Goal: Contribute content: Contribute content

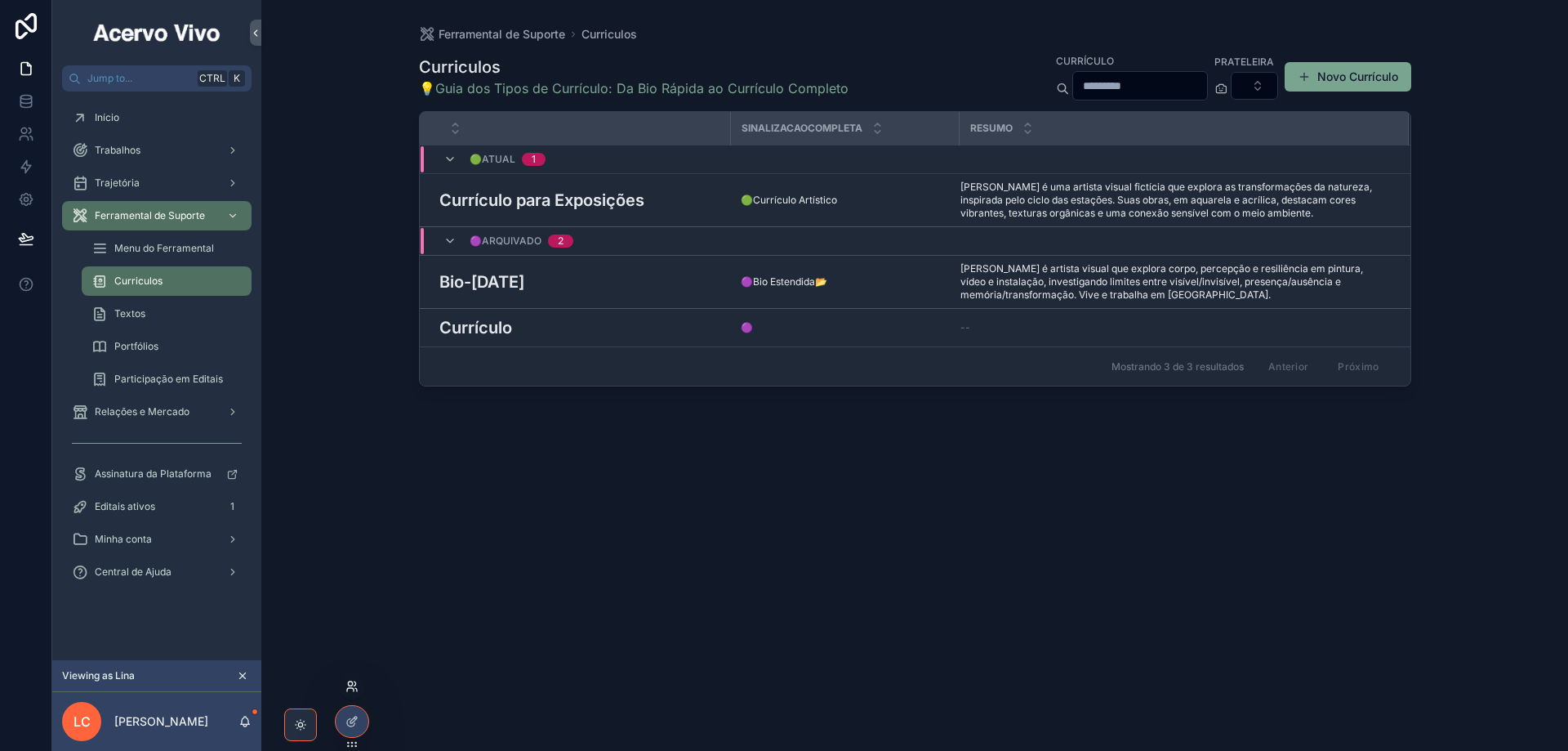
click at [349, 690] on icon at bounding box center [351, 686] width 13 height 13
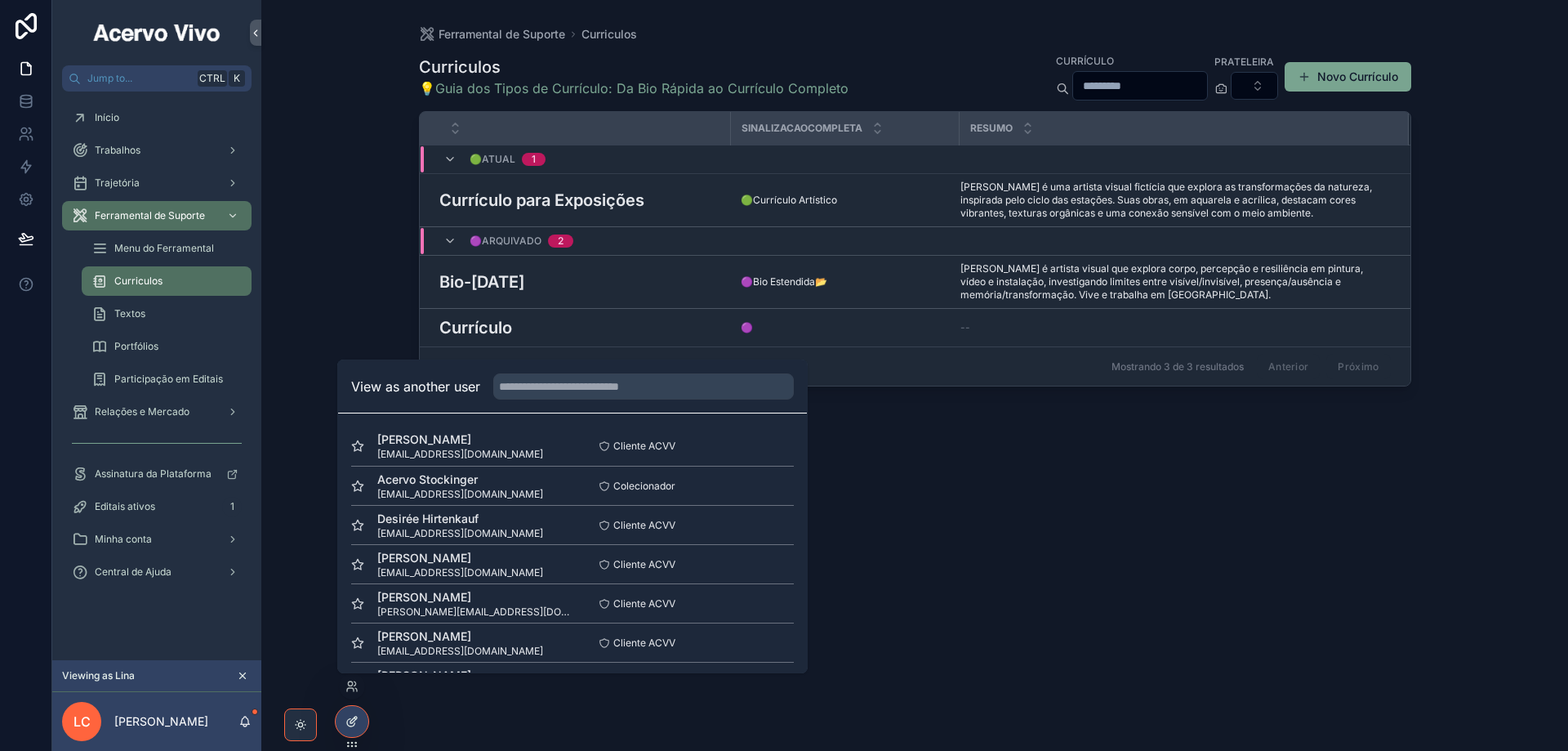
click at [357, 726] on icon at bounding box center [351, 721] width 13 height 13
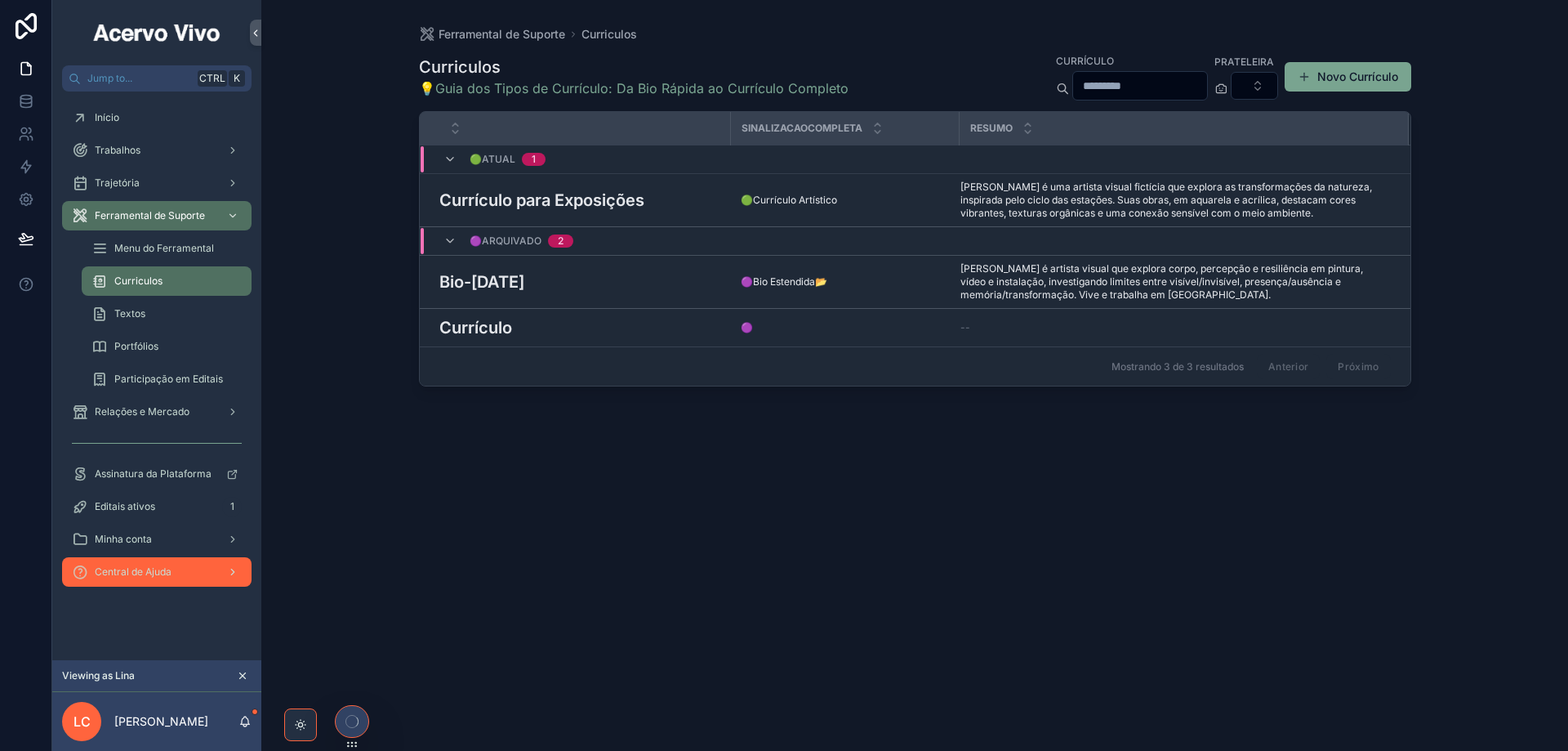
click at [171, 576] on span "Central de Ajuda" at bounding box center [134, 571] width 77 height 13
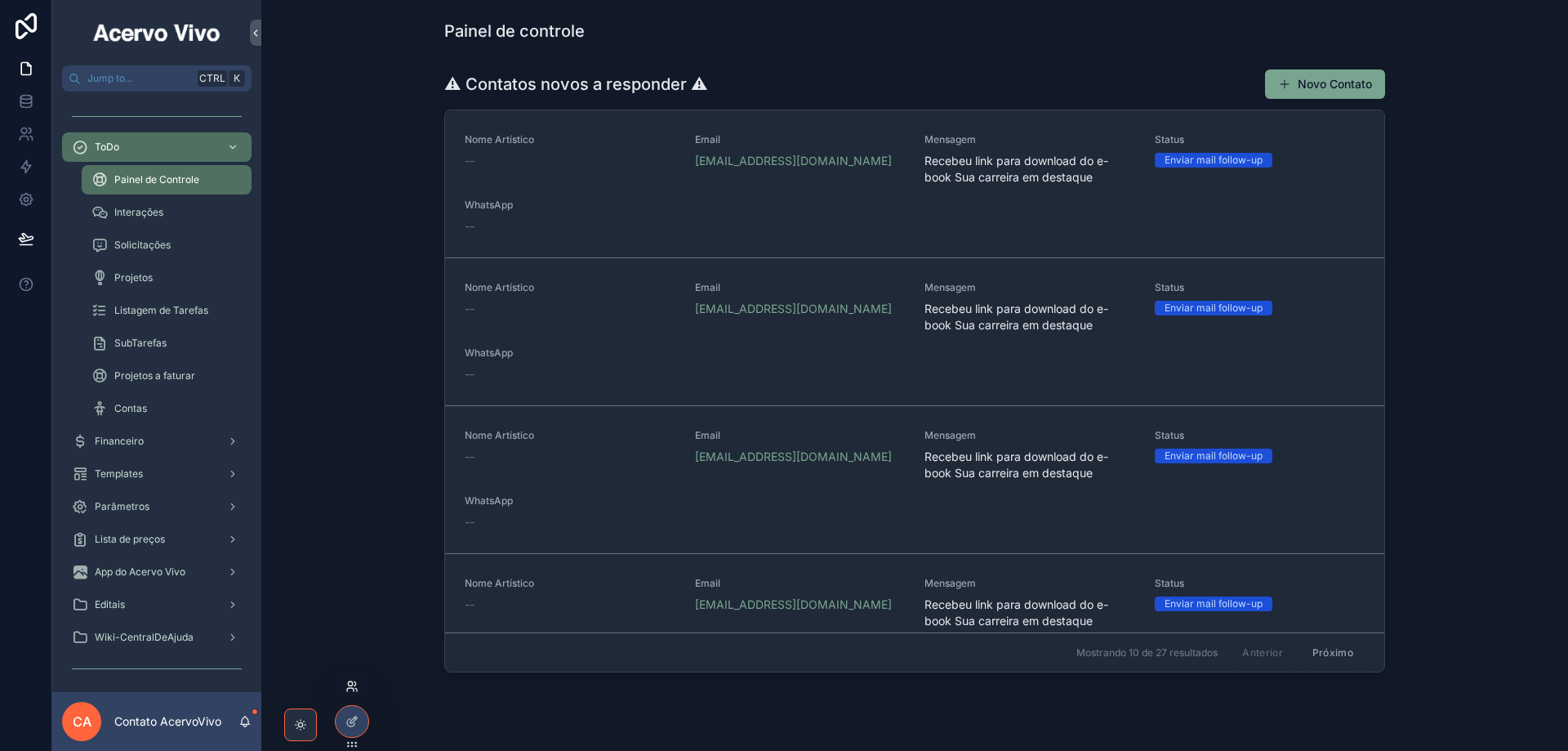
click at [354, 684] on icon at bounding box center [351, 686] width 13 height 13
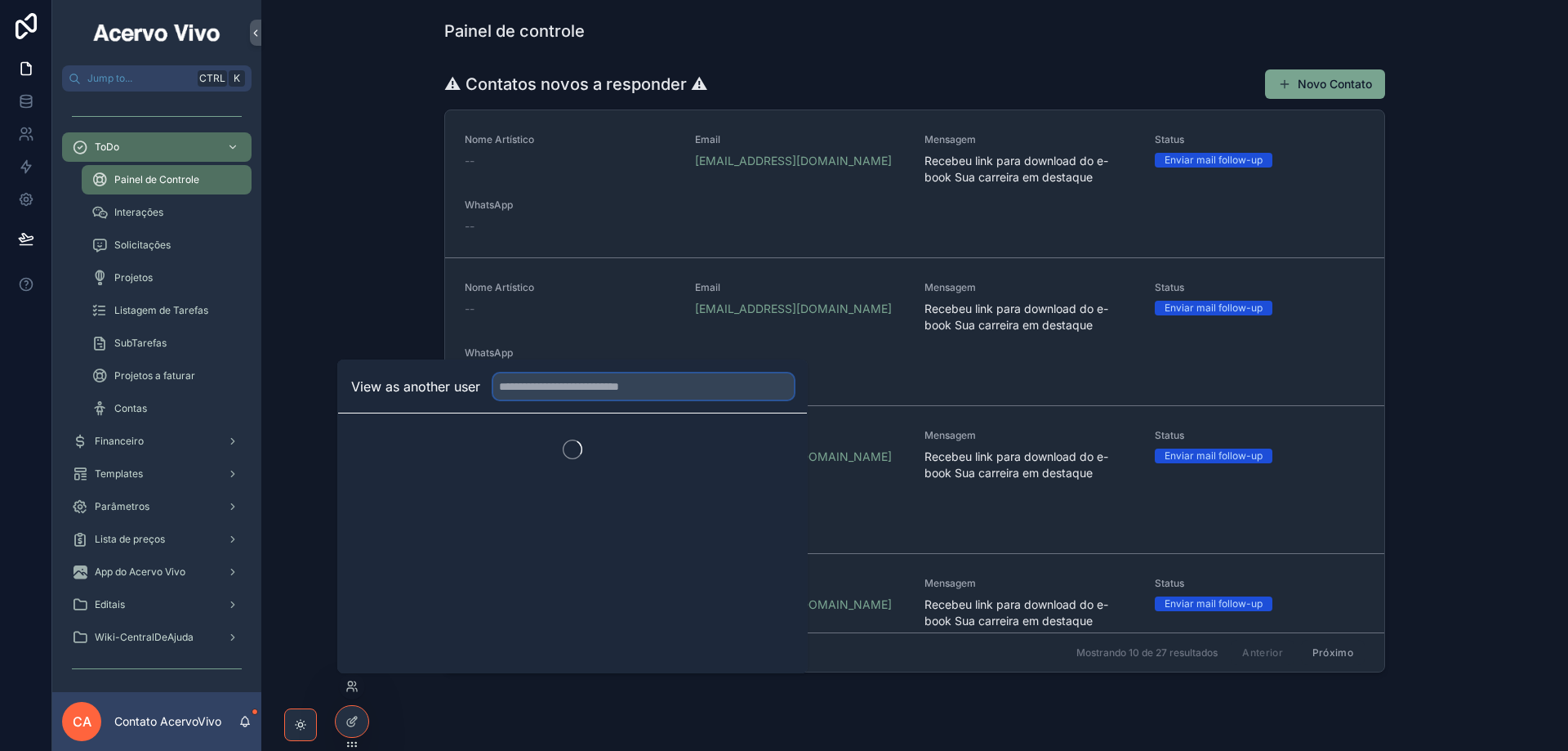
click at [560, 390] on input "text" at bounding box center [643, 386] width 301 height 27
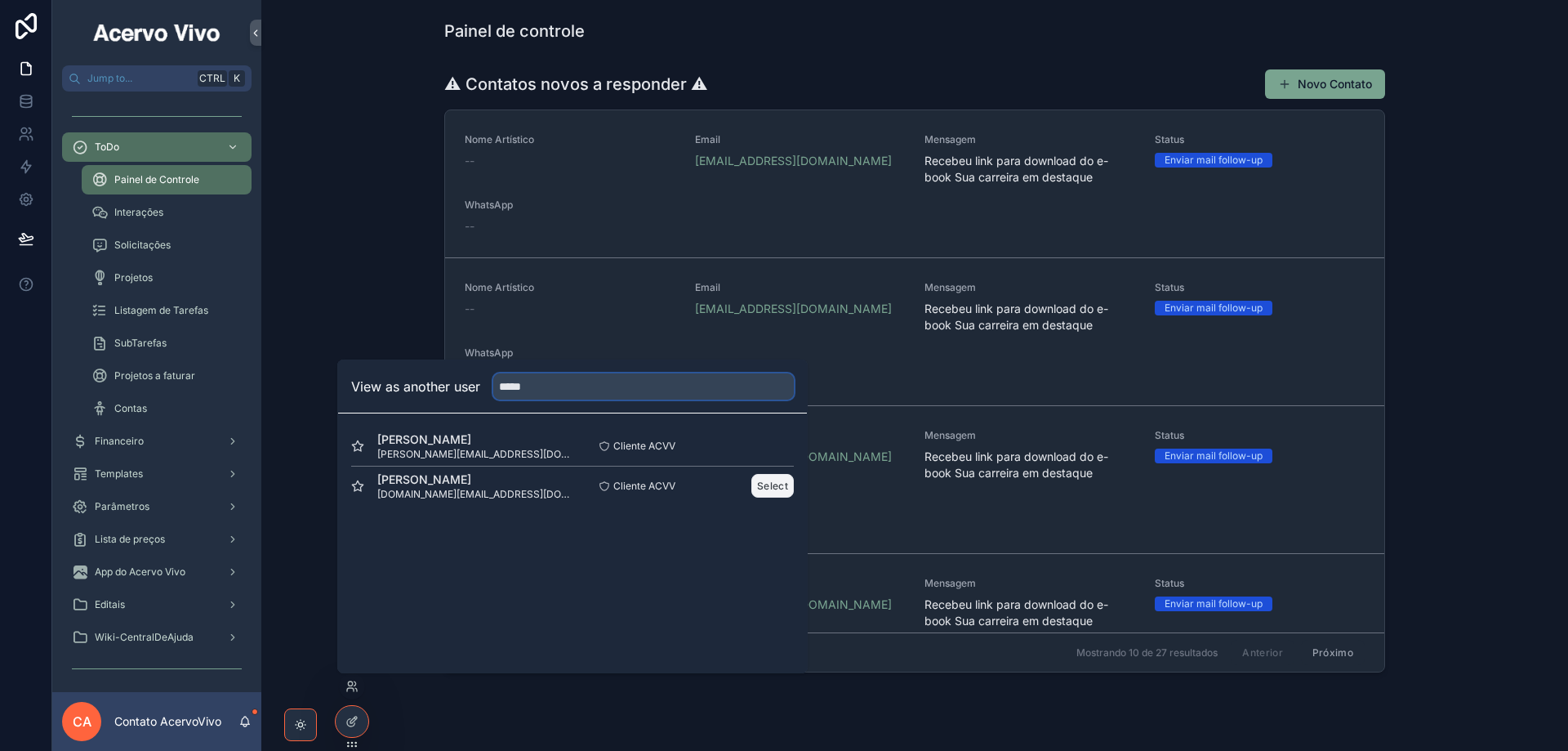
type input "*****"
click at [772, 488] on button "Select" at bounding box center [773, 486] width 43 height 24
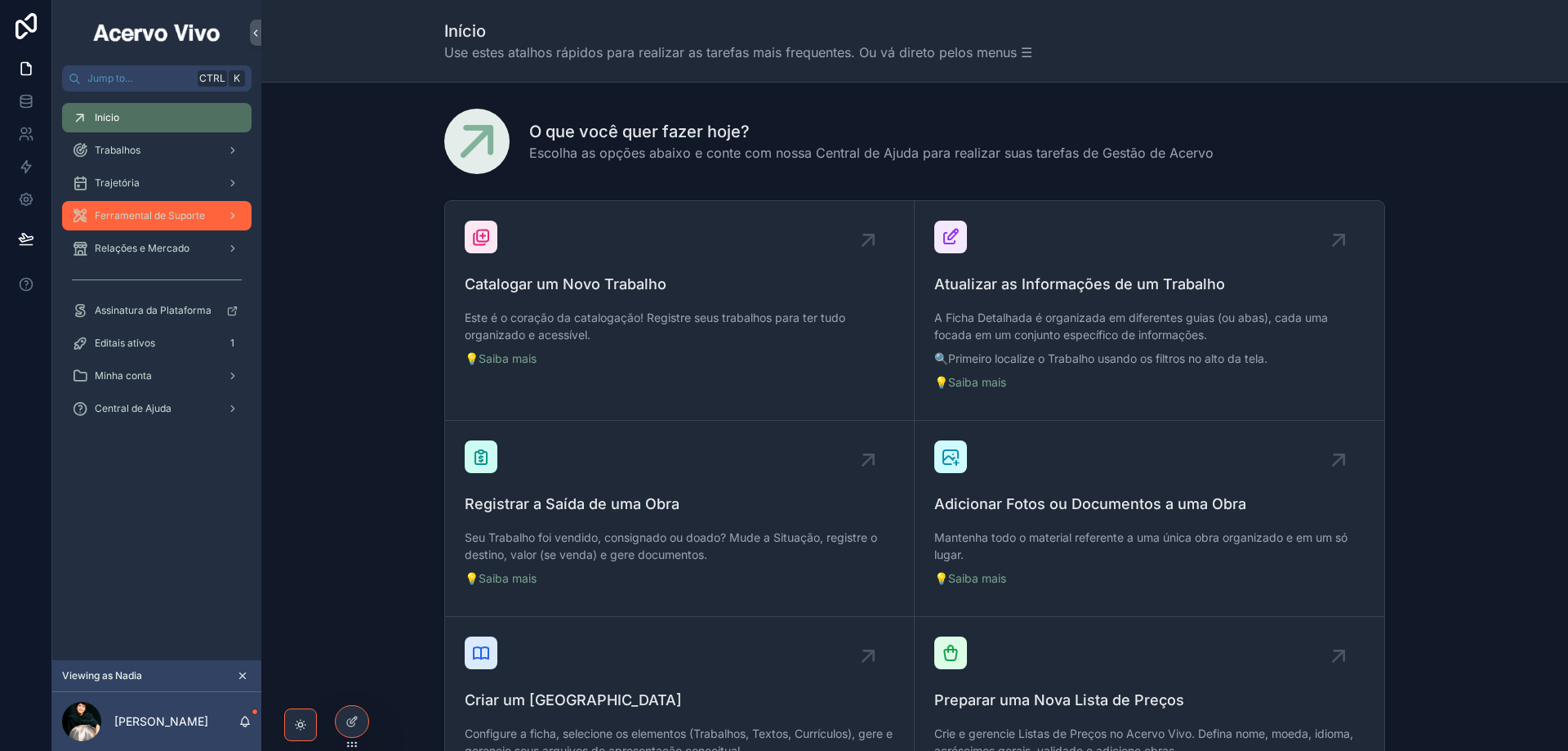
click at [159, 213] on span "Ferramental de Suporte" at bounding box center [150, 215] width 110 height 13
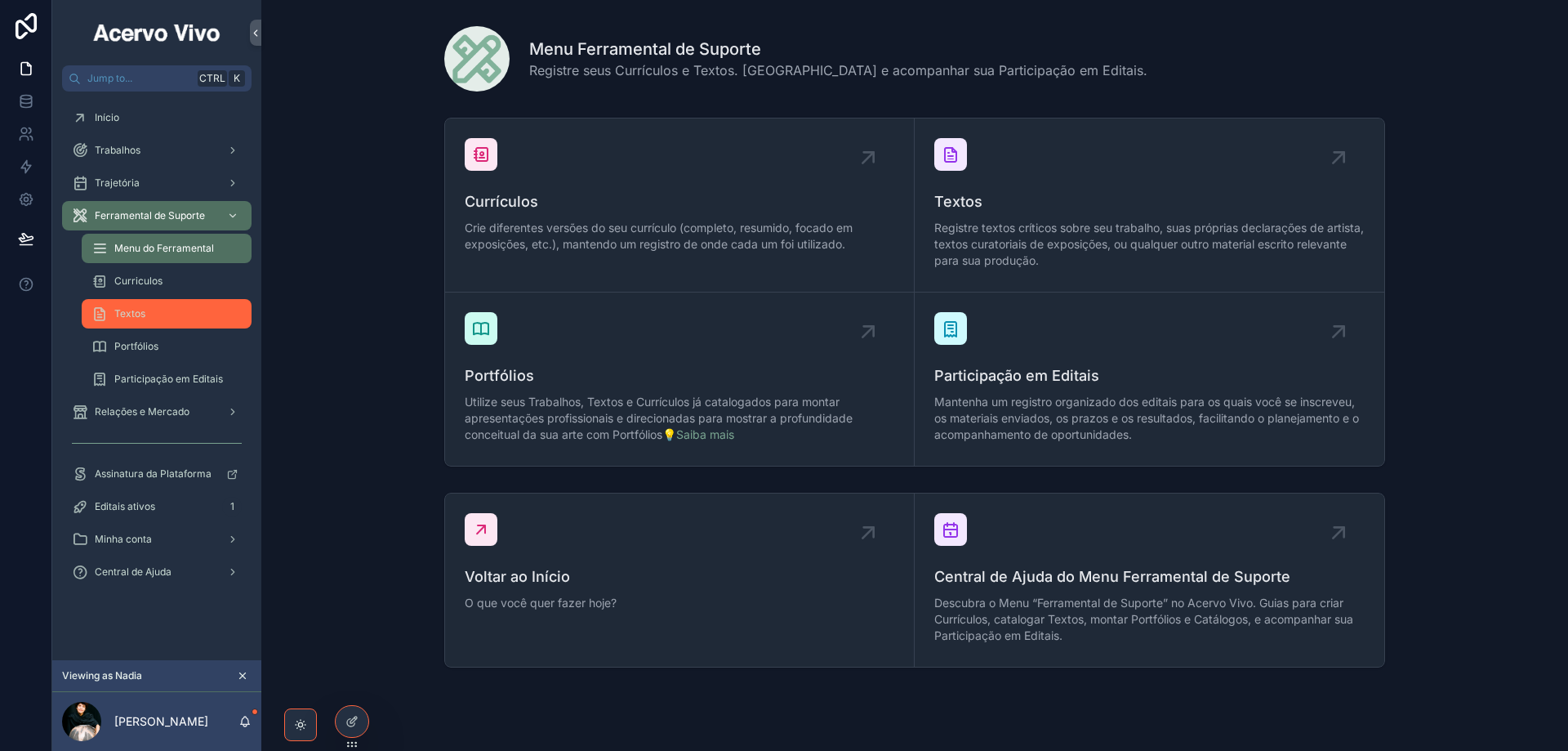
click at [169, 302] on div "Textos" at bounding box center [167, 313] width 151 height 27
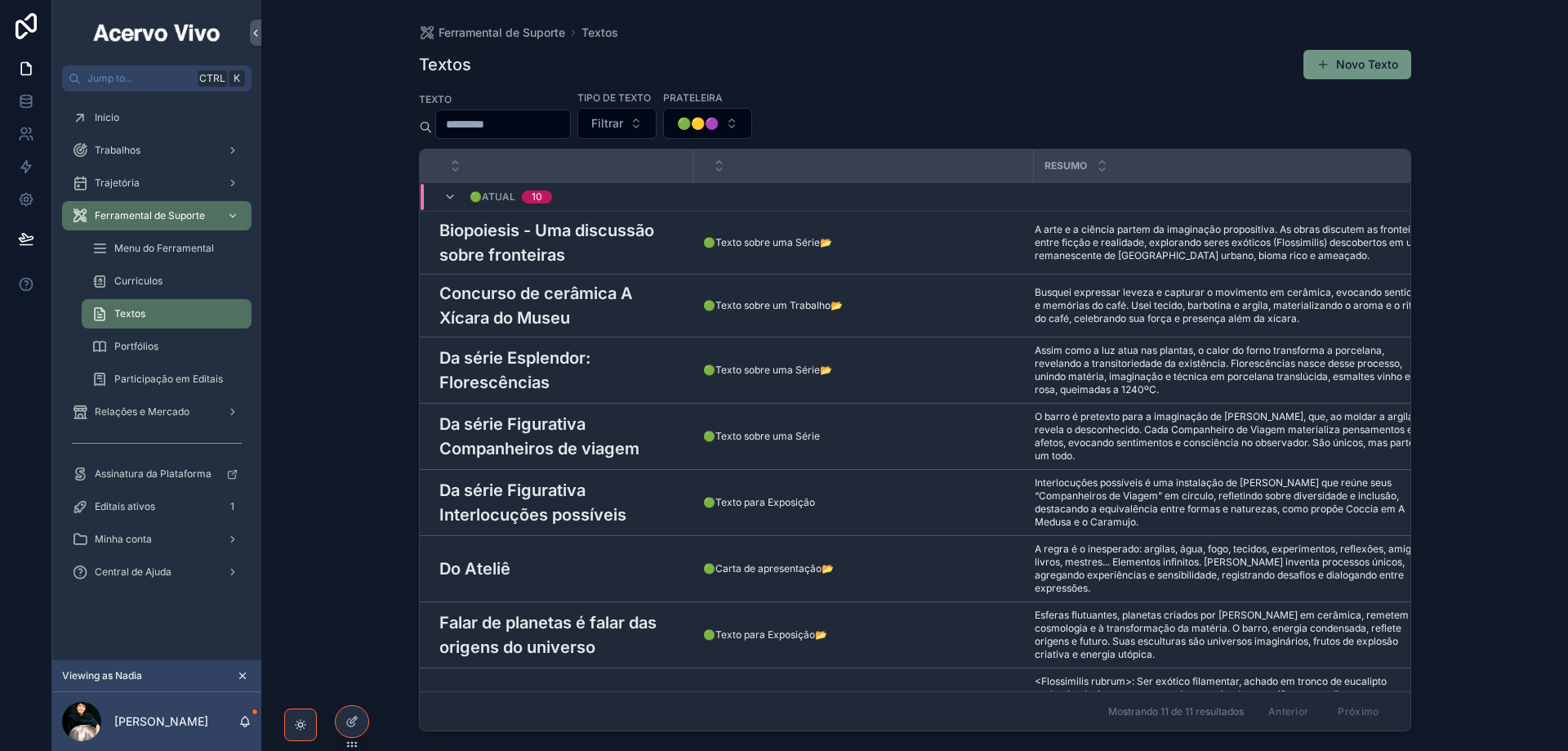
drag, startPoint x: 1347, startPoint y: 62, endPoint x: 626, endPoint y: 142, distance: 725.4
click at [1346, 62] on button "Novo Texto" at bounding box center [1357, 64] width 108 height 29
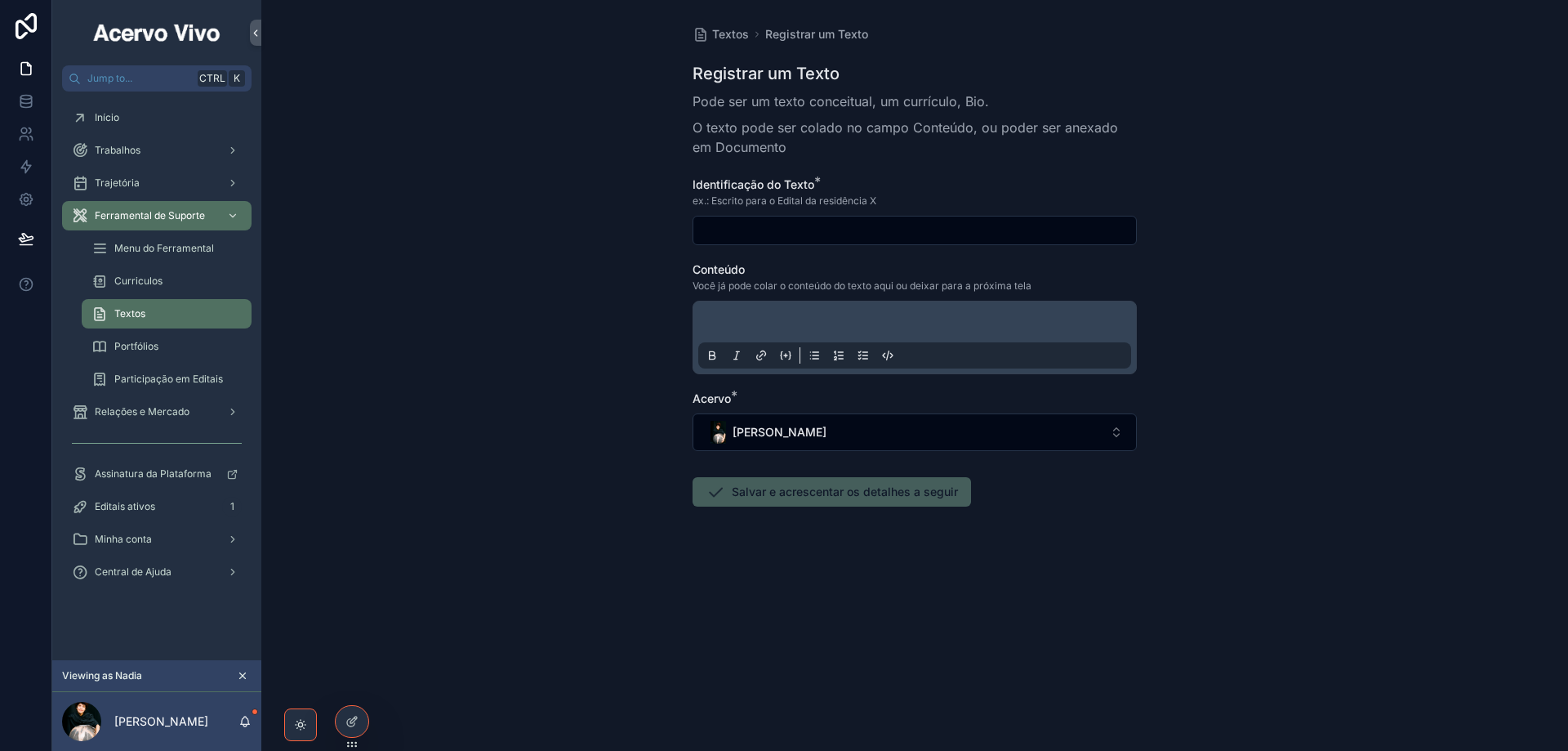
click at [790, 231] on input "scrollable content" at bounding box center [915, 230] width 443 height 23
paste input "**********"
type input "**********"
click at [743, 319] on p "scrollable content" at bounding box center [918, 324] width 433 height 16
click at [869, 316] on p "scrollable content" at bounding box center [918, 324] width 433 height 16
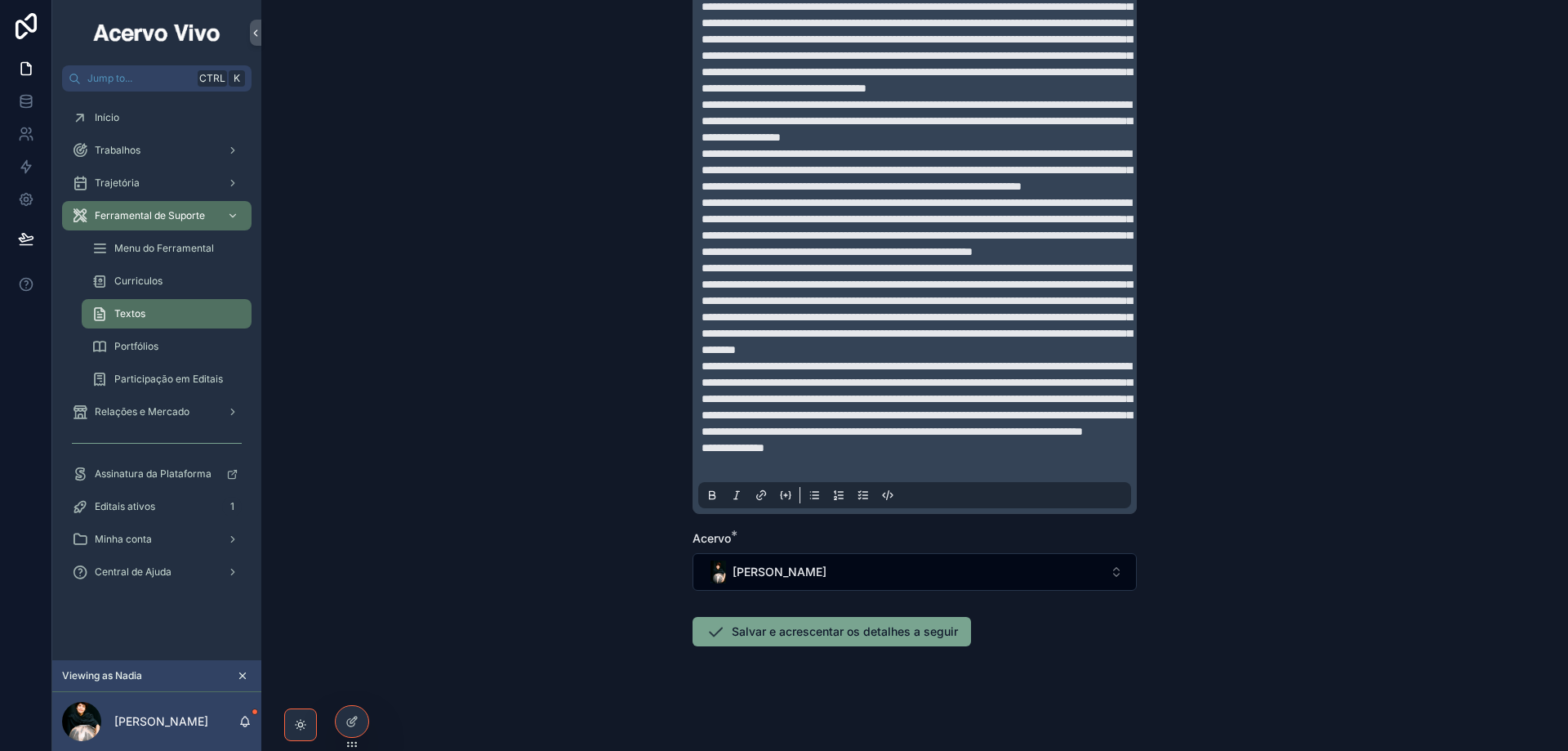
scroll to position [579, 0]
click at [760, 632] on button "Salvar e acrescentar os detalhes a seguir" at bounding box center [832, 631] width 278 height 29
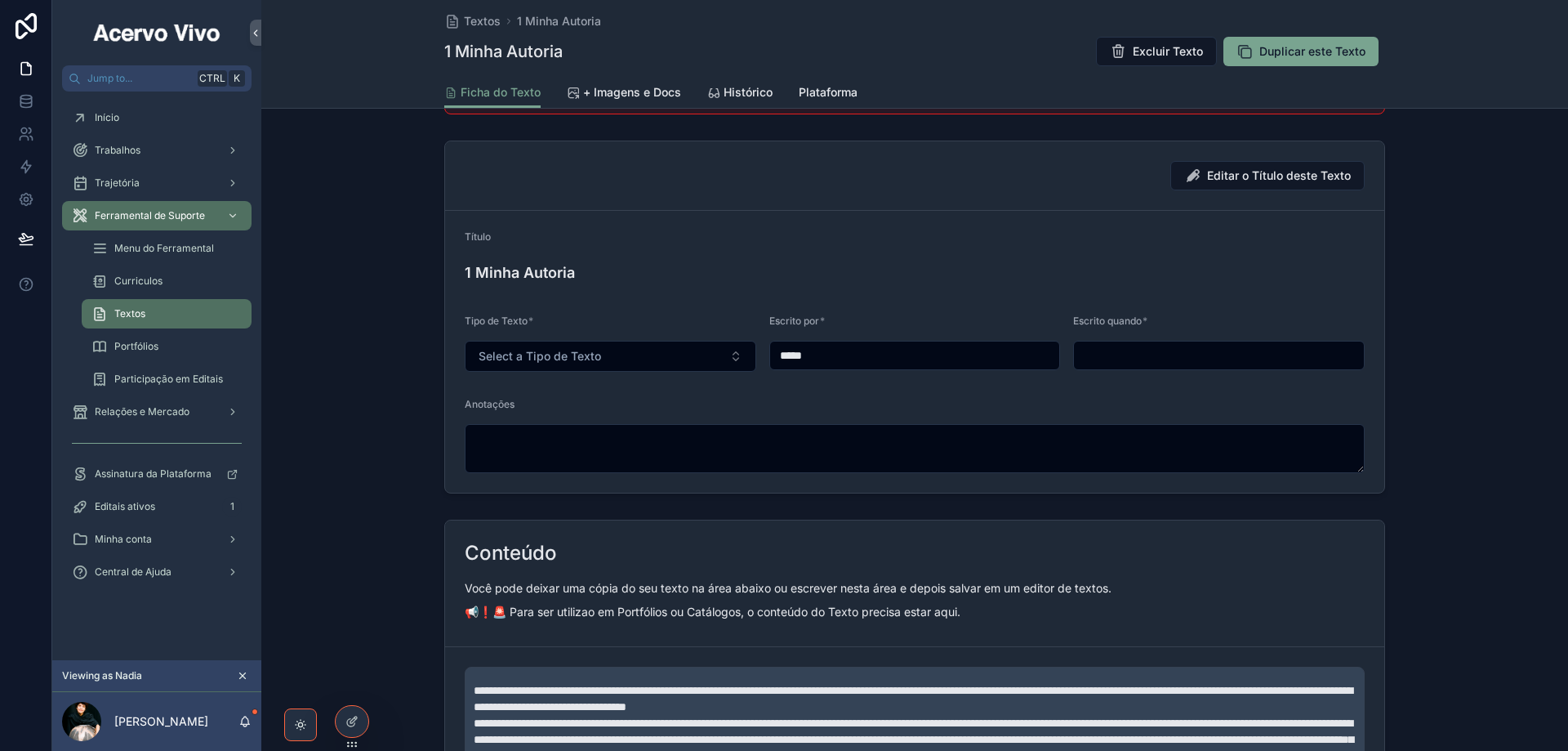
scroll to position [245, 0]
click at [560, 350] on span "Select a Tipo de Texto" at bounding box center [540, 355] width 122 height 16
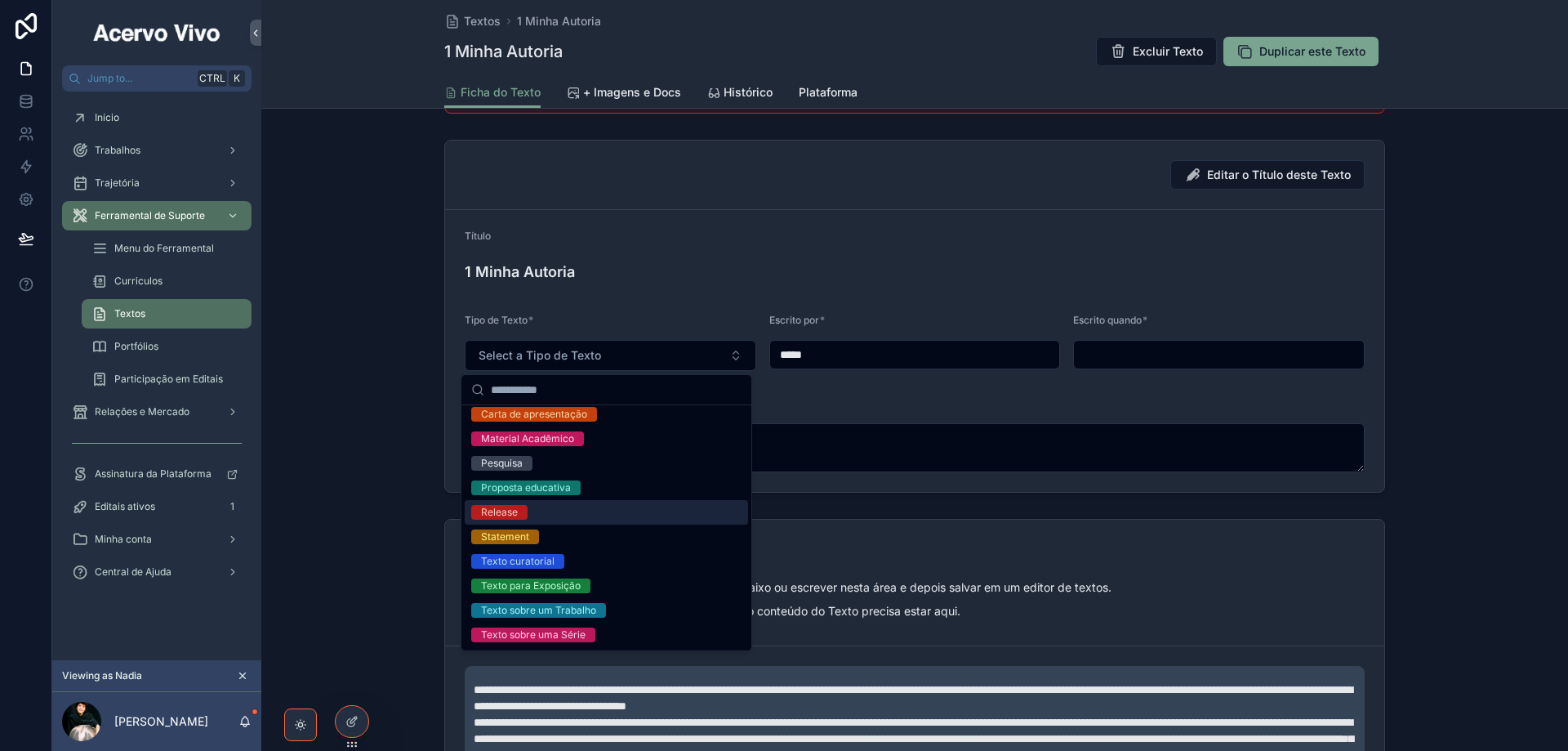
scroll to position [0, 0]
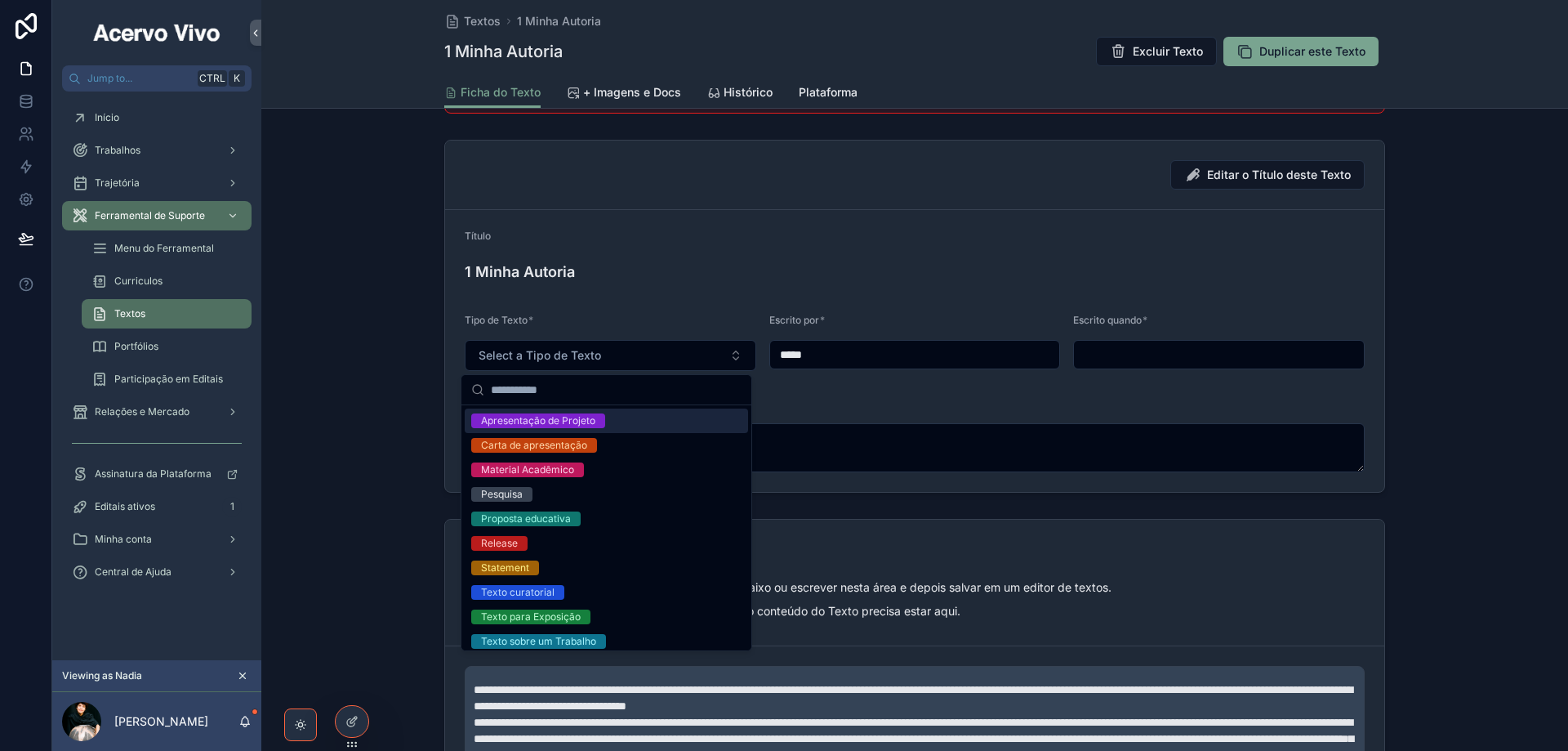
click at [674, 302] on form "Título 1 Minha Autoria Tipo de Texto * Select a Tipo de Texto Escrito por * ***…" at bounding box center [915, 350] width 939 height 282
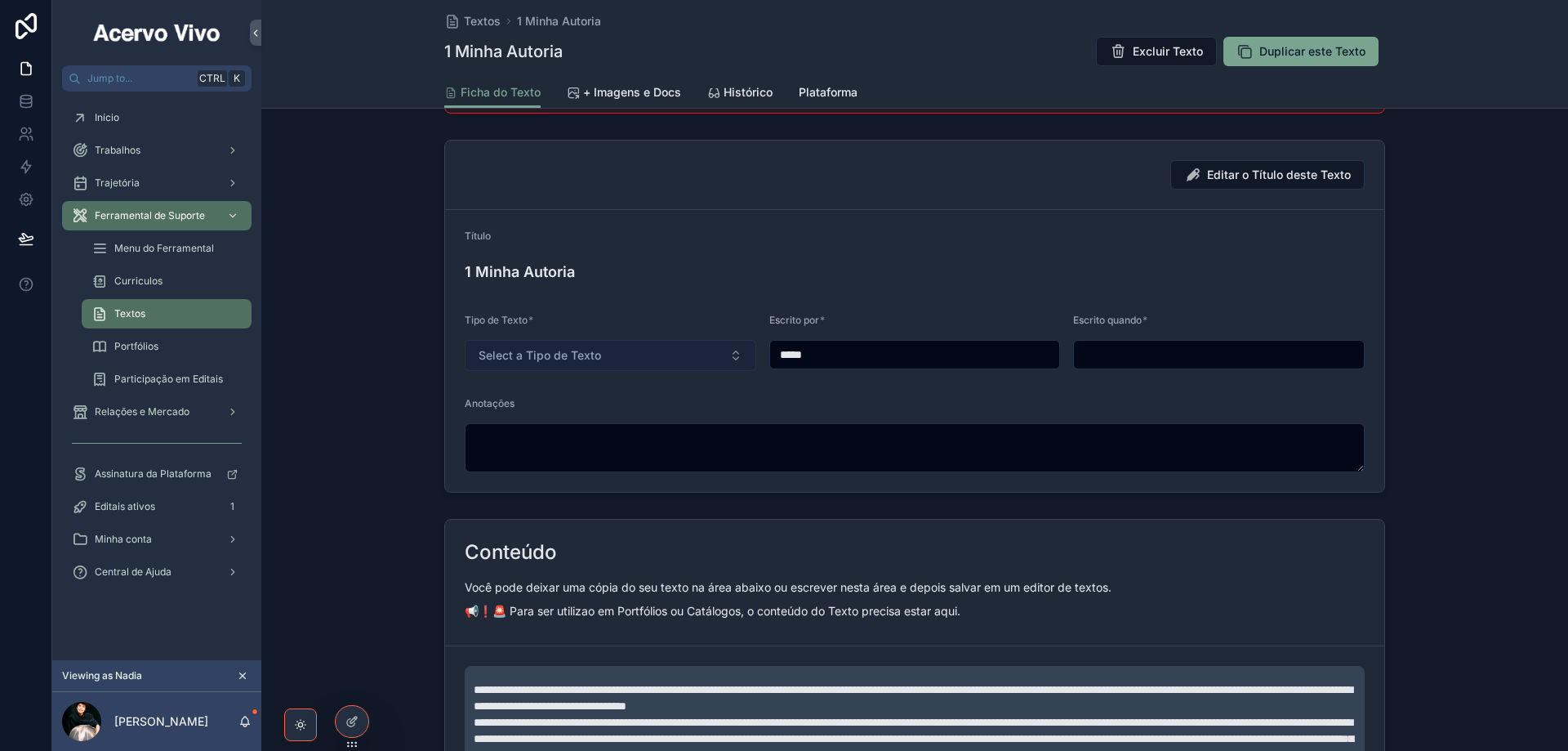
click at [669, 353] on button "Select a Tipo de Texto" at bounding box center [611, 355] width 292 height 31
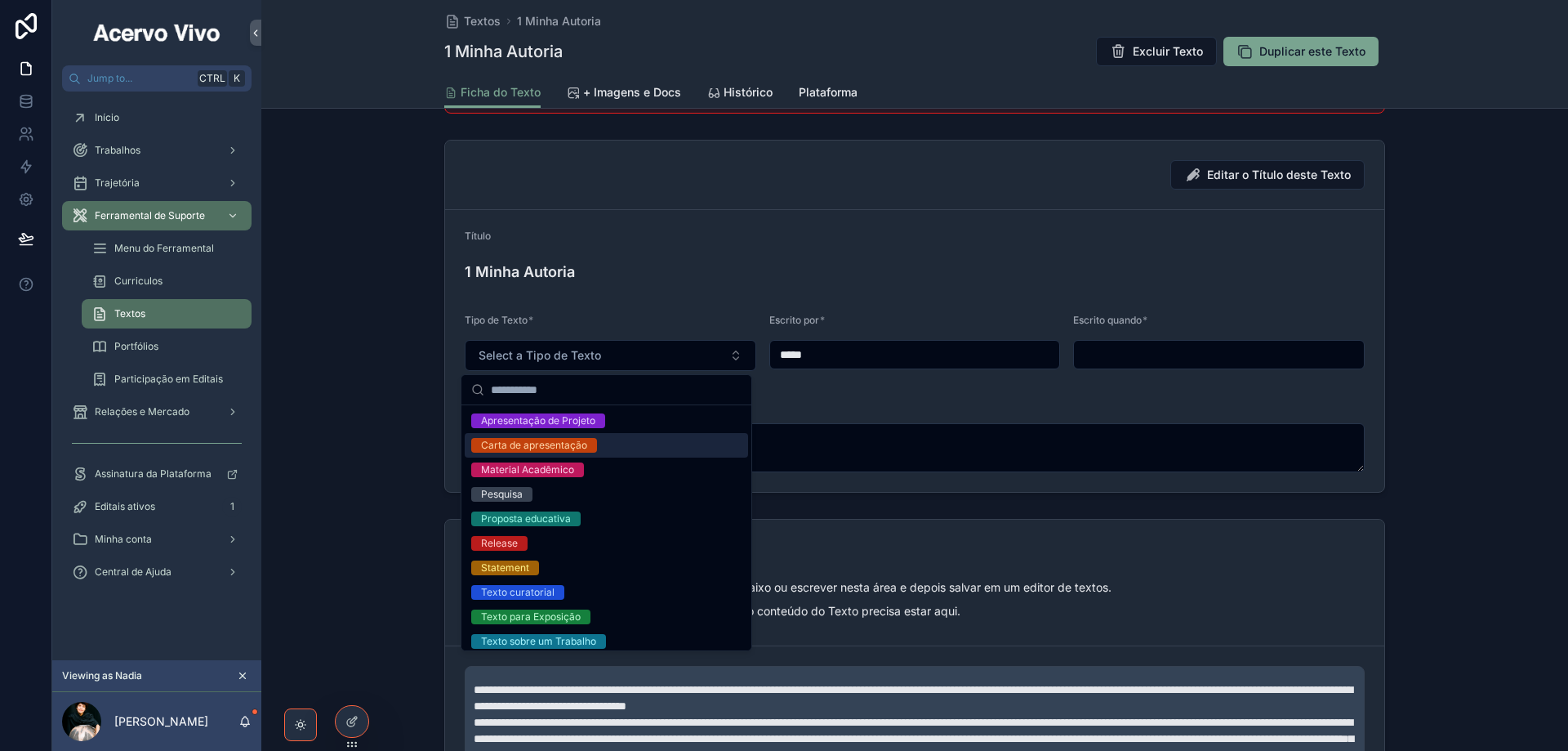
click at [612, 444] on div "Carta de apresentação" at bounding box center [606, 445] width 283 height 25
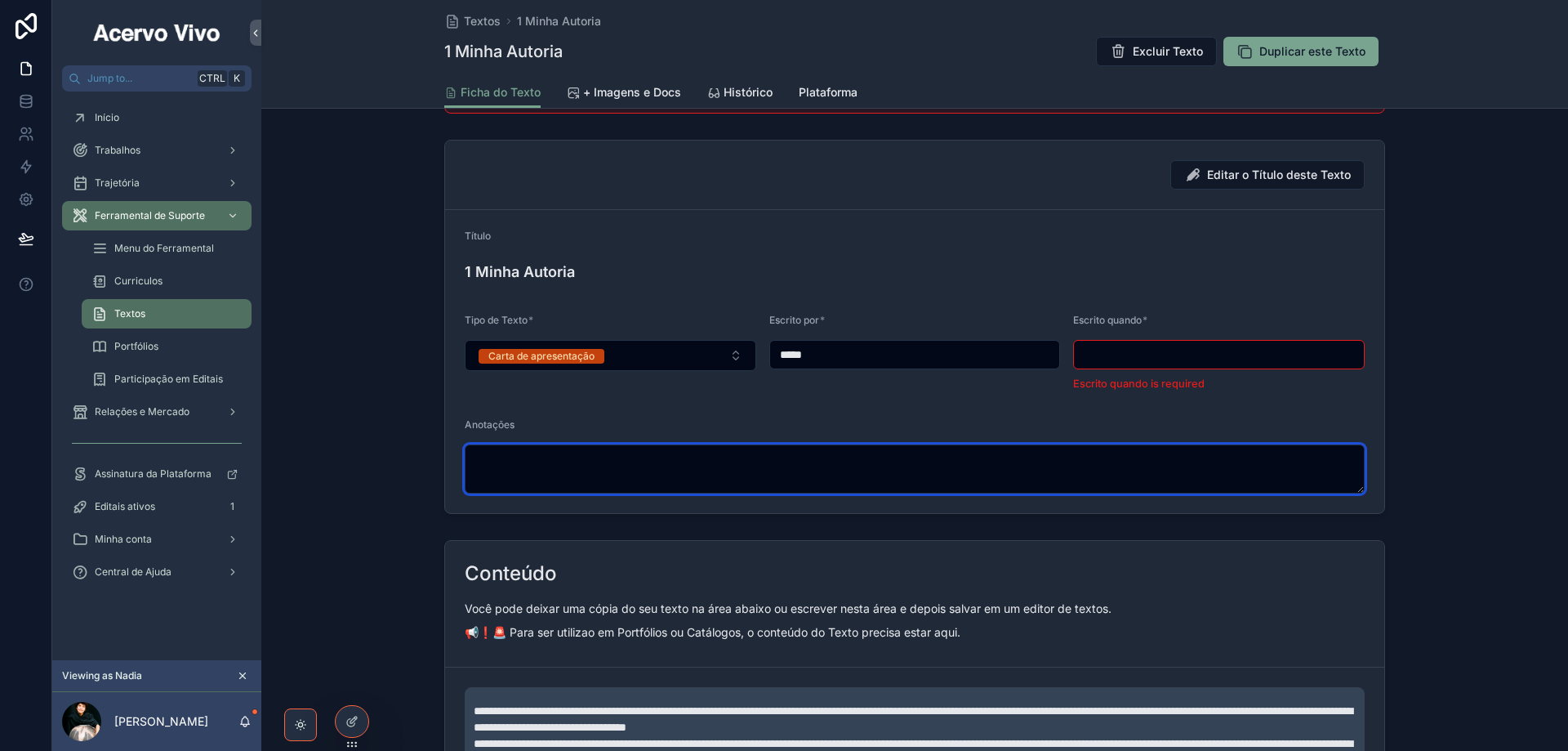
click at [587, 472] on textarea "scrollable content" at bounding box center [915, 468] width 900 height 49
type textarea "**********"
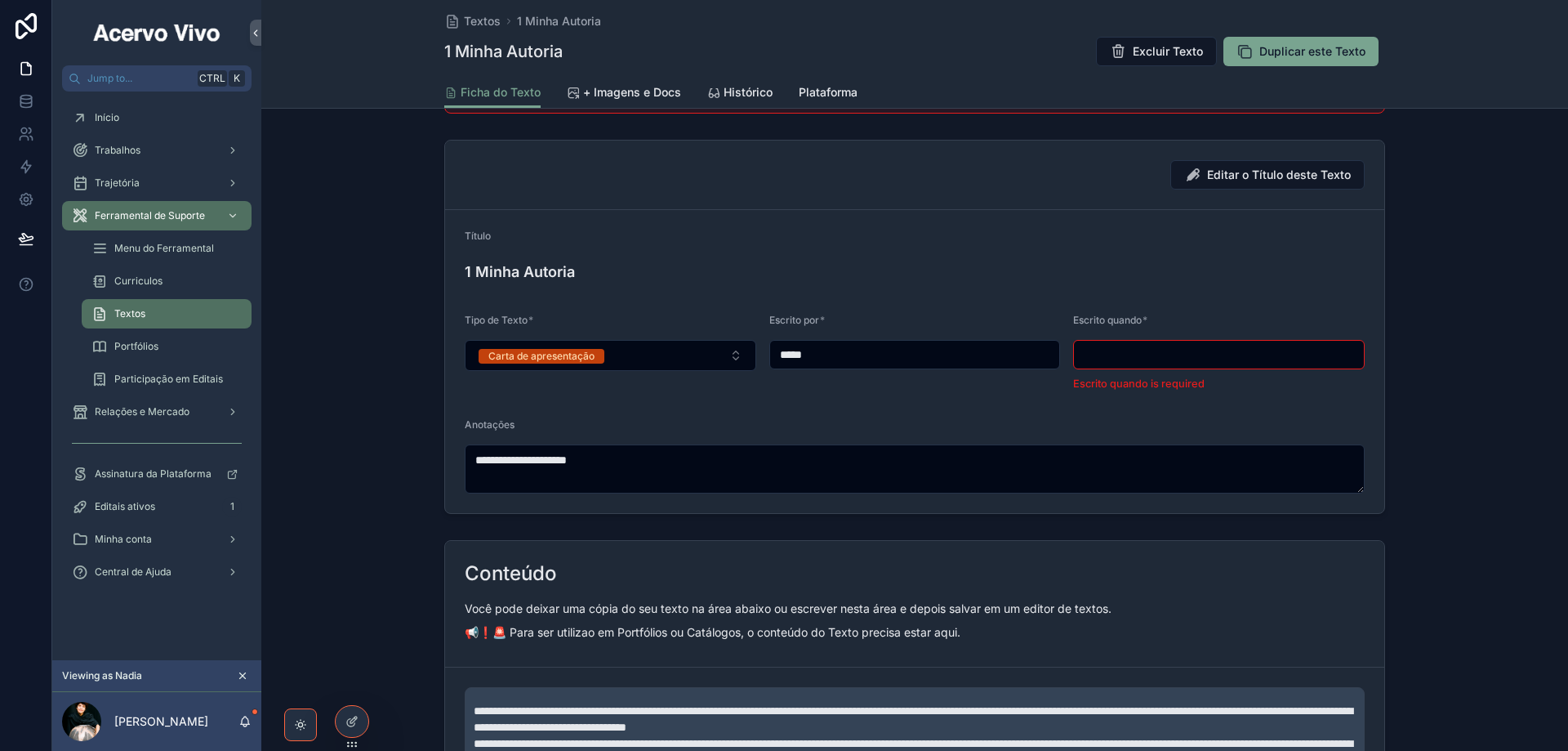
click at [1212, 352] on input "scrollable content" at bounding box center [1219, 355] width 290 height 23
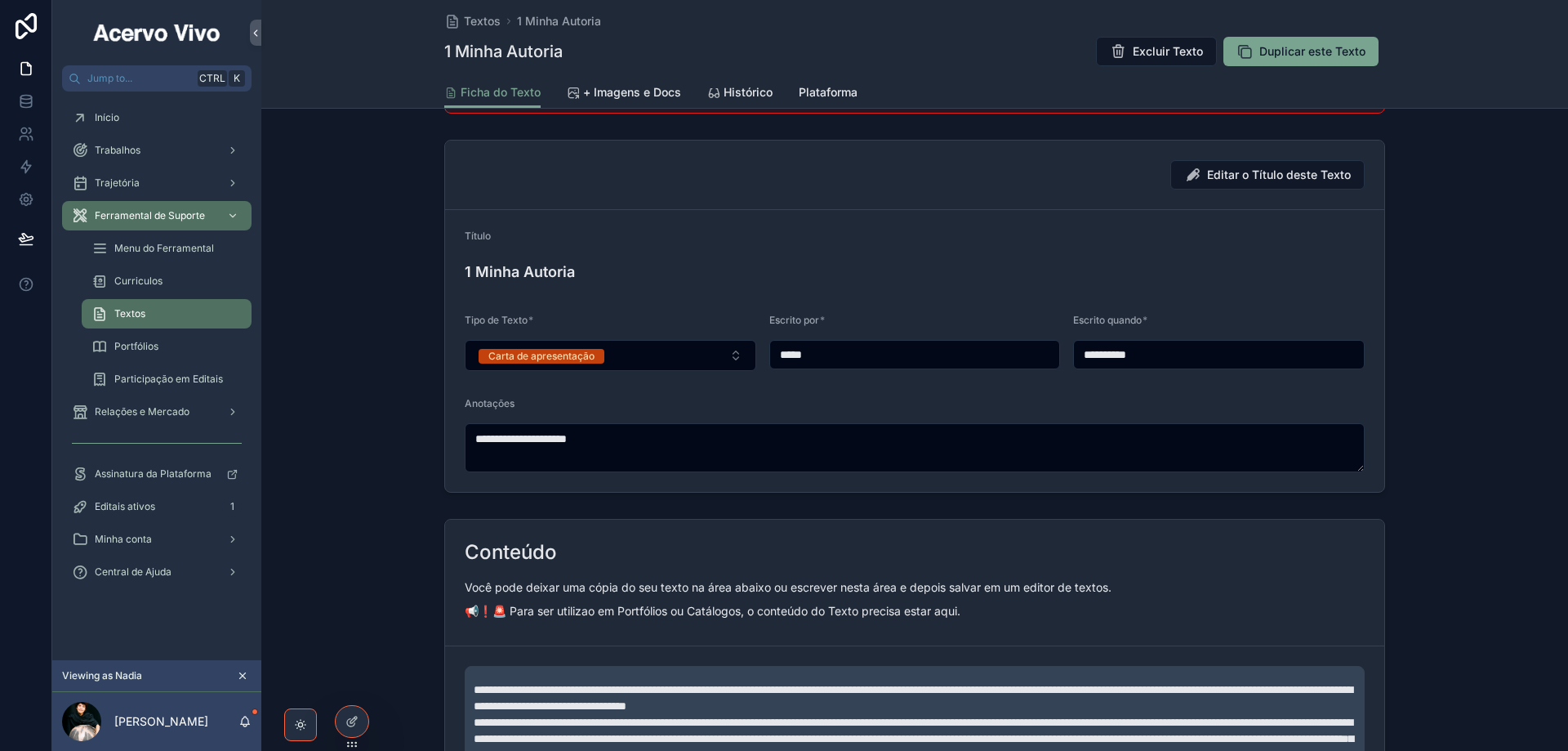
type input "**********"
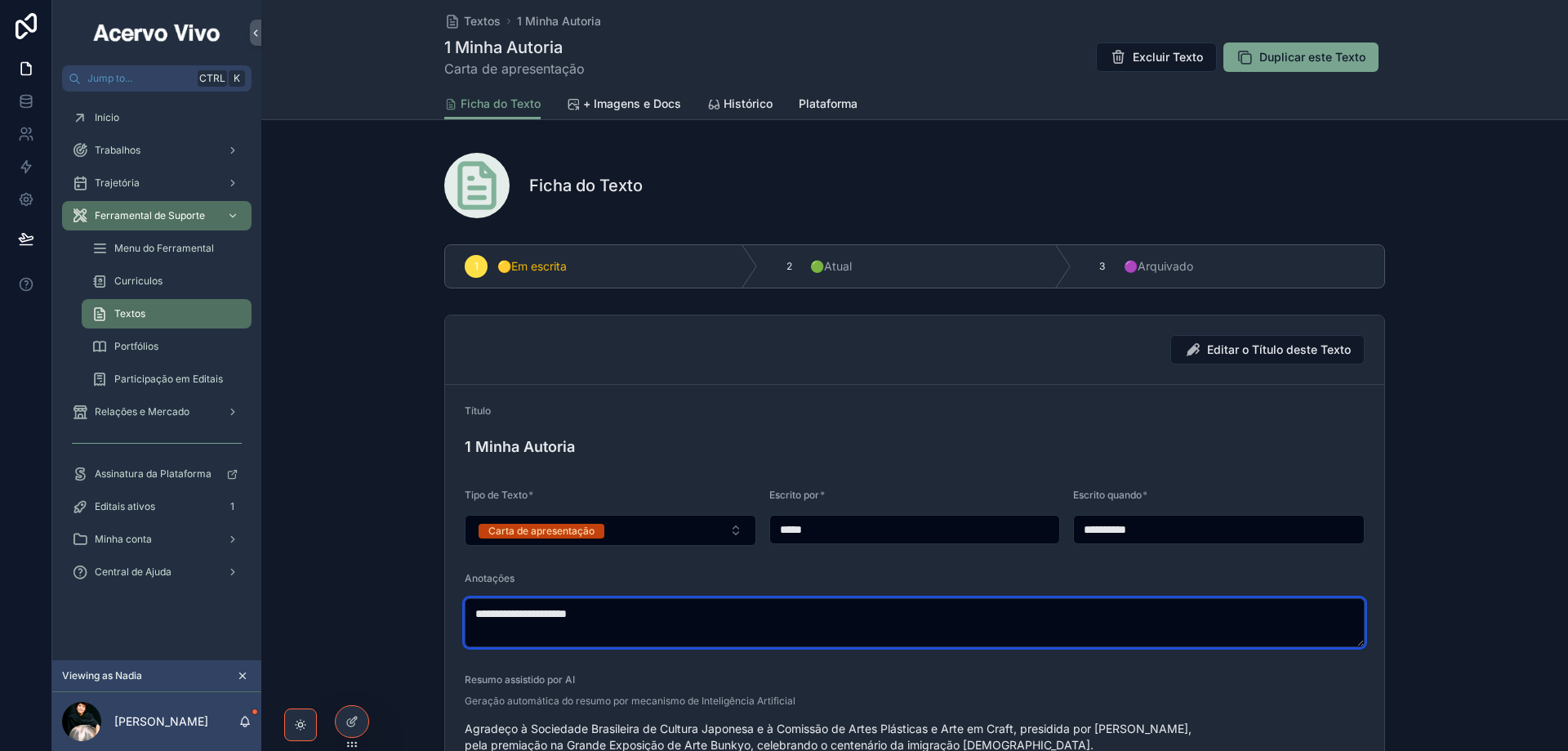
type textarea "**********"
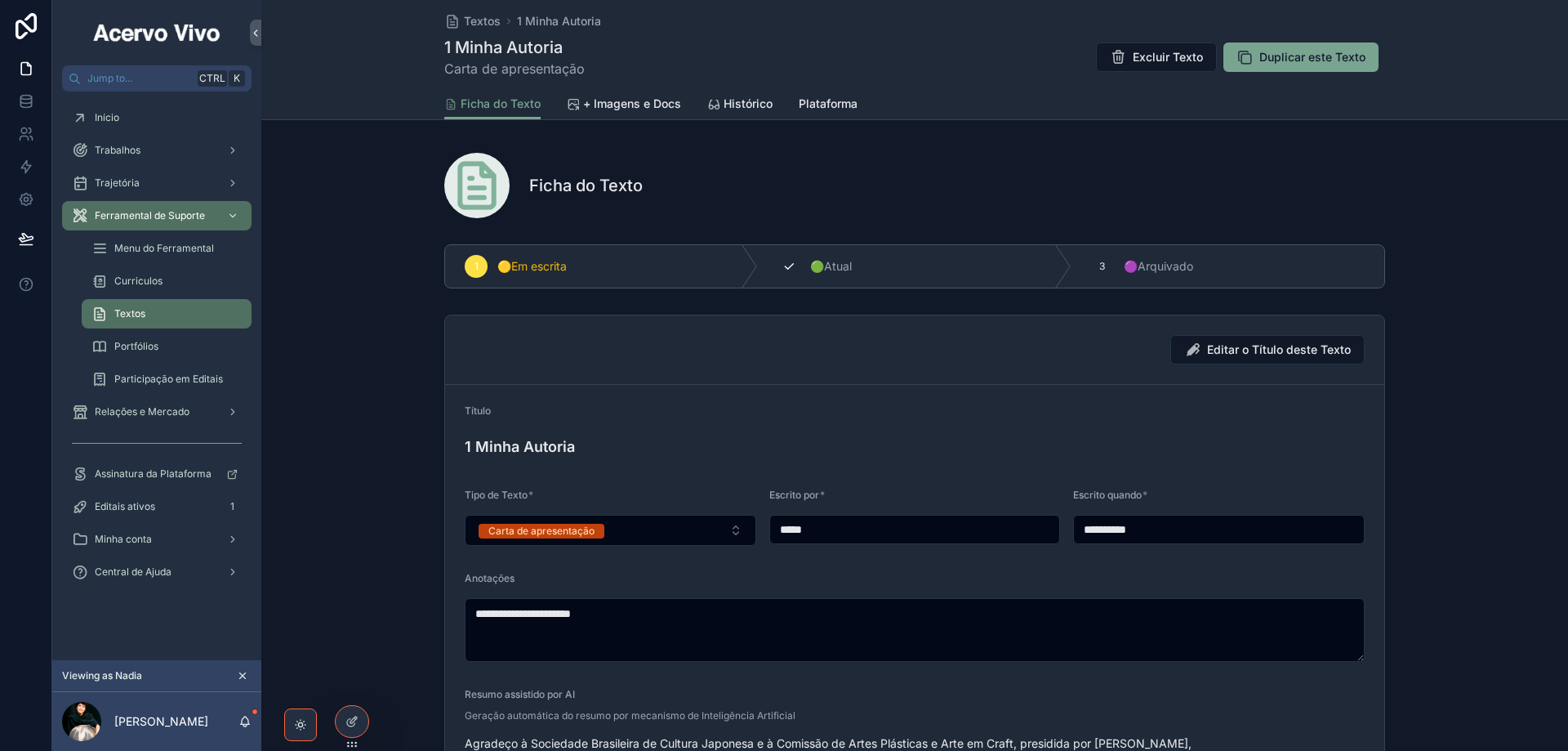
click at [814, 269] on span "🟢Atual" at bounding box center [831, 265] width 42 height 16
click at [654, 105] on span "+ Imagens e Docs" at bounding box center [632, 104] width 98 height 16
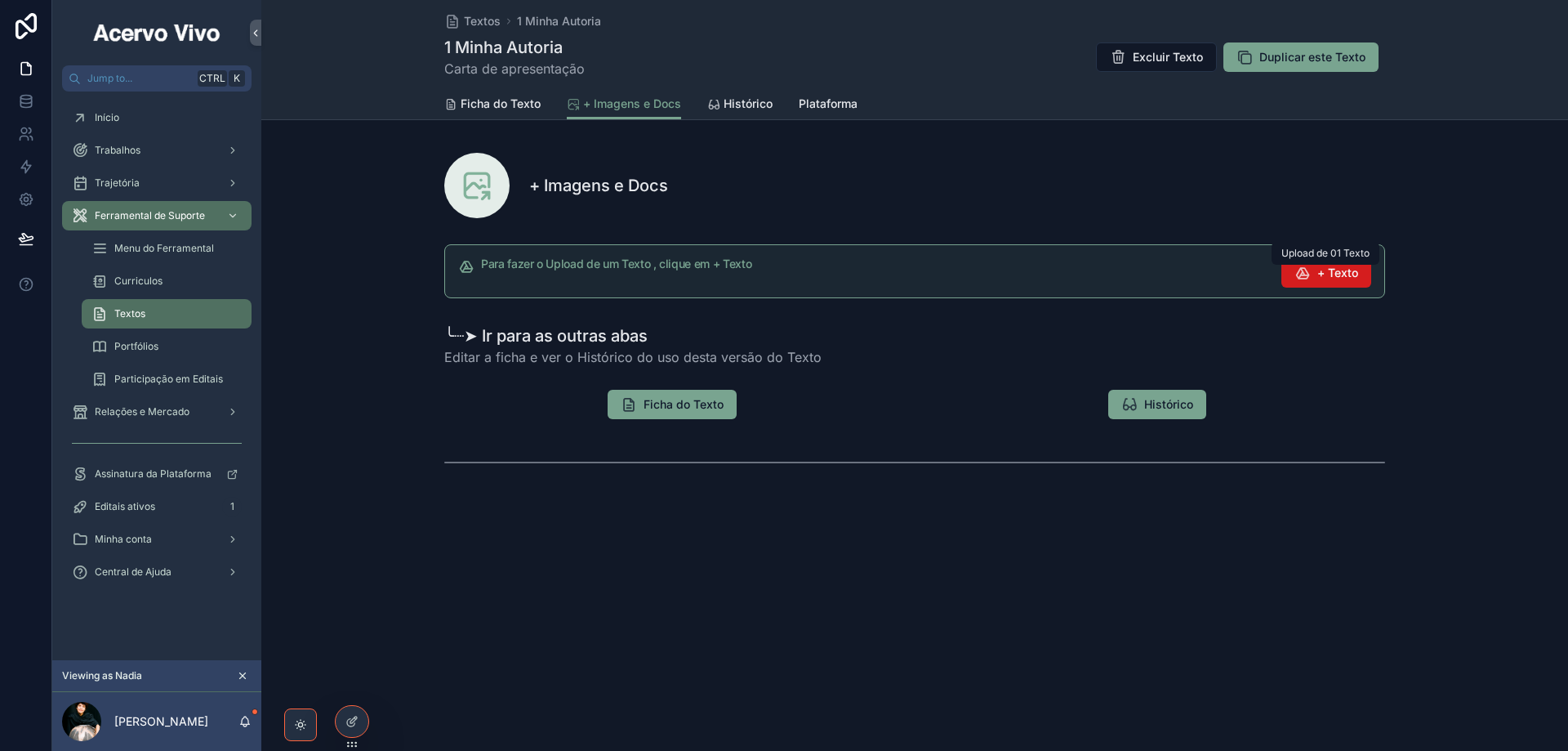
click at [1364, 274] on button "+ Texto" at bounding box center [1327, 272] width 90 height 29
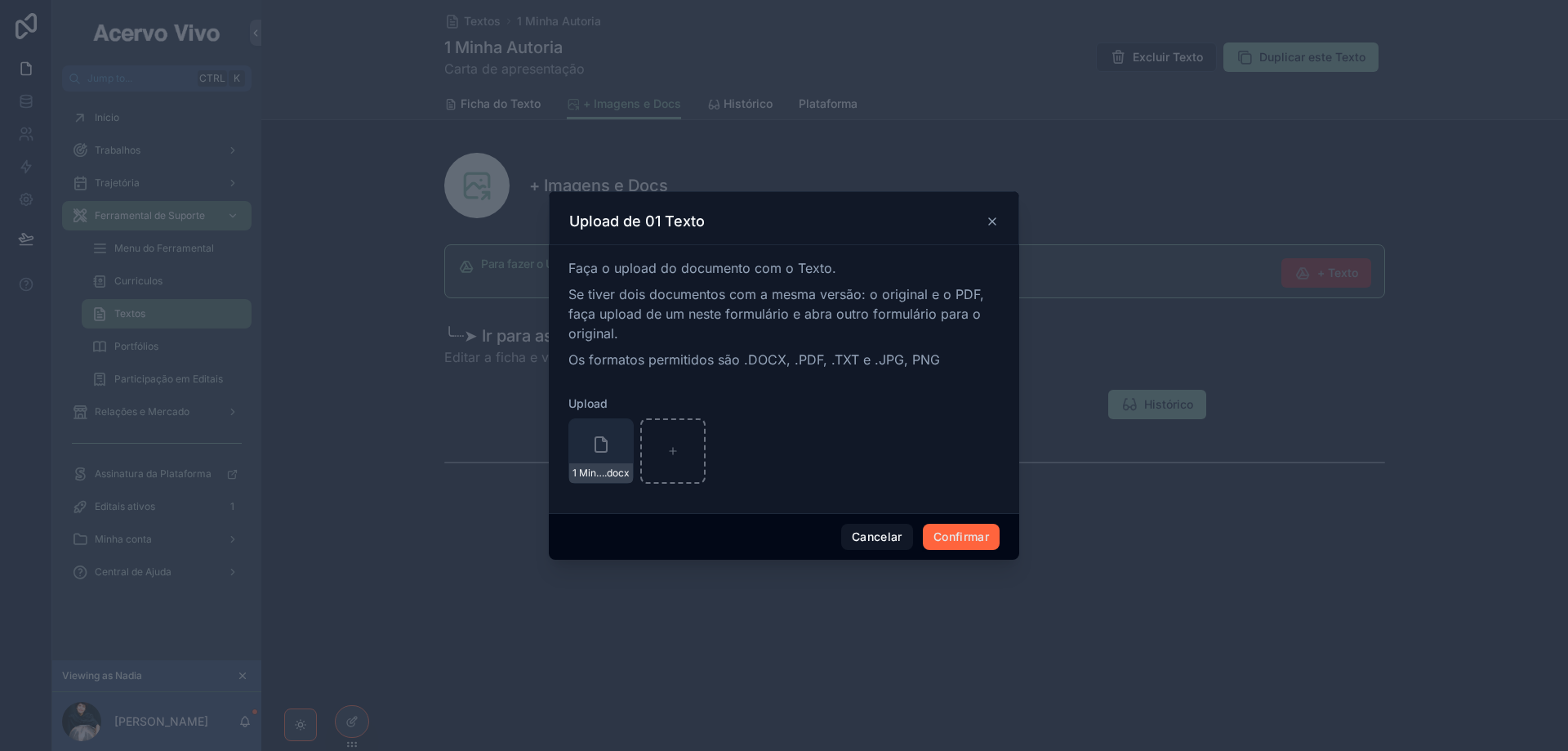
click at [943, 538] on button "Confirmar" at bounding box center [962, 536] width 77 height 27
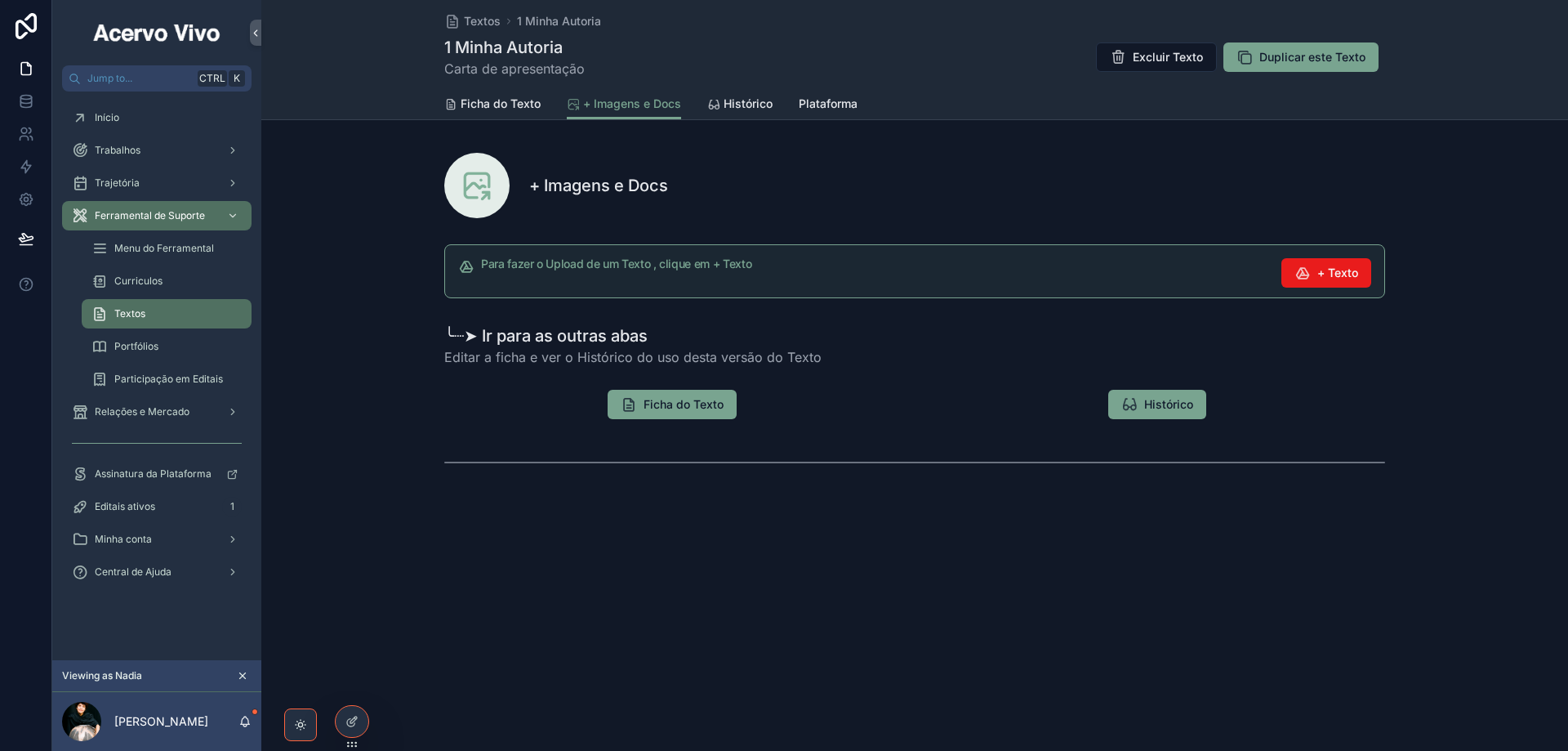
click at [478, 29] on div "Textos 1 Minha Autoria 1 Minha Autoria Carta de apresentação Excluir Texto Dupl…" at bounding box center [915, 44] width 941 height 88
click at [475, 26] on span "Textos" at bounding box center [482, 21] width 37 height 16
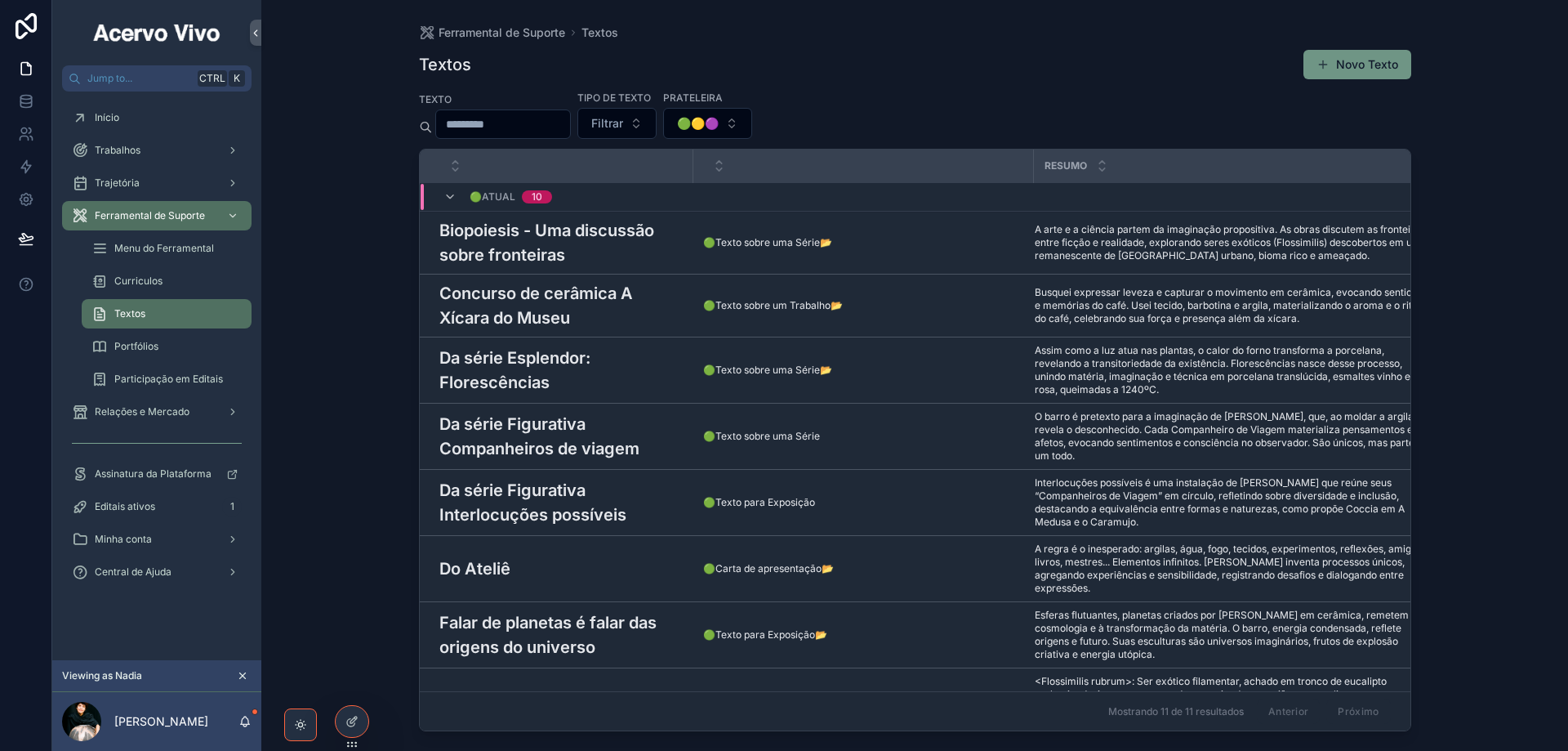
drag, startPoint x: 1344, startPoint y: 66, endPoint x: 1249, endPoint y: 86, distance: 97.1
click at [1344, 65] on button "Novo Texto" at bounding box center [1357, 64] width 108 height 29
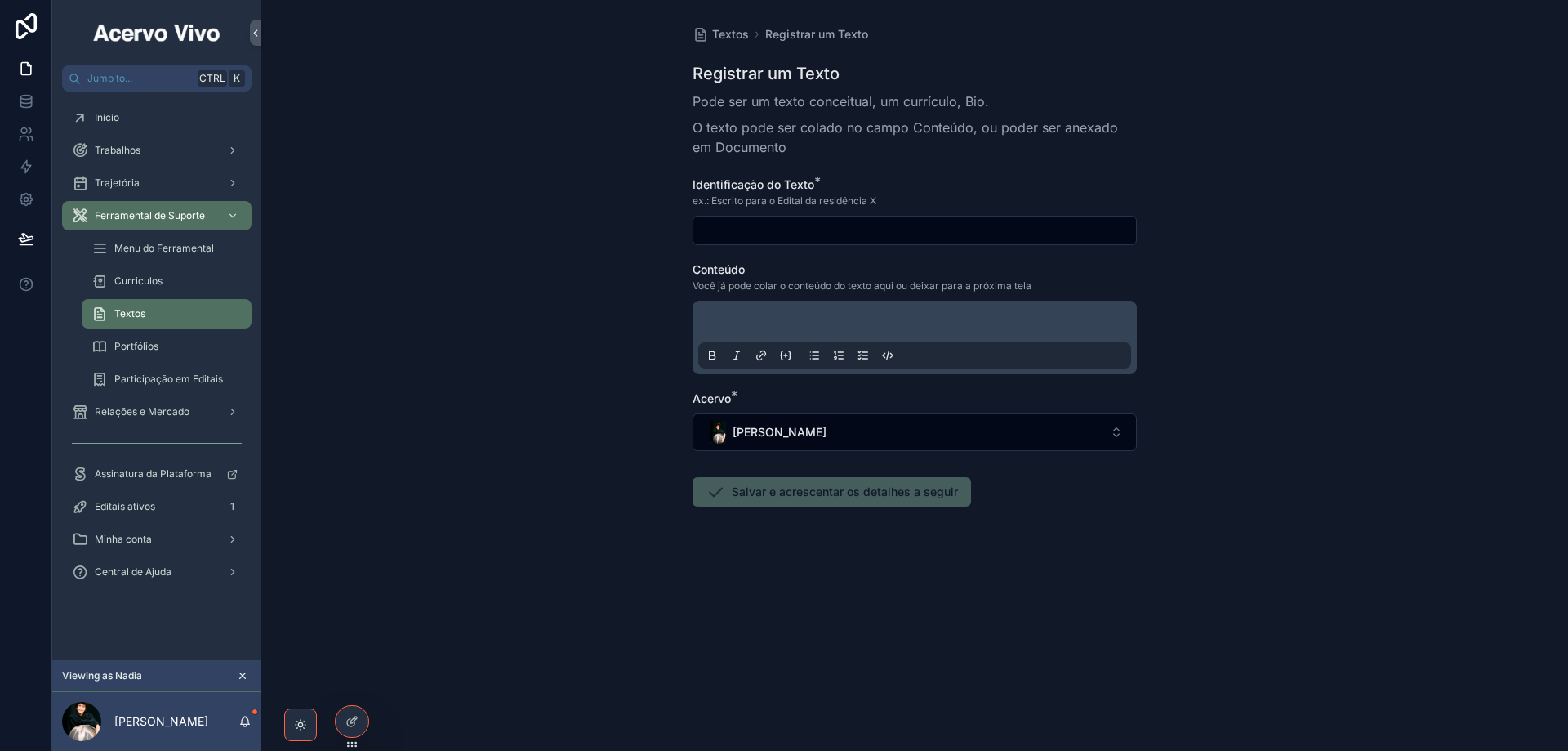
click at [761, 229] on input "scrollable content" at bounding box center [915, 230] width 443 height 23
paste input "**********"
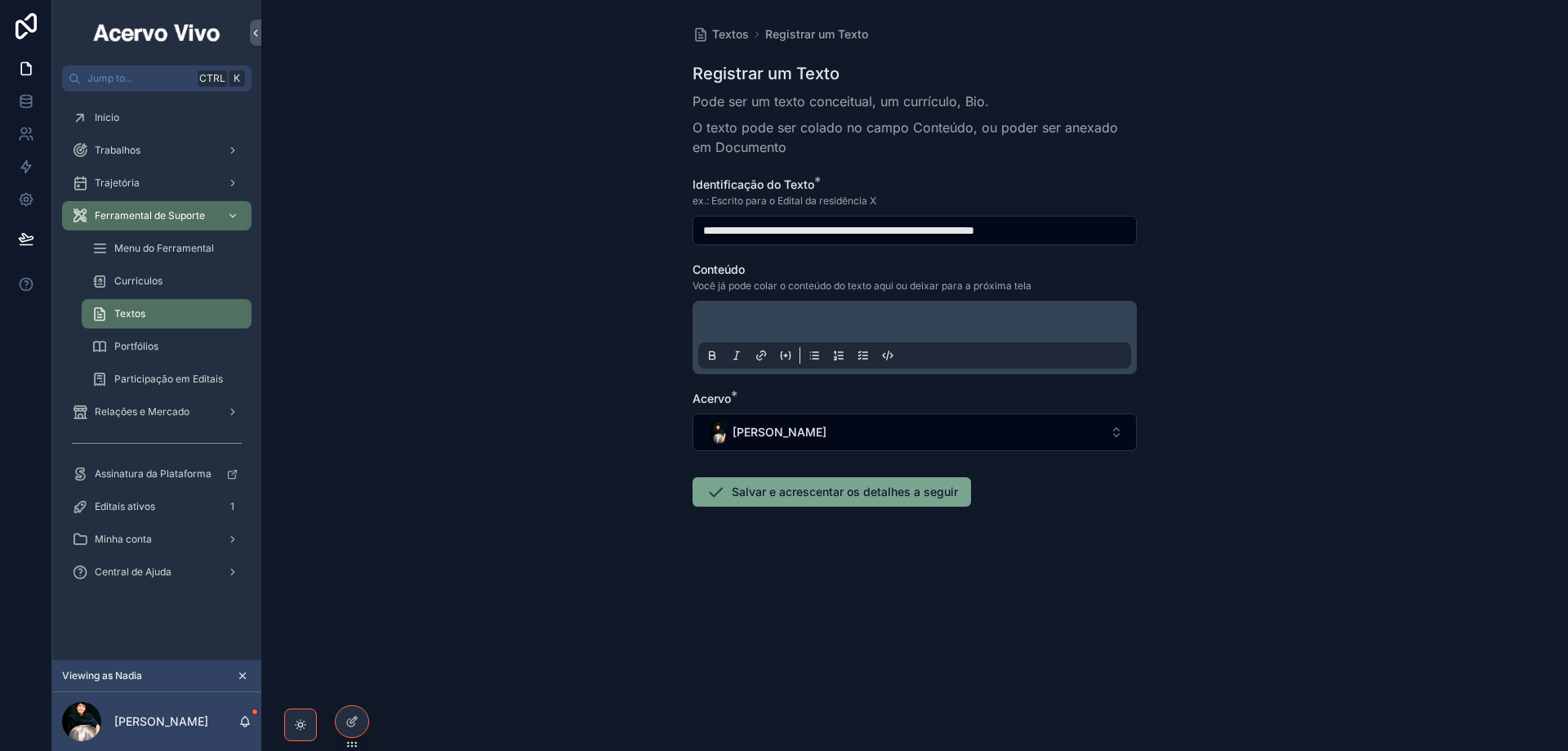
type input "**********"
click at [793, 328] on p "scrollable content" at bounding box center [918, 324] width 433 height 16
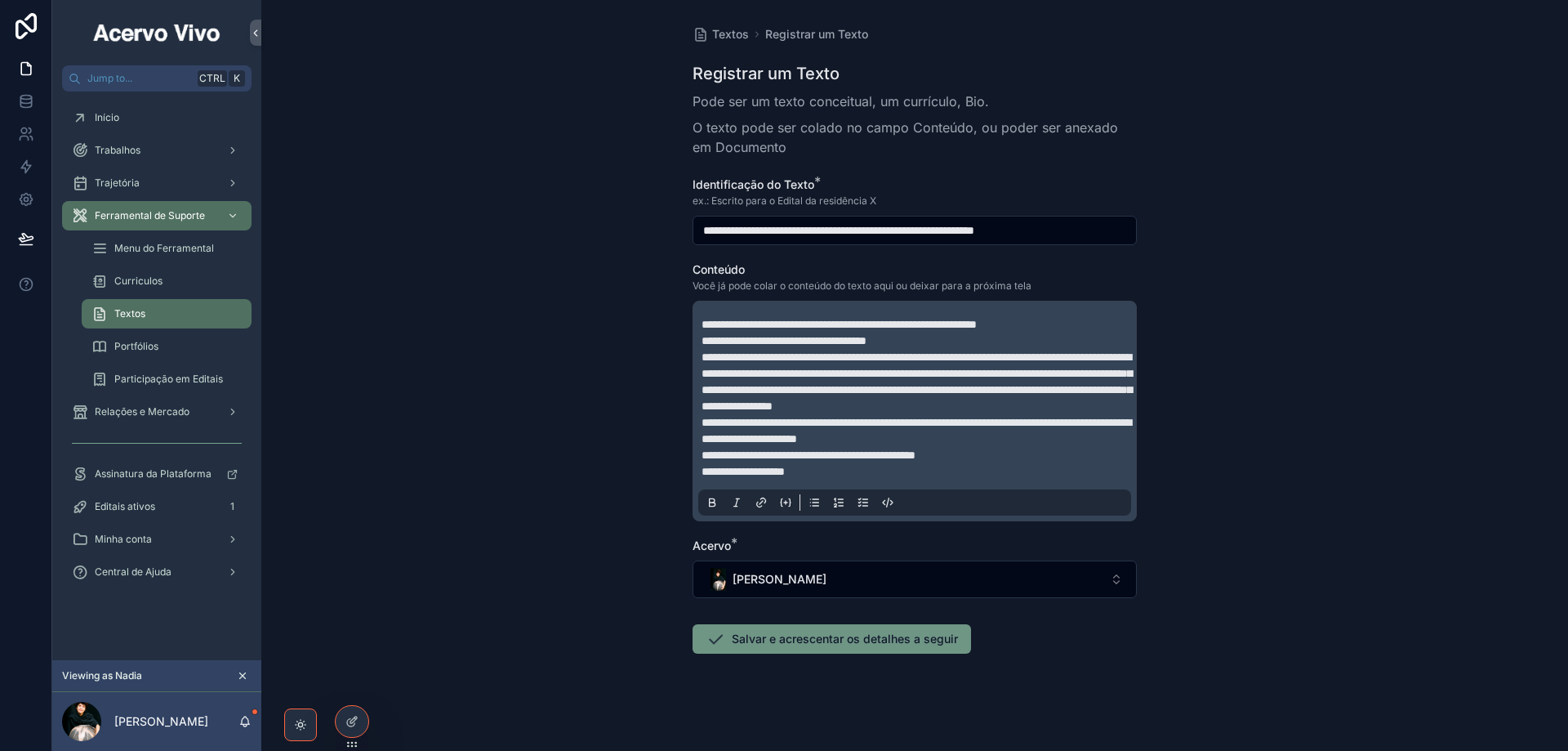
click at [787, 653] on button "Salvar e acrescentar os detalhes a seguir" at bounding box center [832, 639] width 278 height 29
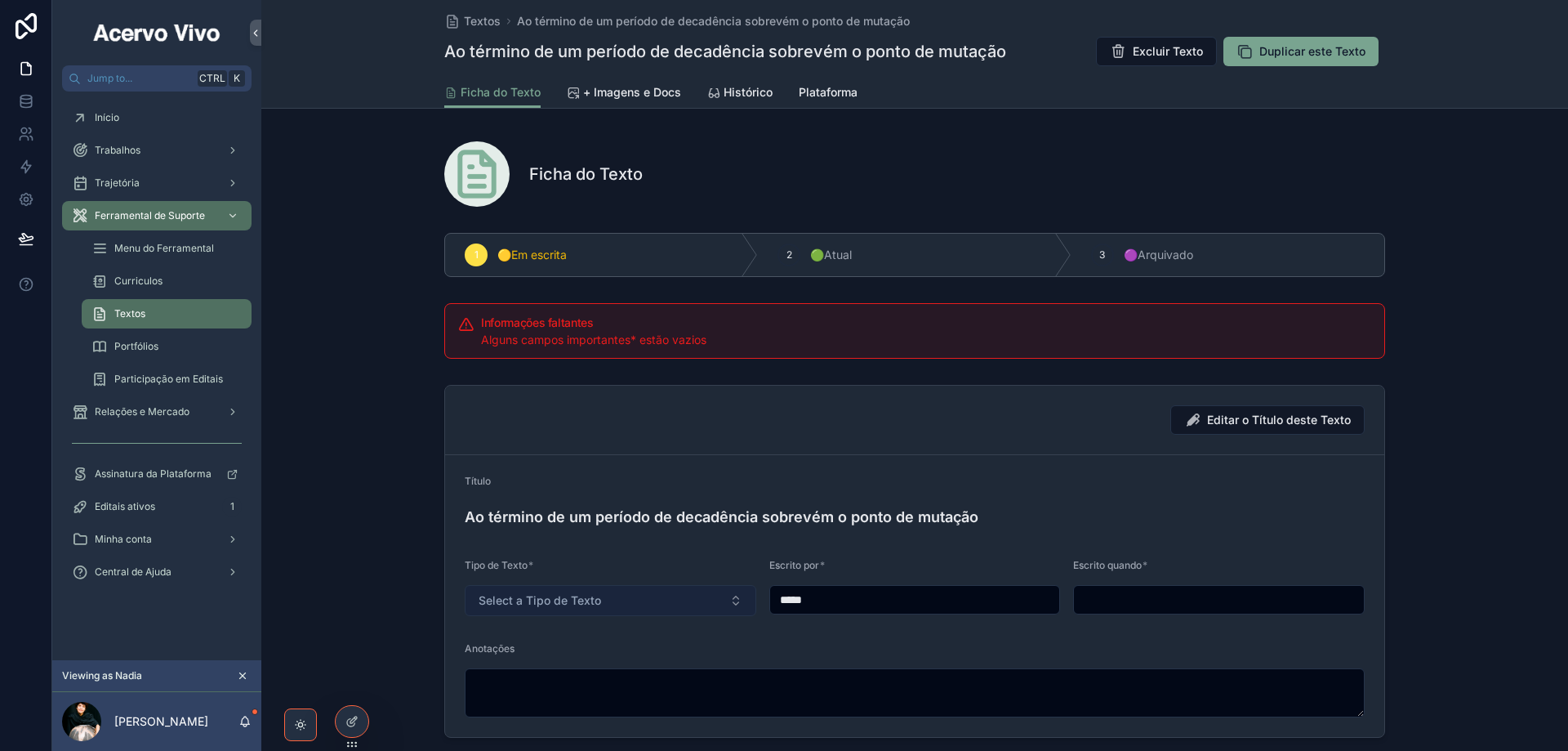
click at [631, 602] on button "Select a Tipo de Texto" at bounding box center [611, 600] width 292 height 31
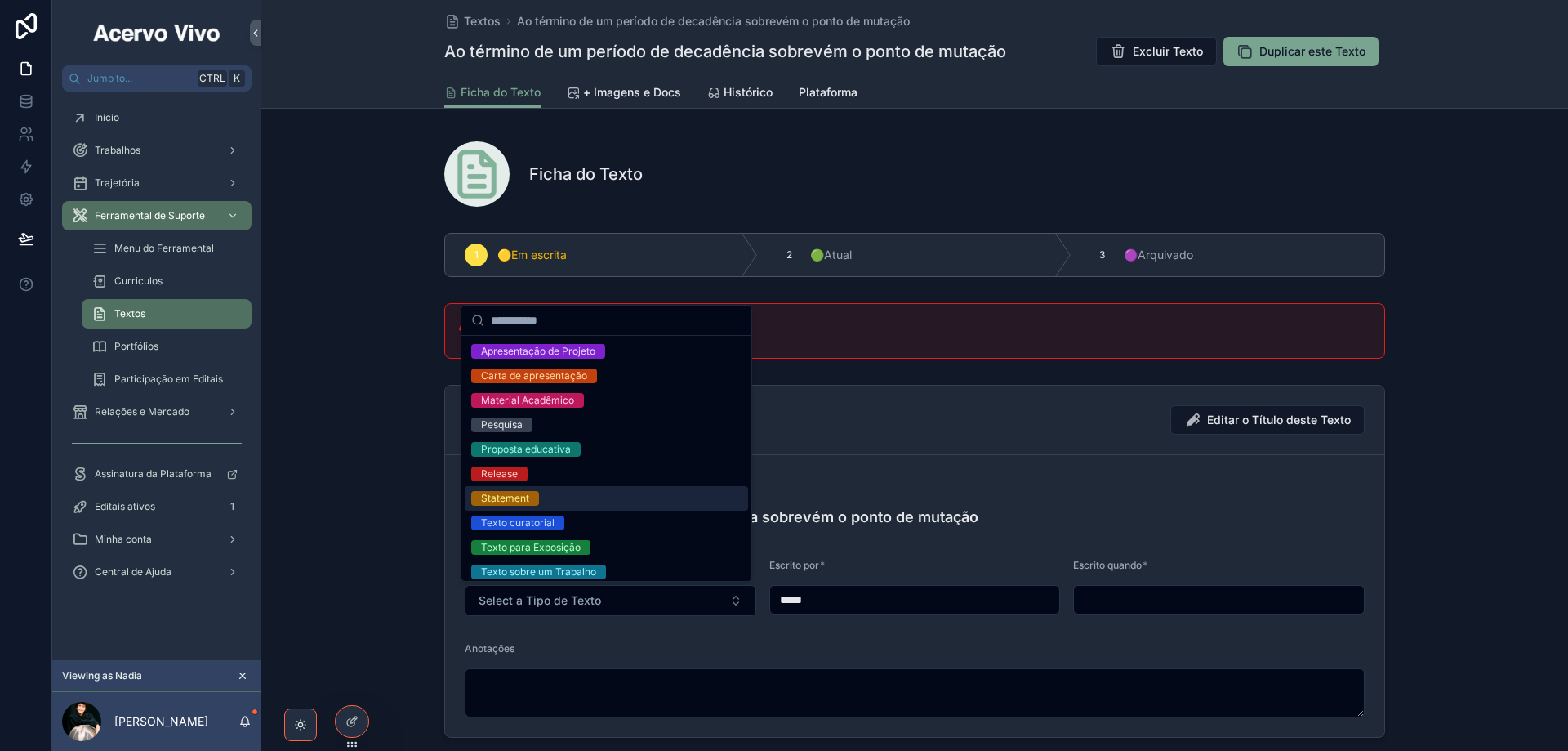
click at [603, 500] on div "Statement" at bounding box center [606, 498] width 283 height 25
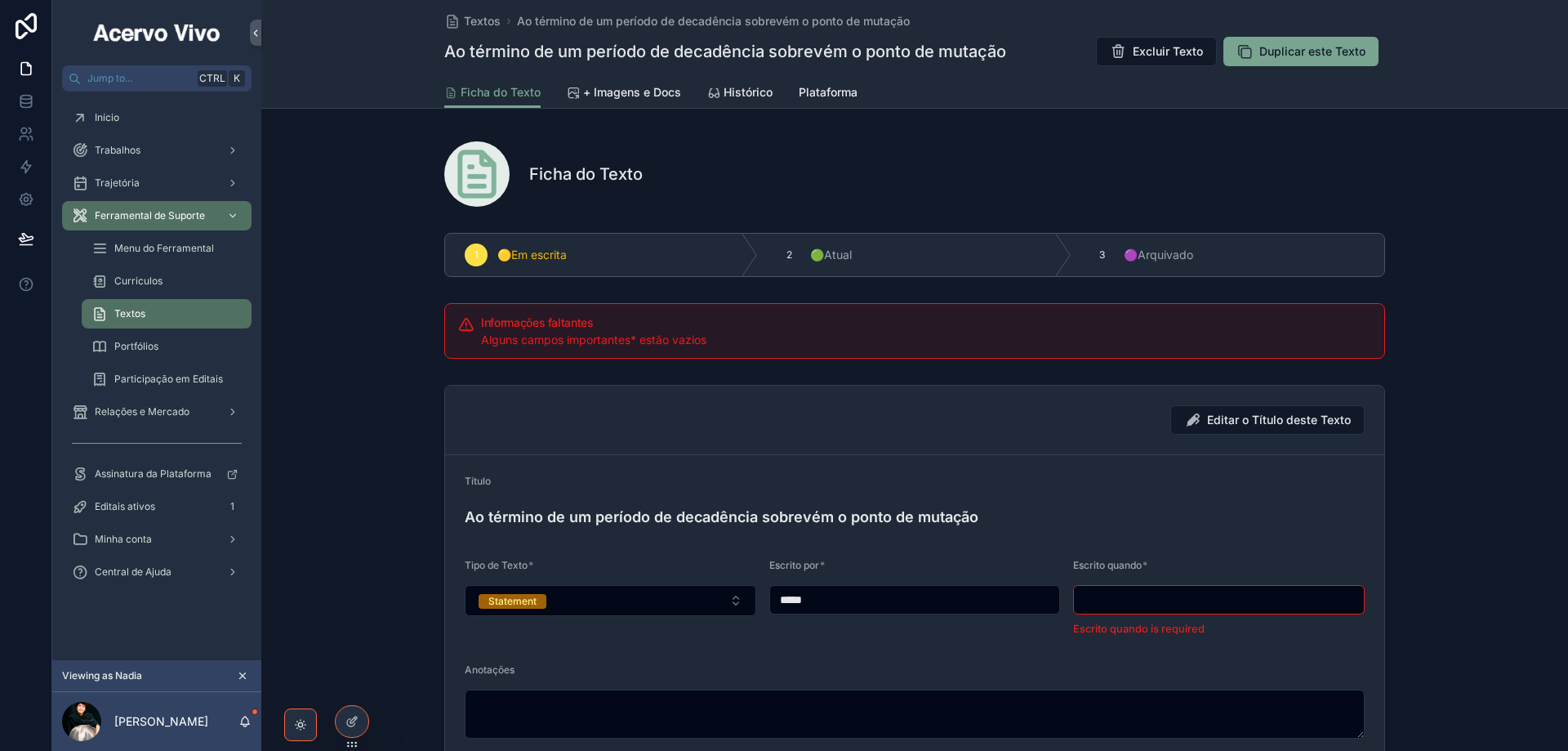
click at [1253, 595] on input "scrollable content" at bounding box center [1219, 599] width 290 height 23
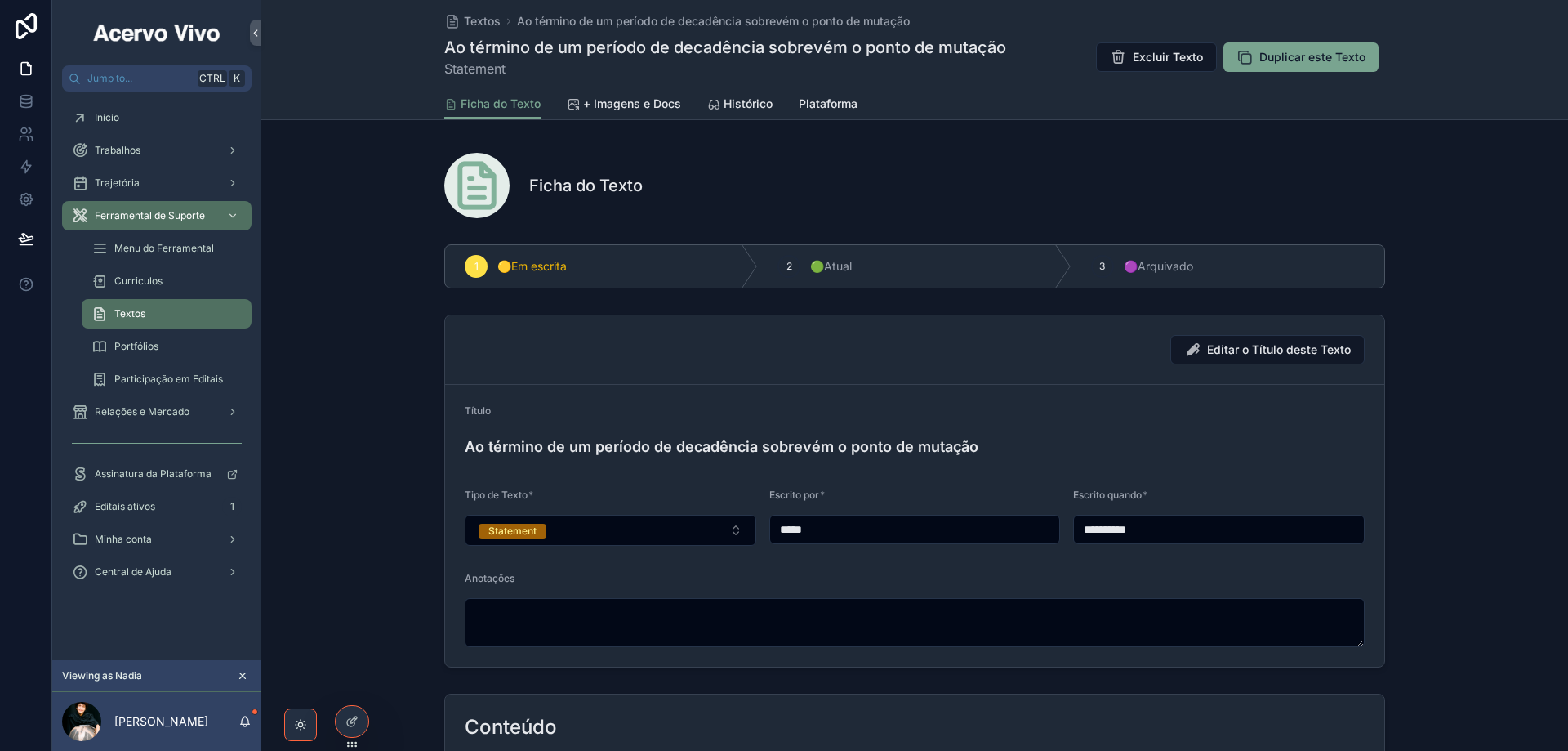
type input "**********"
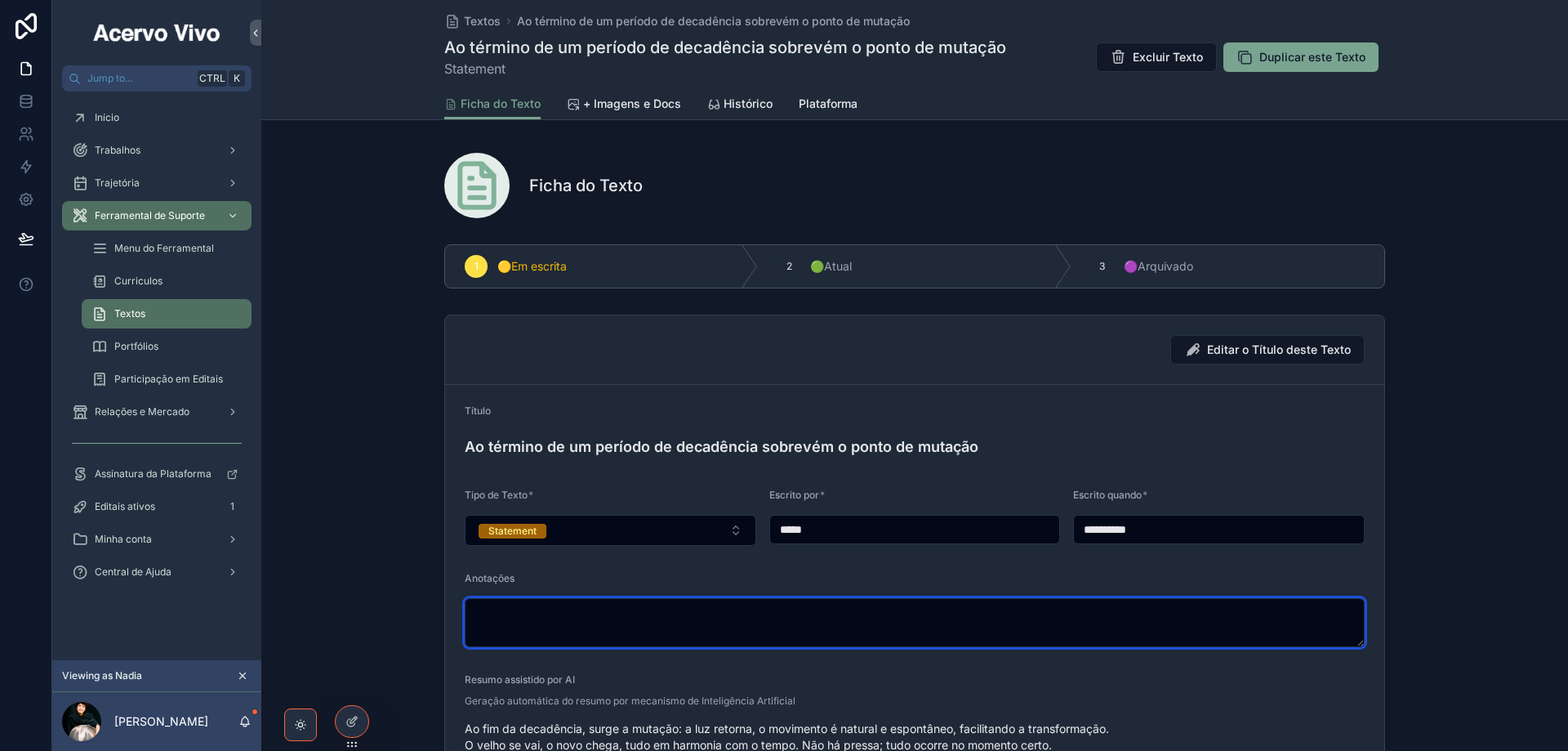
click at [742, 626] on textarea "scrollable content" at bounding box center [915, 622] width 900 height 49
paste textarea "**********"
type textarea "**********"
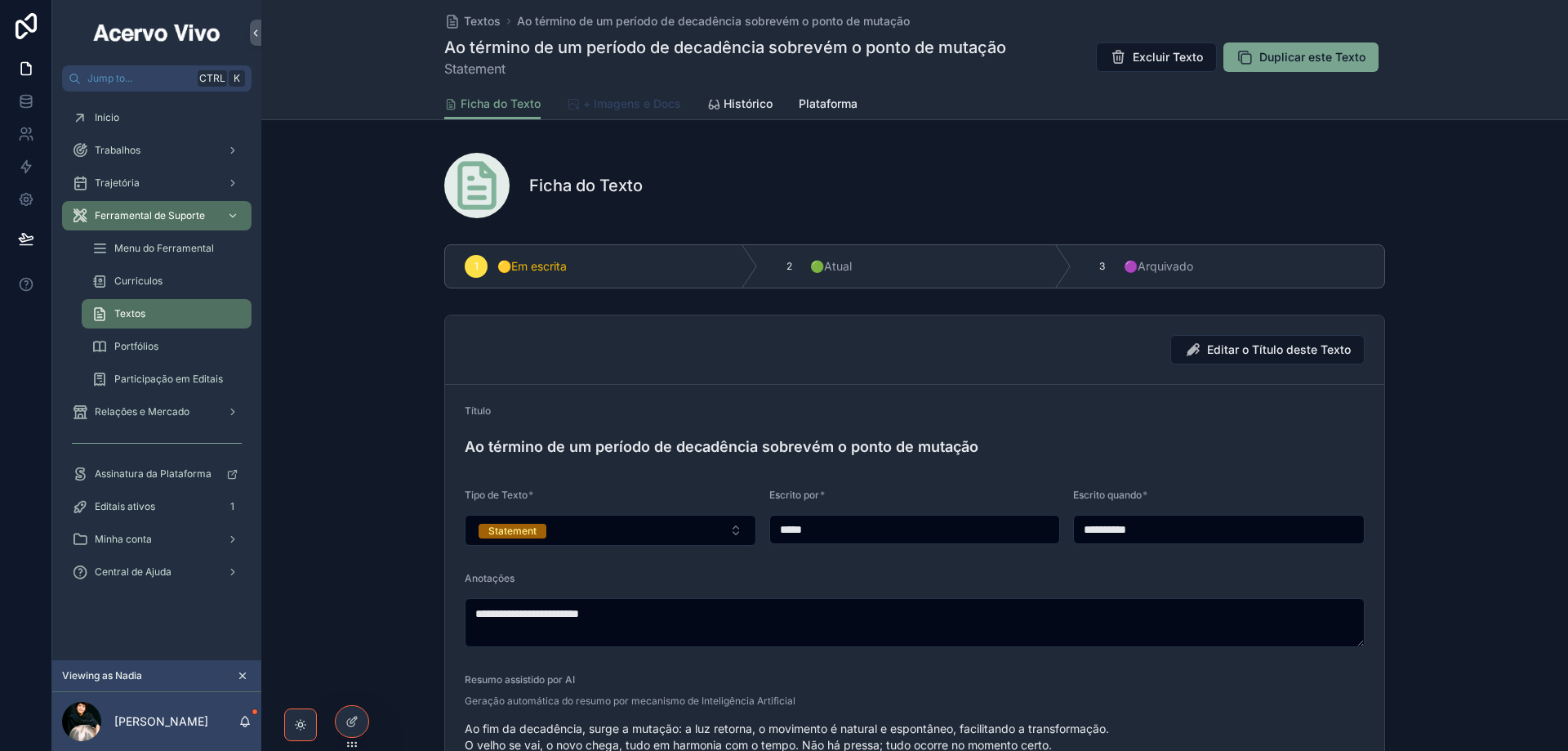
click at [622, 105] on span "+ Imagens e Docs" at bounding box center [632, 104] width 98 height 16
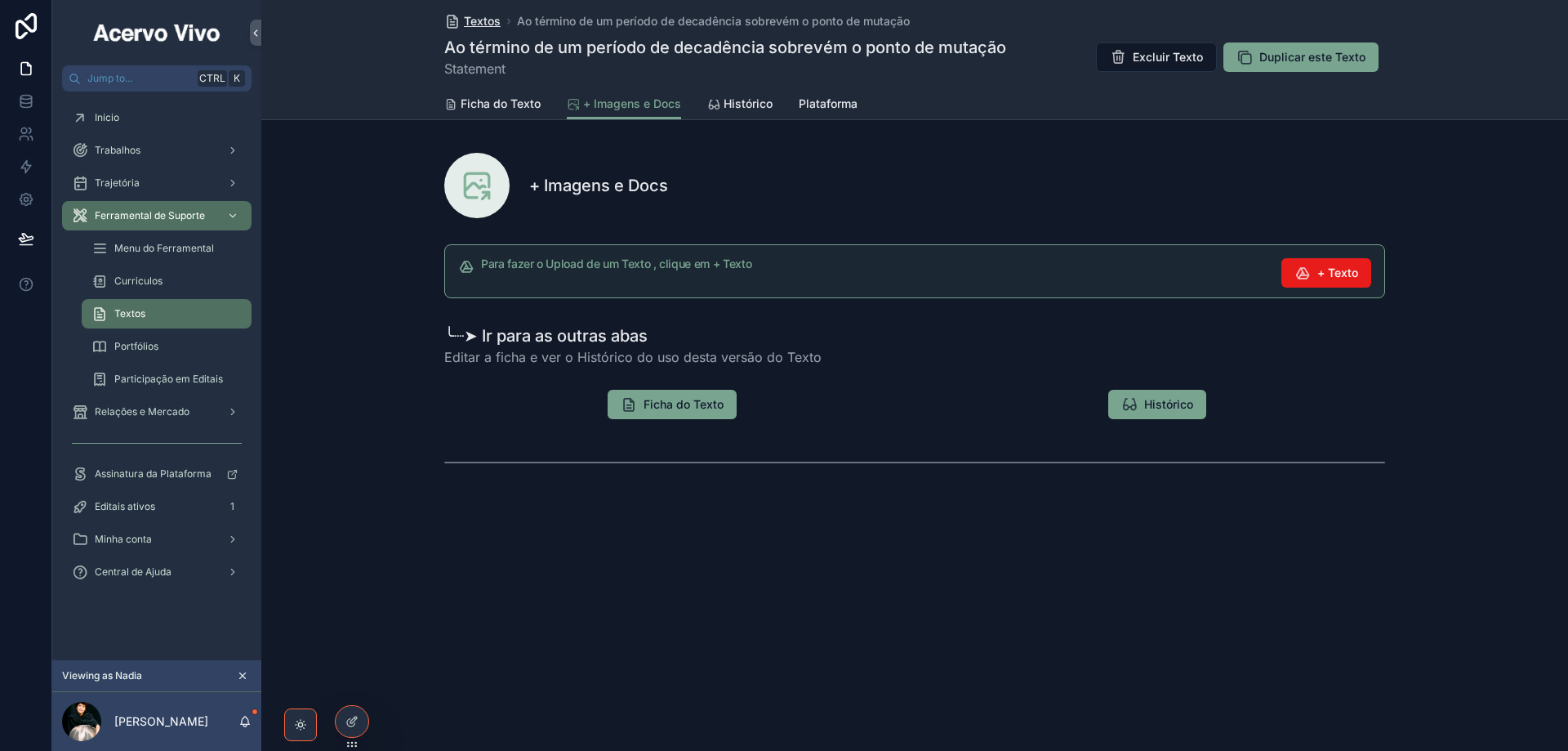
click at [491, 18] on span "Textos" at bounding box center [482, 21] width 37 height 16
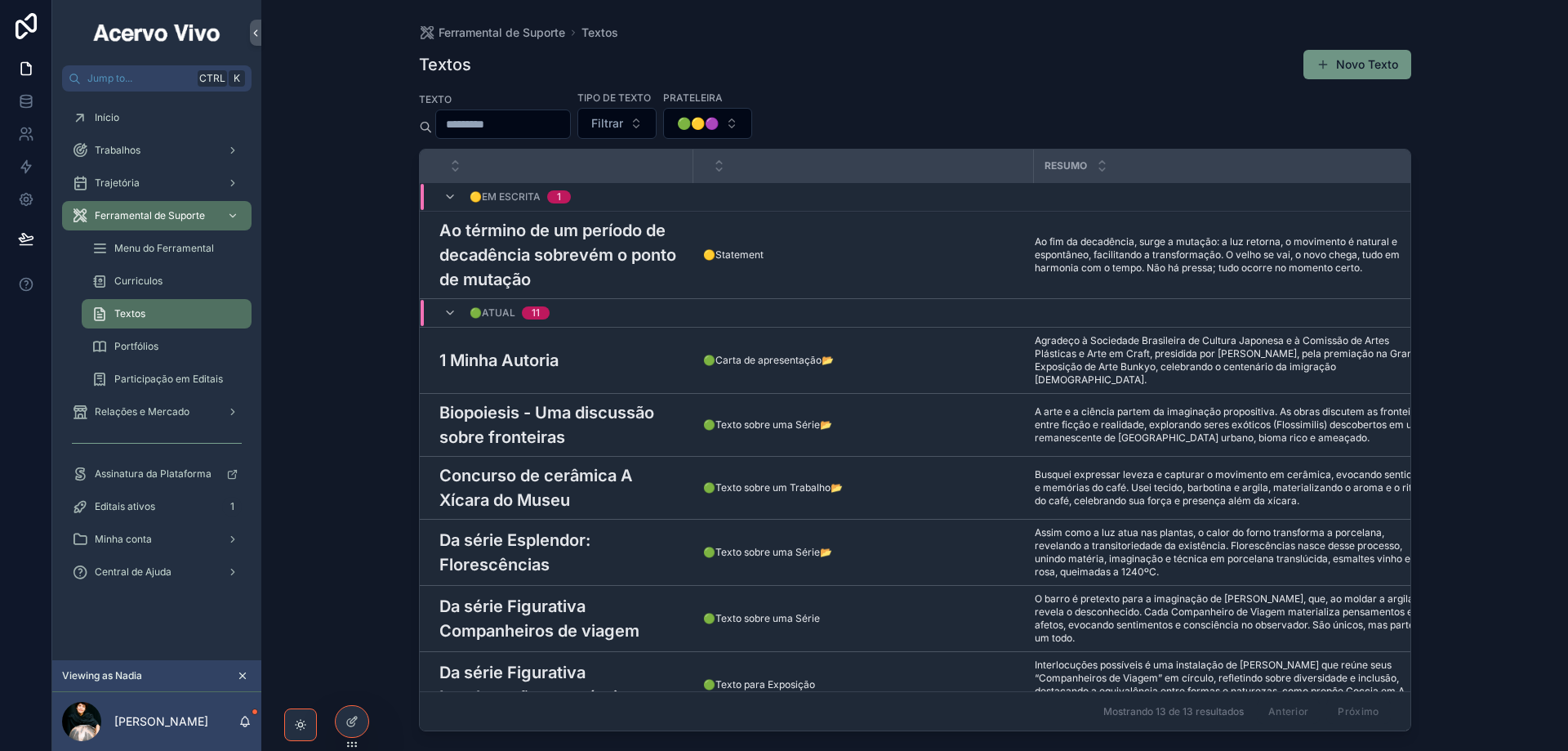
click at [1376, 64] on button "Novo Texto" at bounding box center [1357, 64] width 108 height 29
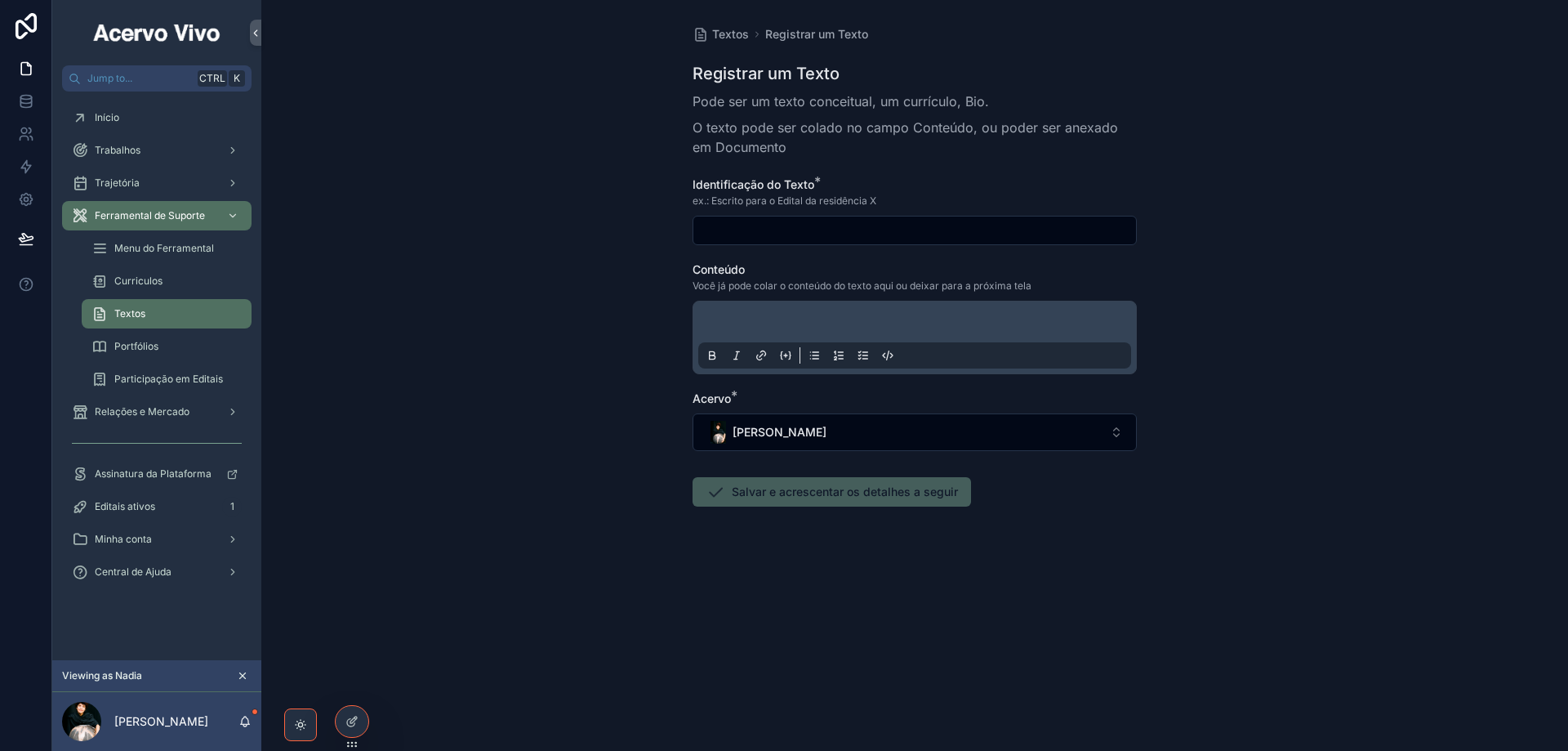
click at [759, 230] on input "scrollable content" at bounding box center [915, 230] width 443 height 23
paste input "**********"
type input "**********"
click at [789, 315] on div "scrollable content" at bounding box center [915, 337] width 433 height 62
click at [772, 321] on p "scrollable content" at bounding box center [918, 324] width 433 height 16
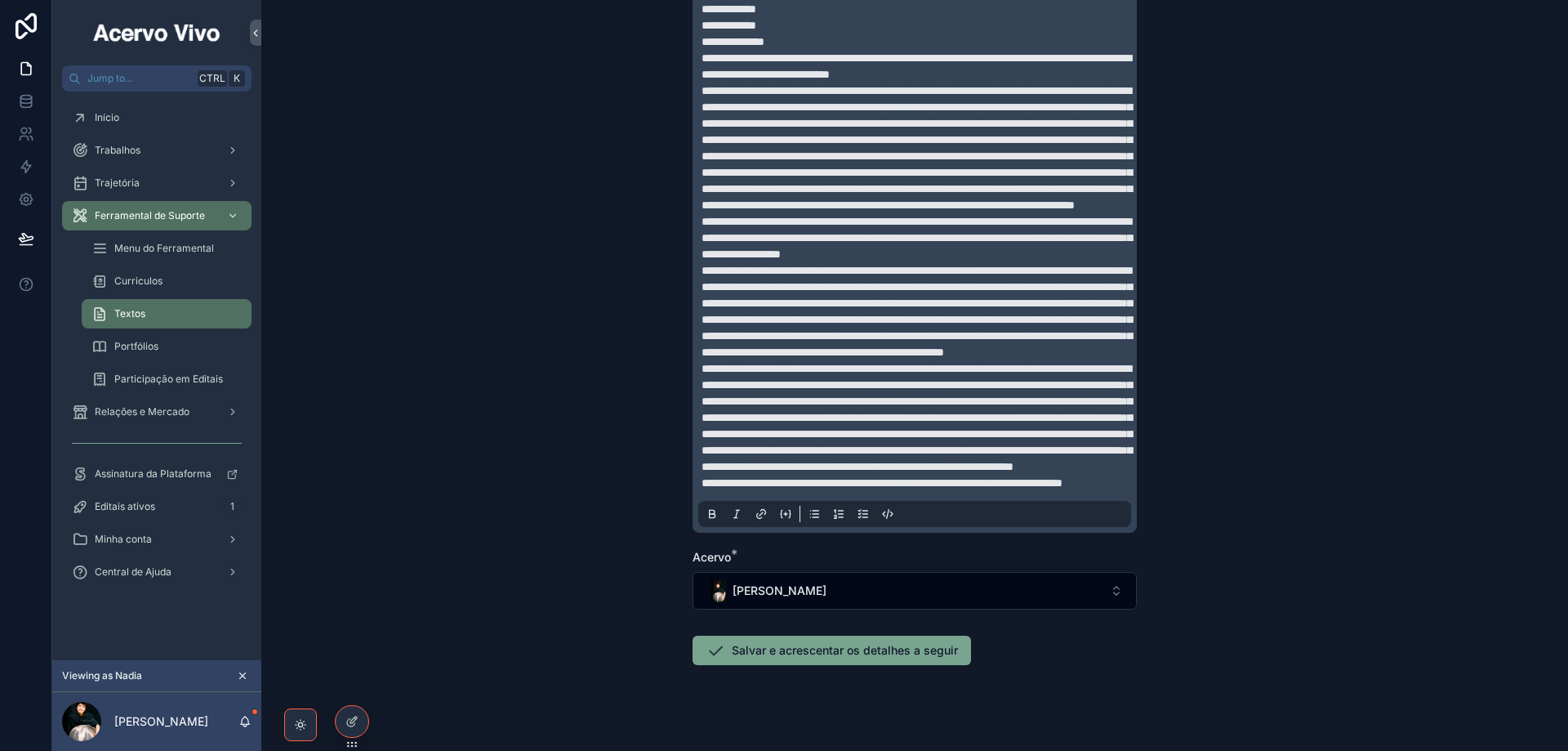
scroll to position [530, 0]
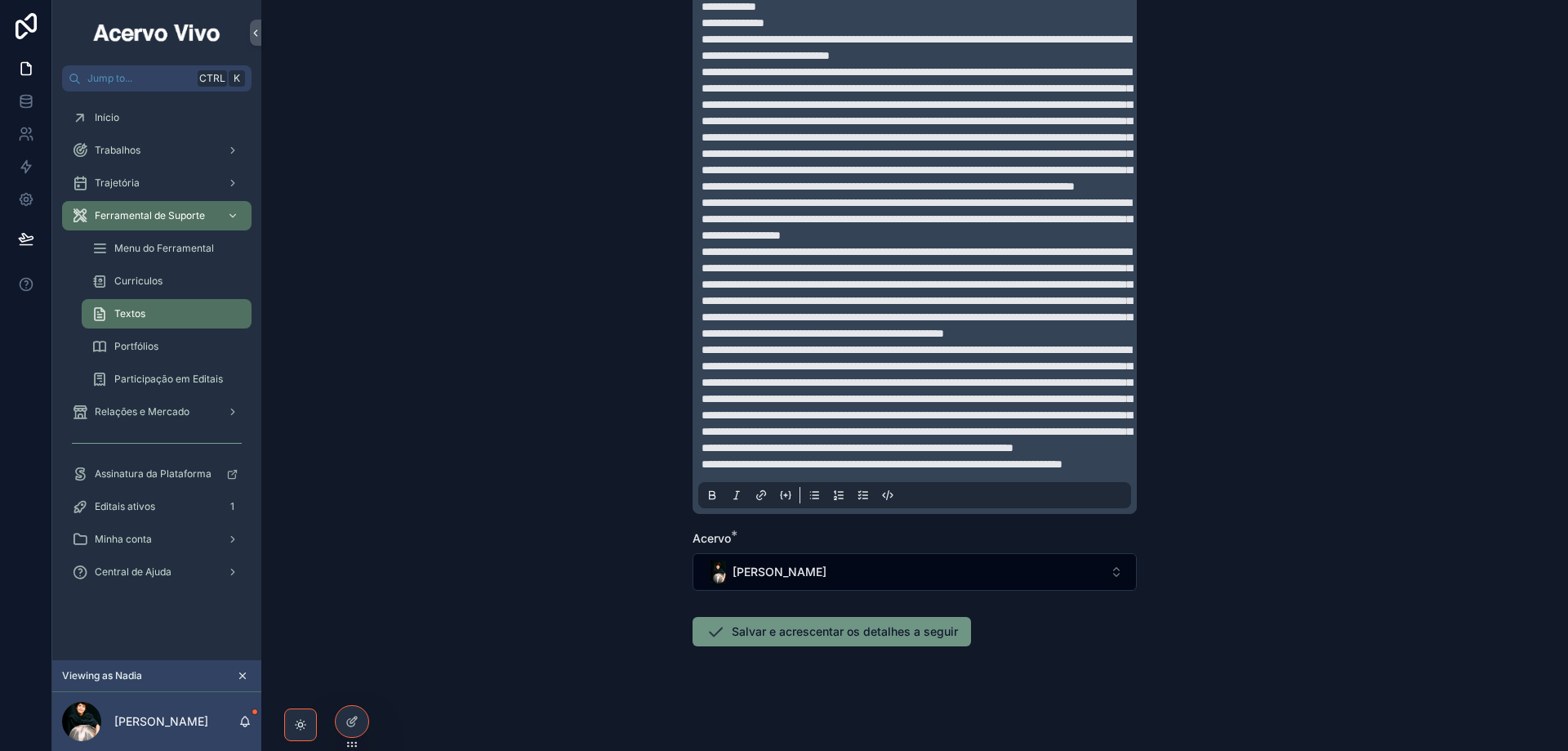
click at [766, 634] on button "Salvar e acrescentar os detalhes a seguir" at bounding box center [832, 631] width 278 height 29
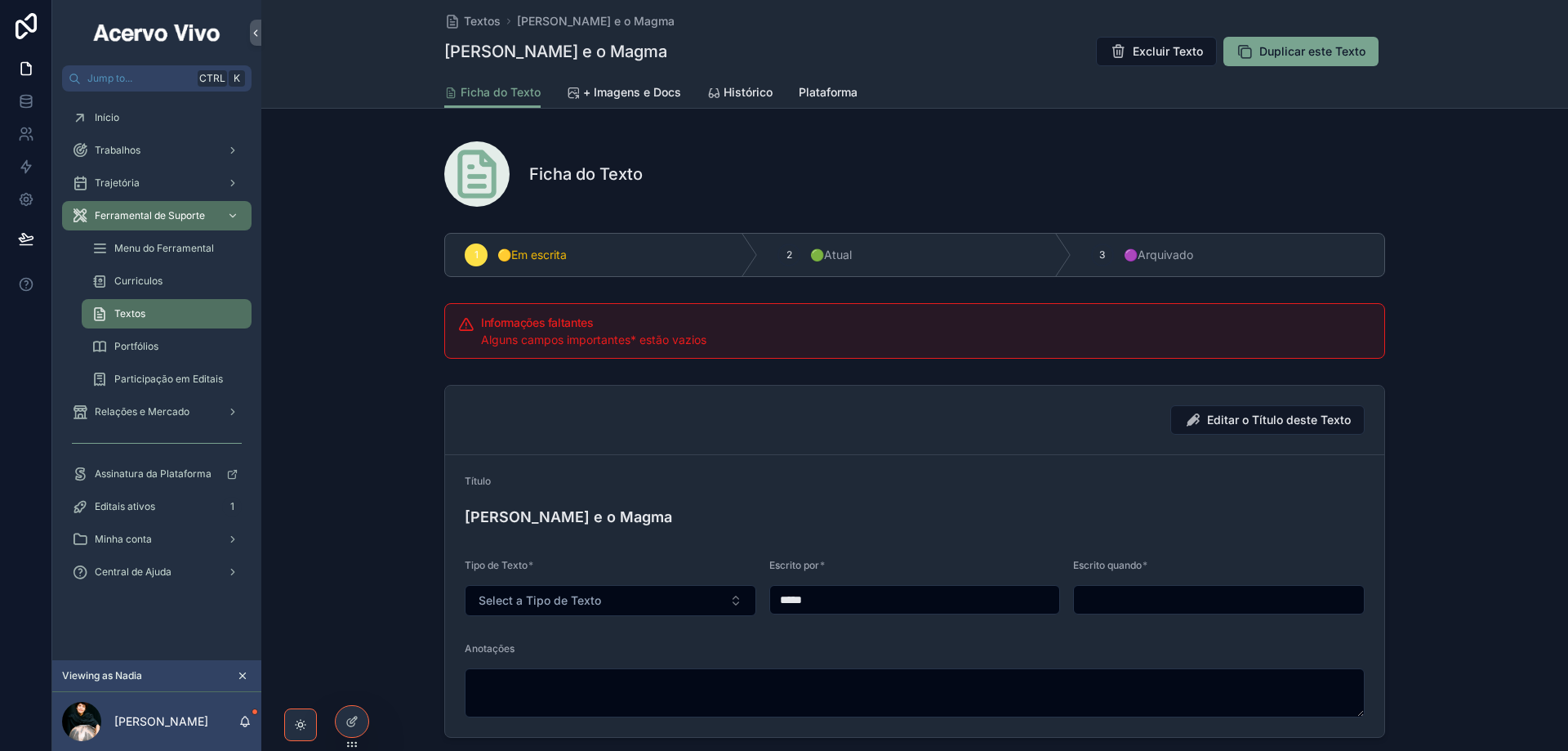
scroll to position [327, 0]
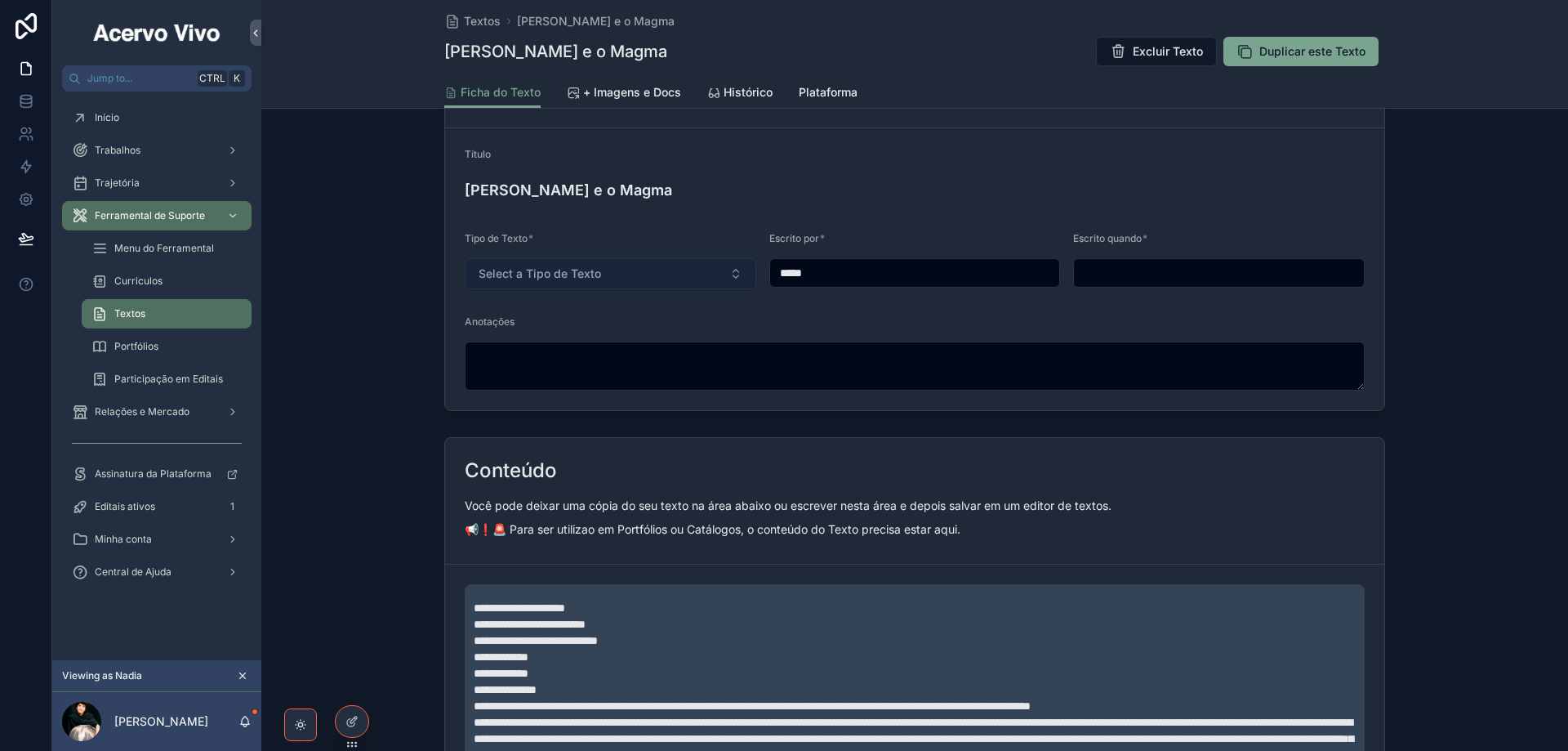
click at [653, 274] on button "Select a Tipo de Texto" at bounding box center [611, 273] width 292 height 31
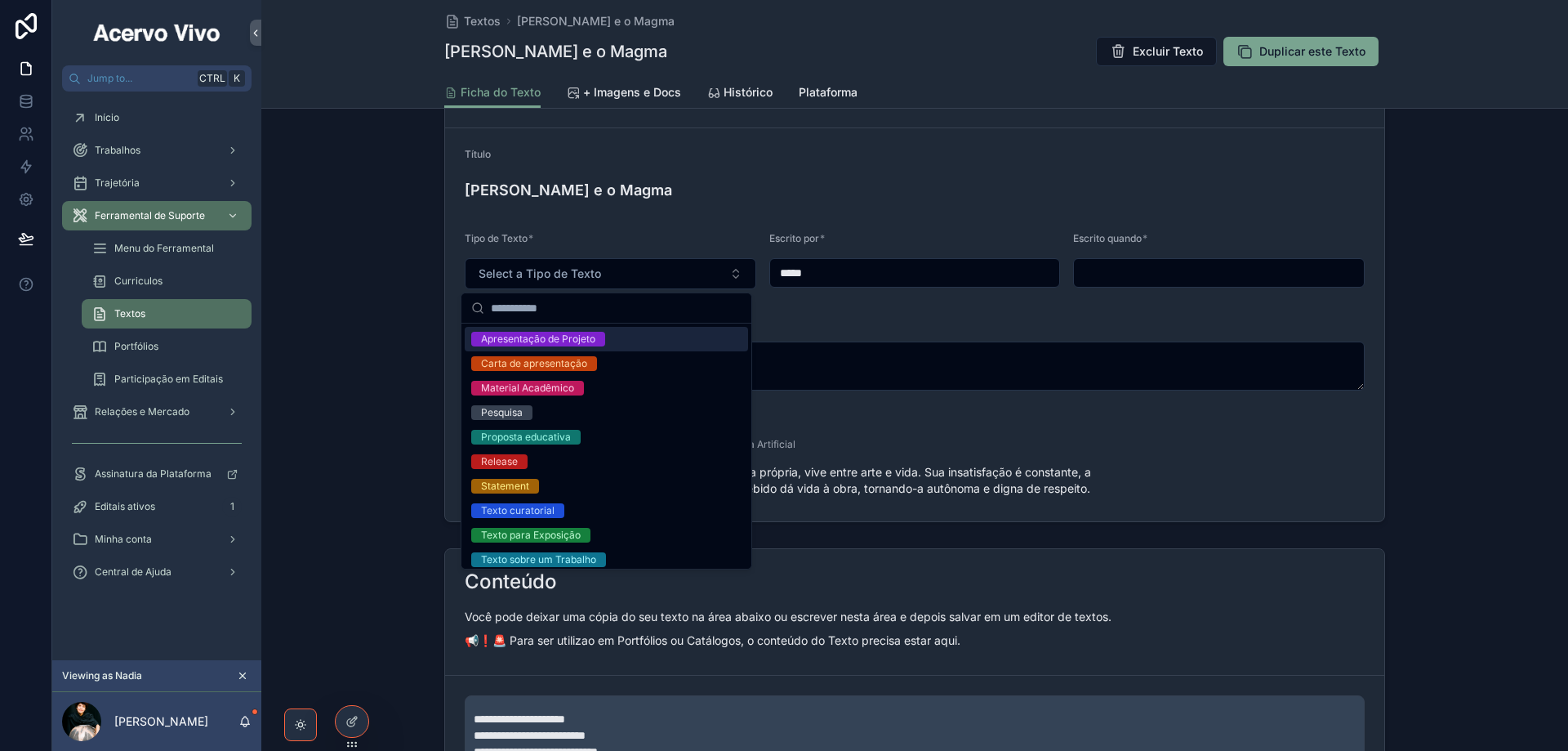
click at [603, 339] on span "Apresentação de Projeto" at bounding box center [538, 338] width 134 height 15
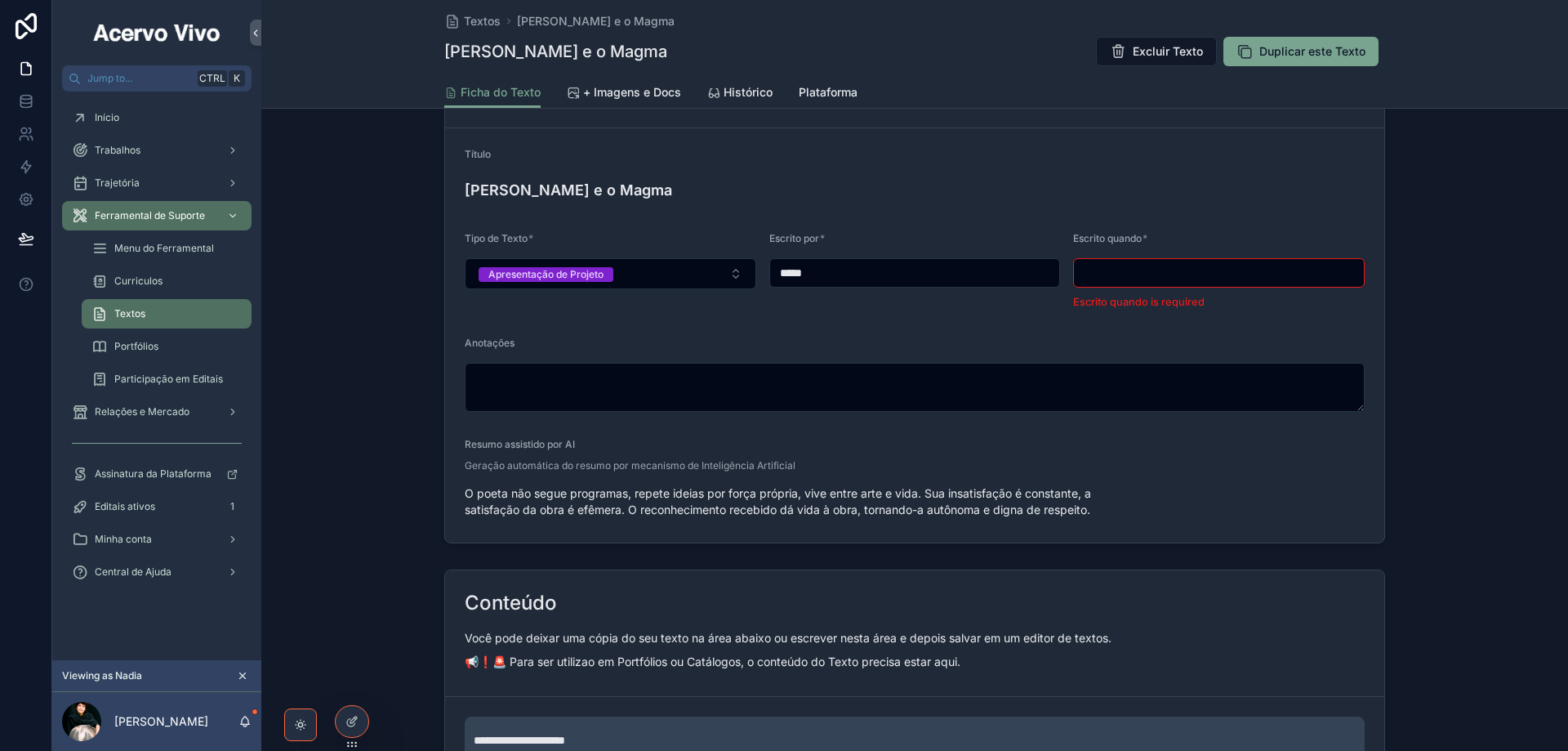
click at [1125, 279] on input "scrollable content" at bounding box center [1219, 272] width 290 height 23
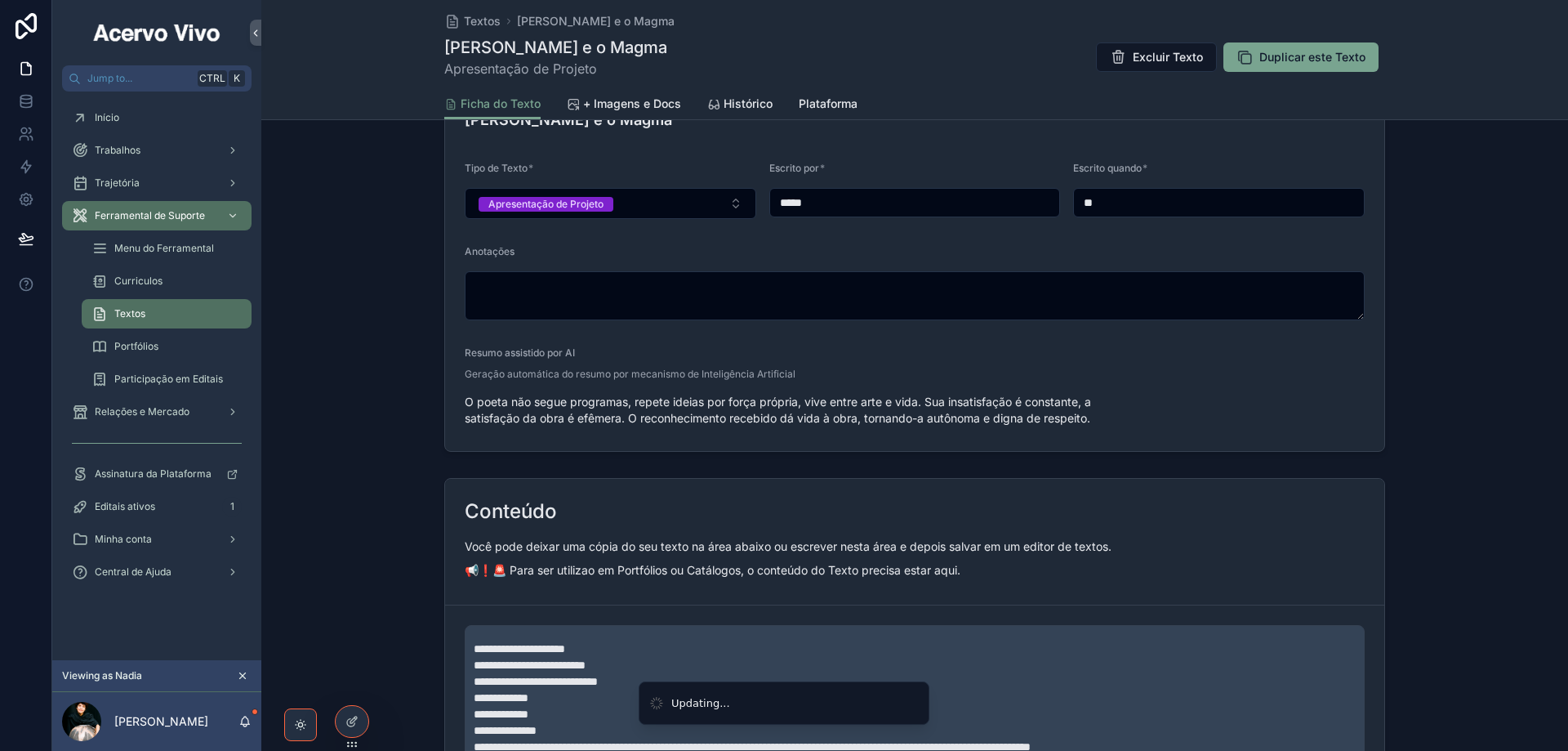
scroll to position [257, 0]
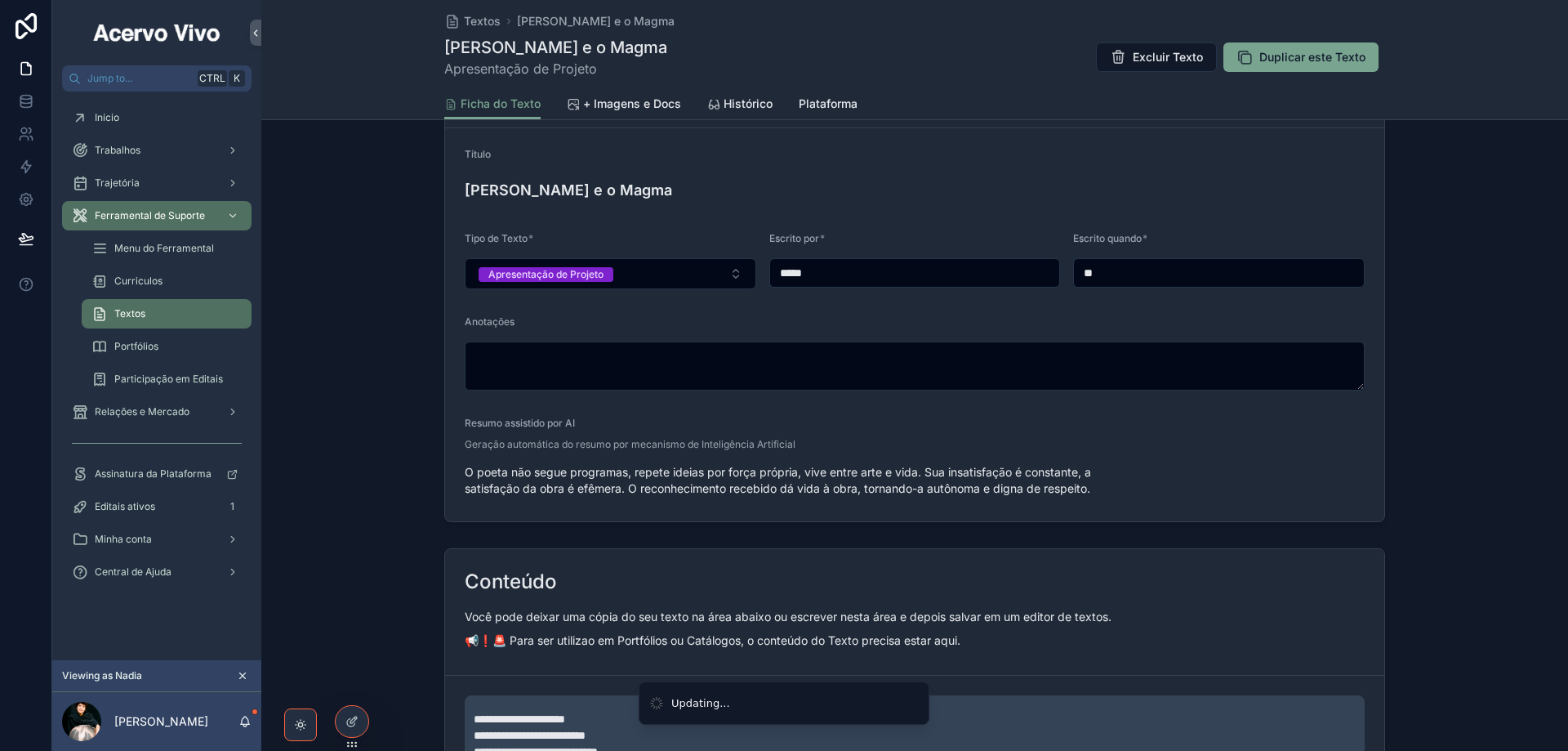
type input "**********"
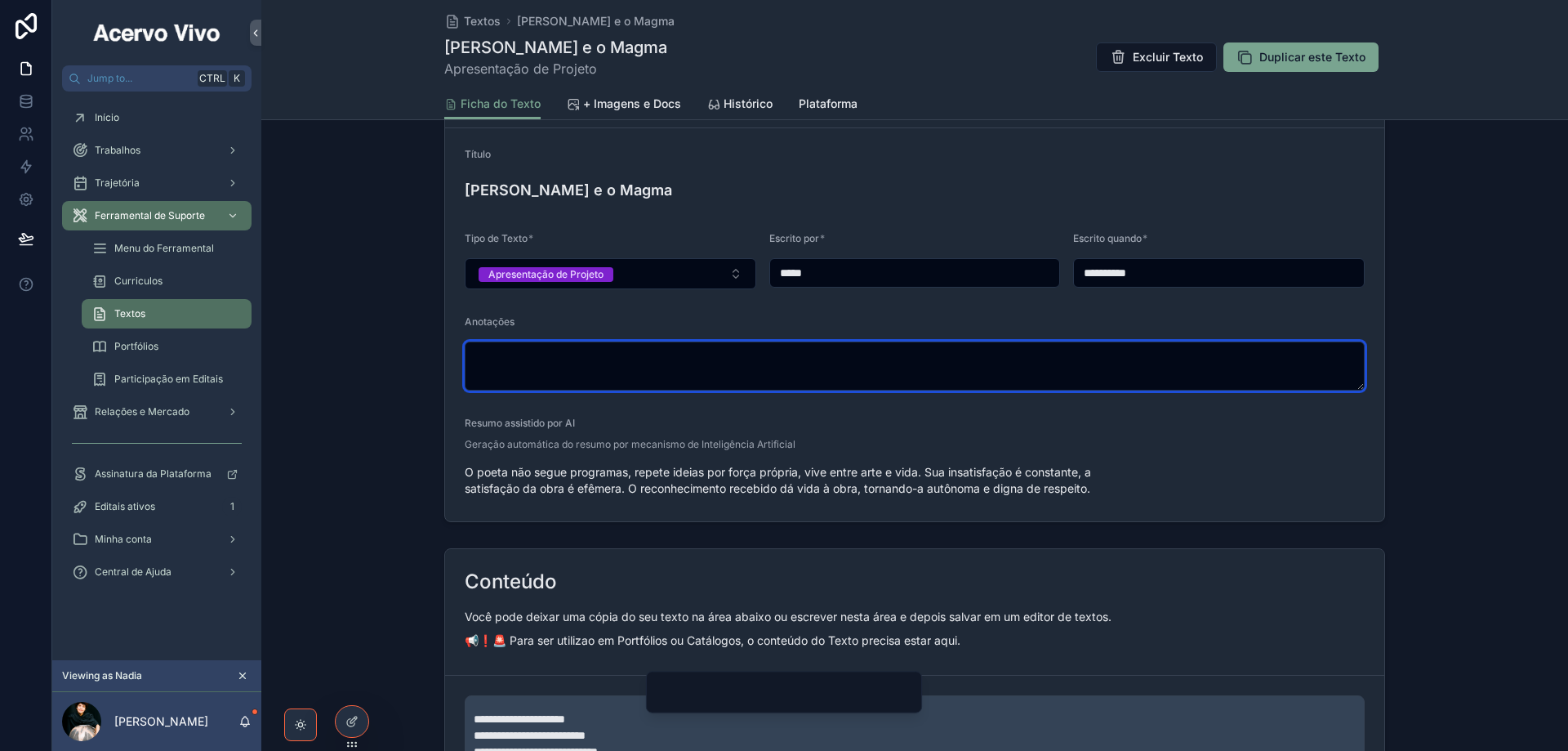
click at [523, 355] on textarea "scrollable content" at bounding box center [915, 366] width 900 height 49
click at [611, 352] on textarea "scrollable content" at bounding box center [915, 366] width 900 height 49
paste textarea "**********"
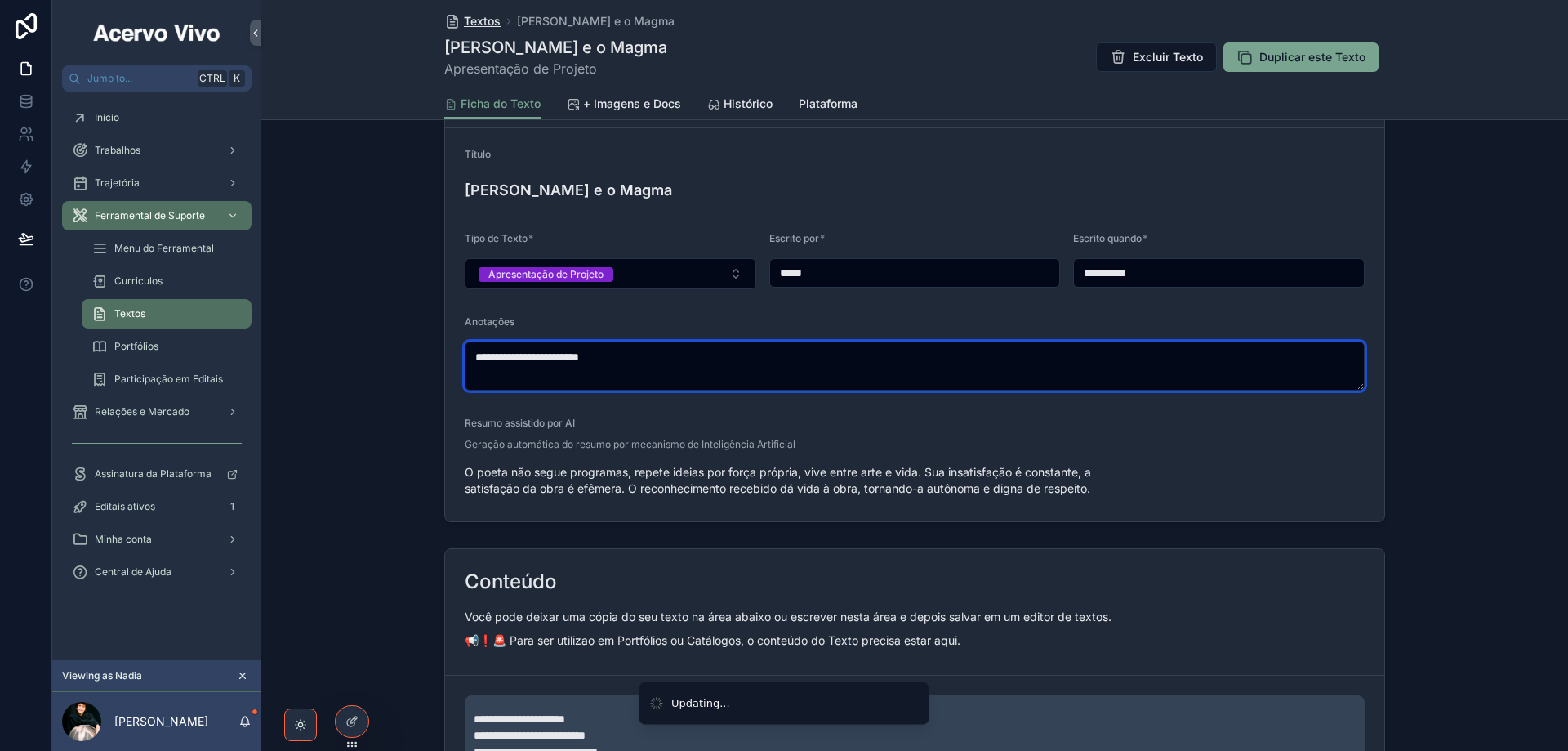
type textarea "**********"
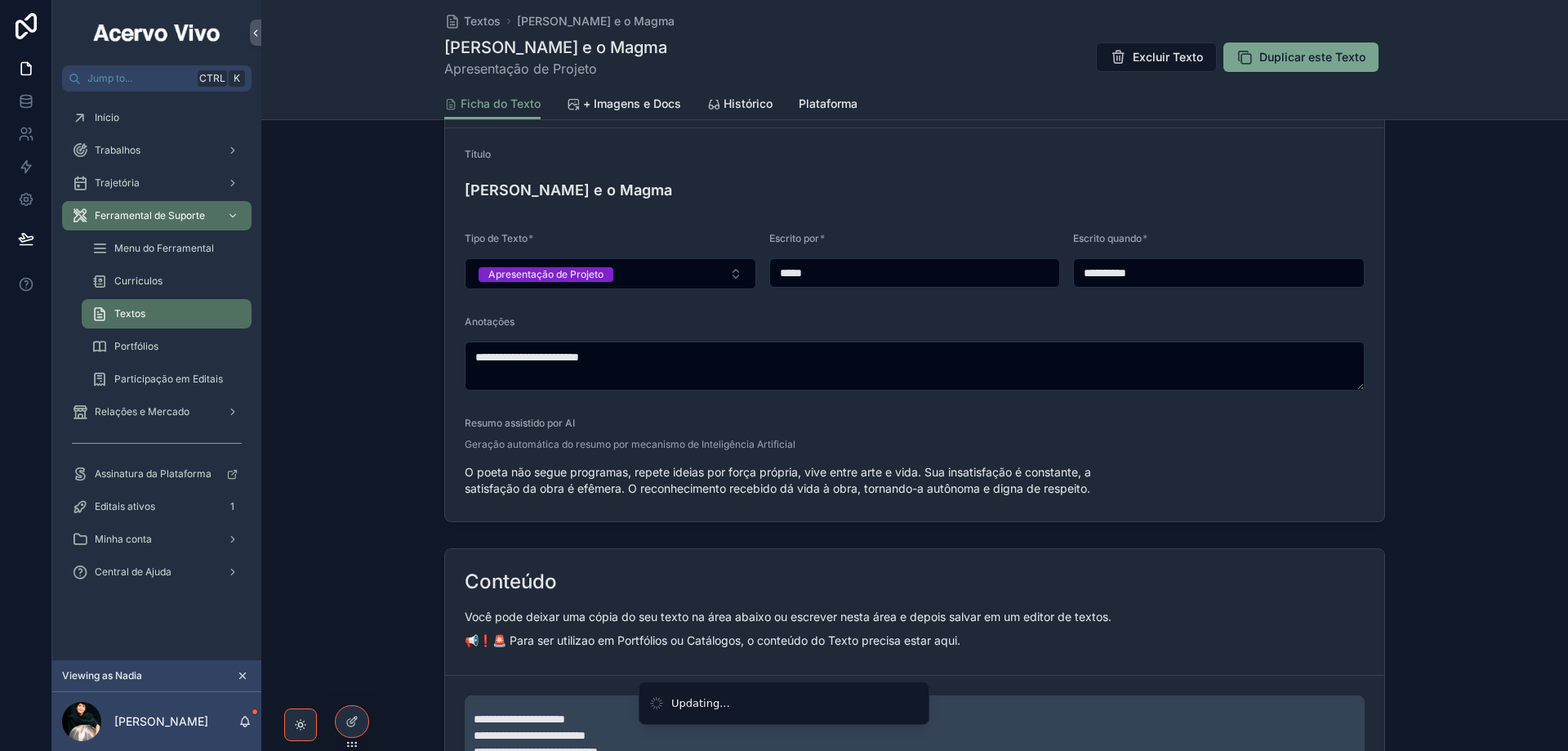
drag, startPoint x: 491, startPoint y: 19, endPoint x: 66, endPoint y: 27, distance: 425.1
click at [489, 19] on span "Textos" at bounding box center [482, 21] width 37 height 16
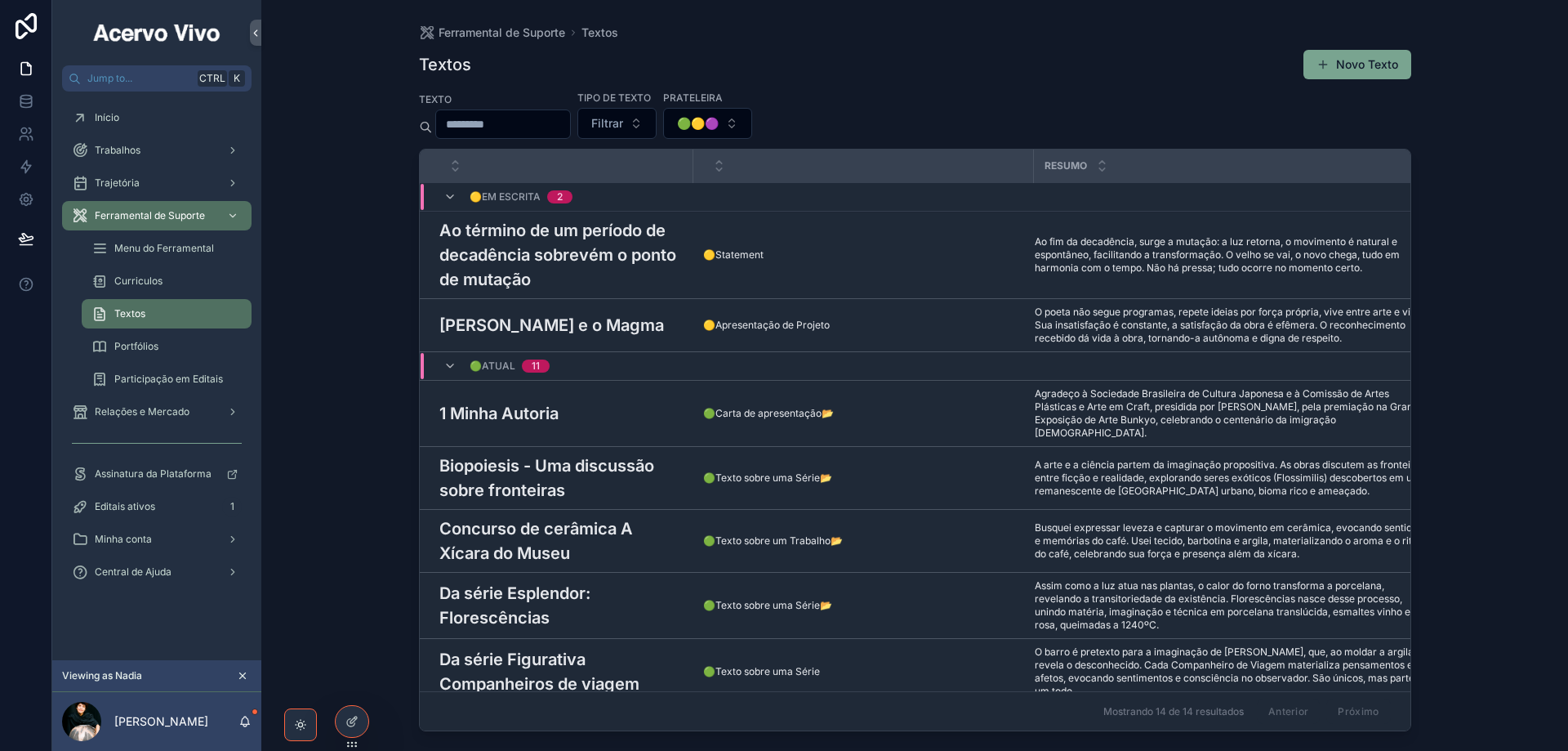
drag, startPoint x: 1353, startPoint y: 68, endPoint x: 438, endPoint y: 119, distance: 916.4
click at [1350, 69] on button "Novo Texto" at bounding box center [1357, 64] width 108 height 29
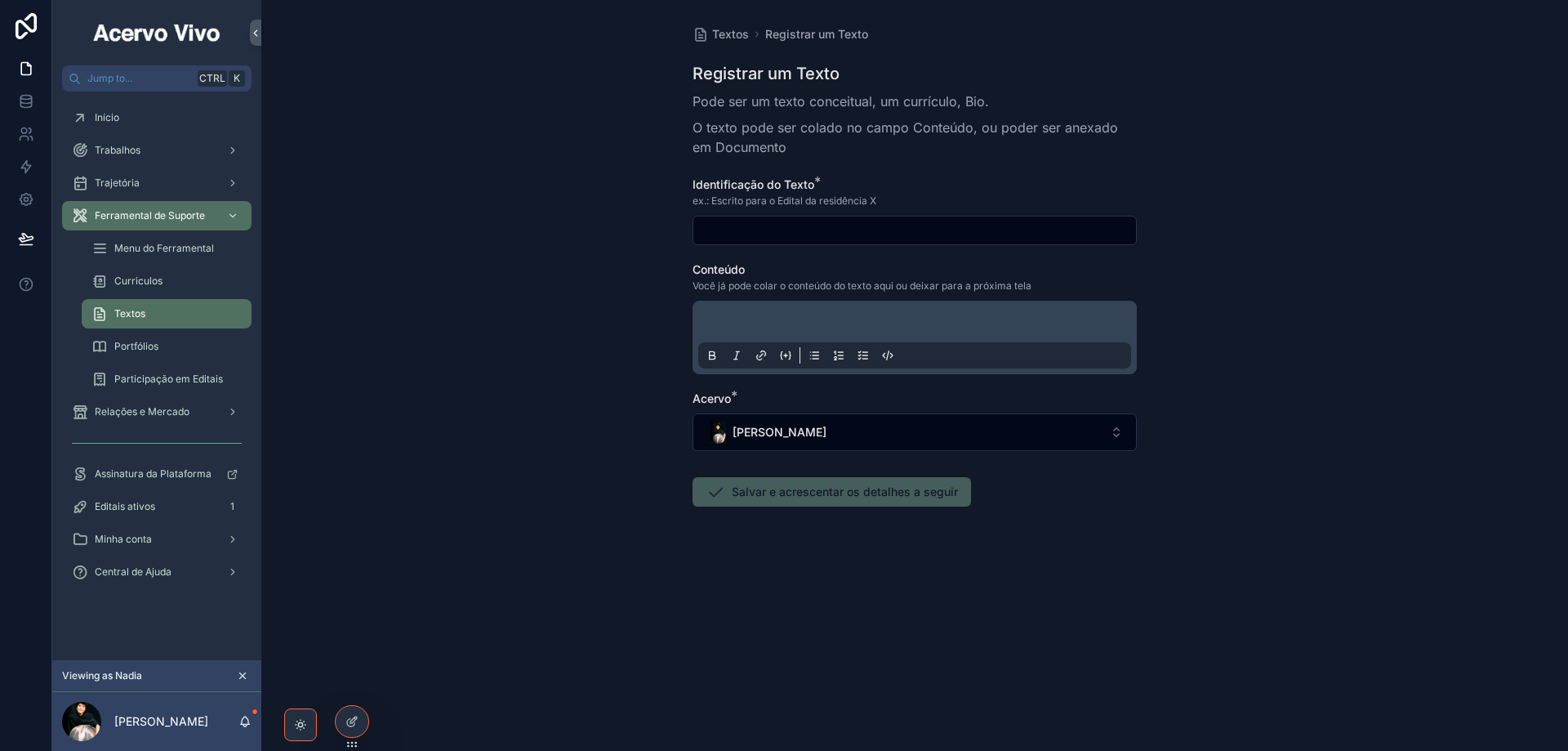
click at [854, 234] on input "scrollable content" at bounding box center [915, 230] width 443 height 23
paste input "**********"
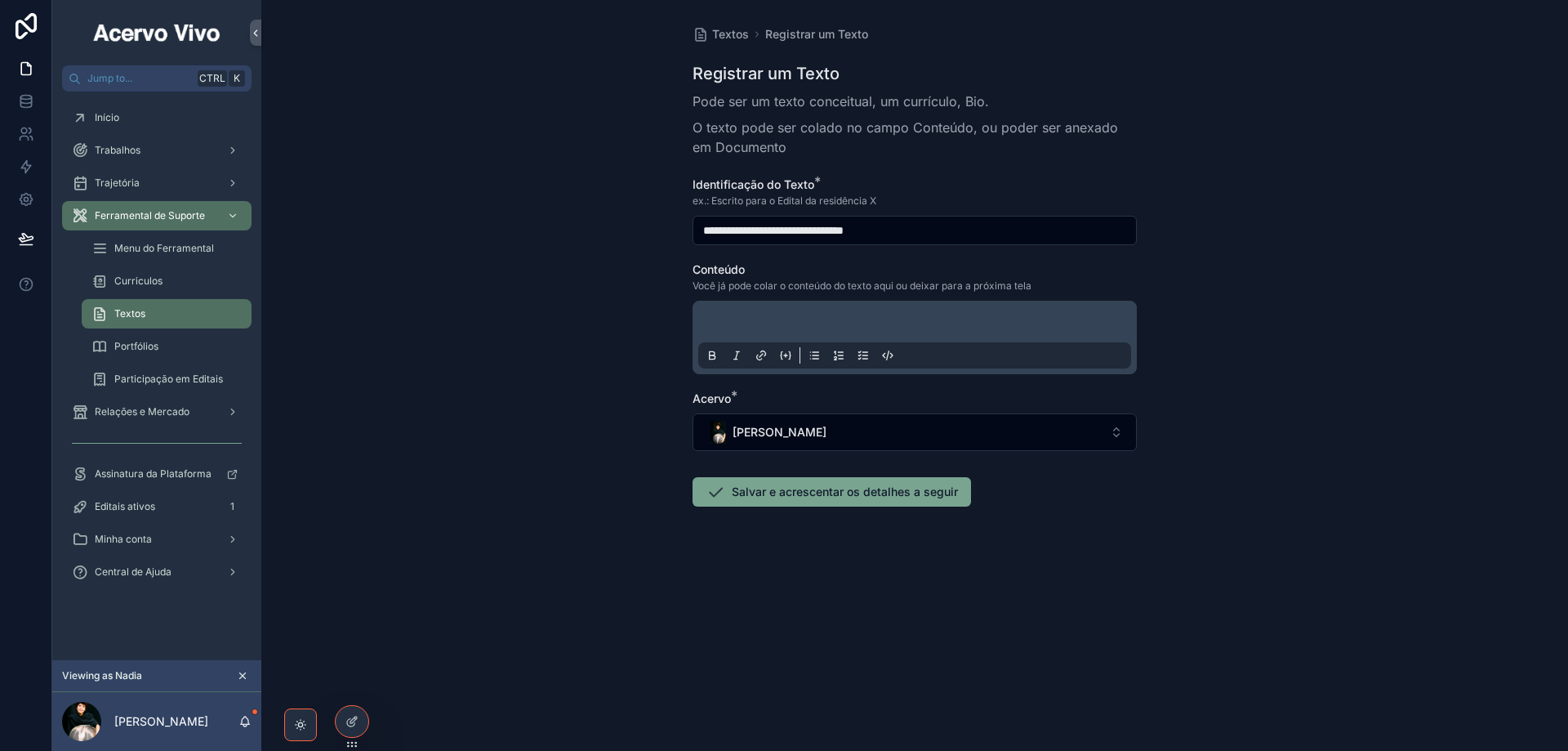
type input "**********"
click at [779, 319] on p "scrollable content" at bounding box center [918, 324] width 433 height 16
drag, startPoint x: 902, startPoint y: 326, endPoint x: 683, endPoint y: 325, distance: 219.0
click at [683, 325] on div "**********" at bounding box center [915, 305] width 470 height 611
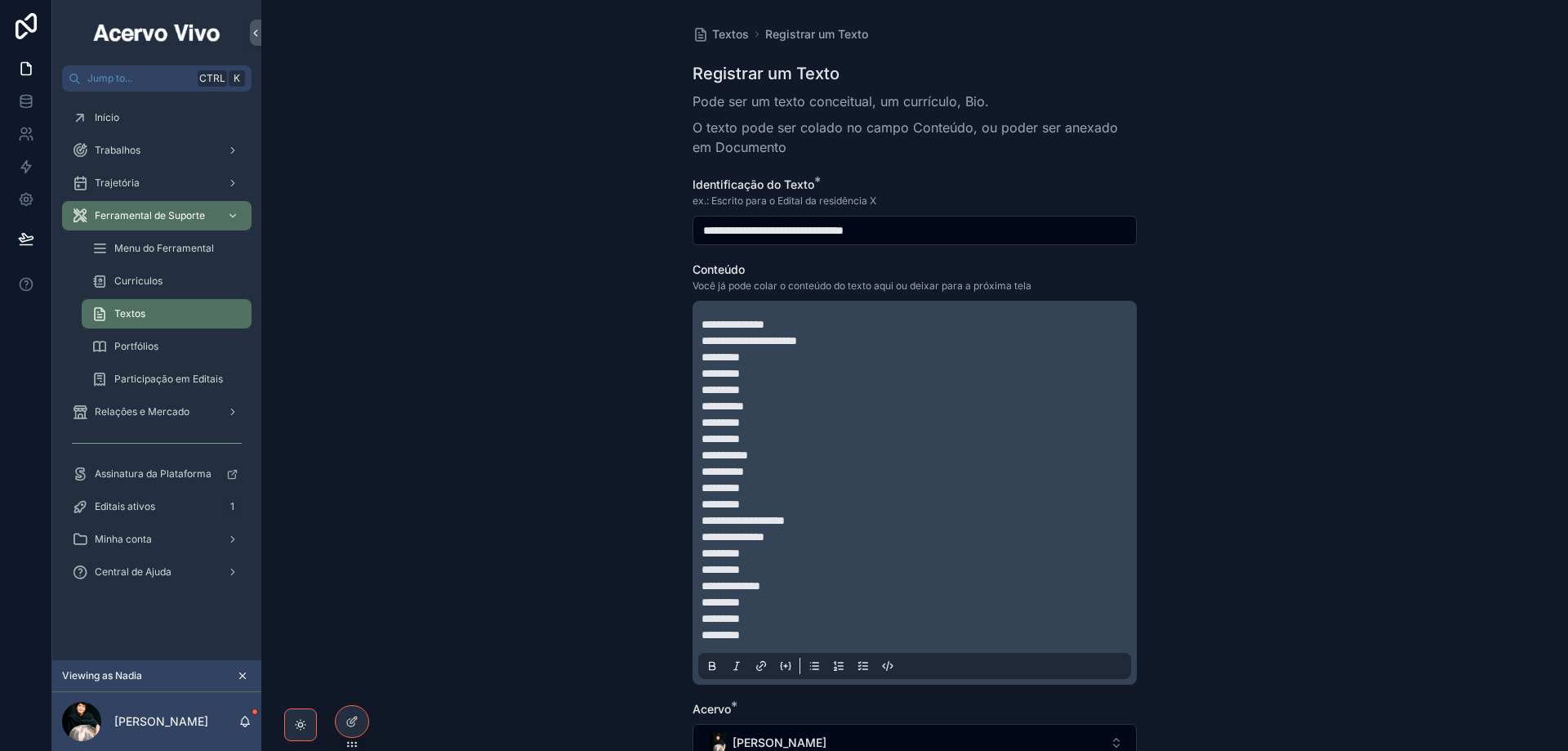
click at [834, 324] on p "**********" at bounding box center [918, 324] width 433 height 16
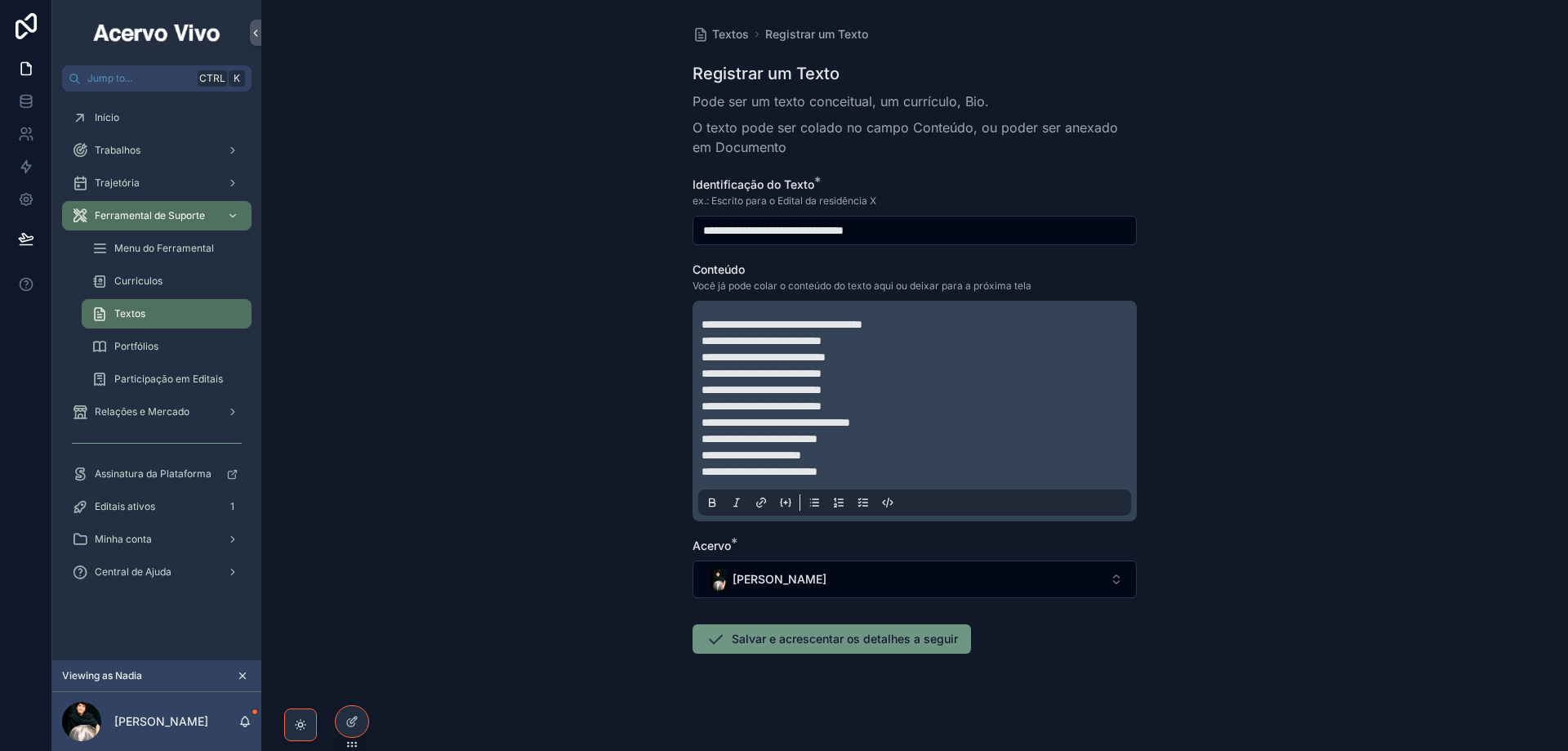
click at [802, 647] on button "Salvar e acrescentar os detalhes a seguir" at bounding box center [832, 639] width 278 height 29
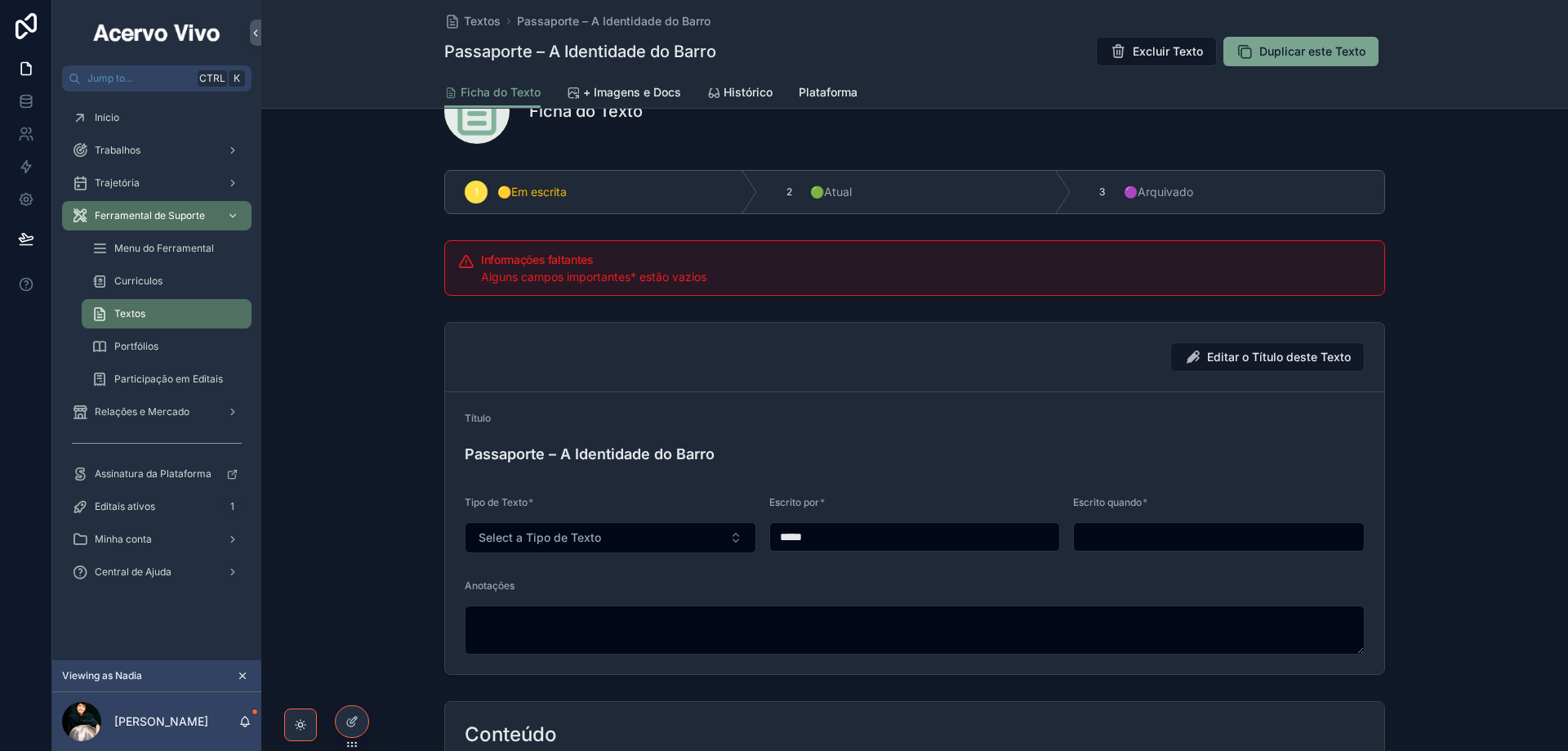
scroll to position [245, 0]
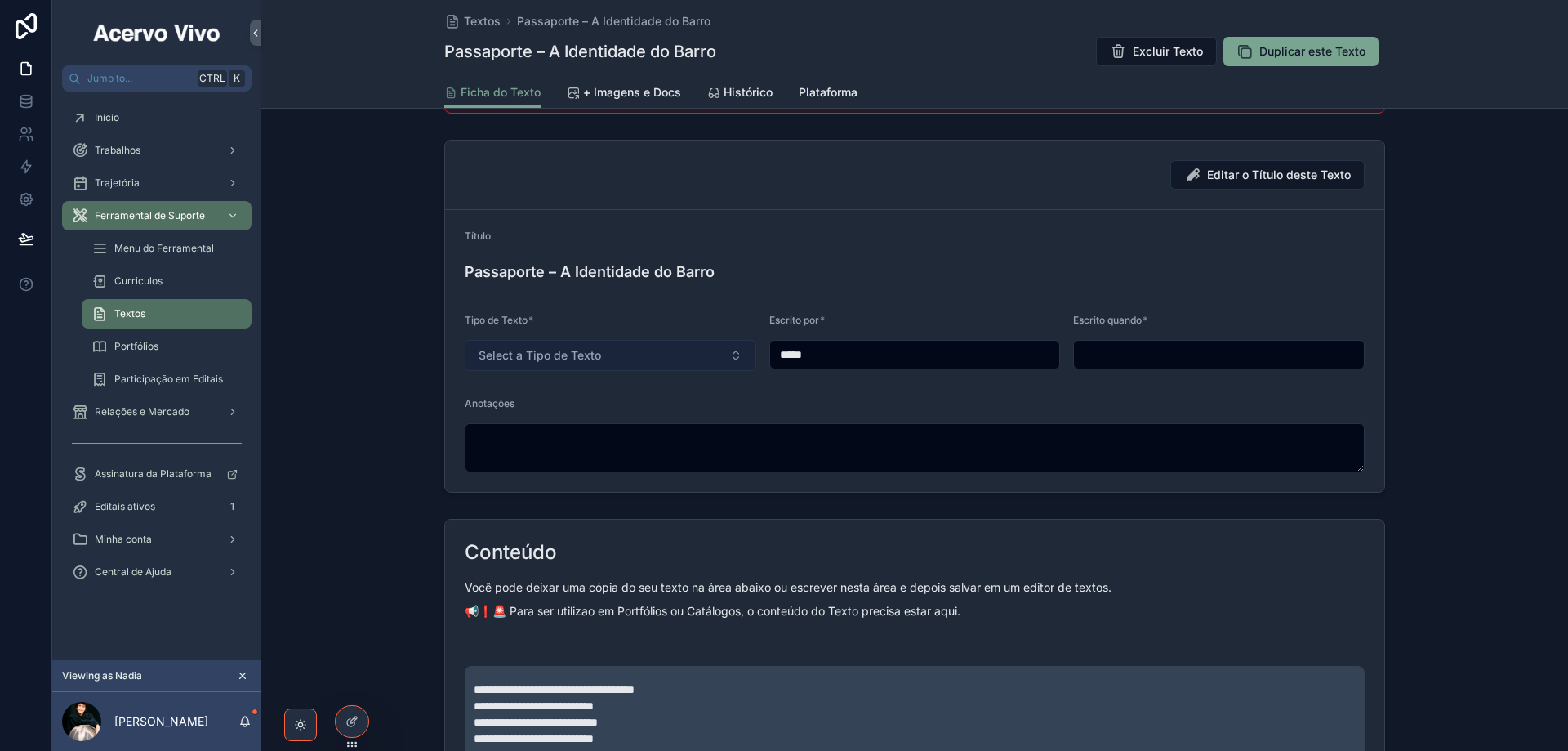
click at [608, 361] on button "Select a Tipo de Texto" at bounding box center [611, 355] width 292 height 31
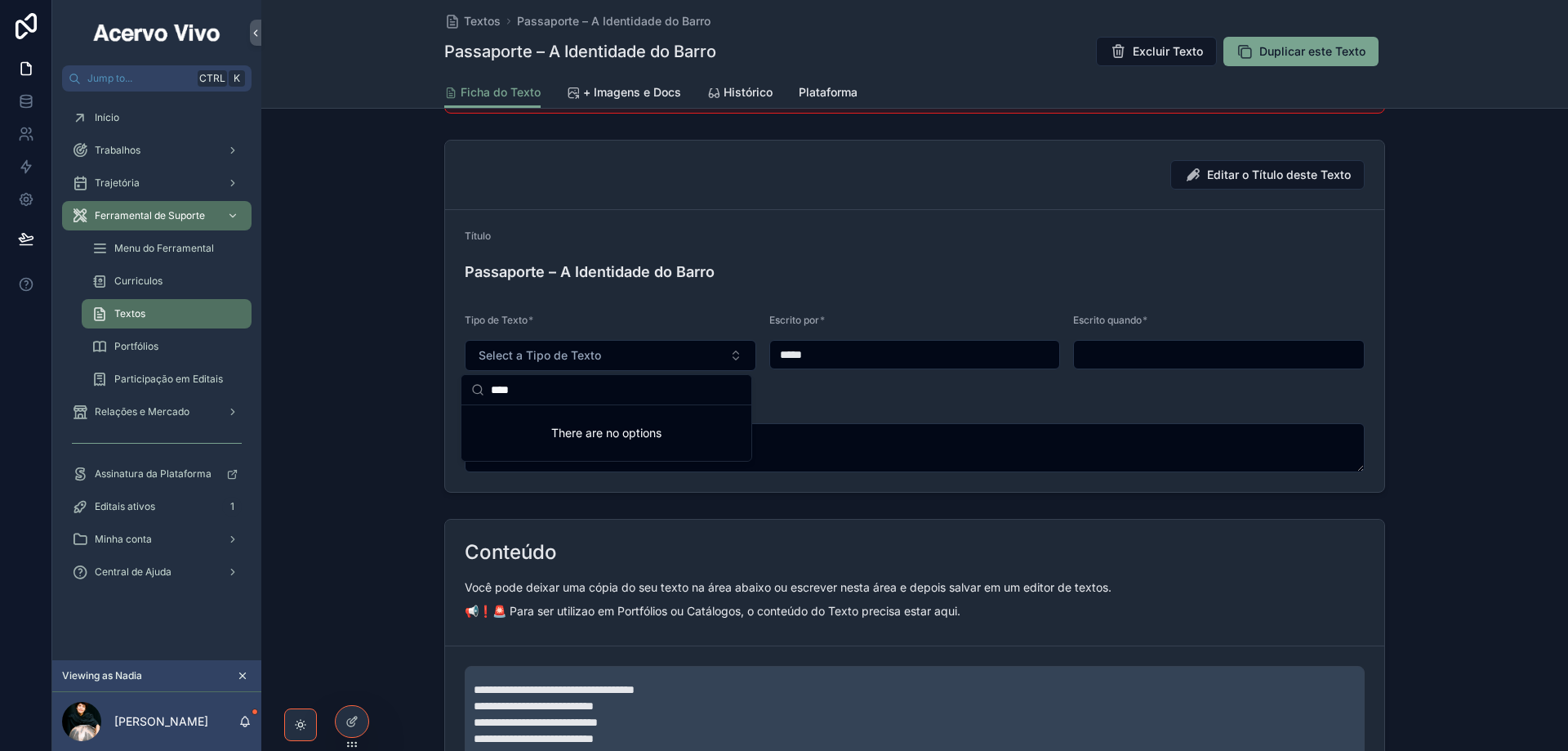
drag, startPoint x: 605, startPoint y: 387, endPoint x: 454, endPoint y: 379, distance: 151.2
click at [454, 379] on div "**********" at bounding box center [810, 375] width 1516 height 751
type input "*"
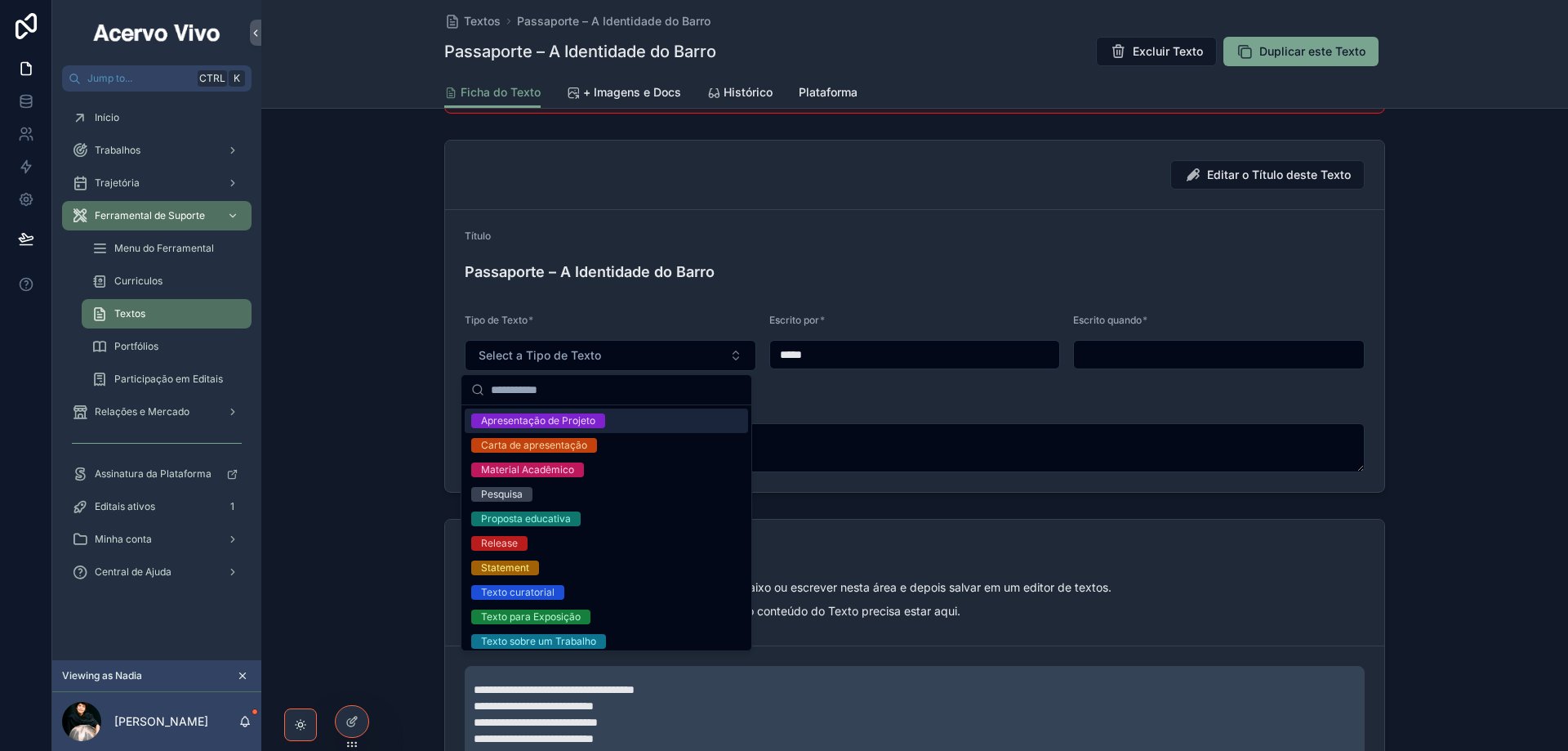
click at [557, 416] on div "Apresentação de Projeto" at bounding box center [539, 420] width 115 height 15
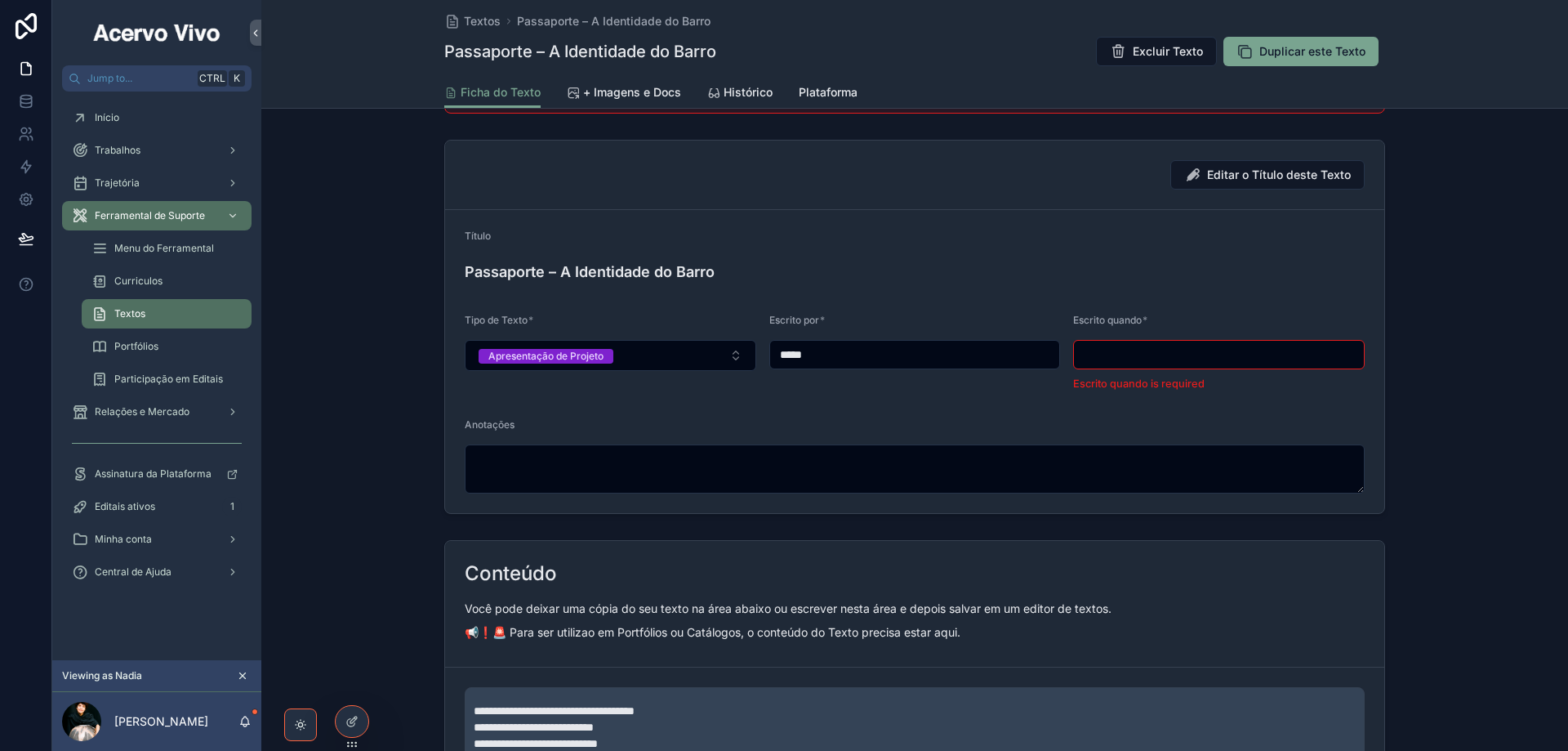
click at [1162, 358] on input "scrollable content" at bounding box center [1219, 355] width 290 height 23
type input "**********"
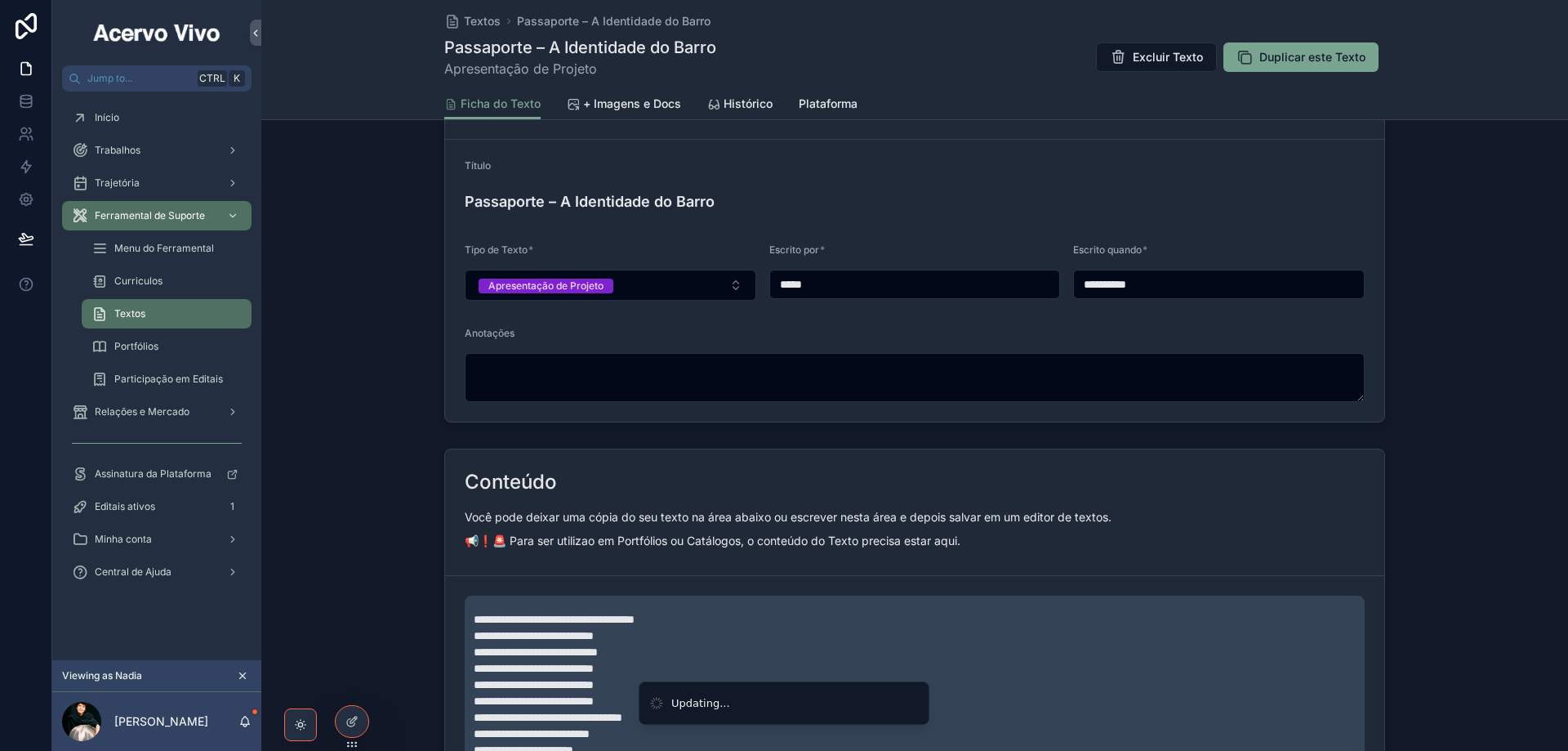
scroll to position [257, 0]
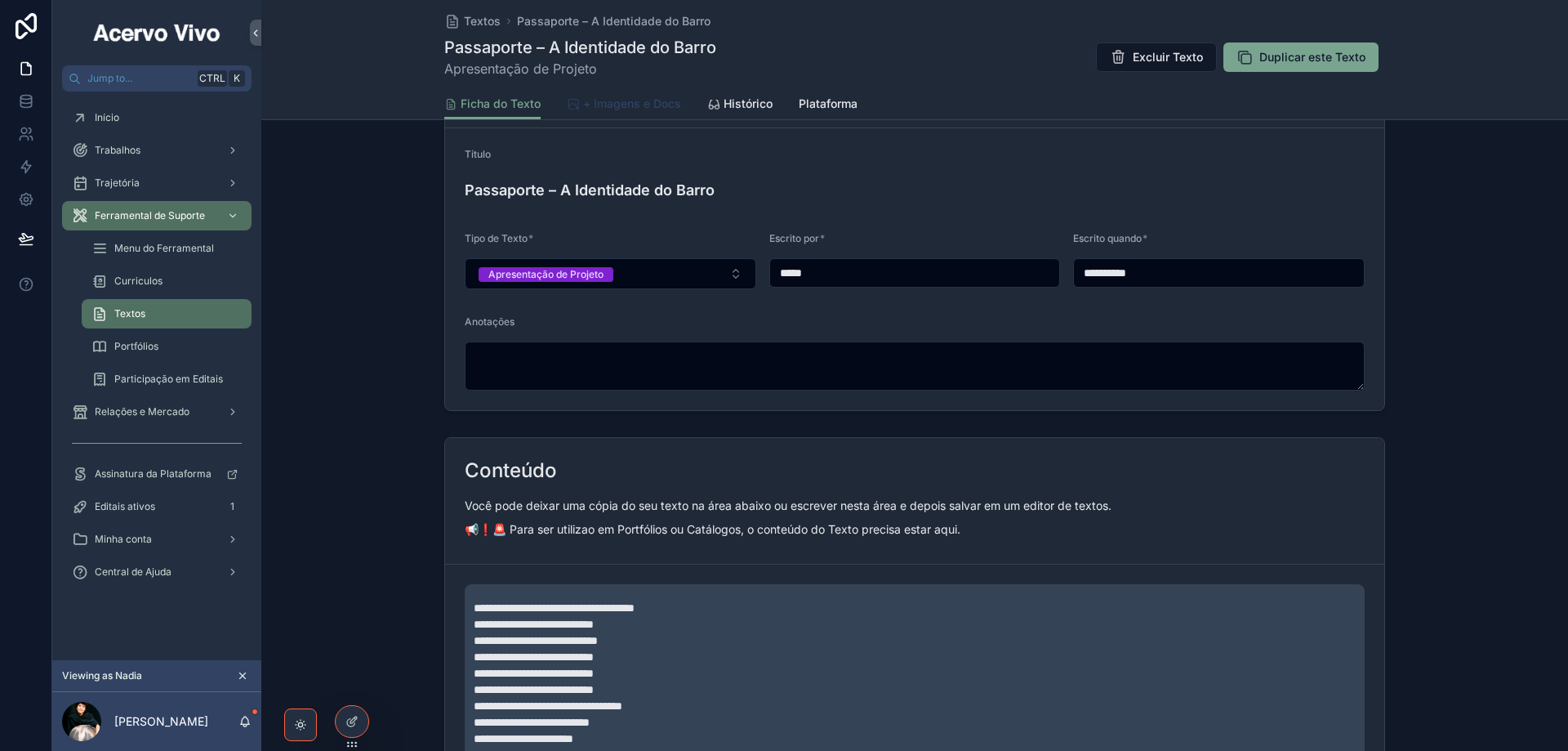
click at [641, 106] on span "+ Imagens e Docs" at bounding box center [632, 104] width 98 height 16
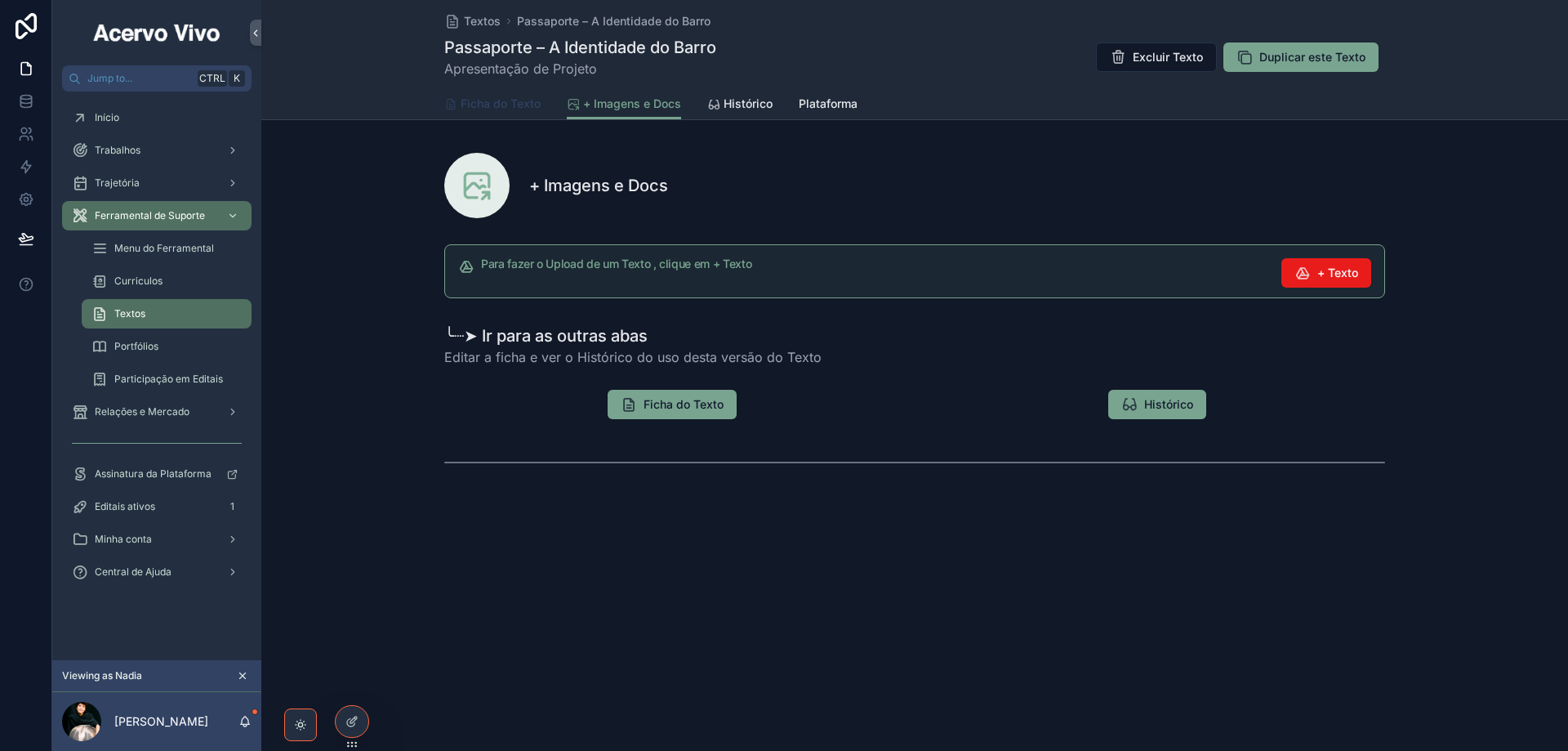
click at [516, 99] on span "Ficha do Texto" at bounding box center [500, 104] width 80 height 16
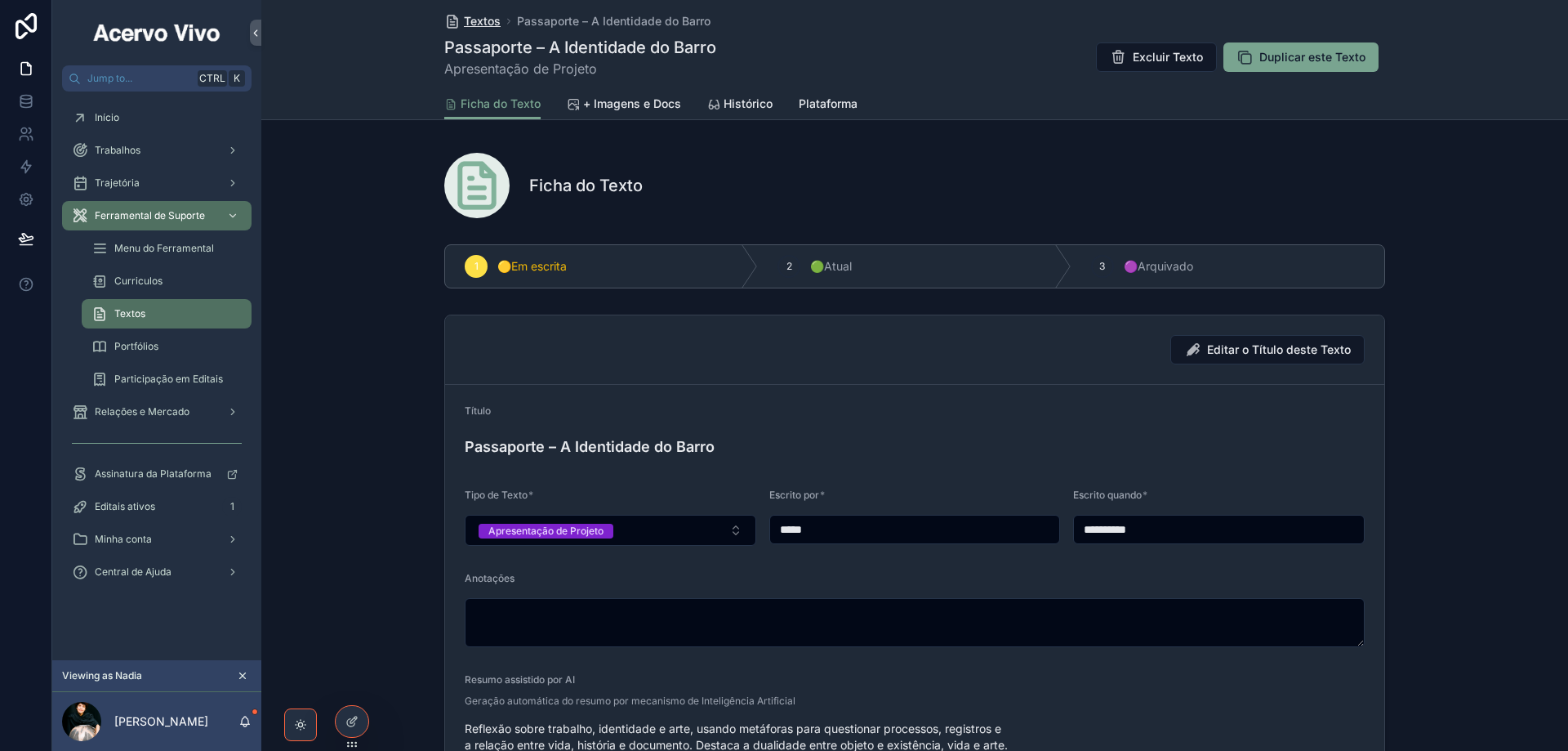
click at [486, 27] on span "Textos" at bounding box center [482, 21] width 37 height 16
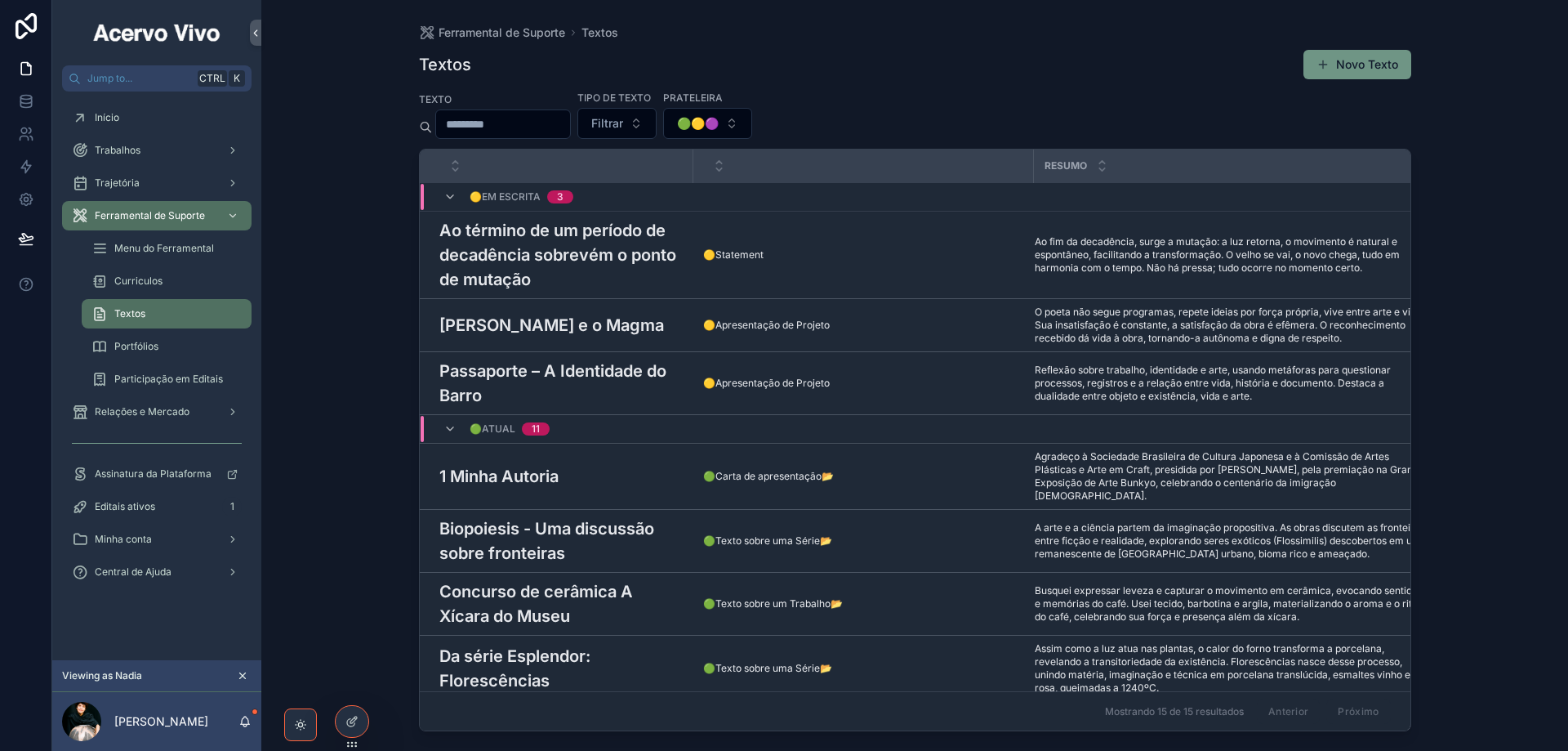
click at [1355, 68] on button "Novo Texto" at bounding box center [1357, 64] width 108 height 29
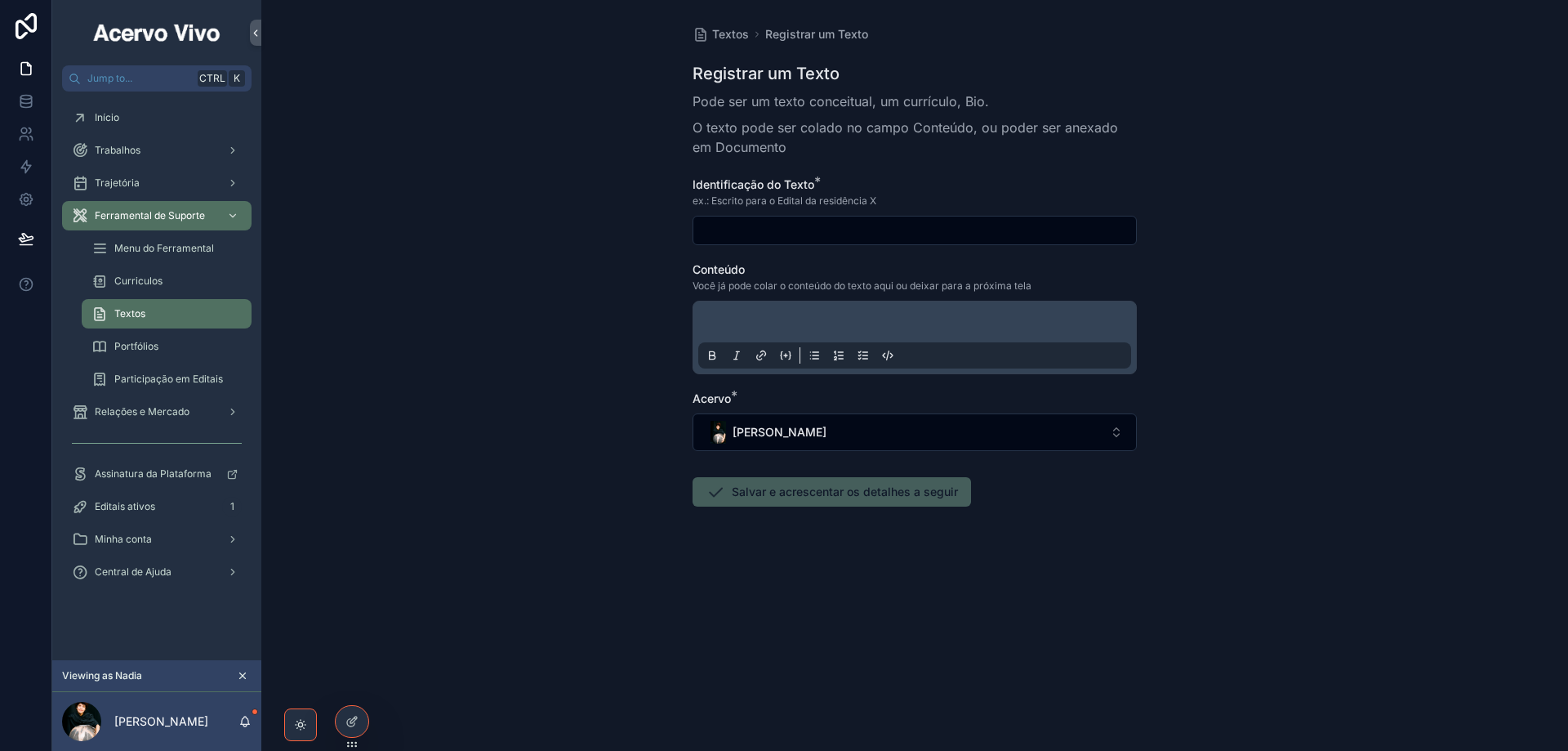
click at [829, 227] on input "scrollable content" at bounding box center [915, 230] width 443 height 23
paste input "**********"
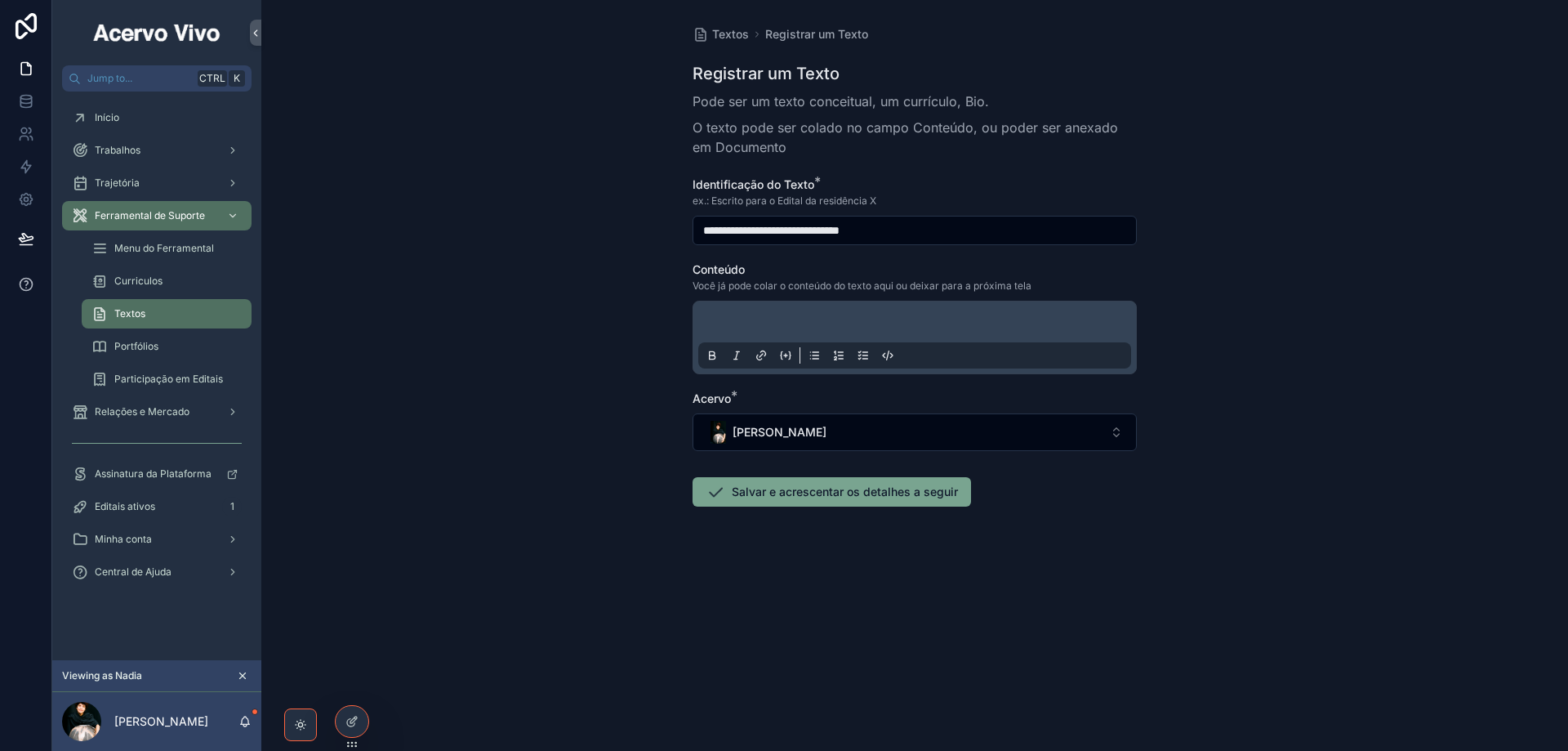
type input "**********"
click at [795, 320] on p "scrollable content" at bounding box center [918, 324] width 433 height 16
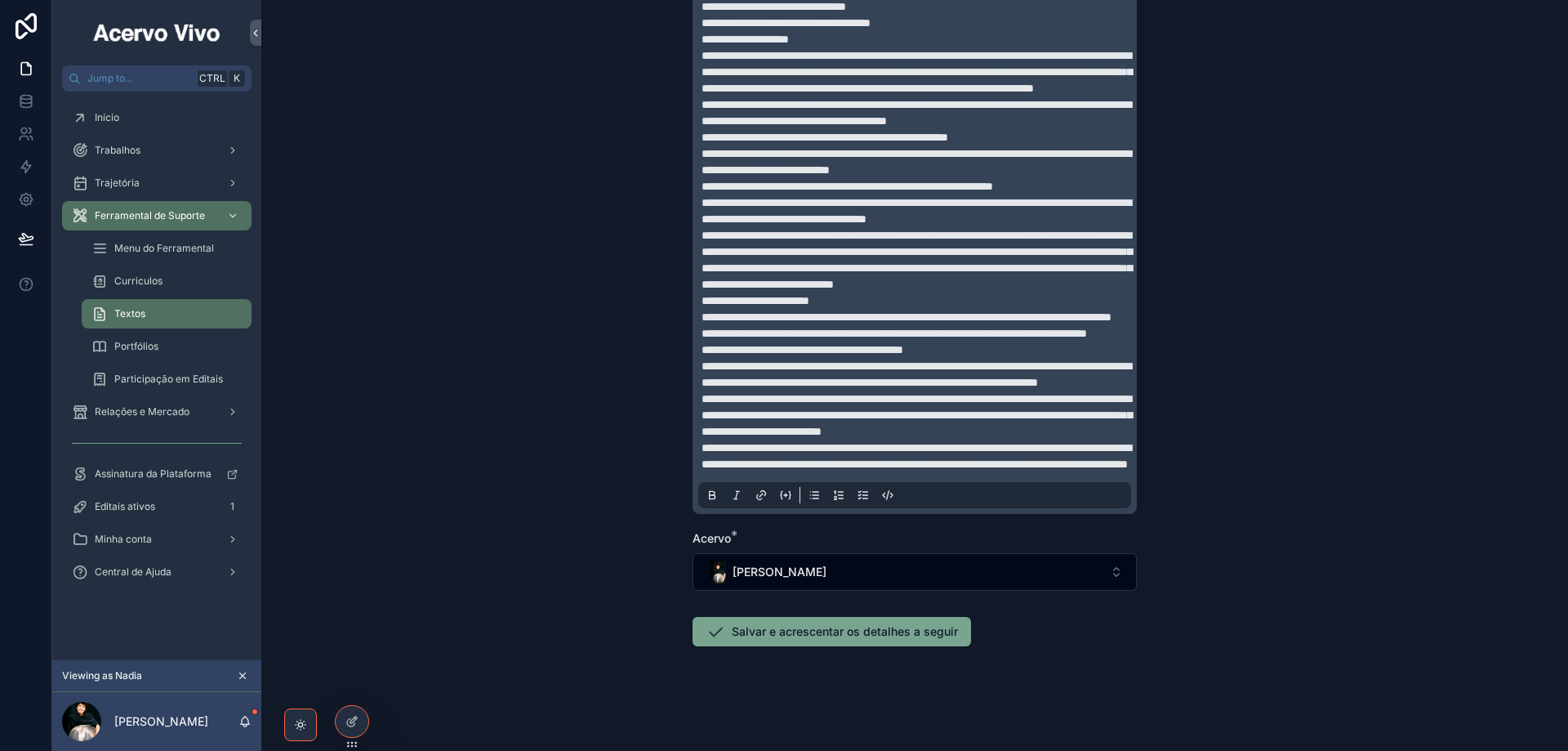
scroll to position [1592, 0]
click at [816, 634] on button "Salvar e acrescentar os detalhes a seguir" at bounding box center [832, 631] width 278 height 29
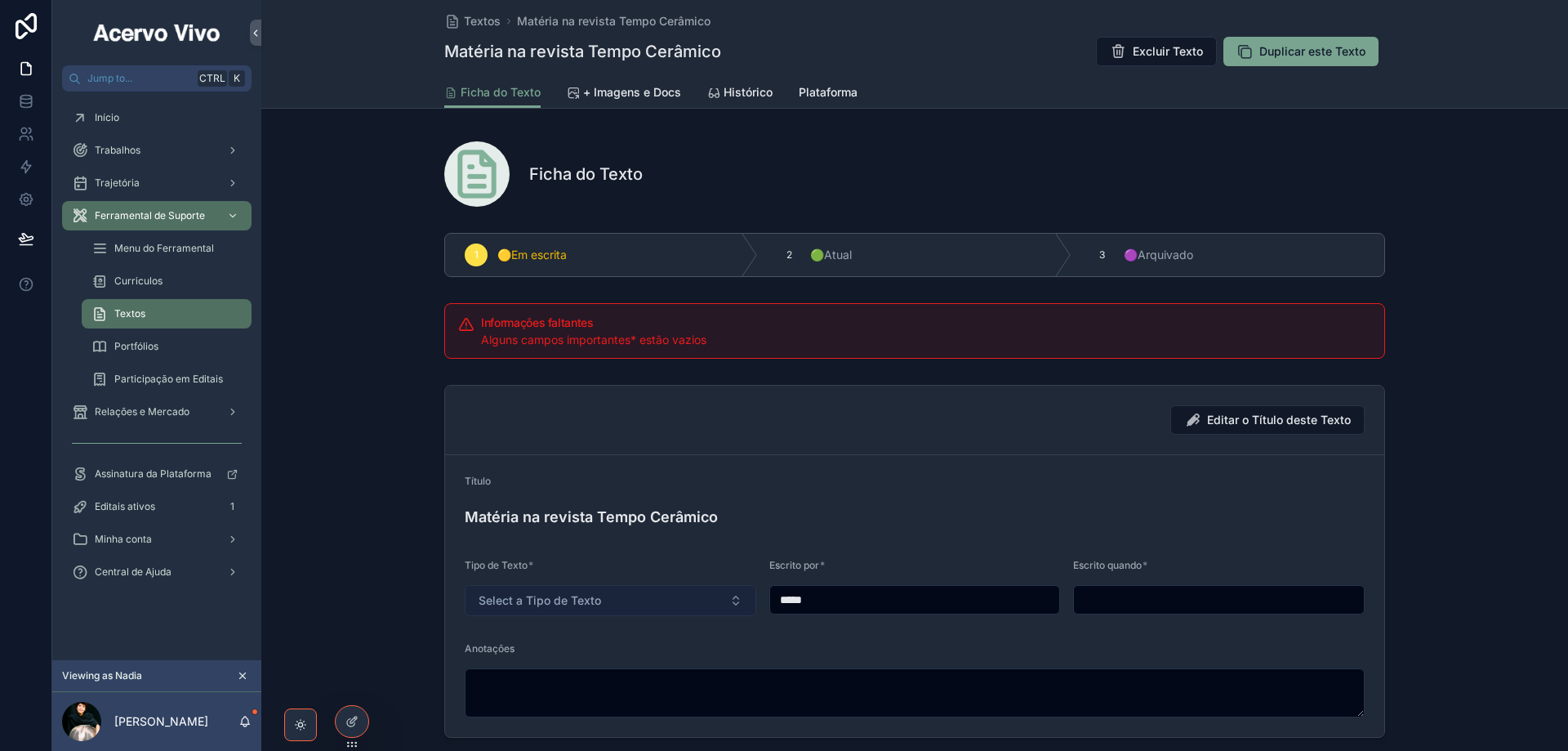
click at [593, 605] on span "Select a Tipo de Texto" at bounding box center [540, 600] width 122 height 16
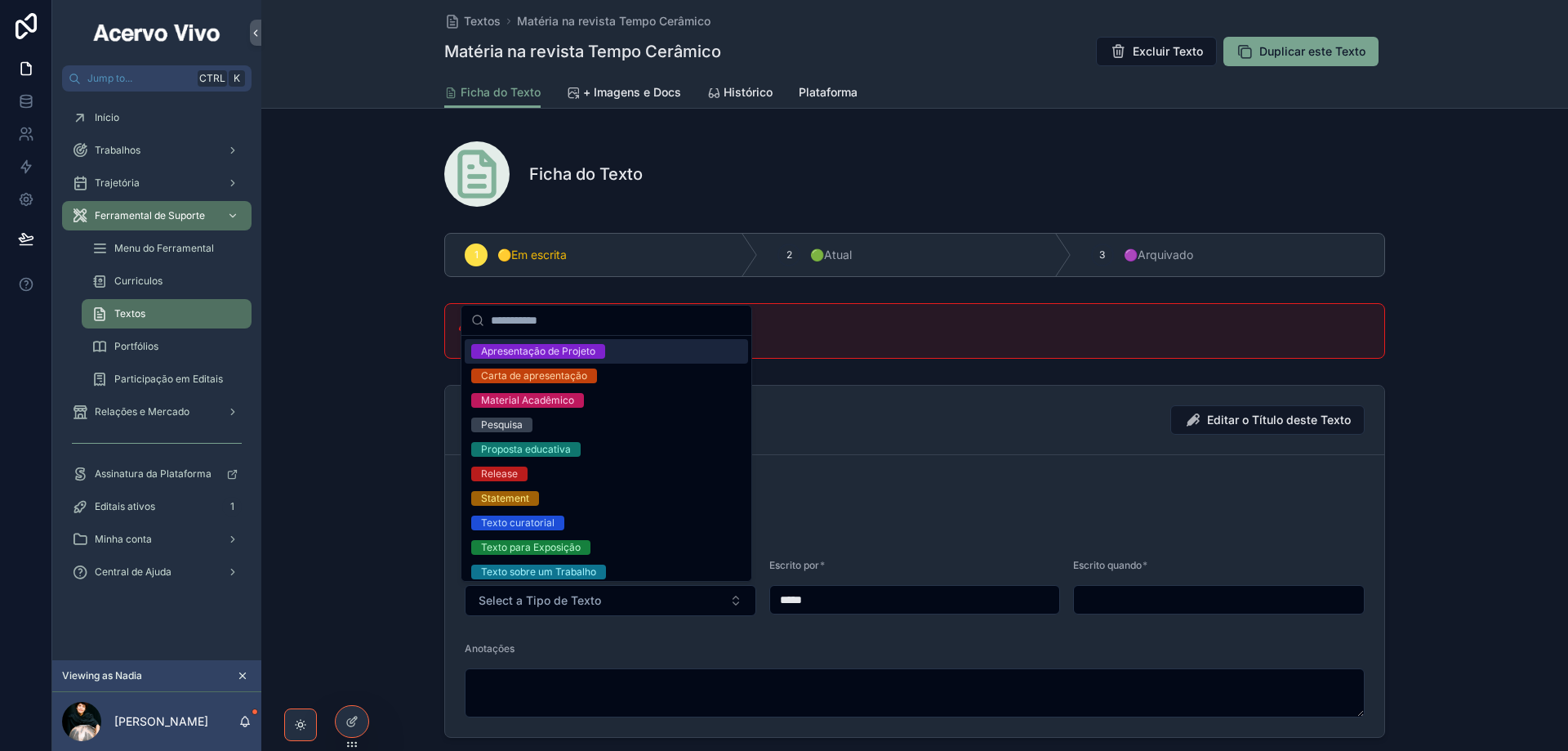
click at [592, 352] on div "Apresentação de Projeto" at bounding box center [539, 351] width 115 height 15
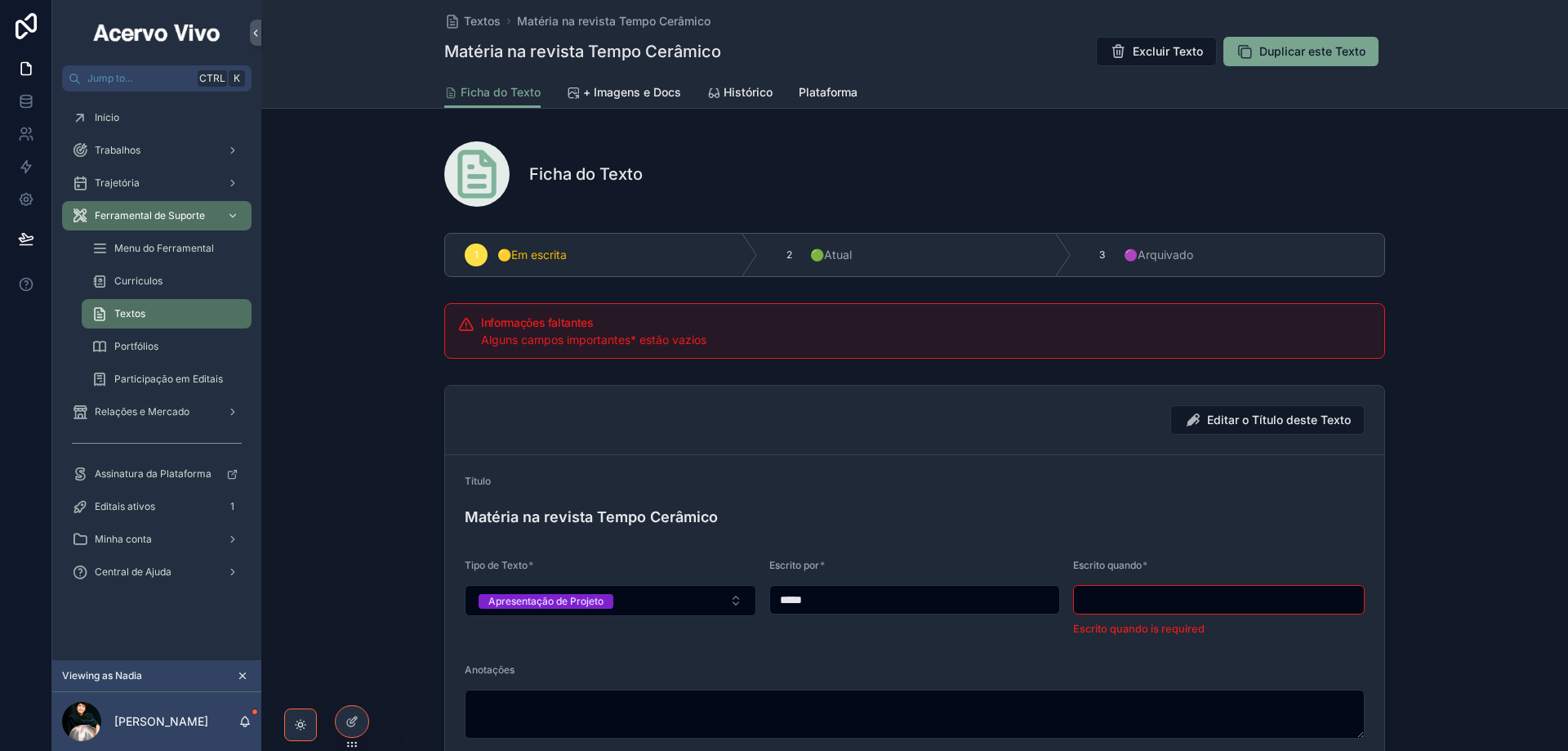
click at [1172, 599] on input "scrollable content" at bounding box center [1219, 599] width 290 height 23
type input "**********"
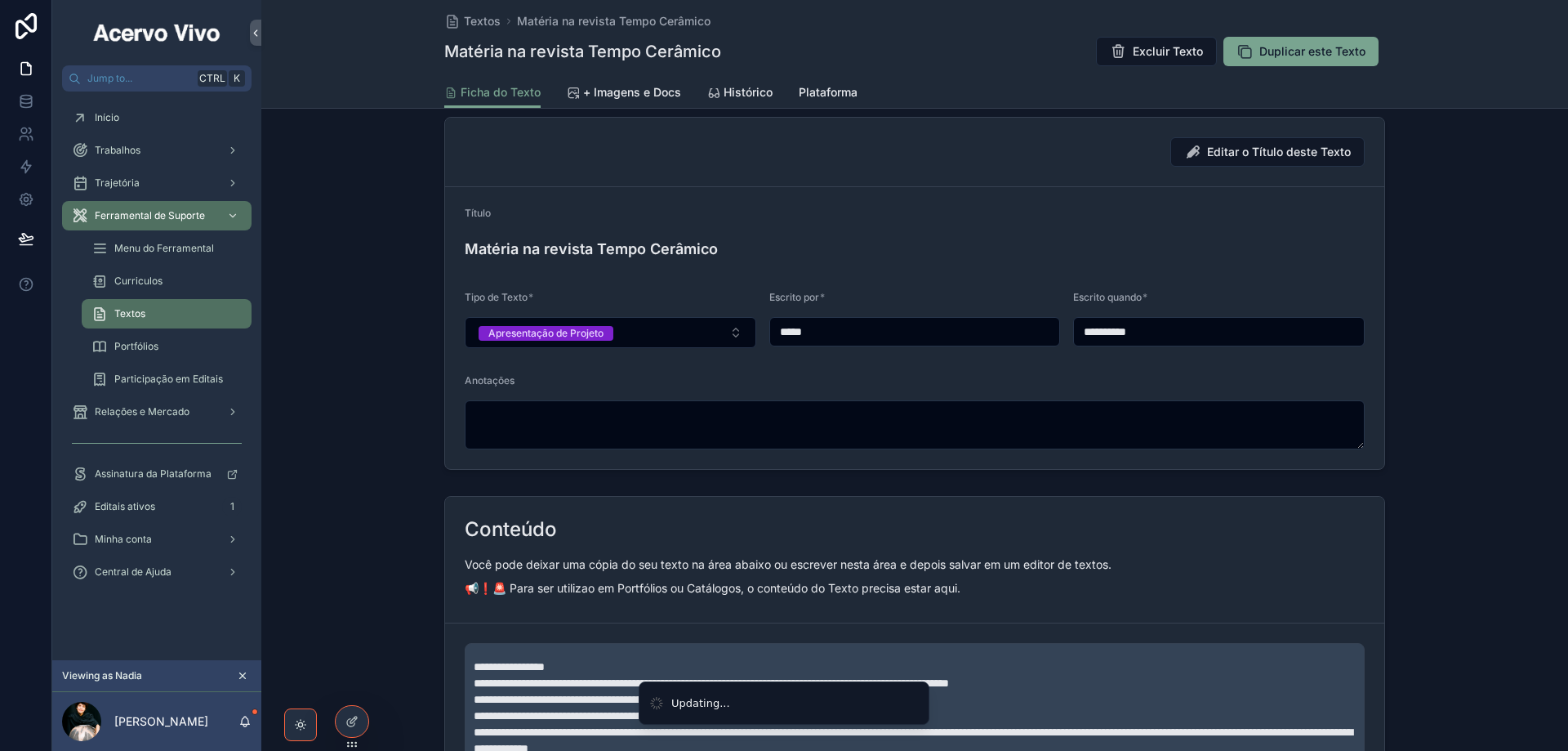
scroll to position [490, 0]
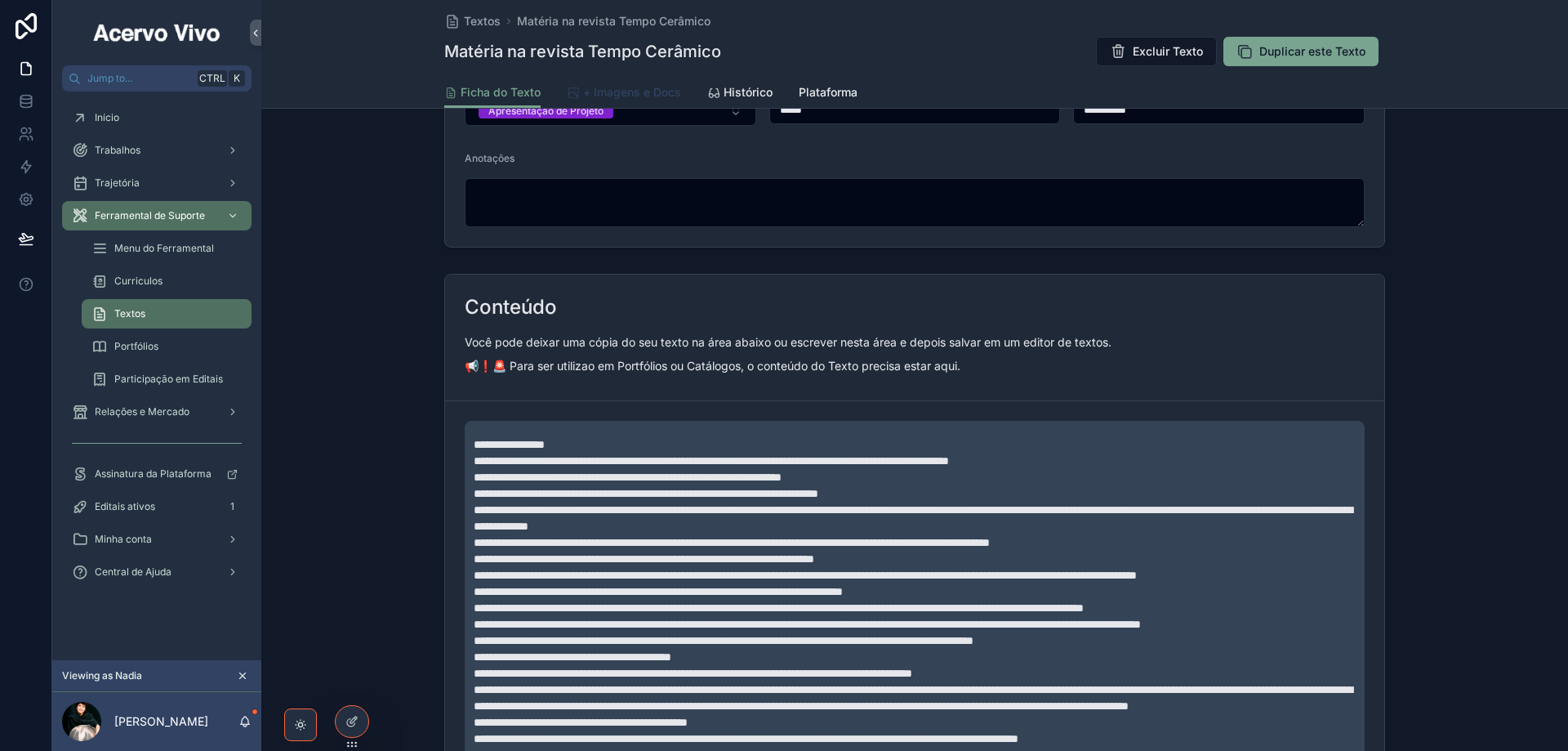
click at [631, 90] on span "+ Imagens e Docs" at bounding box center [632, 92] width 98 height 16
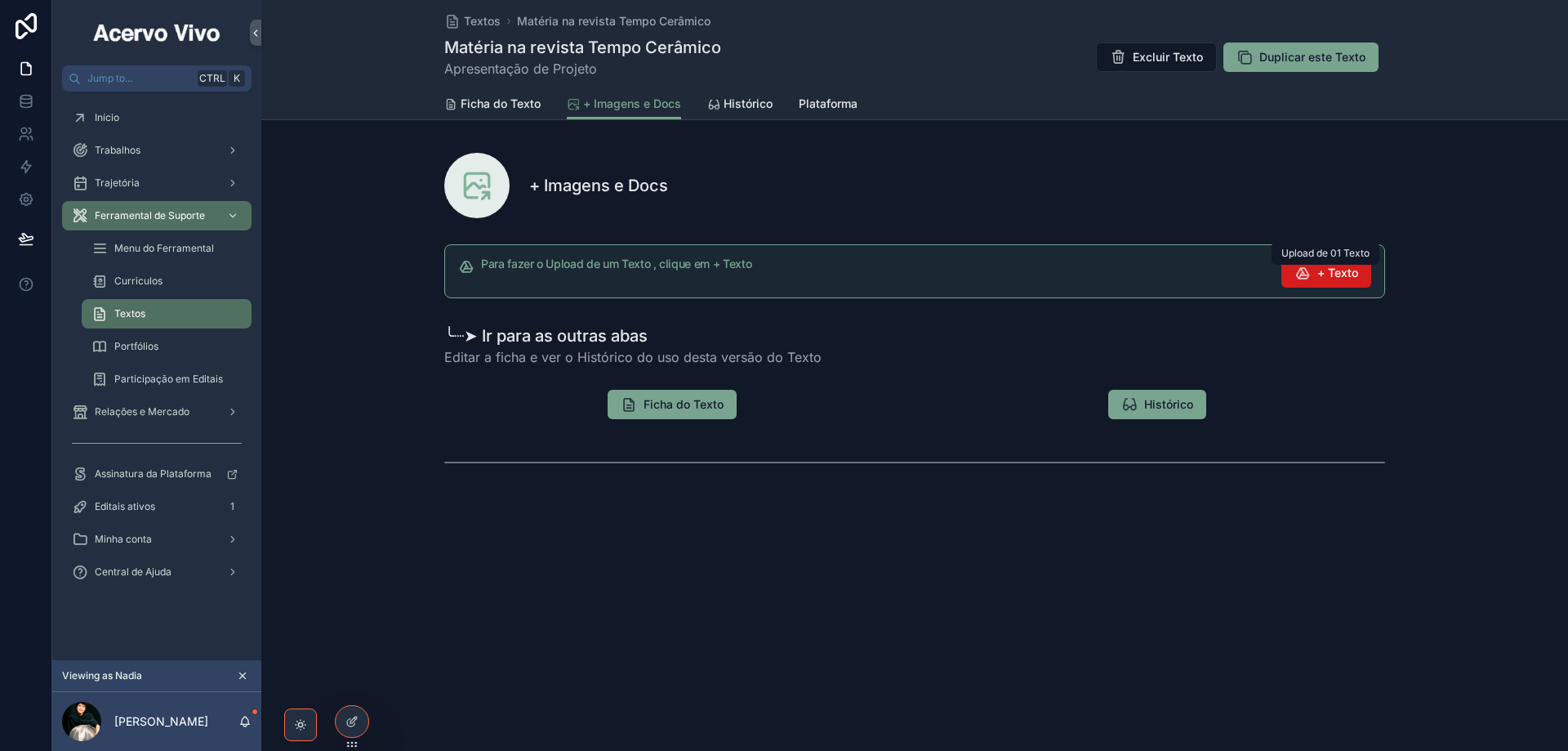
click at [1344, 277] on span "+ Texto" at bounding box center [1338, 272] width 41 height 16
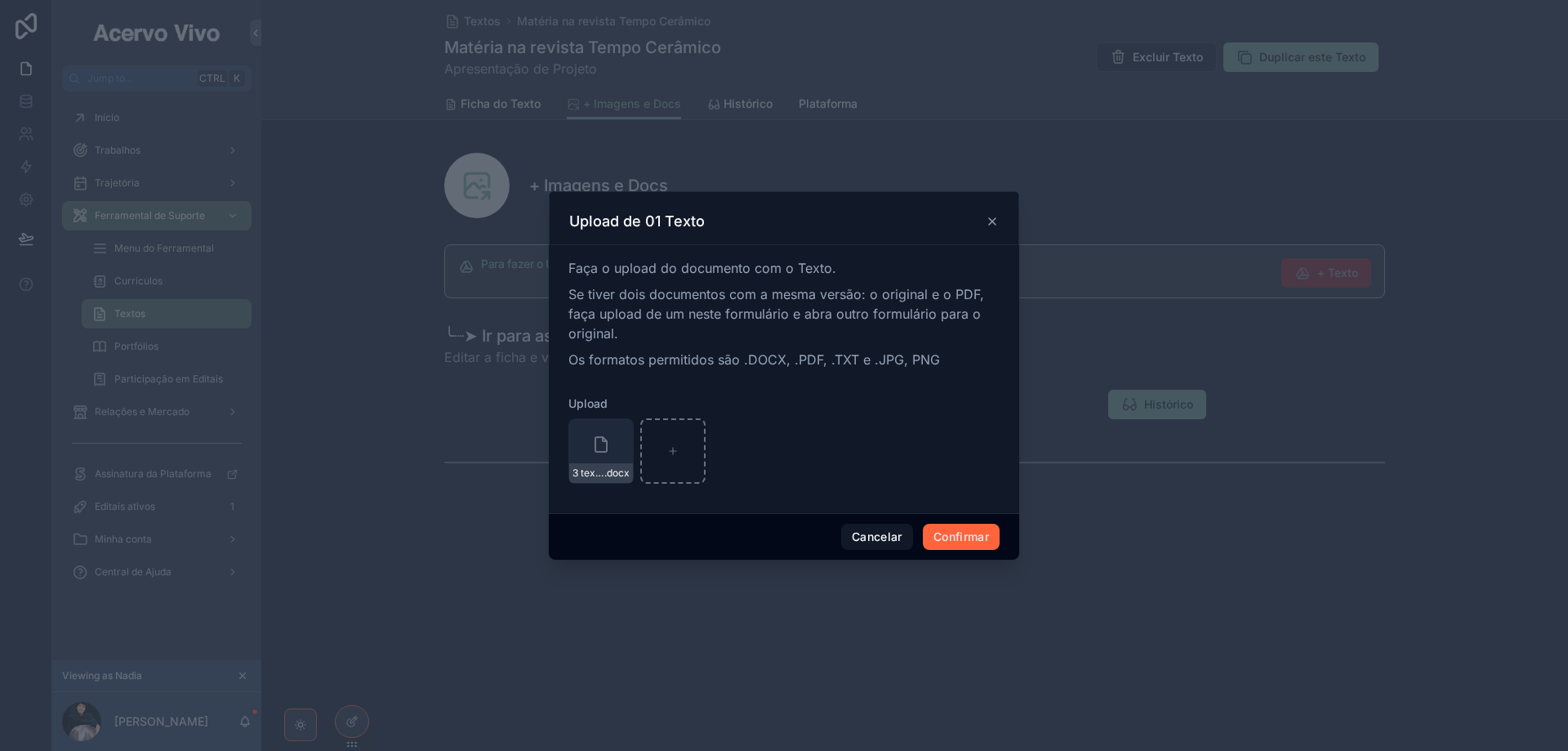
click at [947, 538] on button "Confirmar" at bounding box center [962, 536] width 77 height 27
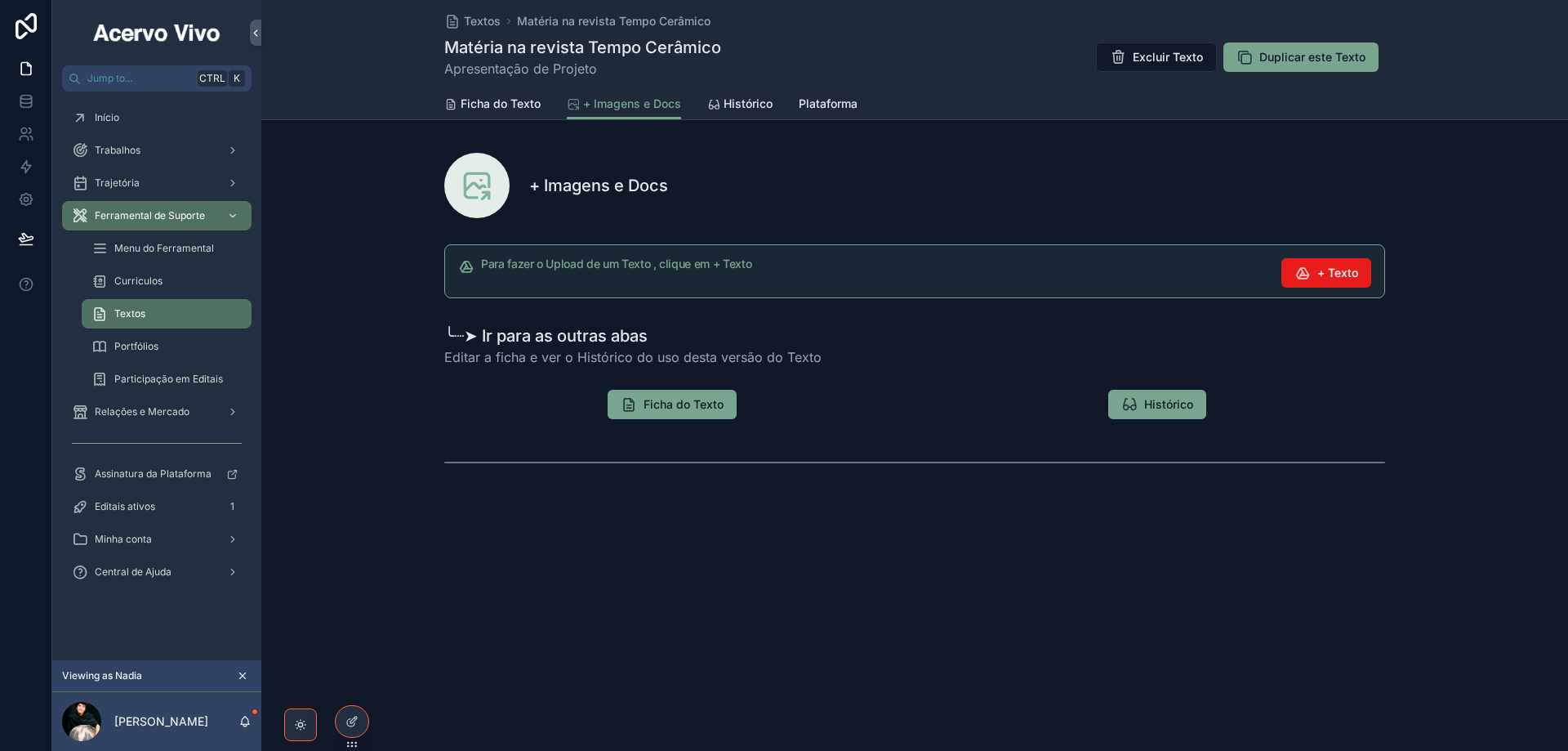
drag, startPoint x: 480, startPoint y: 25, endPoint x: 375, endPoint y: 45, distance: 106.9
click at [480, 25] on span "Textos" at bounding box center [482, 21] width 37 height 16
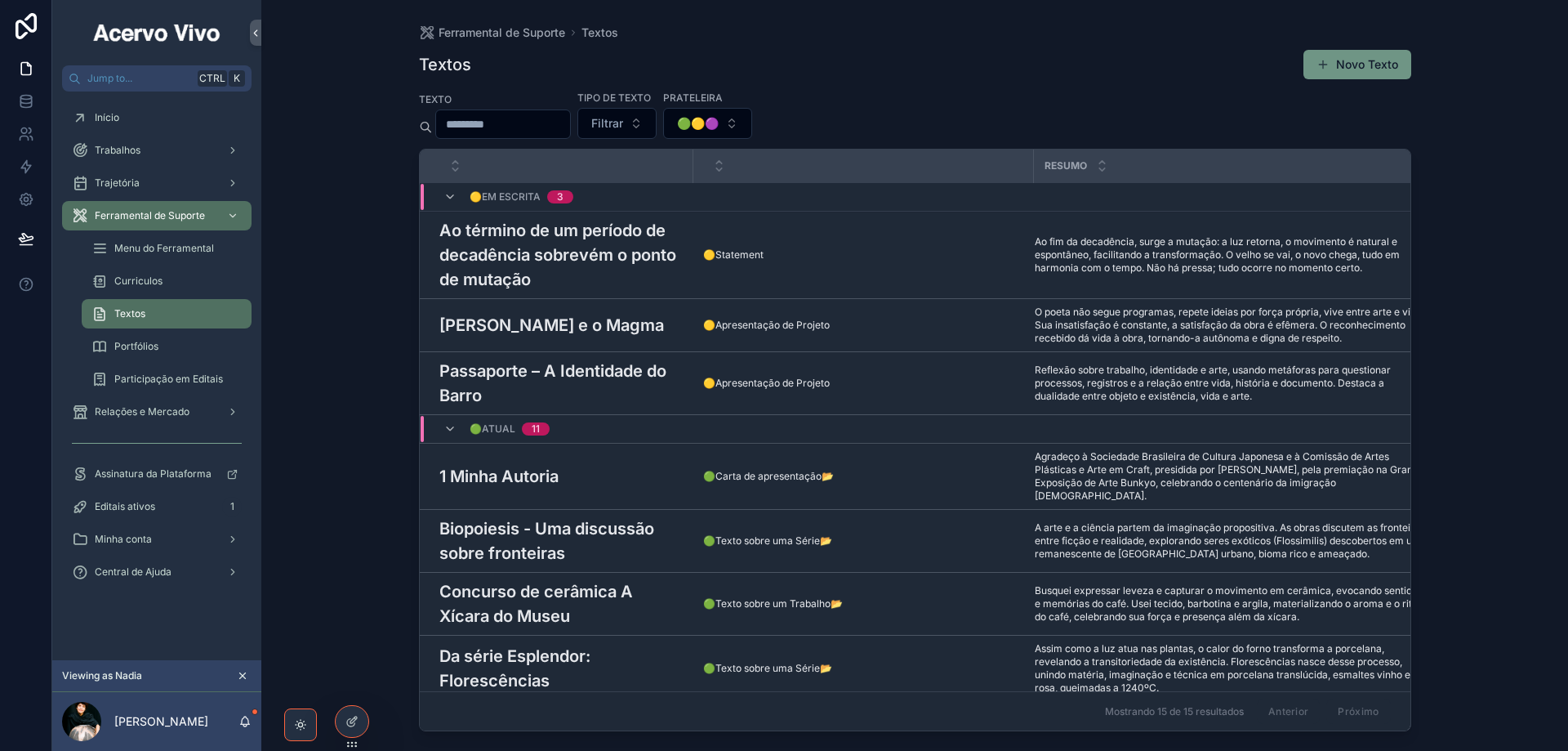
click at [1349, 63] on button "Novo Texto" at bounding box center [1357, 64] width 108 height 29
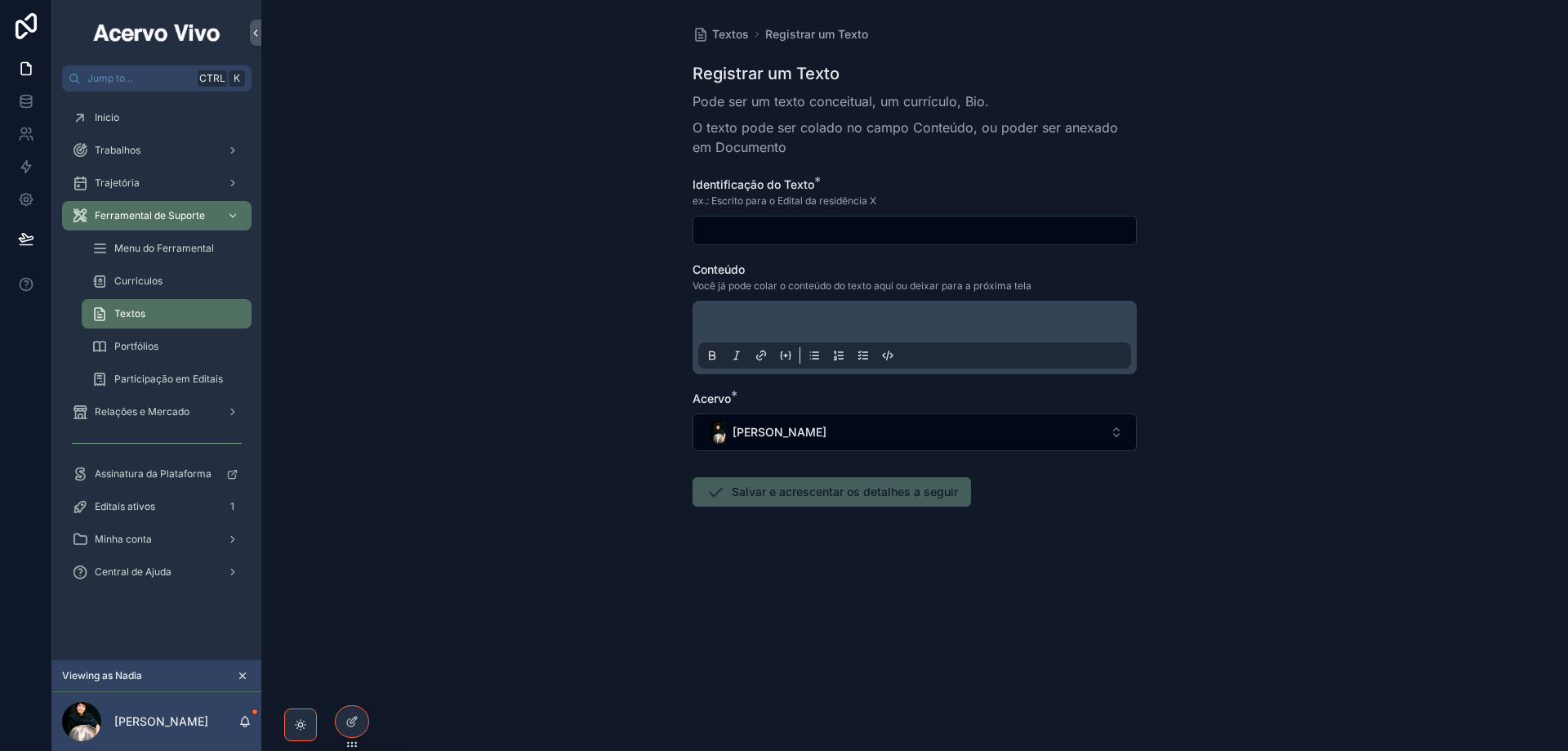
click at [758, 222] on input "scrollable content" at bounding box center [915, 230] width 443 height 23
paste input "**********"
type input "**********"
click at [812, 315] on div "scrollable content" at bounding box center [915, 337] width 433 height 62
click at [813, 322] on p "scrollable content" at bounding box center [918, 324] width 433 height 16
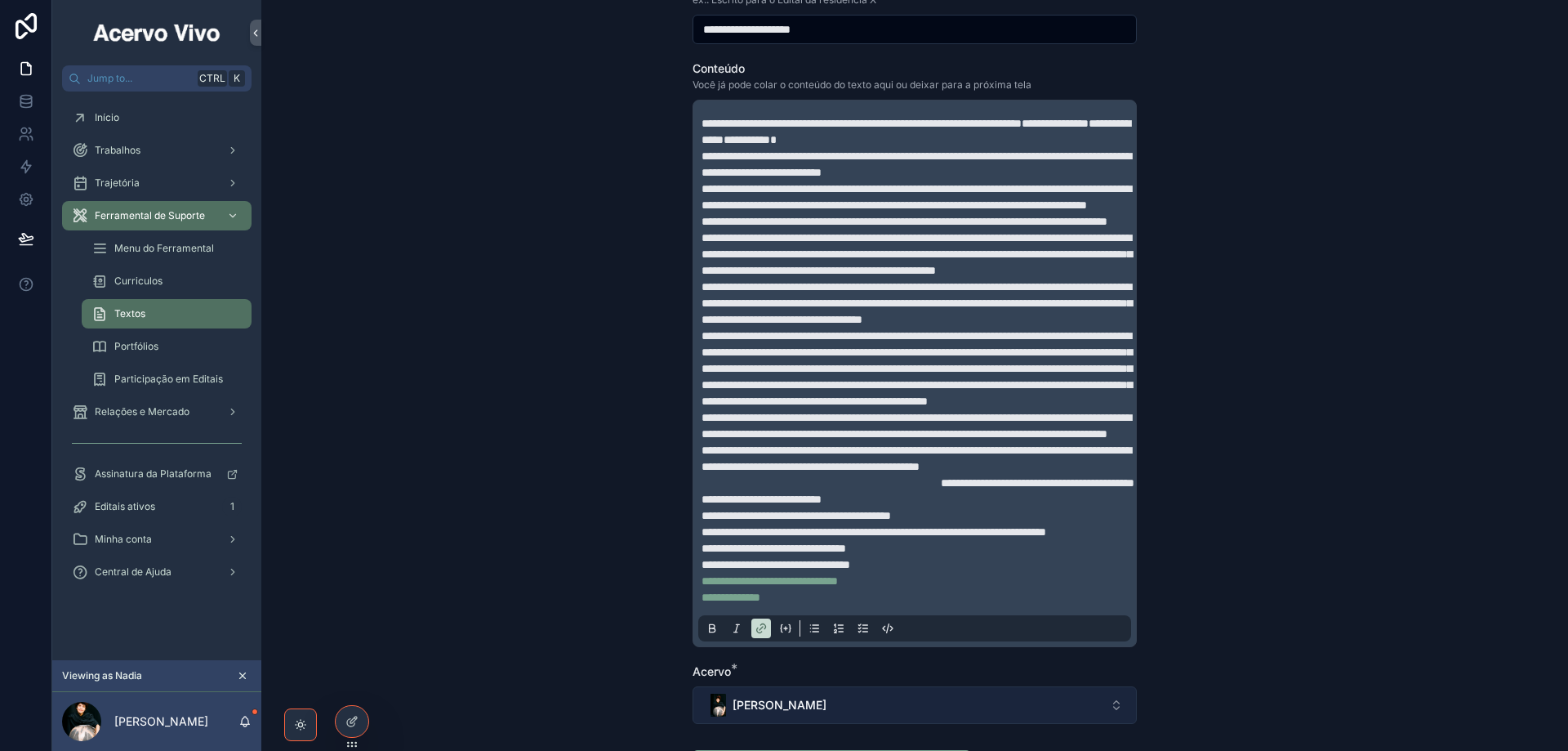
scroll to position [481, 0]
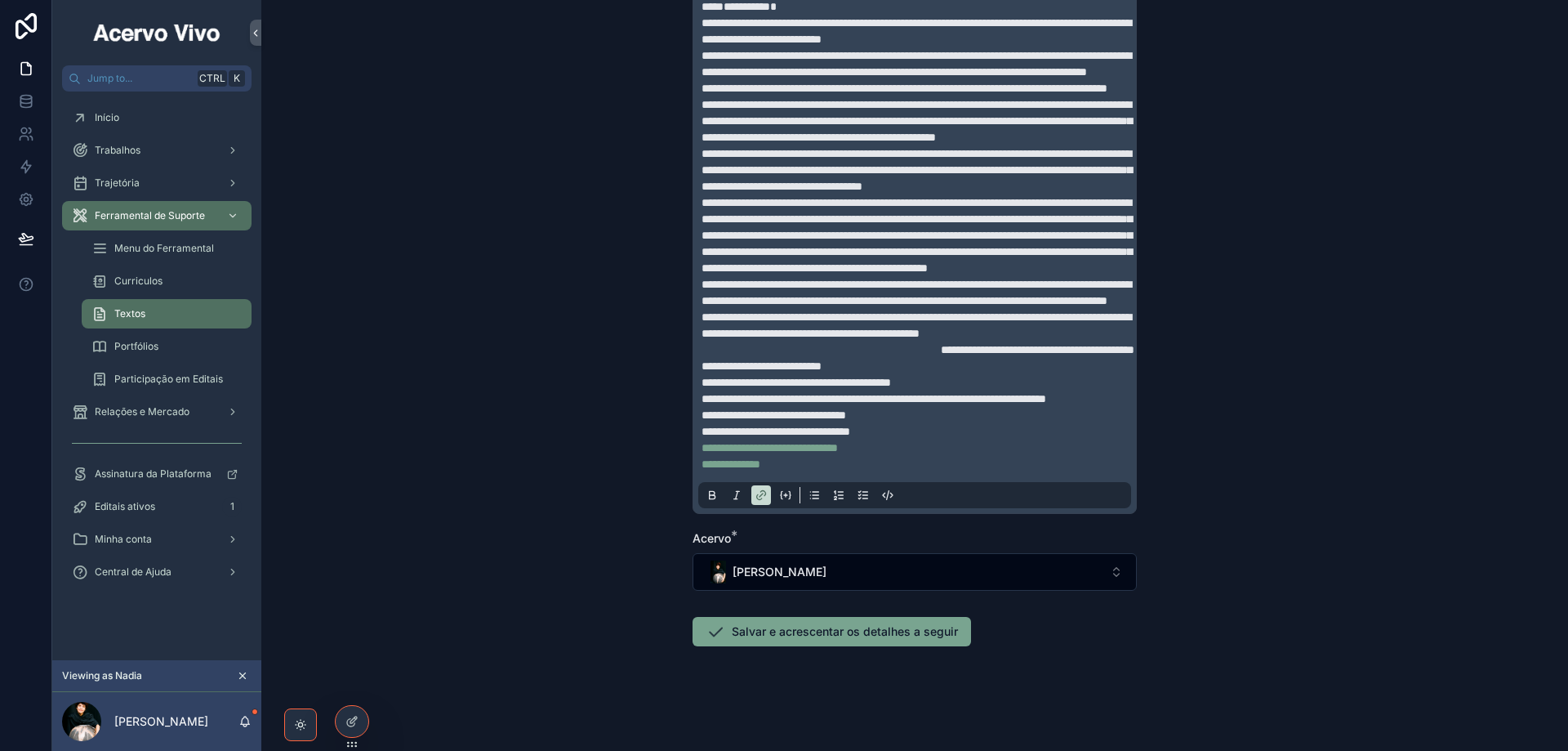
click at [773, 630] on button "Salvar e acrescentar os detalhes a seguir" at bounding box center [832, 631] width 278 height 29
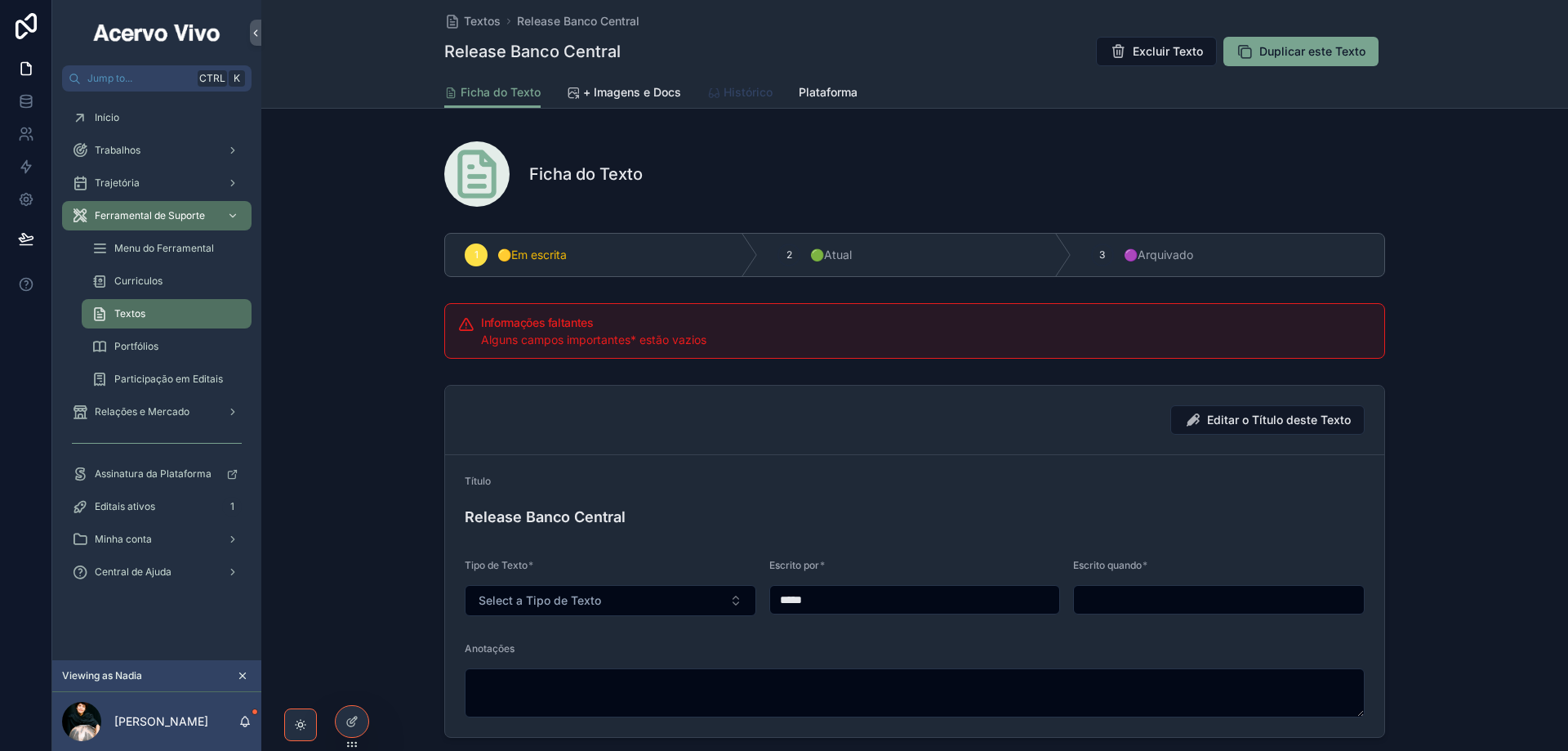
drag, startPoint x: 721, startPoint y: 96, endPoint x: 723, endPoint y: 119, distance: 23.1
click at [724, 97] on span "Histórico" at bounding box center [748, 92] width 49 height 16
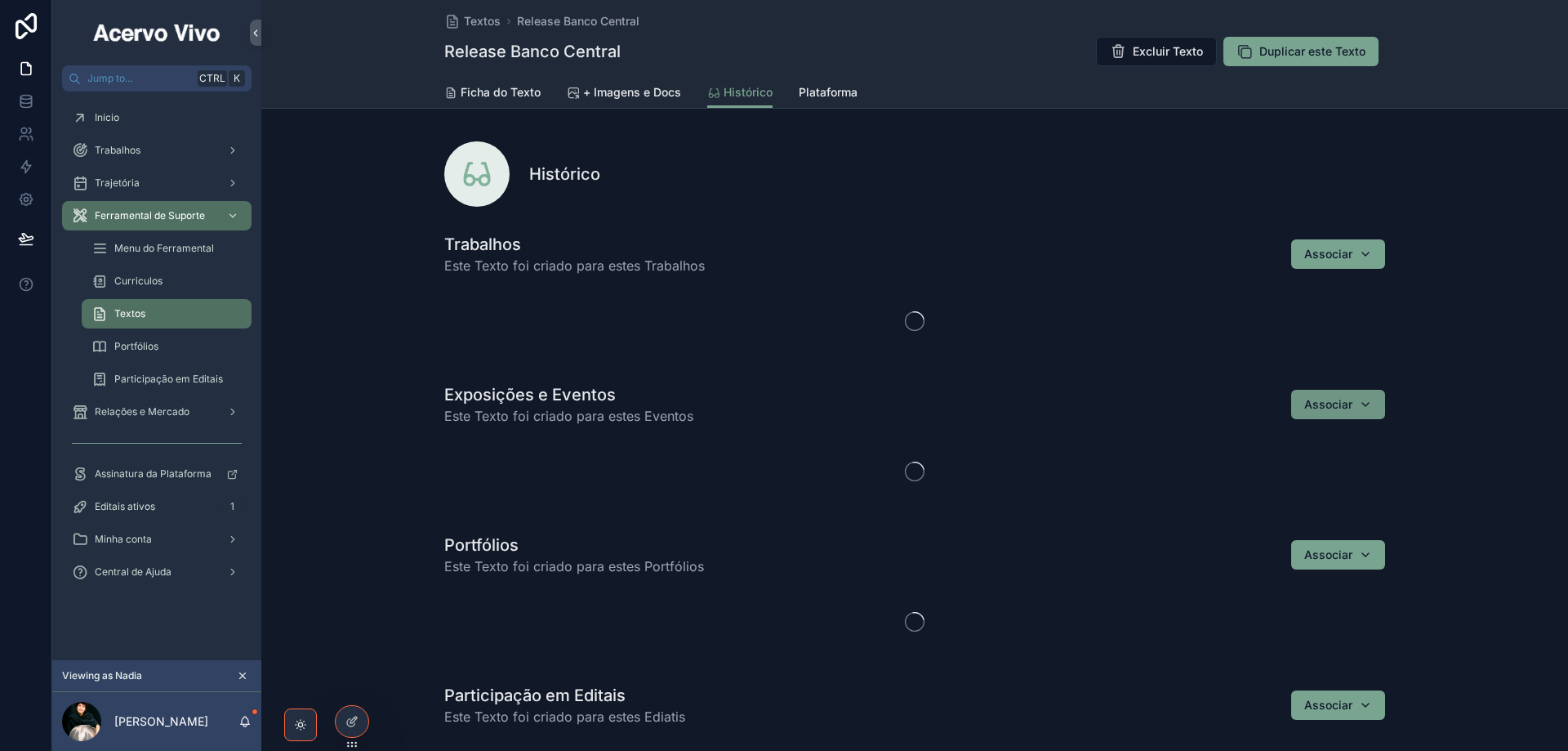
click at [1354, 405] on div "Associar" at bounding box center [1338, 404] width 68 height 16
click at [1344, 407] on span "Associar" at bounding box center [1328, 404] width 48 height 16
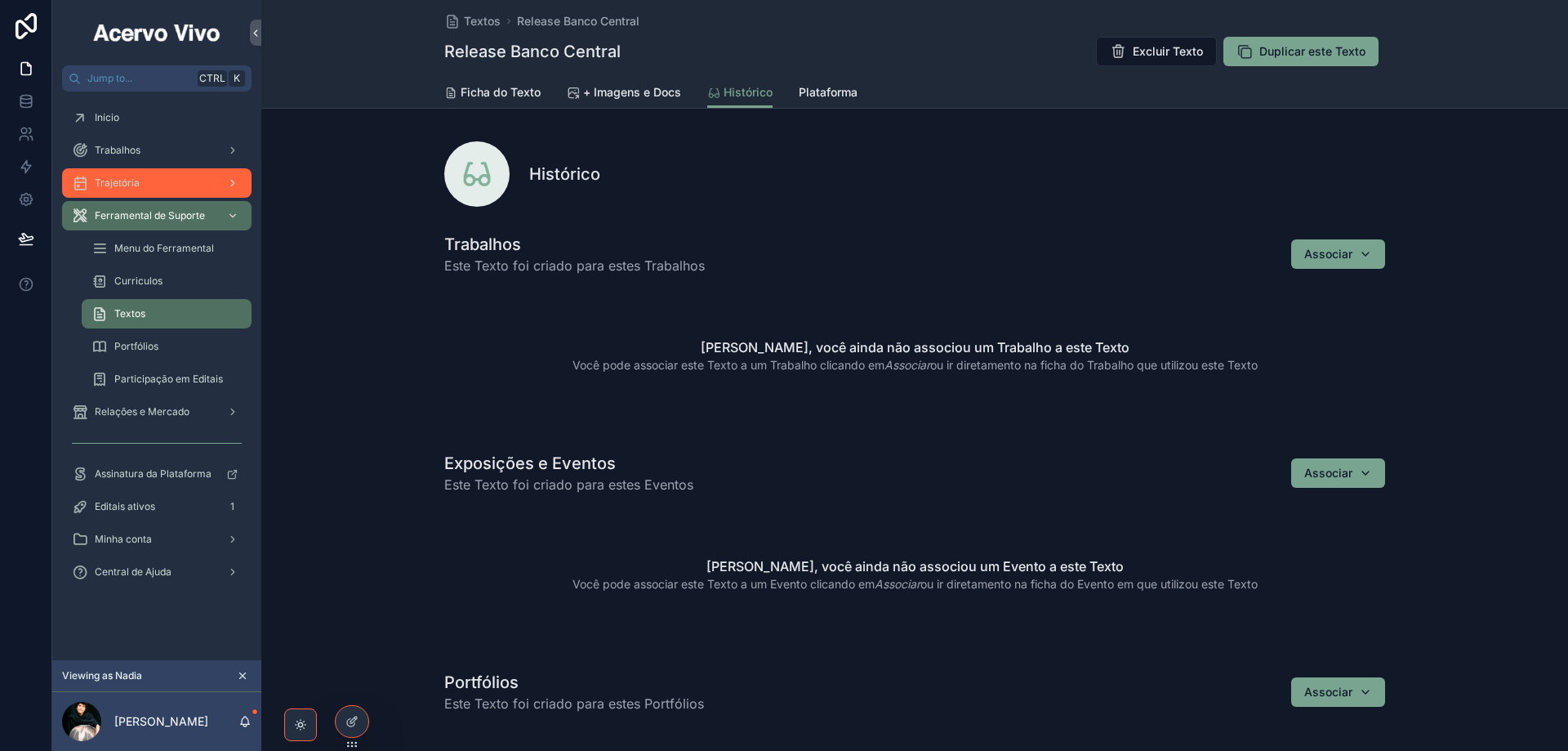
click at [158, 178] on div "Trajetória" at bounding box center [157, 182] width 170 height 27
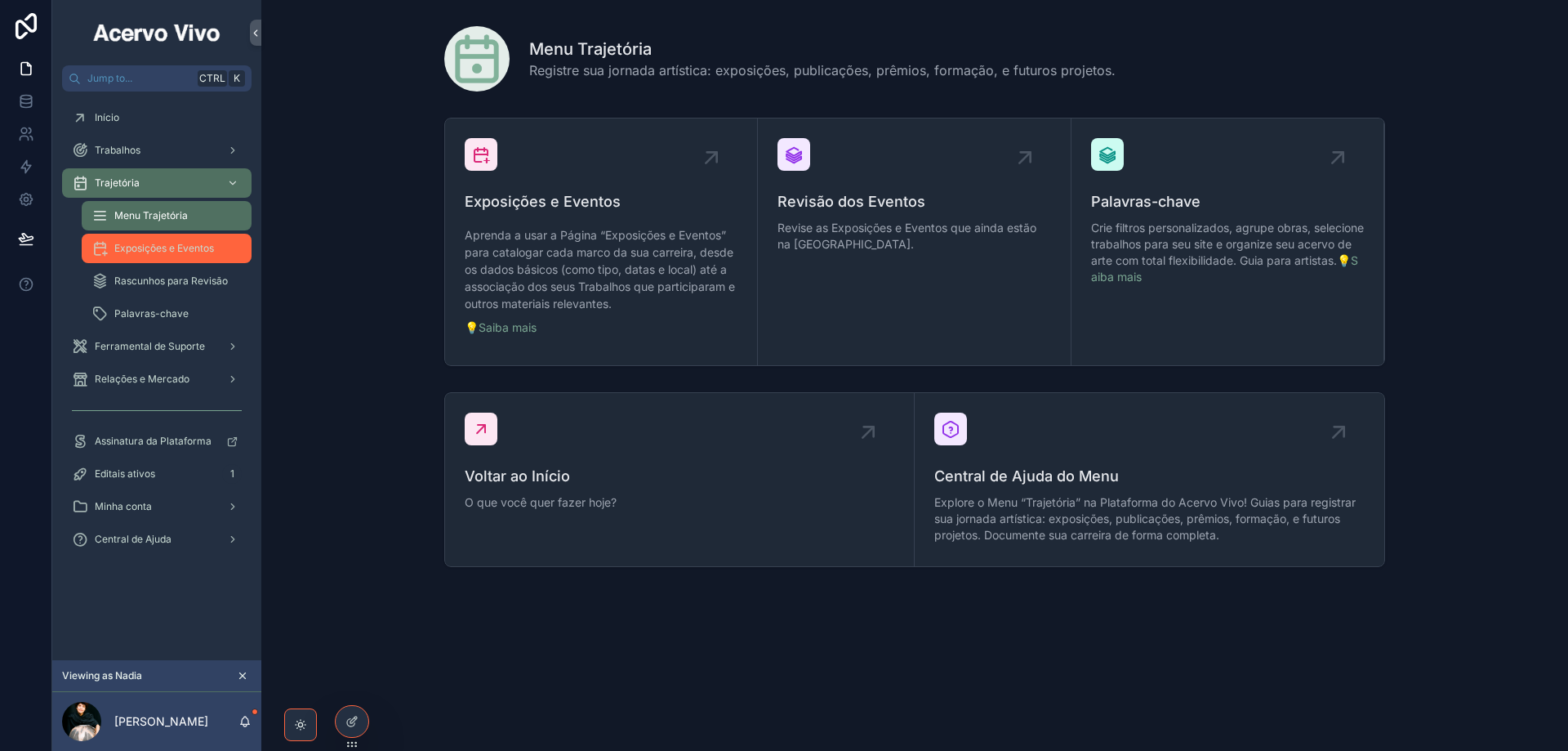
click at [162, 256] on div "Exposições e Eventos" at bounding box center [167, 248] width 151 height 27
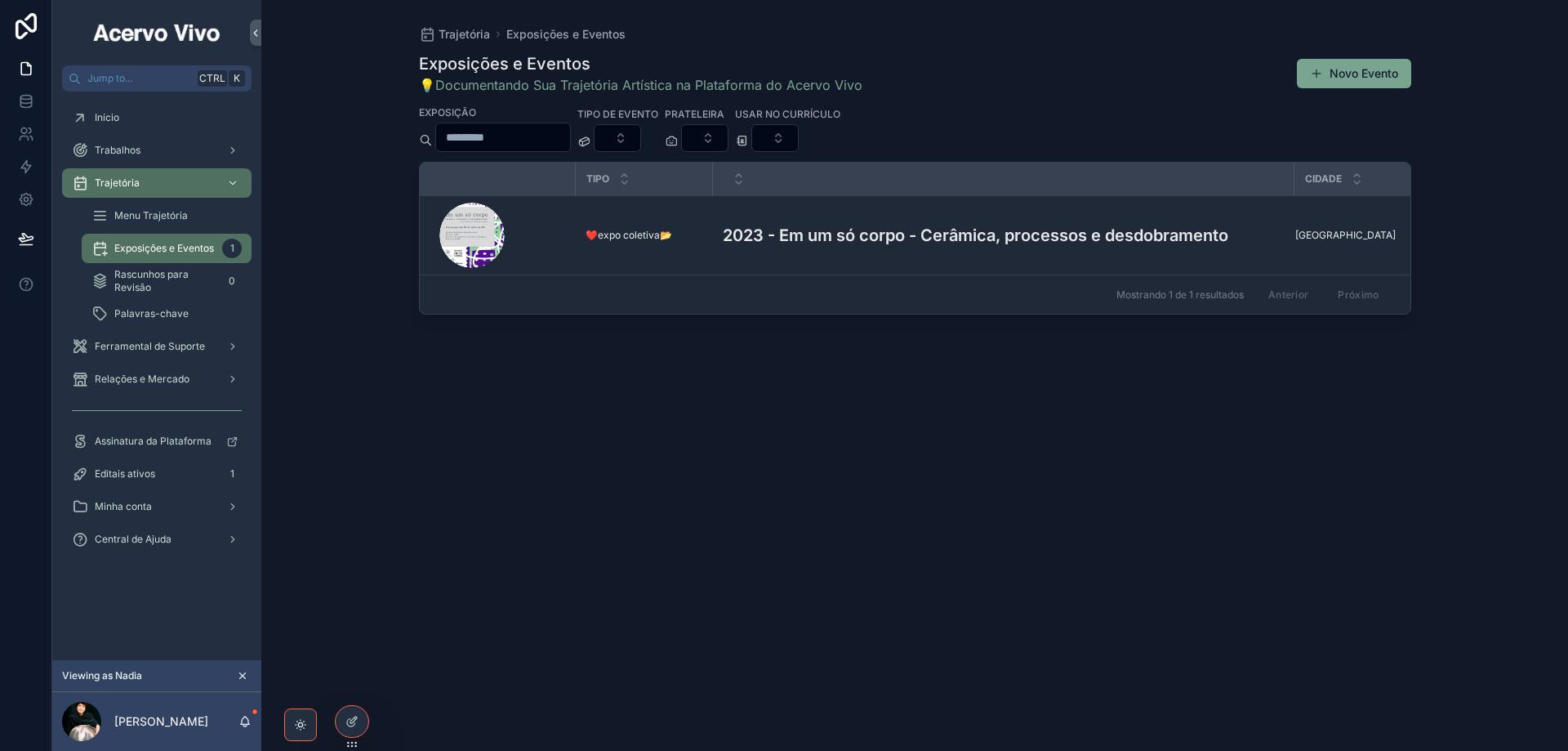
drag, startPoint x: 1339, startPoint y: 80, endPoint x: 1245, endPoint y: 141, distance: 112.1
click at [1338, 80] on button "Novo Evento" at bounding box center [1355, 74] width 115 height 29
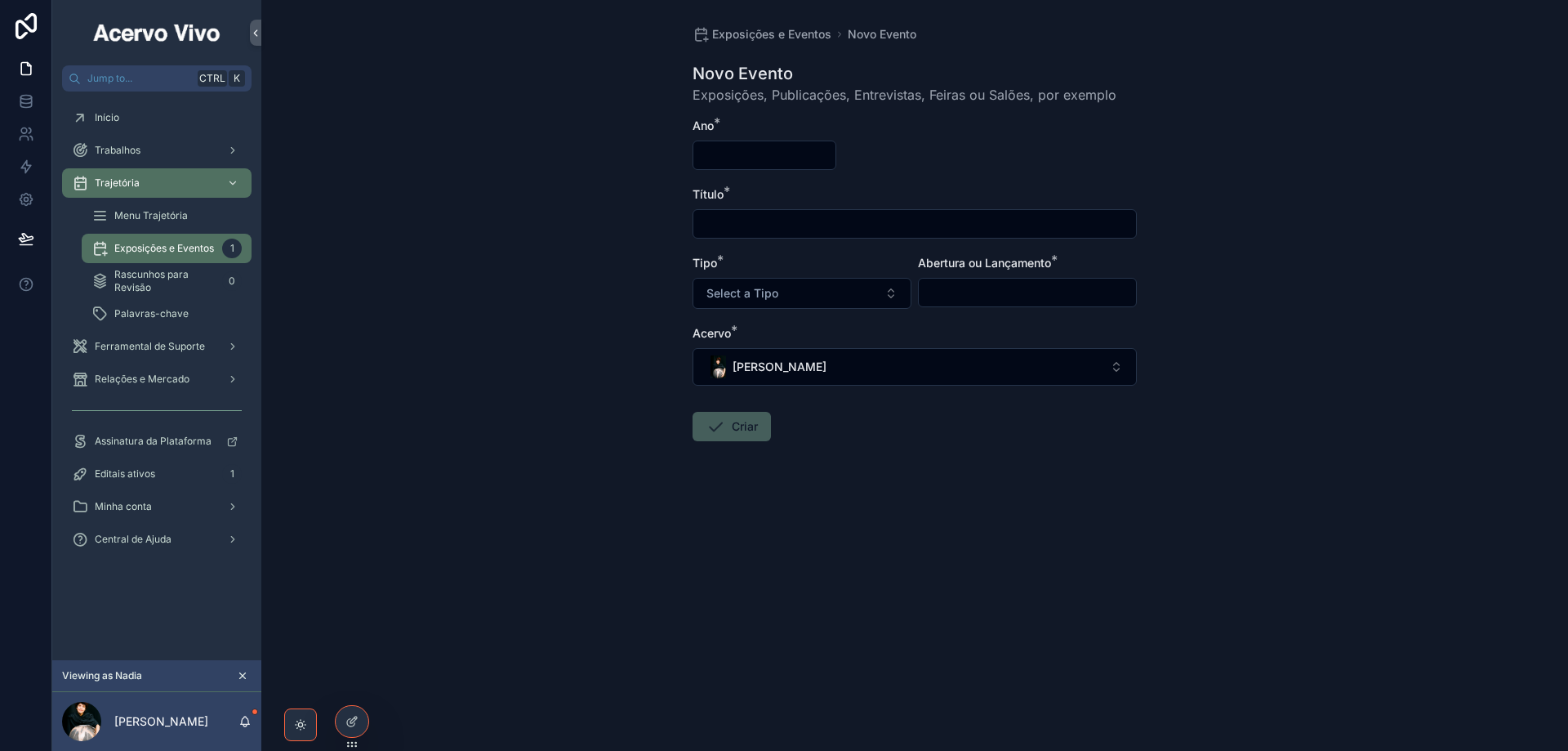
click at [799, 218] on input "scrollable content" at bounding box center [915, 224] width 443 height 23
paste input "**********"
type input "**********"
click at [742, 143] on div "scrollable content" at bounding box center [765, 155] width 144 height 29
click at [742, 150] on input "scrollable content" at bounding box center [765, 155] width 142 height 23
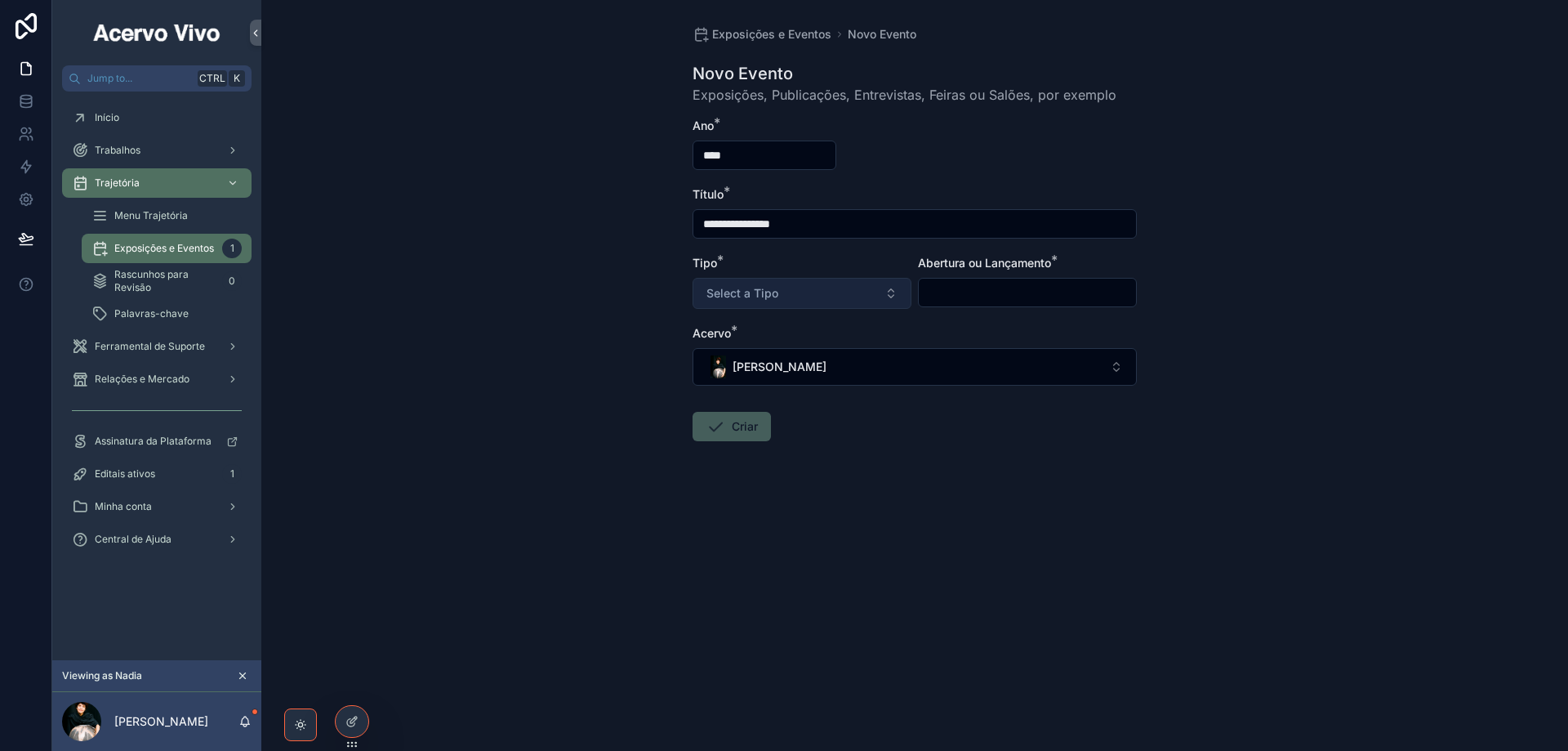
type input "****"
click at [799, 298] on button "Select a Tipo" at bounding box center [802, 293] width 219 height 31
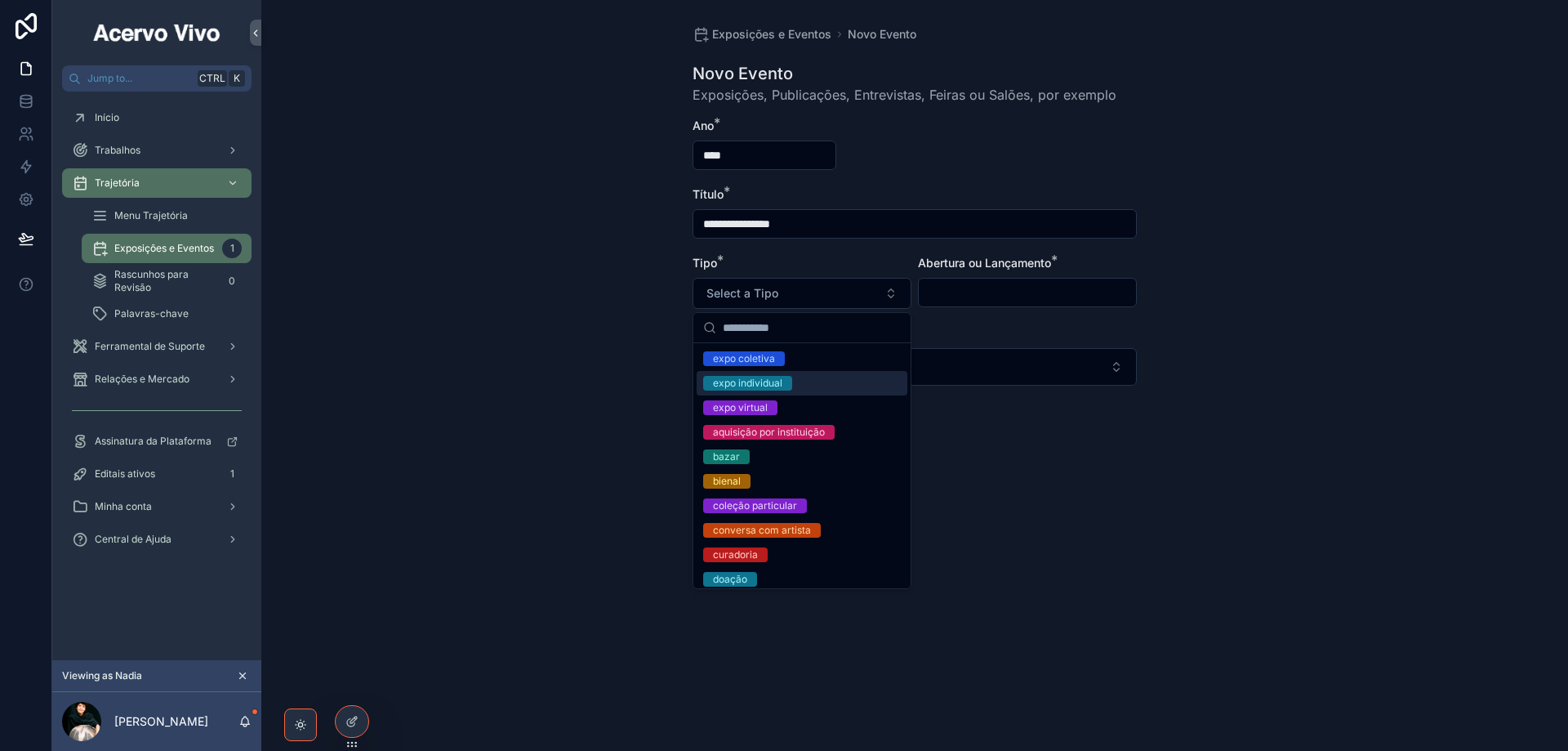
click at [797, 384] on div "expo individual" at bounding box center [802, 383] width 211 height 25
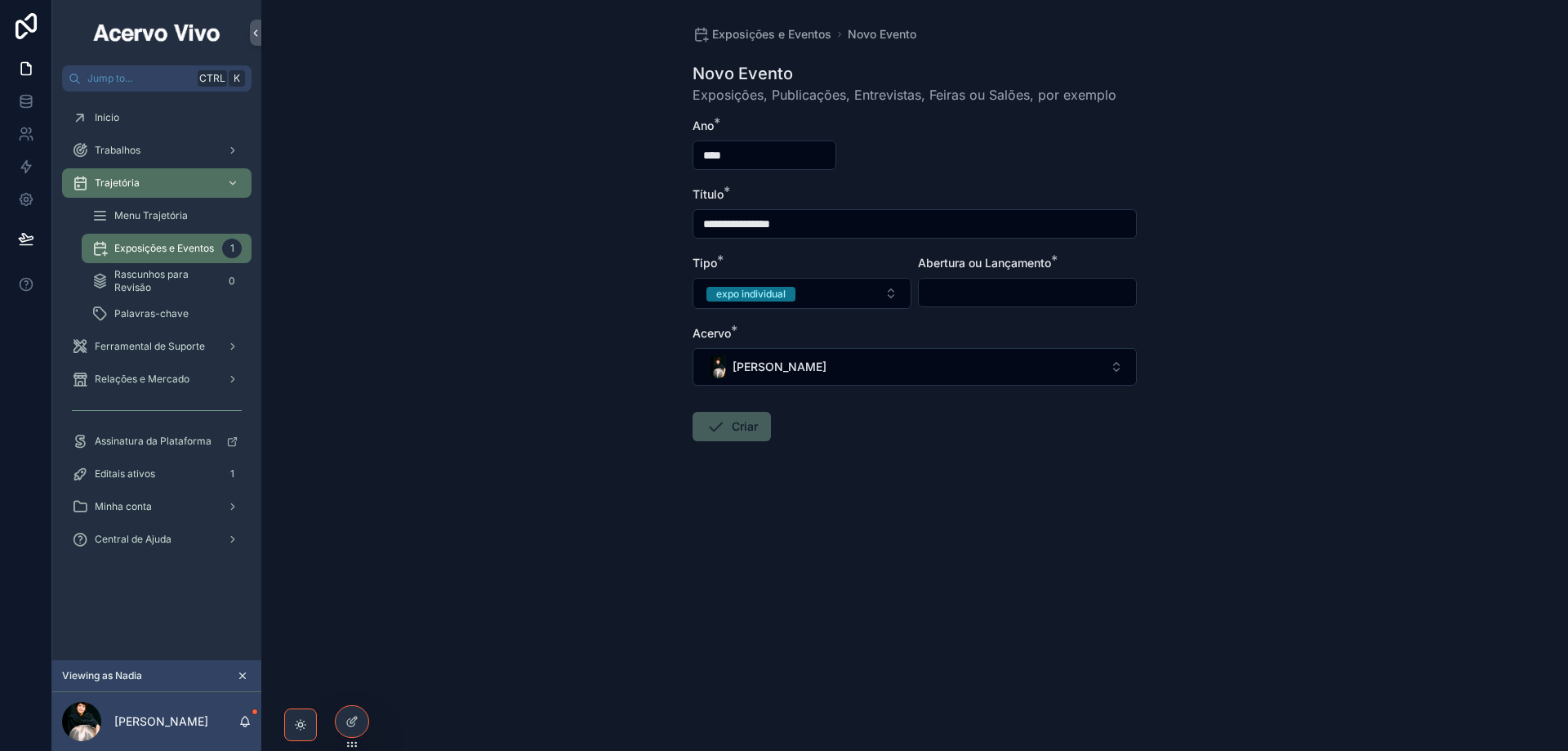
click at [960, 298] on input "scrollable content" at bounding box center [1028, 292] width 218 height 23
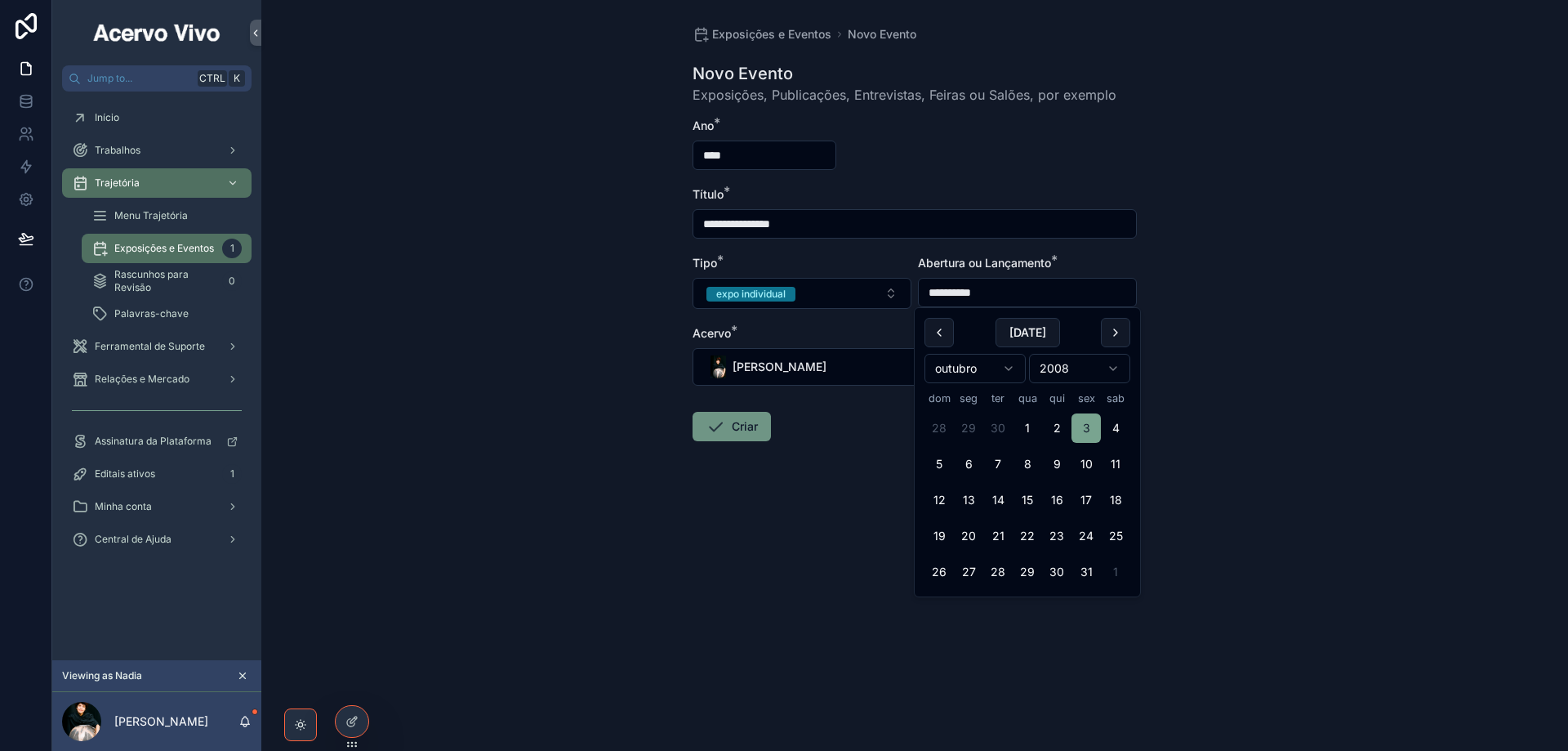
type input "**********"
click at [719, 432] on icon "scrollable content" at bounding box center [715, 426] width 20 height 20
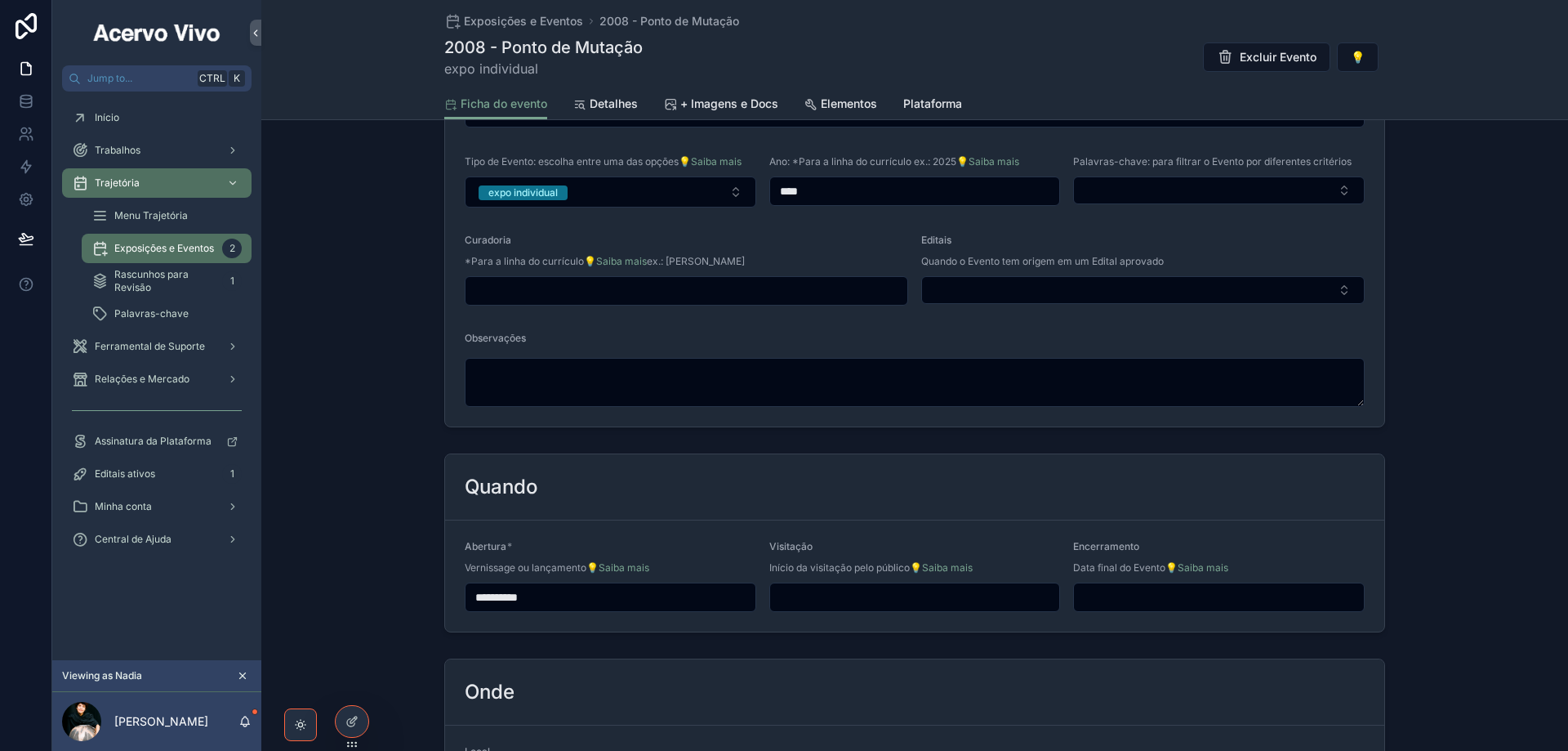
scroll to position [735, 0]
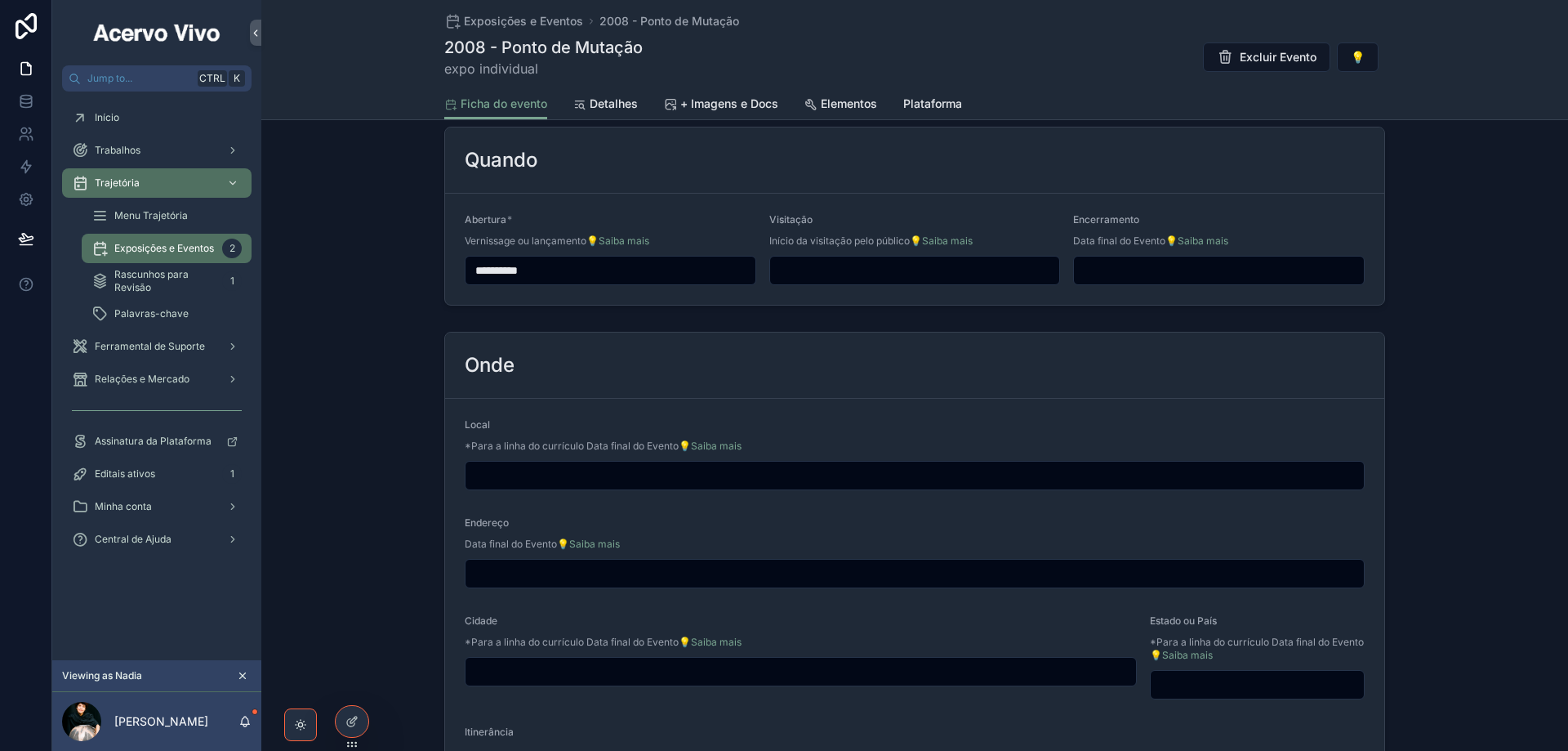
click at [543, 470] on input "scrollable content" at bounding box center [915, 475] width 898 height 23
paste input "**********"
type input "**********"
drag, startPoint x: 541, startPoint y: 671, endPoint x: 548, endPoint y: 678, distance: 9.9
click at [541, 671] on input "scrollable content" at bounding box center [801, 671] width 671 height 23
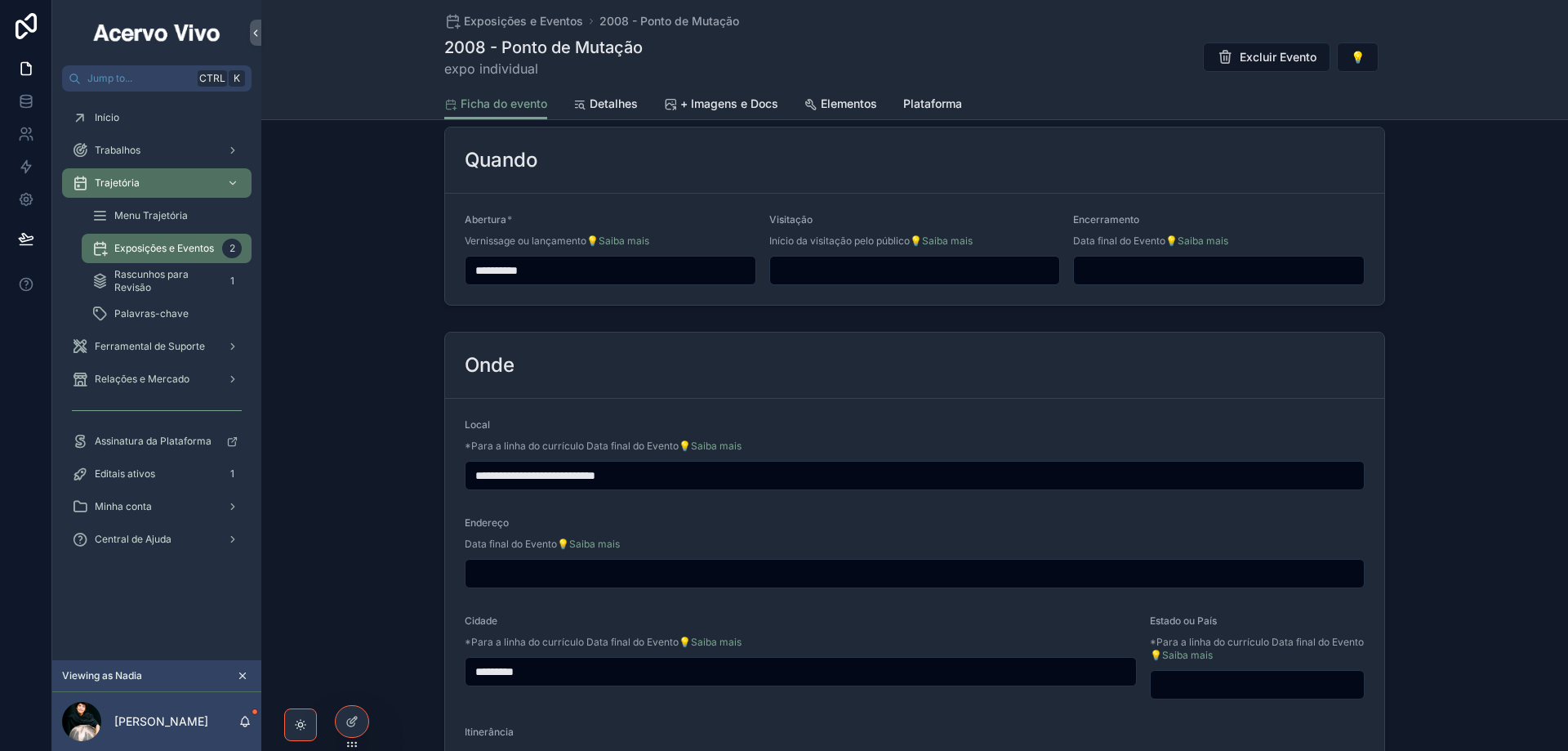
type input "*********"
type input "**"
click at [853, 268] on input "scrollable content" at bounding box center [915, 270] width 290 height 23
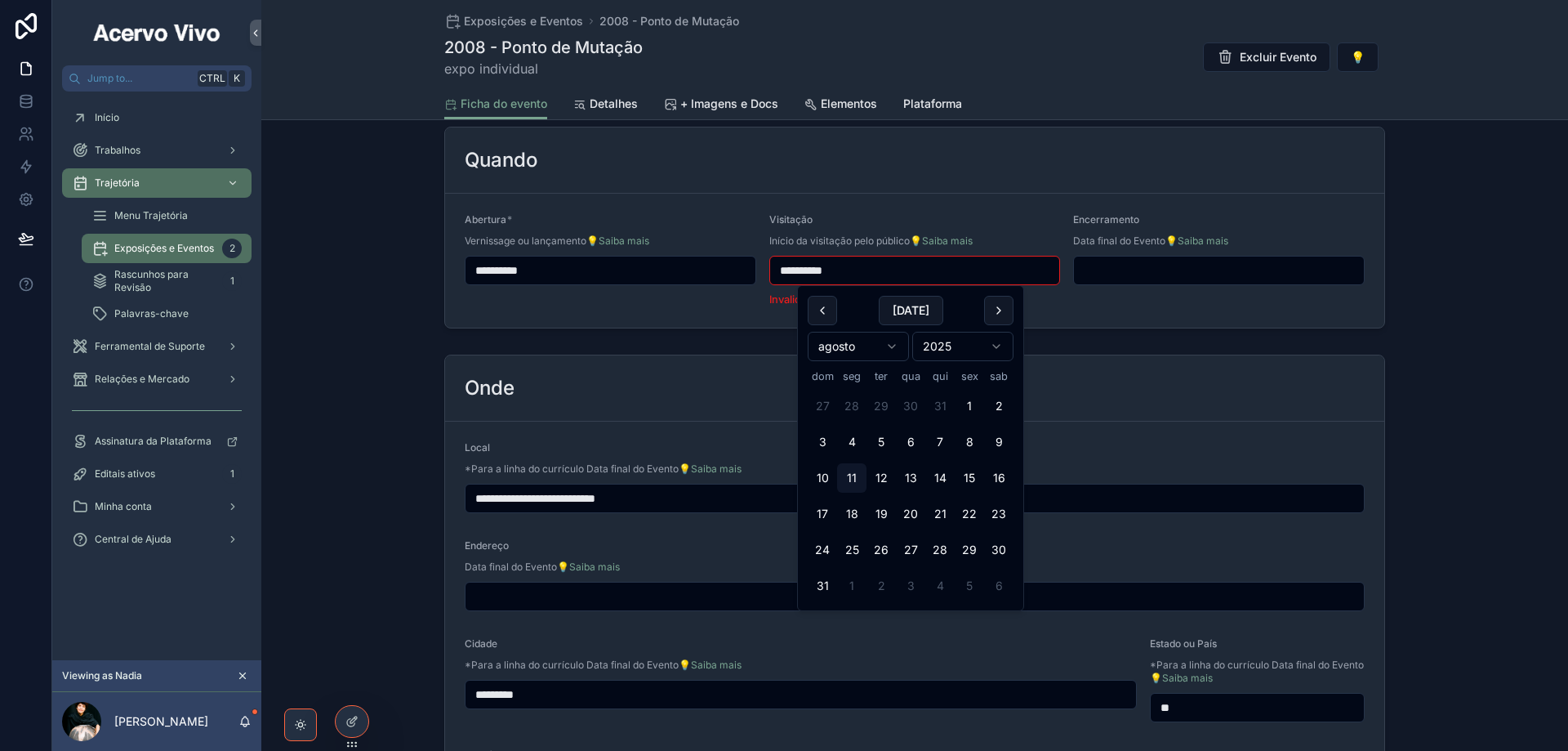
type input "**********"
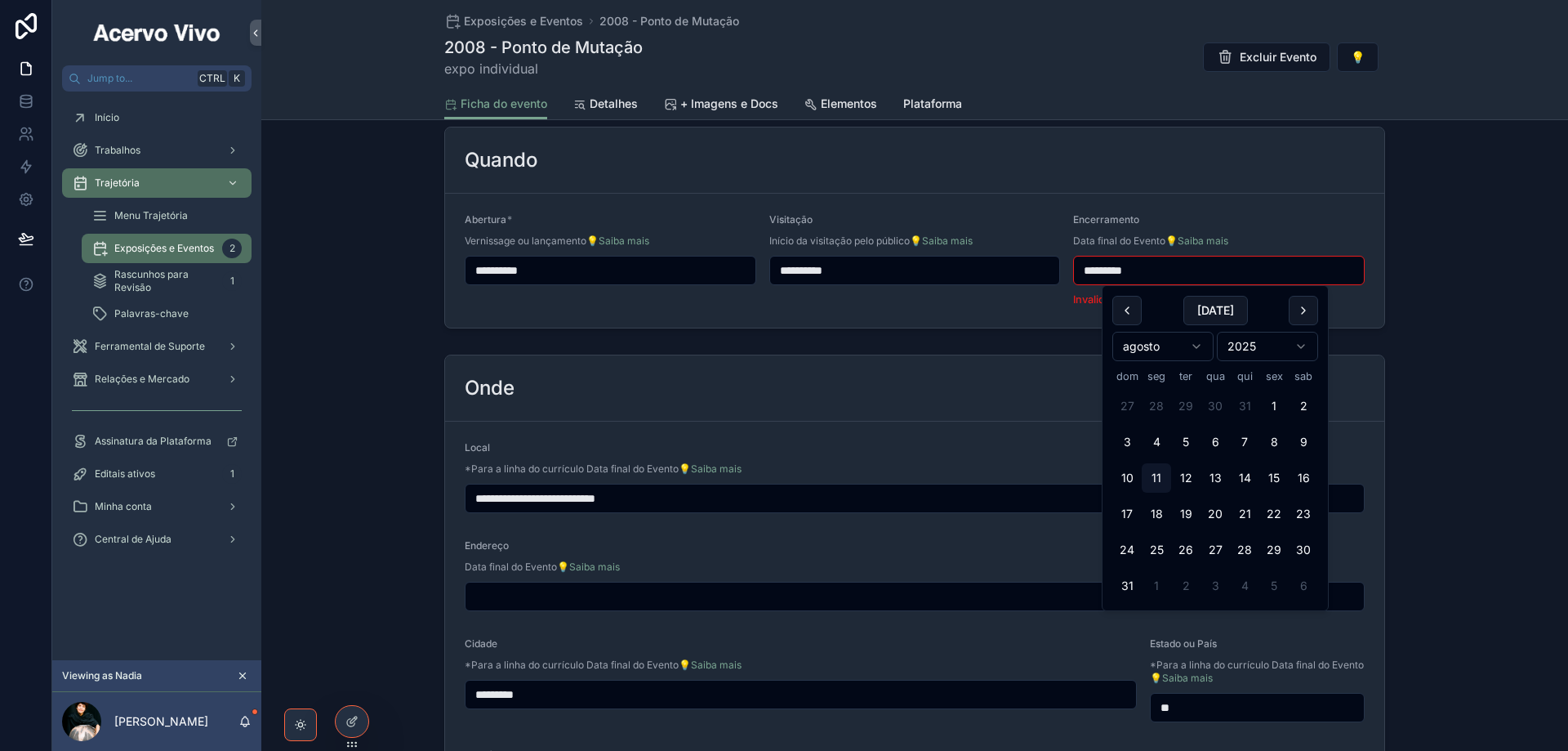
type input "**********"
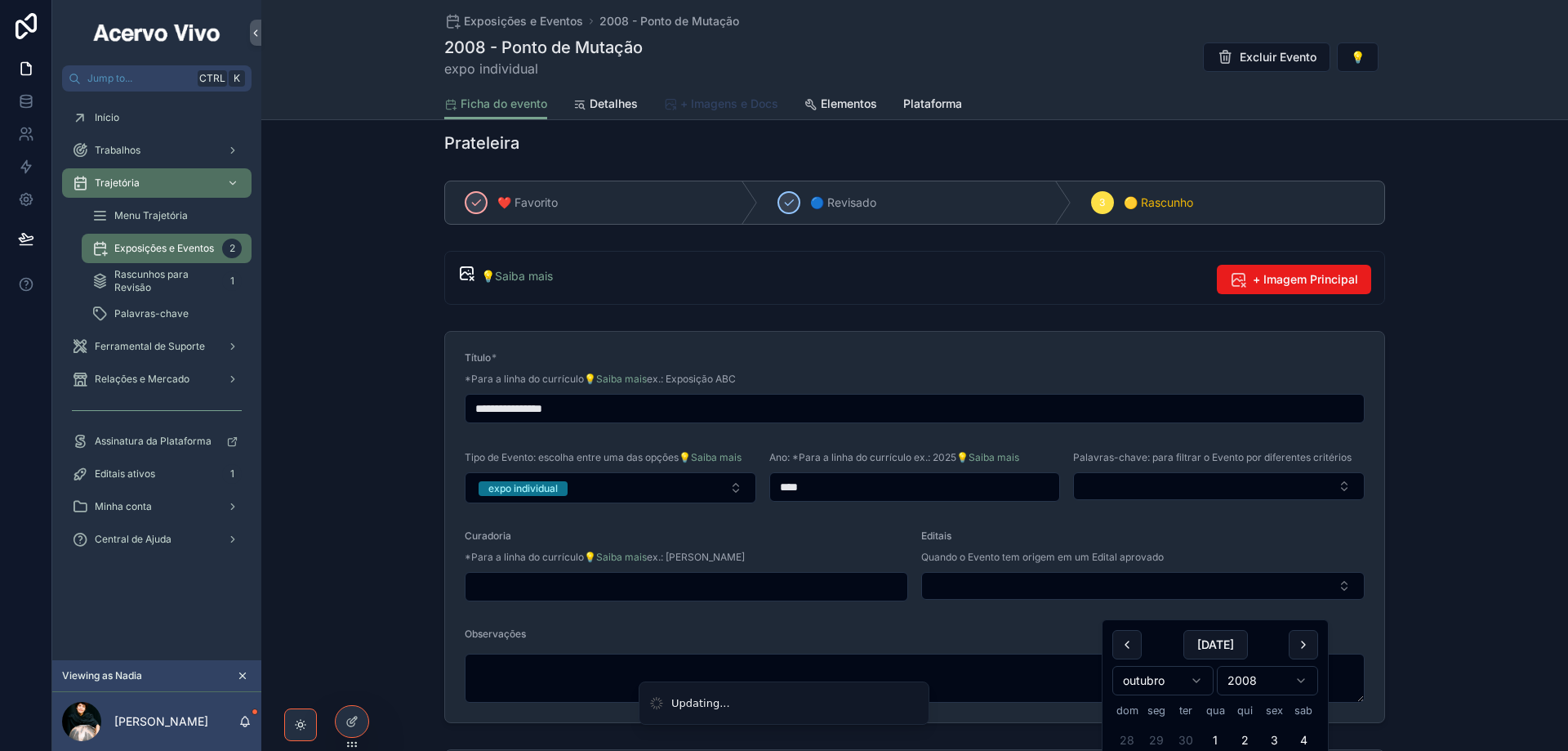
scroll to position [81, 0]
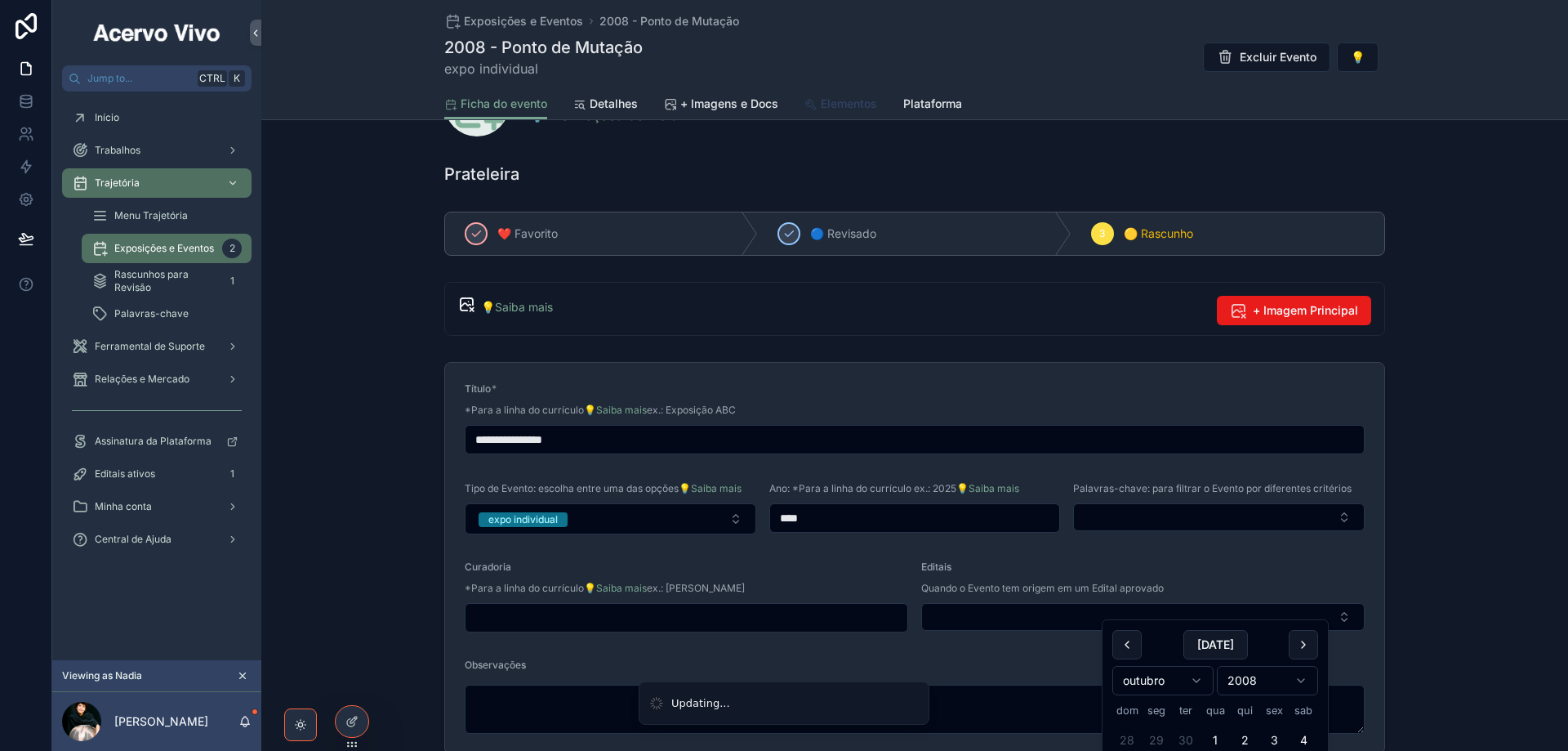
click at [848, 108] on span "Elementos" at bounding box center [850, 104] width 57 height 16
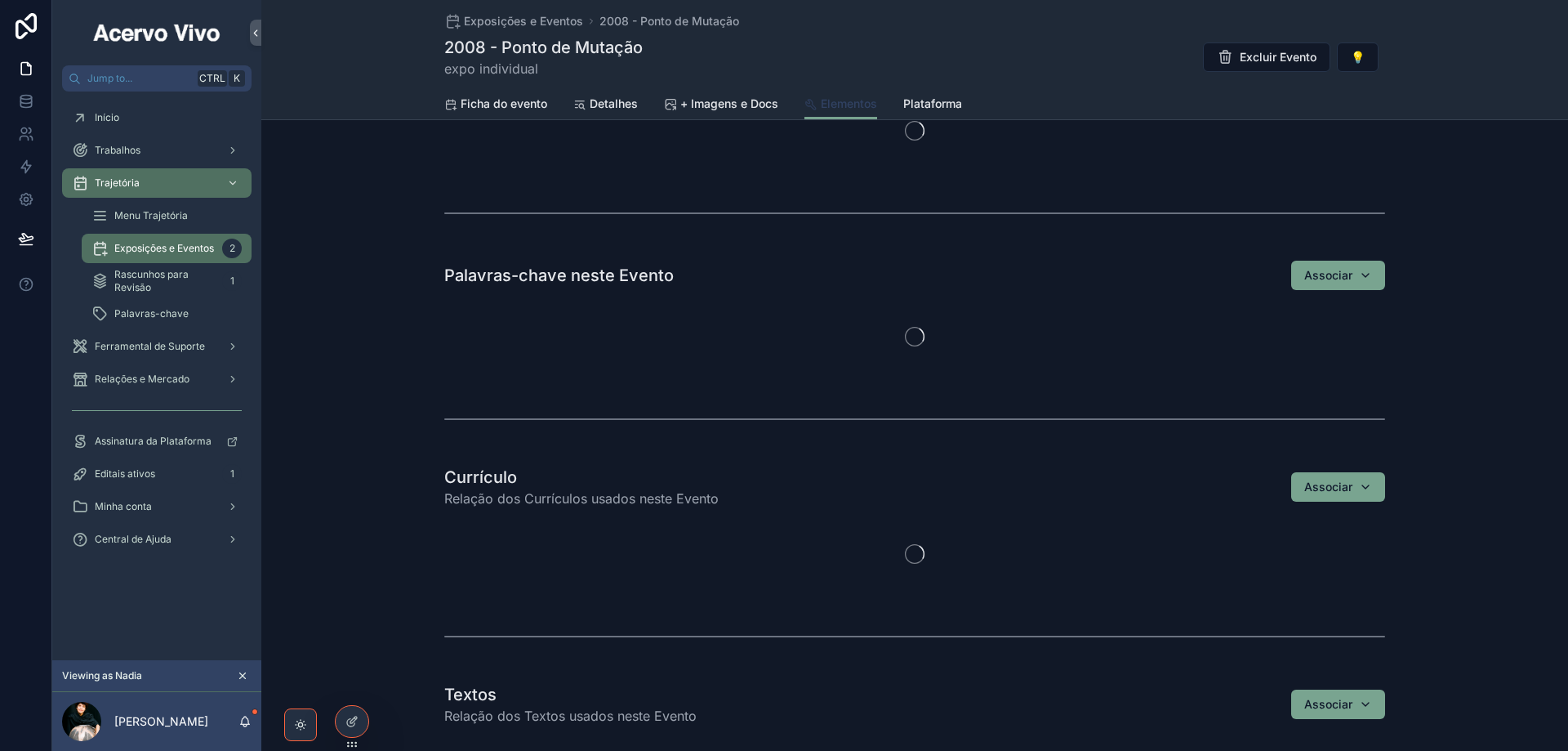
scroll to position [408, 0]
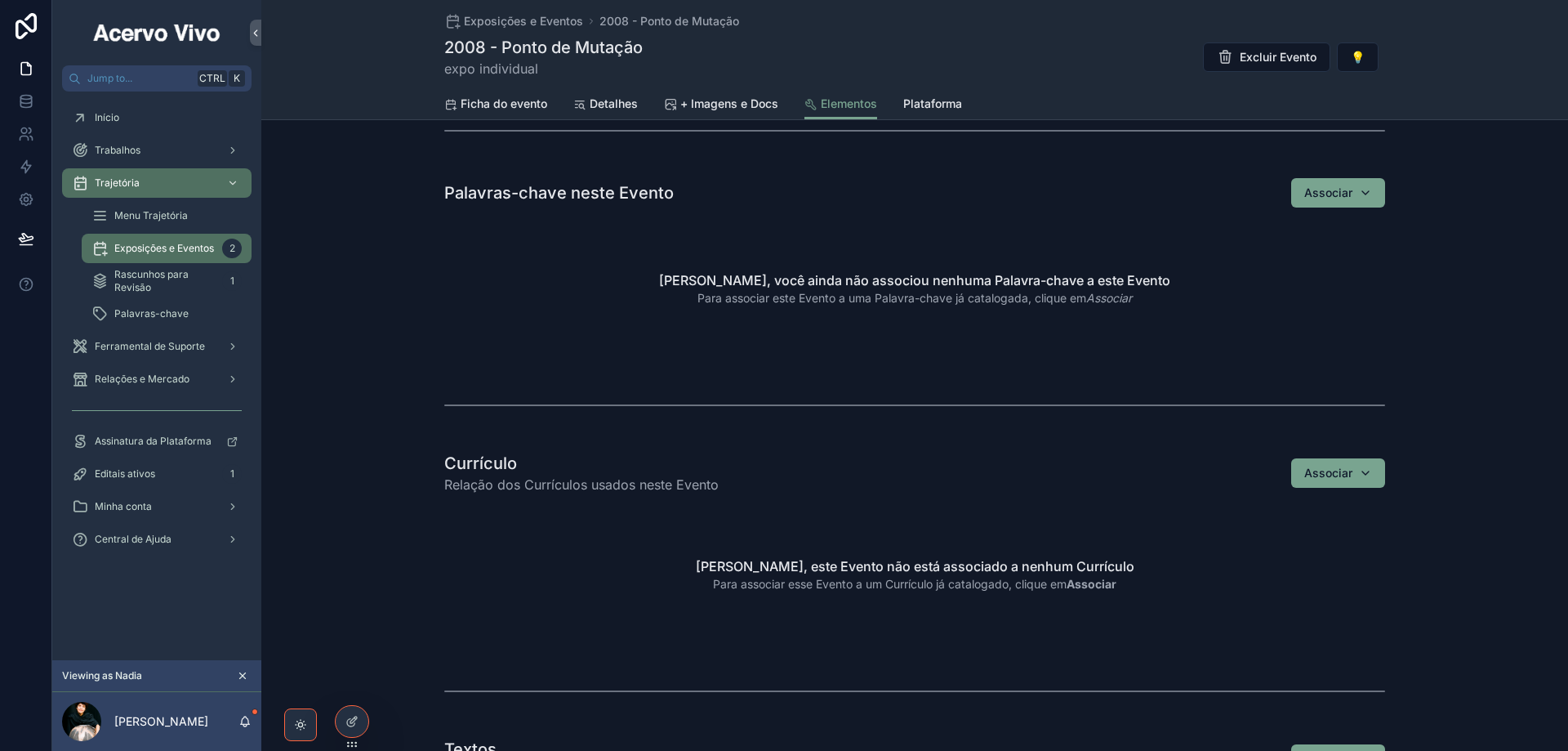
click at [1342, 555] on div "Nadia, este Evento não está associado a nenhum Currículo Para associar esse Eve…" at bounding box center [915, 575] width 941 height 140
click at [1349, 469] on div "Associar" at bounding box center [1338, 473] width 68 height 16
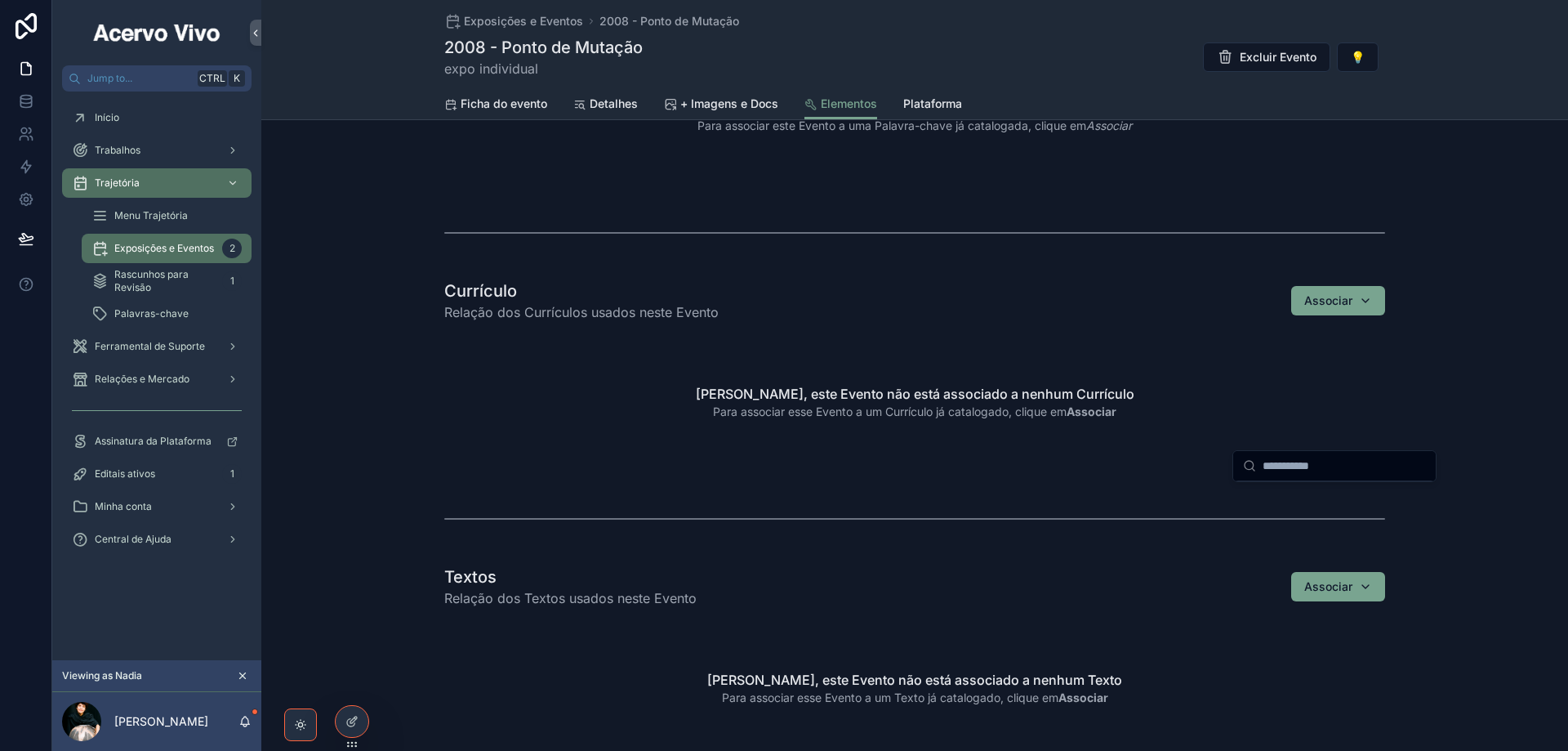
scroll to position [735, 0]
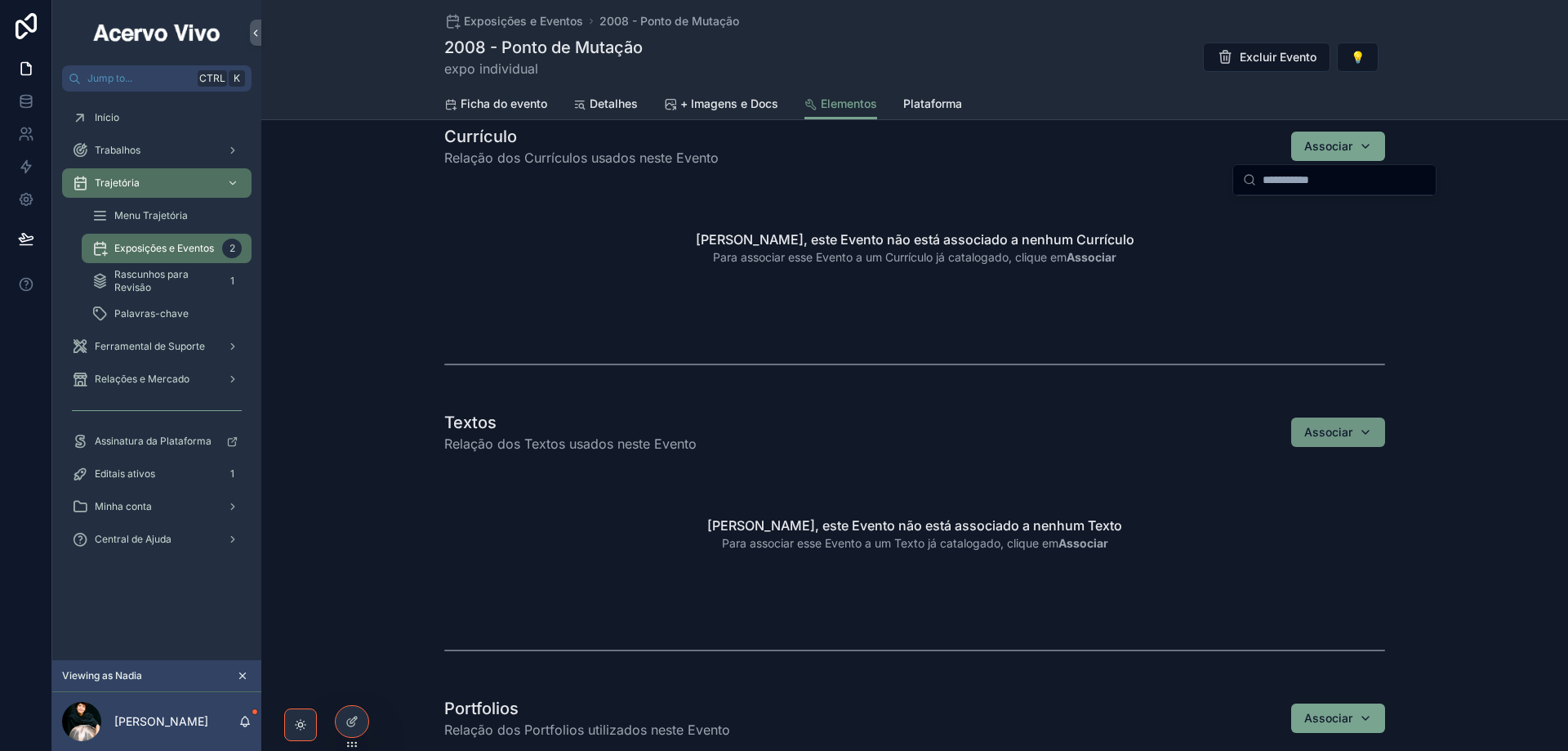
click at [1330, 433] on span "Associar" at bounding box center [1328, 432] width 48 height 16
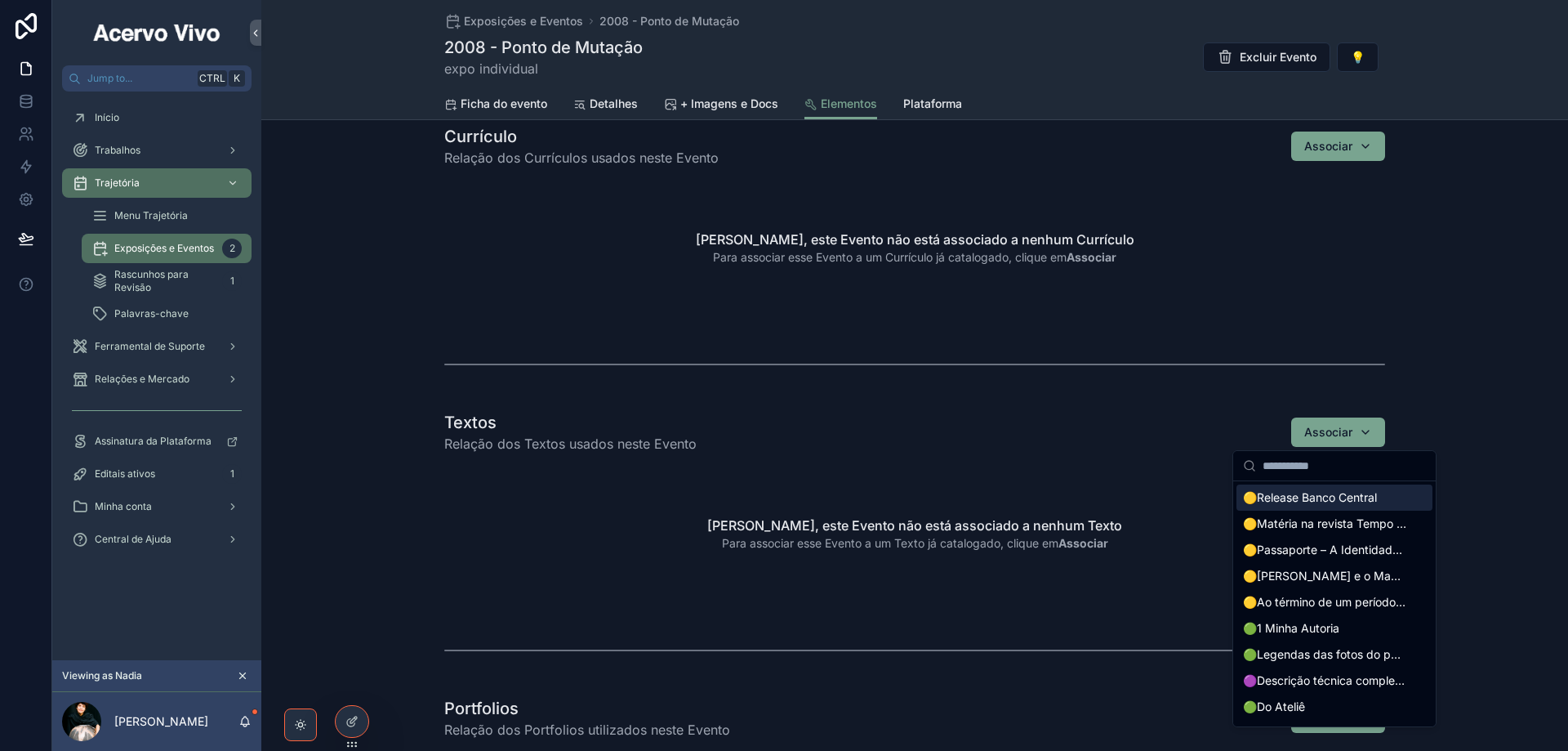
click at [1304, 495] on span "🟡Release Banco Central" at bounding box center [1310, 497] width 134 height 16
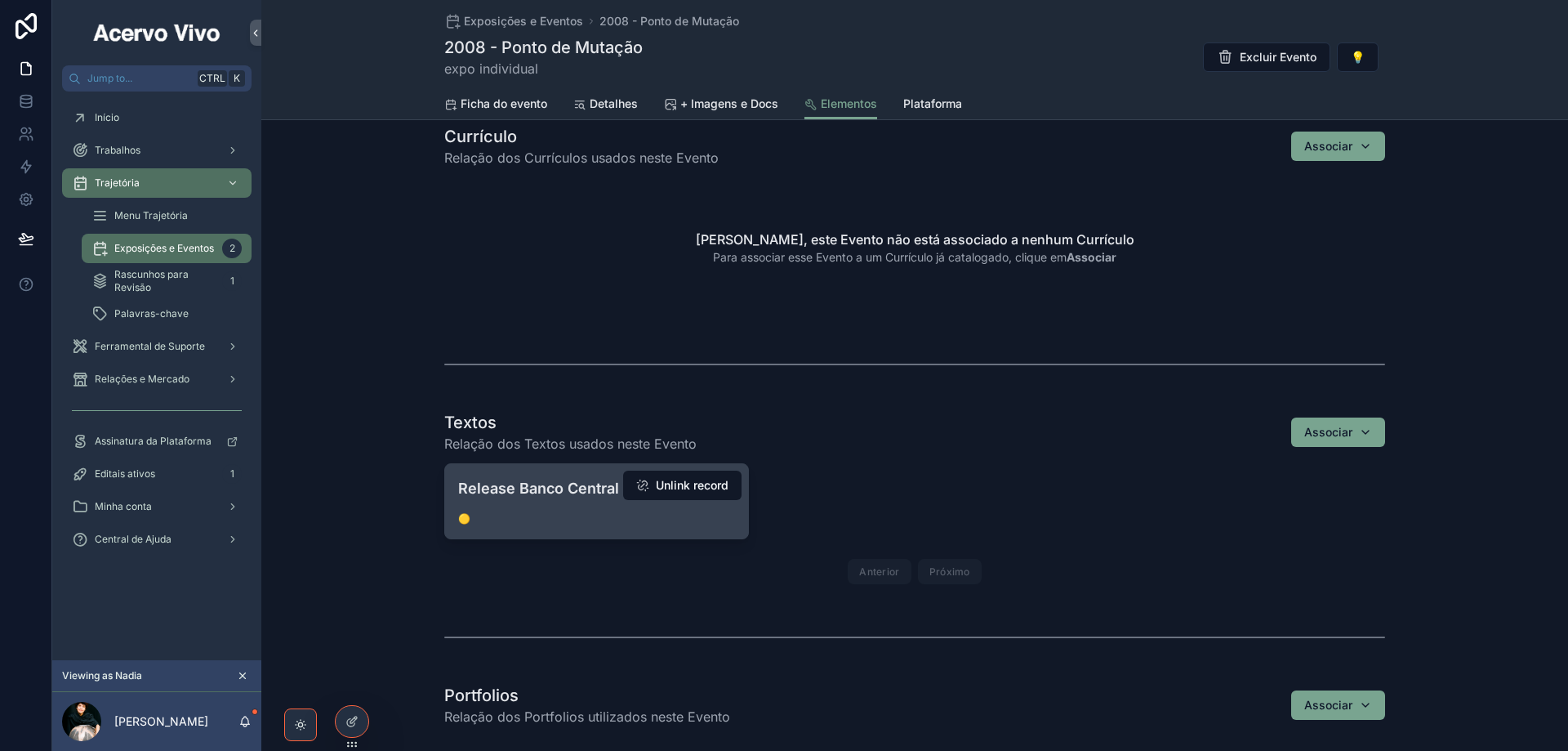
click at [519, 516] on span "🟡" at bounding box center [596, 518] width 277 height 13
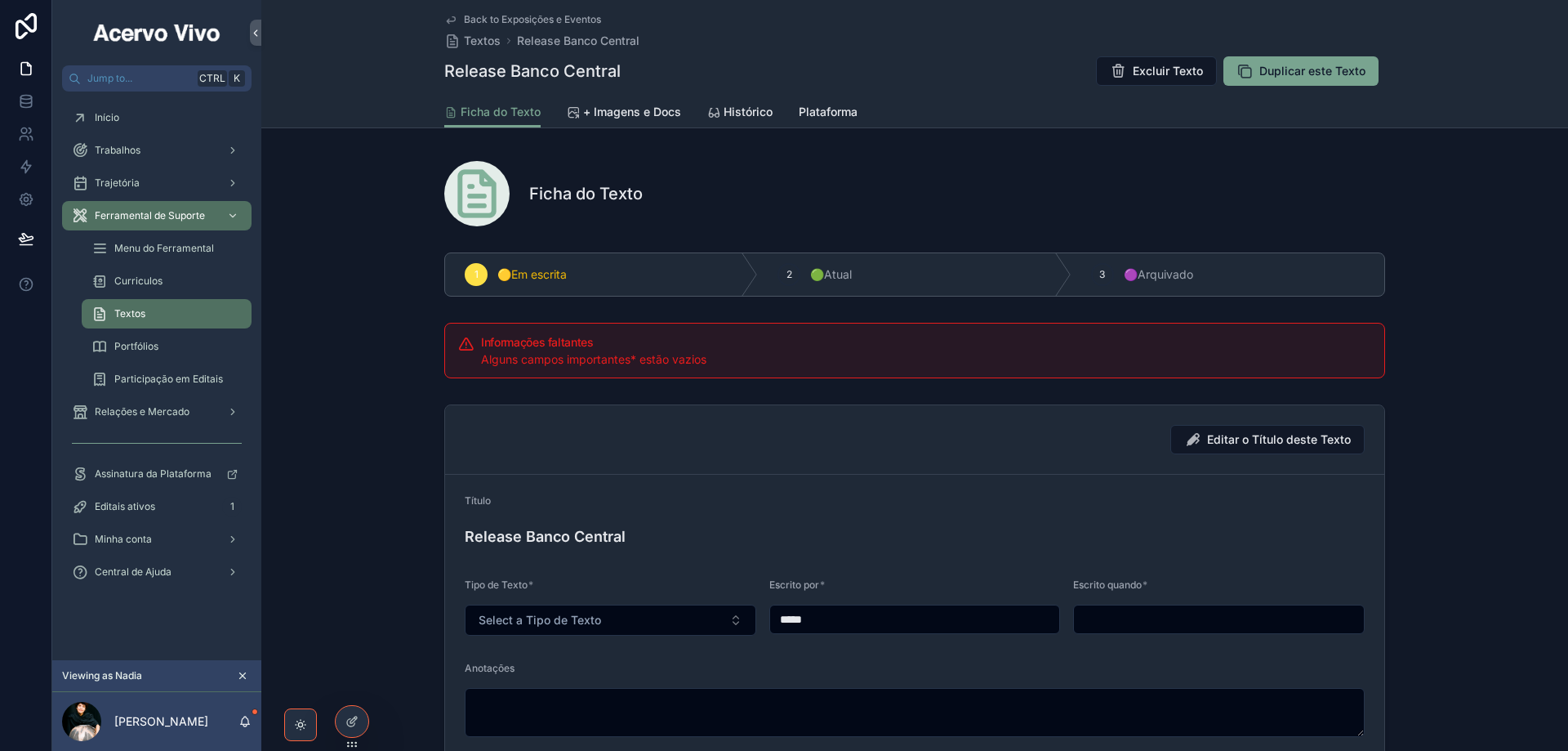
click at [482, 20] on span "Back to Exposições e Eventos" at bounding box center [533, 19] width 137 height 13
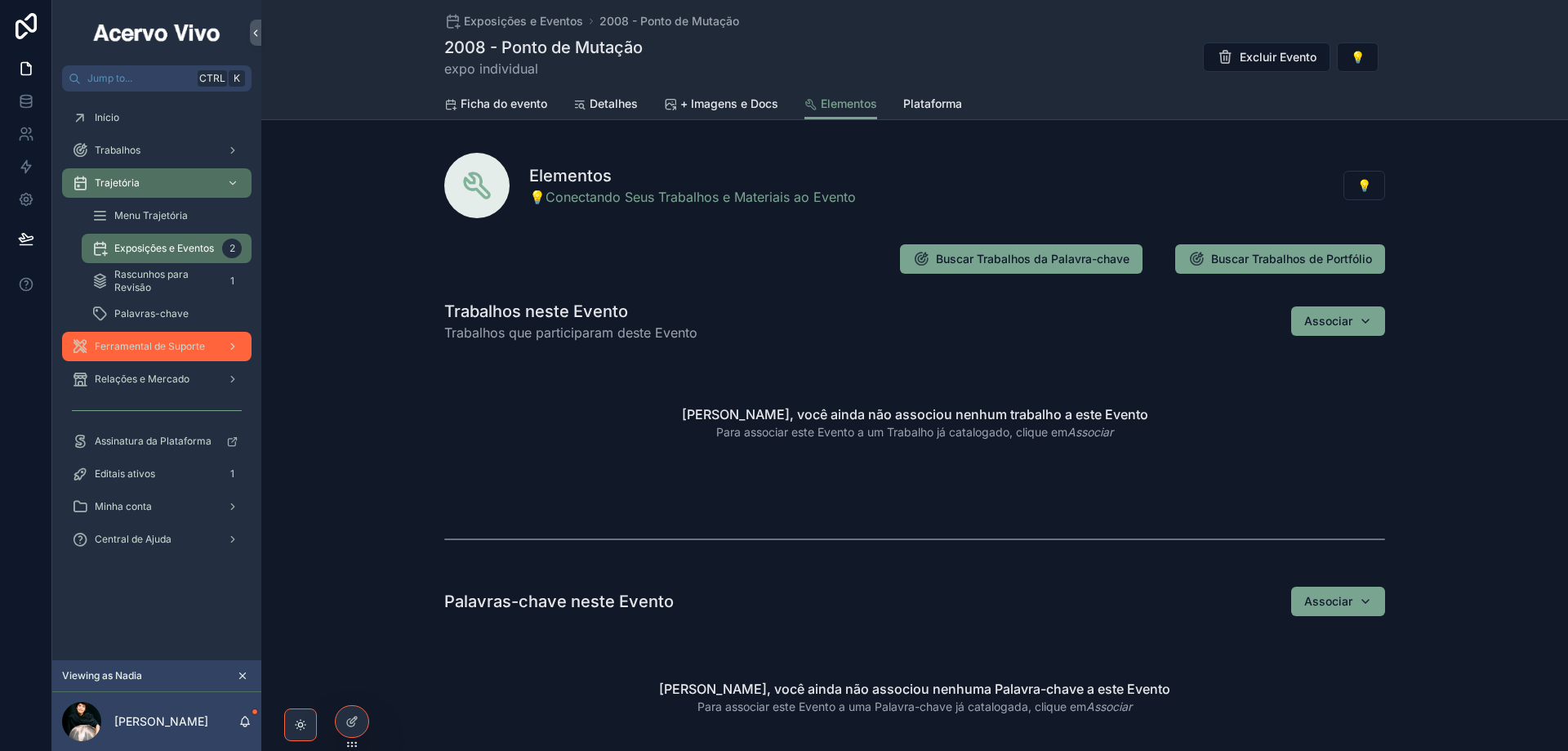
click at [151, 346] on span "Ferramental de Suporte" at bounding box center [150, 346] width 110 height 13
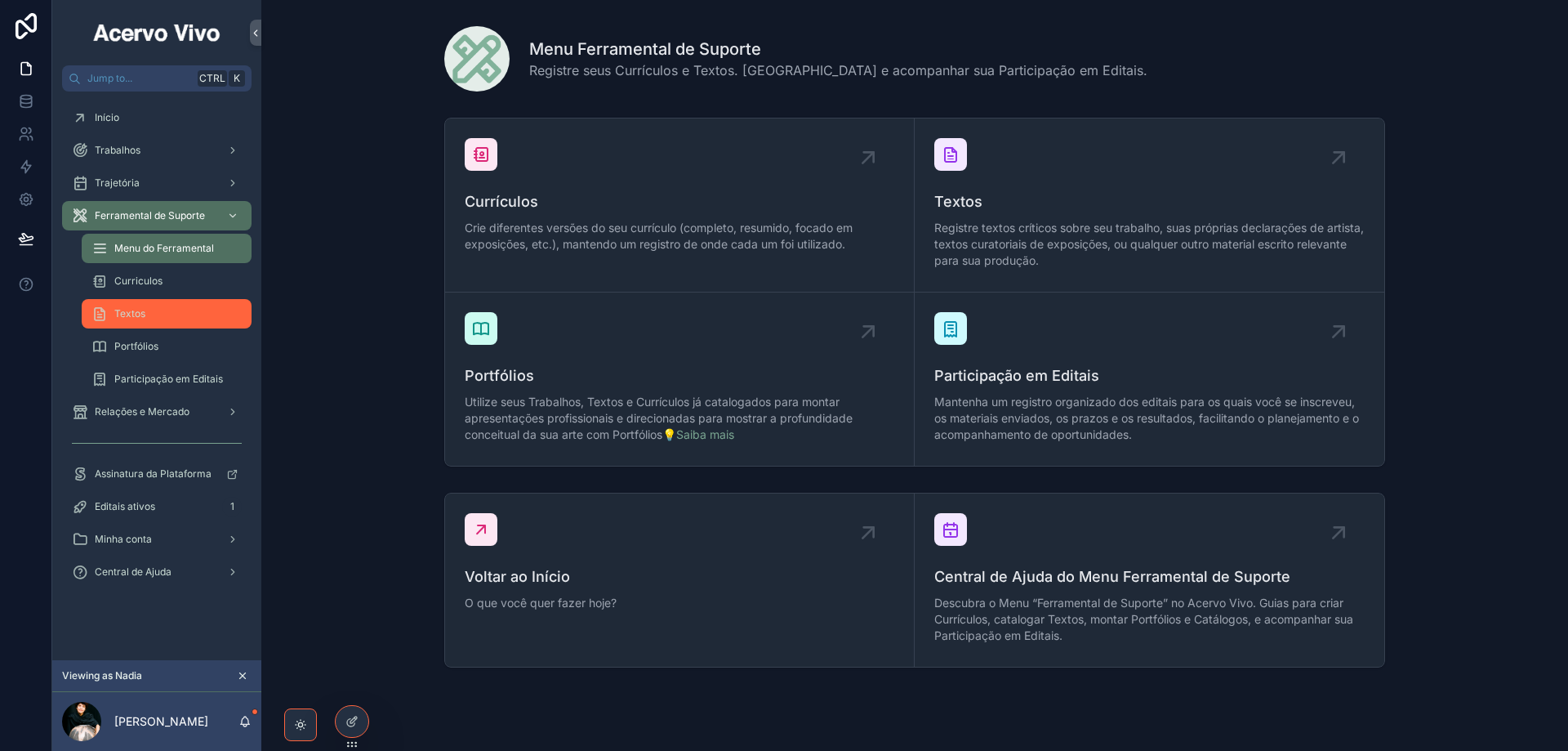
click at [143, 307] on div "Textos" at bounding box center [167, 313] width 151 height 27
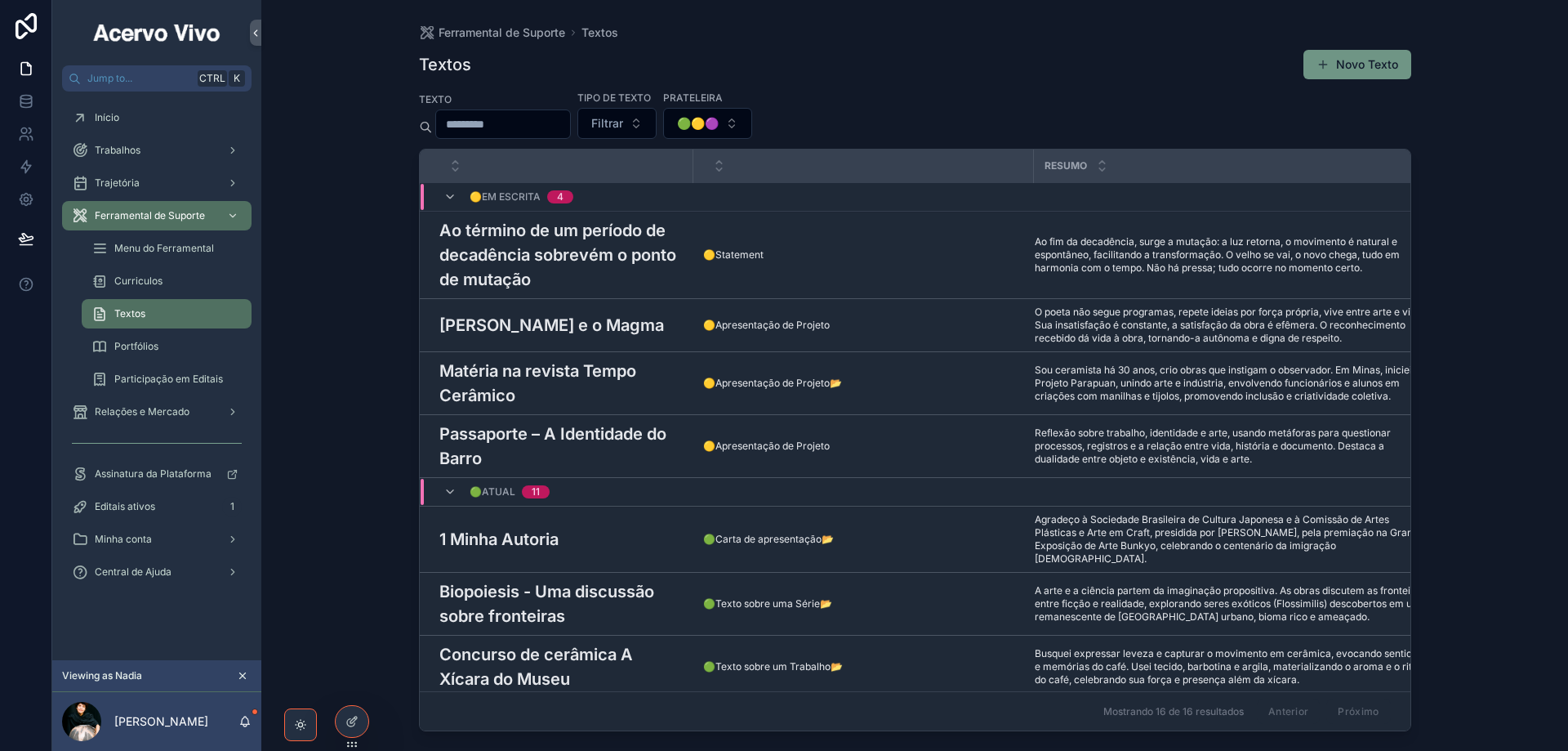
click at [1359, 67] on button "Novo Texto" at bounding box center [1357, 64] width 108 height 29
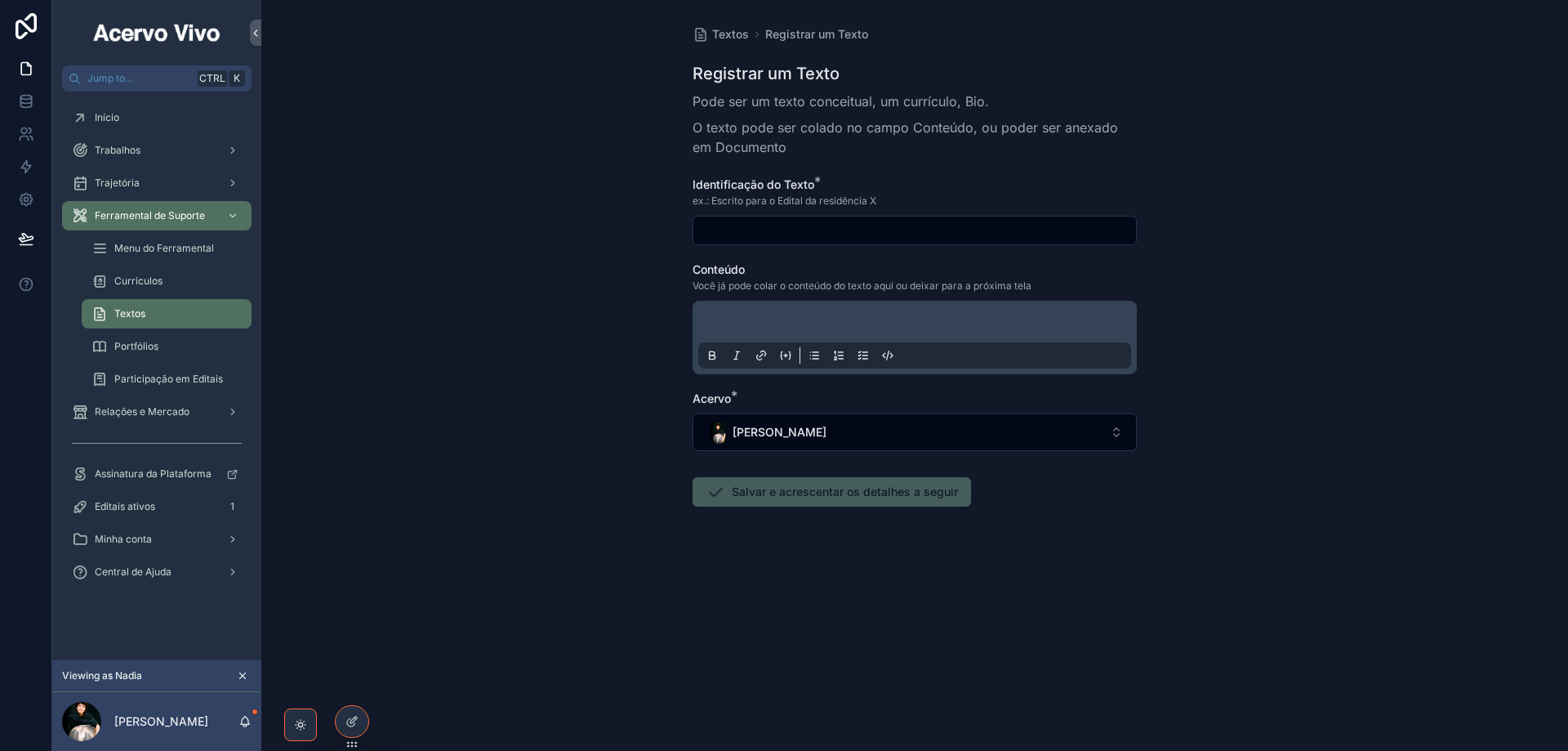
click at [744, 226] on input "scrollable content" at bounding box center [915, 230] width 443 height 23
paste input "**********"
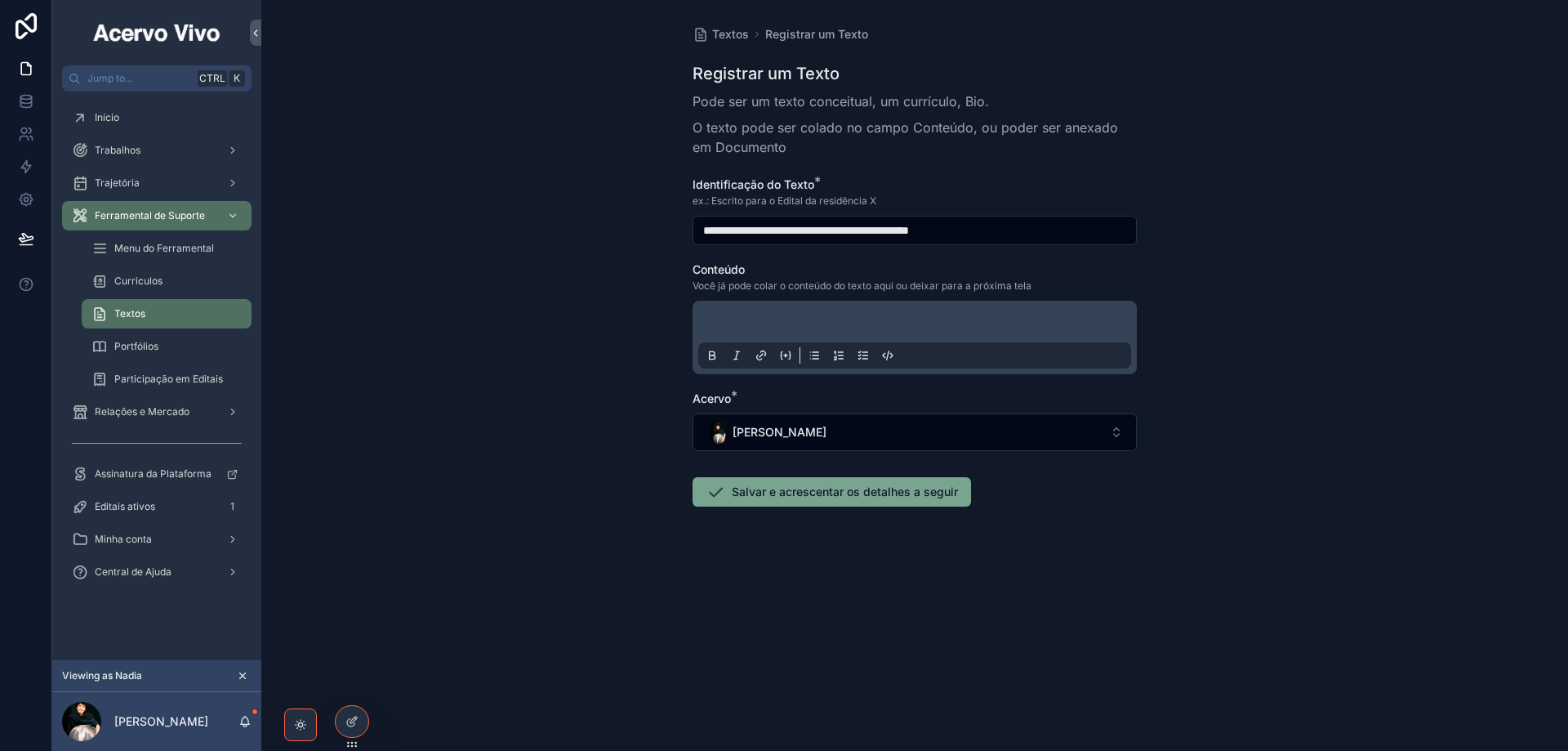
type input "**********"
click at [818, 321] on p "scrollable content" at bounding box center [918, 324] width 433 height 16
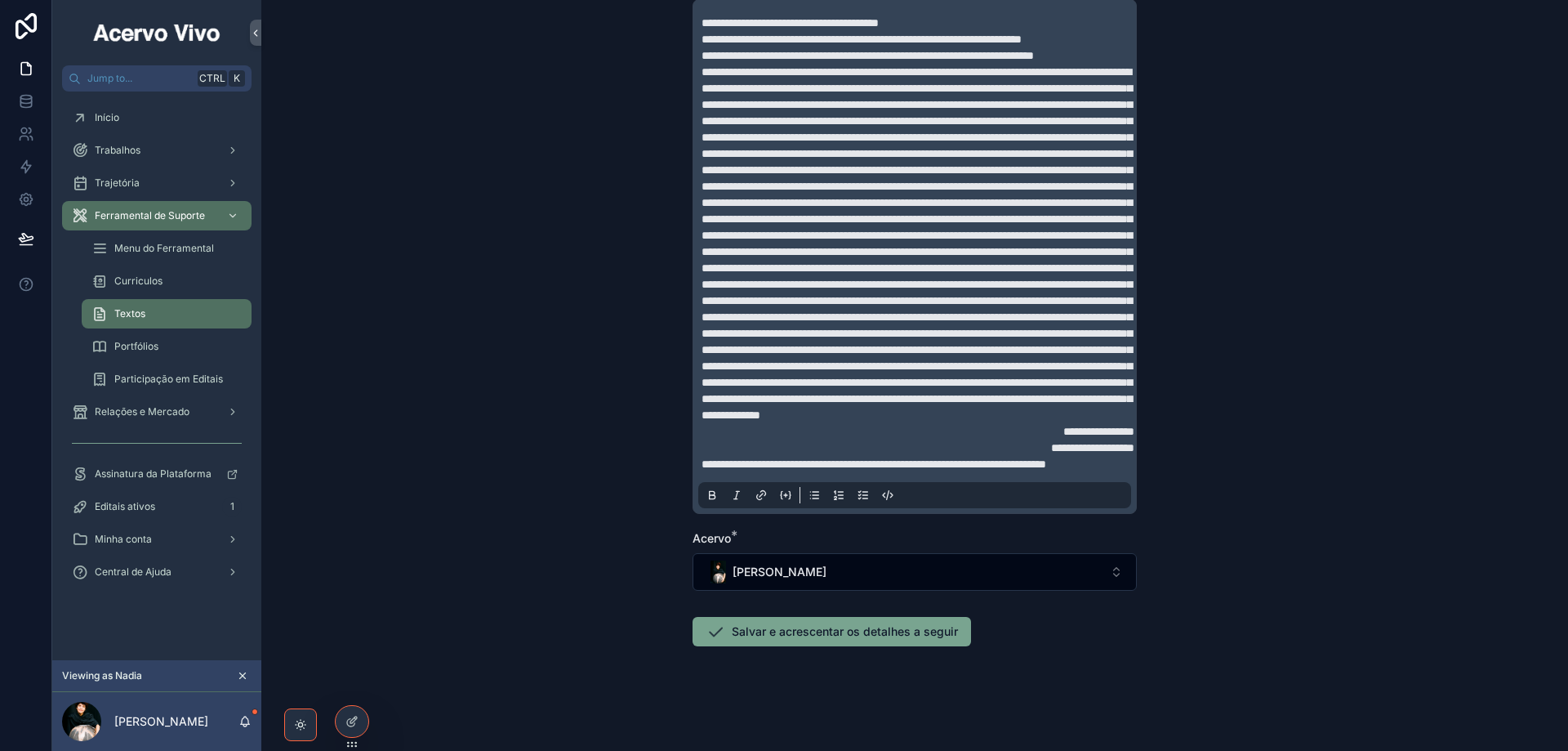
scroll to position [465, 0]
click at [825, 640] on button "Salvar e acrescentar os detalhes a seguir" at bounding box center [832, 631] width 278 height 29
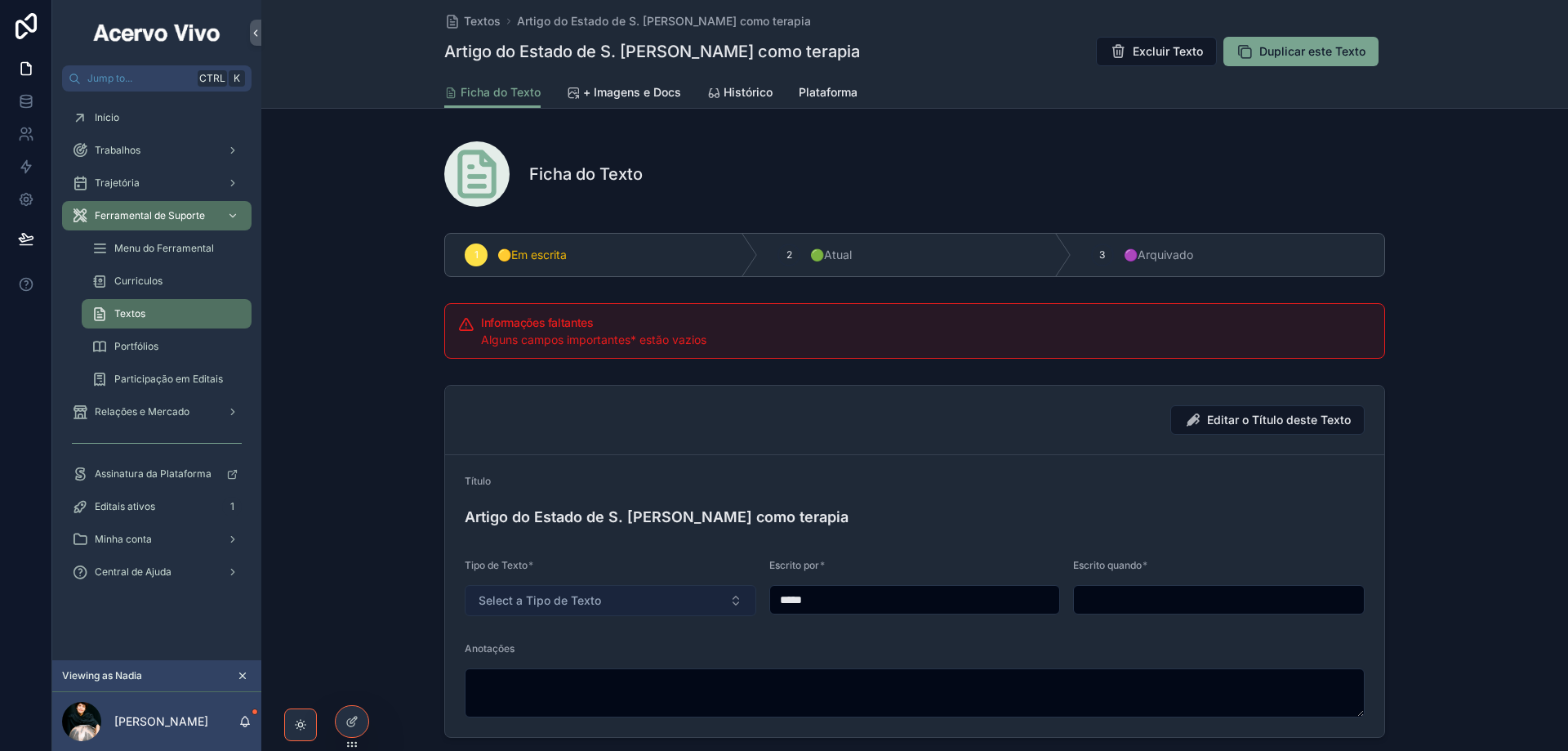
click at [557, 599] on span "Select a Tipo de Texto" at bounding box center [540, 600] width 122 height 16
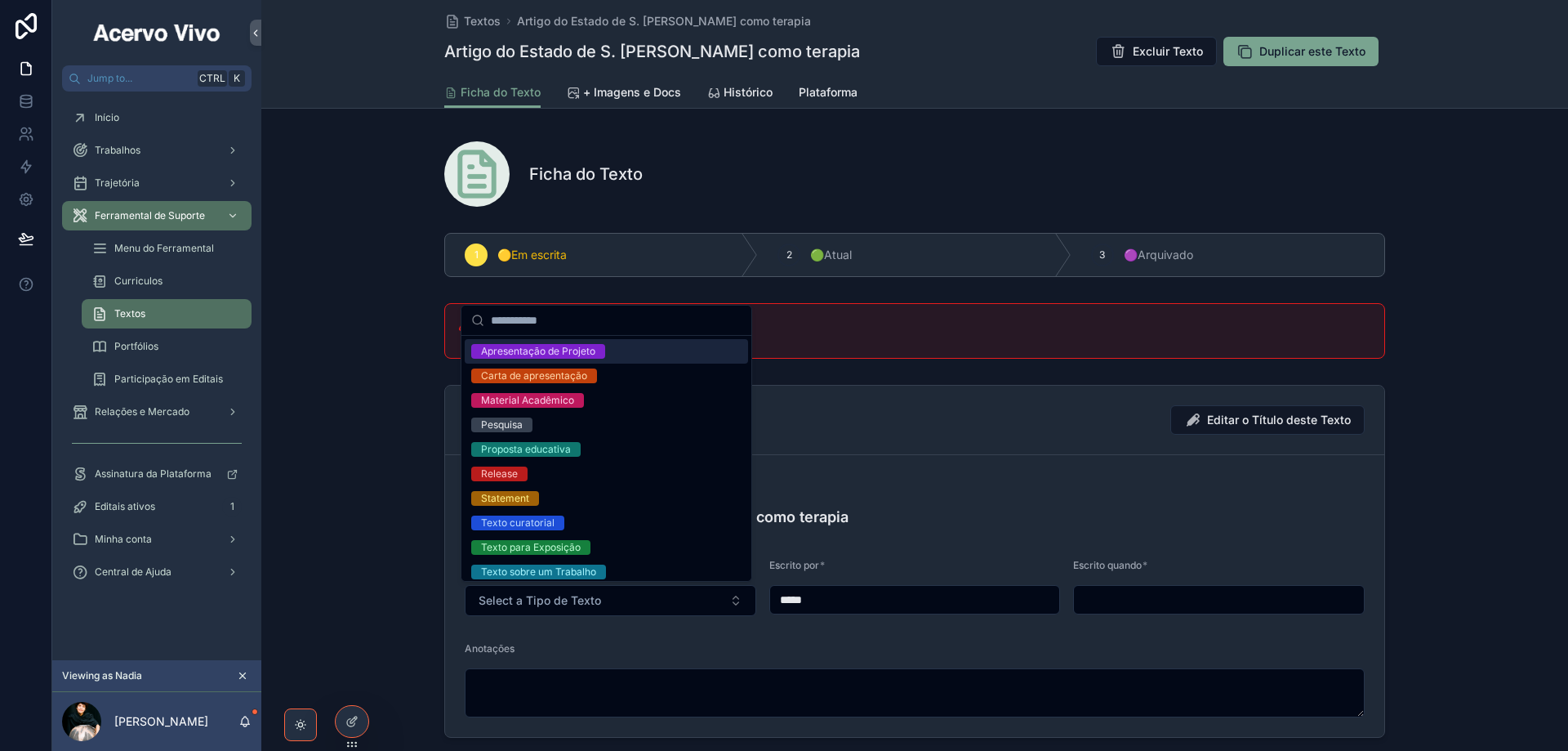
click at [565, 355] on div "Apresentação de Projeto" at bounding box center [539, 351] width 115 height 15
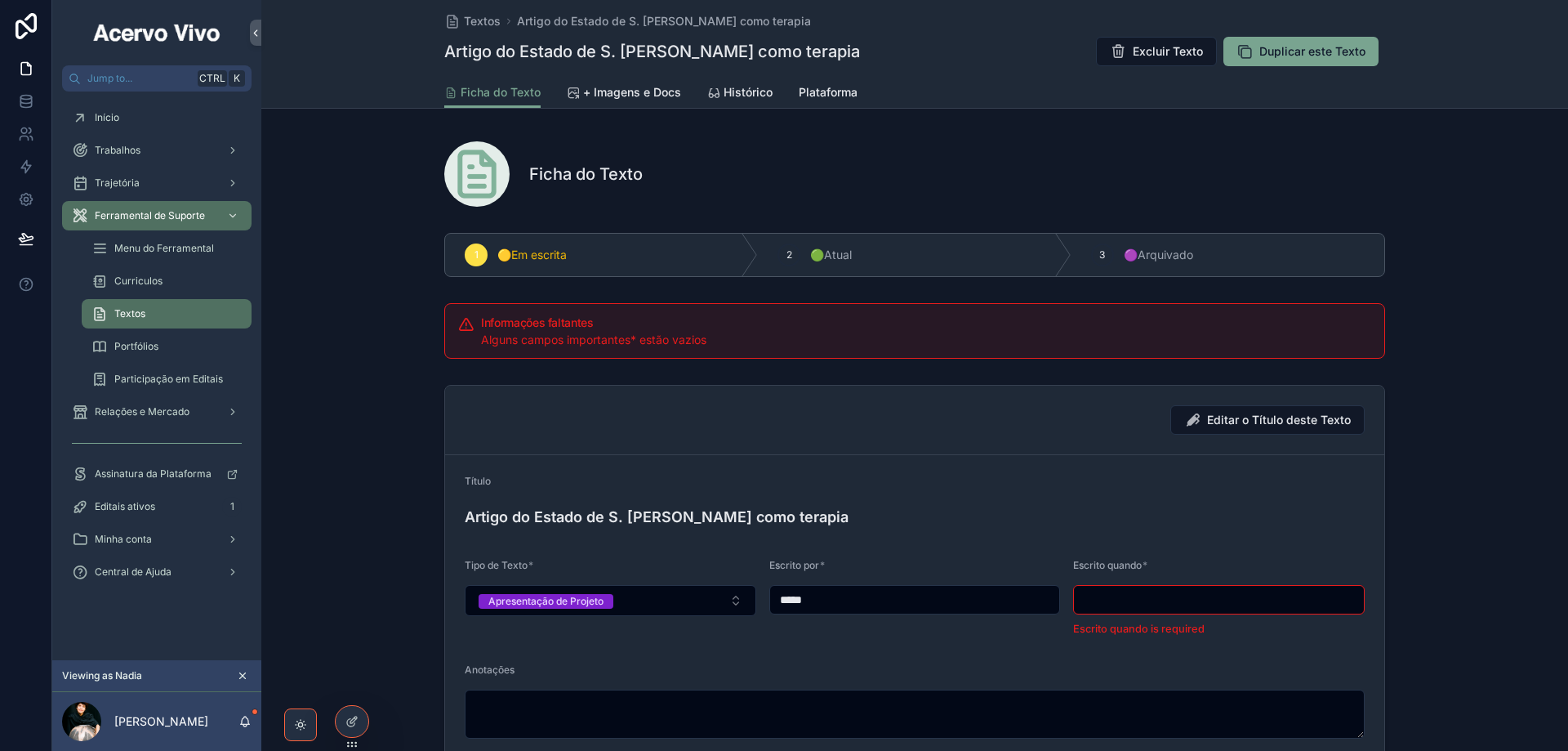
click at [1181, 602] on input "scrollable content" at bounding box center [1219, 599] width 290 height 23
type input "**********"
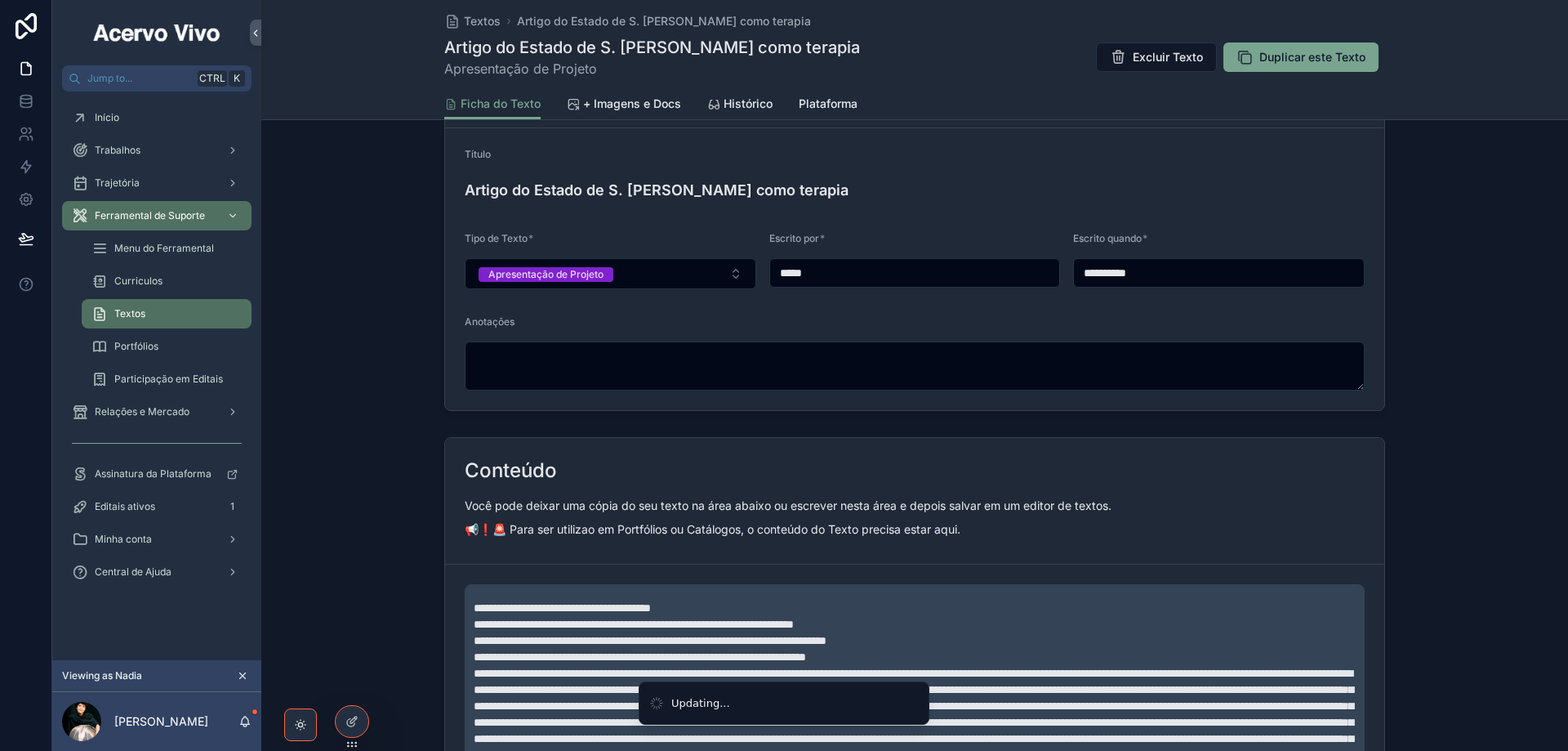
scroll to position [11, 0]
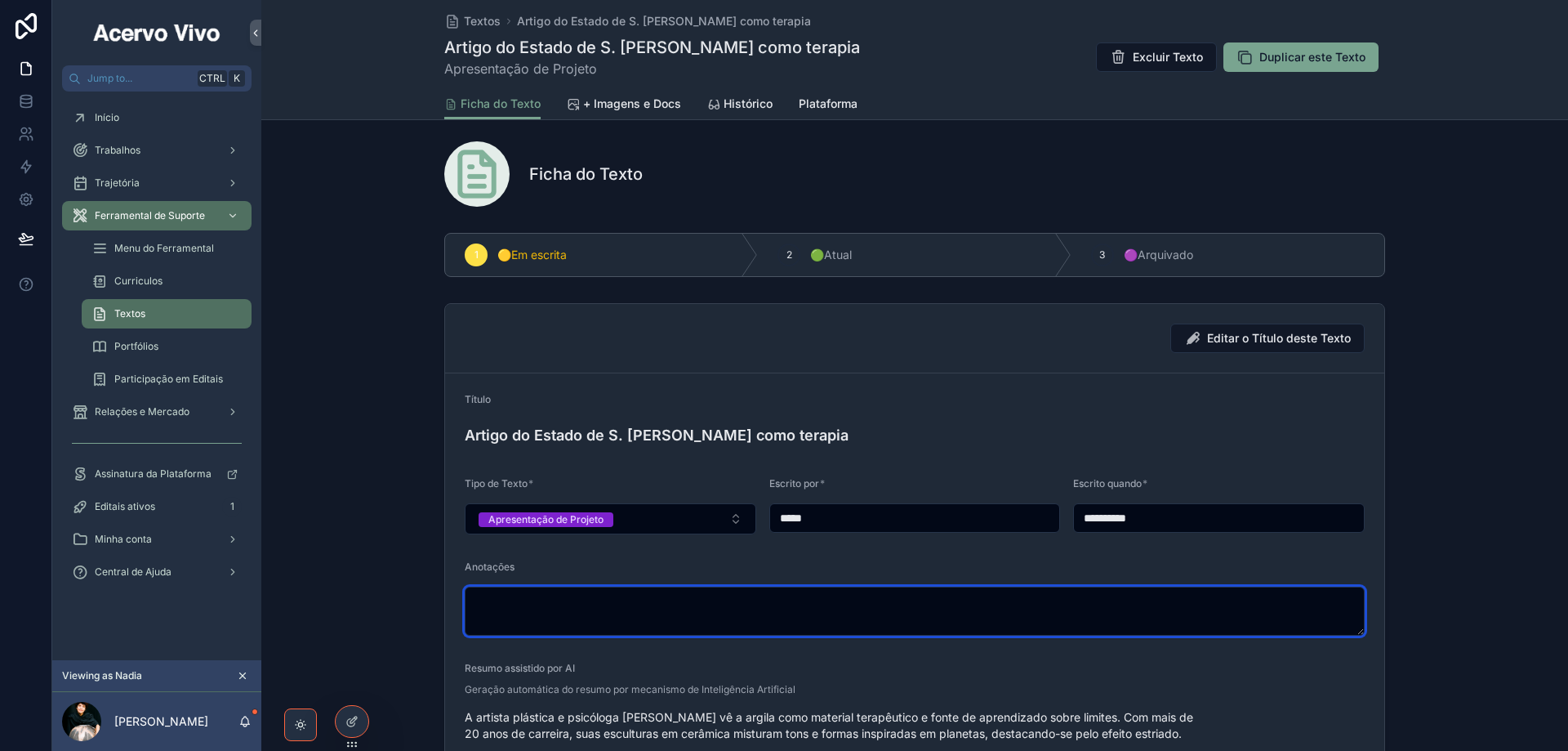
click at [726, 623] on textarea "scrollable content" at bounding box center [915, 611] width 900 height 49
paste textarea "**********"
type textarea "**********"
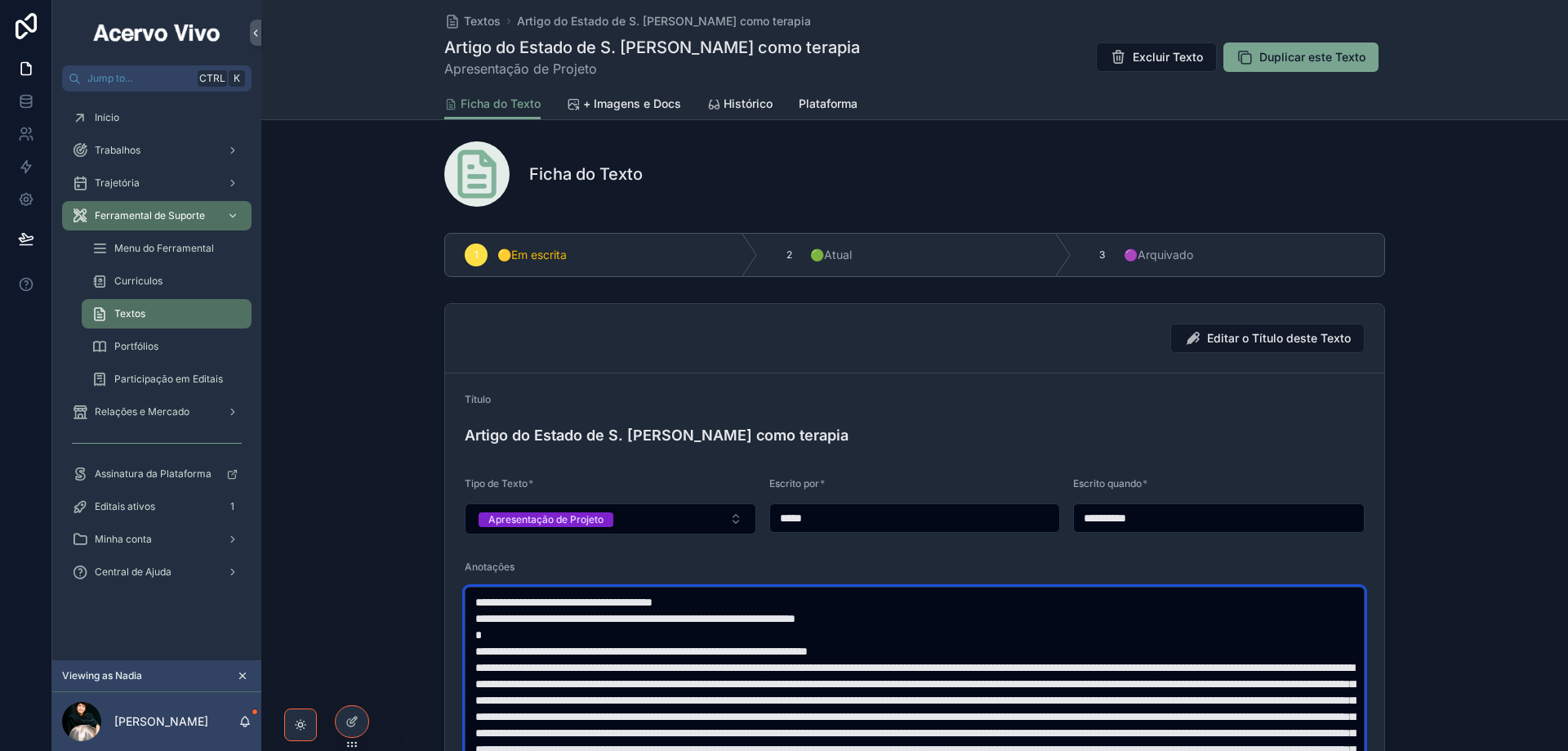
scroll to position [229, 0]
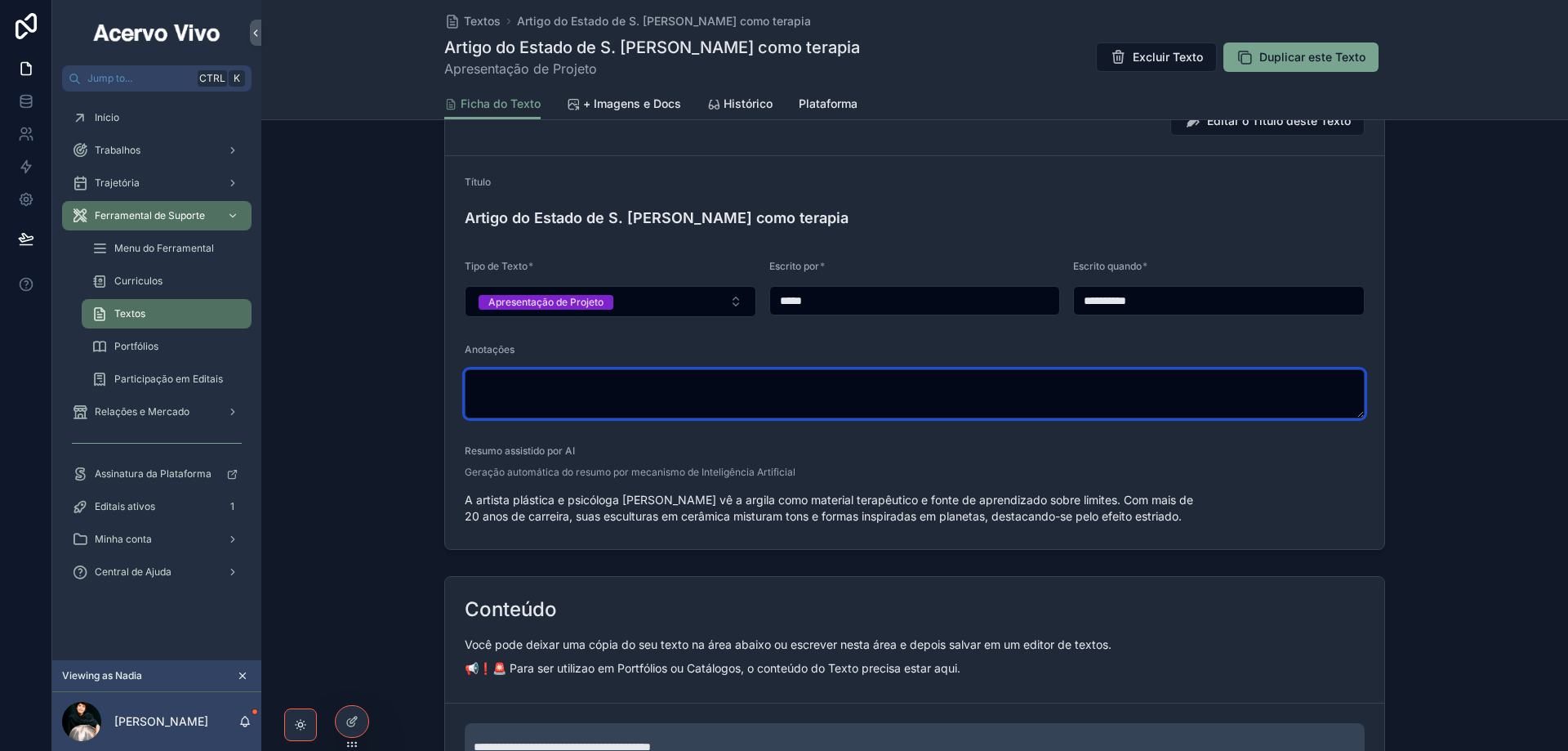
click at [623, 386] on textarea "scrollable content" at bounding box center [915, 393] width 900 height 49
paste textarea "**********"
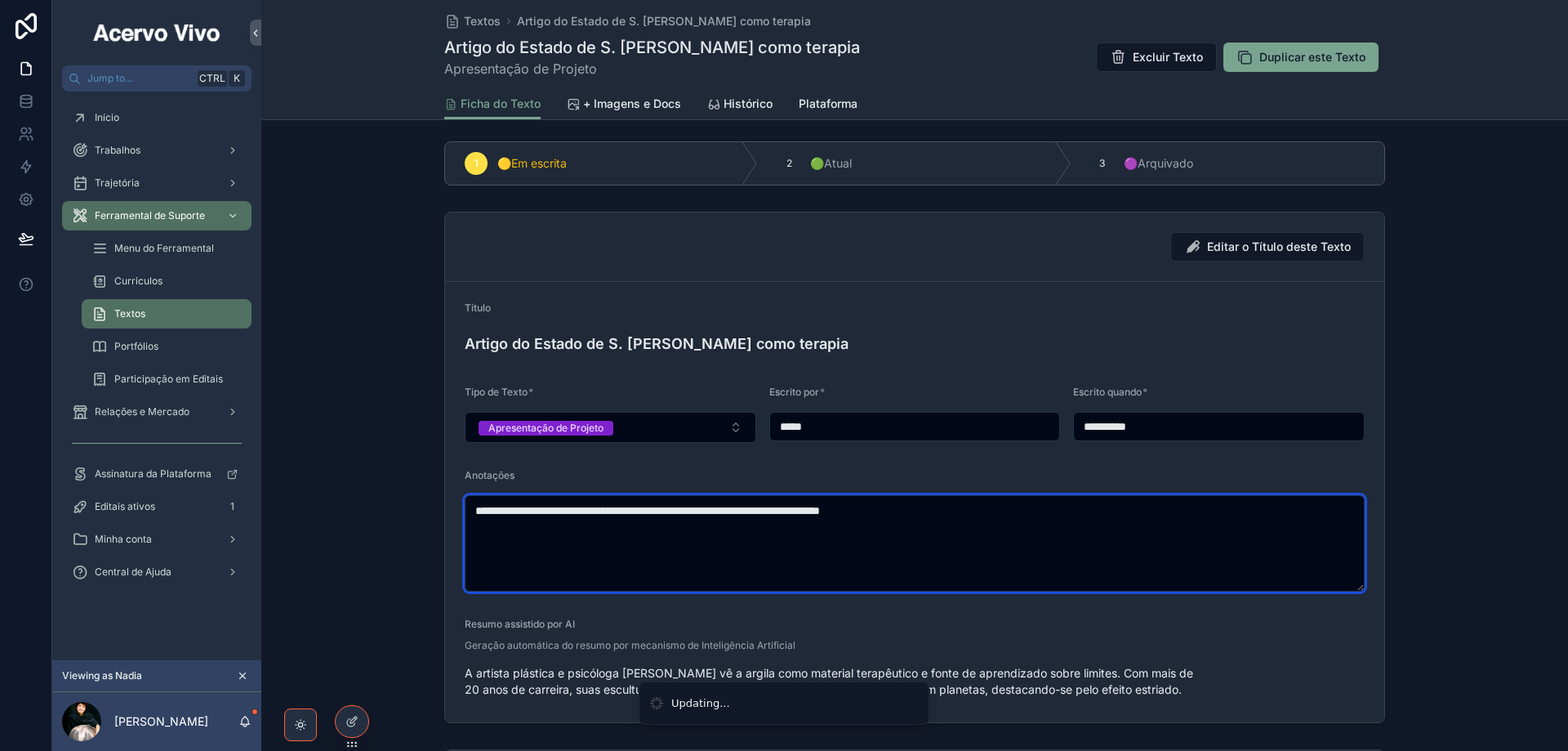
scroll to position [0, 0]
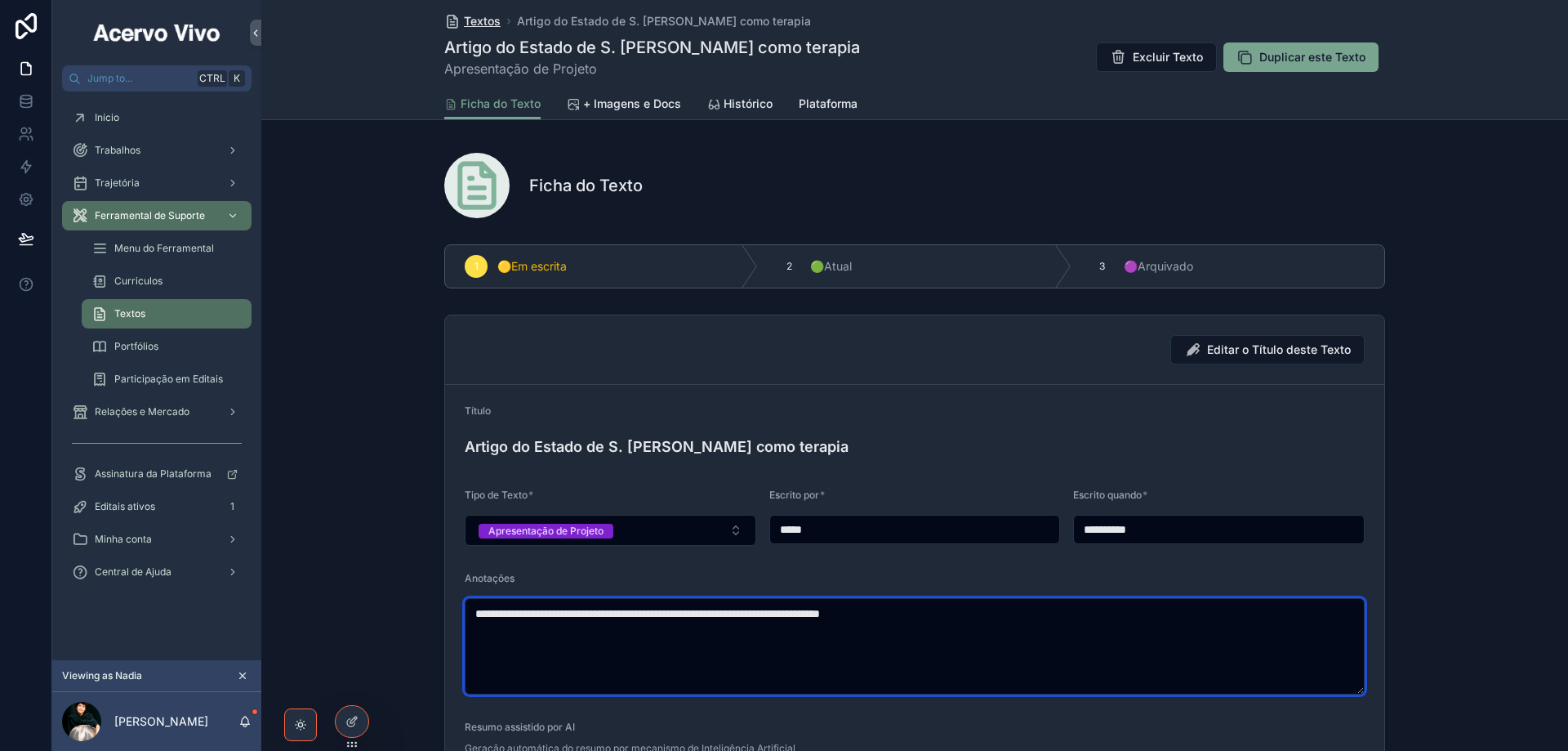
type textarea "**********"
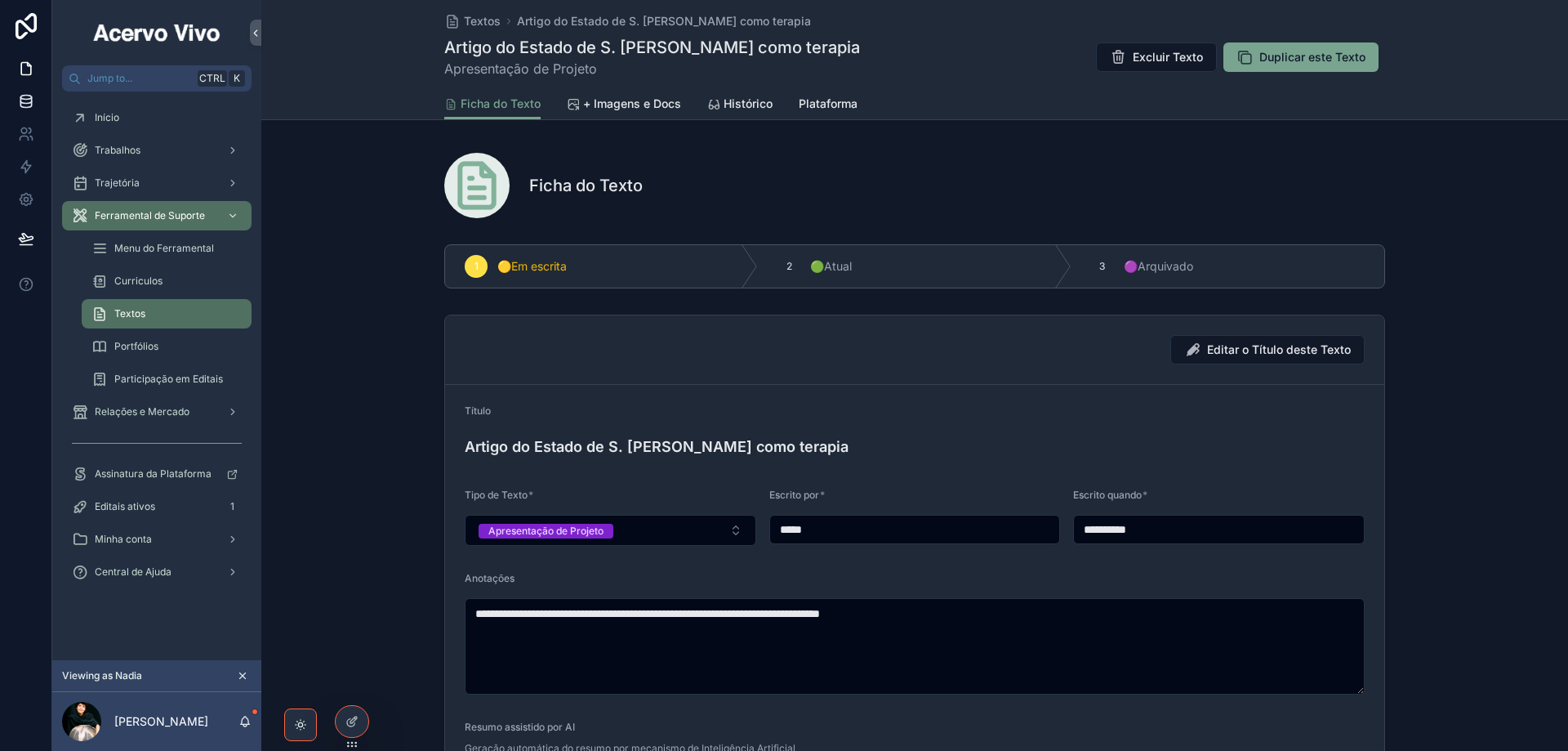
drag, startPoint x: 480, startPoint y: 27, endPoint x: 17, endPoint y: 92, distance: 467.5
click at [478, 27] on span "Textos" at bounding box center [482, 21] width 37 height 16
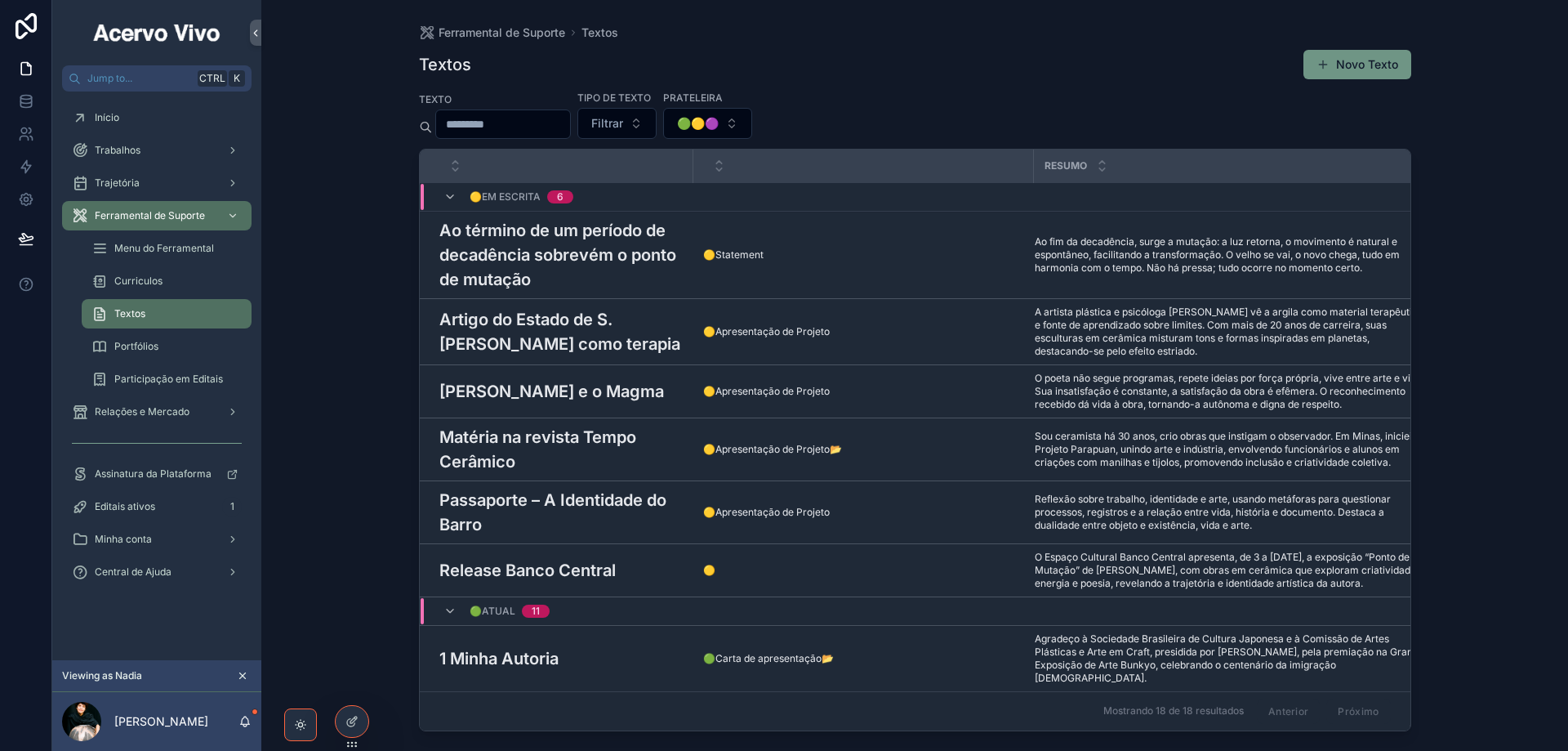
click at [1345, 65] on button "Novo Texto" at bounding box center [1357, 64] width 108 height 29
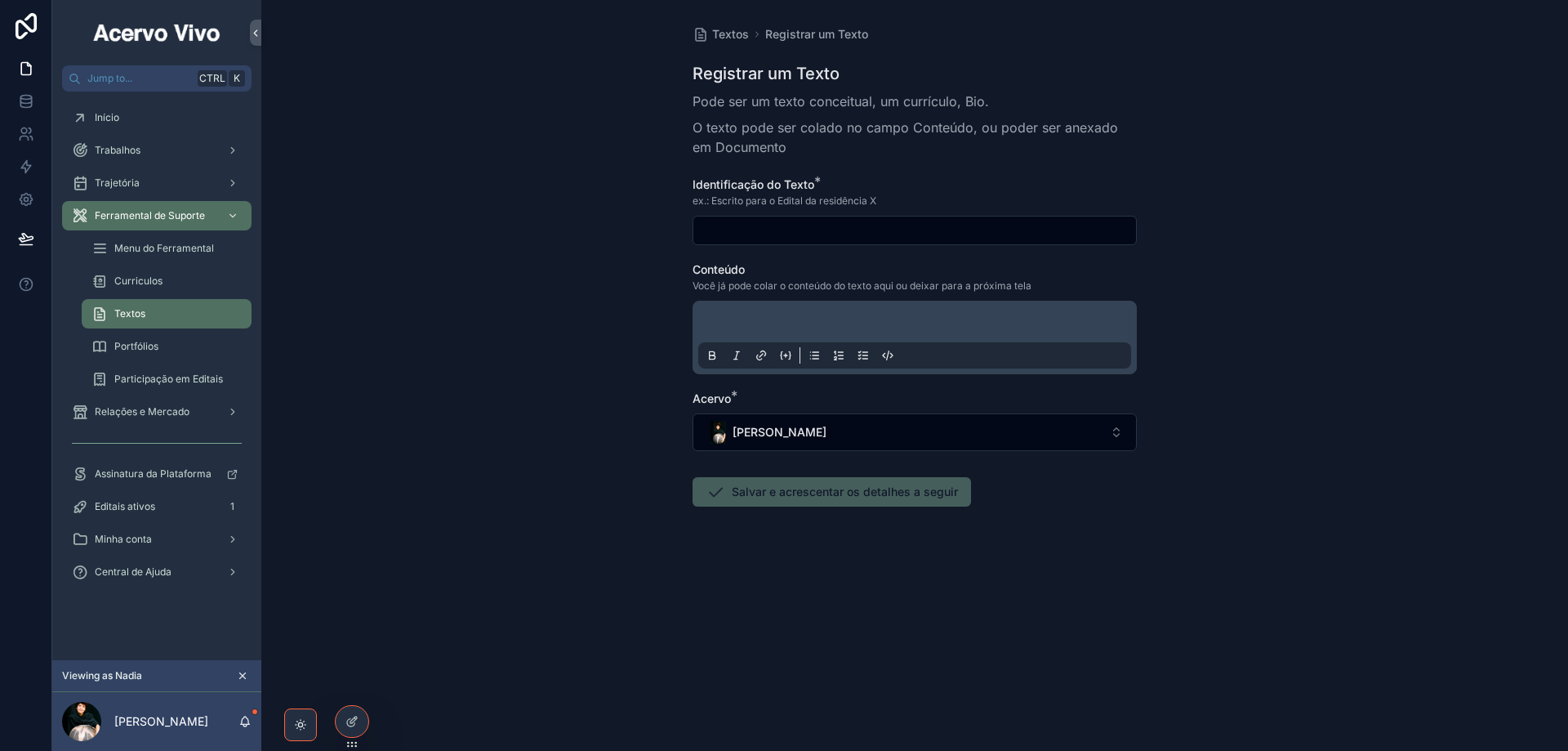
click at [749, 229] on input "scrollable content" at bounding box center [915, 230] width 443 height 23
paste input "**********"
type input "**********"
click at [850, 325] on p "scrollable content" at bounding box center [918, 324] width 433 height 16
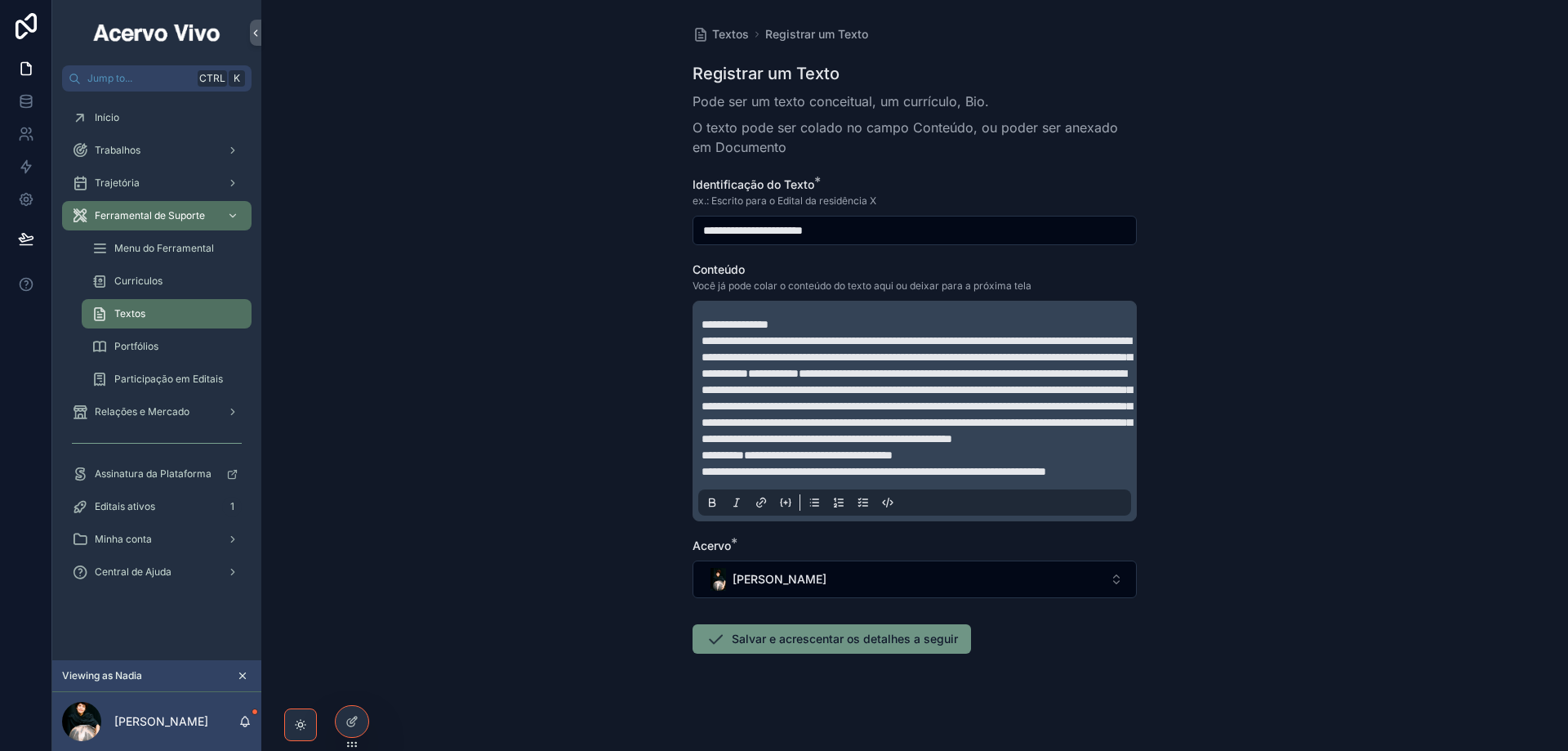
click at [830, 653] on button "Salvar e acrescentar os detalhes a seguir" at bounding box center [832, 639] width 278 height 29
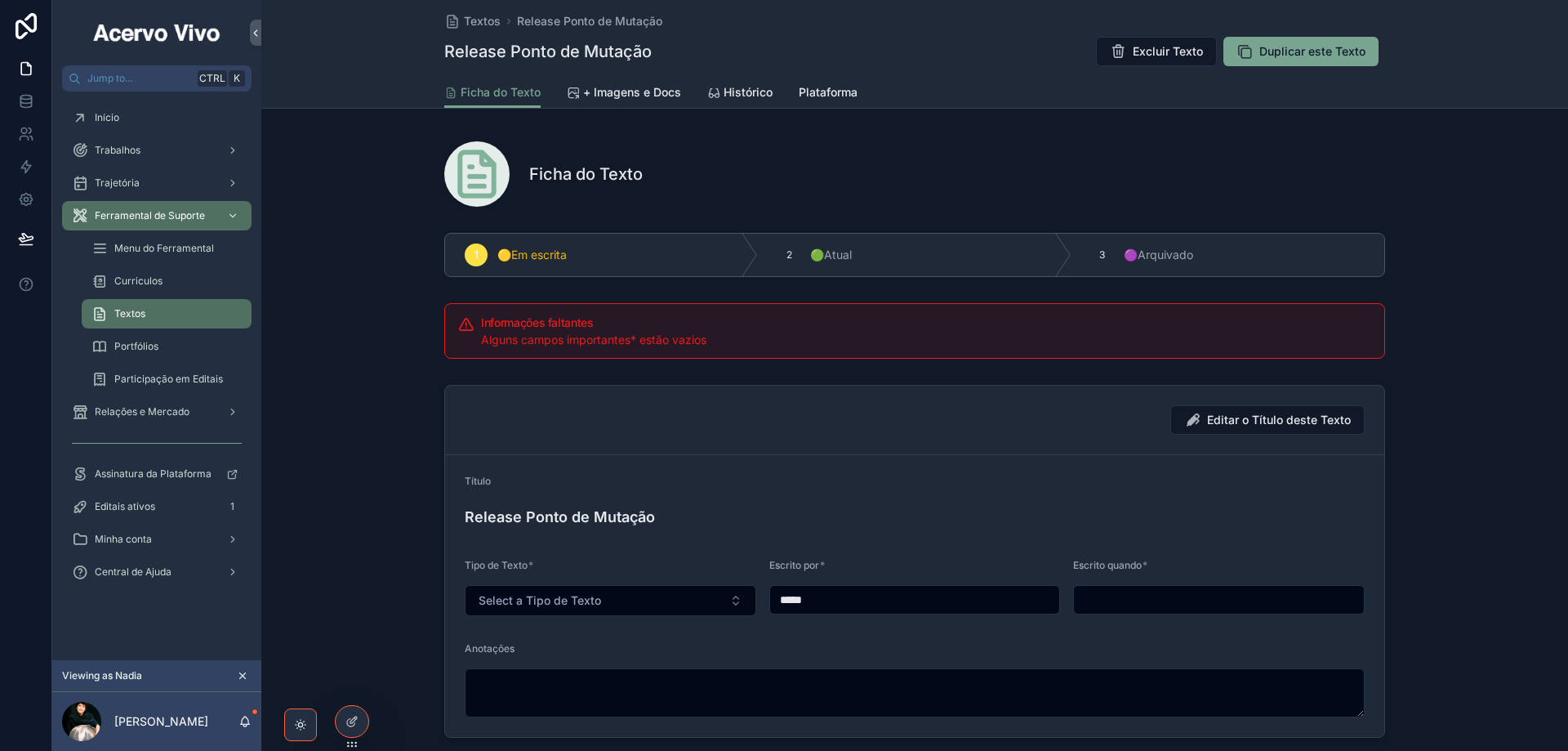
scroll to position [245, 0]
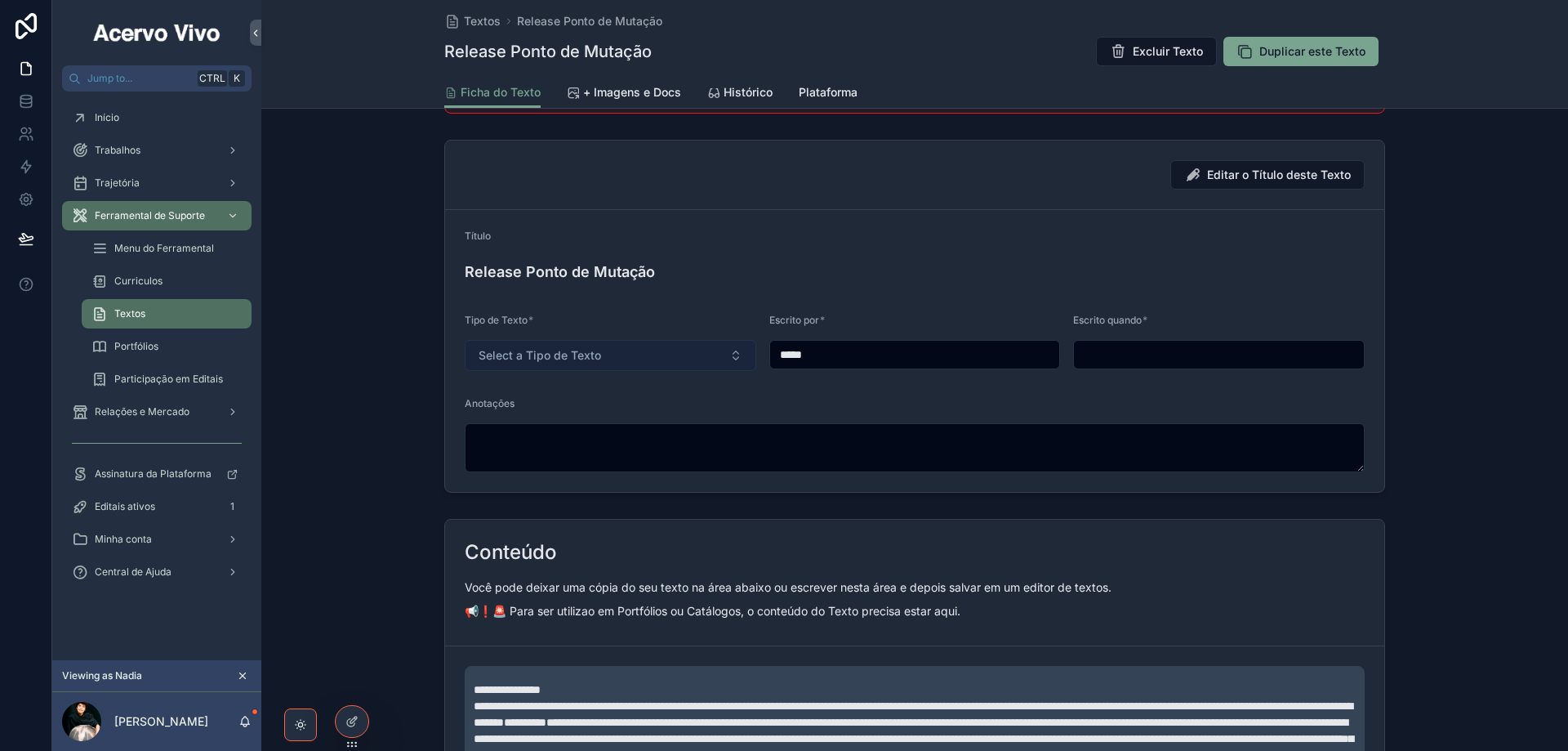
click at [632, 360] on button "Select a Tipo de Texto" at bounding box center [611, 355] width 292 height 31
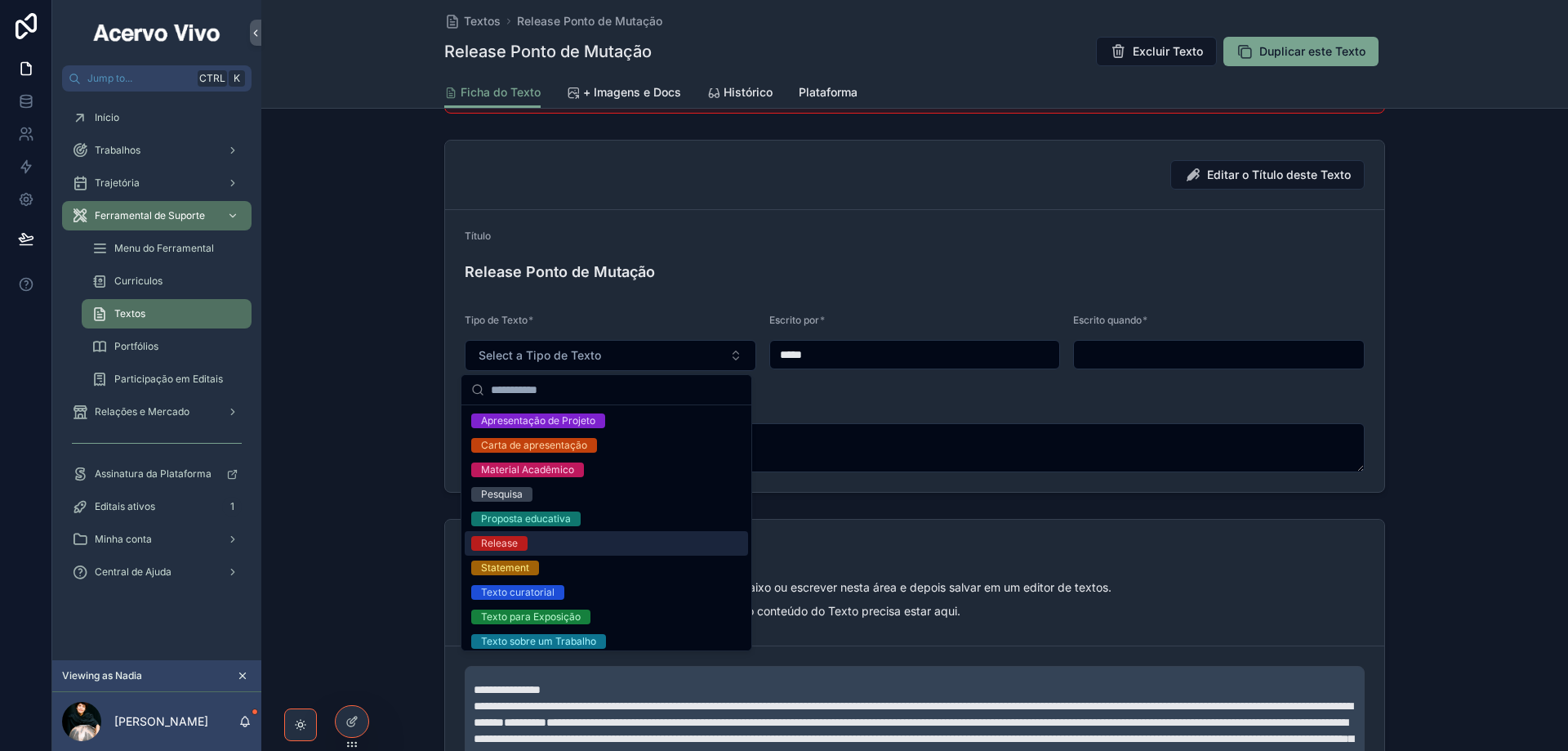
click at [627, 535] on div "Release" at bounding box center [606, 543] width 283 height 25
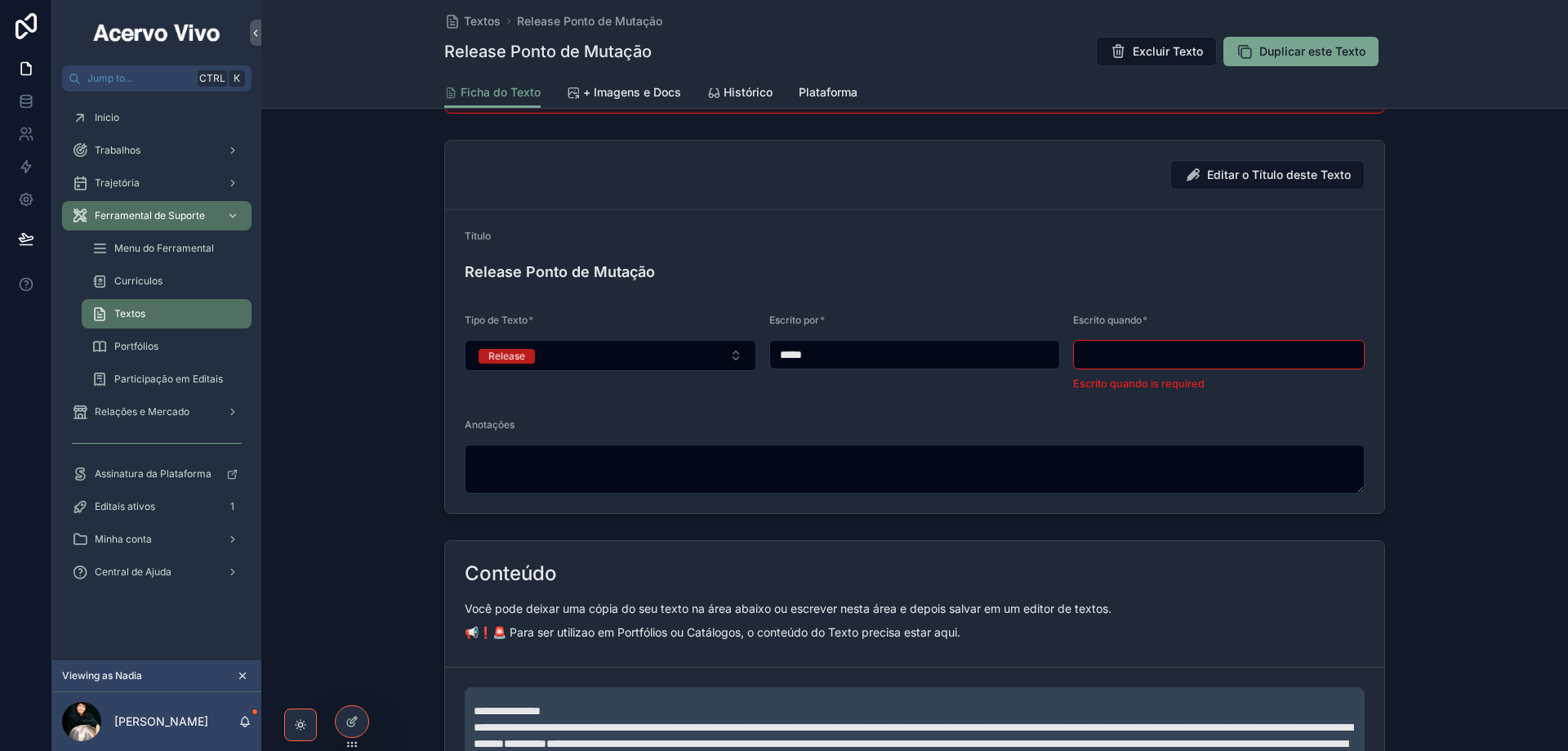
click at [1115, 351] on input "scrollable content" at bounding box center [1219, 355] width 290 height 23
type input "**********"
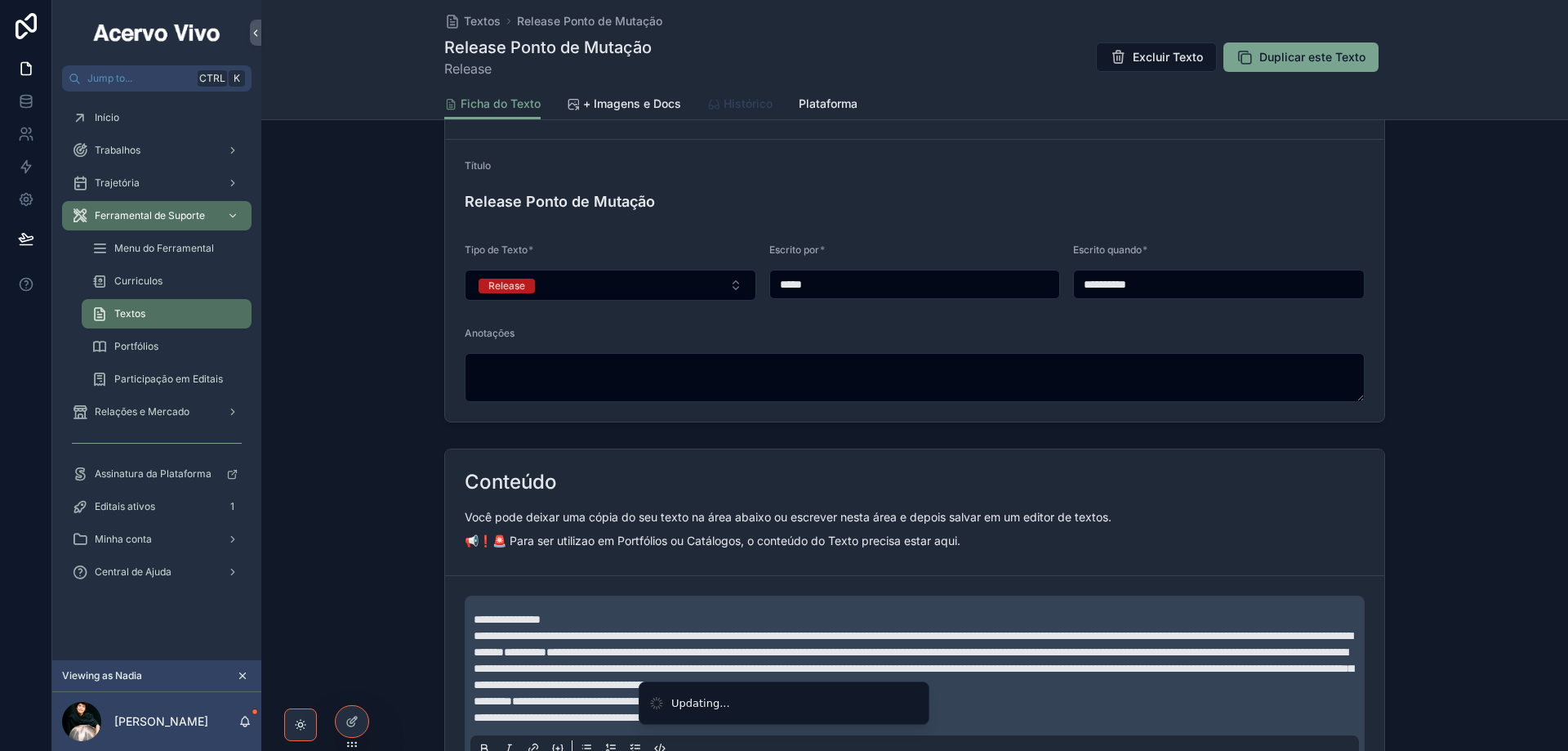
scroll to position [257, 0]
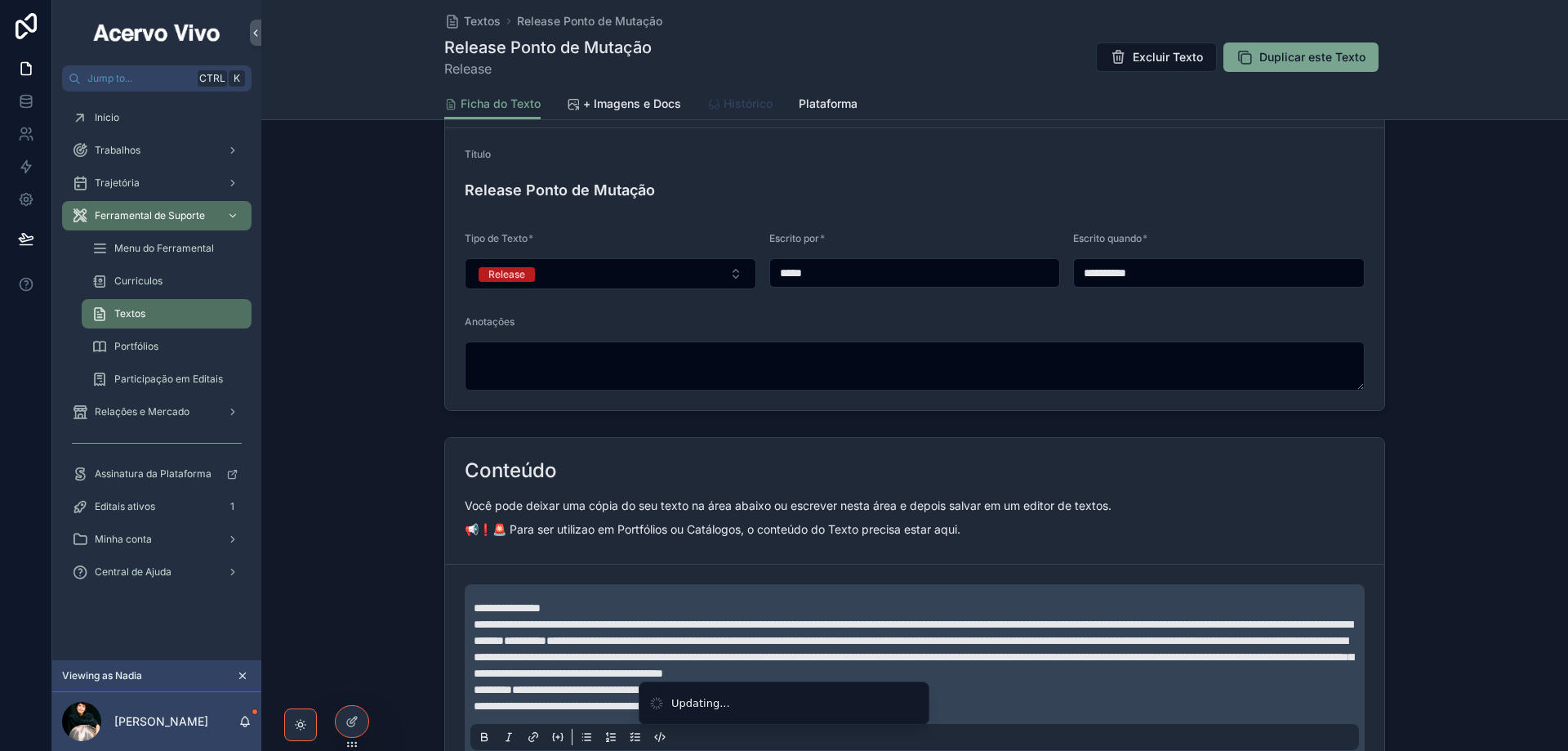
drag, startPoint x: 753, startPoint y: 108, endPoint x: 751, endPoint y: 129, distance: 21.1
click at [752, 108] on span "Histórico" at bounding box center [748, 104] width 49 height 16
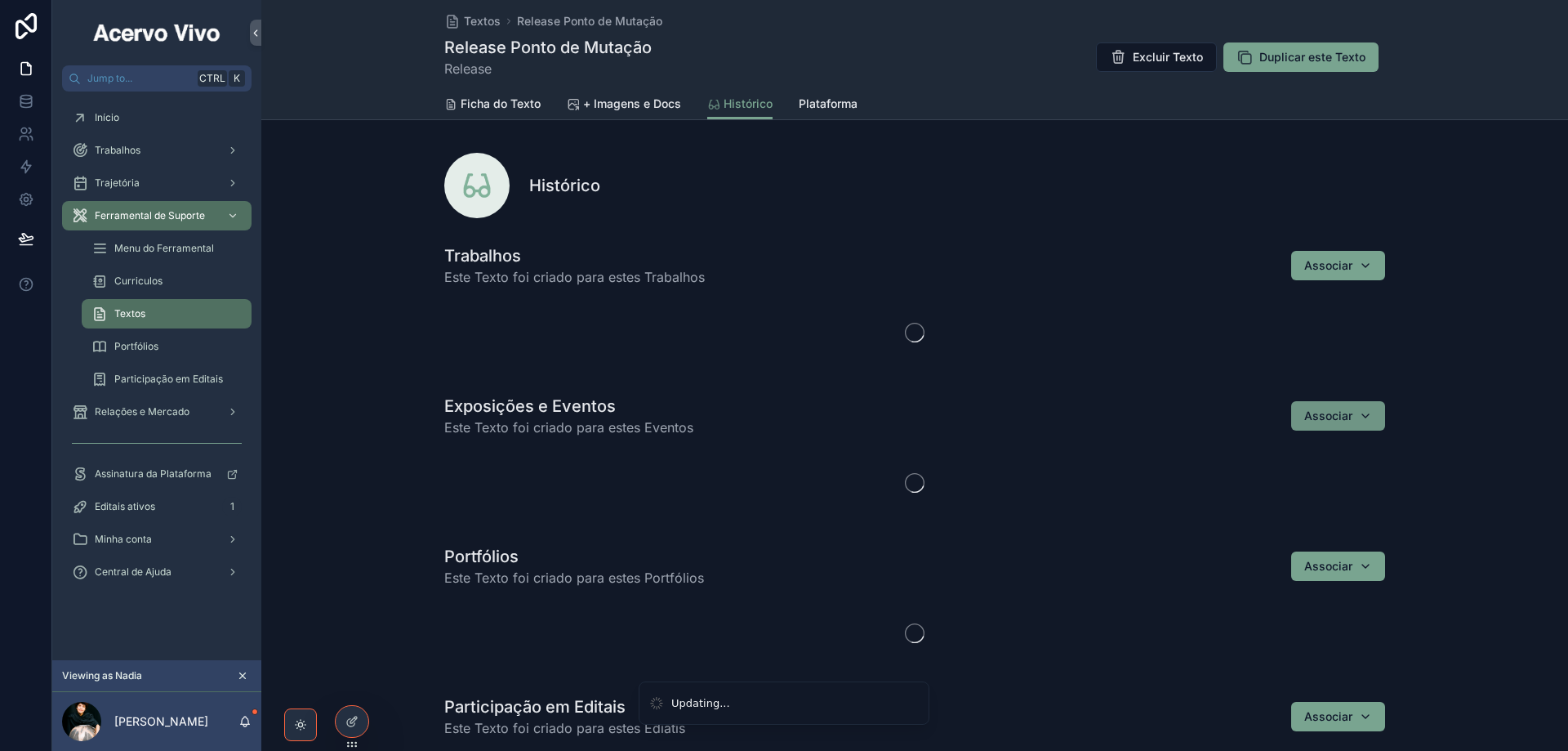
click at [1342, 407] on button "Associar" at bounding box center [1338, 415] width 94 height 29
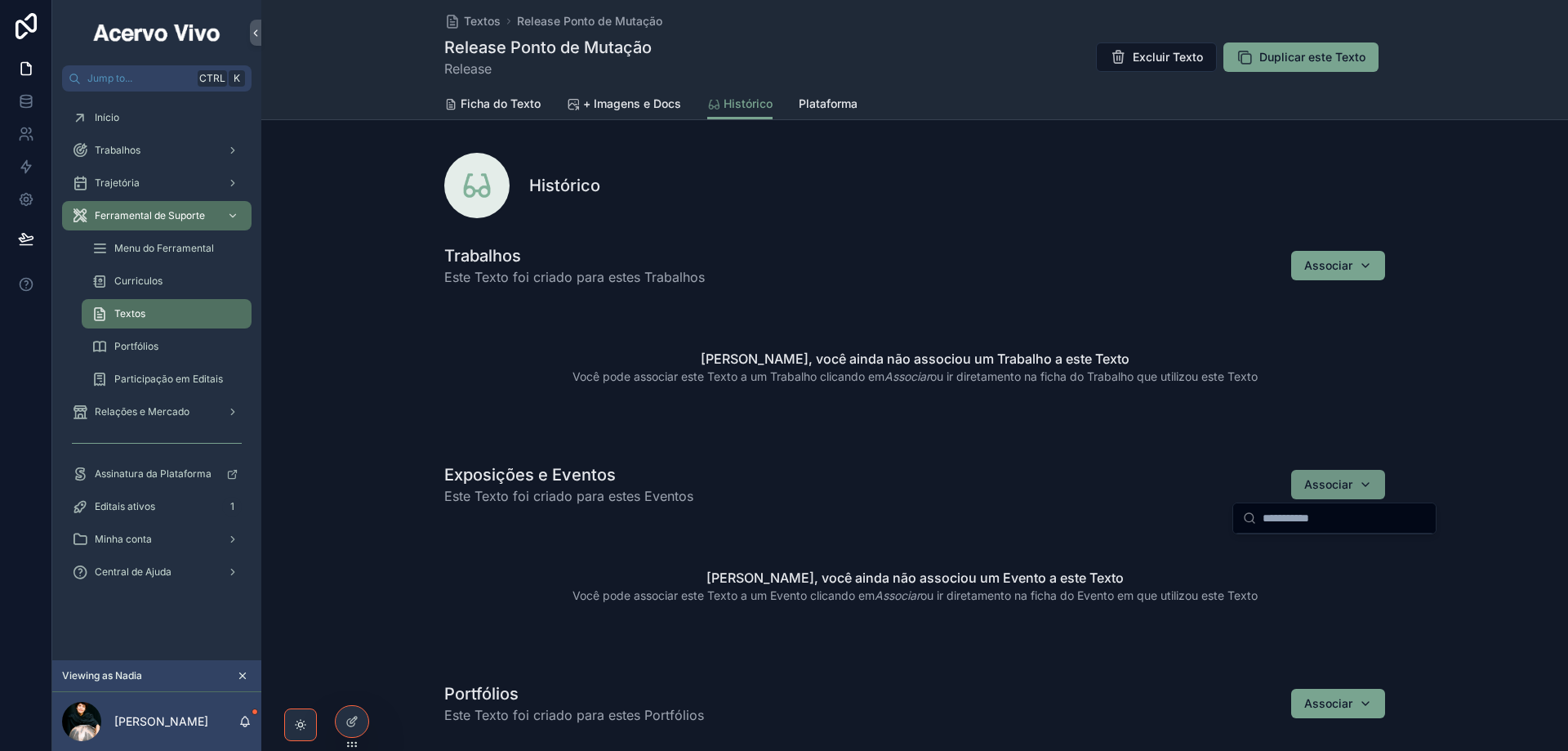
click at [1316, 489] on span "Associar" at bounding box center [1328, 484] width 48 height 16
click at [1314, 488] on span "Associar" at bounding box center [1328, 484] width 48 height 16
click at [1320, 581] on span "2008 - Ponto de Mutação" at bounding box center [1313, 575] width 140 height 16
click at [466, 27] on span "Textos" at bounding box center [482, 21] width 37 height 16
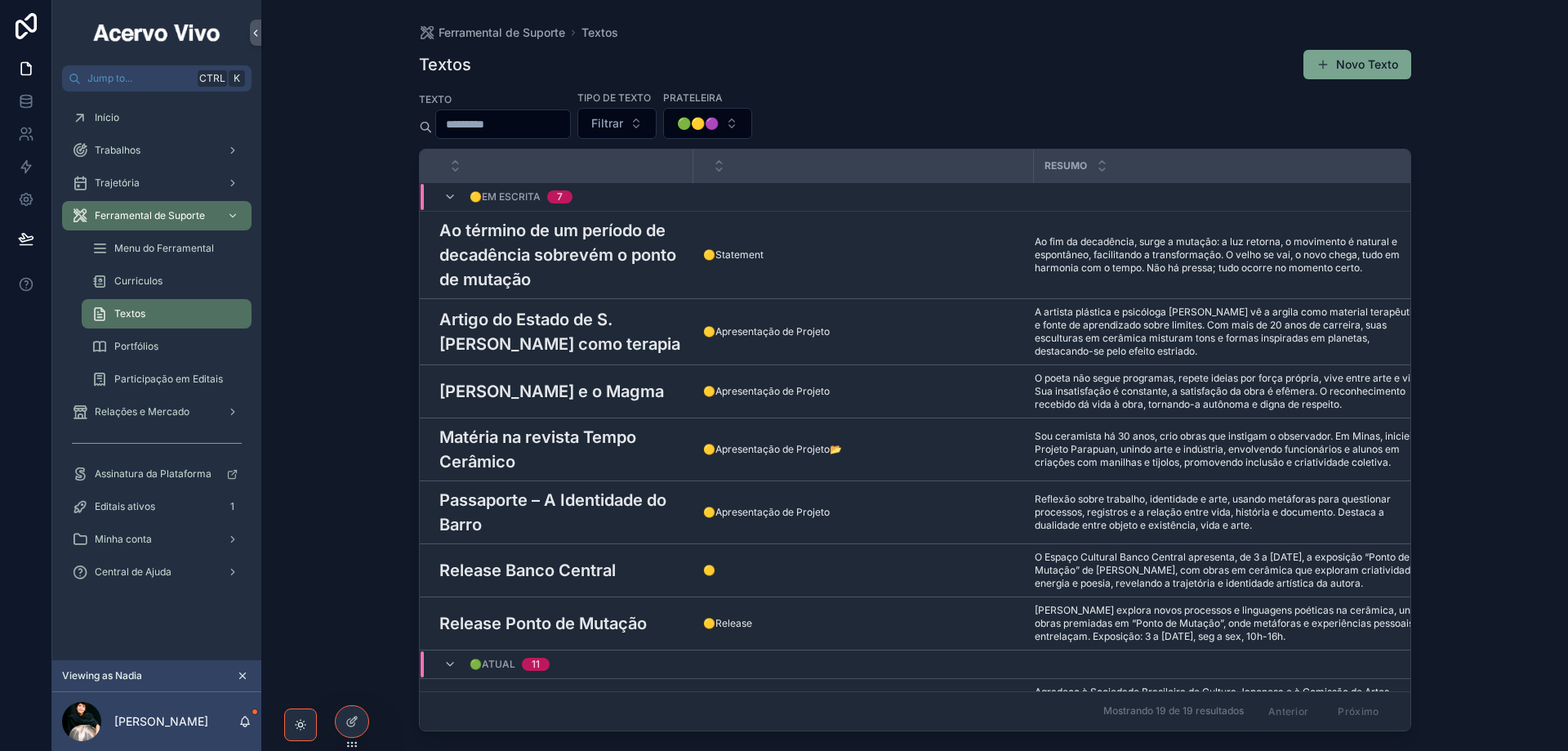
drag, startPoint x: 1362, startPoint y: 75, endPoint x: 1247, endPoint y: 208, distance: 175.8
click at [1362, 75] on button "Novo Texto" at bounding box center [1357, 64] width 108 height 29
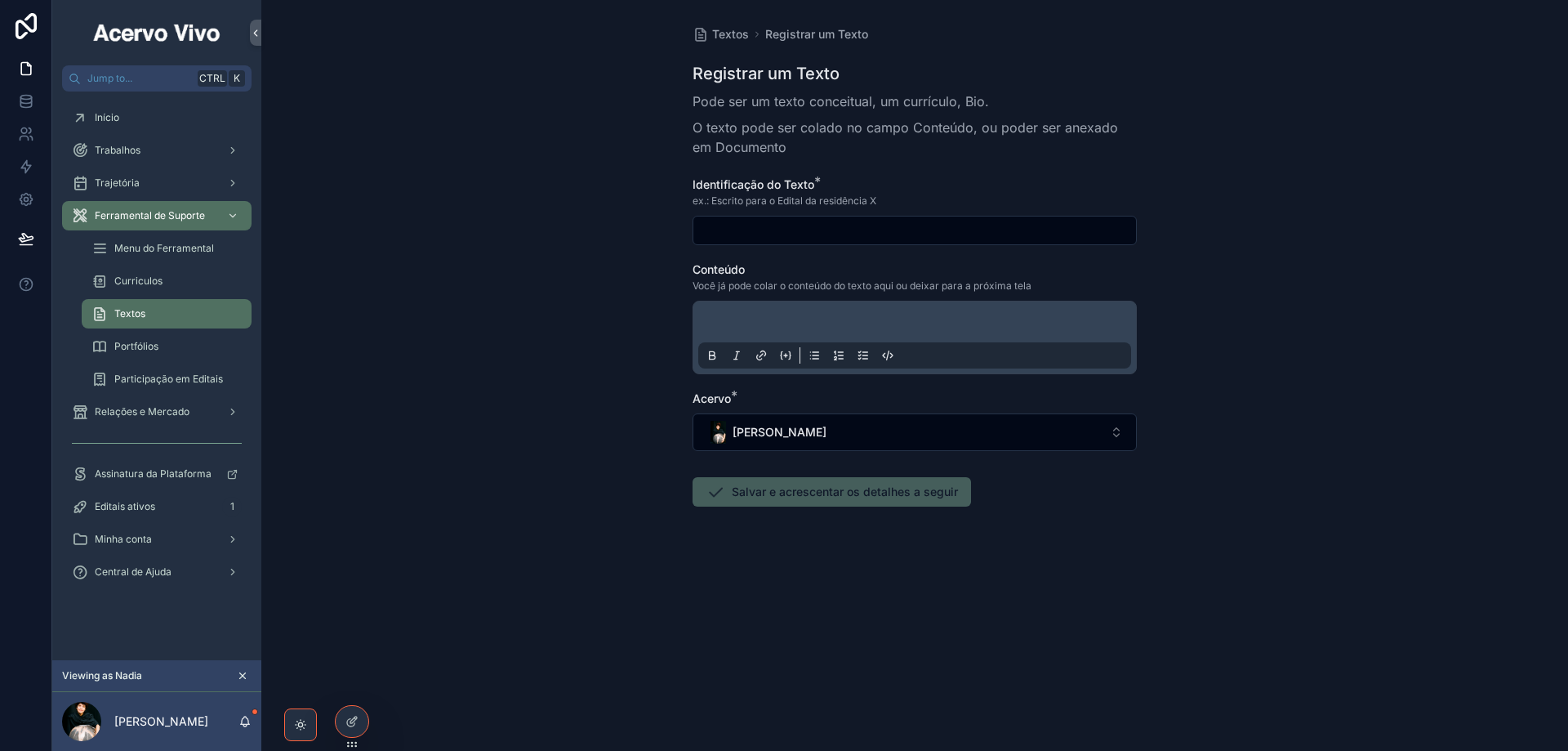
click at [801, 232] on input "scrollable content" at bounding box center [915, 230] width 443 height 23
paste input "**********"
type input "**********"
click at [799, 322] on p "scrollable content" at bounding box center [918, 324] width 433 height 16
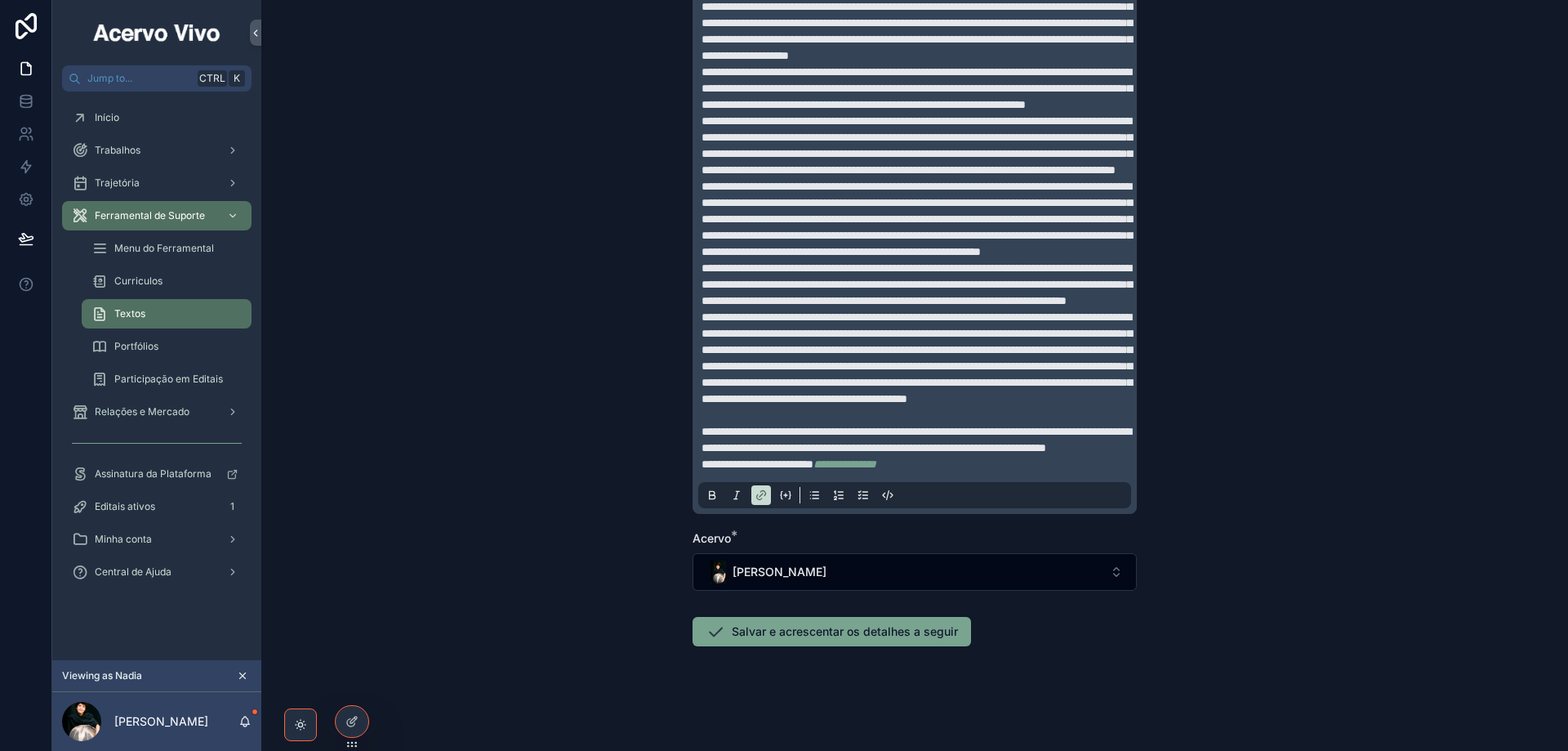
scroll to position [1020, 0]
click at [765, 628] on button "Salvar e acrescentar os detalhes a seguir" at bounding box center [832, 631] width 278 height 29
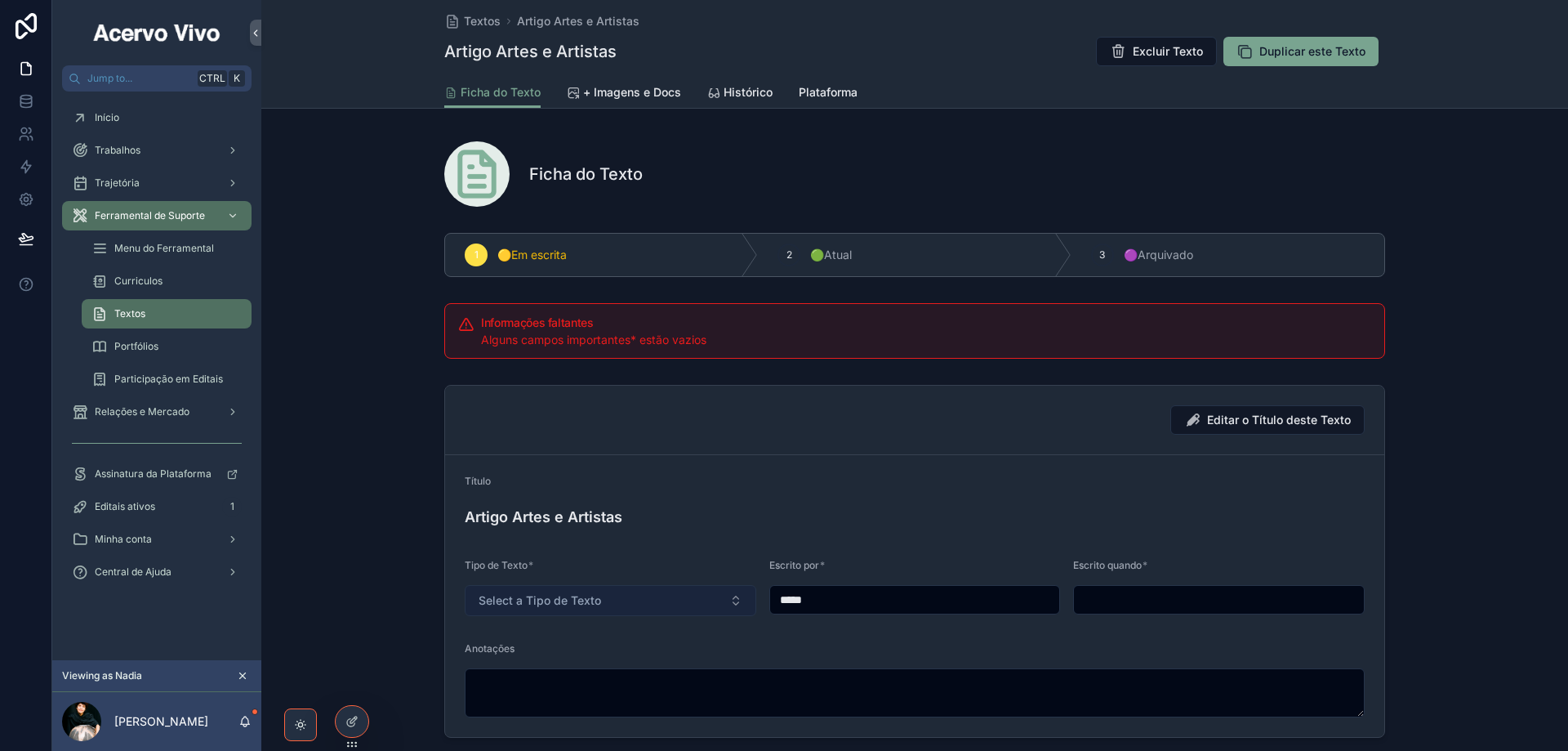
click at [667, 604] on button "Select a Tipo de Texto" at bounding box center [611, 600] width 292 height 31
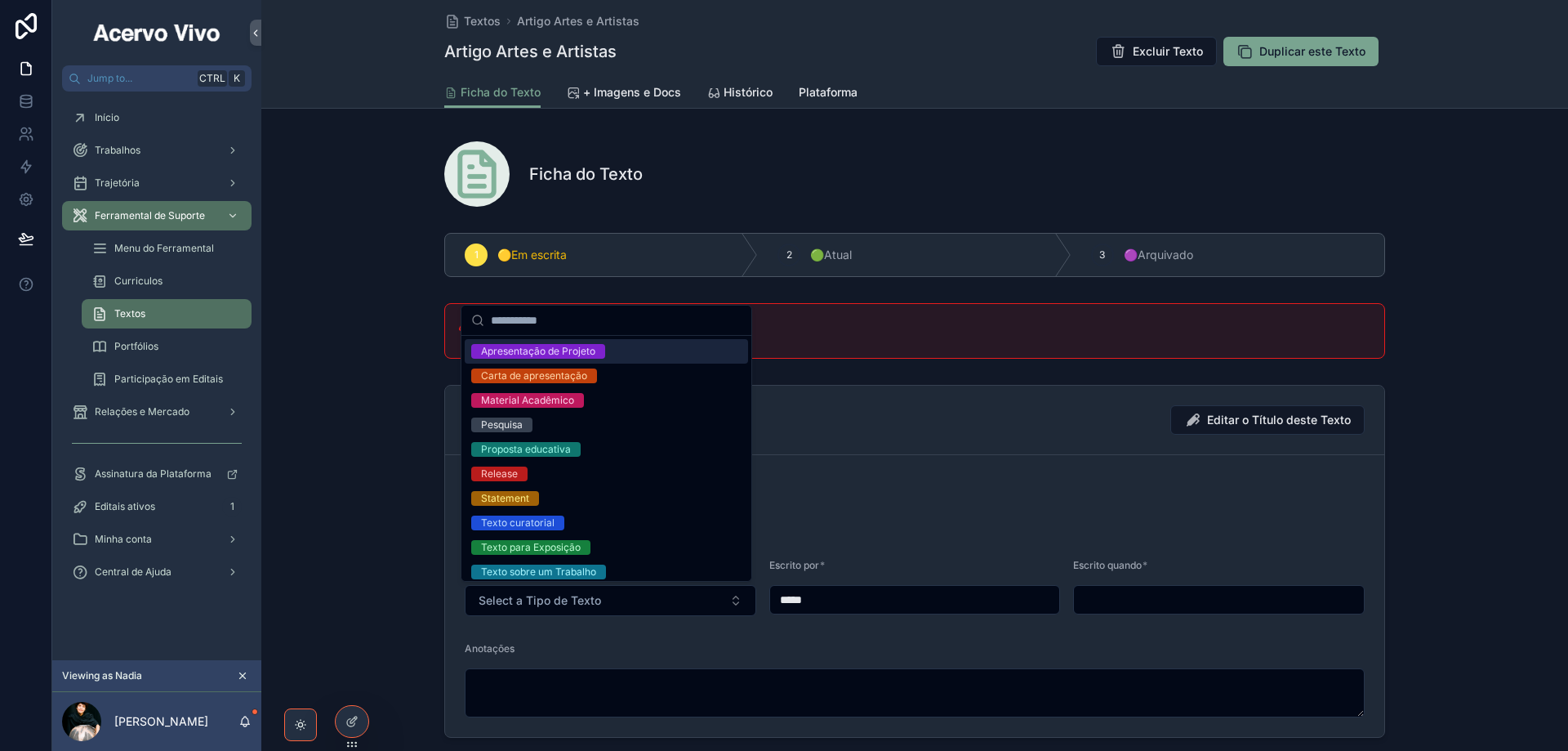
click at [648, 348] on div "Apresentação de Projeto" at bounding box center [606, 351] width 283 height 25
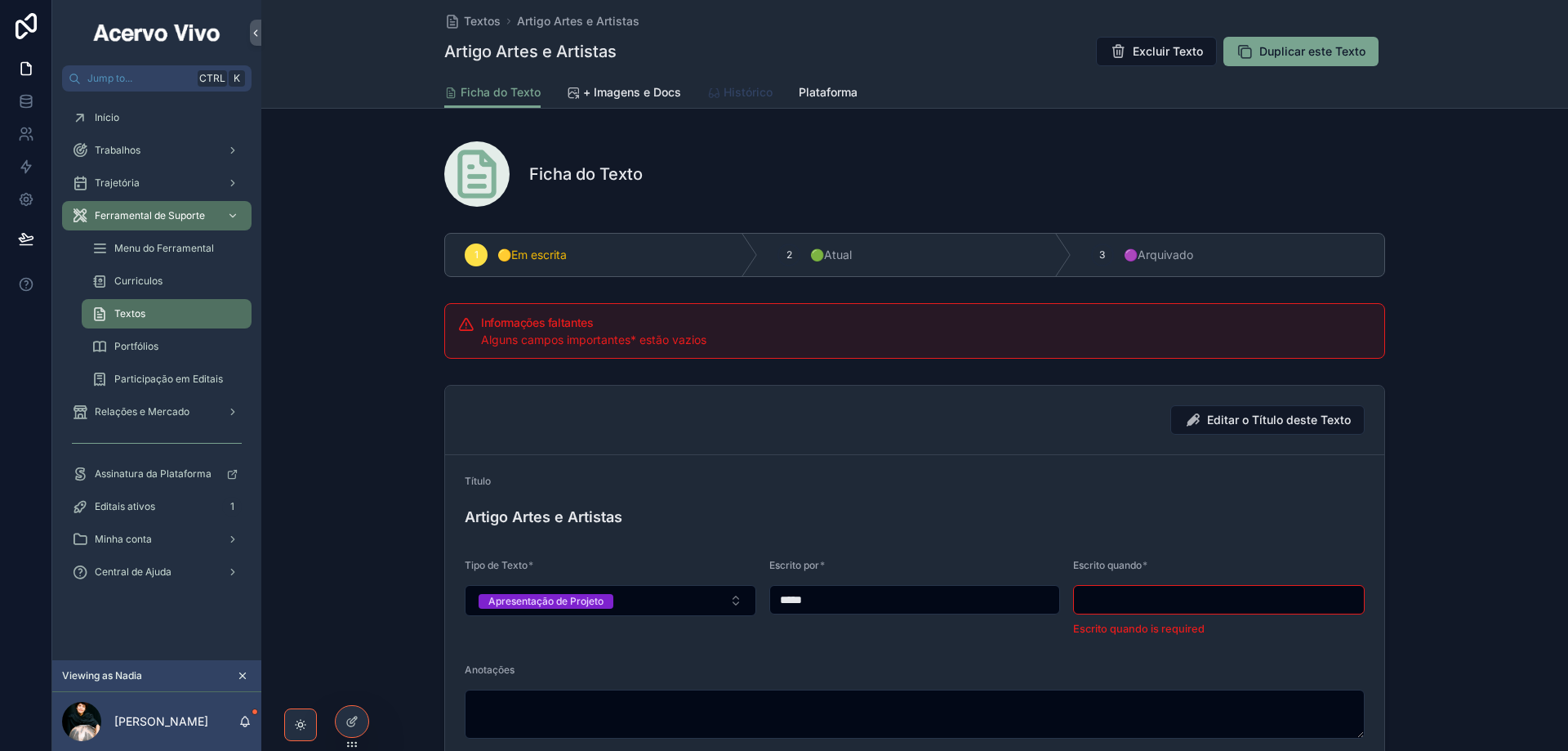
click at [730, 100] on link "Histórico" at bounding box center [740, 94] width 65 height 33
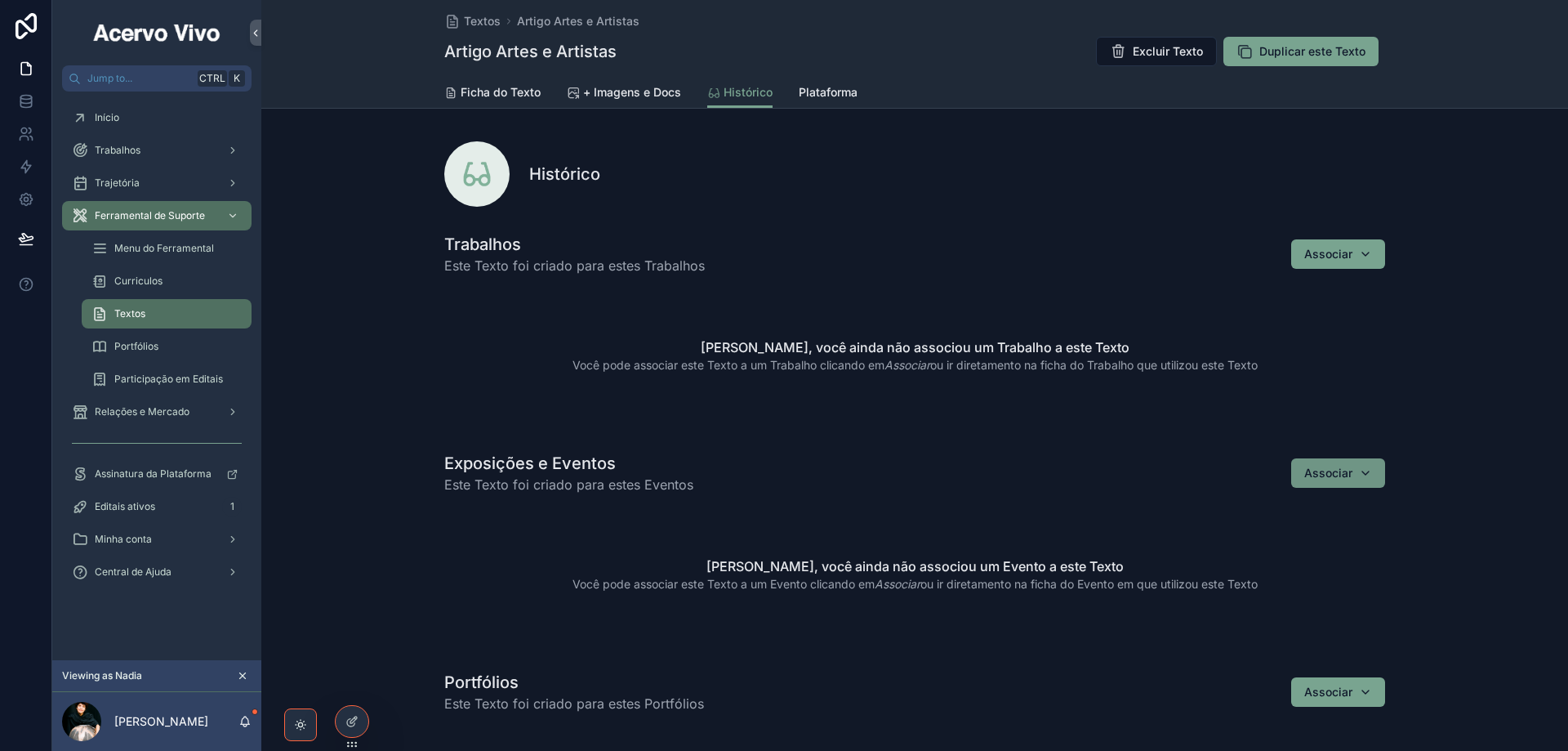
click at [1364, 469] on div "Associar" at bounding box center [1338, 473] width 68 height 16
click at [1321, 561] on span "2008 - Ponto de Mutação" at bounding box center [1313, 564] width 140 height 16
click at [471, 24] on span "Textos" at bounding box center [482, 21] width 37 height 16
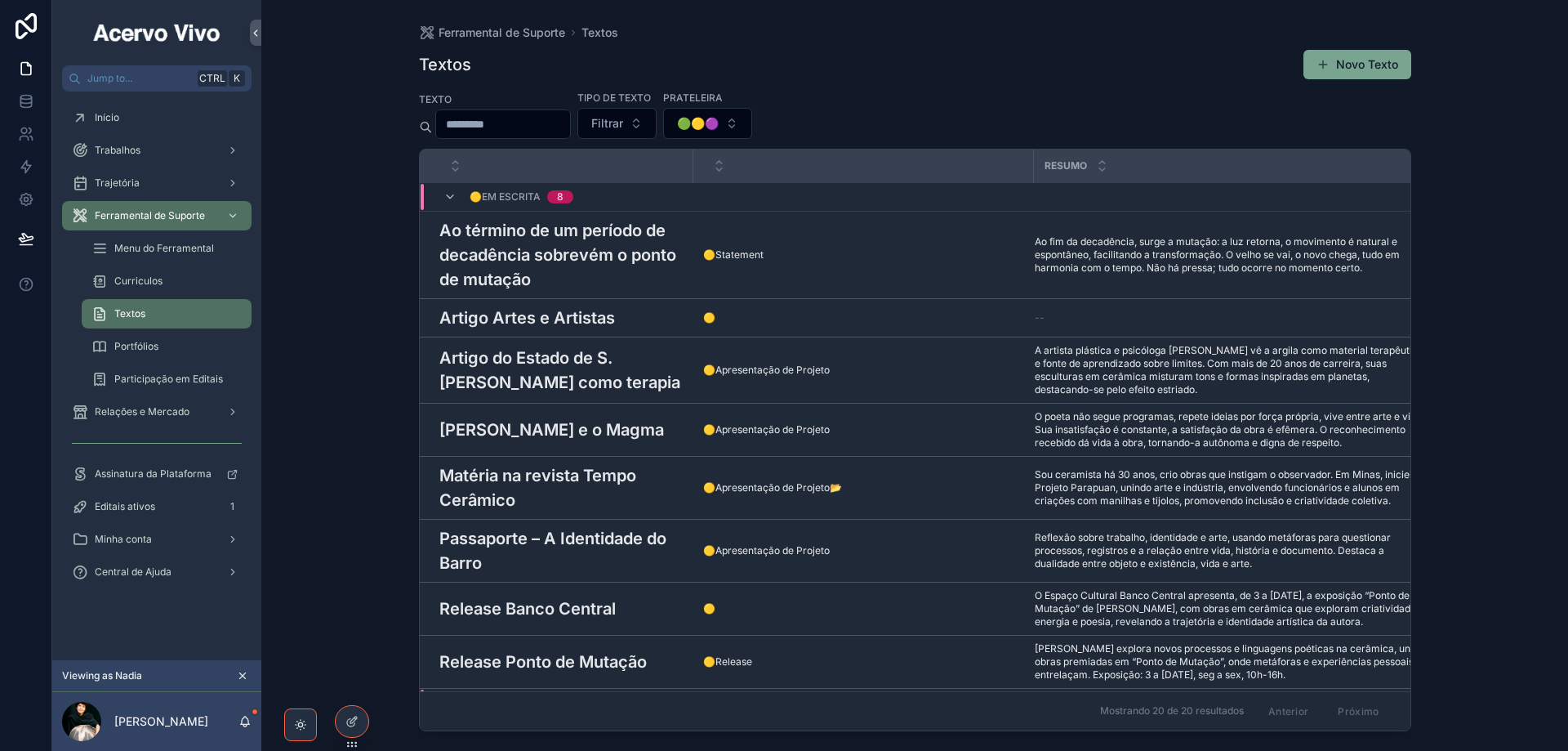
drag, startPoint x: 1384, startPoint y: 62, endPoint x: 1237, endPoint y: 164, distance: 178.9
click at [1383, 62] on button "Novo Texto" at bounding box center [1357, 64] width 108 height 29
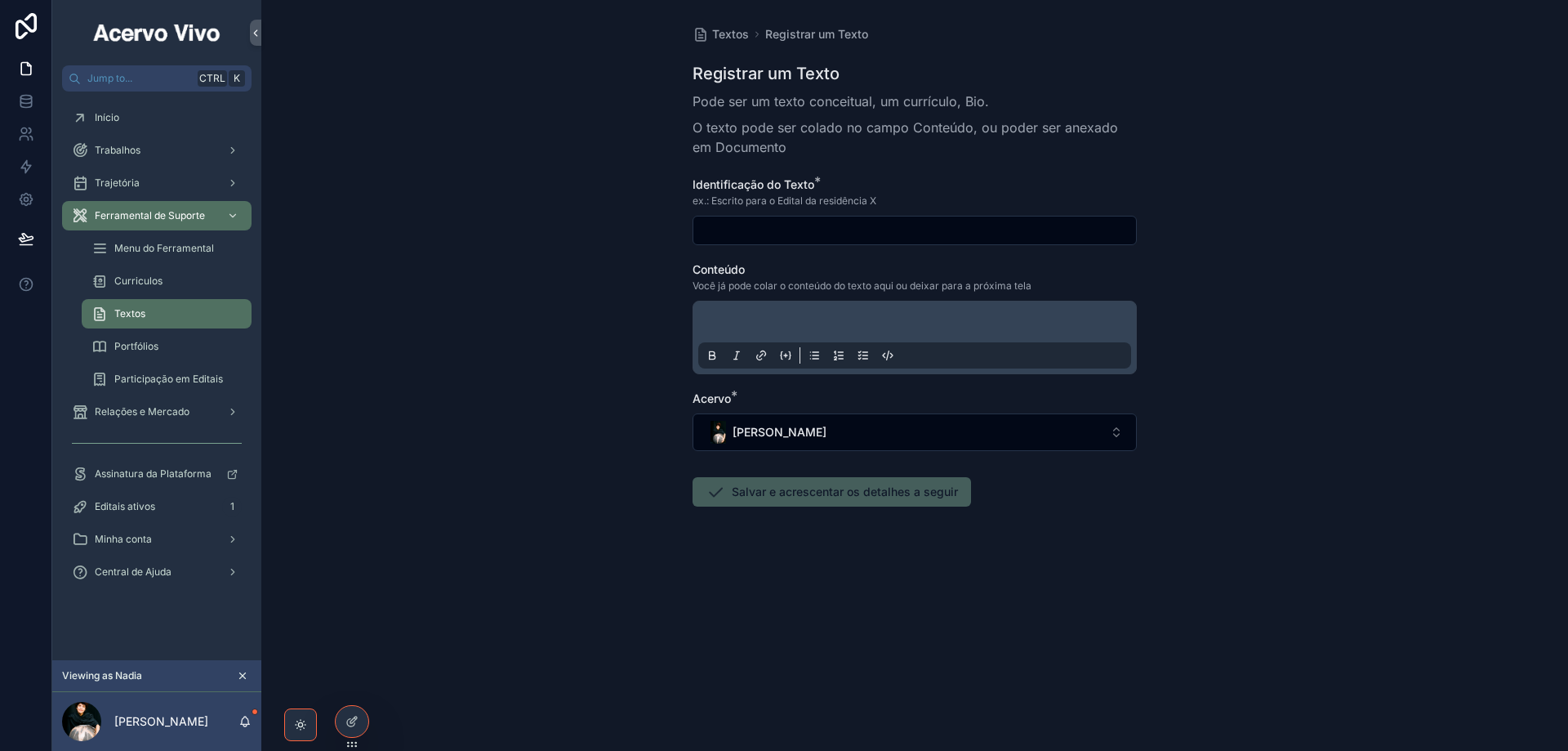
click at [766, 232] on input "scrollable content" at bounding box center [915, 230] width 443 height 23
paste input "**********"
type input "**********"
click at [757, 319] on p "scrollable content" at bounding box center [918, 324] width 433 height 16
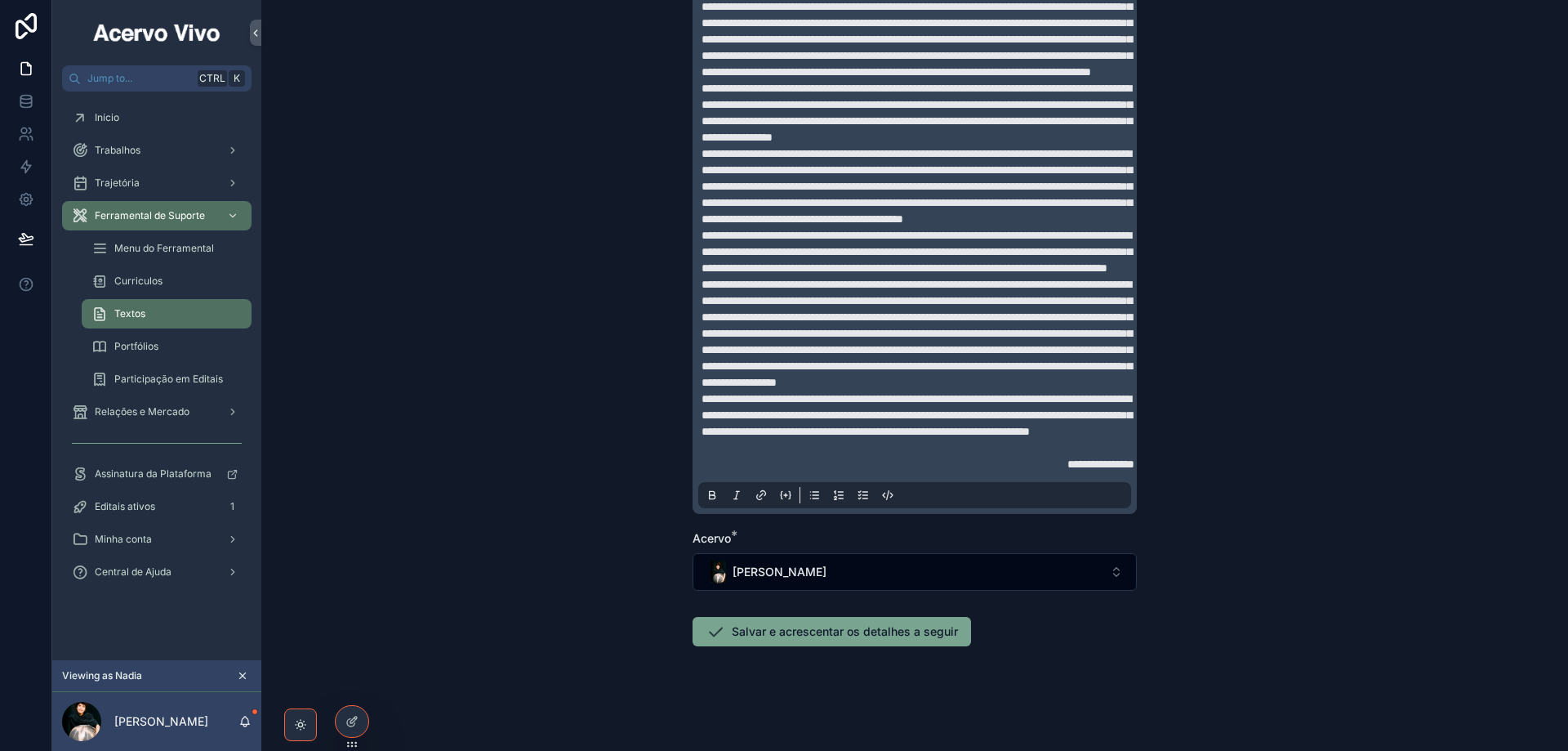
scroll to position [546, 0]
click at [827, 631] on button "Salvar e acrescentar os detalhes a seguir" at bounding box center [832, 631] width 278 height 29
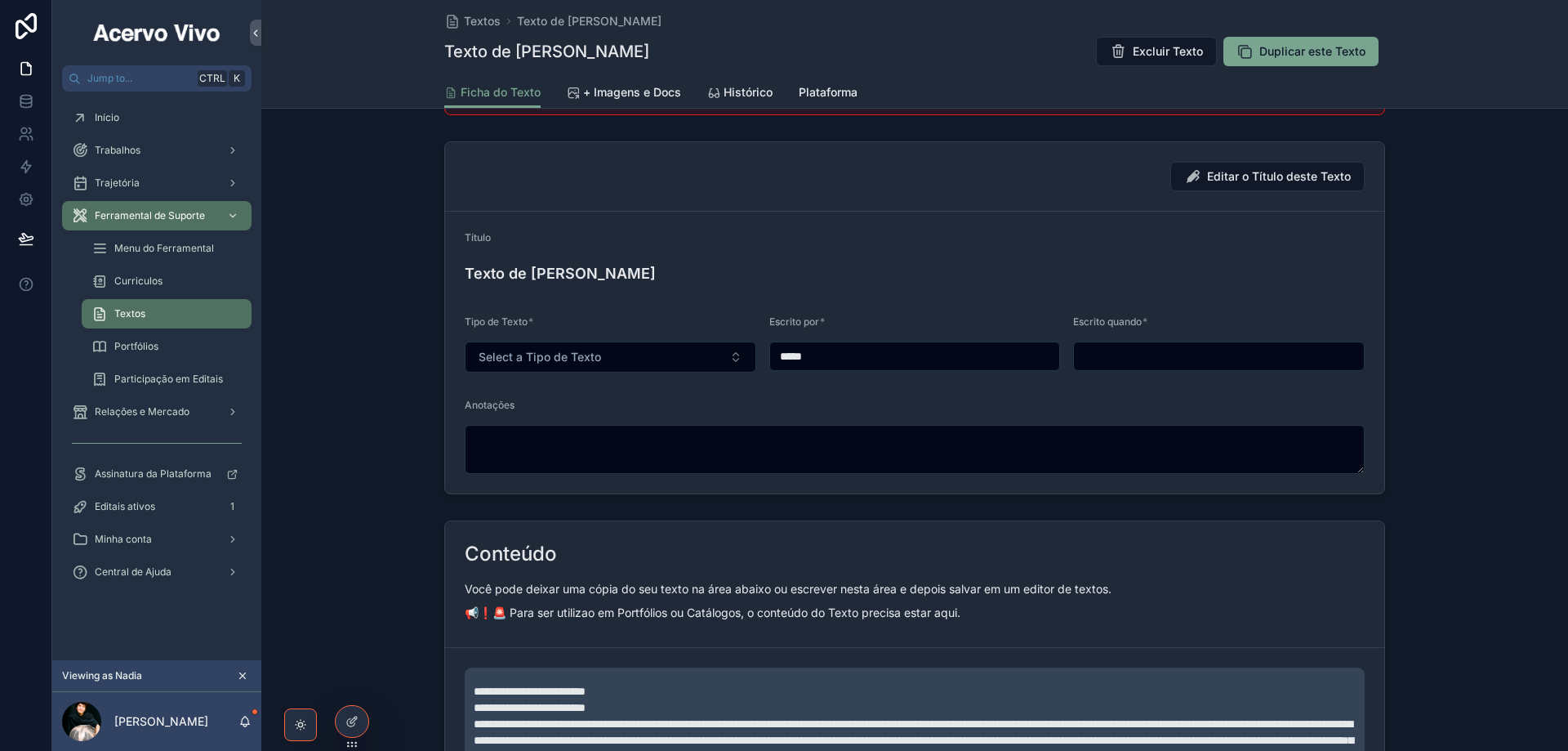
scroll to position [245, 0]
click at [677, 352] on button "Select a Tipo de Texto" at bounding box center [611, 355] width 292 height 31
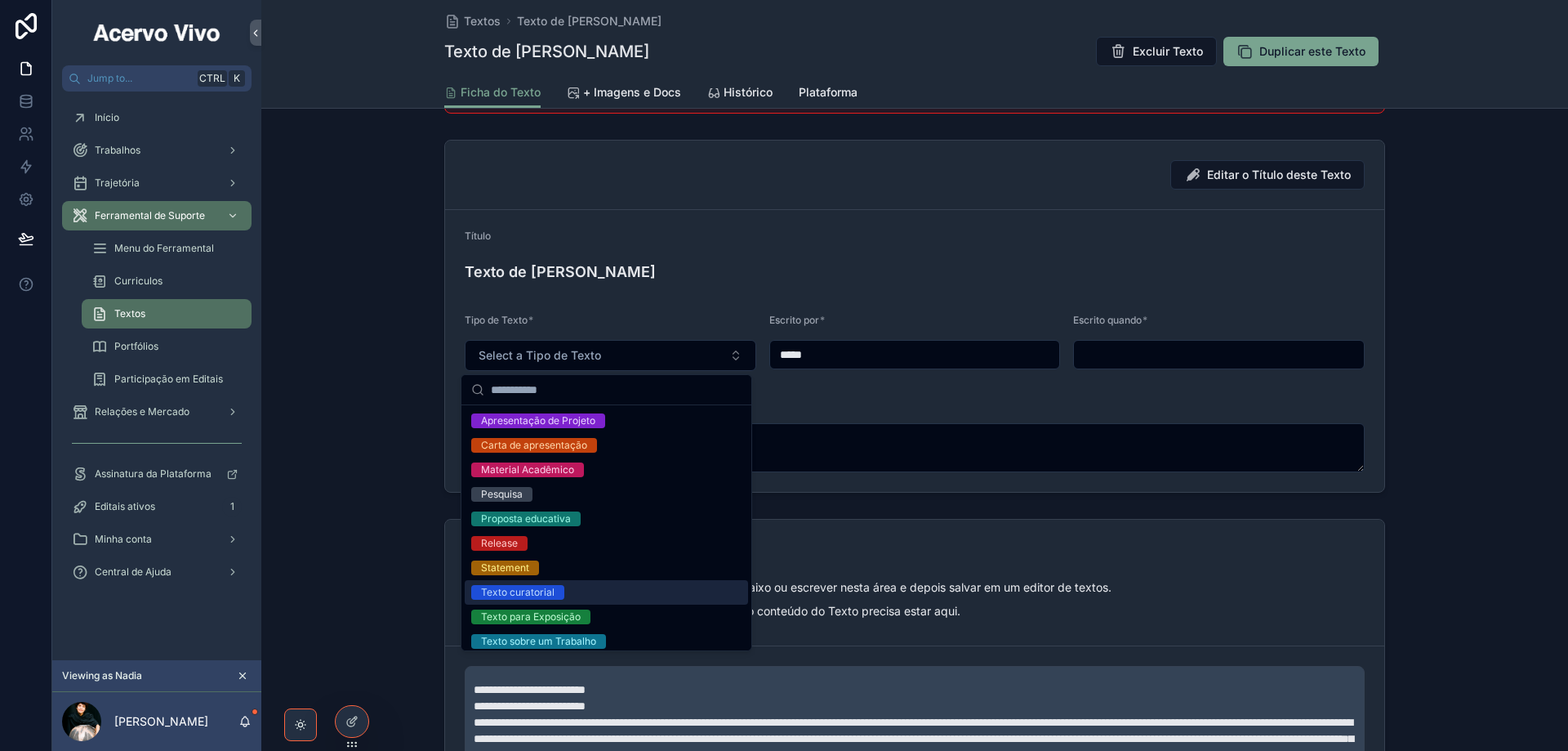
click at [583, 592] on div "Texto curatorial" at bounding box center [606, 592] width 283 height 25
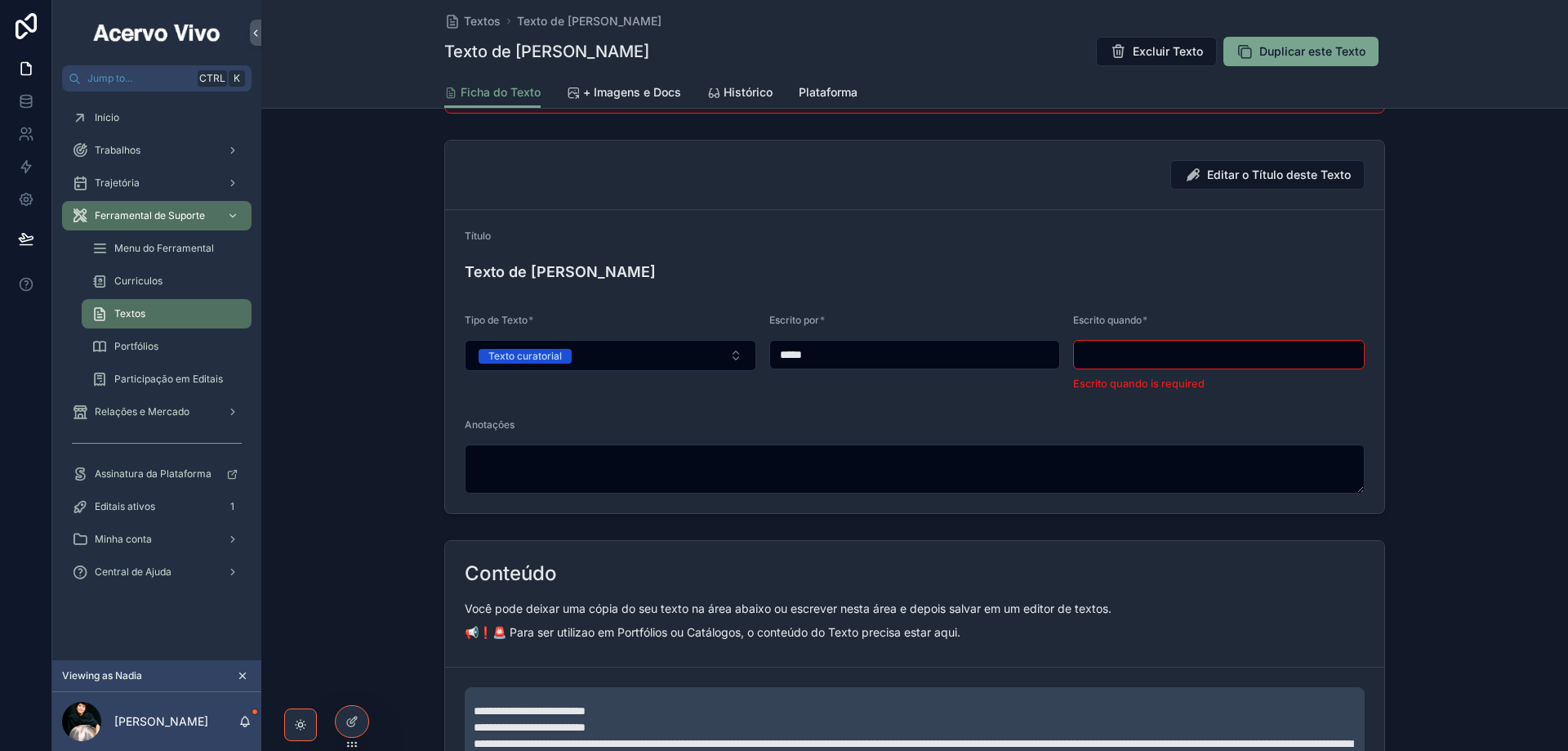
drag, startPoint x: 843, startPoint y: 357, endPoint x: 762, endPoint y: 356, distance: 81.0
click at [762, 356] on form "Título Texto de Jacob Klintowitz Tipo de Texto * Texto curatorial Escrito por *…" at bounding box center [915, 361] width 939 height 303
paste input "**********"
click at [959, 352] on input "scrollable content" at bounding box center [915, 355] width 290 height 23
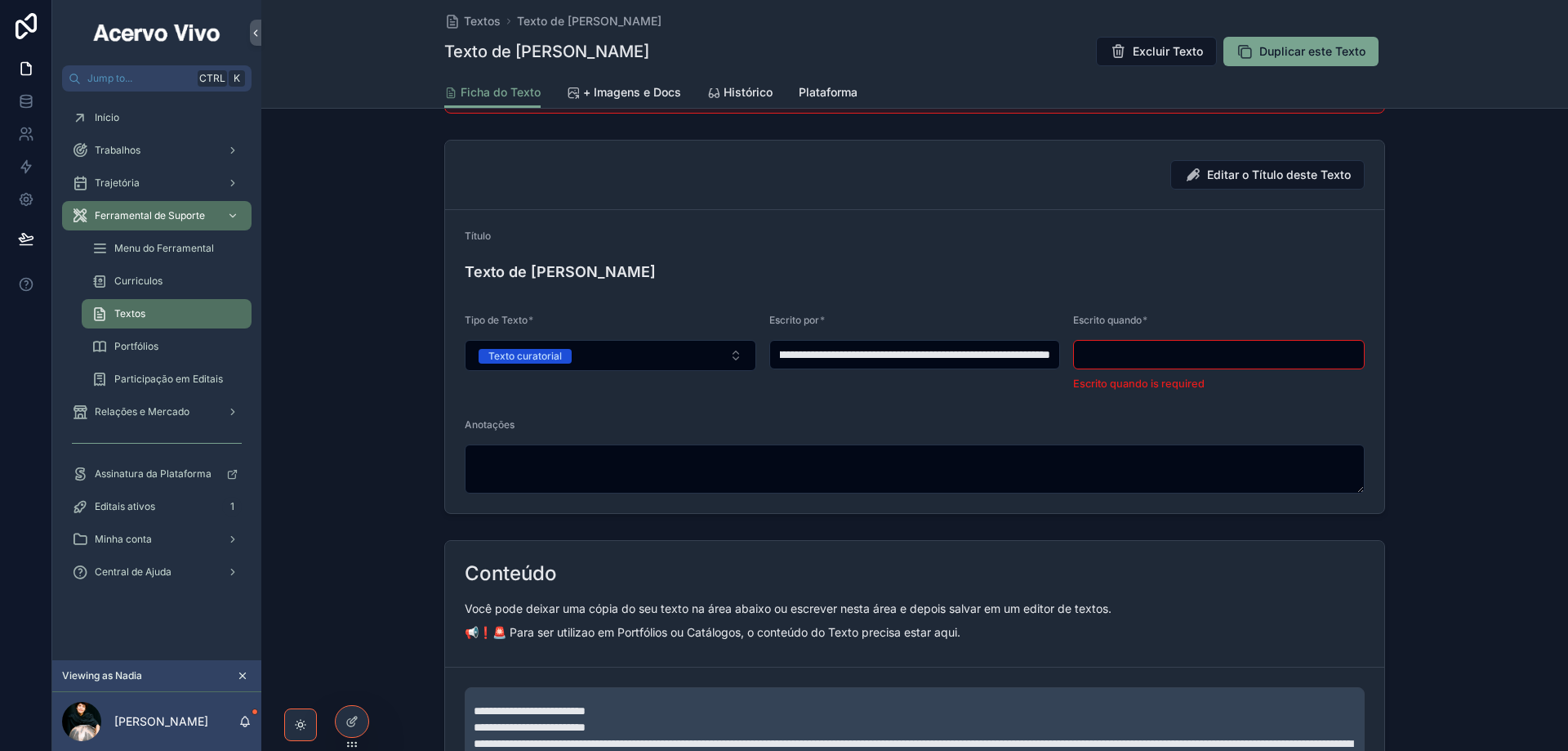
scroll to position [0, 0]
type input "**********"
click at [1118, 358] on input "scrollable content" at bounding box center [1219, 355] width 290 height 23
type input "**********"
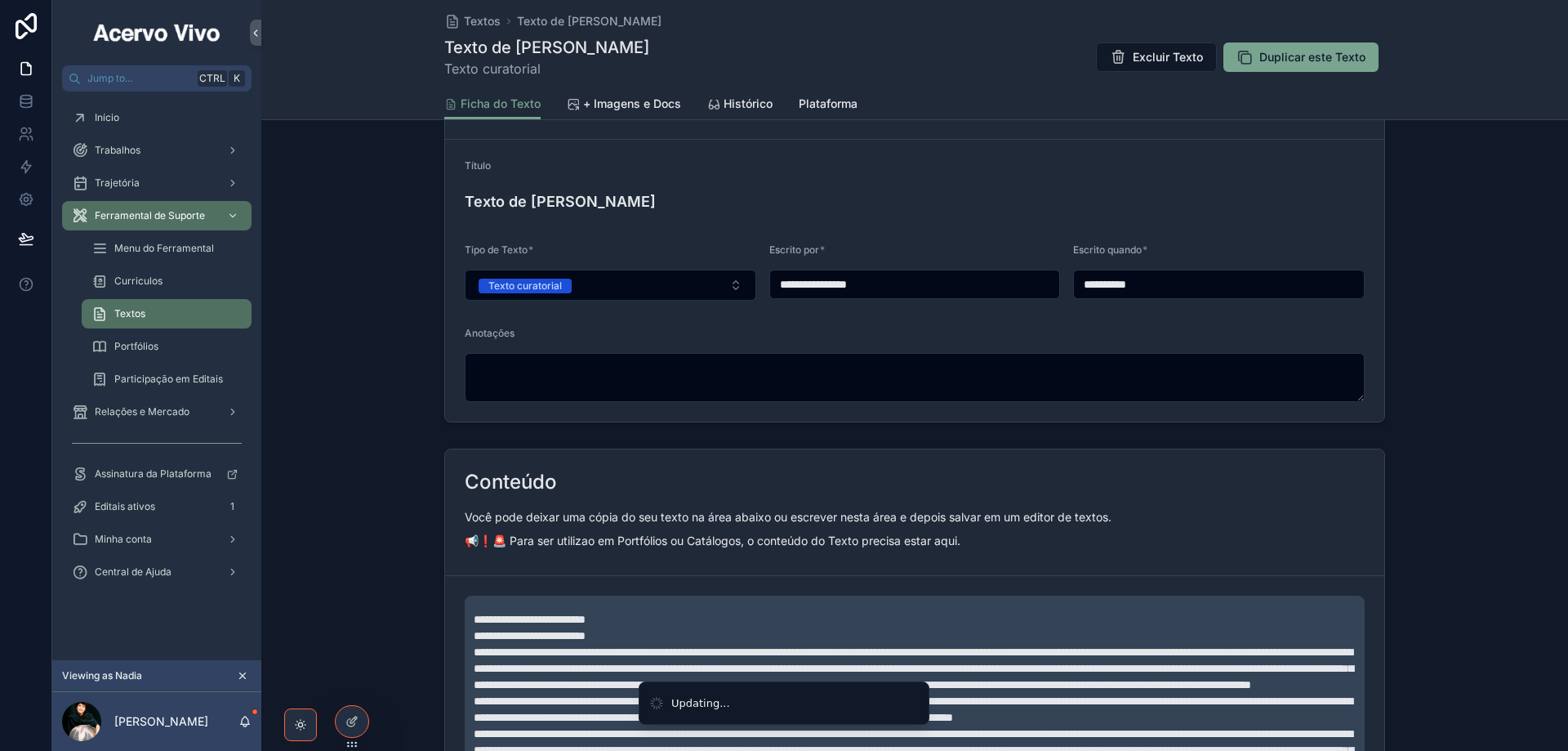
scroll to position [257, 0]
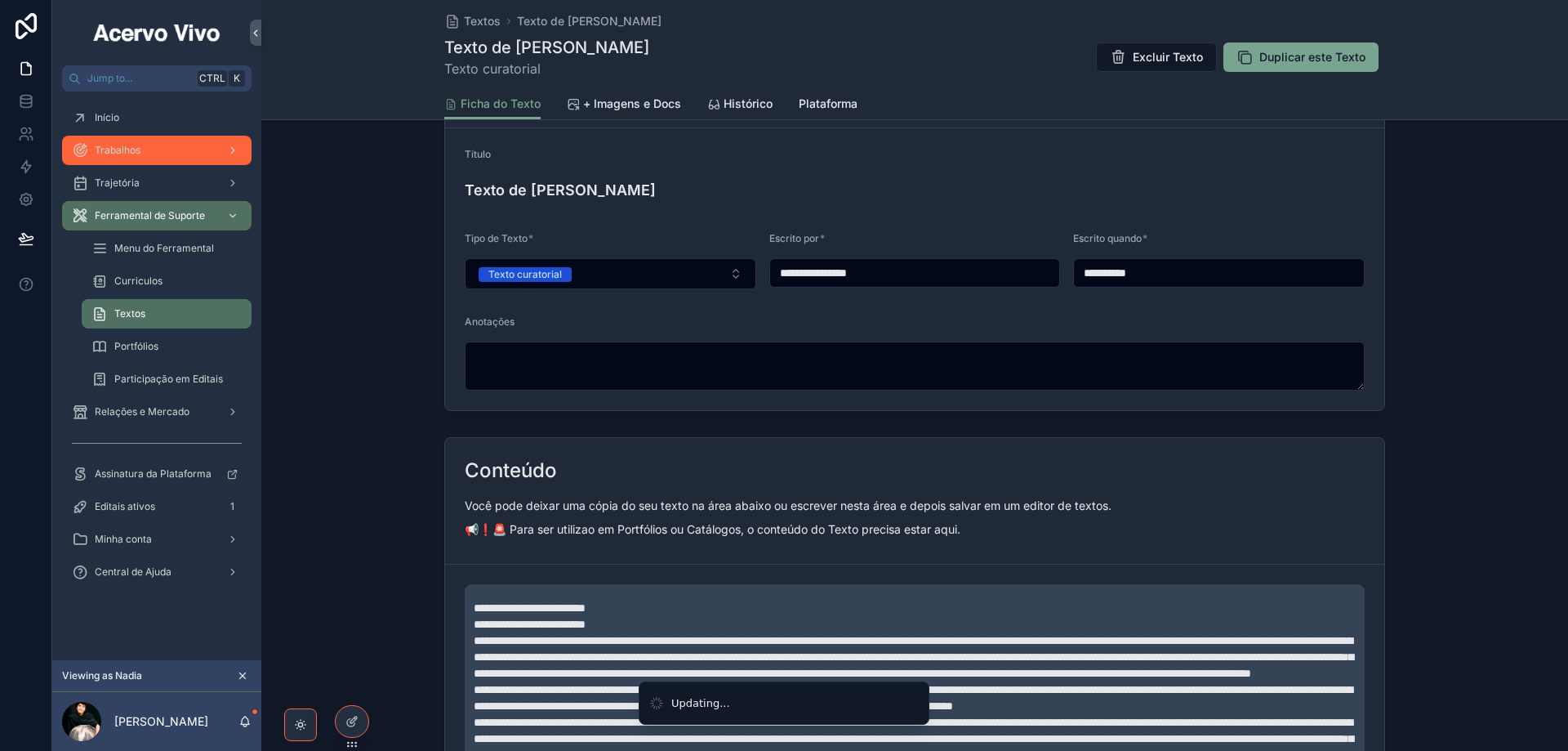
drag, startPoint x: 486, startPoint y: 16, endPoint x: 62, endPoint y: 156, distance: 446.5
click at [486, 19] on span "Textos" at bounding box center [482, 21] width 37 height 16
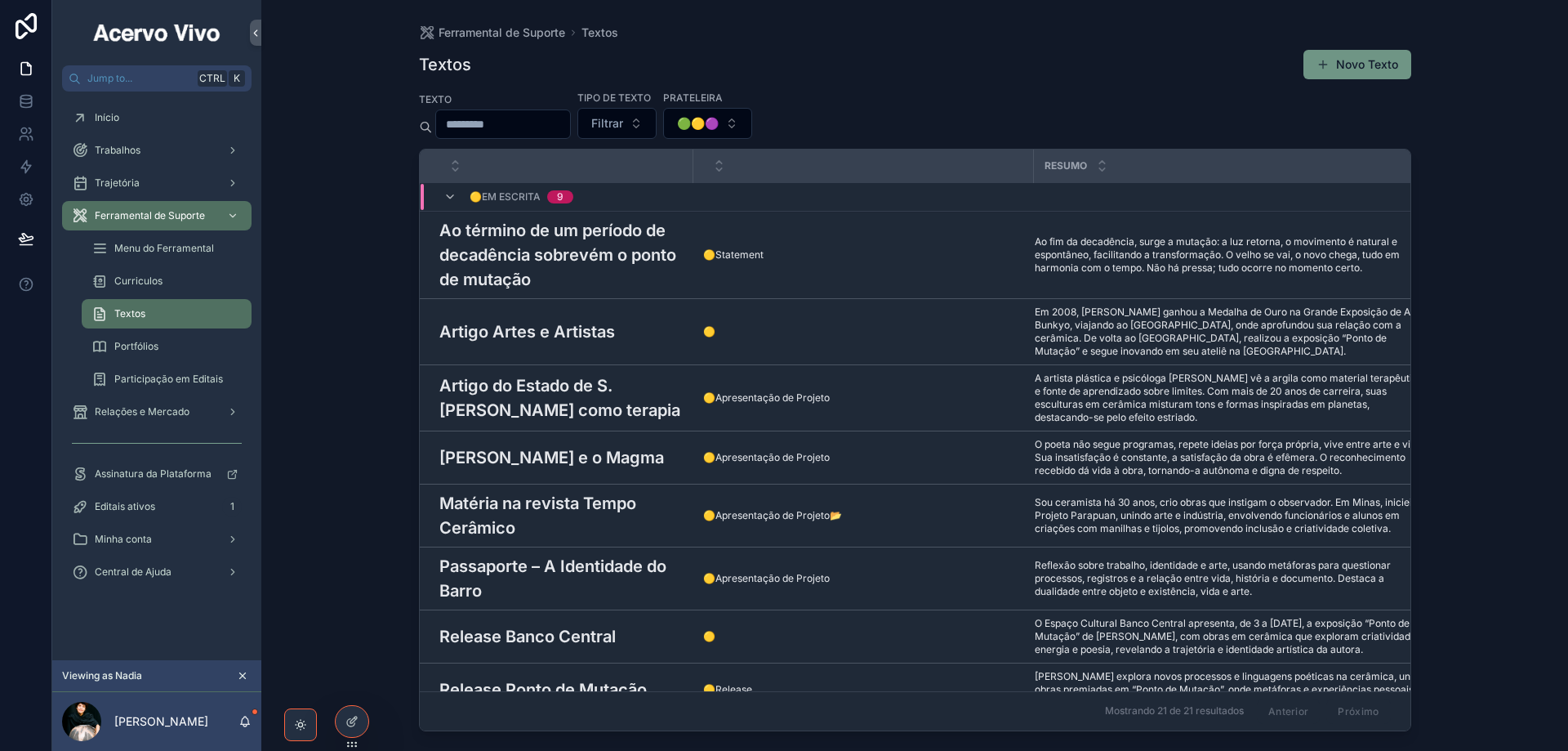
click at [1385, 65] on button "Novo Texto" at bounding box center [1357, 64] width 108 height 29
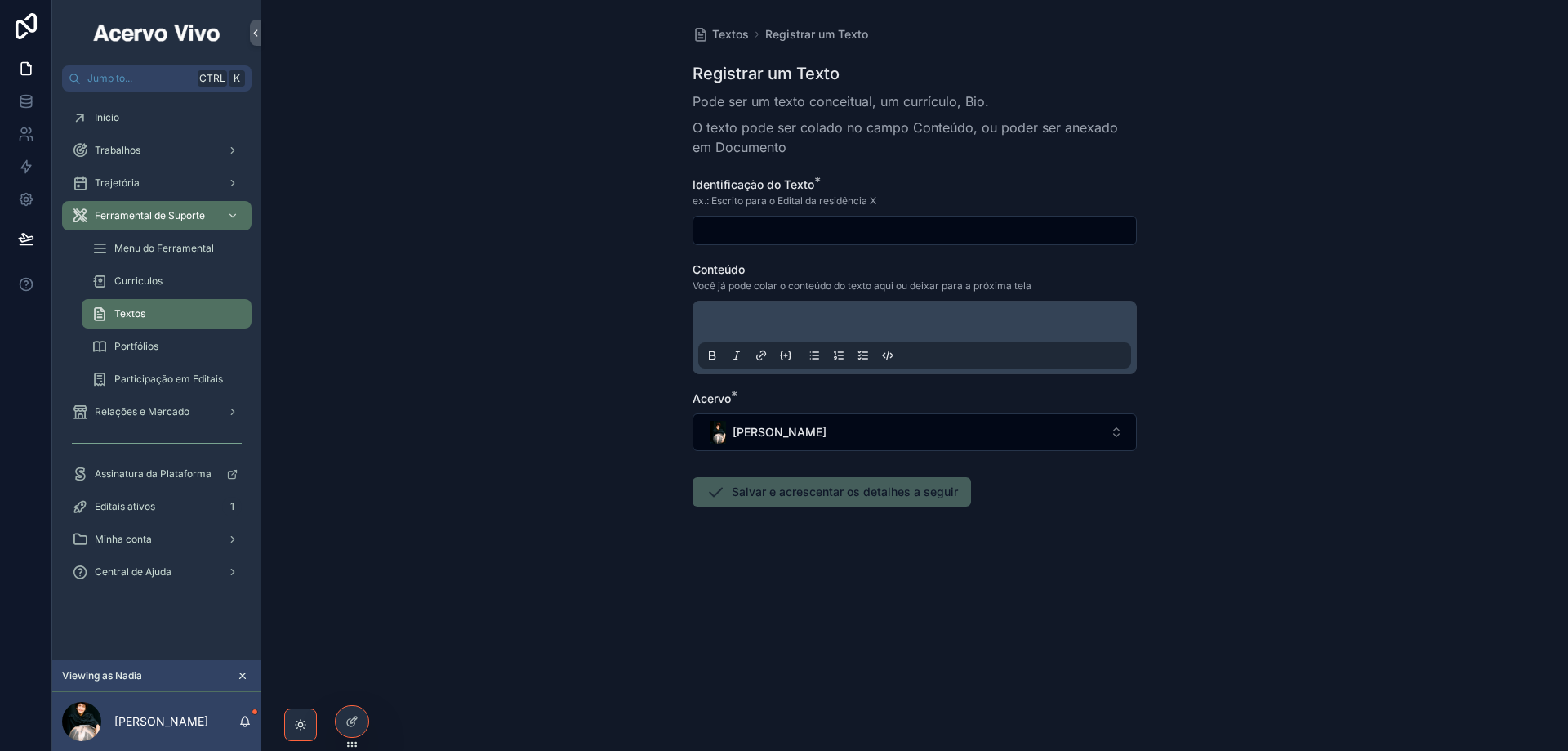
click at [769, 235] on input "scrollable content" at bounding box center [915, 230] width 443 height 23
click at [724, 225] on input "scrollable content" at bounding box center [915, 230] width 443 height 23
paste input "**********"
type input "**********"
click at [778, 324] on p "scrollable content" at bounding box center [918, 324] width 433 height 16
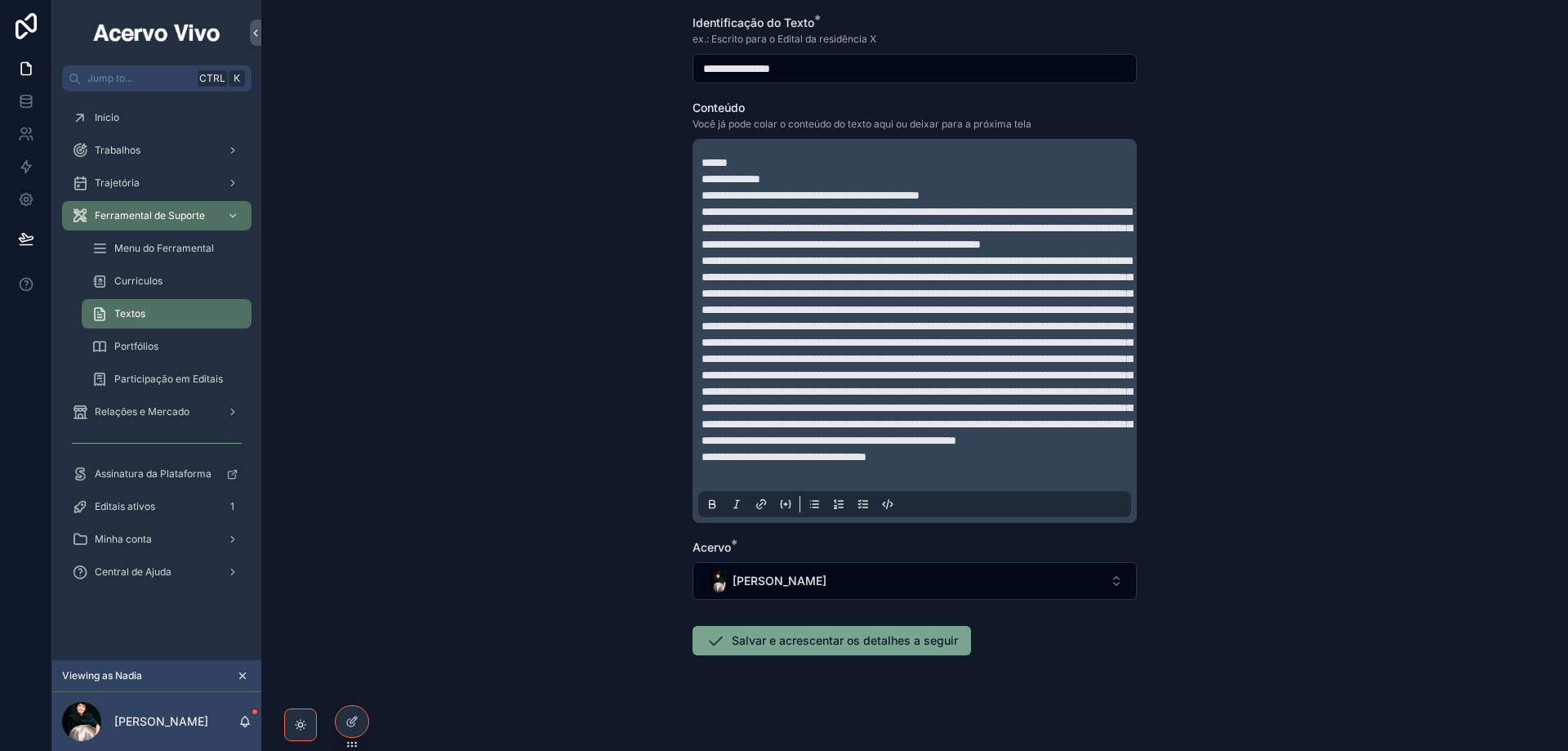
scroll to position [269, 0]
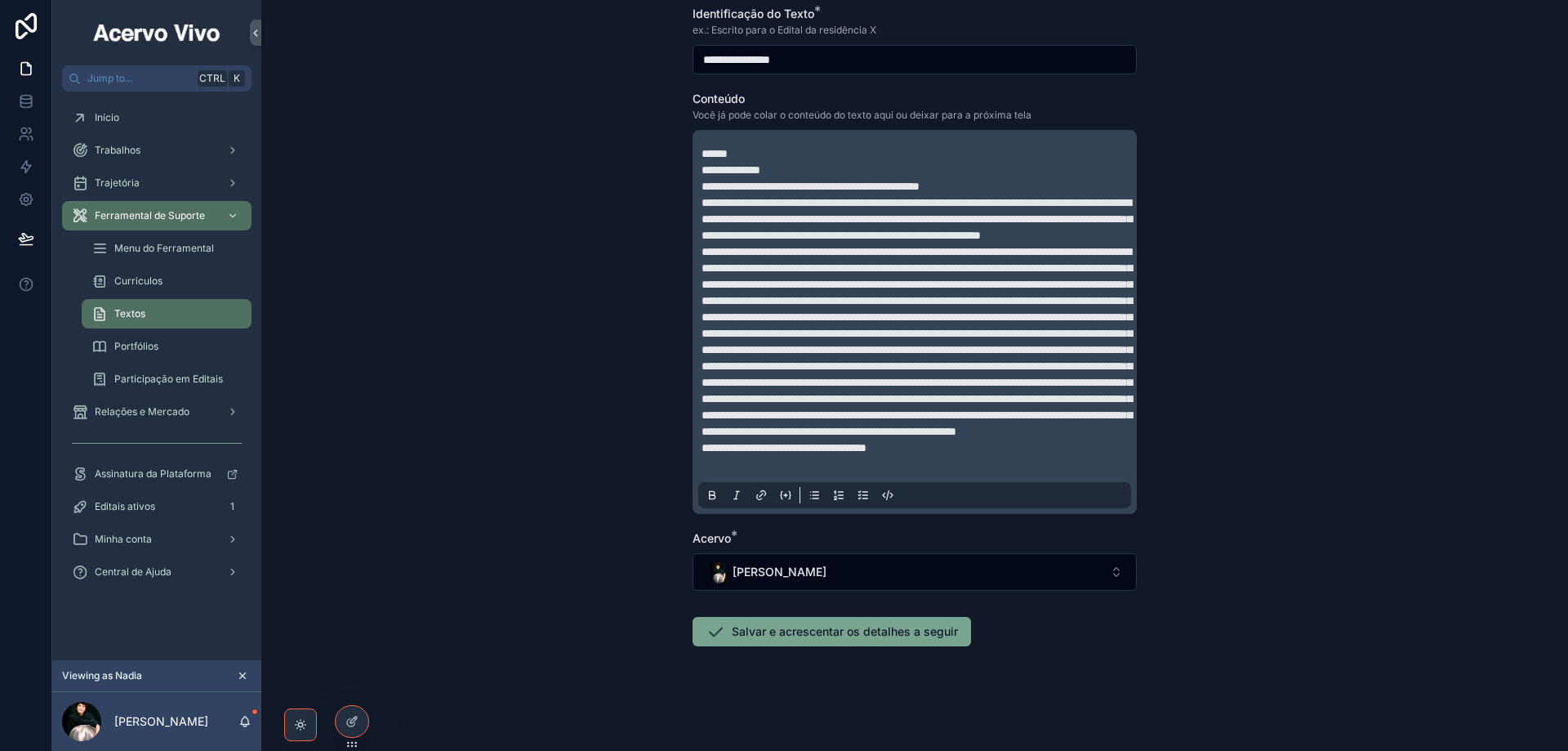
drag, startPoint x: 802, startPoint y: 631, endPoint x: 777, endPoint y: 646, distance: 29.2
click at [802, 630] on button "Salvar e acrescentar os detalhes a seguir" at bounding box center [832, 631] width 278 height 29
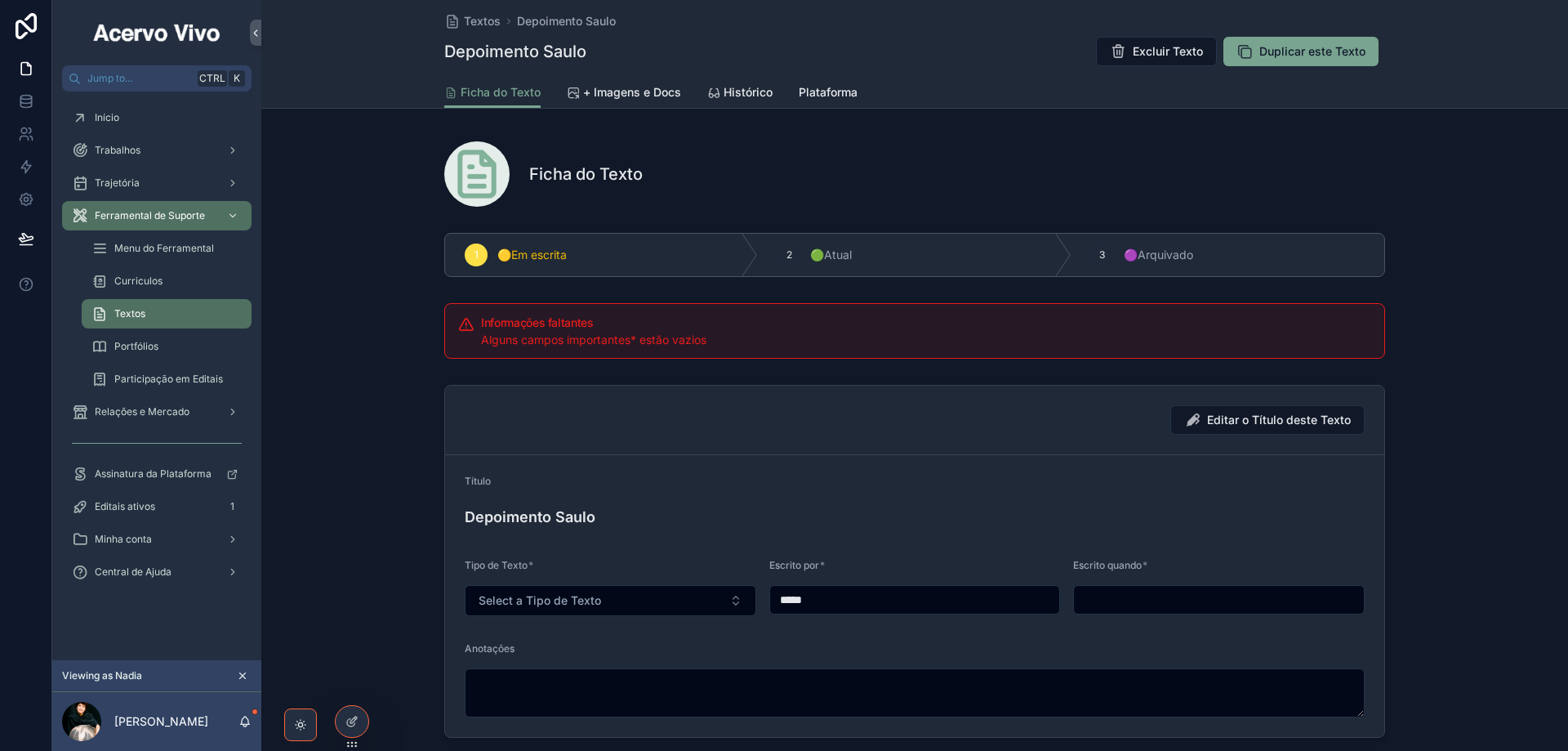
drag, startPoint x: 855, startPoint y: 600, endPoint x: 786, endPoint y: 604, distance: 69.1
click at [786, 604] on input "*****" at bounding box center [915, 599] width 290 height 23
click at [825, 605] on input "*****" at bounding box center [915, 599] width 290 height 23
click at [826, 600] on input "*****" at bounding box center [915, 599] width 290 height 23
click at [833, 597] on input "*****" at bounding box center [915, 599] width 290 height 23
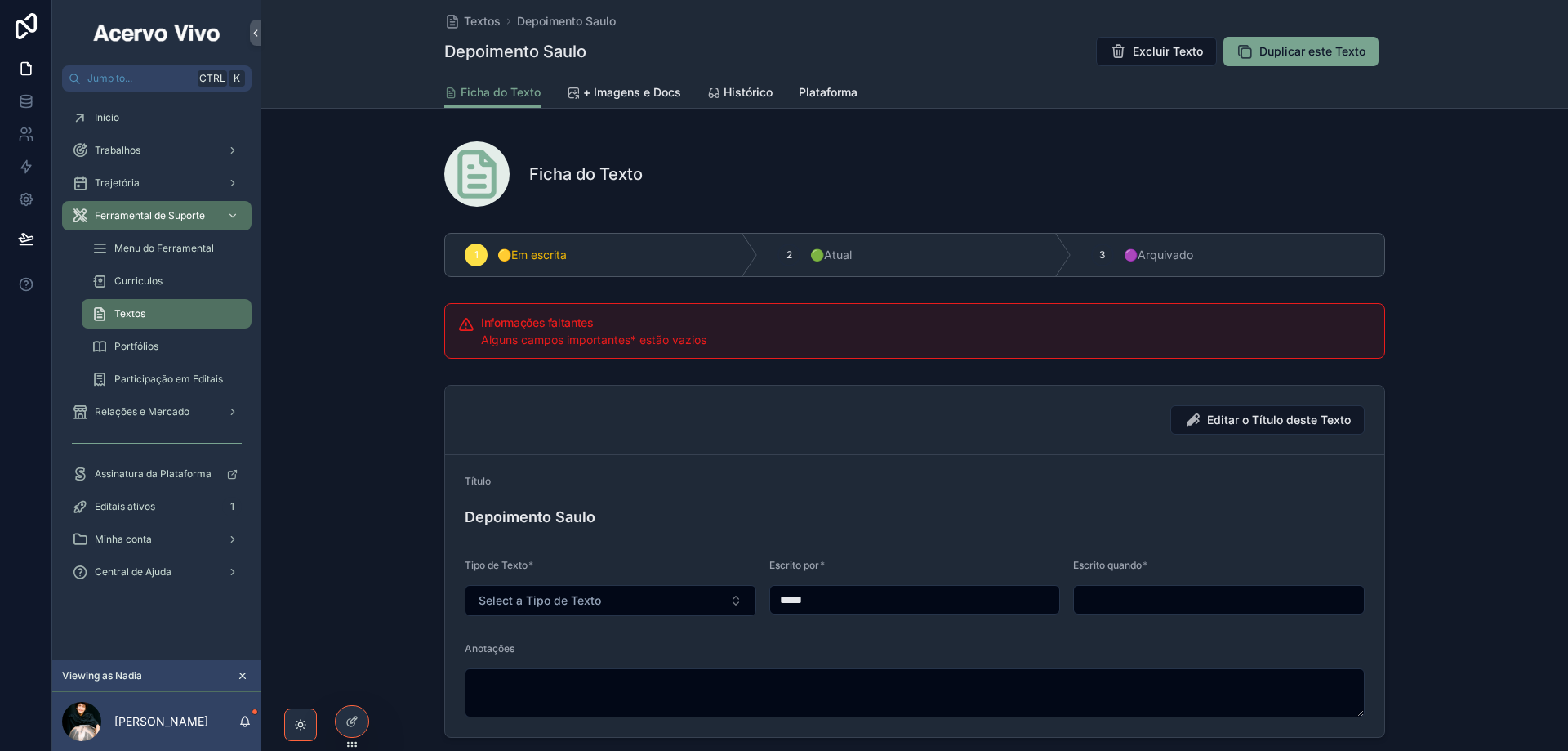
click at [832, 596] on input "*****" at bounding box center [915, 599] width 290 height 23
paste input "scrollable content"
type input "*****"
click at [1118, 596] on input "scrollable content" at bounding box center [1219, 599] width 290 height 23
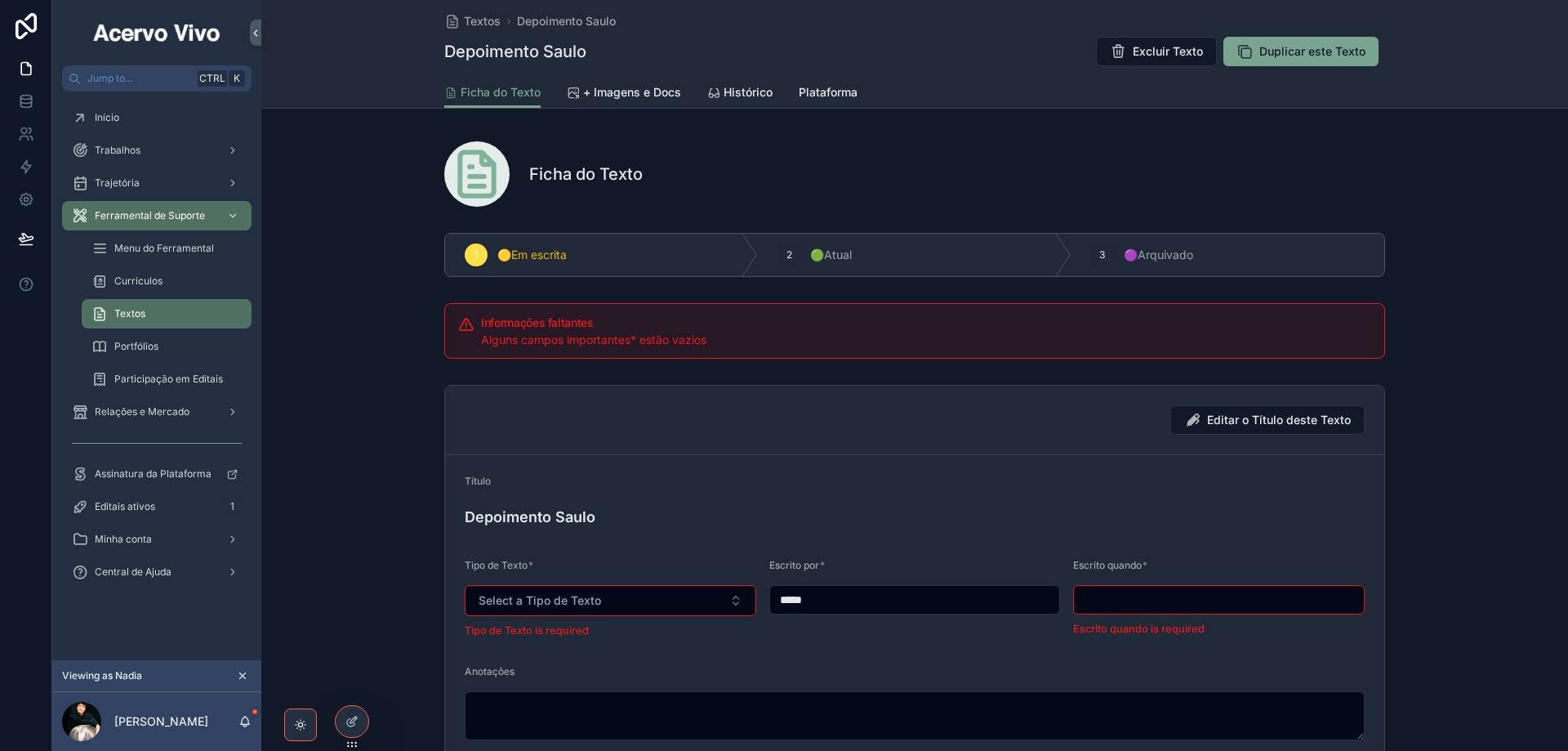
type input "**********"
click at [610, 606] on button "Select a Tipo de Texto" at bounding box center [611, 600] width 292 height 31
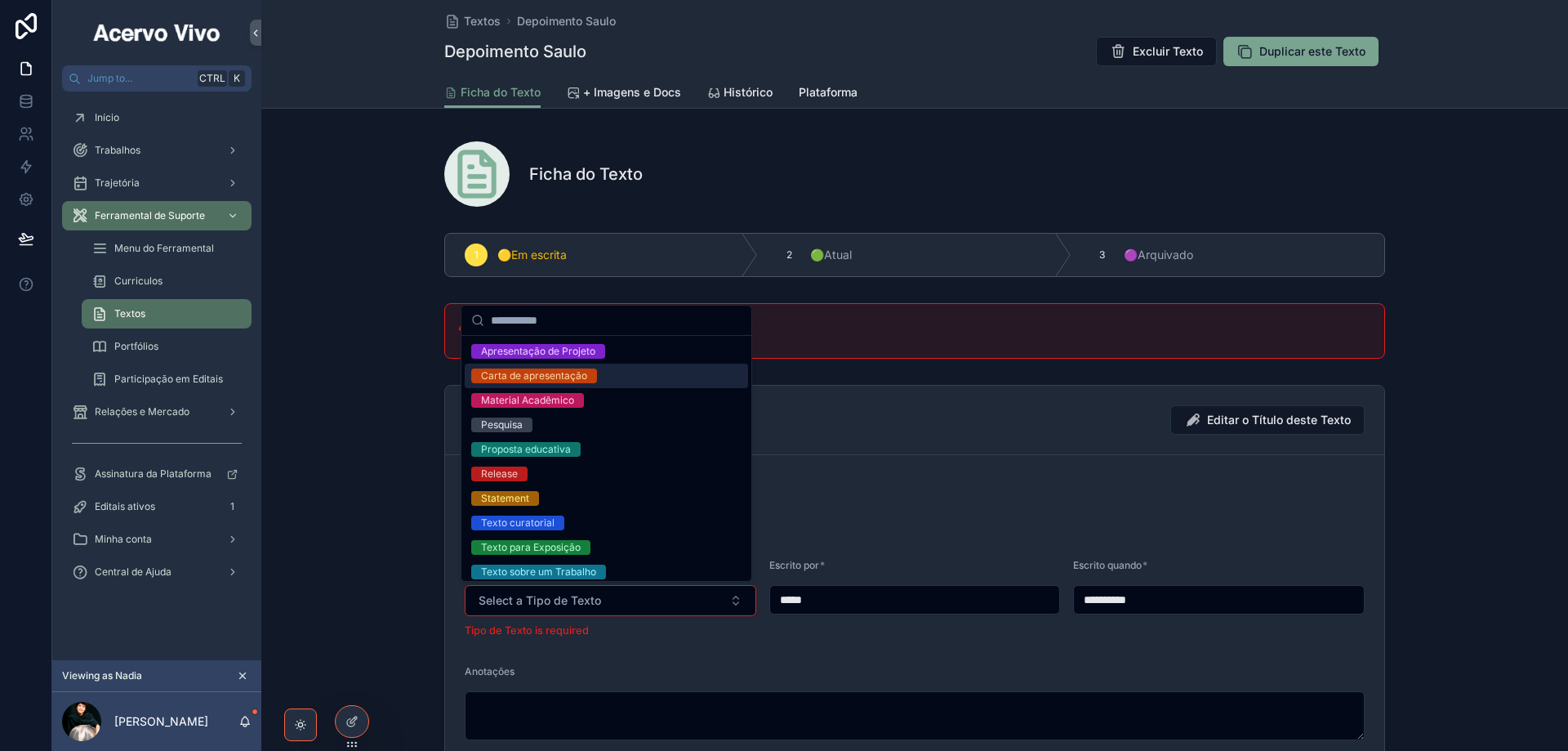
click at [561, 381] on div "Carta de apresentação" at bounding box center [534, 375] width 106 height 15
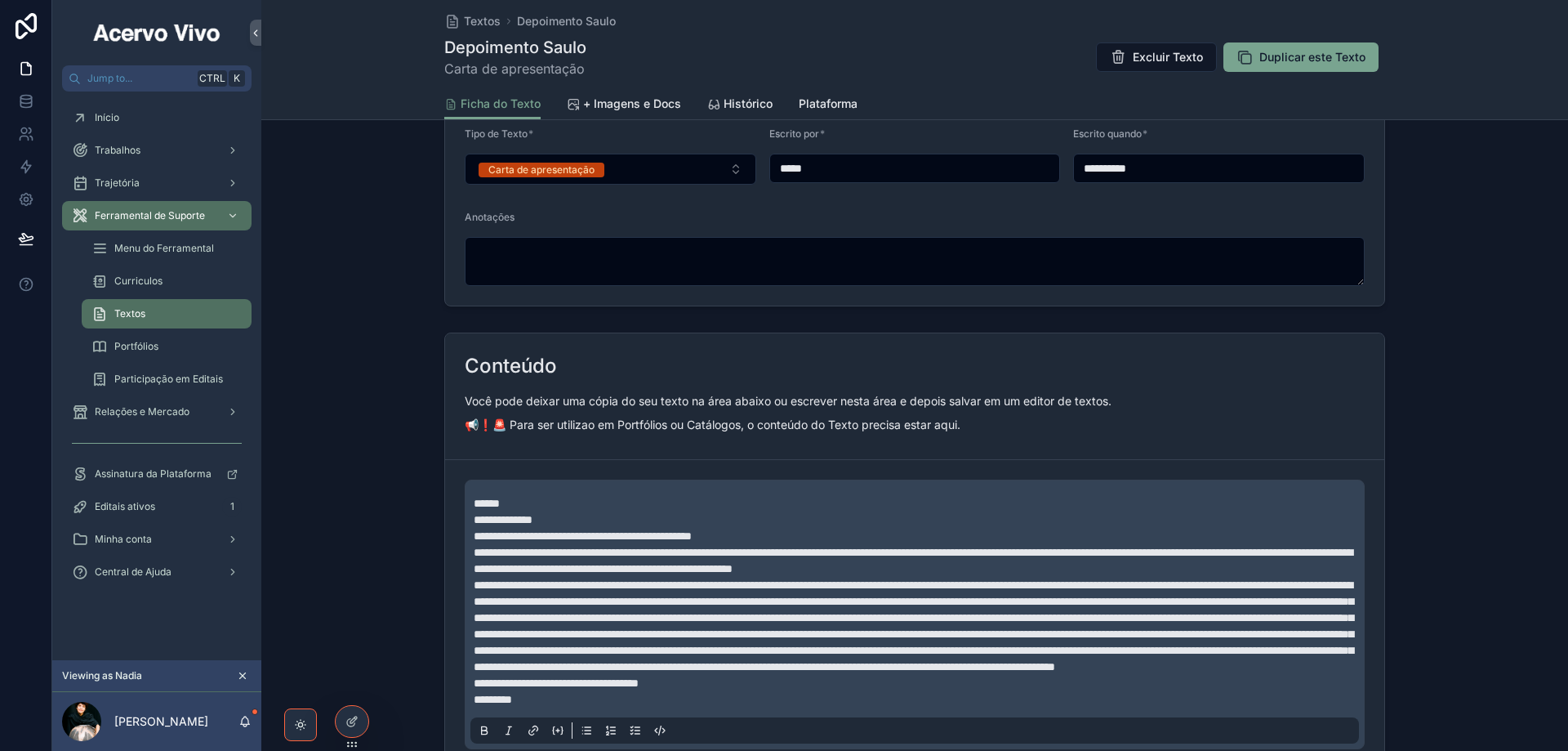
scroll to position [490, 0]
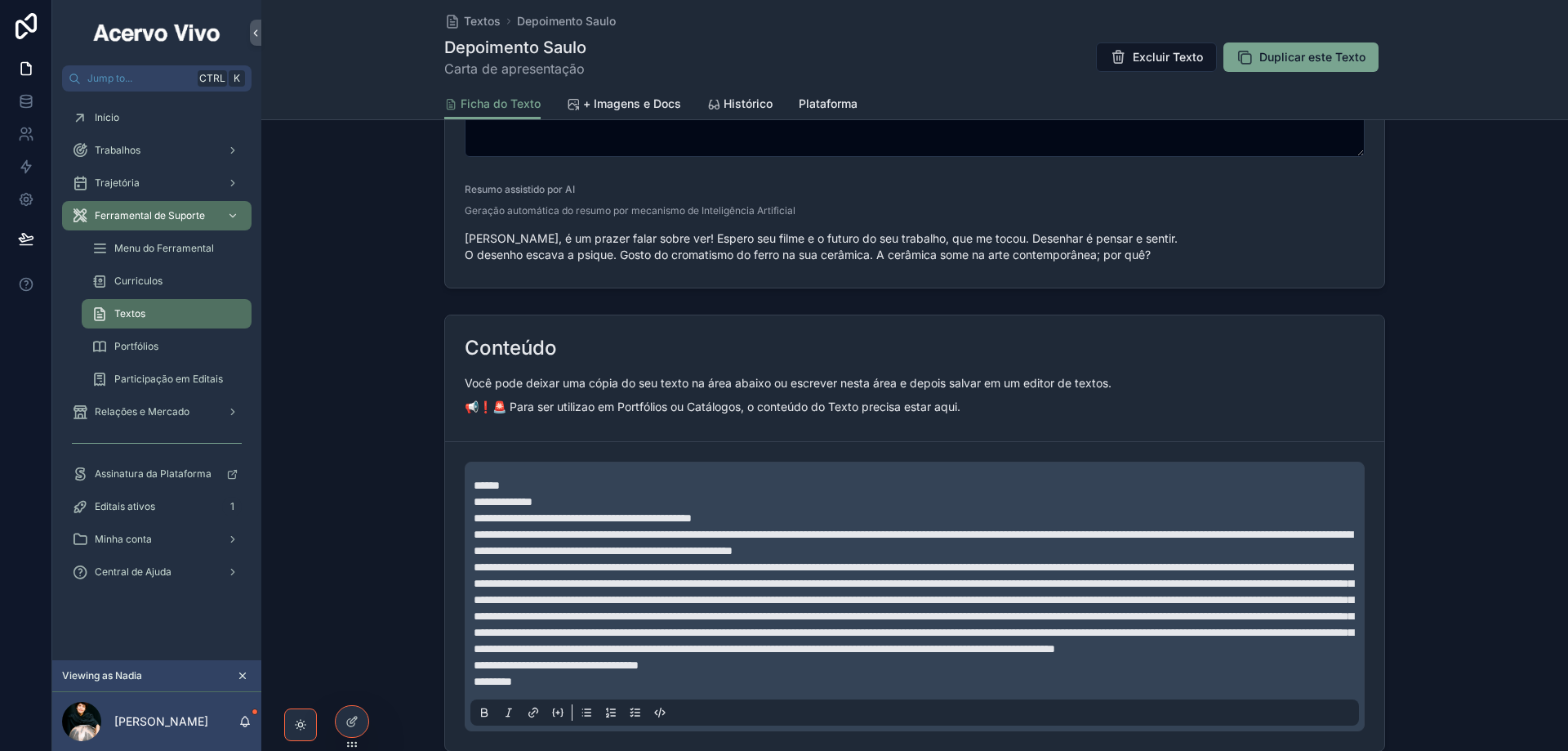
drag, startPoint x: 482, startPoint y: 26, endPoint x: 59, endPoint y: 117, distance: 432.7
click at [482, 26] on span "Textos" at bounding box center [482, 21] width 37 height 16
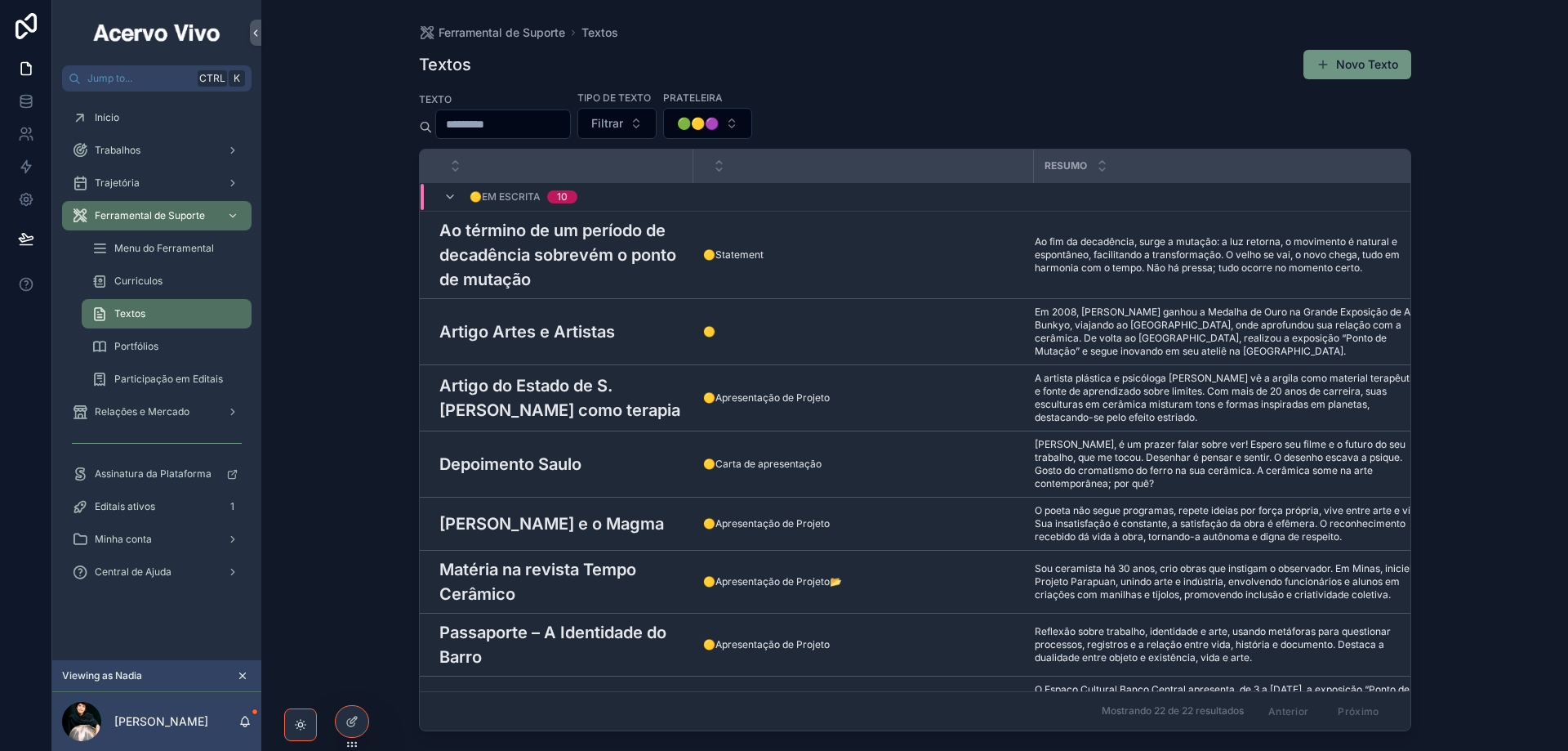
click at [1331, 58] on button "Novo Texto" at bounding box center [1357, 64] width 108 height 29
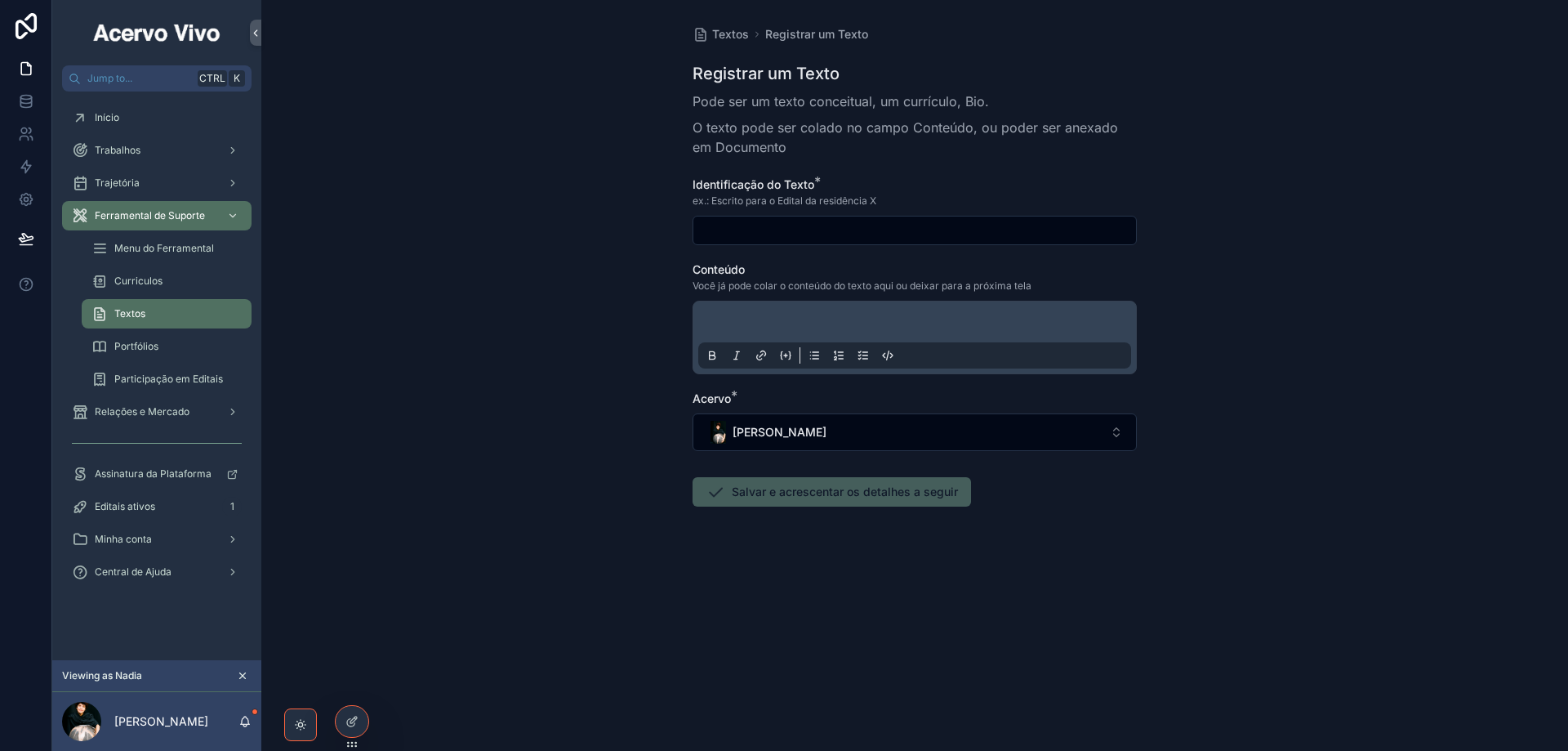
click at [750, 239] on input "scrollable content" at bounding box center [915, 230] width 443 height 23
paste input "********"
type input "********"
click at [760, 324] on p "scrollable content" at bounding box center [918, 324] width 433 height 16
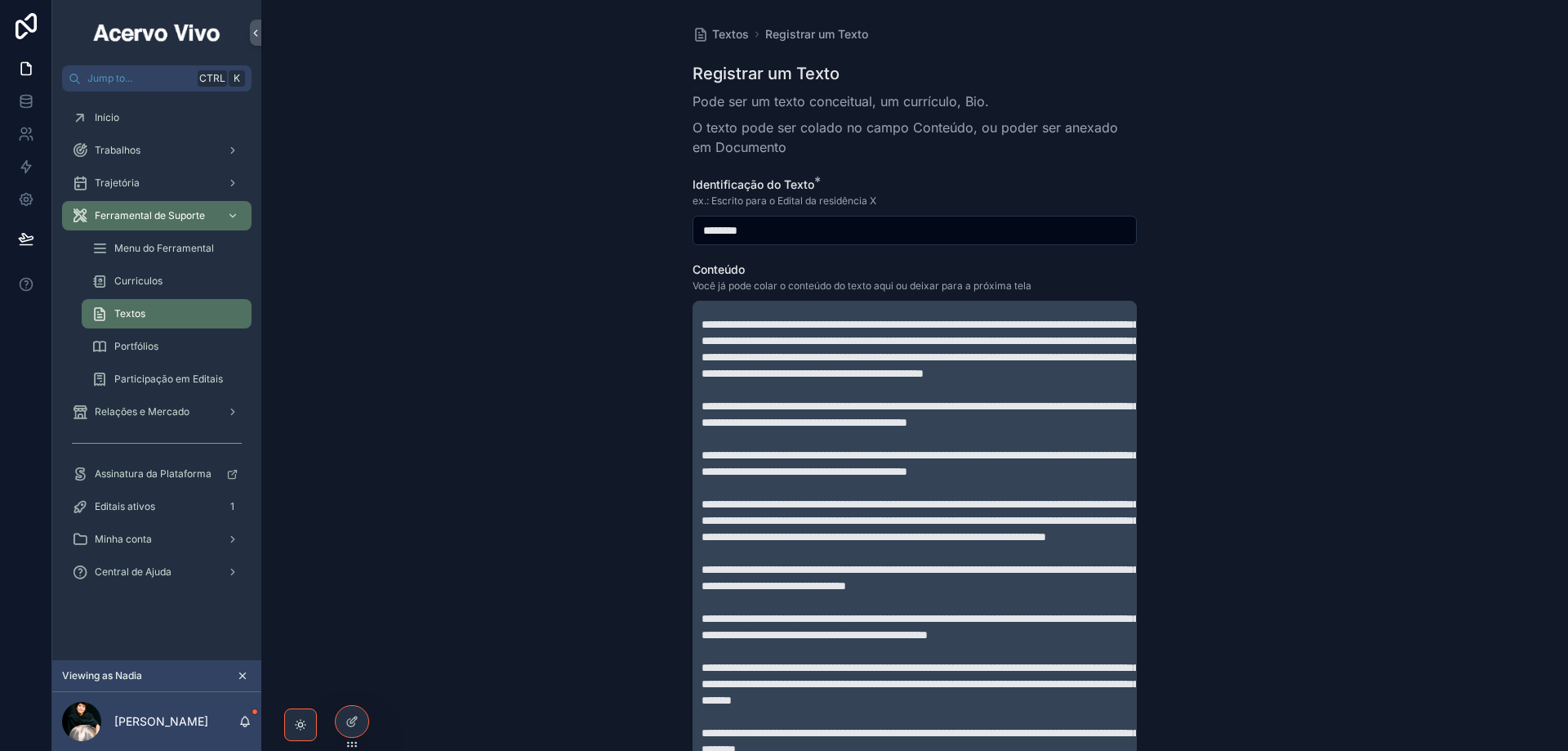
scroll to position [2374, 0]
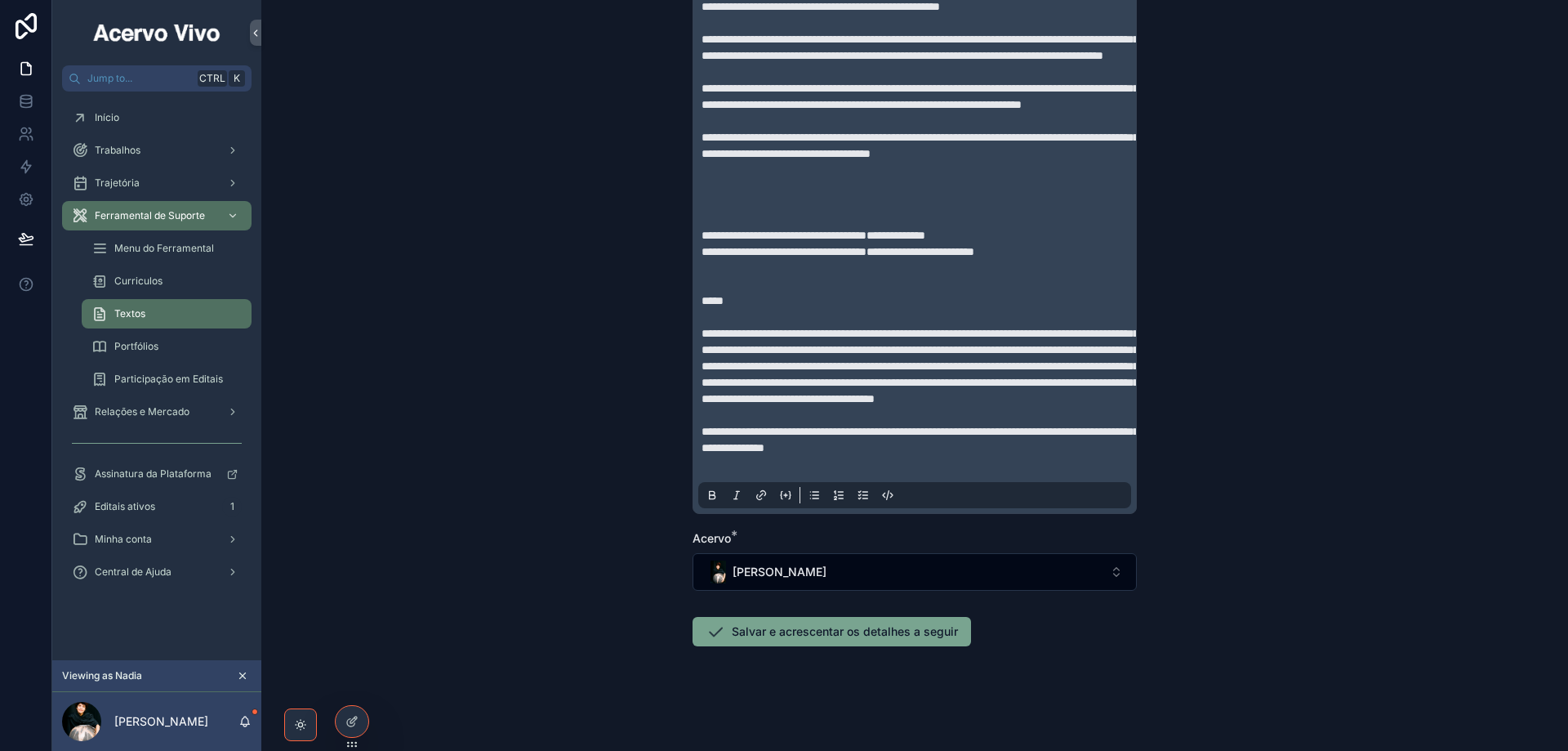
click at [968, 129] on p "scrollable content" at bounding box center [918, 121] width 433 height 16
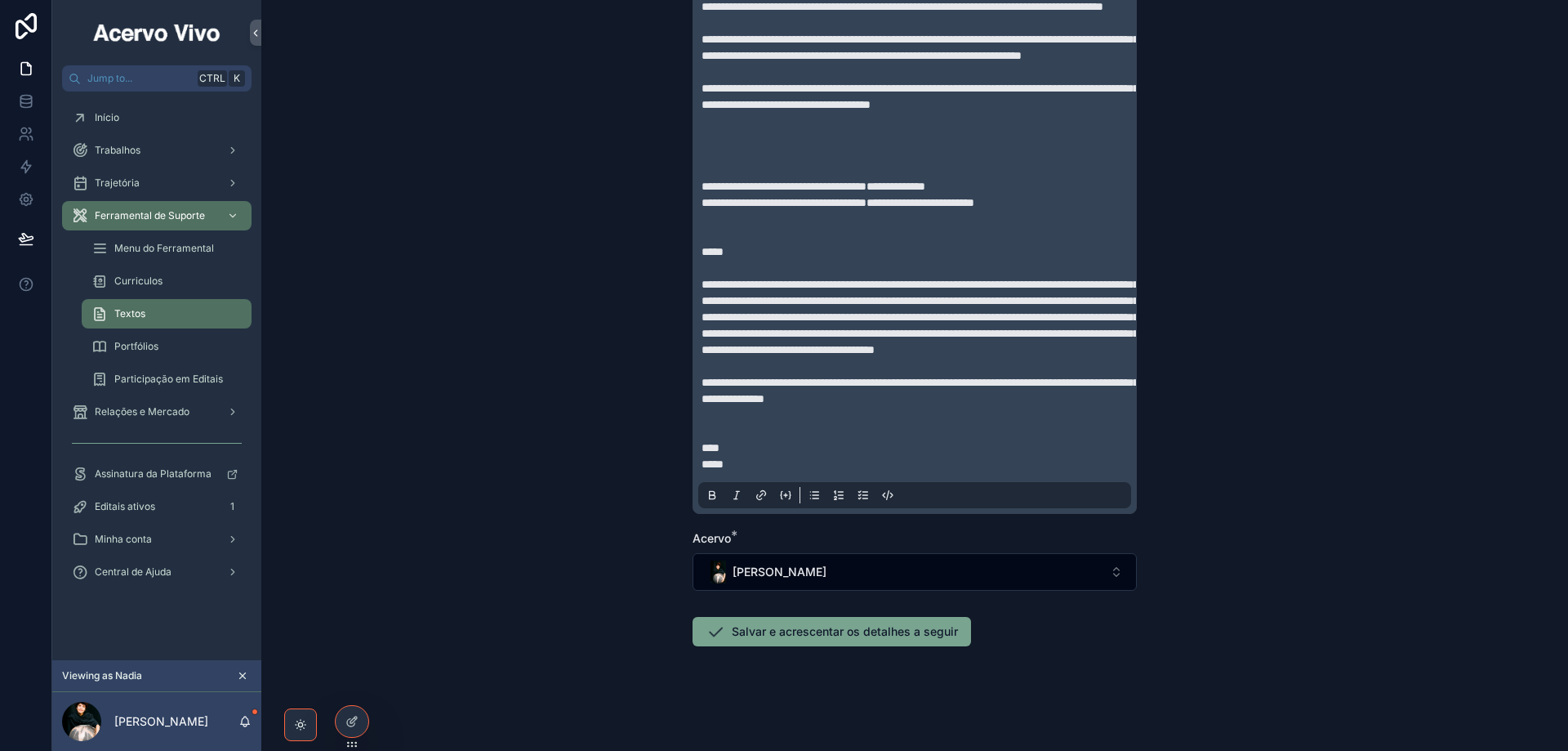
scroll to position [2703, 0]
click at [768, 629] on button "Salvar e acrescentar os detalhes a seguir" at bounding box center [832, 631] width 278 height 29
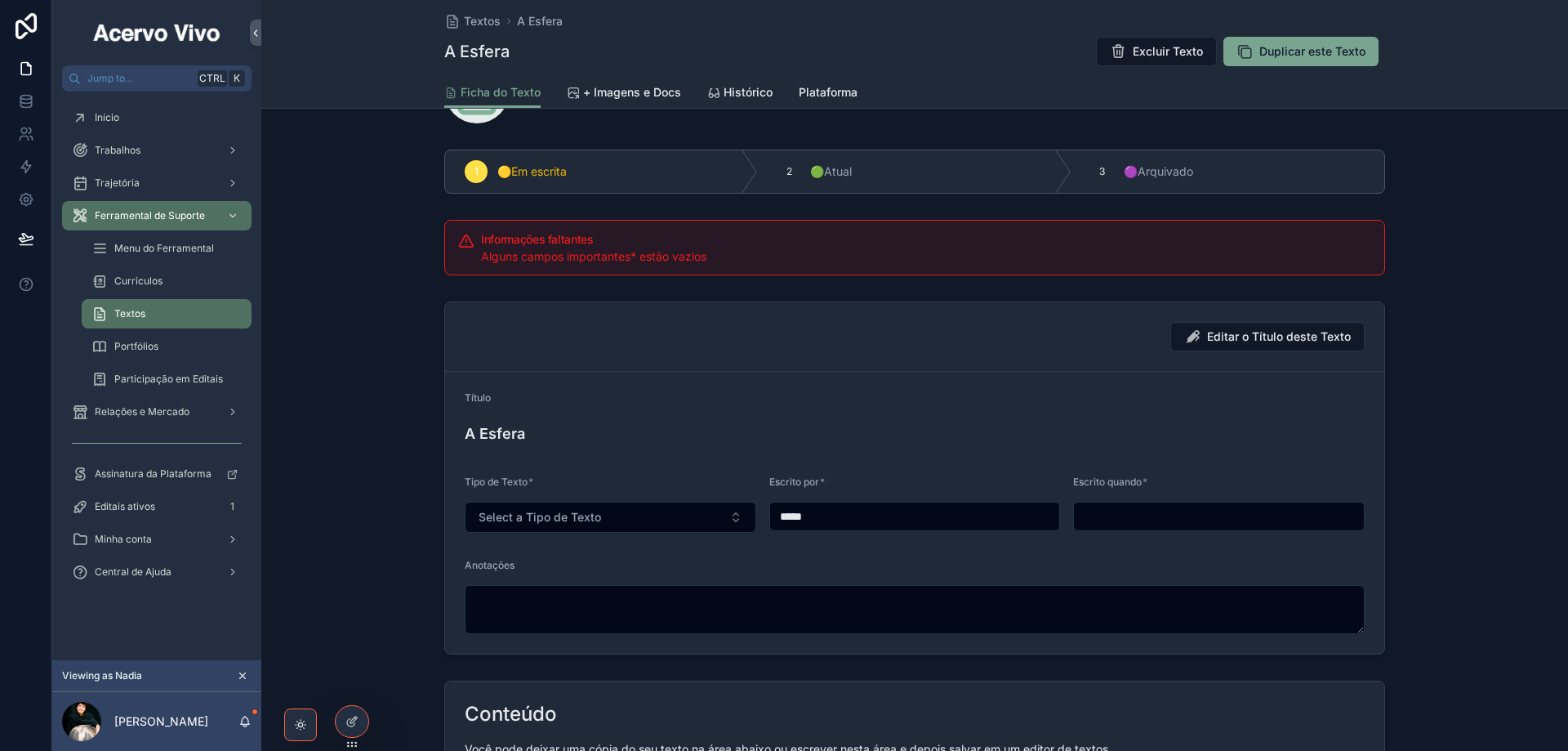
scroll to position [164, 0]
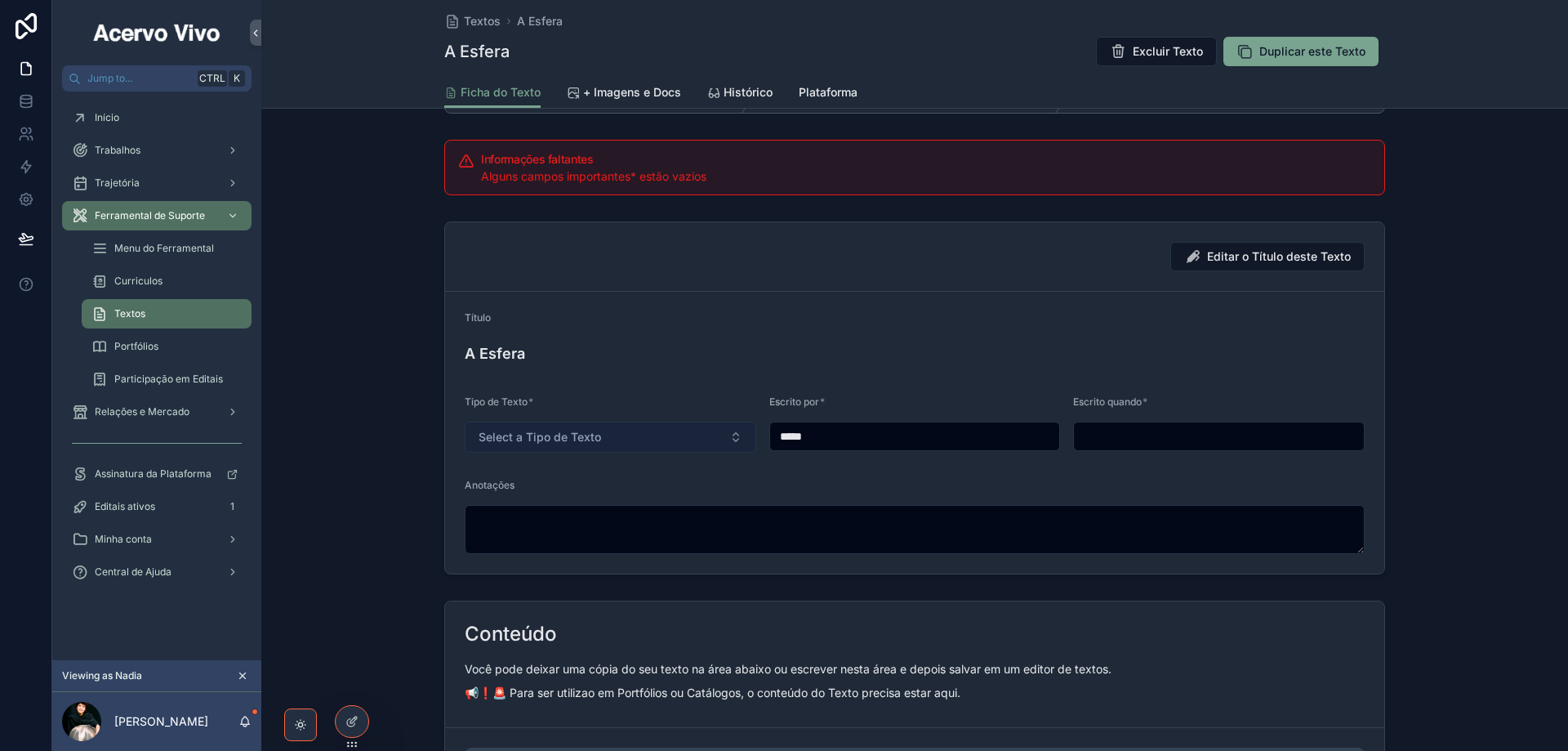
drag, startPoint x: 846, startPoint y: 442, endPoint x: 724, endPoint y: 451, distance: 122.3
click at [770, 441] on input "*****" at bounding box center [915, 436] width 290 height 23
paste input "*********"
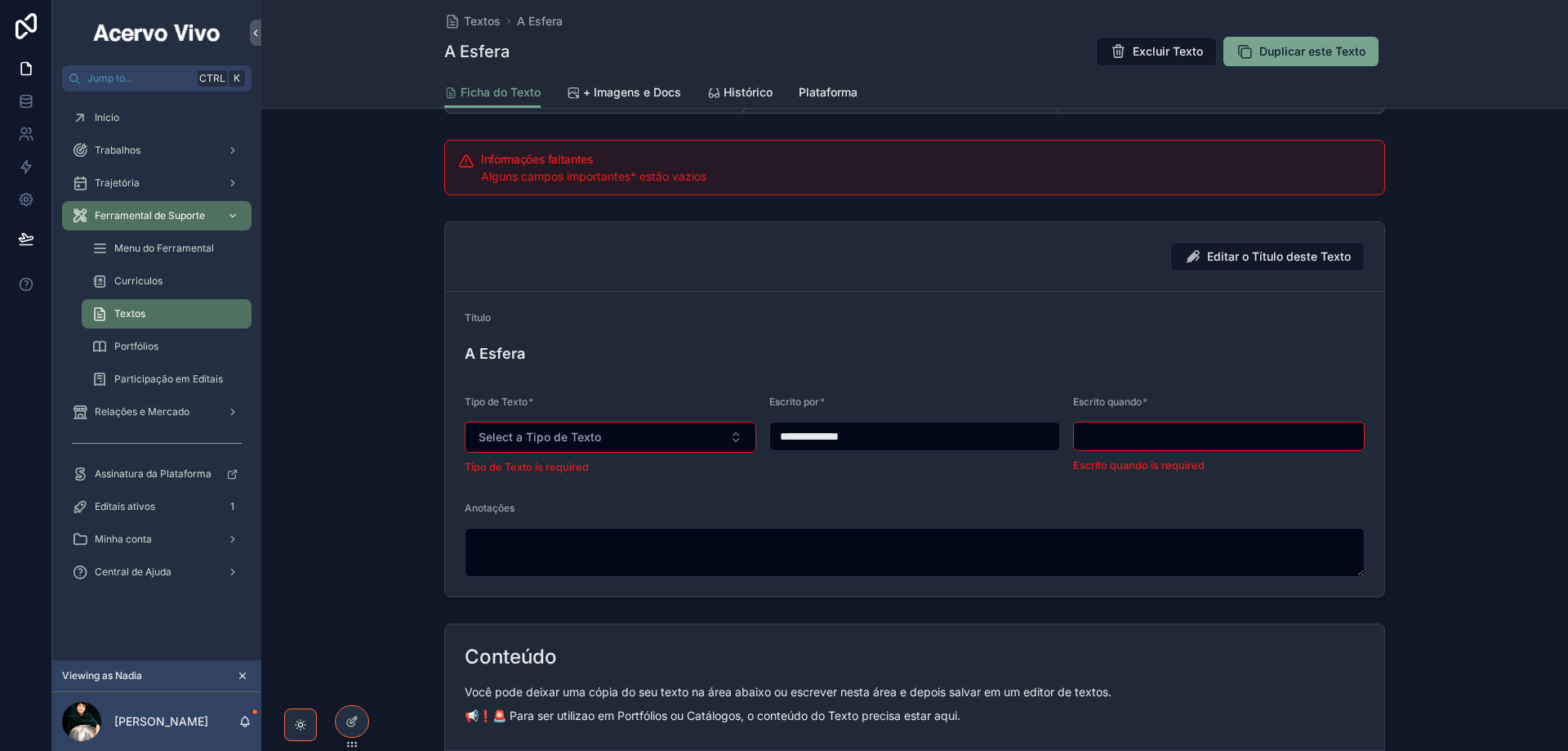
type input "**********"
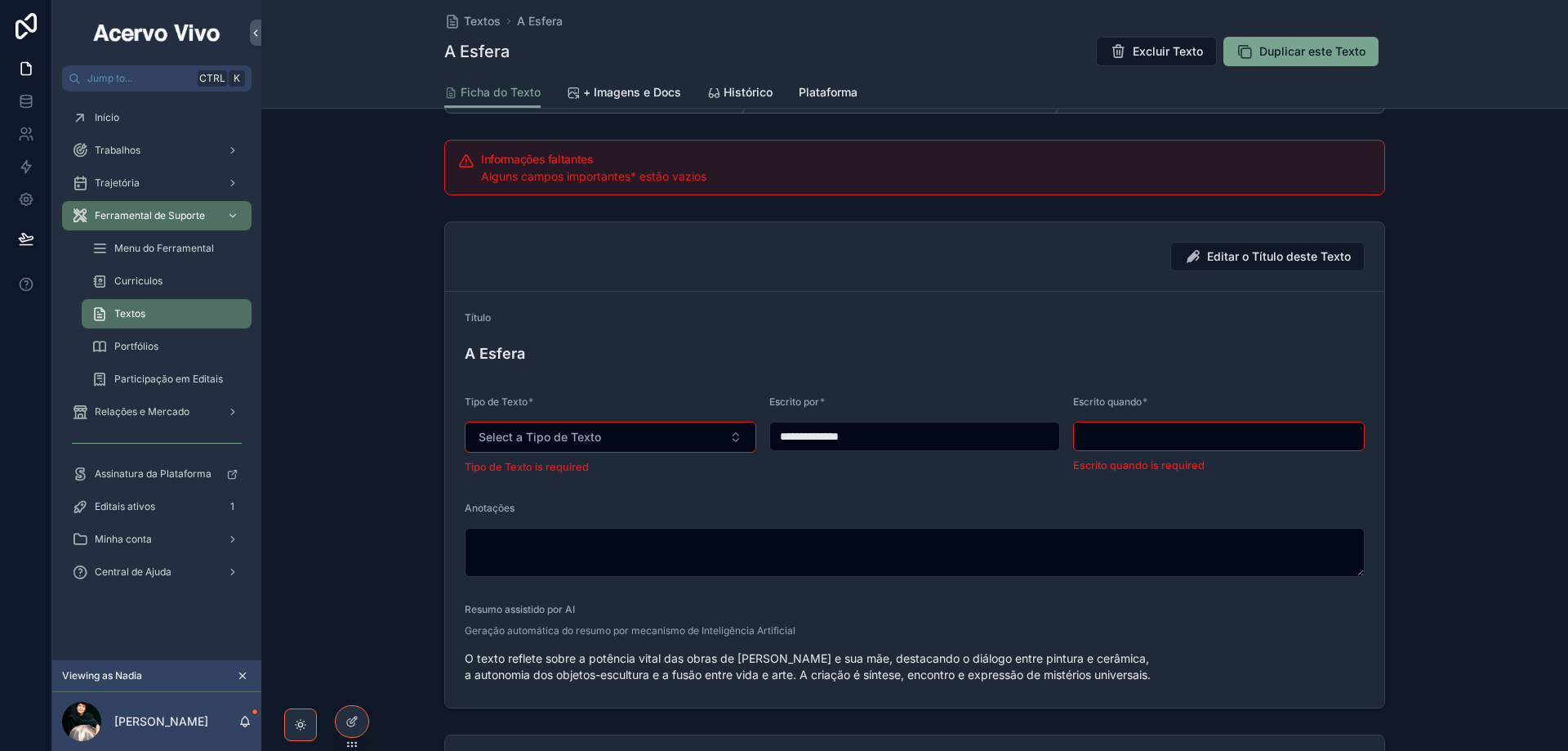
click at [1099, 445] on input "scrollable content" at bounding box center [1219, 436] width 290 height 23
click at [520, 442] on span "Select a Tipo de Texto" at bounding box center [540, 437] width 122 height 16
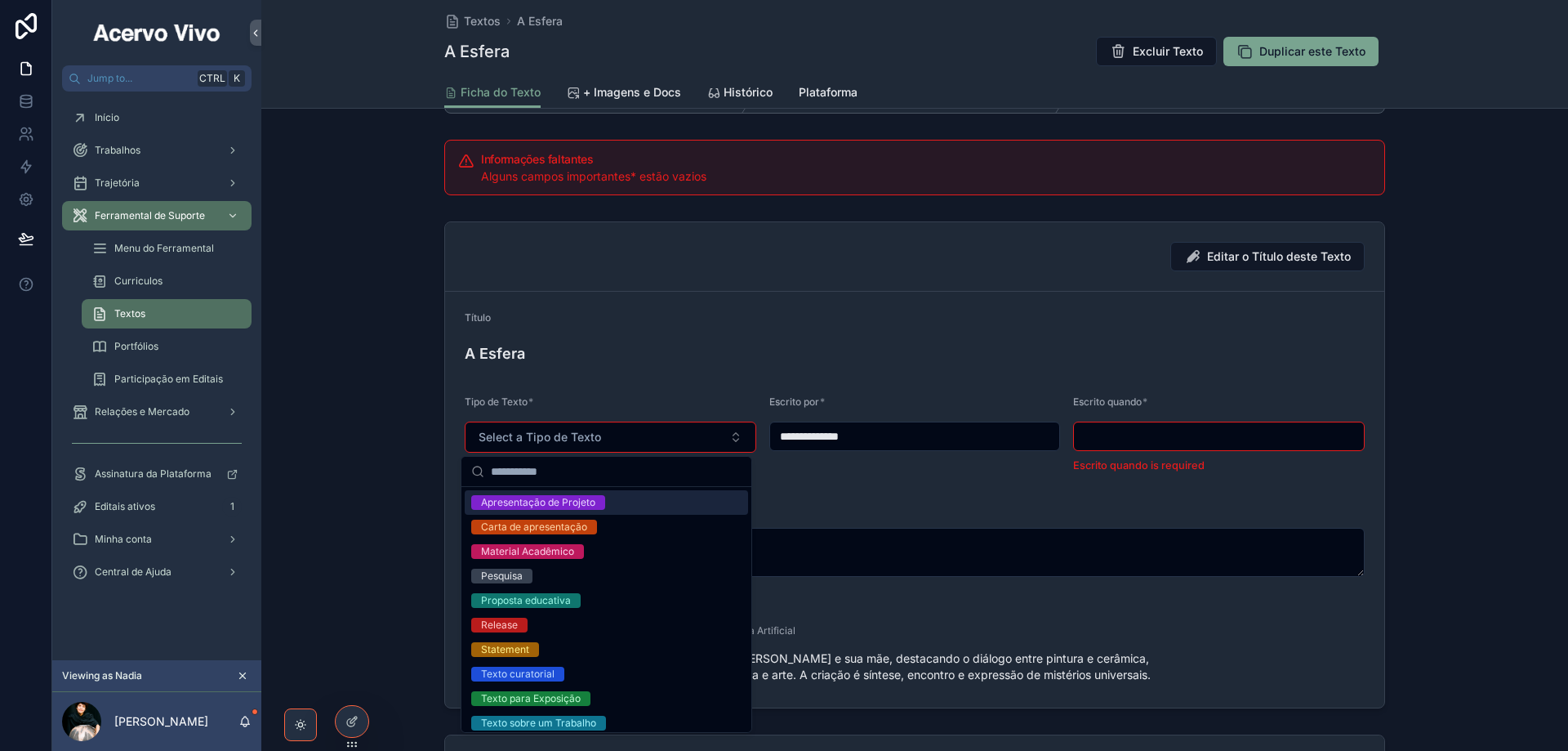
click at [549, 504] on div "Apresentação de Projeto" at bounding box center [539, 502] width 115 height 15
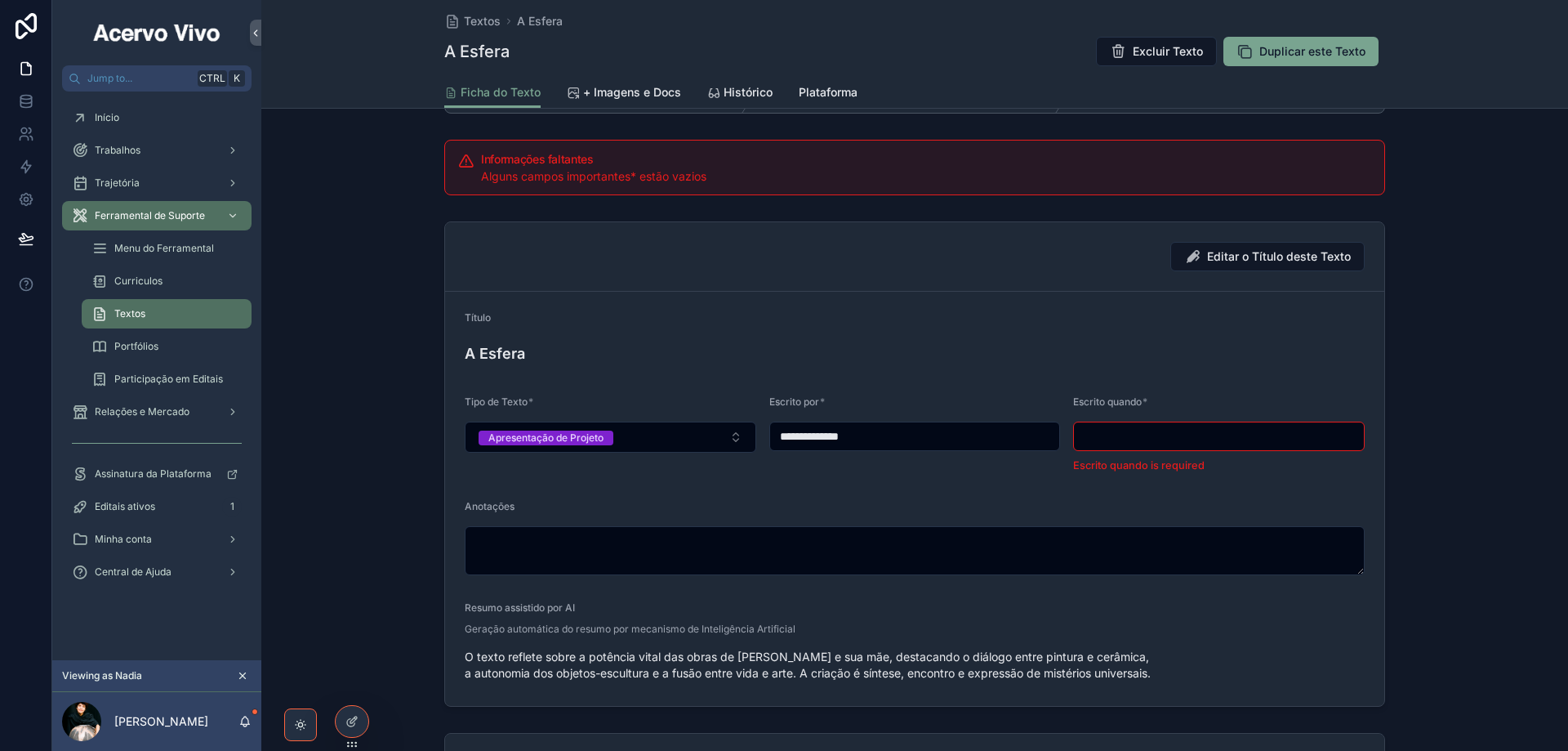
click at [1141, 441] on input "scrollable content" at bounding box center [1219, 436] width 290 height 23
paste input "**********"
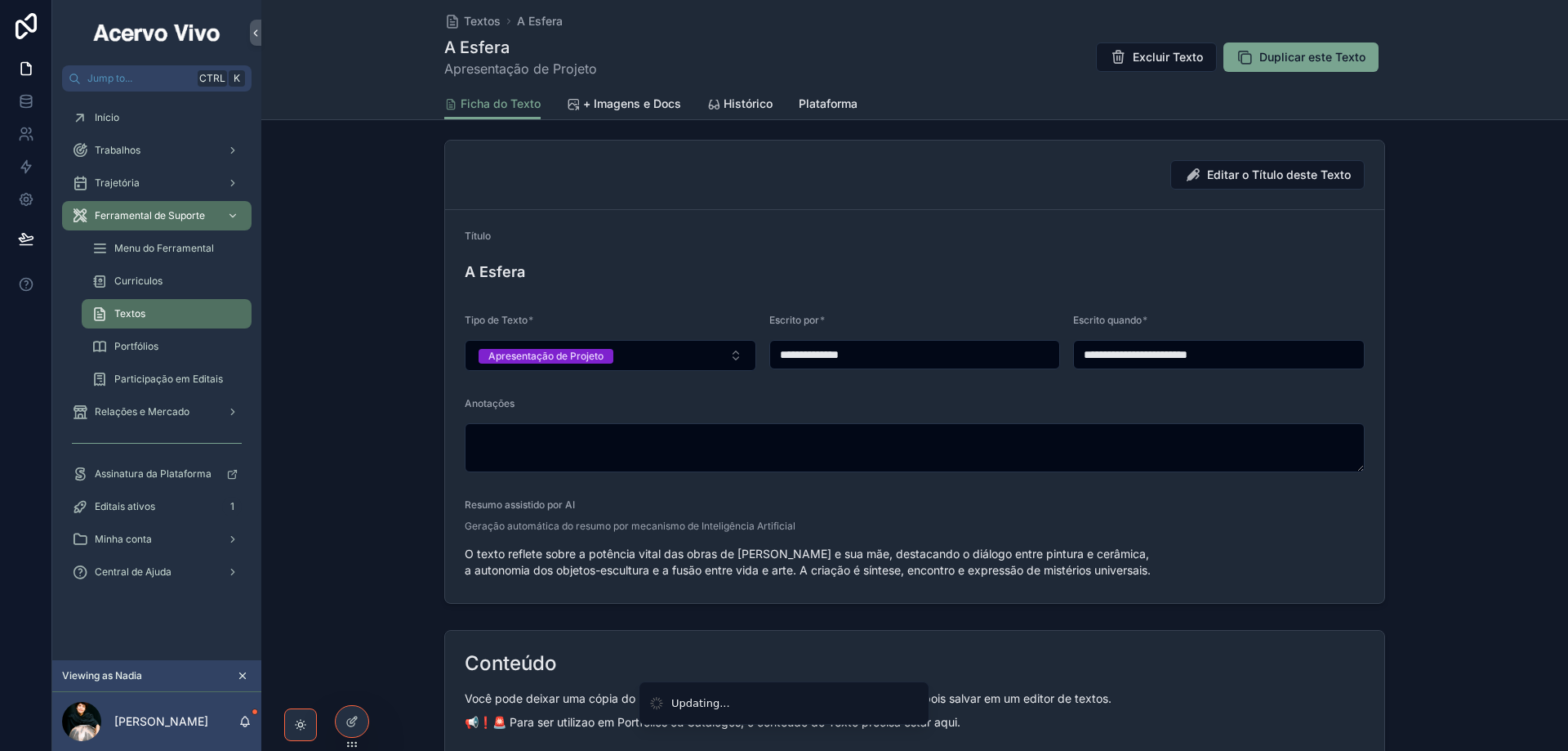
scroll to position [0, 0]
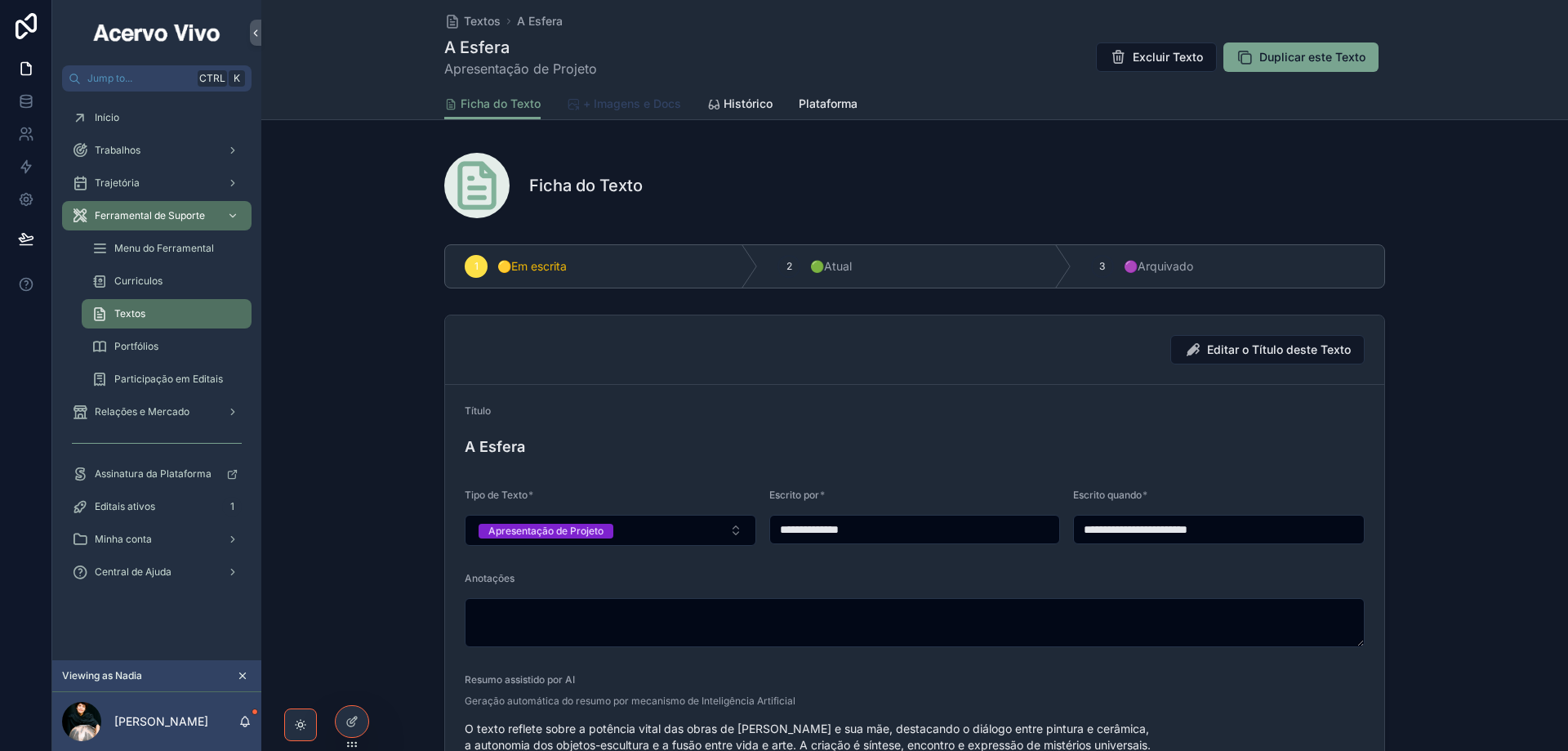
type input "**********"
click at [598, 108] on span "+ Imagens e Docs" at bounding box center [632, 104] width 98 height 16
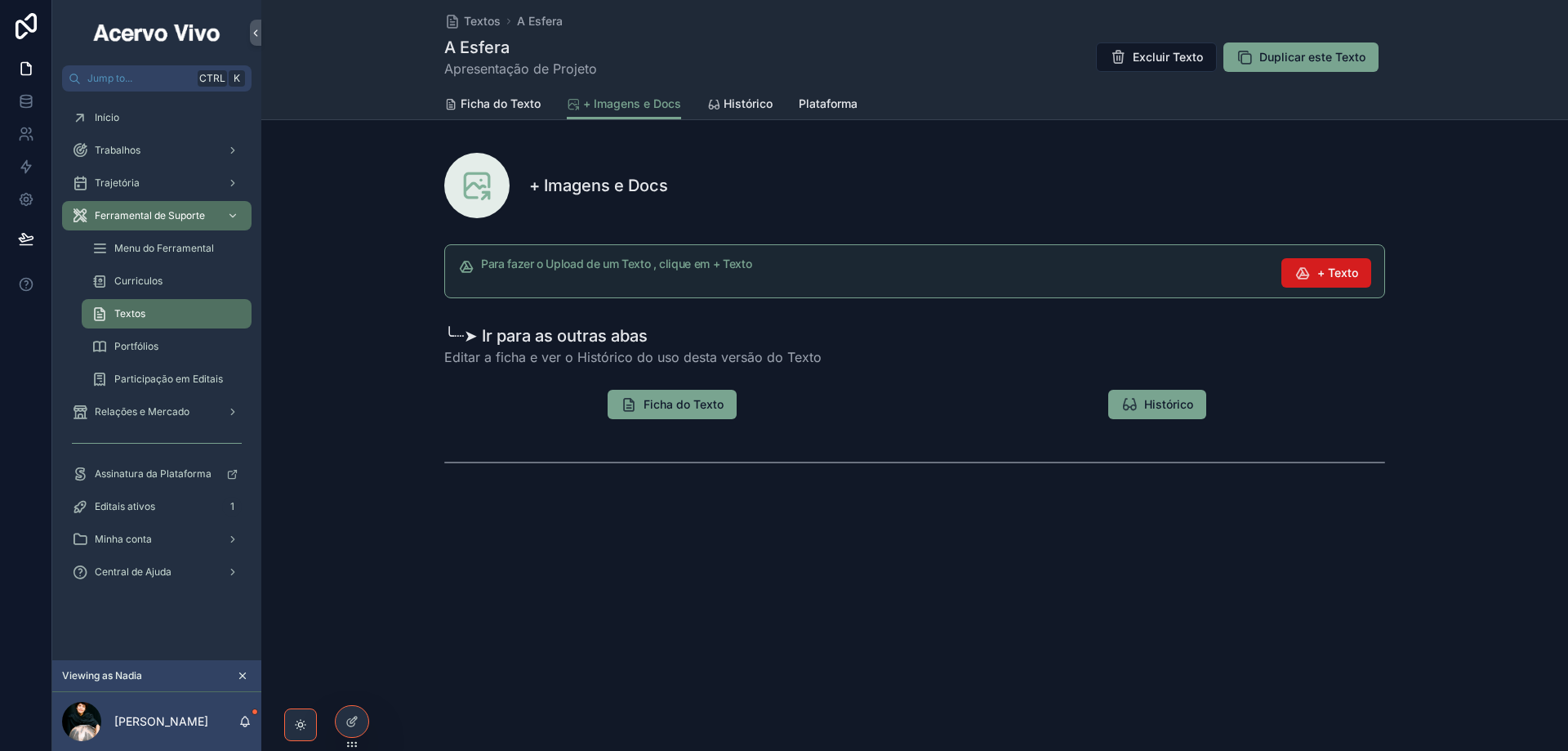
click at [1315, 272] on button "+ Texto" at bounding box center [1327, 272] width 90 height 29
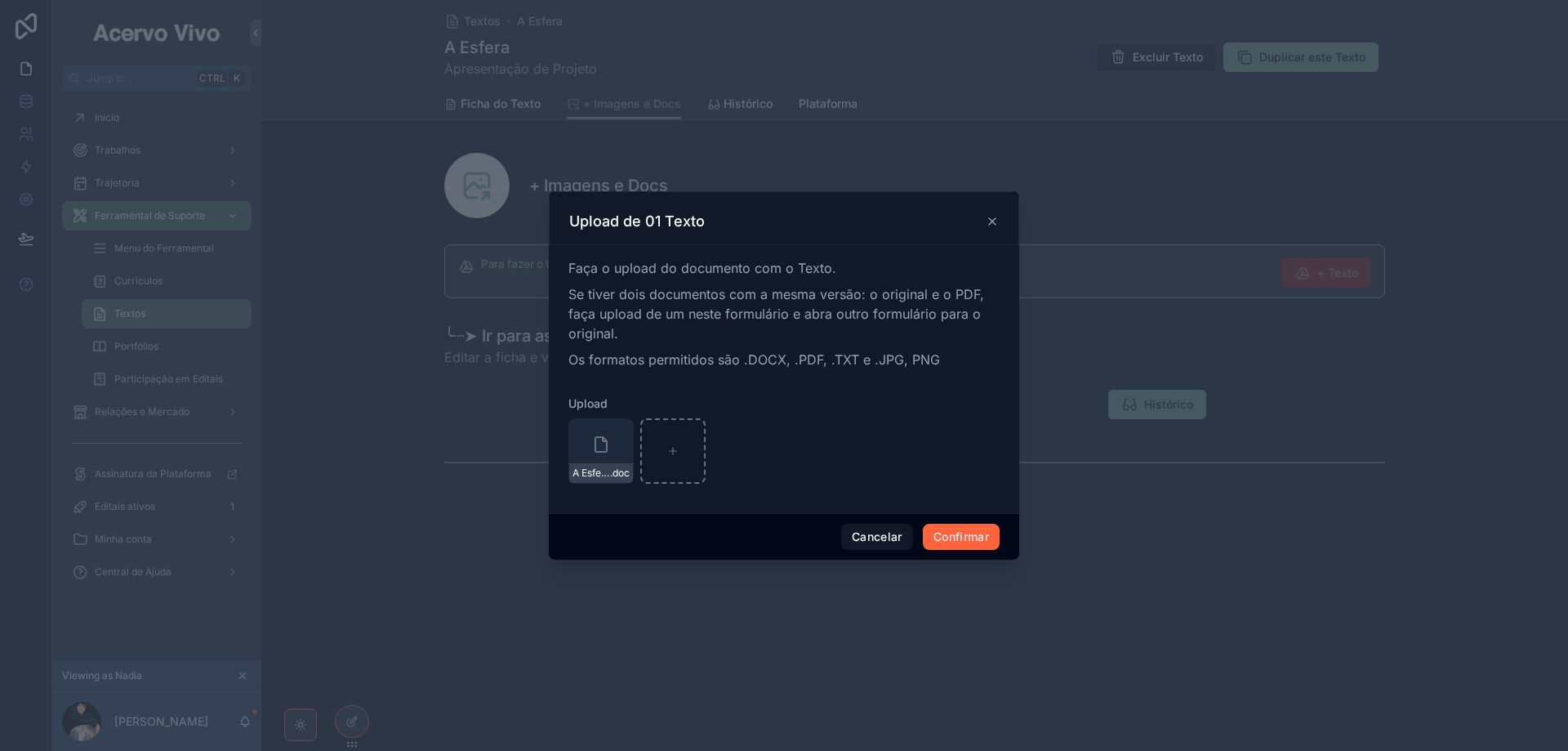
click at [953, 539] on button "Confirmar" at bounding box center [962, 536] width 77 height 27
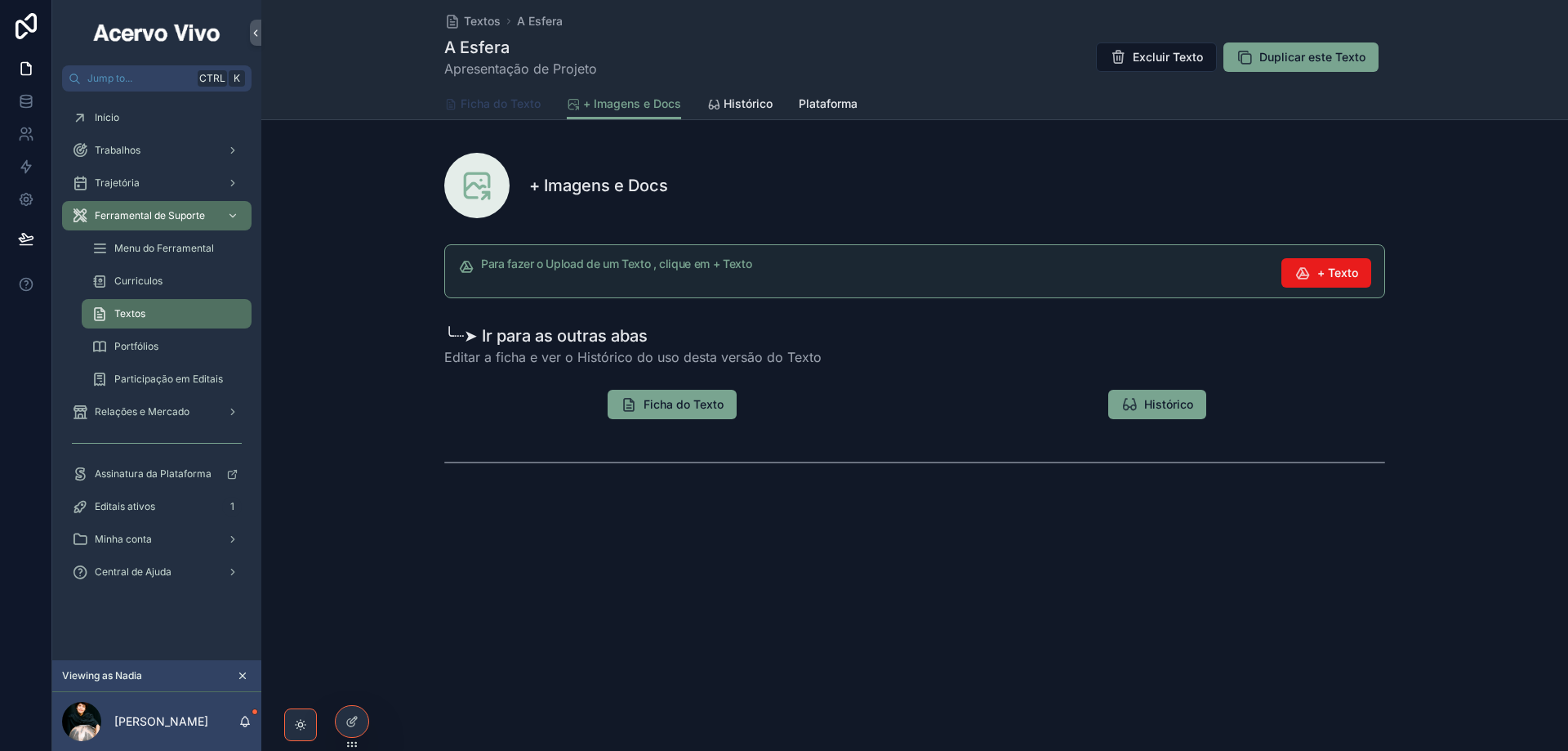
click at [492, 104] on span "Ficha do Texto" at bounding box center [500, 104] width 80 height 16
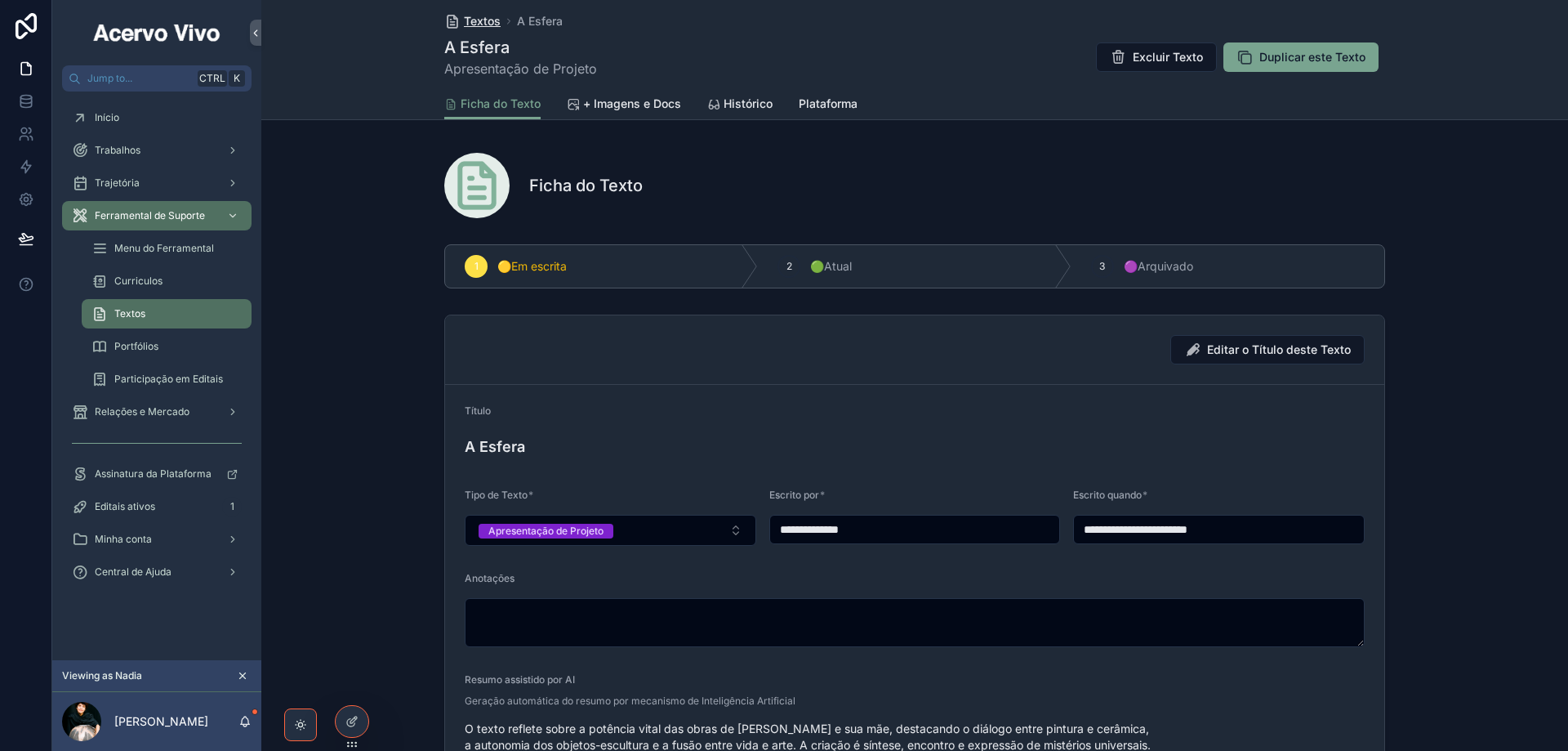
click at [476, 23] on span "Textos" at bounding box center [482, 21] width 37 height 16
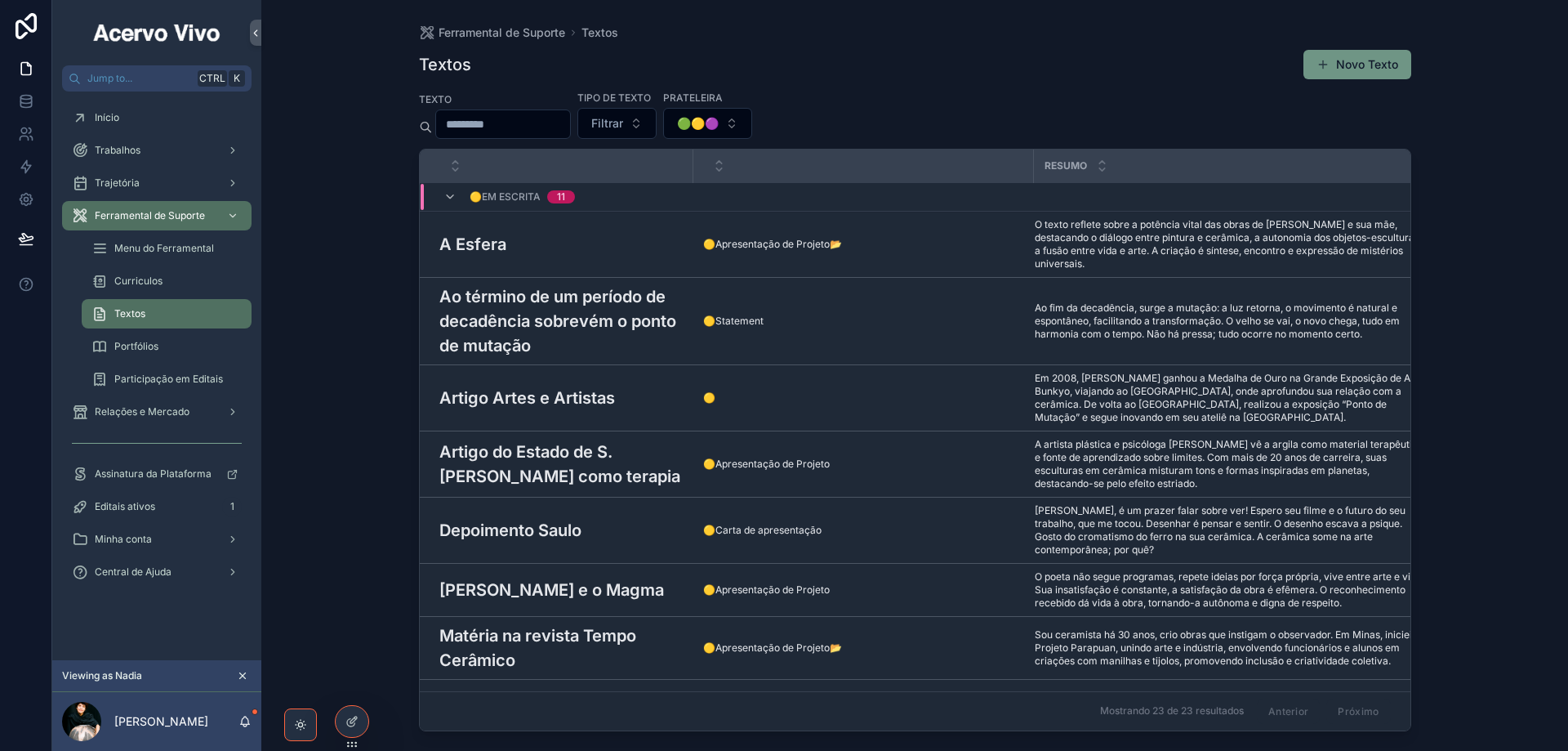
click at [1338, 64] on button "Novo Texto" at bounding box center [1357, 64] width 108 height 29
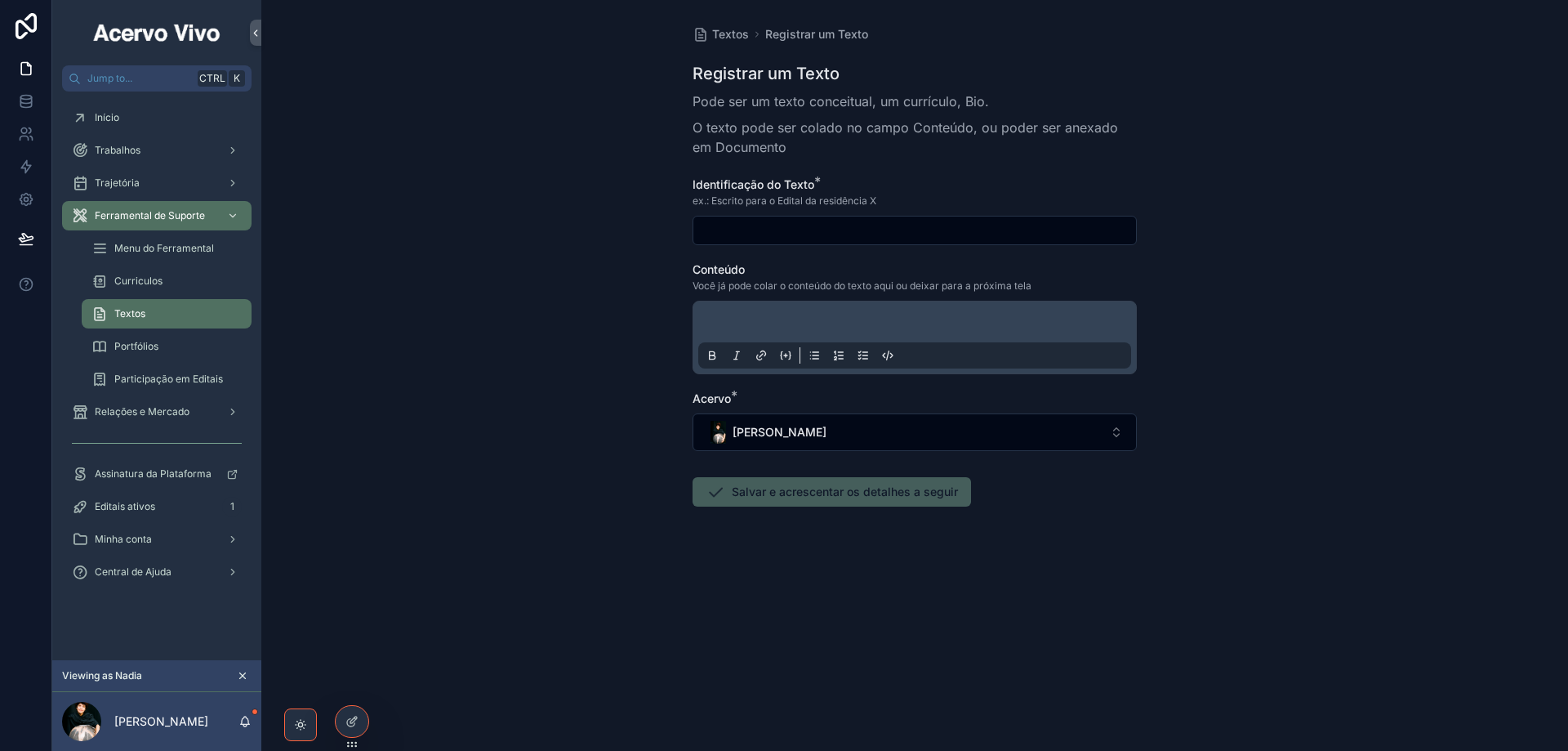
click at [762, 318] on p "scrollable content" at bounding box center [918, 324] width 433 height 16
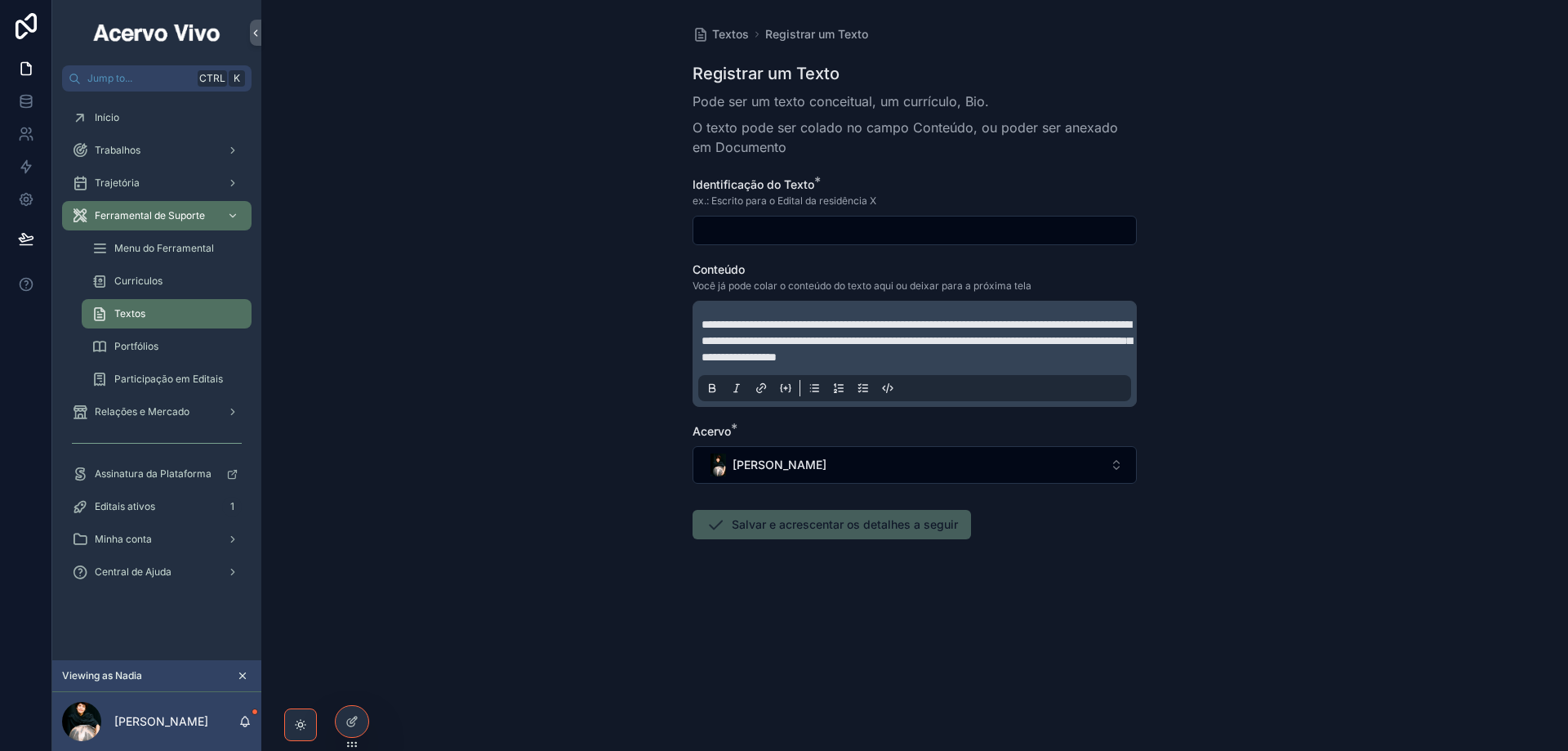
click at [762, 224] on input "scrollable content" at bounding box center [915, 230] width 443 height 23
paste input "**********"
type input "**********"
click at [788, 539] on button "Salvar e acrescentar os detalhes a seguir" at bounding box center [832, 524] width 278 height 29
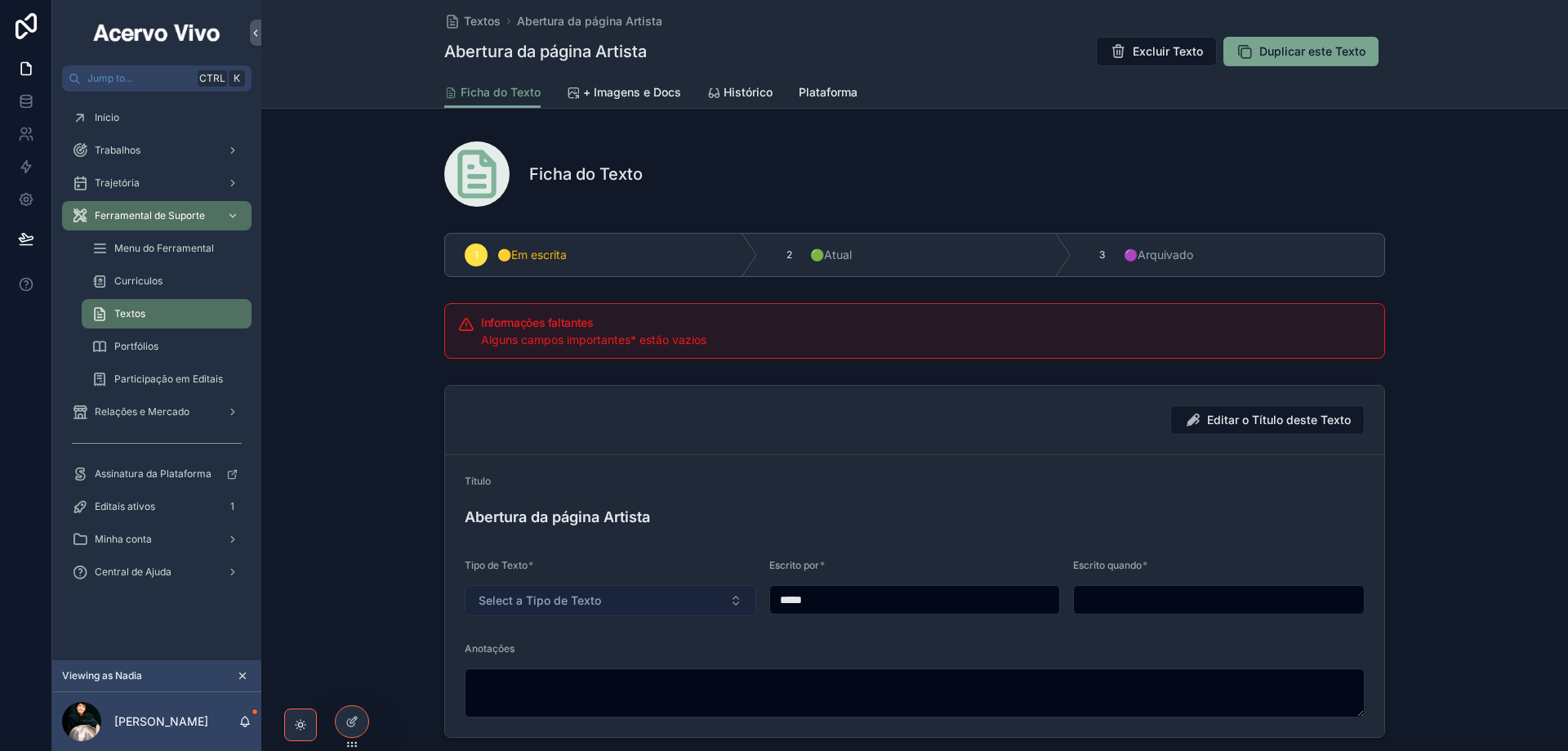
click at [589, 599] on span "Select a Tipo de Texto" at bounding box center [540, 600] width 122 height 16
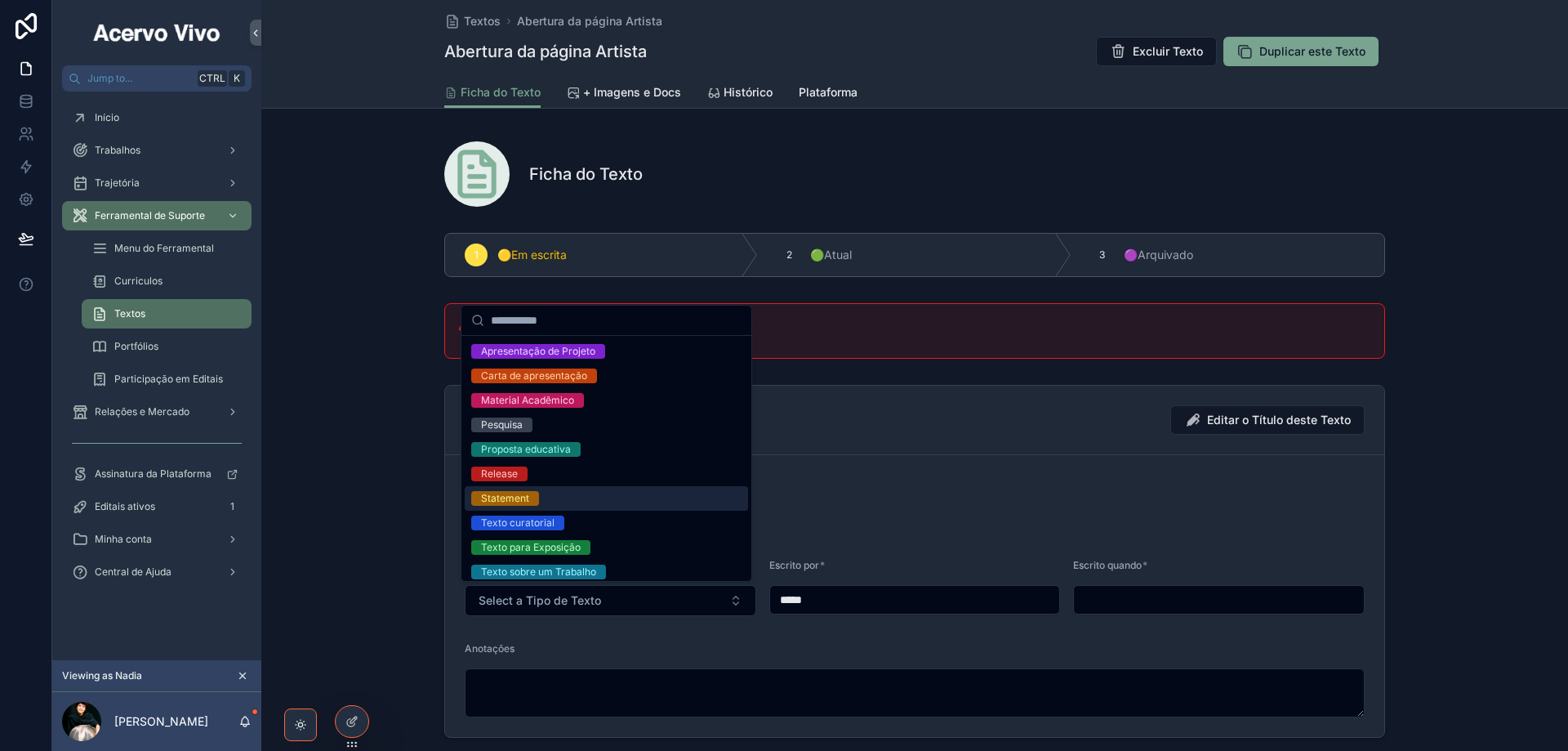
click at [628, 498] on div "Statement" at bounding box center [606, 498] width 283 height 25
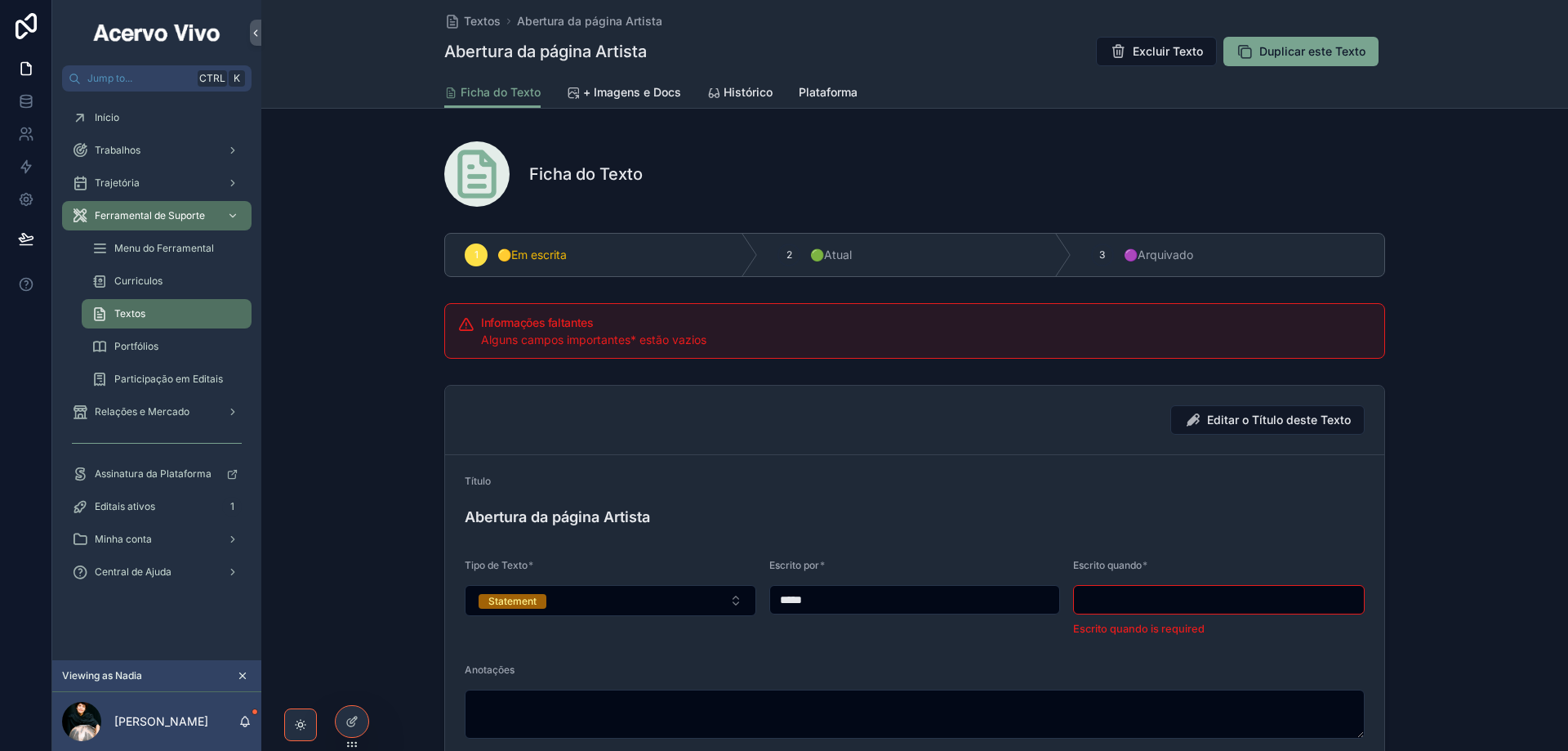
click at [1124, 593] on input "scrollable content" at bounding box center [1219, 599] width 290 height 23
drag, startPoint x: 1210, startPoint y: 599, endPoint x: 1215, endPoint y: 607, distance: 9.4
click at [1210, 599] on input "scrollable content" at bounding box center [1219, 599] width 290 height 23
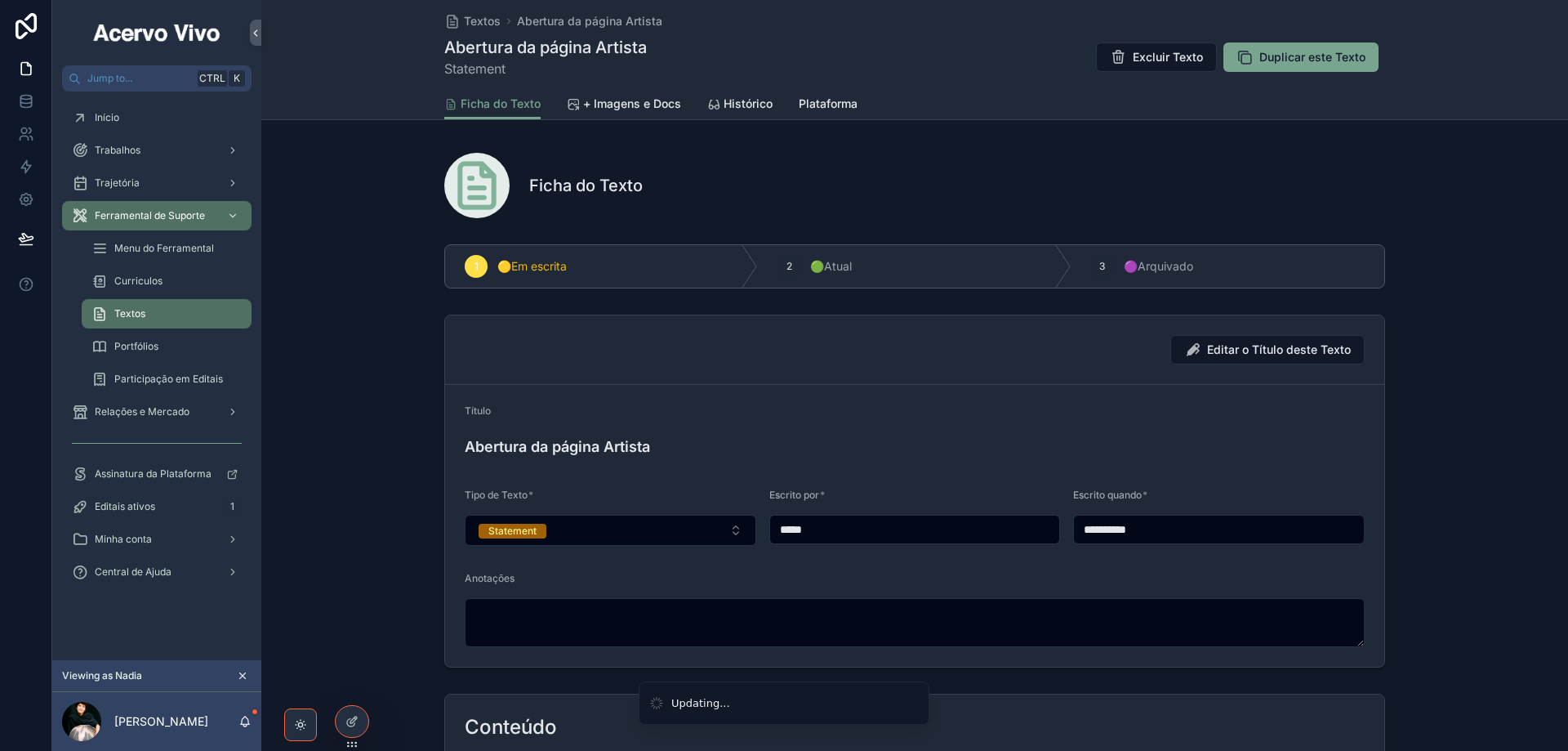
click at [1092, 528] on input "**********" at bounding box center [1219, 529] width 290 height 23
type input "**********"
click at [622, 103] on span "+ Imagens e Docs" at bounding box center [632, 104] width 98 height 16
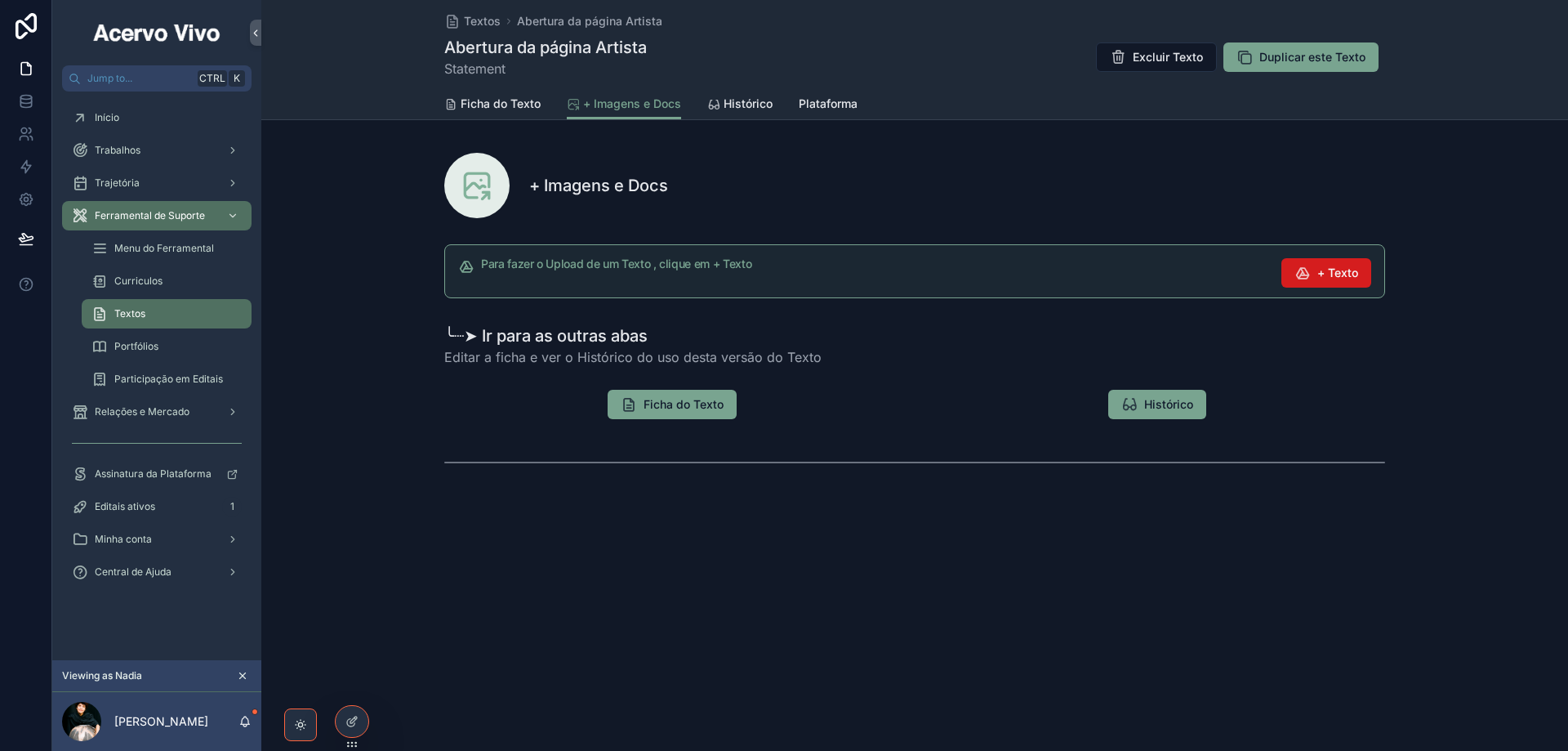
click at [1310, 270] on div "Jump to... Ctrl K Início Trabalhos Trajetória Ferramental de Suporte Menu do Fe…" at bounding box center [810, 375] width 1516 height 751
click at [1337, 269] on div "Jump to... Ctrl K Início Trabalhos Trajetória Ferramental de Suporte Menu do Fe…" at bounding box center [810, 375] width 1516 height 751
click at [1325, 281] on button "+ Texto" at bounding box center [1327, 272] width 90 height 29
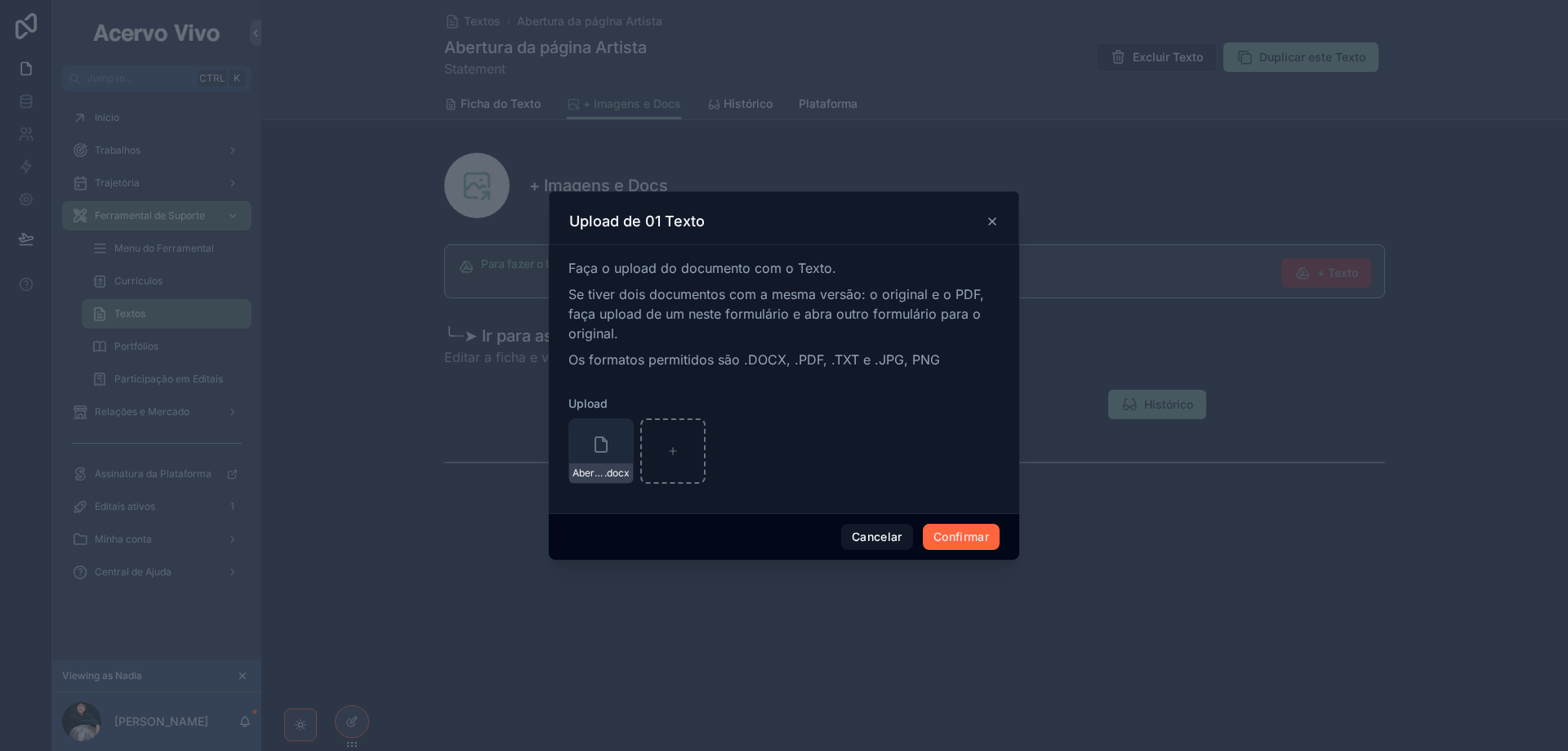
click at [968, 530] on button "Confirmar" at bounding box center [962, 536] width 77 height 27
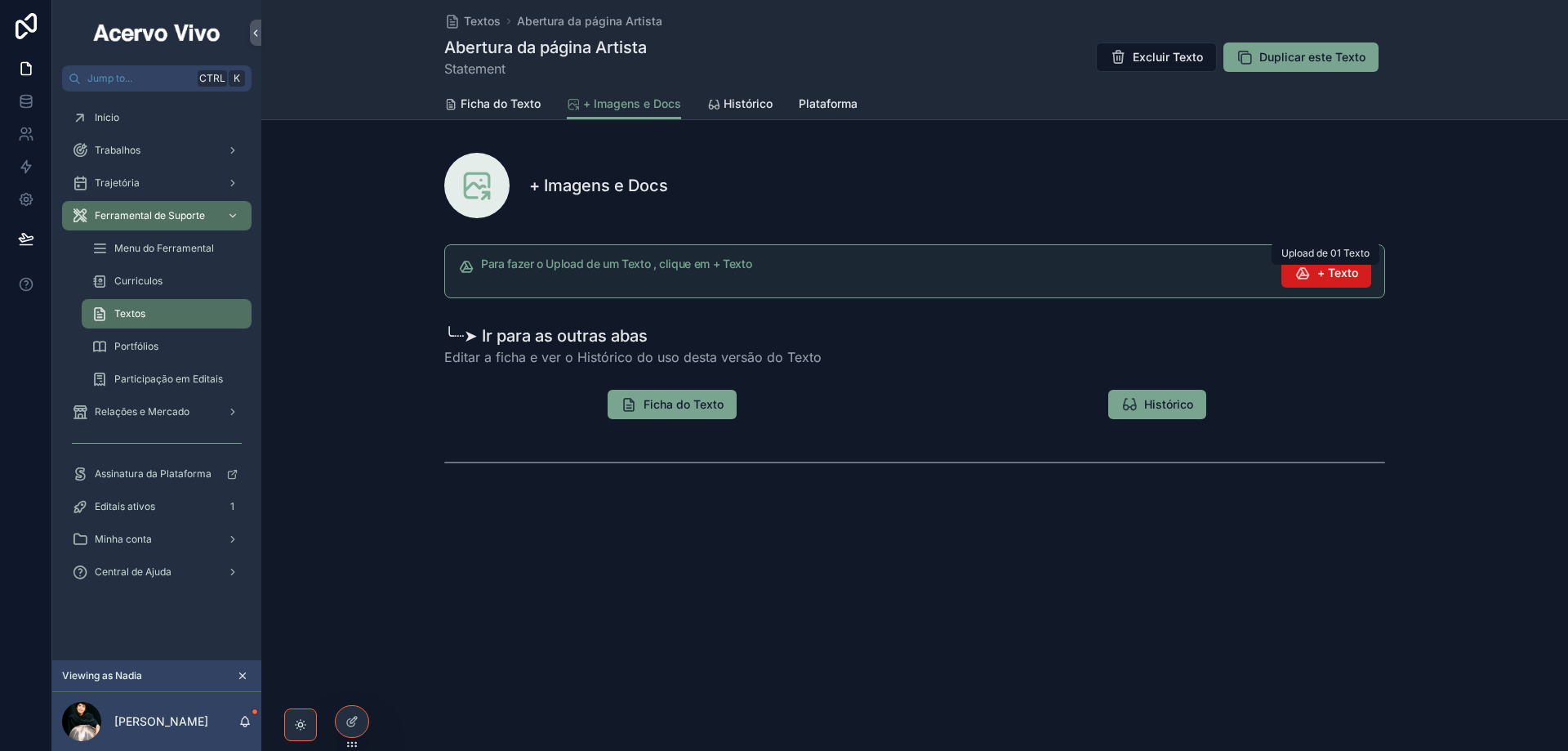
click at [1333, 277] on span "+ Texto" at bounding box center [1338, 272] width 41 height 16
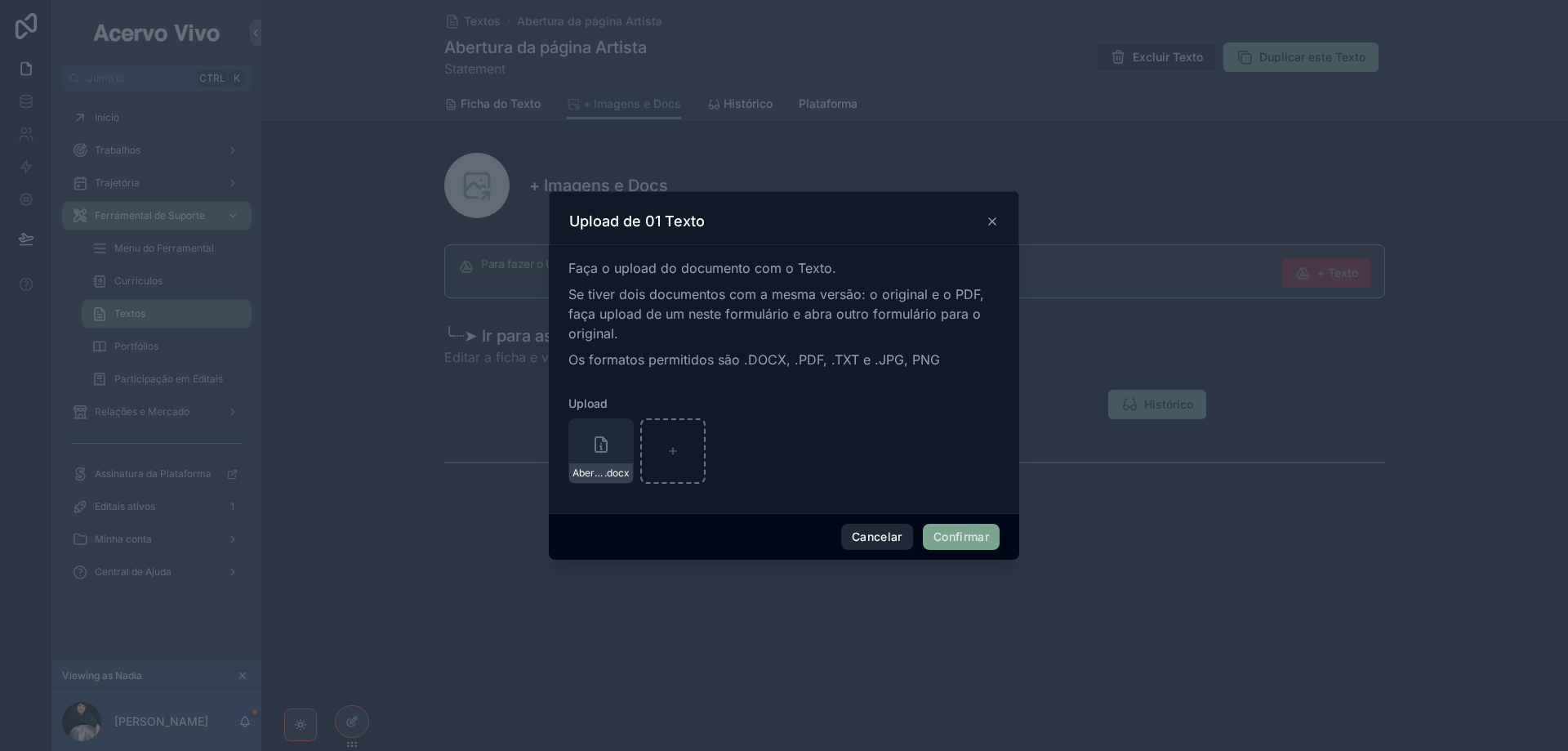
click at [859, 544] on button "Cancelar" at bounding box center [877, 536] width 72 height 27
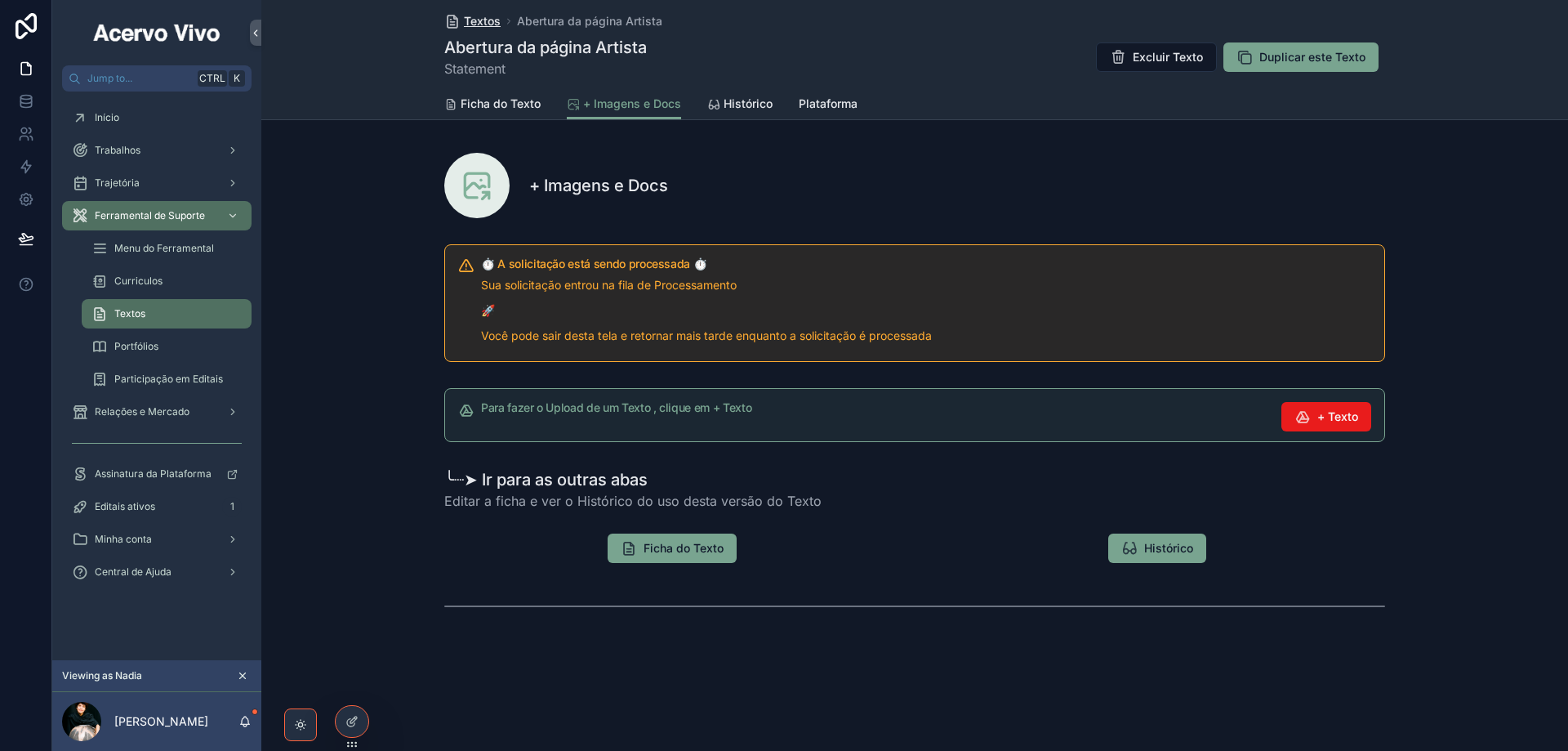
click at [490, 27] on span "Textos" at bounding box center [482, 21] width 37 height 16
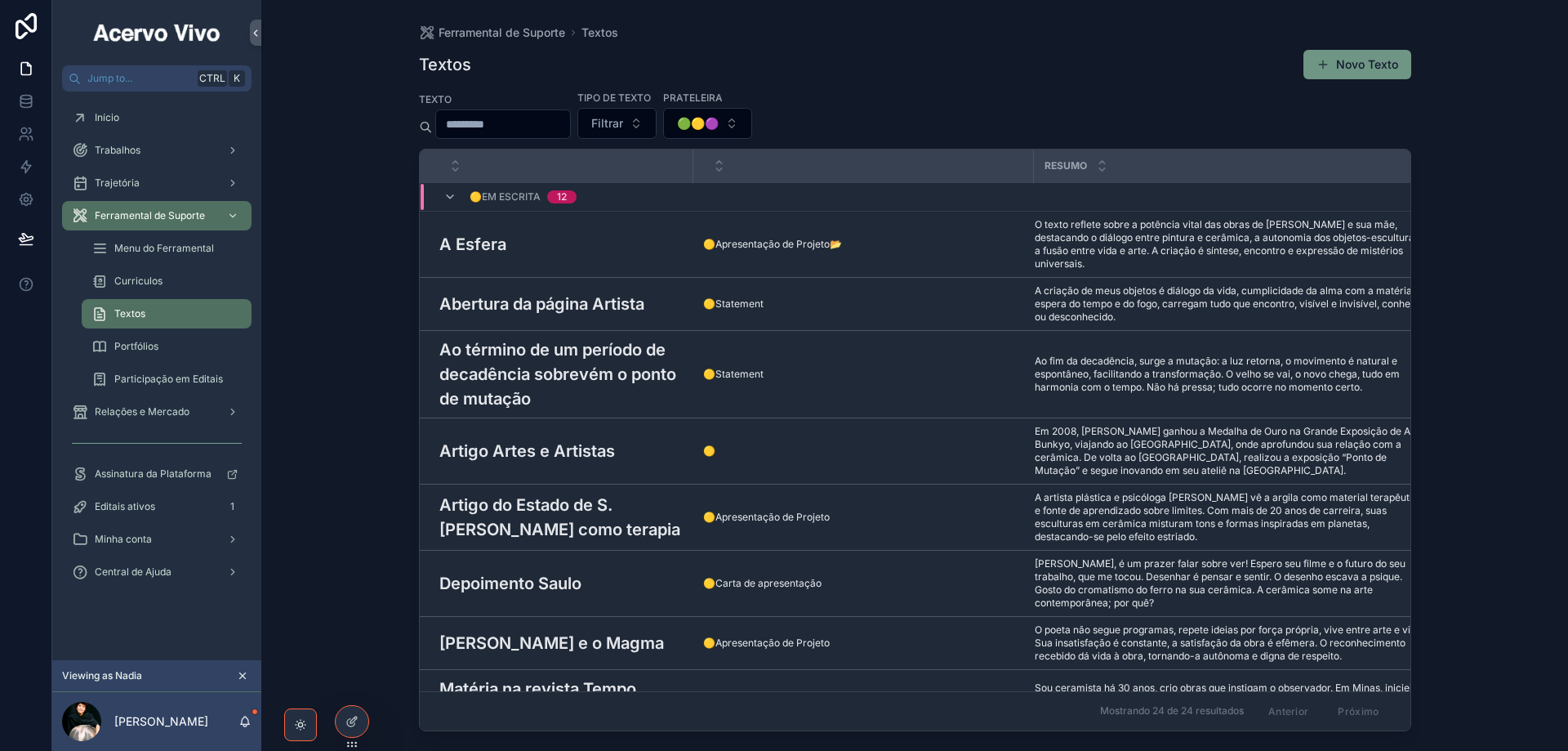
click at [1341, 67] on button "Novo Texto" at bounding box center [1357, 64] width 108 height 29
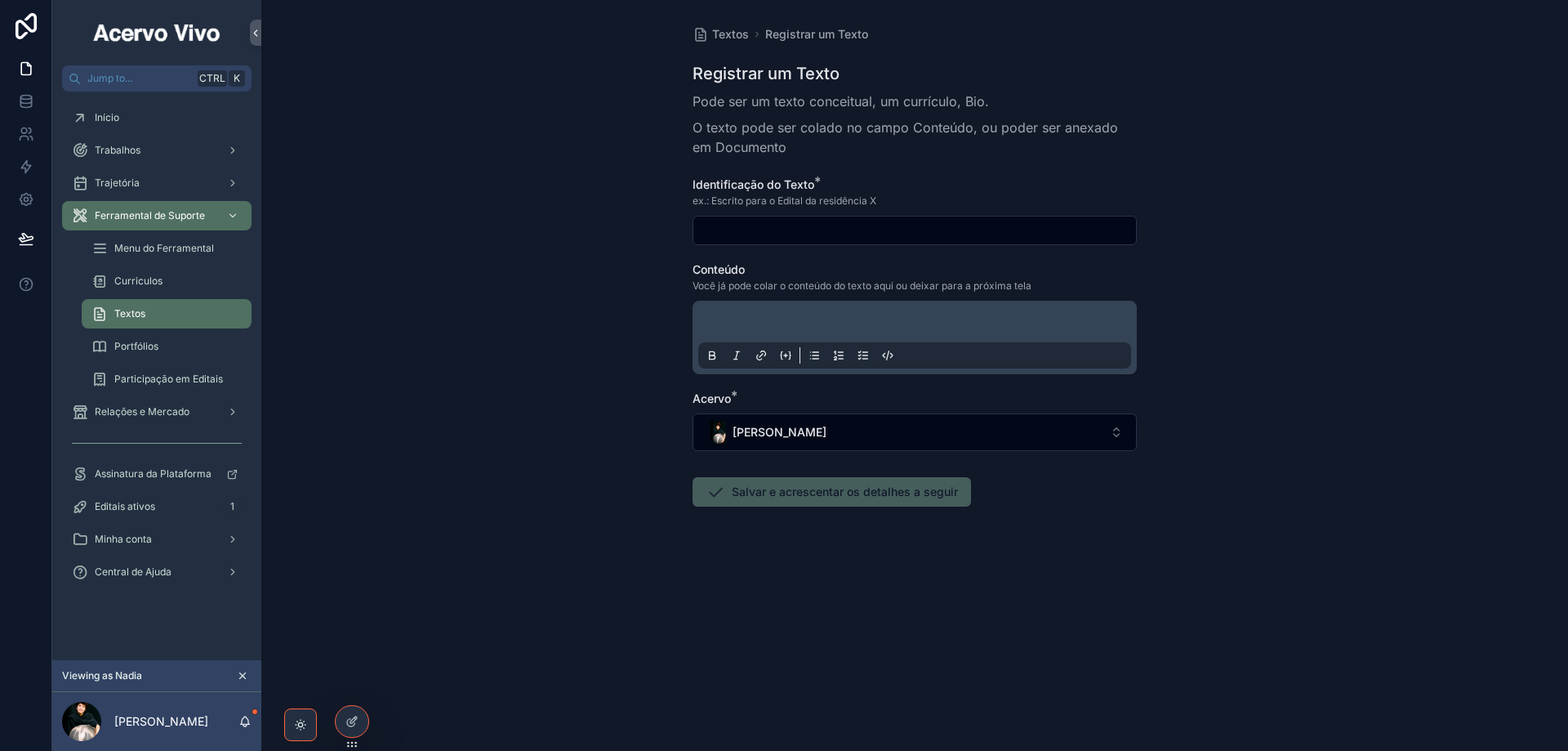
click at [771, 226] on input "scrollable content" at bounding box center [915, 230] width 443 height 23
paste input "**********"
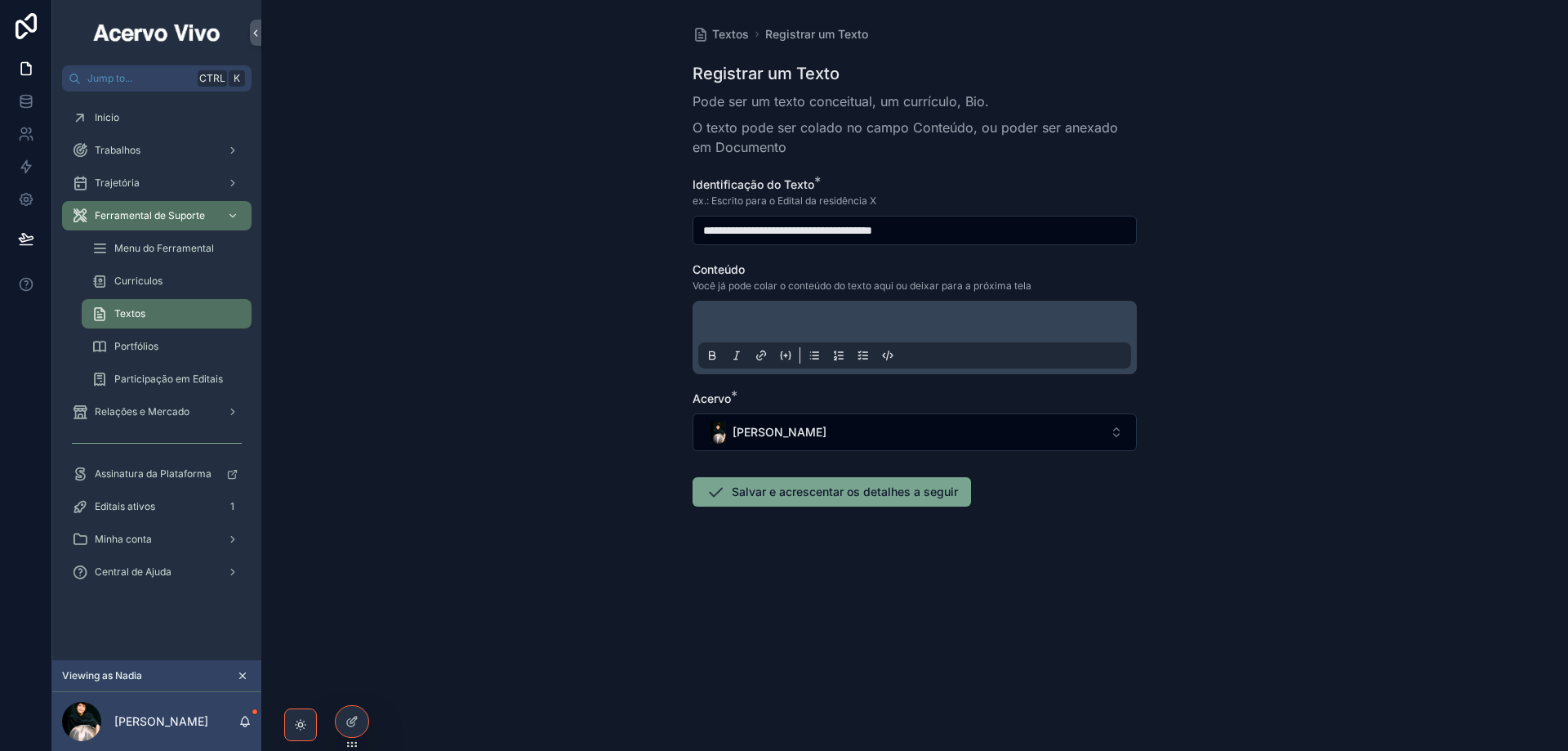
type input "**********"
click at [768, 312] on div "scrollable content" at bounding box center [915, 337] width 433 height 62
click at [768, 323] on p "scrollable content" at bounding box center [918, 324] width 433 height 16
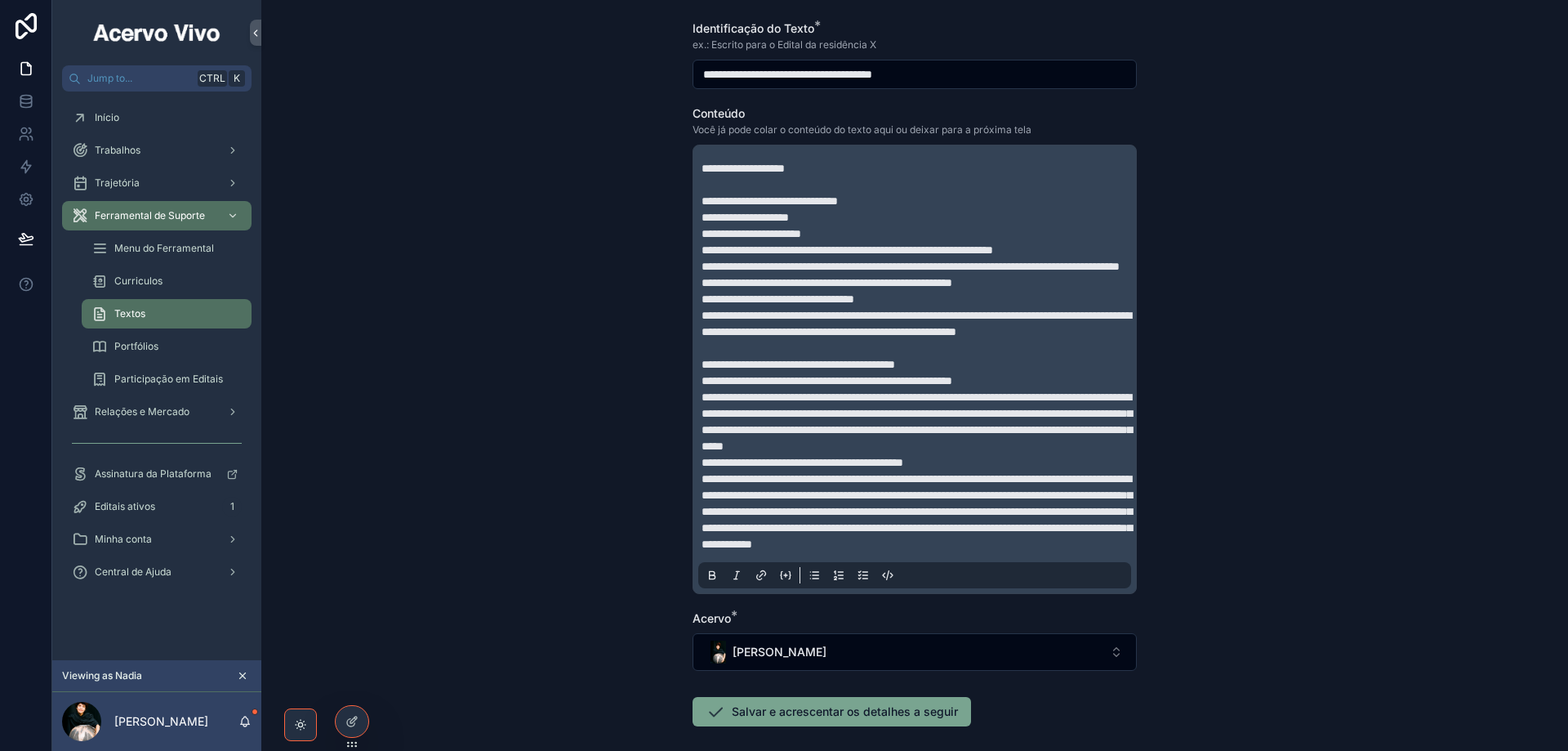
scroll to position [301, 0]
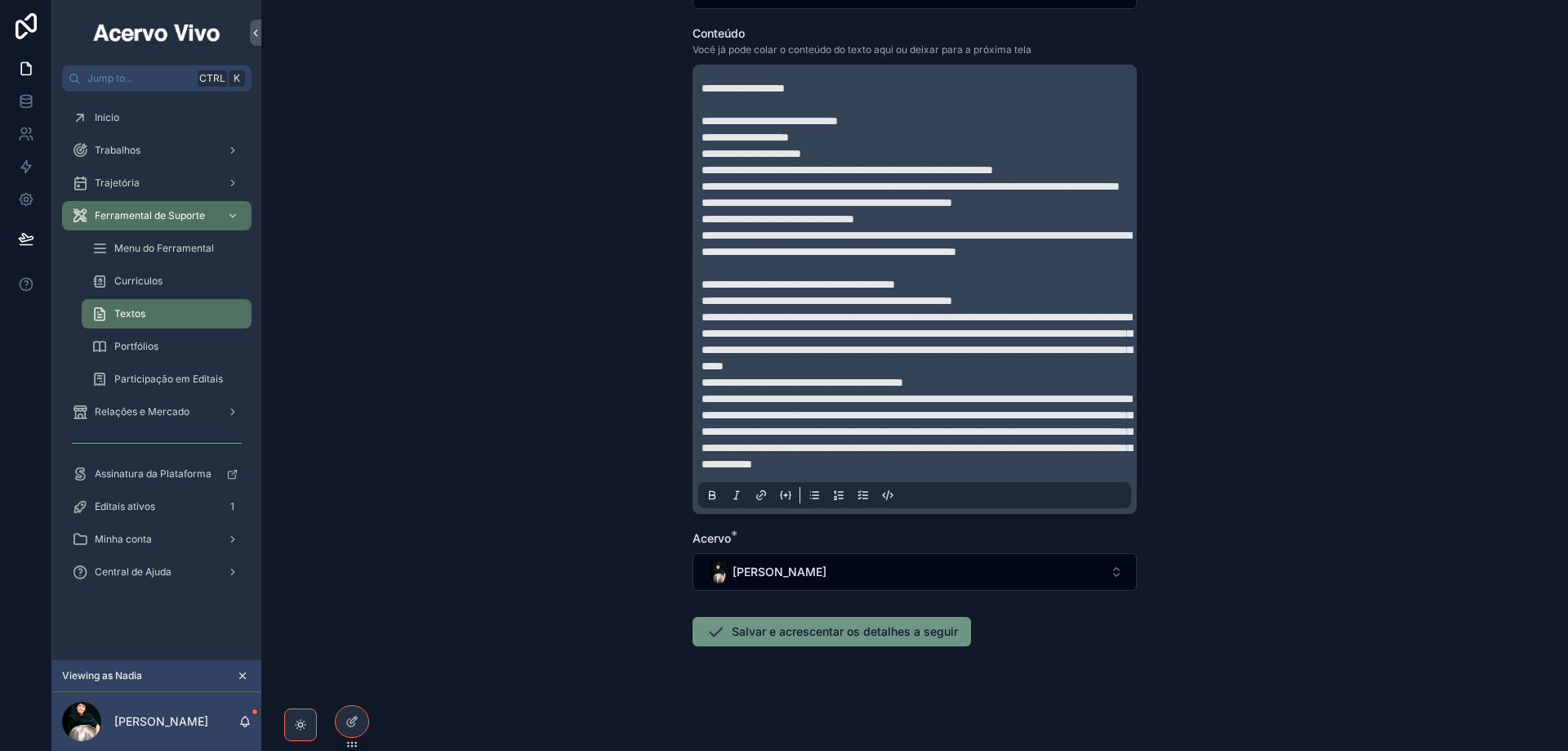
click at [844, 633] on button "Salvar e acrescentar os detalhes a seguir" at bounding box center [832, 631] width 278 height 29
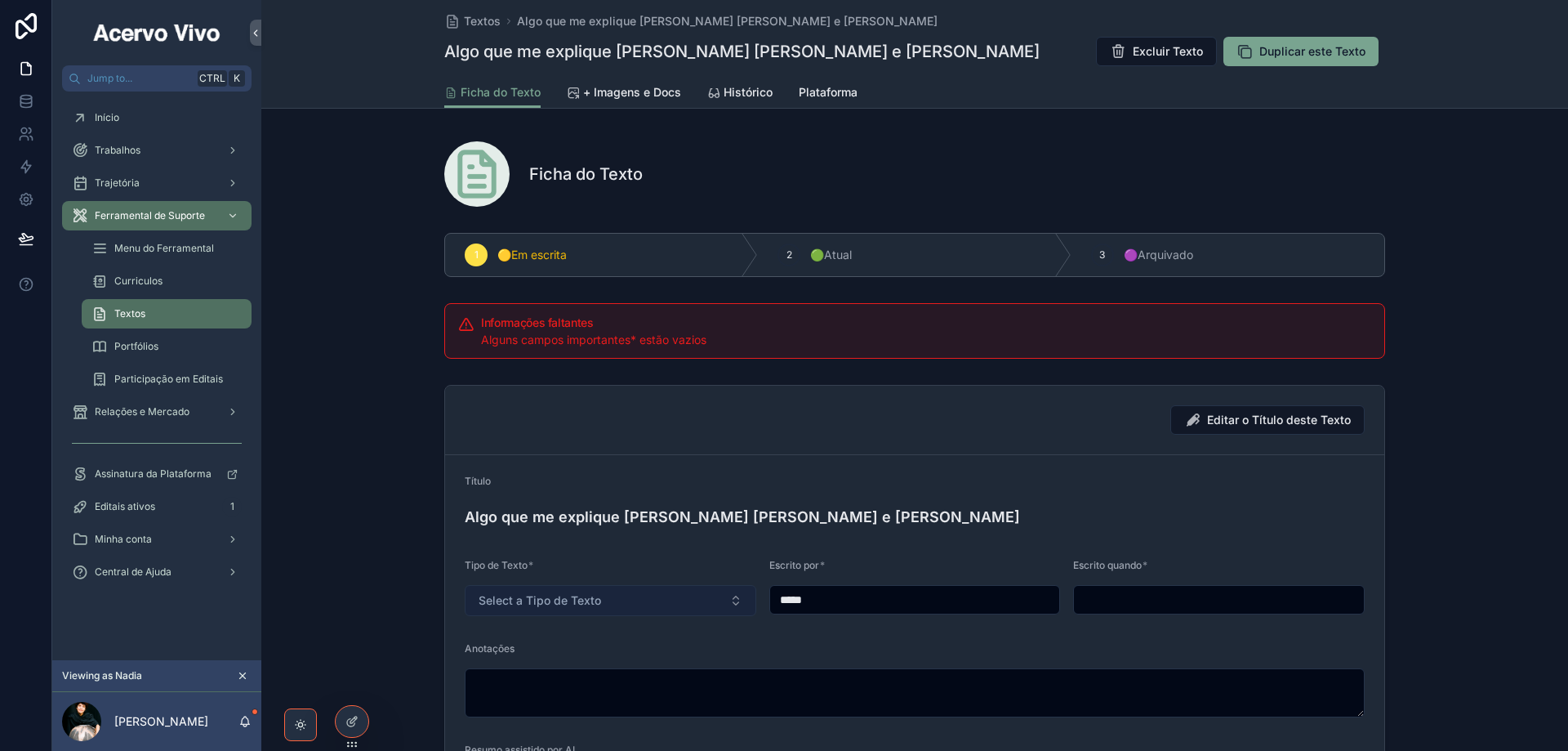
click at [594, 599] on span "Select a Tipo de Texto" at bounding box center [540, 600] width 122 height 16
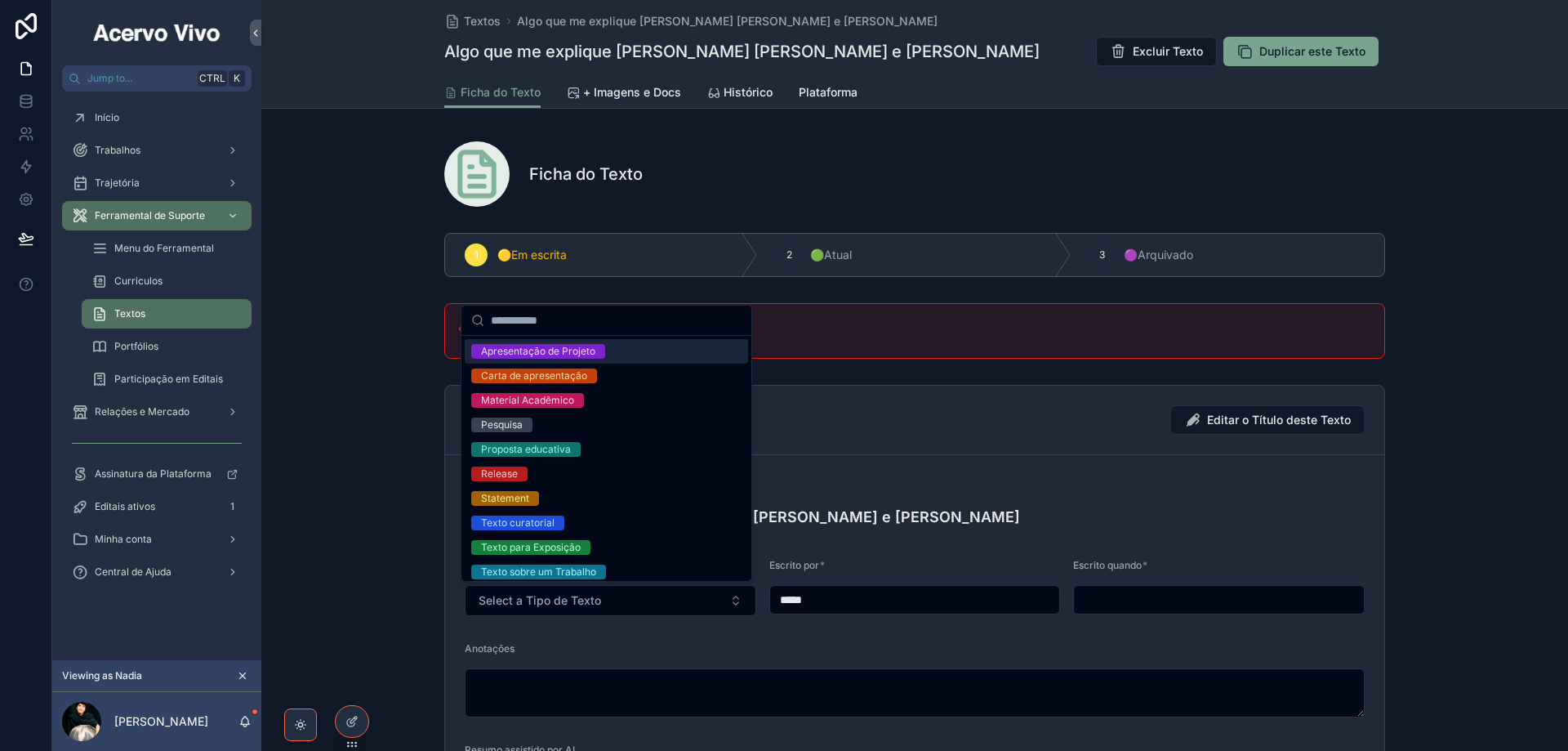
drag, startPoint x: 584, startPoint y: 354, endPoint x: 646, endPoint y: 367, distance: 63.3
click at [583, 354] on div "Apresentação de Projeto" at bounding box center [539, 351] width 115 height 15
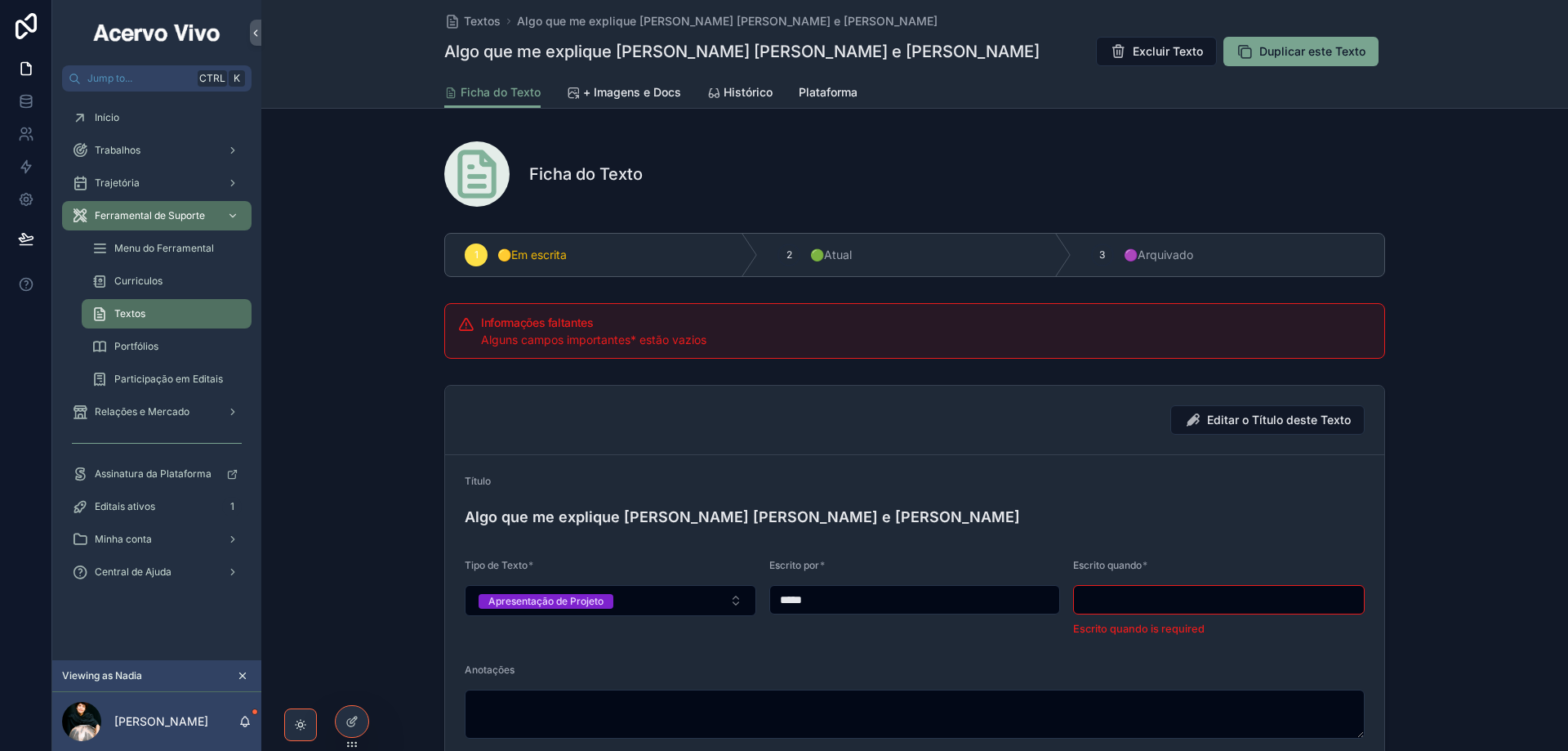
click at [1167, 588] on div "scrollable content" at bounding box center [1219, 599] width 292 height 29
click at [1171, 594] on input "scrollable content" at bounding box center [1219, 599] width 290 height 23
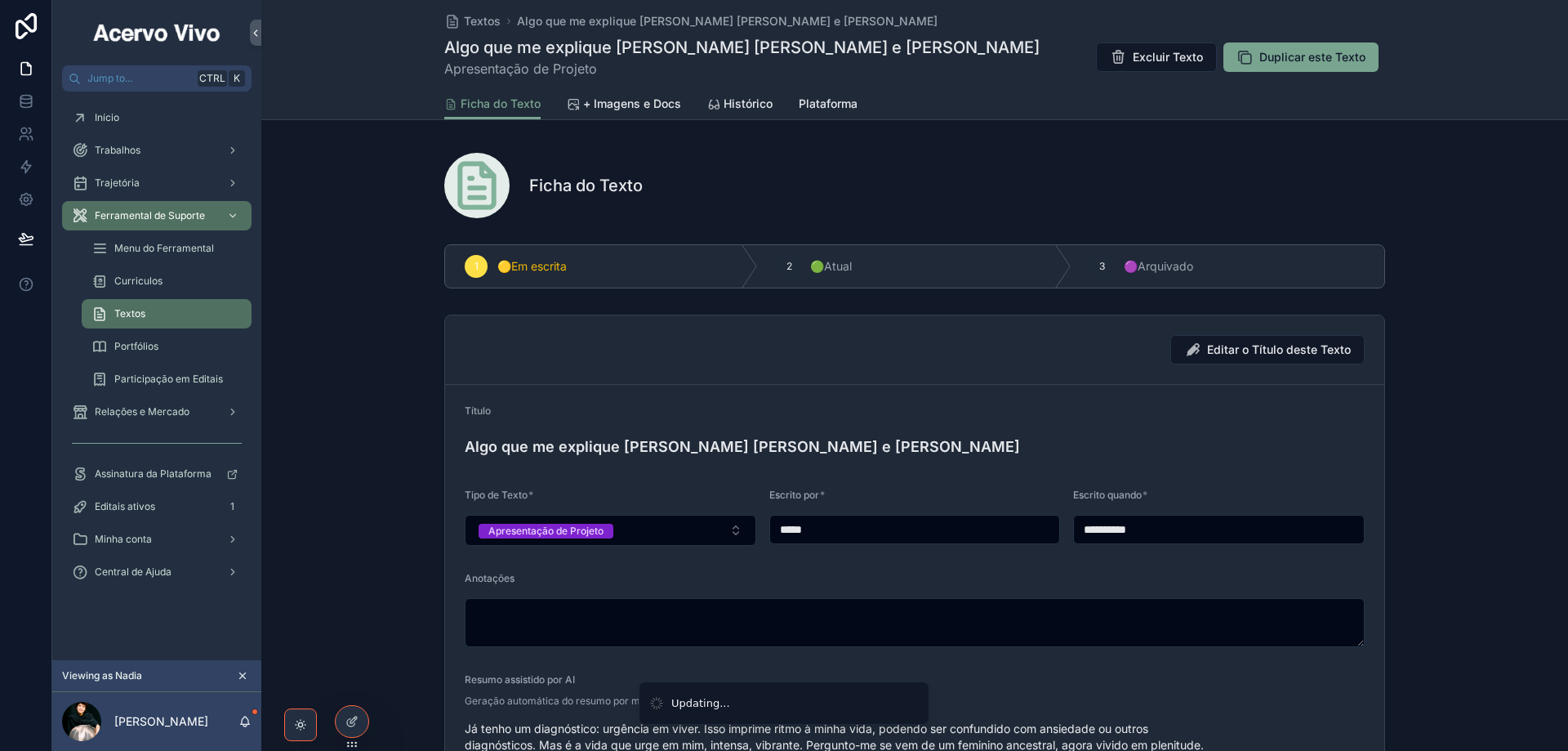
type input "**********"
click at [621, 102] on span "+ Imagens e Docs" at bounding box center [632, 104] width 98 height 16
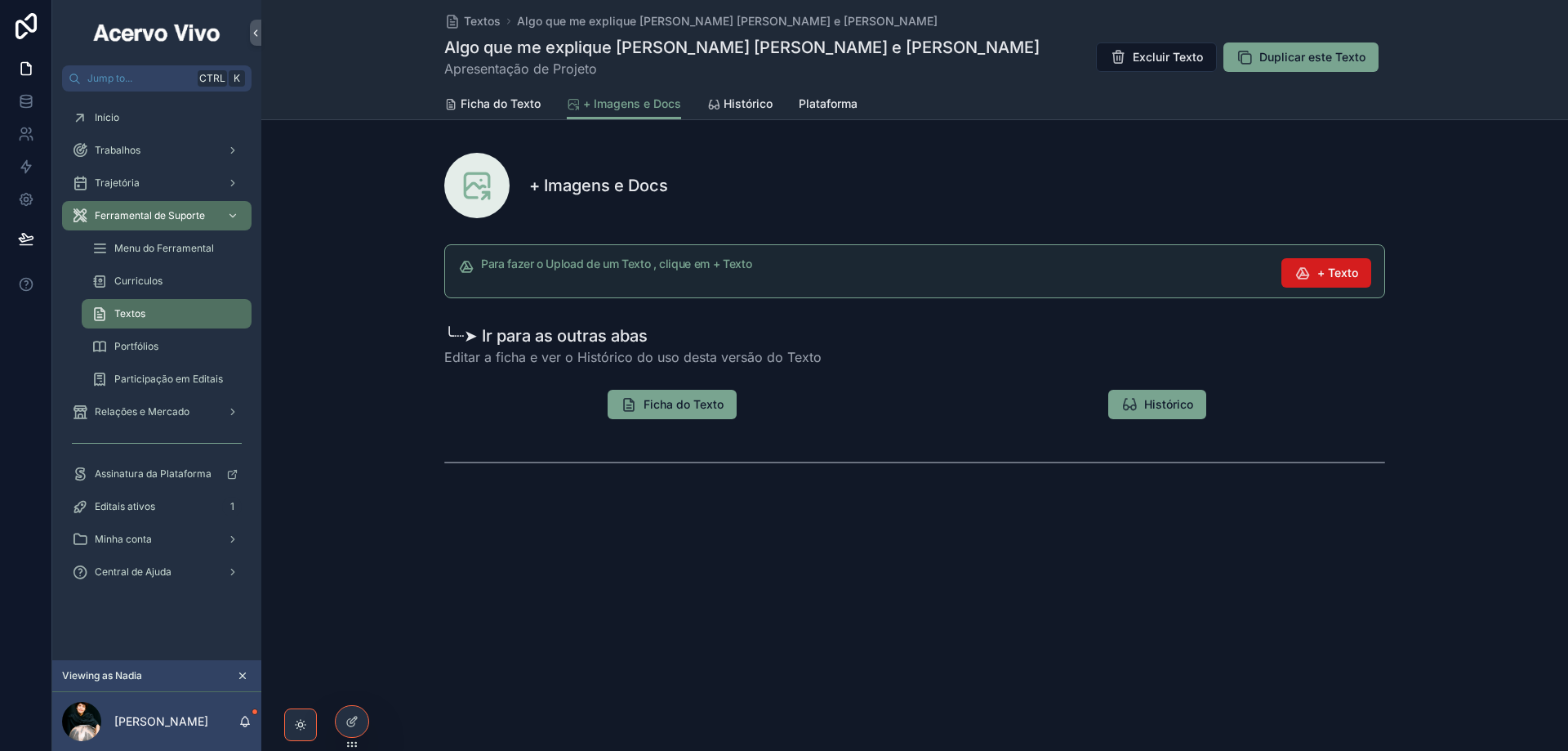
click at [1338, 274] on span "+ Texto" at bounding box center [1338, 272] width 41 height 16
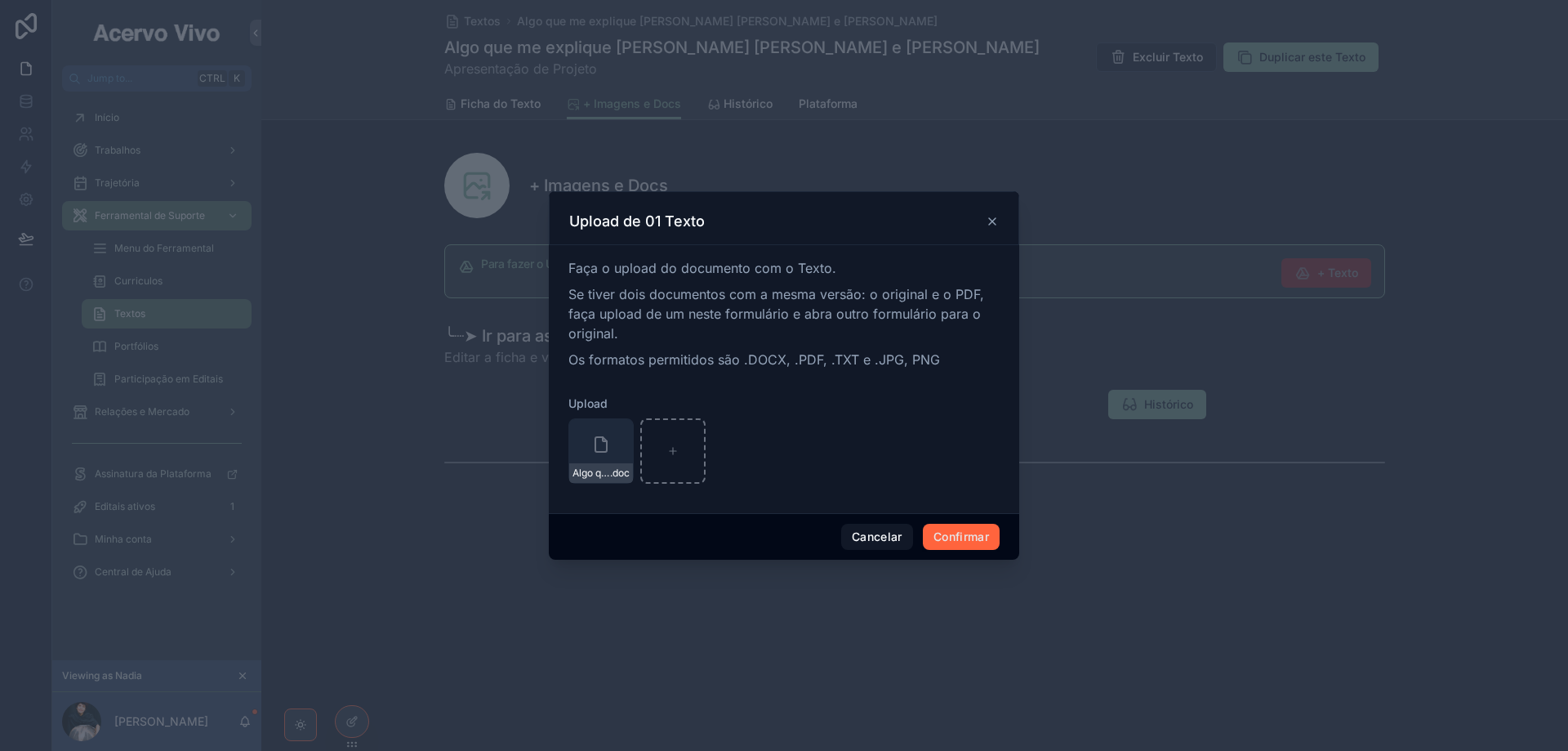
click at [969, 539] on button "Confirmar" at bounding box center [962, 536] width 77 height 27
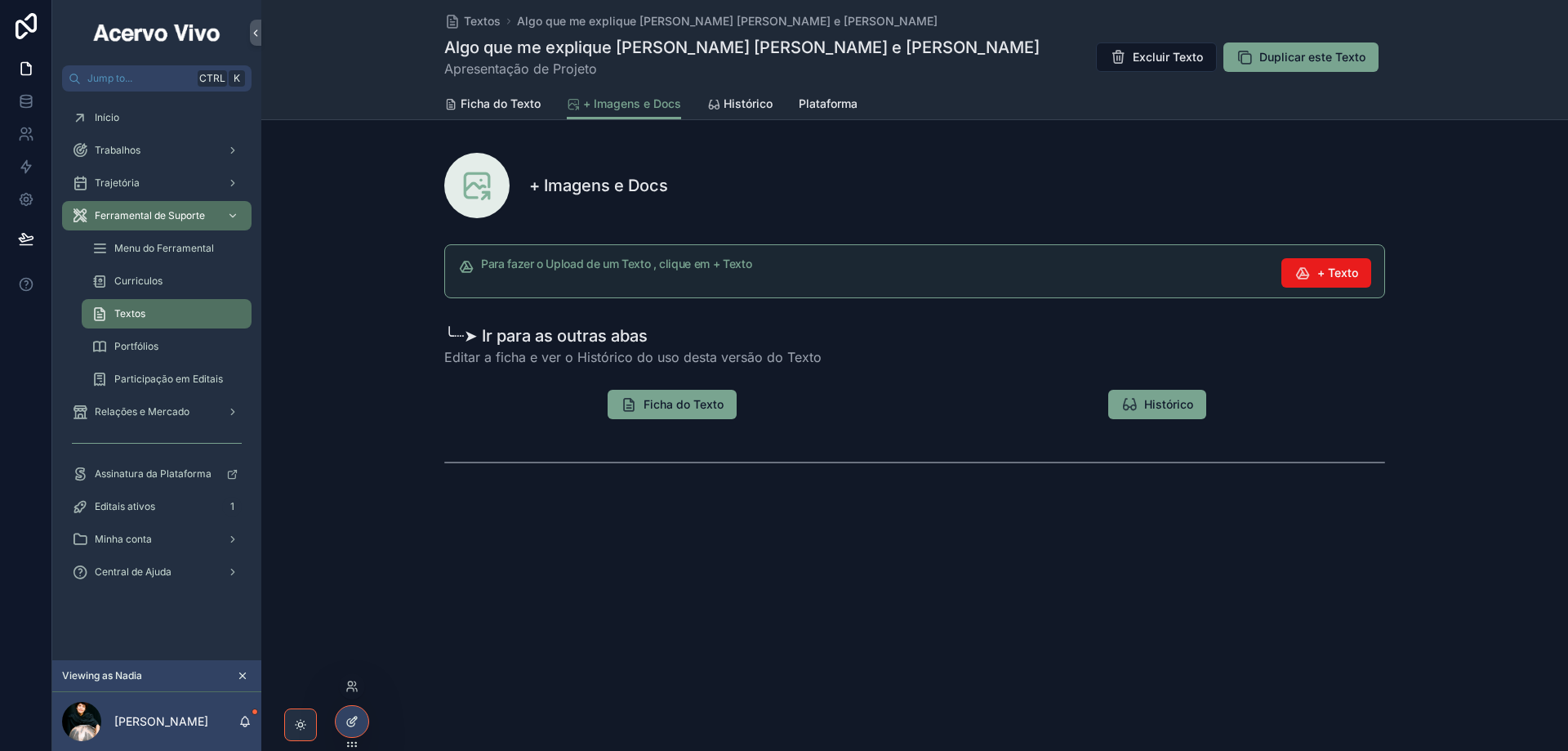
click at [350, 730] on div at bounding box center [352, 721] width 33 height 31
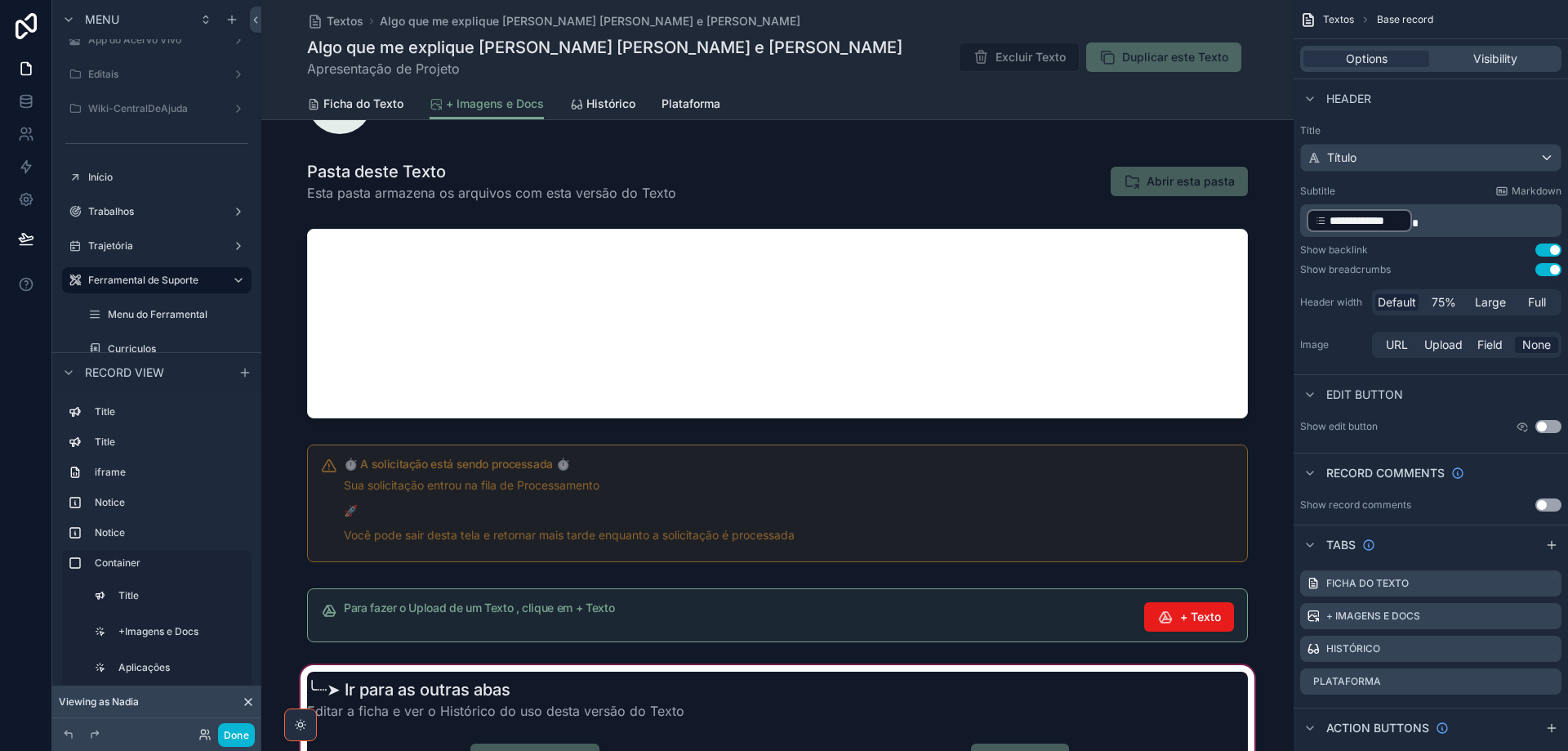
scroll to position [164, 0]
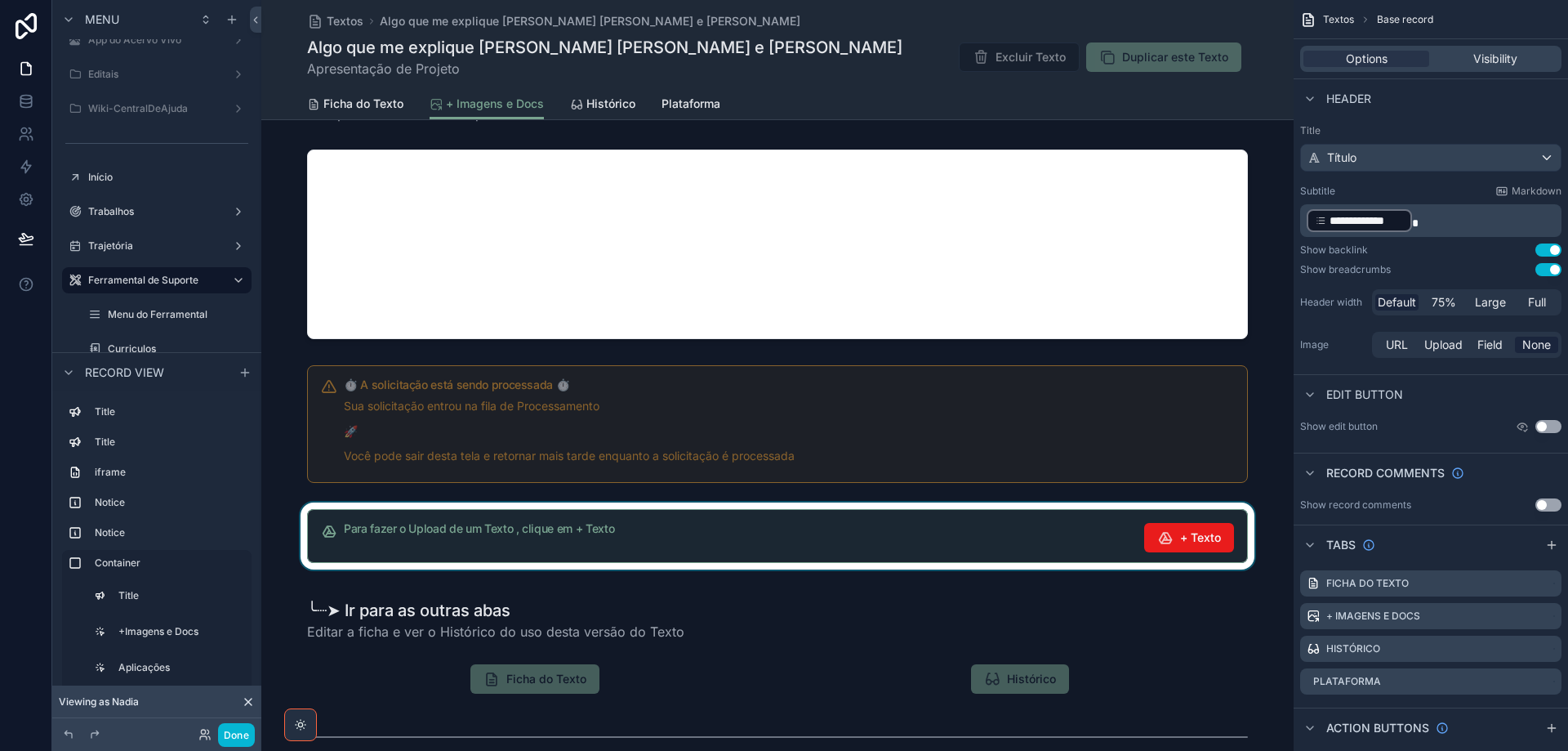
click at [763, 524] on div "scrollable content" at bounding box center [778, 536] width 1033 height 67
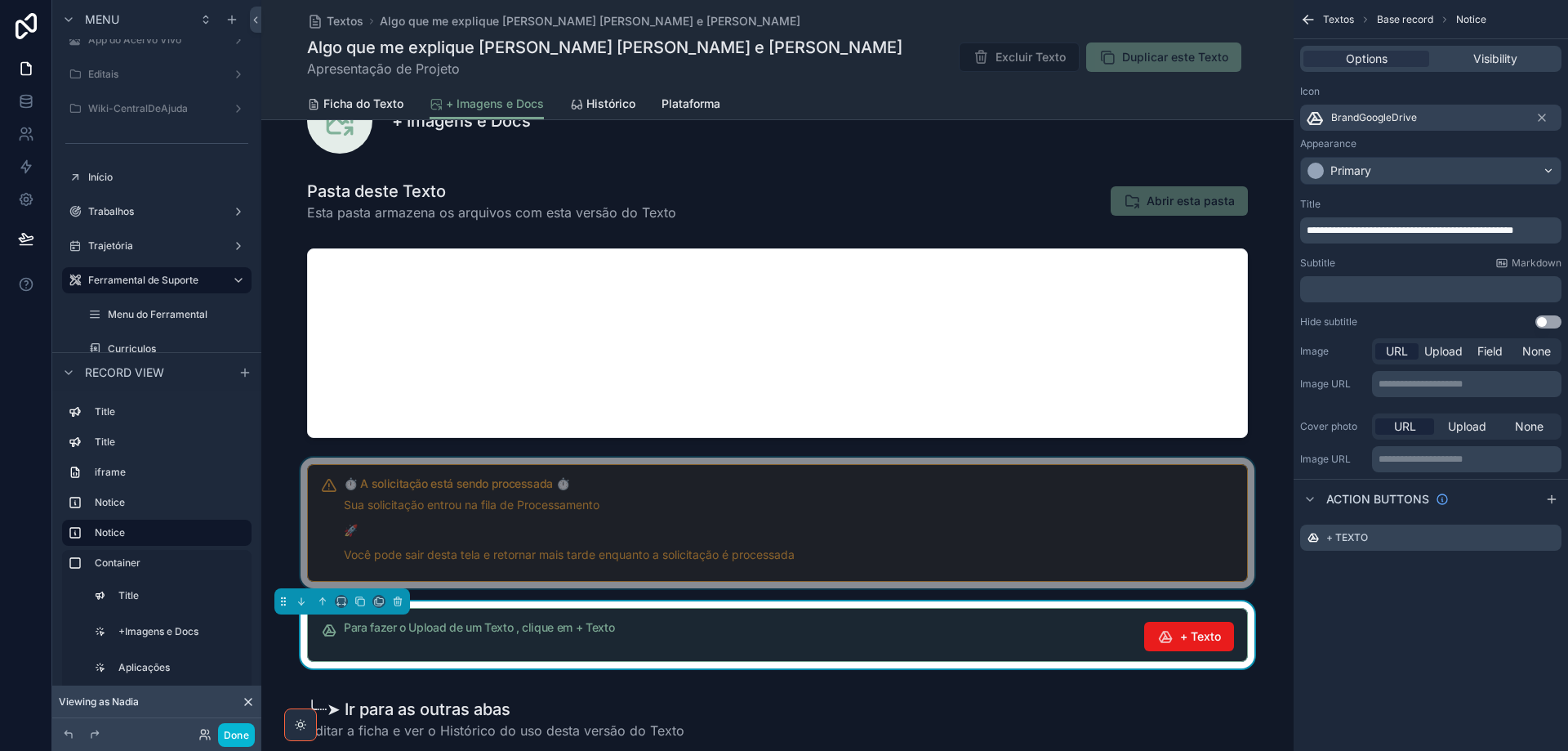
scroll to position [0, 0]
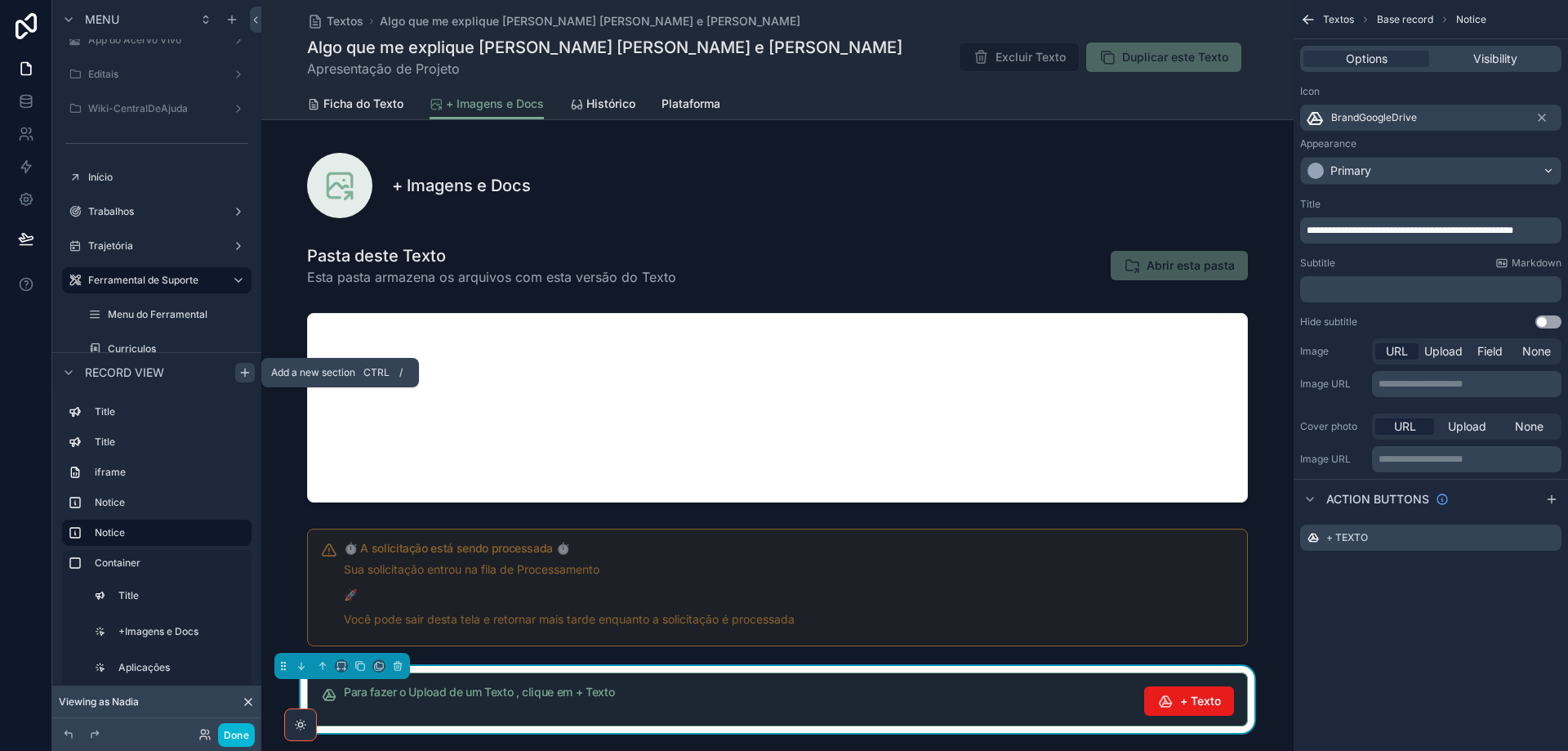
click at [244, 372] on icon "scrollable content" at bounding box center [245, 372] width 13 height 13
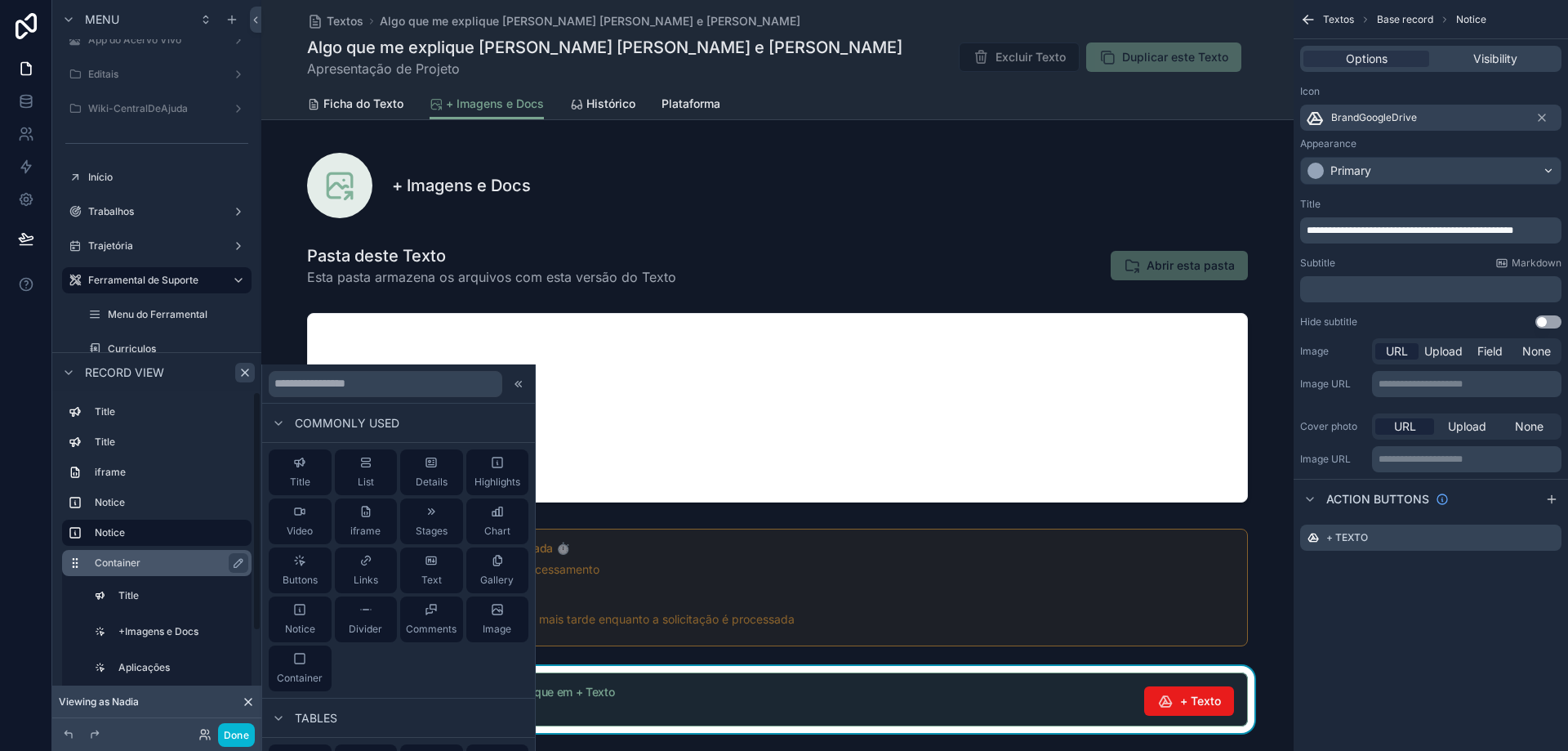
drag, startPoint x: 315, startPoint y: 667, endPoint x: 138, endPoint y: 560, distance: 206.8
click at [313, 670] on div "Container" at bounding box center [299, 668] width 45 height 33
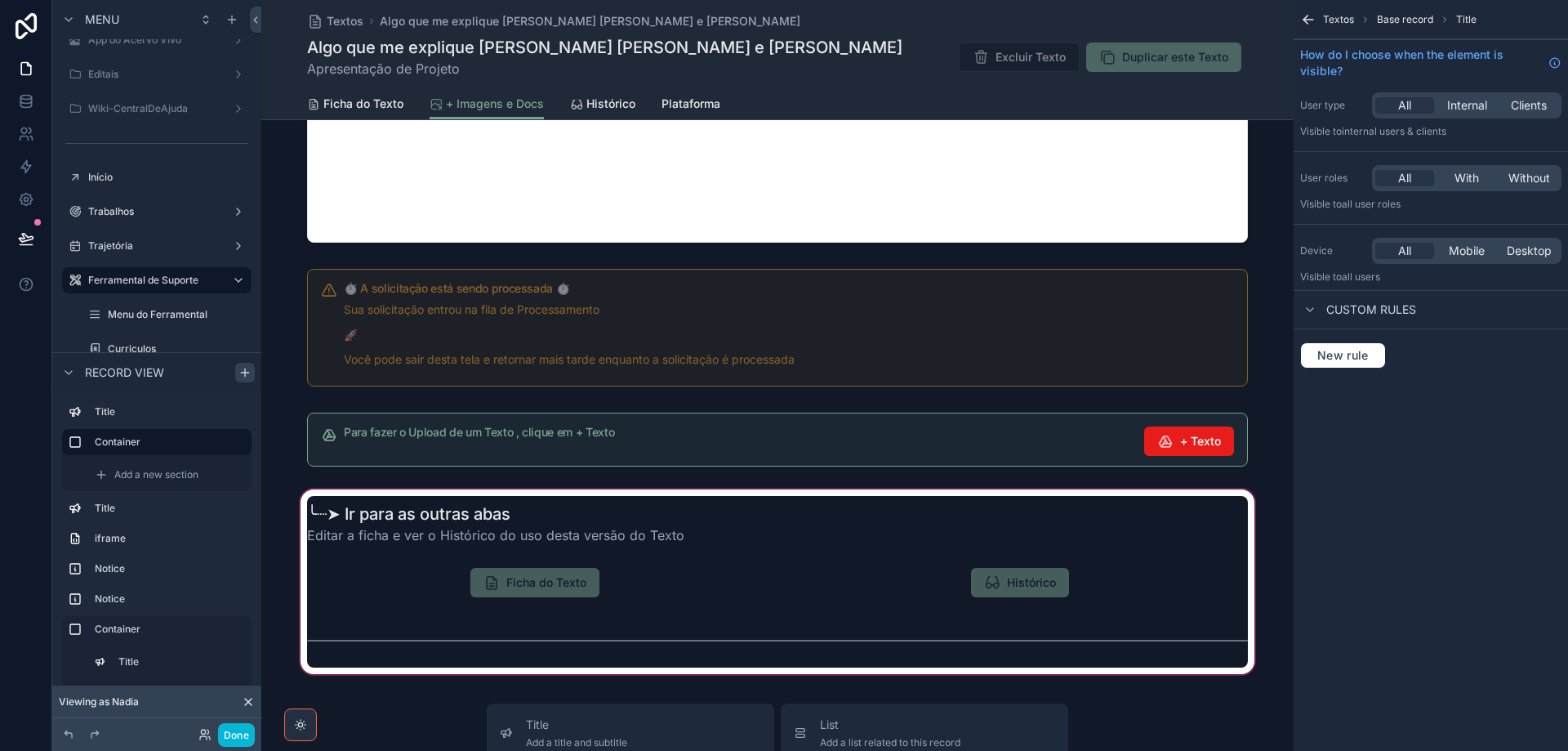
scroll to position [653, 0]
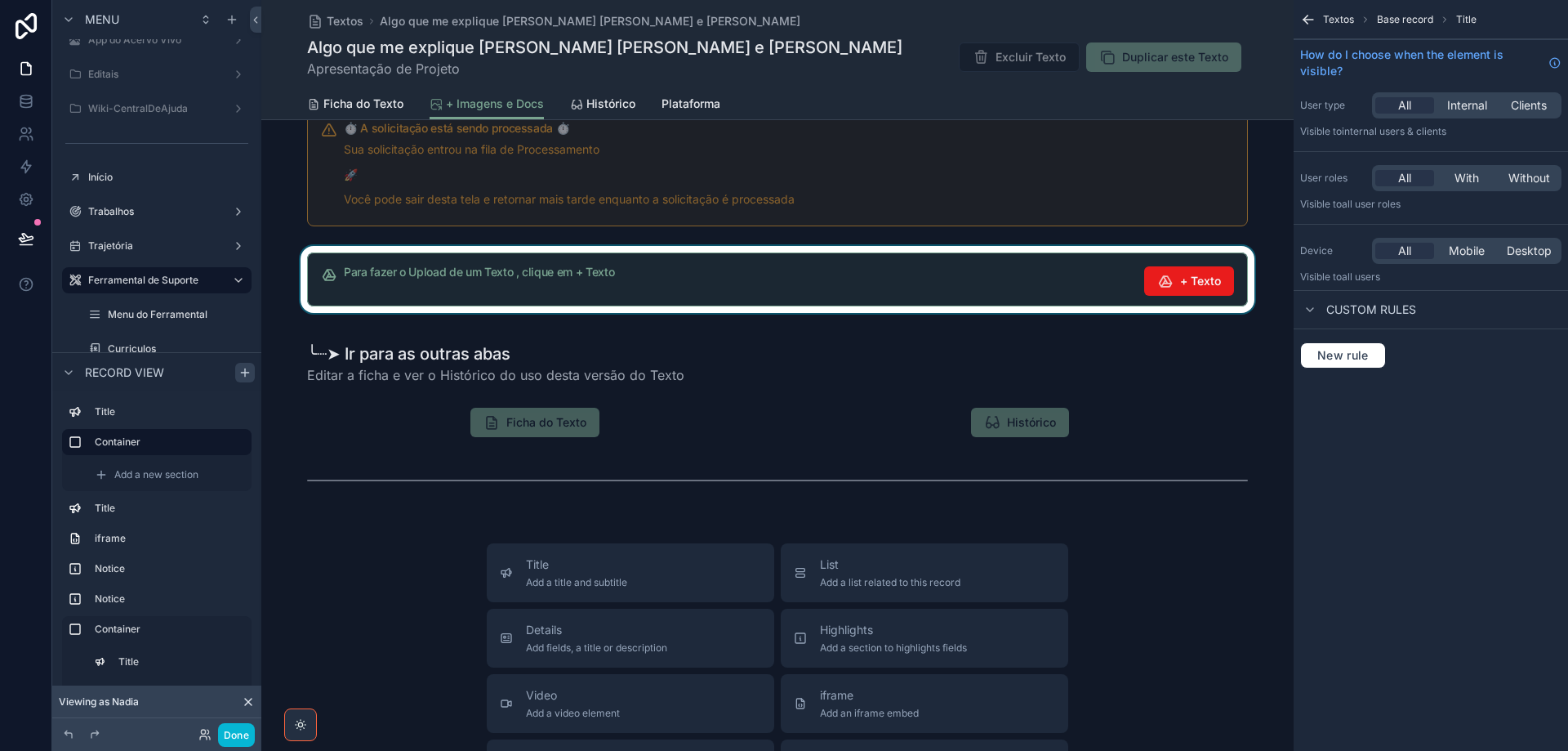
click at [1088, 289] on div "scrollable content" at bounding box center [778, 279] width 1033 height 67
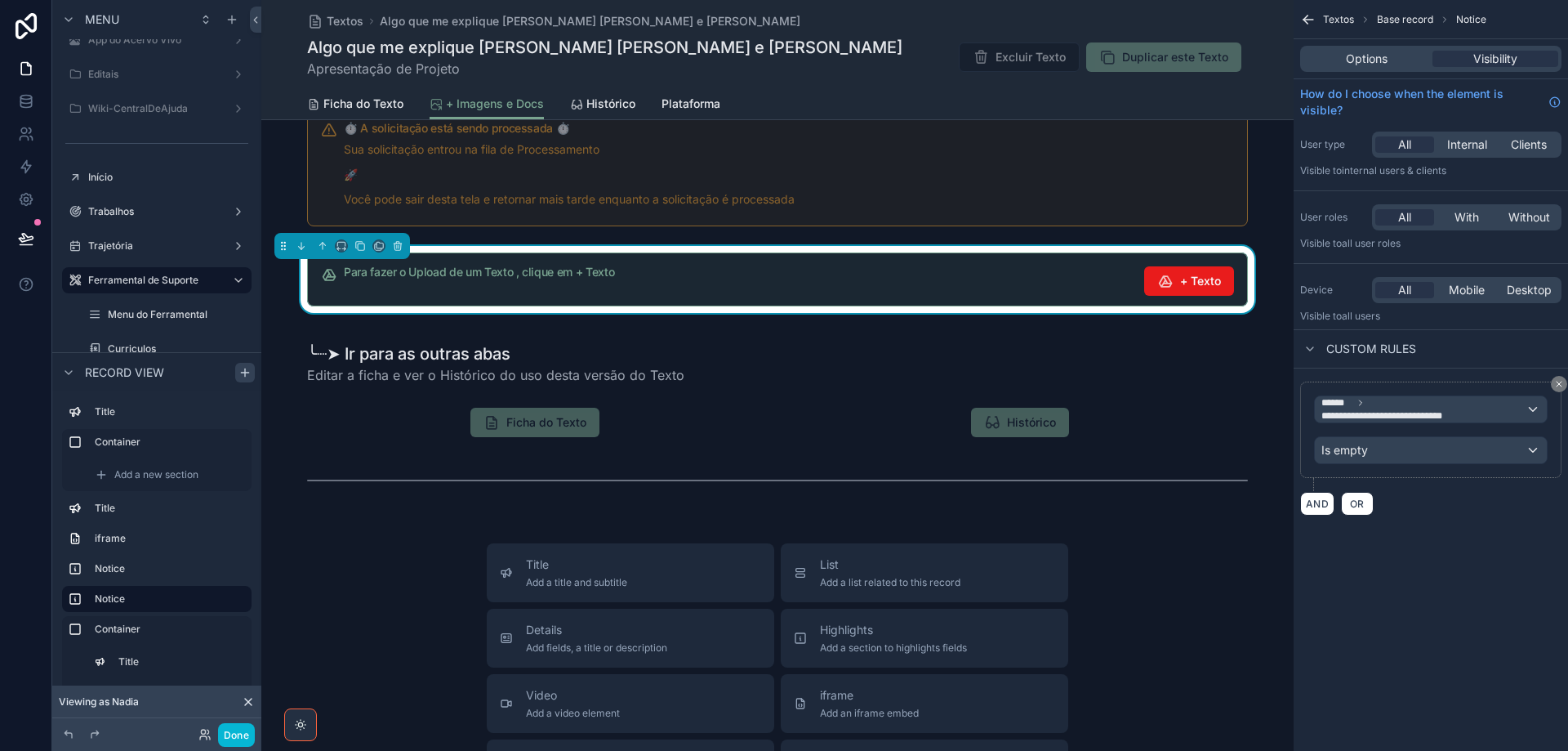
drag, startPoint x: 1380, startPoint y: 62, endPoint x: 1386, endPoint y: 77, distance: 16.2
click at [1379, 62] on span "Options" at bounding box center [1367, 58] width 42 height 16
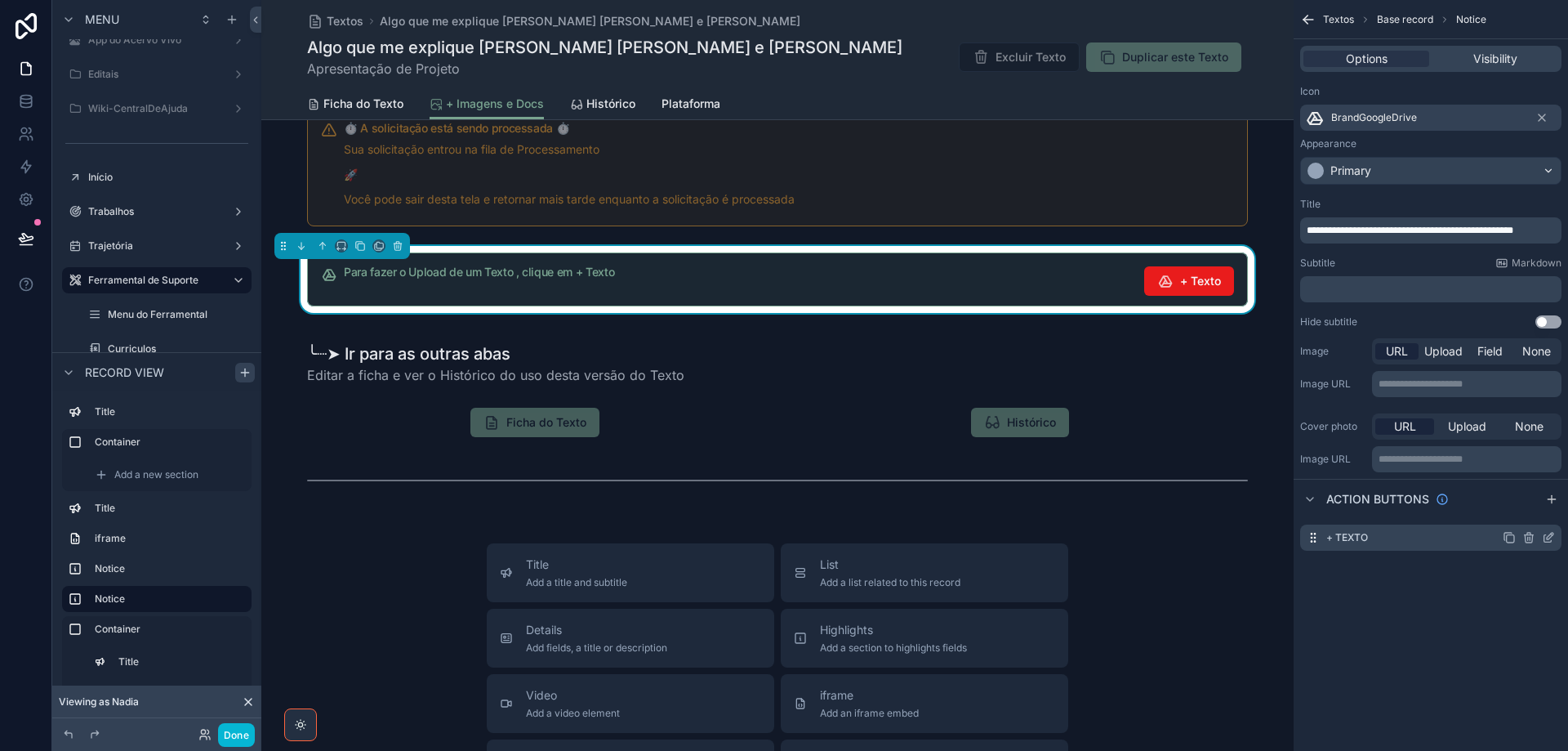
click at [1549, 537] on icon "scrollable content" at bounding box center [1548, 537] width 13 height 13
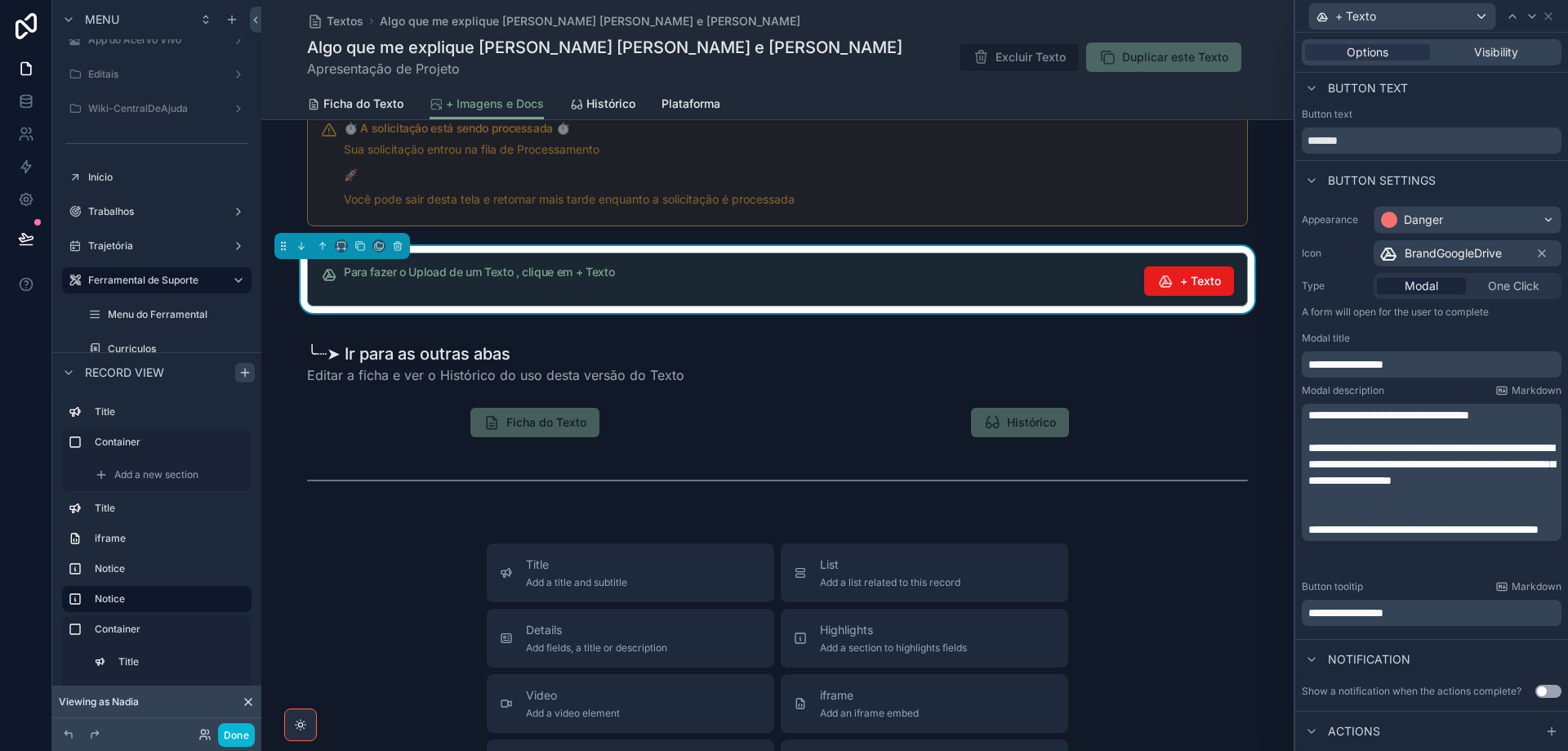
scroll to position [0, 0]
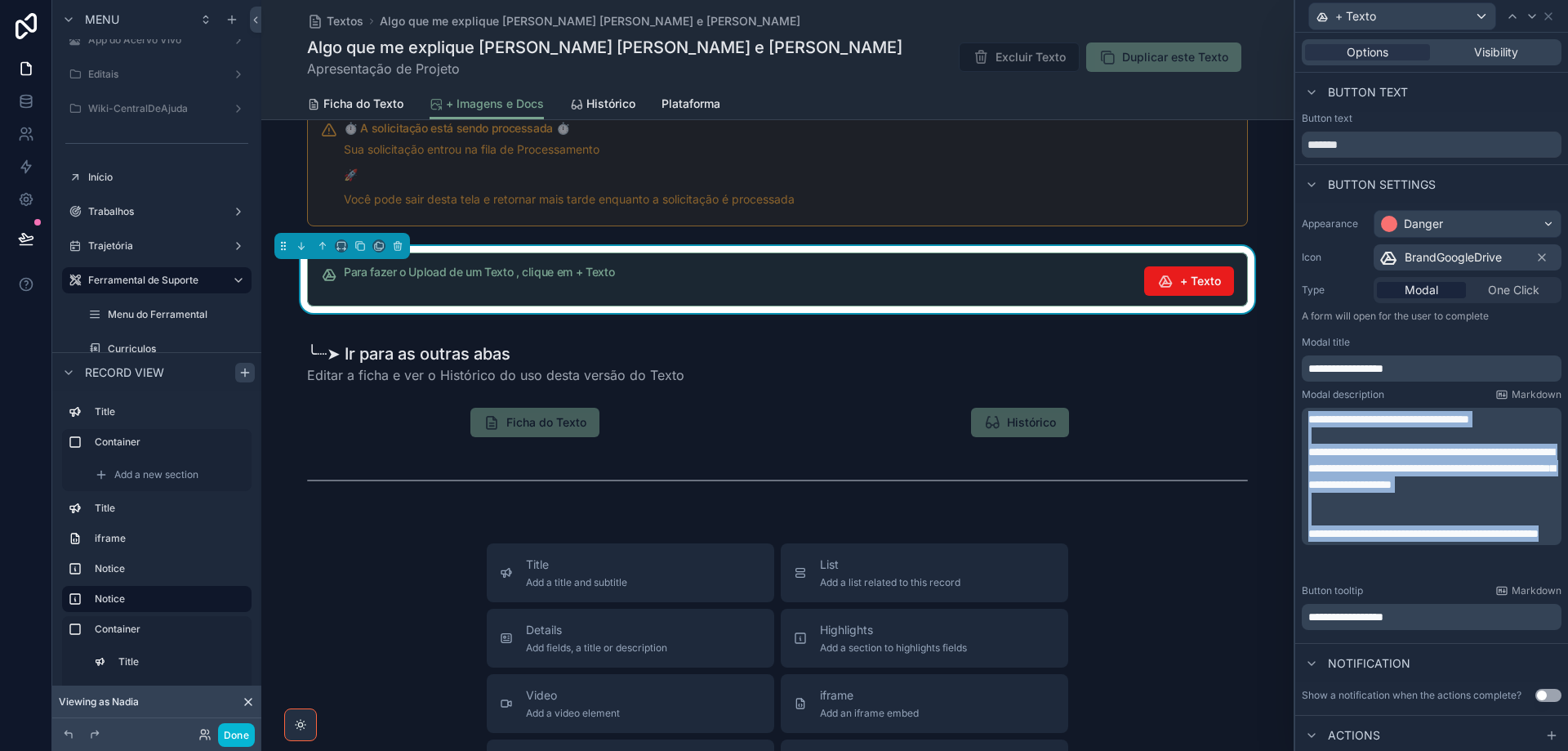
drag, startPoint x: 1311, startPoint y: 418, endPoint x: 1440, endPoint y: 563, distance: 194.1
click at [1440, 541] on div "**********" at bounding box center [1434, 476] width 250 height 131
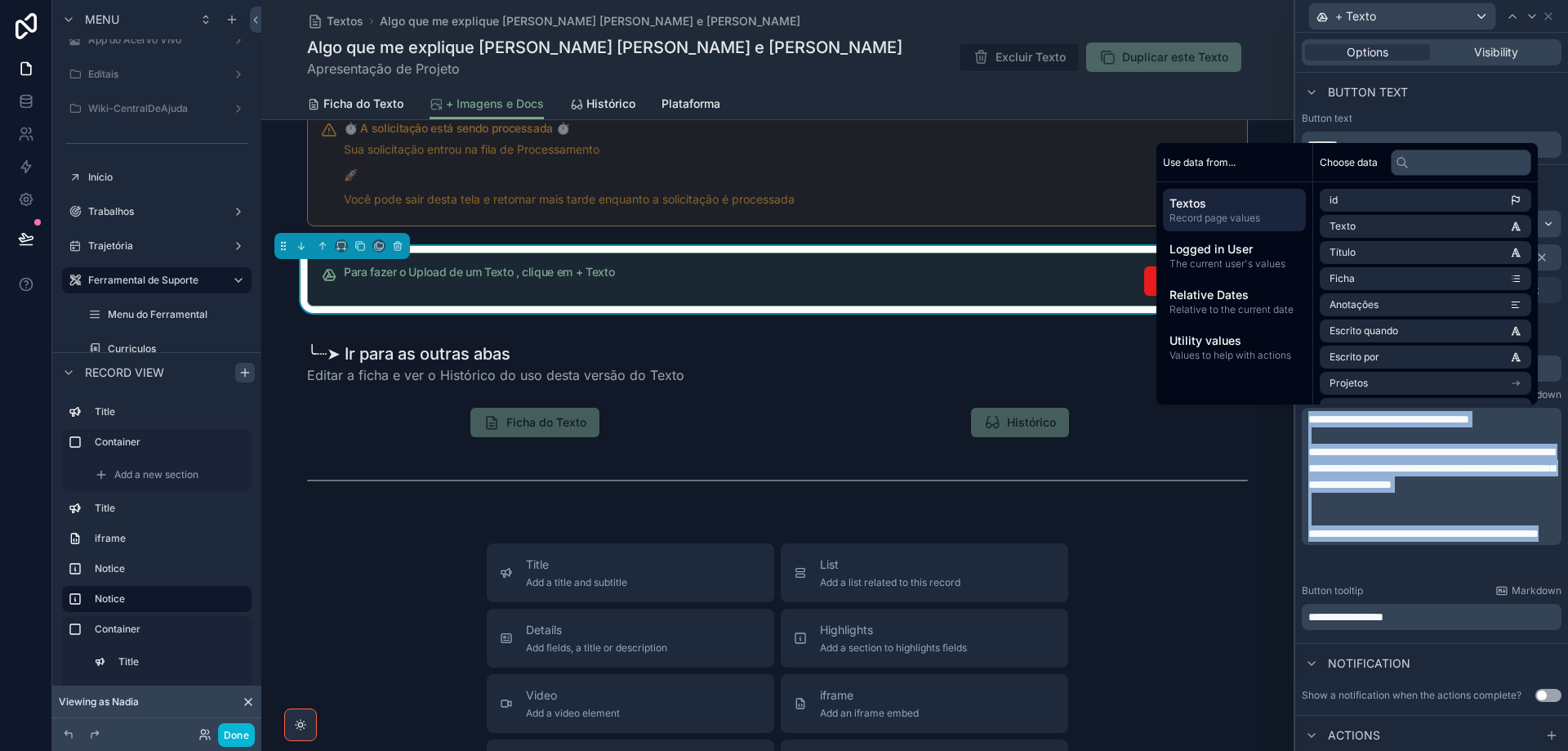
copy div "**********"
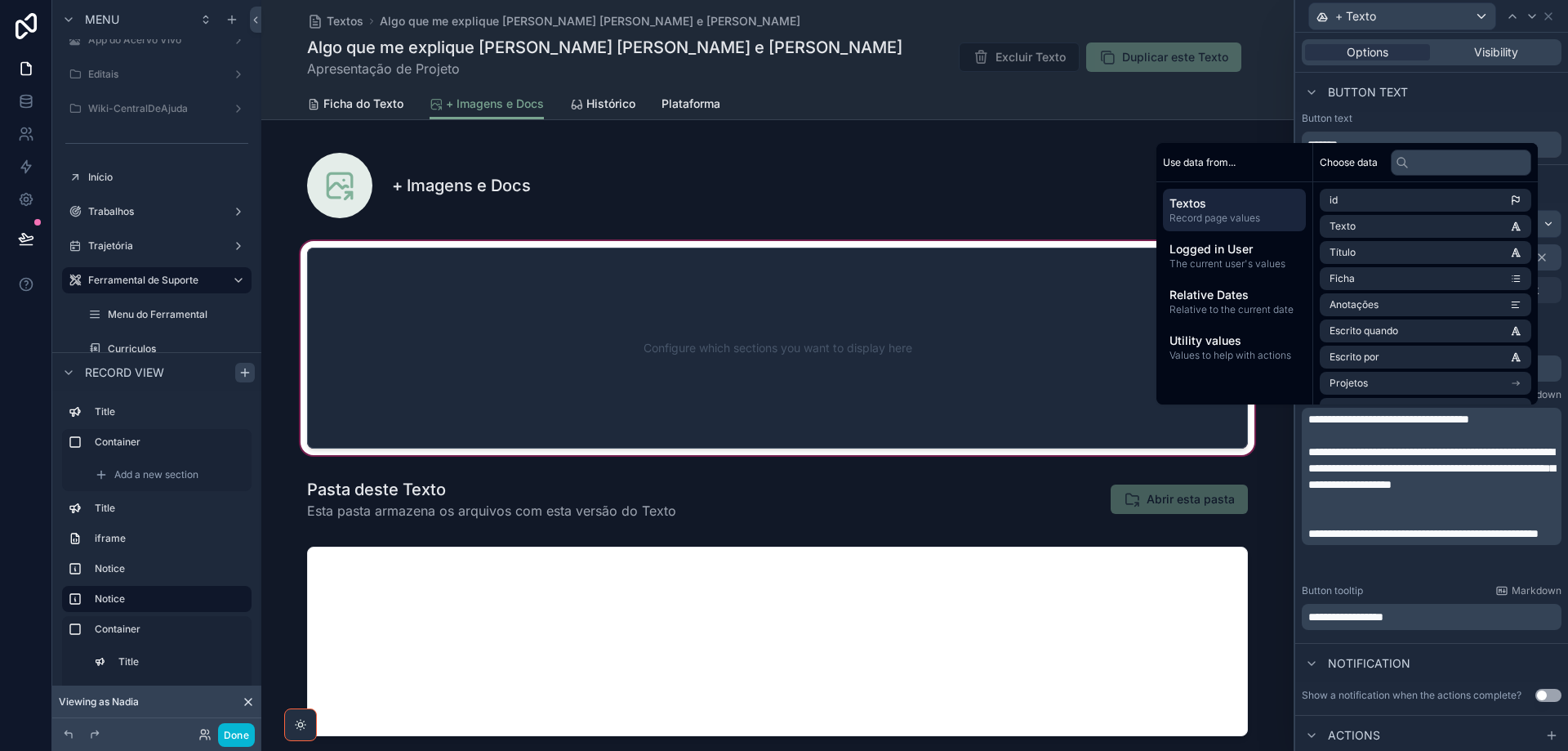
click at [628, 355] on div "scrollable content" at bounding box center [778, 349] width 1033 height 221
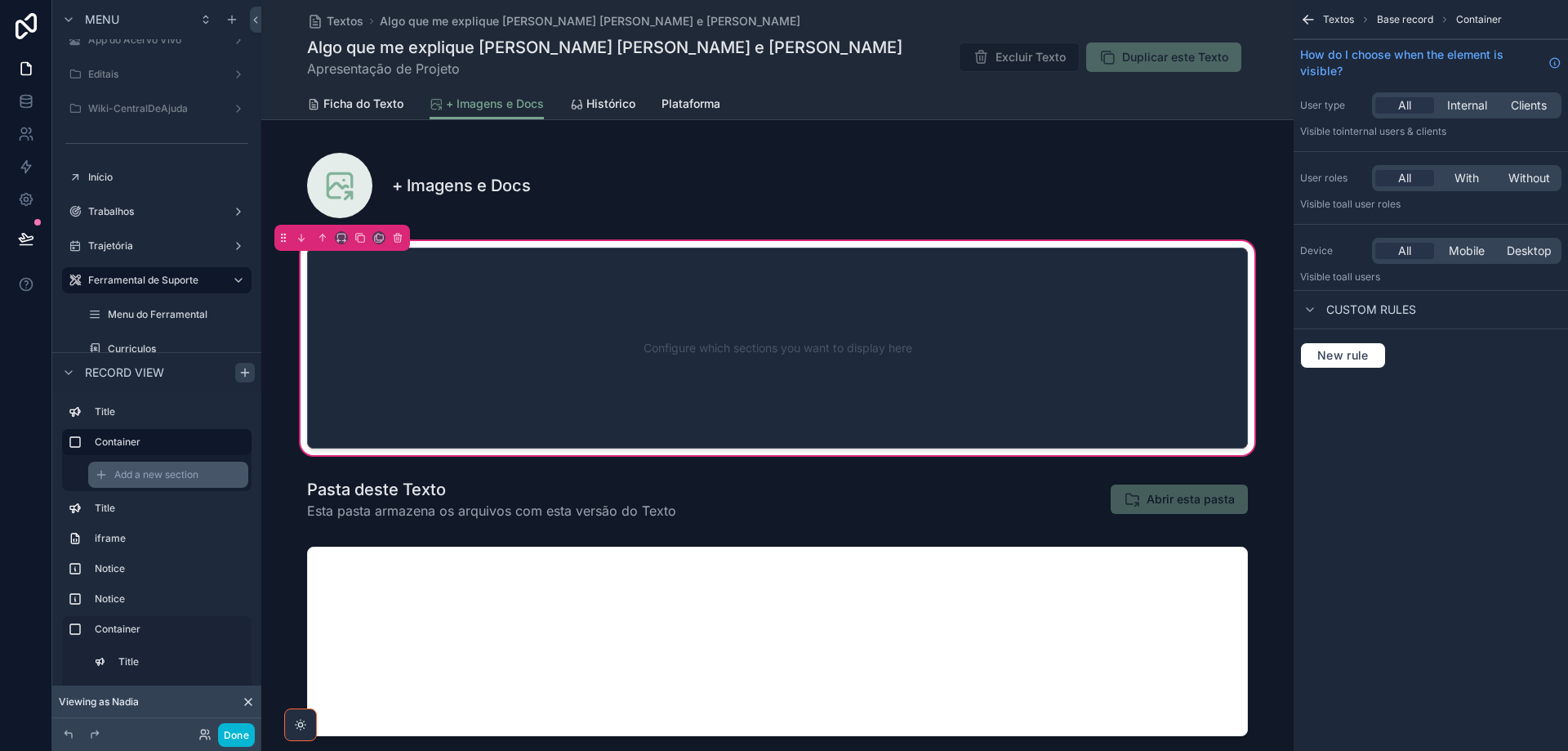
click at [158, 472] on span "Add a new section" at bounding box center [157, 474] width 84 height 13
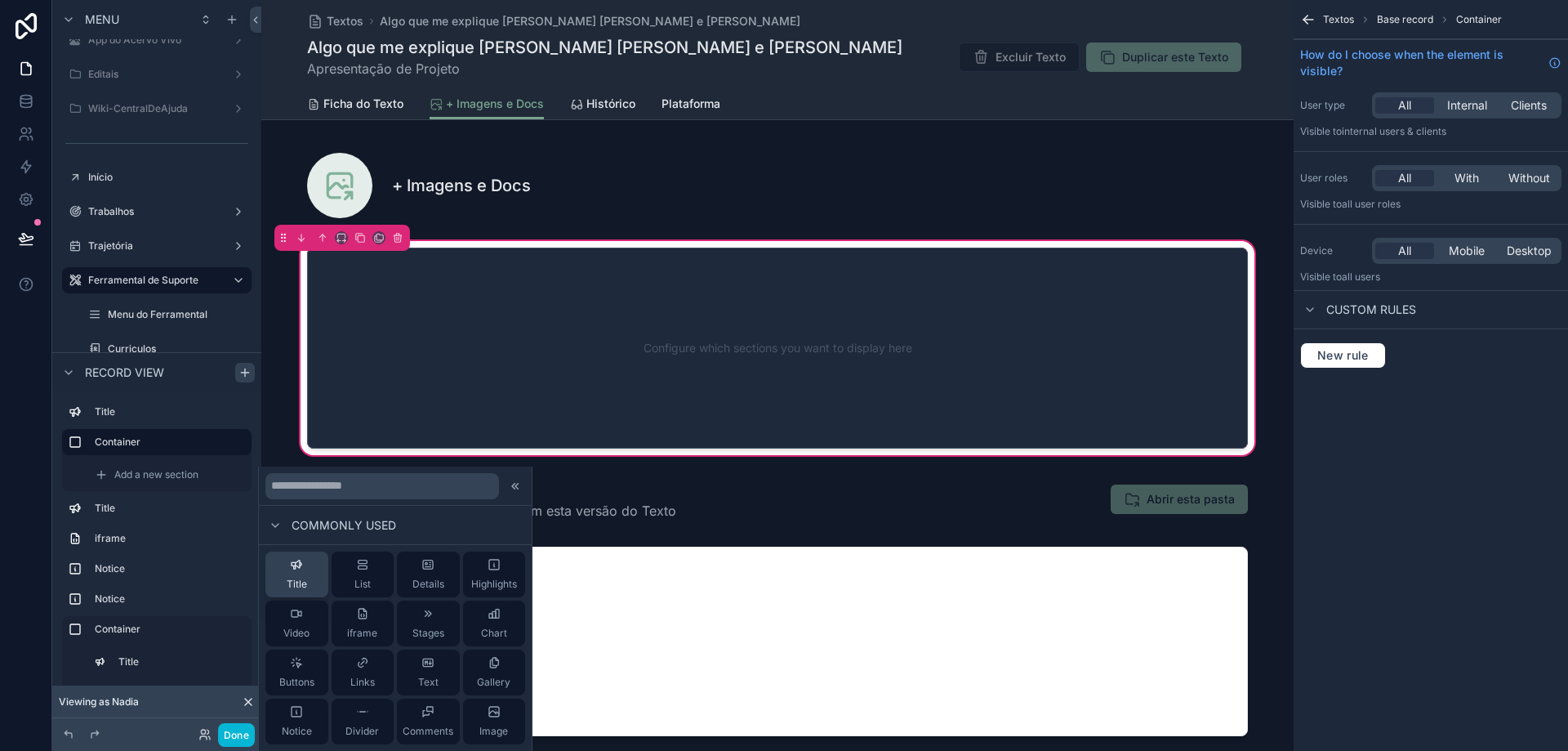
click at [288, 569] on div "Title" at bounding box center [297, 574] width 21 height 33
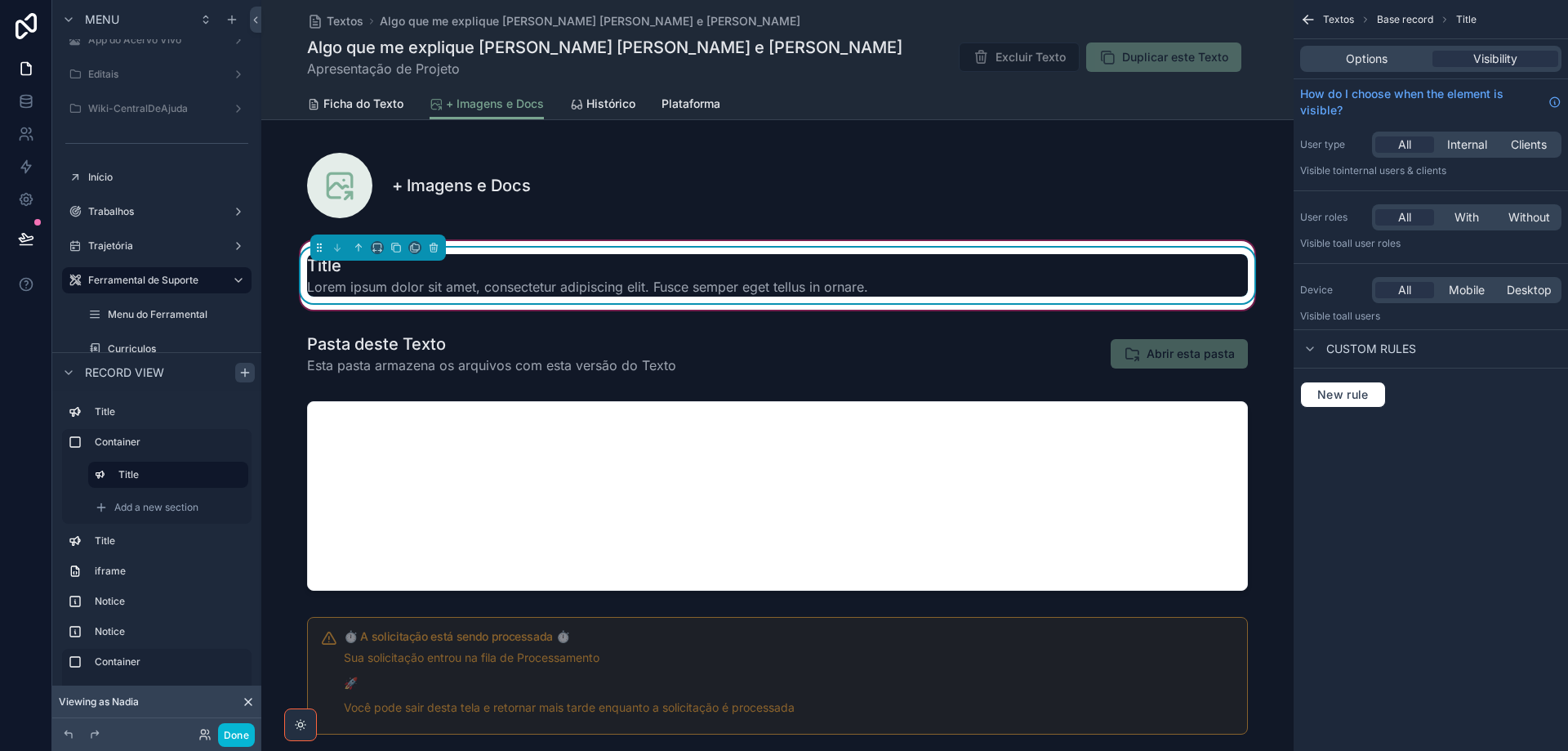
click at [494, 271] on h1 "Title" at bounding box center [587, 265] width 561 height 23
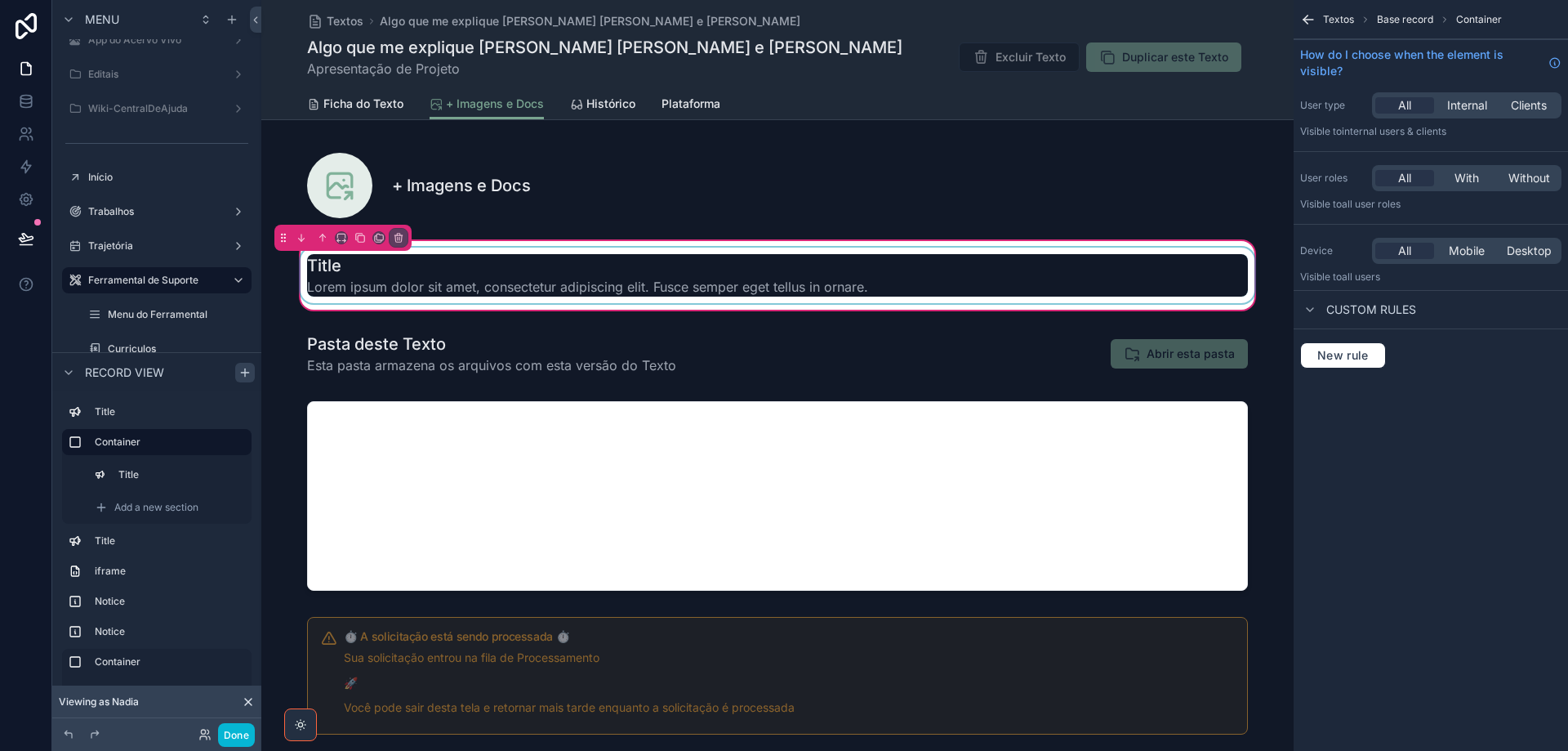
click at [790, 271] on div "scrollable content" at bounding box center [778, 275] width 961 height 56
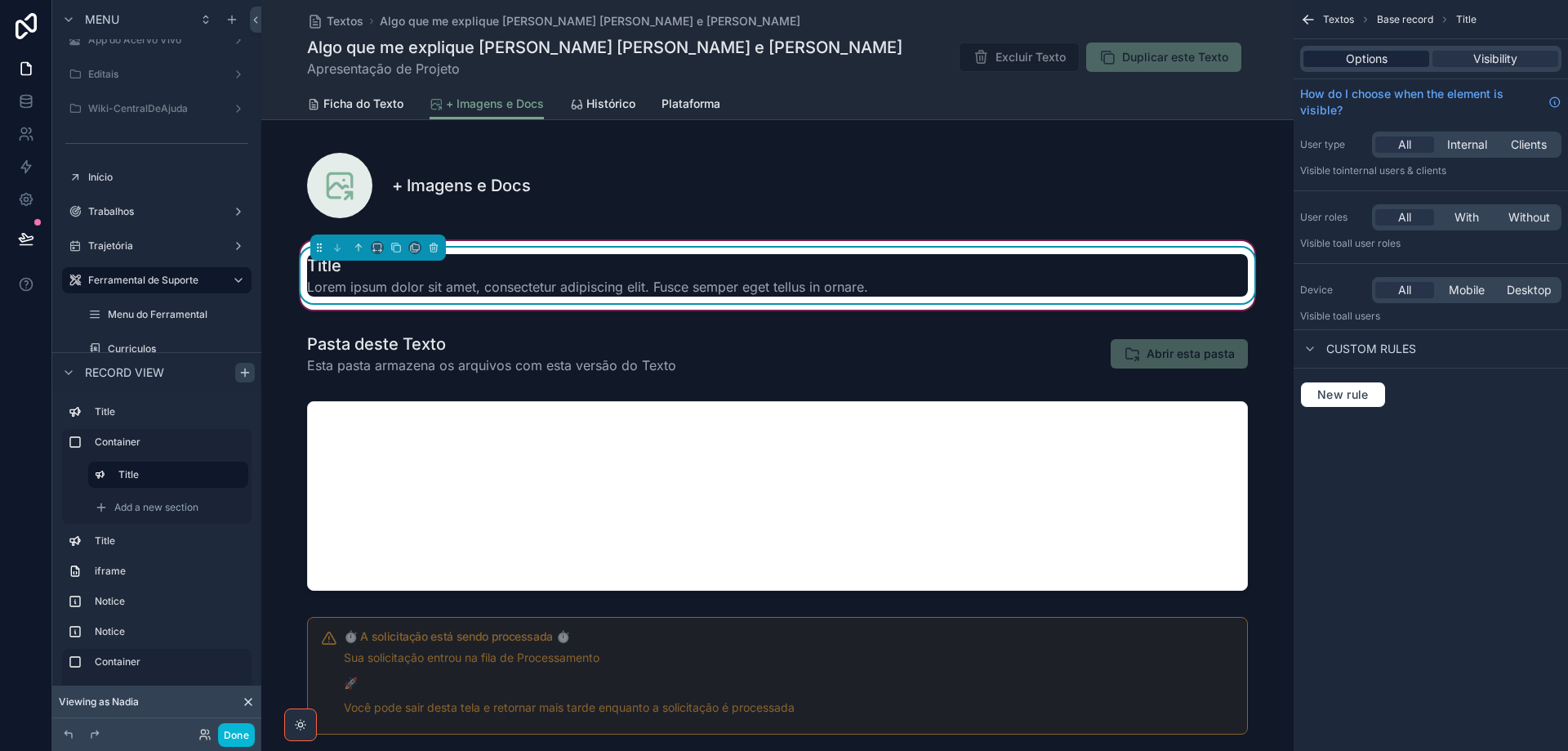
click at [1369, 55] on span "Options" at bounding box center [1367, 58] width 42 height 16
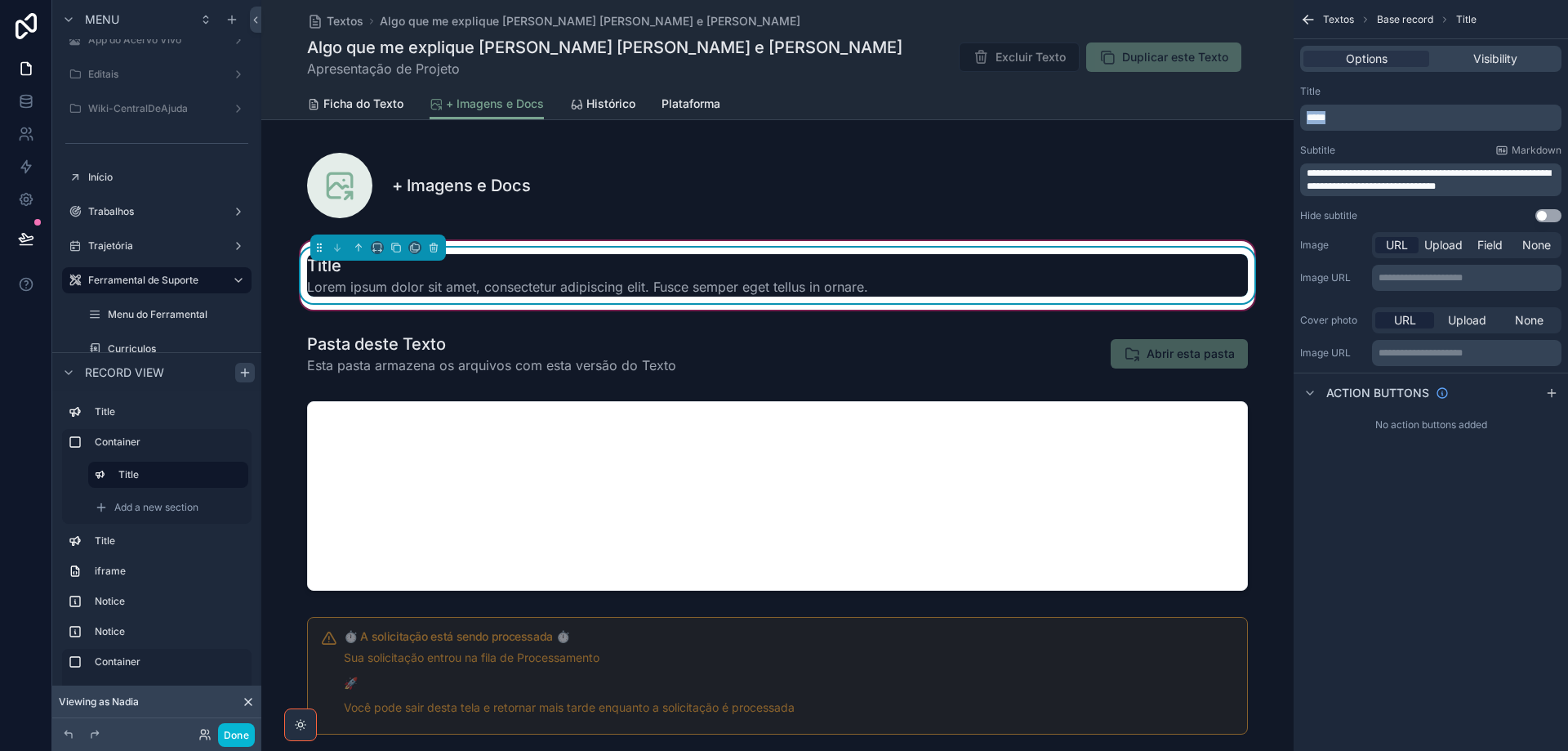
drag, startPoint x: 1336, startPoint y: 120, endPoint x: 1298, endPoint y: 112, distance: 38.8
click at [1300, 117] on div "**********" at bounding box center [1431, 154] width 274 height 151
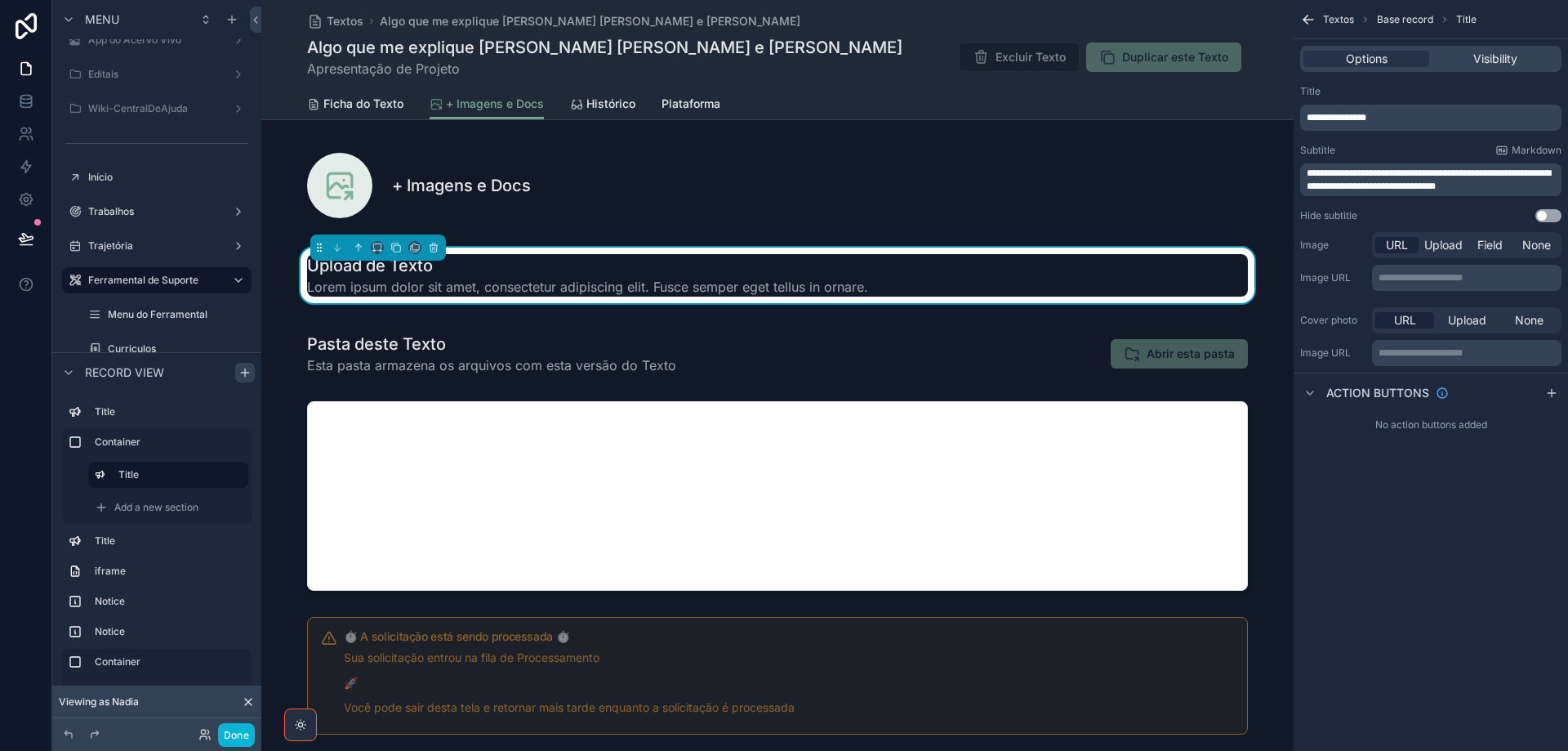
click at [1338, 173] on span "**********" at bounding box center [1428, 179] width 244 height 23
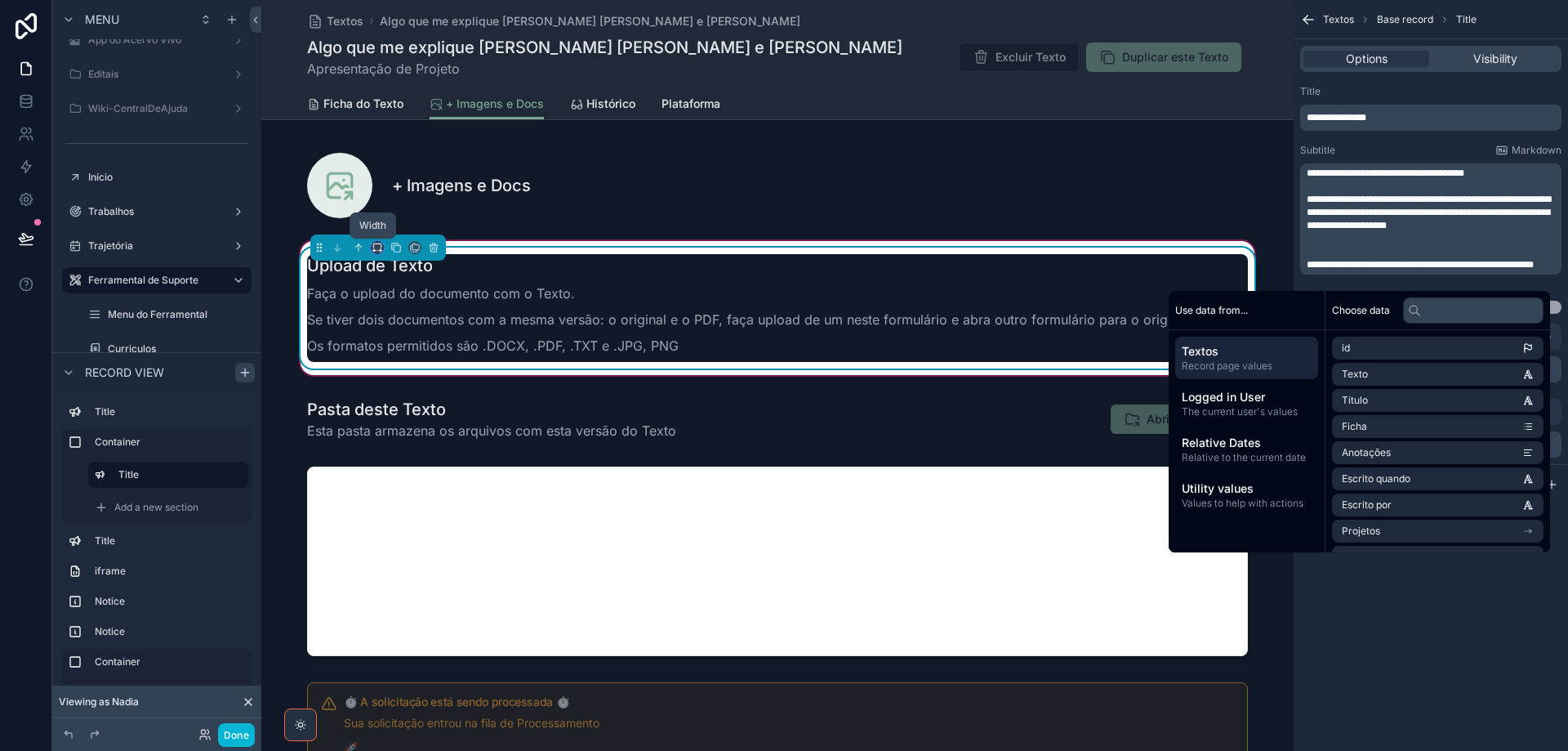
click at [374, 248] on icon "scrollable content" at bounding box center [377, 247] width 11 height 11
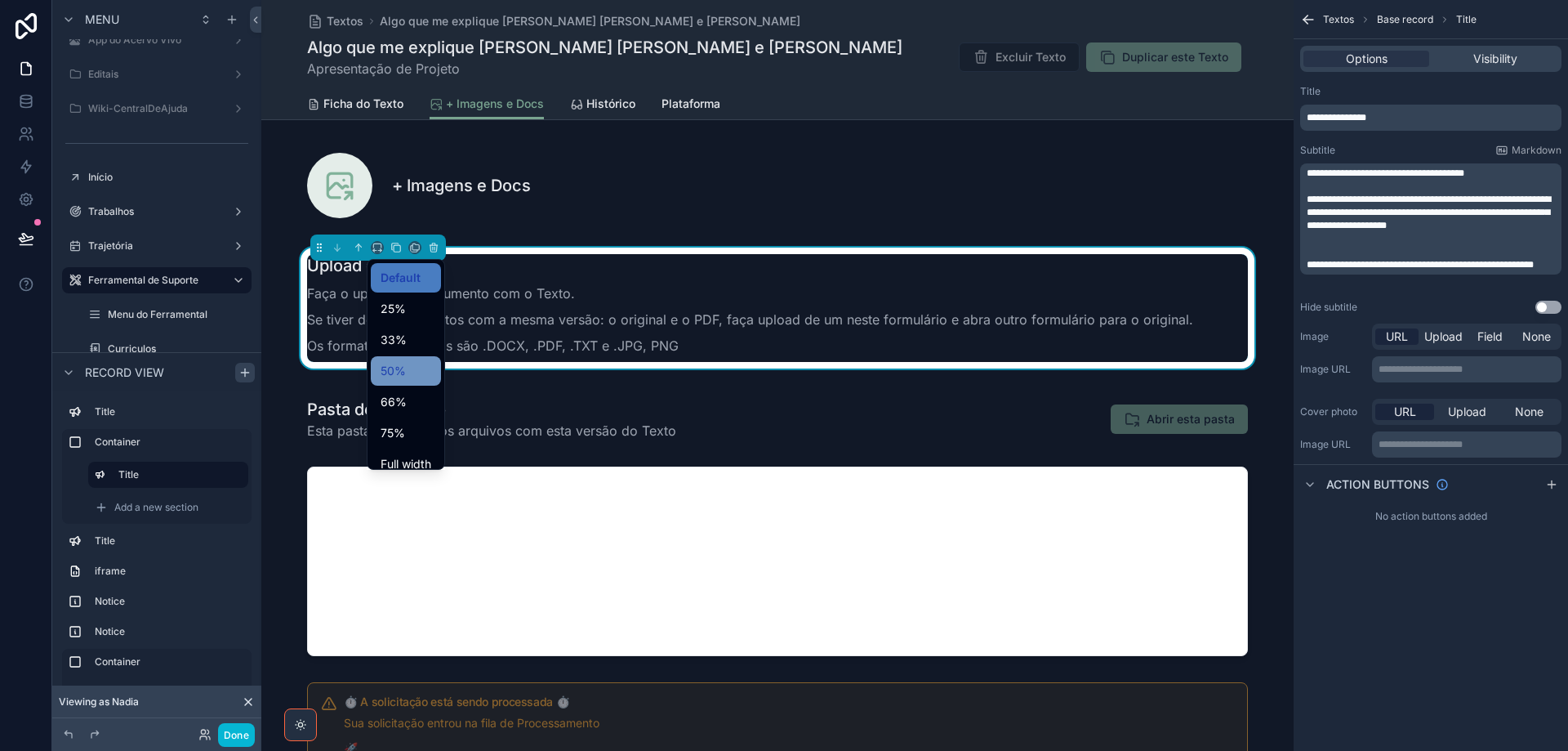
click at [397, 368] on span "50%" at bounding box center [393, 371] width 26 height 20
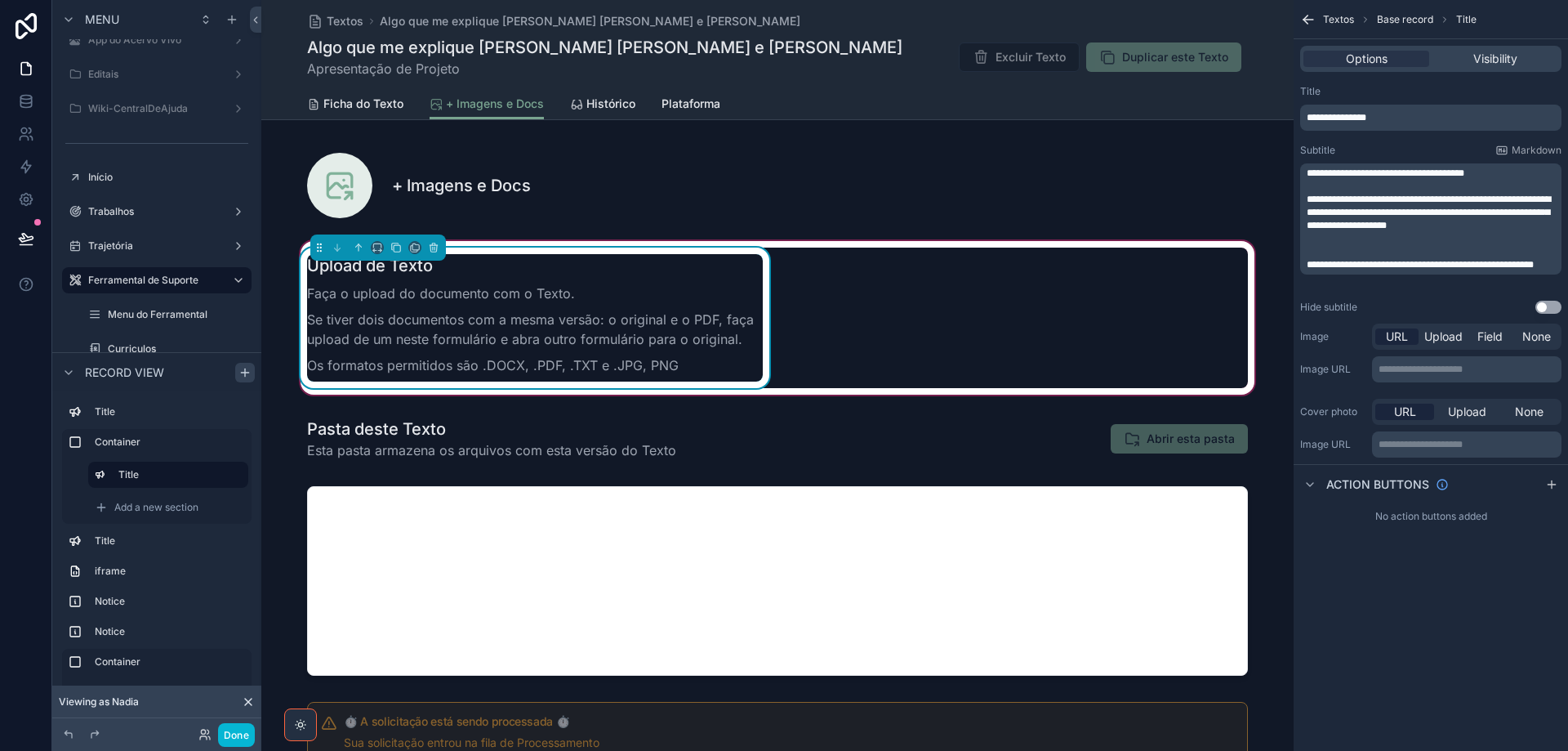
click at [865, 310] on div "Upload de Texto Faça o upload do documento com o Texto. Se tiver dois documento…" at bounding box center [778, 318] width 961 height 140
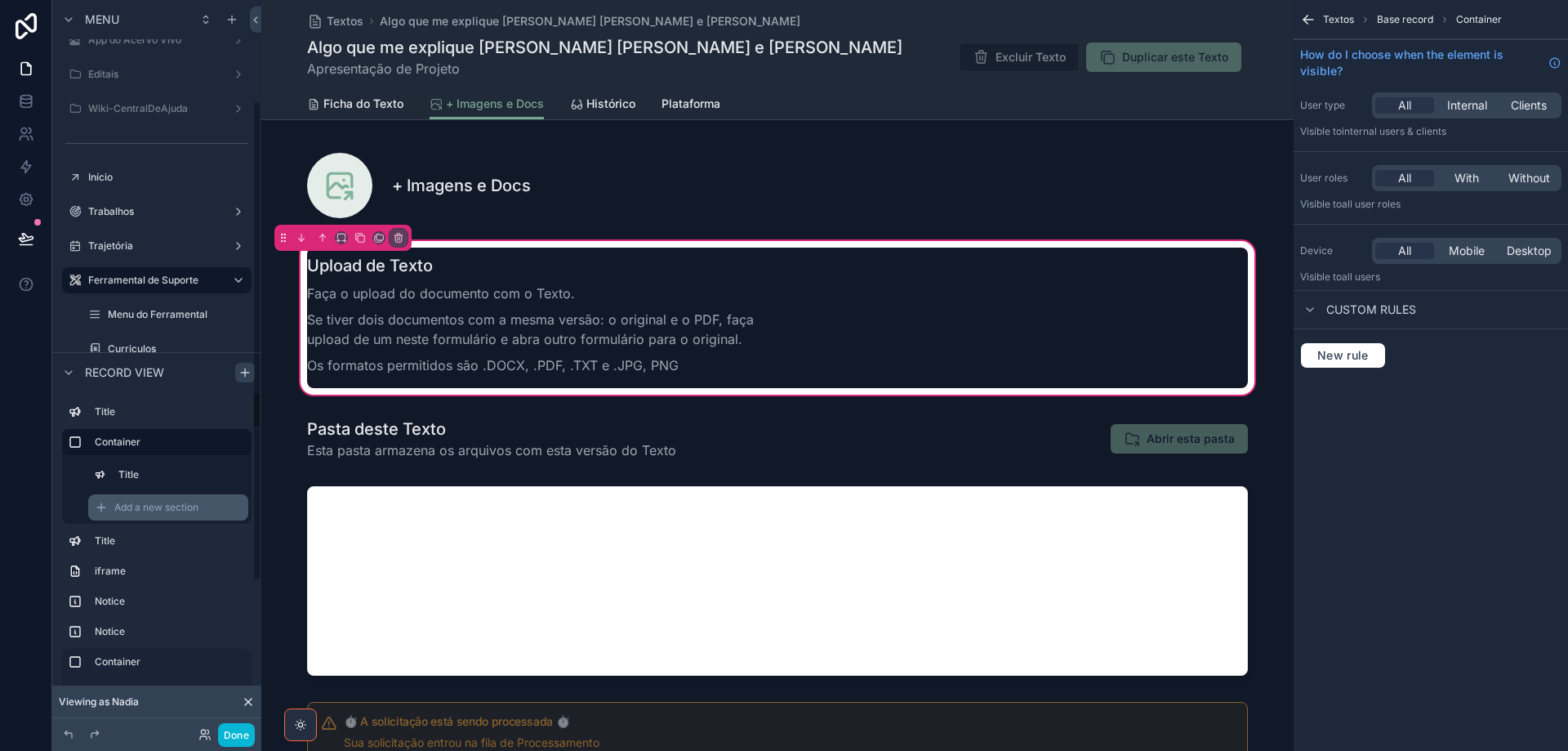
click at [160, 509] on span "Add a new section" at bounding box center [157, 507] width 84 height 13
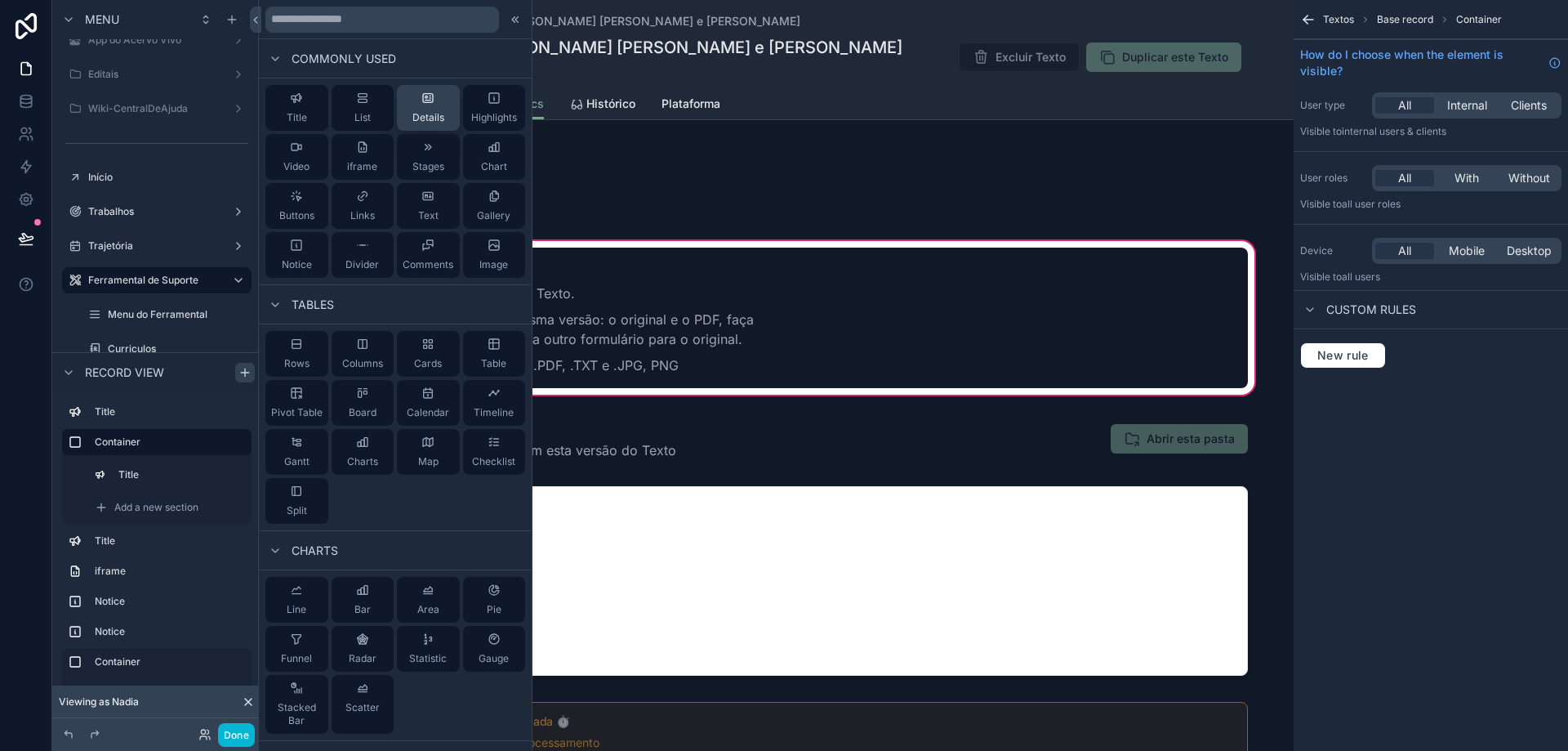
click at [423, 102] on icon at bounding box center [427, 98] width 9 height 9
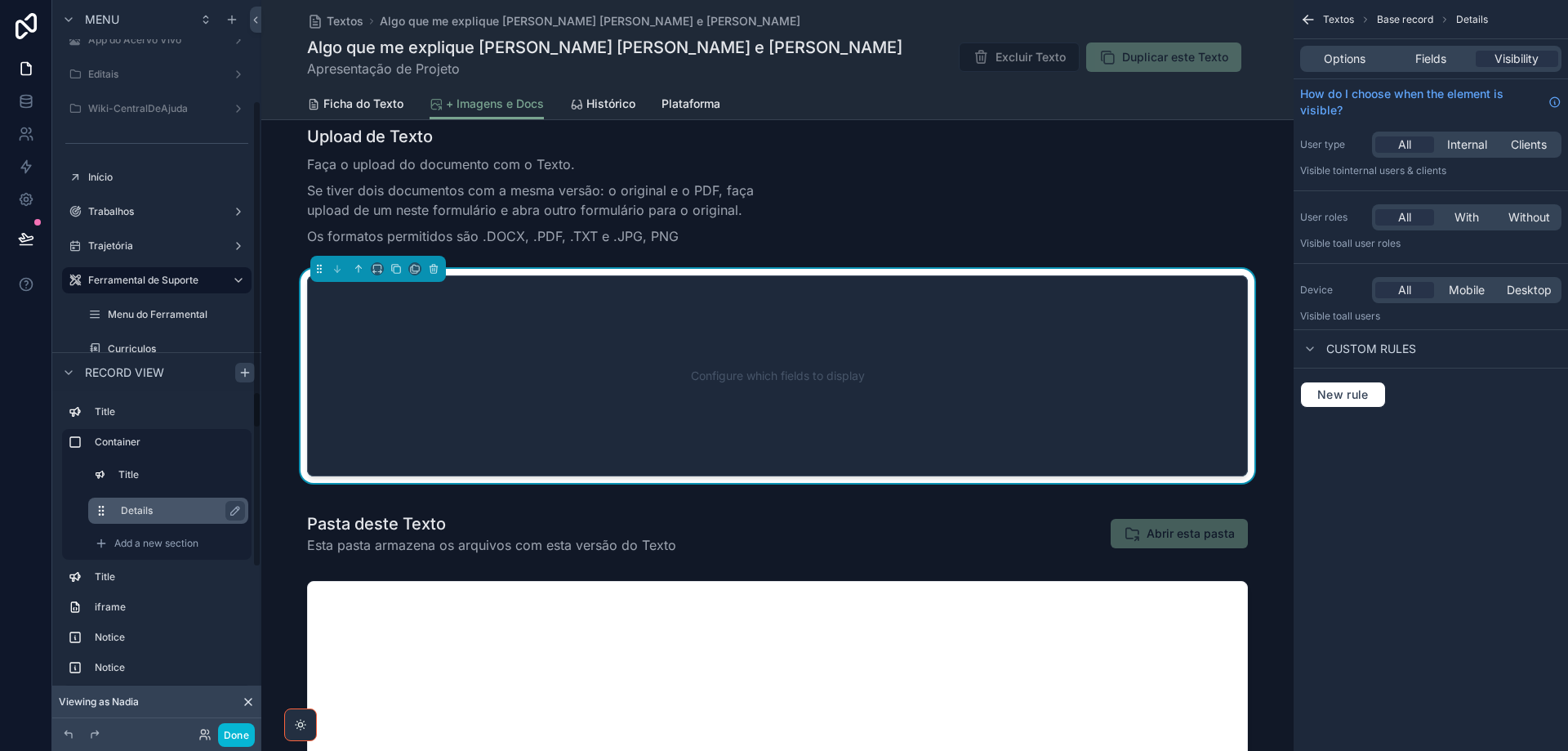
scroll to position [130, 0]
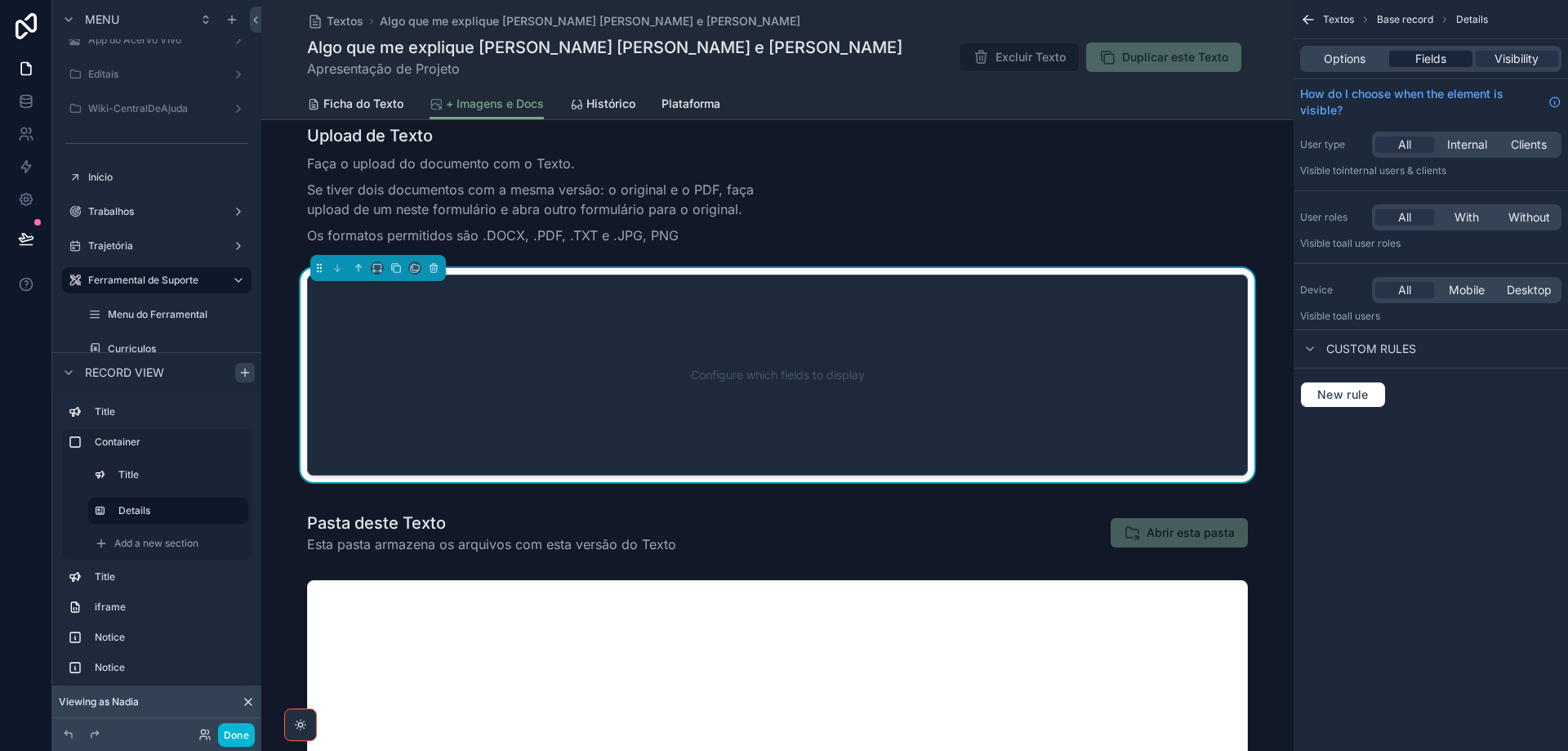
click at [1425, 53] on span "Fields" at bounding box center [1431, 58] width 31 height 16
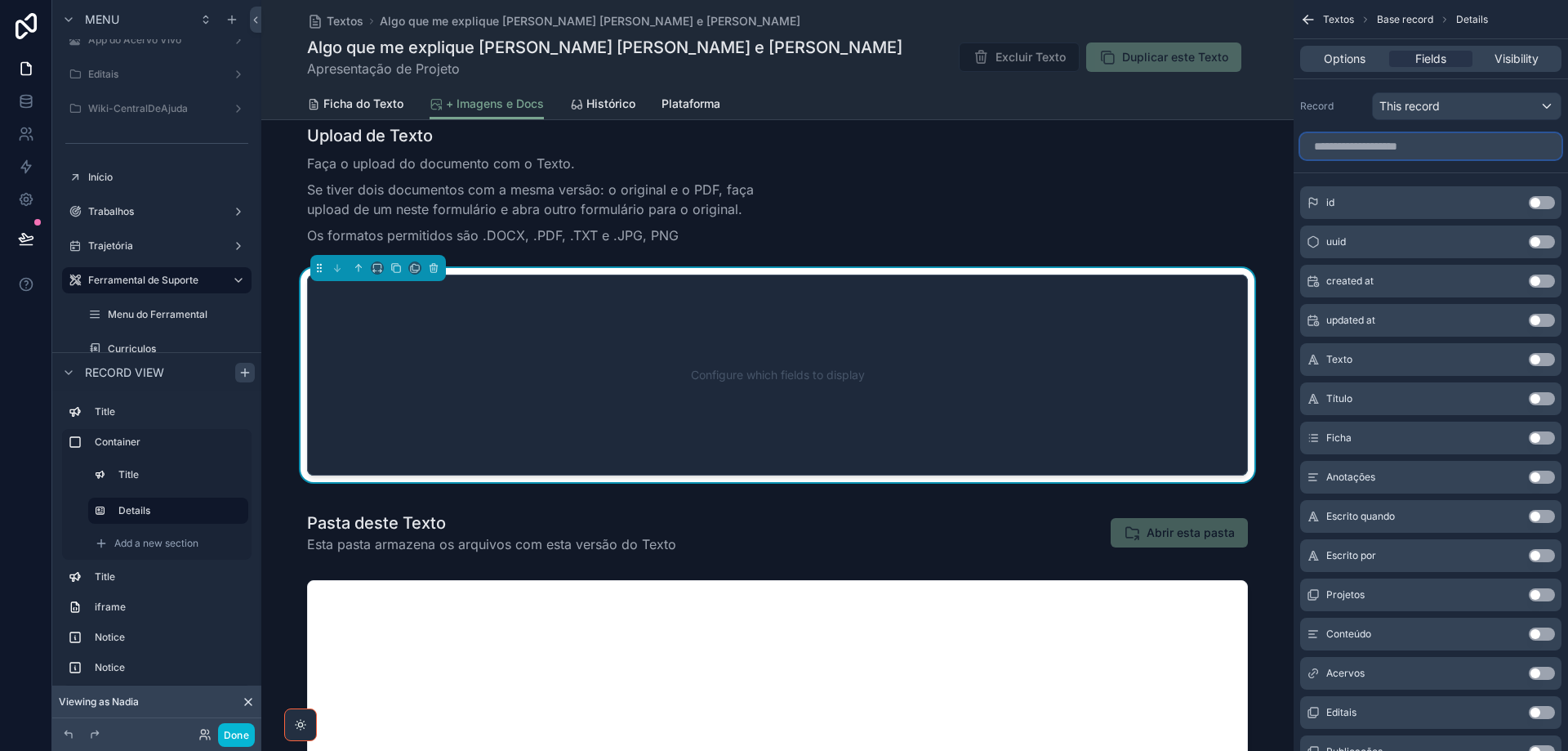
click at [1386, 150] on input "scrollable content" at bounding box center [1431, 146] width 261 height 27
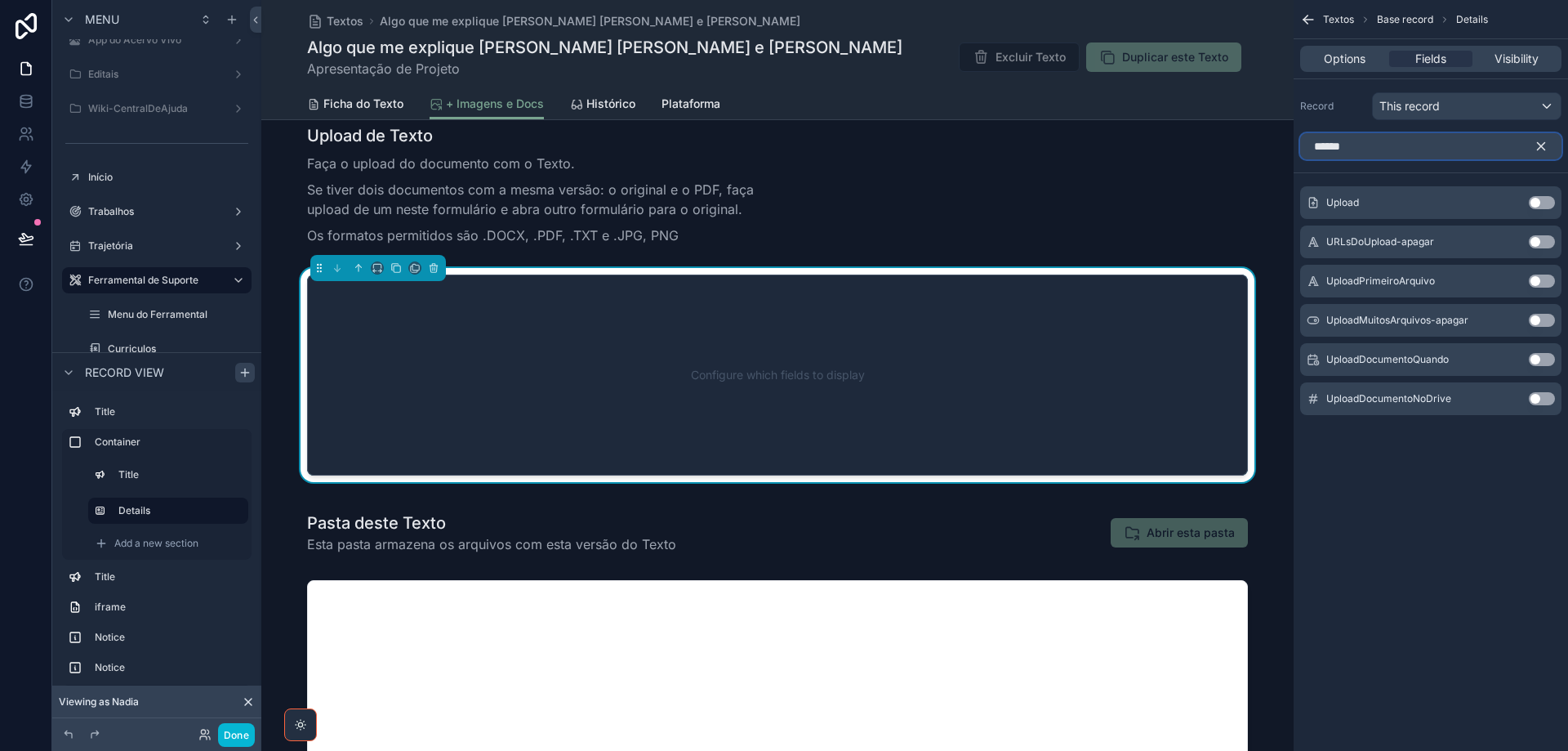
type input "******"
click at [1551, 203] on button "Use setting" at bounding box center [1542, 202] width 27 height 13
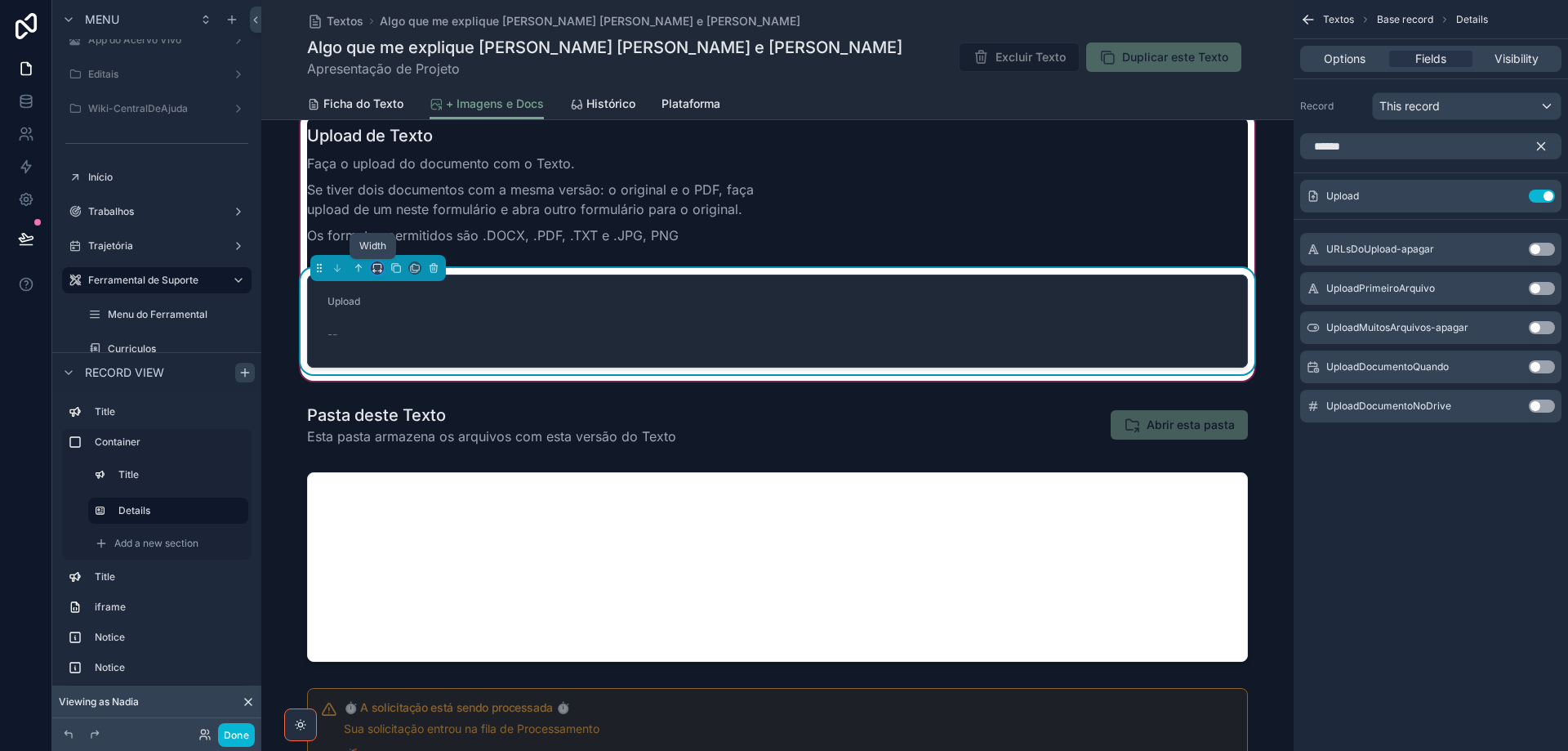
click at [374, 271] on icon "scrollable content" at bounding box center [377, 267] width 11 height 11
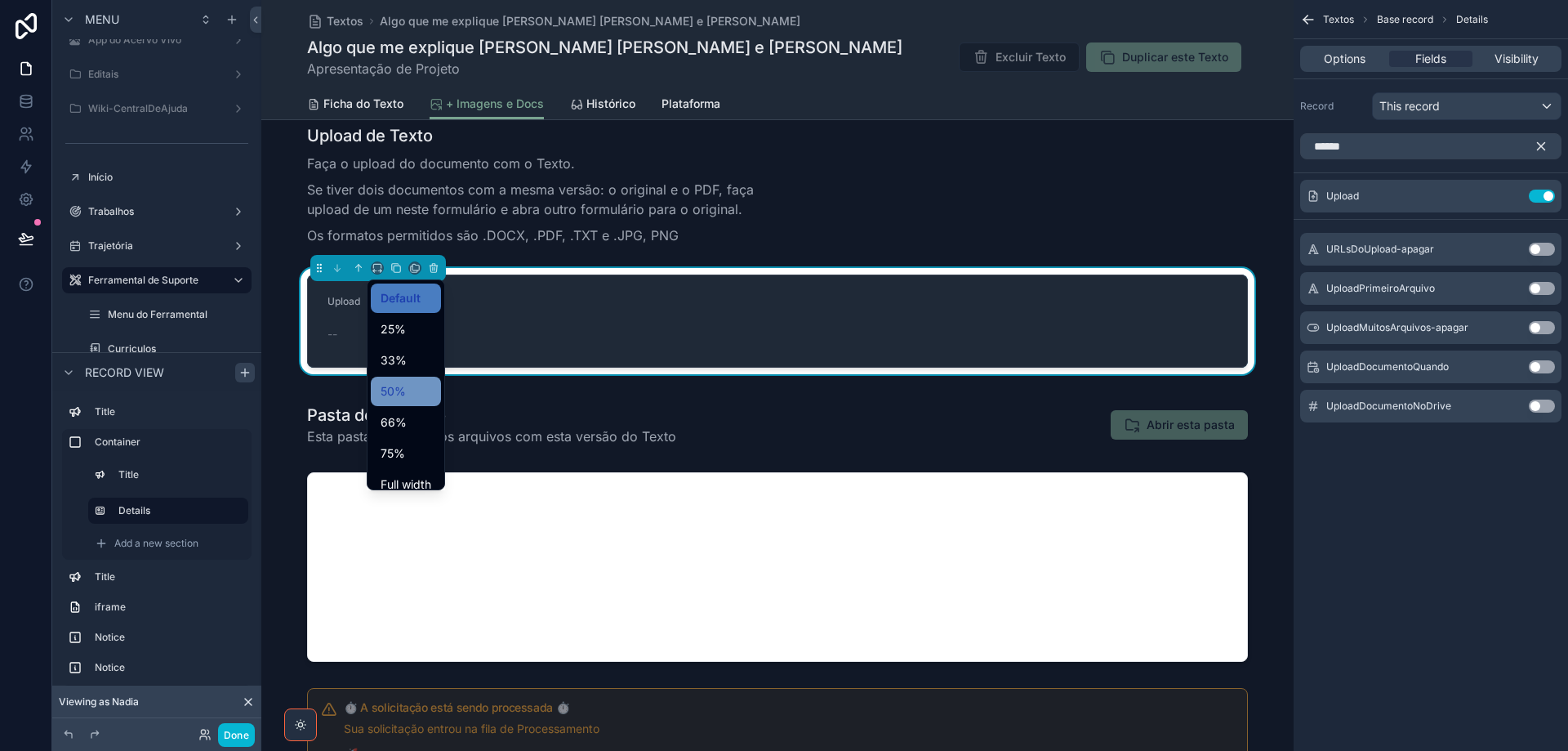
click at [399, 392] on span "50%" at bounding box center [393, 390] width 26 height 20
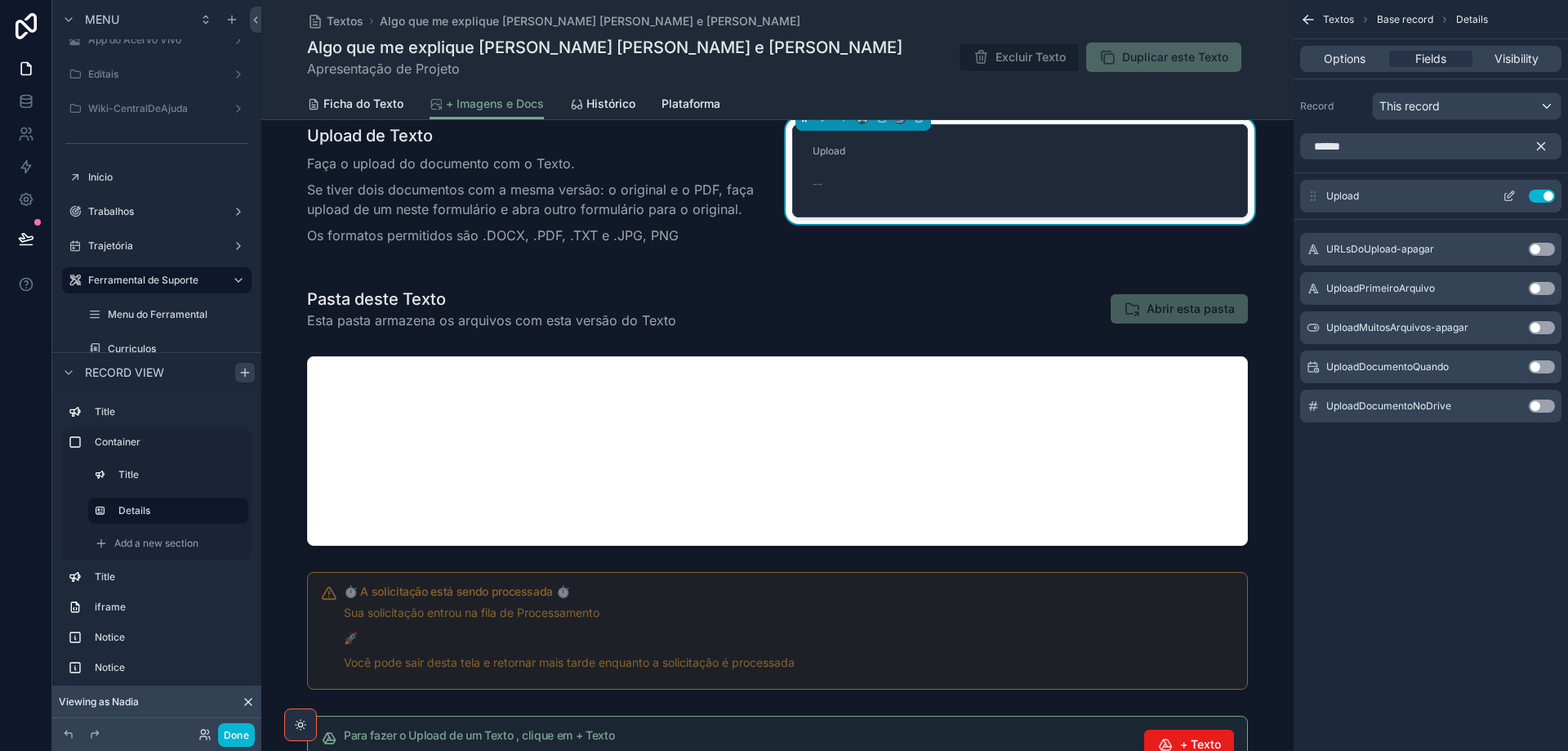
click at [1511, 197] on icon "scrollable content" at bounding box center [1509, 195] width 13 height 13
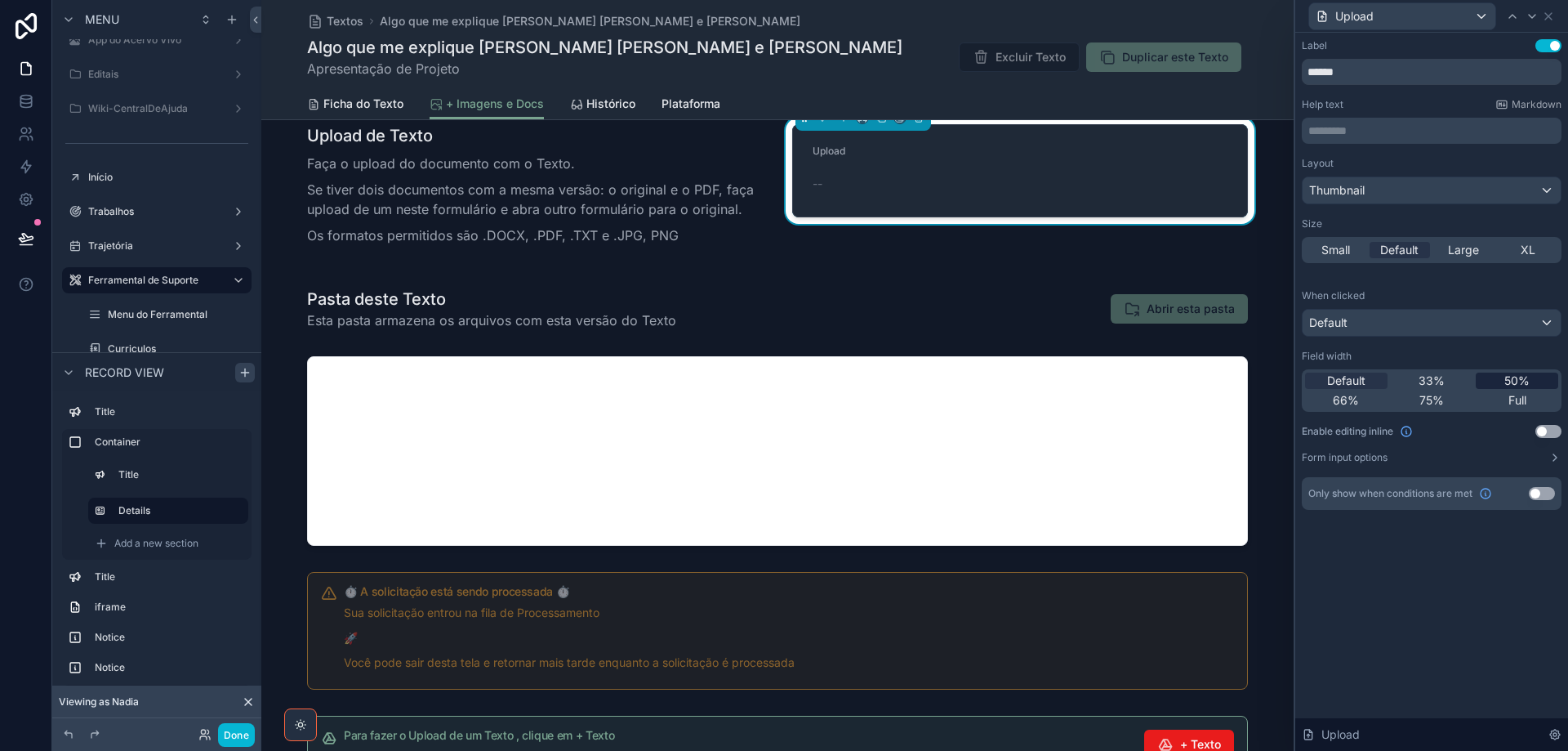
click at [1522, 378] on span "50%" at bounding box center [1517, 380] width 26 height 16
click at [1556, 431] on button "Use setting" at bounding box center [1548, 431] width 27 height 13
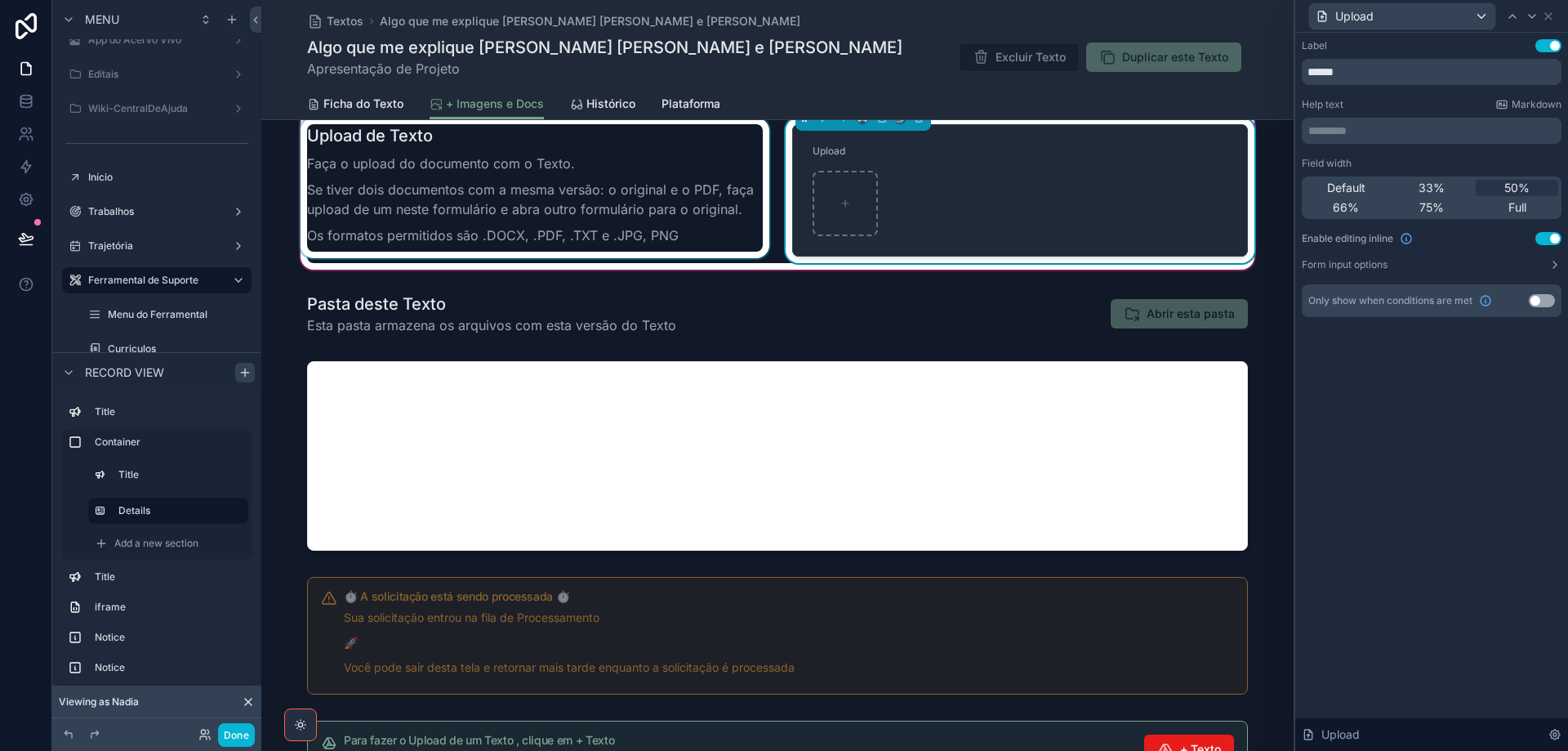
click at [456, 186] on div "scrollable content" at bounding box center [534, 190] width 475 height 146
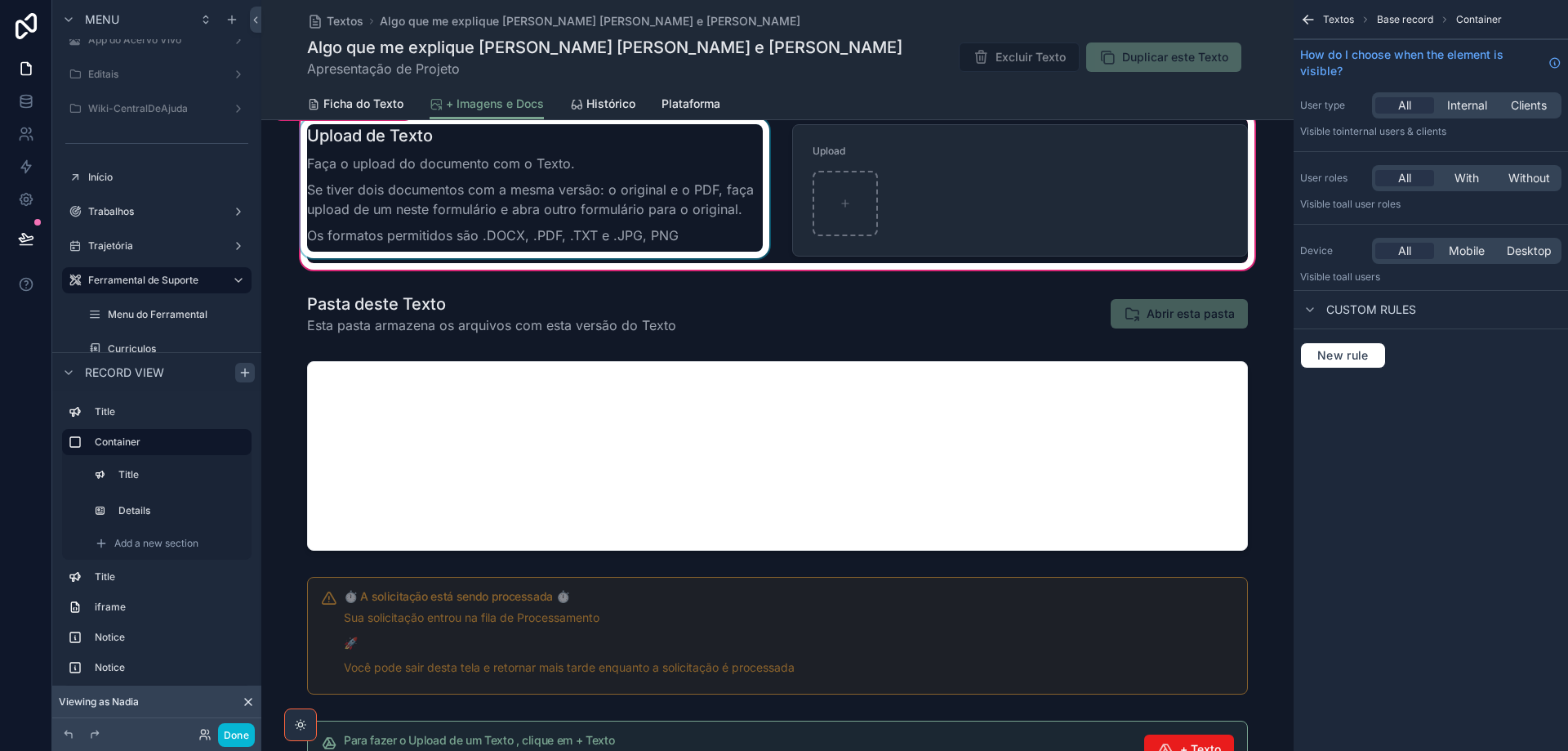
click at [534, 200] on div "scrollable content" at bounding box center [534, 190] width 475 height 146
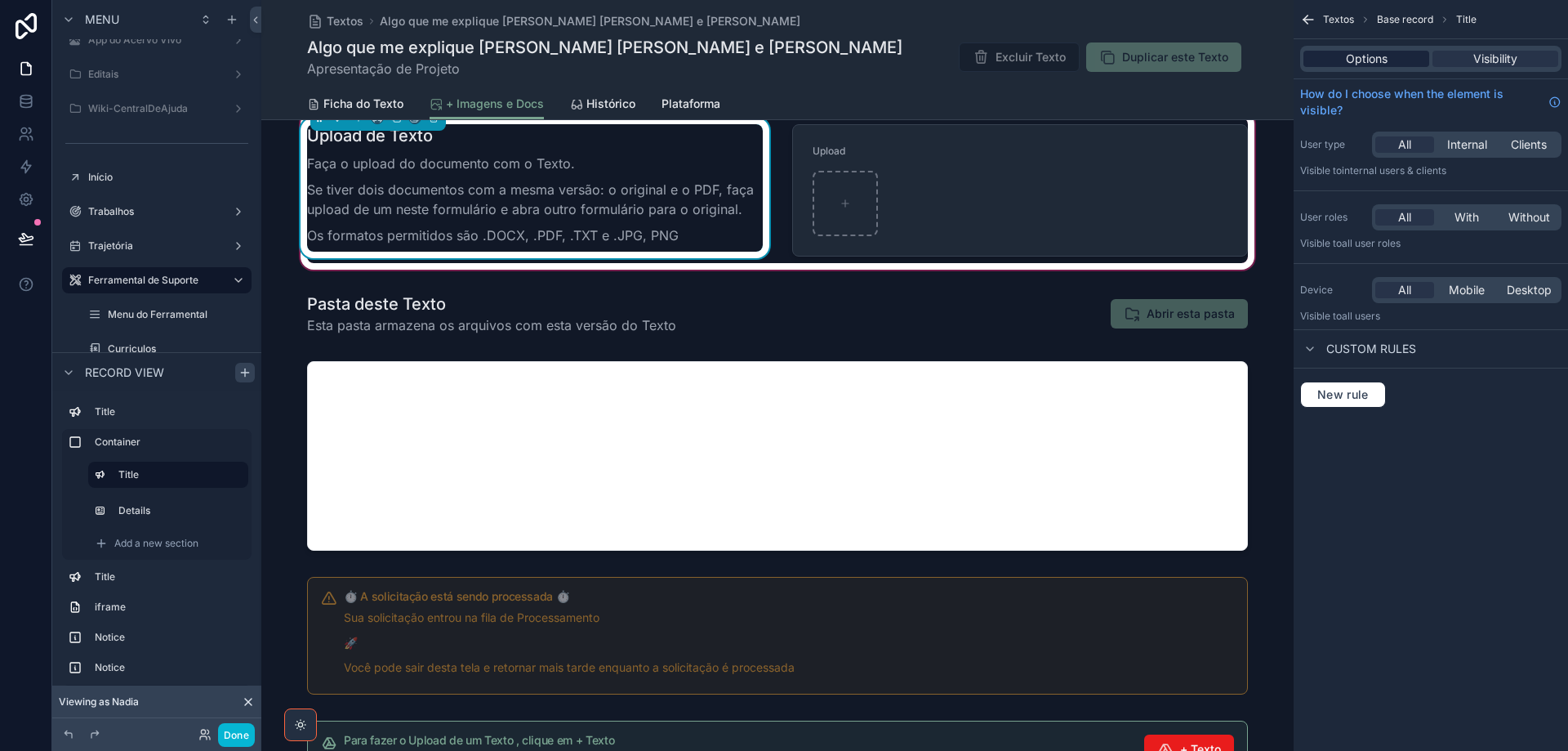
click at [1365, 53] on span "Options" at bounding box center [1367, 58] width 42 height 16
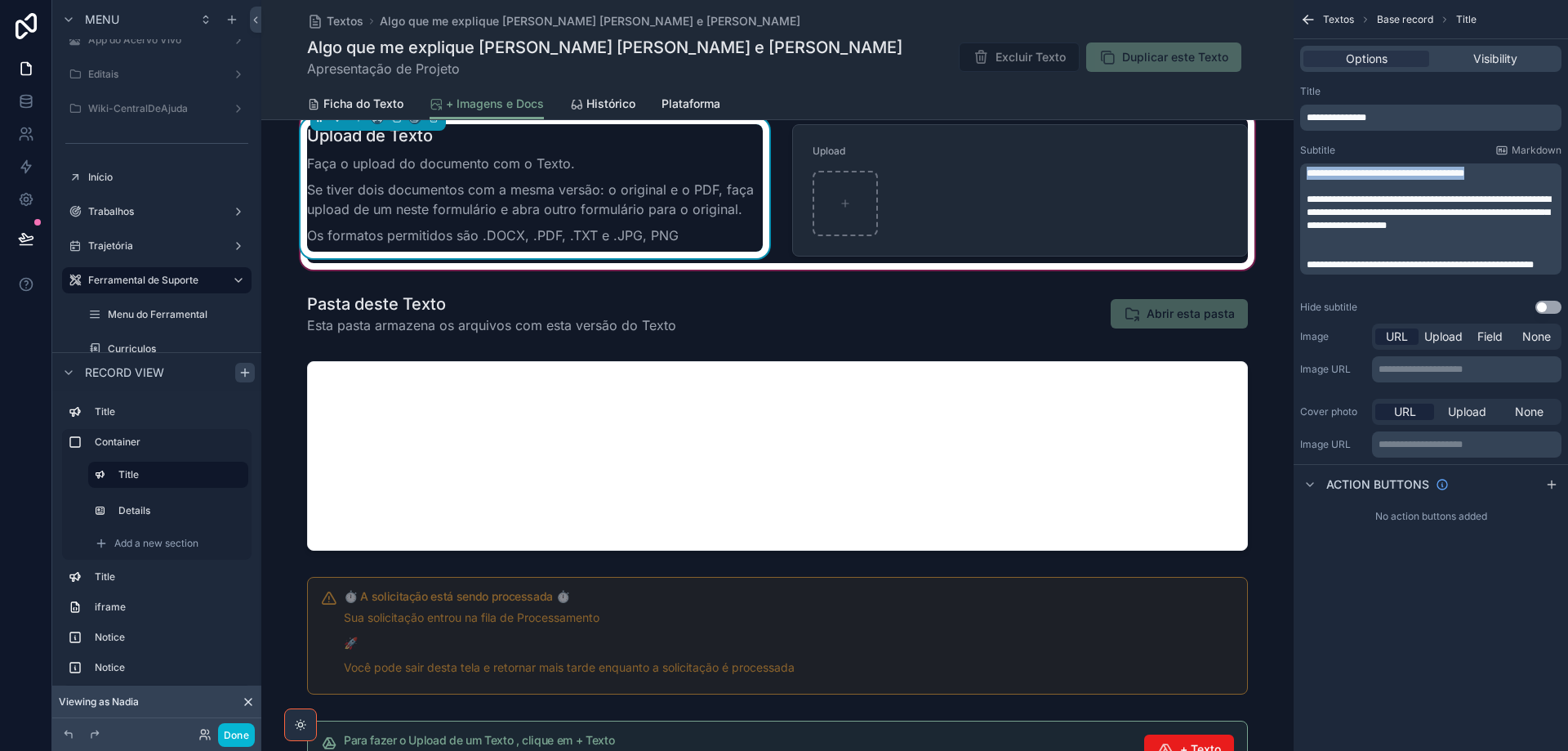
drag, startPoint x: 1521, startPoint y: 171, endPoint x: 1273, endPoint y: 177, distance: 248.1
click at [1273, 177] on div "Jump to... Ctrl K ToDo Financeiro Templates Parâmetros Lista de preços App do A…" at bounding box center [915, 375] width 1307 height 751
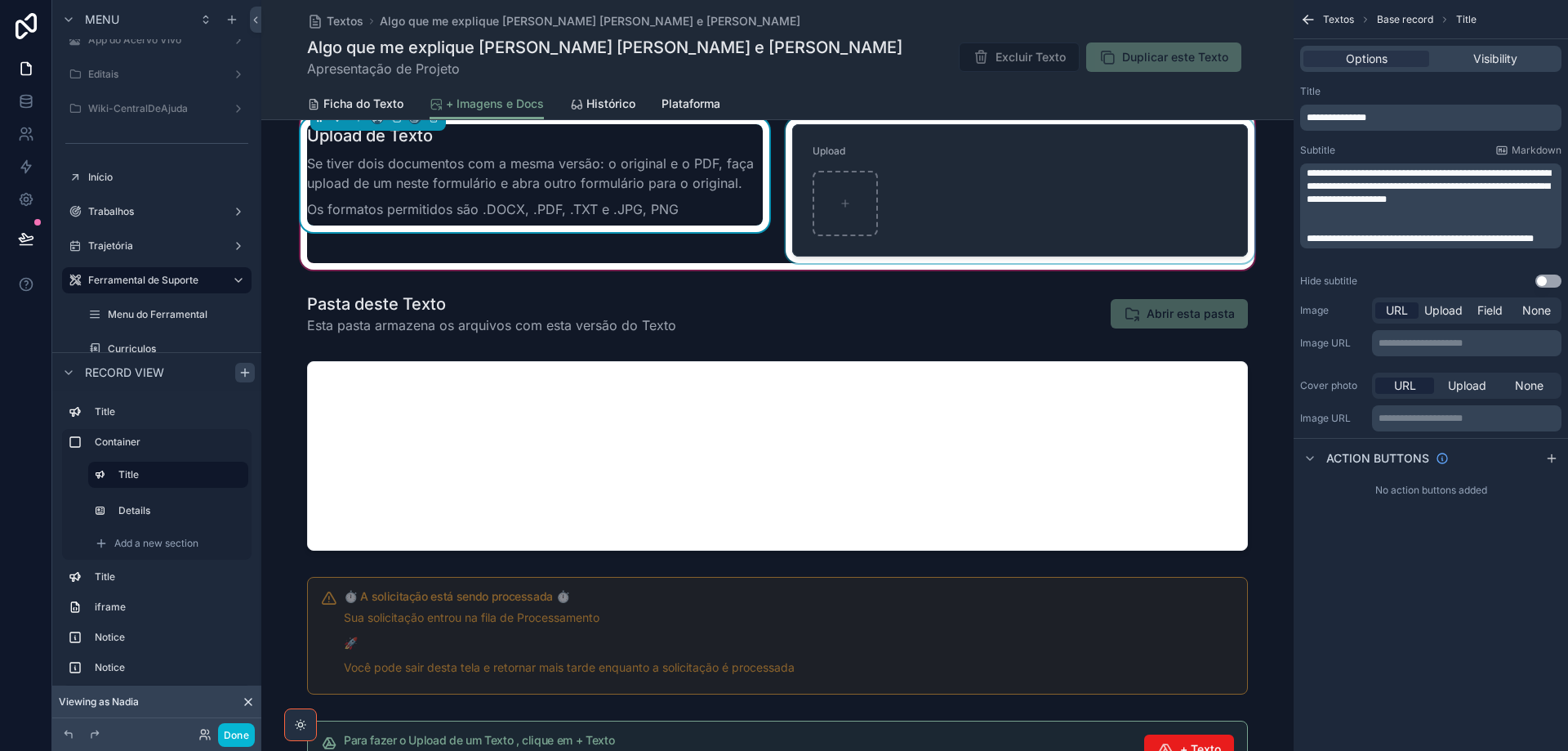
click at [1063, 176] on div "scrollable content" at bounding box center [1020, 190] width 475 height 146
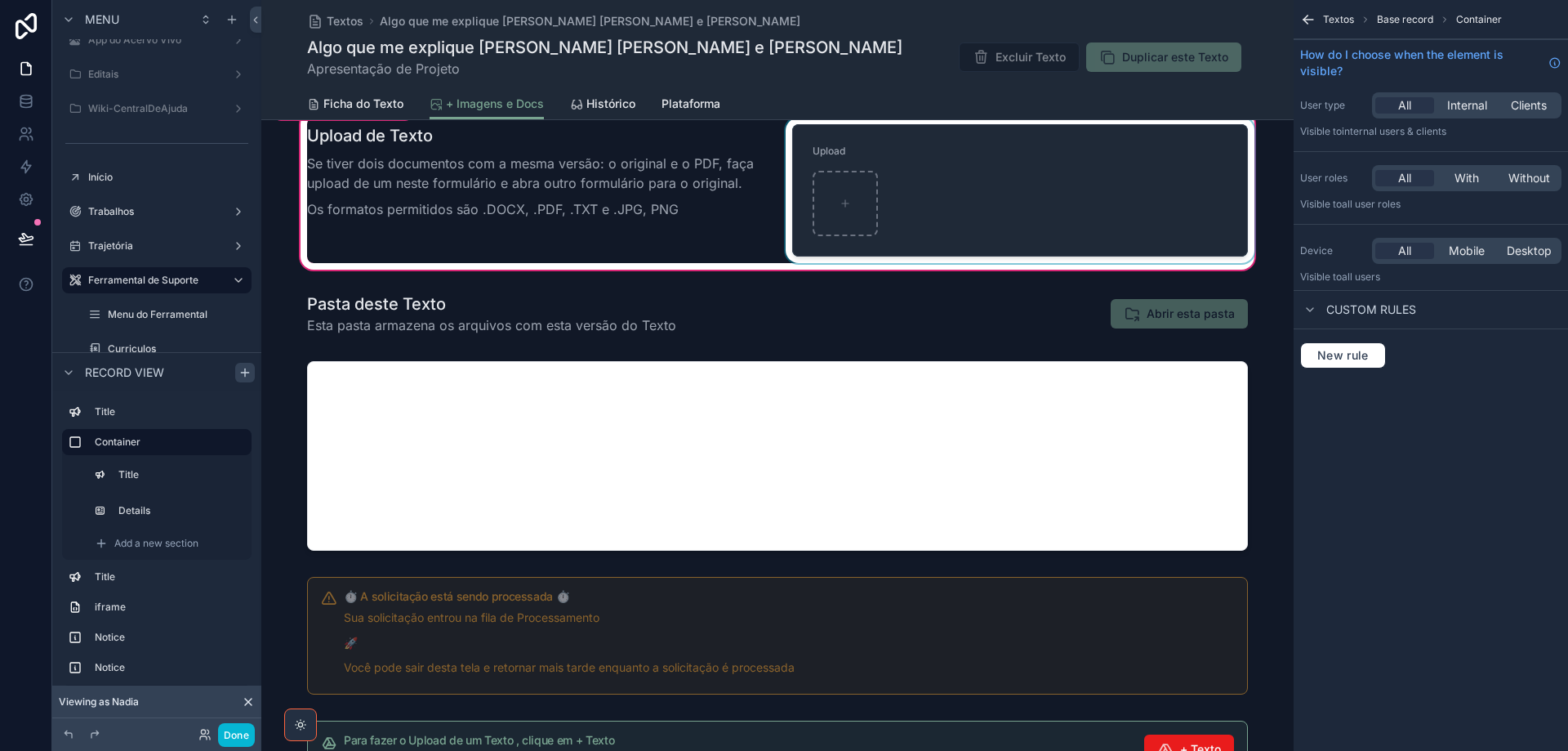
click at [949, 176] on div "scrollable content" at bounding box center [1020, 190] width 475 height 146
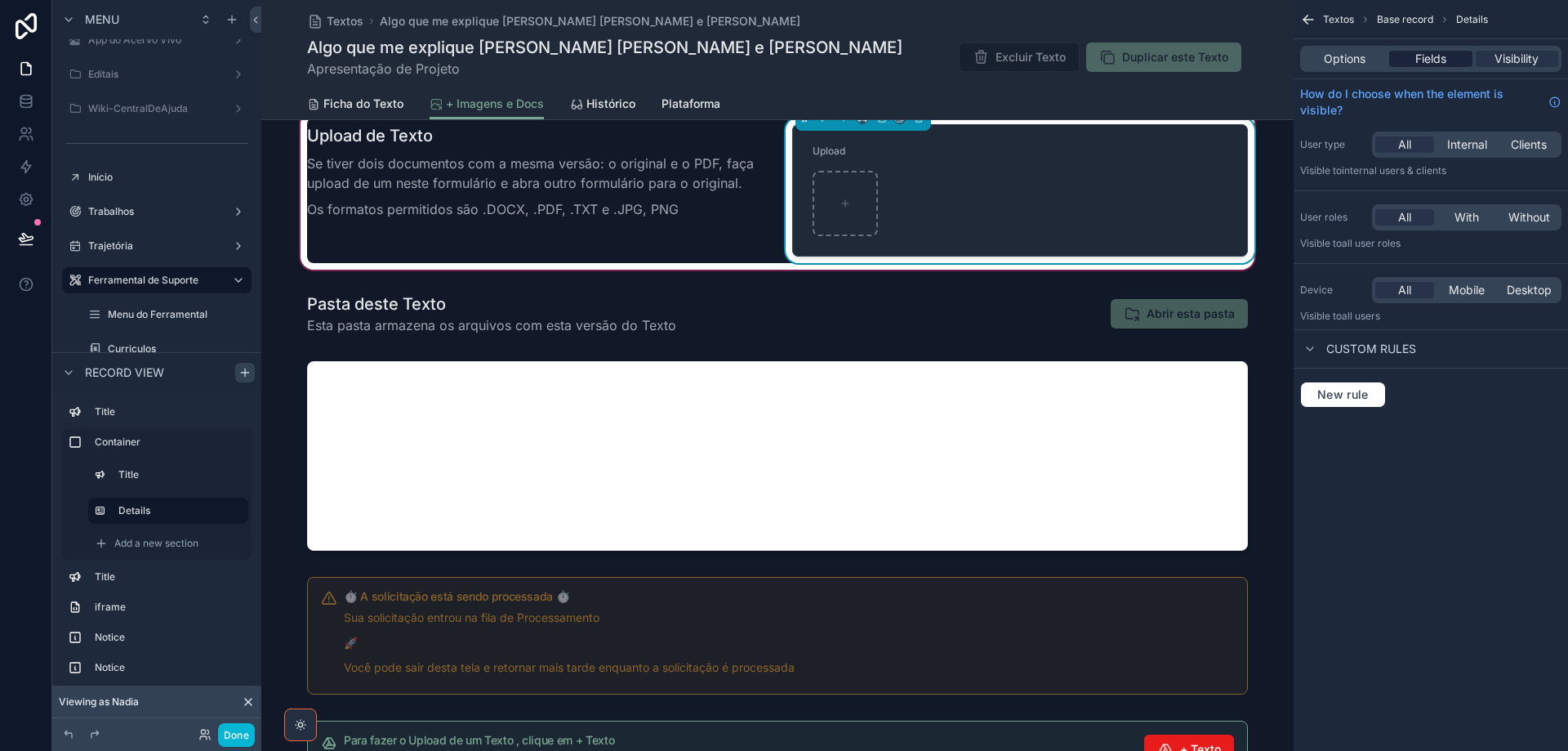
click at [1428, 60] on span "Fields" at bounding box center [1431, 58] width 31 height 16
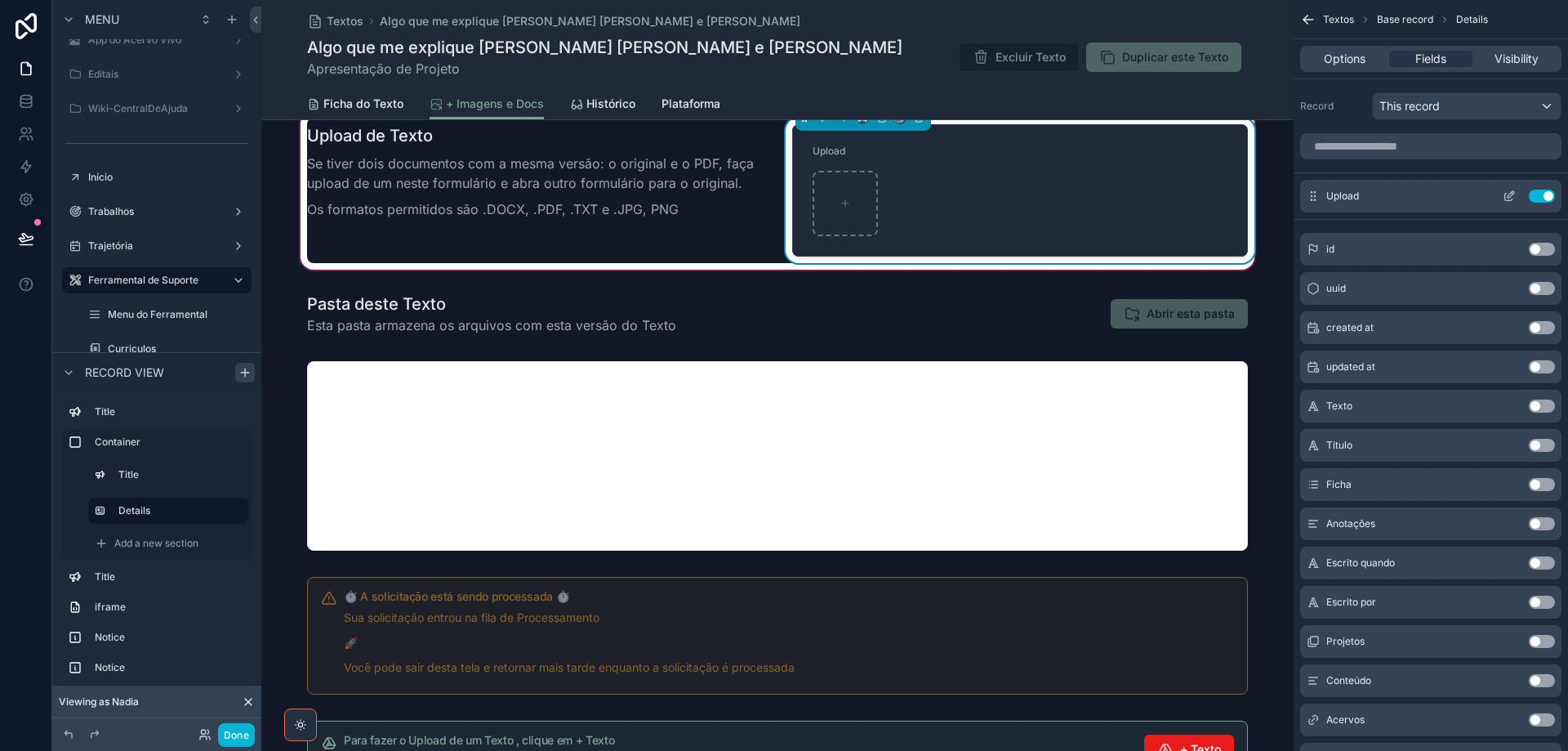
click at [1513, 199] on icon "scrollable content" at bounding box center [1509, 195] width 13 height 13
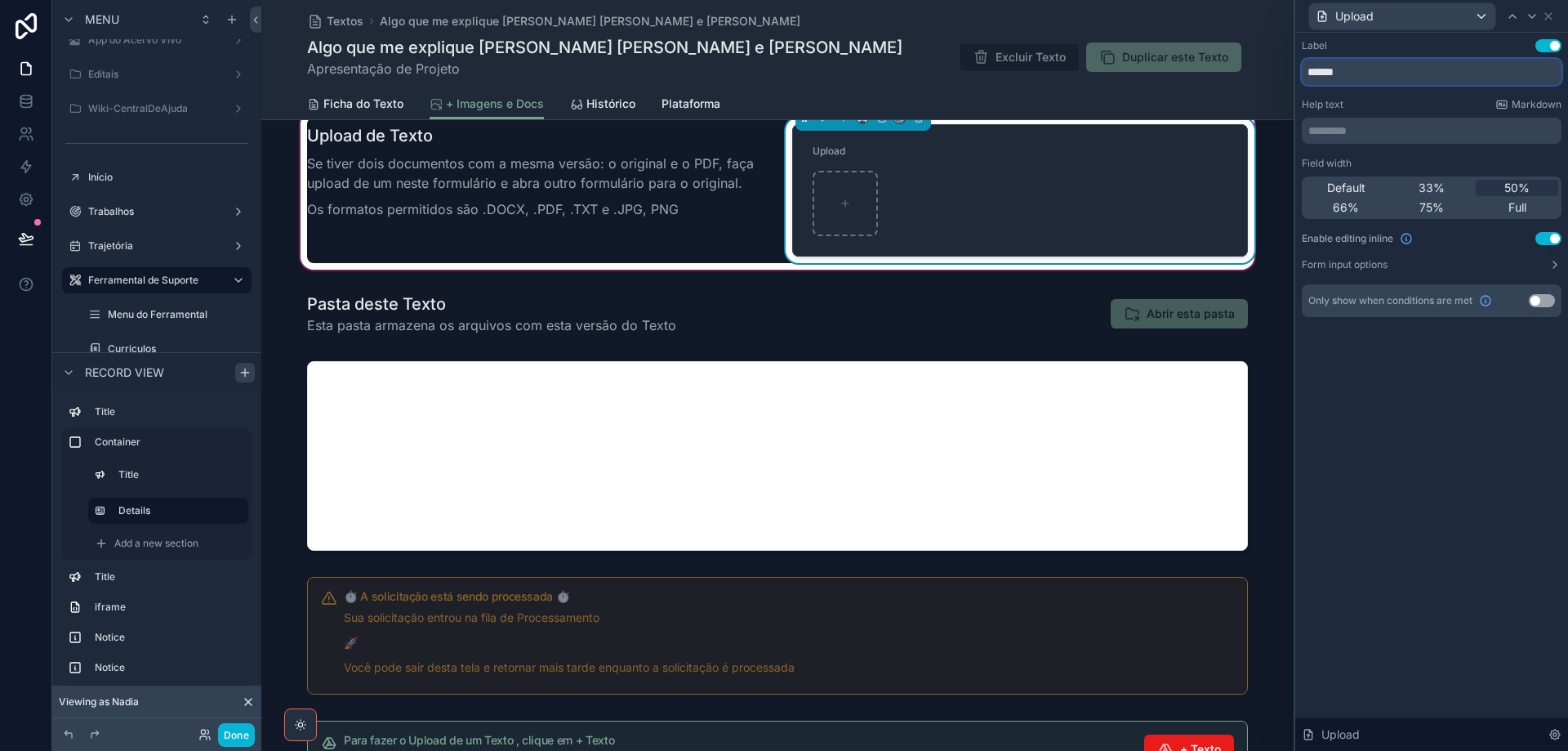
drag, startPoint x: 1353, startPoint y: 70, endPoint x: 1304, endPoint y: 76, distance: 49.4
click at [1304, 76] on input "******" at bounding box center [1431, 72] width 259 height 27
paste input "**********"
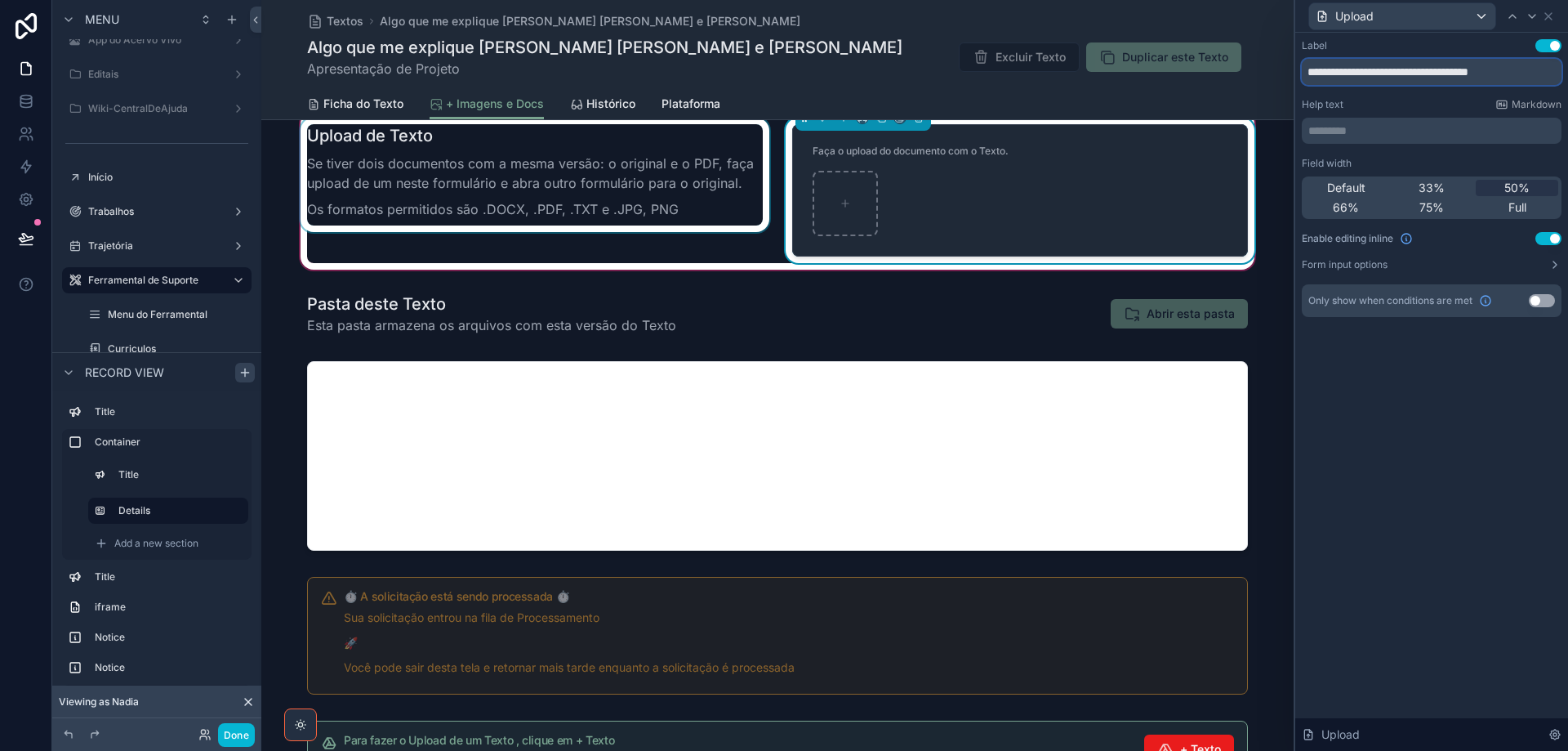
type input "**********"
click at [548, 168] on div "scrollable content" at bounding box center [534, 190] width 475 height 146
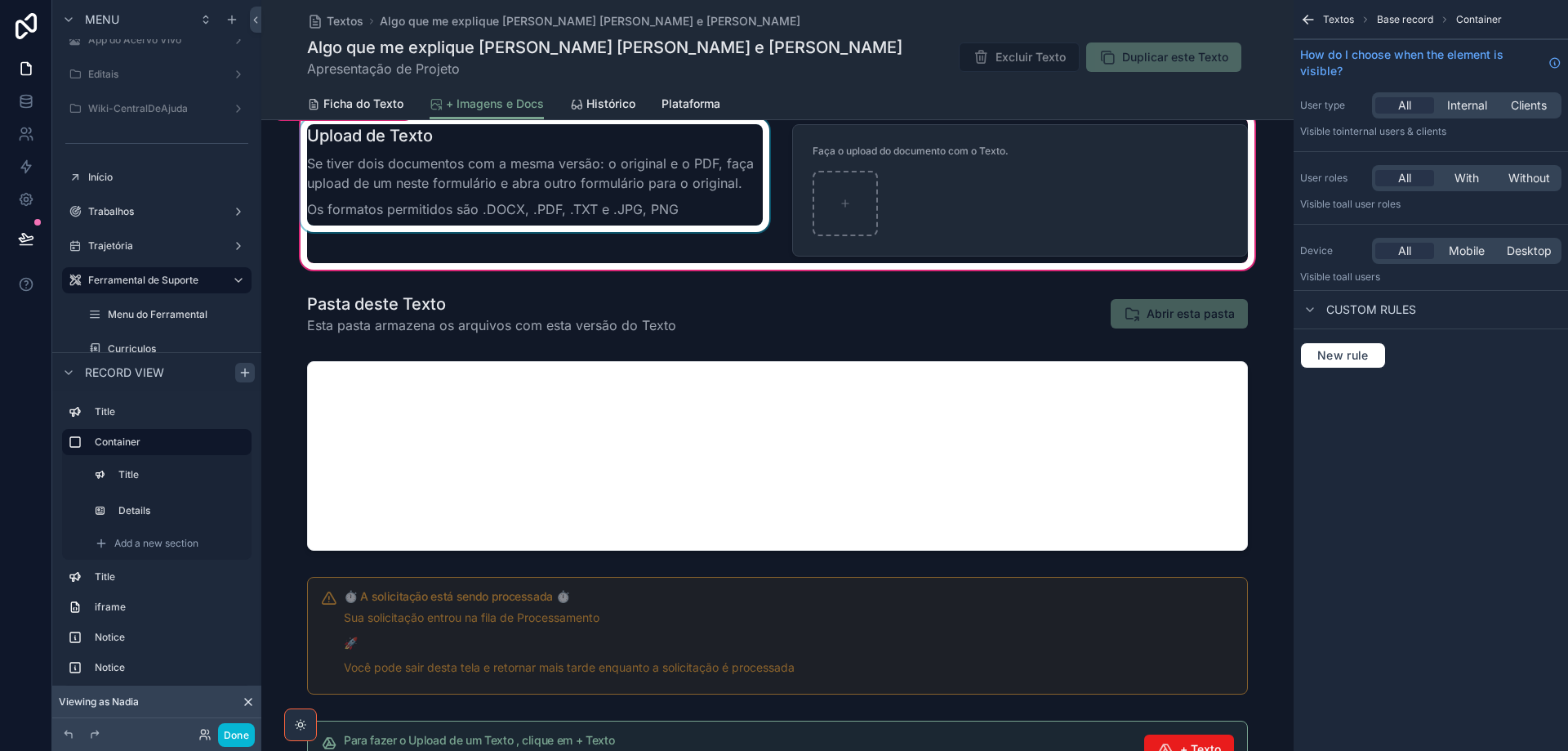
click at [721, 182] on div "scrollable content" at bounding box center [534, 190] width 475 height 146
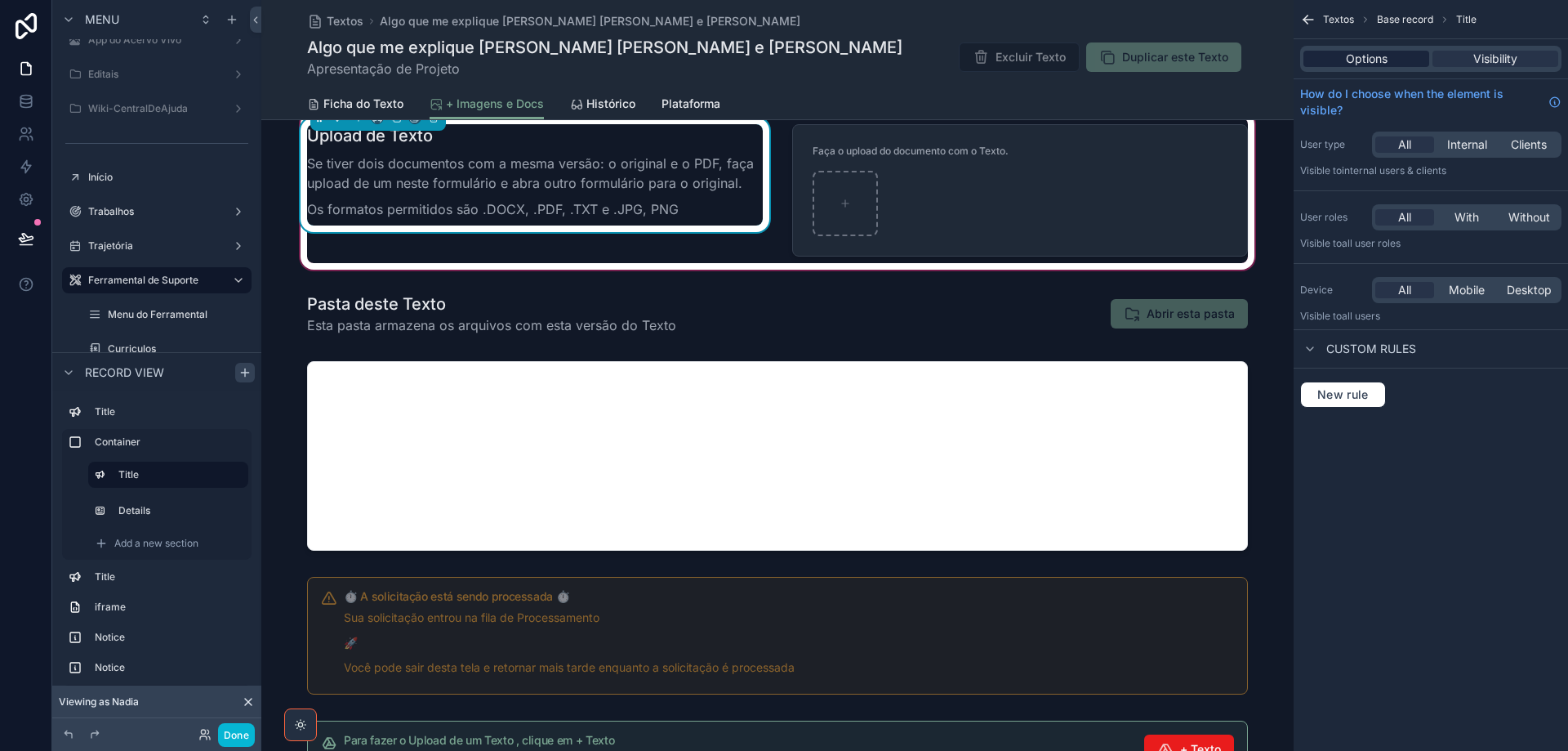
click at [1360, 59] on span "Options" at bounding box center [1367, 58] width 42 height 16
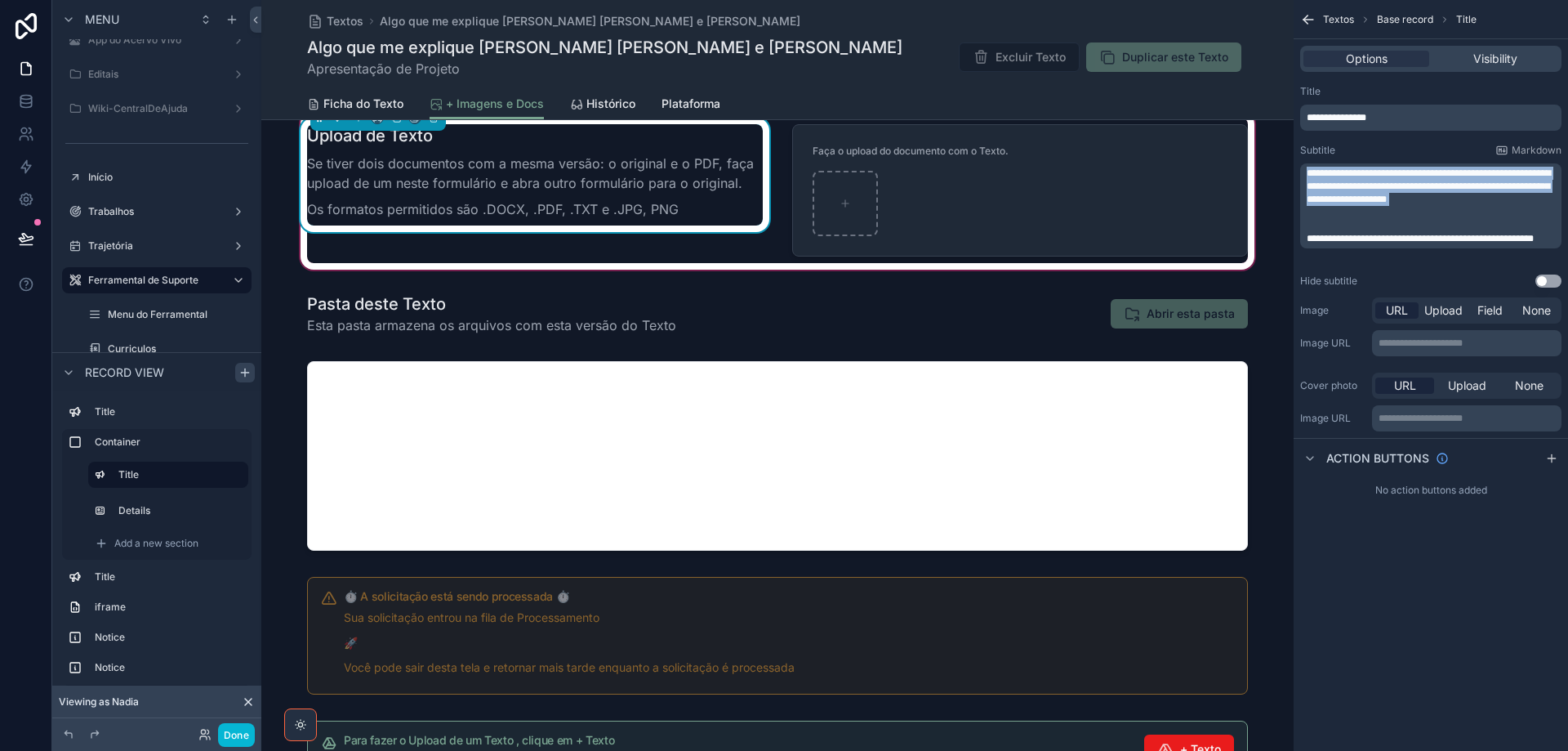
drag, startPoint x: 1491, startPoint y: 206, endPoint x: 1309, endPoint y: 173, distance: 185.0
click at [1309, 173] on div "**********" at bounding box center [1433, 206] width 252 height 79
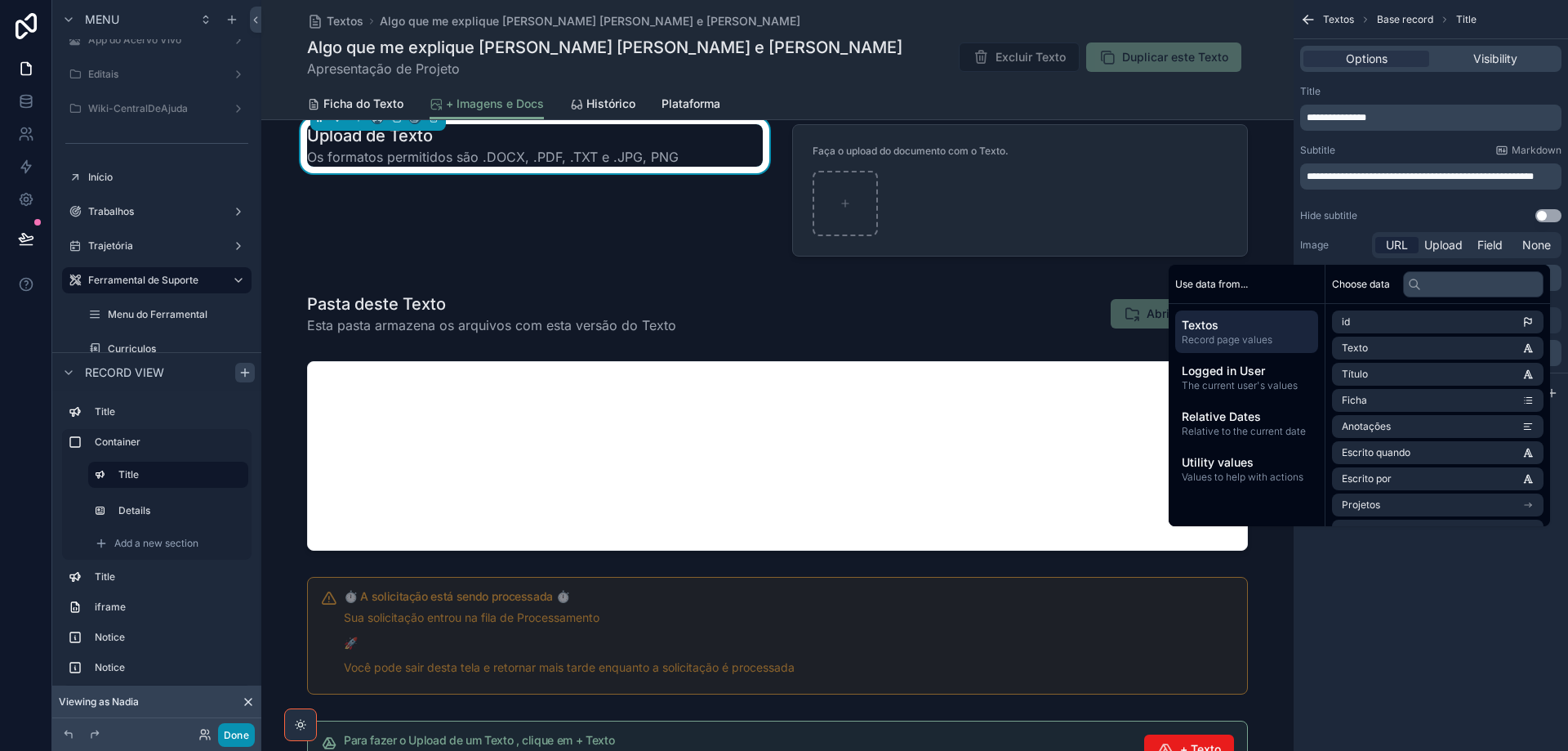
click at [232, 731] on button "Done" at bounding box center [236, 735] width 37 height 24
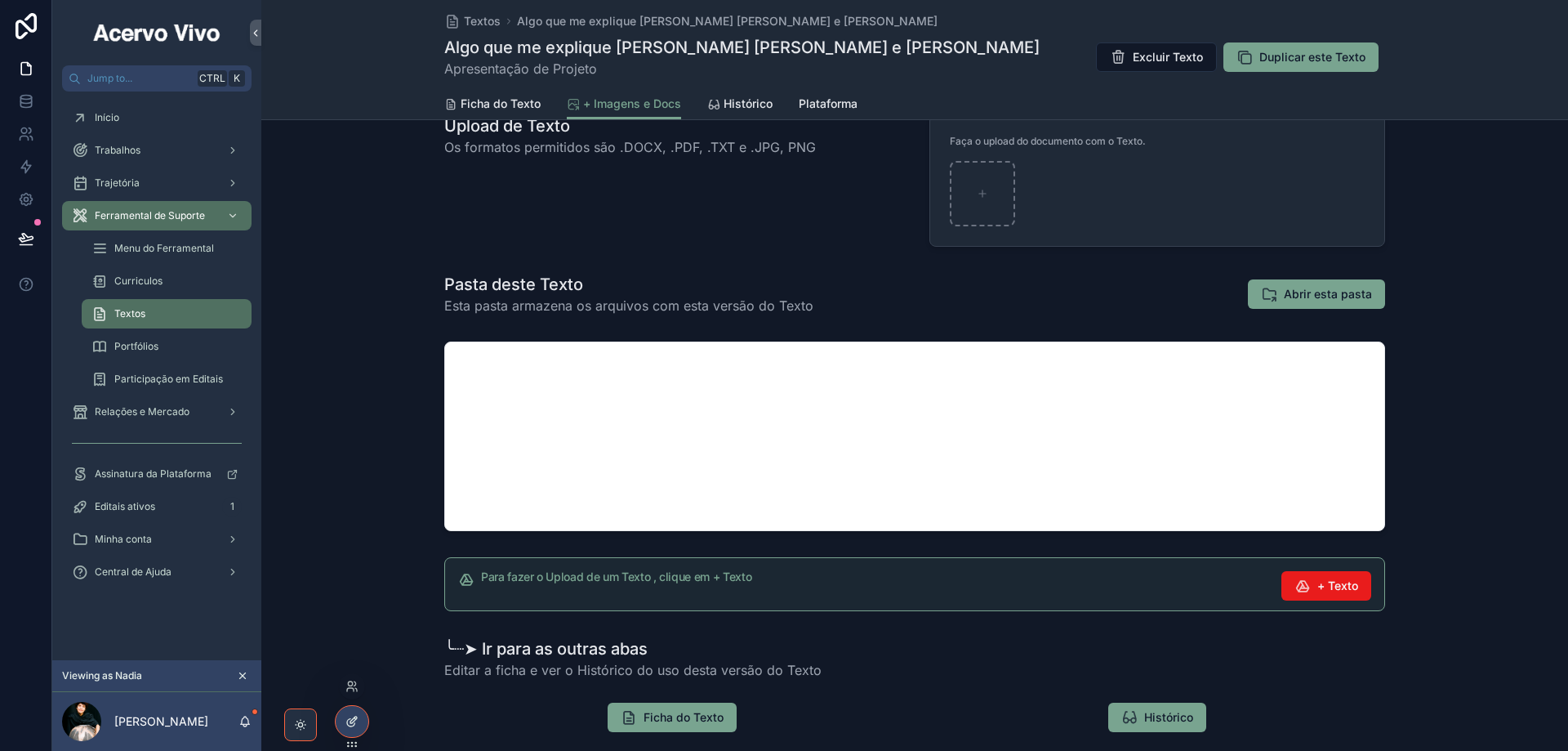
click at [351, 724] on icon at bounding box center [351, 721] width 13 height 13
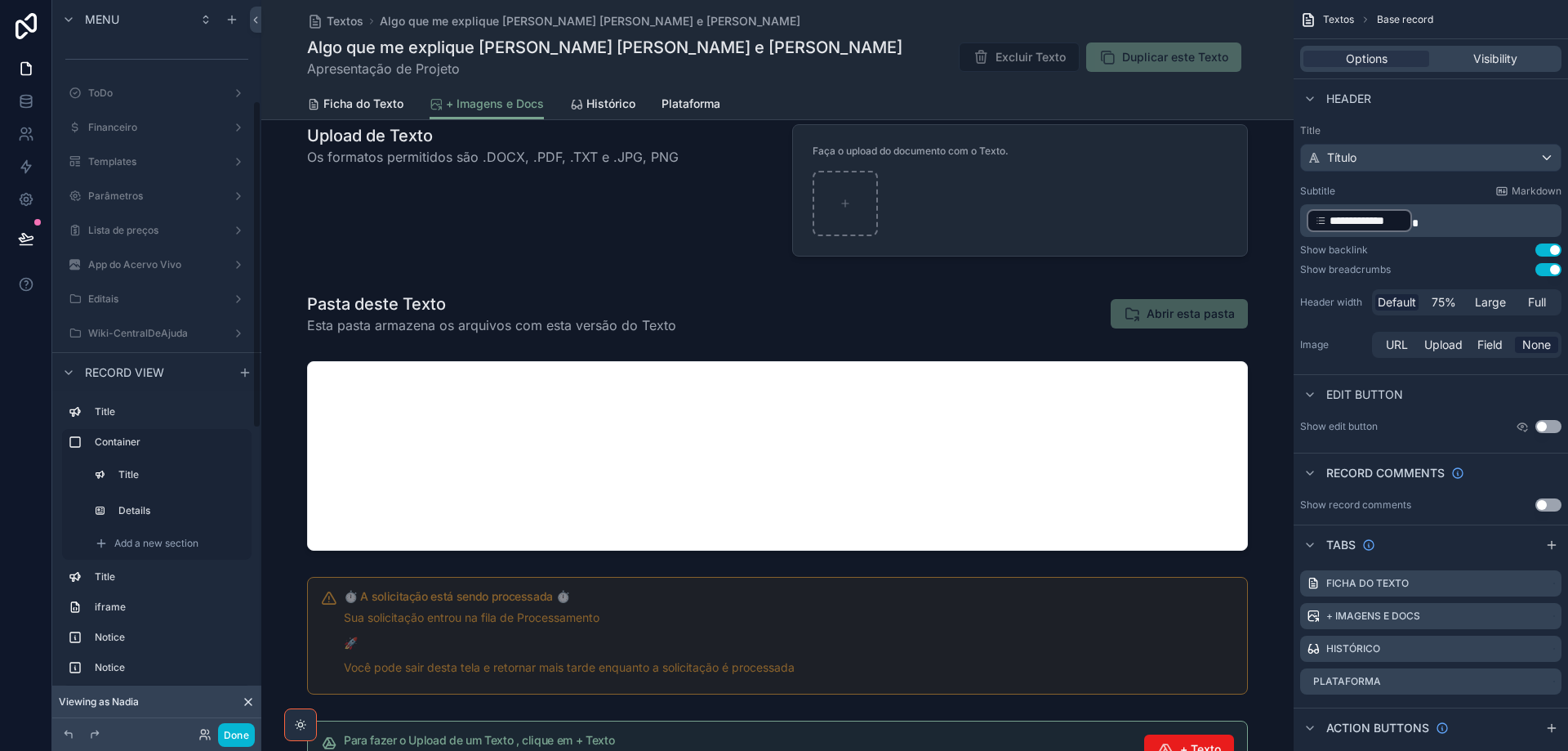
scroll to position [224, 0]
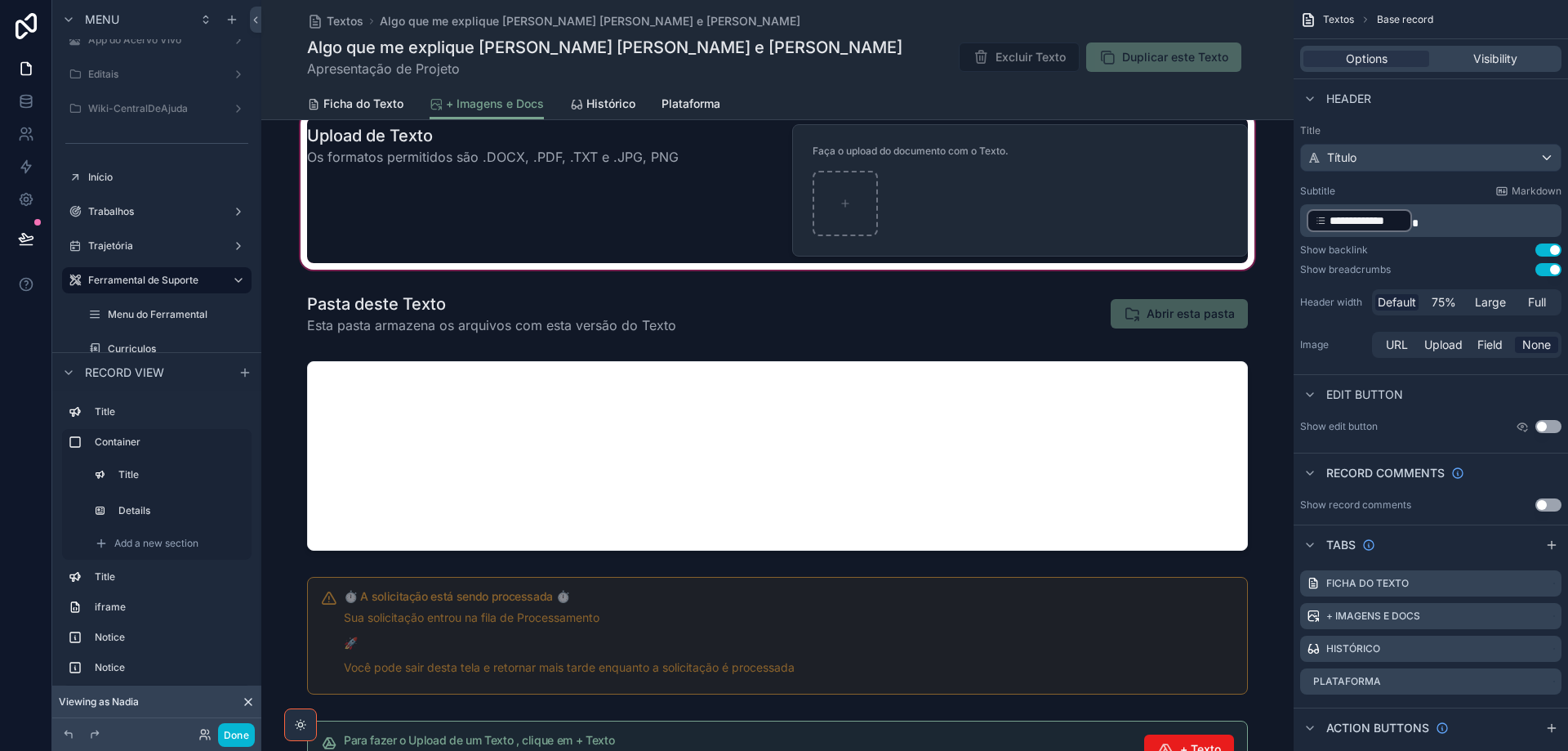
click at [623, 176] on div "scrollable content" at bounding box center [778, 190] width 1033 height 165
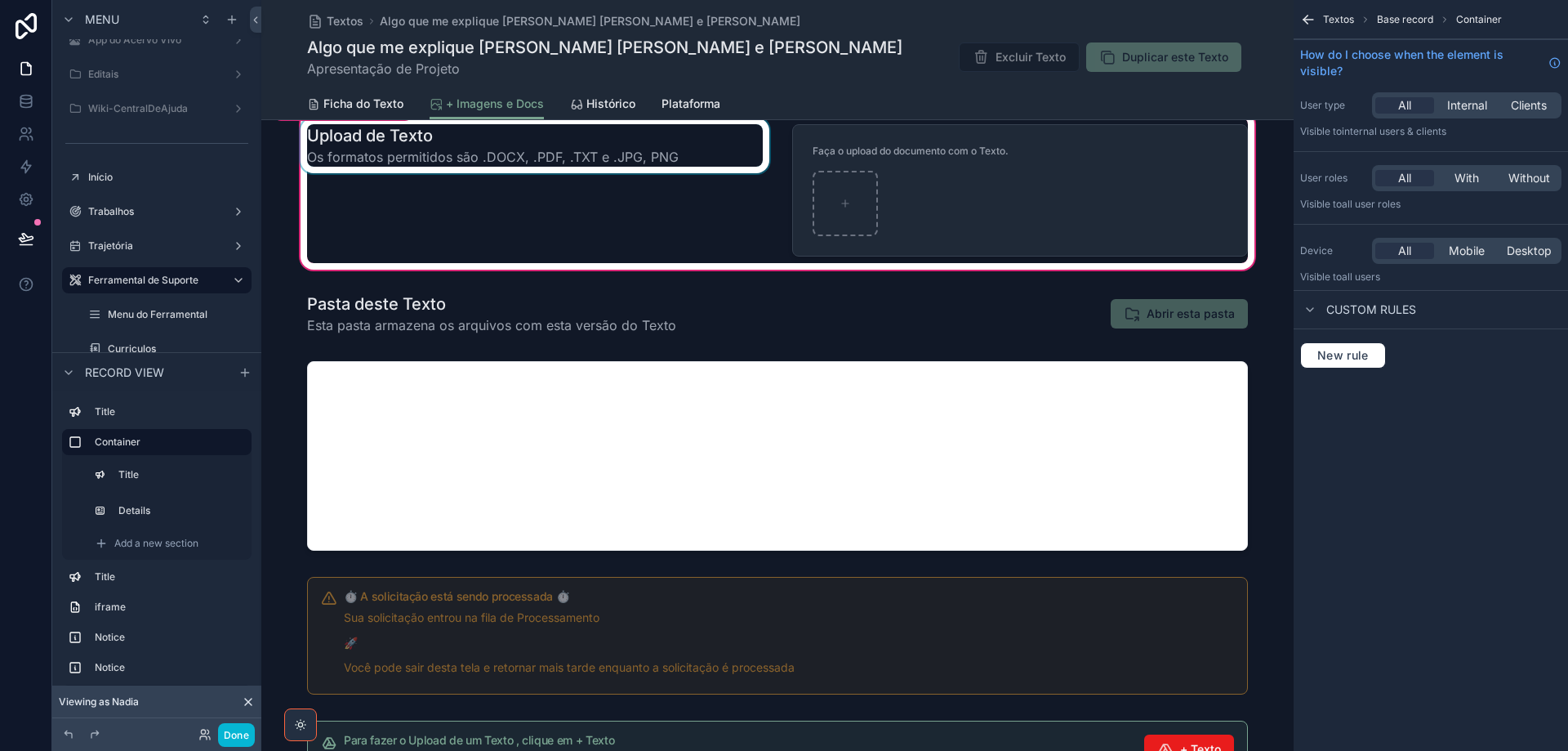
click at [618, 189] on div "scrollable content" at bounding box center [534, 190] width 475 height 146
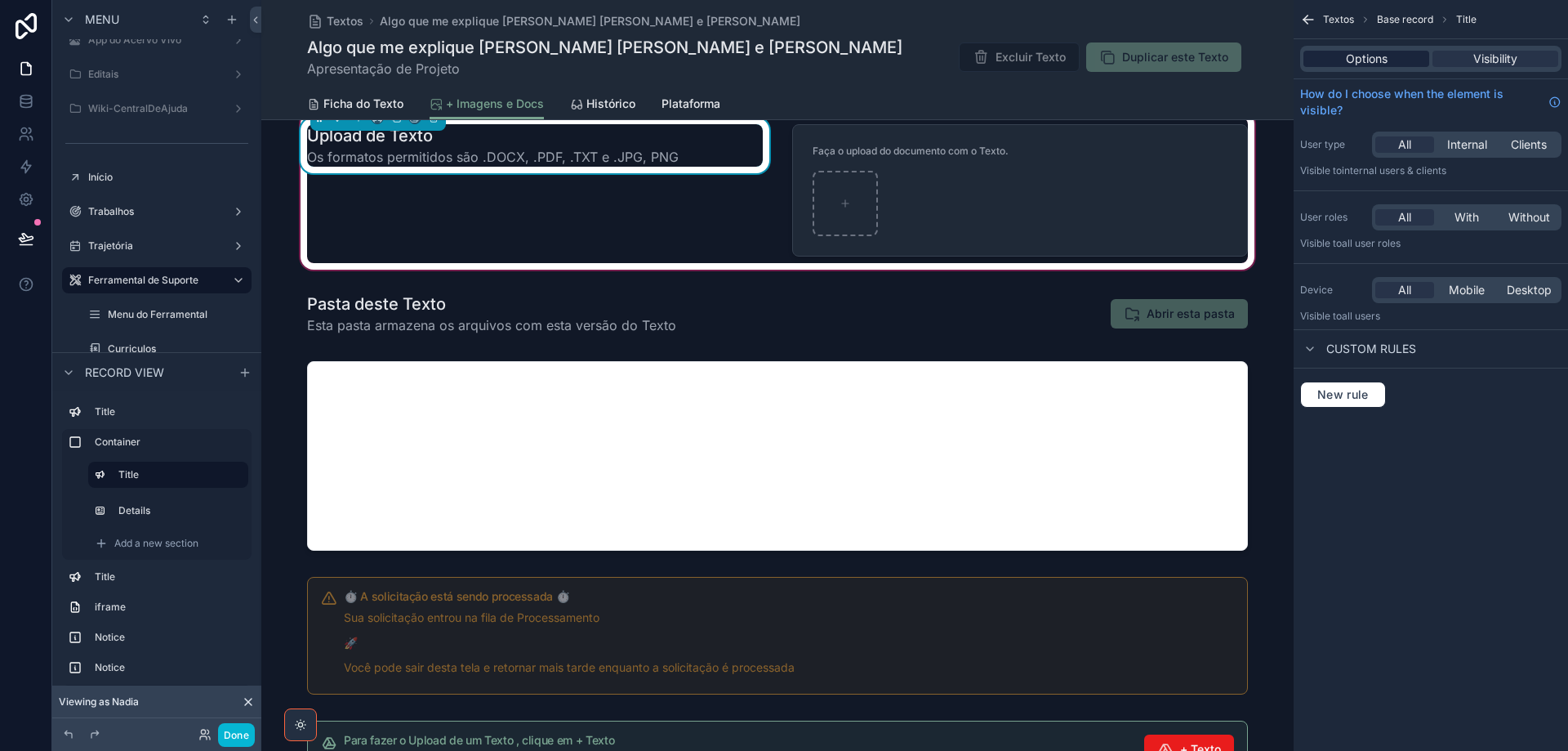
click at [1356, 57] on span "Options" at bounding box center [1367, 58] width 42 height 16
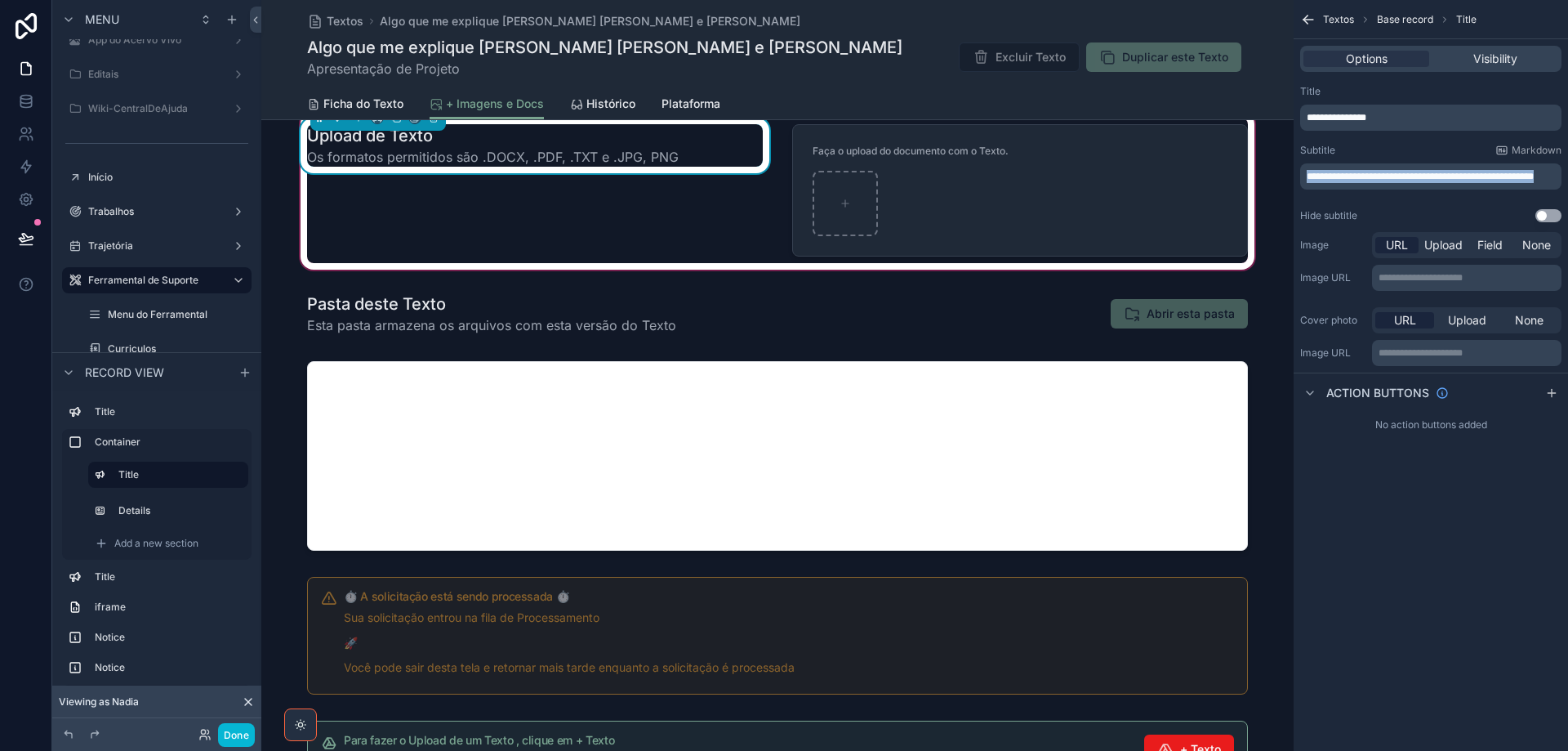
drag, startPoint x: 1377, startPoint y: 184, endPoint x: 1301, endPoint y: 174, distance: 76.7
click at [1301, 174] on div "**********" at bounding box center [1431, 176] width 261 height 27
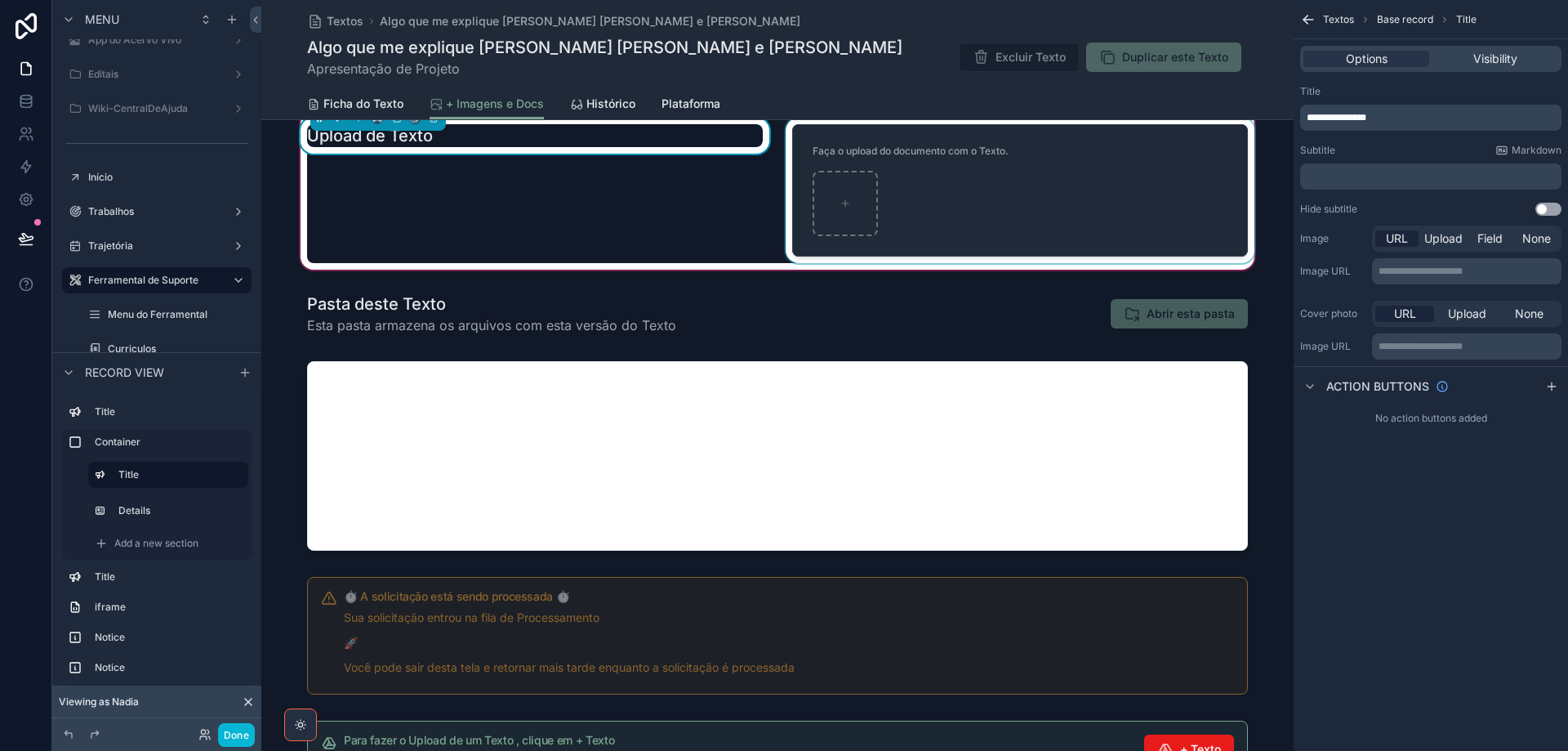
click at [1144, 157] on div "scrollable content" at bounding box center [1020, 190] width 475 height 146
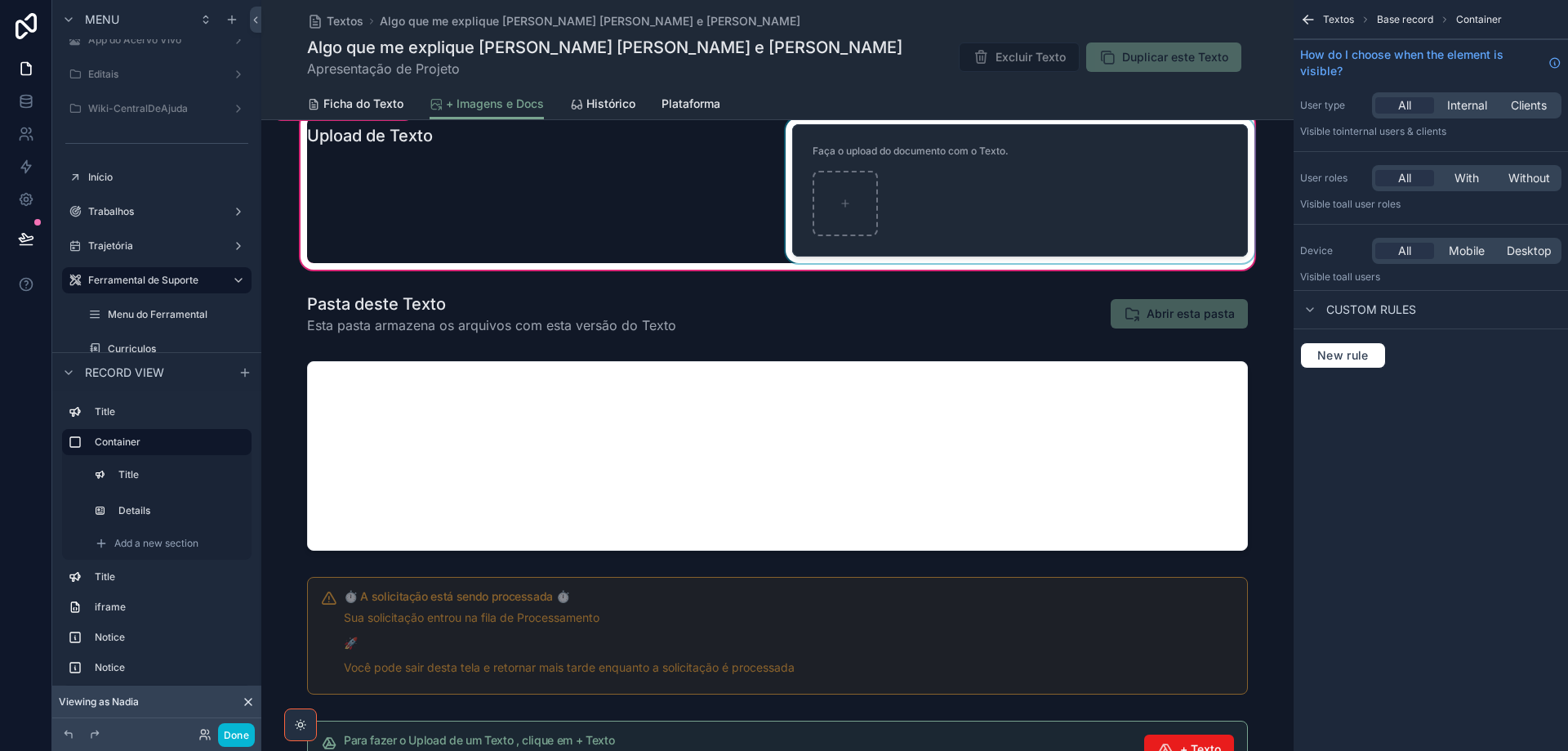
click at [1012, 175] on div "scrollable content" at bounding box center [1020, 190] width 475 height 146
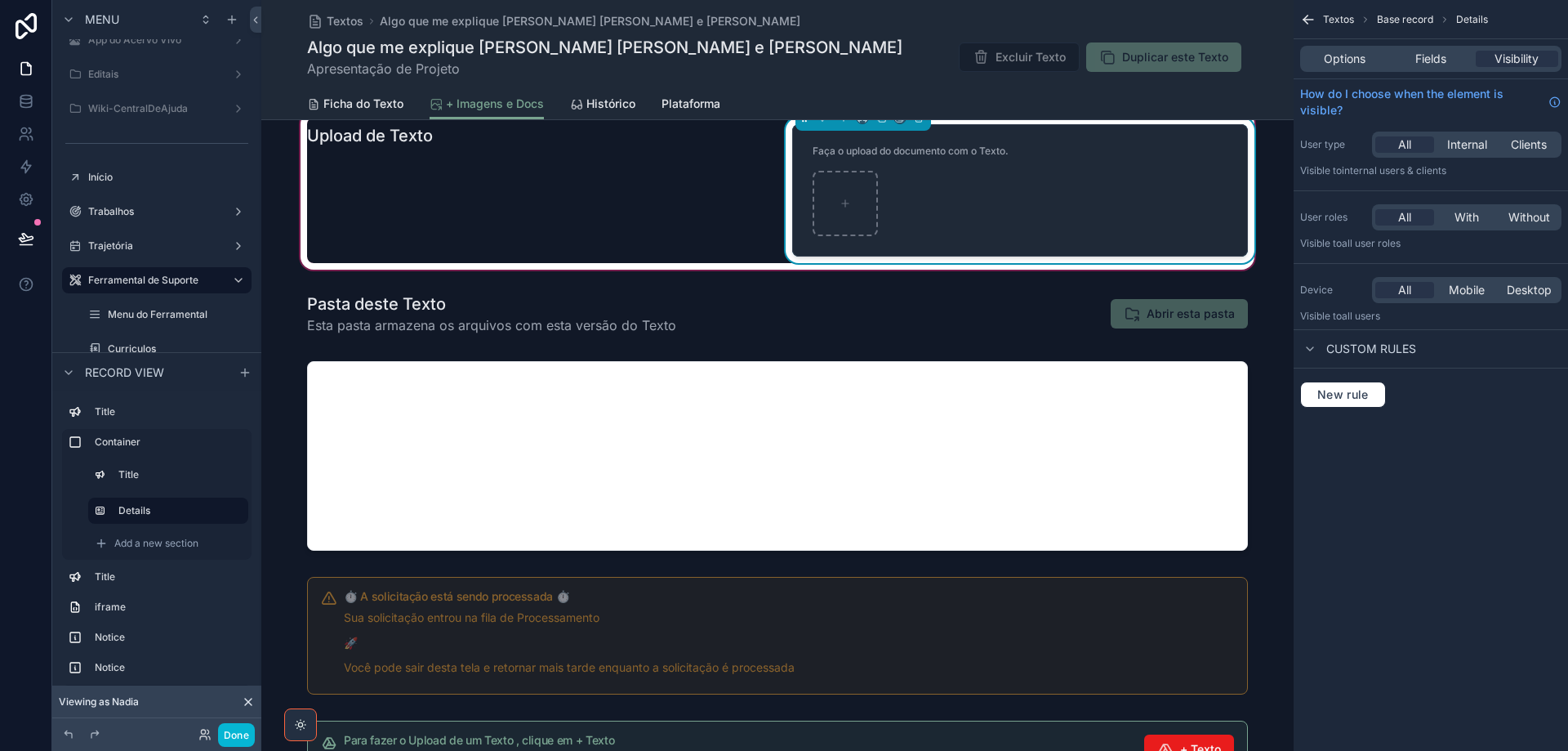
drag, startPoint x: 1425, startPoint y: 61, endPoint x: 1423, endPoint y: 73, distance: 12.2
click at [1426, 61] on span "Fields" at bounding box center [1431, 58] width 31 height 16
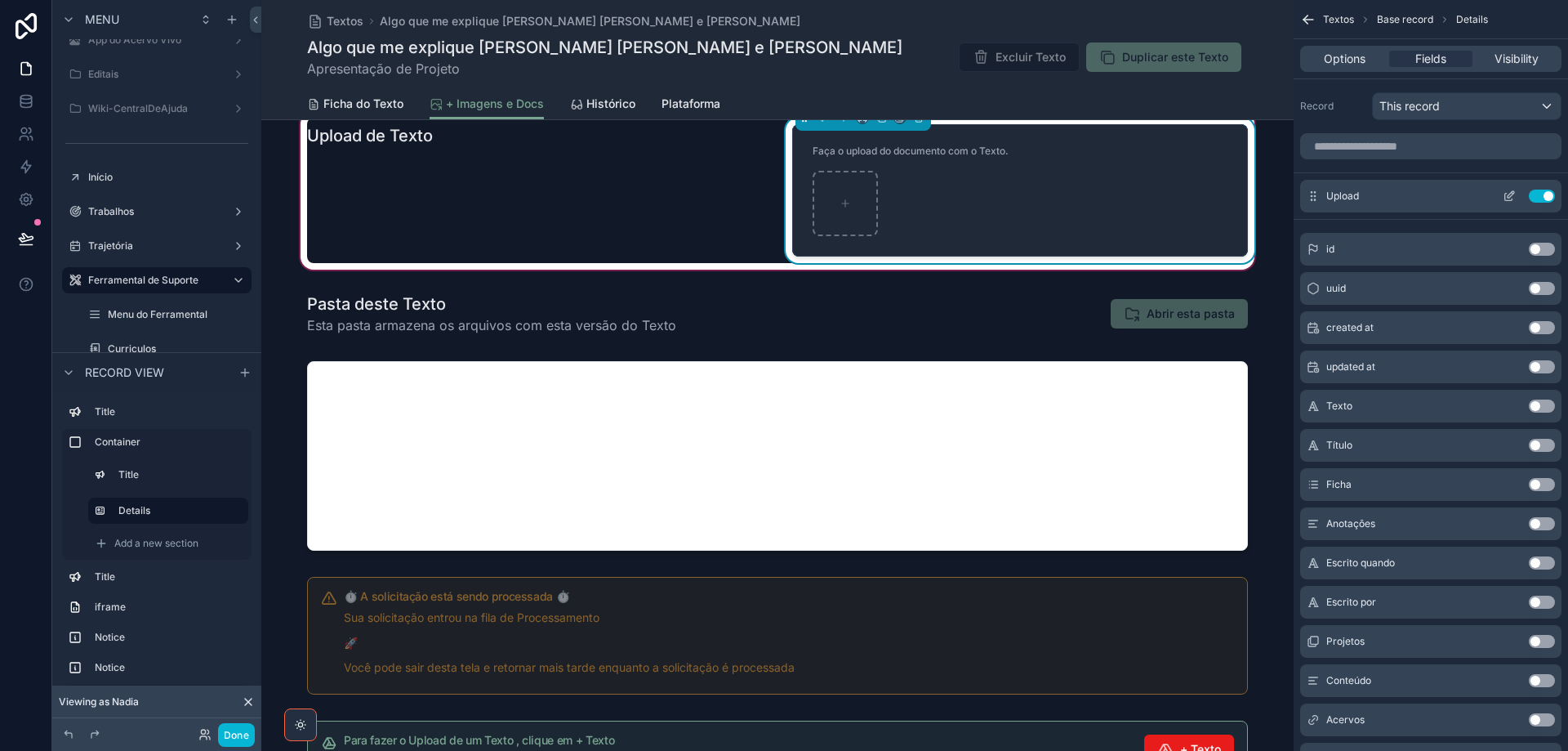
click at [1514, 193] on icon "scrollable content" at bounding box center [1511, 194] width 7 height 7
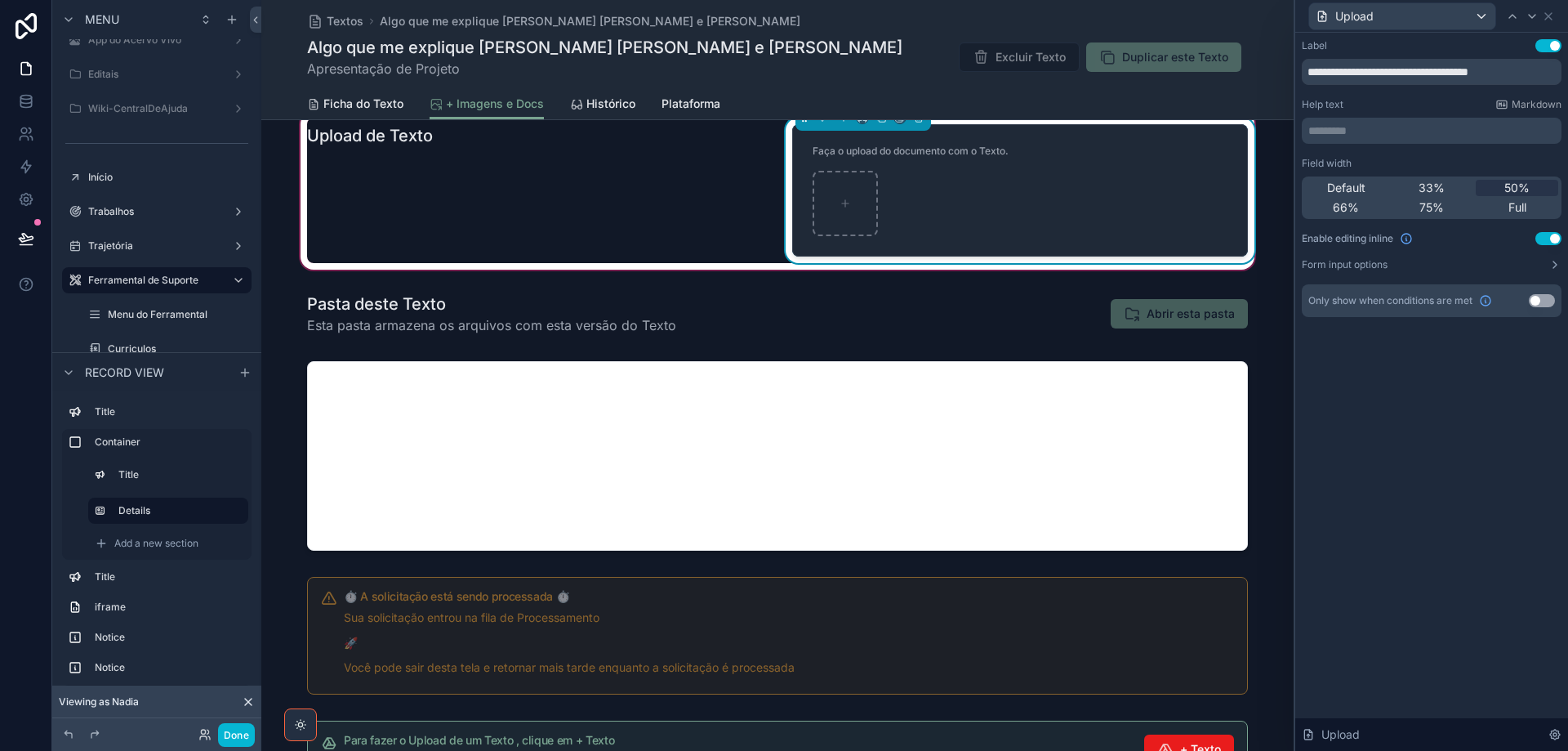
click at [1362, 133] on p "********* ﻿" at bounding box center [1434, 130] width 250 height 16
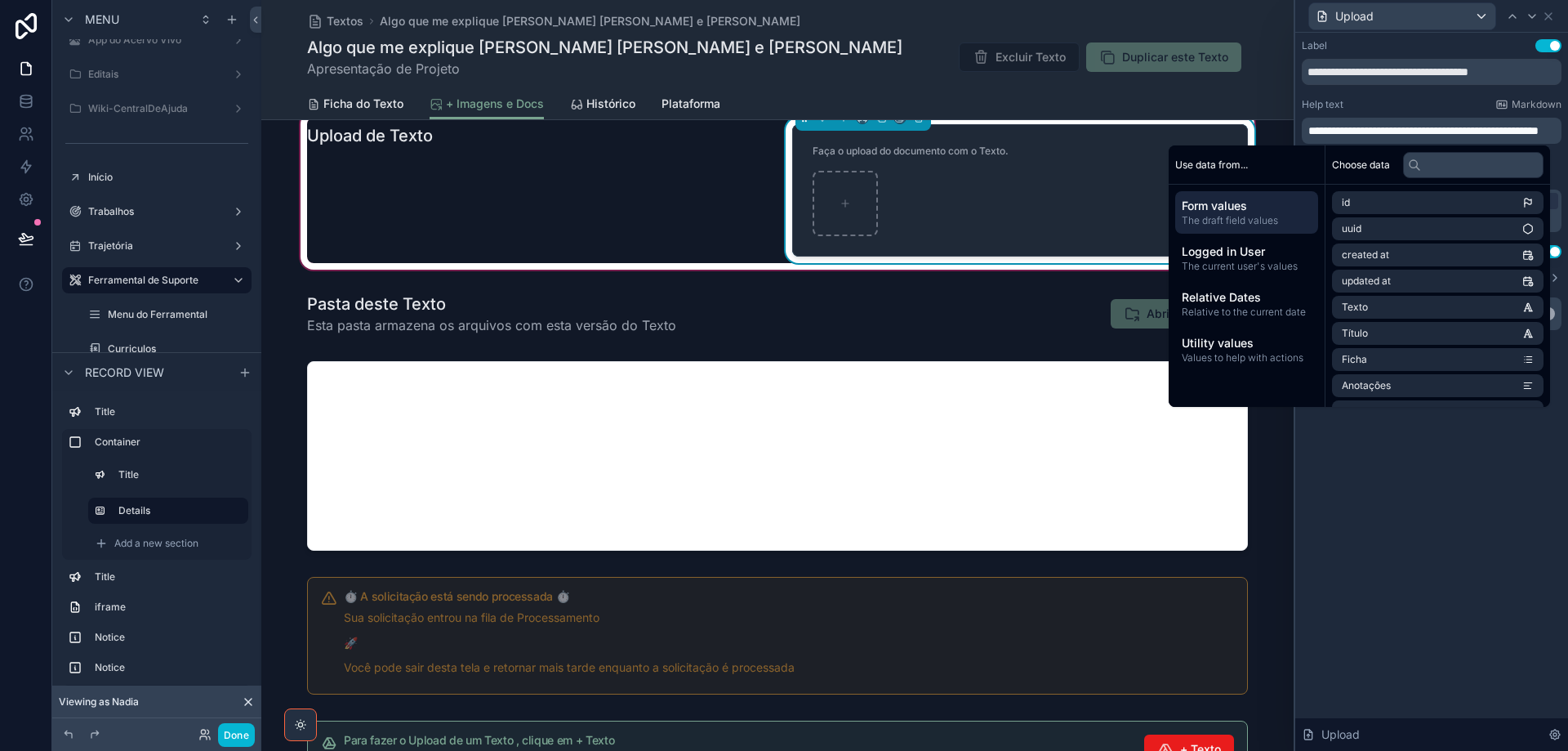
scroll to position [0, 0]
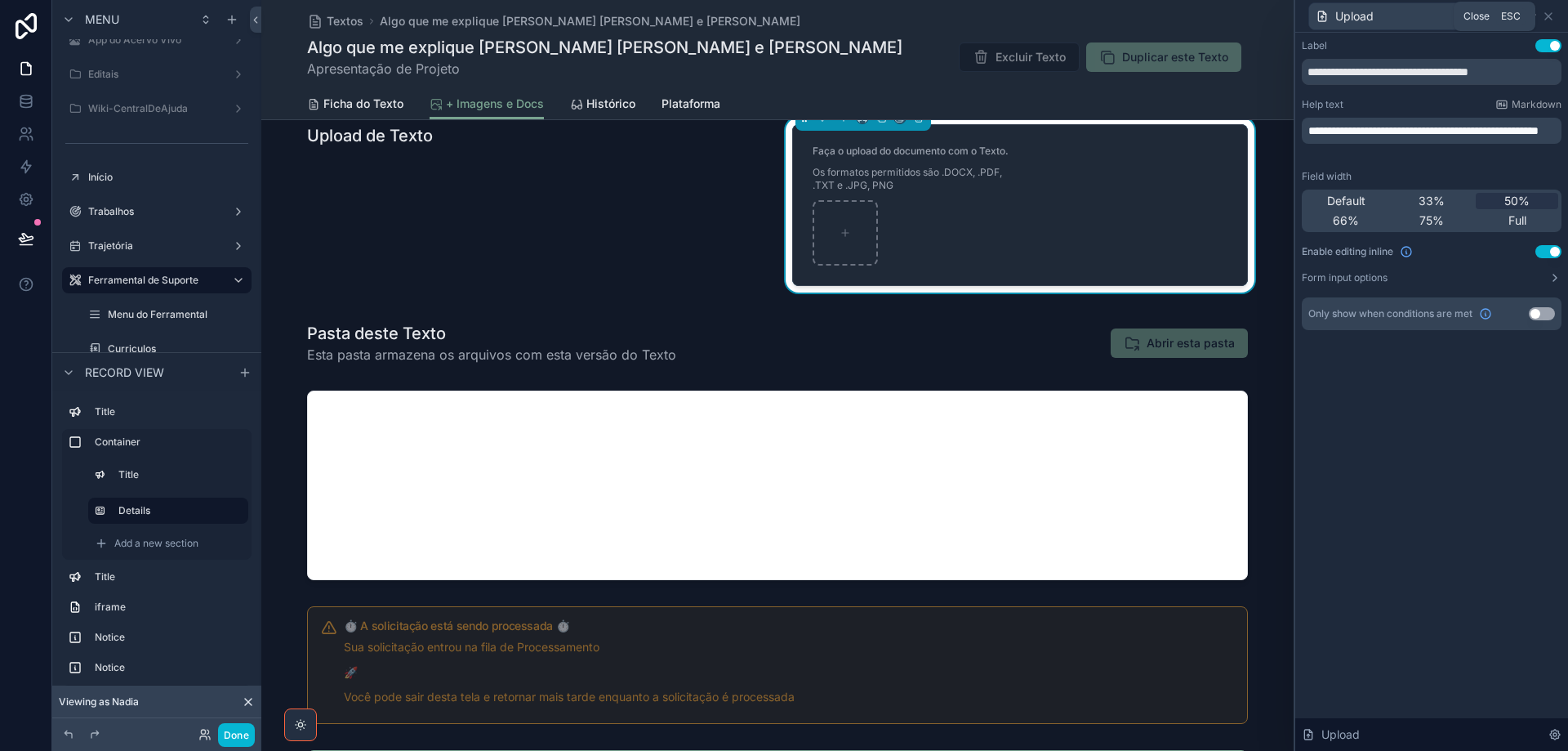
drag, startPoint x: 1548, startPoint y: 14, endPoint x: 1535, endPoint y: 23, distance: 15.8
click at [1547, 14] on icon at bounding box center [1548, 15] width 13 height 13
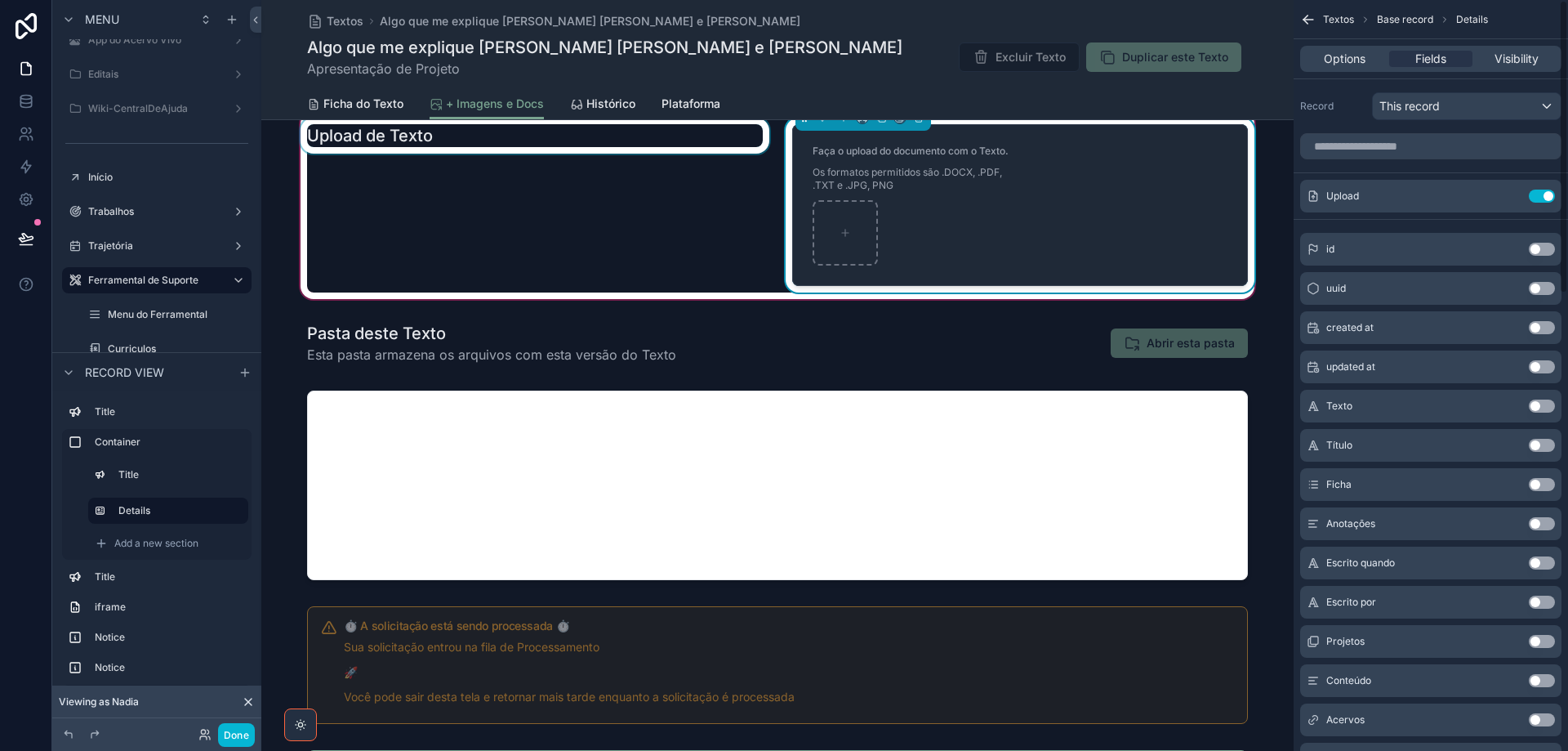
click at [629, 248] on div "scrollable content" at bounding box center [534, 205] width 475 height 175
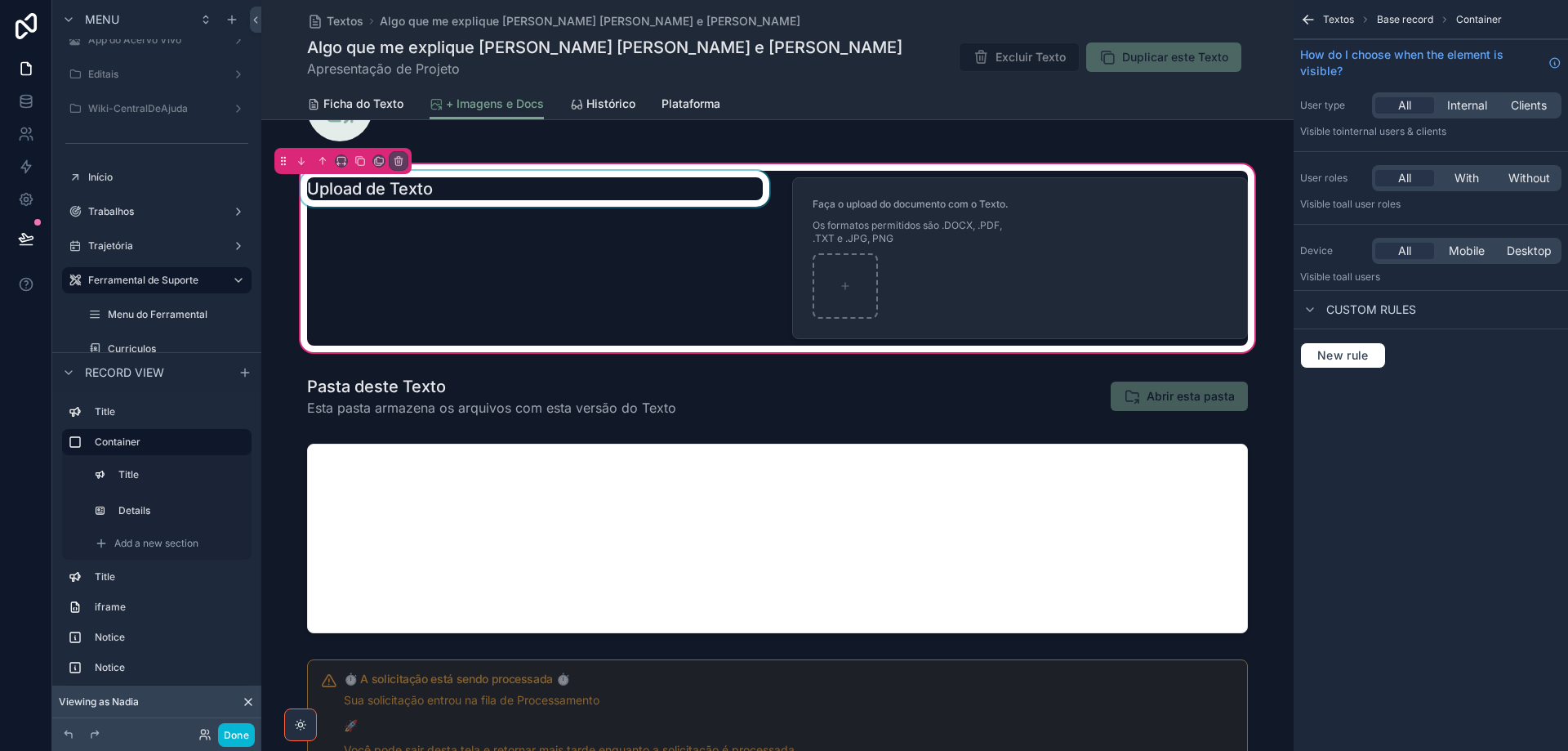
scroll to position [48, 0]
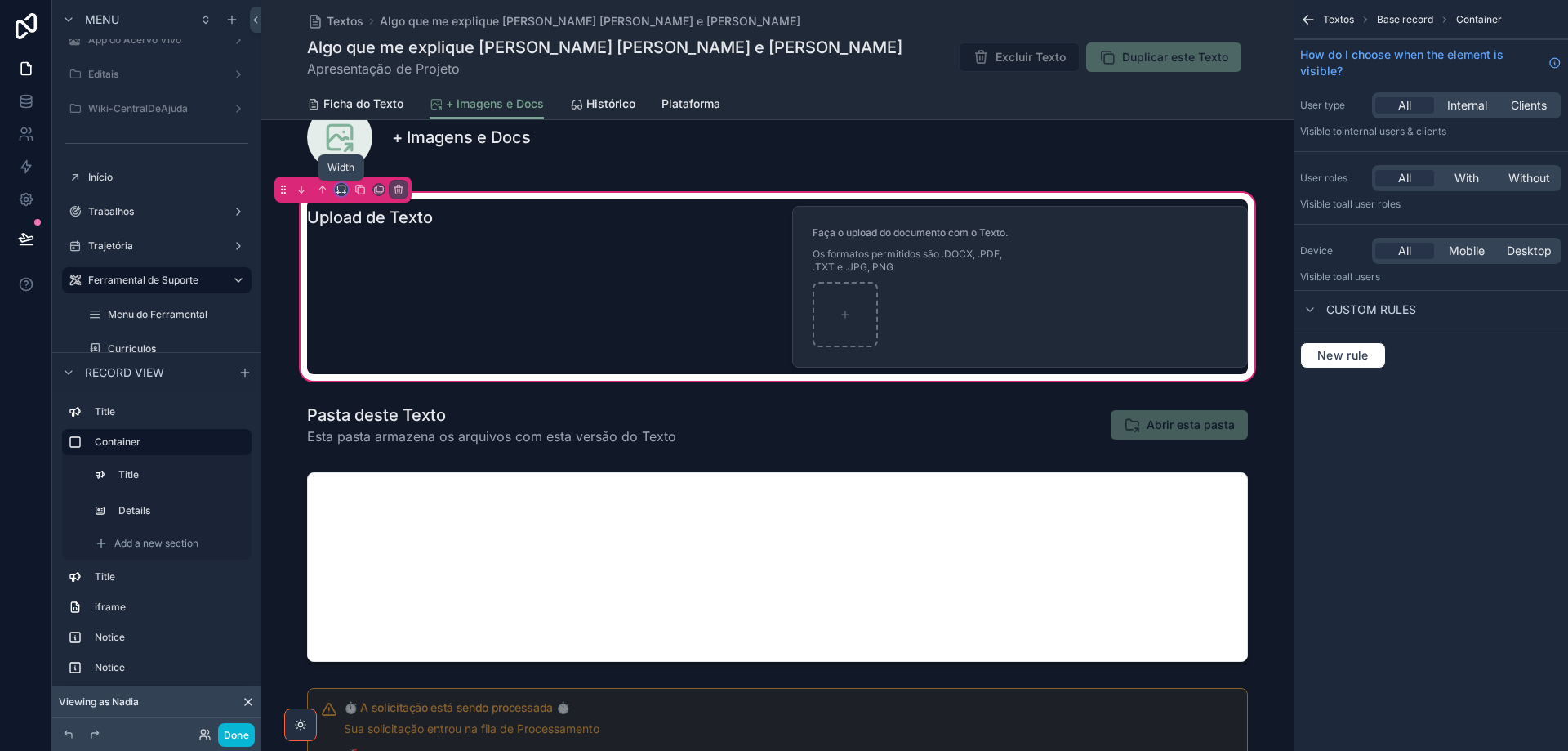
click at [344, 190] on icon "scrollable content" at bounding box center [341, 189] width 11 height 11
click at [474, 222] on div "scrollable content" at bounding box center [784, 375] width 1568 height 751
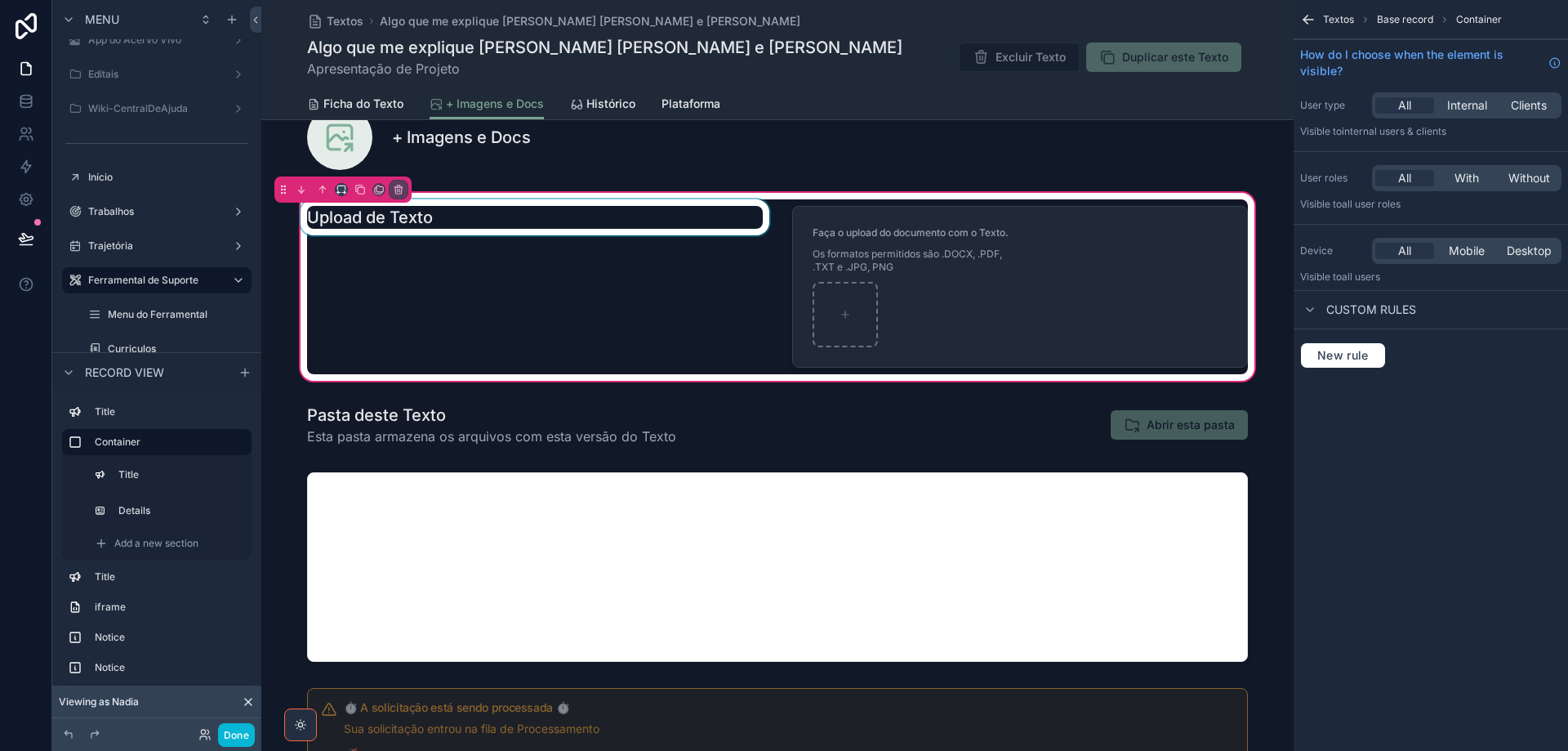
click at [474, 221] on div "scrollable content" at bounding box center [534, 287] width 475 height 175
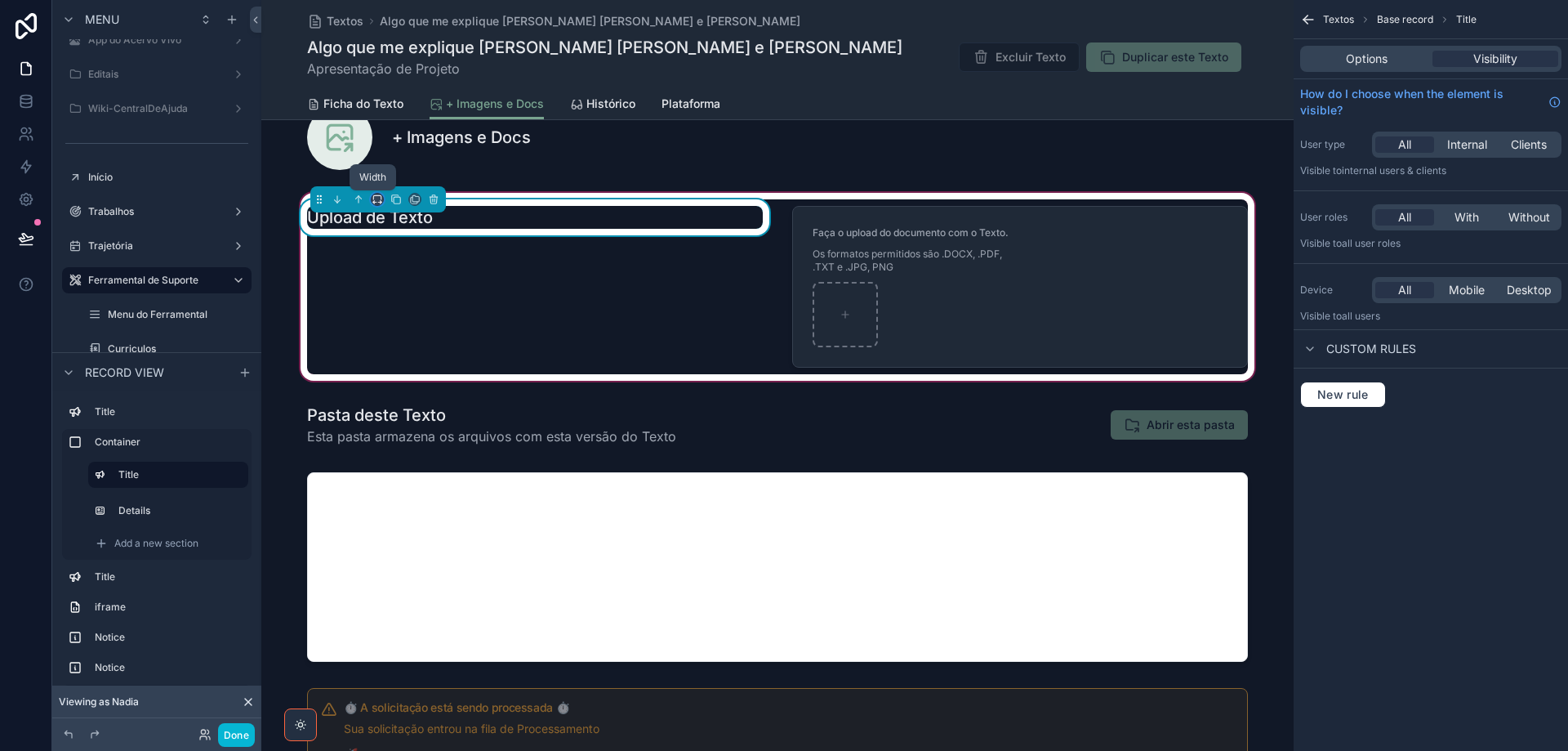
click at [373, 197] on icon "scrollable content" at bounding box center [377, 197] width 8 height 4
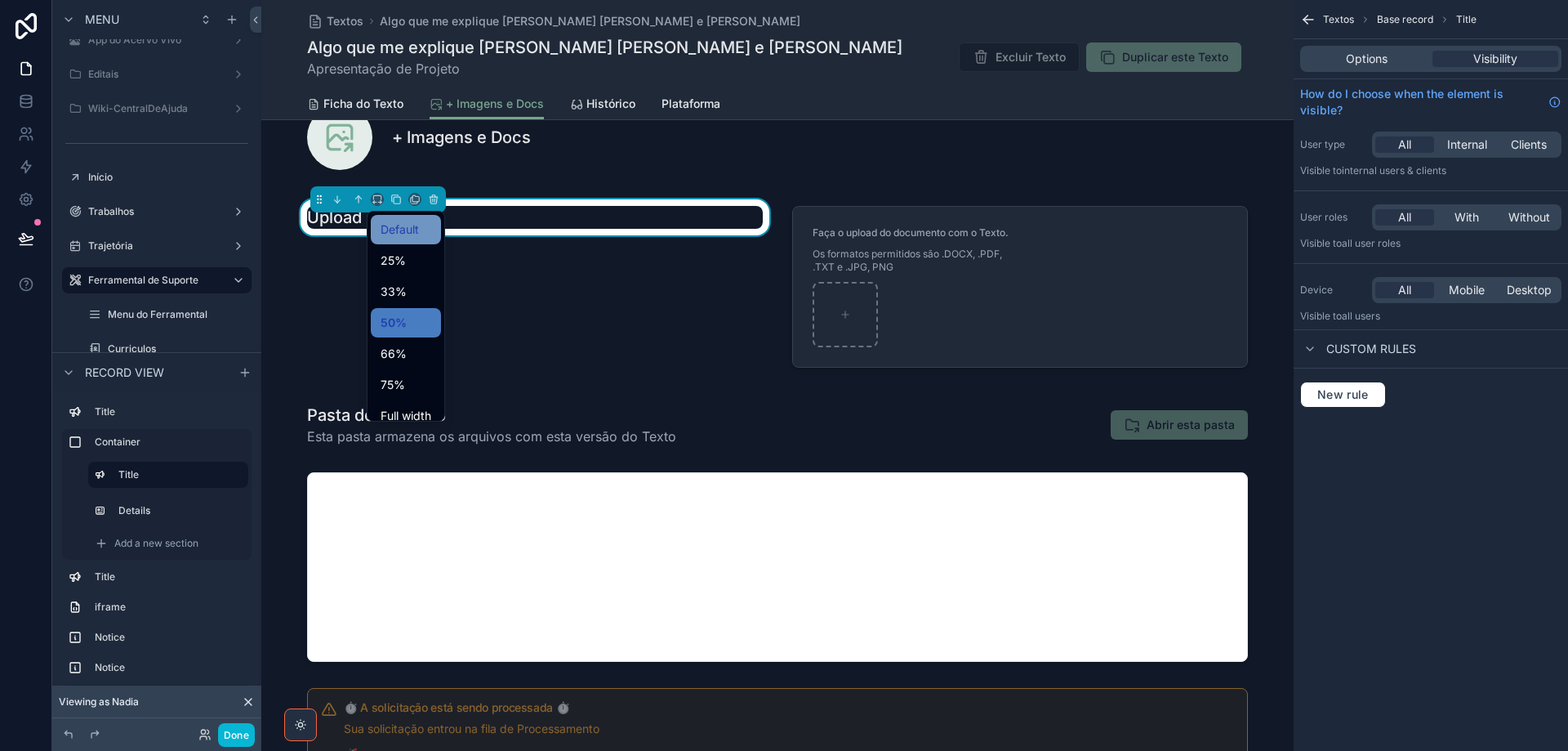
click at [399, 231] on span "Default" at bounding box center [399, 229] width 39 height 20
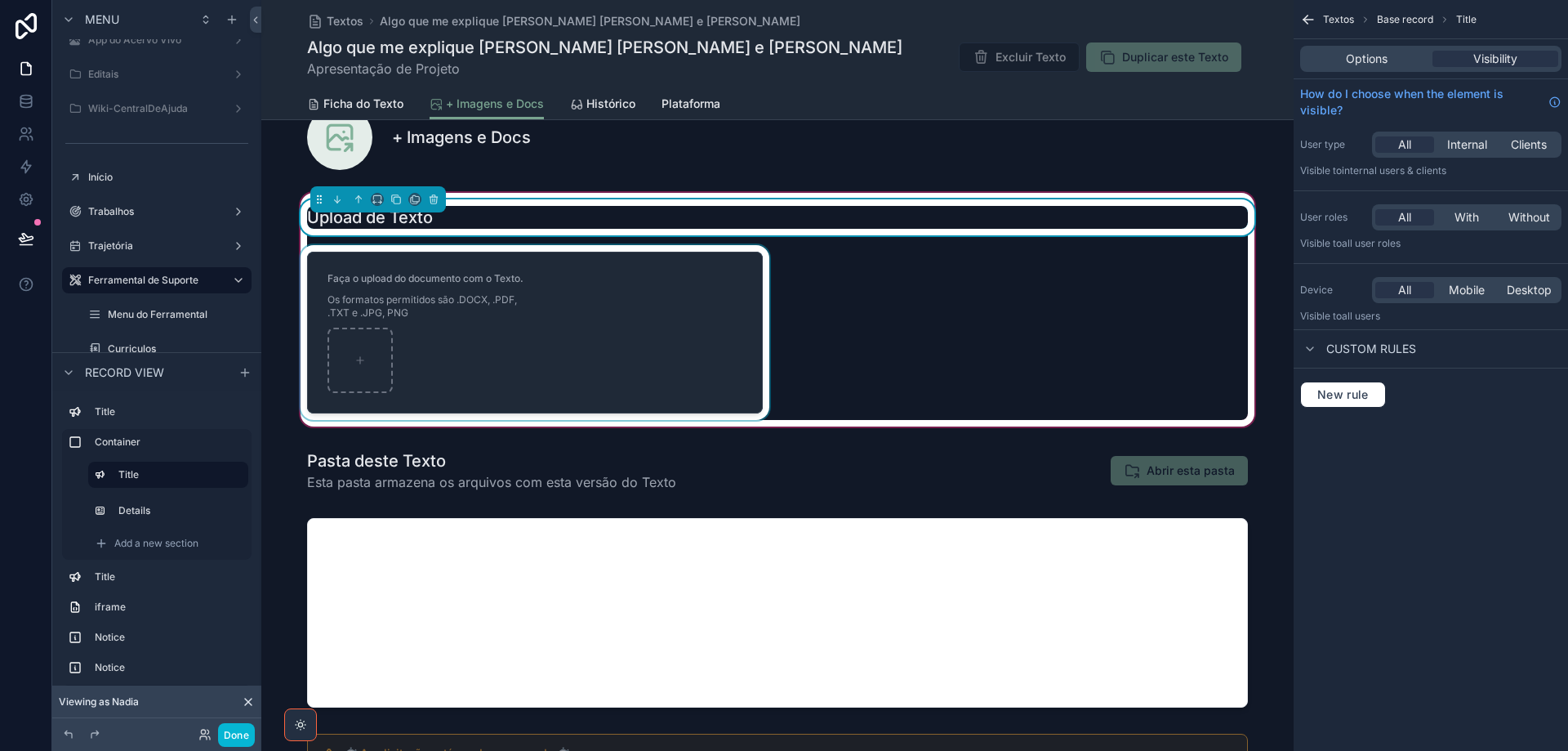
click at [626, 331] on div "scrollable content" at bounding box center [534, 332] width 475 height 175
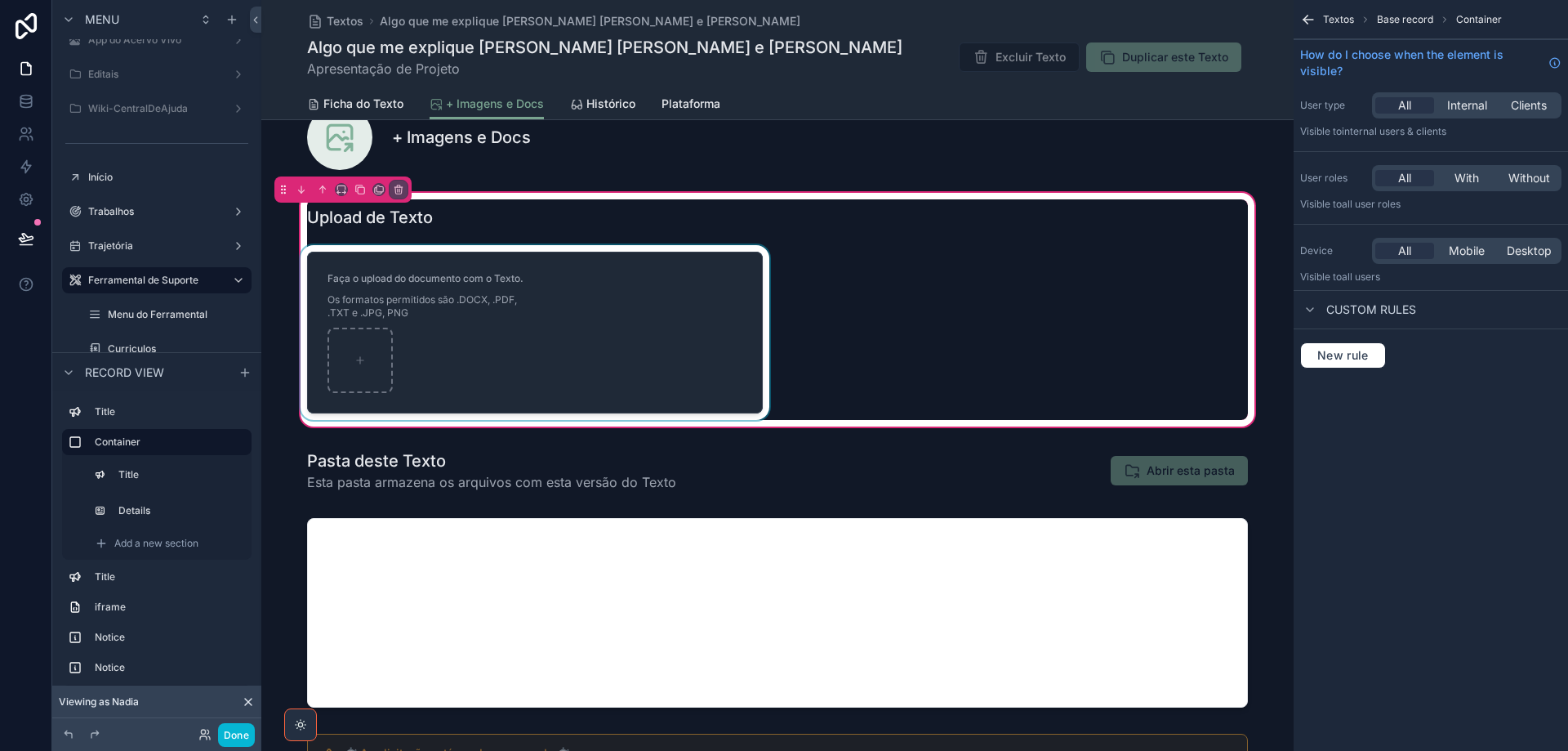
click at [366, 254] on div "scrollable content" at bounding box center [534, 332] width 475 height 175
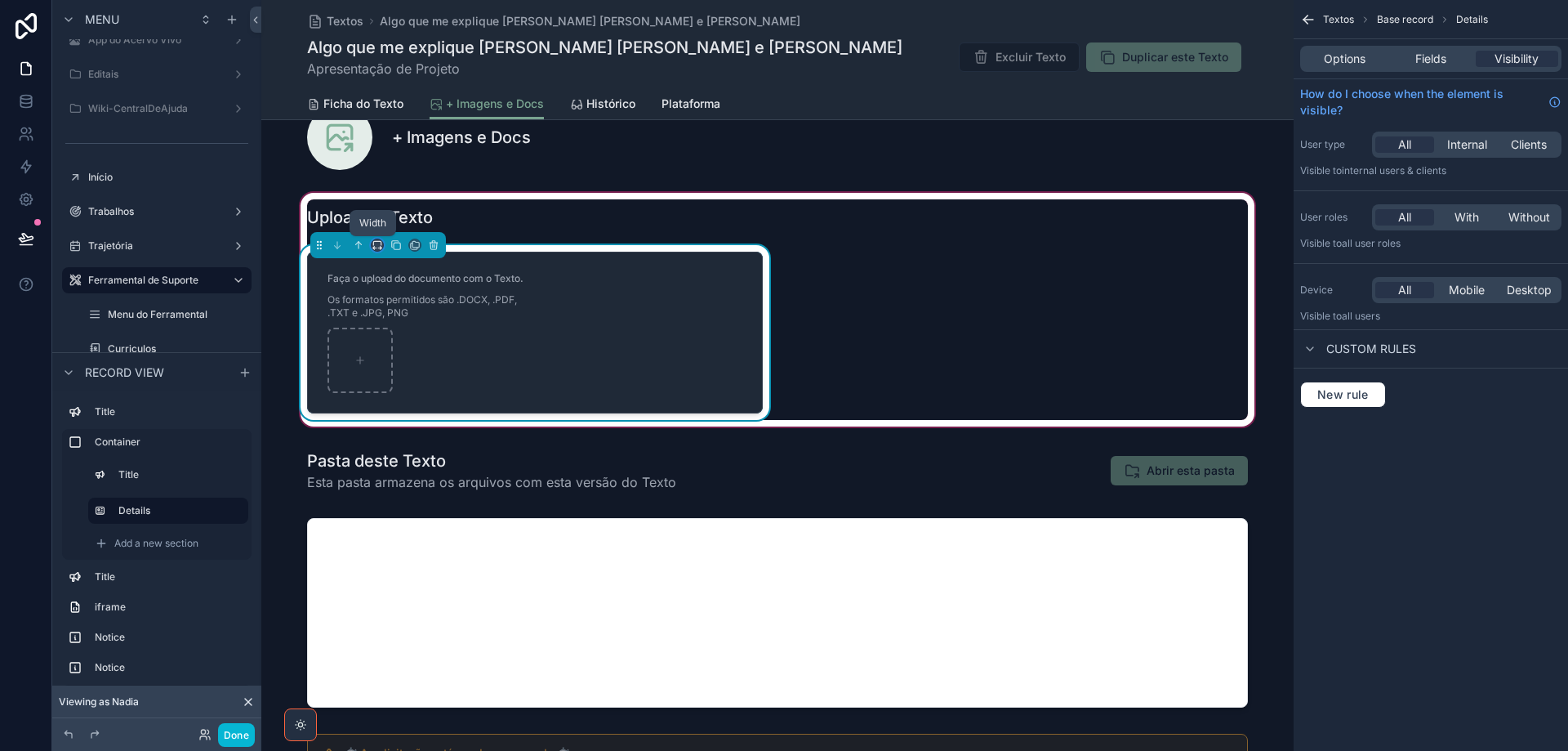
click at [375, 245] on icon "scrollable content" at bounding box center [377, 244] width 11 height 11
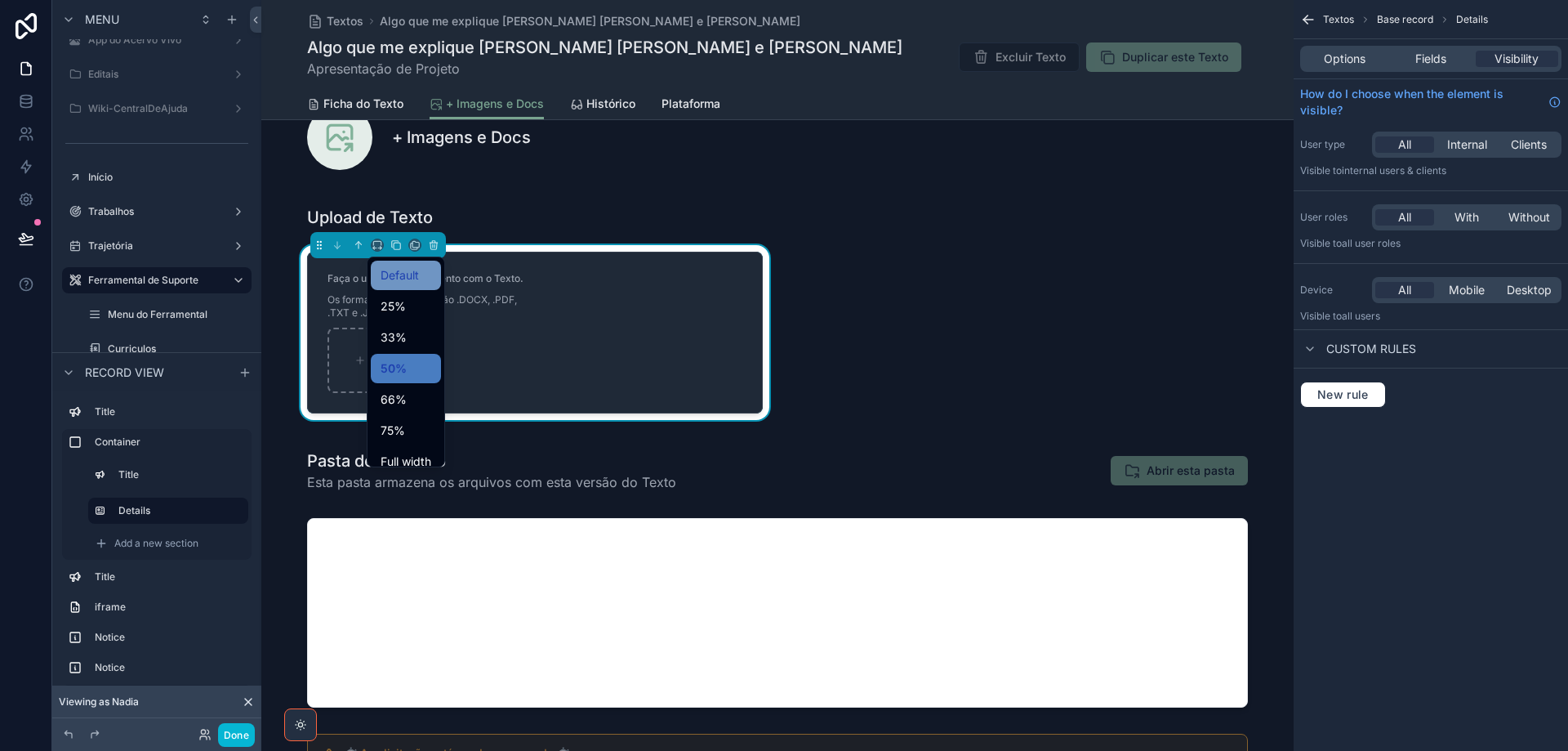
click at [420, 277] on div "Default" at bounding box center [405, 275] width 51 height 20
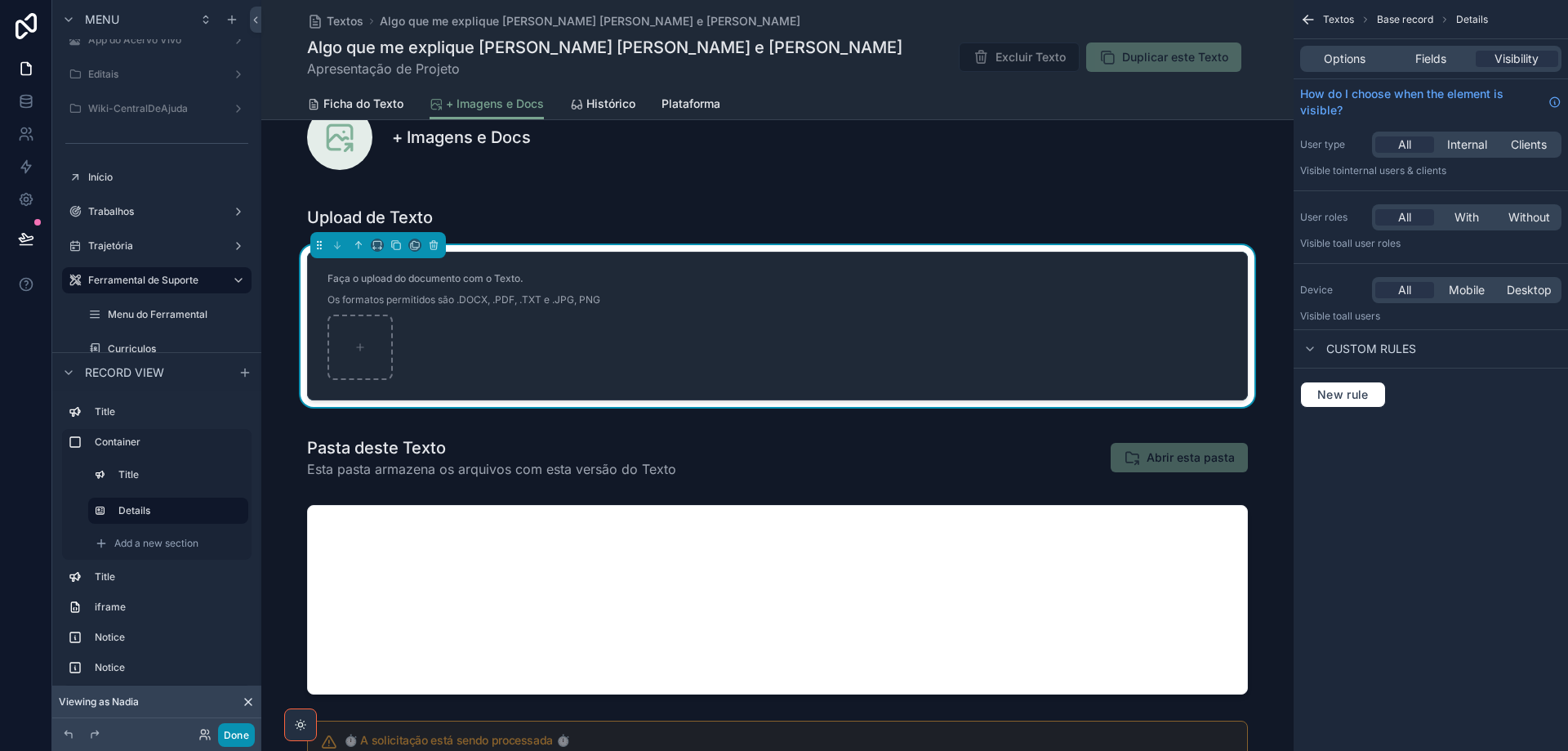
click at [242, 741] on button "Done" at bounding box center [236, 735] width 37 height 24
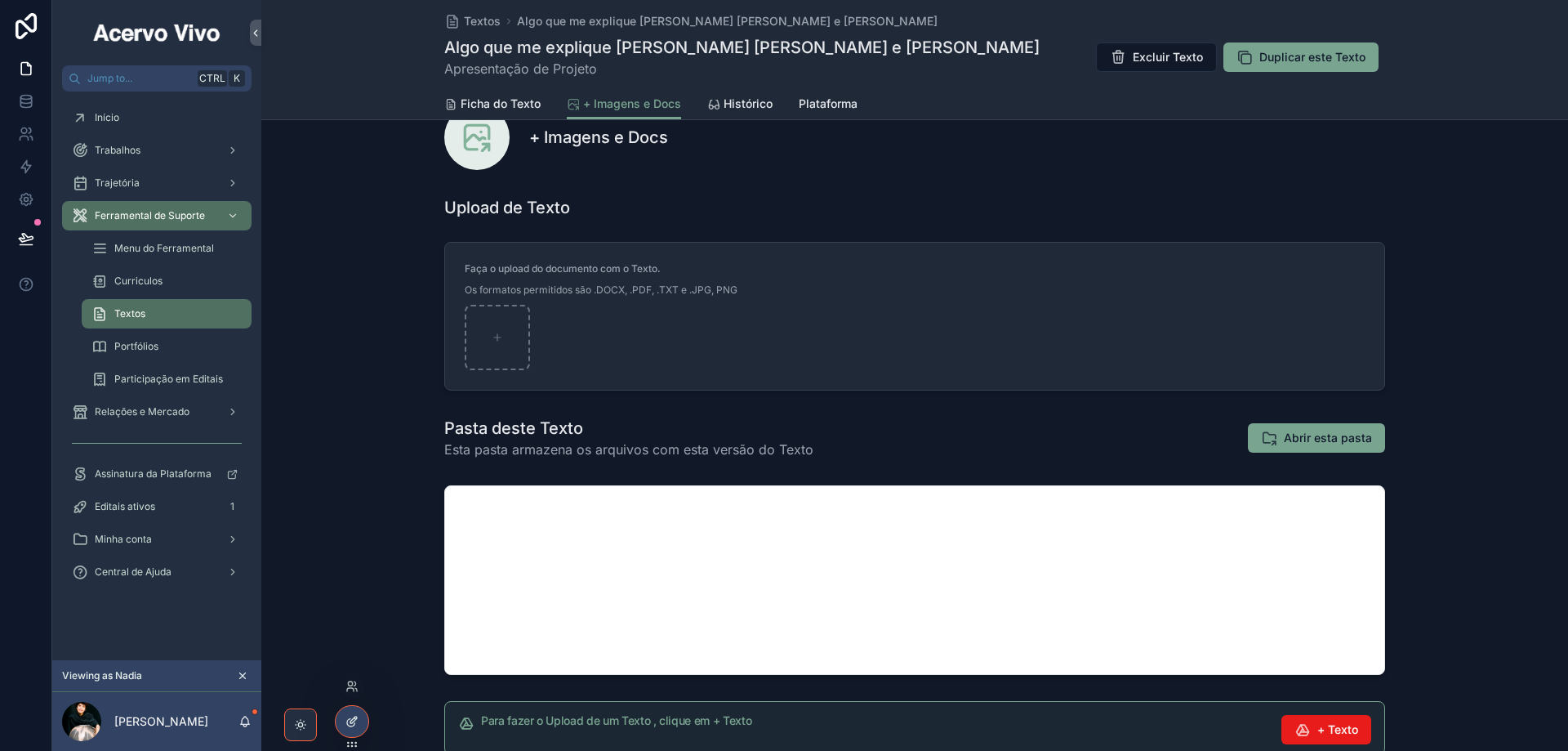
click at [355, 714] on div at bounding box center [352, 721] width 33 height 31
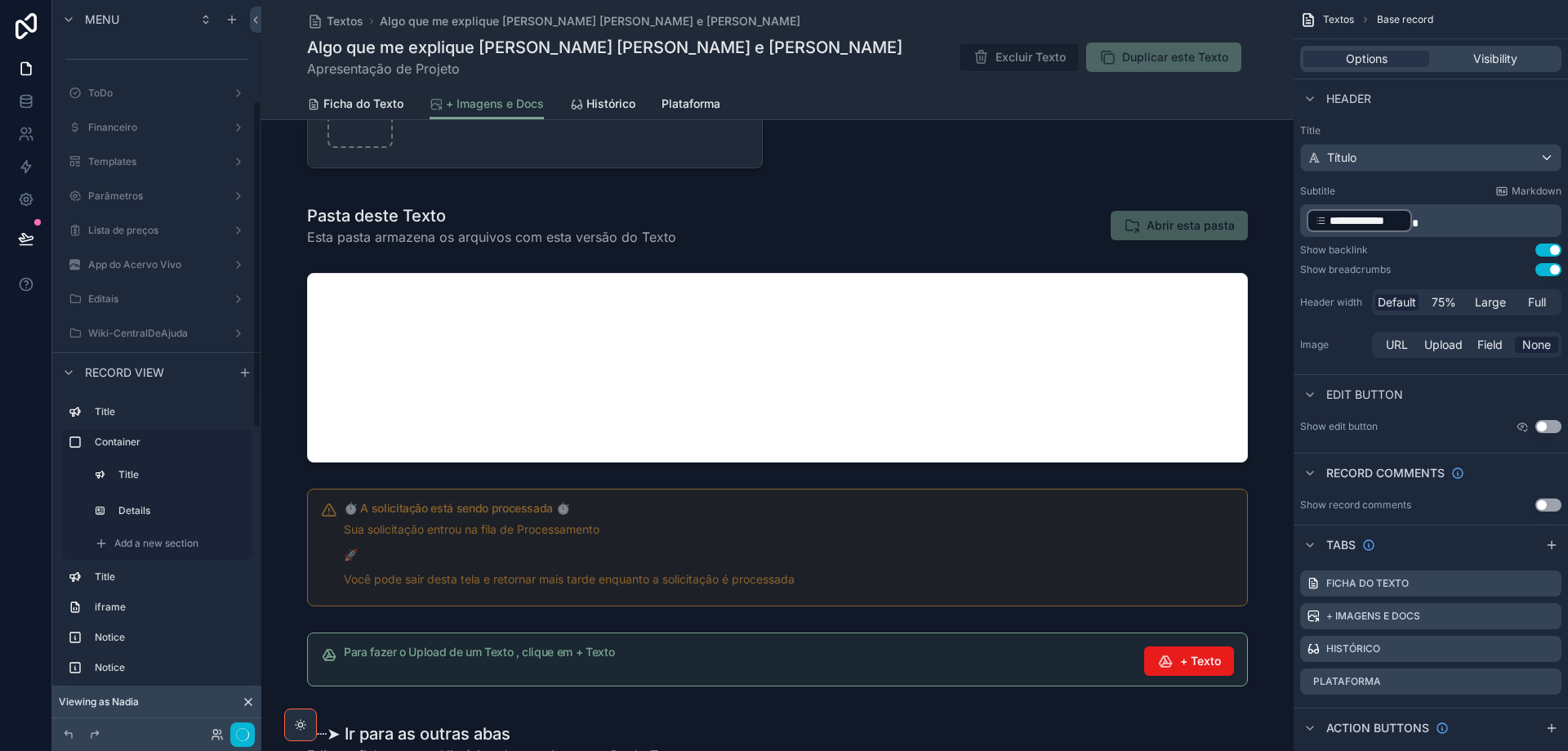
scroll to position [224, 0]
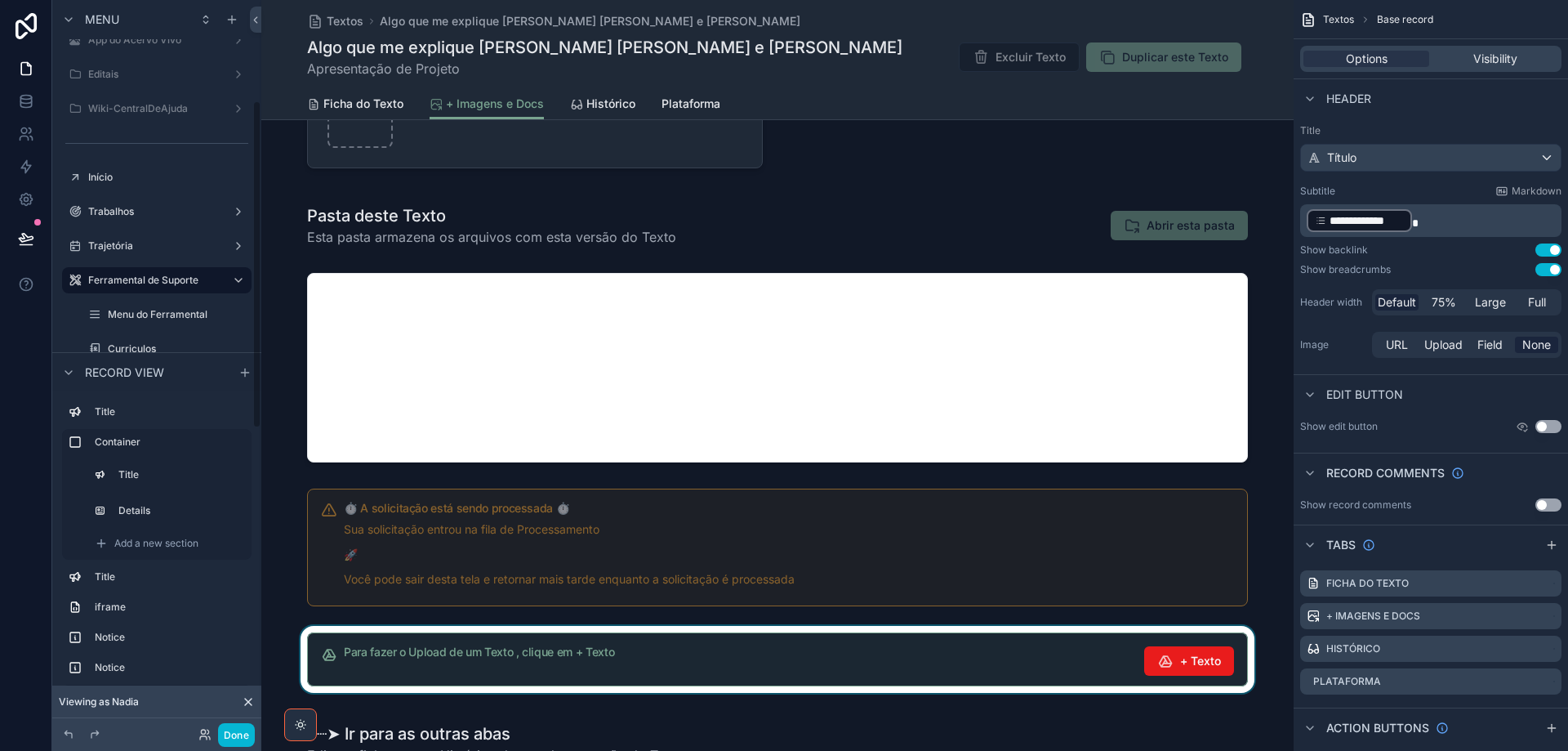
click at [906, 656] on div "scrollable content" at bounding box center [778, 659] width 1033 height 67
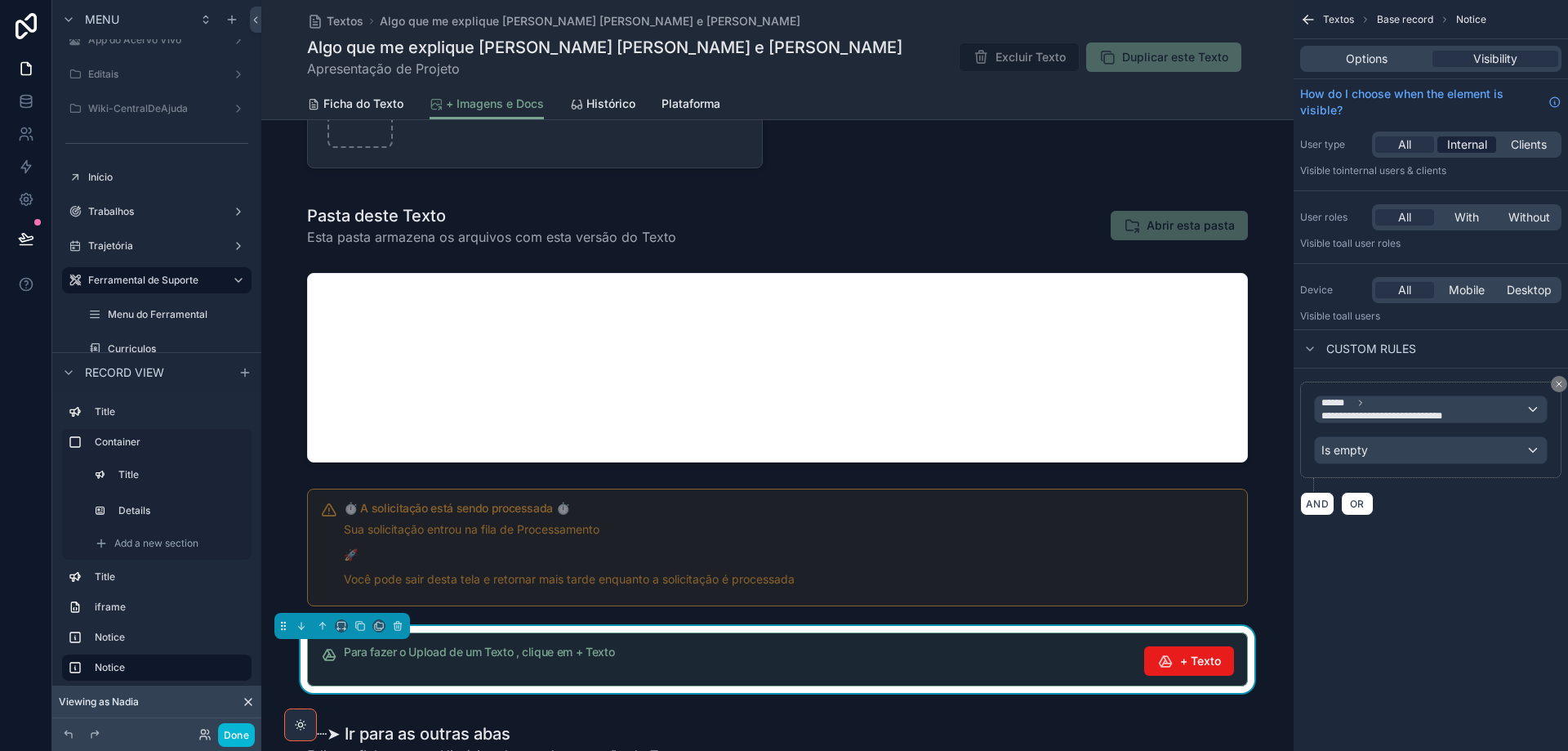
click at [1458, 151] on span "Internal" at bounding box center [1467, 144] width 40 height 16
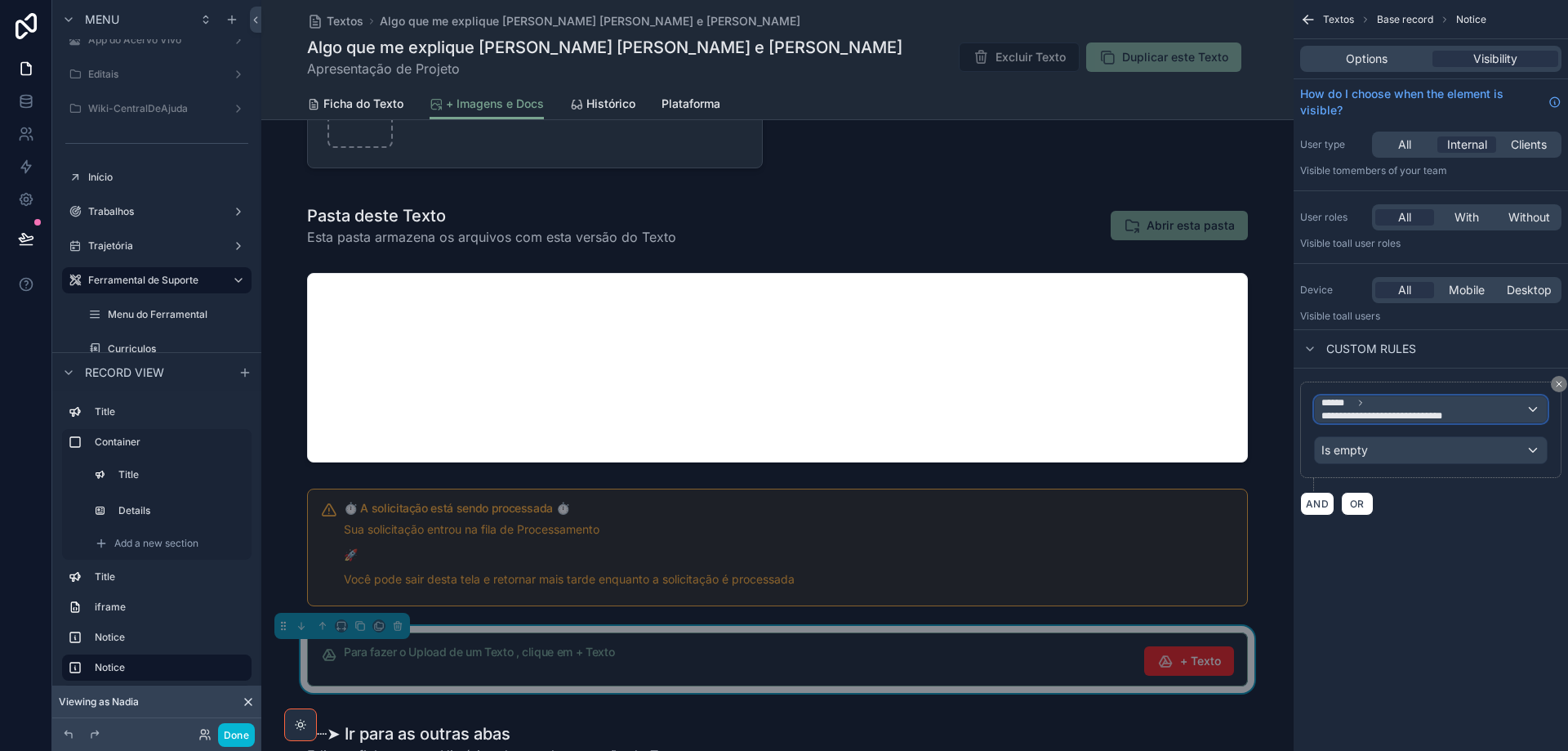
click at [1535, 415] on div "**********" at bounding box center [1431, 409] width 232 height 27
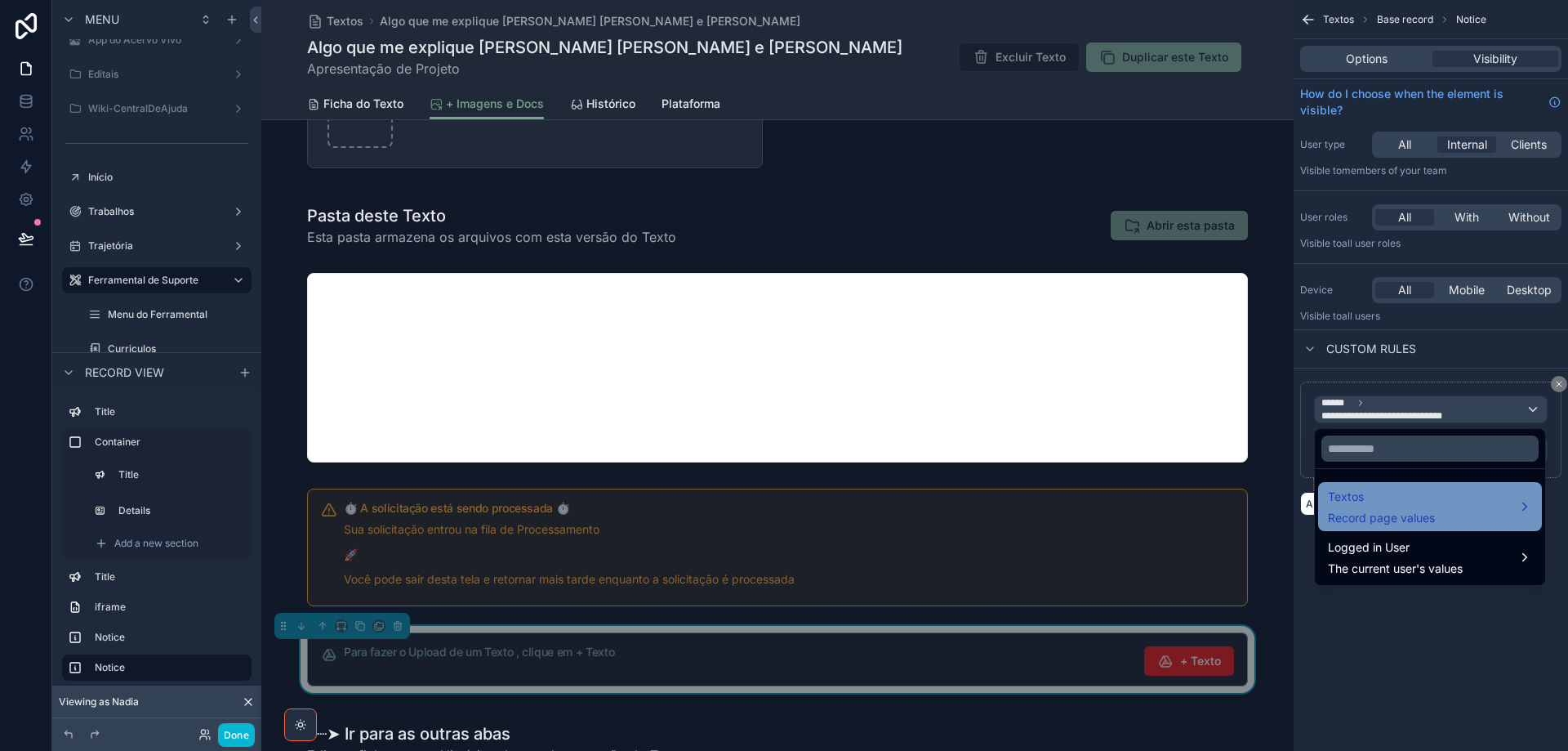
click at [1426, 504] on span "Textos" at bounding box center [1381, 496] width 107 height 20
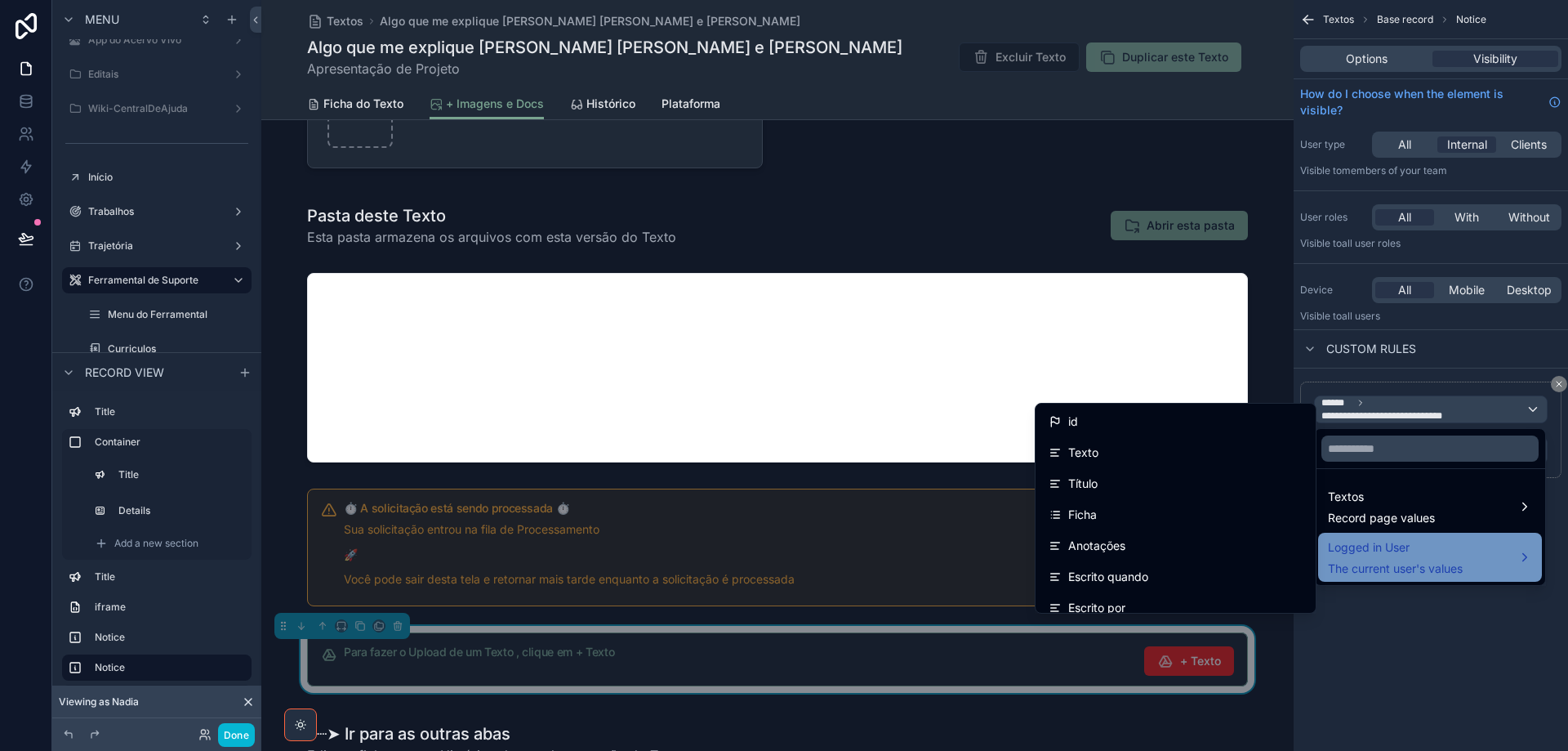
click at [1376, 552] on span "Logged in User" at bounding box center [1395, 547] width 134 height 20
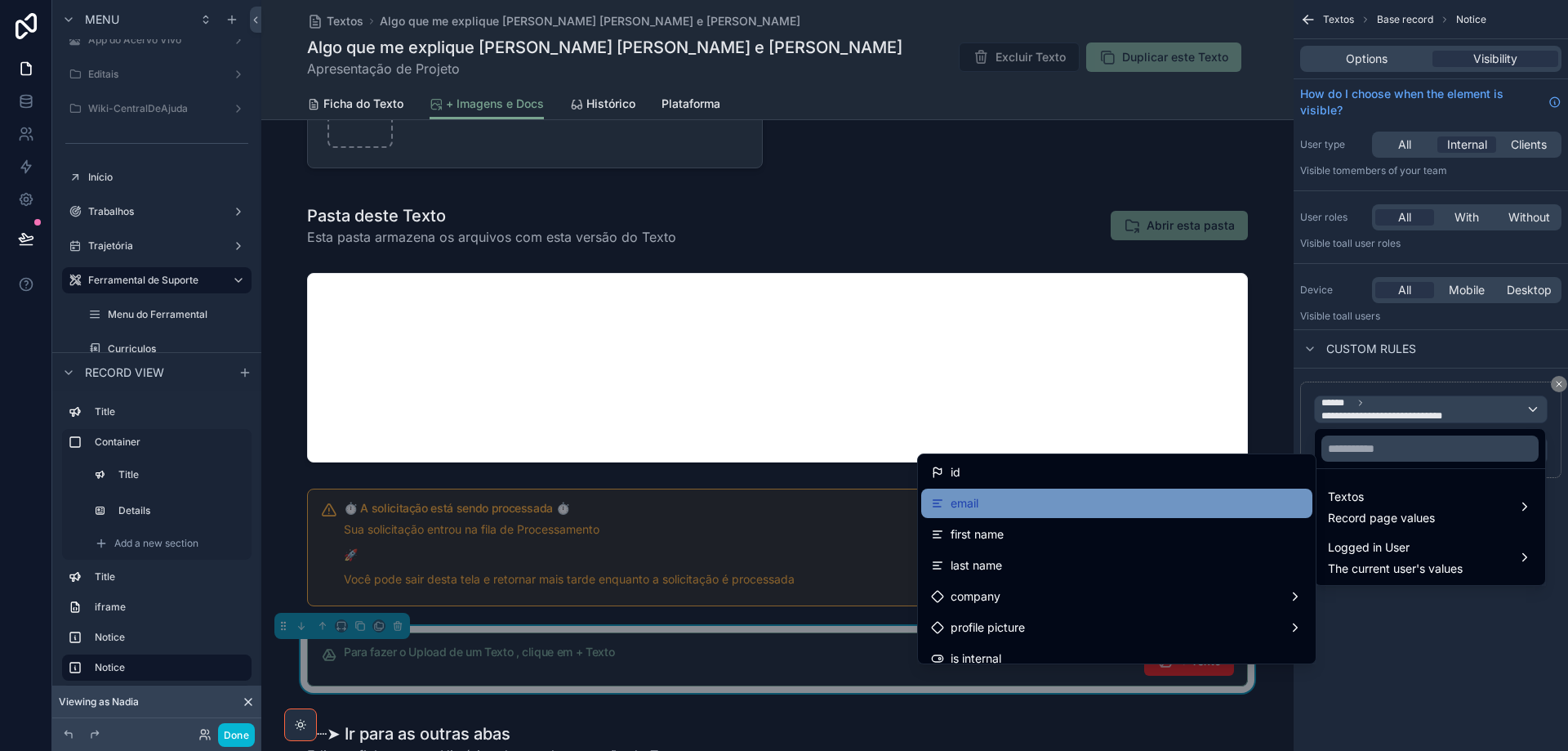
click at [1098, 504] on div "email" at bounding box center [1117, 503] width 372 height 20
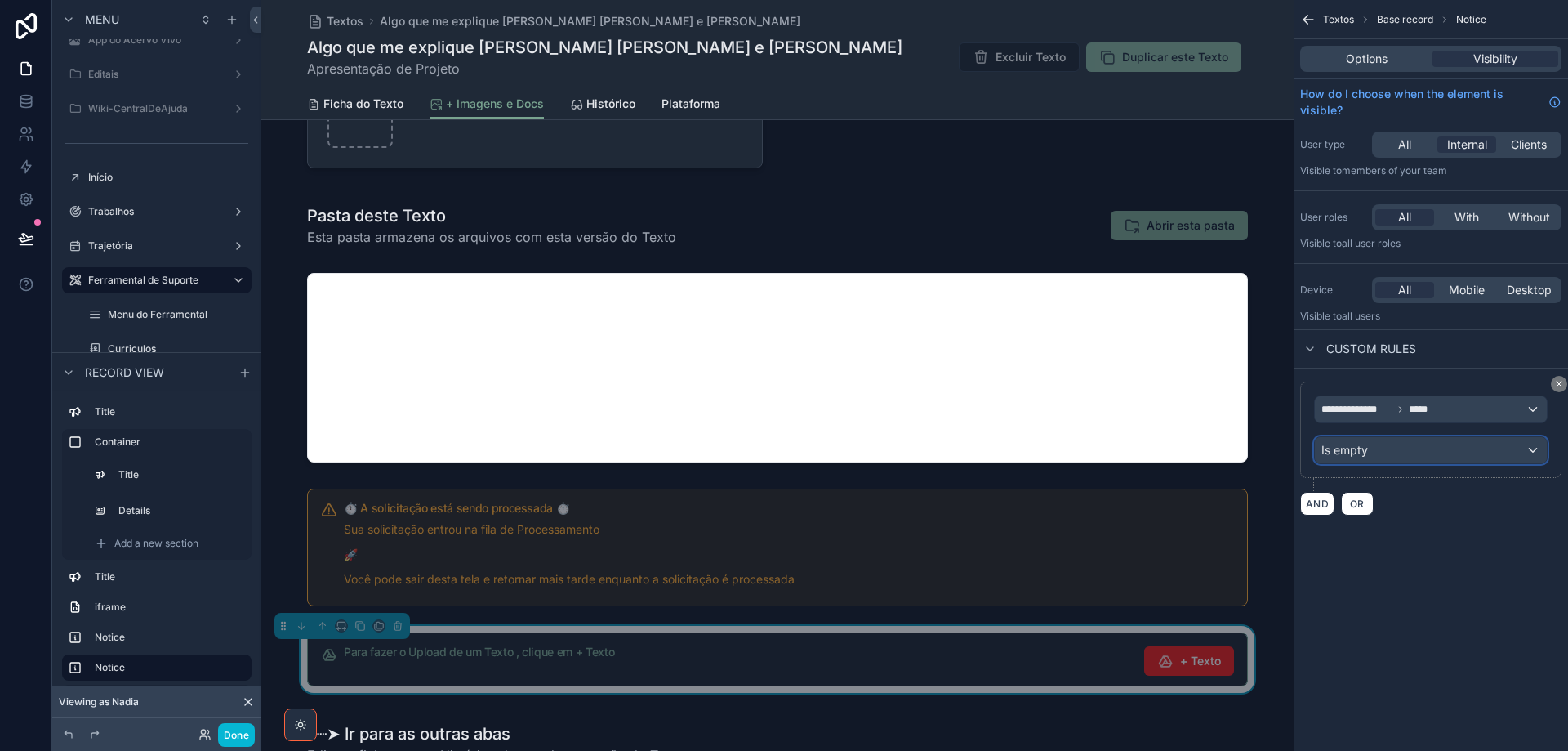
click at [1405, 454] on div "Is empty" at bounding box center [1431, 450] width 232 height 27
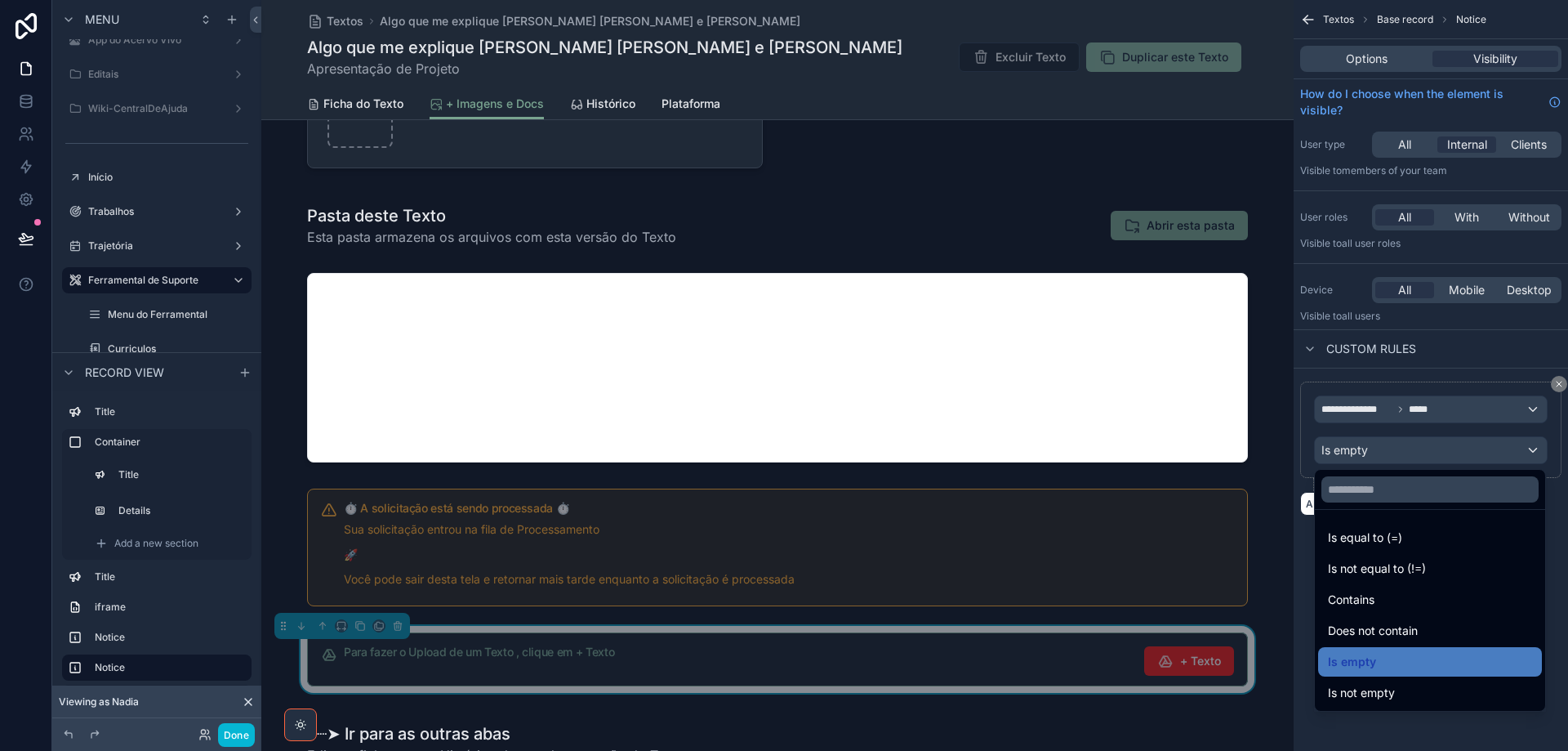
click at [1405, 454] on div "scrollable content" at bounding box center [784, 375] width 1568 height 751
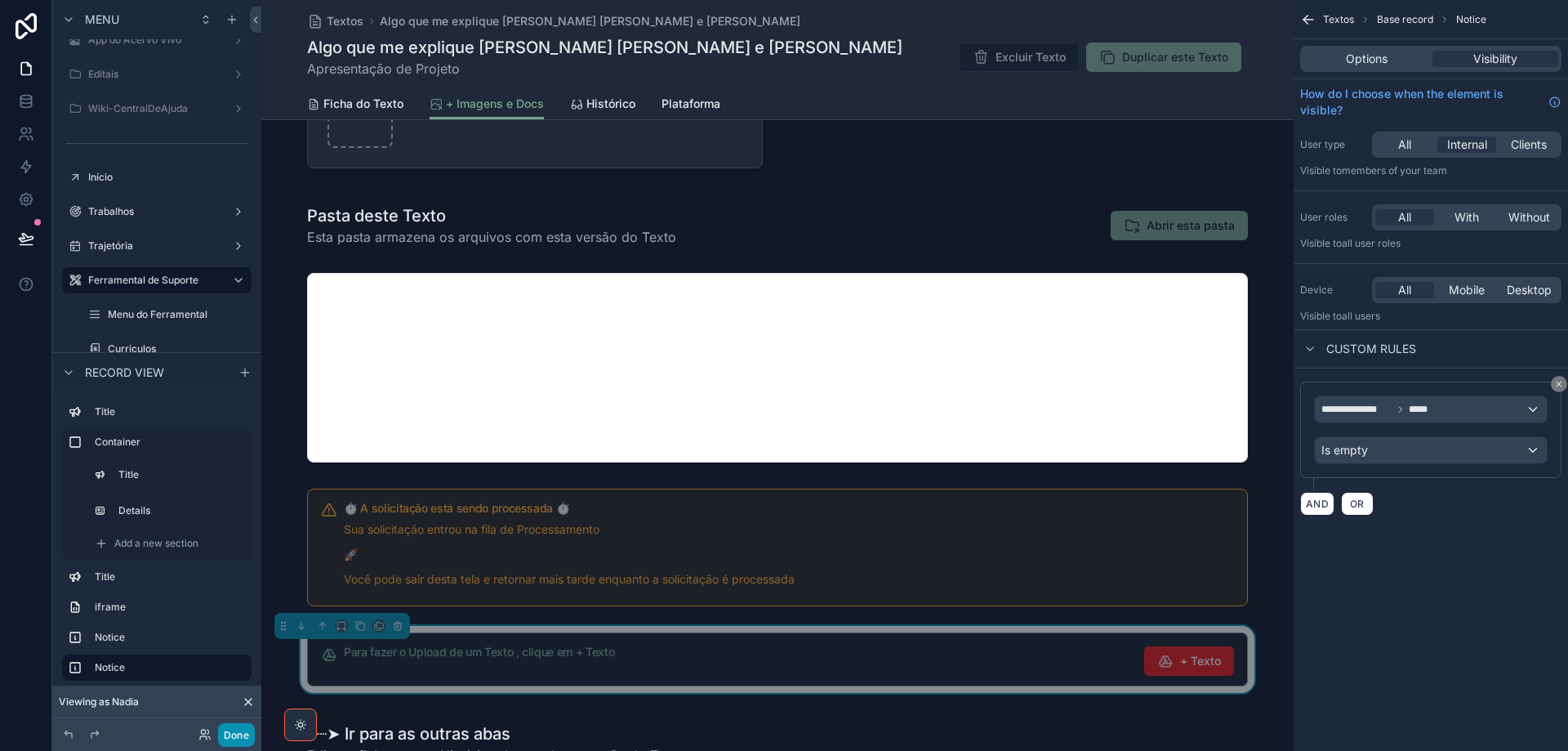
click at [238, 735] on button "Done" at bounding box center [236, 735] width 37 height 24
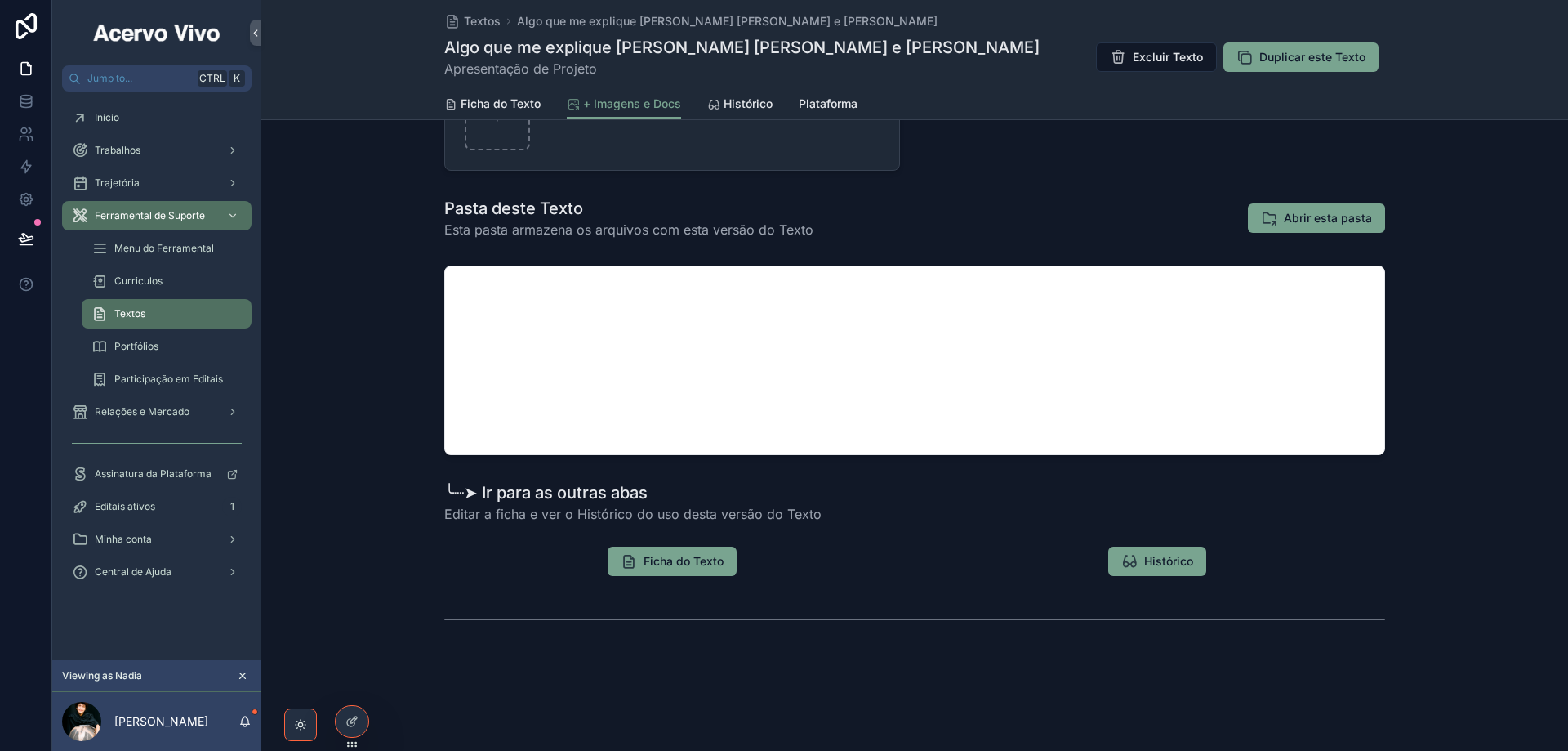
scroll to position [281, 0]
click at [21, 237] on icon at bounding box center [26, 238] width 16 height 16
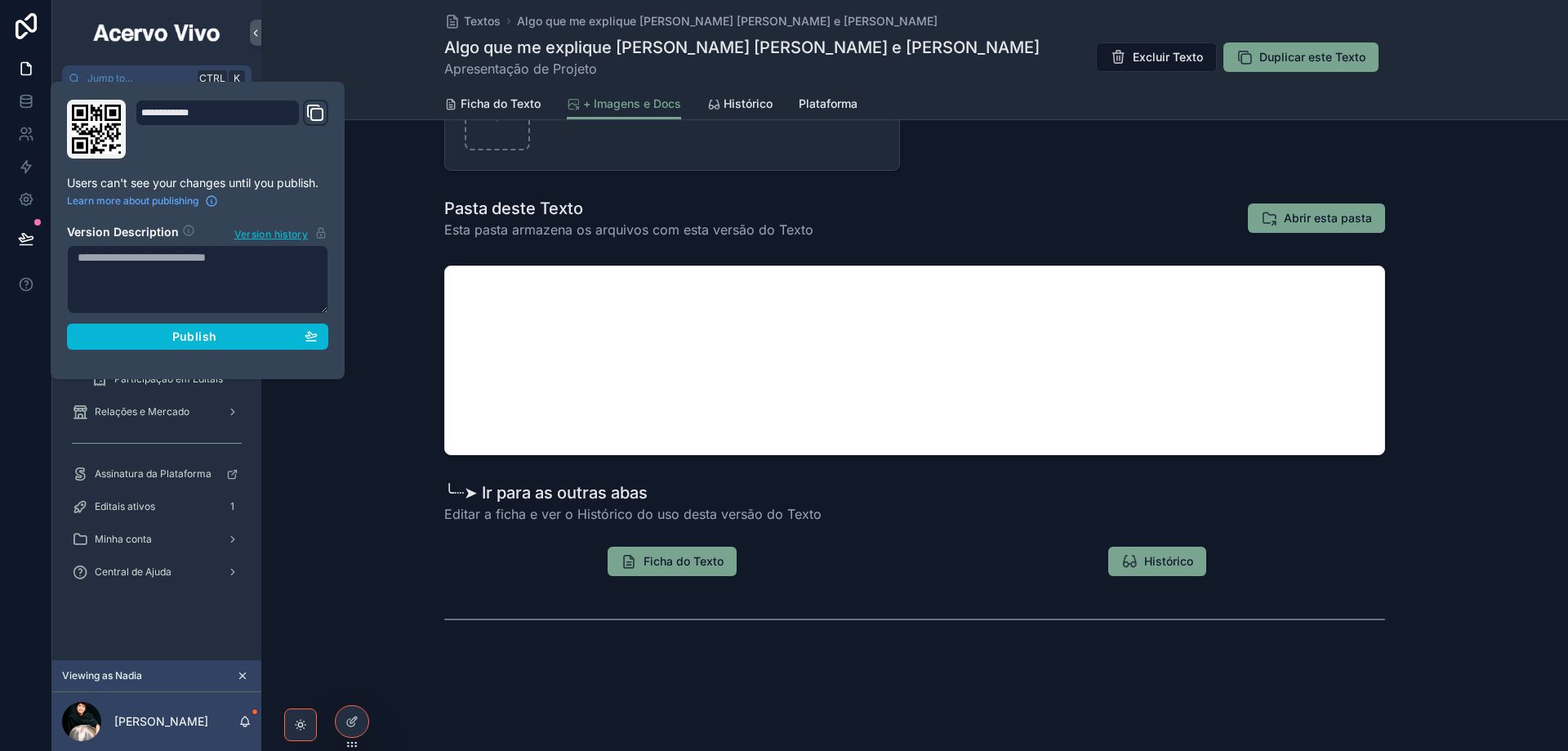
click at [401, 307] on div "scrollable content" at bounding box center [915, 360] width 1307 height 203
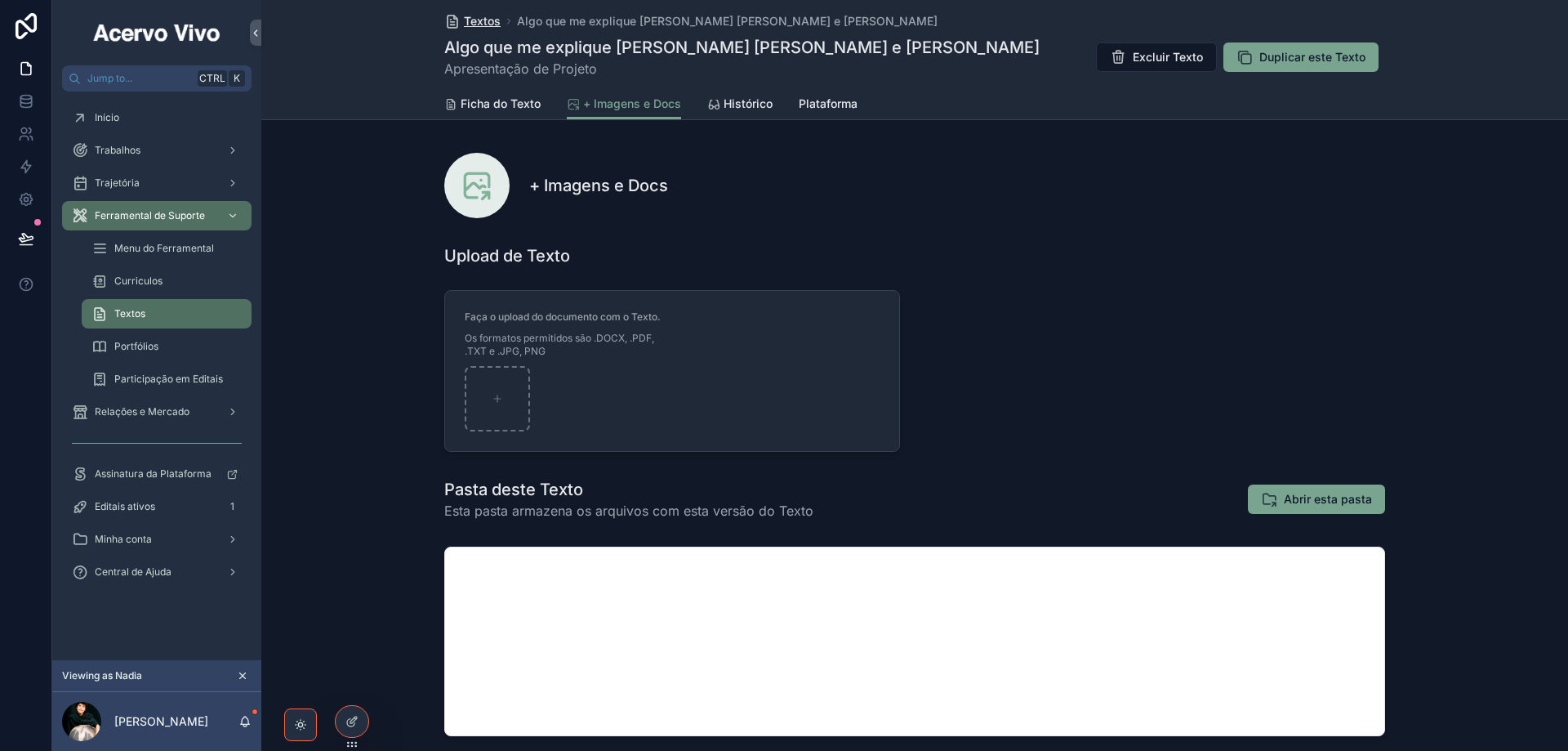
click at [473, 27] on span "Textos" at bounding box center [482, 21] width 37 height 16
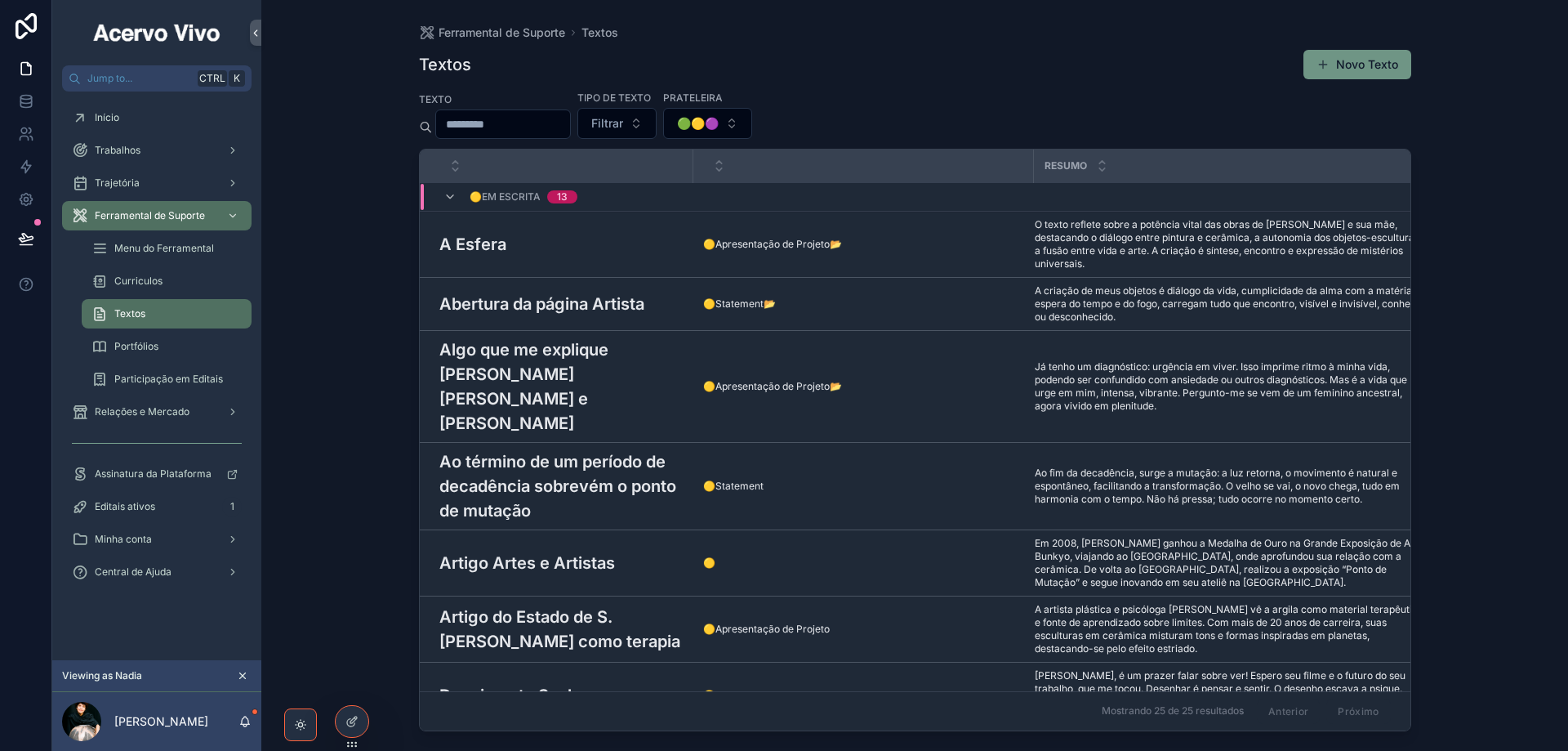
click at [1350, 67] on button "Novo Texto" at bounding box center [1357, 64] width 108 height 29
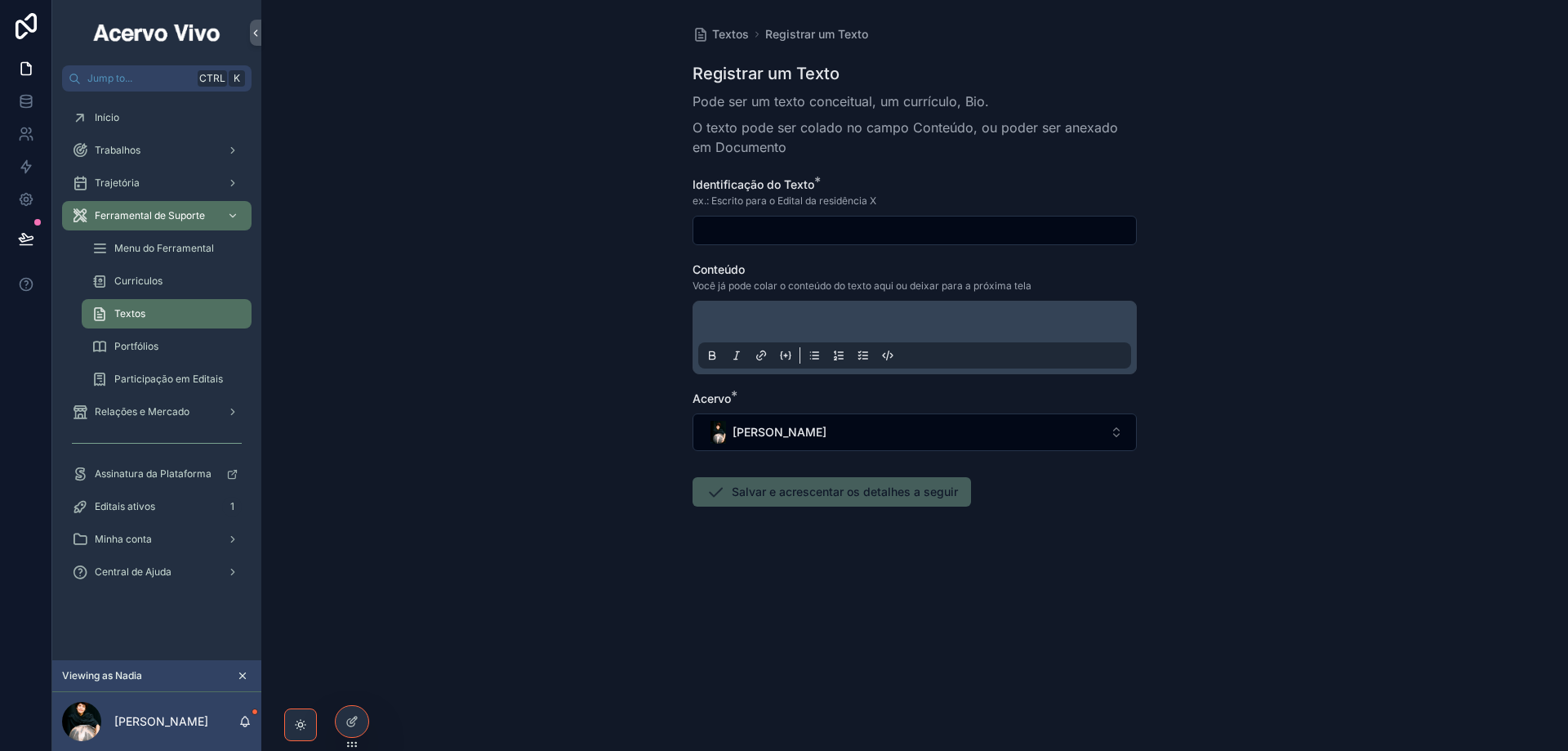
click at [784, 229] on input "scrollable content" at bounding box center [915, 230] width 443 height 23
paste input "**********"
type input "**********"
click at [841, 313] on div "scrollable content" at bounding box center [915, 337] width 433 height 62
click at [835, 330] on p "scrollable content" at bounding box center [918, 324] width 433 height 16
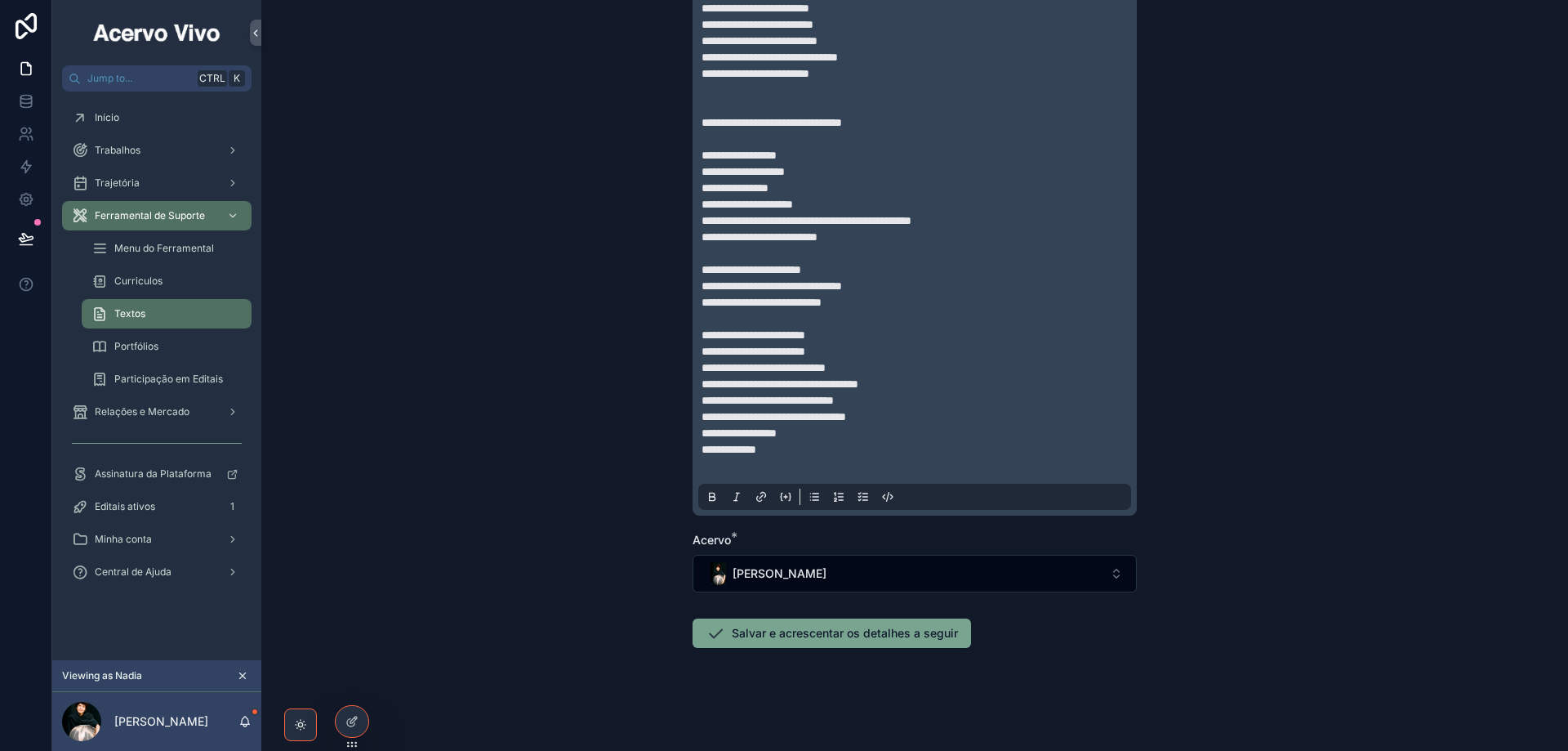
scroll to position [530, 0]
click at [783, 635] on button "Salvar e acrescentar os detalhes a seguir" at bounding box center [832, 631] width 278 height 29
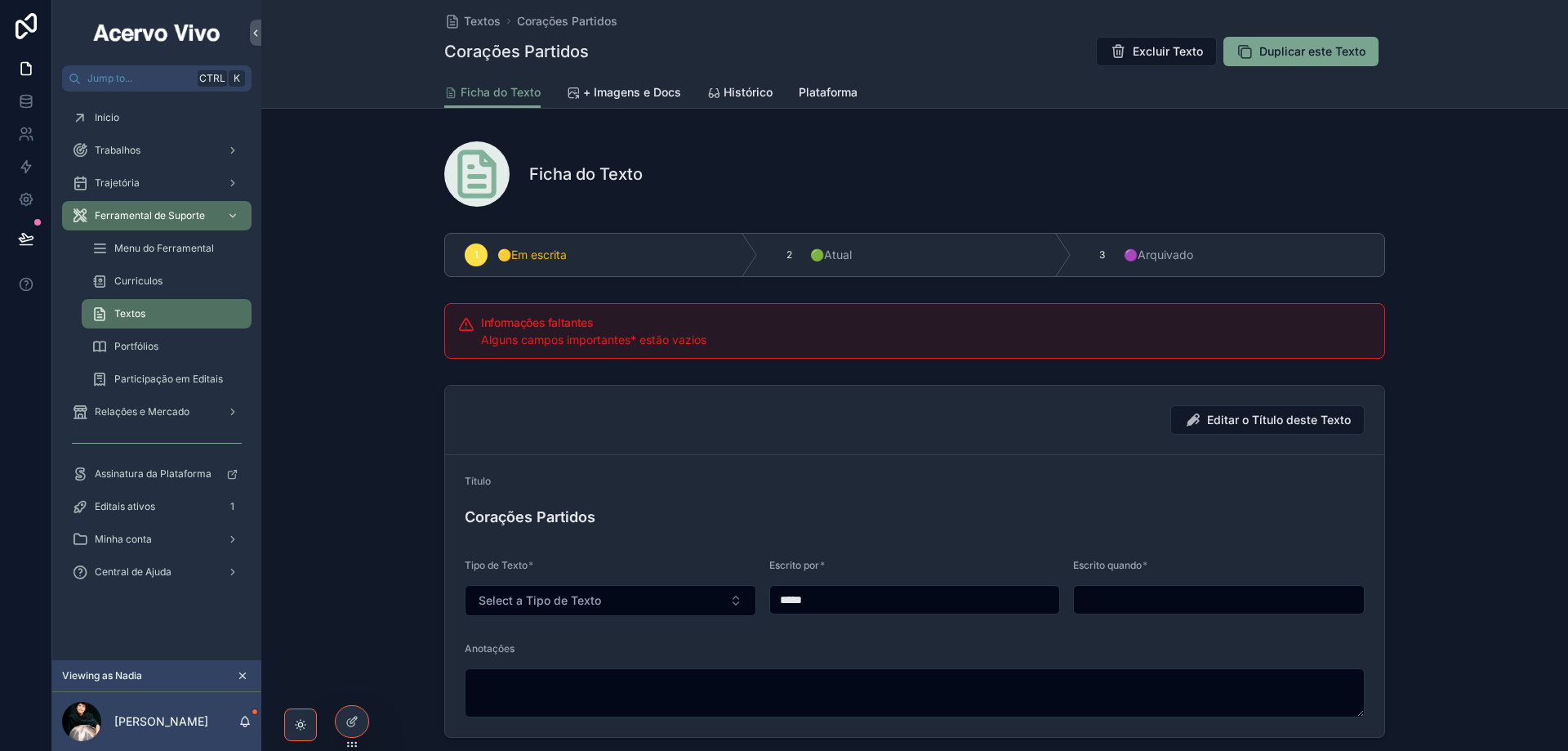
drag, startPoint x: 786, startPoint y: 604, endPoint x: 759, endPoint y: 604, distance: 27.0
click at [759, 604] on form "Título Corações Partidos Tipo de Texto * Select a Tipo de Texto Escrito por *…" at bounding box center [915, 595] width 939 height 282
paste input "********"
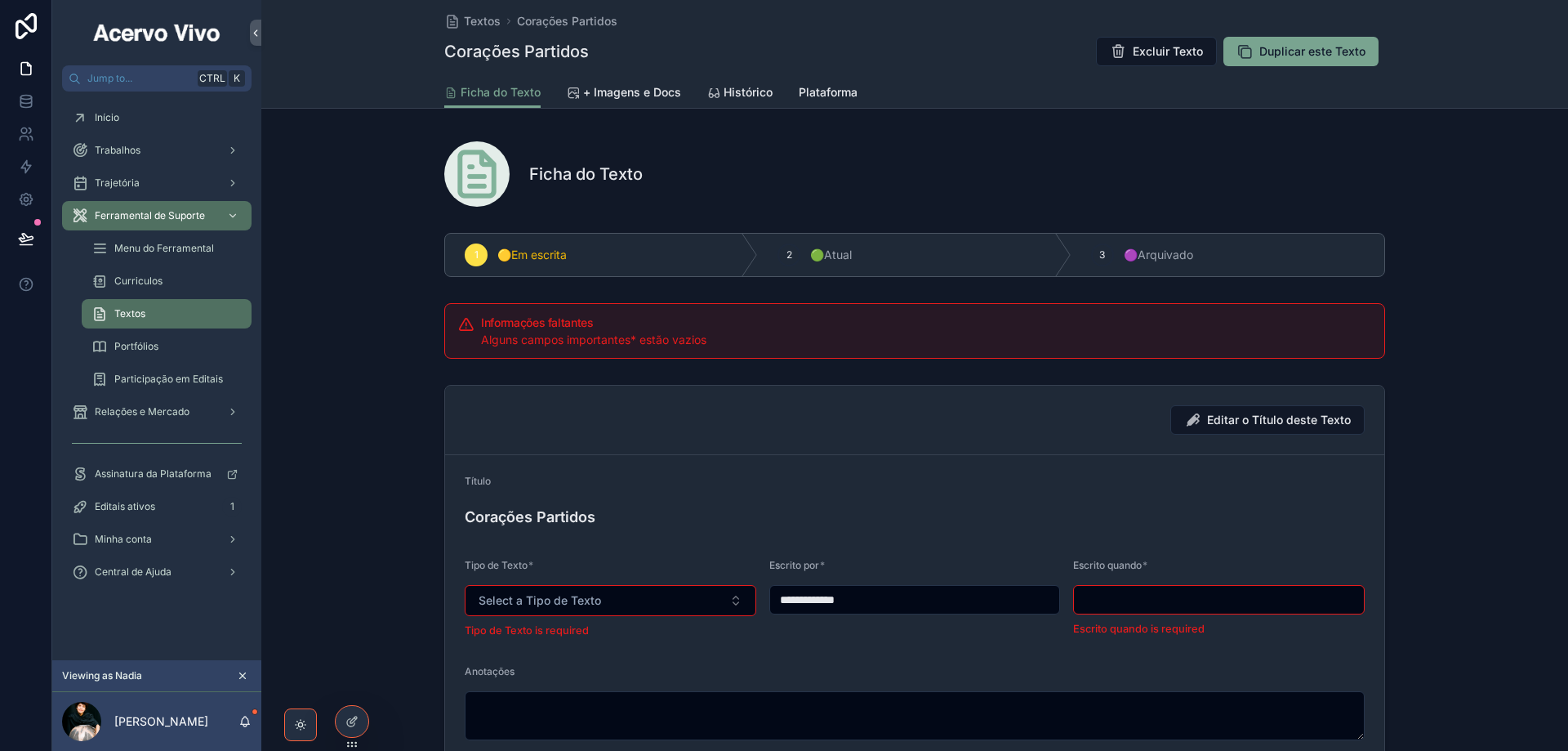
type input "**********"
click at [1160, 607] on input "scrollable content" at bounding box center [1219, 599] width 290 height 23
type input "**********"
click at [663, 599] on button "Select a Tipo de Texto" at bounding box center [611, 600] width 292 height 31
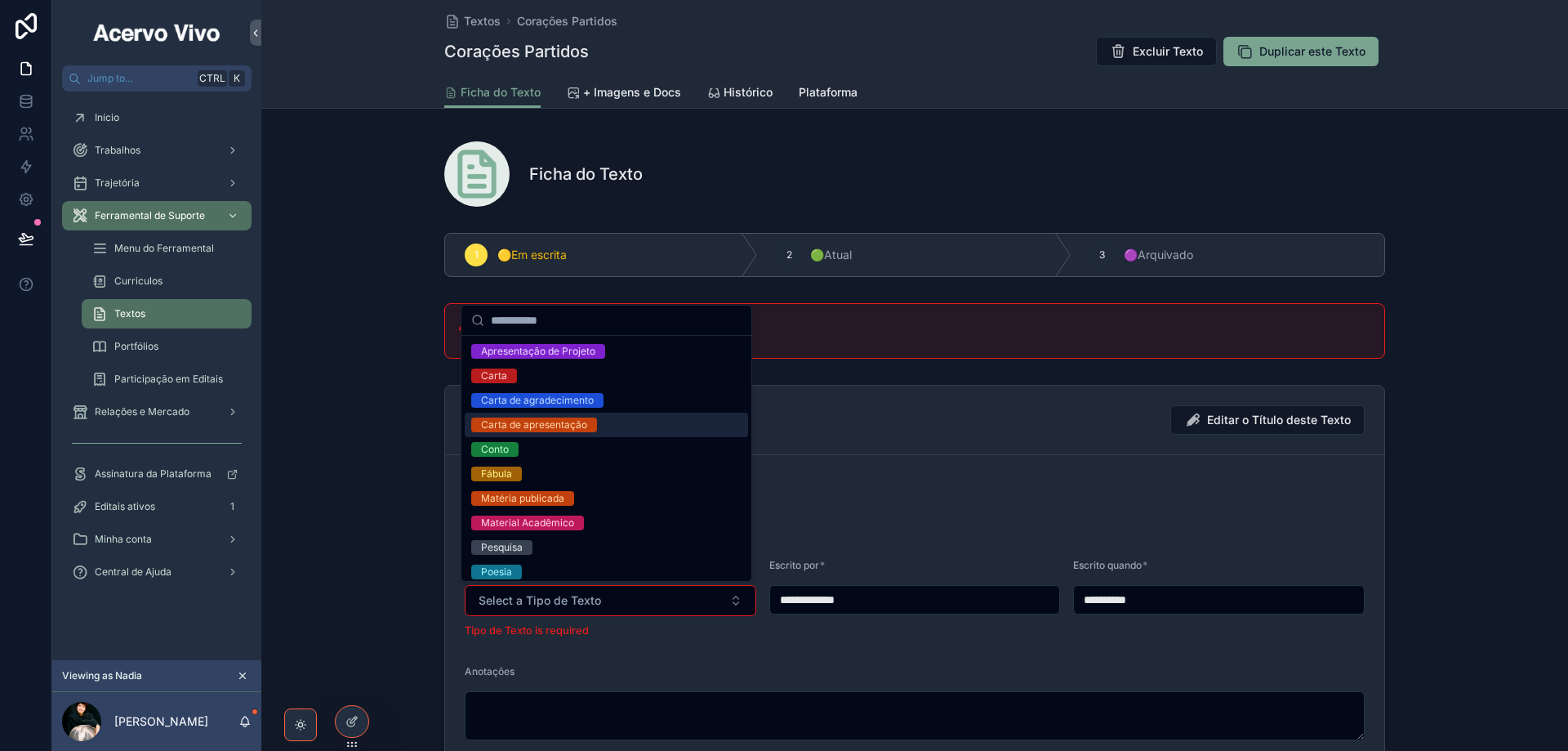
click at [593, 423] on span "Carta de apresentação" at bounding box center [534, 424] width 126 height 15
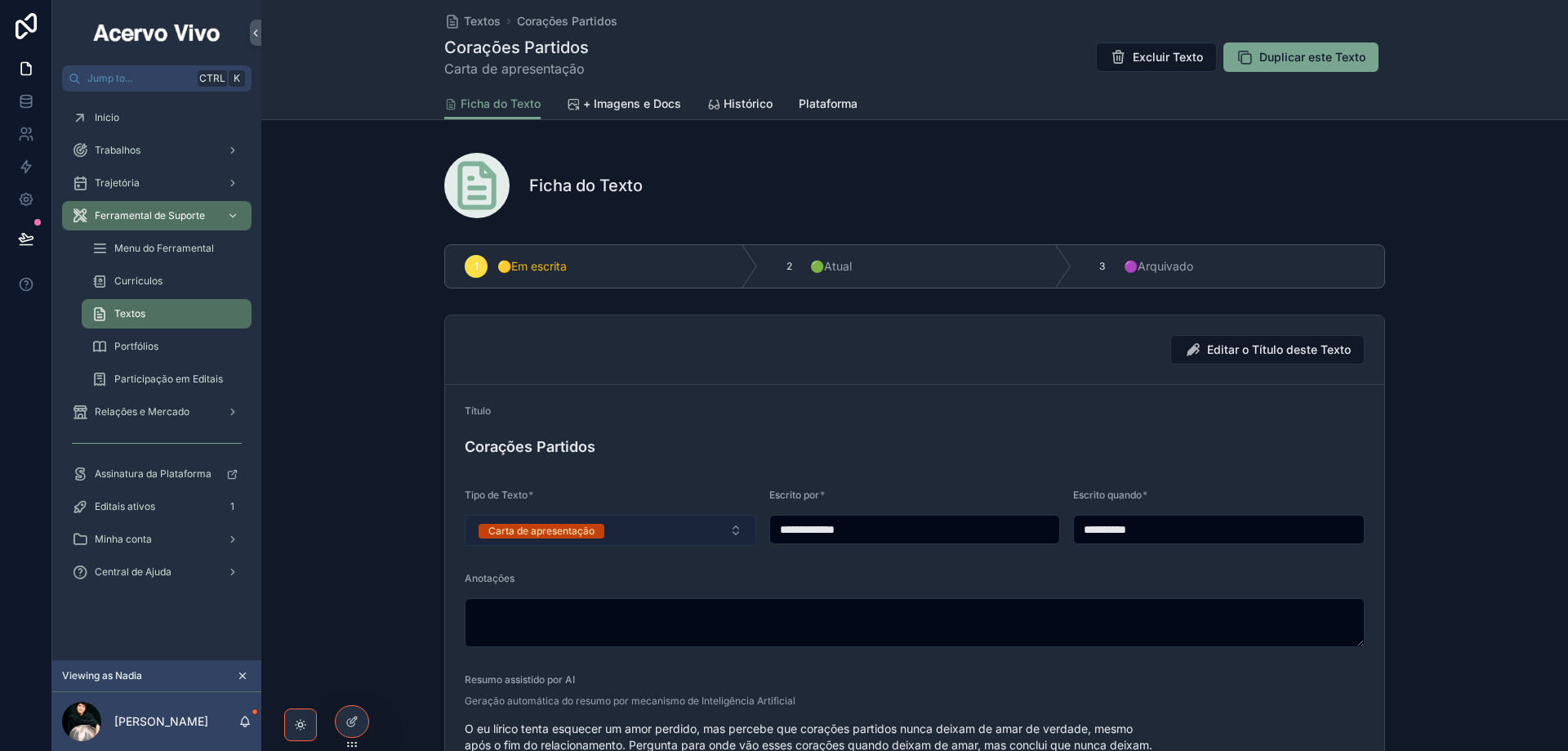
click at [635, 525] on button "Carta de apresentação" at bounding box center [611, 530] width 292 height 31
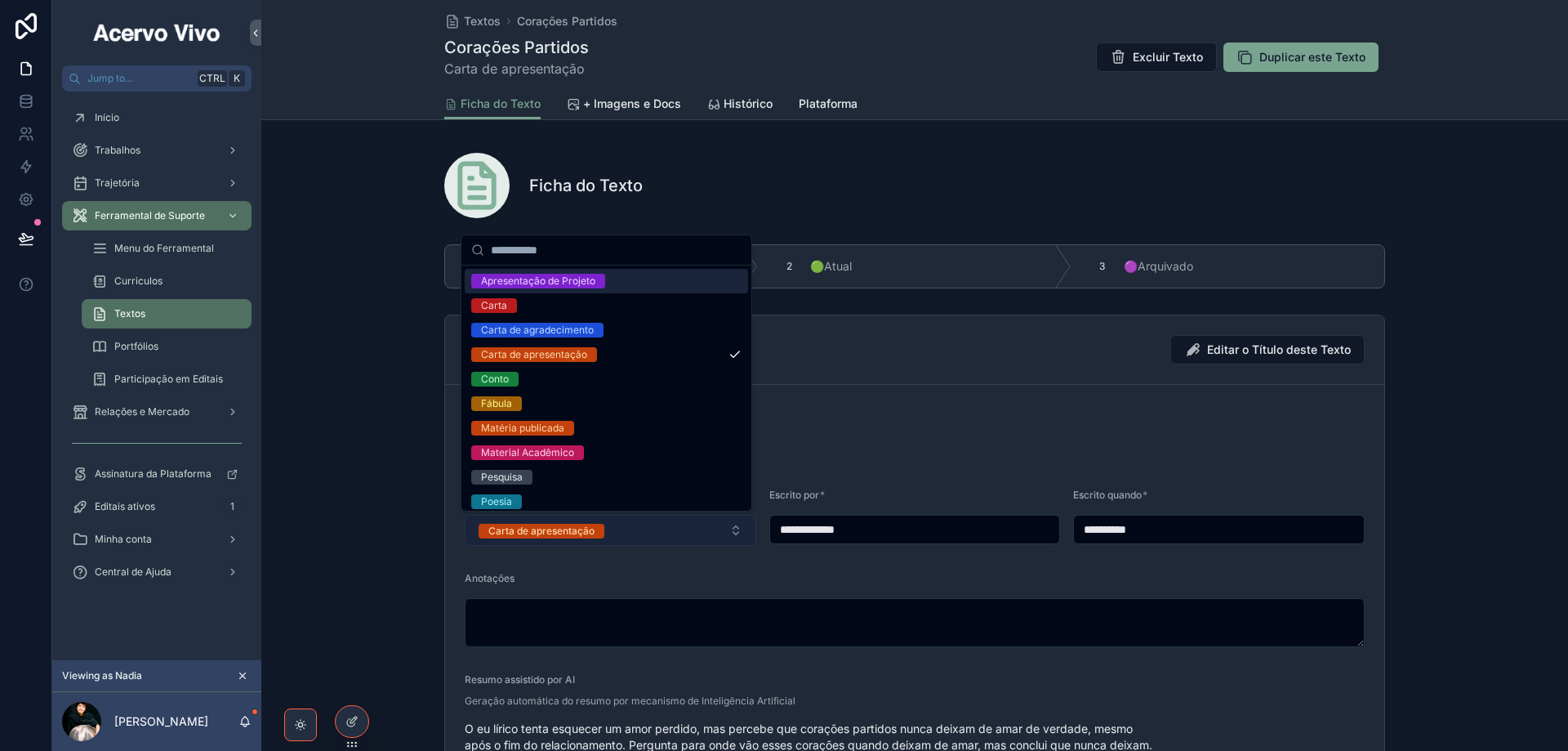
click at [635, 525] on button "Carta de apresentação" at bounding box center [611, 530] width 292 height 31
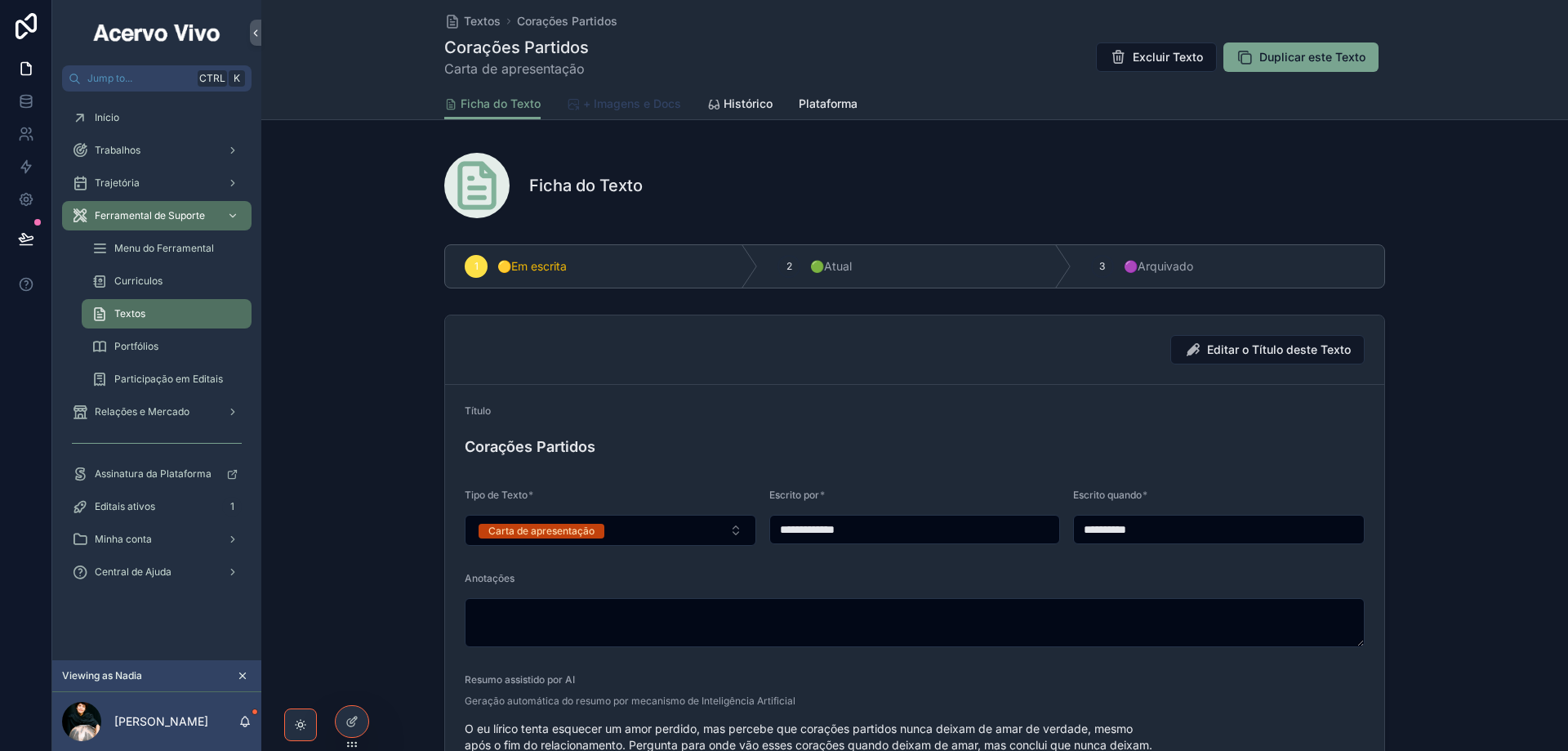
click at [647, 109] on span "+ Imagens e Docs" at bounding box center [632, 104] width 98 height 16
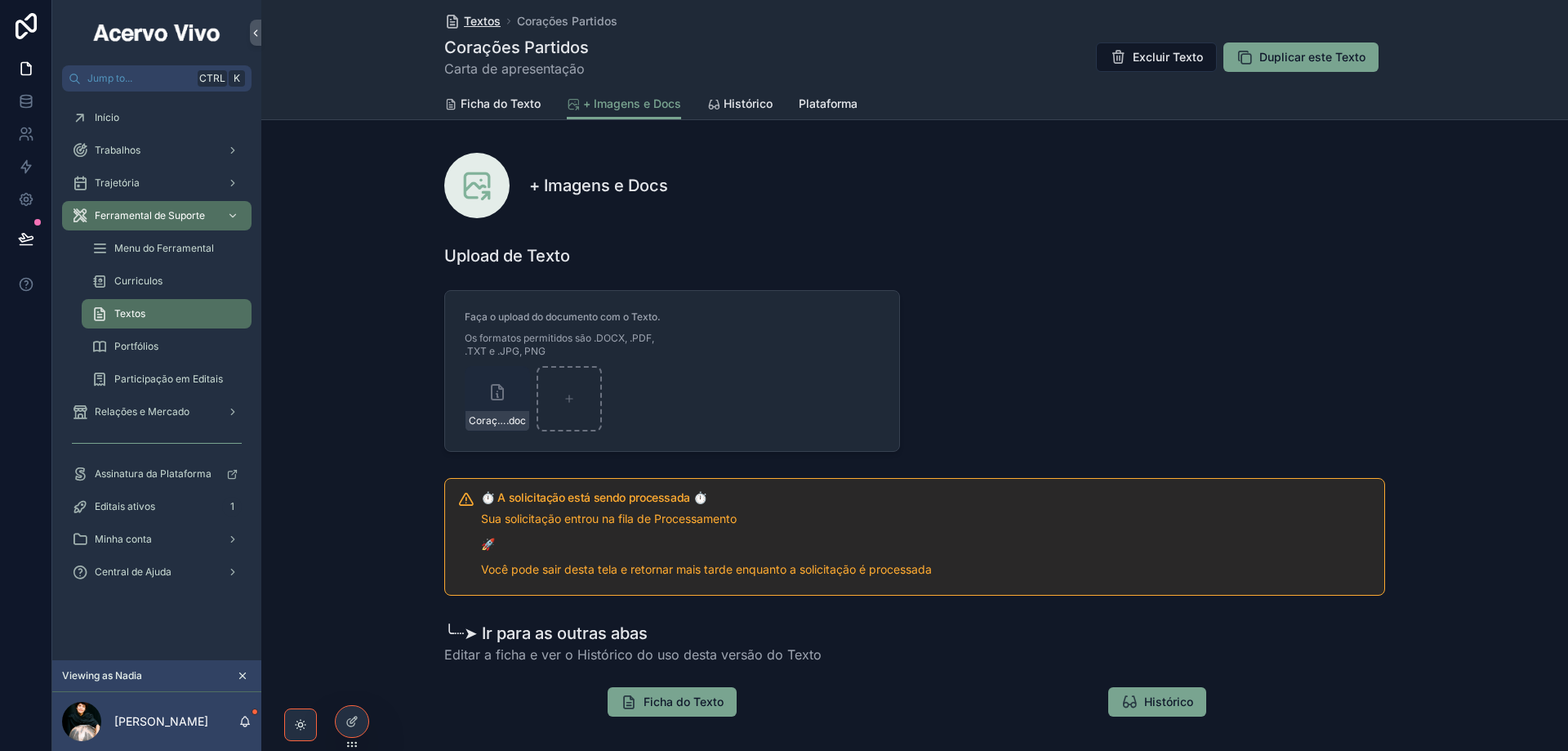
click at [486, 21] on span "Textos" at bounding box center [482, 21] width 37 height 16
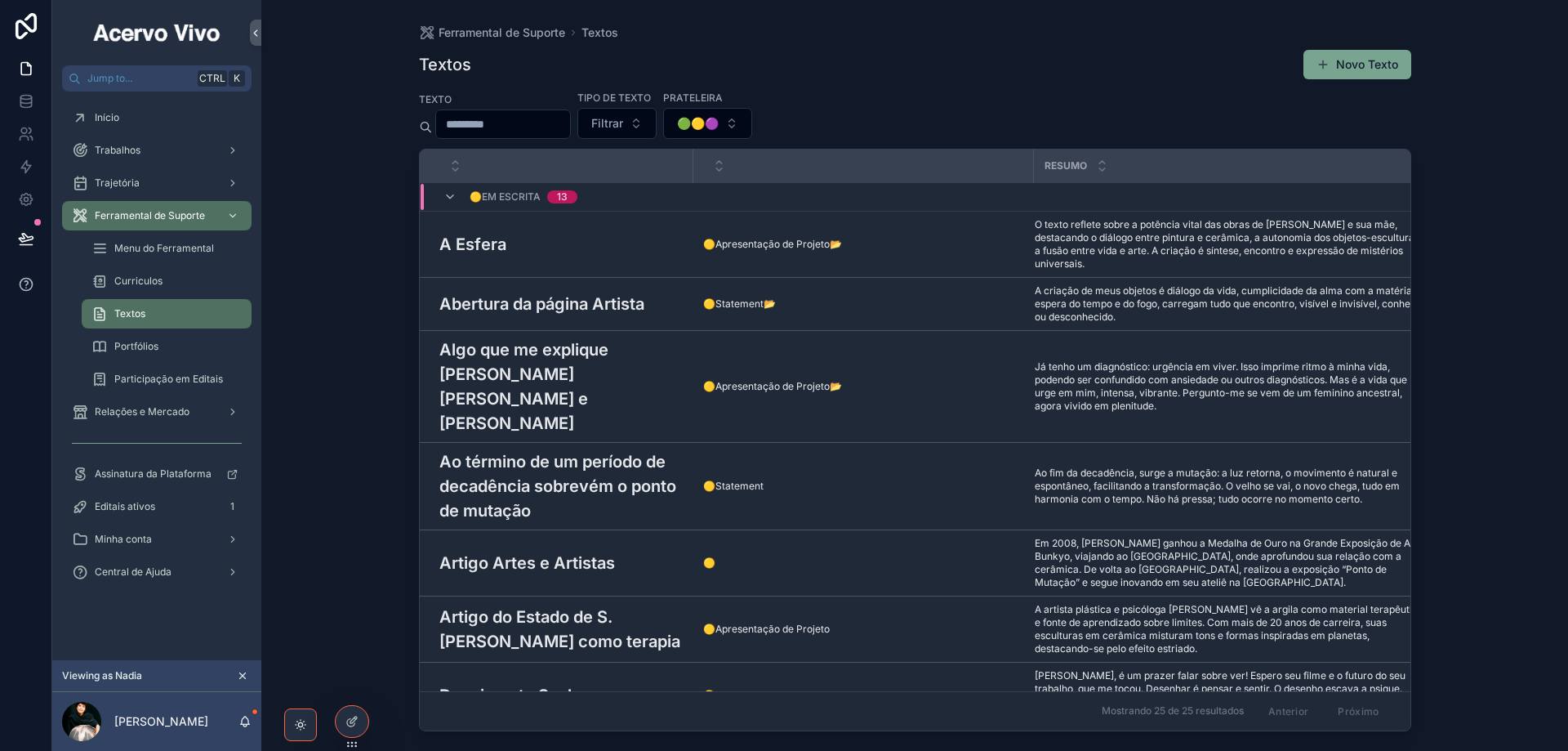
drag, startPoint x: 1355, startPoint y: 62, endPoint x: 23, endPoint y: 262, distance: 1346.9
click at [1354, 62] on button "Novo Texto" at bounding box center [1357, 64] width 108 height 29
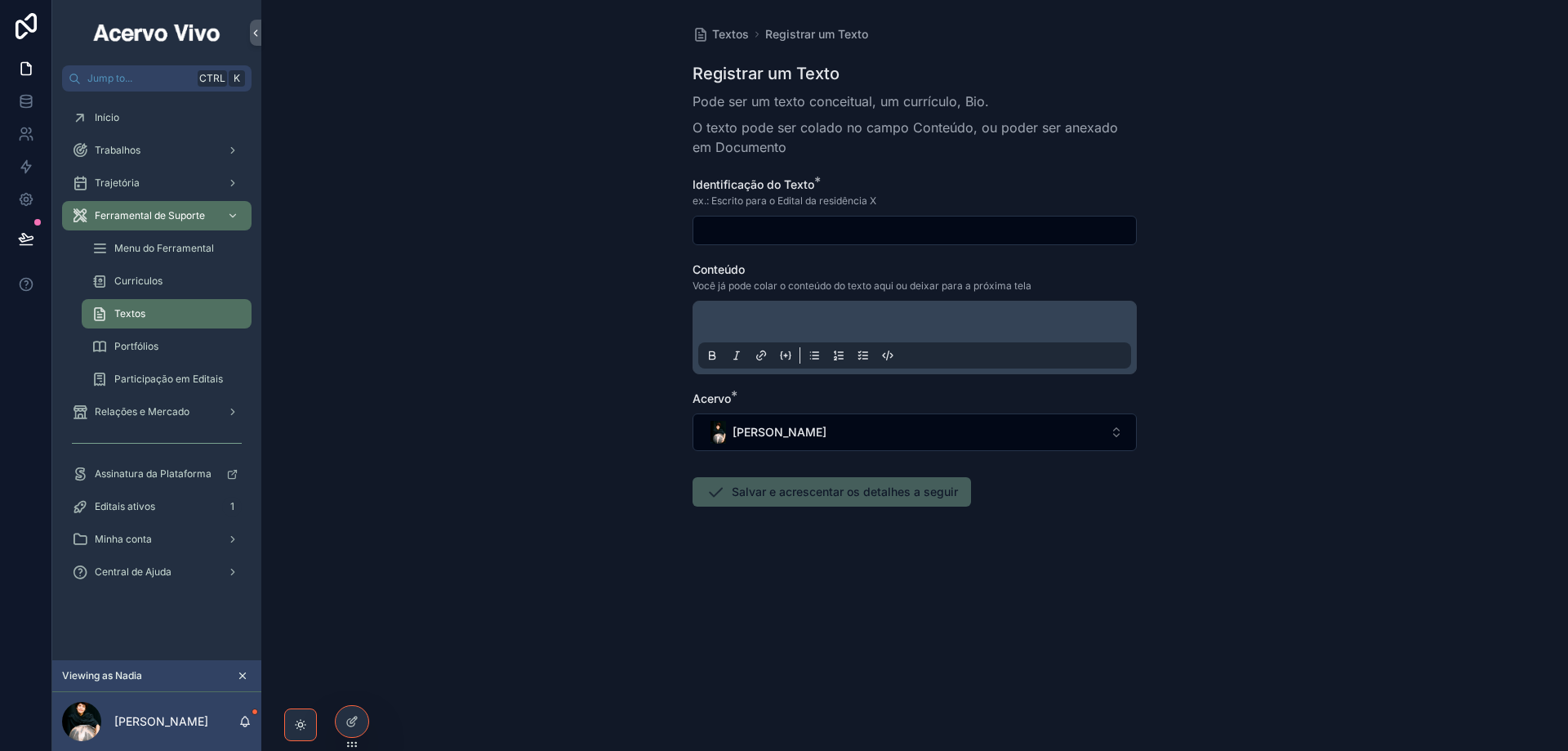
click at [781, 229] on input "scrollable content" at bounding box center [915, 230] width 443 height 23
paste input "**********"
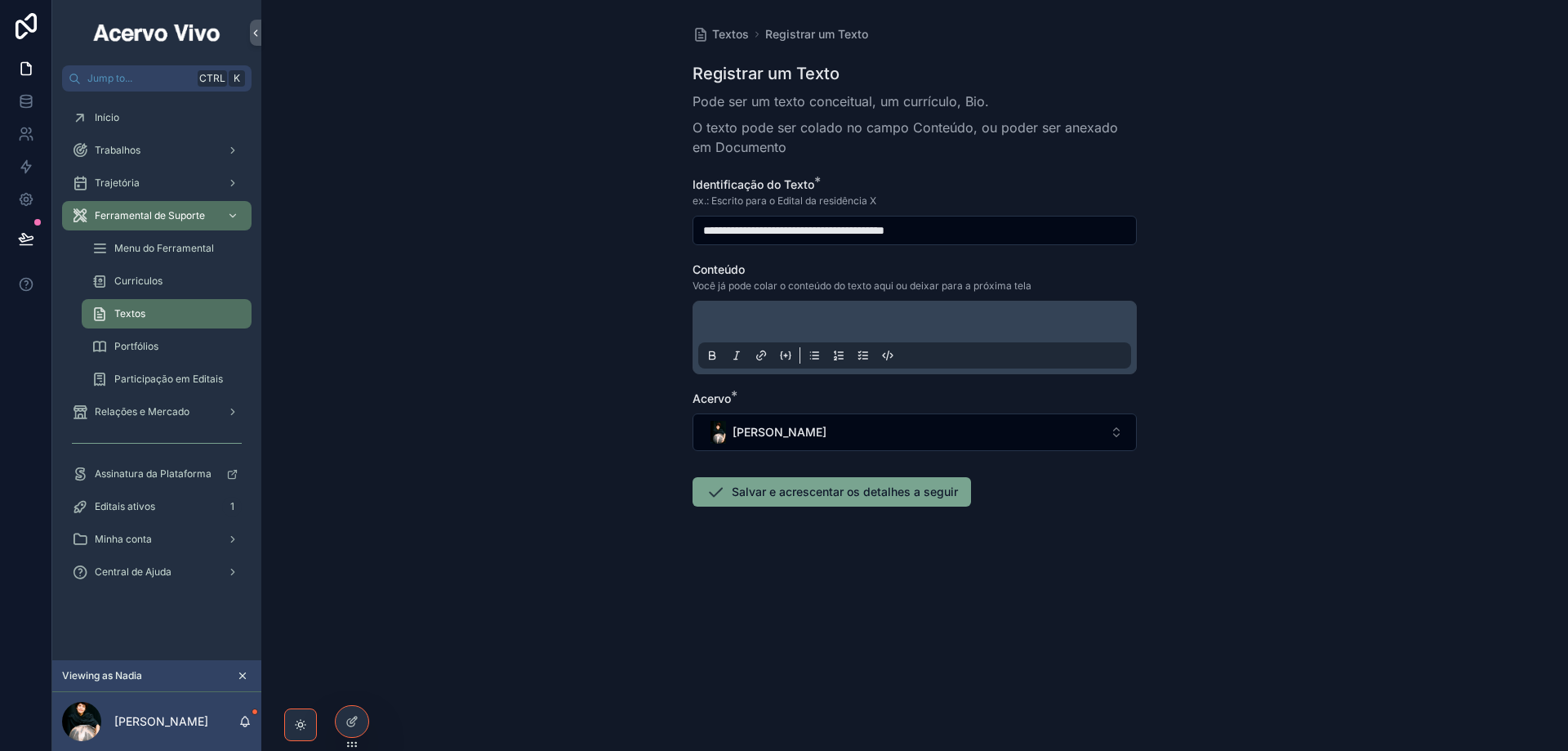
type input "**********"
click at [760, 325] on p "scrollable content" at bounding box center [918, 324] width 433 height 16
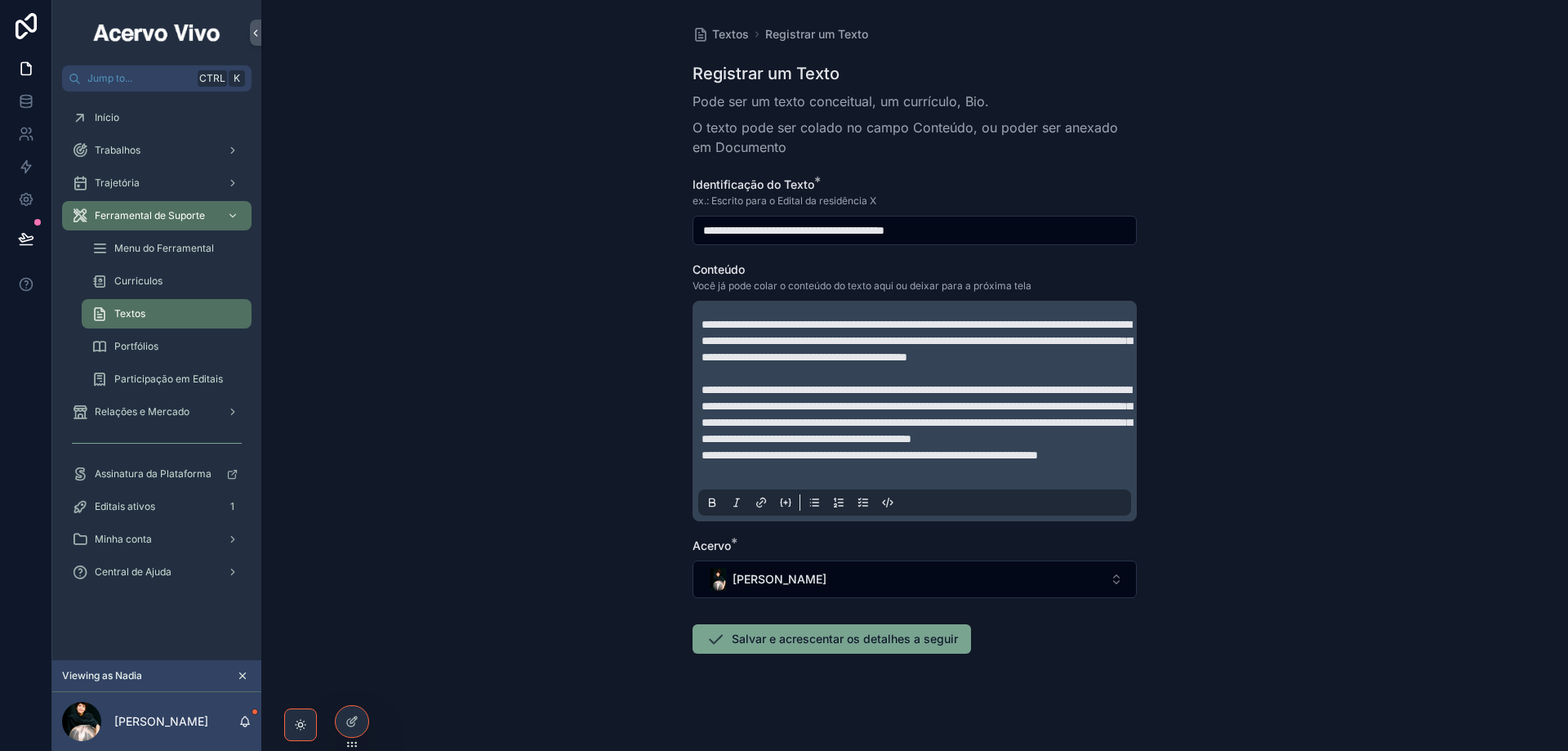
click at [832, 653] on button "Salvar e acrescentar os detalhes a seguir" at bounding box center [832, 639] width 278 height 29
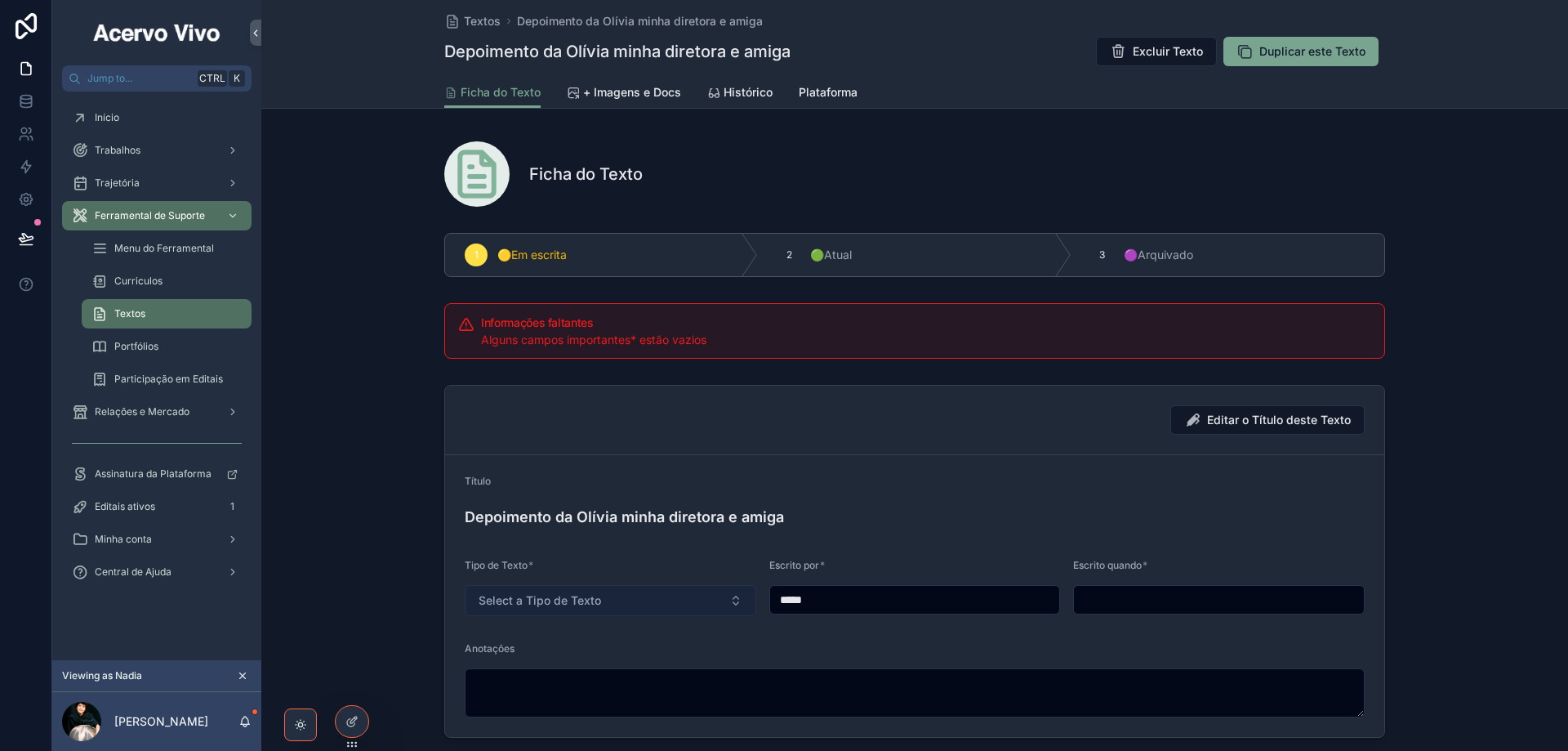
drag, startPoint x: 822, startPoint y: 601, endPoint x: 750, endPoint y: 602, distance: 72.0
click at [750, 602] on form "Título Depoimento da Olívia minha diretora e amiga Tipo de Texto * Select a Ti…" at bounding box center [915, 595] width 939 height 282
paste input "**********"
type input "**********"
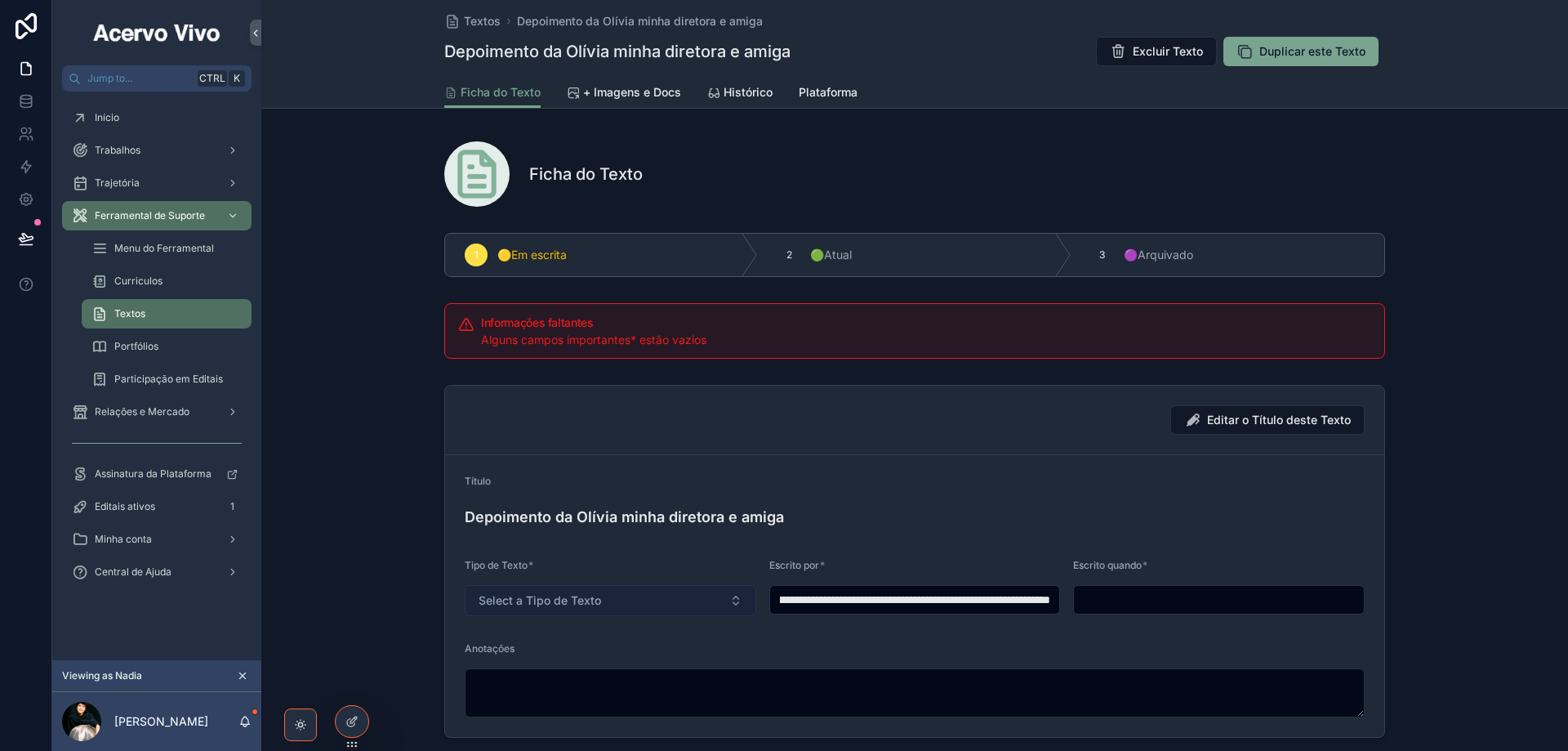
scroll to position [0, 0]
click at [617, 593] on button "Select a Tipo de Texto" at bounding box center [611, 600] width 292 height 31
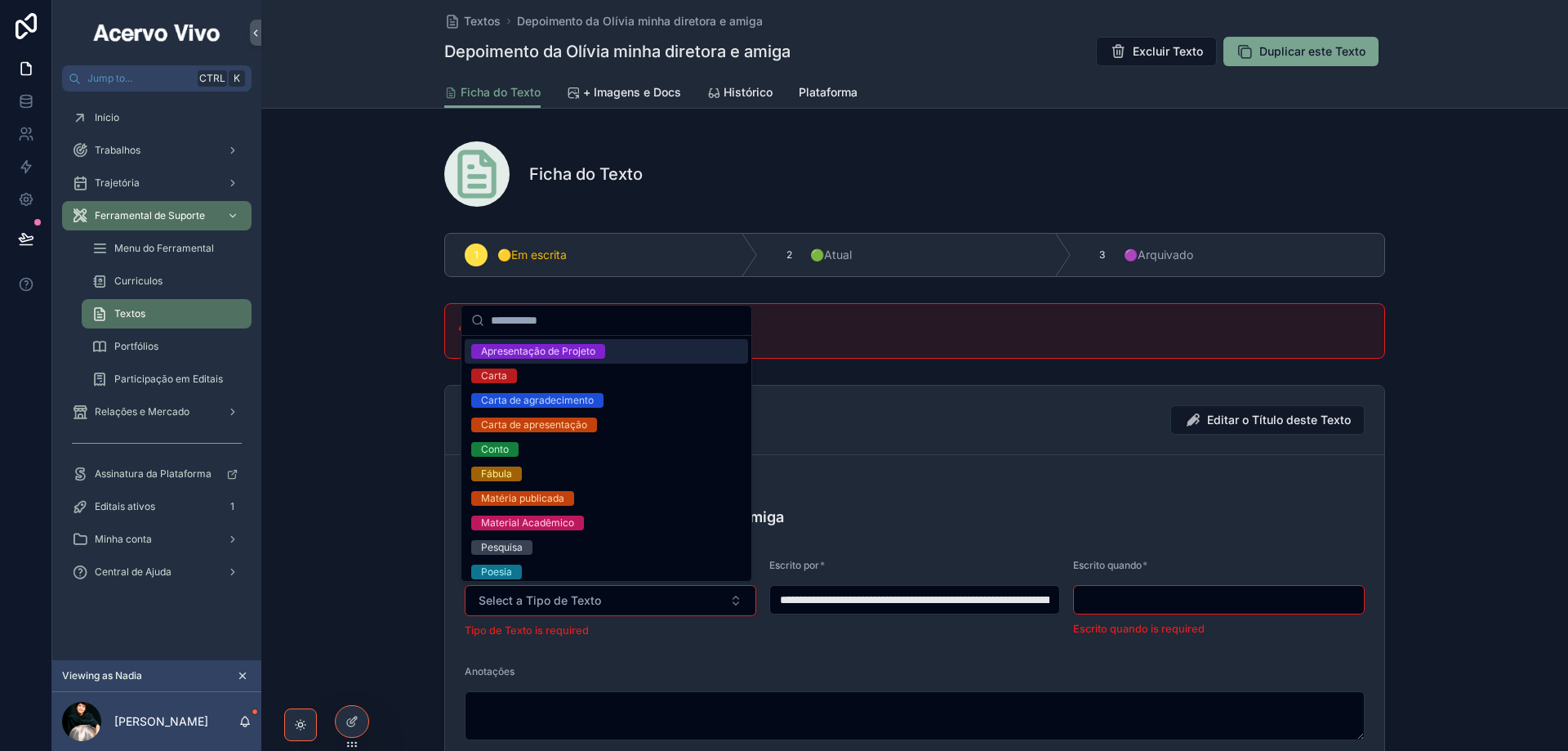
click at [572, 354] on div "Apresentação de Projeto" at bounding box center [539, 351] width 115 height 15
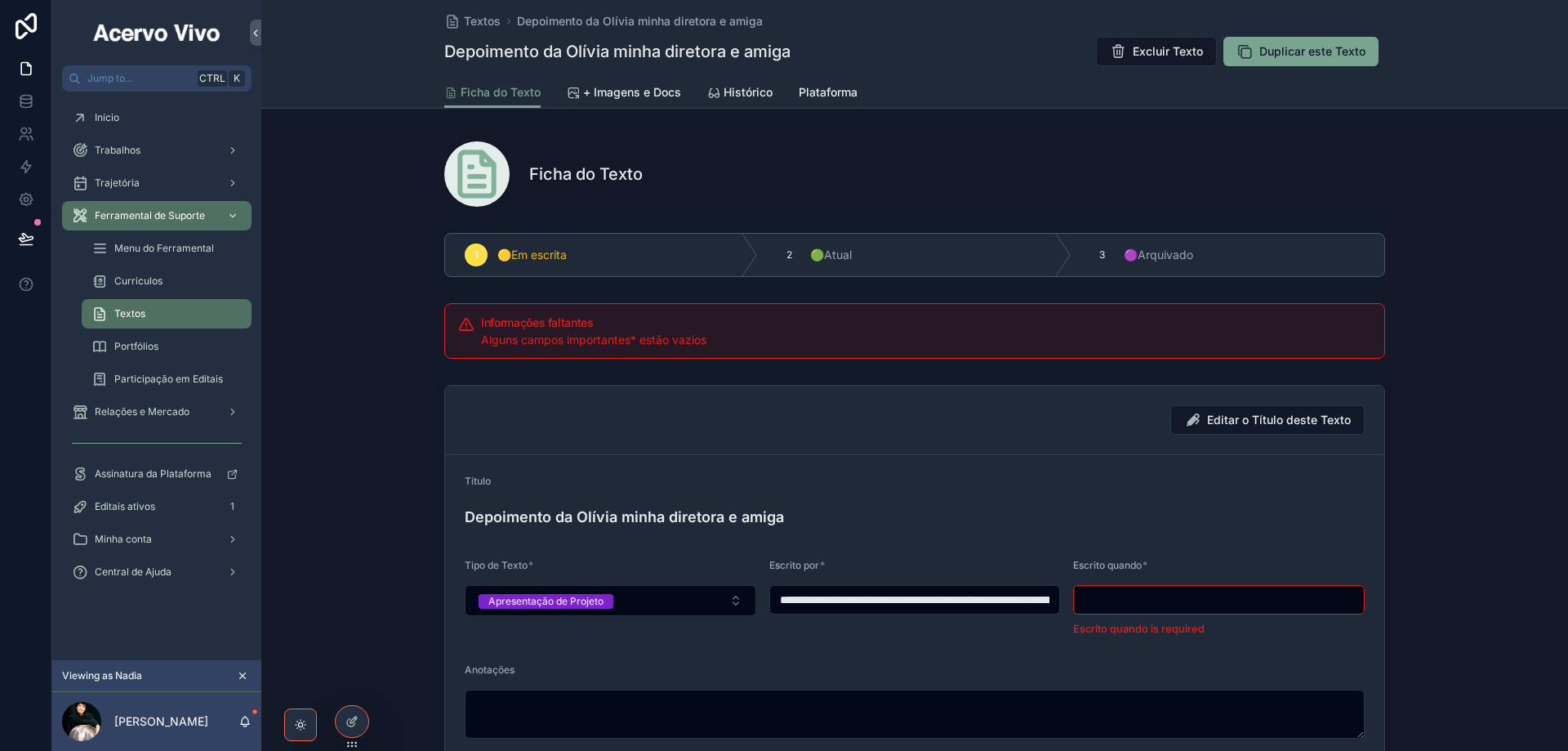
click at [1140, 602] on input "scrollable content" at bounding box center [1219, 599] width 290 height 23
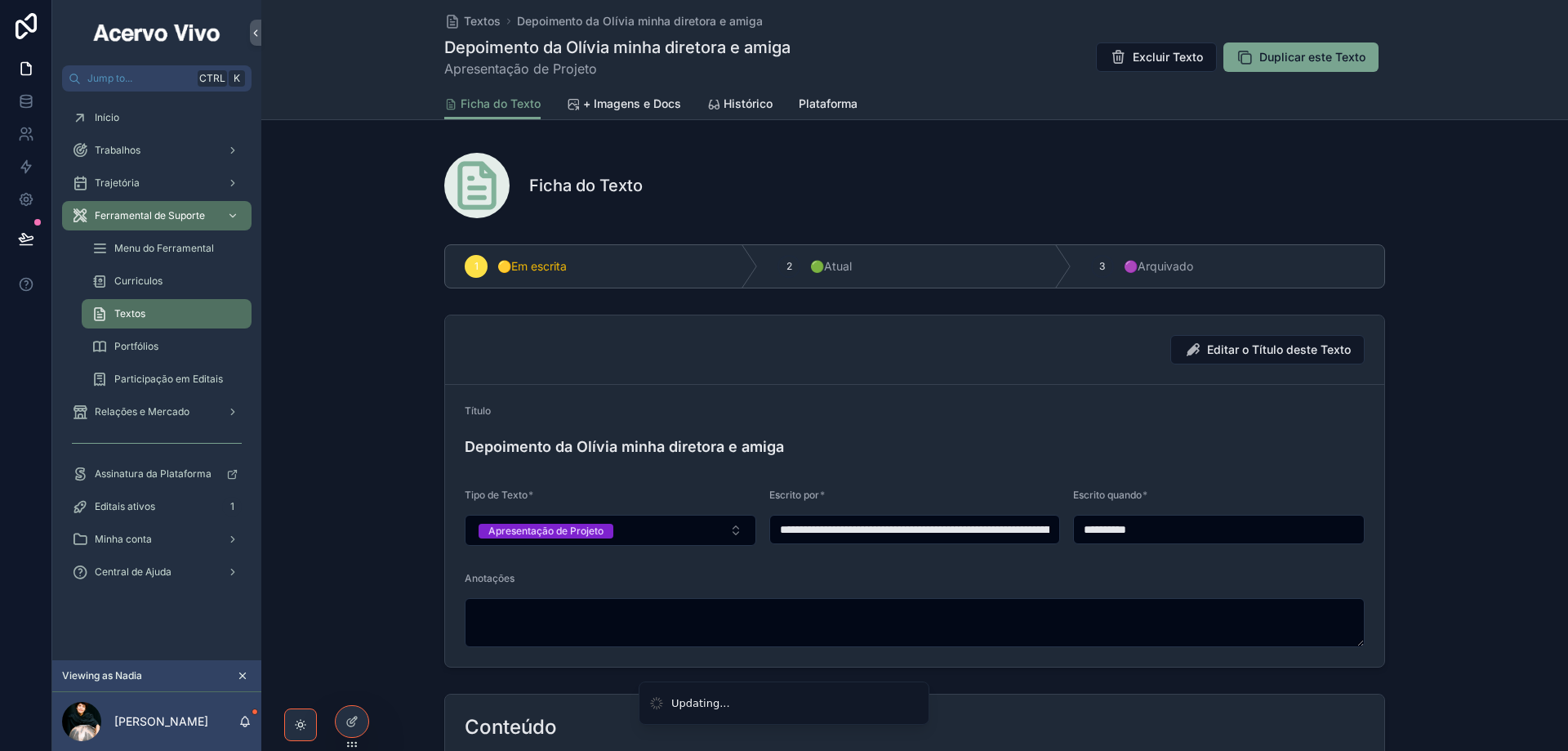
type input "**********"
click at [621, 110] on span "+ Imagens e Docs" at bounding box center [632, 104] width 98 height 16
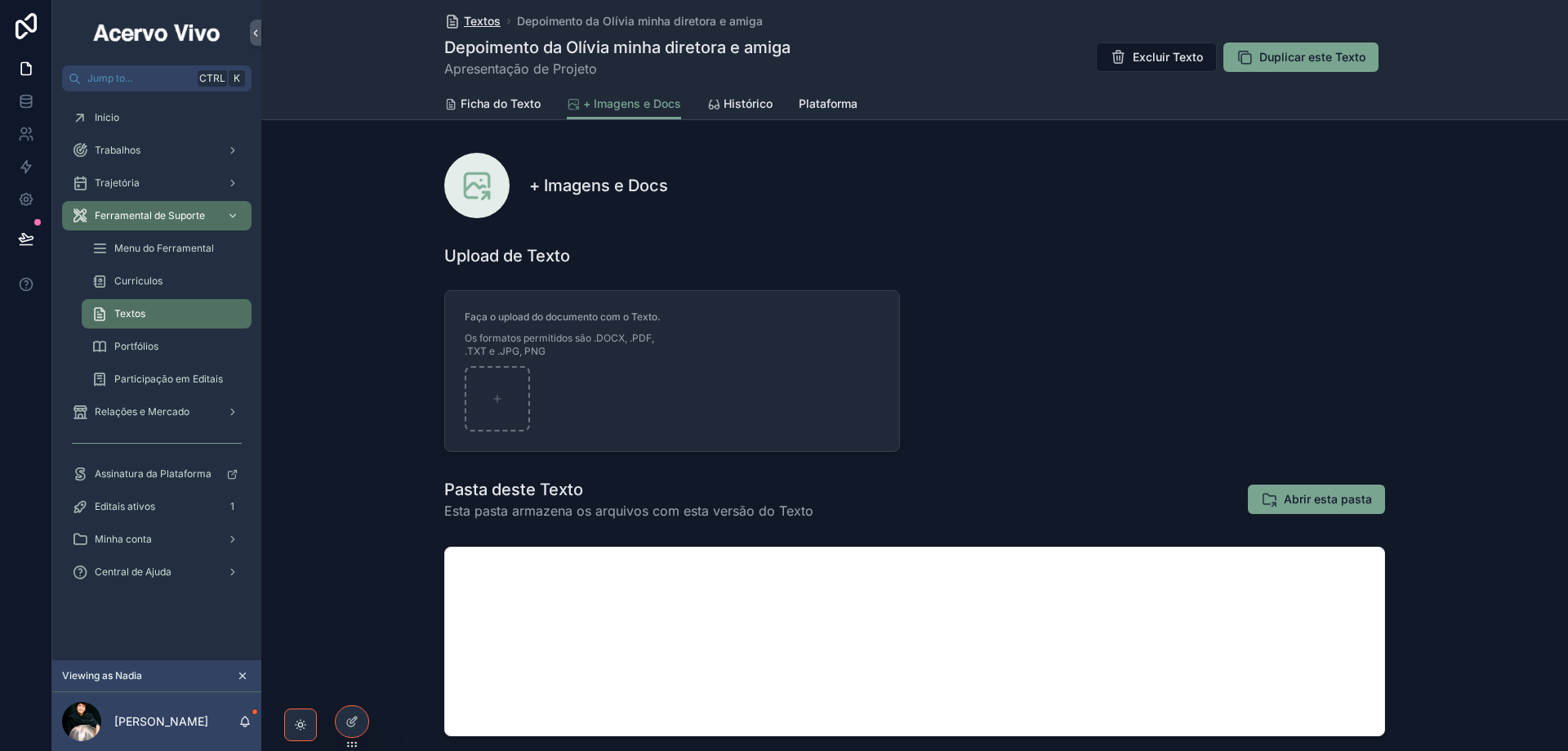
click at [485, 27] on span "Textos" at bounding box center [482, 21] width 37 height 16
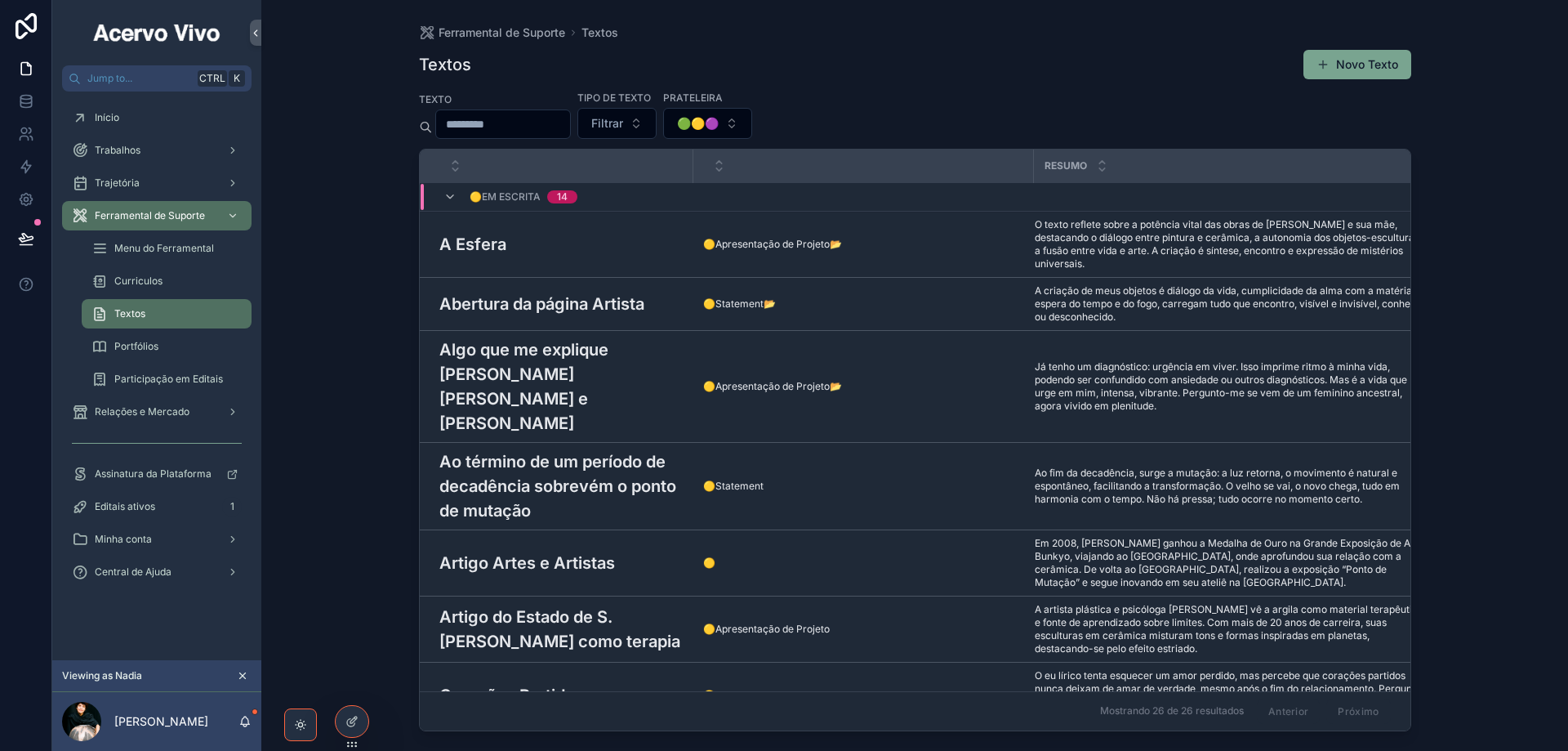
click at [552, 130] on input "scrollable content" at bounding box center [503, 124] width 134 height 23
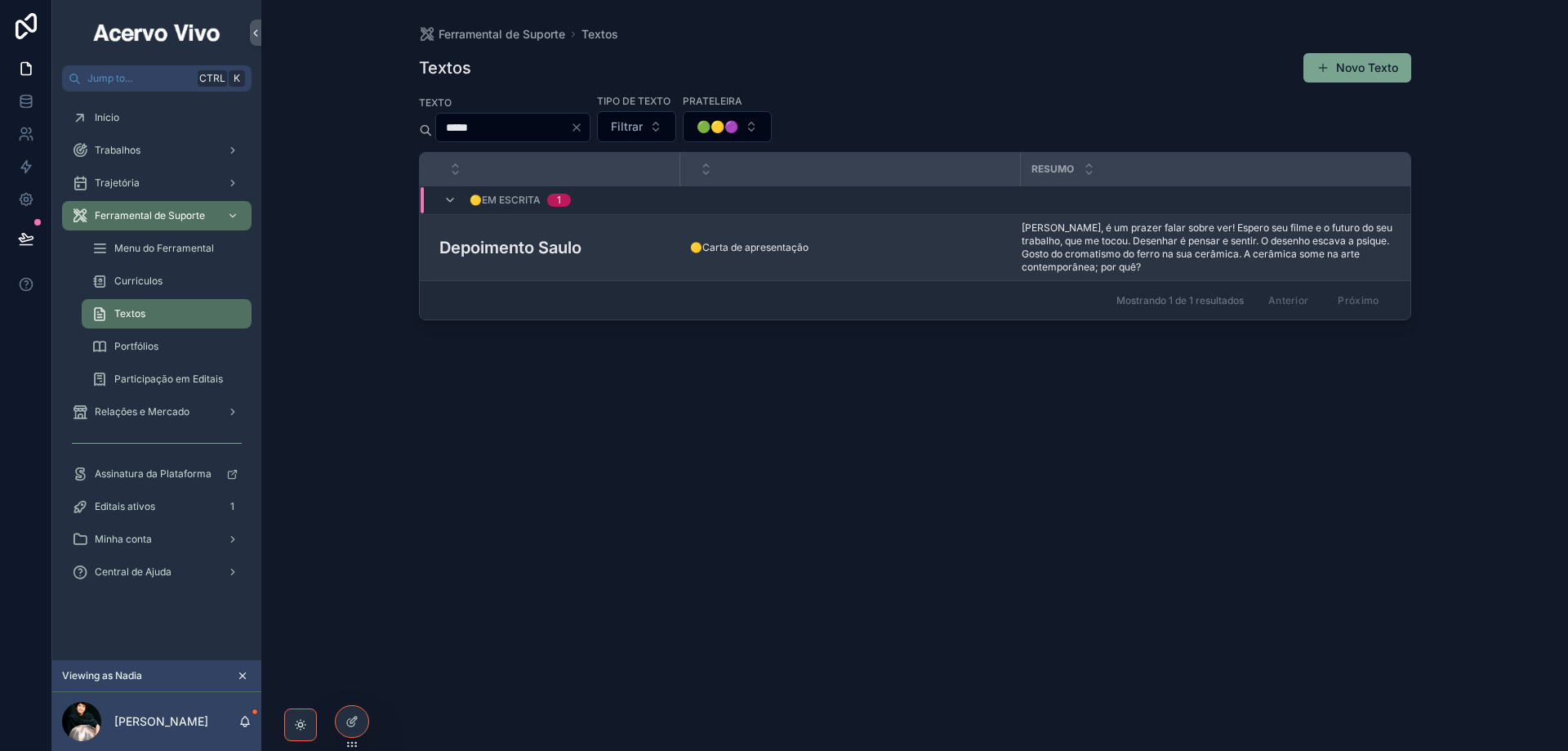
type input "*****"
click at [539, 245] on h3 "Depoimento Saulo" at bounding box center [510, 247] width 142 height 25
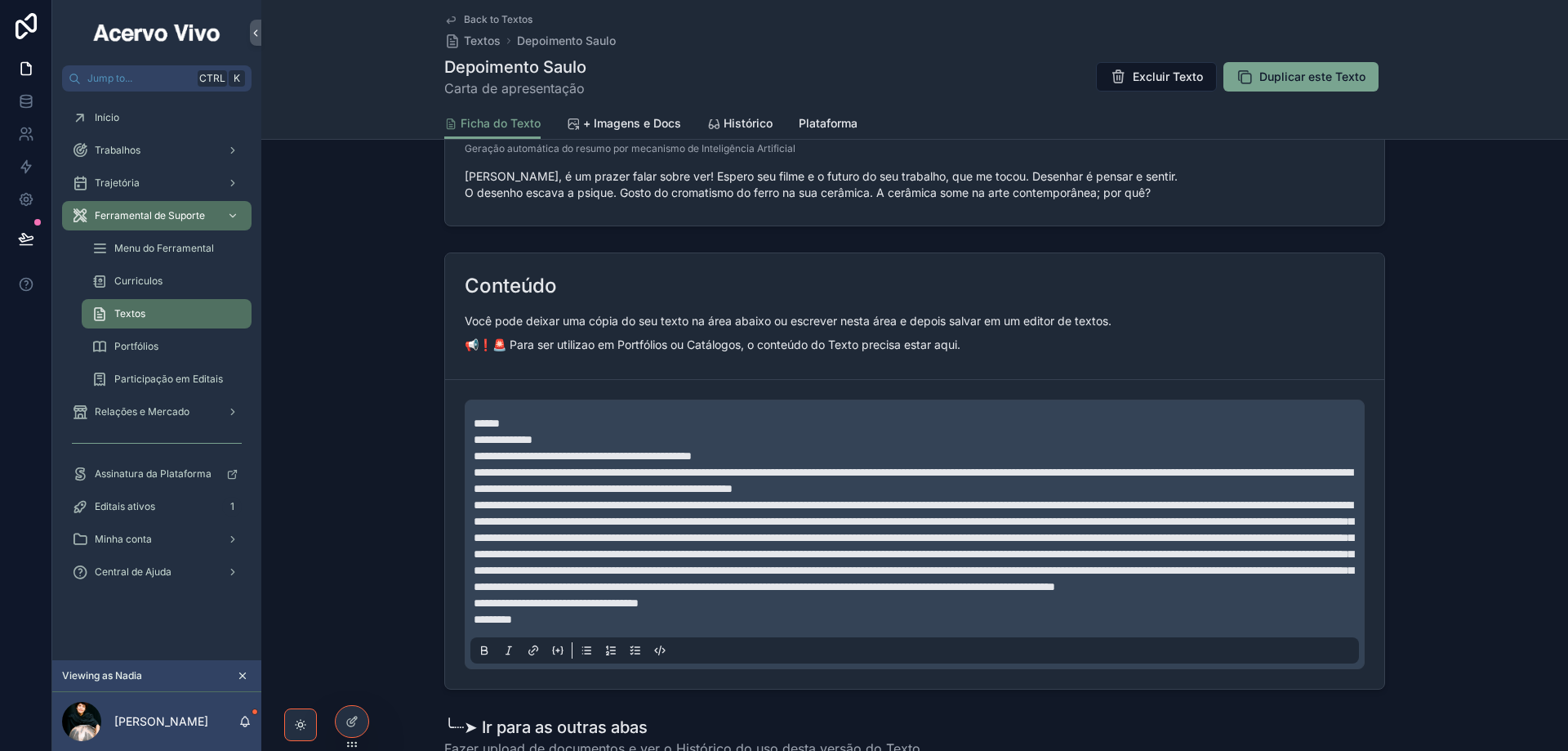
scroll to position [735, 0]
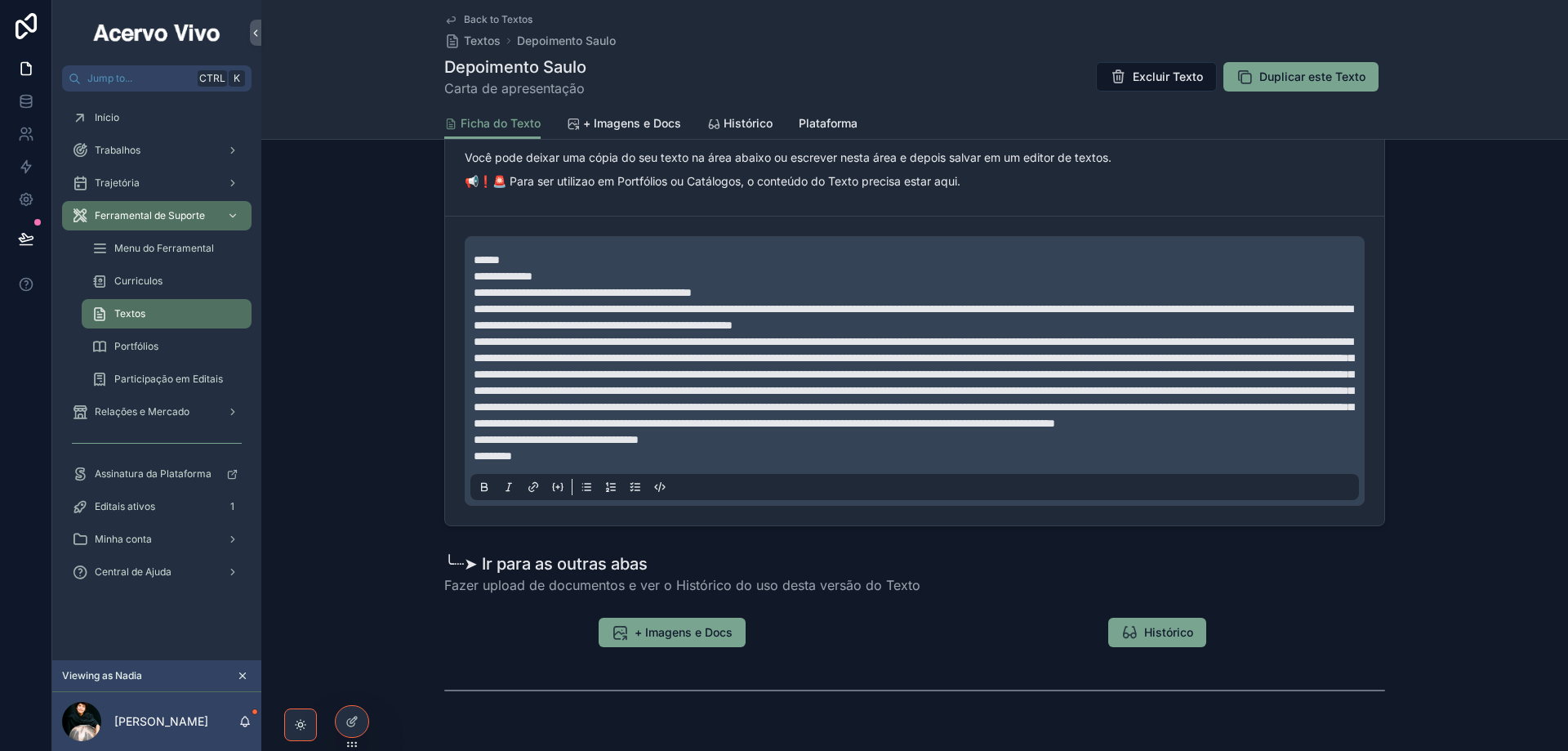
click at [605, 464] on p "**********" at bounding box center [918, 448] width 889 height 33
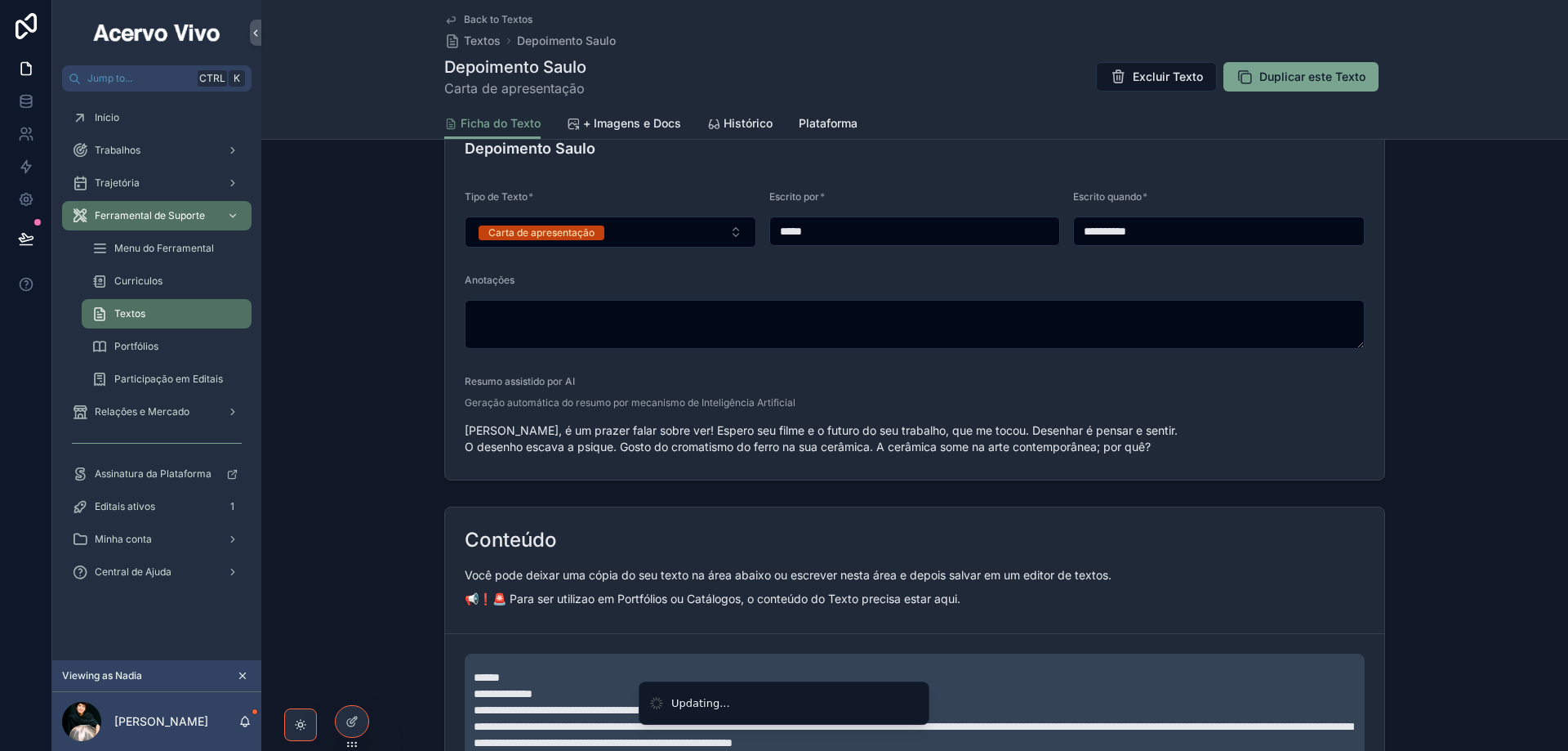
scroll to position [164, 0]
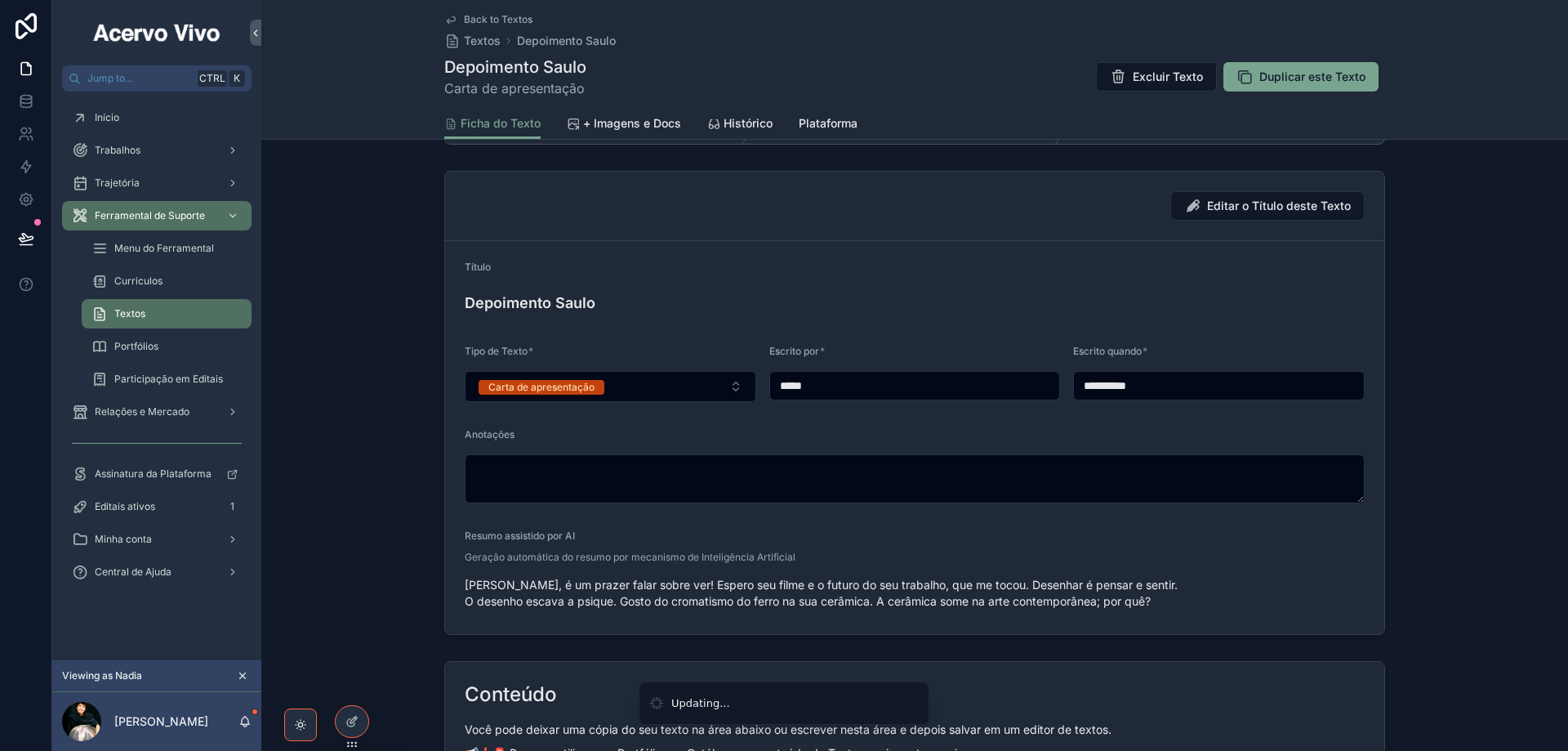
drag, startPoint x: 1154, startPoint y: 388, endPoint x: 1064, endPoint y: 409, distance: 92.4
click at [1064, 409] on form "**********" at bounding box center [915, 437] width 939 height 393
paste input "**********"
click at [1183, 383] on input "**********" at bounding box center [1219, 385] width 290 height 23
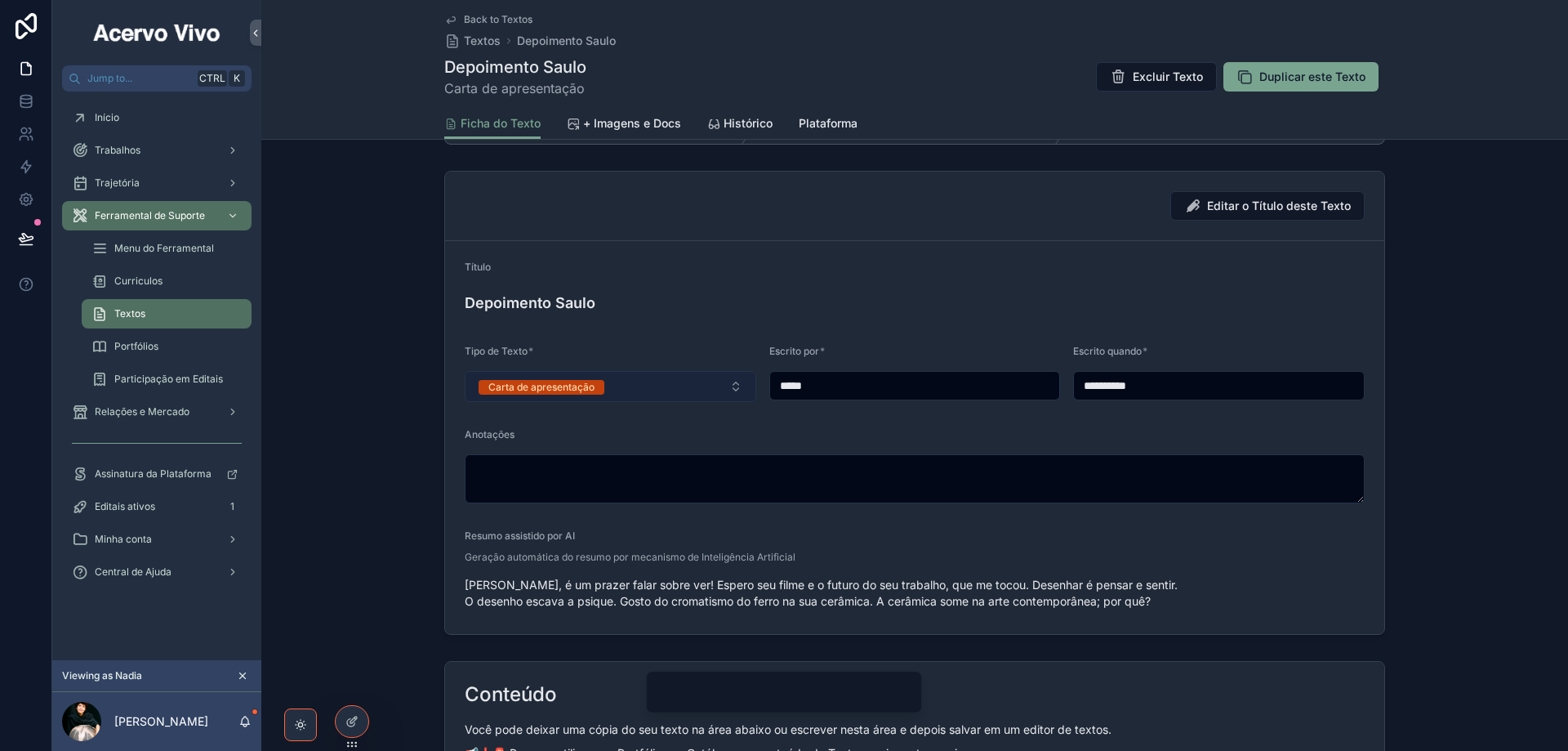
type input "**********"
click at [654, 385] on button "Carta de apresentação" at bounding box center [611, 386] width 292 height 31
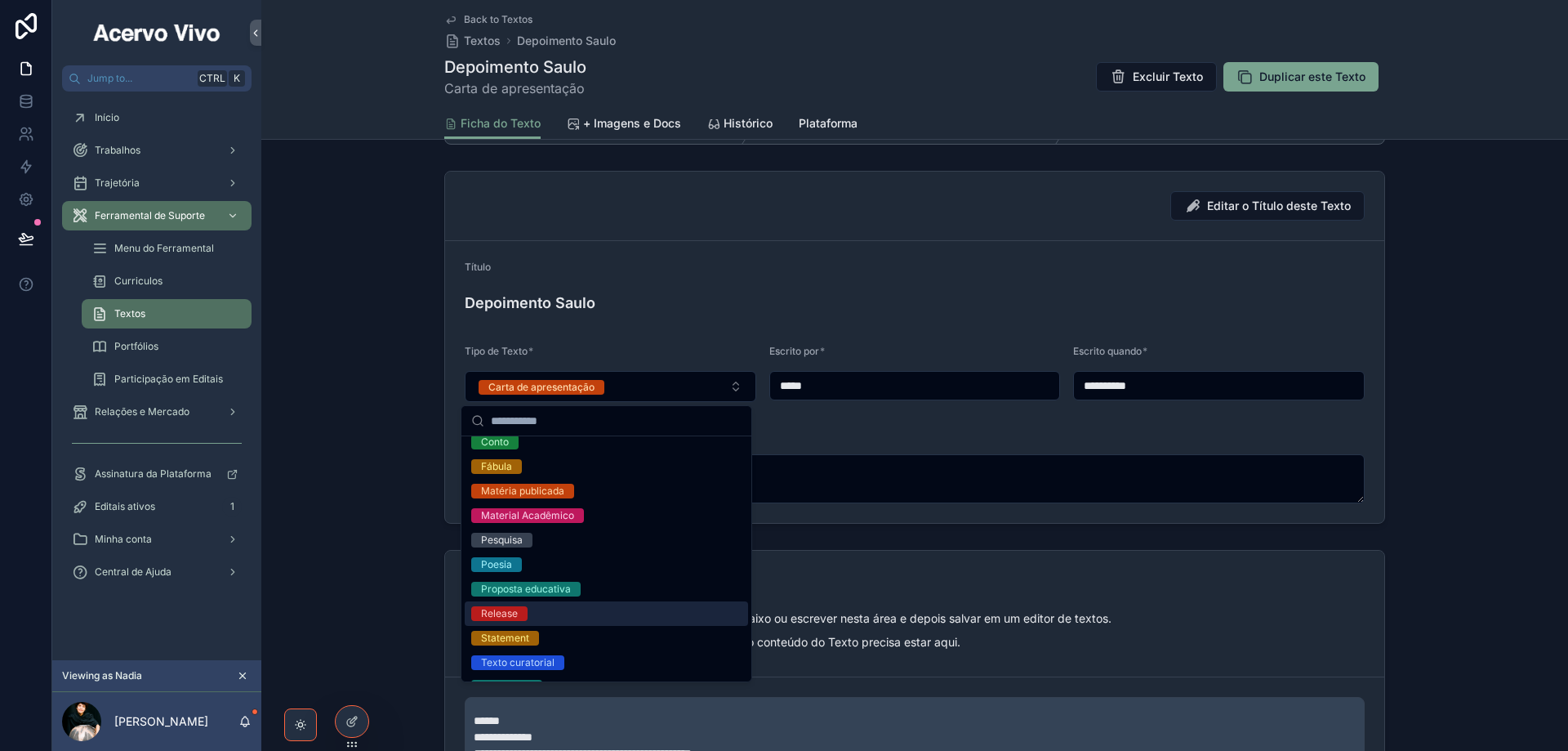
scroll to position [0, 0]
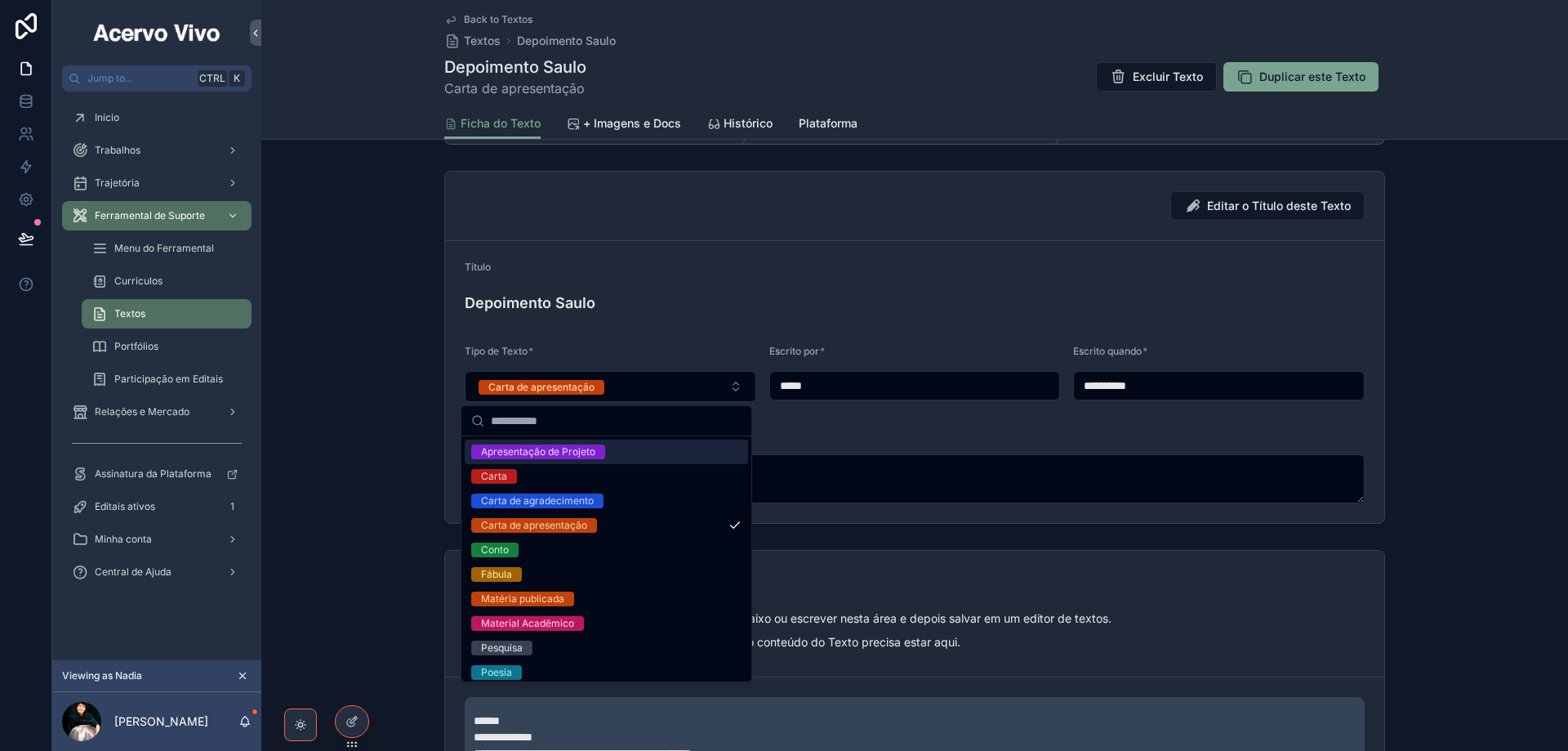
click at [636, 447] on div "Apresentação de Projeto" at bounding box center [606, 451] width 283 height 25
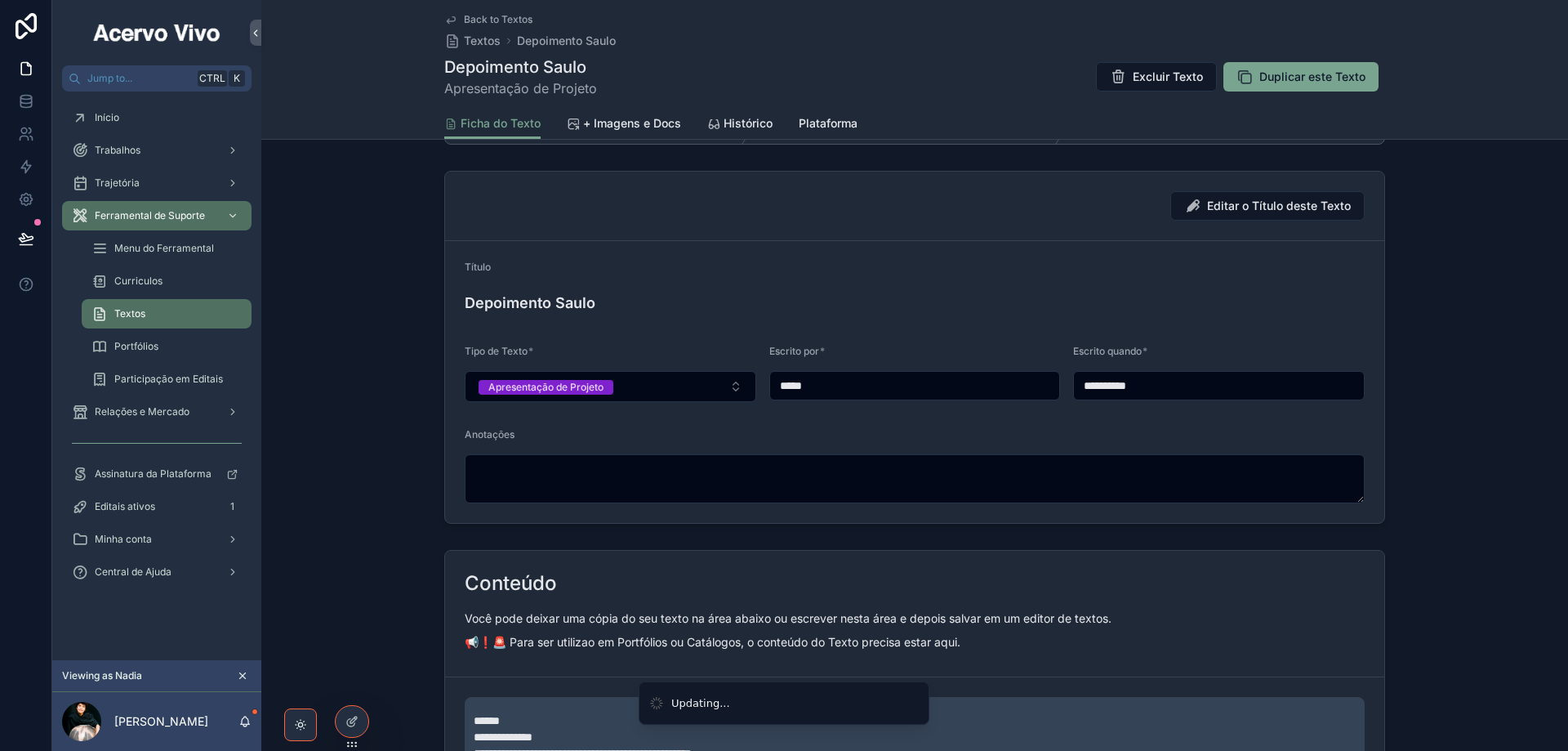
drag, startPoint x: 722, startPoint y: 331, endPoint x: 889, endPoint y: 301, distance: 169.7
click at [722, 329] on form "**********" at bounding box center [915, 381] width 939 height 282
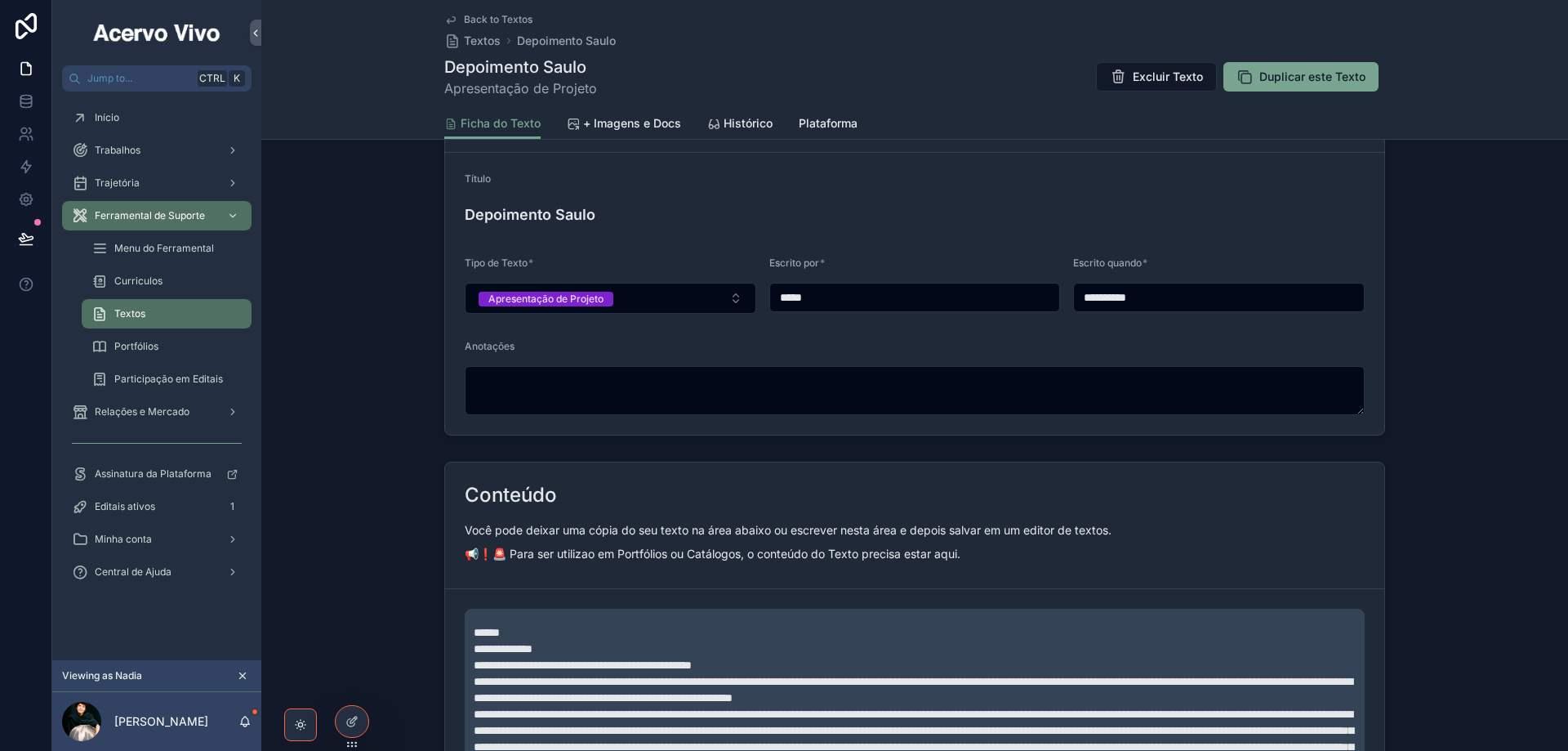
scroll to position [490, 0]
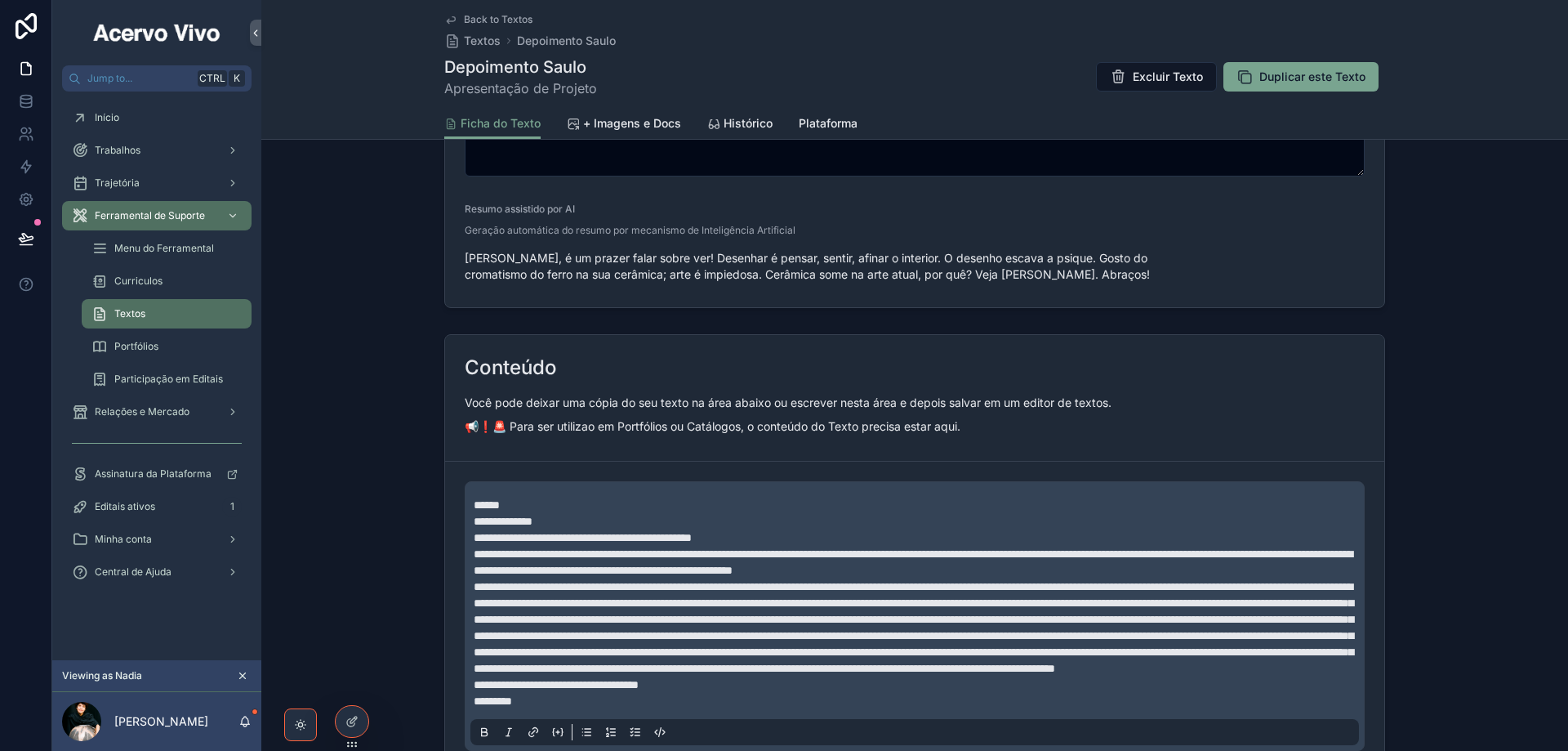
click at [598, 532] on span "**********" at bounding box center [582, 537] width 218 height 11
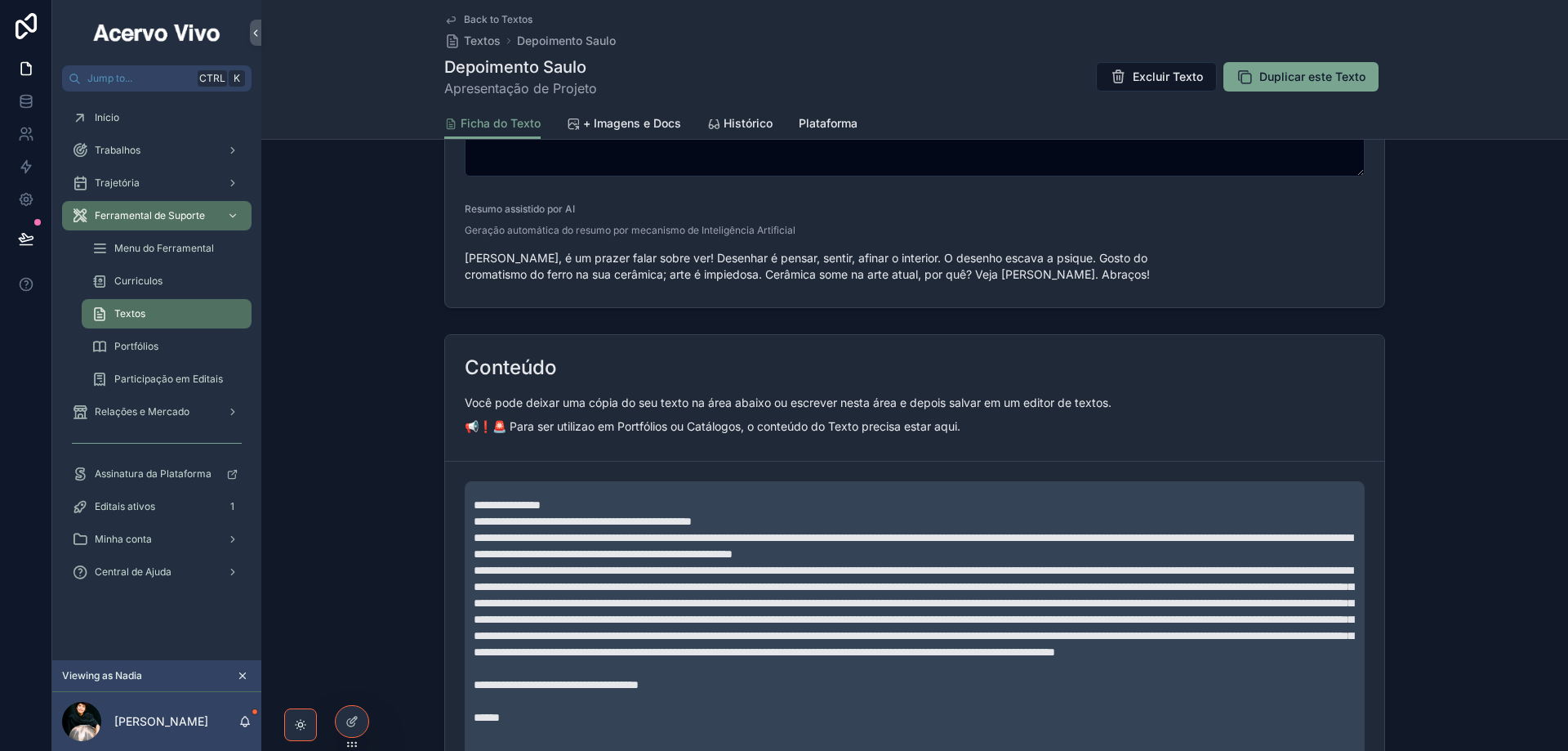
scroll to position [528, 0]
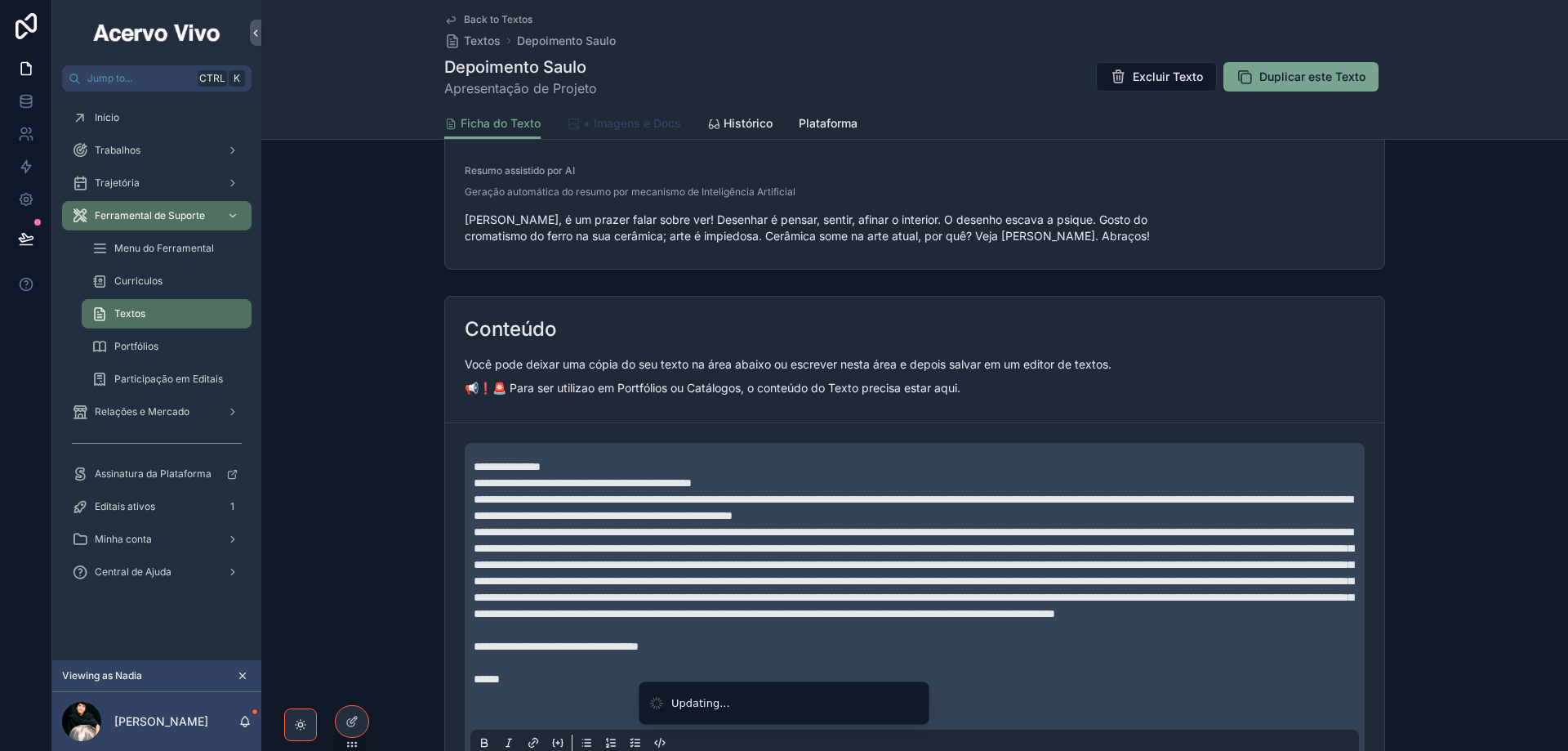
click at [632, 120] on span "+ Imagens e Docs" at bounding box center [632, 122] width 98 height 16
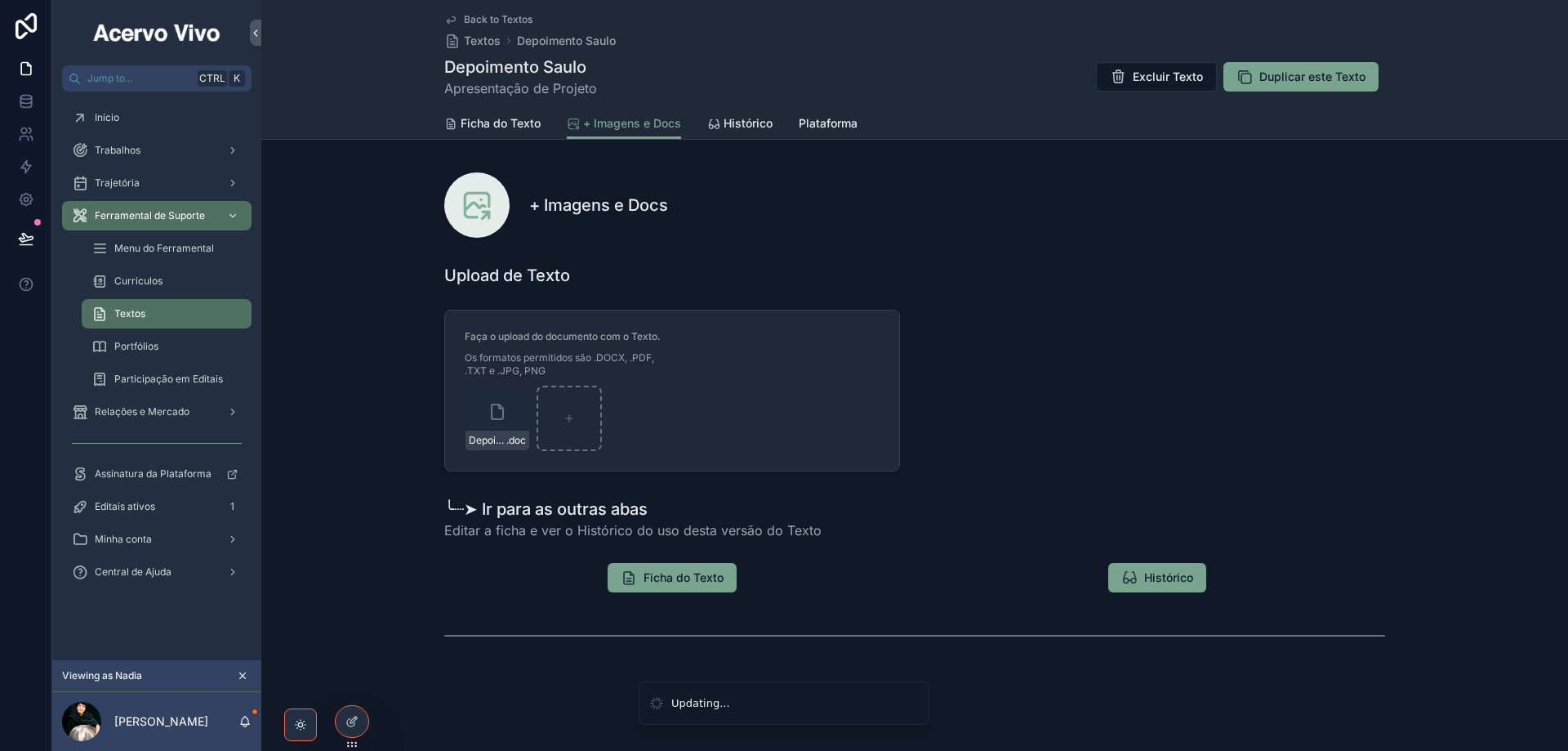
click at [476, 14] on span "Back to Textos" at bounding box center [498, 19] width 69 height 13
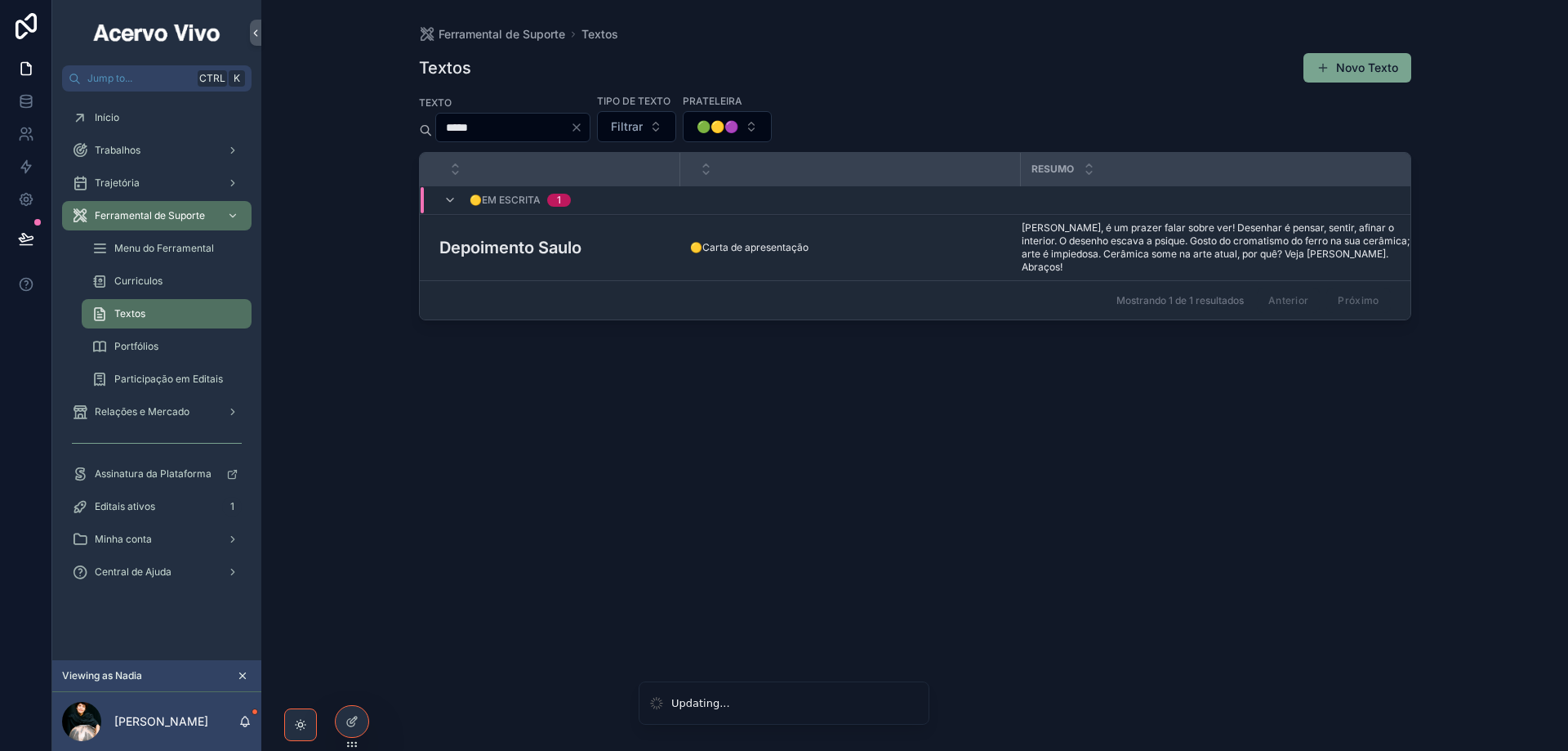
click at [583, 128] on icon "Clear" at bounding box center [576, 127] width 13 height 13
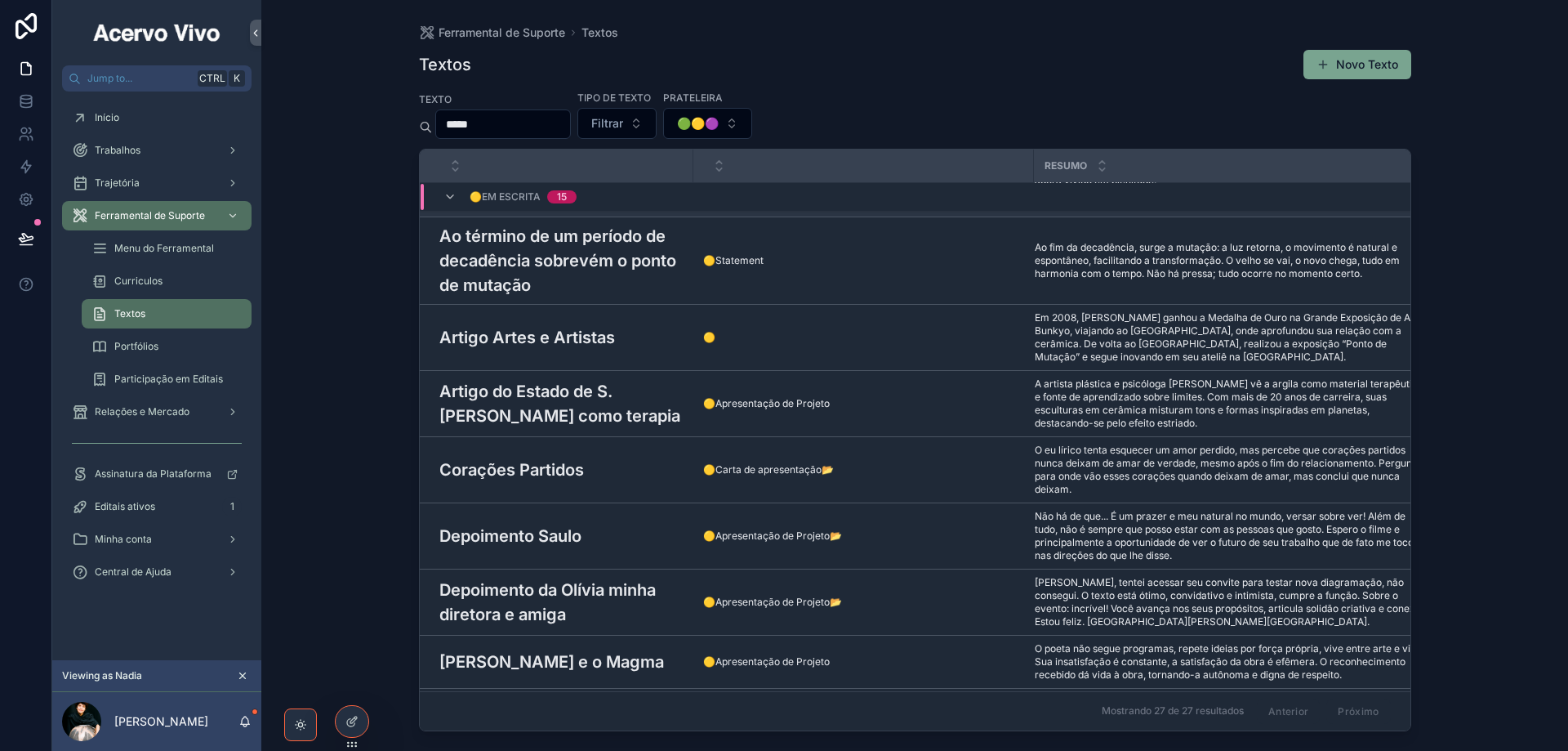
scroll to position [245, 0]
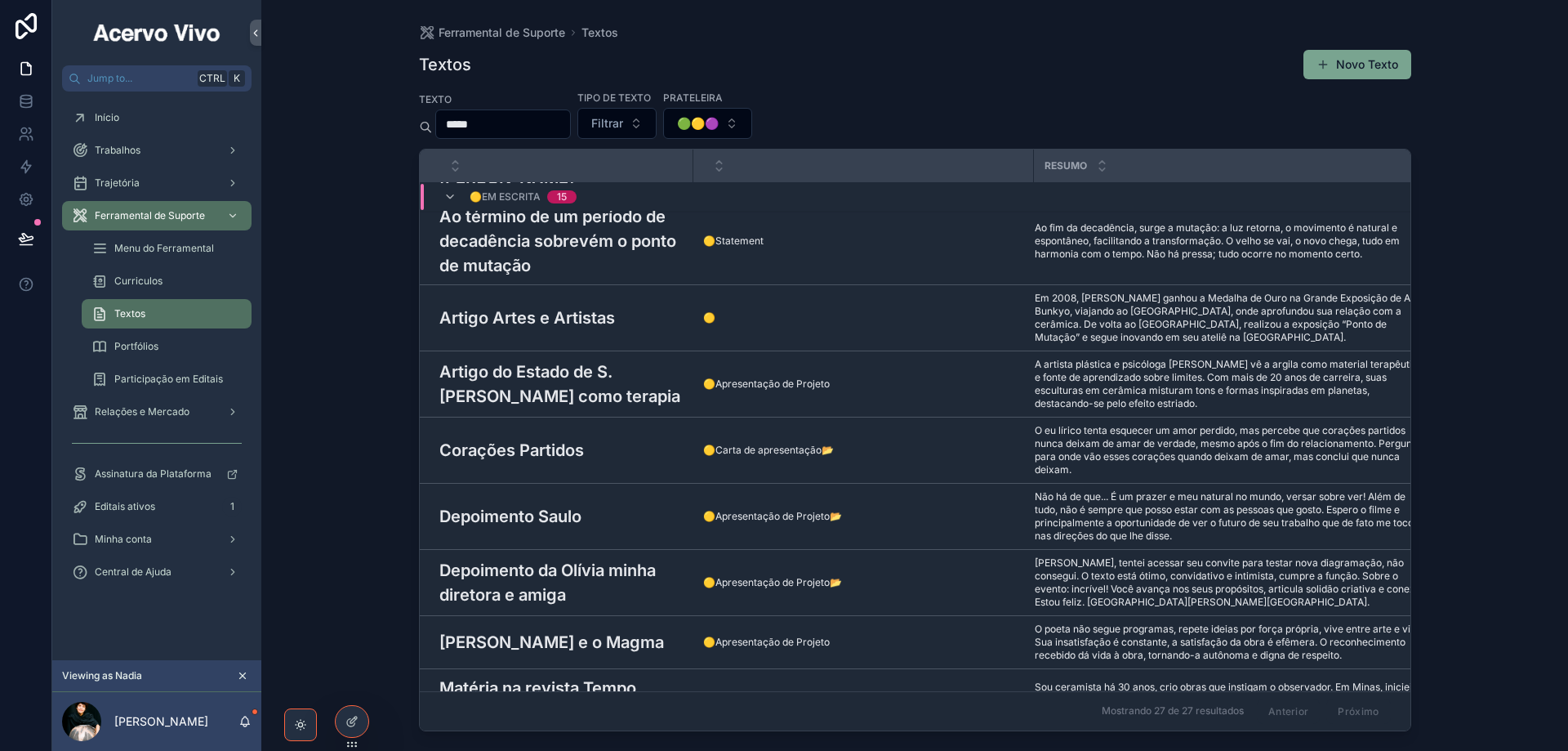
click at [576, 504] on h3 "Depoimento Saulo" at bounding box center [510, 516] width 142 height 25
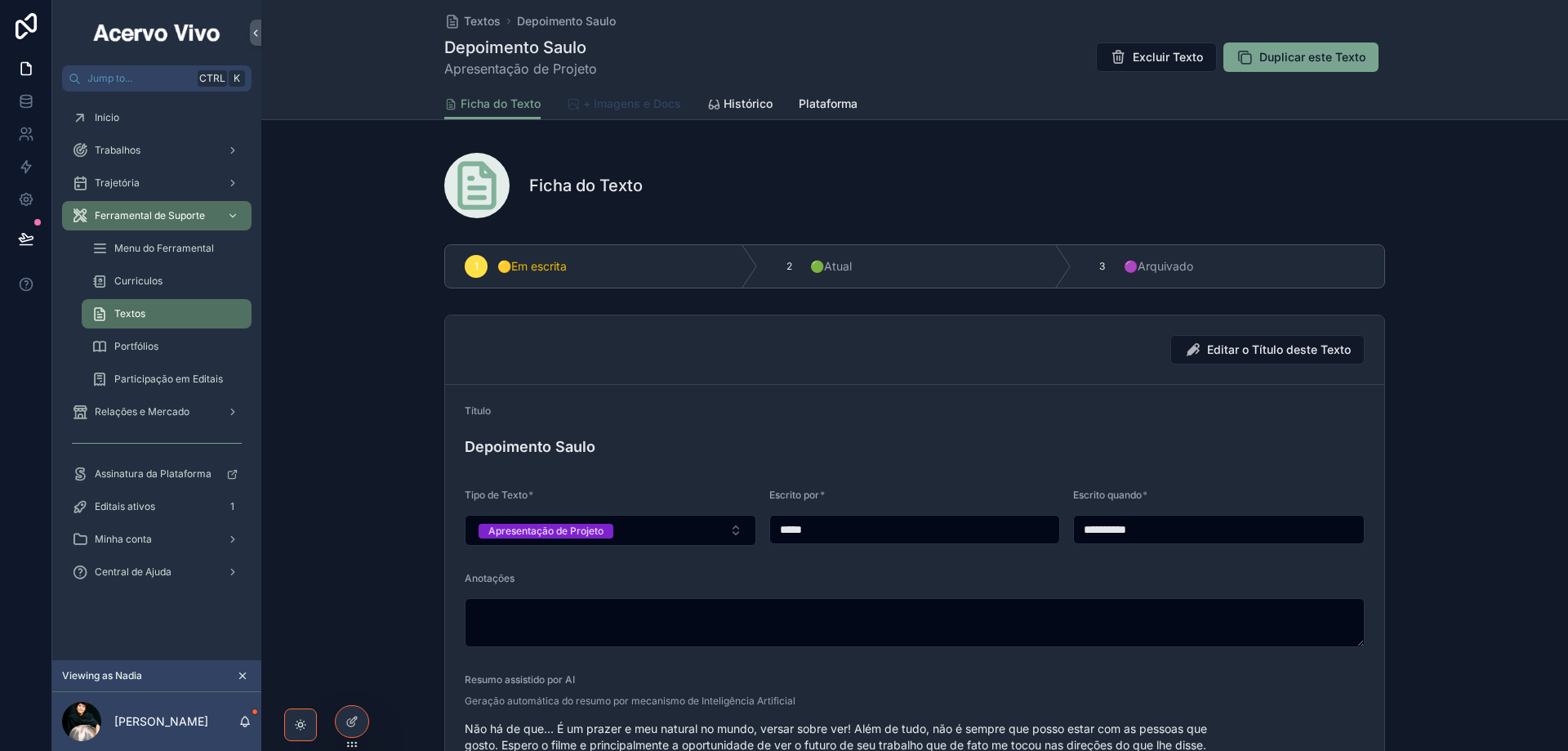
click at [621, 104] on span "+ Imagens e Docs" at bounding box center [632, 104] width 98 height 16
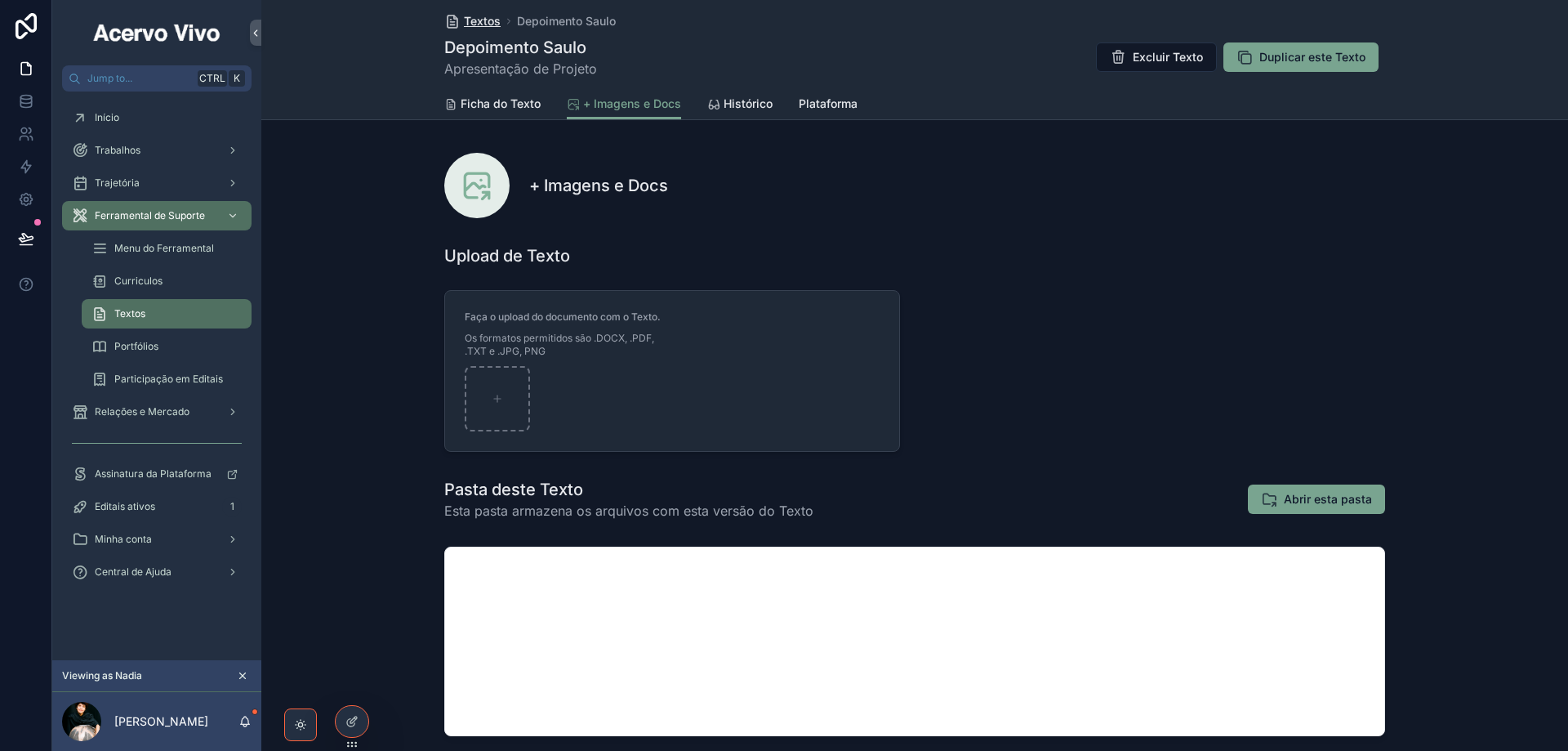
click at [483, 25] on span "Textos" at bounding box center [482, 21] width 37 height 16
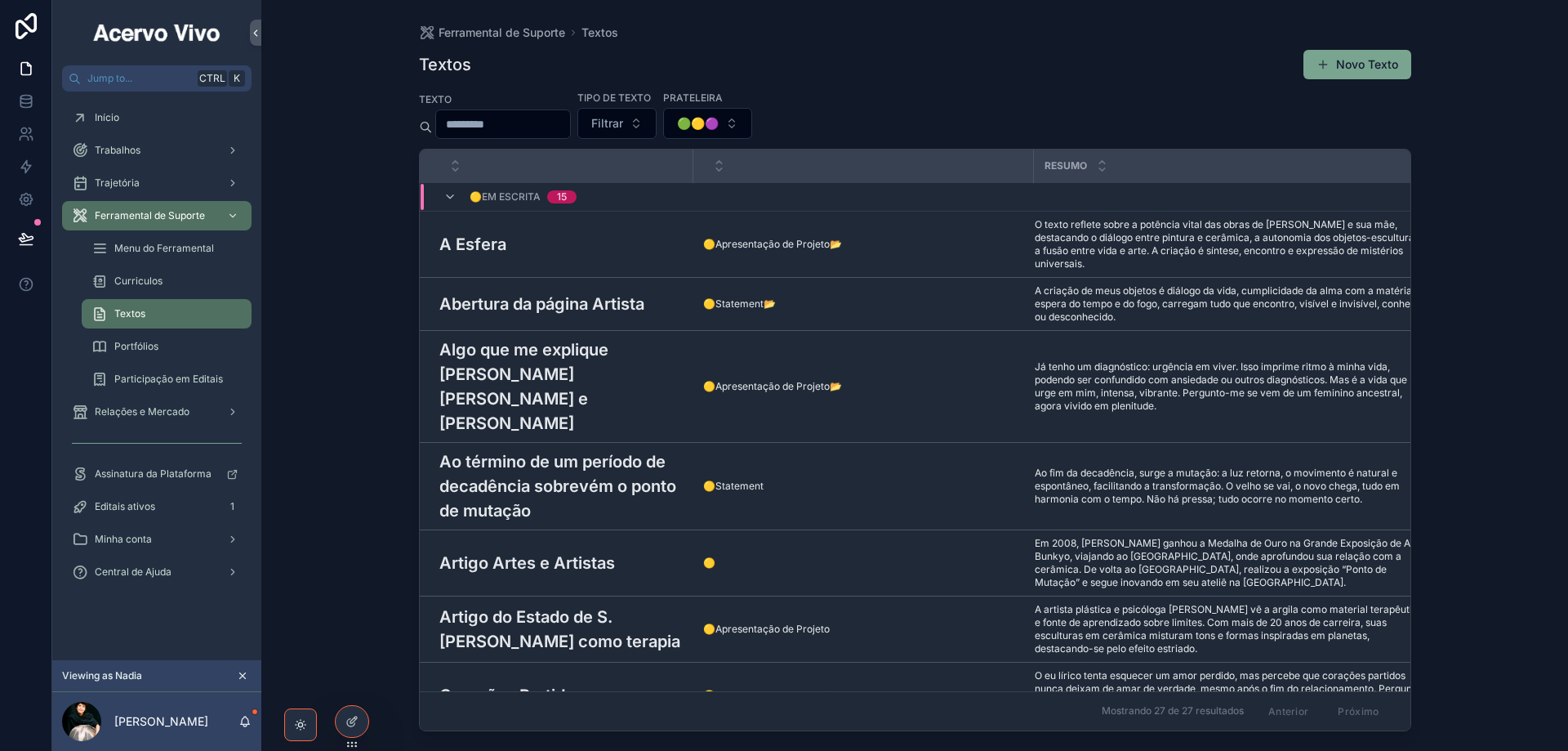
click at [530, 121] on input "scrollable content" at bounding box center [503, 124] width 134 height 23
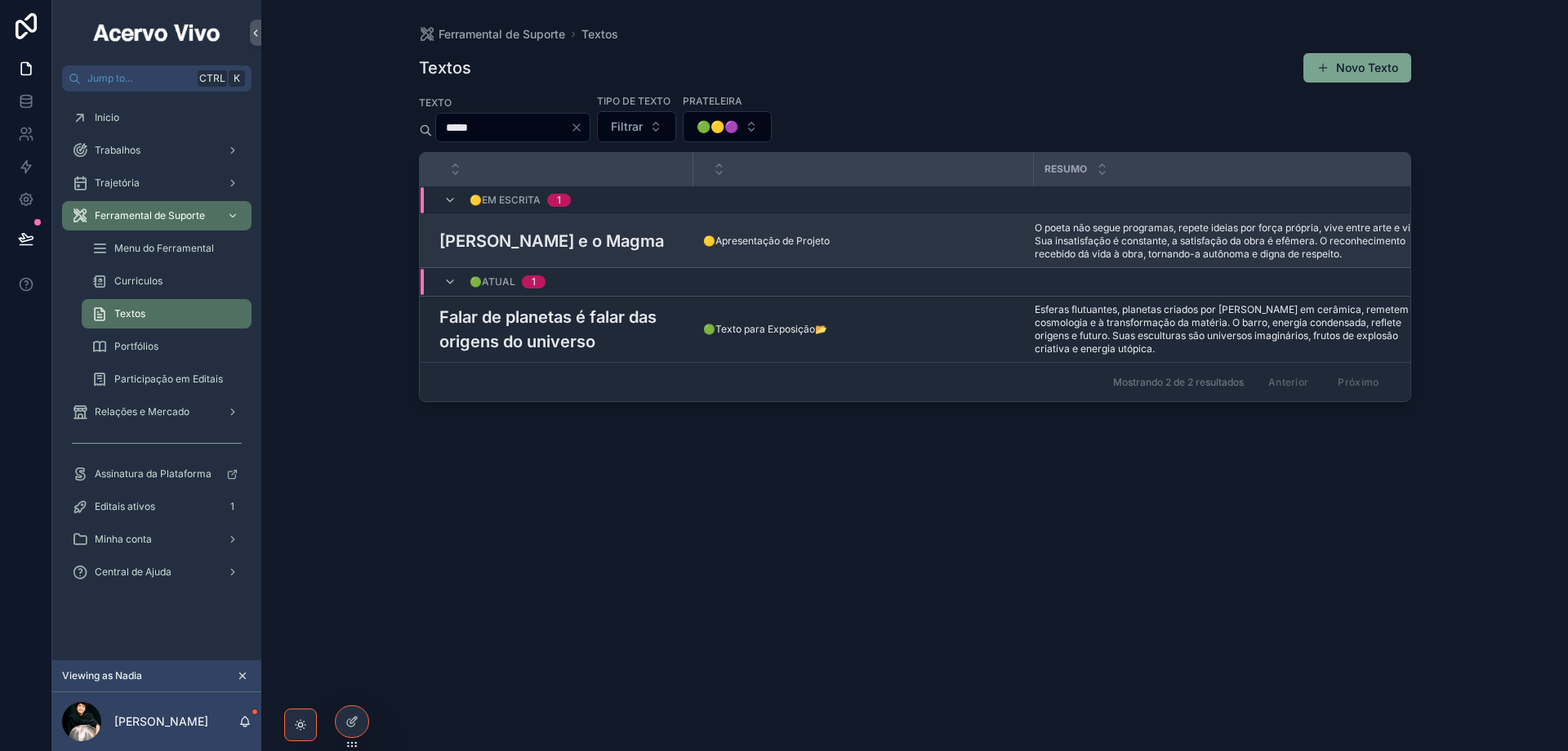
type input "*****"
click at [584, 239] on h3 "[PERSON_NAME] e o Magma" at bounding box center [551, 241] width 224 height 25
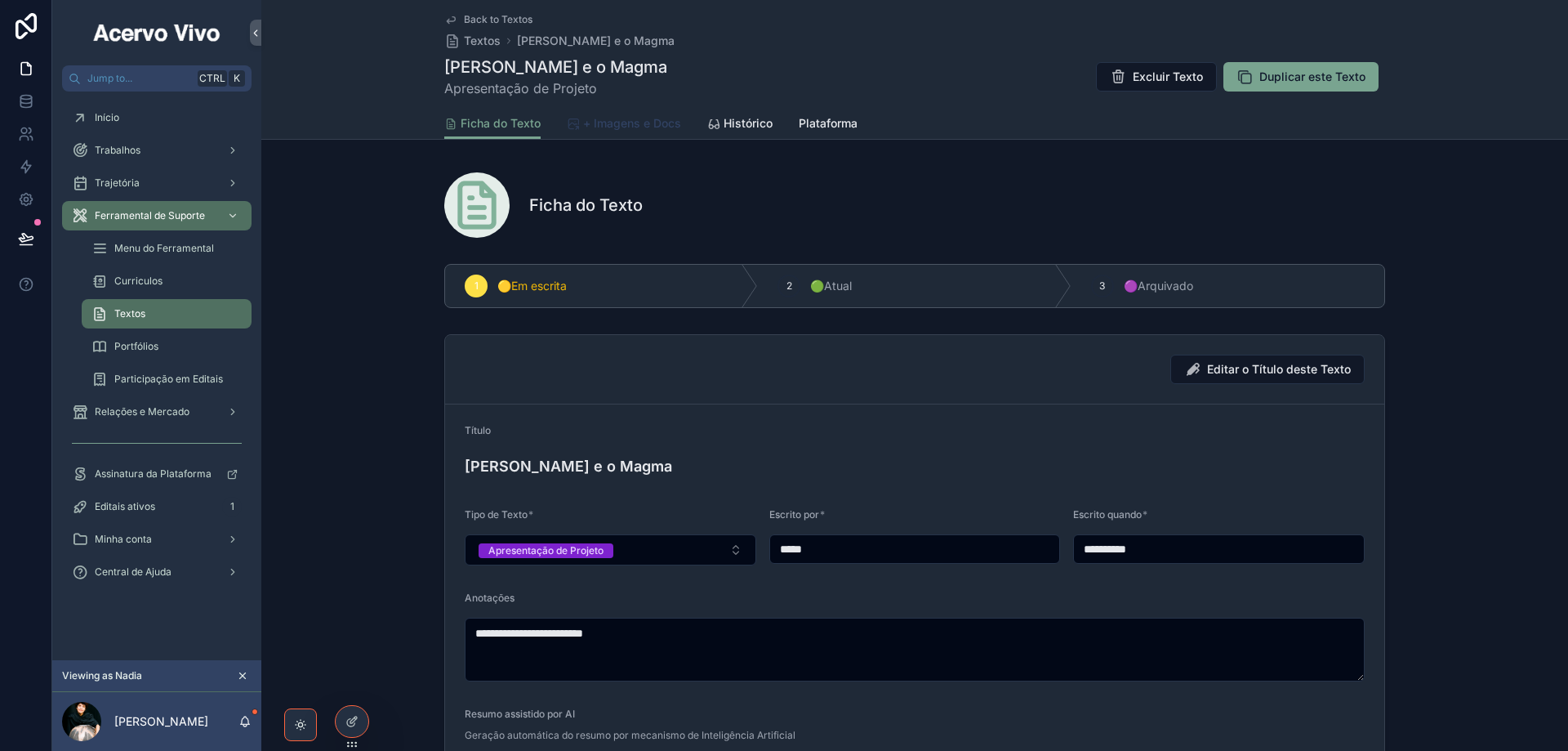
click at [634, 128] on span "+ Imagens e Docs" at bounding box center [632, 122] width 98 height 16
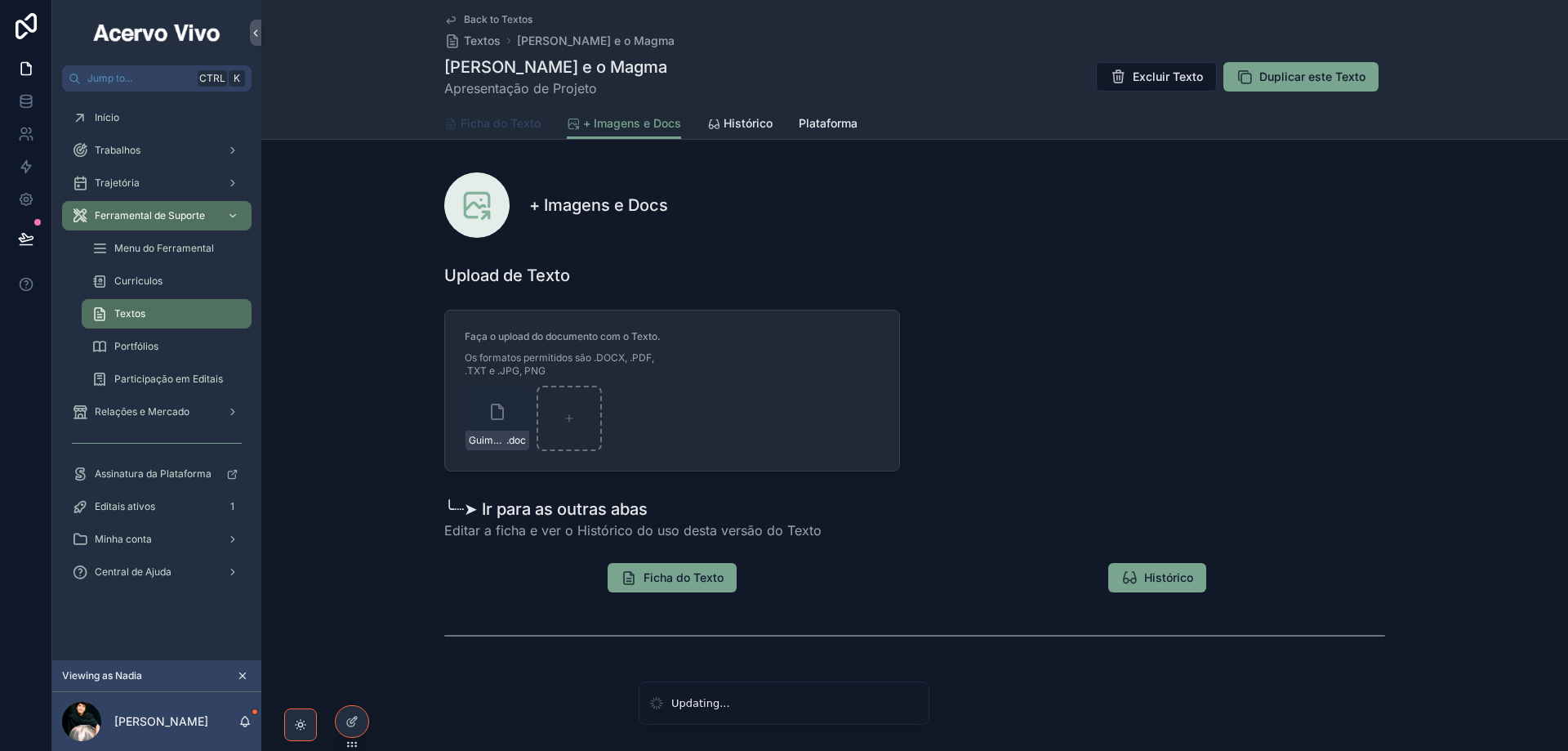
click at [500, 122] on span "Ficha do Texto" at bounding box center [500, 122] width 80 height 16
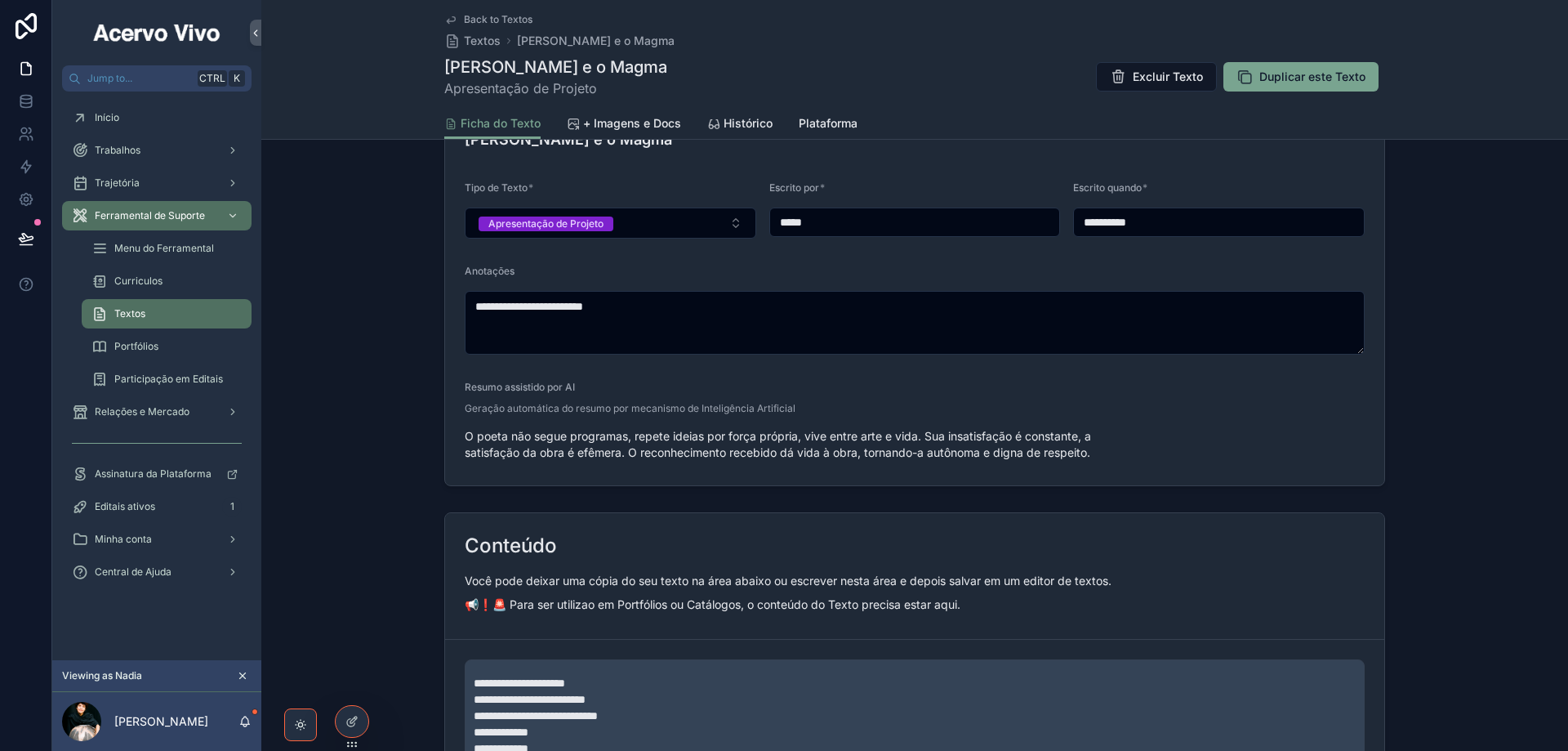
scroll to position [572, 0]
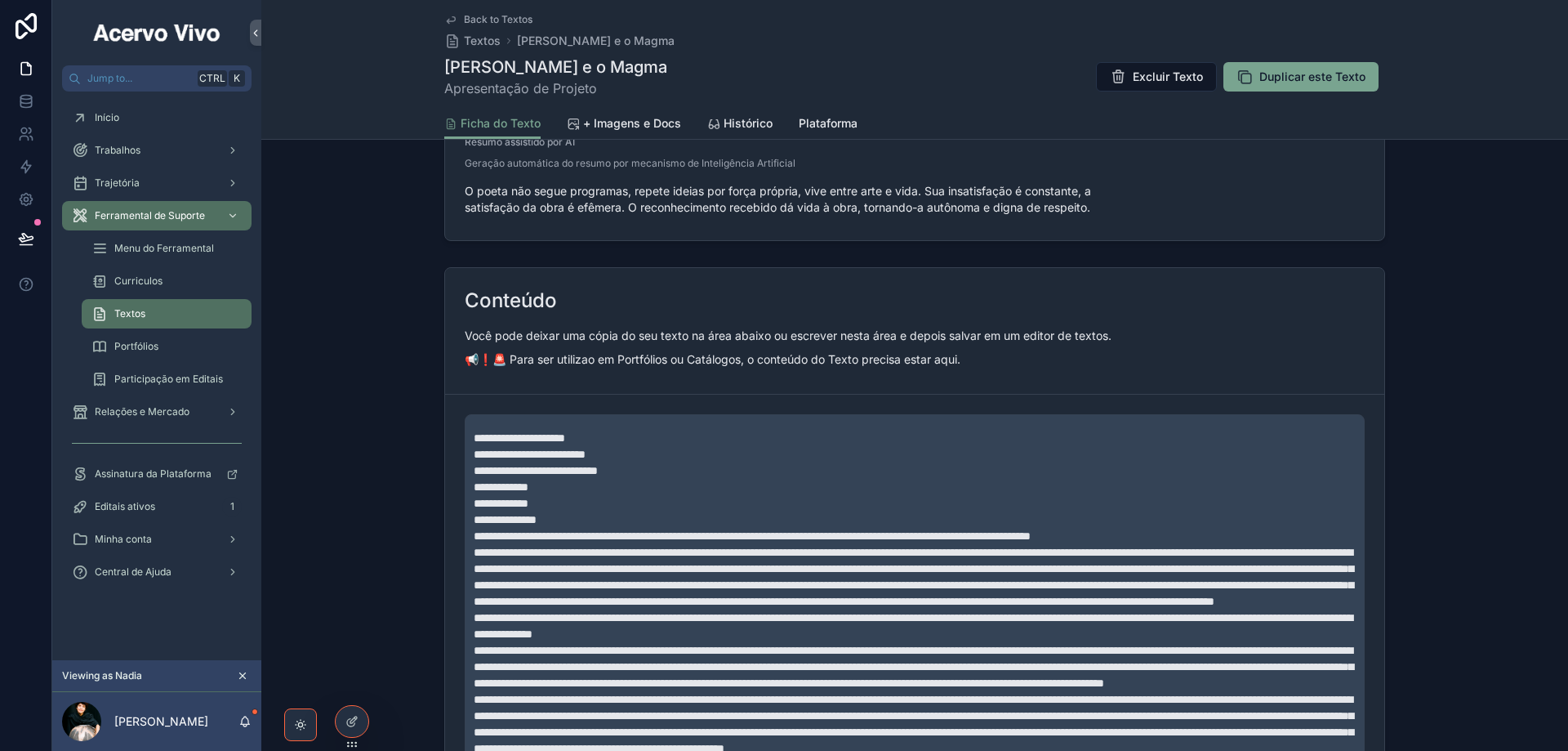
click at [565, 575] on p "**********" at bounding box center [918, 576] width 889 height 65
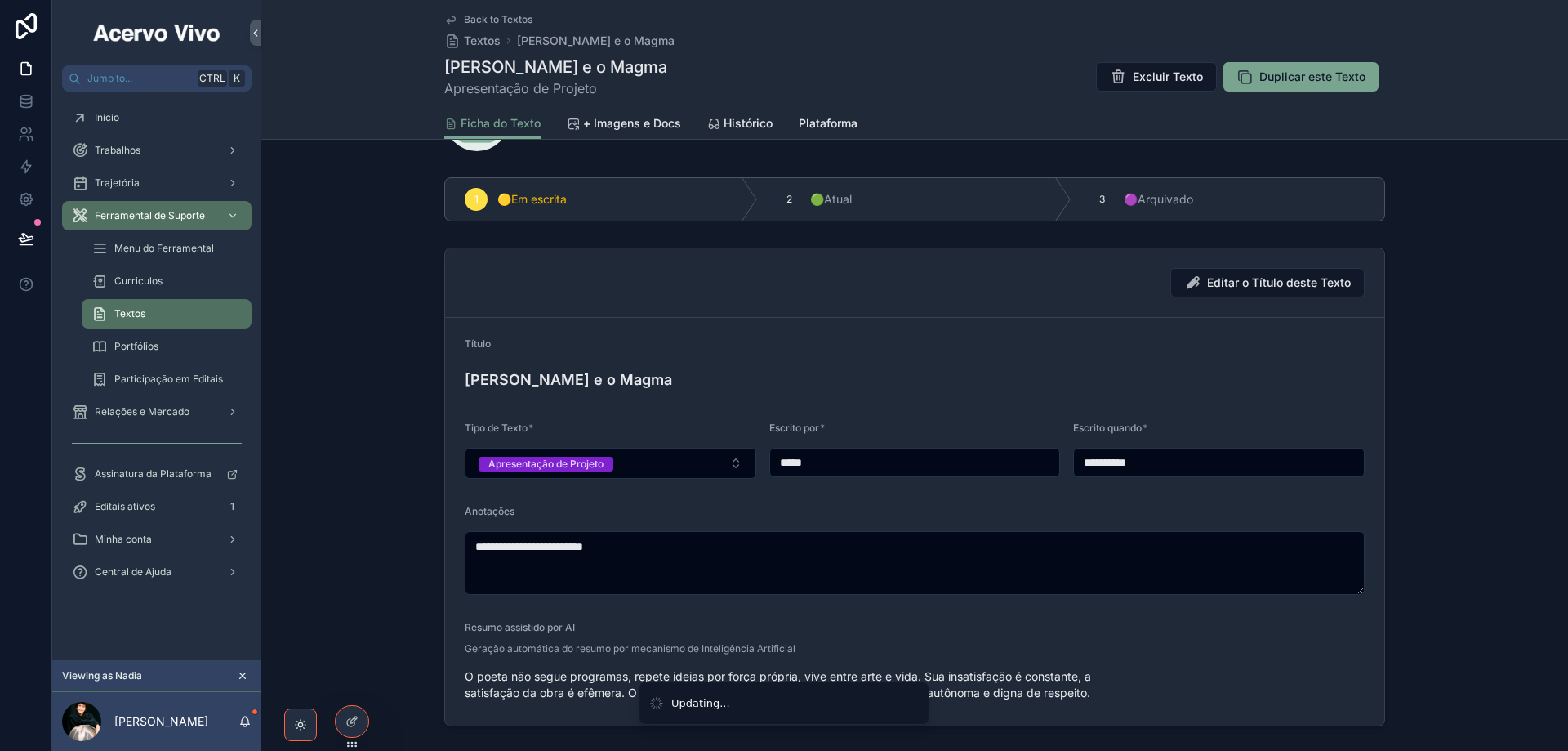
scroll to position [0, 0]
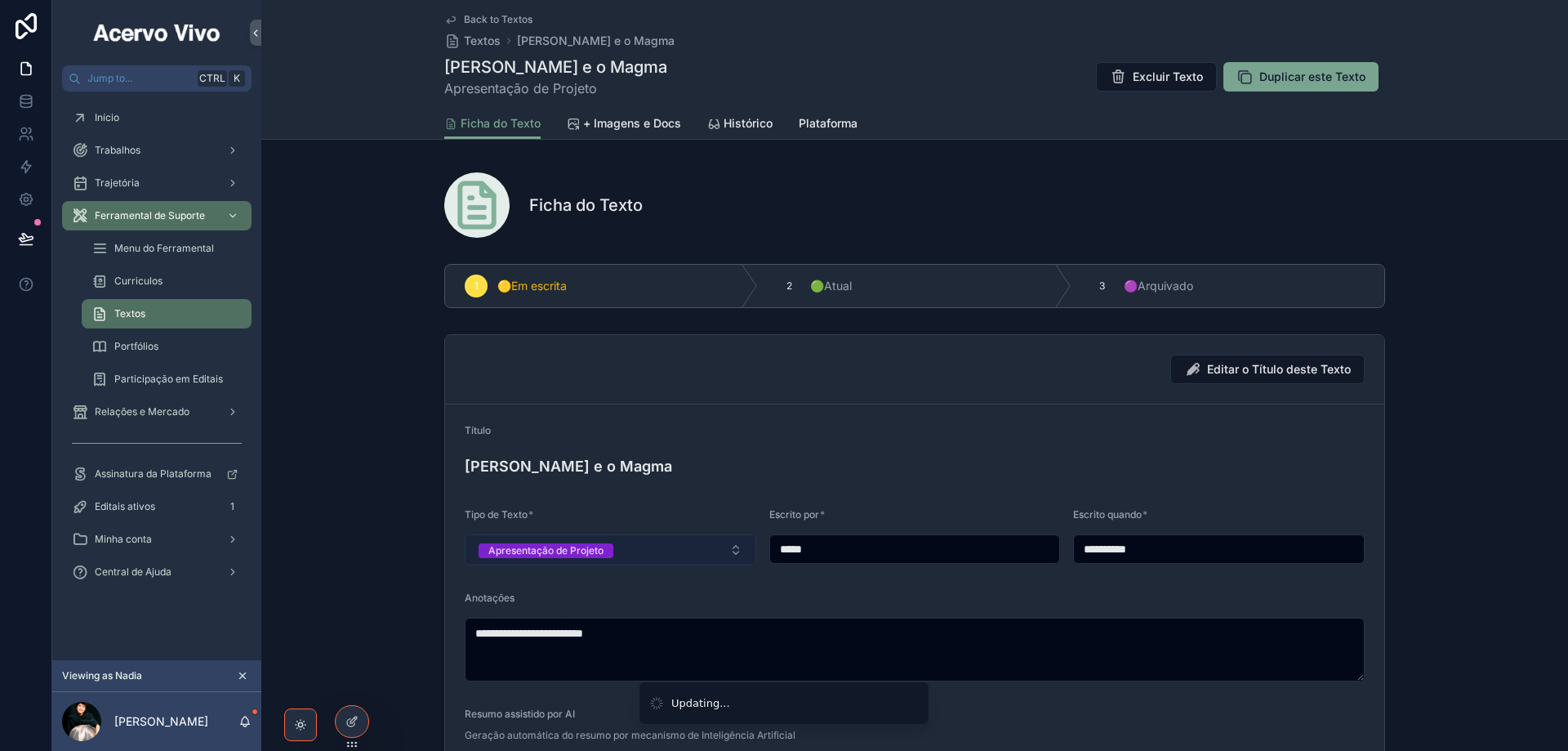
click at [631, 554] on button "Apresentação de Projeto" at bounding box center [611, 550] width 292 height 31
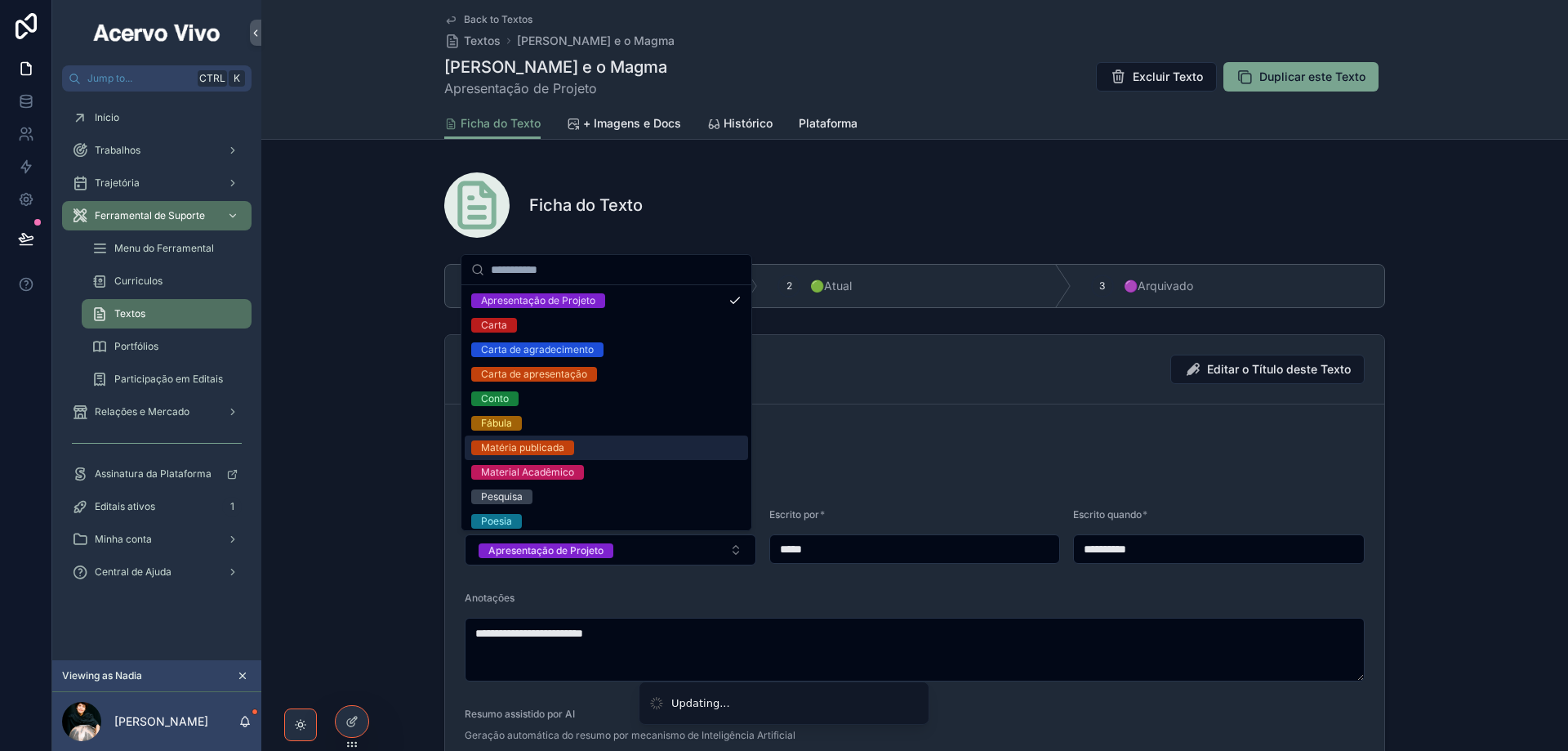
click at [602, 451] on div "Matéria publicada" at bounding box center [606, 447] width 283 height 25
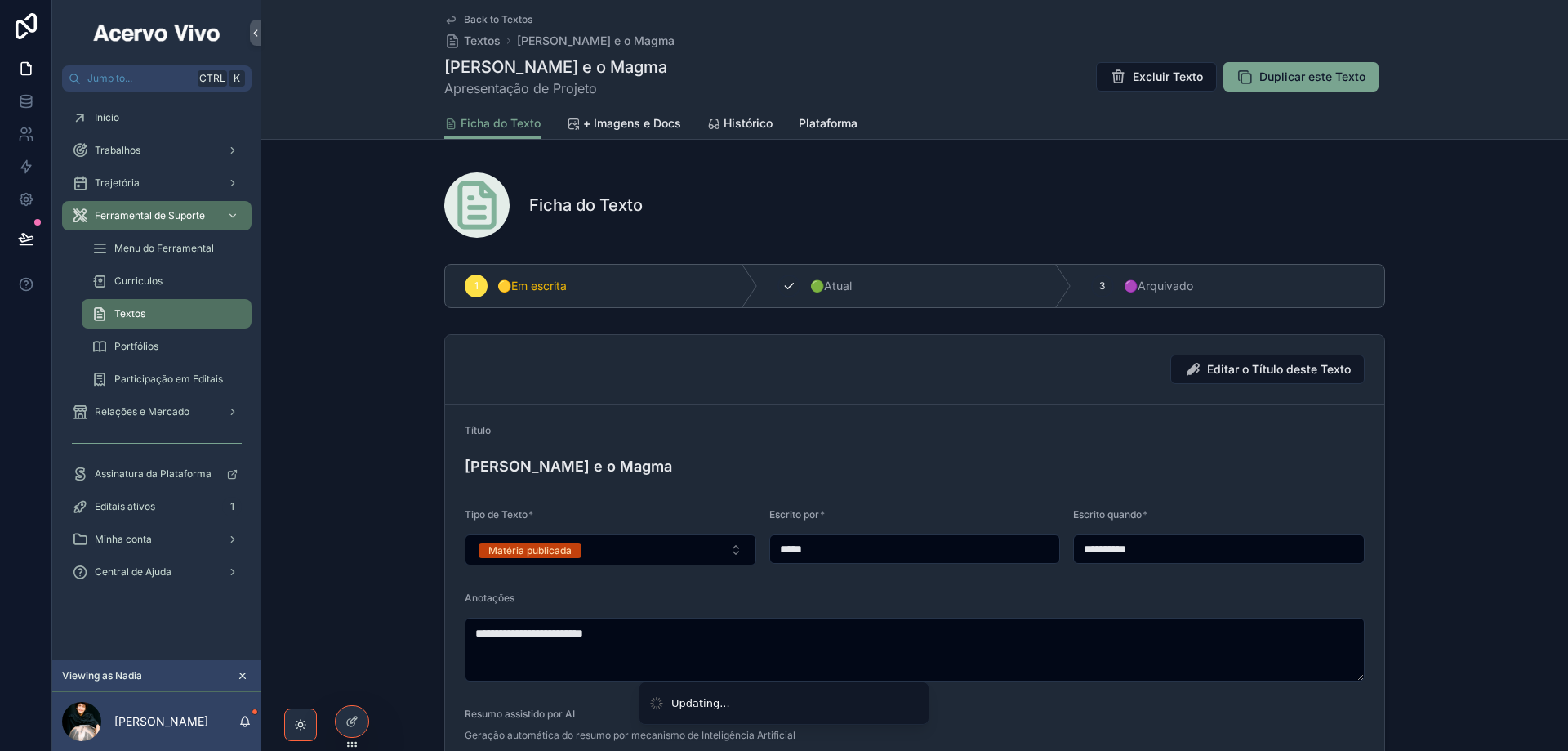
click at [813, 289] on span "🟢Atual" at bounding box center [831, 285] width 42 height 16
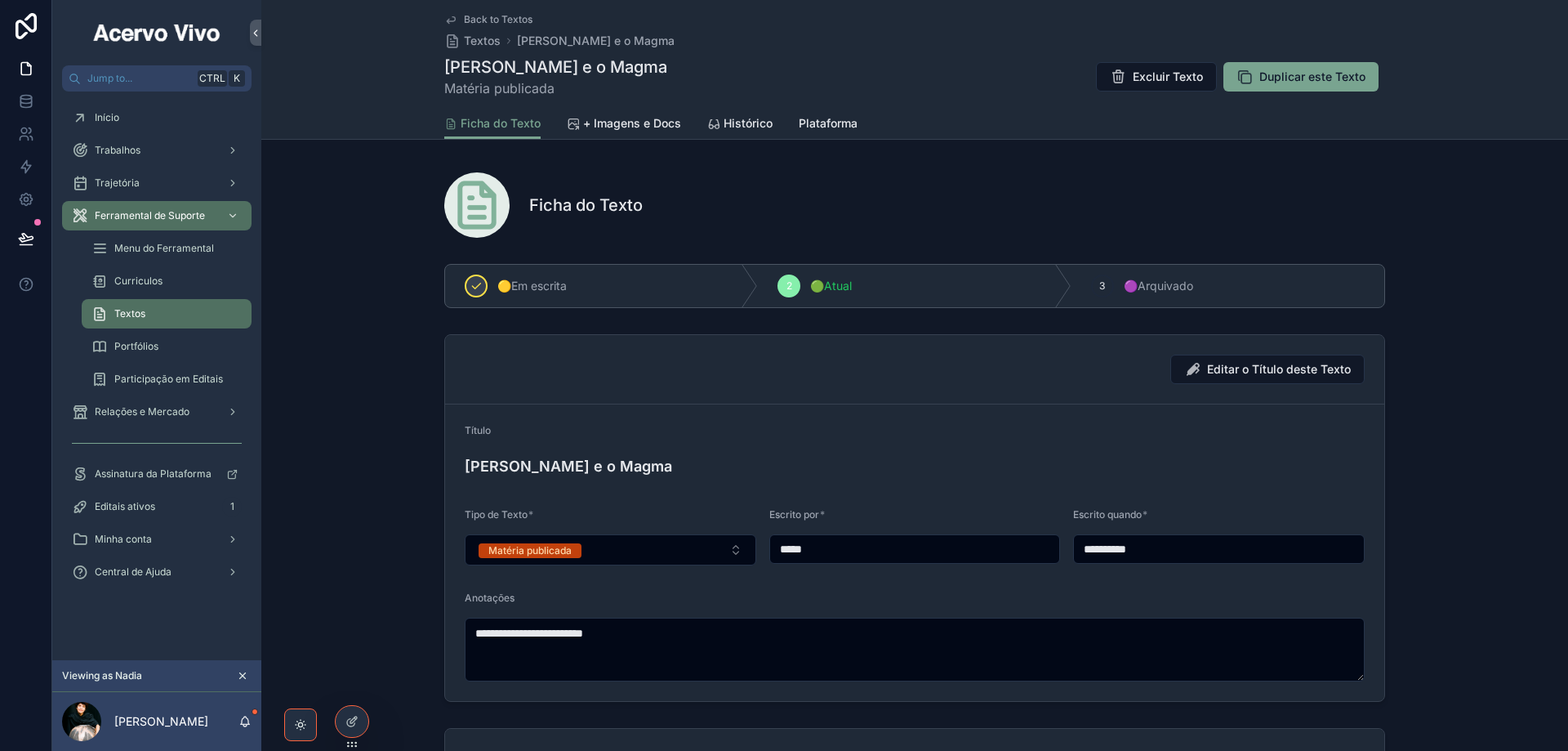
drag, startPoint x: 1147, startPoint y: 551, endPoint x: 1077, endPoint y: 554, distance: 70.1
click at [1077, 554] on input "**********" at bounding box center [1219, 549] width 290 height 23
type input "**********"
click at [617, 118] on span "+ Imagens e Docs" at bounding box center [632, 122] width 98 height 16
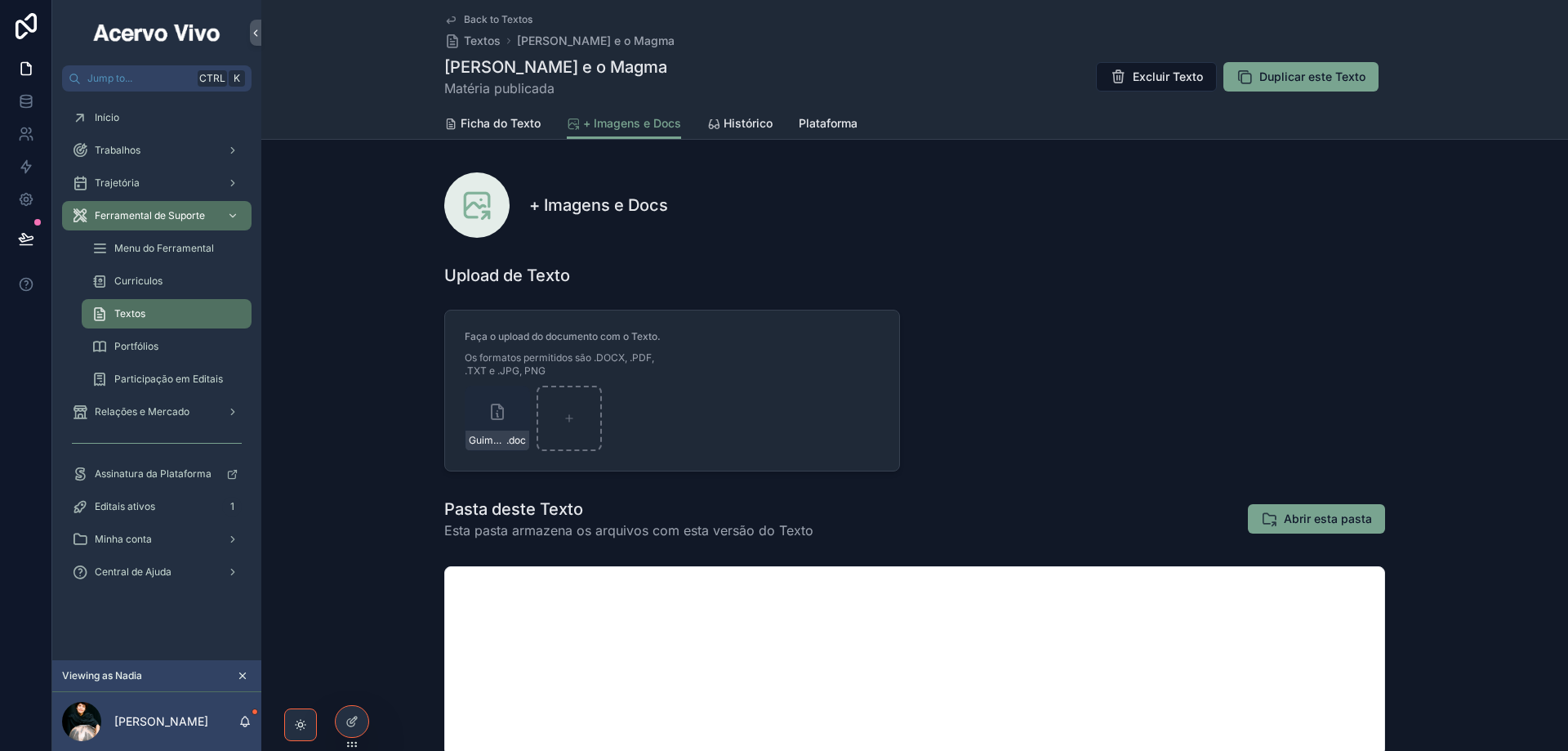
click at [497, 25] on span "Back to Textos" at bounding box center [498, 19] width 69 height 13
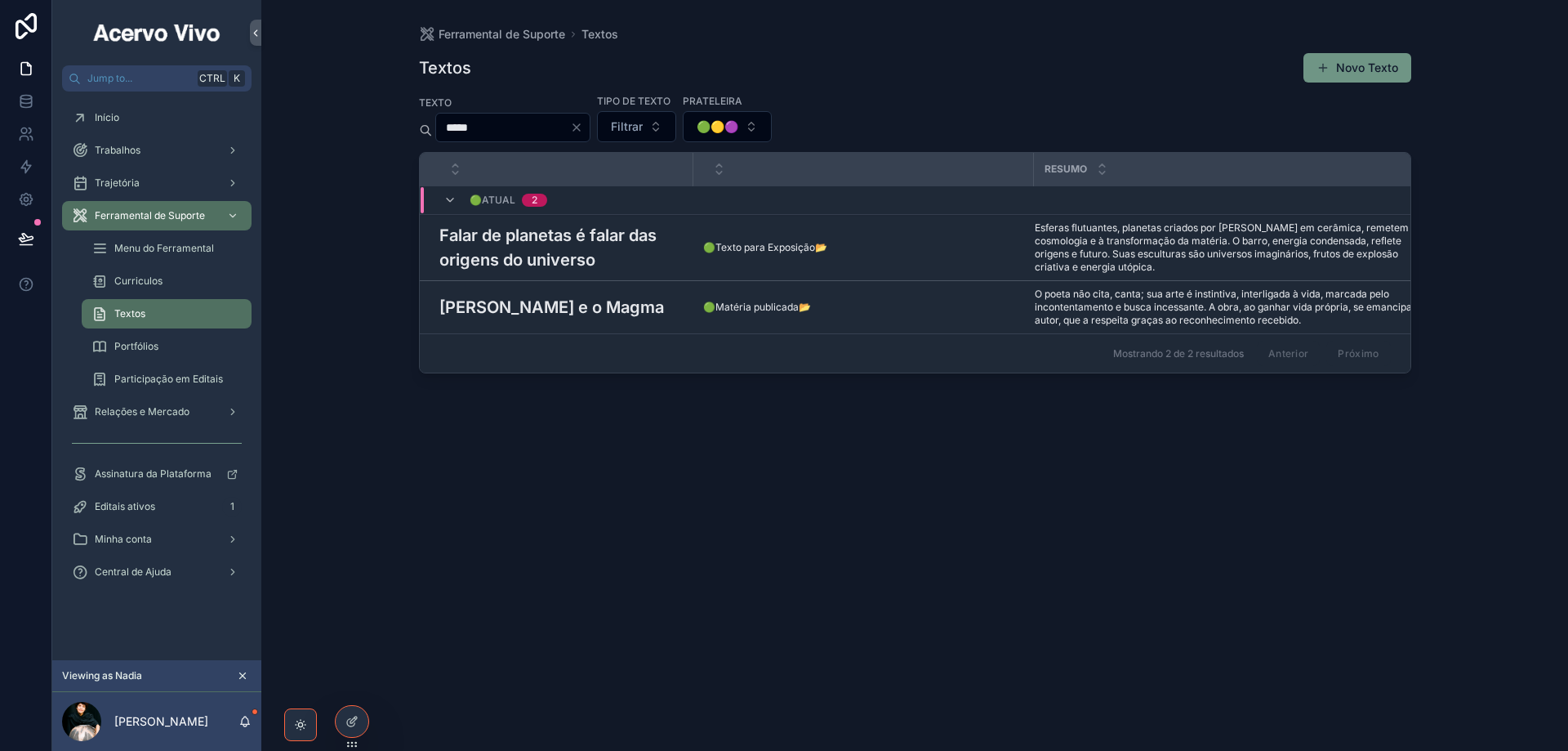
click at [1338, 69] on button "Novo Texto" at bounding box center [1357, 68] width 108 height 29
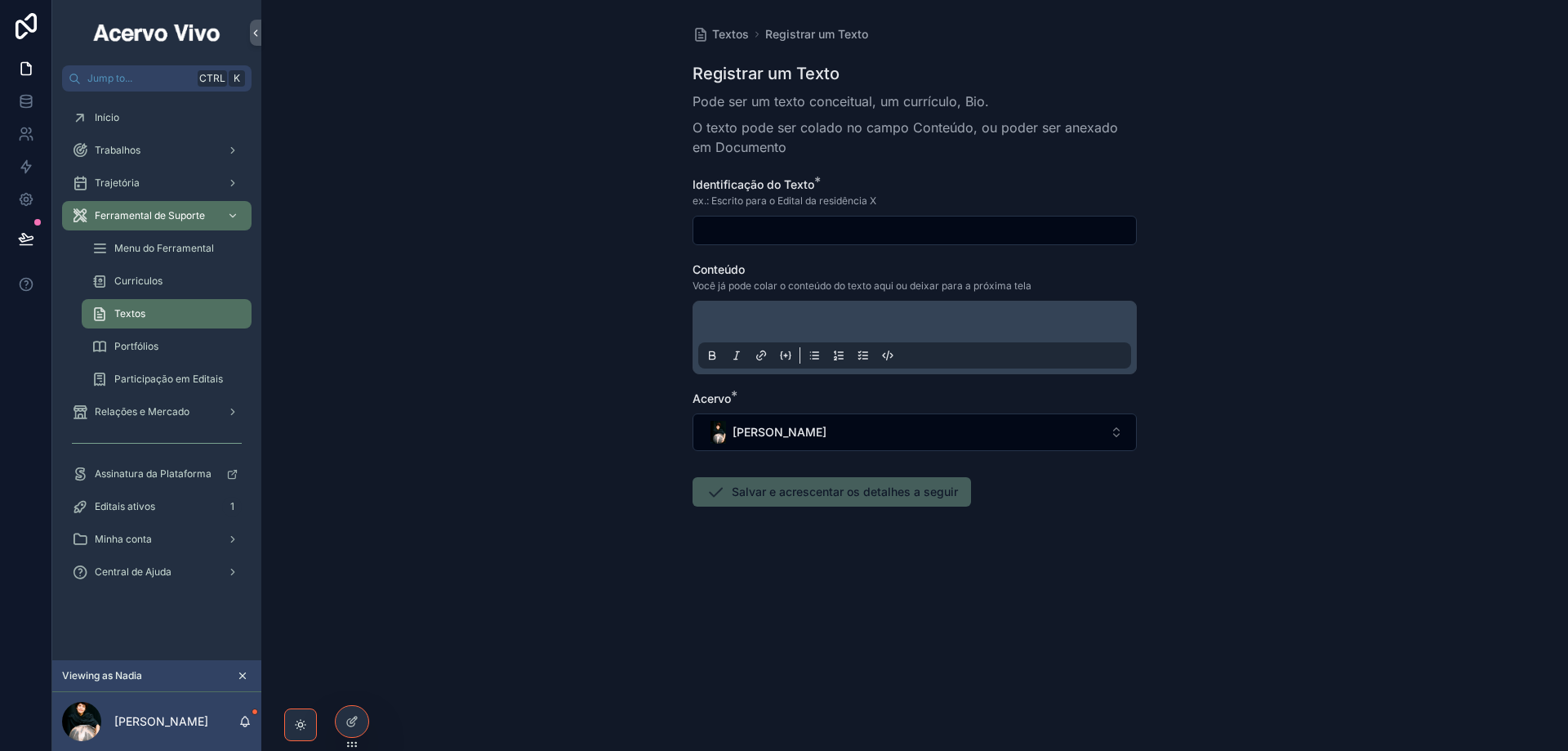
click at [745, 224] on input "scrollable content" at bounding box center [915, 230] width 443 height 23
paste input "**********"
type input "**********"
click at [767, 317] on p "scrollable content" at bounding box center [918, 324] width 433 height 16
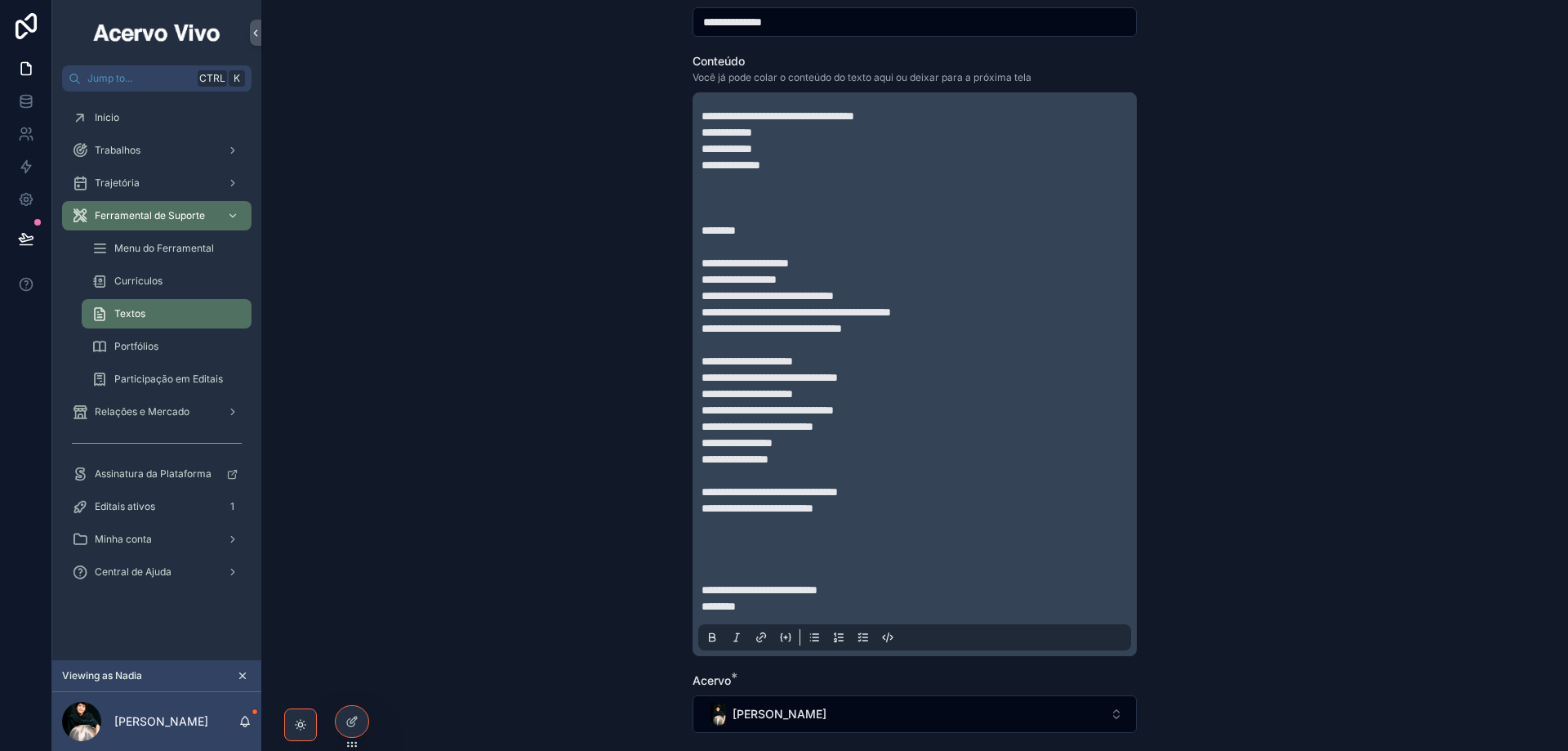
scroll to position [350, 0]
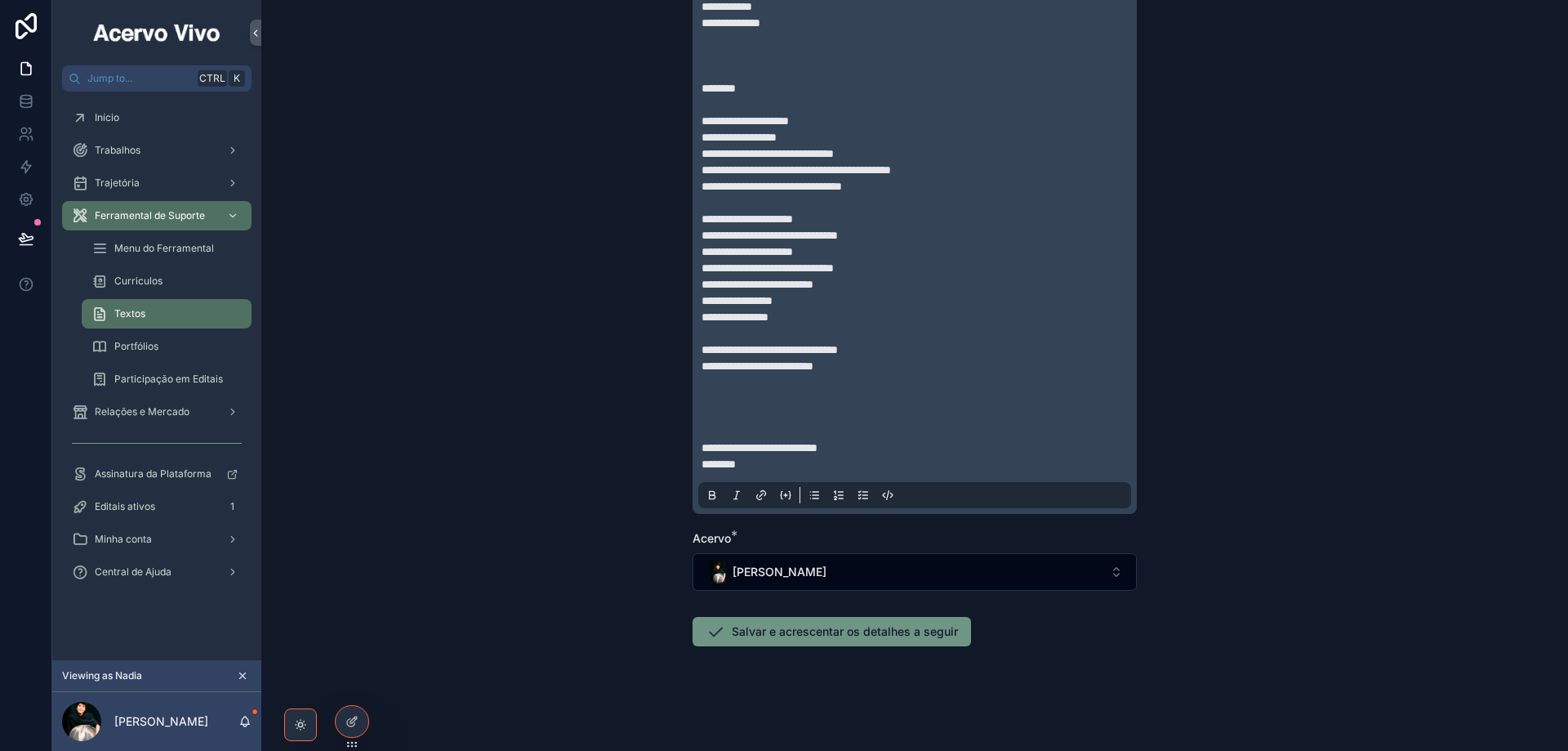
click at [790, 631] on button "Salvar e acrescentar os detalhes a seguir" at bounding box center [832, 631] width 278 height 29
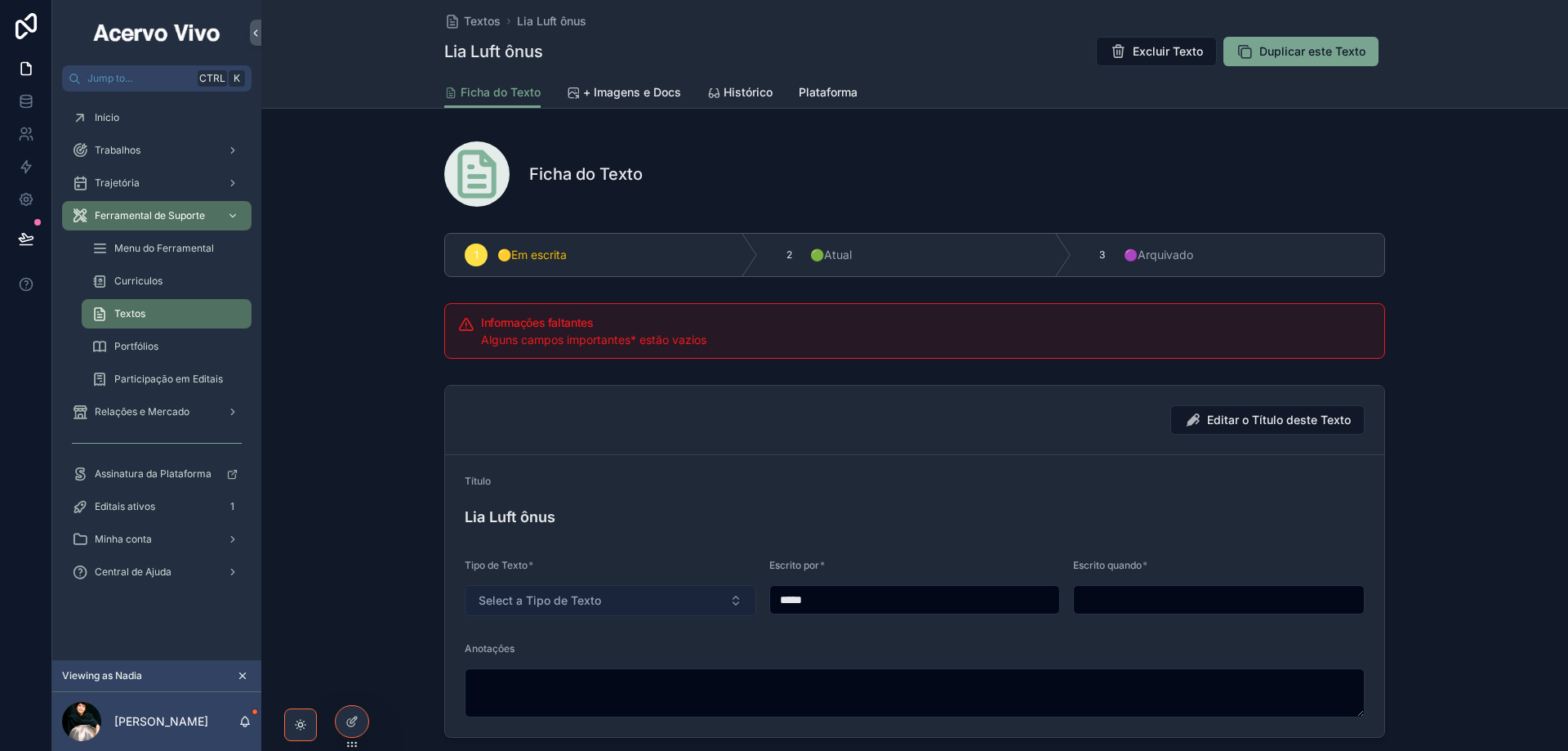
click at [647, 604] on button "Select a Tipo de Texto" at bounding box center [611, 600] width 292 height 31
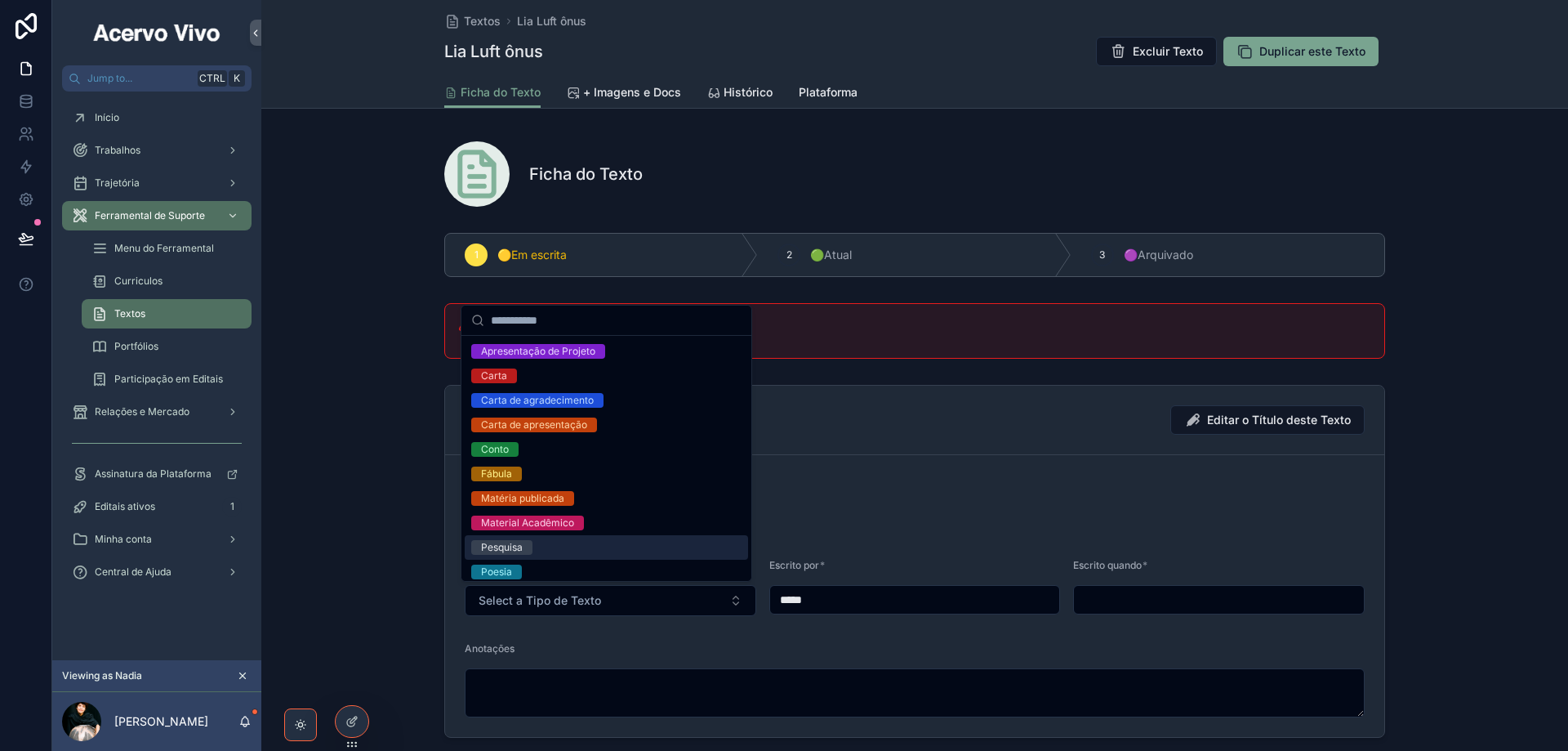
click at [634, 546] on div "Pesquisa" at bounding box center [606, 547] width 283 height 25
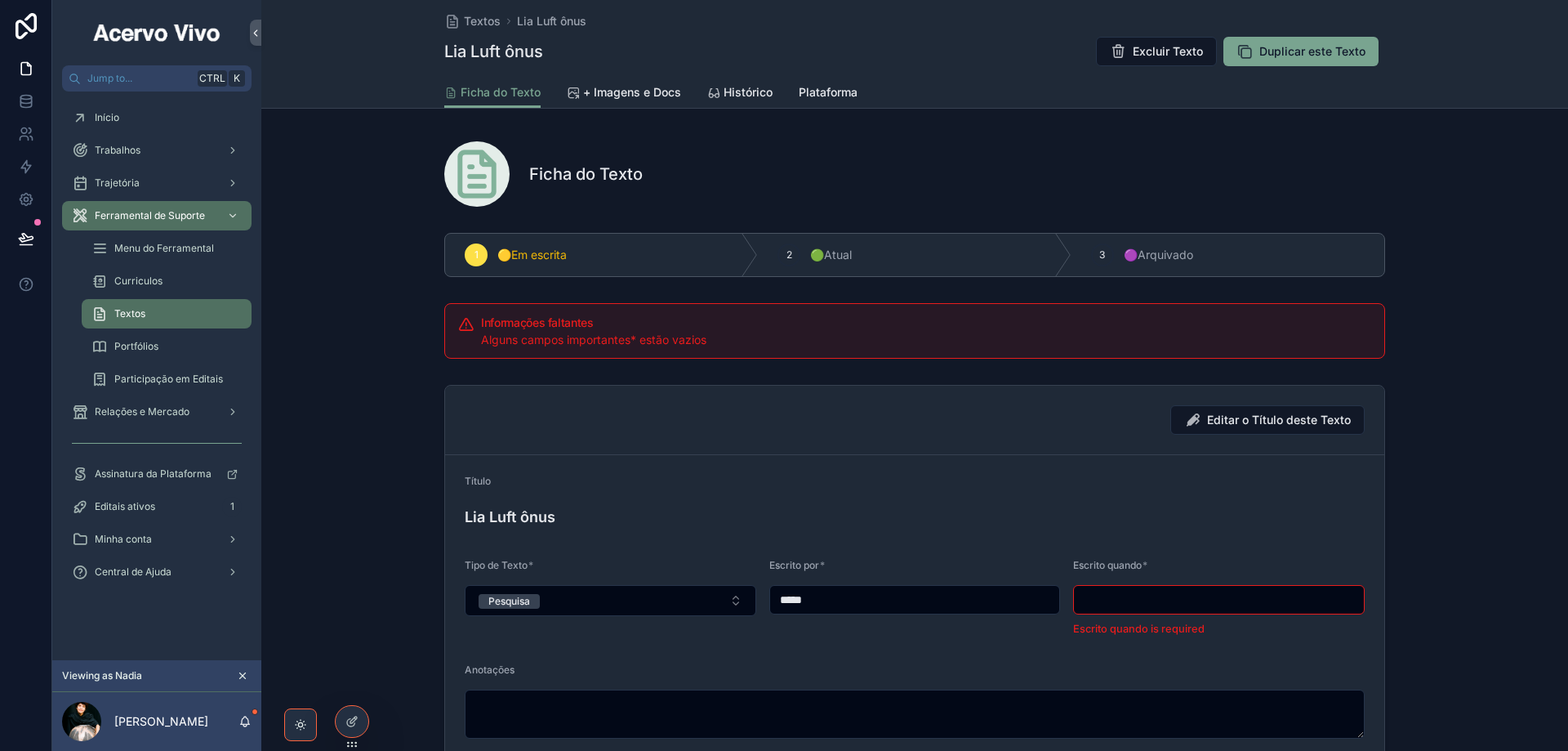
click at [1177, 593] on input "scrollable content" at bounding box center [1219, 599] width 290 height 23
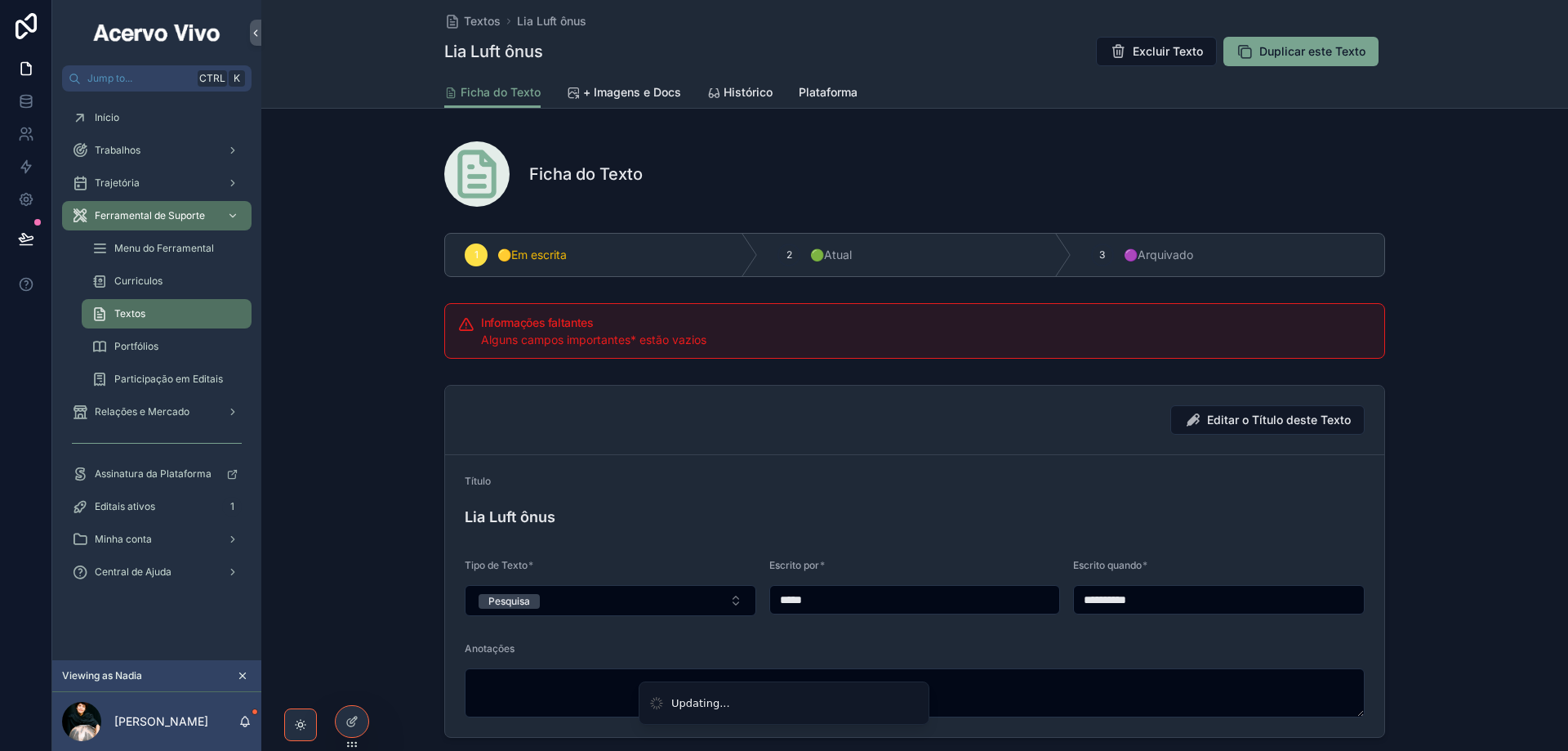
type input "**********"
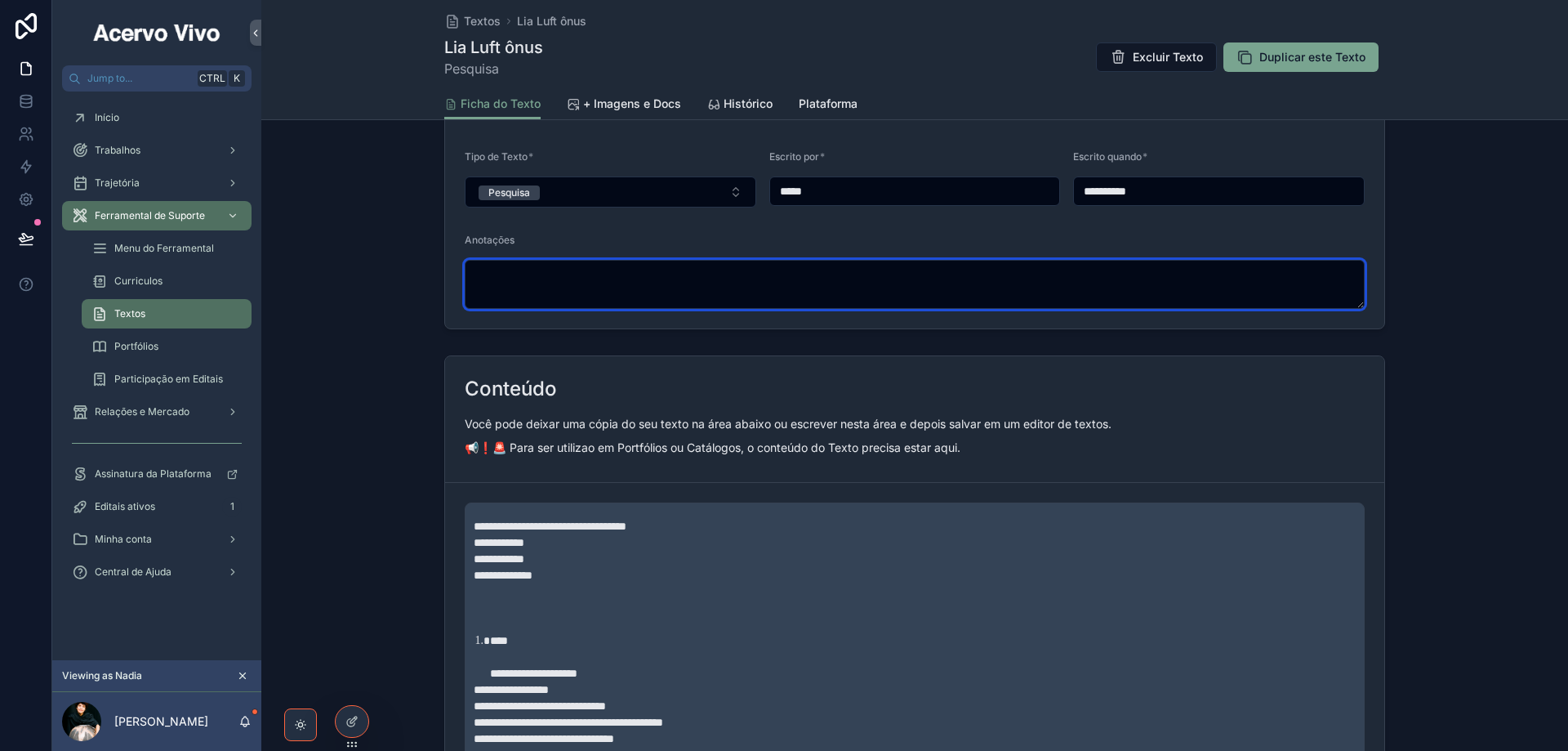
scroll to position [502, 0]
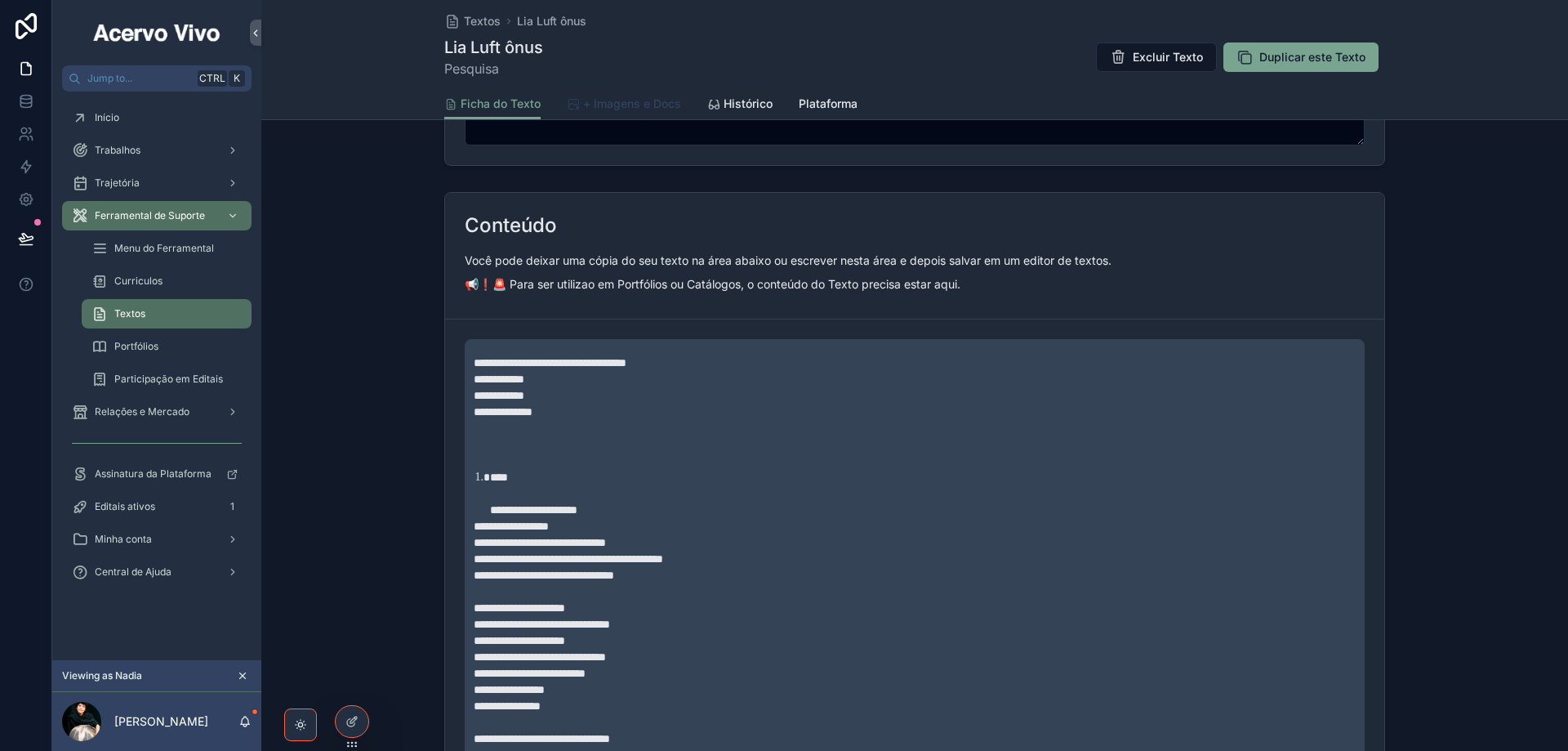
drag, startPoint x: 627, startPoint y: 98, endPoint x: 525, endPoint y: 130, distance: 106.9
click at [627, 99] on span "+ Imagens e Docs" at bounding box center [632, 104] width 98 height 16
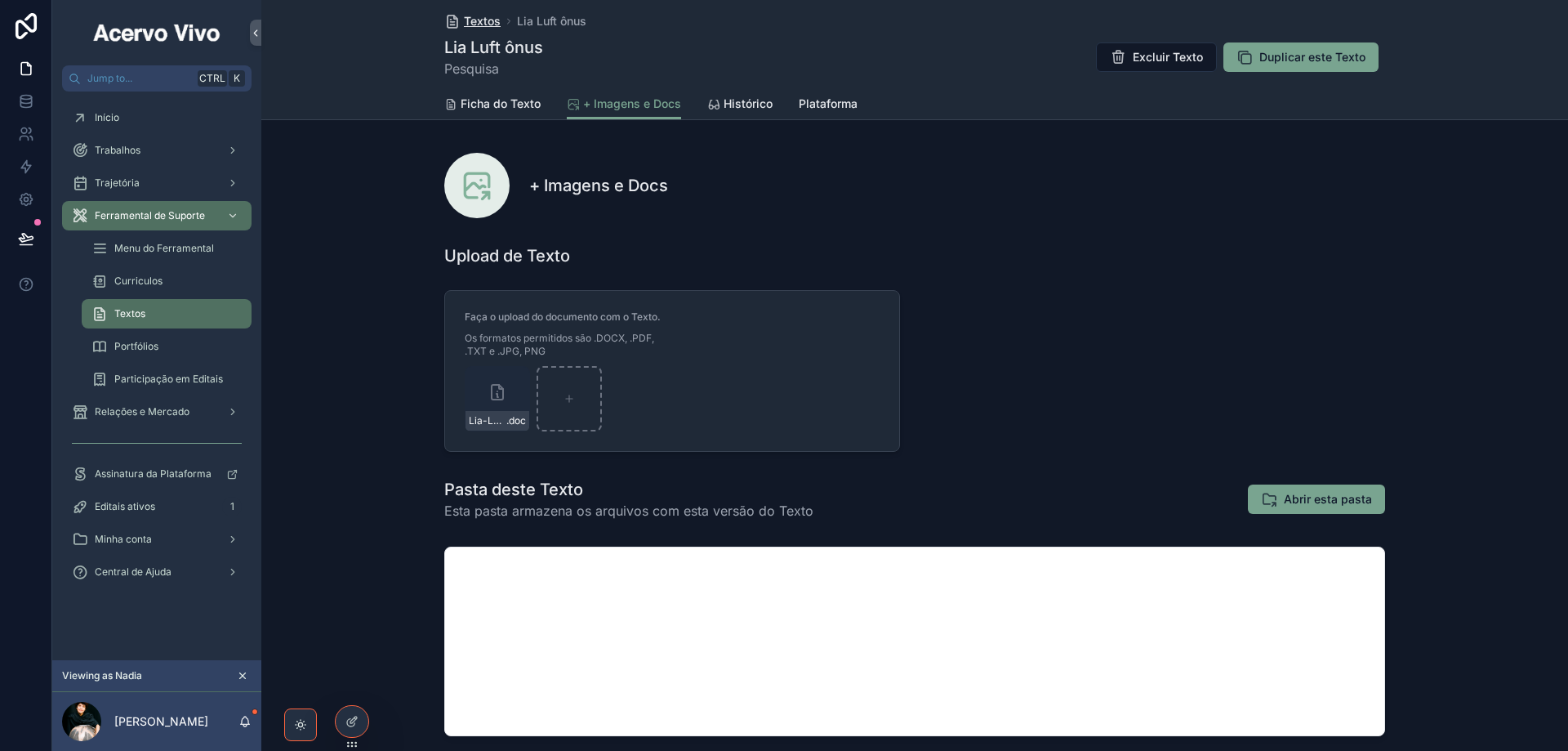
click at [468, 21] on span "Textos" at bounding box center [482, 21] width 37 height 16
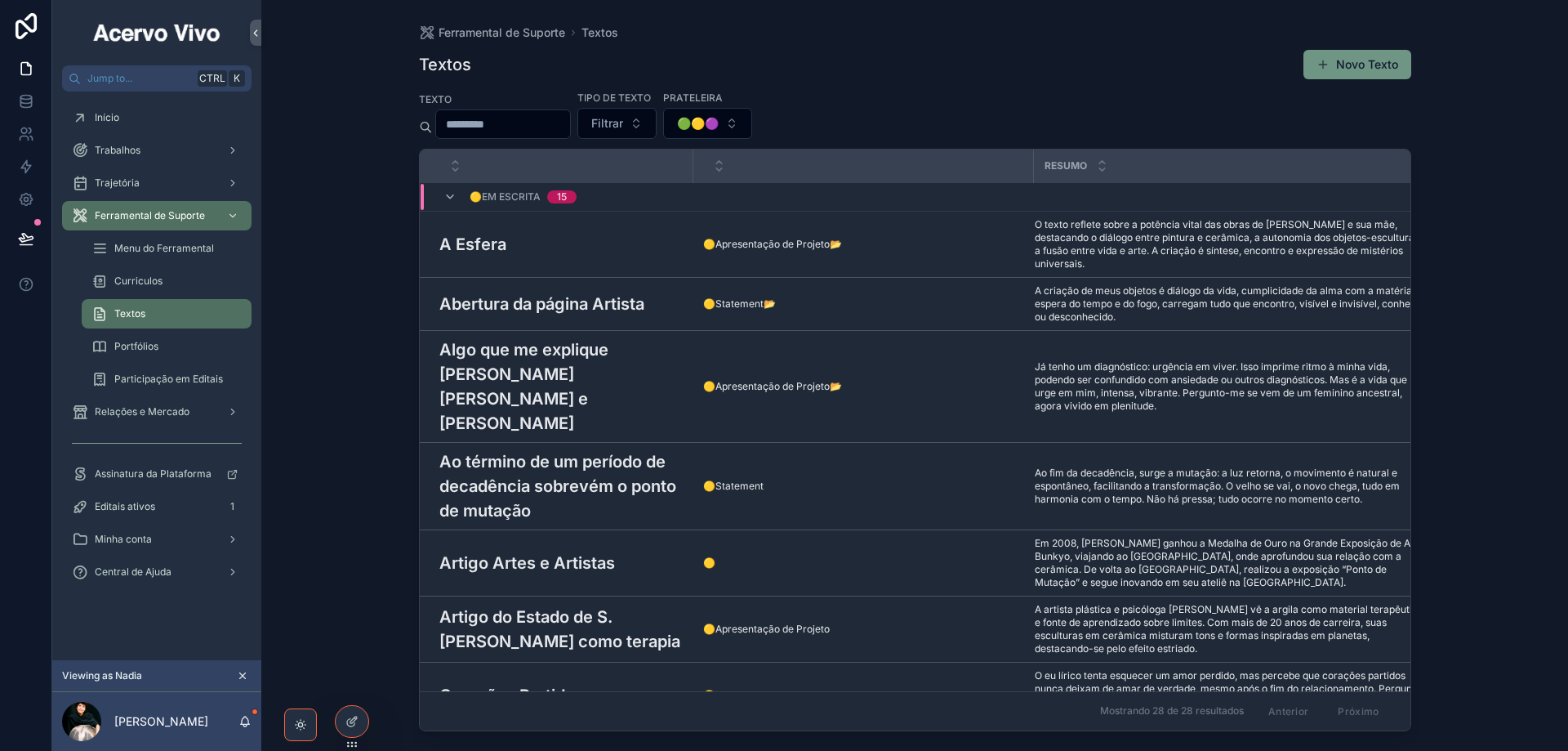
click at [1347, 67] on button "Novo Texto" at bounding box center [1357, 64] width 108 height 29
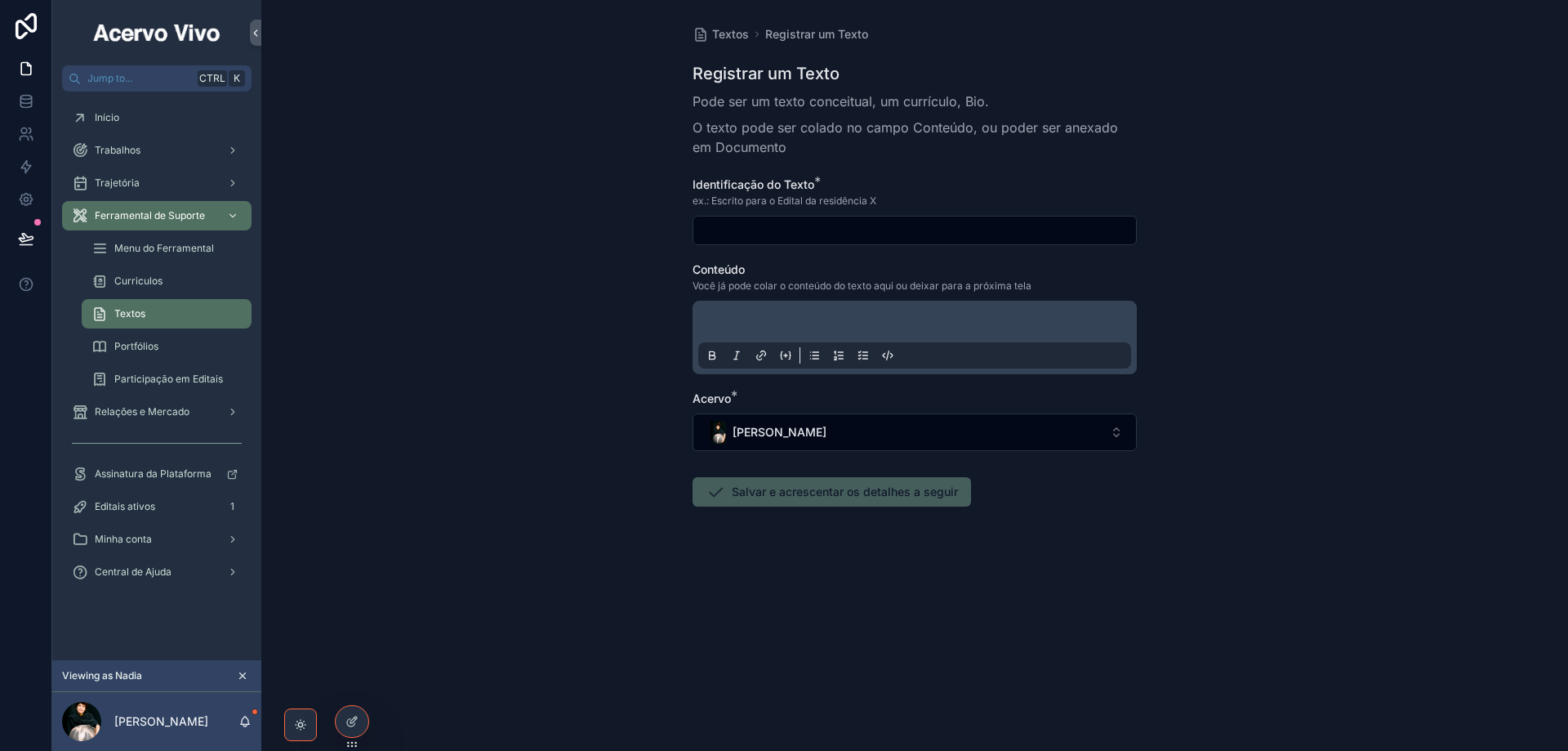
click at [744, 320] on p "scrollable content" at bounding box center [918, 324] width 433 height 16
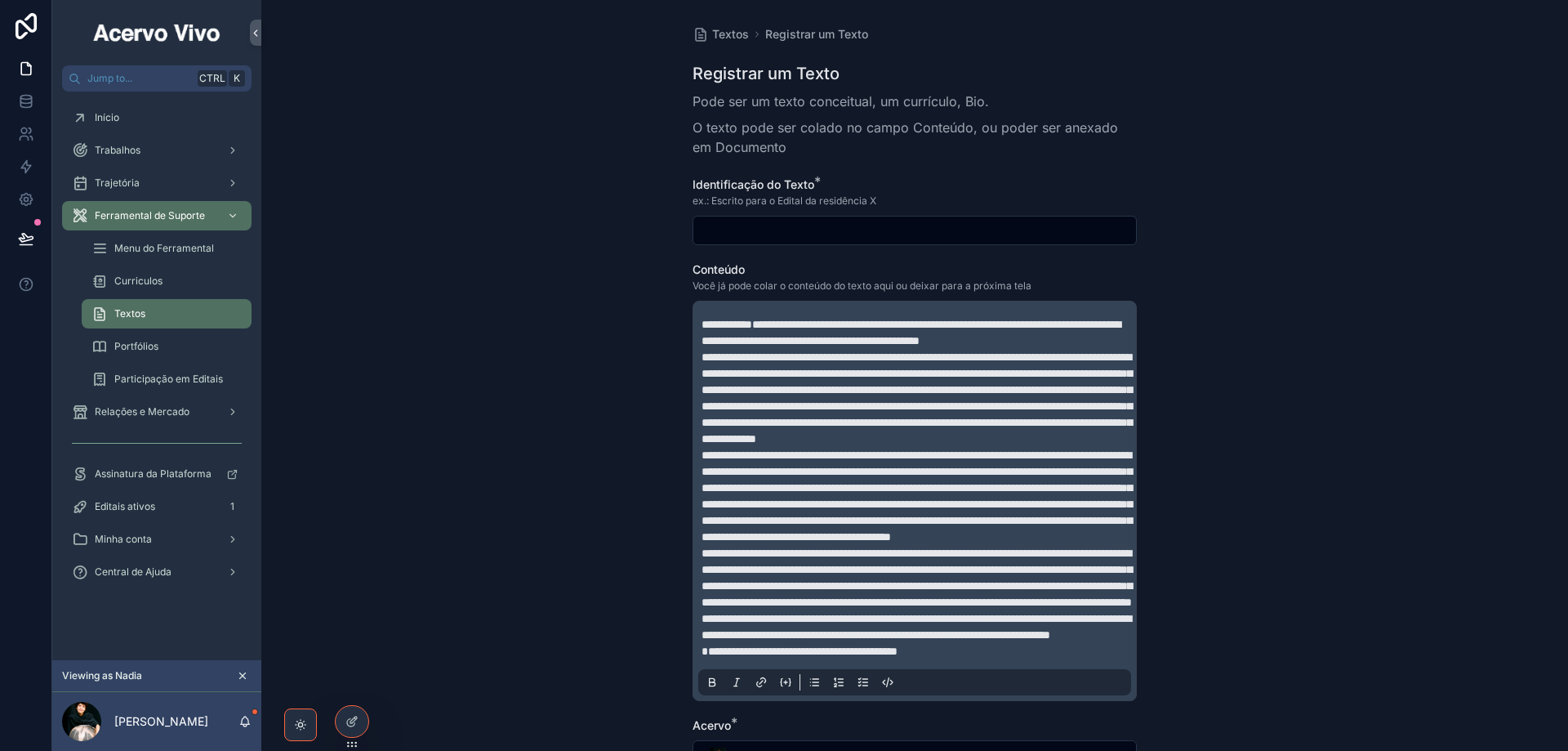
scroll to position [21, 0]
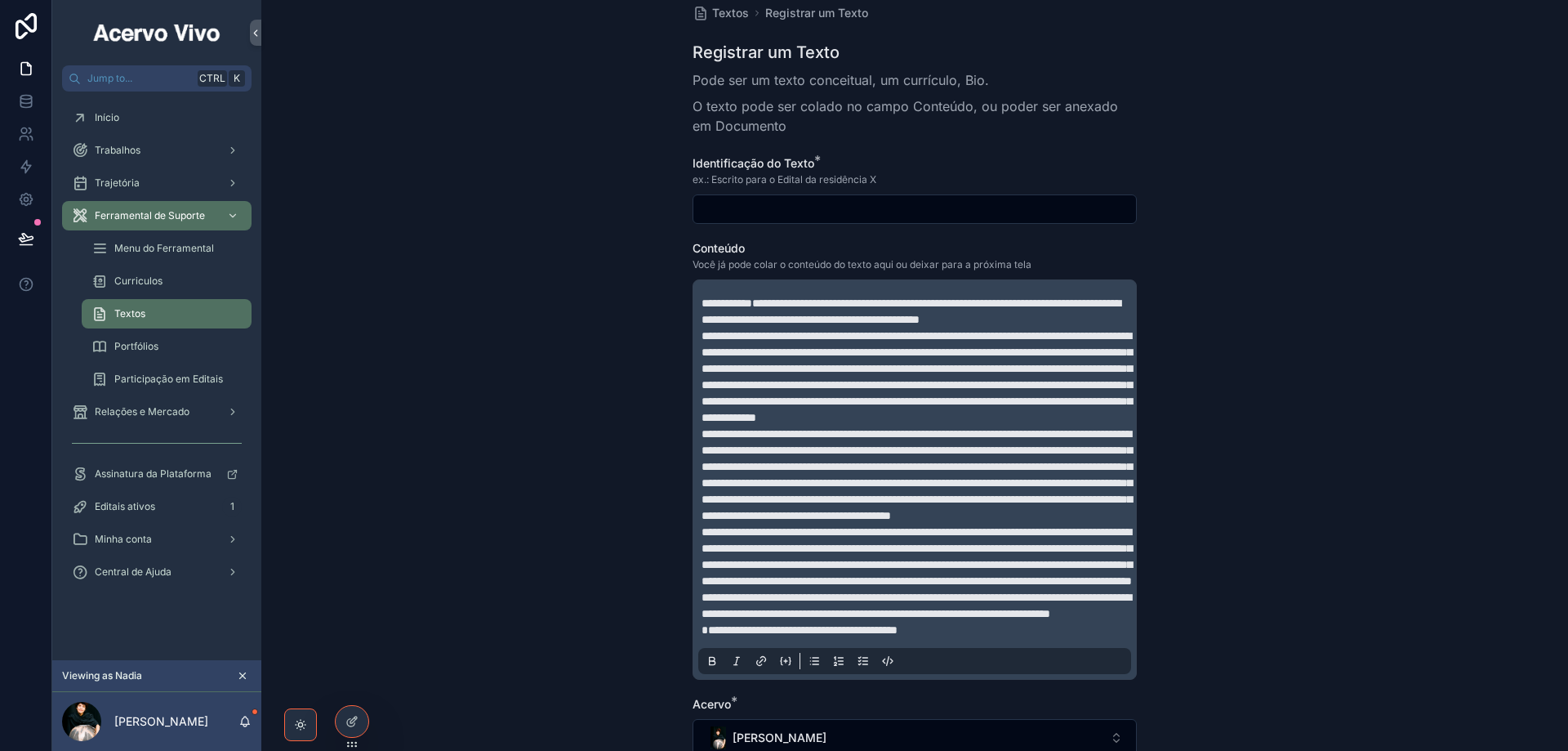
click at [701, 204] on input "scrollable content" at bounding box center [915, 209] width 443 height 23
paste input "**********"
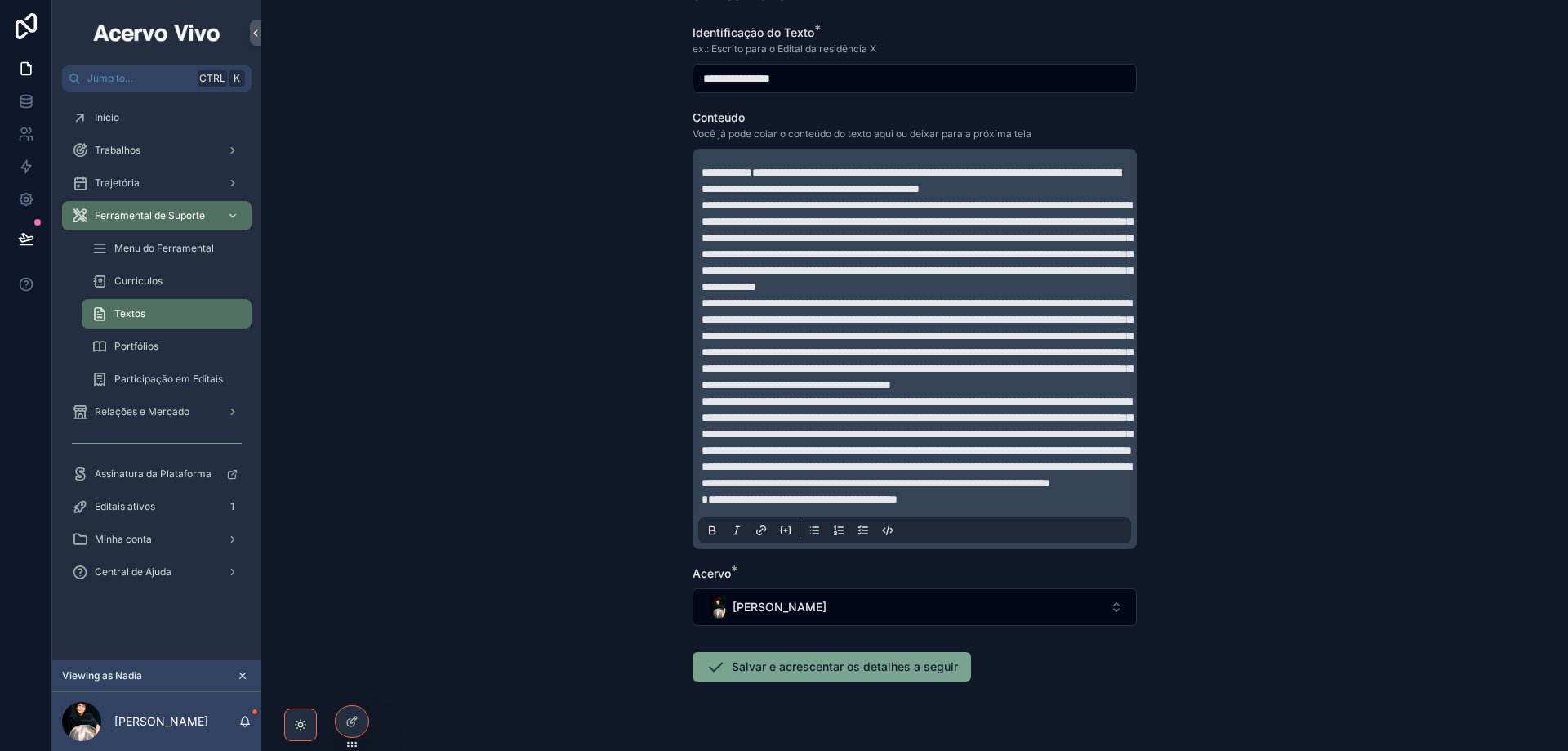
scroll to position [301, 0]
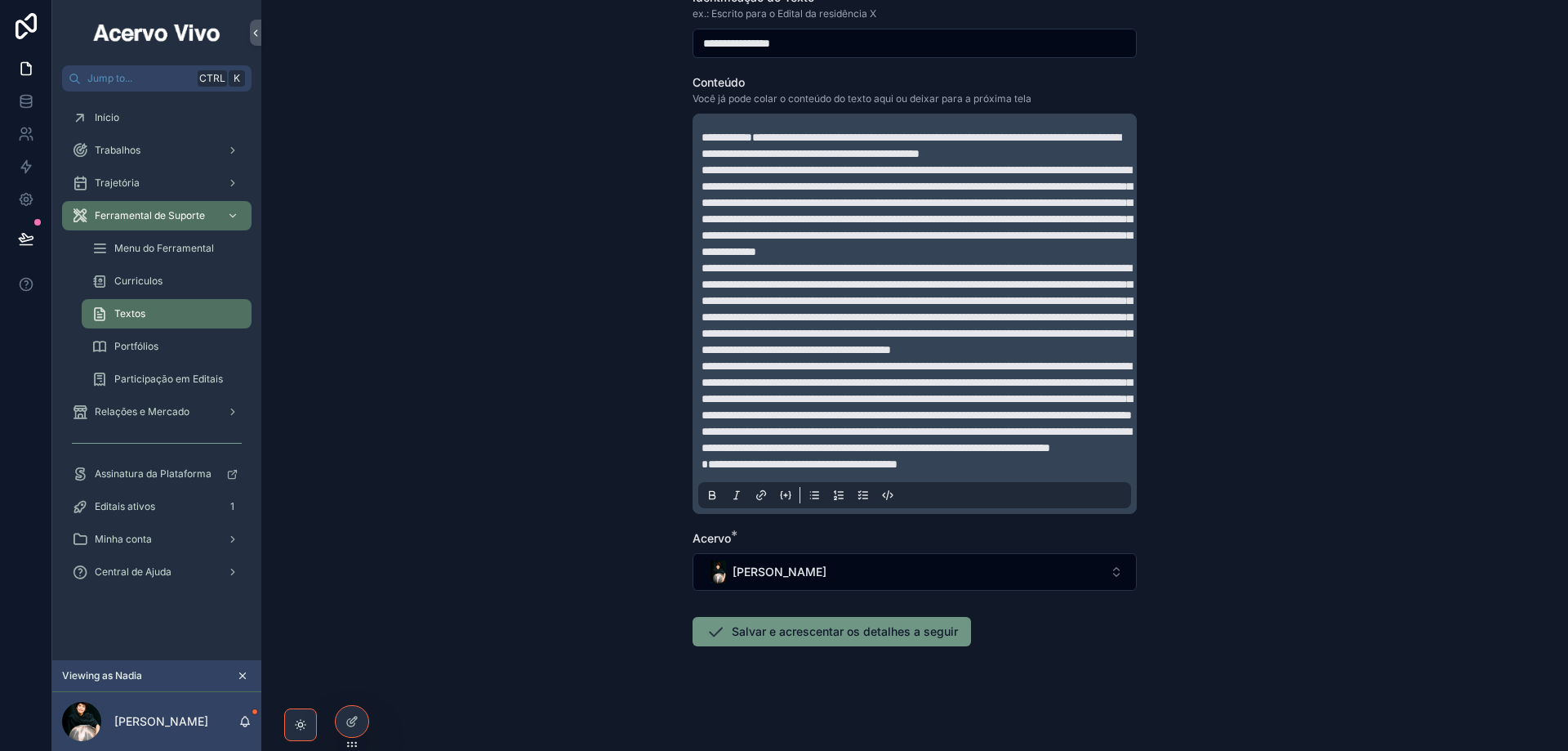
type input "**********"
click at [812, 638] on button "Salvar e acrescentar os detalhes a seguir" at bounding box center [832, 631] width 278 height 29
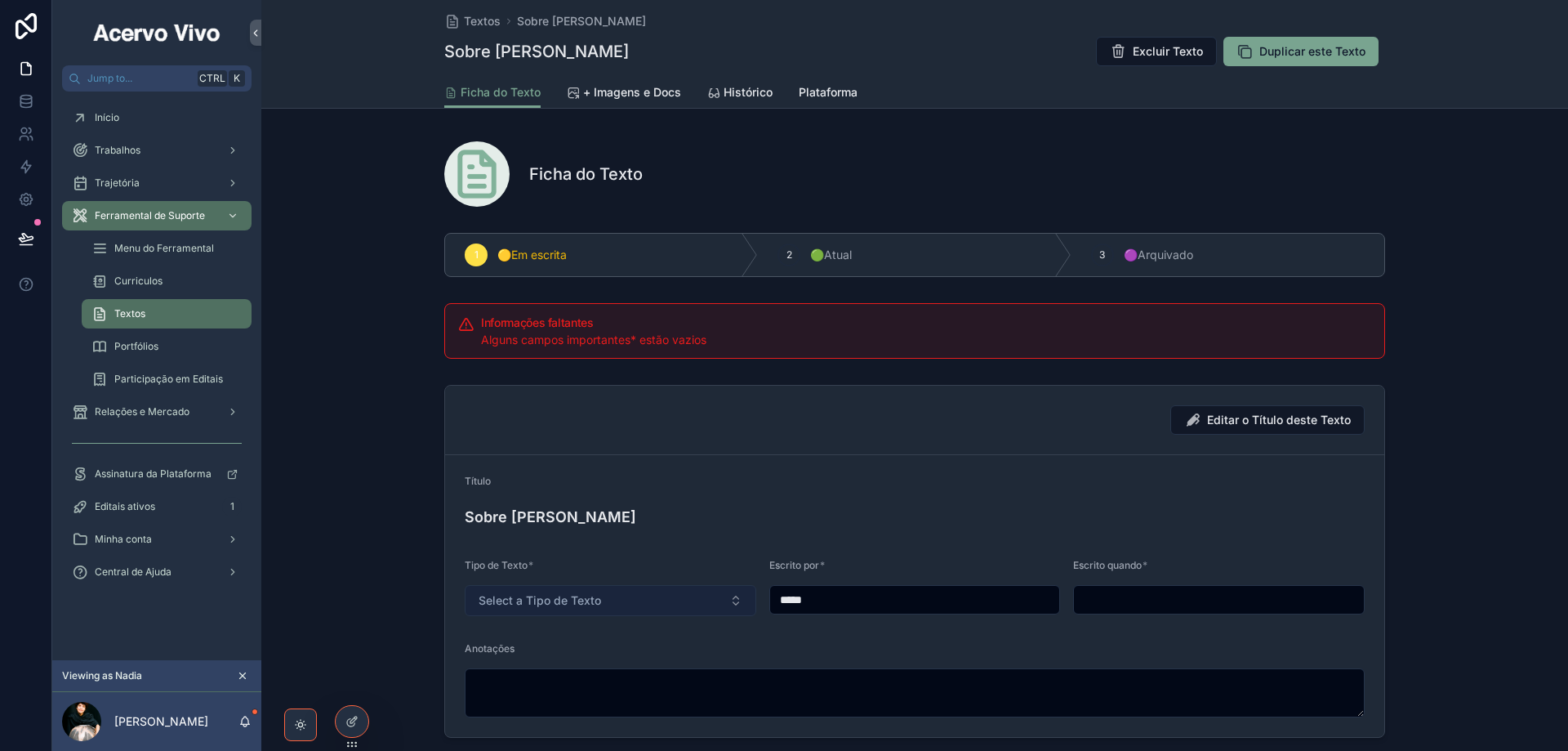
click at [629, 595] on button "Select a Tipo de Texto" at bounding box center [611, 600] width 292 height 31
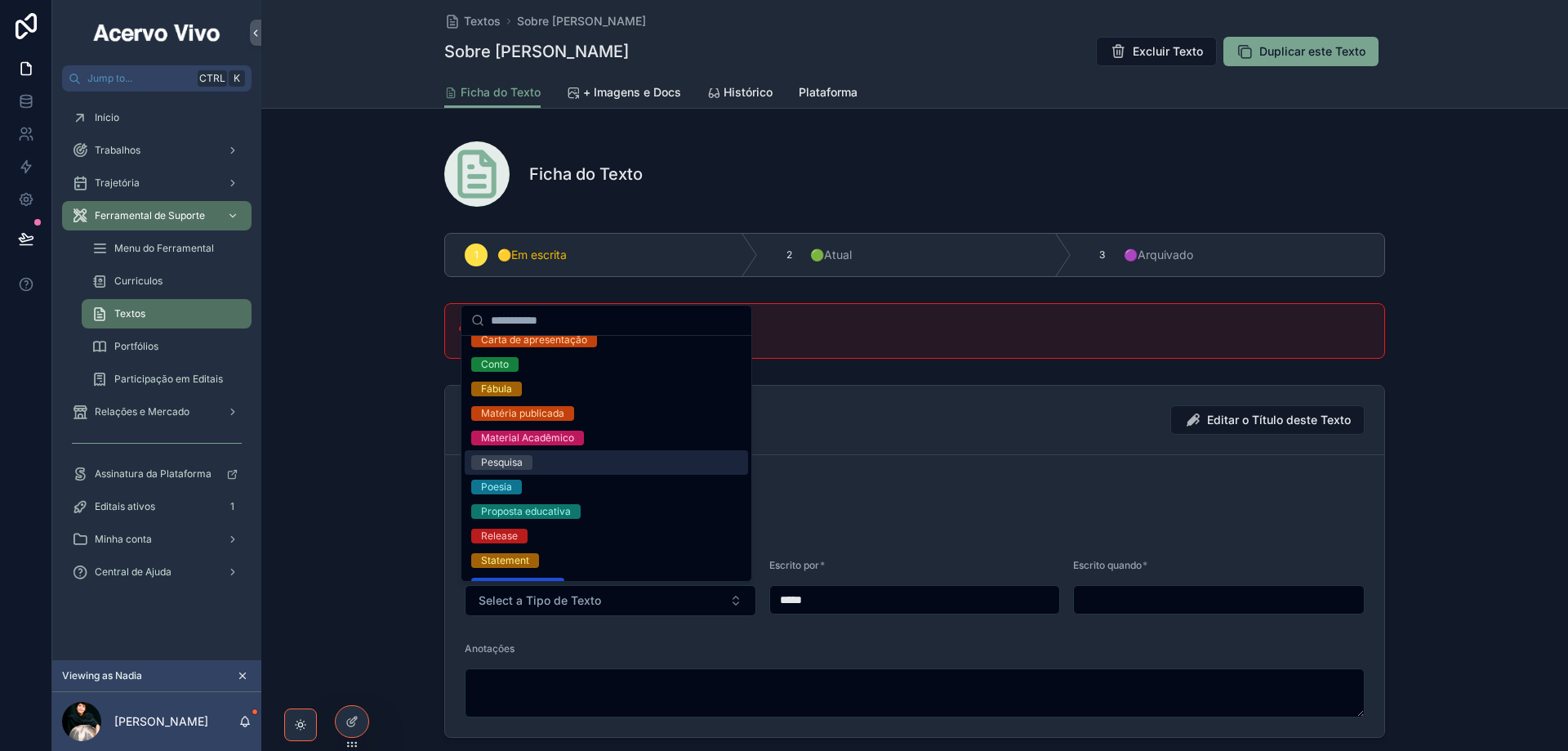
scroll to position [164, 0]
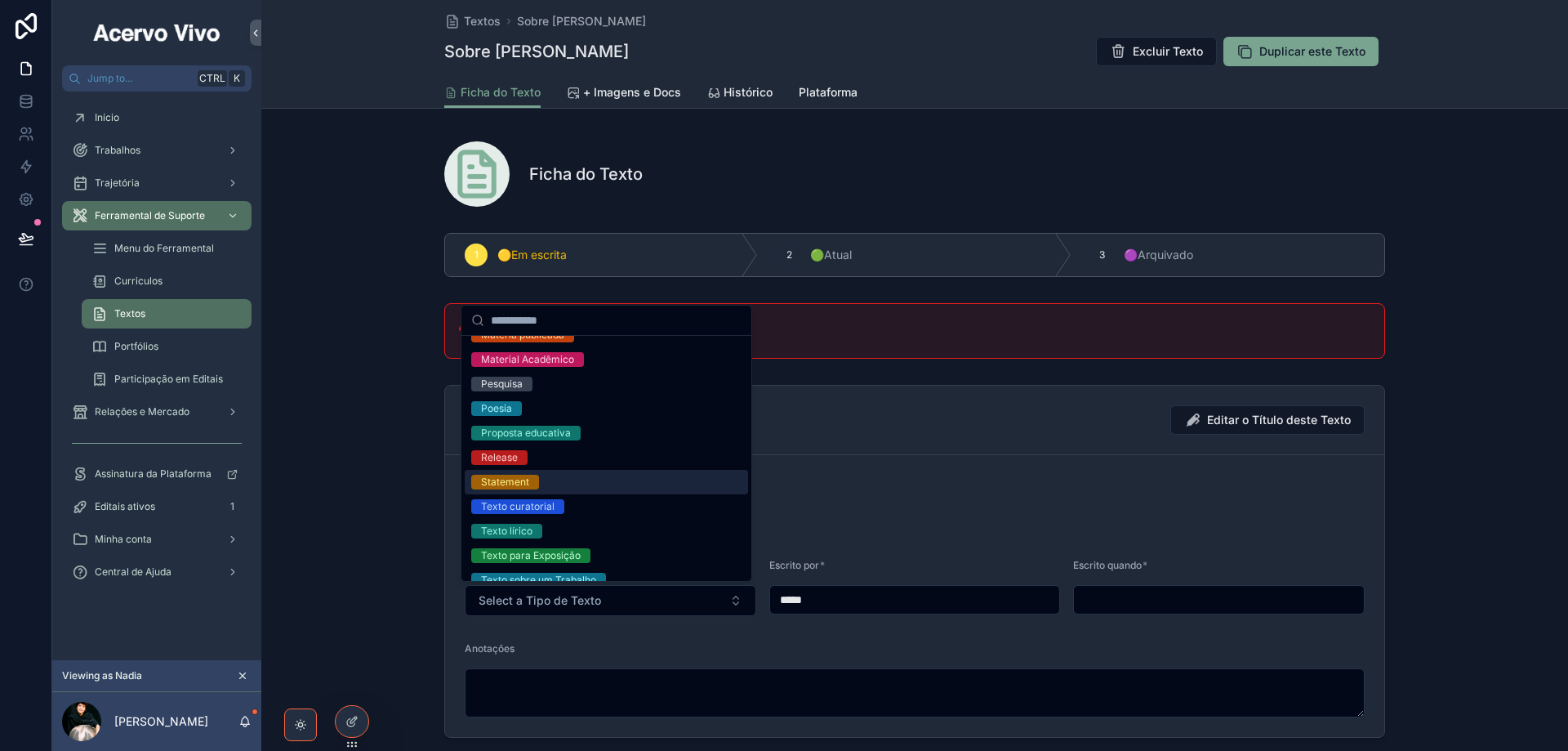
click at [587, 483] on div "Statement" at bounding box center [606, 481] width 283 height 25
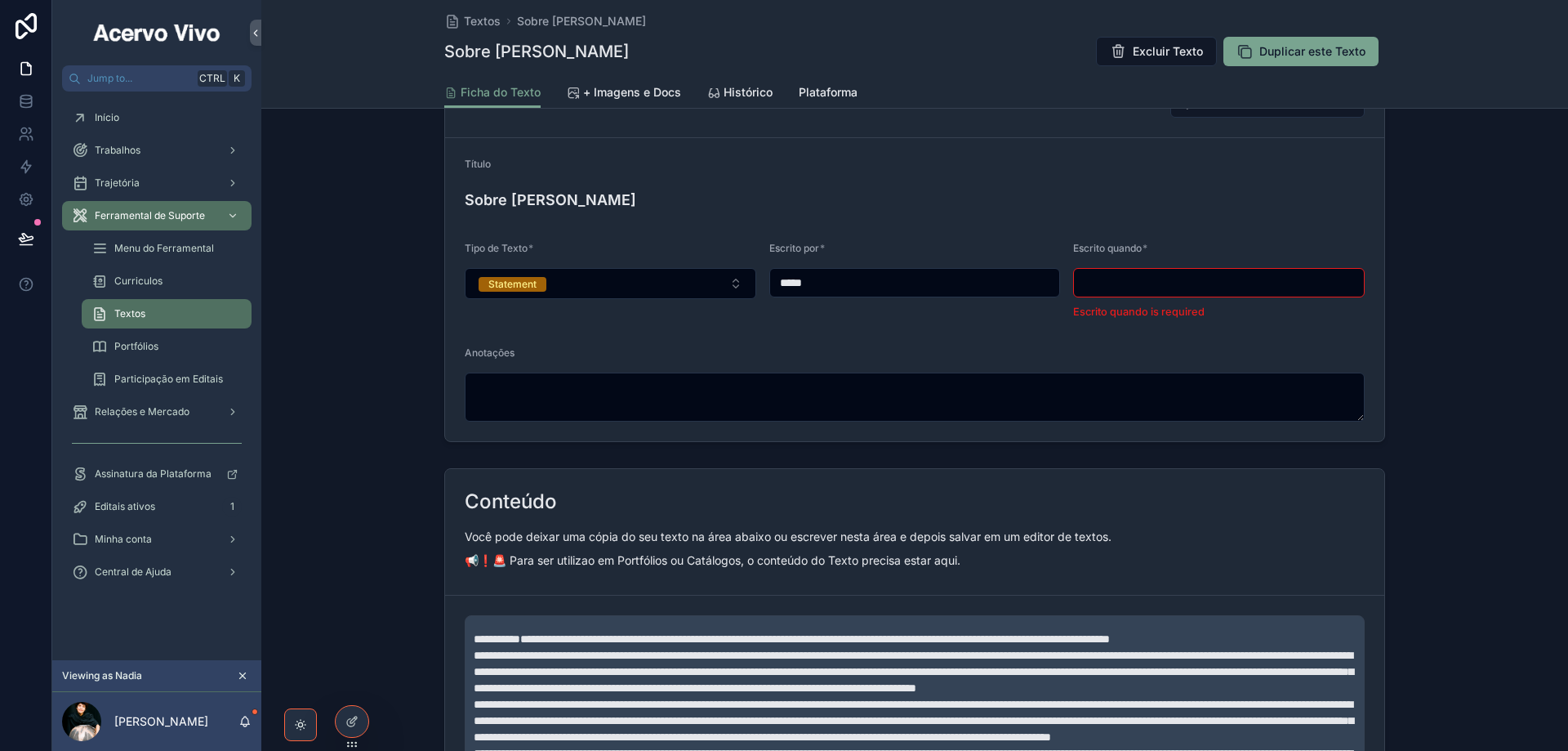
scroll to position [327, 0]
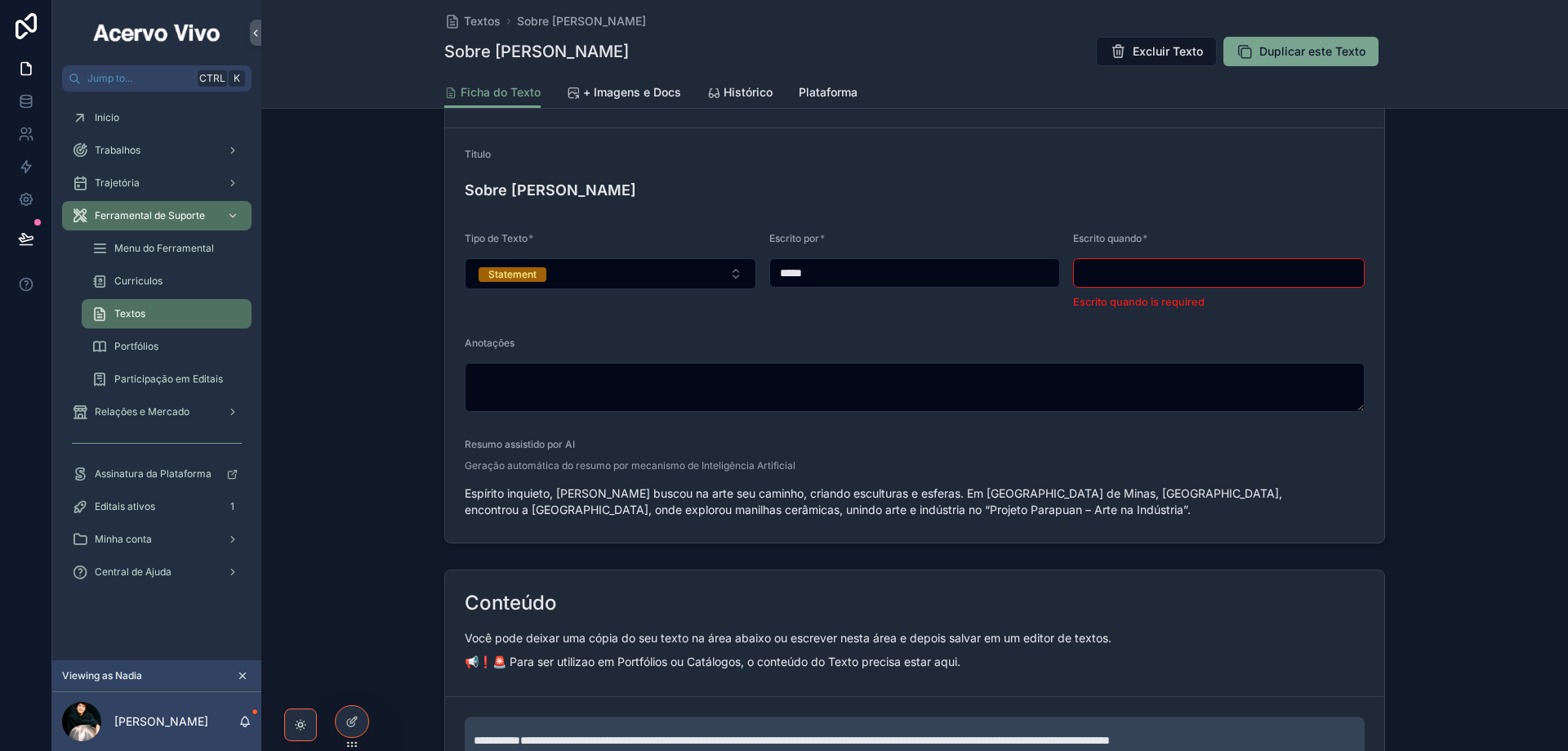
drag, startPoint x: 809, startPoint y: 266, endPoint x: 769, endPoint y: 266, distance: 40.0
click at [770, 266] on input "*****" at bounding box center [915, 272] width 290 height 23
paste input "**********"
drag, startPoint x: 893, startPoint y: 265, endPoint x: 764, endPoint y: 265, distance: 129.0
click at [770, 261] on input "**********" at bounding box center [915, 272] width 290 height 23
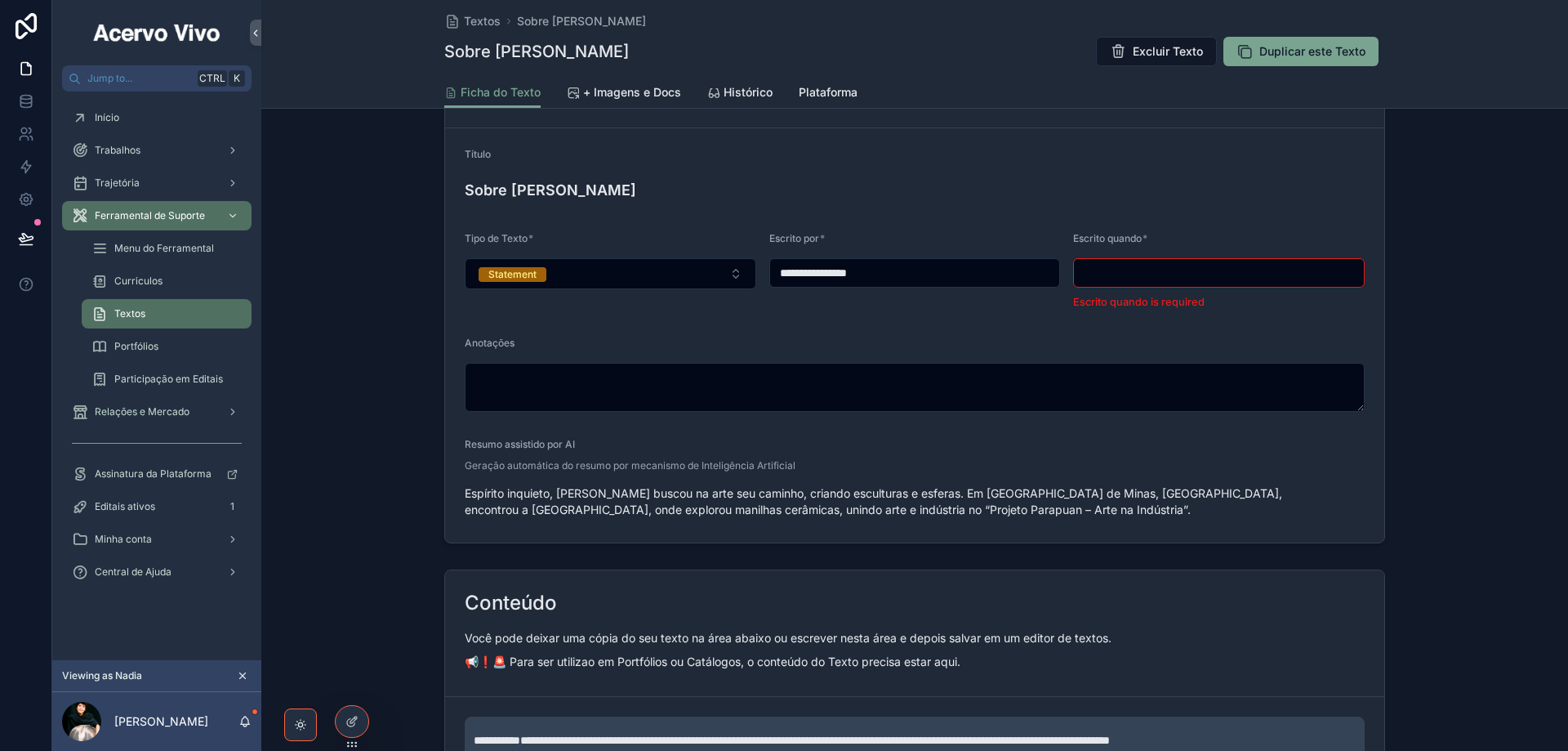
paste input "**********"
type input "**********"
click at [1140, 271] on input "scrollable content" at bounding box center [1219, 272] width 290 height 23
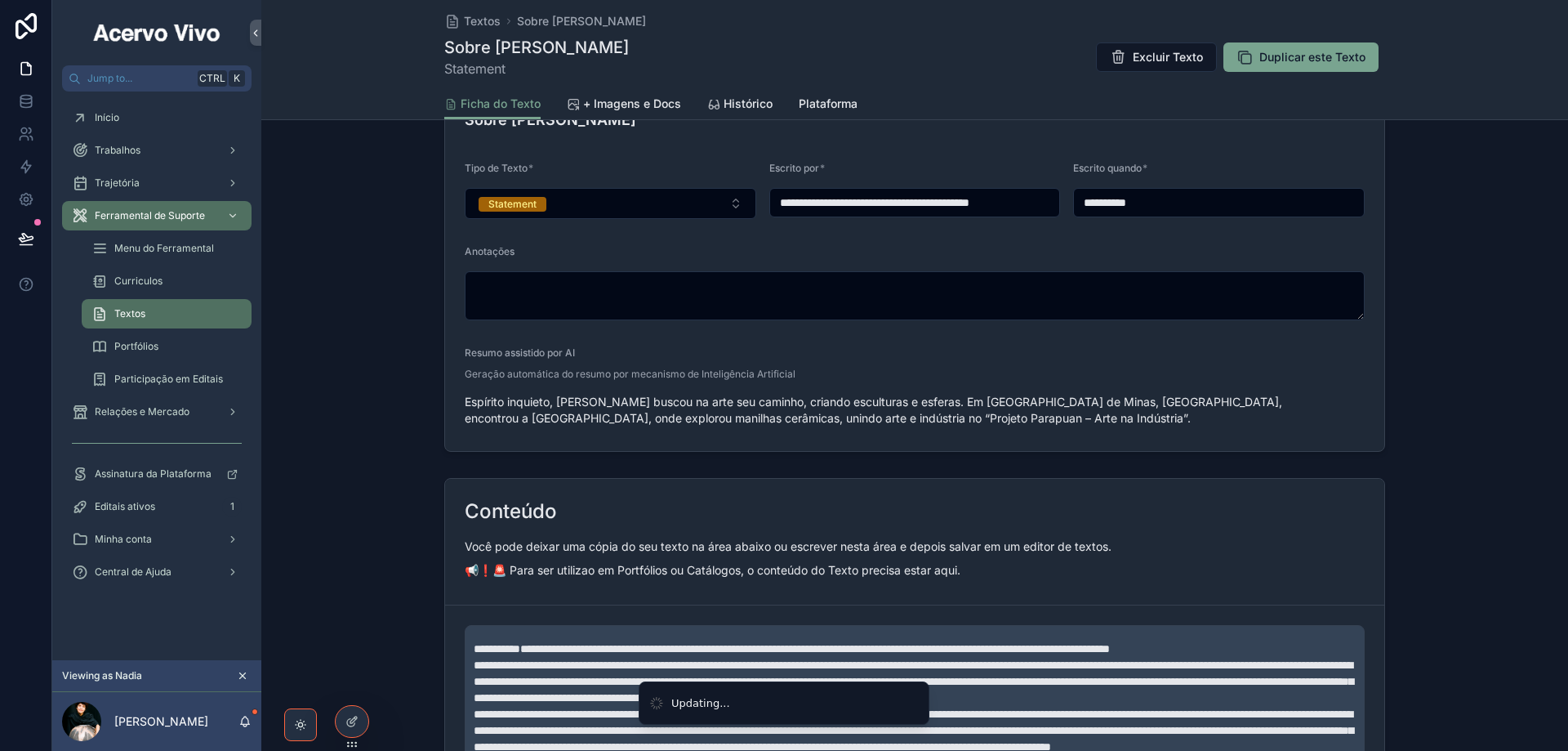
scroll to position [257, 0]
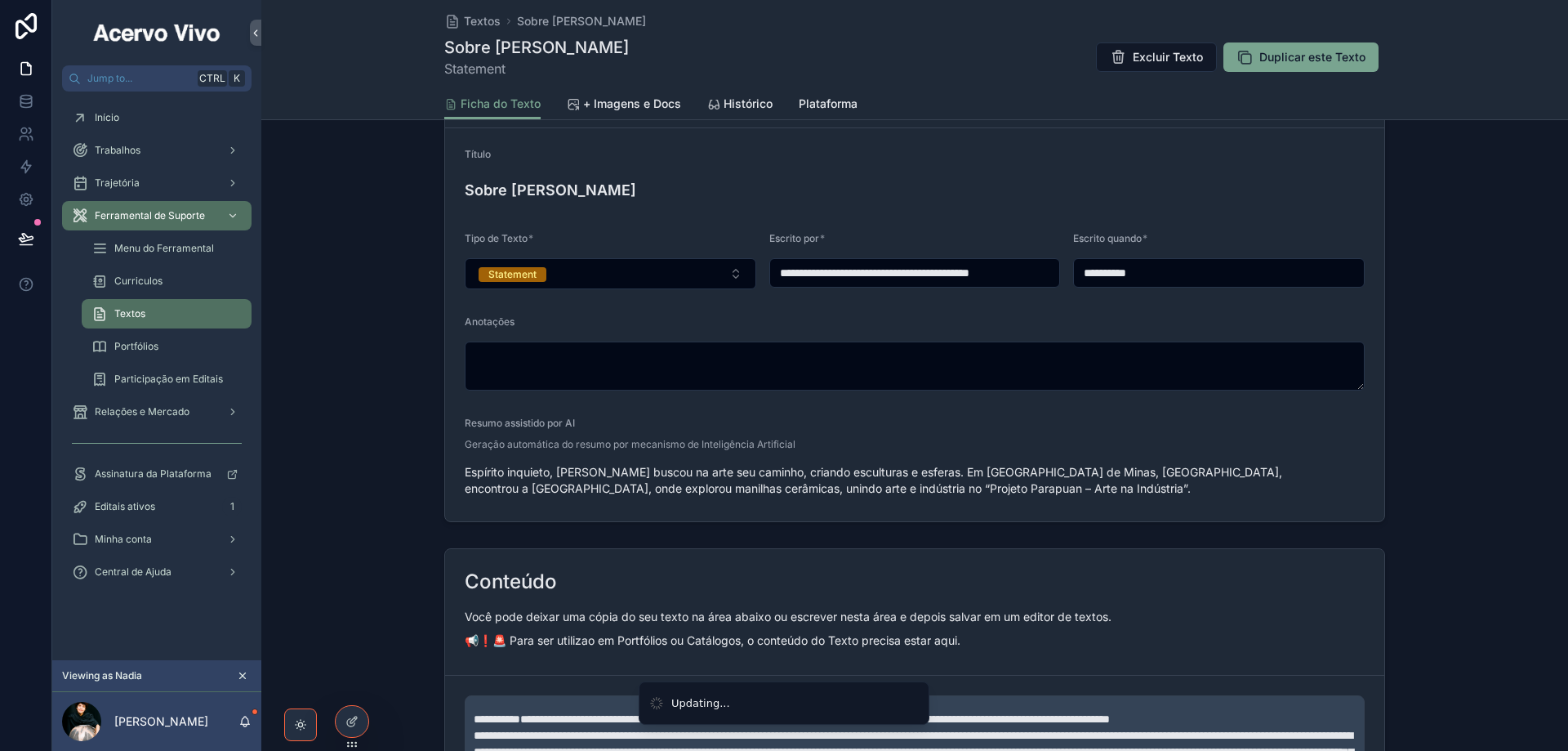
type input "**********"
drag, startPoint x: 633, startPoint y: 108, endPoint x: 636, endPoint y: 116, distance: 8.5
click at [635, 108] on span "+ Imagens e Docs" at bounding box center [632, 104] width 98 height 16
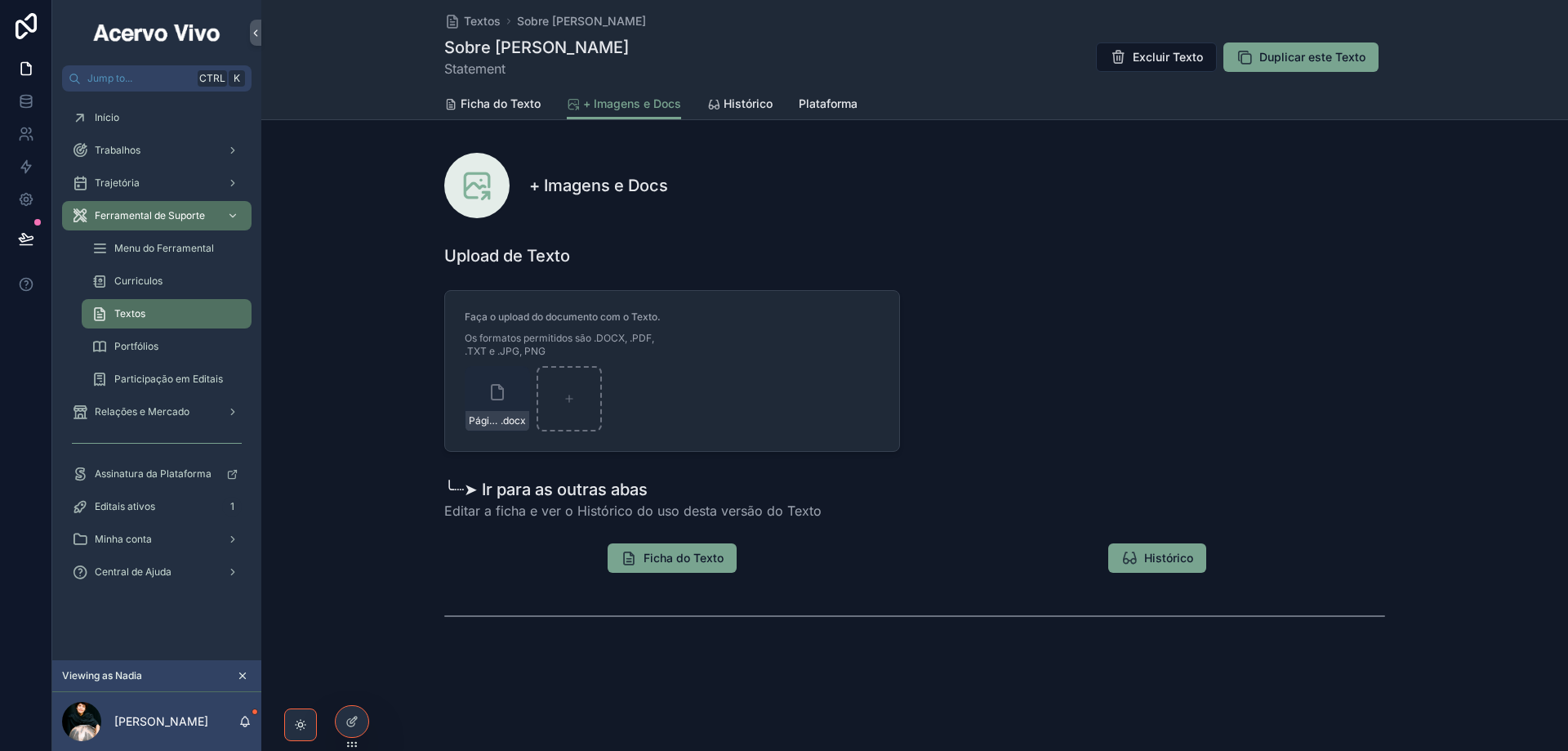
click at [476, 29] on div "Textos Sobre Nadia Saad Sobre Nadia Saad Statement Excluir Texto Duplicar este …" at bounding box center [915, 44] width 941 height 88
click at [470, 20] on span "Textos" at bounding box center [482, 21] width 37 height 16
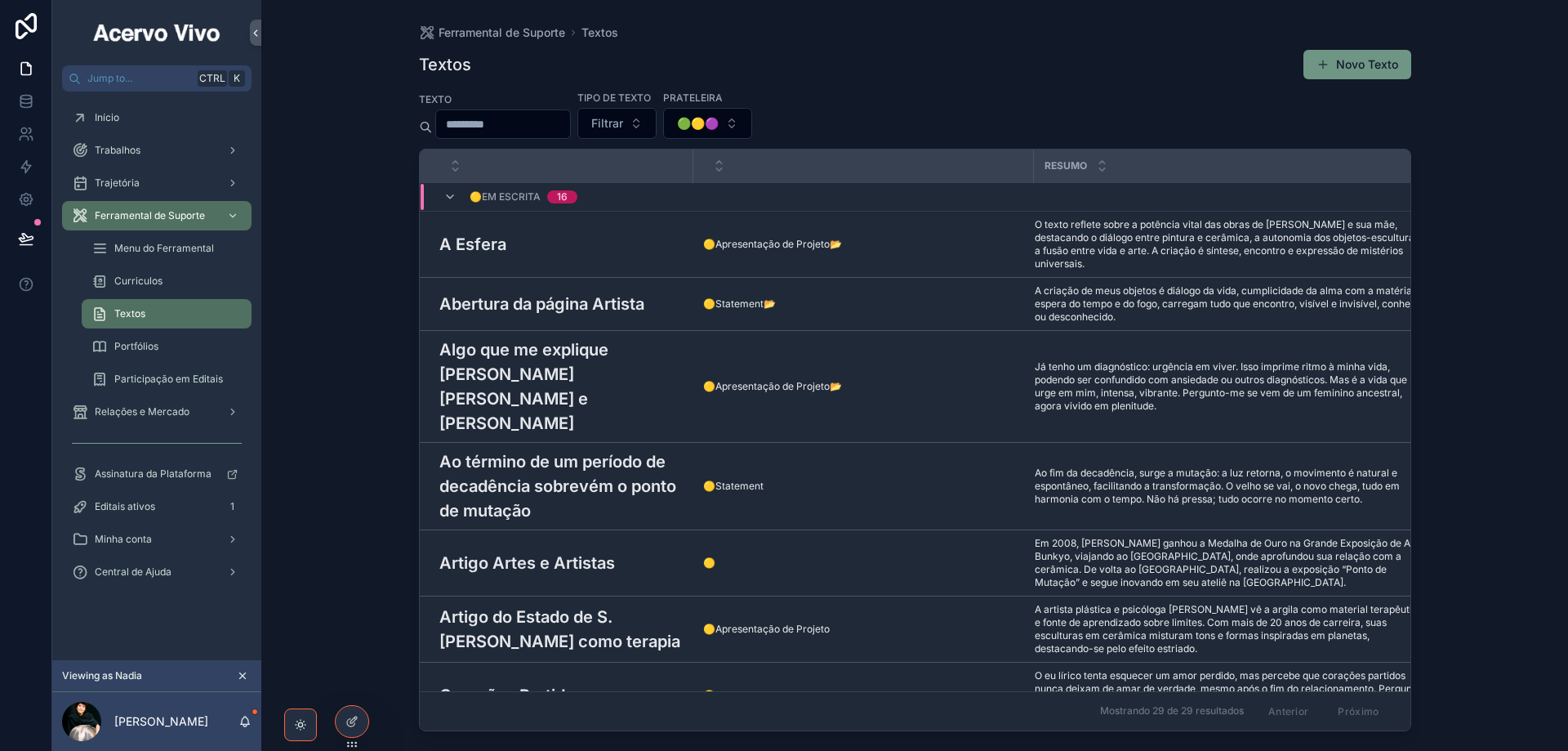
click at [1350, 71] on button "Novo Texto" at bounding box center [1357, 64] width 108 height 29
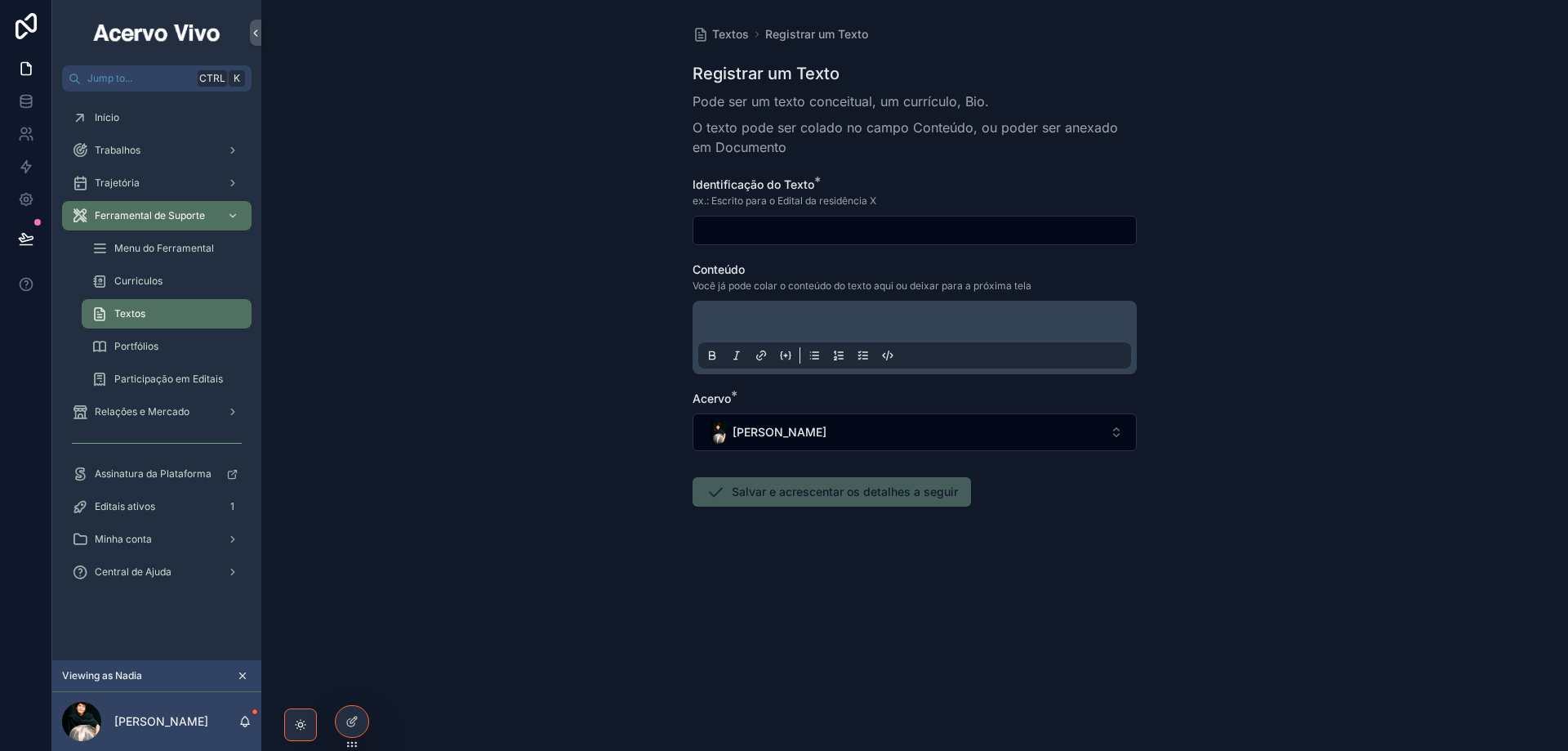
click at [754, 229] on input "scrollable content" at bounding box center [915, 230] width 443 height 23
paste input "**********"
type input "**********"
click at [763, 325] on p "scrollable content" at bounding box center [918, 324] width 433 height 16
click at [778, 331] on p "scrollable content" at bounding box center [918, 324] width 433 height 16
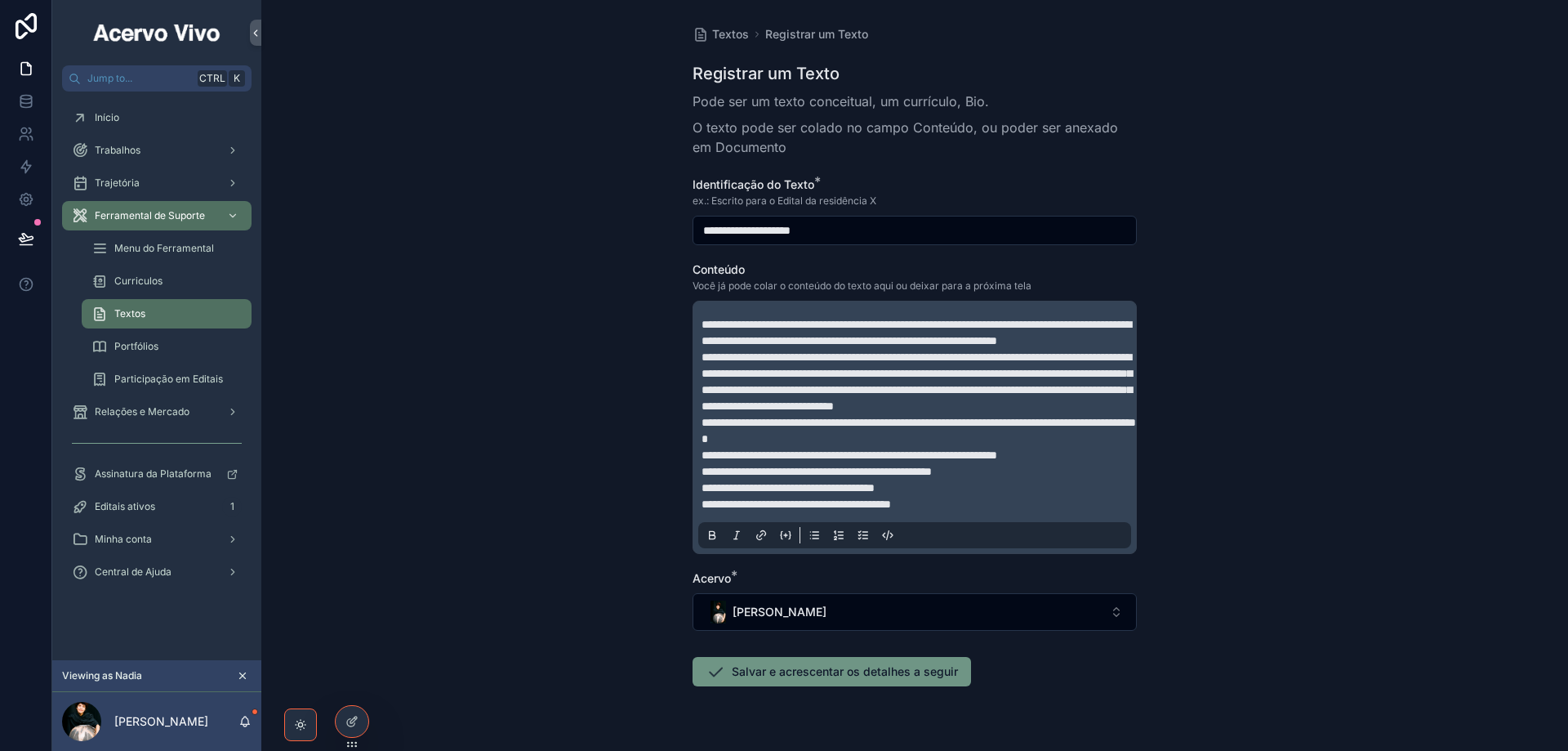
click at [875, 686] on button "Salvar e acrescentar os detalhes a seguir" at bounding box center [832, 671] width 278 height 29
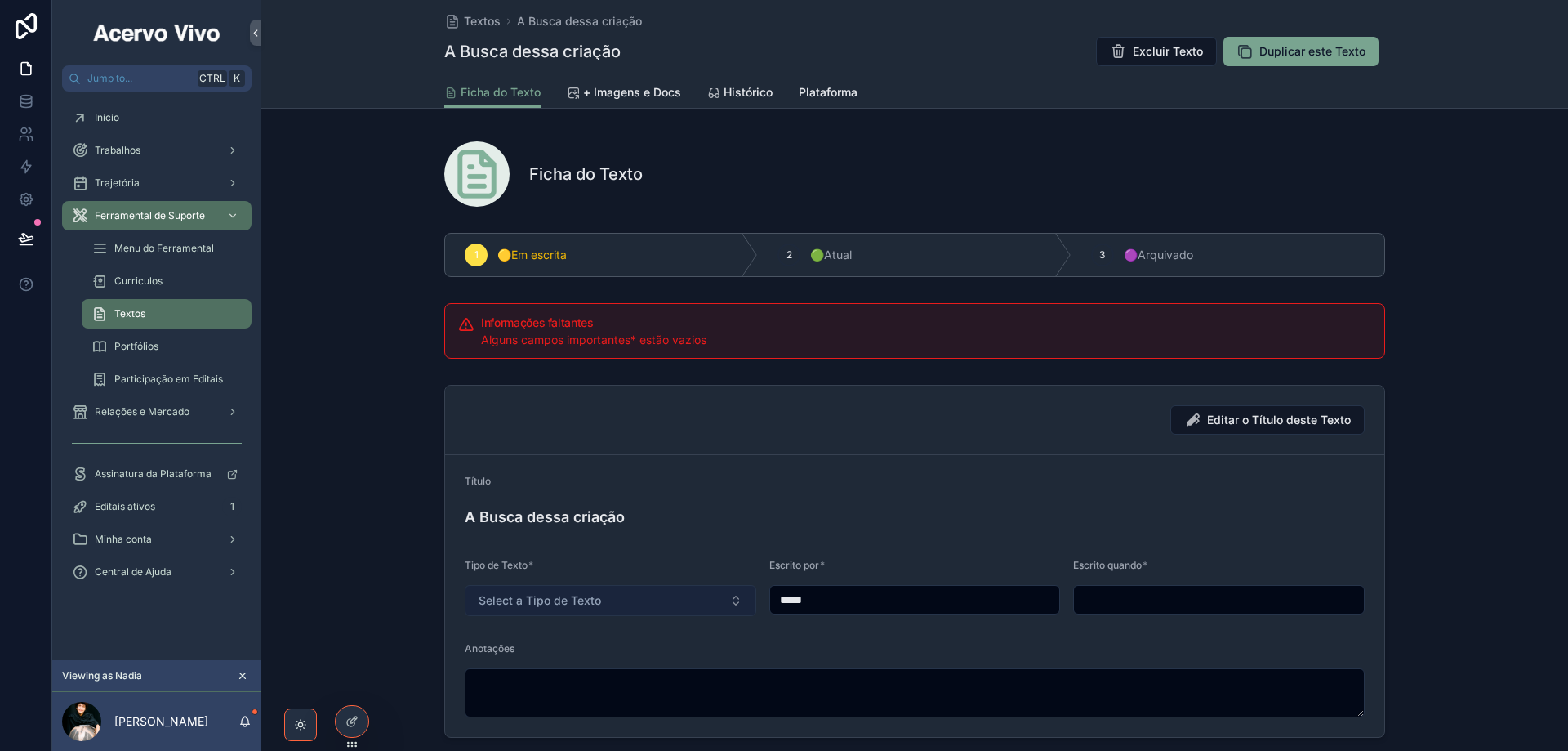
drag, startPoint x: 862, startPoint y: 600, endPoint x: 734, endPoint y: 591, distance: 128.3
click at [736, 591] on form "Título A Busca dessa criação Tipo de Texto * Select a Tipo de Texto Escrito por…" at bounding box center [915, 595] width 939 height 282
paste input "**********"
type input "**********"
drag, startPoint x: 1154, startPoint y: 603, endPoint x: 1141, endPoint y: 602, distance: 13.0
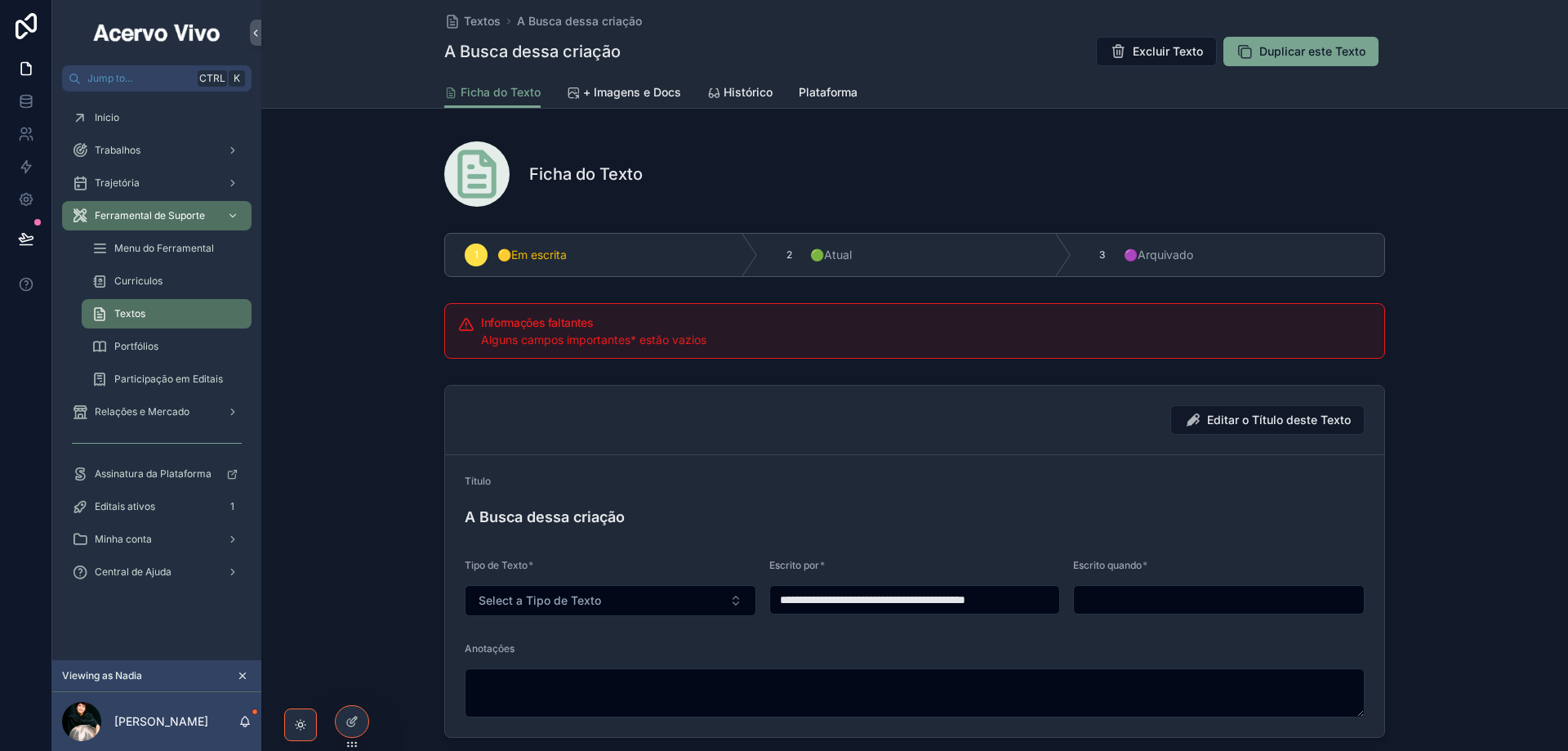
click at [1148, 603] on input "scrollable content" at bounding box center [1219, 599] width 290 height 23
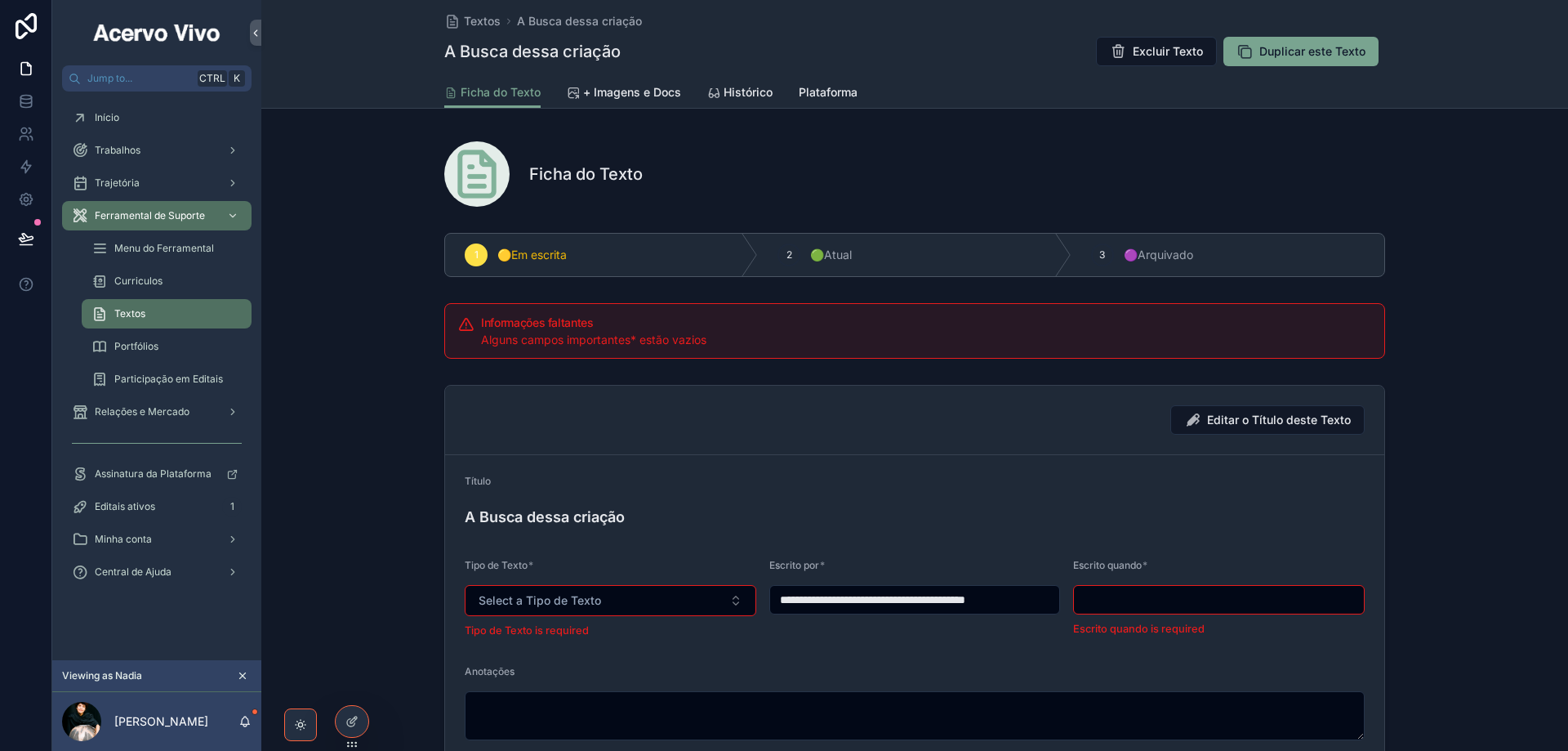
click at [1162, 591] on input "scrollable content" at bounding box center [1219, 599] width 290 height 23
type input "**********"
click at [649, 606] on button "Select a Tipo de Texto" at bounding box center [611, 600] width 292 height 31
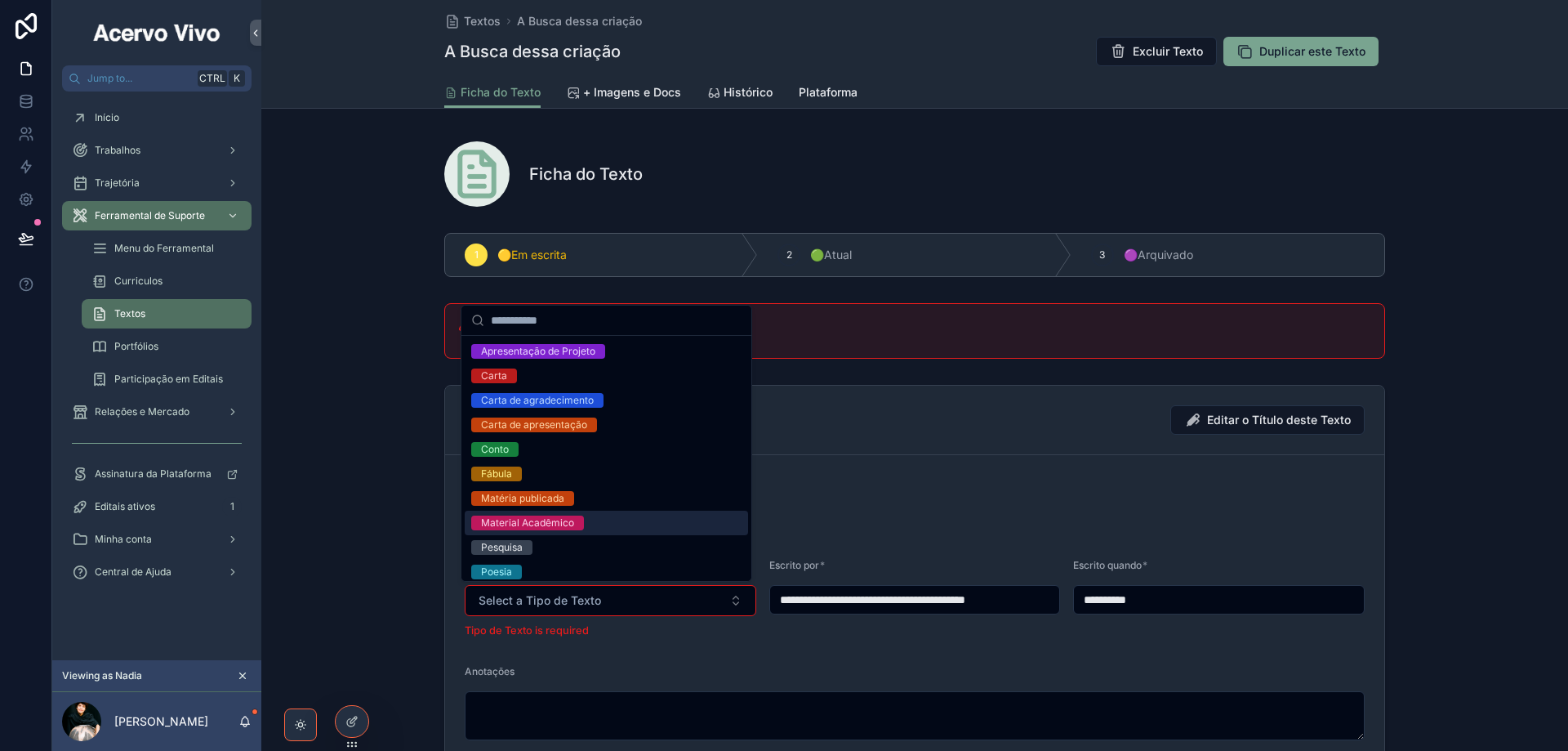
scroll to position [164, 0]
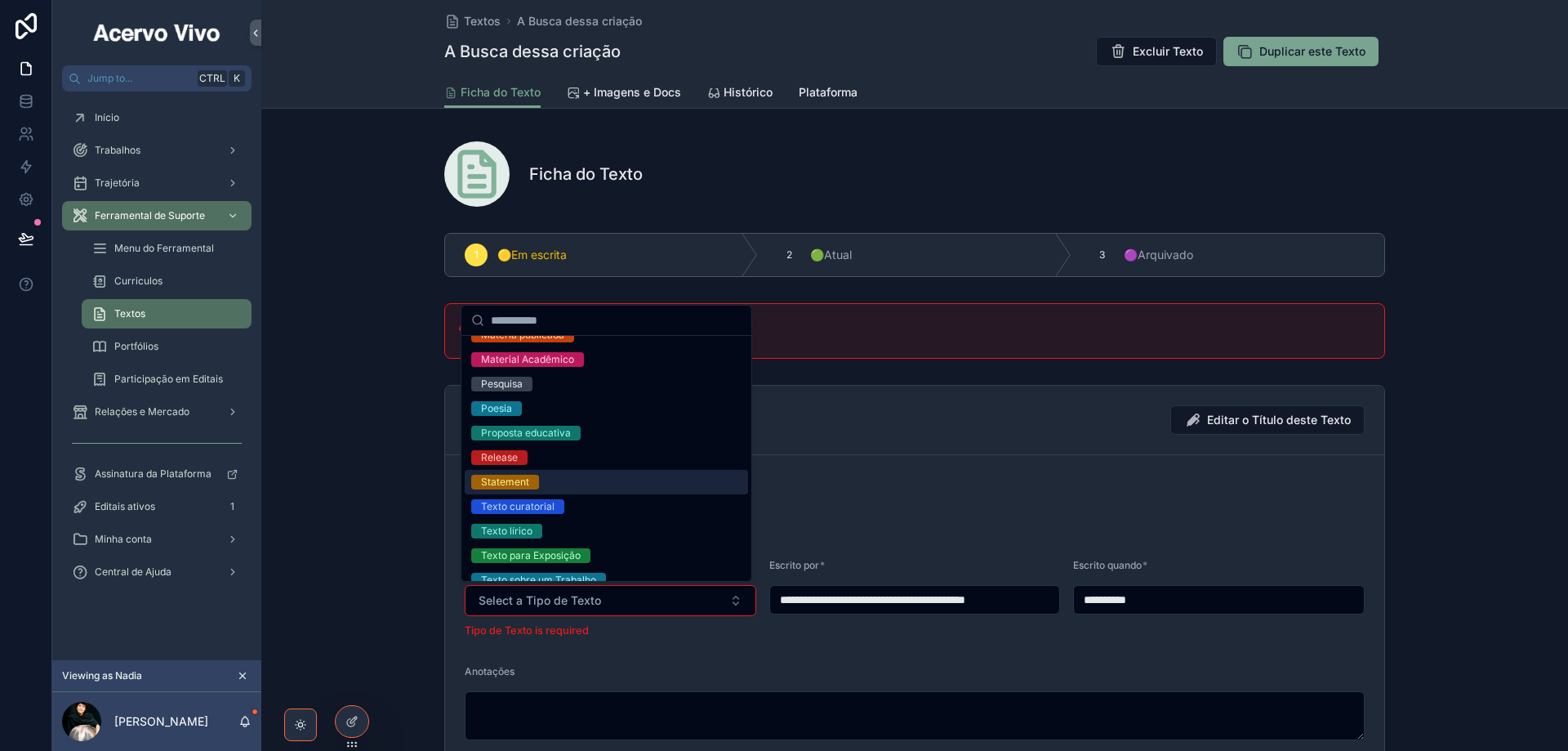
click at [573, 486] on div "Statement" at bounding box center [606, 481] width 283 height 25
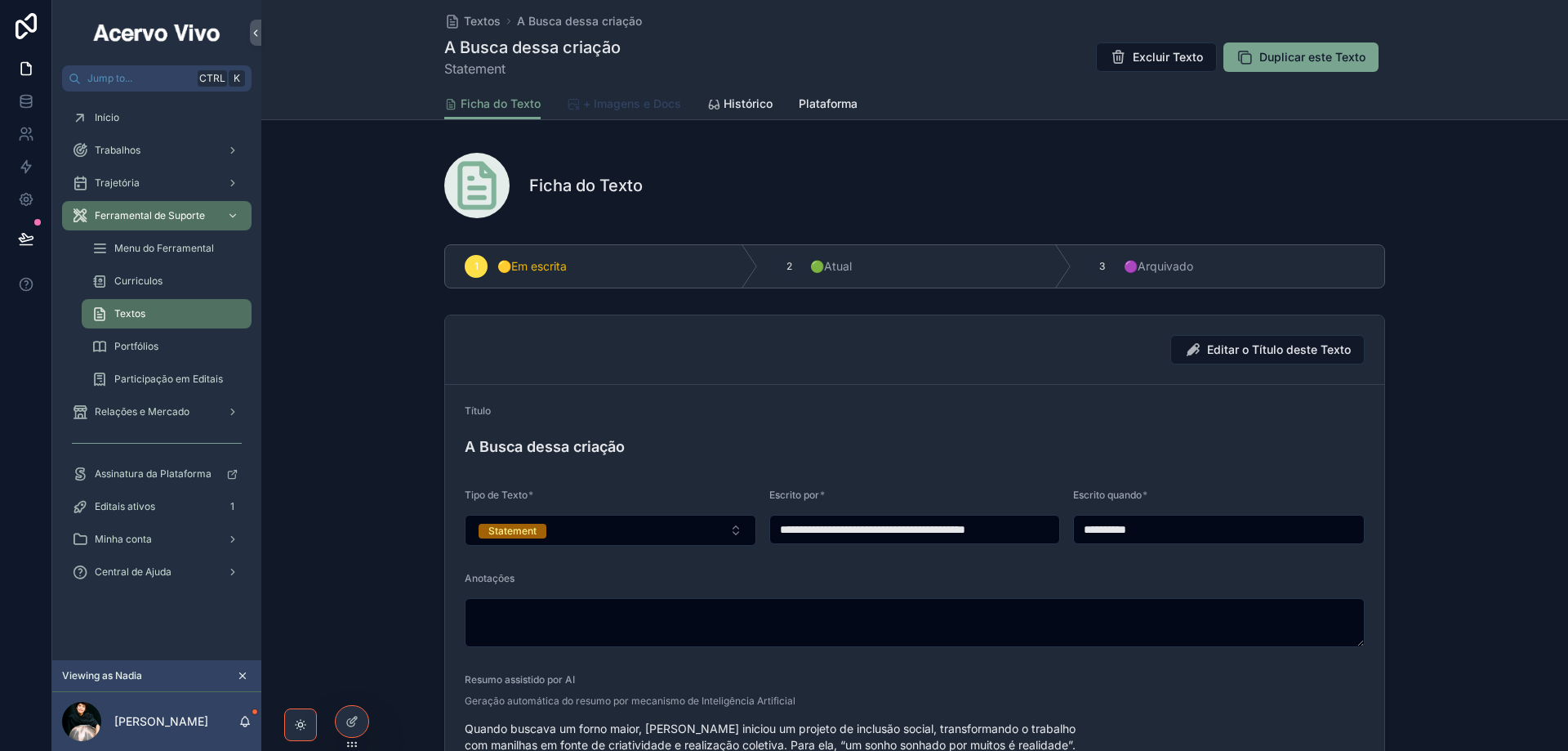
click at [644, 98] on span "+ Imagens e Docs" at bounding box center [632, 104] width 98 height 16
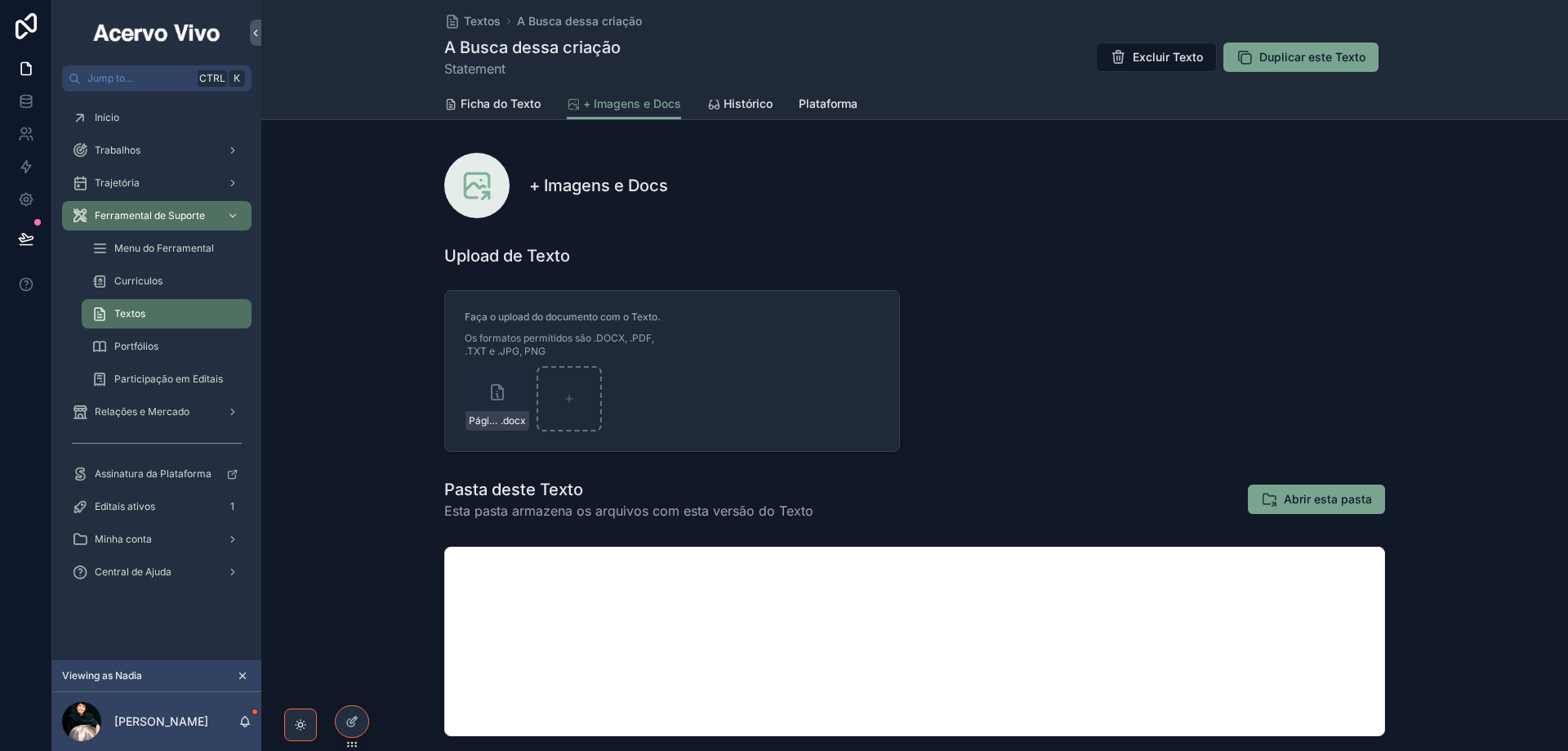
drag, startPoint x: 464, startPoint y: 26, endPoint x: 332, endPoint y: 63, distance: 137.1
click at [464, 25] on span "Textos" at bounding box center [482, 21] width 37 height 16
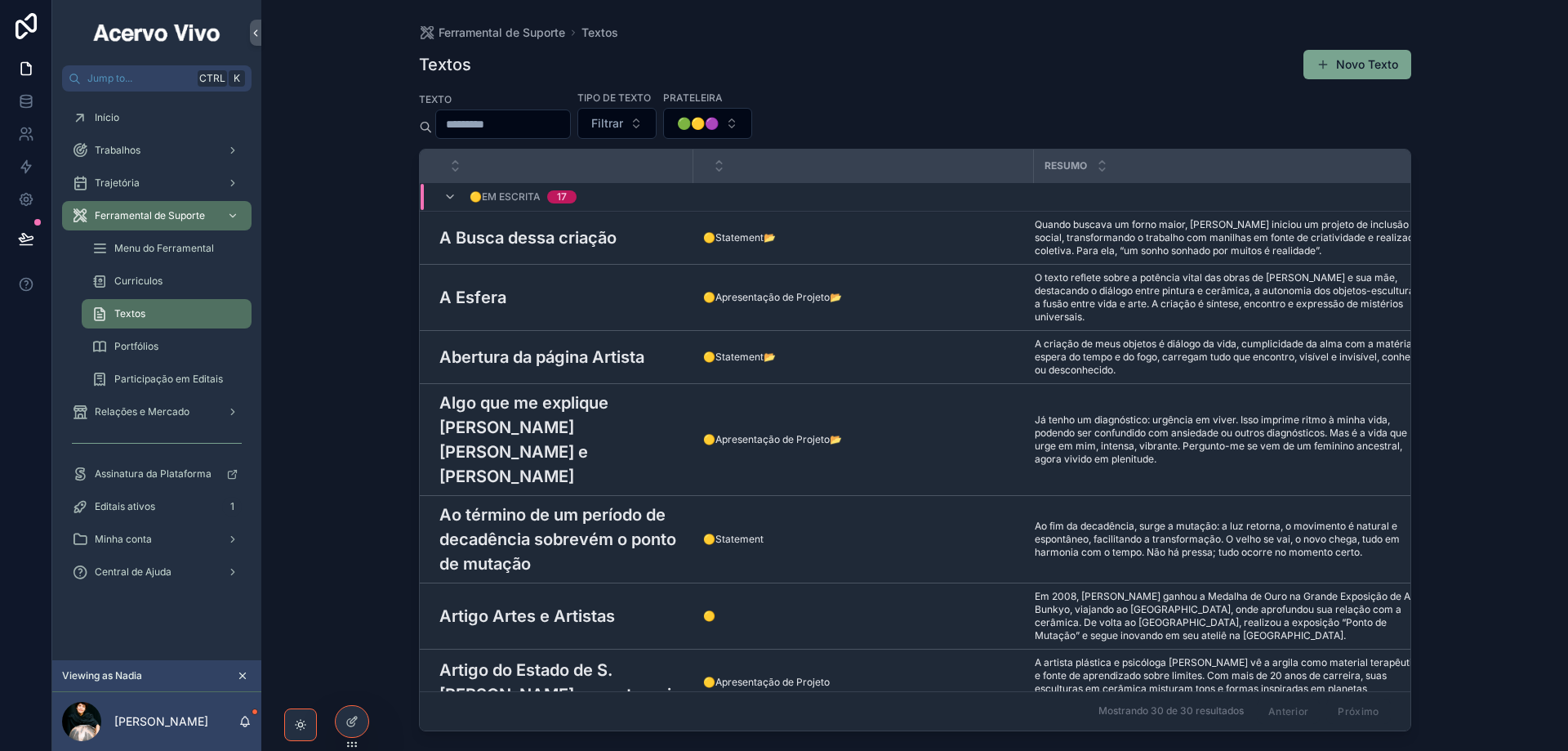
drag, startPoint x: 1380, startPoint y: 62, endPoint x: 1232, endPoint y: 117, distance: 157.9
click at [1380, 62] on button "Novo Texto" at bounding box center [1357, 64] width 108 height 29
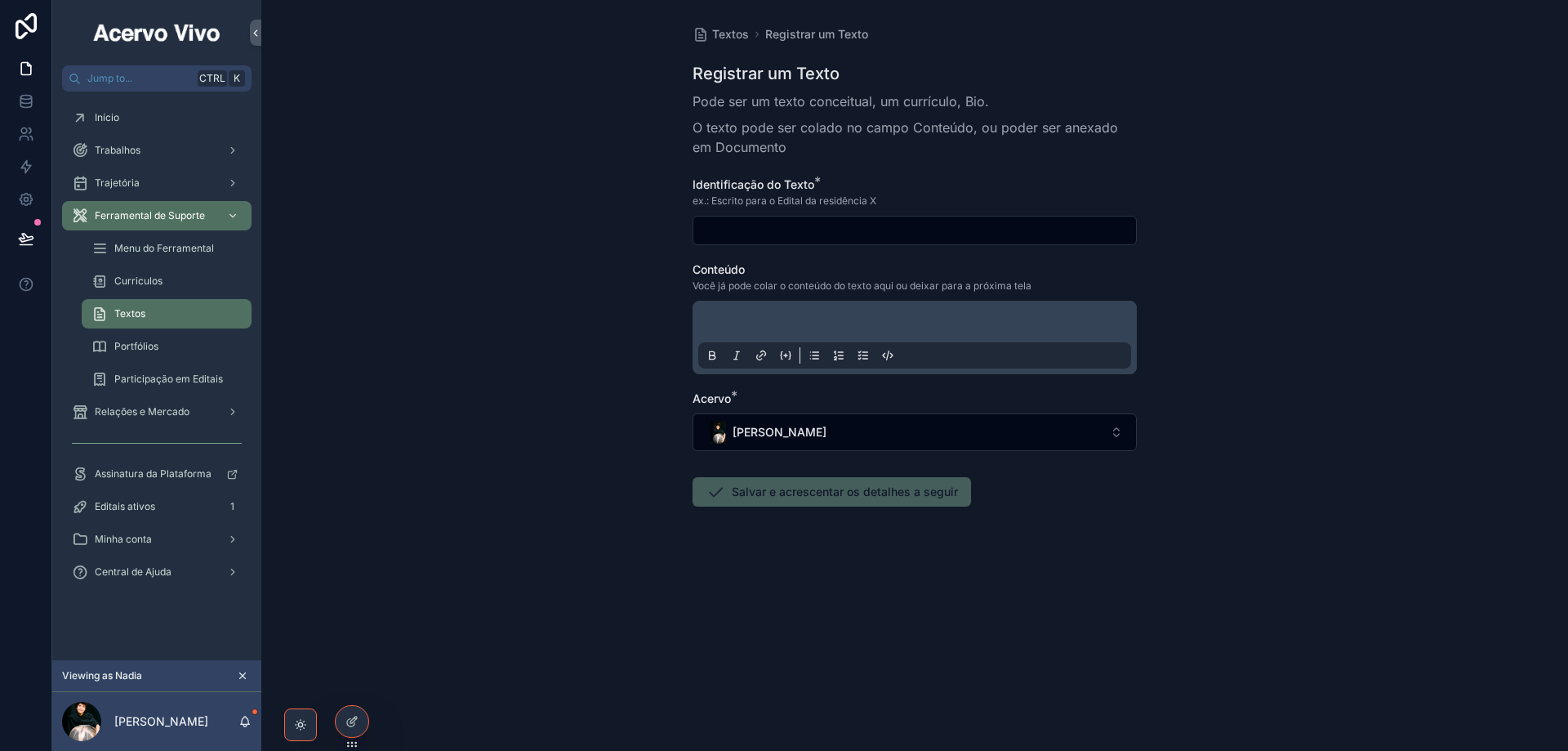
click at [744, 234] on input "scrollable content" at bounding box center [915, 230] width 443 height 23
paste input "**********"
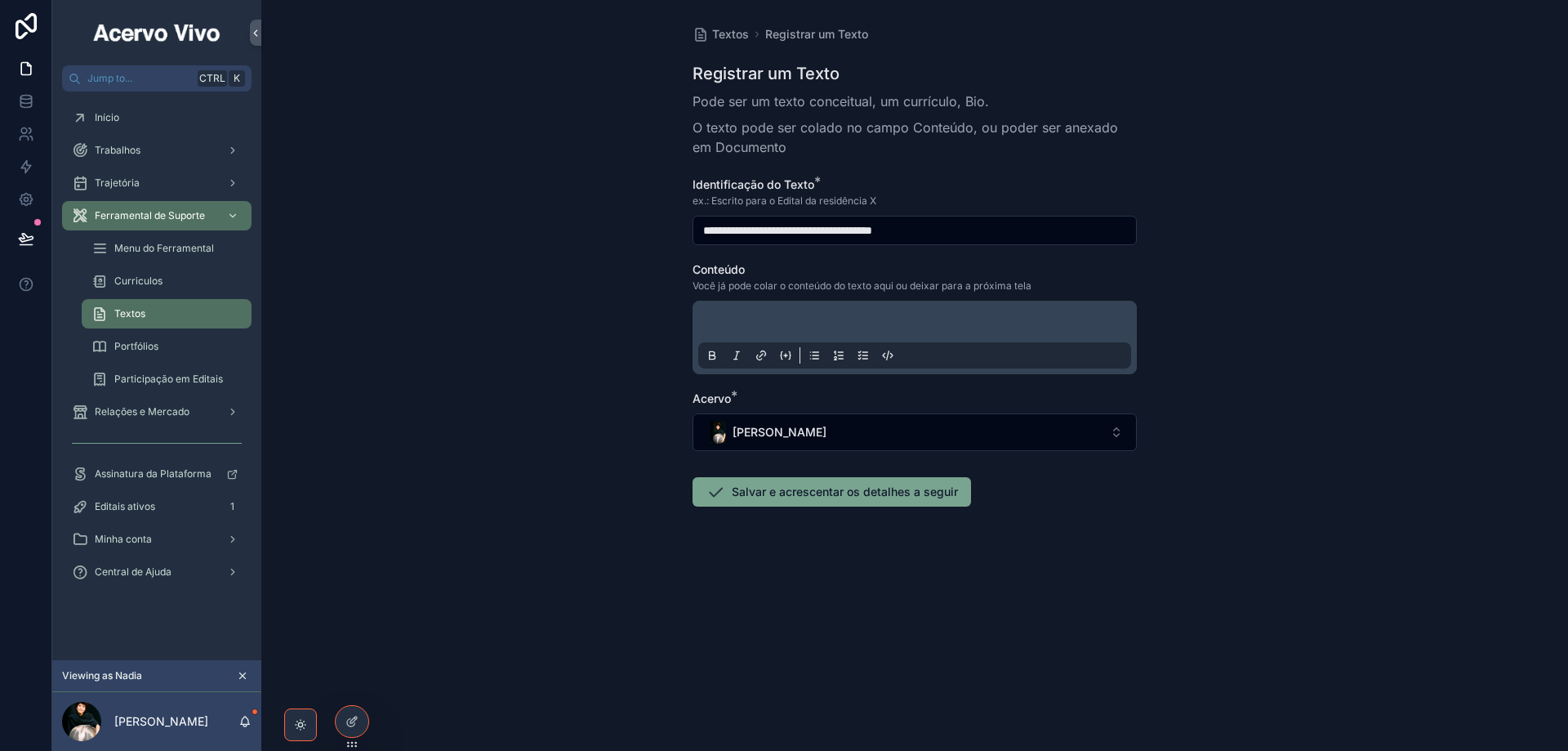
type input "**********"
click at [754, 319] on p "scrollable content" at bounding box center [918, 324] width 433 height 16
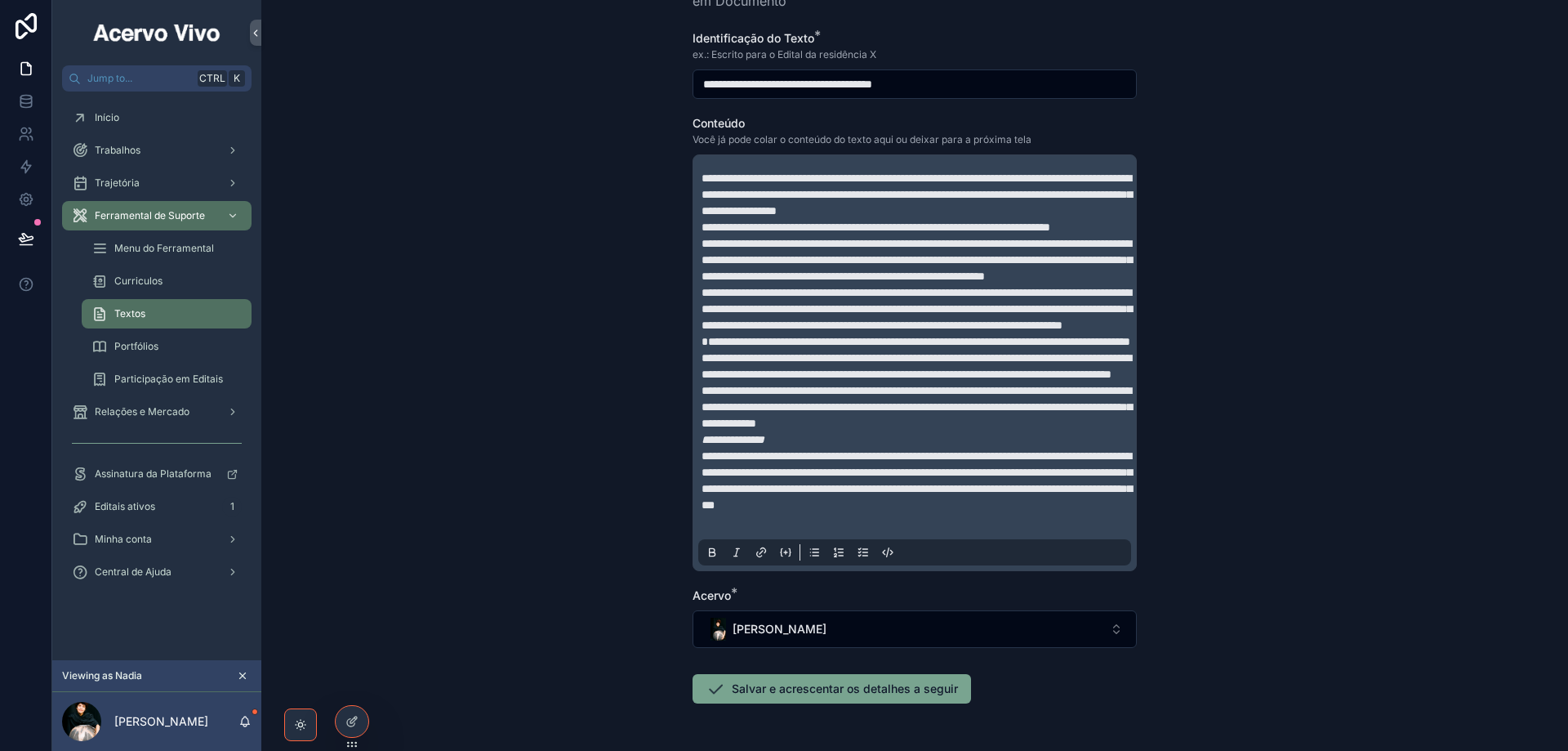
scroll to position [318, 0]
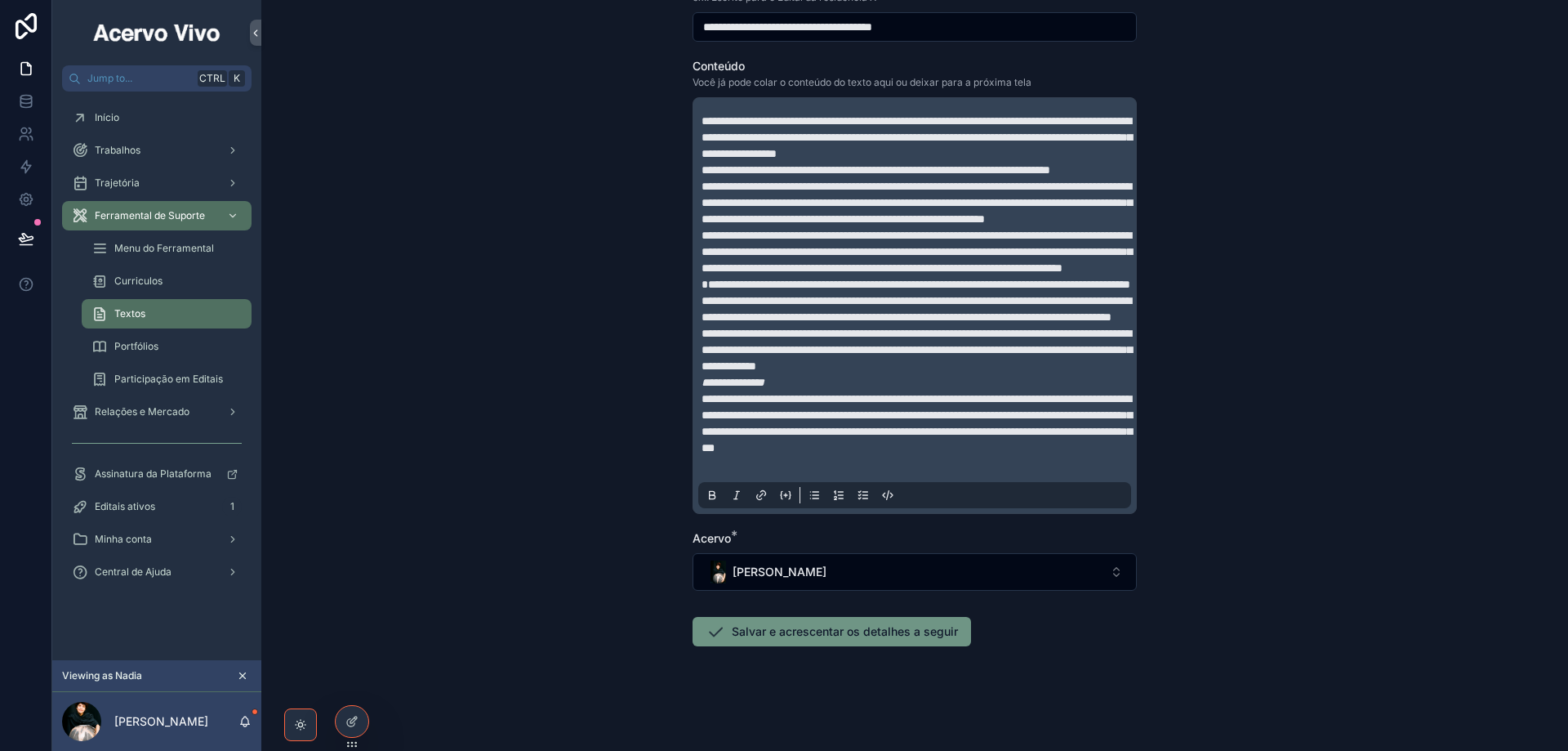
click at [788, 638] on button "Salvar e acrescentar os detalhes a seguir" at bounding box center [832, 631] width 278 height 29
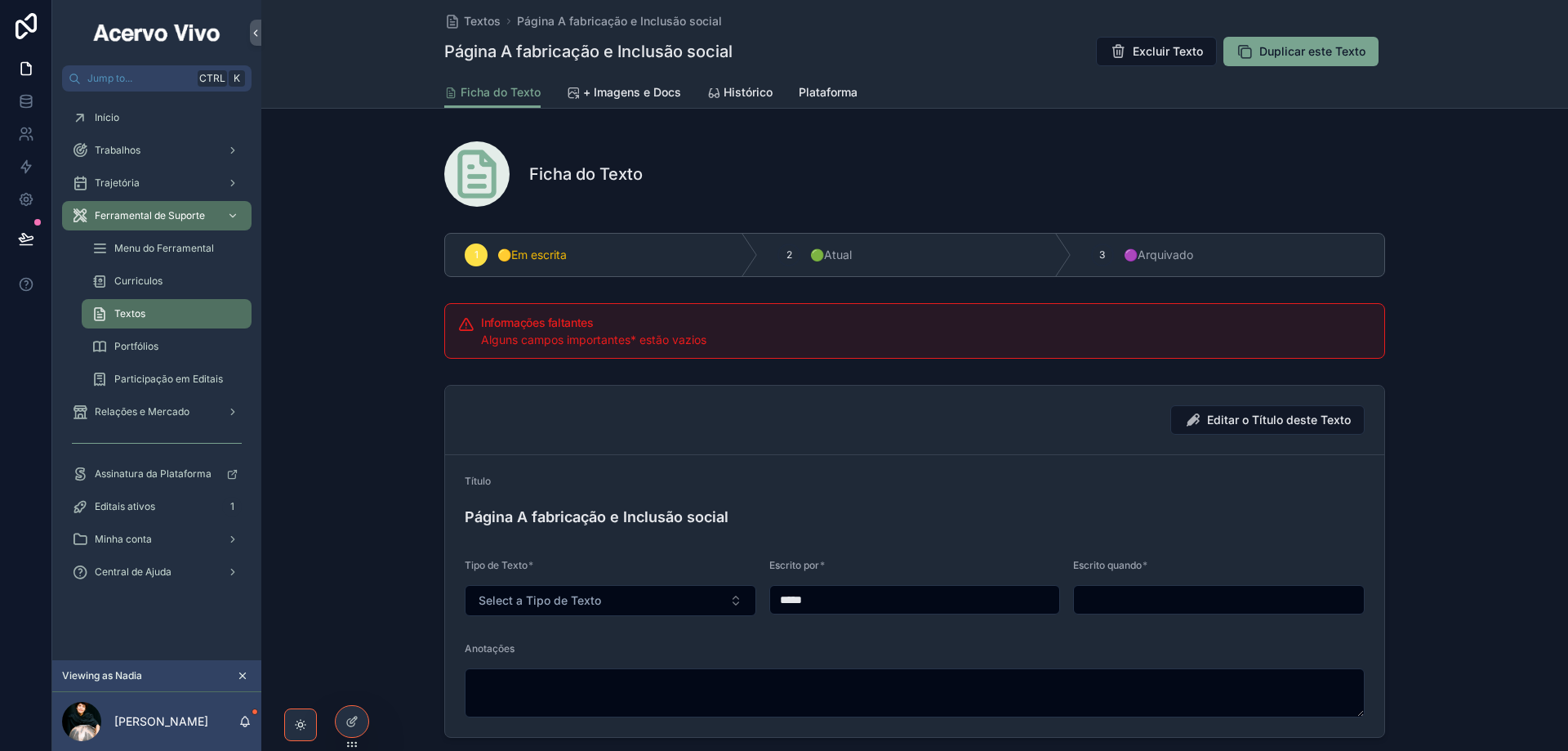
click at [1178, 591] on input "scrollable content" at bounding box center [1219, 599] width 290 height 23
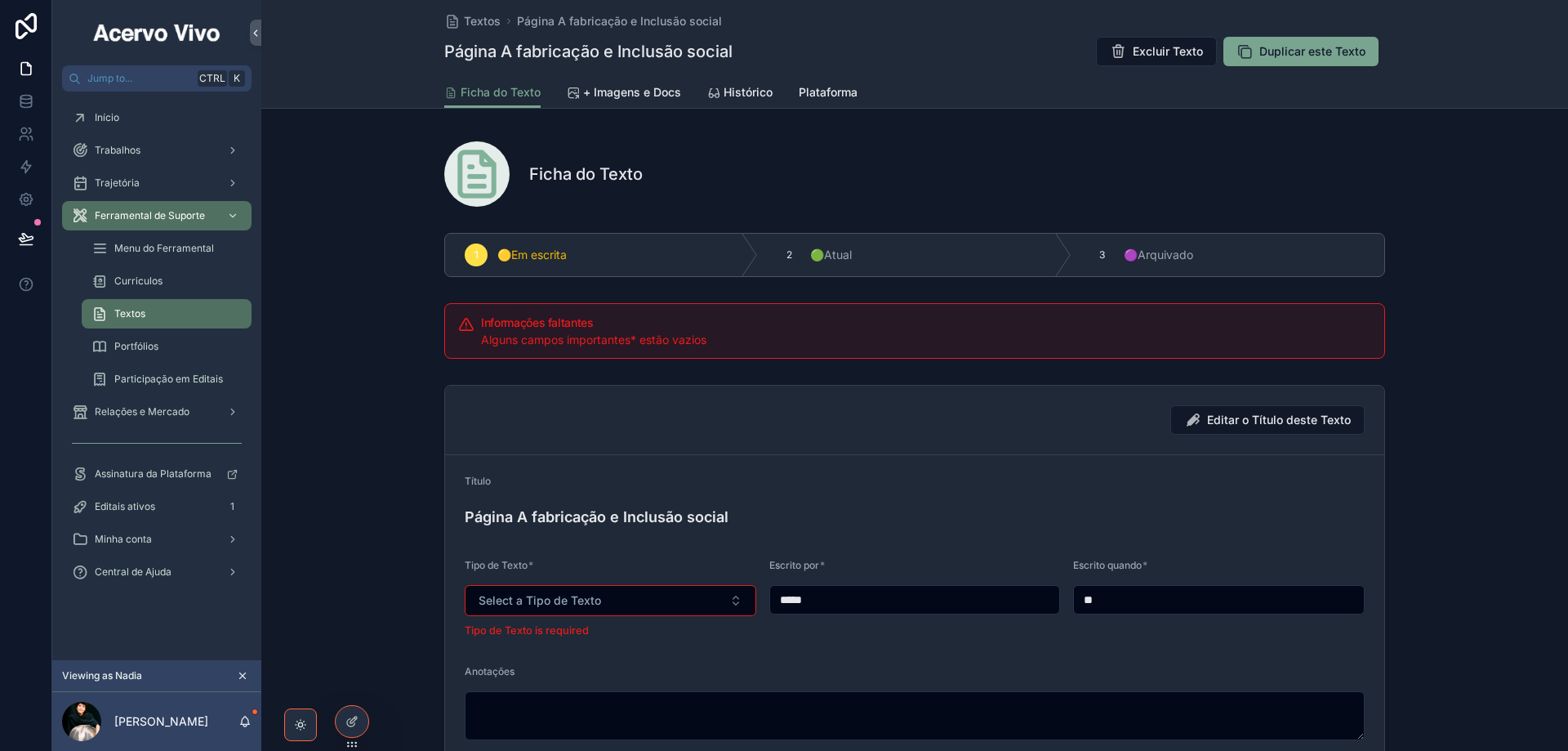
type input "**********"
click at [662, 601] on button "Select a Tipo de Texto" at bounding box center [611, 600] width 292 height 31
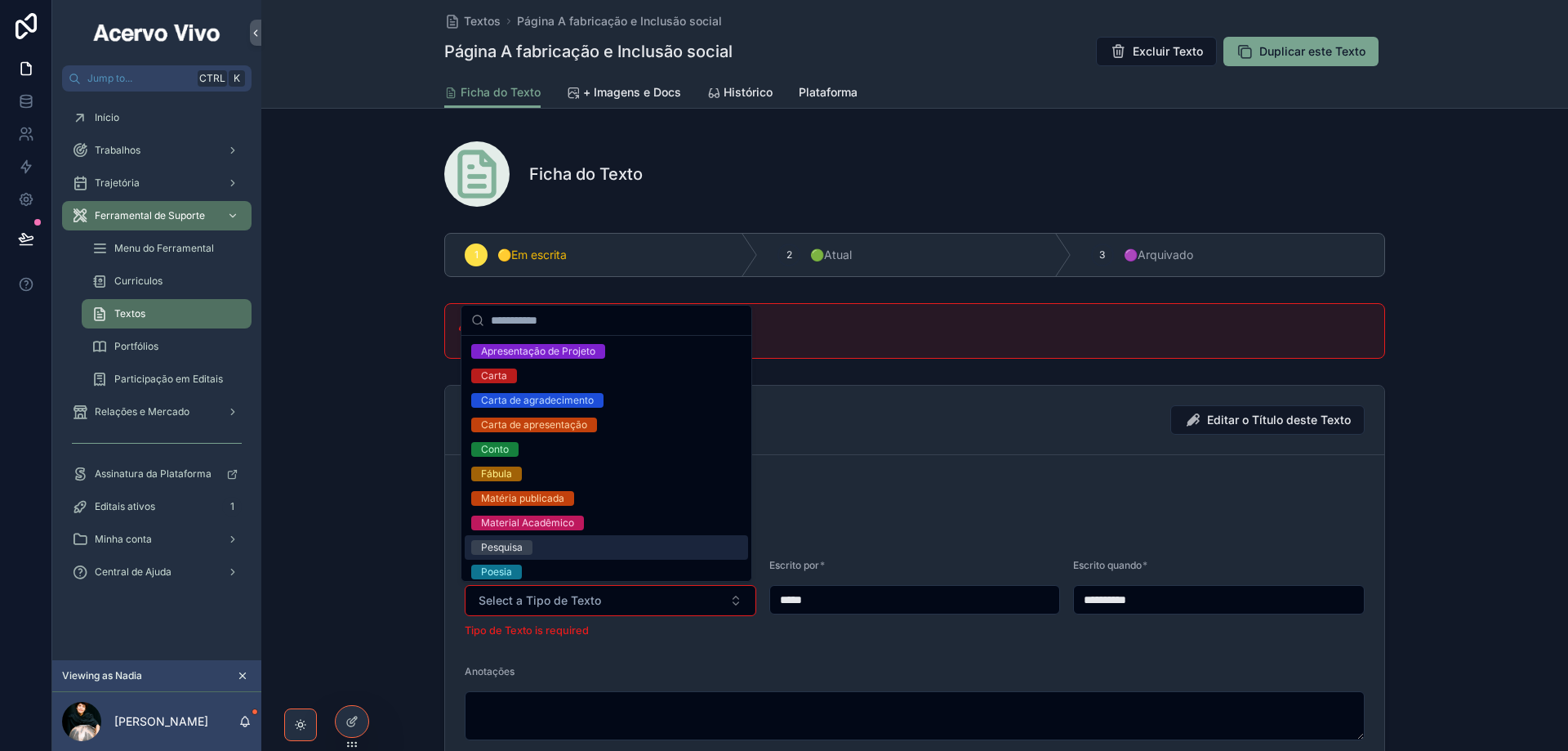
click at [607, 549] on div "Pesquisa" at bounding box center [606, 547] width 283 height 25
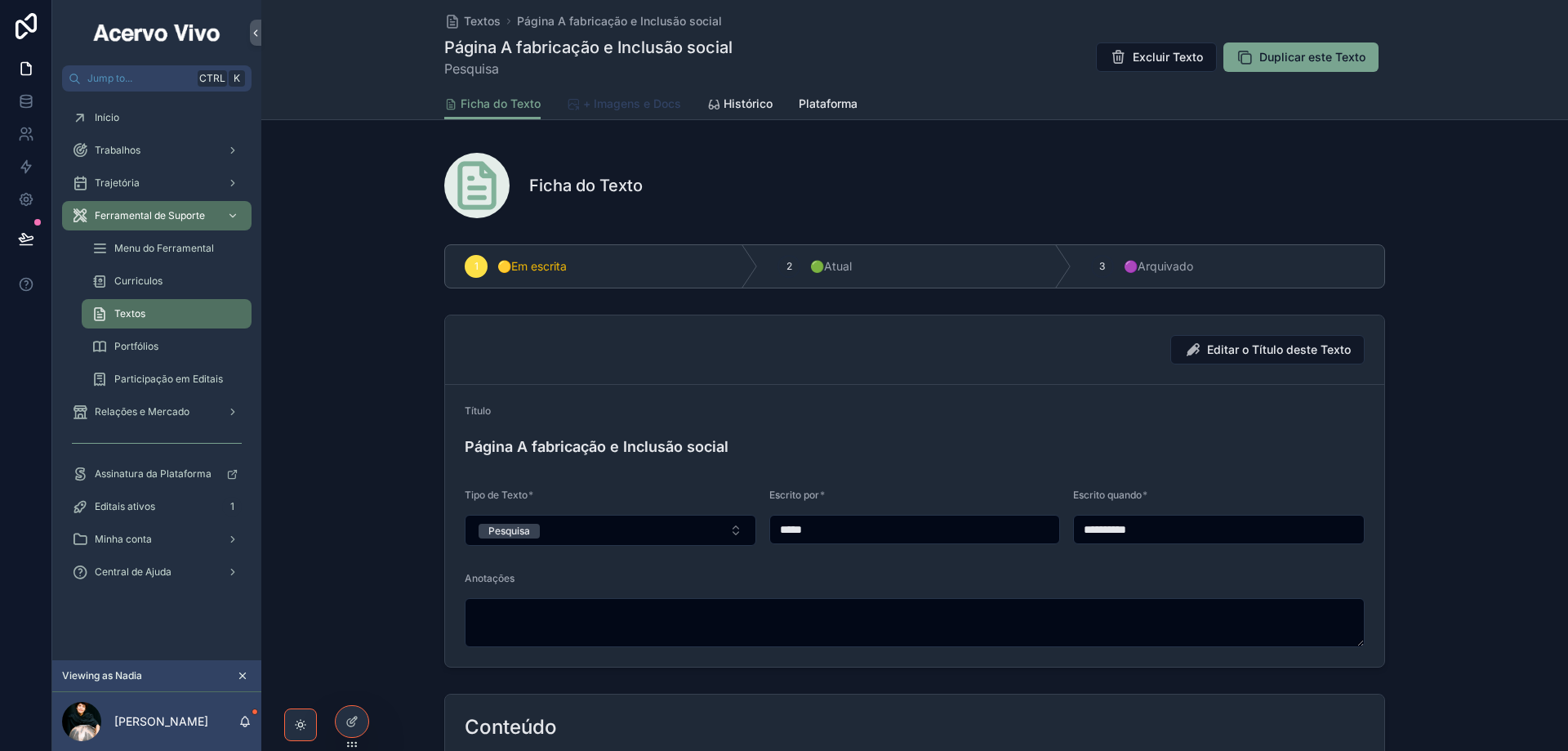
click at [656, 104] on span "+ Imagens e Docs" at bounding box center [632, 104] width 98 height 16
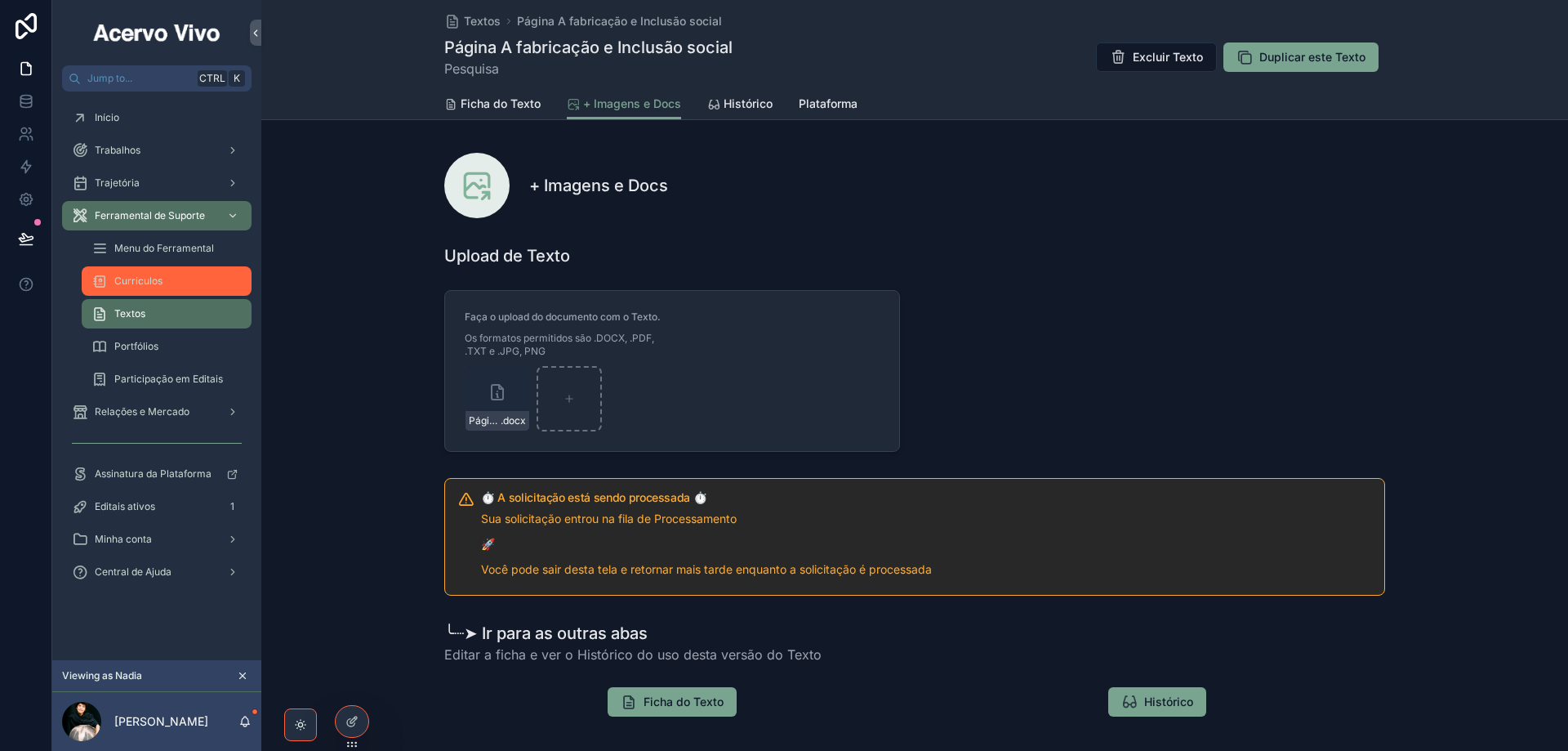
drag, startPoint x: 484, startPoint y: 27, endPoint x: 121, endPoint y: 285, distance: 445.3
click at [484, 27] on span "Textos" at bounding box center [482, 21] width 37 height 16
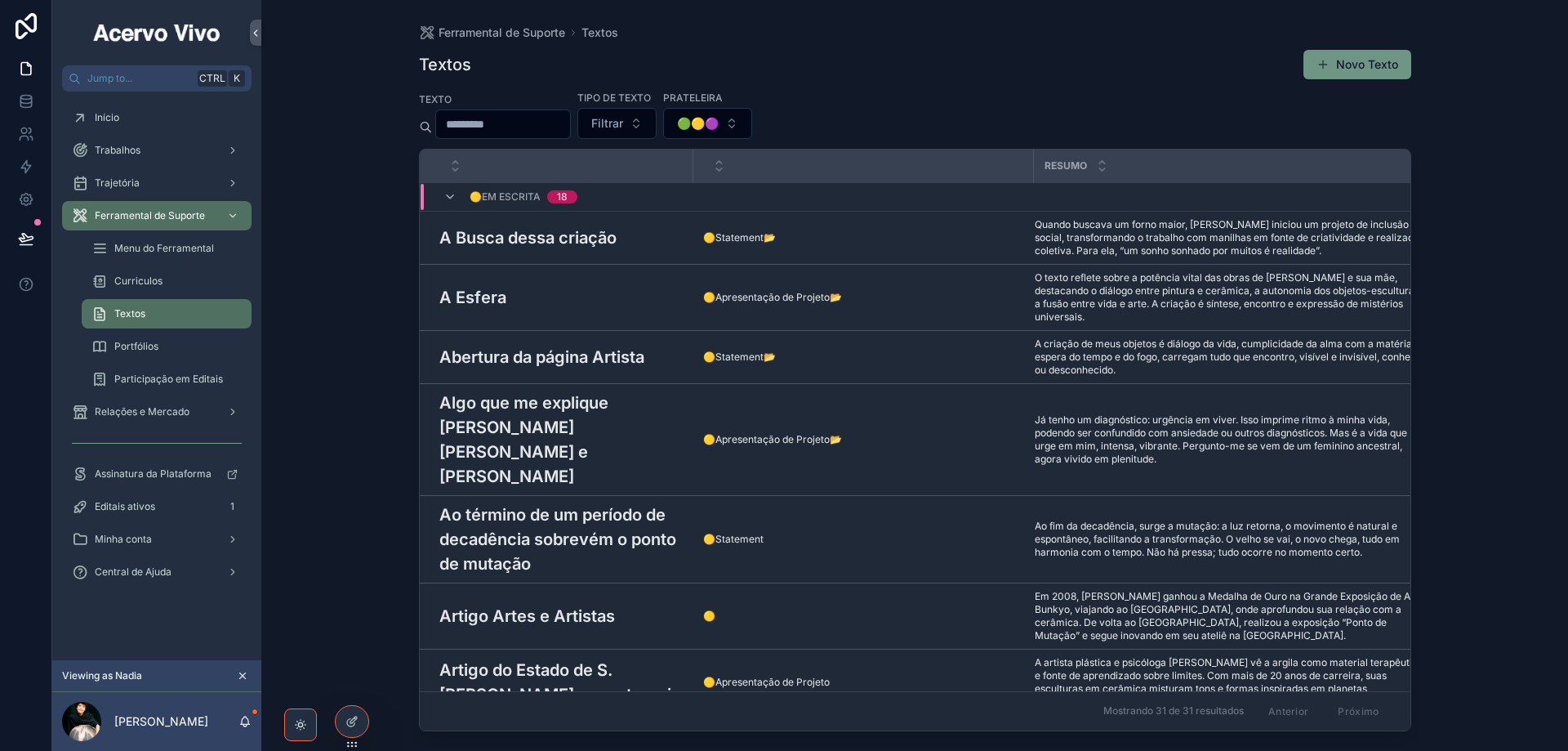
click at [1386, 63] on button "Novo Texto" at bounding box center [1357, 64] width 108 height 29
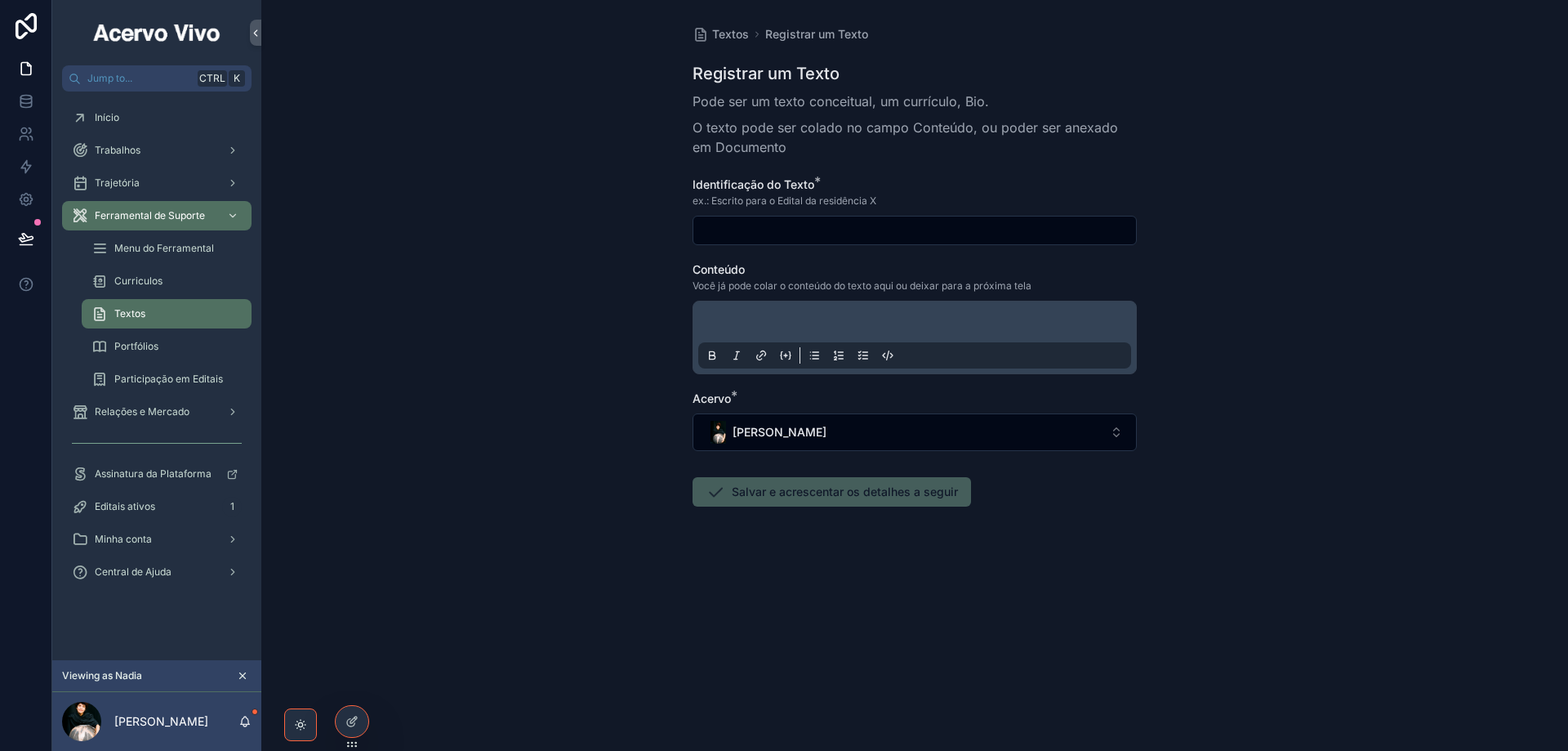
drag, startPoint x: 788, startPoint y: 228, endPoint x: 773, endPoint y: 234, distance: 16.2
click at [788, 229] on input "scrollable content" at bounding box center [915, 230] width 443 height 23
paste input "**********"
type input "**********"
click at [738, 325] on p "scrollable content" at bounding box center [918, 324] width 433 height 16
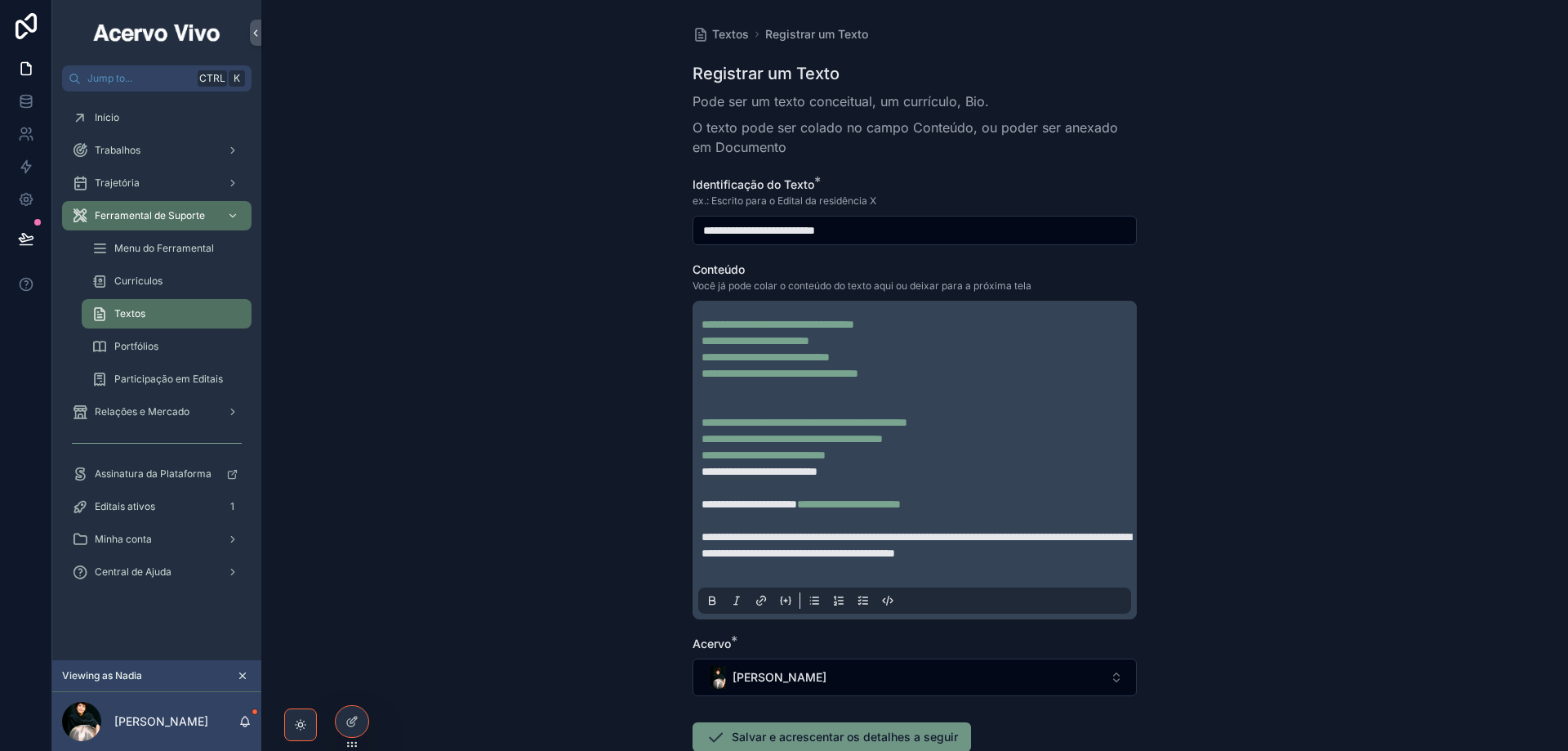
click at [842, 735] on button "Salvar e acrescentar os detalhes a seguir" at bounding box center [832, 736] width 278 height 29
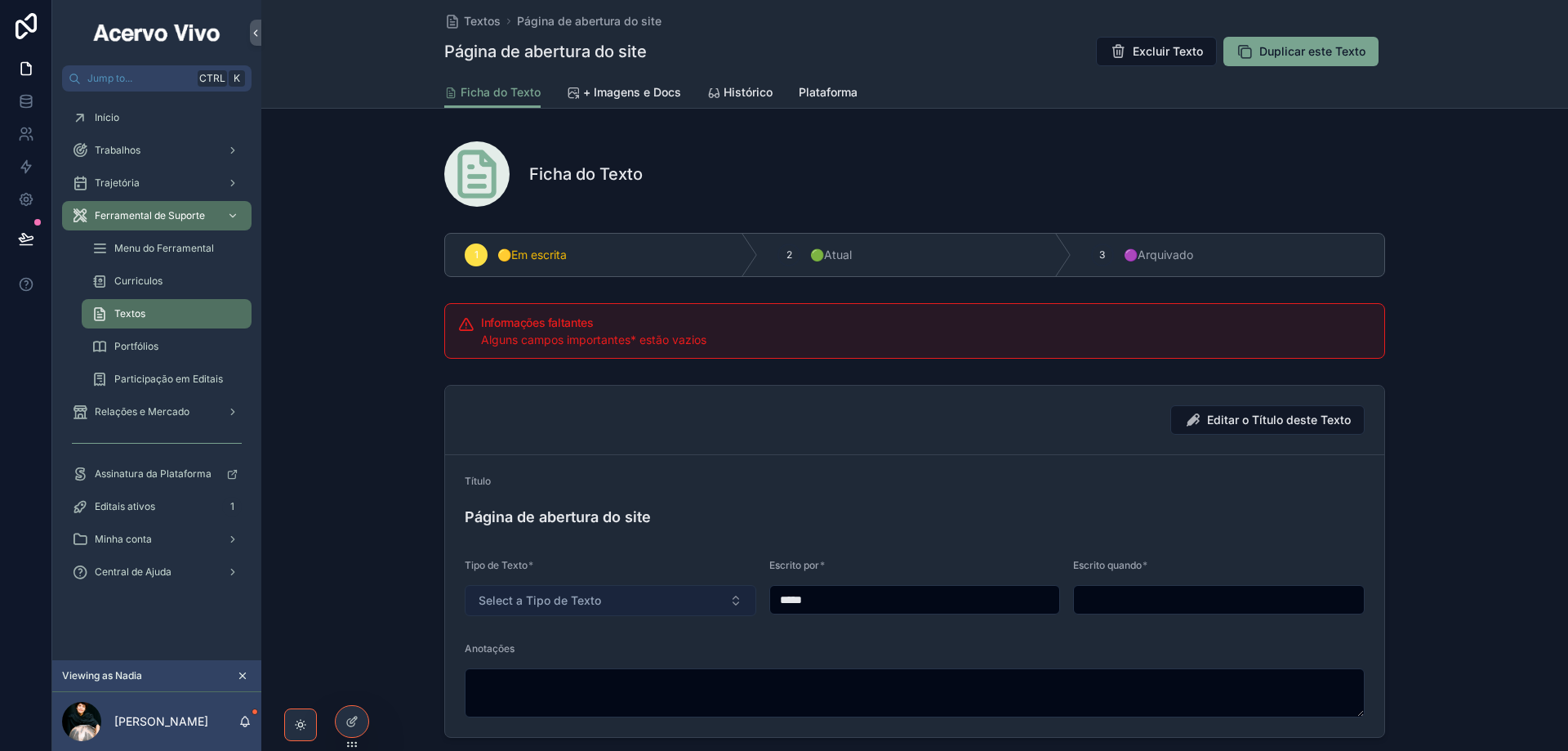
click at [638, 599] on button "Select a Tipo de Texto" at bounding box center [611, 600] width 292 height 31
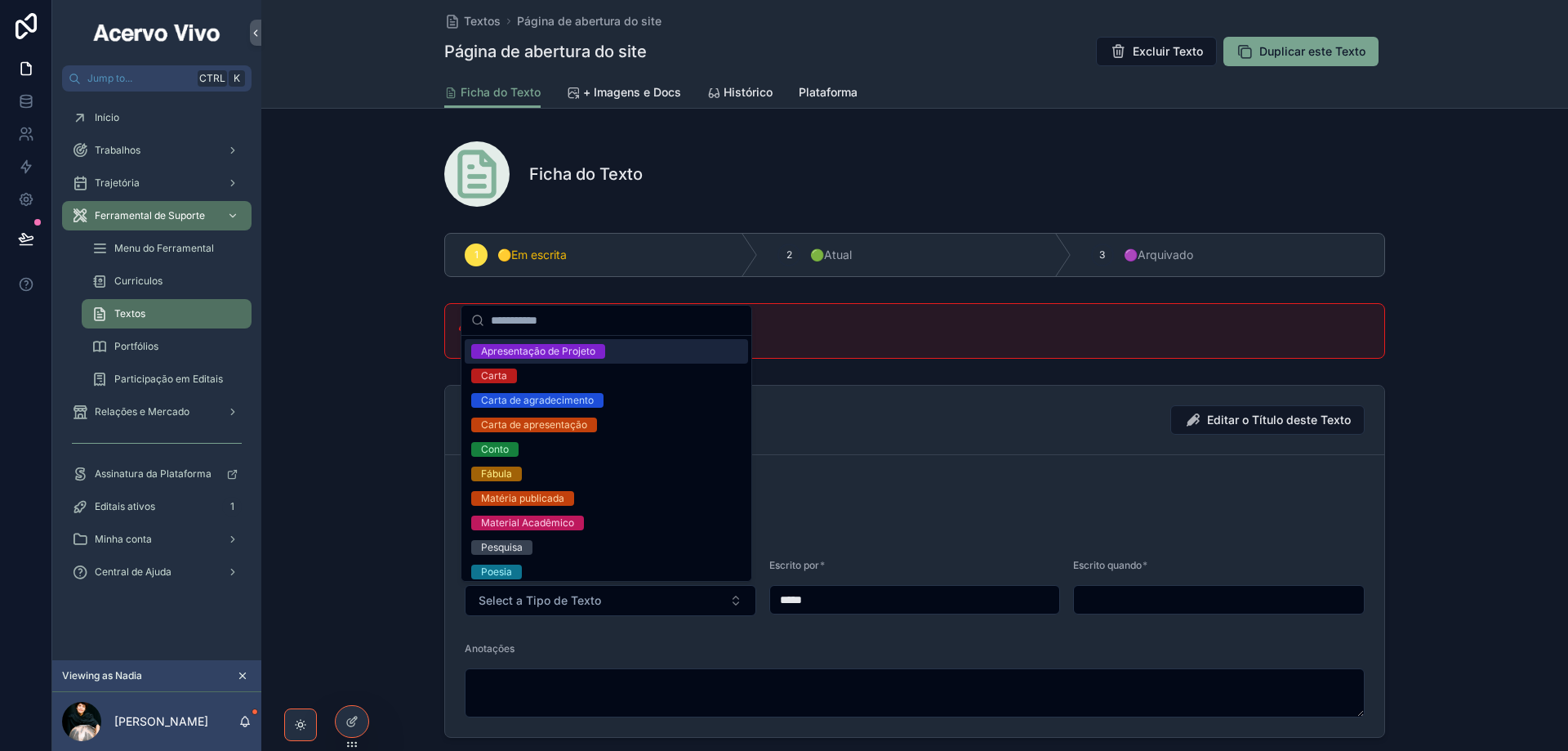
click at [552, 351] on div "Apresentação de Projeto" at bounding box center [539, 351] width 115 height 15
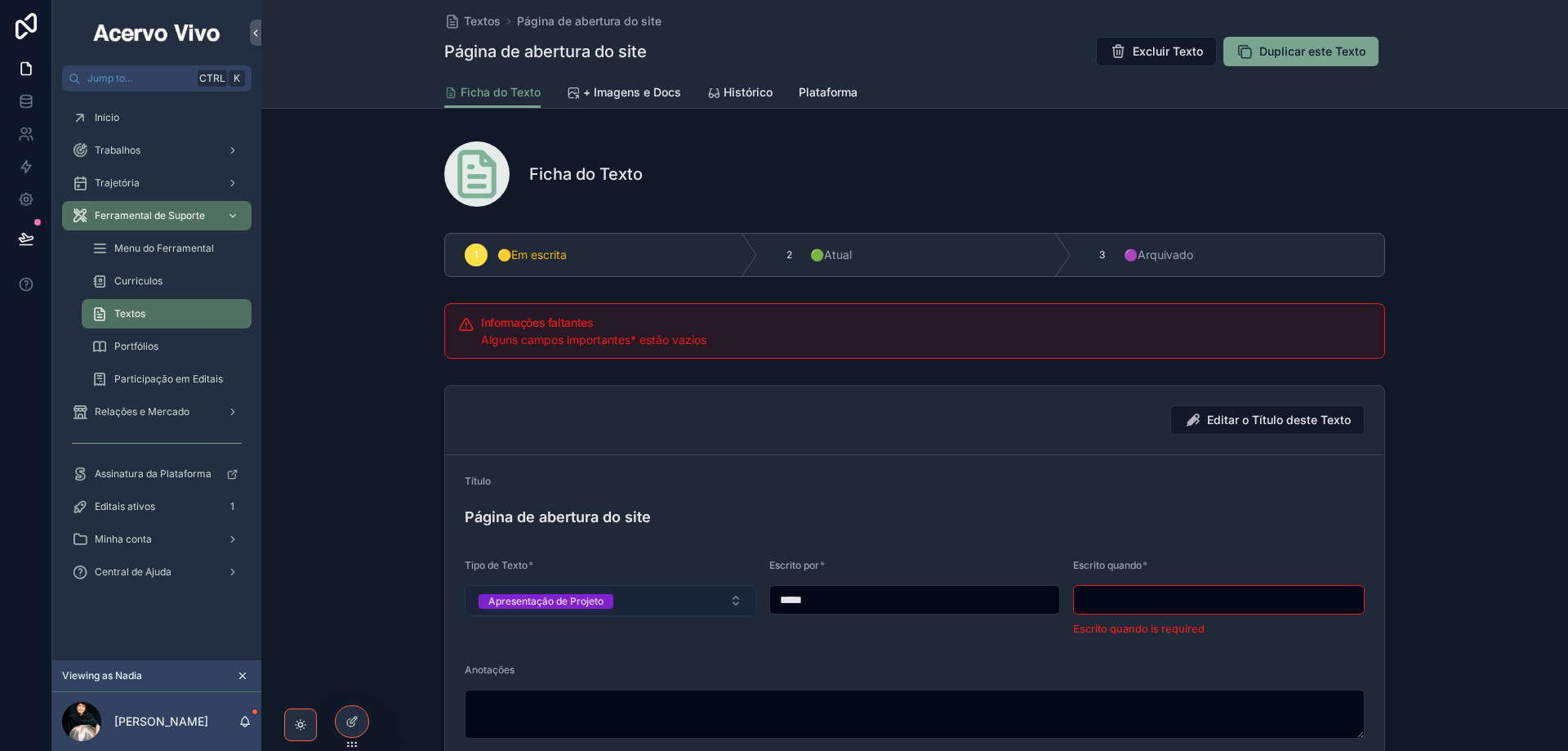
click at [677, 604] on button "Apresentação de Projeto" at bounding box center [611, 600] width 292 height 31
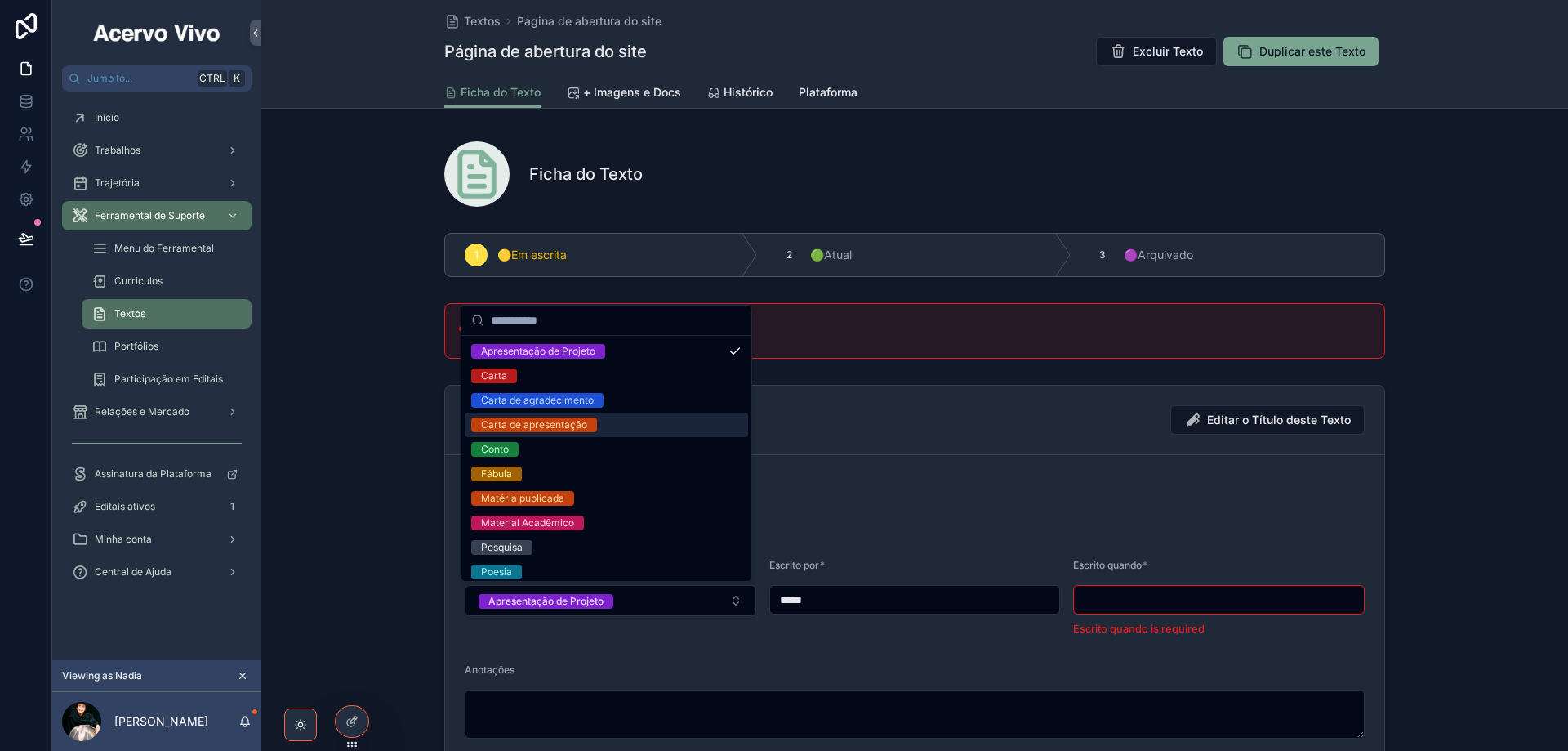
click at [564, 421] on div "Carta de apresentação" at bounding box center [534, 424] width 106 height 15
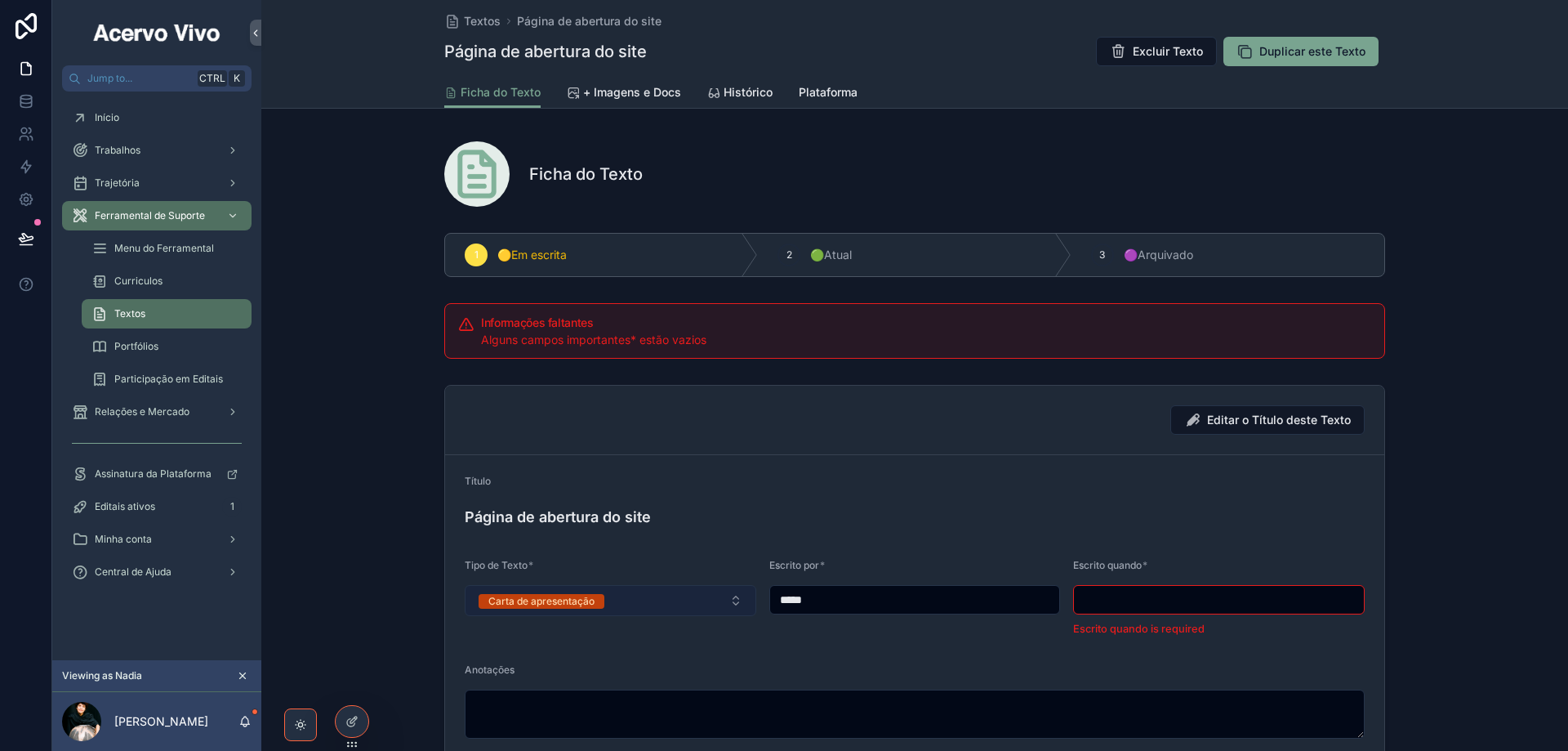
click at [625, 593] on button "Carta de apresentação" at bounding box center [611, 600] width 292 height 31
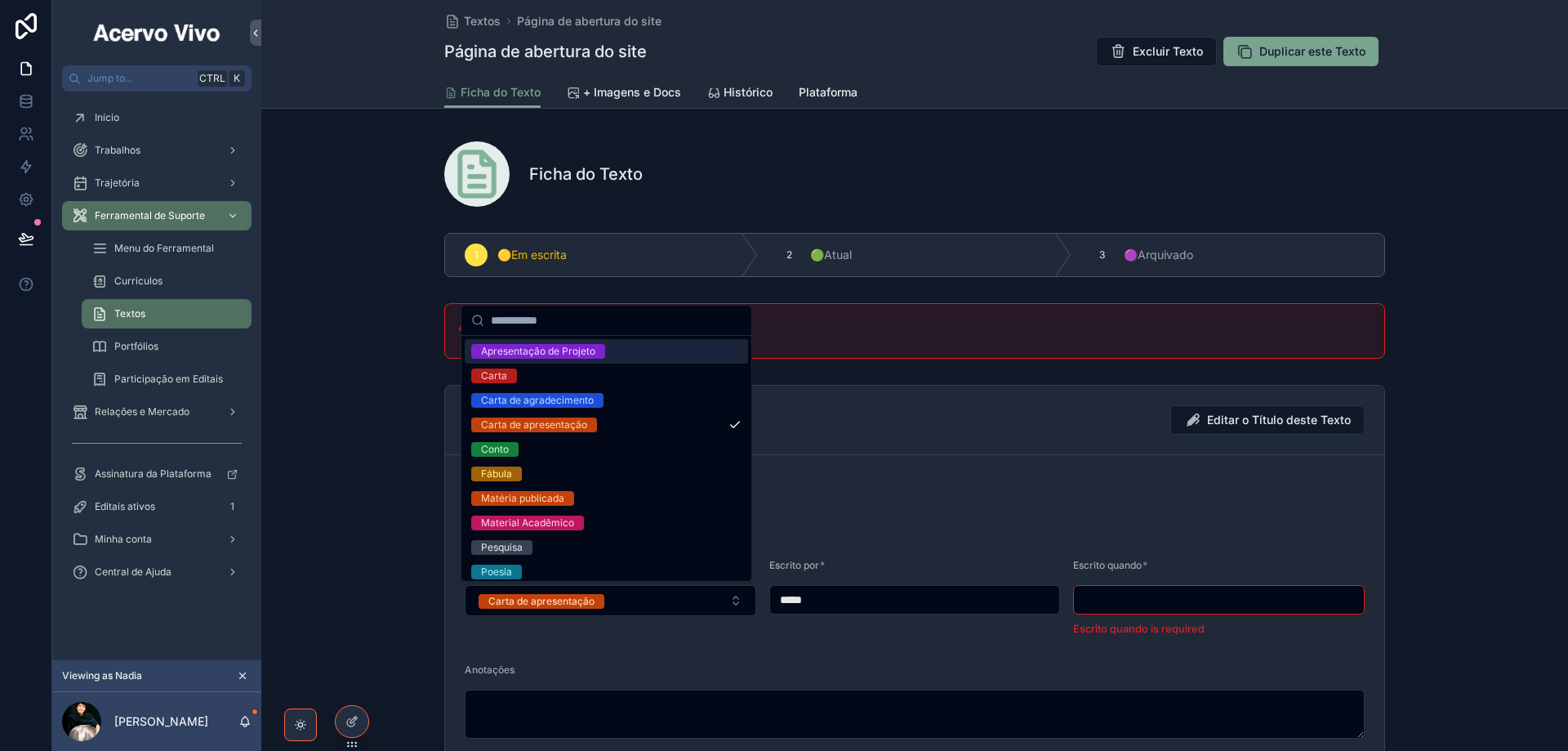
click at [567, 352] on div "Apresentação de Projeto" at bounding box center [539, 351] width 115 height 15
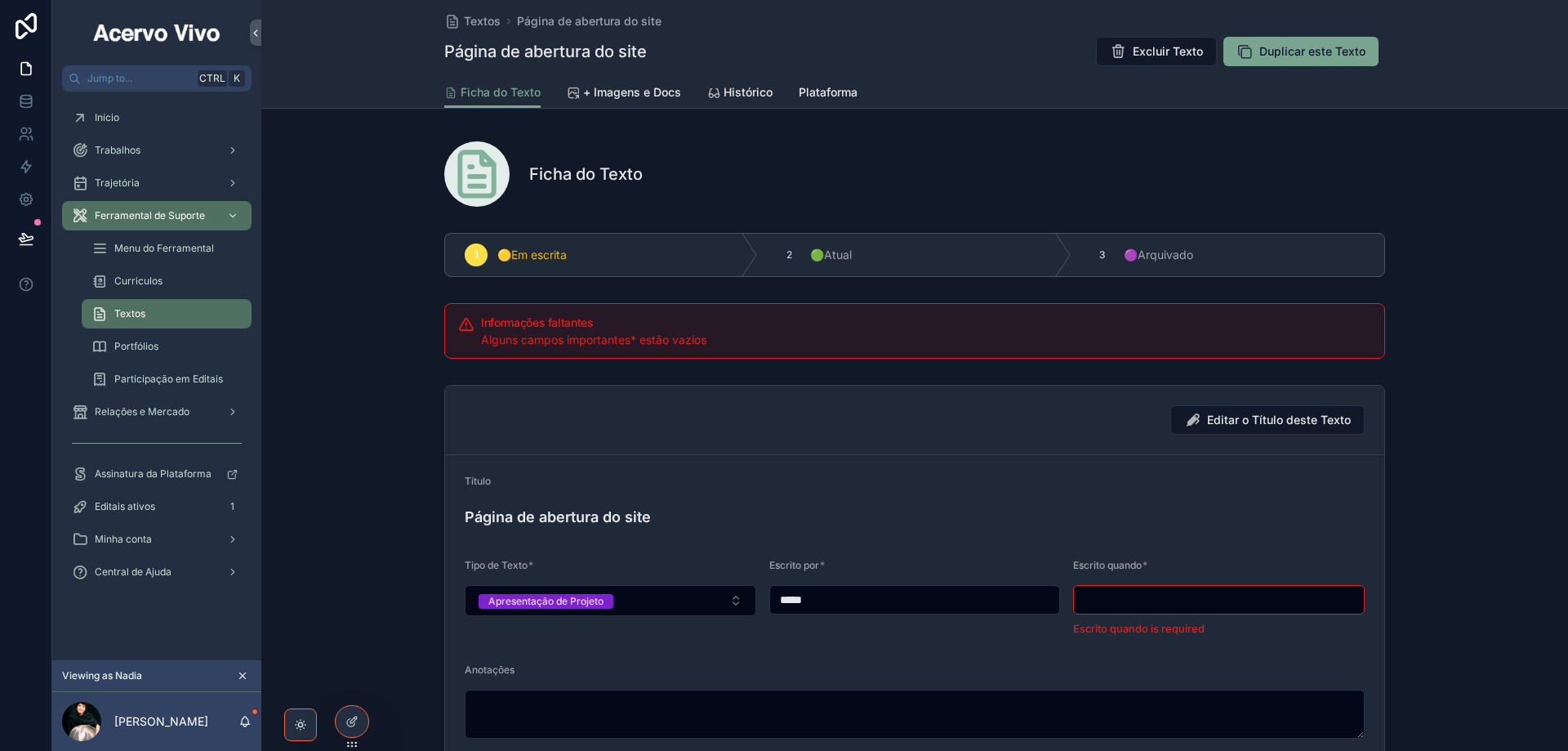
click at [1160, 599] on input "scrollable content" at bounding box center [1219, 599] width 290 height 23
type input "**********"
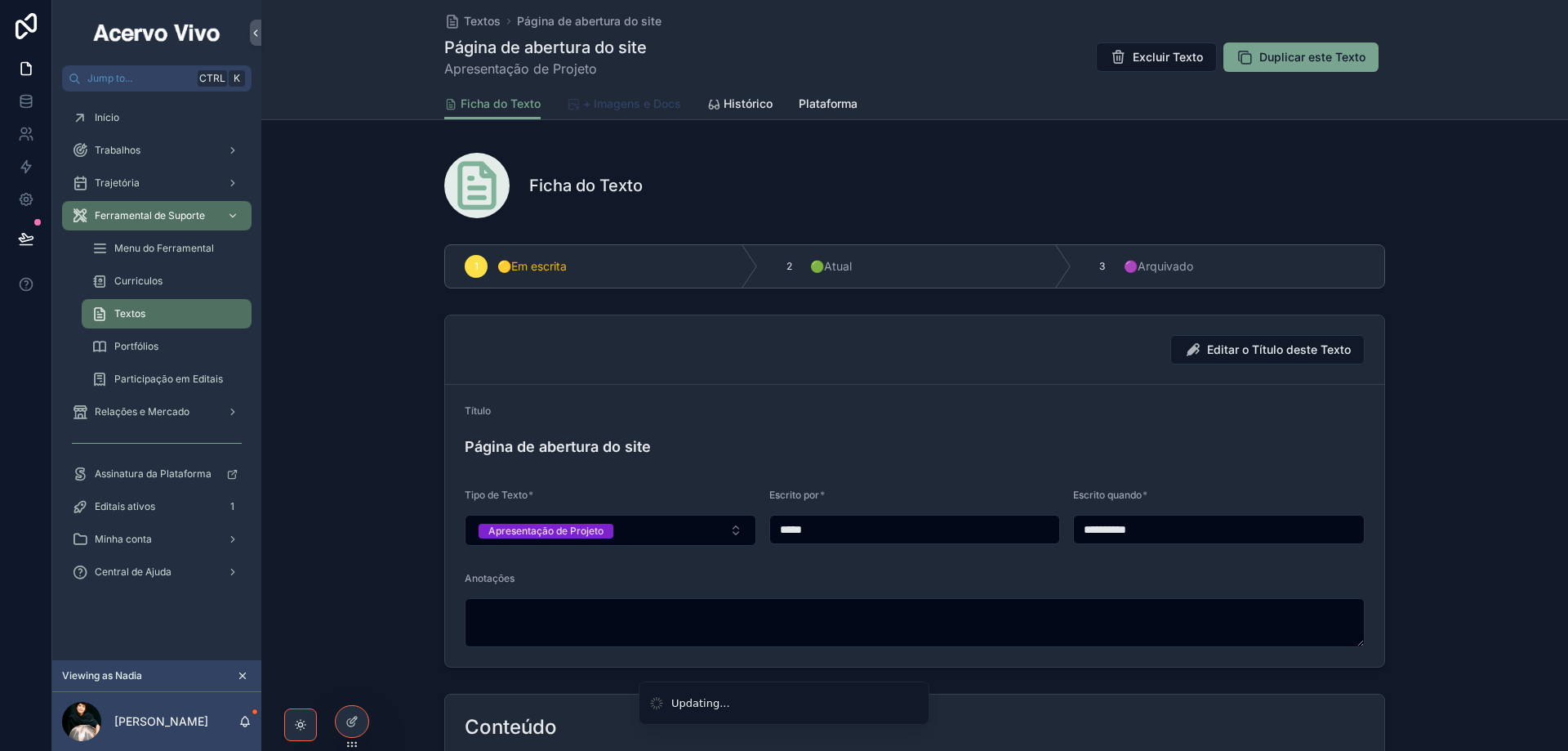
click at [611, 110] on span "+ Imagens e Docs" at bounding box center [632, 104] width 98 height 16
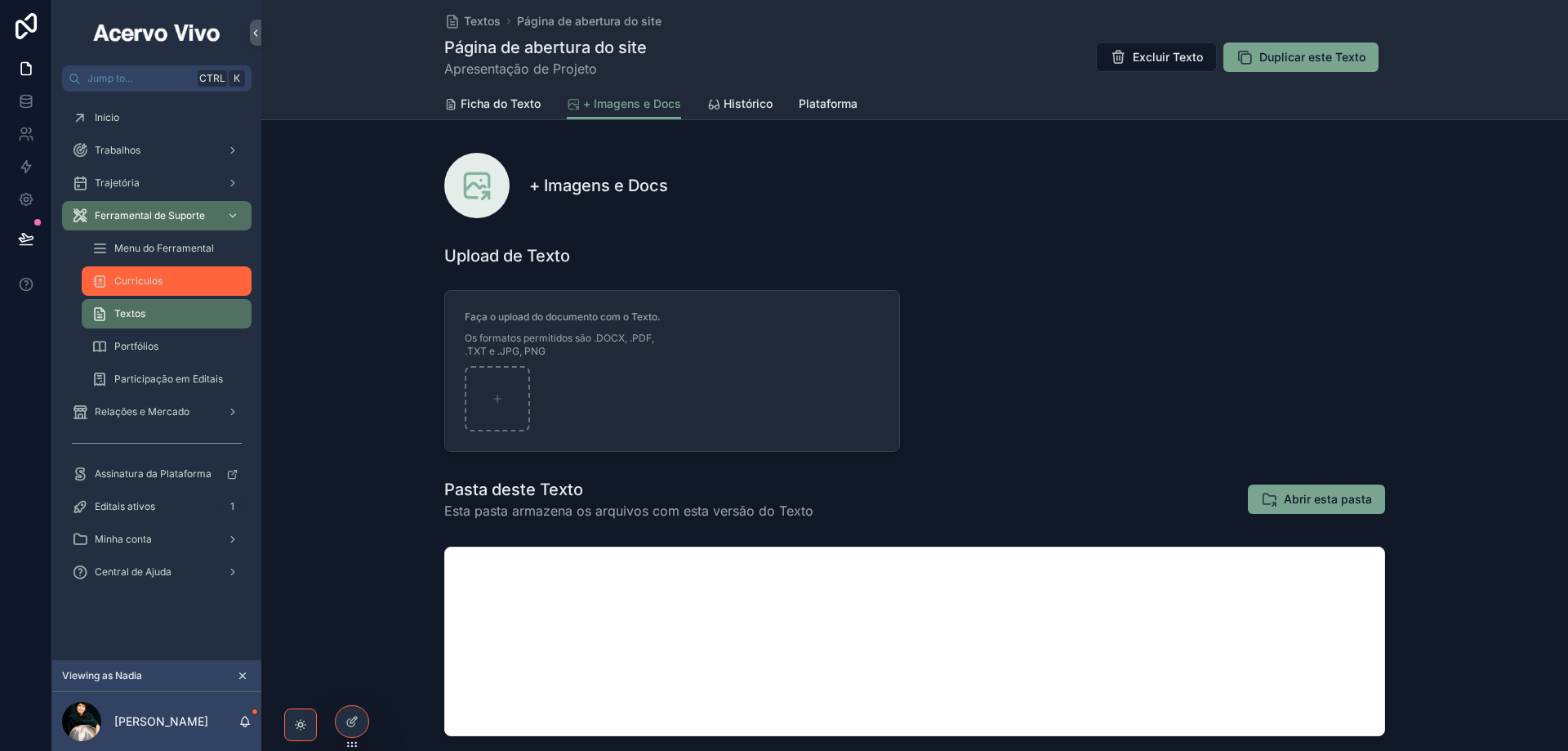
click at [149, 284] on span "Curriculos" at bounding box center [139, 280] width 48 height 13
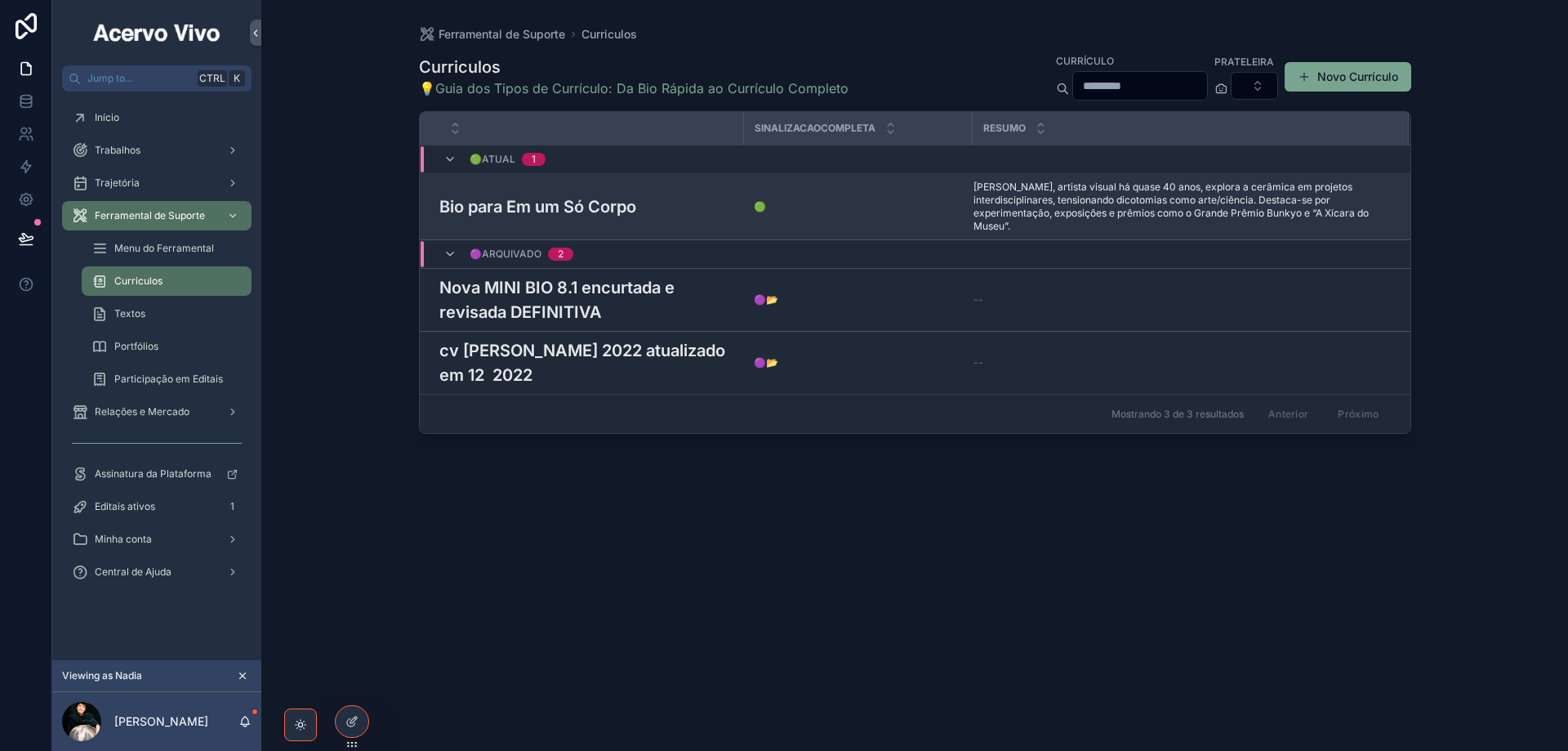
click at [602, 212] on h3 "Bio para Em um Só Corpo" at bounding box center [538, 206] width 197 height 25
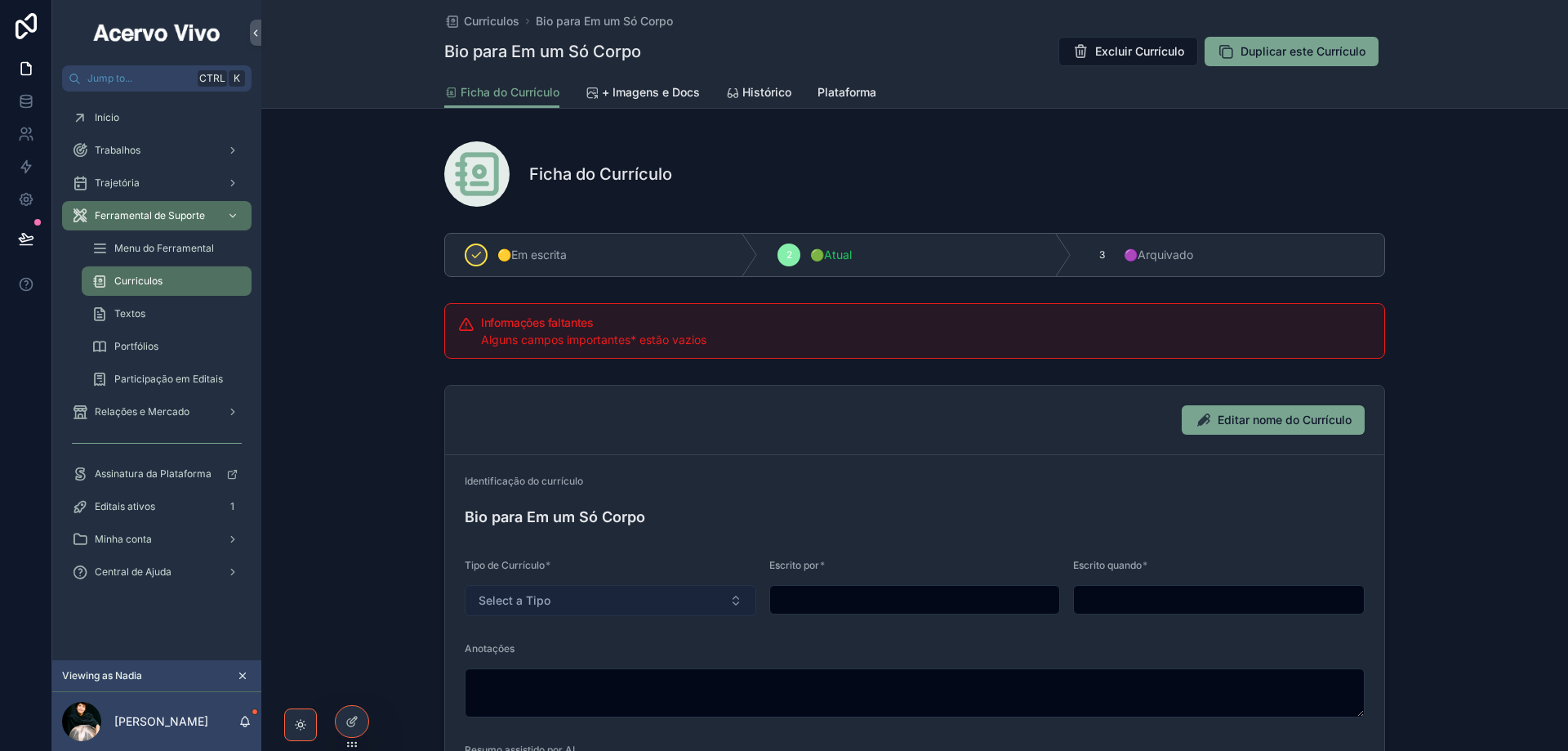
click at [636, 599] on button "Select a Tipo" at bounding box center [611, 600] width 292 height 31
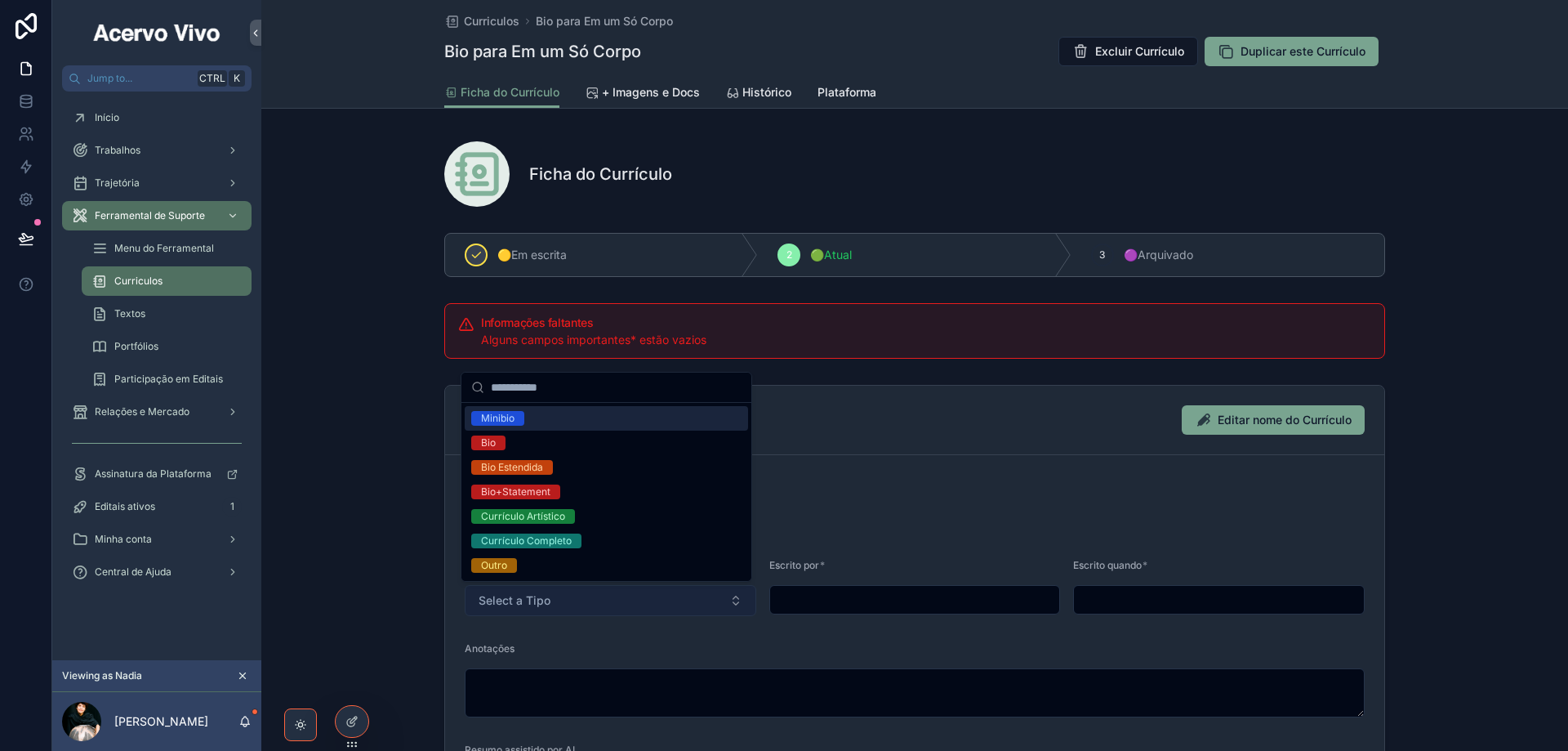
click at [636, 599] on button "Select a Tipo" at bounding box center [611, 600] width 292 height 31
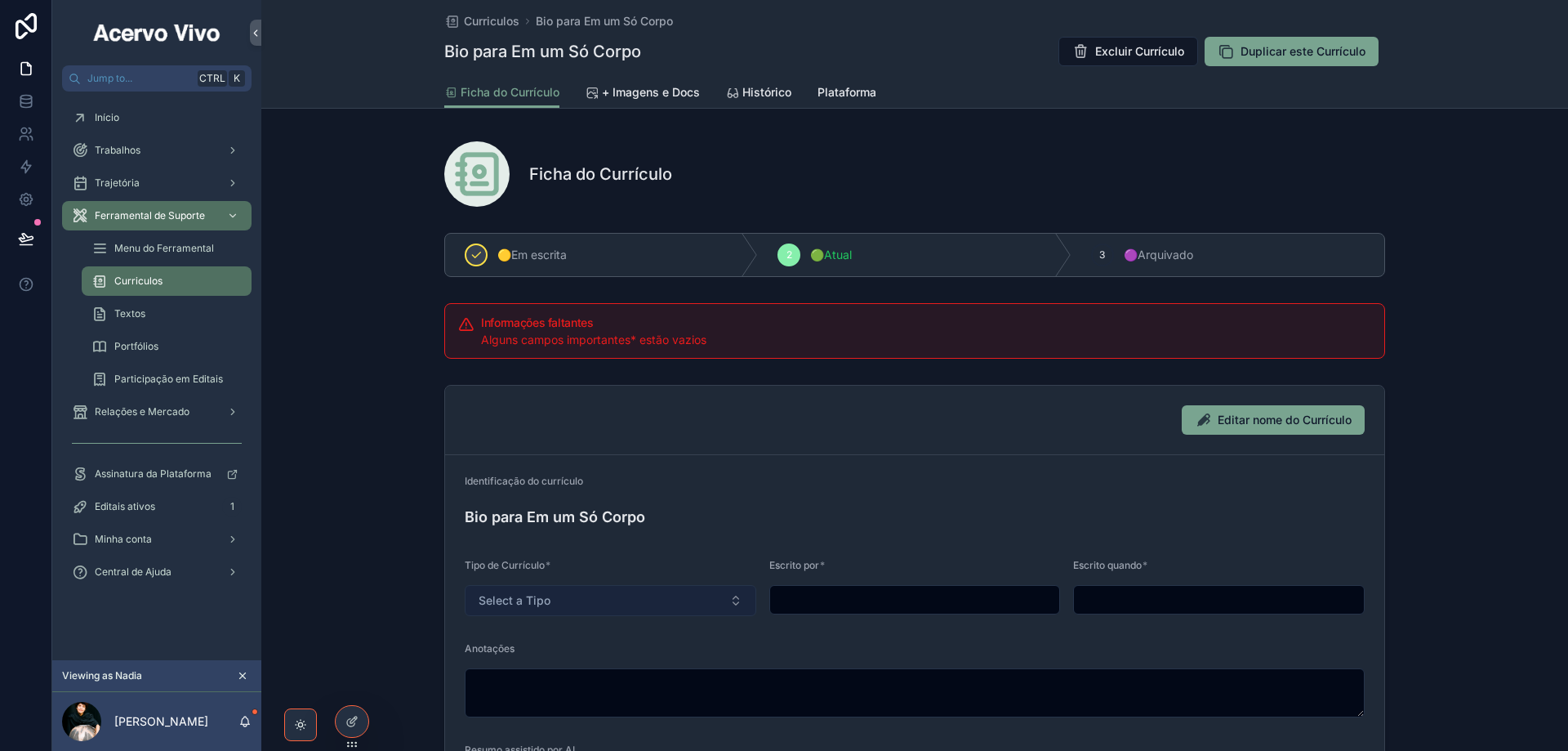
click at [603, 608] on button "Select a Tipo" at bounding box center [611, 600] width 292 height 31
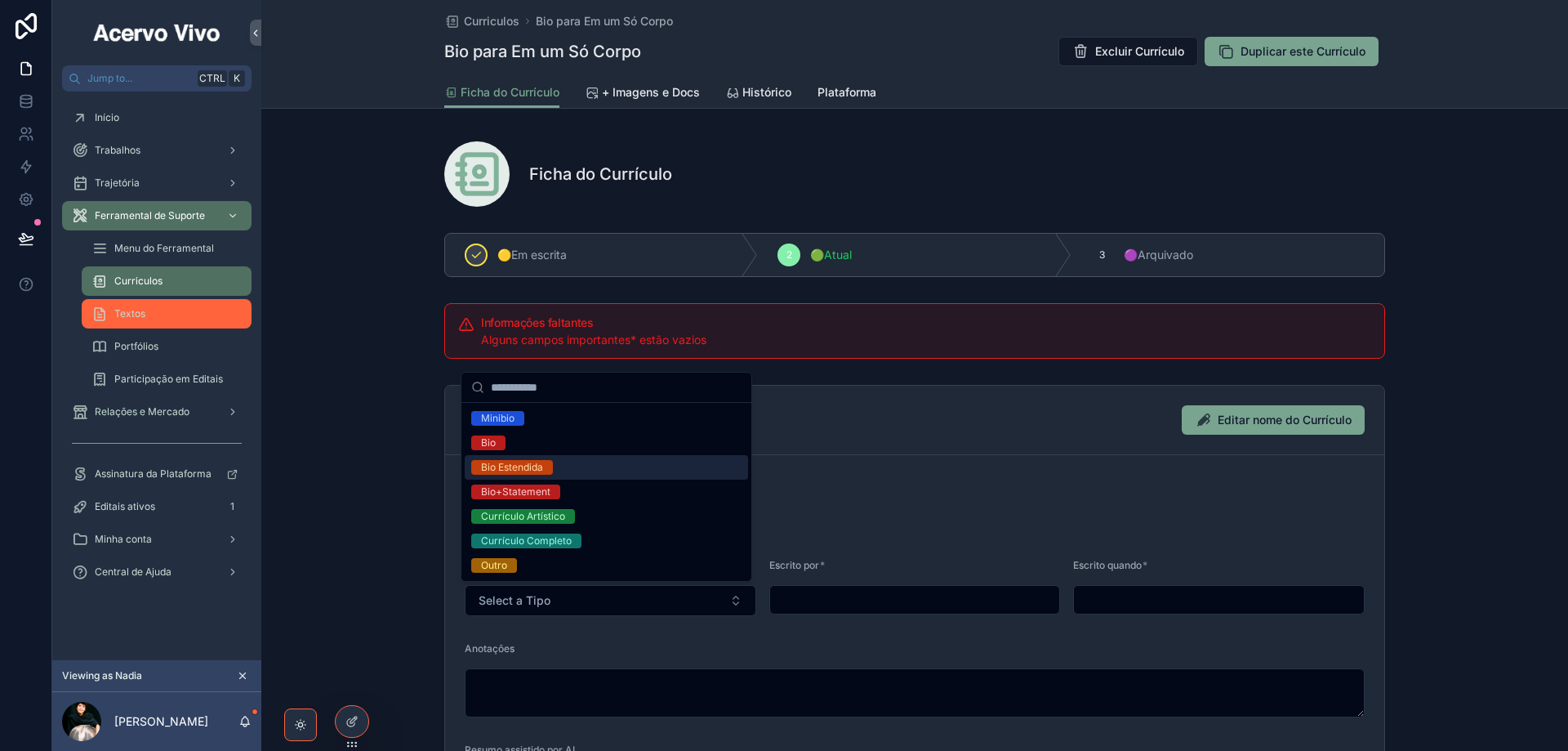
click at [152, 304] on div "Textos" at bounding box center [167, 313] width 151 height 27
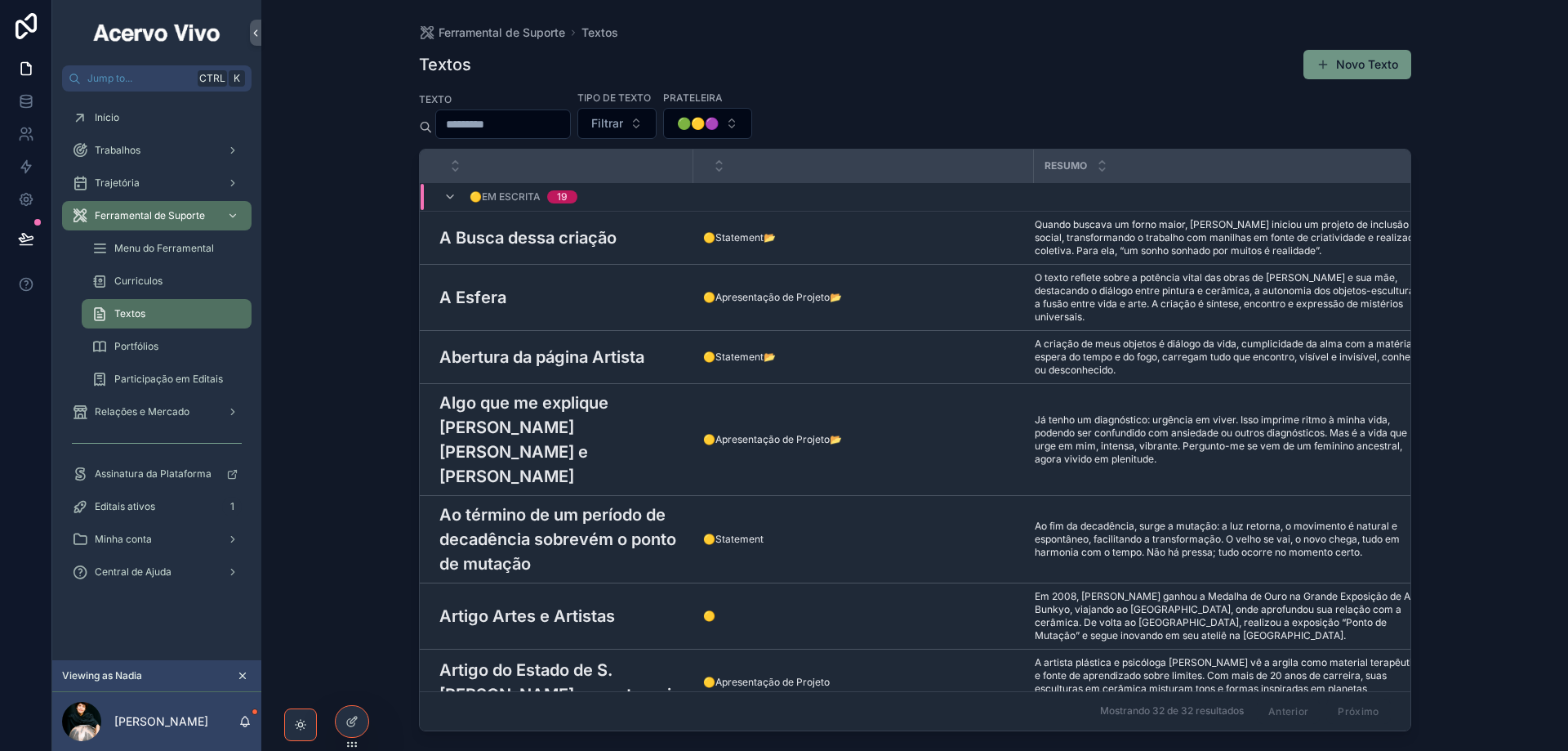
click at [1336, 76] on button "Novo Texto" at bounding box center [1357, 64] width 108 height 29
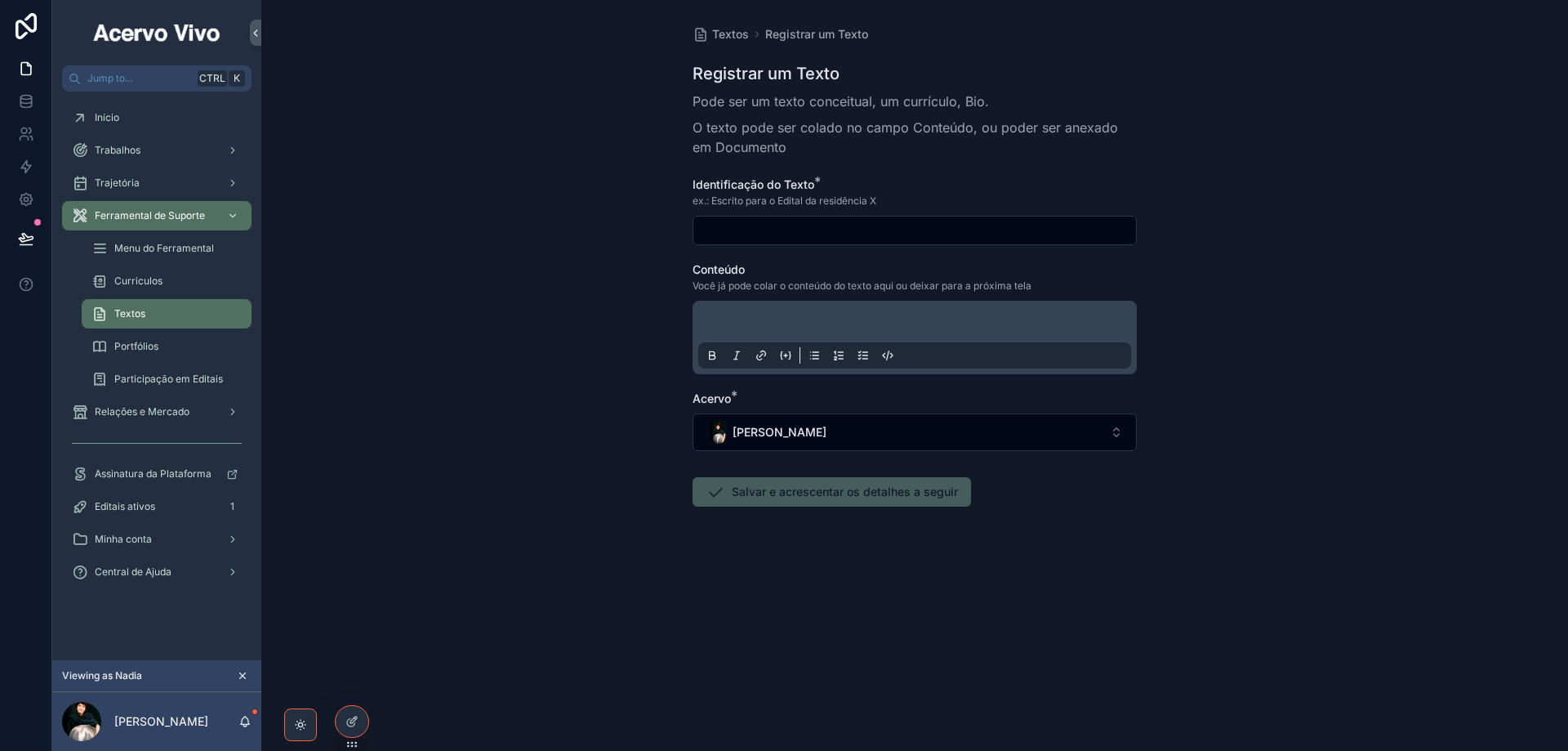
click at [770, 221] on input "scrollable content" at bounding box center [915, 230] width 443 height 23
paste input "**********"
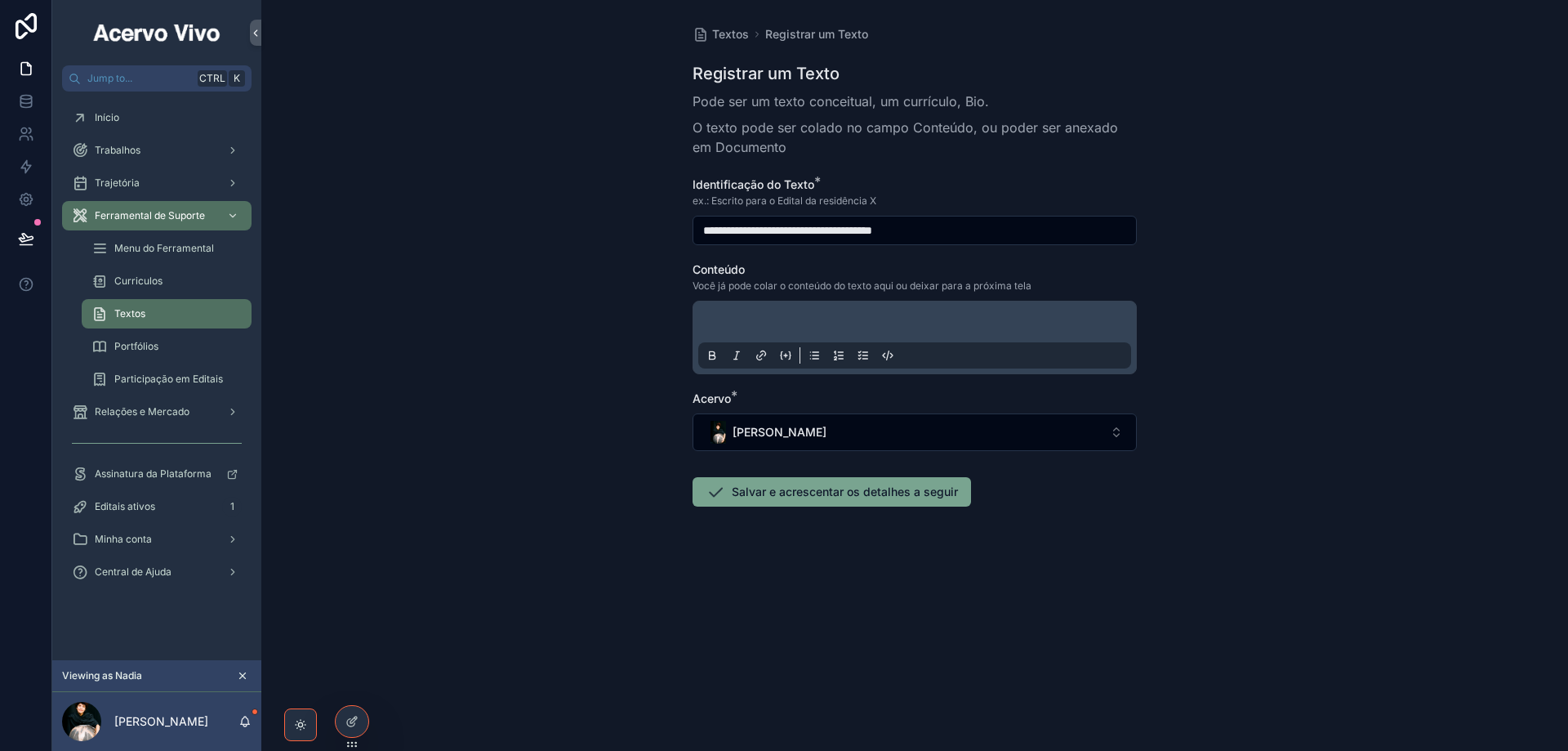
type input "**********"
click at [755, 327] on p "scrollable content" at bounding box center [918, 324] width 433 height 16
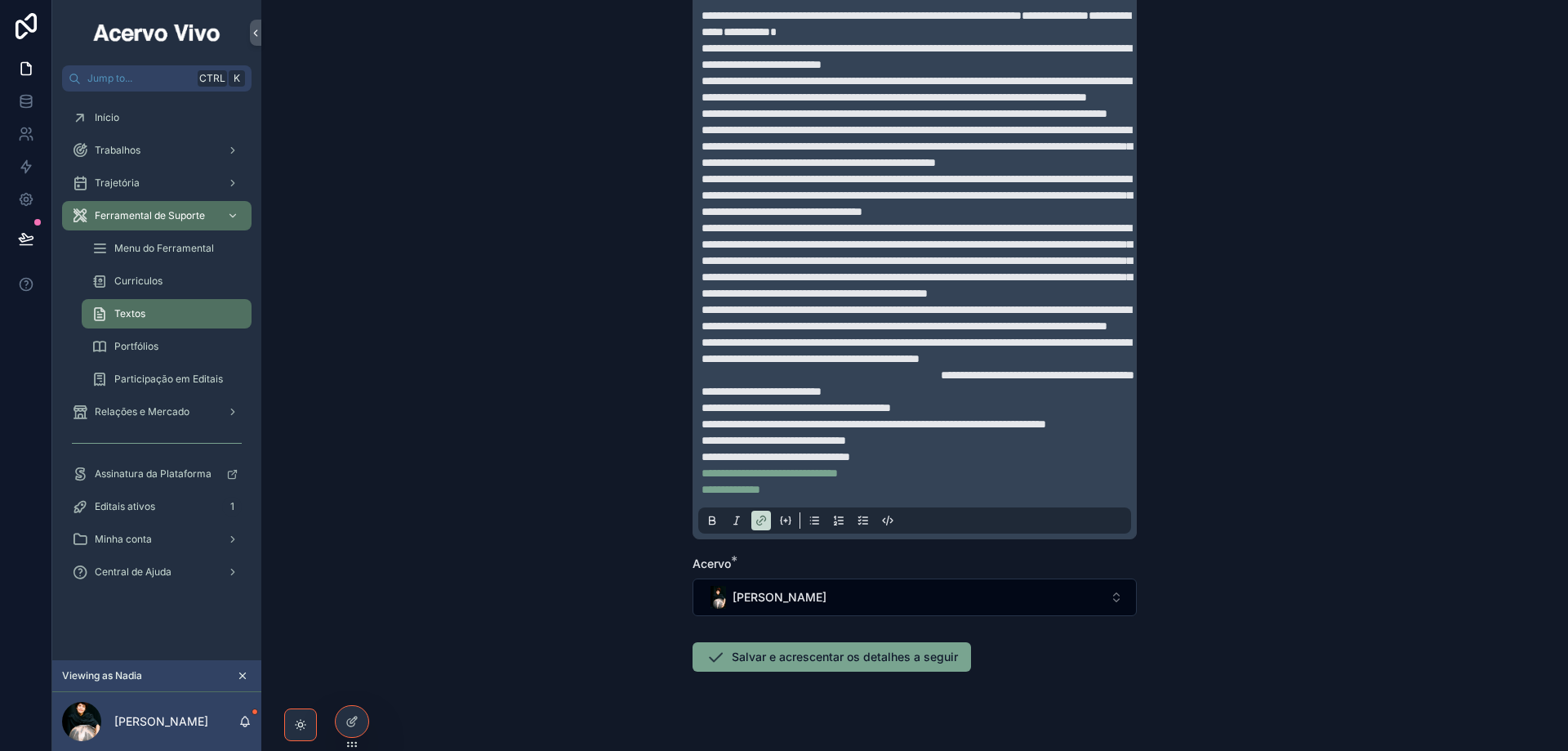
scroll to position [481, 0]
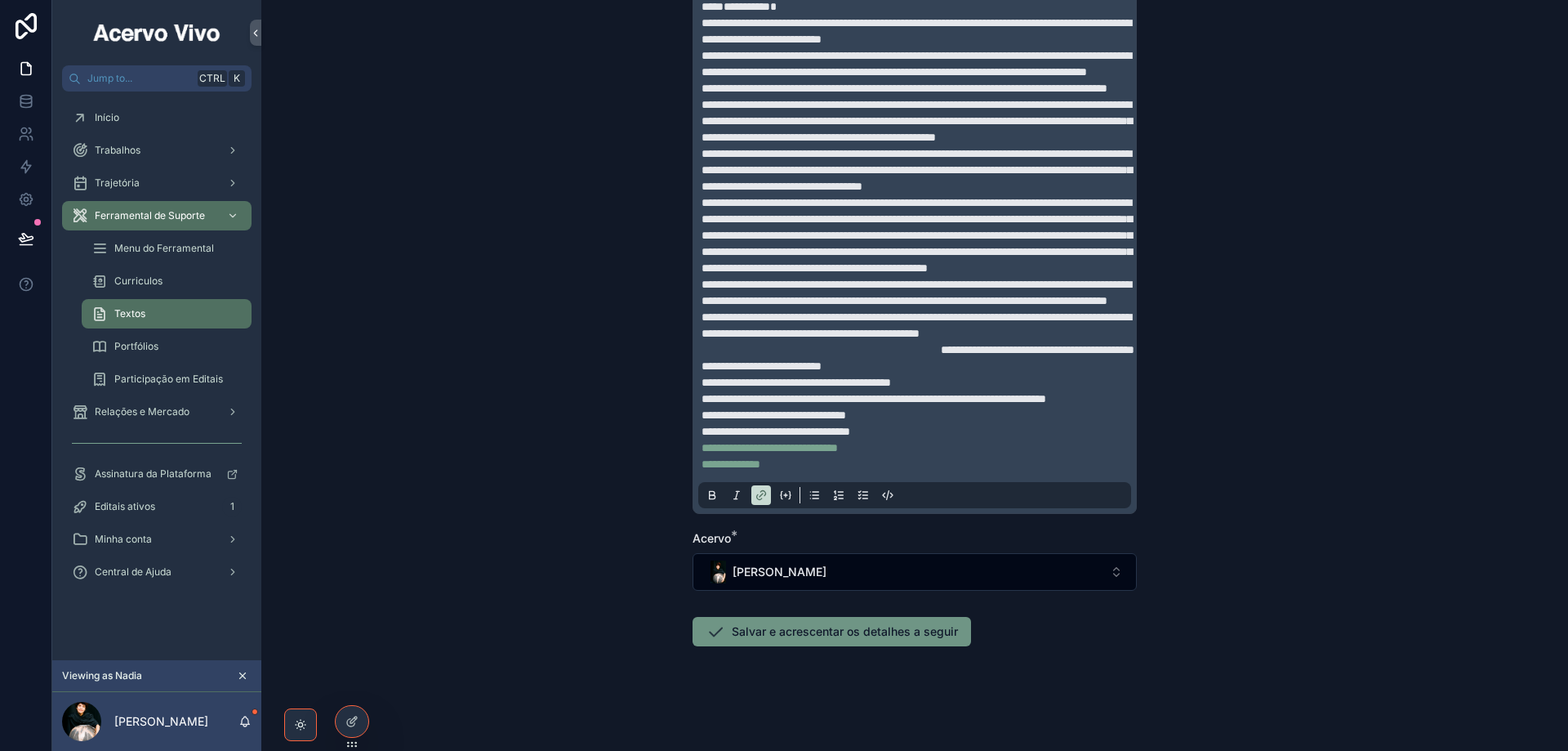
click at [780, 641] on button "Salvar e acrescentar os detalhes a seguir" at bounding box center [832, 631] width 278 height 29
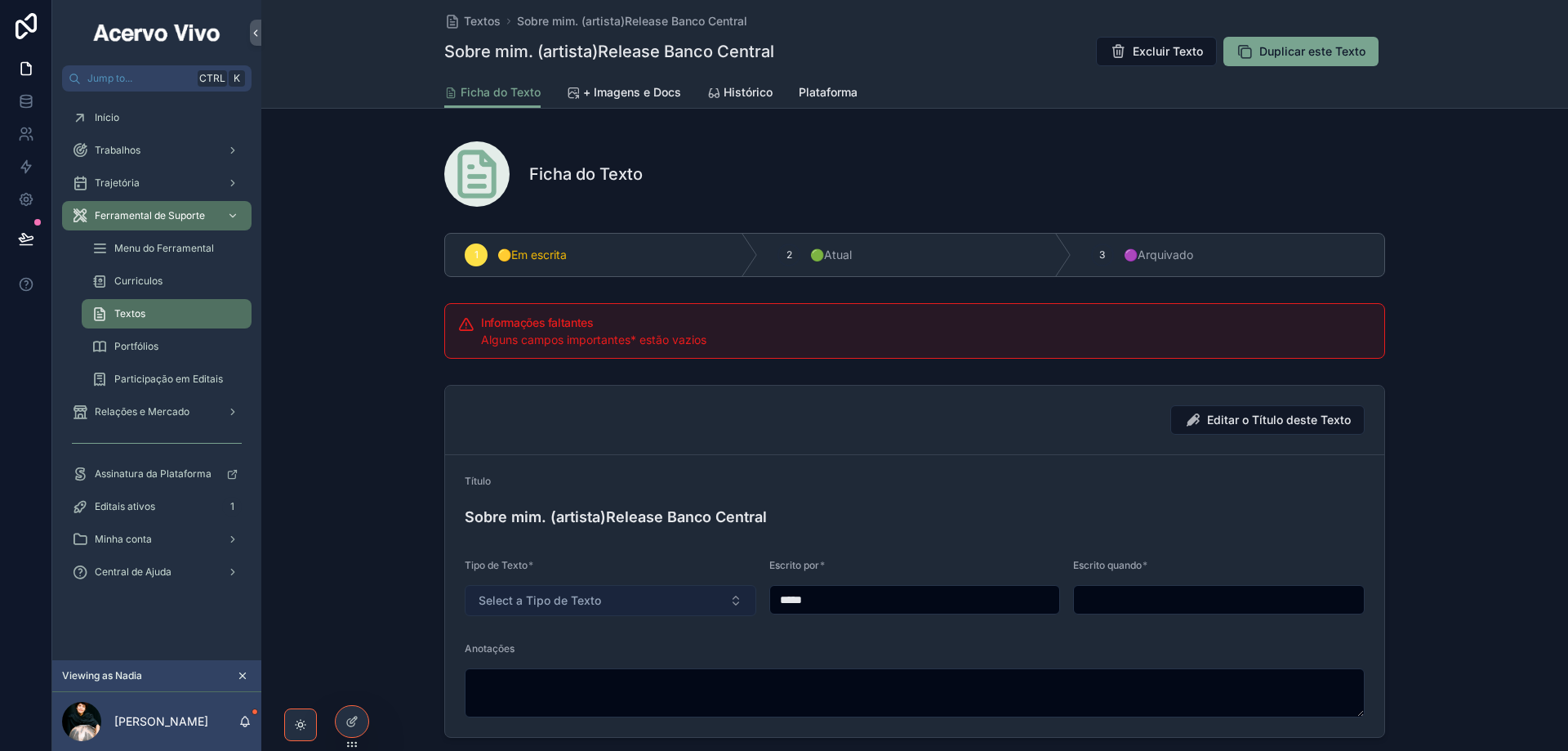
click at [679, 595] on button "Select a Tipo de Texto" at bounding box center [611, 600] width 292 height 31
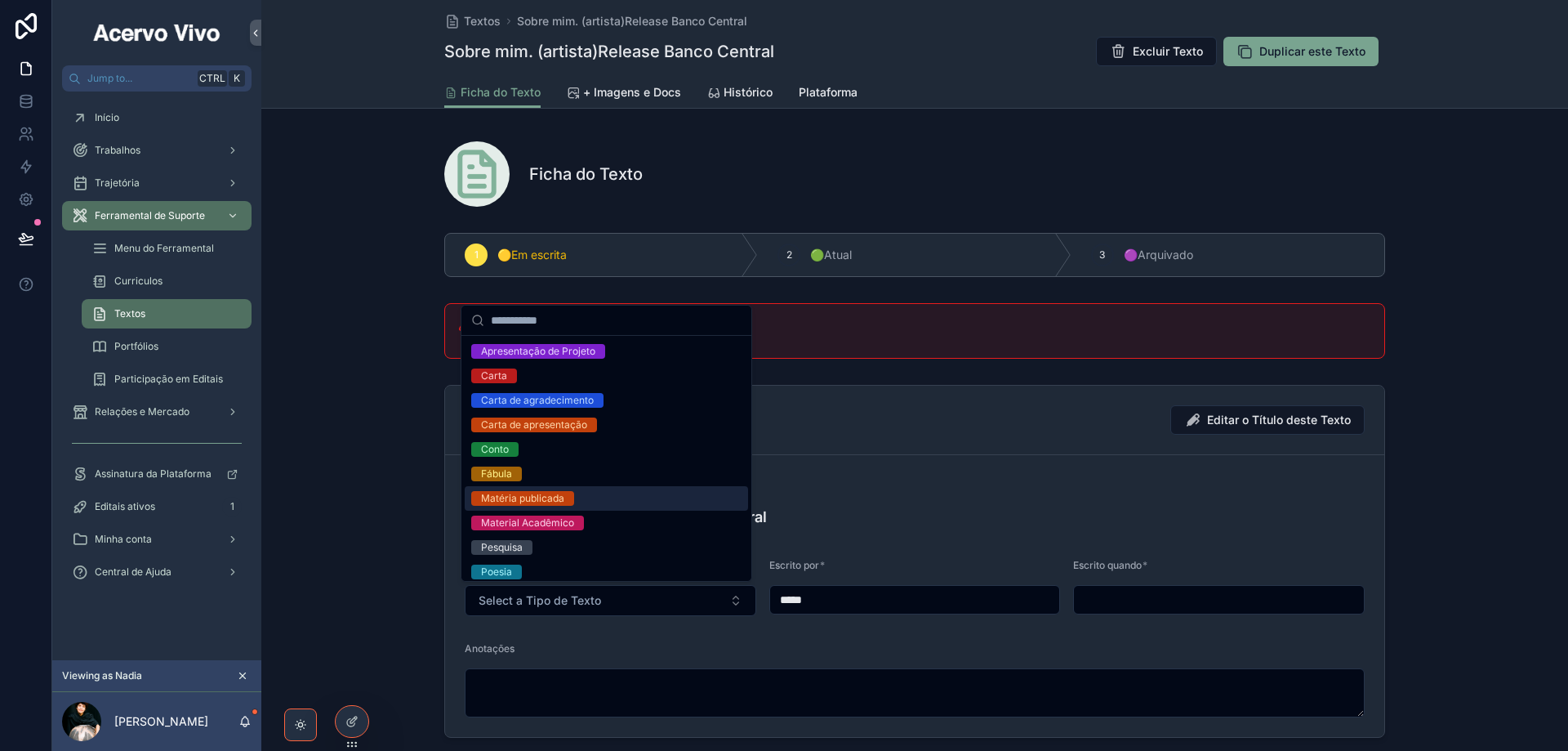
scroll to position [203, 0]
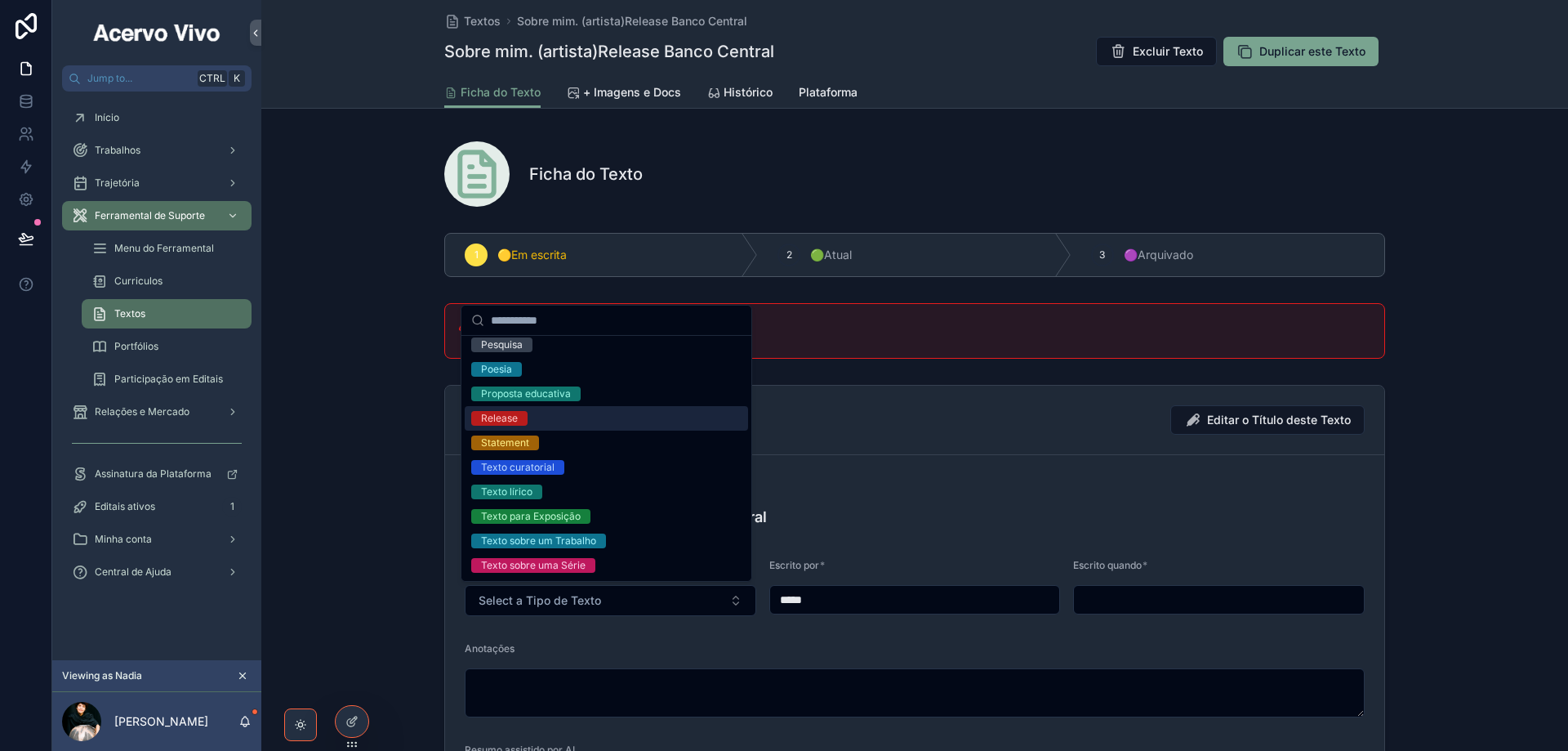
click at [597, 420] on div "Release" at bounding box center [606, 418] width 283 height 25
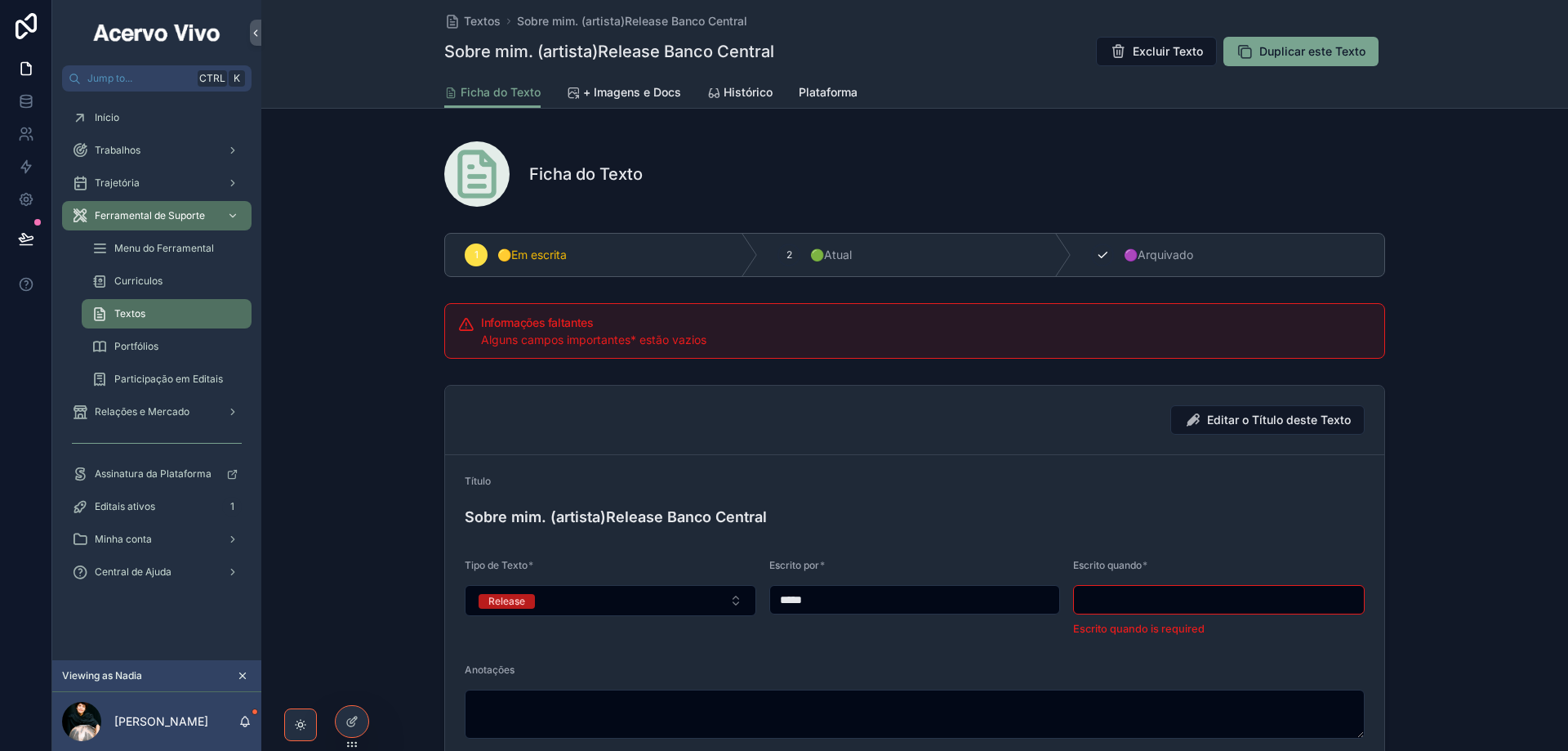
click at [1096, 256] on icon "scrollable content" at bounding box center [1102, 254] width 13 height 13
drag, startPoint x: 811, startPoint y: 598, endPoint x: 725, endPoint y: 599, distance: 86.0
click at [725, 599] on form "Título Sobre mim. (artista)Release Banco Central Tipo de Texto * Release Escrit…" at bounding box center [915, 662] width 939 height 414
paste input "**********"
type input "**********"
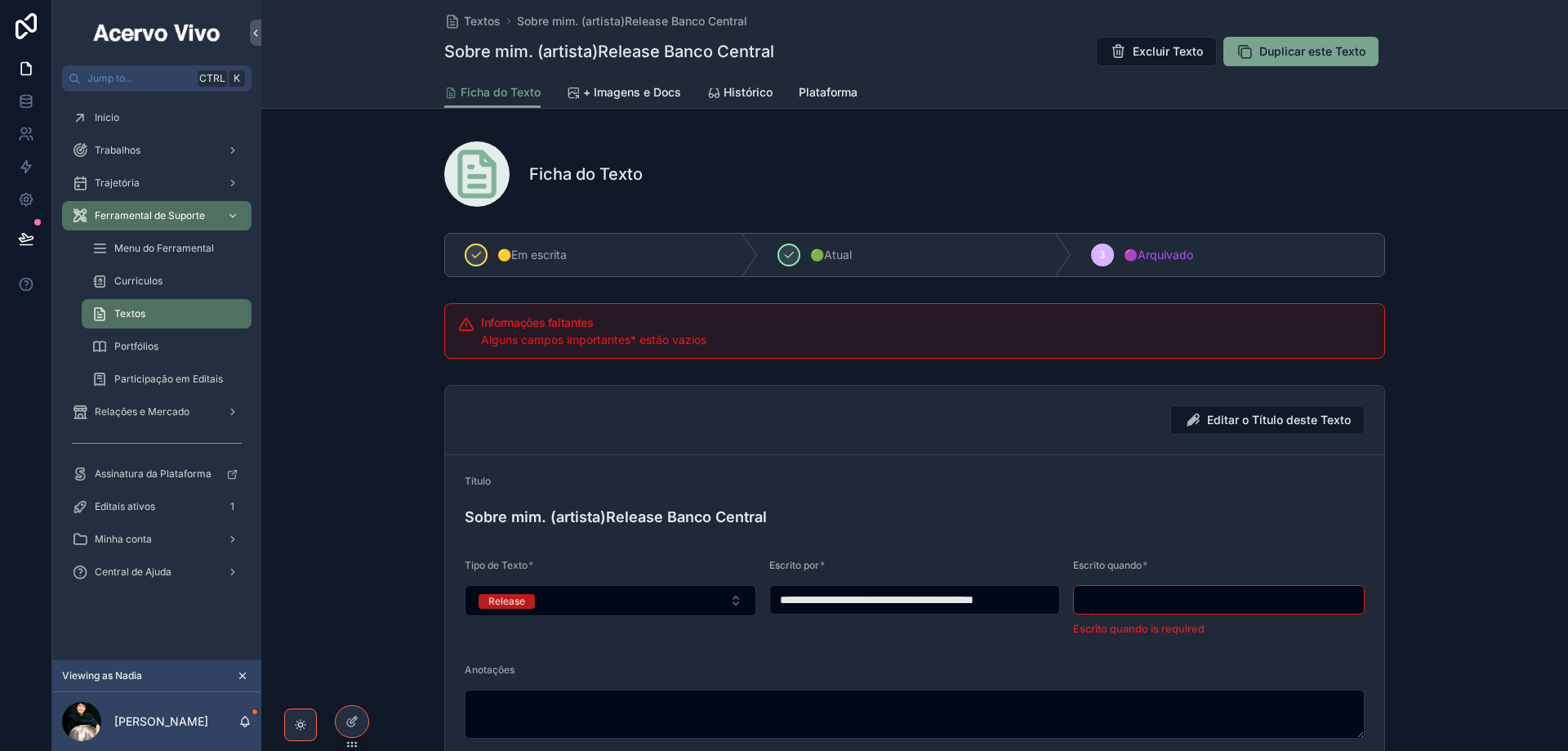
click at [1146, 602] on input "scrollable content" at bounding box center [1219, 599] width 290 height 23
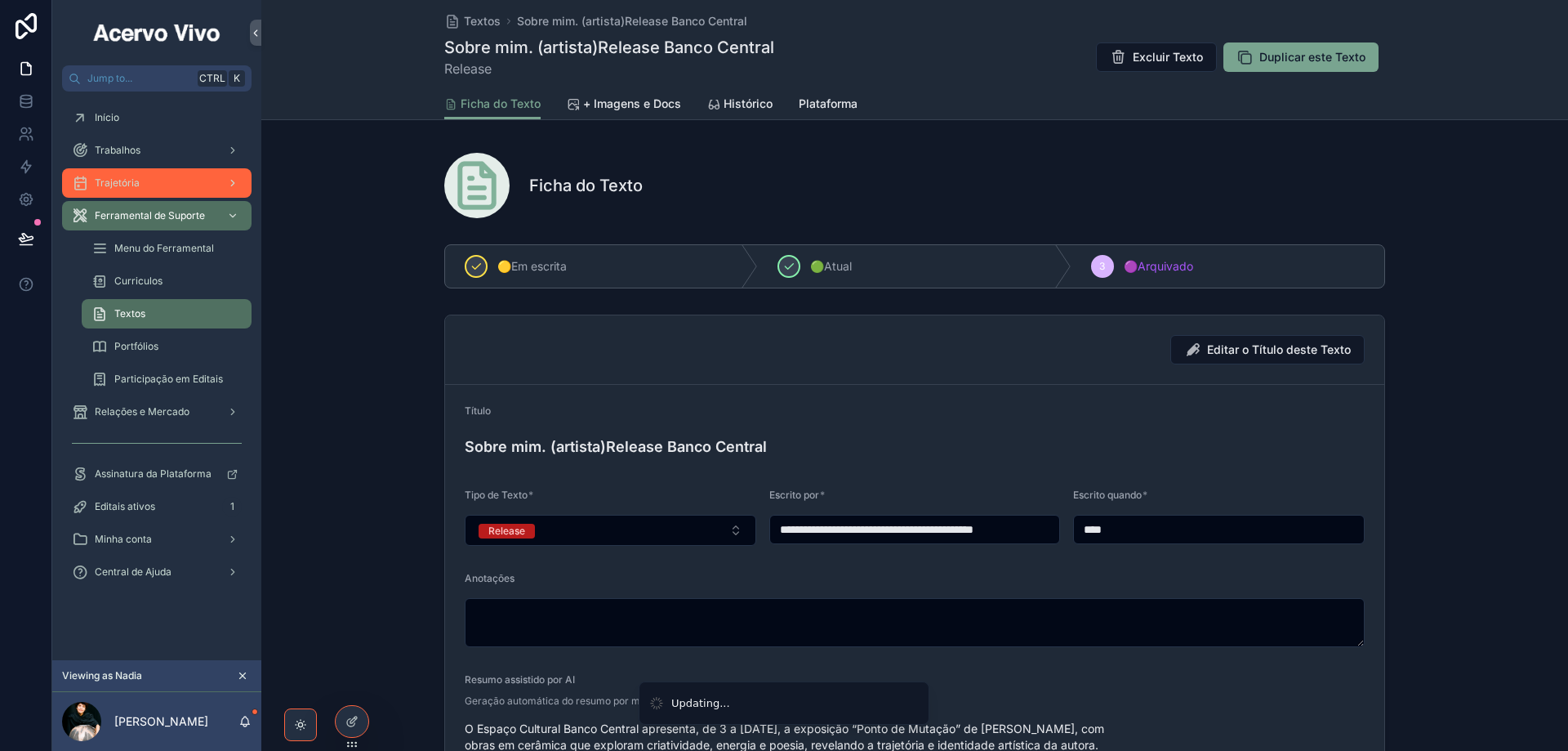
type input "****"
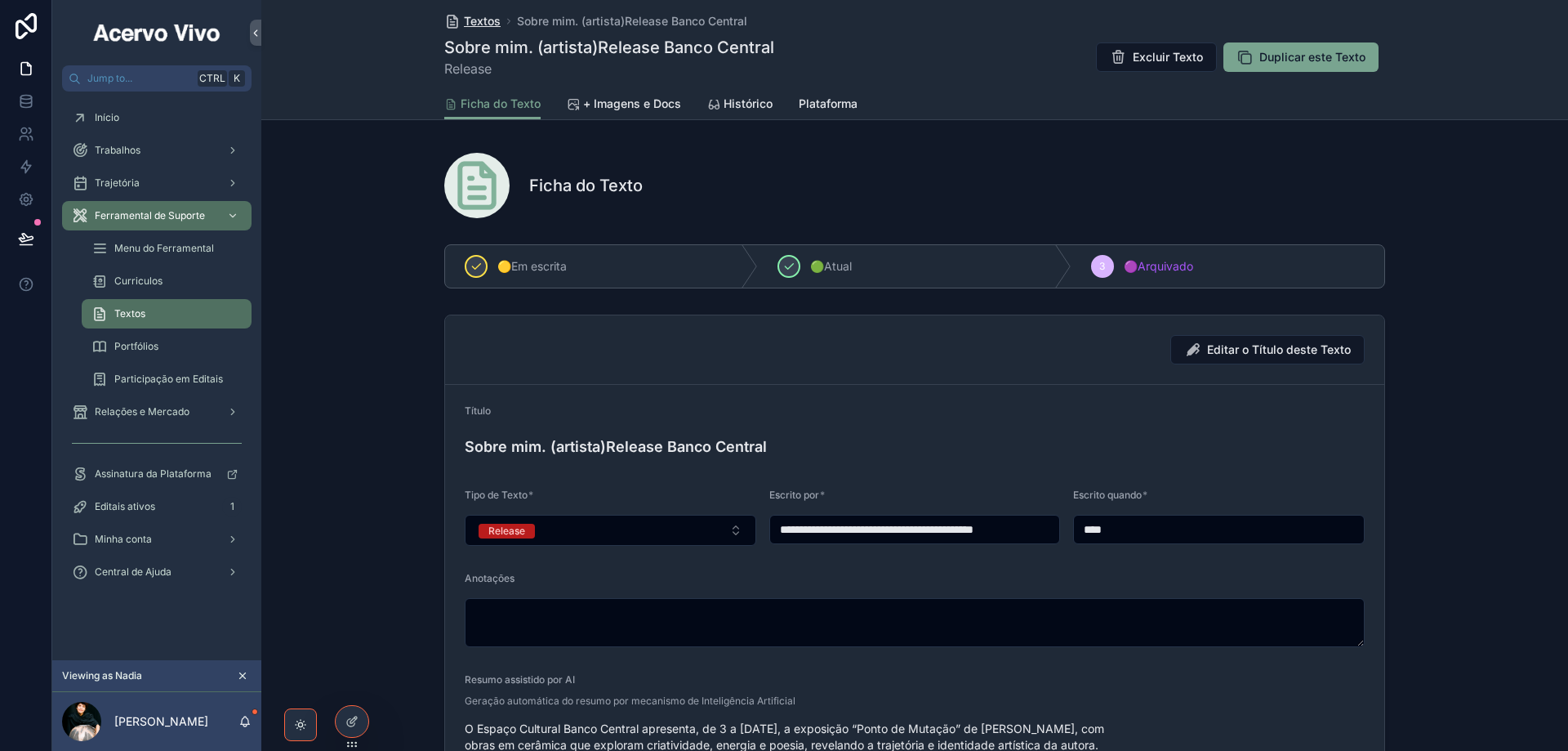
click at [465, 18] on span "Textos" at bounding box center [482, 21] width 37 height 16
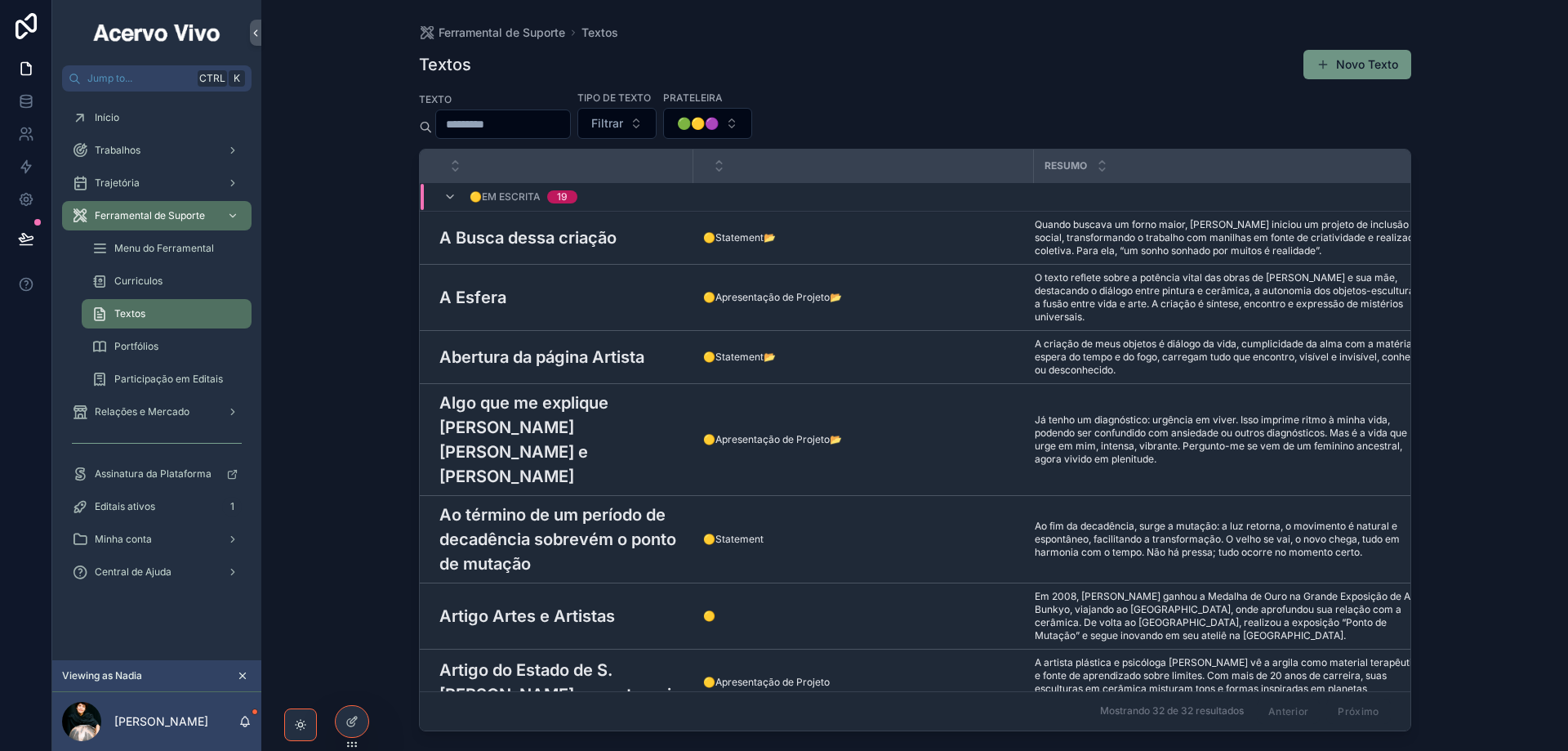
click at [1358, 62] on button "Novo Texto" at bounding box center [1357, 64] width 108 height 29
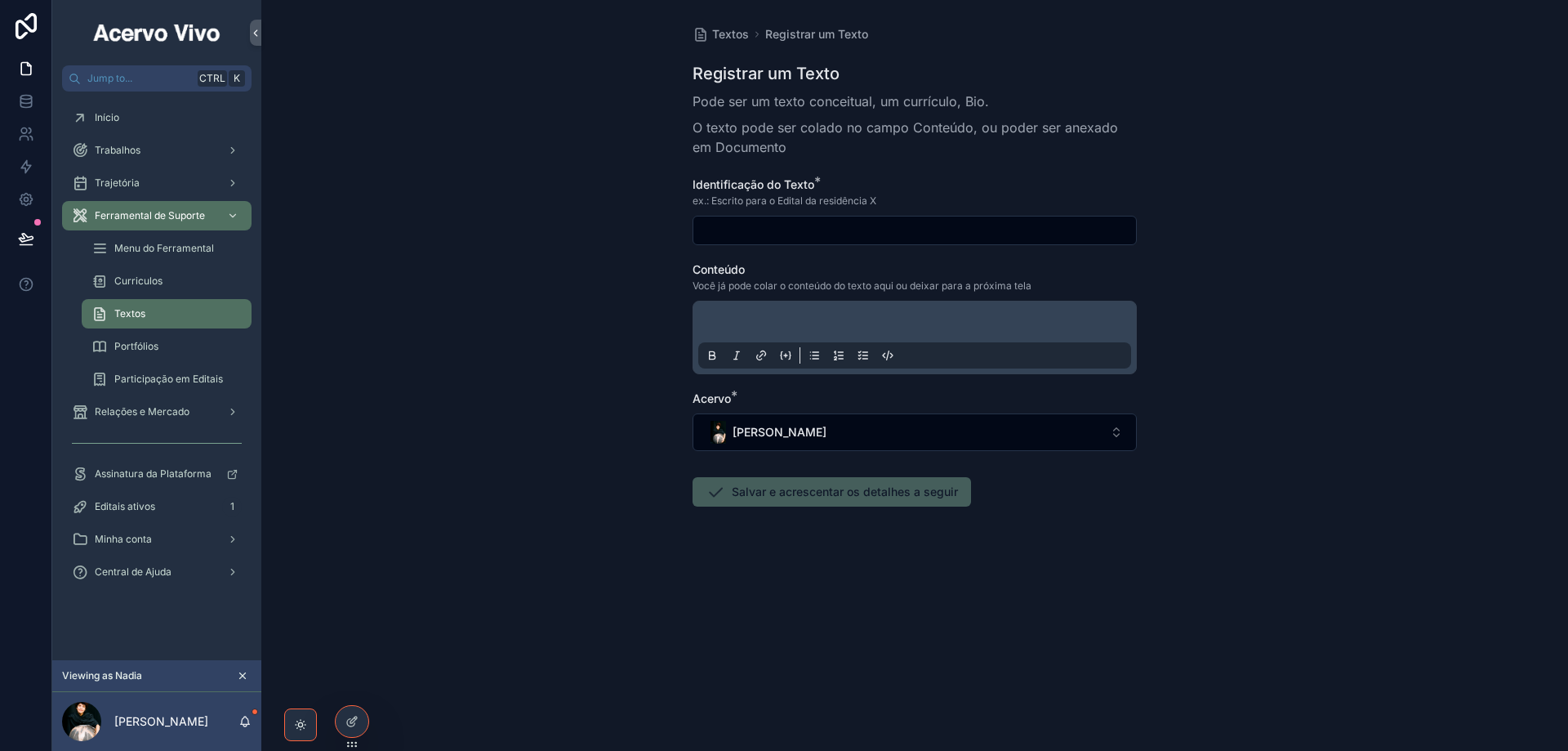
click at [718, 229] on input "scrollable content" at bounding box center [915, 230] width 443 height 23
paste input "**********"
type input "**********"
click at [810, 310] on div "scrollable content" at bounding box center [915, 337] width 433 height 62
click at [805, 320] on p "scrollable content" at bounding box center [918, 324] width 433 height 16
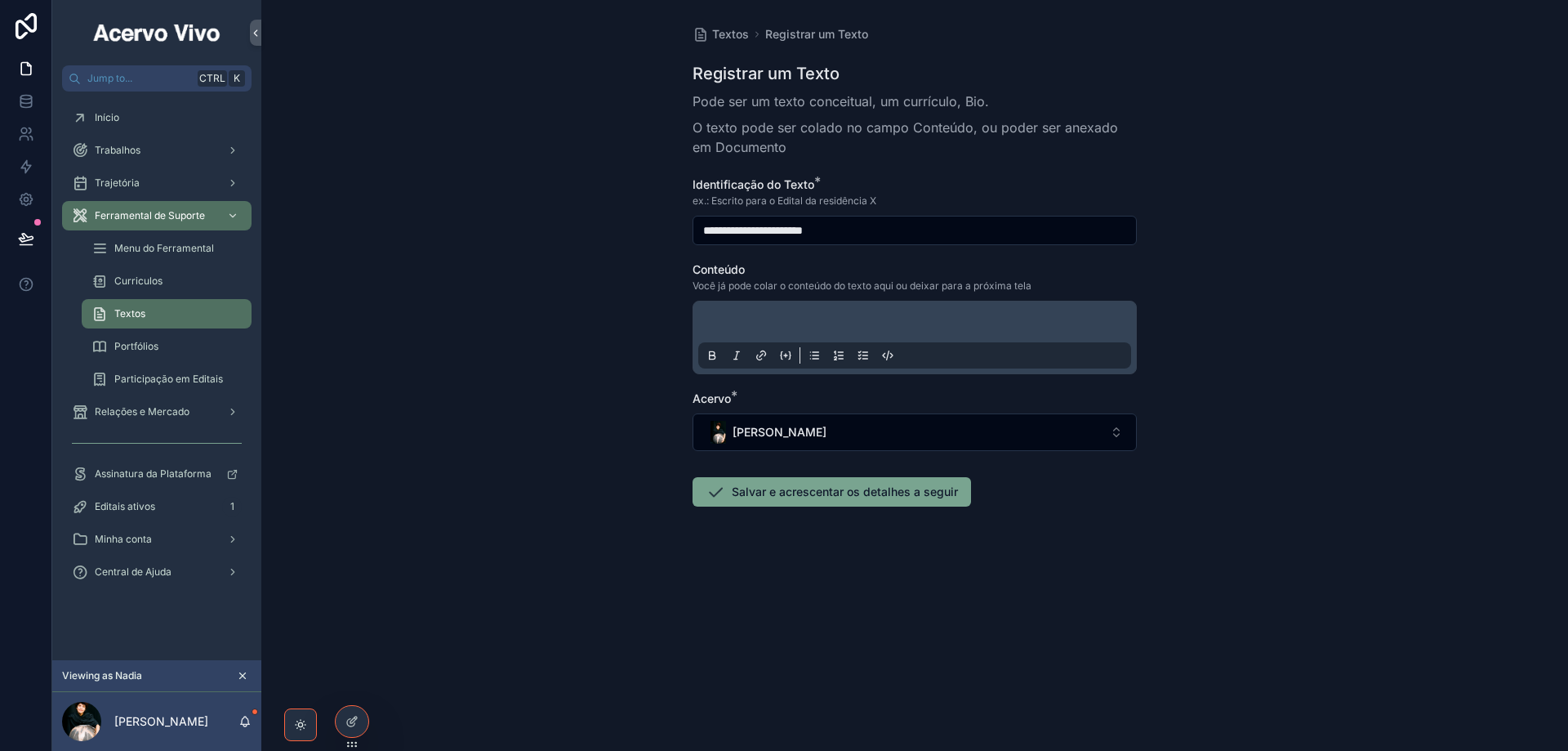
click at [858, 320] on p "scrollable content" at bounding box center [918, 324] width 433 height 16
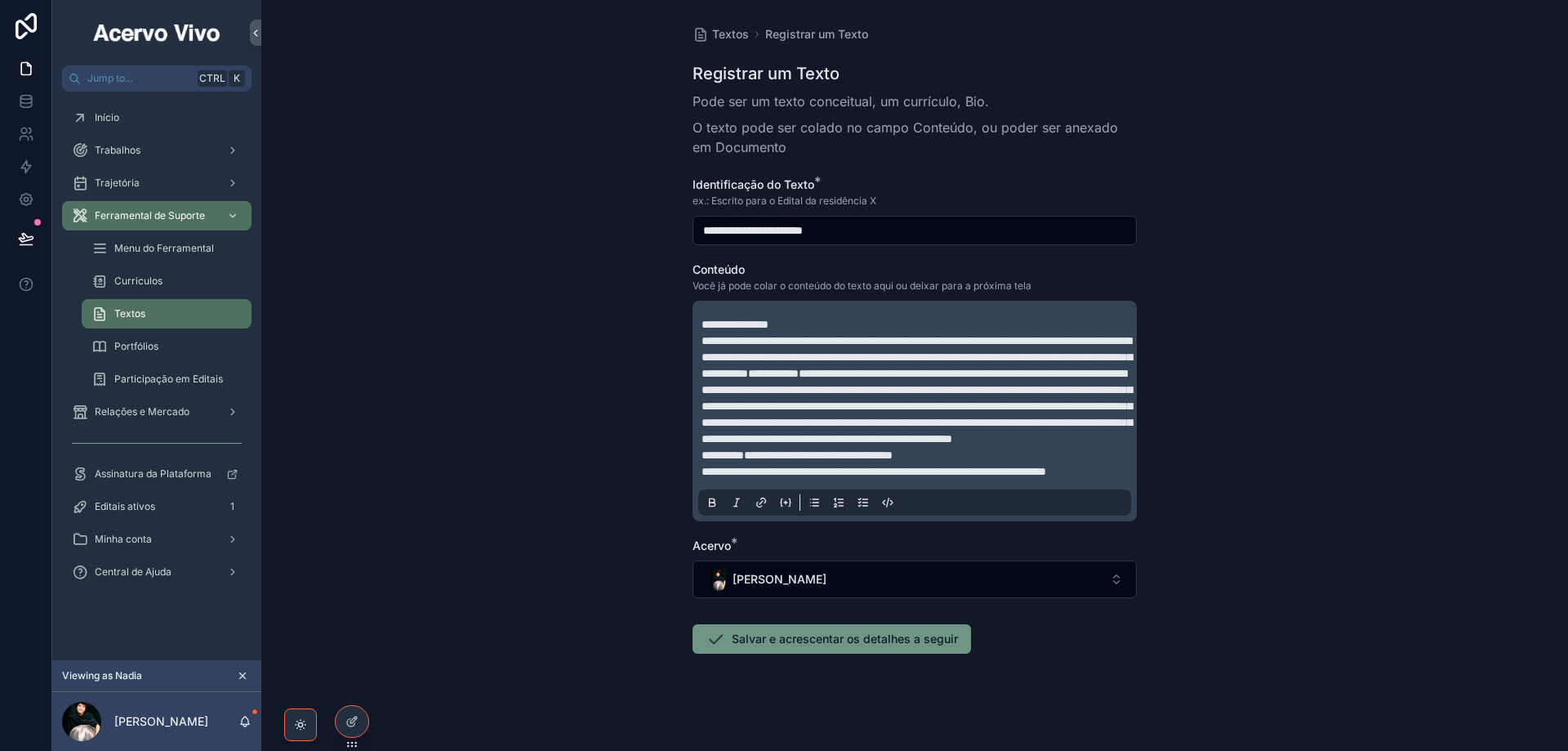
click at [768, 653] on button "Salvar e acrescentar os detalhes a seguir" at bounding box center [832, 639] width 278 height 29
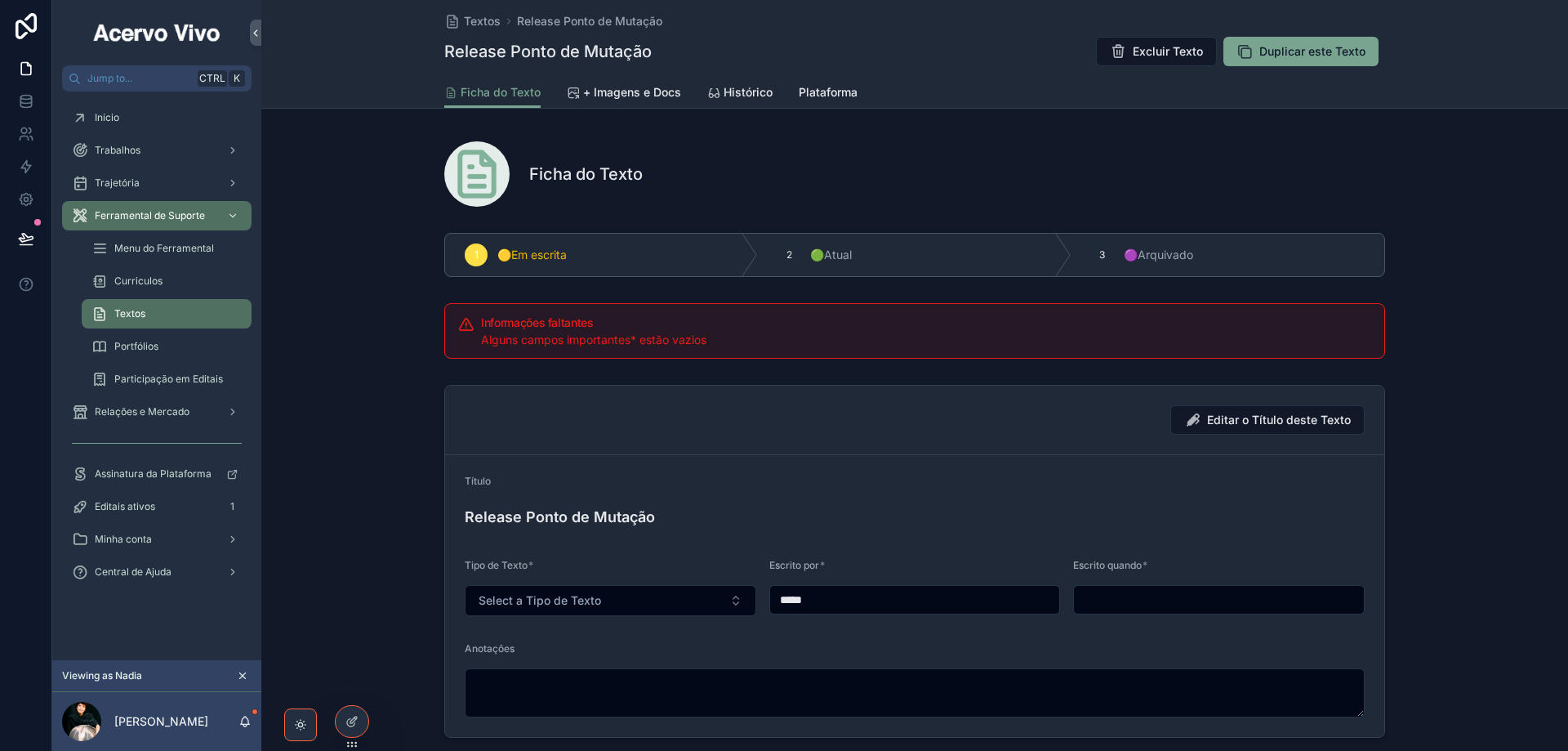
click at [1183, 597] on input "scrollable content" at bounding box center [1219, 599] width 290 height 23
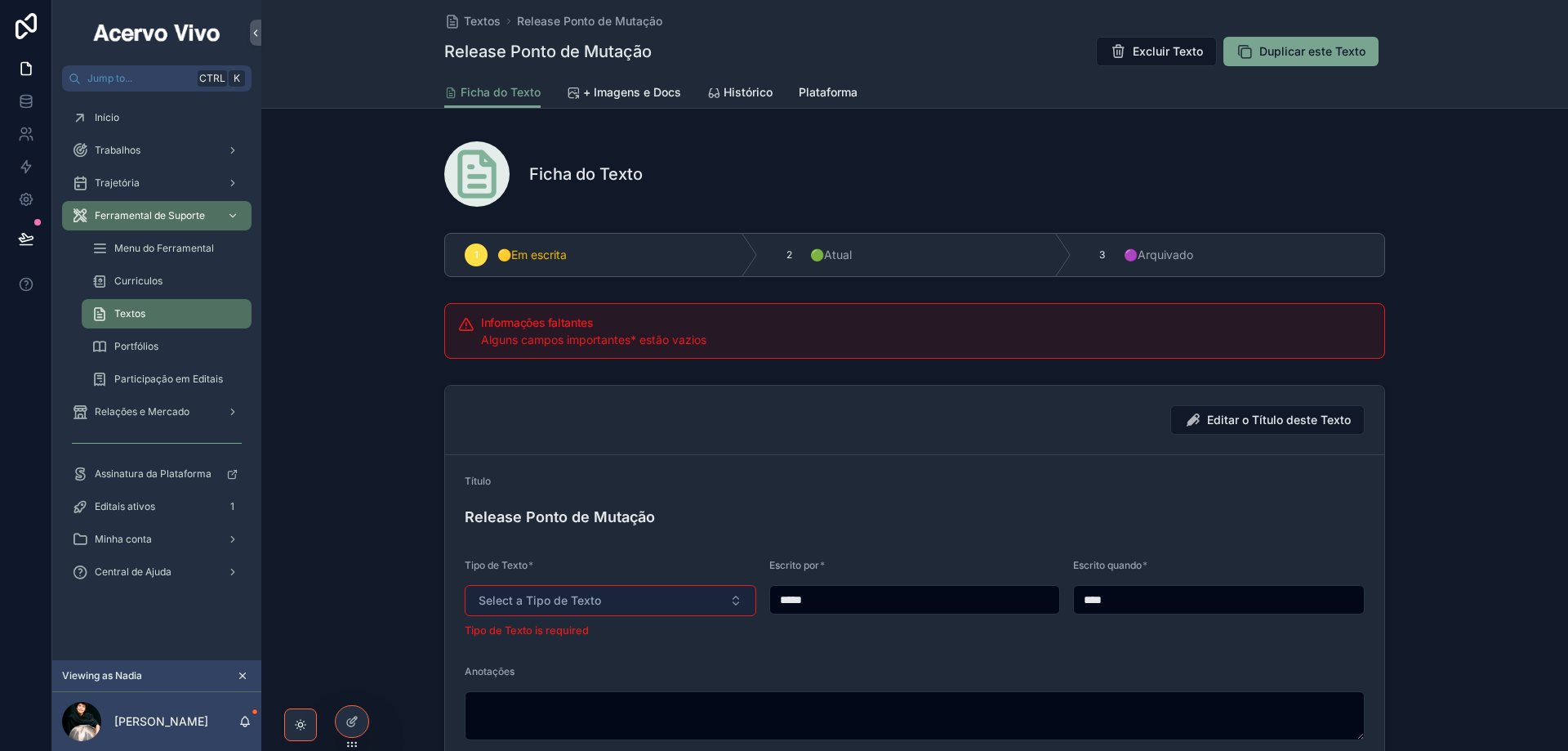
type input "****"
click at [593, 589] on button "Select a Tipo de Texto" at bounding box center [611, 600] width 292 height 31
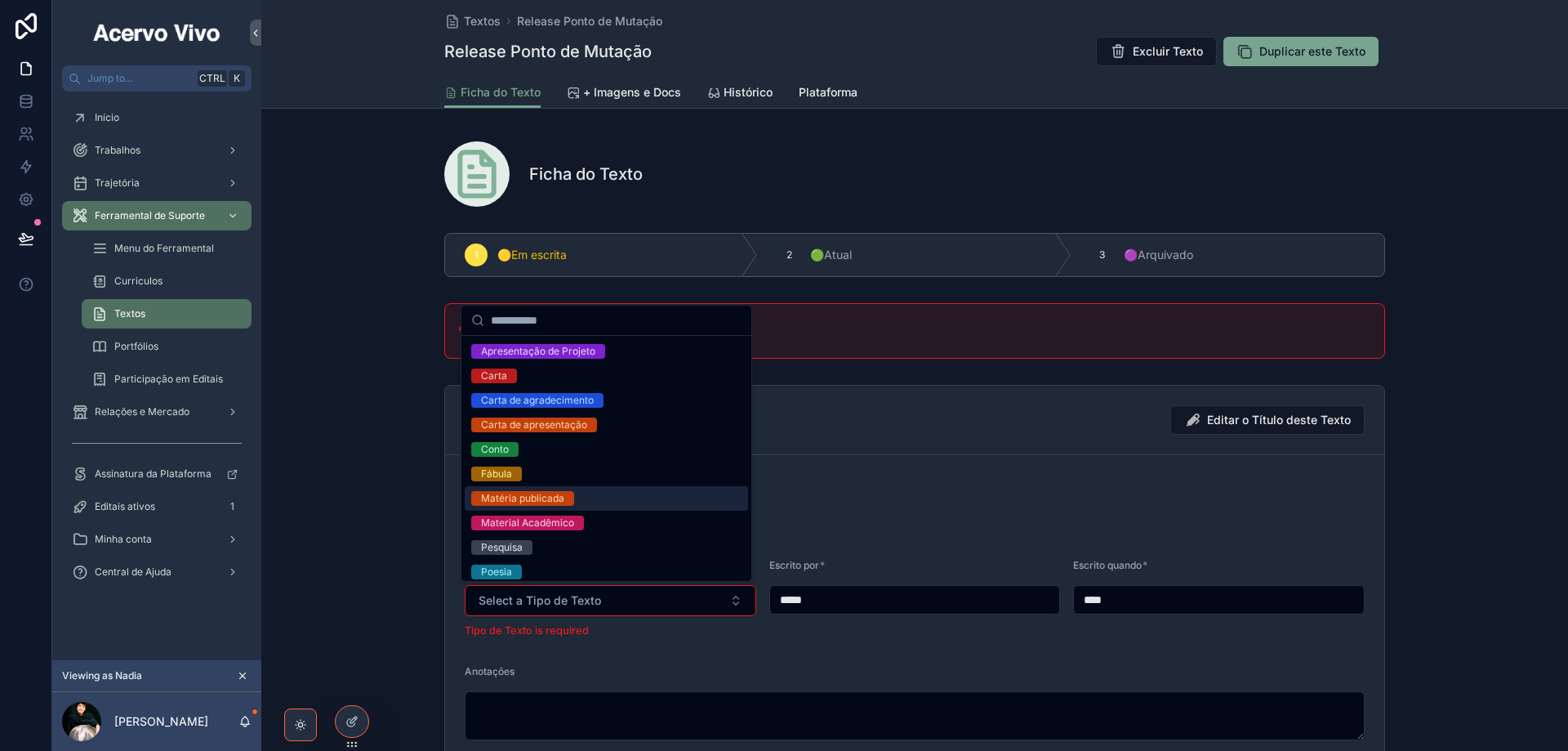
scroll to position [203, 0]
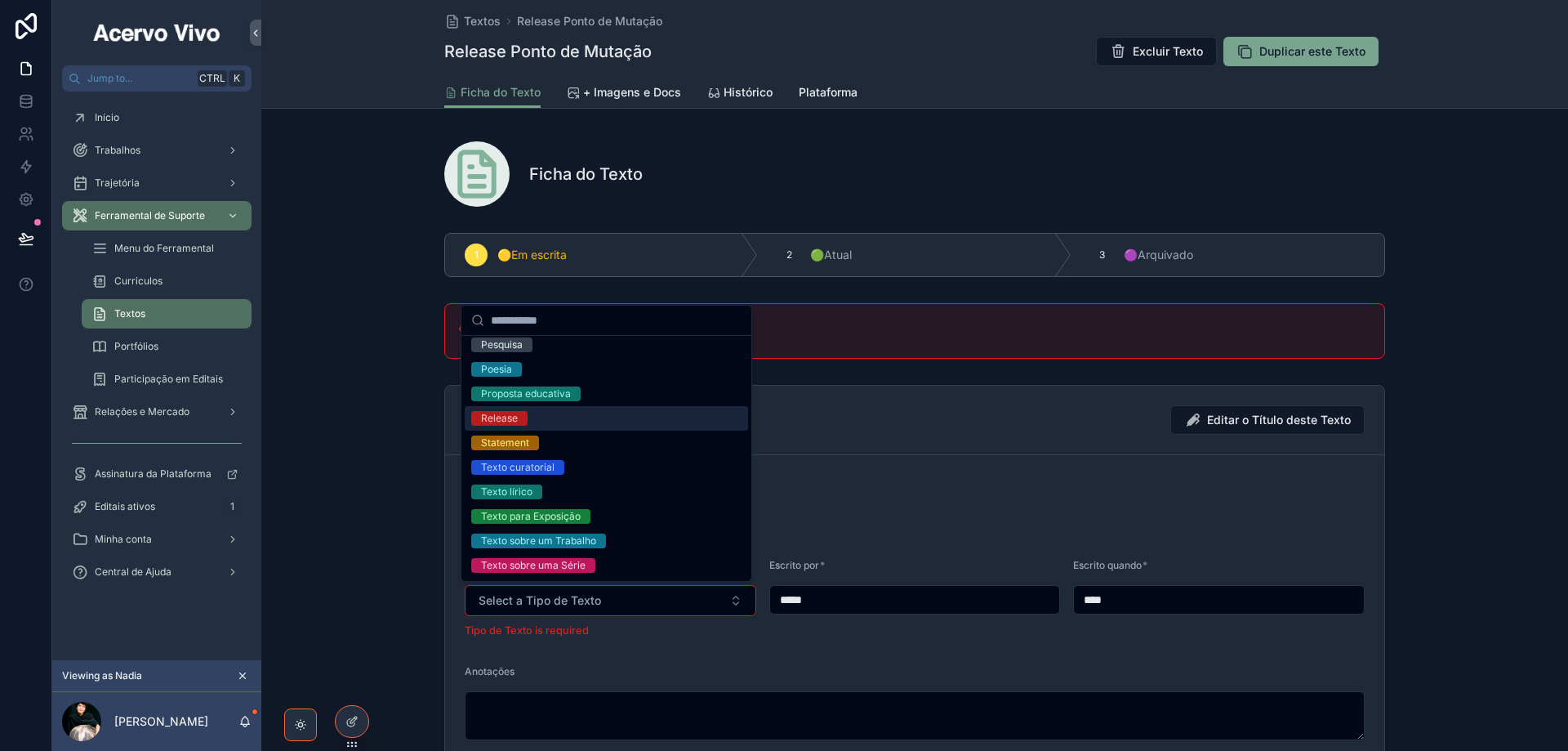
click at [544, 423] on div "Release" at bounding box center [606, 418] width 283 height 25
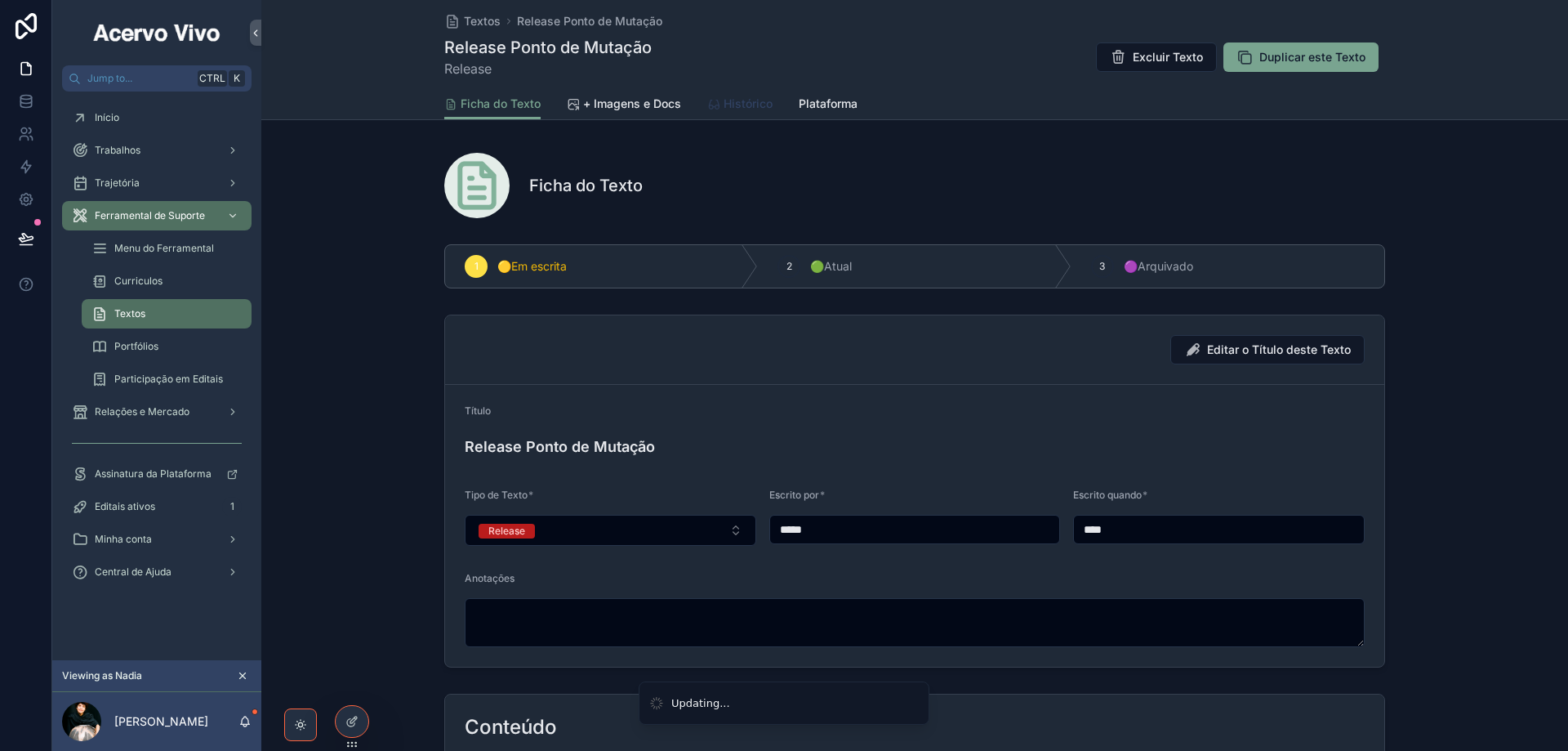
click at [727, 109] on span "Histórico" at bounding box center [748, 104] width 49 height 16
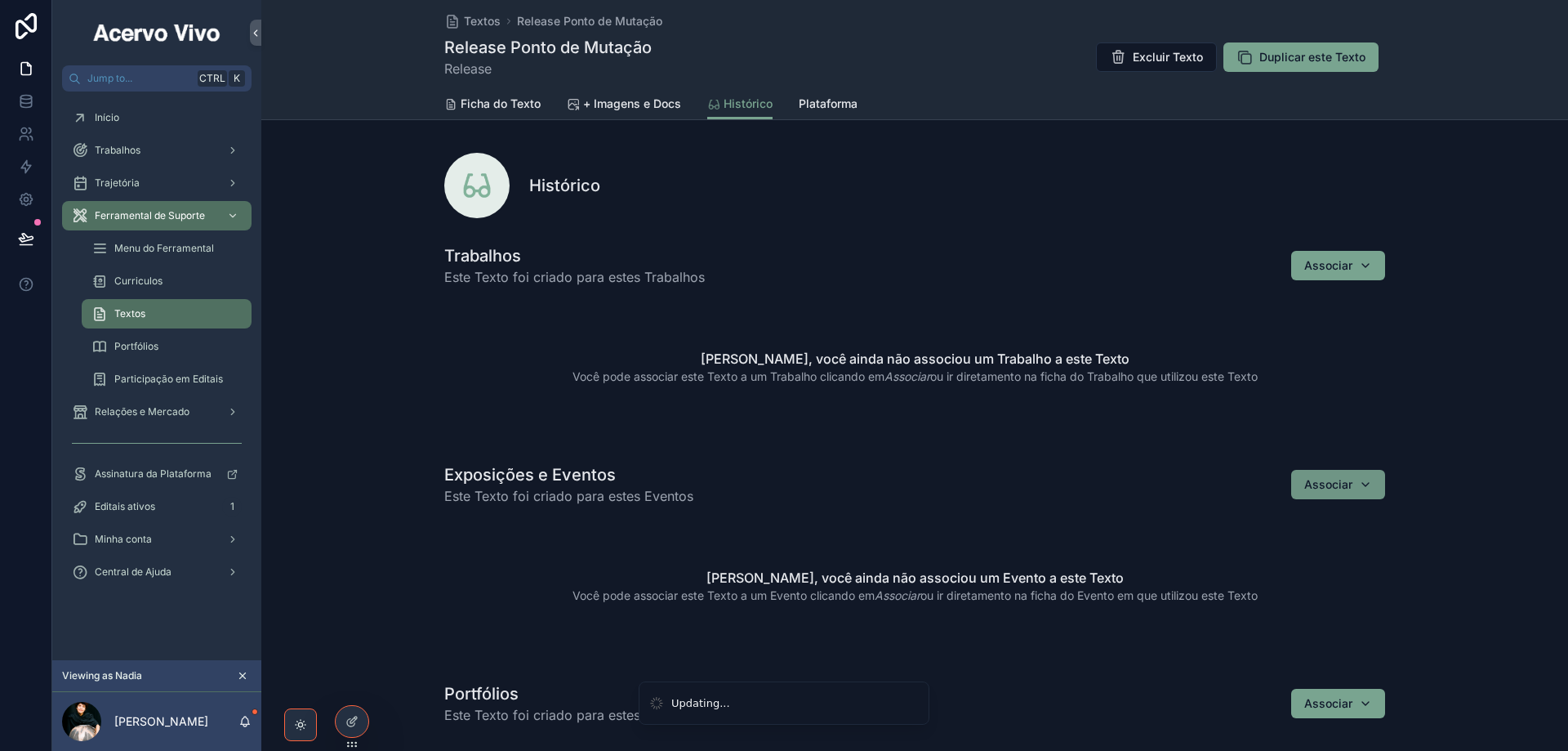
click at [1329, 483] on button "Associar" at bounding box center [1338, 484] width 94 height 29
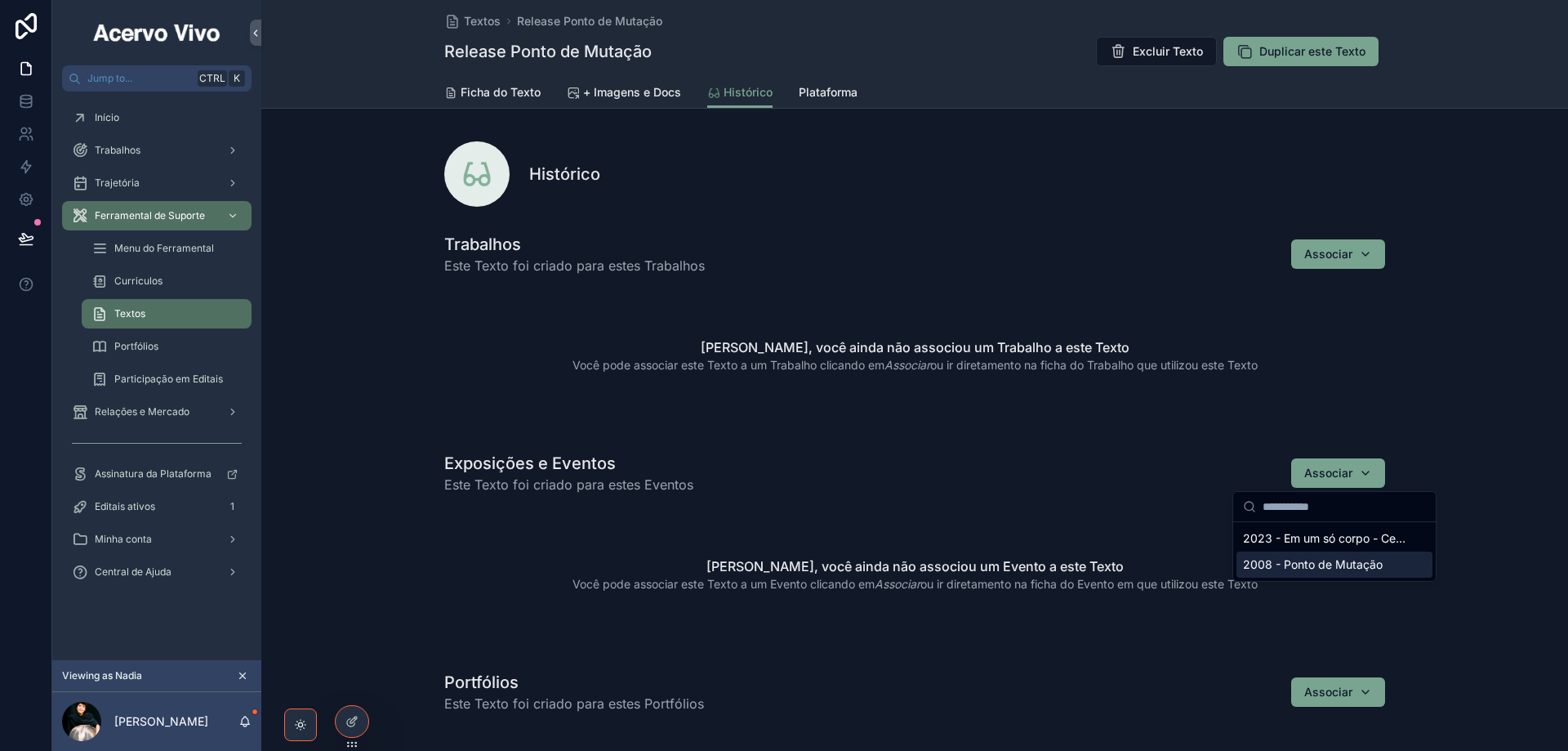
click at [1292, 559] on span "2008 - Ponto de Mutação" at bounding box center [1313, 564] width 140 height 16
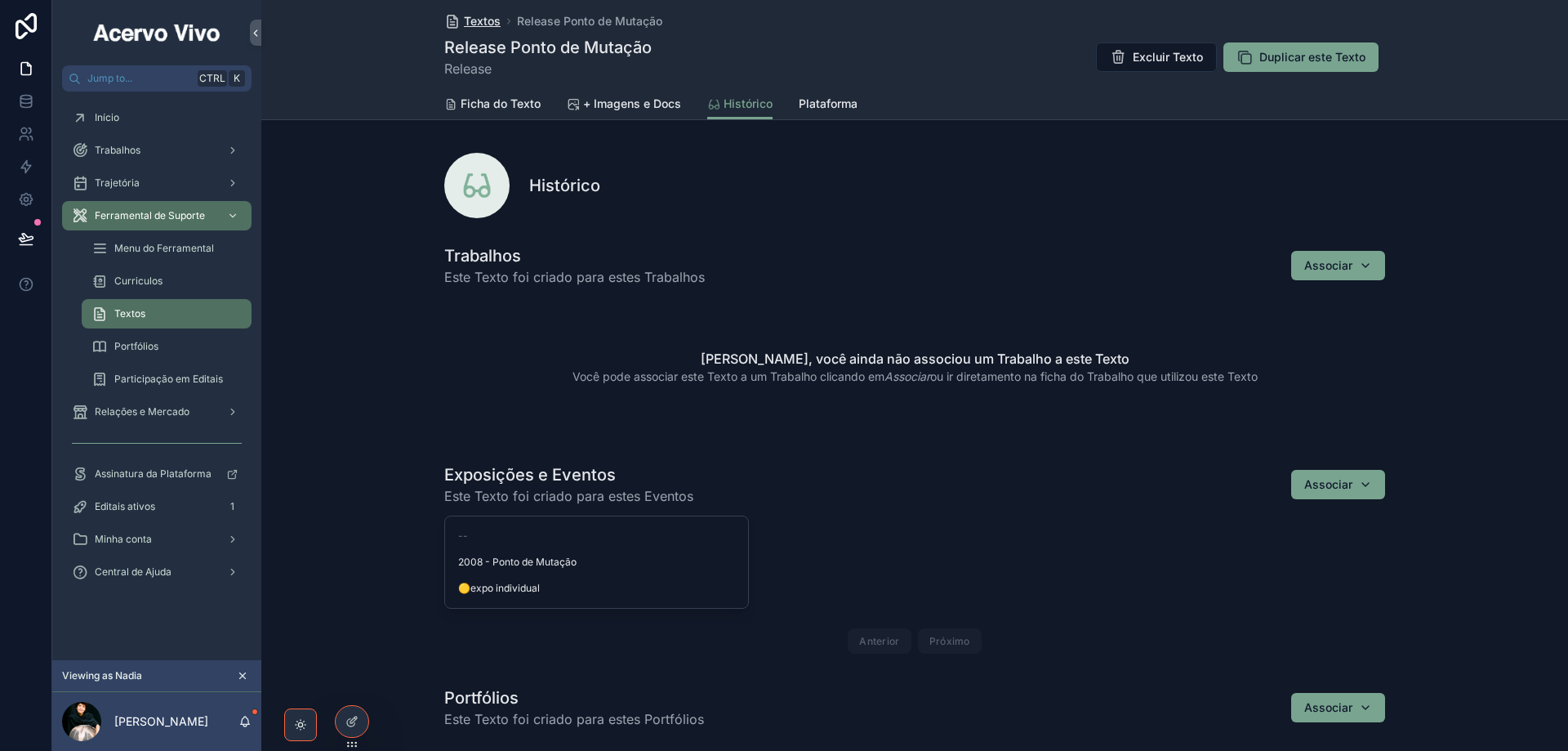
click at [464, 17] on span "Textos" at bounding box center [482, 21] width 37 height 16
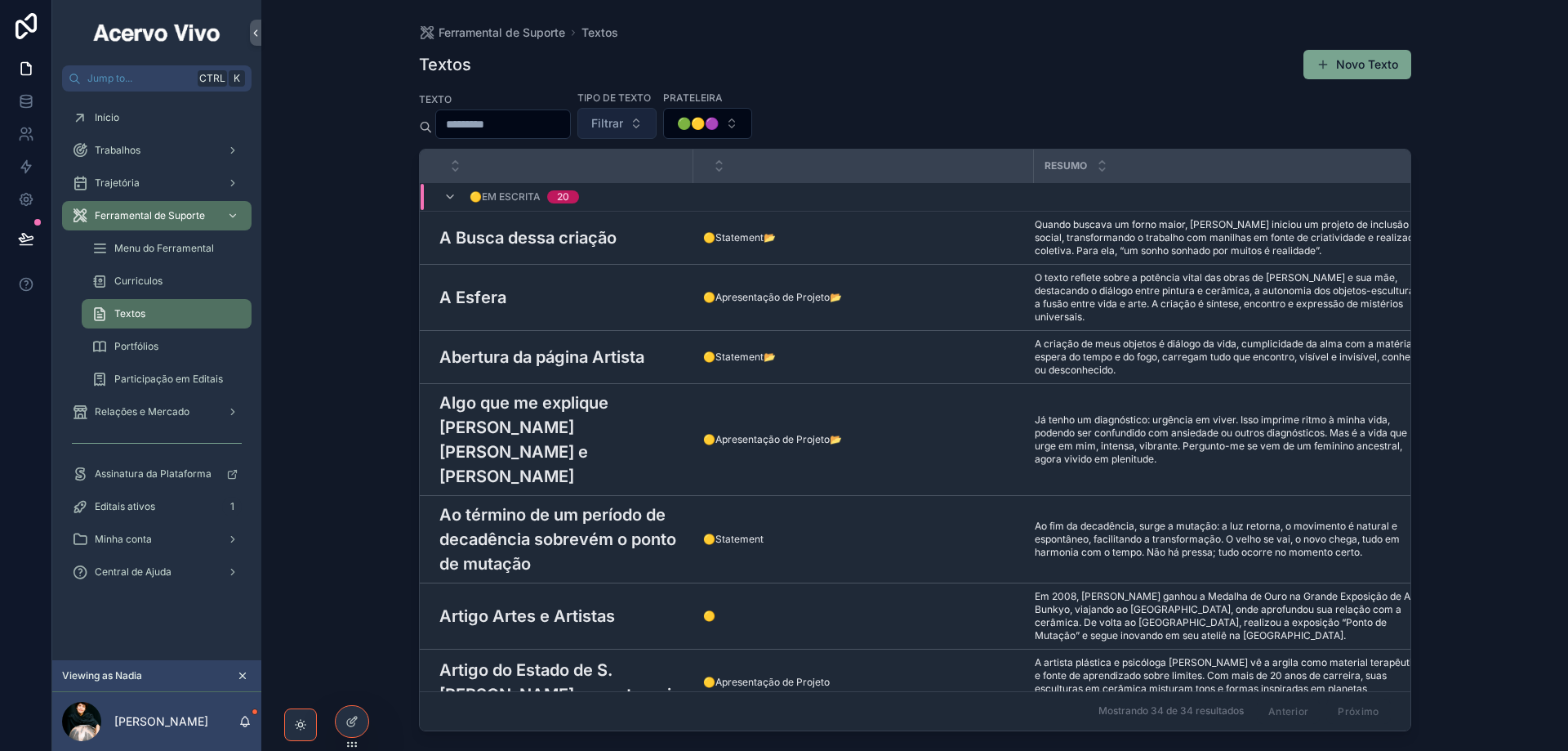
click at [623, 126] on span "Filtrar" at bounding box center [607, 122] width 32 height 16
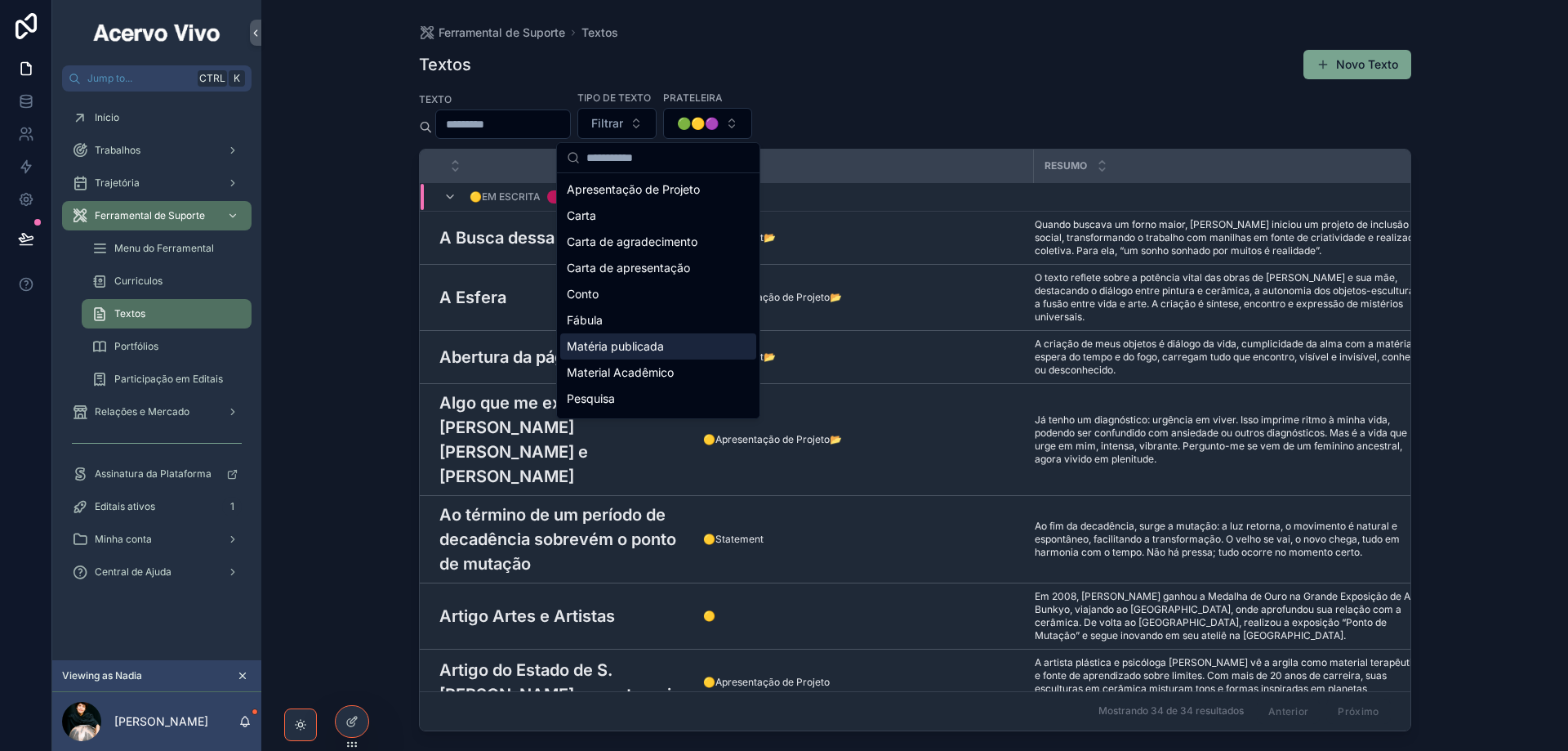
click at [641, 348] on div "Matéria publicada" at bounding box center [658, 346] width 196 height 27
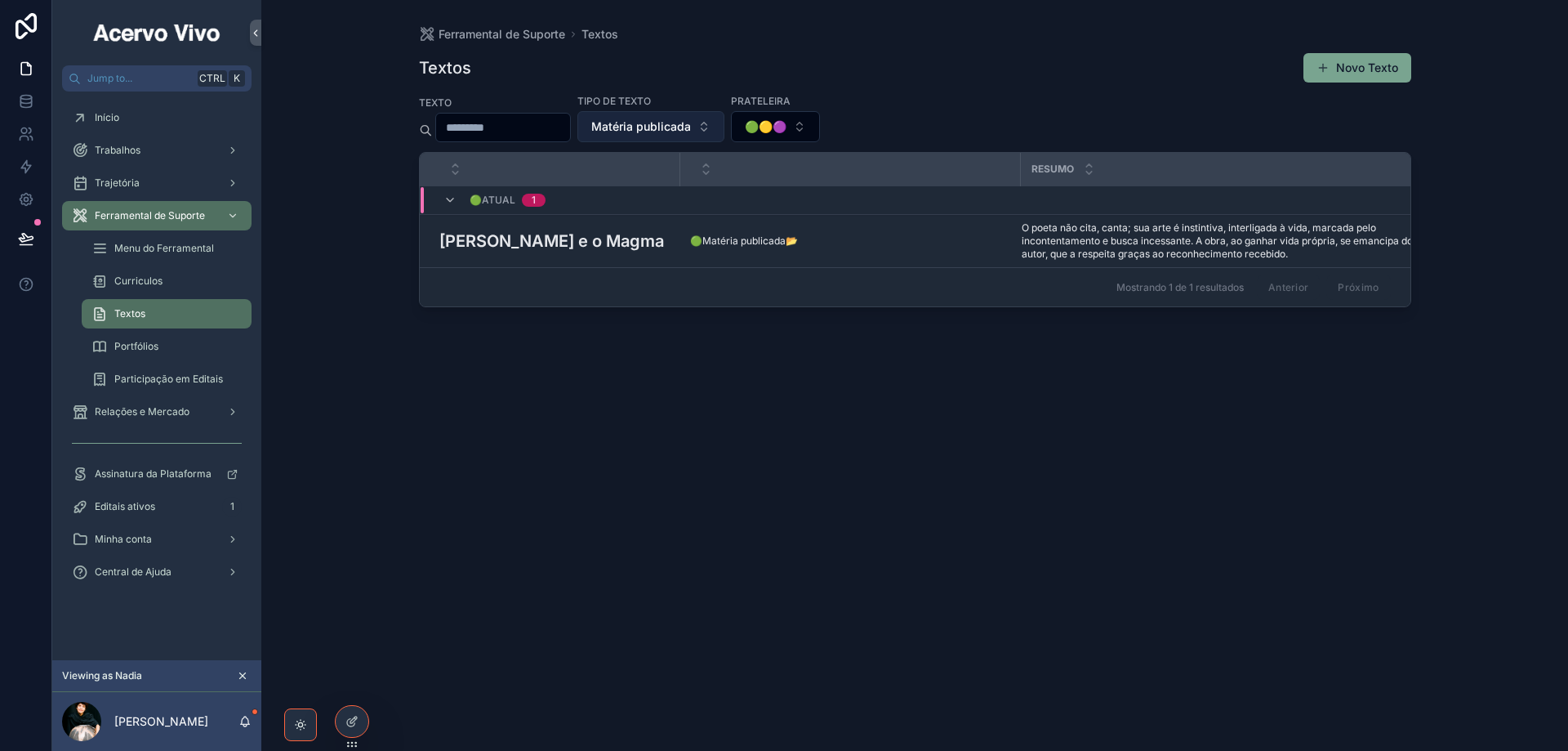
click at [664, 130] on span "Matéria publicada" at bounding box center [641, 126] width 99 height 16
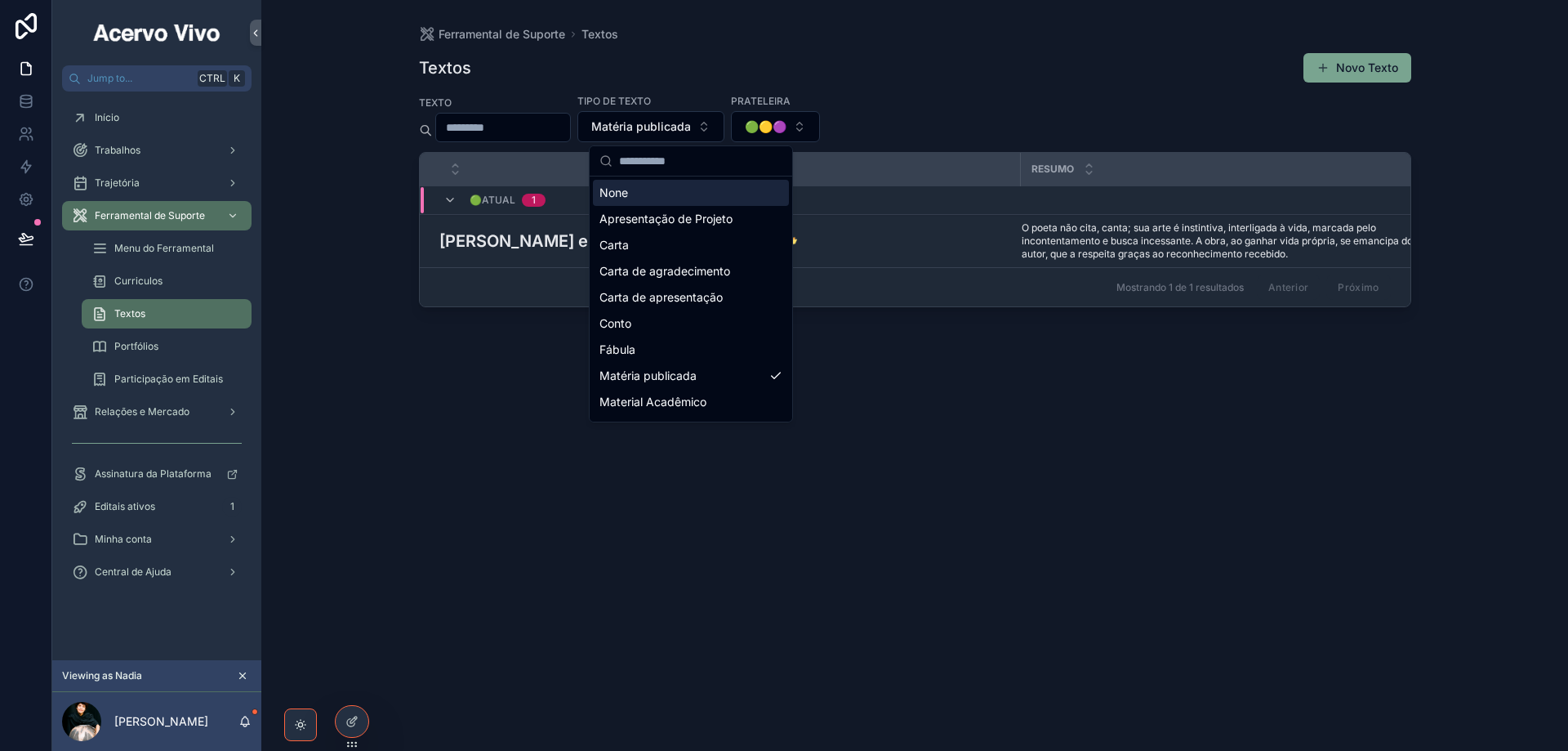
drag, startPoint x: 673, startPoint y: 194, endPoint x: 510, endPoint y: 155, distance: 167.6
click at [673, 194] on div "None" at bounding box center [690, 193] width 196 height 27
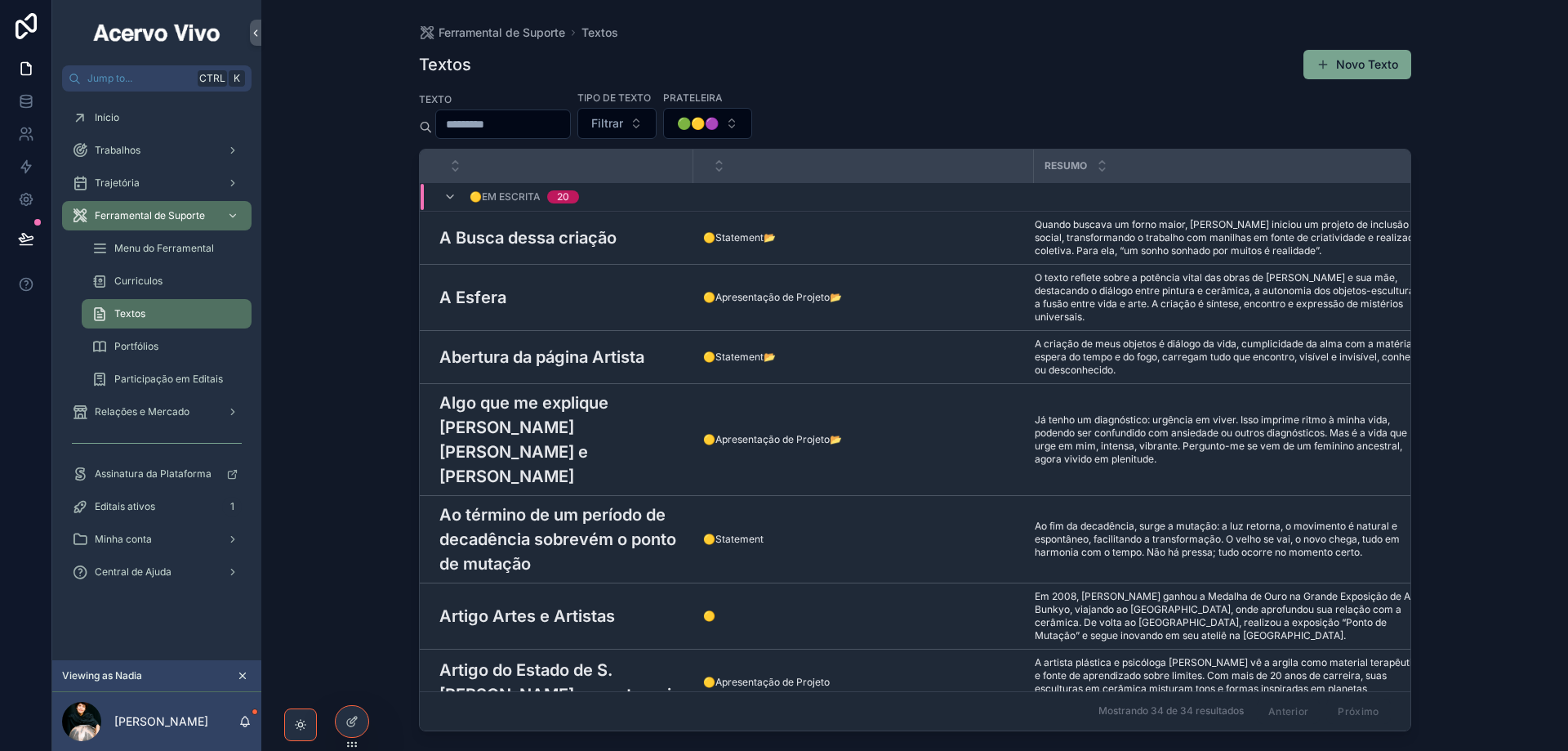
click at [504, 122] on input "scrollable content" at bounding box center [503, 124] width 134 height 23
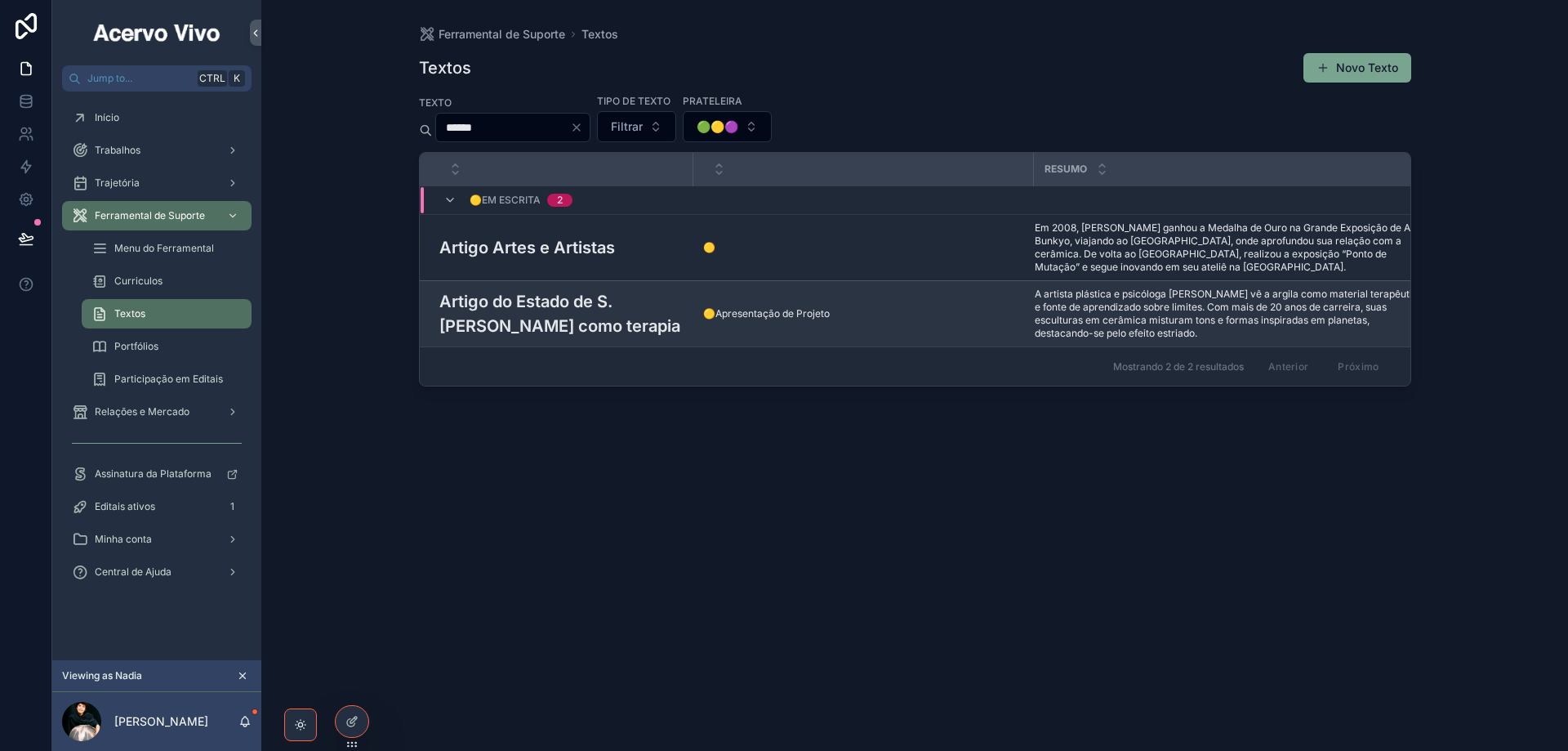
type input "******"
click at [545, 298] on h3 "Artigo do Estado de S. [PERSON_NAME] como terapia" at bounding box center [561, 313] width 244 height 49
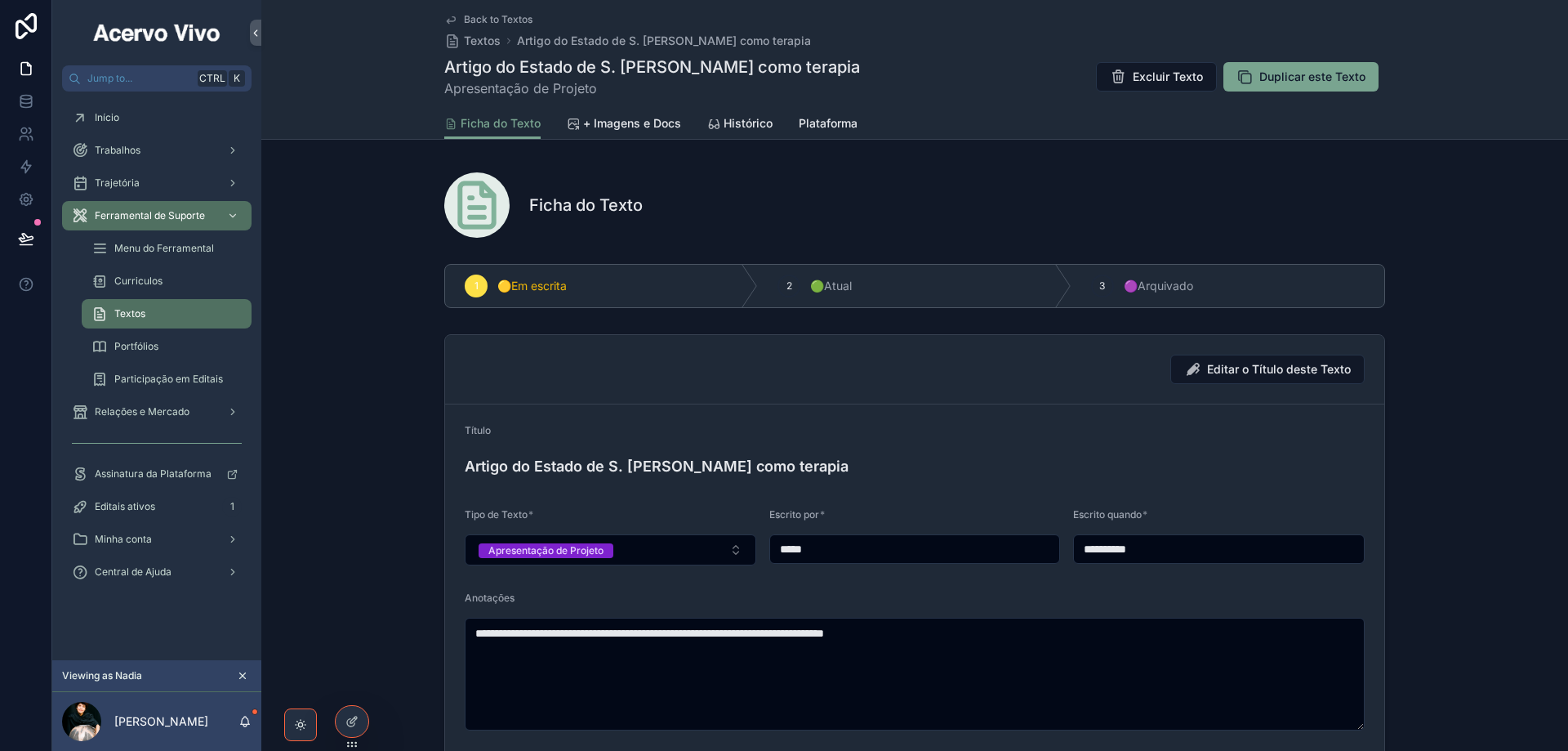
drag, startPoint x: 825, startPoint y: 550, endPoint x: 770, endPoint y: 555, distance: 55.2
click at [770, 555] on input "*****" at bounding box center [915, 549] width 290 height 23
paste input "**********"
type input "**********"
drag, startPoint x: 1162, startPoint y: 543, endPoint x: 995, endPoint y: 568, distance: 168.9
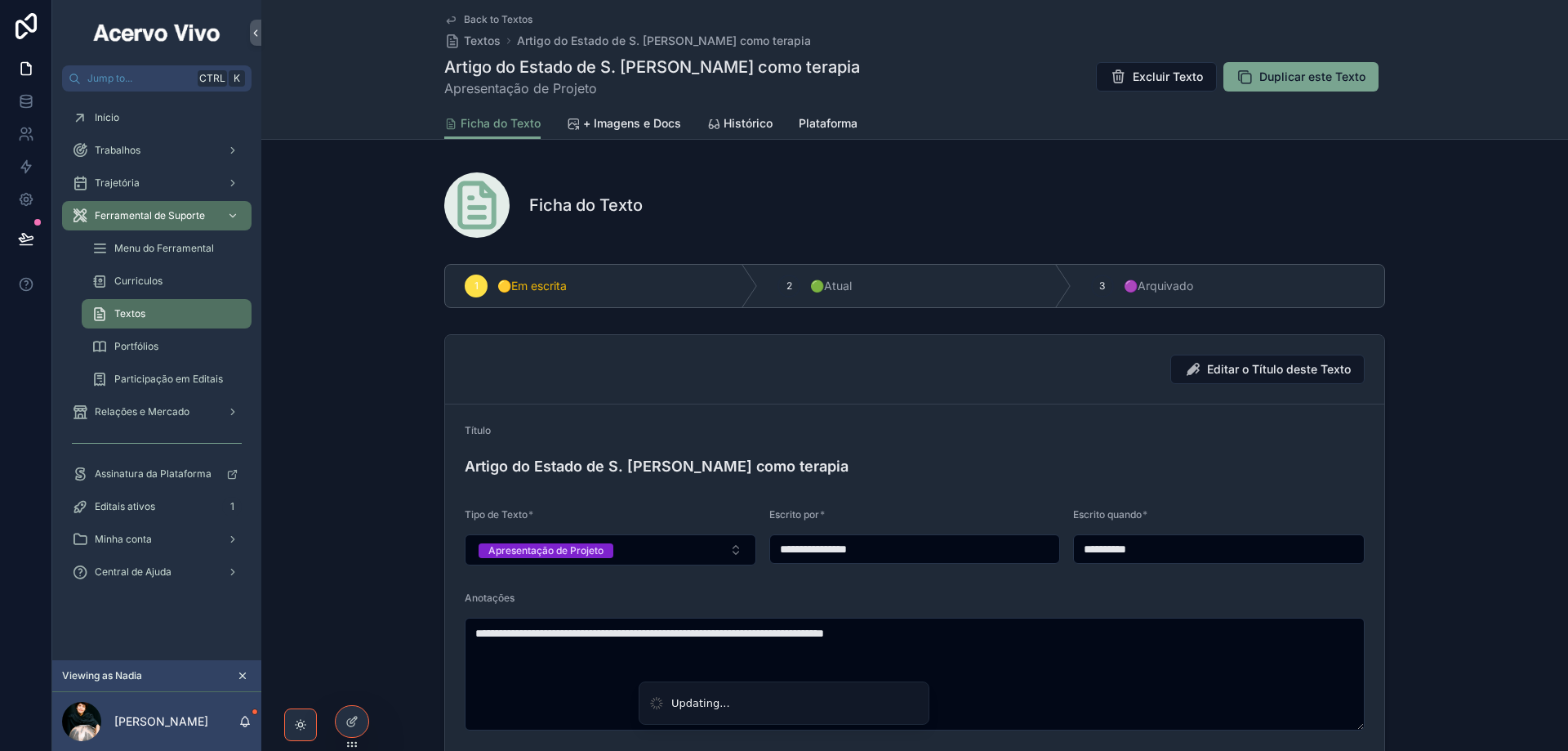
click at [994, 567] on form "**********" at bounding box center [915, 632] width 939 height 456
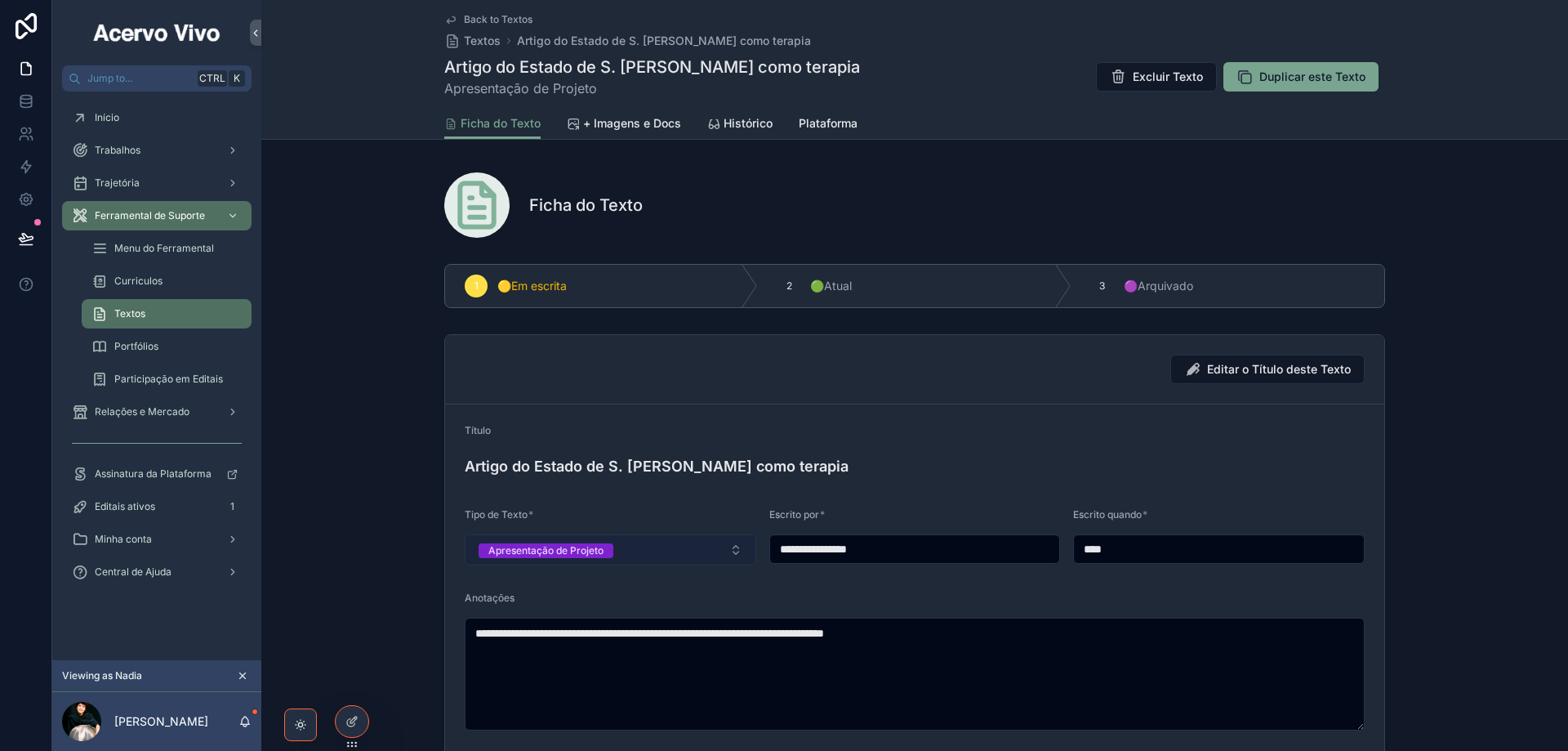
type input "****"
click at [664, 549] on button "Apresentação de Projeto" at bounding box center [611, 550] width 292 height 31
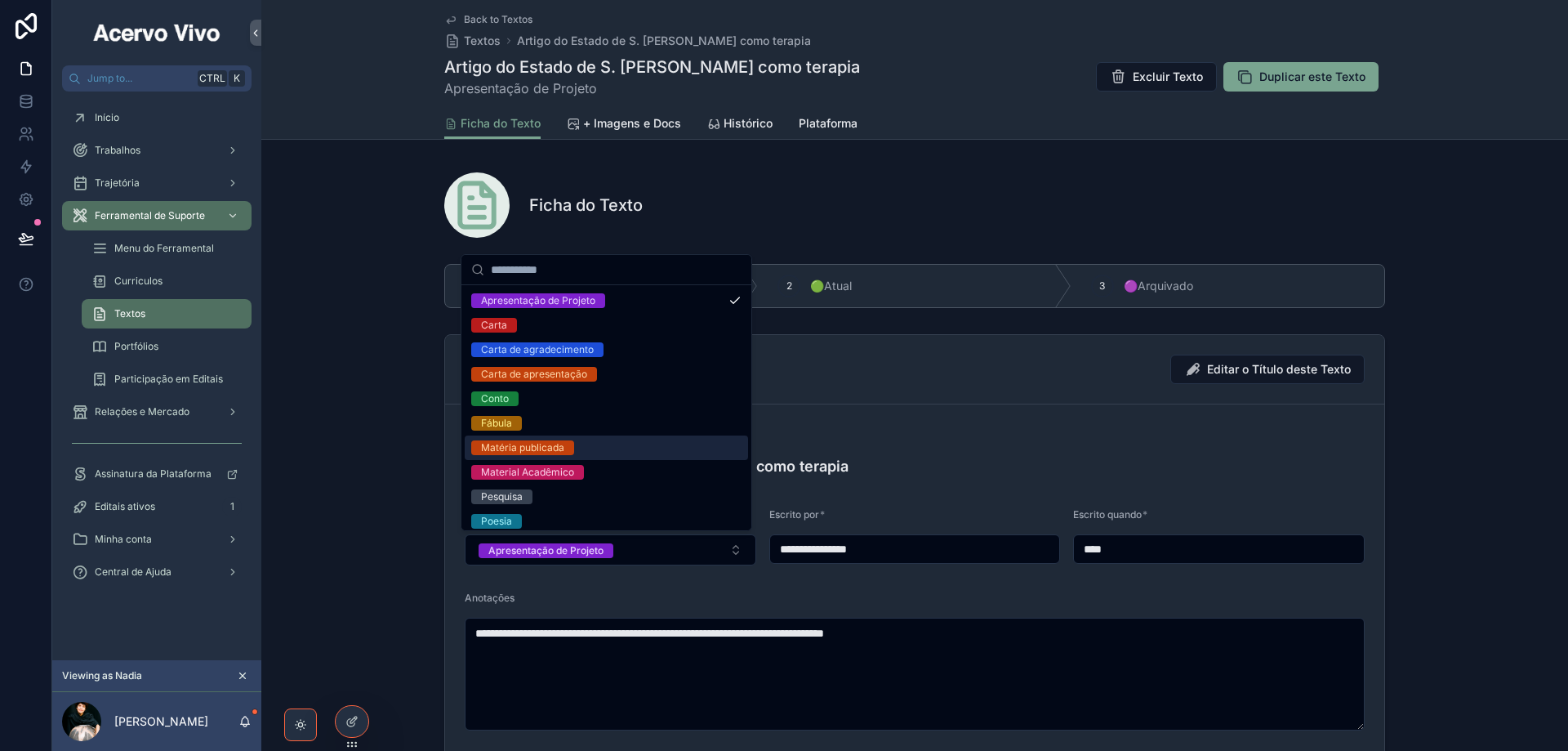
click at [618, 449] on div "Matéria publicada" at bounding box center [606, 447] width 283 height 25
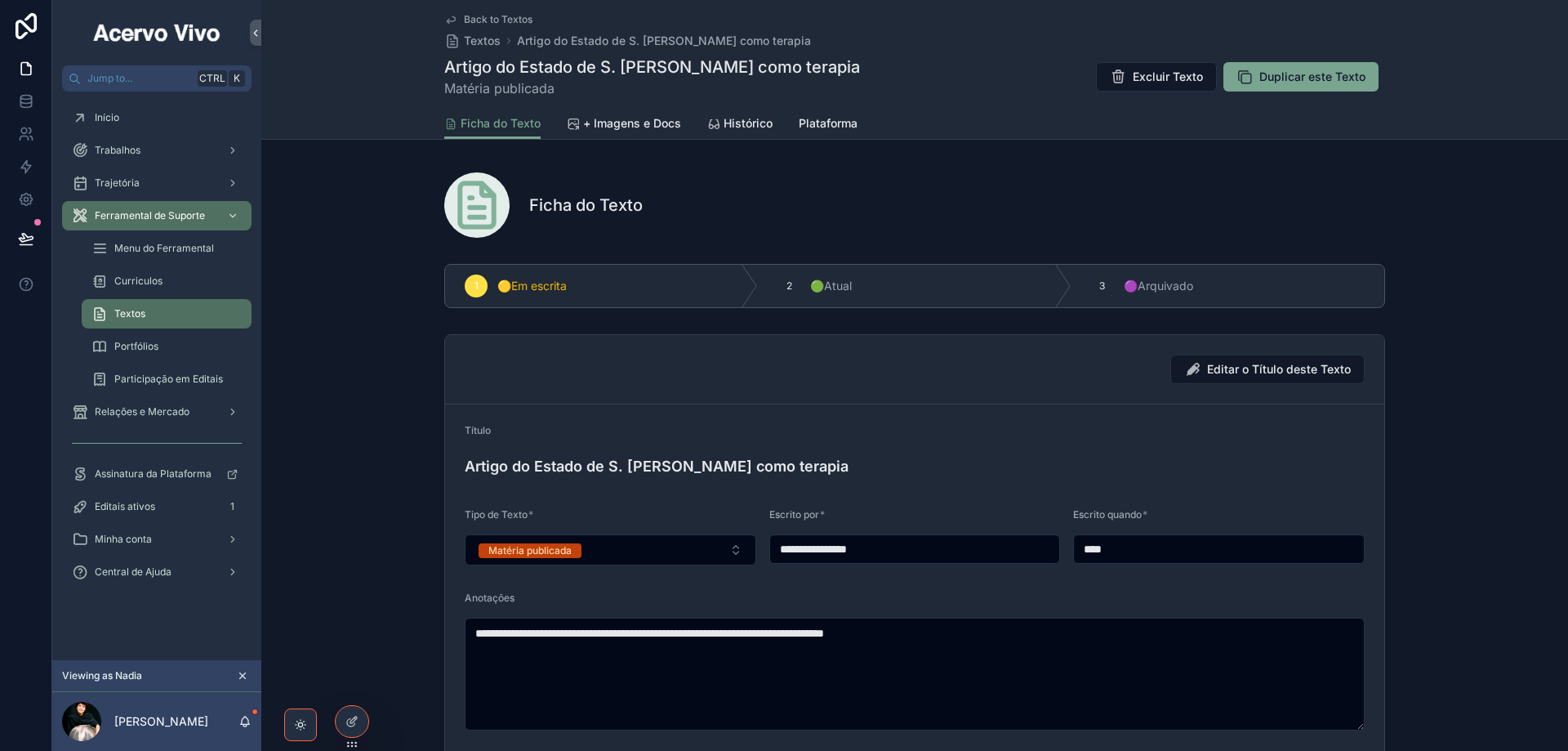
click at [480, 17] on span "Back to Textos" at bounding box center [498, 19] width 69 height 13
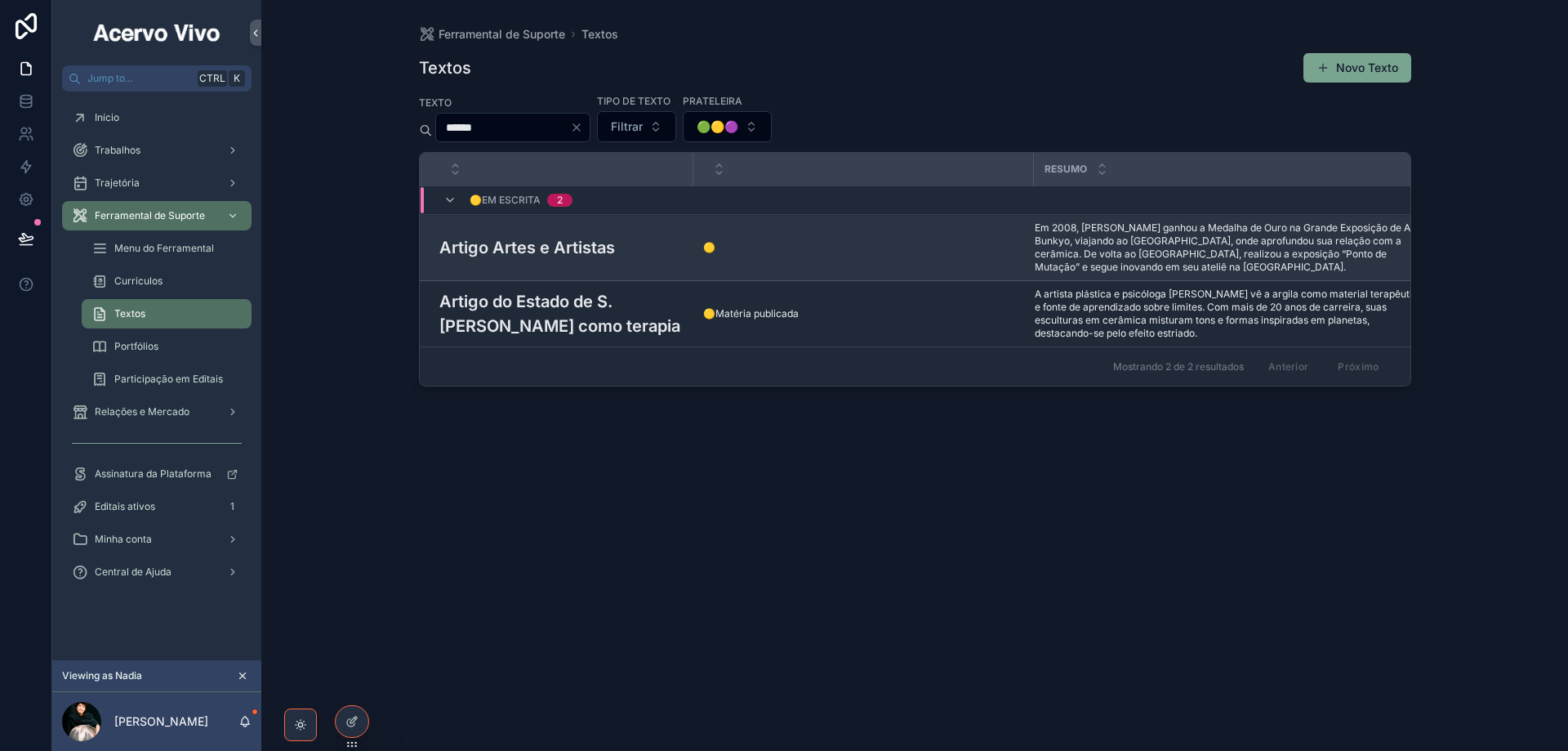
click at [551, 252] on h3 "Artigo Artes e Artistas" at bounding box center [527, 247] width 176 height 25
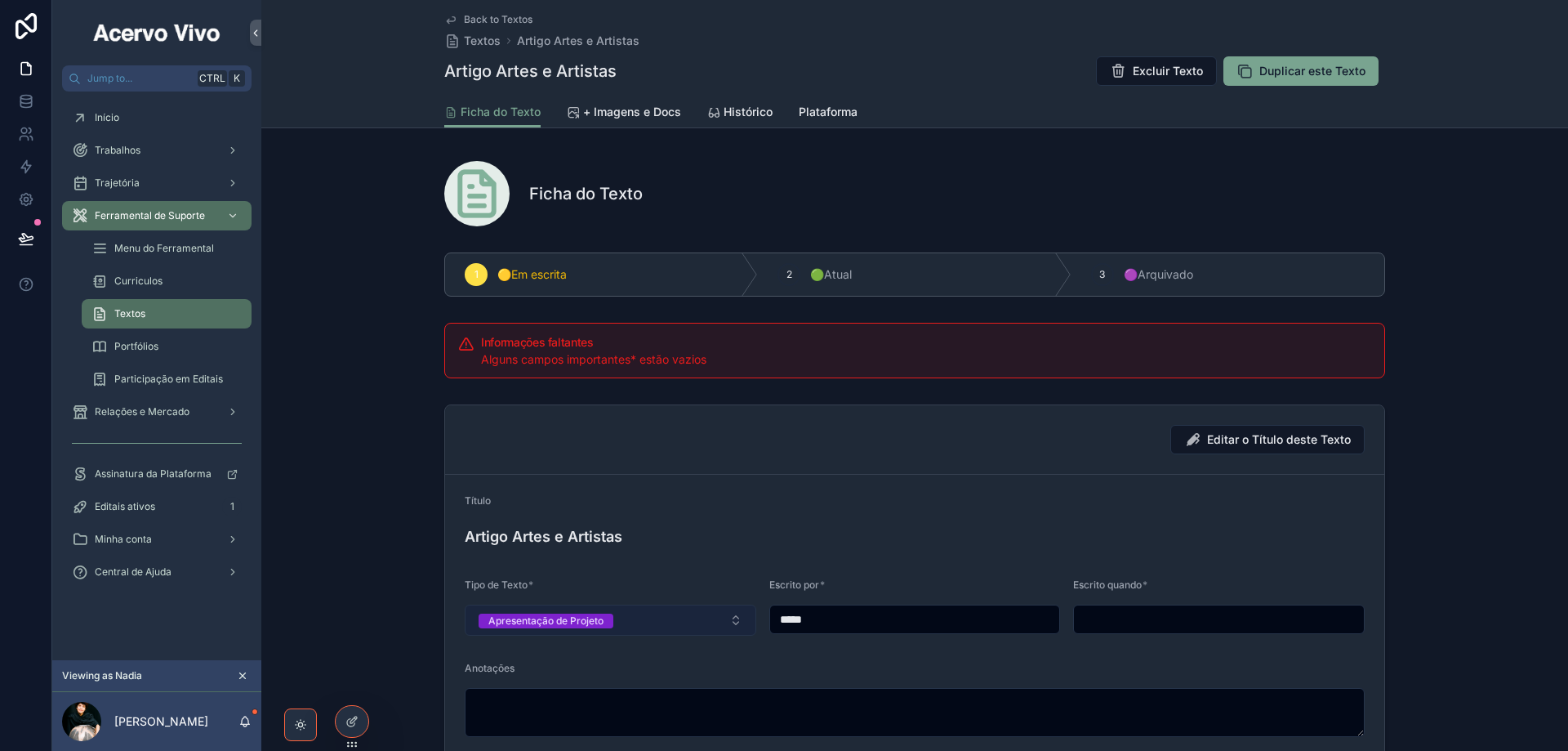
click at [592, 623] on div "Apresentação de Projeto" at bounding box center [546, 620] width 115 height 15
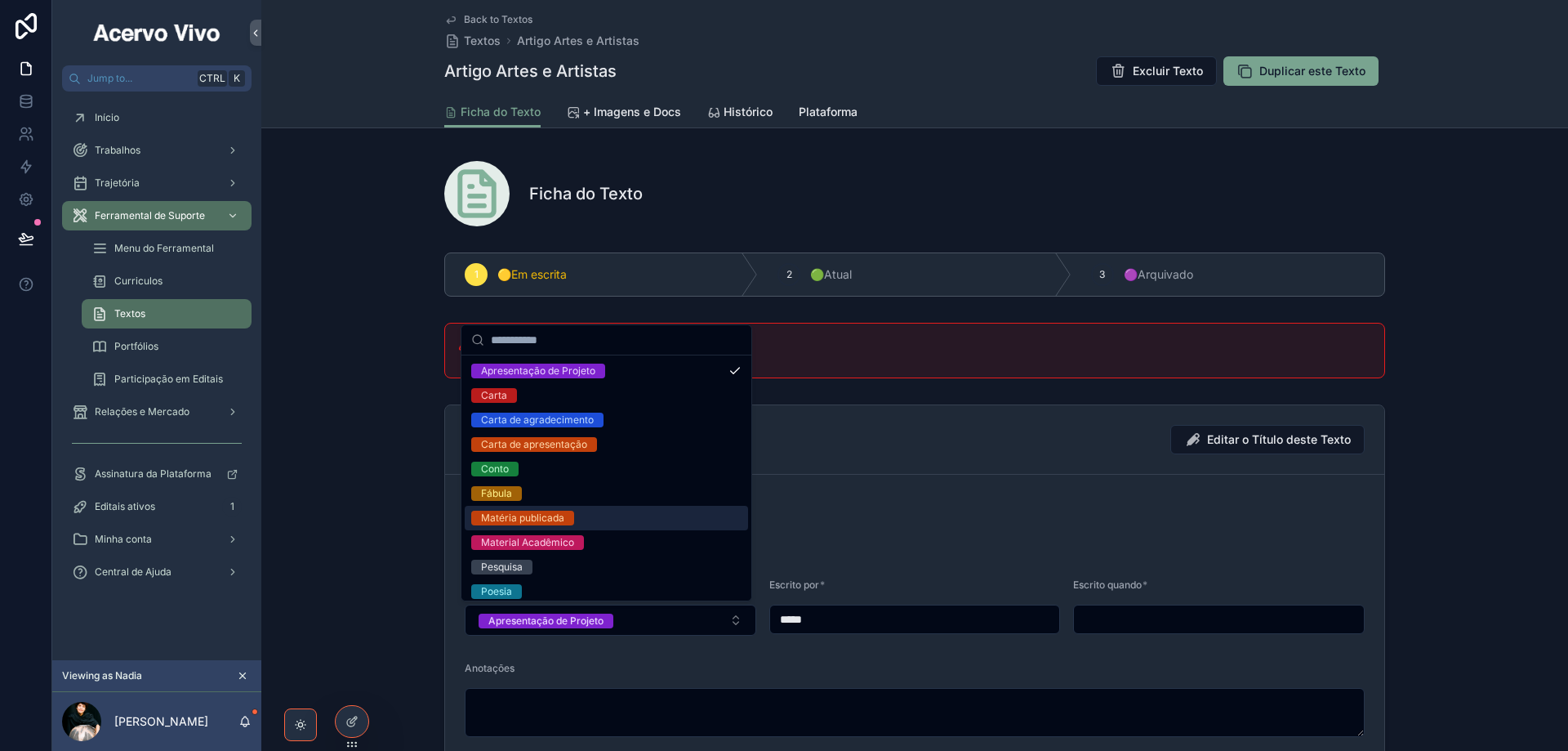
drag, startPoint x: 590, startPoint y: 522, endPoint x: 843, endPoint y: 483, distance: 256.0
click at [590, 522] on div "Matéria publicada" at bounding box center [606, 517] width 283 height 25
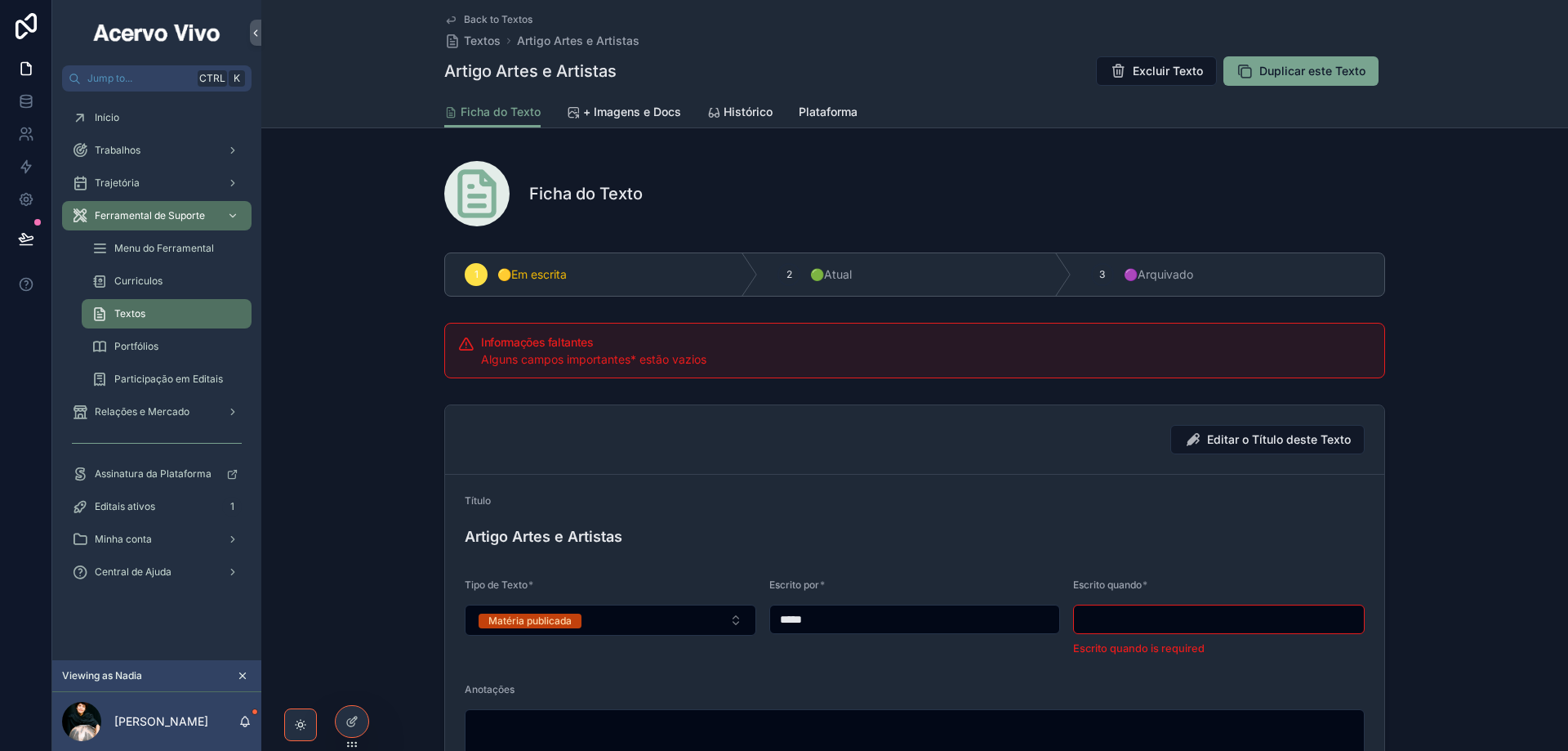
click at [1181, 614] on input "scrollable content" at bounding box center [1219, 619] width 290 height 23
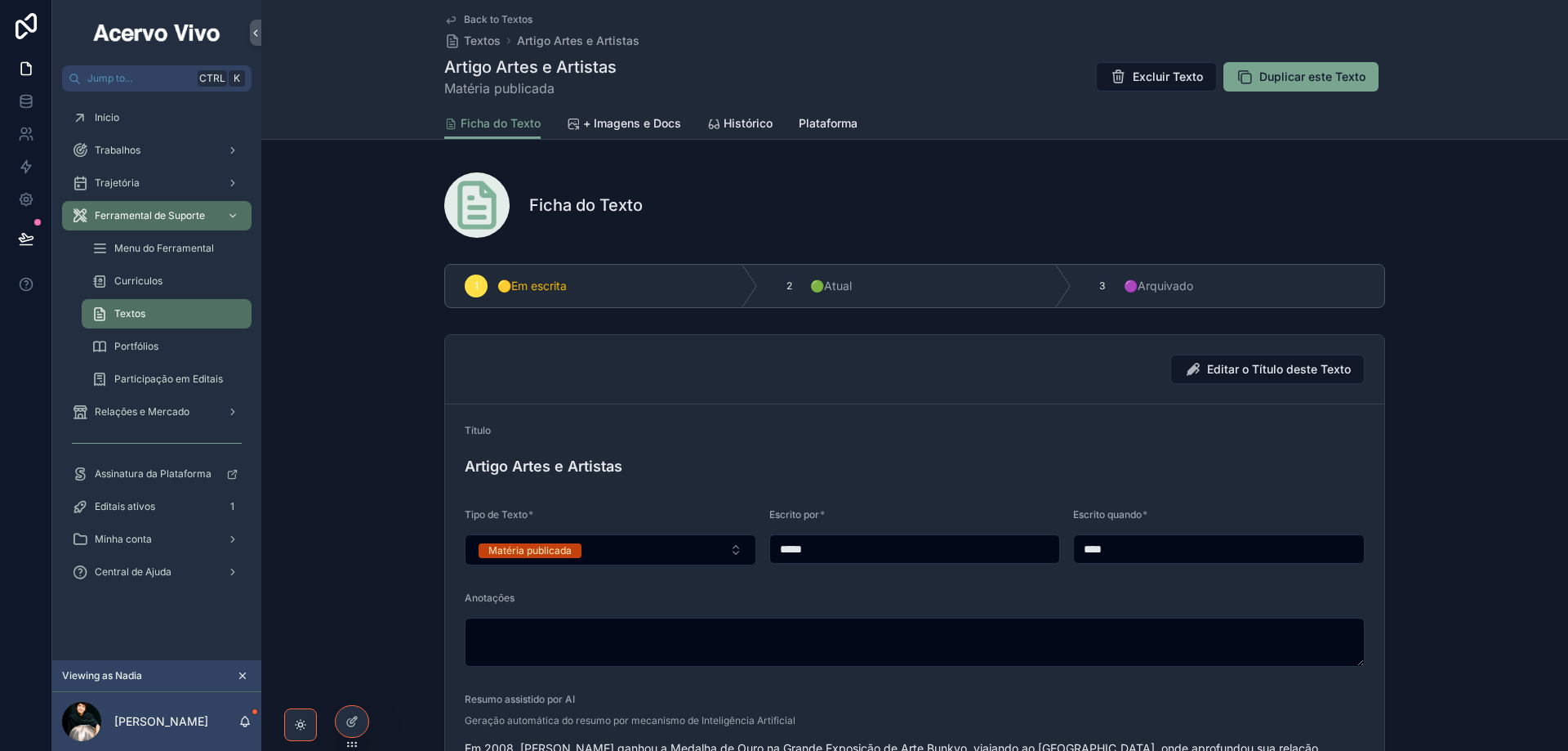
type input "****"
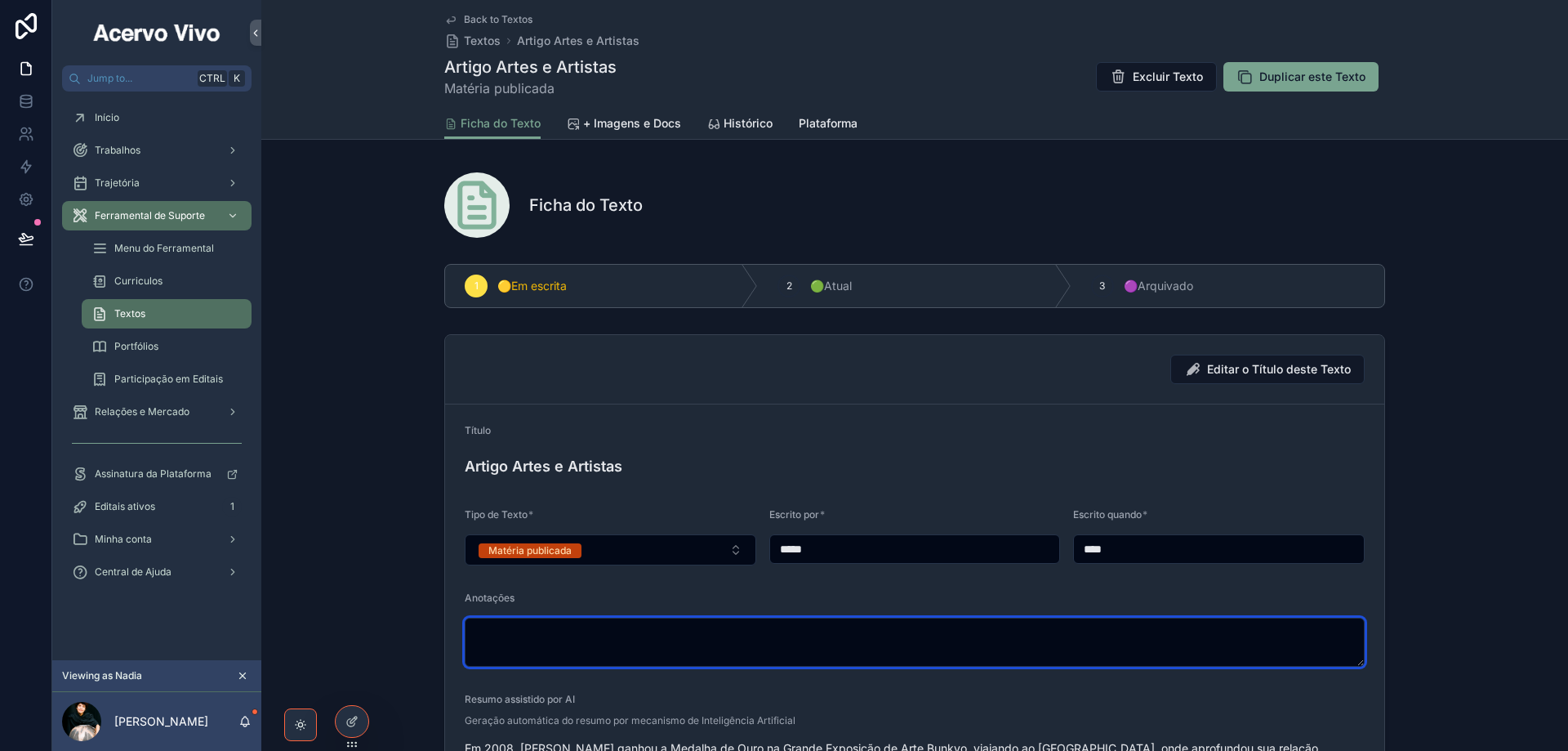
click at [931, 623] on textarea "scrollable content" at bounding box center [915, 641] width 900 height 49
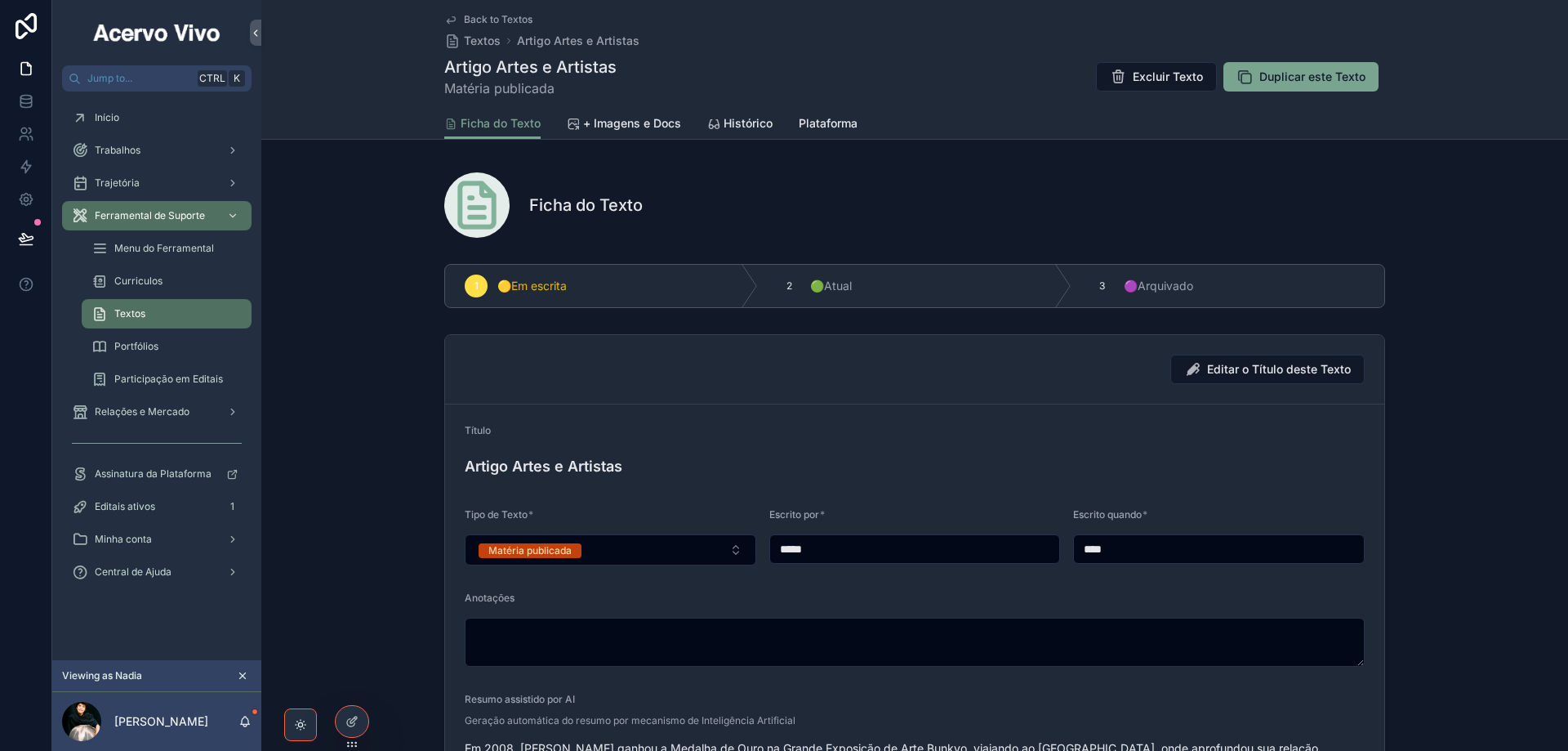
drag, startPoint x: 467, startPoint y: 23, endPoint x: 343, endPoint y: 75, distance: 134.5
click at [467, 22] on span "Back to Textos" at bounding box center [498, 19] width 69 height 13
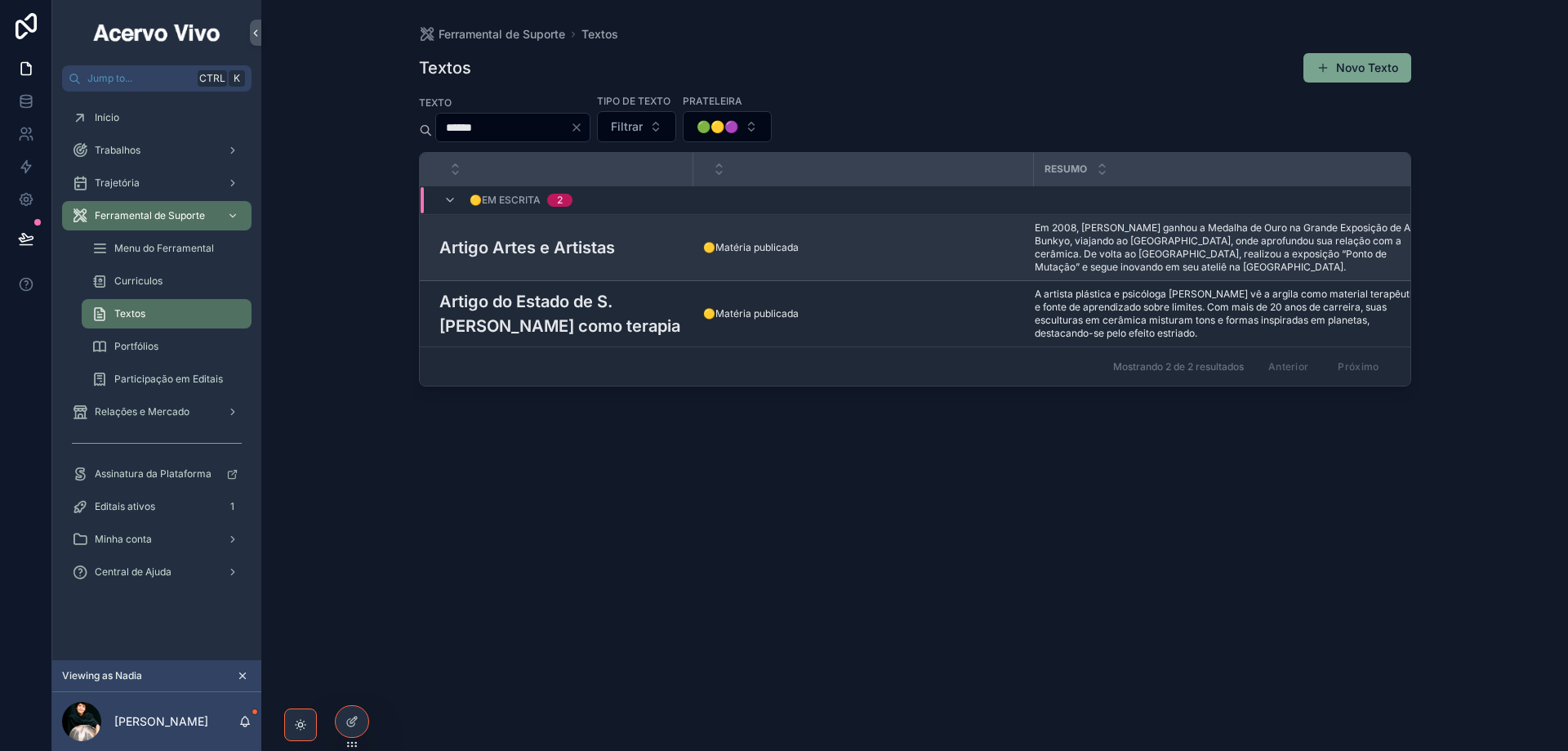
click at [575, 265] on td "Artigo Artes e Artistas Artigo Artes e Artistas" at bounding box center [557, 247] width 274 height 66
click at [587, 236] on h3 "Artigo Artes e Artistas" at bounding box center [527, 247] width 176 height 25
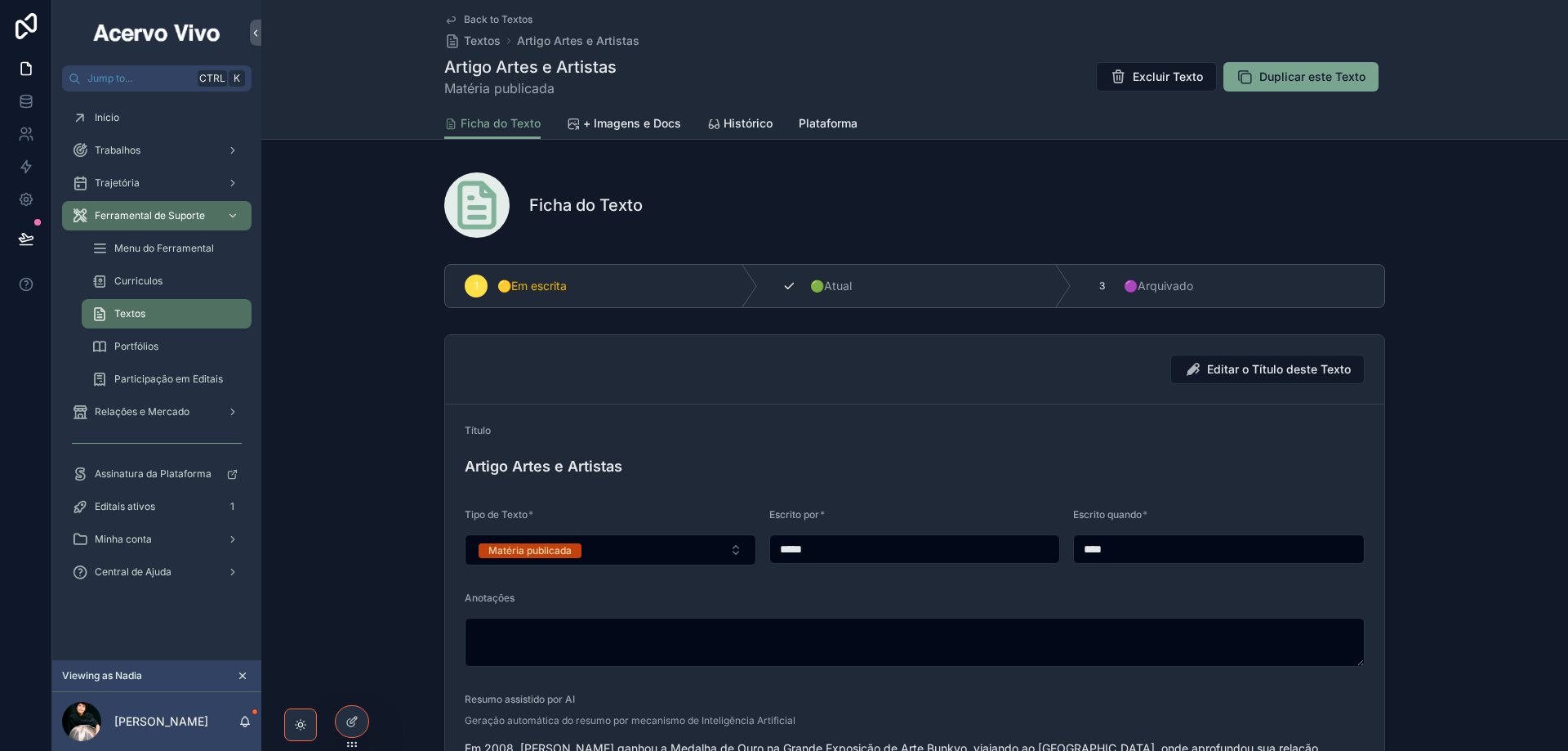
click at [825, 283] on span "🟢Atual" at bounding box center [831, 285] width 42 height 16
click at [486, 15] on span "Back to Textos" at bounding box center [498, 19] width 69 height 13
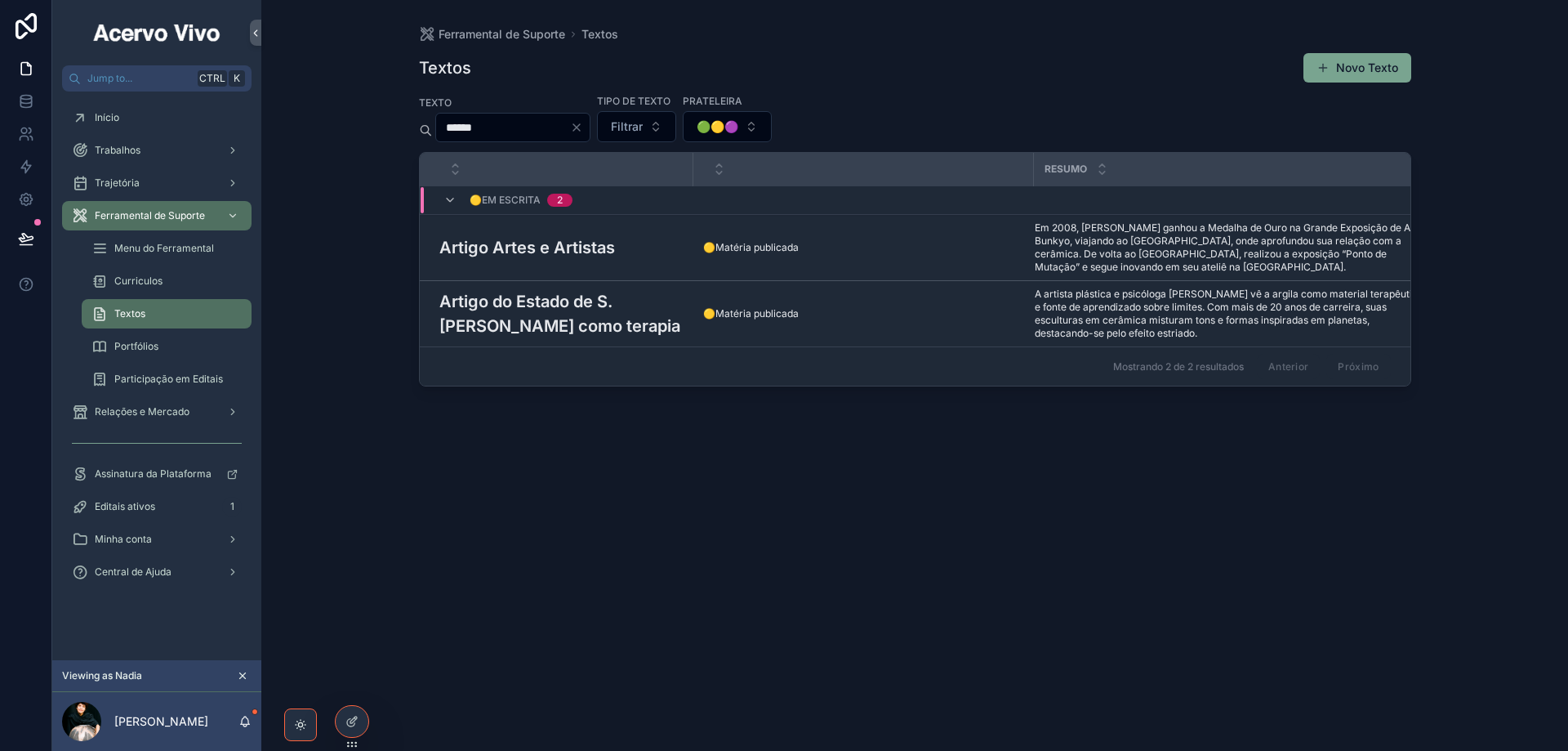
drag, startPoint x: 555, startPoint y: 128, endPoint x: 442, endPoint y: 128, distance: 113.0
click at [442, 128] on input "******" at bounding box center [503, 127] width 134 height 23
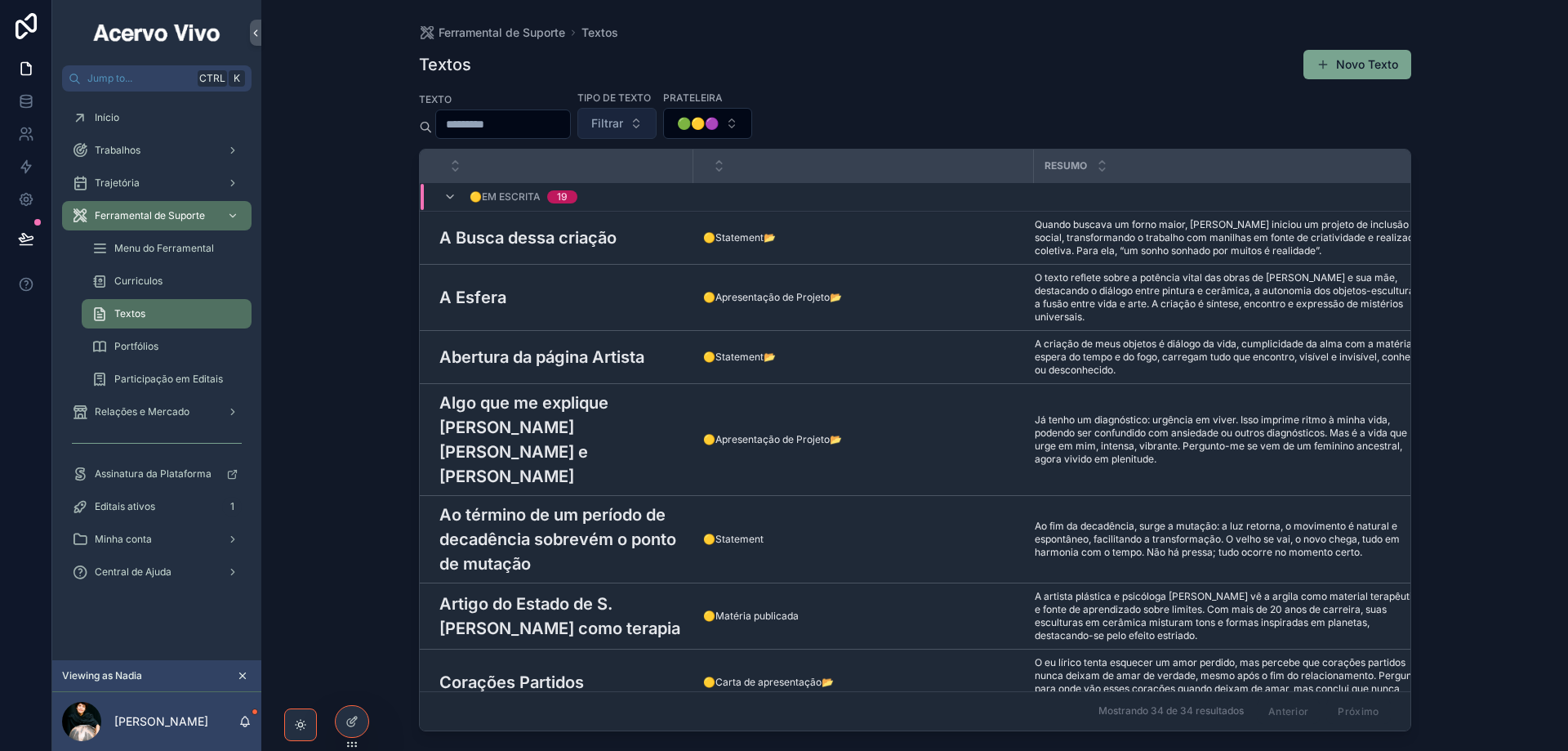
click at [623, 122] on span "Filtrar" at bounding box center [607, 122] width 32 height 16
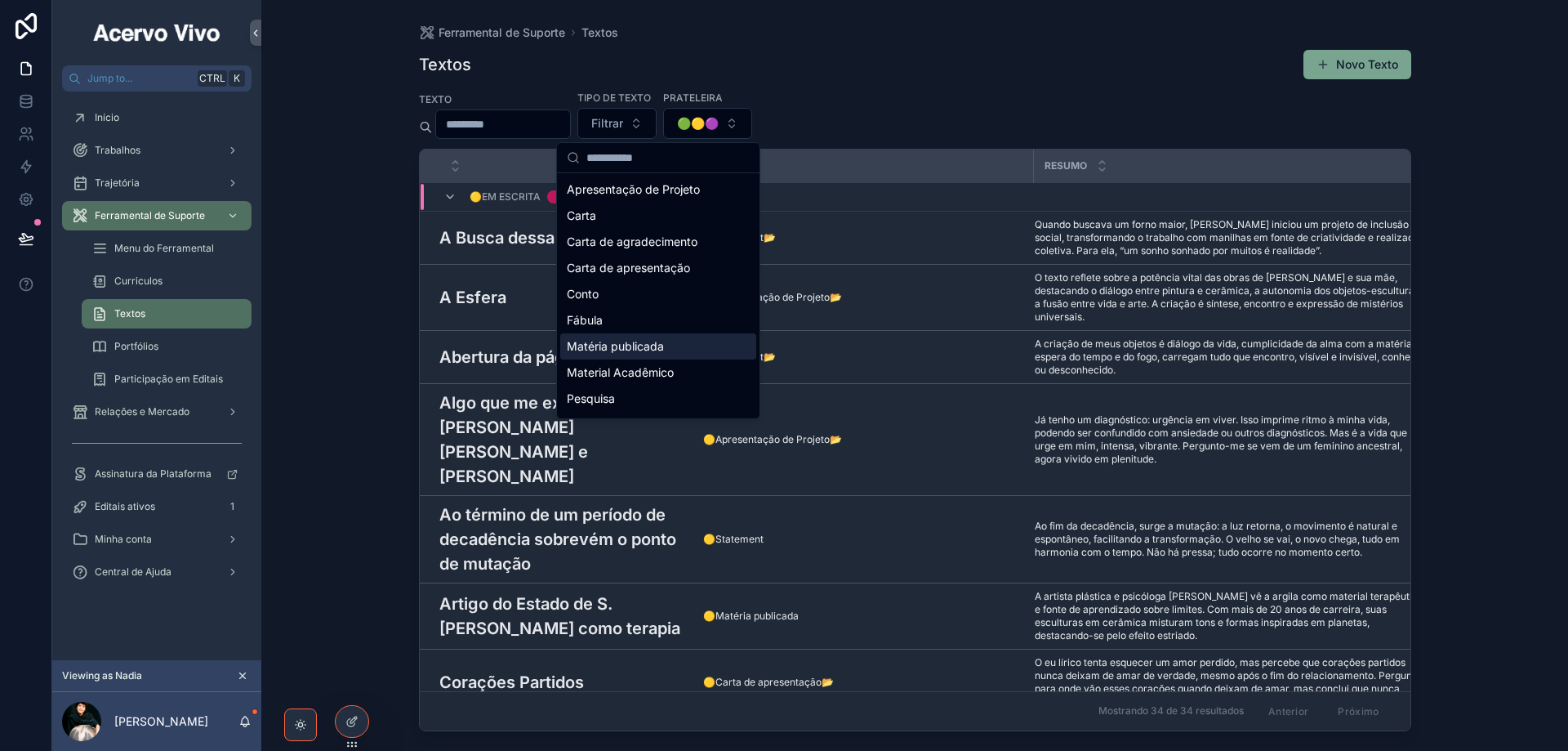
click at [669, 349] on div "Matéria publicada" at bounding box center [658, 346] width 196 height 27
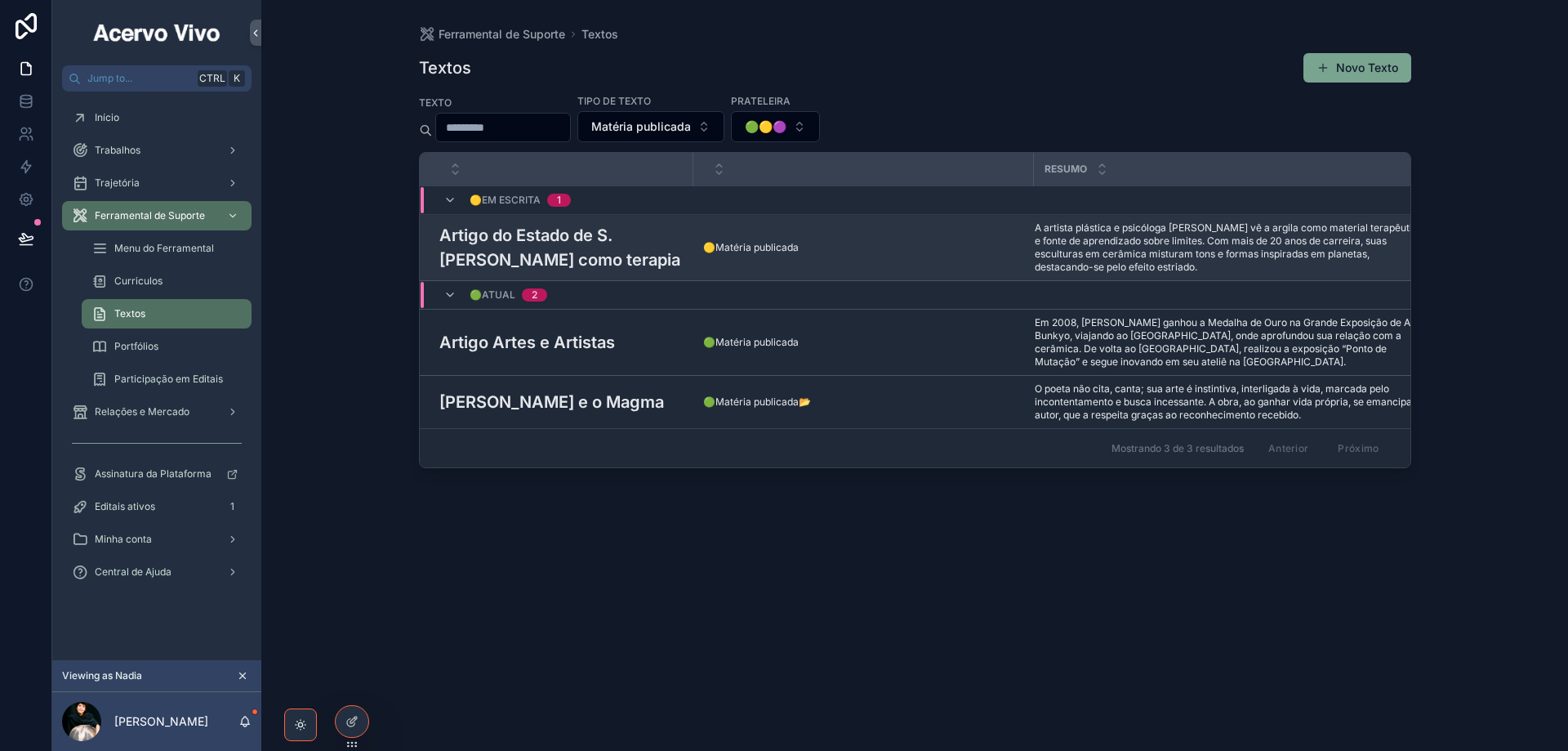
click at [534, 245] on h3 "Artigo do Estado de S. [PERSON_NAME] como terapia" at bounding box center [561, 247] width 244 height 49
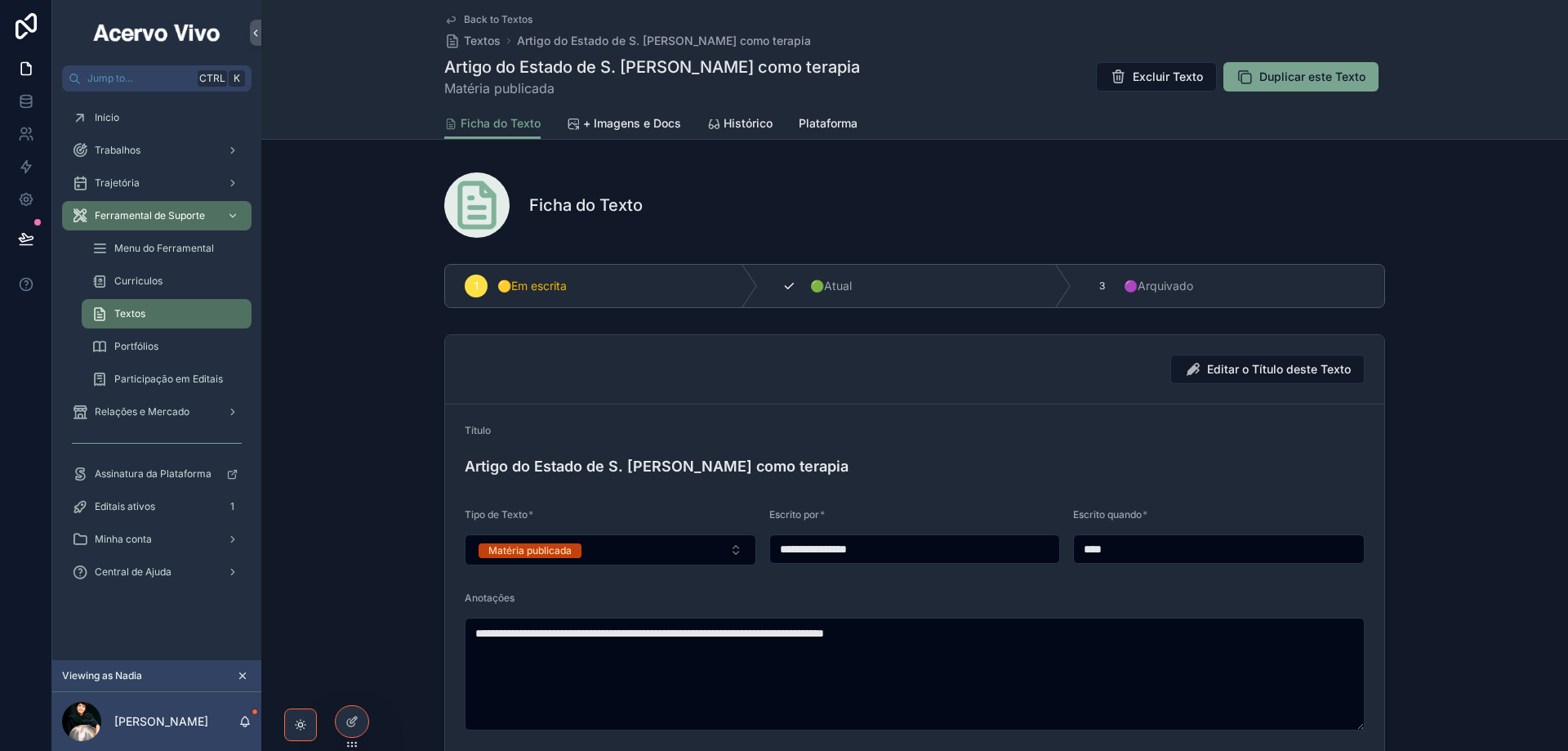
click at [858, 285] on div "2 🟢Atual" at bounding box center [914, 286] width 313 height 43
click at [484, 20] on span "Back to Textos" at bounding box center [498, 19] width 69 height 13
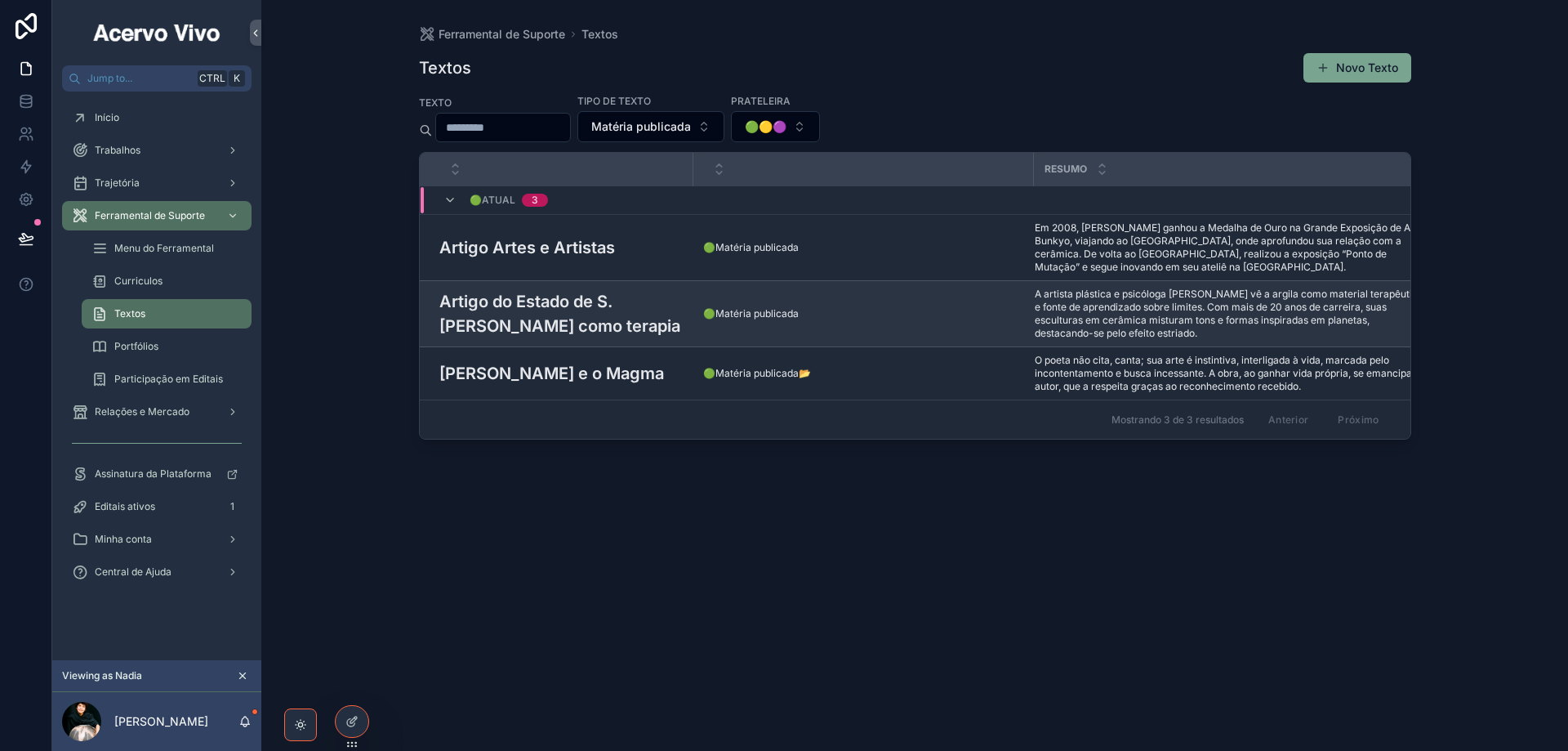
click at [610, 313] on h3 "Artigo do Estado de S. [PERSON_NAME] como terapia" at bounding box center [561, 313] width 244 height 49
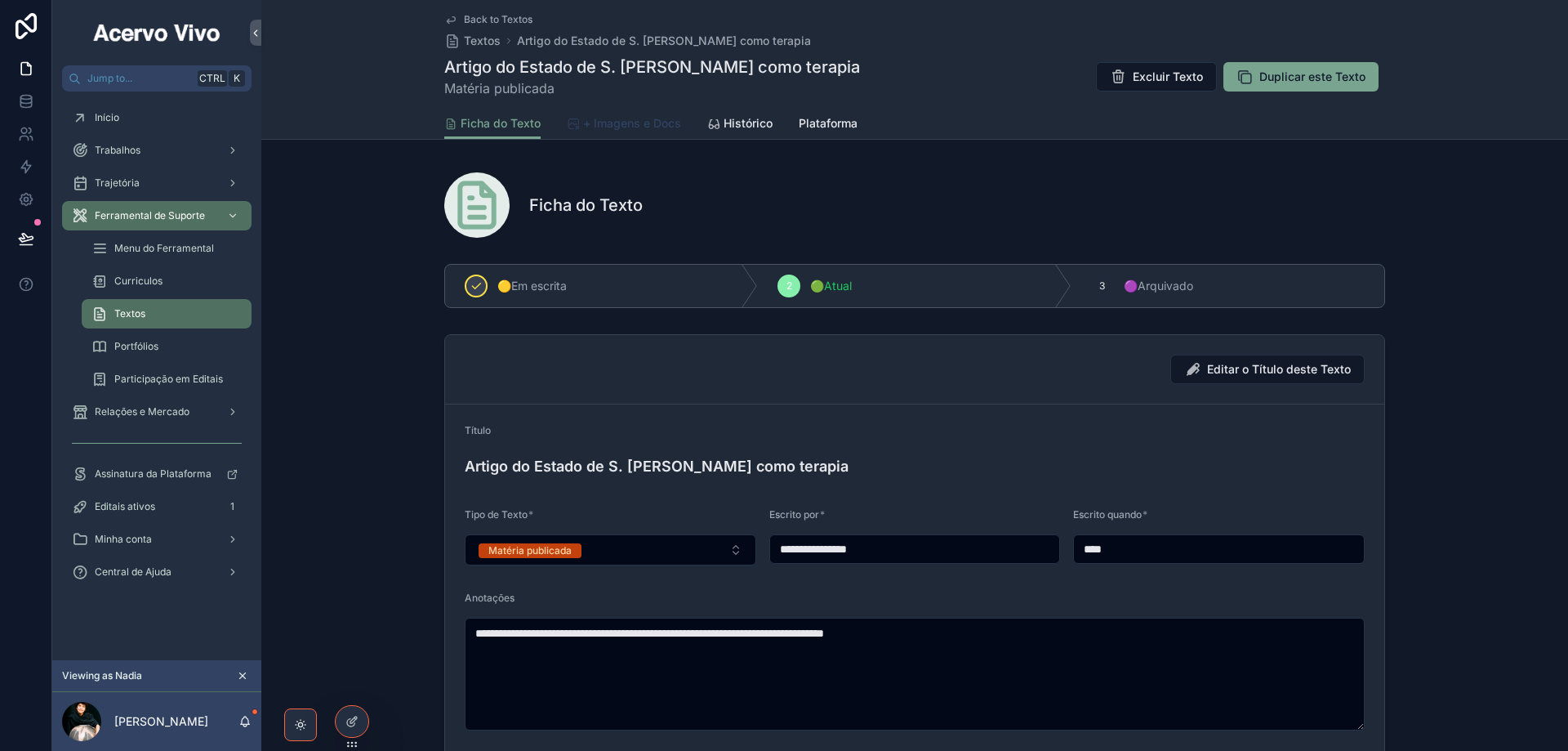
click at [636, 128] on span "+ Imagens e Docs" at bounding box center [632, 122] width 98 height 16
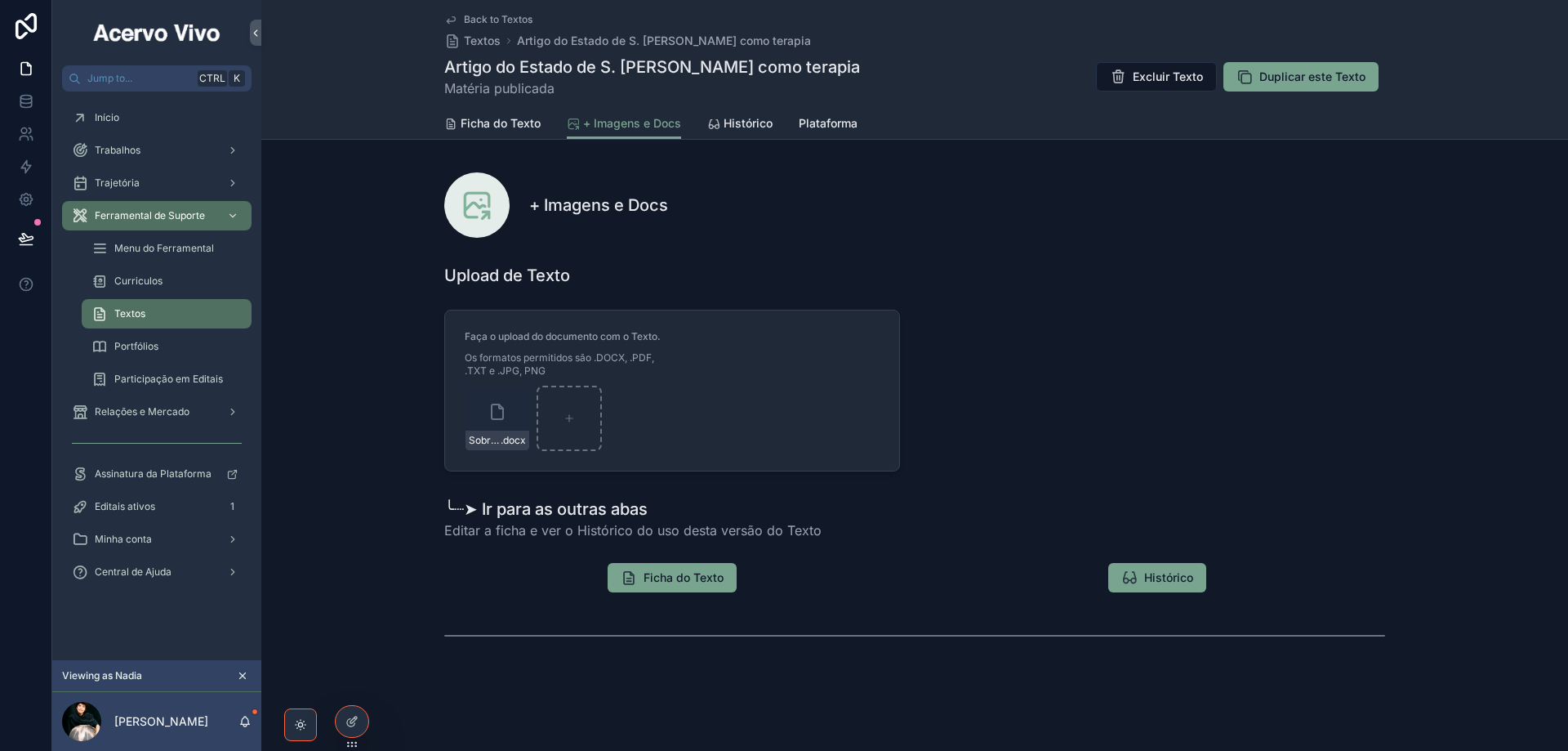
click at [494, 18] on span "Back to Textos" at bounding box center [498, 19] width 69 height 13
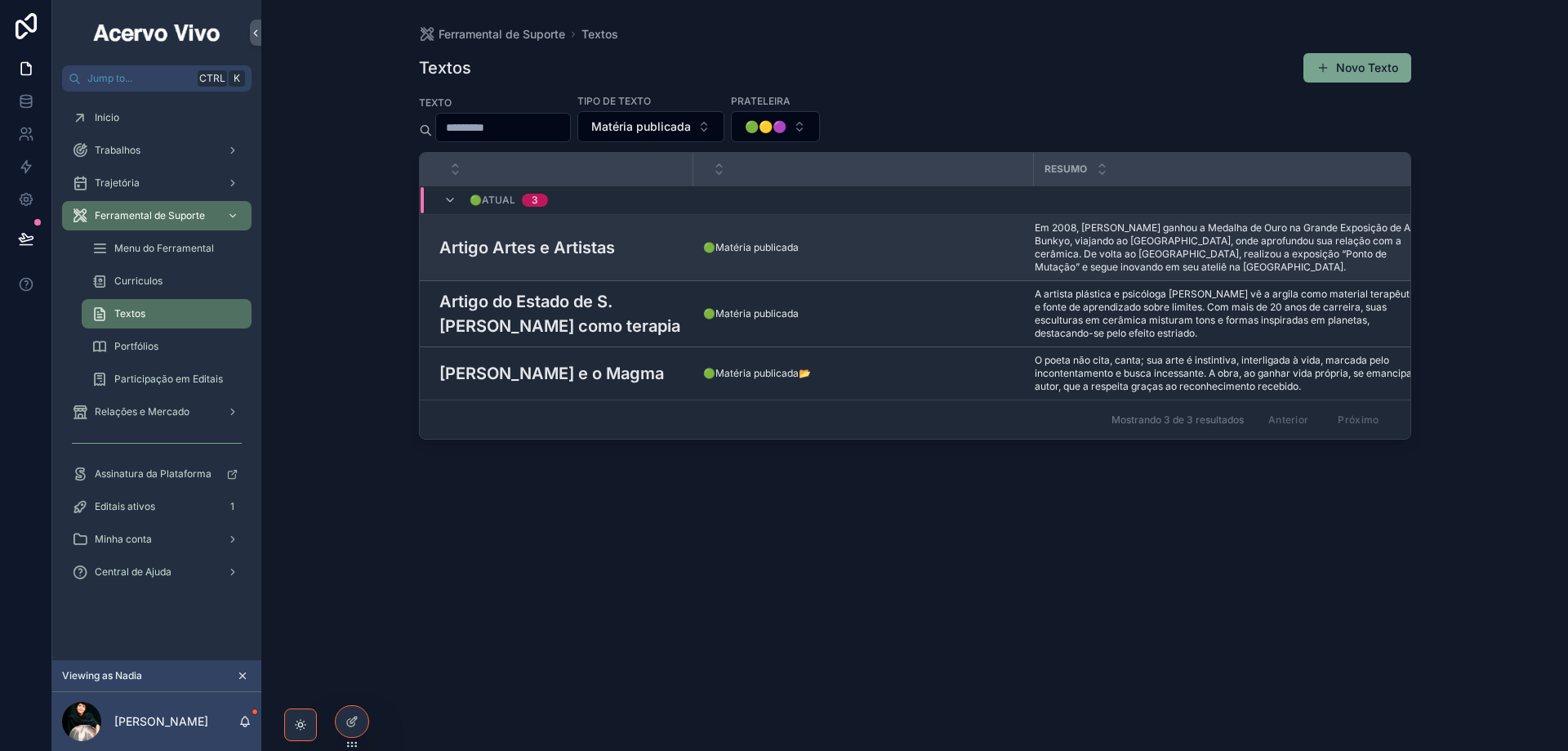
click at [520, 249] on h3 "Artigo Artes e Artistas" at bounding box center [527, 247] width 176 height 25
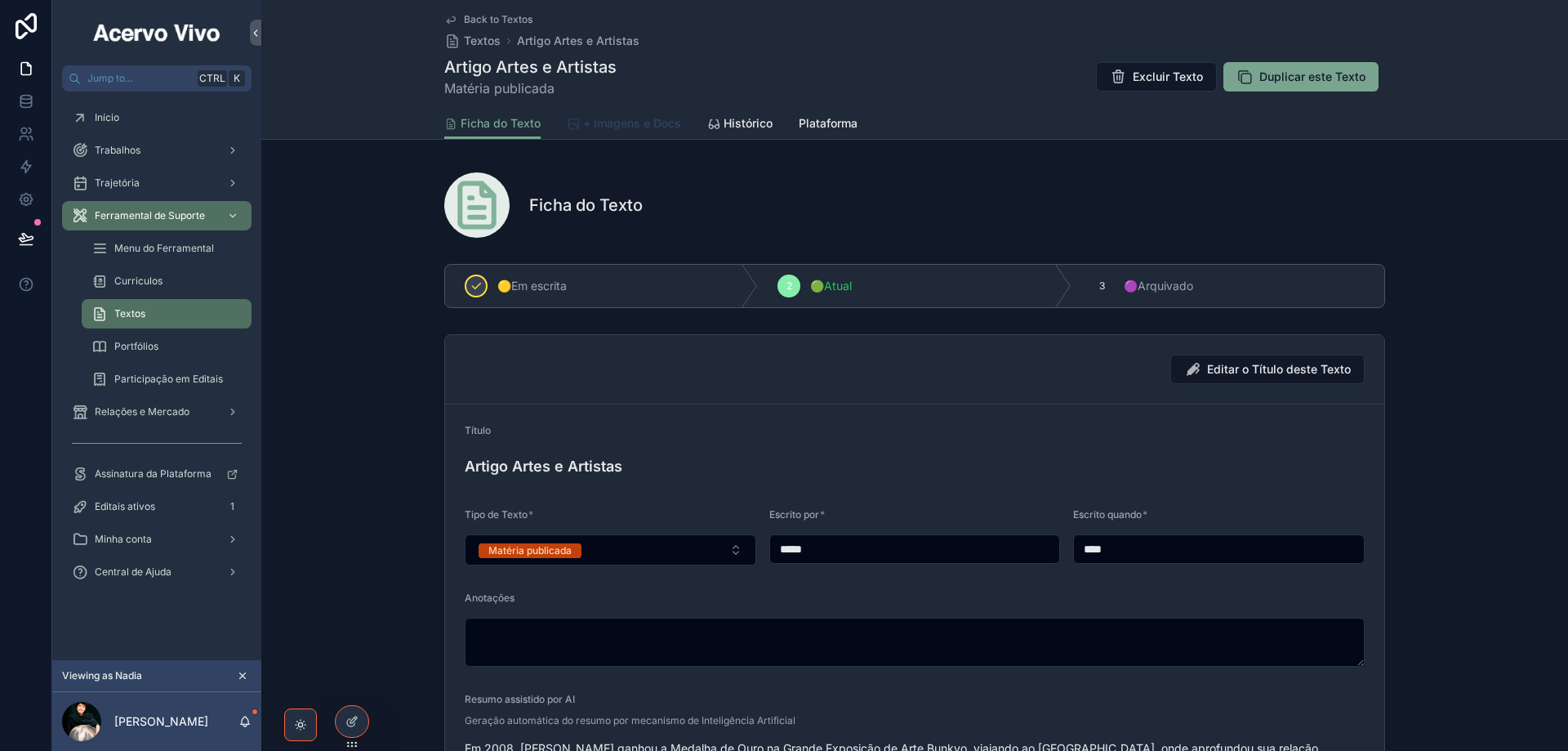
click at [608, 123] on span "+ Imagens e Docs" at bounding box center [632, 122] width 98 height 16
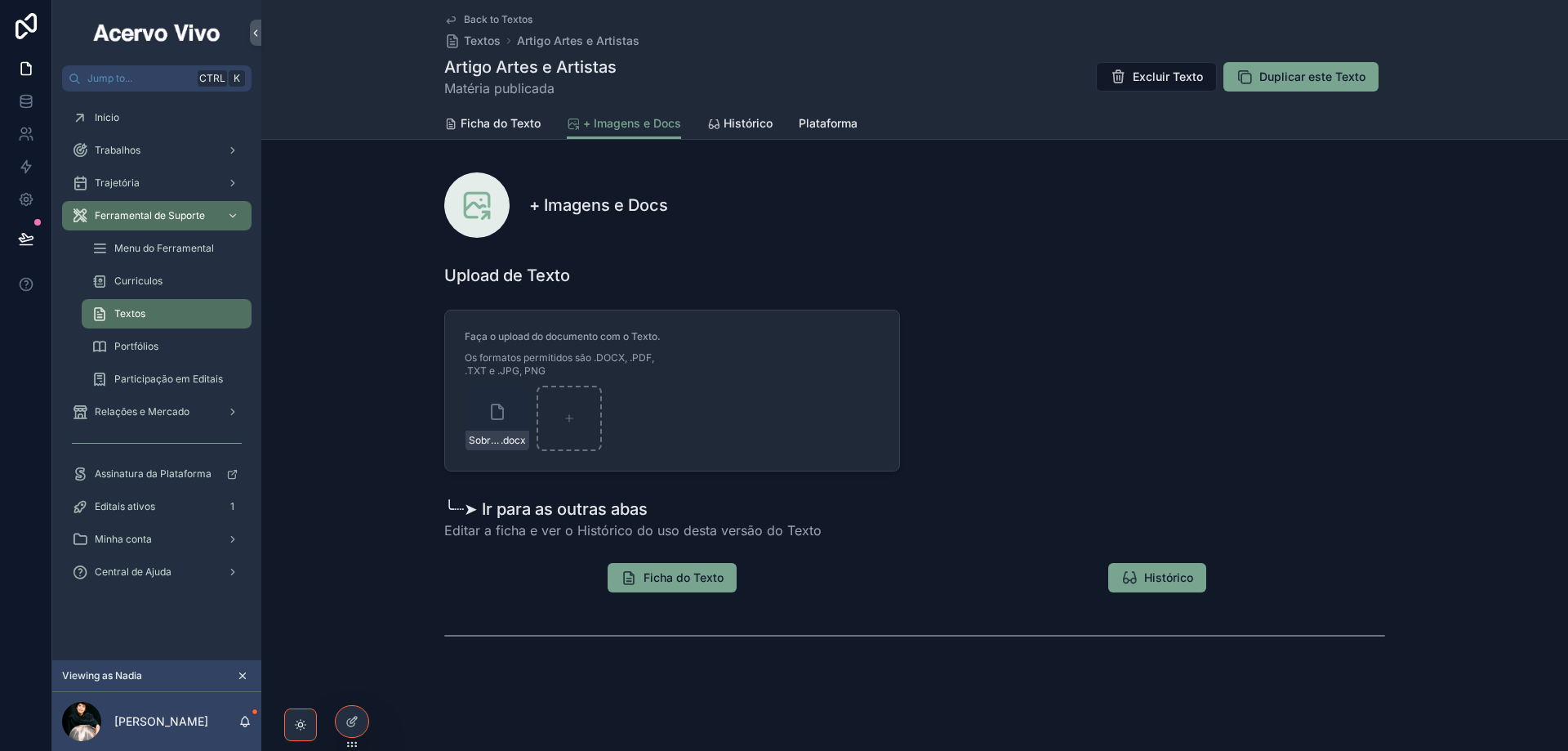
click at [482, 21] on span "Back to Textos" at bounding box center [498, 19] width 69 height 13
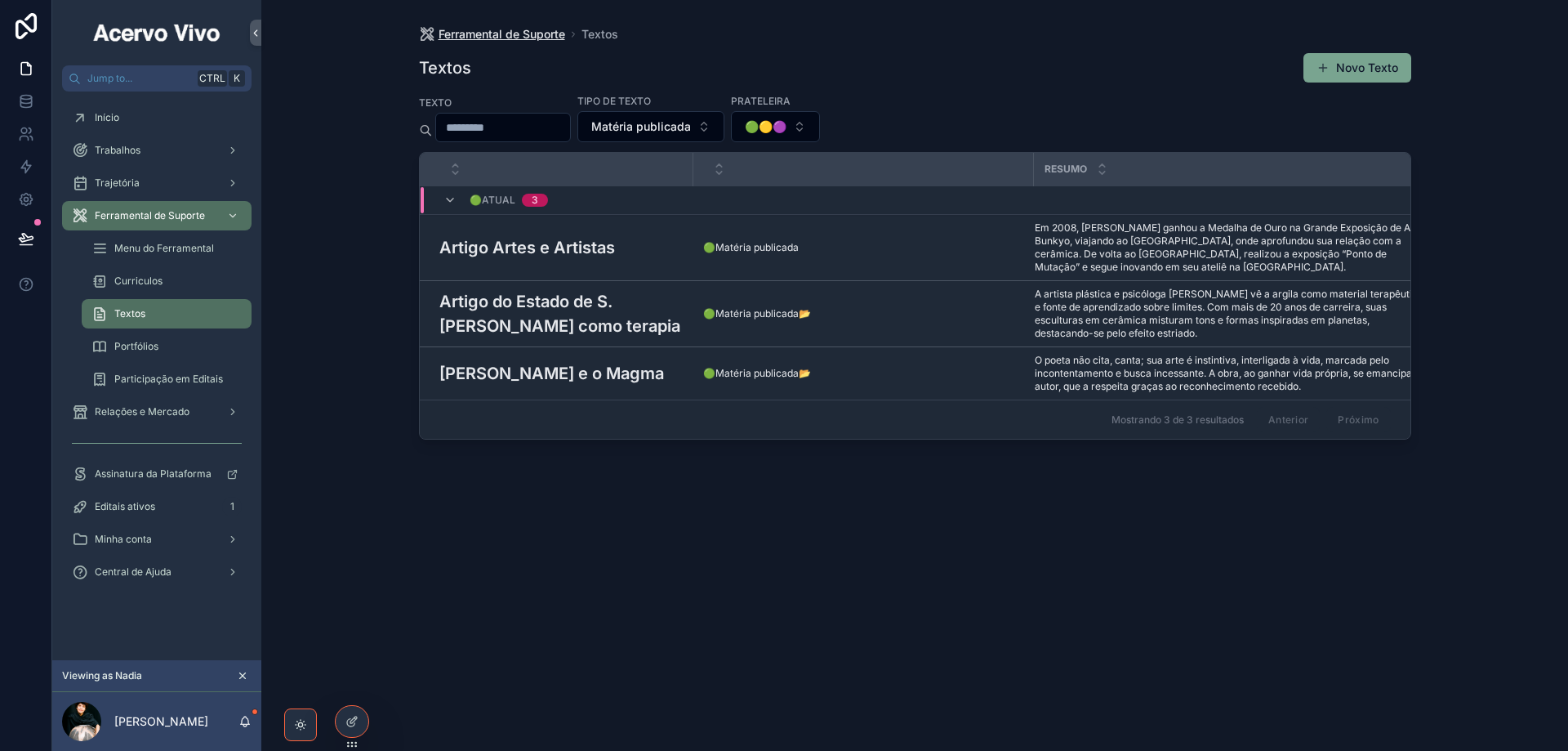
click at [474, 42] on span "Ferramental de Suporte" at bounding box center [502, 34] width 127 height 16
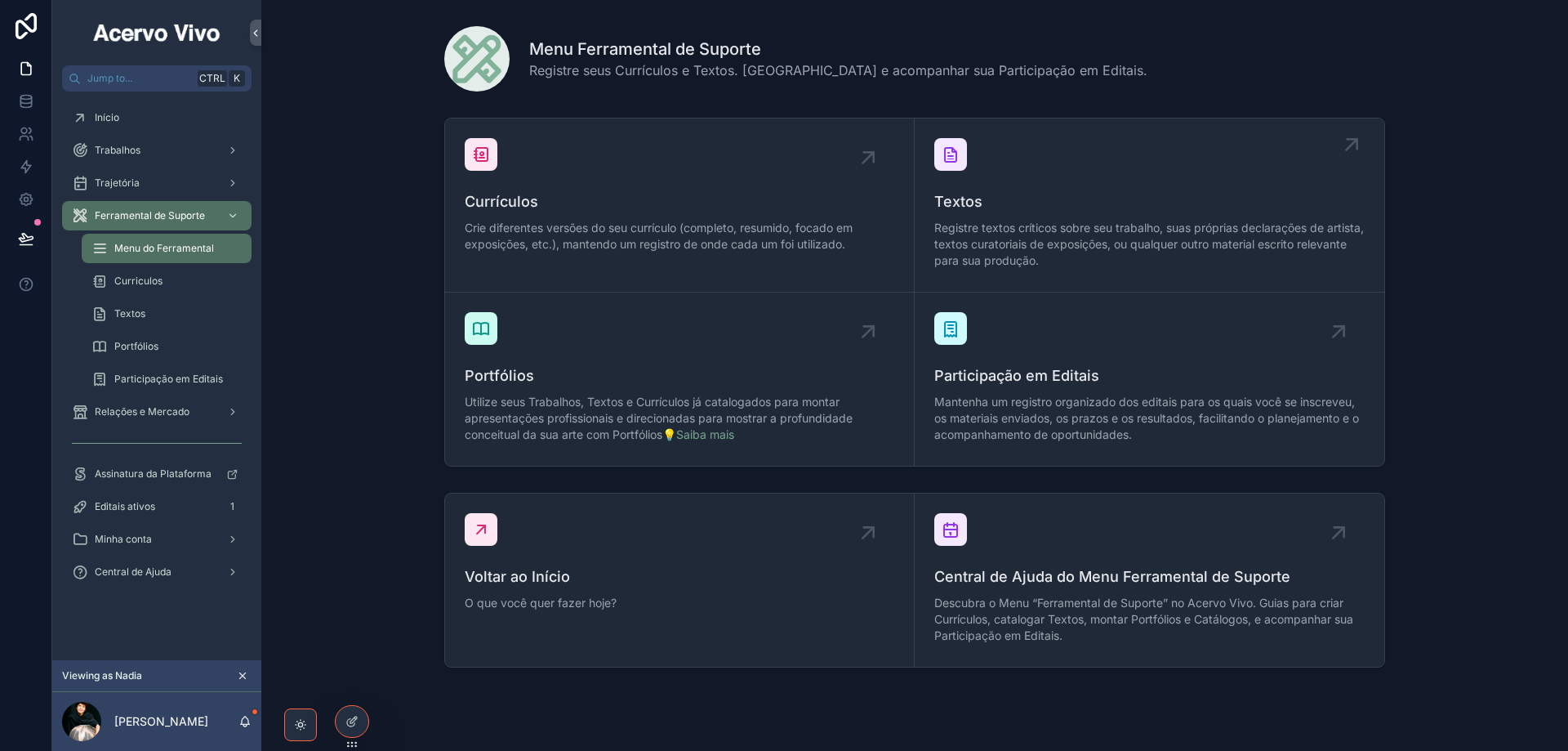
click at [1076, 164] on div "Textos Registre textos críticos sobre seu trabalho, suas próprias declarações d…" at bounding box center [1149, 205] width 431 height 134
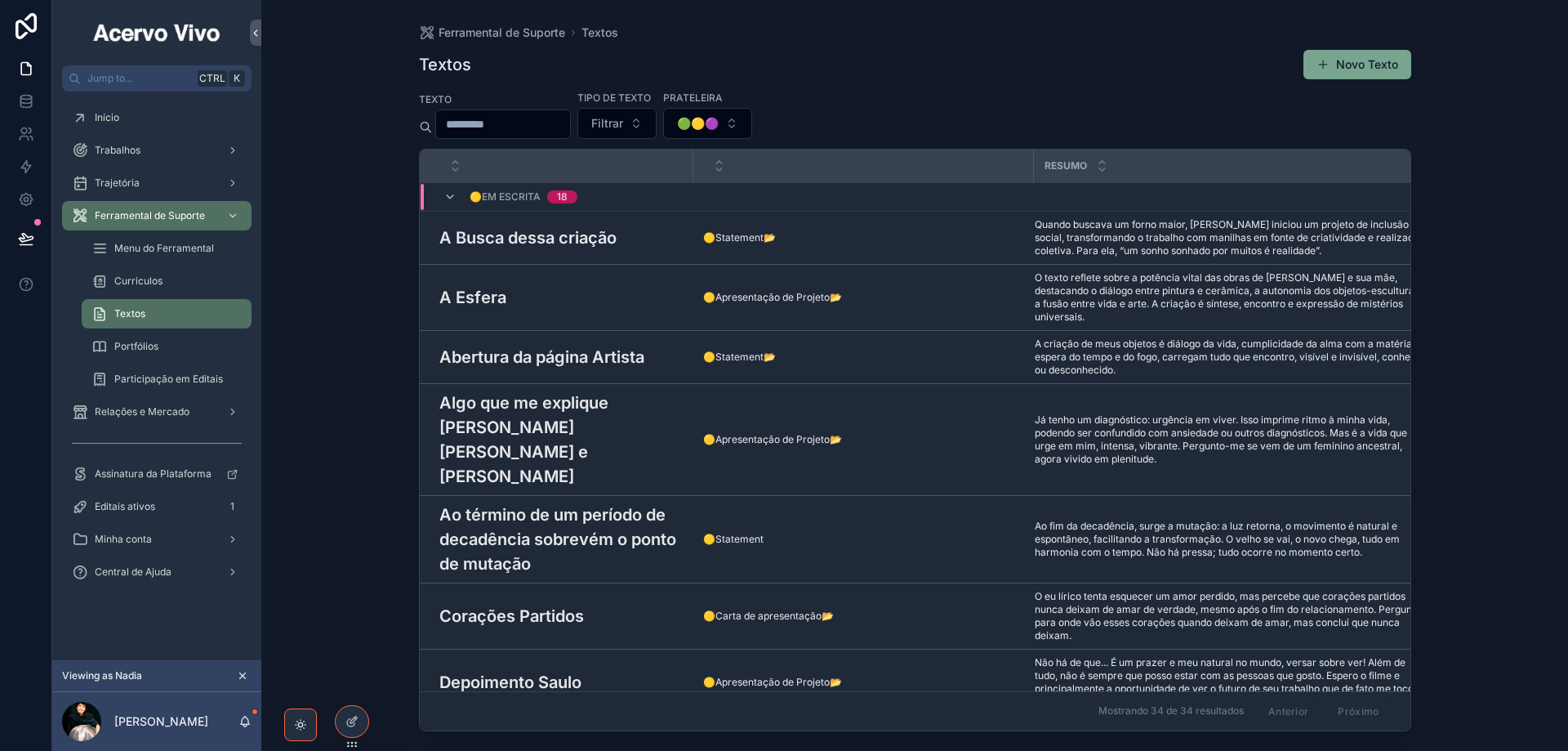
click at [494, 125] on input "scrollable content" at bounding box center [503, 124] width 134 height 23
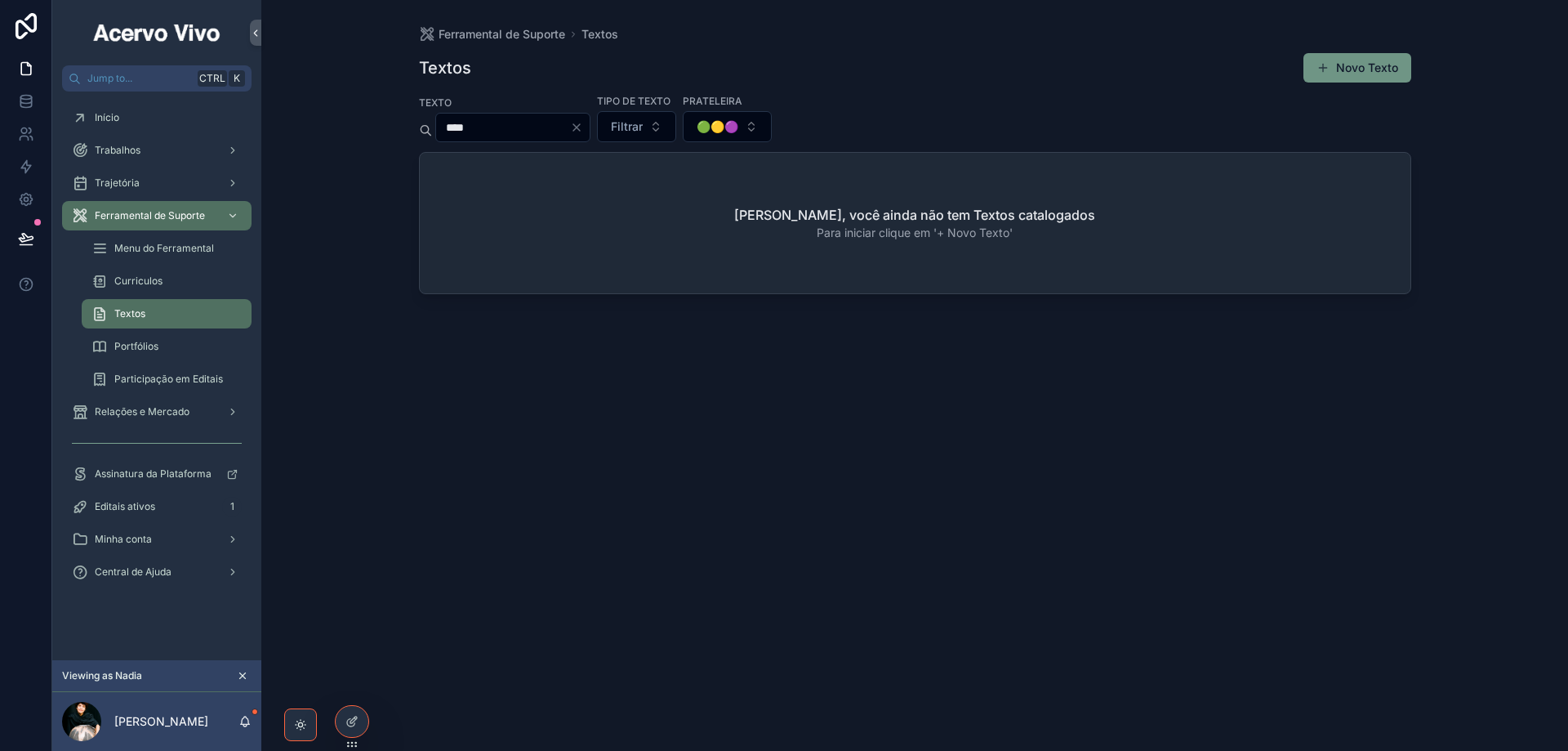
type input "****"
drag, startPoint x: 1380, startPoint y: 74, endPoint x: 1250, endPoint y: 80, distance: 130.1
click at [1377, 74] on button "Novo Texto" at bounding box center [1357, 68] width 108 height 29
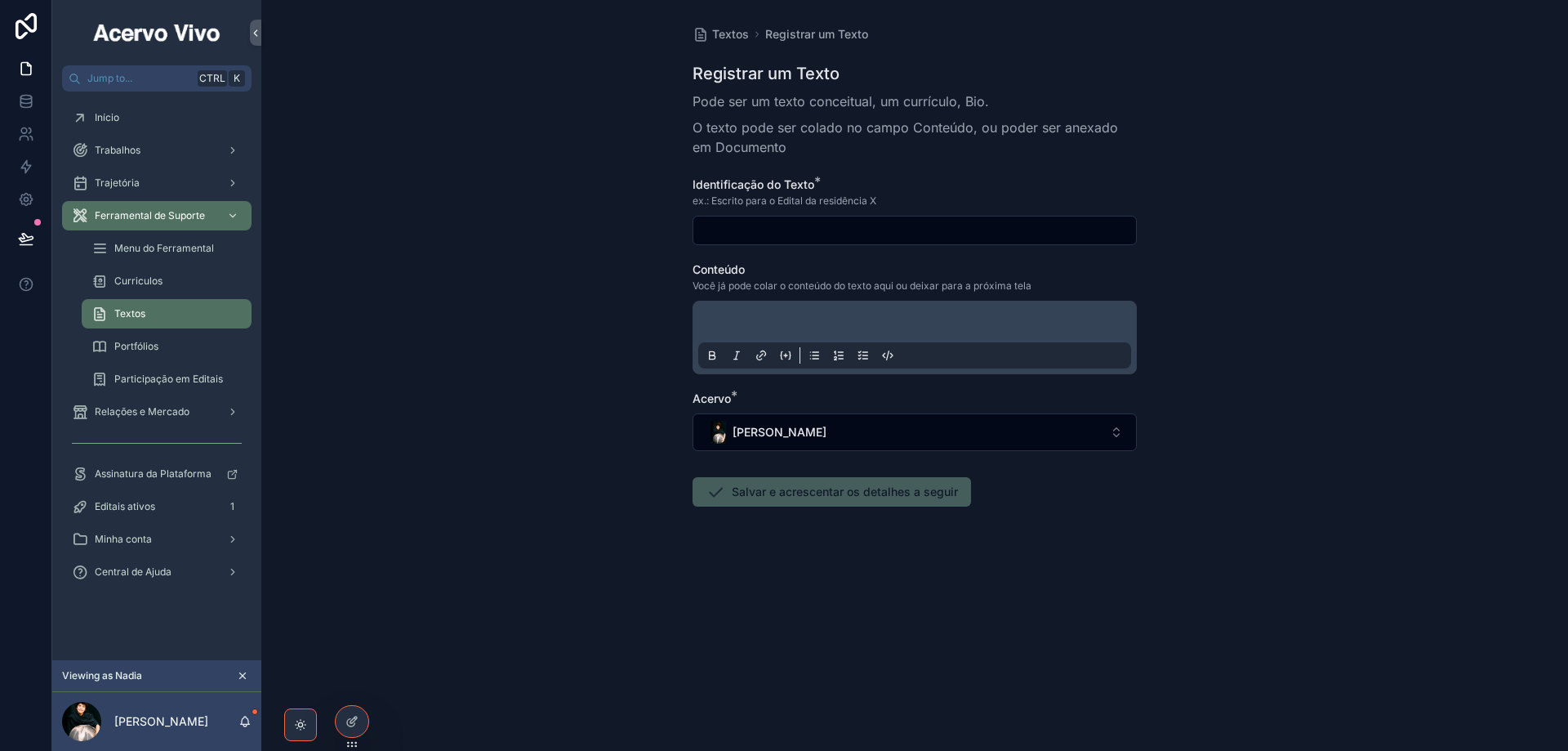
click at [744, 235] on input "scrollable content" at bounding box center [915, 230] width 443 height 23
paste input "**********"
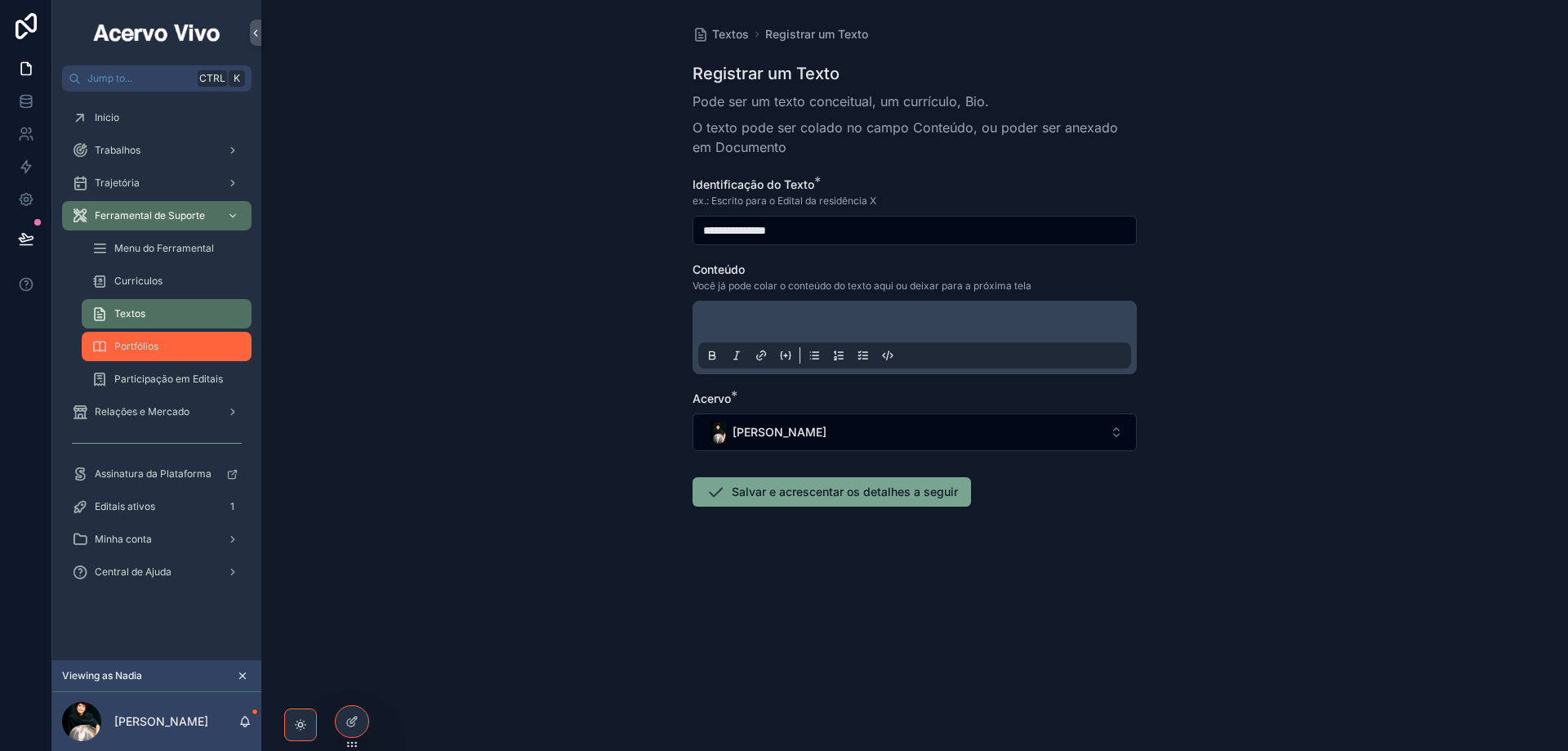
type input "**********"
click at [718, 326] on p "scrollable content" at bounding box center [918, 324] width 433 height 16
drag, startPoint x: 795, startPoint y: 324, endPoint x: 690, endPoint y: 328, distance: 105.1
click at [690, 328] on div "**********" at bounding box center [915, 305] width 470 height 611
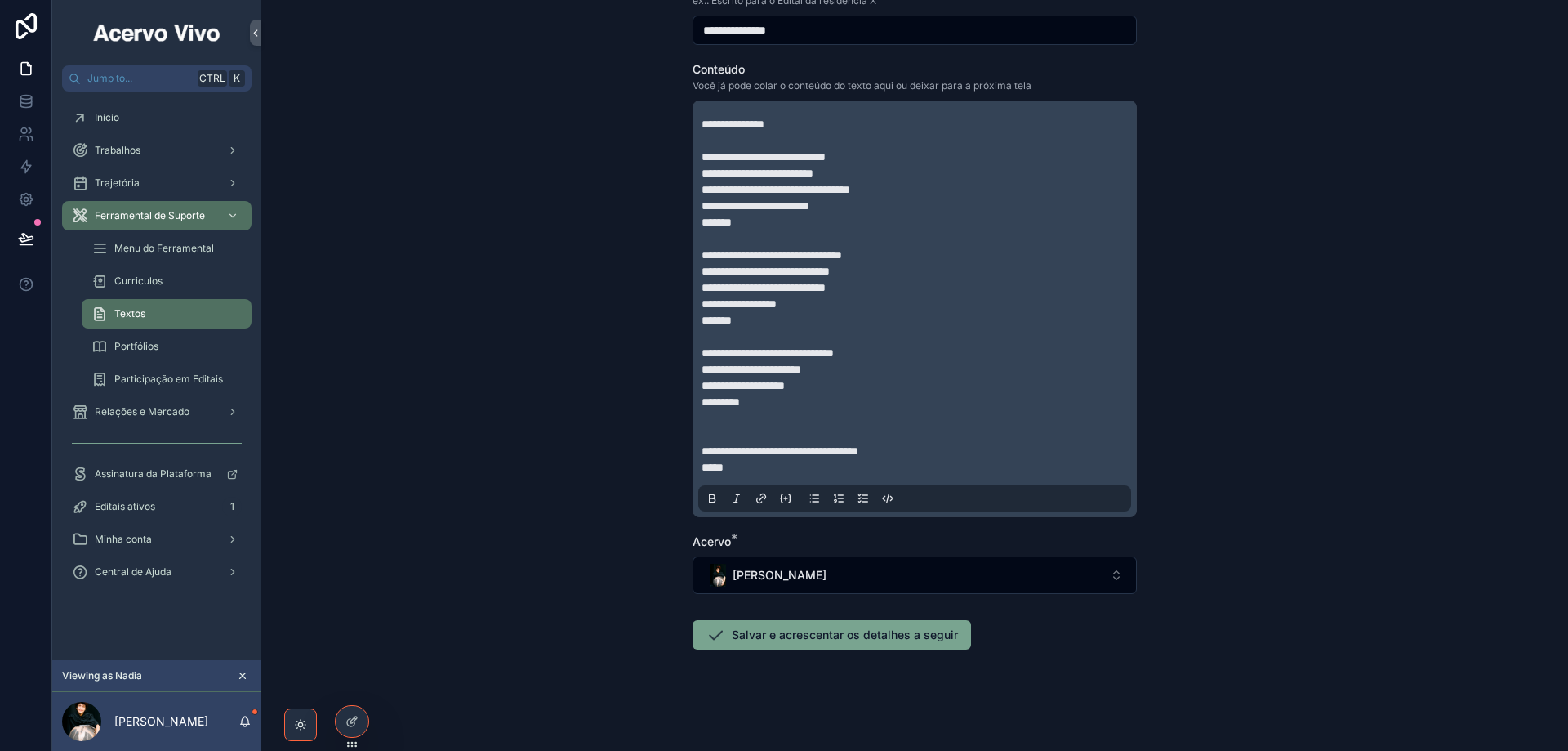
scroll to position [204, 0]
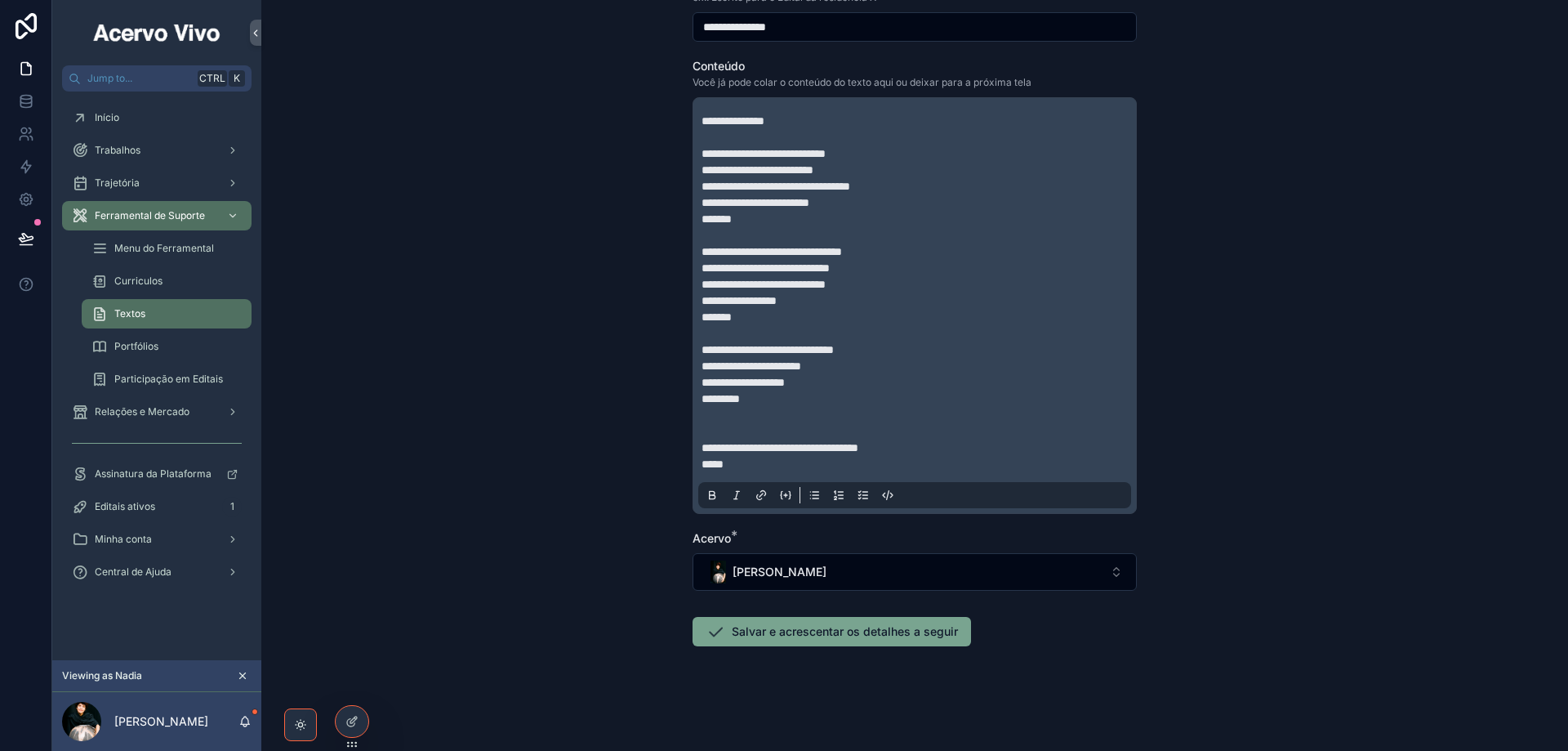
drag, startPoint x: 769, startPoint y: 625, endPoint x: 756, endPoint y: 635, distance: 16.4
click at [767, 625] on button "Salvar e acrescentar os detalhes a seguir" at bounding box center [832, 631] width 278 height 29
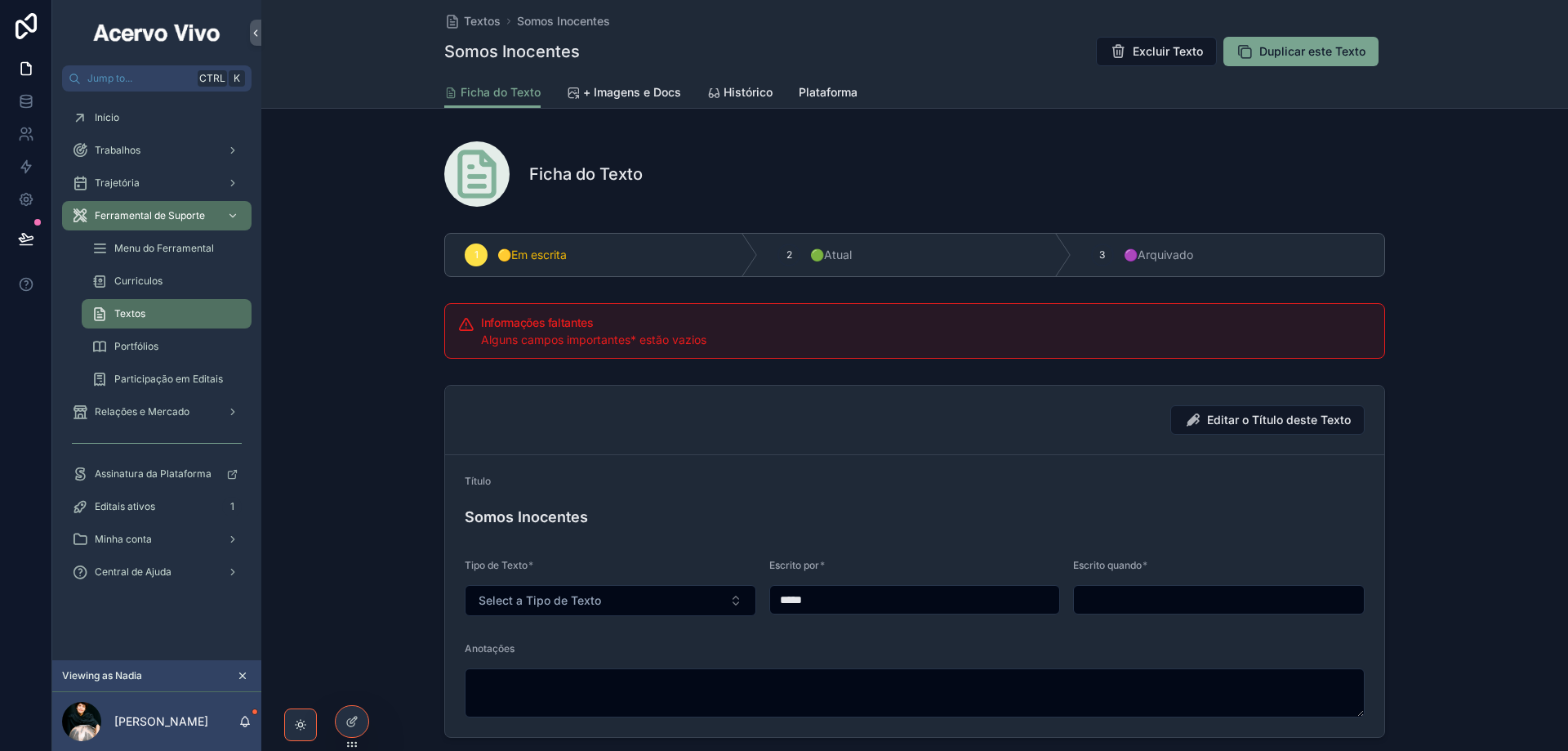
drag, startPoint x: 857, startPoint y: 605, endPoint x: 753, endPoint y: 603, distance: 104.0
click at [753, 603] on form "Título Somos Inocentes Tipo de Texto * Select a Tipo de Texto Escrito por * ***…" at bounding box center [915, 595] width 939 height 282
paste input "**********"
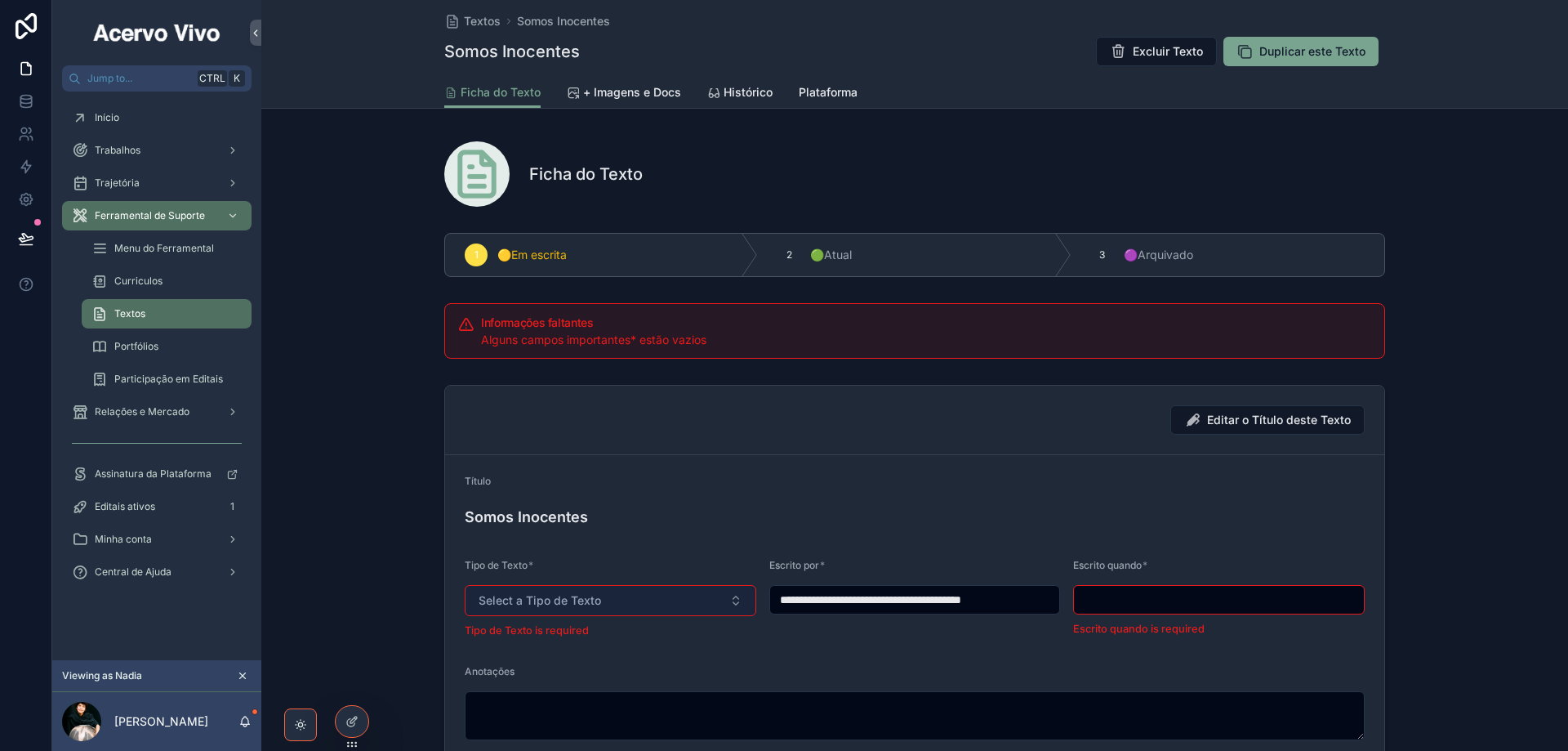
type input "**********"
click at [665, 606] on button "Select a Tipo de Texto" at bounding box center [611, 600] width 292 height 31
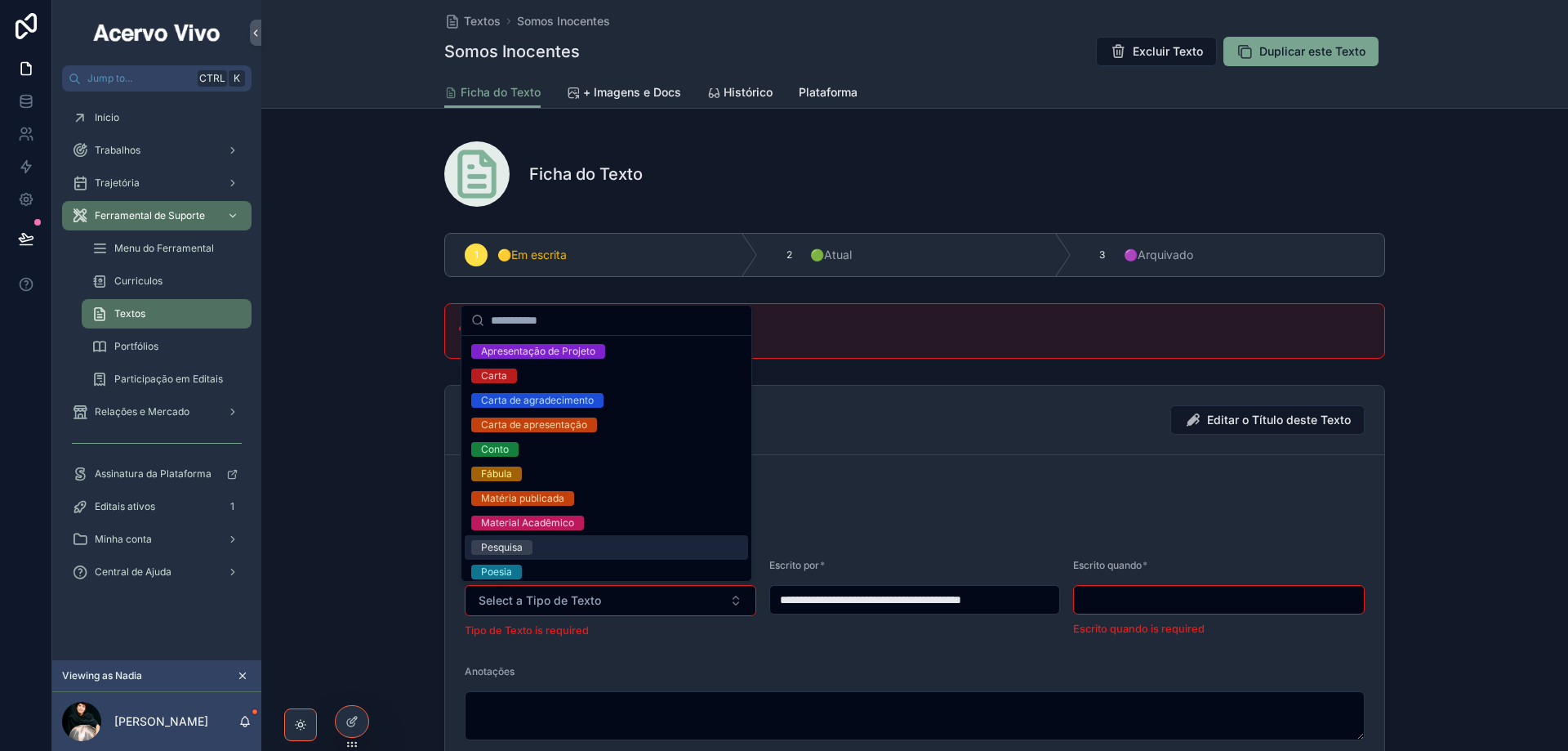
click at [629, 547] on div "Pesquisa" at bounding box center [606, 547] width 283 height 25
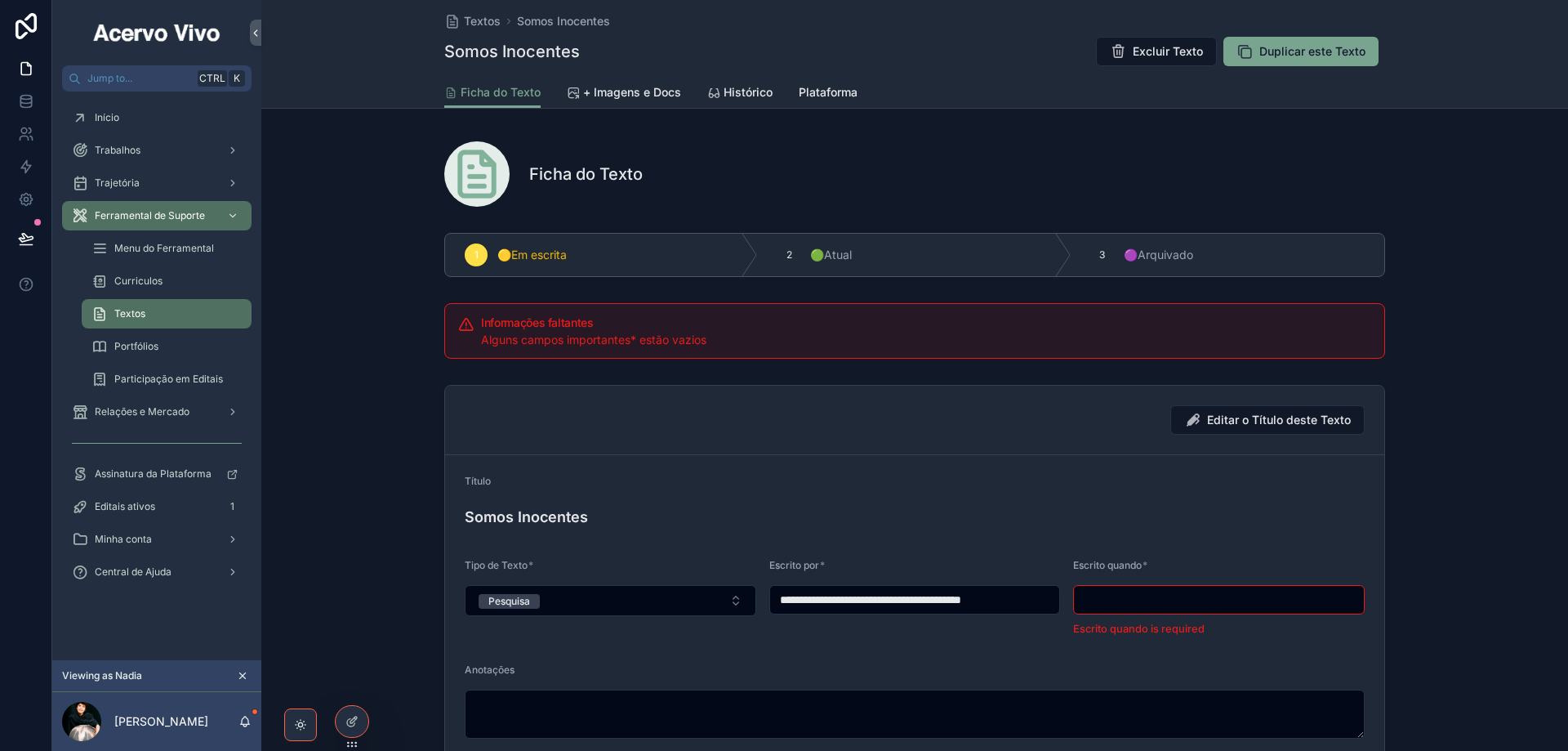
click at [1183, 599] on input "scrollable content" at bounding box center [1219, 599] width 290 height 23
click at [1172, 597] on input "scrollable content" at bounding box center [1219, 599] width 290 height 23
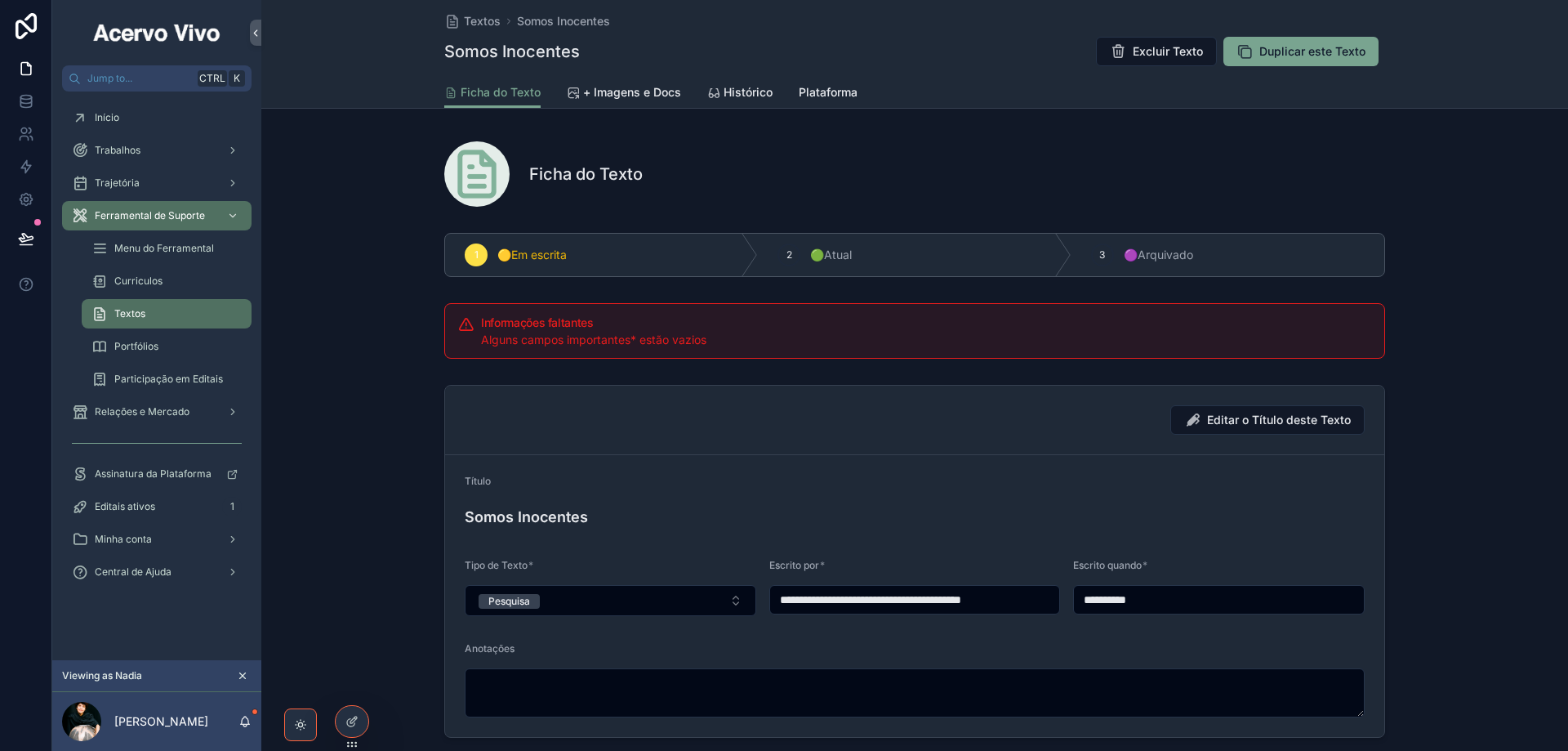
type input "**********"
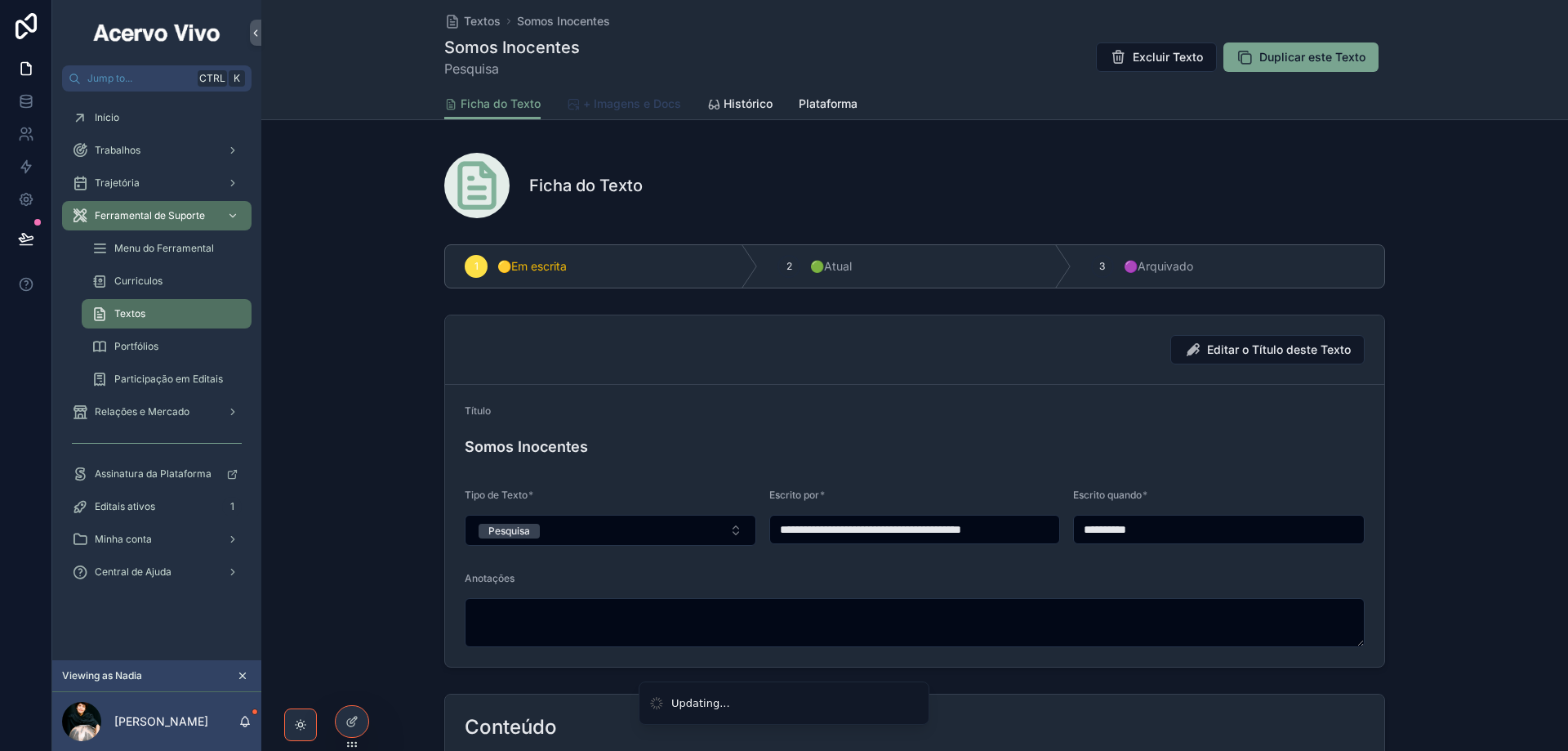
click at [639, 109] on span "+ Imagens e Docs" at bounding box center [632, 104] width 98 height 16
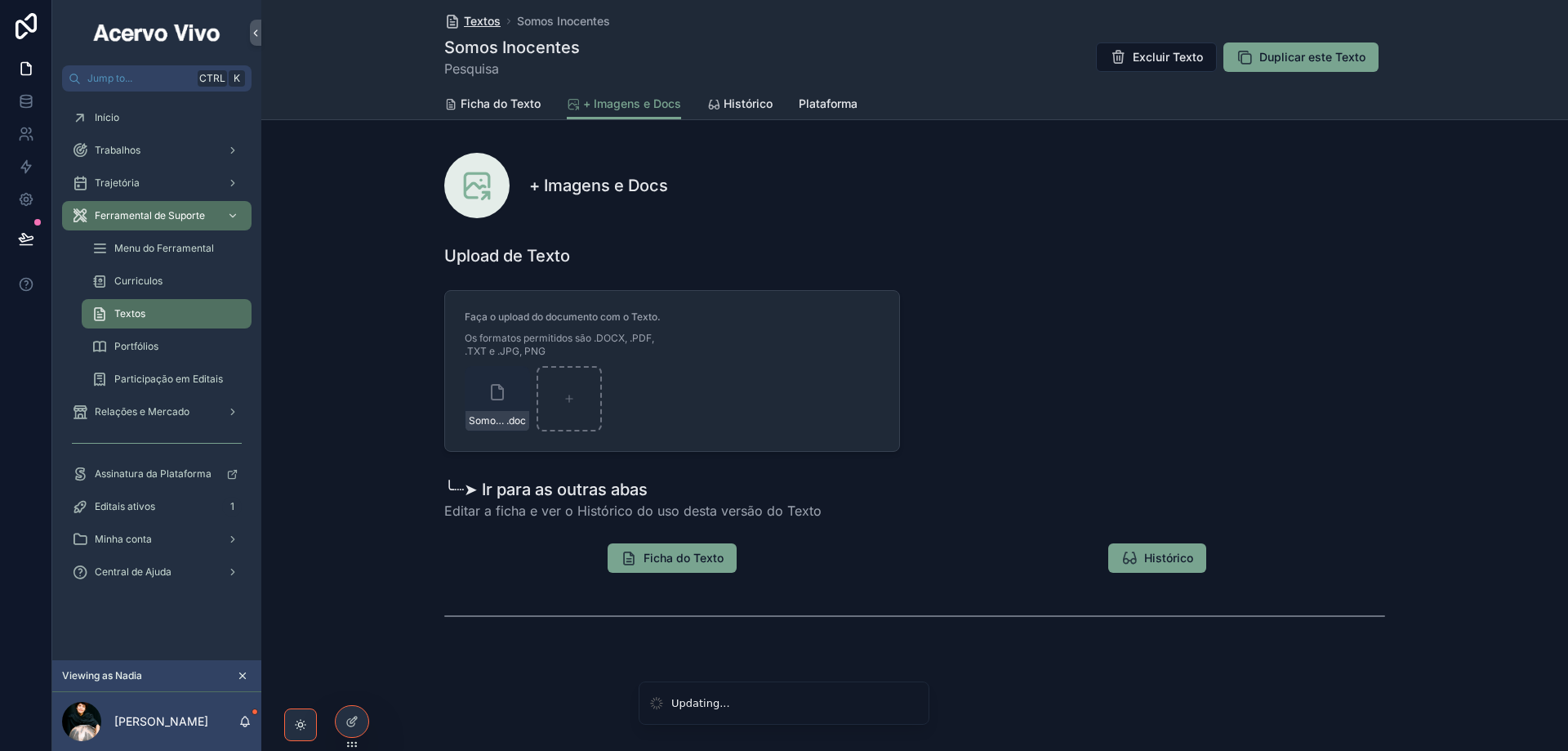
click at [480, 22] on span "Textos" at bounding box center [482, 21] width 37 height 16
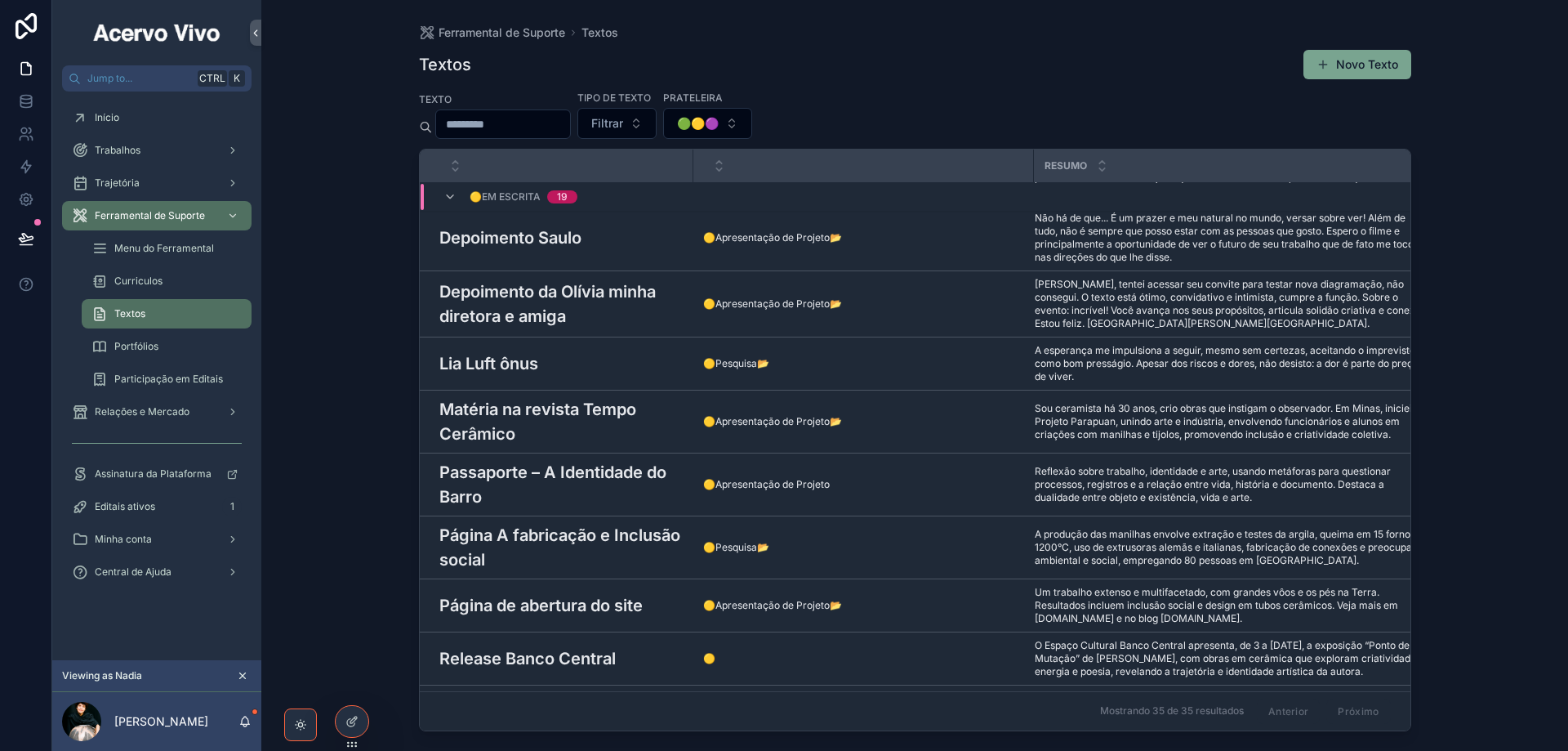
scroll to position [921, 0]
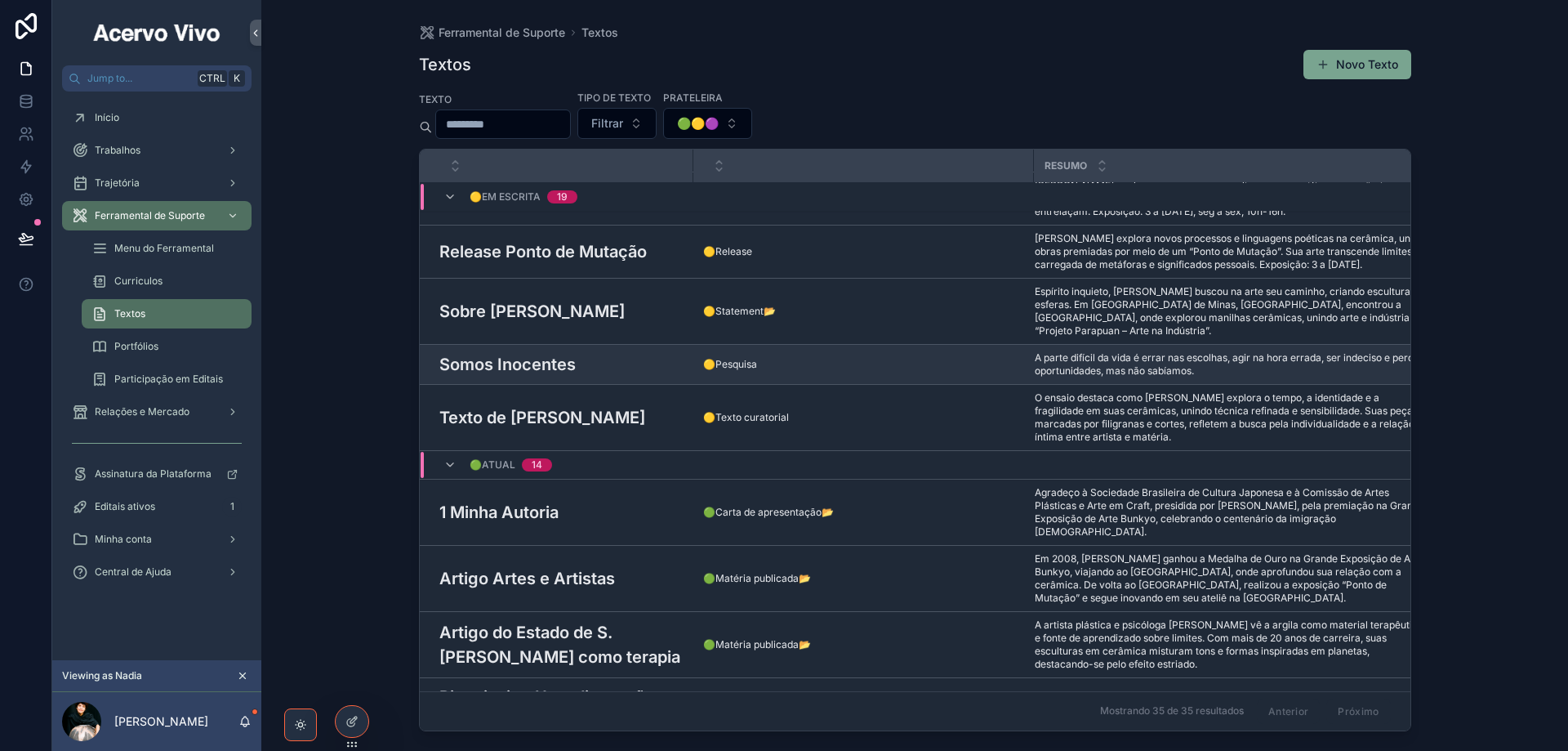
click at [568, 355] on h3 "Somos Inocentes" at bounding box center [507, 364] width 136 height 25
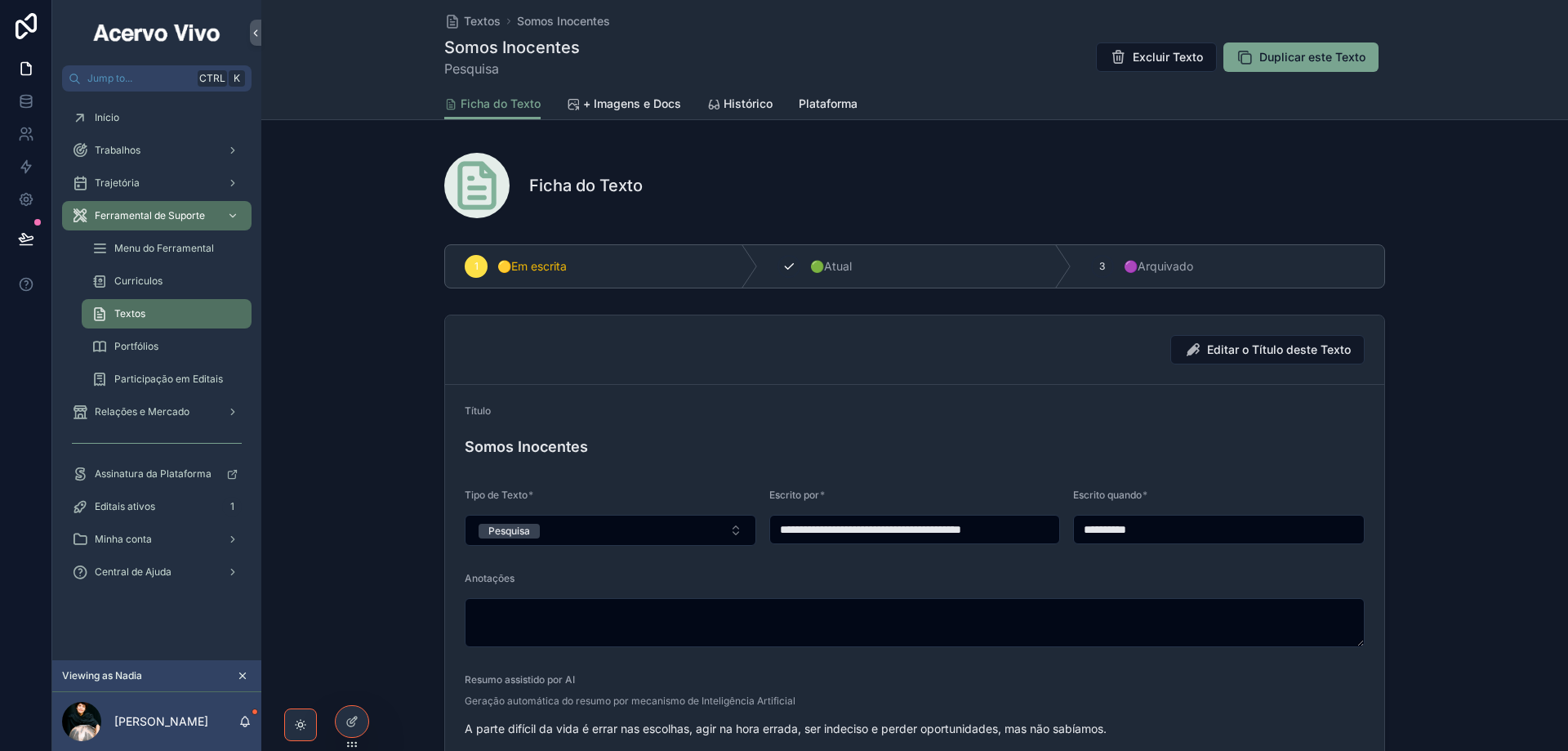
click at [880, 265] on div "2 🟢Atual" at bounding box center [914, 266] width 313 height 43
click at [464, 25] on span "Textos" at bounding box center [482, 21] width 37 height 16
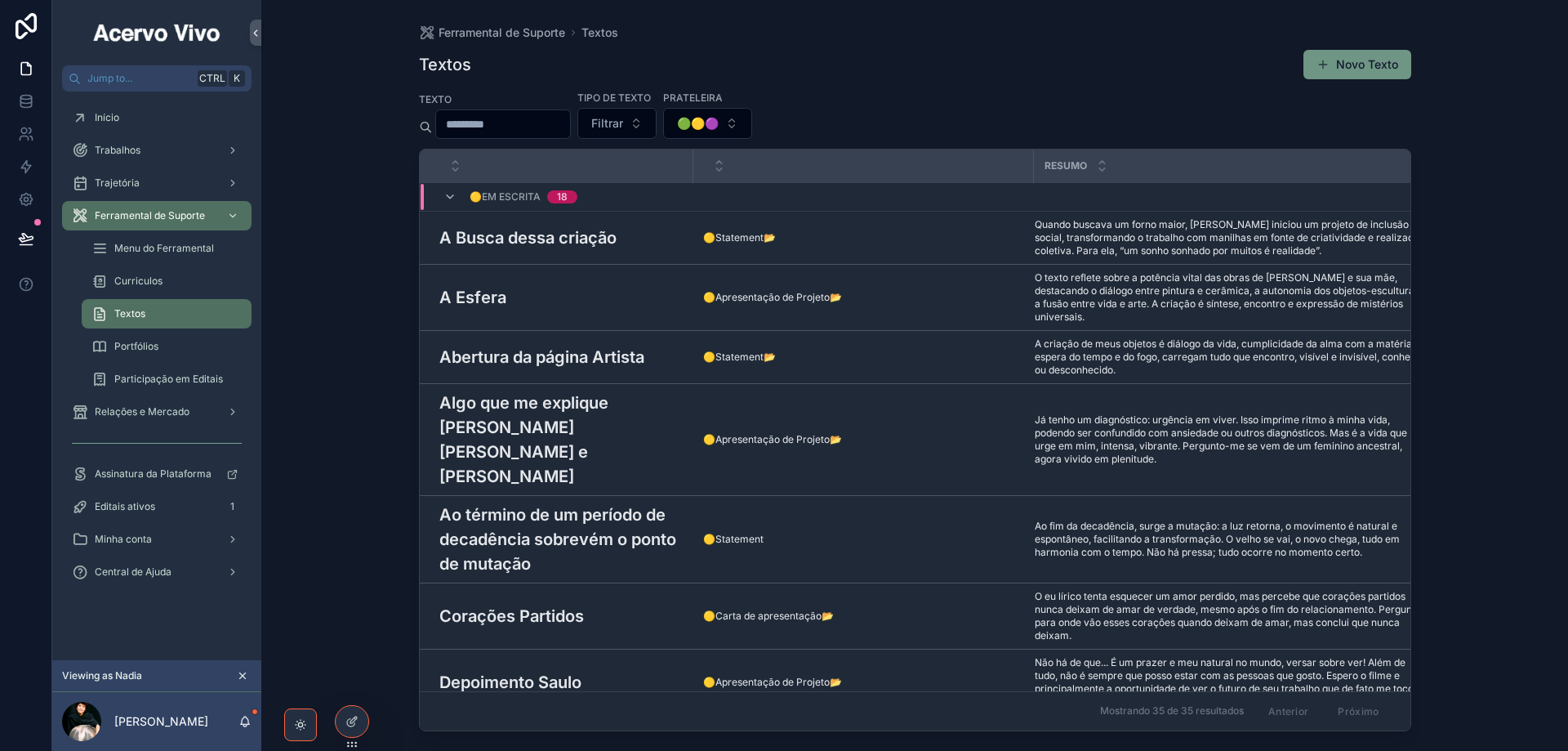
click at [1346, 73] on button "Novo Texto" at bounding box center [1357, 64] width 108 height 29
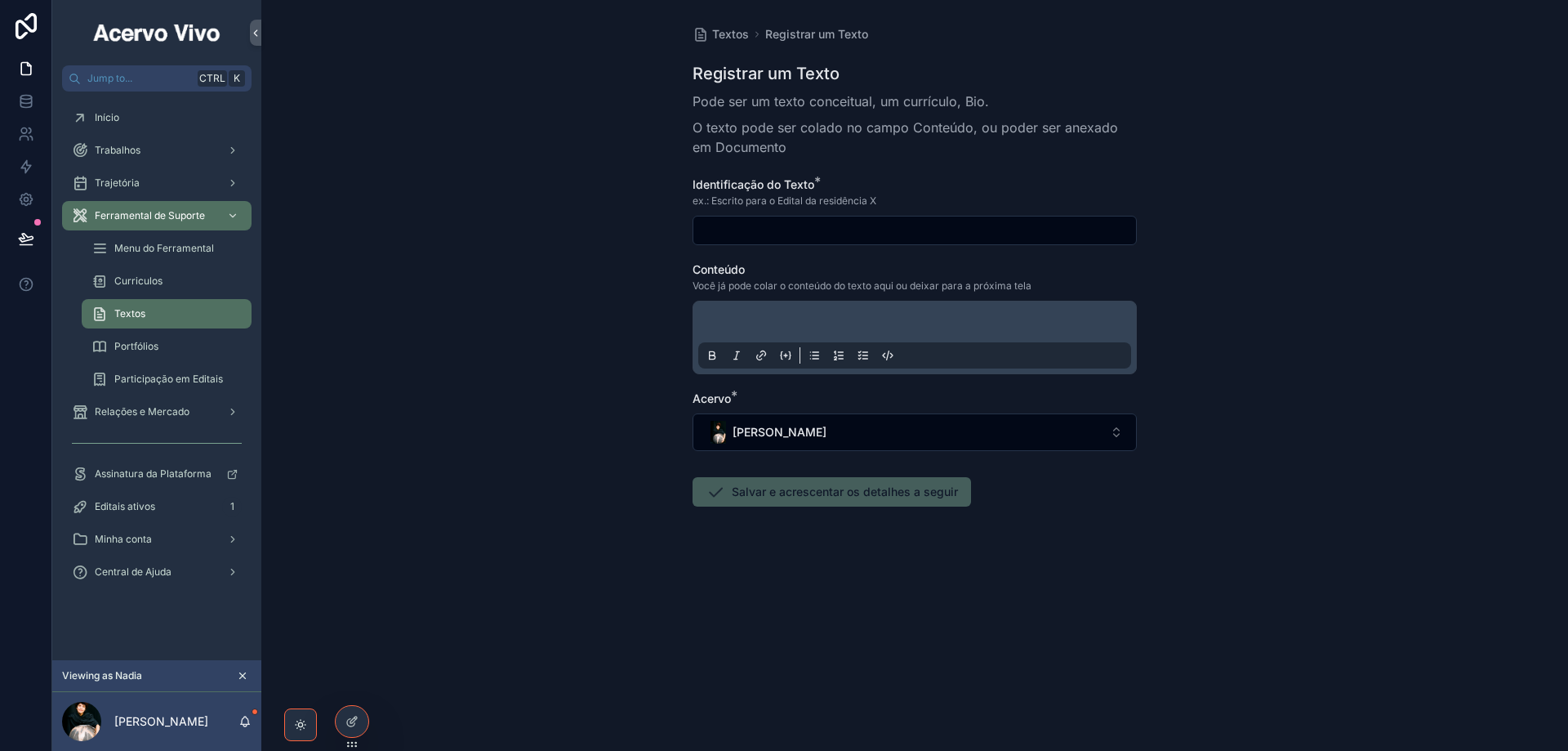
click at [788, 235] on input "scrollable content" at bounding box center [915, 230] width 443 height 23
paste input "**********"
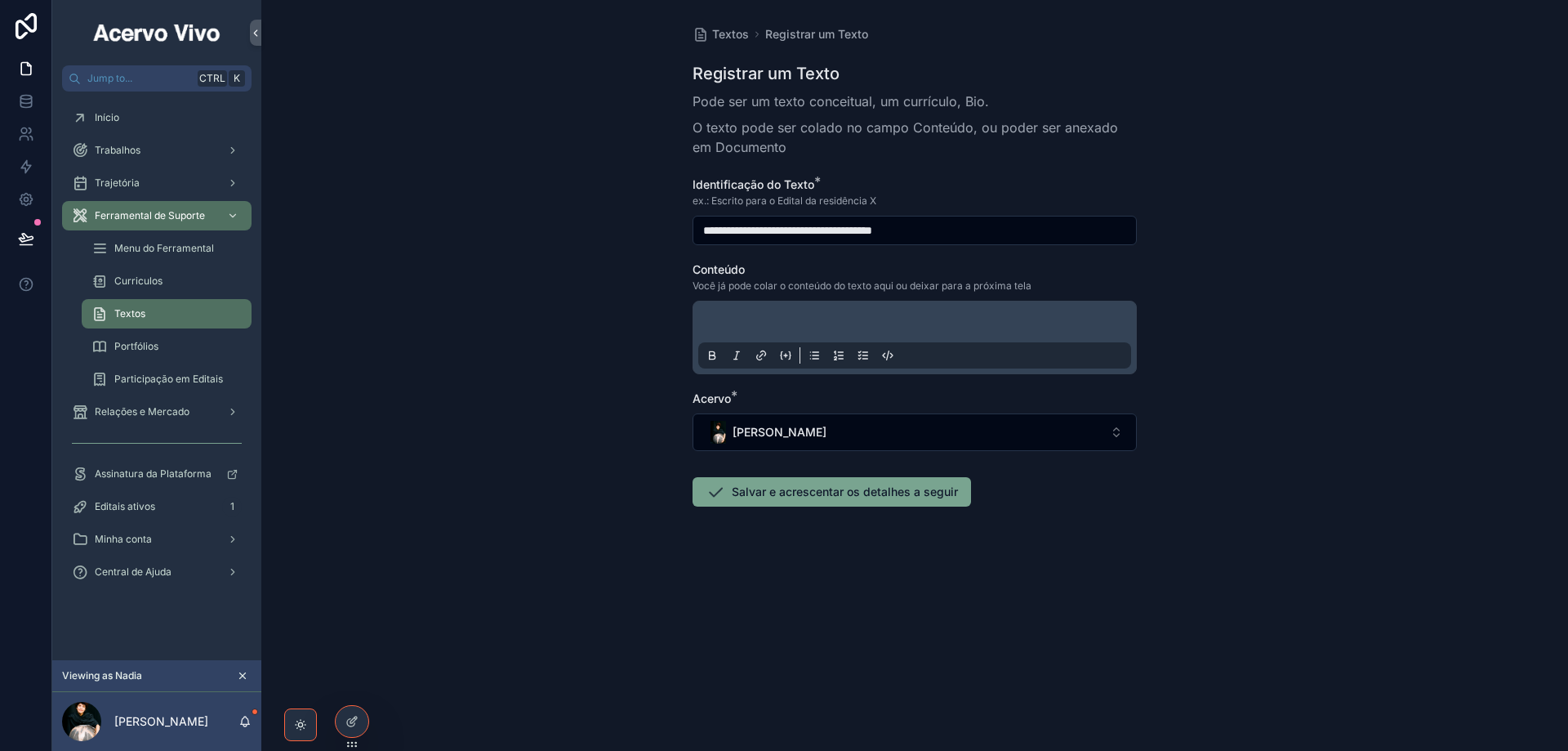
type input "**********"
click at [814, 323] on p "scrollable content" at bounding box center [918, 324] width 433 height 16
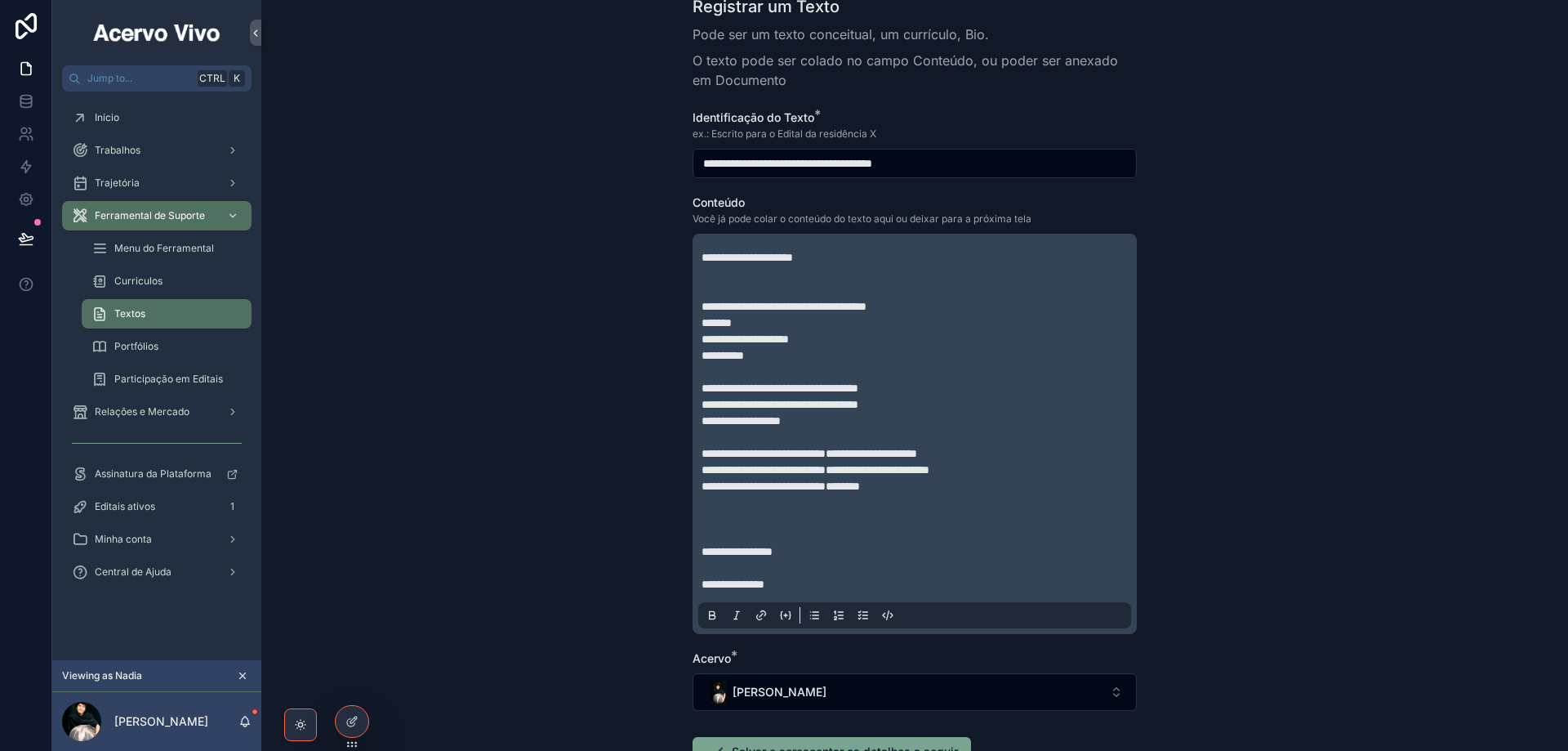
scroll to position [187, 0]
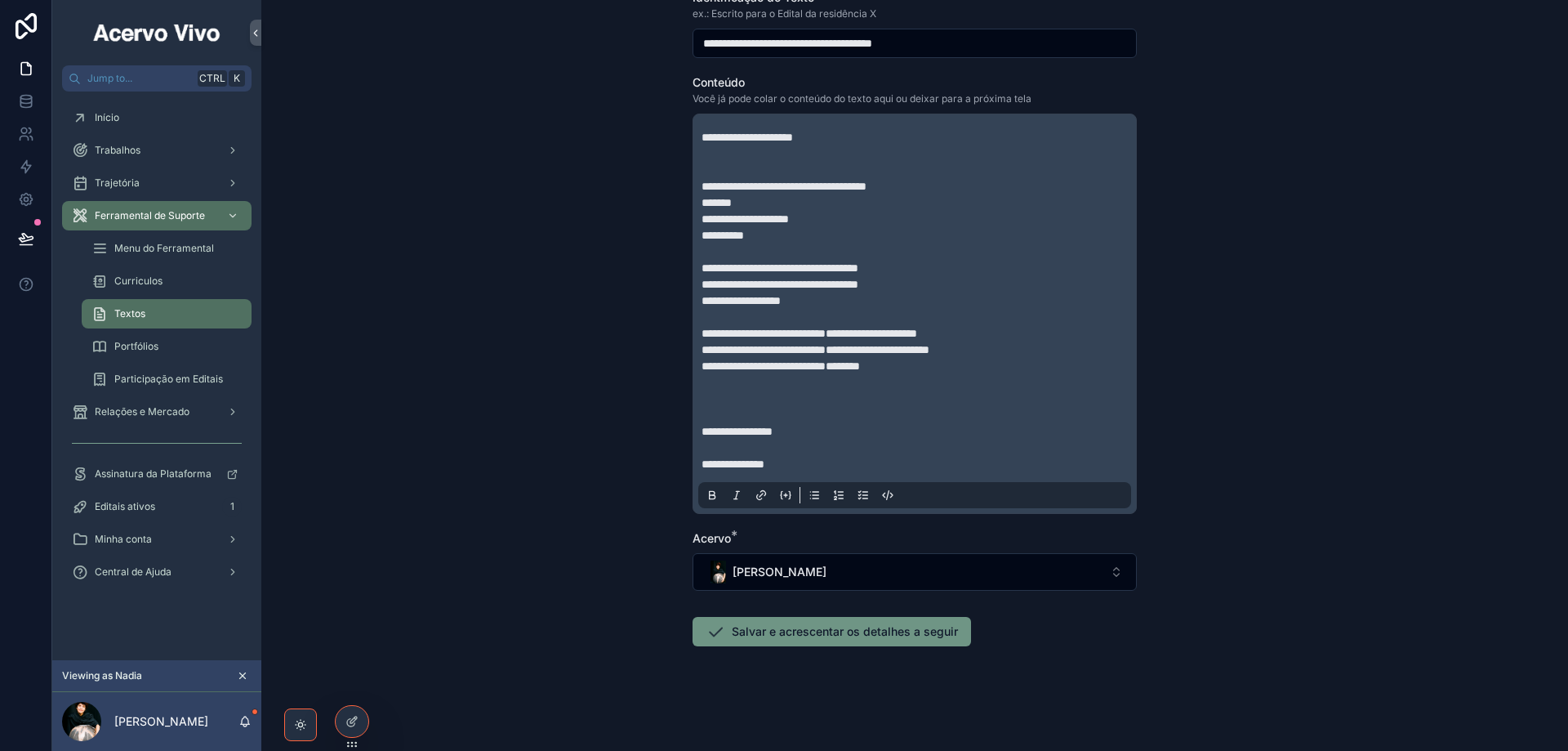
click at [782, 634] on button "Salvar e acrescentar os detalhes a seguir" at bounding box center [832, 631] width 278 height 29
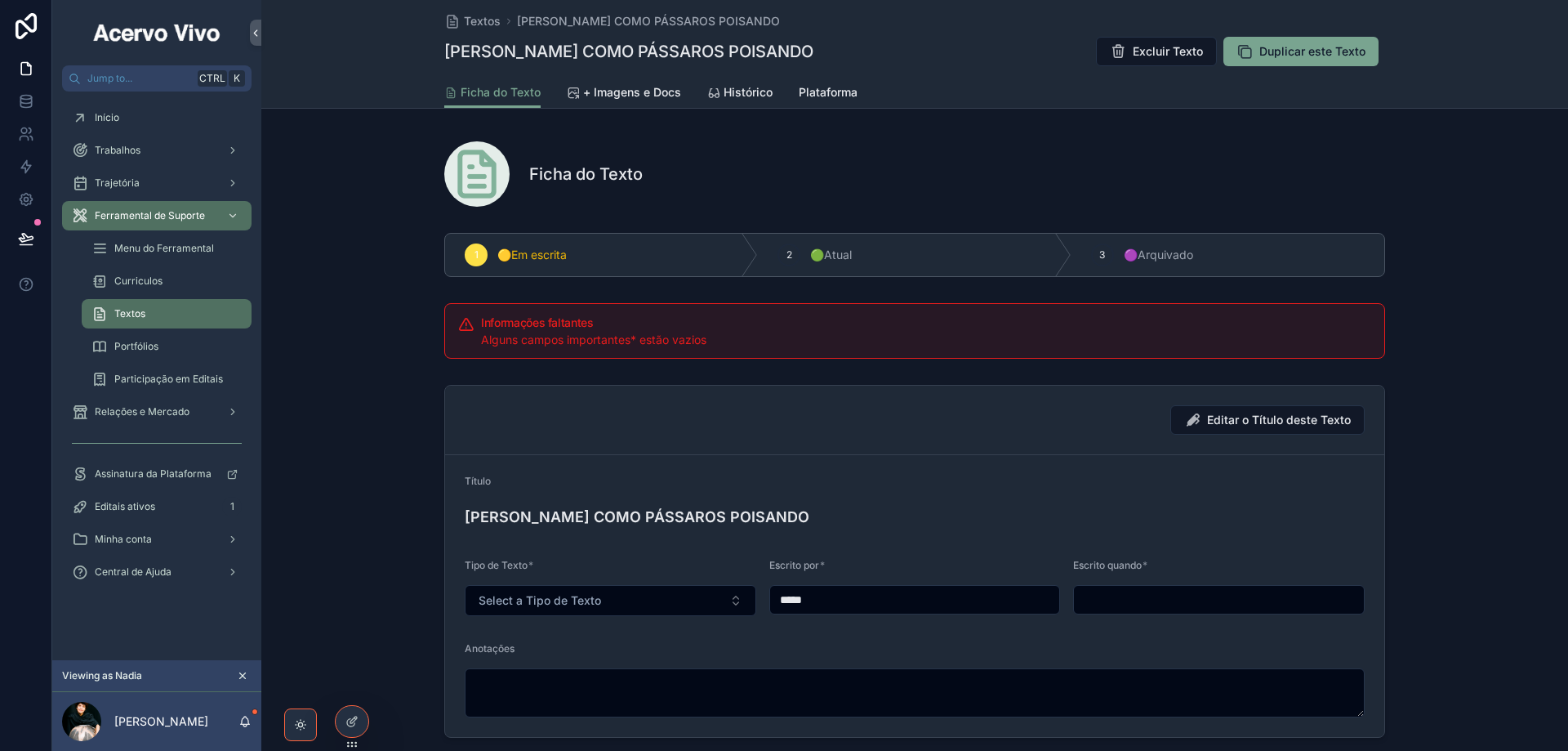
drag, startPoint x: 838, startPoint y: 599, endPoint x: 789, endPoint y: 608, distance: 49.8
click at [772, 604] on input "*****" at bounding box center [915, 599] width 290 height 23
paste input "**********"
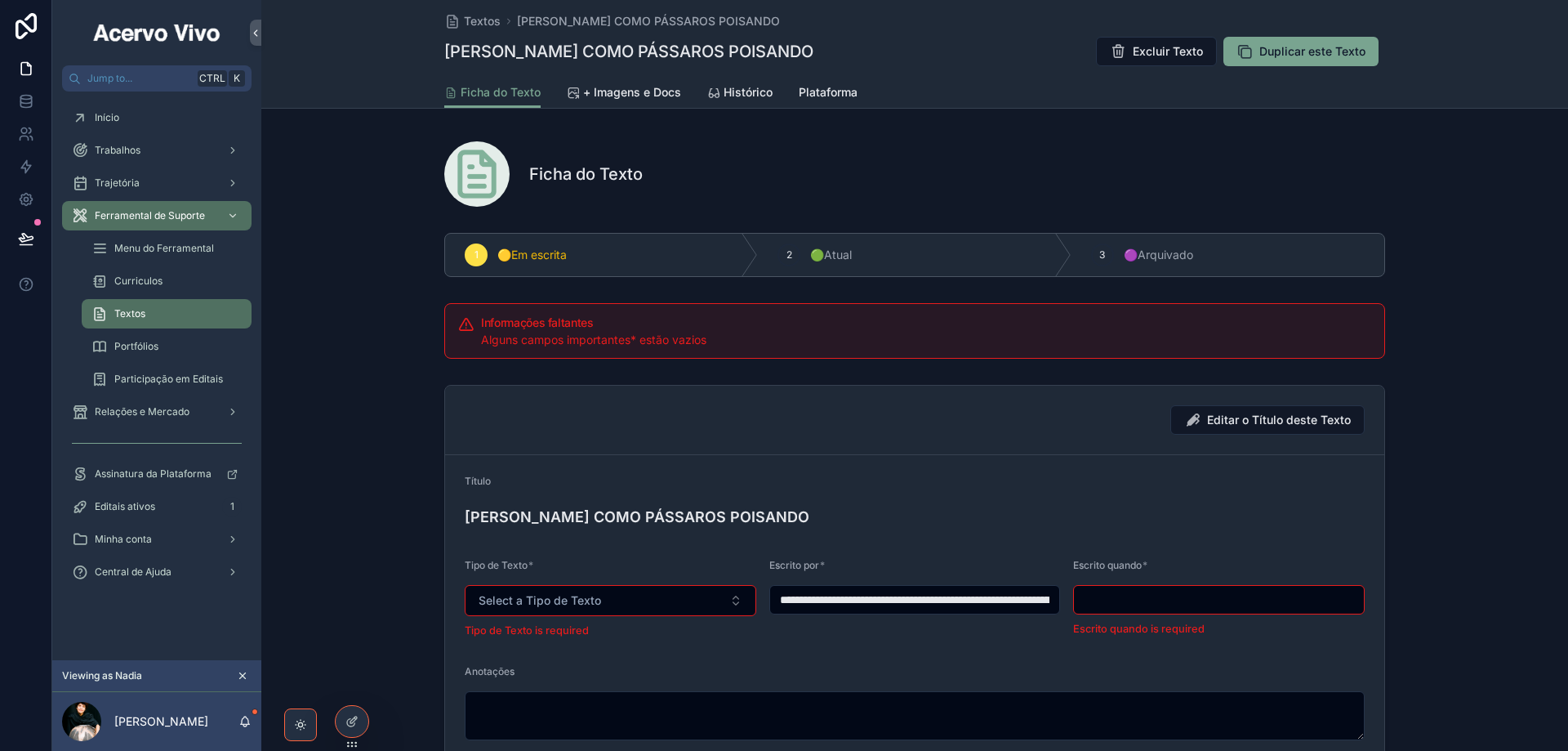
click at [826, 608] on input "**********" at bounding box center [915, 599] width 290 height 23
paste input "scrollable content"
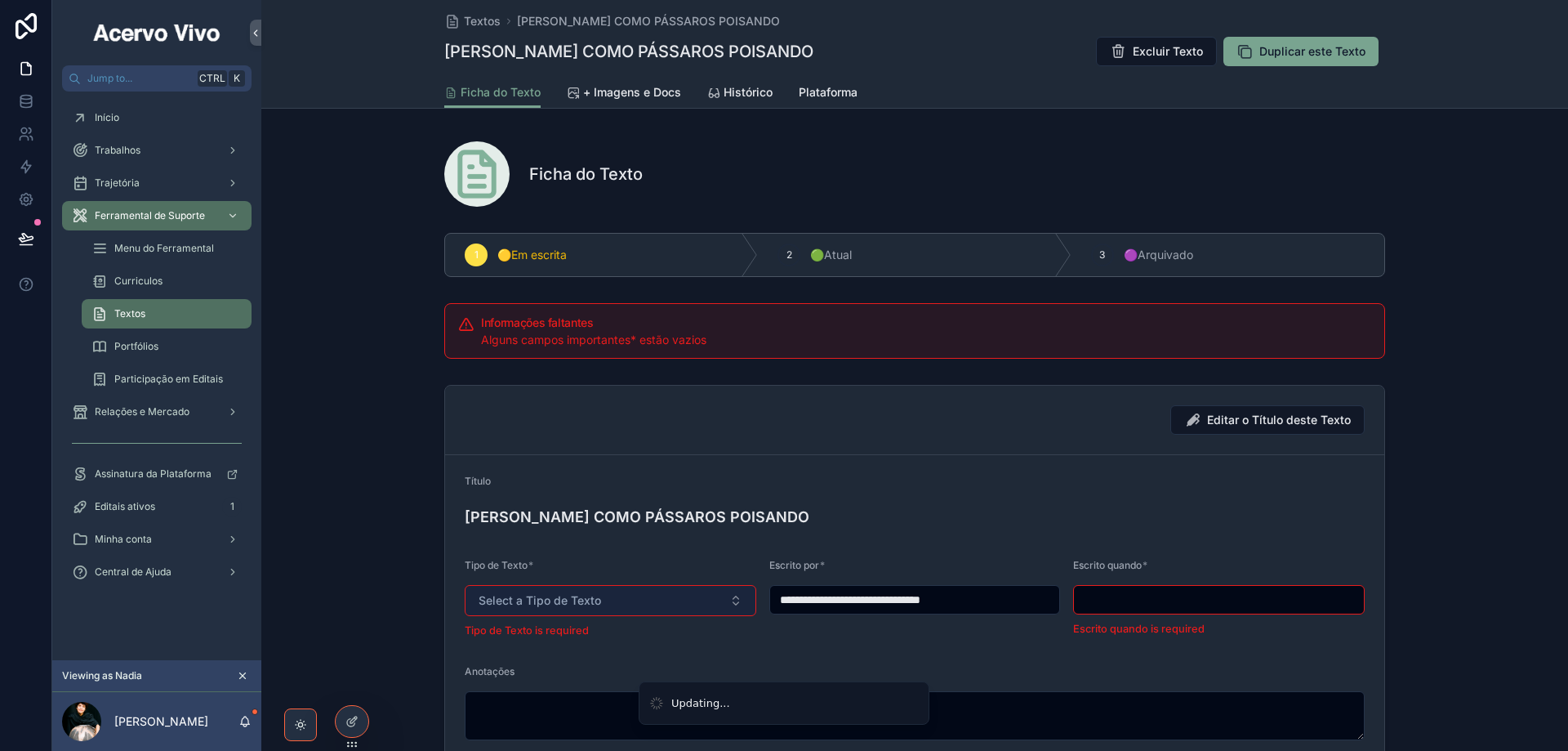
type input "**********"
click at [632, 602] on button "Select a Tipo de Texto" at bounding box center [611, 600] width 292 height 31
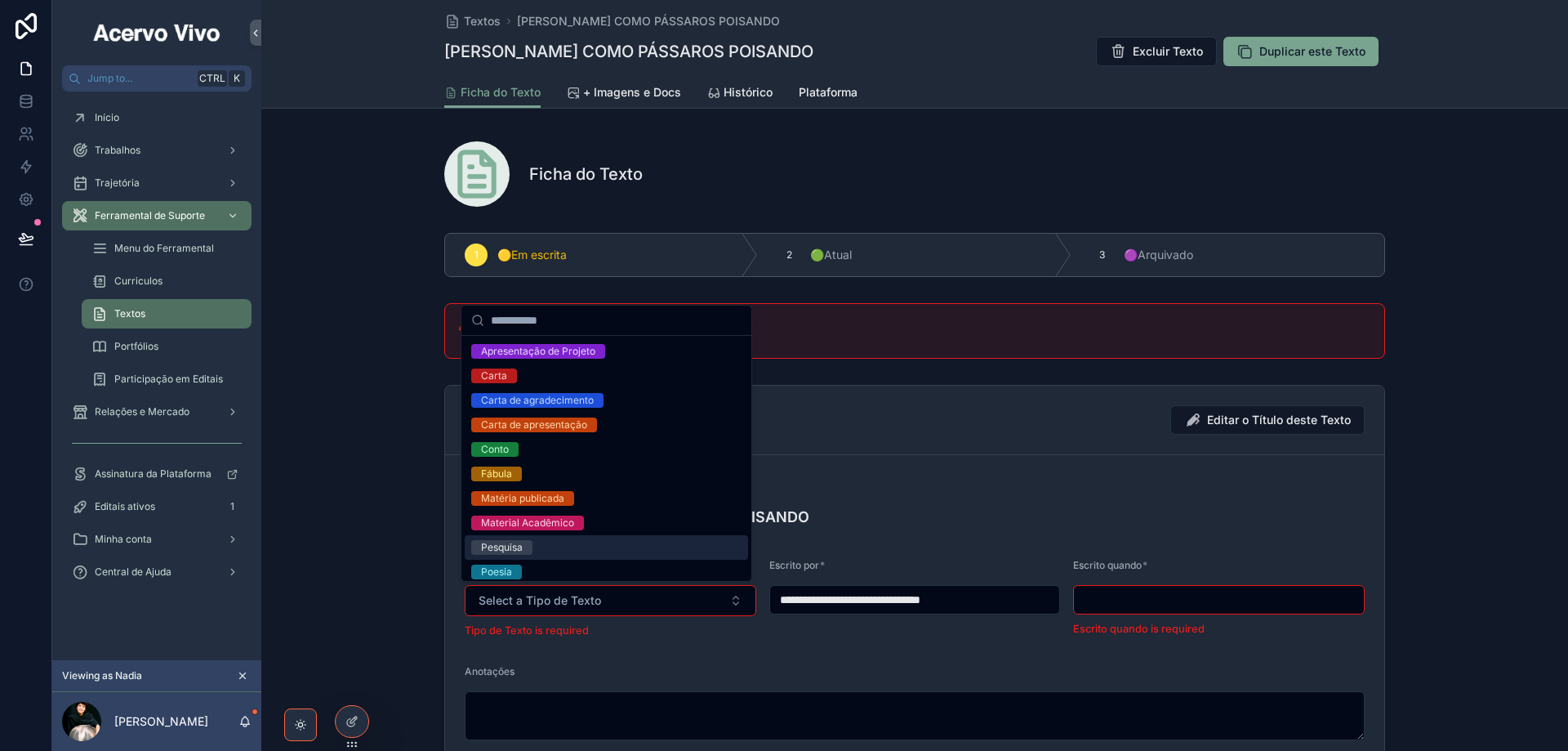
click at [622, 554] on div "Pesquisa" at bounding box center [606, 547] width 283 height 25
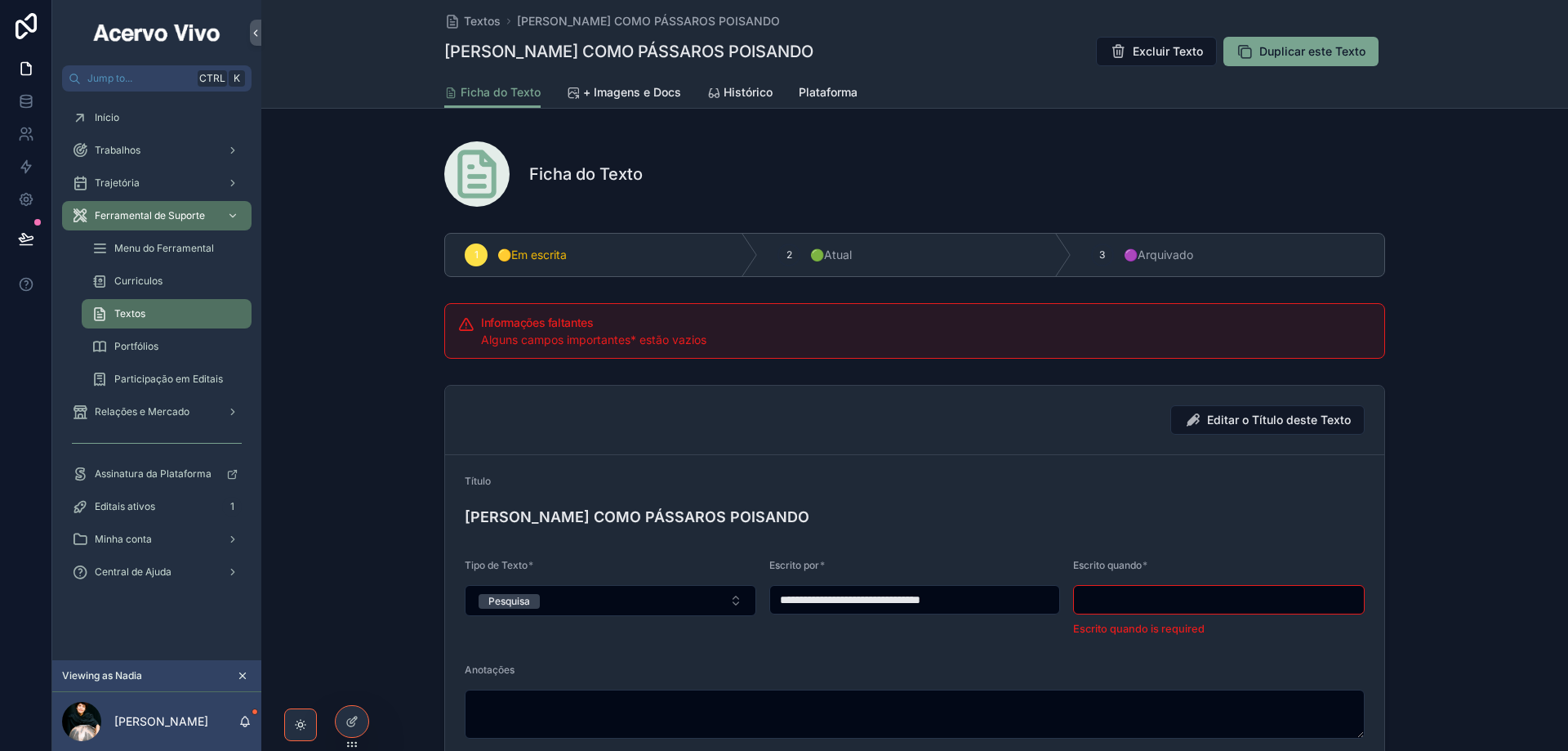
click at [1126, 597] on input "scrollable content" at bounding box center [1219, 599] width 290 height 23
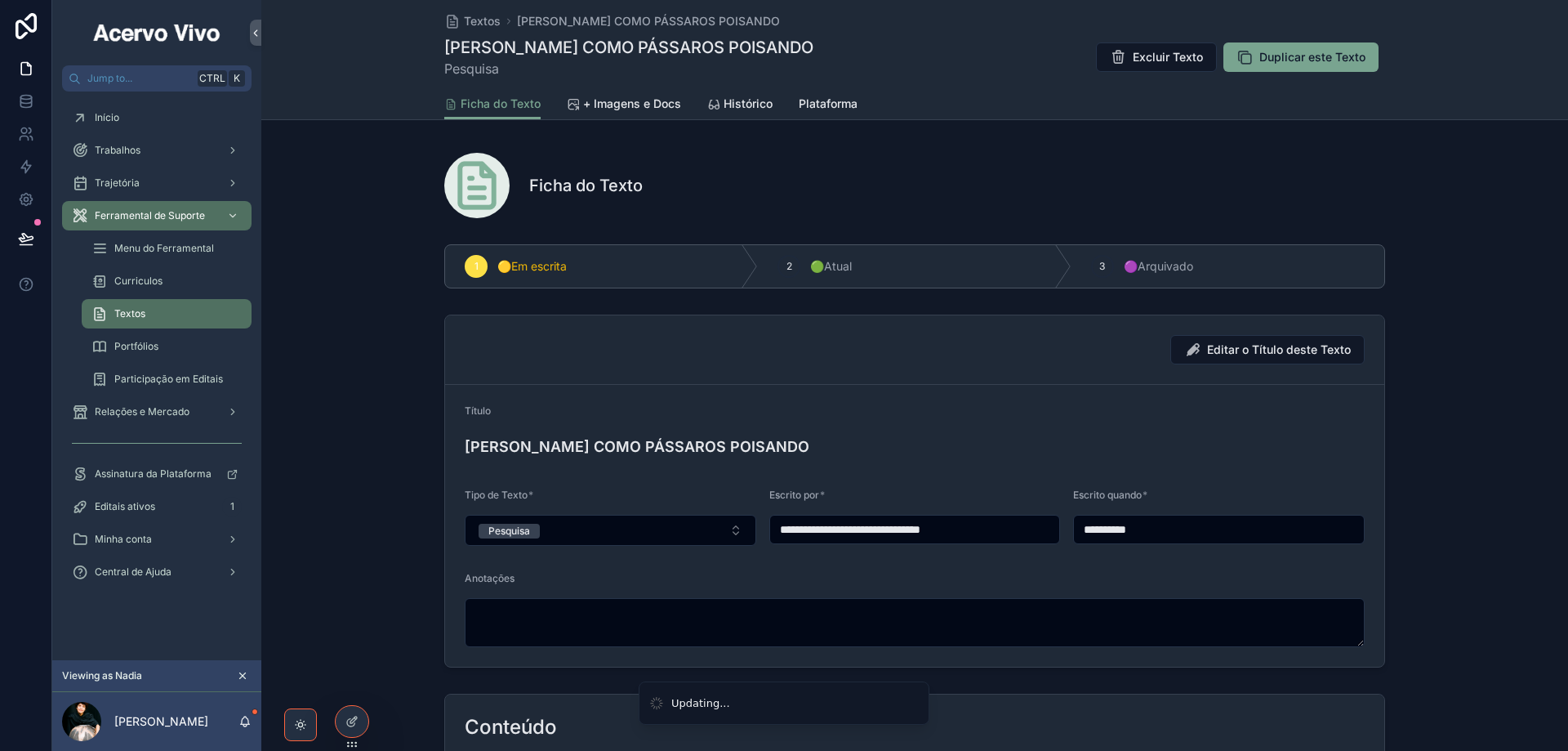
type input "**********"
click at [632, 108] on span "+ Imagens e Docs" at bounding box center [632, 104] width 98 height 16
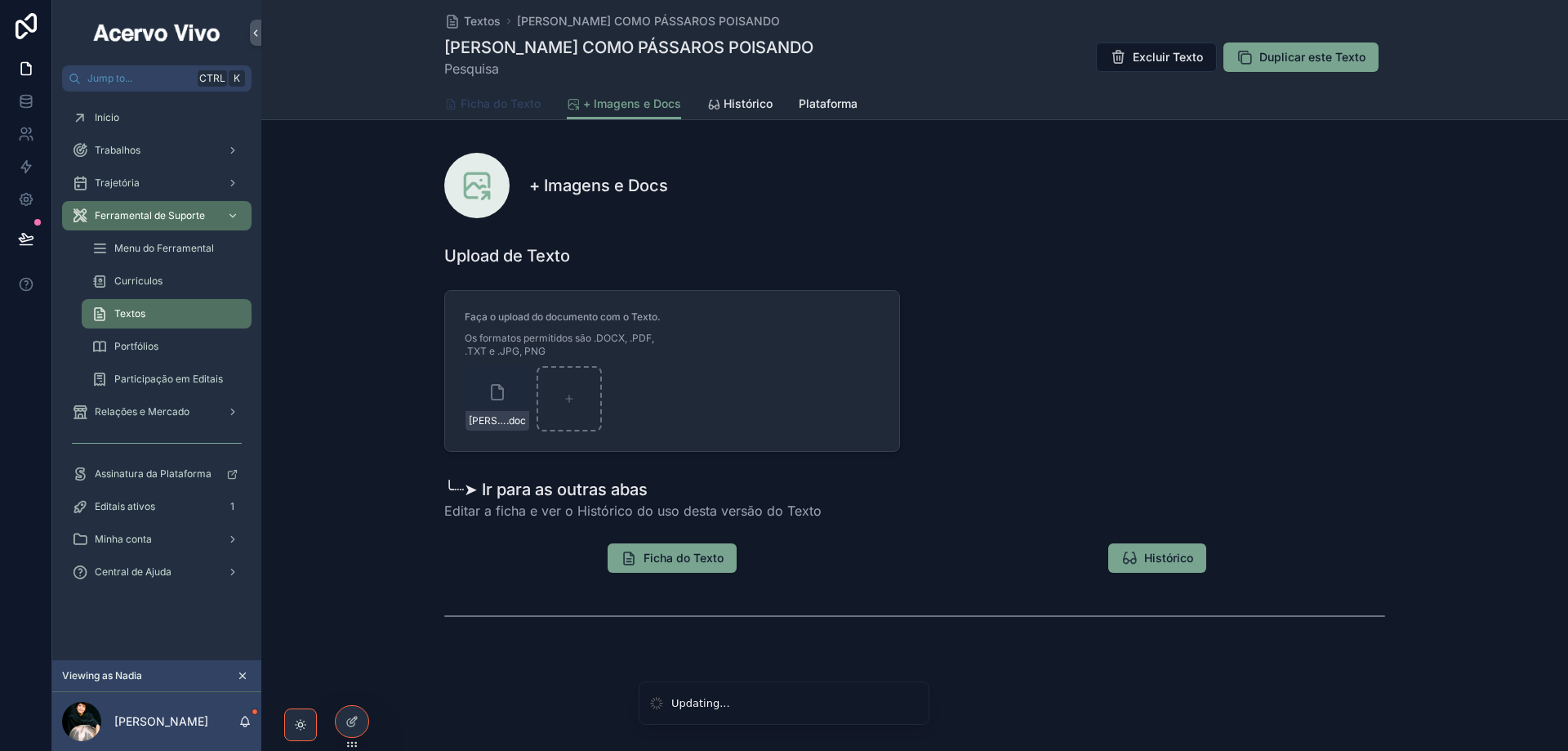
click at [472, 103] on span "Ficha do Texto" at bounding box center [500, 104] width 80 height 16
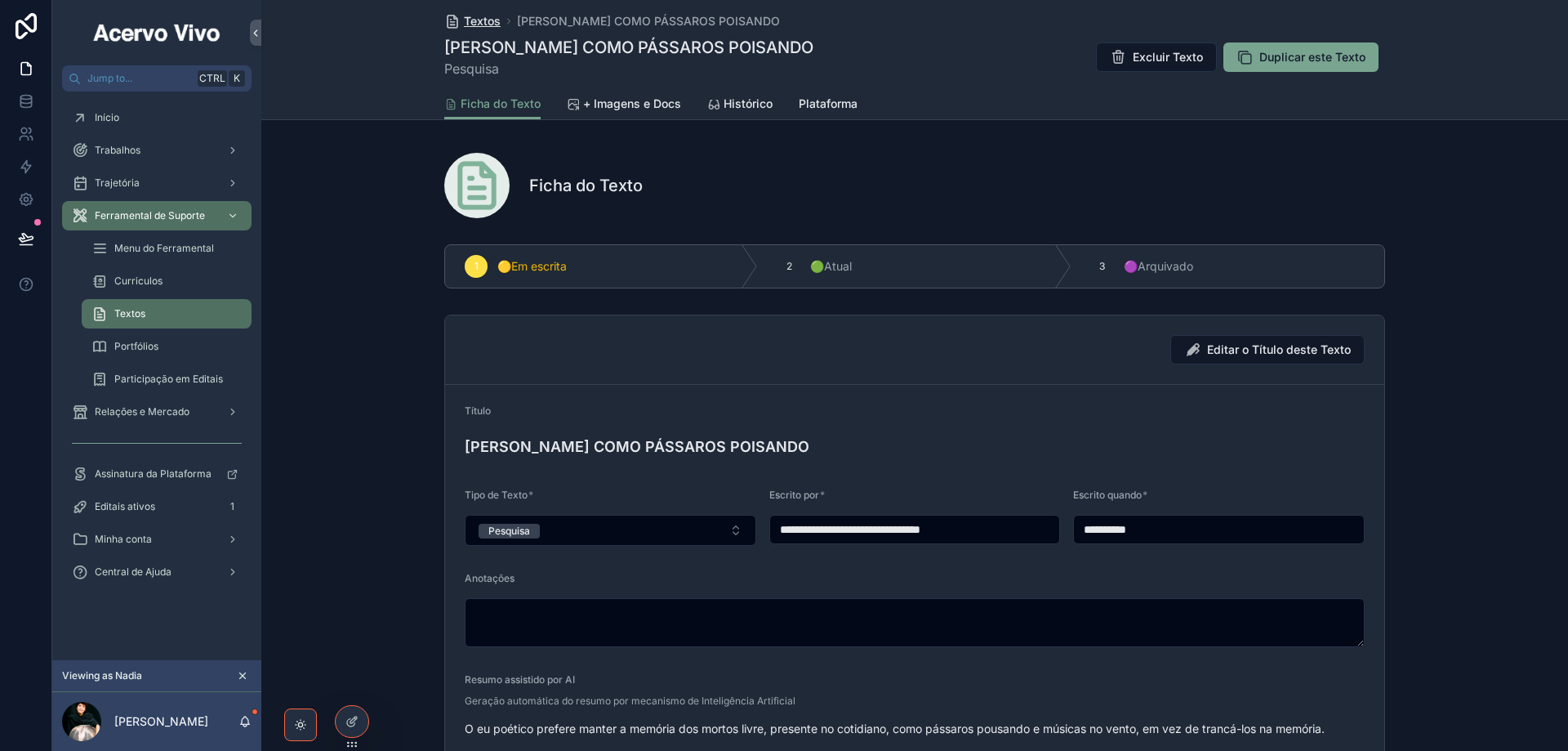
click at [476, 27] on span "Textos" at bounding box center [482, 21] width 37 height 16
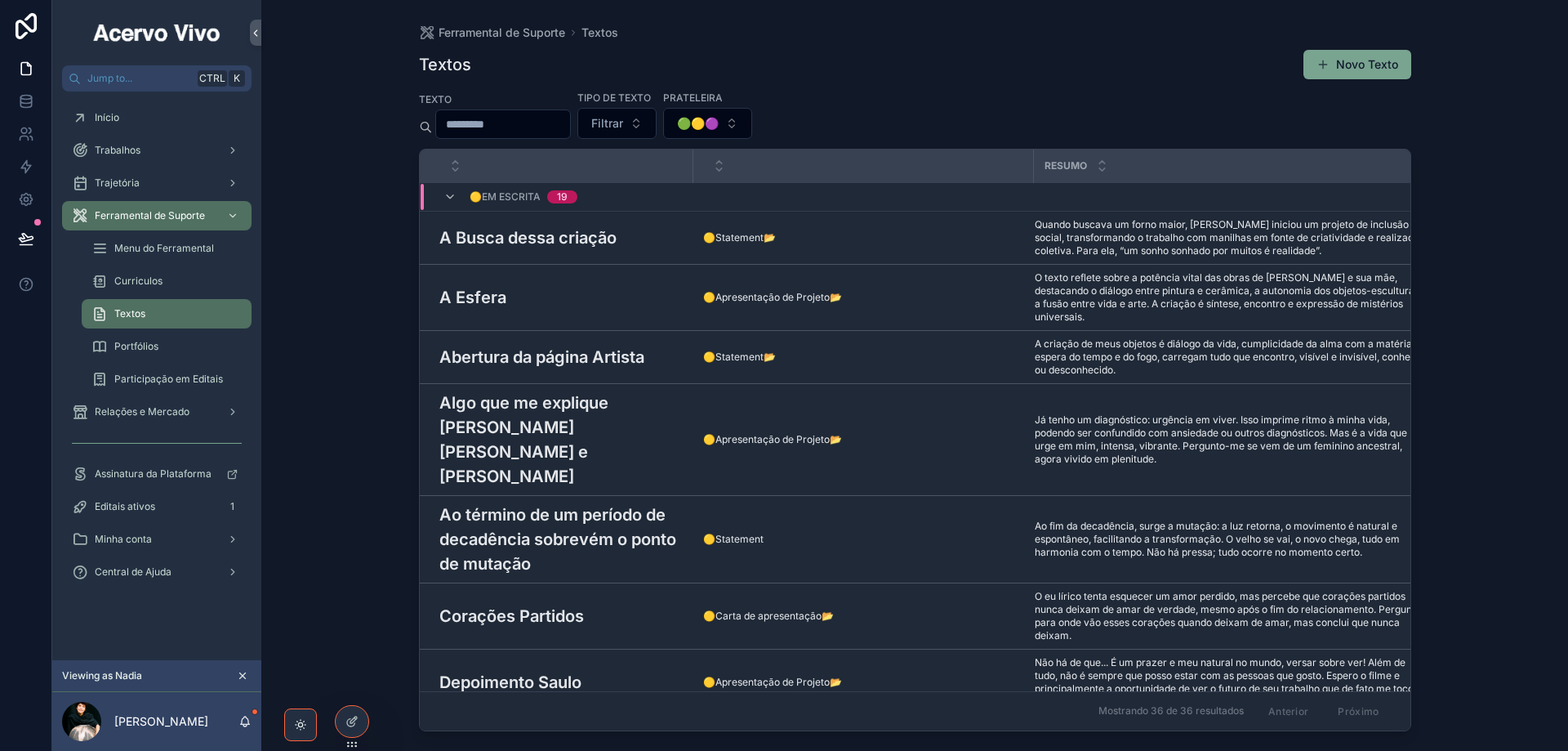
drag, startPoint x: 1357, startPoint y: 67, endPoint x: 1161, endPoint y: 140, distance: 209.2
click at [1357, 66] on button "Novo Texto" at bounding box center [1357, 64] width 108 height 29
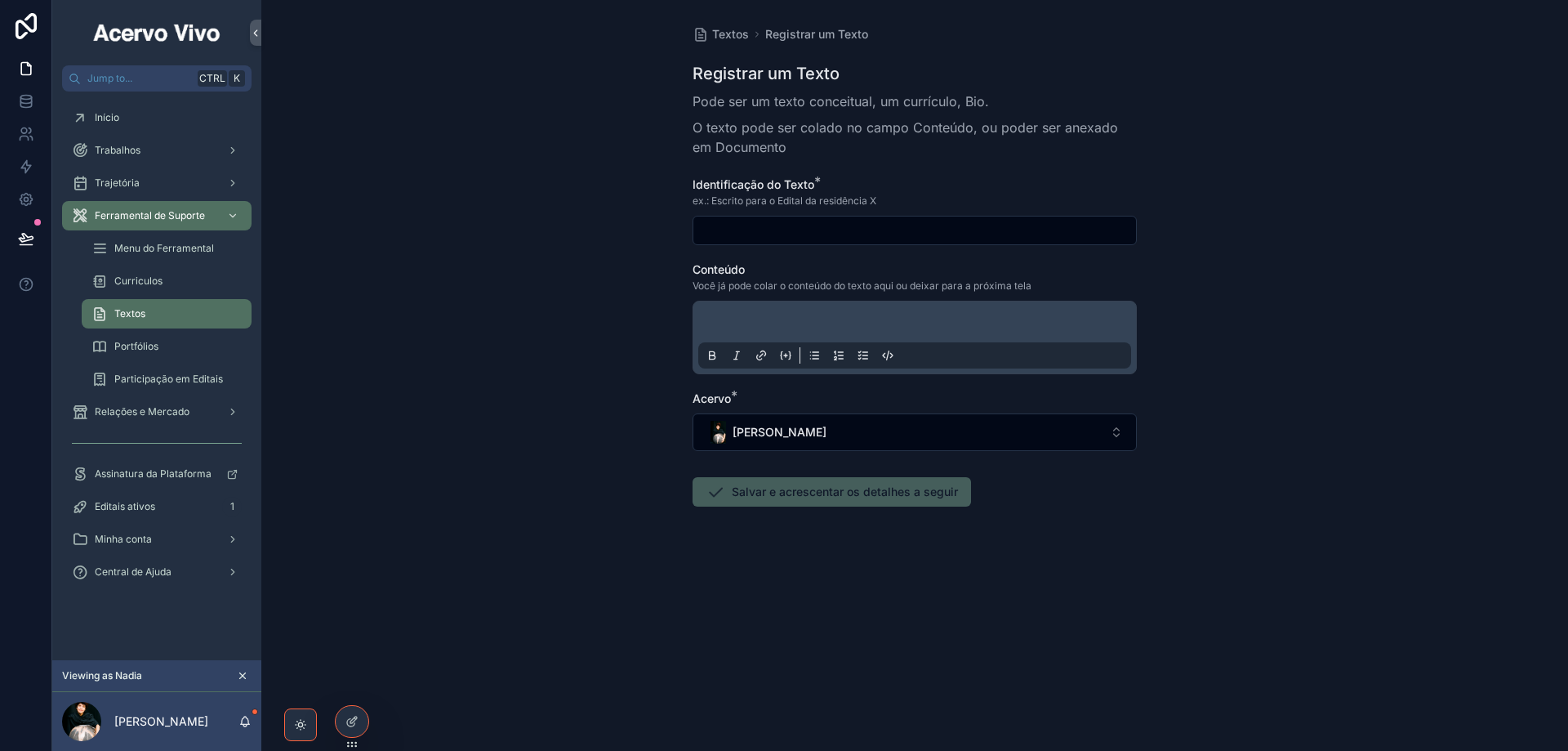
click at [745, 230] on input "scrollable content" at bounding box center [915, 230] width 443 height 23
paste input "**********"
type input "**********"
click at [763, 324] on p "scrollable content" at bounding box center [918, 324] width 433 height 16
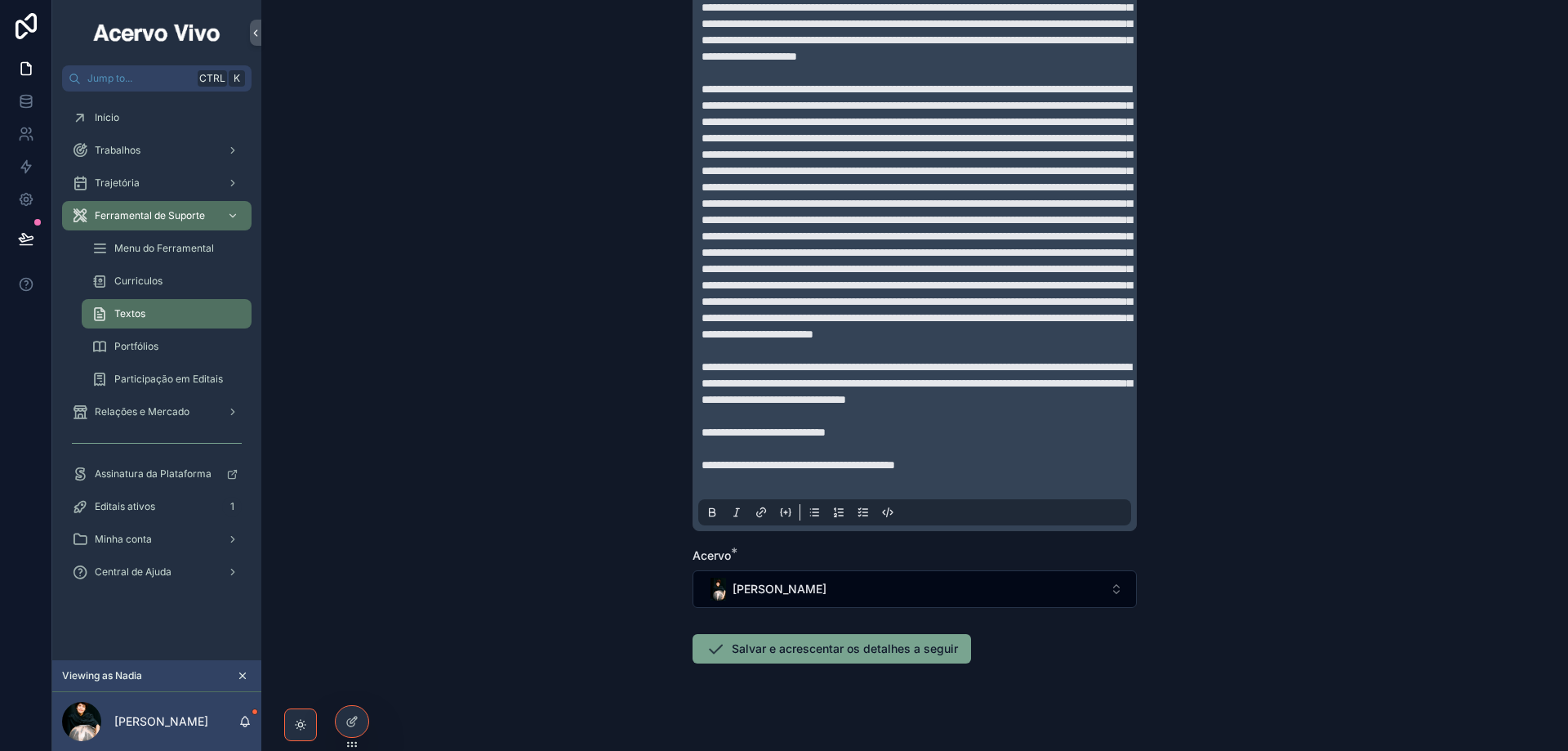
scroll to position [726, 0]
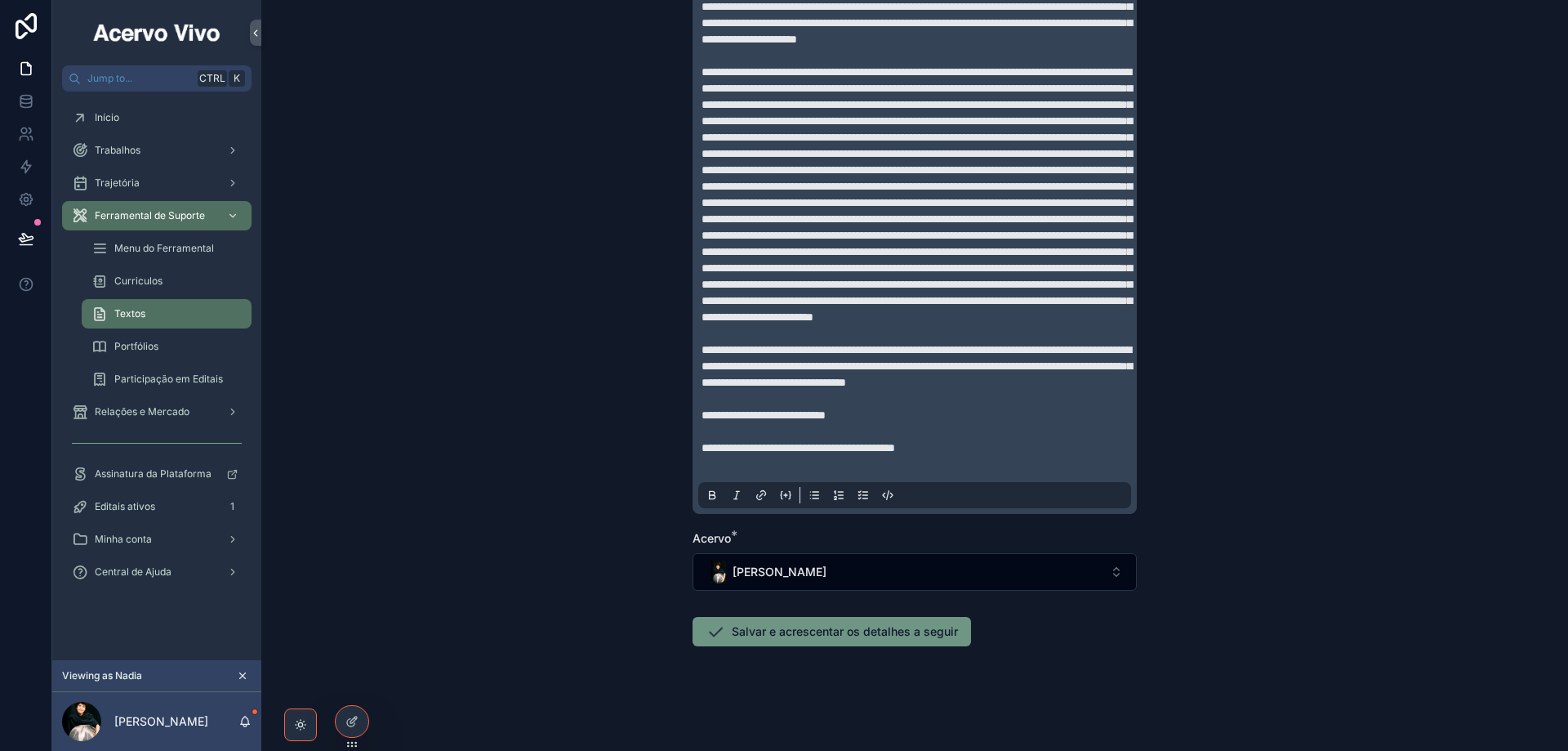
click at [819, 626] on button "Salvar e acrescentar os detalhes a seguir" at bounding box center [832, 631] width 278 height 29
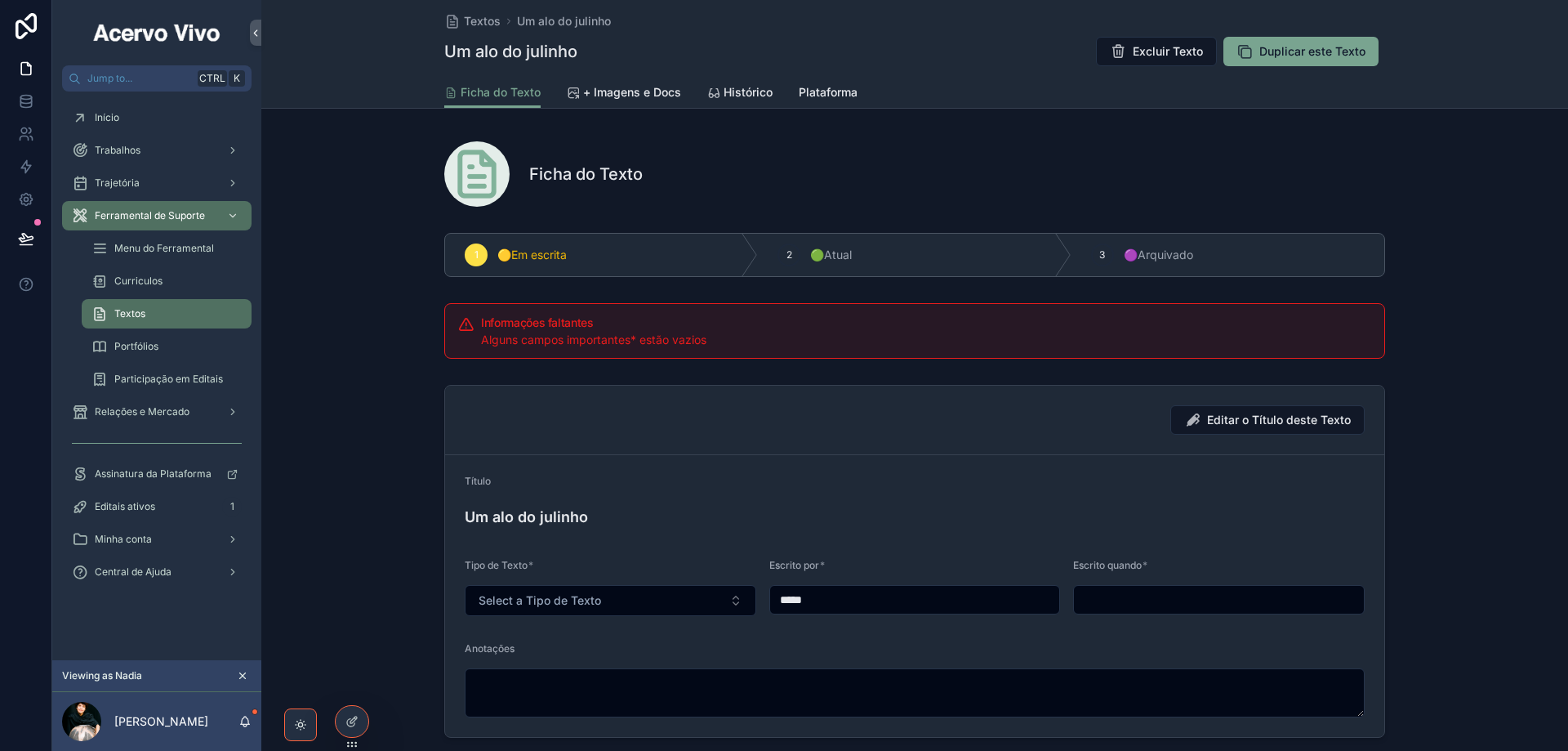
click at [1135, 603] on input "scrollable content" at bounding box center [1219, 599] width 290 height 23
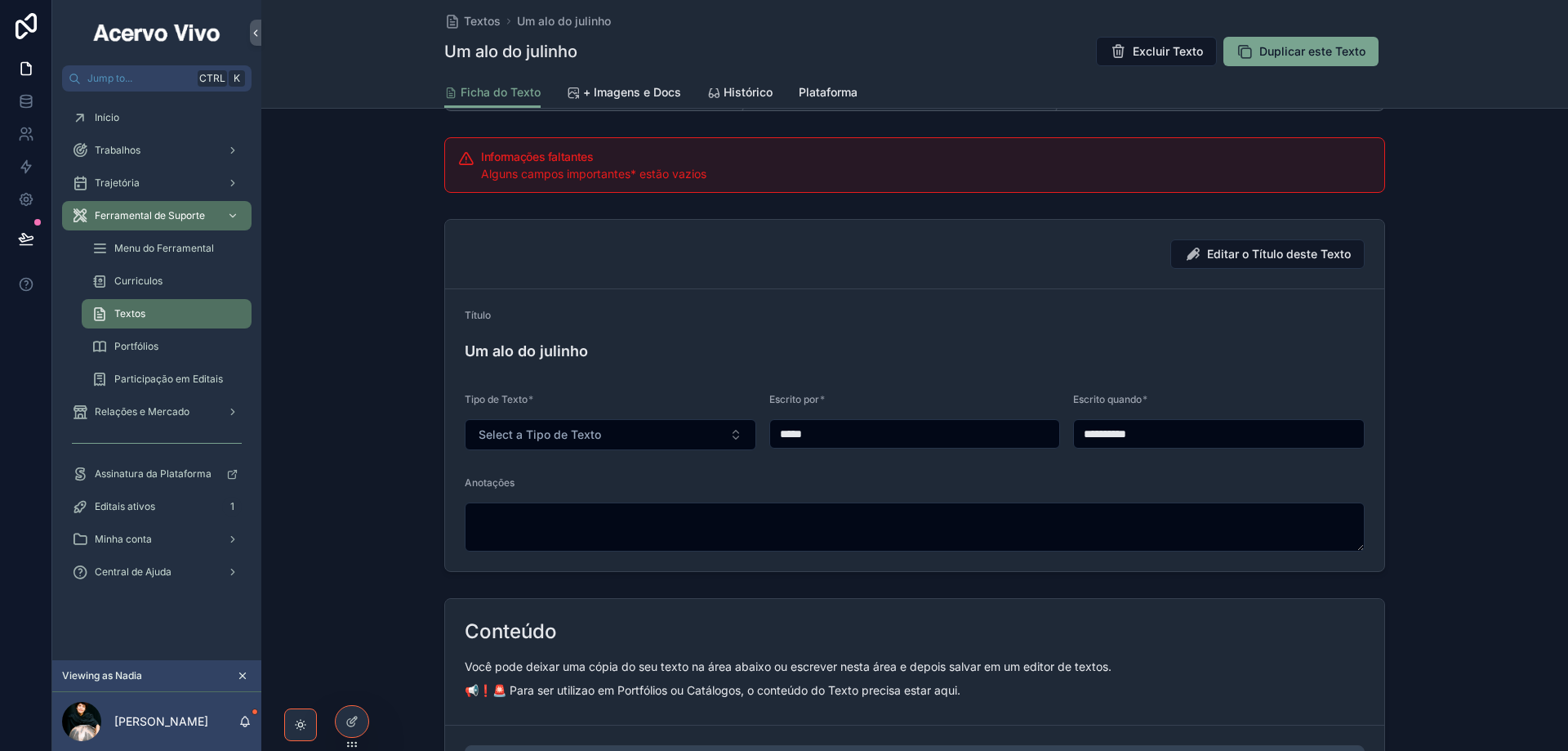
scroll to position [490, 0]
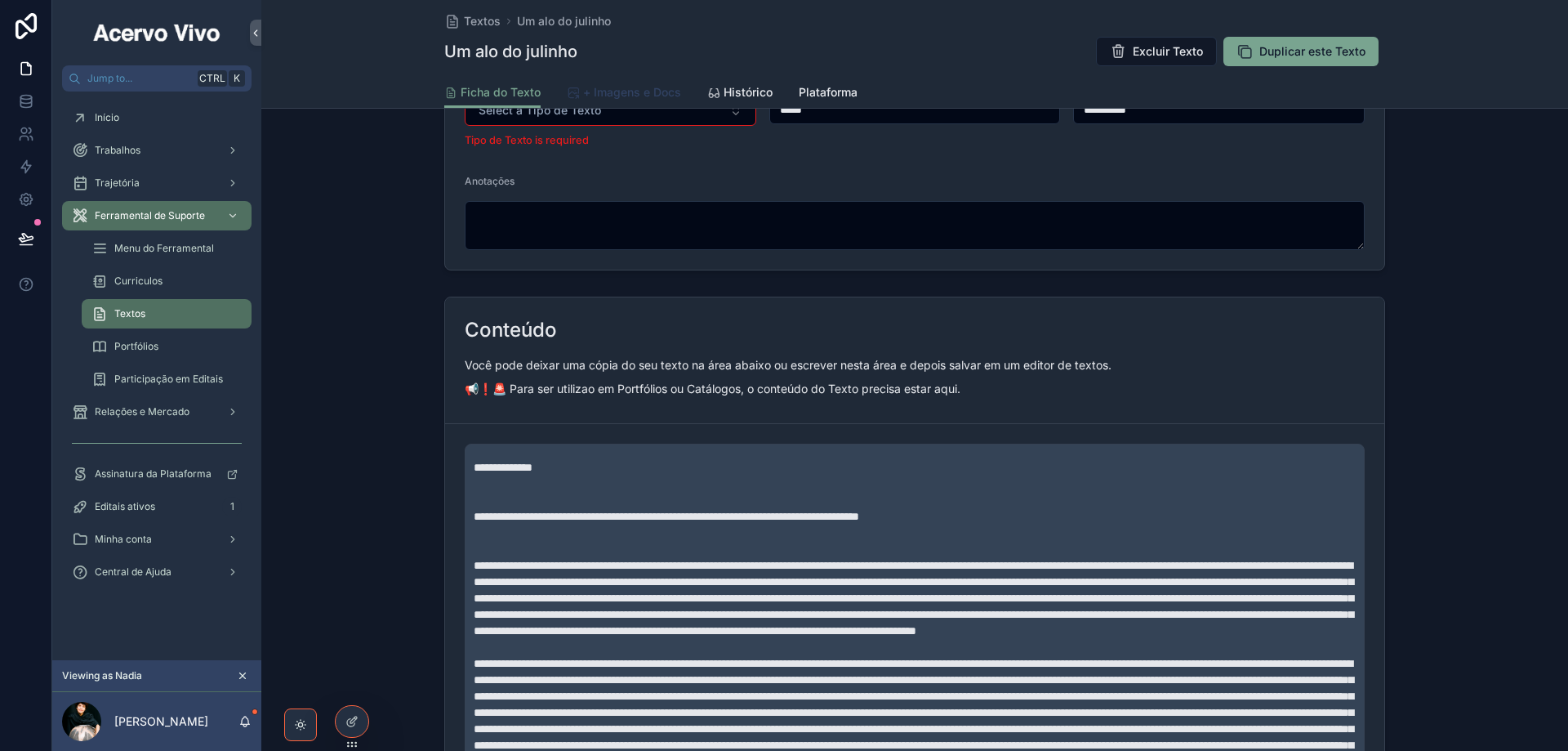
type input "**********"
click at [630, 97] on span "+ Imagens e Docs" at bounding box center [632, 92] width 98 height 16
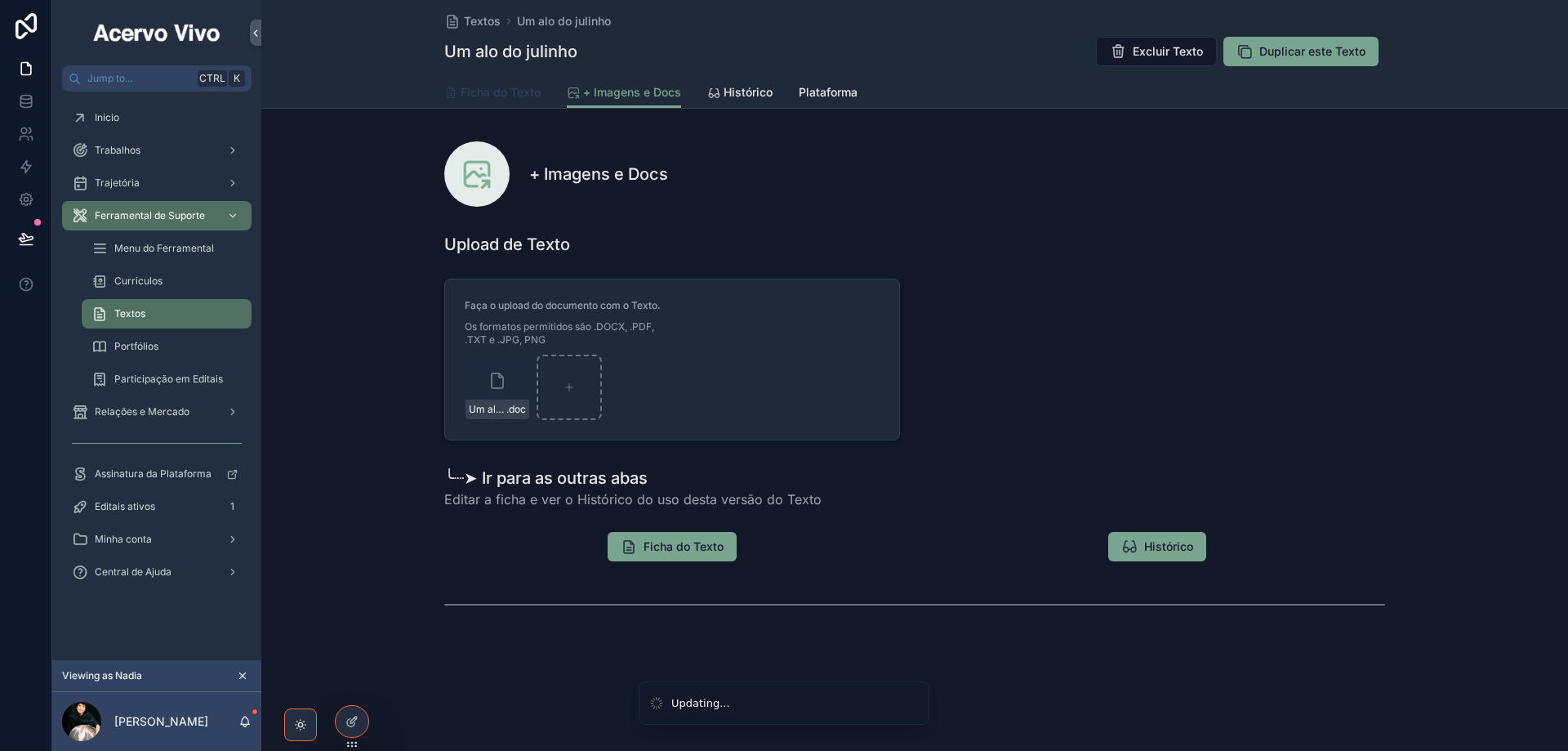
click at [496, 91] on span "Ficha do Texto" at bounding box center [500, 92] width 80 height 16
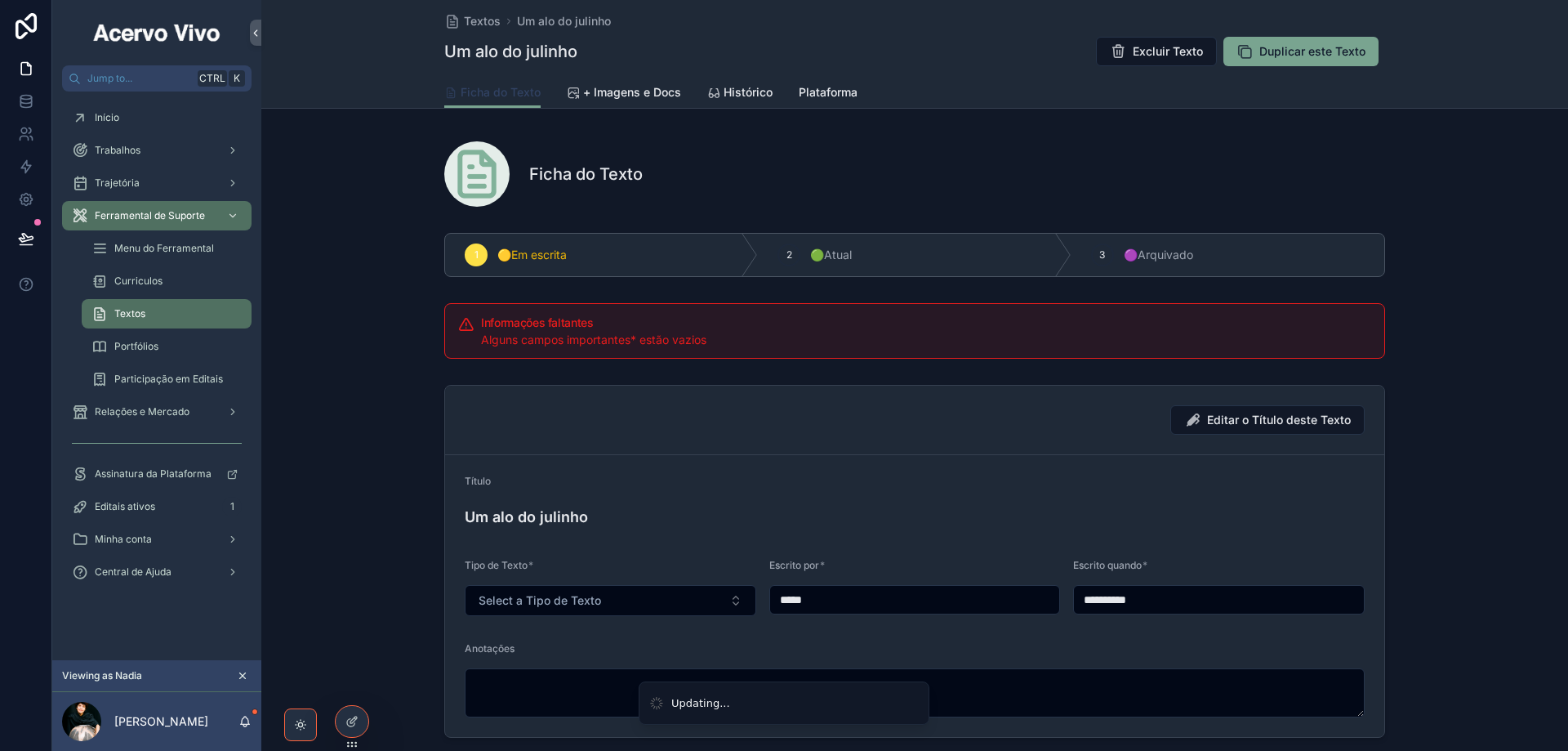
scroll to position [245, 0]
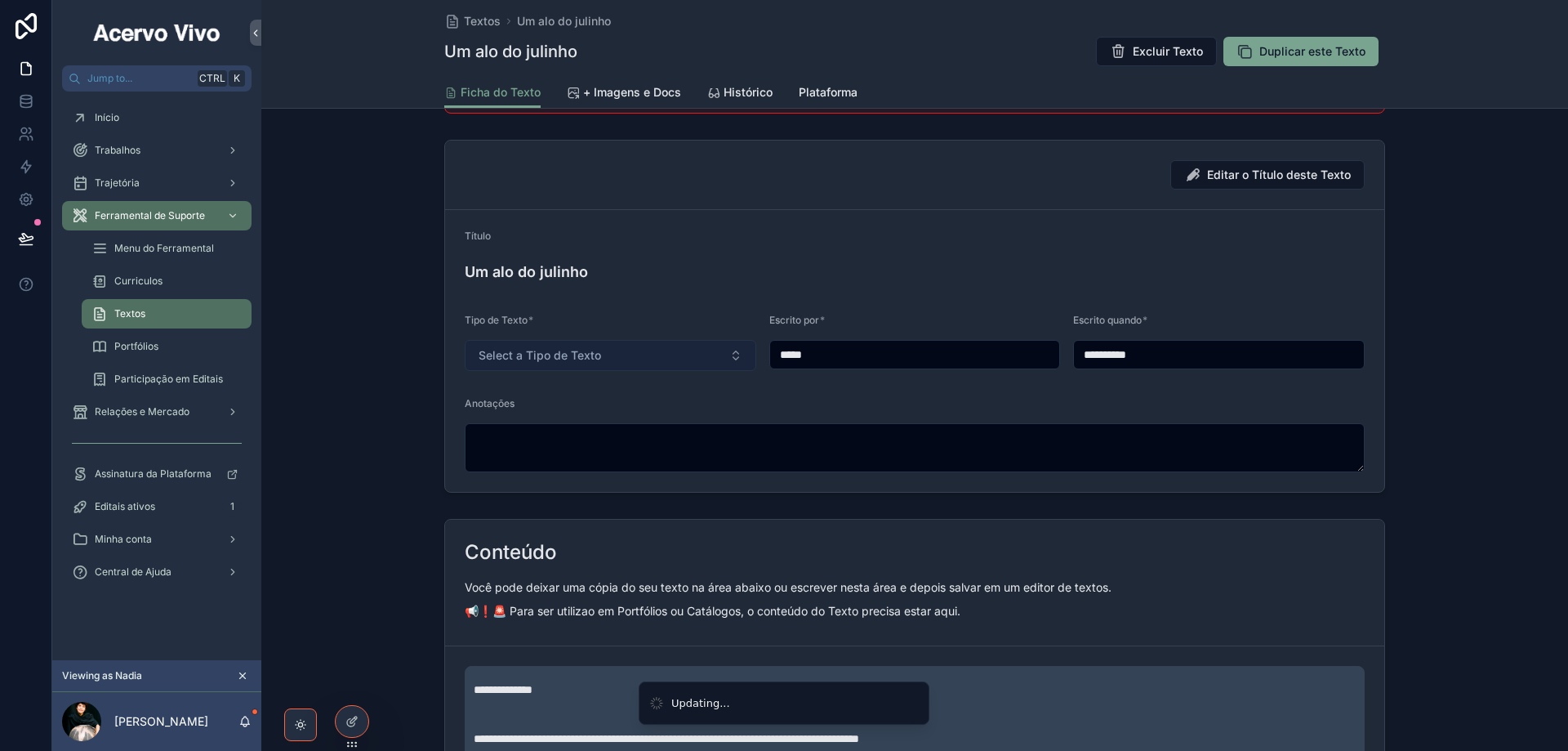
click at [543, 352] on span "Select a Tipo de Texto" at bounding box center [540, 355] width 122 height 16
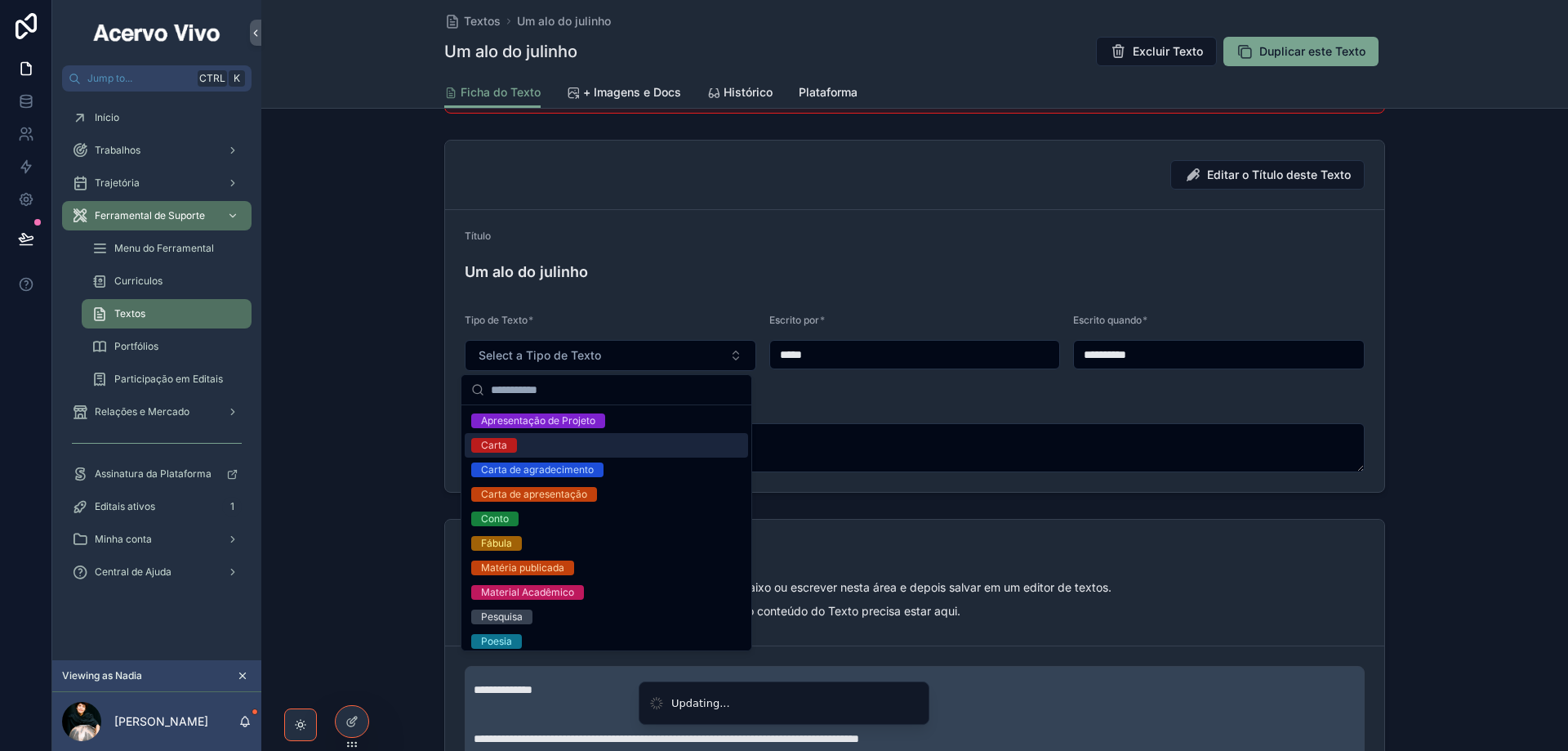
click at [518, 447] on div "Carta" at bounding box center [606, 445] width 283 height 25
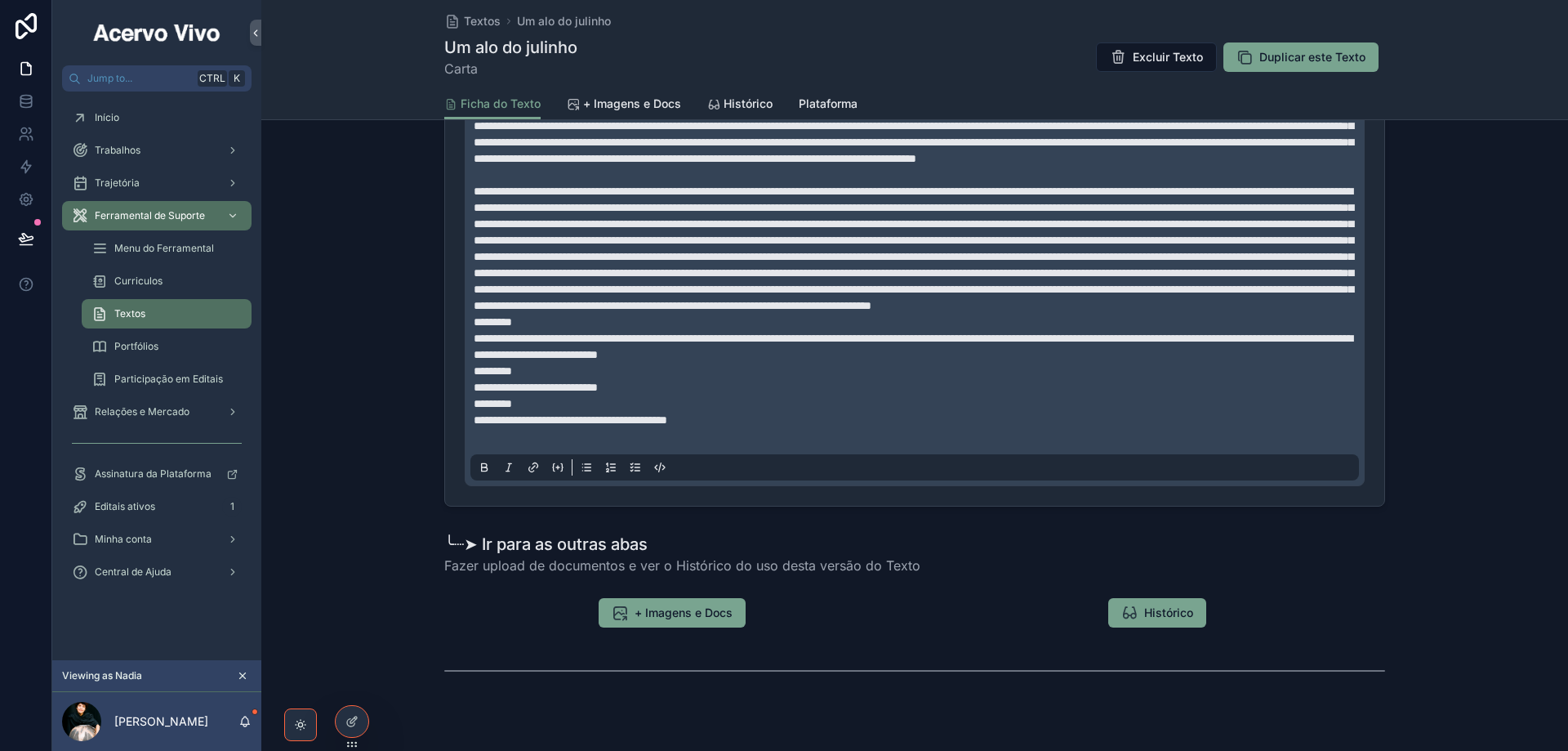
scroll to position [1021, 0]
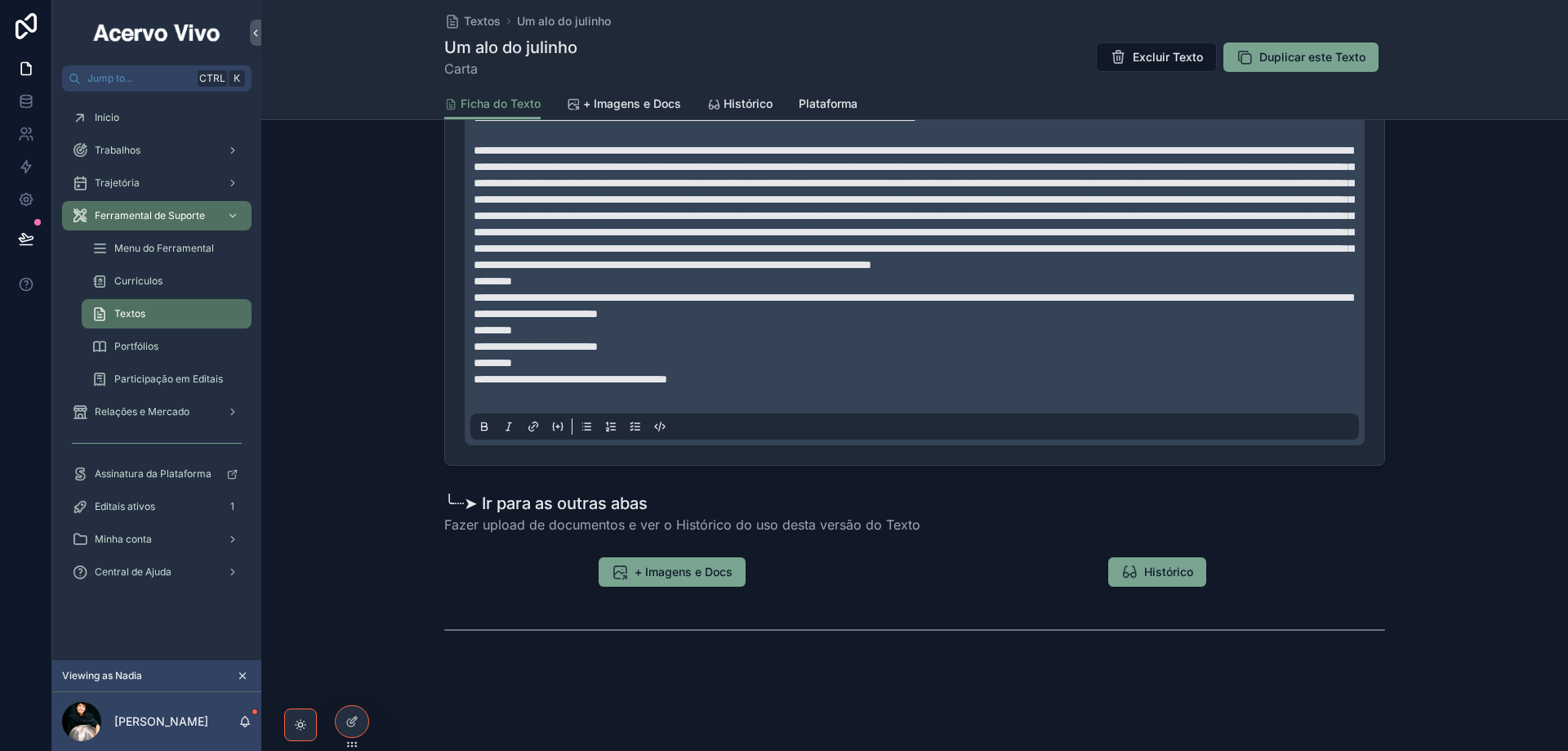
click at [598, 352] on strong "**********" at bounding box center [535, 346] width 124 height 11
copy strong "*******"
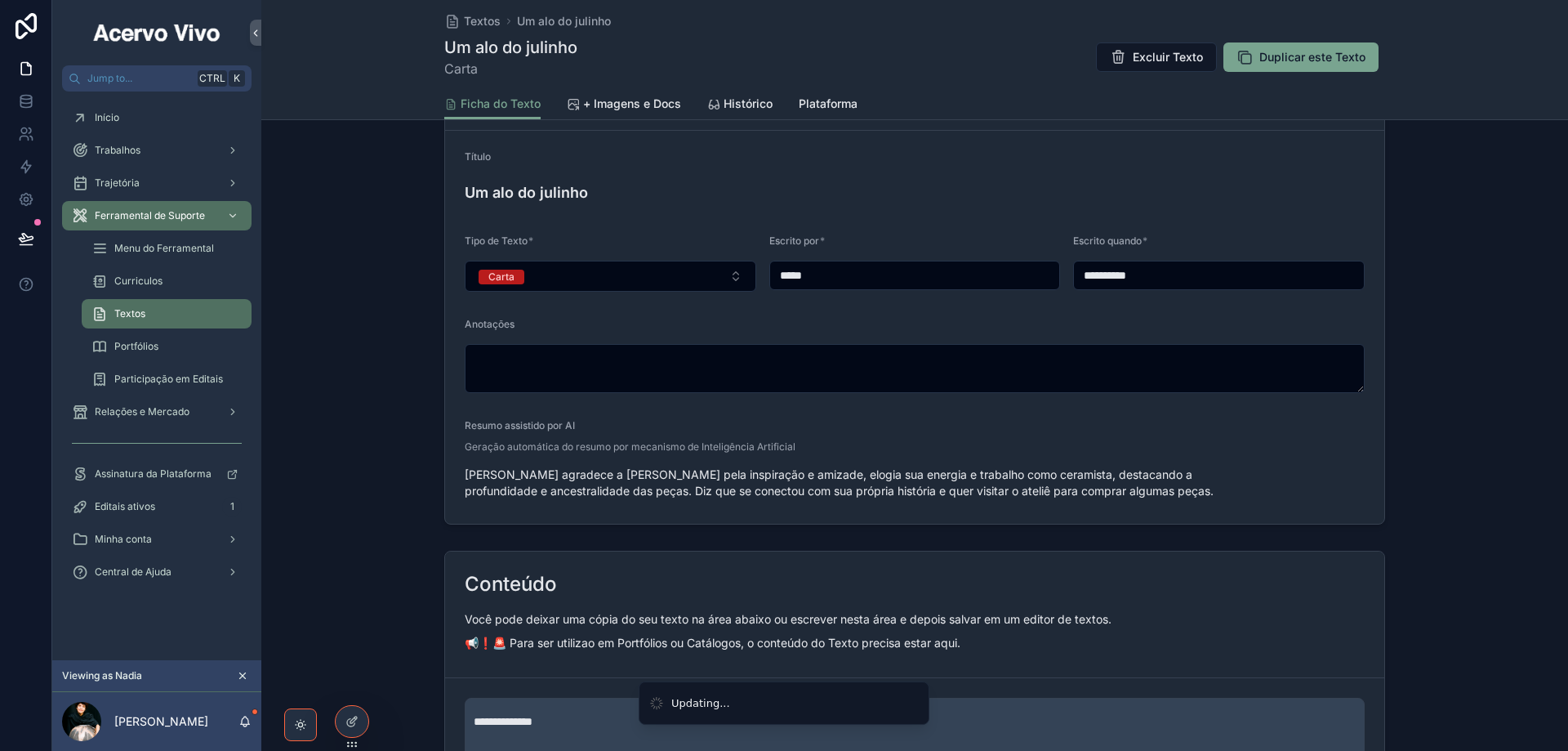
scroll to position [41, 0]
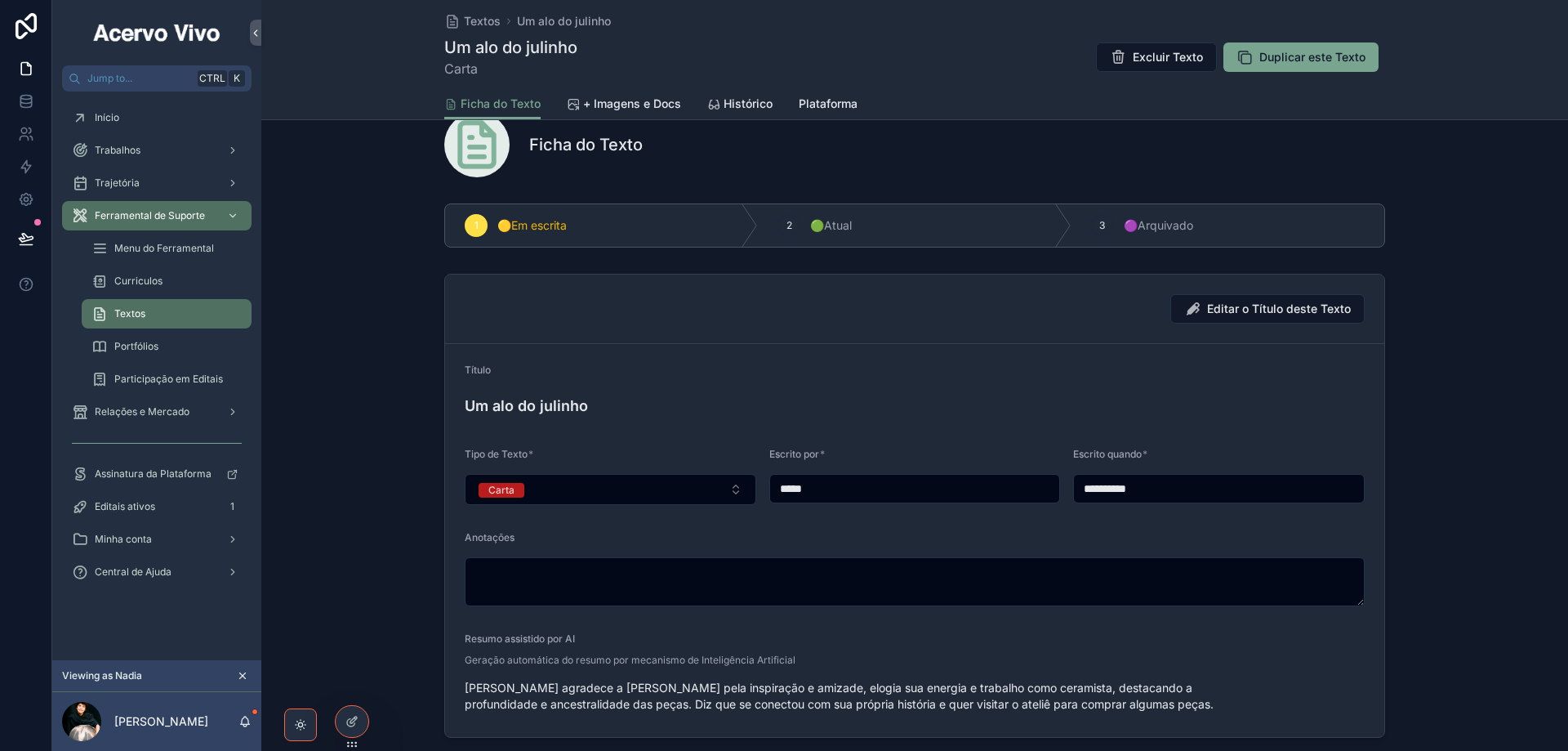
drag, startPoint x: 805, startPoint y: 492, endPoint x: 754, endPoint y: 492, distance: 51.0
click at [754, 492] on form "**********" at bounding box center [915, 540] width 939 height 393
paste input "**"
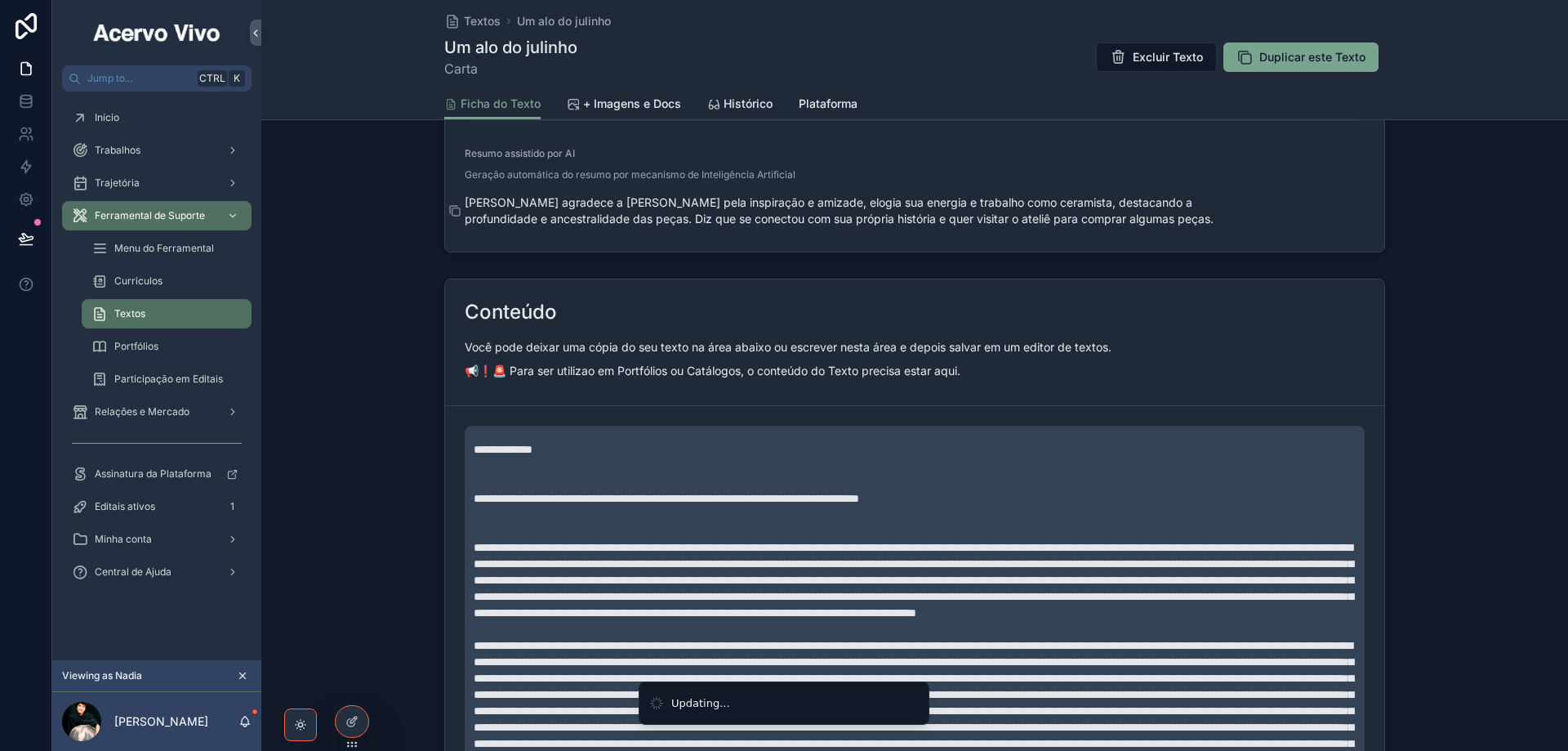
scroll to position [286, 0]
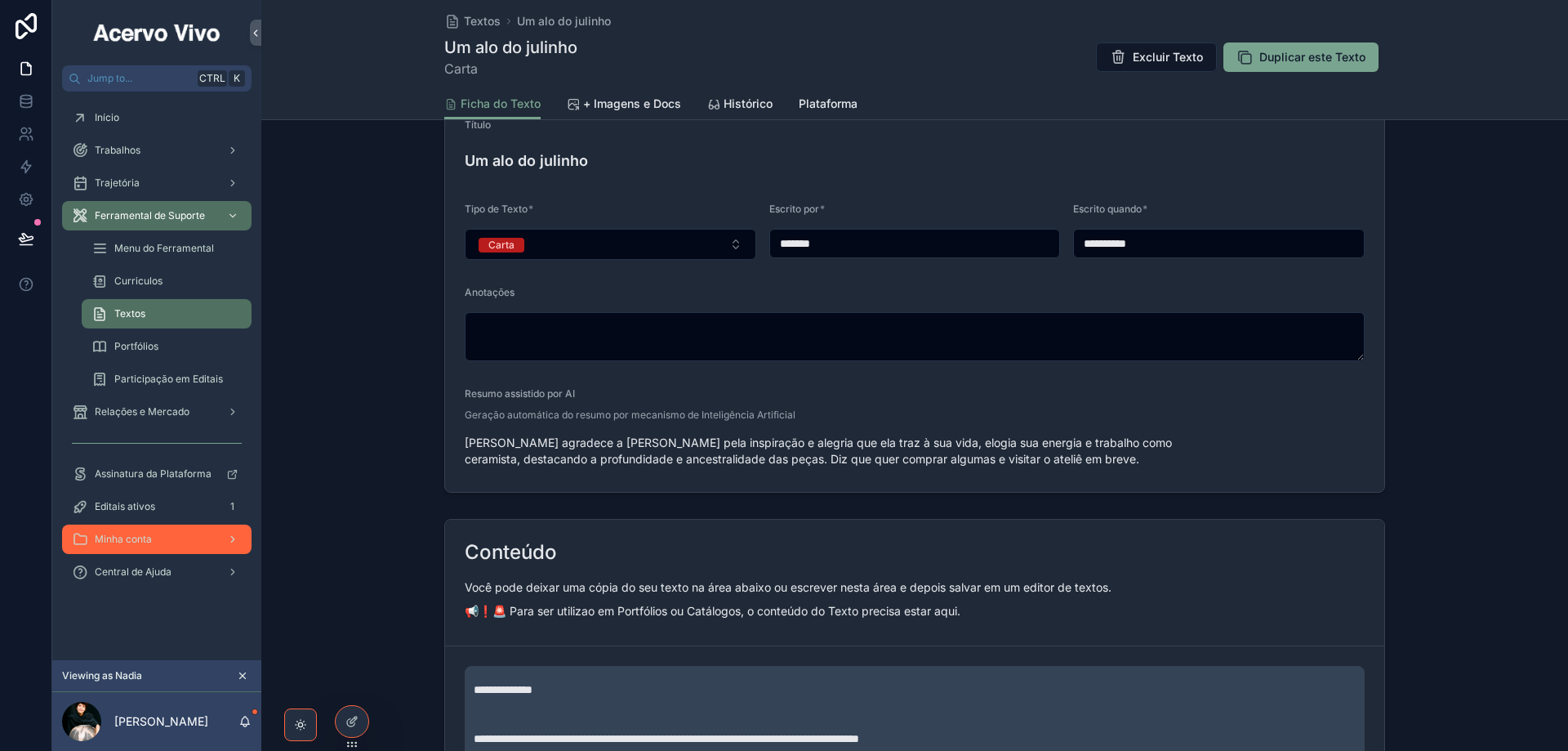
type input "*******"
click at [478, 21] on span "Textos" at bounding box center [482, 21] width 37 height 16
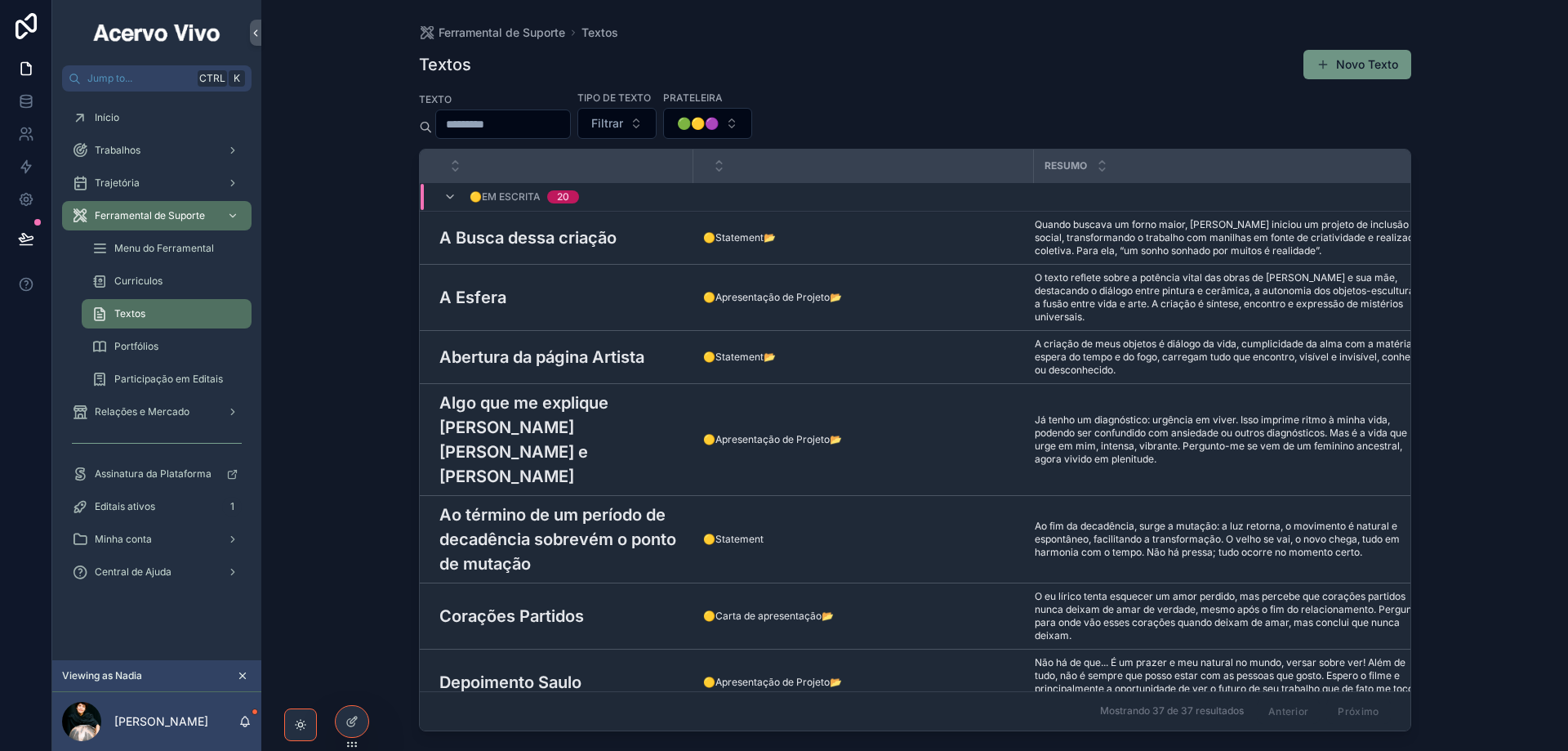
drag, startPoint x: 1348, startPoint y: 64, endPoint x: 1224, endPoint y: 102, distance: 129.7
click at [1349, 64] on button "Novo Texto" at bounding box center [1357, 64] width 108 height 29
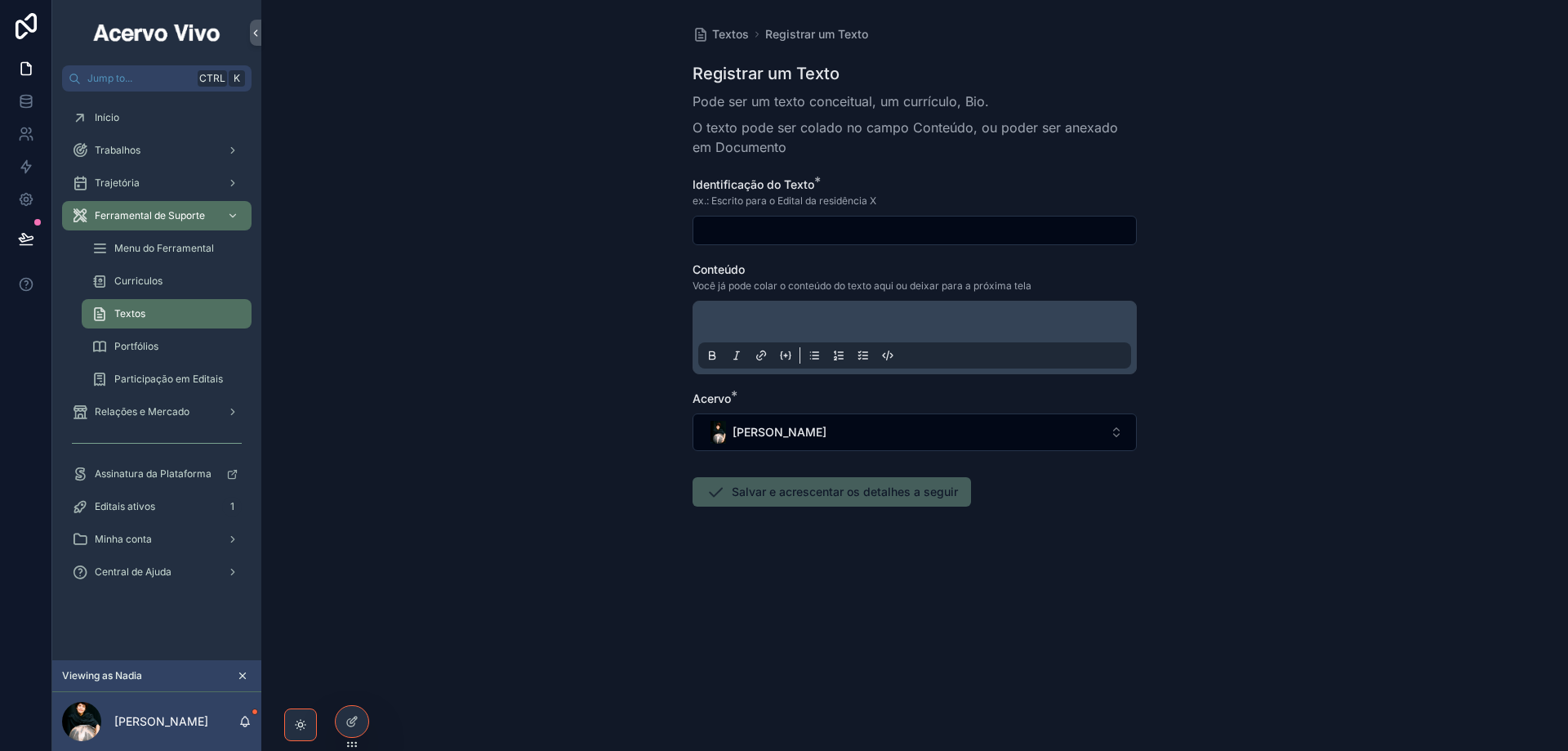
click at [832, 221] on input "scrollable content" at bounding box center [915, 230] width 443 height 23
paste input "**********"
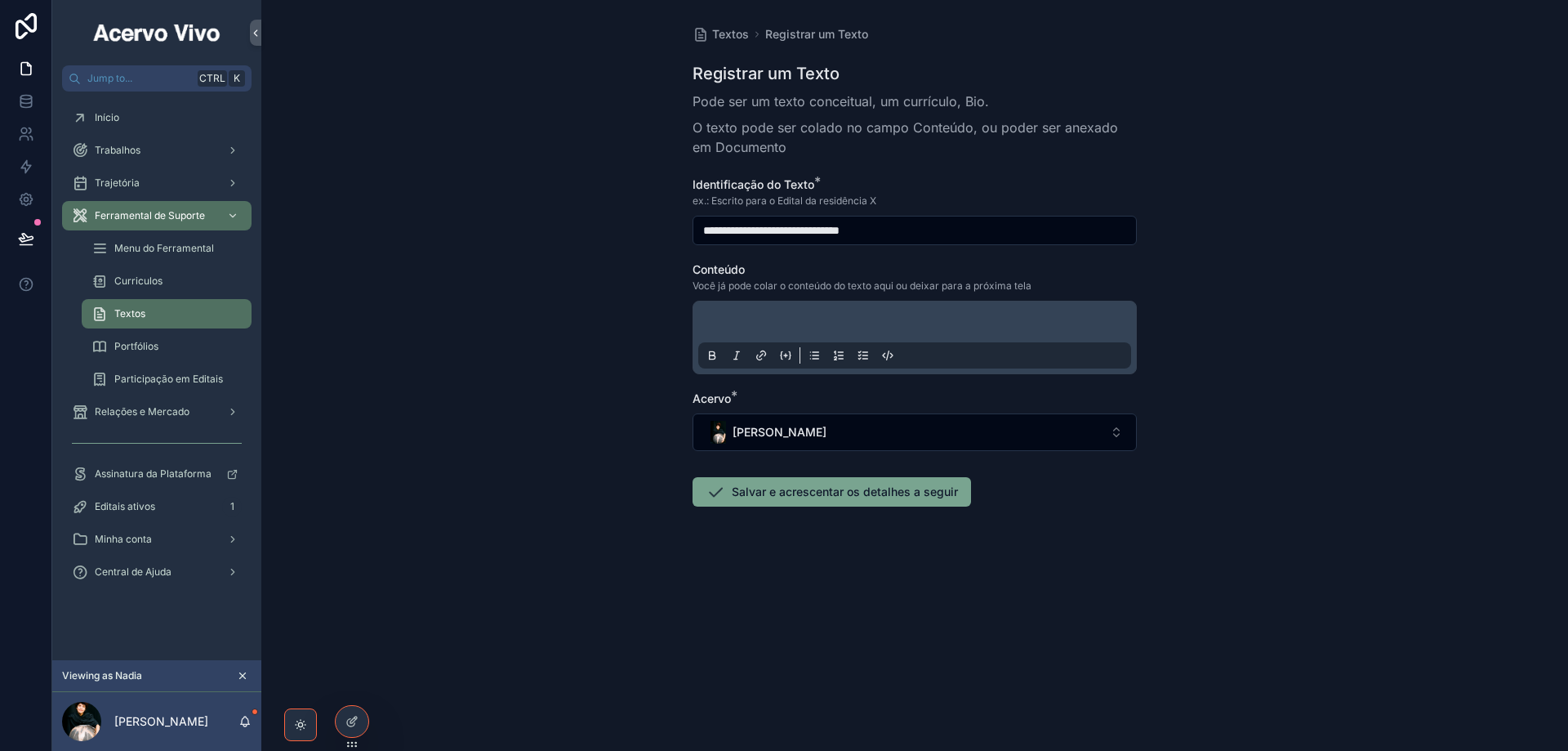
click at [825, 228] on input "**********" at bounding box center [915, 230] width 443 height 23
type input "**********"
click at [796, 317] on p "scrollable content" at bounding box center [918, 324] width 433 height 16
click at [788, 325] on p "scrollable content" at bounding box center [918, 324] width 433 height 16
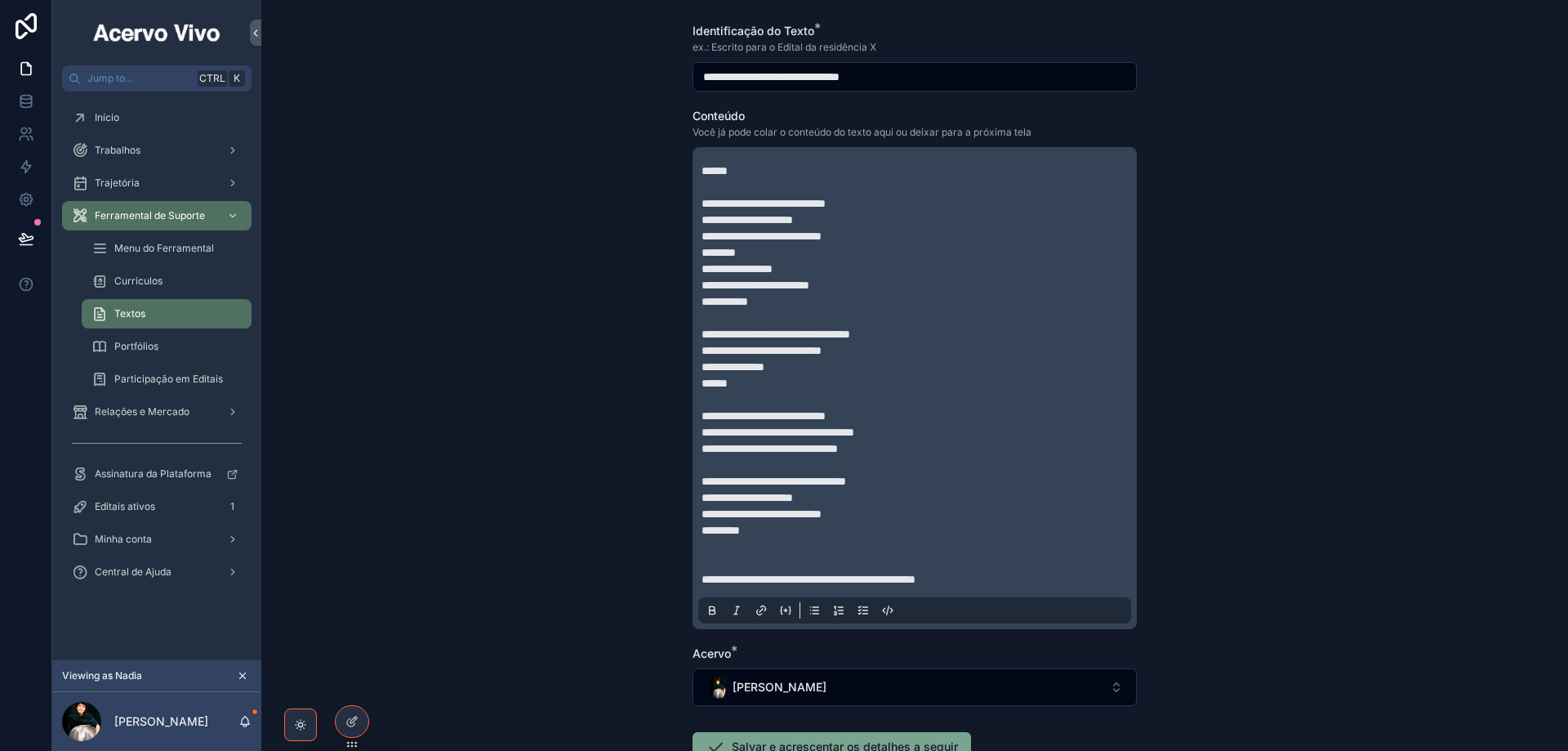
scroll to position [269, 0]
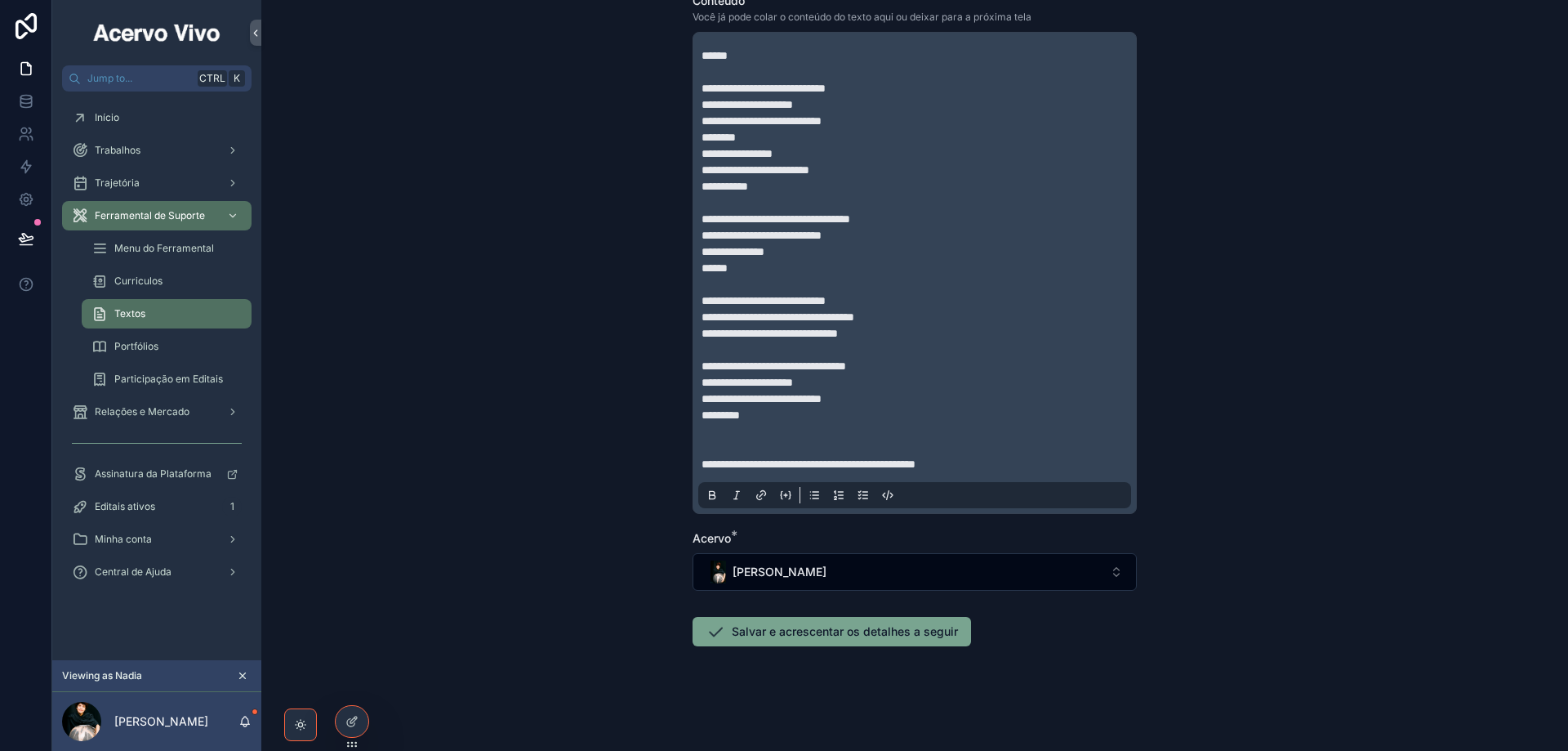
drag, startPoint x: 783, startPoint y: 634, endPoint x: 736, endPoint y: 619, distance: 49.3
click at [783, 634] on button "Salvar e acrescentar os detalhes a seguir" at bounding box center [832, 631] width 278 height 29
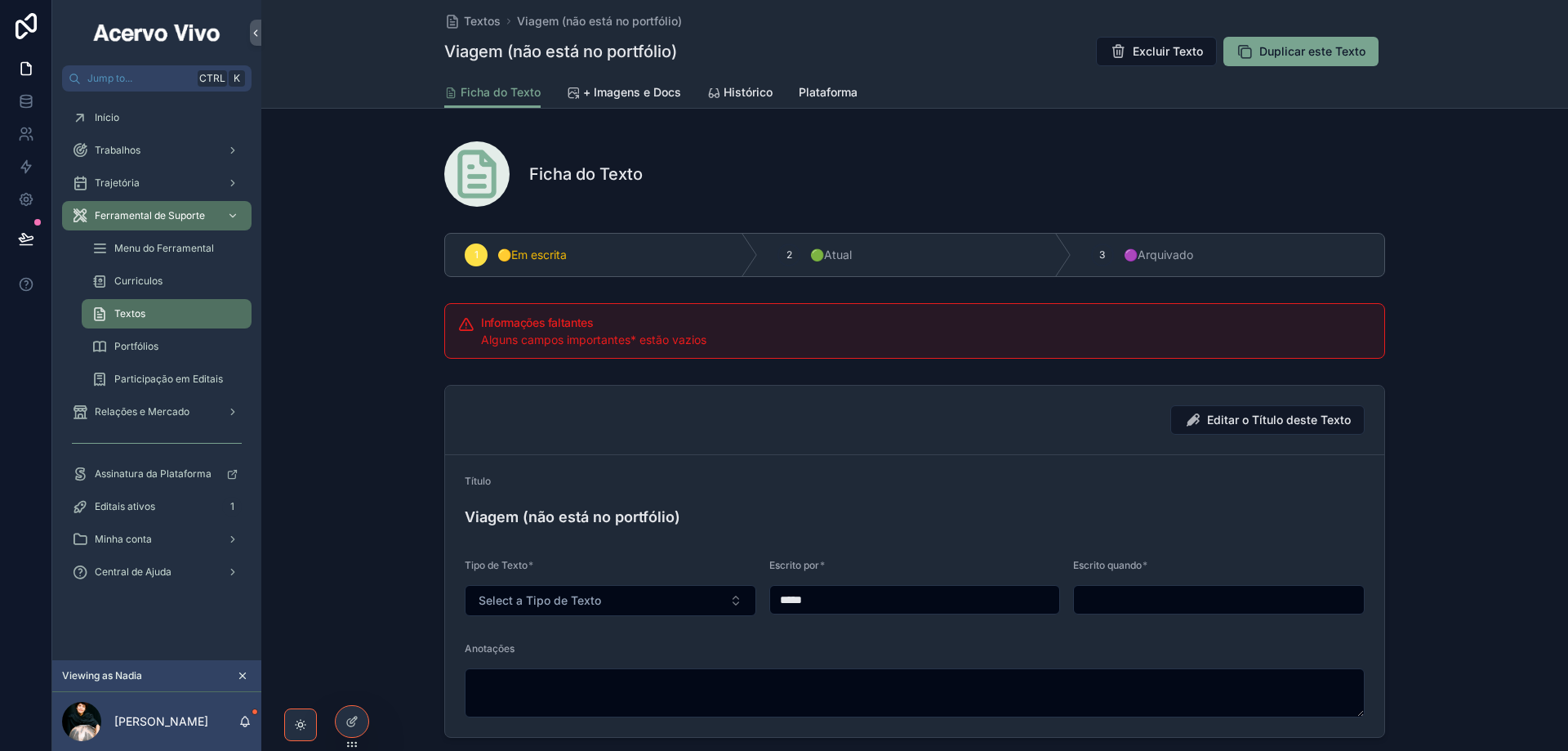
drag, startPoint x: 1024, startPoint y: 593, endPoint x: 771, endPoint y: 607, distance: 253.4
click at [771, 607] on input "*****" at bounding box center [915, 599] width 290 height 23
click at [876, 590] on input "*****" at bounding box center [915, 599] width 290 height 23
paste input "**********"
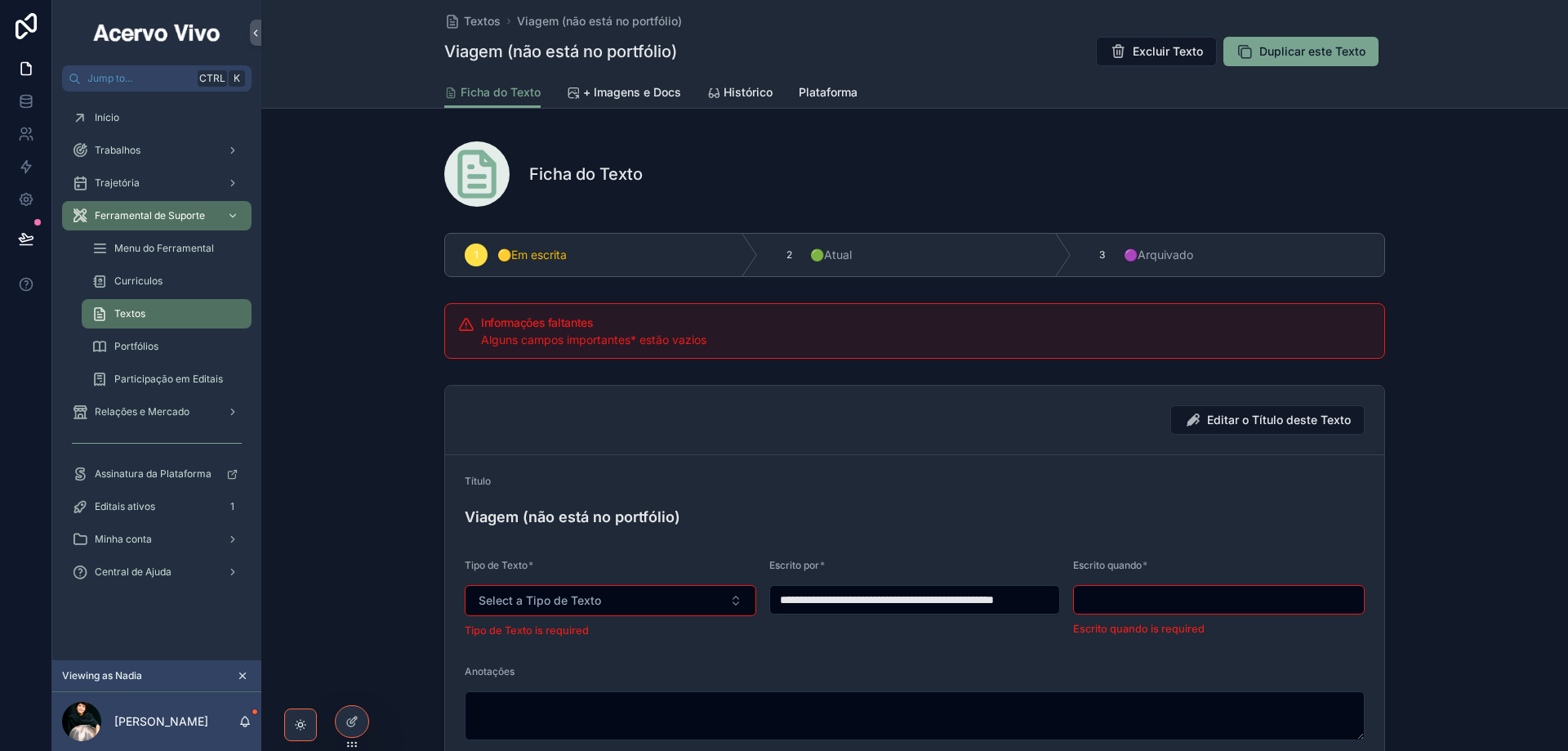
type input "**********"
click at [1133, 608] on input "scrollable content" at bounding box center [1219, 599] width 290 height 23
type input "**********"
click at [544, 604] on span "Select a Tipo de Texto" at bounding box center [540, 600] width 122 height 16
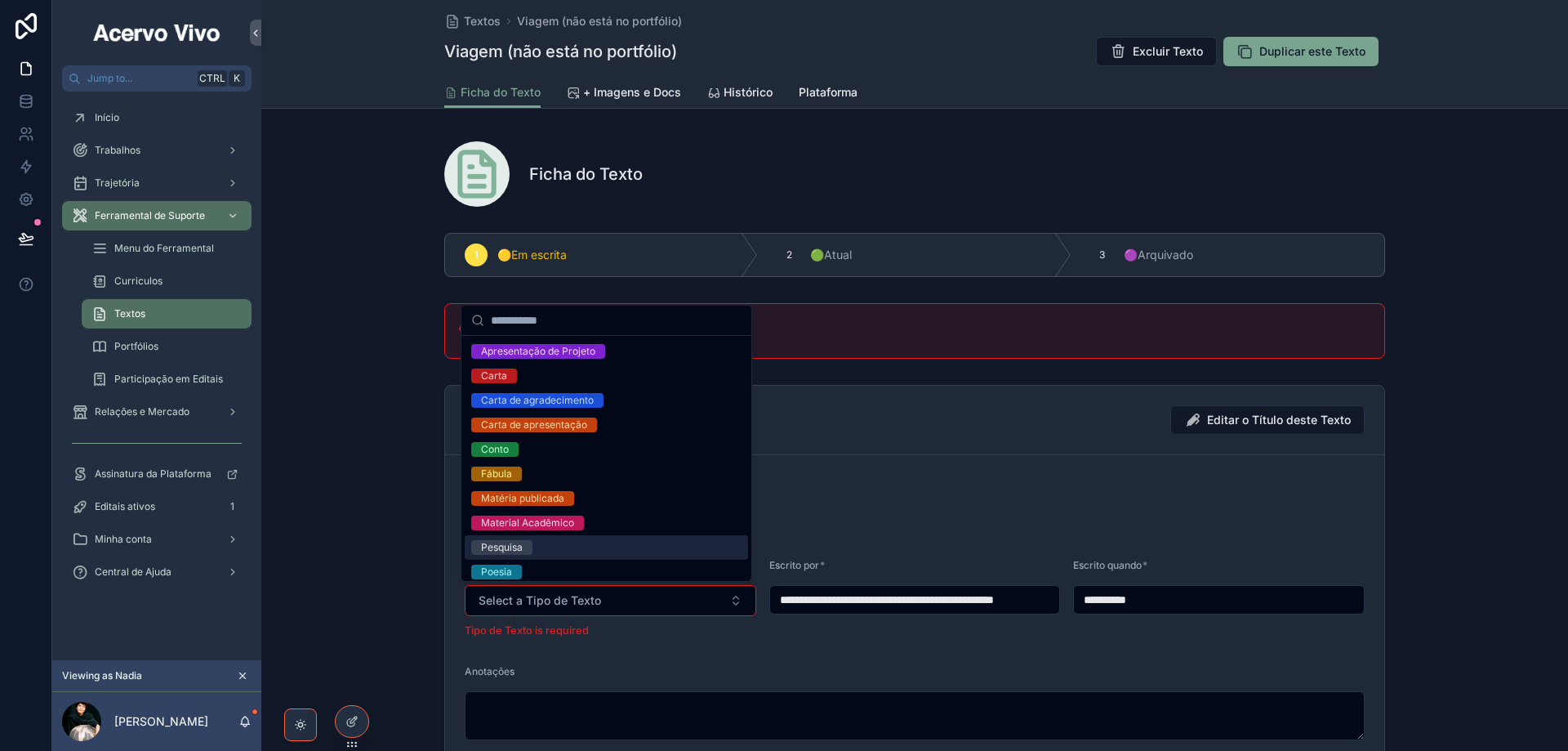
click at [541, 556] on div "Pesquisa" at bounding box center [606, 547] width 283 height 25
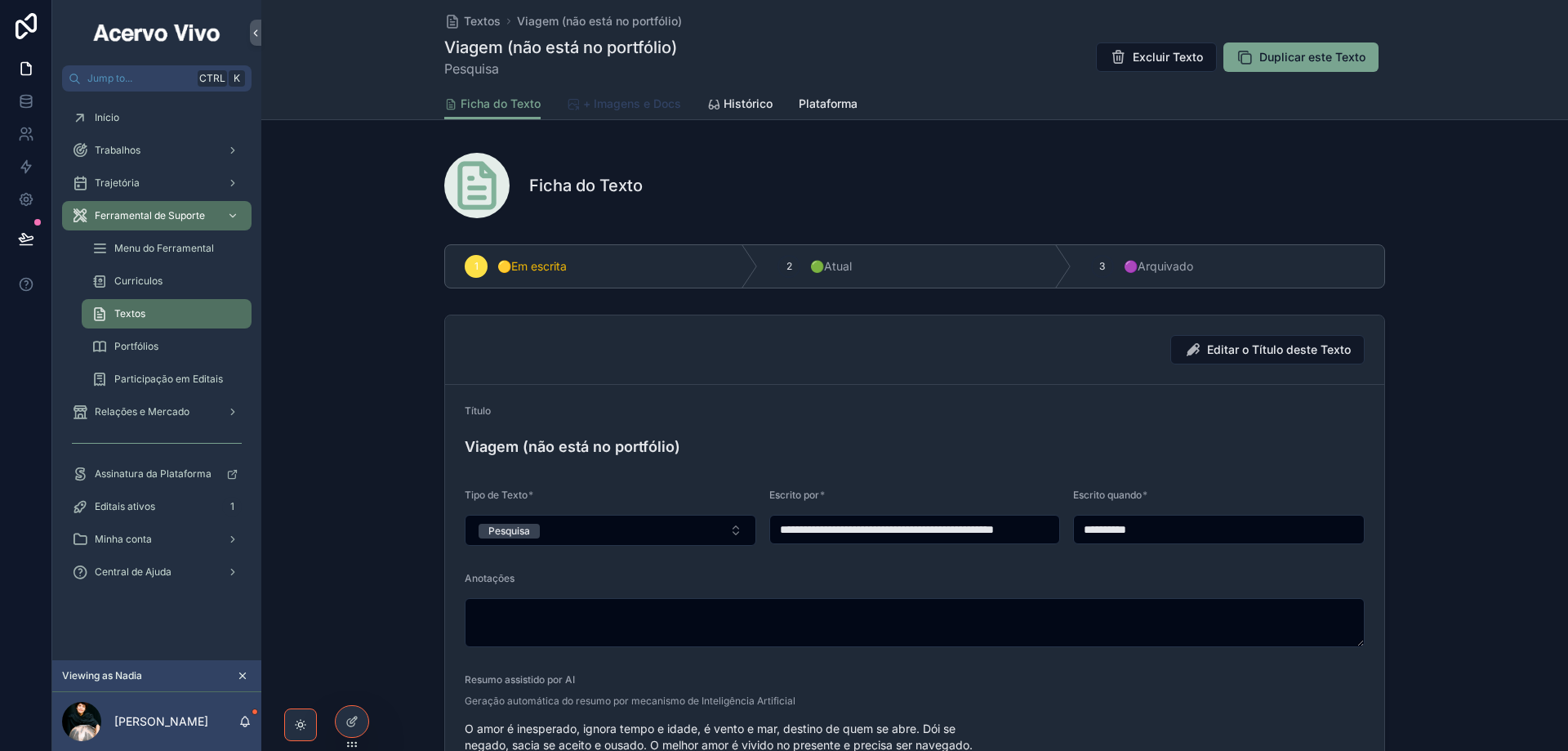
drag, startPoint x: 614, startPoint y: 107, endPoint x: 593, endPoint y: 113, distance: 21.8
click at [615, 107] on span "+ Imagens e Docs" at bounding box center [632, 104] width 98 height 16
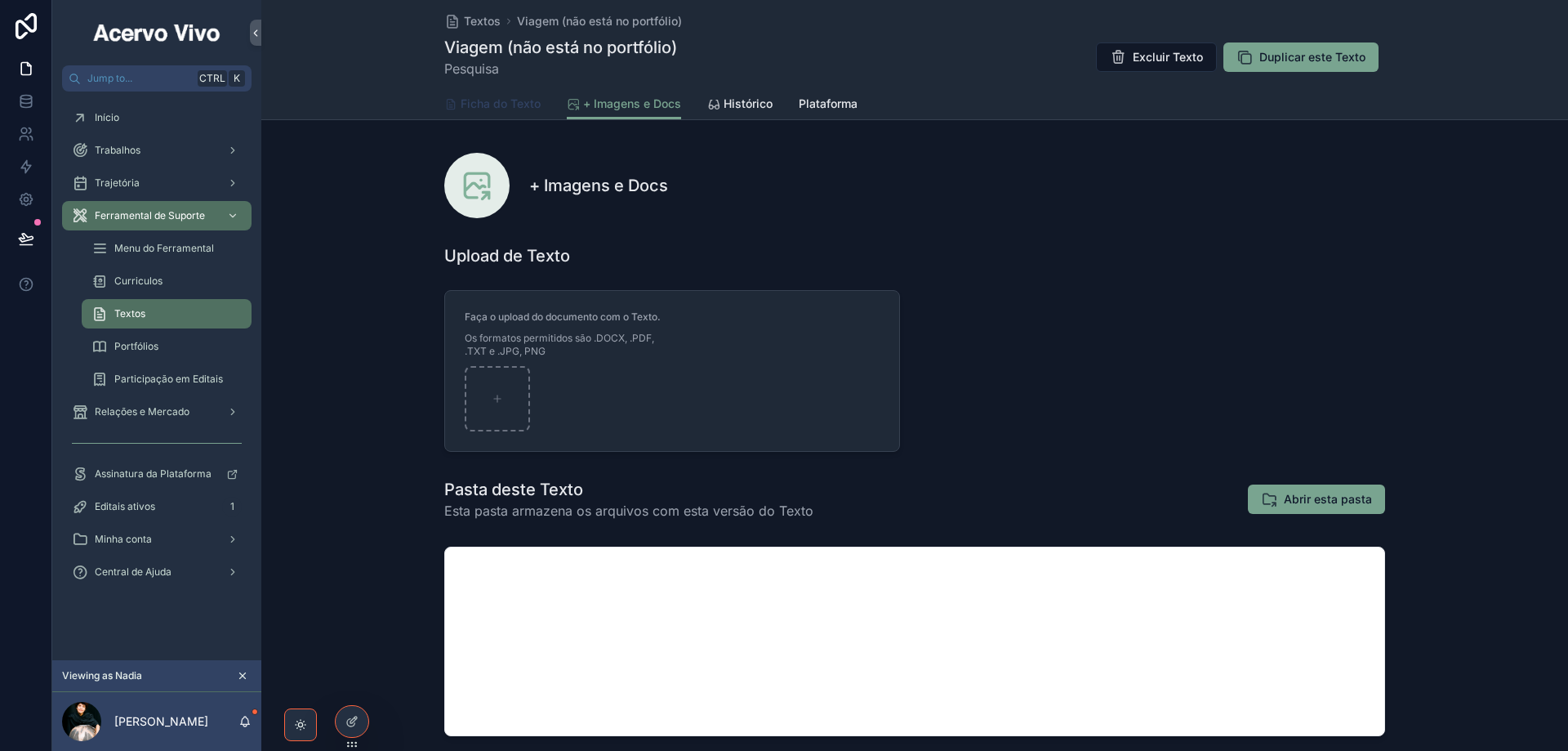
click at [478, 101] on span "Ficha do Texto" at bounding box center [500, 104] width 80 height 16
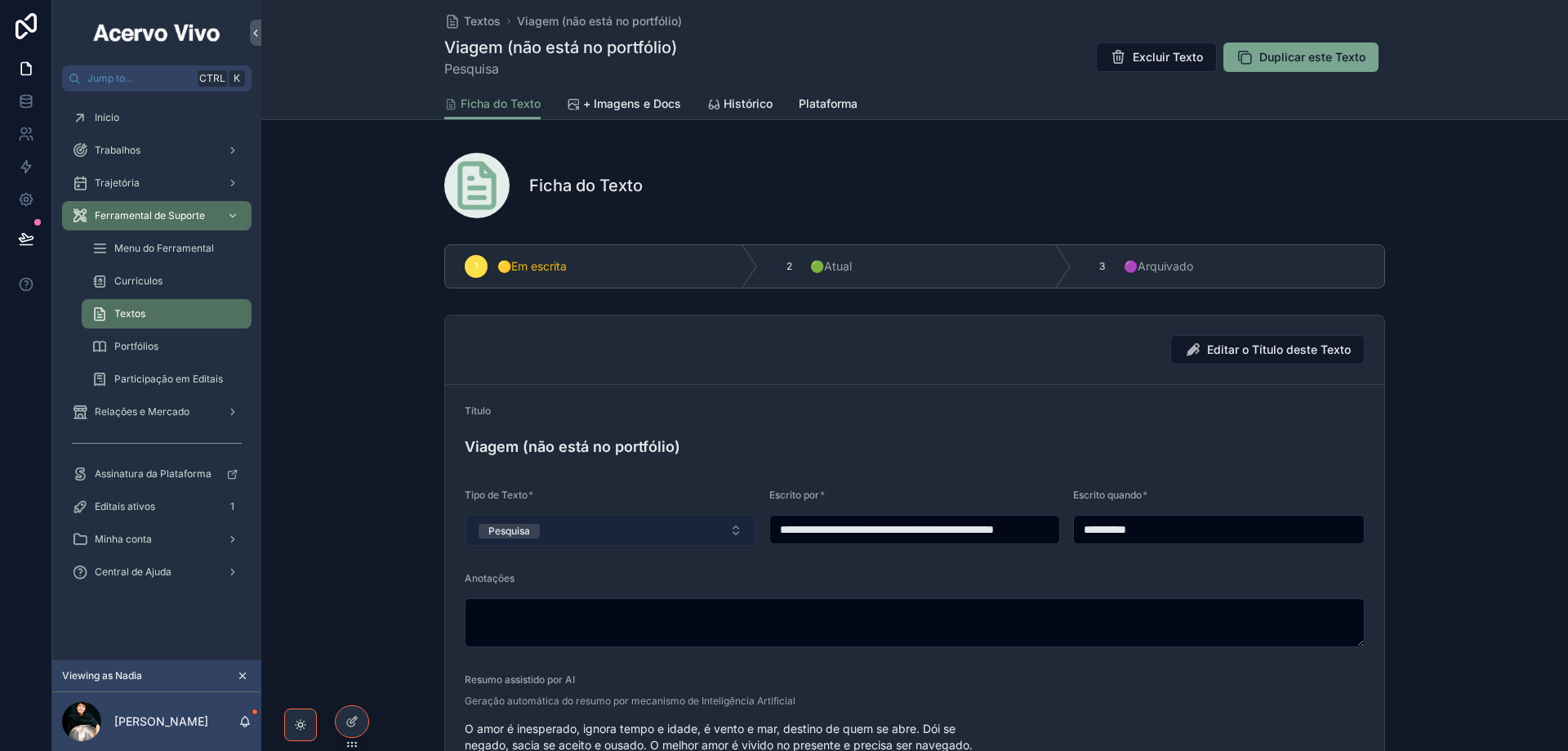
click at [667, 528] on button "Pesquisa" at bounding box center [611, 530] width 292 height 31
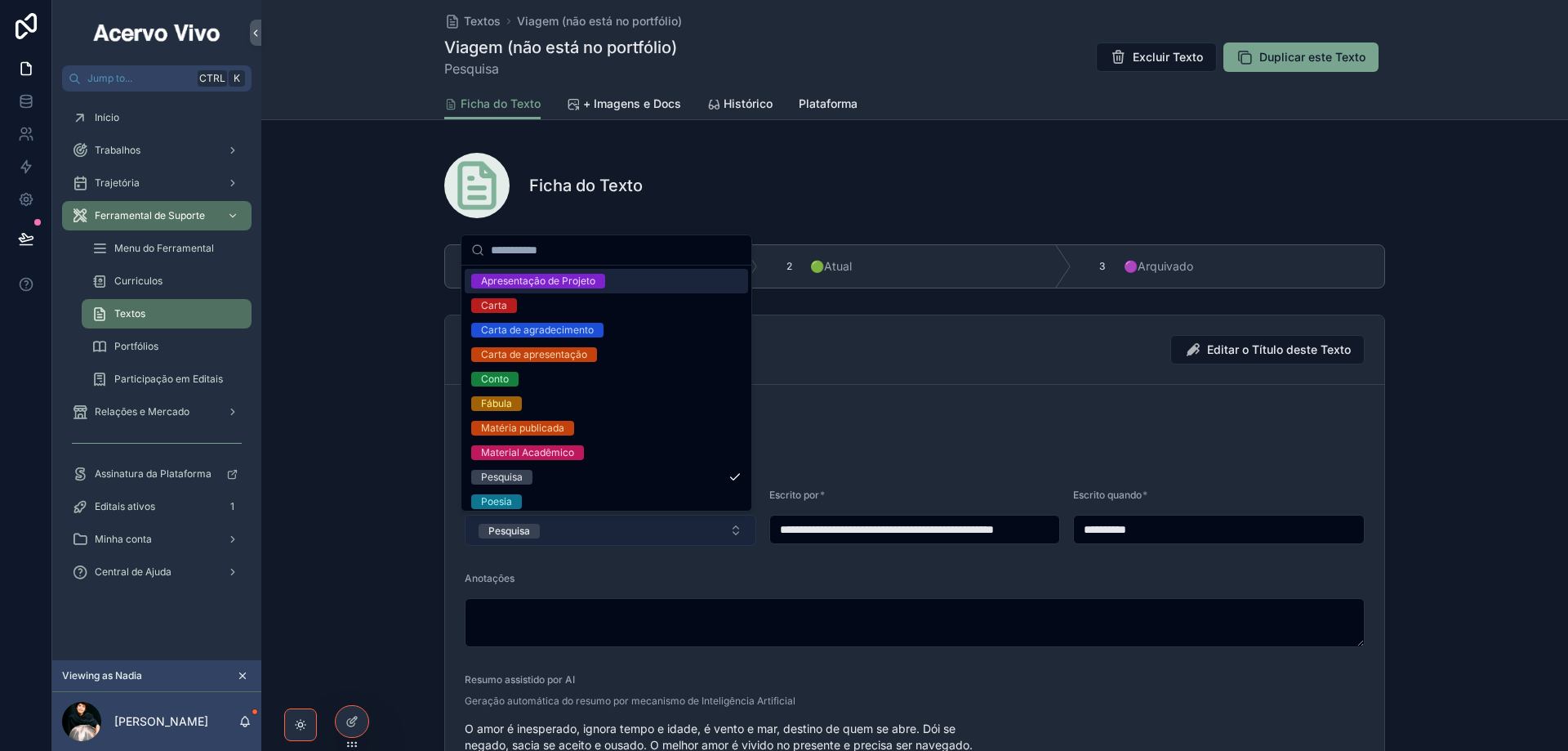
click at [667, 528] on button "Pesquisa" at bounding box center [611, 530] width 292 height 31
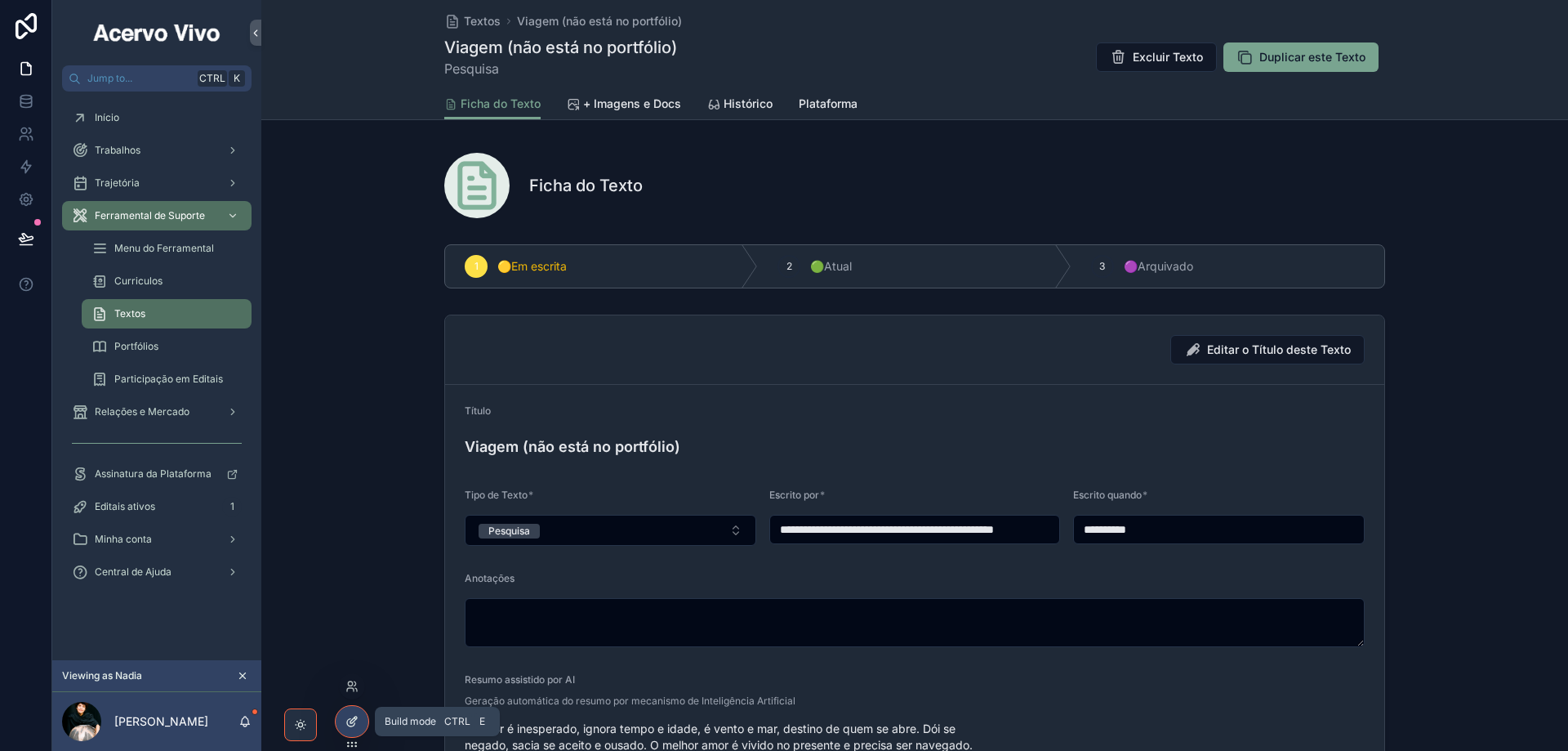
click at [344, 722] on div at bounding box center [352, 721] width 33 height 31
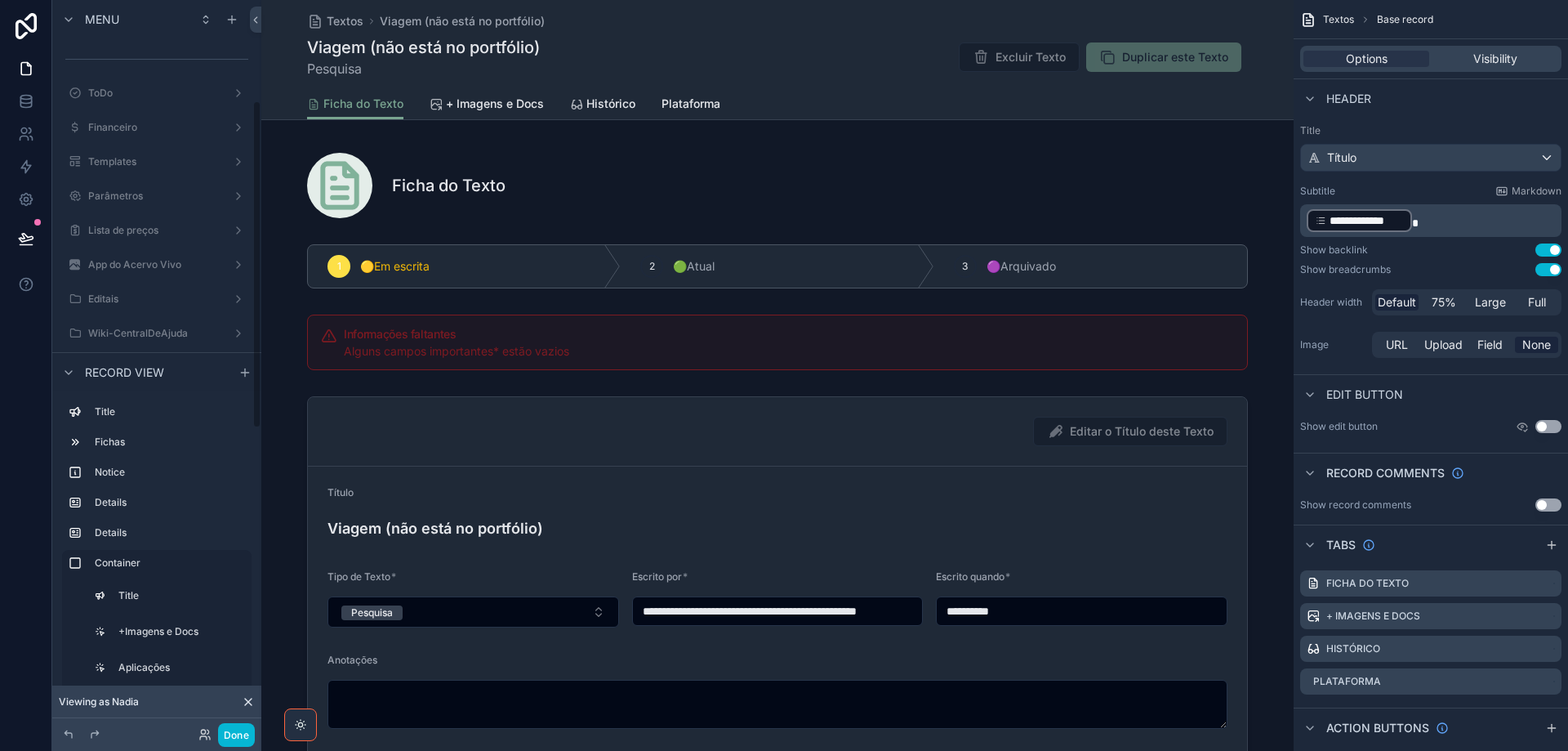
scroll to position [224, 0]
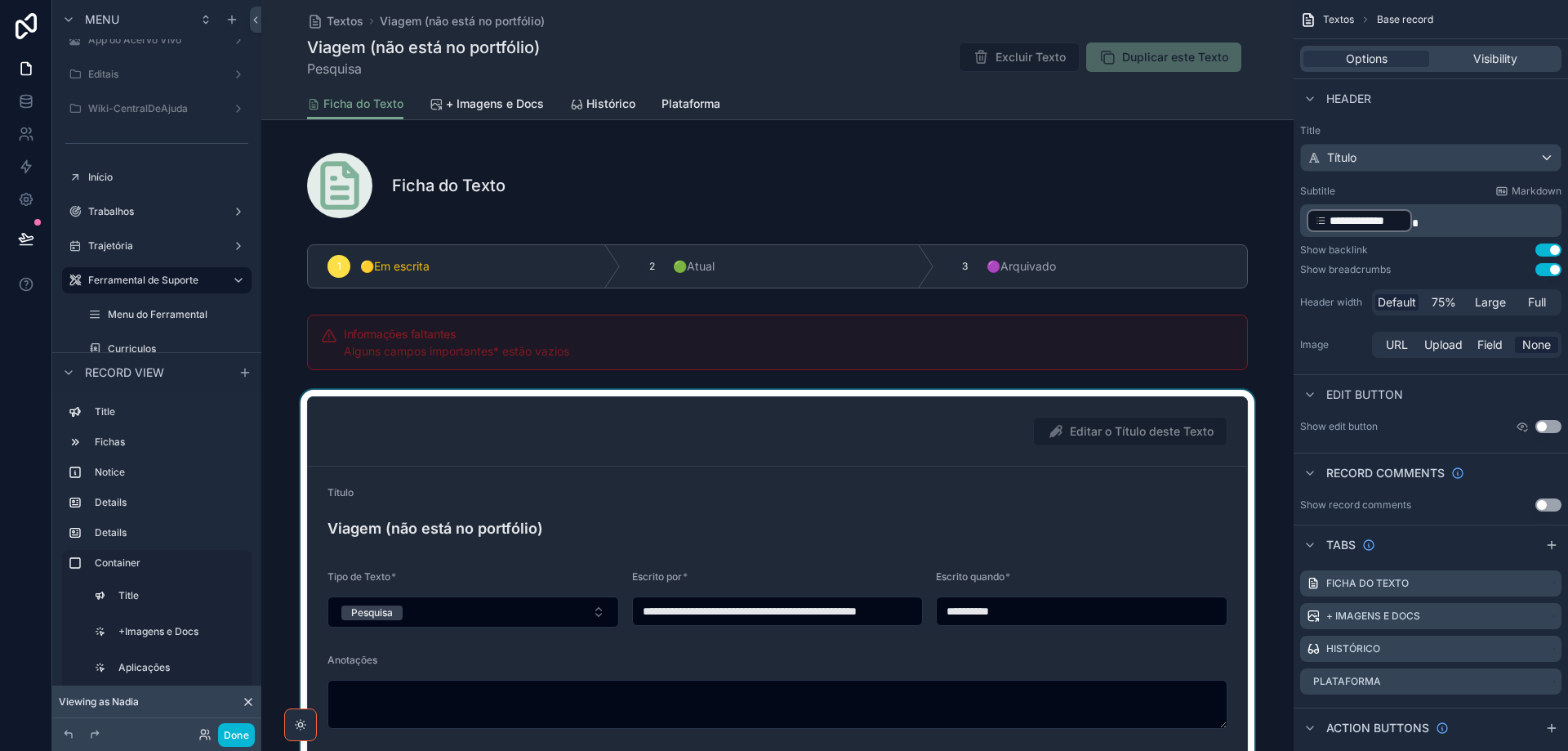
click at [414, 569] on div "scrollable content" at bounding box center [778, 628] width 1033 height 477
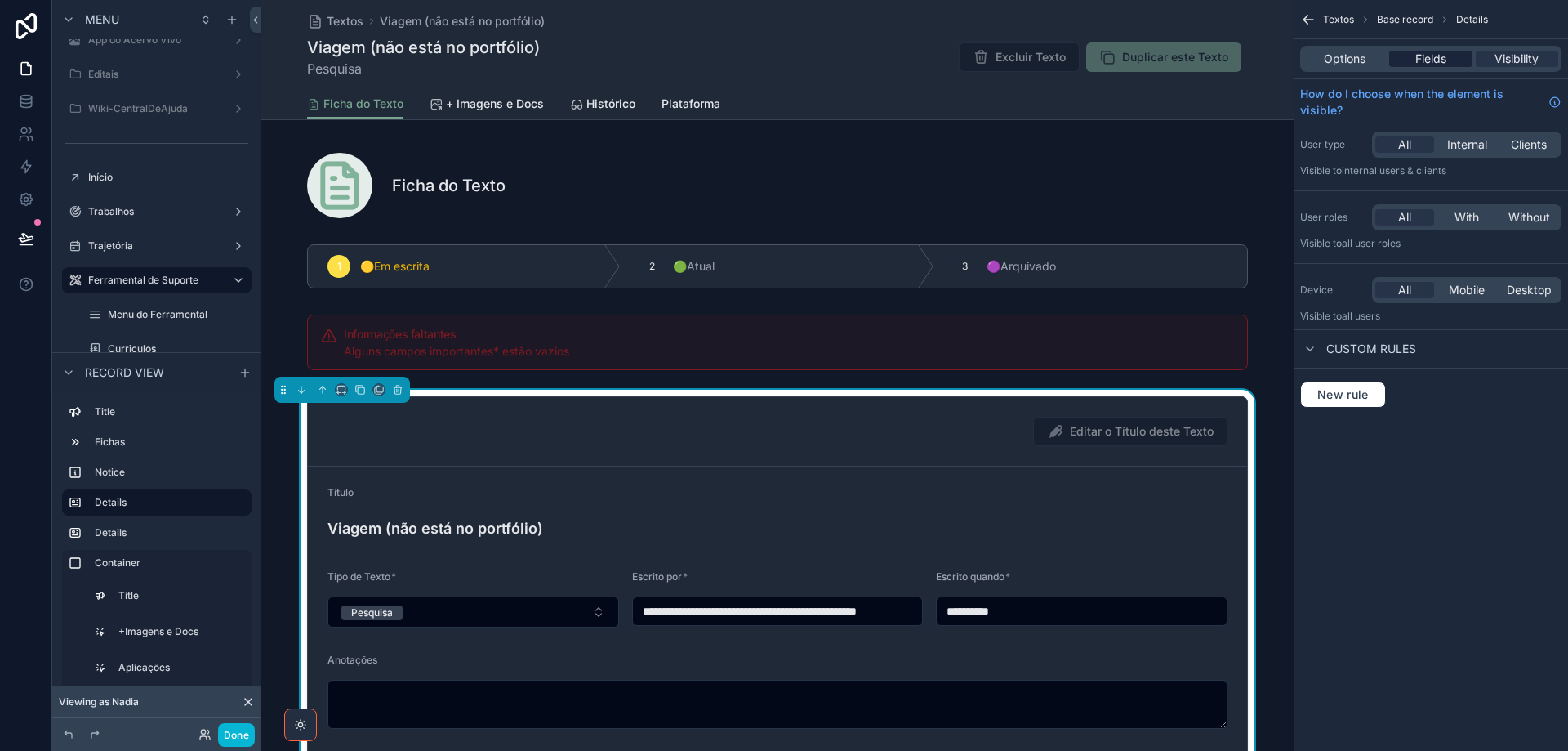
click at [1425, 59] on span "Fields" at bounding box center [1431, 58] width 31 height 16
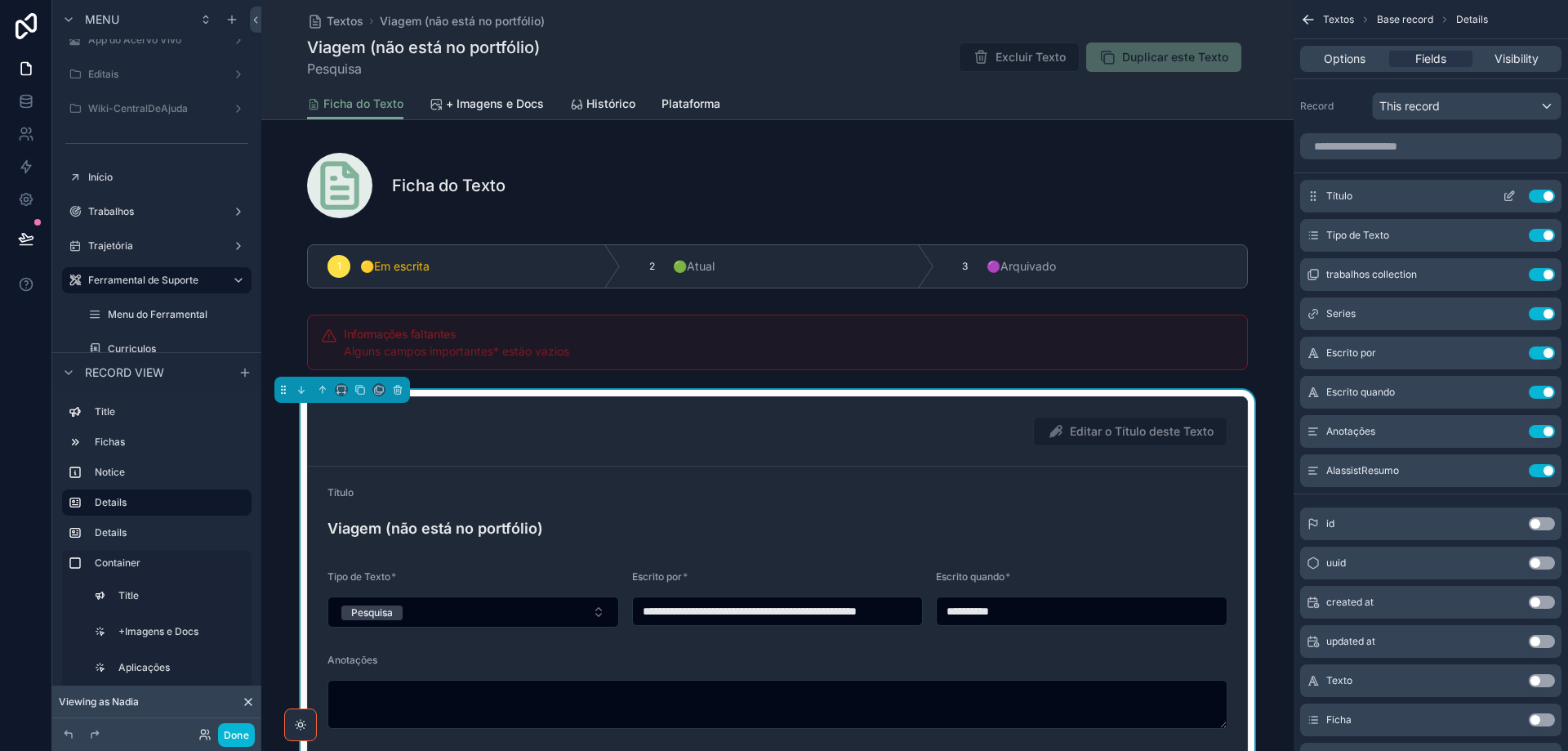
click at [1505, 196] on icon "scrollable content" at bounding box center [1509, 197] width 8 height 8
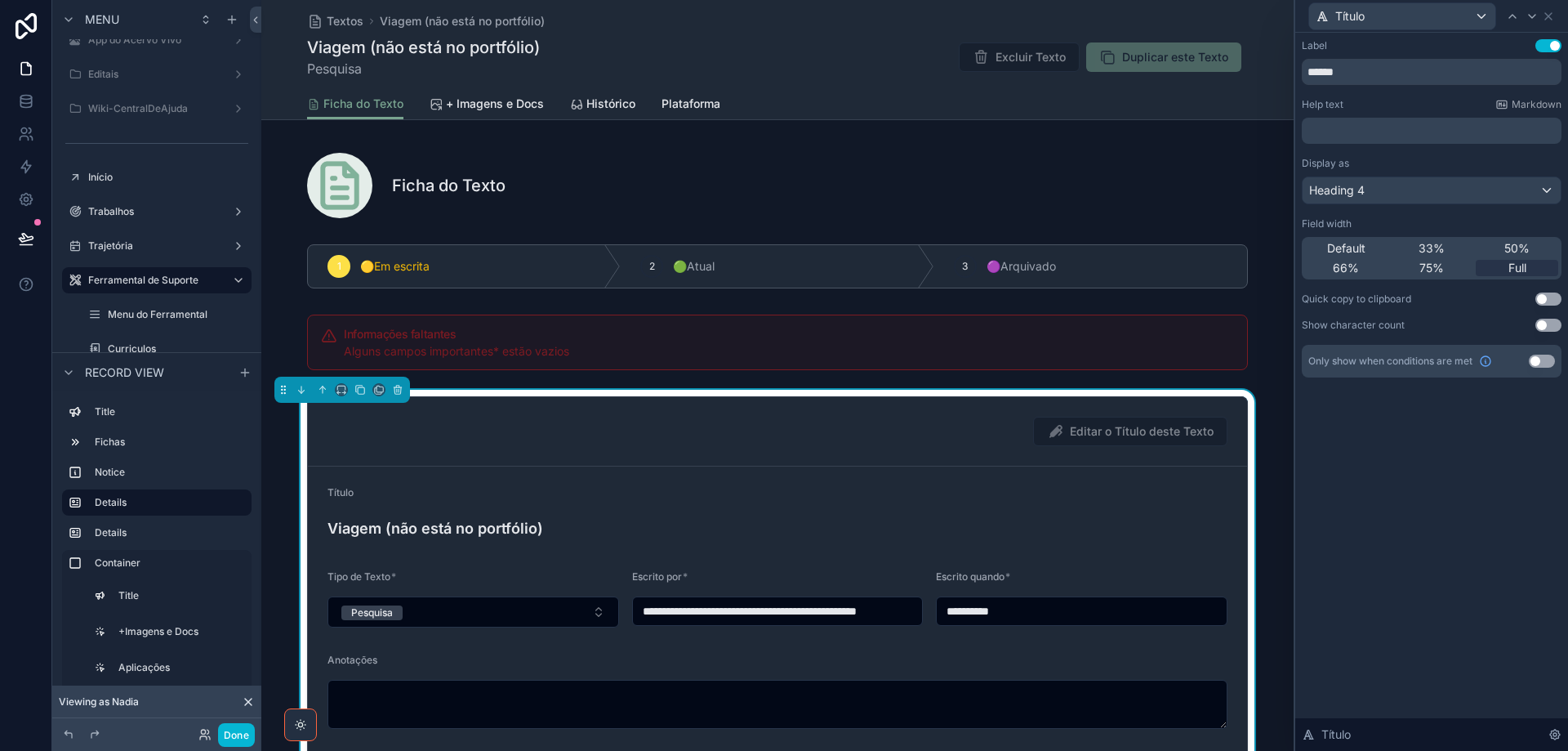
click at [1345, 128] on p "﻿" at bounding box center [1434, 130] width 250 height 16
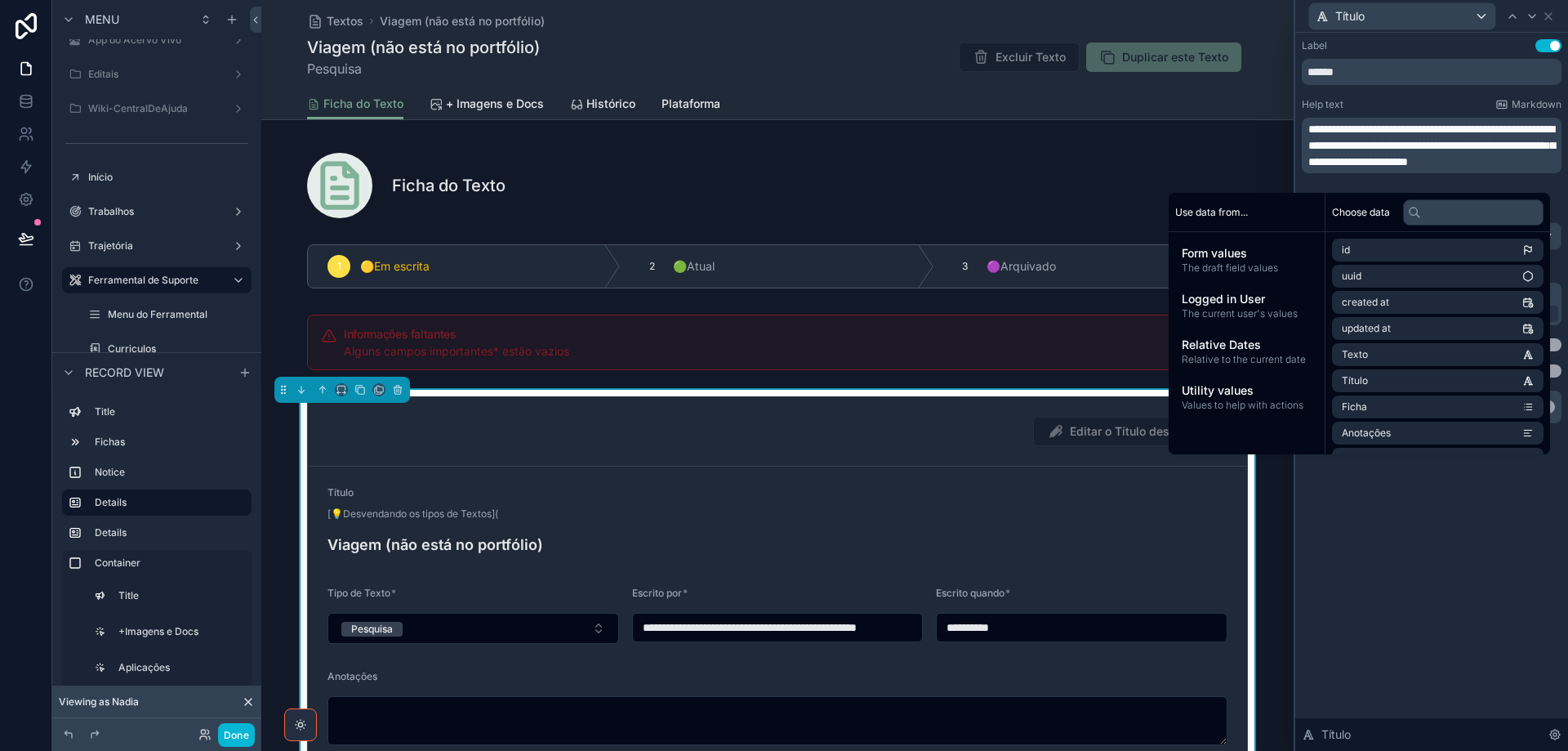
scroll to position [0, 0]
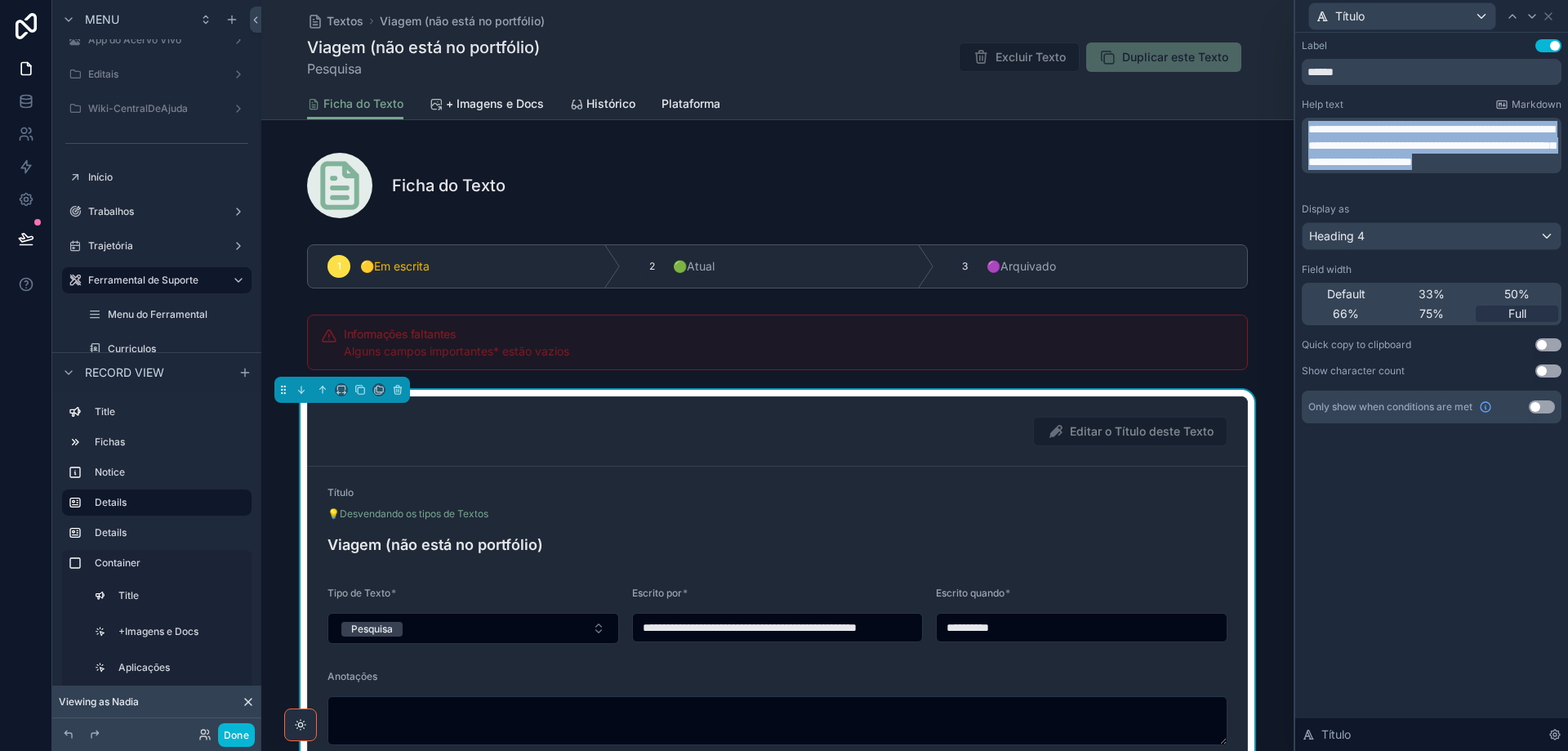
drag, startPoint x: 1503, startPoint y: 177, endPoint x: 1281, endPoint y: 126, distance: 227.8
click at [1281, 126] on div "**********" at bounding box center [784, 375] width 1568 height 751
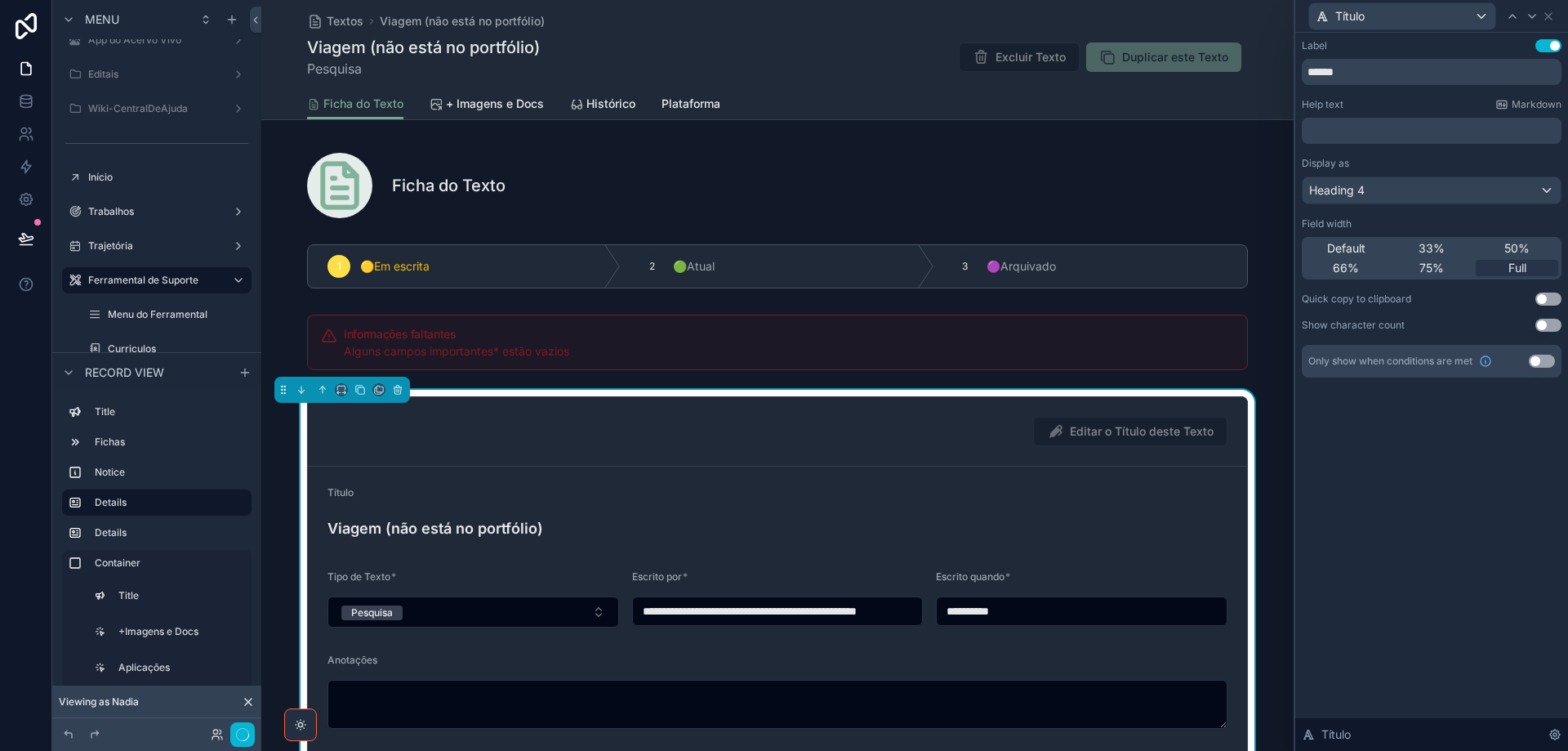
click at [1549, 9] on div "Título" at bounding box center [1431, 15] width 259 height 32
click at [1548, 15] on icon at bounding box center [1548, 15] width 13 height 13
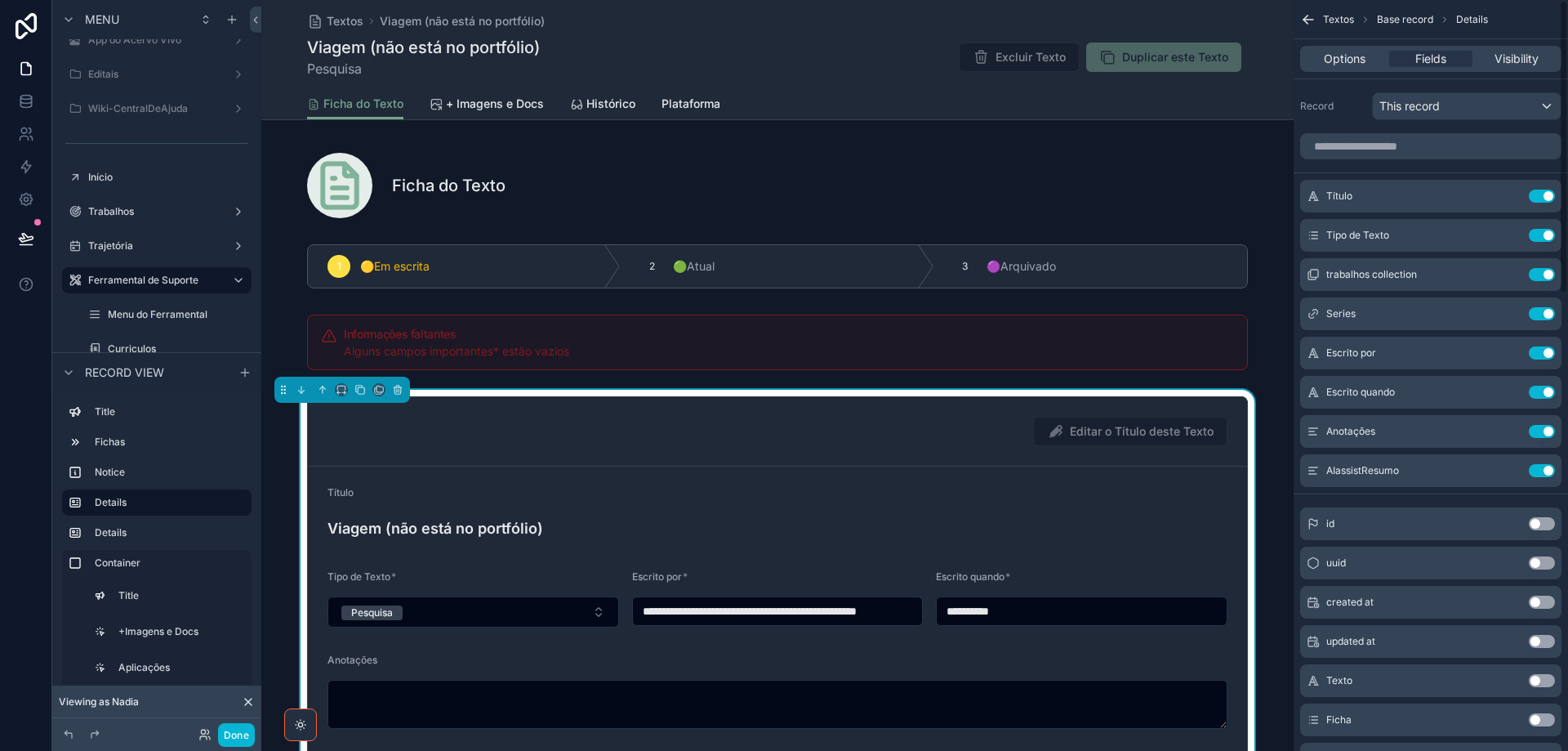
click at [831, 452] on div "Editar o Título deste Texto" at bounding box center [778, 432] width 939 height 69
click at [1330, 61] on span "Options" at bounding box center [1344, 58] width 42 height 16
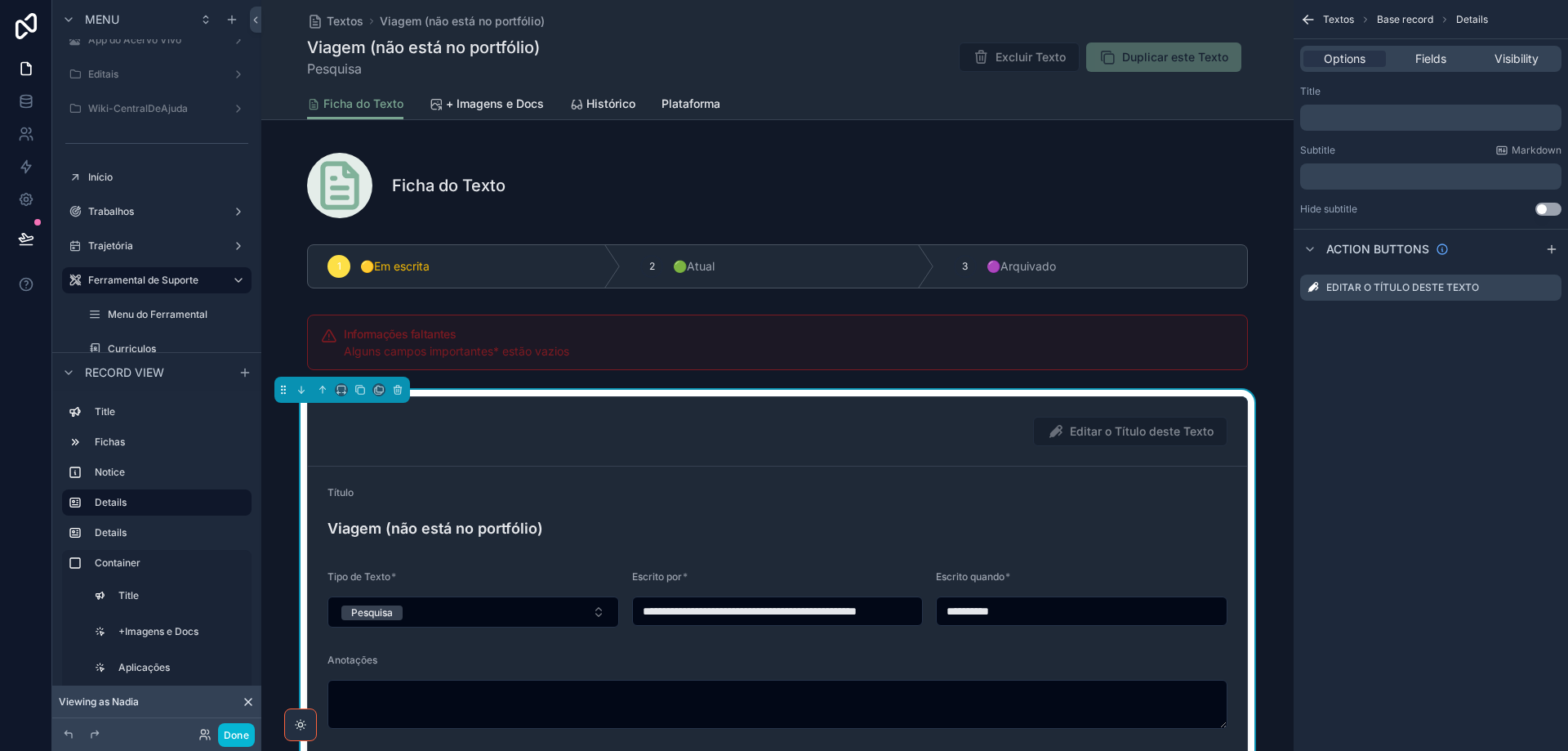
click at [1354, 176] on p "﻿" at bounding box center [1433, 176] width 252 height 13
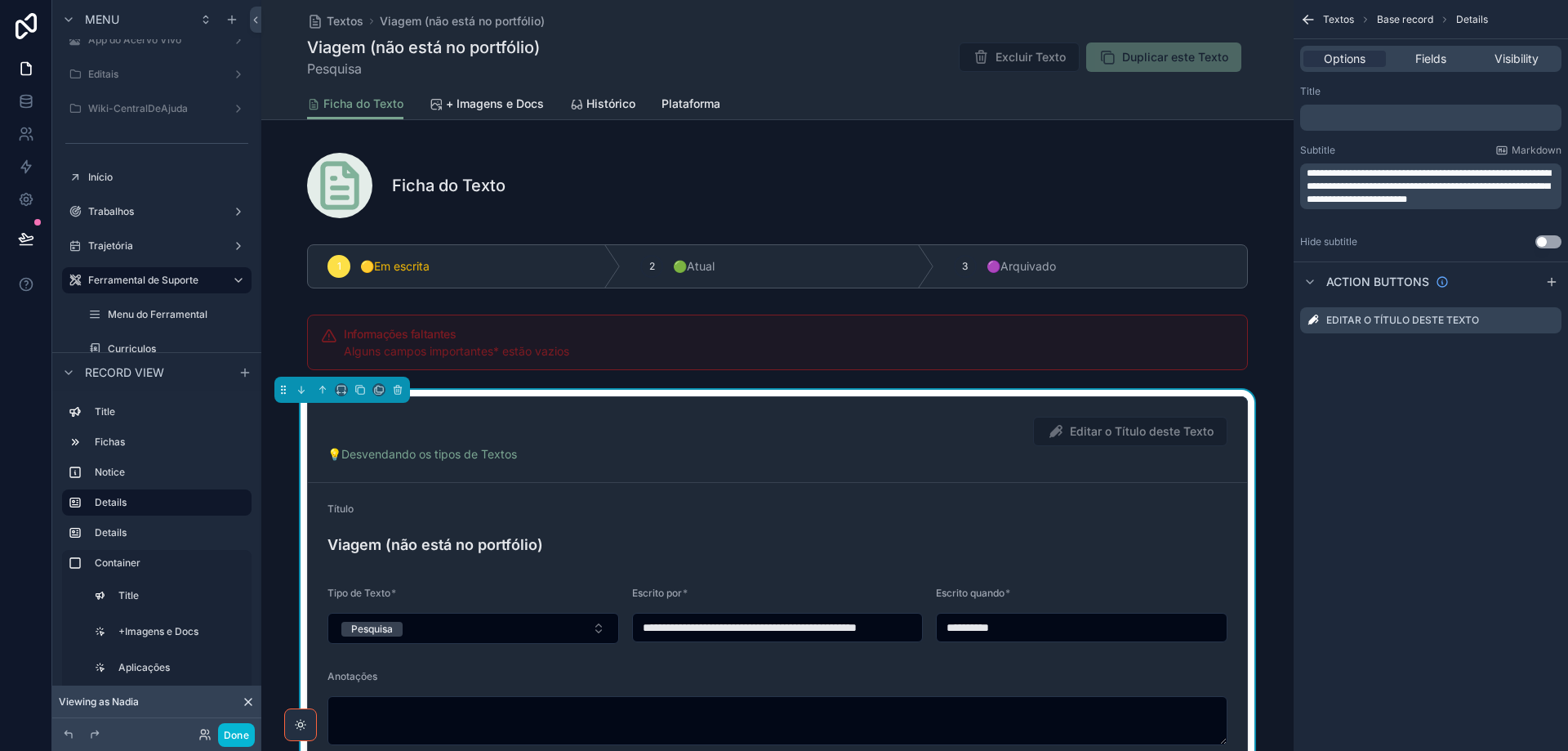
click at [1350, 117] on p "﻿" at bounding box center [1433, 117] width 252 height 13
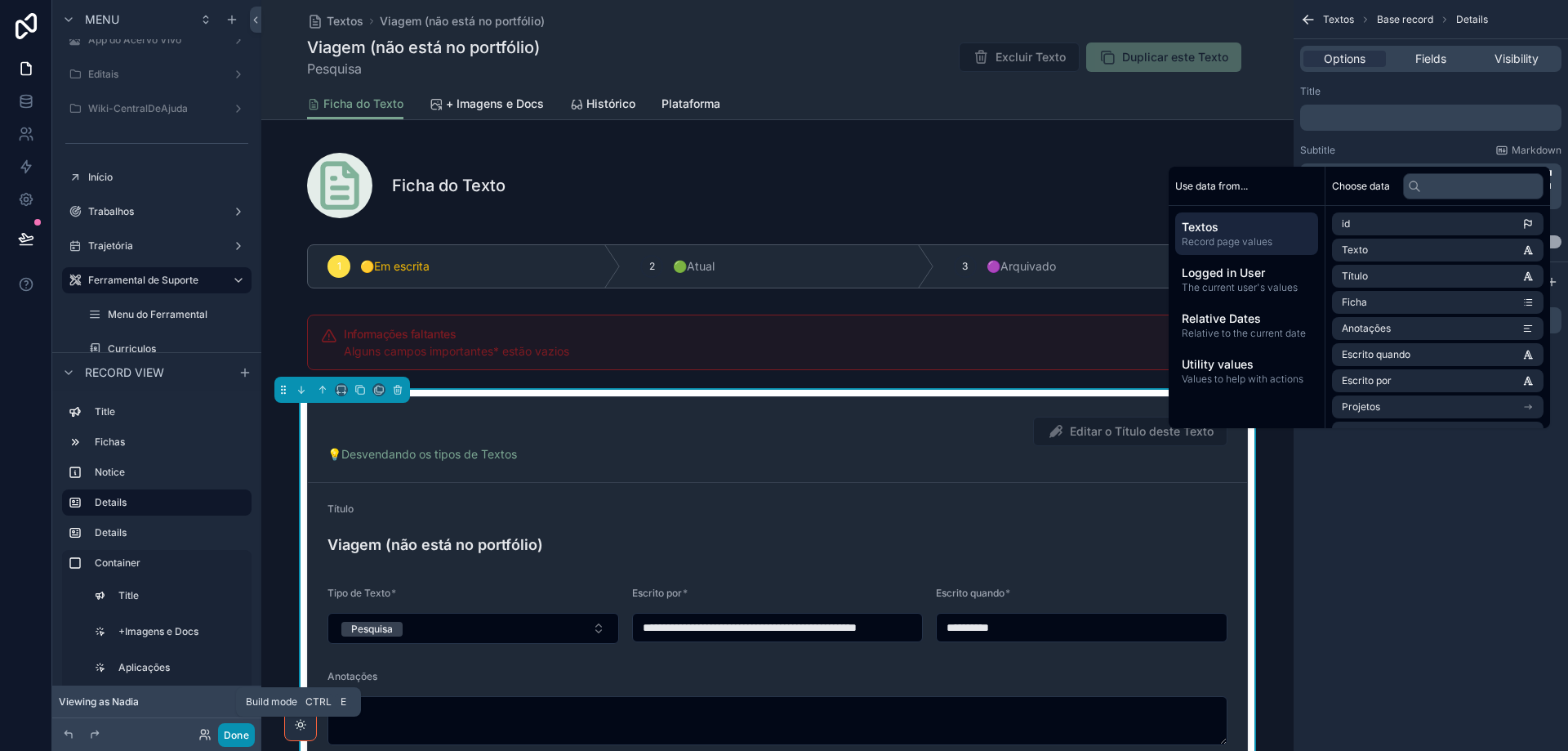
click at [244, 732] on button "Done" at bounding box center [236, 735] width 37 height 24
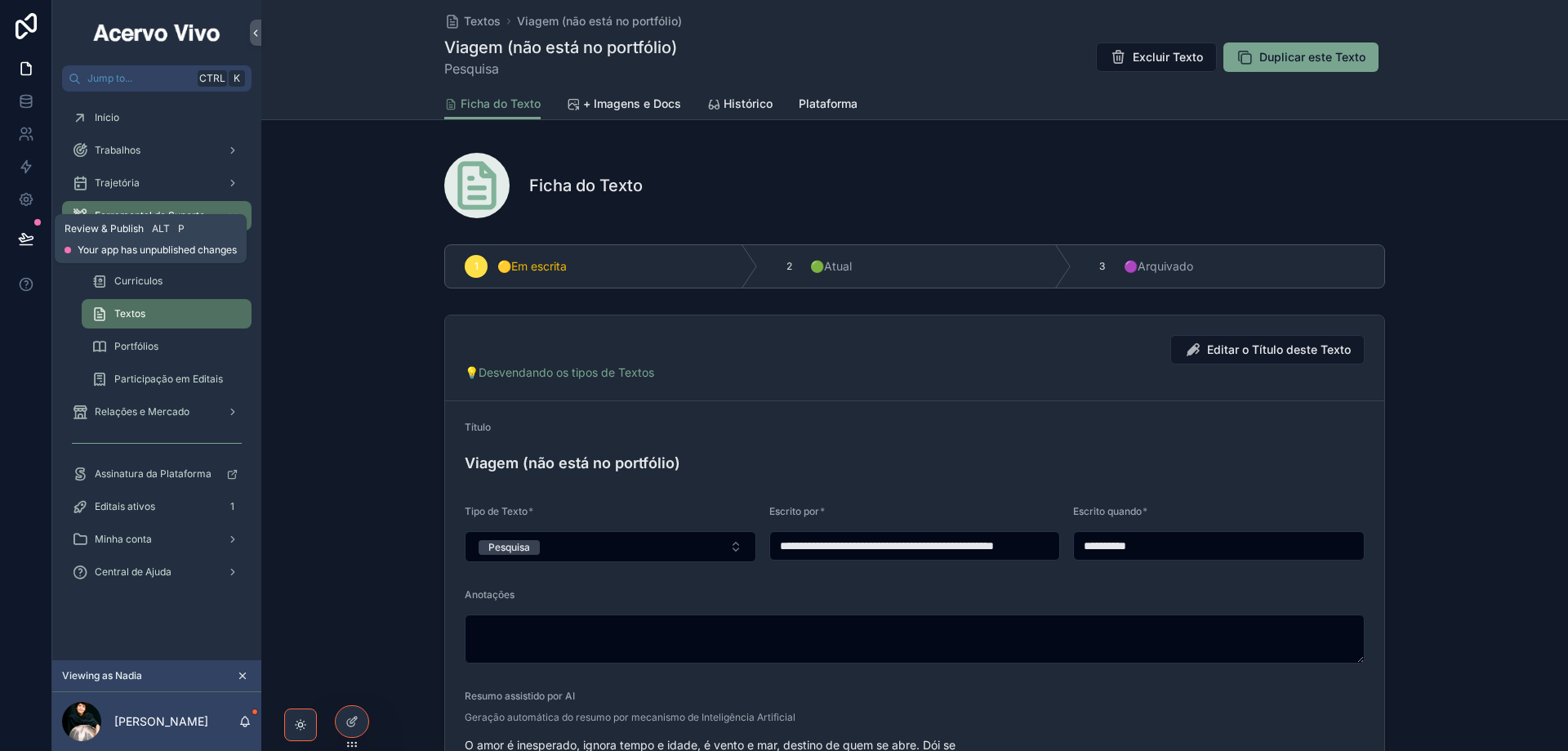
click at [30, 237] on icon at bounding box center [26, 238] width 14 height 9
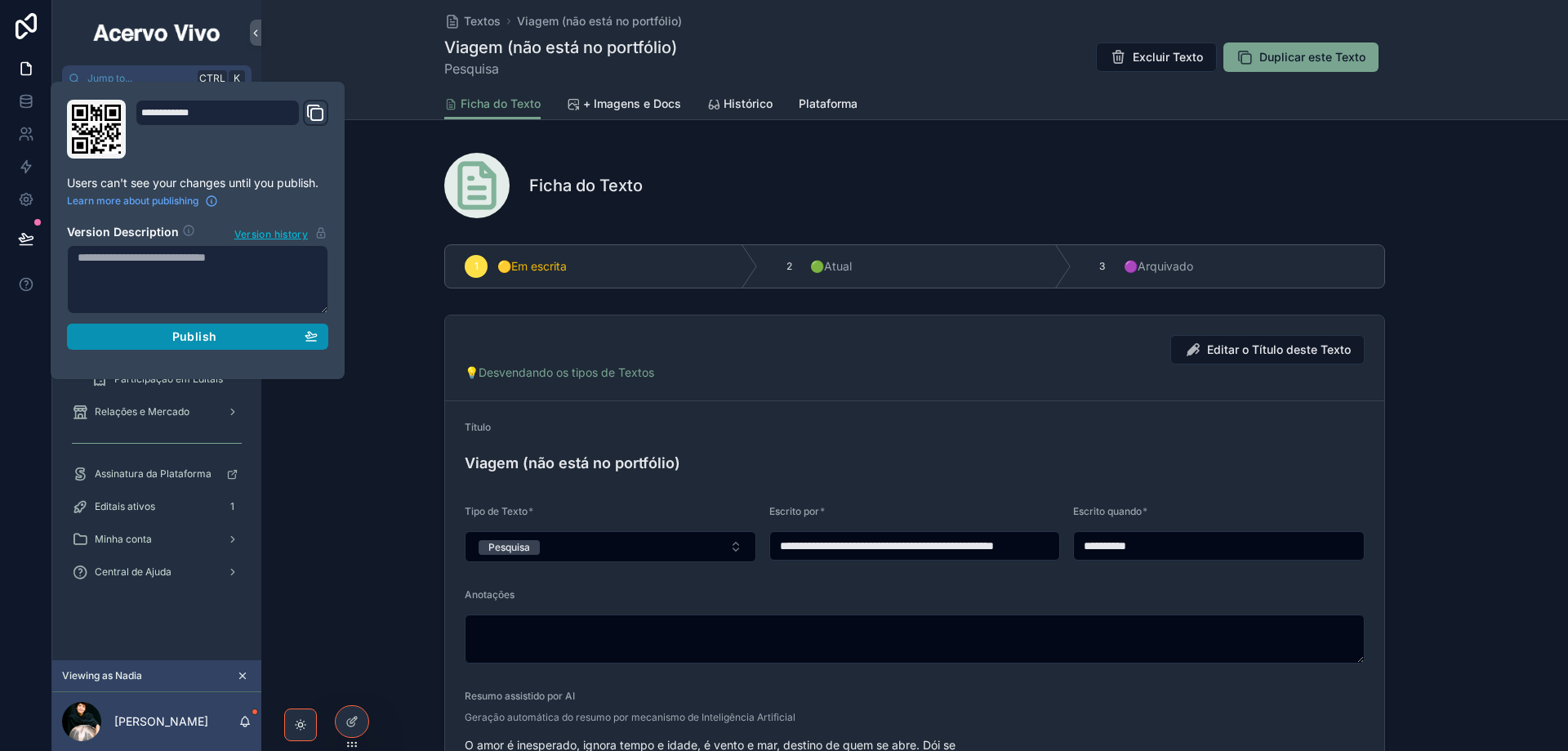
click at [193, 337] on span "Publish" at bounding box center [194, 336] width 45 height 15
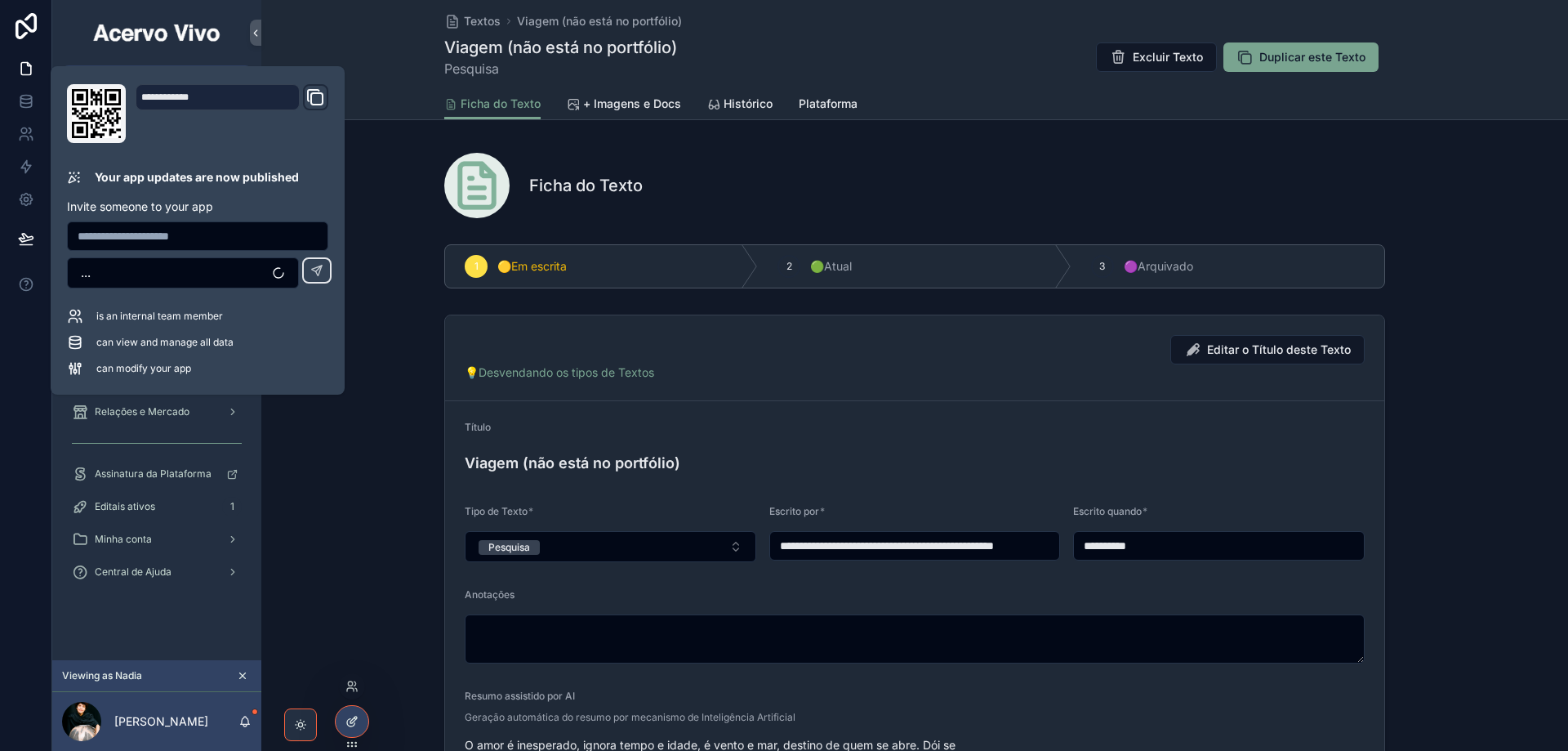
click at [358, 715] on div at bounding box center [352, 721] width 33 height 31
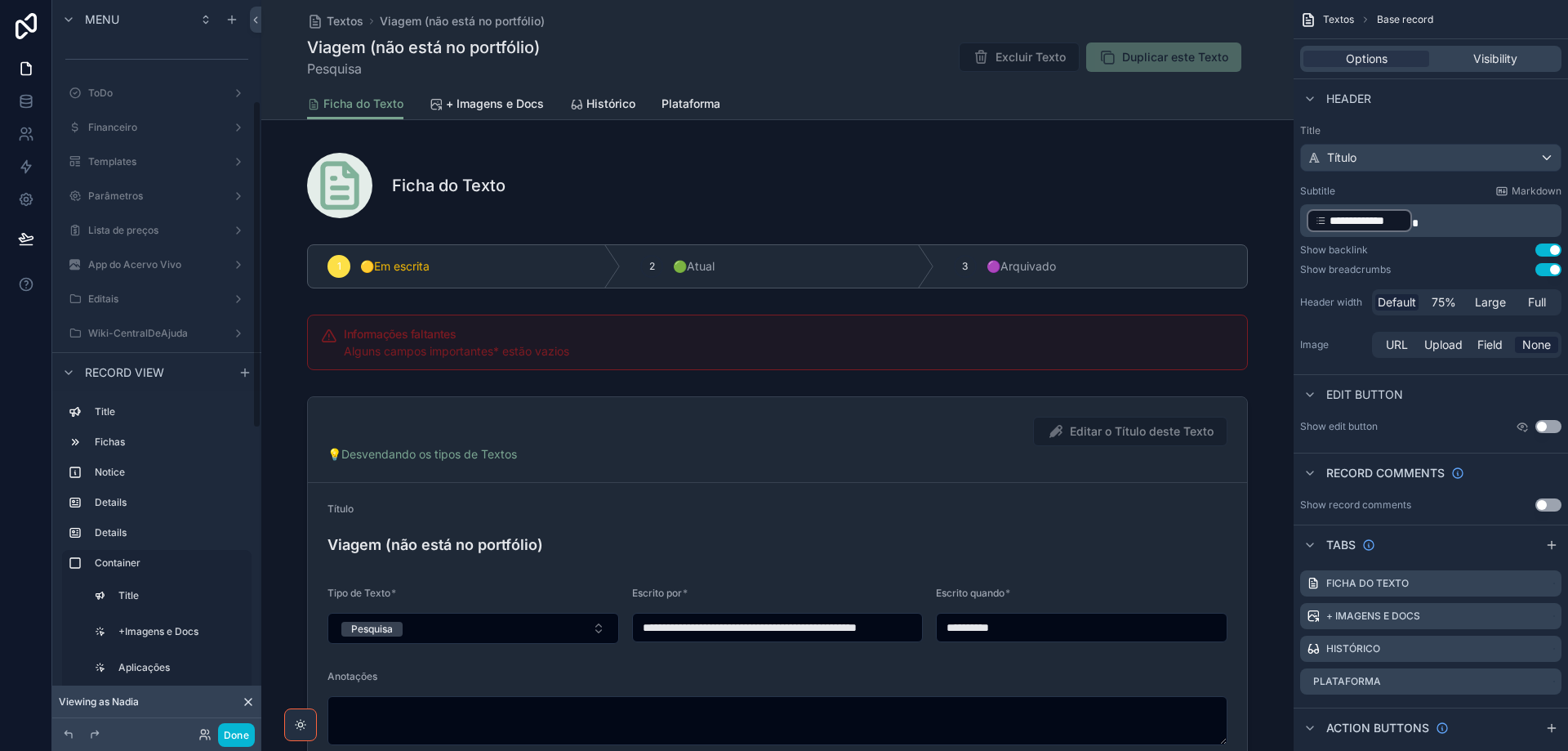
scroll to position [224, 0]
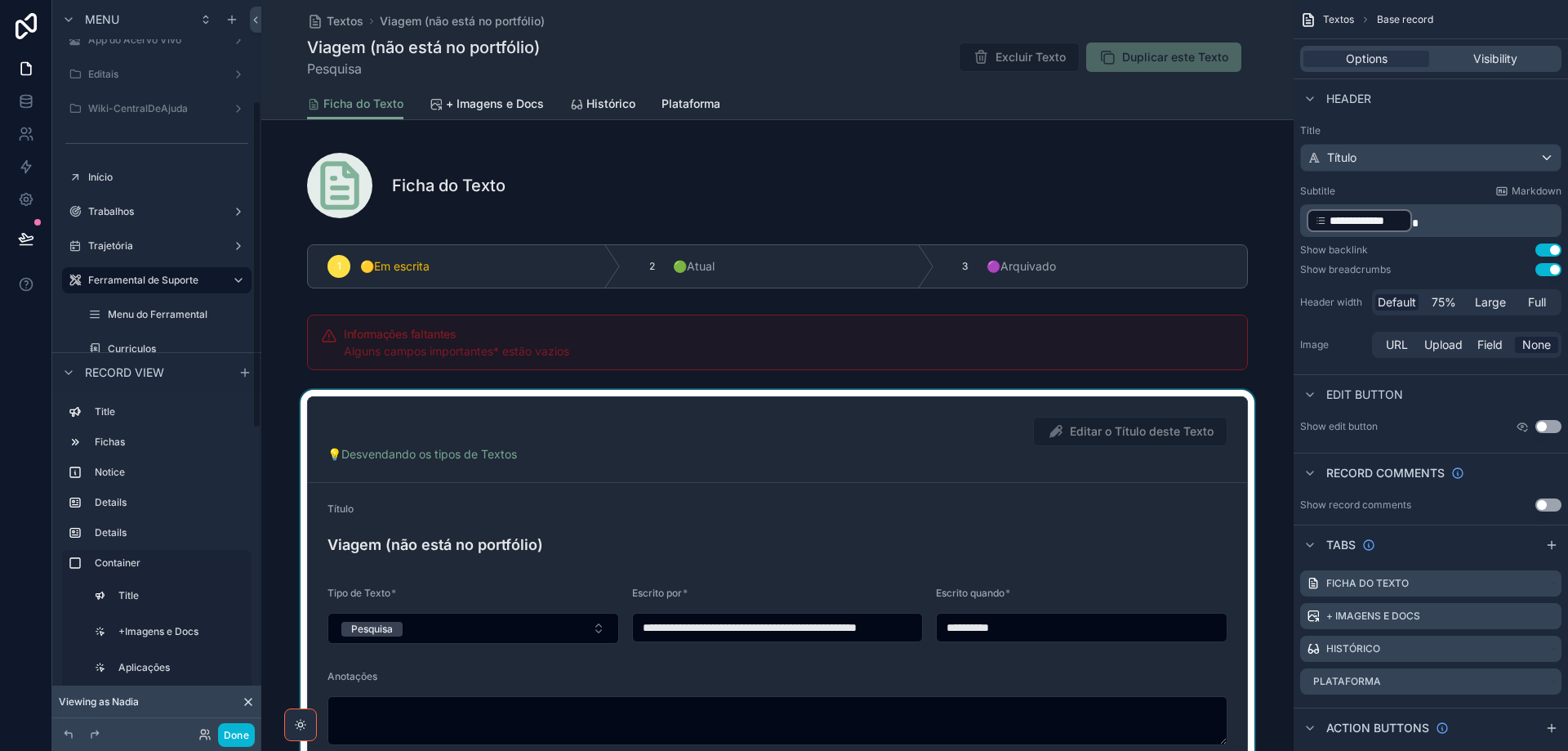
click at [1054, 510] on div "scrollable content" at bounding box center [778, 636] width 1033 height 493
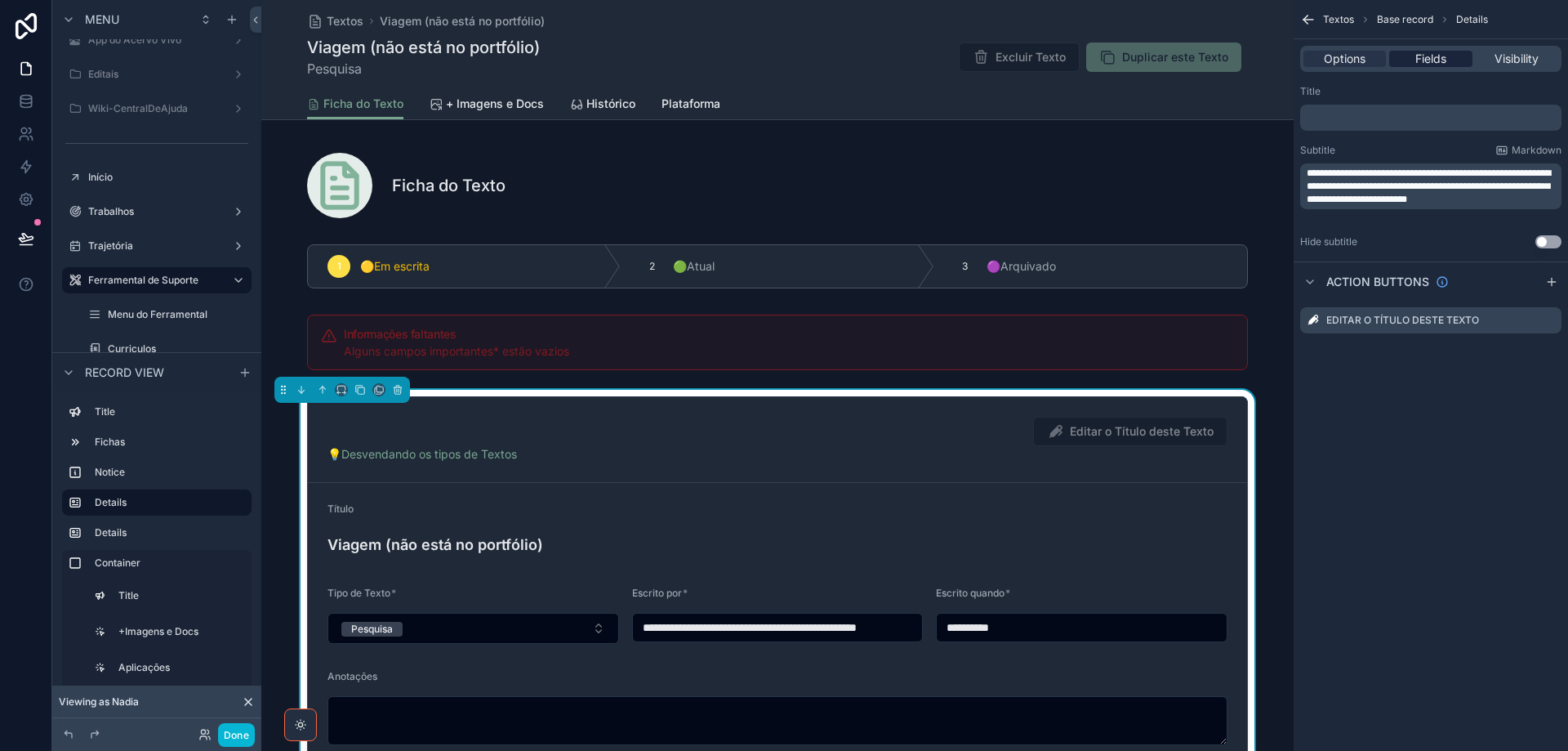
click at [1420, 57] on span "Fields" at bounding box center [1431, 58] width 31 height 16
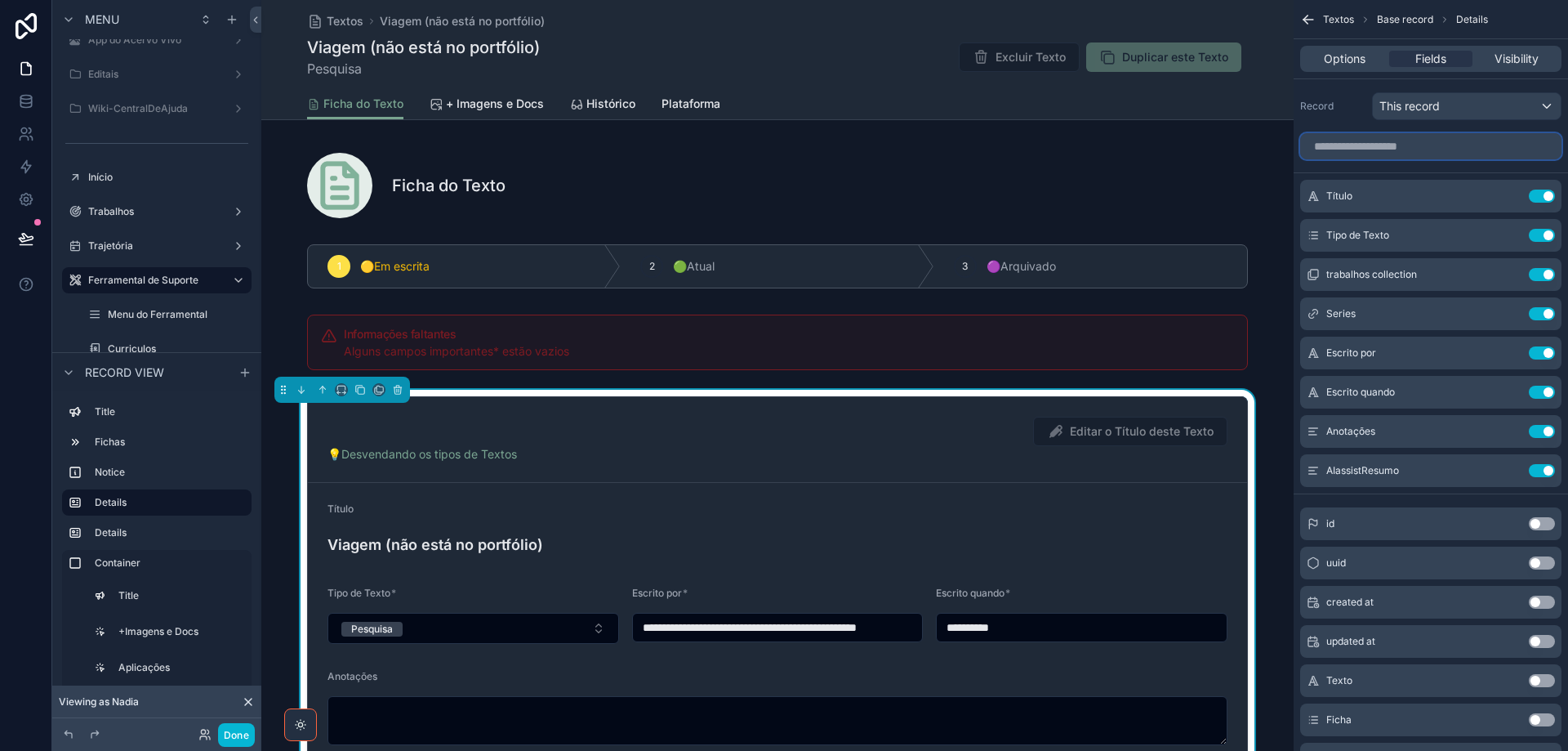
click at [1414, 142] on input "scrollable content" at bounding box center [1431, 146] width 261 height 27
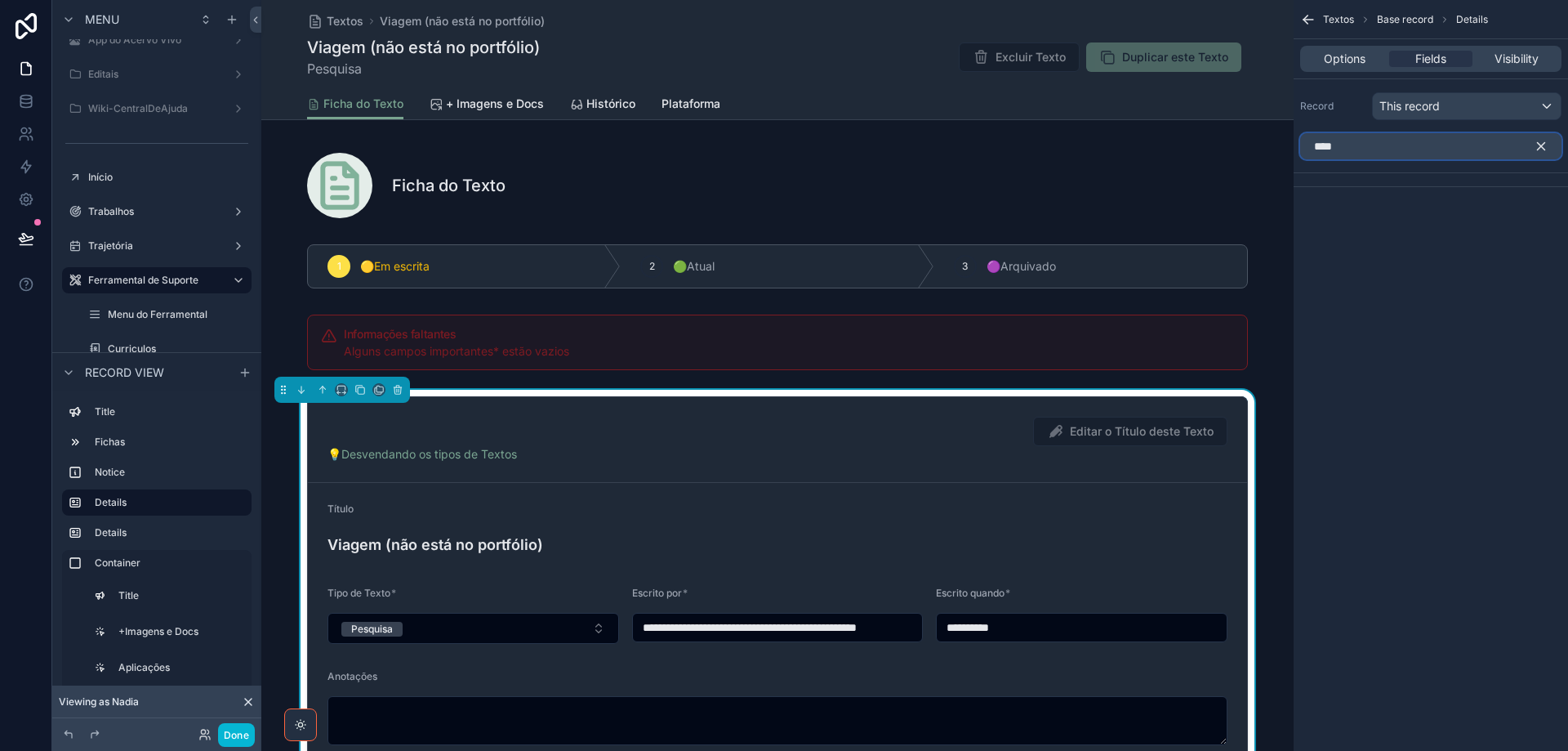
type input "****"
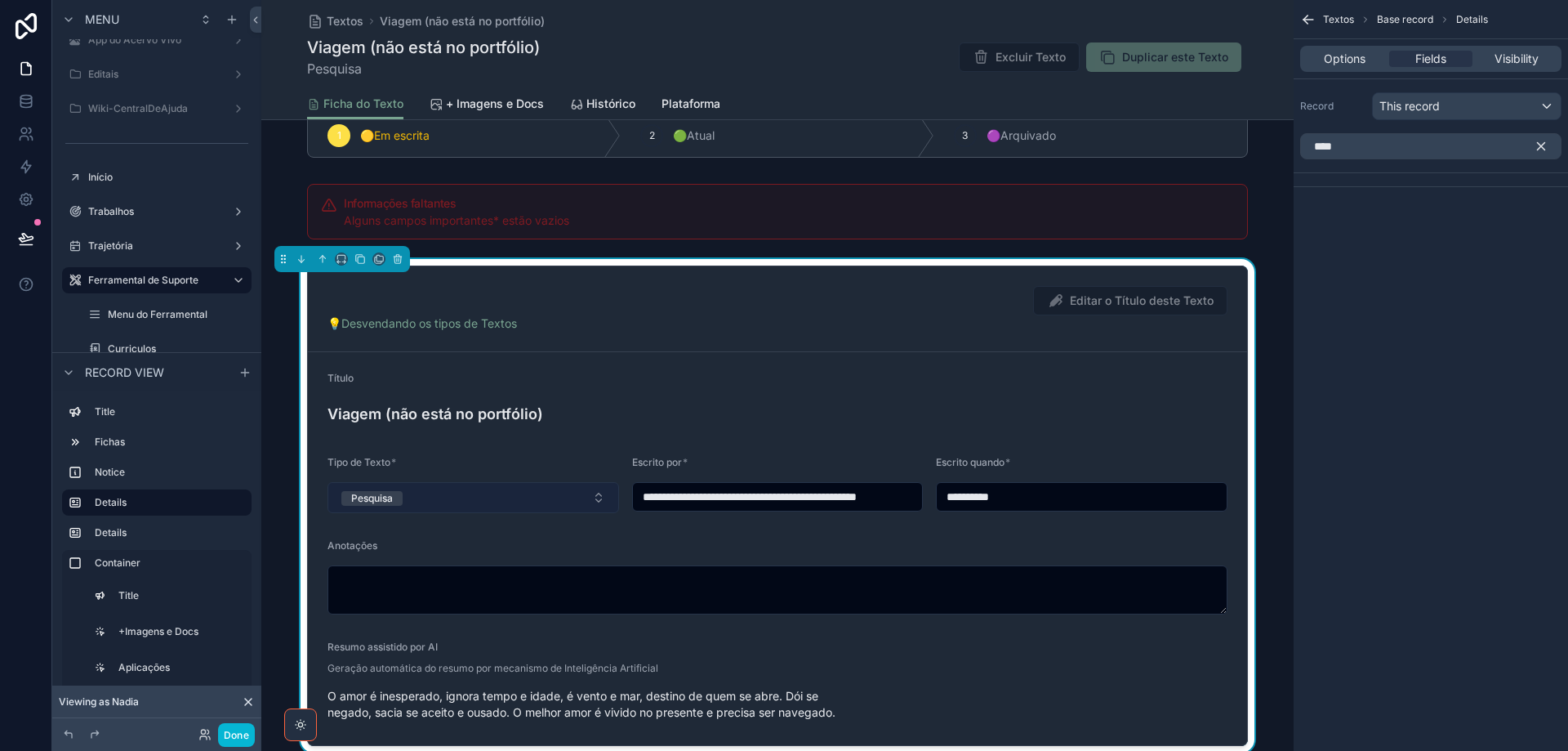
scroll to position [164, 0]
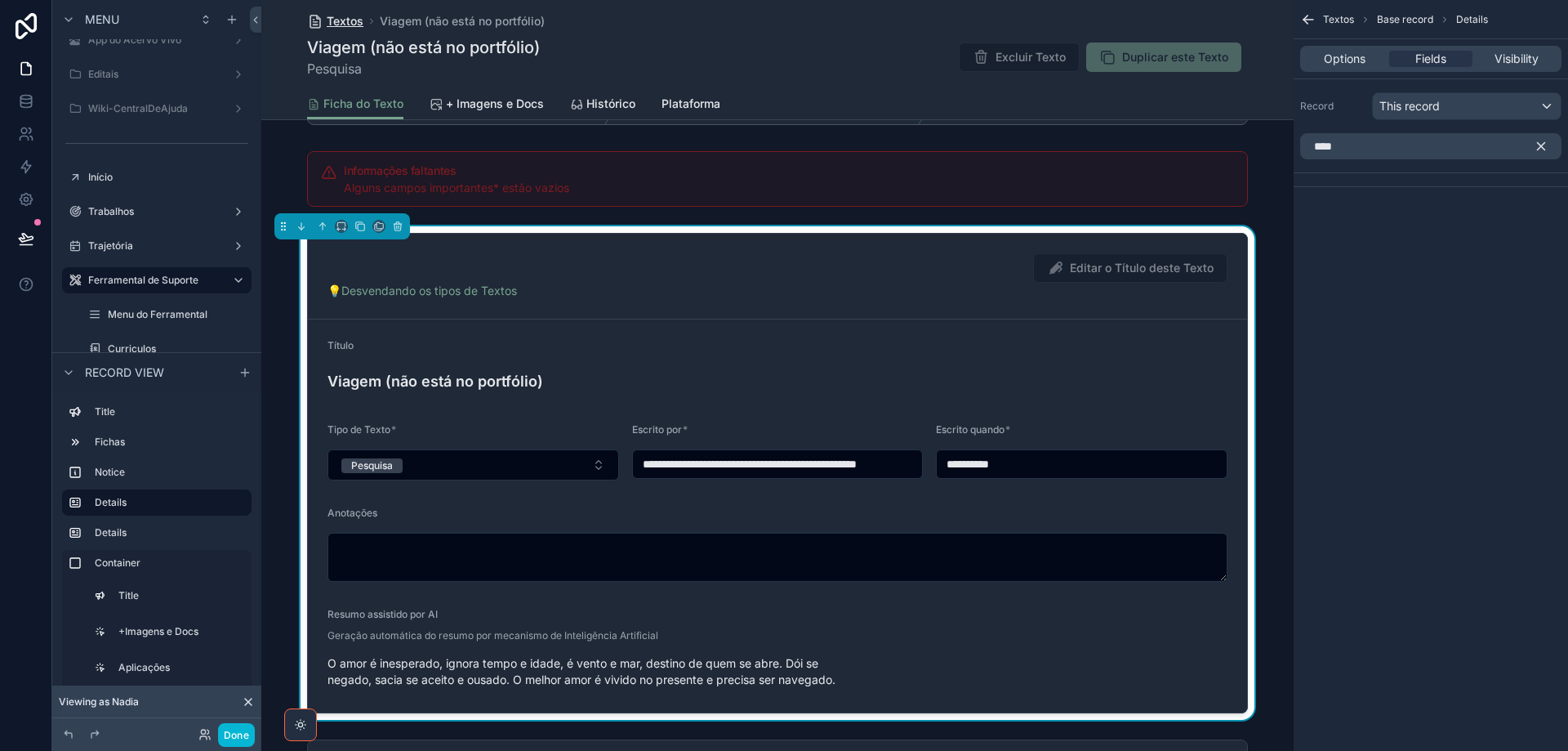
click at [349, 24] on span "Textos" at bounding box center [345, 21] width 37 height 16
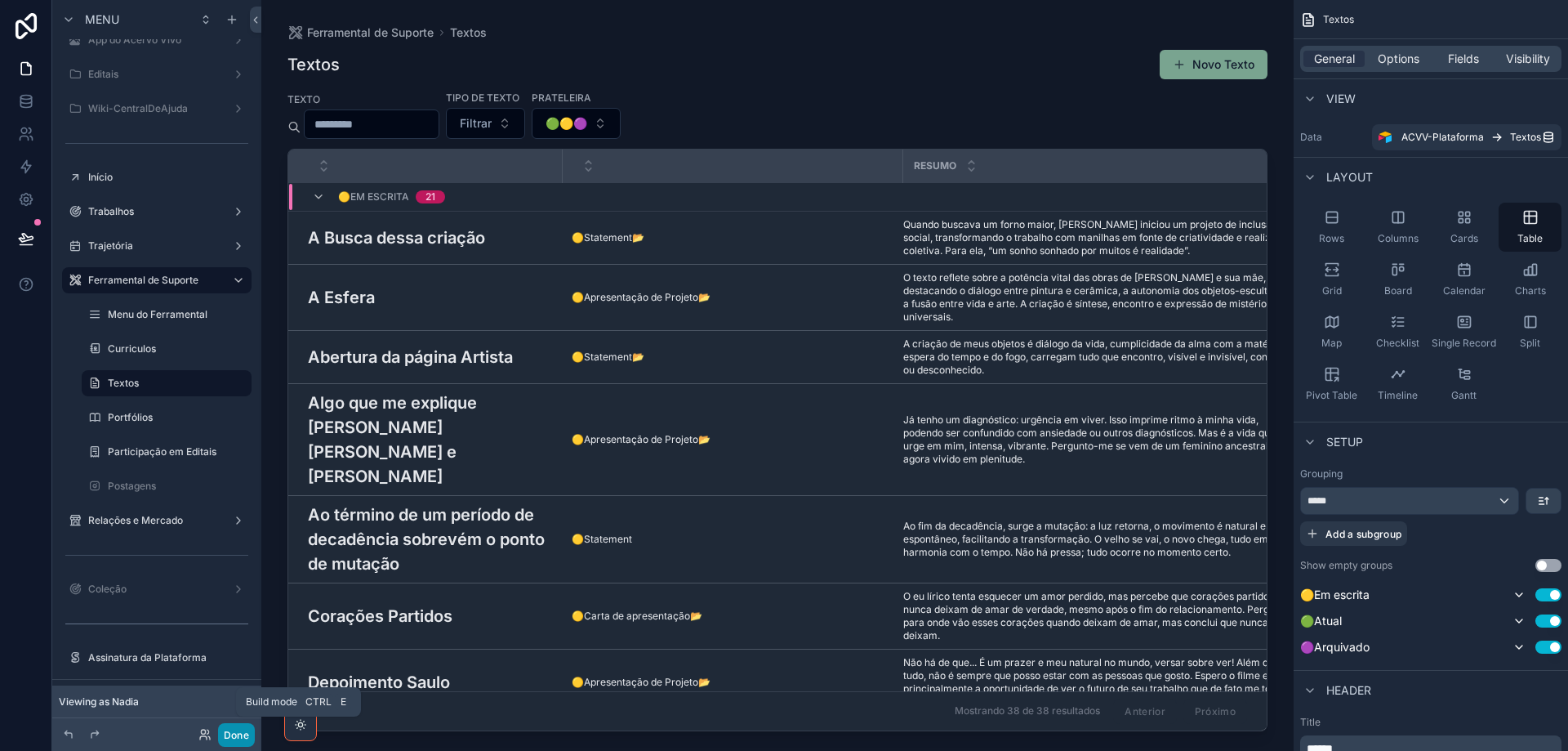
click at [225, 736] on button "Done" at bounding box center [236, 735] width 37 height 24
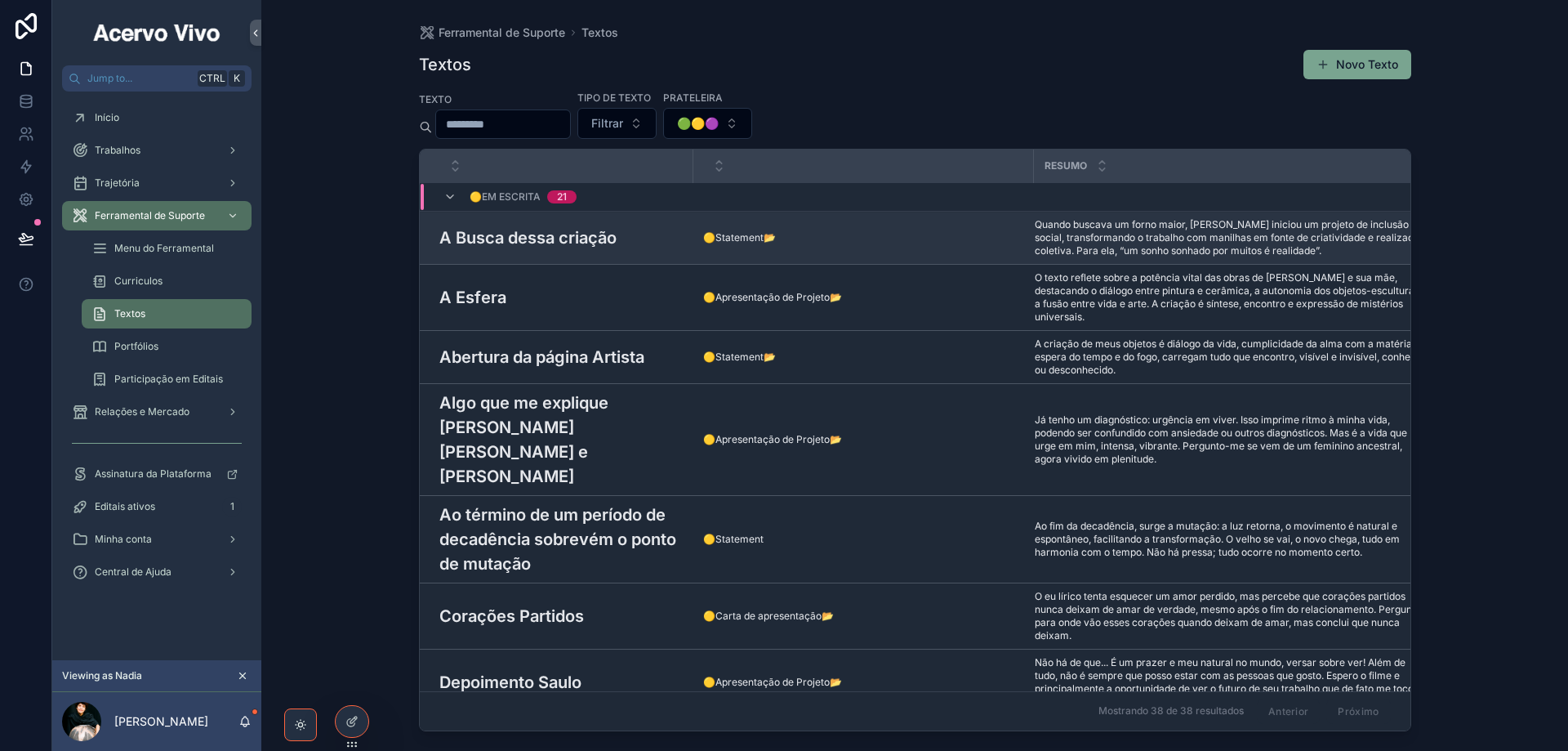
click at [610, 247] on h3 "A Busca dessa criação" at bounding box center [528, 237] width 177 height 25
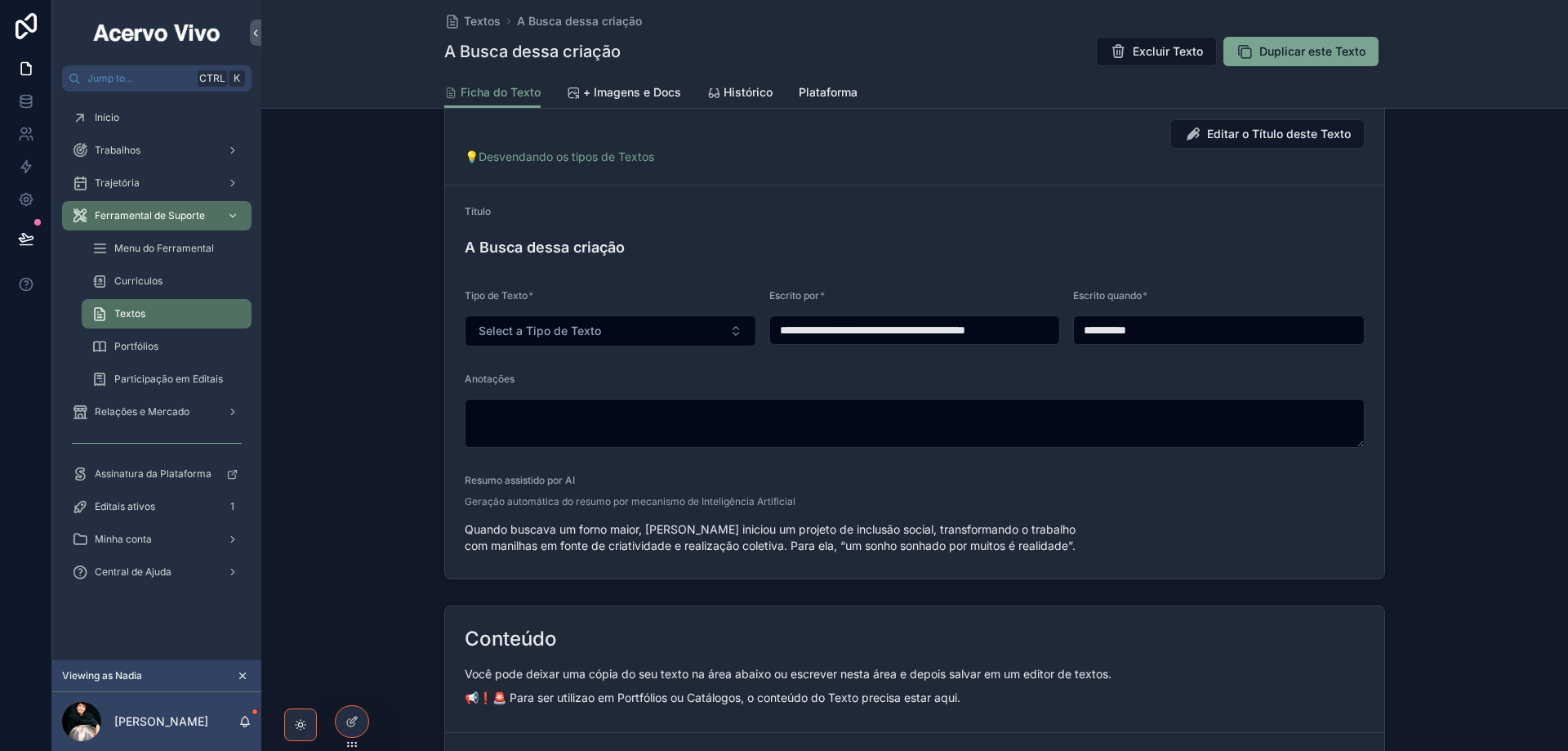
scroll to position [164, 0]
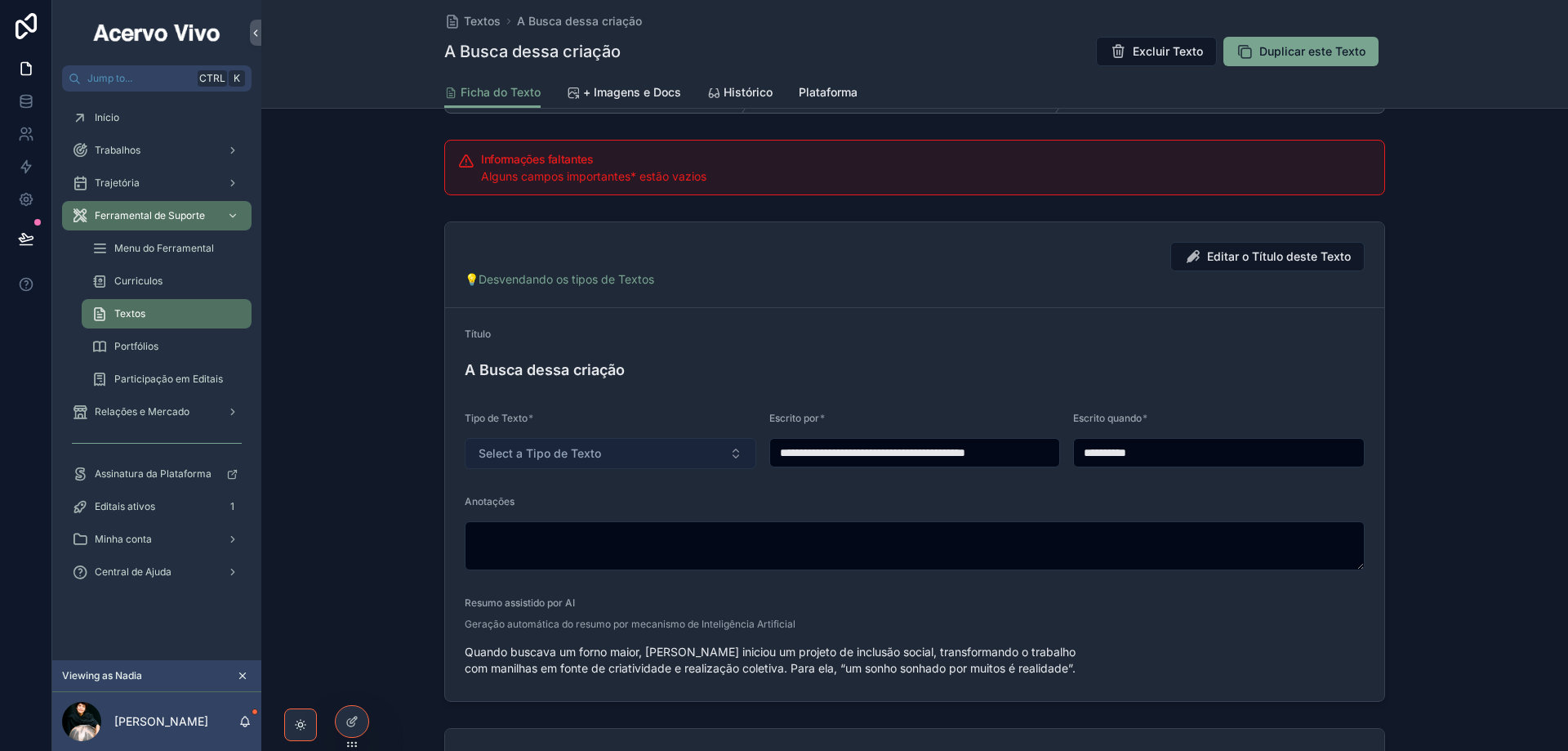
click at [590, 456] on span "Select a Tipo de Texto" at bounding box center [540, 453] width 122 height 16
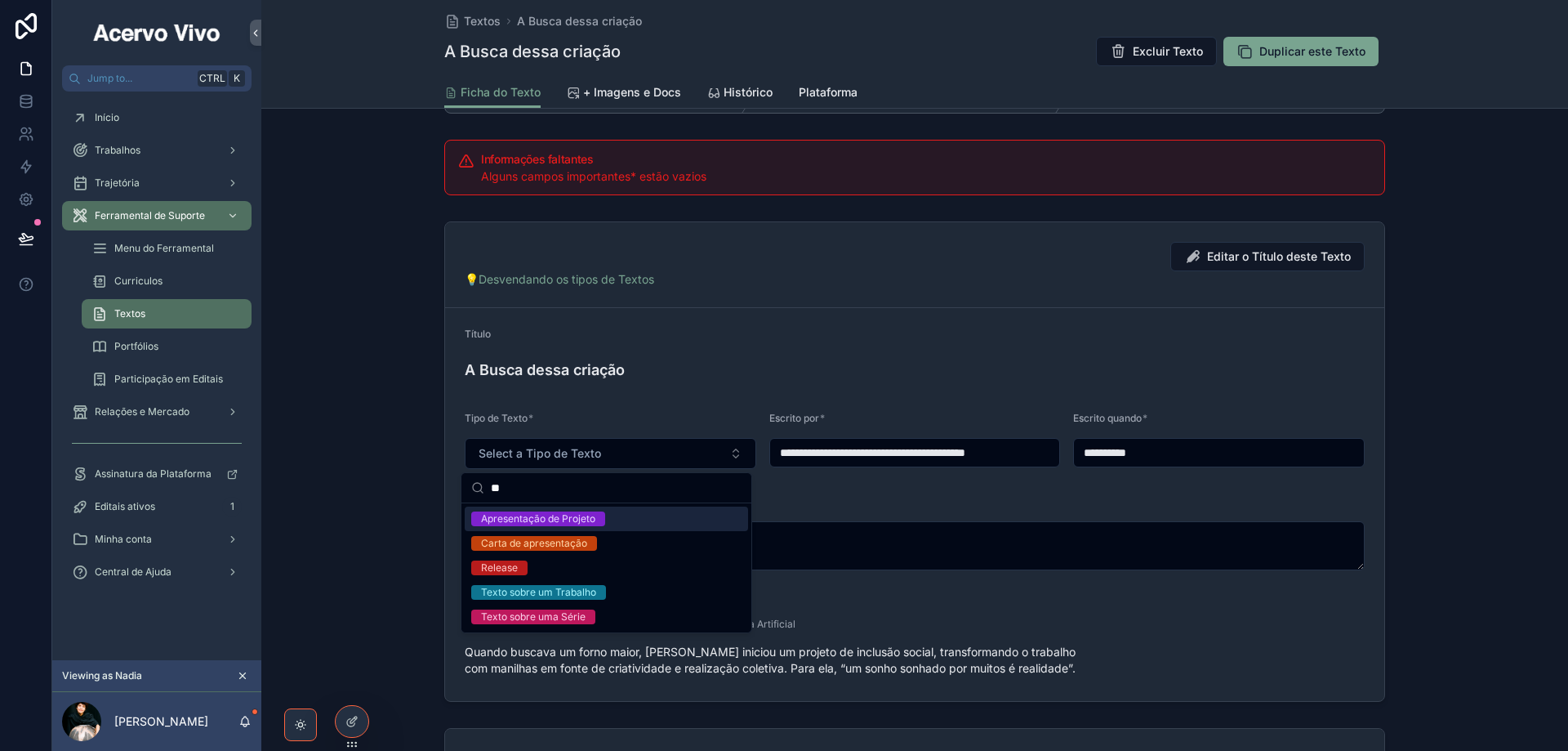
type input "**"
drag, startPoint x: 575, startPoint y: 513, endPoint x: 575, endPoint y: 500, distance: 13.0
click at [575, 513] on div "Apresentação de Projeto" at bounding box center [539, 518] width 115 height 15
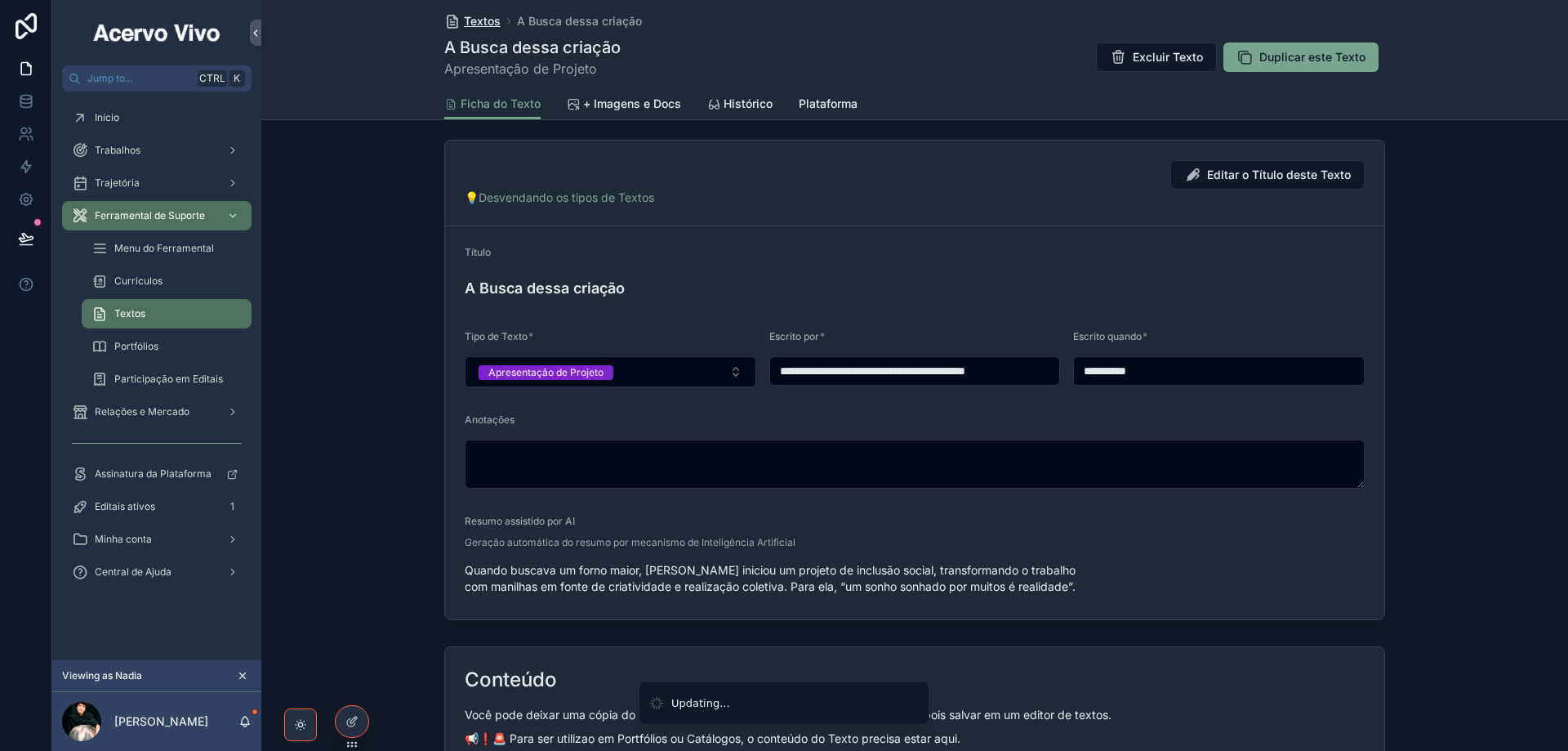
click at [474, 17] on span "Textos" at bounding box center [482, 21] width 37 height 16
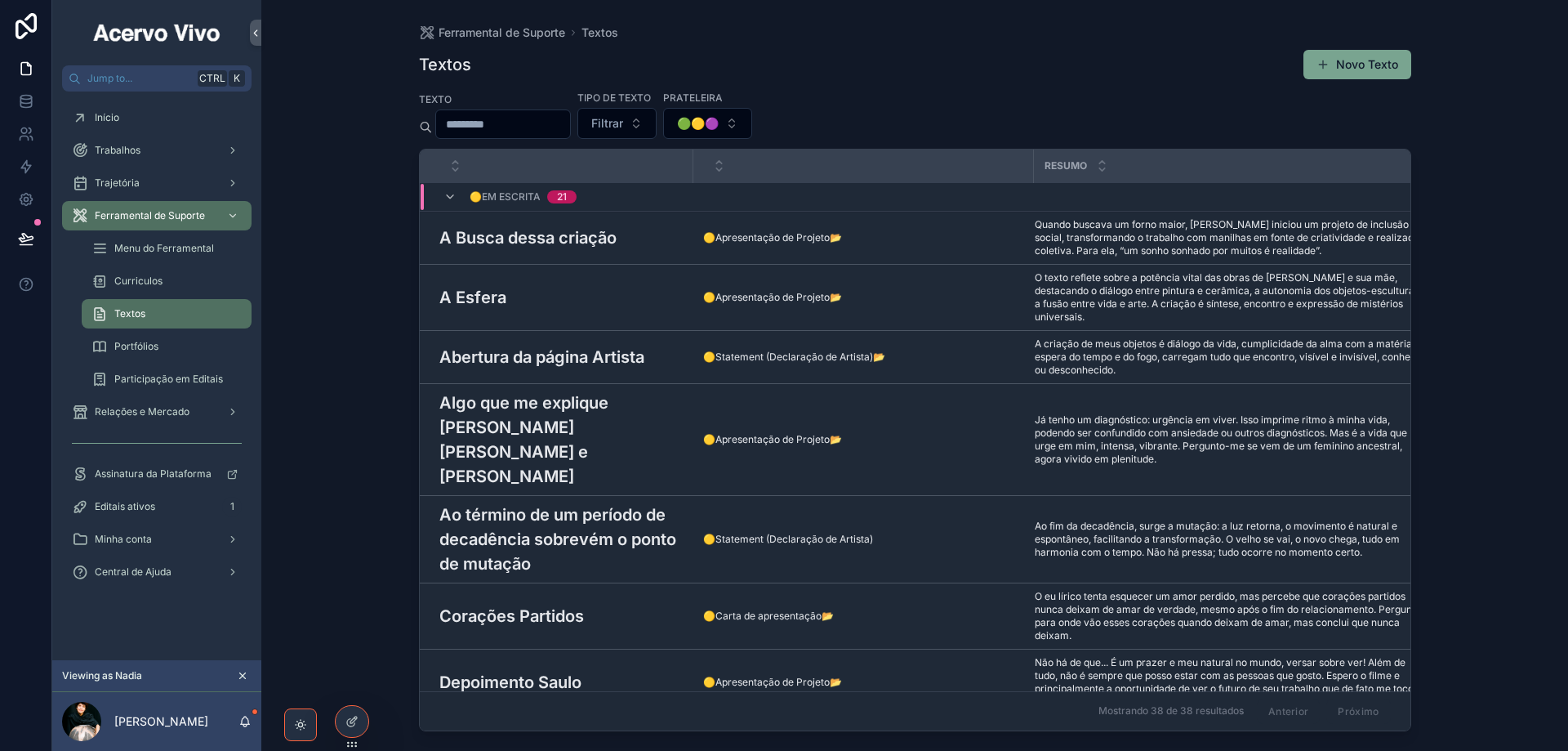
click at [592, 289] on div "A Esfera A Esfera" at bounding box center [561, 297] width 244 height 25
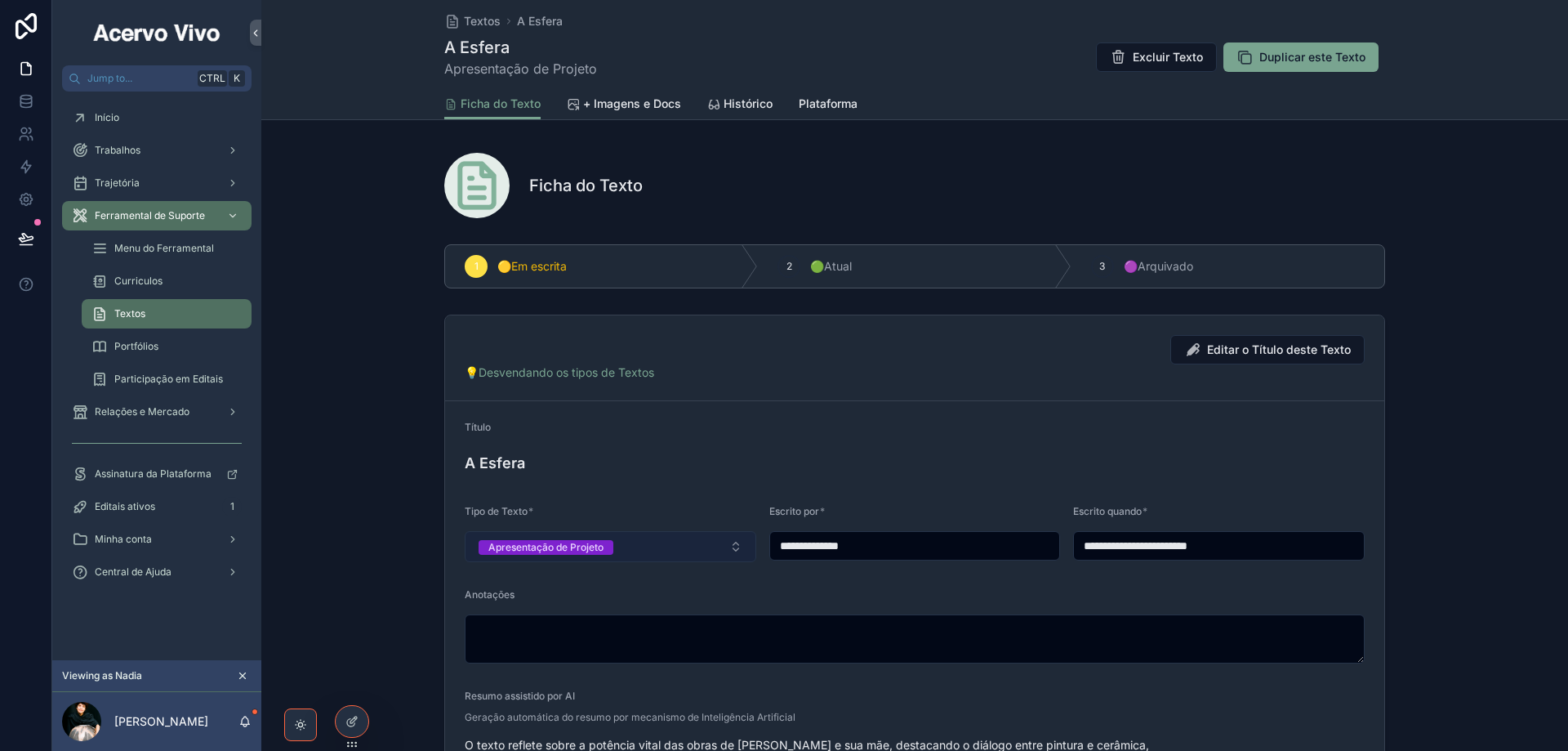
click at [618, 543] on button "Apresentação de Projeto" at bounding box center [611, 546] width 292 height 31
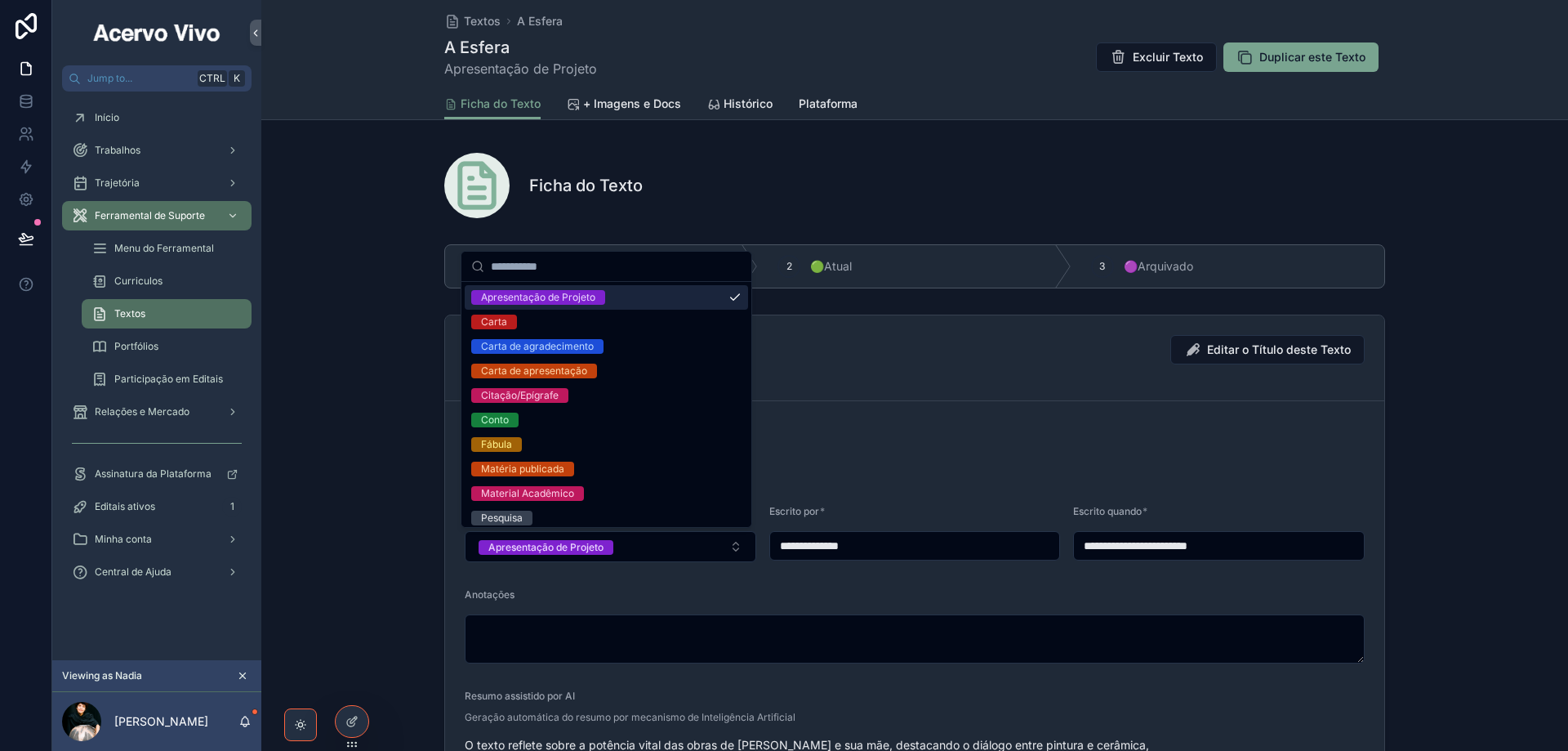
click at [729, 156] on div "Ficha do Texto" at bounding box center [915, 185] width 941 height 65
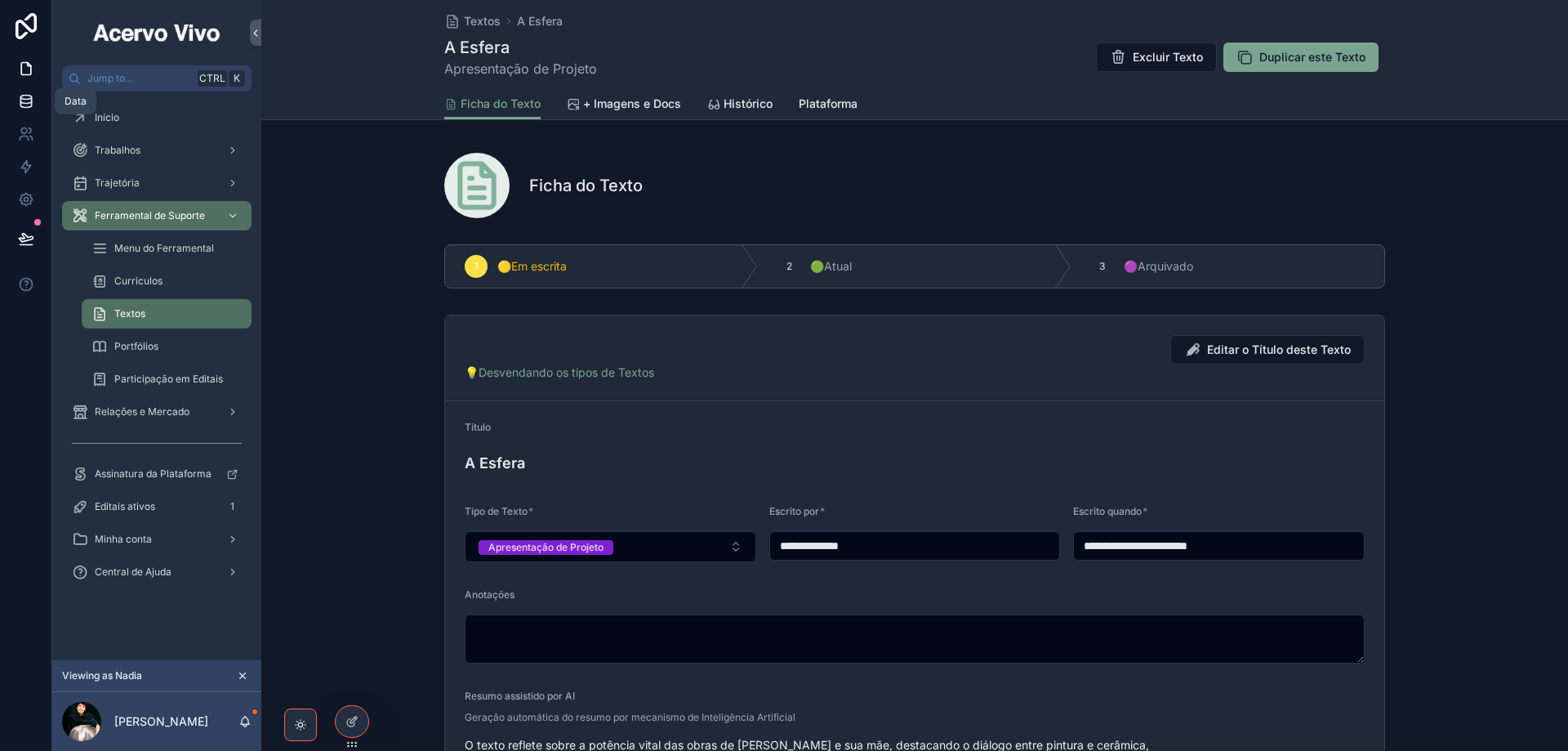
click at [26, 98] on icon at bounding box center [26, 98] width 10 height 4
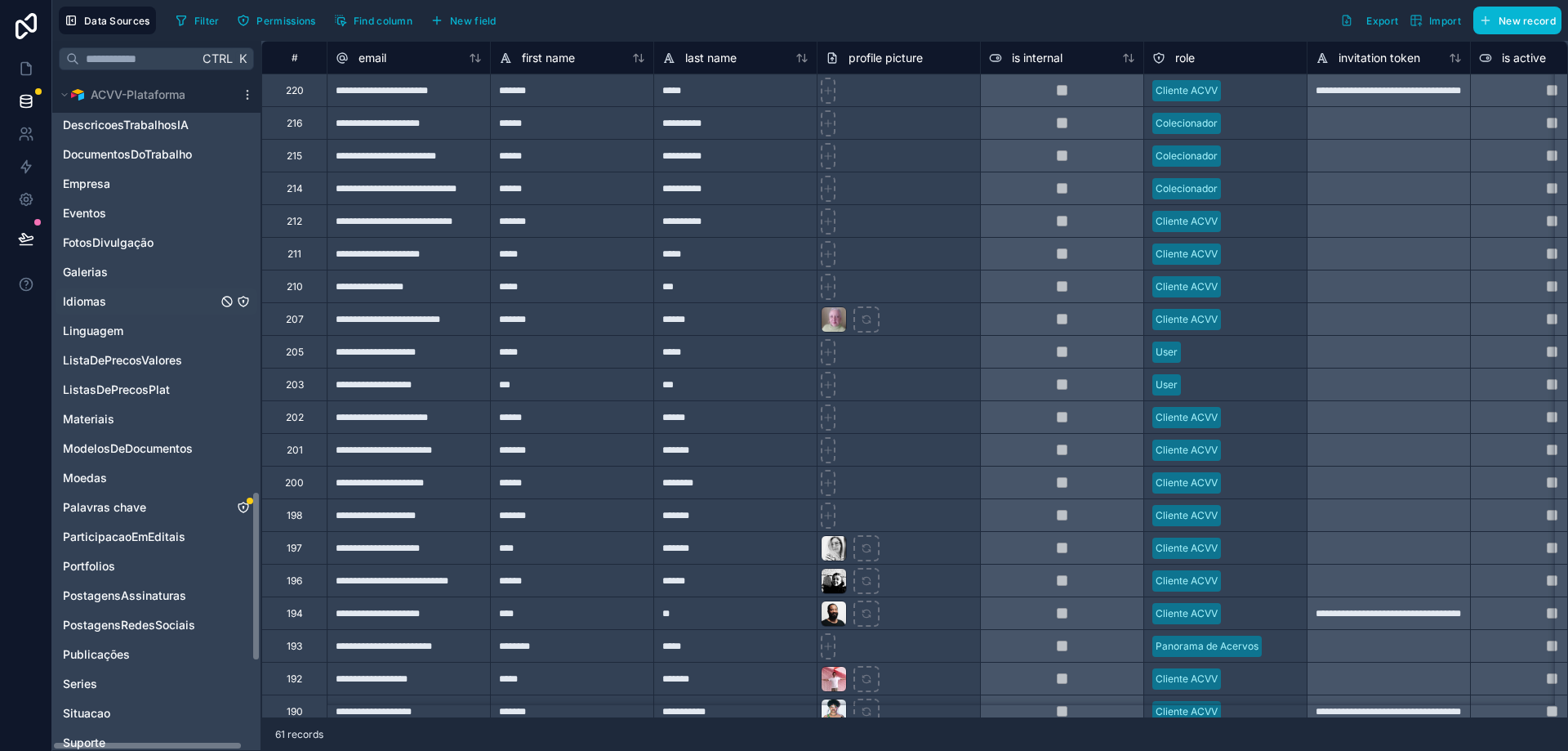
scroll to position [1634, 0]
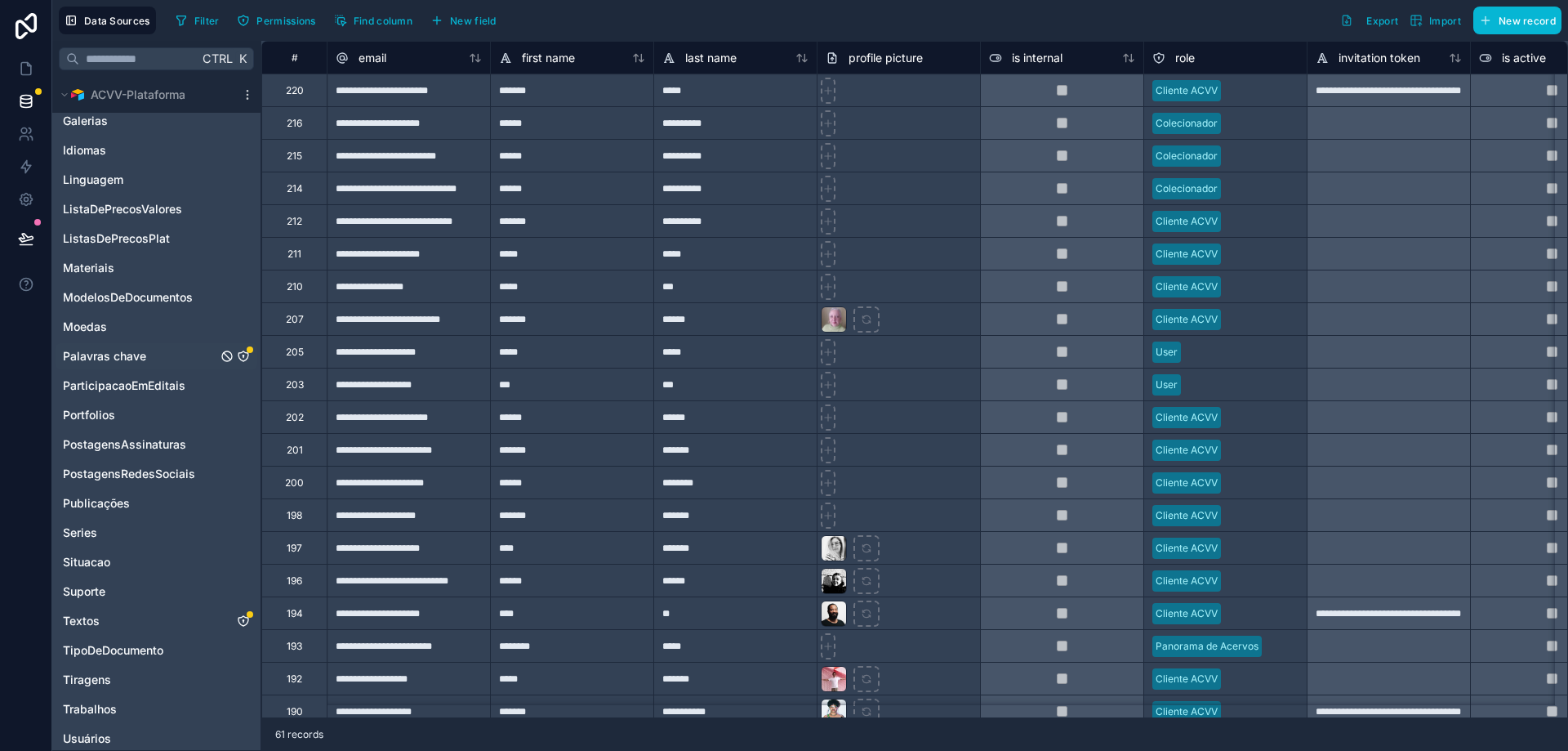
click at [241, 355] on icon "Palavras chave" at bounding box center [243, 355] width 13 height 13
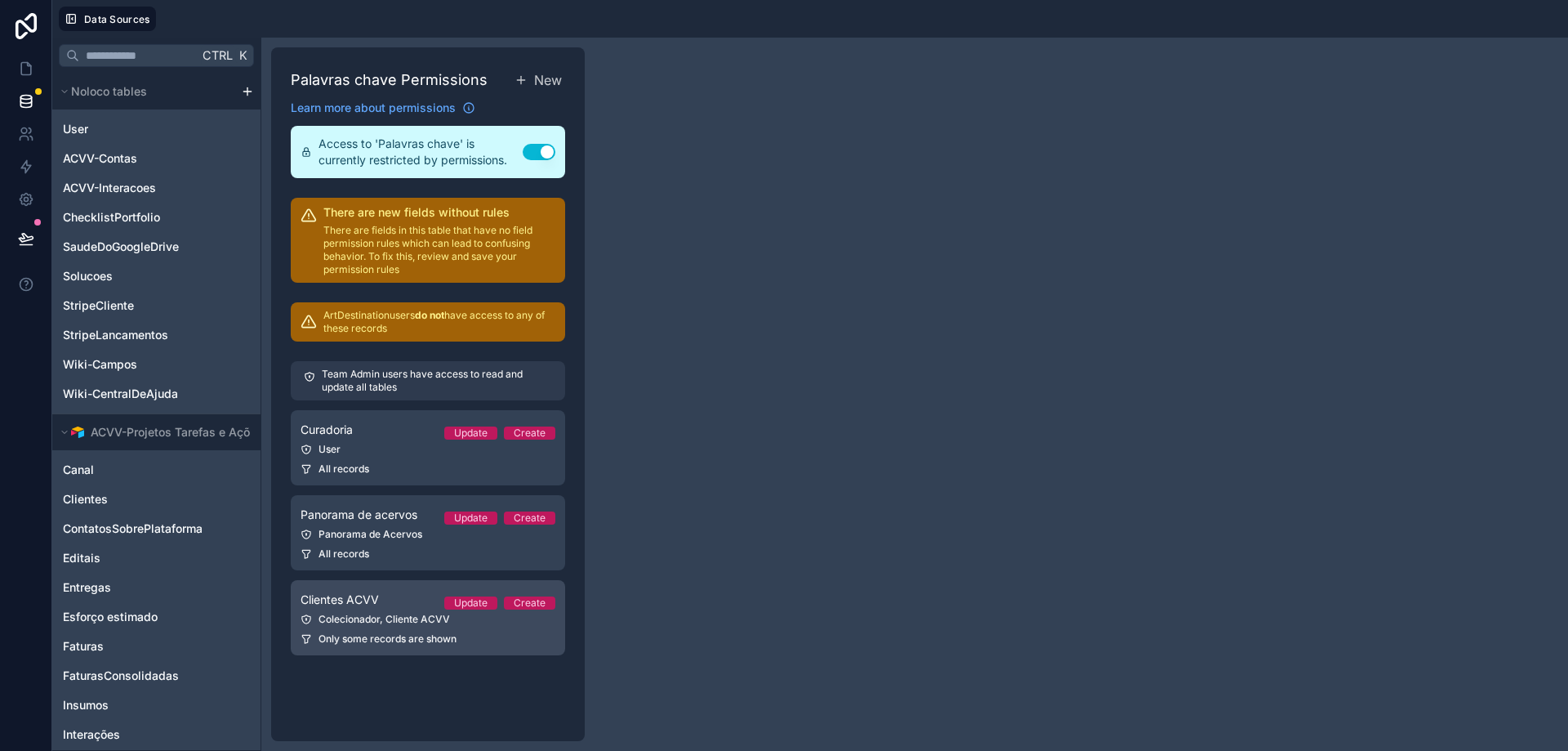
click at [412, 617] on div "Colecionador, Cliente ACVV" at bounding box center [428, 618] width 255 height 13
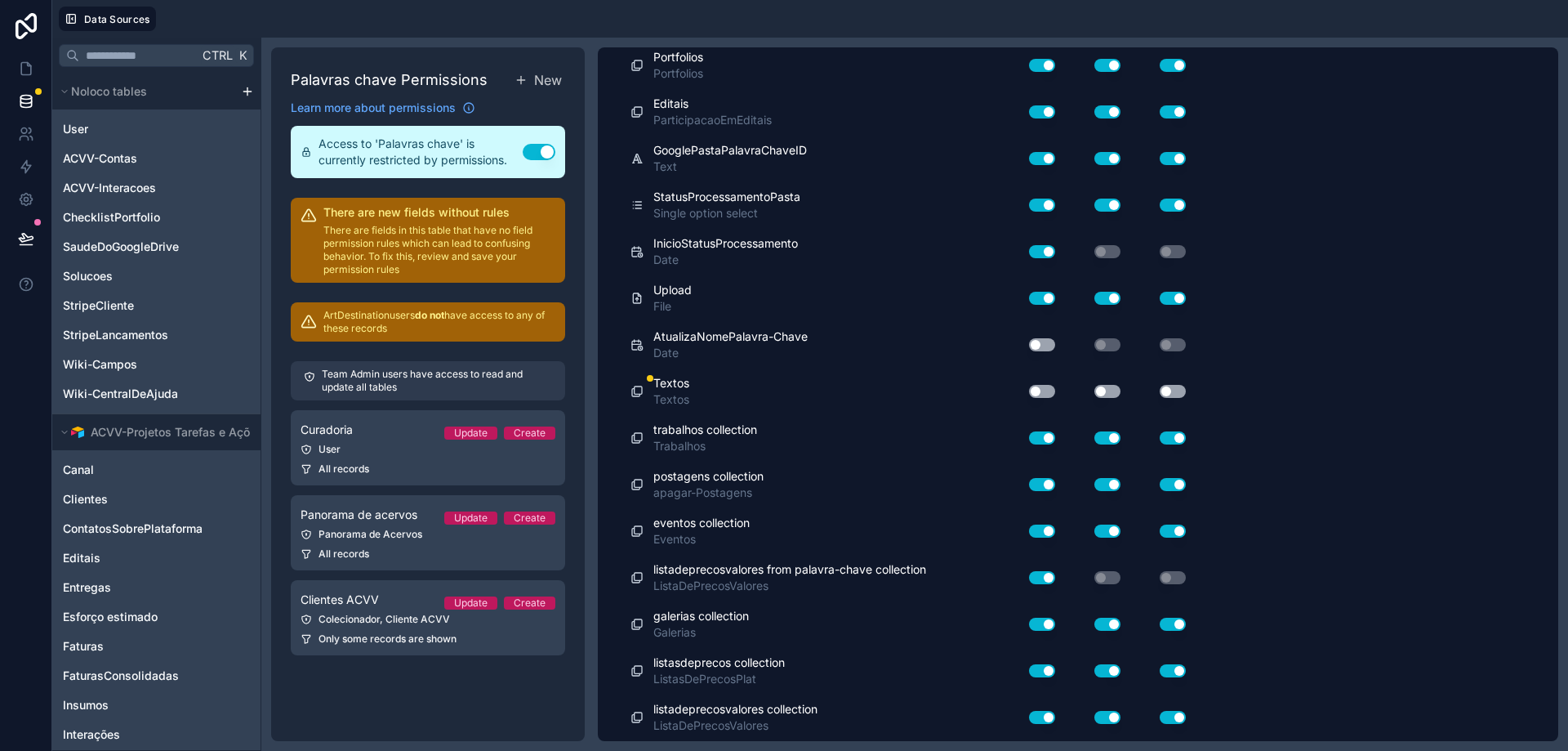
scroll to position [760, 0]
click at [1047, 344] on button "Use setting" at bounding box center [1042, 344] width 27 height 13
click at [1047, 393] on button "Use setting" at bounding box center [1042, 390] width 27 height 13
click at [1046, 340] on button "Use setting" at bounding box center [1042, 344] width 27 height 13
drag, startPoint x: 1112, startPoint y: 391, endPoint x: 1124, endPoint y: 390, distance: 12.0
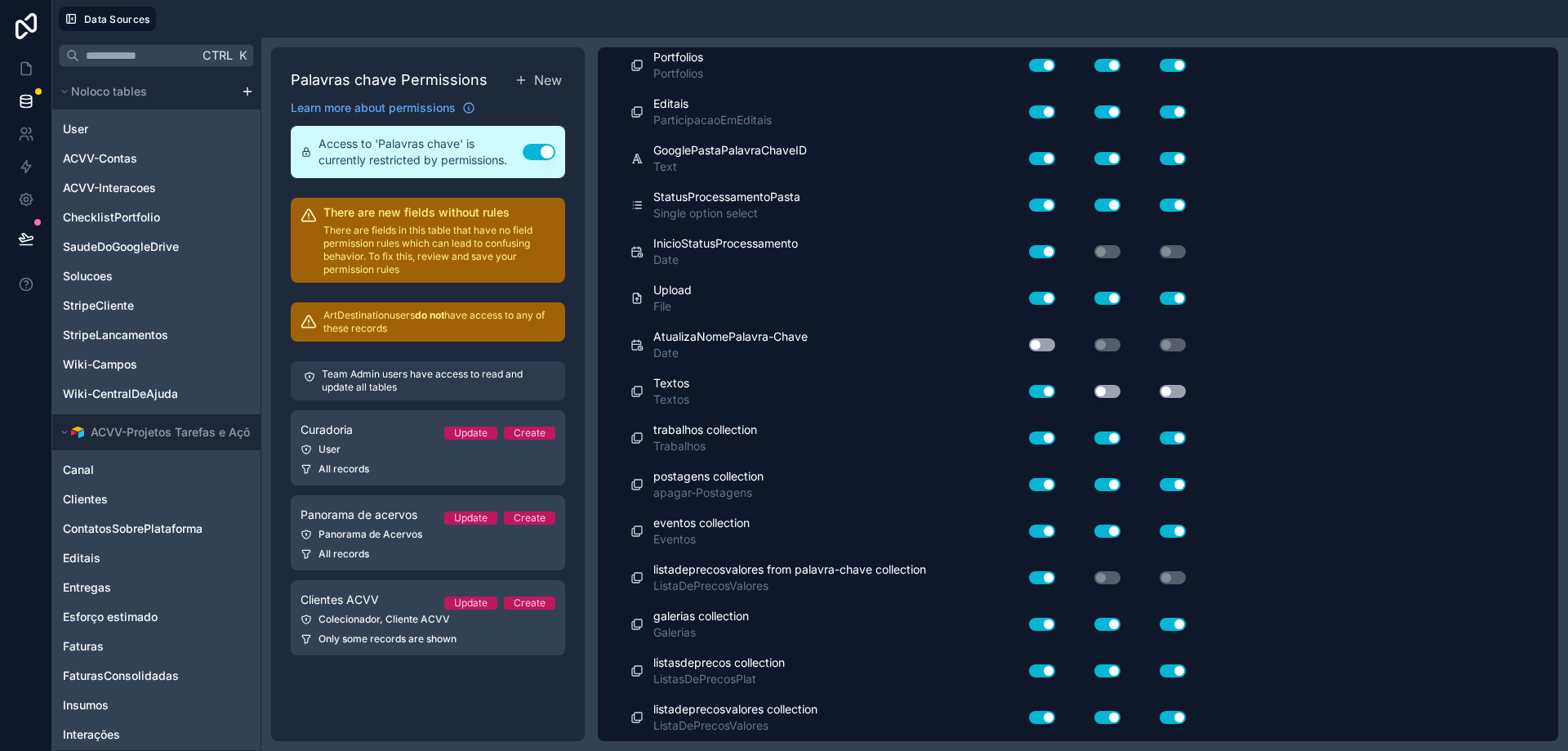
click at [1112, 391] on button "Use setting" at bounding box center [1107, 390] width 27 height 13
click at [1178, 390] on button "Use setting" at bounding box center [1172, 390] width 27 height 13
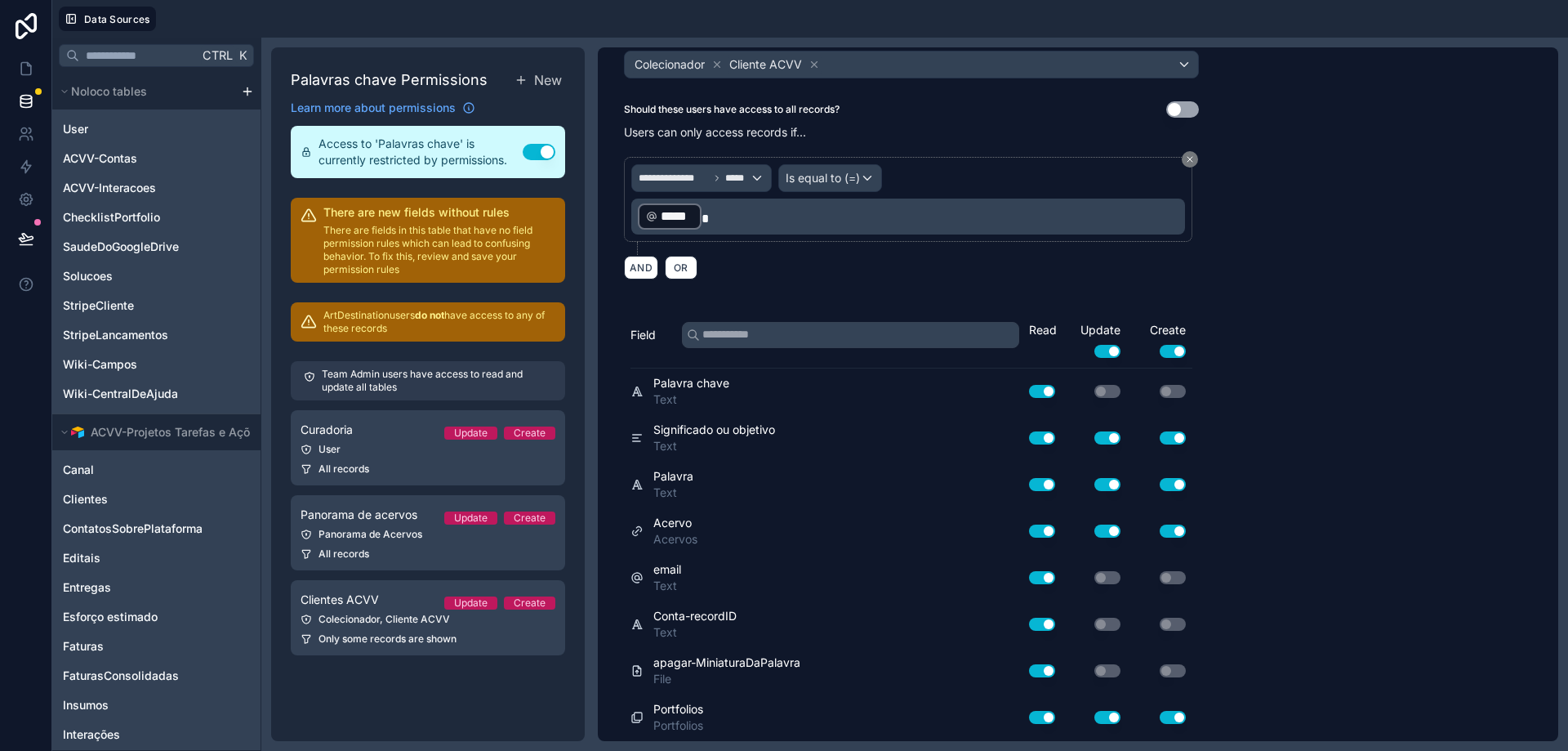
scroll to position [0, 0]
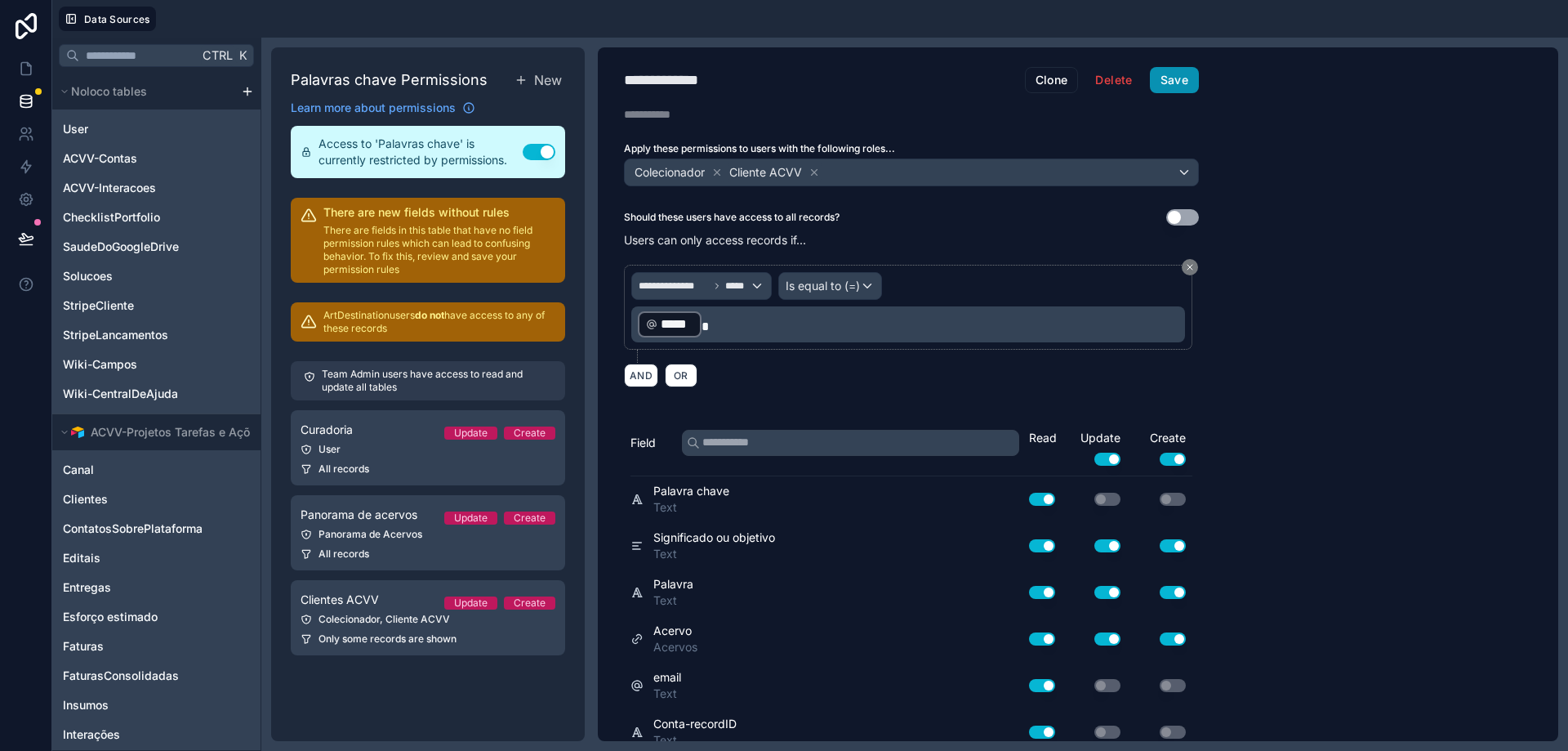
click at [1180, 73] on button "Save" at bounding box center [1174, 80] width 49 height 27
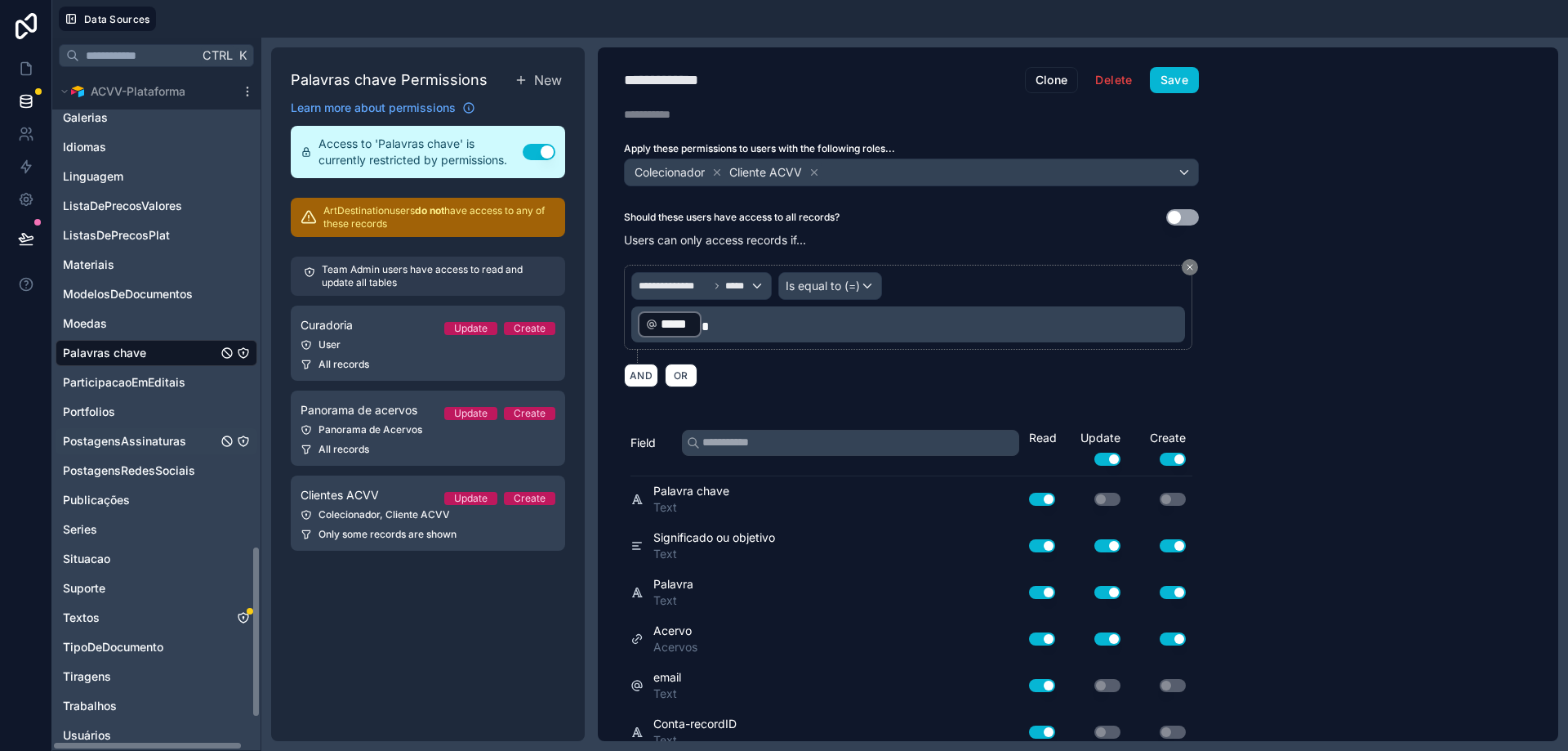
scroll to position [1879, 0]
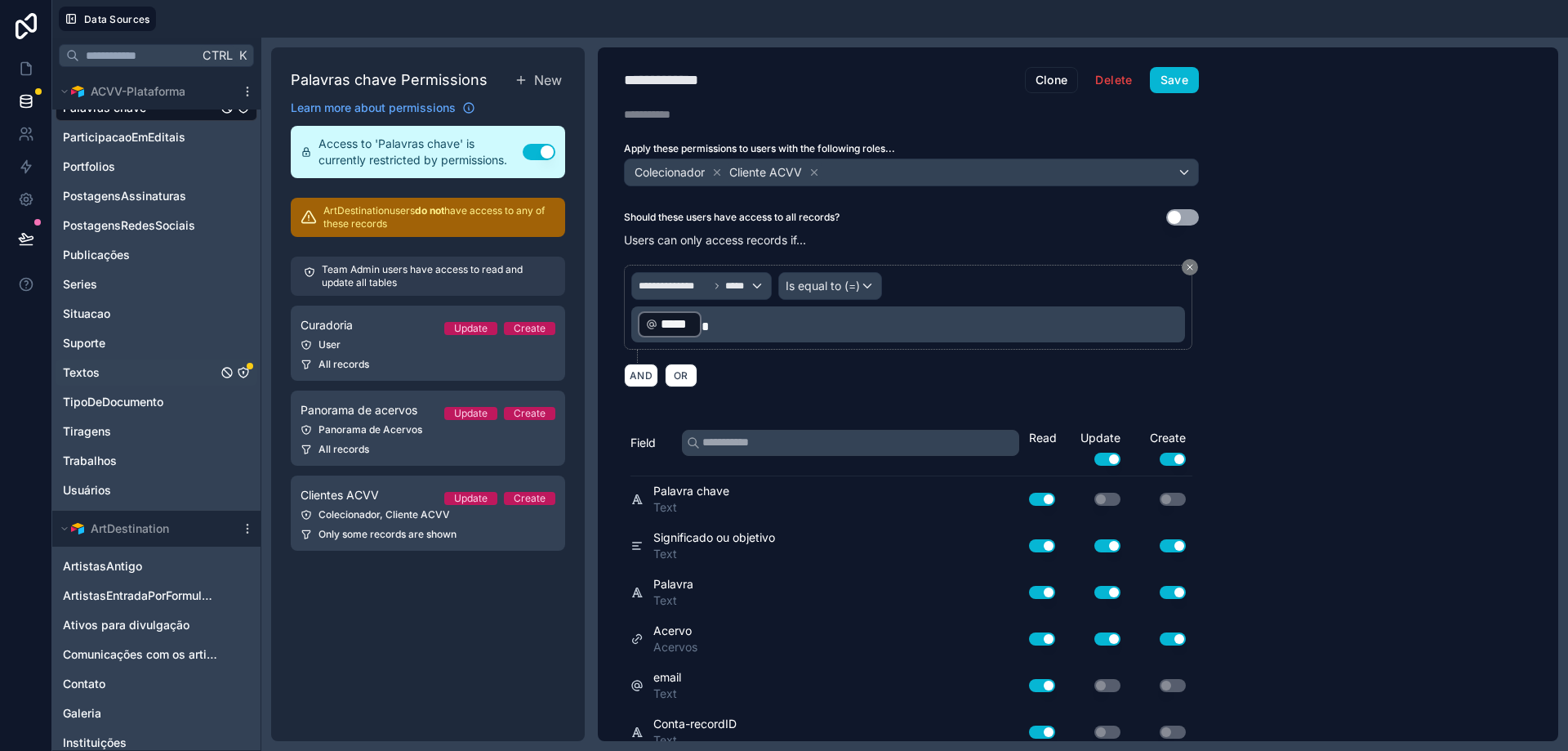
click at [243, 373] on icon "Textos" at bounding box center [242, 372] width 1 height 1
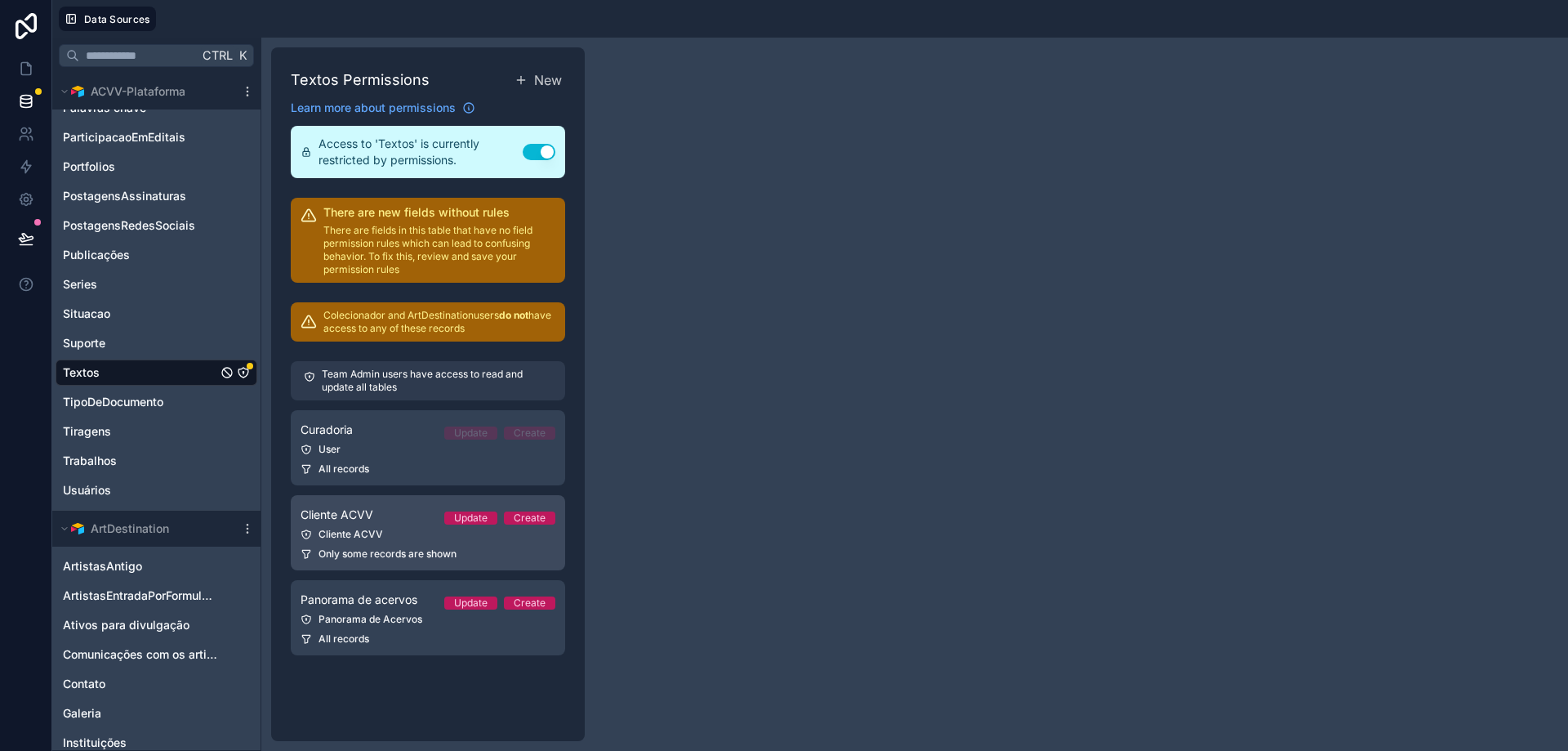
click at [359, 535] on div "Cliente ACVV" at bounding box center [428, 533] width 255 height 13
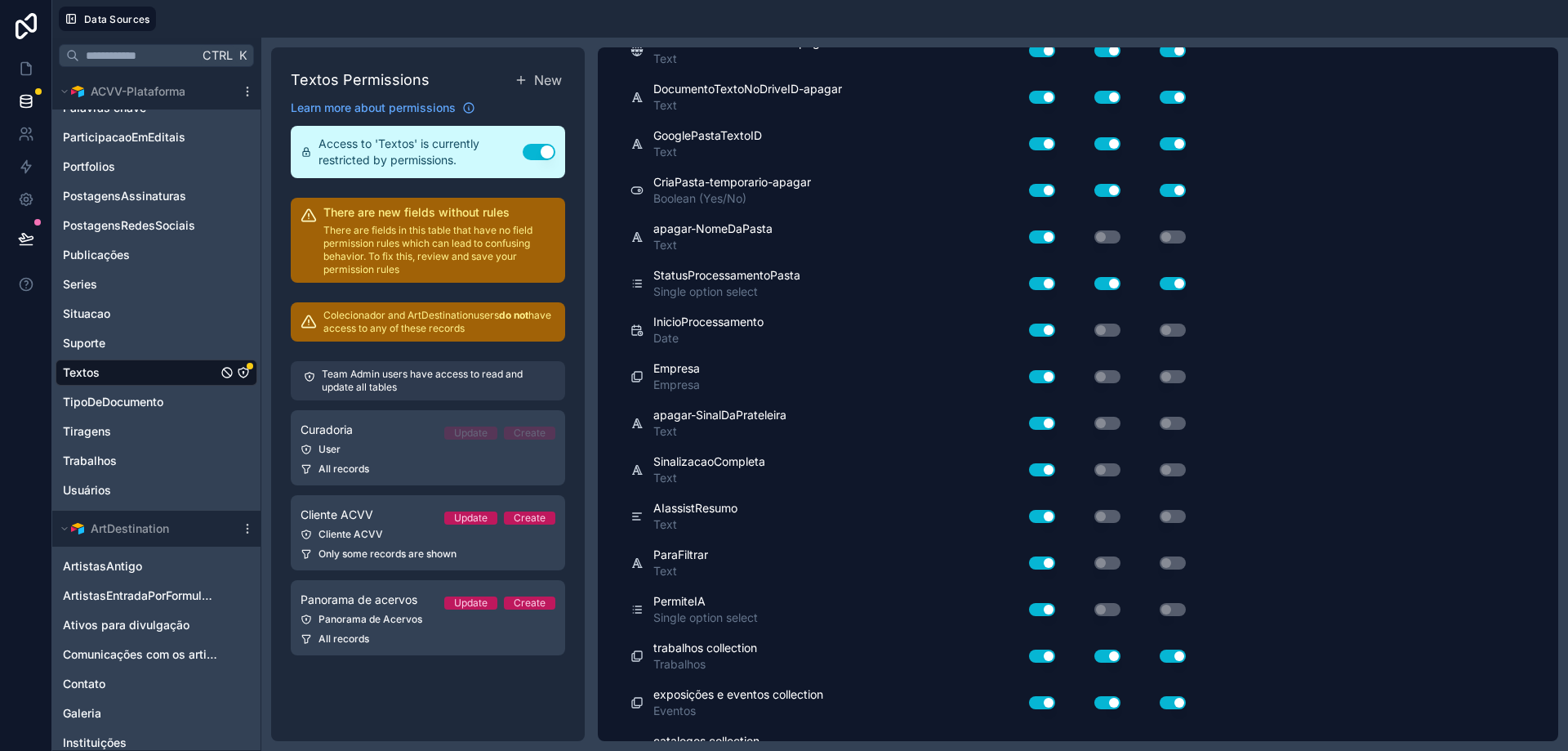
scroll to position [1598, 0]
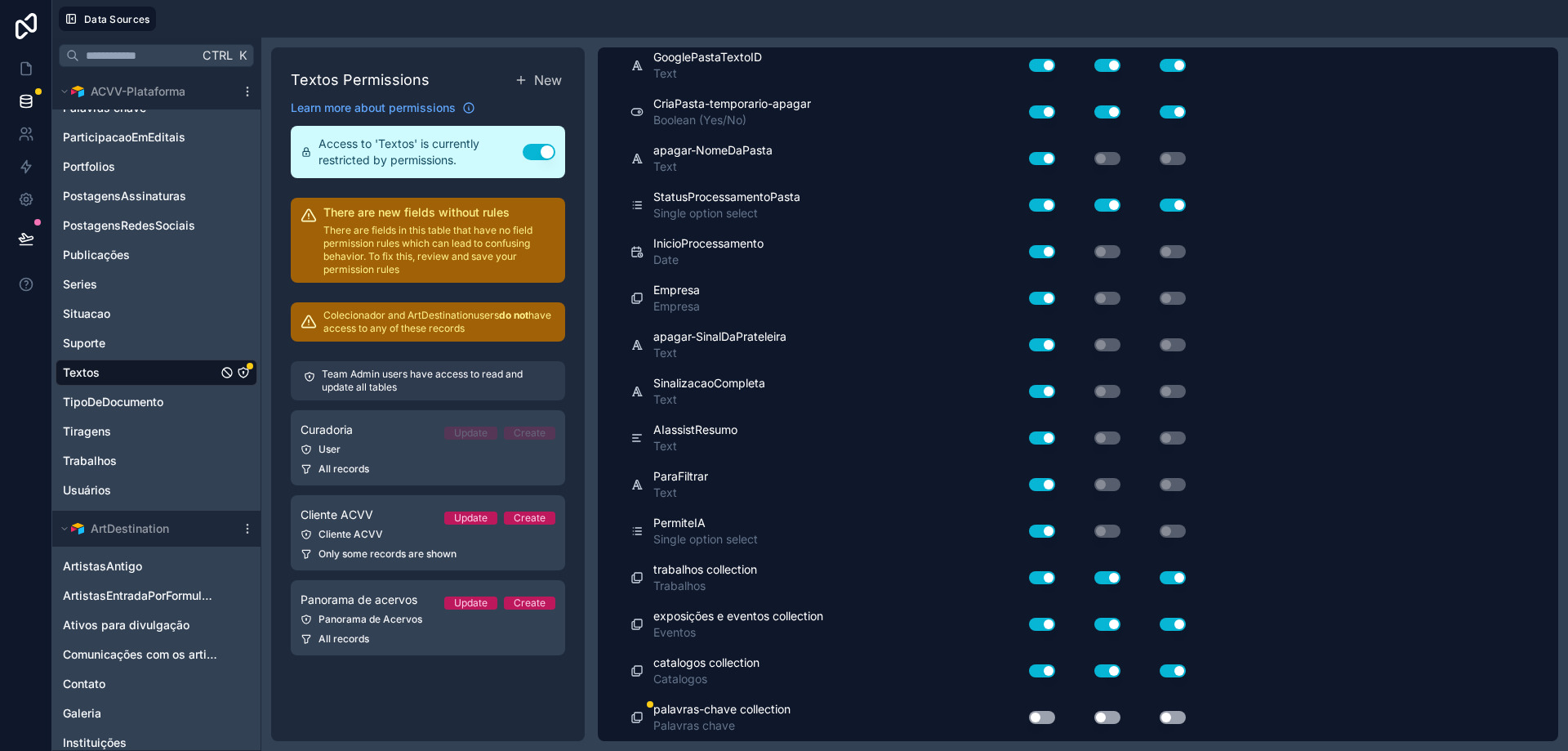
drag, startPoint x: 1052, startPoint y: 719, endPoint x: 1102, endPoint y: 714, distance: 50.2
click at [1053, 718] on button "Use setting" at bounding box center [1042, 717] width 27 height 13
click at [1110, 713] on button "Use setting" at bounding box center [1107, 717] width 27 height 13
click at [1175, 717] on button "Use setting" at bounding box center [1172, 717] width 27 height 13
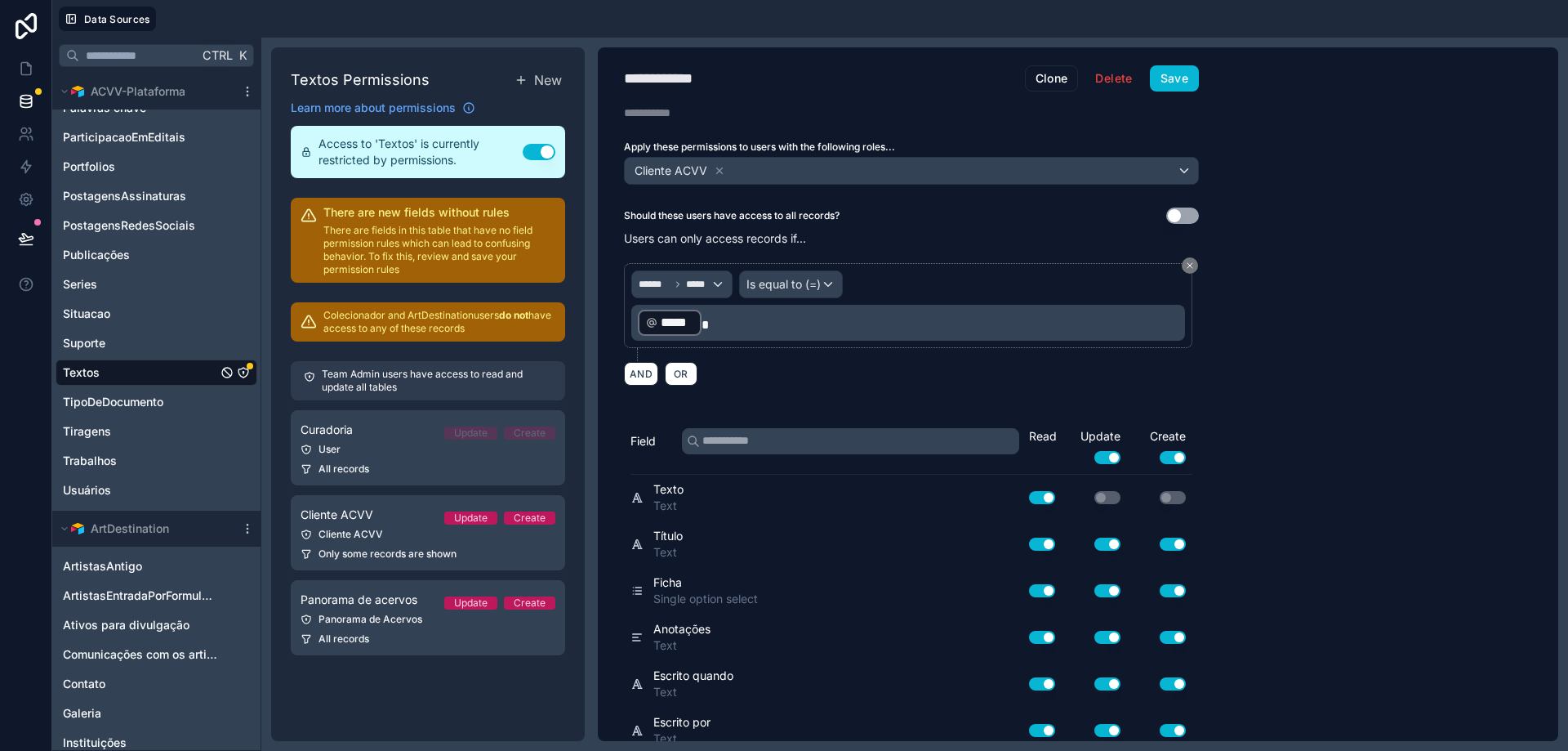
scroll to position [0, 0]
click at [1172, 77] on button "Save" at bounding box center [1174, 80] width 49 height 27
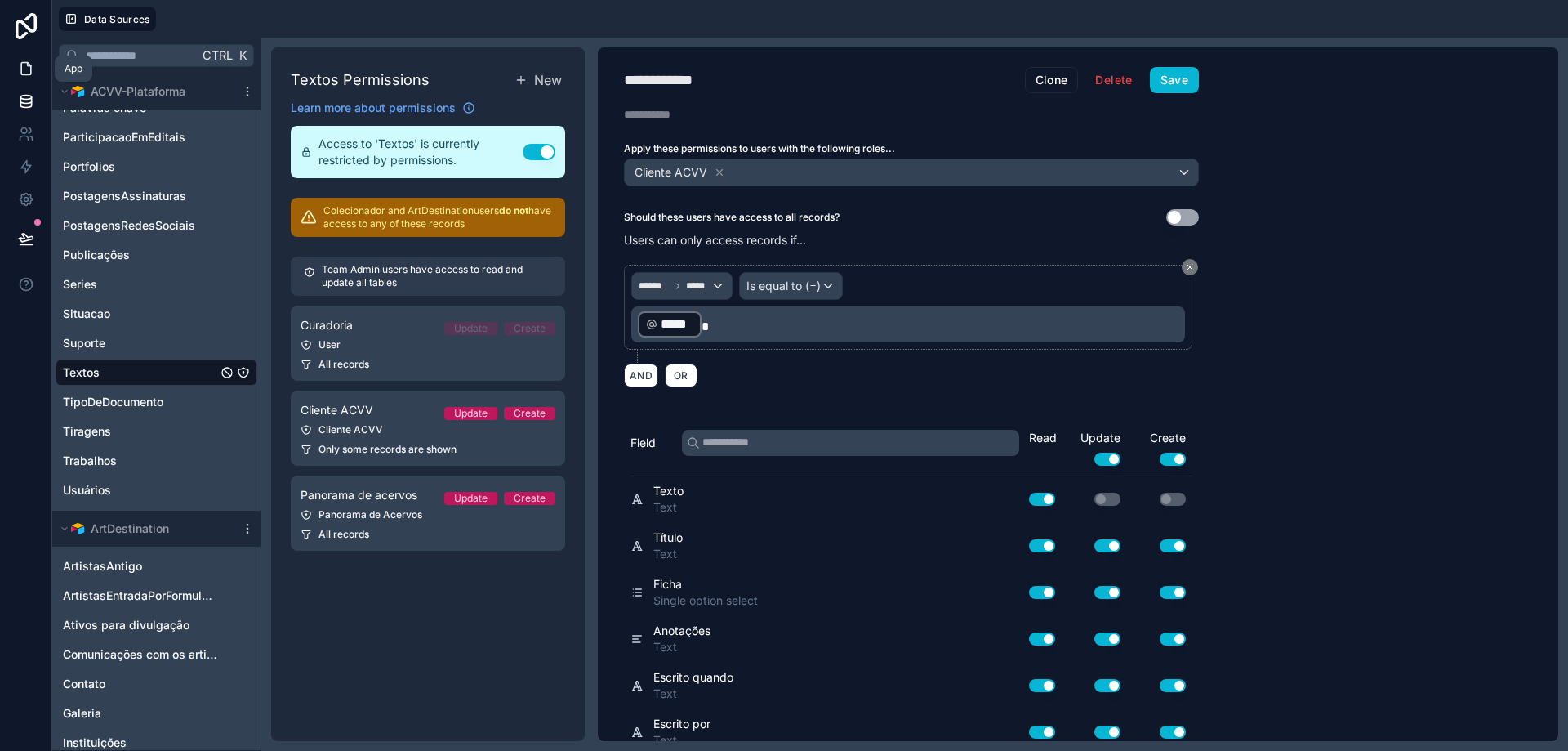
click at [30, 68] on icon at bounding box center [26, 69] width 16 height 16
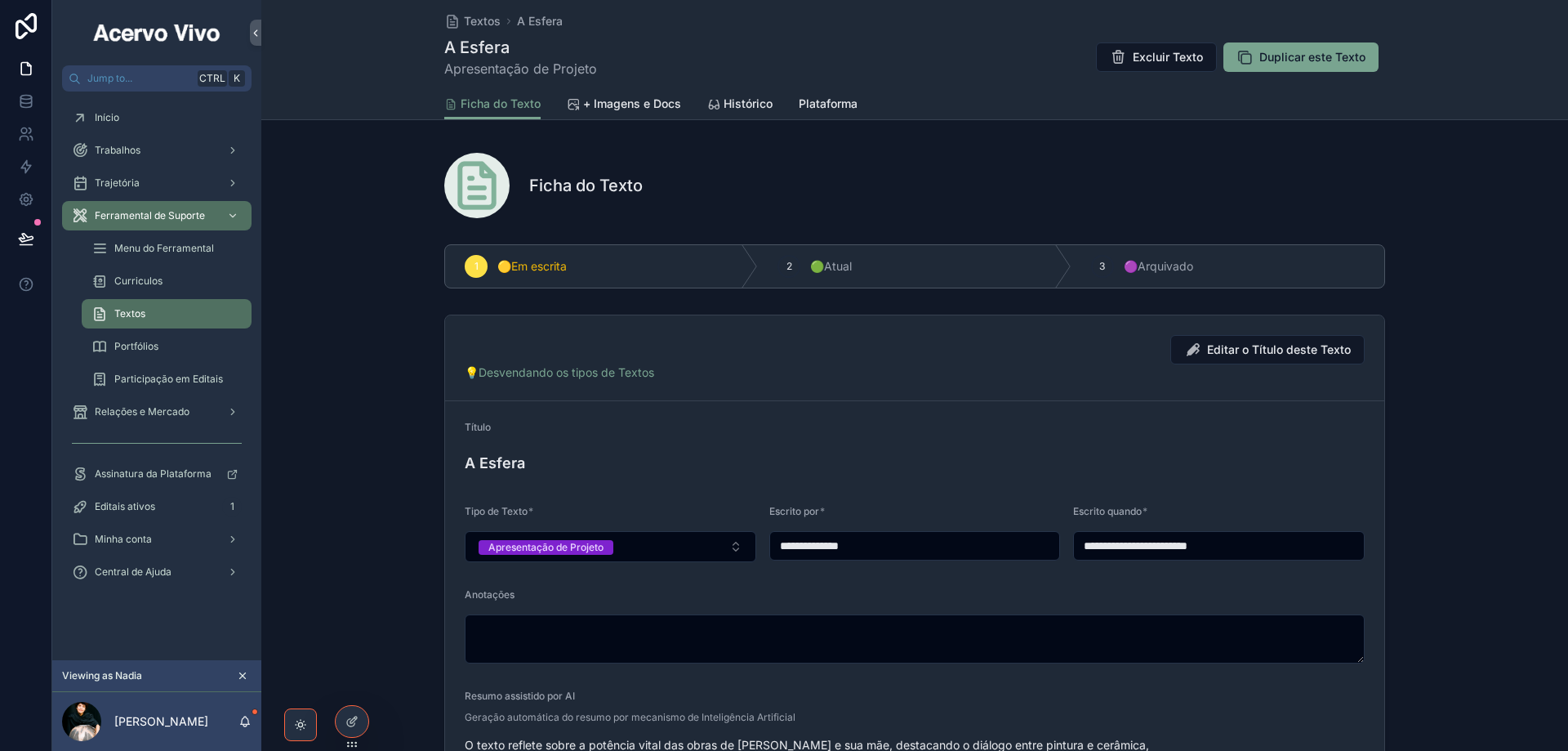
click at [814, 450] on div "A Esfera" at bounding box center [915, 462] width 900 height 32
click at [355, 720] on icon at bounding box center [351, 721] width 13 height 13
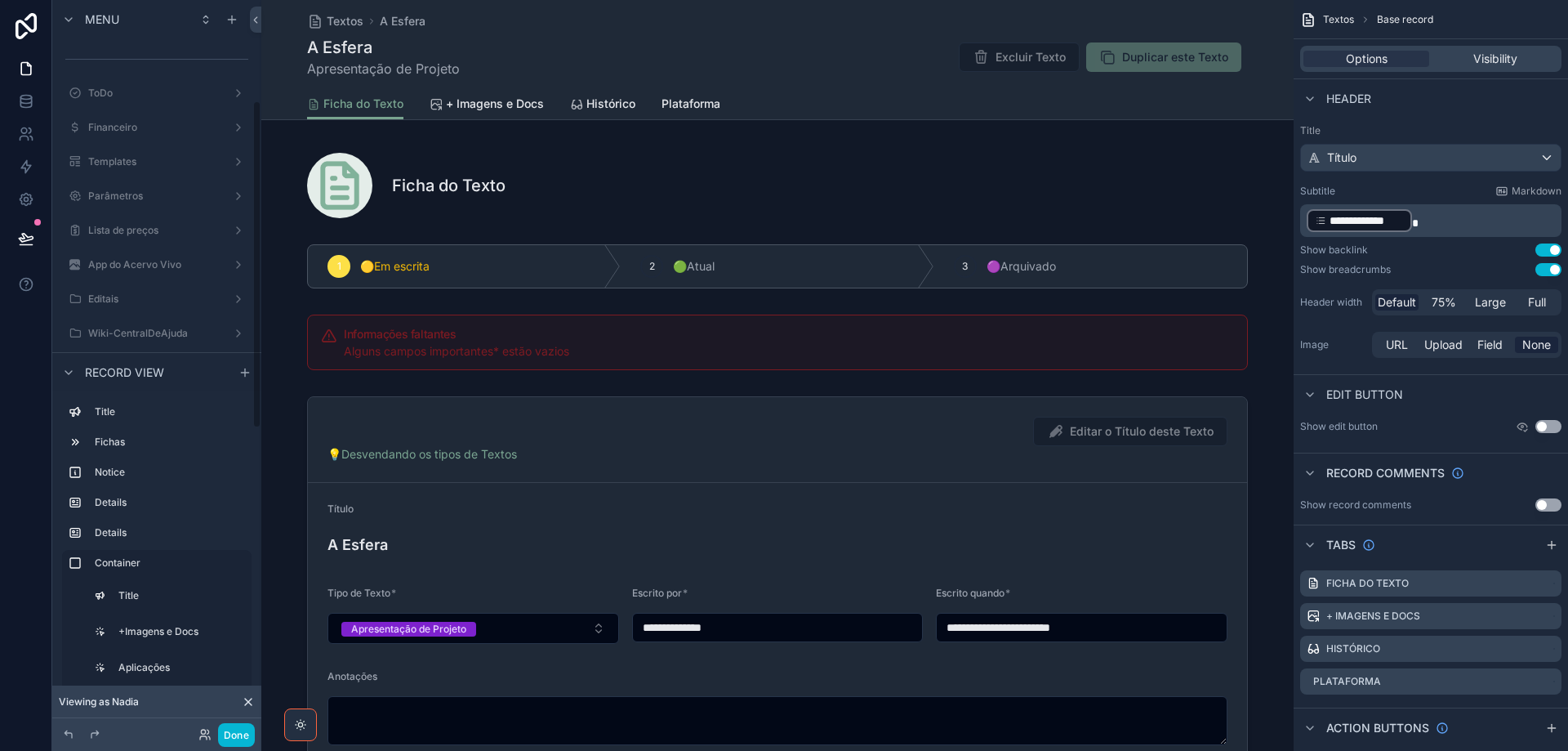
scroll to position [224, 0]
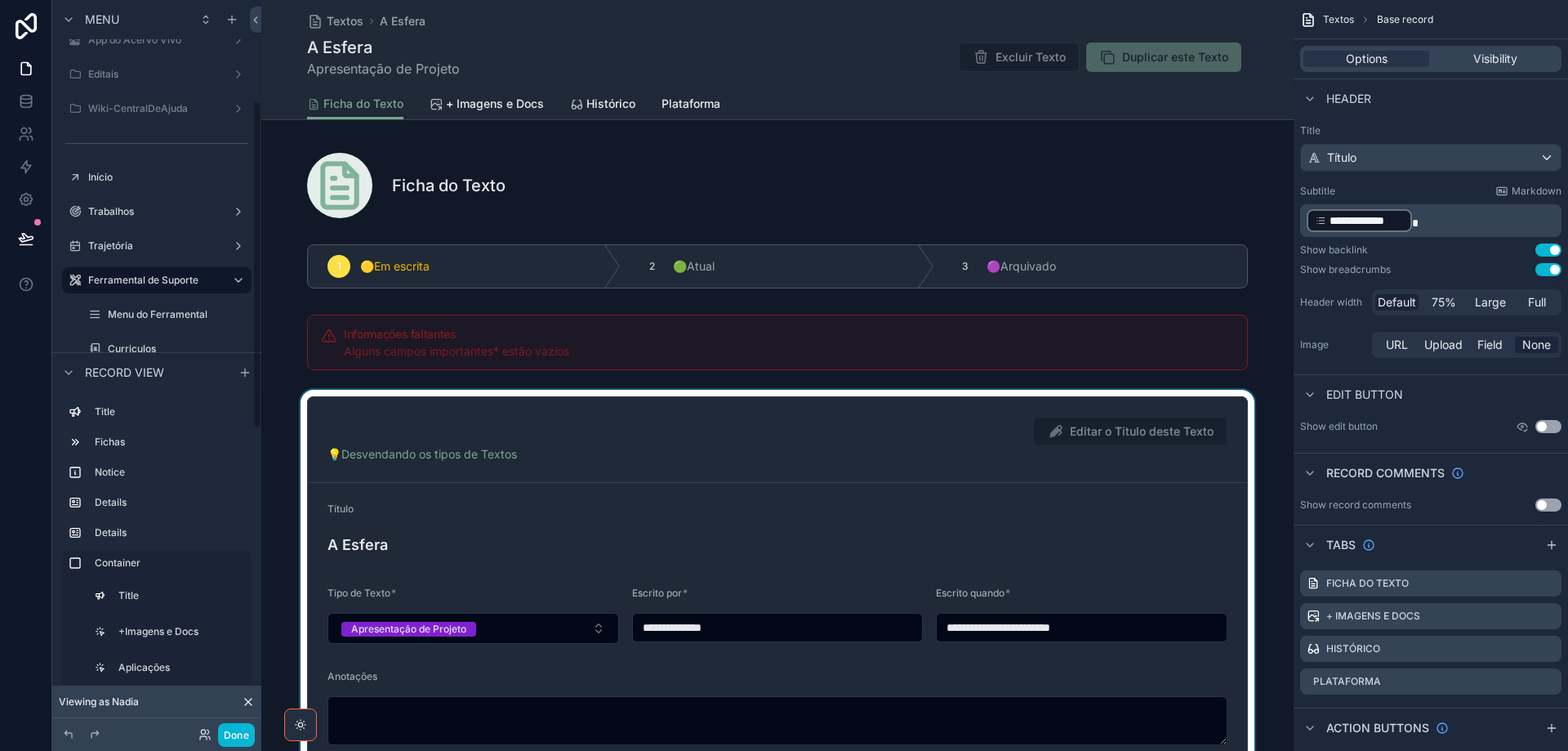
click at [873, 499] on div "scrollable content" at bounding box center [778, 636] width 1033 height 493
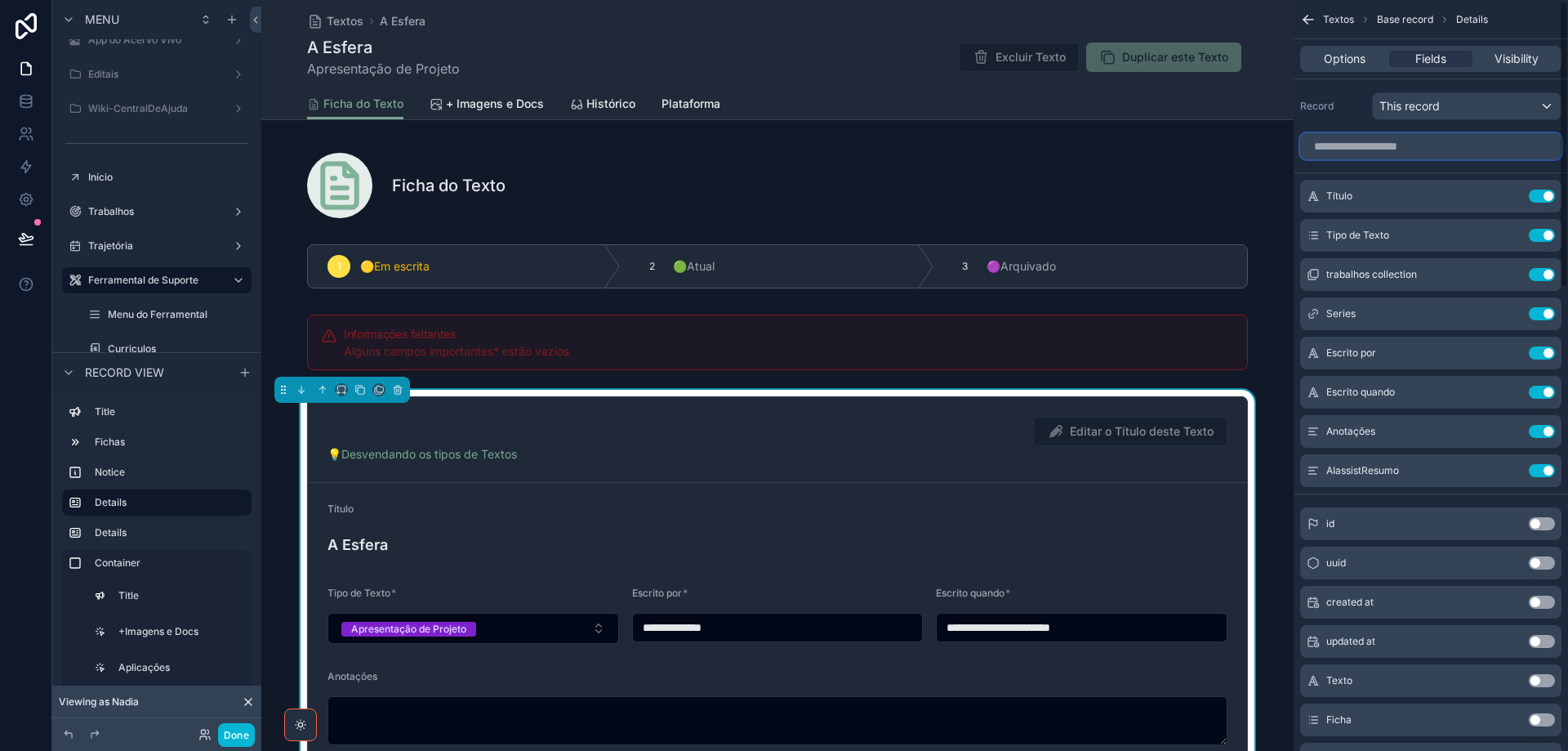
click at [1414, 138] on input "scrollable content" at bounding box center [1431, 146] width 261 height 27
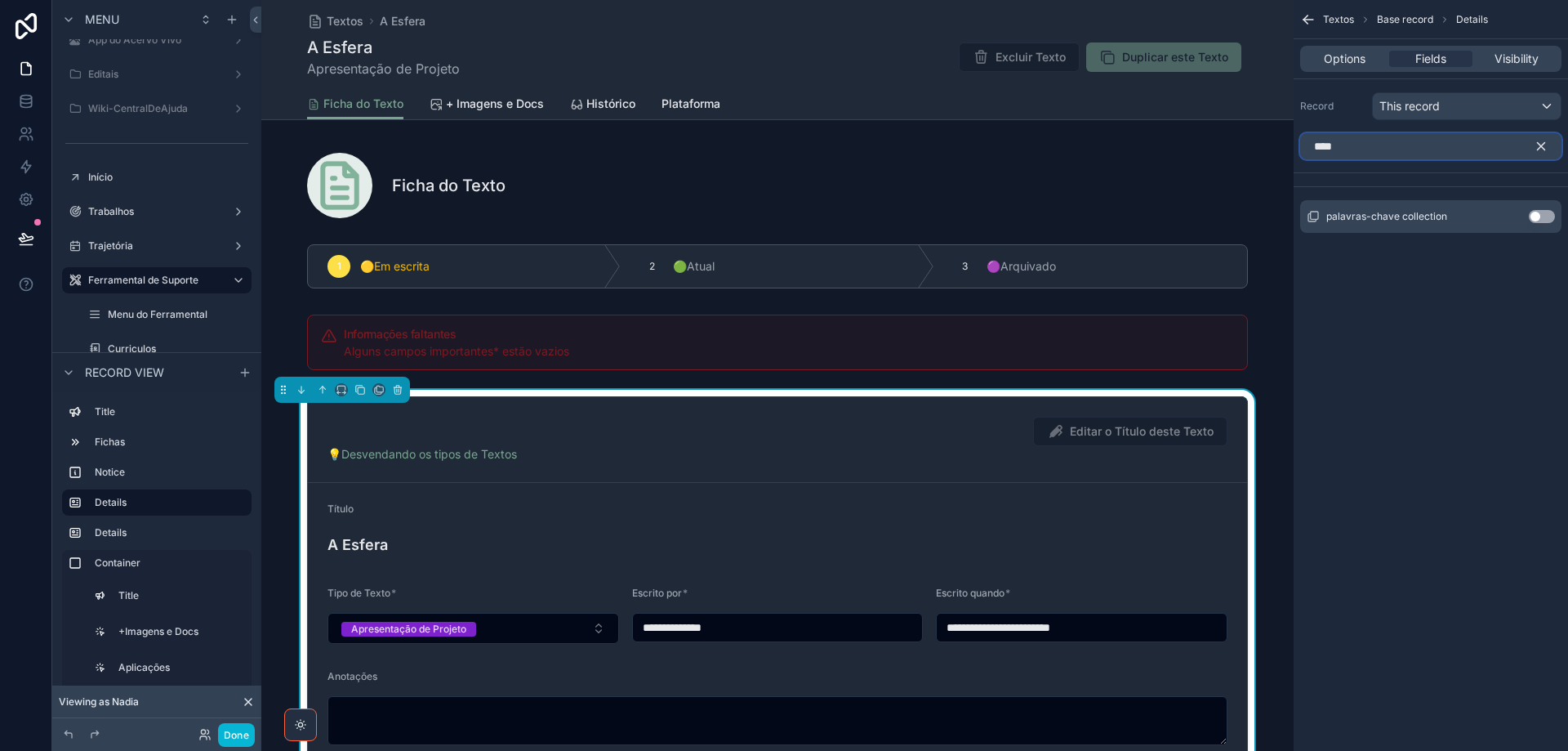
type input "****"
drag, startPoint x: 1552, startPoint y: 212, endPoint x: 1519, endPoint y: 243, distance: 45.3
click at [1549, 212] on button "Use setting" at bounding box center [1542, 216] width 27 height 13
click at [1512, 200] on icon "scrollable content" at bounding box center [1509, 197] width 8 height 8
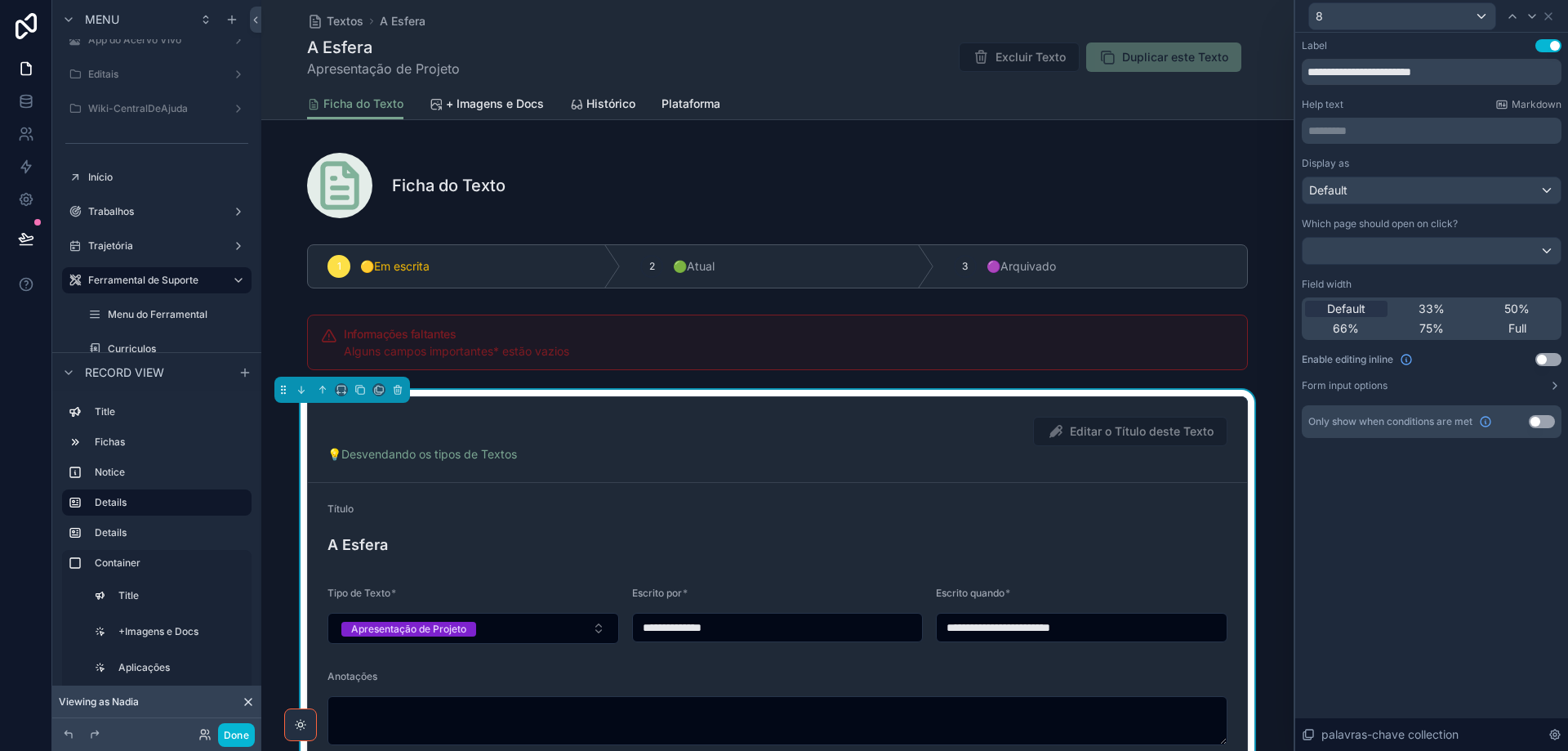
click at [1553, 358] on button "Use setting" at bounding box center [1548, 359] width 27 height 13
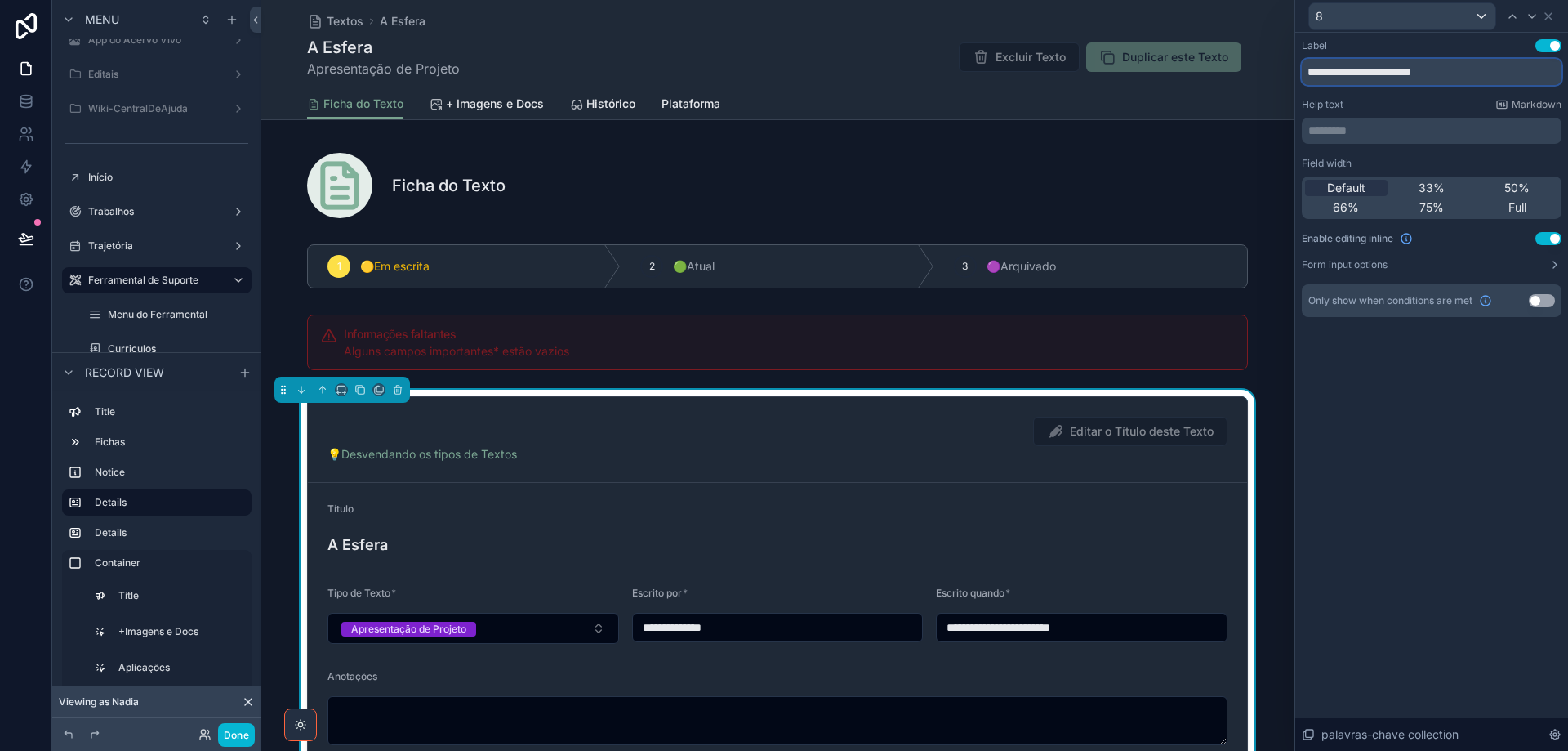
drag, startPoint x: 1393, startPoint y: 69, endPoint x: 1517, endPoint y: 70, distance: 124.0
click at [1513, 72] on input "**********" at bounding box center [1431, 72] width 259 height 27
type input "**********"
click at [1403, 132] on p "********* ﻿" at bounding box center [1434, 130] width 250 height 16
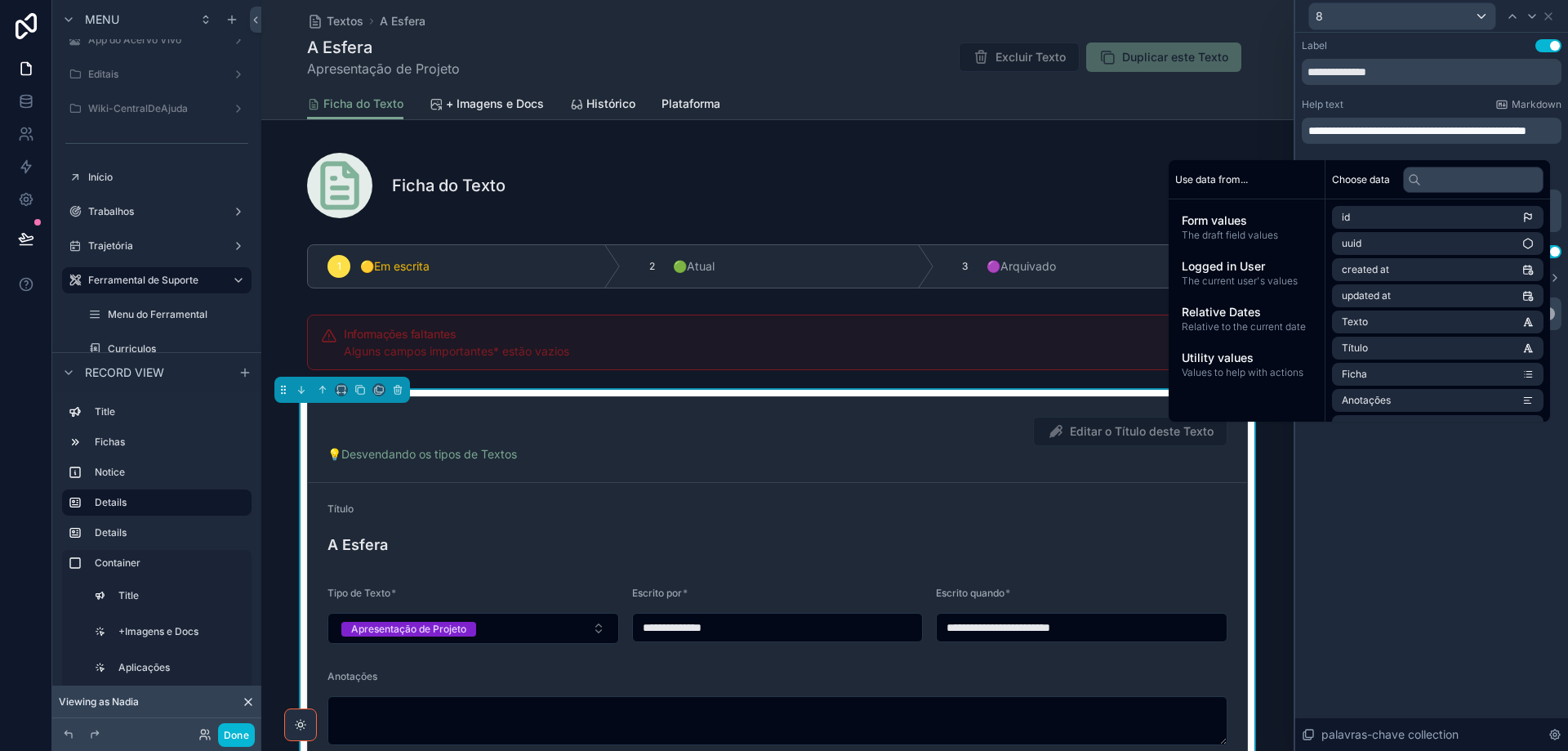
scroll to position [0, 0]
click at [1436, 539] on div "**********" at bounding box center [1432, 391] width 273 height 718
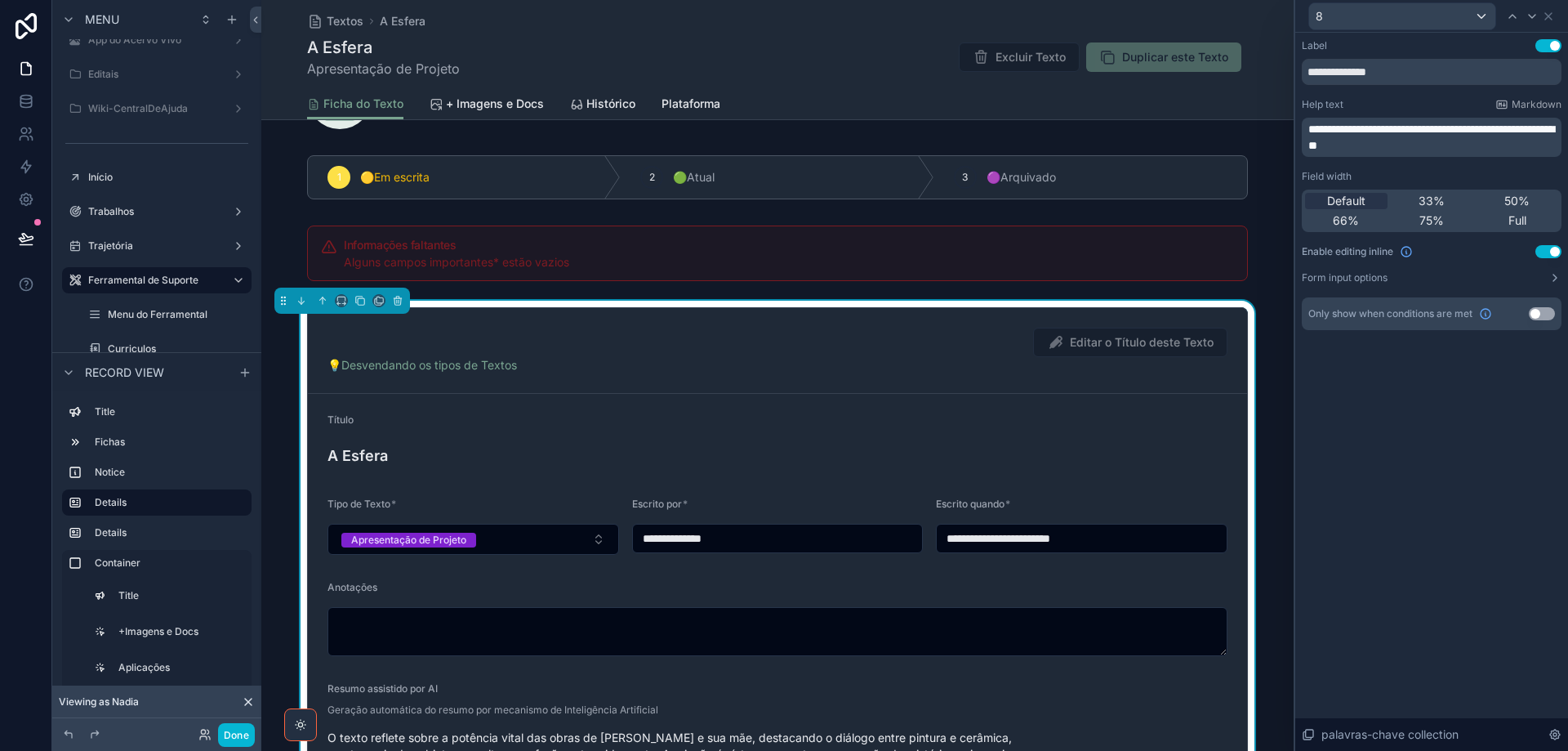
scroll to position [245, 0]
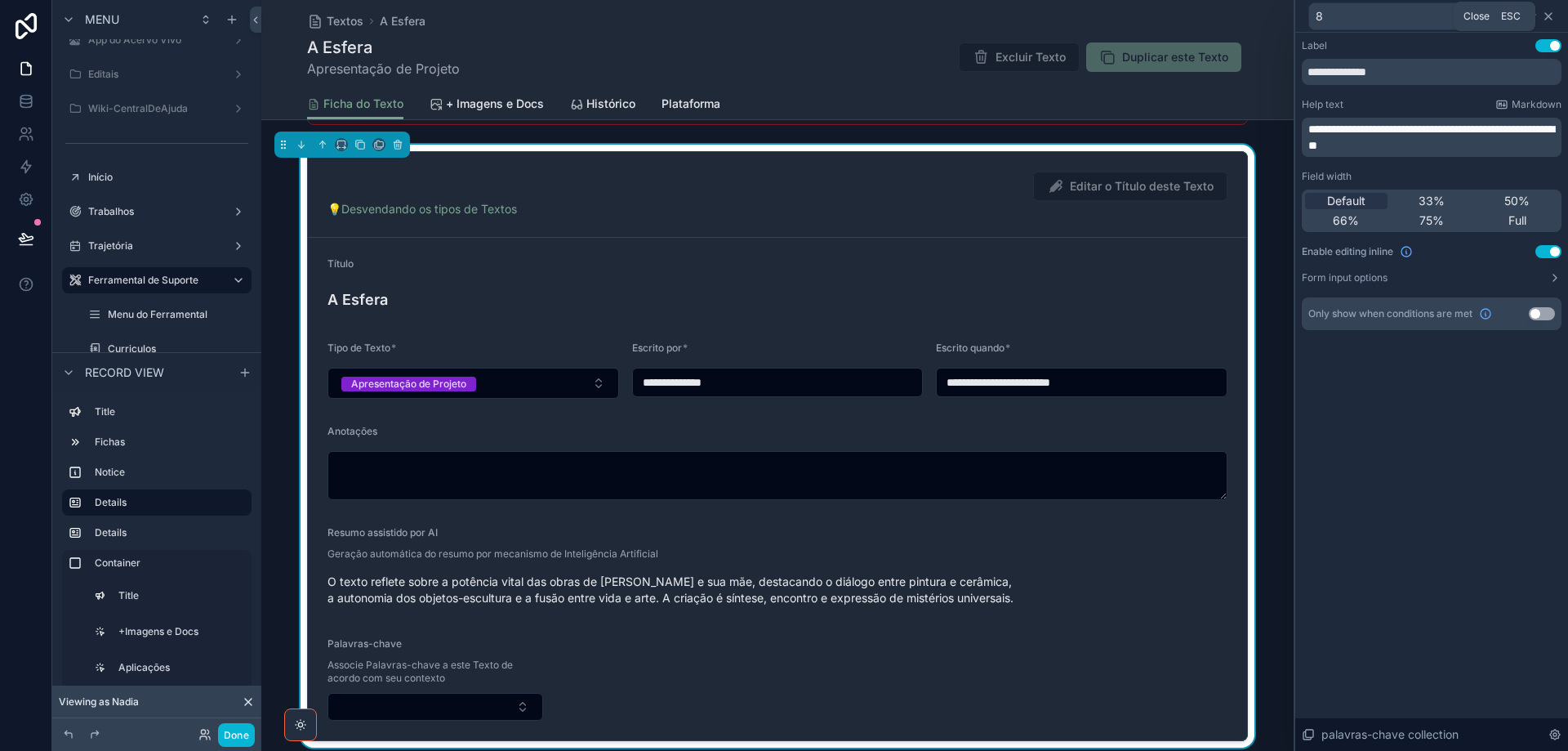
click at [1550, 14] on icon at bounding box center [1548, 15] width 13 height 13
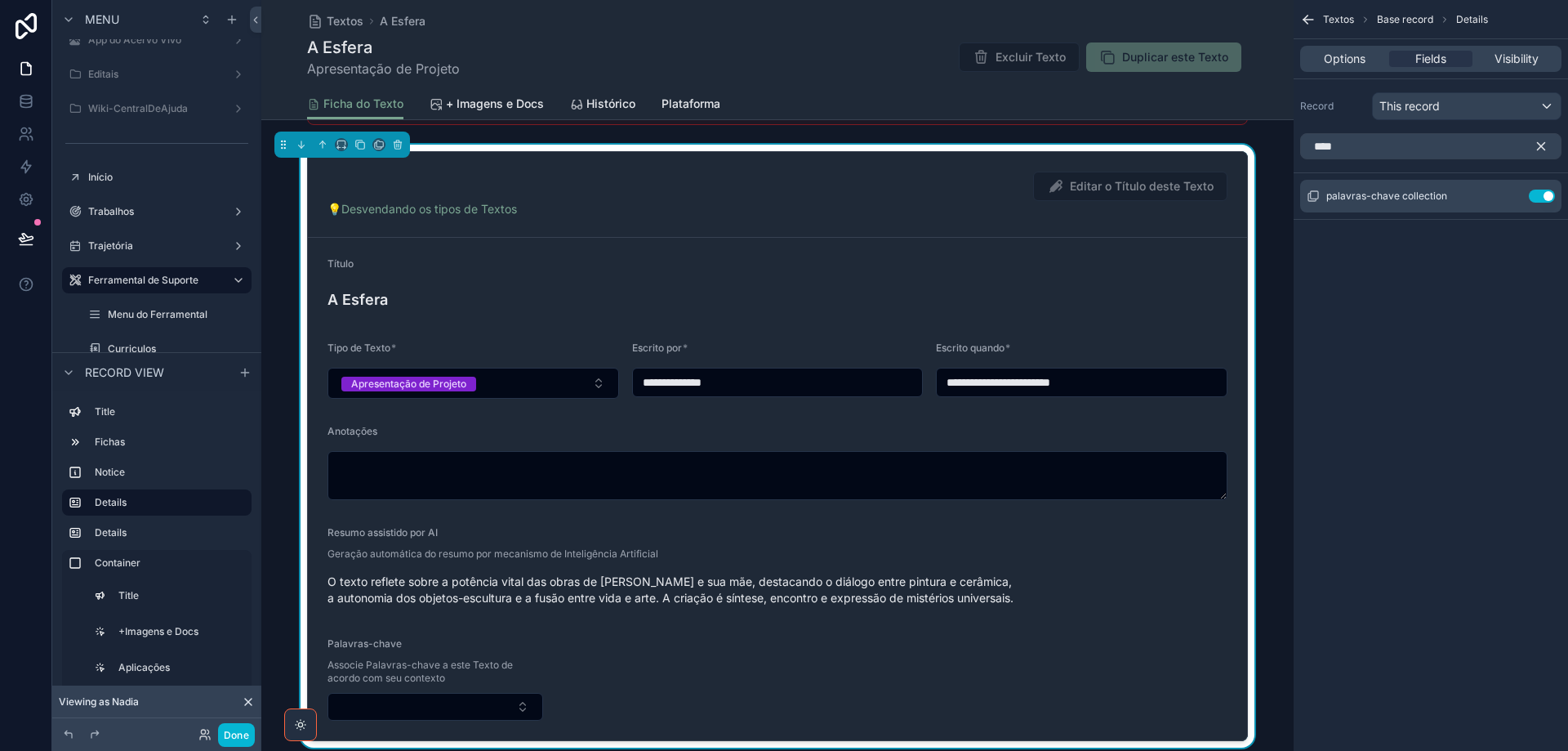
click at [1541, 147] on icon "scrollable content" at bounding box center [1541, 146] width 8 height 8
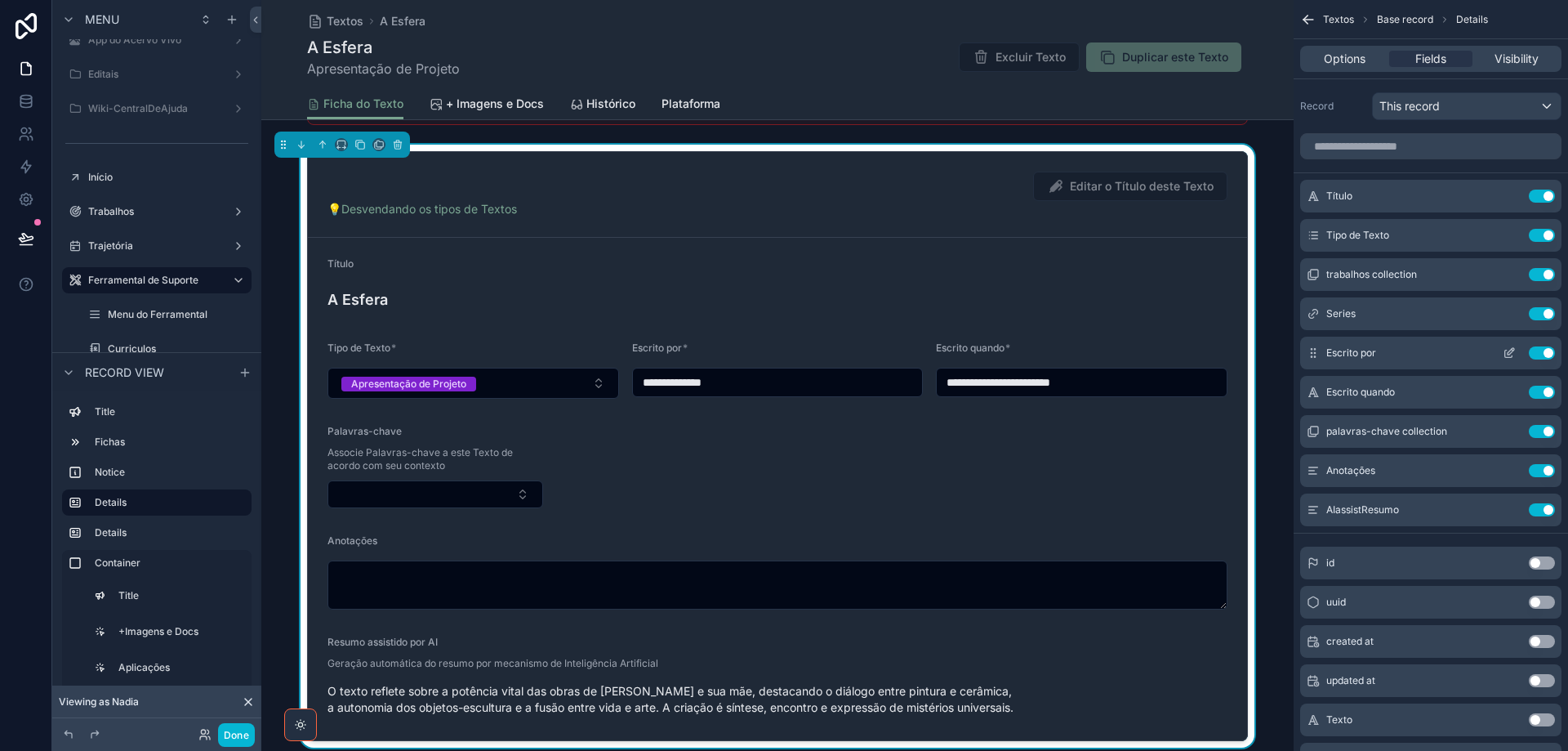
click at [1511, 356] on icon "scrollable content" at bounding box center [1509, 352] width 13 height 13
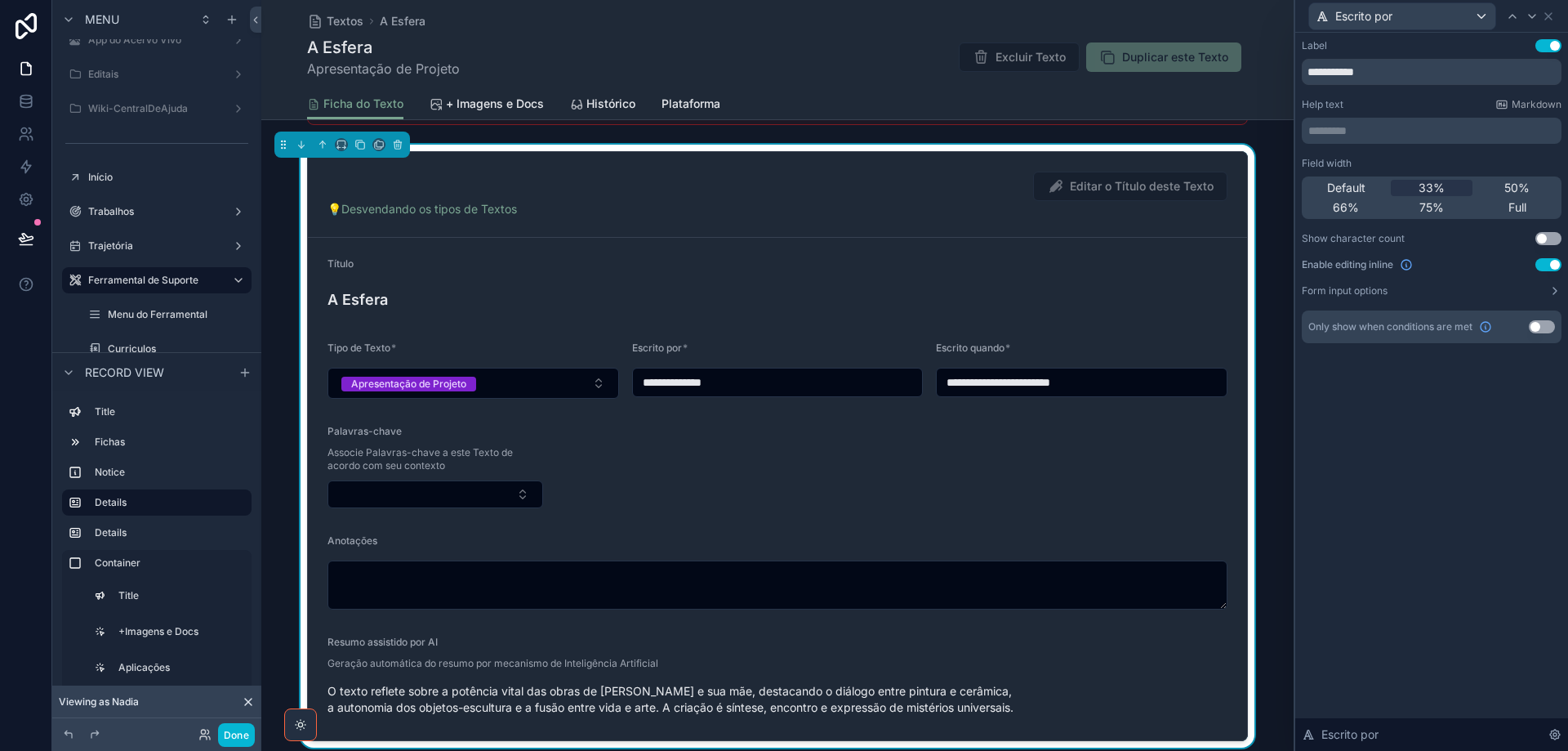
drag, startPoint x: 1342, startPoint y: 188, endPoint x: 1410, endPoint y: 146, distance: 79.9
click at [1341, 188] on span "Default" at bounding box center [1346, 188] width 39 height 16
click at [1528, 13] on icon at bounding box center [1532, 15] width 13 height 13
click at [1350, 188] on span "Default" at bounding box center [1346, 188] width 39 height 16
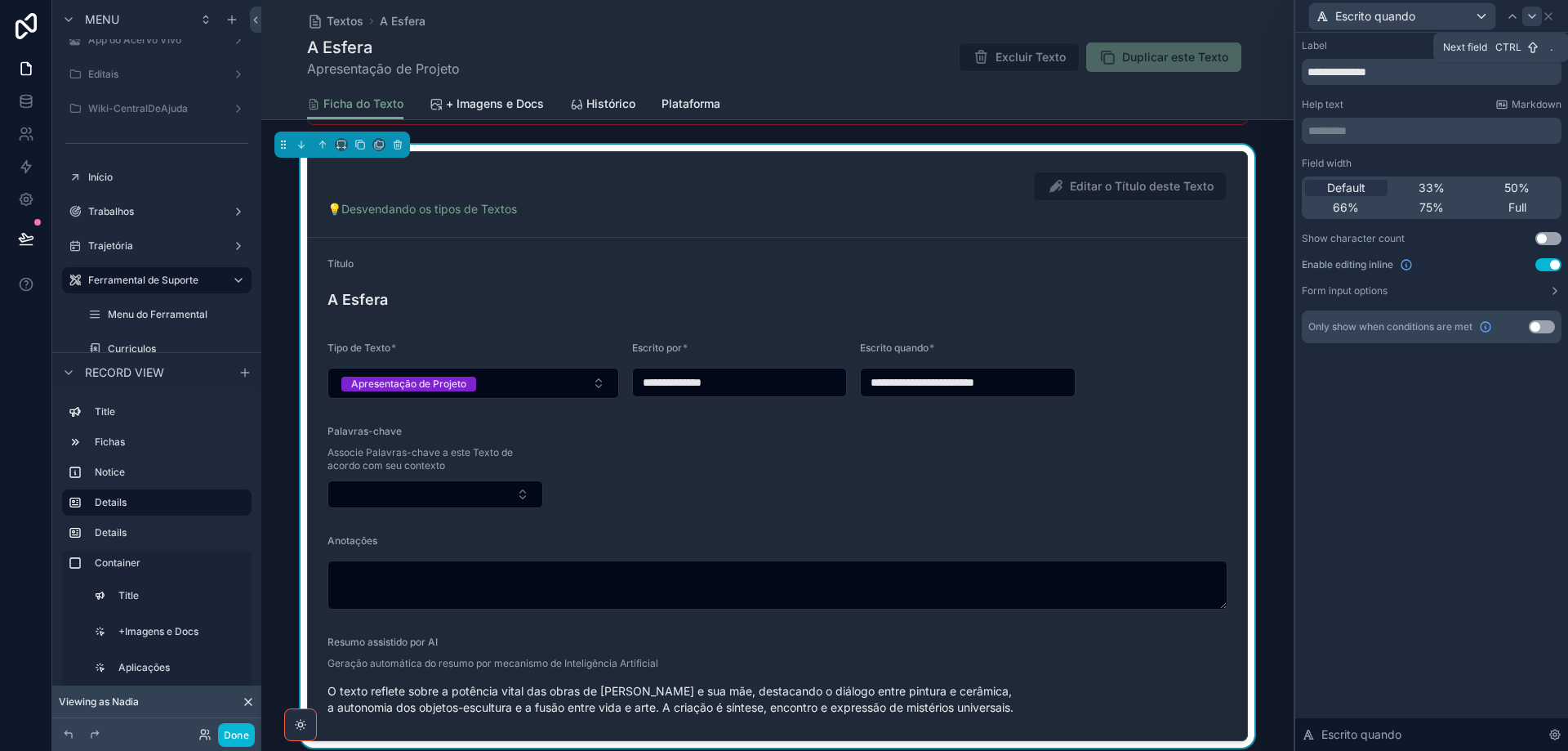
click at [1536, 18] on icon at bounding box center [1532, 15] width 13 height 13
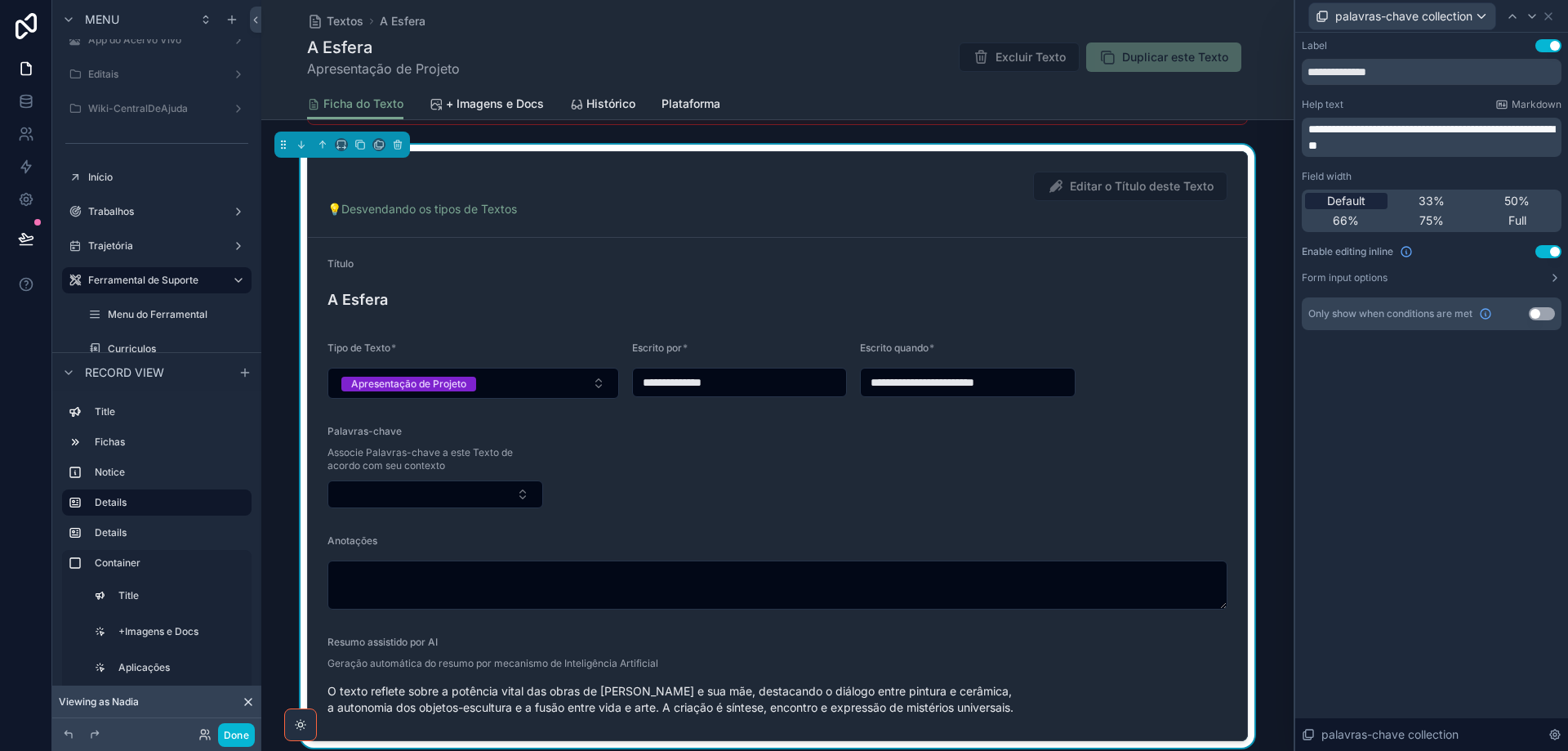
click at [1336, 199] on span "Default" at bounding box center [1346, 200] width 39 height 16
click at [1549, 17] on icon at bounding box center [1549, 16] width 7 height 7
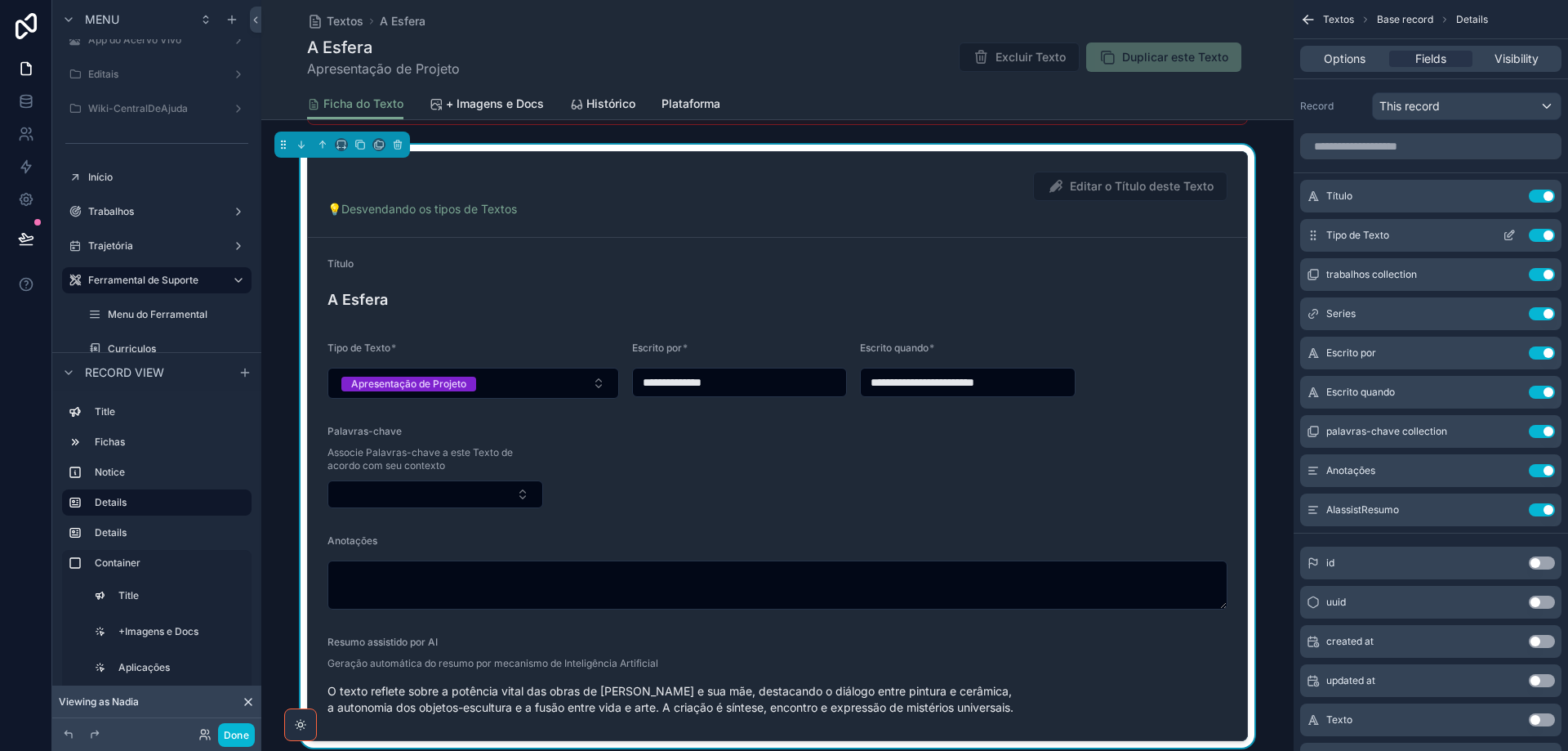
click at [1511, 232] on icon "scrollable content" at bounding box center [1509, 235] width 13 height 13
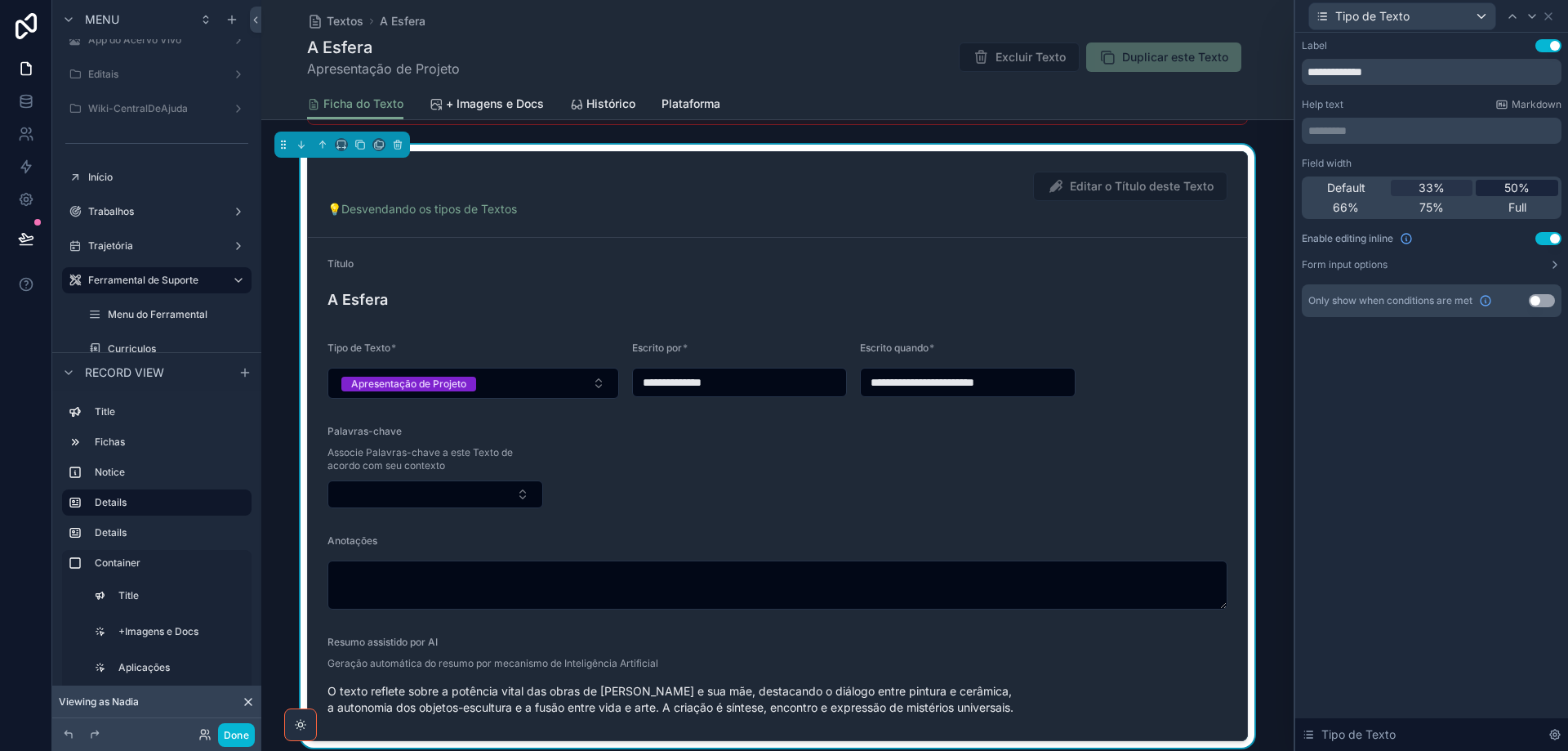
click at [1510, 191] on span "50%" at bounding box center [1517, 188] width 26 height 16
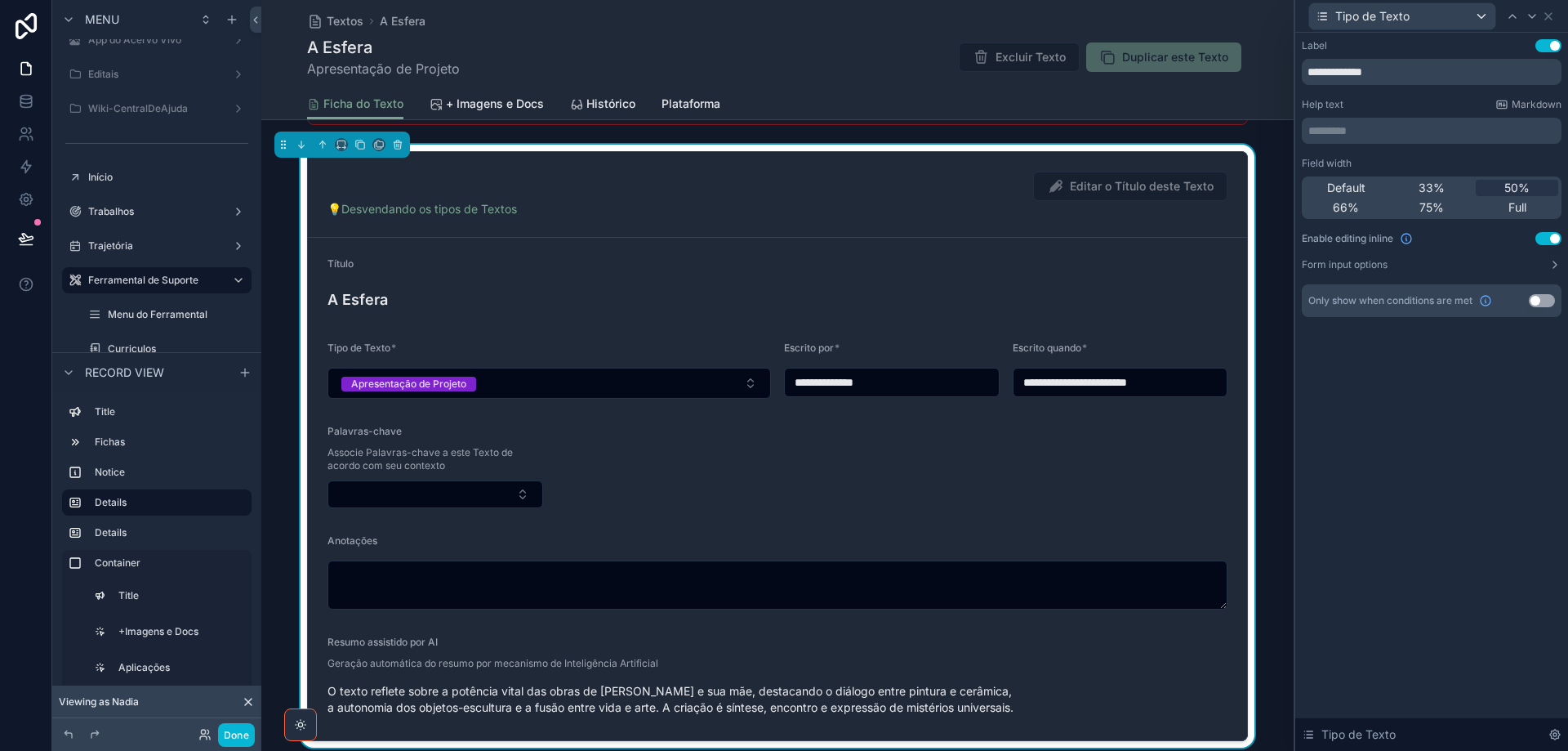
click at [1440, 185] on span "33%" at bounding box center [1432, 188] width 27 height 16
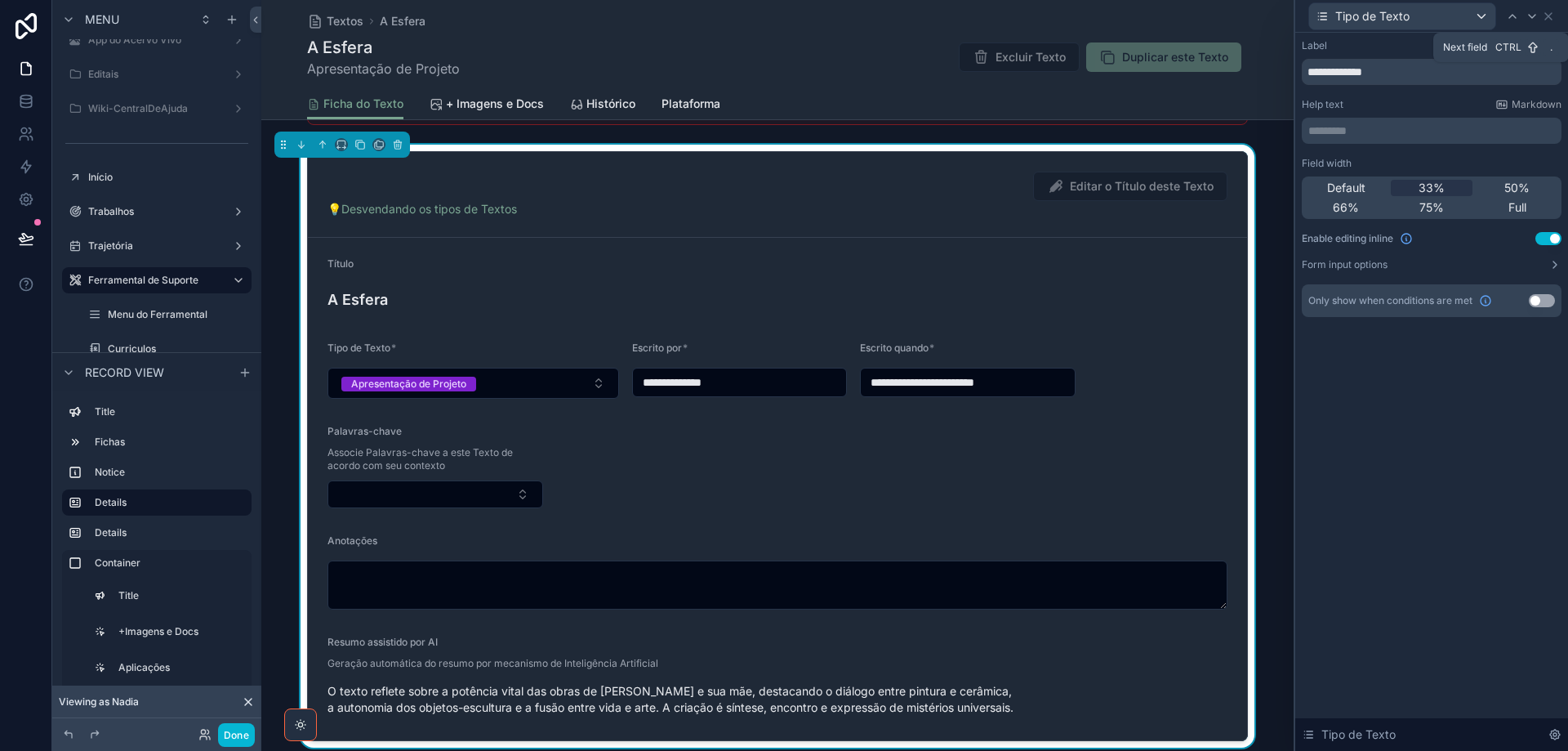
click at [1534, 17] on icon at bounding box center [1532, 15] width 13 height 13
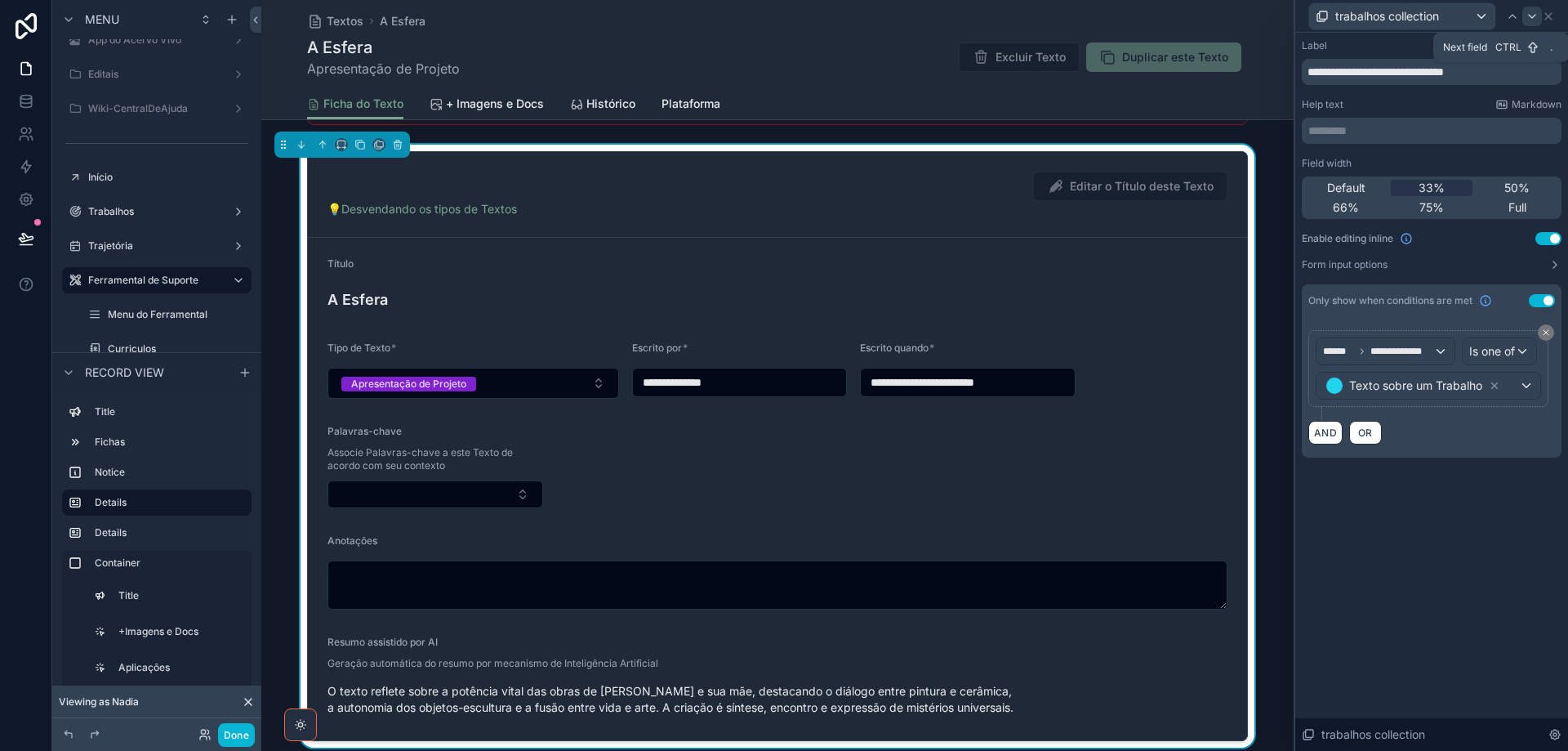
click at [1529, 14] on icon at bounding box center [1532, 15] width 13 height 13
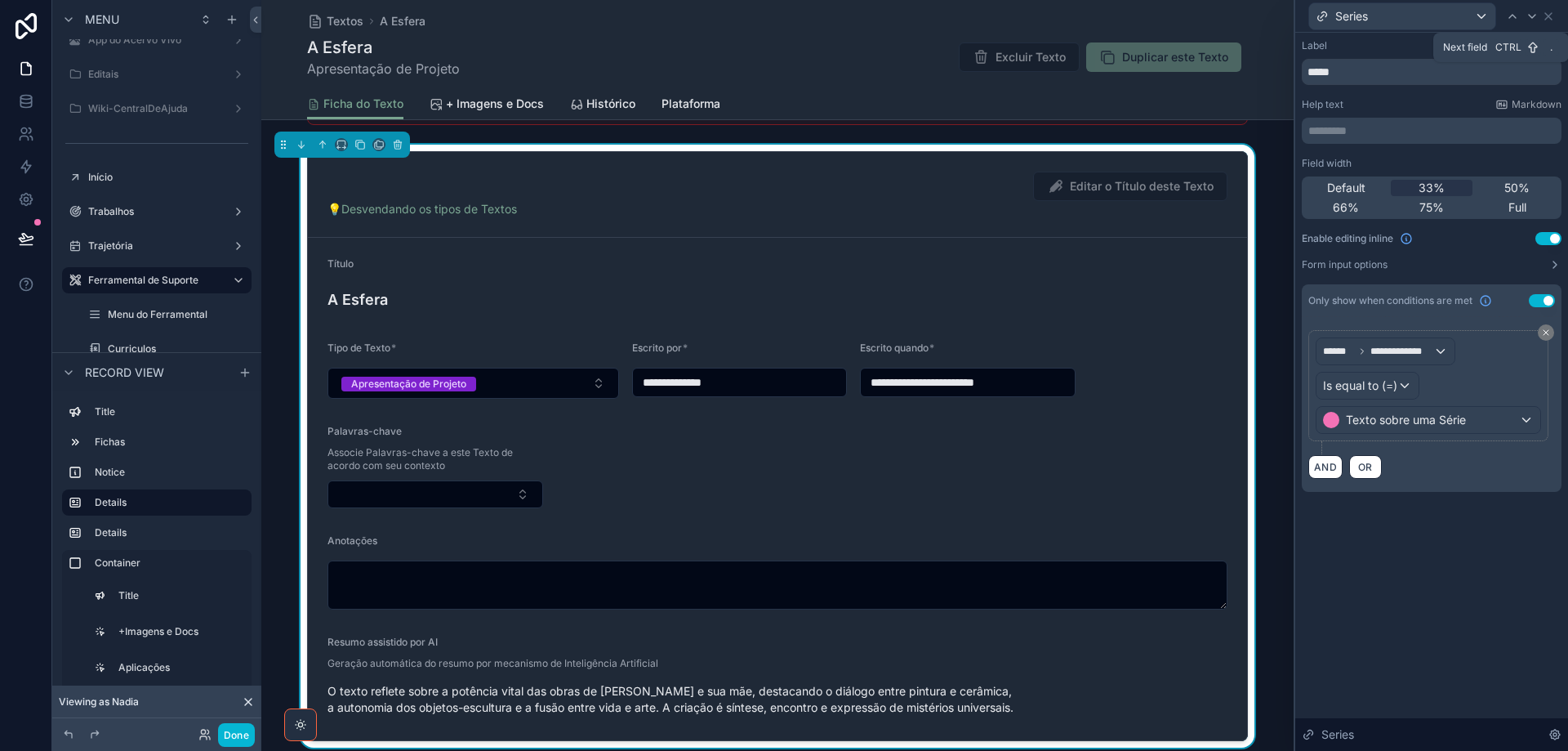
click at [1533, 16] on icon at bounding box center [1533, 16] width 7 height 3
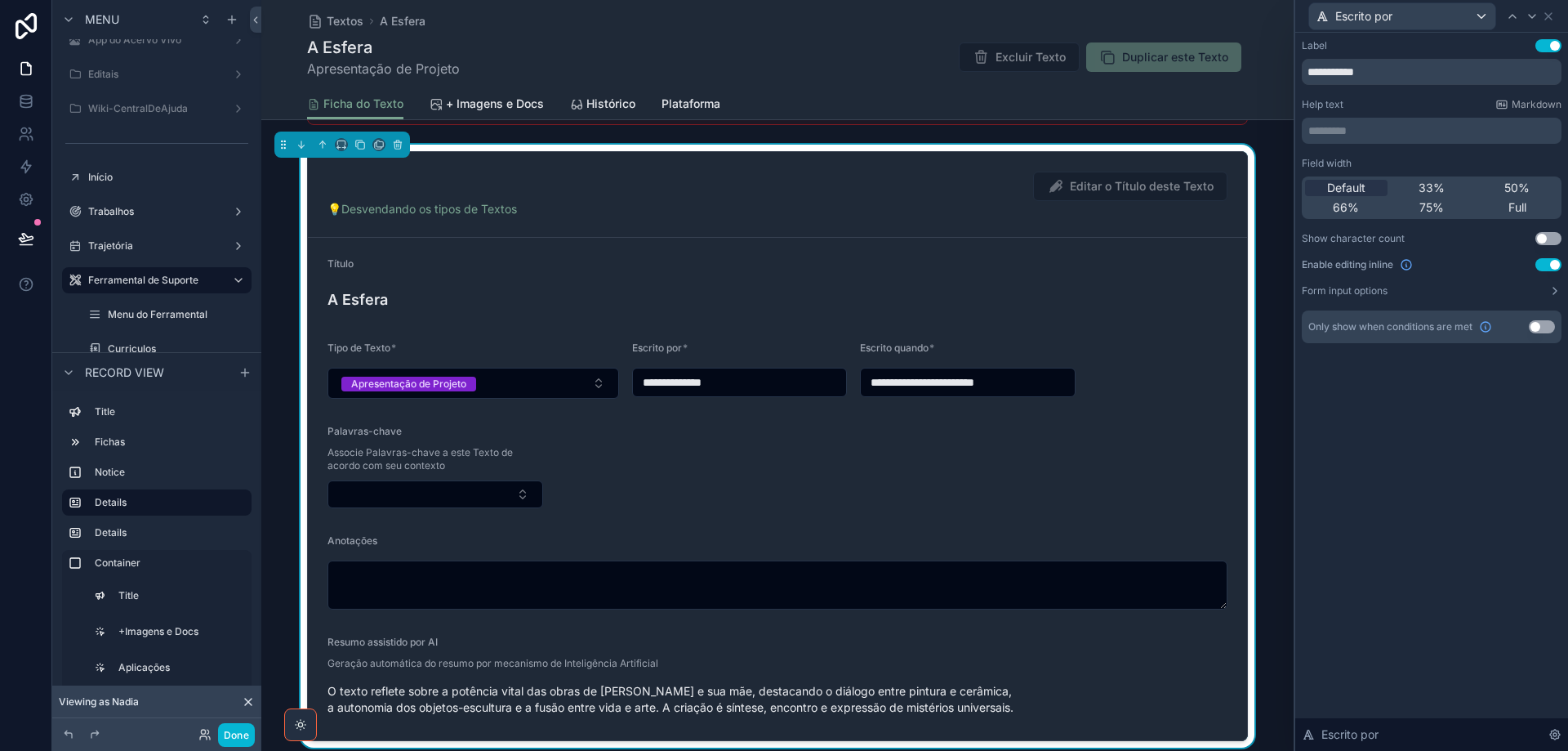
drag, startPoint x: 1454, startPoint y: 188, endPoint x: 1517, endPoint y: 41, distance: 159.9
click at [1454, 188] on div "33%" at bounding box center [1432, 188] width 82 height 16
click at [1532, 12] on icon at bounding box center [1532, 15] width 13 height 13
drag, startPoint x: 1446, startPoint y: 191, endPoint x: 1521, endPoint y: 39, distance: 169.5
click at [1446, 191] on div "33%" at bounding box center [1432, 188] width 82 height 16
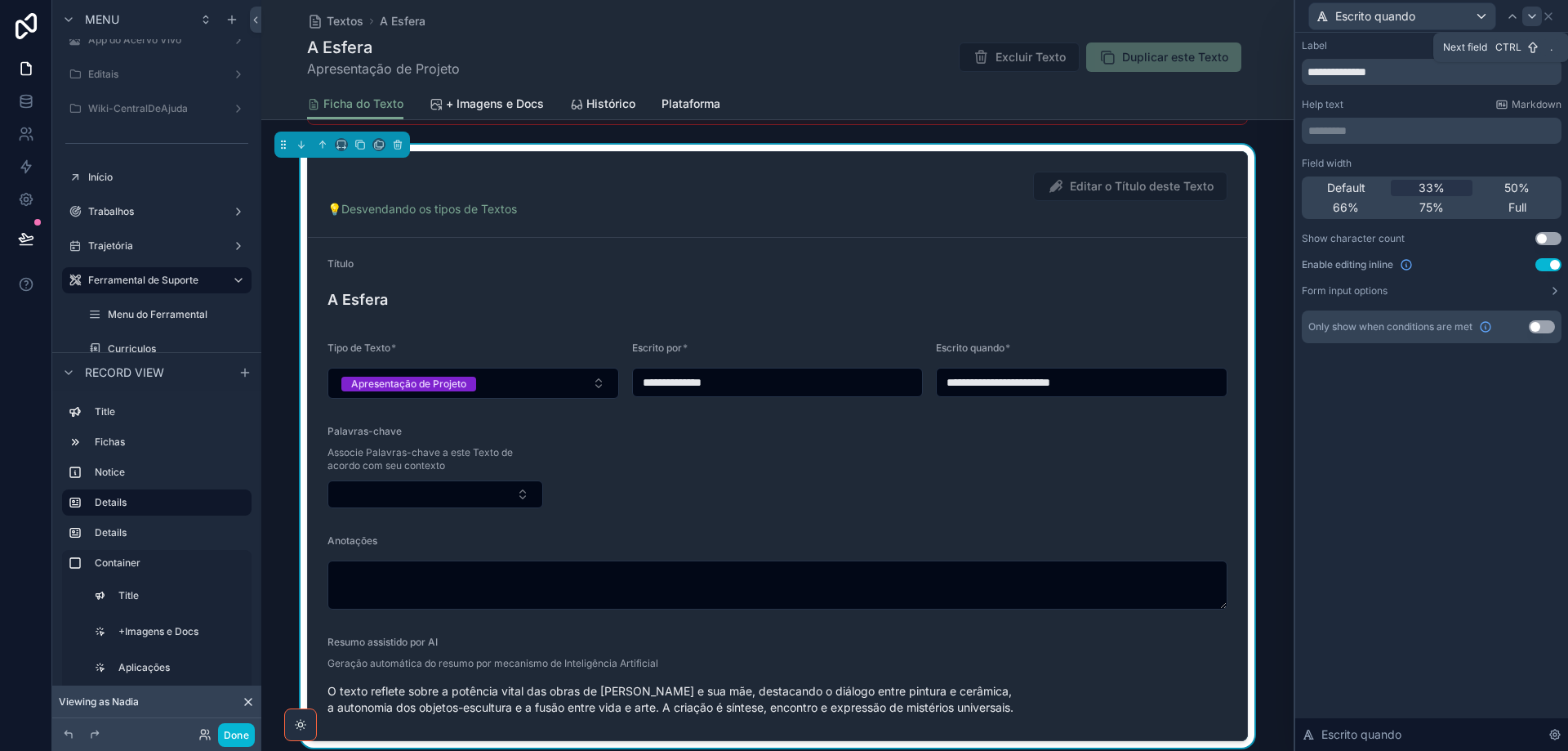
click at [1534, 16] on icon at bounding box center [1533, 16] width 7 height 3
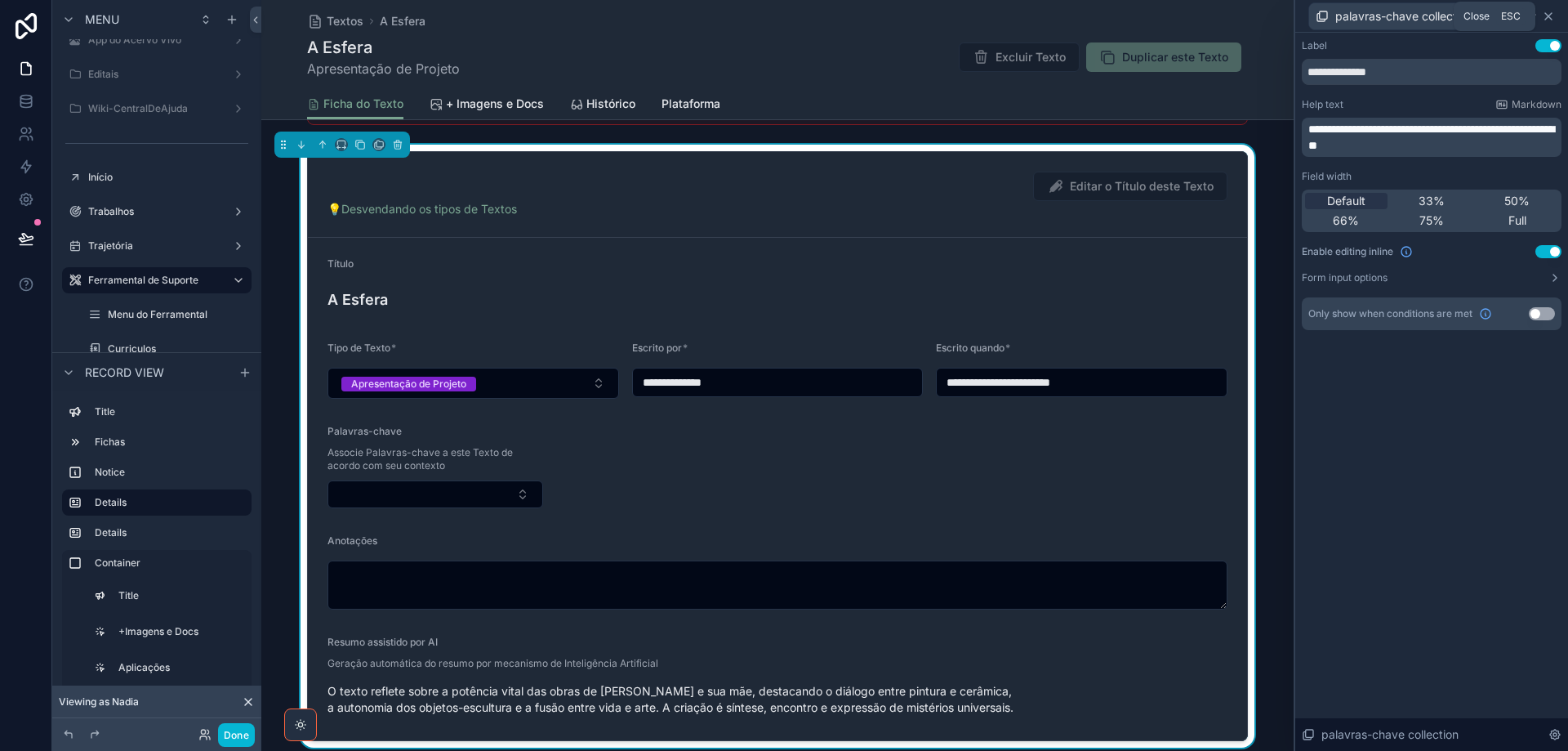
click at [1548, 16] on icon at bounding box center [1549, 16] width 7 height 7
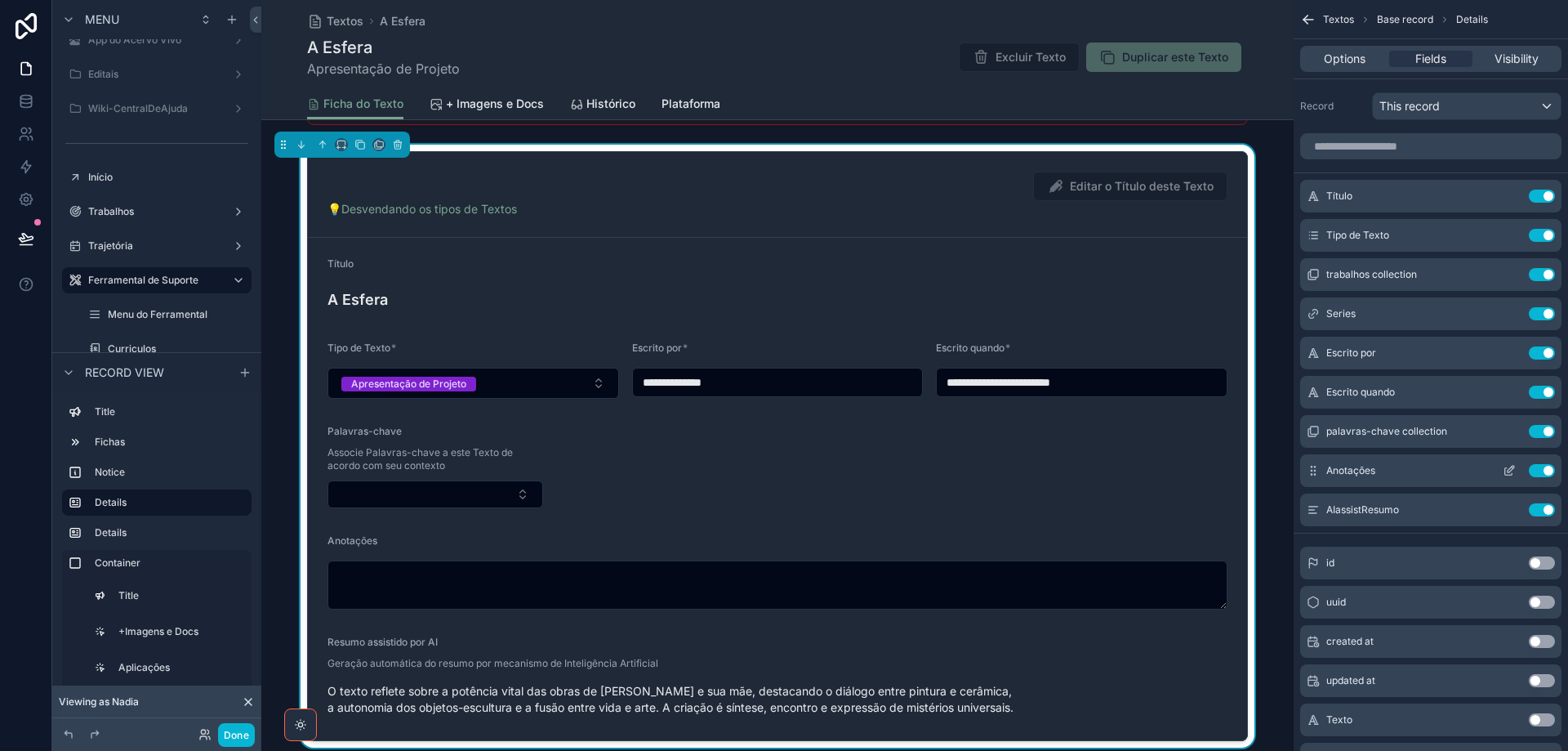
click at [1510, 468] on icon "scrollable content" at bounding box center [1509, 470] width 13 height 13
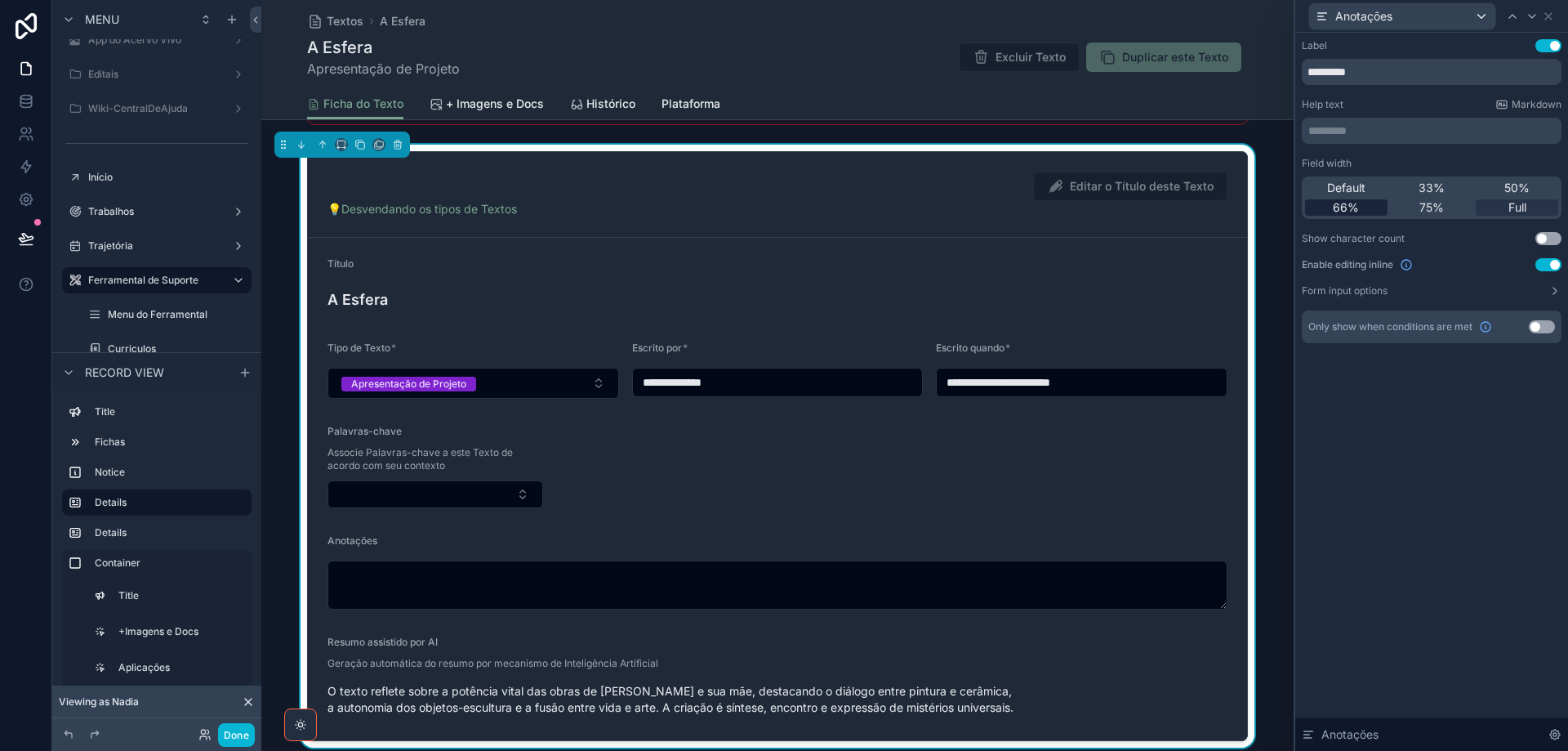
click at [1361, 209] on div "66%" at bounding box center [1346, 207] width 82 height 16
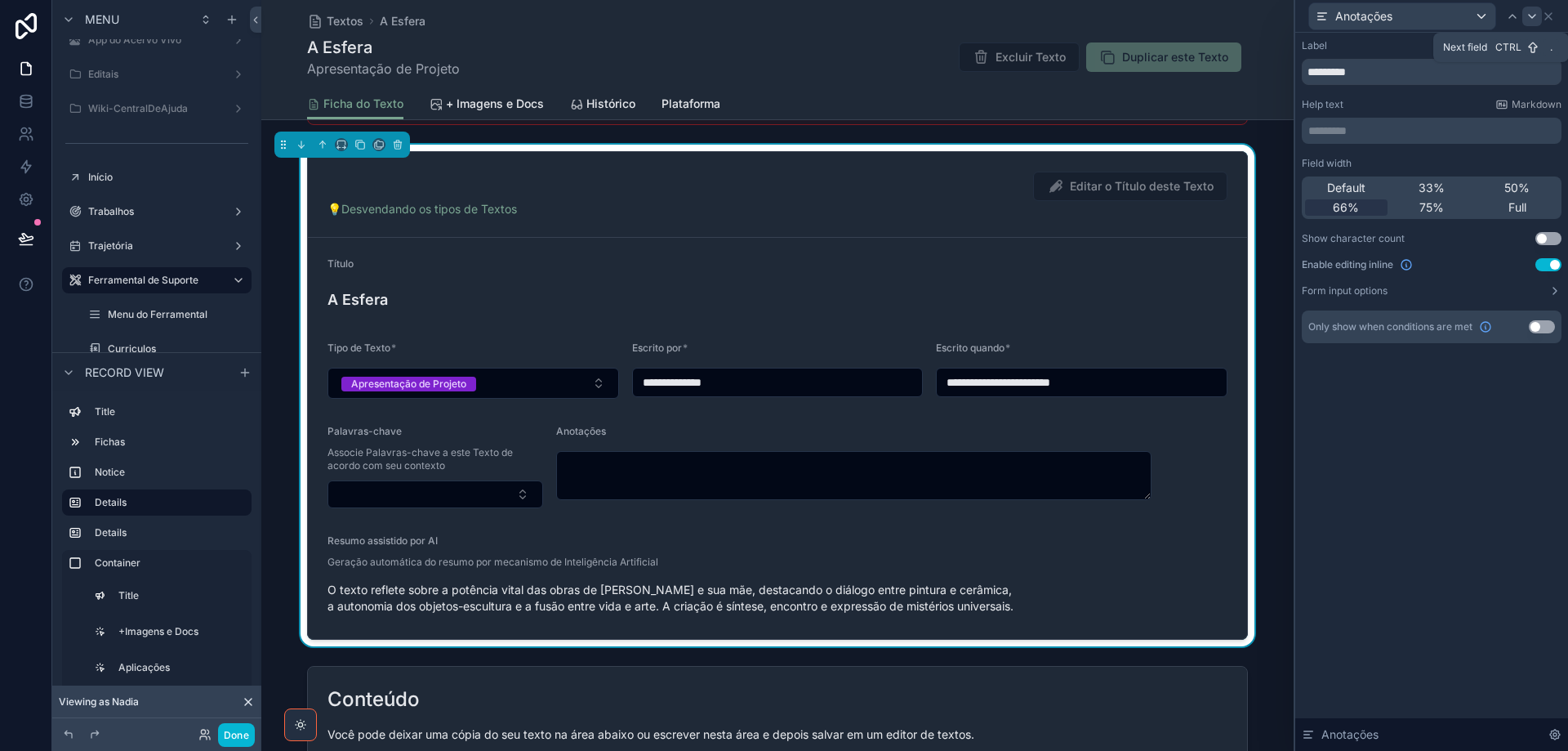
click at [1532, 14] on icon at bounding box center [1532, 15] width 13 height 13
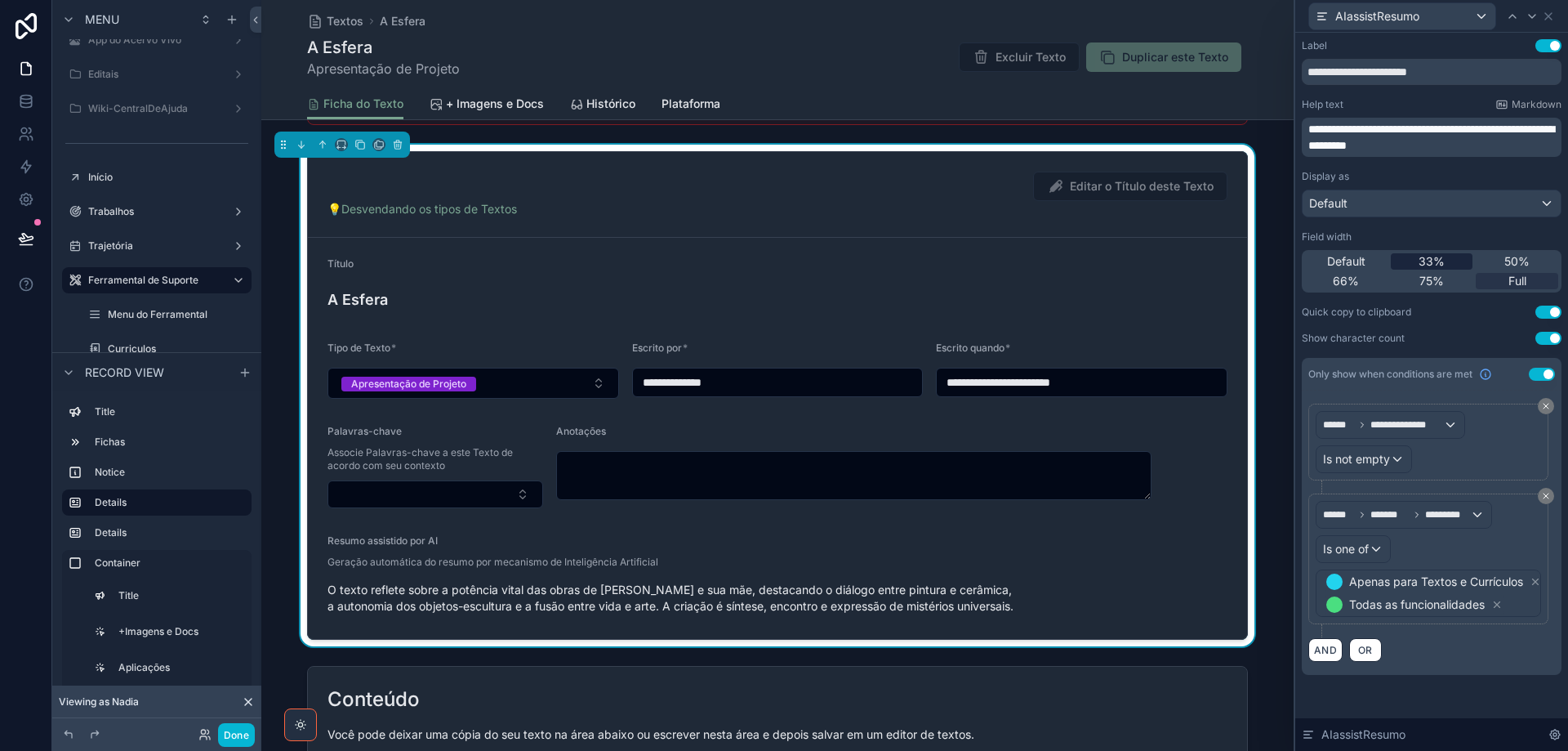
click at [1439, 262] on span "33%" at bounding box center [1432, 261] width 27 height 16
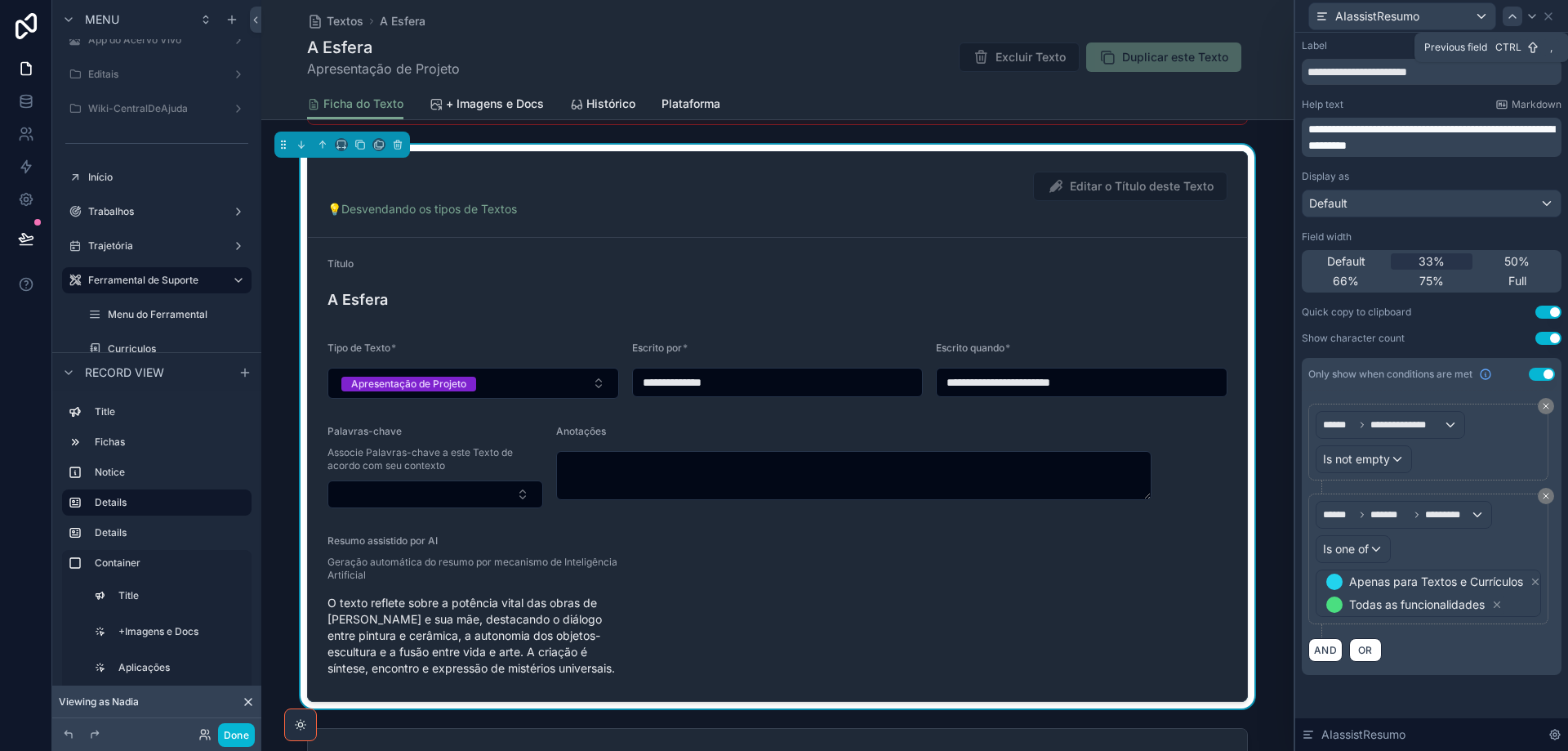
click at [1511, 14] on icon at bounding box center [1512, 15] width 13 height 13
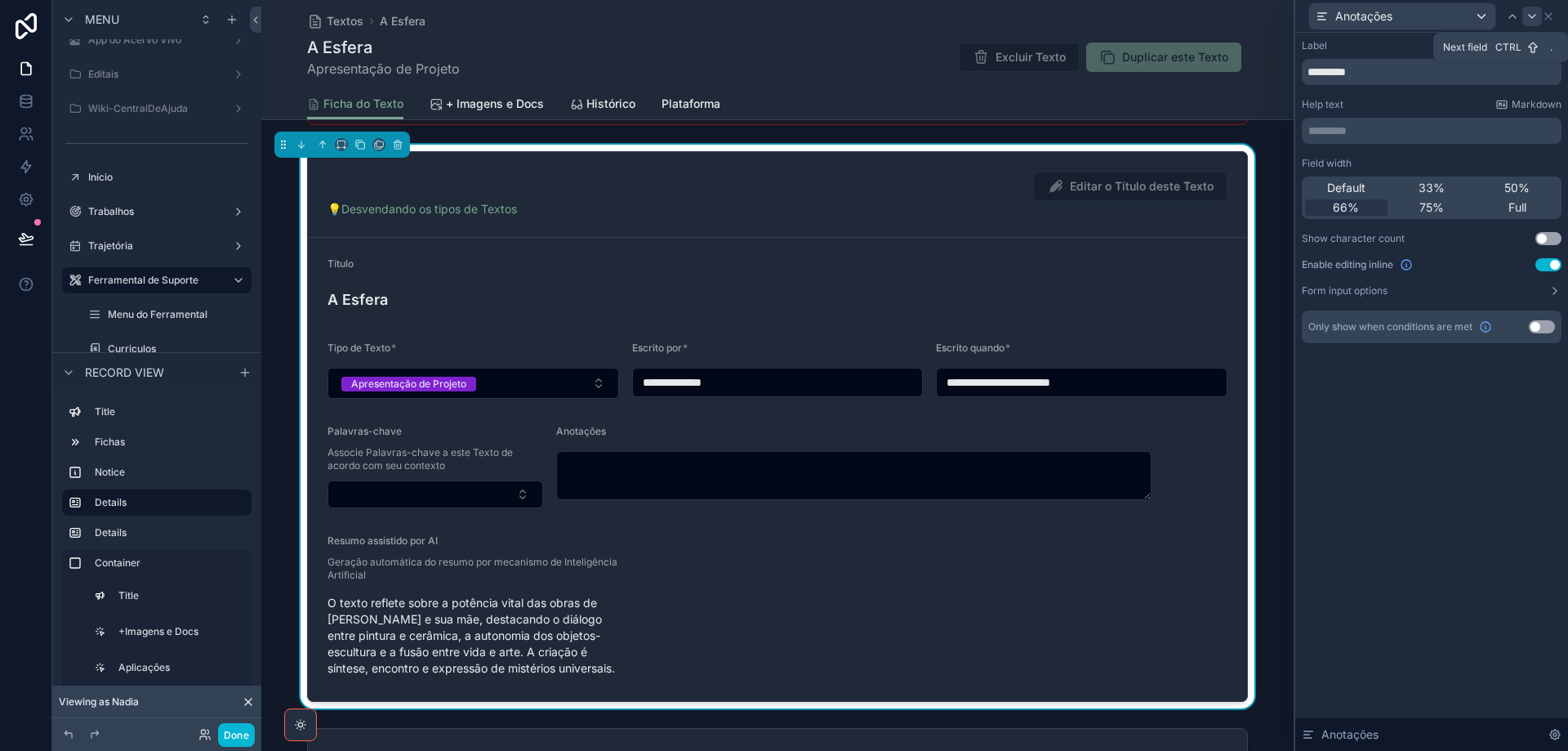
click at [1530, 16] on icon at bounding box center [1532, 15] width 13 height 13
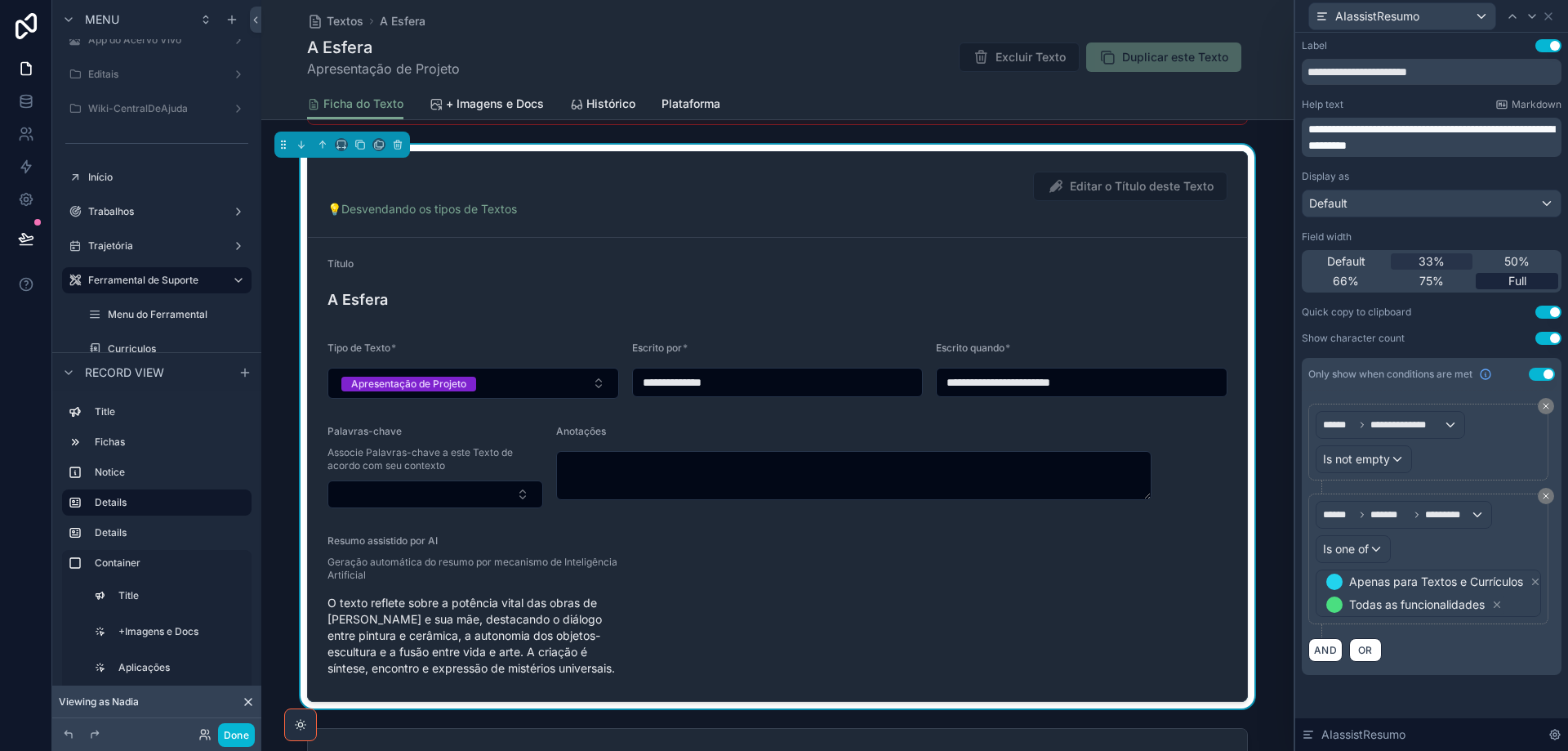
click at [1520, 279] on span "Full" at bounding box center [1517, 281] width 18 height 16
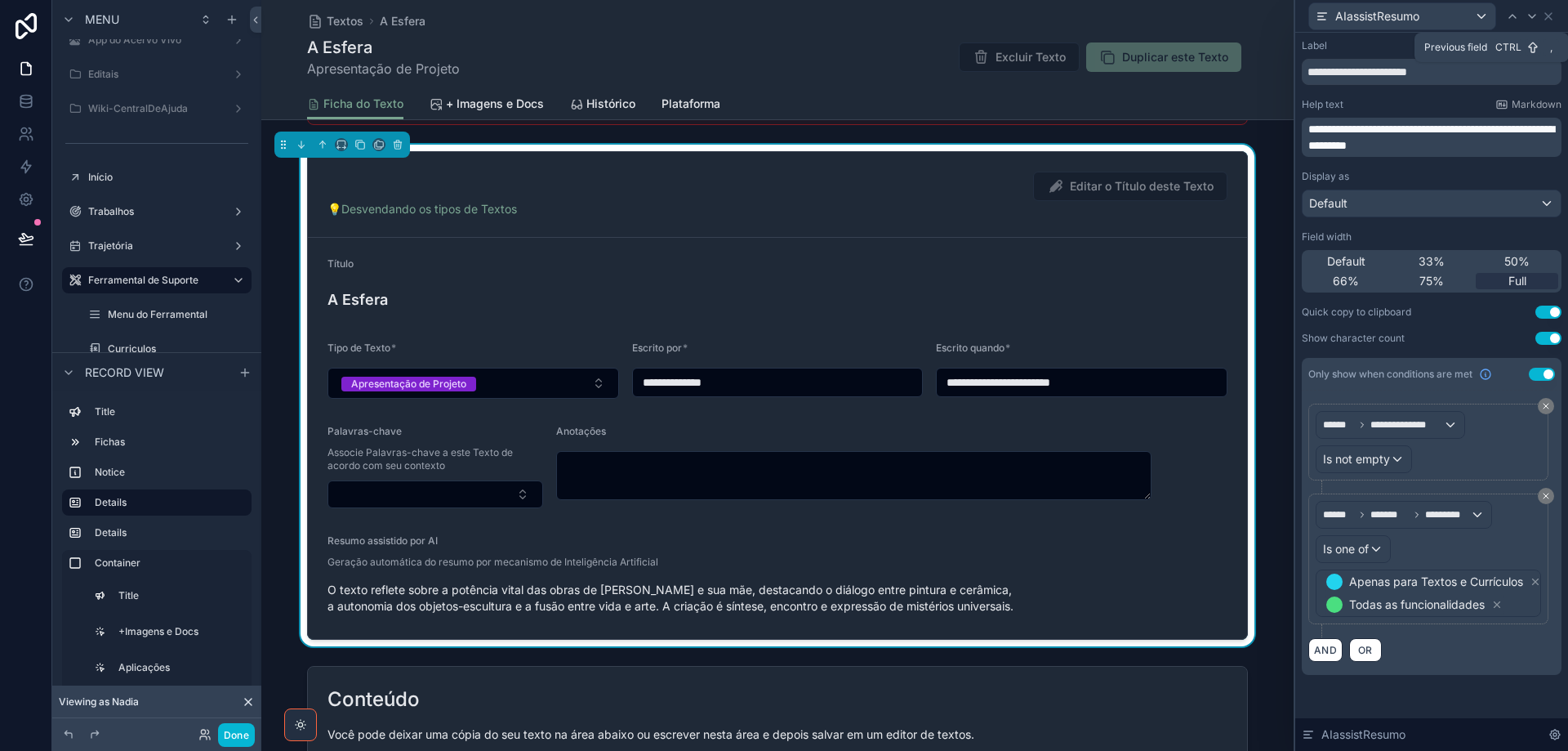
click at [1508, 17] on icon at bounding box center [1512, 15] width 13 height 13
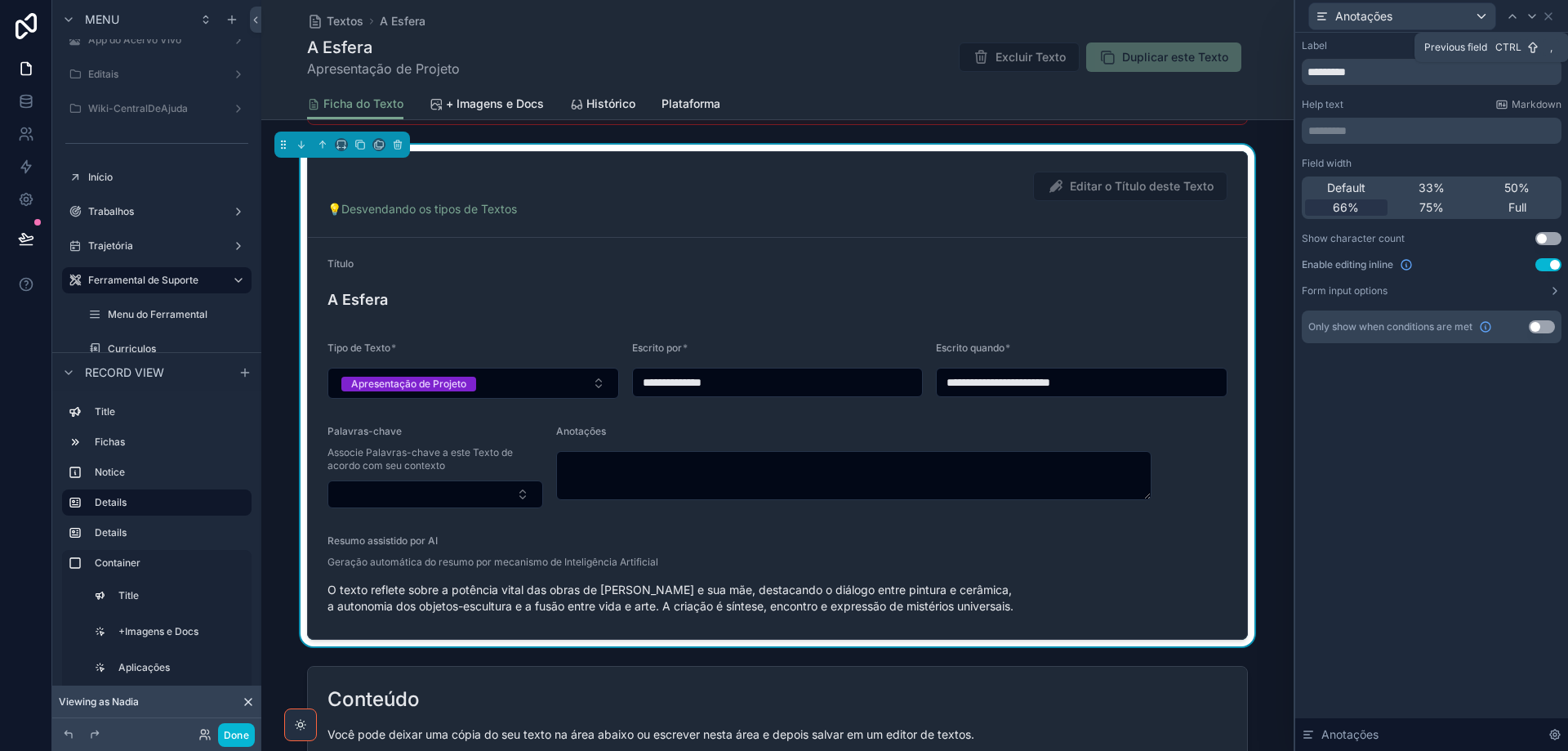
click at [1508, 17] on icon at bounding box center [1512, 15] width 13 height 13
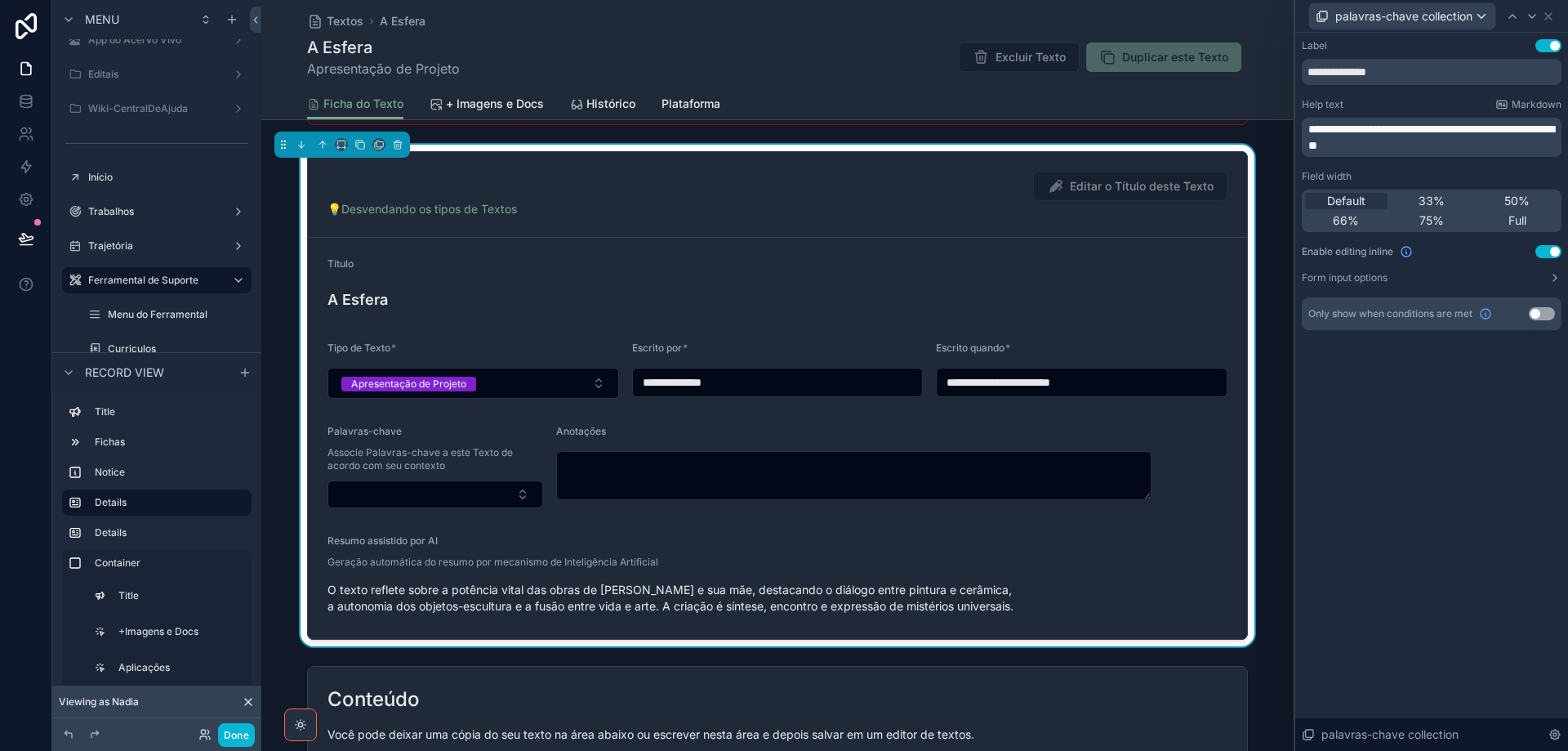
drag, startPoint x: 1435, startPoint y: 198, endPoint x: 1531, endPoint y: 42, distance: 183.2
click at [1435, 196] on span "33%" at bounding box center [1432, 200] width 27 height 16
click at [1551, 15] on icon at bounding box center [1548, 15] width 13 height 13
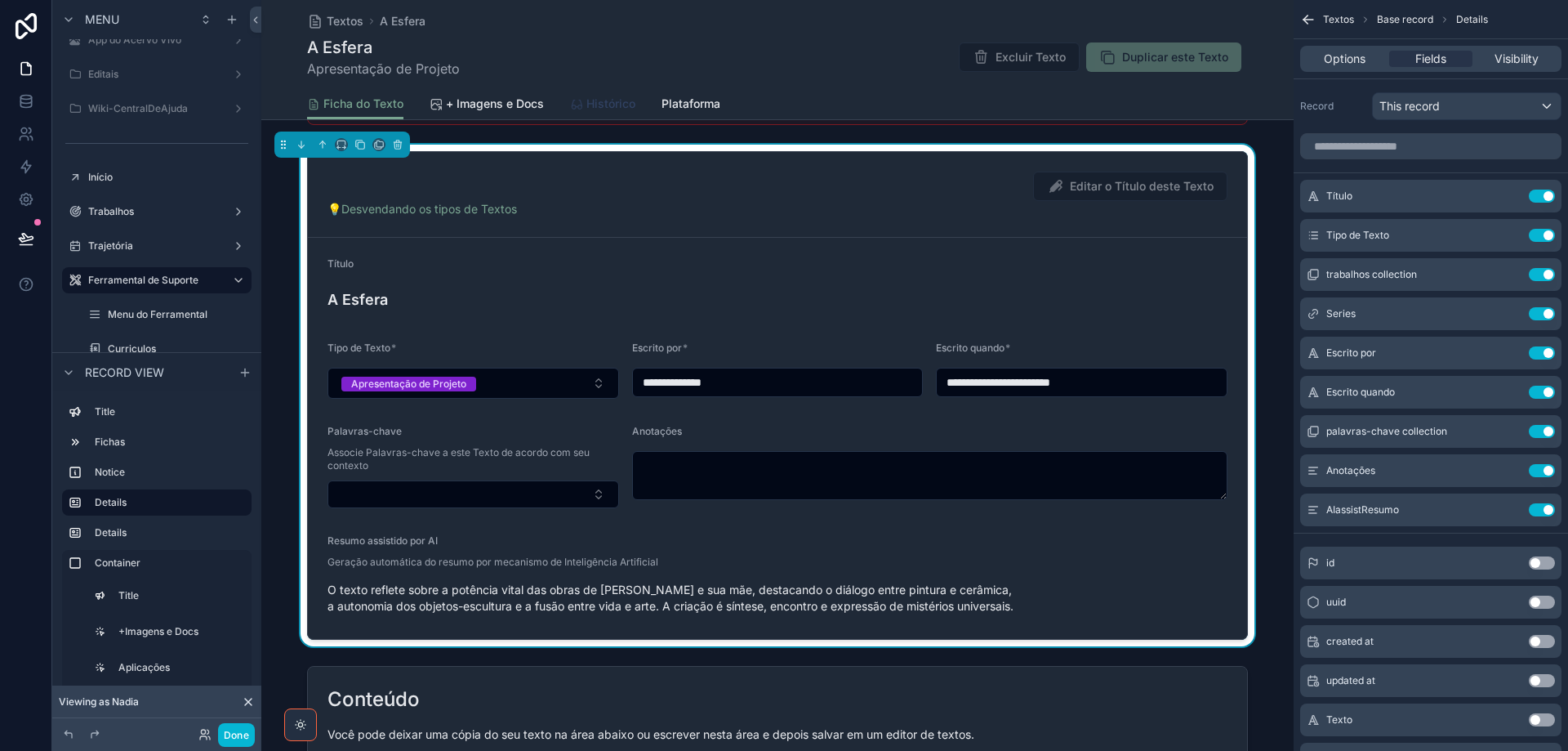
click at [598, 111] on span "Histórico" at bounding box center [611, 104] width 49 height 16
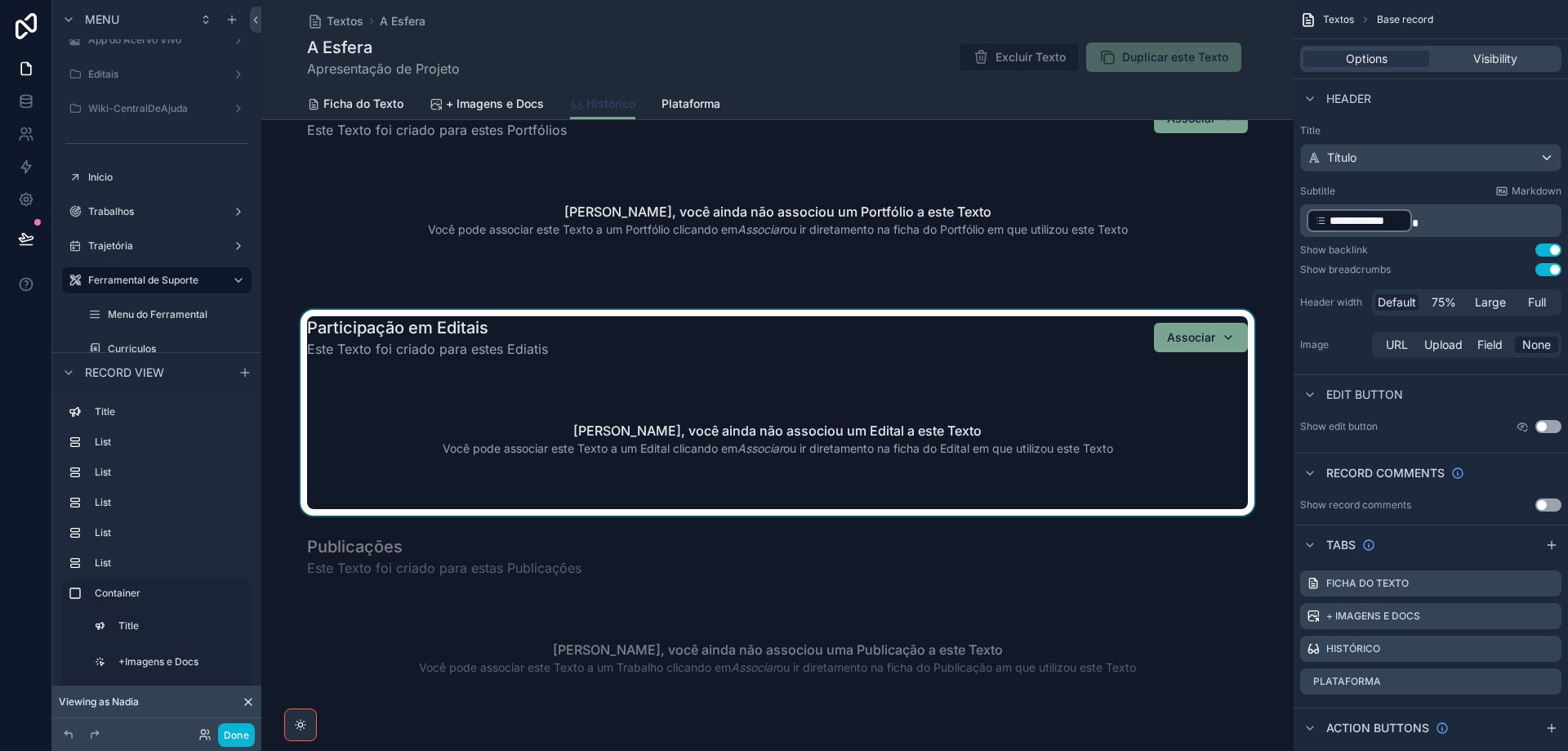
scroll to position [490, 0]
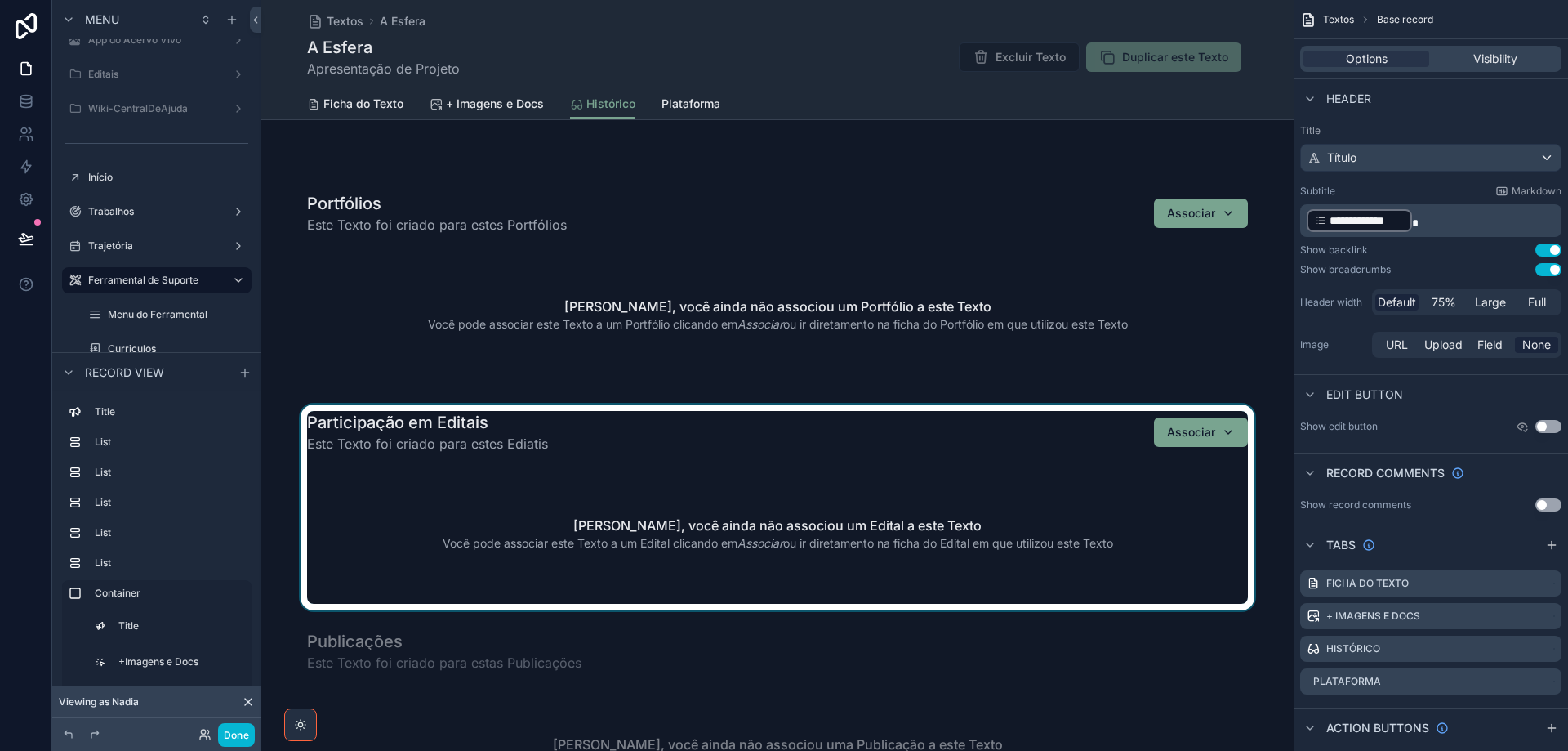
click at [674, 474] on div "scrollable content" at bounding box center [778, 507] width 1033 height 206
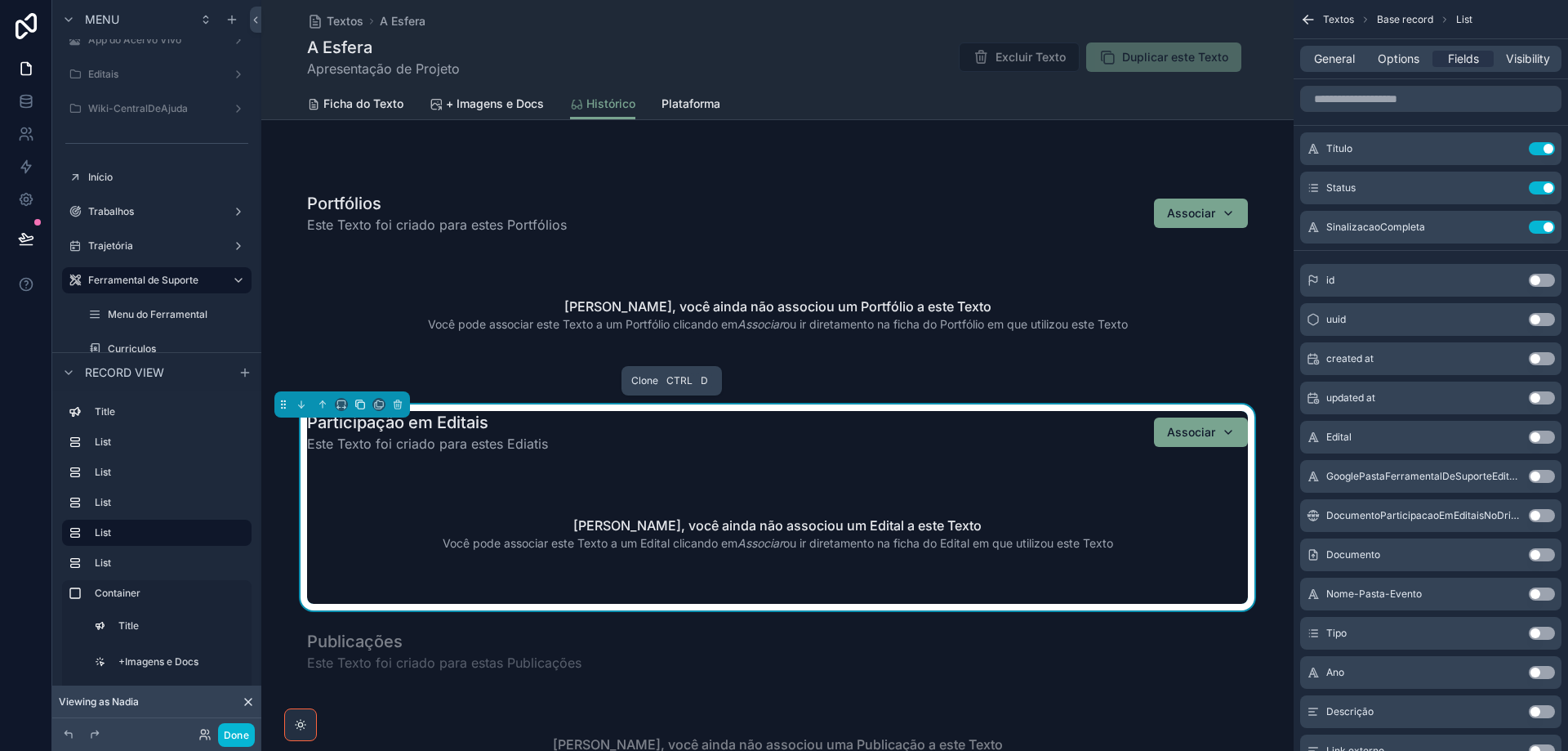
click at [362, 402] on icon "scrollable content" at bounding box center [360, 403] width 11 height 11
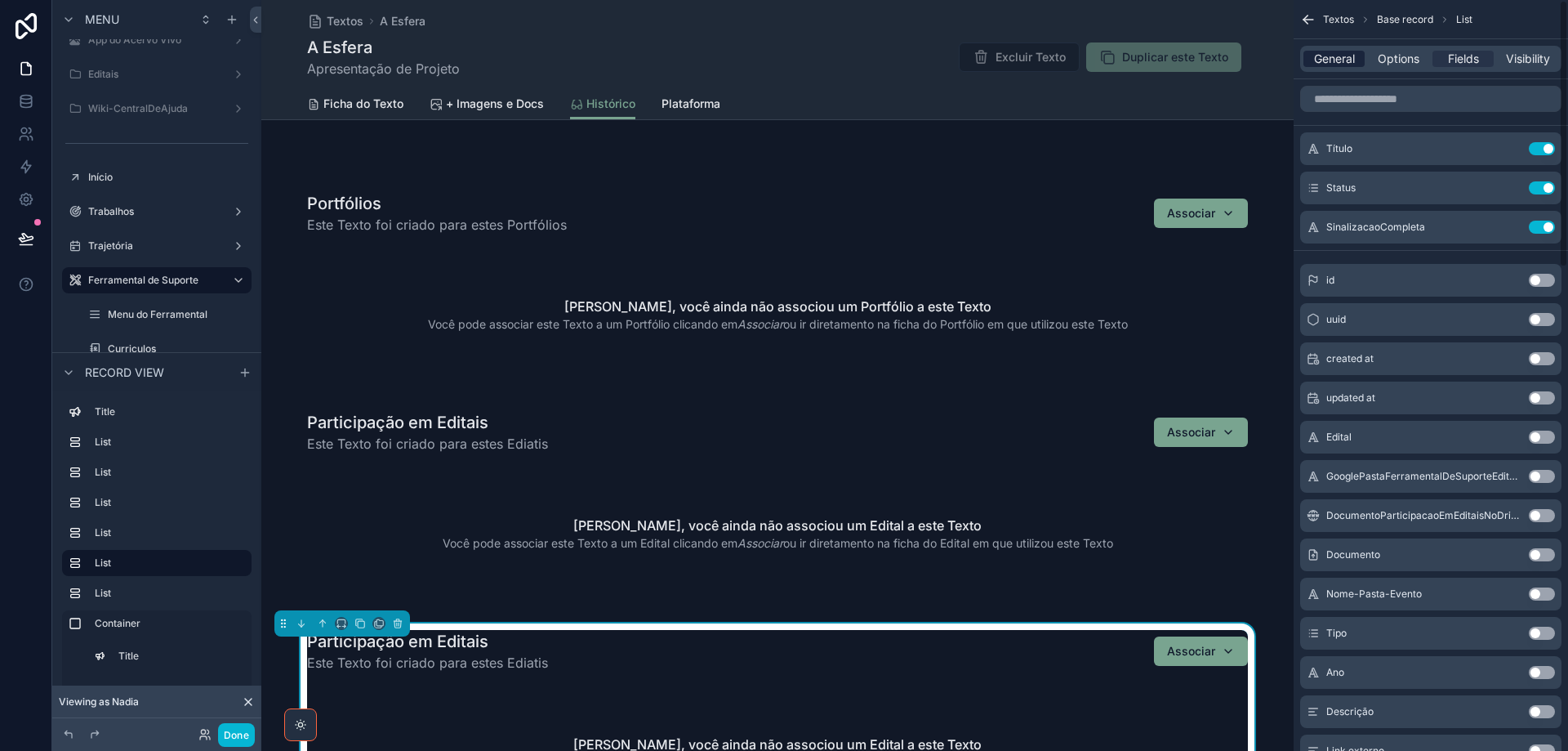
click at [1332, 62] on span "General" at bounding box center [1335, 58] width 41 height 16
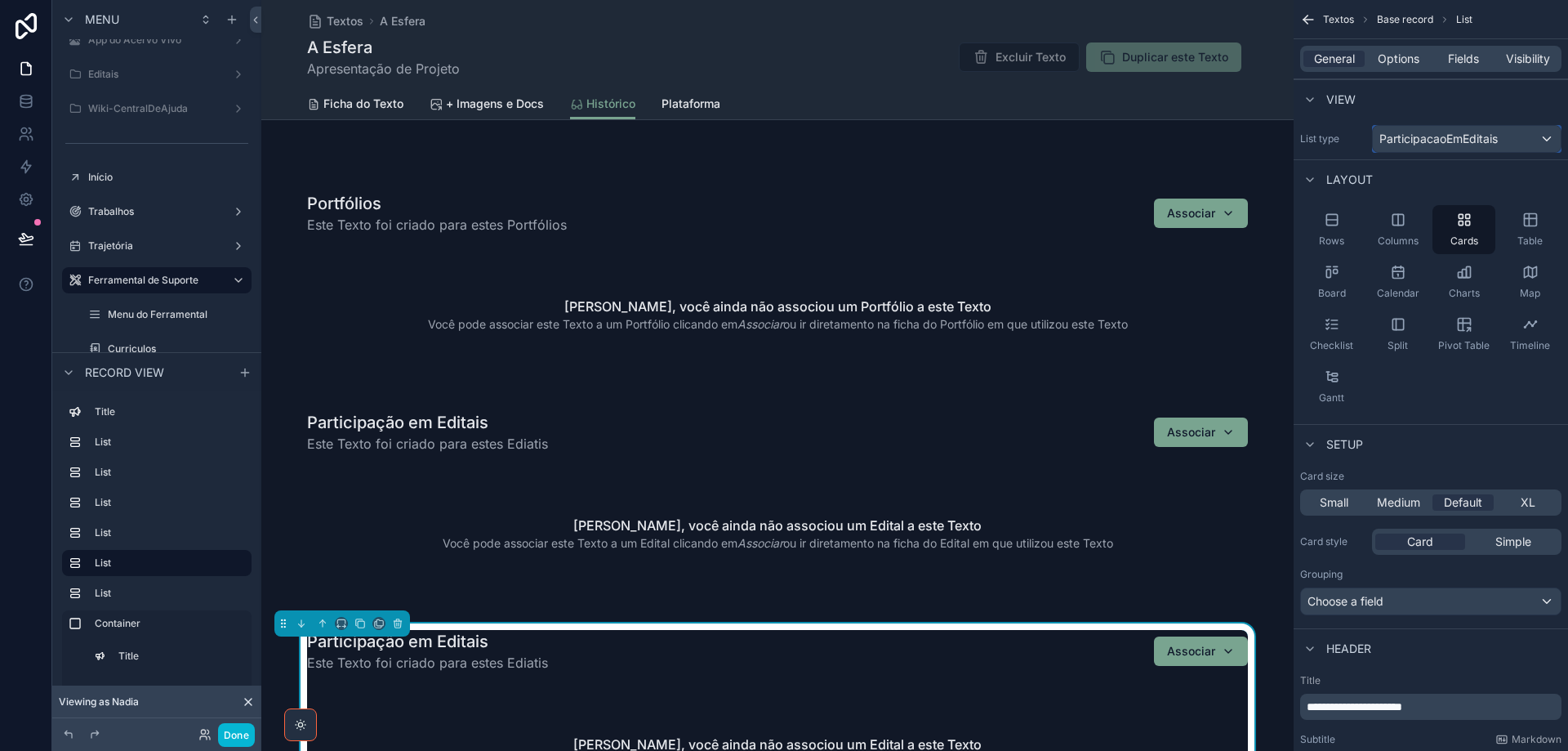
click at [1432, 137] on span "ParticipacaoEmEditais" at bounding box center [1439, 139] width 118 height 16
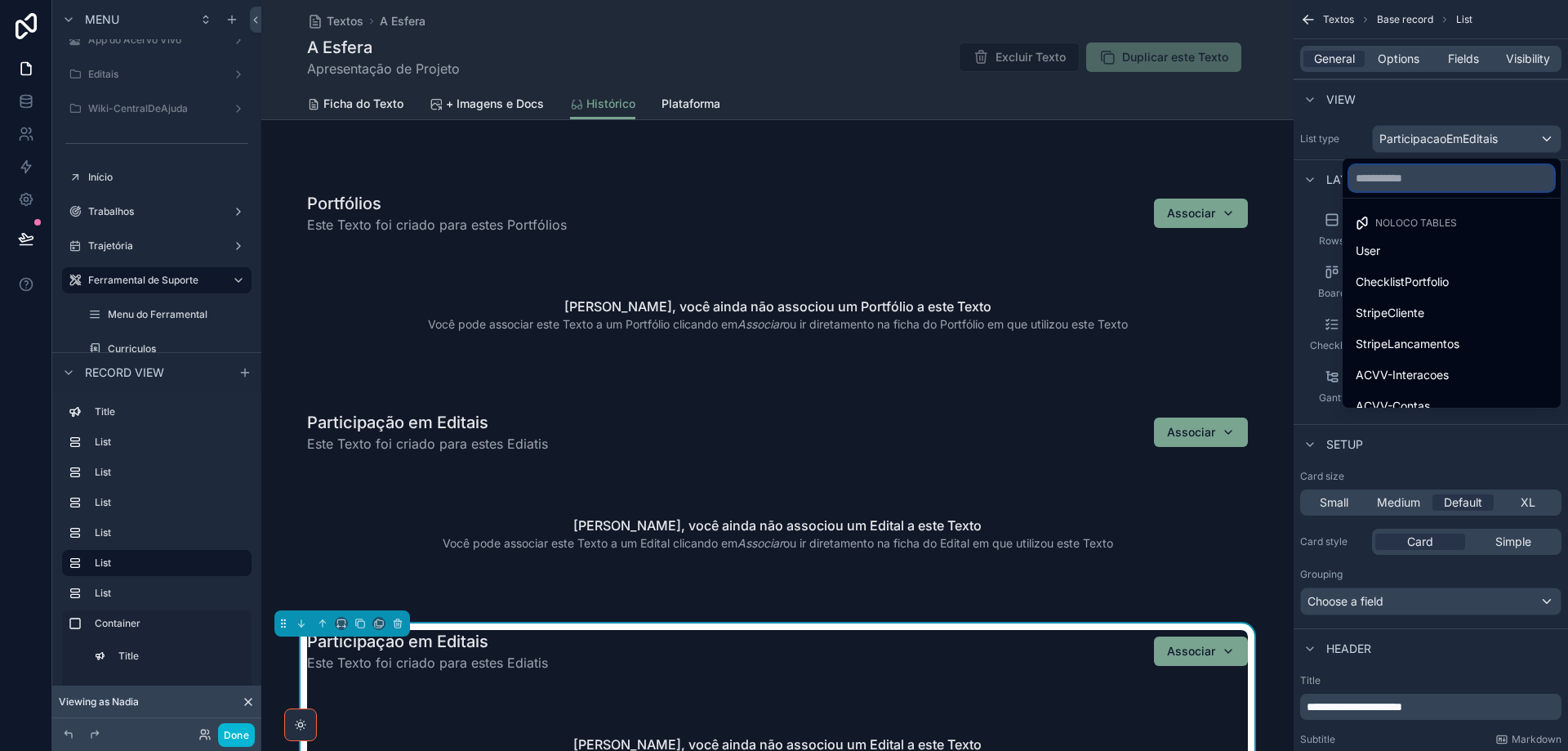
click at [1434, 184] on input "text" at bounding box center [1452, 178] width 205 height 27
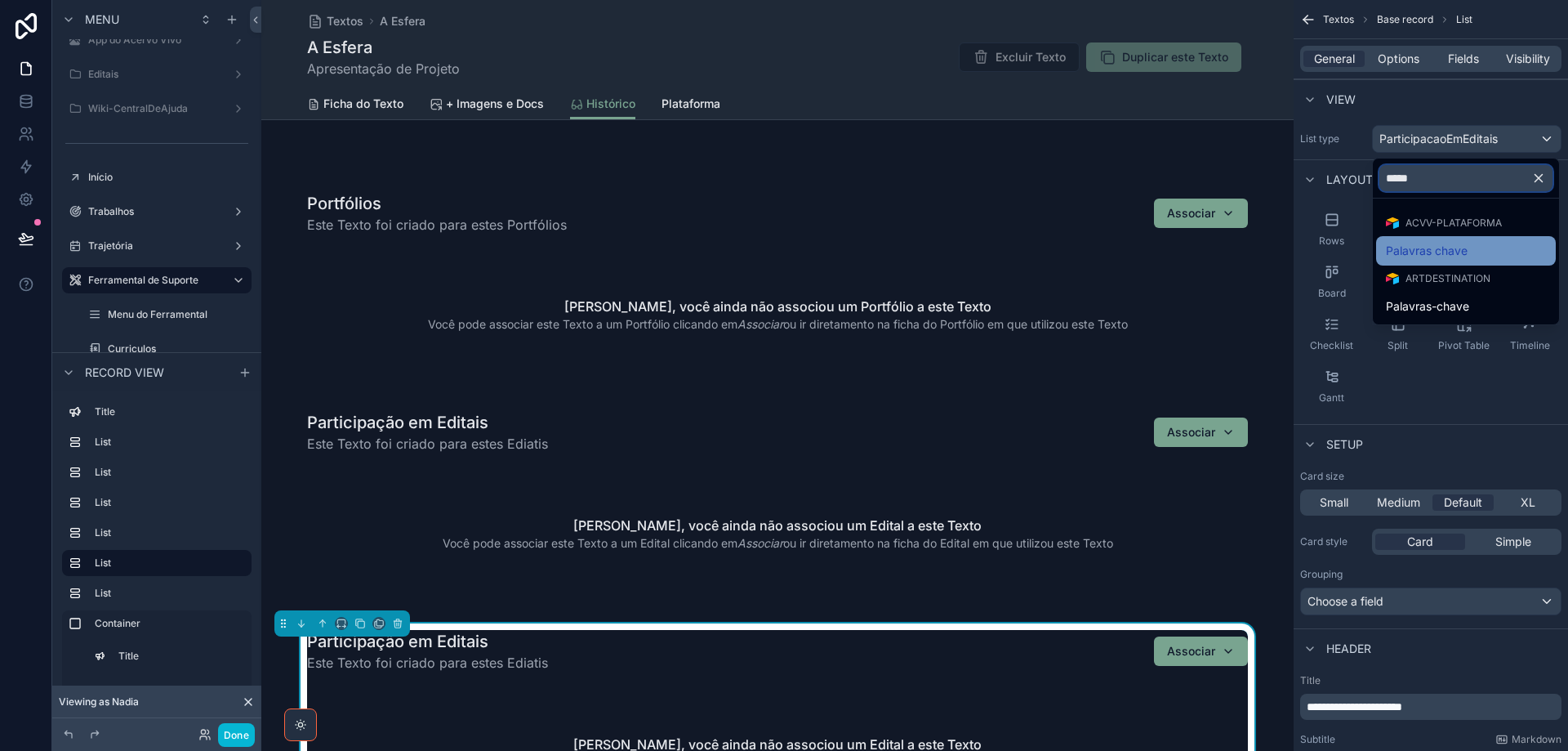
type input "*****"
click at [1464, 241] on span "Palavras chave" at bounding box center [1427, 250] width 81 height 20
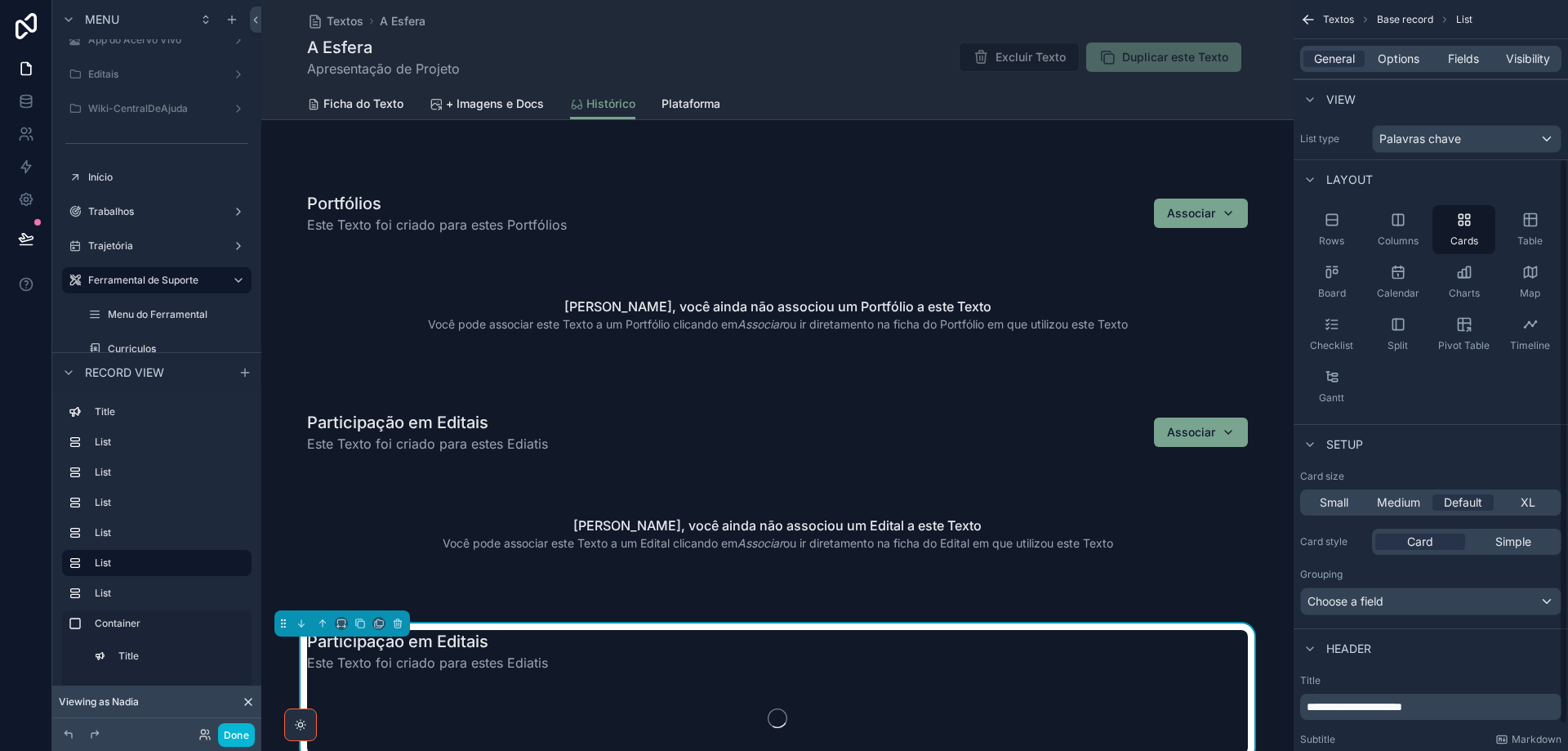
scroll to position [245, 0]
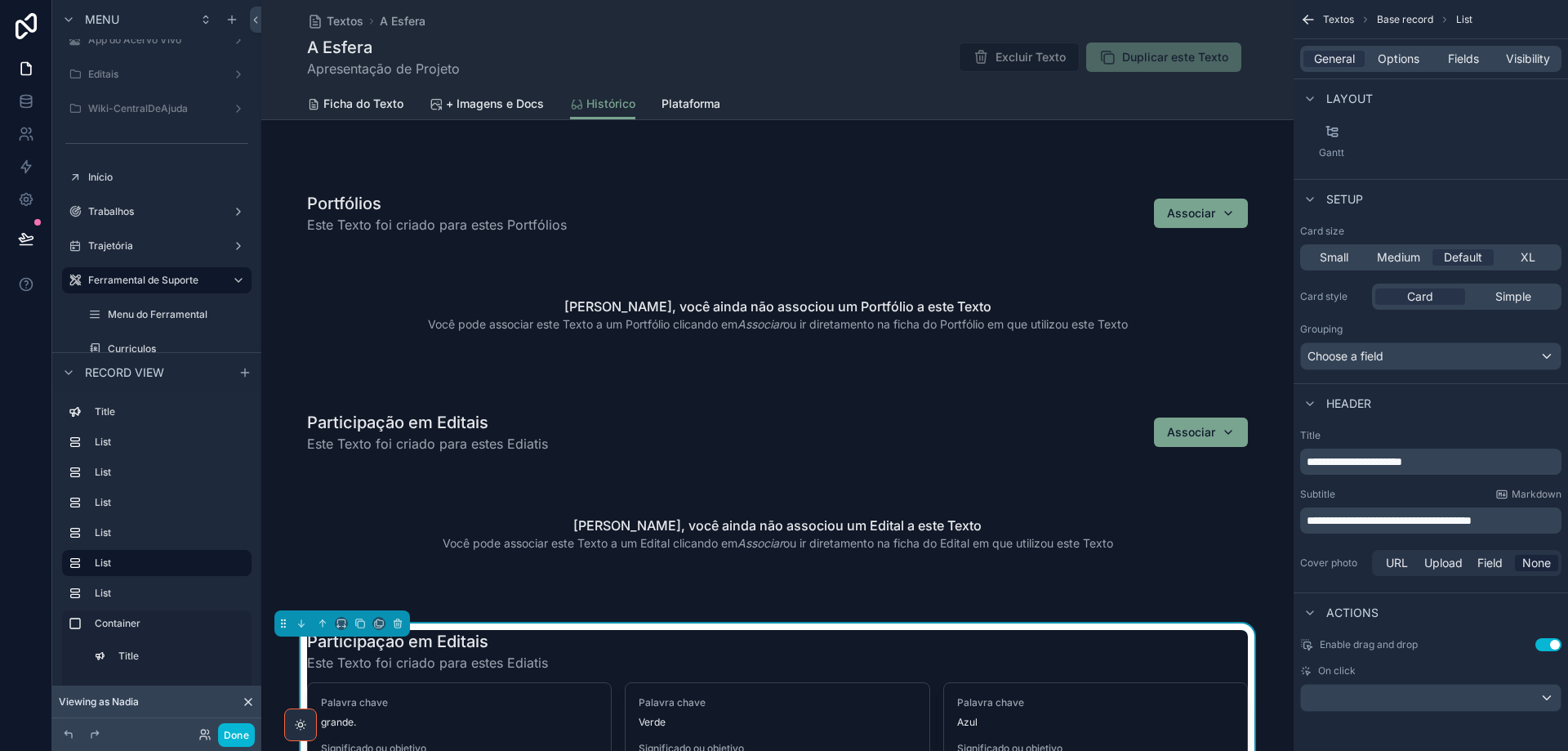
click at [1355, 461] on span "**********" at bounding box center [1355, 461] width 96 height 11
click at [1374, 517] on span "**********" at bounding box center [1389, 520] width 165 height 11
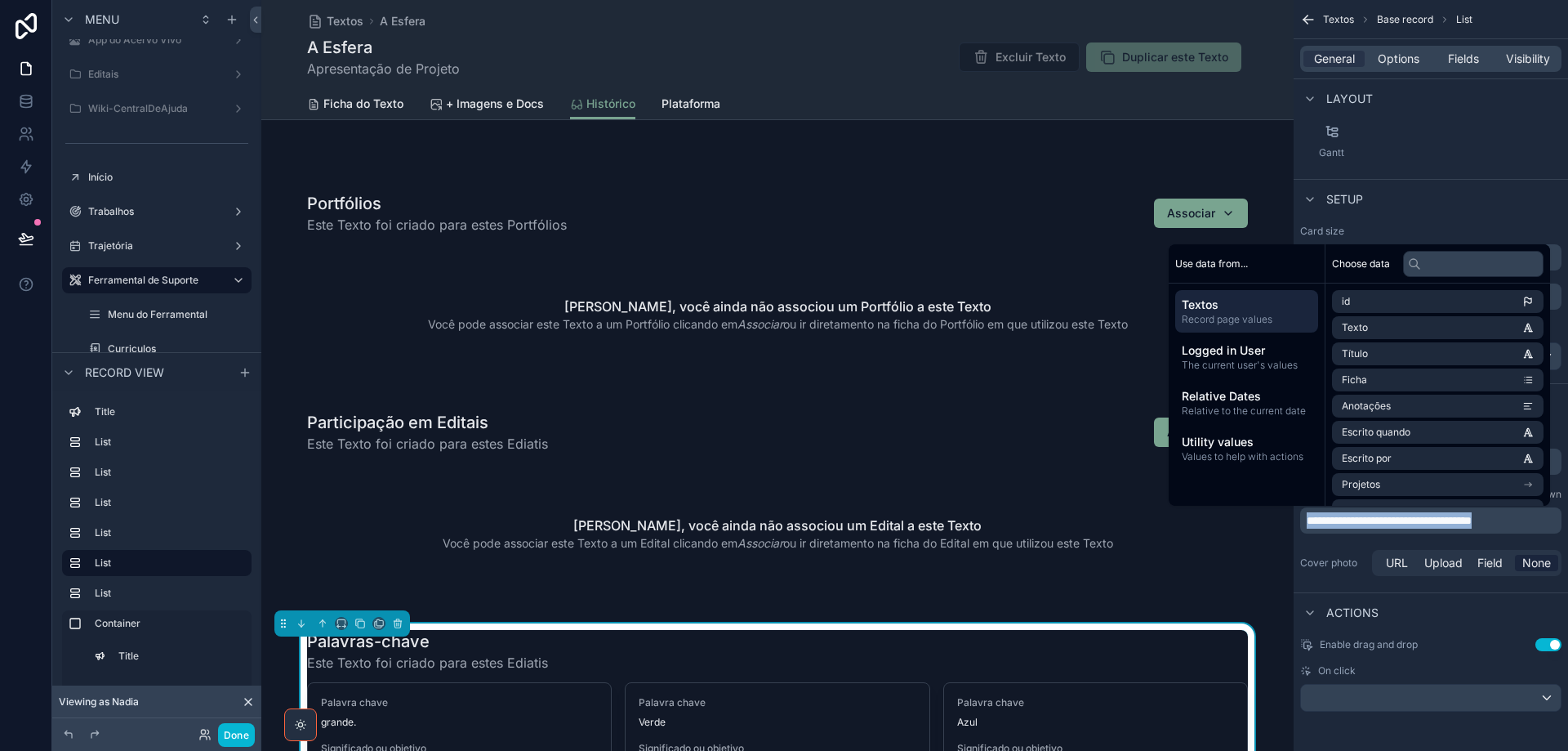
paste div "scrollable content"
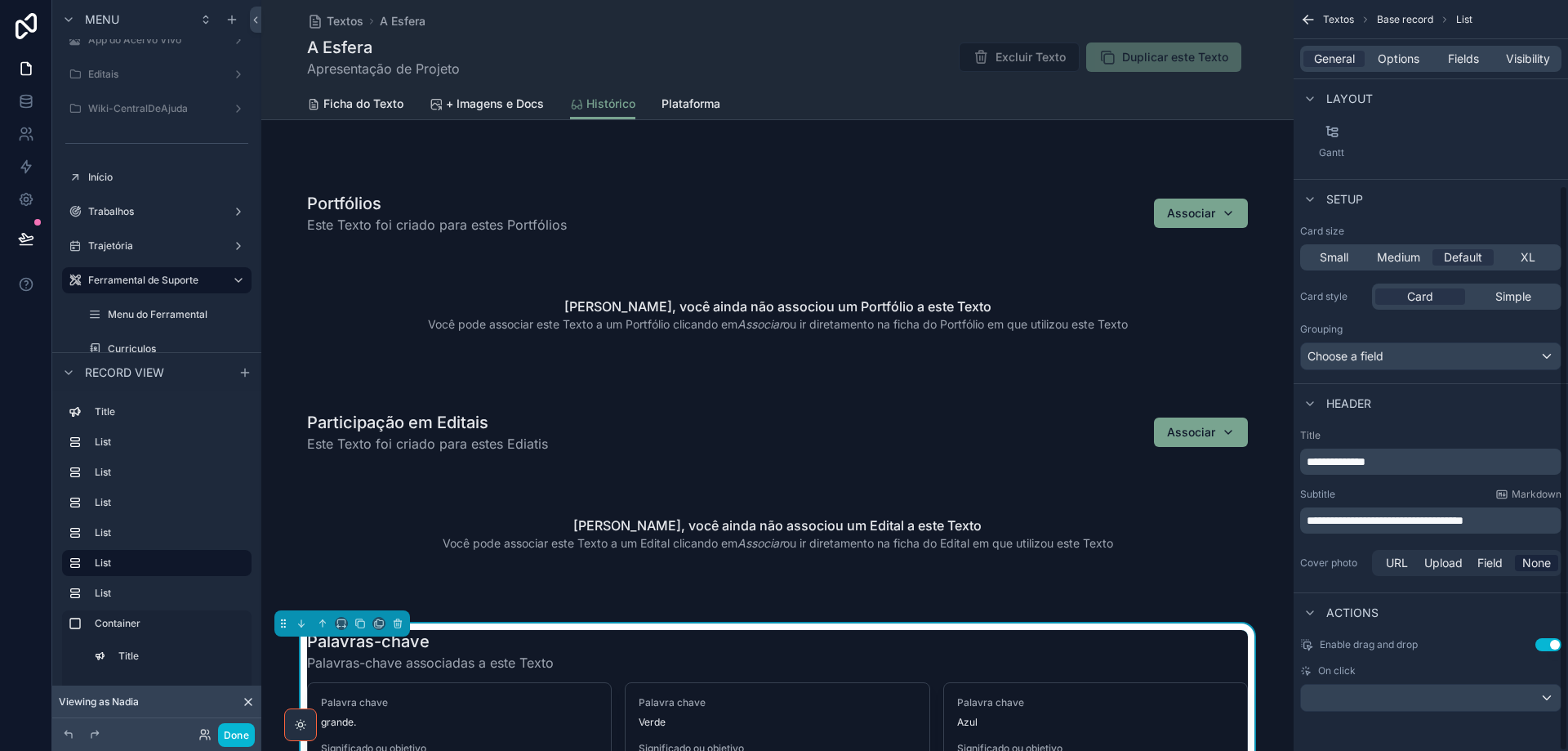
click at [1529, 164] on div "Rows Columns Cards Table Board Calendar Charts Map Checklist Split Pivot Table …" at bounding box center [1431, 63] width 274 height 219
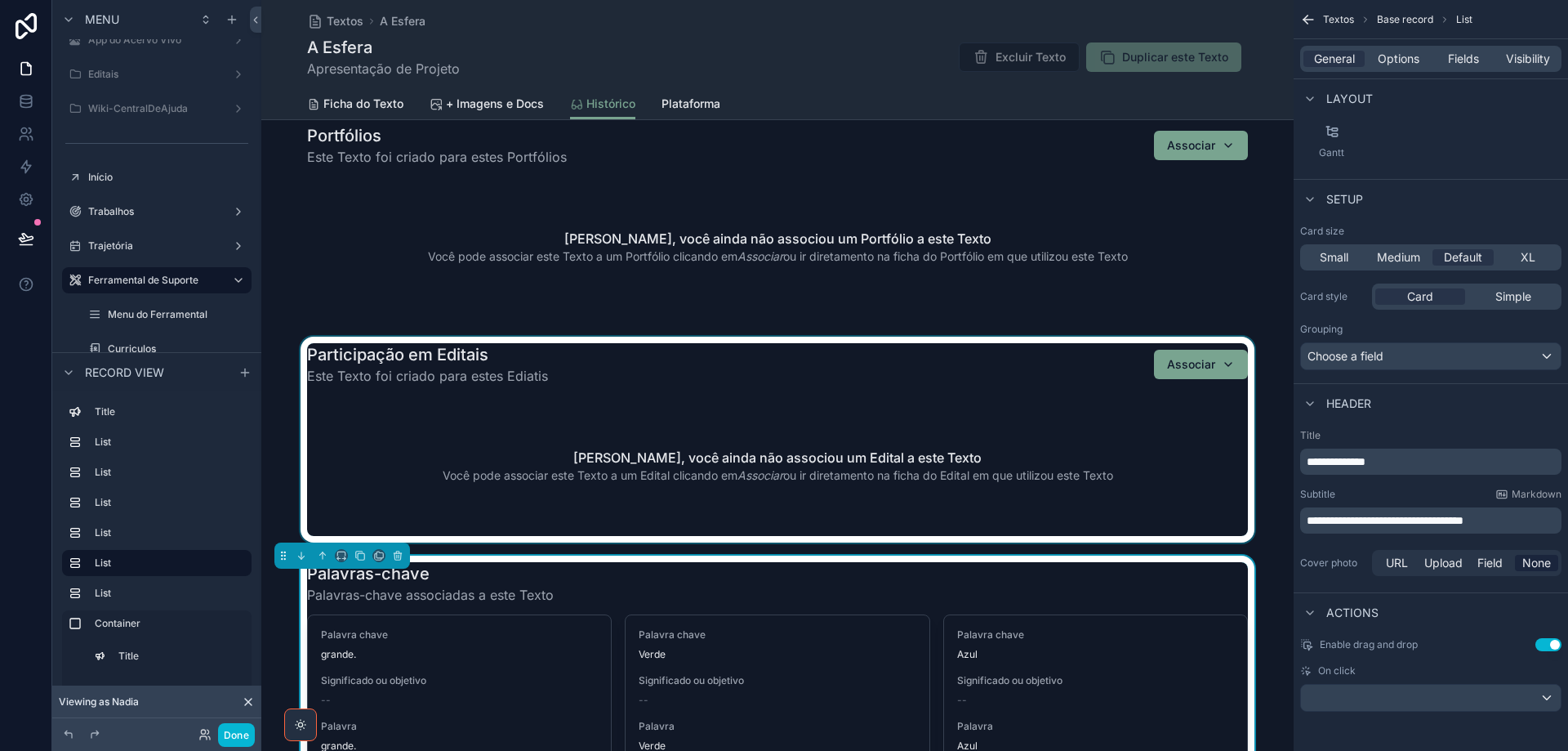
scroll to position [735, 0]
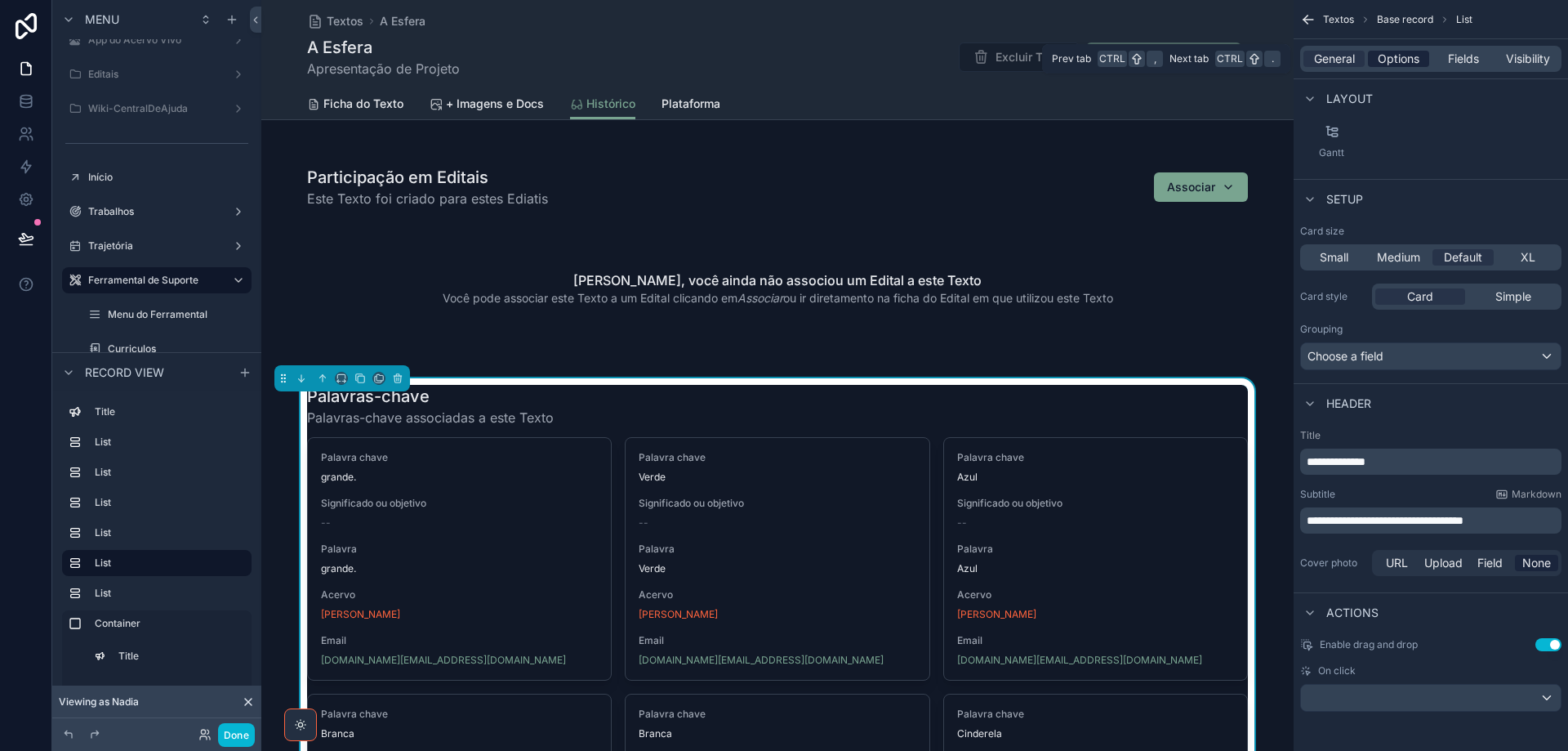
click at [1390, 55] on span "Options" at bounding box center [1398, 58] width 42 height 16
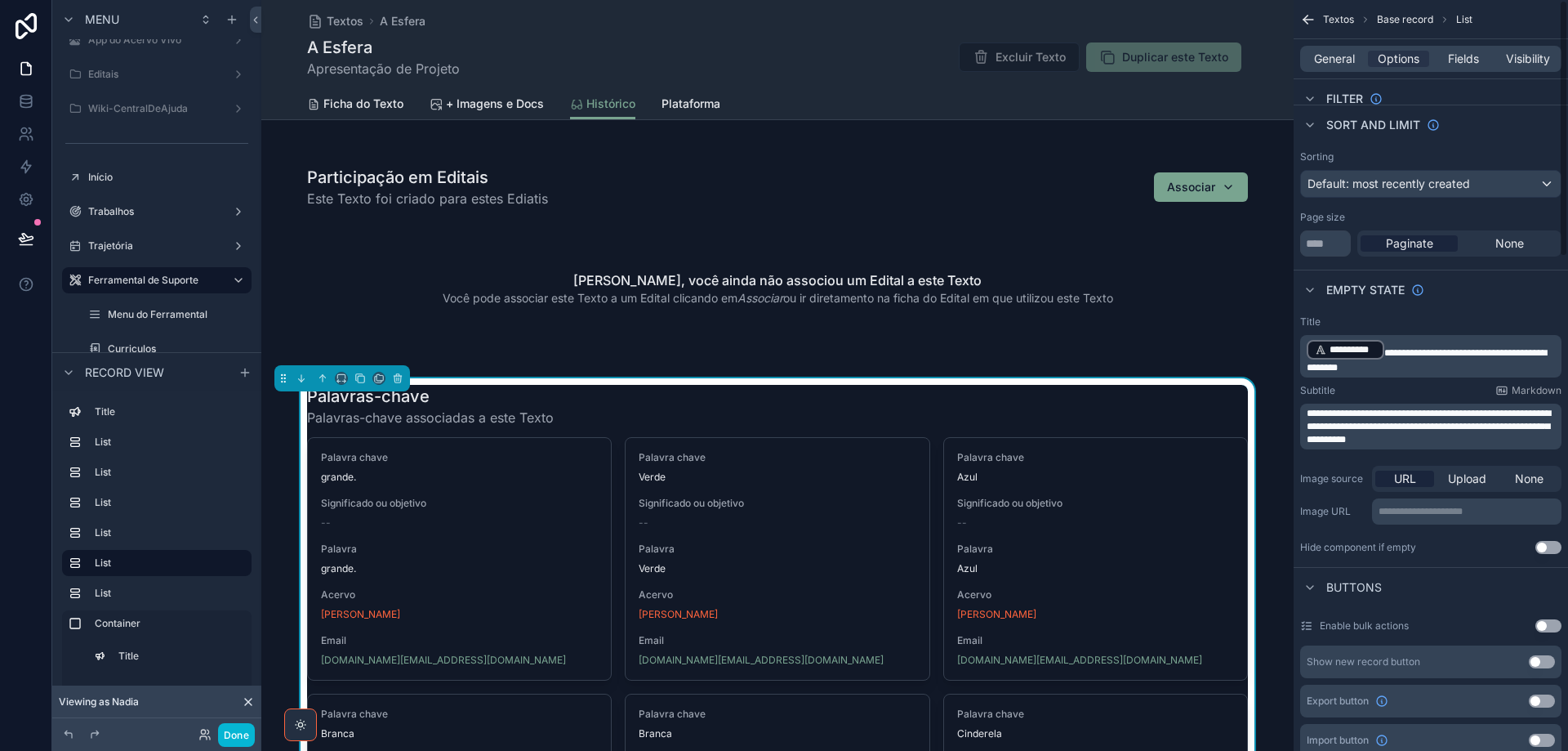
scroll to position [0, 0]
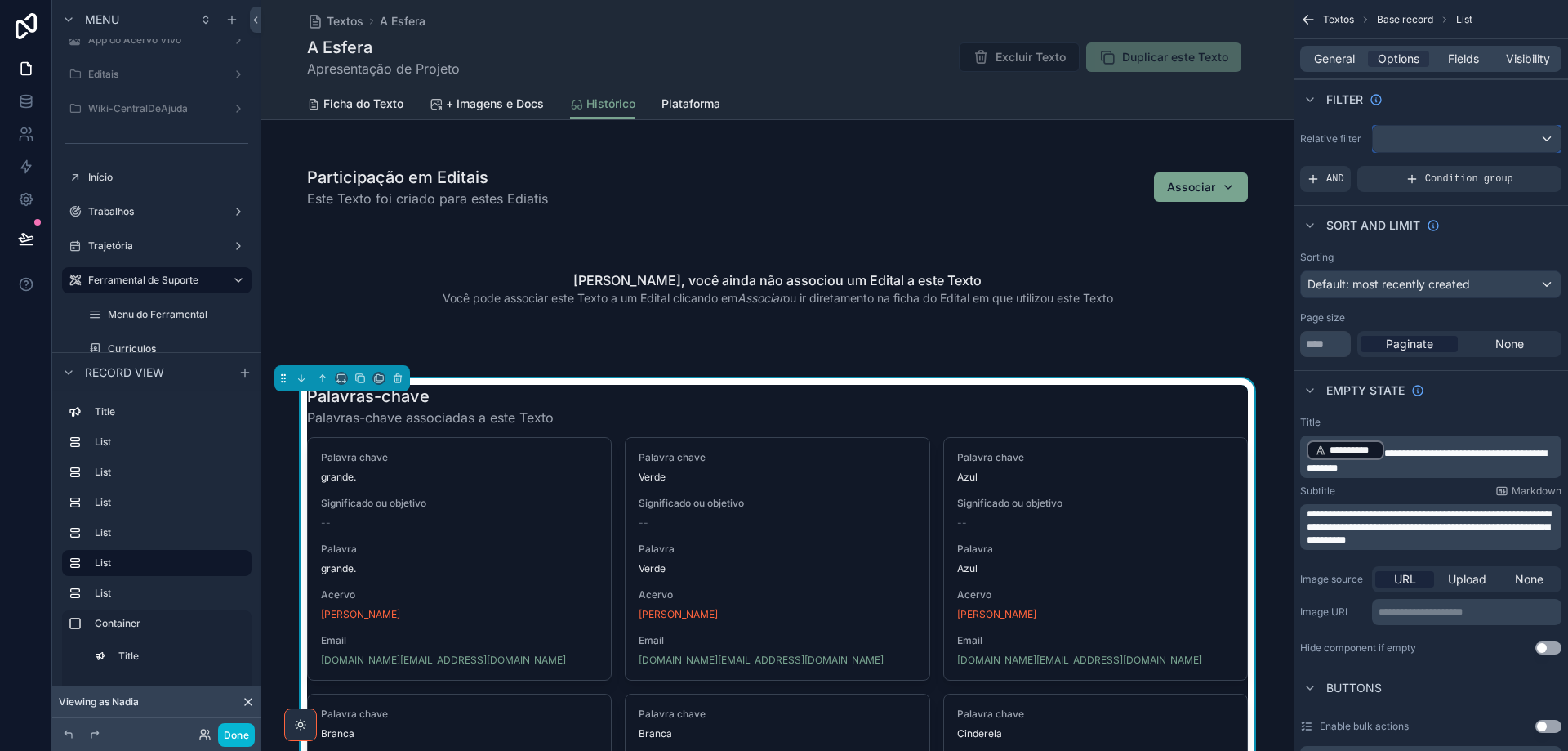
click at [1410, 137] on div "scrollable content" at bounding box center [1466, 139] width 188 height 27
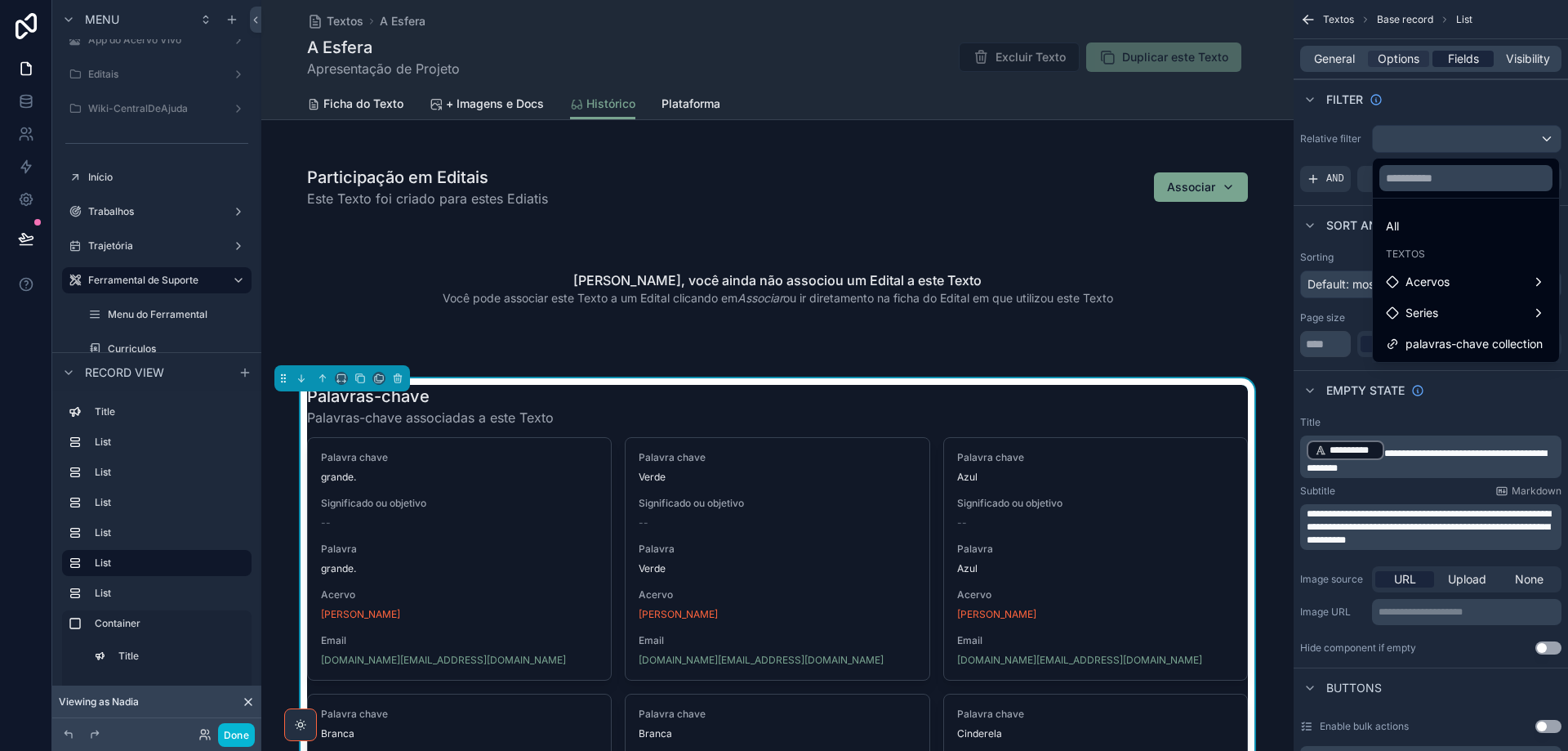
drag, startPoint x: 1444, startPoint y: 340, endPoint x: 1471, endPoint y: 63, distance: 278.3
click at [1445, 341] on span "palavras-chave collection" at bounding box center [1475, 343] width 137 height 20
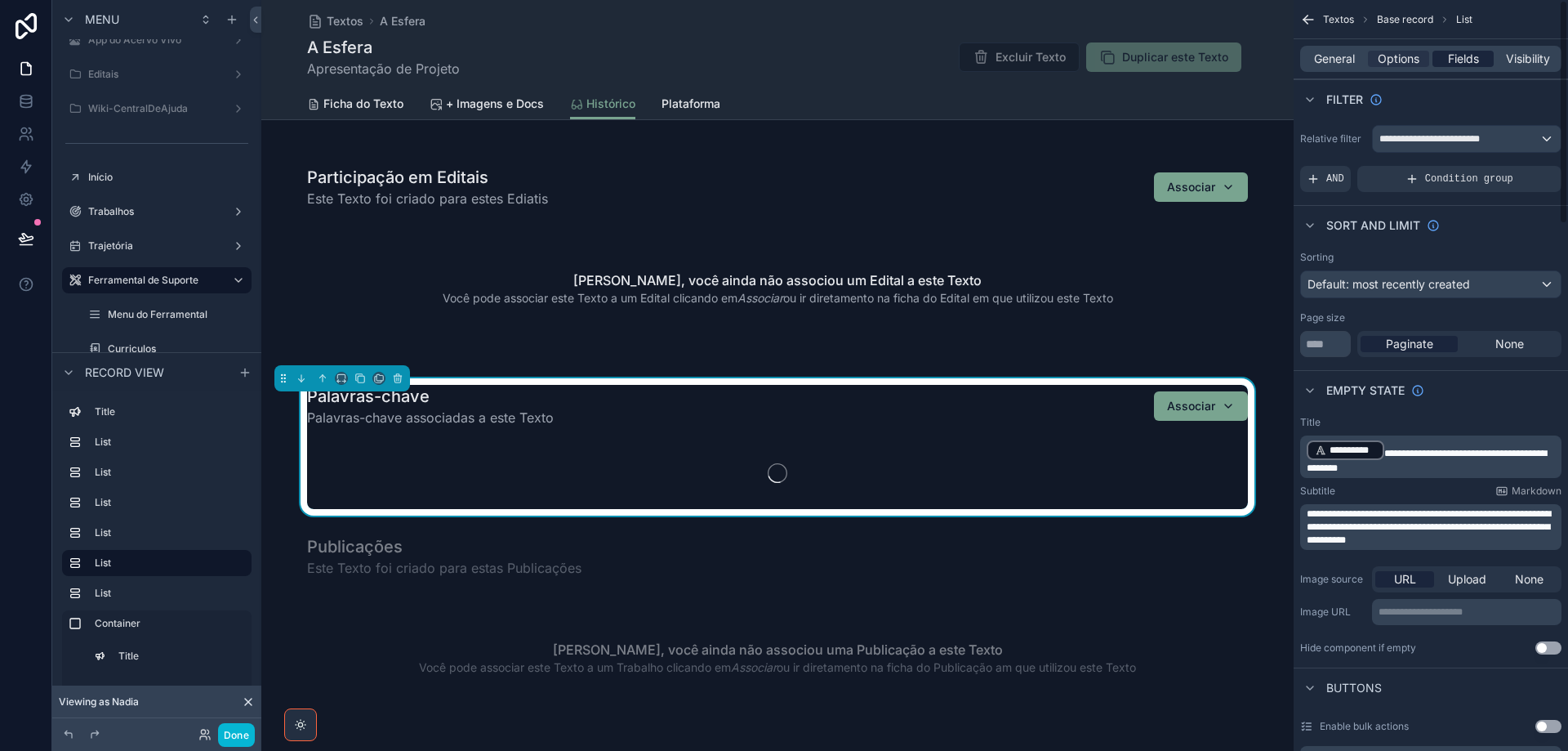
click at [1474, 58] on span "Fields" at bounding box center [1464, 58] width 31 height 16
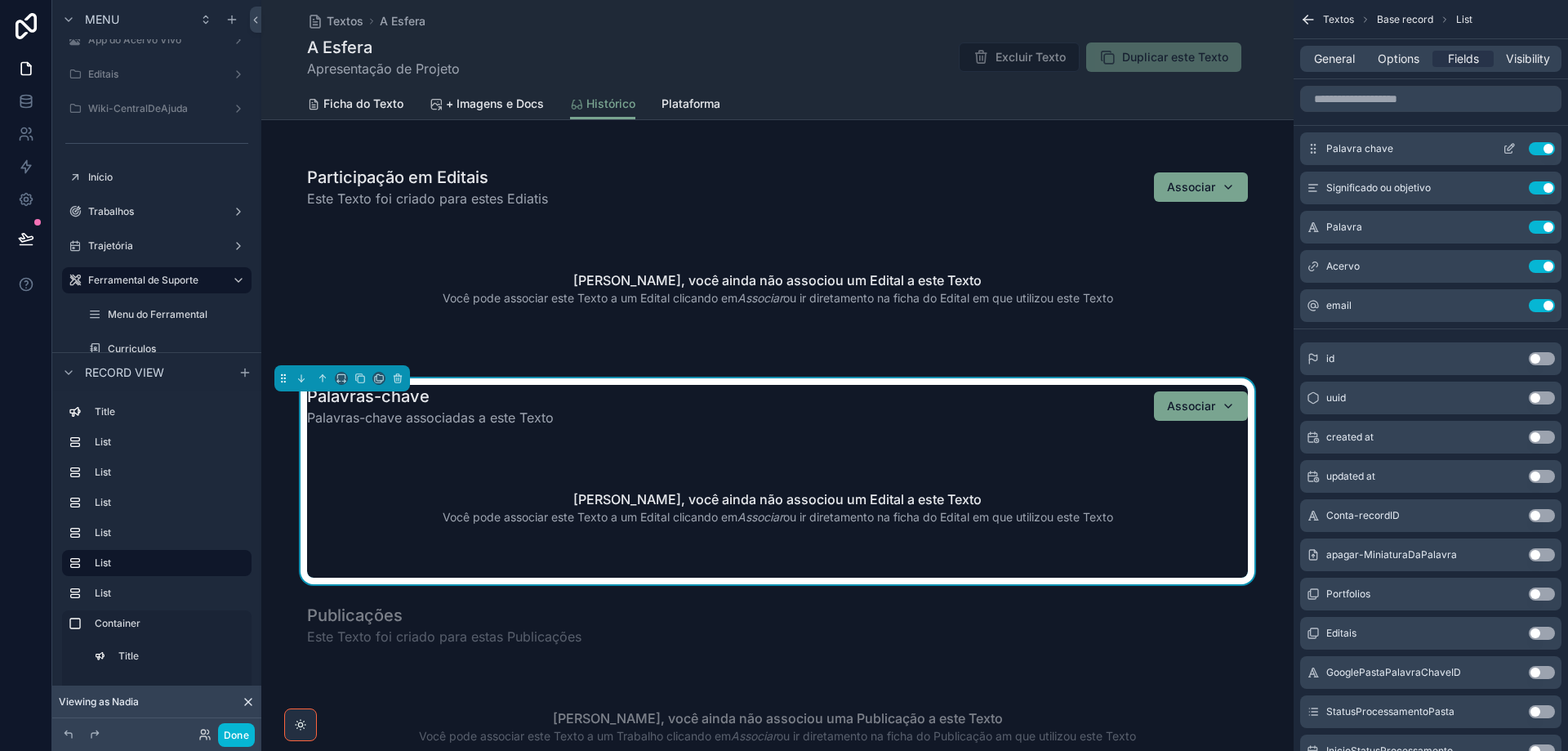
click at [1509, 146] on icon "scrollable content" at bounding box center [1509, 148] width 13 height 13
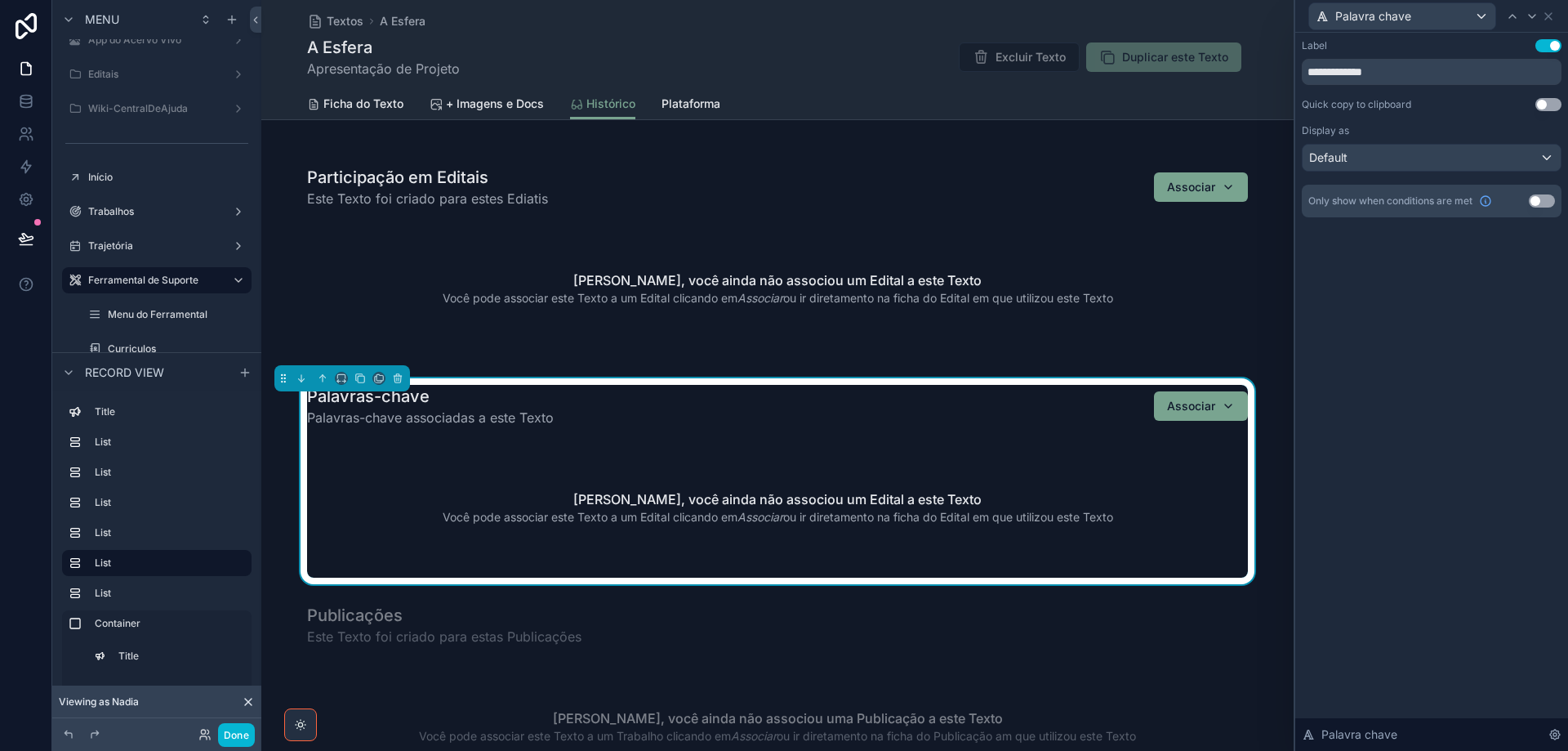
click at [1543, 44] on button "Use setting" at bounding box center [1548, 45] width 27 height 13
click at [1542, 154] on div "Default" at bounding box center [1431, 158] width 258 height 27
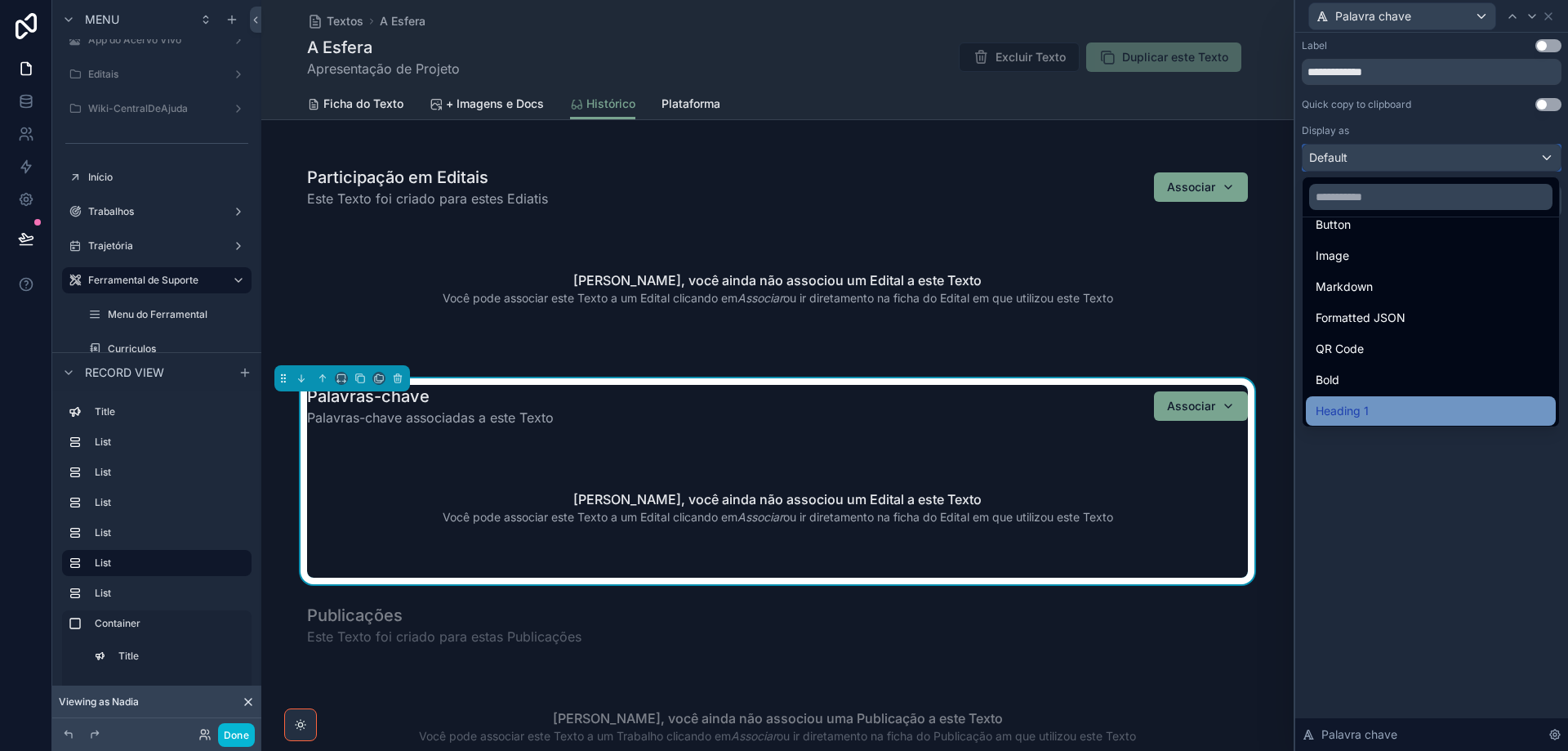
scroll to position [178, 0]
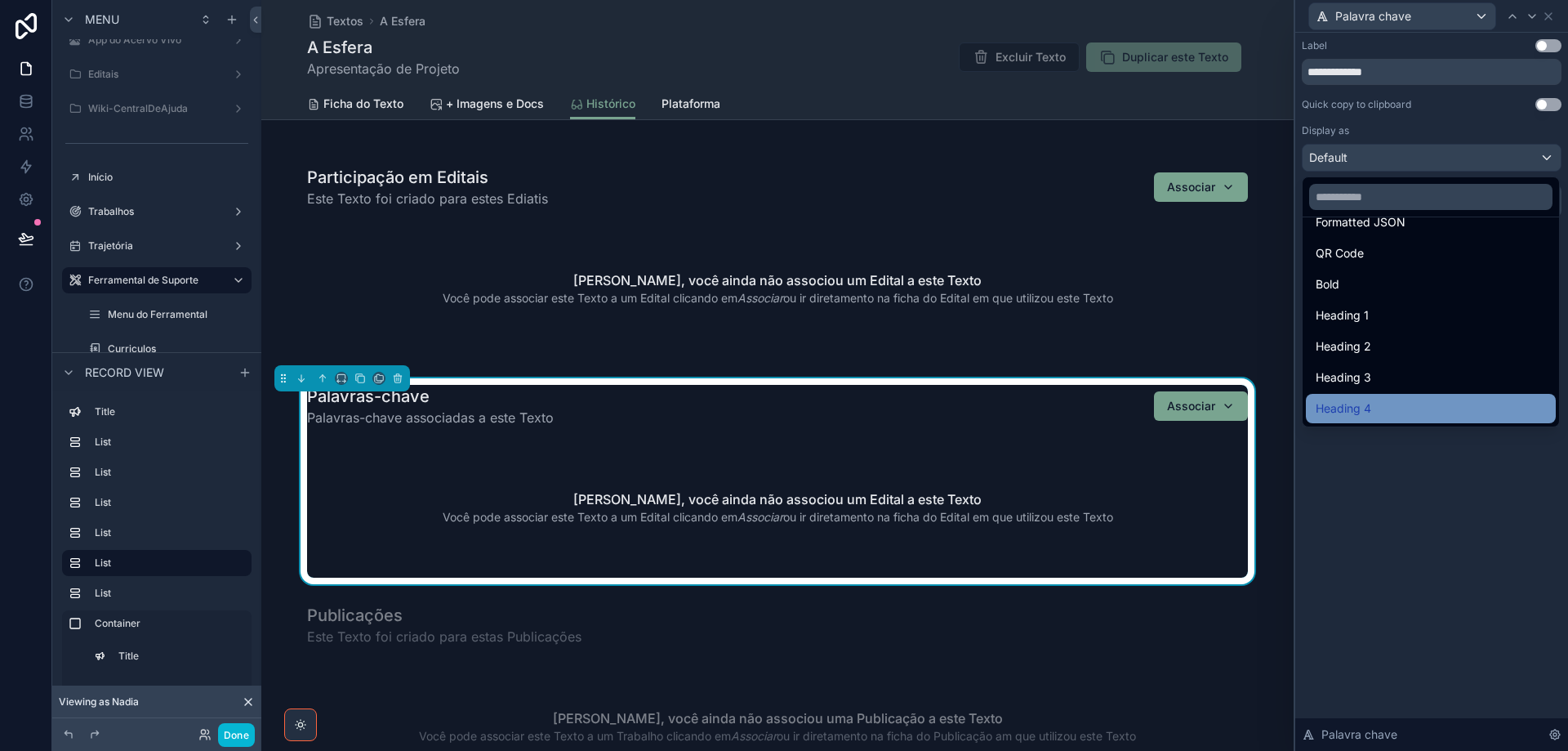
click at [1395, 401] on div "Heading 4" at bounding box center [1431, 408] width 230 height 20
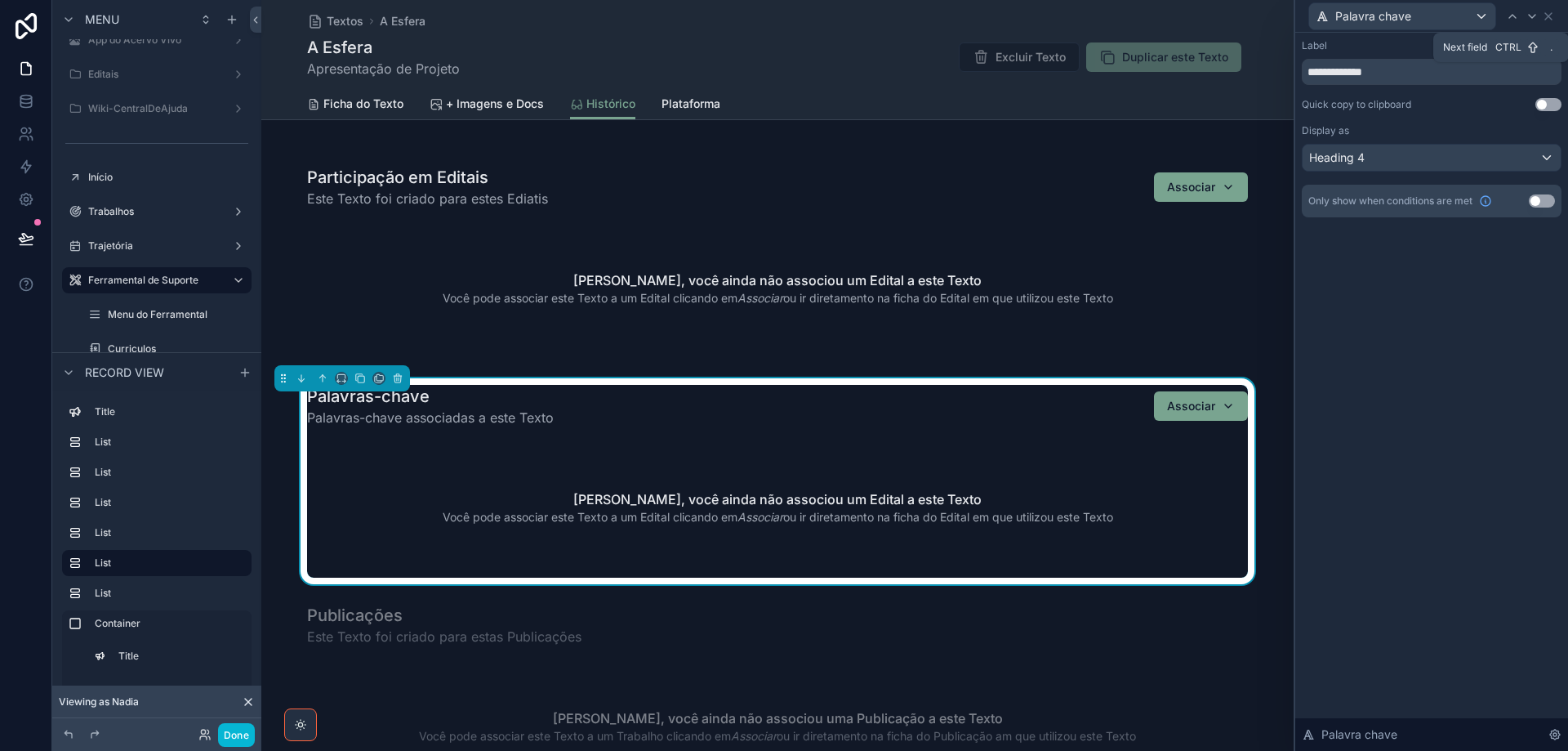
click at [1531, 15] on icon at bounding box center [1532, 15] width 13 height 13
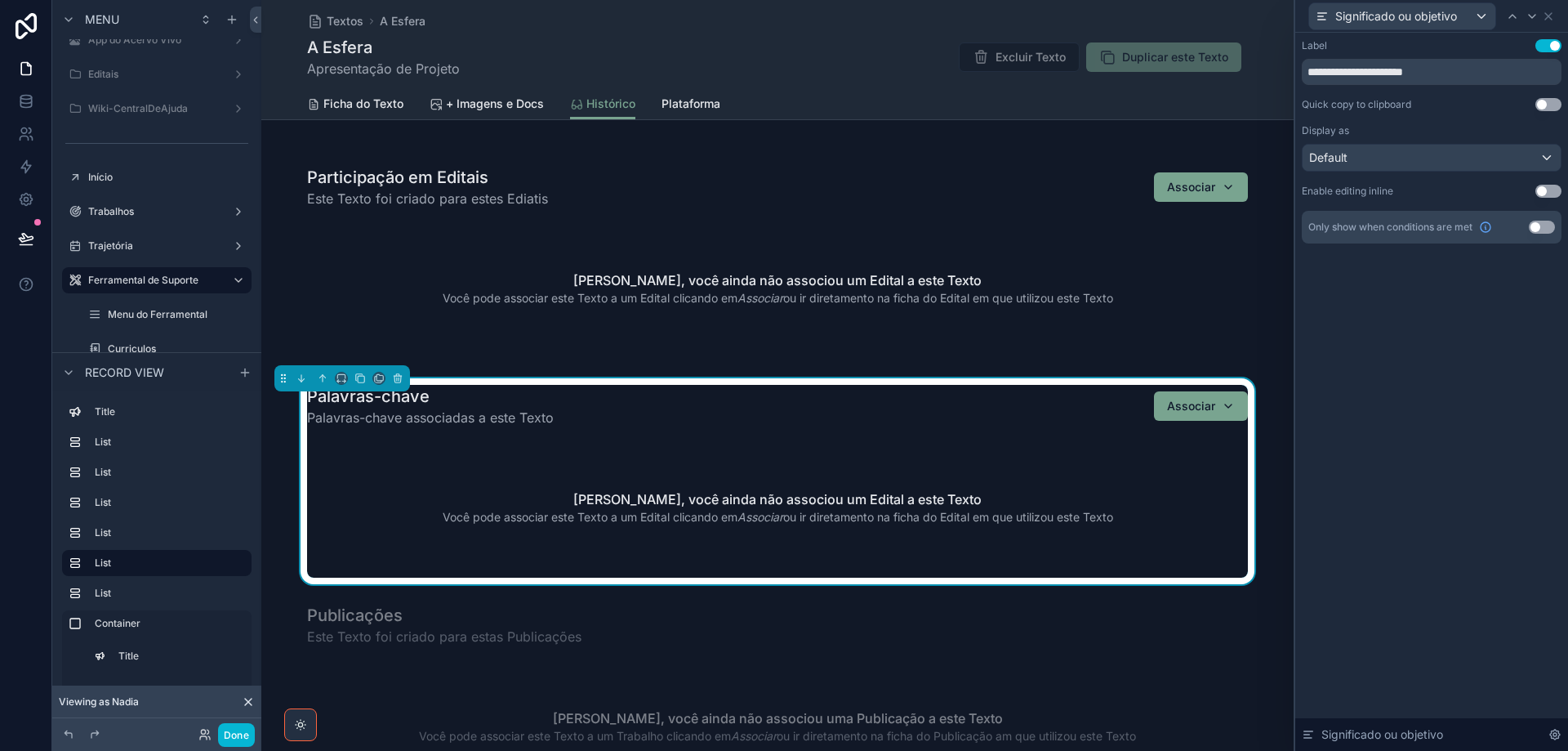
drag, startPoint x: 1541, startPoint y: 45, endPoint x: 1524, endPoint y: 42, distance: 17.3
click at [1540, 45] on button "Use setting" at bounding box center [1548, 45] width 27 height 13
click at [1531, 17] on icon at bounding box center [1532, 15] width 13 height 13
click at [1548, 17] on icon at bounding box center [1548, 15] width 13 height 13
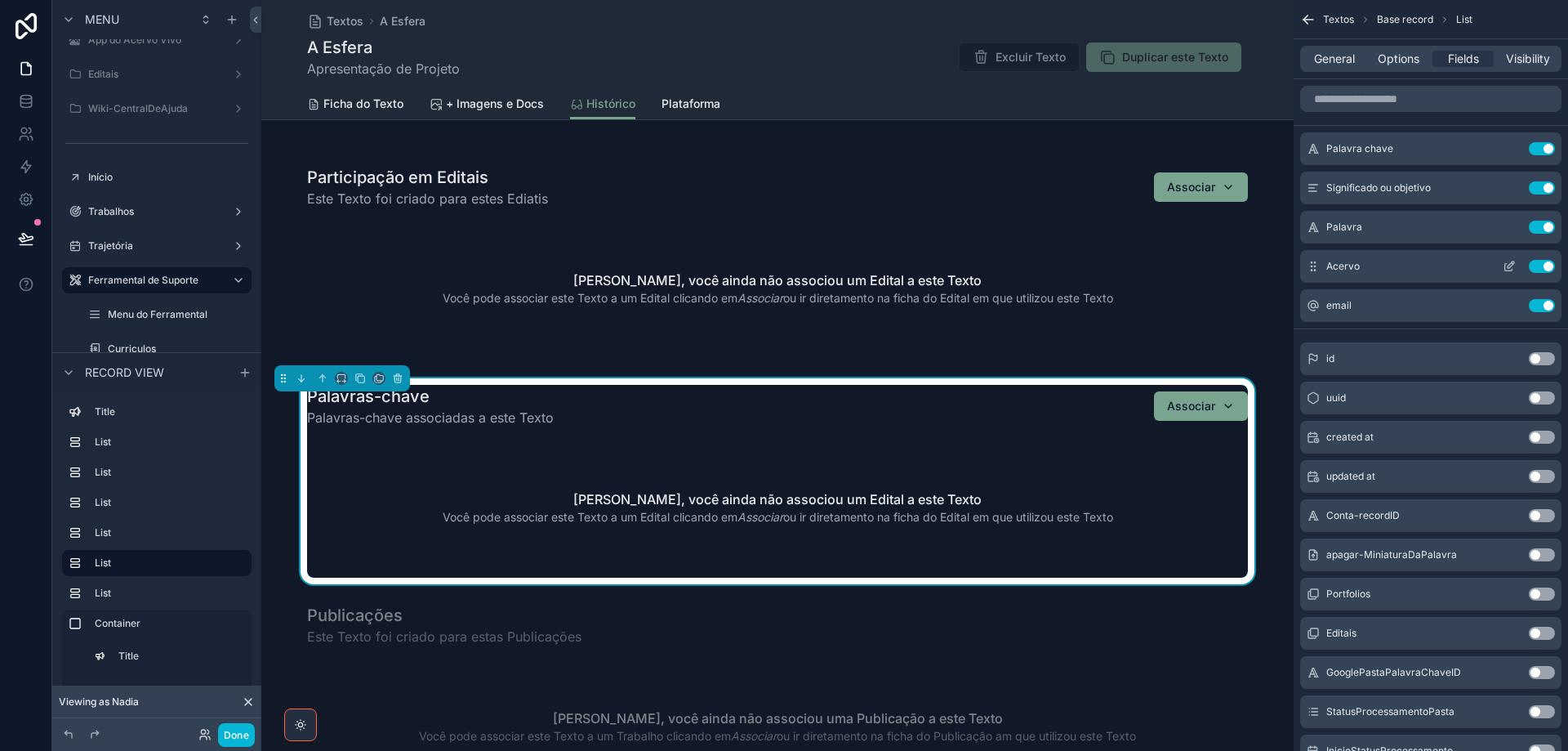
drag, startPoint x: 1536, startPoint y: 225, endPoint x: 1534, endPoint y: 235, distance: 10.2
click at [1536, 227] on button "Use setting" at bounding box center [1542, 227] width 27 height 13
click at [1532, 224] on button "Use setting" at bounding box center [1542, 227] width 27 height 13
click at [1535, 227] on button "Use setting" at bounding box center [1542, 227] width 27 height 13
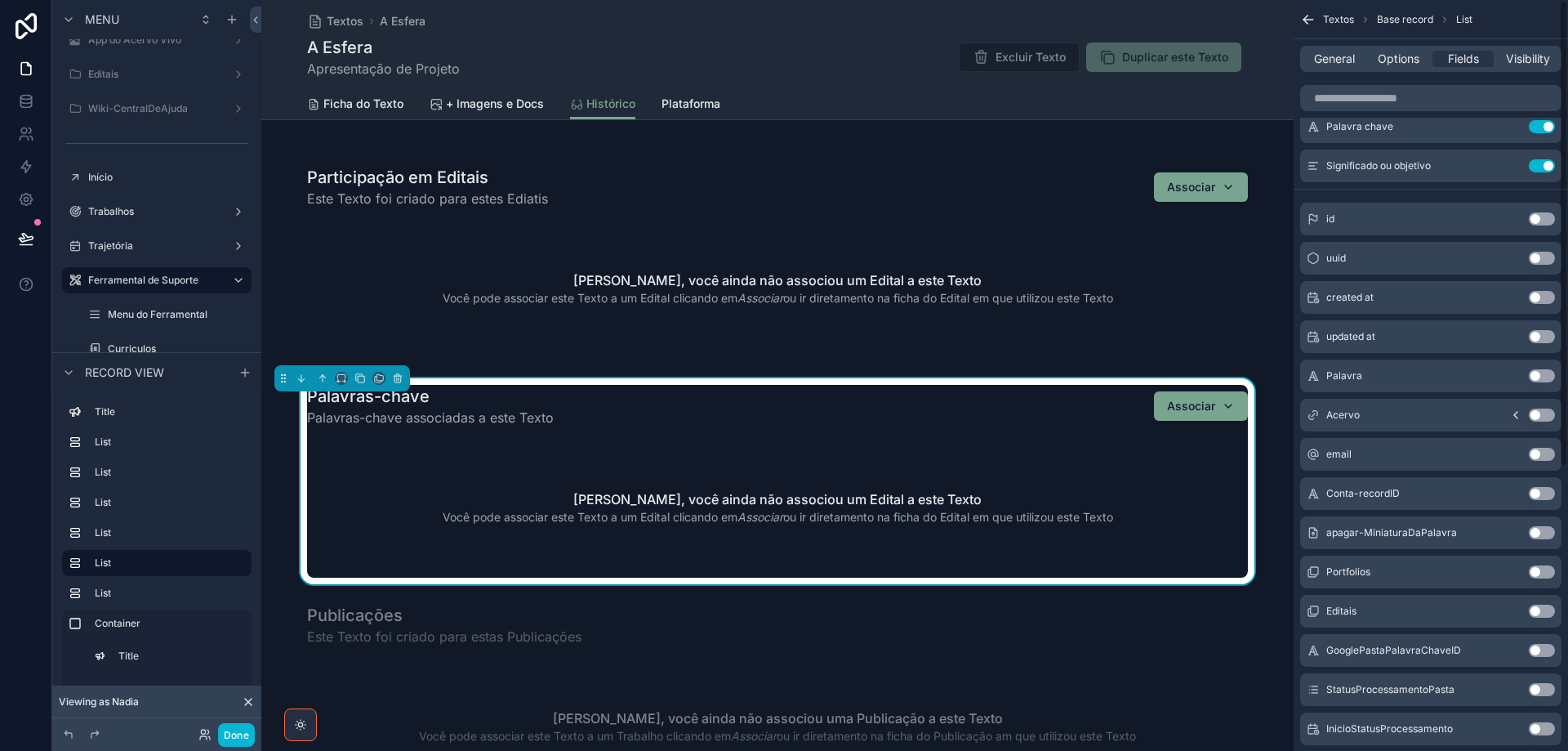
scroll to position [0, 0]
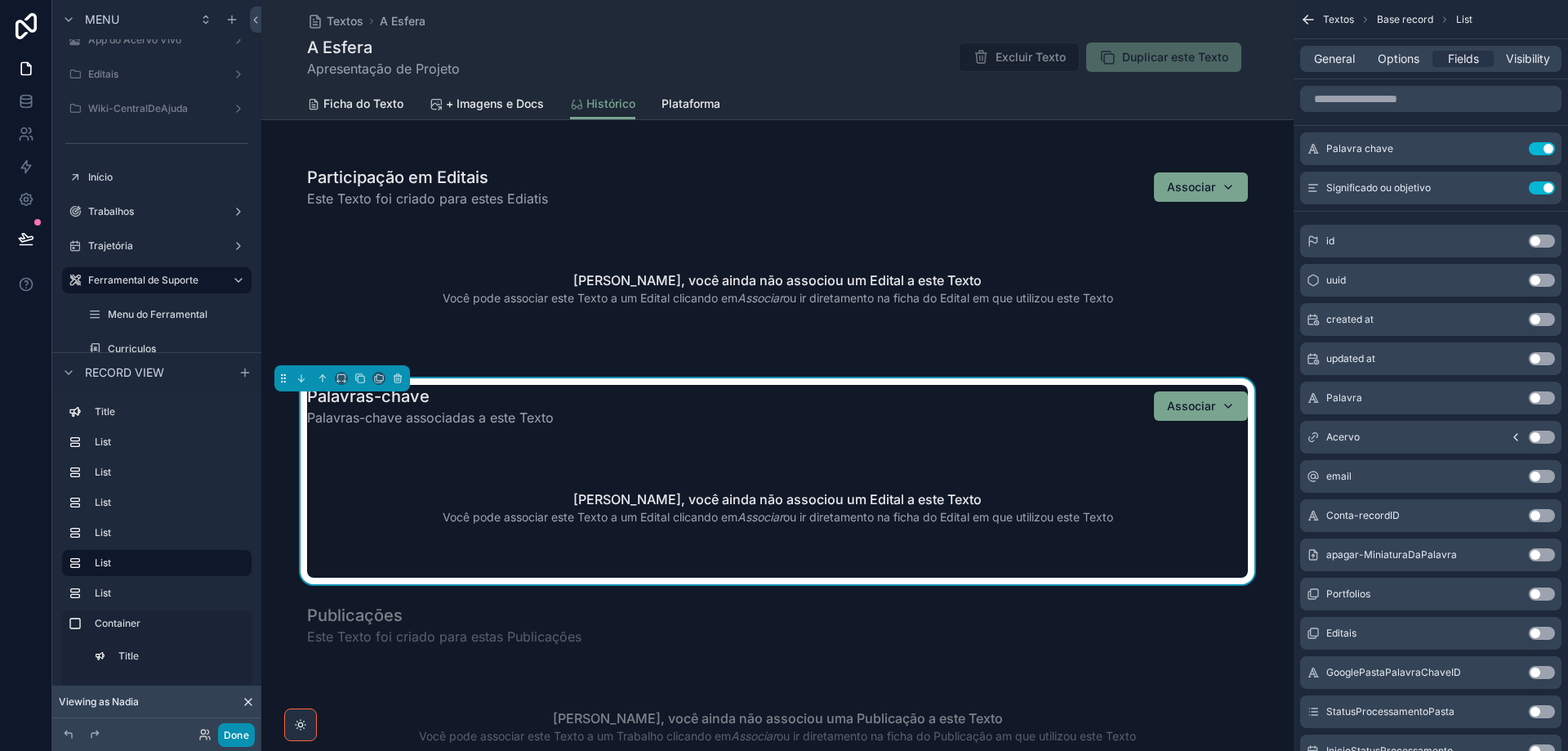
click at [238, 735] on button "Done" at bounding box center [236, 735] width 37 height 24
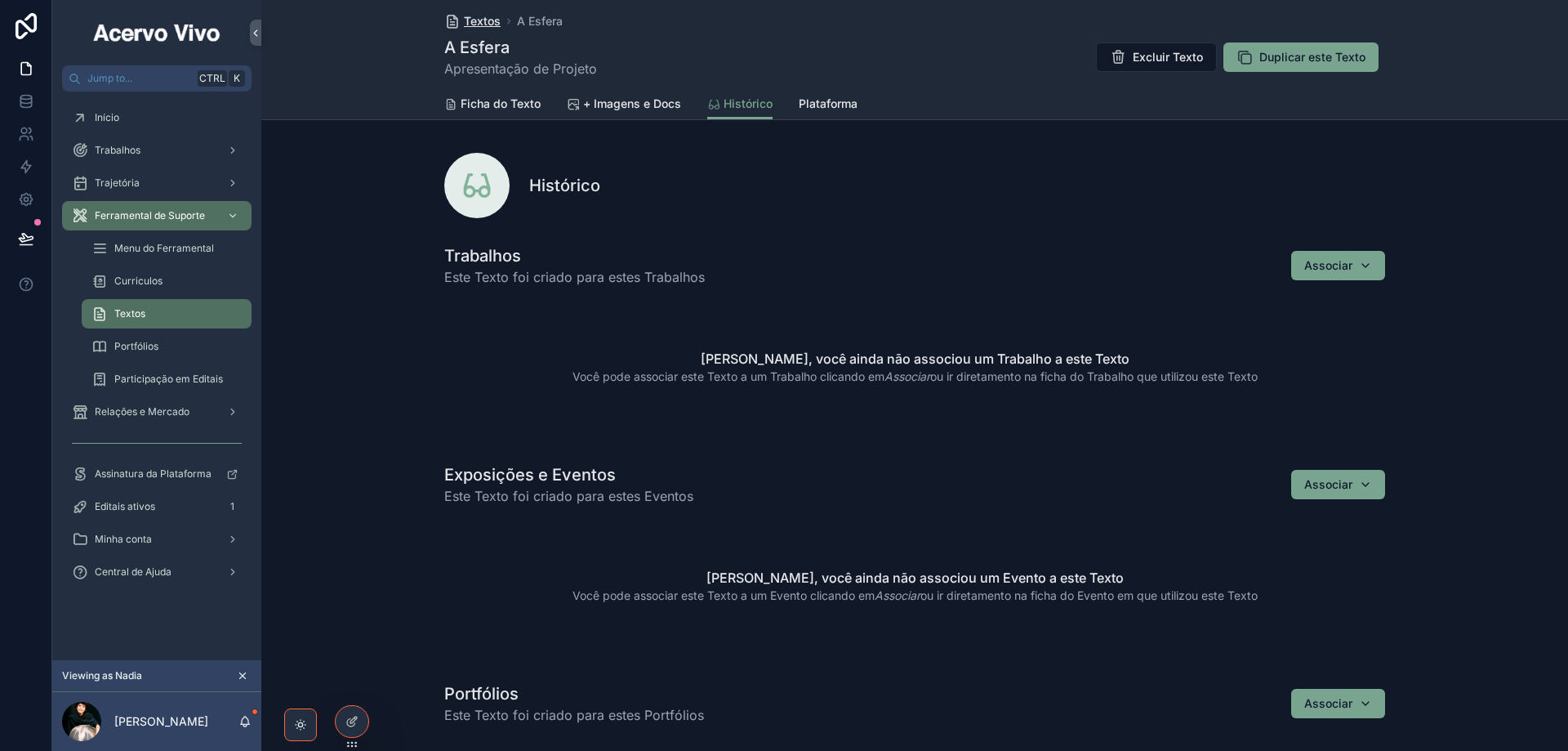
click at [476, 20] on span "Textos" at bounding box center [482, 21] width 37 height 16
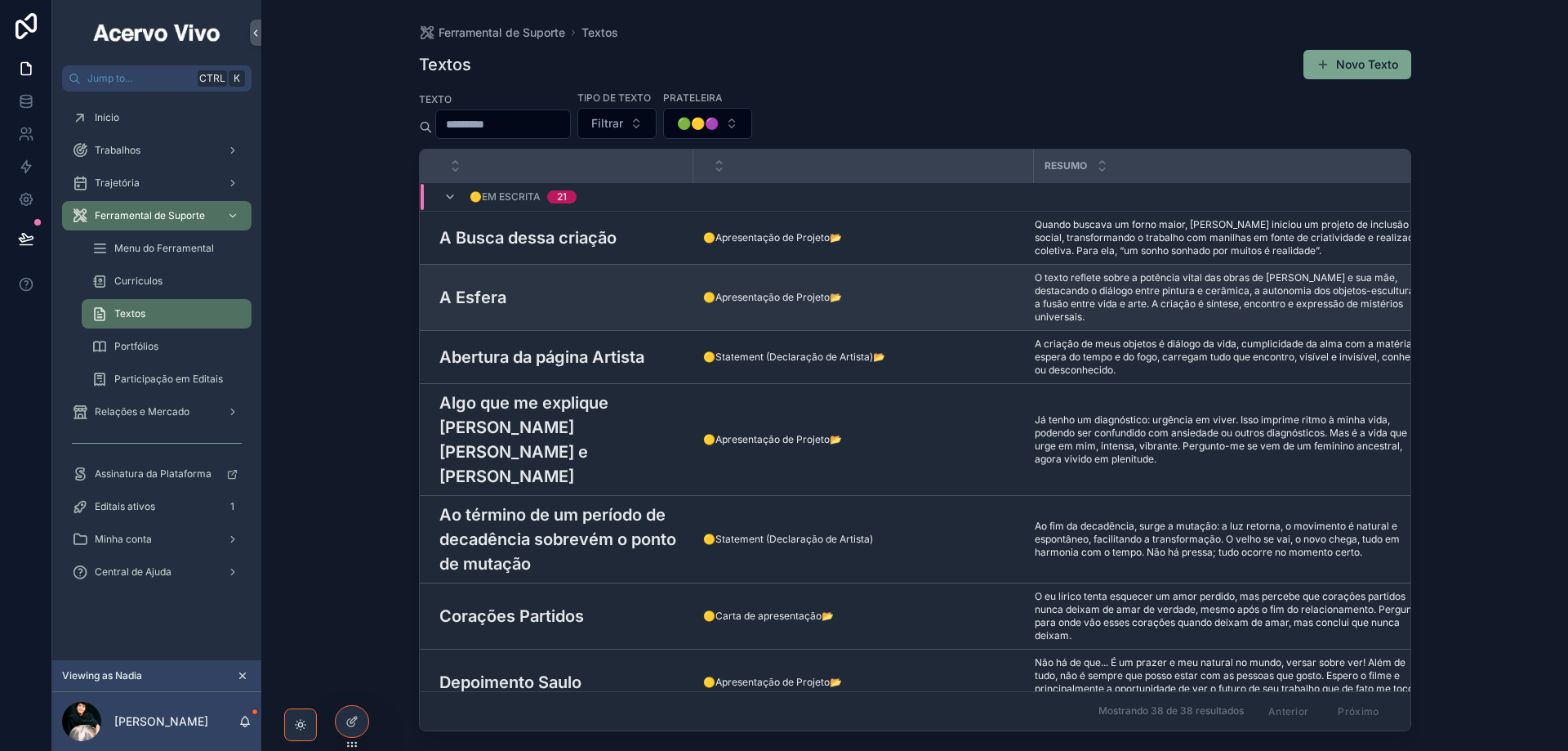
click at [482, 291] on h3 "A Esfera" at bounding box center [473, 297] width 67 height 25
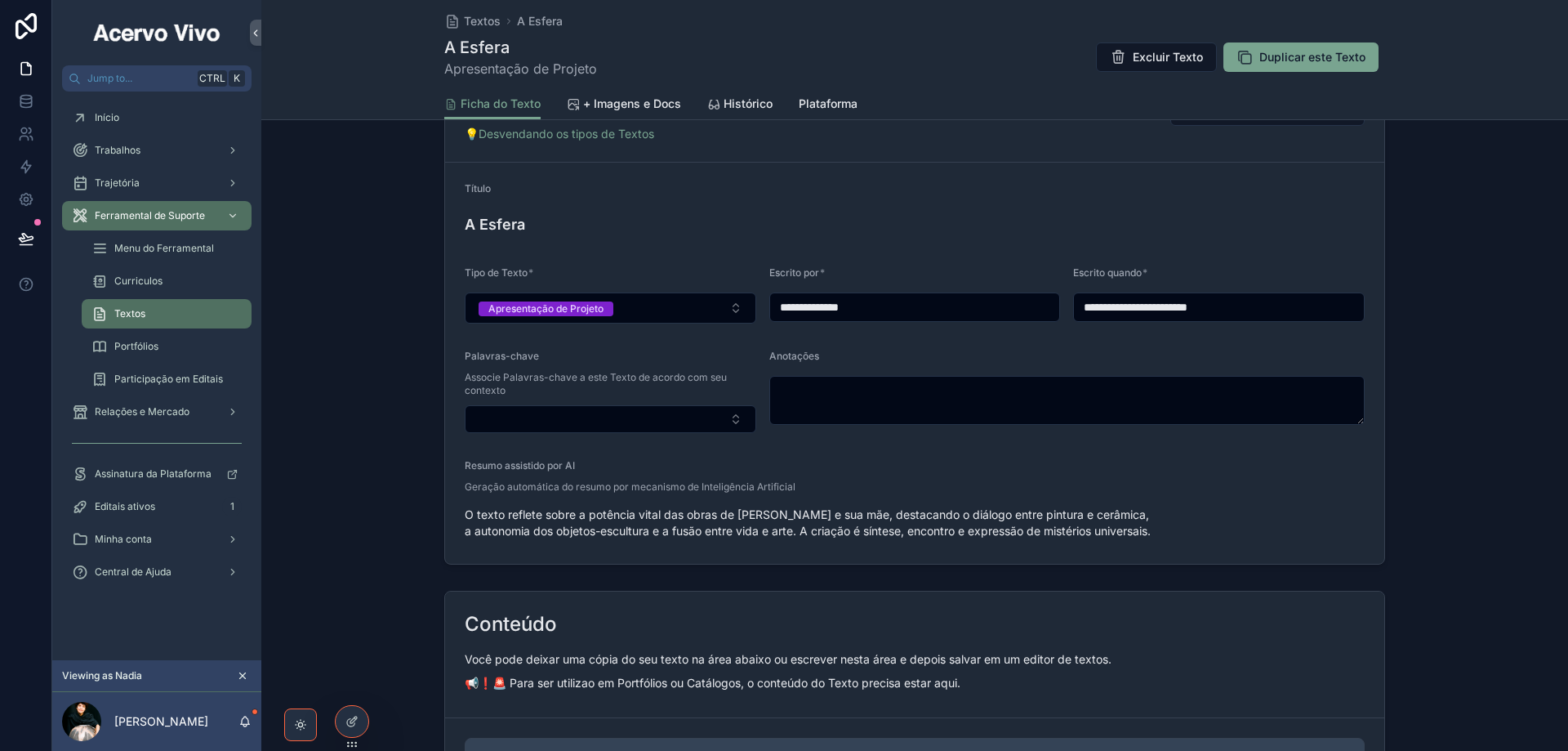
scroll to position [164, 0]
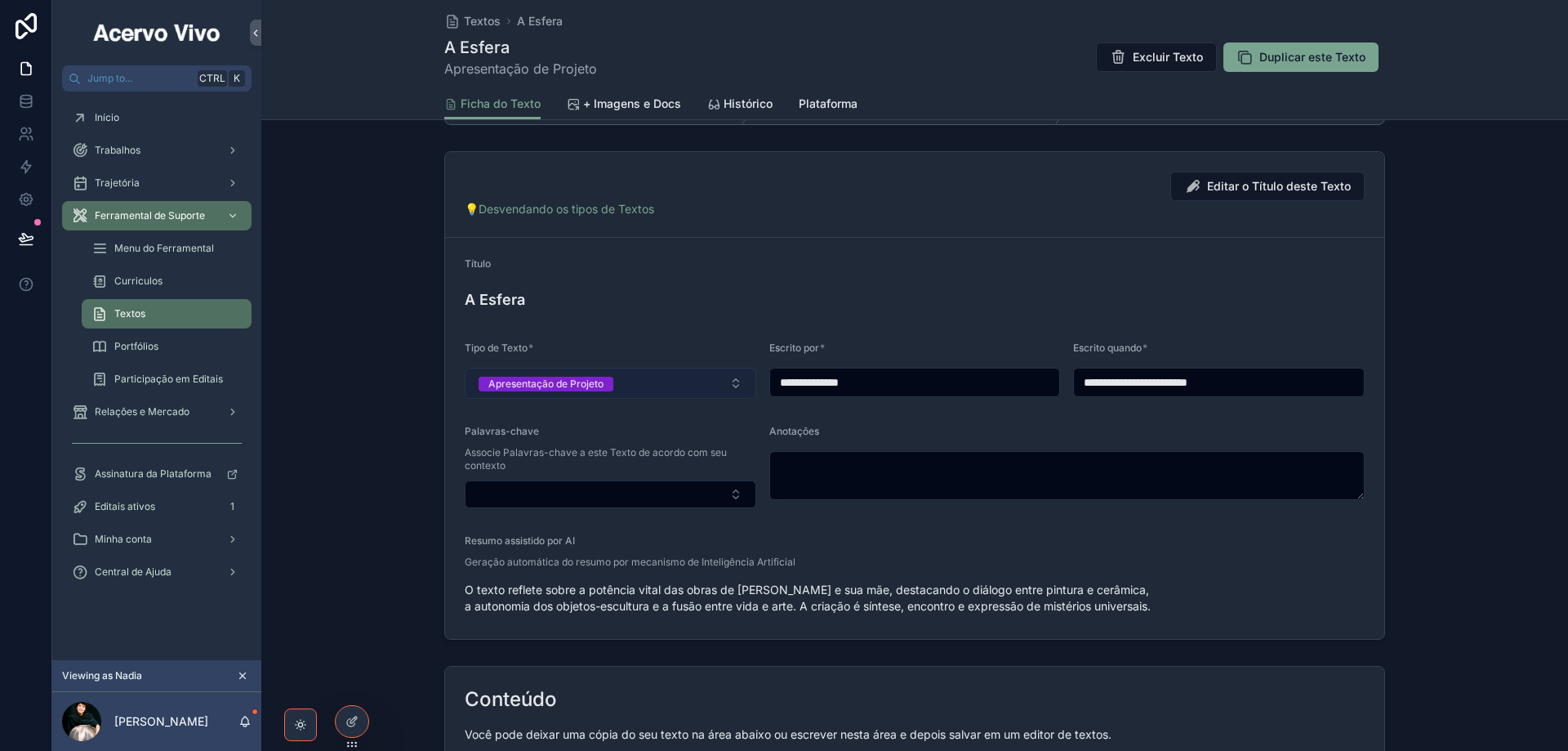
click at [664, 383] on button "Apresentação de Projeto" at bounding box center [611, 383] width 292 height 31
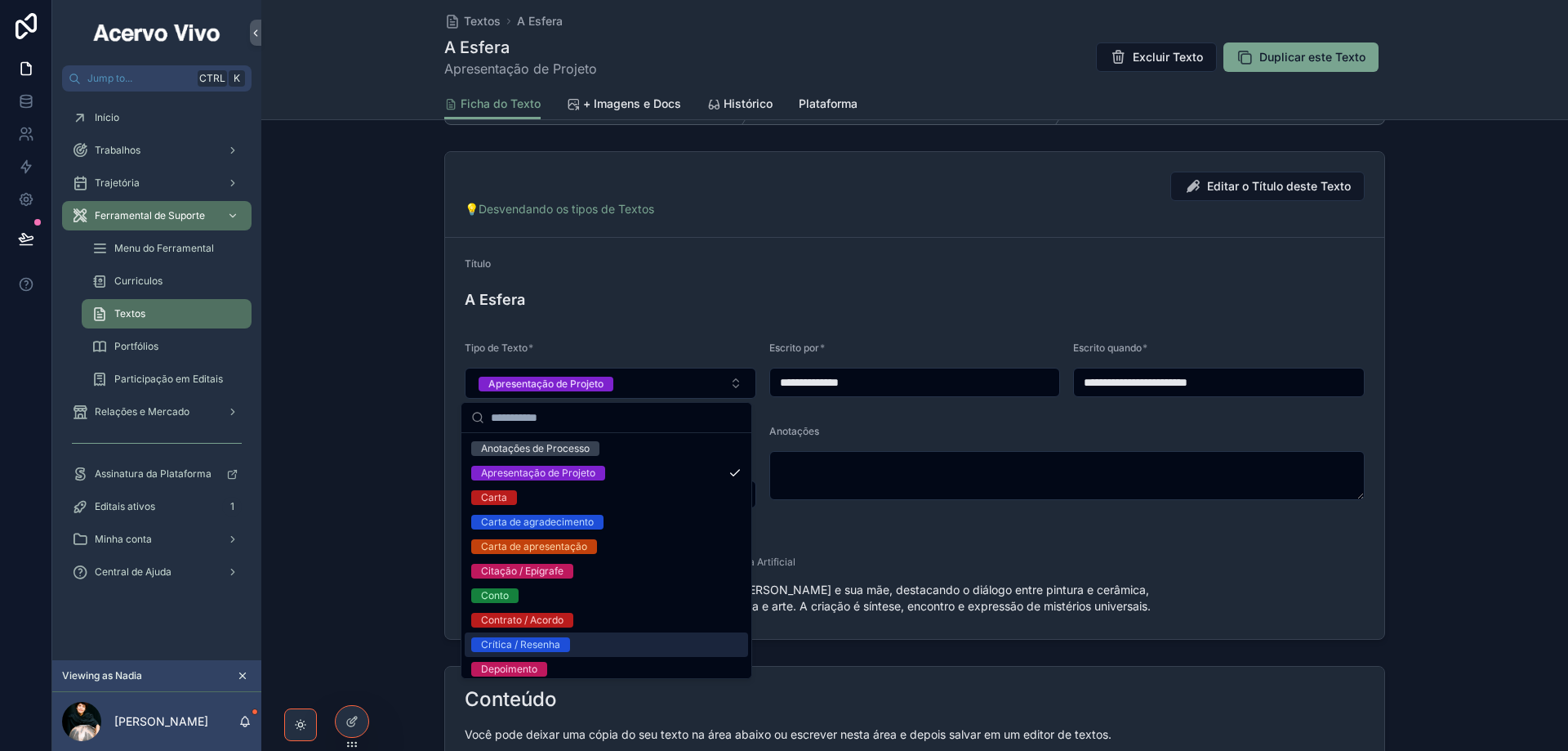
click at [595, 646] on div "Crítica / Resenha" at bounding box center [606, 644] width 283 height 25
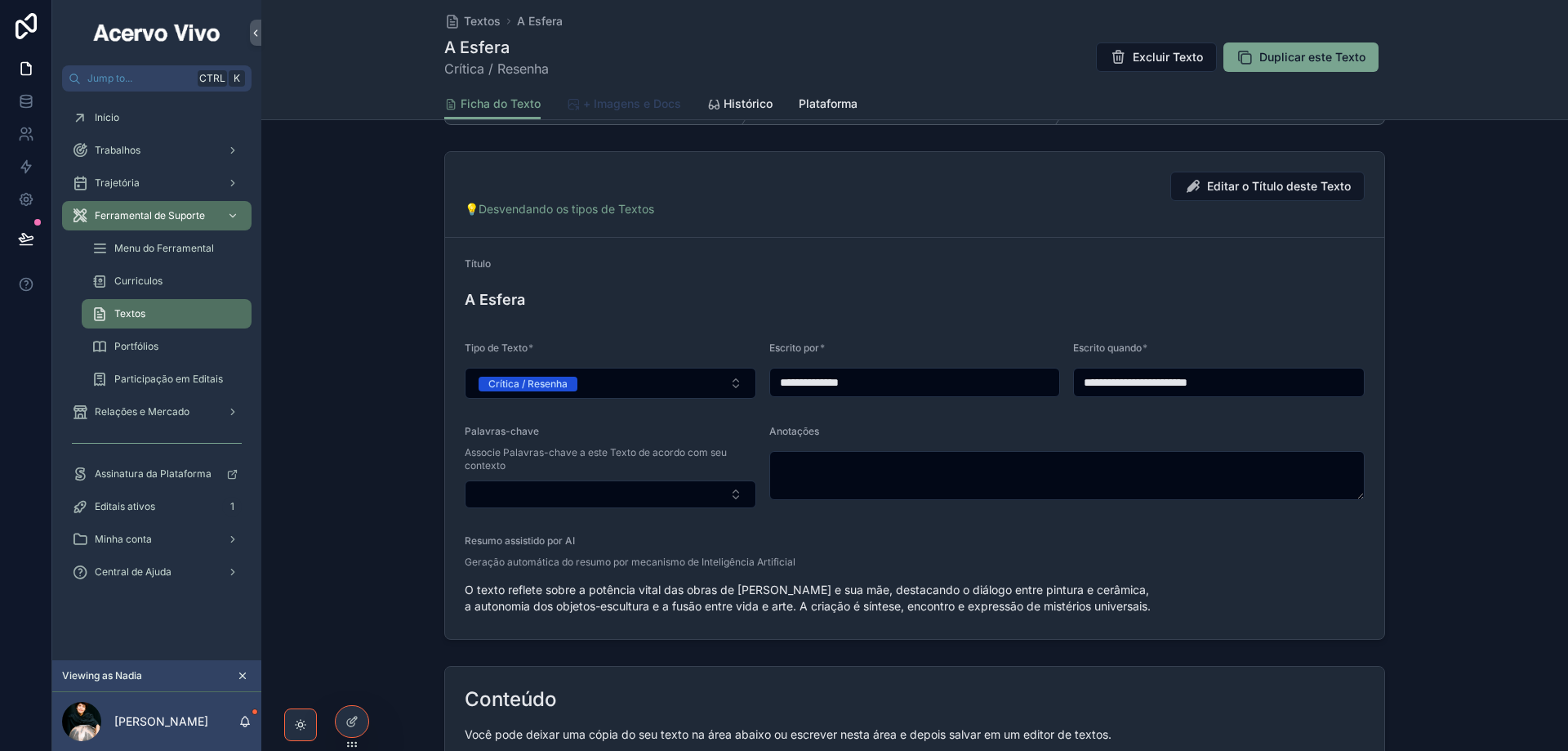
click at [623, 113] on link "+ Imagens e Docs" at bounding box center [624, 105] width 115 height 33
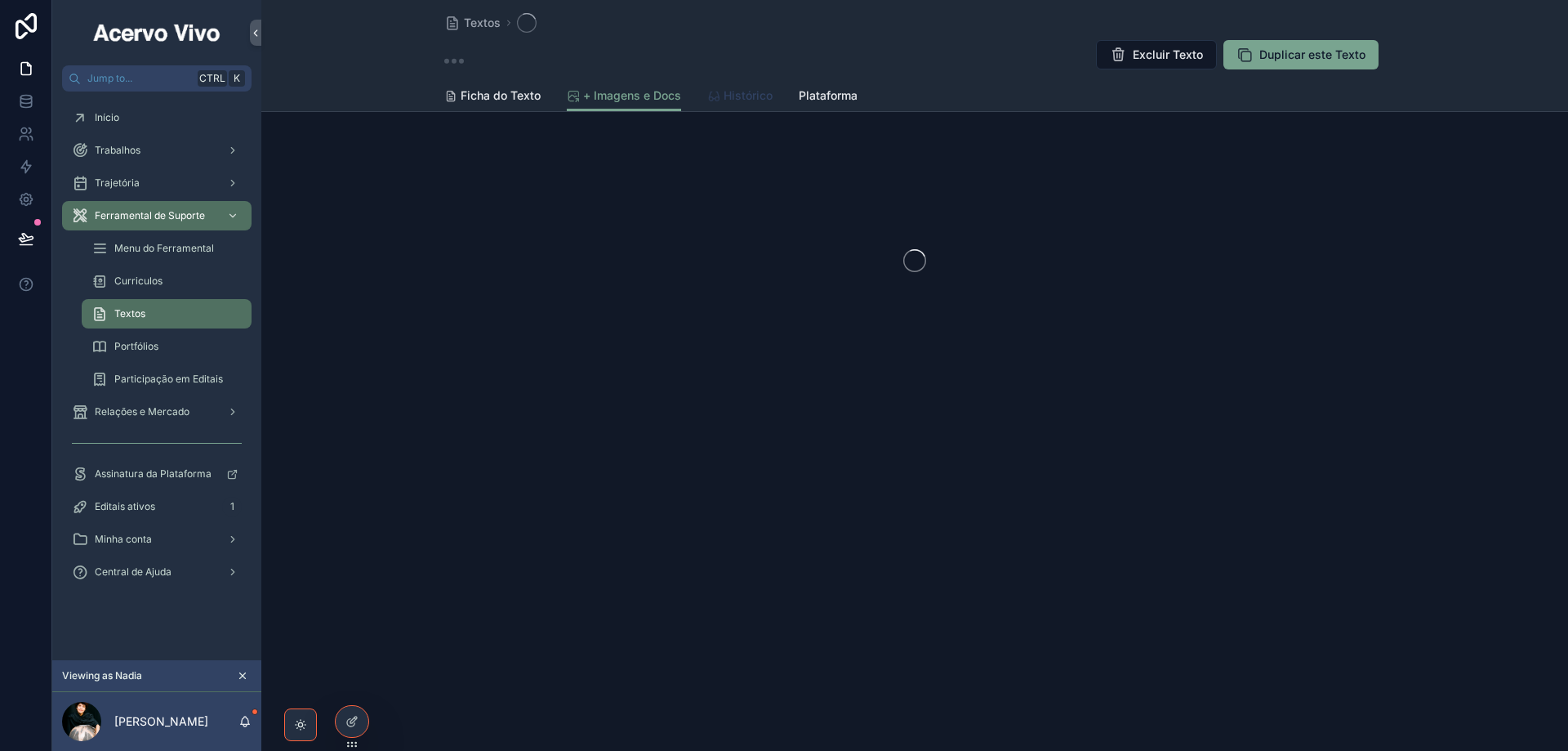
click at [748, 98] on span "Histórico" at bounding box center [748, 95] width 49 height 16
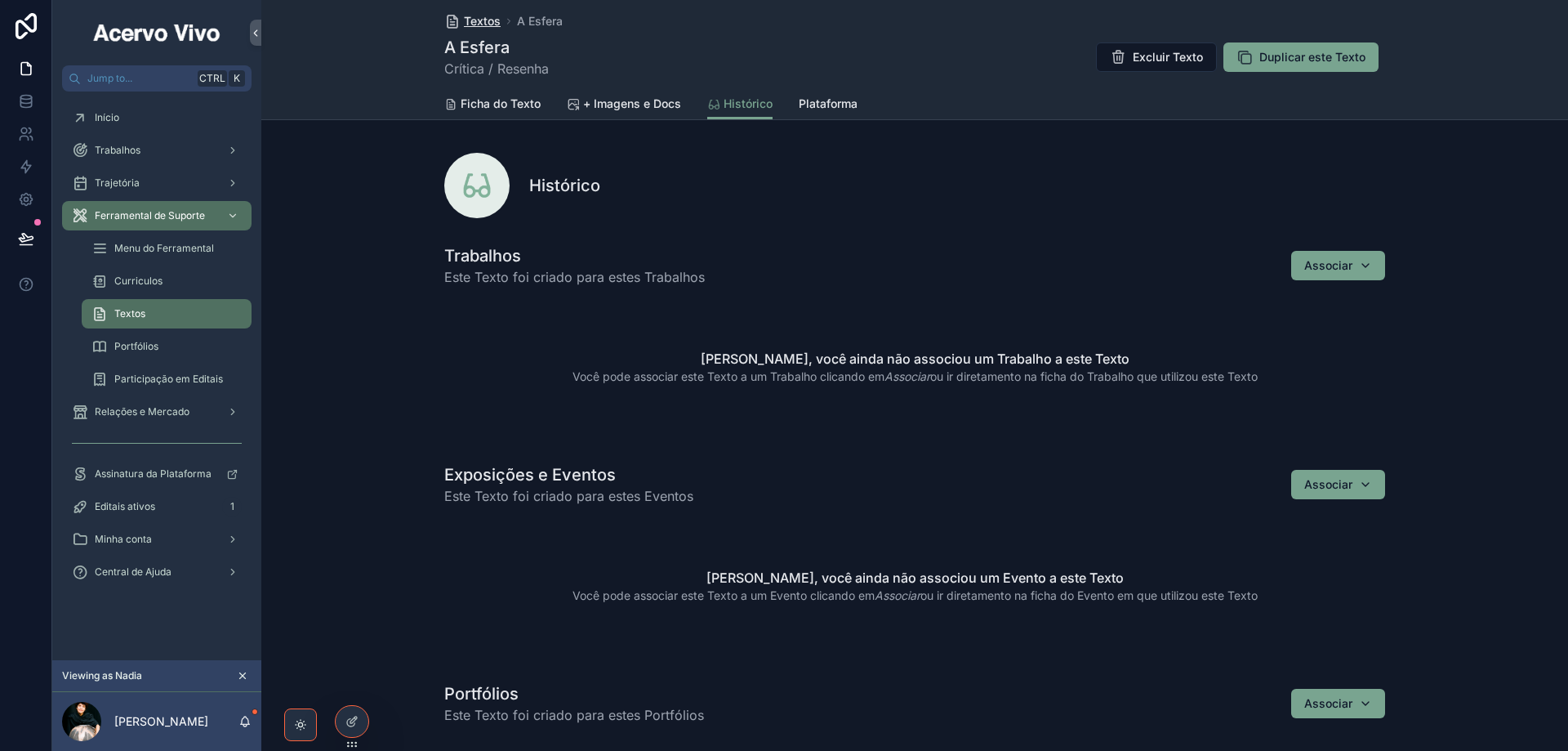
click at [479, 24] on span "Textos" at bounding box center [482, 21] width 37 height 16
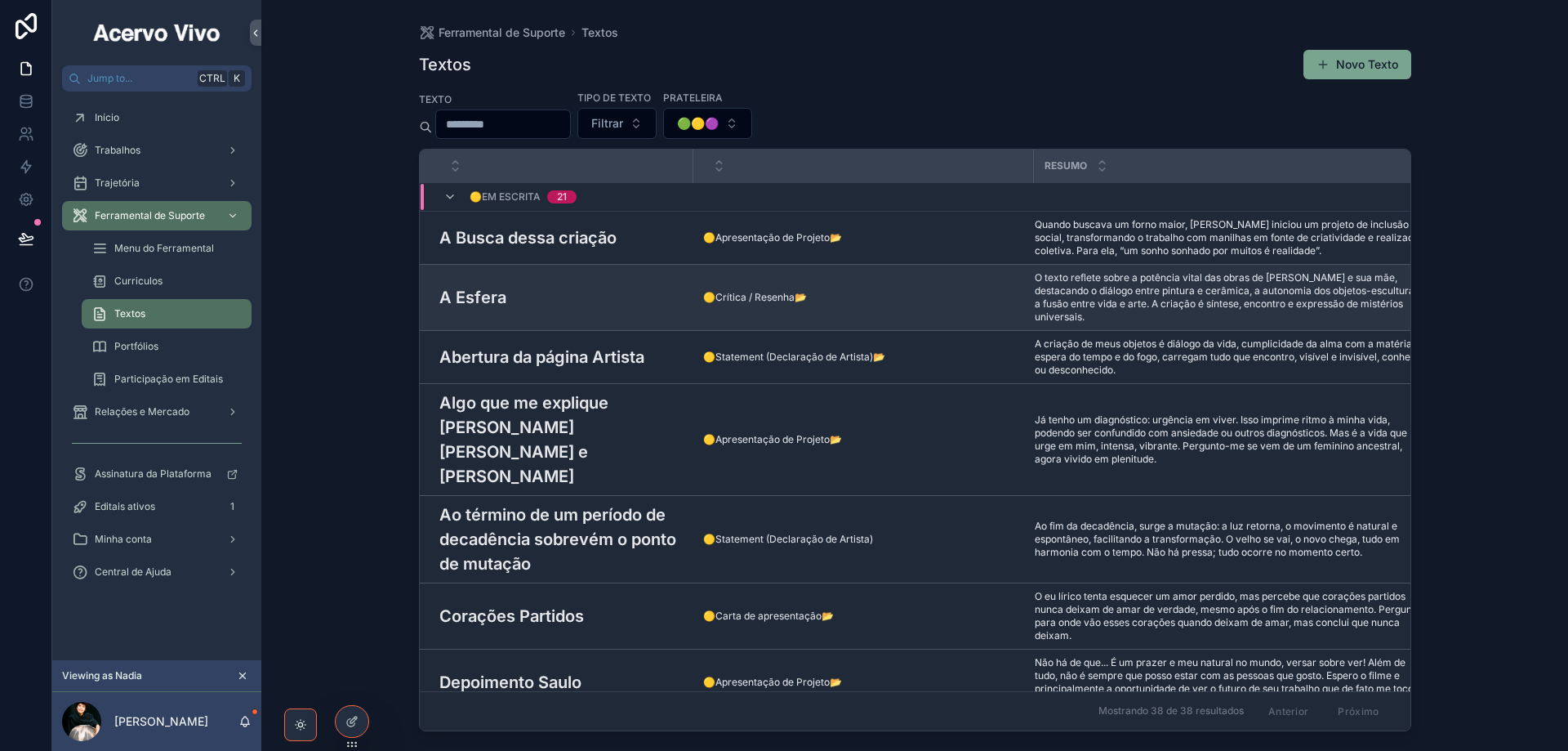
click at [557, 295] on div "A Esfera A Esfera" at bounding box center [561, 297] width 244 height 25
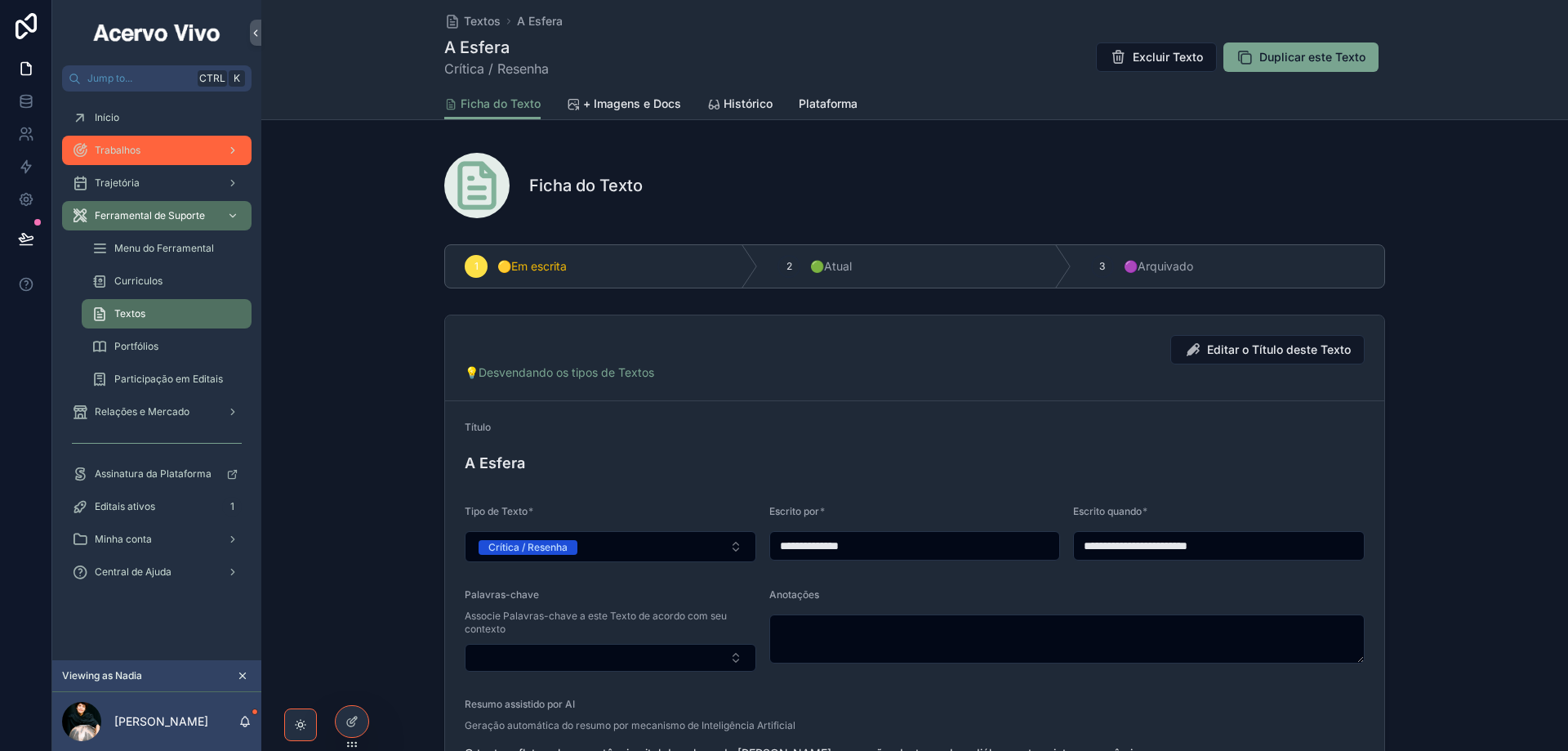
click at [178, 140] on div "Trabalhos" at bounding box center [157, 150] width 170 height 27
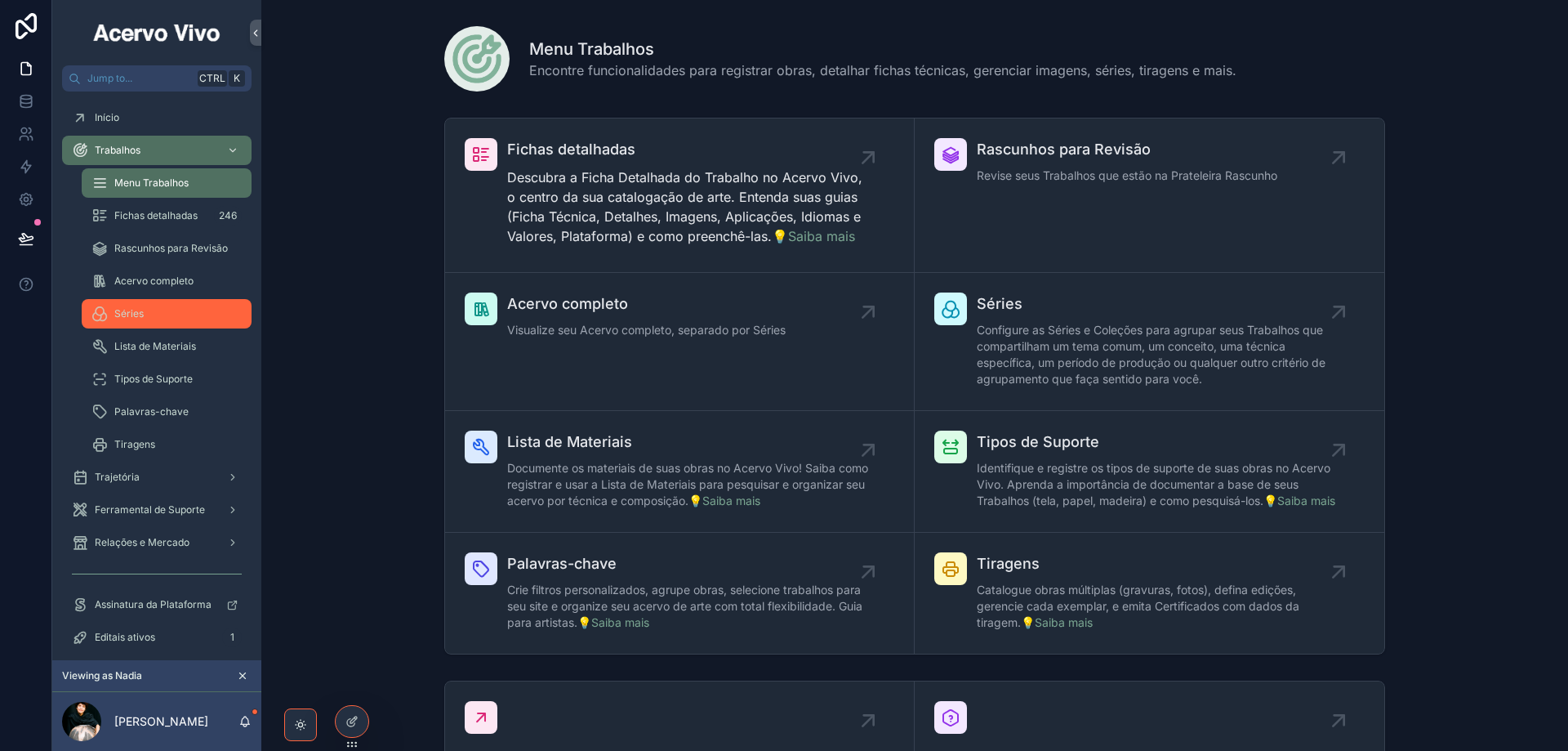
click at [168, 310] on div "Séries" at bounding box center [167, 313] width 151 height 27
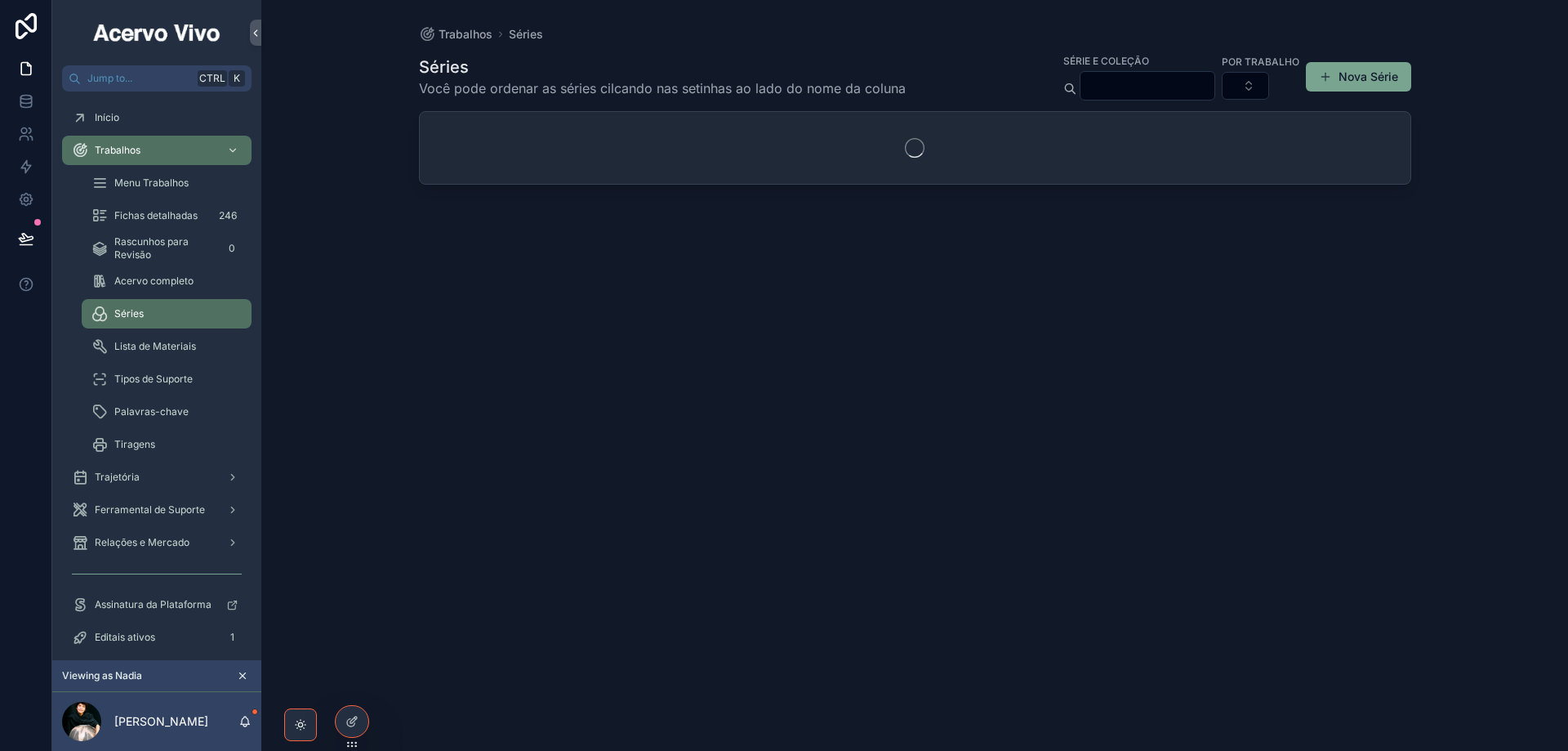
click at [1081, 76] on input "scrollable content" at bounding box center [1148, 86] width 134 height 23
click at [1061, 88] on input "*****" at bounding box center [1128, 86] width 134 height 23
type input "******"
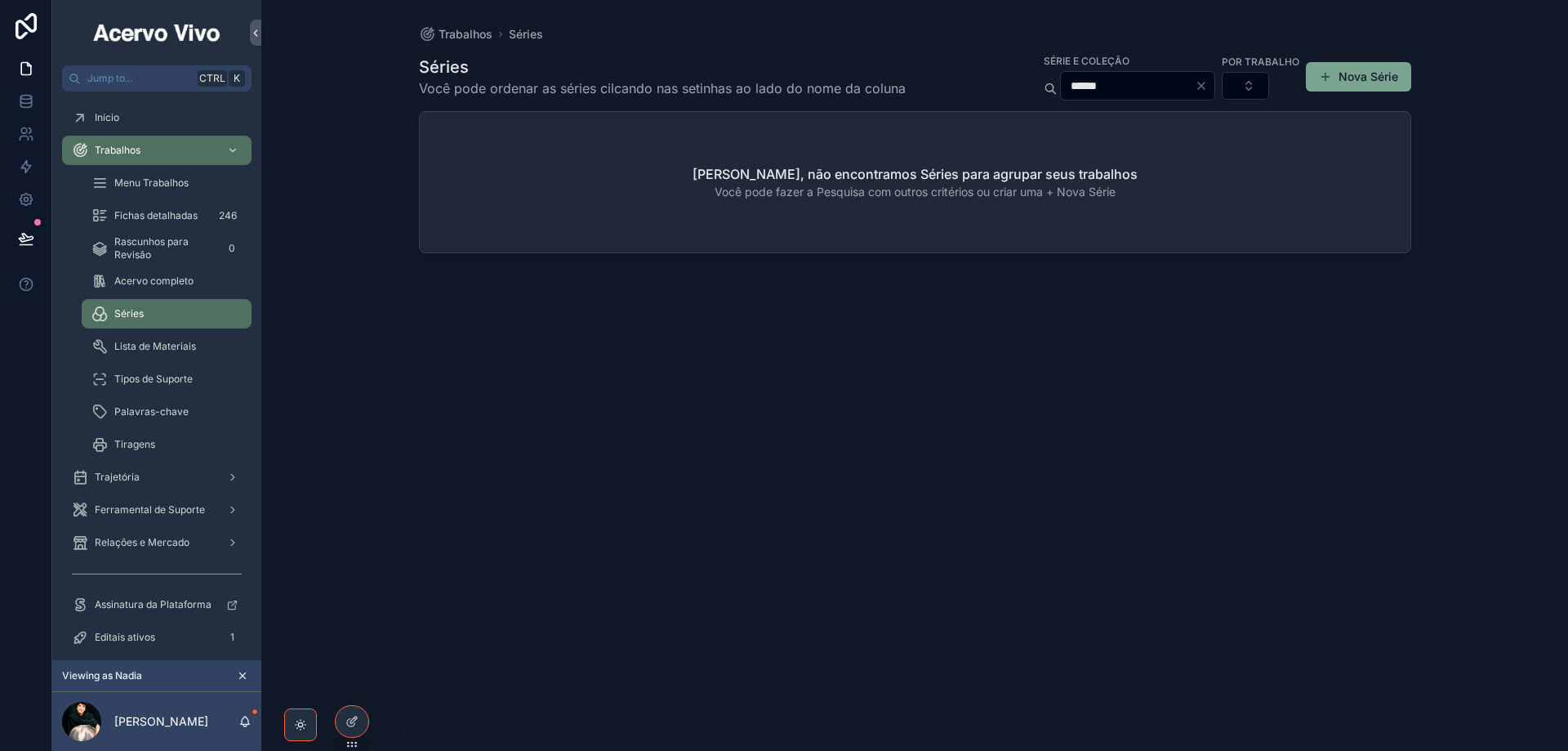
drag, startPoint x: 1080, startPoint y: 84, endPoint x: 997, endPoint y: 104, distance: 85.4
click at [997, 104] on div "Séries Você pode ordenar as séries cilcando nas setinhas ao lado do nome da col…" at bounding box center [915, 387] width 993 height 688
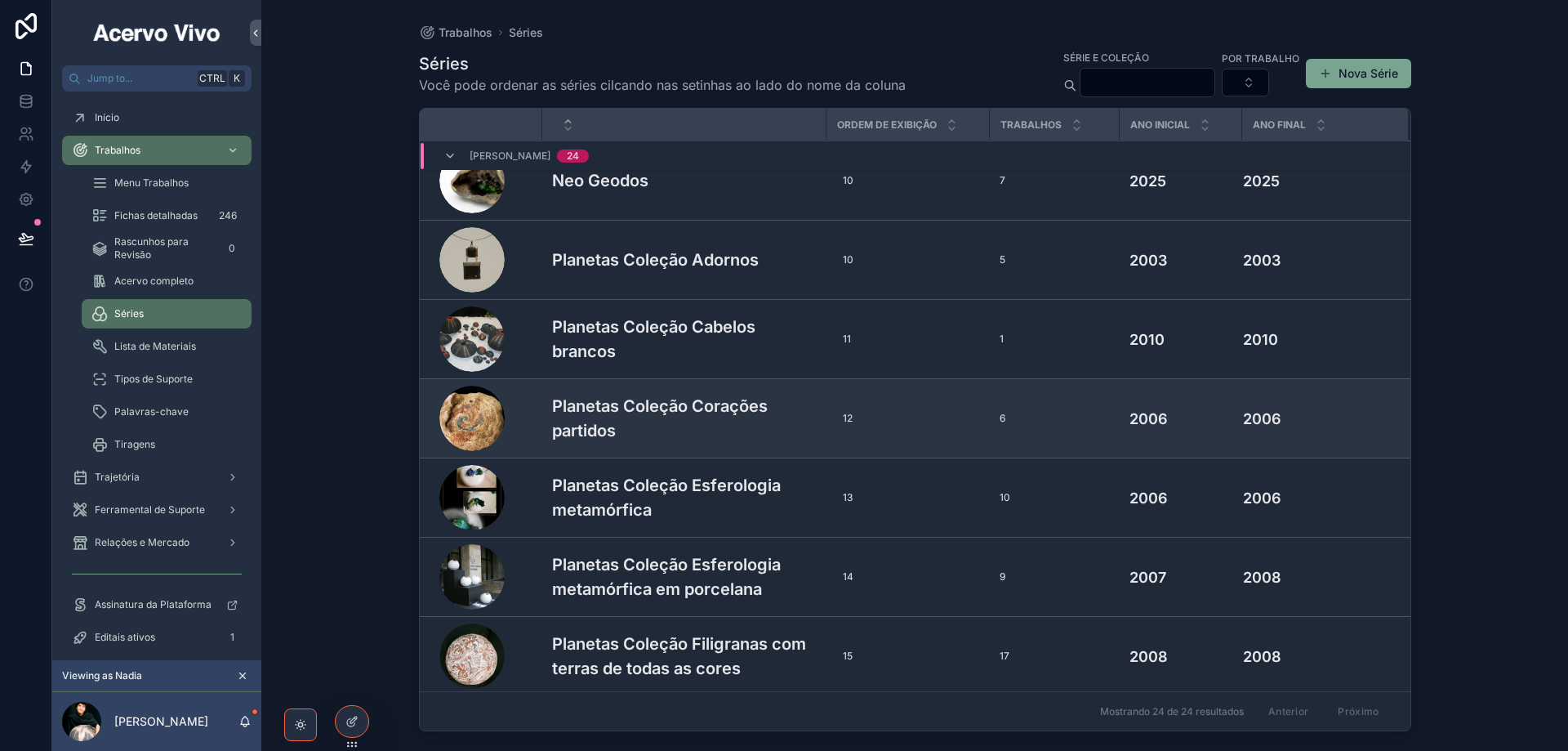
scroll to position [1166, 0]
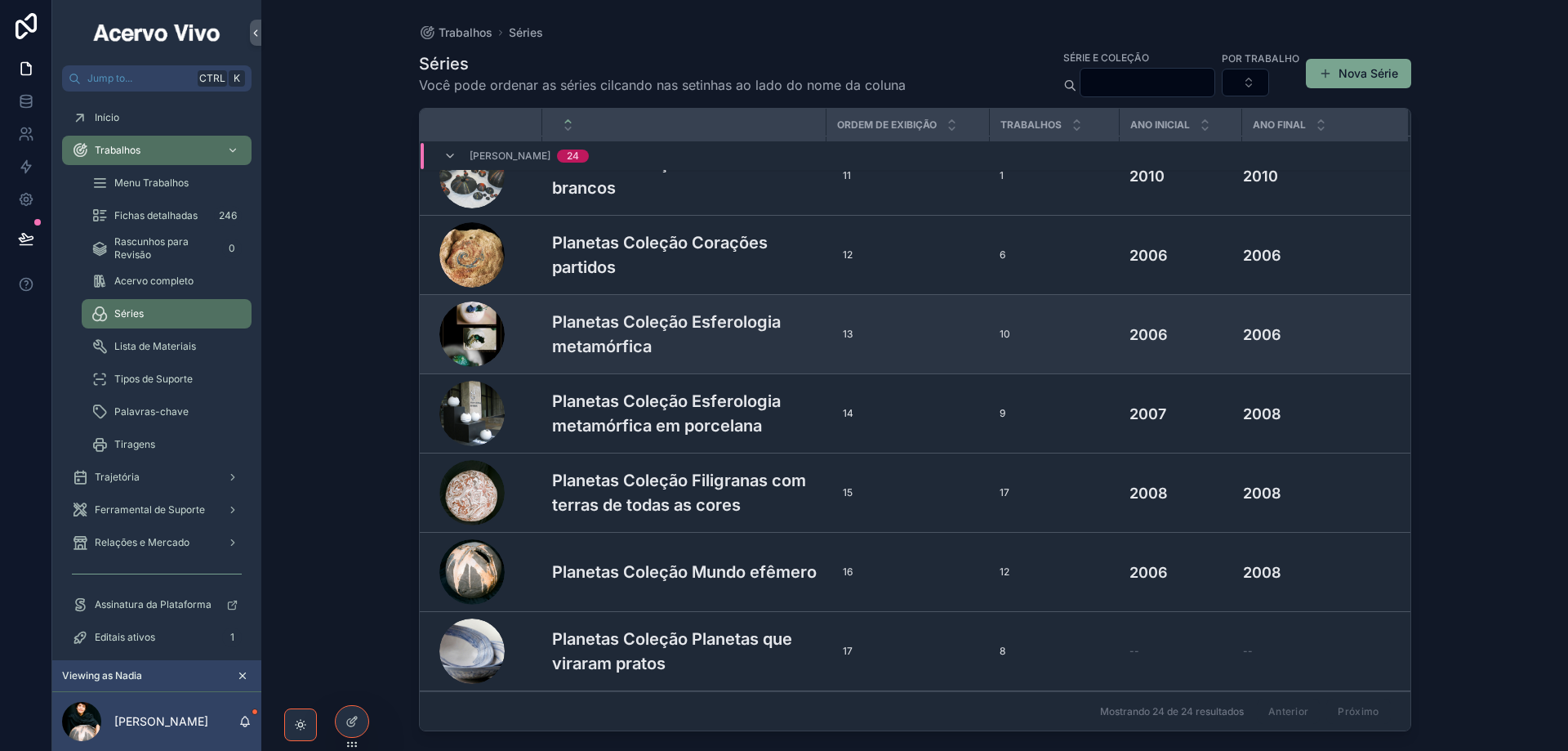
click at [659, 323] on h3 "Planetas Coleção Esferologia metamórfica" at bounding box center [684, 334] width 265 height 49
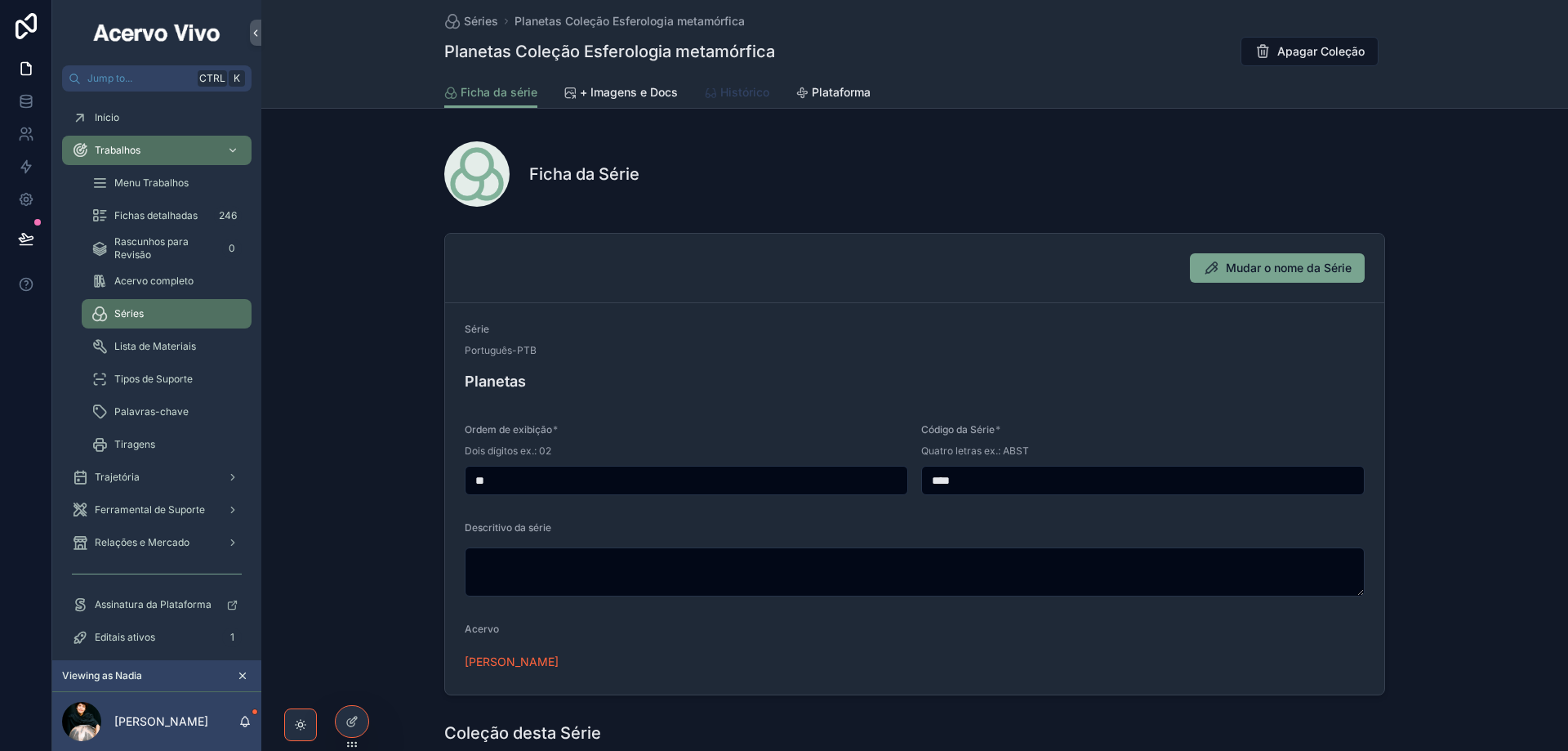
click at [742, 92] on span "Histórico" at bounding box center [744, 92] width 49 height 16
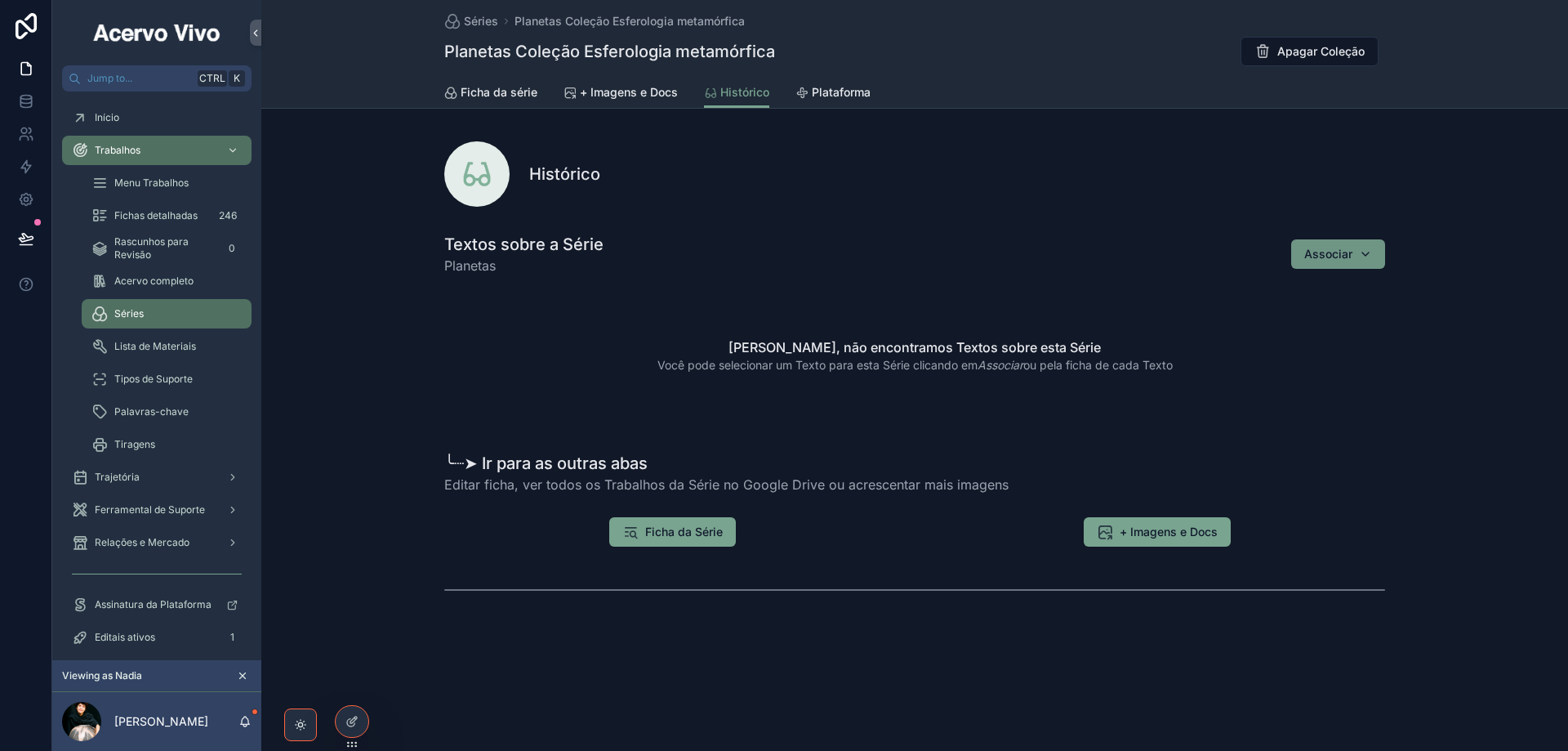
click at [1309, 247] on span "Associar" at bounding box center [1328, 253] width 48 height 16
type input "***"
click at [1301, 320] on span "🟡A Esfera" at bounding box center [1277, 319] width 59 height 16
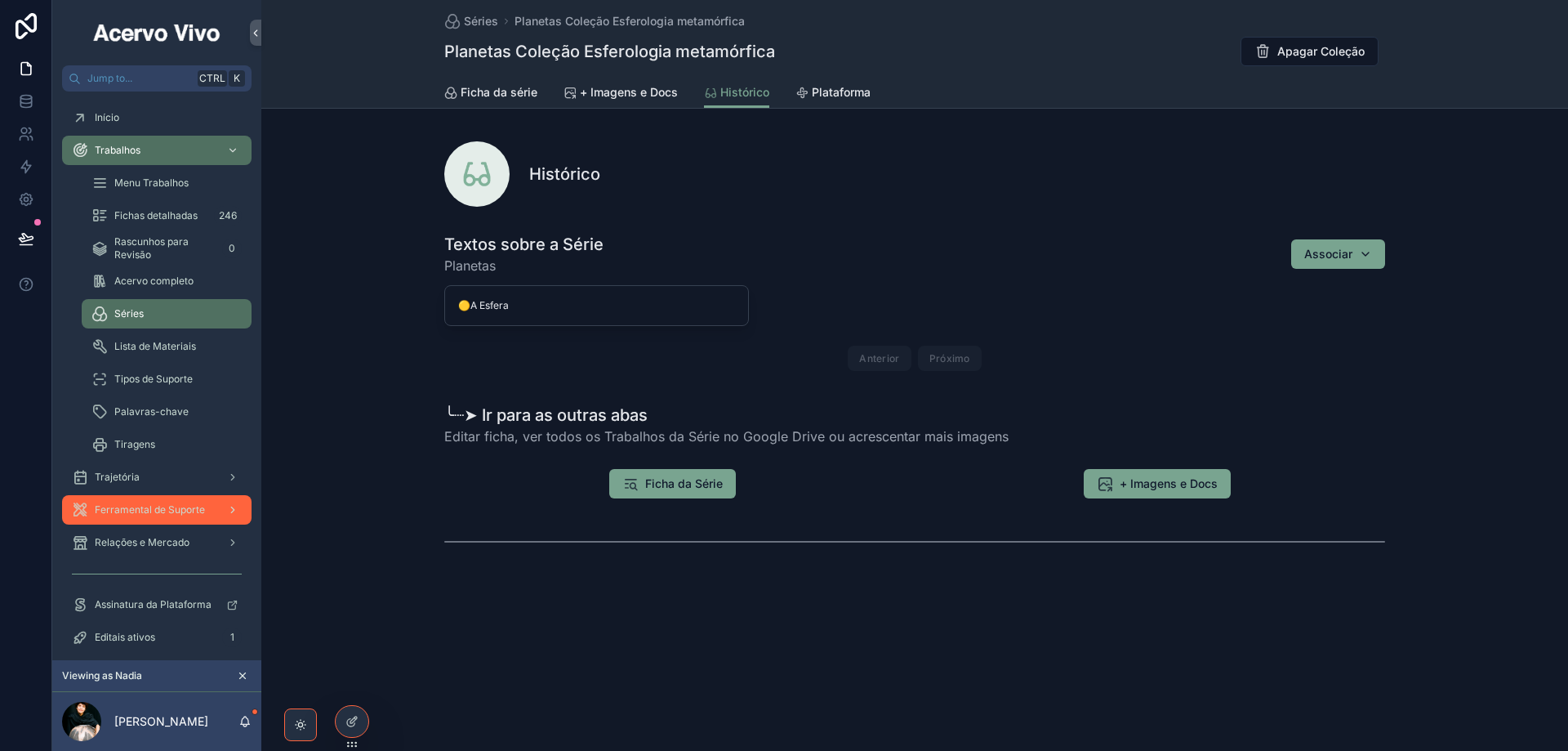
click at [166, 511] on span "Ferramental de Suporte" at bounding box center [150, 510] width 110 height 13
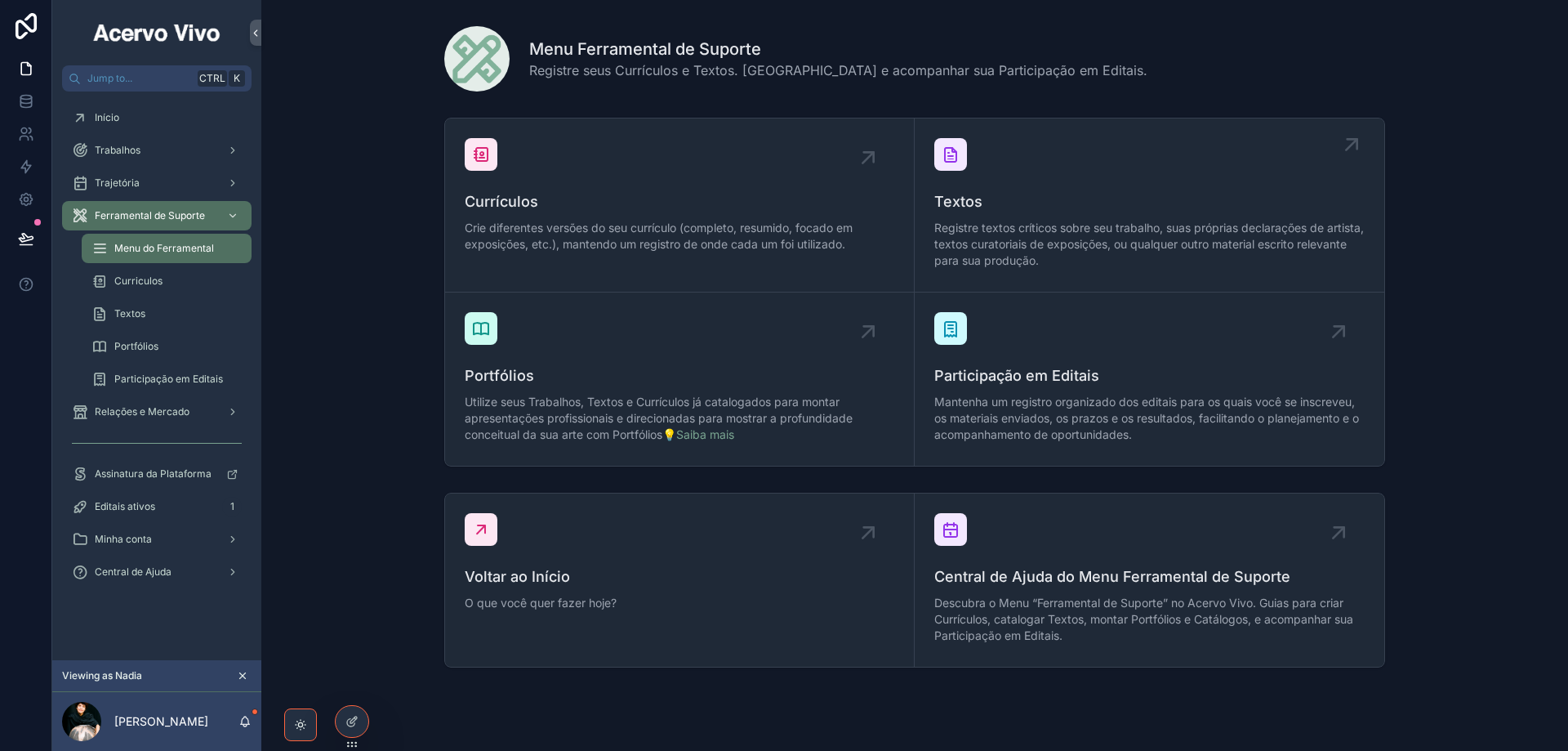
click at [1088, 213] on div "Textos Registre textos críticos sobre seu trabalho, suas próprias declarações d…" at bounding box center [1149, 230] width 431 height 81
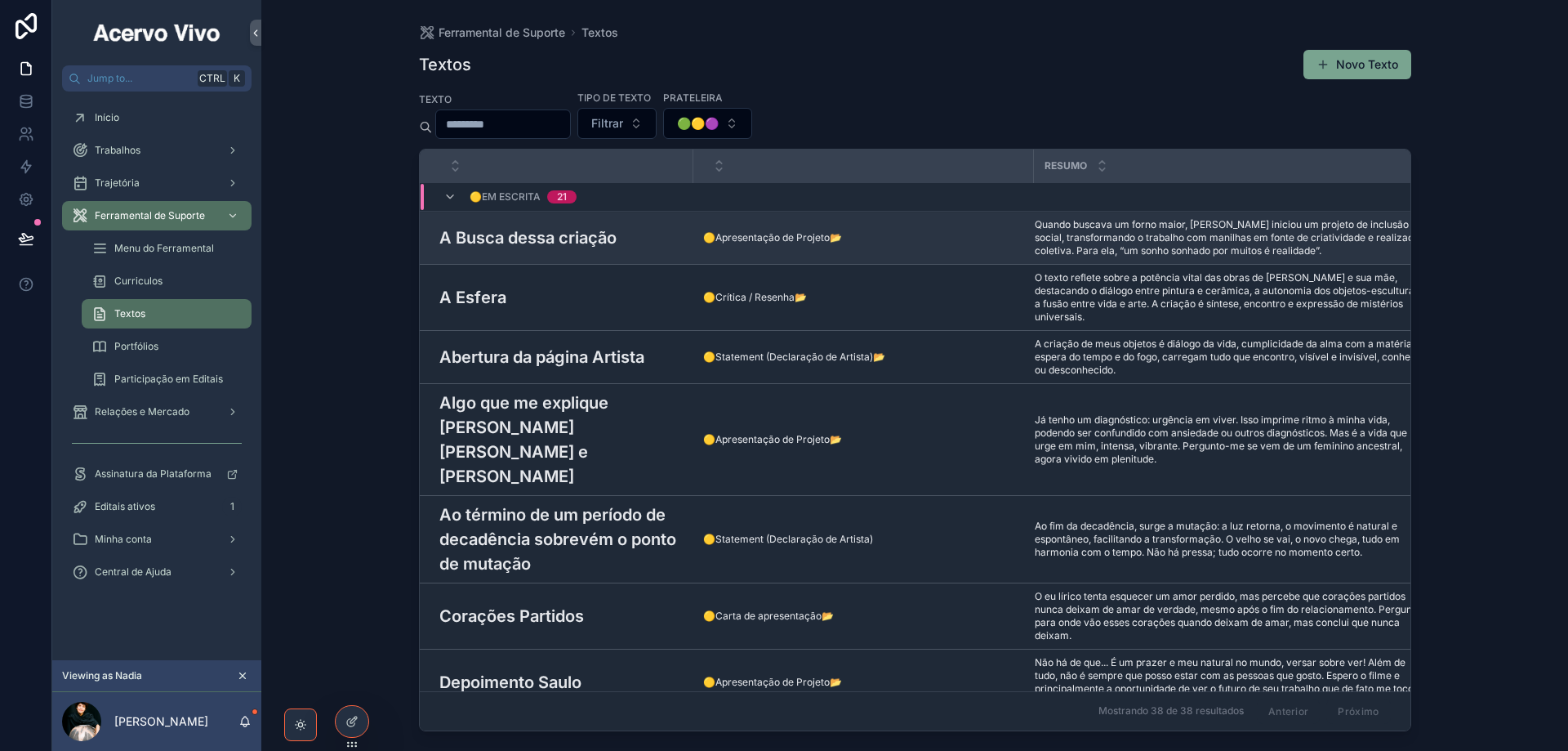
click at [604, 241] on h3 "A Busca dessa criação" at bounding box center [528, 237] width 177 height 25
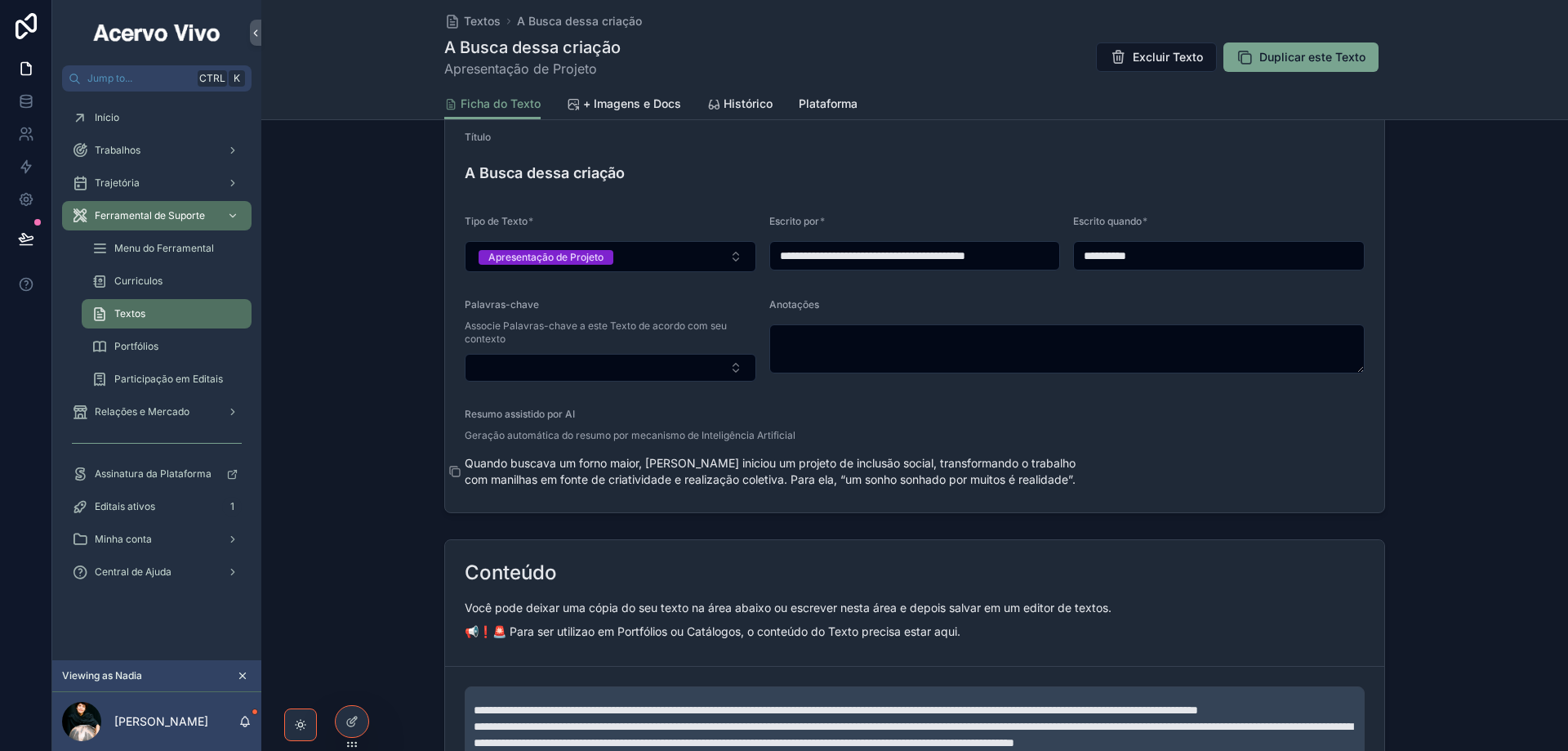
scroll to position [245, 0]
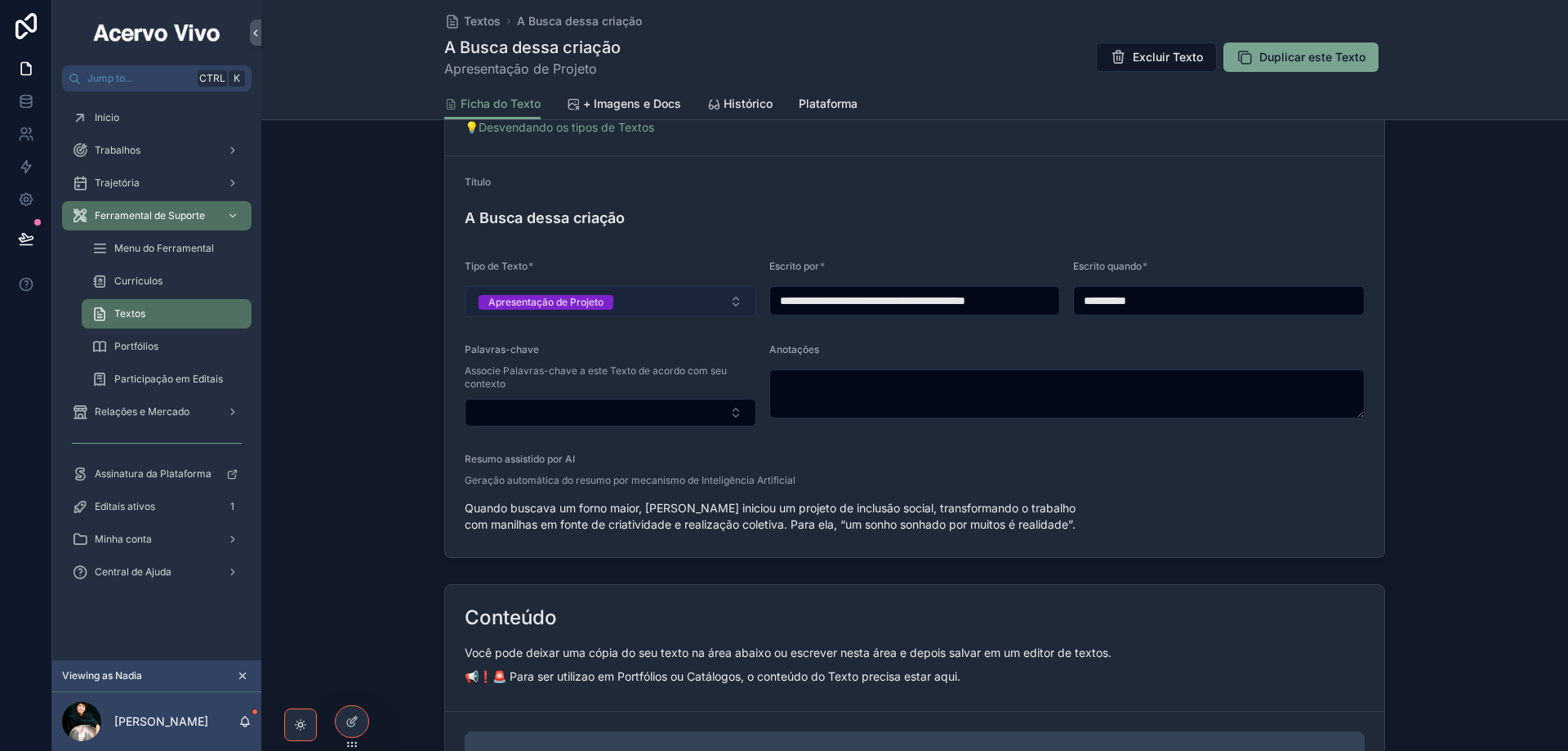
click at [638, 301] on button "Apresentação de Projeto" at bounding box center [611, 301] width 292 height 31
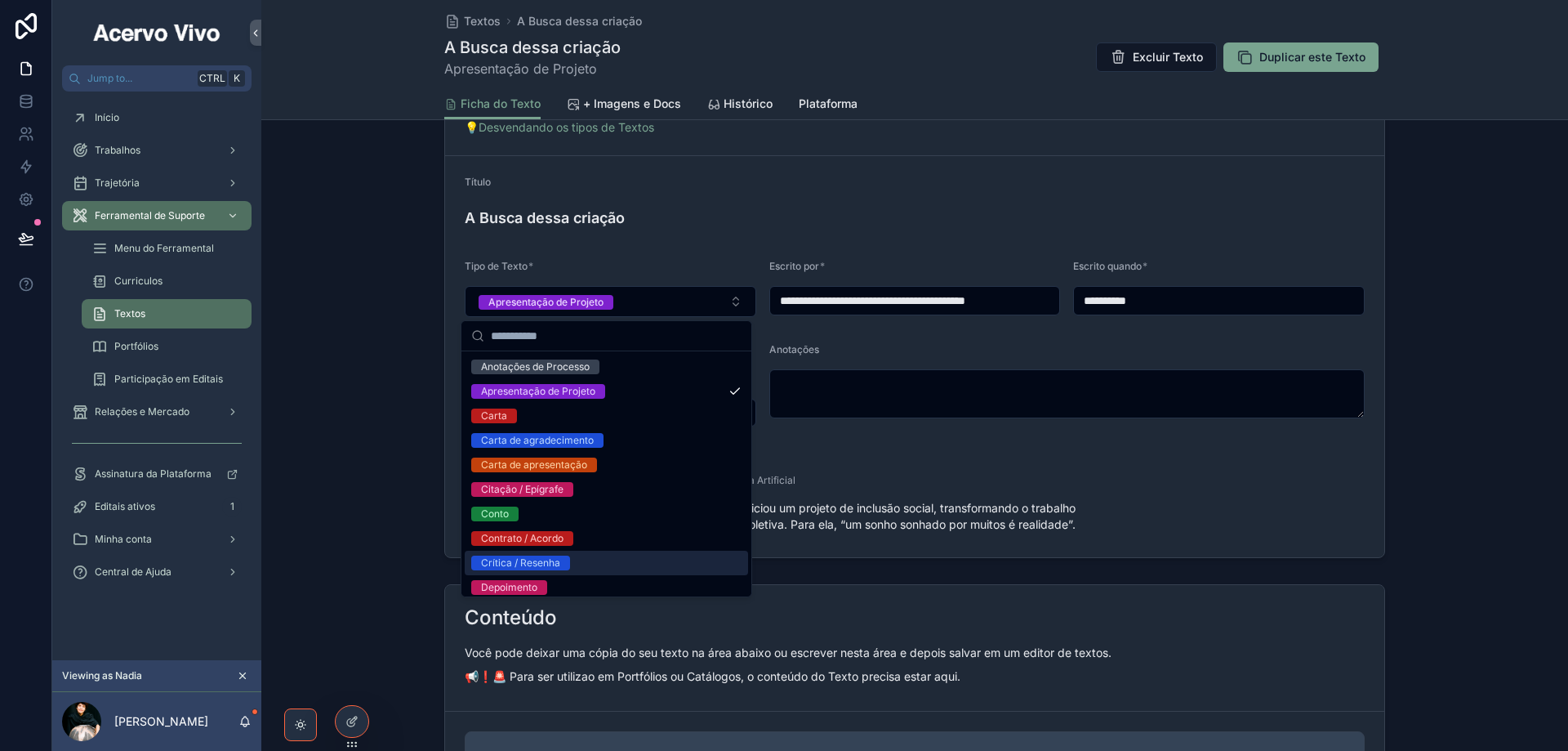
click at [615, 563] on div "Crítica / Resenha" at bounding box center [606, 563] width 283 height 25
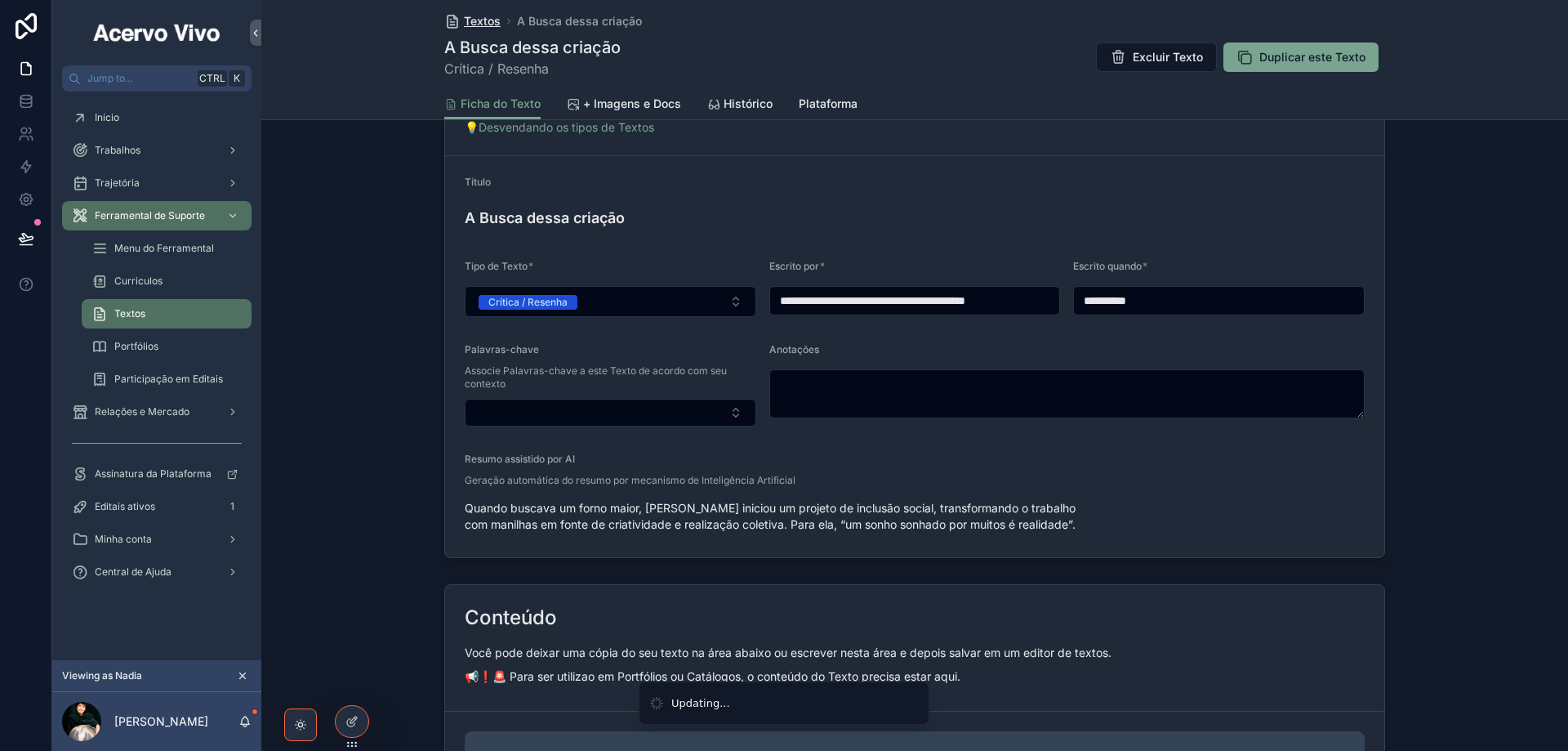
click at [469, 21] on span "Textos" at bounding box center [482, 21] width 37 height 16
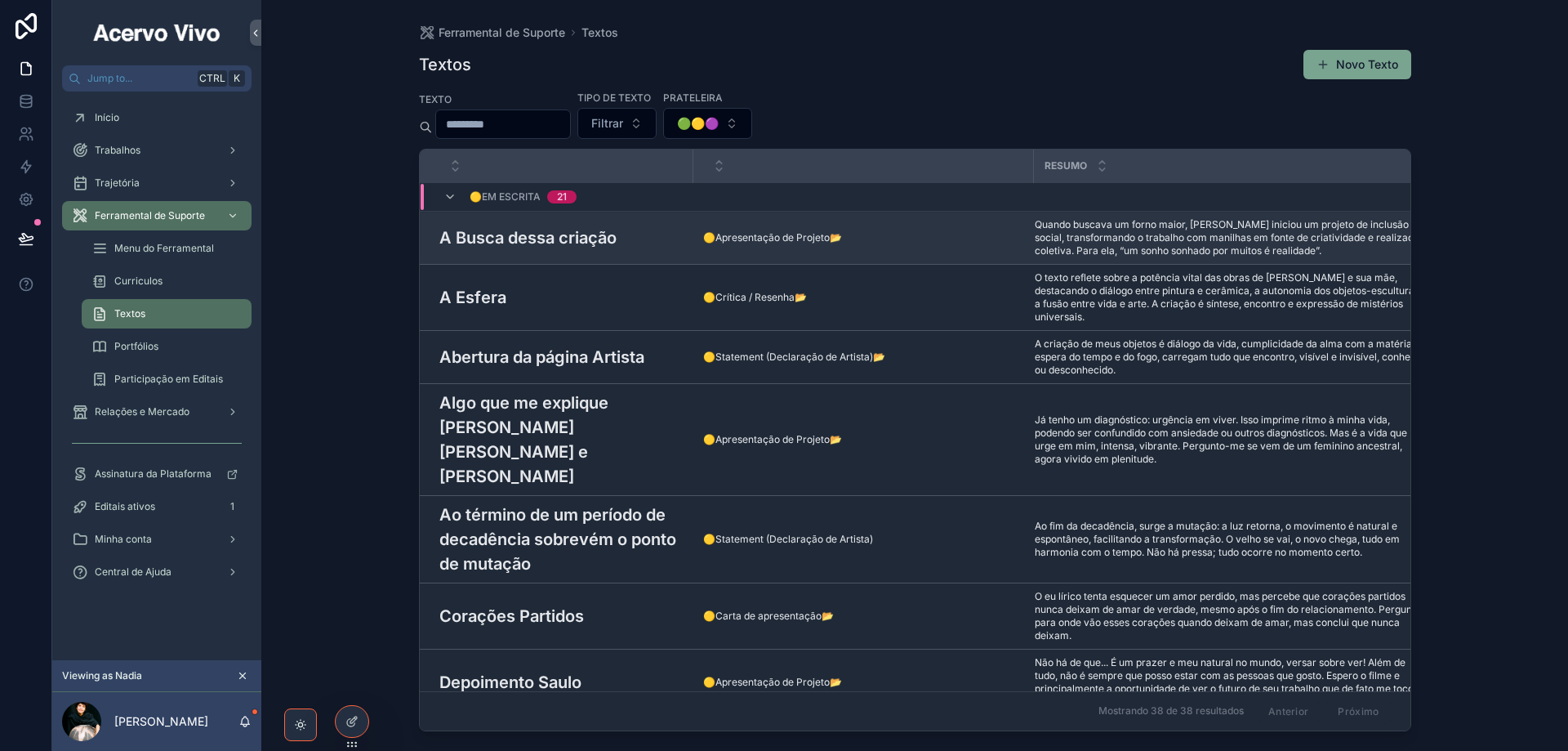
click at [533, 244] on h3 "A Busca dessa criação" at bounding box center [528, 237] width 177 height 25
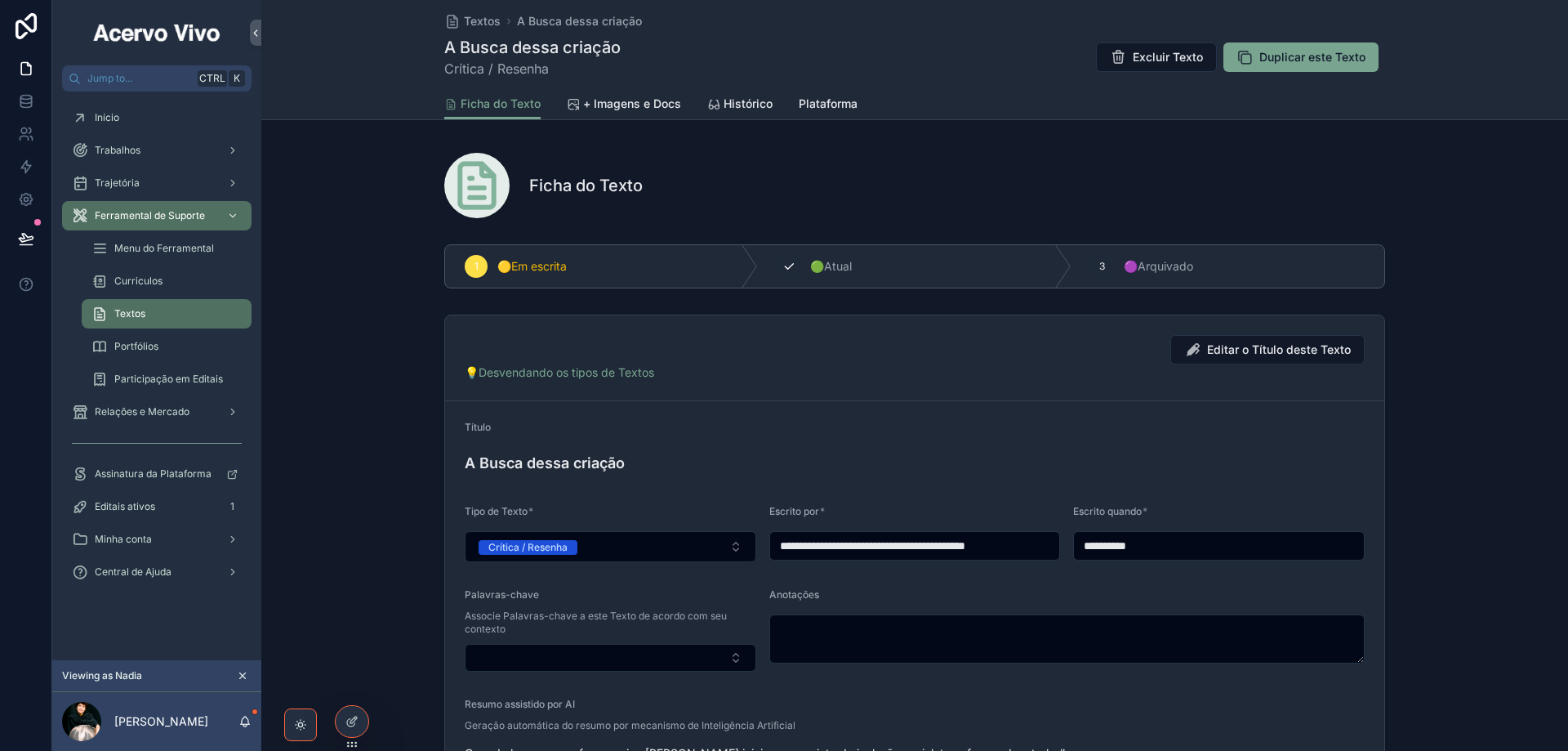
click at [841, 262] on span "🟢Atual" at bounding box center [831, 265] width 42 height 16
click at [474, 21] on span "Textos" at bounding box center [482, 21] width 37 height 16
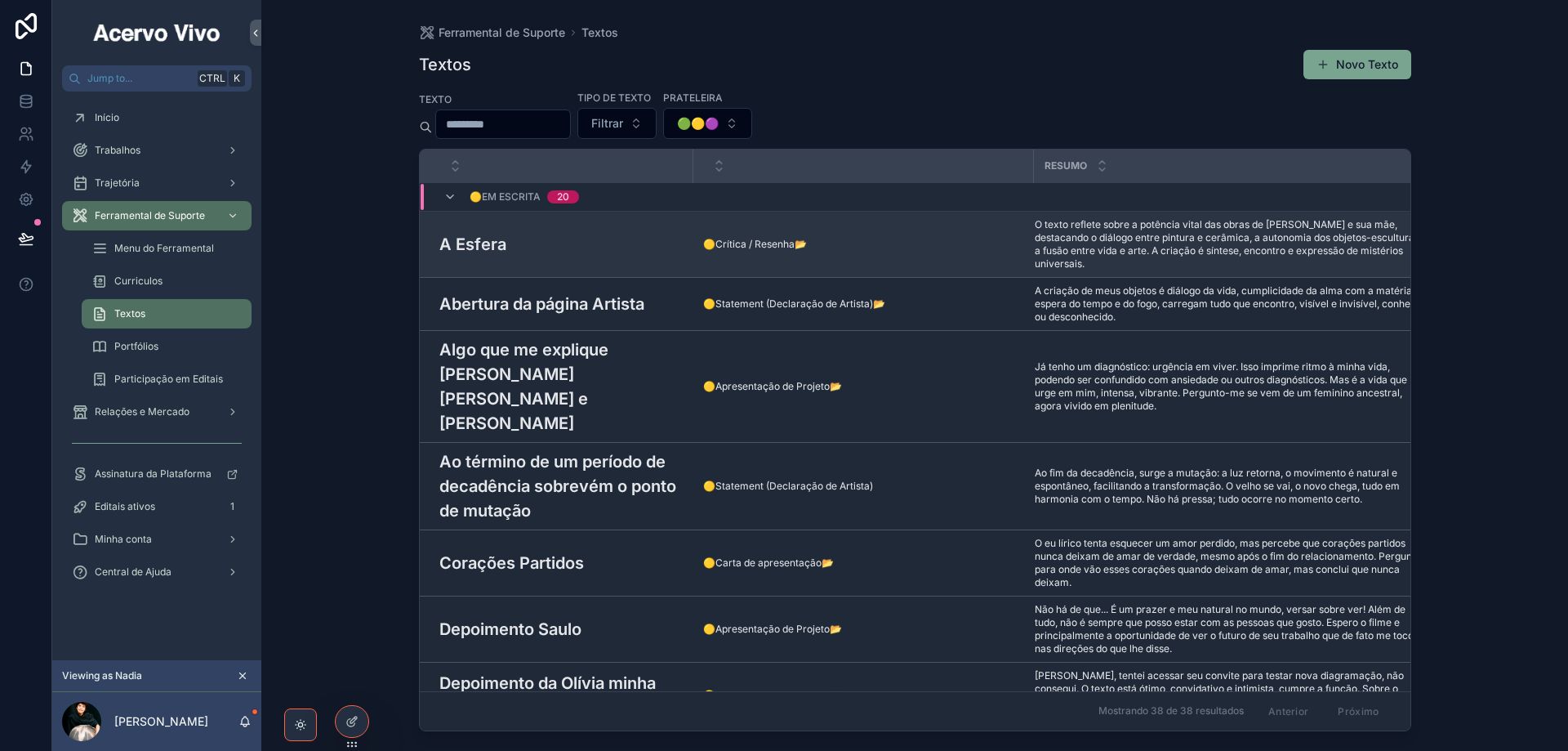
click at [576, 235] on div "A Esfera A Esfera" at bounding box center [561, 244] width 244 height 25
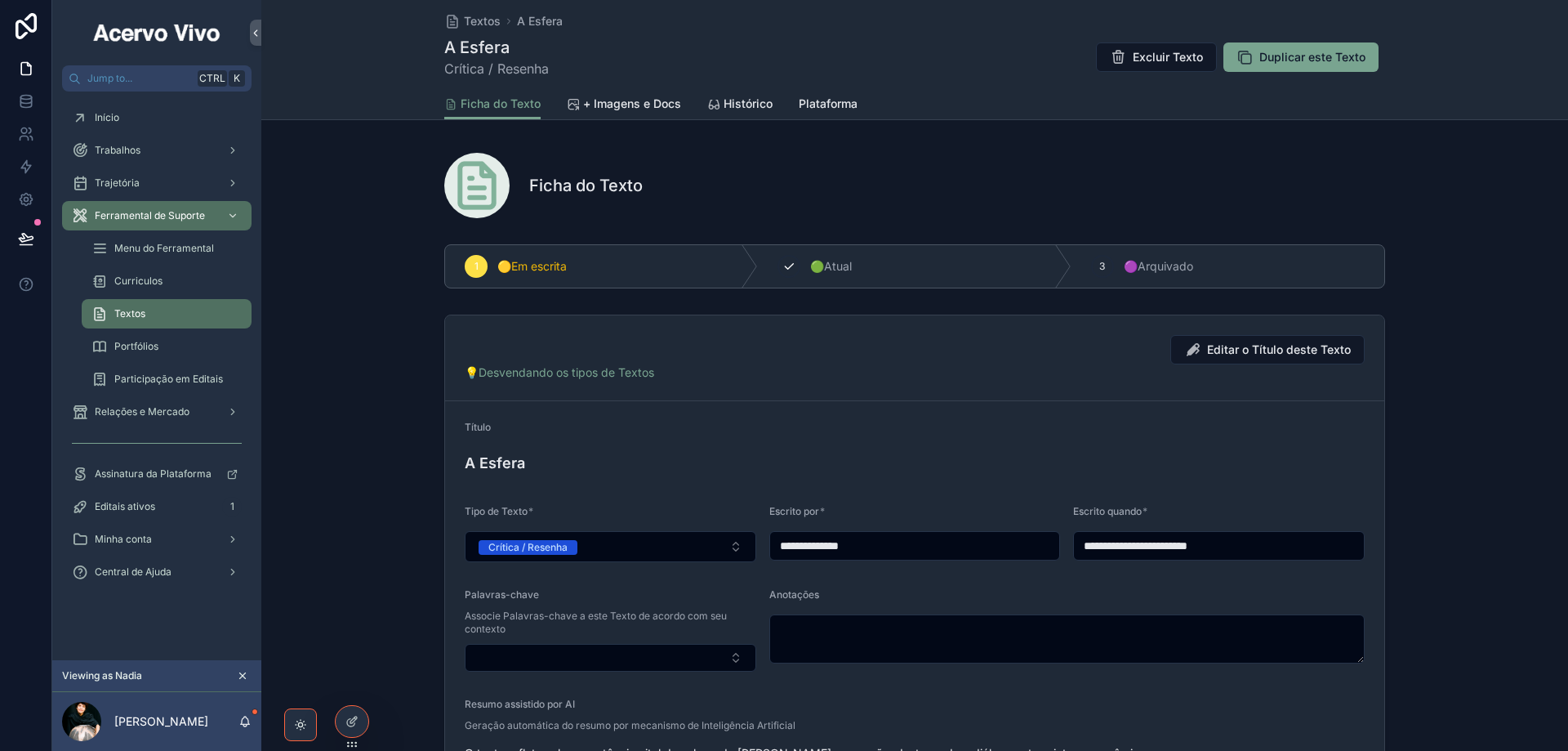
click at [786, 265] on icon "scrollable content" at bounding box center [789, 265] width 13 height 13
click at [474, 32] on div "Textos A Esfera A Esfera Crítica / Resenha Excluir Texto Duplicar este Texto" at bounding box center [915, 44] width 941 height 88
click at [479, 21] on span "Textos" at bounding box center [482, 21] width 37 height 16
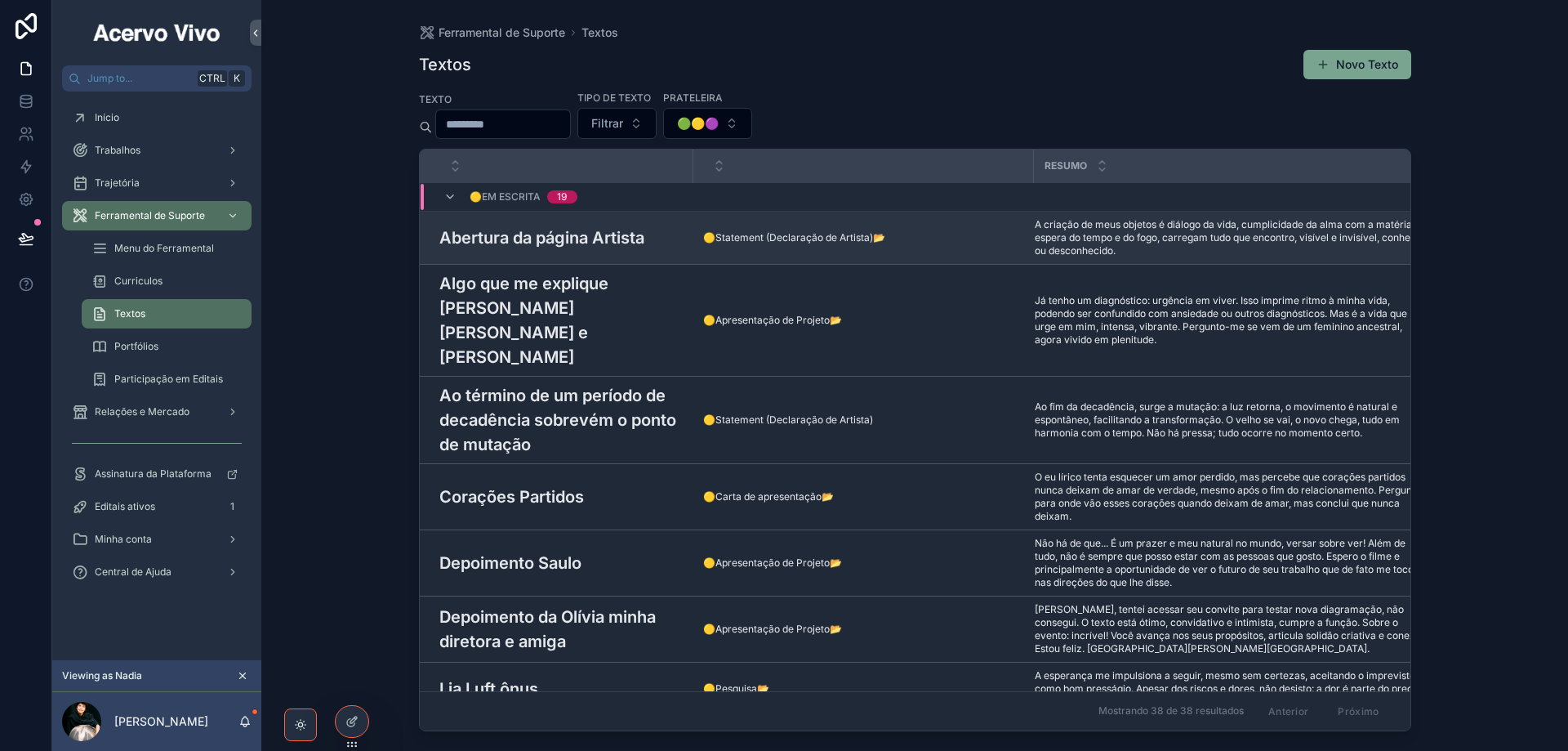
click at [620, 239] on h3 "Abertura da página Artista" at bounding box center [541, 237] width 205 height 25
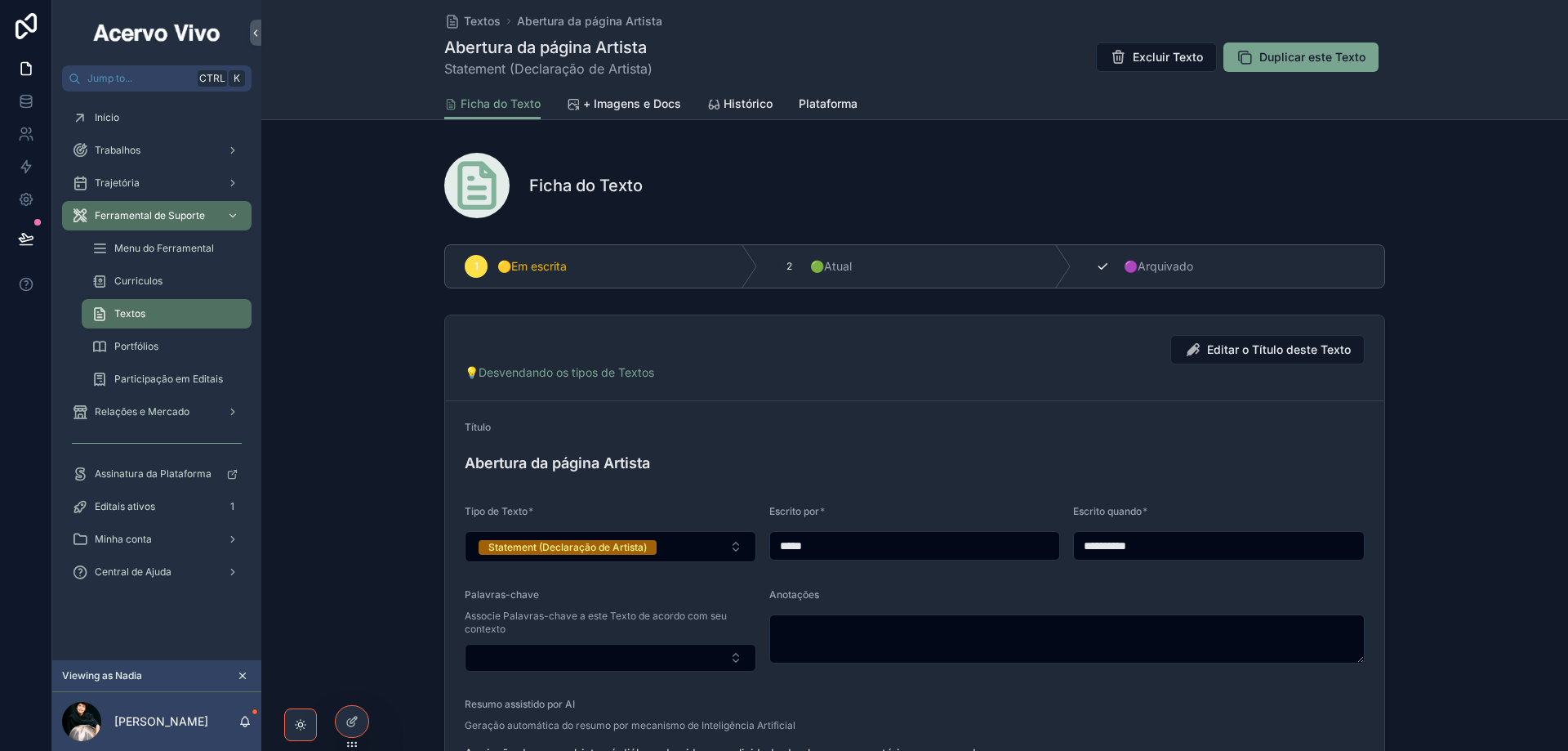
click at [1124, 265] on span "🟣Arquivado" at bounding box center [1158, 265] width 69 height 16
click at [483, 21] on span "Textos" at bounding box center [482, 21] width 37 height 16
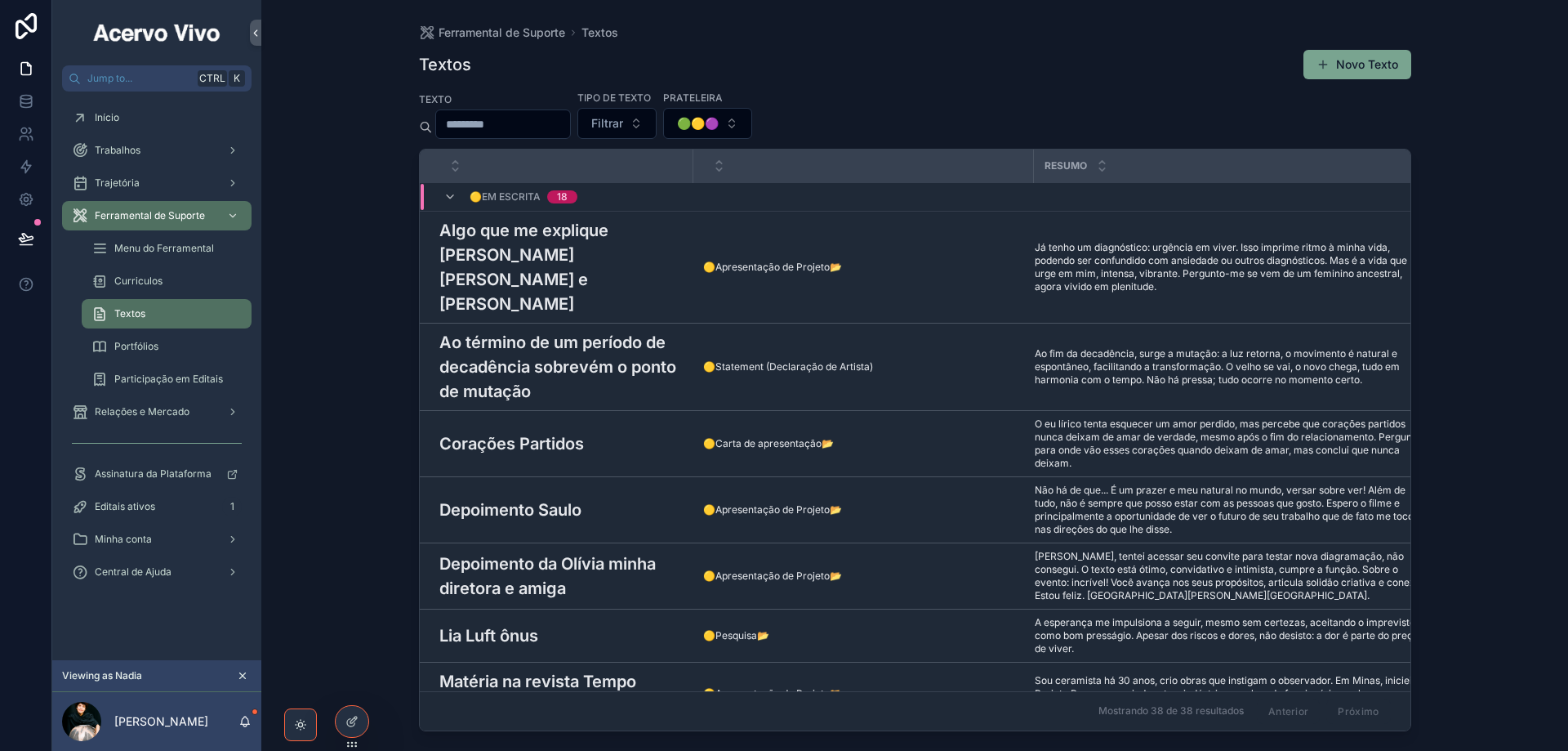
click at [606, 243] on h3 "Algo que me explique [PERSON_NAME] [PERSON_NAME] e [PERSON_NAME]" at bounding box center [561, 267] width 244 height 98
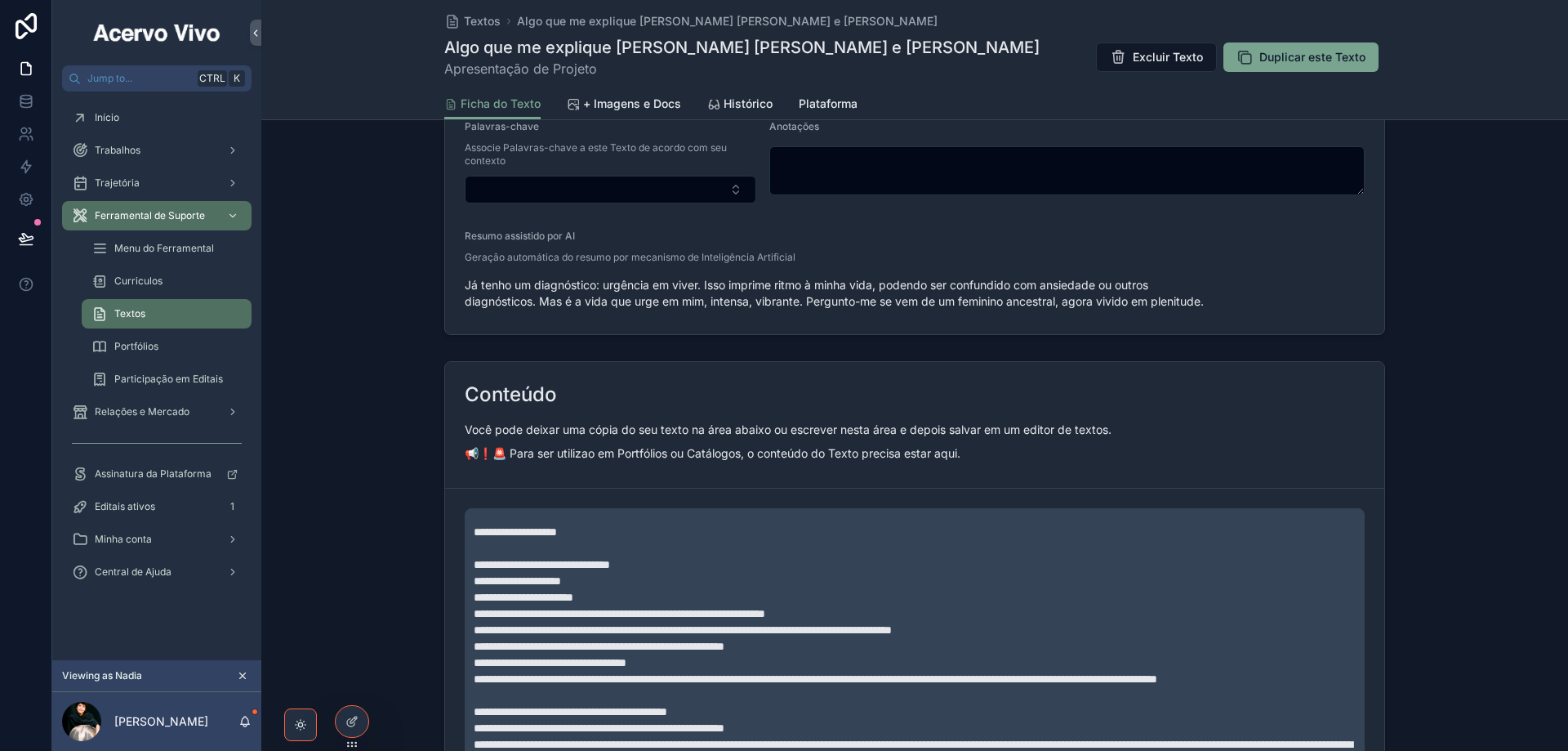
scroll to position [245, 0]
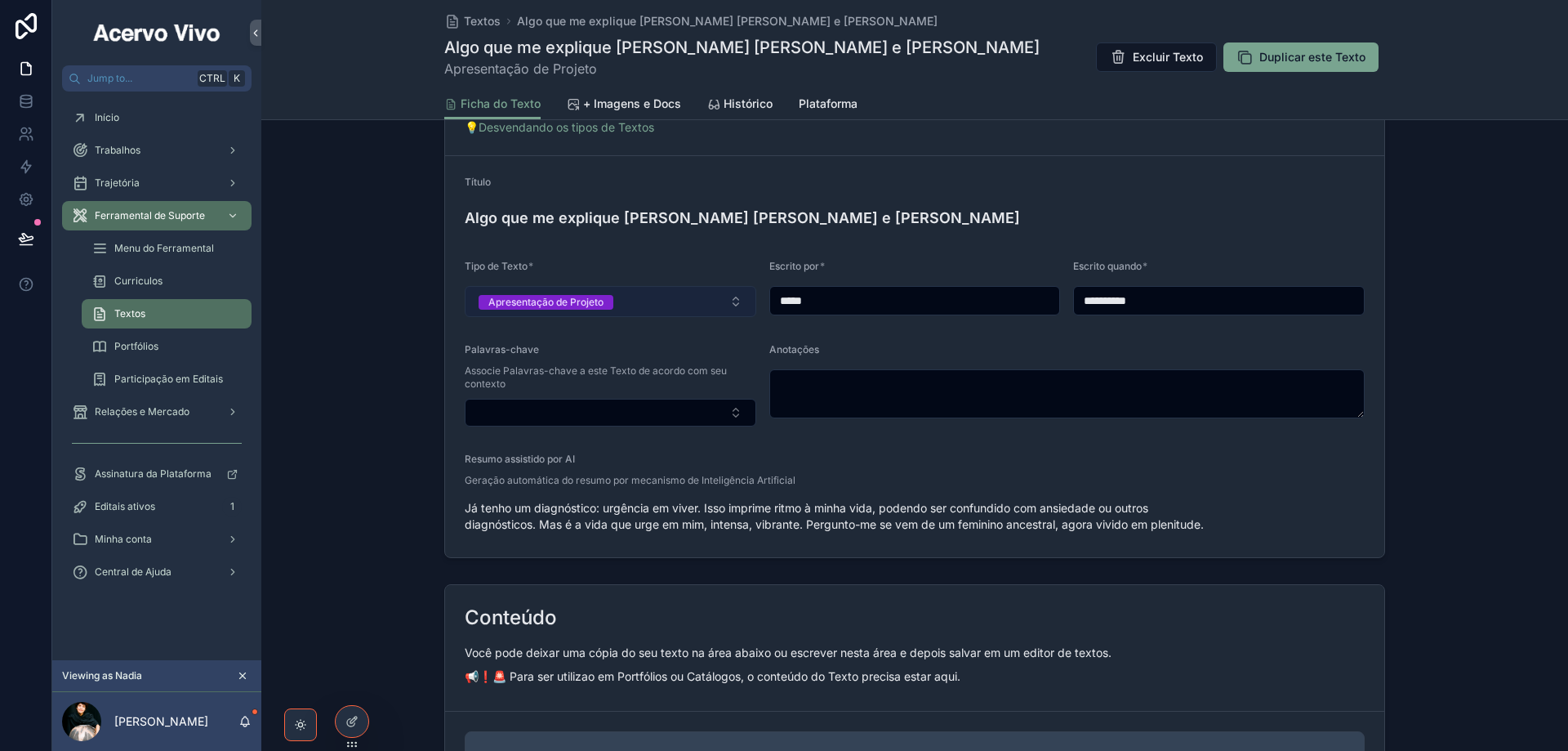
click at [629, 296] on button "Apresentação de Projeto" at bounding box center [611, 301] width 292 height 31
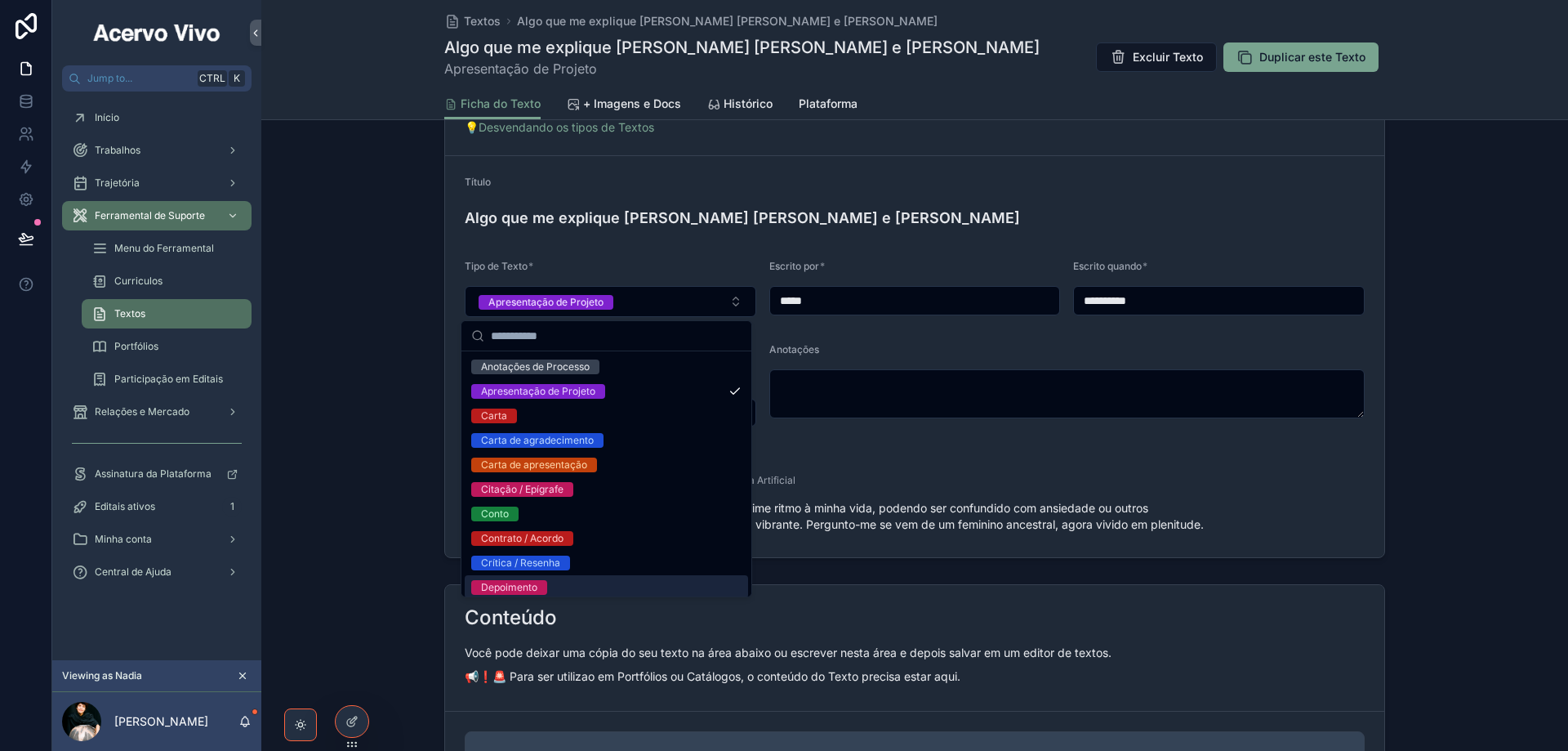
click at [591, 582] on div "Depoimento" at bounding box center [606, 587] width 283 height 25
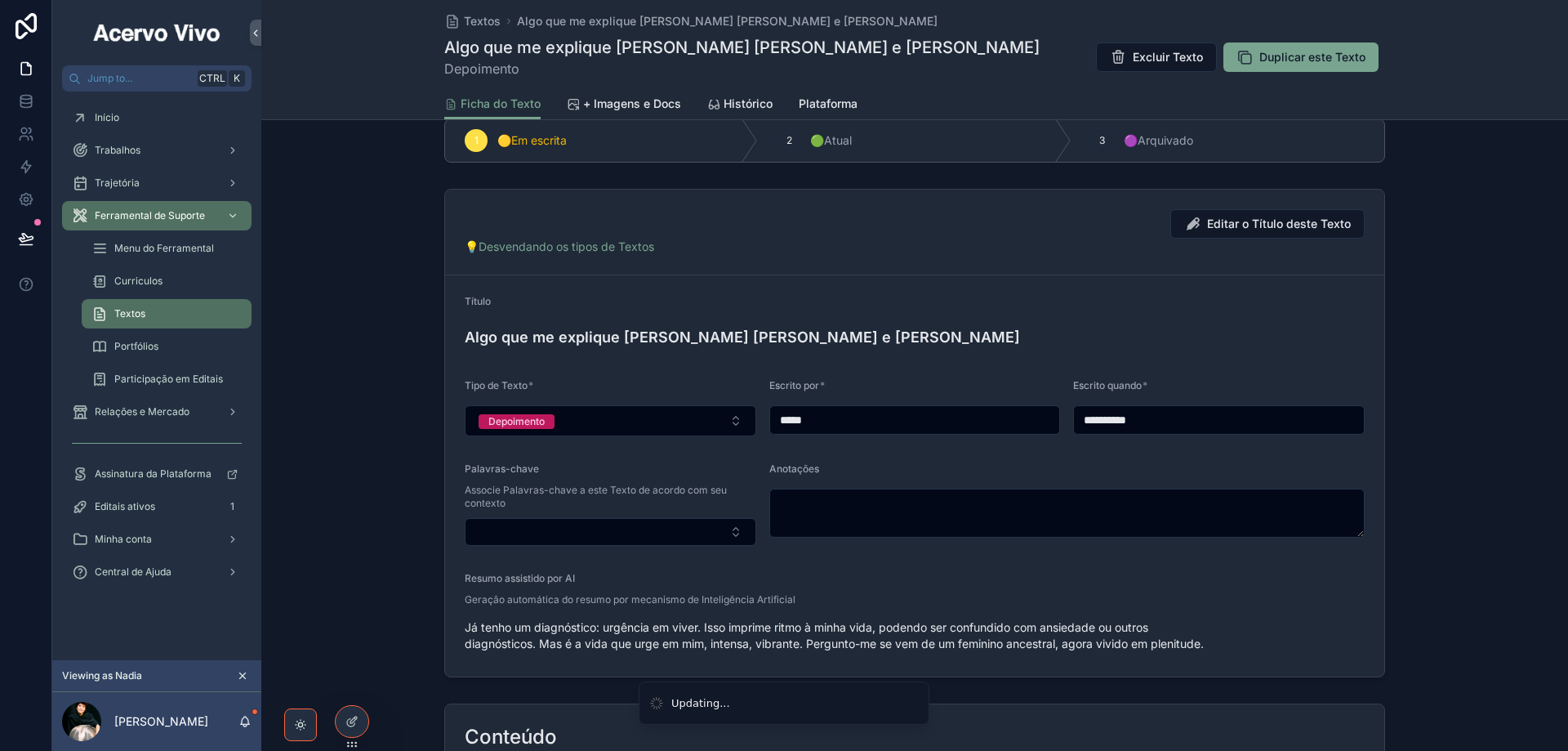
scroll to position [0, 0]
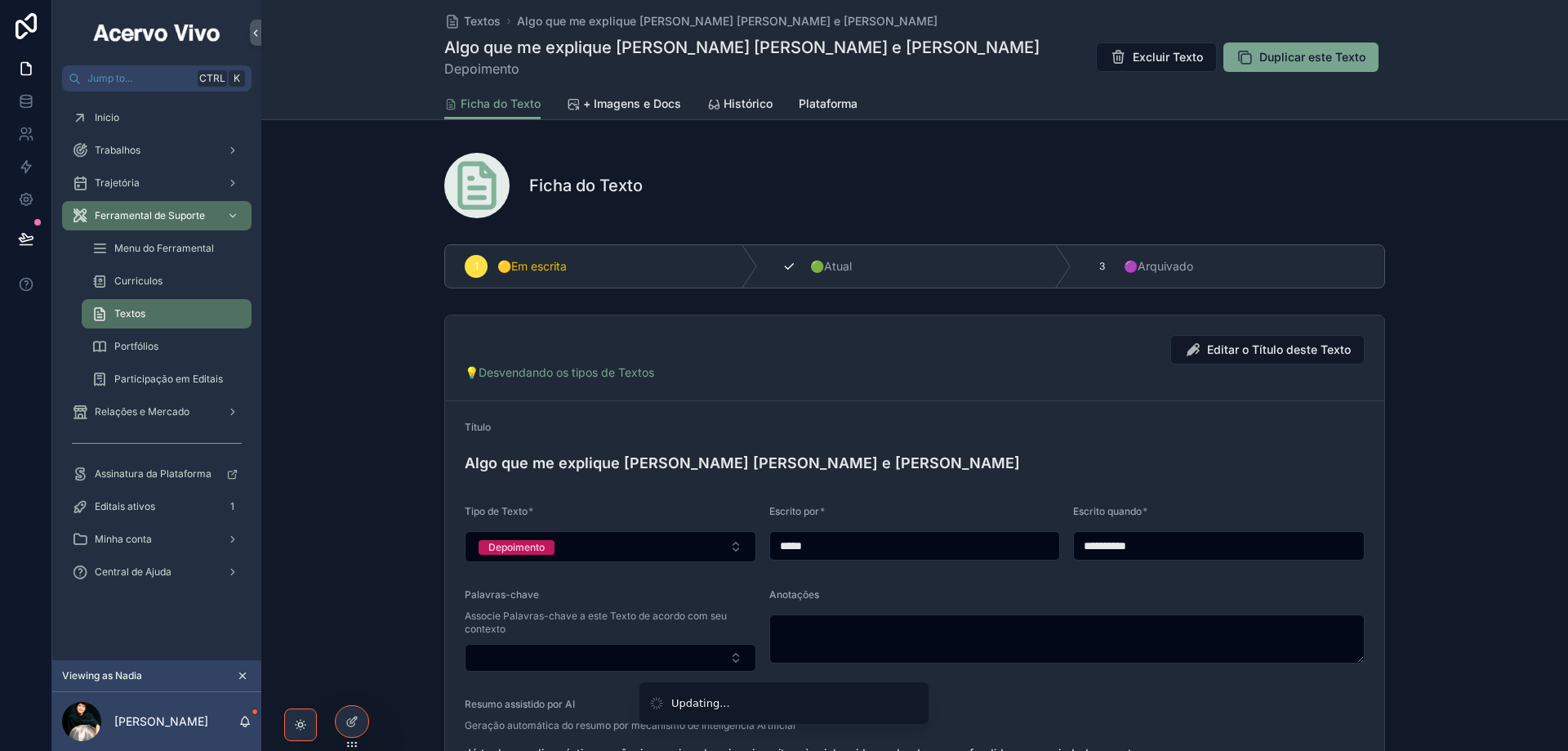
click at [826, 267] on span "🟢Atual" at bounding box center [831, 265] width 42 height 16
click at [473, 21] on span "Textos" at bounding box center [482, 21] width 37 height 16
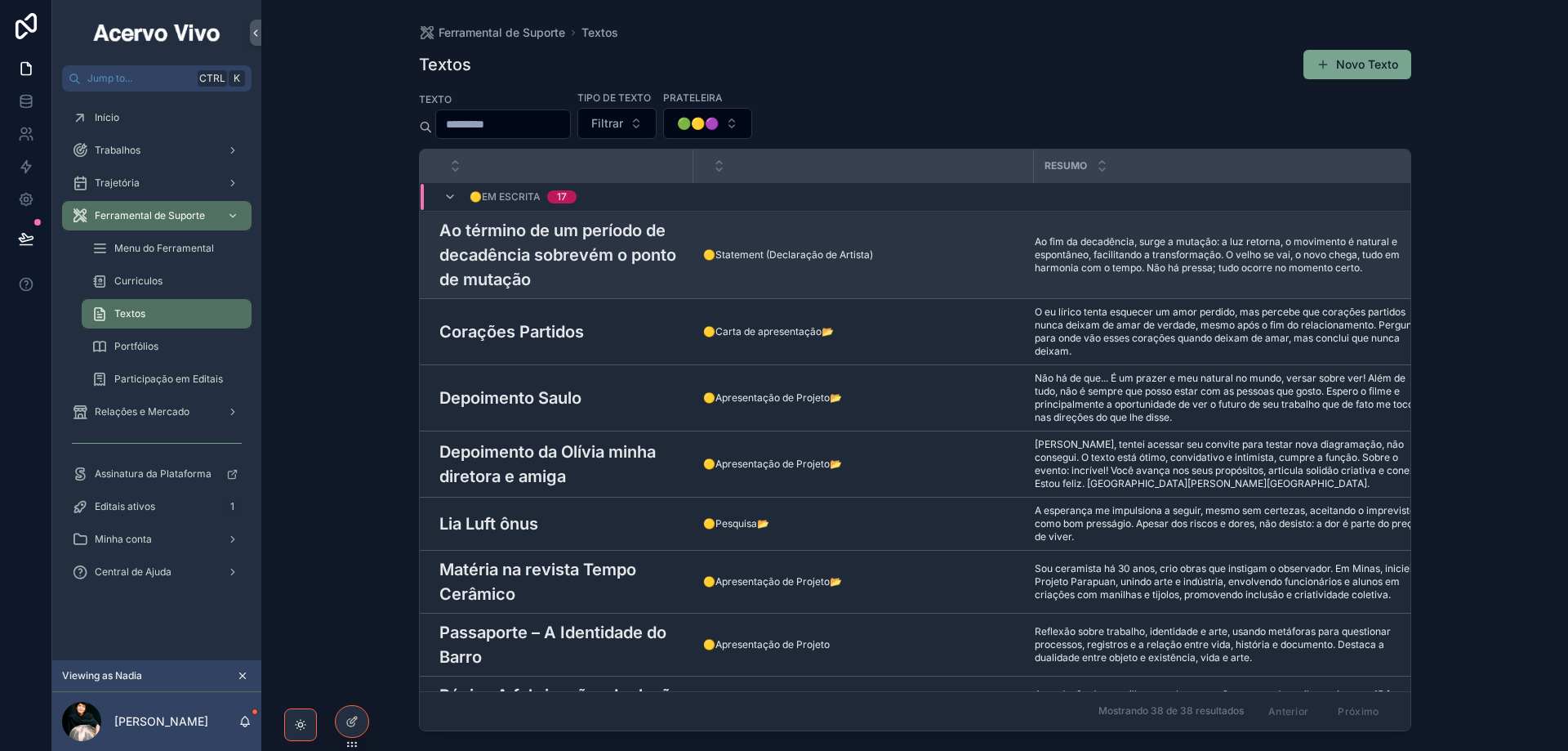
click at [628, 263] on h3 "Ao término de um período de decadência sobrevém o ponto de mutação" at bounding box center [561, 255] width 244 height 74
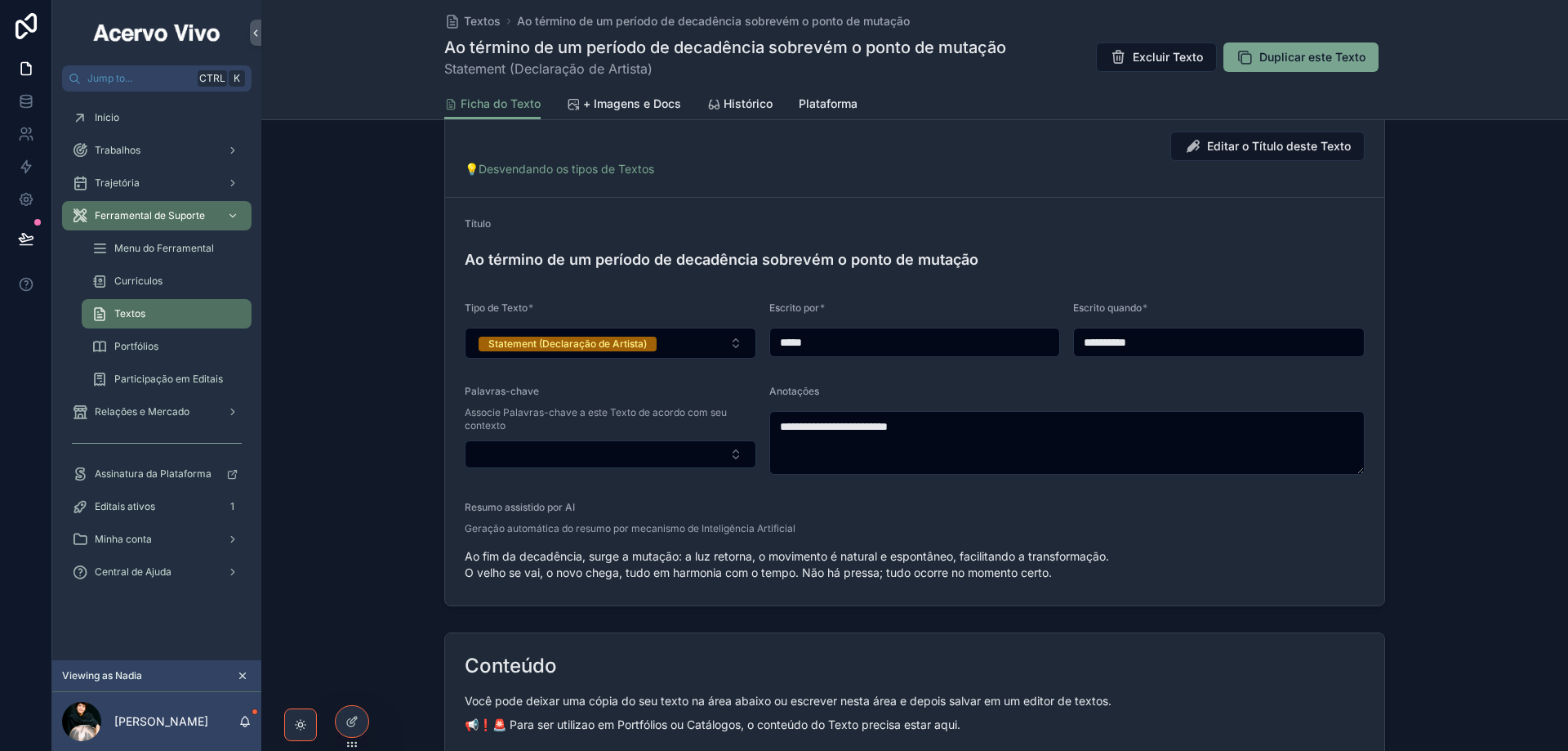
scroll to position [164, 0]
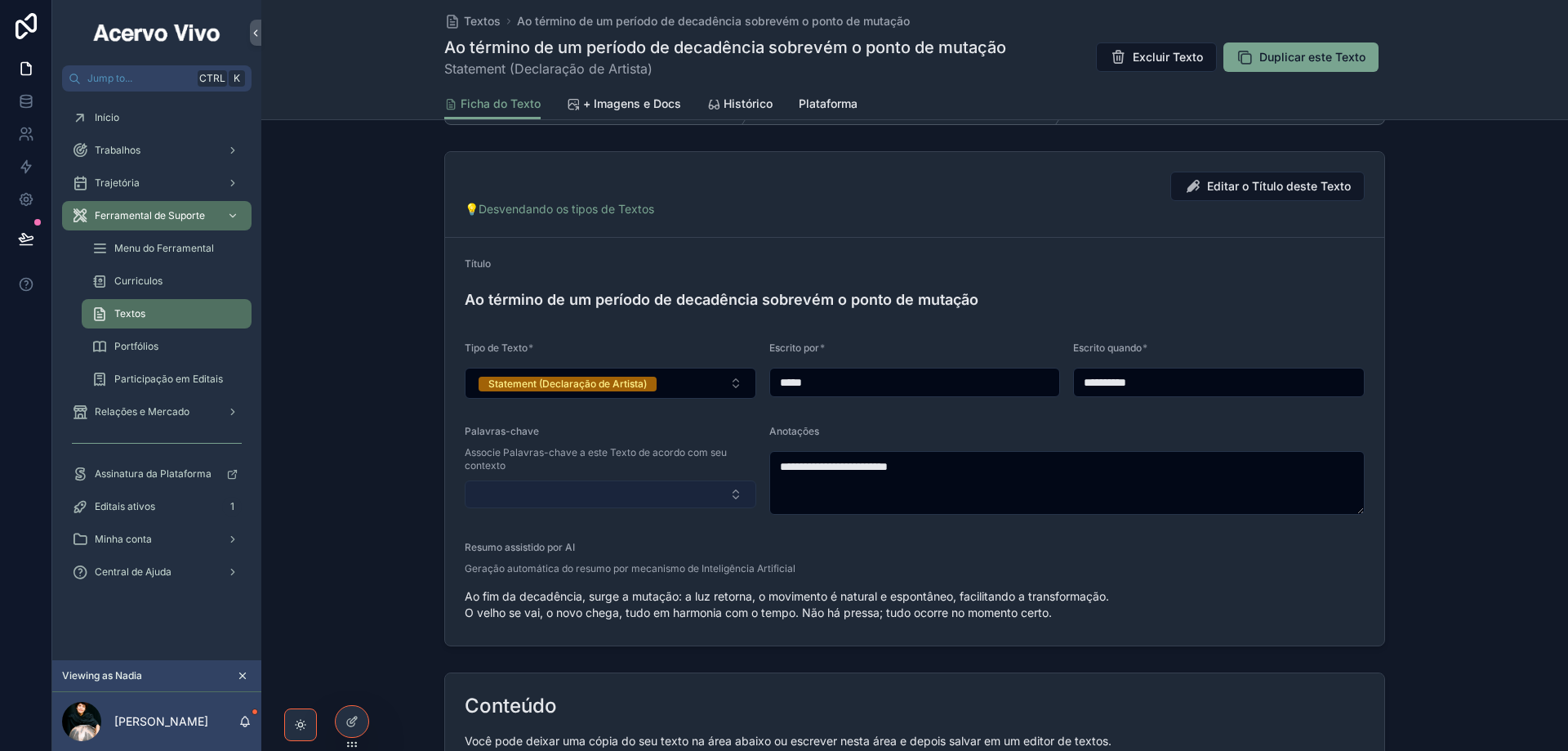
click at [592, 500] on button "Select Button" at bounding box center [611, 494] width 292 height 27
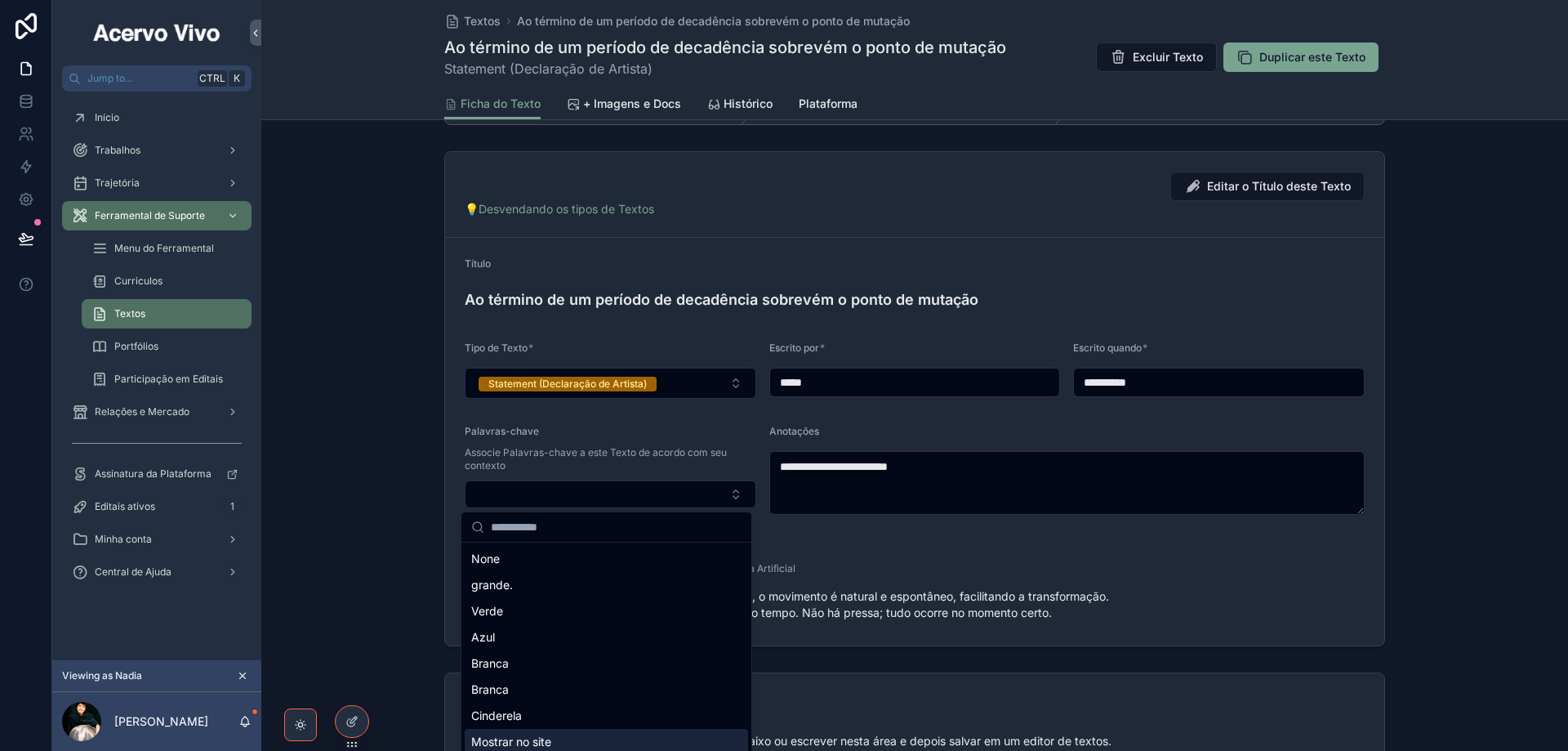
click at [615, 740] on div "Mostrar no site" at bounding box center [606, 742] width 283 height 27
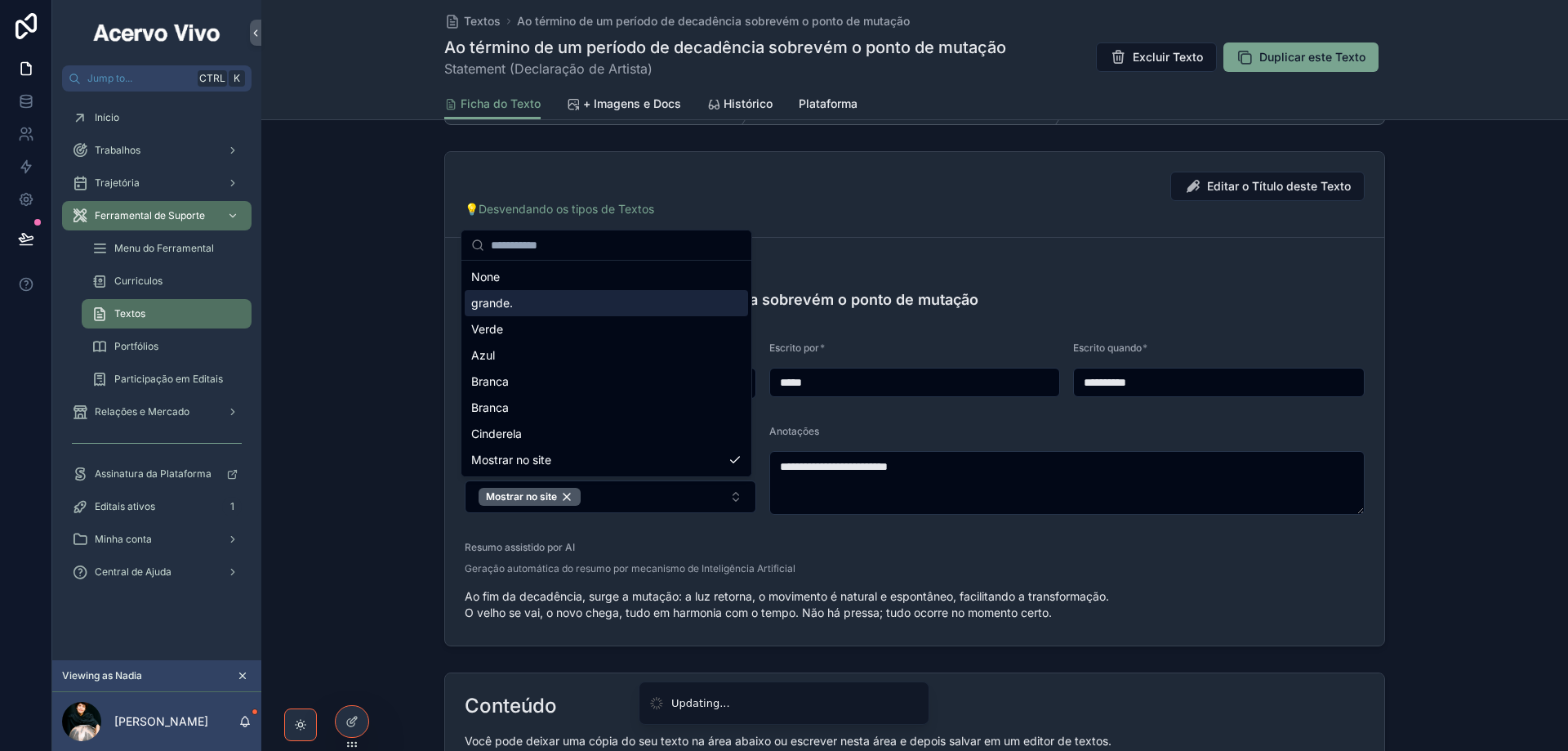
click at [865, 206] on div "💡Desvendando os tipos de Textos" at bounding box center [915, 209] width 900 height 16
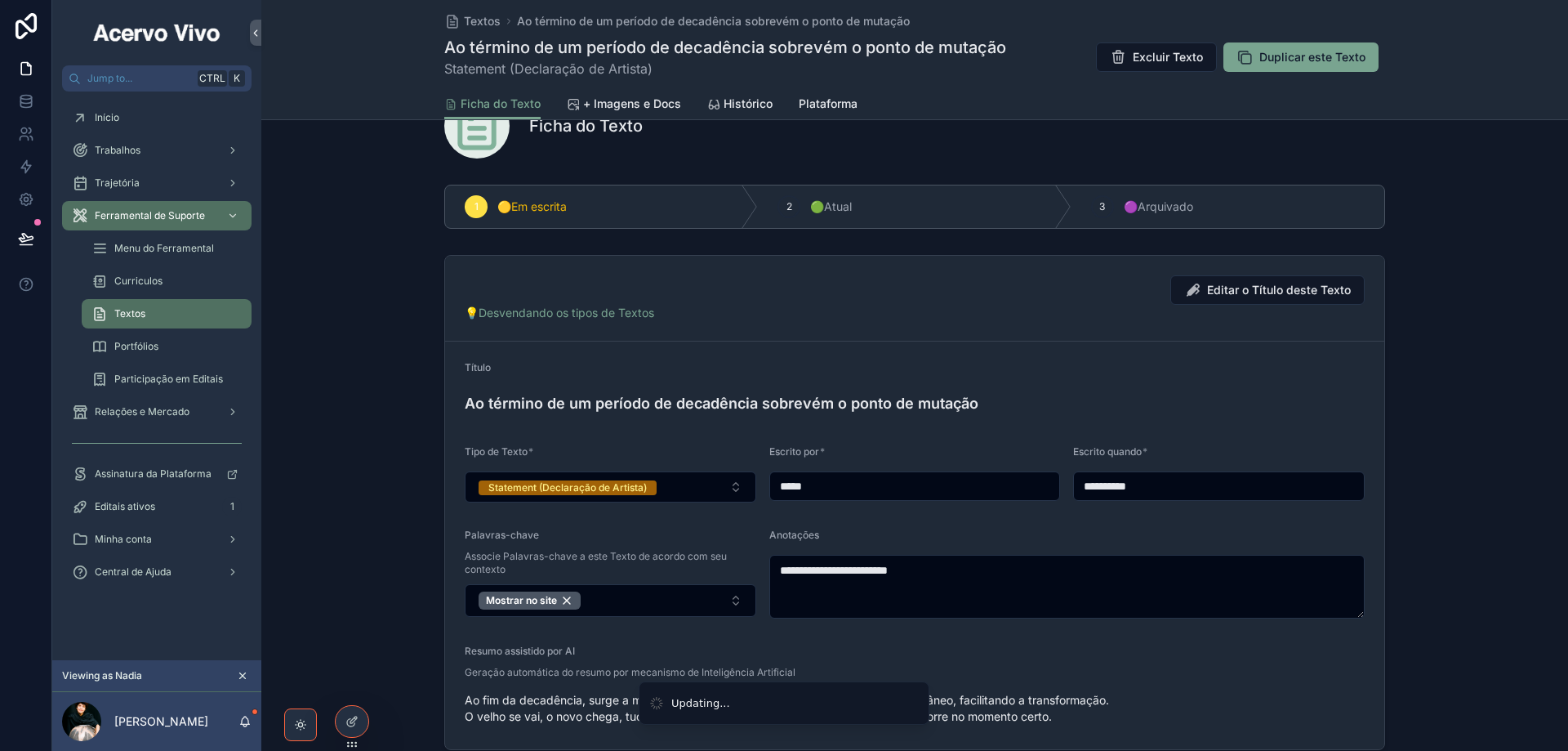
scroll to position [0, 0]
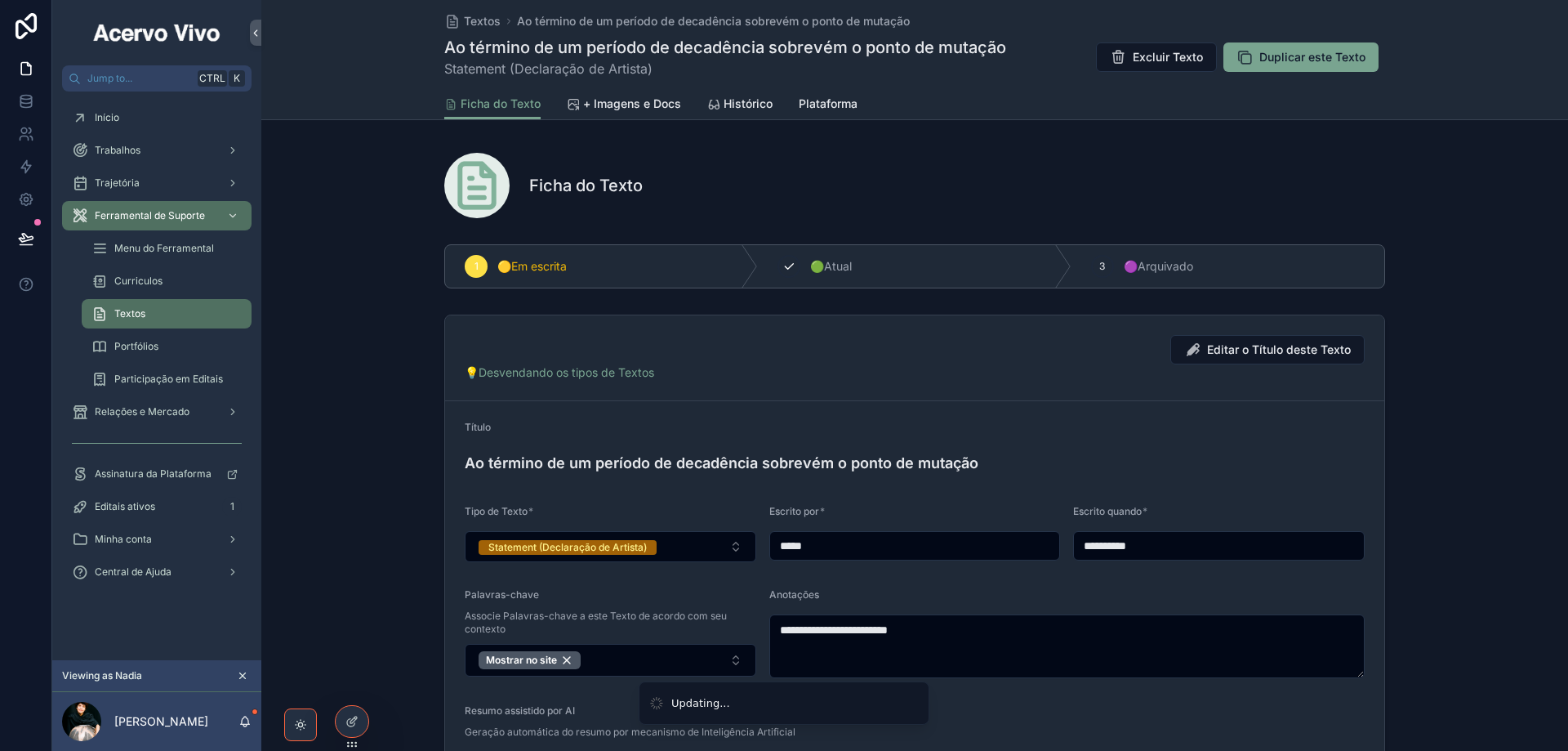
click at [845, 274] on div "2 🟢Atual" at bounding box center [914, 266] width 313 height 43
click at [478, 22] on span "Textos" at bounding box center [482, 21] width 37 height 16
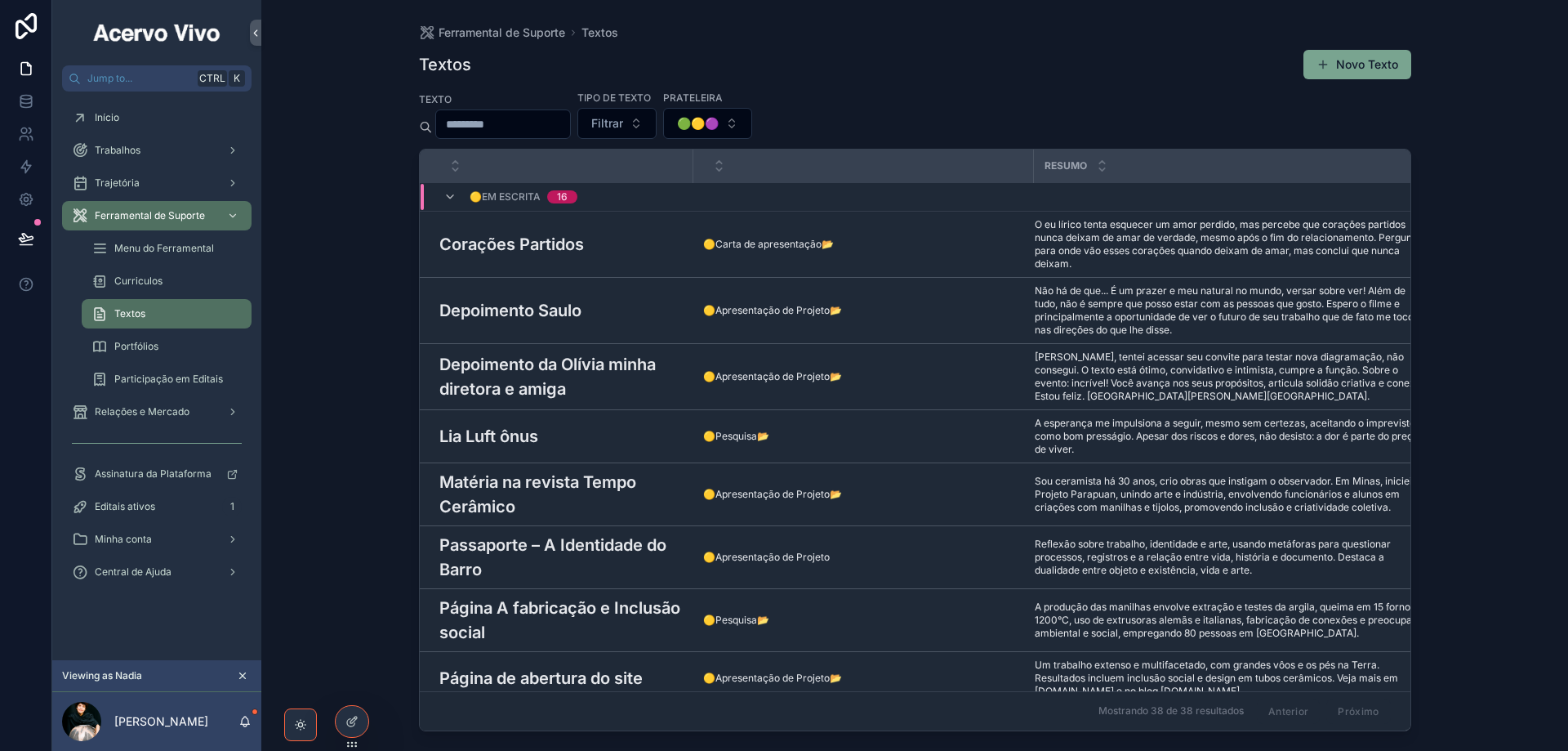
click at [595, 244] on div "Corações Partidos Corações Partidos" at bounding box center [561, 244] width 244 height 25
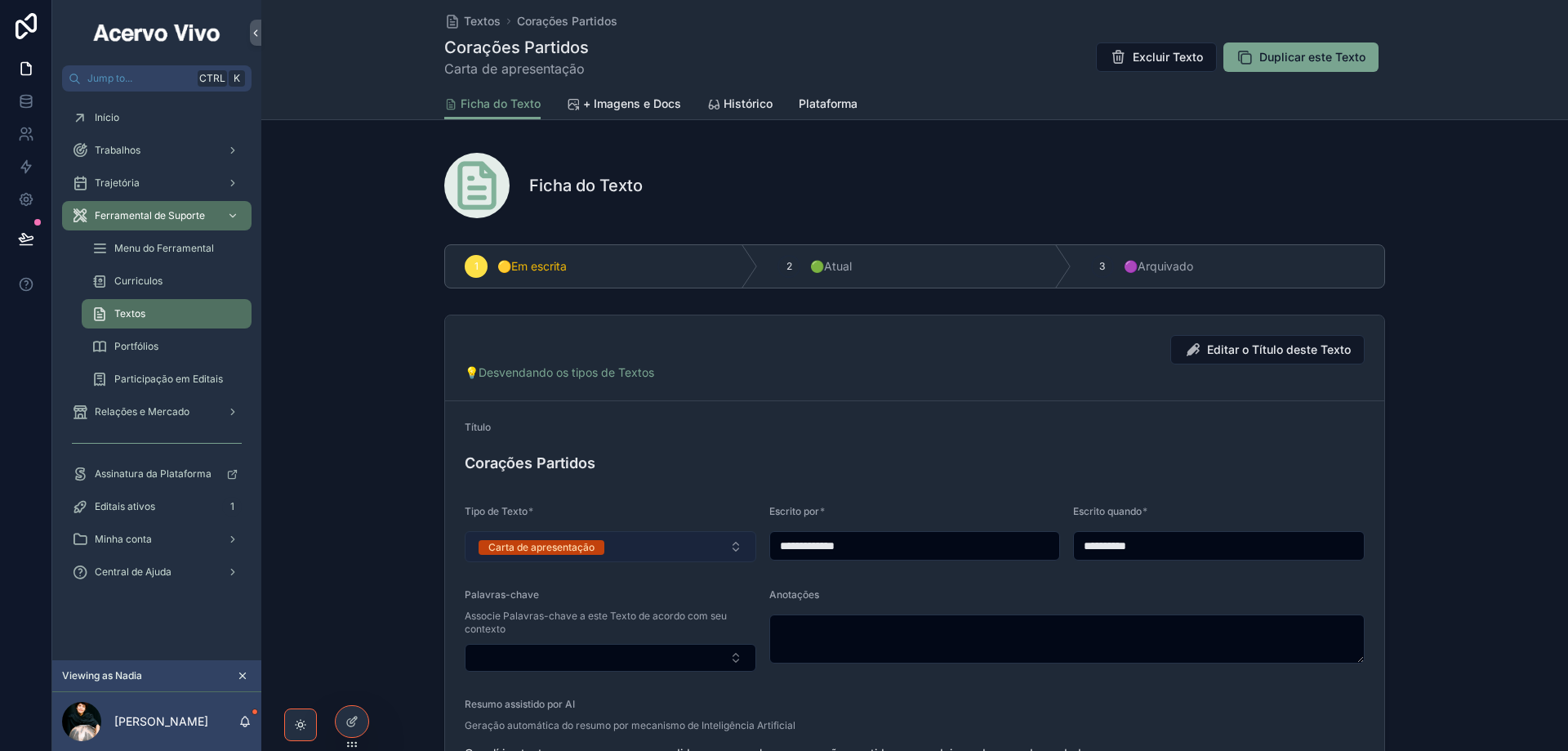
click at [692, 537] on button "Carta de apresentação" at bounding box center [611, 546] width 292 height 31
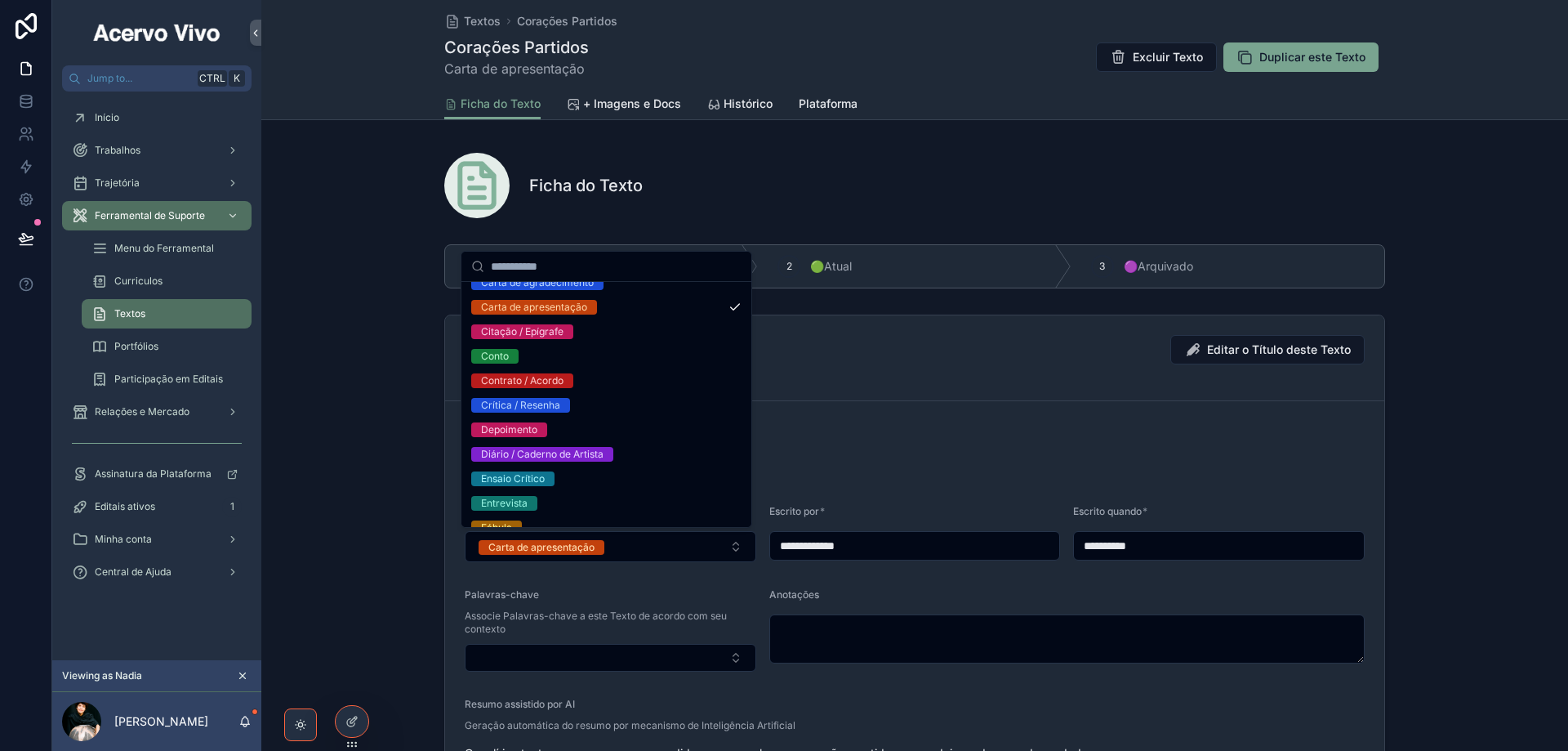
scroll to position [81, 0]
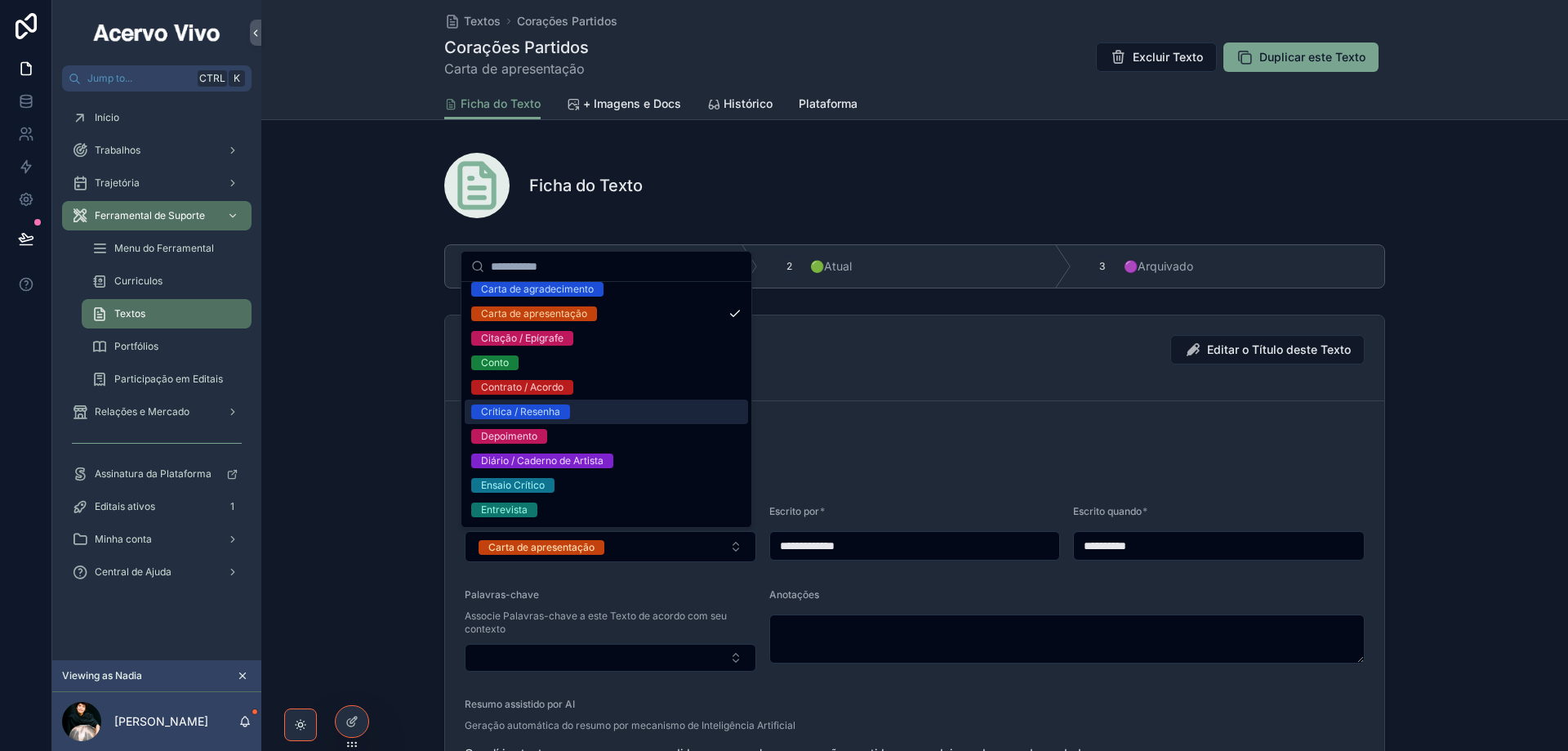
click at [673, 408] on div "Crítica / Resenha" at bounding box center [606, 411] width 283 height 25
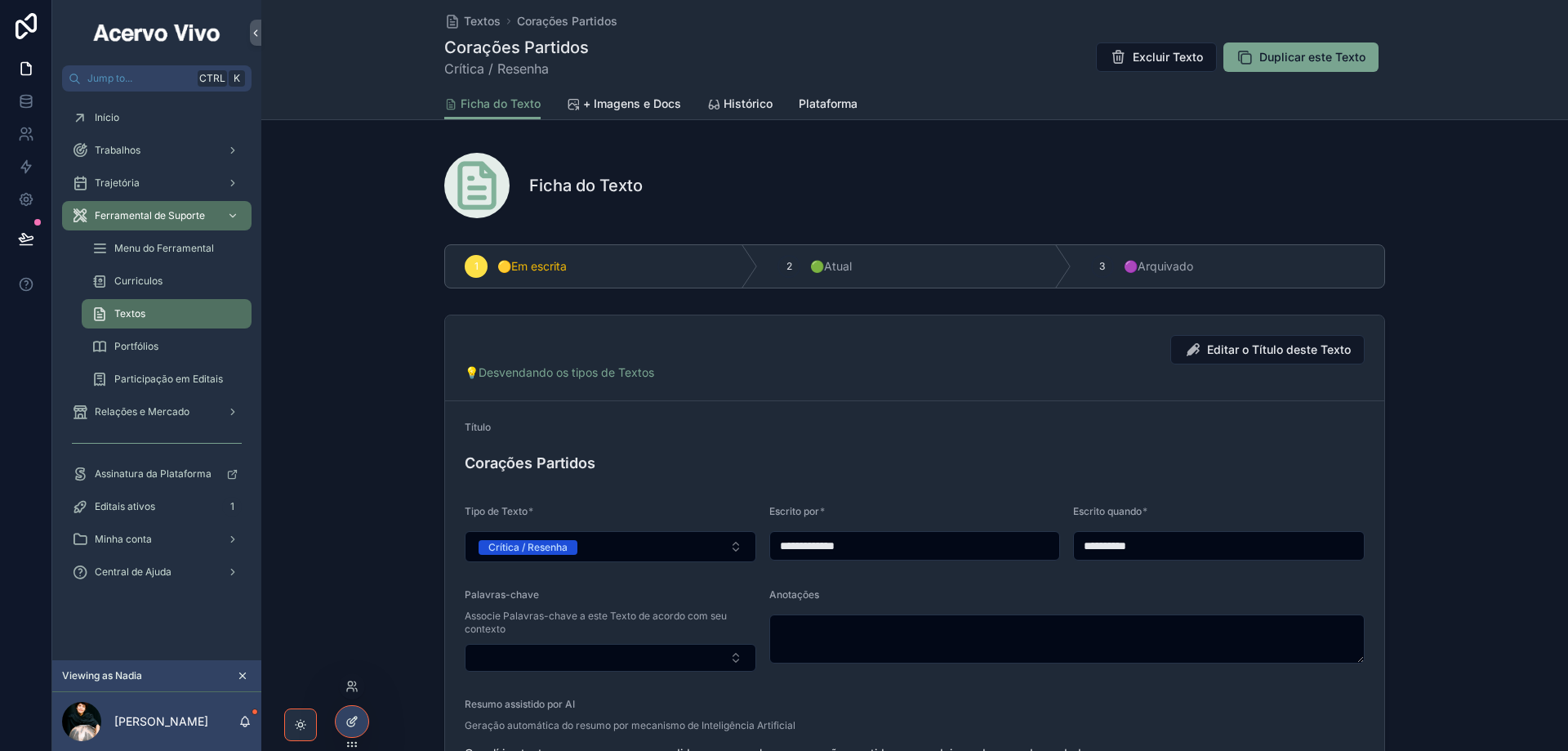
click at [347, 724] on icon at bounding box center [351, 721] width 13 height 13
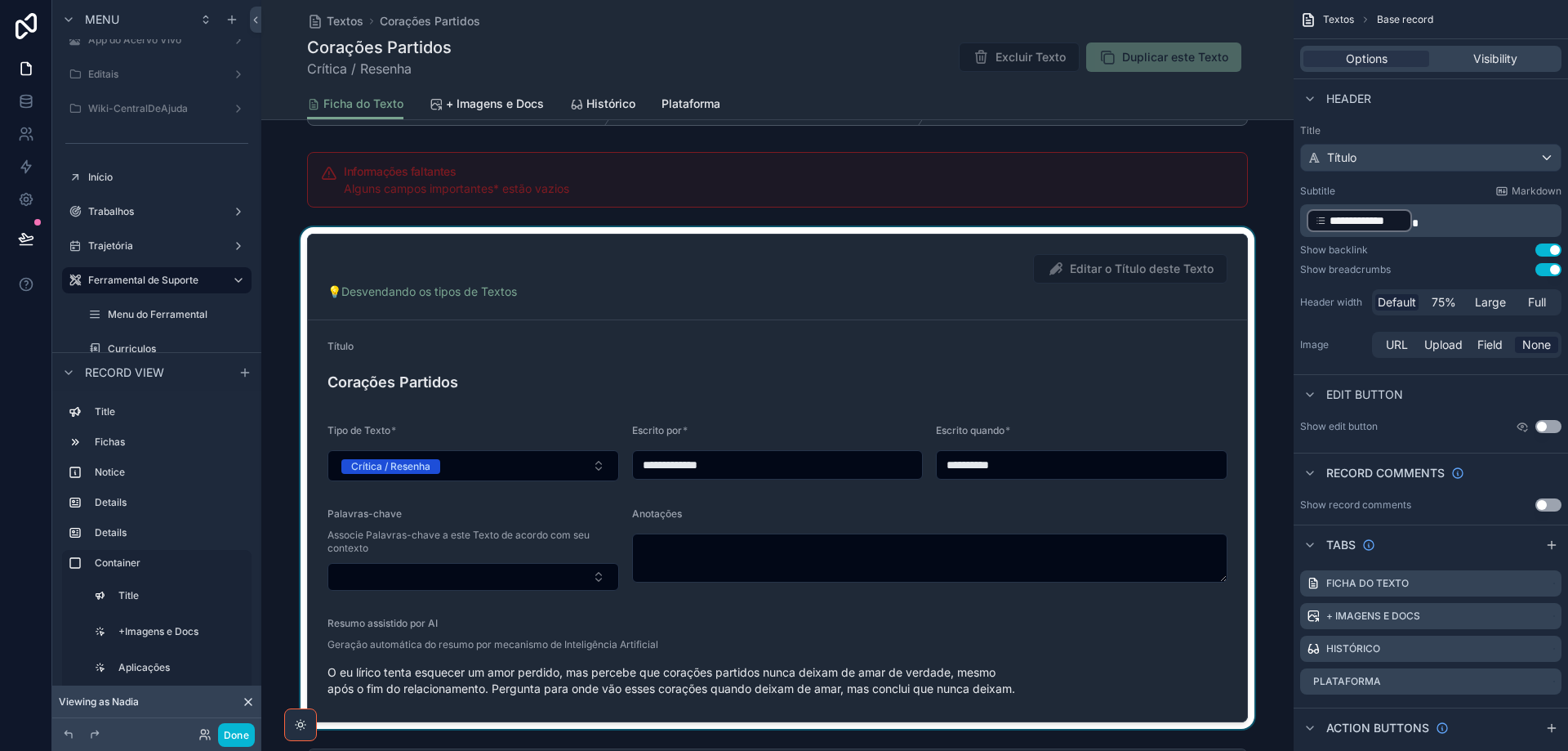
scroll to position [164, 0]
click at [1018, 351] on div "scrollable content" at bounding box center [778, 477] width 1033 height 502
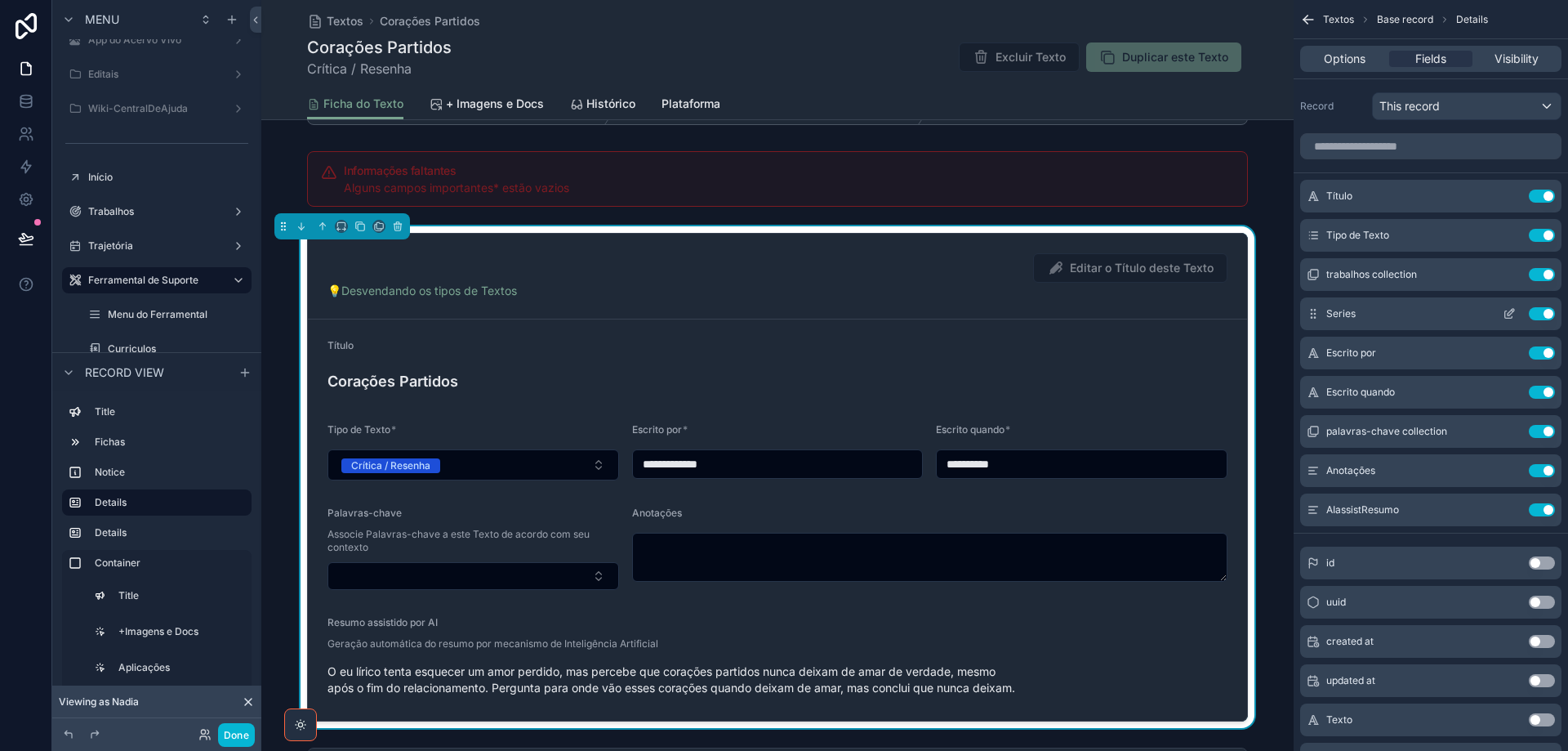
click at [1511, 316] on icon "scrollable content" at bounding box center [1509, 313] width 13 height 13
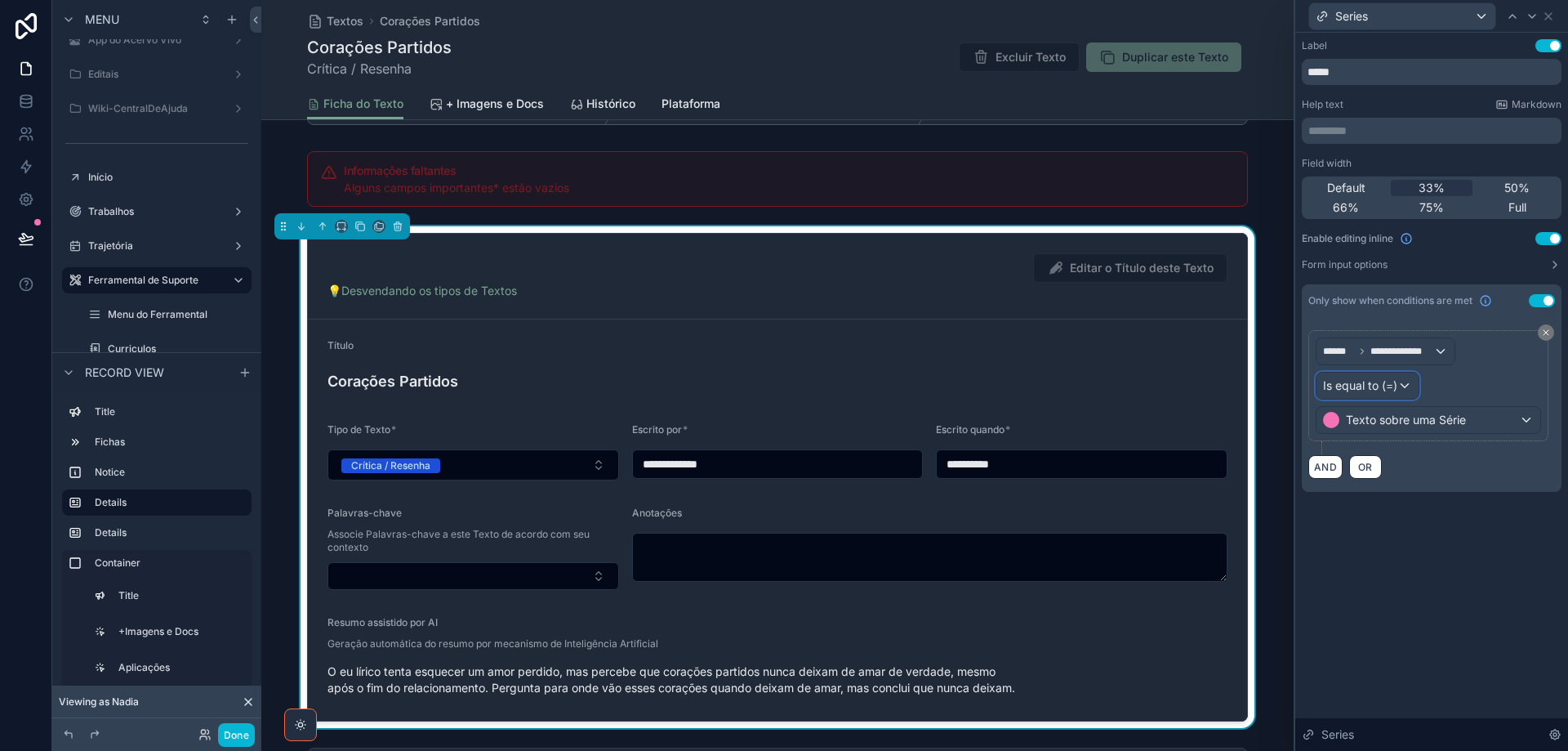
click at [1393, 378] on span "Is equal to (=)" at bounding box center [1360, 385] width 75 height 16
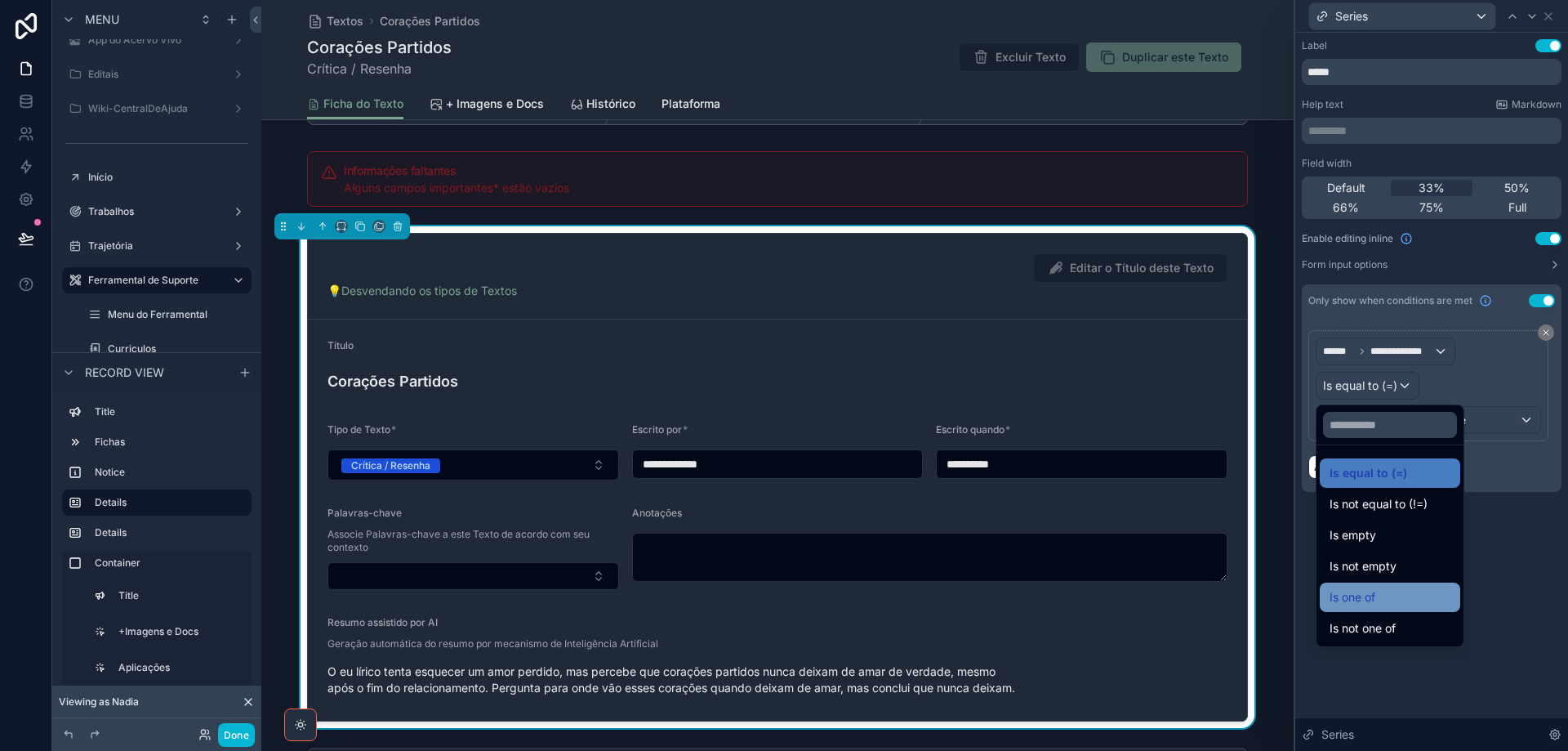
click at [1388, 602] on div "Is one of" at bounding box center [1390, 597] width 121 height 20
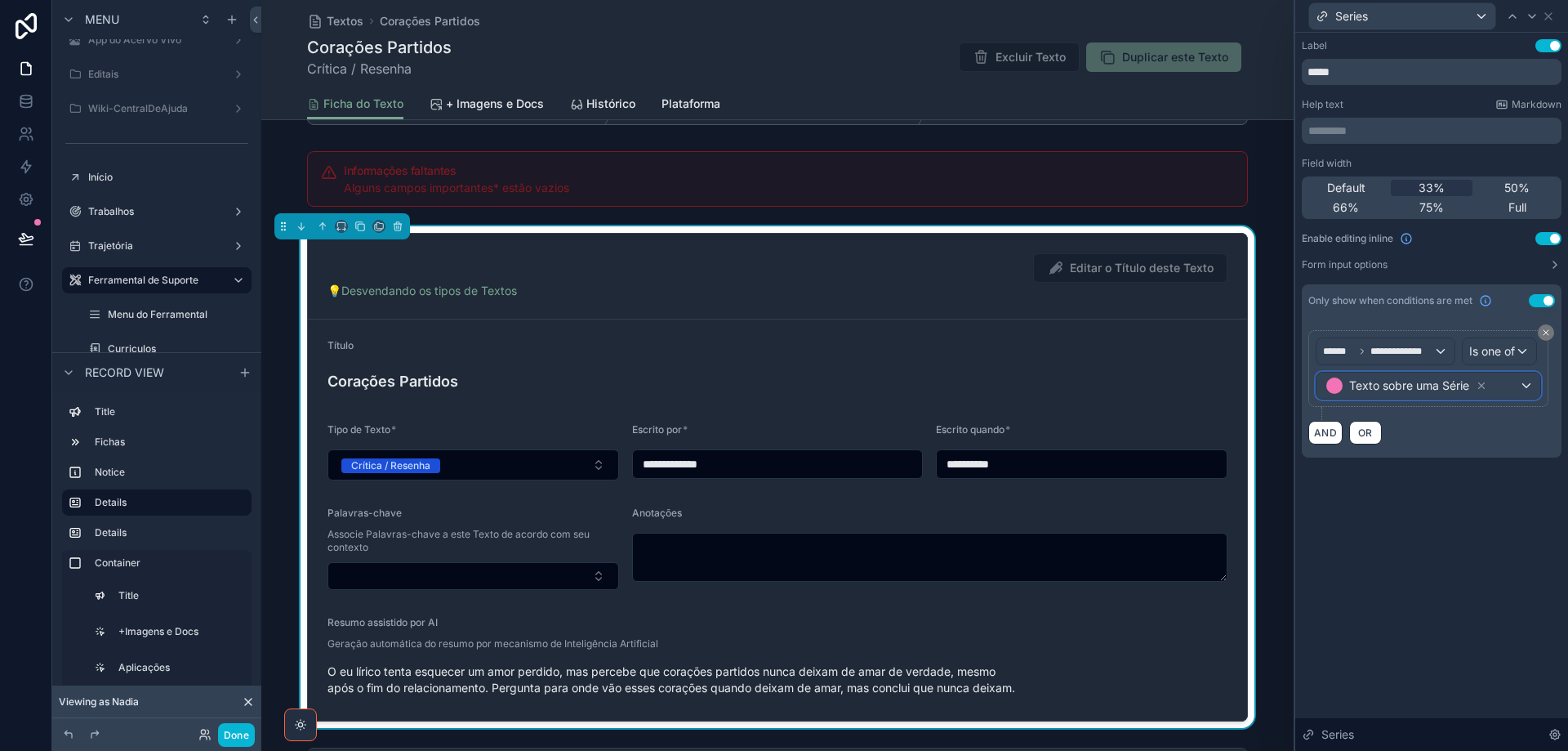
click at [1462, 390] on span "Texto sobre uma Série" at bounding box center [1410, 385] width 120 height 16
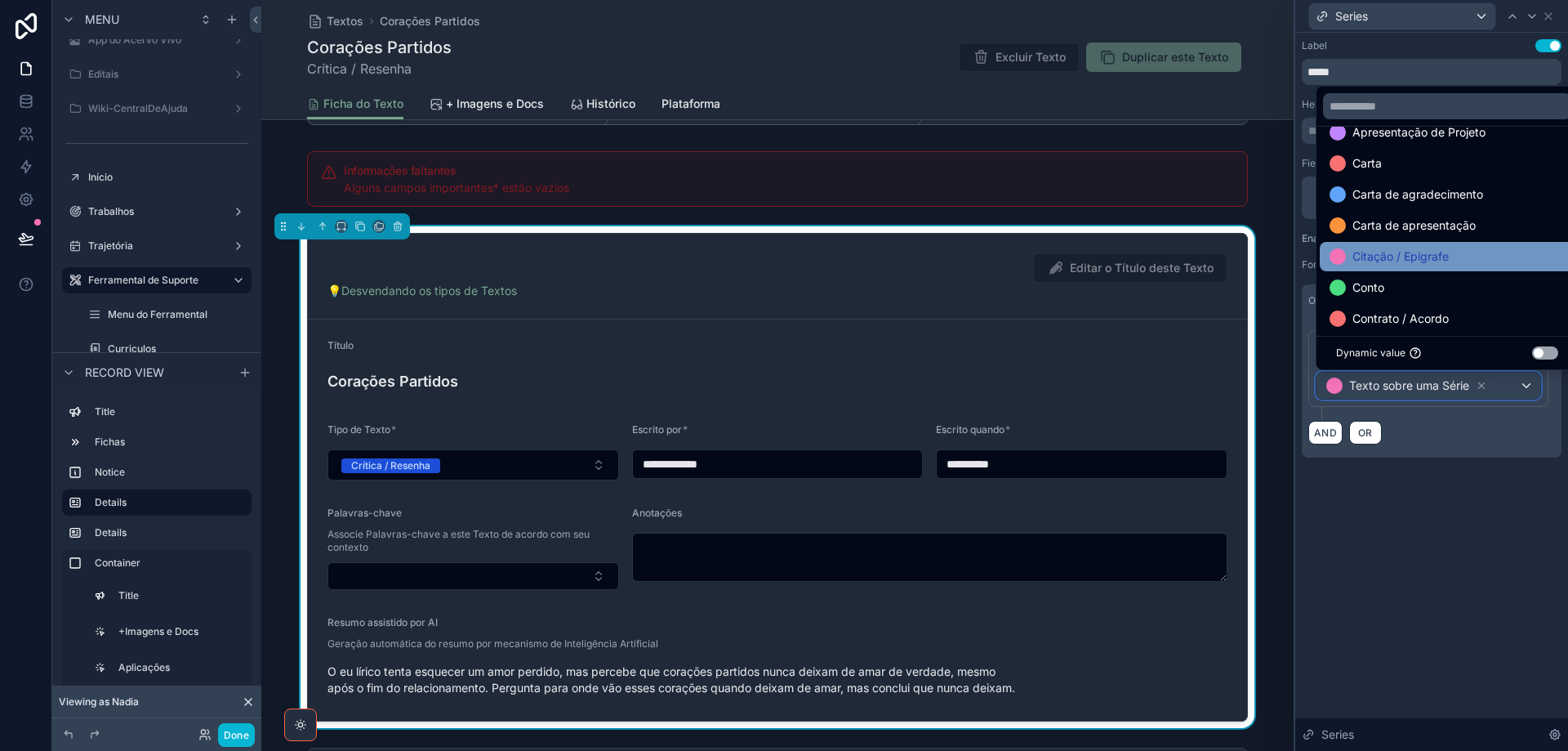
scroll to position [81, 0]
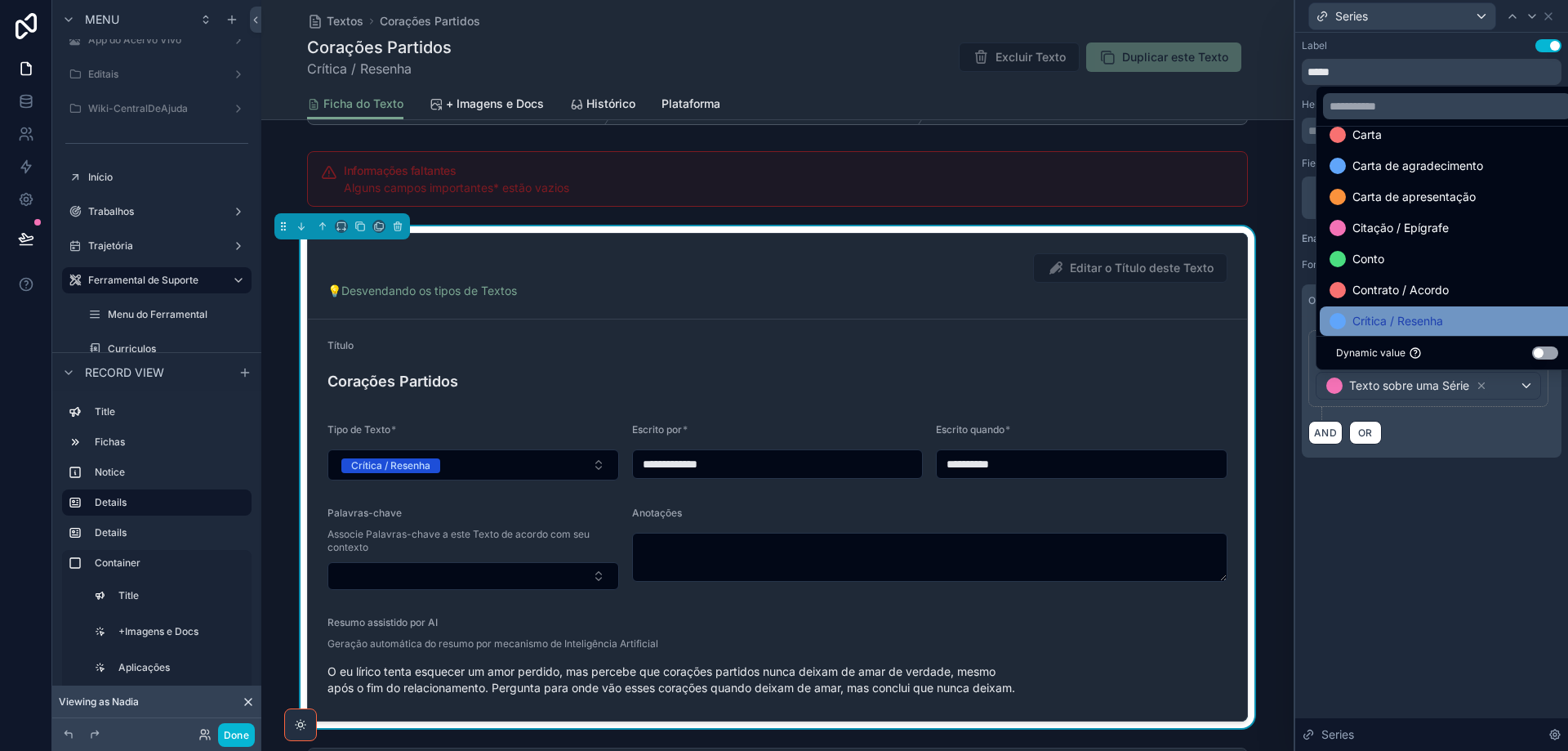
click at [1422, 311] on div "Crítica / Resenha" at bounding box center [1447, 321] width 255 height 29
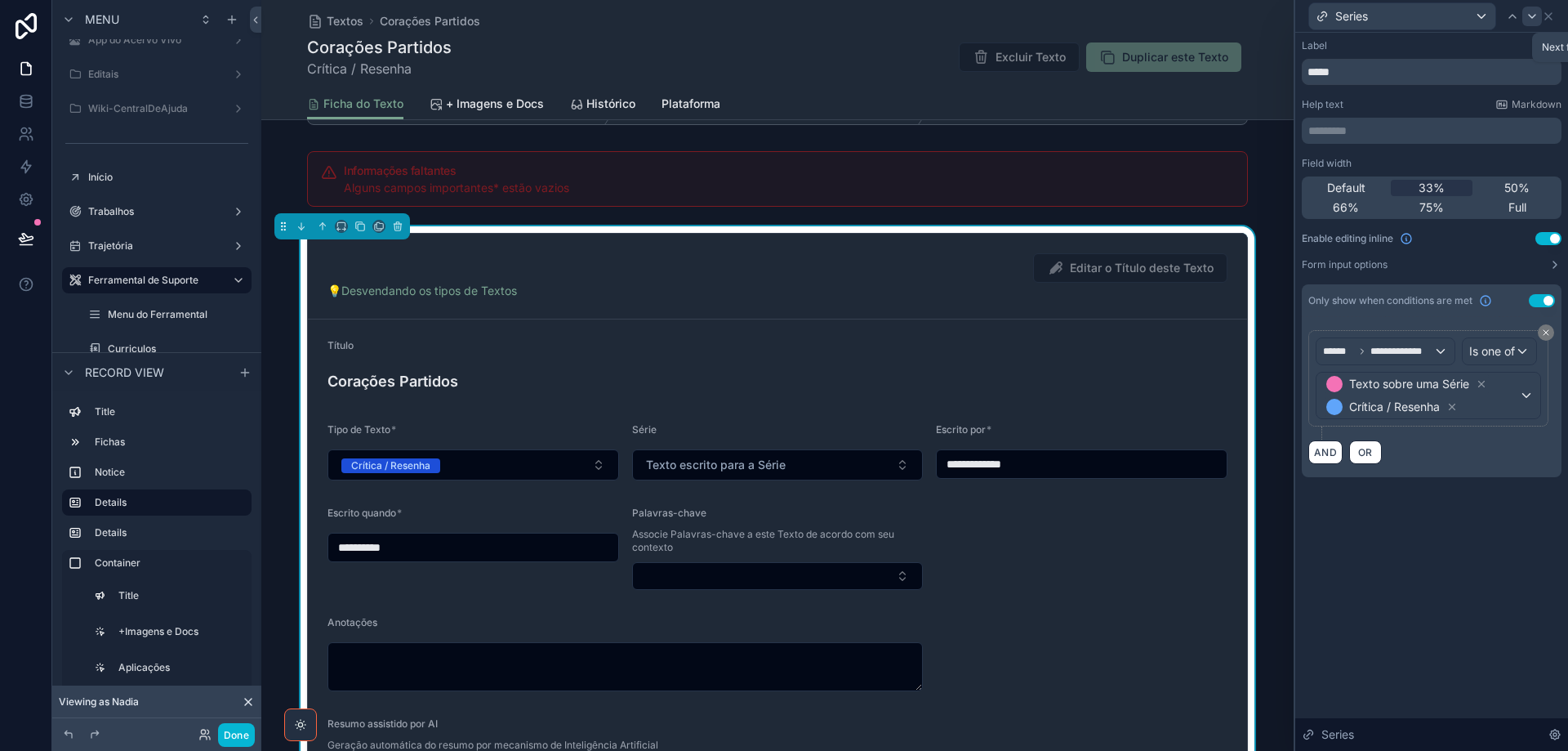
click at [1531, 15] on icon at bounding box center [1532, 15] width 13 height 13
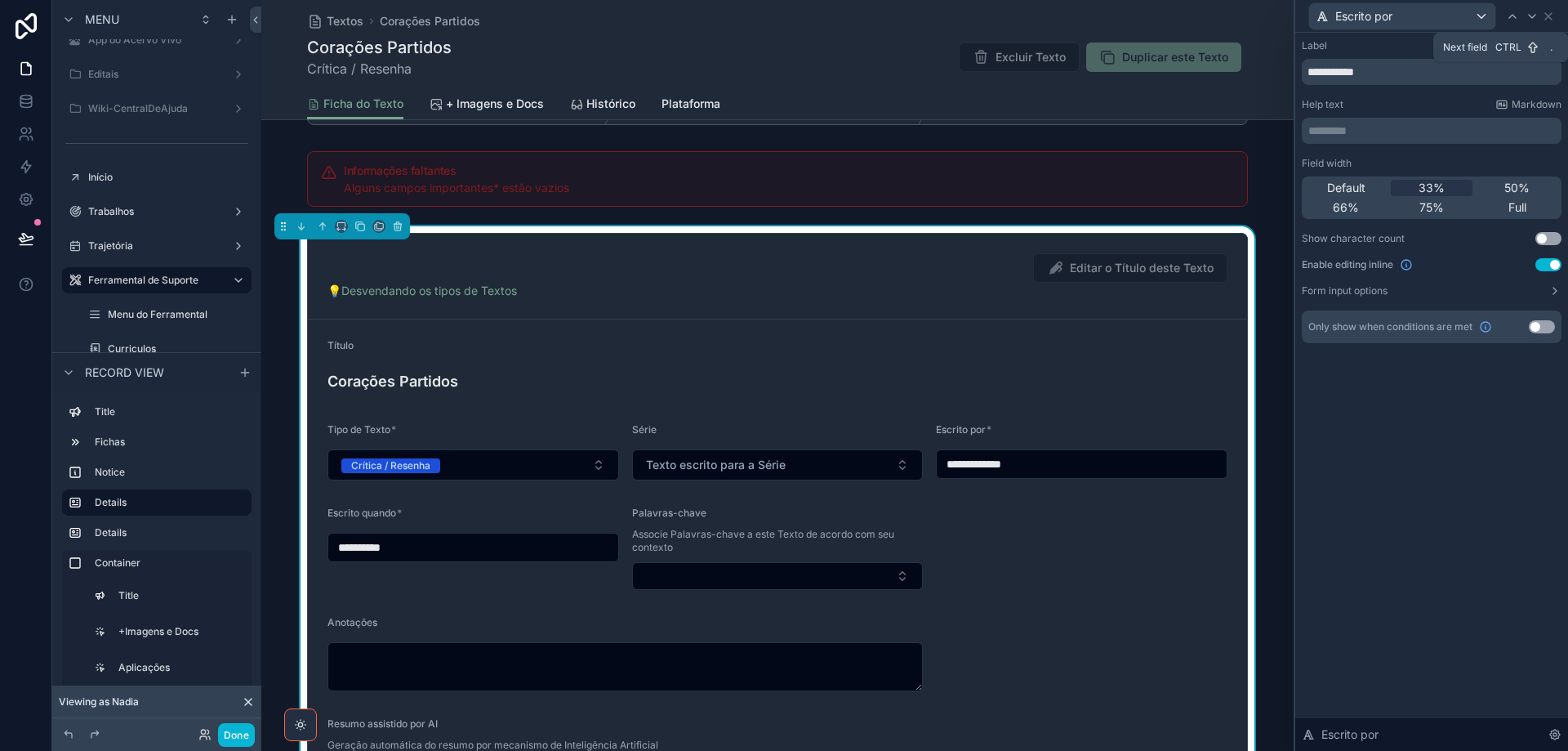
click at [1531, 18] on icon at bounding box center [1532, 15] width 13 height 13
click at [1514, 12] on icon at bounding box center [1512, 15] width 13 height 13
click at [1515, 12] on icon at bounding box center [1512, 15] width 13 height 13
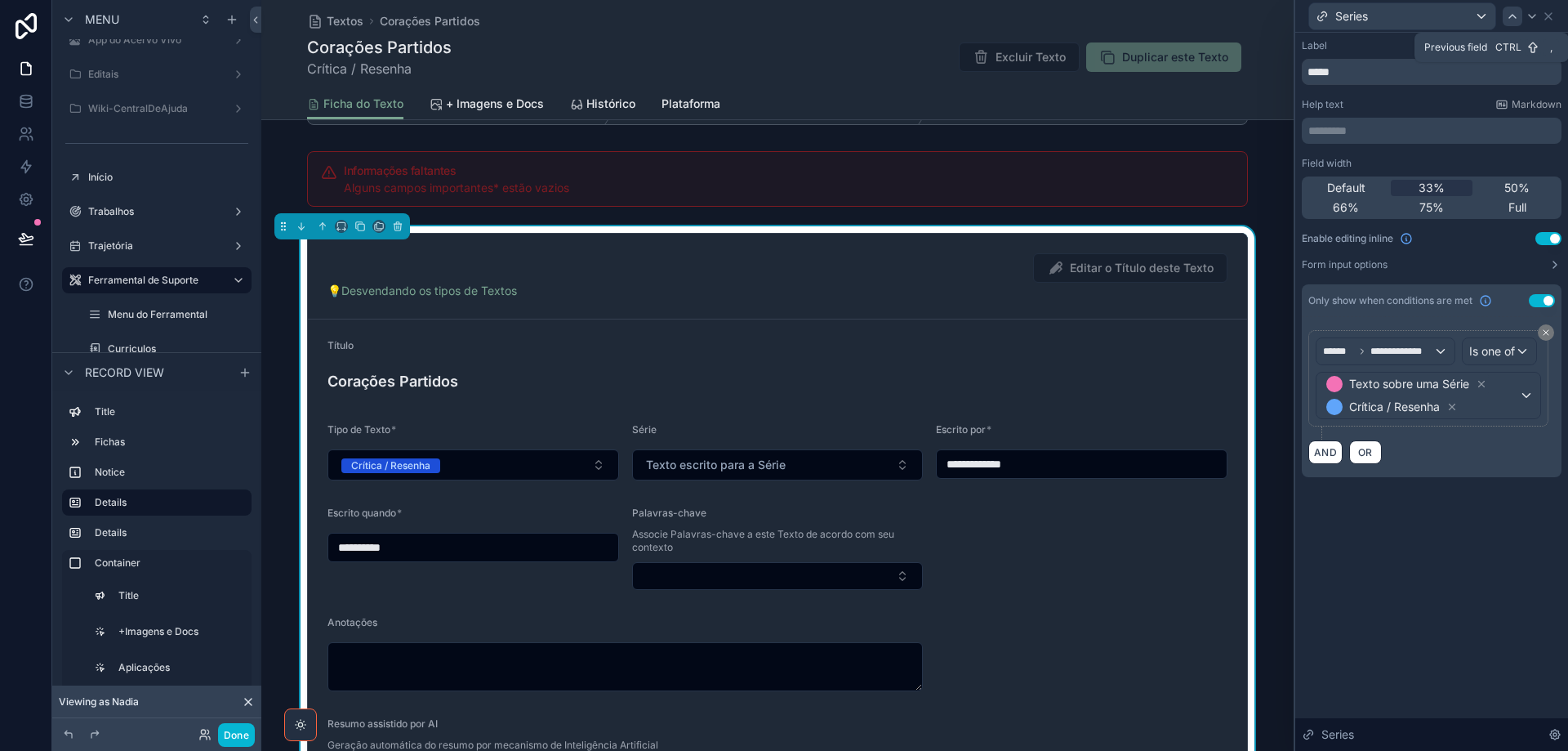
click at [1516, 13] on icon at bounding box center [1512, 15] width 13 height 13
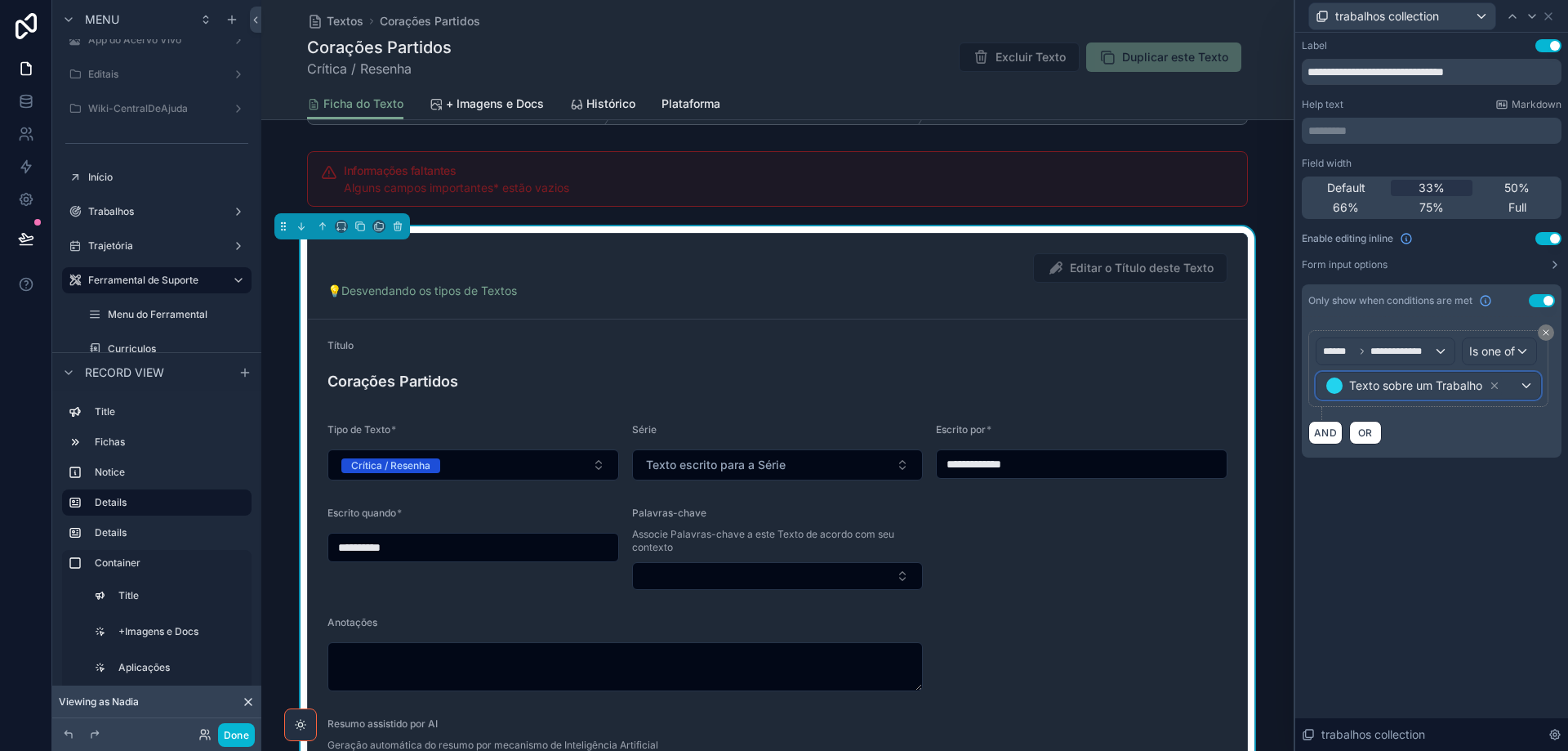
click at [1530, 387] on div "Texto sobre um Trabalho" at bounding box center [1428, 385] width 224 height 27
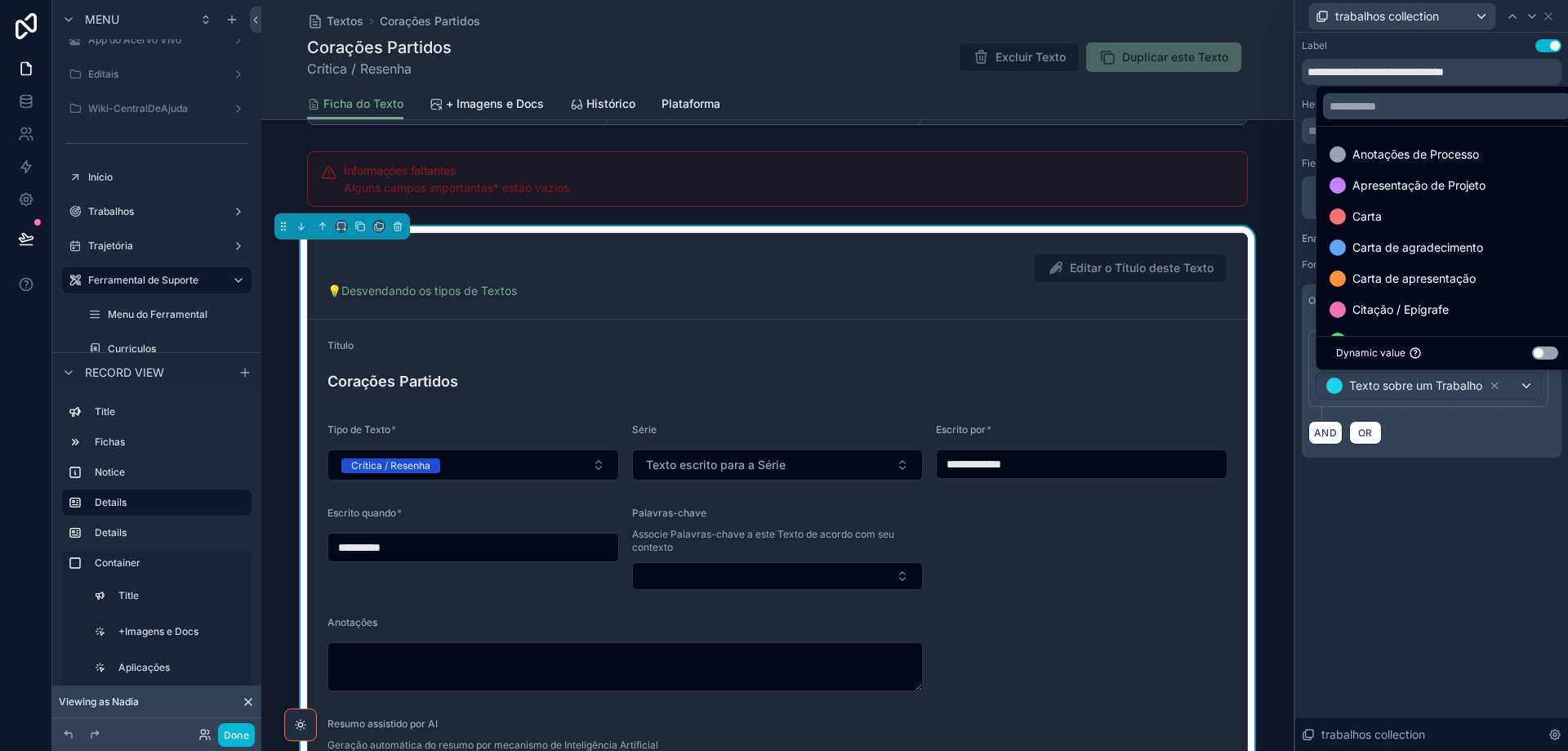
click at [1530, 387] on div at bounding box center [1432, 375] width 273 height 751
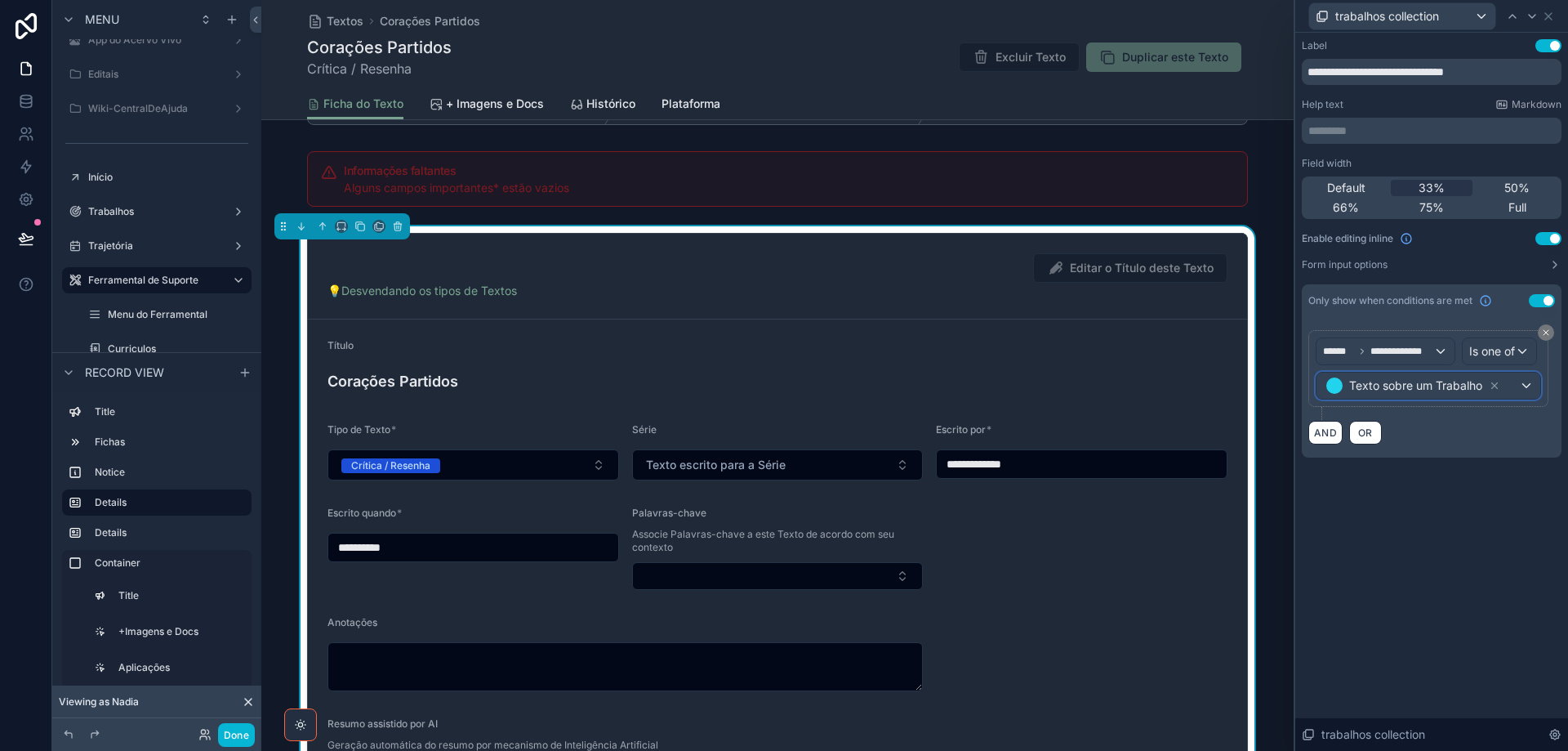
click at [1531, 387] on div "Texto sobre um Trabalho" at bounding box center [1428, 385] width 224 height 27
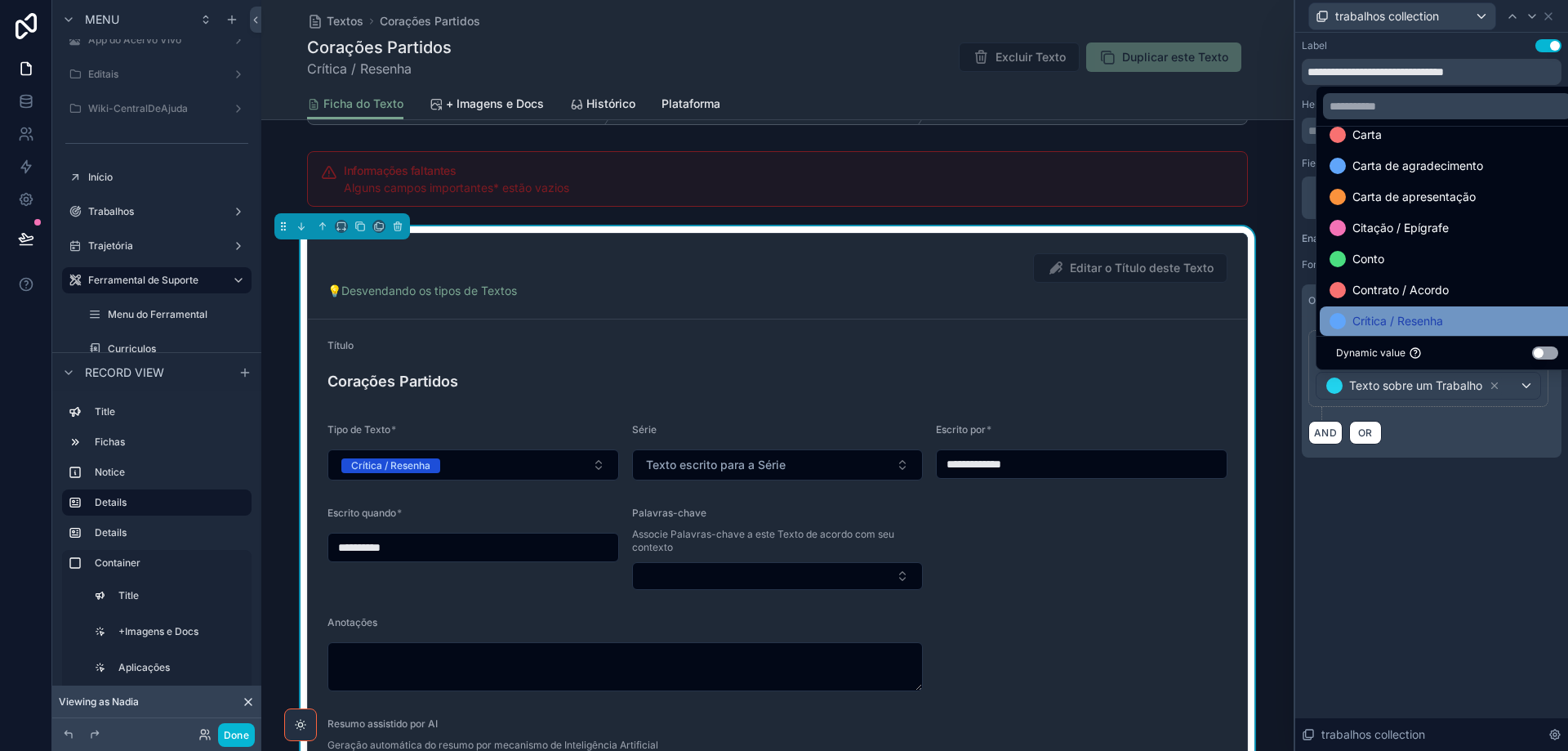
click at [1417, 319] on span "Crítica / Resenha" at bounding box center [1398, 320] width 91 height 20
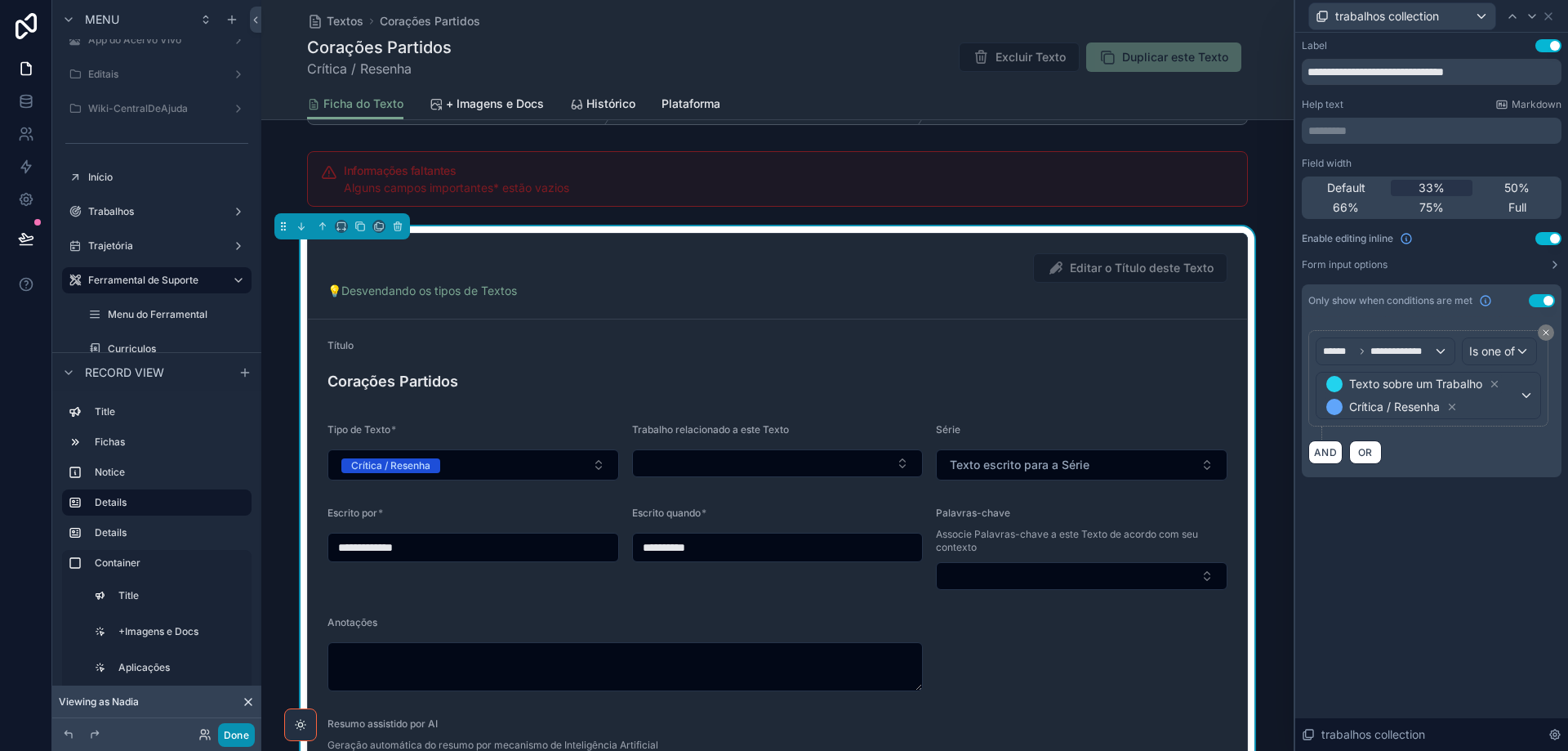
click at [236, 735] on button "Done" at bounding box center [236, 735] width 37 height 24
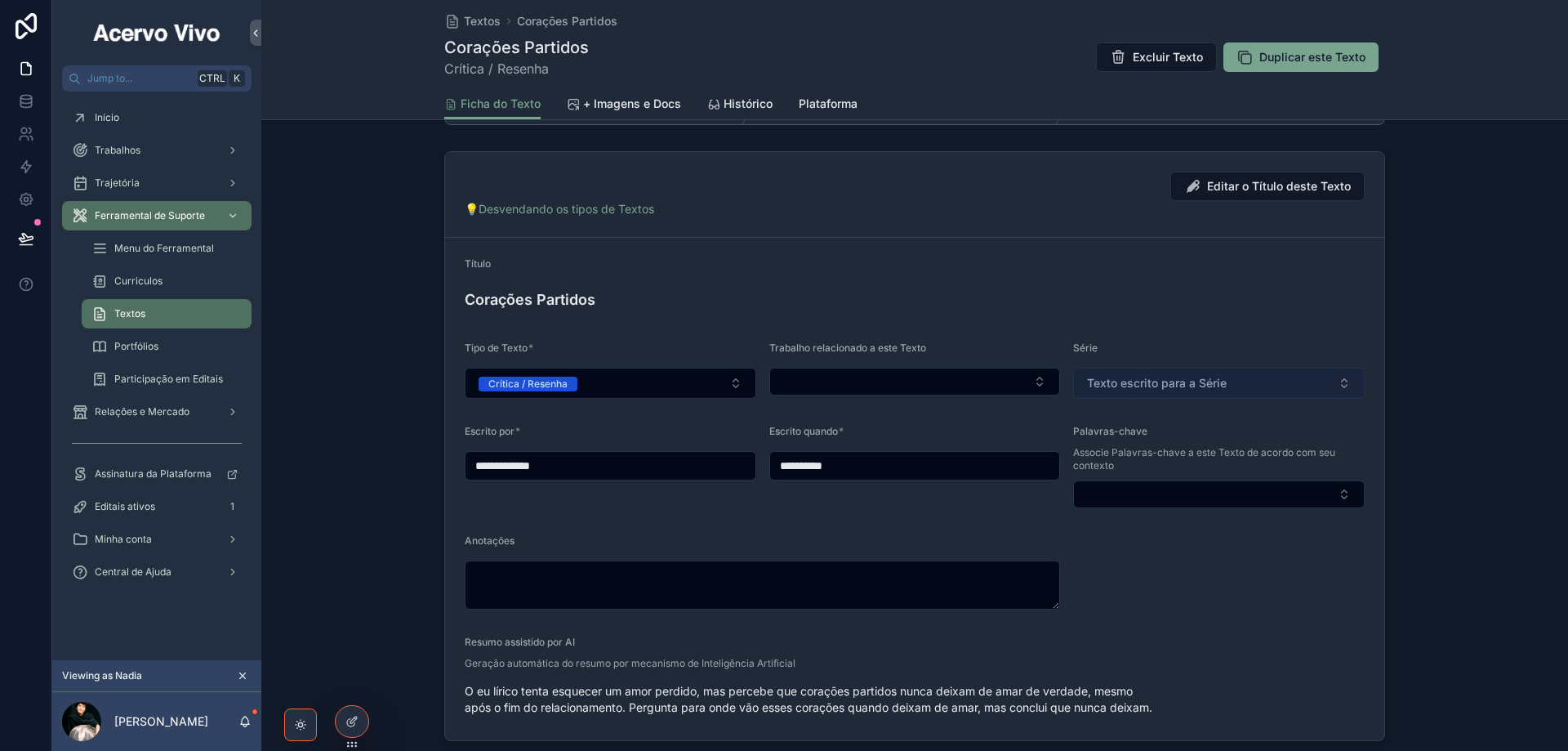
click at [1160, 382] on span "Texto escrito para a Série" at bounding box center [1157, 383] width 140 height 16
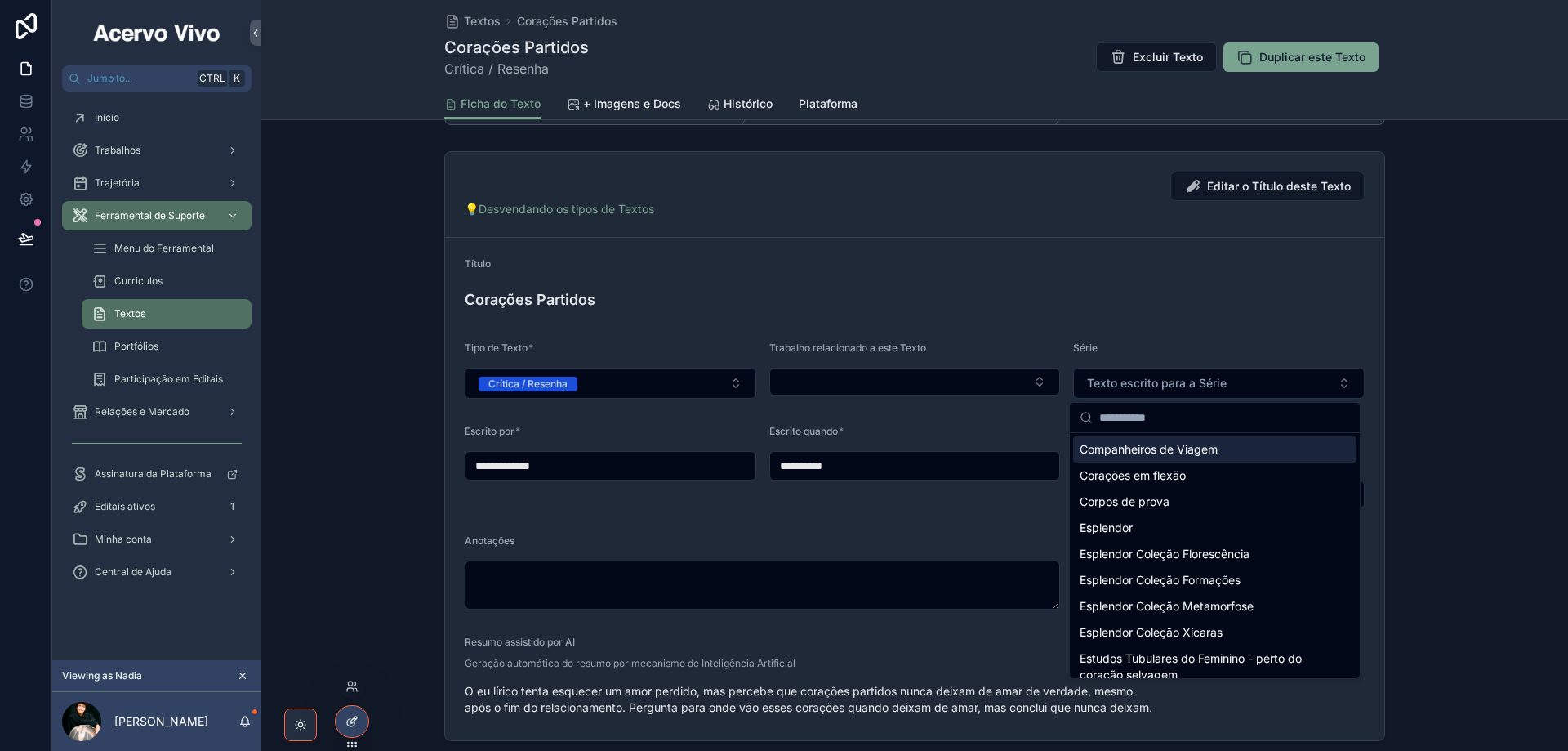
click at [346, 723] on icon at bounding box center [351, 721] width 13 height 13
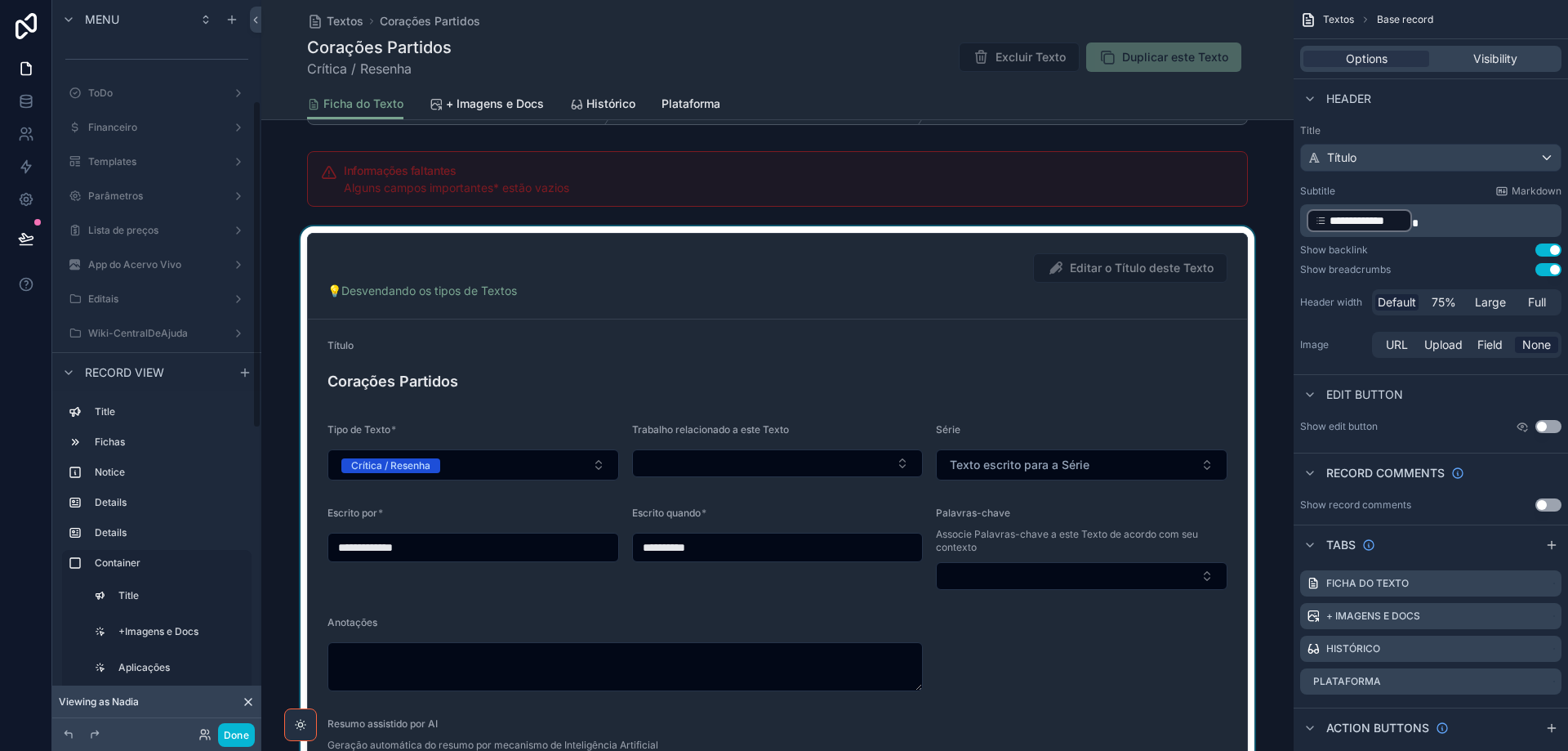
scroll to position [224, 0]
click at [1166, 352] on div "scrollable content" at bounding box center [778, 527] width 1033 height 603
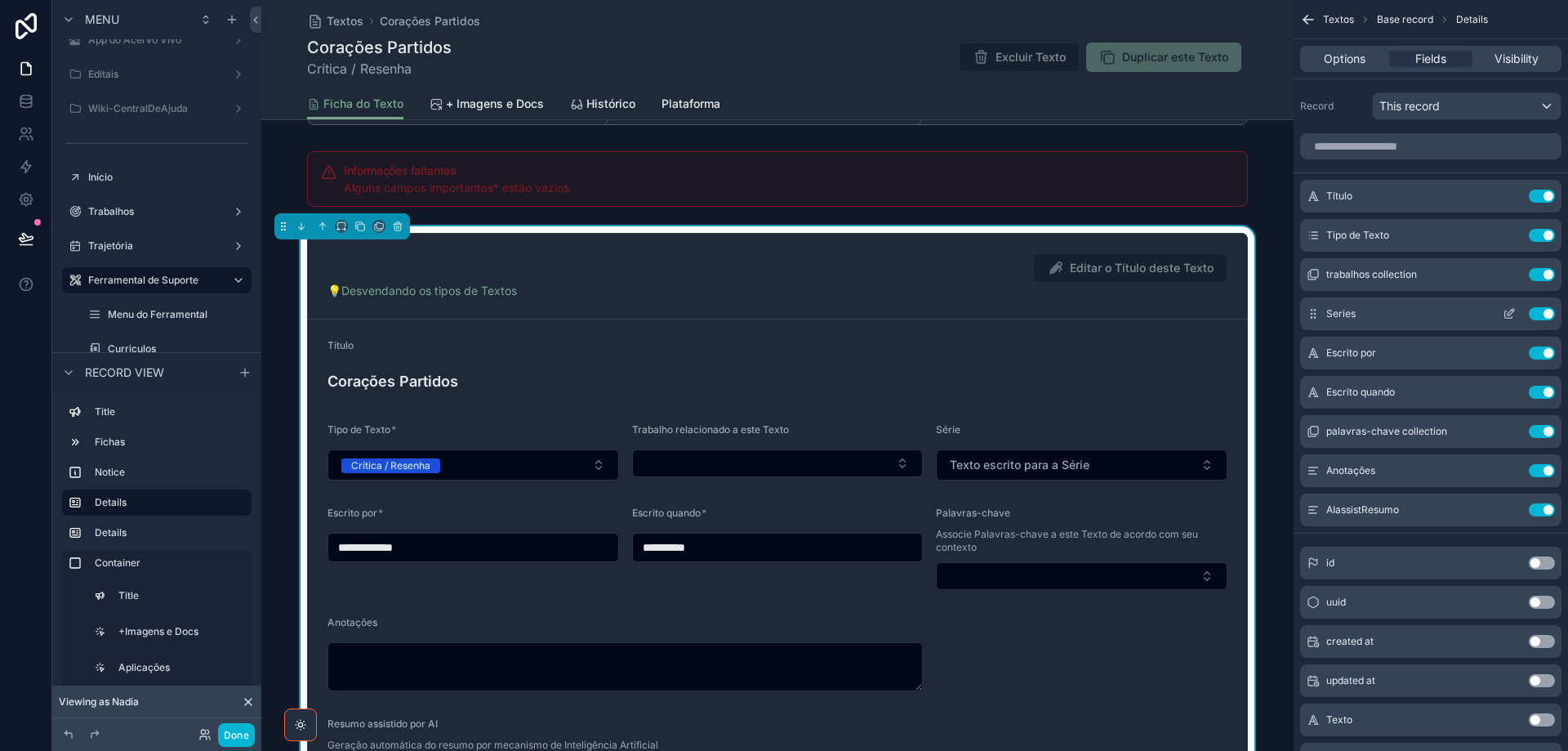
click at [1509, 318] on icon "scrollable content" at bounding box center [1509, 314] width 8 height 8
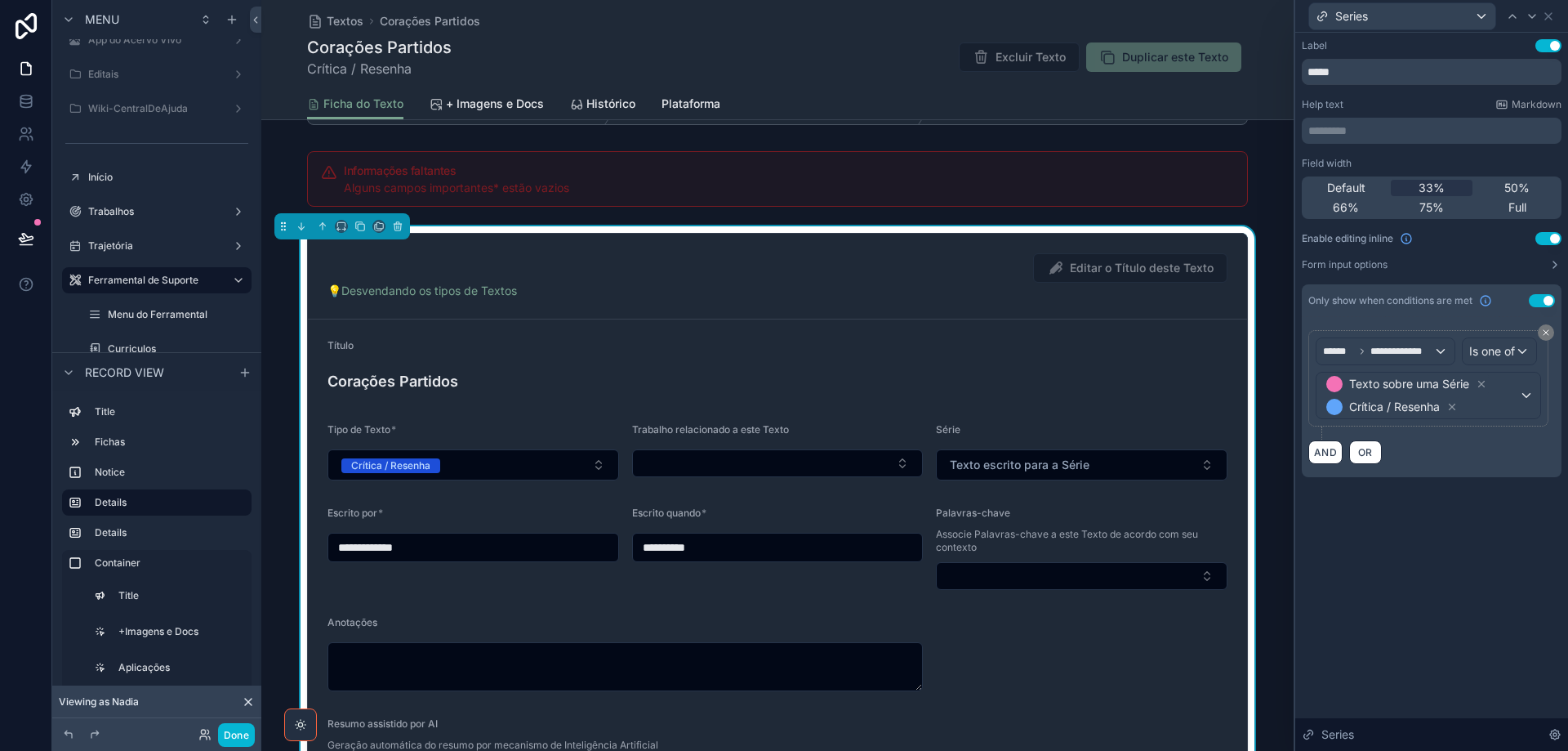
click at [1554, 265] on icon at bounding box center [1554, 264] width 13 height 13
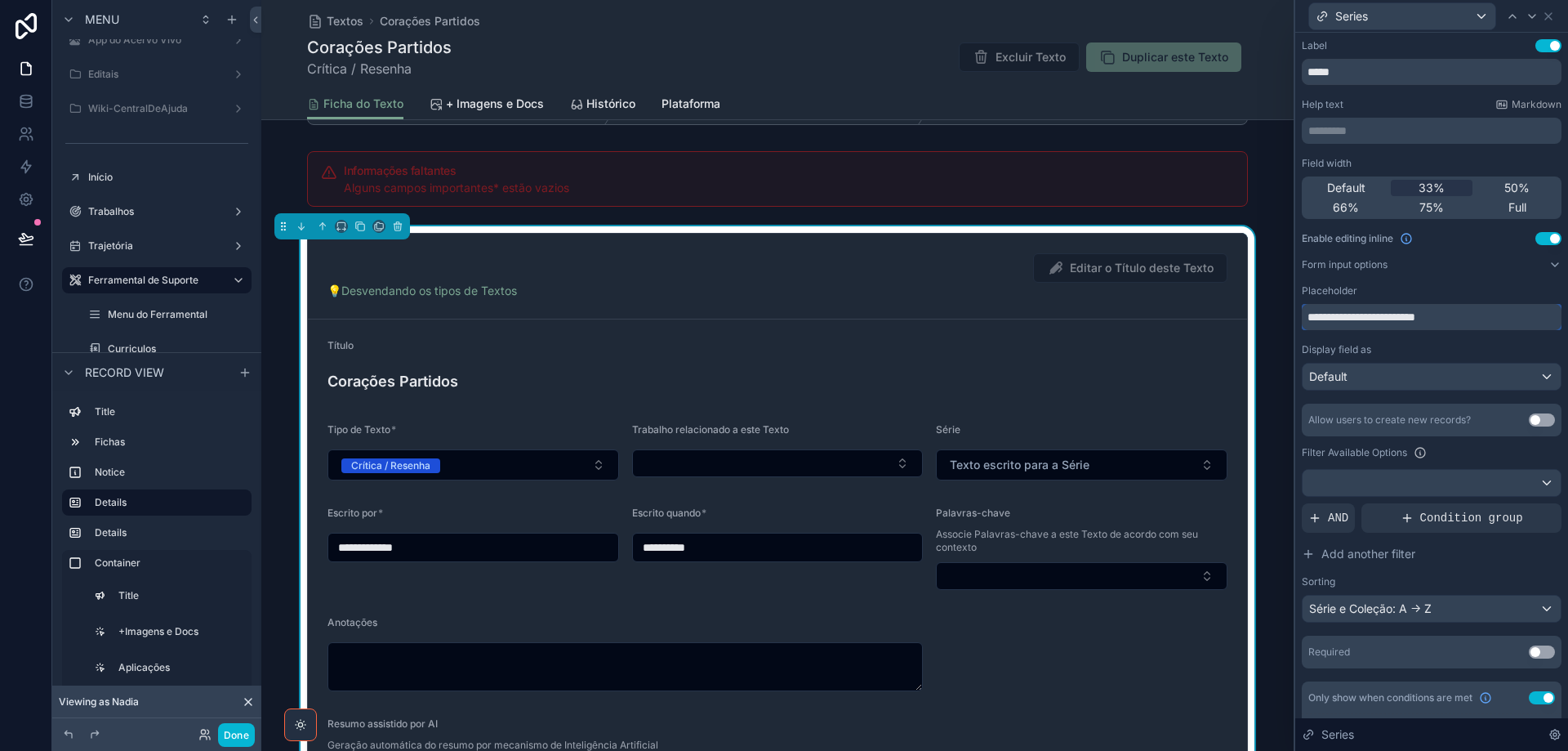
drag, startPoint x: 1453, startPoint y: 315, endPoint x: 1301, endPoint y: 327, distance: 152.5
click at [1301, 327] on div "**********" at bounding box center [1432, 473] width 273 height 880
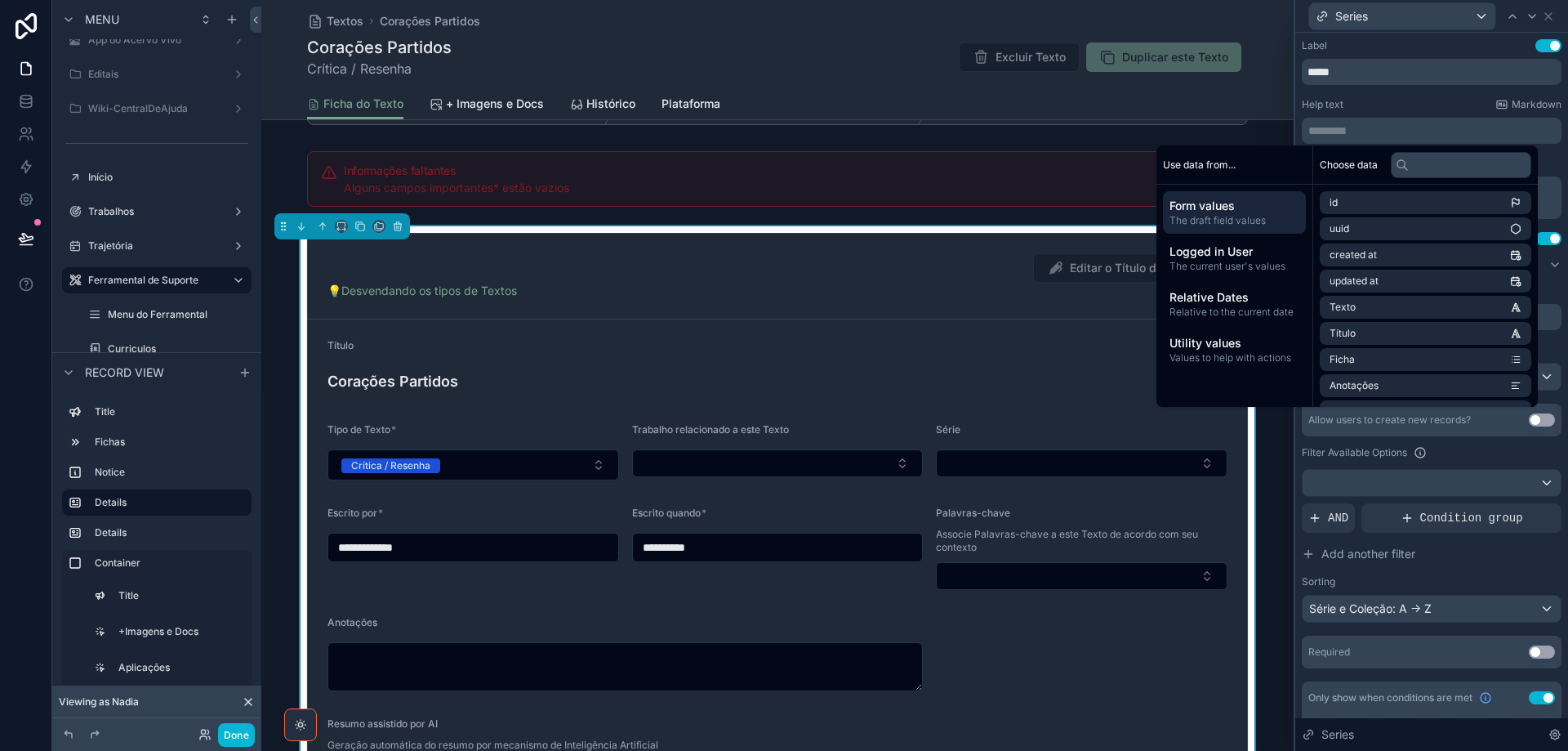
click at [1366, 129] on p "********* ﻿" at bounding box center [1434, 130] width 250 height 16
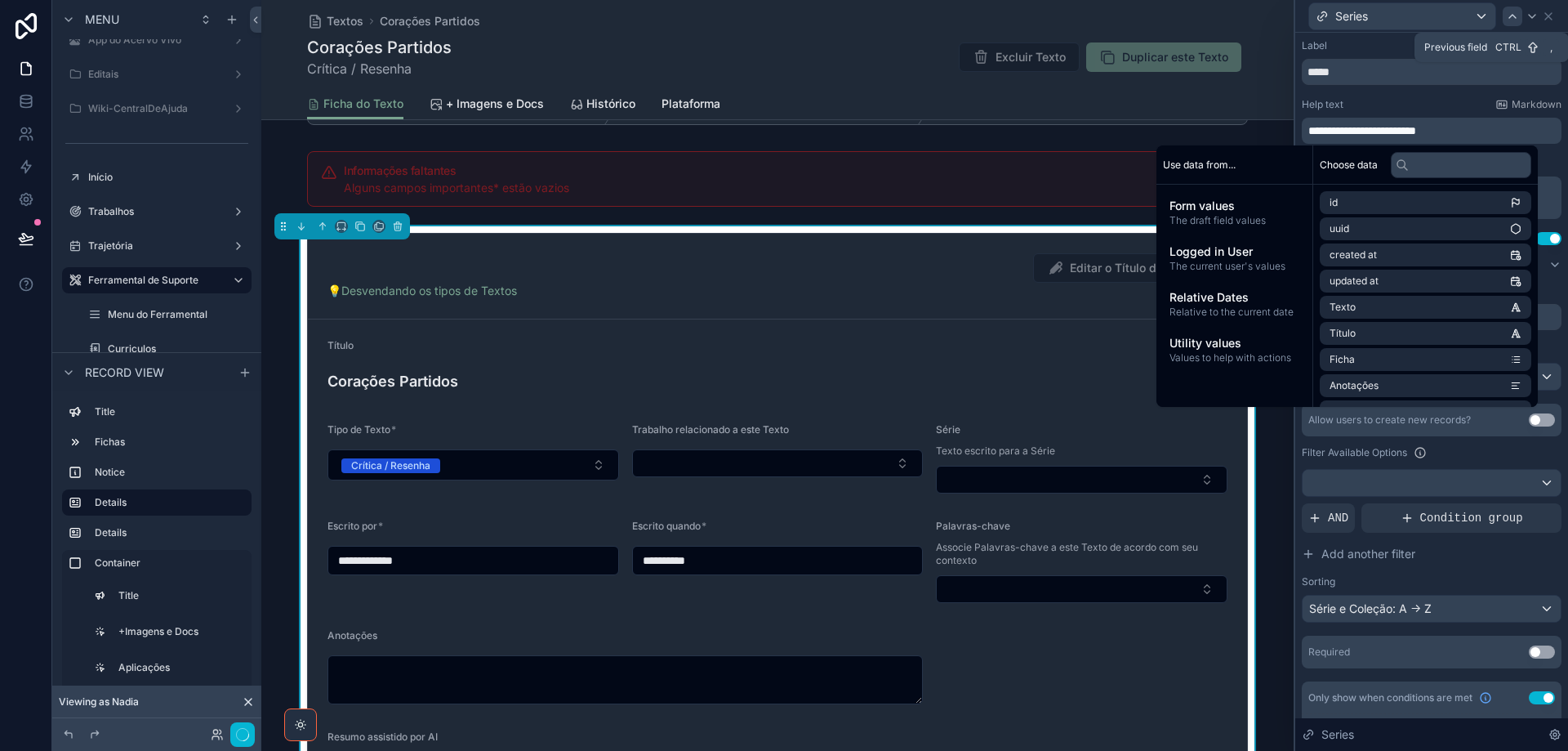
click at [1511, 13] on icon at bounding box center [1512, 15] width 13 height 13
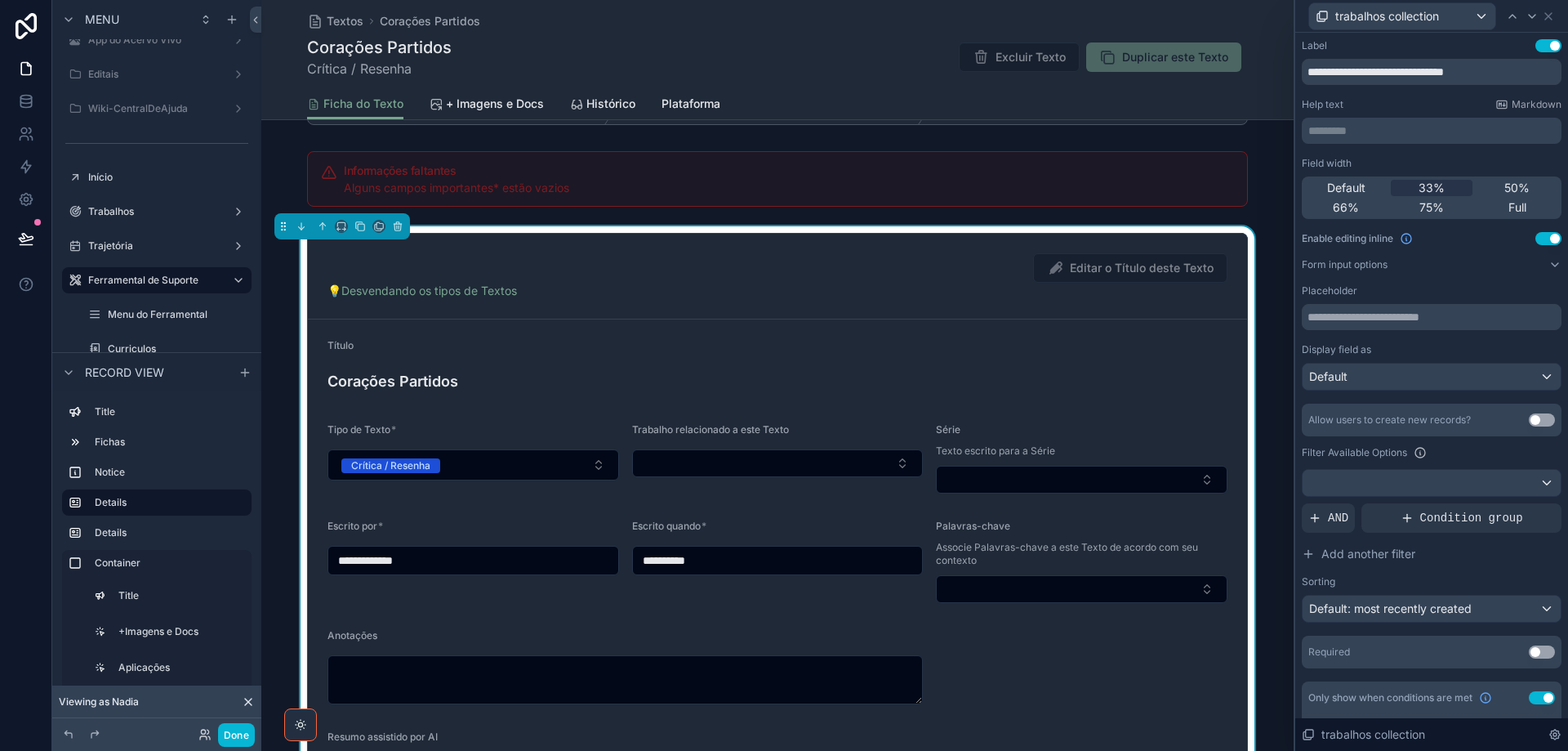
click at [1365, 124] on p "********* ﻿" at bounding box center [1434, 130] width 250 height 16
drag, startPoint x: 1410, startPoint y: 128, endPoint x: 1493, endPoint y: 129, distance: 83.0
click at [1501, 131] on p "**********" at bounding box center [1434, 130] width 250 height 16
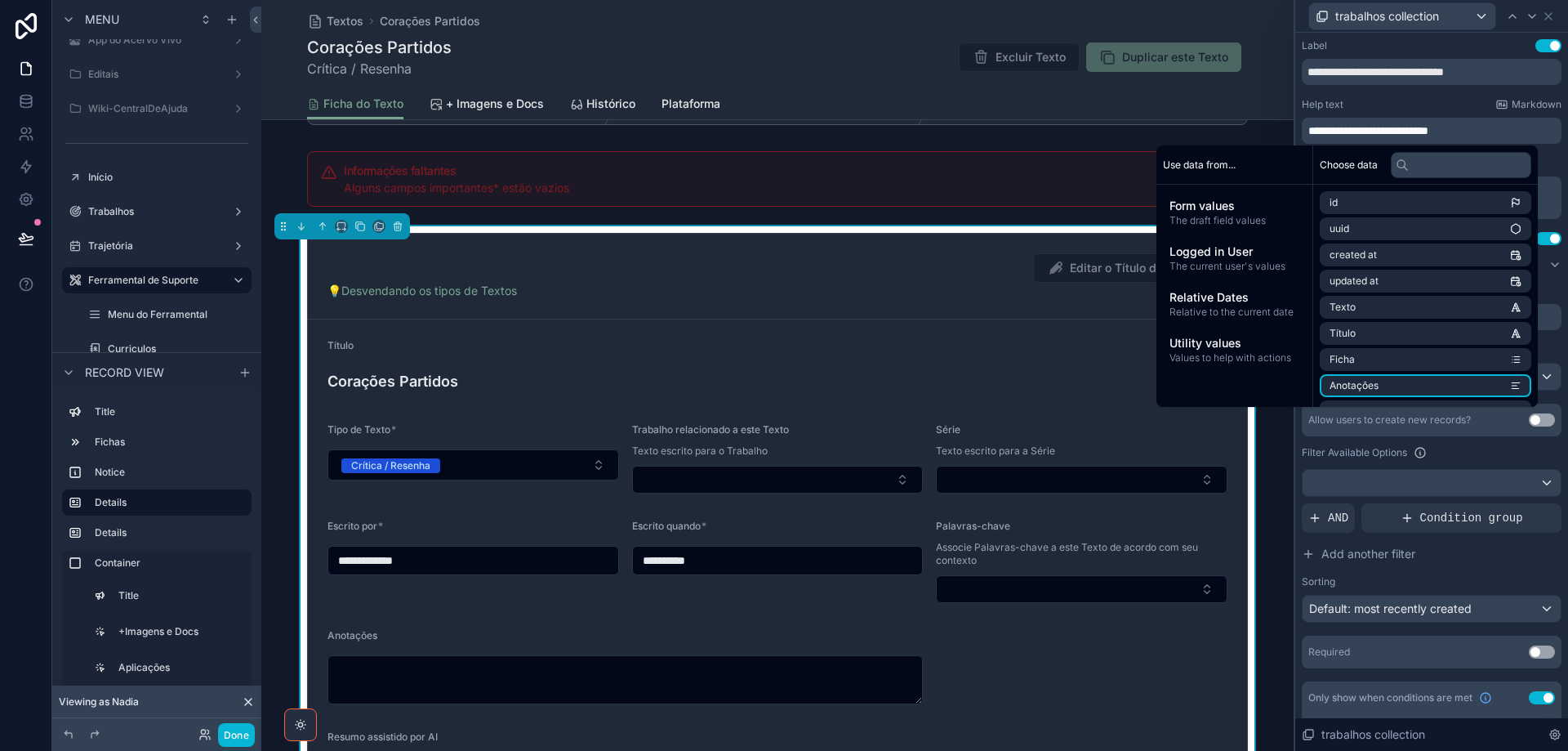
click at [1503, 452] on div "Filter Available Options" at bounding box center [1431, 452] width 259 height 20
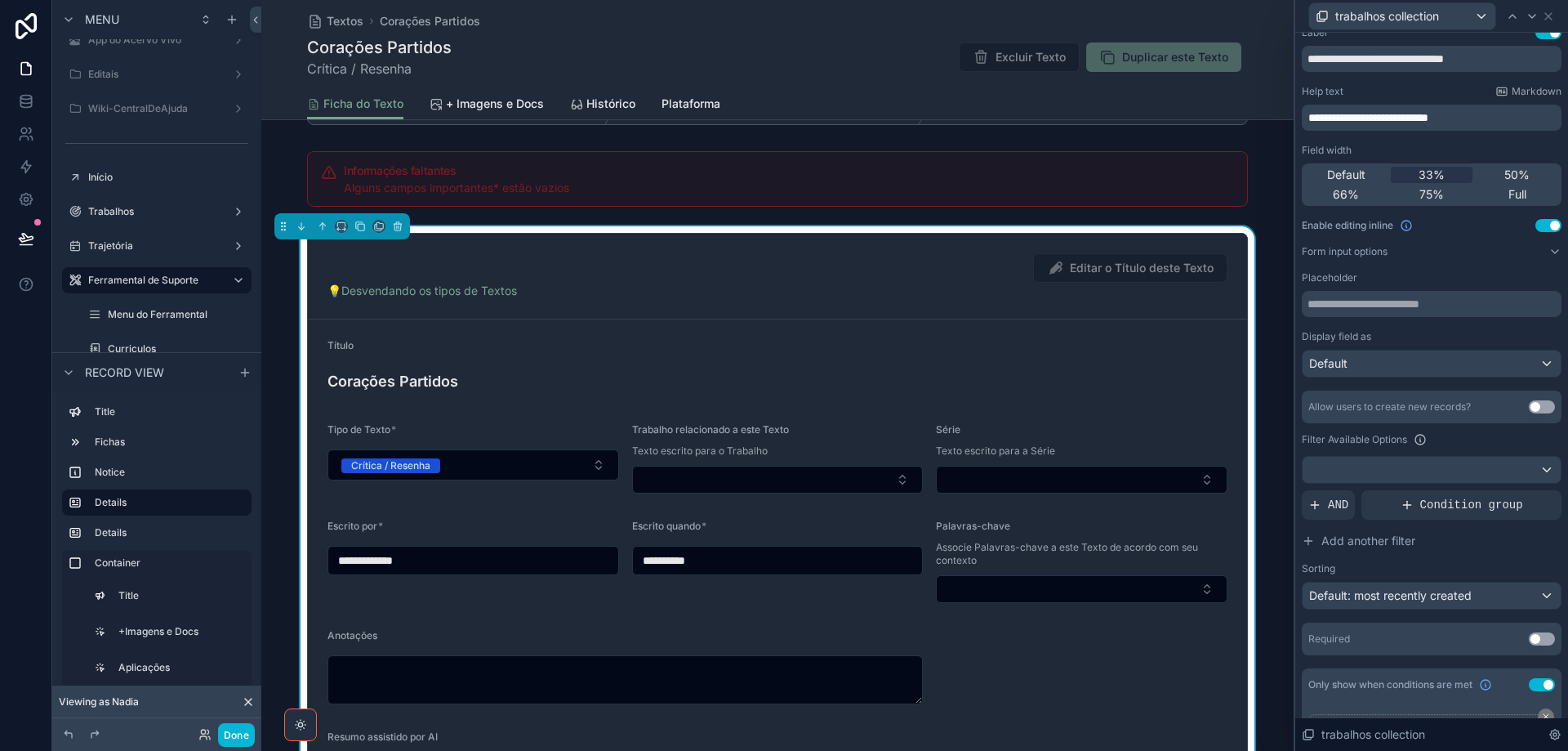
scroll to position [0, 0]
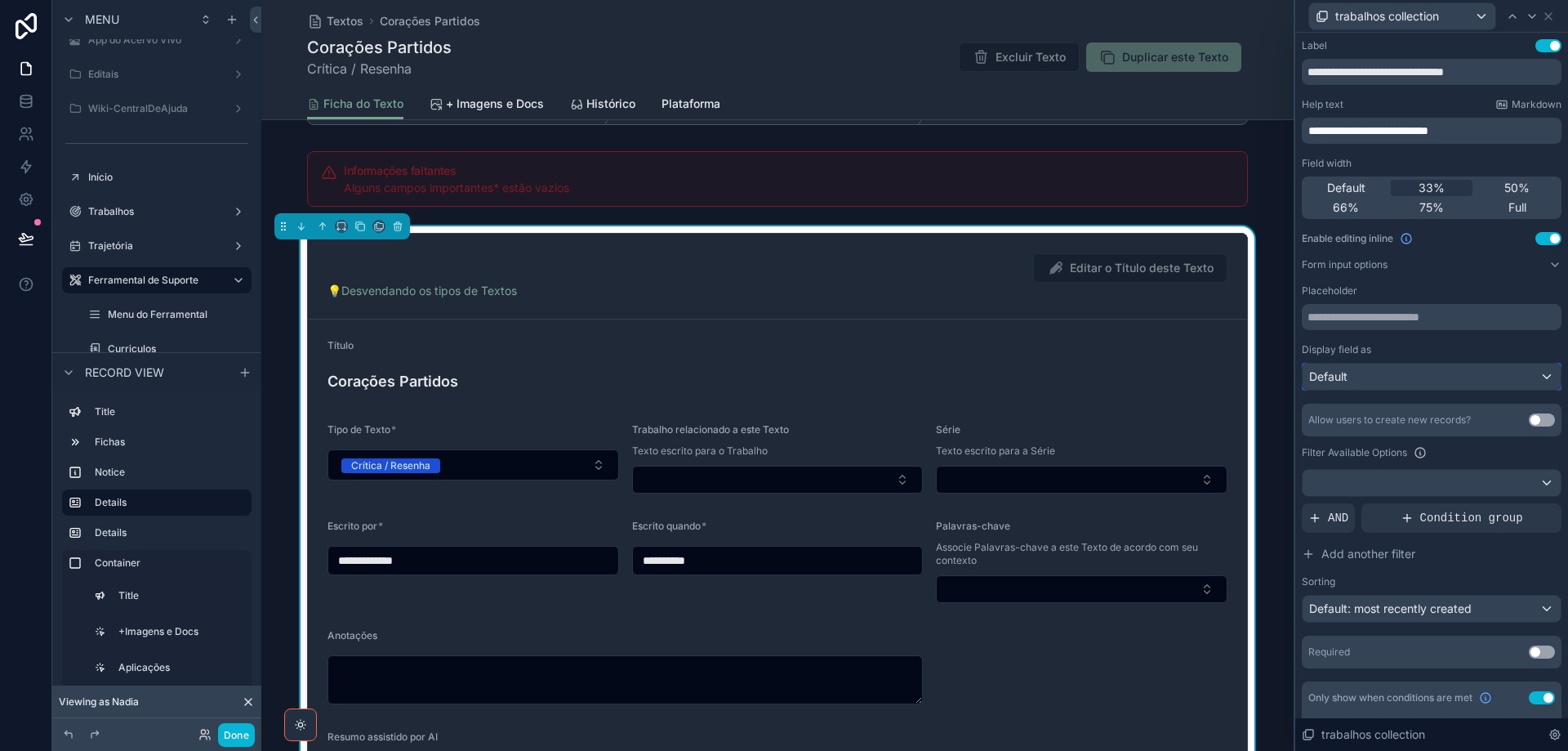
click at [1452, 381] on div "Default" at bounding box center [1431, 376] width 258 height 27
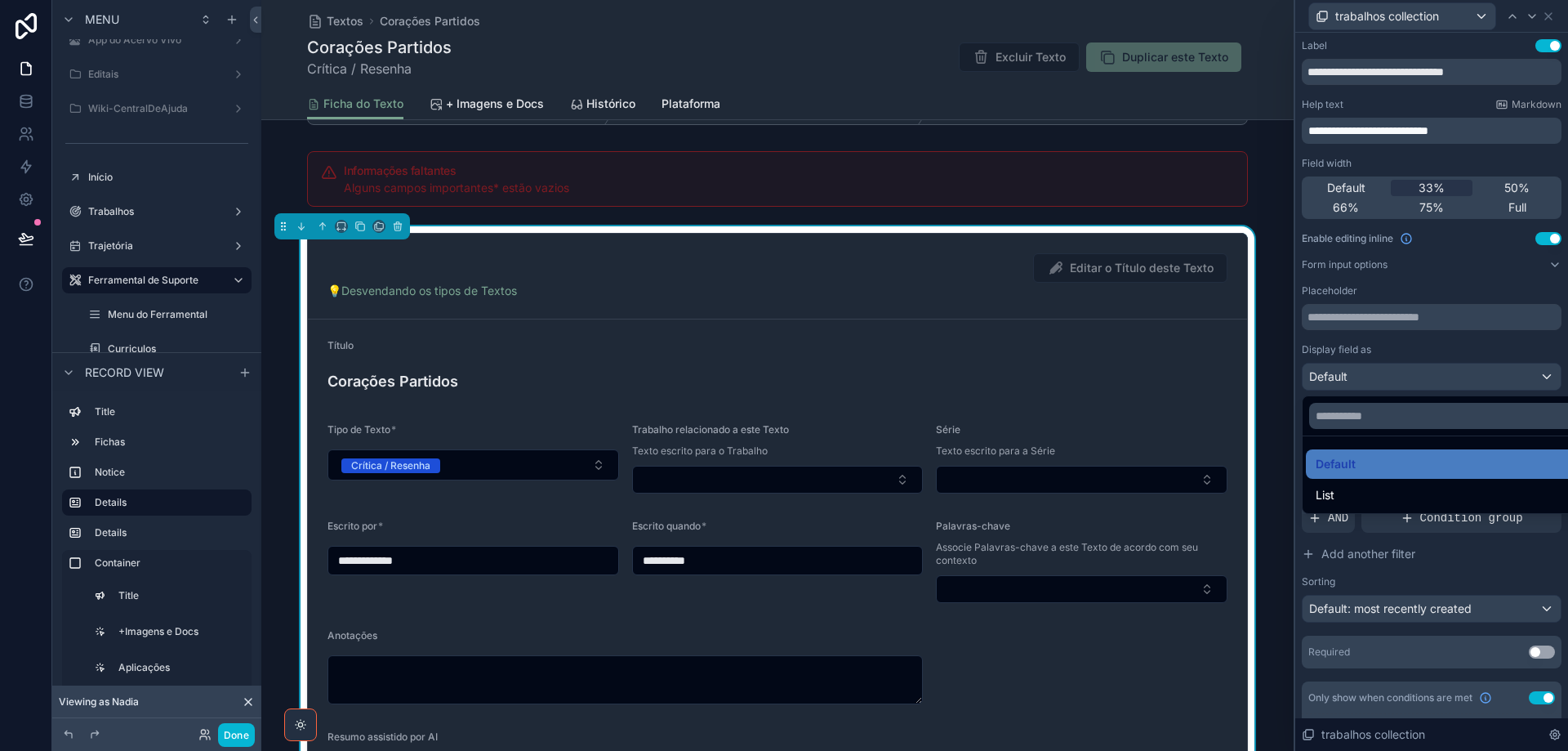
drag, startPoint x: 1393, startPoint y: 507, endPoint x: 1433, endPoint y: 434, distance: 83.2
click at [1393, 504] on div "List" at bounding box center [1444, 495] width 277 height 29
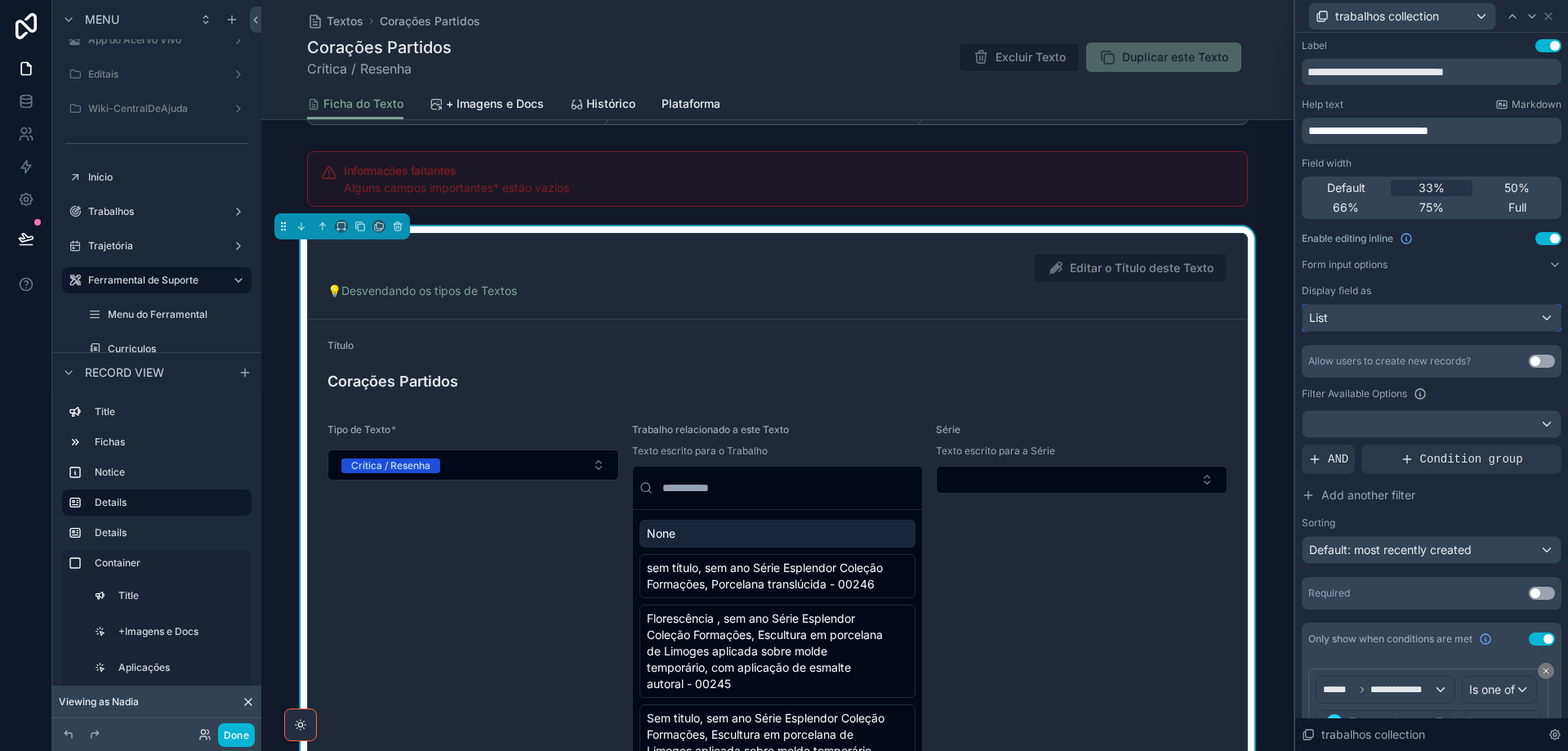
click at [1457, 322] on div "List" at bounding box center [1431, 318] width 258 height 27
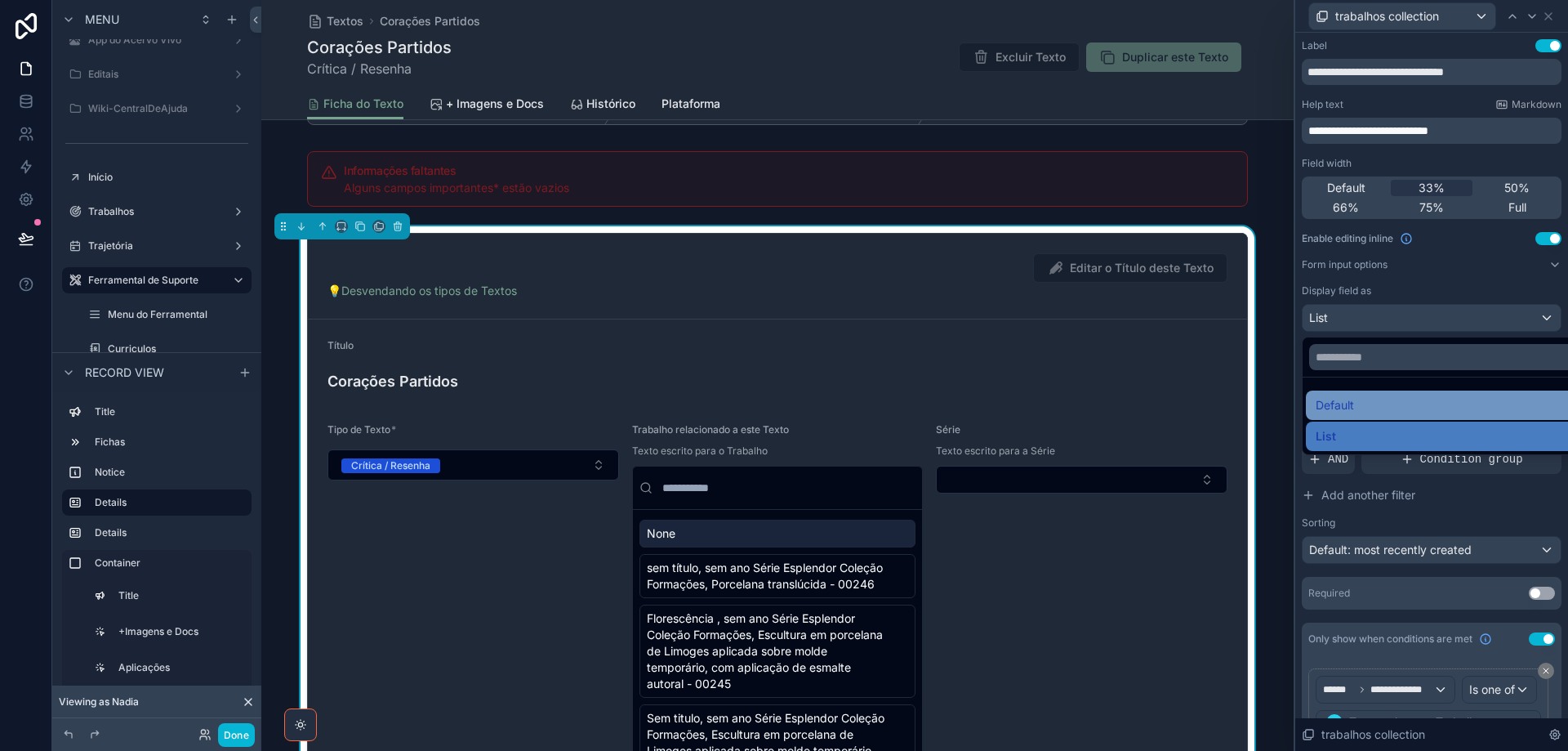
click at [1425, 398] on div "Default" at bounding box center [1445, 405] width 257 height 20
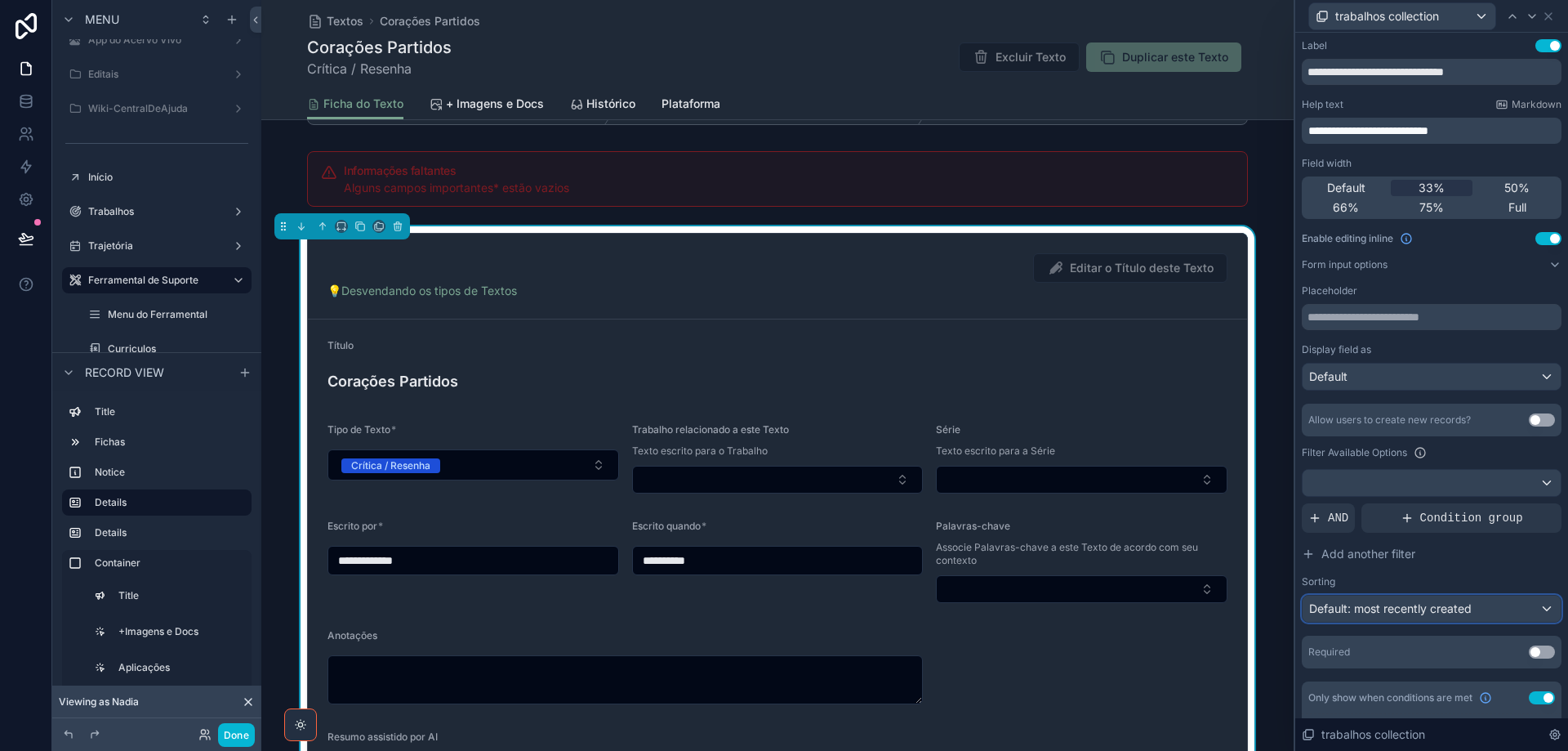
click at [1478, 608] on div "Default: most recently created" at bounding box center [1431, 608] width 258 height 27
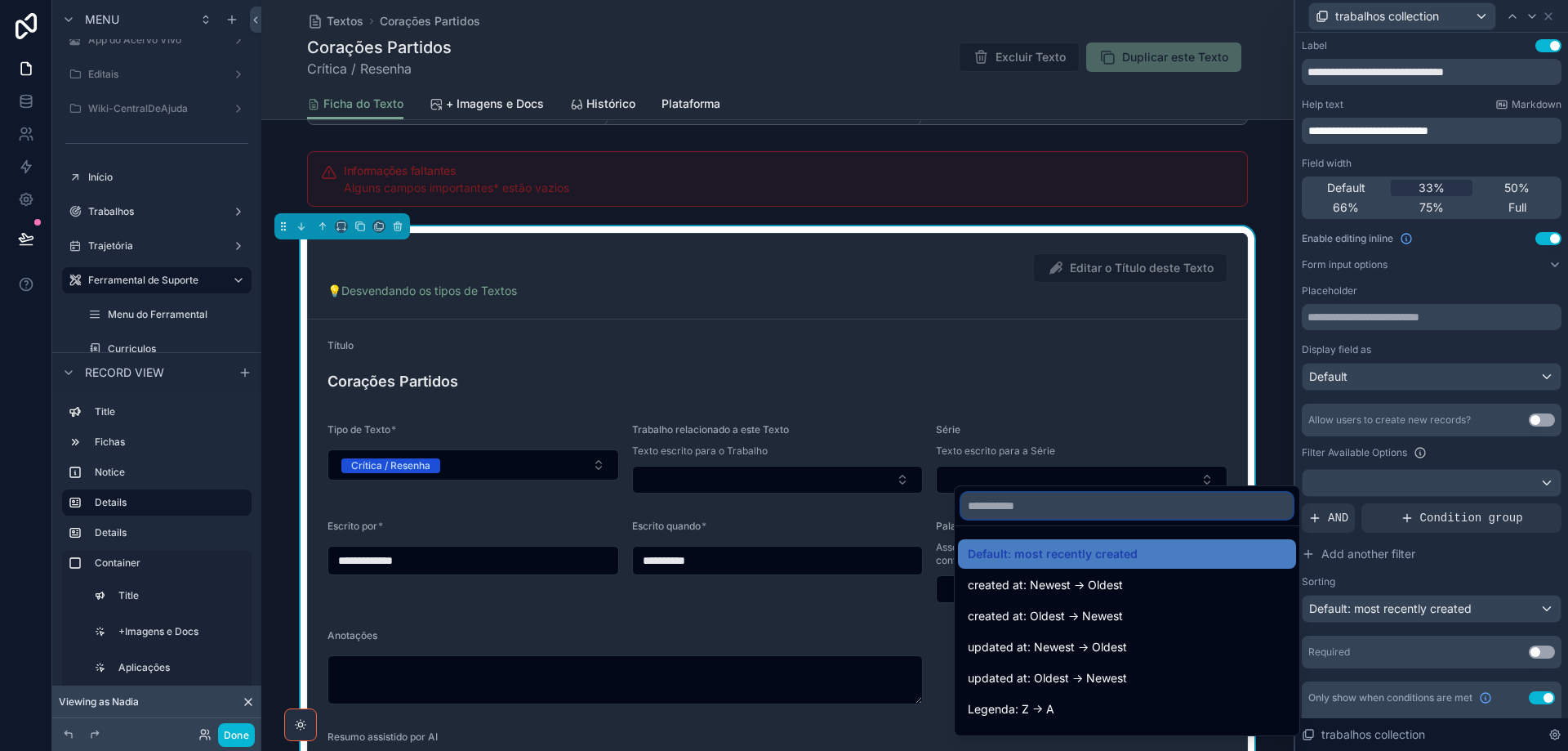
click at [1046, 509] on input "text" at bounding box center [1127, 505] width 331 height 27
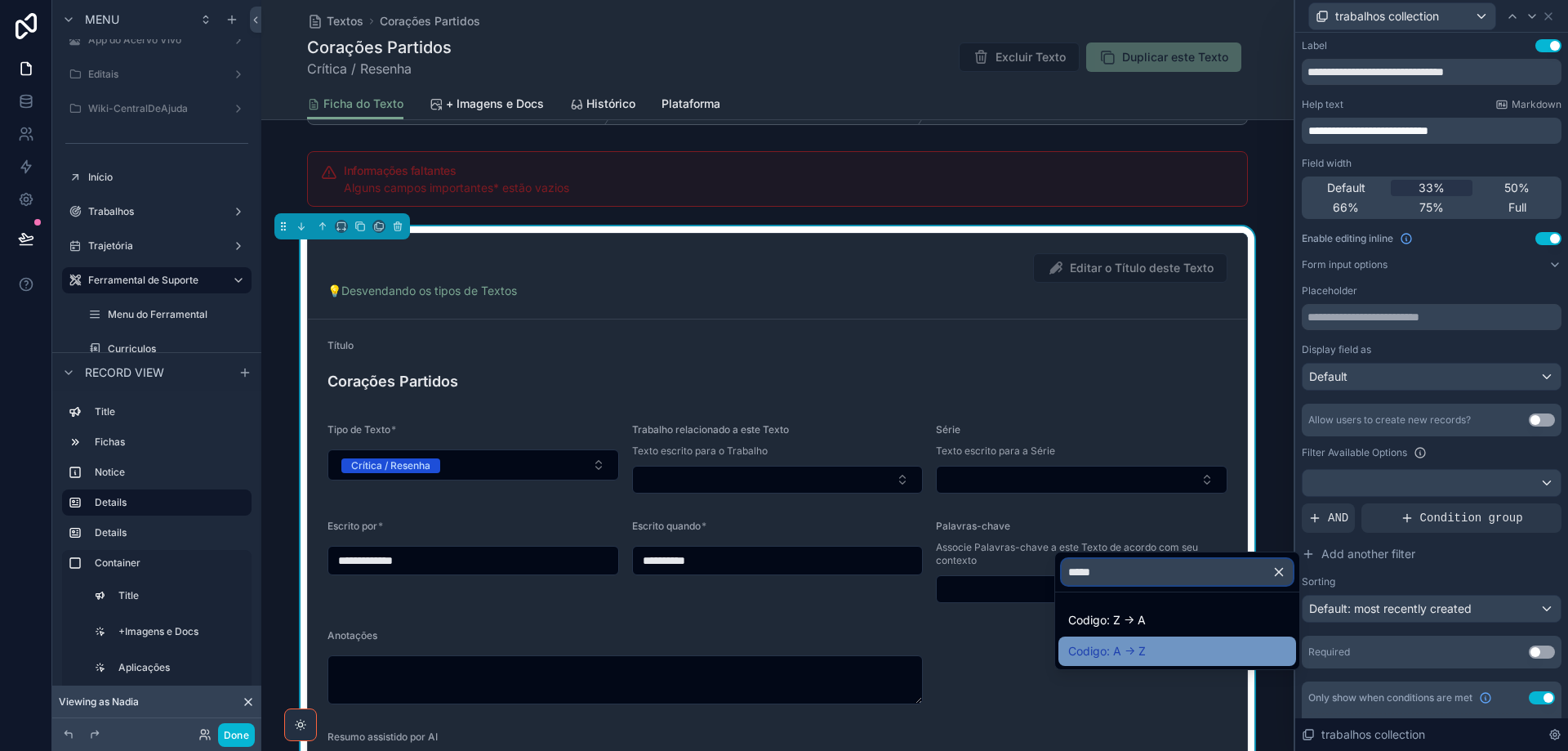
type input "*****"
drag, startPoint x: 1119, startPoint y: 654, endPoint x: 1493, endPoint y: 98, distance: 670.1
click at [1120, 654] on span "Codigo: A -> Z" at bounding box center [1107, 651] width 78 height 20
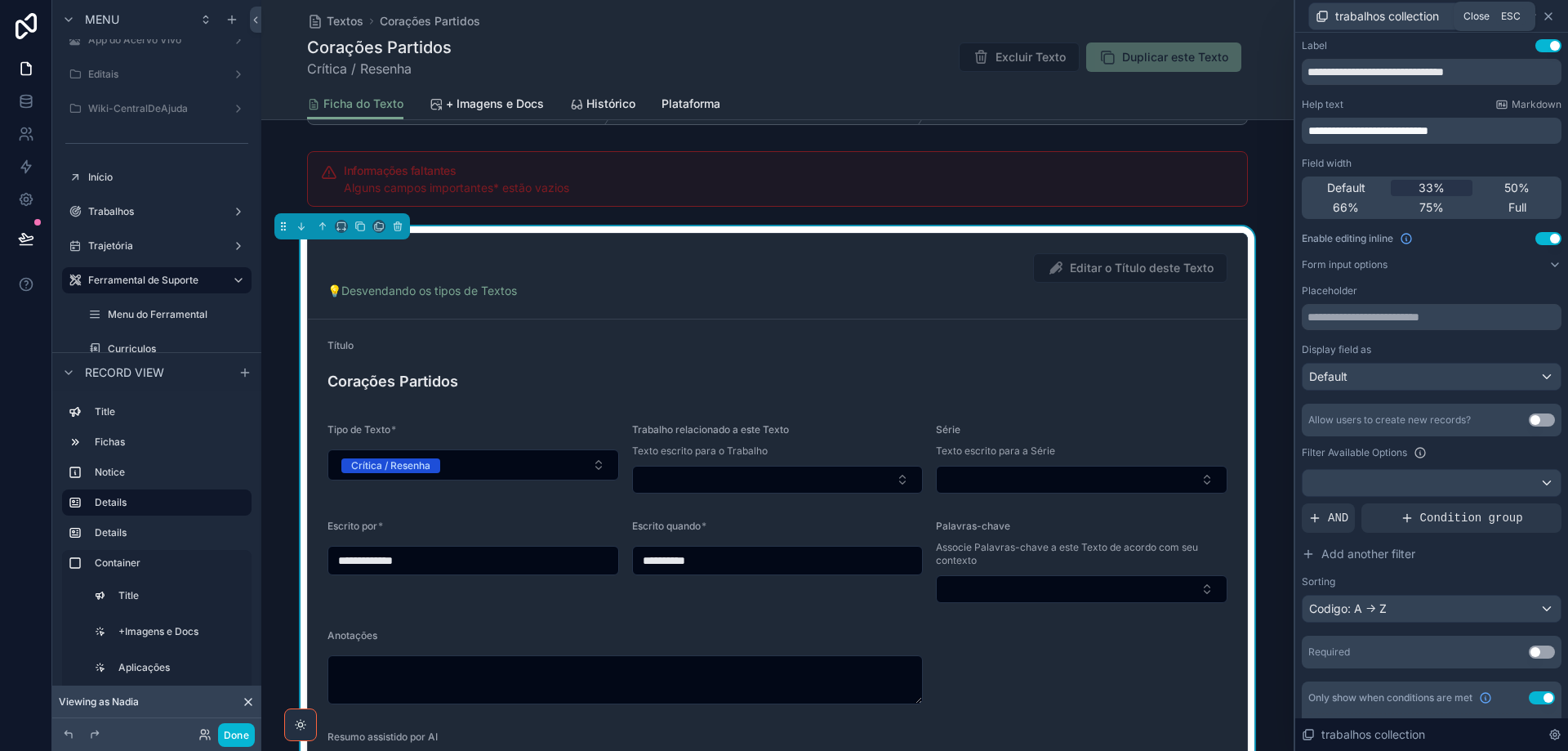
click at [1551, 10] on icon at bounding box center [1548, 15] width 13 height 13
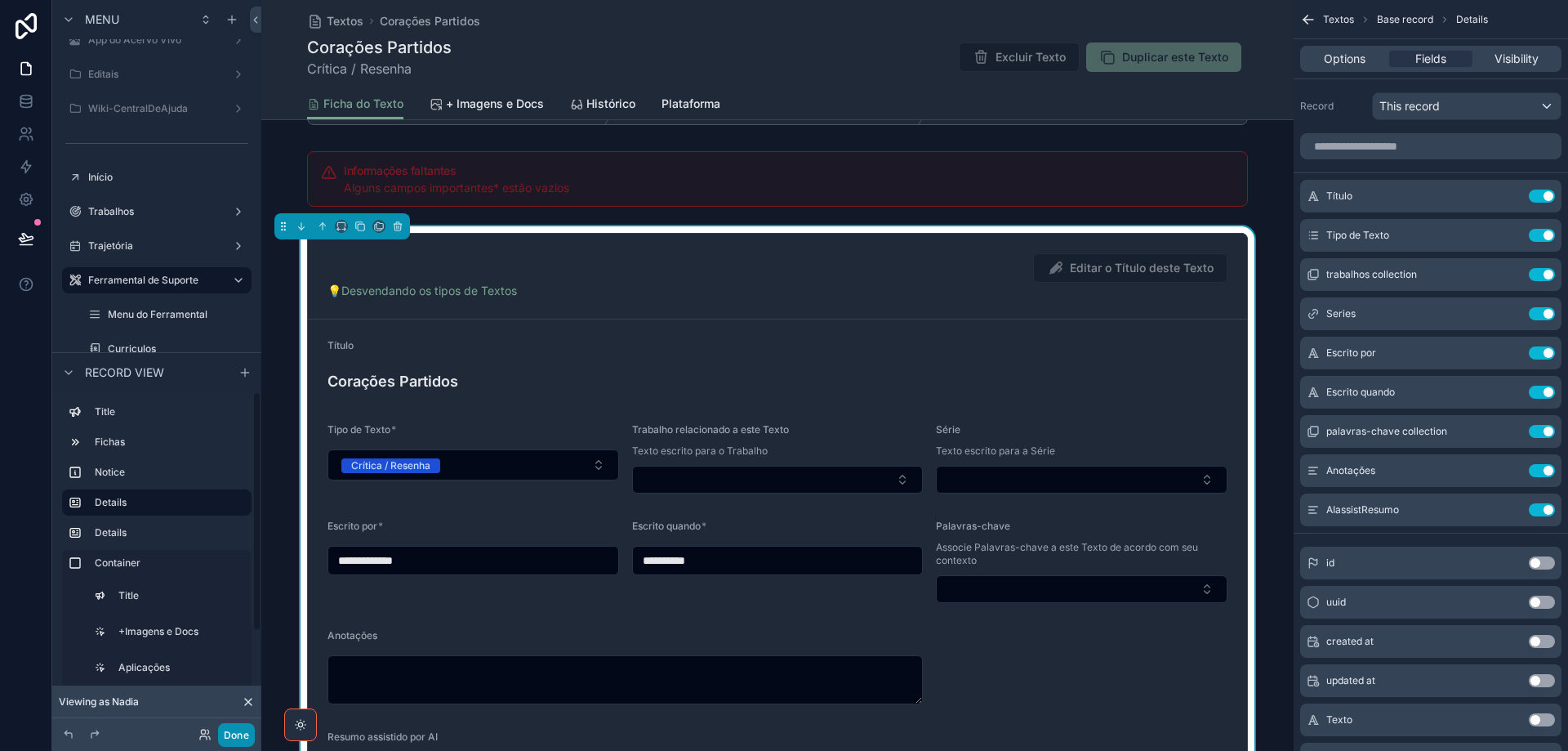
drag, startPoint x: 233, startPoint y: 735, endPoint x: 168, endPoint y: 665, distance: 95.5
click at [234, 736] on button "Done" at bounding box center [236, 735] width 37 height 24
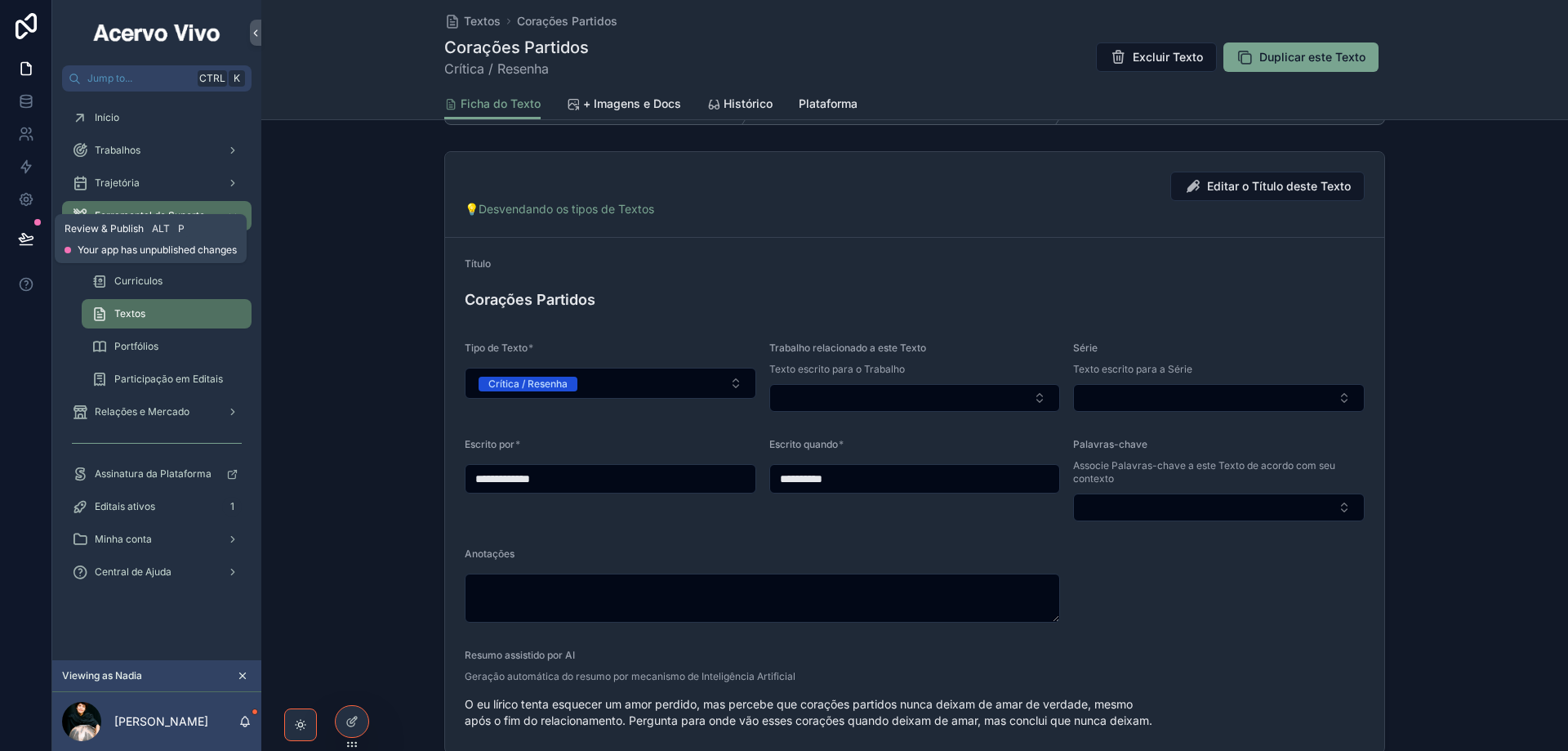
click at [25, 231] on icon at bounding box center [26, 238] width 16 height 16
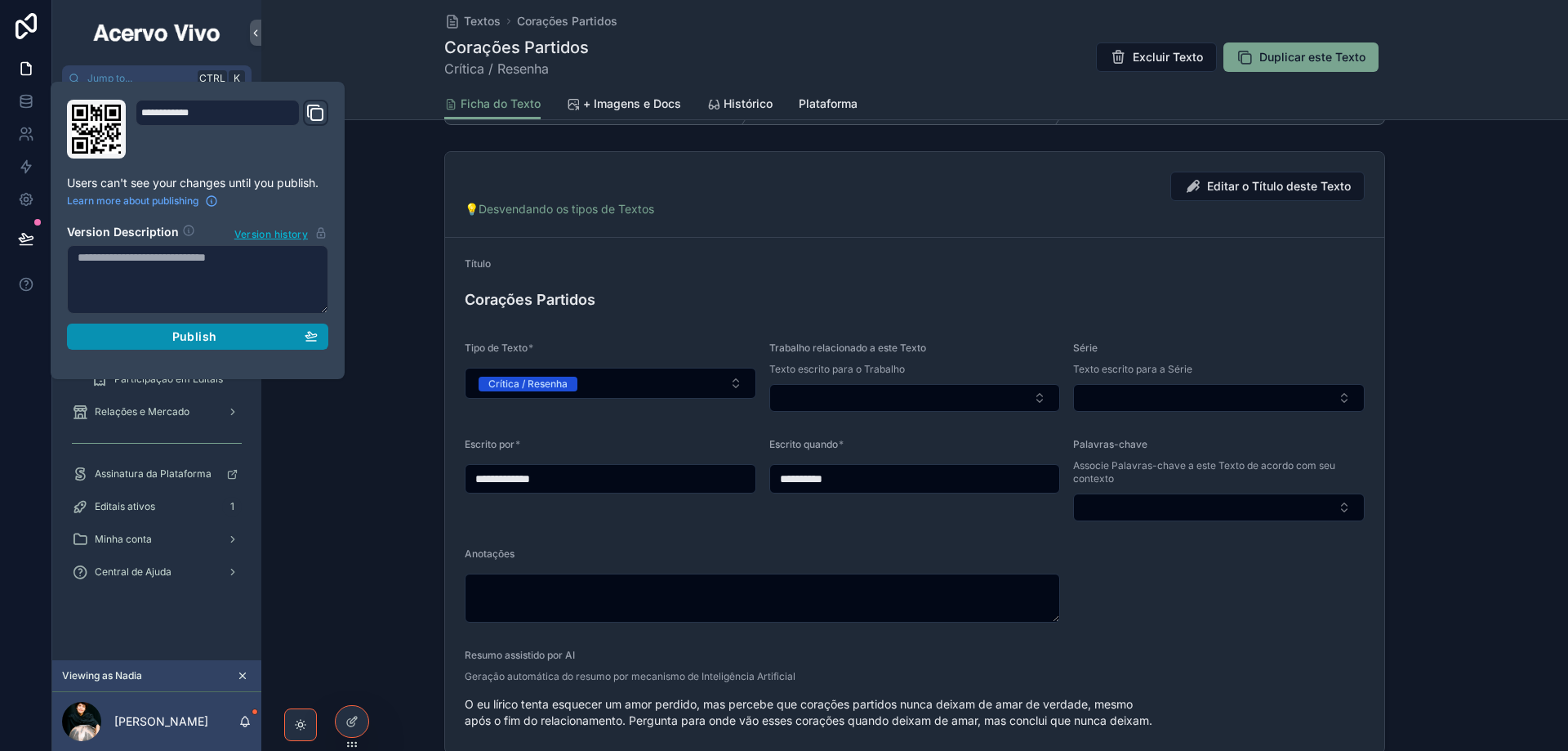
drag, startPoint x: 159, startPoint y: 332, endPoint x: 335, endPoint y: 334, distance: 176.0
click at [159, 333] on div "Publish" at bounding box center [198, 336] width 240 height 15
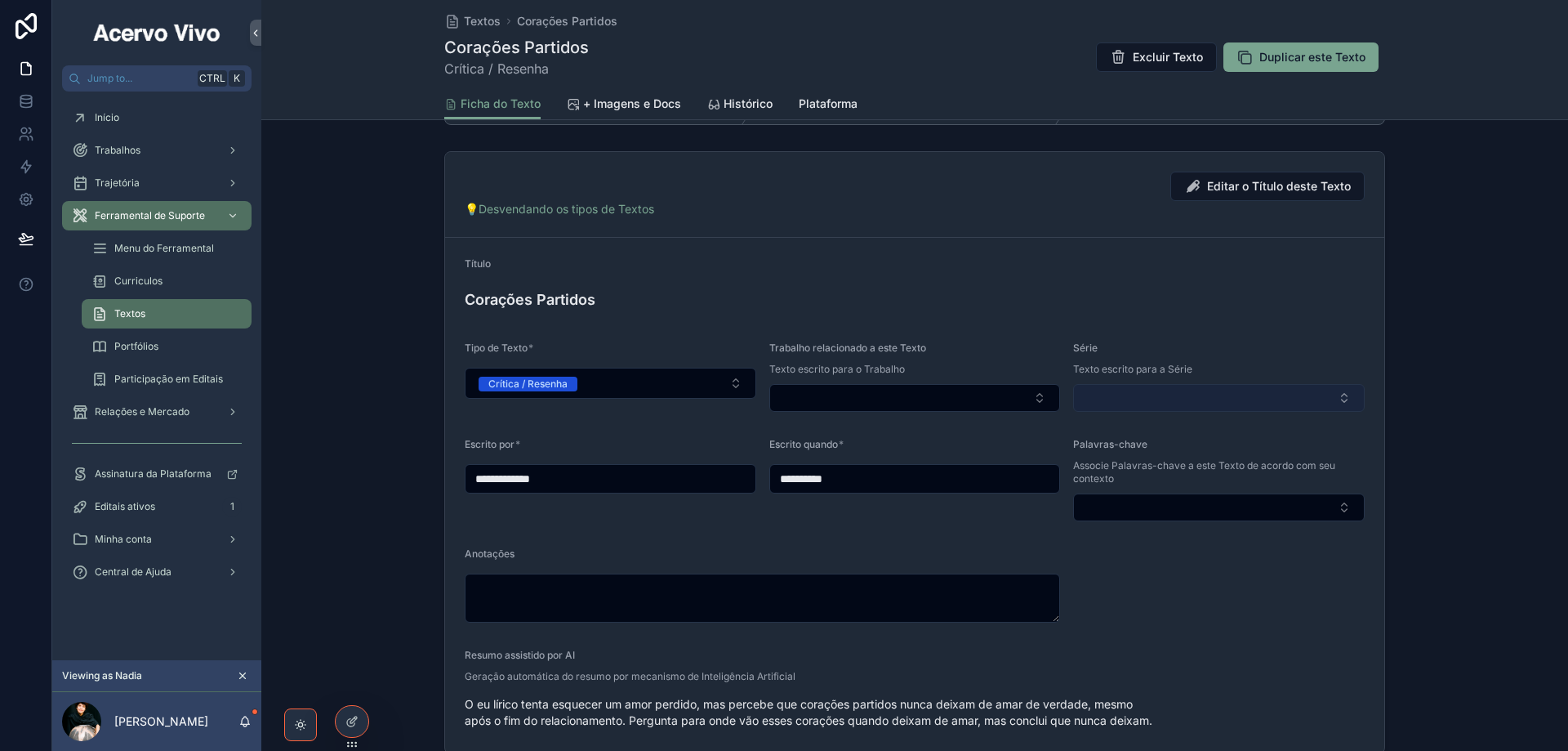
click at [1165, 397] on button "Select Button" at bounding box center [1219, 397] width 292 height 27
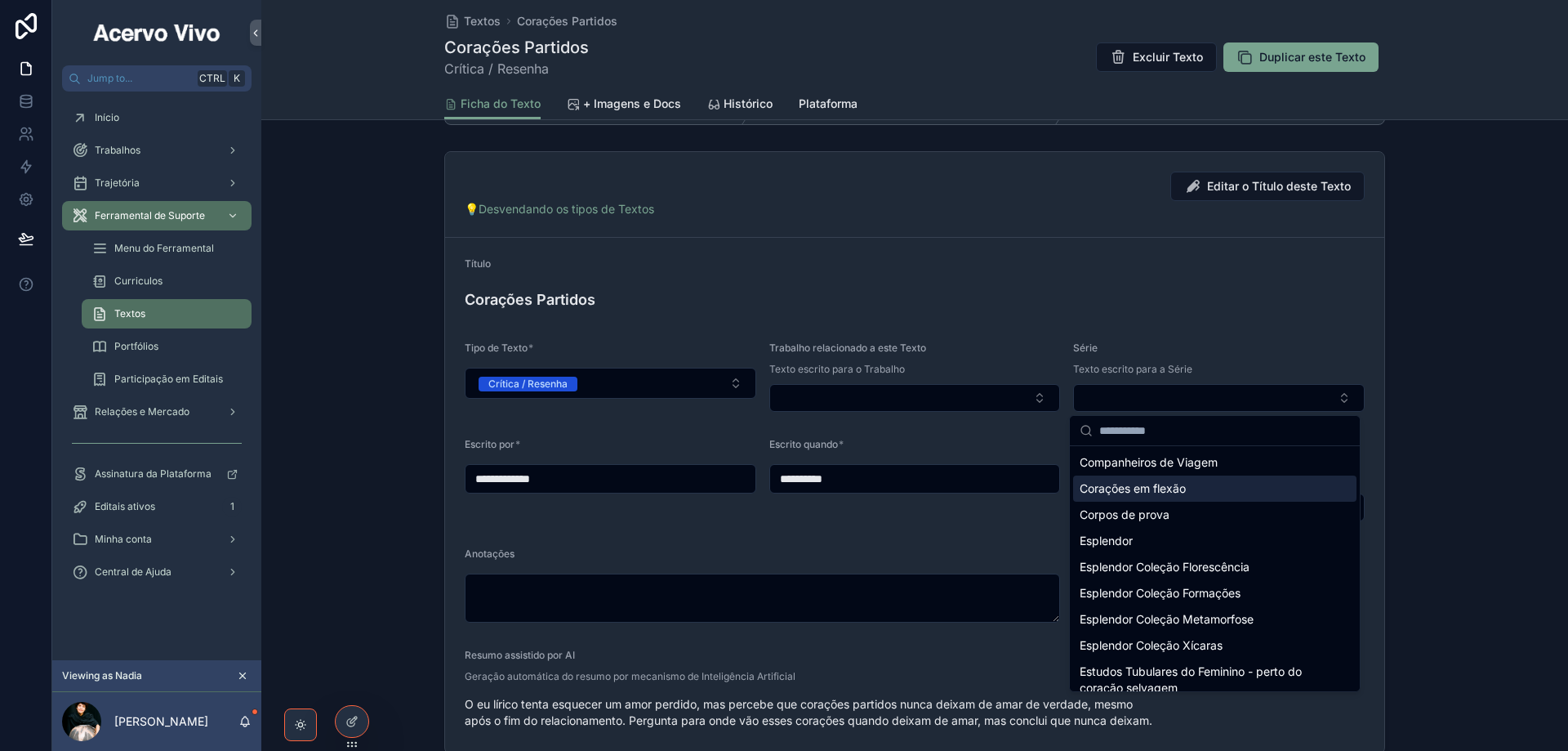
click at [1173, 492] on span "Corações em flexão" at bounding box center [1133, 488] width 106 height 16
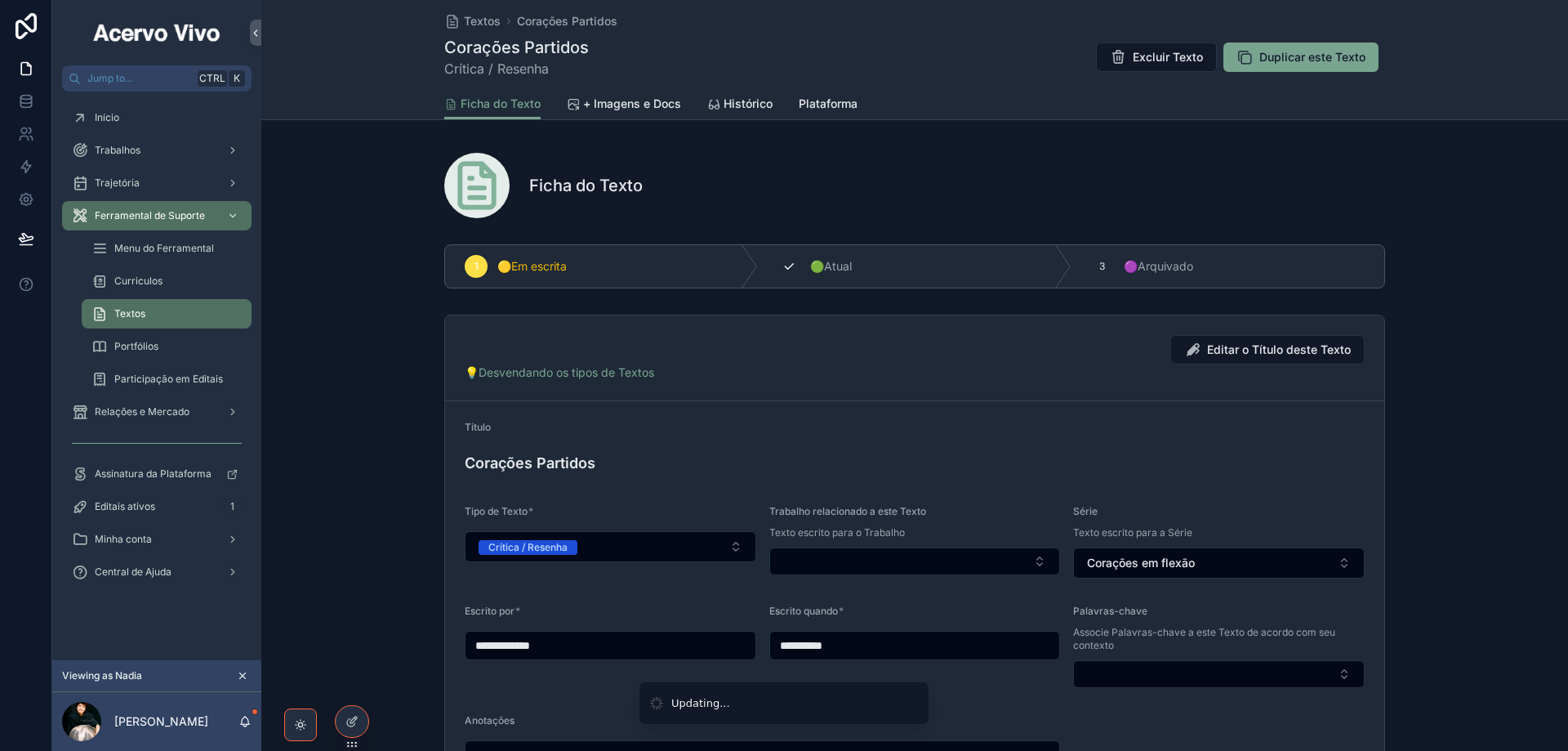
click at [790, 265] on icon "scrollable content" at bounding box center [789, 265] width 13 height 13
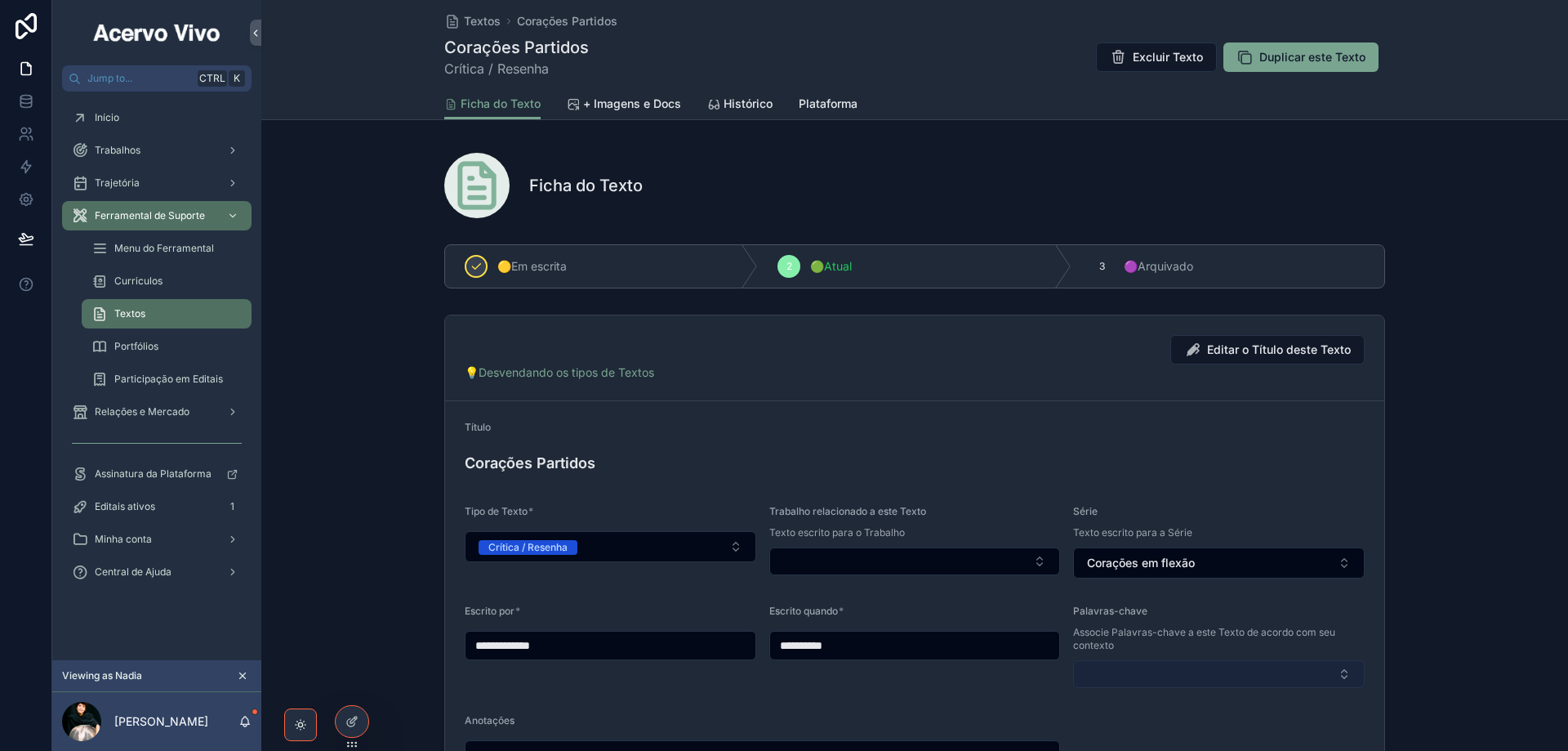
click at [1111, 666] on button "Select Button" at bounding box center [1219, 674] width 292 height 27
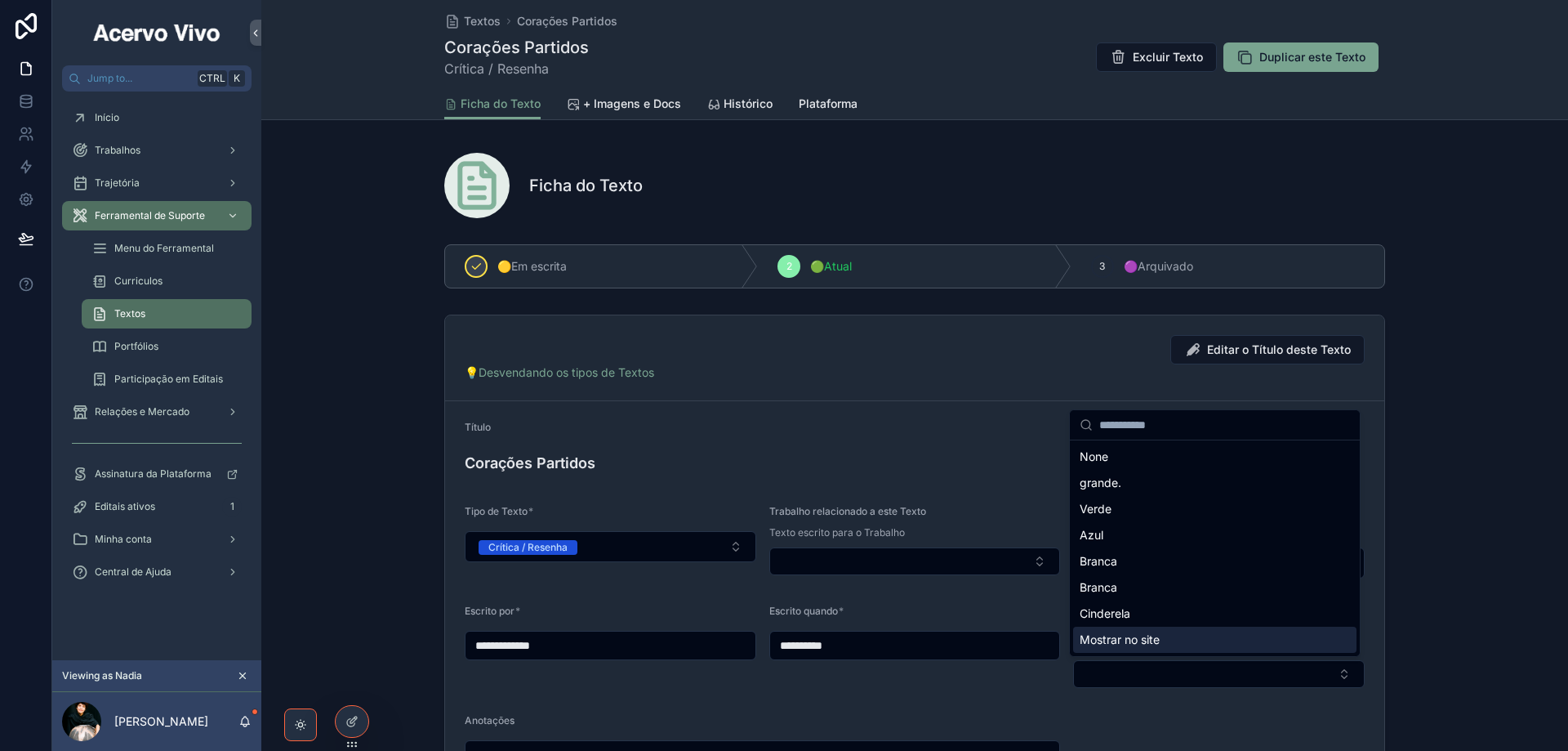
click at [1125, 635] on span "Mostrar no site" at bounding box center [1119, 639] width 80 height 16
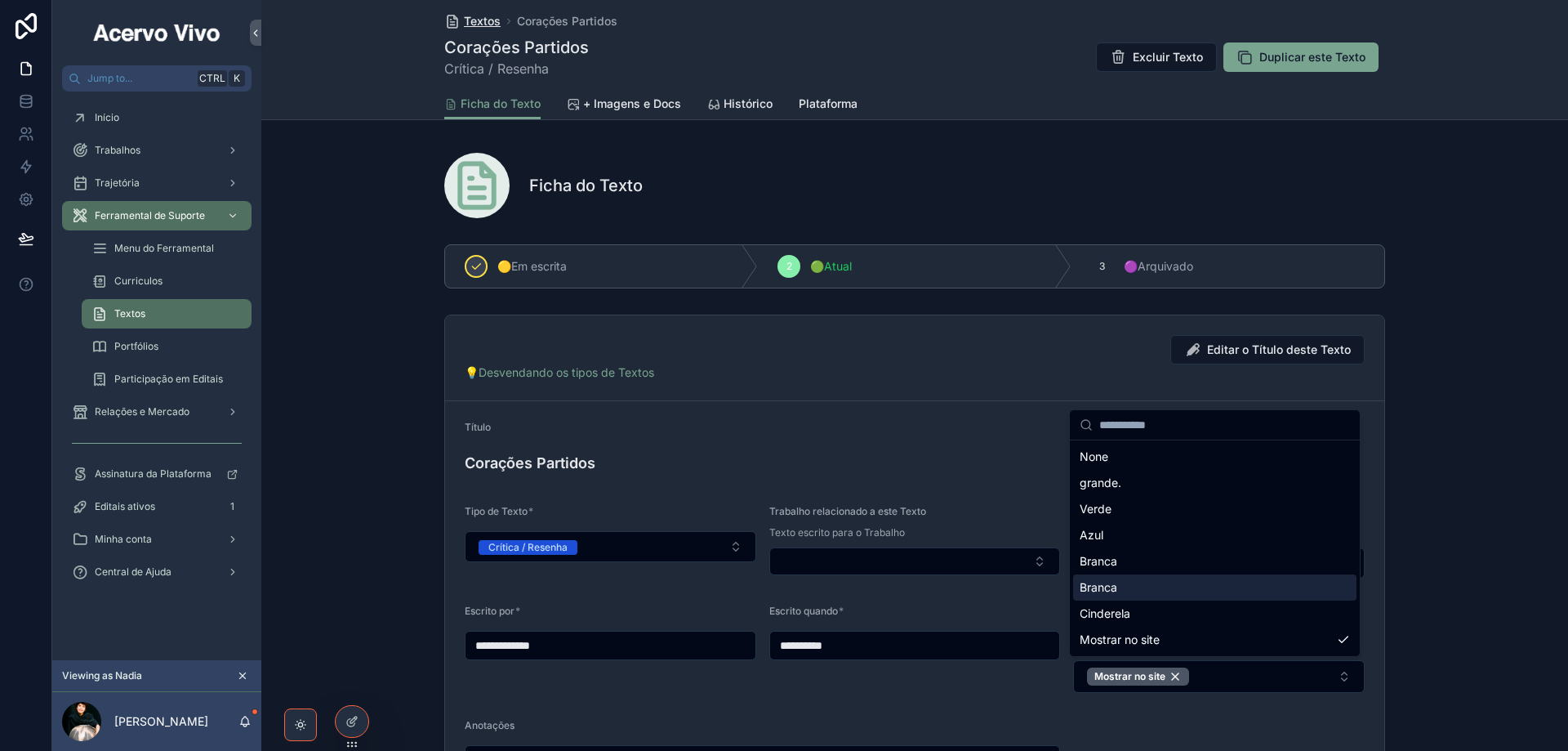
click at [474, 23] on span "Textos" at bounding box center [482, 21] width 37 height 16
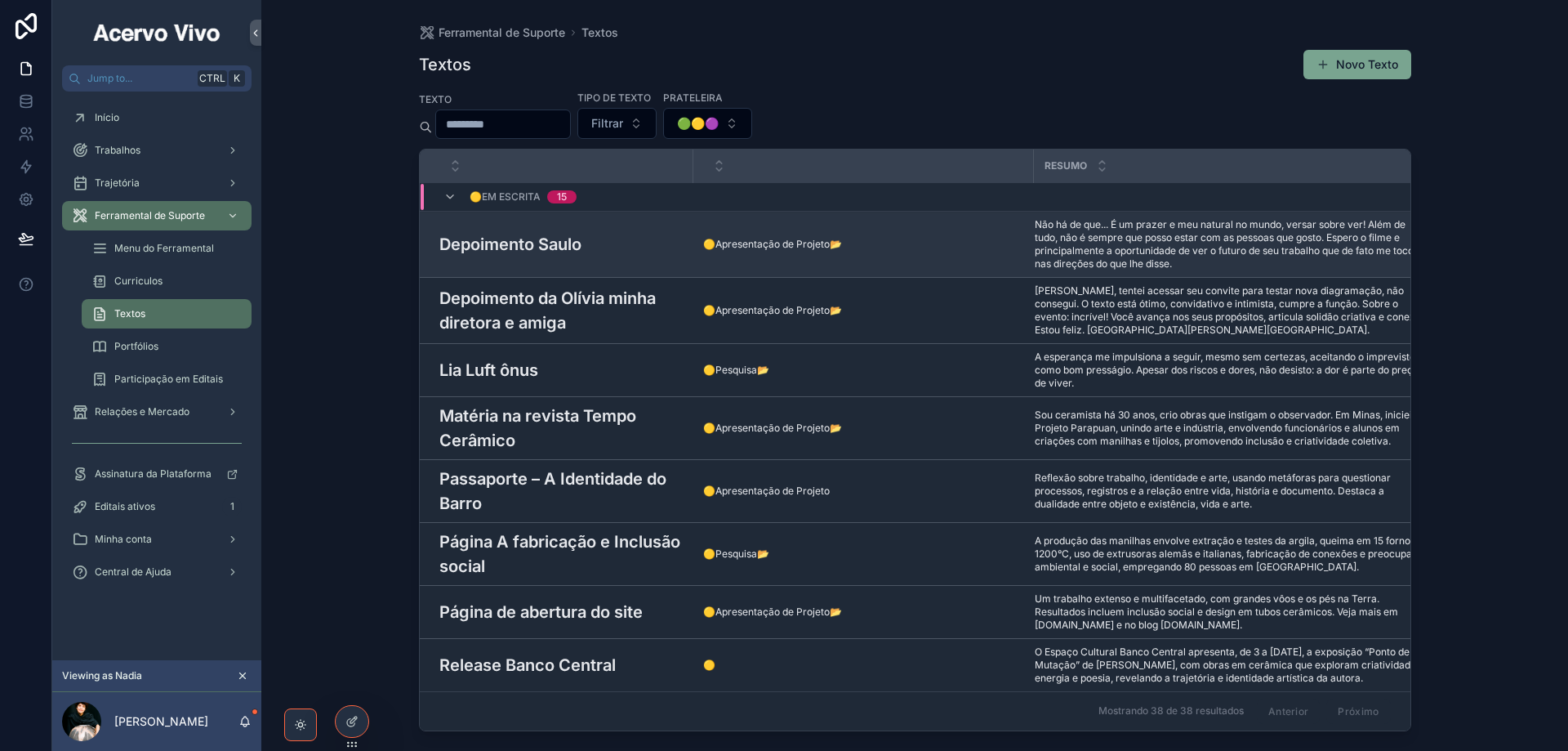
click at [590, 239] on div "Depoimento Saulo Depoimento Saulo" at bounding box center [561, 244] width 244 height 25
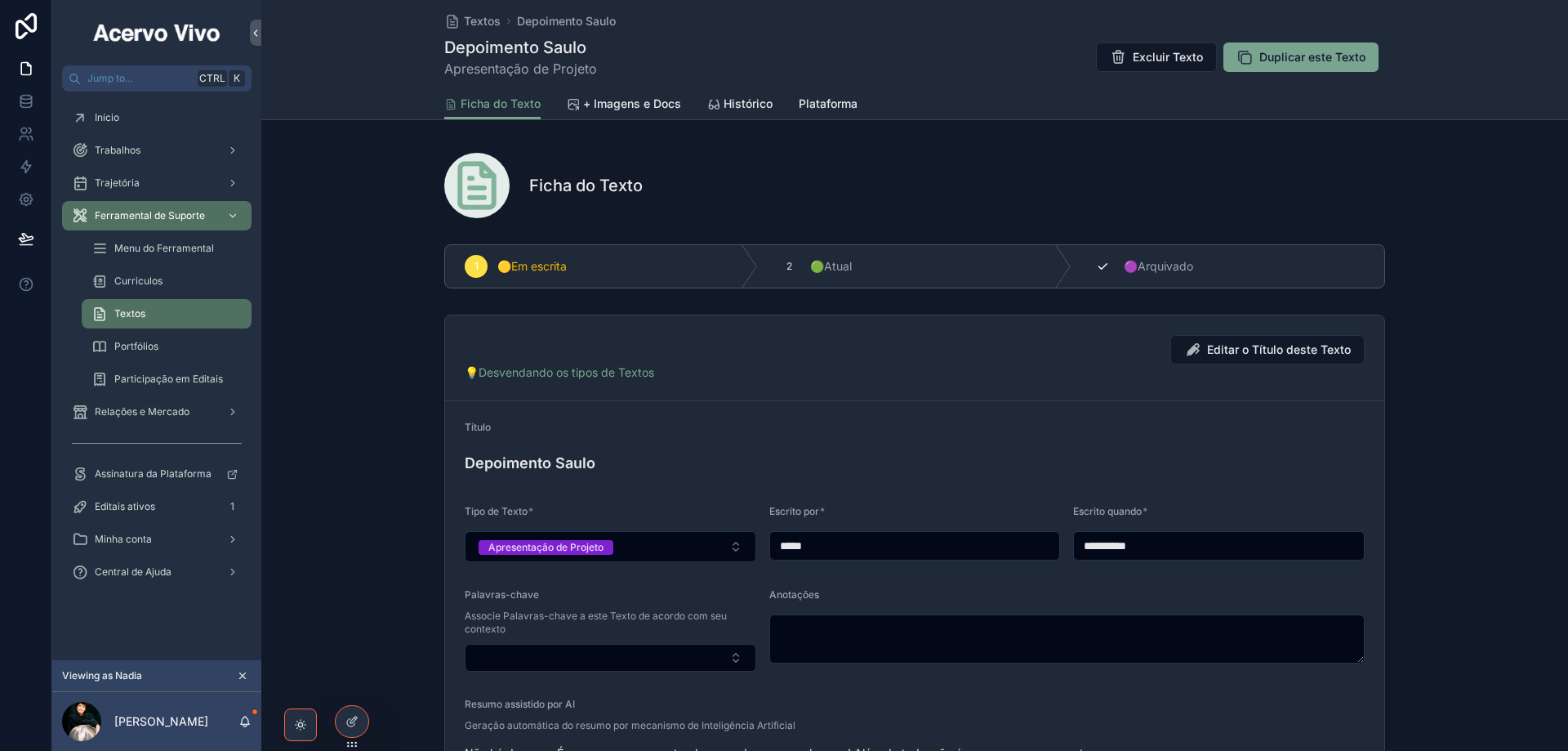
click at [1096, 267] on icon "scrollable content" at bounding box center [1102, 265] width 13 height 13
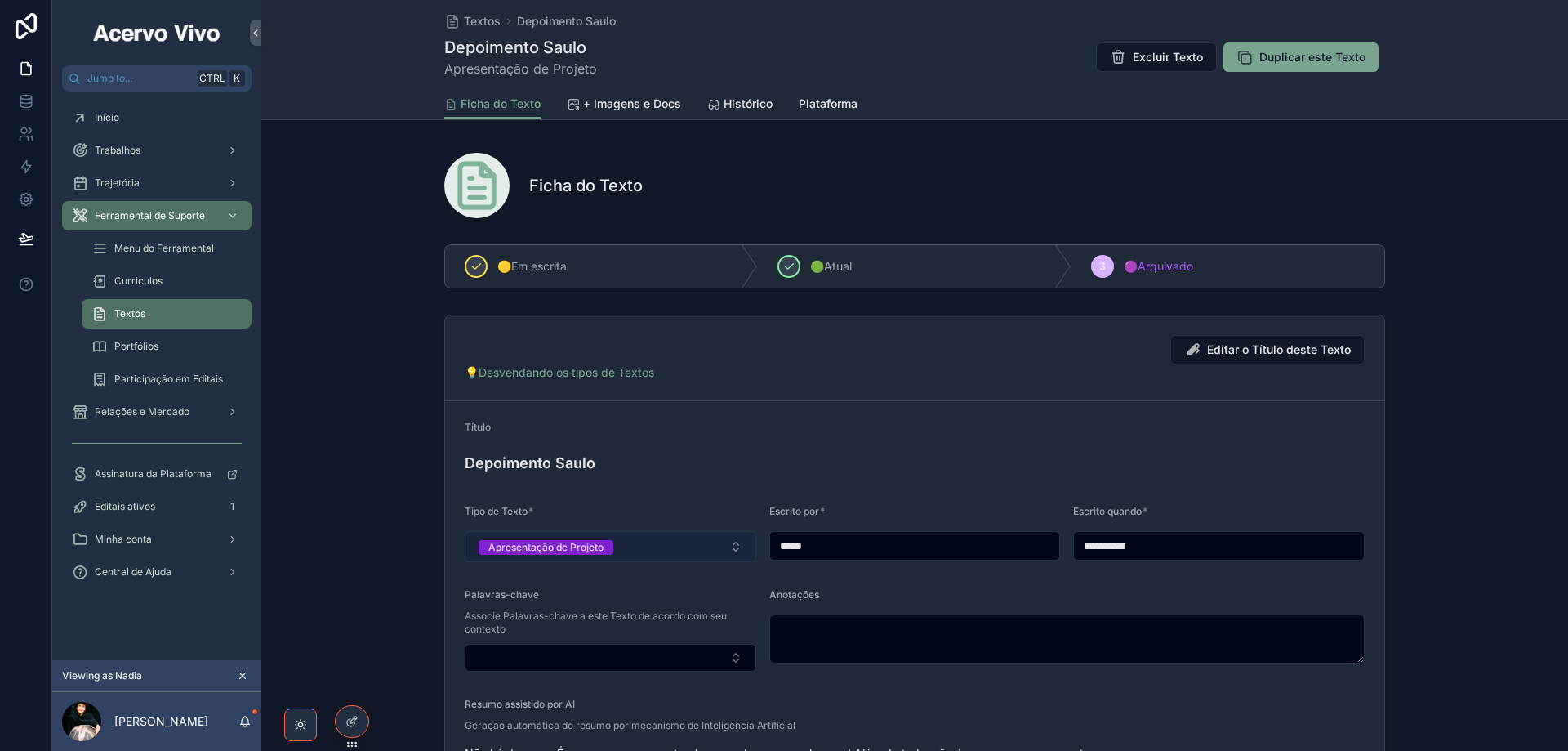
click at [654, 541] on button "Apresentação de Projeto" at bounding box center [611, 546] width 292 height 31
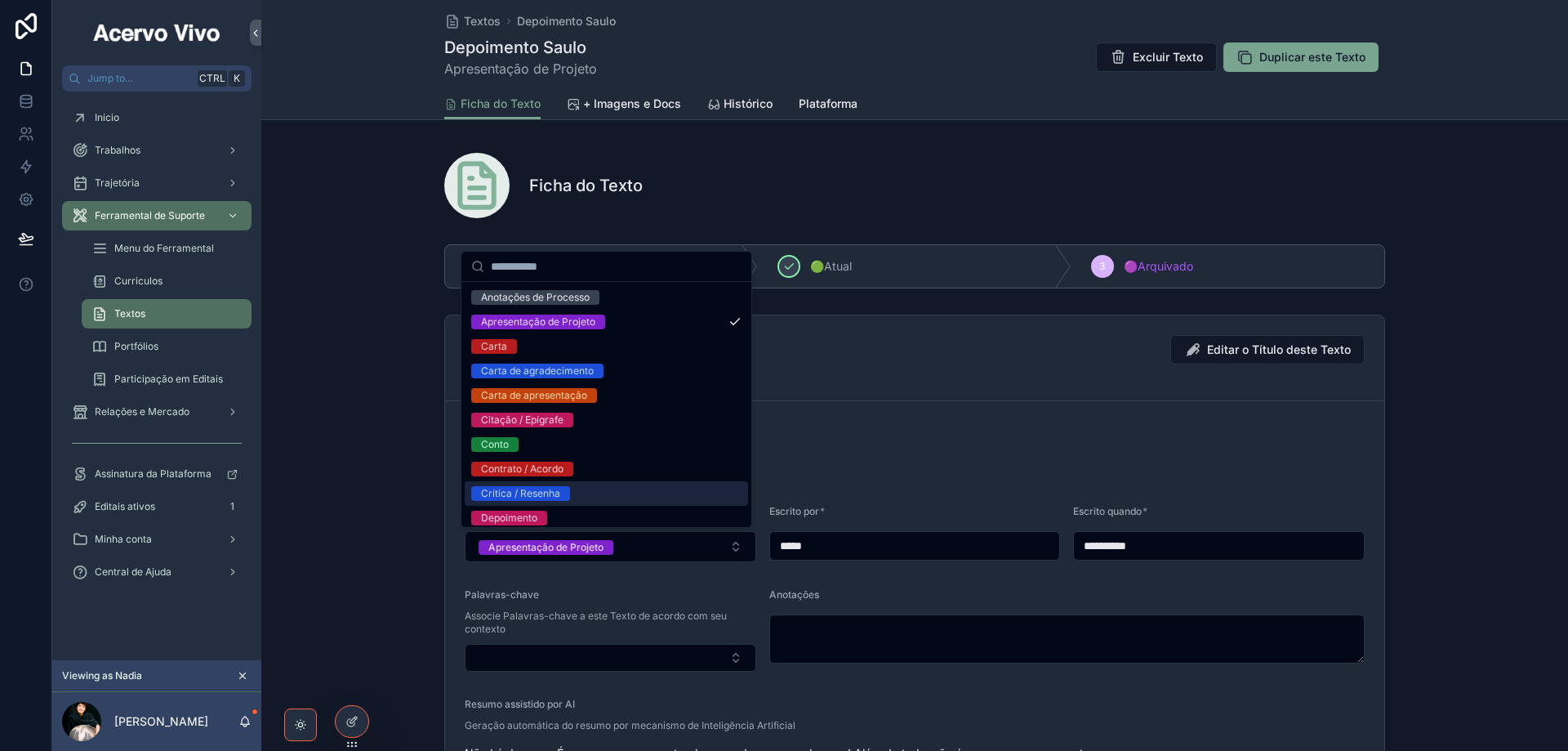
click at [639, 500] on div "Crítica / Resenha" at bounding box center [606, 493] width 283 height 25
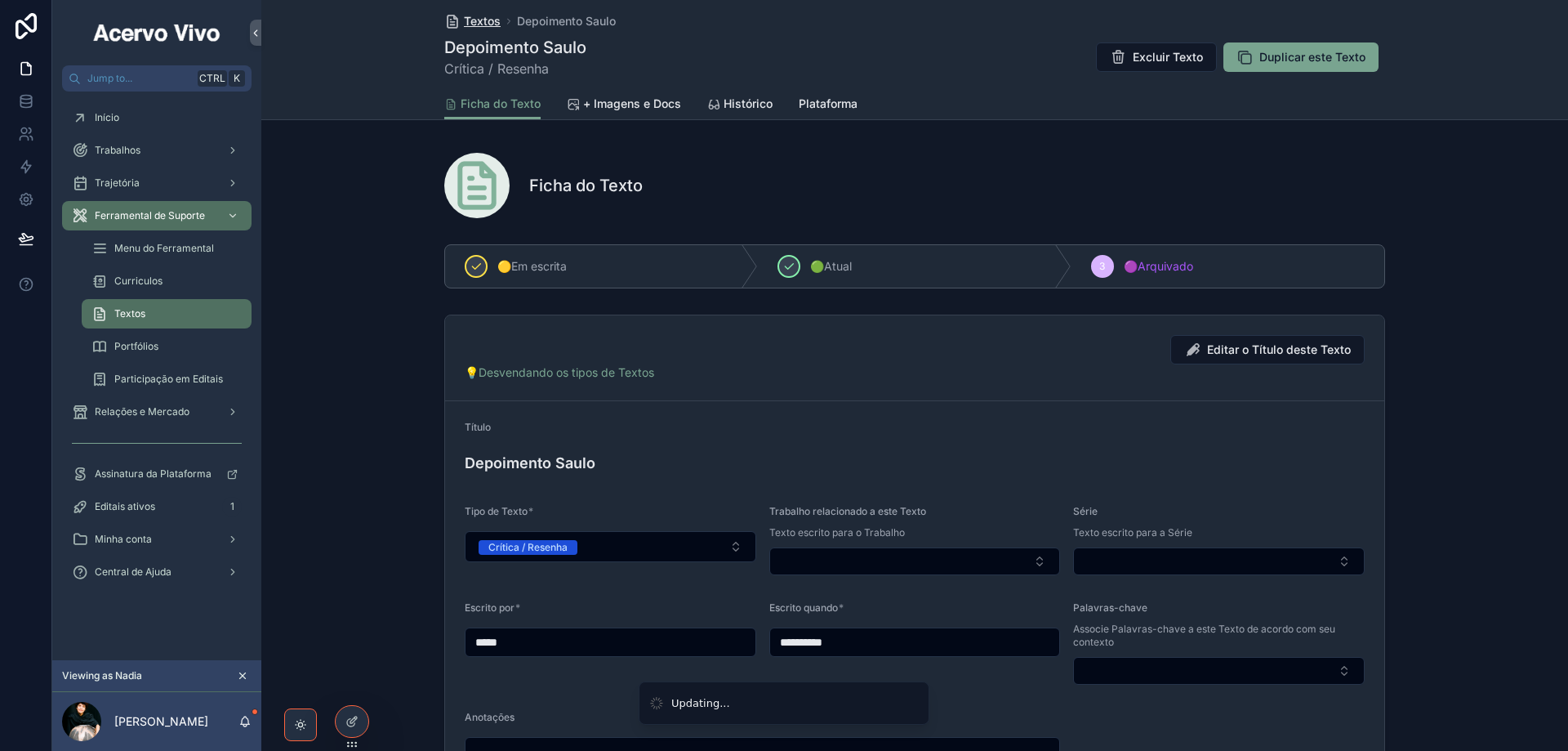
click at [476, 24] on span "Textos" at bounding box center [482, 21] width 37 height 16
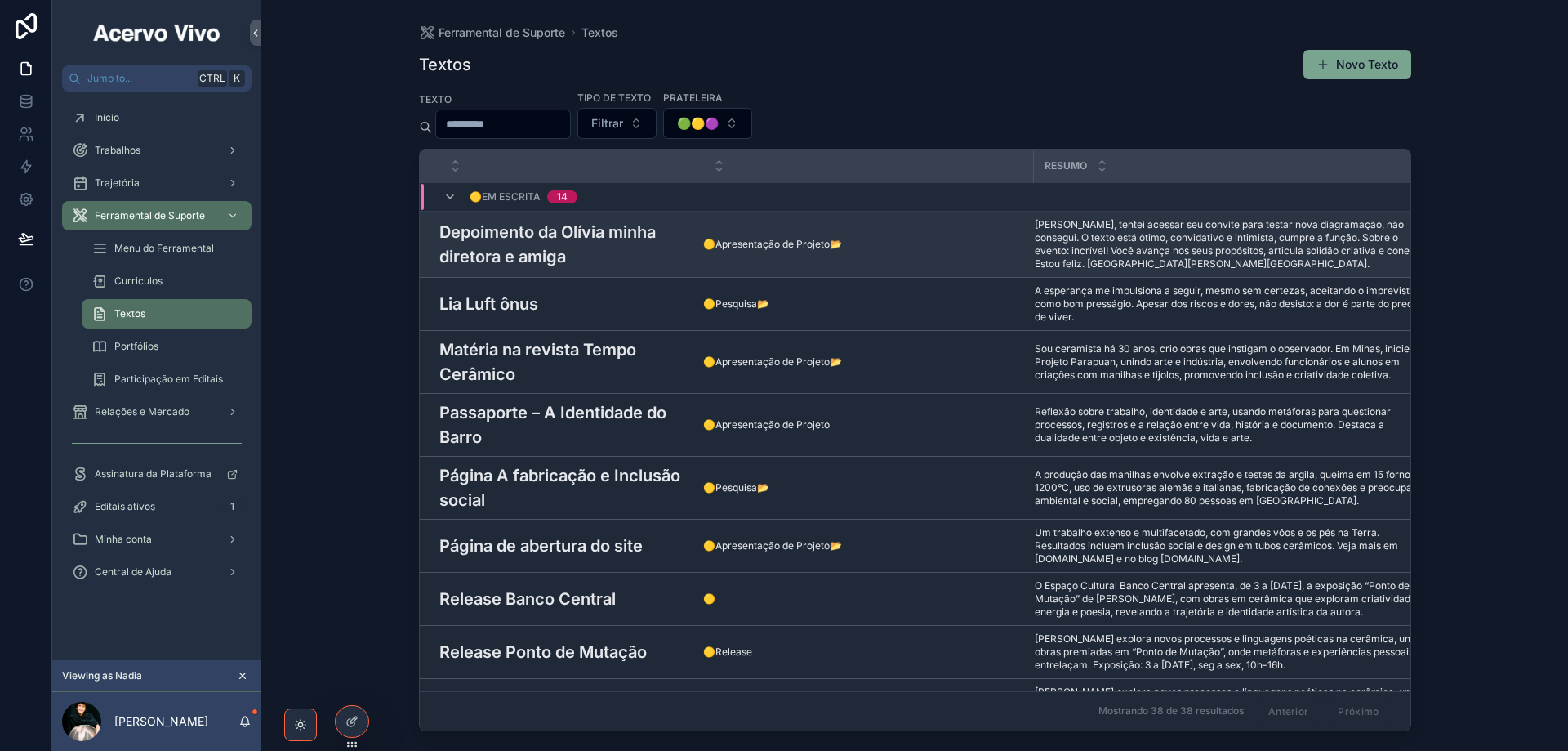
click at [571, 240] on h3 "Depoimento da Olívia minha diretora e amiga" at bounding box center [561, 244] width 244 height 49
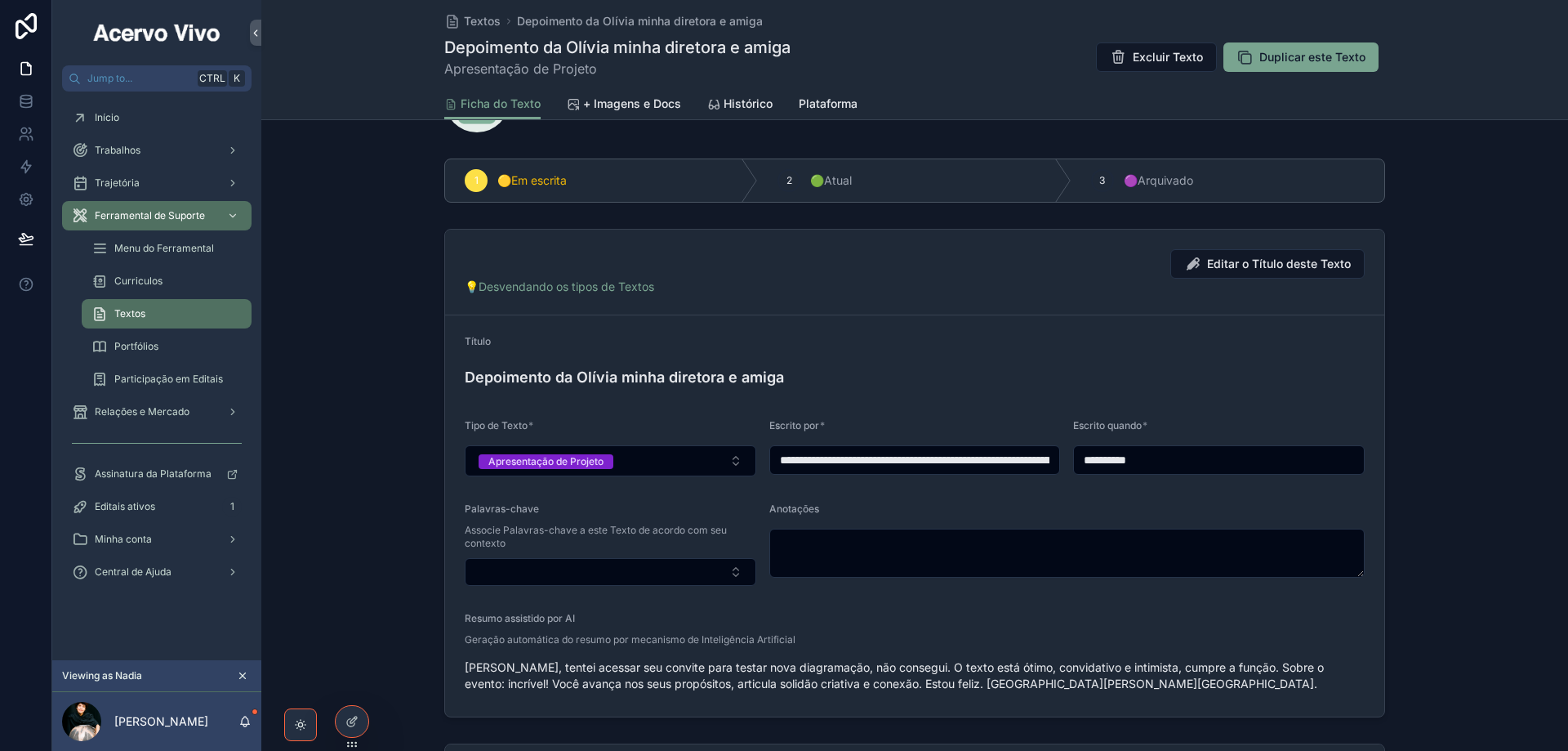
scroll to position [81, 0]
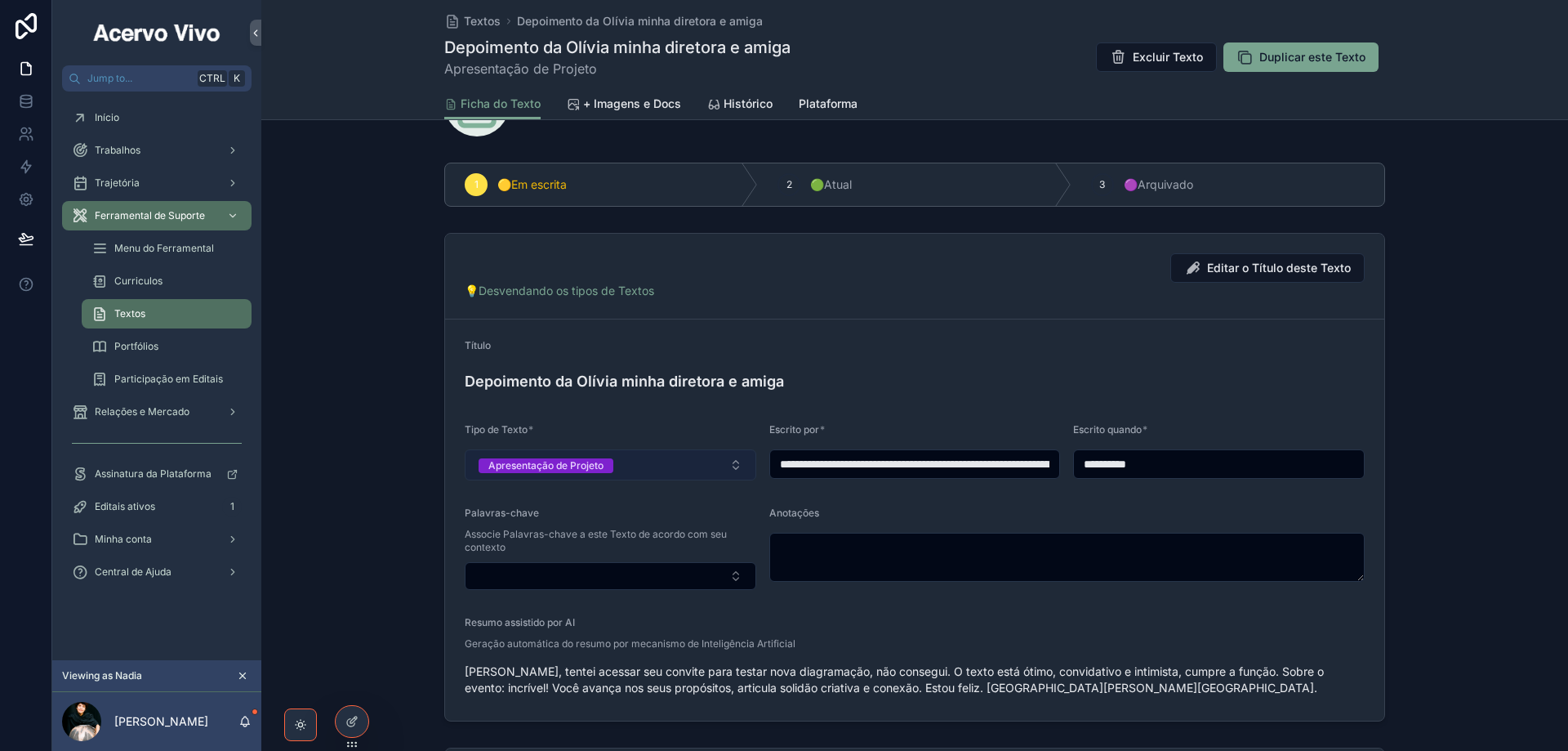
click at [630, 465] on button "Apresentação de Projeto" at bounding box center [611, 465] width 292 height 31
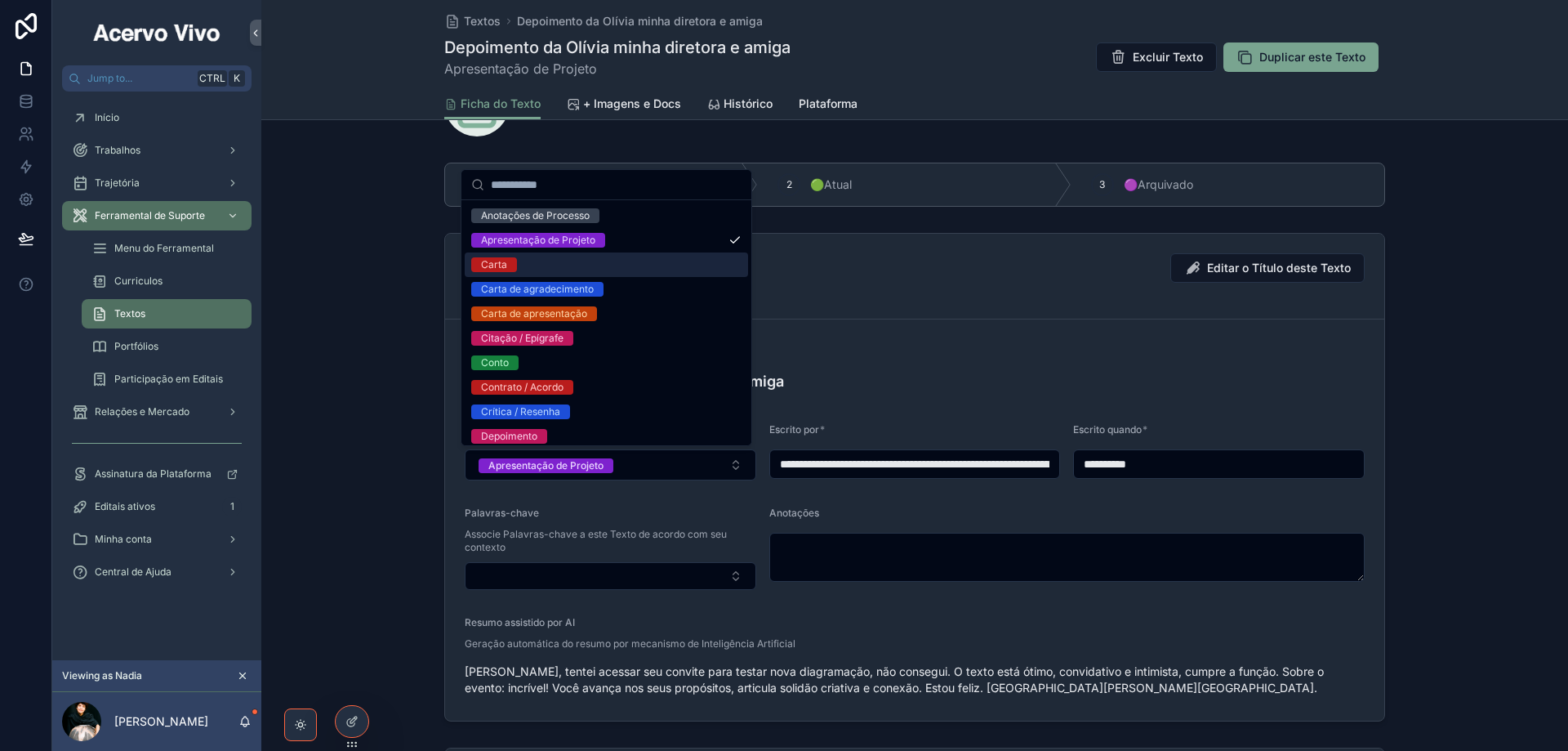
click at [594, 266] on div "Carta" at bounding box center [606, 265] width 283 height 25
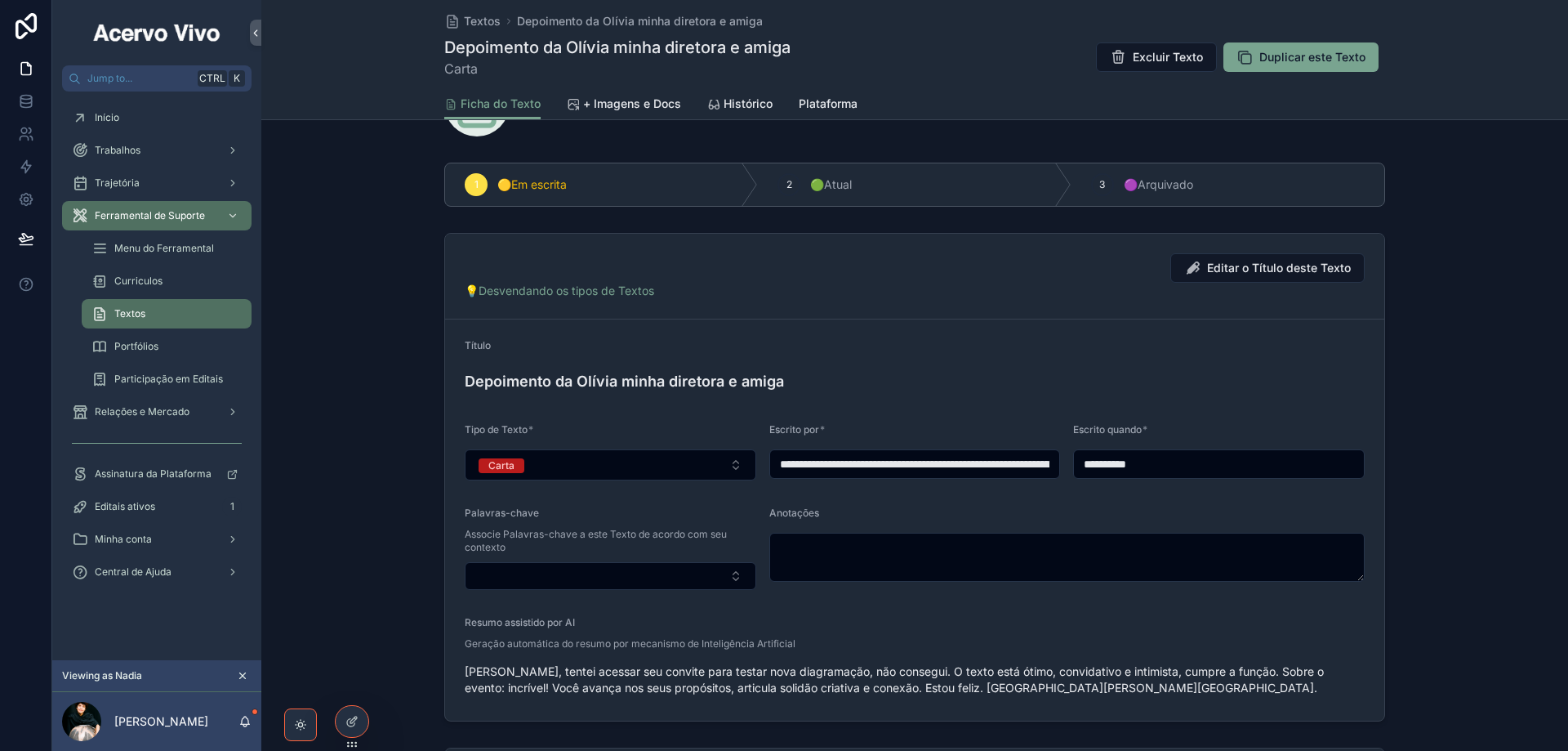
drag, startPoint x: 1100, startPoint y: 186, endPoint x: 850, endPoint y: 162, distance: 251.1
click at [0, 0] on icon "scrollable content" at bounding box center [0, 0] width 0 height 0
click at [474, 25] on span "Textos" at bounding box center [482, 21] width 37 height 16
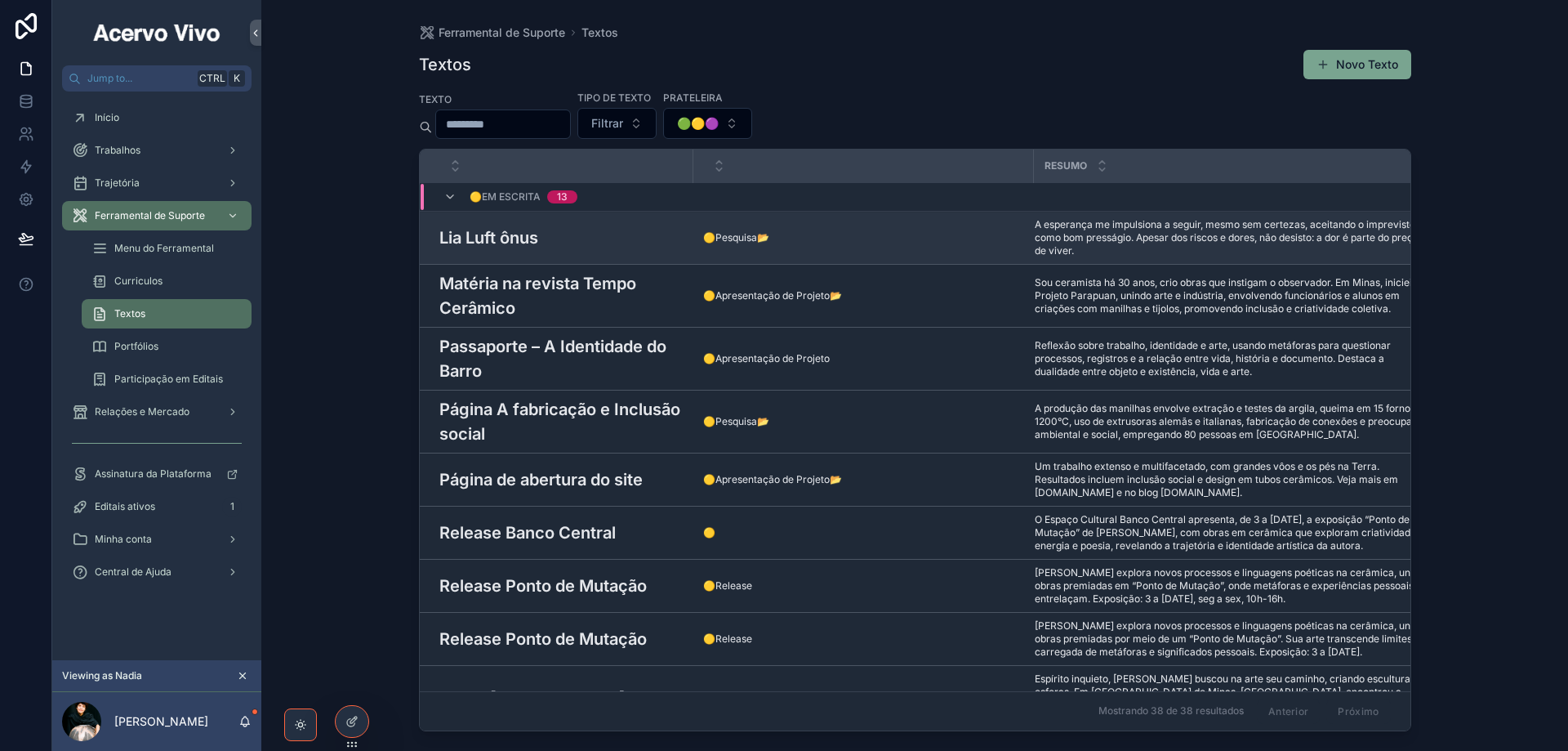
click at [586, 241] on div "Lia Luft ônus Lia Luft ônus" at bounding box center [561, 237] width 244 height 25
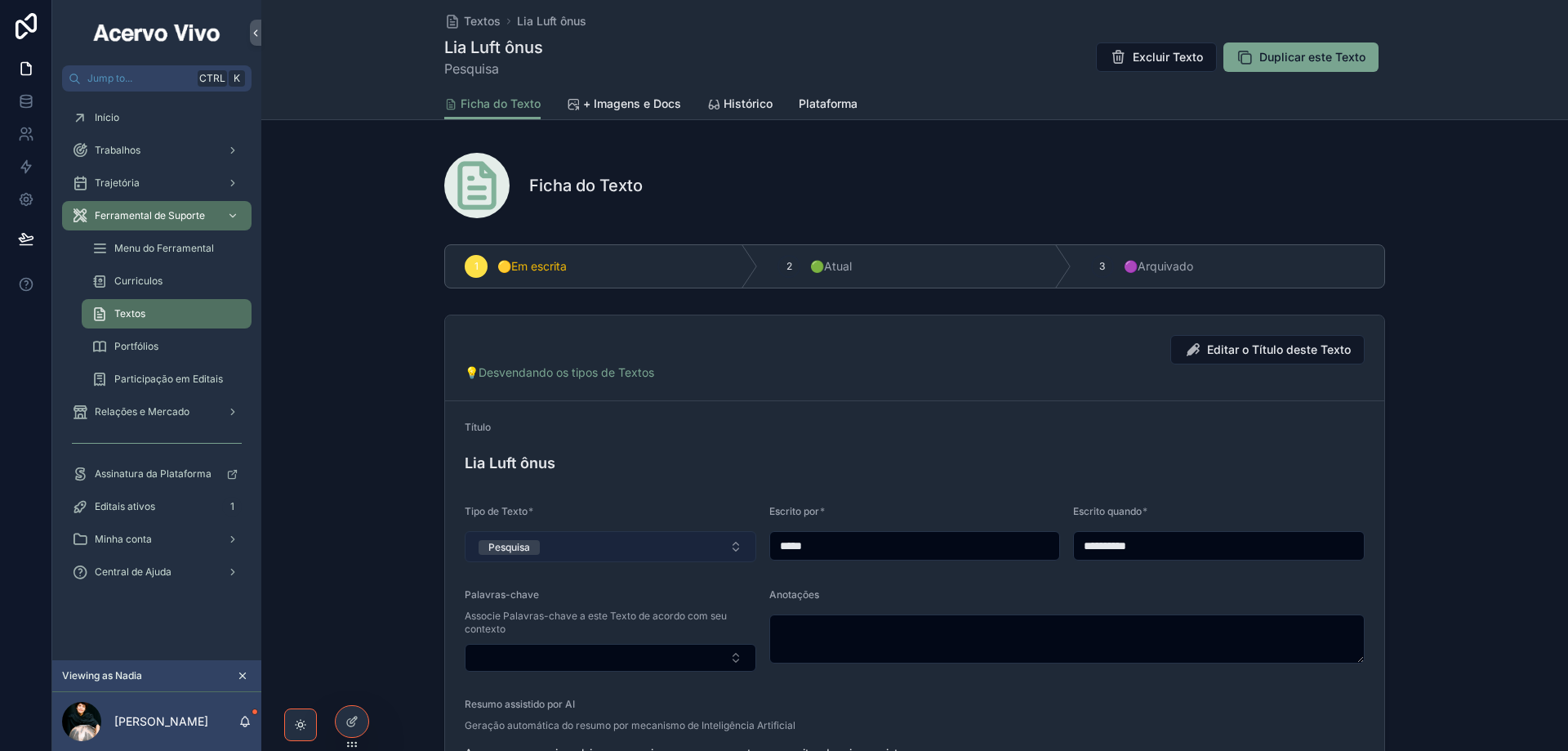
click at [642, 545] on button "Pesquisa" at bounding box center [611, 546] width 292 height 31
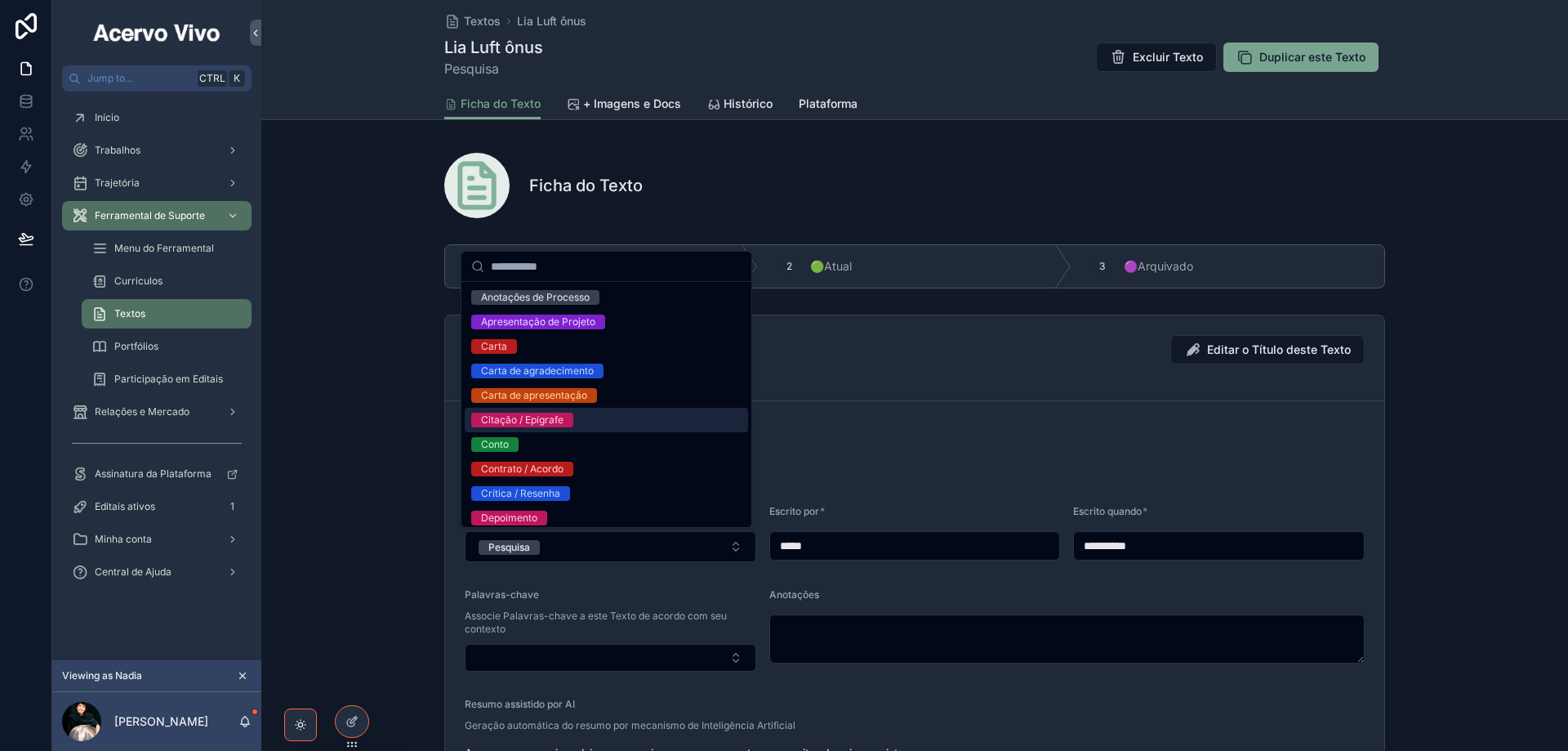
click at [631, 419] on div "Citação / Epígrafe" at bounding box center [606, 420] width 283 height 25
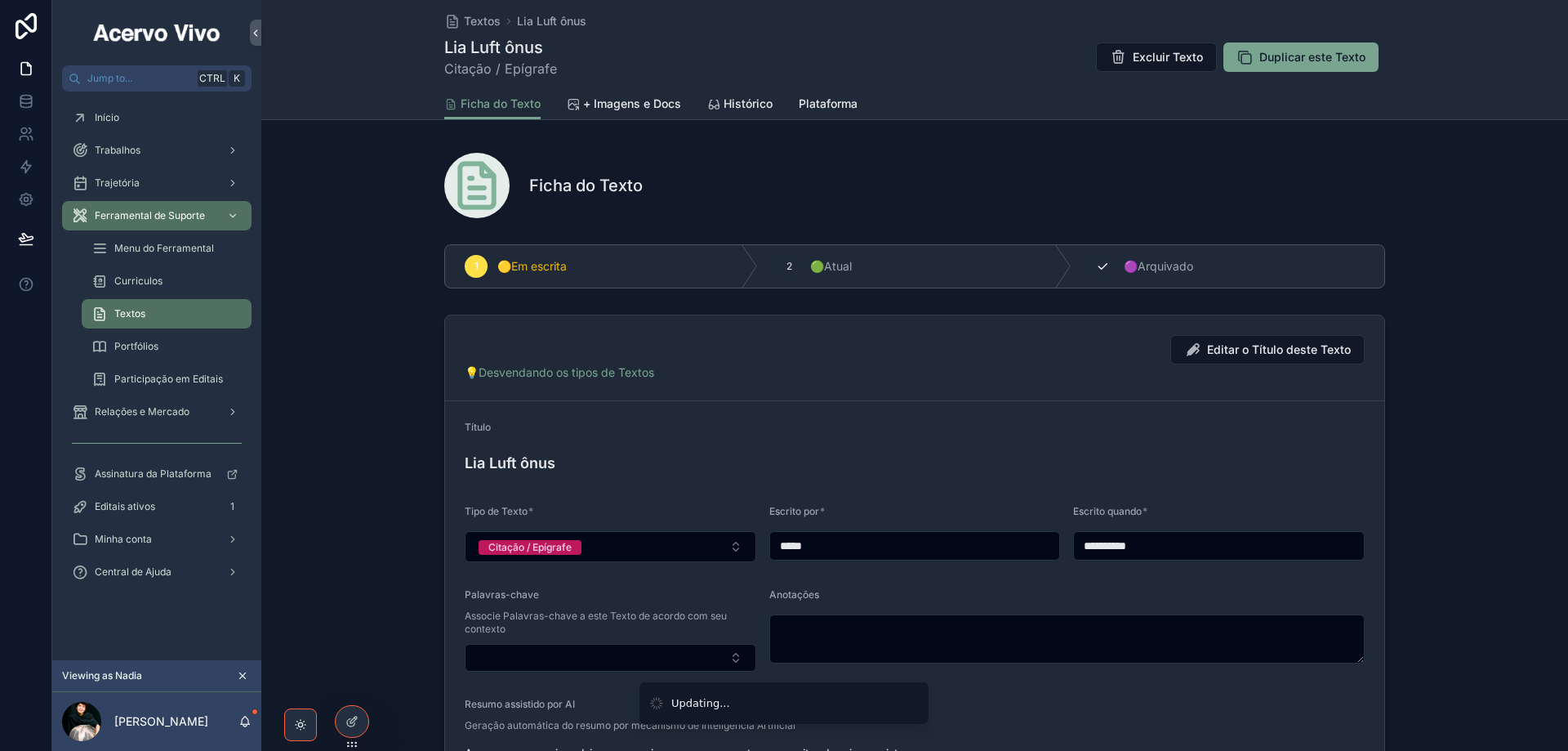
click at [1105, 267] on div "3" at bounding box center [1102, 266] width 23 height 23
click at [469, 20] on span "Textos" at bounding box center [482, 21] width 37 height 16
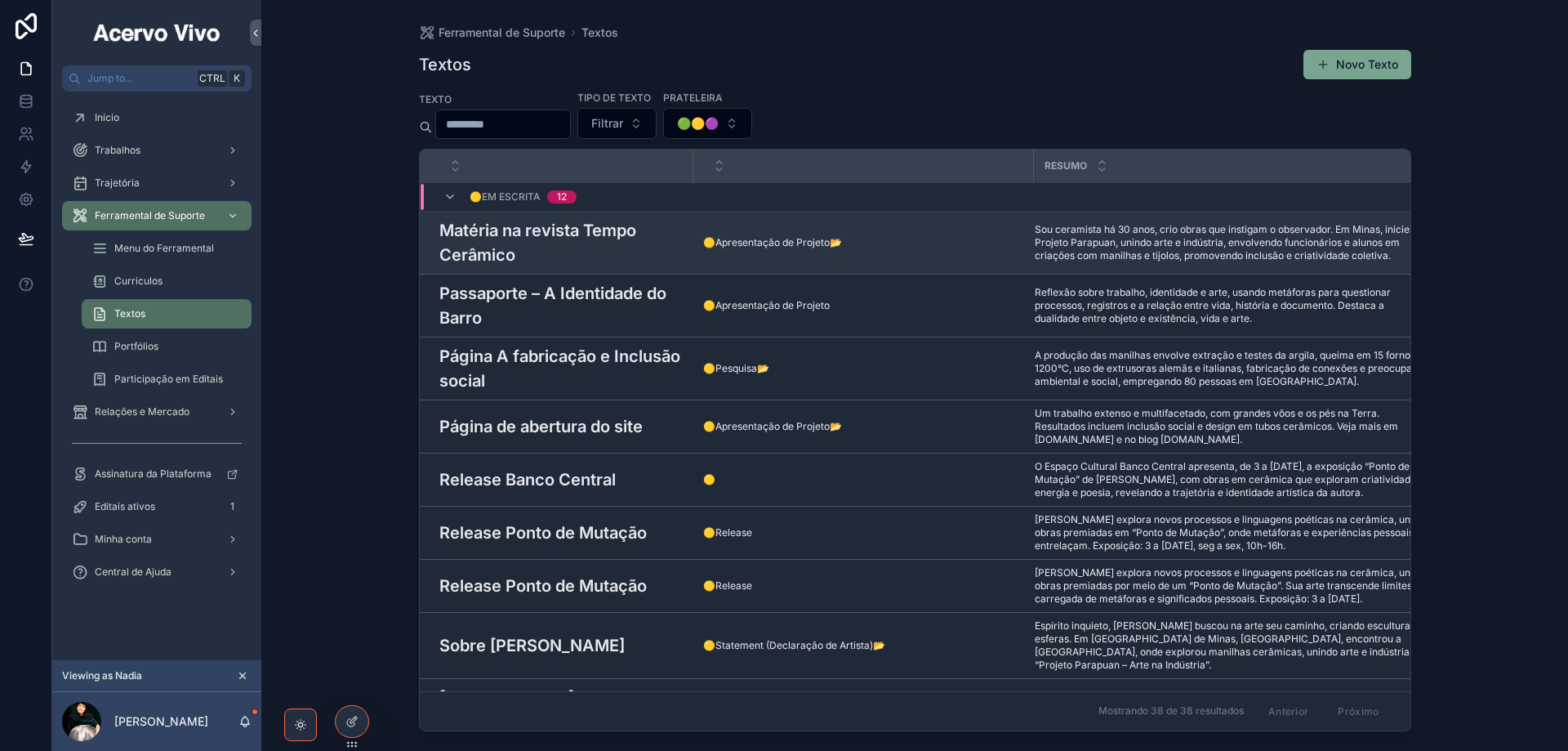
click at [566, 238] on h3 "Matéria na revista Tempo Cerâmico" at bounding box center [561, 242] width 244 height 49
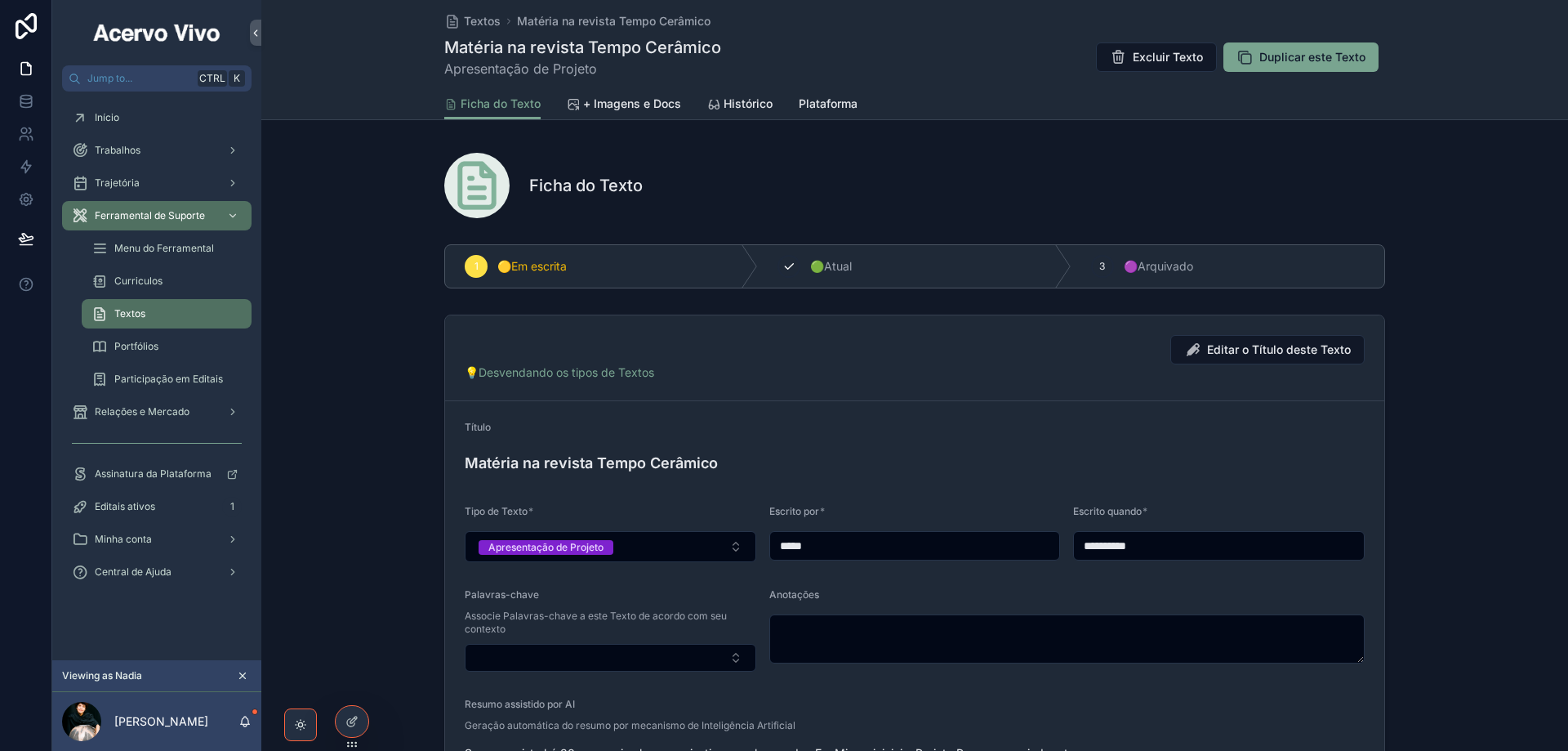
click at [819, 269] on span "🟢Atual" at bounding box center [831, 265] width 42 height 16
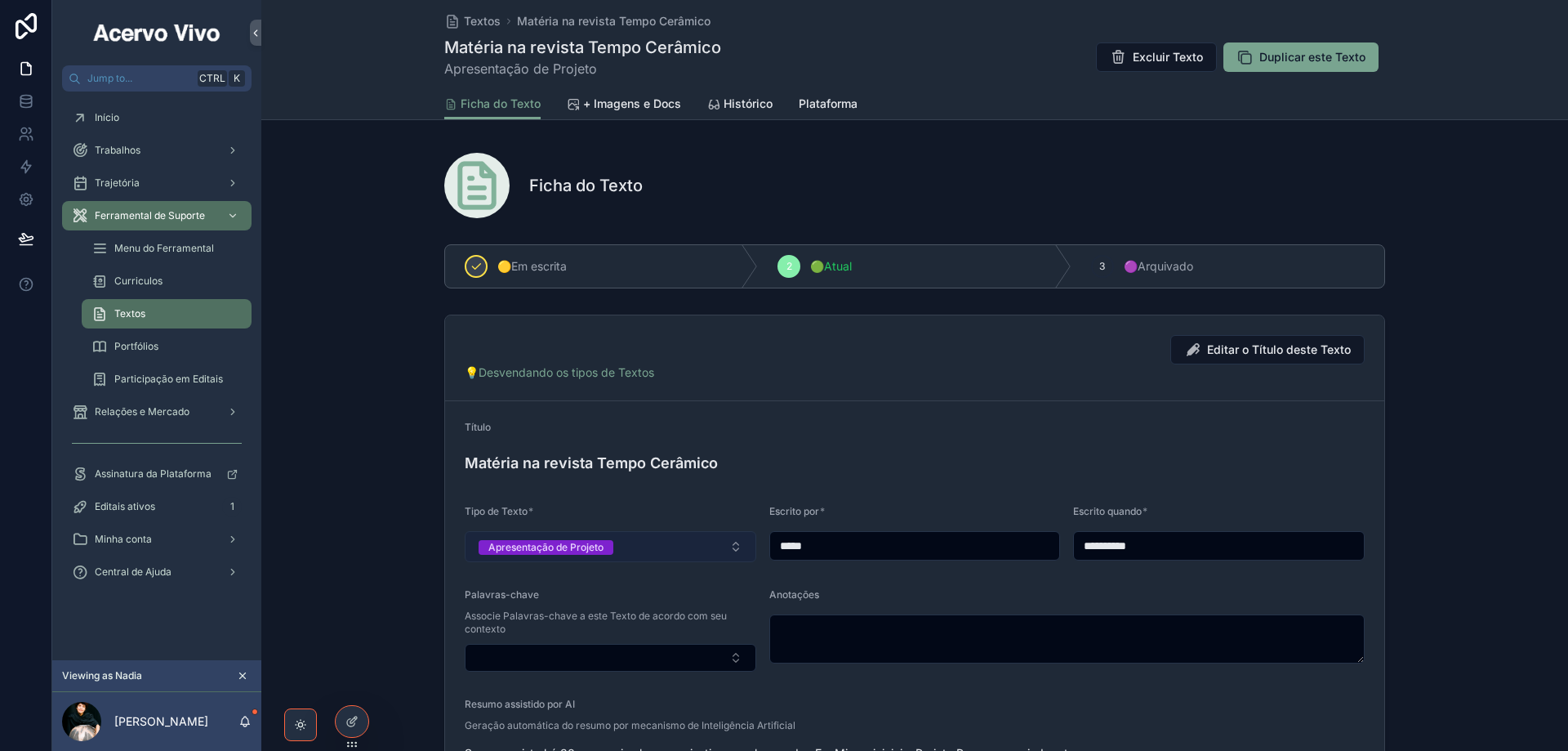
click at [677, 542] on button "Apresentação de Projeto" at bounding box center [611, 546] width 292 height 31
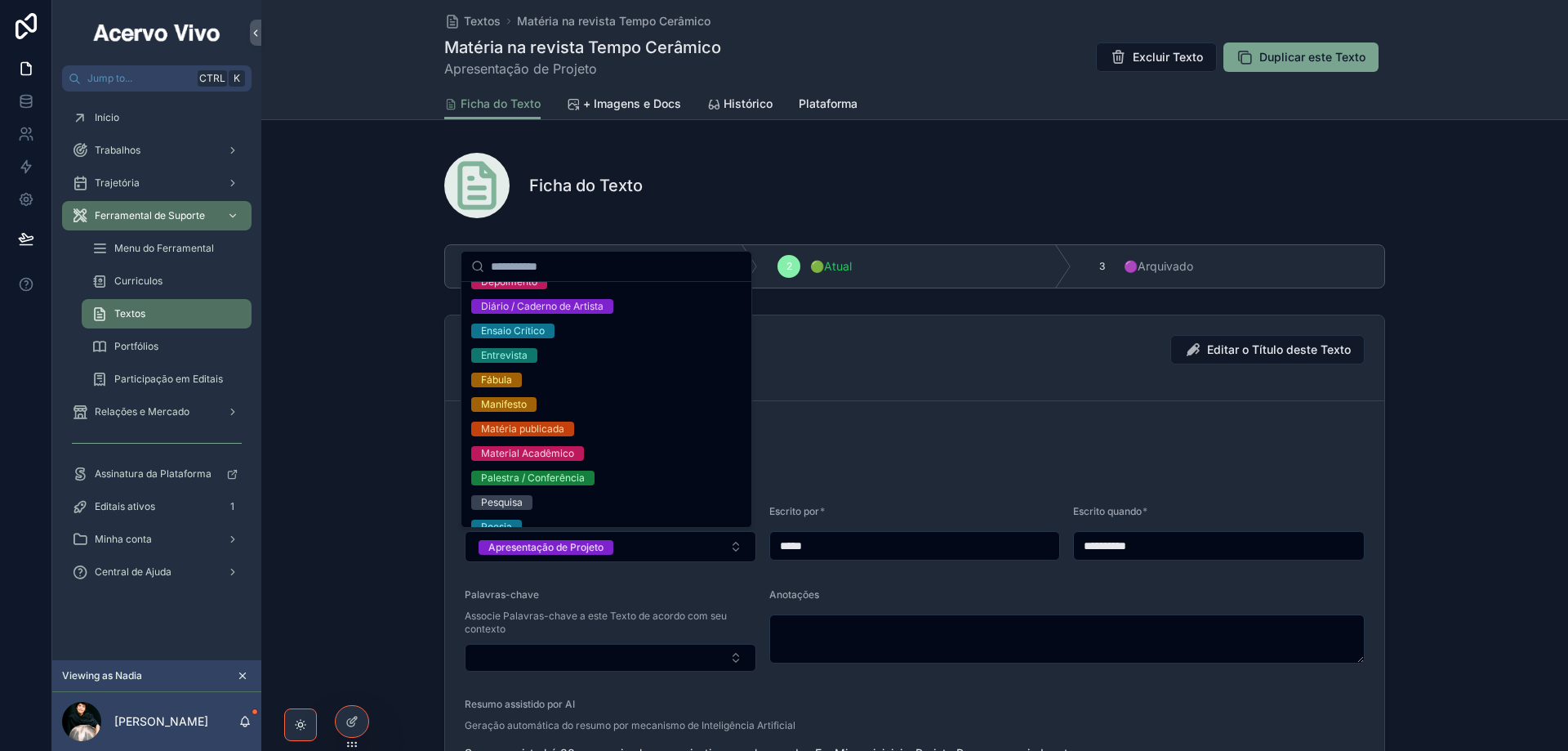
scroll to position [245, 0]
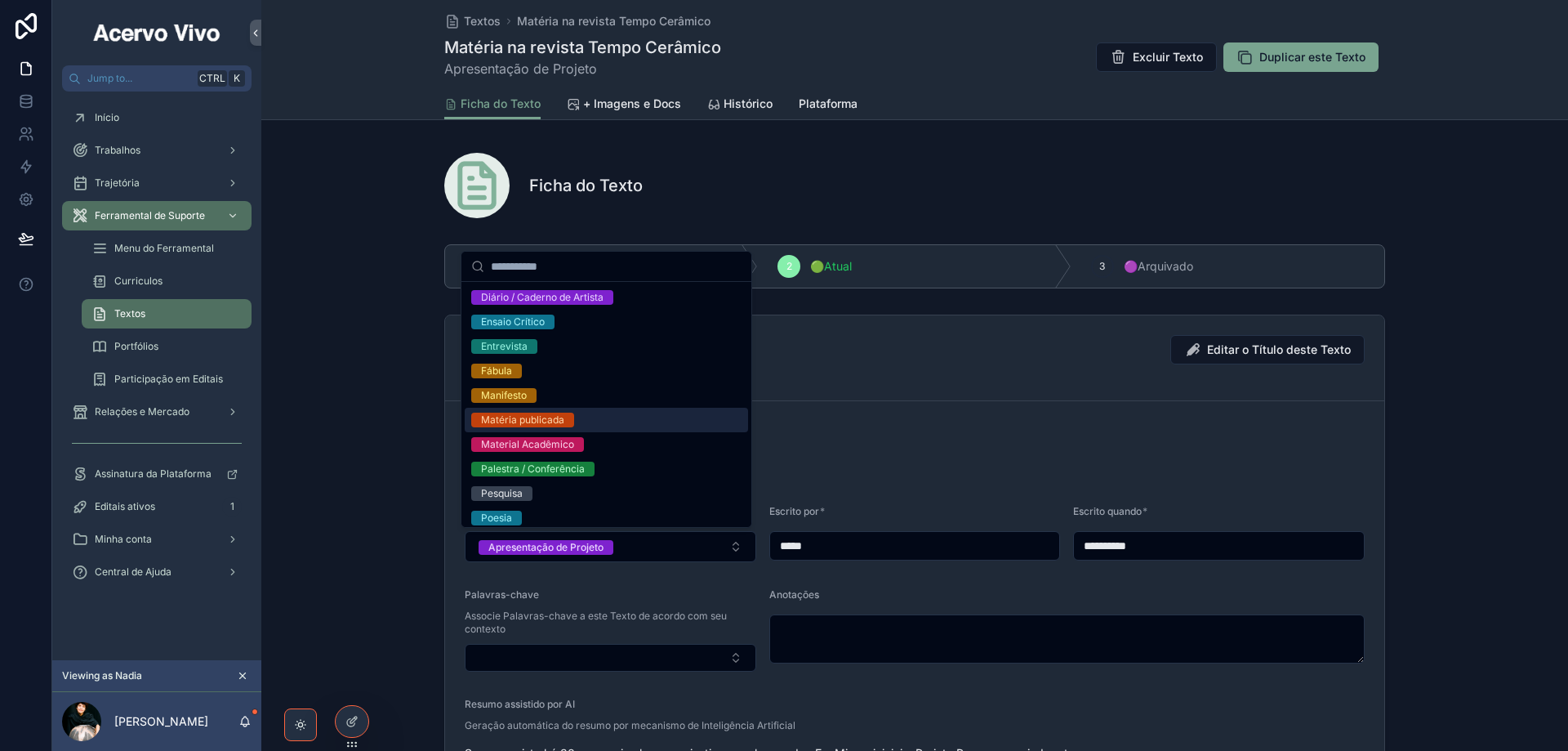
click at [641, 416] on div "Matéria publicada" at bounding box center [606, 420] width 283 height 25
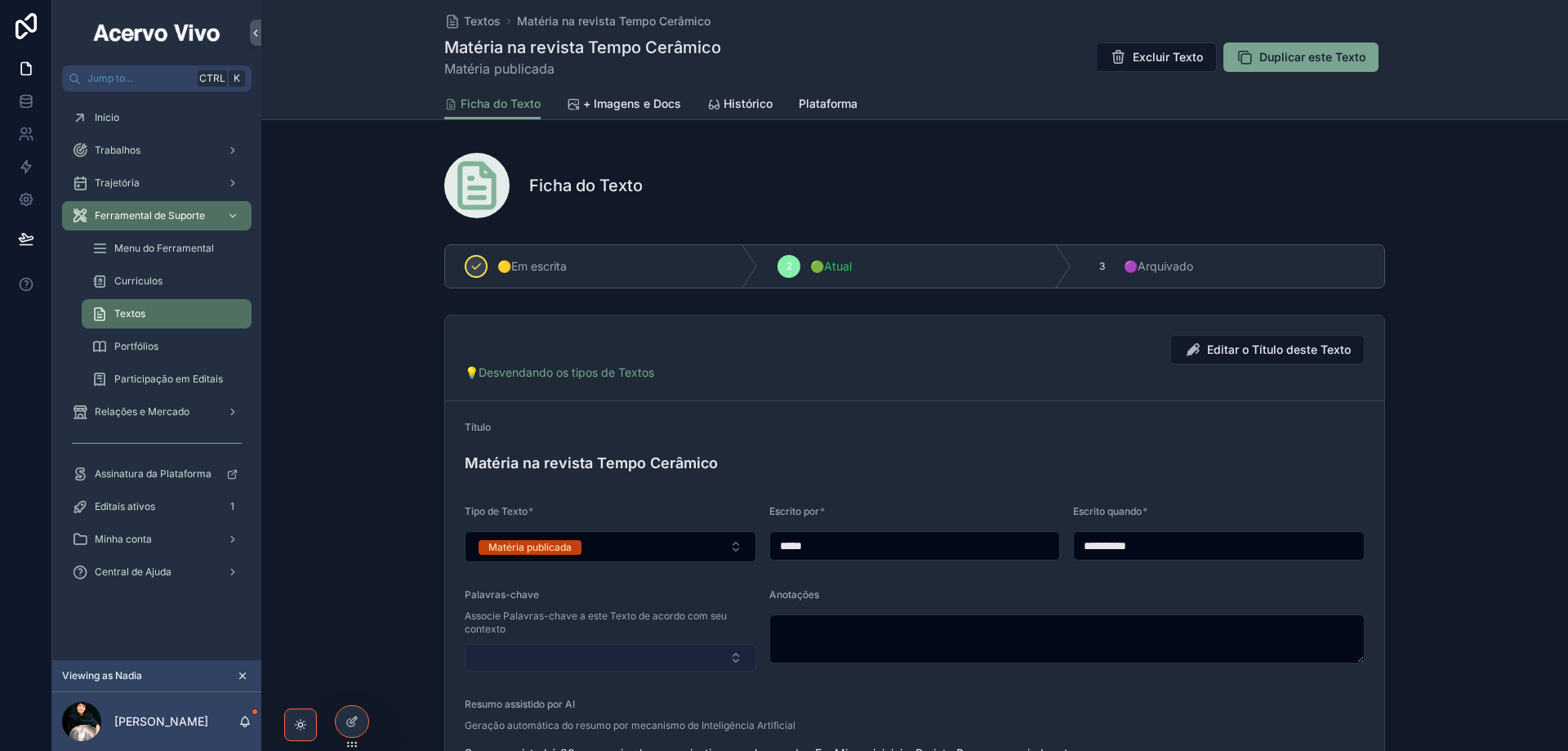
click at [654, 649] on button "Select Button" at bounding box center [611, 658] width 292 height 27
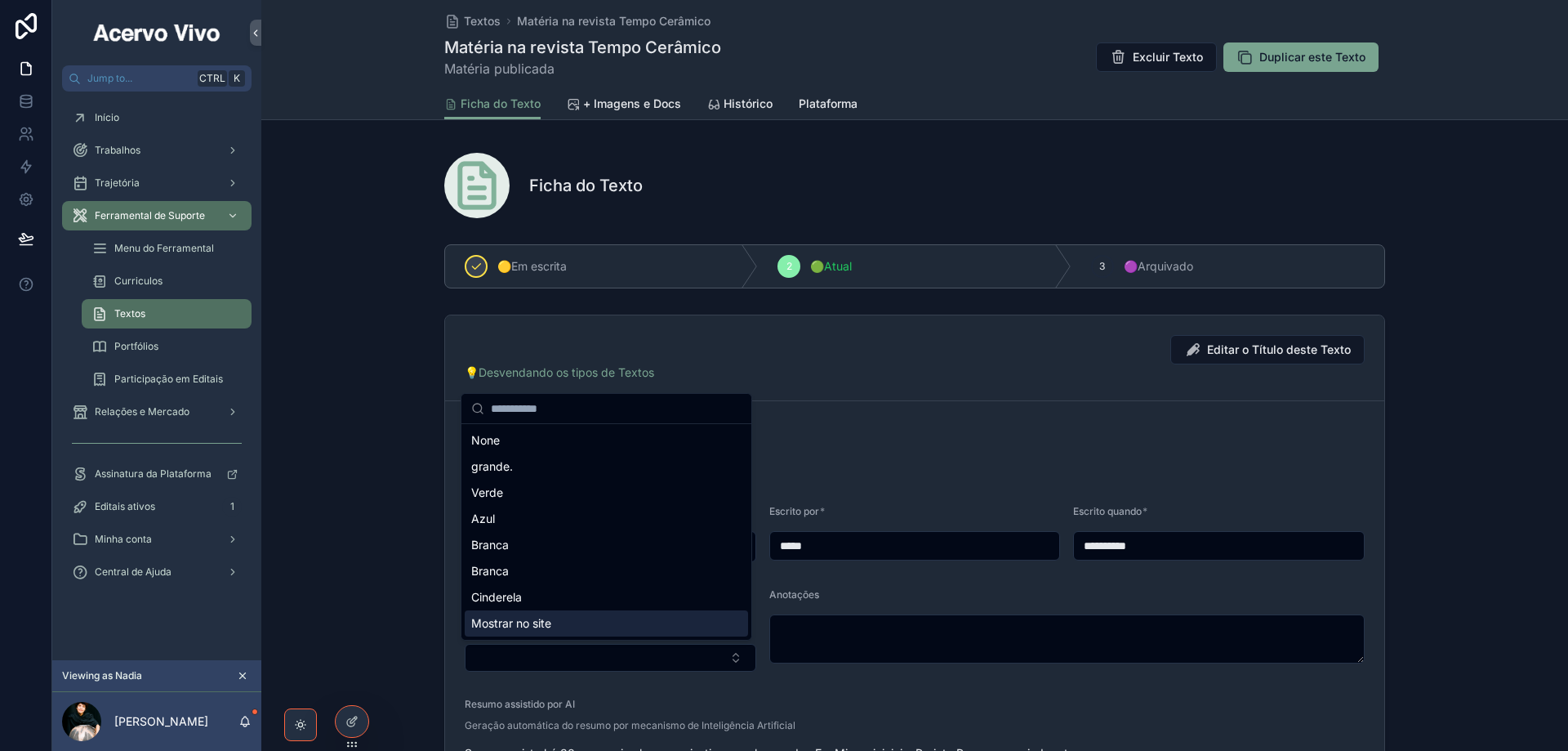
click at [658, 613] on div "Mostrar no site" at bounding box center [606, 623] width 283 height 27
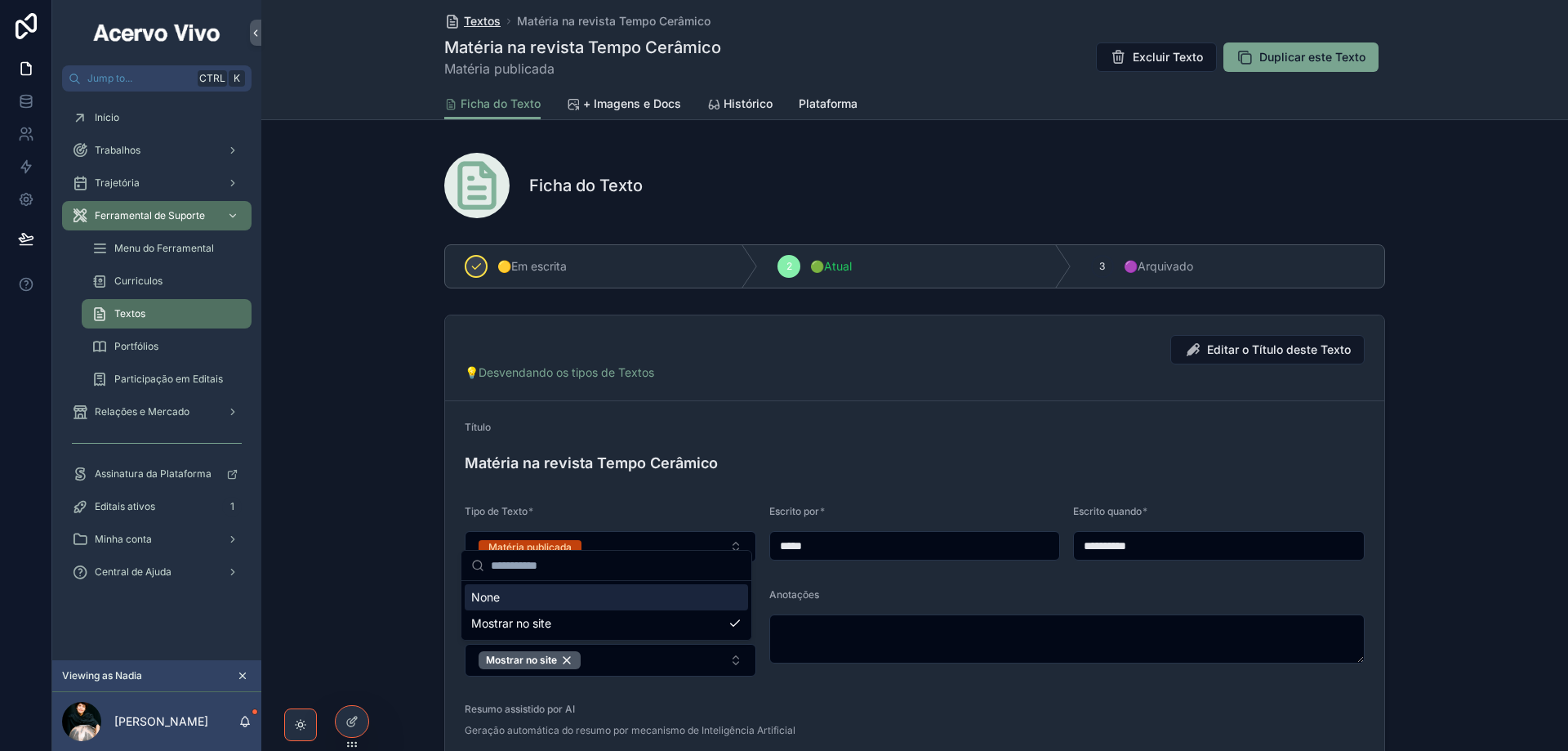
click at [484, 20] on span "Textos" at bounding box center [482, 21] width 37 height 16
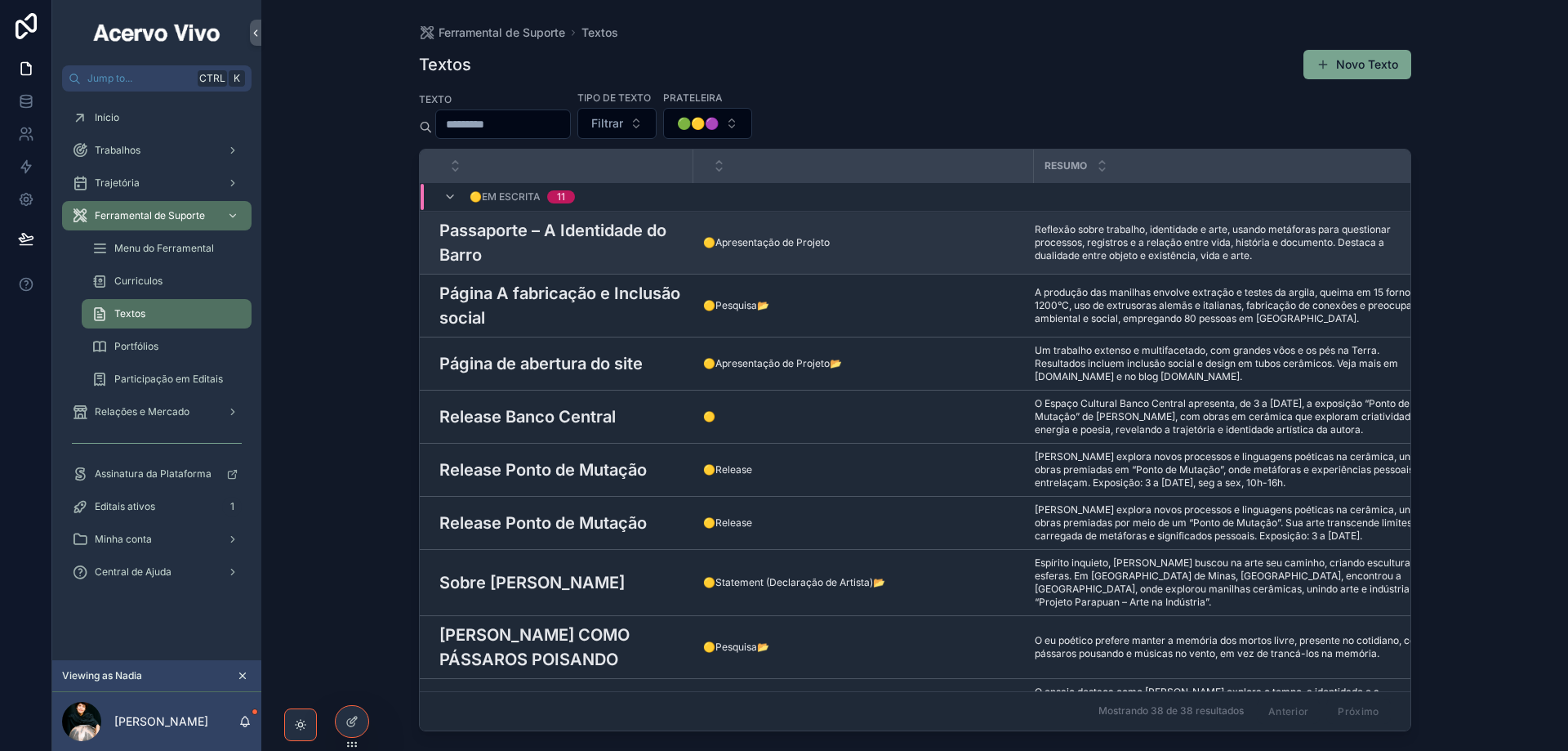
click at [617, 243] on h3 "Passaporte – A Identidade do Barro" at bounding box center [561, 242] width 244 height 49
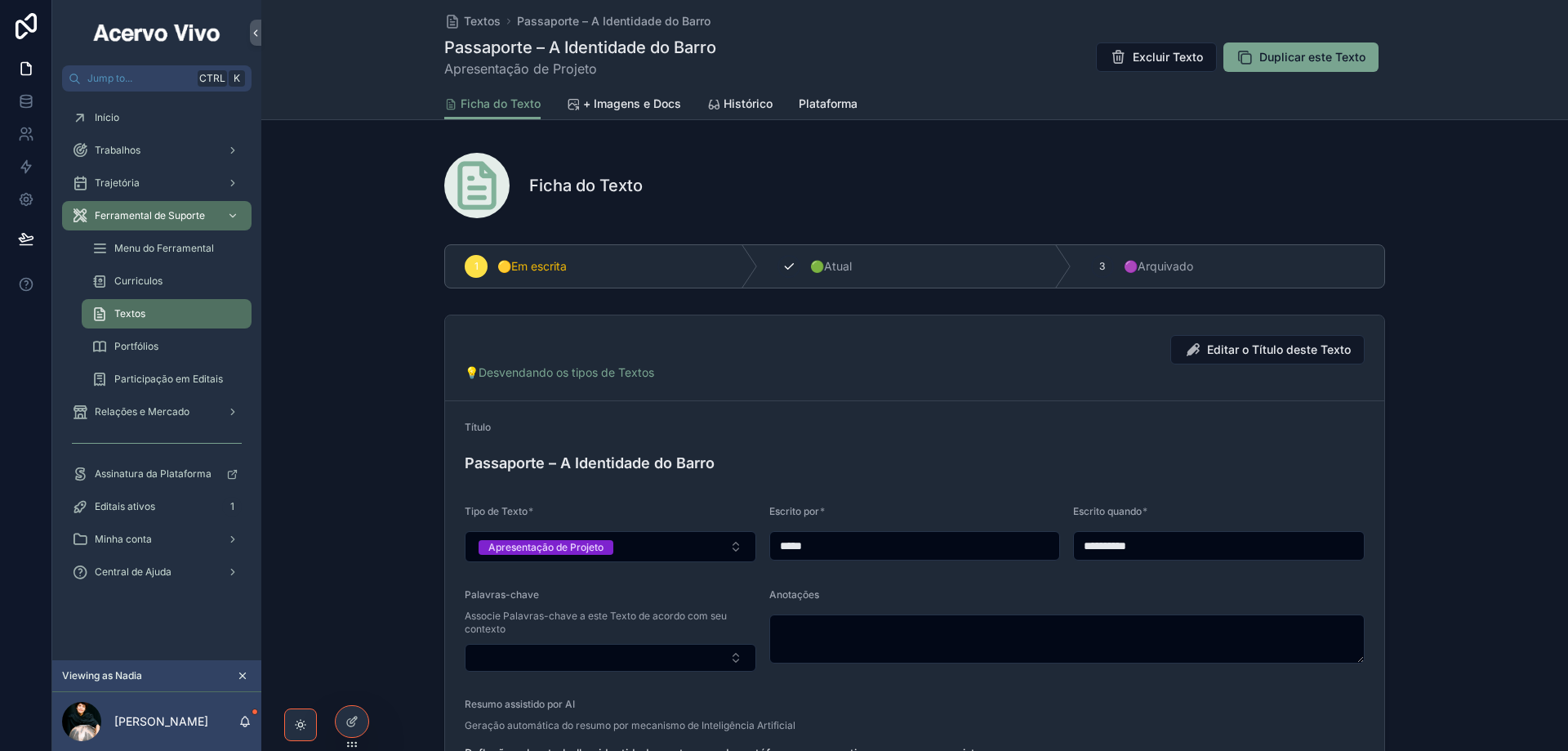
click at [833, 268] on span "🟢Atual" at bounding box center [831, 265] width 42 height 16
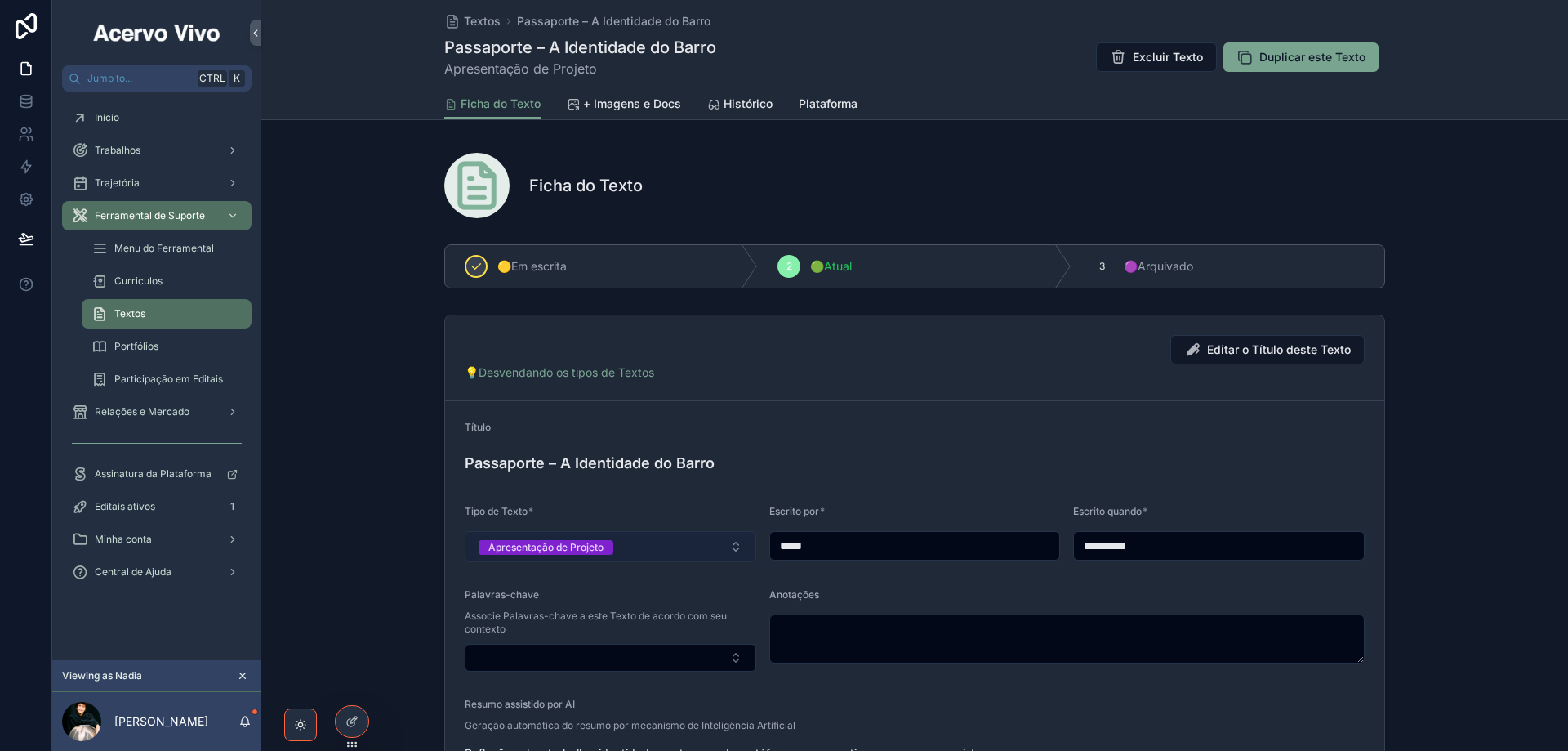
click at [678, 547] on button "Apresentação de Projeto" at bounding box center [611, 546] width 292 height 31
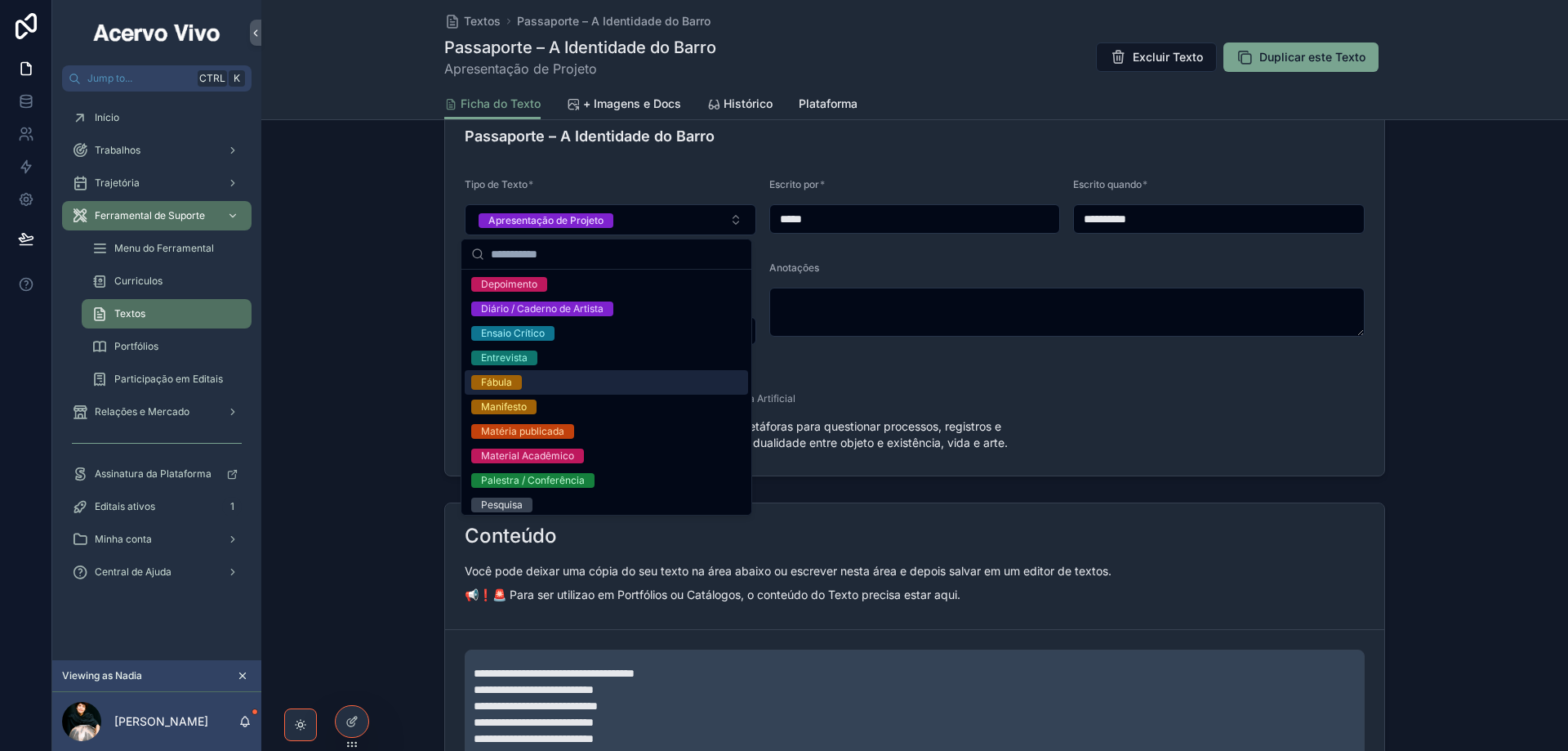
scroll to position [327, 0]
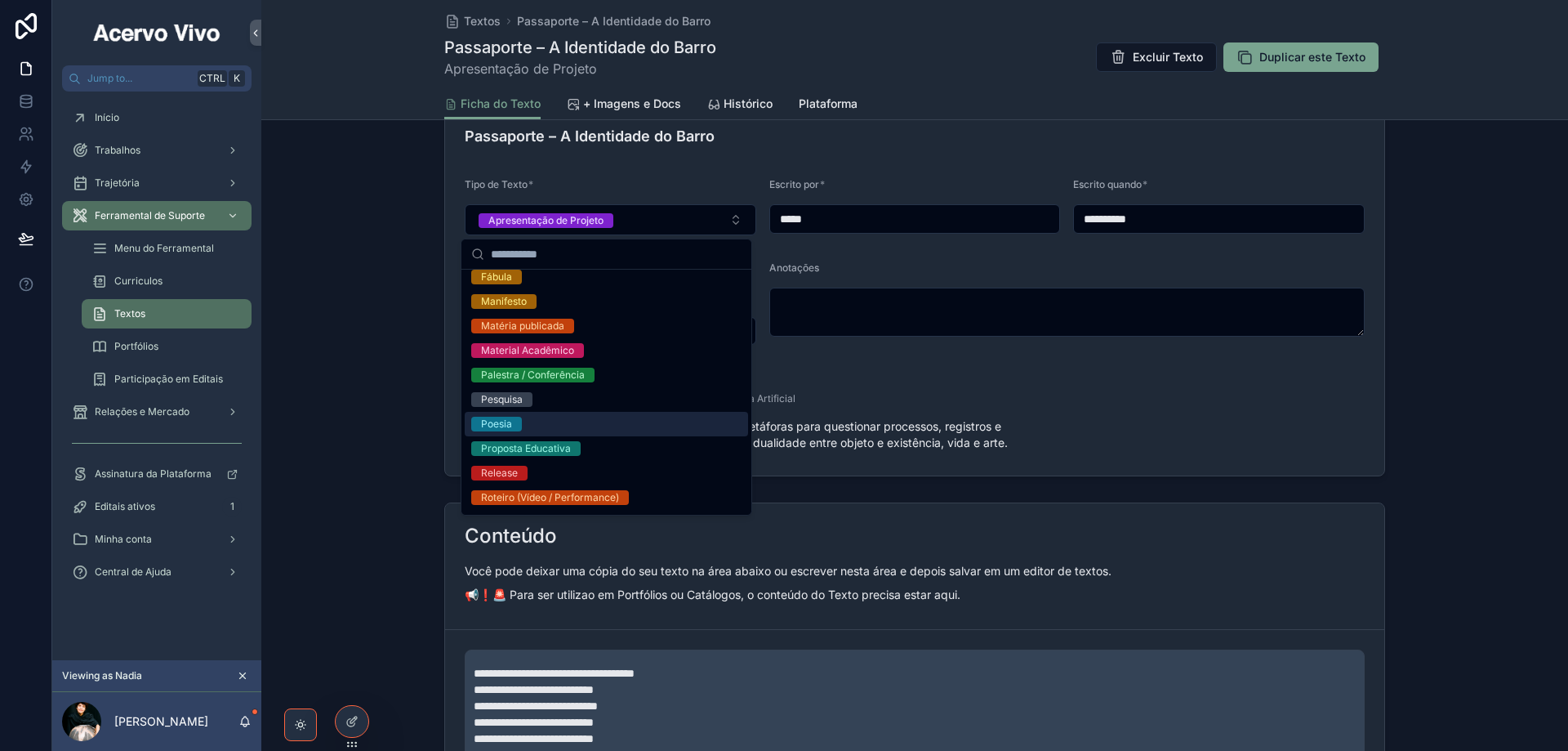
click at [616, 432] on div "Anotações de Processo Apresentação de Projeto Carta Carta de agradecimento Cart…" at bounding box center [606, 301] width 283 height 711
click at [615, 432] on div "Poesia" at bounding box center [606, 424] width 283 height 25
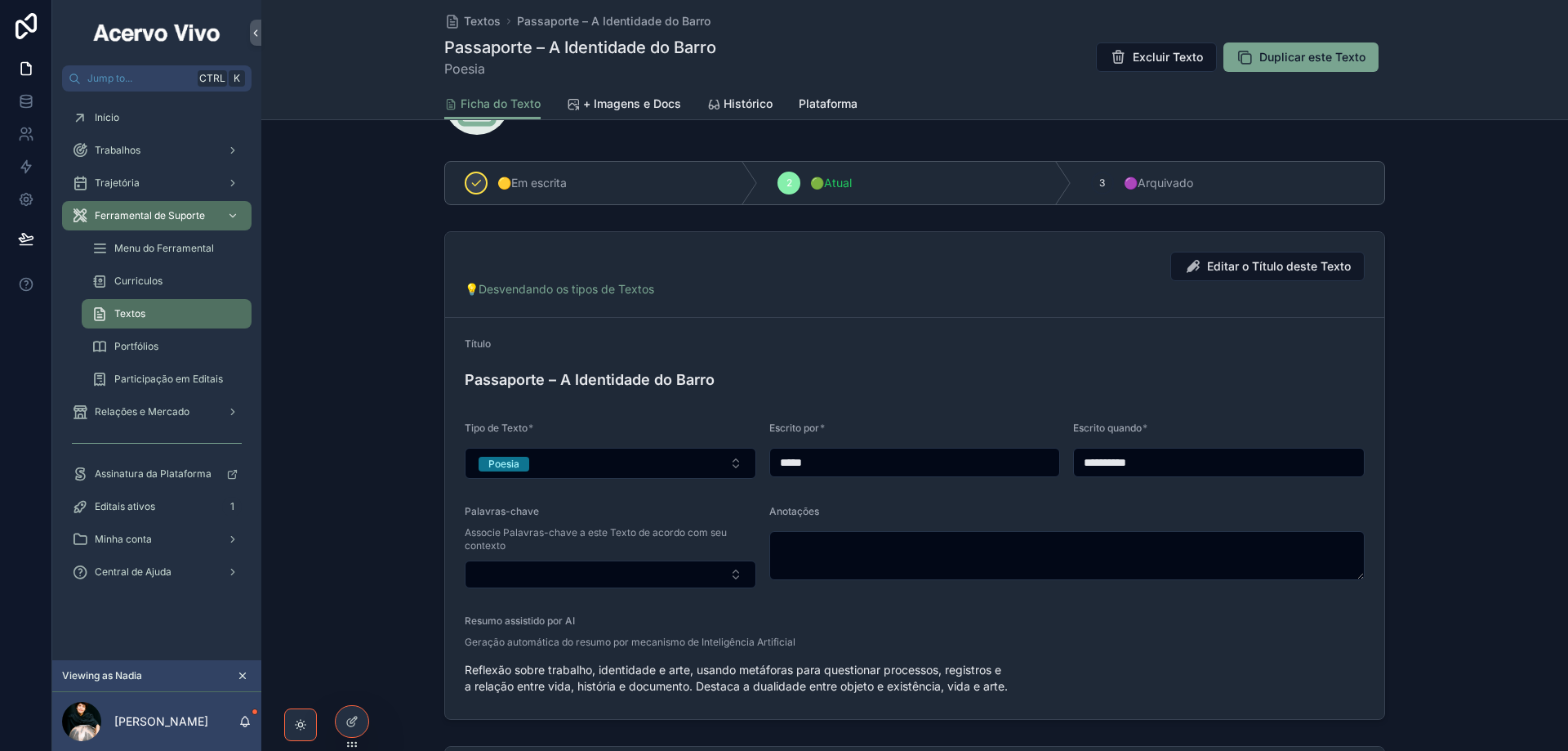
scroll to position [164, 0]
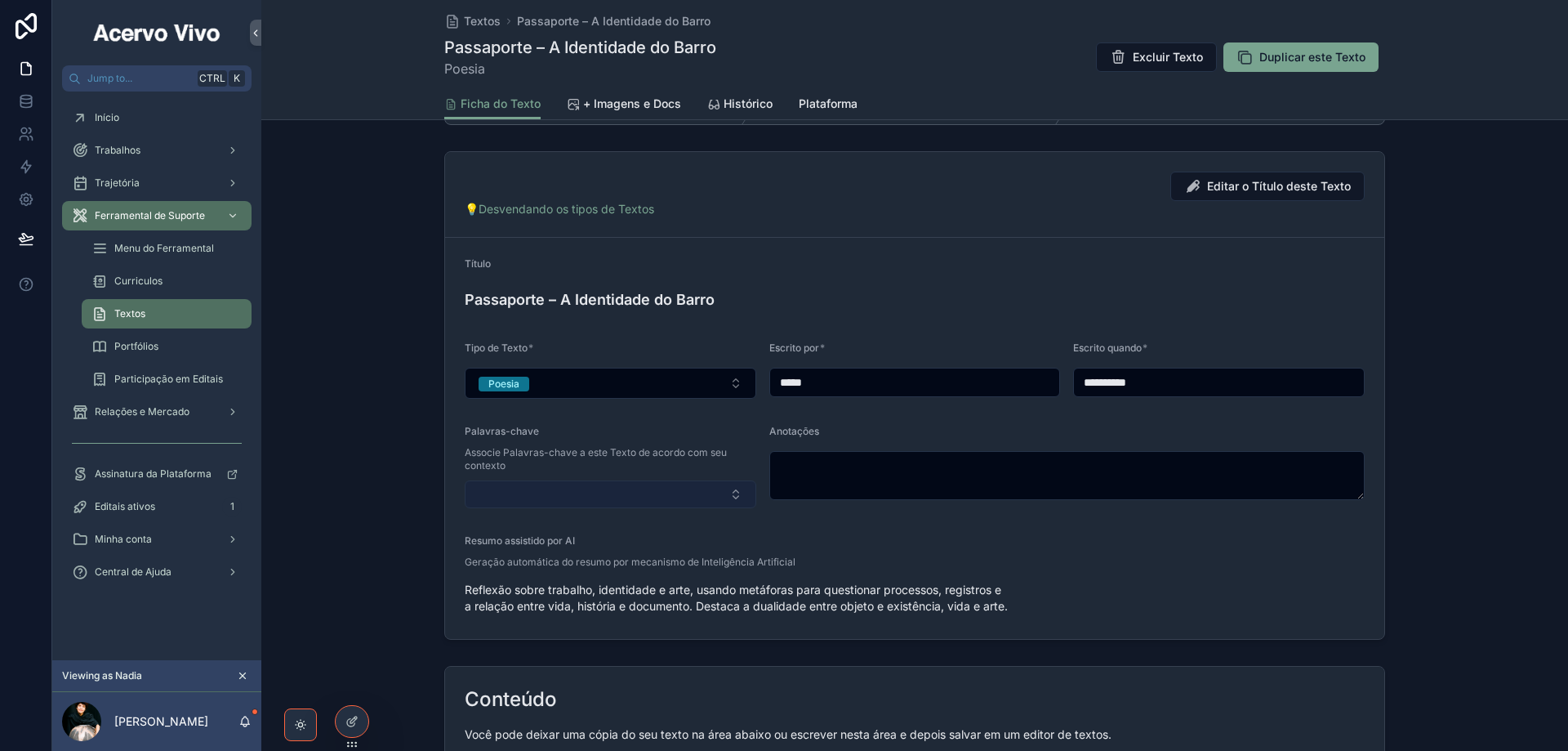
click at [611, 490] on button "Select Button" at bounding box center [611, 494] width 292 height 27
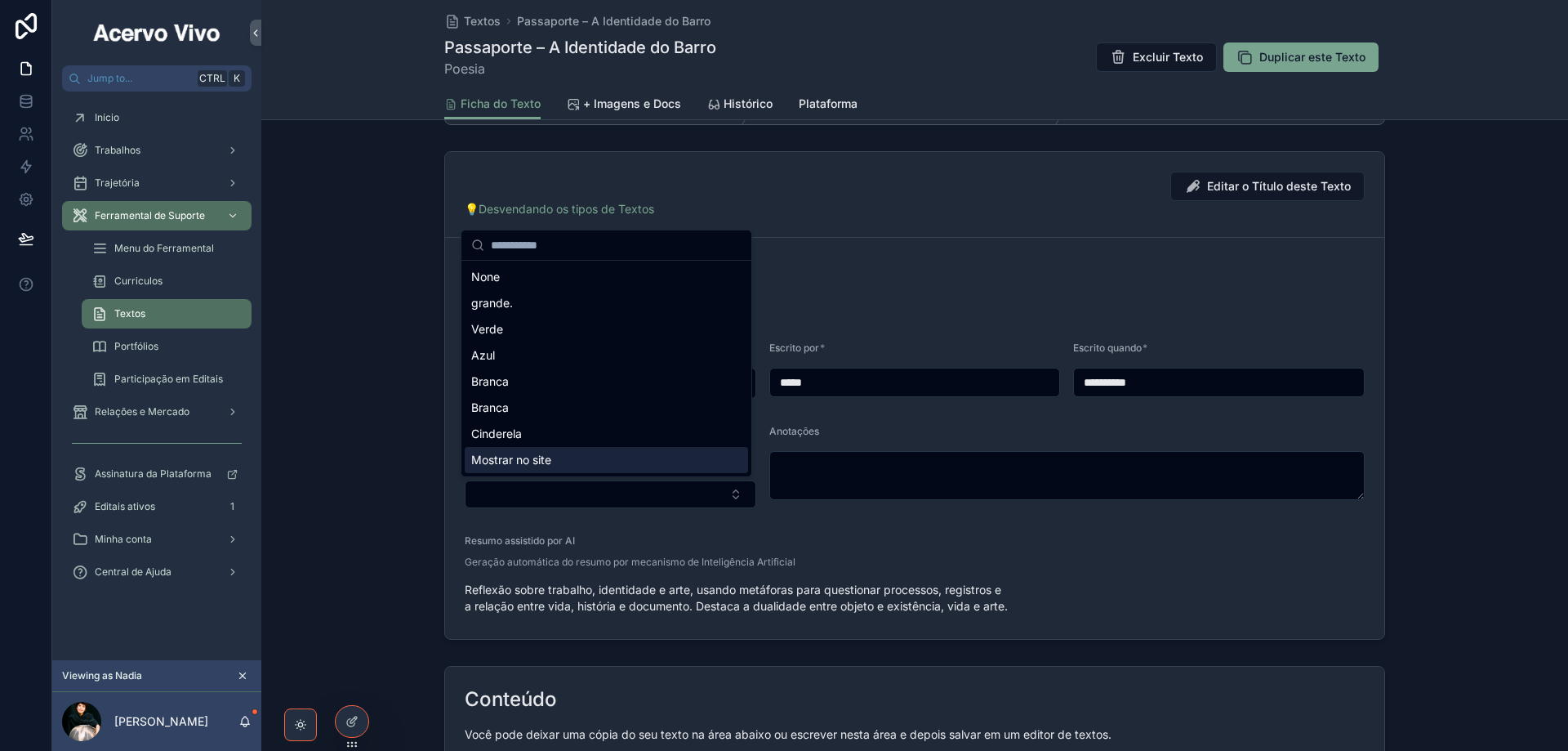
click at [598, 461] on div "Mostrar no site" at bounding box center [606, 460] width 283 height 27
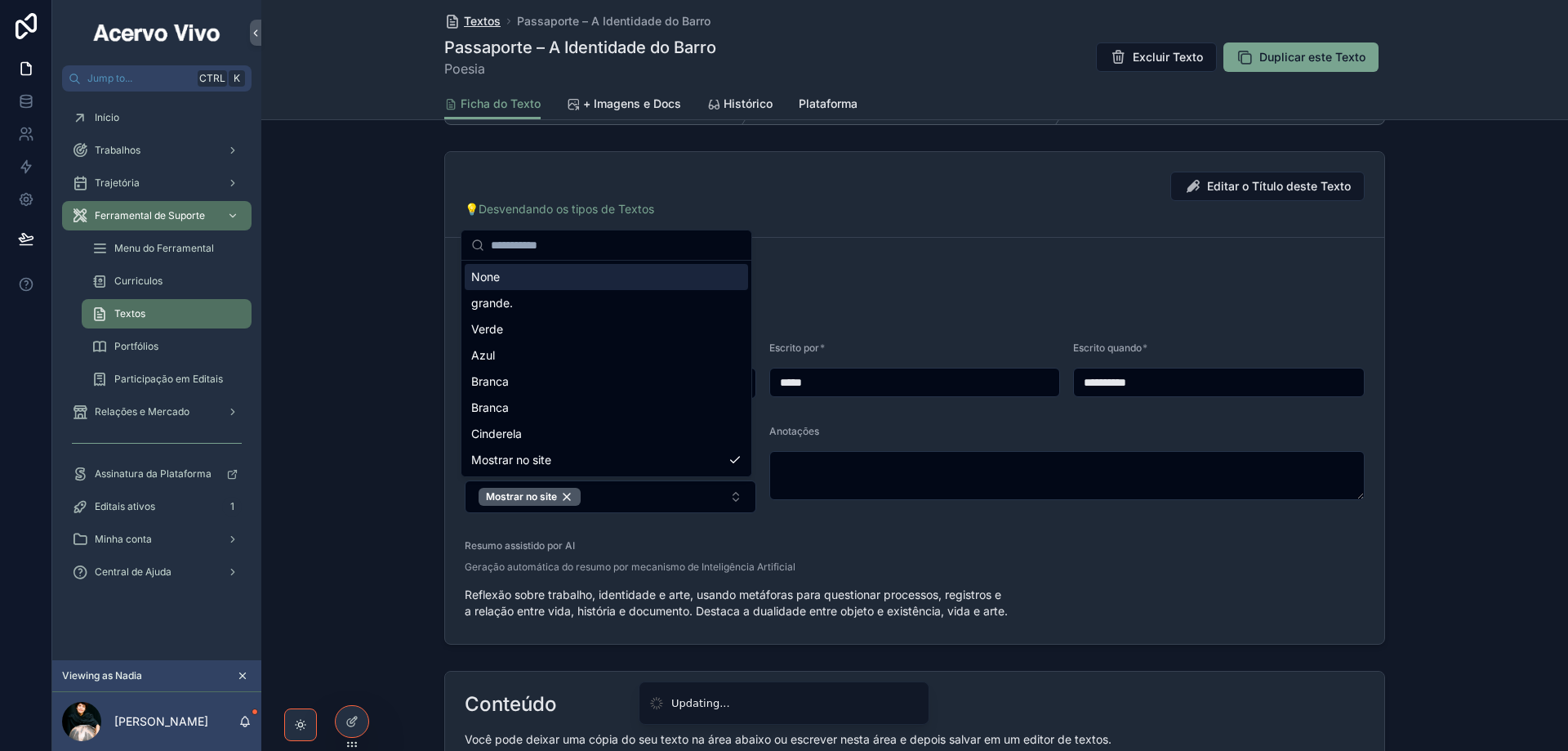
click at [480, 23] on span "Textos" at bounding box center [482, 21] width 37 height 16
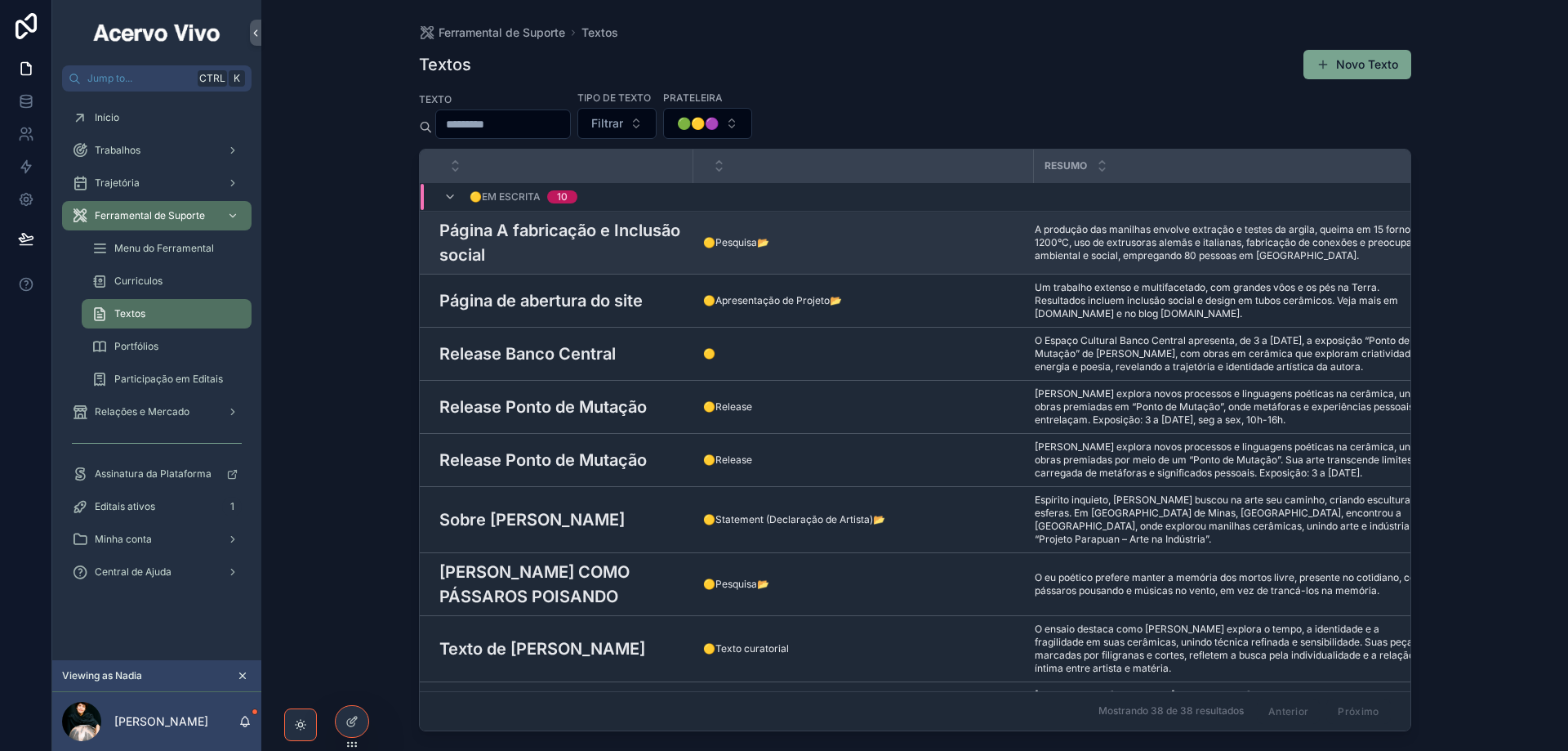
click at [605, 235] on h3 "Página A fabricação e Inclusão social" at bounding box center [561, 242] width 244 height 49
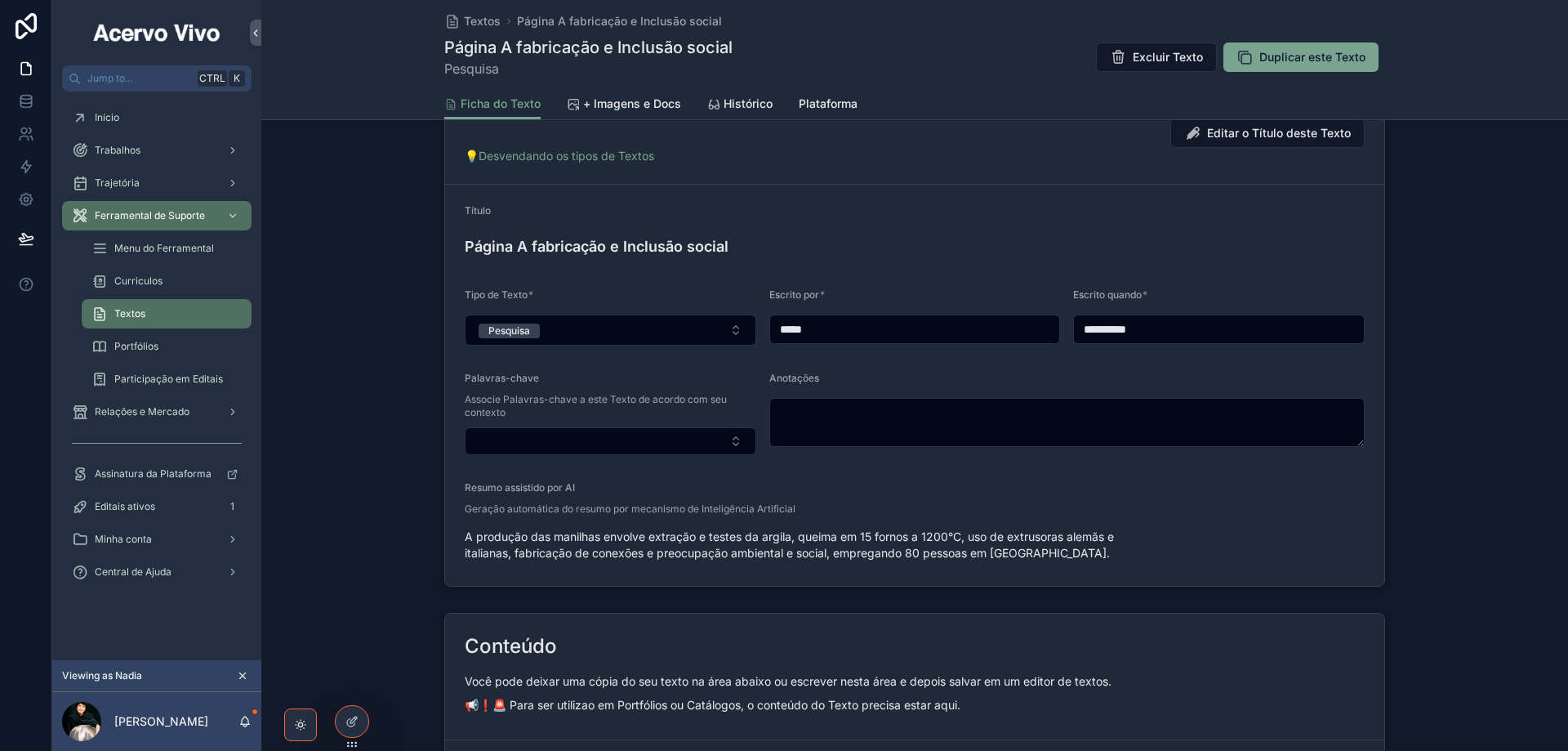
scroll to position [164, 0]
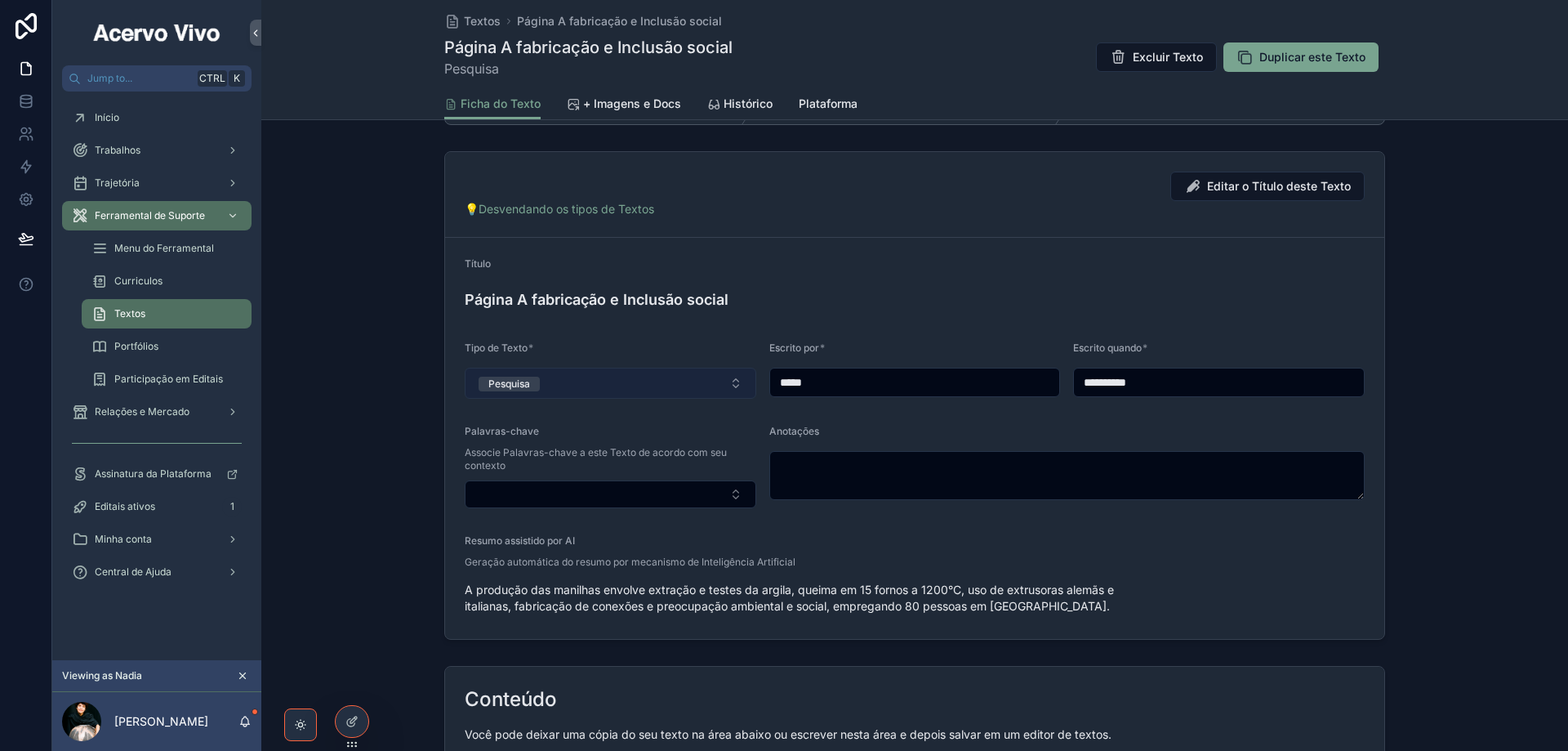
click at [631, 388] on button "Pesquisa" at bounding box center [611, 383] width 292 height 31
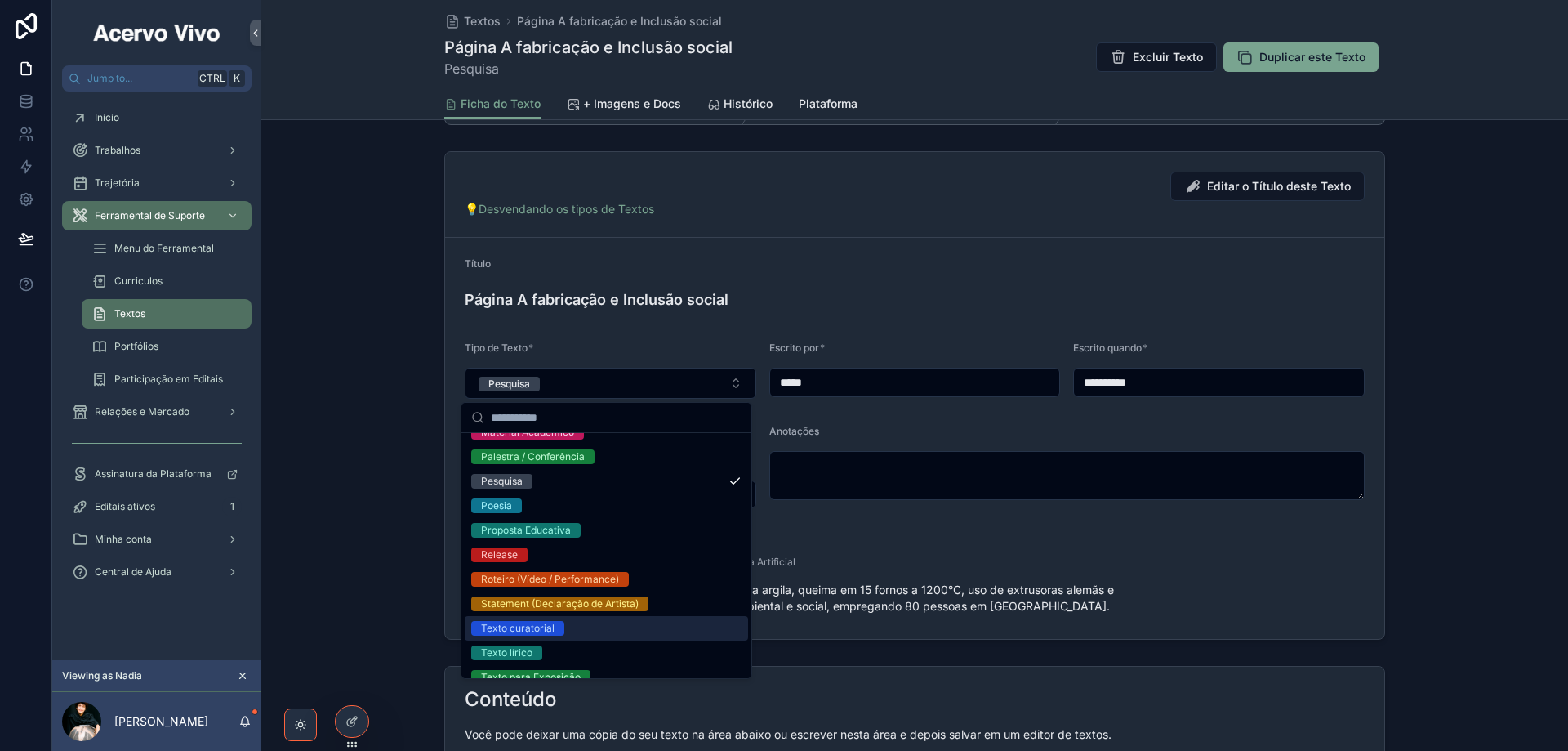
scroll to position [472, 0]
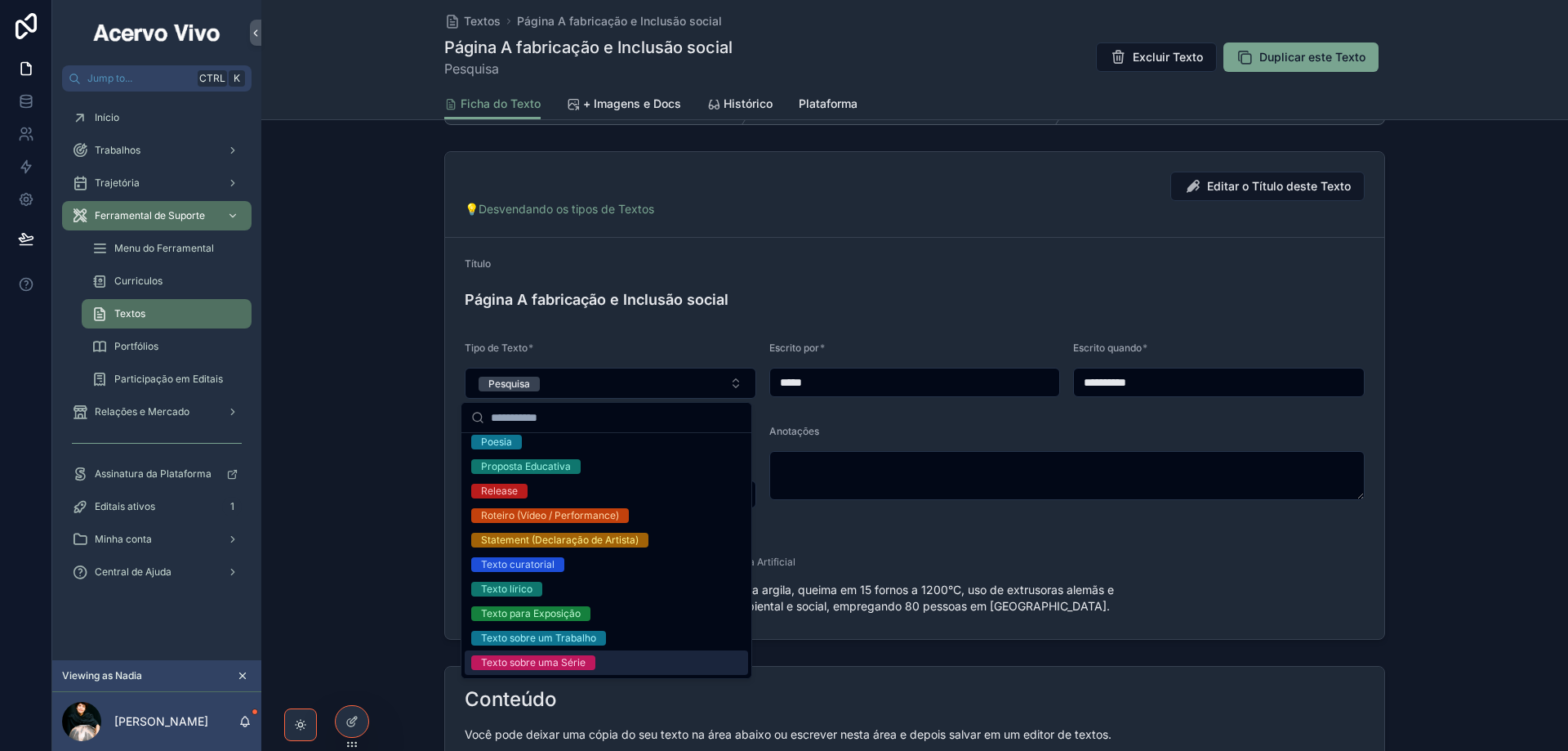
click at [660, 656] on div "Texto sobre uma Série" at bounding box center [606, 662] width 283 height 25
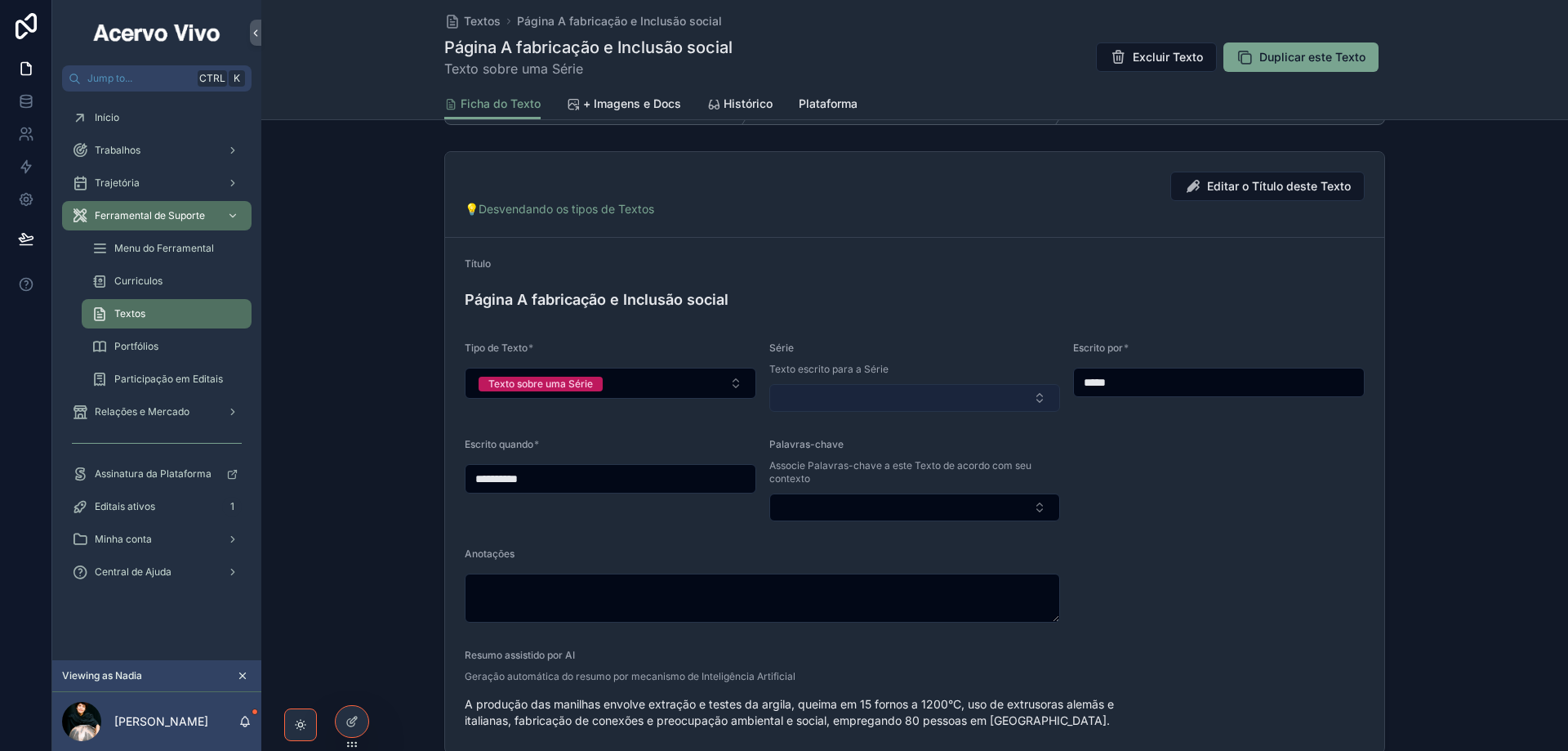
click at [841, 396] on button "Select Button" at bounding box center [915, 397] width 292 height 27
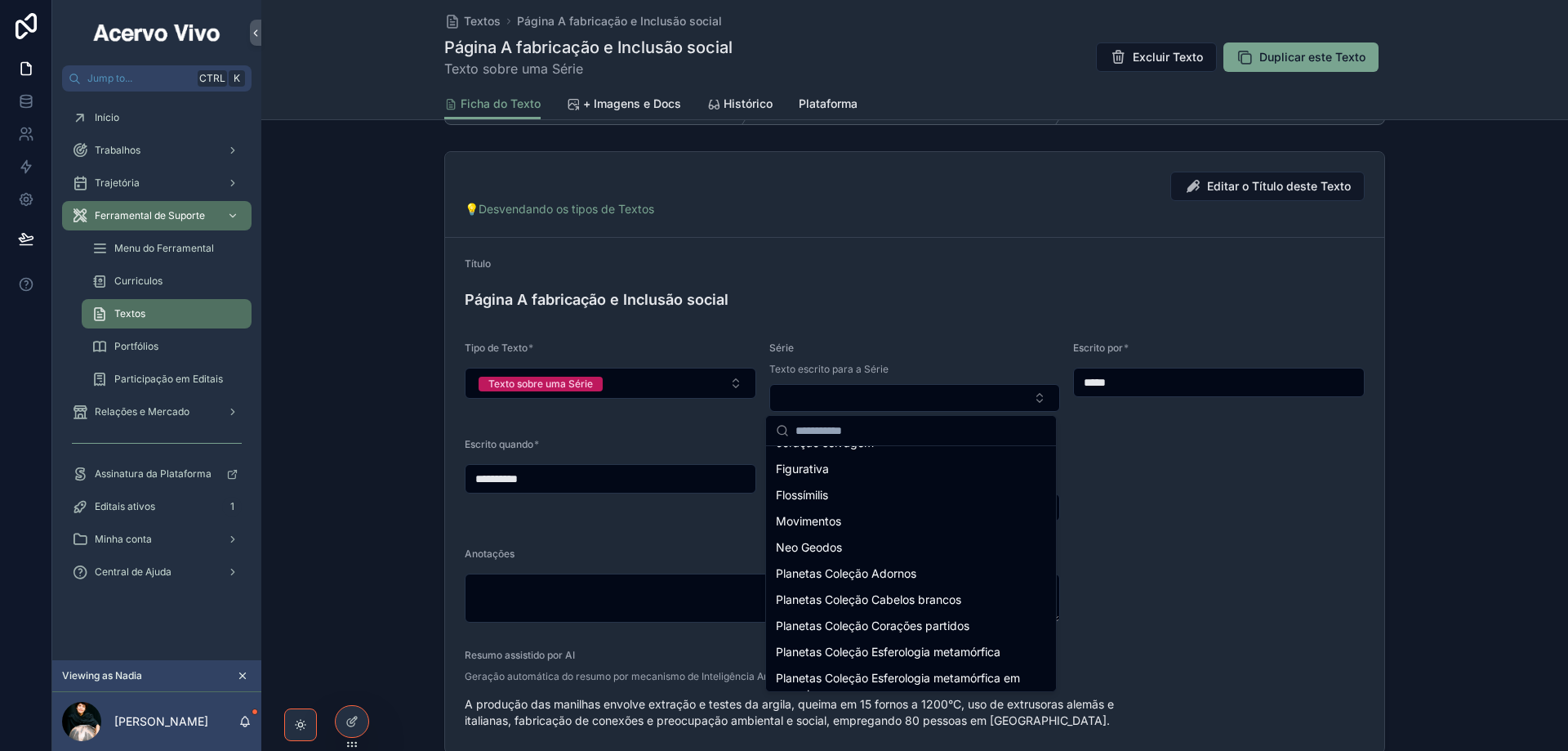
scroll to position [164, 0]
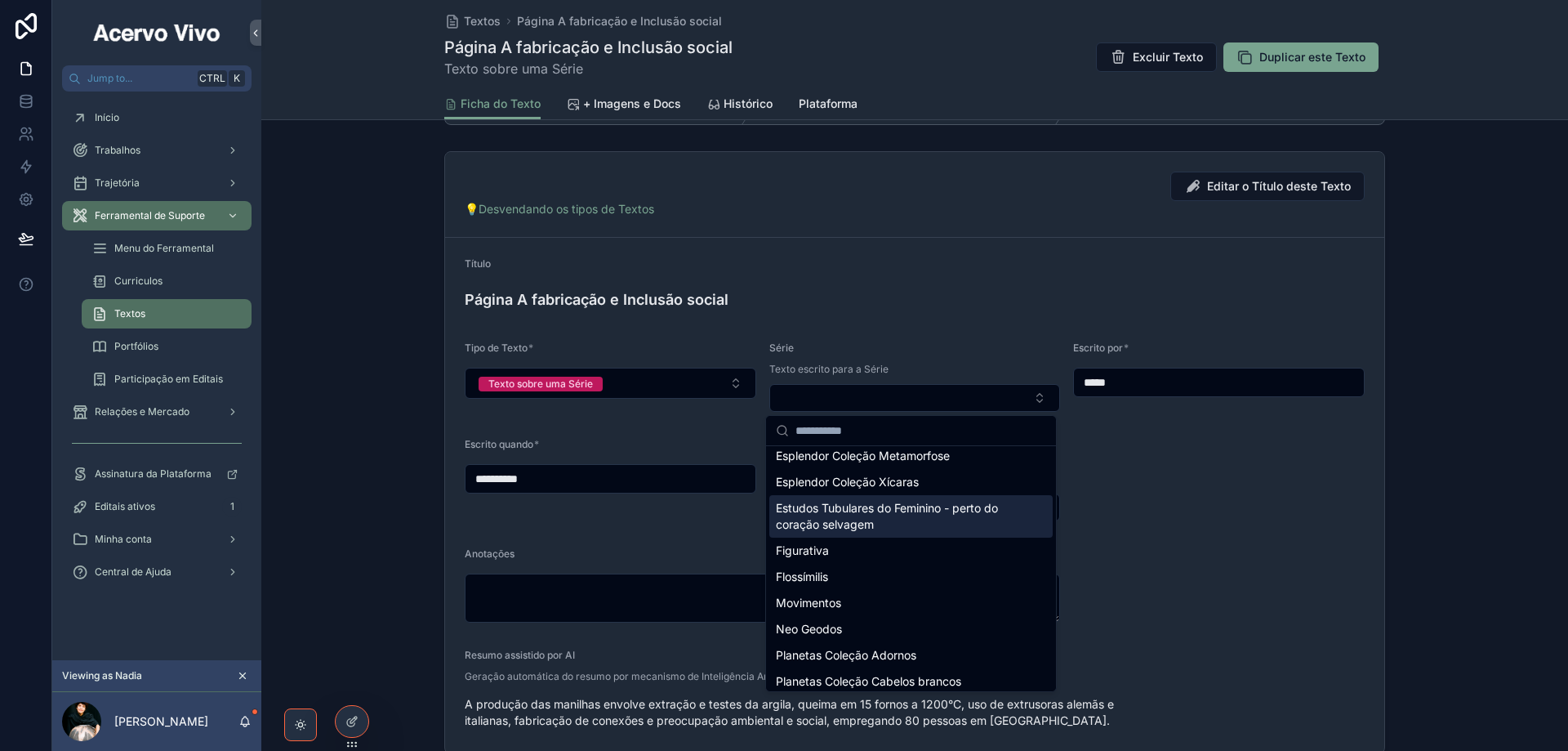
click at [937, 518] on span "Estudos Tubulares do Feminino - perto do coração selvagem" at bounding box center [901, 516] width 251 height 33
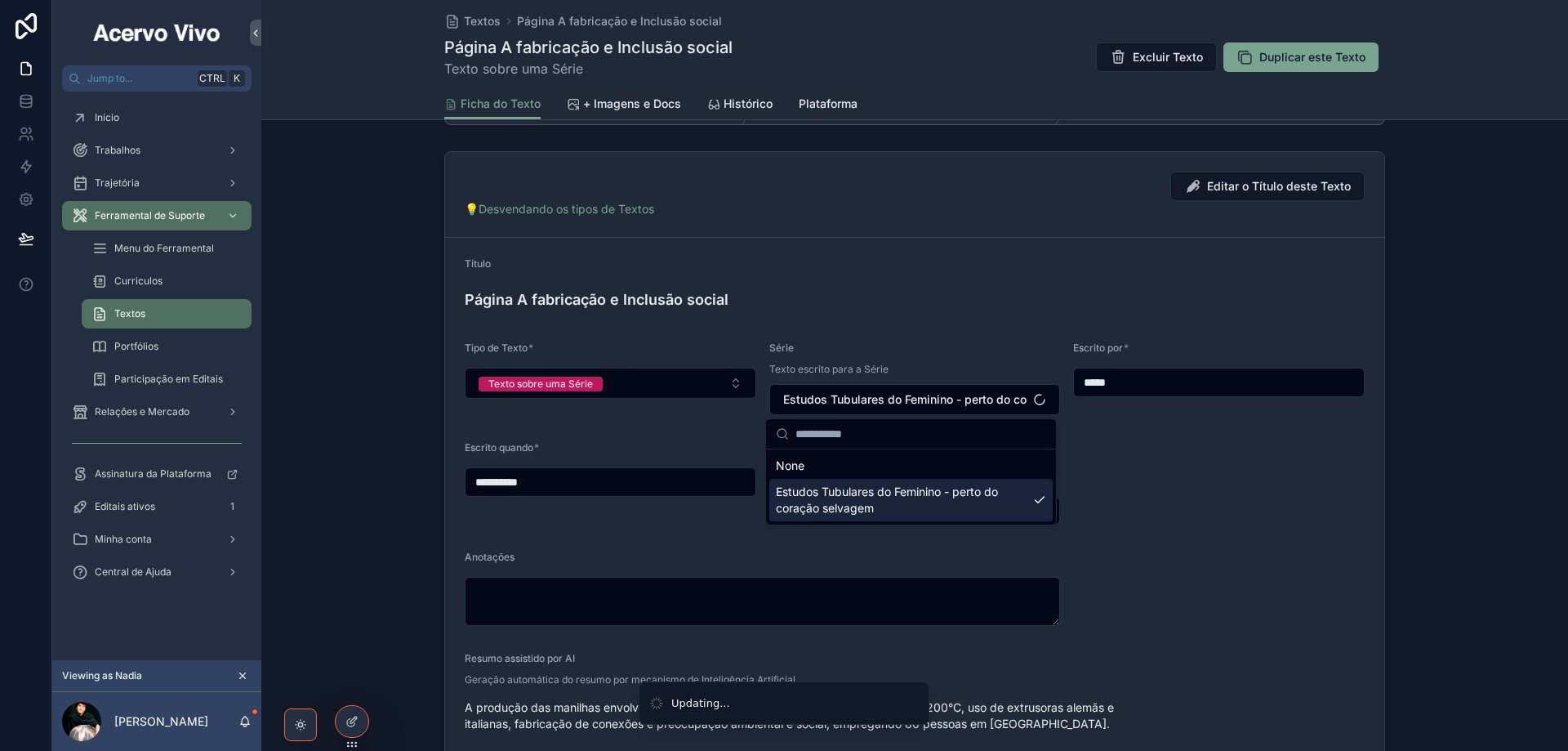
scroll to position [0, 0]
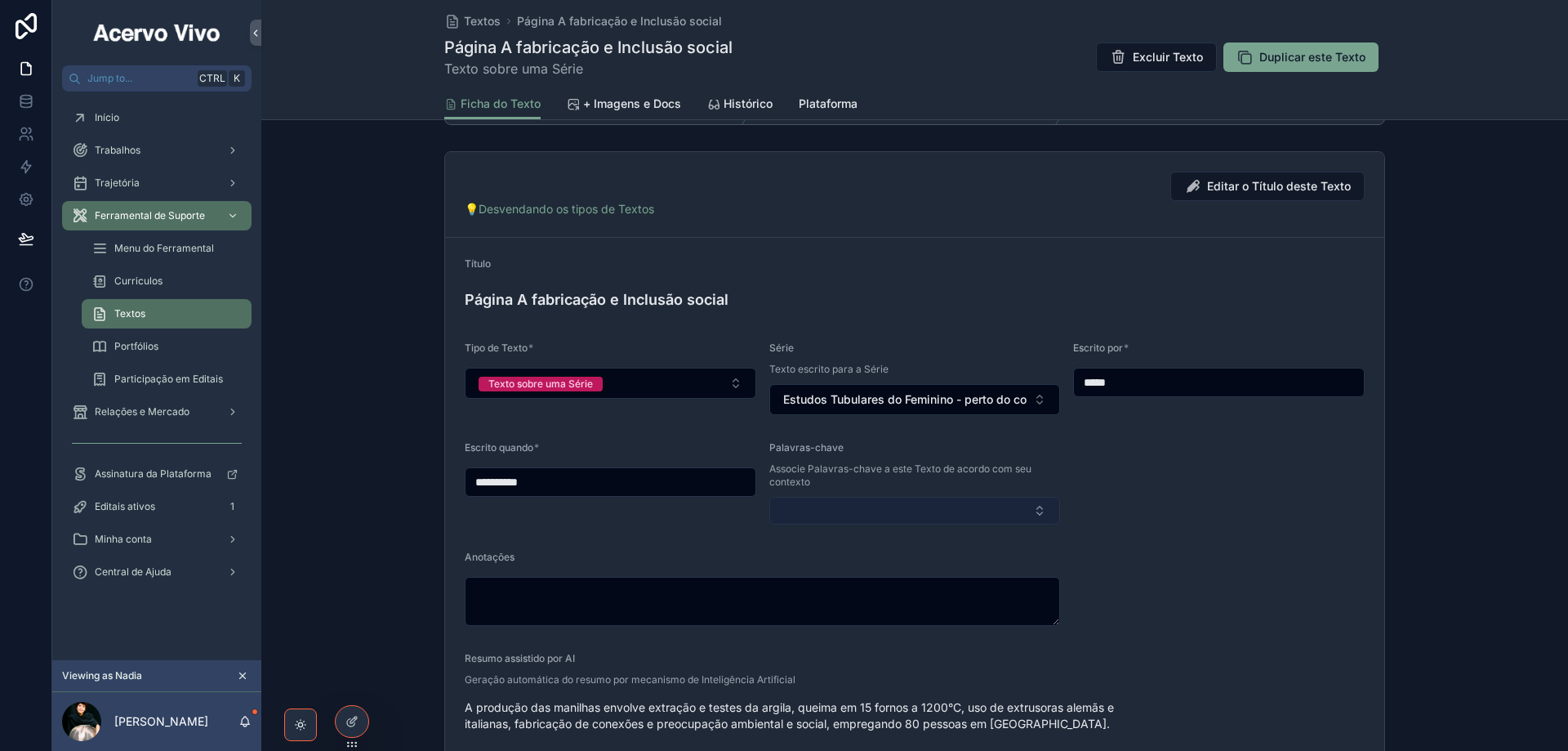
click at [865, 509] on button "Select Button" at bounding box center [915, 510] width 292 height 27
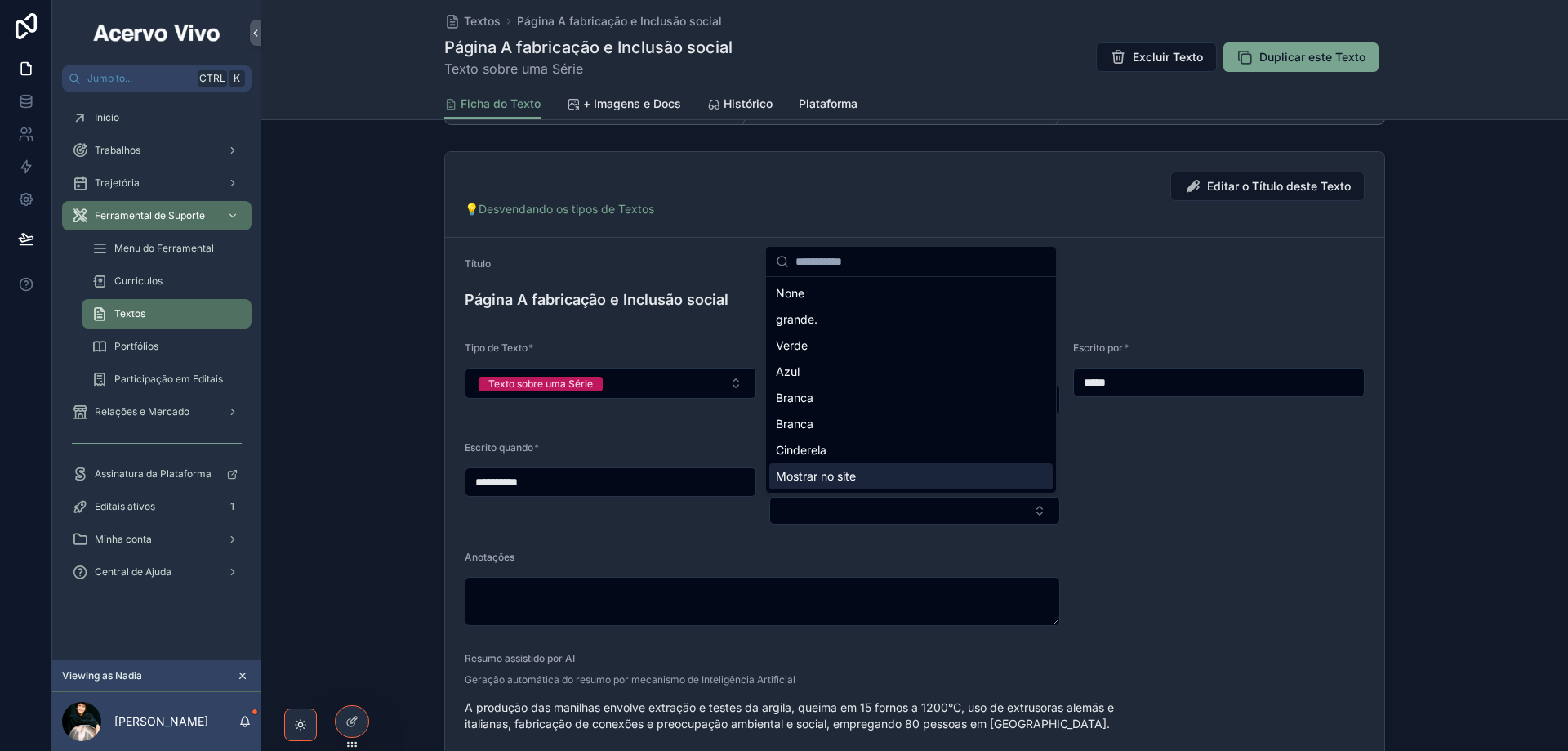
click at [843, 481] on span "Mostrar no site" at bounding box center [815, 476] width 80 height 16
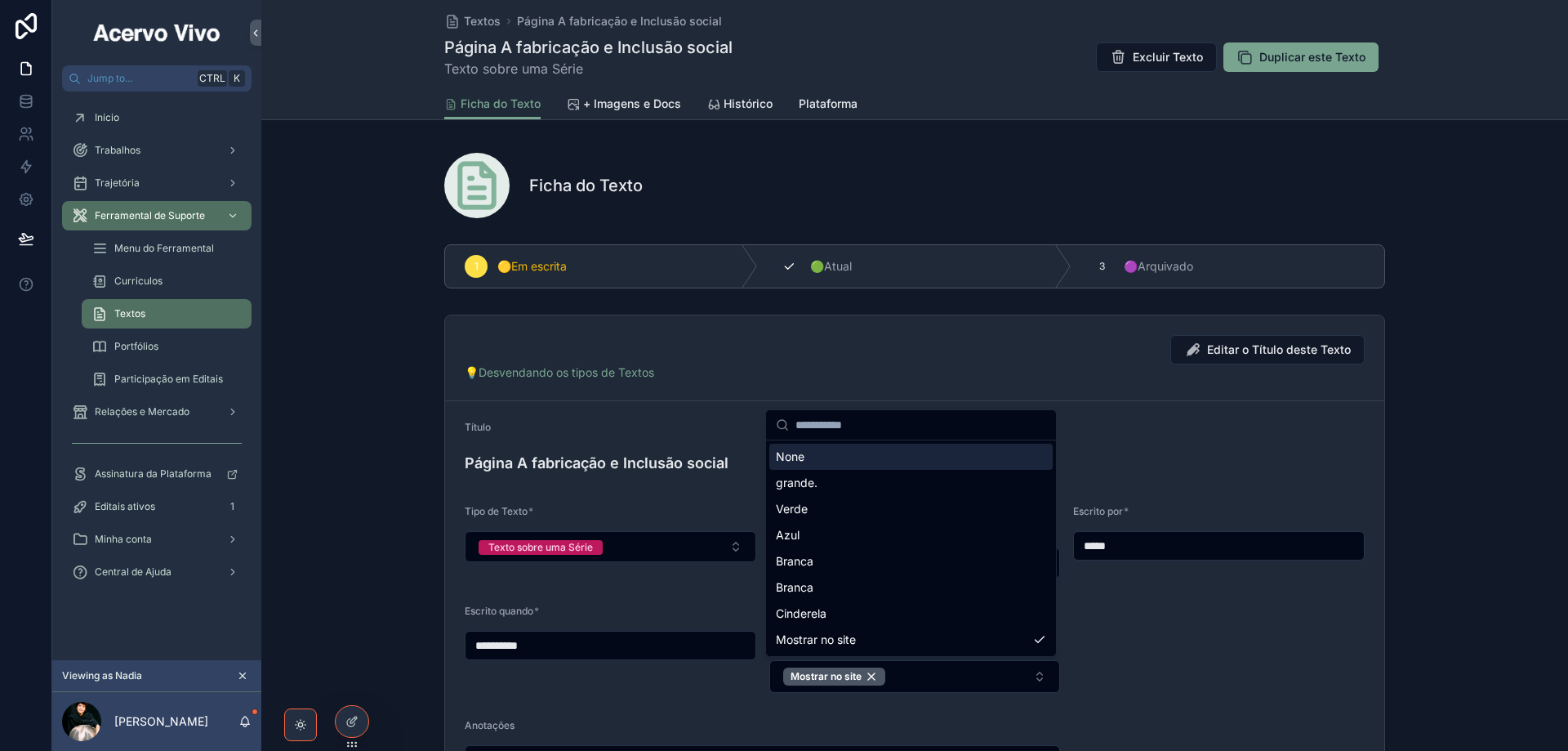
click at [825, 259] on span "🟢Atual" at bounding box center [831, 265] width 42 height 16
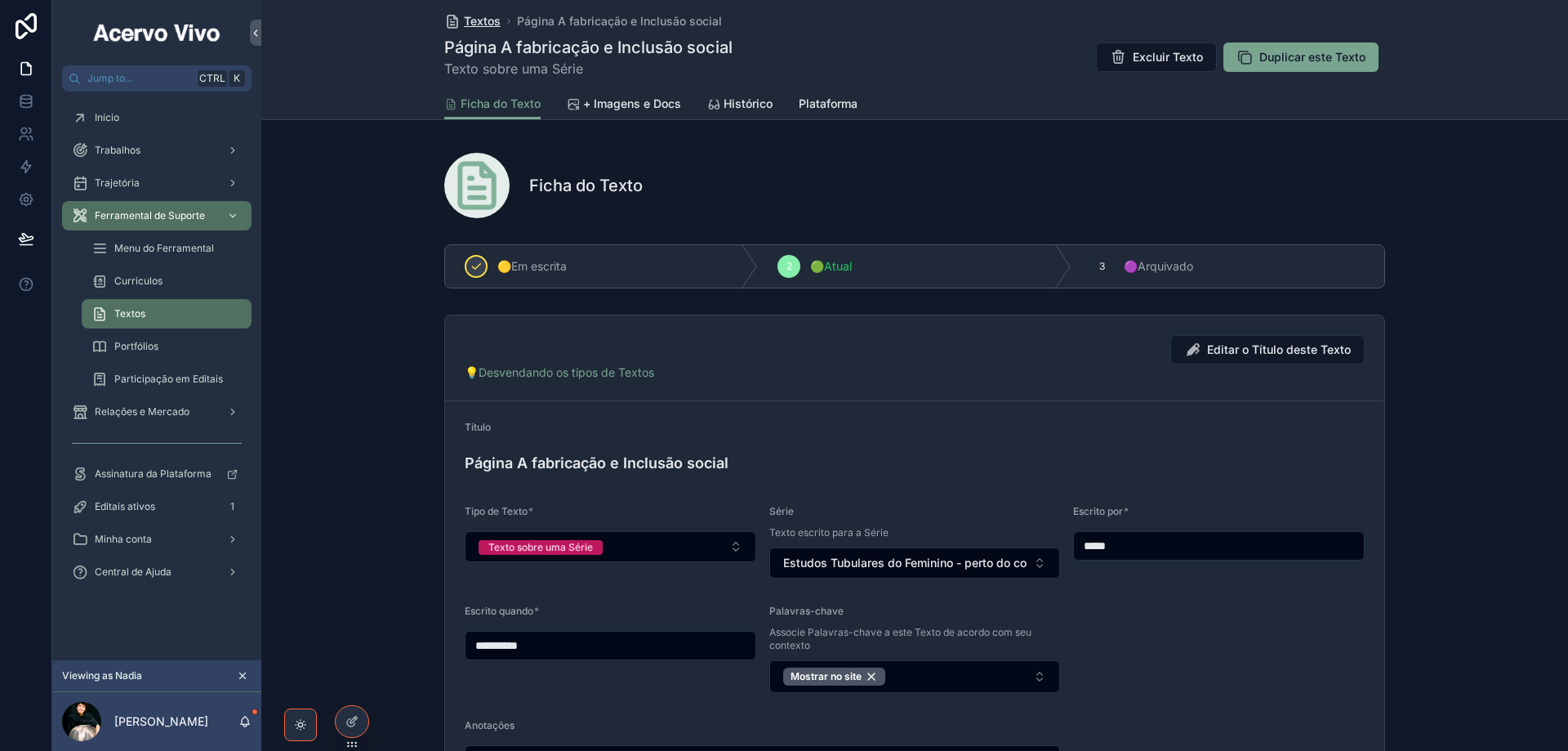
click at [483, 21] on span "Textos" at bounding box center [482, 21] width 37 height 16
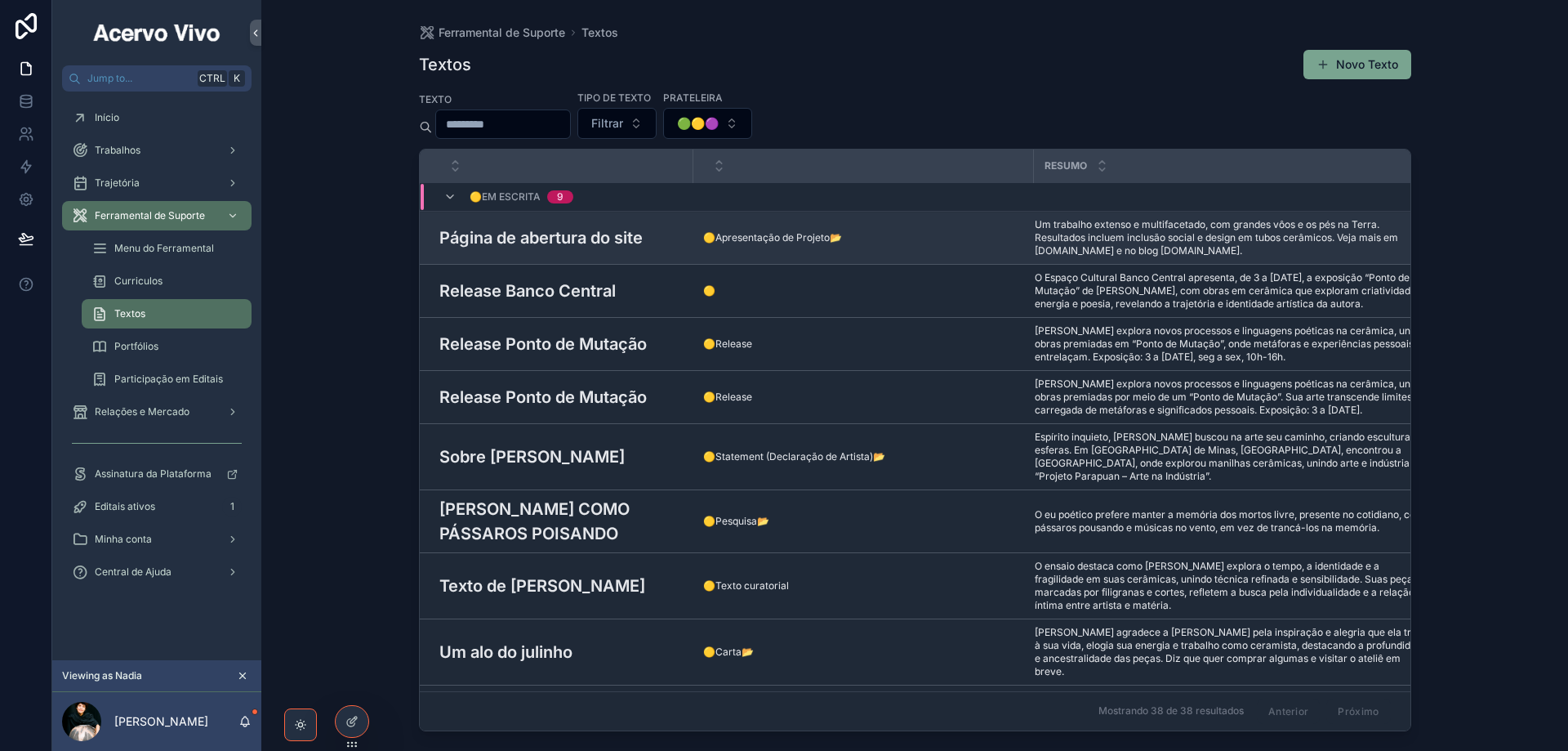
click at [592, 243] on h3 "Página de abertura do site" at bounding box center [541, 237] width 204 height 25
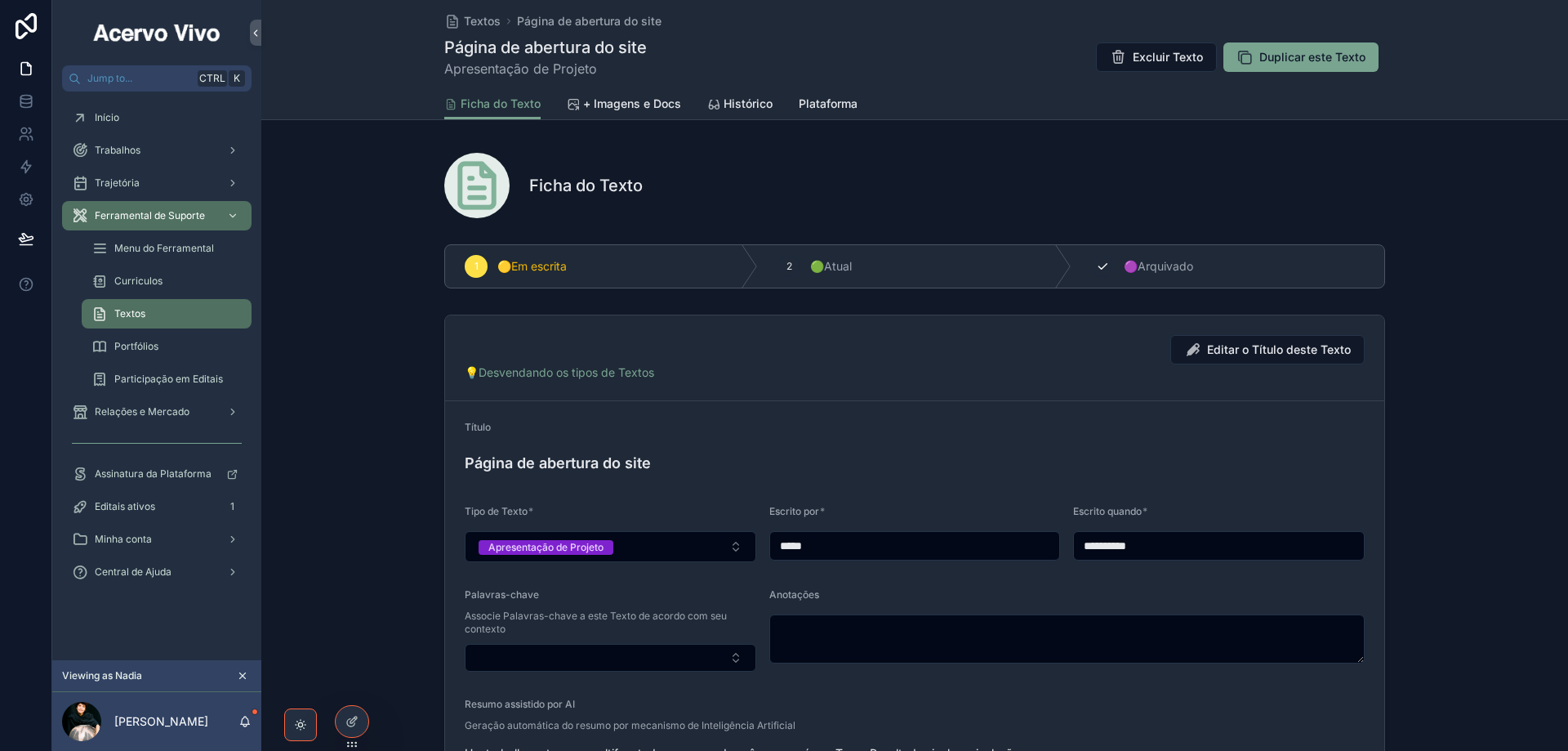
click at [1113, 271] on div "3 🟣Arquivado" at bounding box center [1227, 266] width 313 height 43
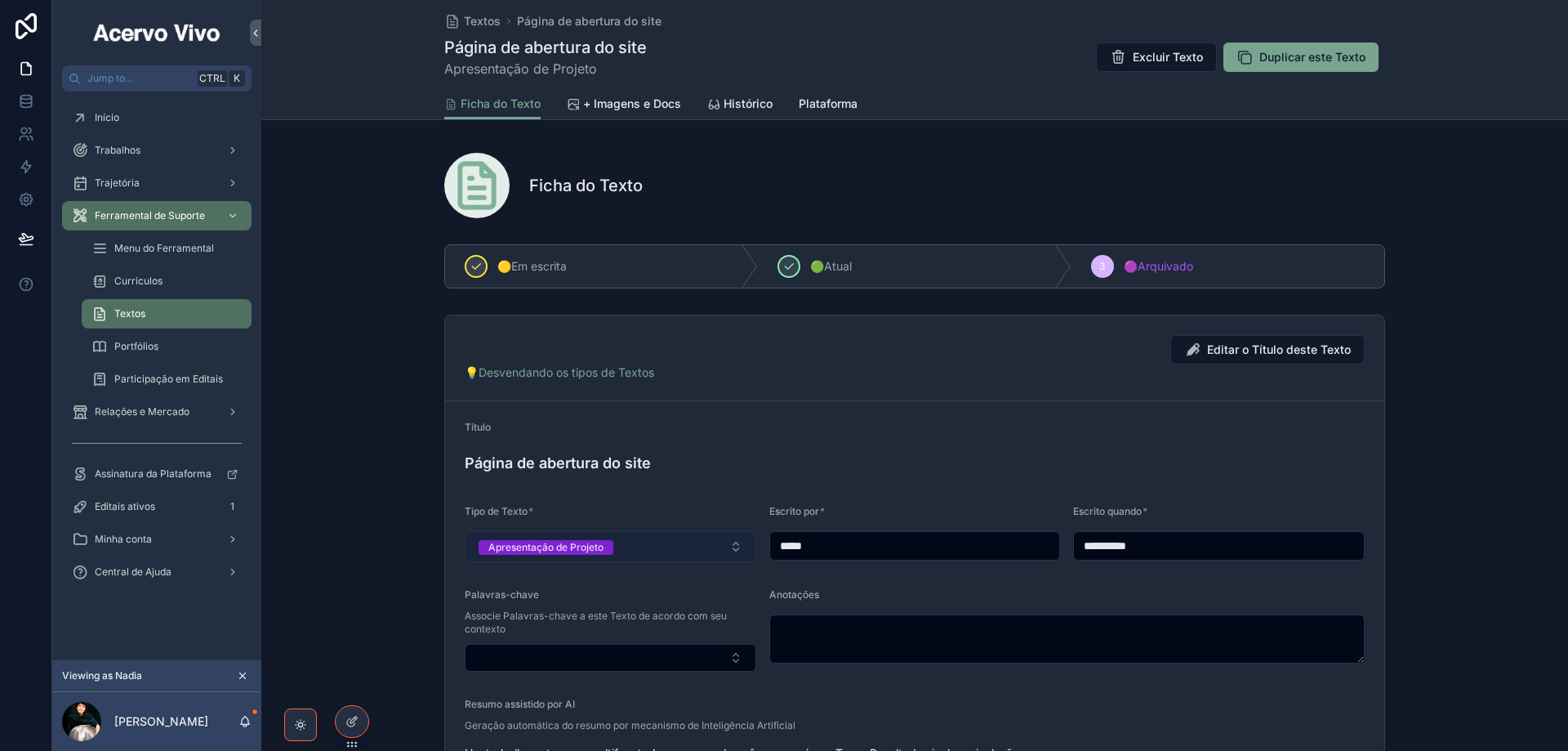
click at [642, 545] on button "Apresentação de Projeto" at bounding box center [611, 546] width 292 height 31
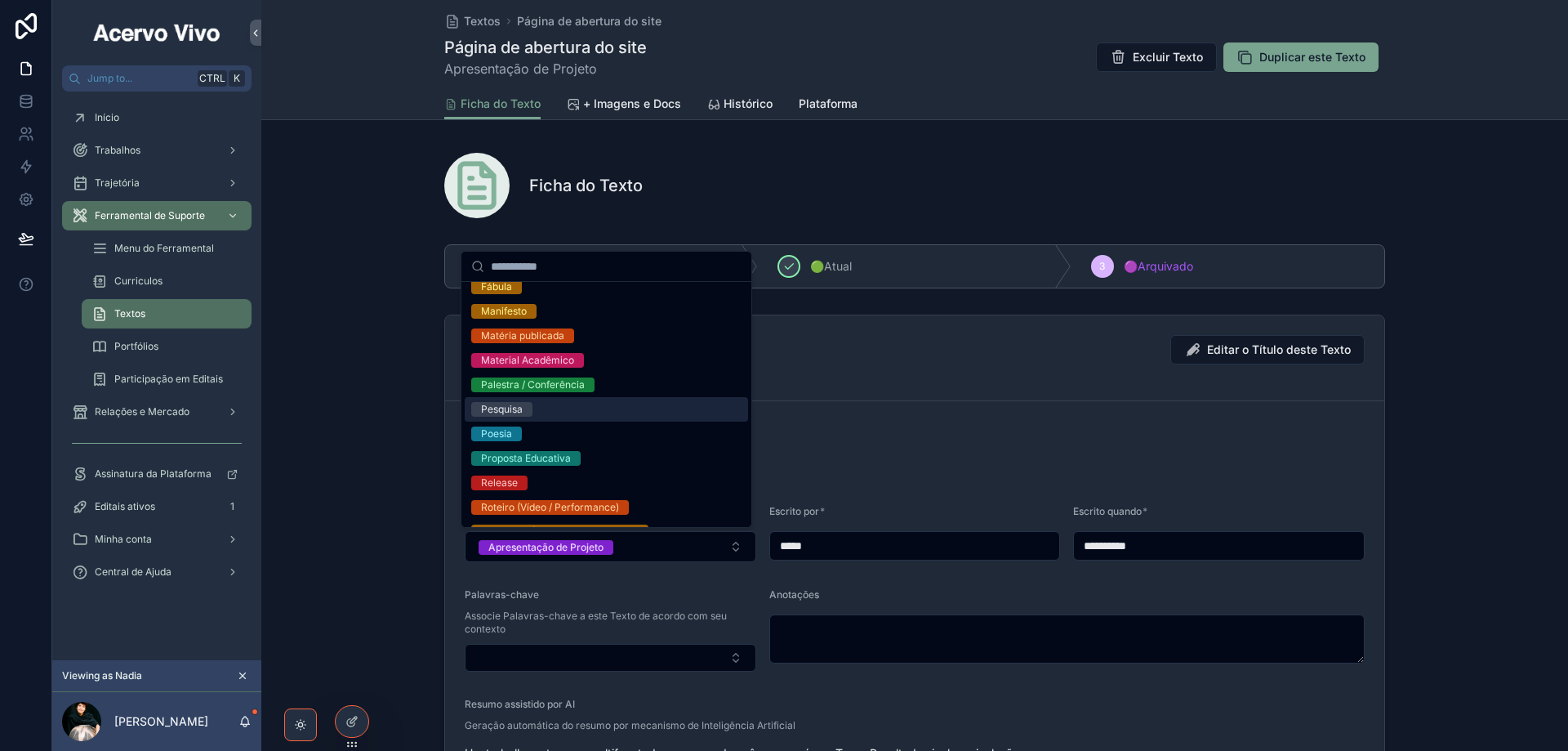
scroll to position [408, 0]
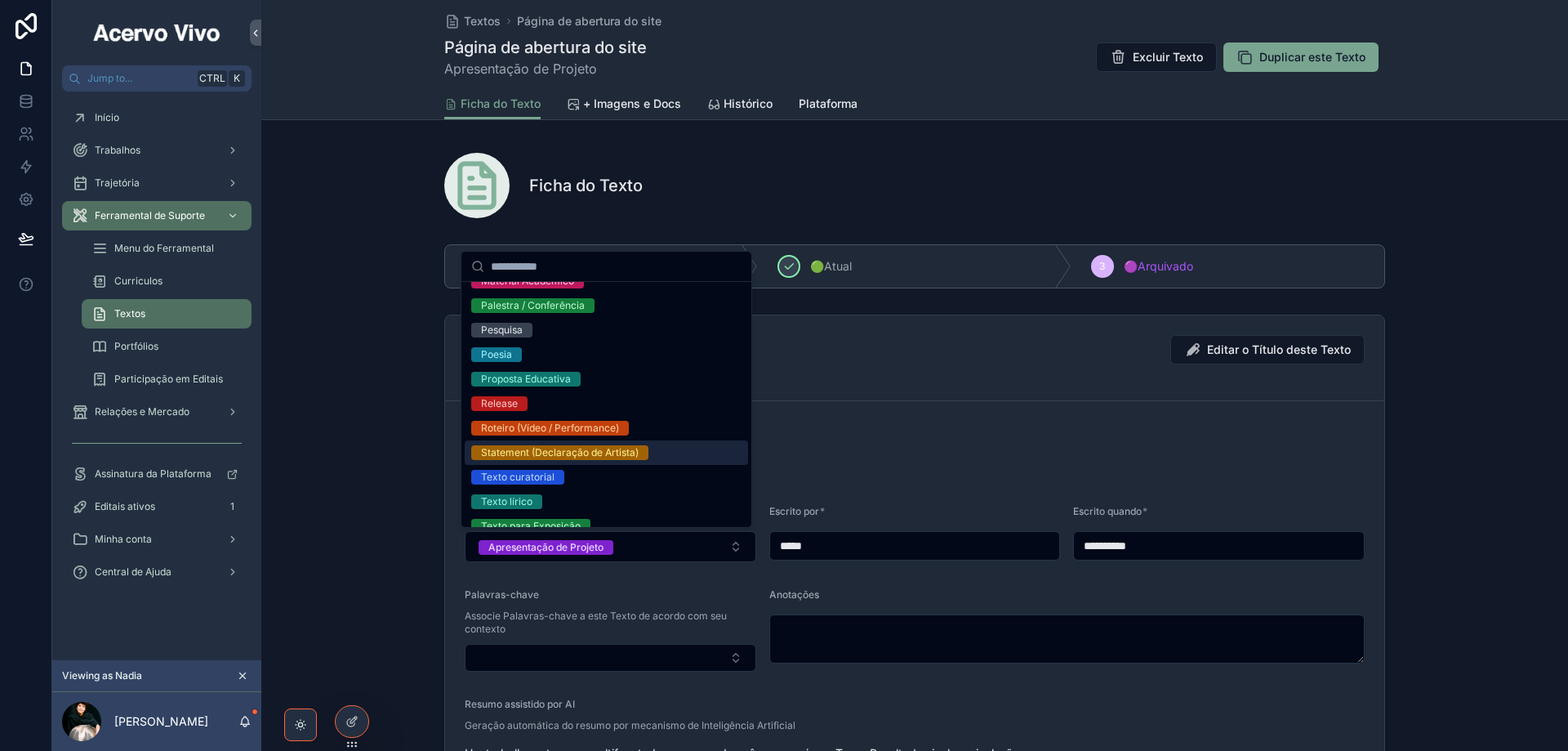
click at [596, 460] on div "Statement (Declaração de Artista)" at bounding box center [606, 452] width 283 height 25
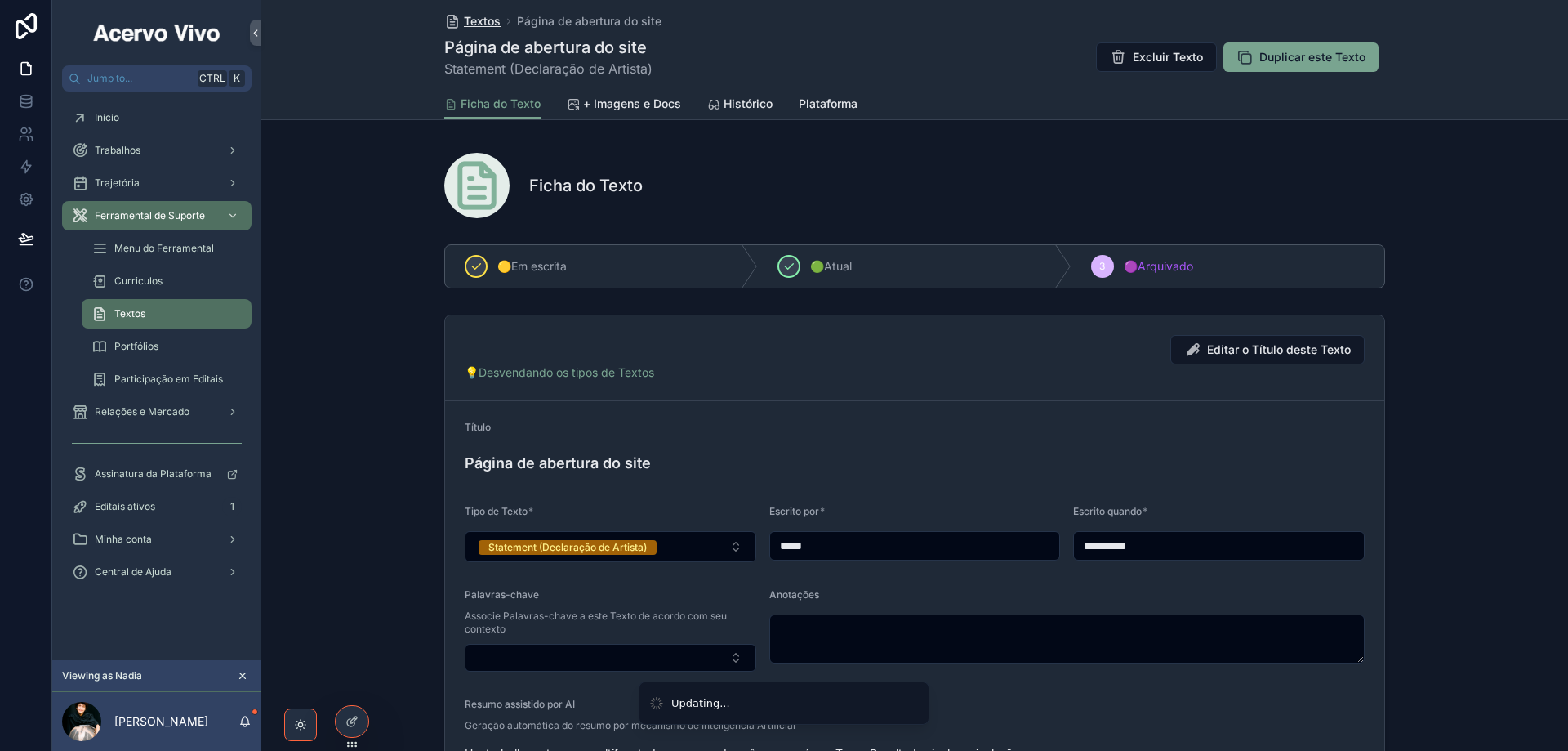
click at [470, 22] on span "Textos" at bounding box center [482, 21] width 37 height 16
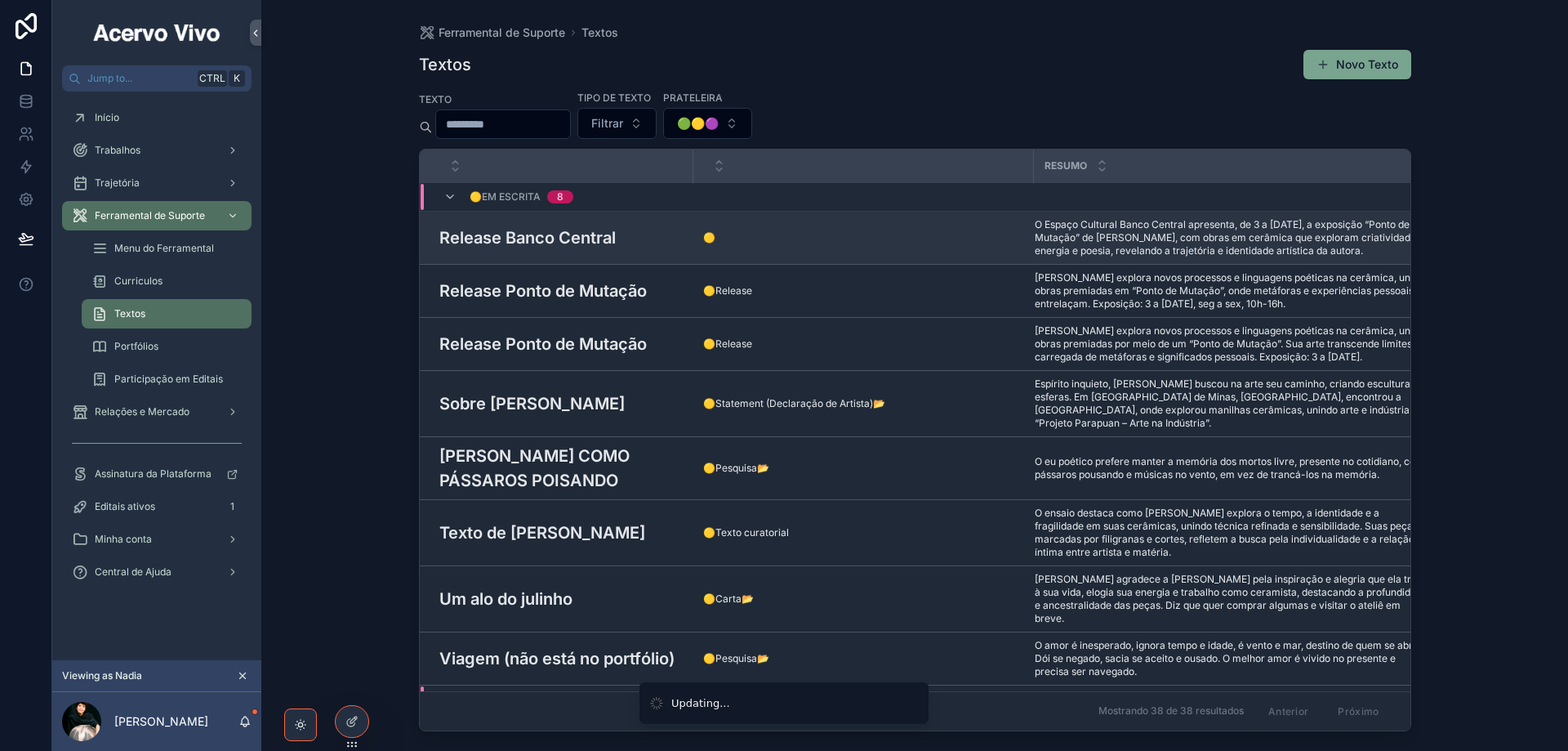
click at [592, 246] on h3 "Release Banco Central" at bounding box center [528, 237] width 176 height 25
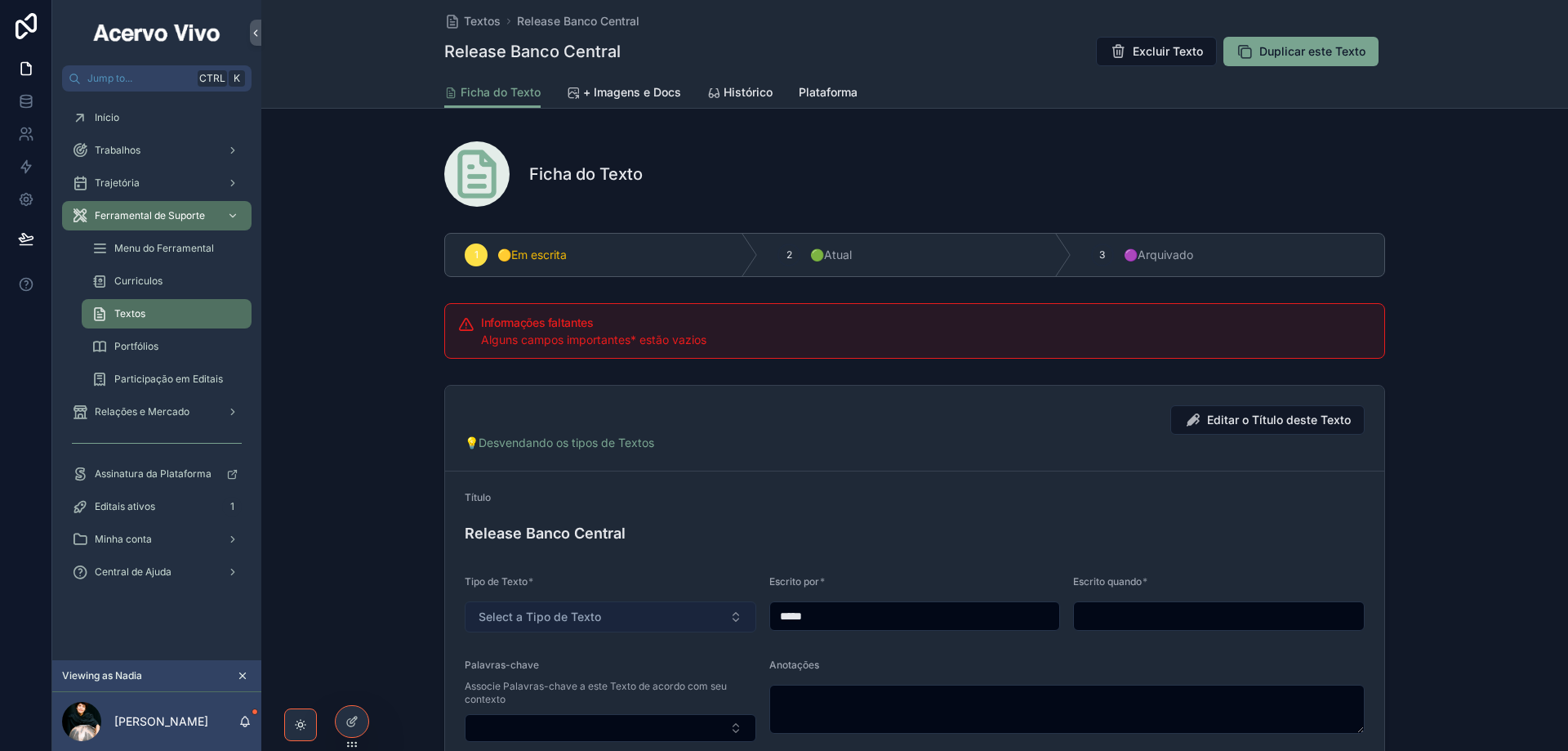
click at [629, 621] on button "Select a Tipo de Texto" at bounding box center [611, 617] width 292 height 31
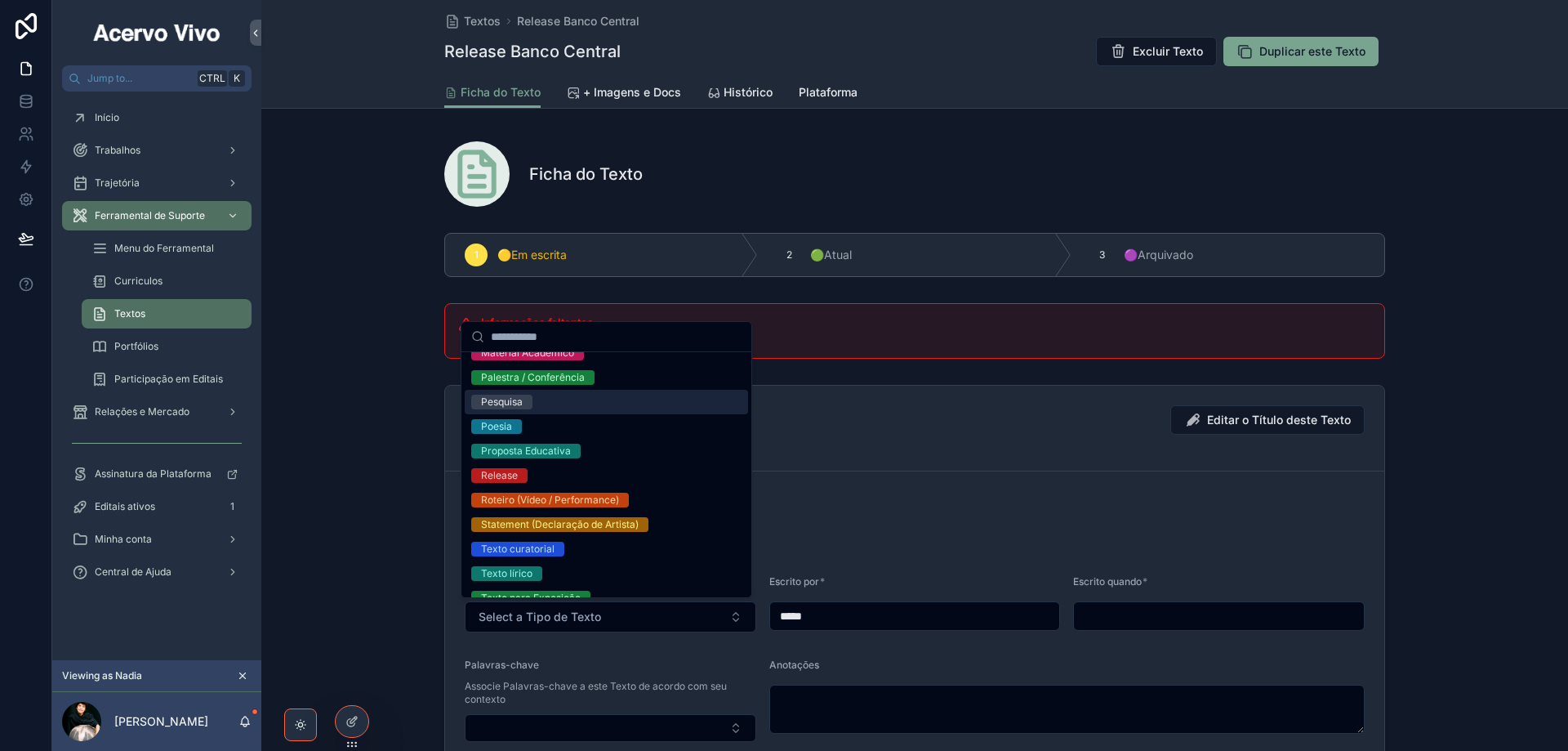
scroll to position [408, 0]
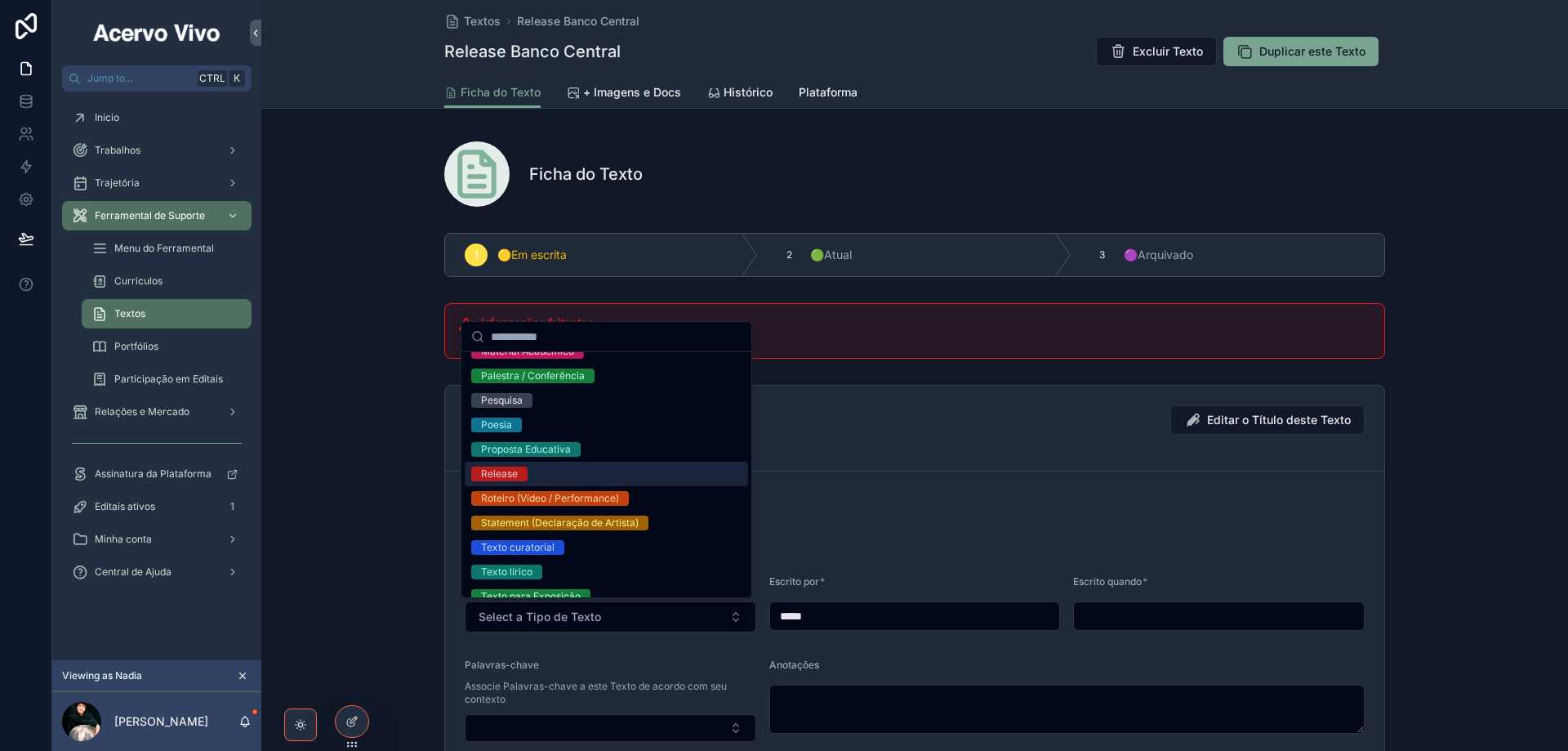
click at [591, 474] on div "Release" at bounding box center [606, 474] width 283 height 25
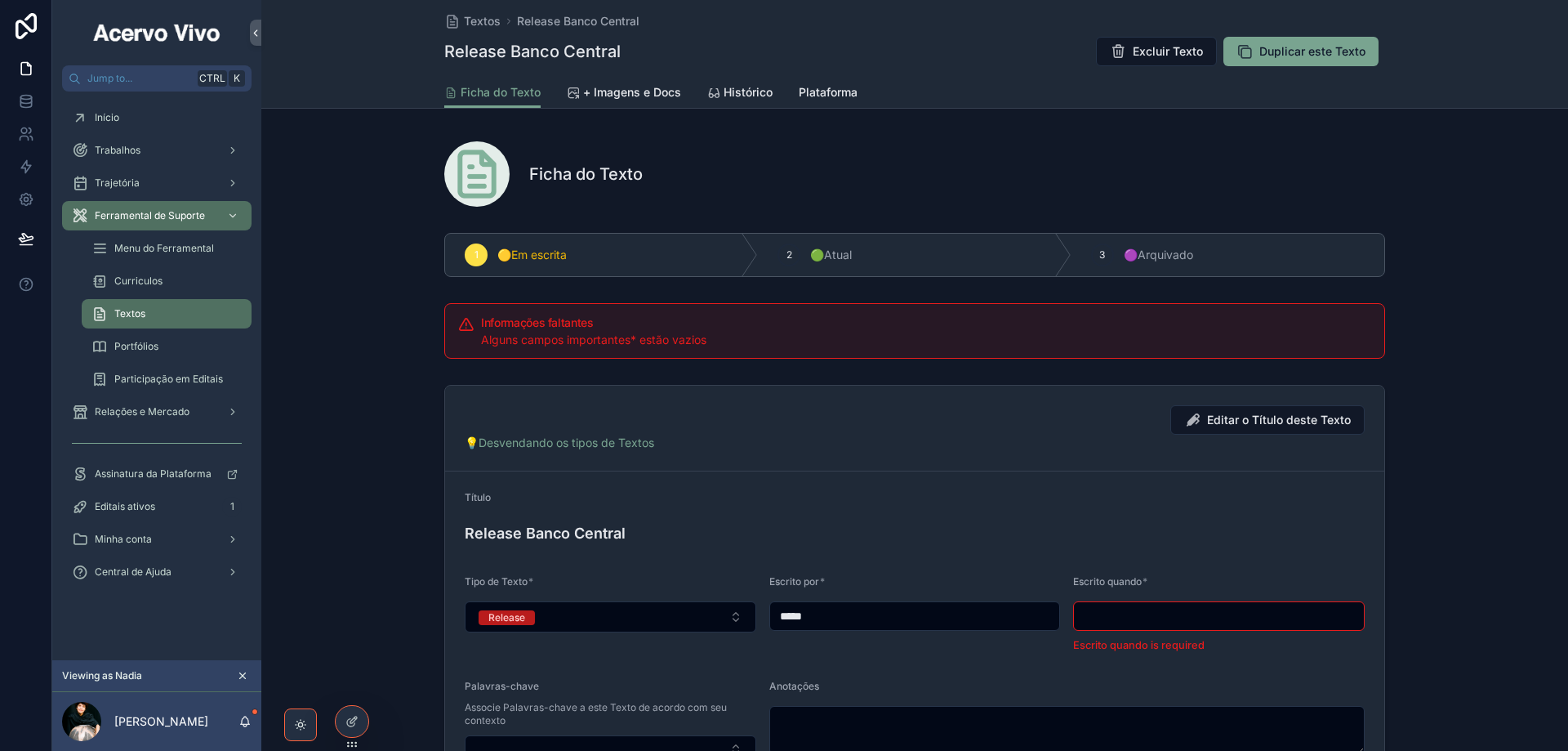
click at [1131, 617] on input "scrollable content" at bounding box center [1219, 616] width 290 height 23
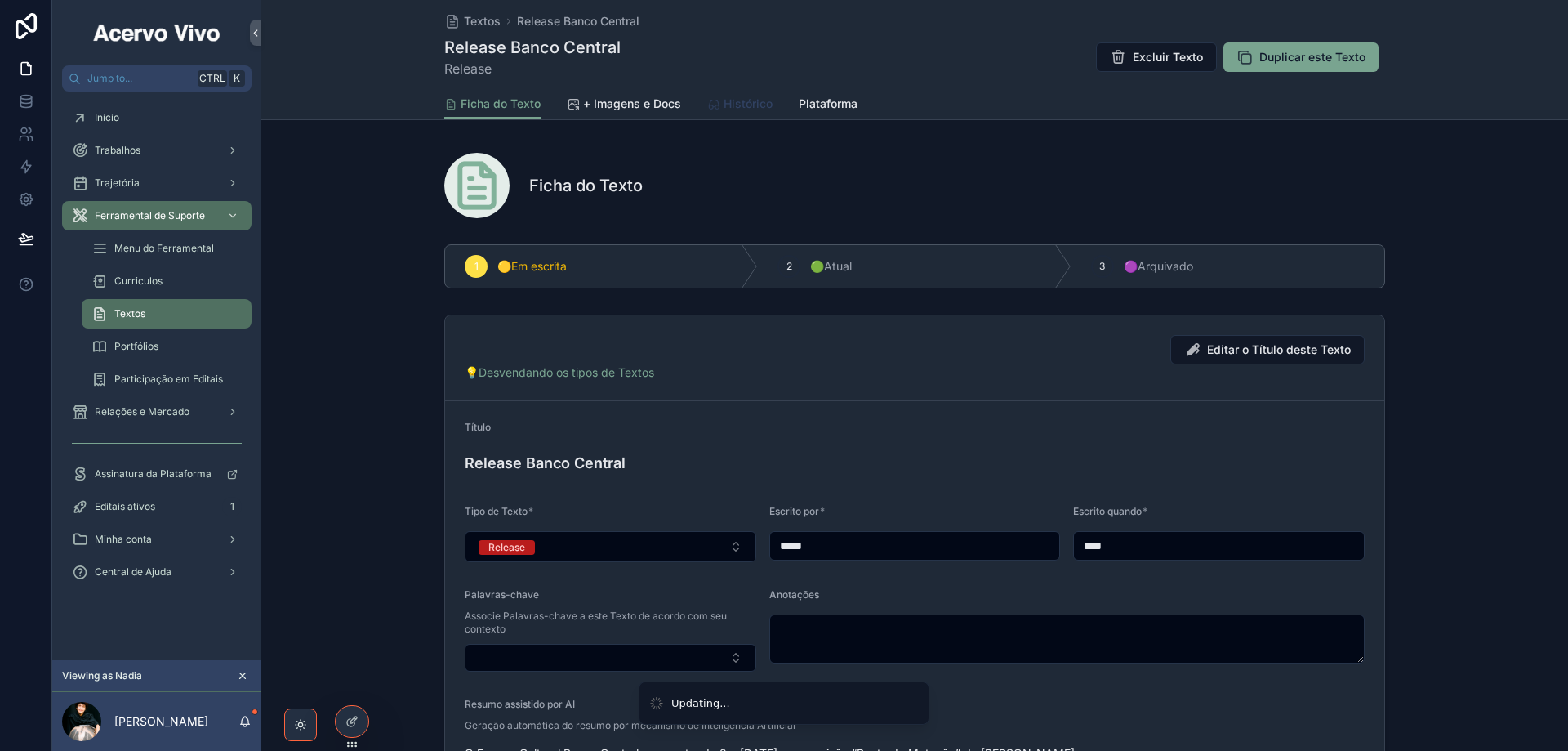
type input "****"
click at [731, 108] on span "Histórico" at bounding box center [748, 104] width 49 height 16
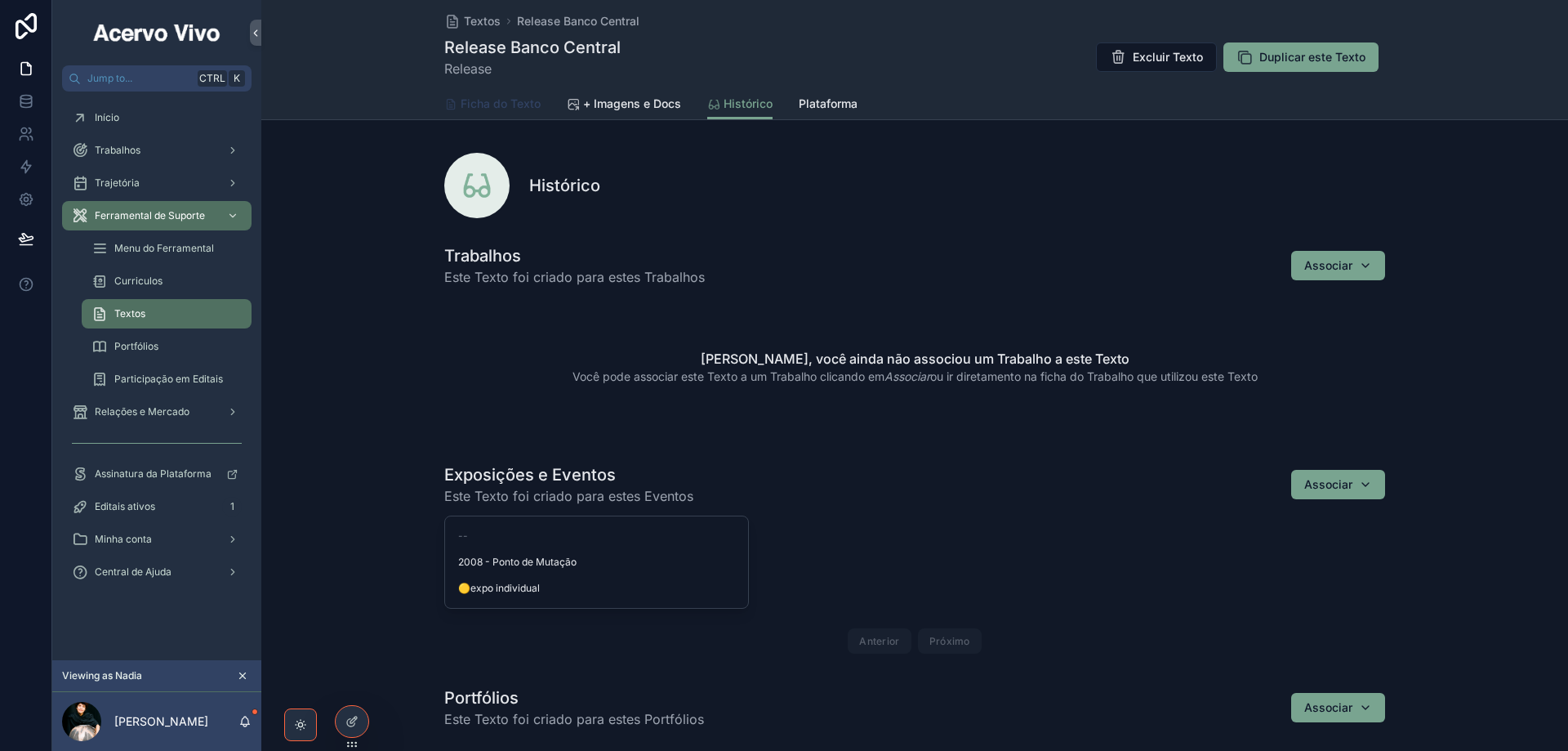
click at [516, 106] on span "Ficha do Texto" at bounding box center [500, 104] width 80 height 16
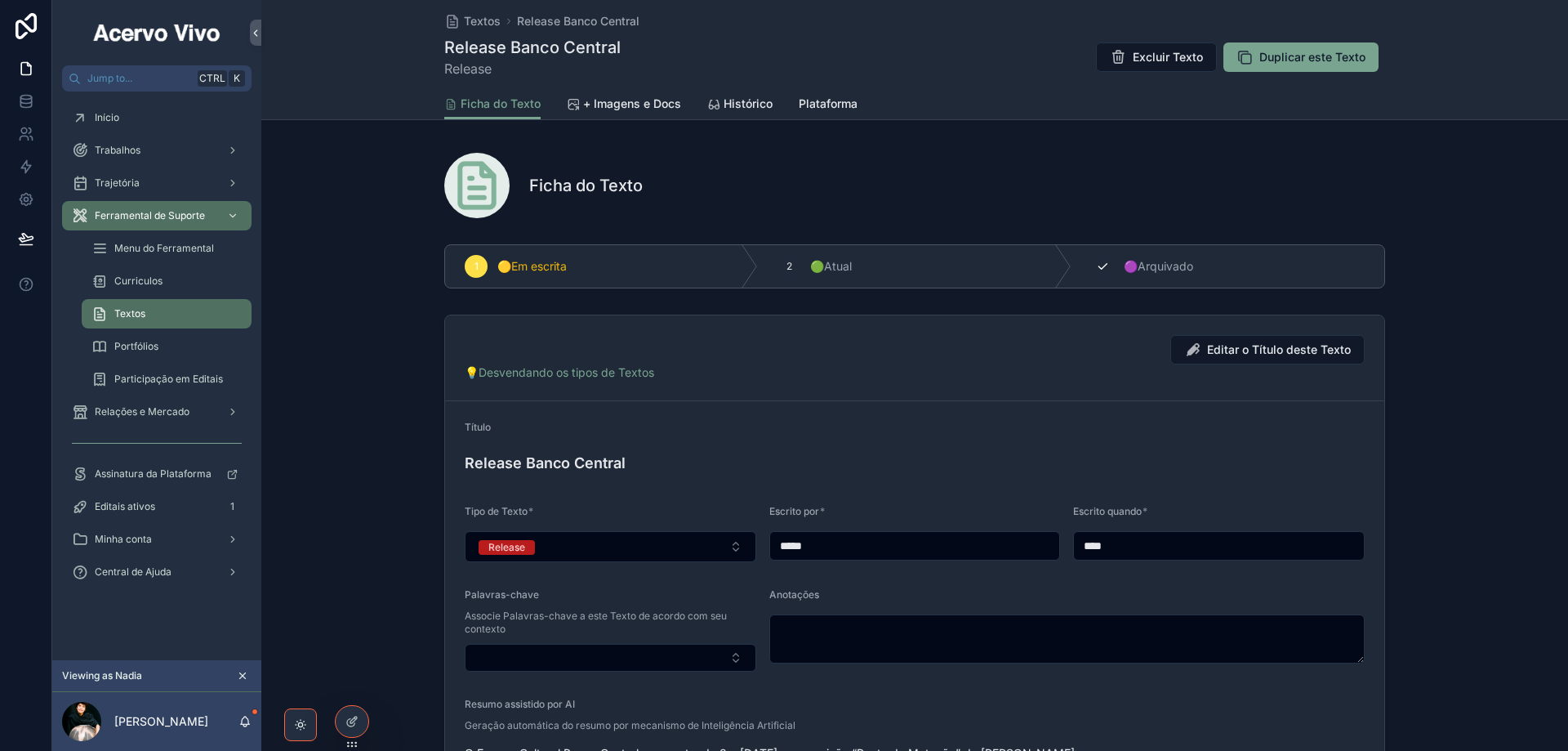
click at [1136, 274] on span "🟣Arquivado" at bounding box center [1158, 265] width 69 height 16
click at [472, 17] on span "Textos" at bounding box center [482, 21] width 37 height 16
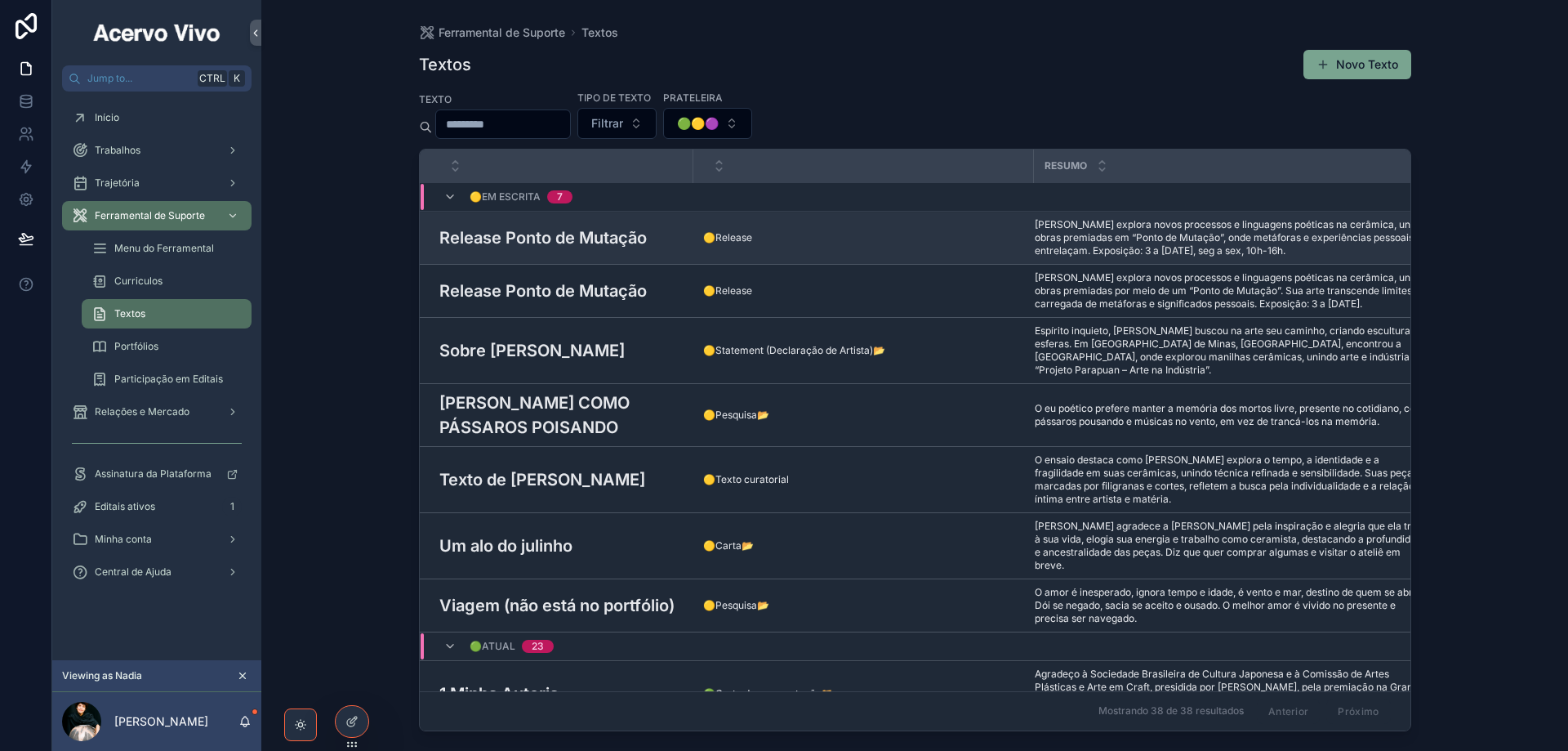
click at [647, 239] on h3 "Release Ponto de Mutação" at bounding box center [543, 237] width 207 height 25
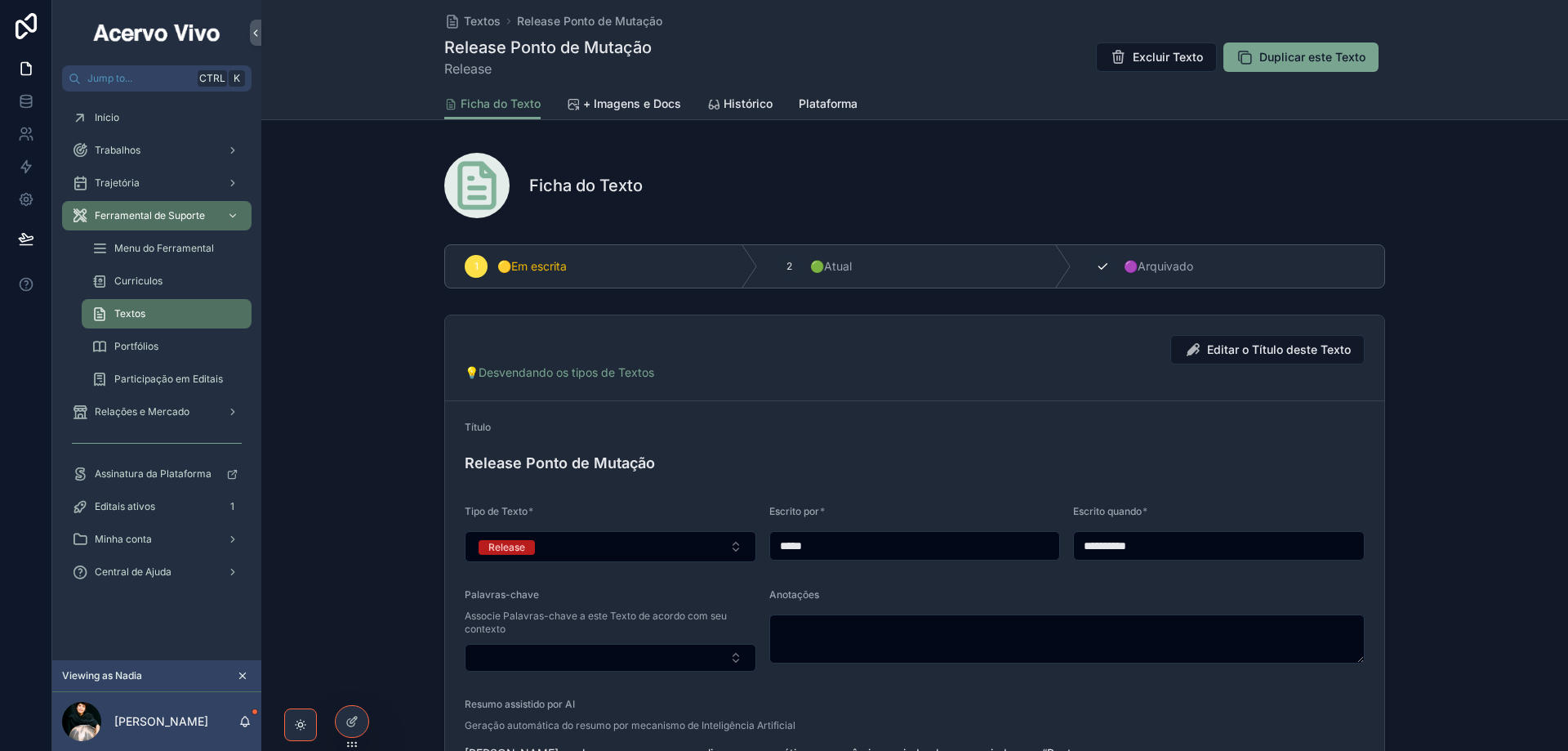
click at [1124, 263] on span "🟣Arquivado" at bounding box center [1158, 265] width 69 height 16
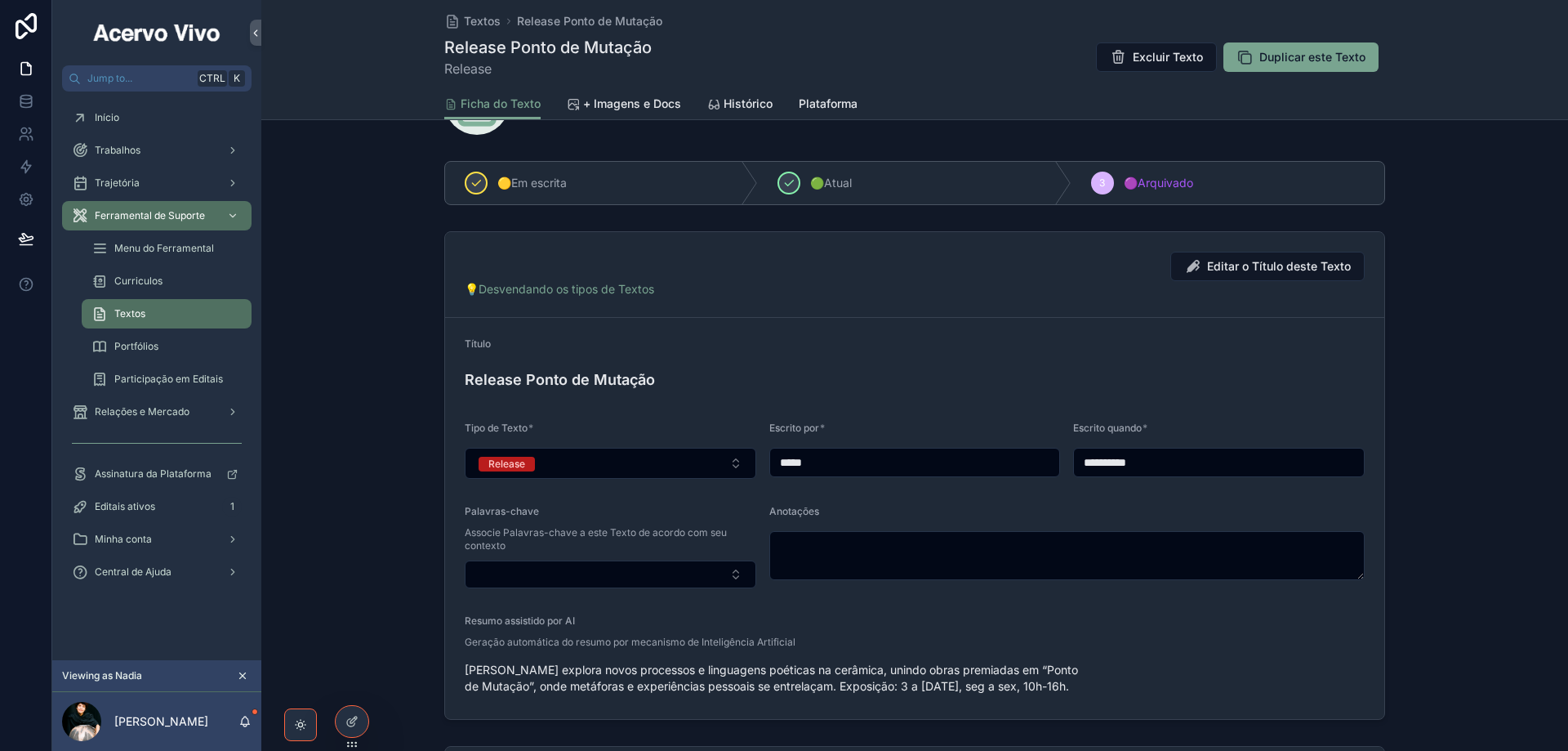
scroll to position [81, 0]
click at [739, 105] on span "Histórico" at bounding box center [748, 104] width 49 height 16
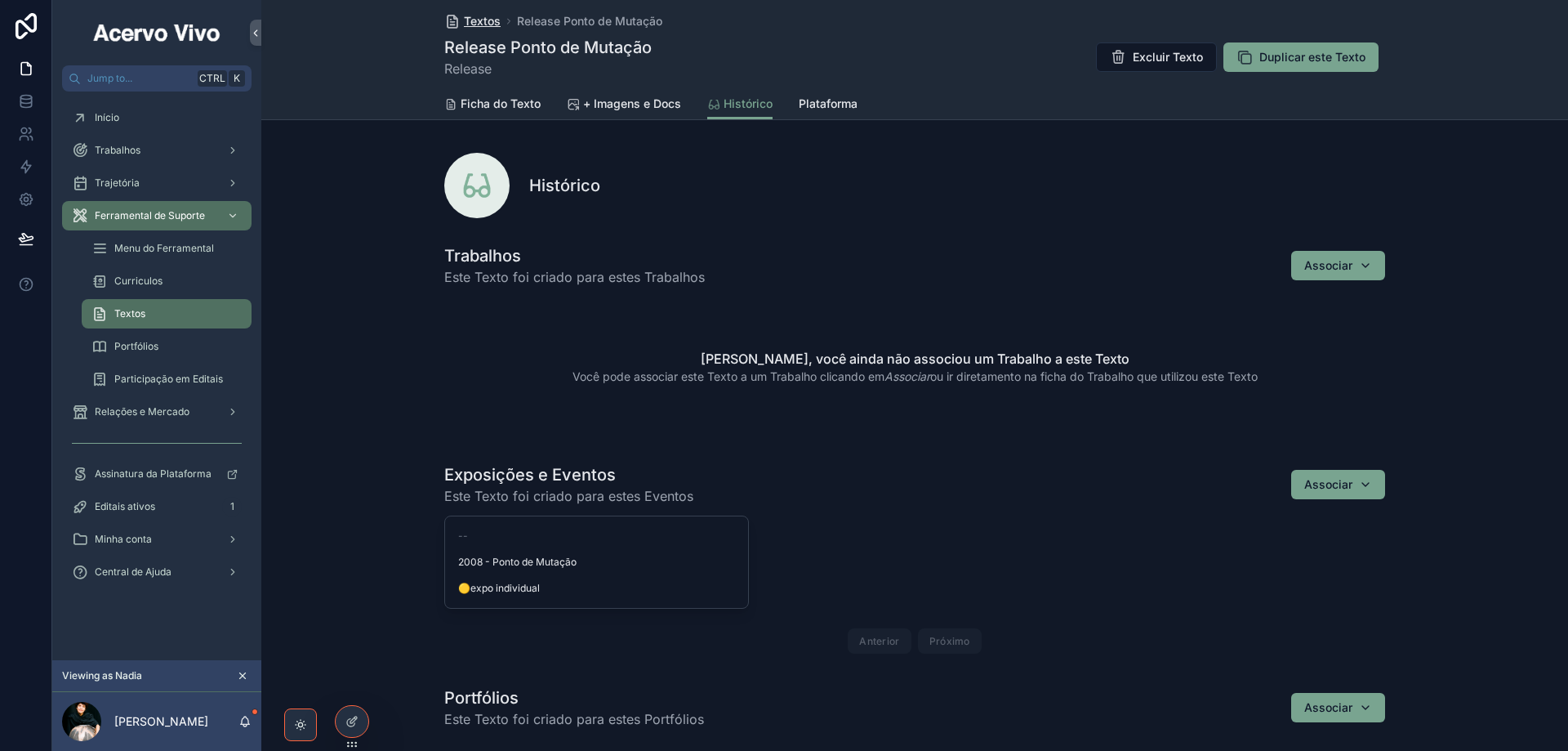
click at [470, 15] on span "Textos" at bounding box center [482, 21] width 37 height 16
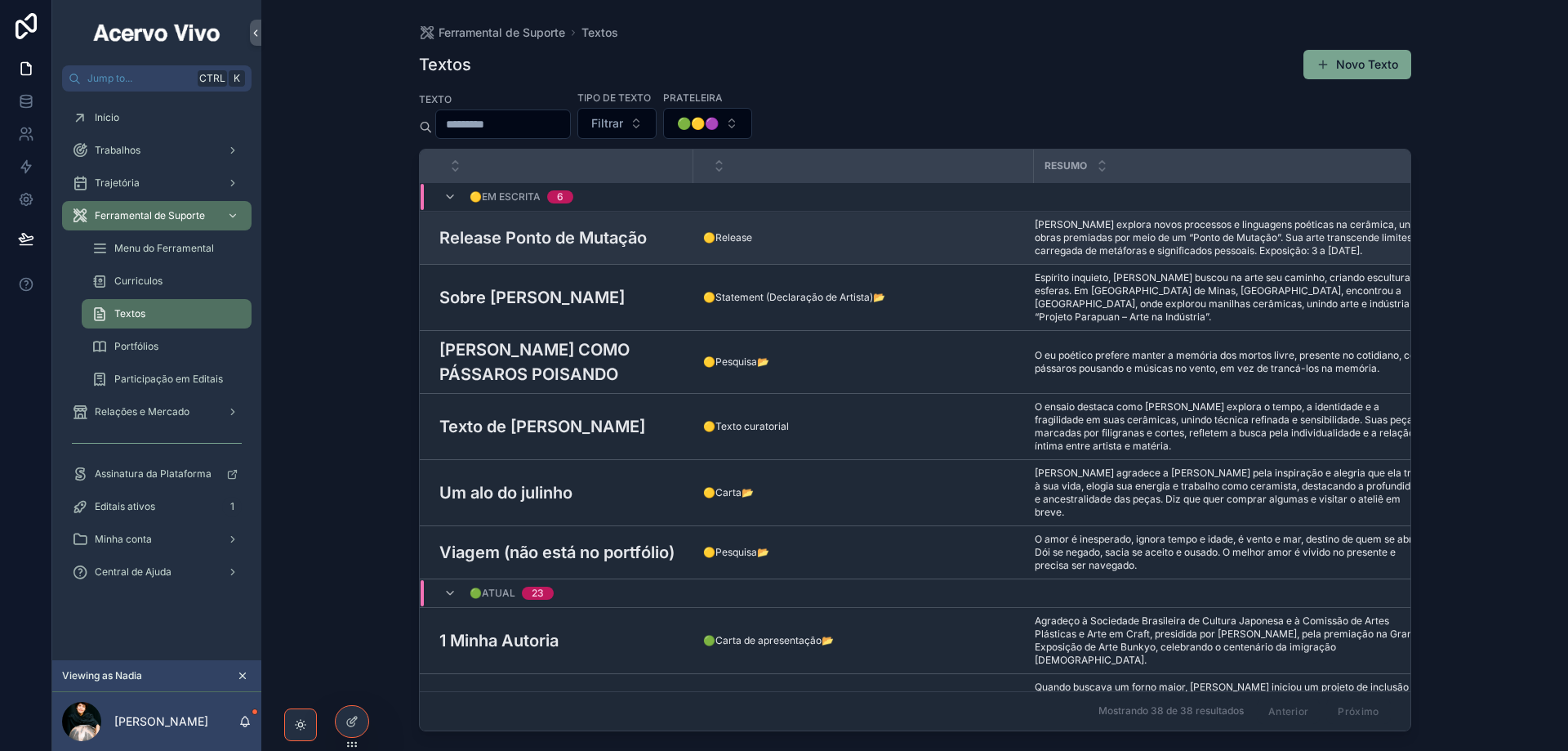
click at [556, 229] on h3 "Release Ponto de Mutação" at bounding box center [543, 237] width 207 height 25
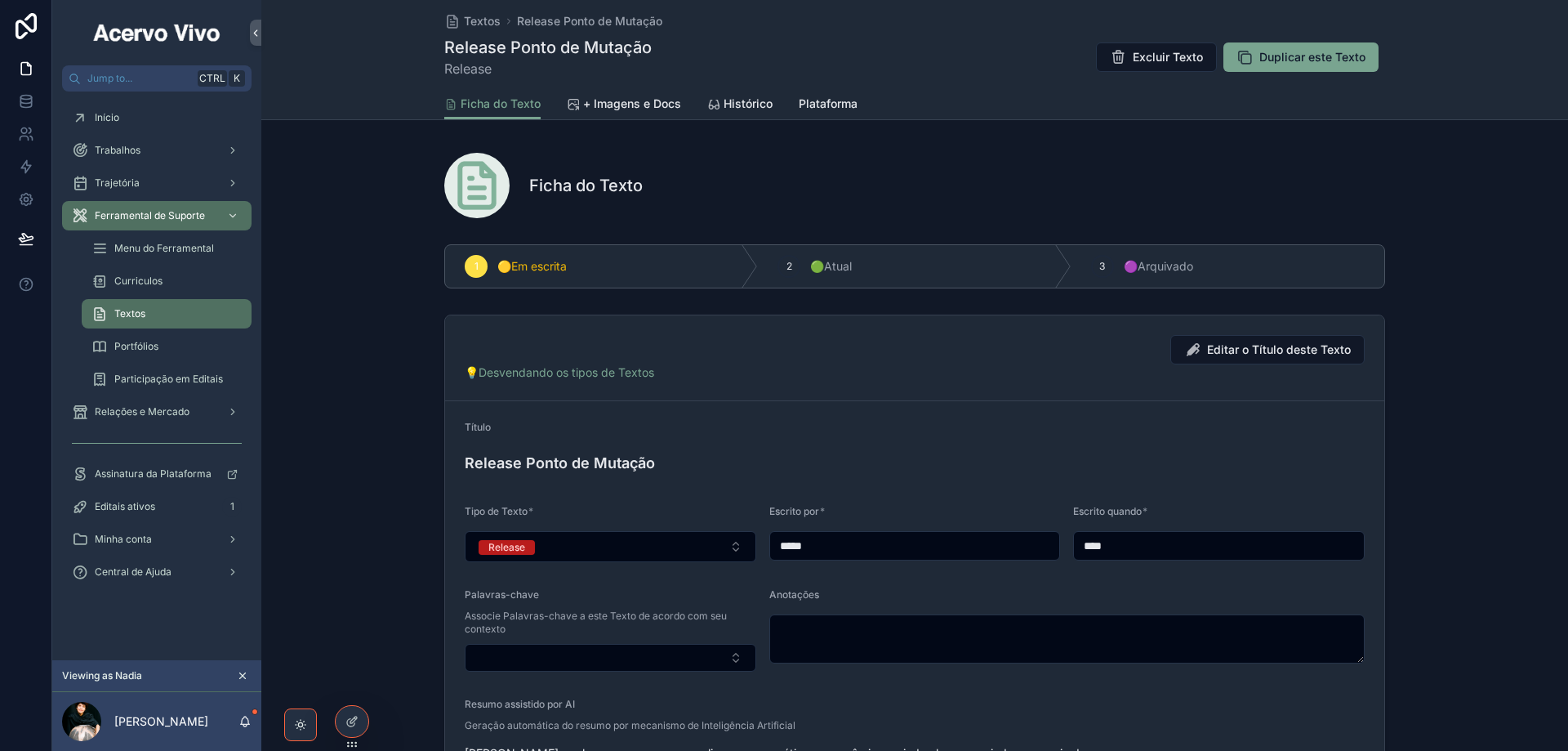
drag, startPoint x: 1101, startPoint y: 262, endPoint x: 1018, endPoint y: 232, distance: 88.3
click at [0, 0] on icon "scrollable content" at bounding box center [0, 0] width 0 height 0
click at [737, 104] on span "Histórico" at bounding box center [748, 104] width 49 height 16
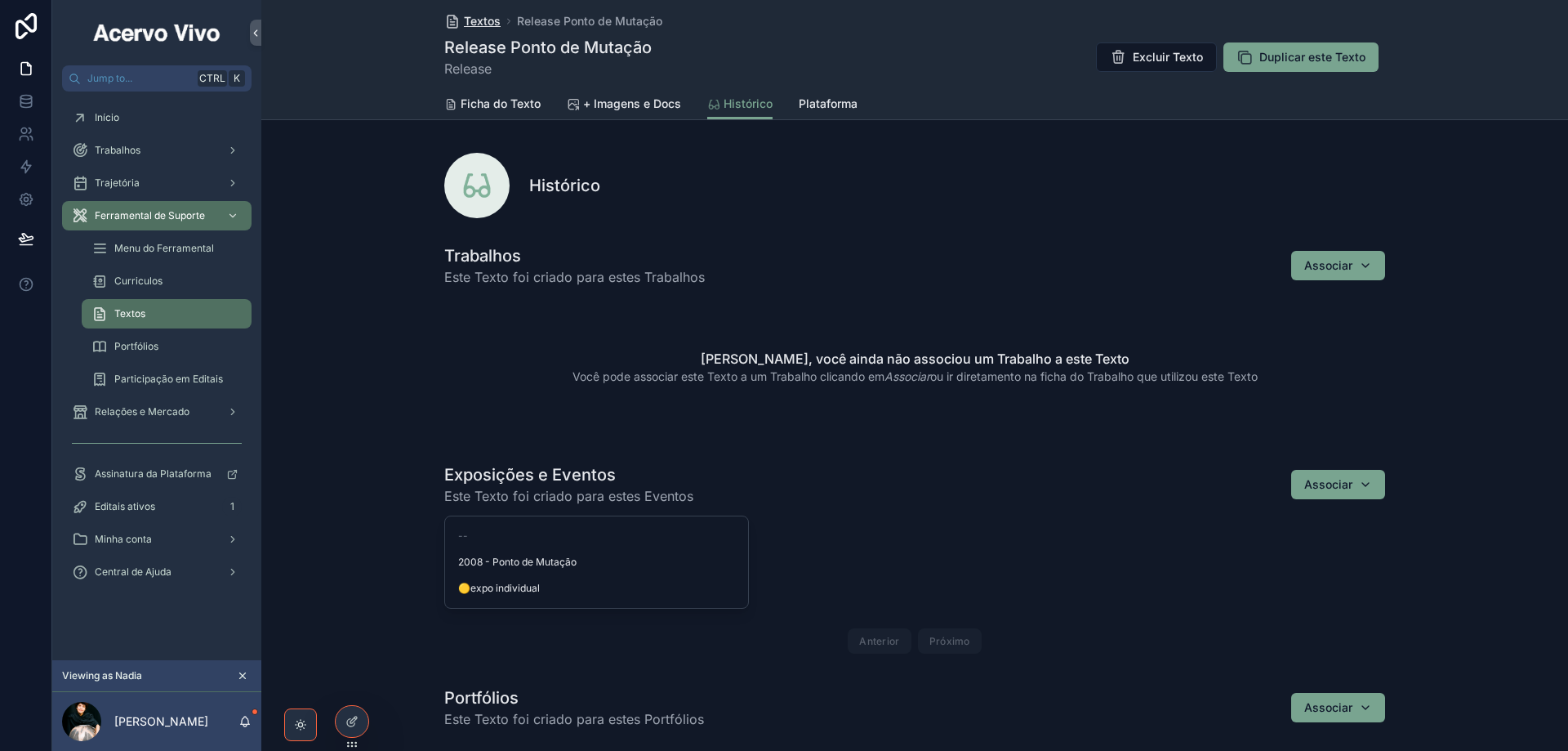
click at [469, 21] on span "Textos" at bounding box center [482, 21] width 37 height 16
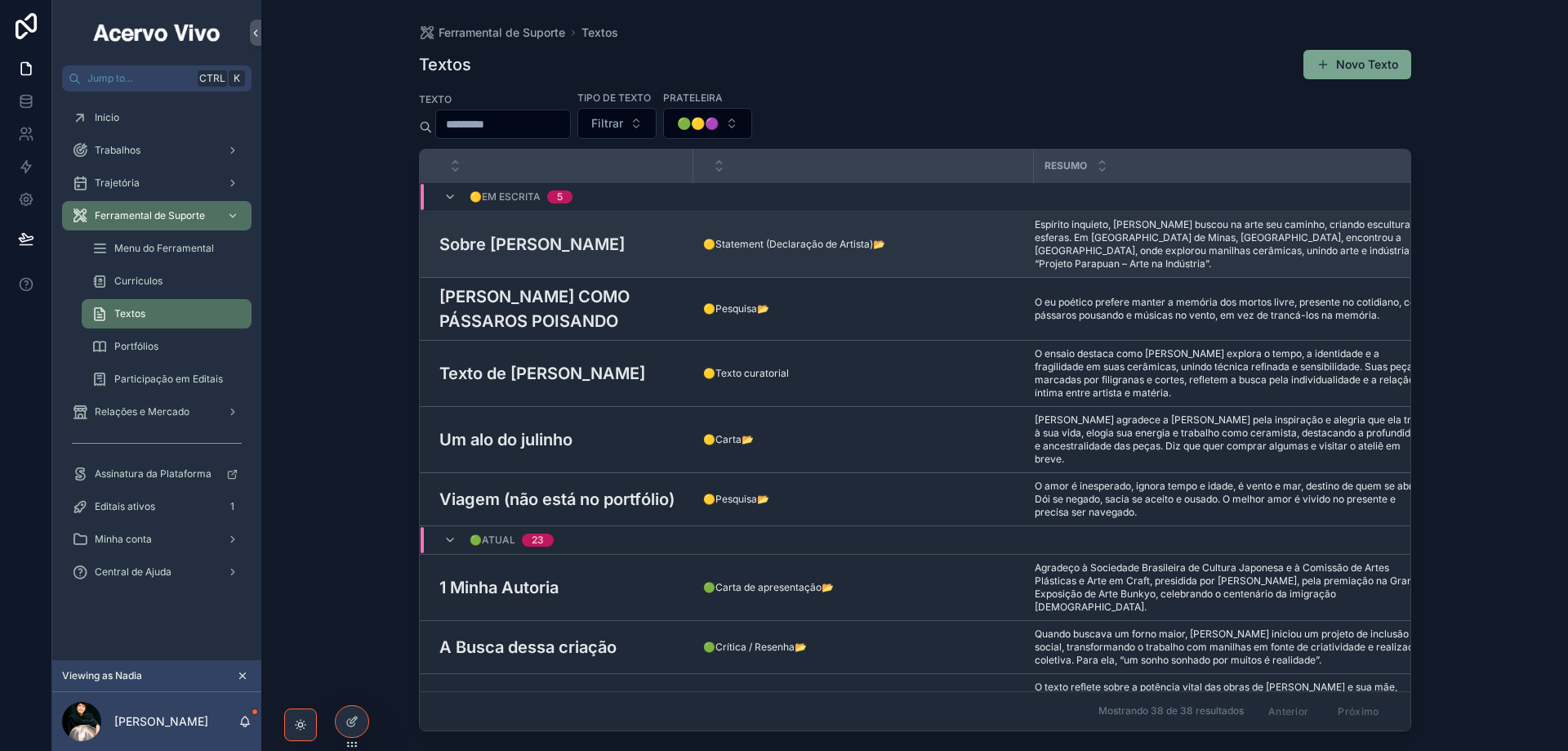
click at [570, 247] on h3 "Sobre [PERSON_NAME]" at bounding box center [532, 244] width 186 height 25
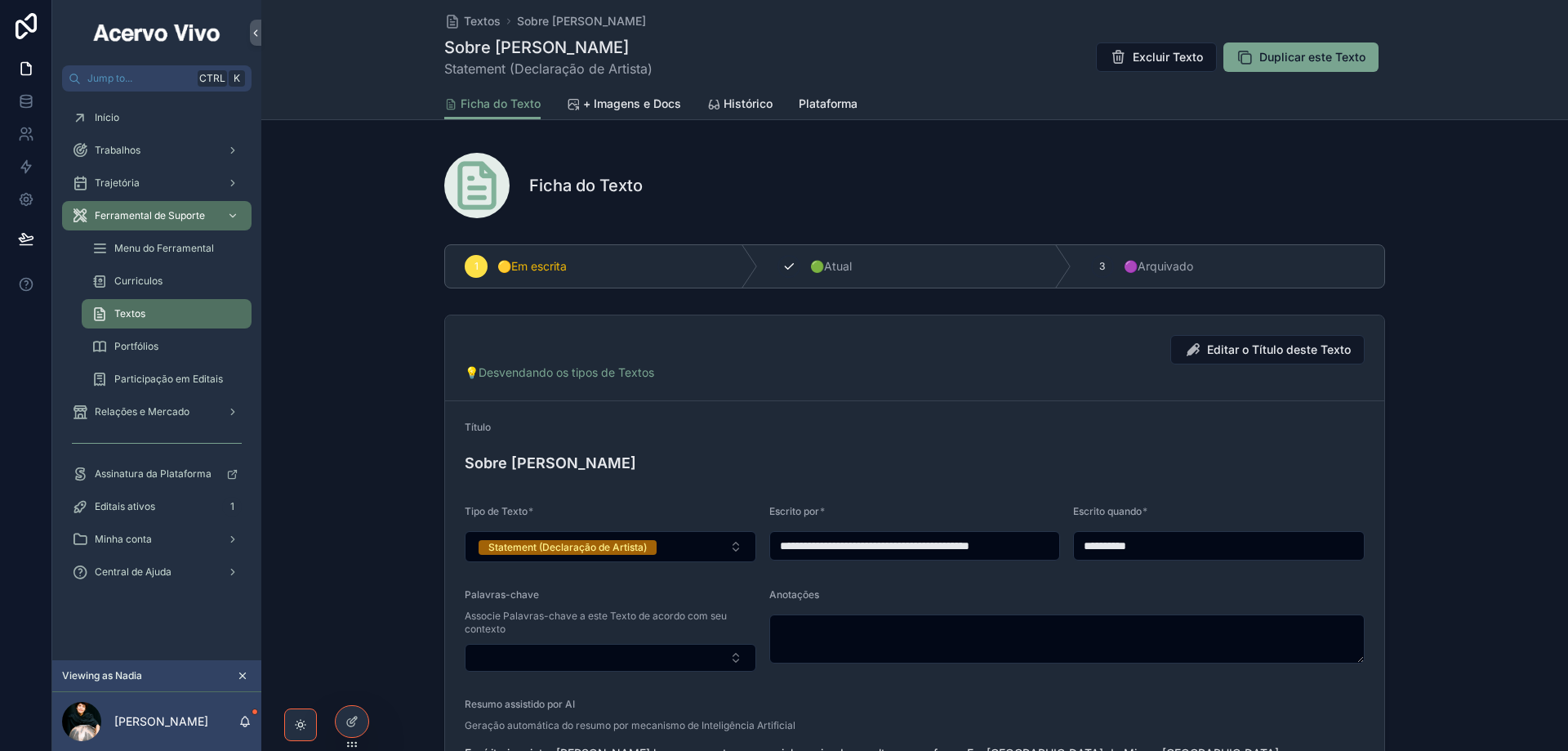
click at [796, 262] on div "2 🟢Atual" at bounding box center [914, 266] width 313 height 43
click at [1096, 262] on icon "scrollable content" at bounding box center [1102, 265] width 13 height 13
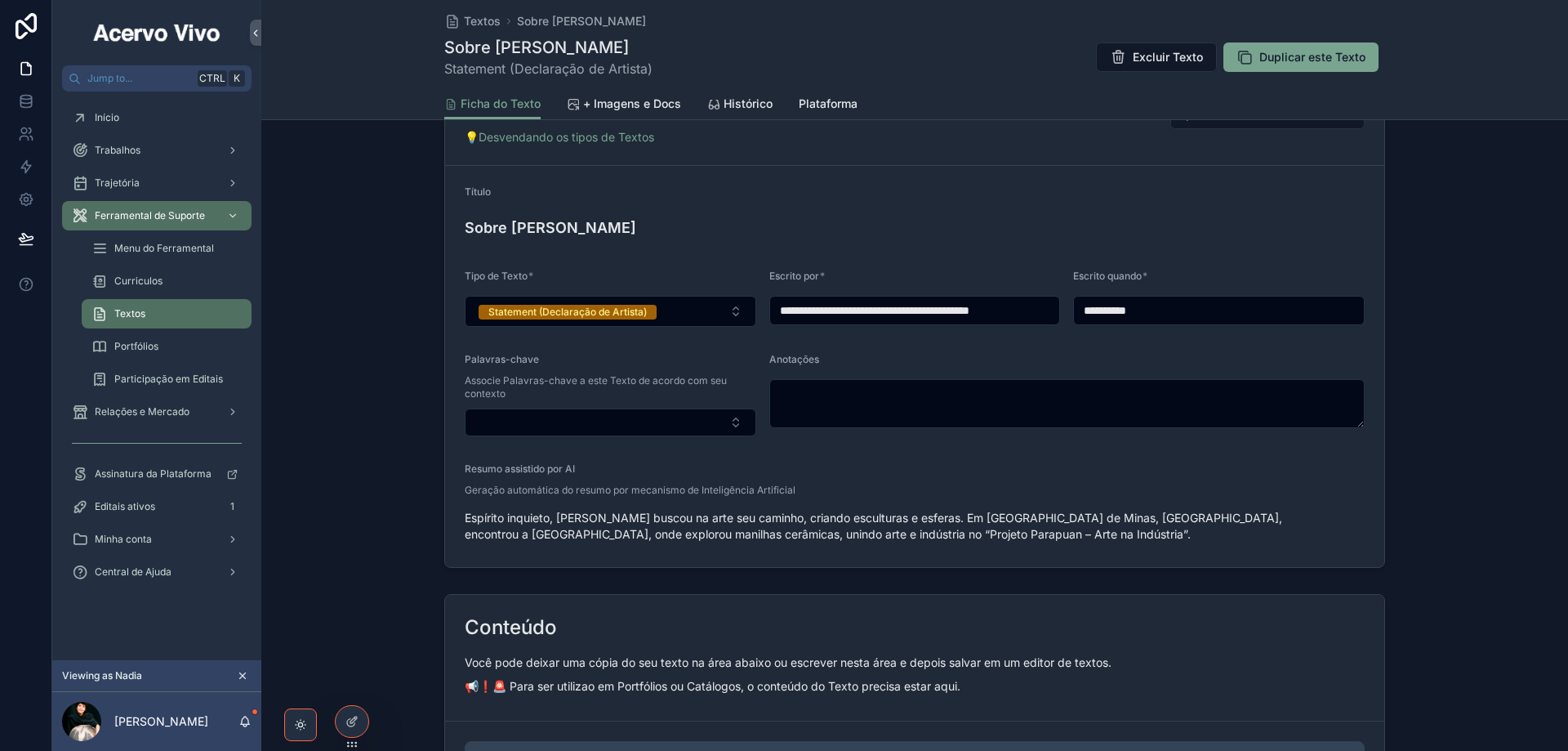
scroll to position [245, 0]
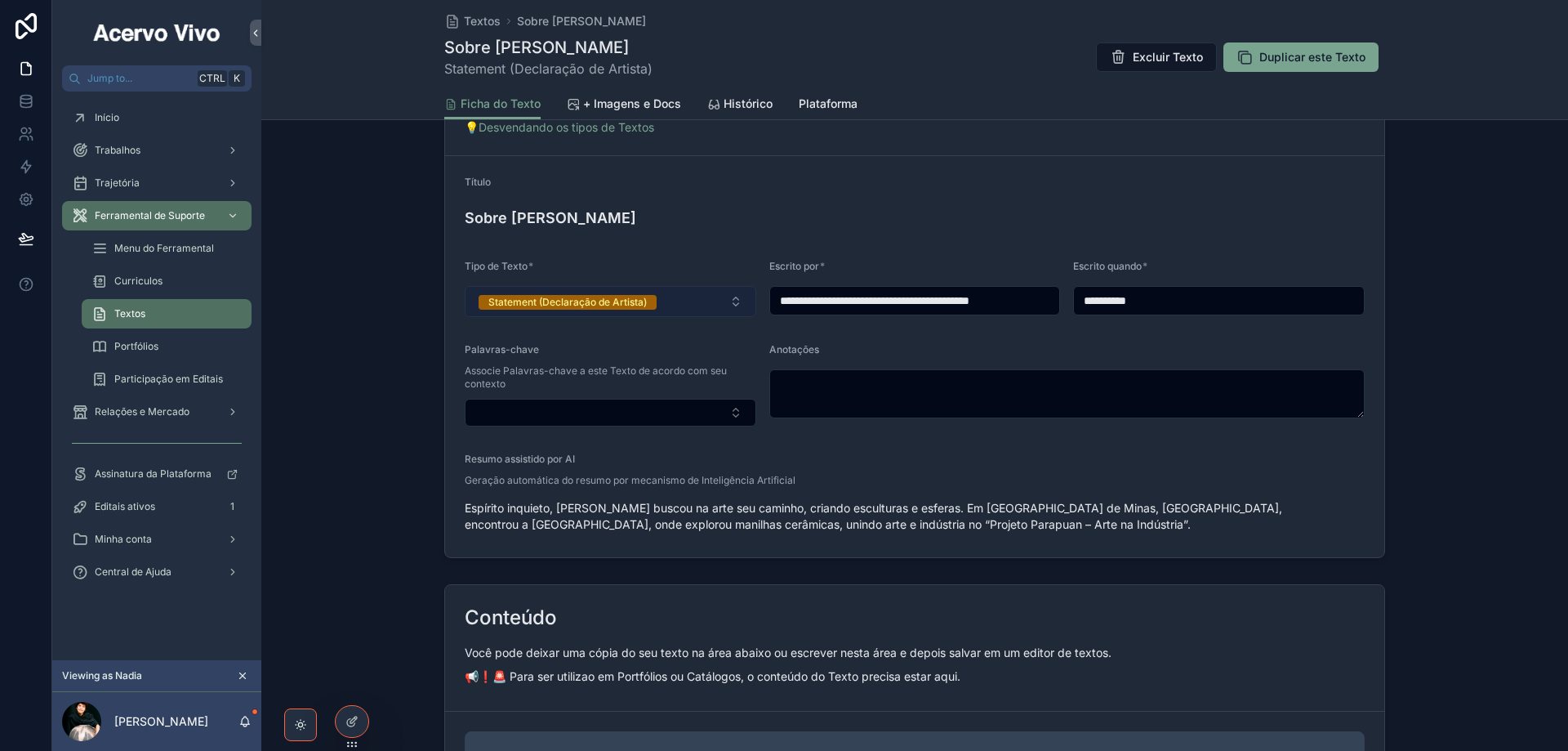
click at [682, 307] on button "Statement (Declaração de Artista)" at bounding box center [611, 301] width 292 height 31
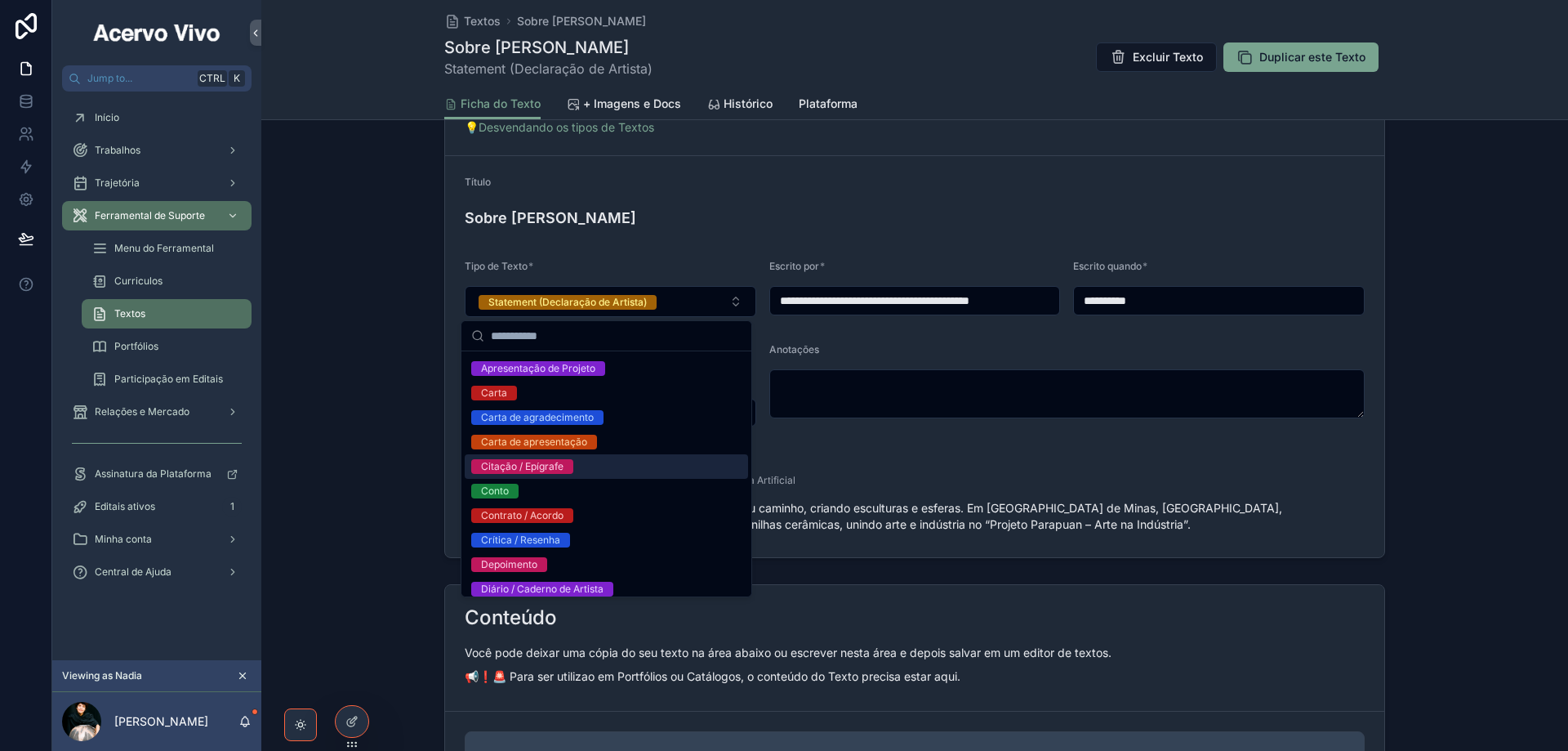
scroll to position [0, 0]
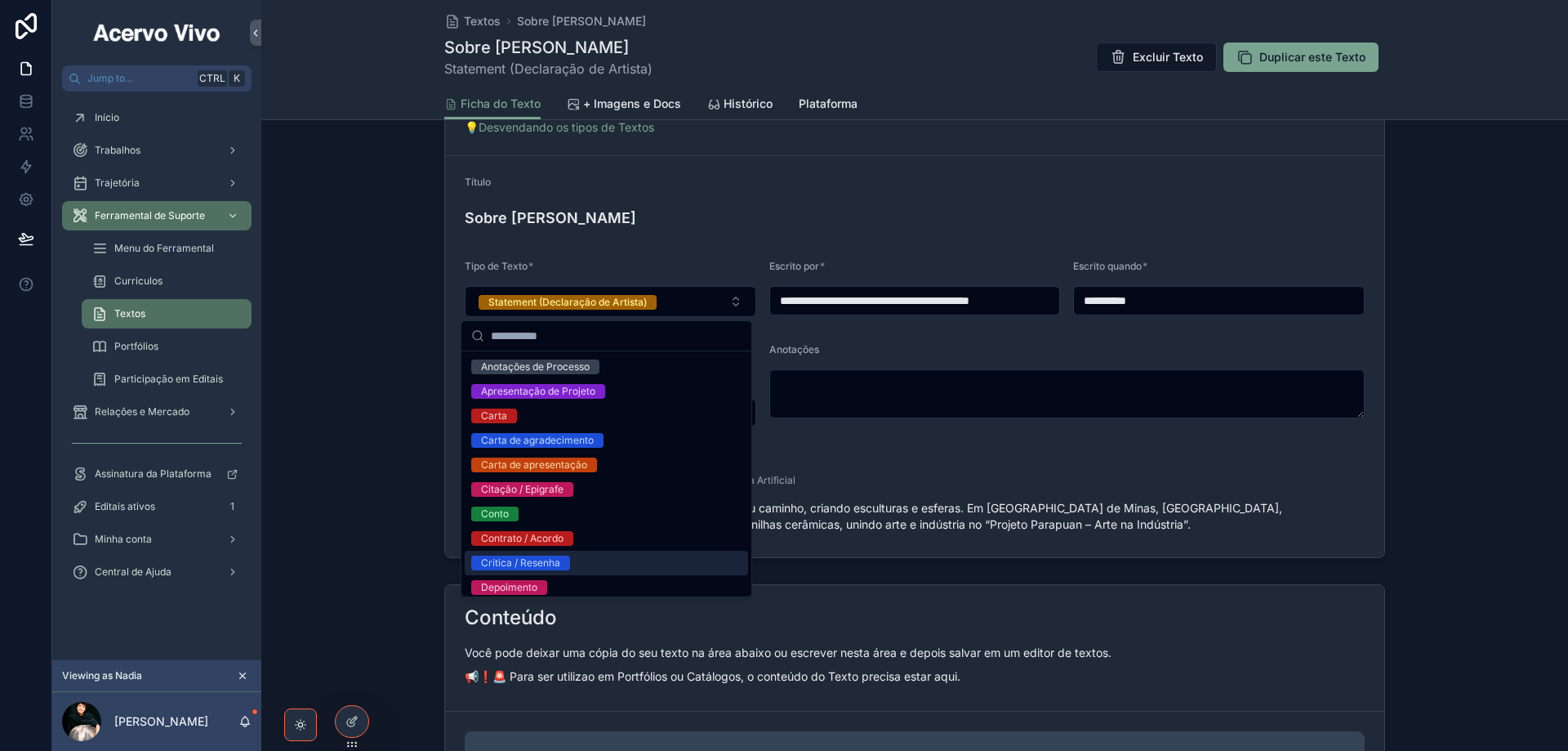
click at [601, 563] on div "Crítica / Resenha" at bounding box center [606, 563] width 283 height 25
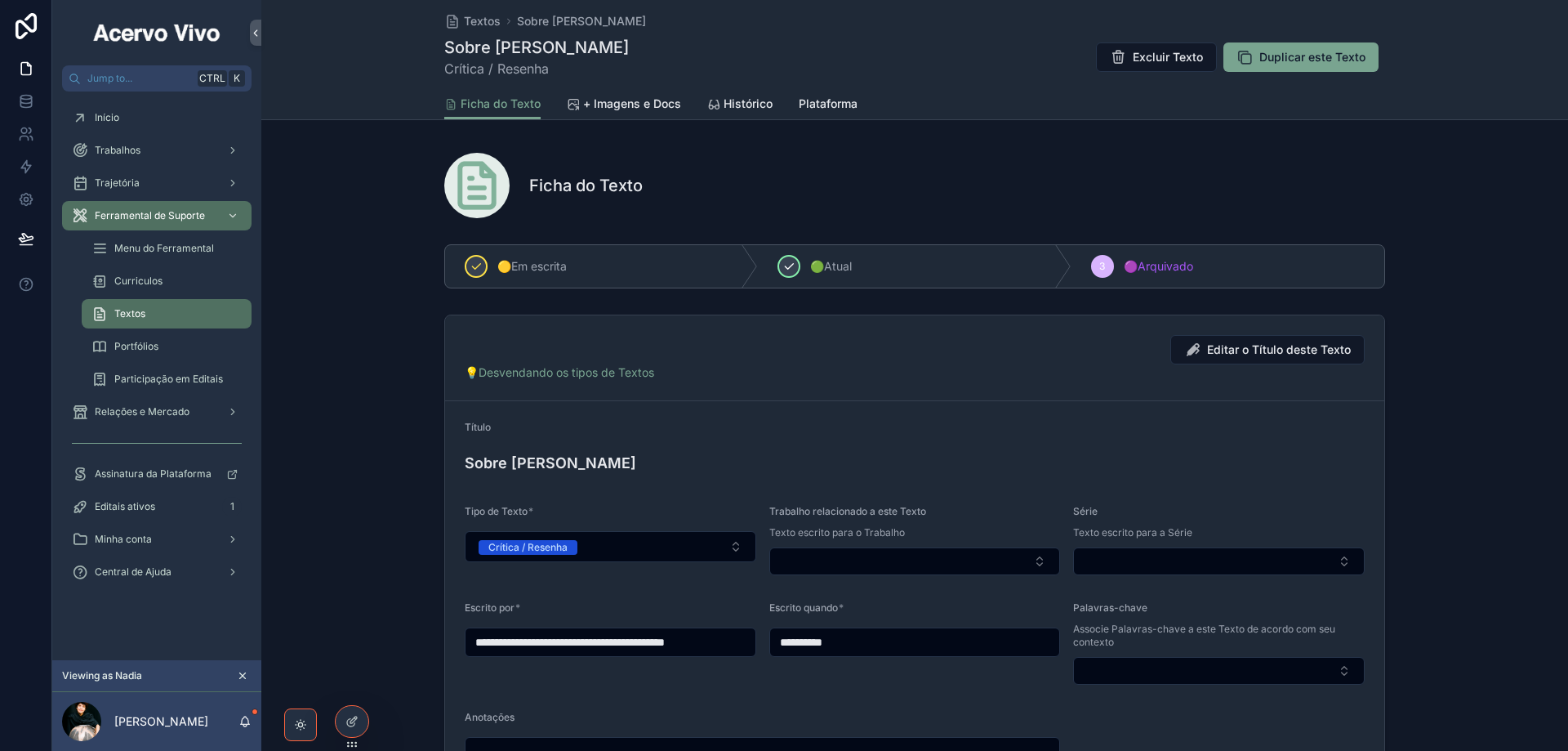
click at [790, 259] on icon "scrollable content" at bounding box center [789, 265] width 13 height 13
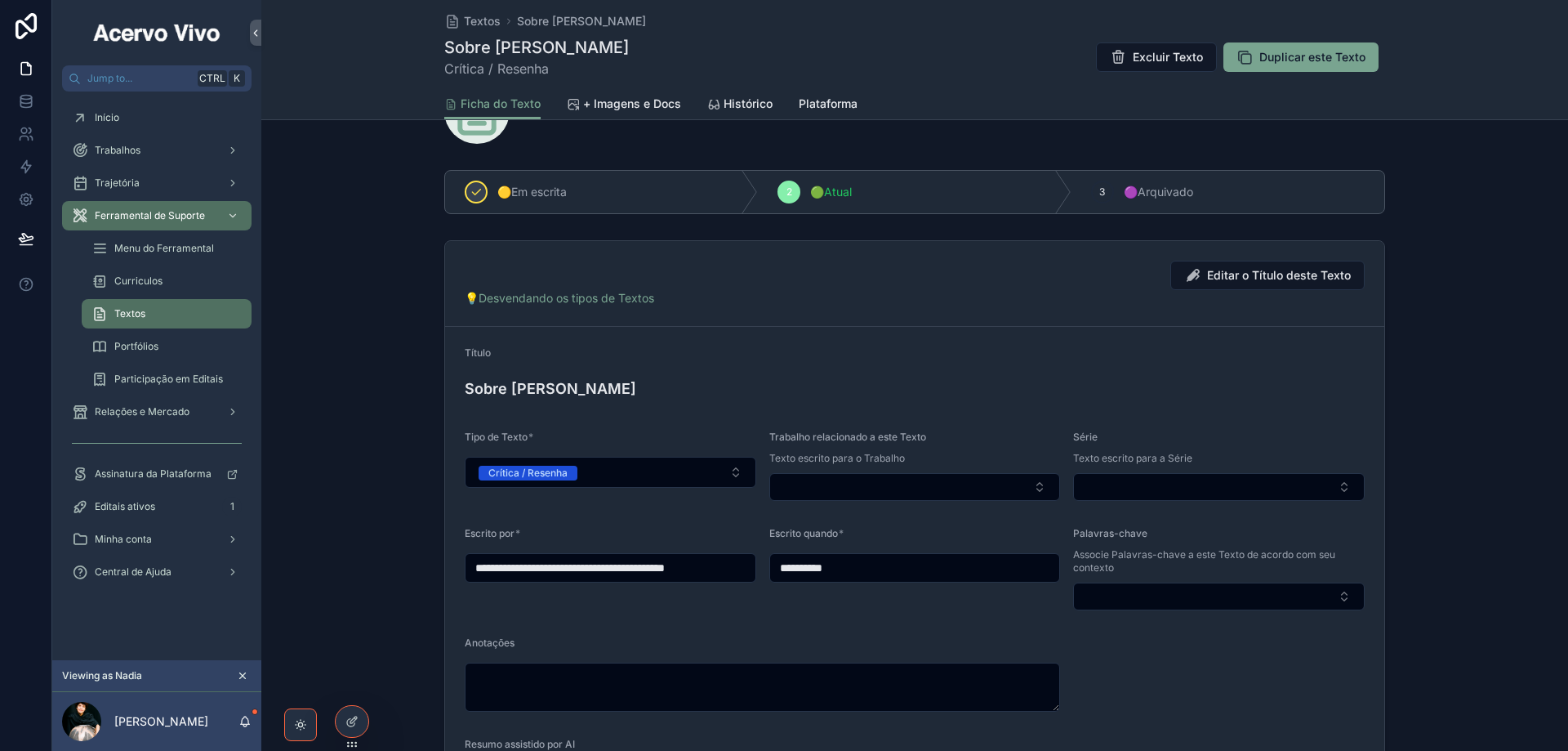
scroll to position [245, 0]
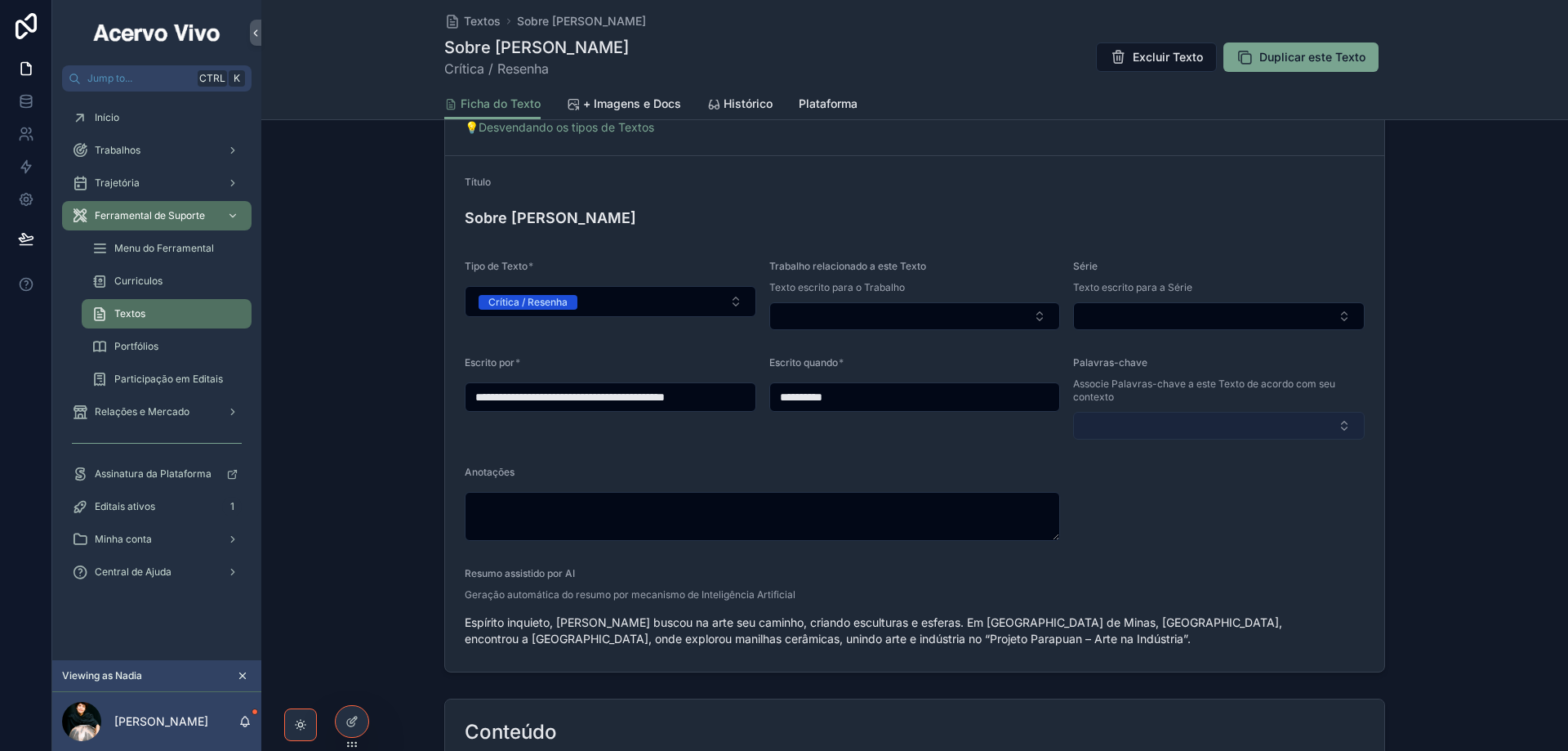
click at [1223, 427] on button "Select Button" at bounding box center [1219, 426] width 292 height 27
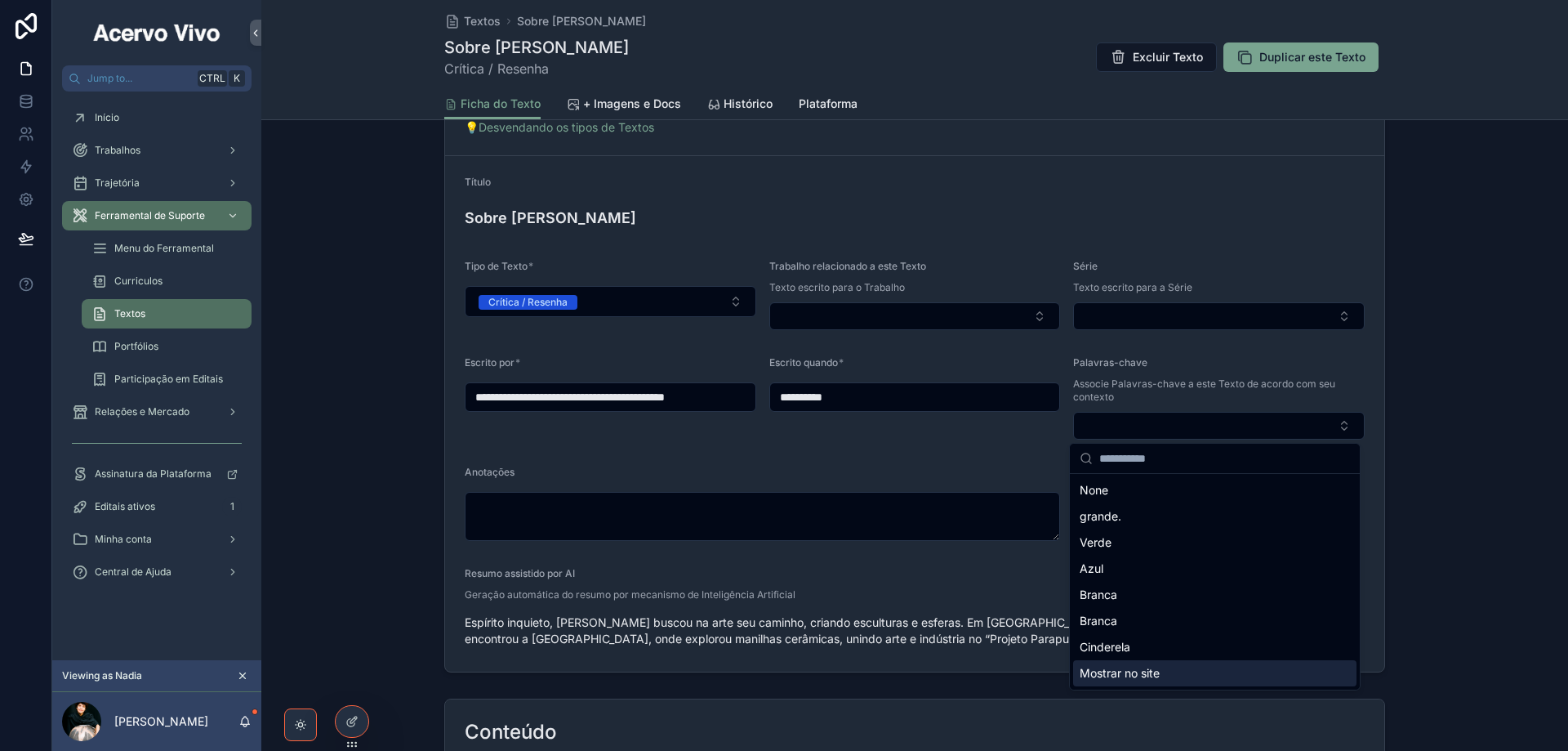
click at [1136, 663] on div "Mostrar no site" at bounding box center [1214, 673] width 283 height 27
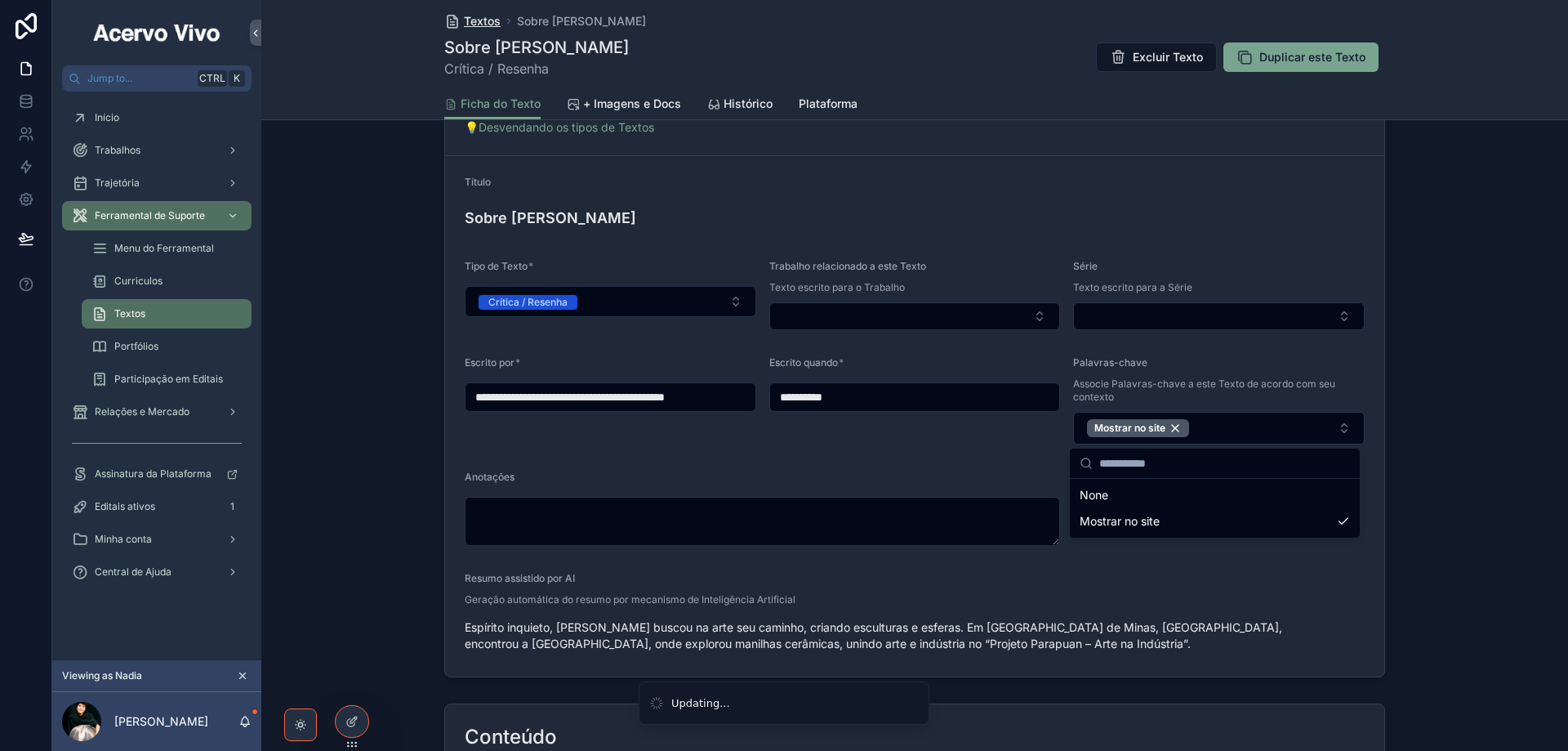
click at [491, 21] on span "Textos" at bounding box center [482, 21] width 37 height 16
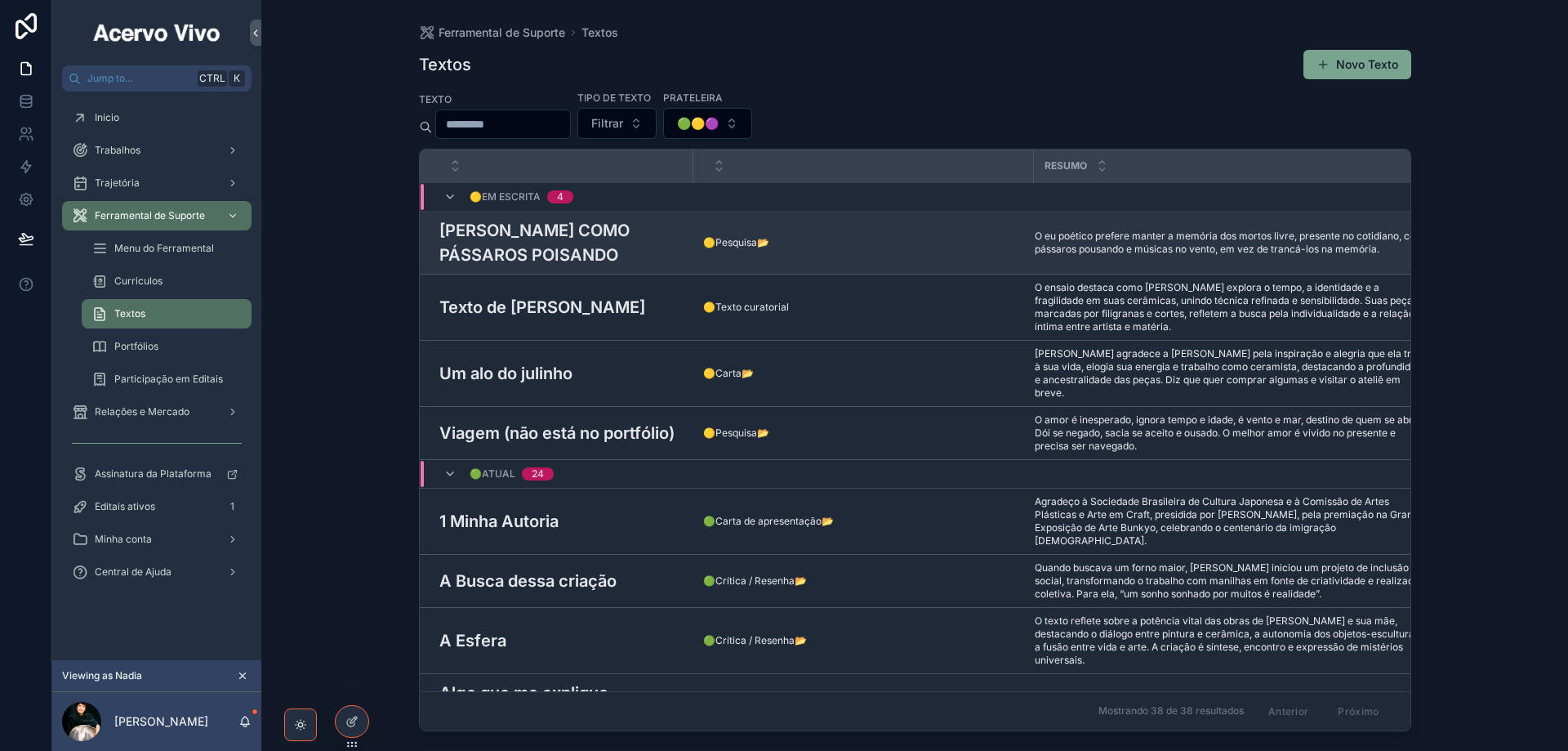
click at [525, 231] on h3 "[PERSON_NAME] COMO PÁSSAROS POISANDO" at bounding box center [561, 242] width 244 height 49
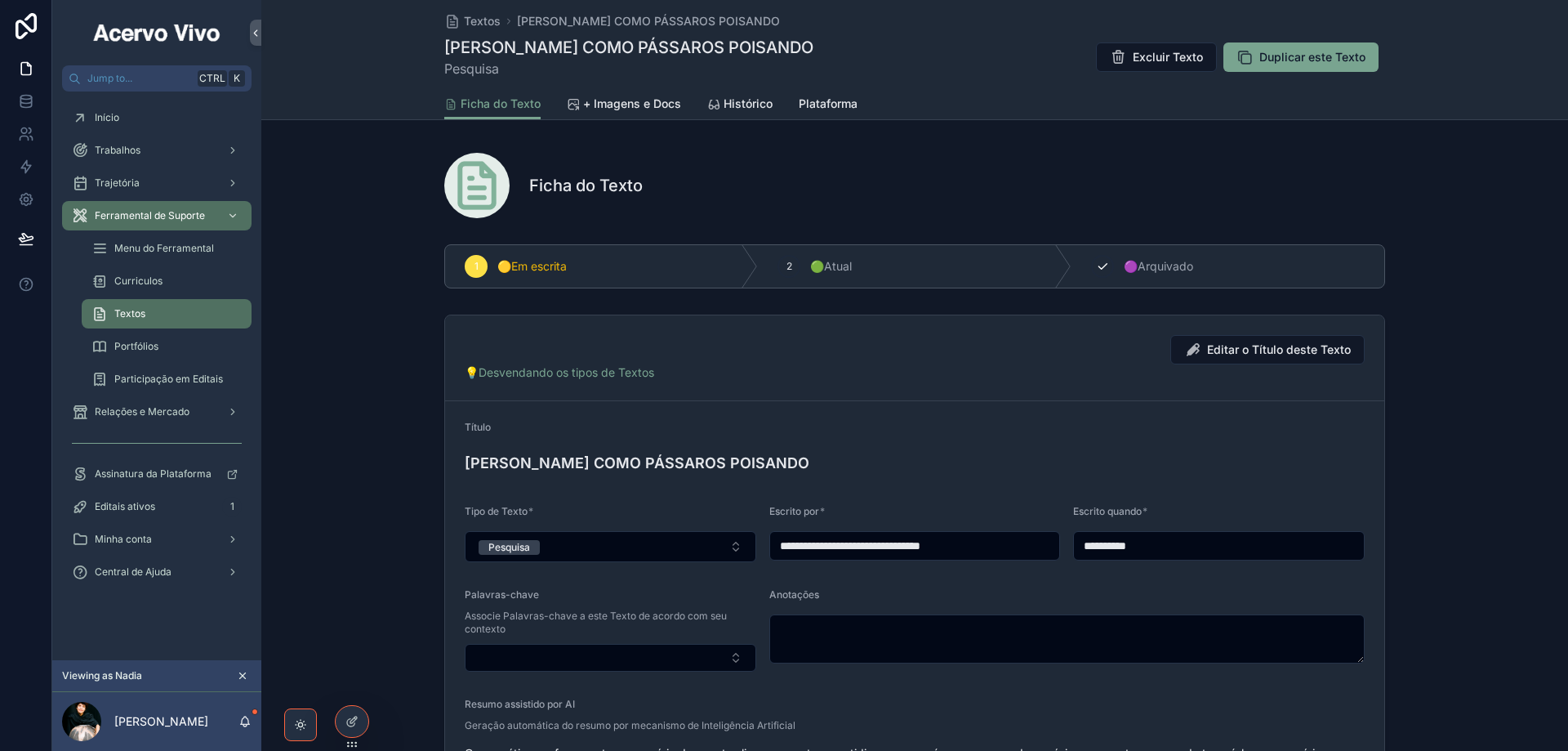
click at [1086, 271] on div "3 🟣Arquivado" at bounding box center [1227, 266] width 313 height 43
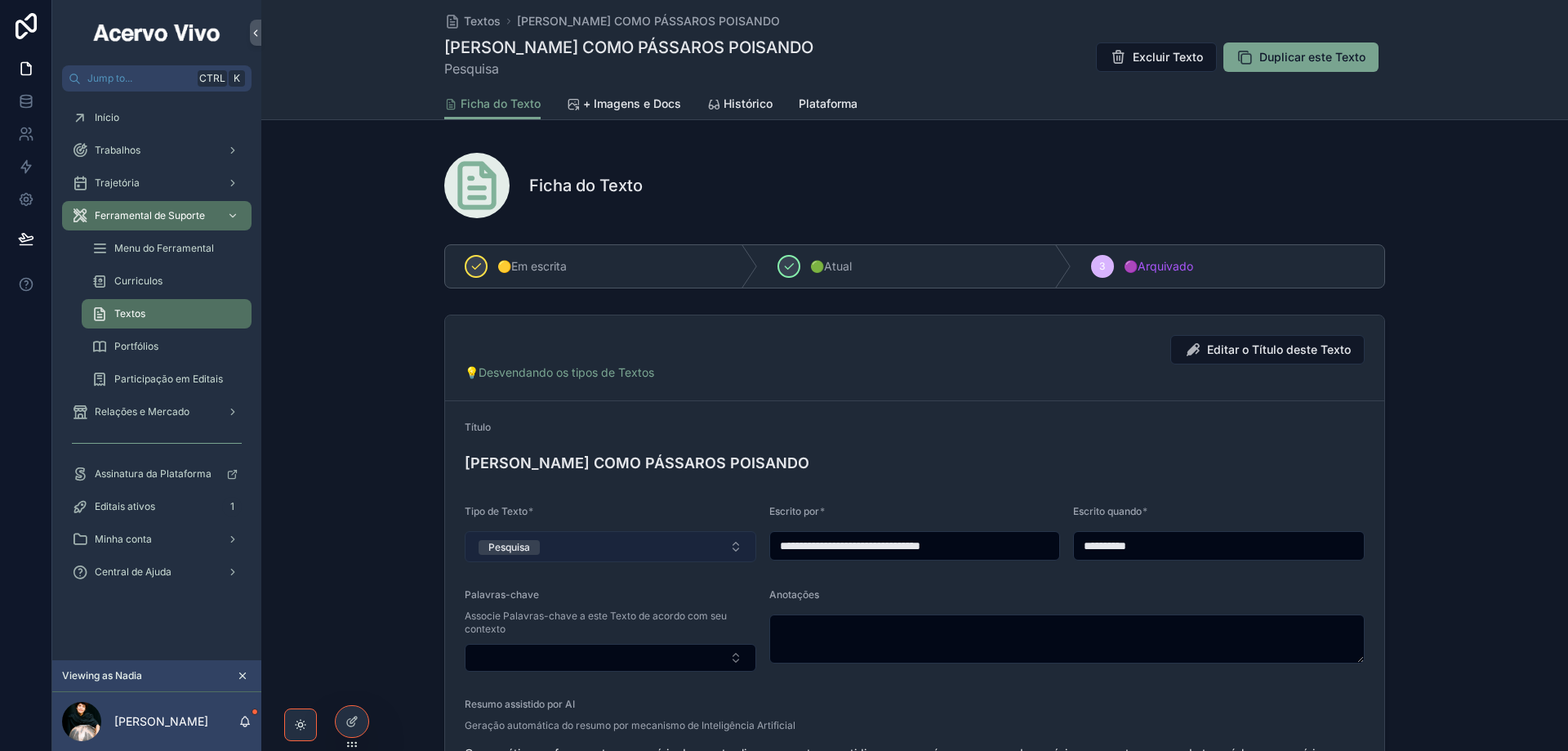
click at [620, 548] on button "Pesquisa" at bounding box center [611, 546] width 292 height 31
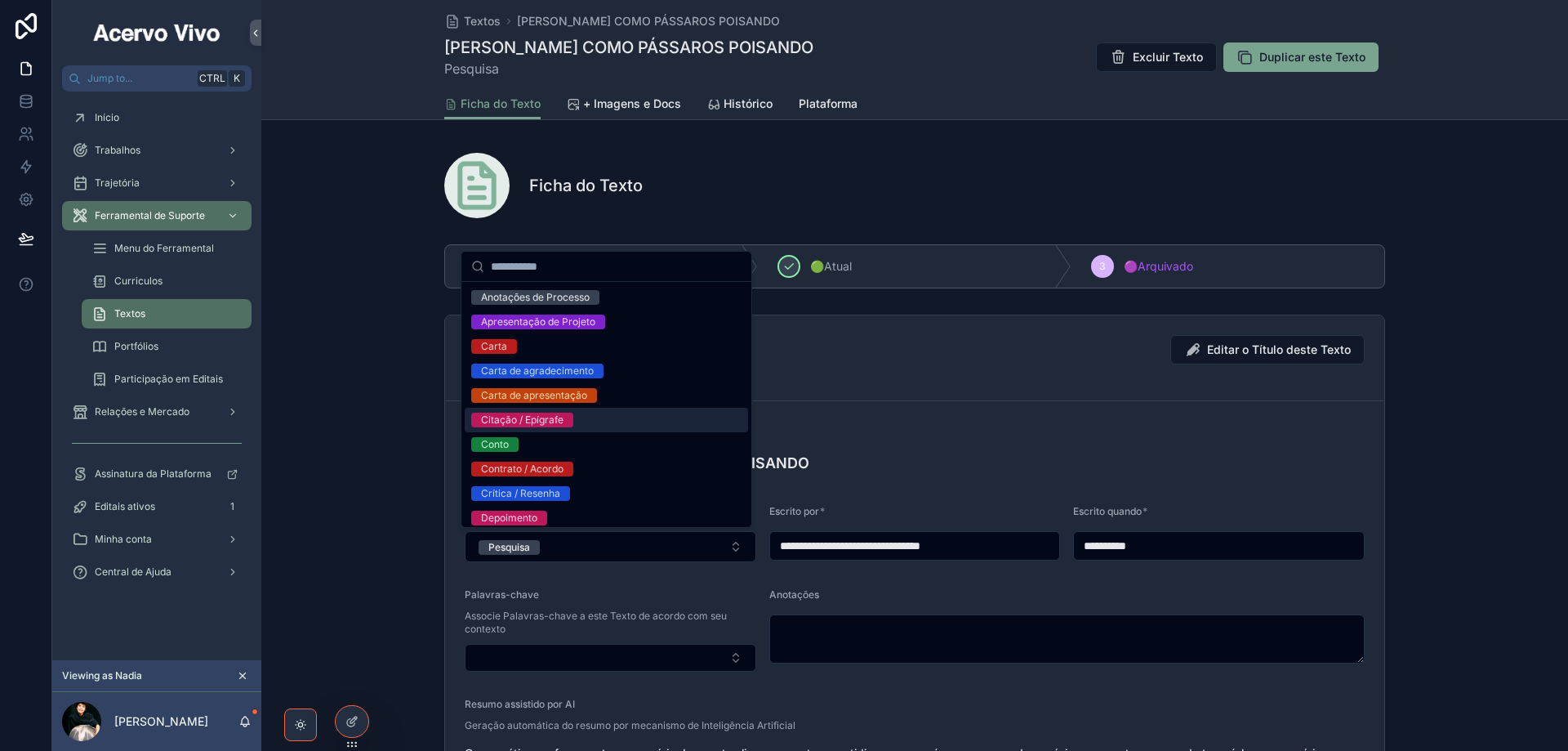
click at [591, 420] on div "Citação / Epígrafe" at bounding box center [606, 420] width 283 height 25
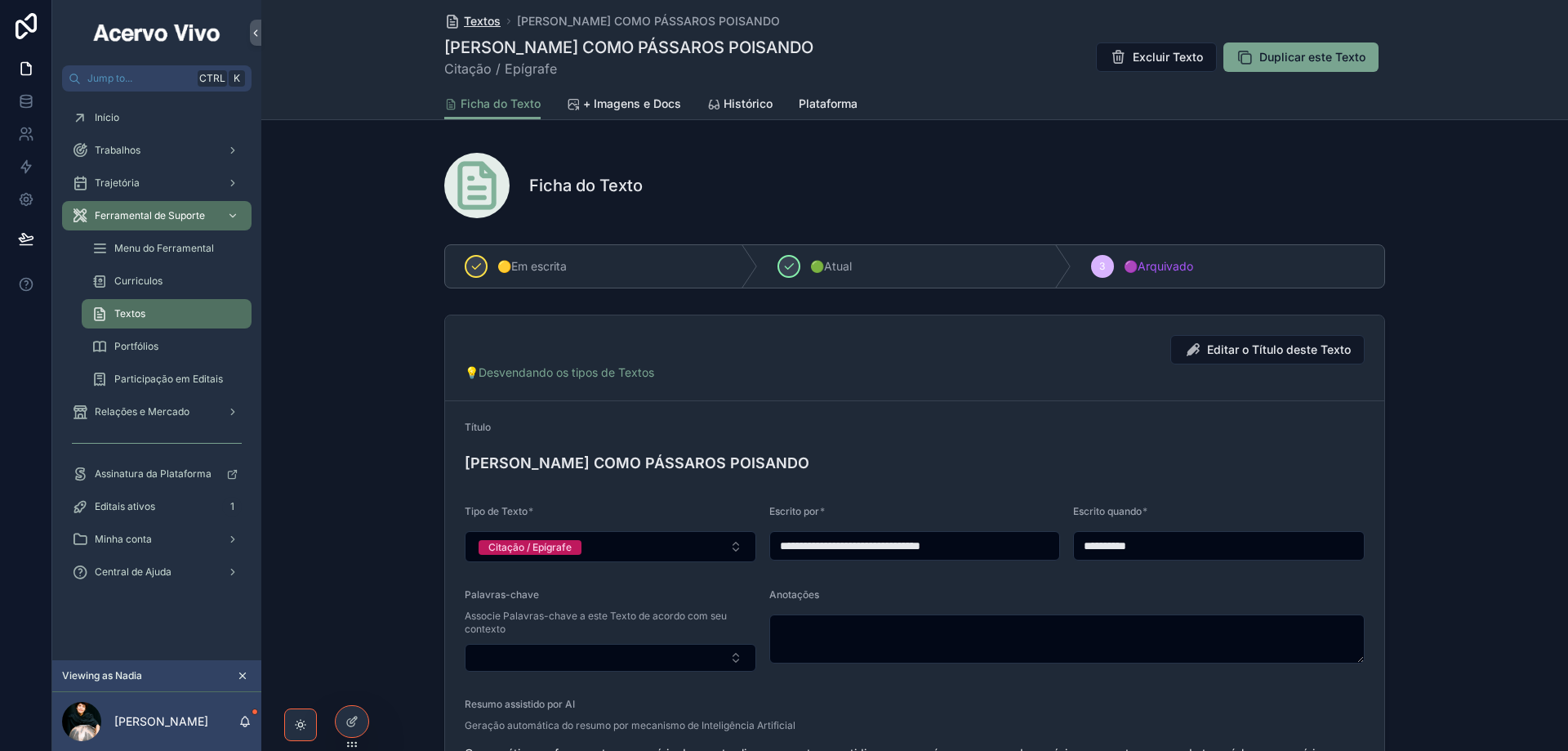
click at [465, 21] on span "Textos" at bounding box center [482, 21] width 37 height 16
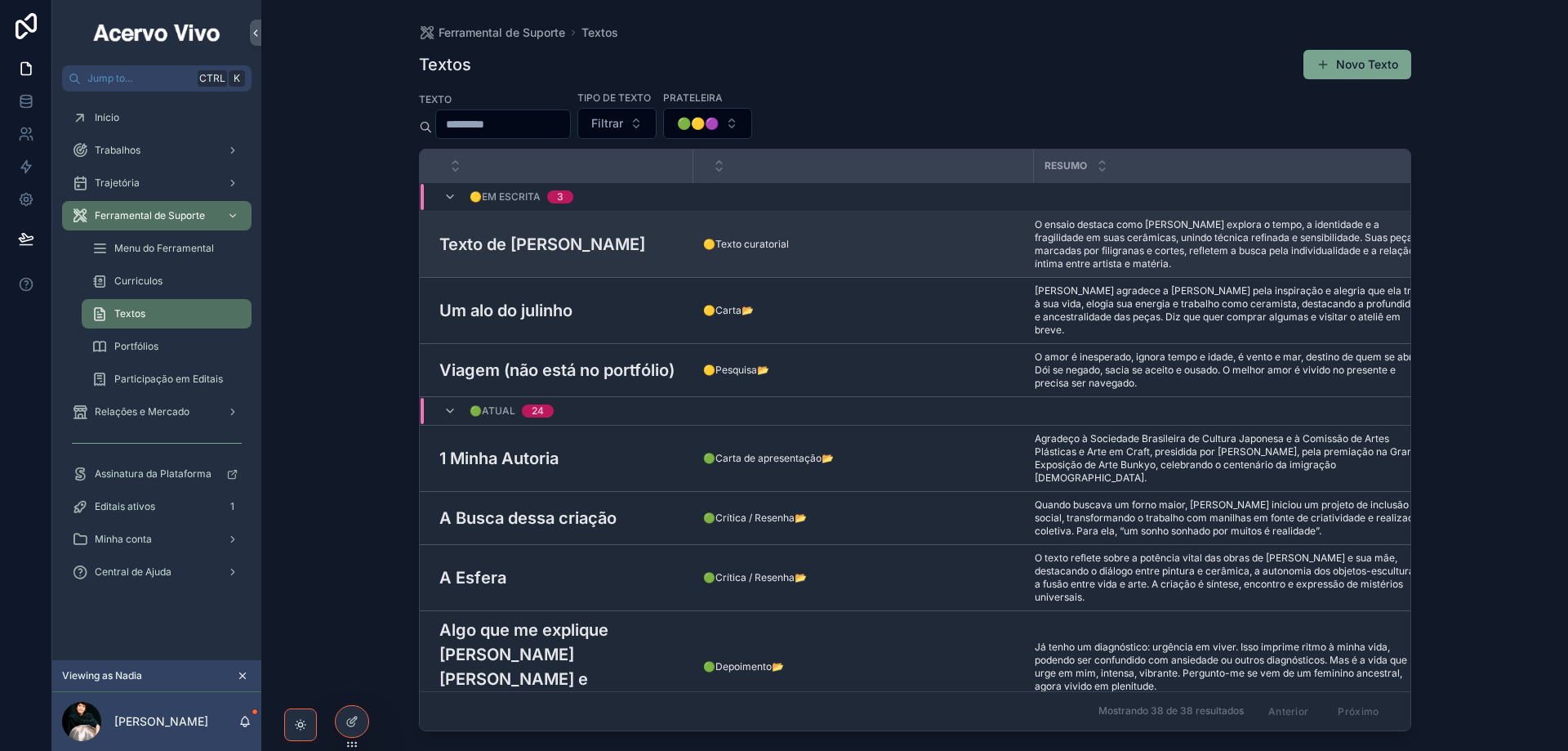
click at [527, 253] on h3 "Texto de [PERSON_NAME]" at bounding box center [542, 244] width 206 height 25
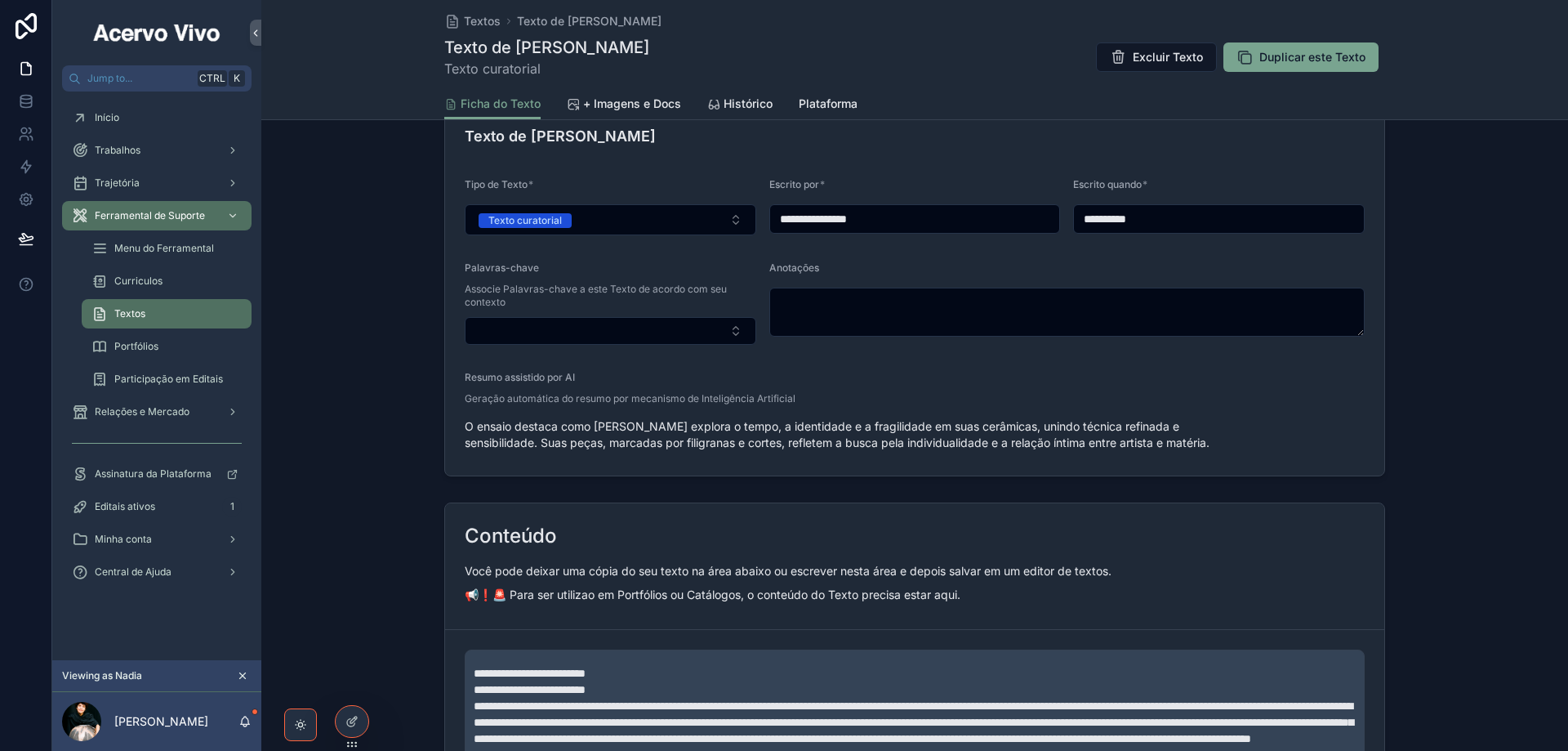
scroll to position [408, 0]
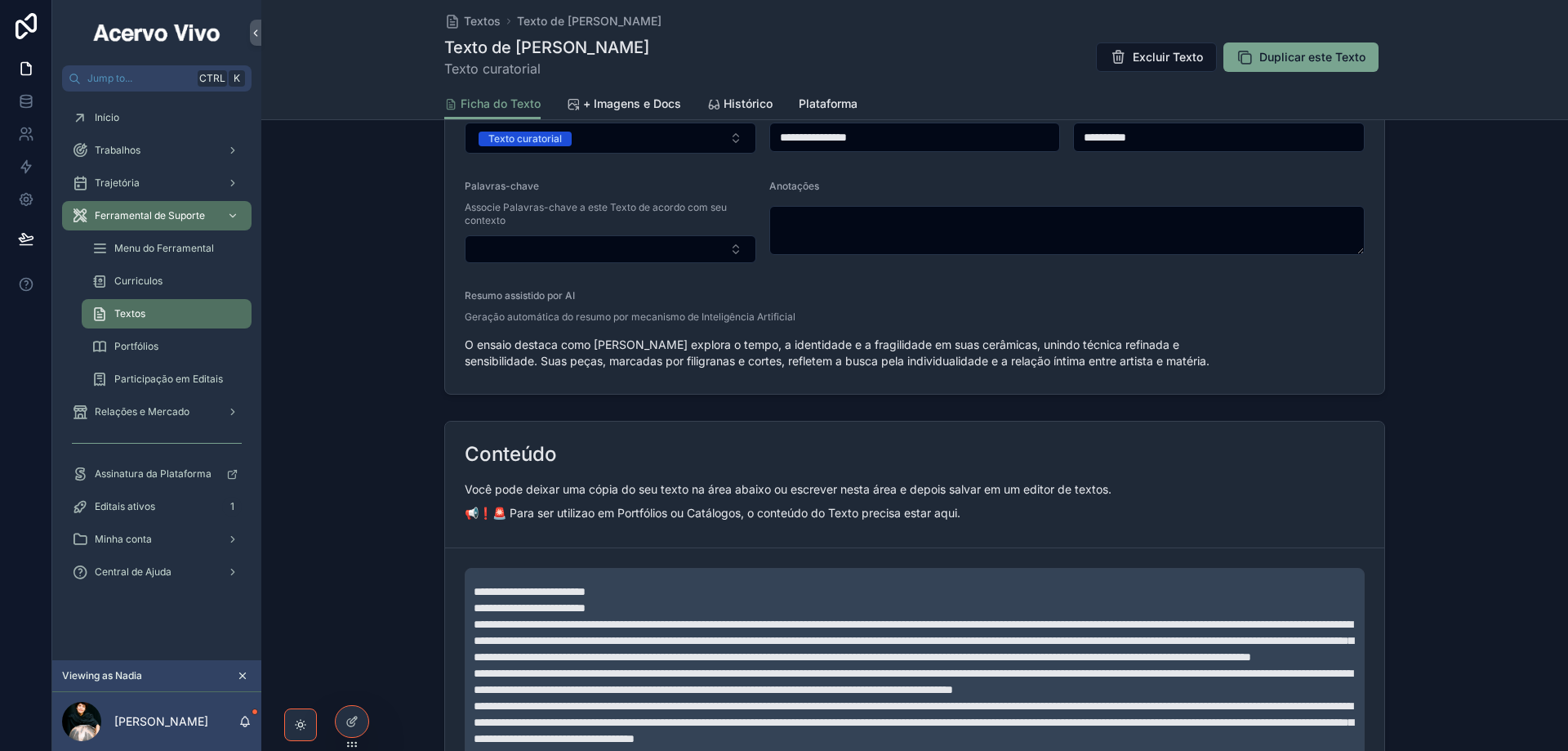
click at [674, 593] on p "**********" at bounding box center [918, 599] width 889 height 33
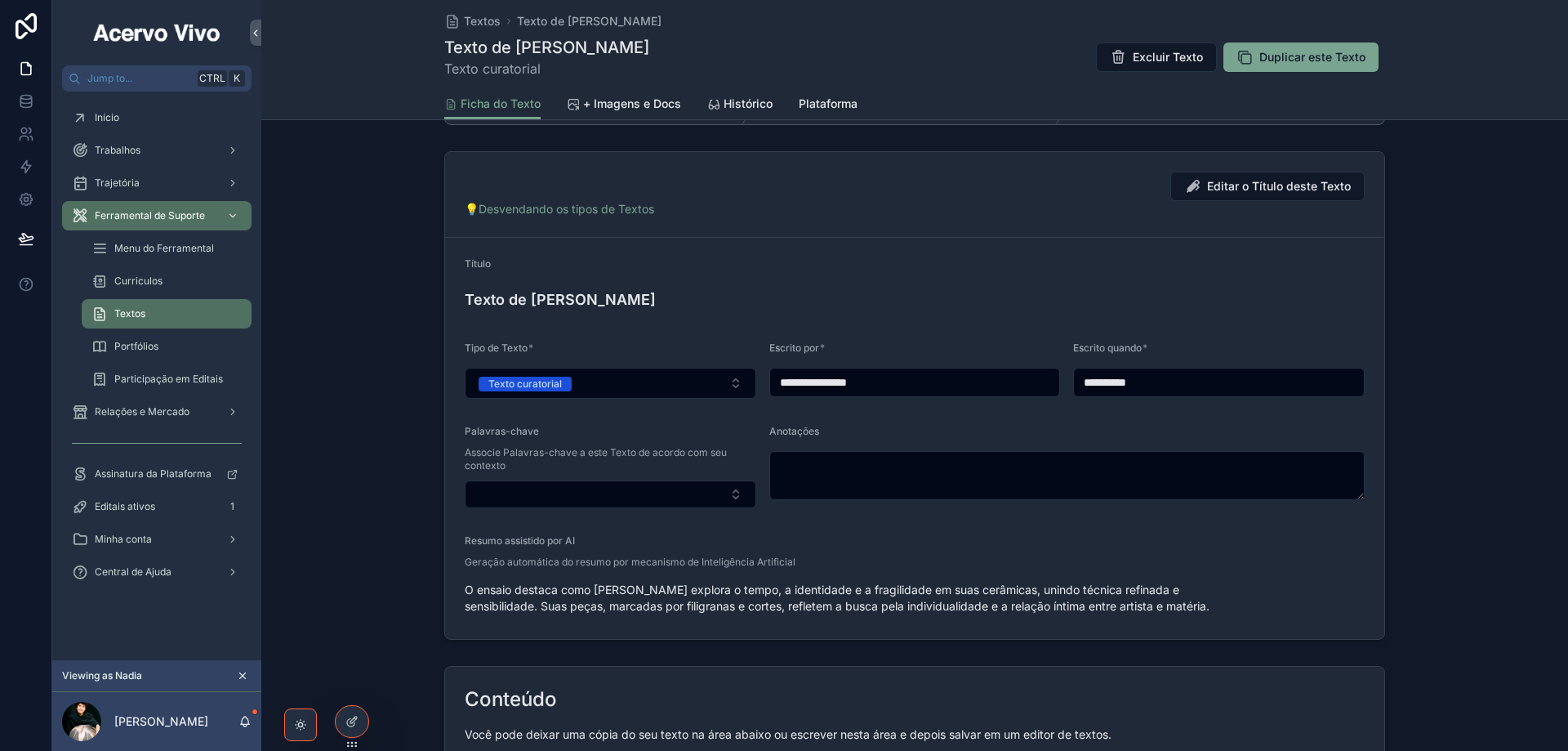
scroll to position [81, 0]
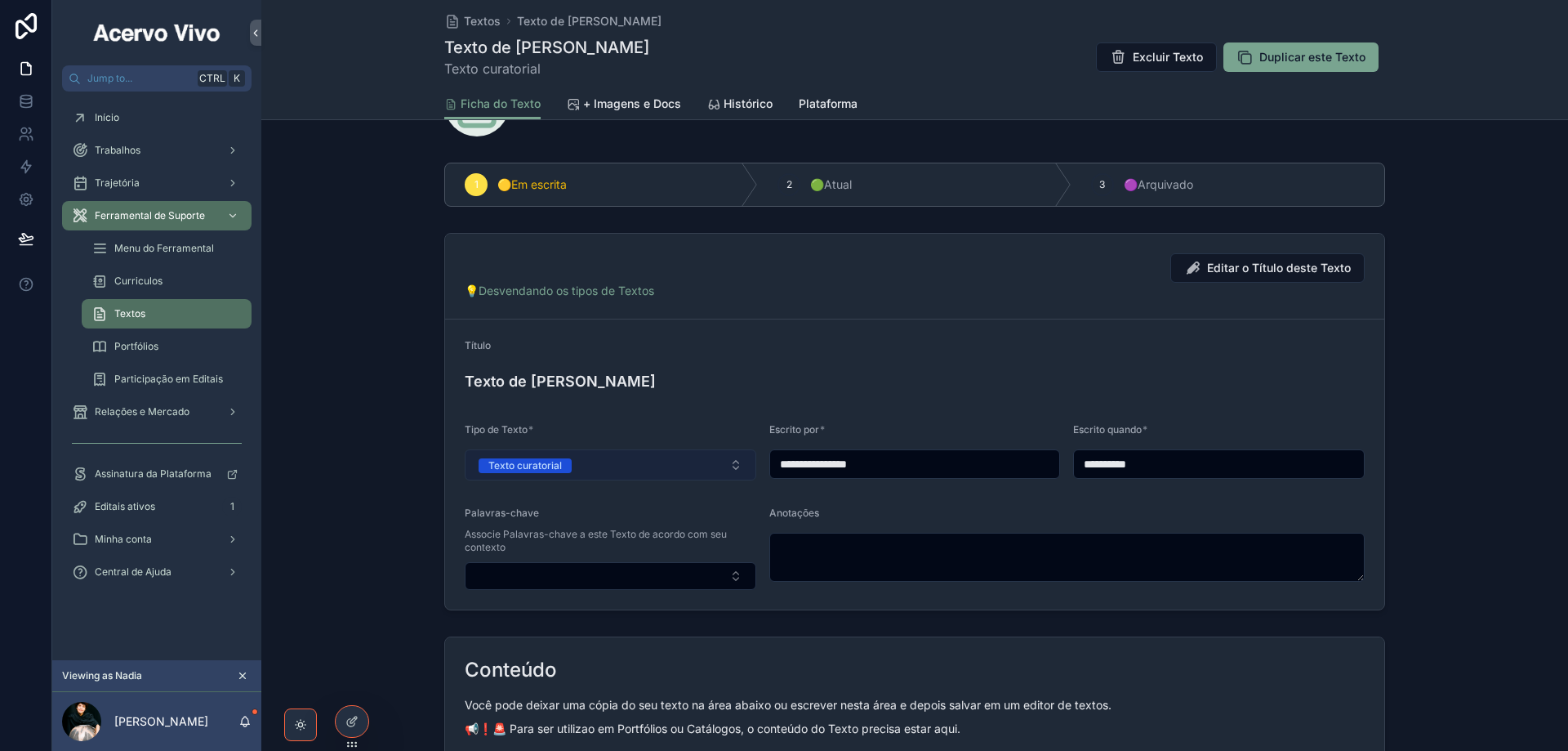
click at [641, 457] on button "Texto curatorial" at bounding box center [611, 465] width 292 height 31
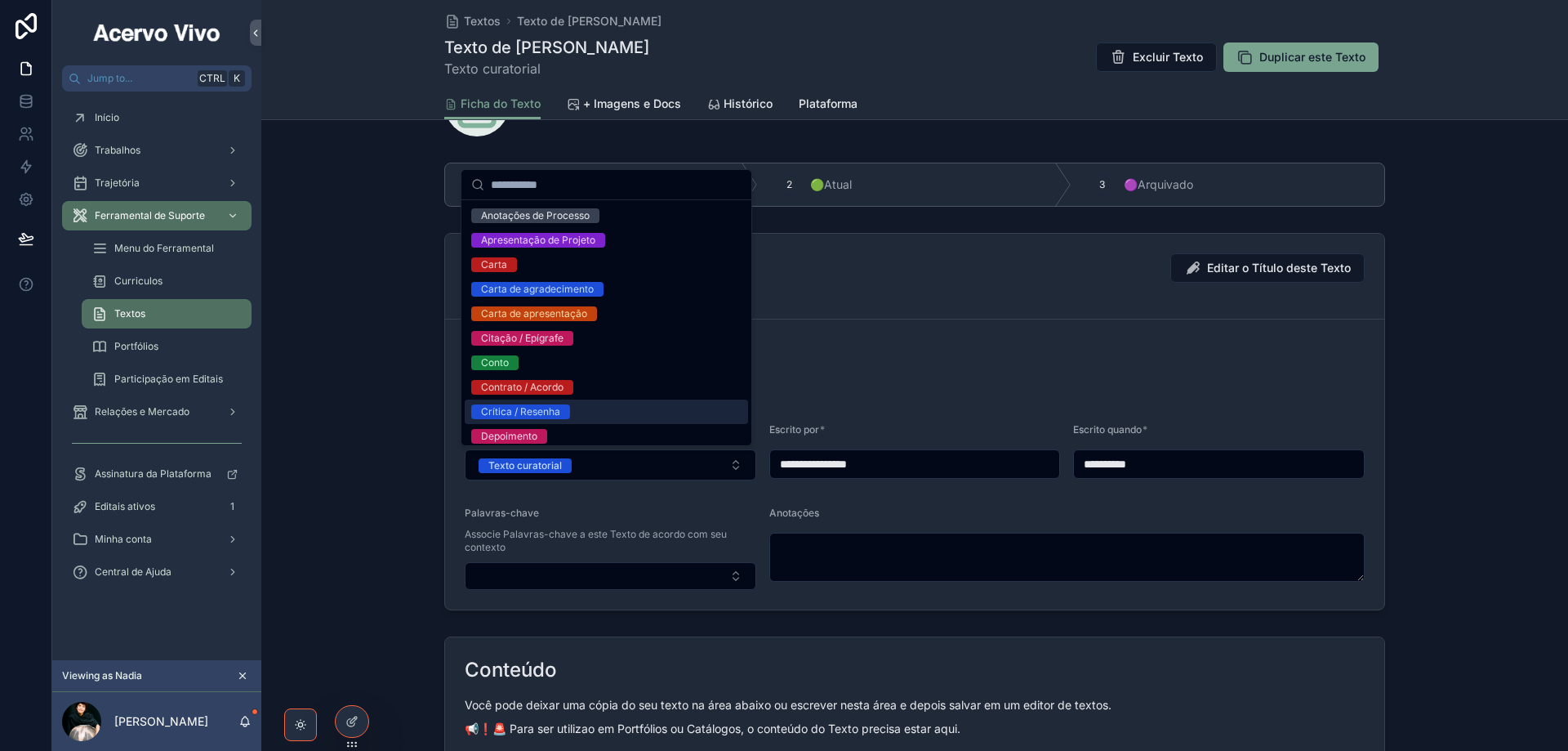
click at [629, 399] on div "Crítica / Resenha" at bounding box center [606, 411] width 283 height 25
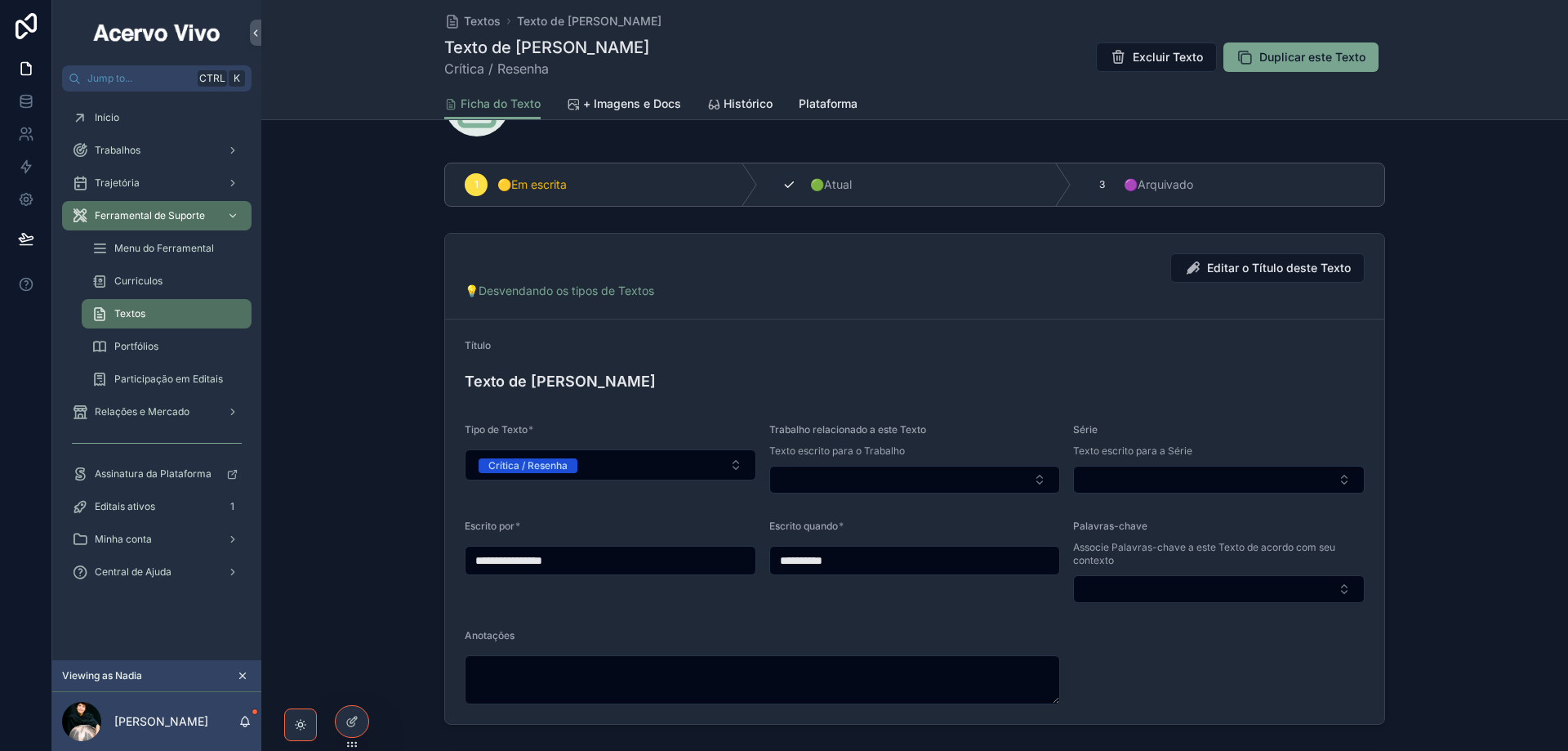
click at [803, 175] on div "2 🟢Atual" at bounding box center [914, 185] width 313 height 43
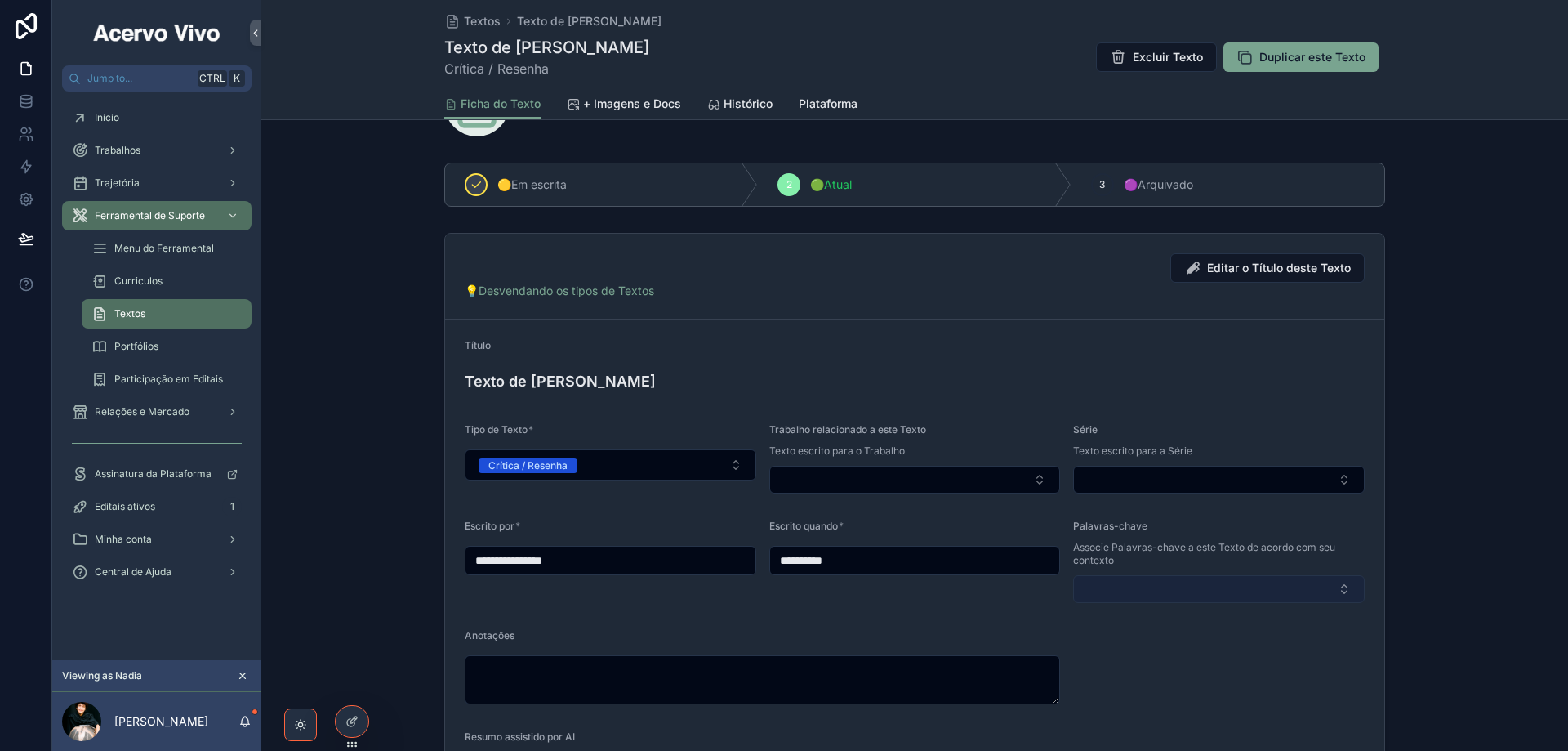
click at [1195, 584] on button "Select Button" at bounding box center [1219, 589] width 292 height 27
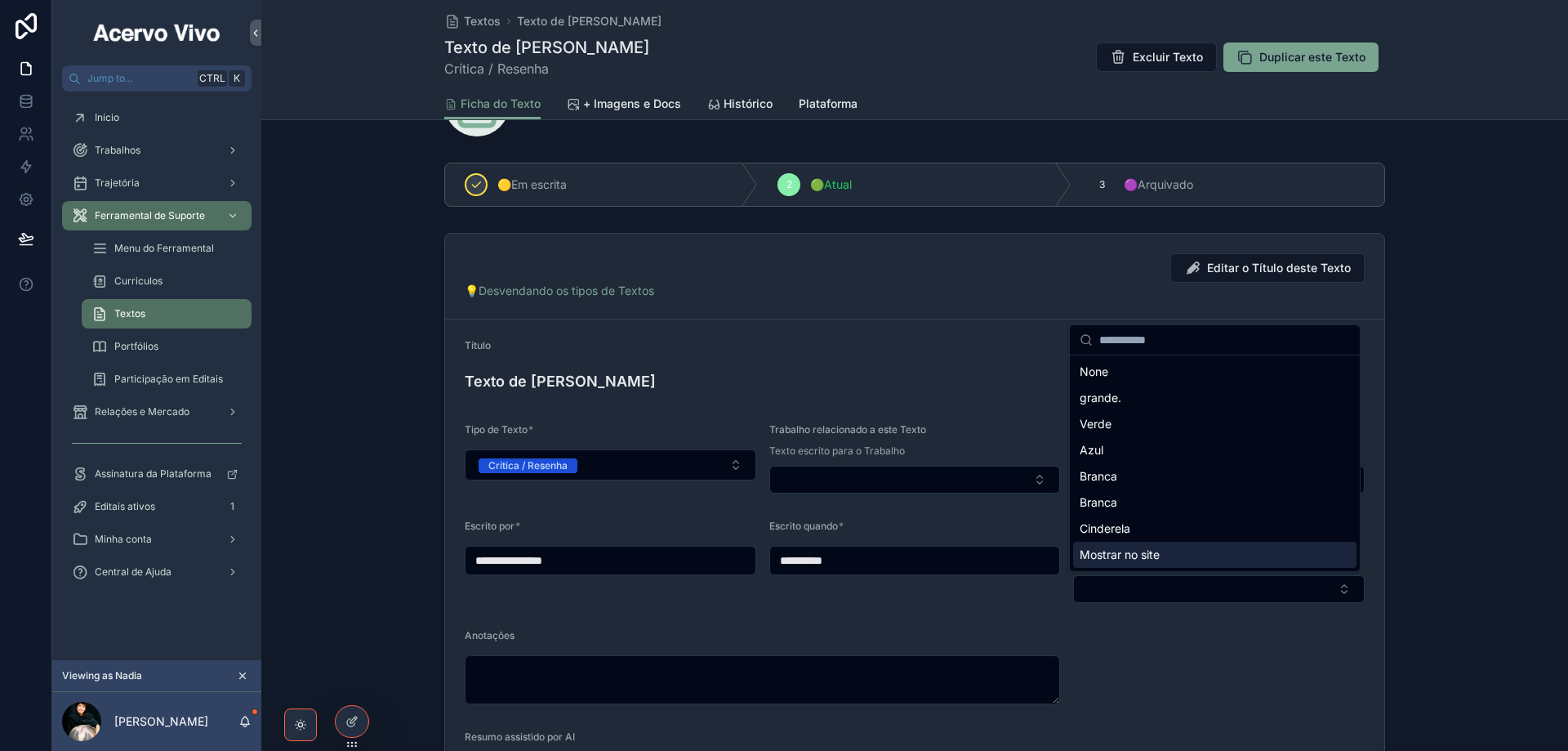
click at [1188, 552] on div "Mostrar no site" at bounding box center [1214, 554] width 283 height 27
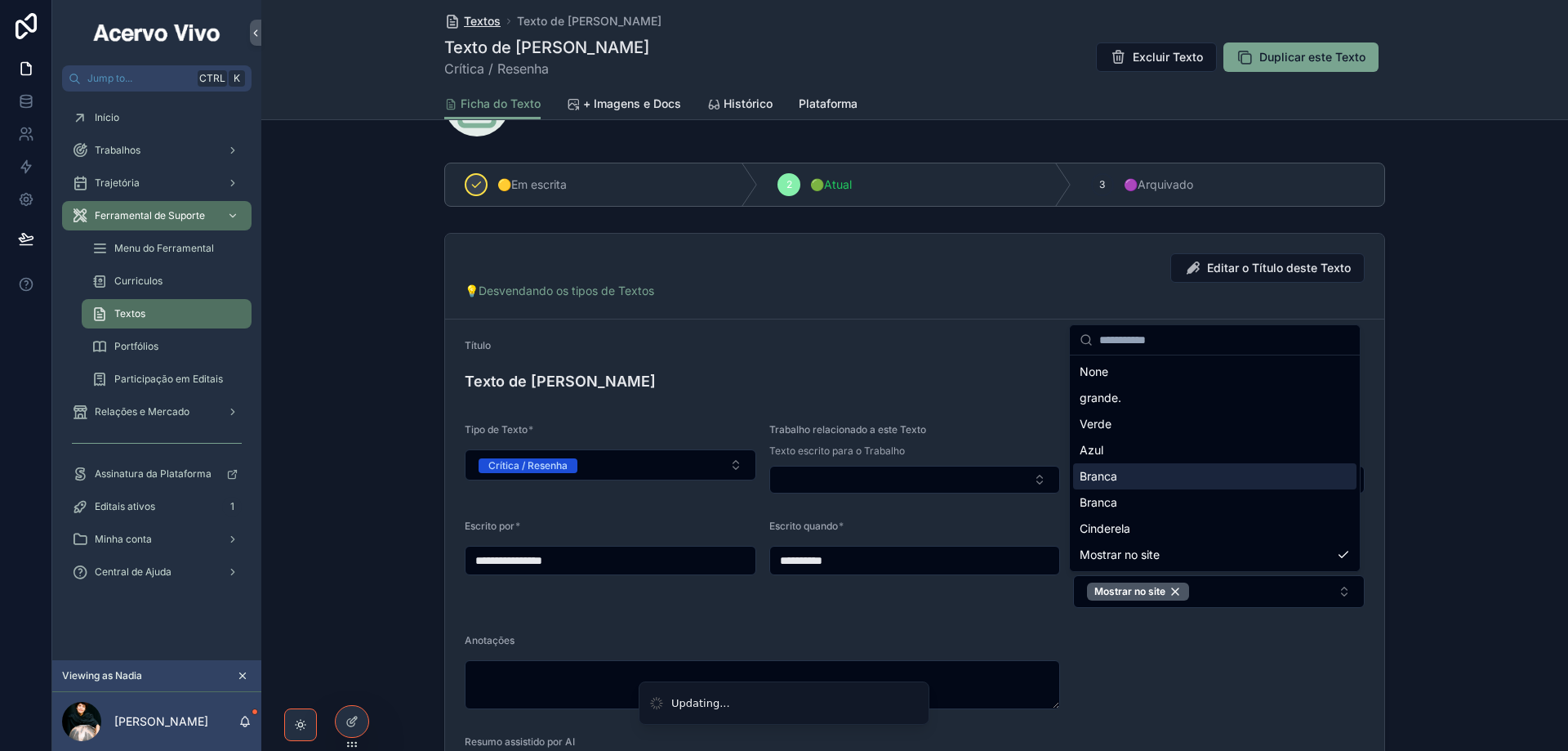
click at [486, 22] on span "Textos" at bounding box center [482, 21] width 37 height 16
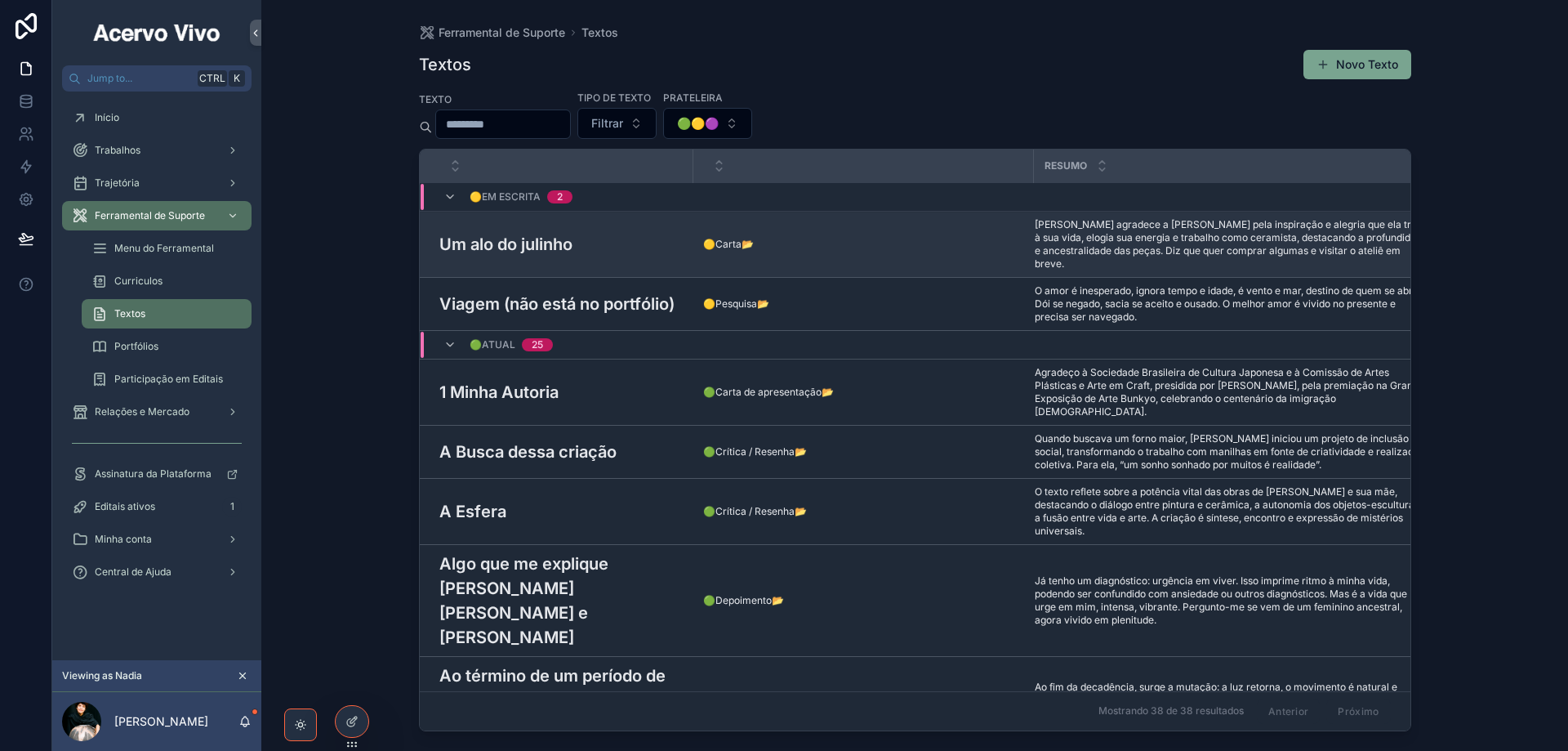
click at [540, 243] on h3 "Um alo do julinho" at bounding box center [505, 244] width 133 height 25
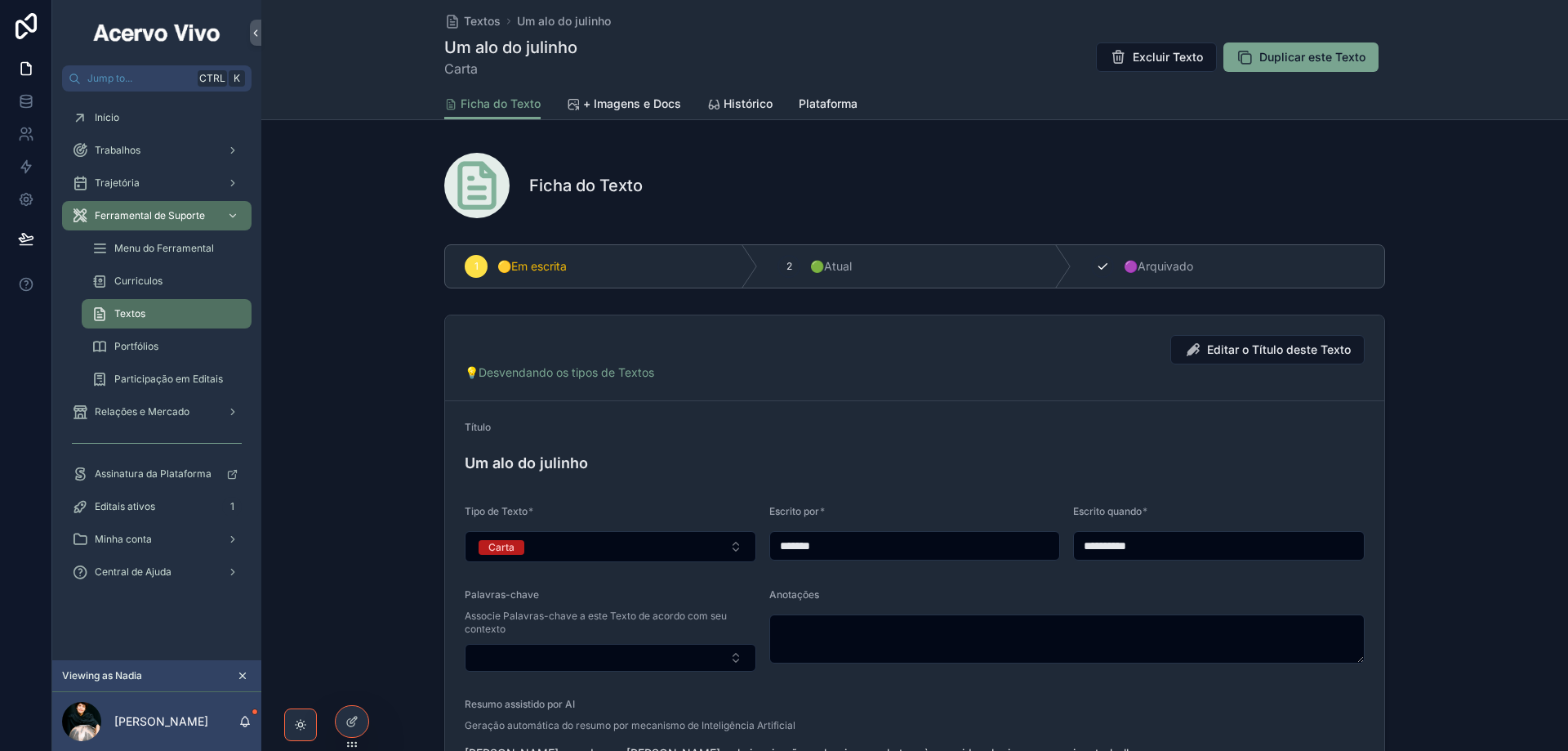
click at [1091, 268] on div "3" at bounding box center [1102, 266] width 23 height 23
click at [469, 27] on span "Textos" at bounding box center [482, 21] width 37 height 16
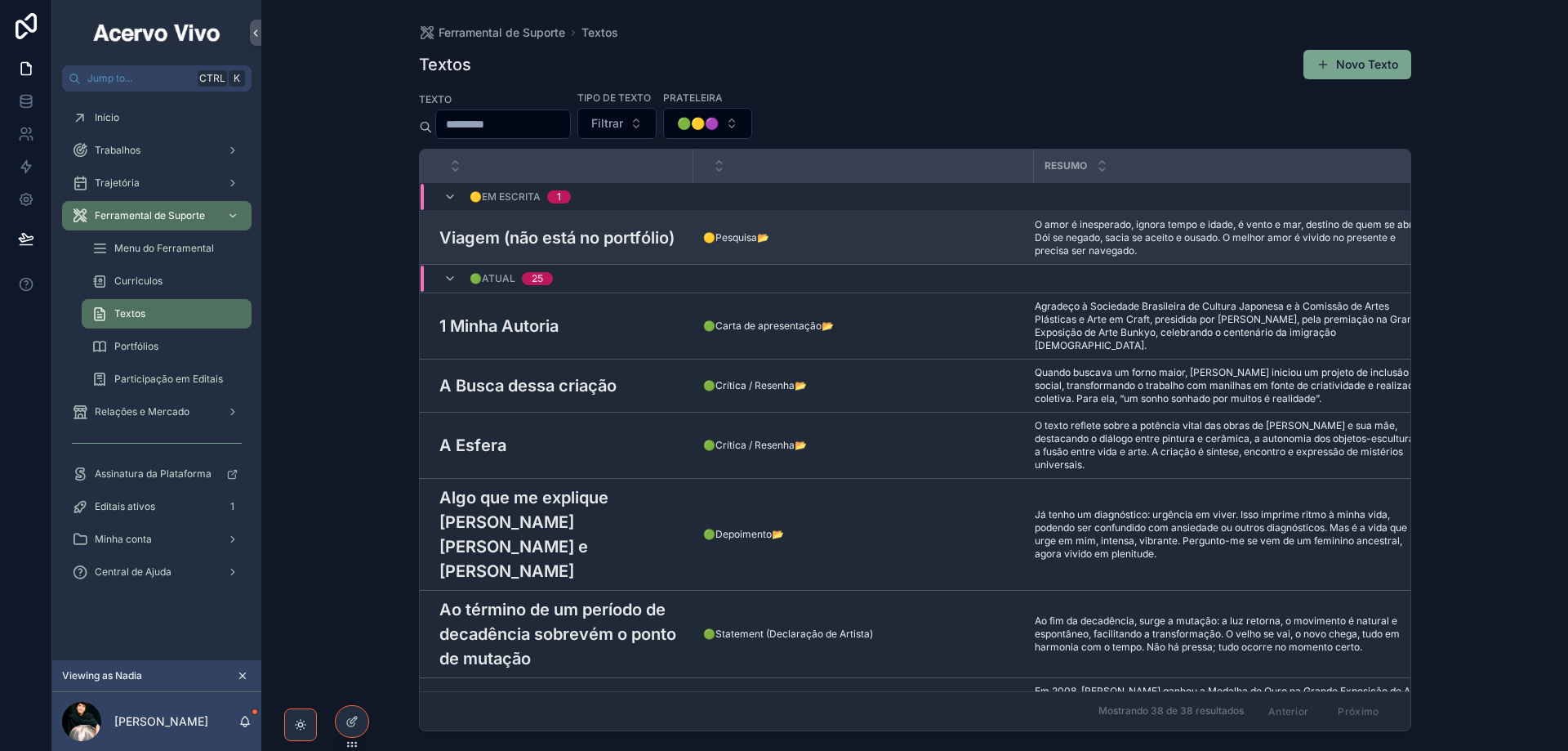
click at [534, 238] on h3 "Viagem (não está no portfólio)" at bounding box center [557, 237] width 235 height 25
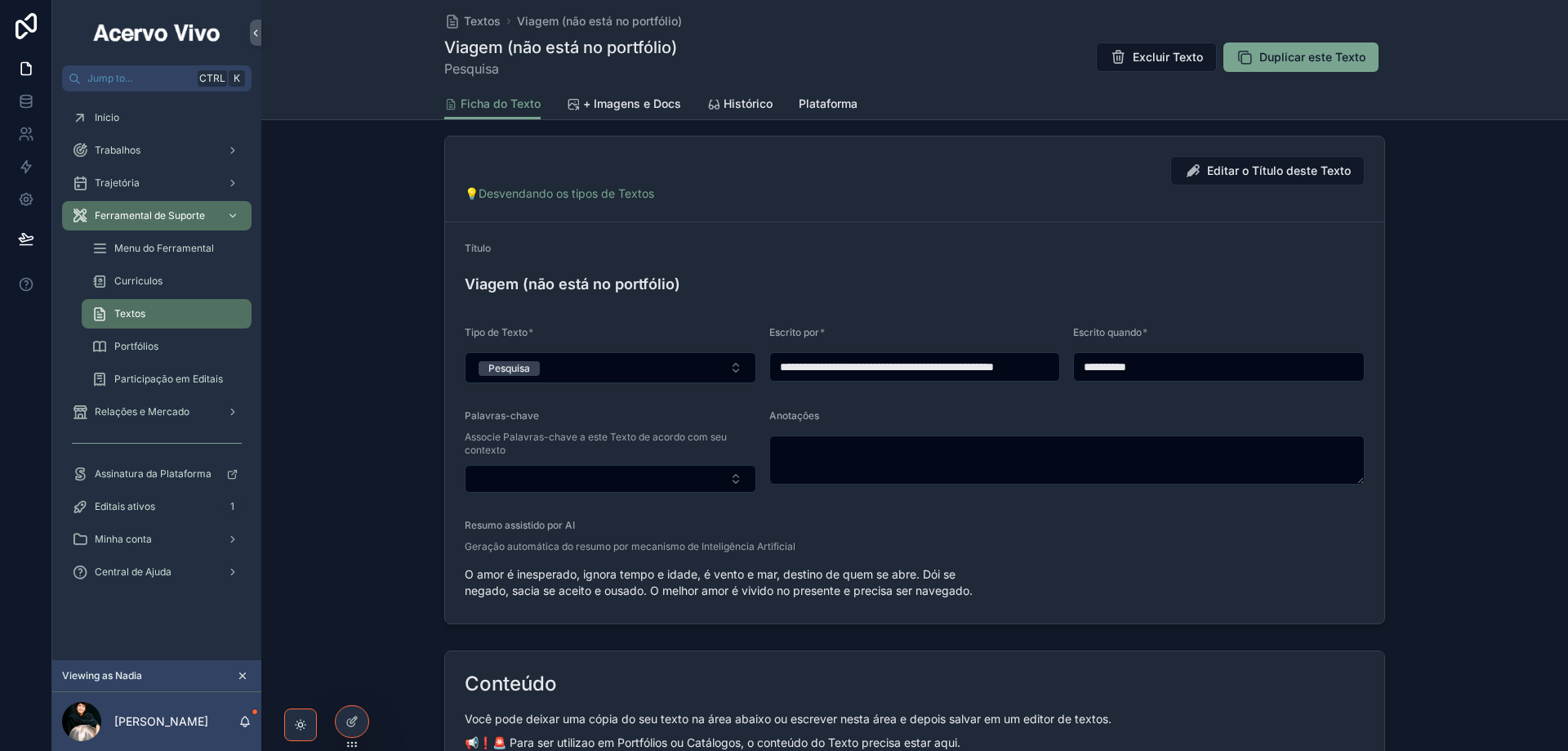
scroll to position [245, 0]
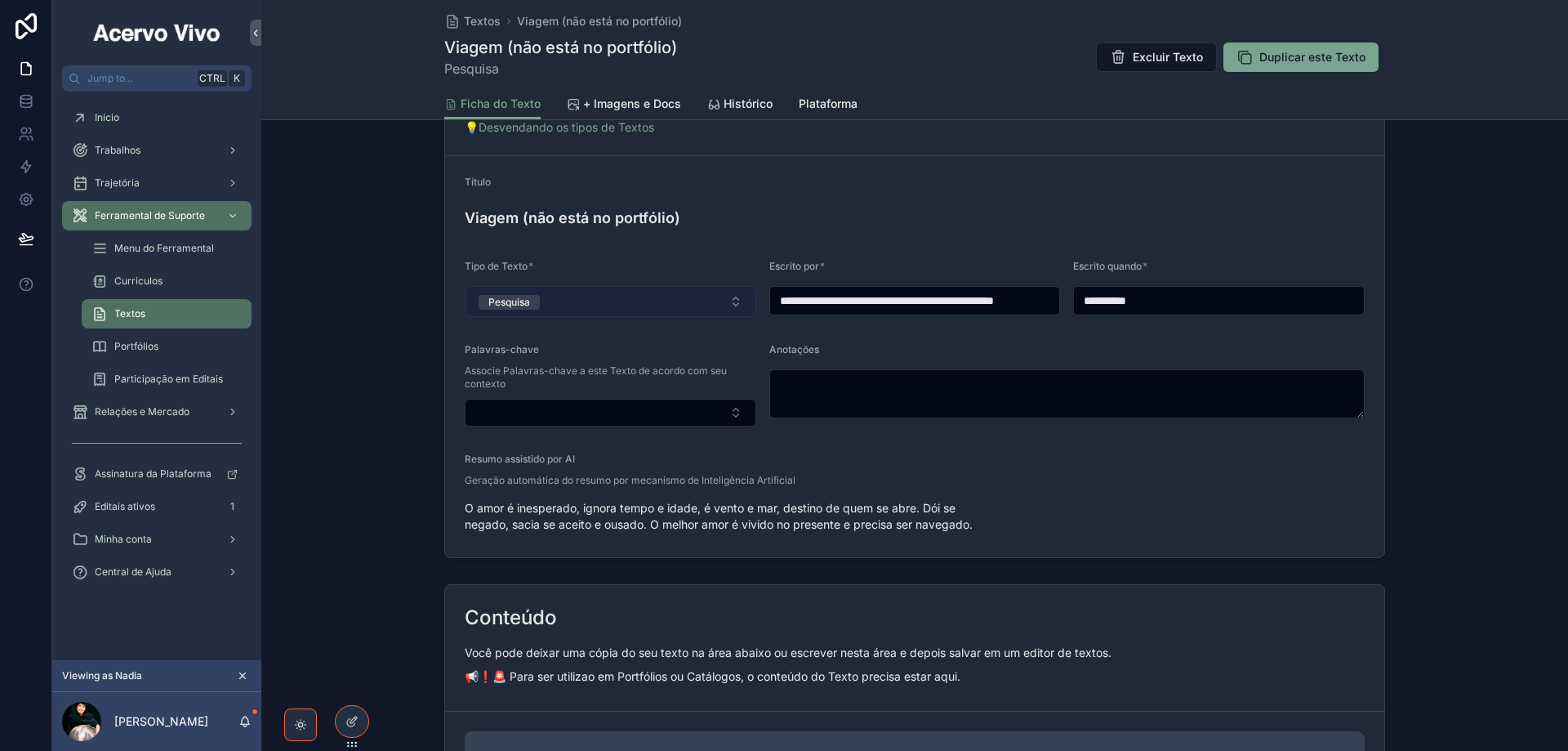
click at [597, 306] on button "Pesquisa" at bounding box center [611, 301] width 292 height 31
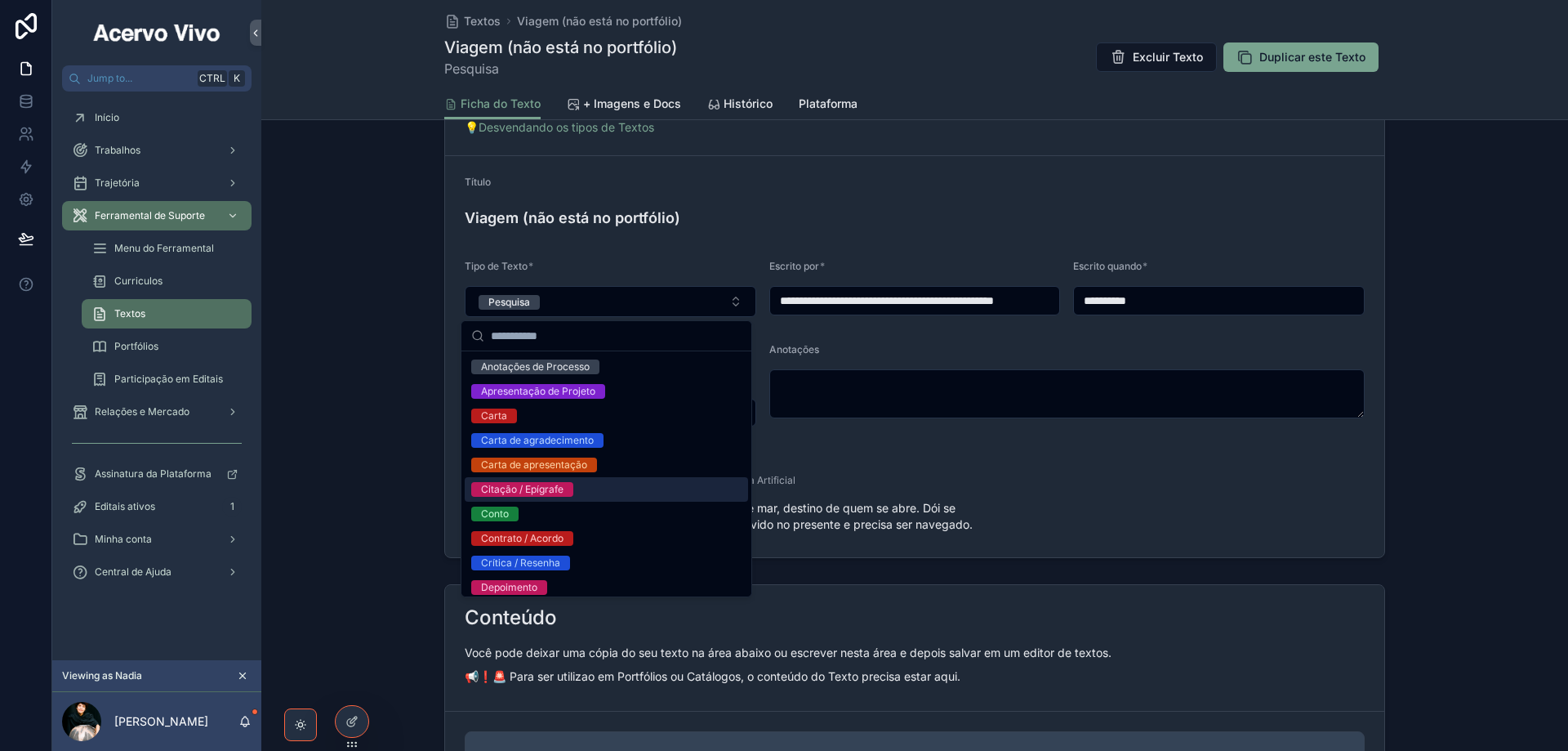
click at [603, 485] on div "Citação / Epígrafe" at bounding box center [606, 489] width 283 height 25
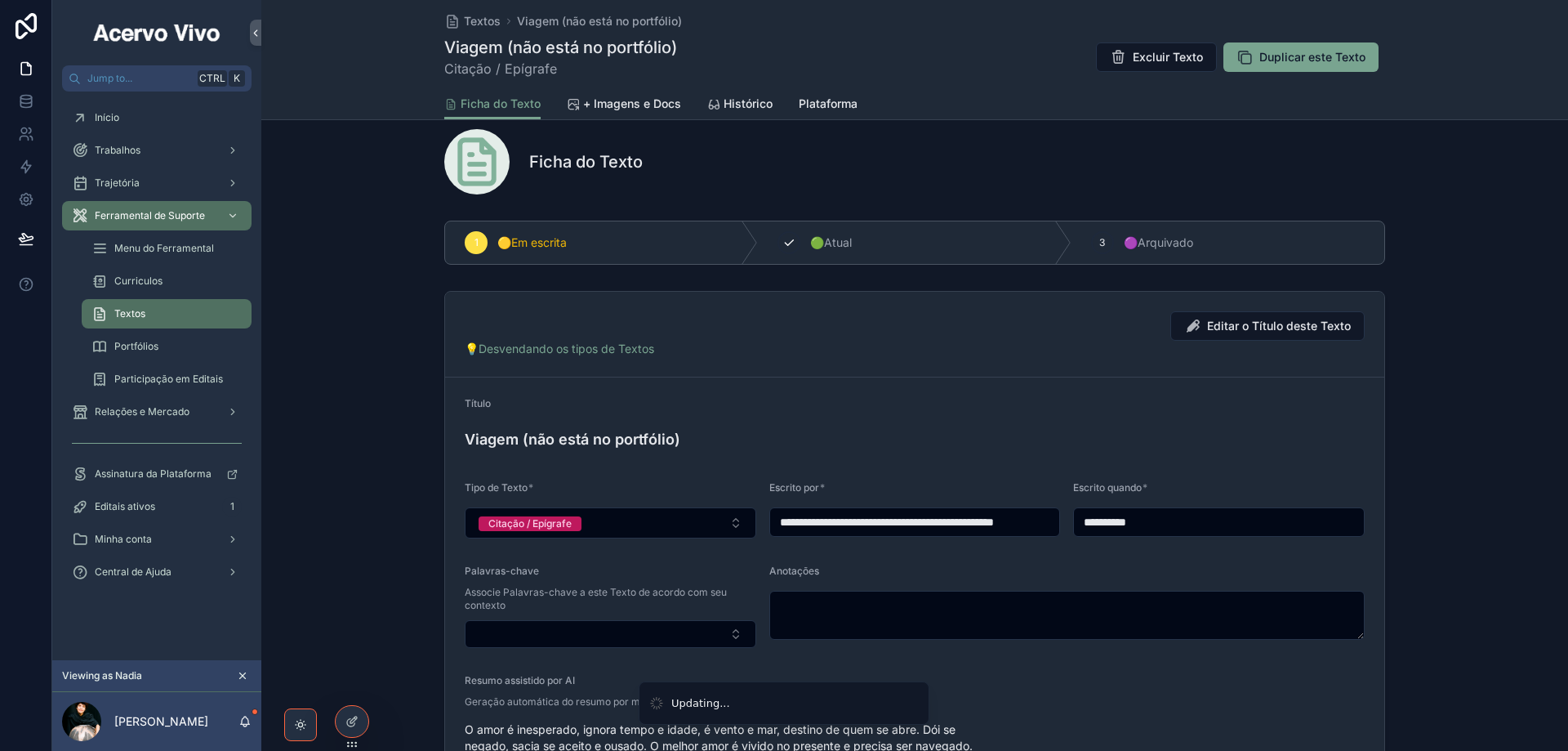
scroll to position [0, 0]
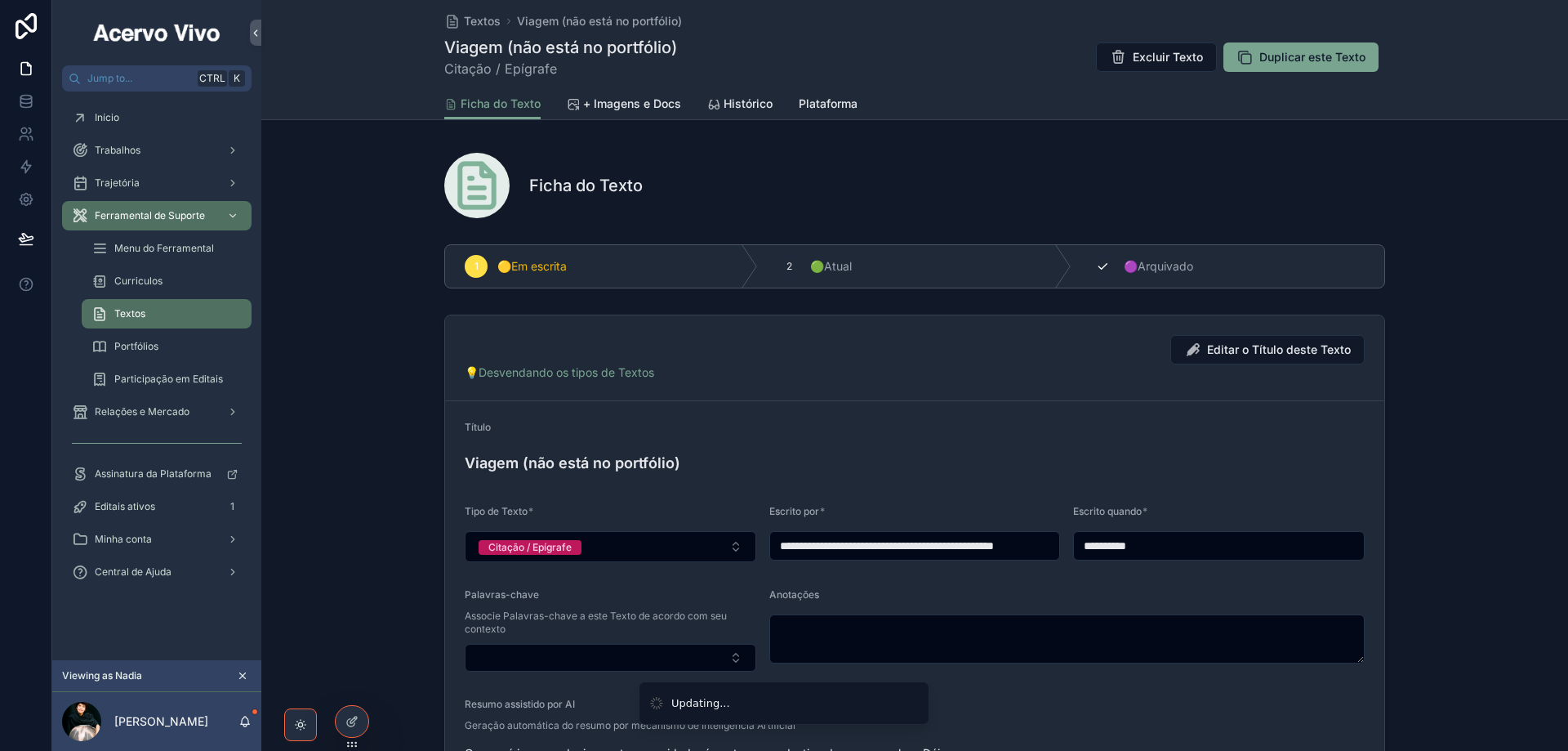
click at [1091, 271] on div "3" at bounding box center [1102, 266] width 23 height 23
click at [468, 27] on span "Textos" at bounding box center [482, 21] width 37 height 16
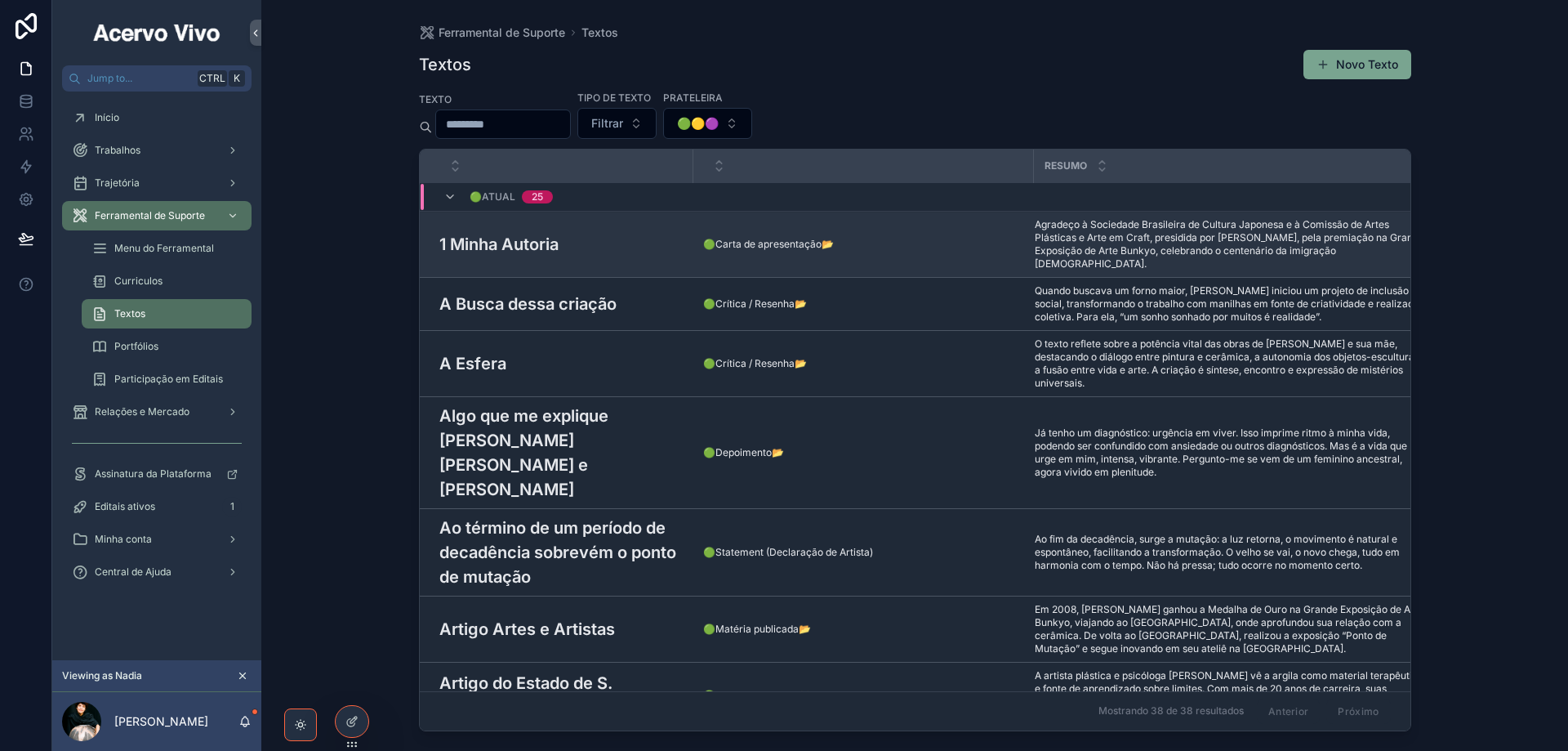
click at [587, 239] on div "1 Minha Autoria 1 Minha Autoria" at bounding box center [561, 244] width 244 height 25
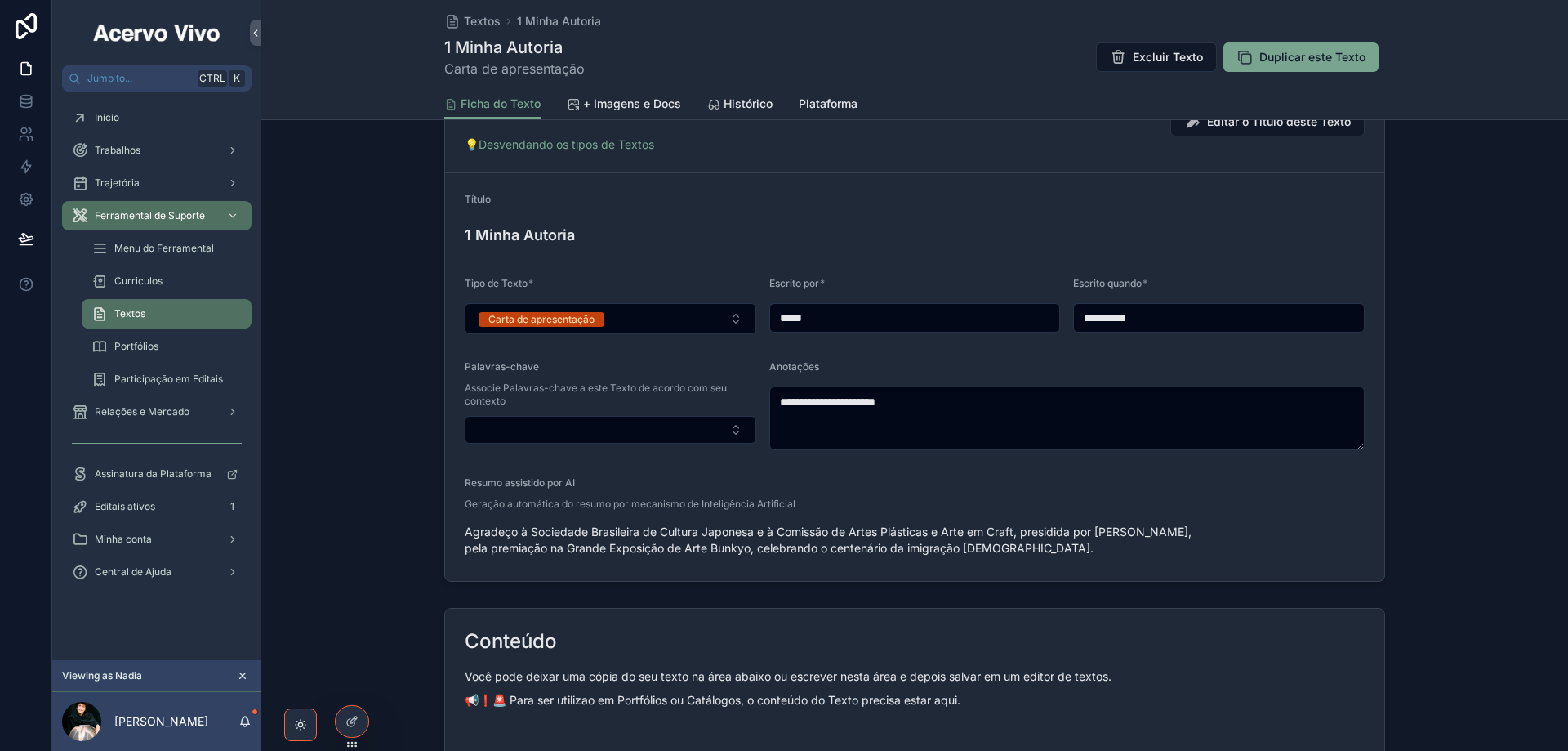
scroll to position [164, 0]
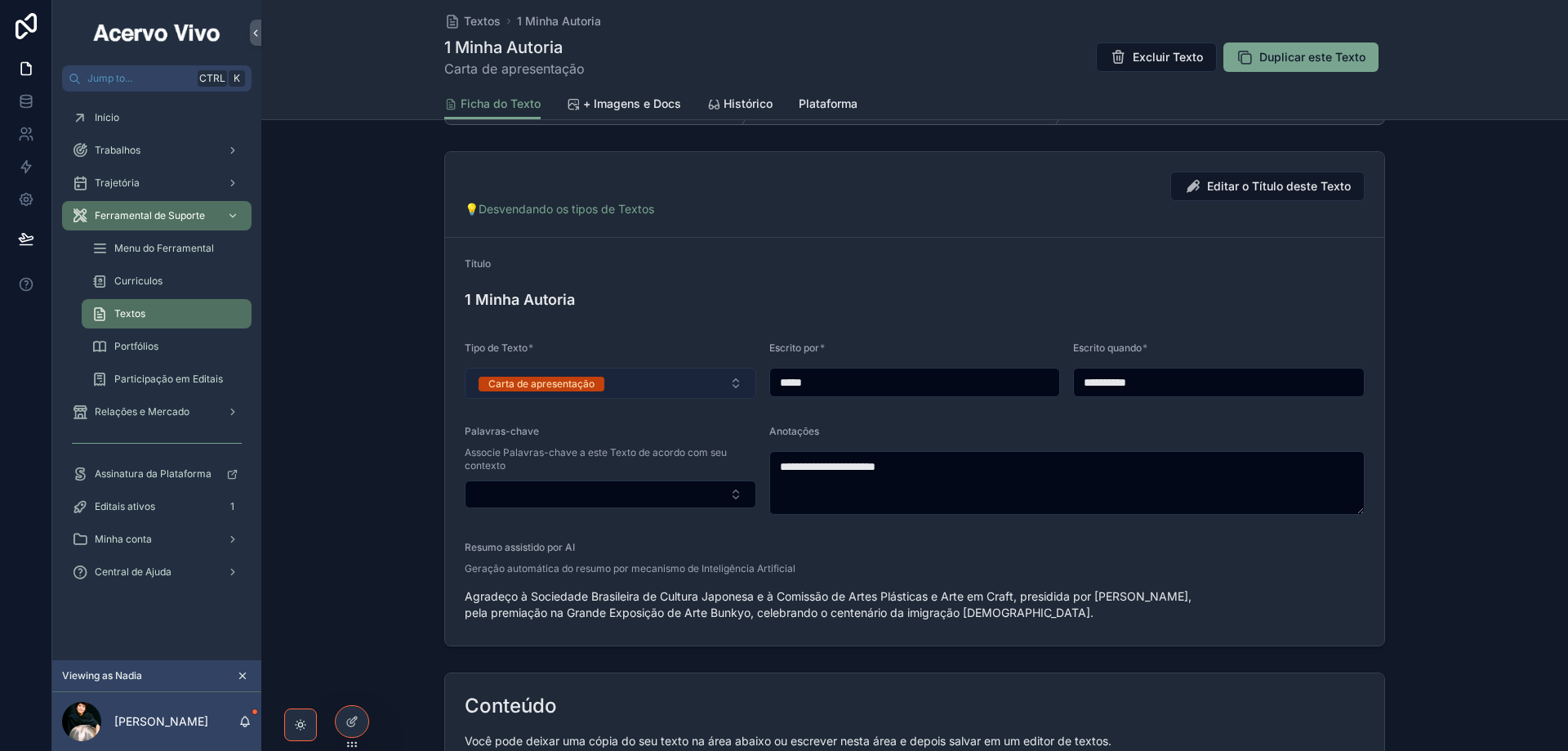
click at [646, 385] on button "Carta de apresentação" at bounding box center [611, 383] width 292 height 31
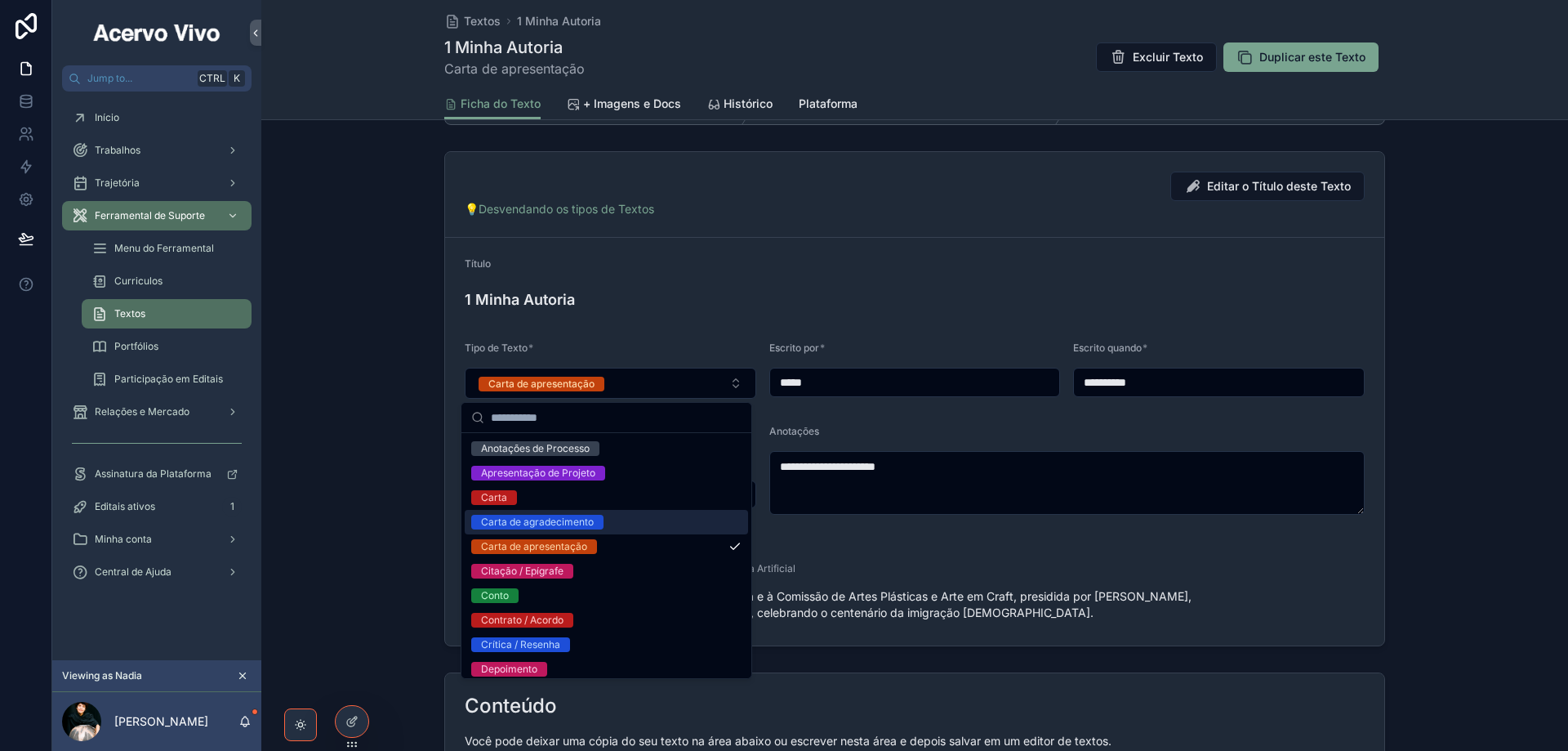
click at [612, 522] on div "Carta de agradecimento" at bounding box center [606, 522] width 283 height 25
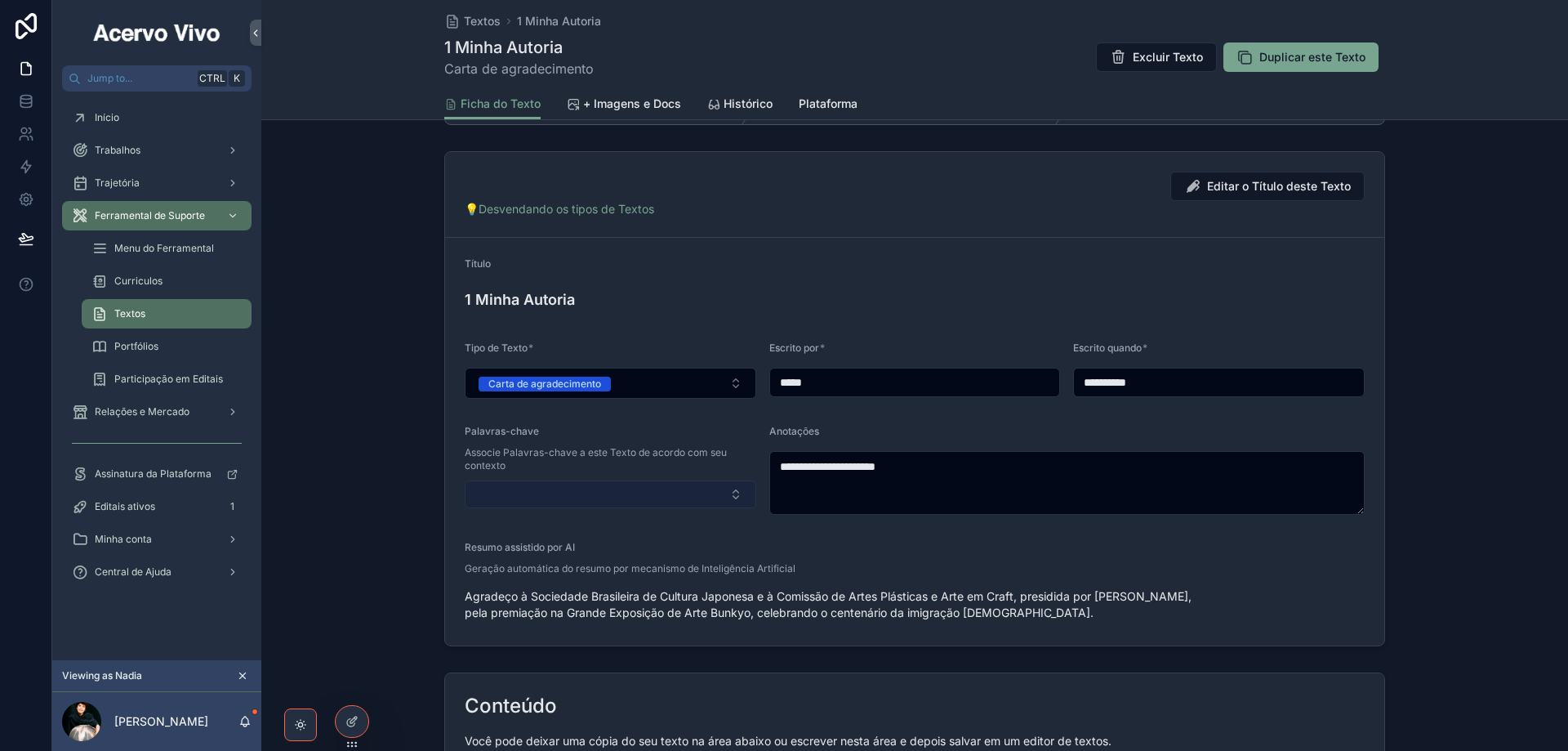
click at [632, 483] on button "Select Button" at bounding box center [611, 494] width 292 height 27
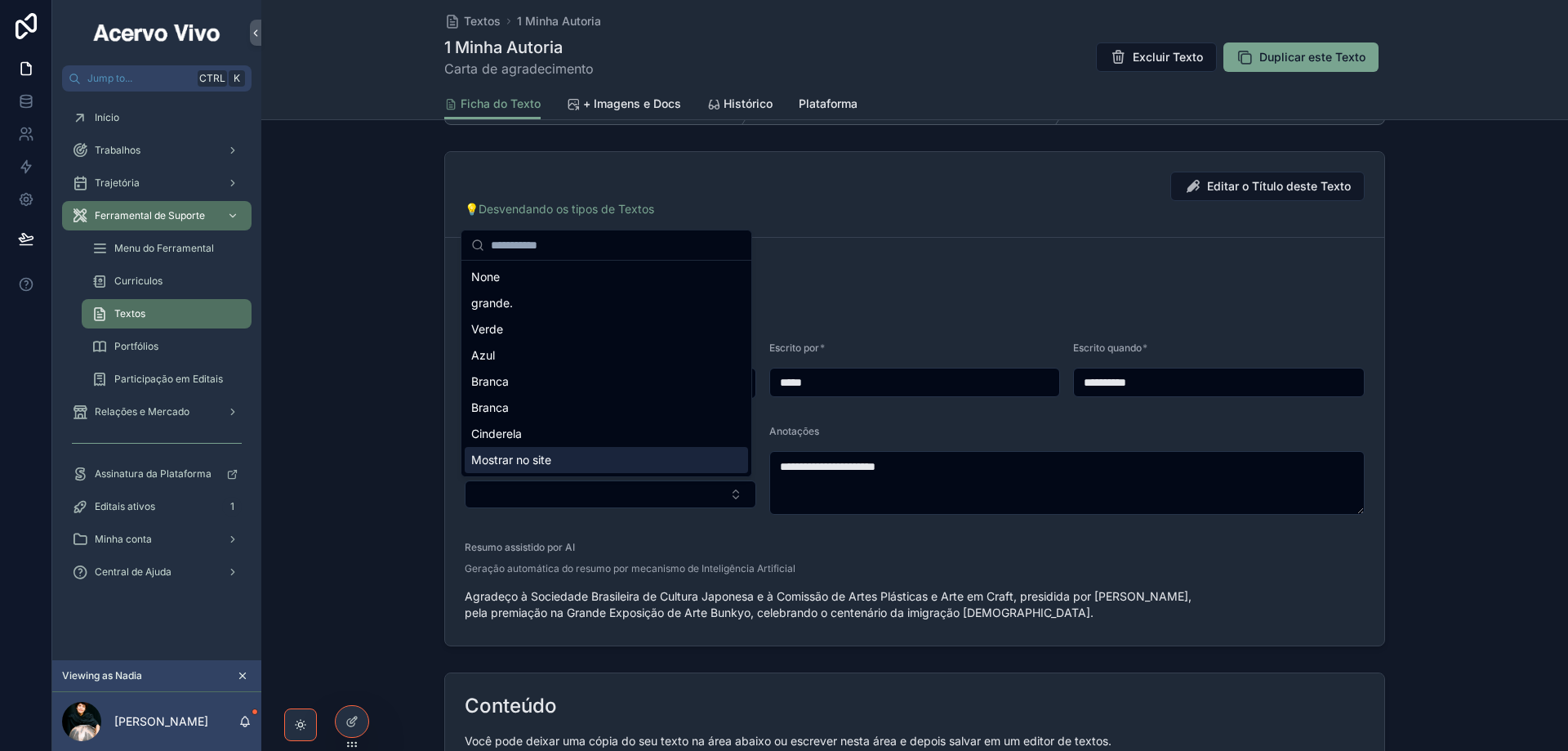
click at [610, 465] on div "Mostrar no site" at bounding box center [606, 460] width 283 height 27
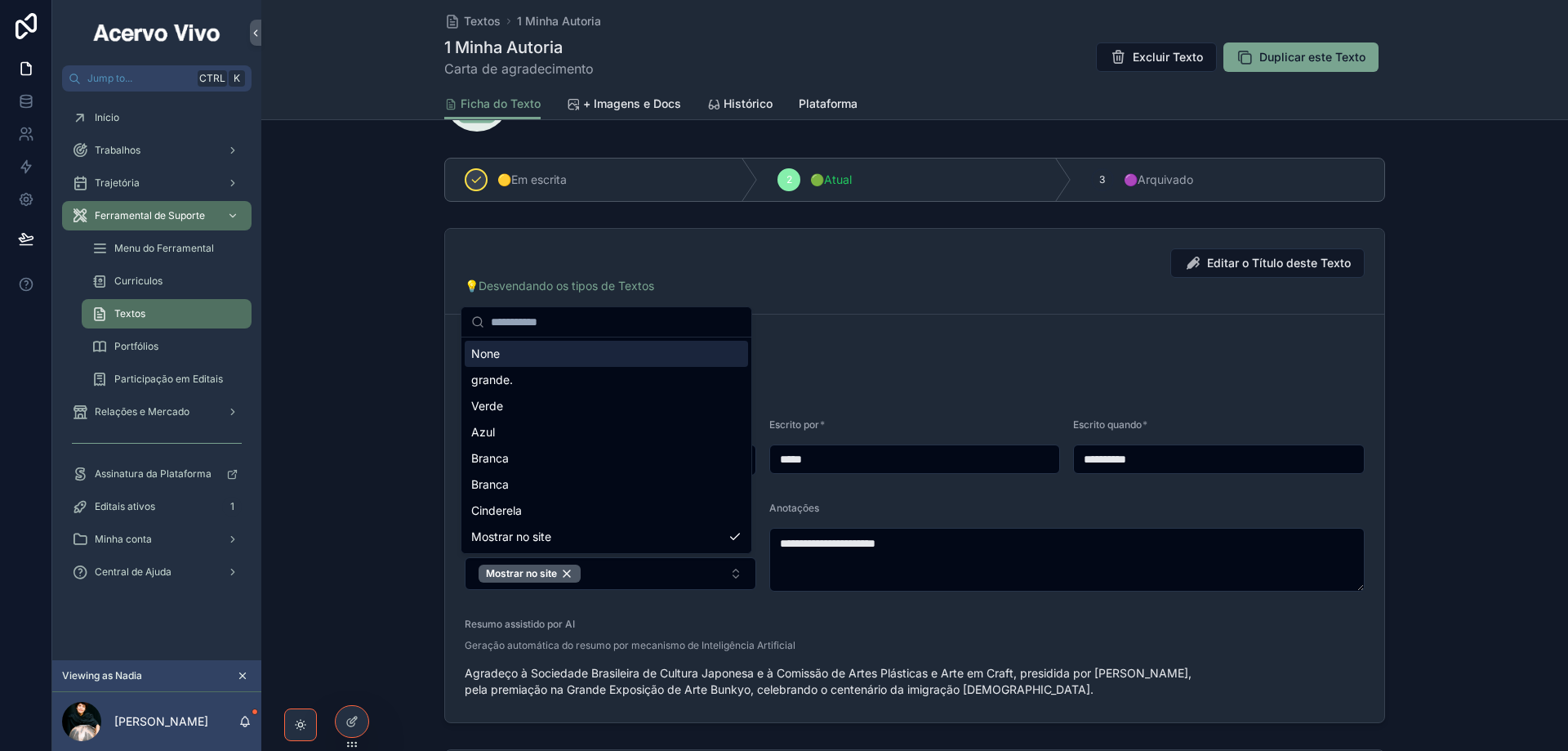
scroll to position [0, 0]
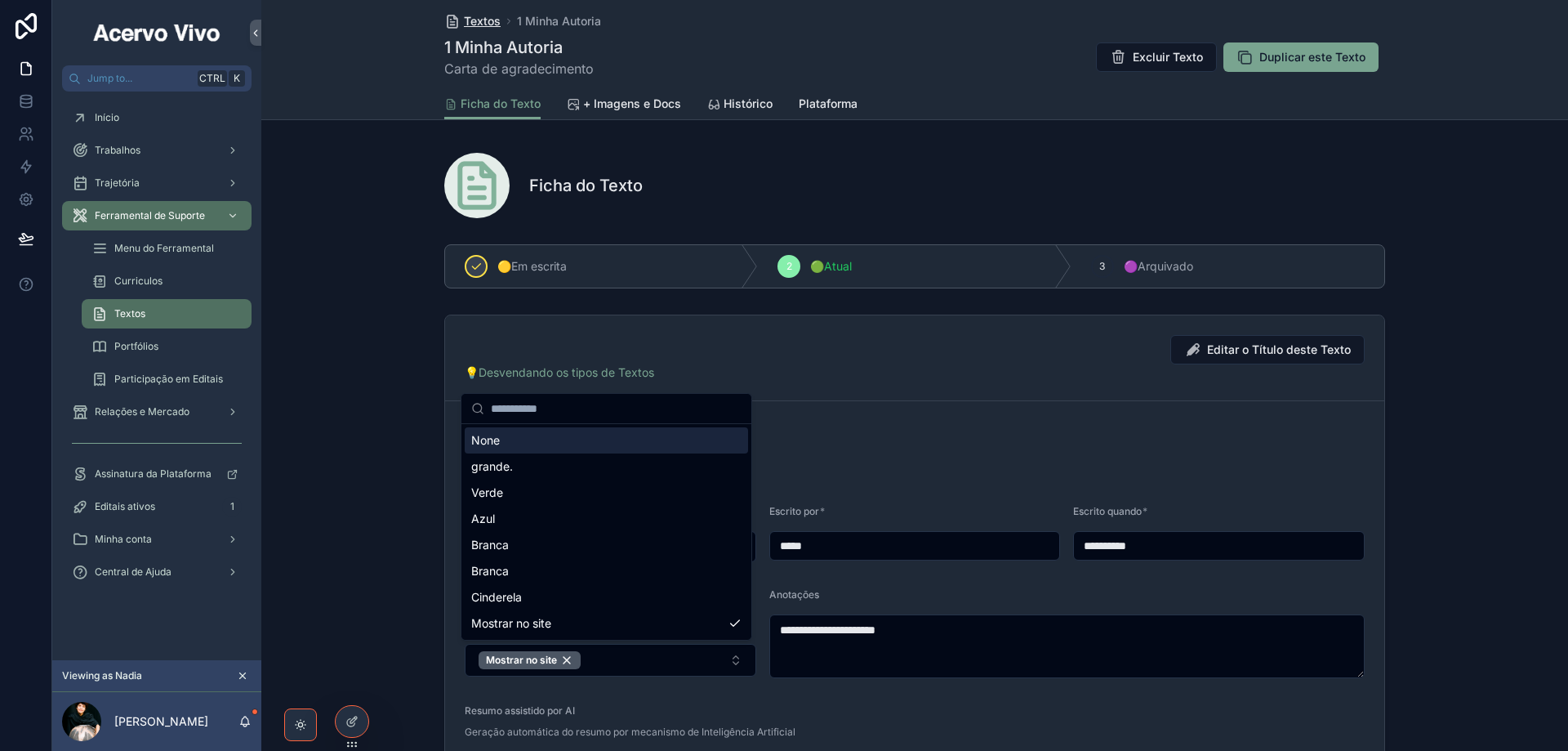
click at [486, 23] on span "Textos" at bounding box center [482, 21] width 37 height 16
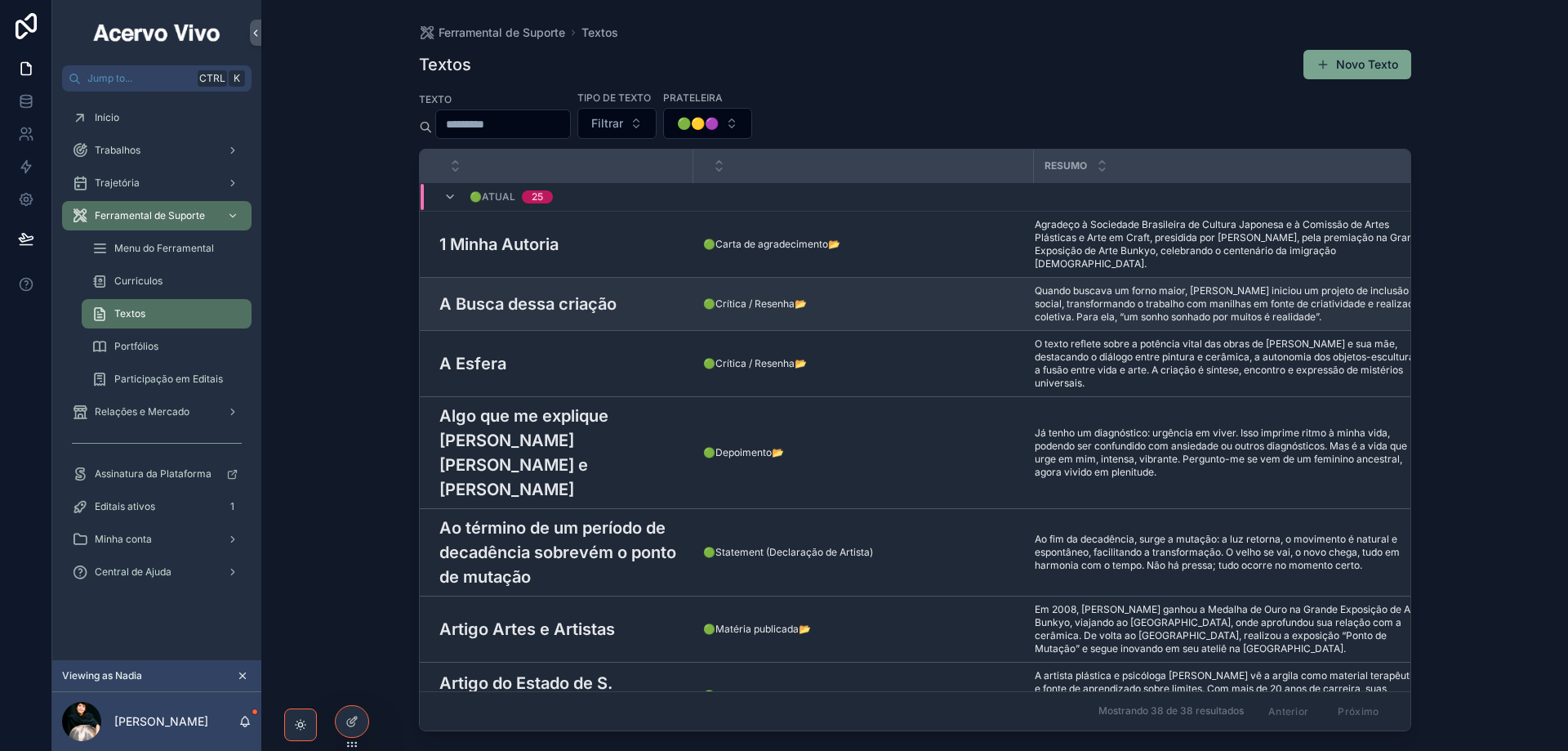
click at [561, 295] on h3 "A Busca dessa criação" at bounding box center [528, 304] width 177 height 25
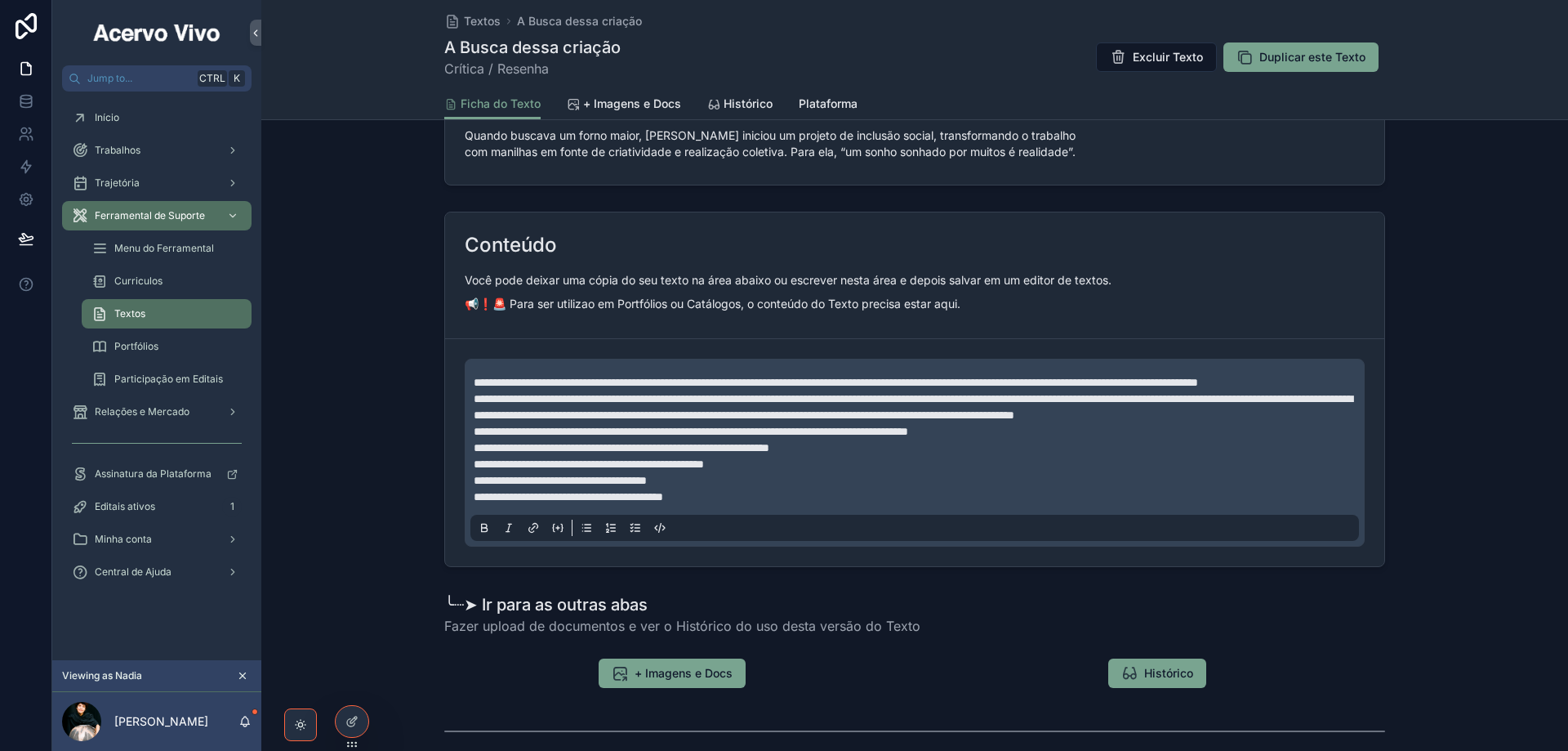
scroll to position [735, 0]
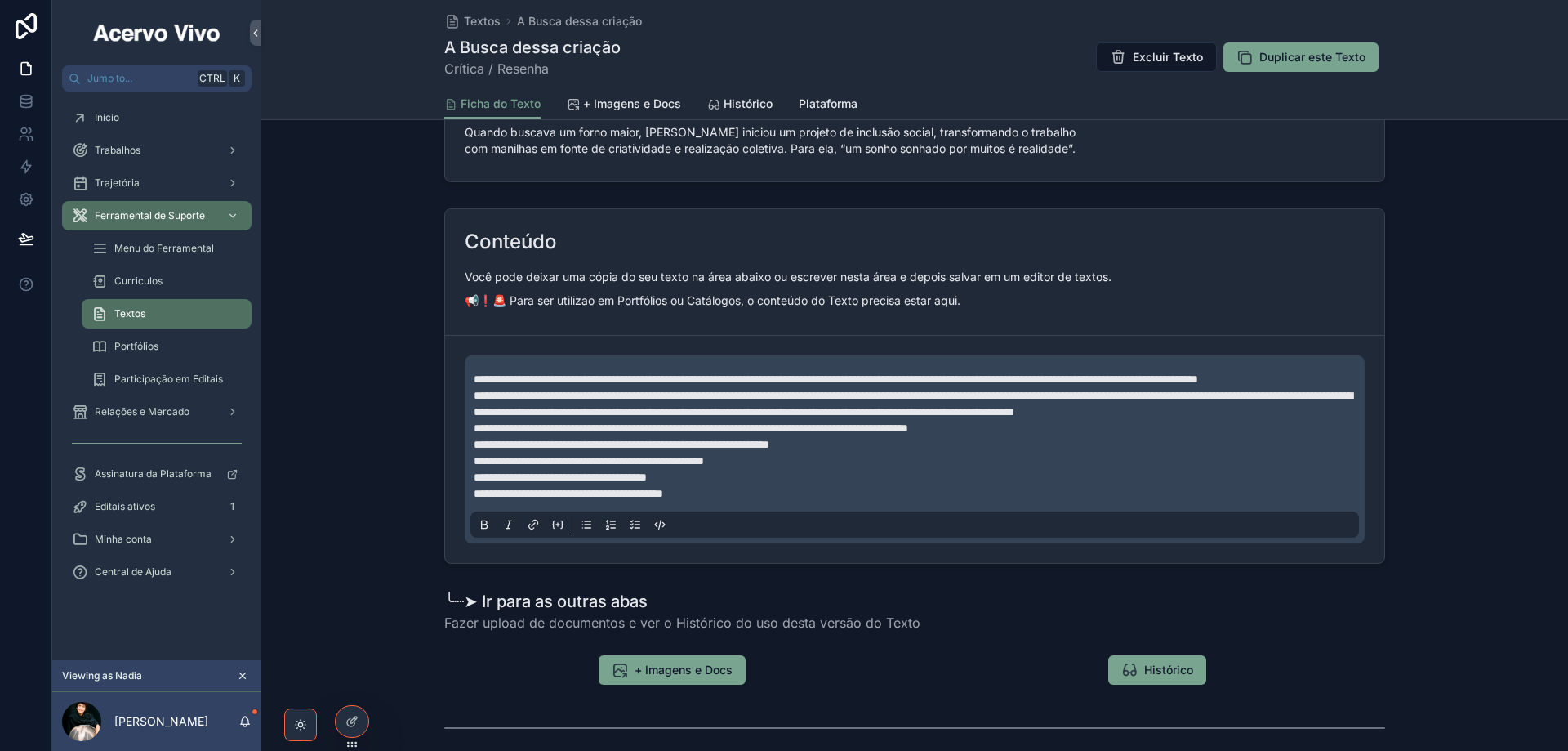
click at [784, 502] on p "**********" at bounding box center [918, 493] width 889 height 16
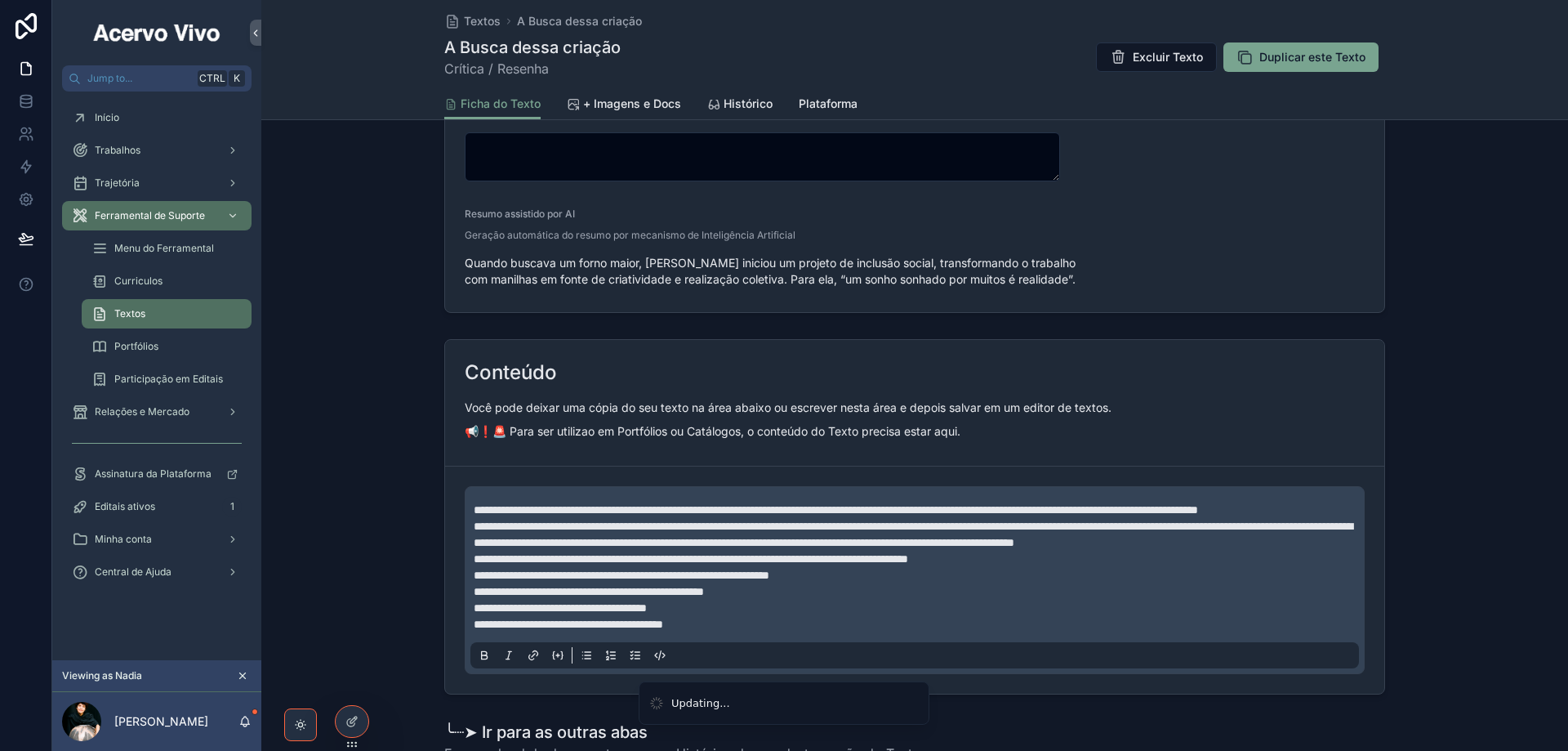
scroll to position [408, 0]
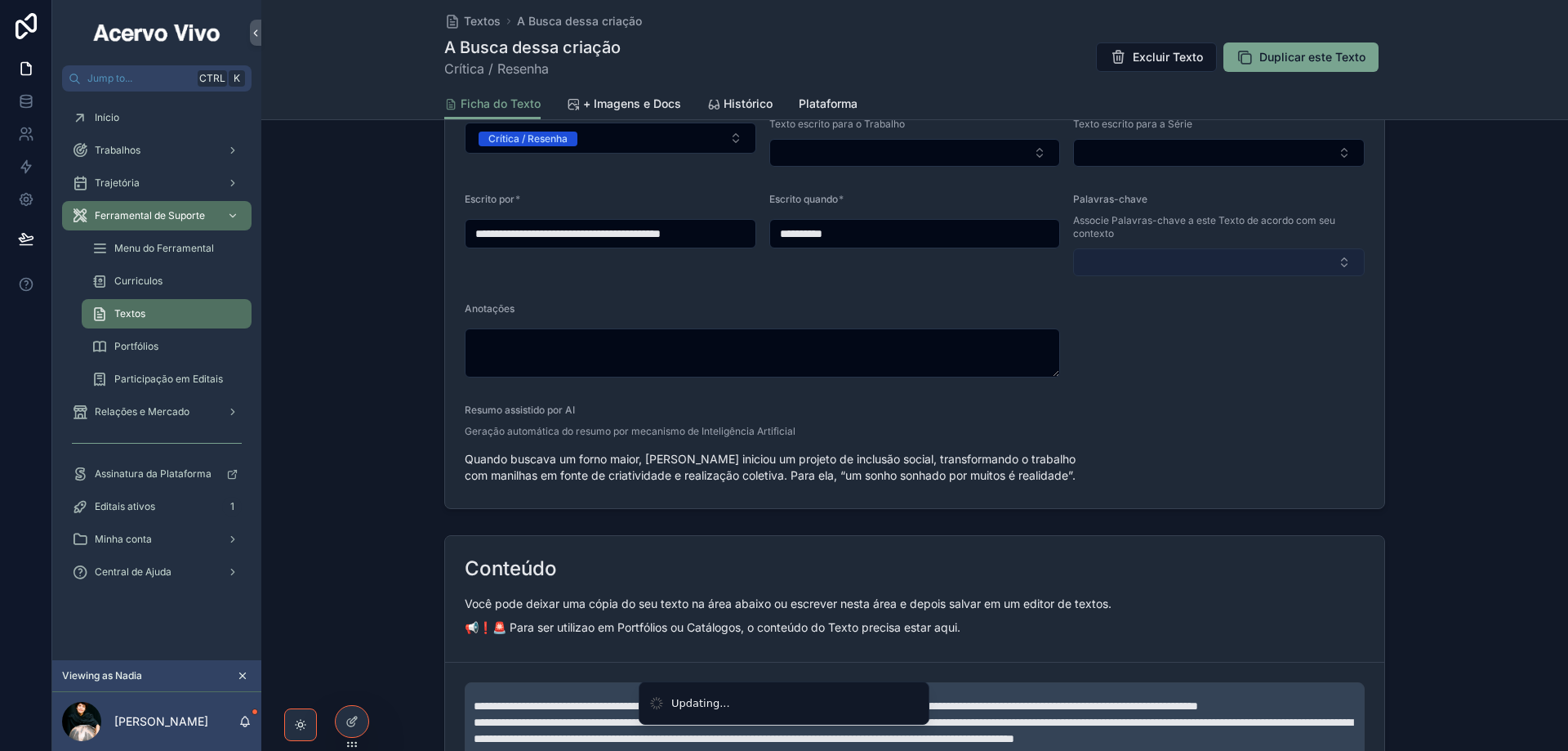
click at [1167, 272] on button "Select Button" at bounding box center [1219, 262] width 292 height 27
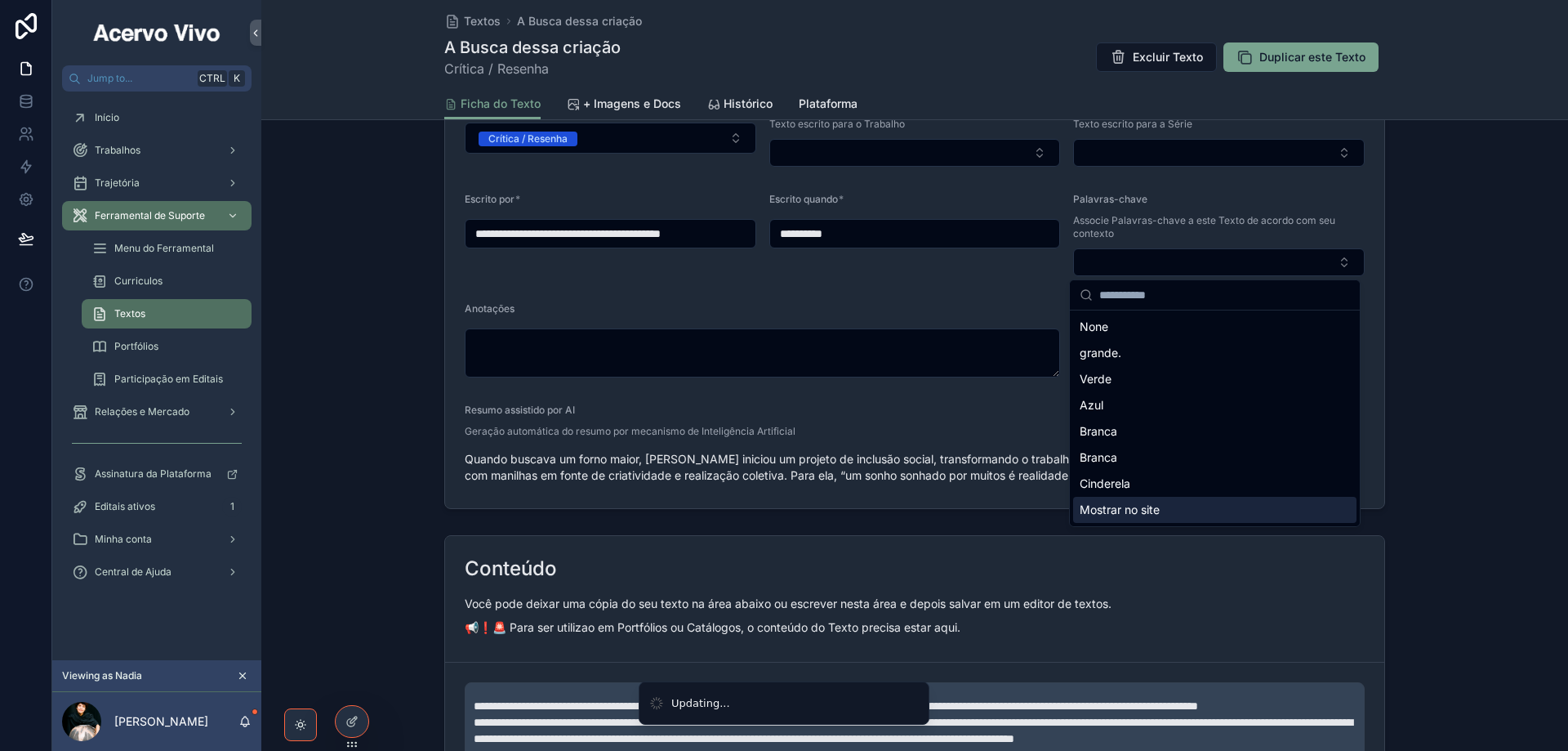
click at [1110, 503] on span "Mostrar no site" at bounding box center [1119, 510] width 80 height 16
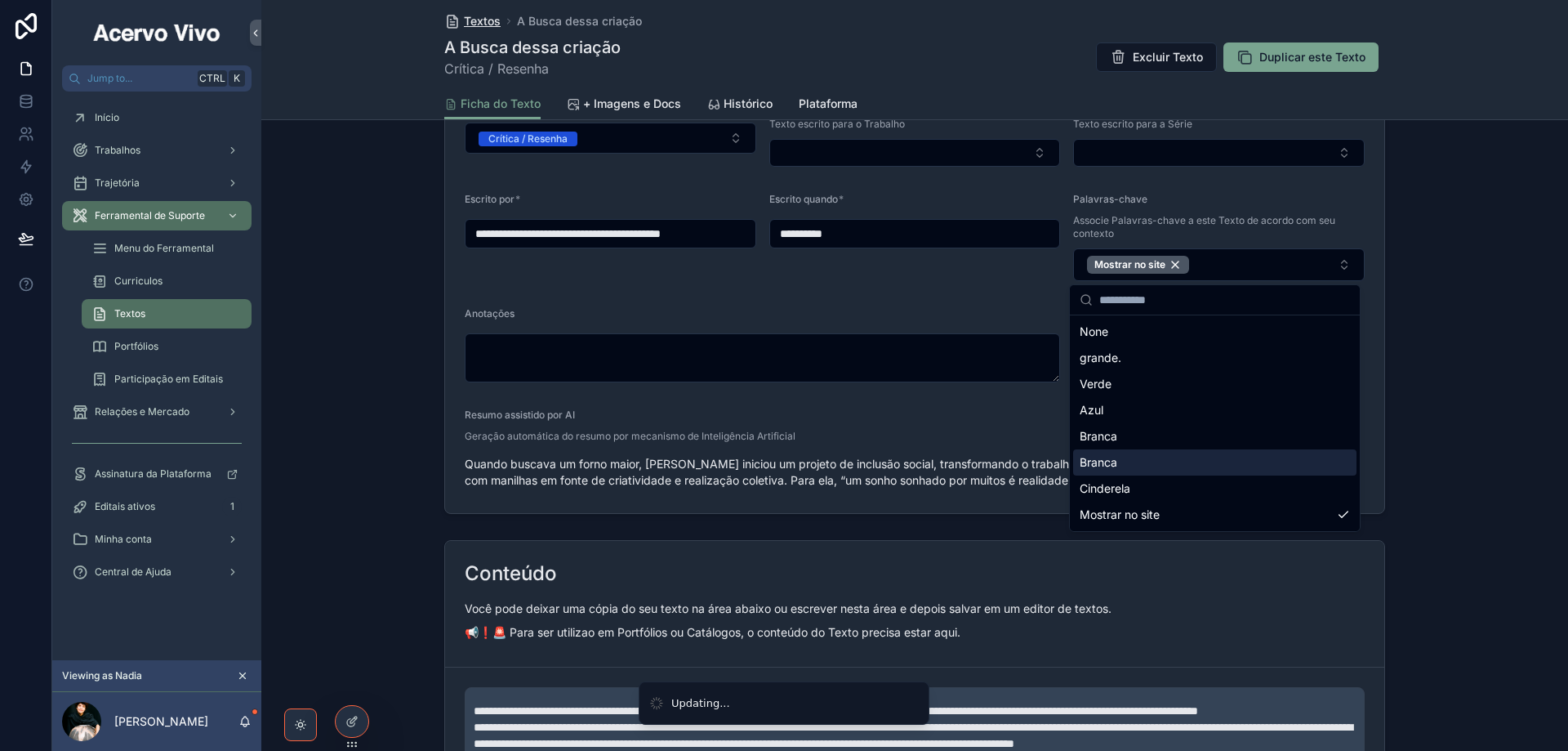
click at [477, 26] on span "Textos" at bounding box center [482, 21] width 37 height 16
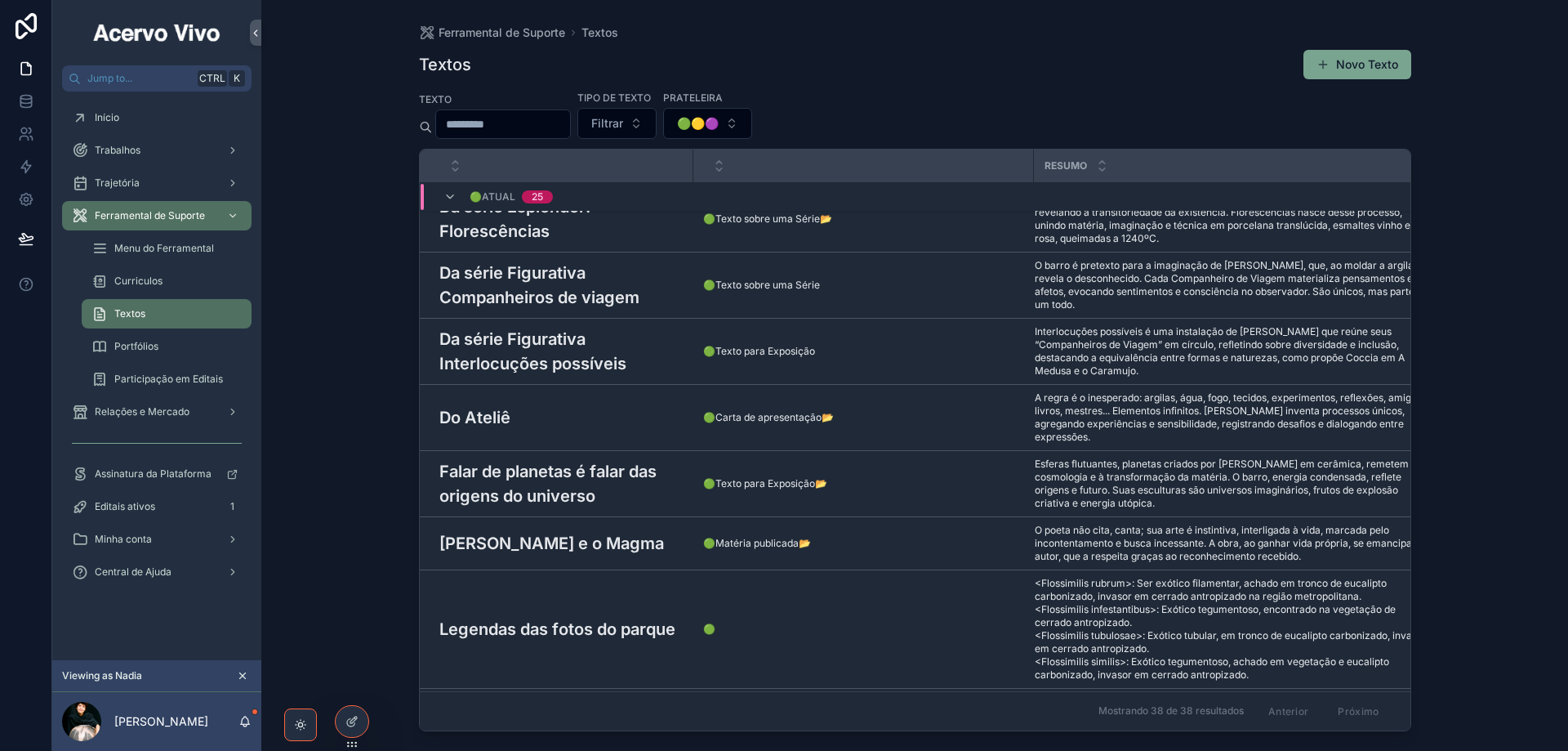
scroll to position [758, 0]
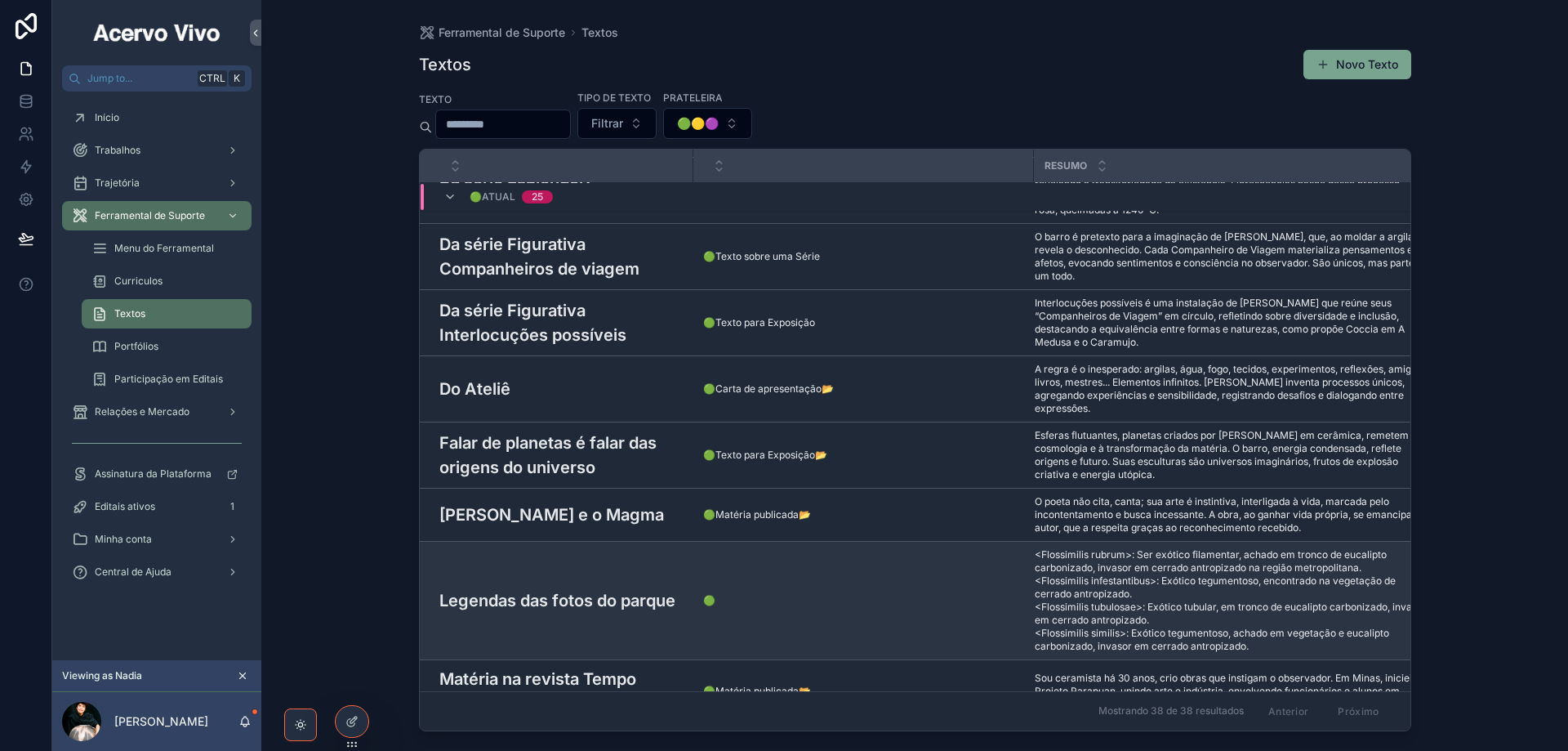
click at [587, 588] on h3 "Legendas das fotos do parque" at bounding box center [557, 600] width 236 height 25
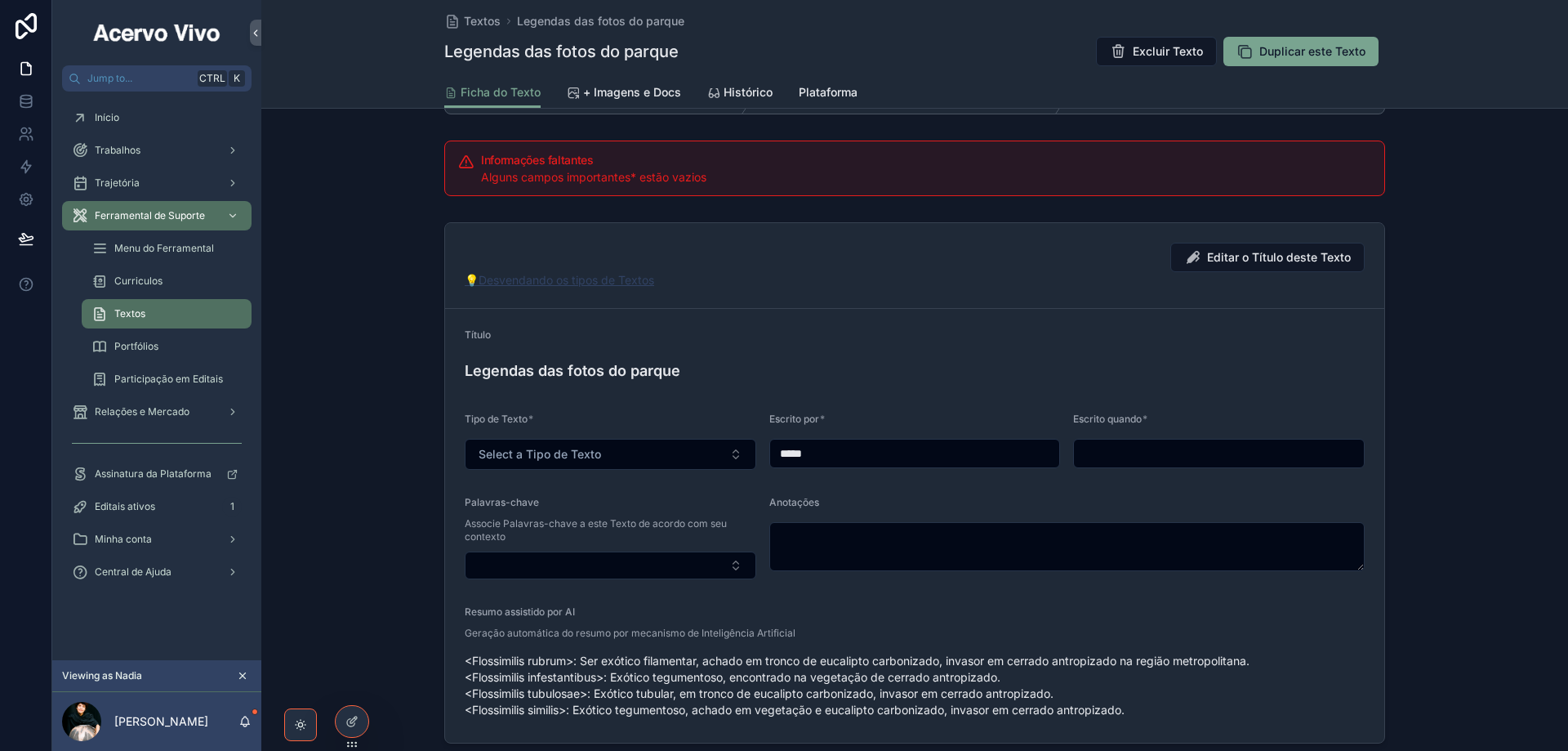
scroll to position [164, 0]
click at [623, 449] on button "Select a Tipo de Texto" at bounding box center [611, 453] width 292 height 31
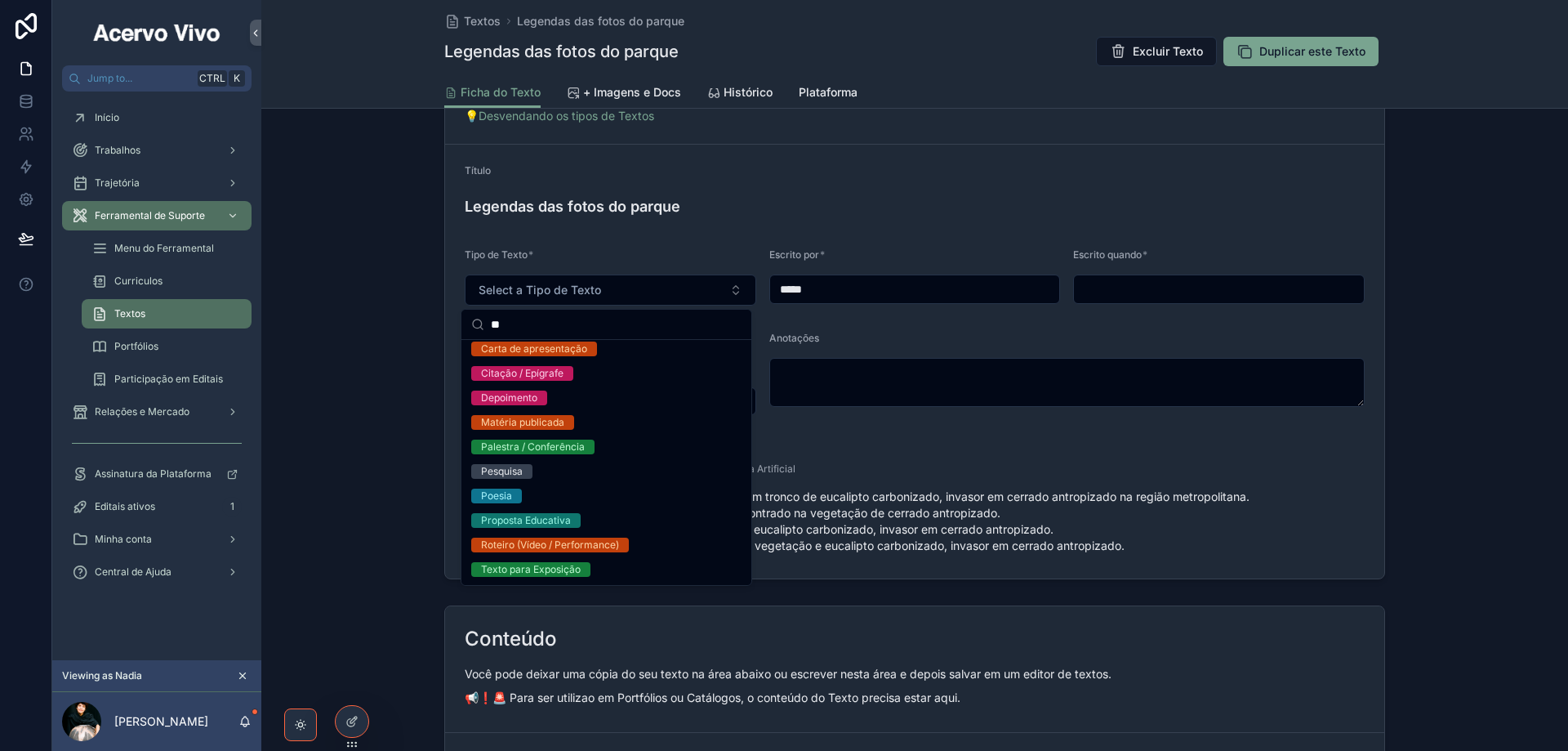
scroll to position [0, 0]
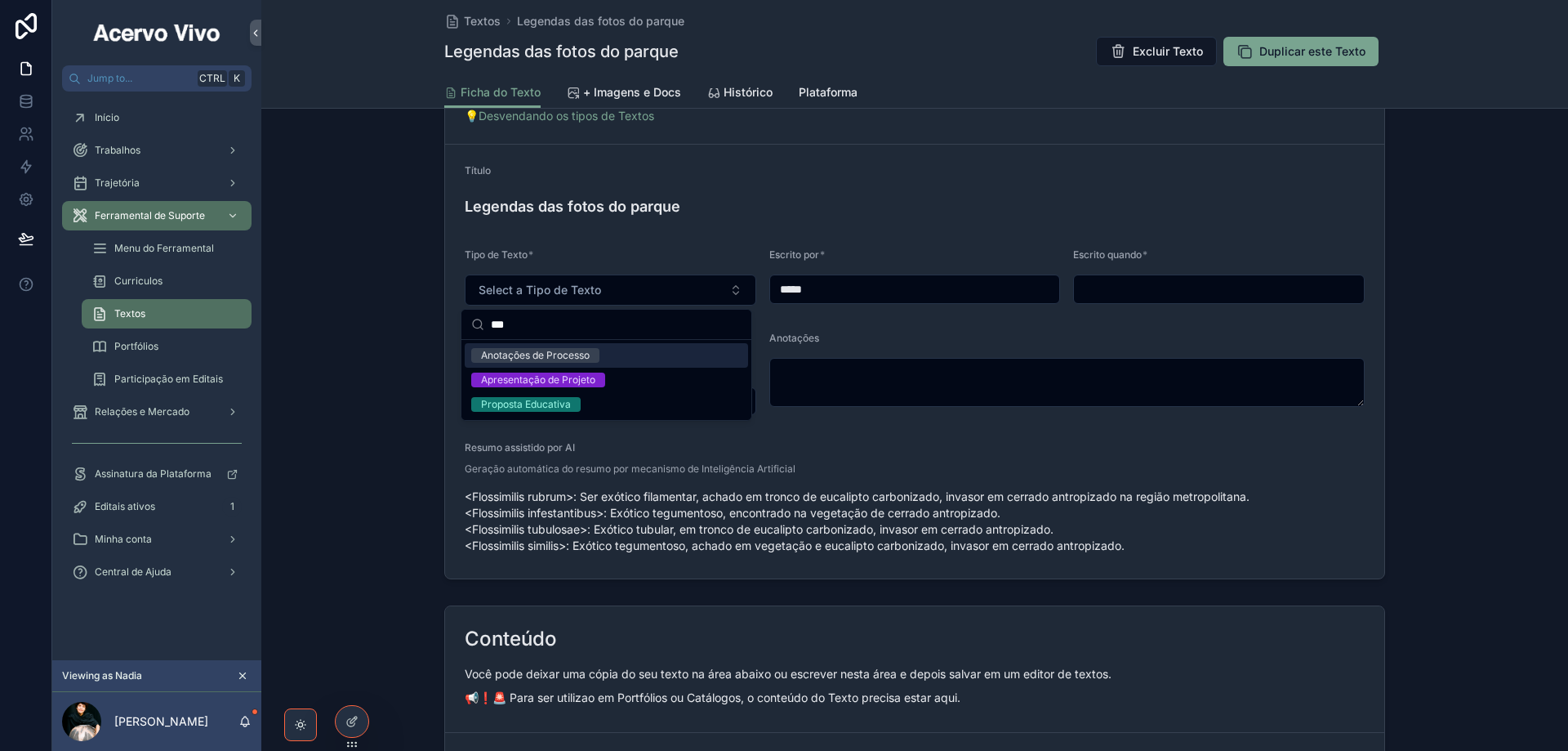
type input "***"
click at [581, 355] on div "Anotações de Processo" at bounding box center [535, 355] width 109 height 15
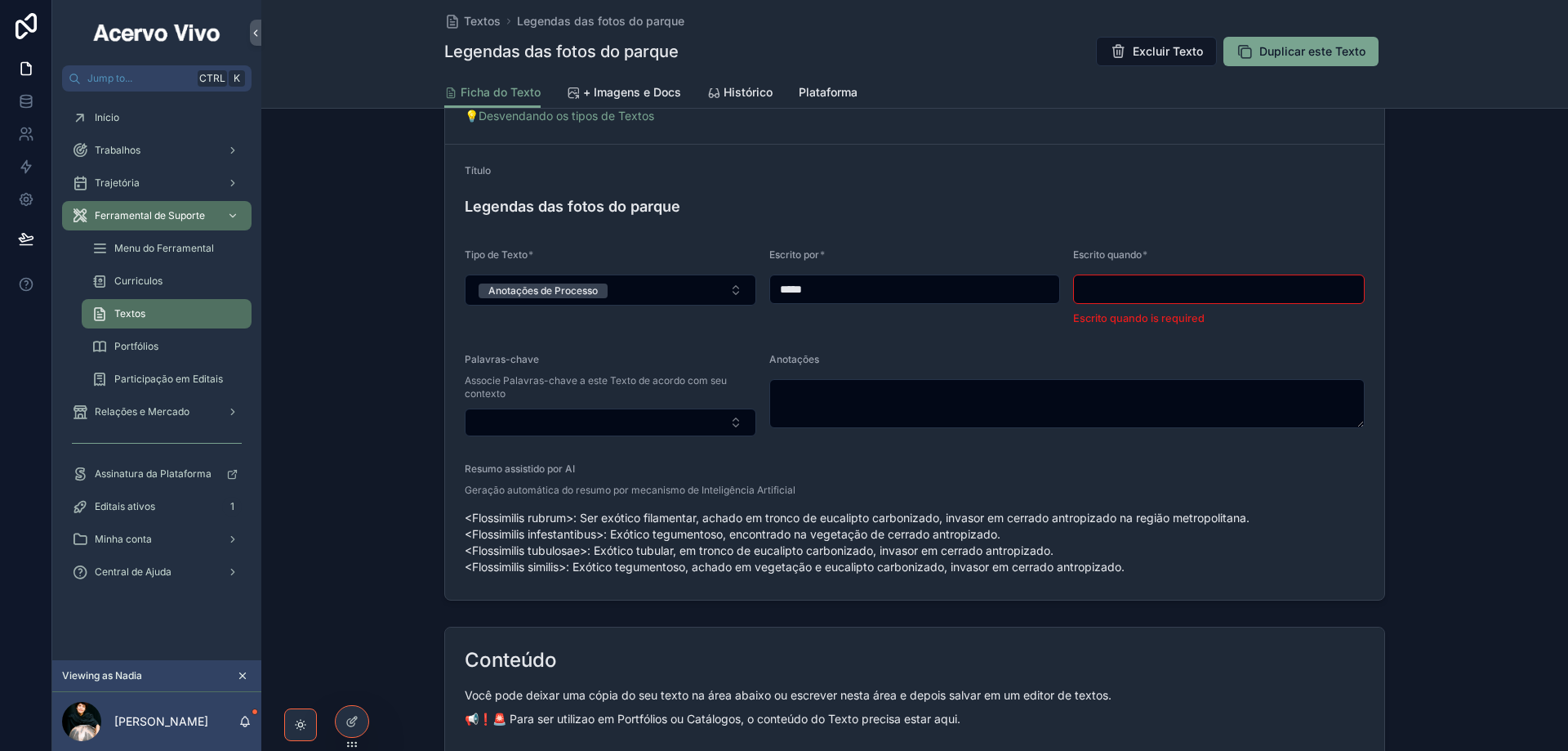
click at [1144, 293] on input "scrollable content" at bounding box center [1219, 289] width 290 height 23
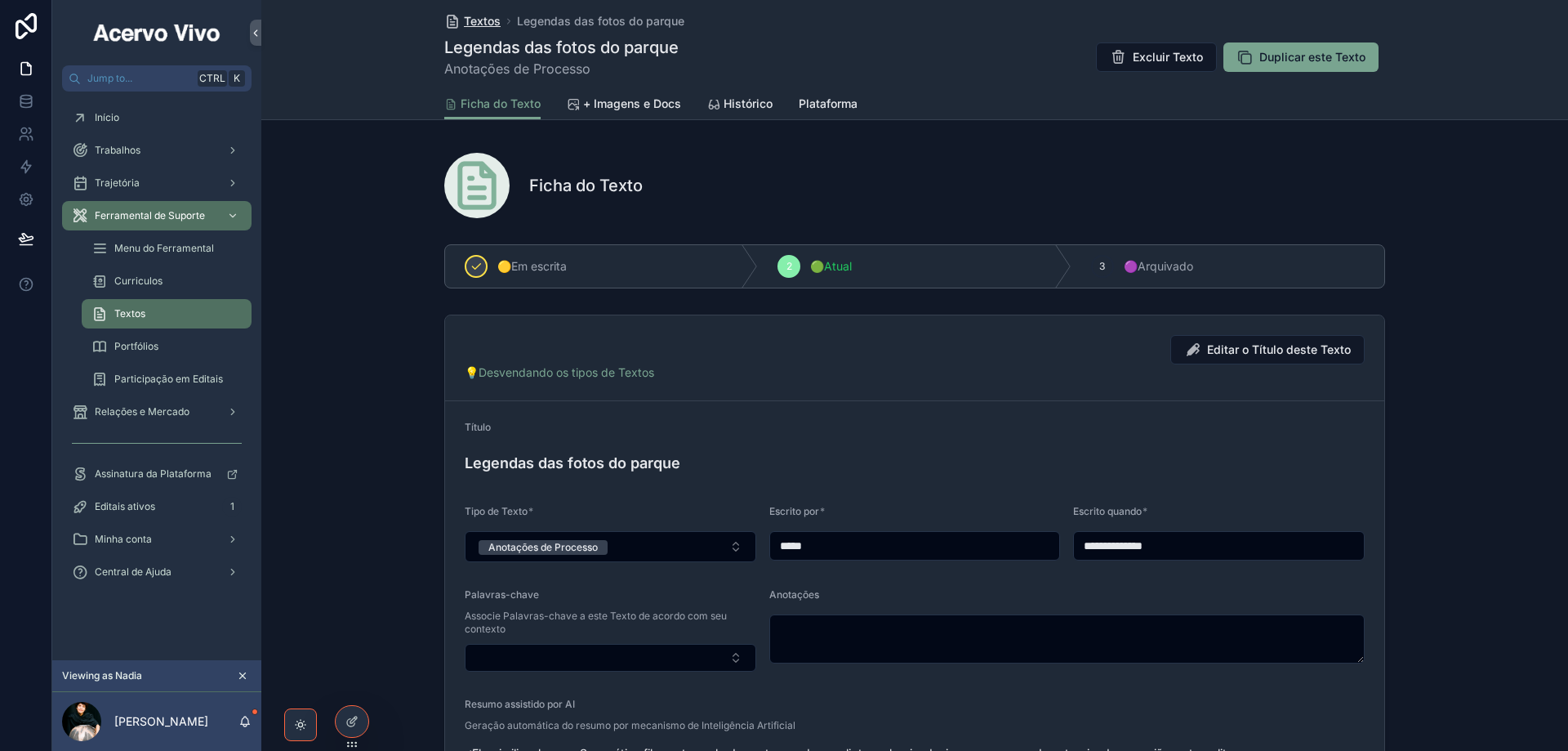
type input "**********"
click at [470, 20] on span "Textos" at bounding box center [482, 21] width 37 height 16
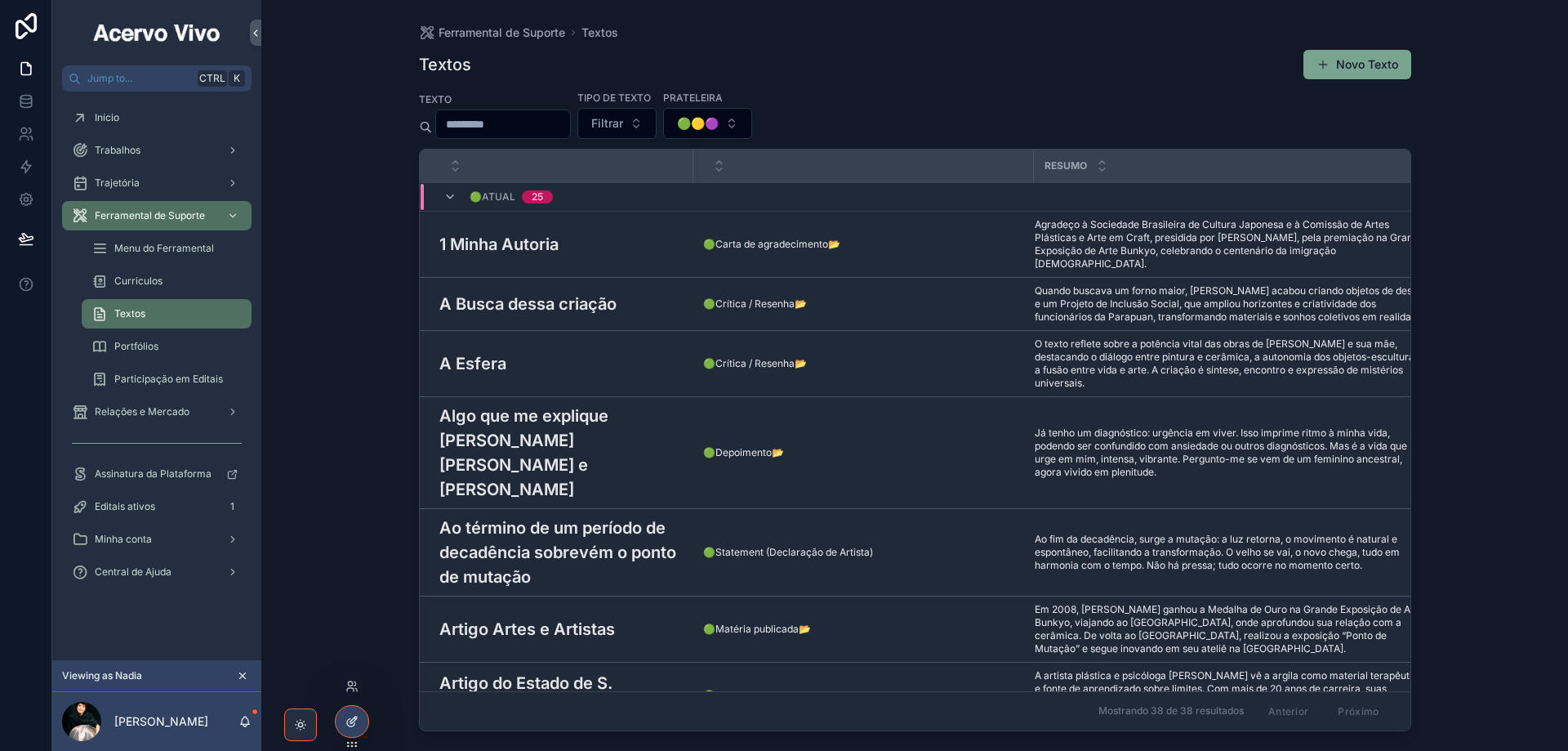
click at [353, 729] on div at bounding box center [352, 721] width 33 height 31
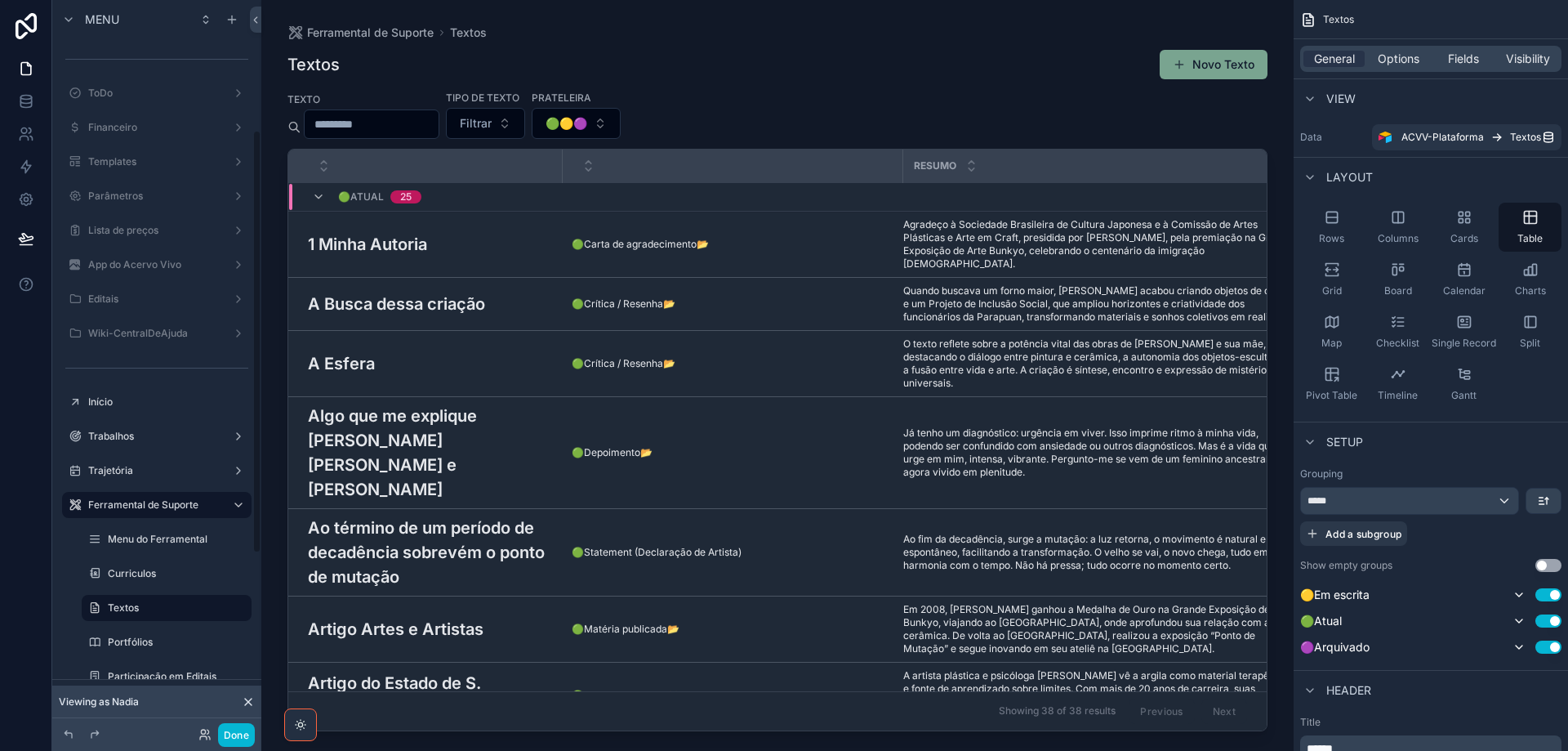
scroll to position [224, 0]
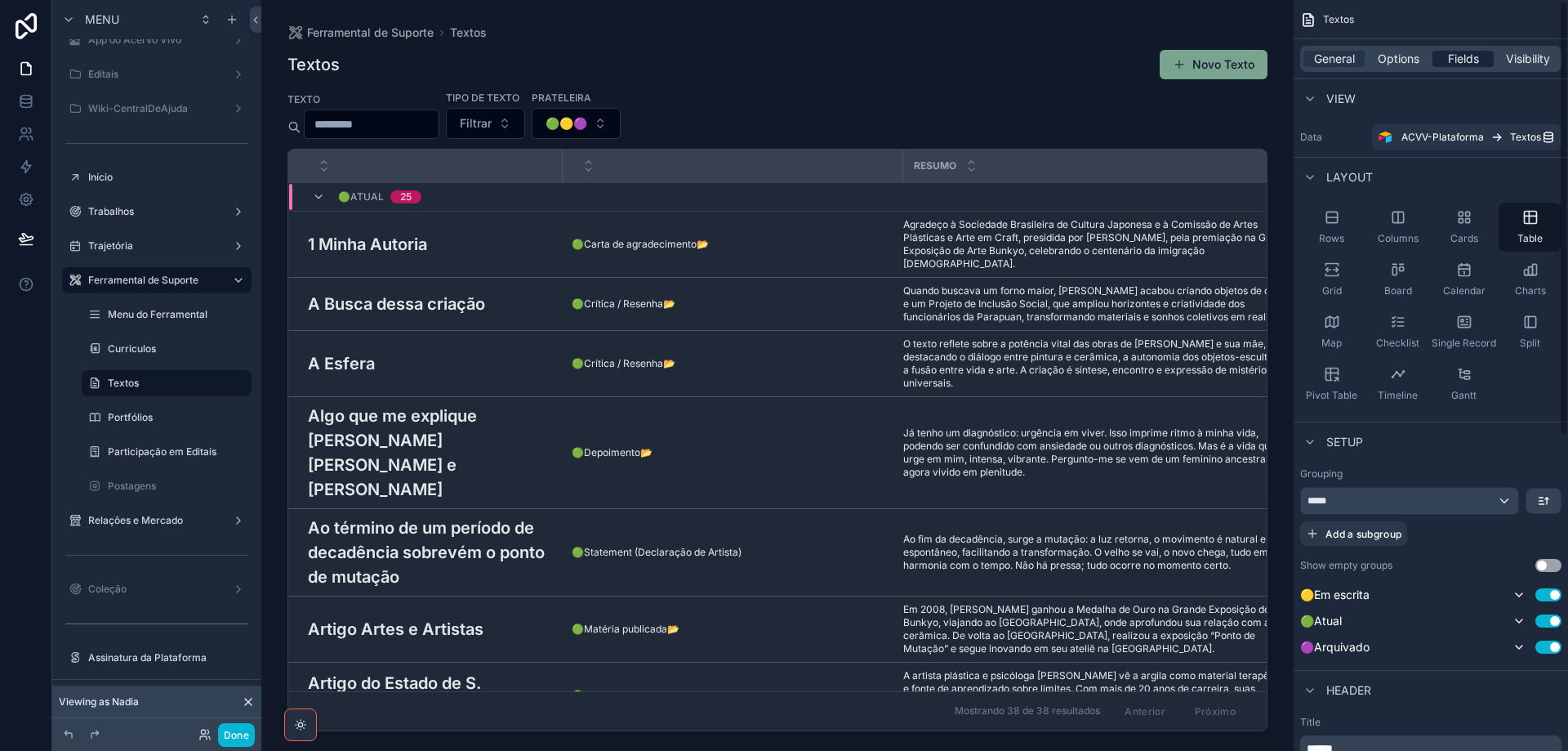
click at [1464, 57] on span "Fields" at bounding box center [1464, 58] width 31 height 16
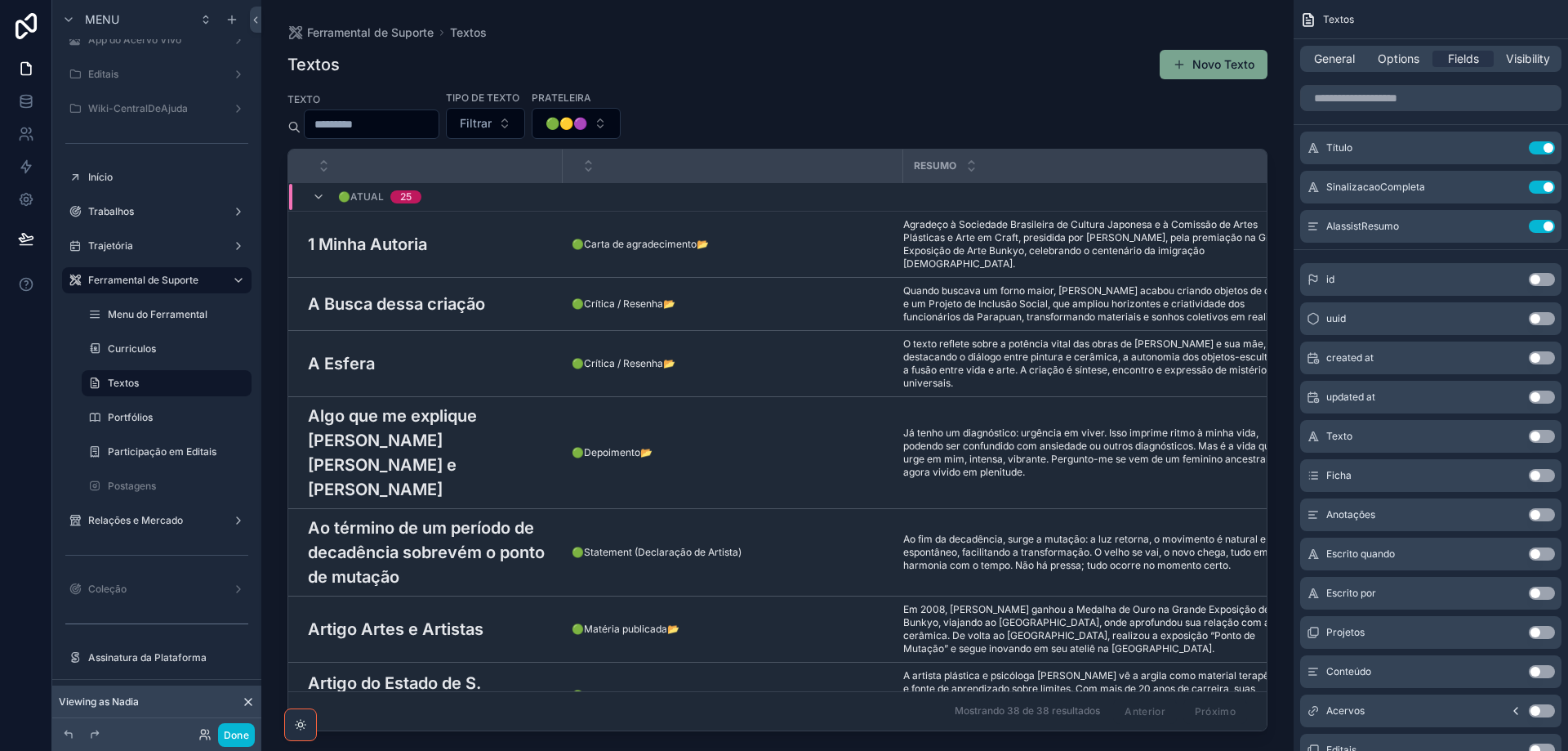
click at [1374, 110] on div "scrollable content" at bounding box center [1431, 98] width 274 height 39
click at [1372, 100] on input "scrollable content" at bounding box center [1431, 98] width 261 height 27
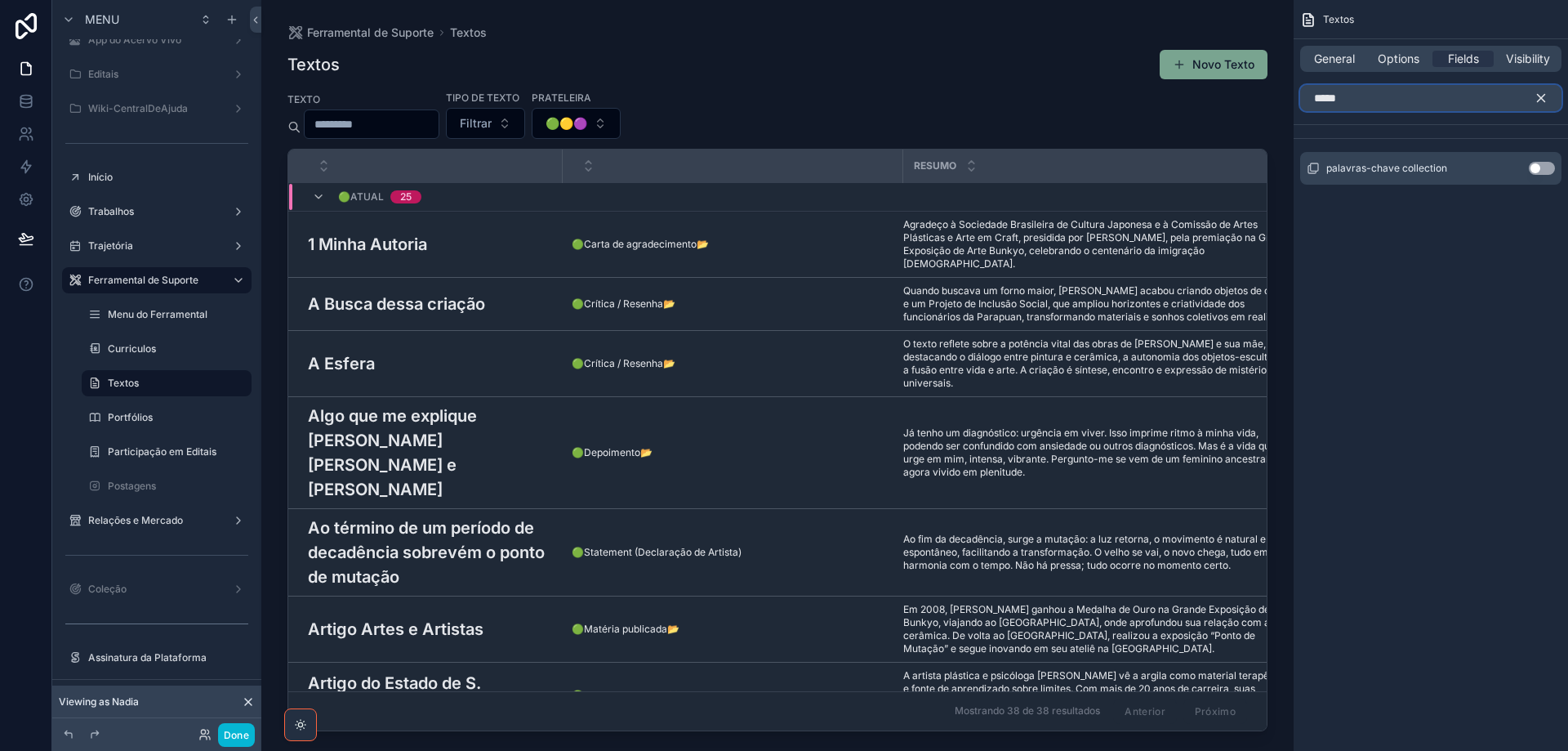
type input "*****"
click at [1546, 169] on button "Use setting" at bounding box center [1542, 168] width 27 height 13
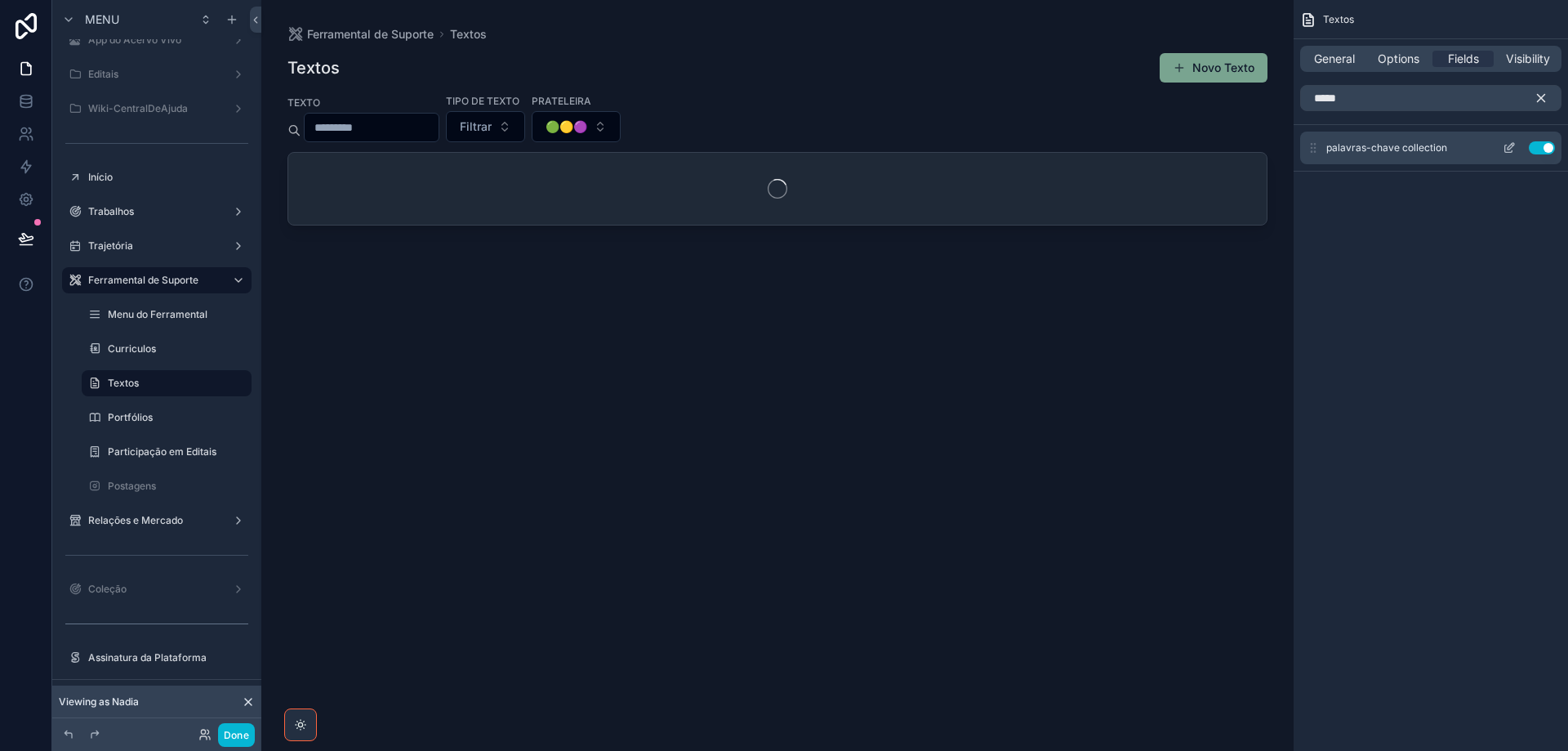
click at [1510, 149] on icon "scrollable content" at bounding box center [1509, 147] width 13 height 13
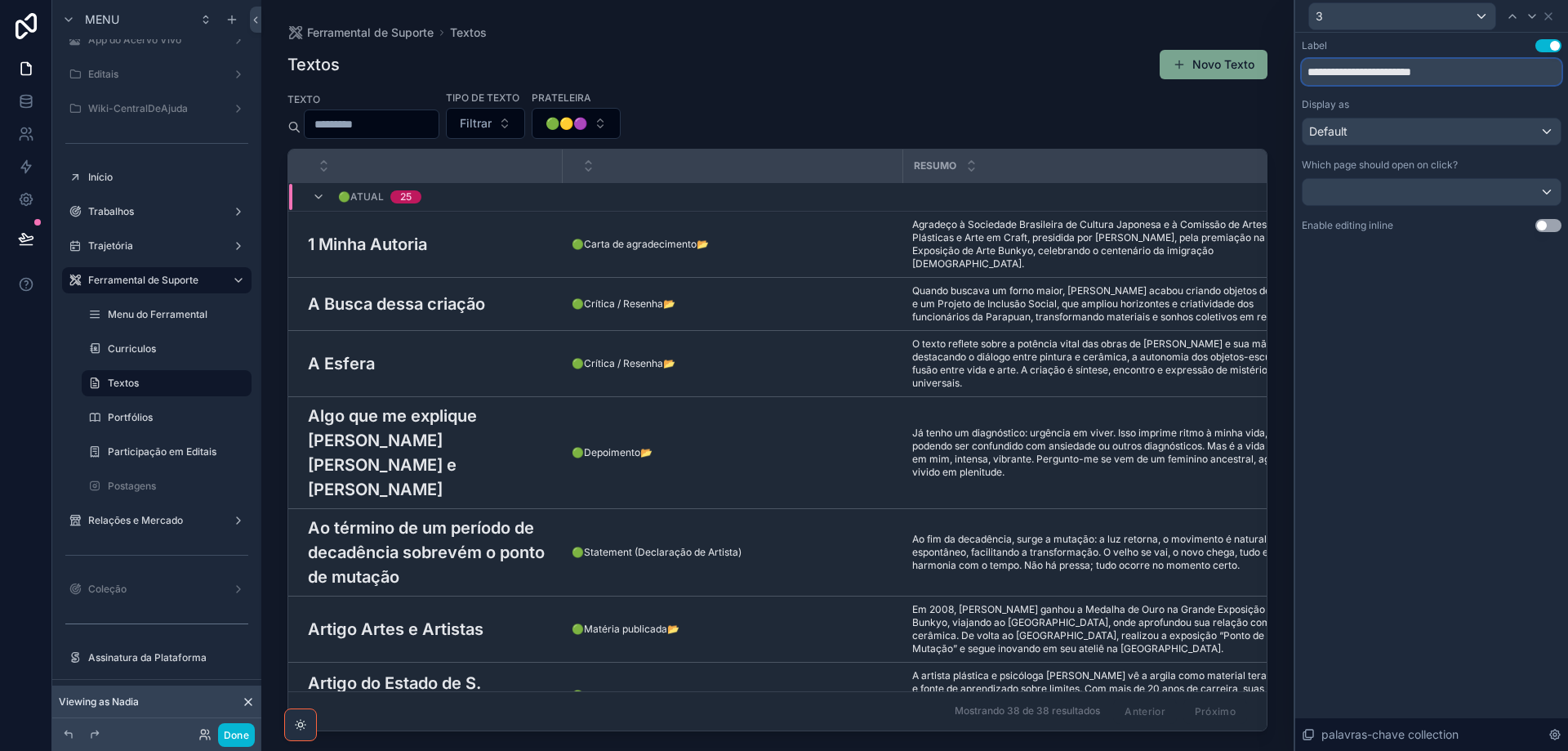
drag, startPoint x: 1392, startPoint y: 67, endPoint x: 1490, endPoint y: 90, distance: 100.7
click at [1490, 90] on div "**********" at bounding box center [1431, 135] width 259 height 193
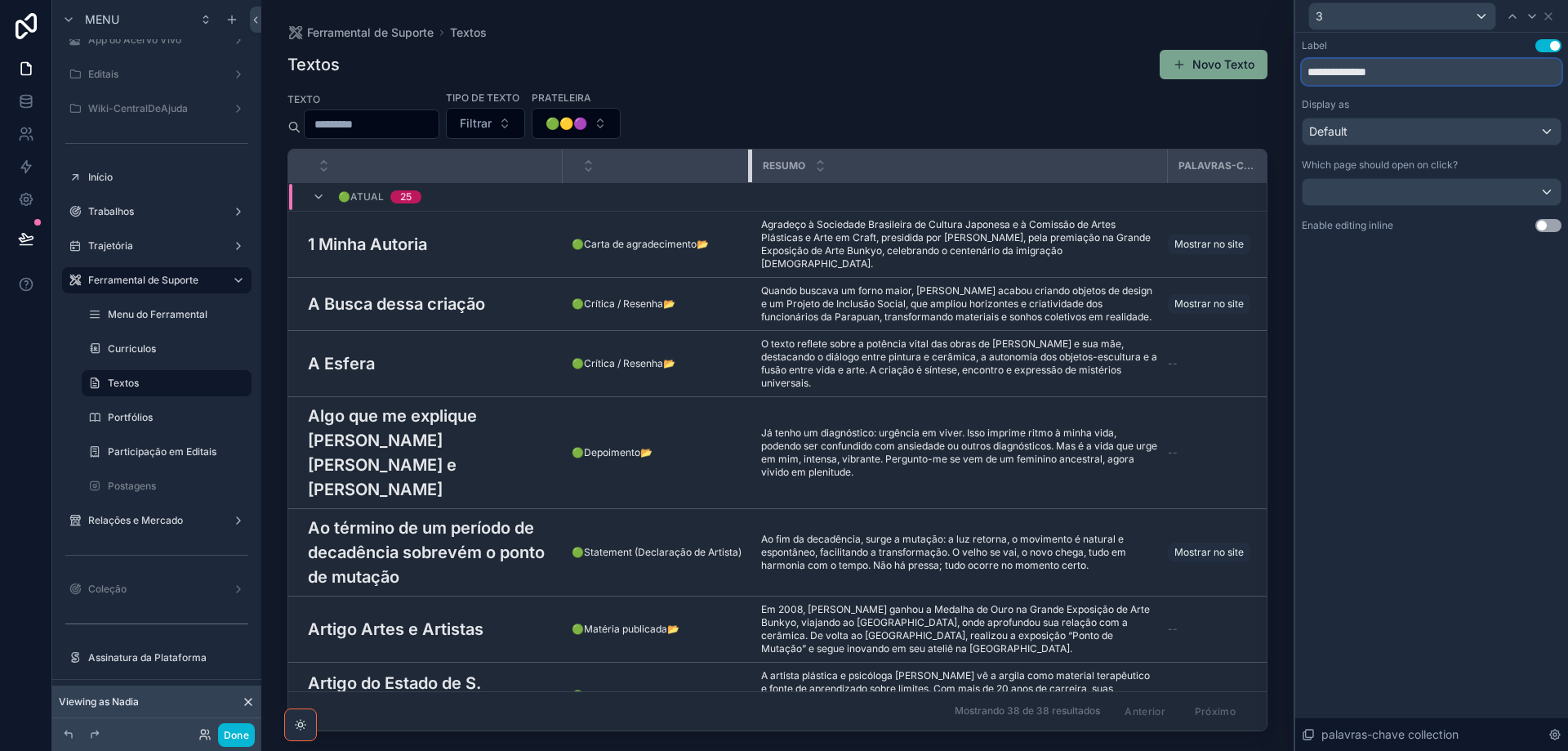
drag, startPoint x: 901, startPoint y: 168, endPoint x: 745, endPoint y: 174, distance: 156.1
click at [745, 174] on th "scrollable content" at bounding box center [656, 166] width 189 height 33
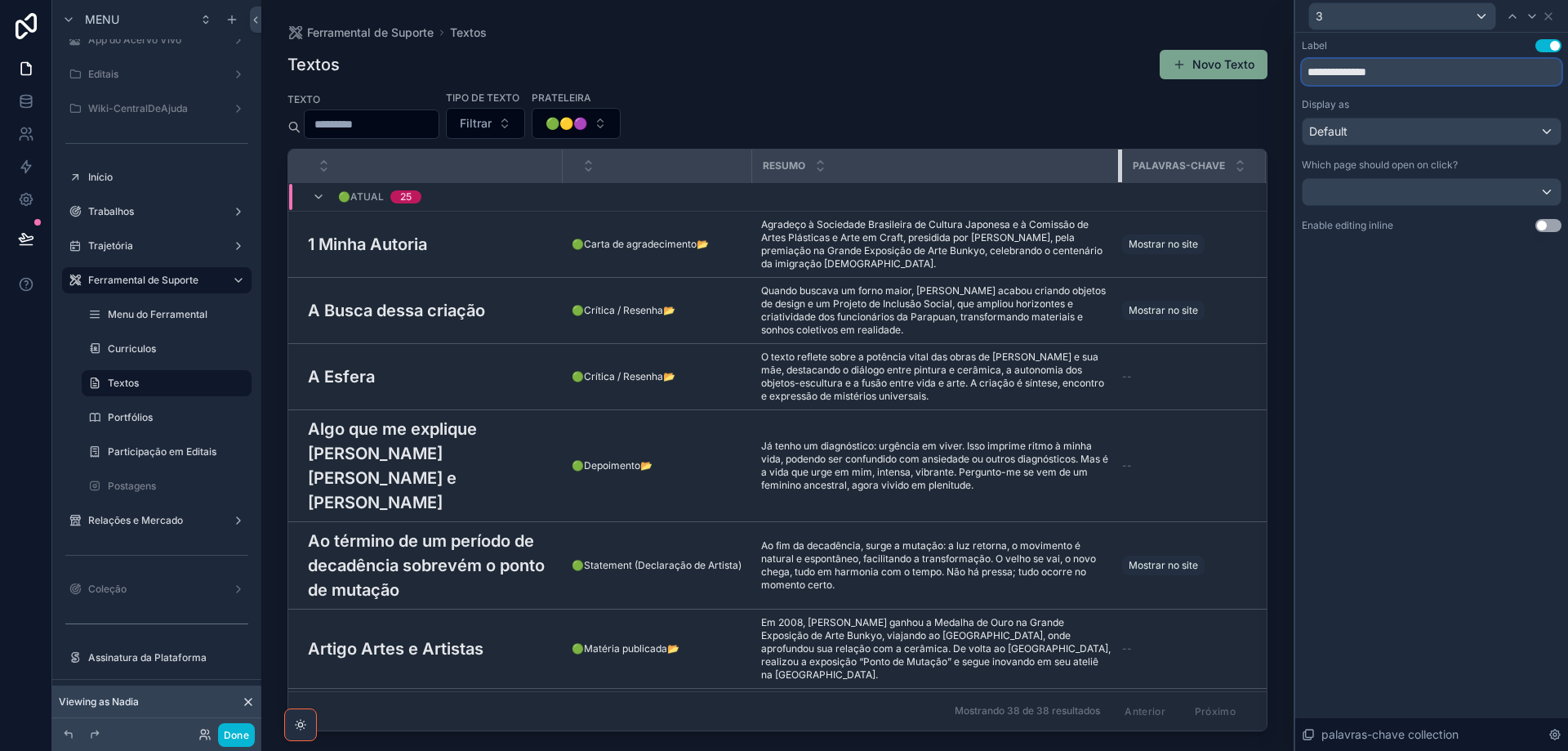
drag, startPoint x: 1165, startPoint y: 158, endPoint x: 1119, endPoint y: 175, distance: 49.0
click at [1119, 175] on div "scrollable content" at bounding box center [1122, 166] width 7 height 33
type input "**********"
click at [239, 735] on button "Done" at bounding box center [236, 735] width 37 height 24
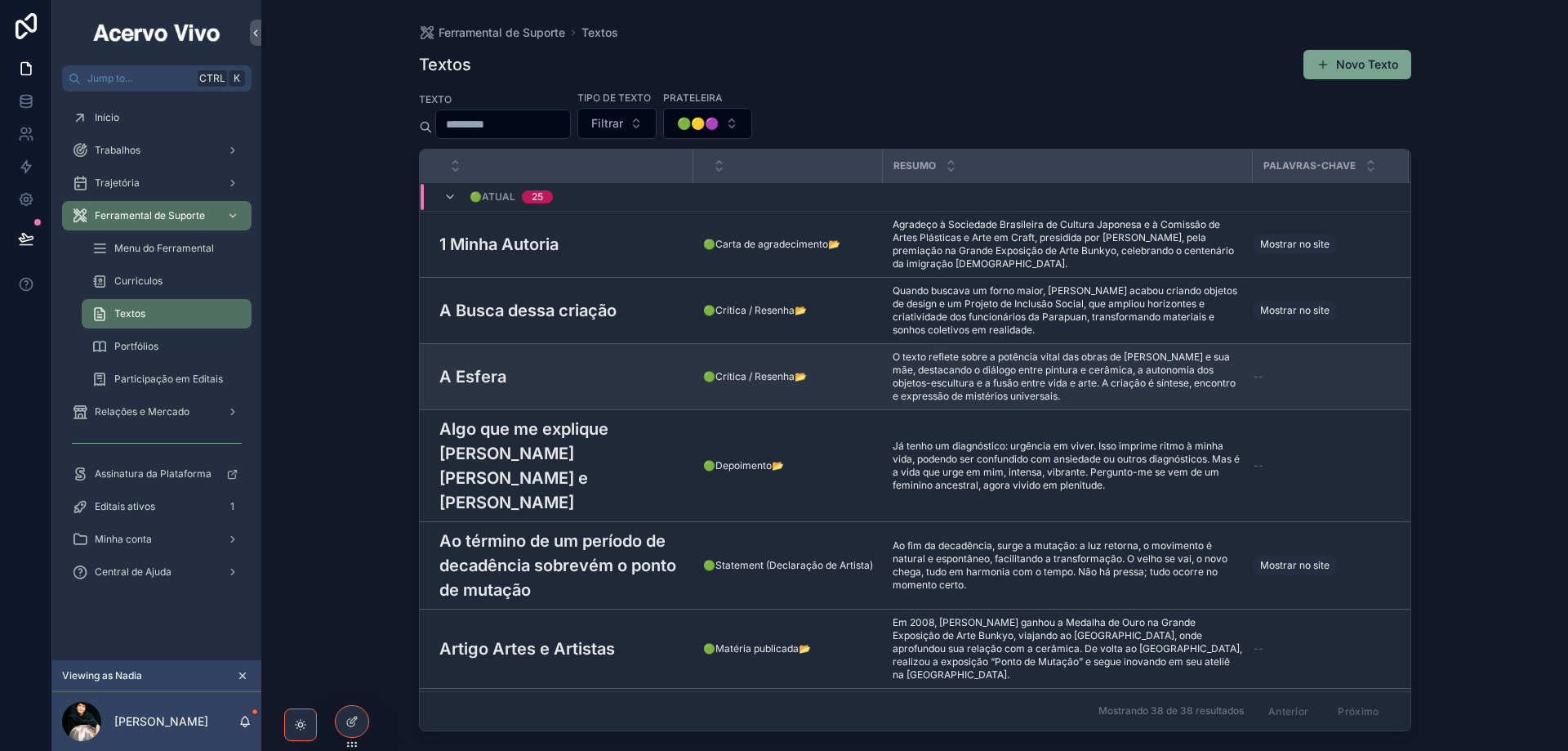
click at [534, 376] on div "A Esfera A Esfera" at bounding box center [561, 376] width 244 height 25
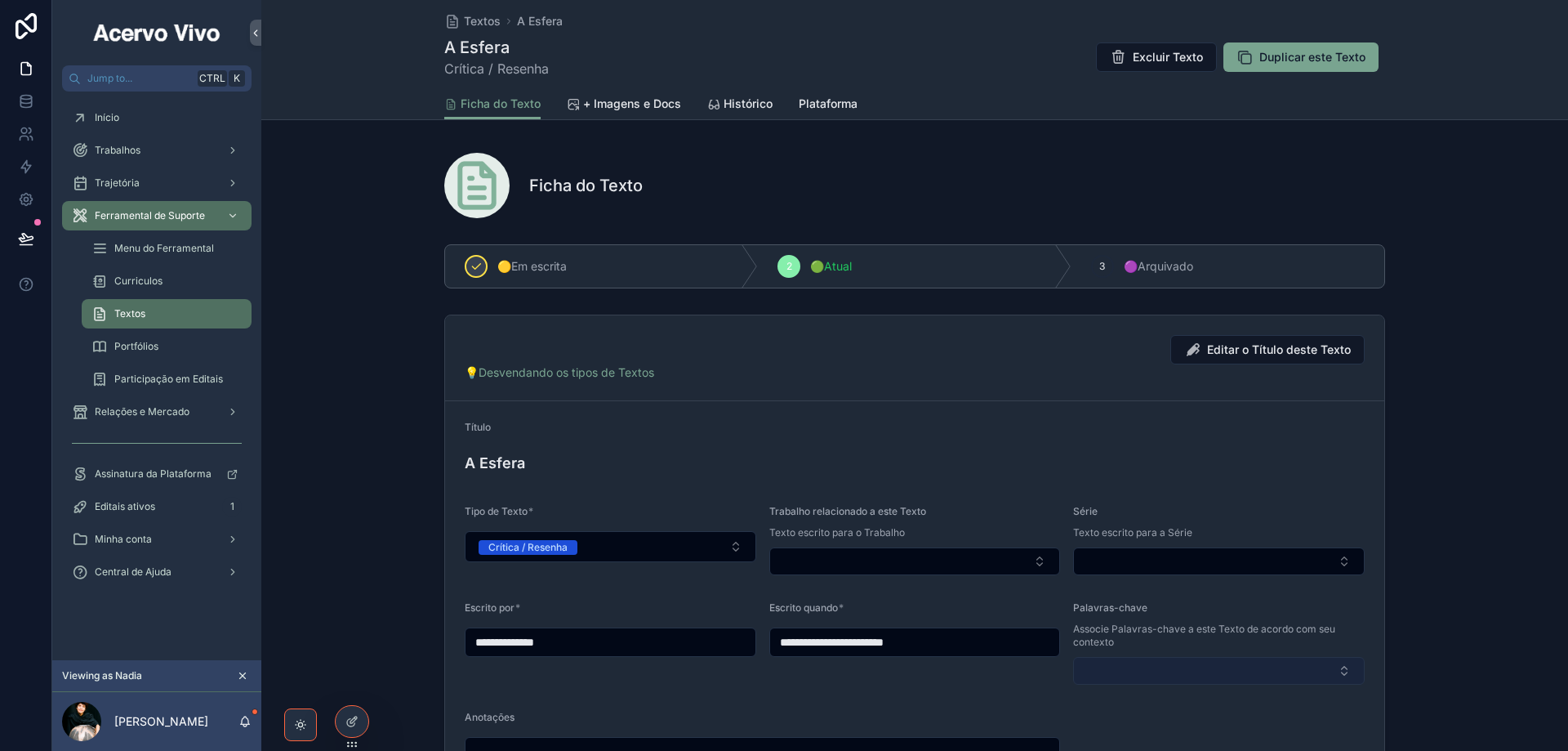
click at [1166, 670] on button "Select Button" at bounding box center [1219, 671] width 292 height 27
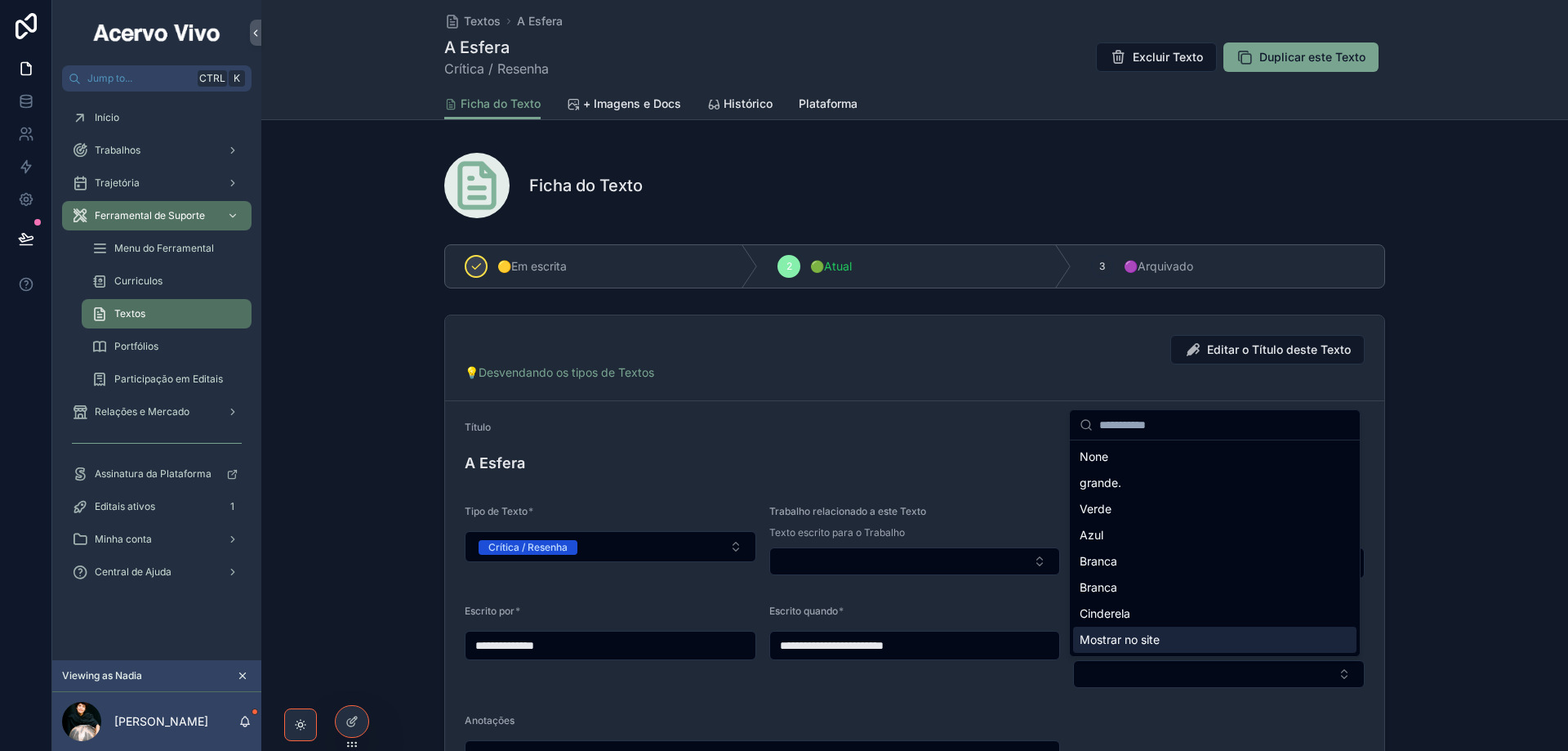
click at [1164, 644] on div "Mostrar no site" at bounding box center [1214, 640] width 283 height 27
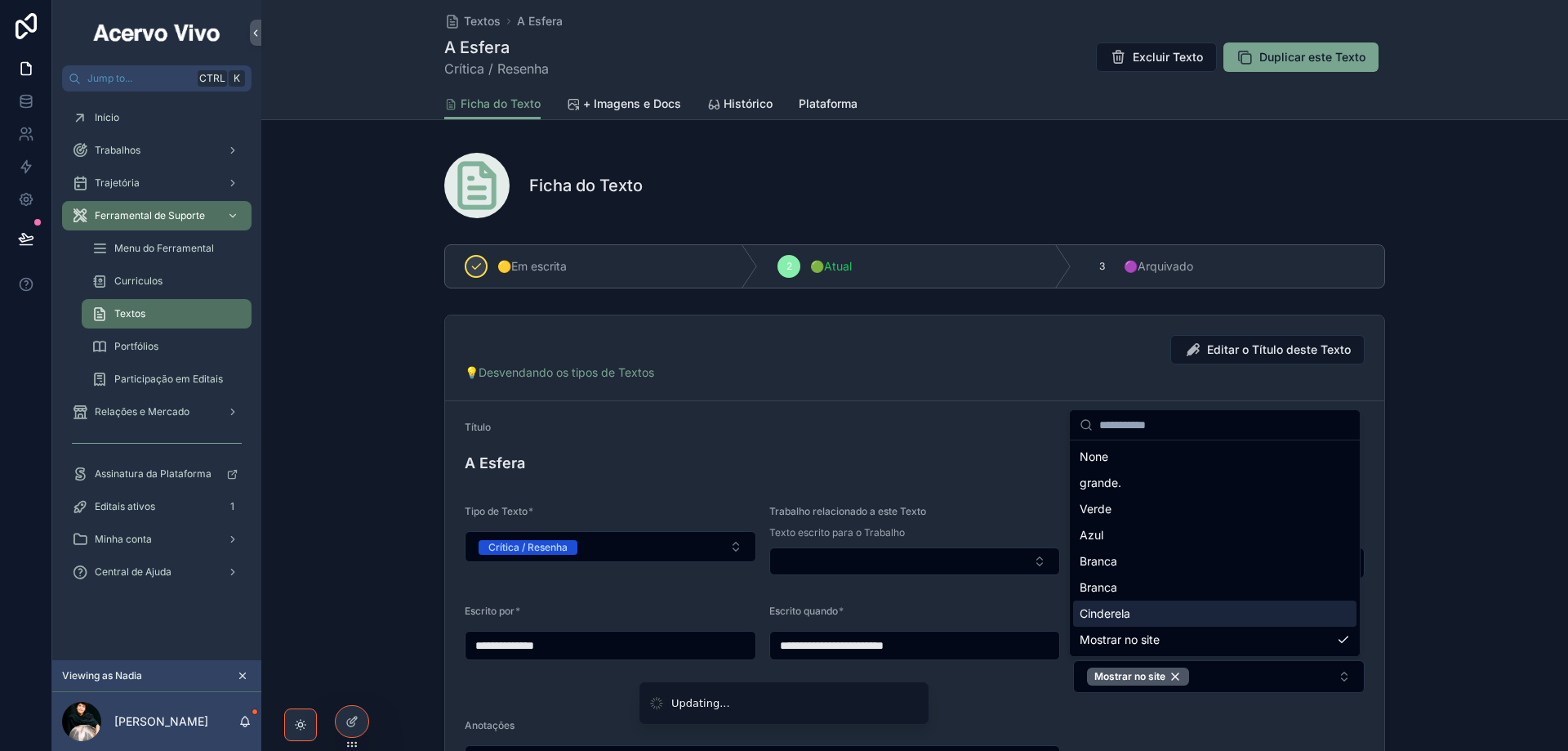
click at [897, 419] on form "**********" at bounding box center [915, 662] width 939 height 523
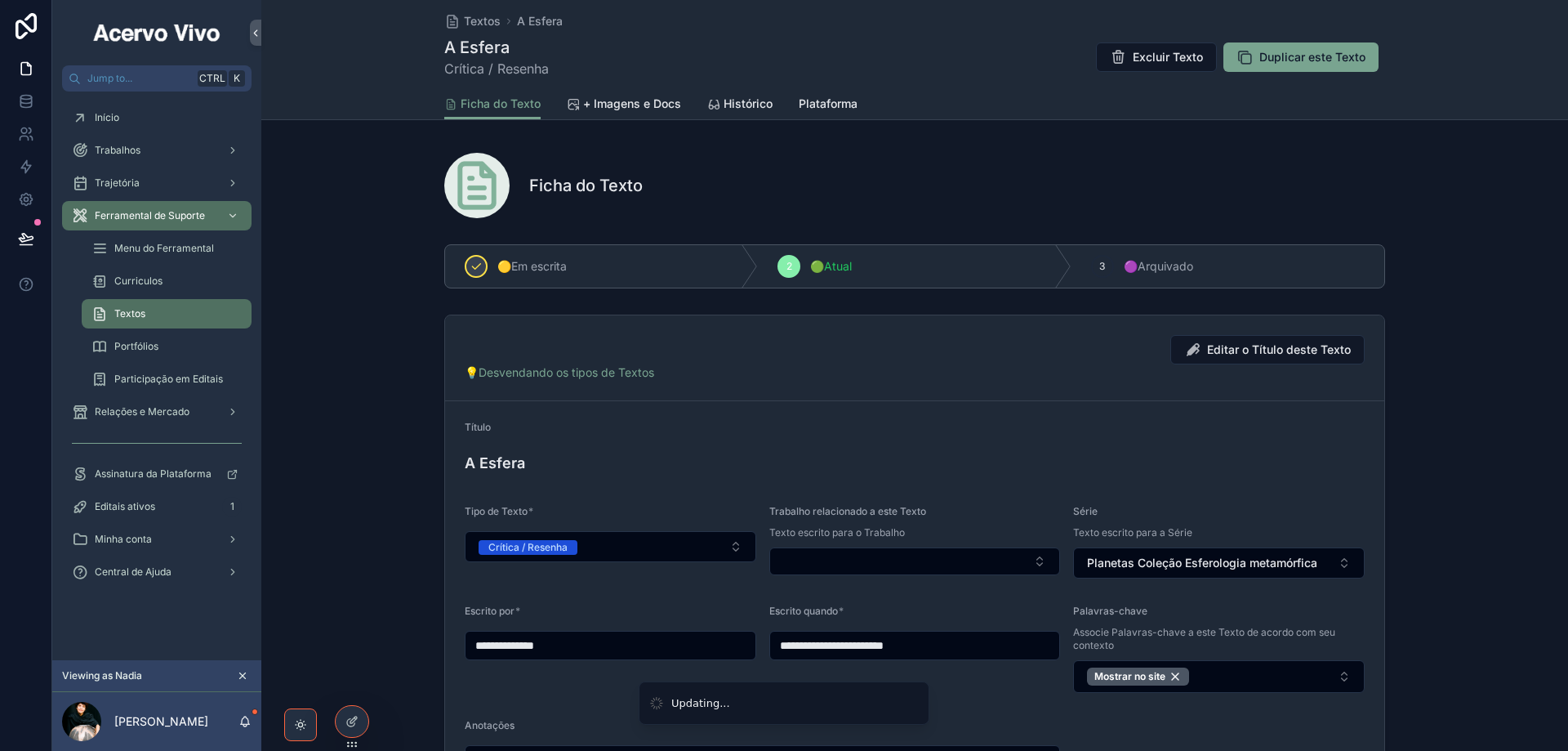
click at [480, 12] on div "Textos A Esfera A Esfera Crítica / Resenha Excluir Texto Duplicar este Texto" at bounding box center [915, 44] width 941 height 88
click at [480, 21] on span "Textos" at bounding box center [482, 21] width 37 height 16
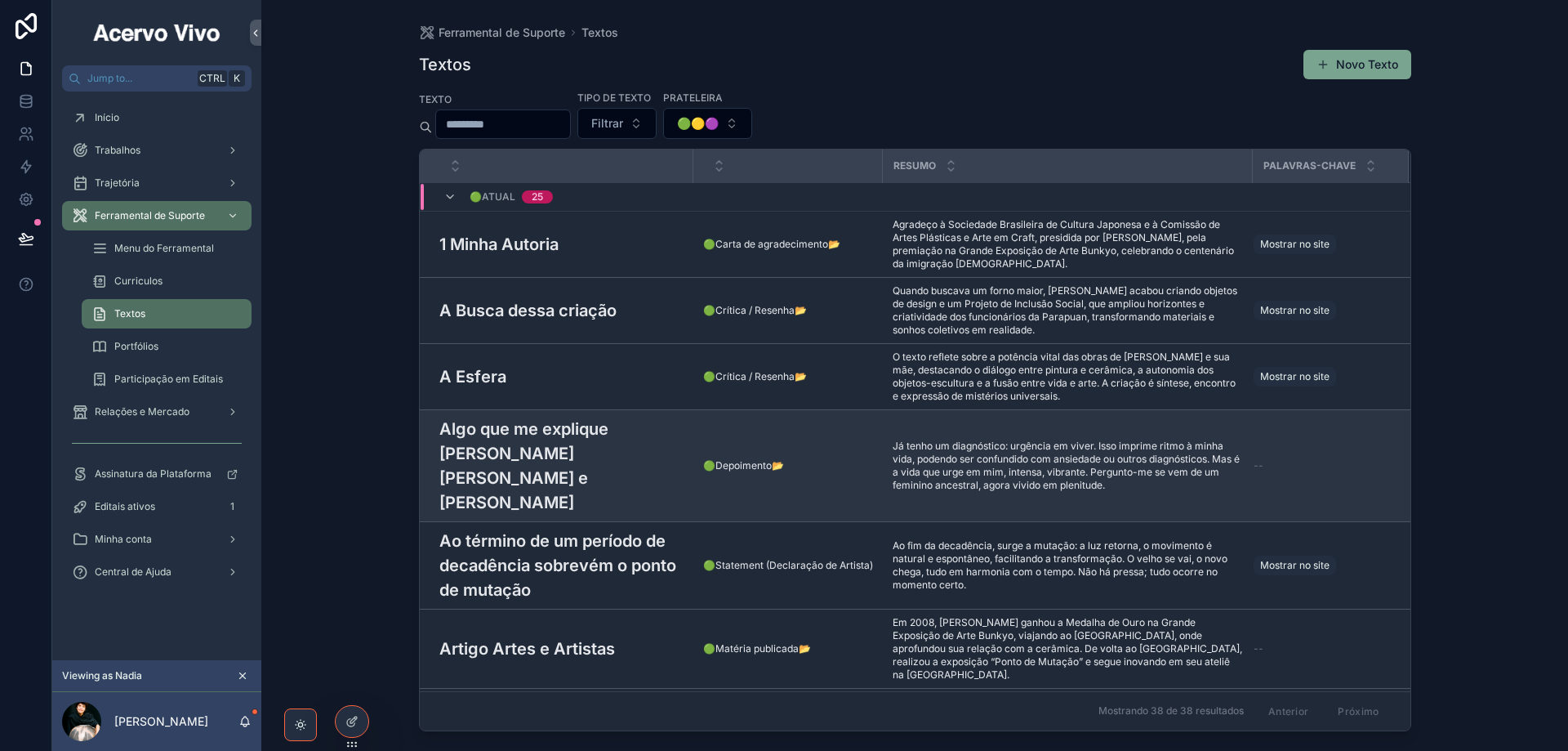
click at [951, 441] on span "Já tenho um diagnóstico: urgência em viver. Isso imprime ritmo à minha vida, po…" at bounding box center [1068, 465] width 350 height 52
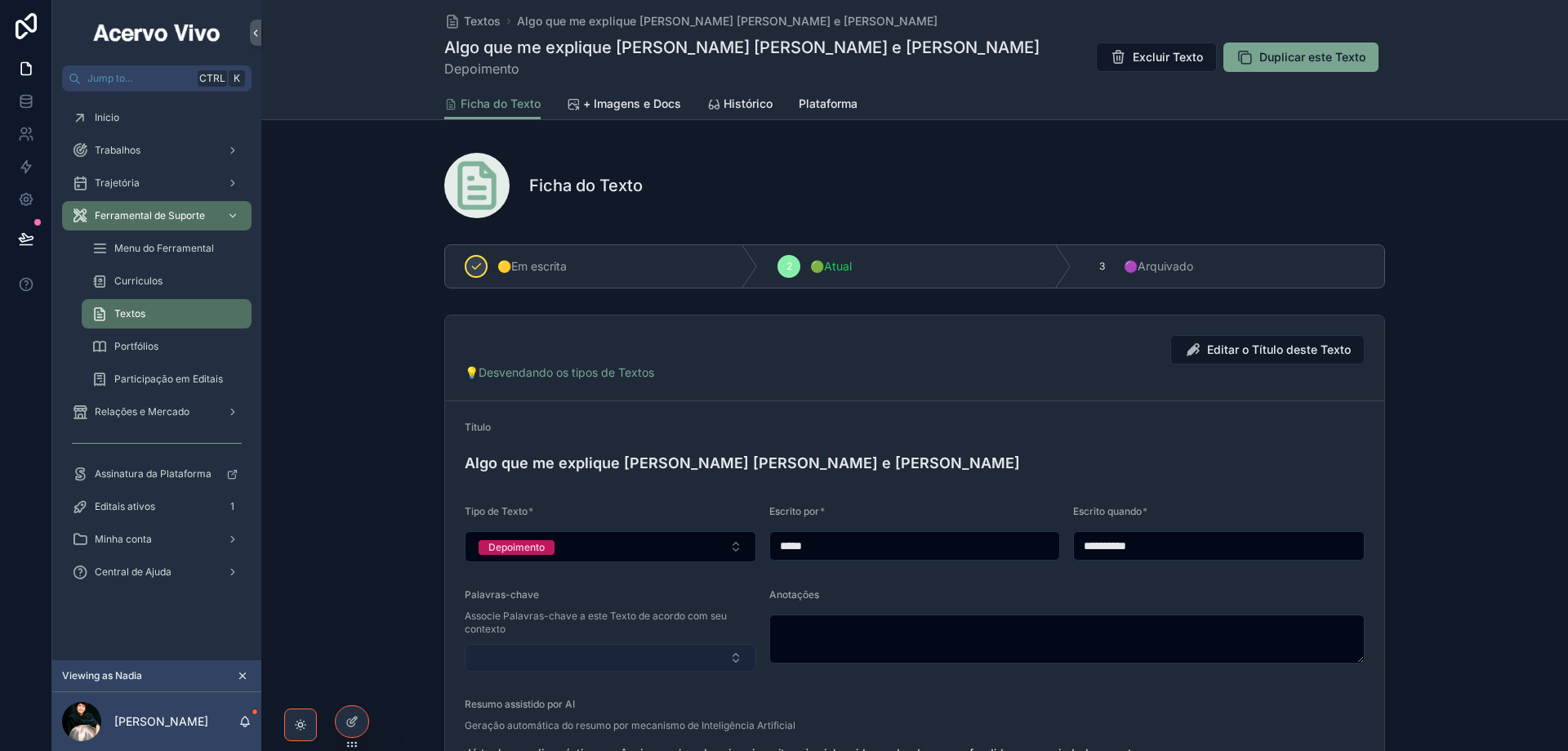
click at [575, 666] on button "Select Button" at bounding box center [611, 658] width 292 height 27
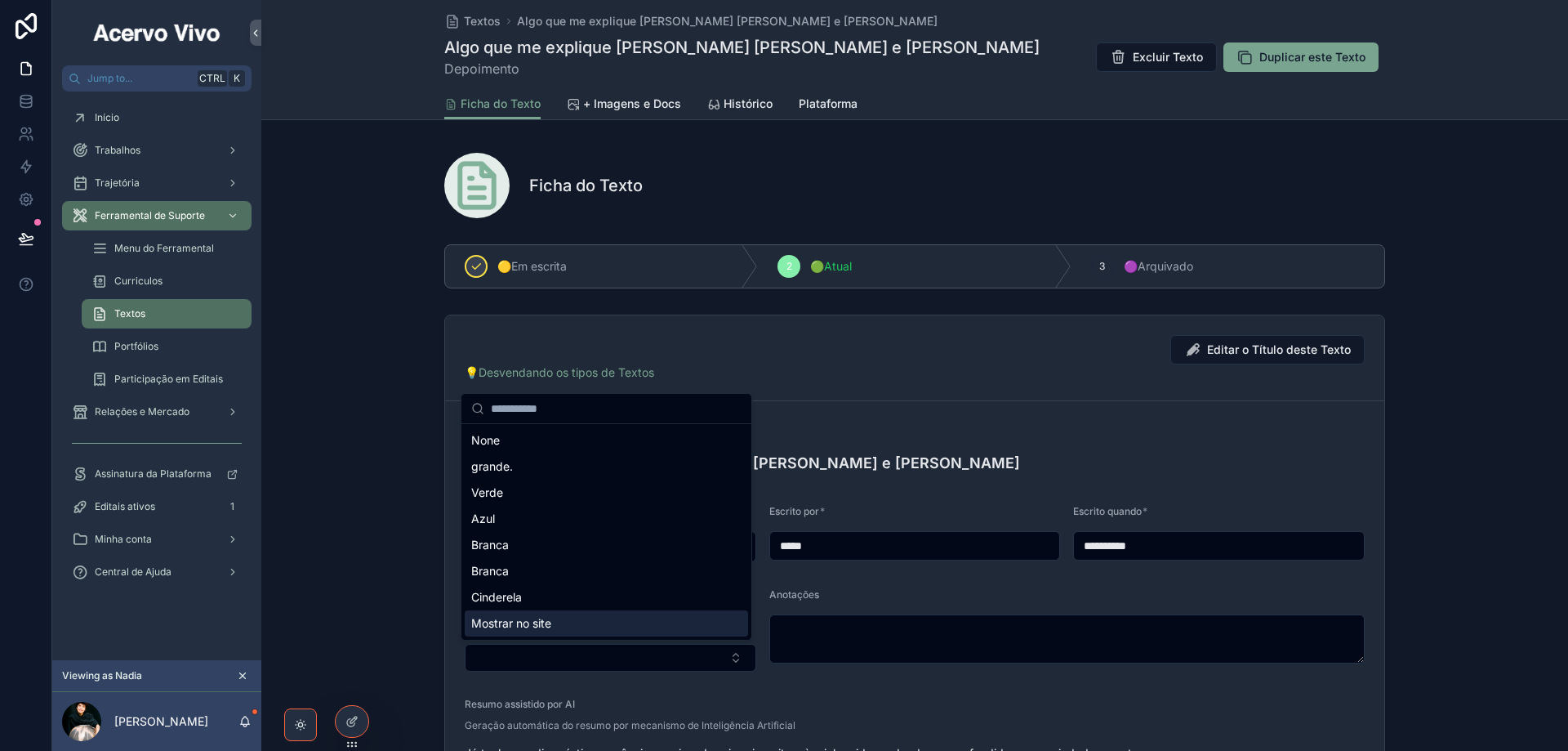
click at [570, 629] on div "Mostrar no site" at bounding box center [606, 623] width 283 height 27
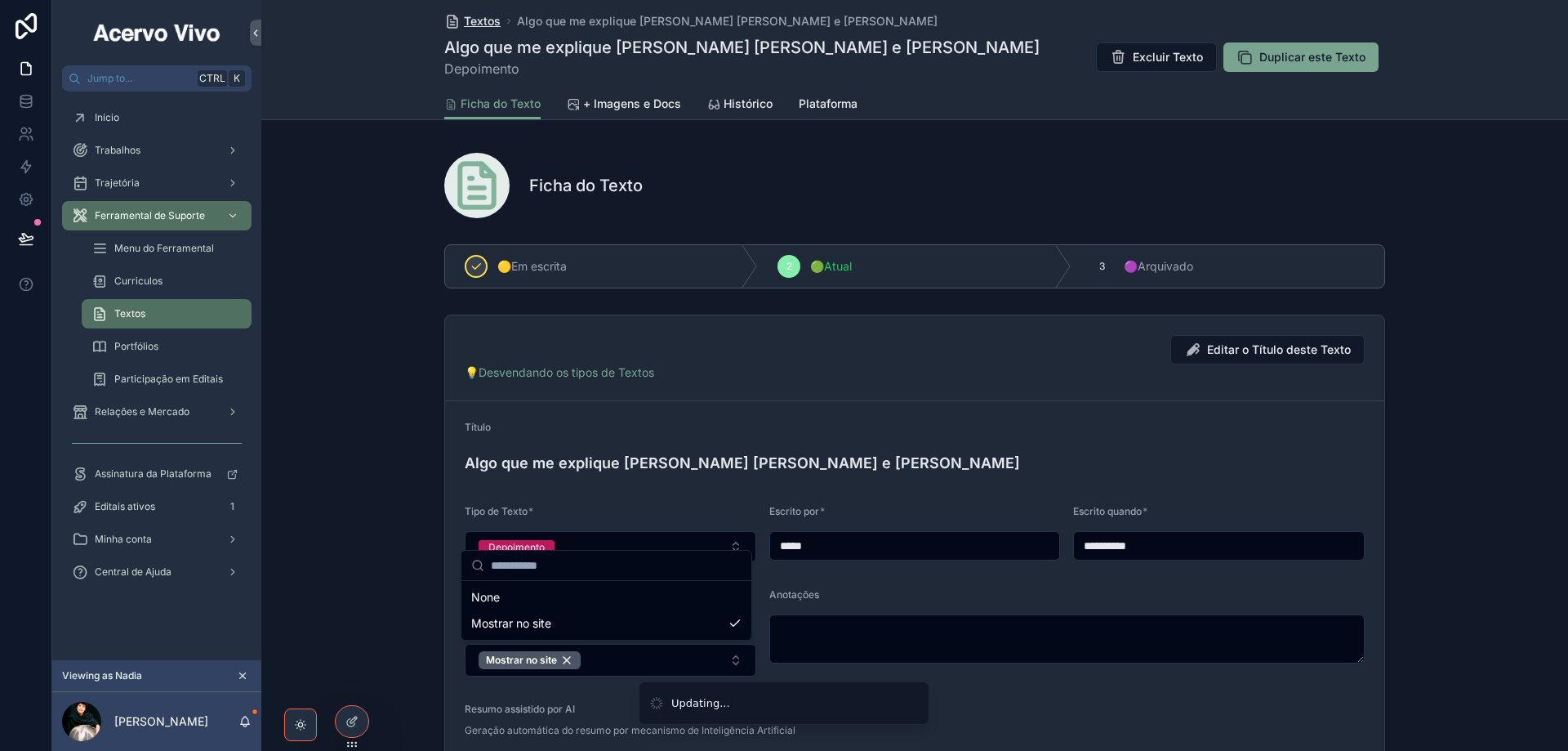
click at [481, 21] on span "Textos" at bounding box center [482, 21] width 37 height 16
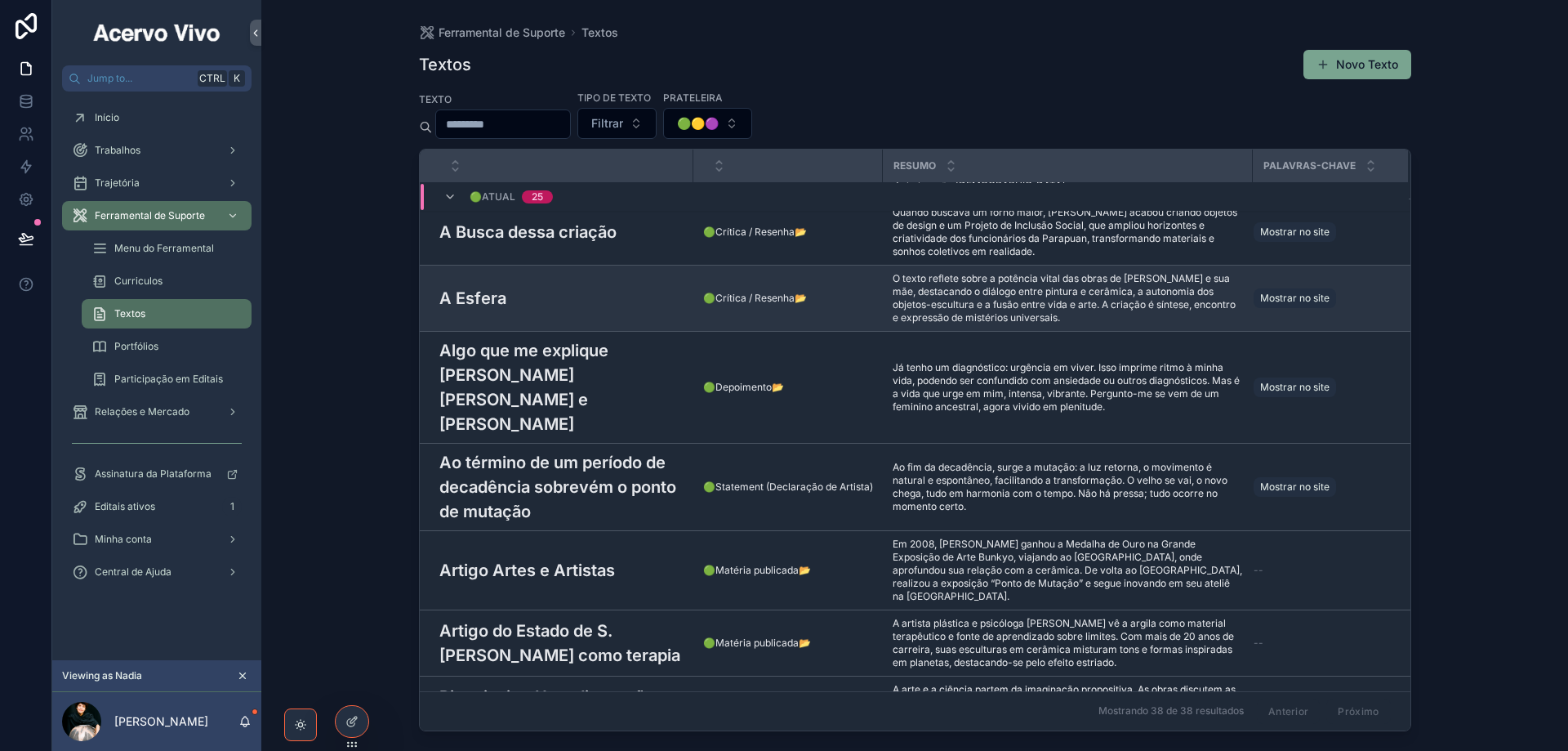
scroll to position [164, 0]
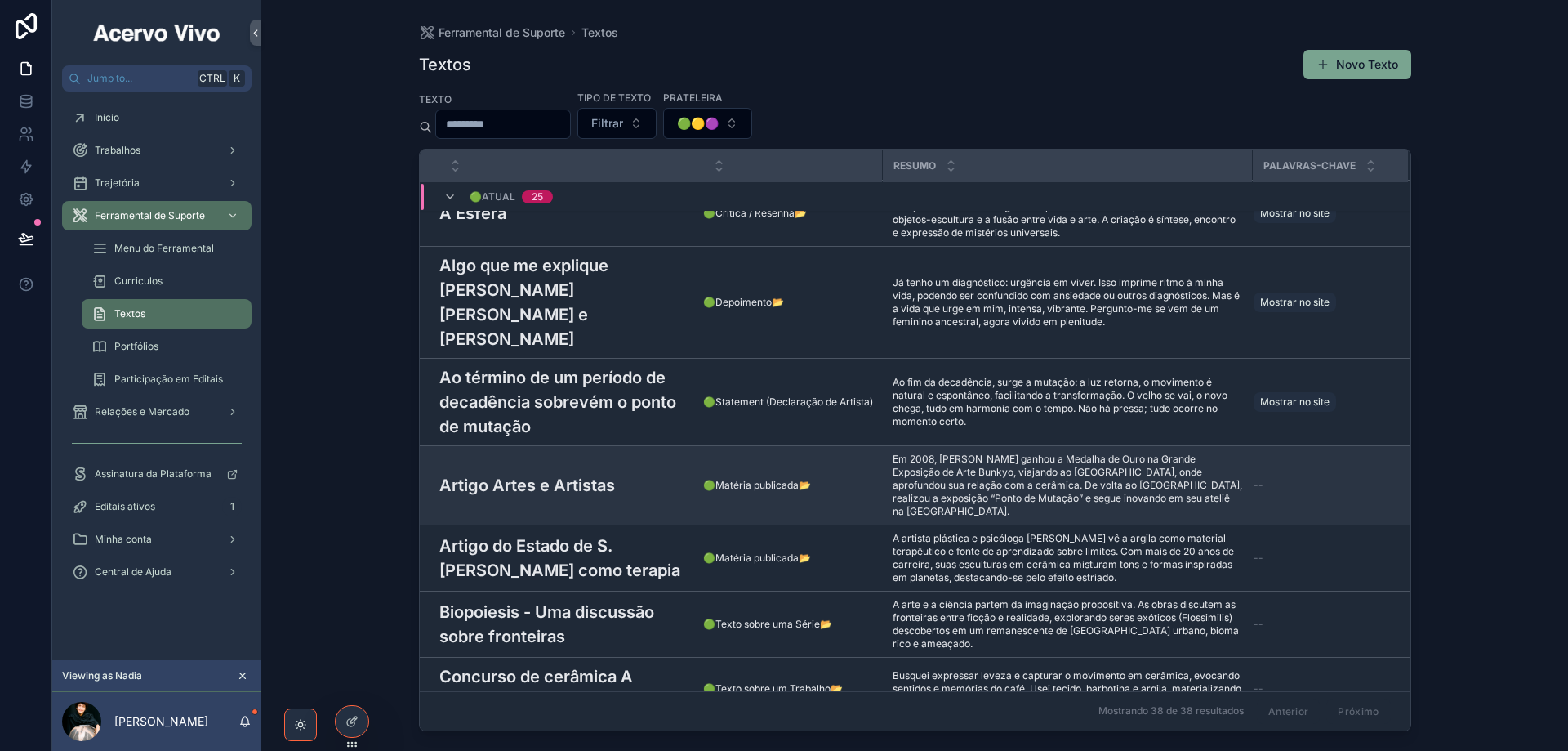
click at [952, 452] on span "Em 2008, [PERSON_NAME] ganhou a Medalha de Ouro na Grande Exposição de Arte Bun…" at bounding box center [1068, 485] width 350 height 65
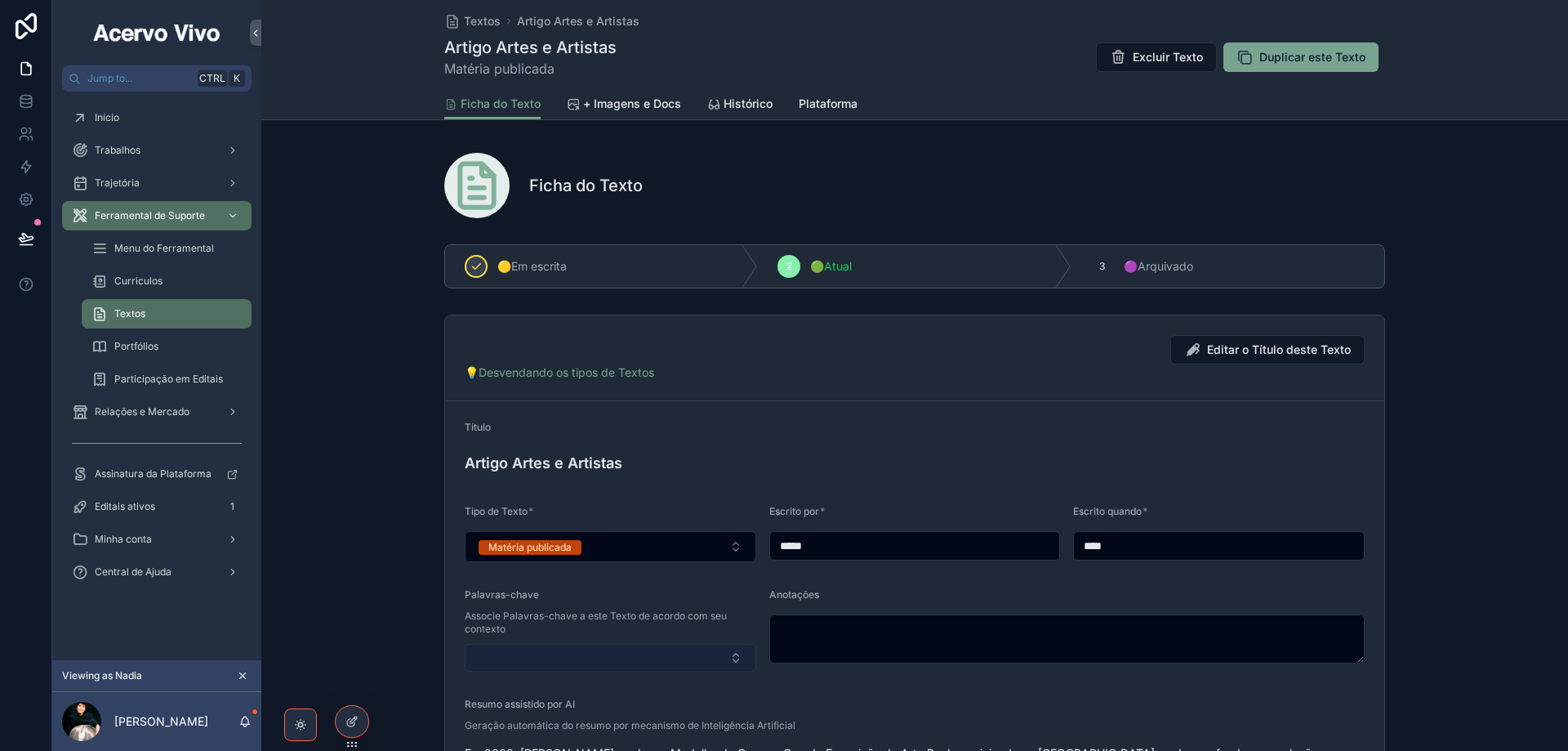
click at [605, 655] on button "Select Button" at bounding box center [611, 658] width 292 height 27
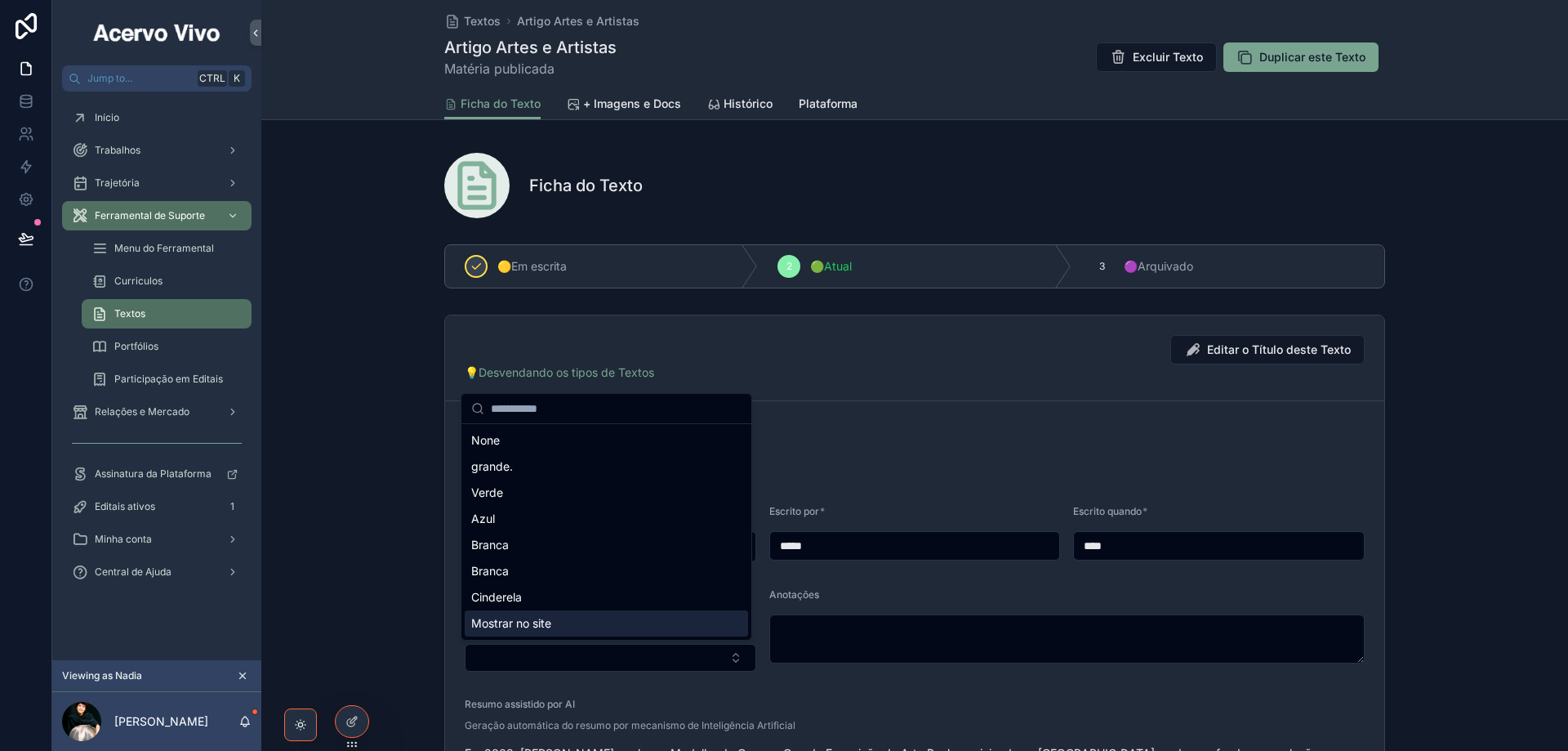
click at [587, 623] on div "Mostrar no site" at bounding box center [606, 623] width 283 height 27
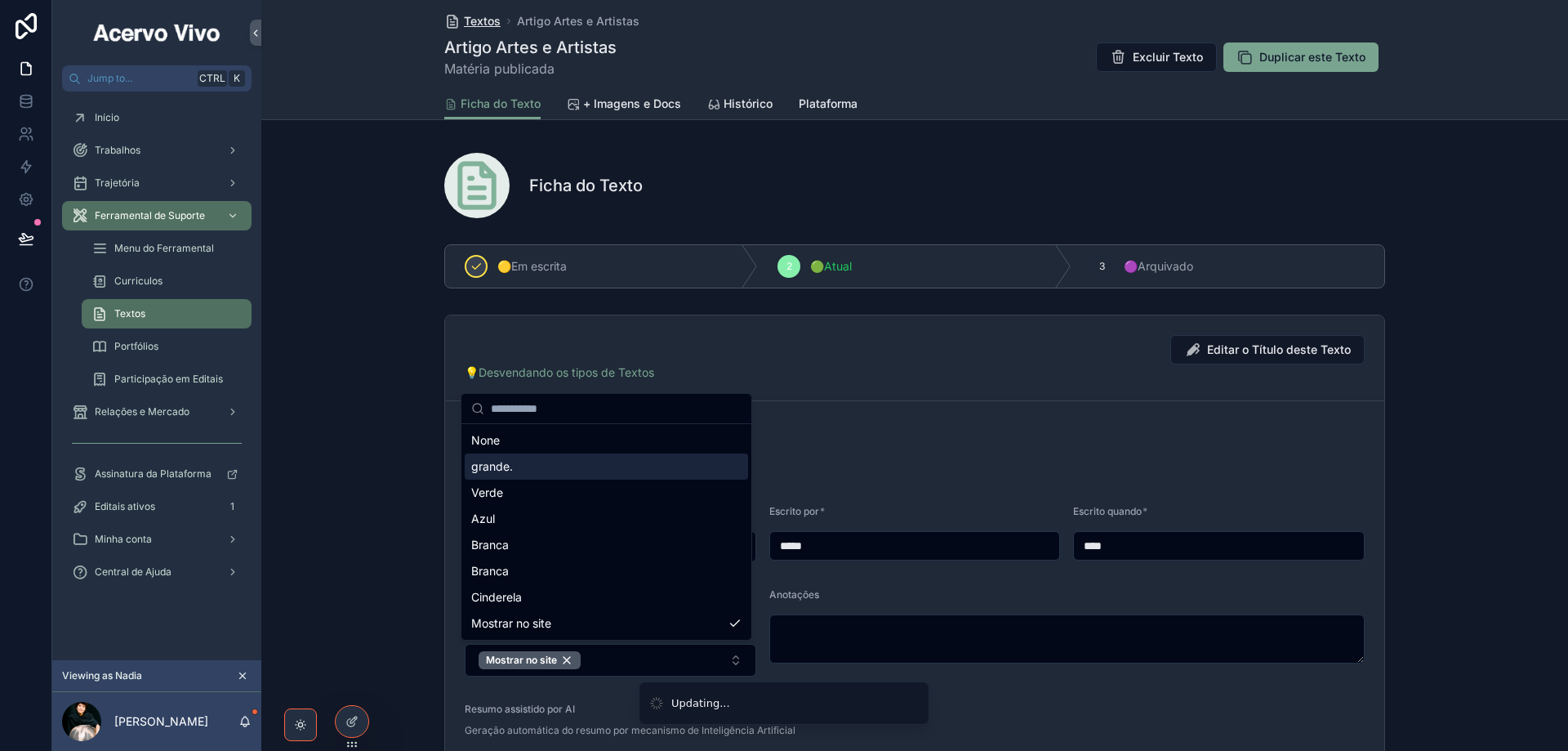
click at [481, 15] on span "Textos" at bounding box center [482, 21] width 37 height 16
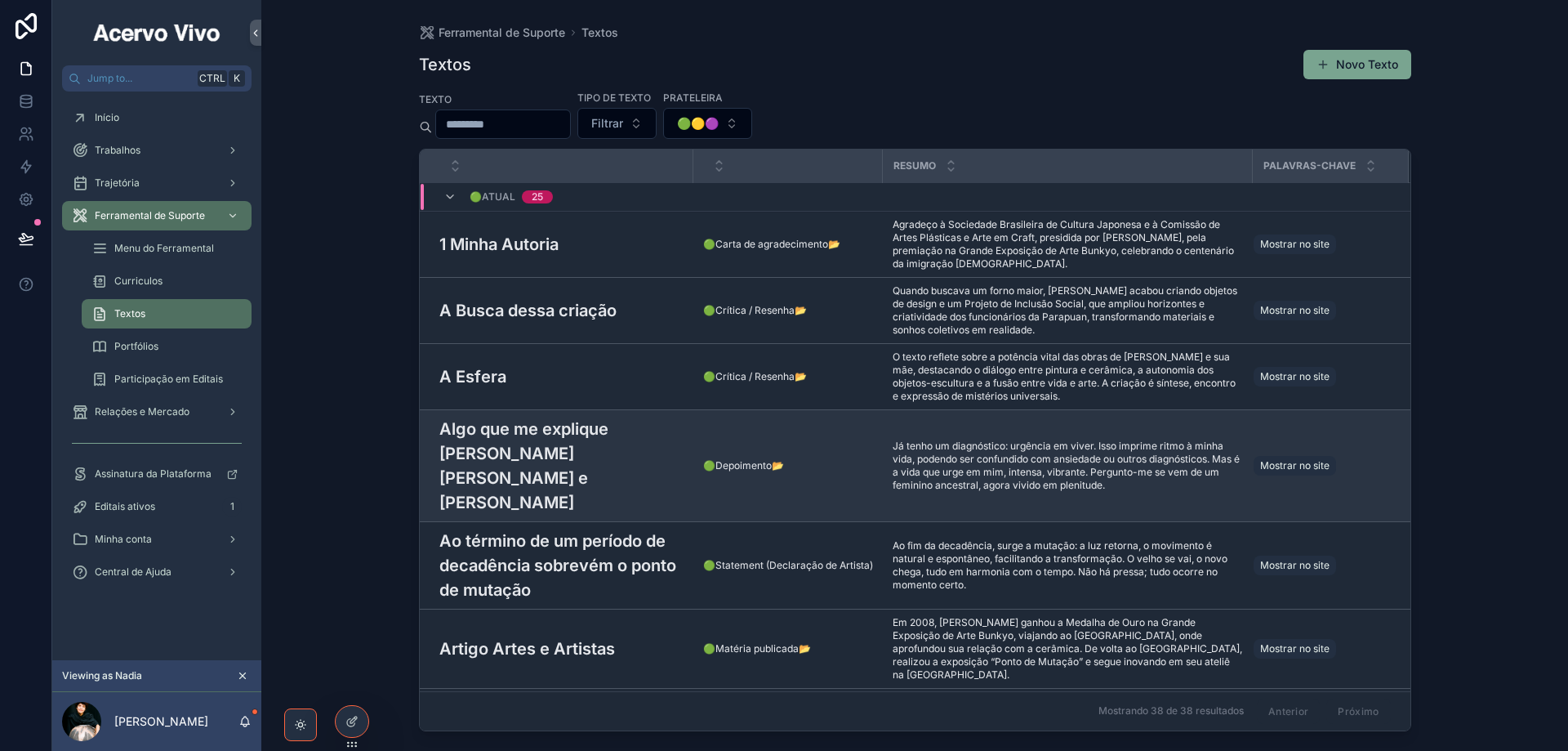
scroll to position [164, 0]
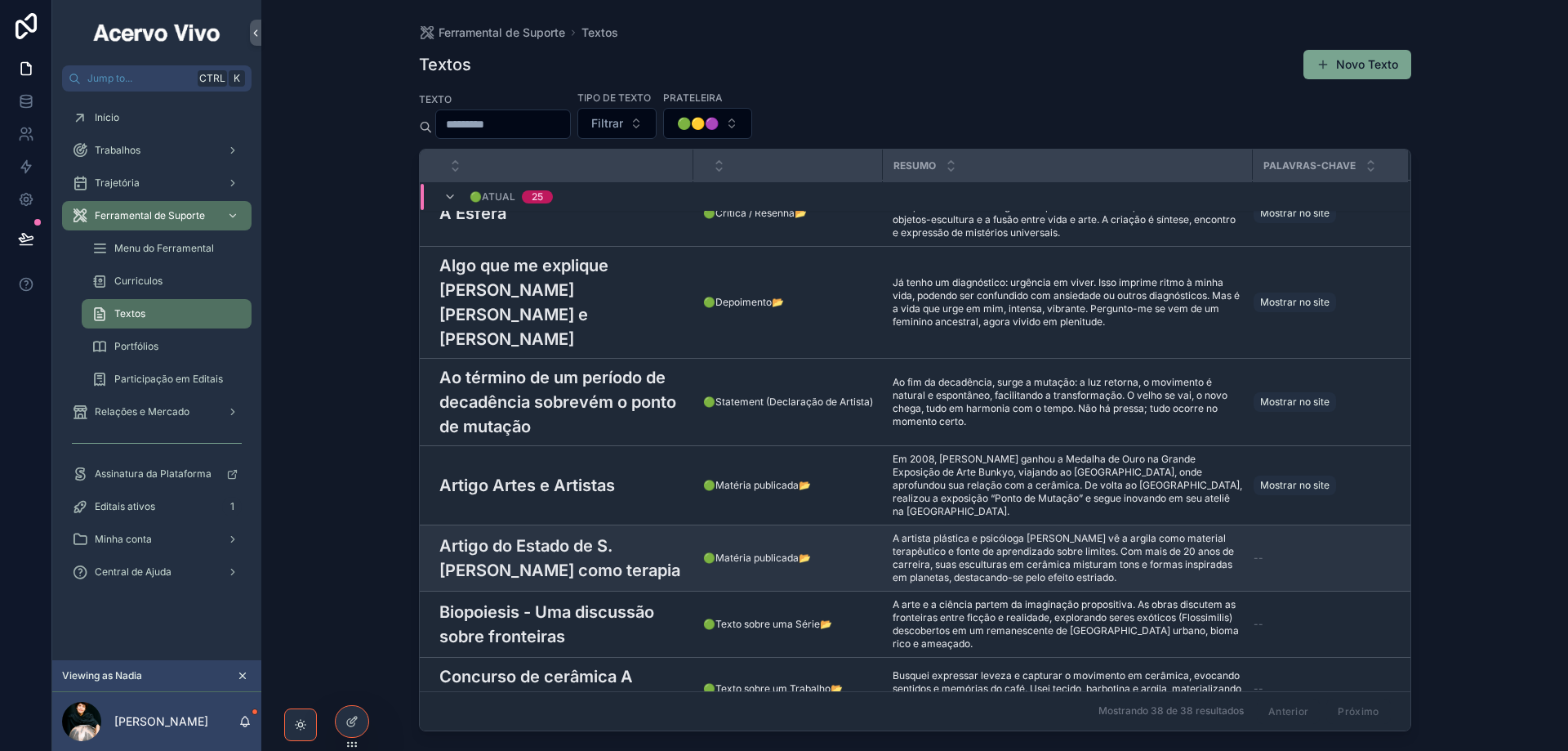
click at [613, 533] on h3 "Artigo do Estado de S. [PERSON_NAME] como terapia" at bounding box center [561, 557] width 244 height 49
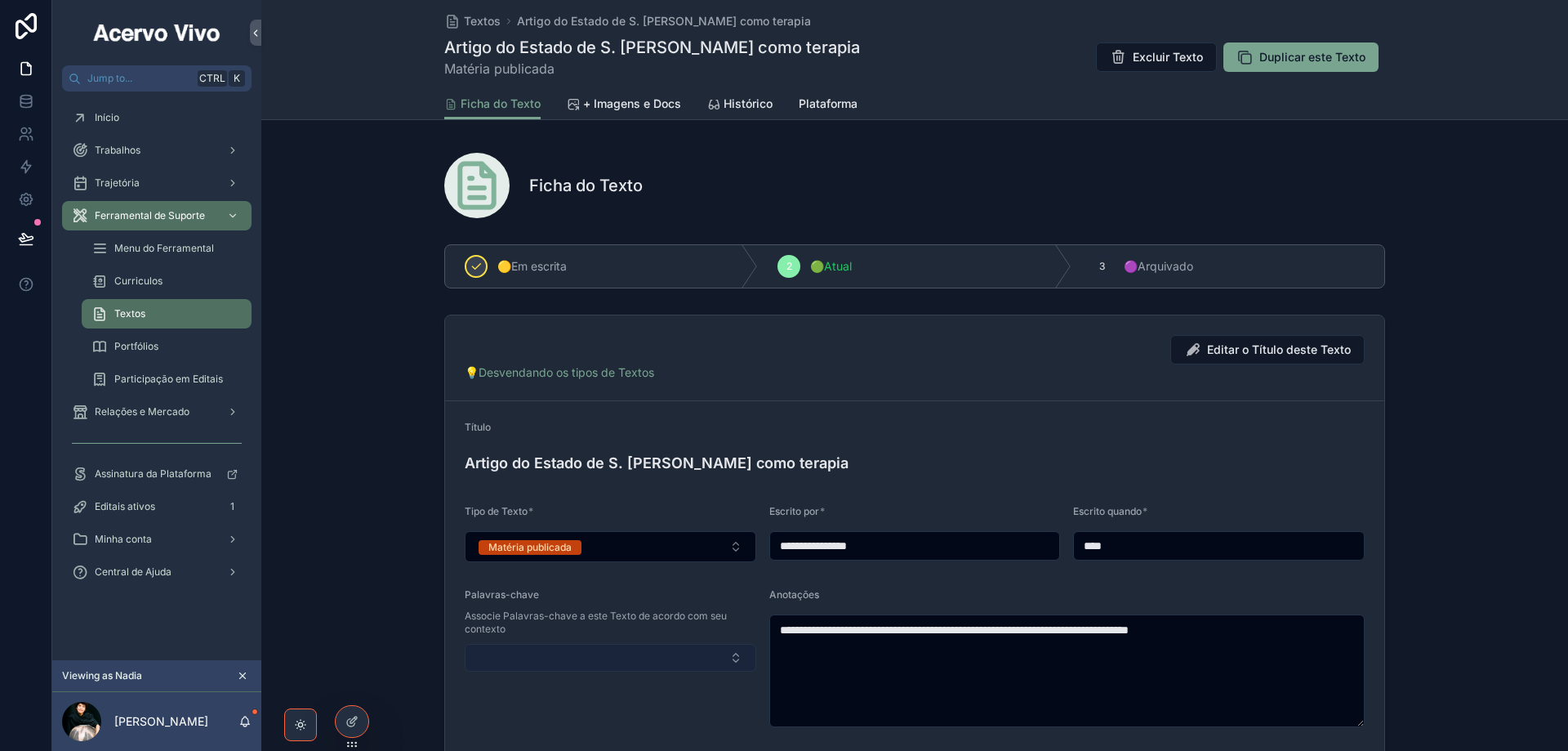
click at [612, 663] on button "Select Button" at bounding box center [611, 658] width 292 height 27
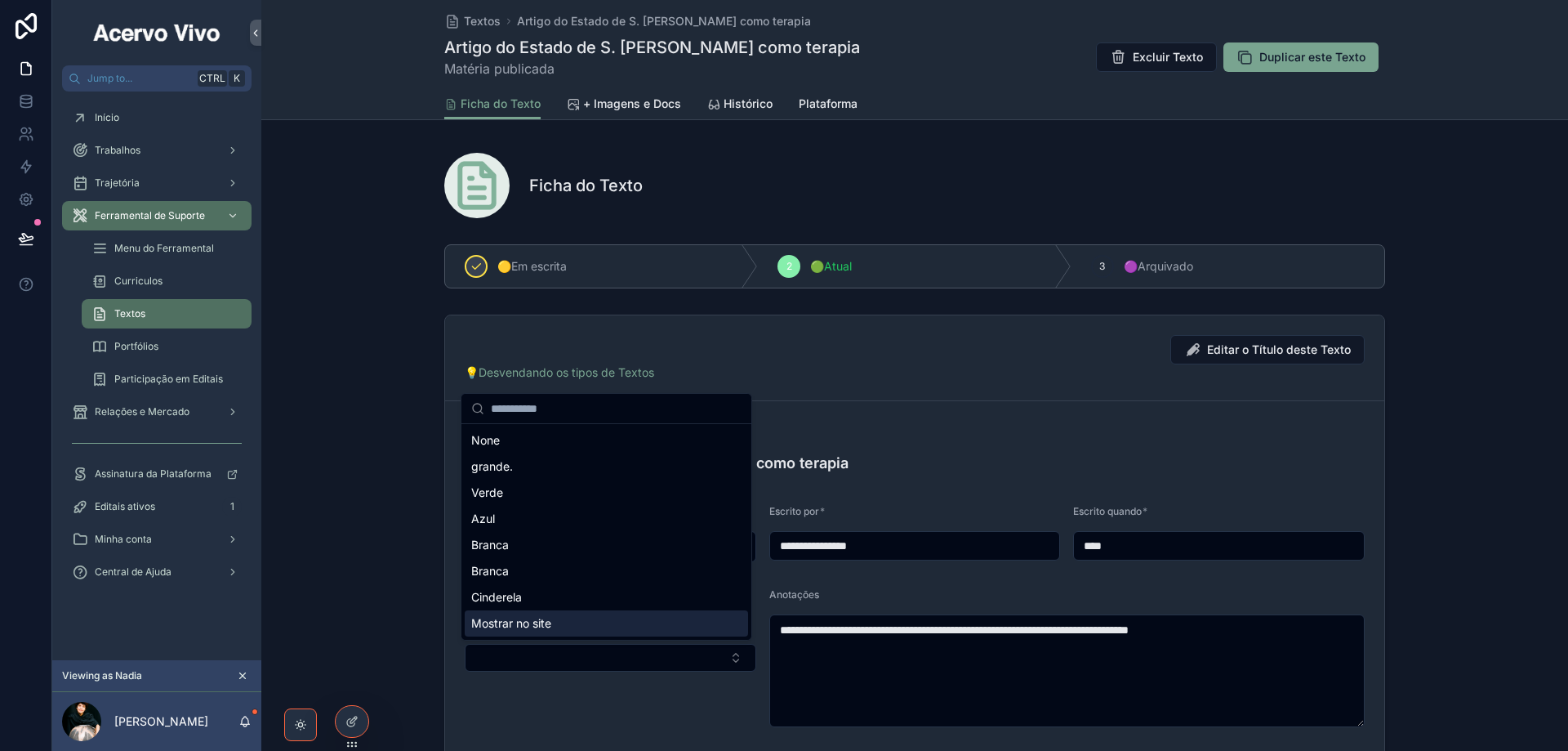
click at [591, 628] on div "Mostrar no site" at bounding box center [606, 623] width 283 height 27
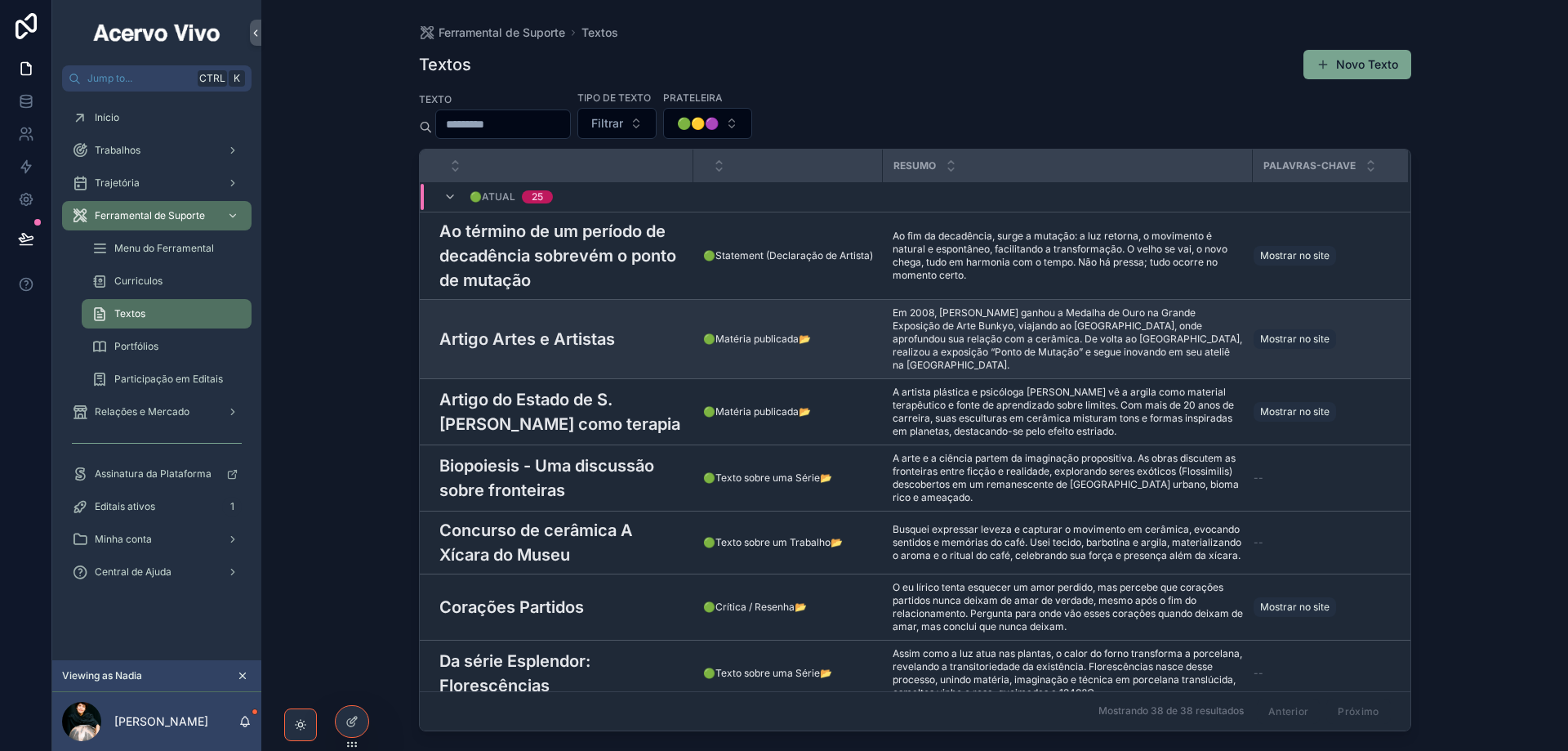
scroll to position [327, 0]
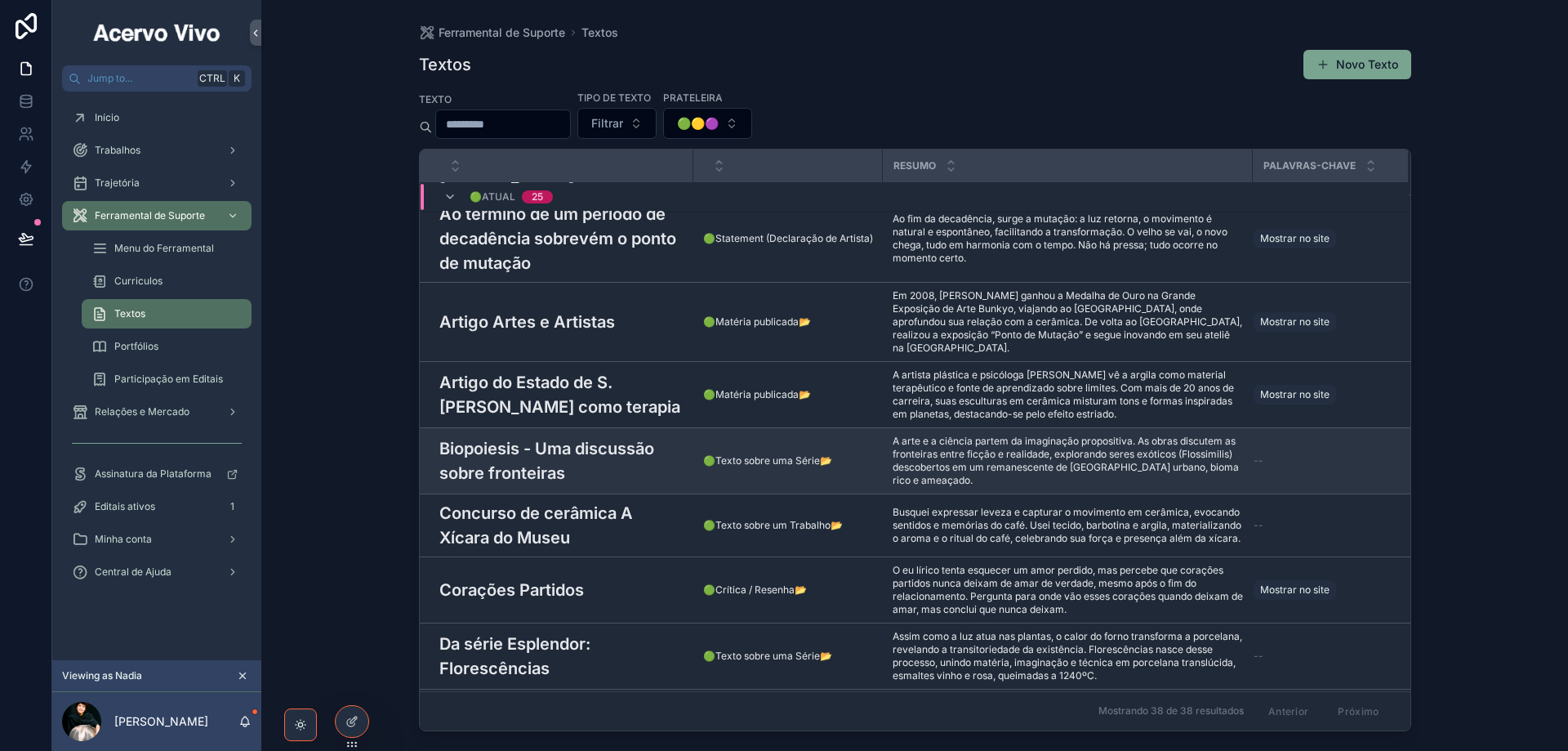
click at [595, 436] on h3 "Biopoiesis - Uma discussão sobre fronteiras" at bounding box center [561, 460] width 244 height 49
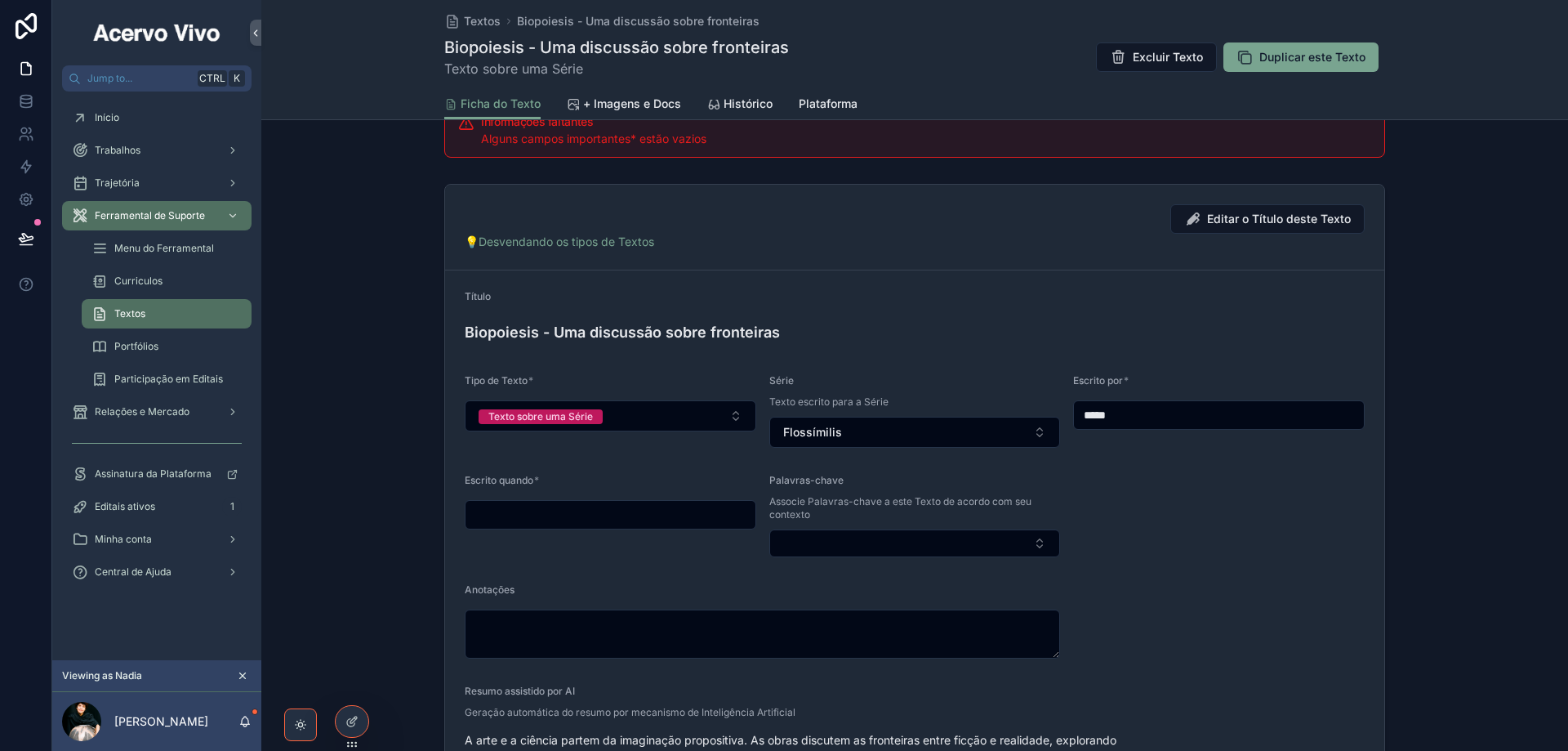
scroll to position [245, 0]
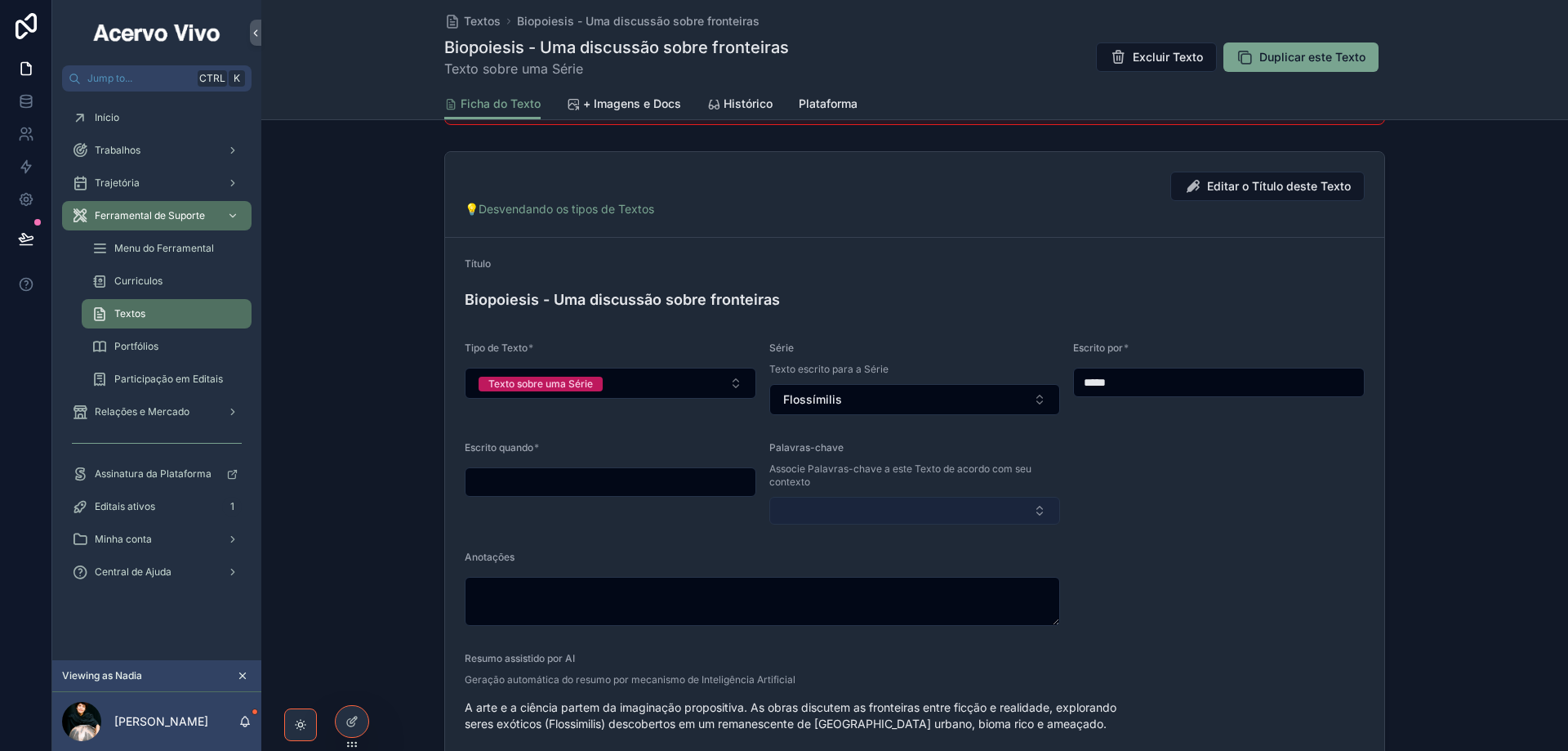
click at [869, 504] on button "Select Button" at bounding box center [915, 510] width 292 height 27
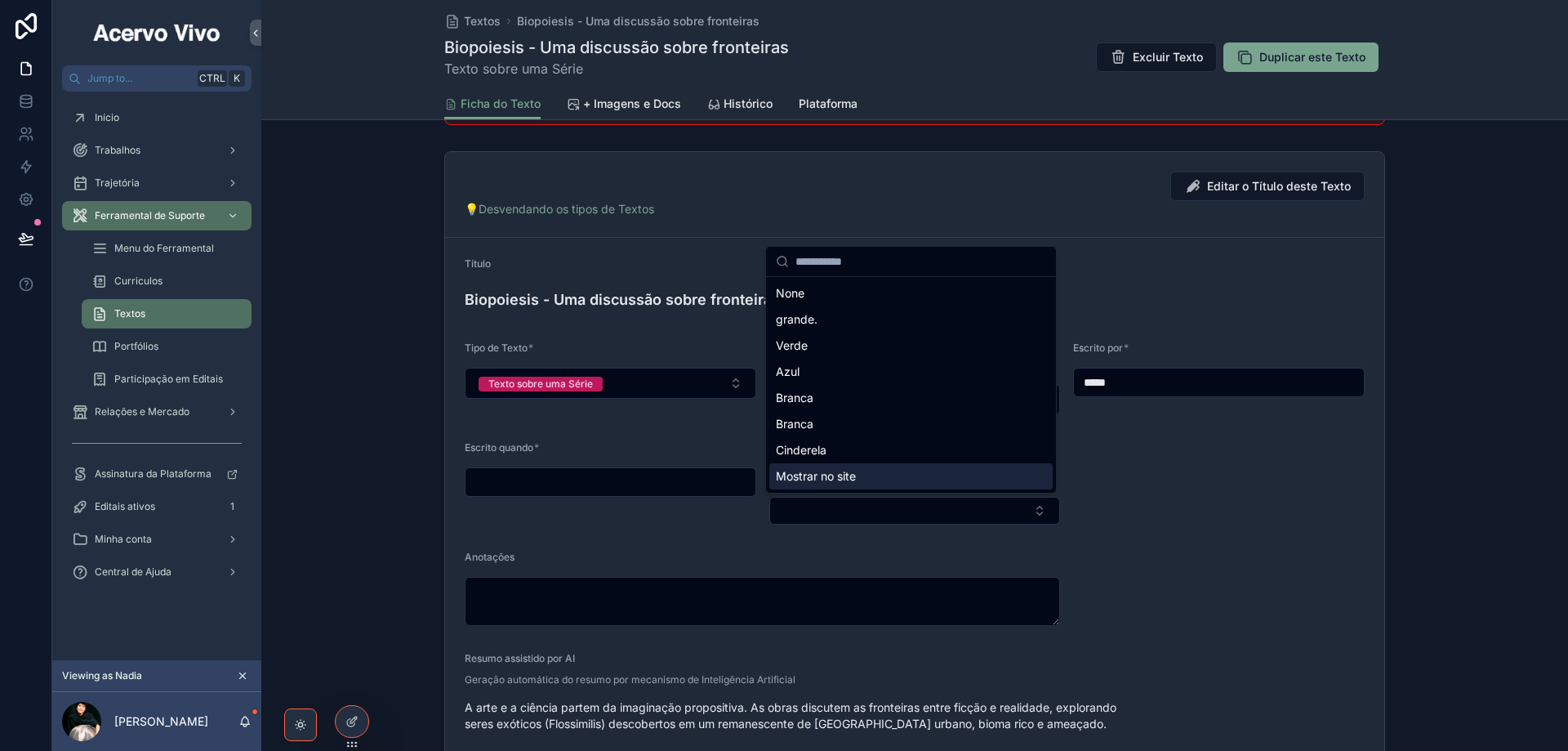
click at [859, 470] on div "Mostrar no site" at bounding box center [911, 476] width 283 height 27
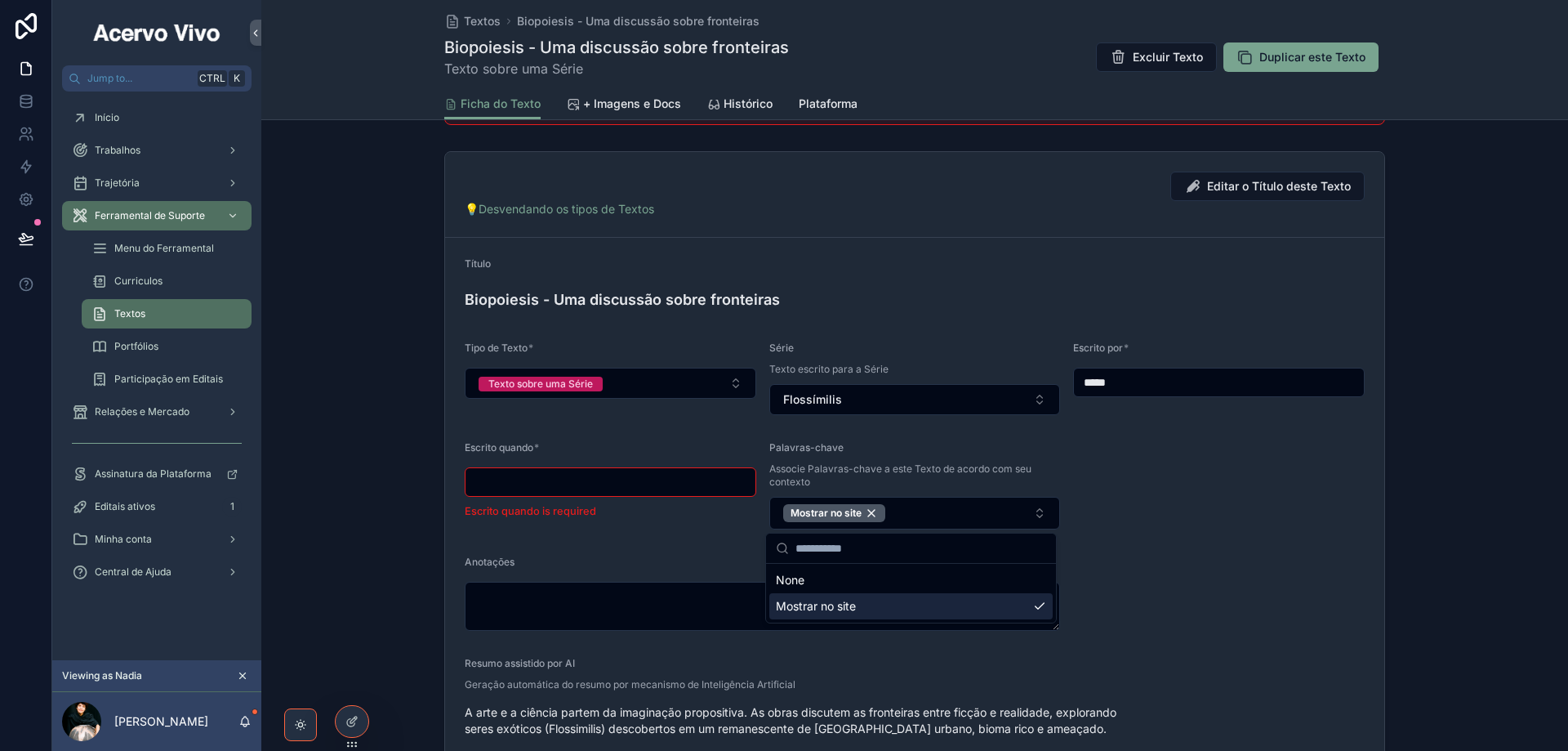
click at [631, 477] on input "scrollable content" at bounding box center [611, 481] width 290 height 23
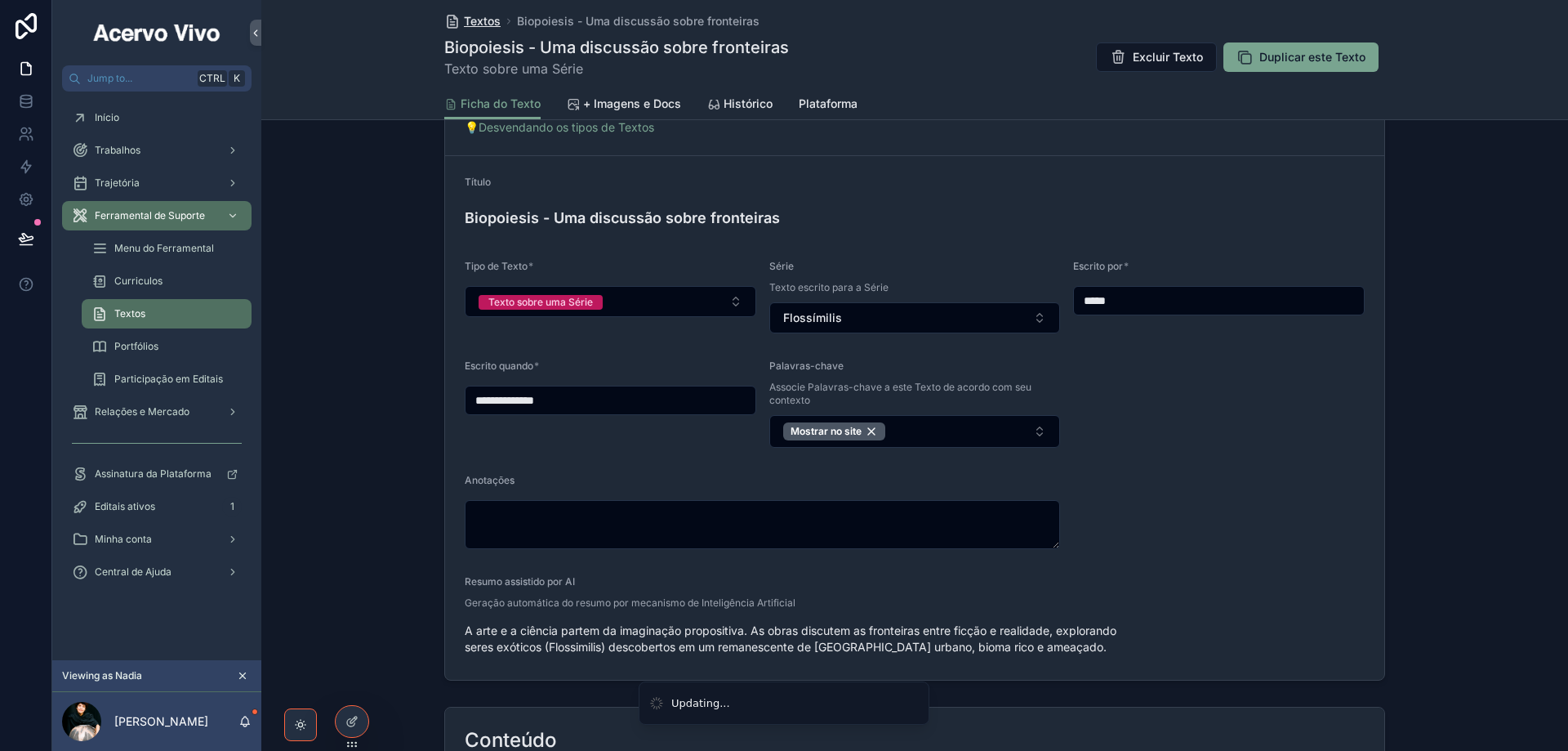
type input "**********"
click at [468, 25] on span "Textos" at bounding box center [482, 21] width 37 height 16
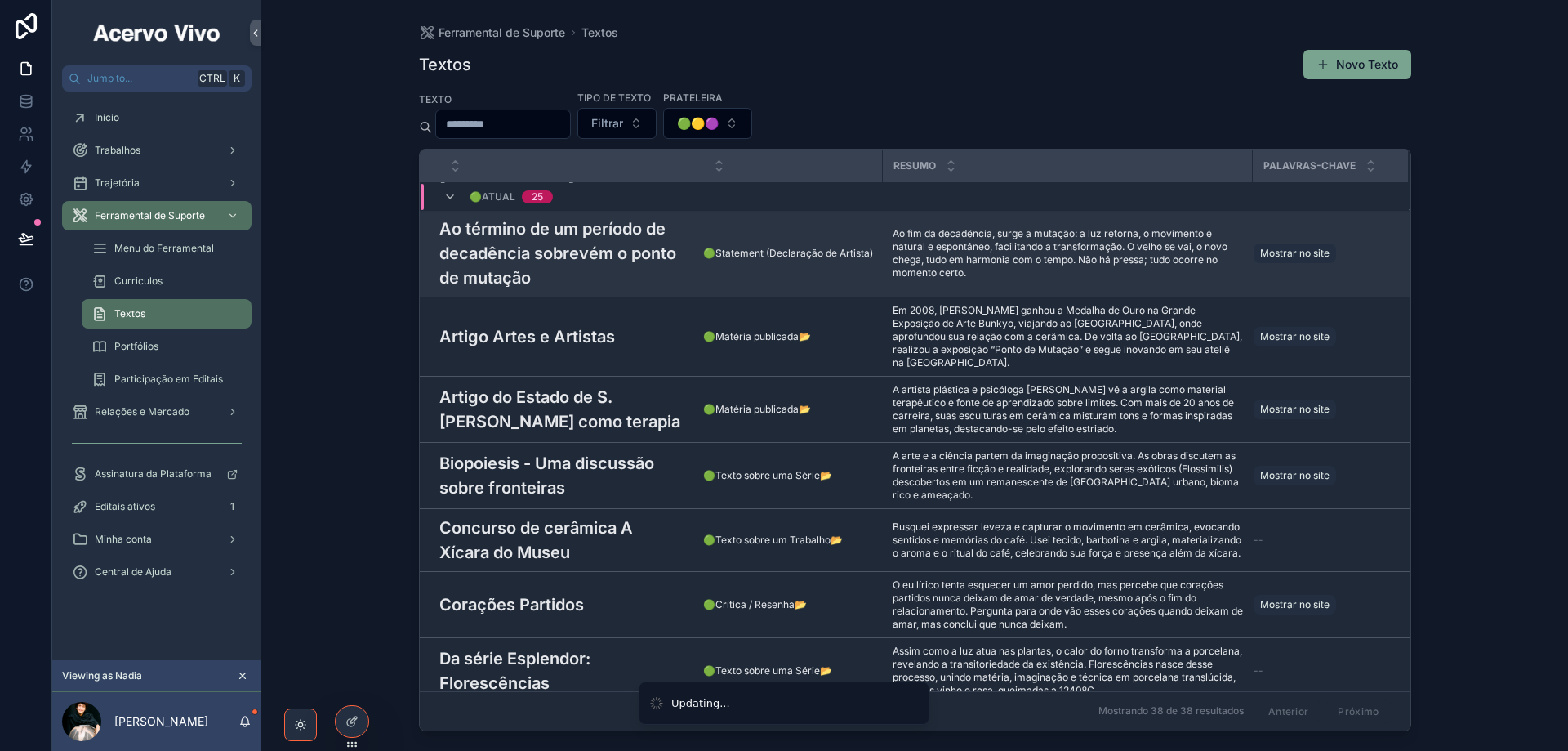
scroll to position [327, 0]
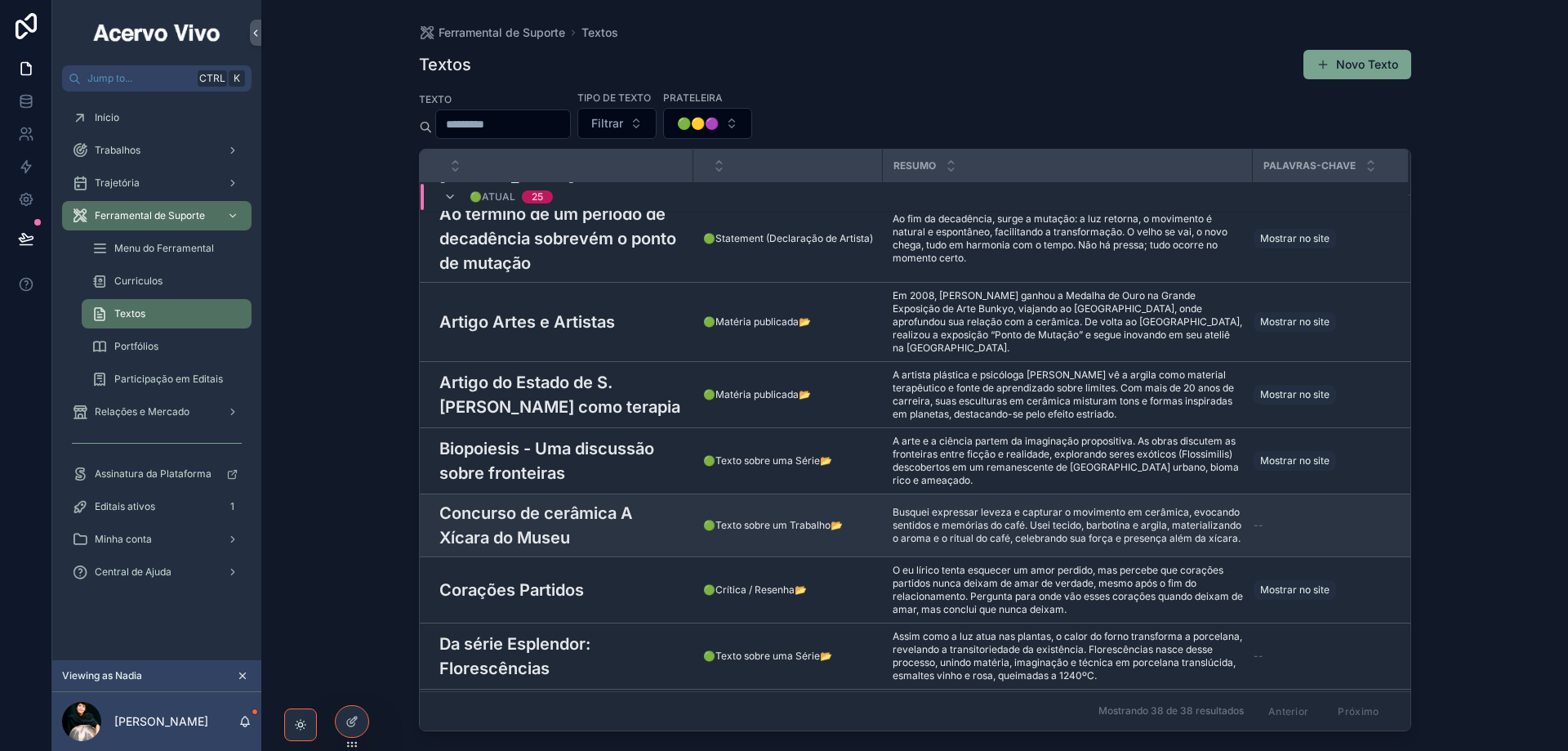
click at [558, 501] on h3 "Concurso de cerâmica A Xícara do Museu" at bounding box center [561, 525] width 244 height 49
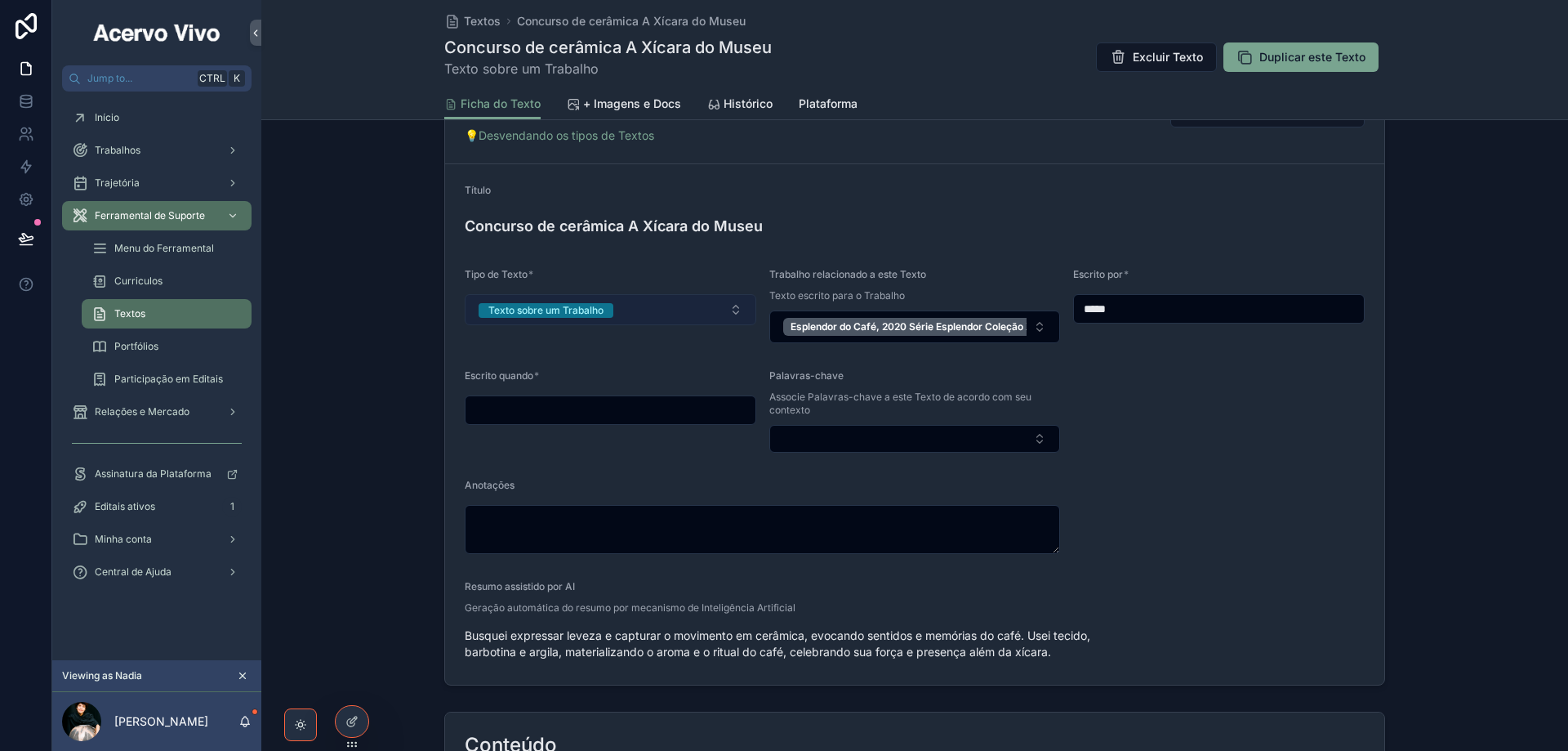
scroll to position [327, 0]
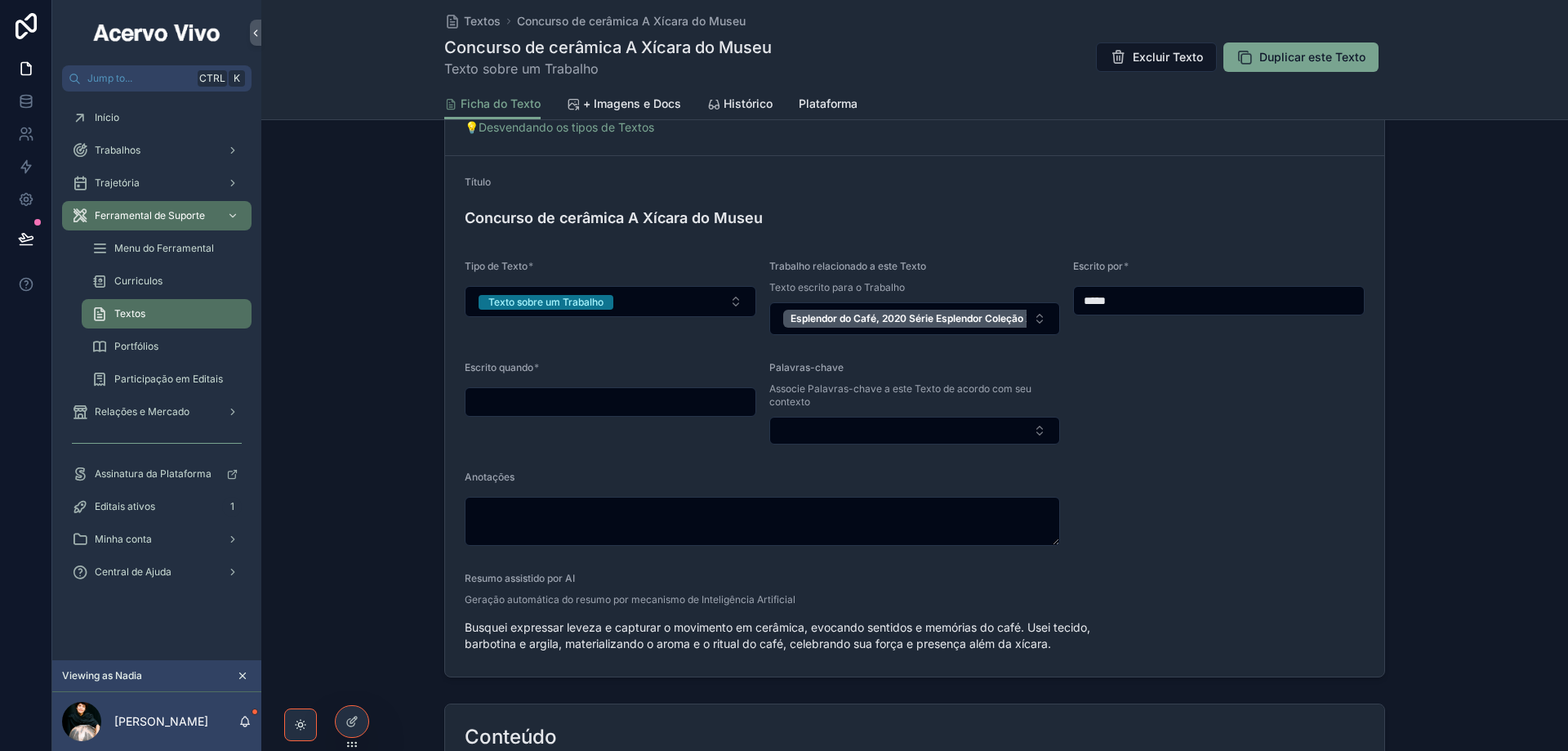
click at [647, 404] on input "scrollable content" at bounding box center [611, 402] width 290 height 23
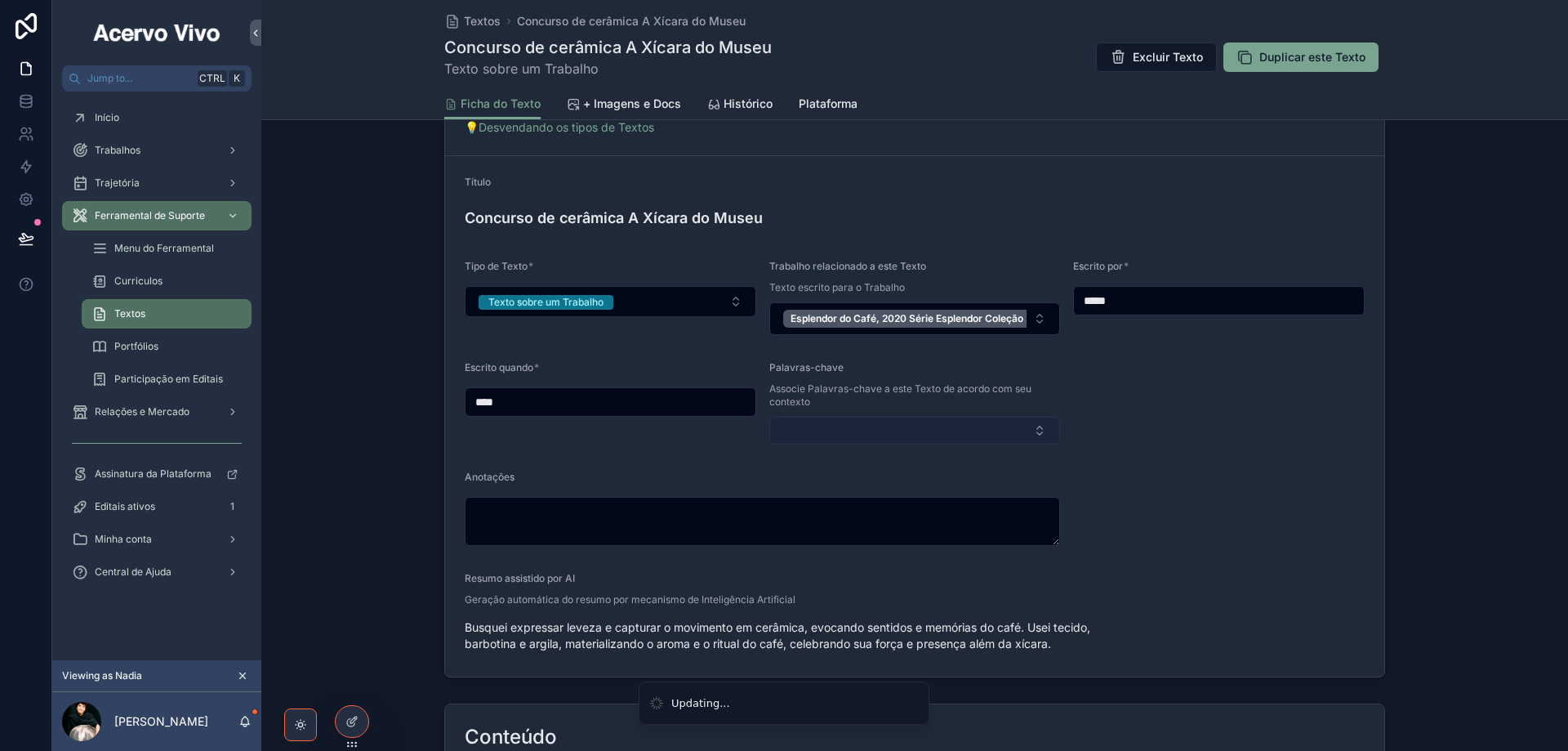
type input "****"
click at [868, 425] on button "Select Button" at bounding box center [915, 430] width 292 height 27
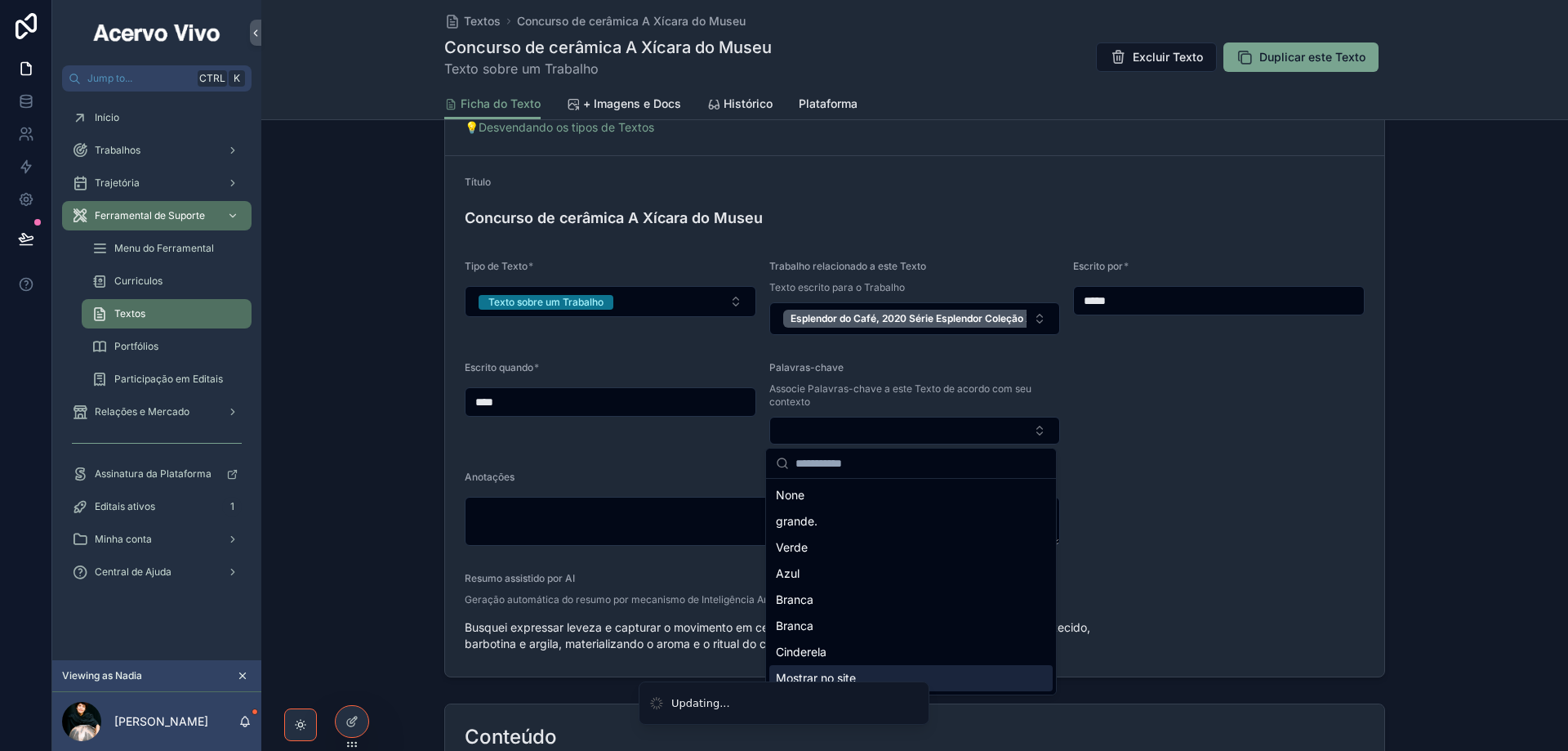
click at [860, 667] on div "Mostrar no site" at bounding box center [911, 677] width 283 height 27
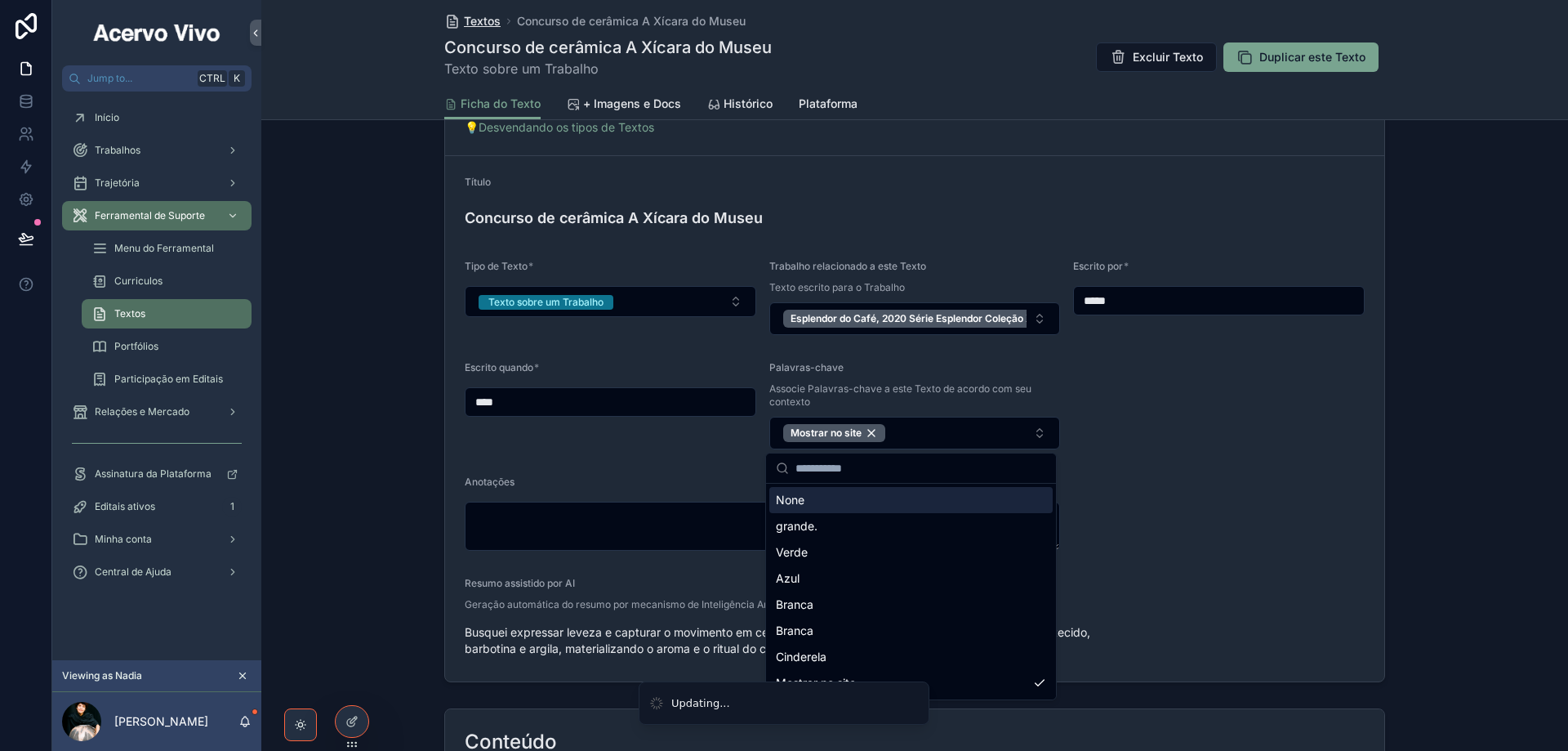
click at [478, 15] on span "Textos" at bounding box center [482, 21] width 37 height 16
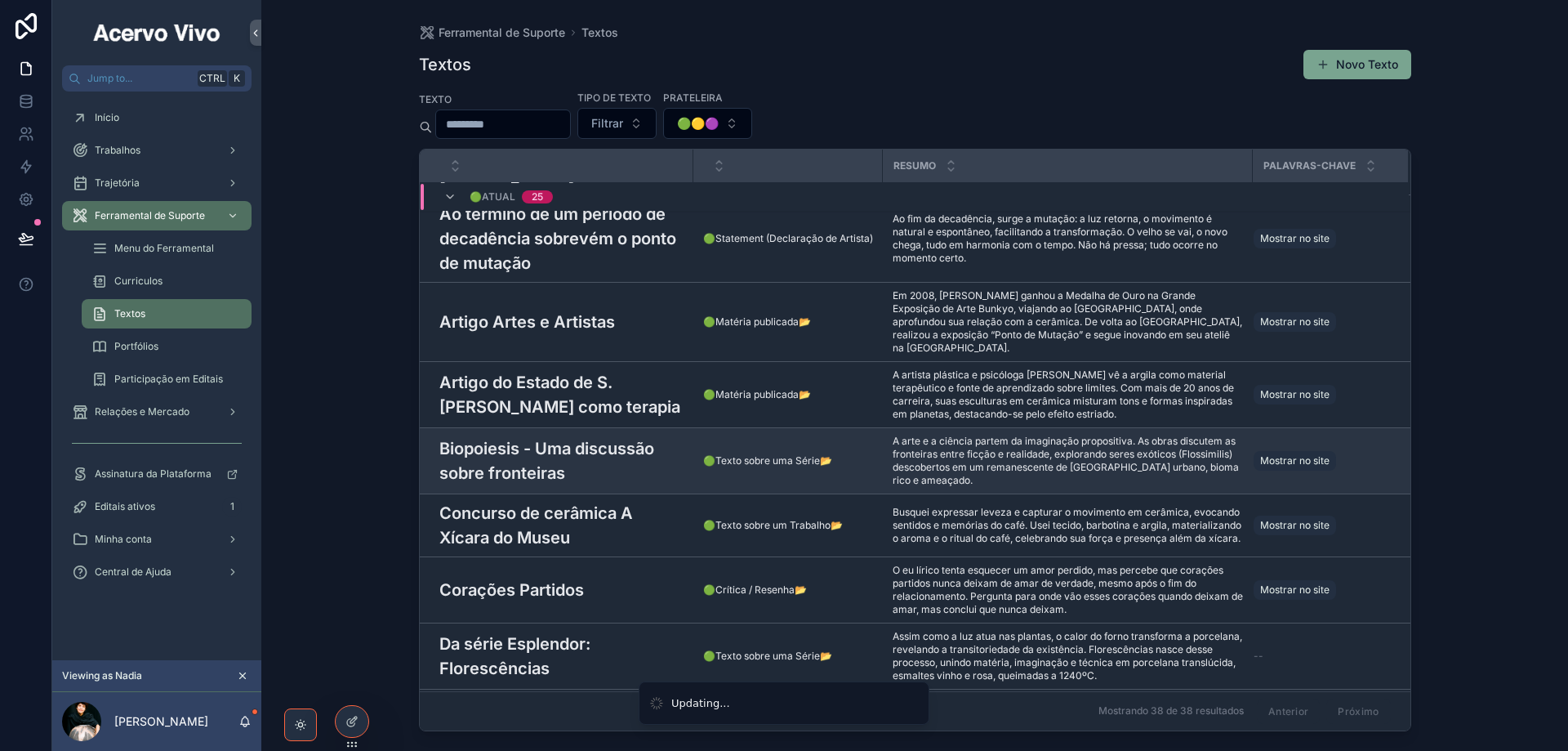
scroll to position [408, 0]
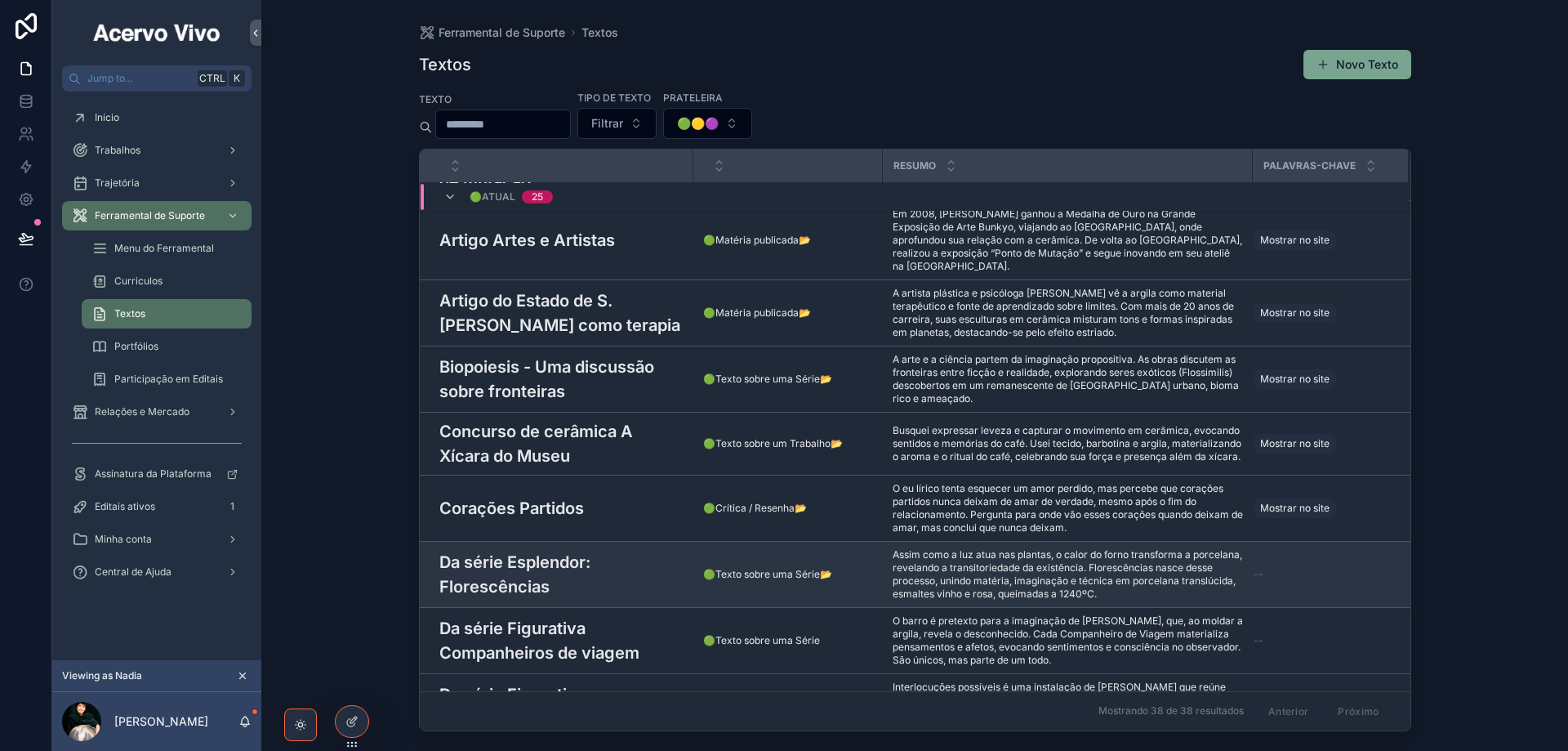
click at [599, 550] on h3 "Da série Esplendor: Florescências" at bounding box center [561, 574] width 244 height 49
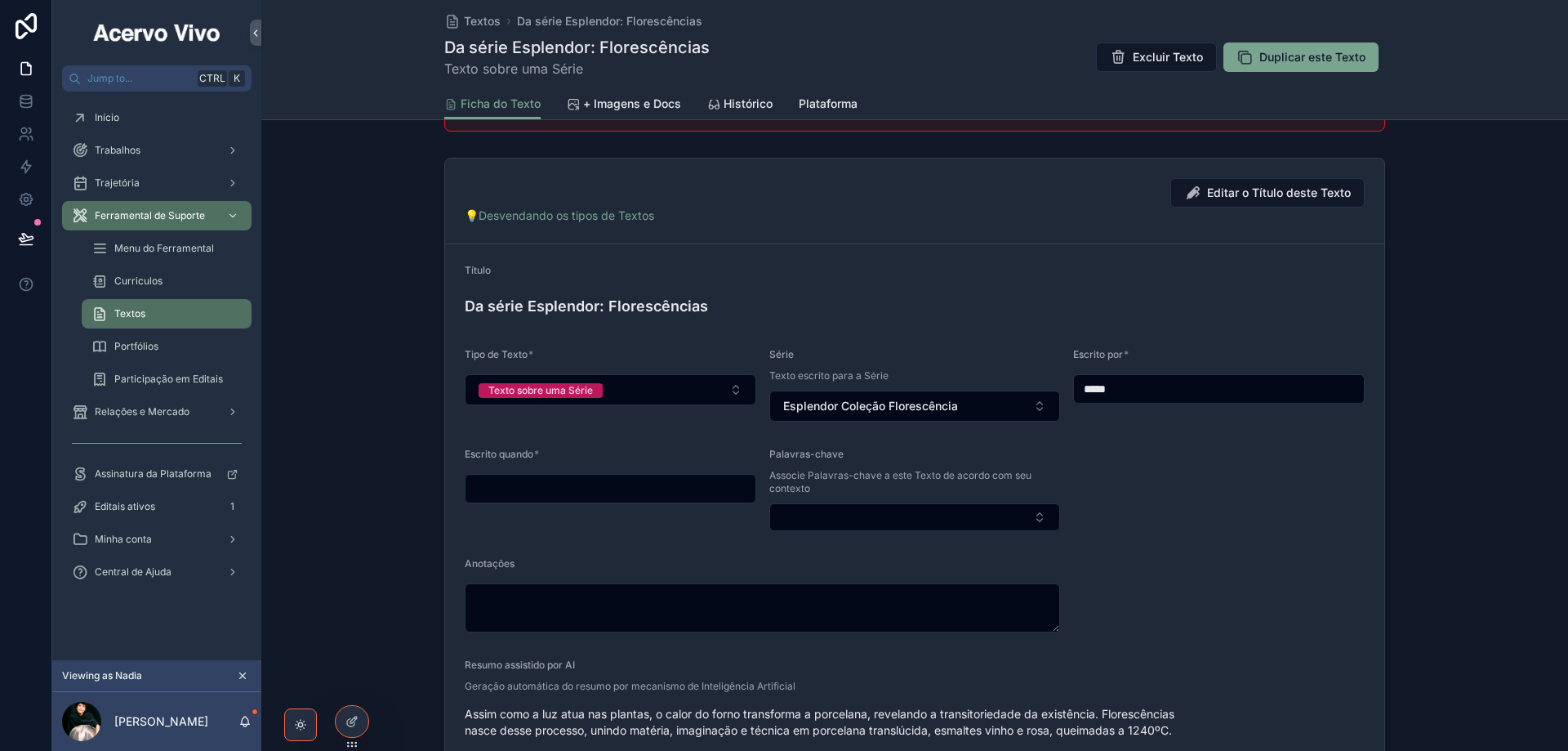
scroll to position [327, 0]
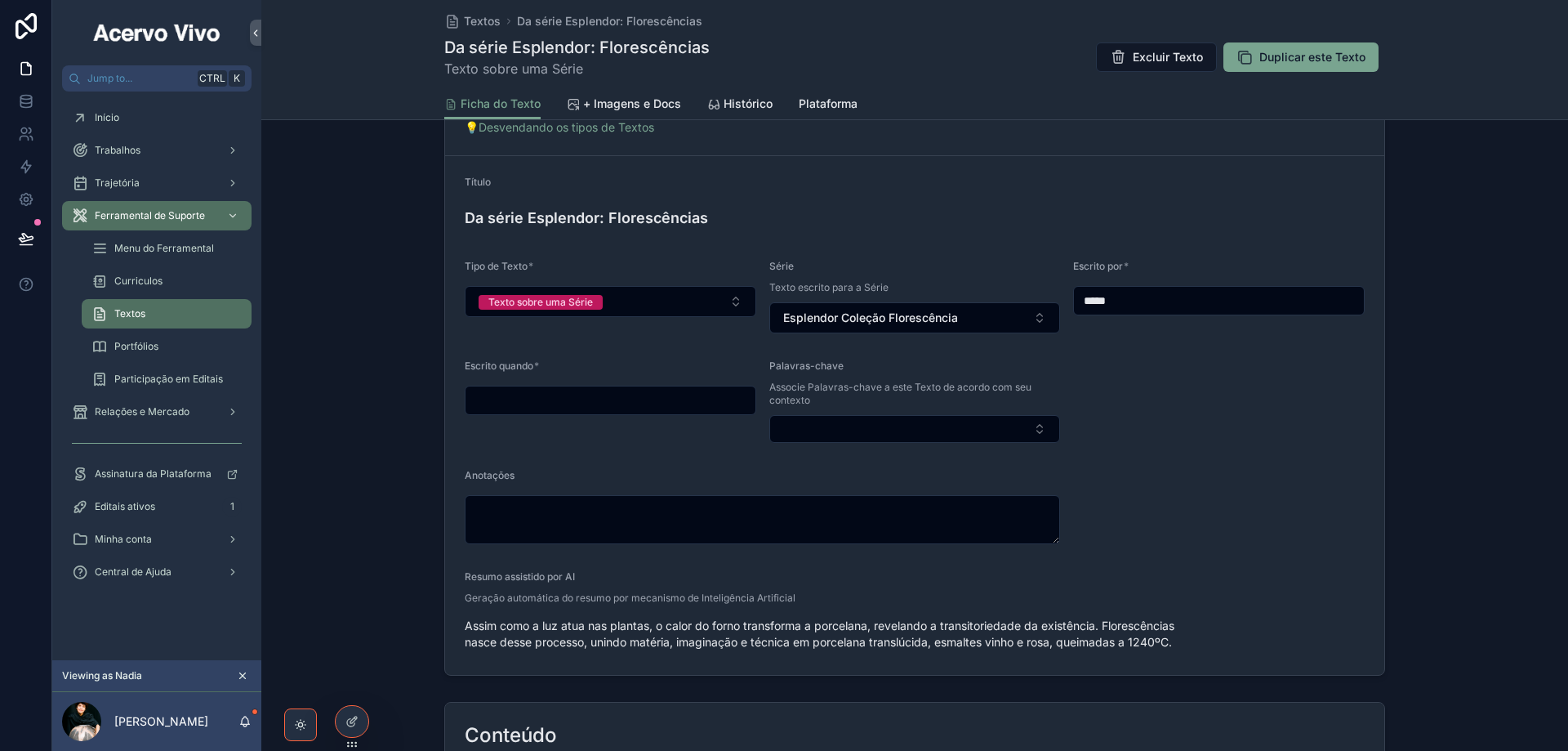
click at [628, 397] on input "scrollable content" at bounding box center [611, 400] width 290 height 23
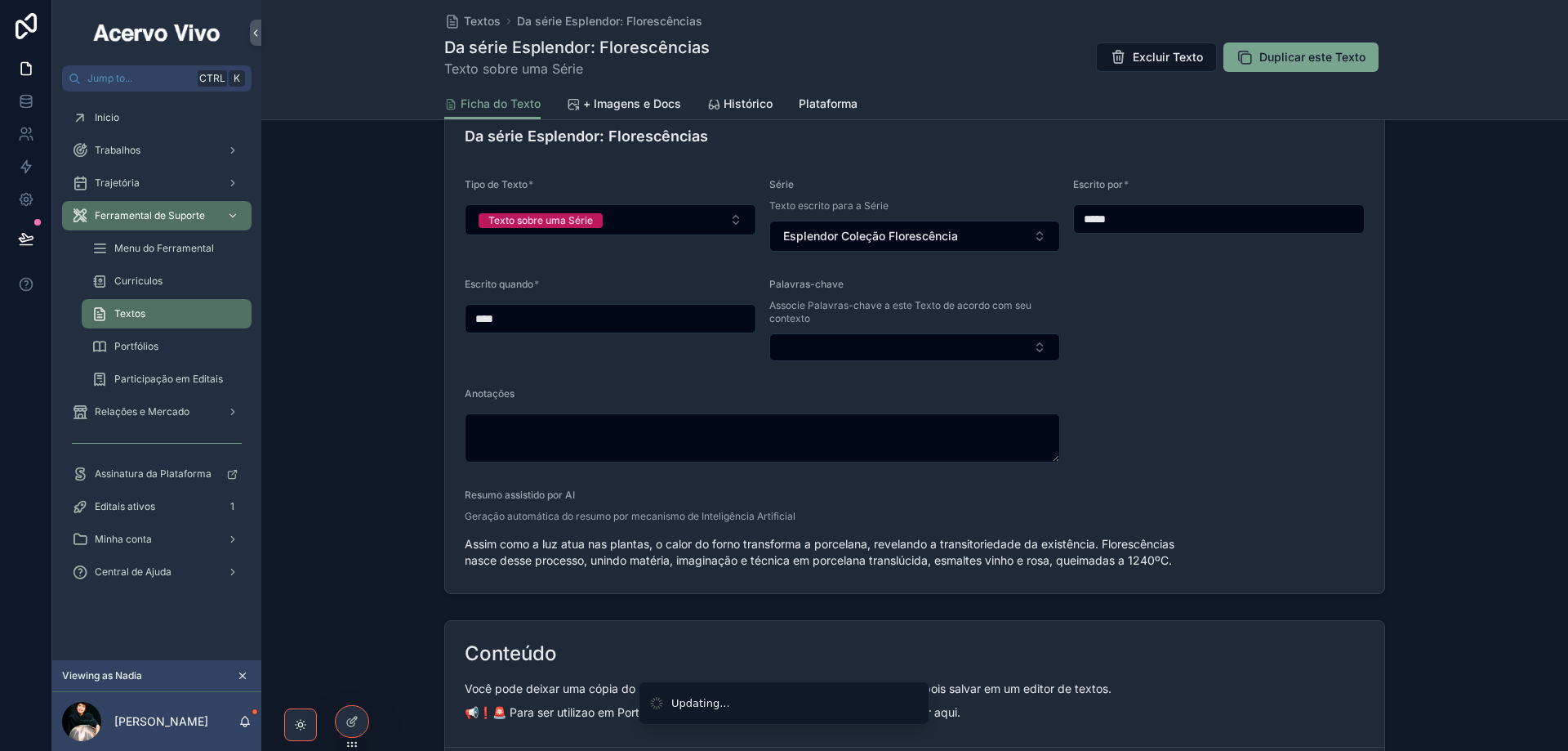
scroll to position [245, 0]
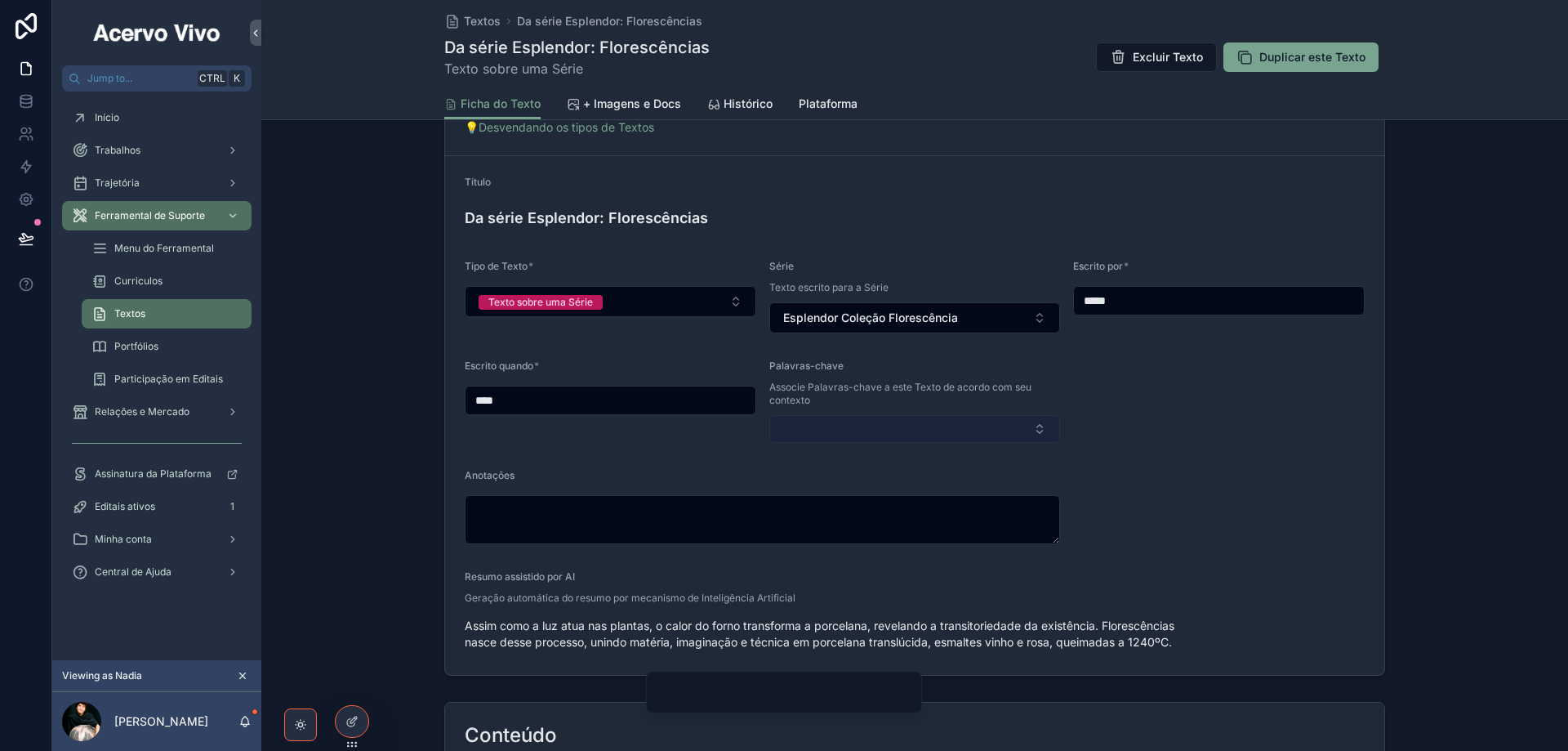
type input "****"
click at [823, 438] on button "Select Button" at bounding box center [915, 429] width 292 height 27
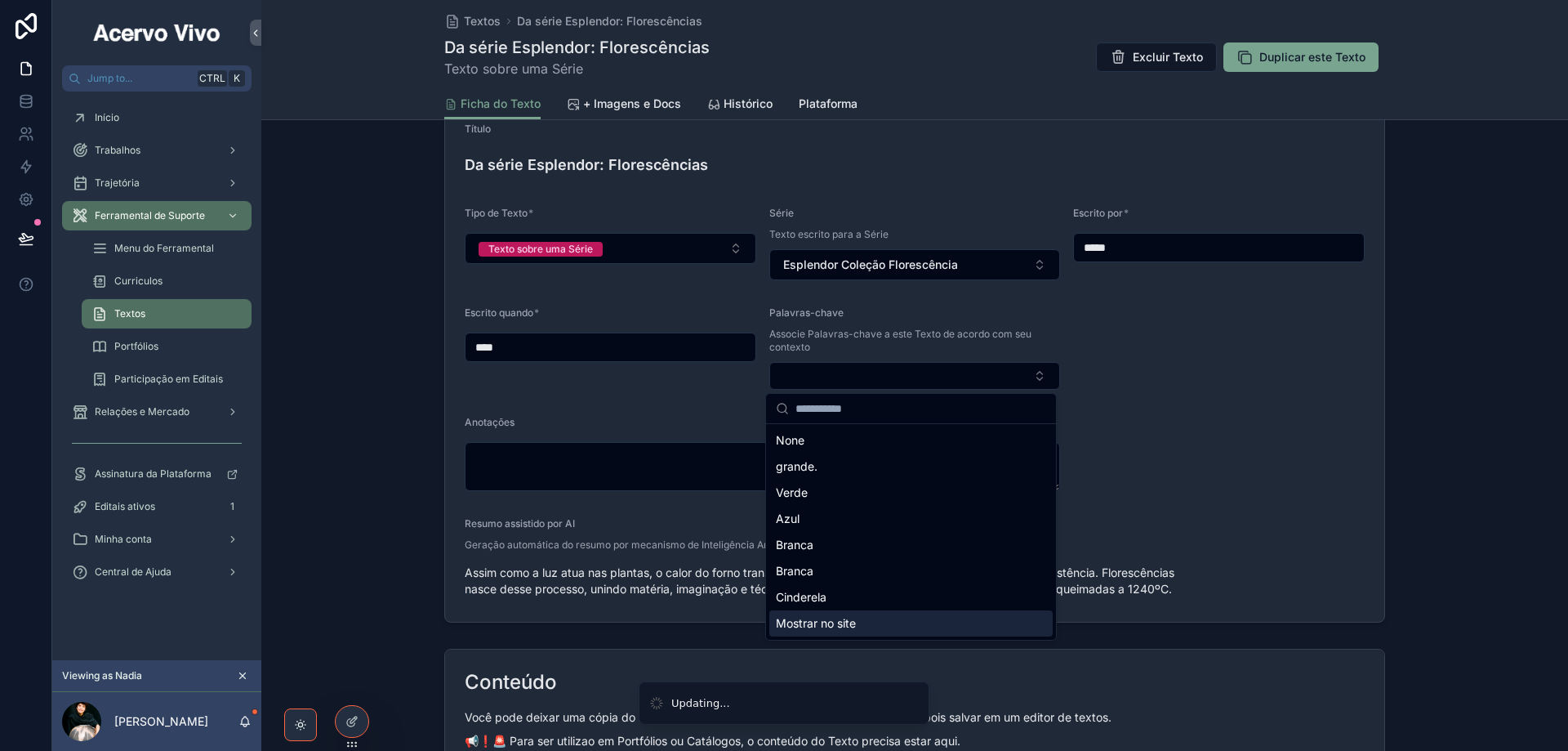
scroll to position [327, 0]
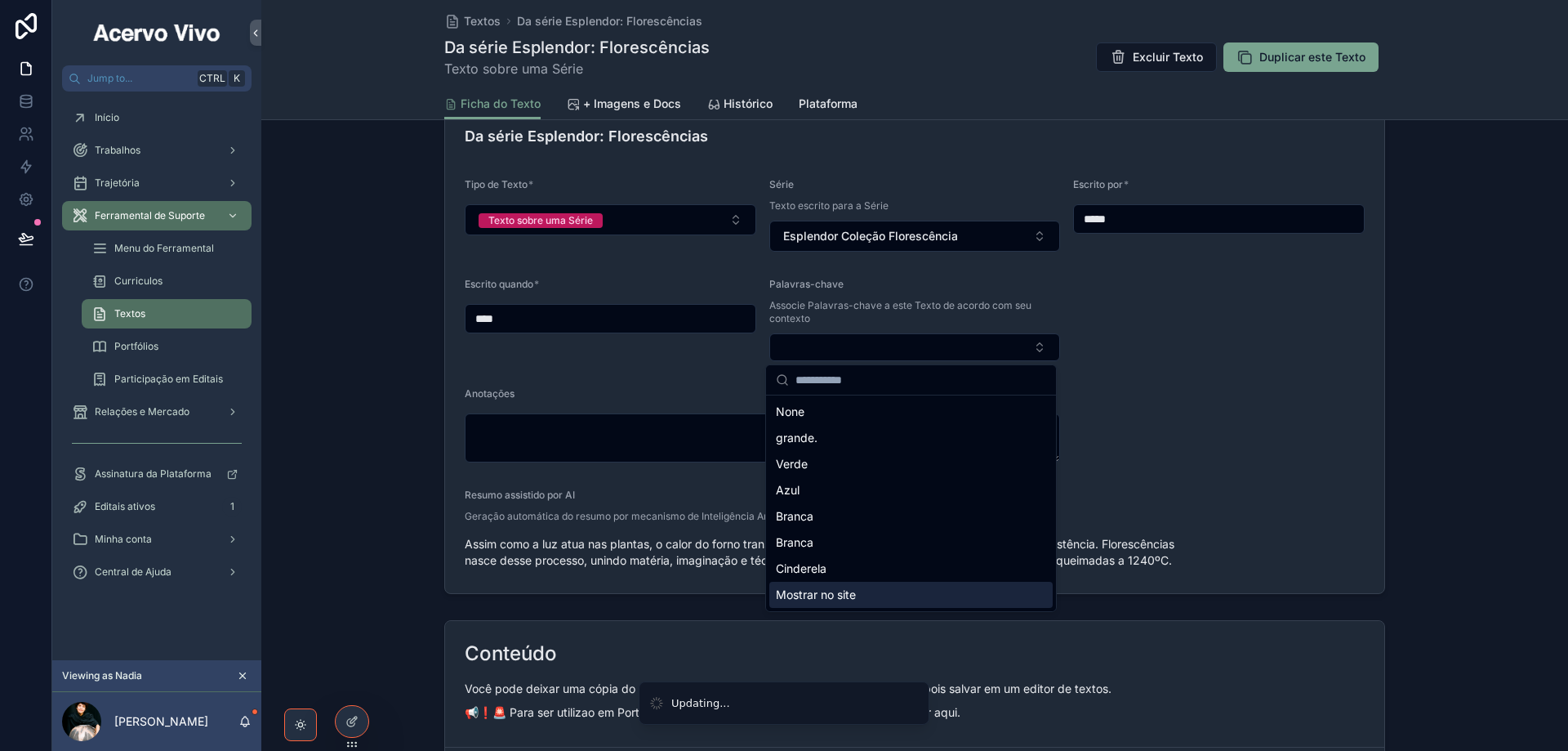
click at [862, 590] on div "Mostrar no site" at bounding box center [911, 594] width 283 height 27
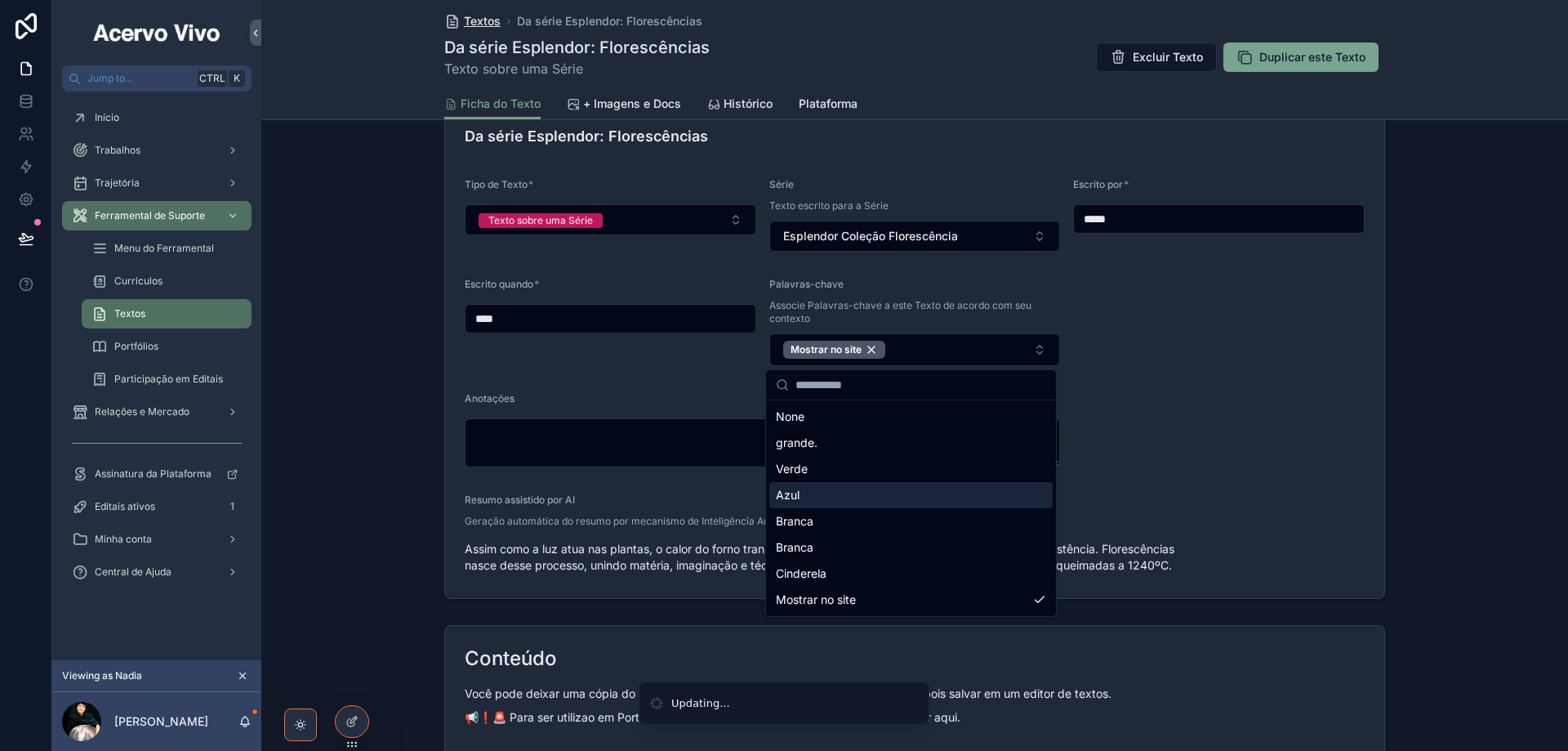
click at [475, 17] on span "Textos" at bounding box center [482, 21] width 37 height 16
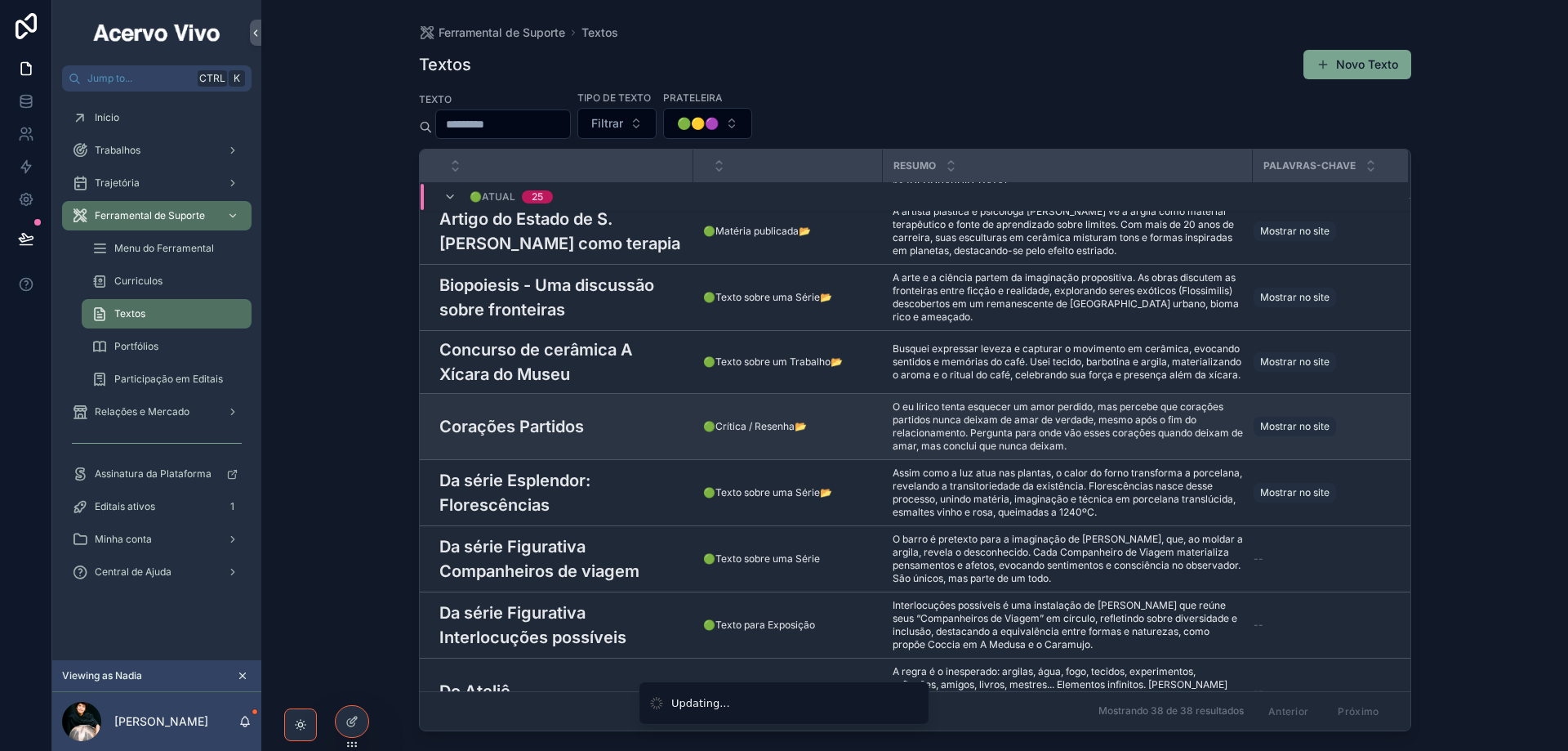
scroll to position [572, 0]
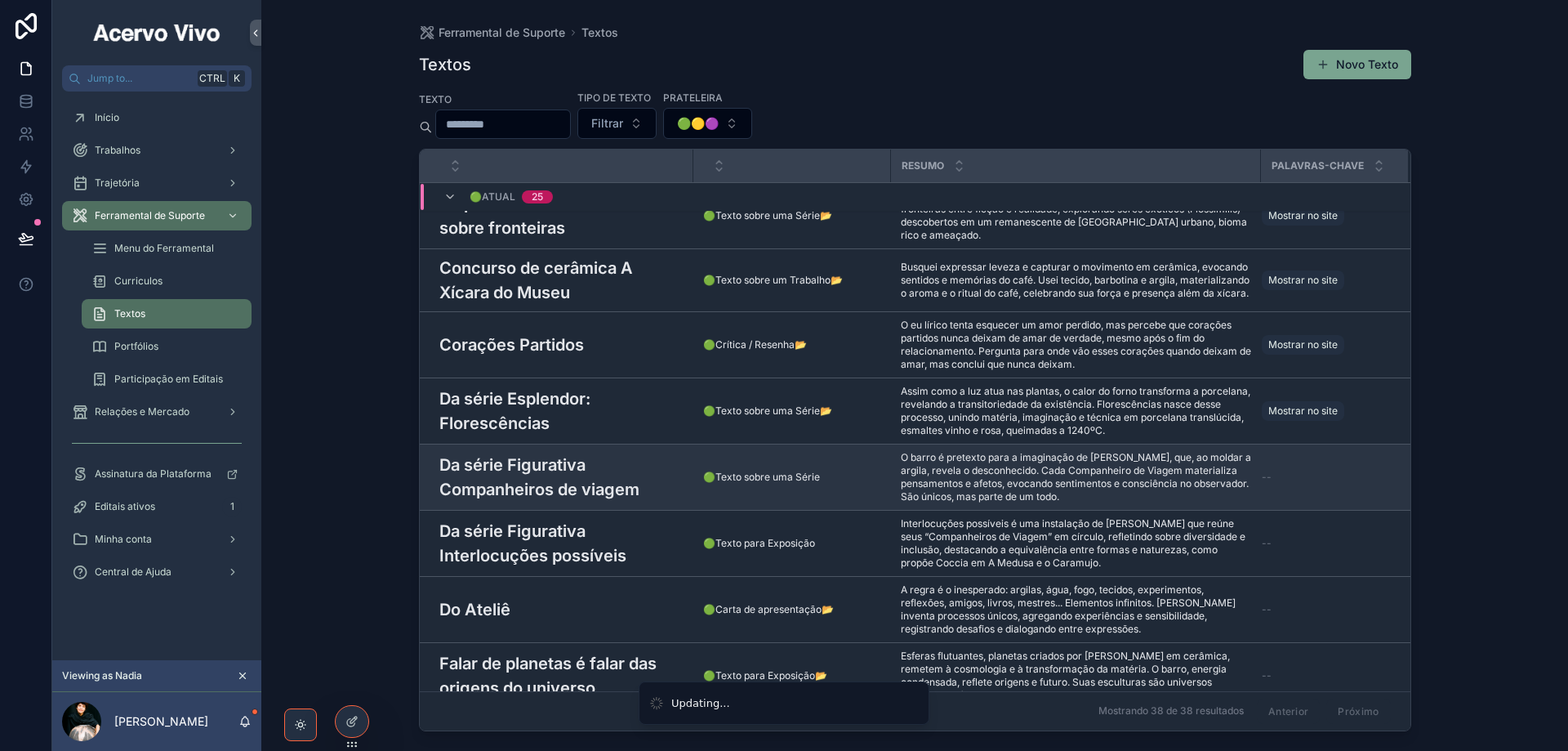
click at [574, 452] on h3 "Da série Figurativa Companheiros de viagem" at bounding box center [561, 476] width 244 height 49
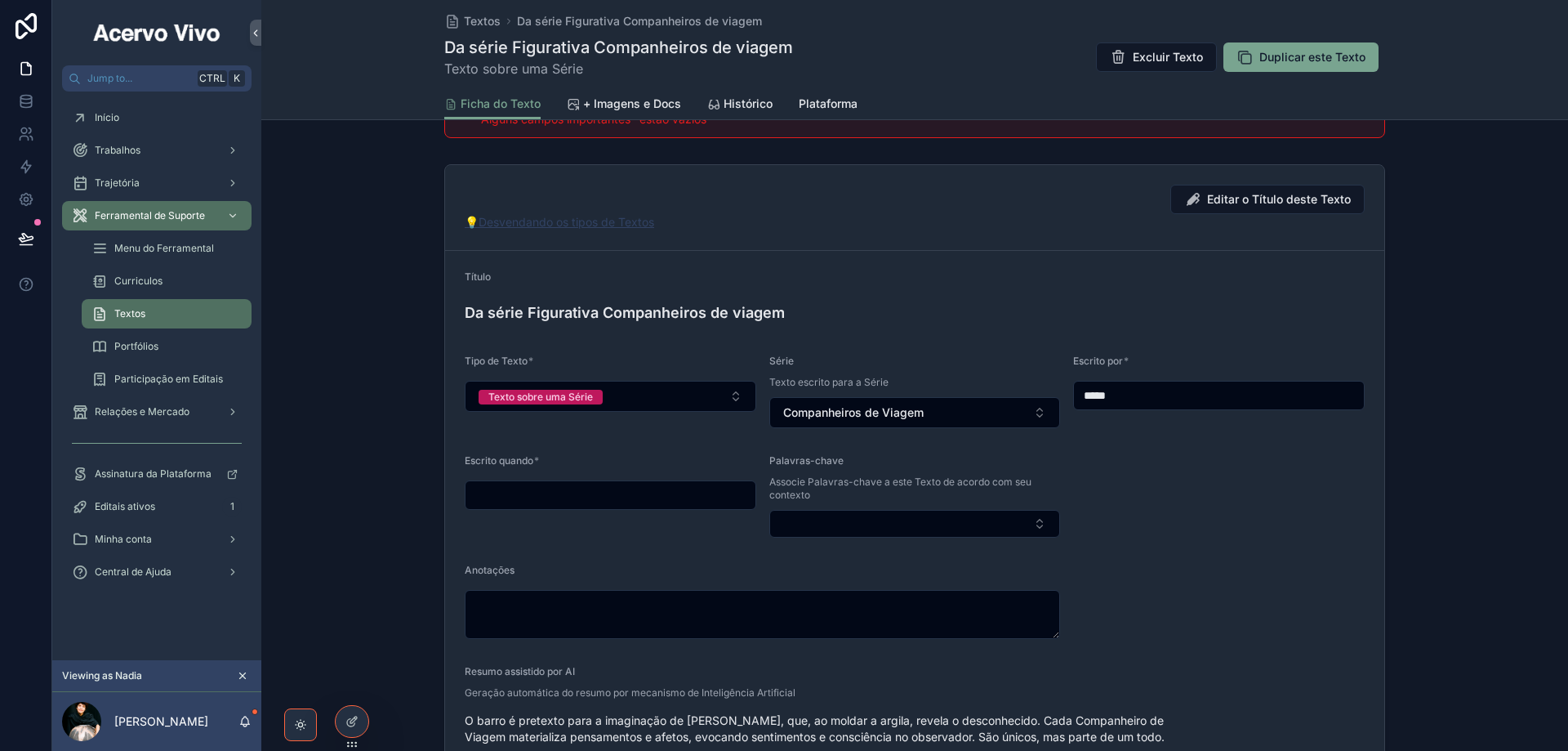
scroll to position [245, 0]
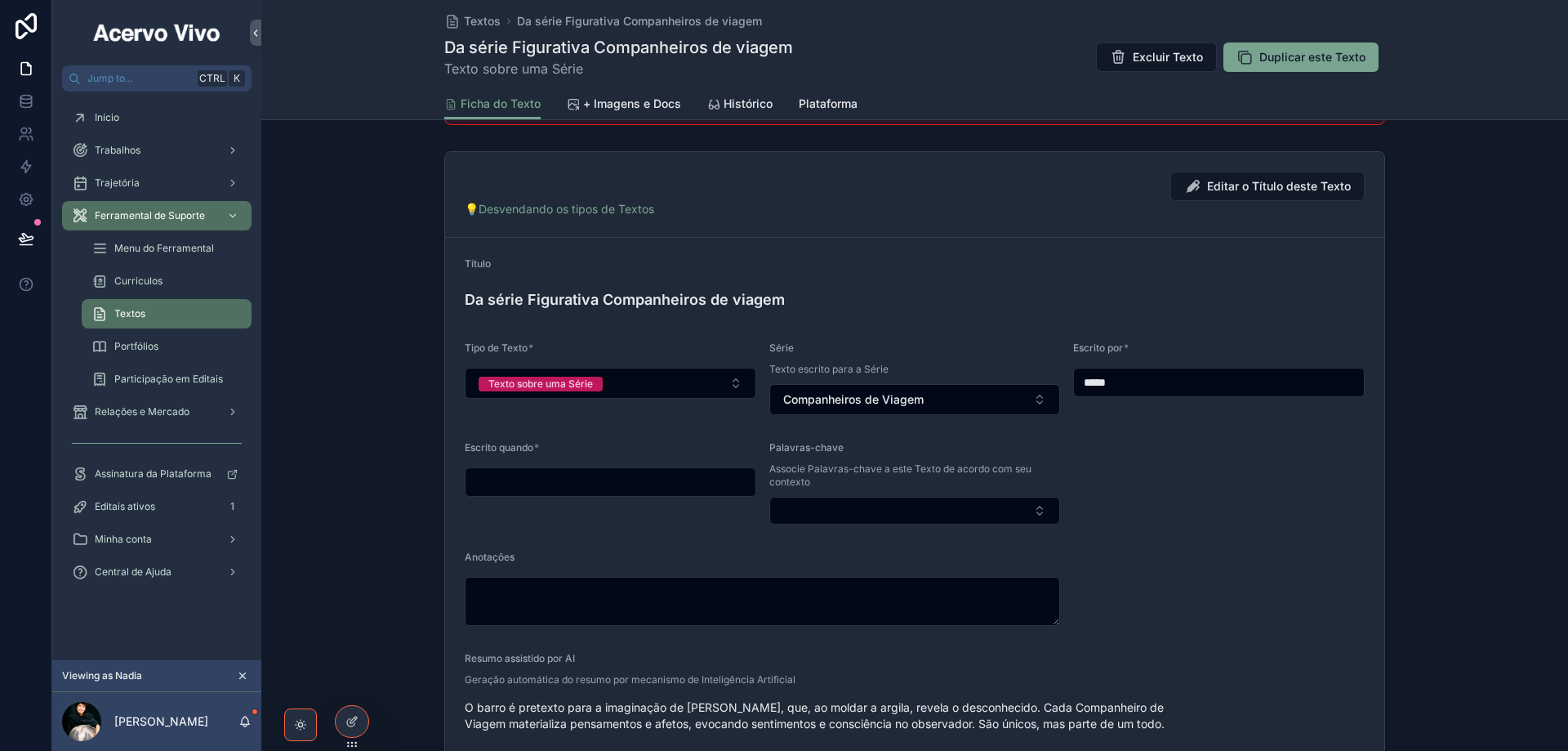
click at [605, 481] on input "scrollable content" at bounding box center [611, 481] width 290 height 23
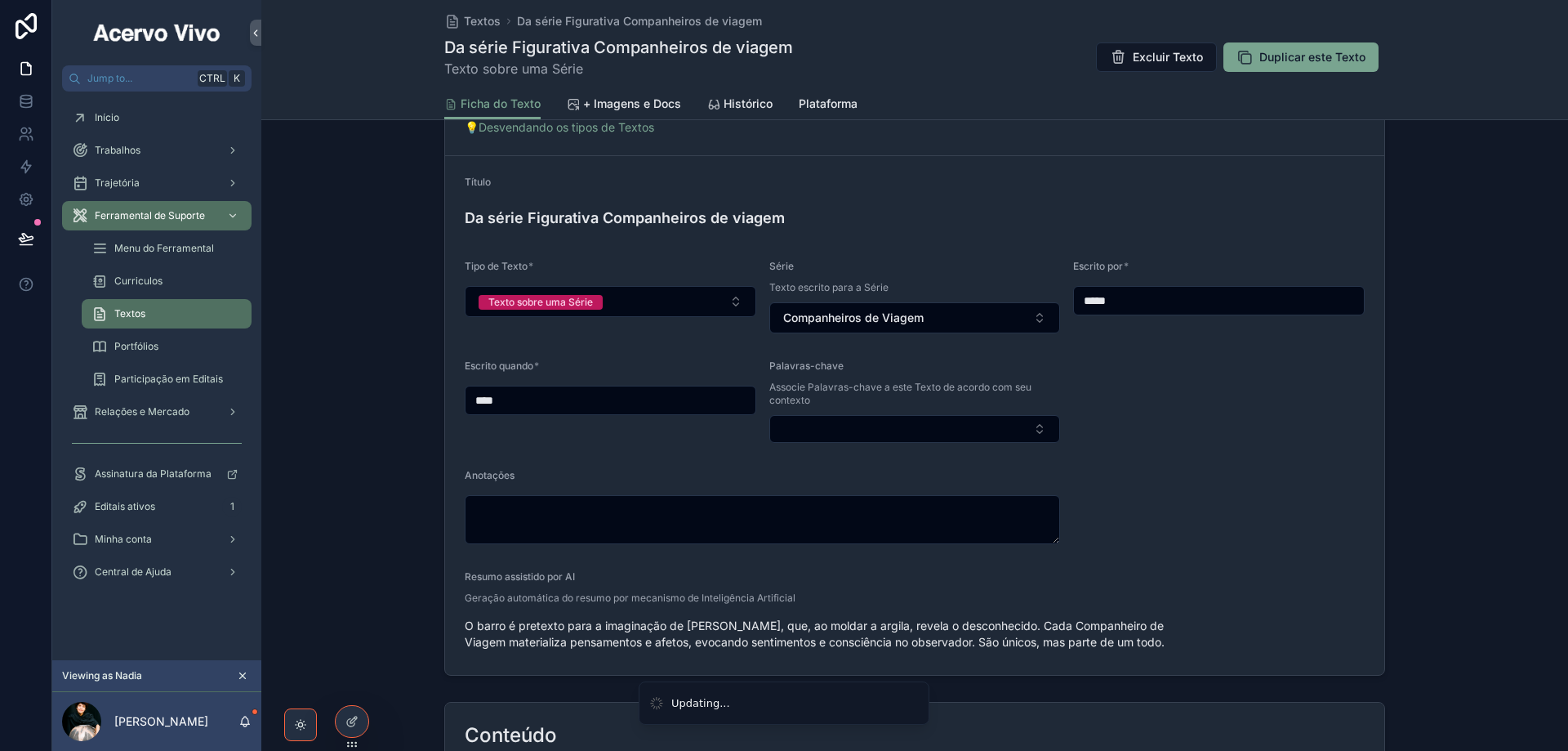
type input "****"
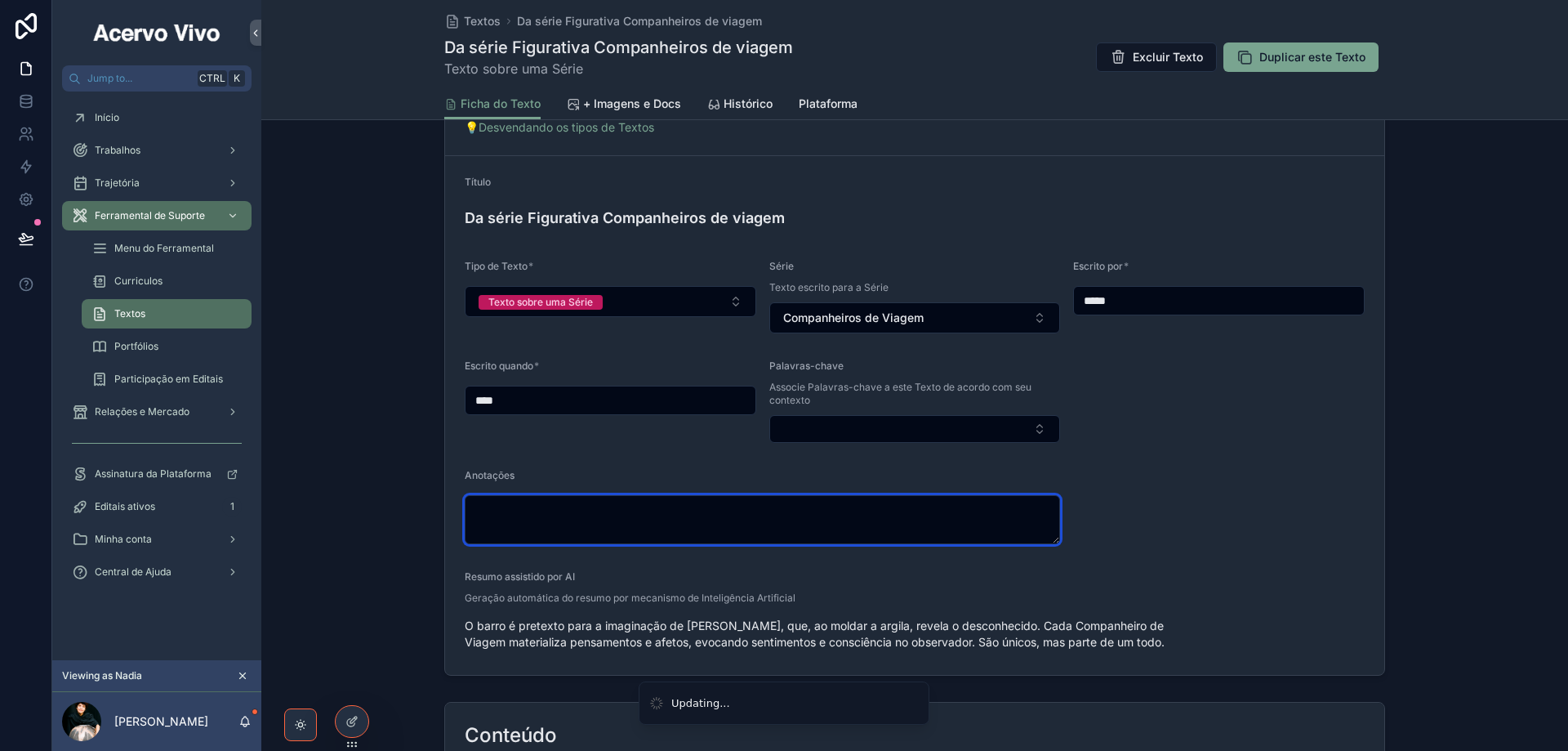
click at [797, 510] on textarea "scrollable content" at bounding box center [762, 519] width 595 height 49
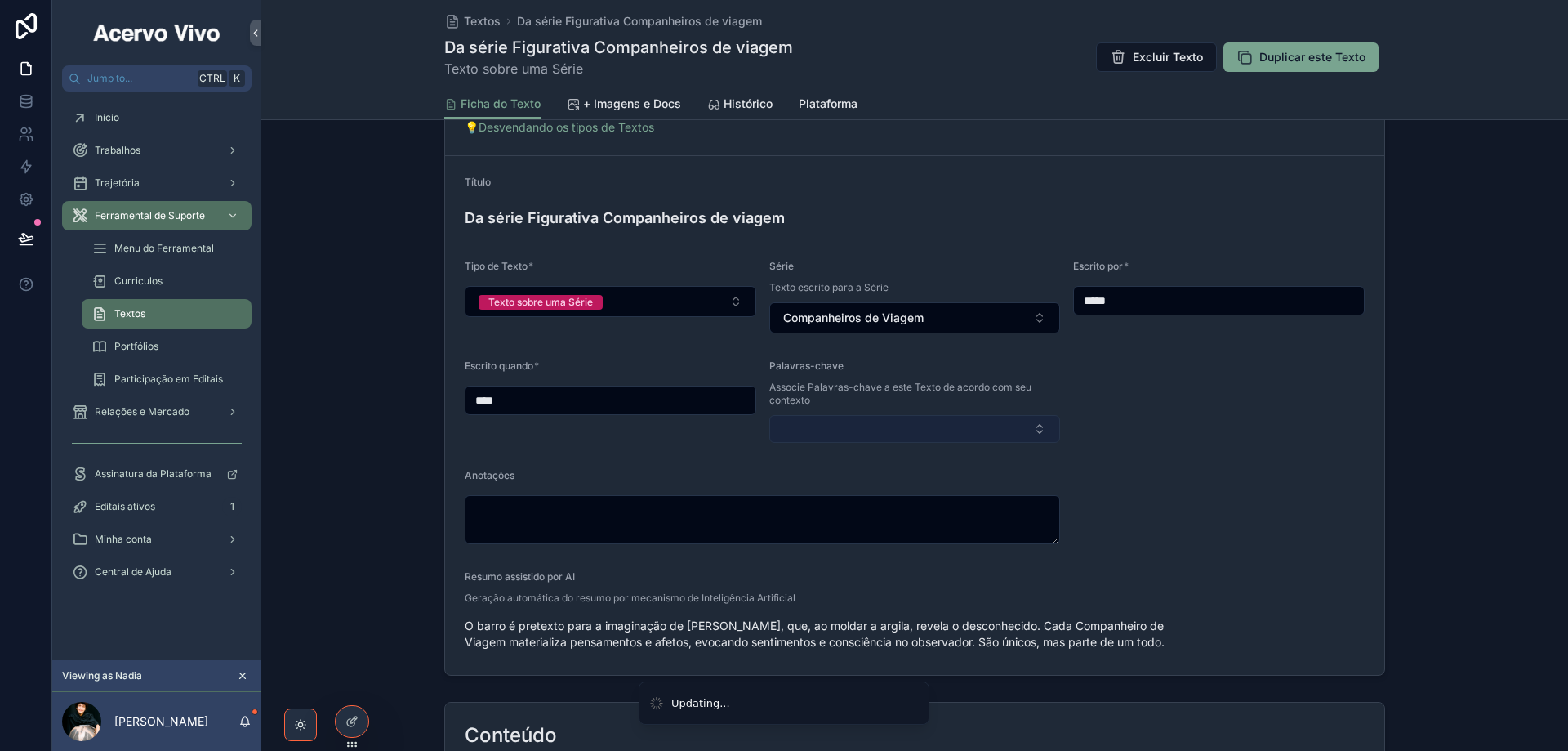
click at [802, 432] on button "Select Button" at bounding box center [915, 429] width 292 height 27
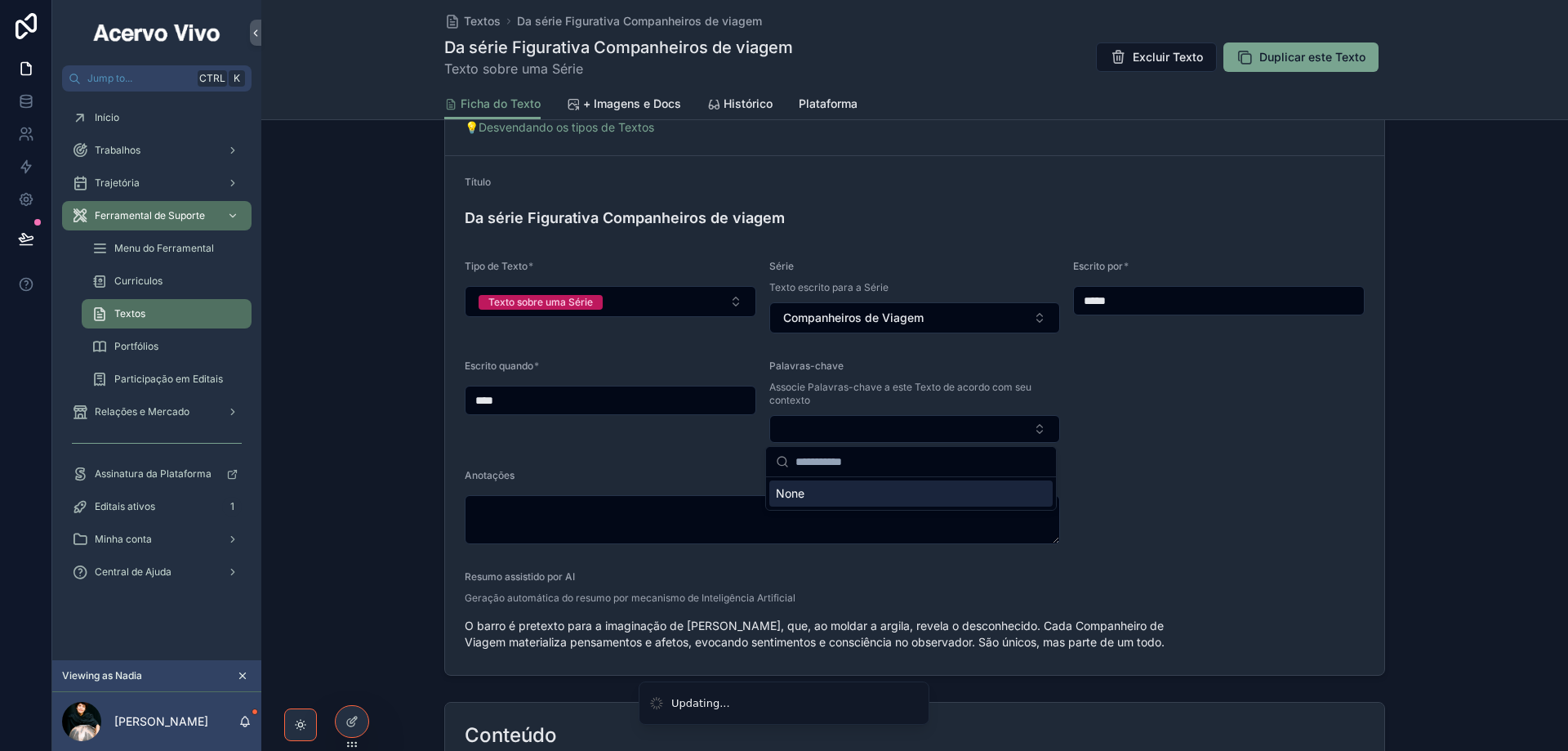
drag, startPoint x: 839, startPoint y: 669, endPoint x: 812, endPoint y: 602, distance: 72.2
click at [839, 682] on li "Updating..." at bounding box center [784, 704] width 291 height 45
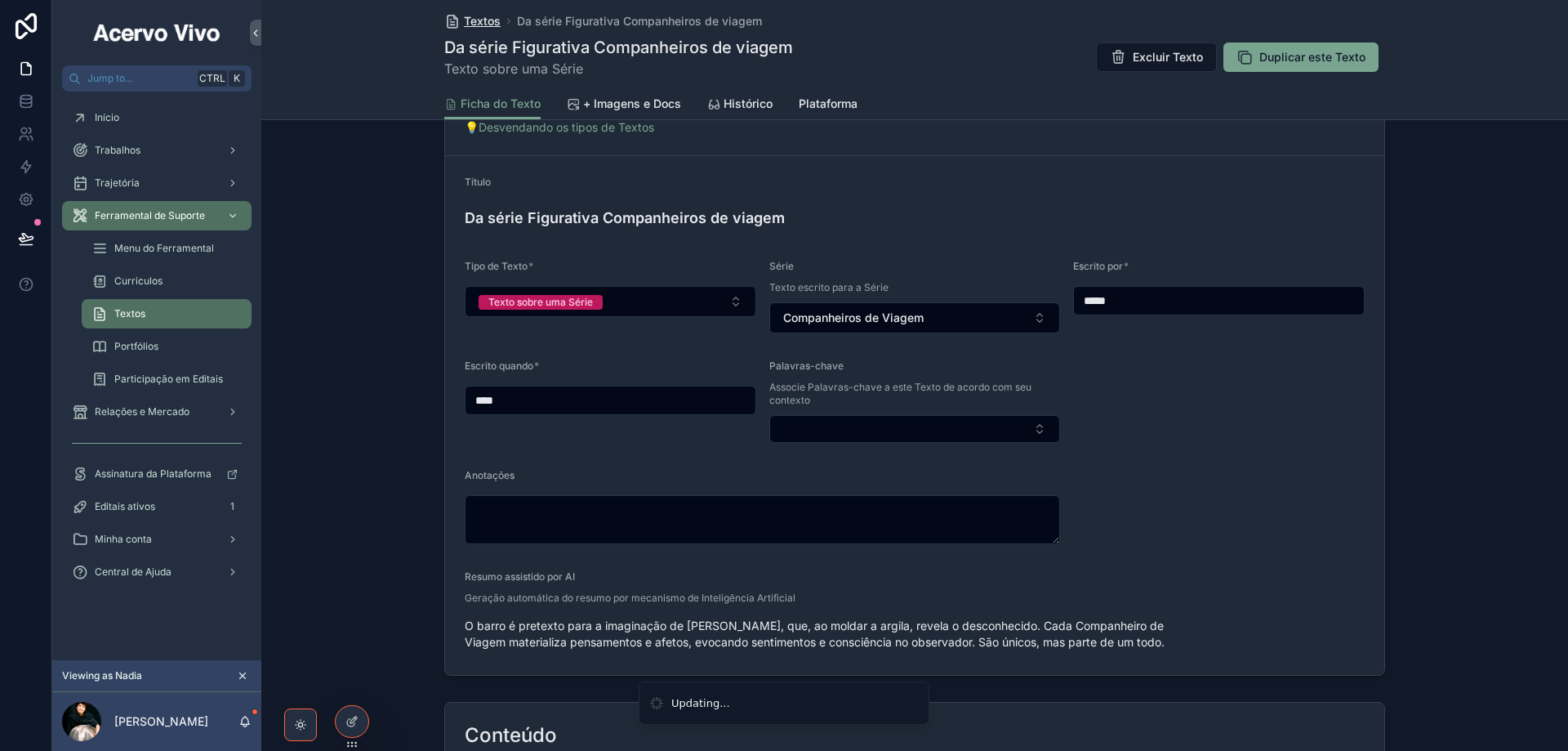
click at [476, 18] on span "Textos" at bounding box center [482, 21] width 37 height 16
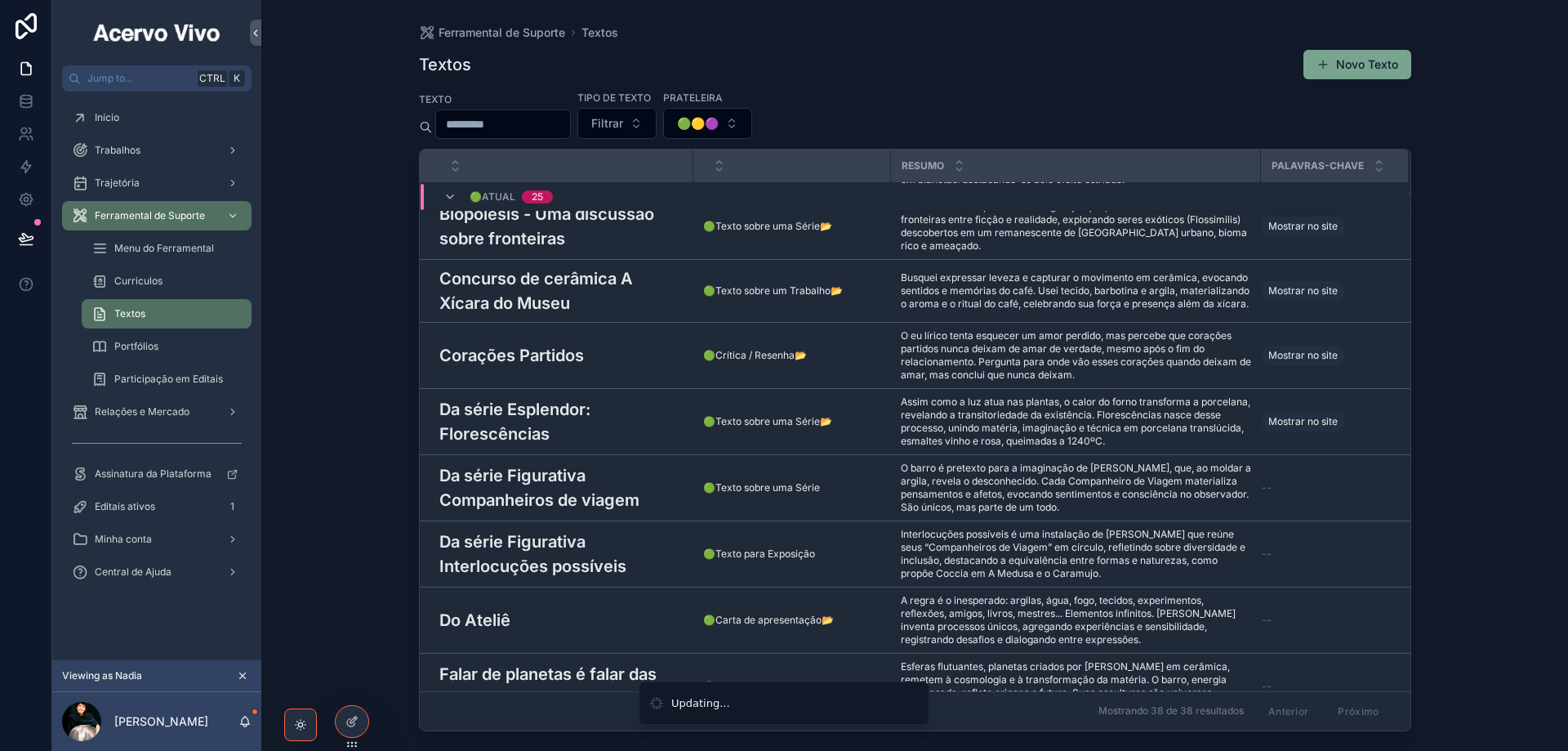
scroll to position [572, 0]
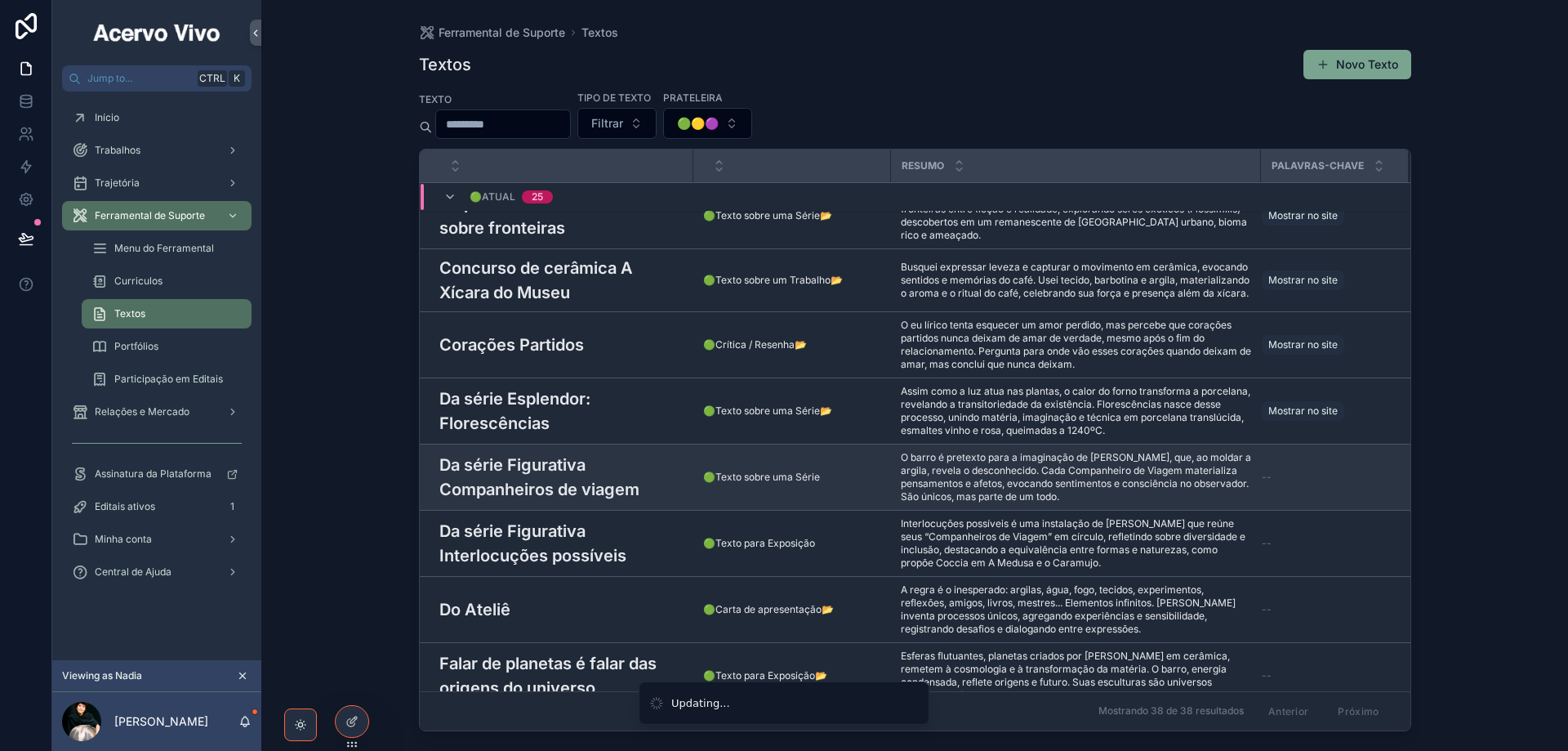
click at [547, 452] on h3 "Da série Figurativa Companheiros de viagem" at bounding box center [561, 476] width 244 height 49
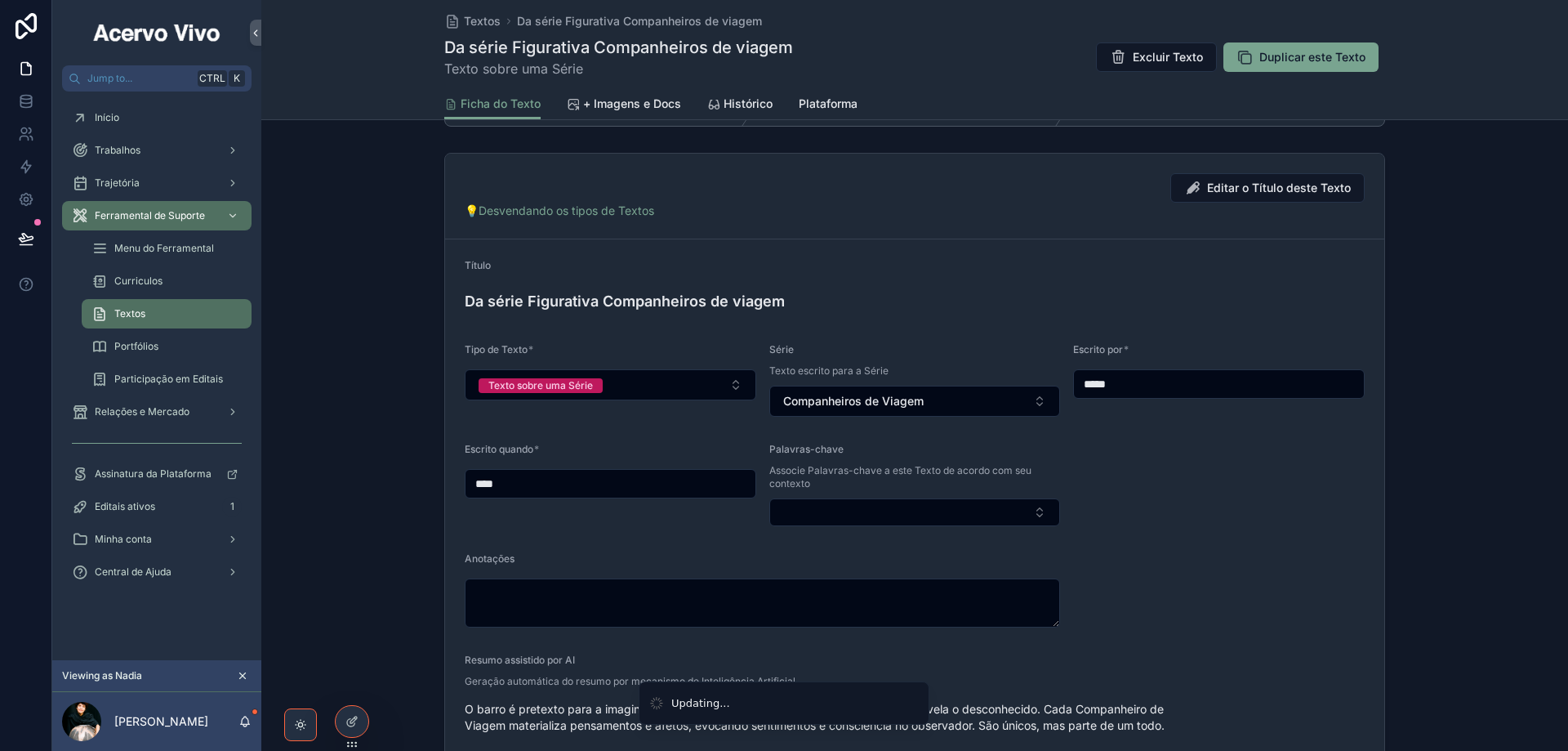
scroll to position [164, 0]
click at [864, 507] on button "Select Button" at bounding box center [915, 510] width 292 height 27
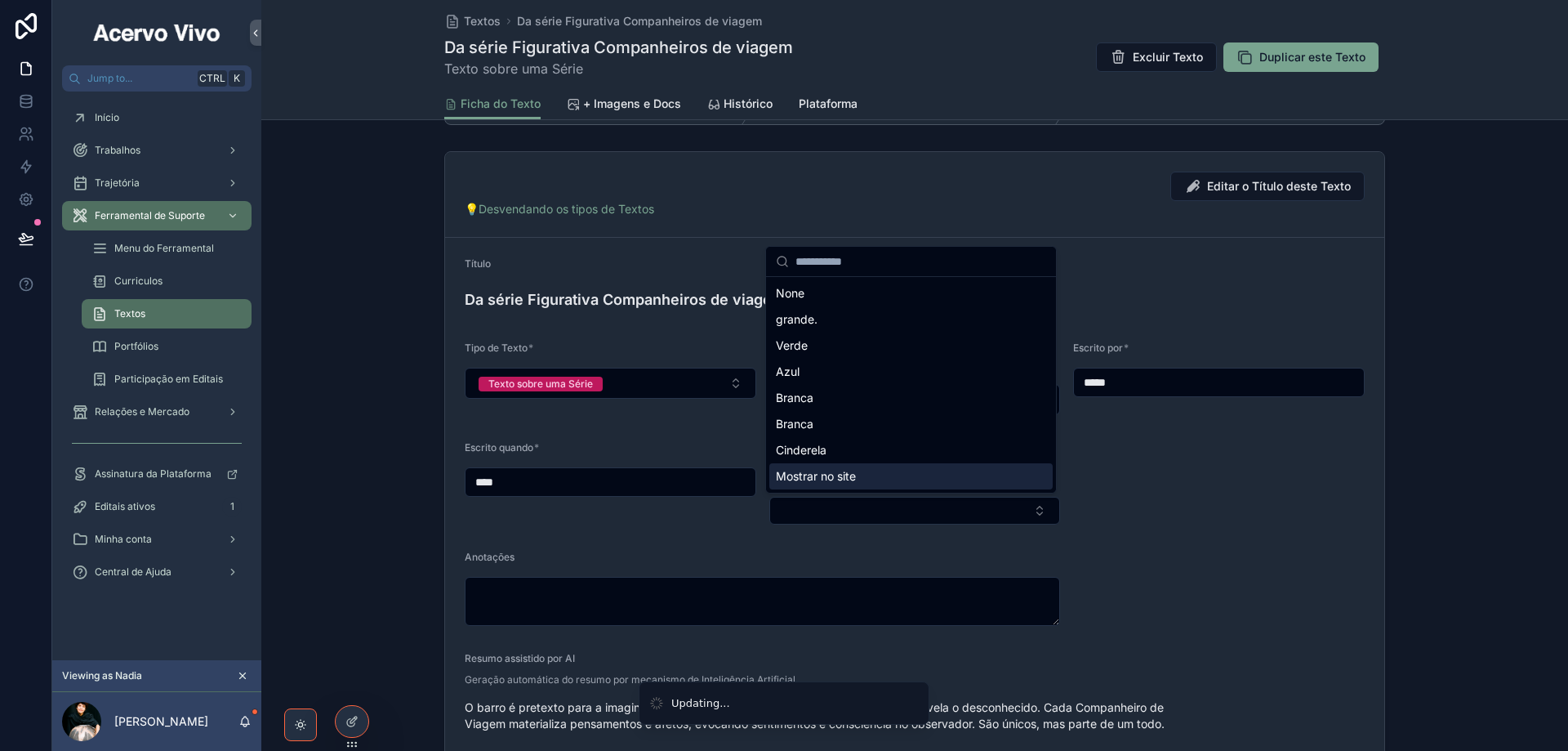
click at [864, 475] on div "Mostrar no site" at bounding box center [911, 476] width 283 height 27
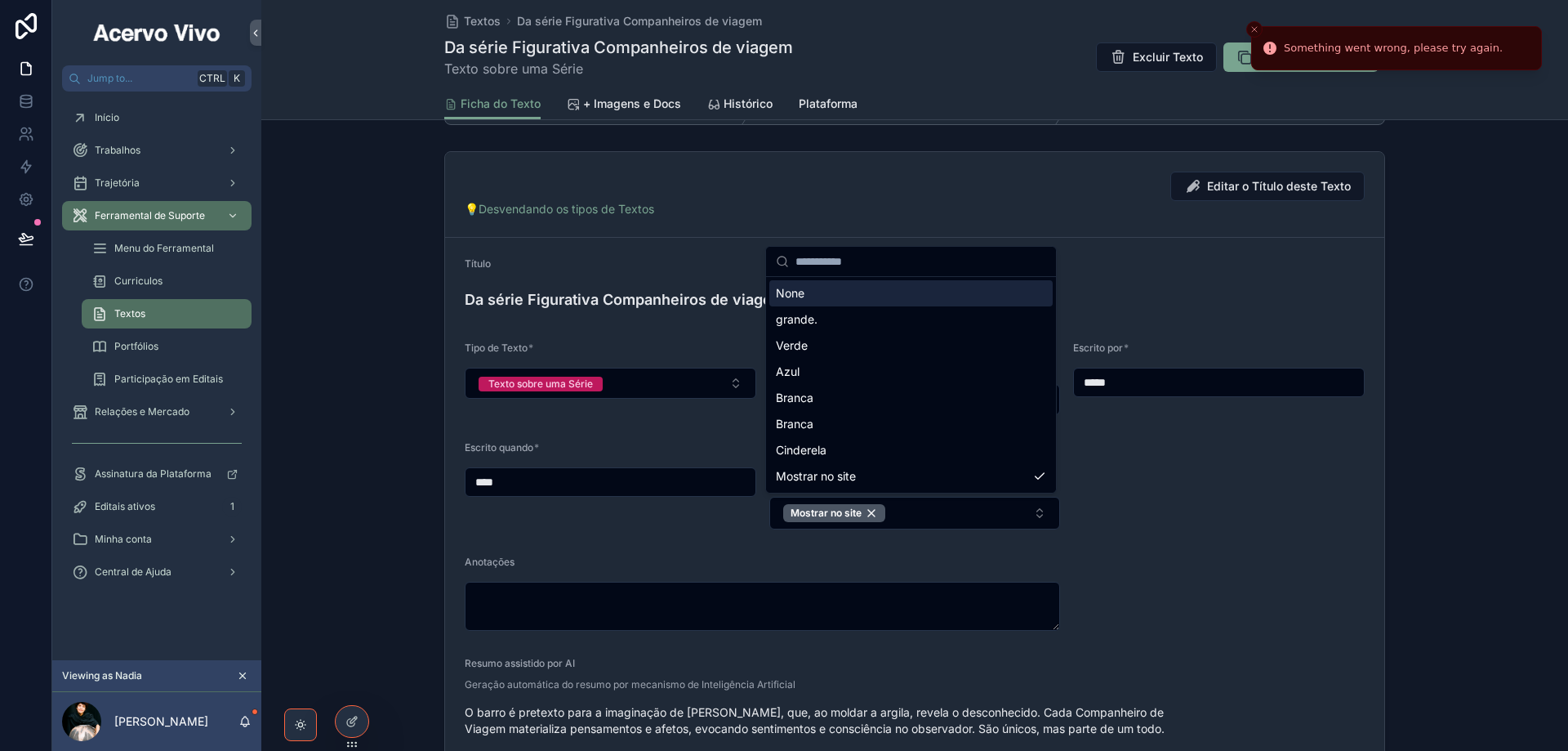
click at [700, 235] on div "Editar o Título deste Texto 💡Desvendando os tipos de Textos" at bounding box center [915, 194] width 939 height 86
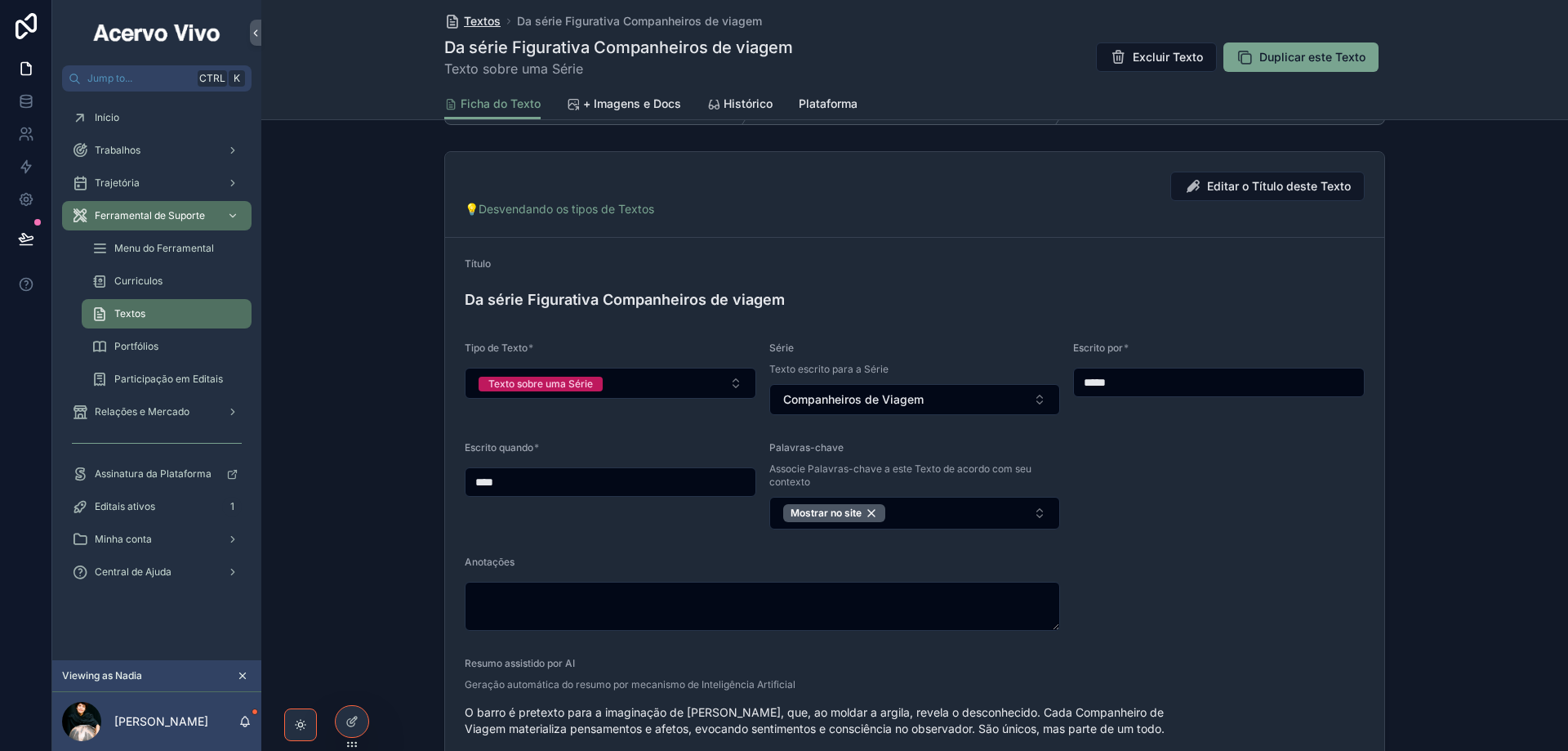
click at [473, 22] on span "Textos" at bounding box center [482, 21] width 37 height 16
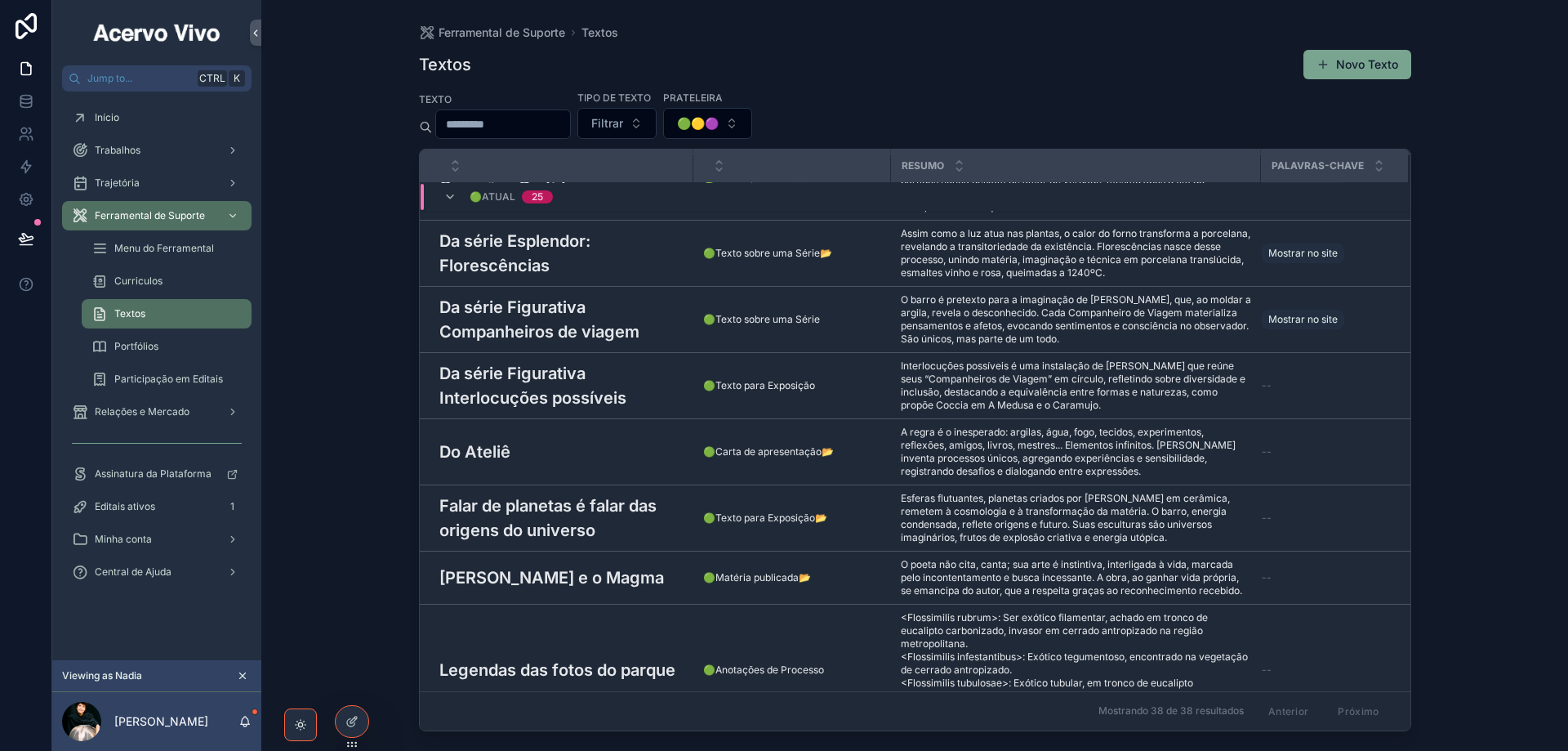
scroll to position [758, 0]
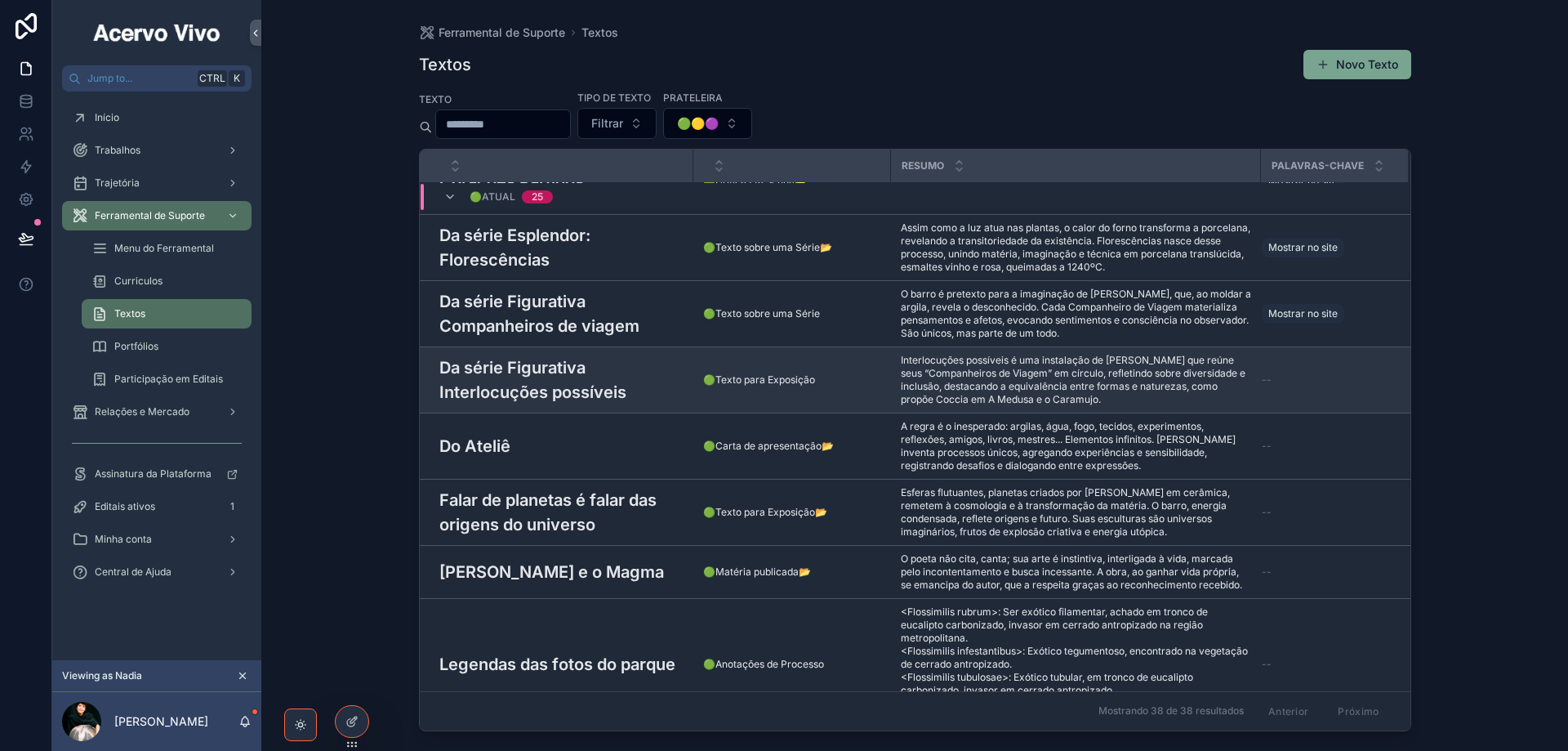
click at [573, 355] on h3 "Da série Figurativa Interlocuções possíveis" at bounding box center [561, 379] width 244 height 49
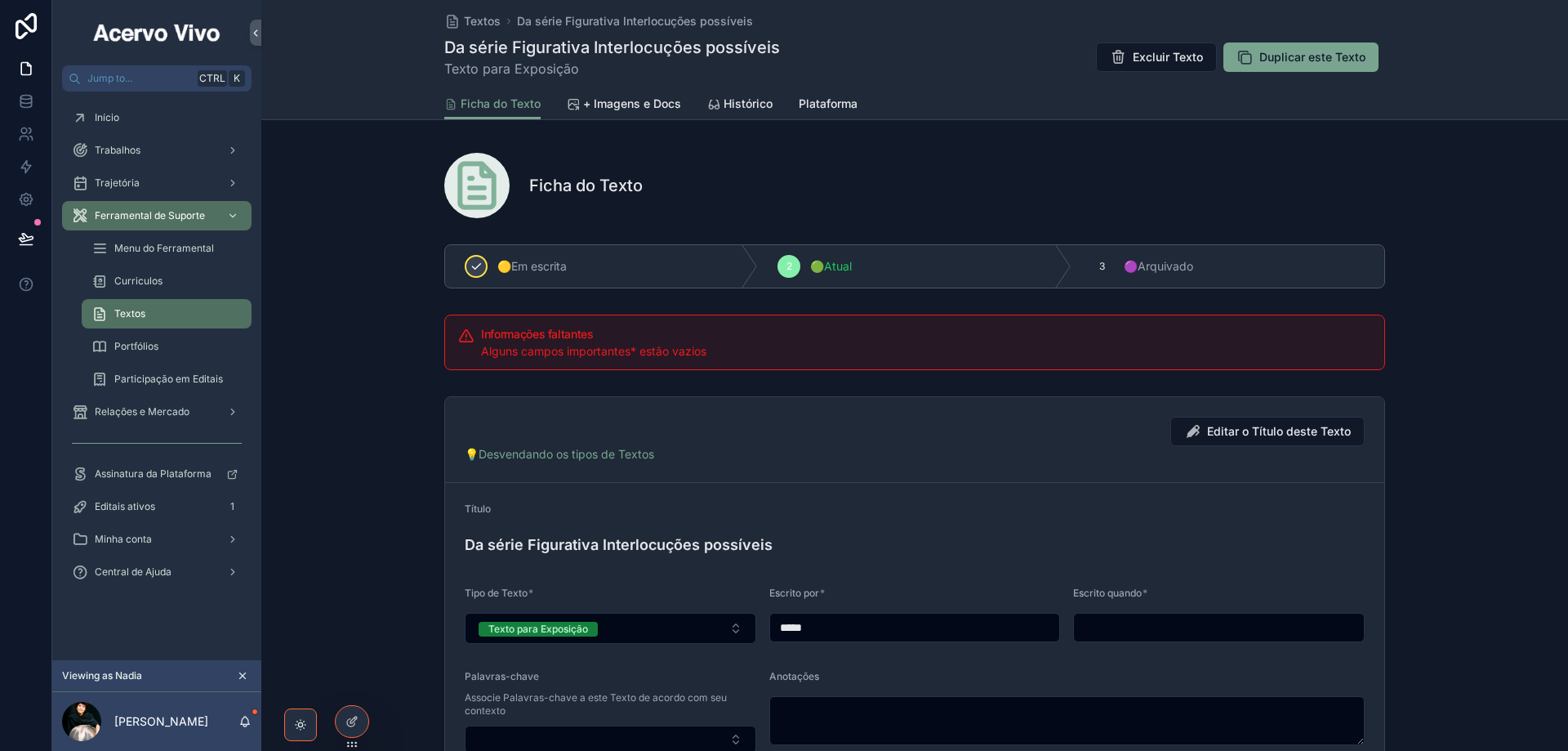
click at [588, 257] on div "🟡Em escrita" at bounding box center [601, 266] width 313 height 43
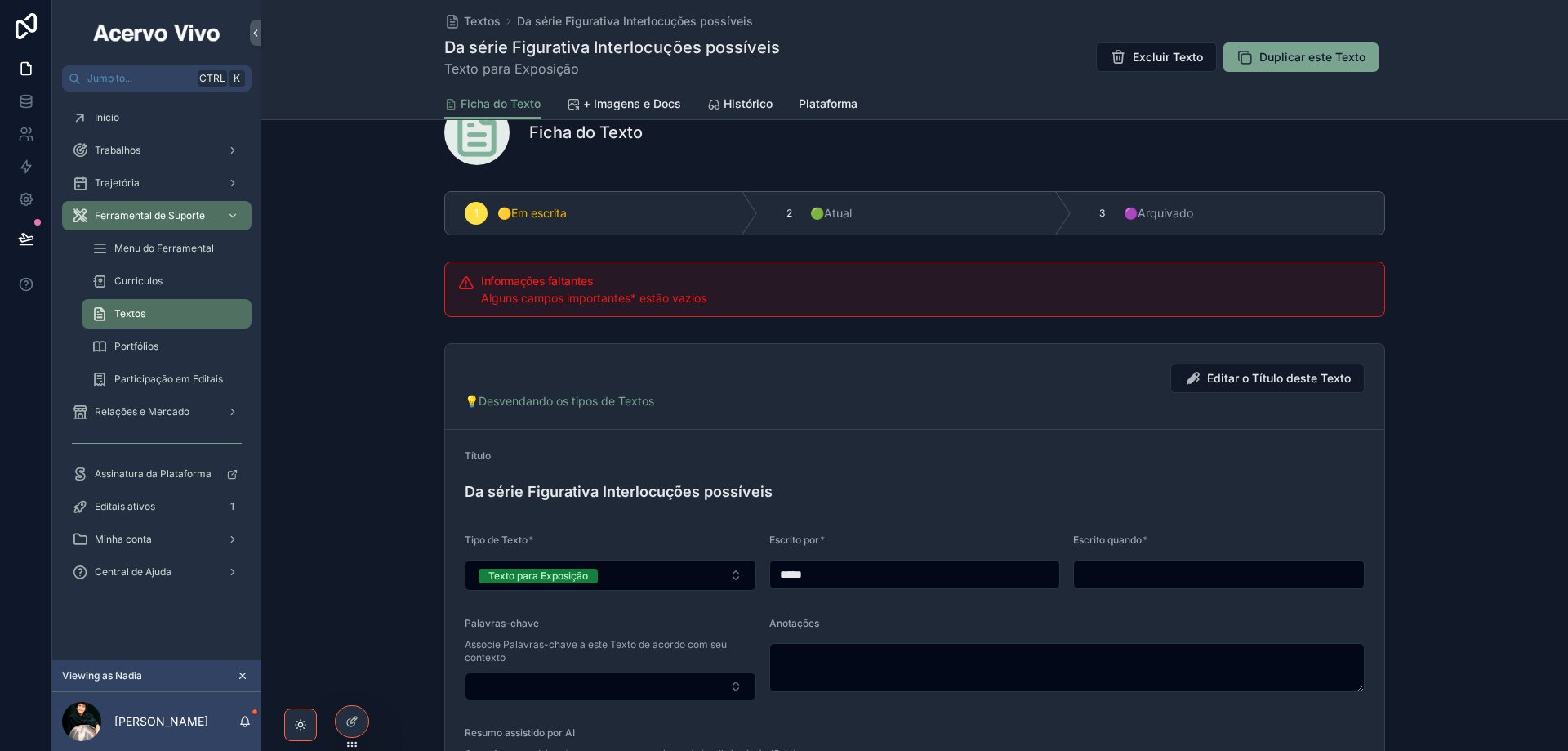
scroll to position [81, 0]
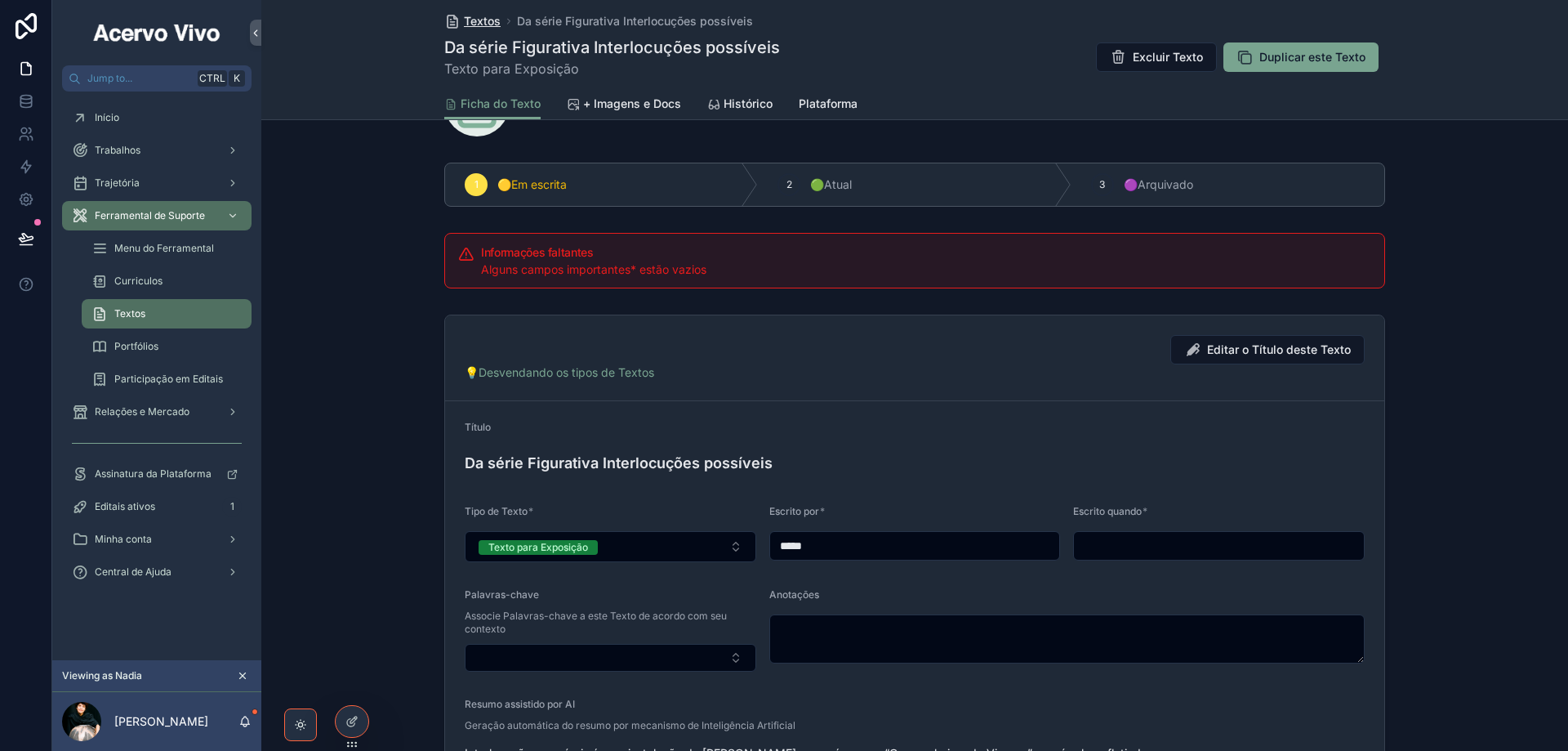
click at [476, 27] on span "Textos" at bounding box center [482, 21] width 37 height 16
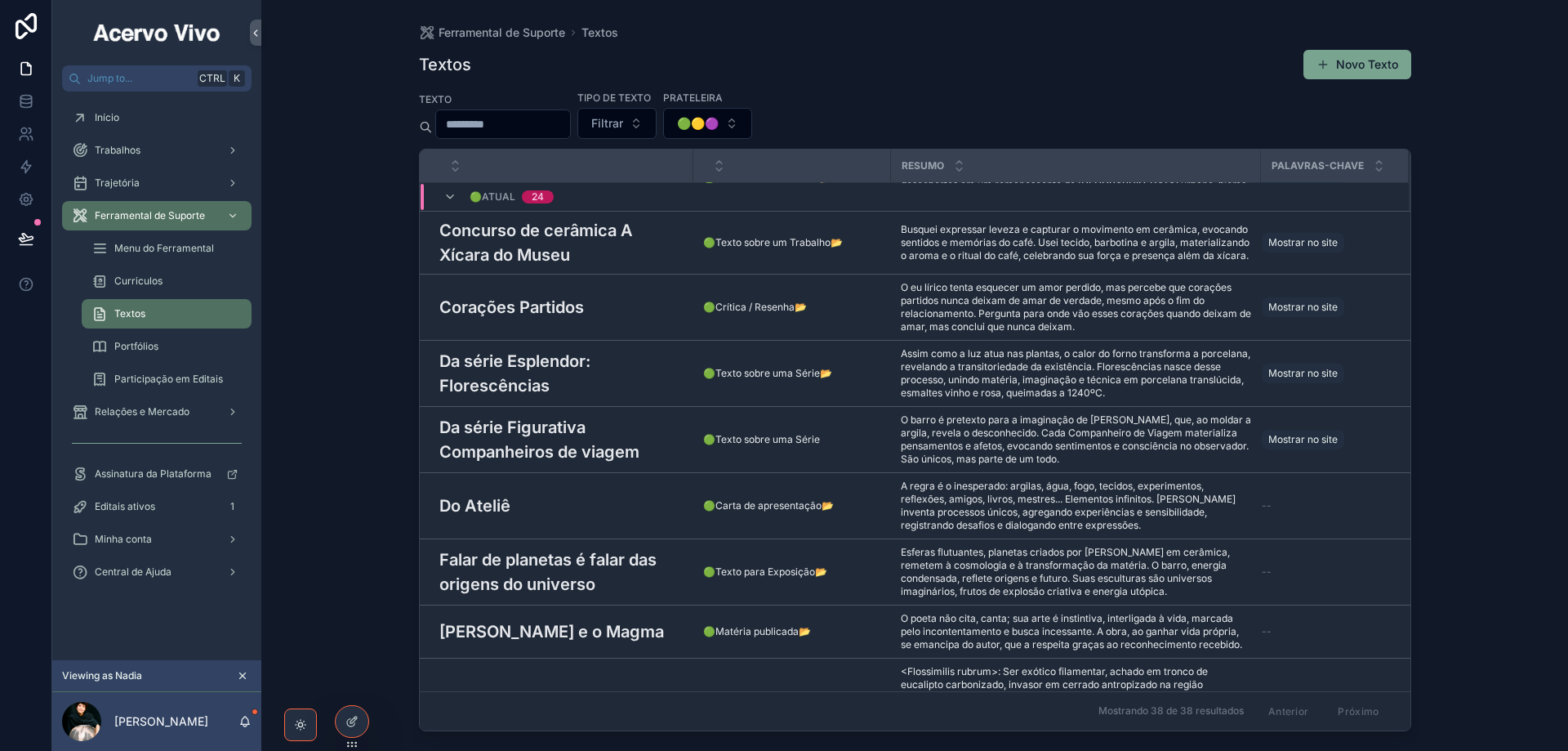
scroll to position [834, 0]
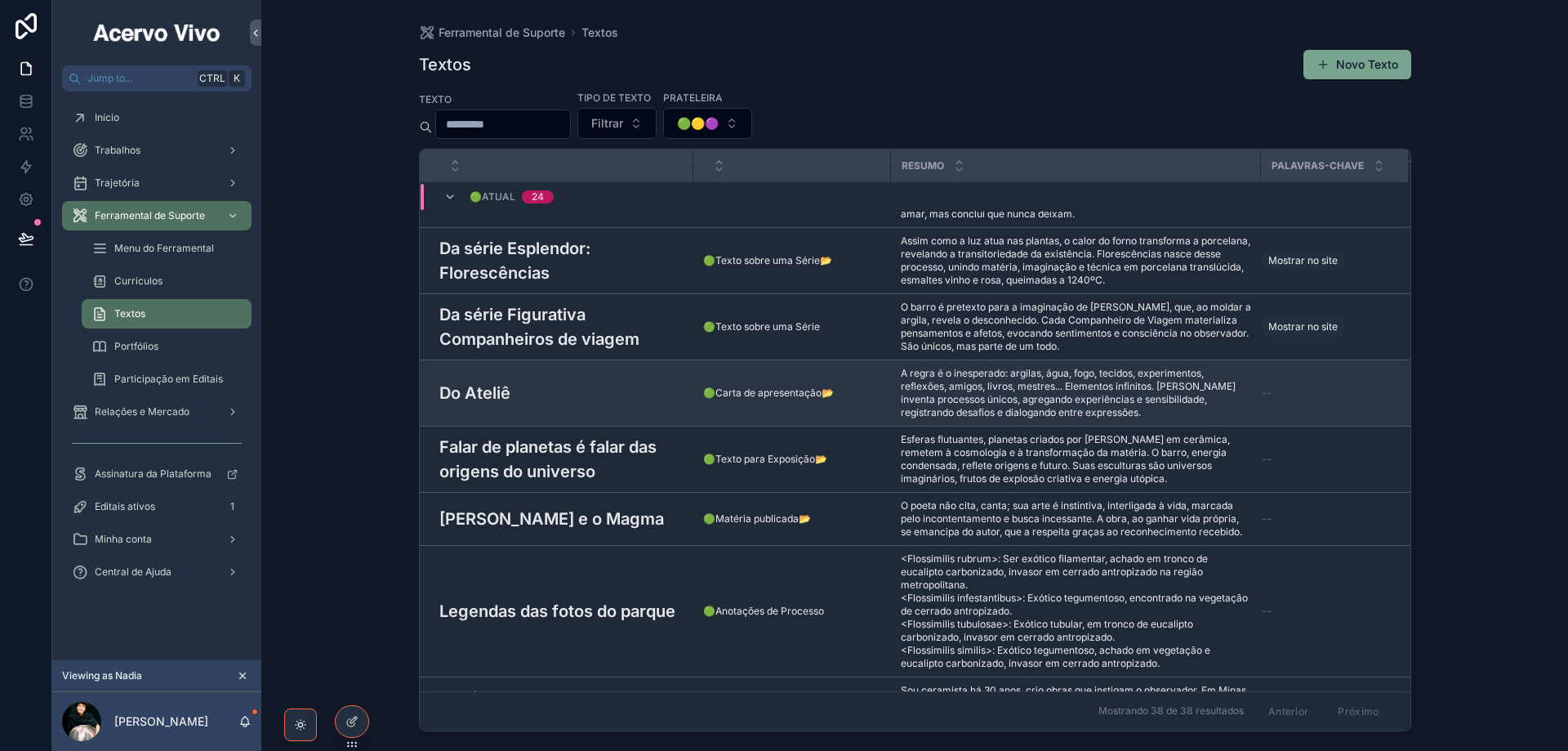
click at [547, 380] on div "Do Ateliê Do Ateliê" at bounding box center [561, 392] width 244 height 25
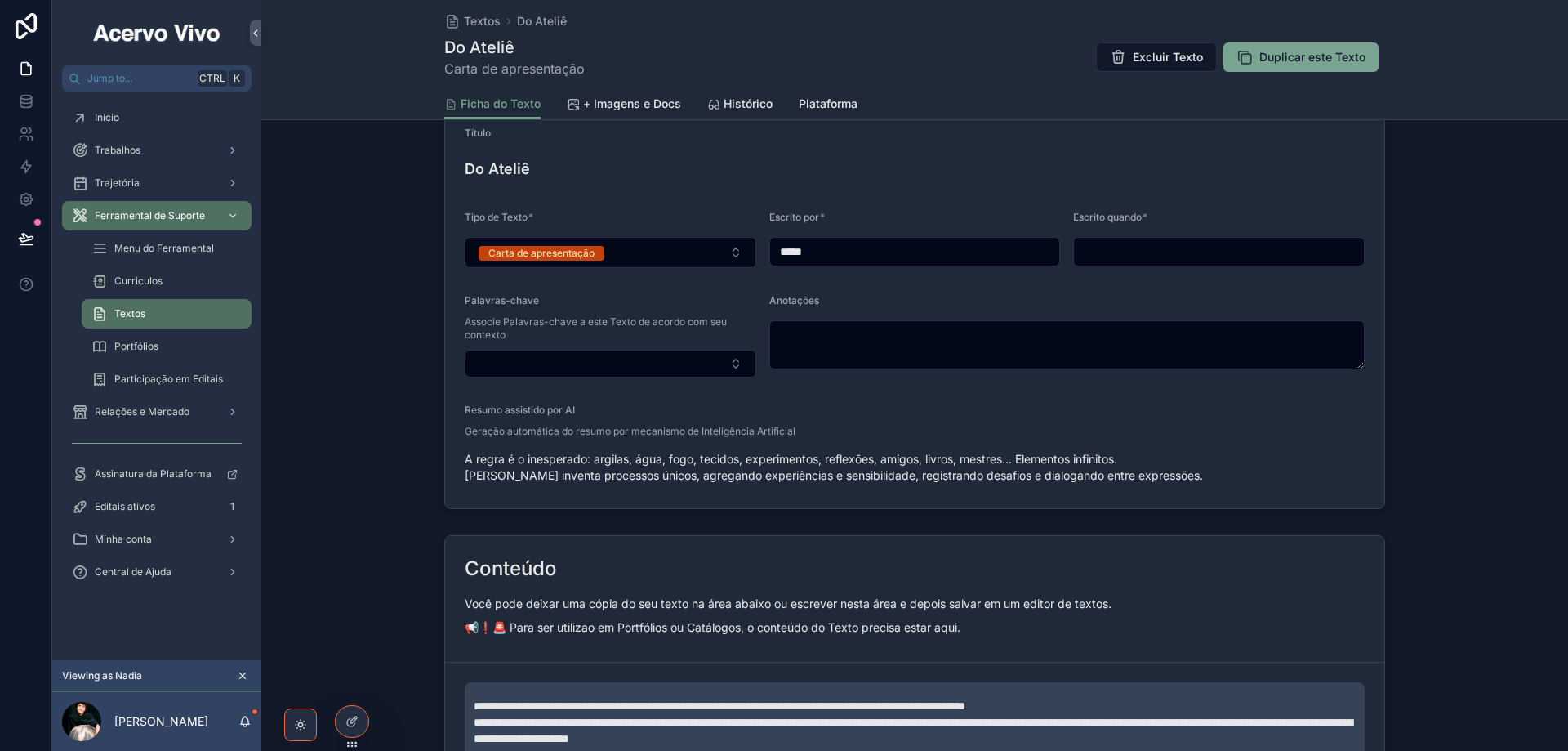
scroll to position [327, 0]
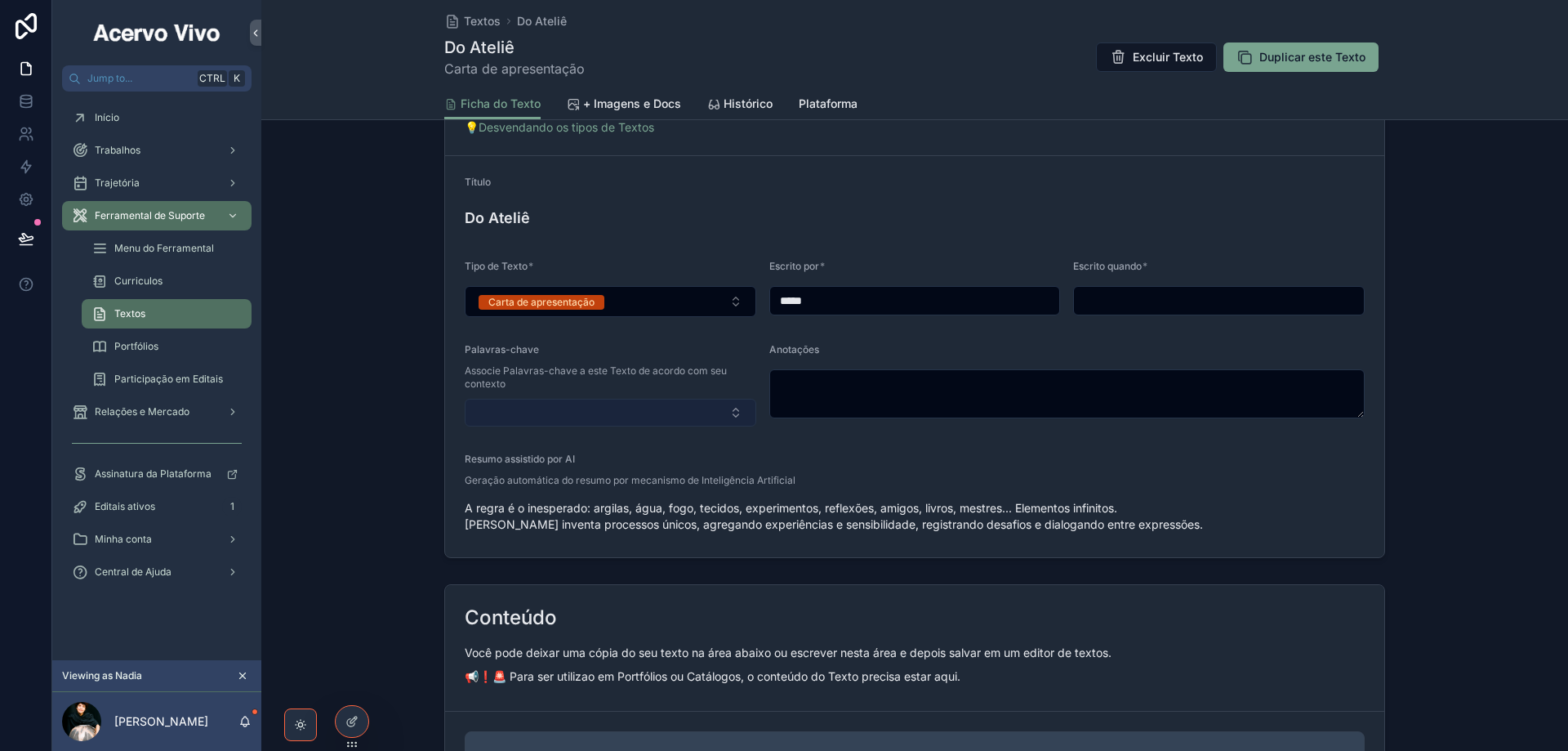
click at [647, 411] on button "Select Button" at bounding box center [611, 412] width 292 height 27
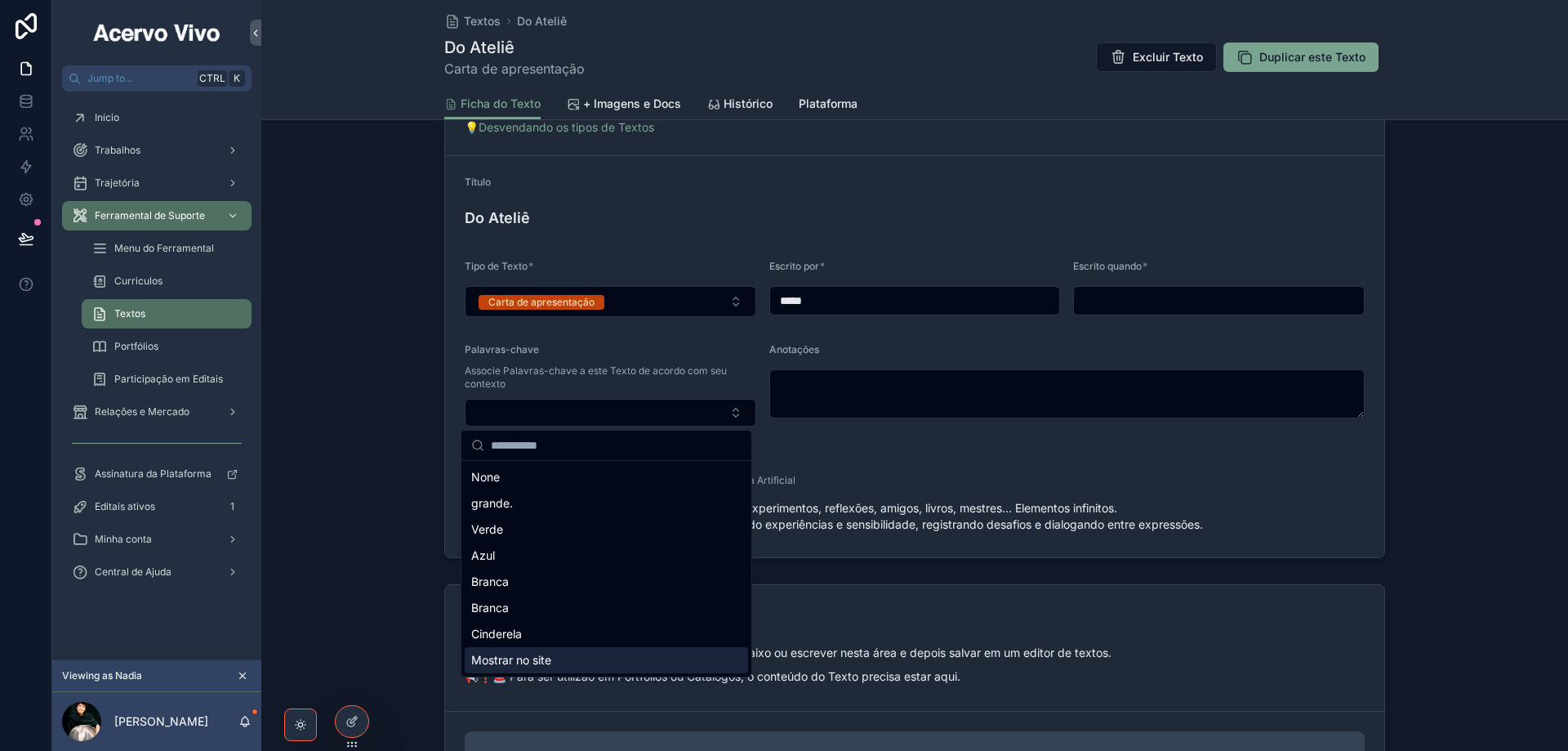
click at [617, 664] on div "Mostrar no site" at bounding box center [606, 659] width 283 height 27
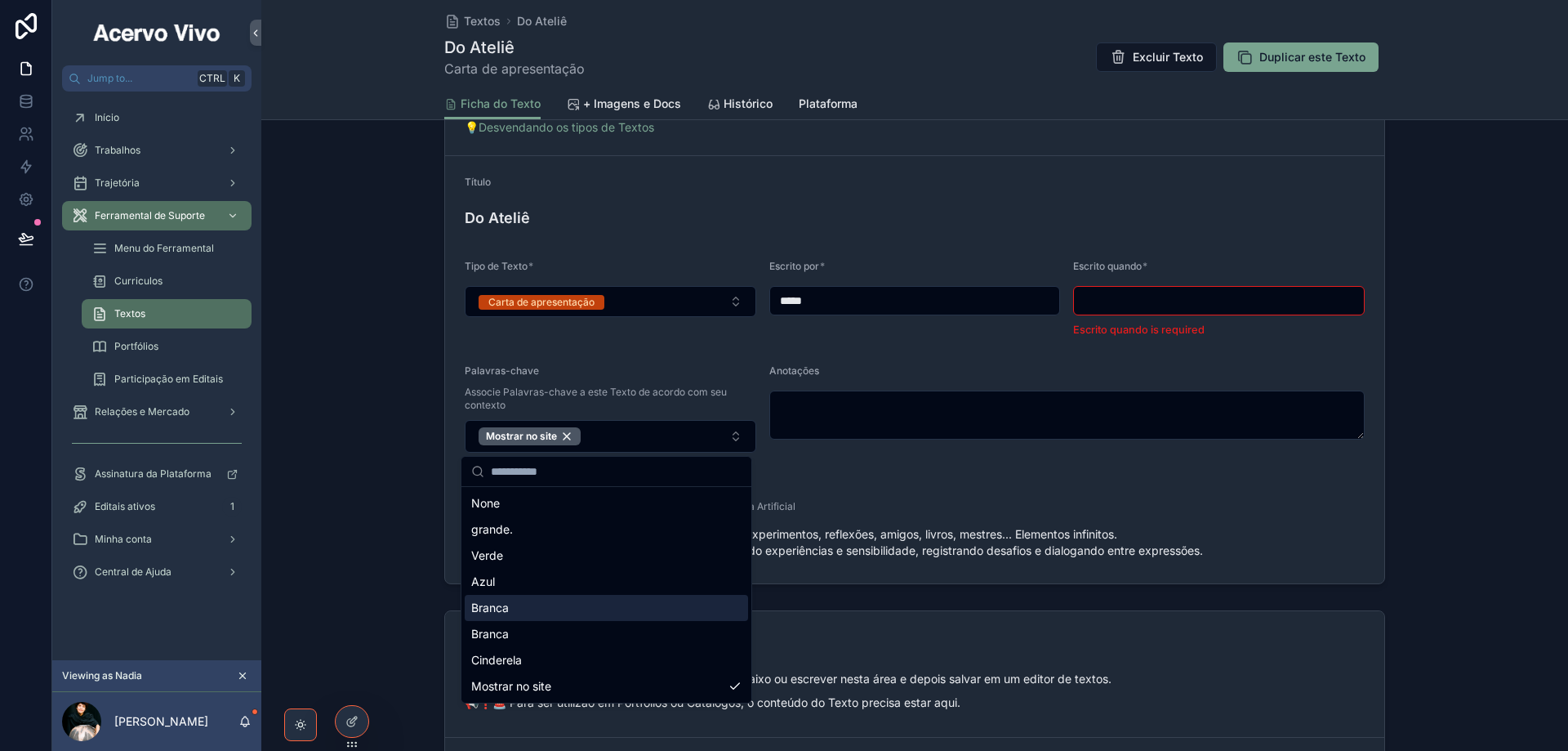
click at [1125, 306] on input "scrollable content" at bounding box center [1219, 301] width 290 height 23
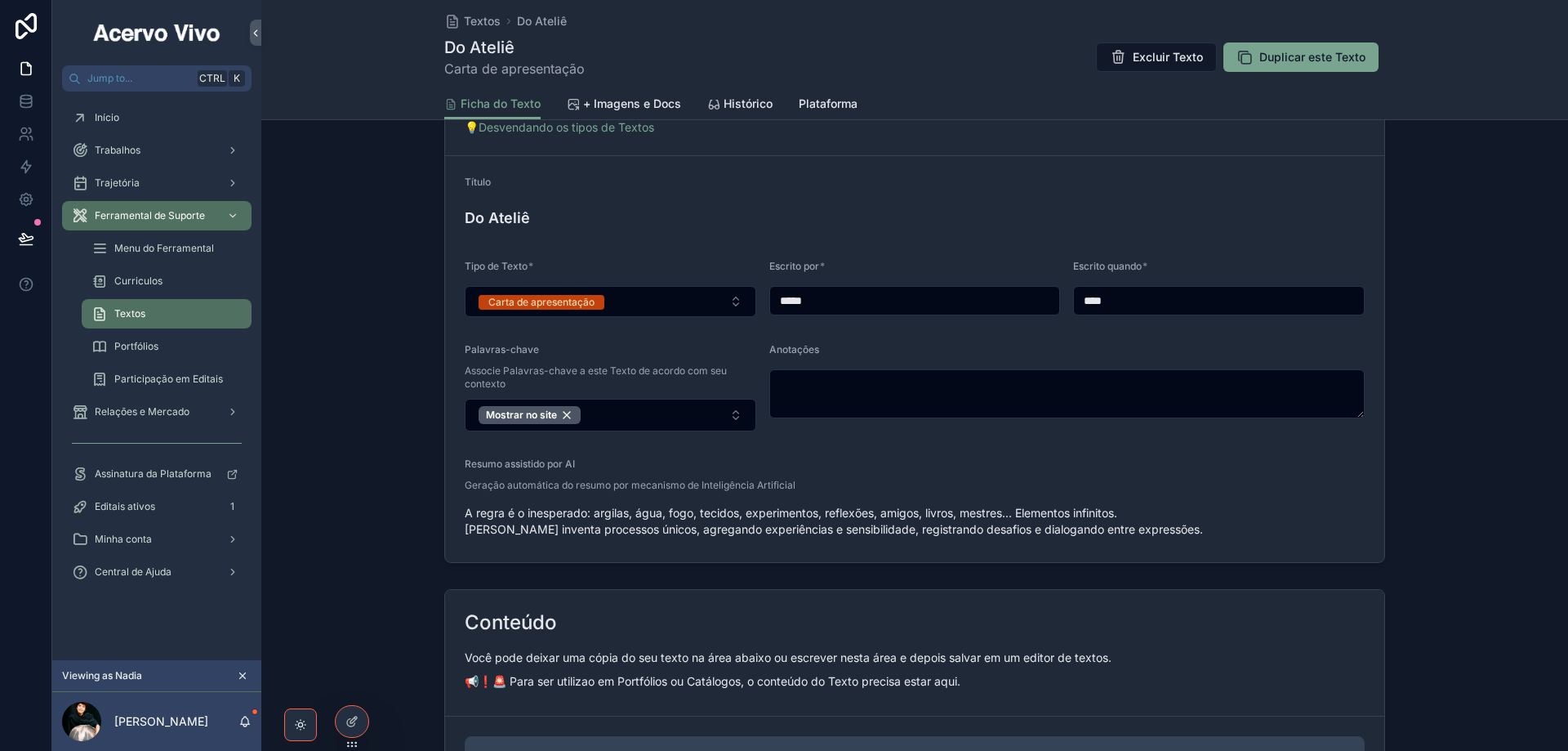
type input "****"
click at [983, 229] on div "Do Ateliê" at bounding box center [915, 218] width 900 height 32
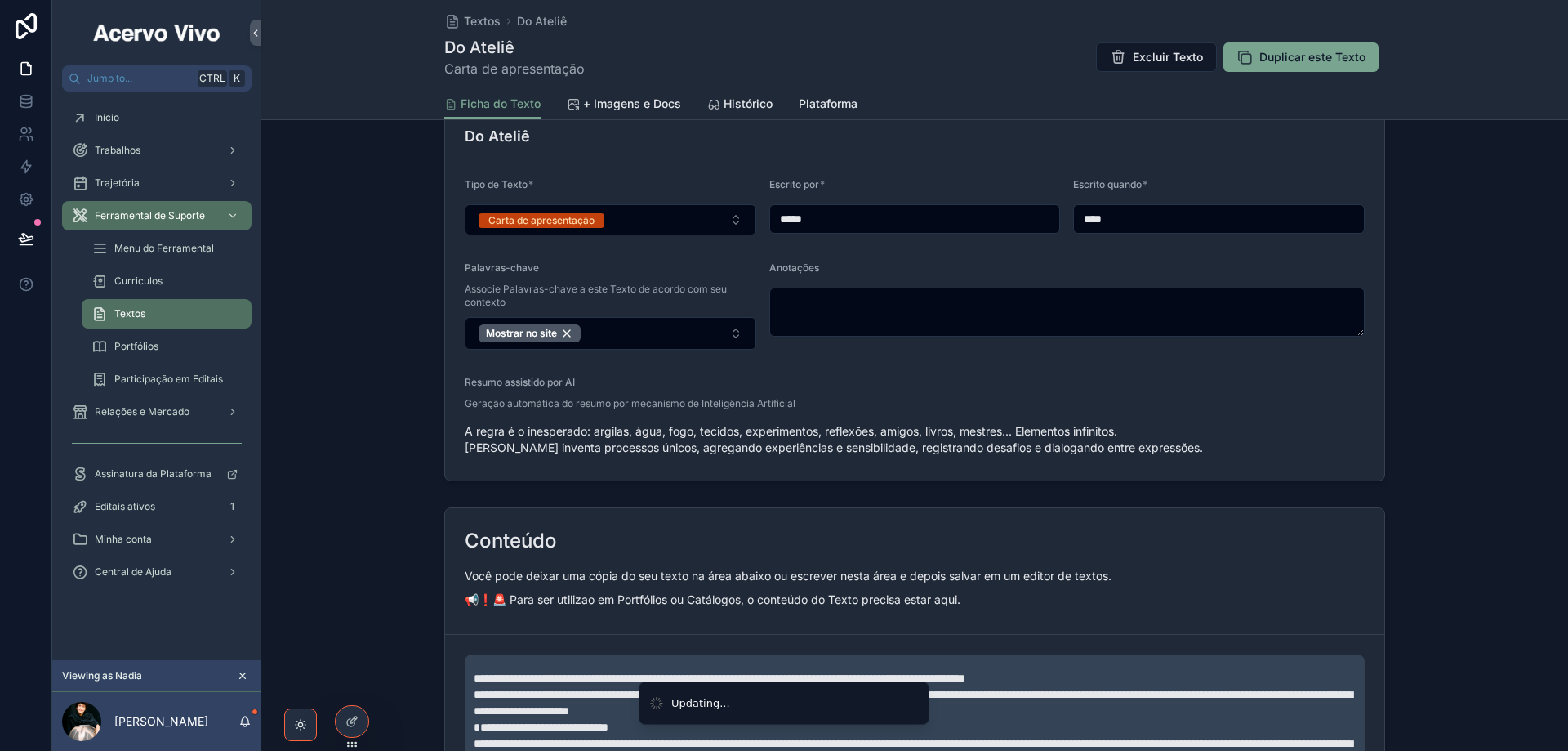
scroll to position [245, 0]
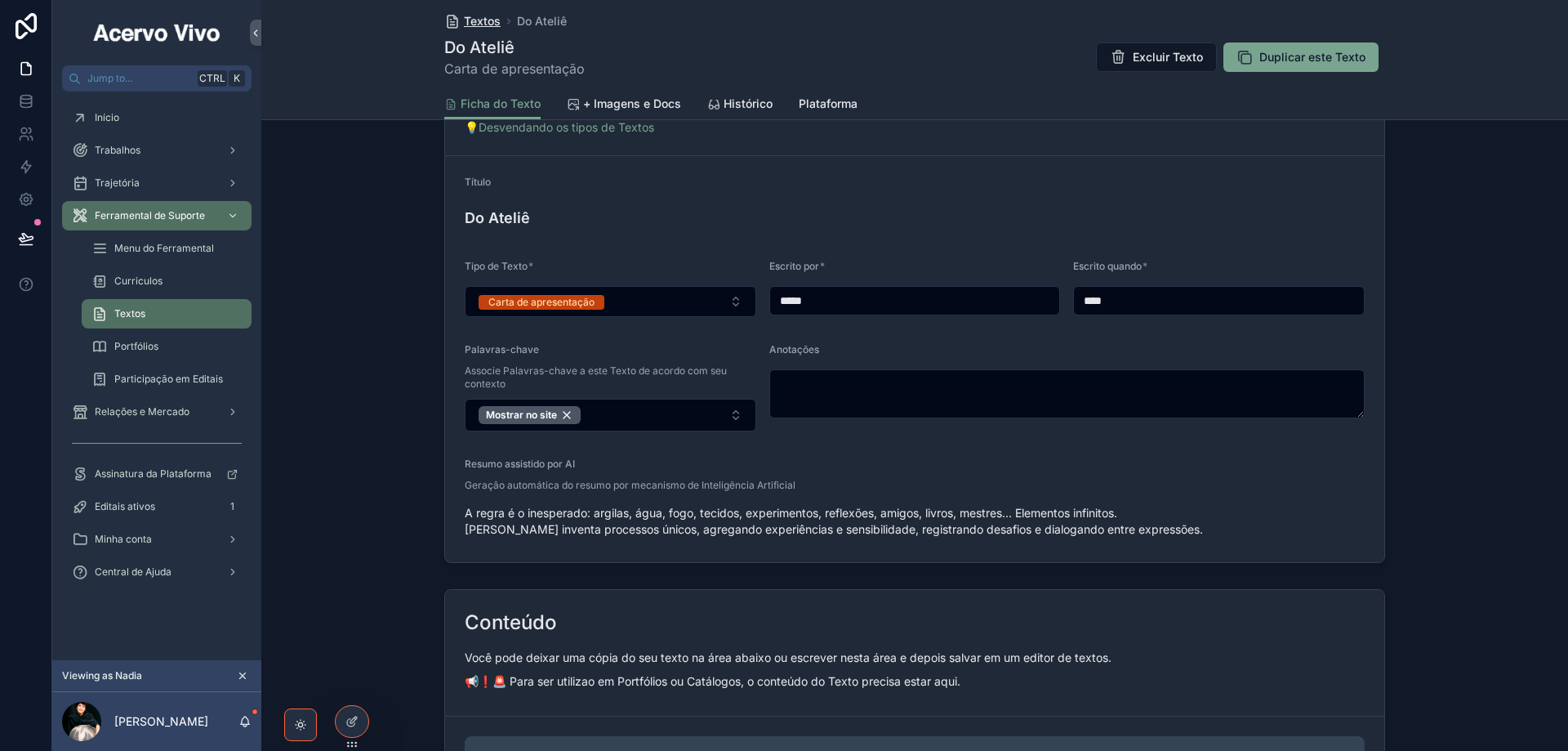
click at [474, 22] on span "Textos" at bounding box center [482, 21] width 37 height 16
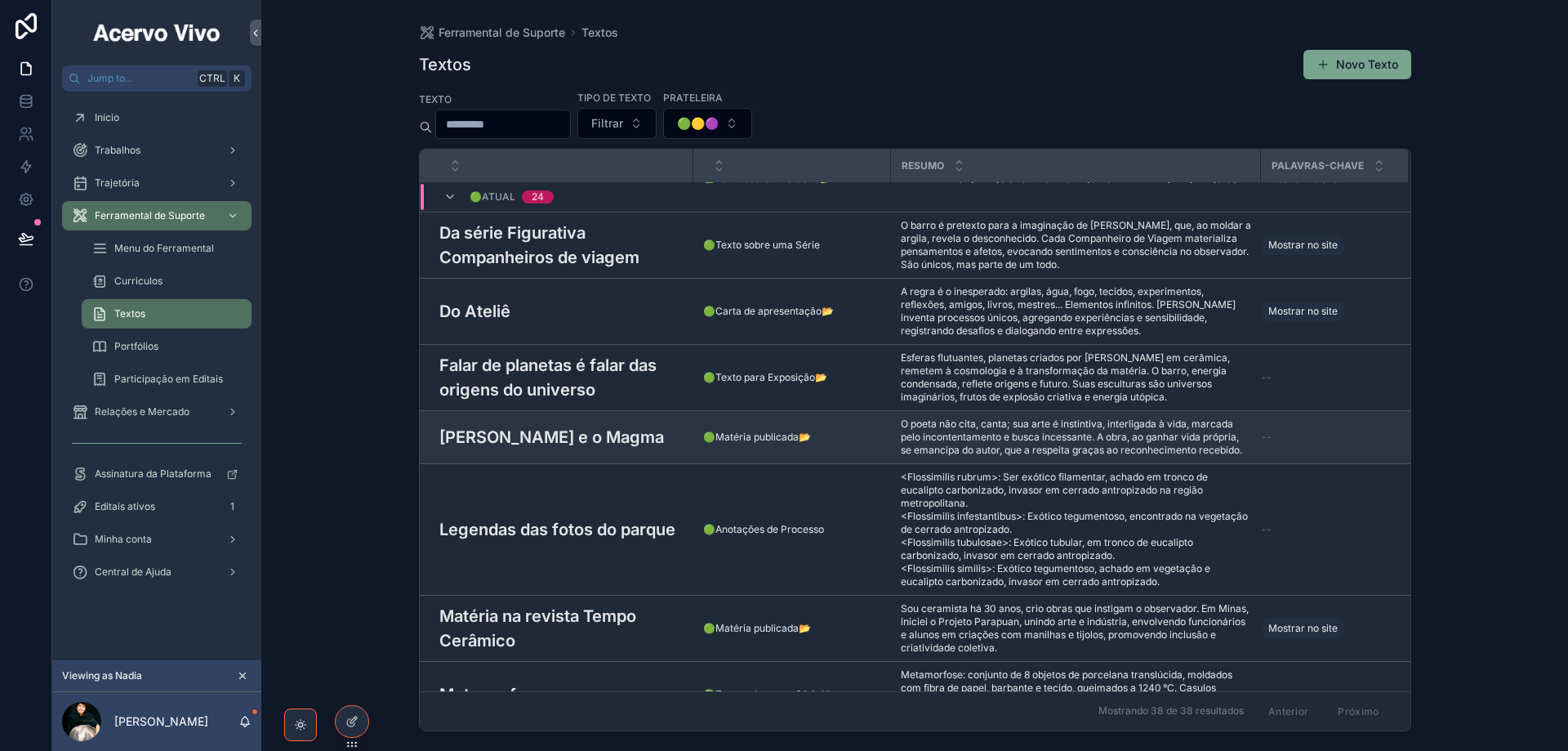
scroll to position [834, 0]
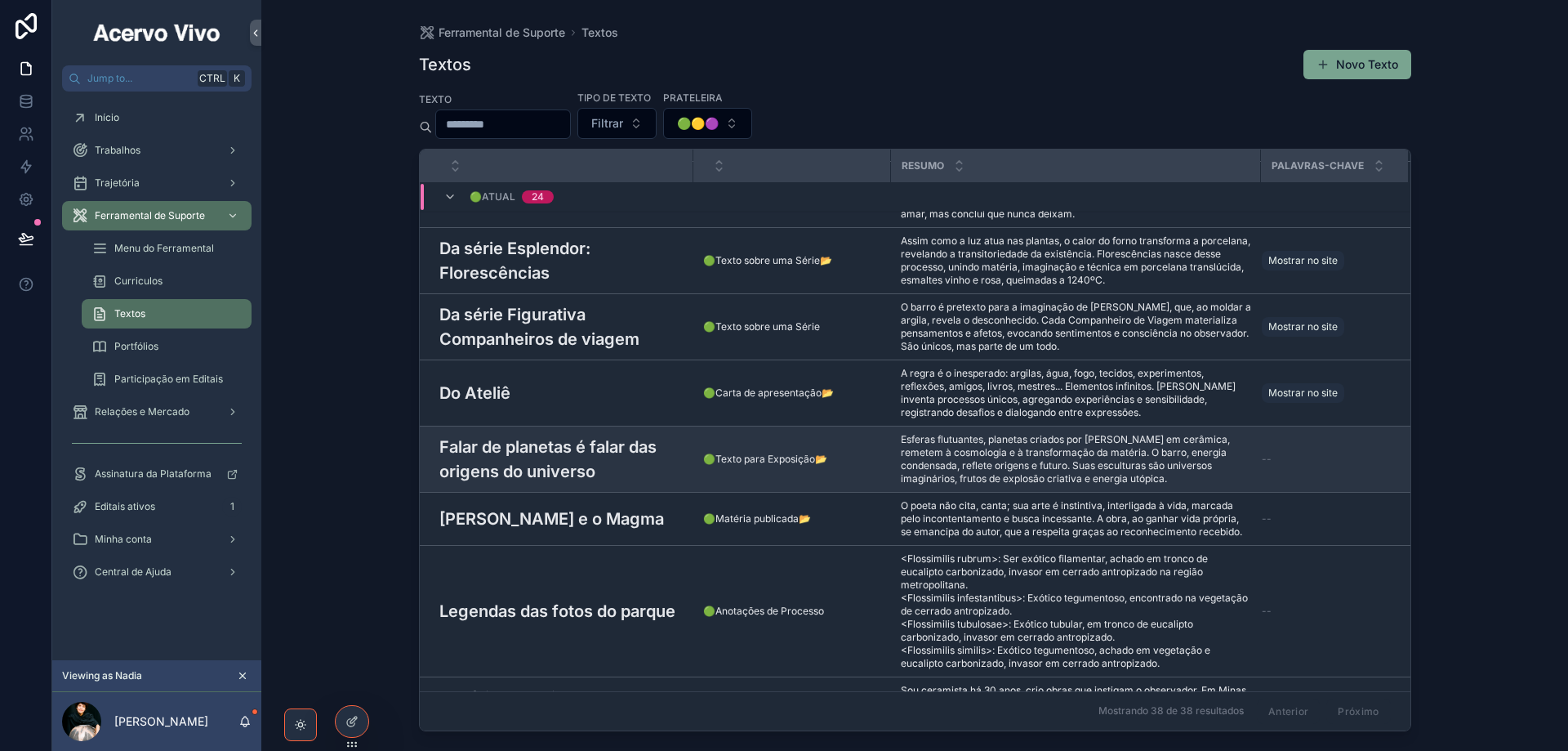
click at [623, 434] on h3 "Falar de planetas é falar das origens do universo" at bounding box center [561, 458] width 244 height 49
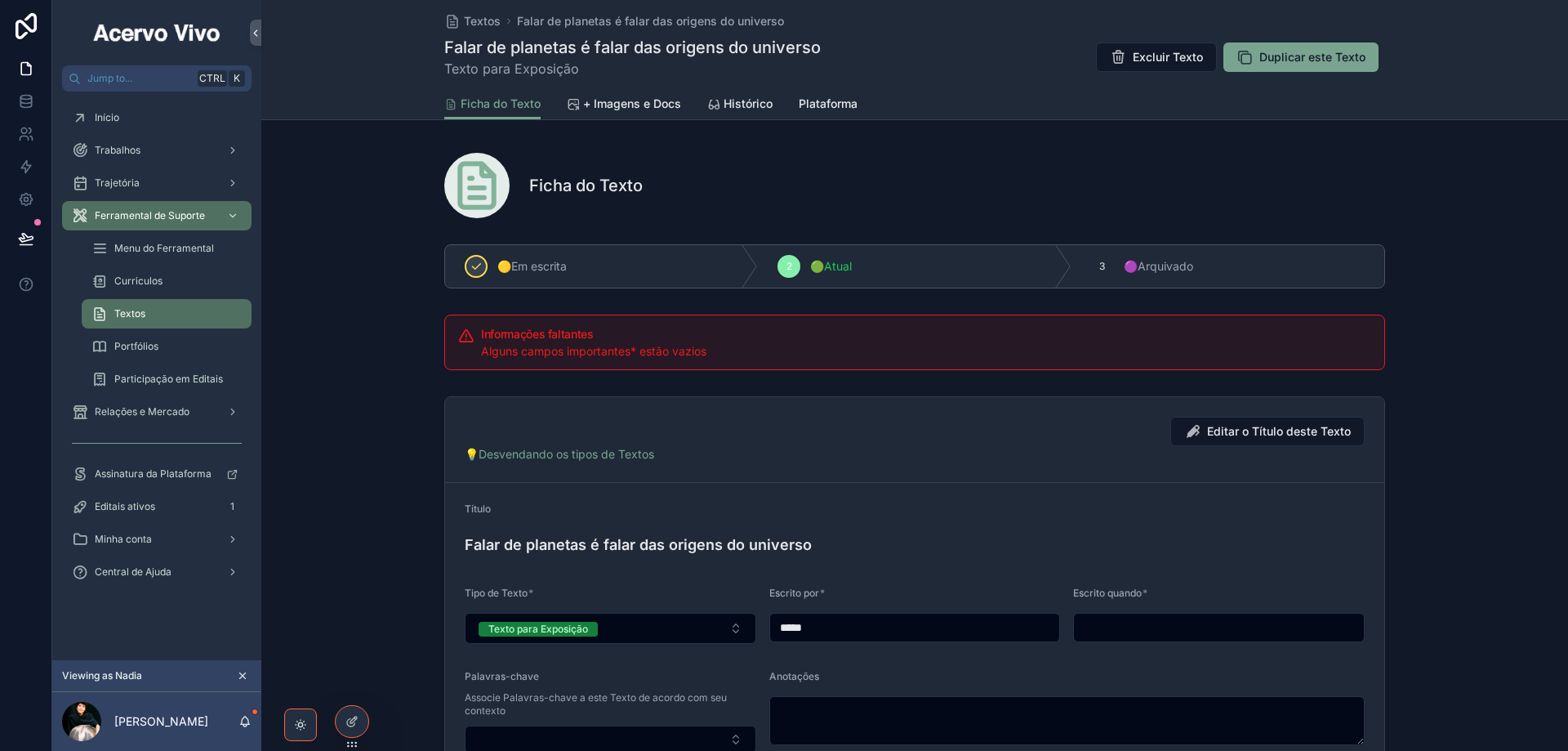
click at [1171, 622] on input "scrollable content" at bounding box center [1219, 627] width 290 height 23
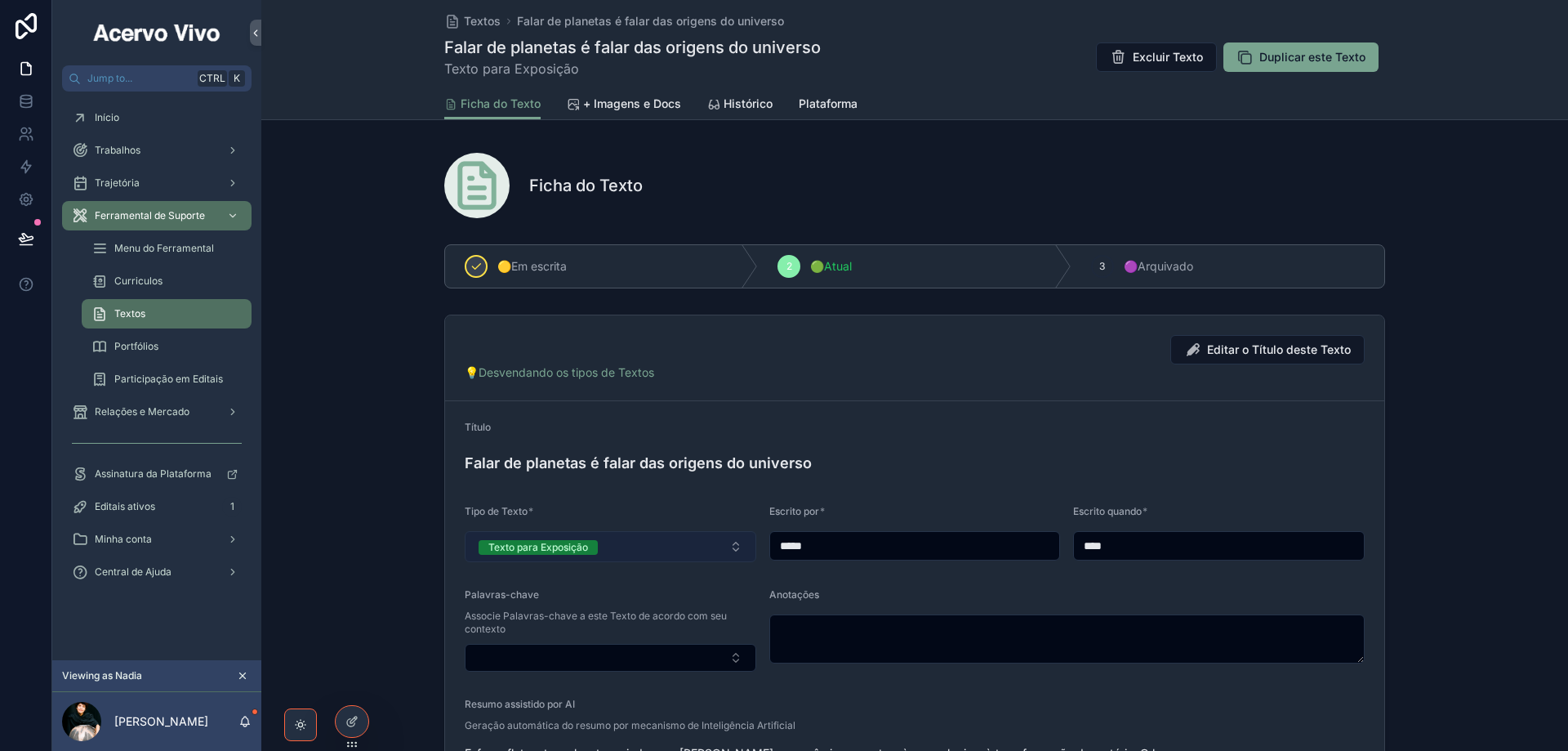
type input "****"
click at [669, 543] on button "Texto para Exposição" at bounding box center [611, 546] width 292 height 31
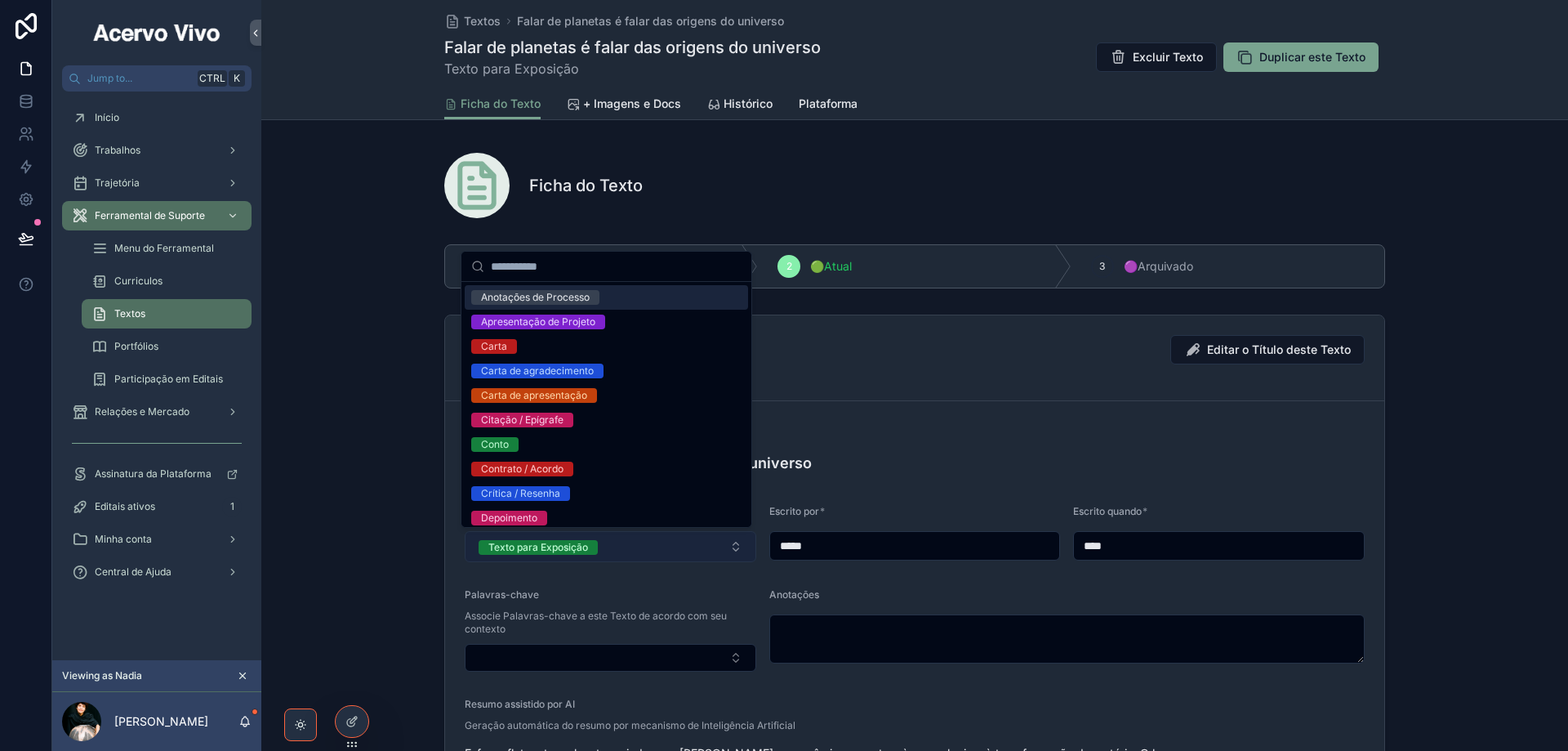
click at [669, 543] on button "Texto para Exposição" at bounding box center [611, 546] width 292 height 31
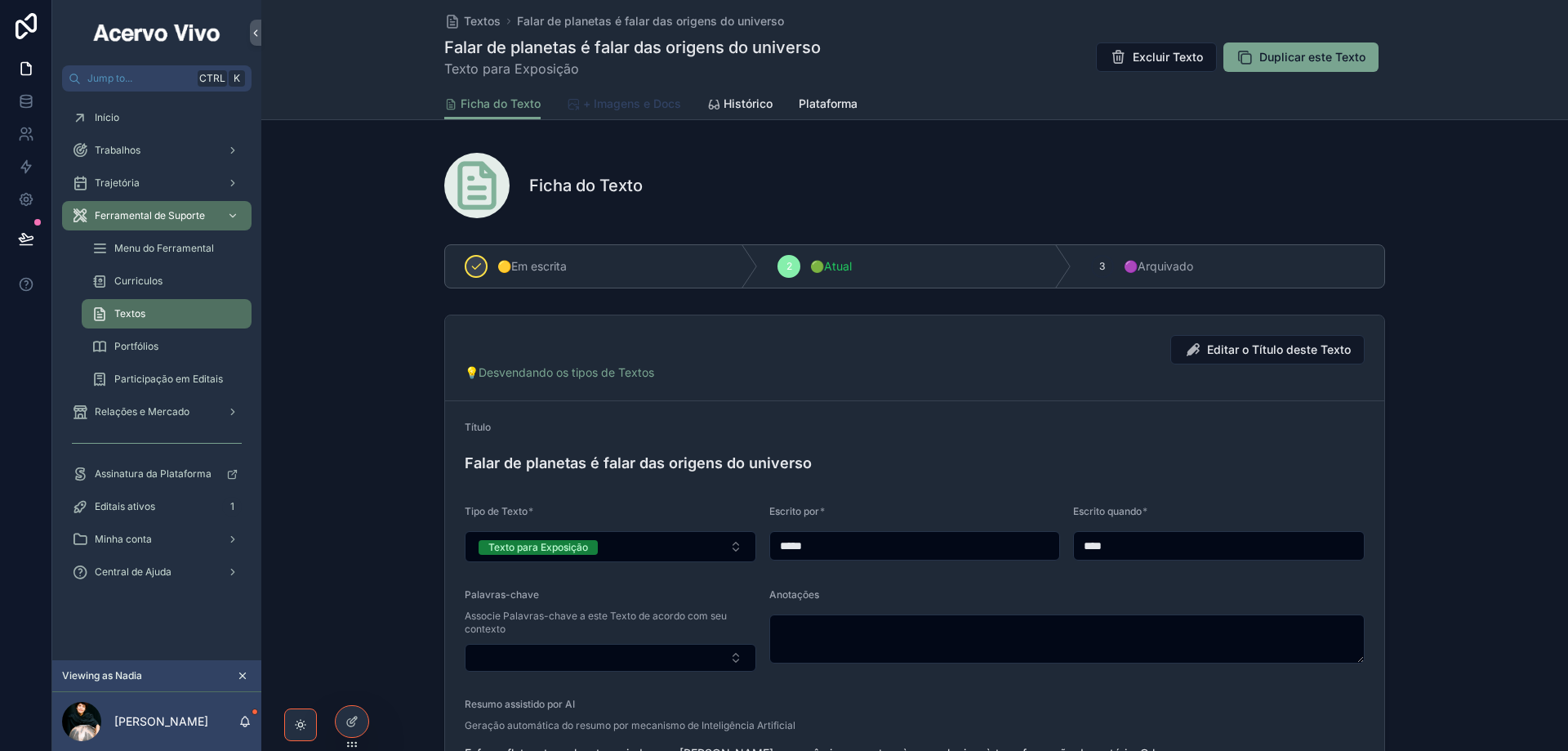
click at [659, 99] on span "+ Imagens e Docs" at bounding box center [632, 104] width 98 height 16
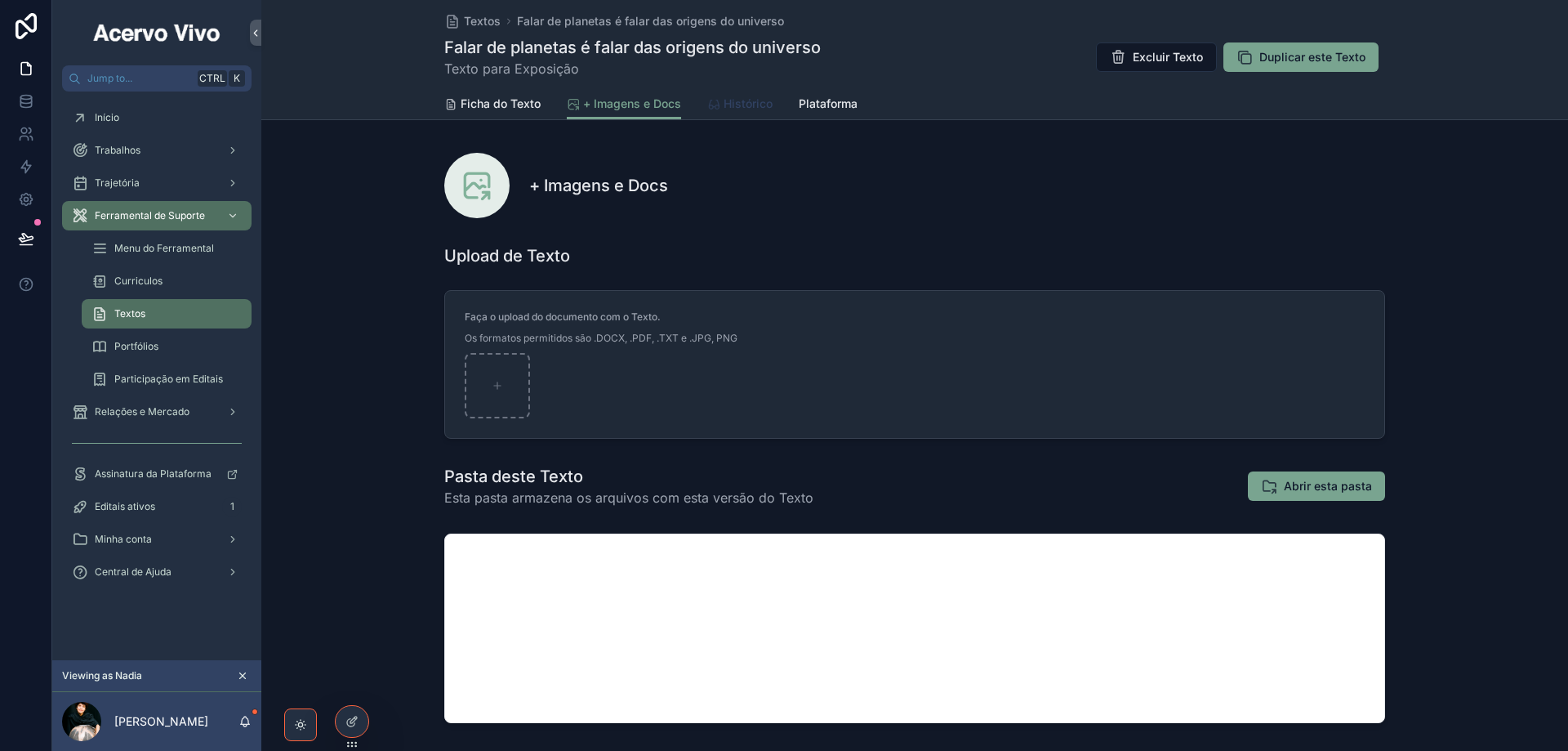
click at [738, 102] on span "Histórico" at bounding box center [748, 104] width 49 height 16
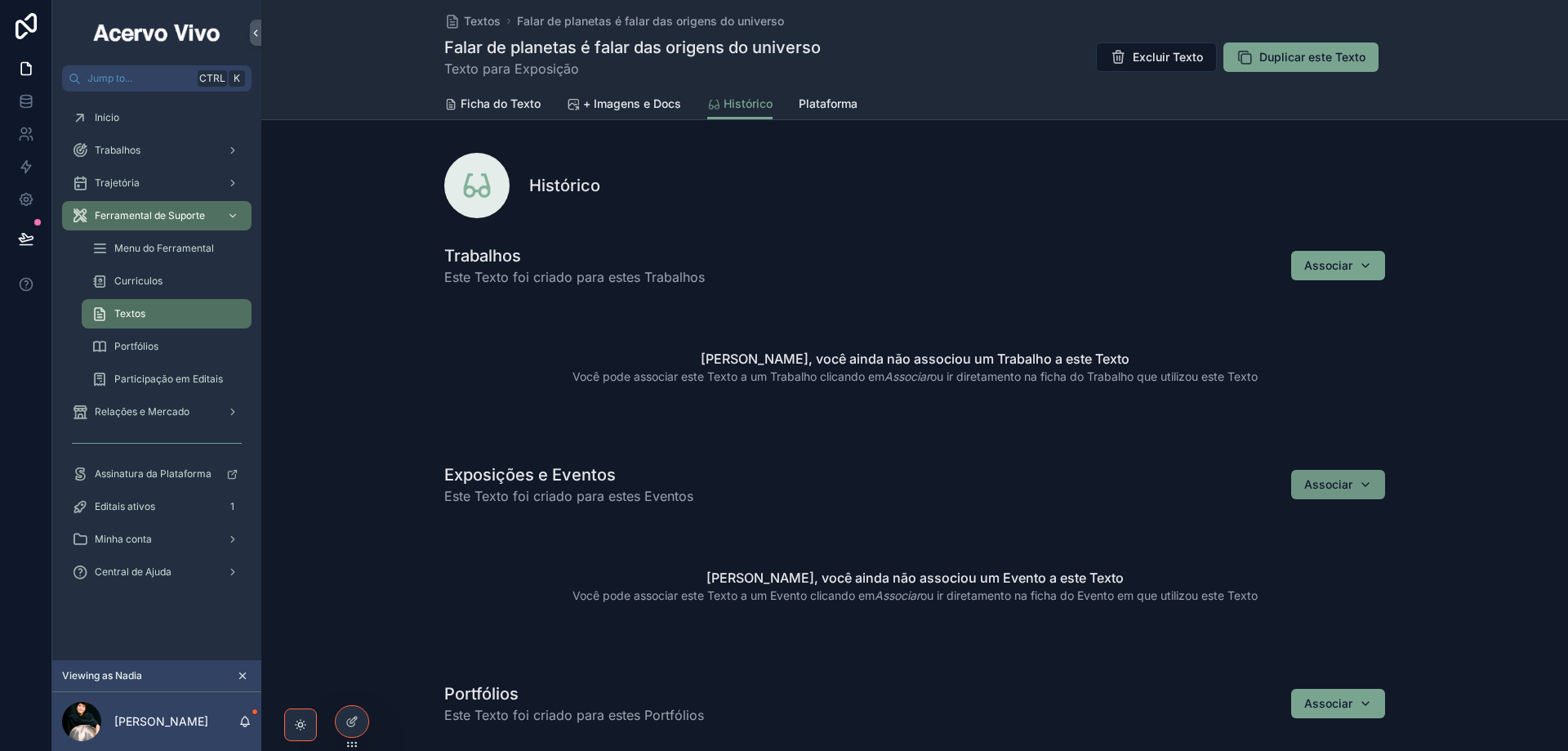
click at [1355, 487] on div "Associar" at bounding box center [1338, 484] width 68 height 16
click at [1302, 580] on span "2008 - Ponto de Mutação" at bounding box center [1313, 575] width 140 height 16
click at [462, 96] on span "Ficha do Texto" at bounding box center [500, 104] width 80 height 16
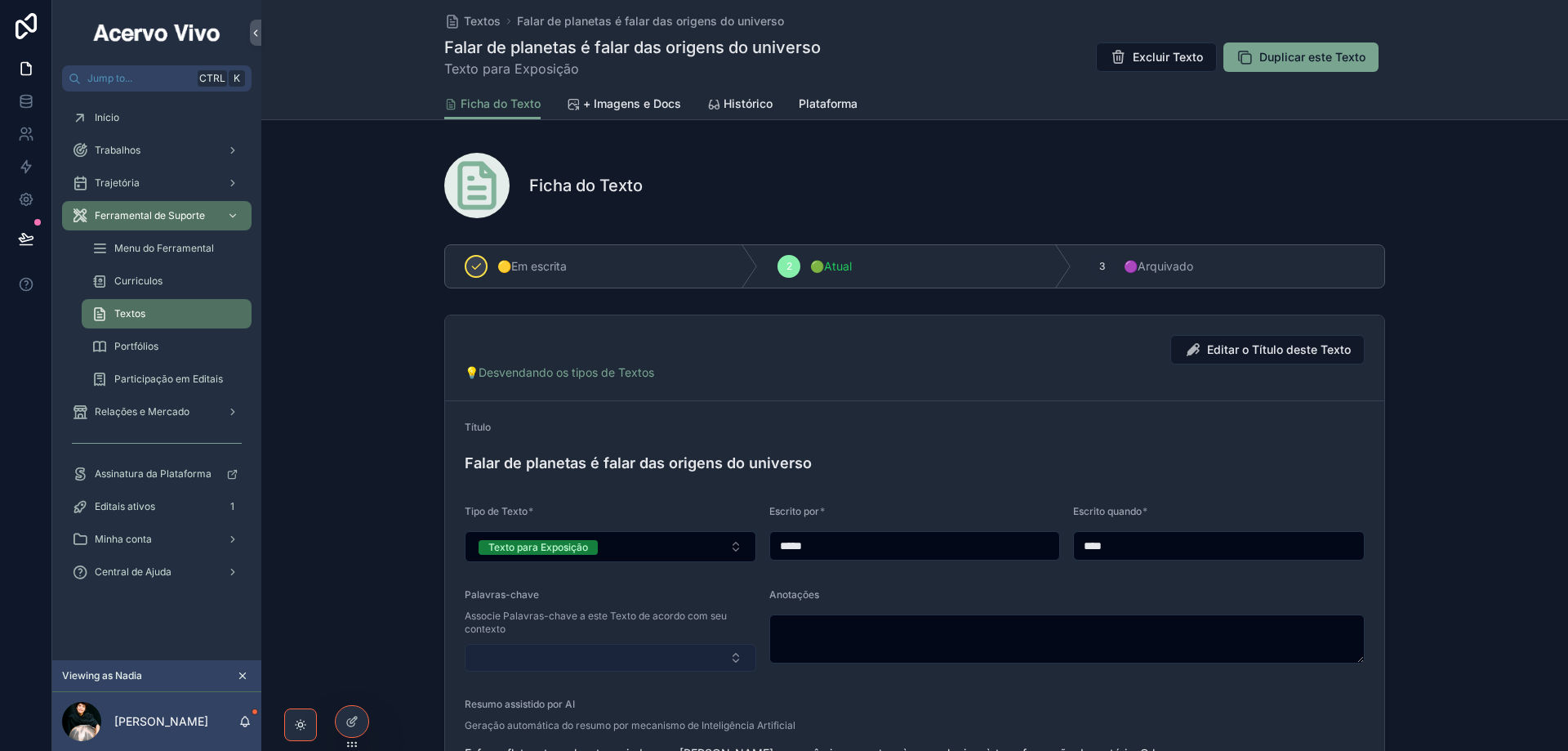
drag, startPoint x: 554, startPoint y: 648, endPoint x: 564, endPoint y: 659, distance: 14.9
click at [557, 653] on button "Select Button" at bounding box center [611, 658] width 292 height 27
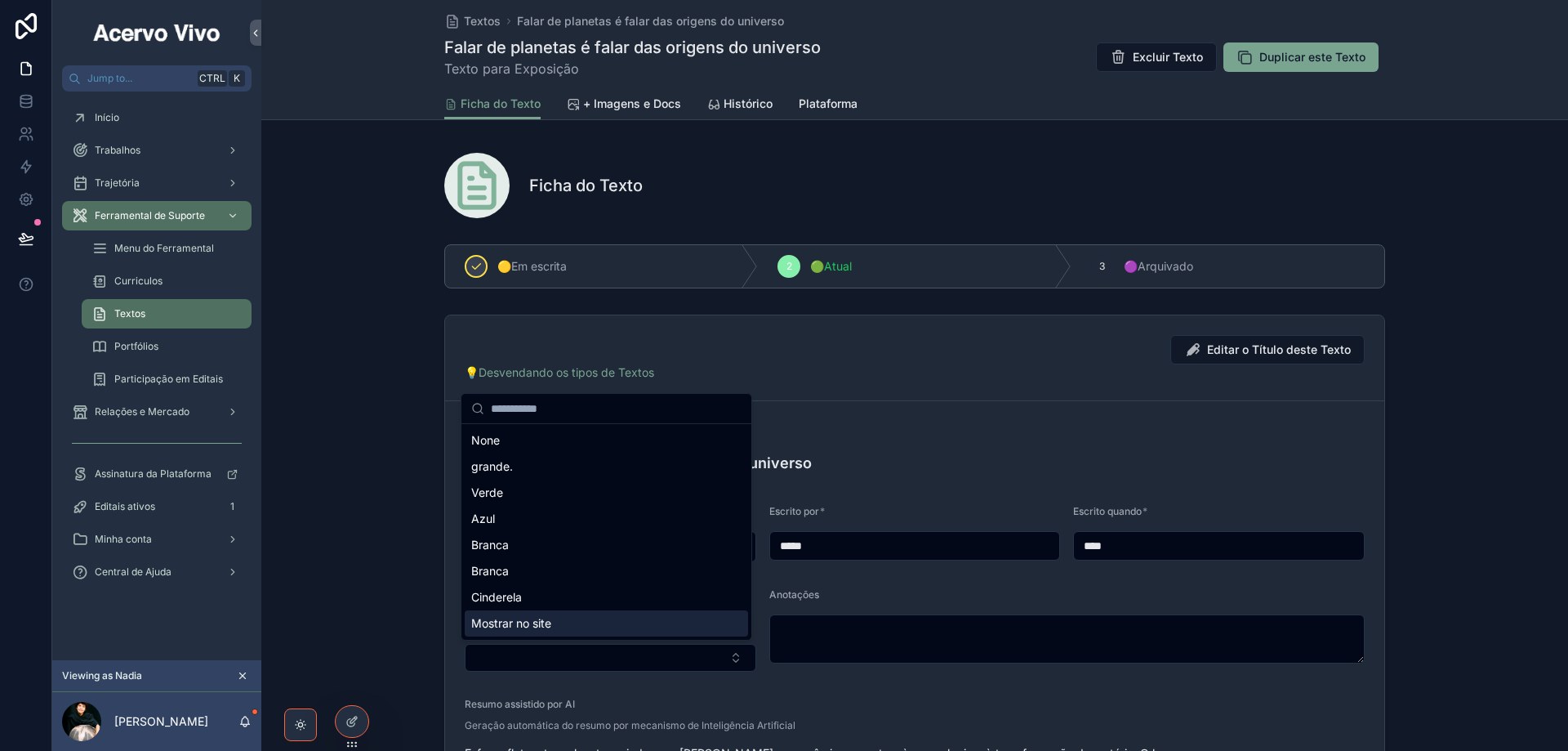
click at [564, 628] on div "Mostrar no site" at bounding box center [606, 623] width 283 height 27
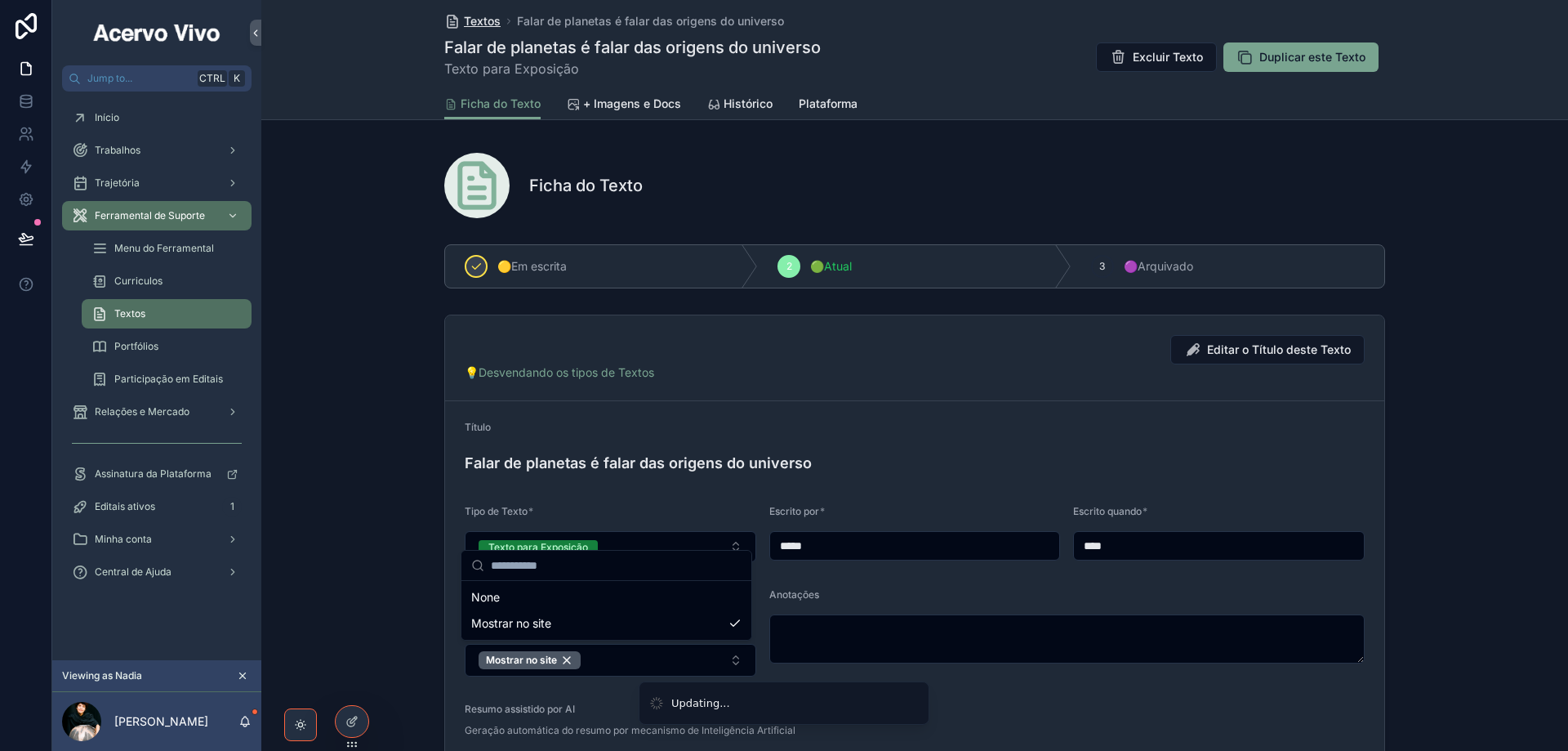
click at [475, 25] on span "Textos" at bounding box center [482, 21] width 37 height 16
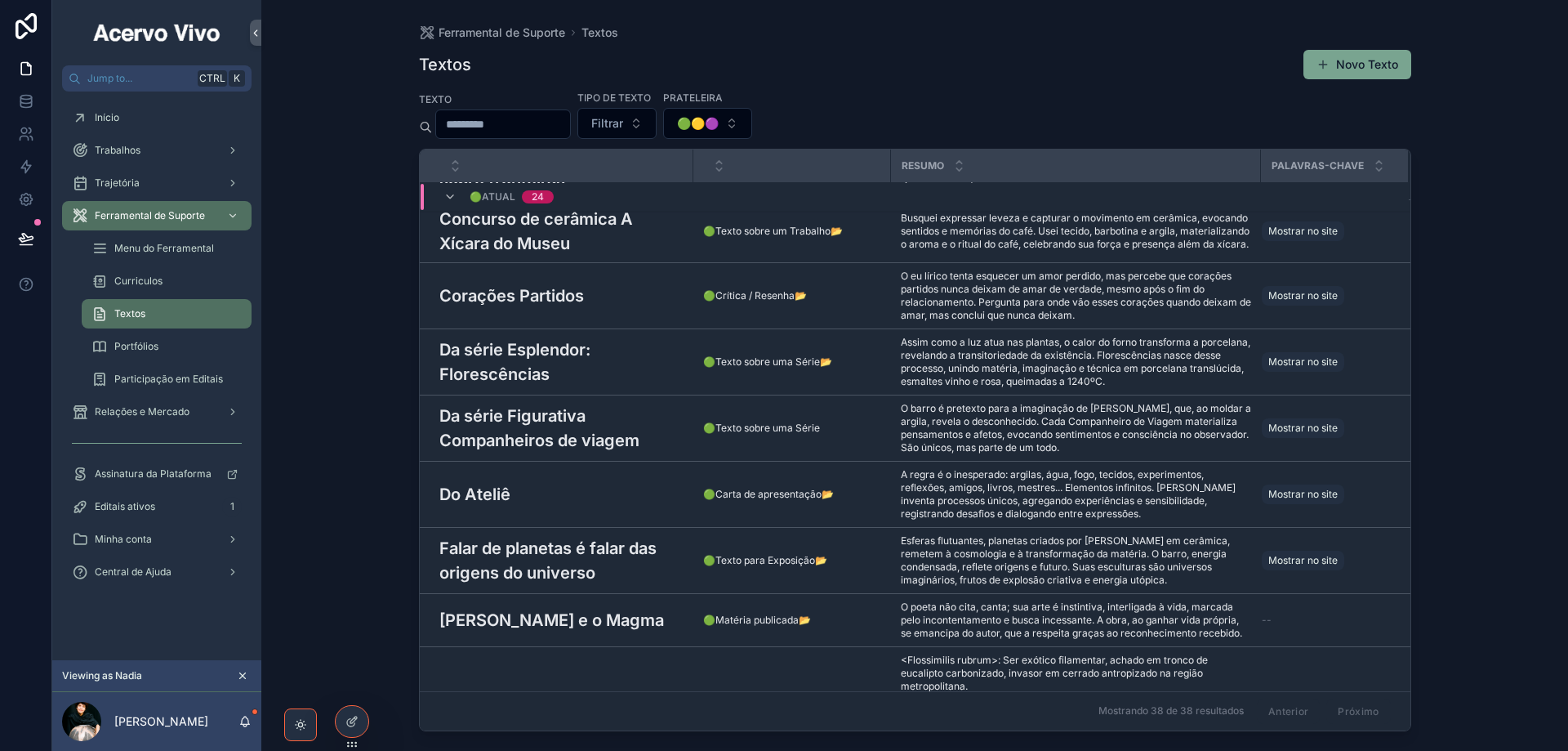
scroll to position [834, 0]
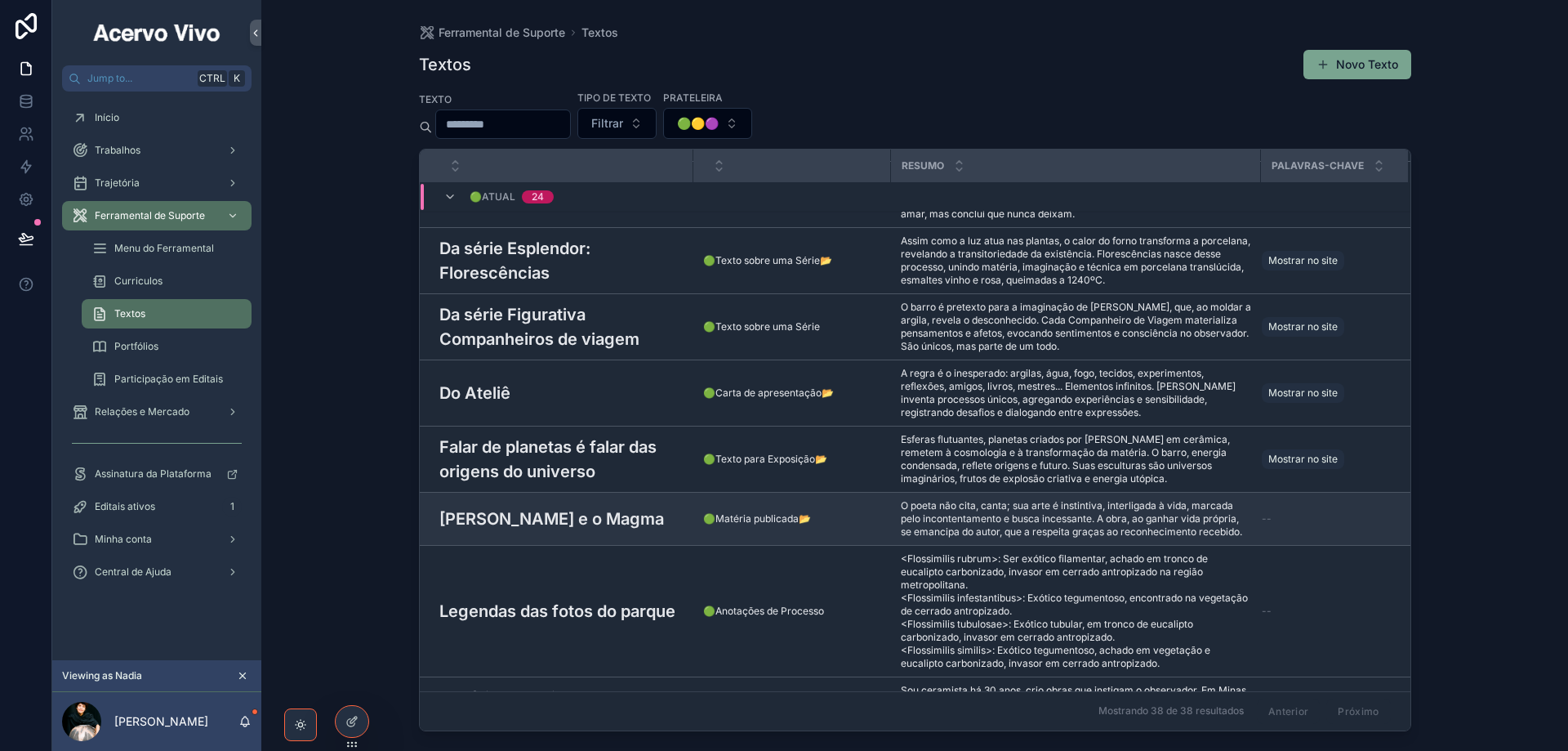
click at [618, 506] on h3 "[PERSON_NAME] e o Magma" at bounding box center [551, 518] width 224 height 25
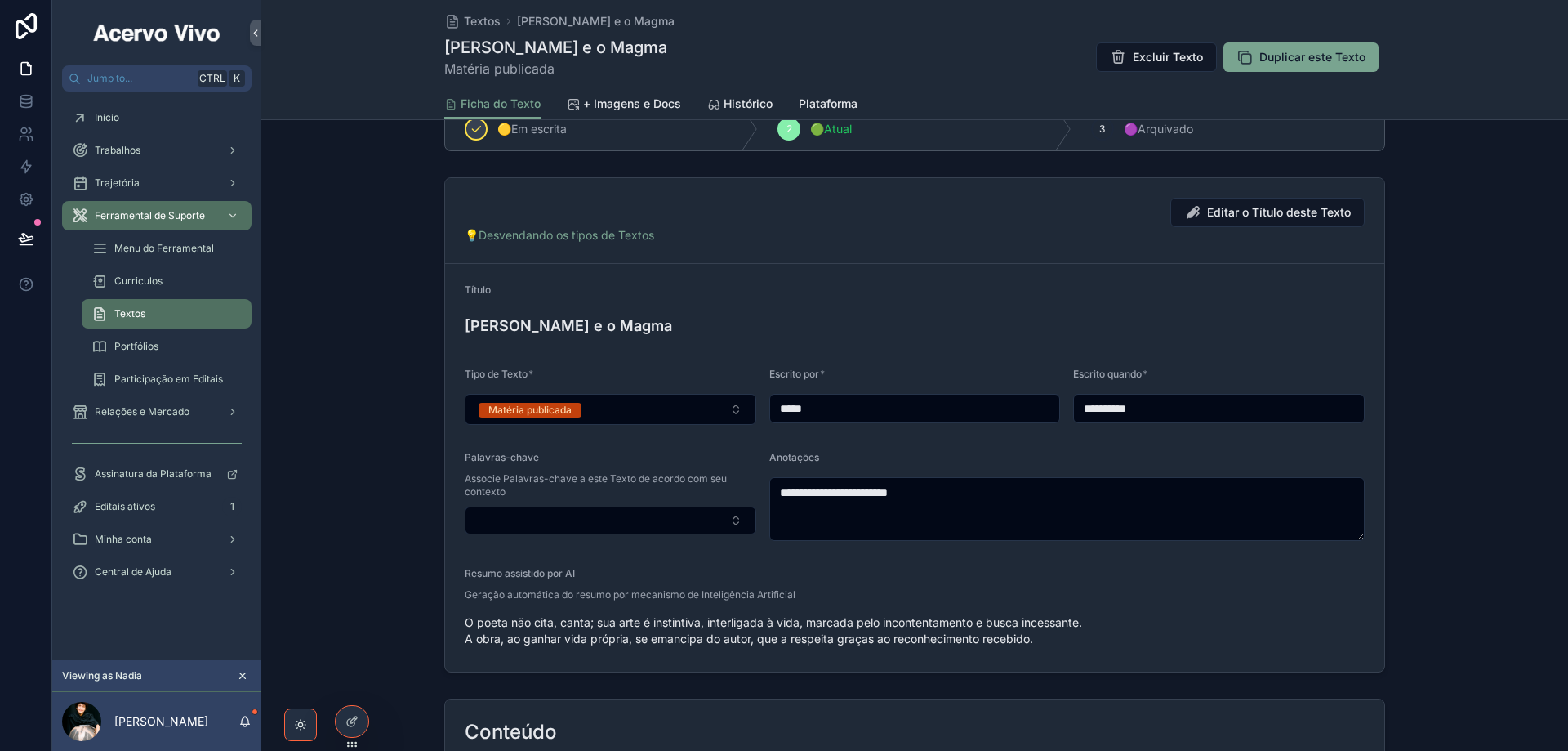
scroll to position [164, 0]
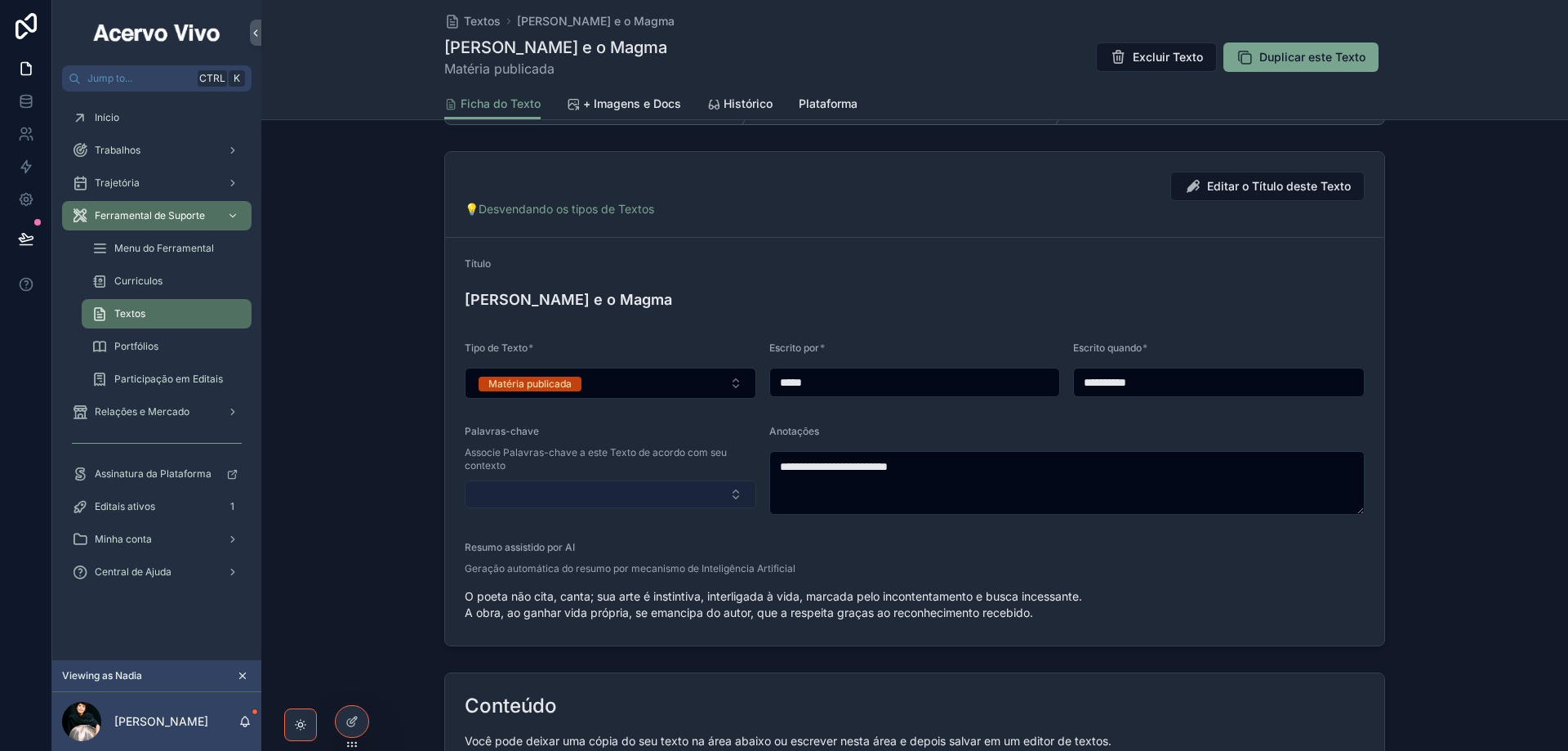
click at [635, 486] on button "Select Button" at bounding box center [611, 494] width 292 height 27
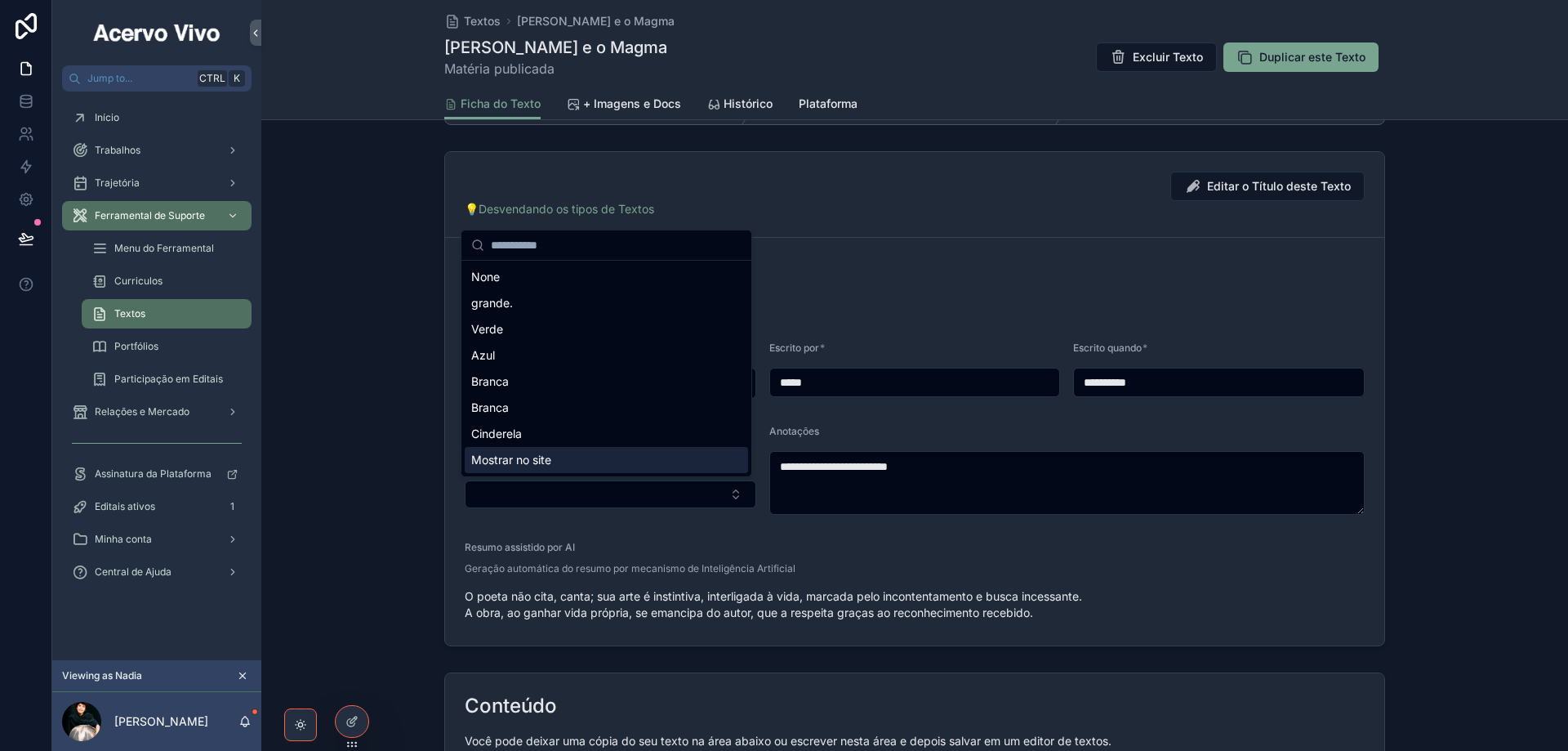
click at [609, 468] on div "Mostrar no site" at bounding box center [606, 460] width 283 height 27
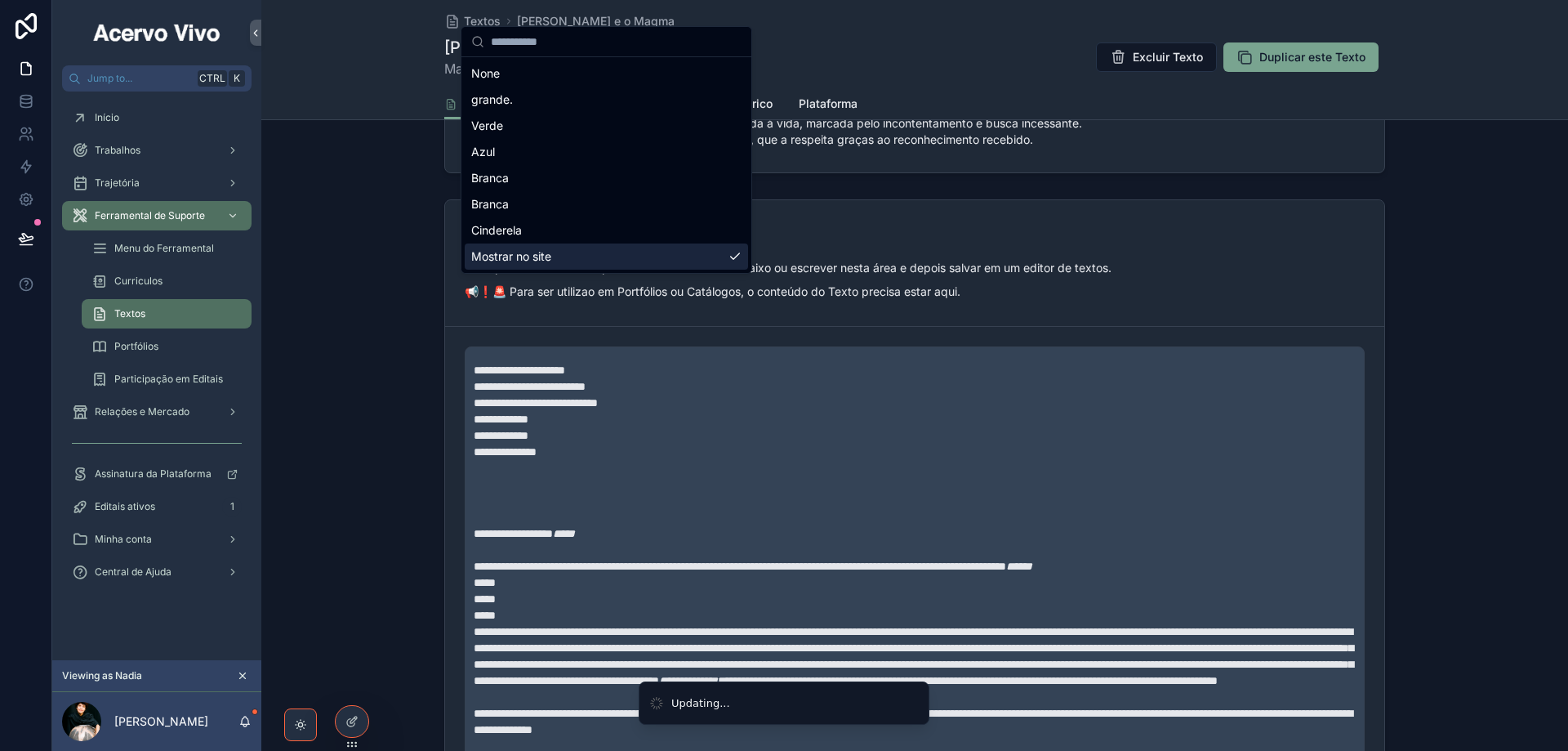
scroll to position [653, 0]
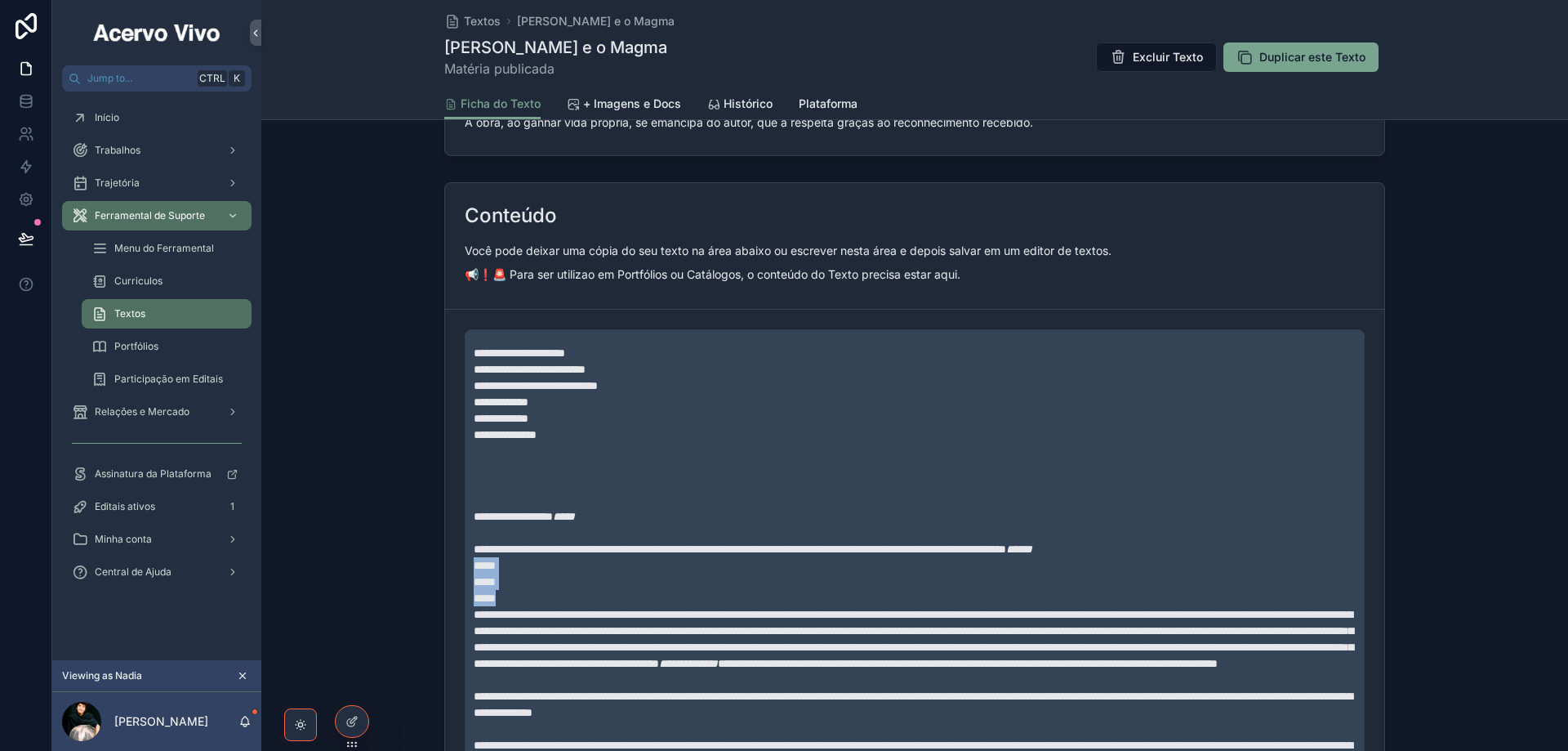
drag, startPoint x: 535, startPoint y: 594, endPoint x: 468, endPoint y: 567, distance: 72.2
click at [470, 567] on div "**********" at bounding box center [915, 643] width 889 height 617
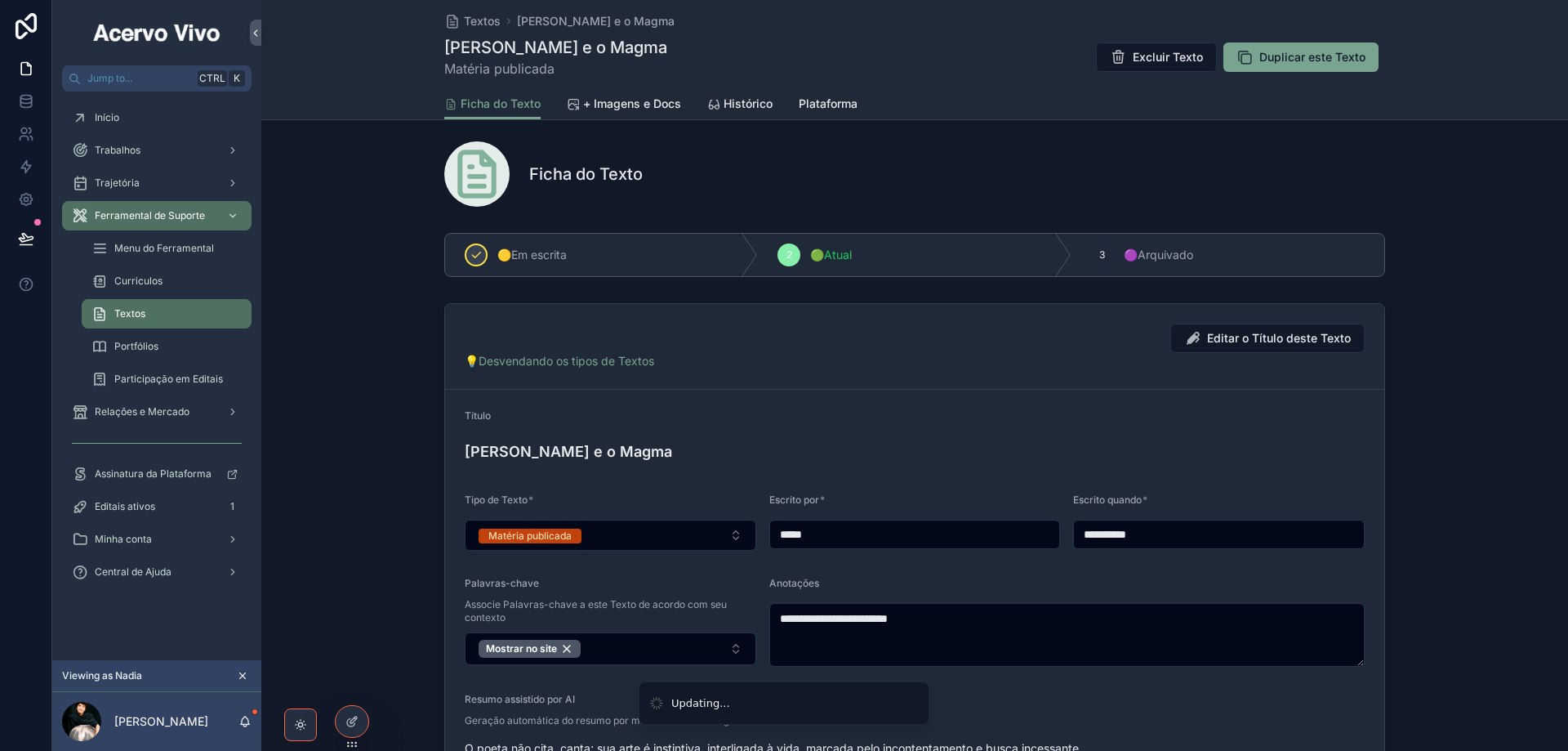
scroll to position [0, 0]
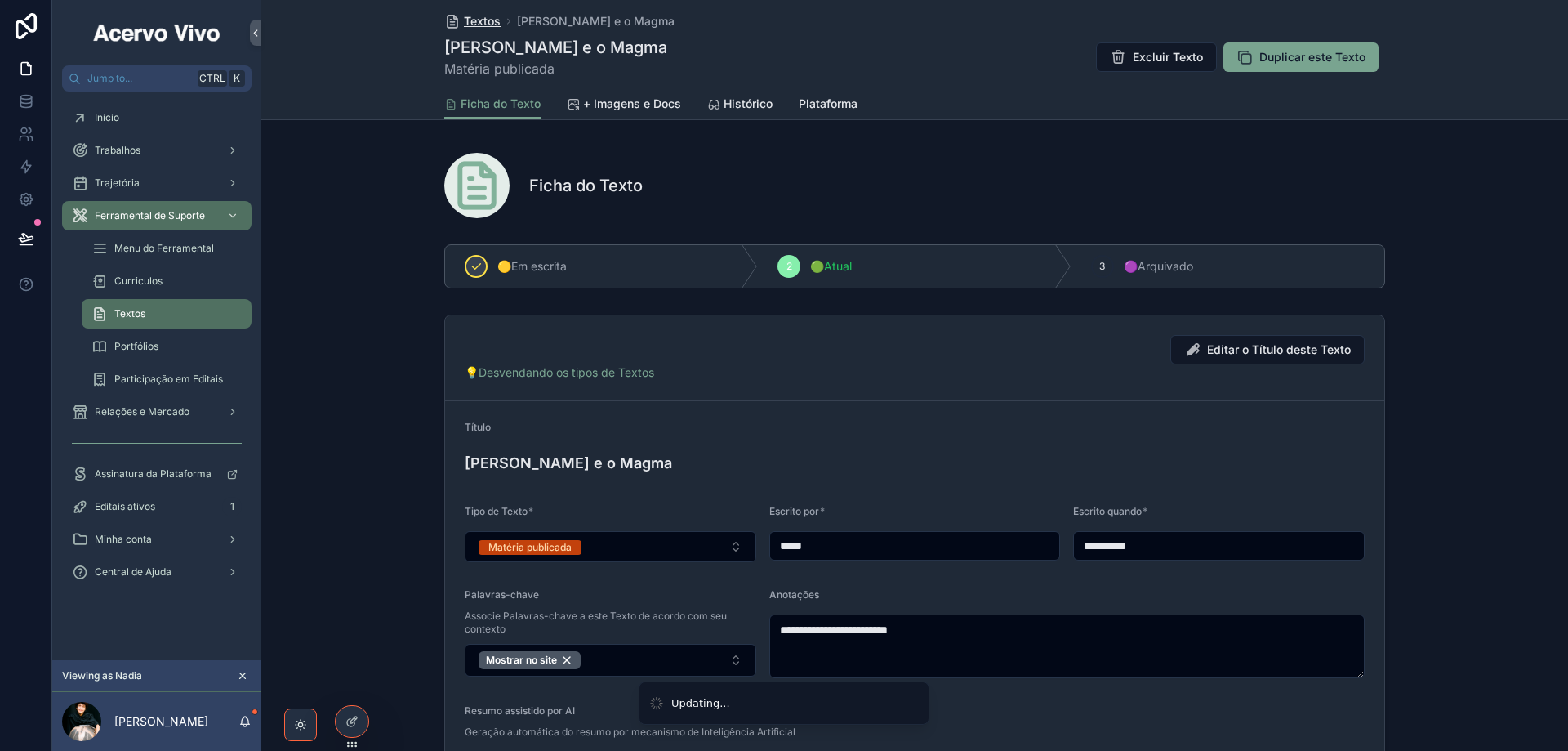
click at [475, 24] on span "Textos" at bounding box center [482, 21] width 37 height 16
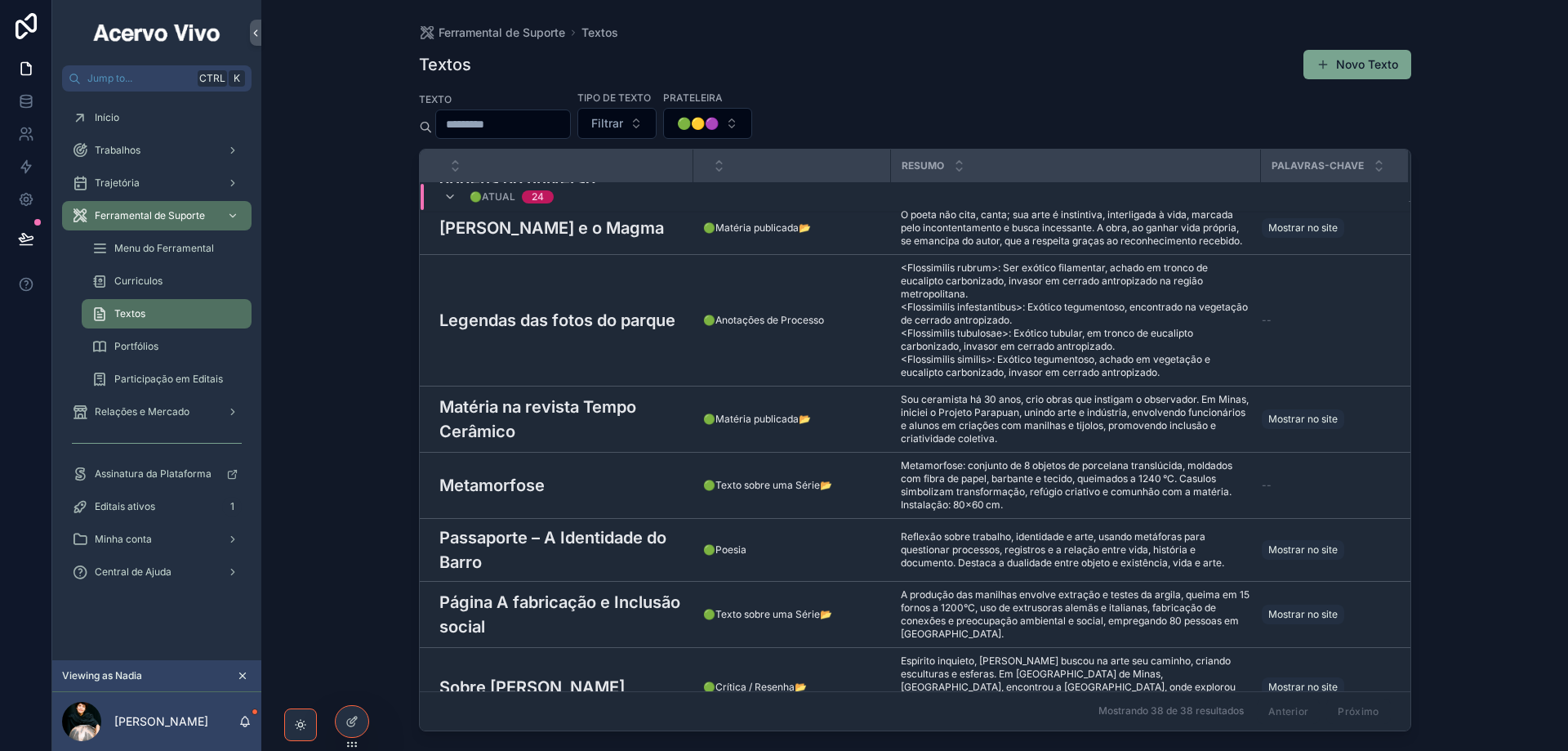
scroll to position [1092, 0]
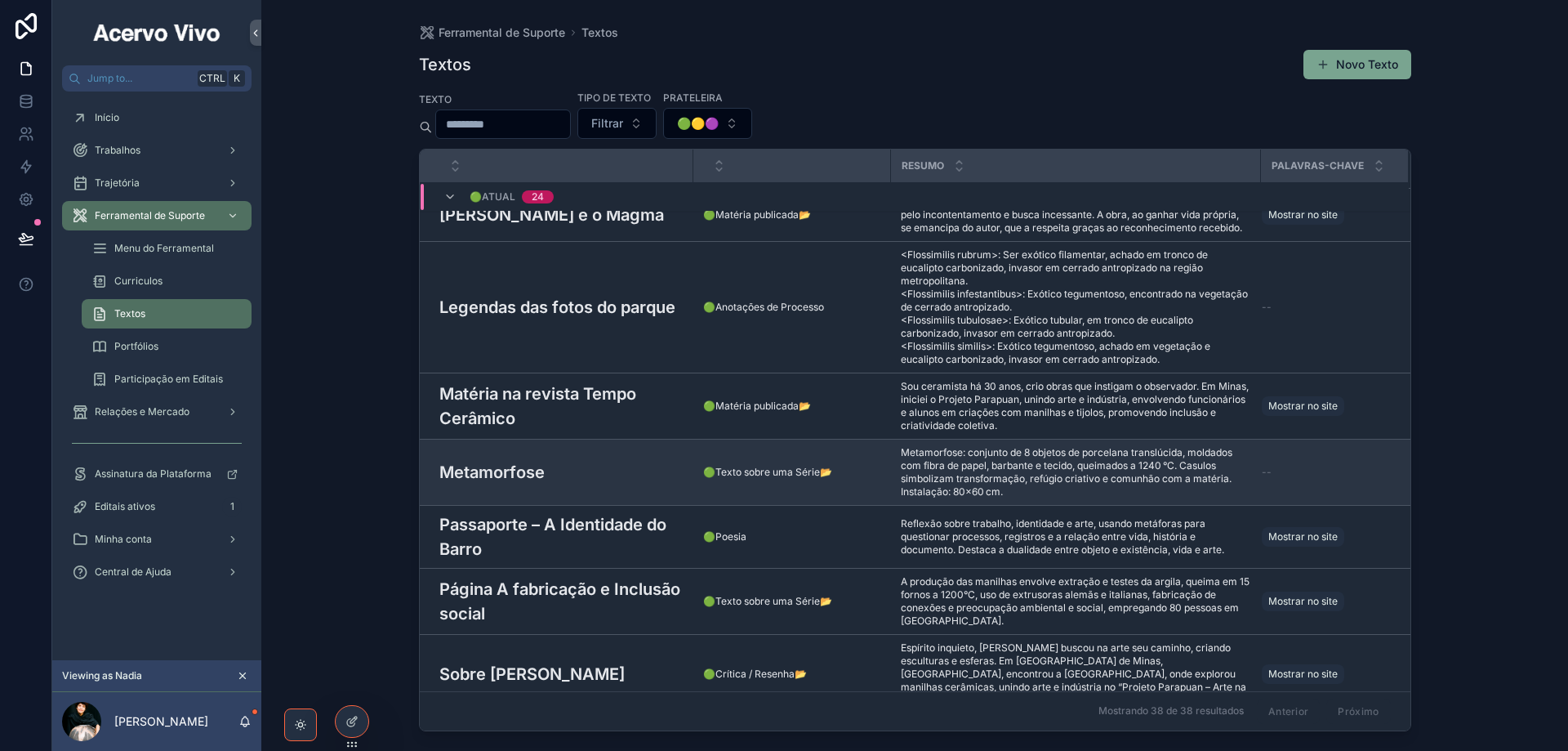
click at [556, 460] on div "Metamorfose Metamorfose" at bounding box center [561, 472] width 244 height 25
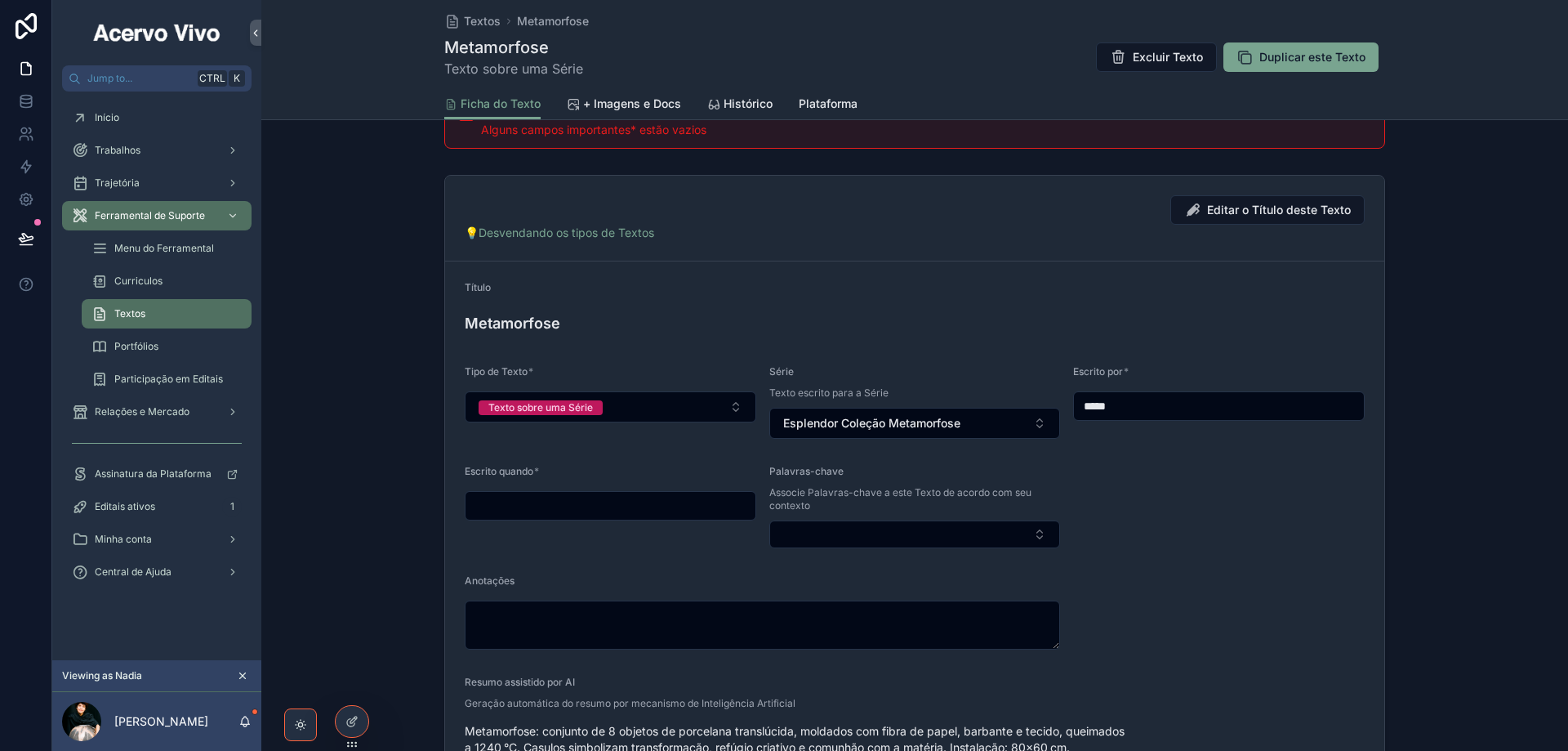
scroll to position [245, 0]
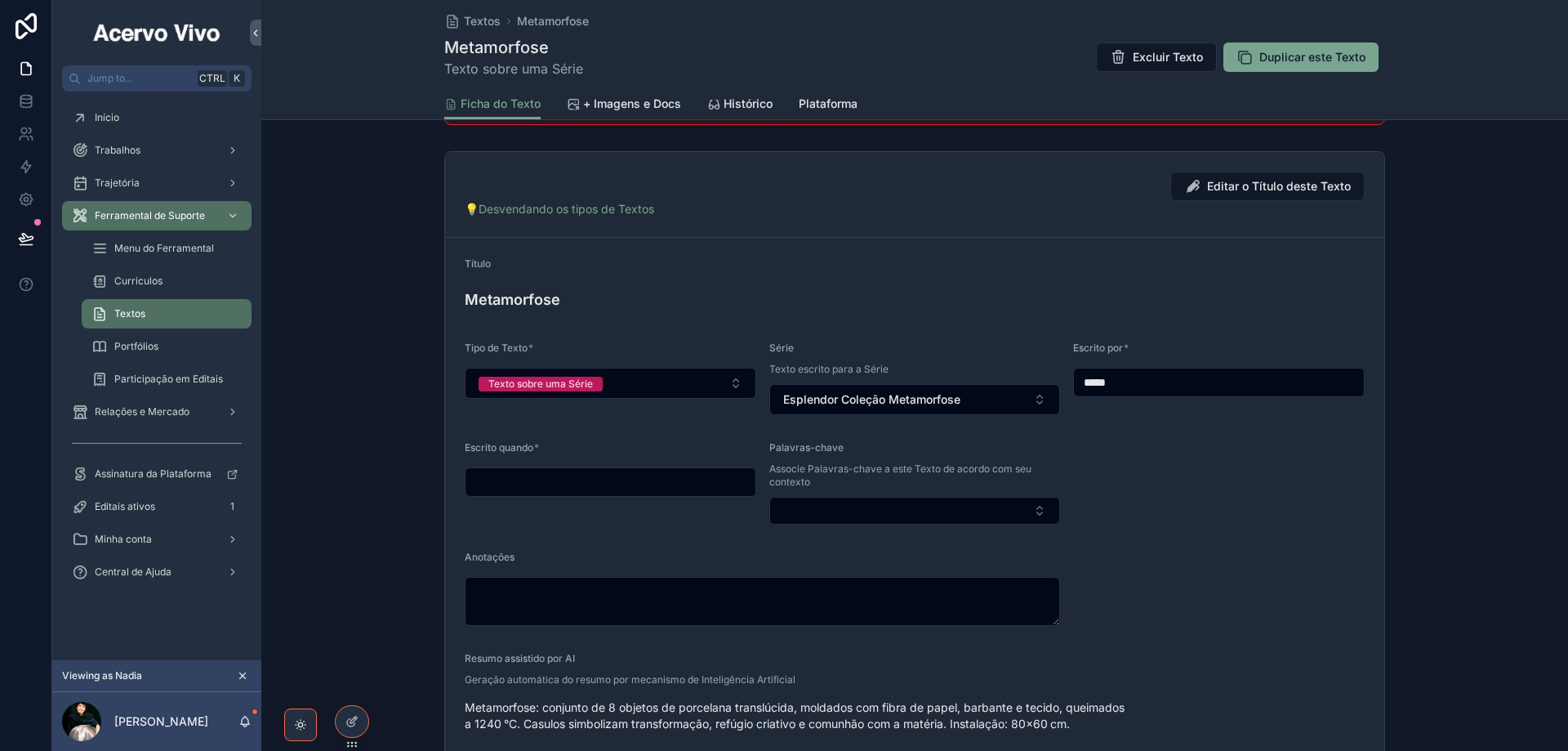
click at [711, 483] on input "scrollable content" at bounding box center [611, 481] width 290 height 23
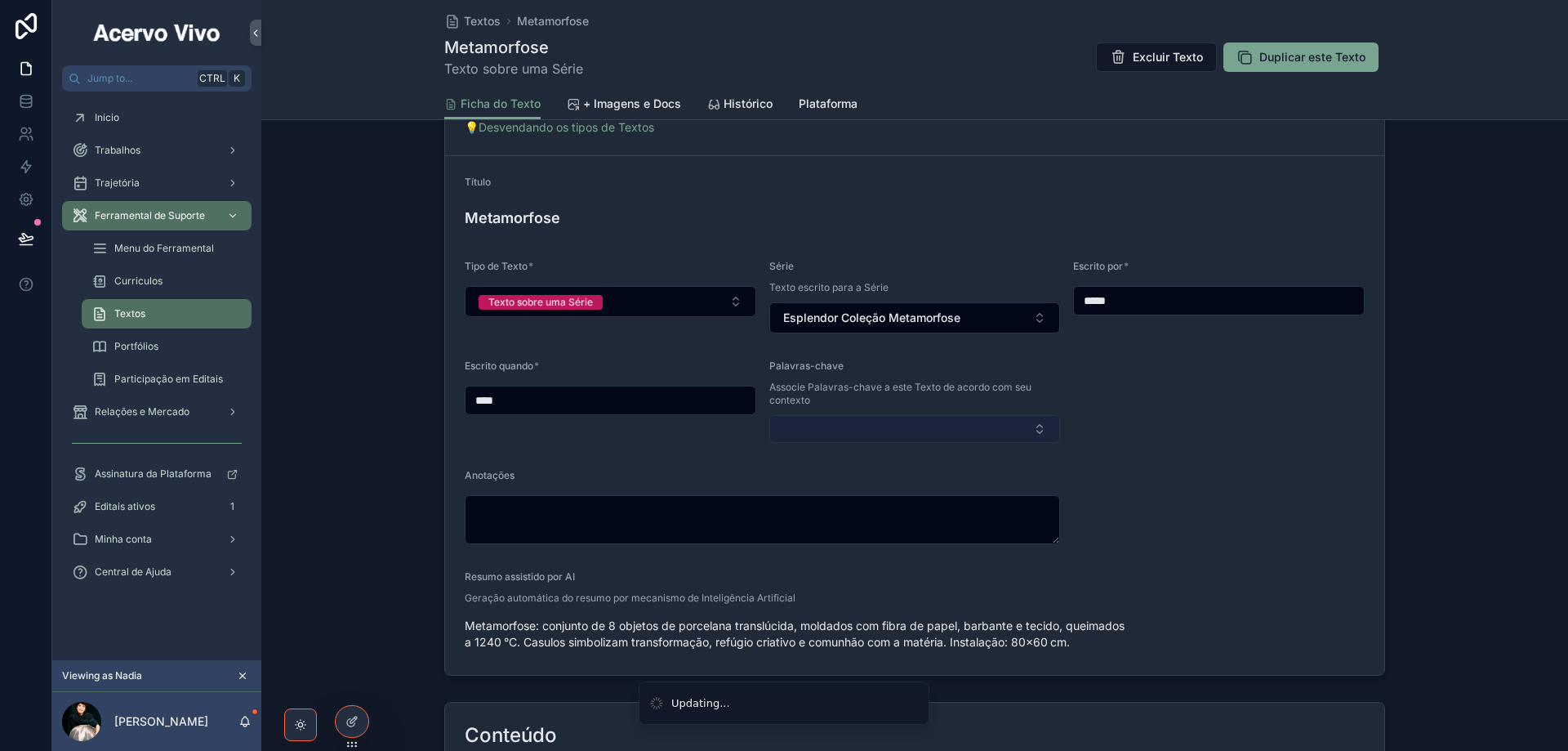
type input "****"
drag, startPoint x: 839, startPoint y: 434, endPoint x: 838, endPoint y: 443, distance: 9.1
click at [839, 438] on button "Select Button" at bounding box center [915, 429] width 292 height 27
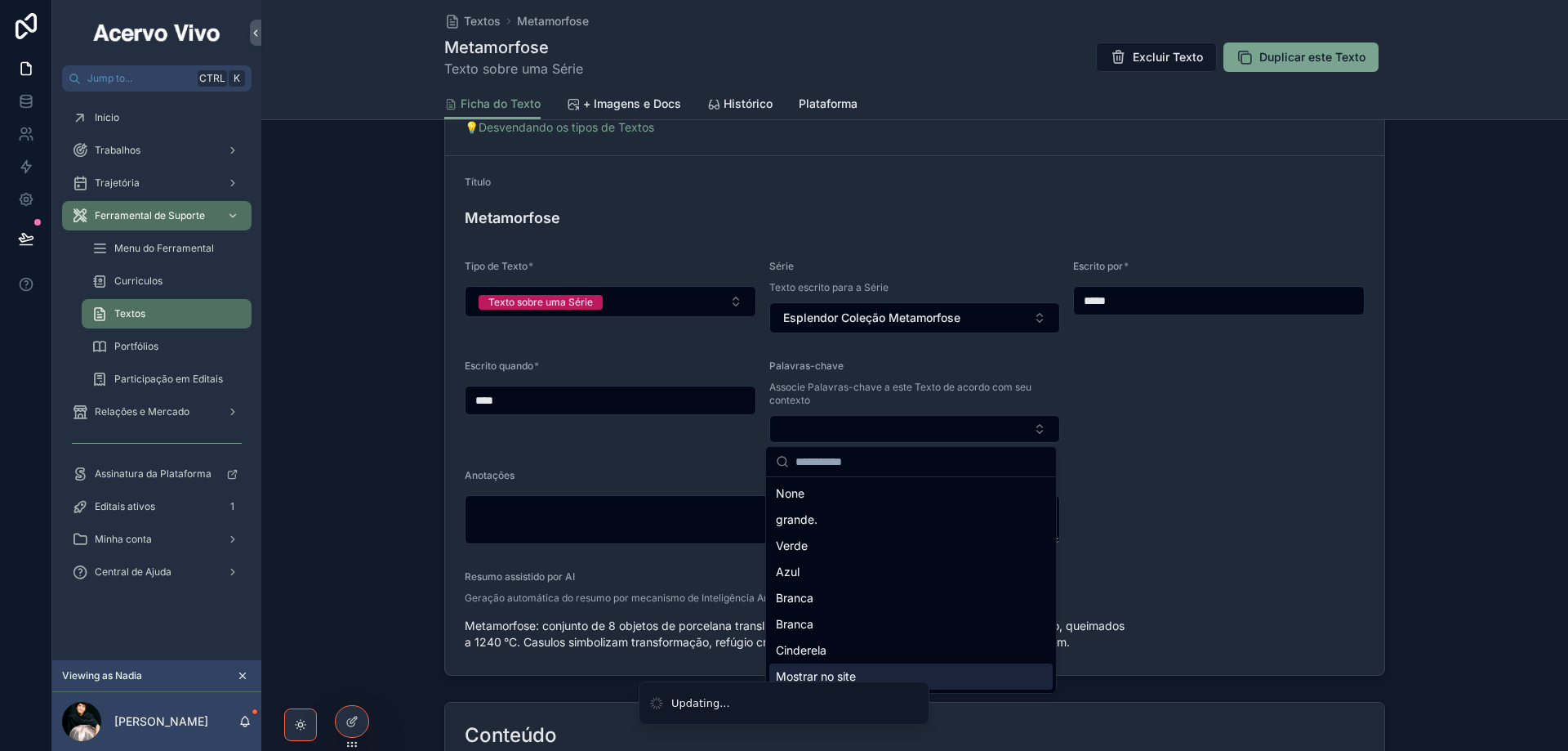
click at [887, 668] on div "Mostrar no site" at bounding box center [911, 676] width 283 height 27
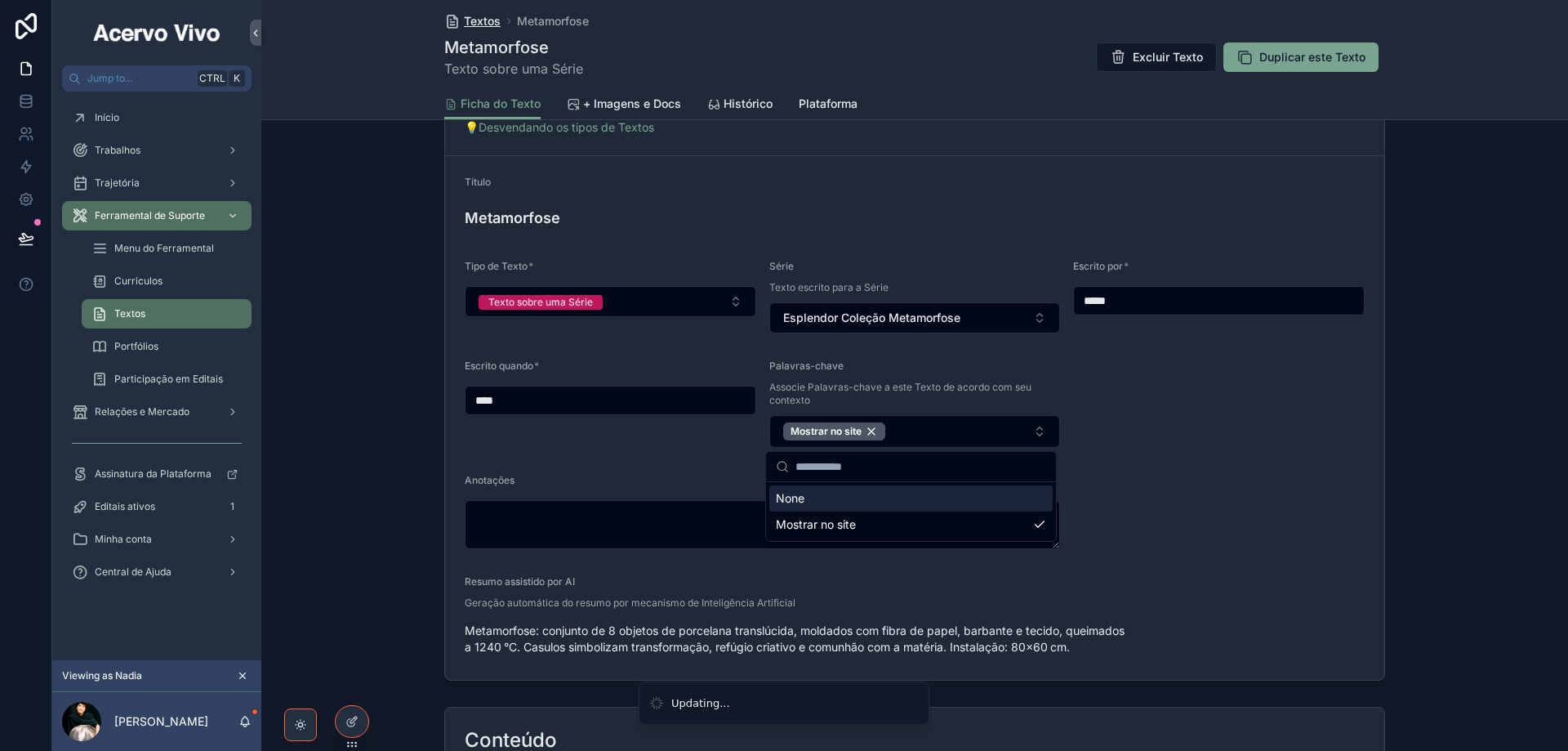
click at [493, 27] on span "Textos" at bounding box center [482, 21] width 37 height 16
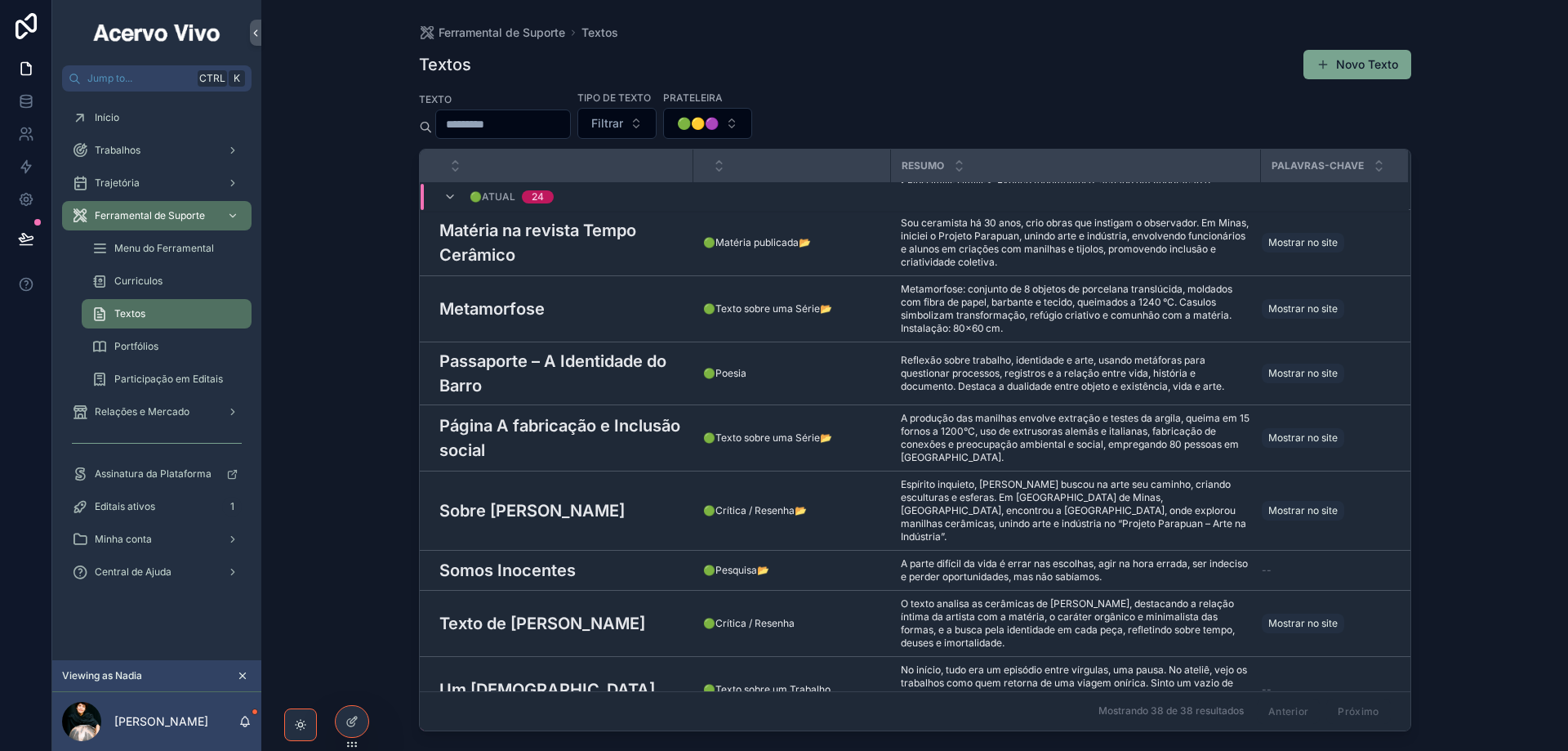
scroll to position [1324, 0]
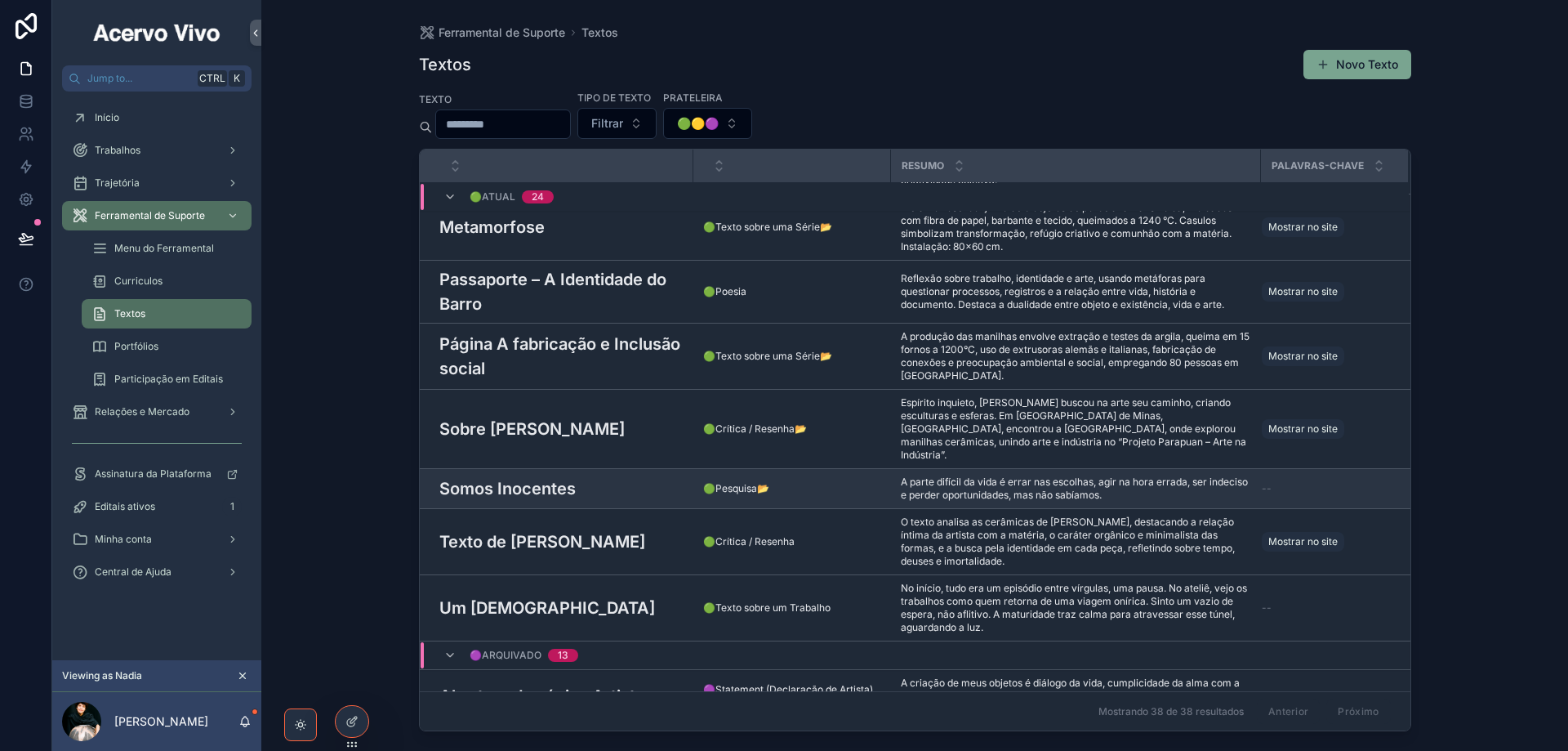
click at [510, 481] on h3 "Somos Inocentes" at bounding box center [507, 488] width 136 height 25
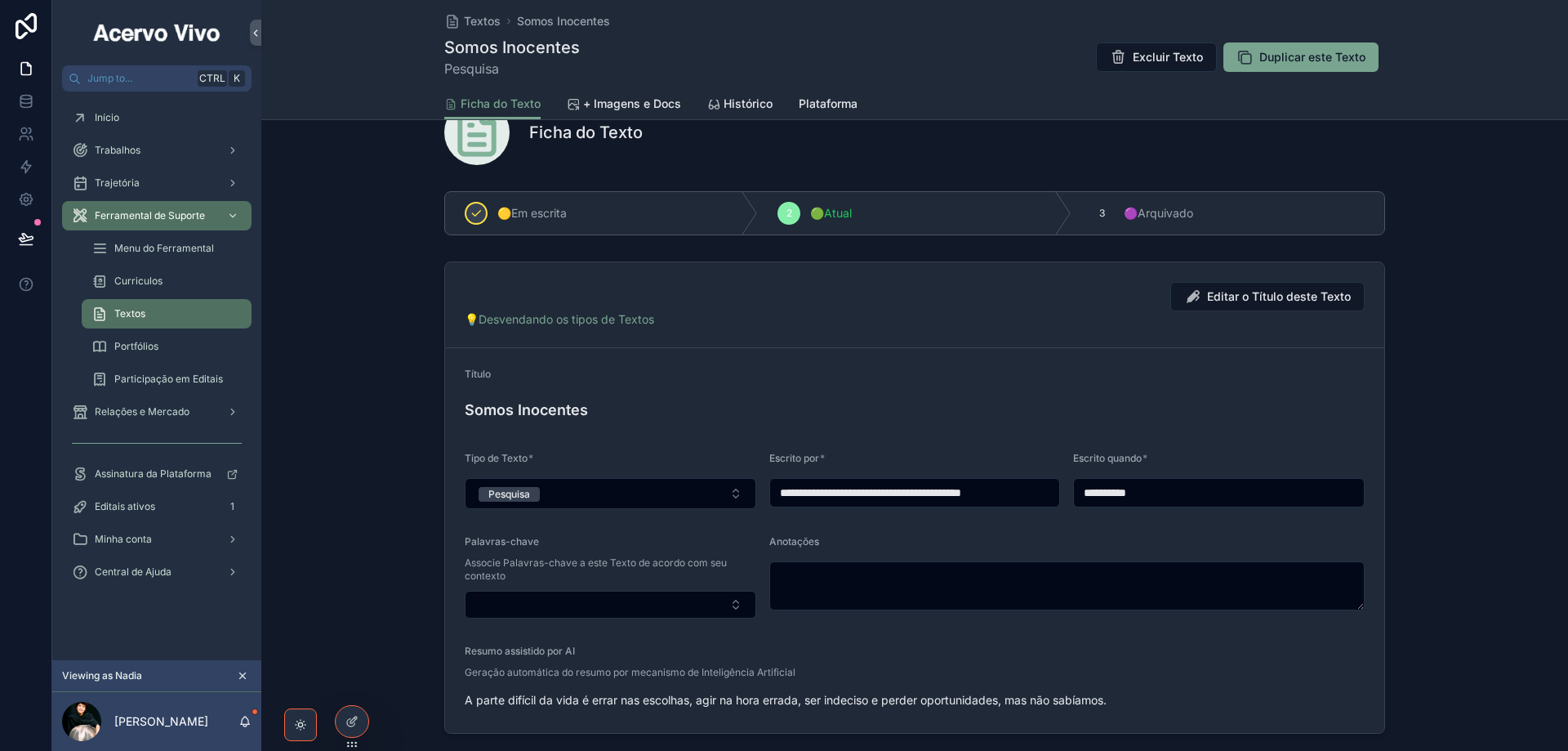
scroll to position [81, 0]
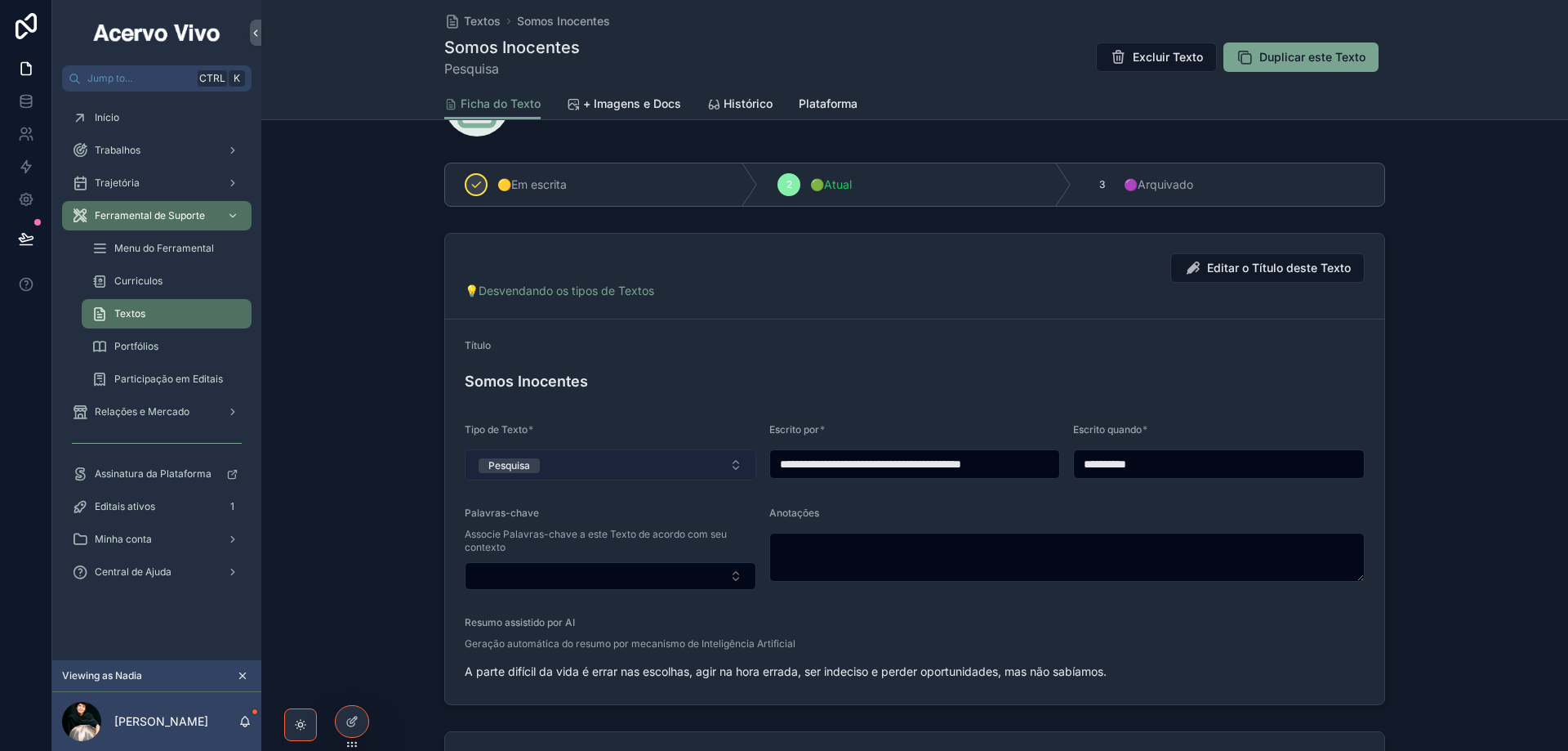
click at [511, 459] on div "Pesquisa" at bounding box center [509, 465] width 42 height 15
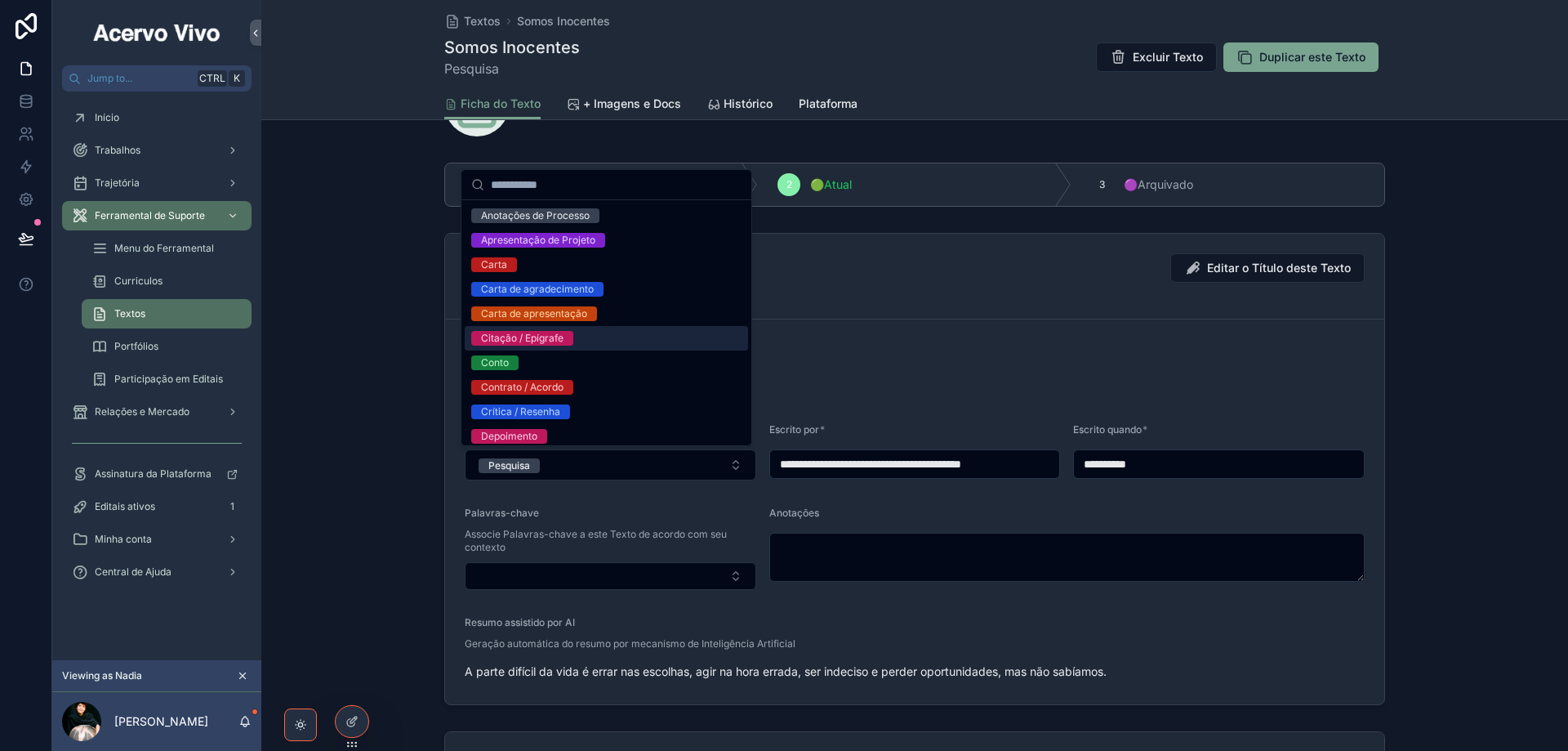
click at [583, 338] on div "Citação / Epígrafe" at bounding box center [606, 338] width 283 height 25
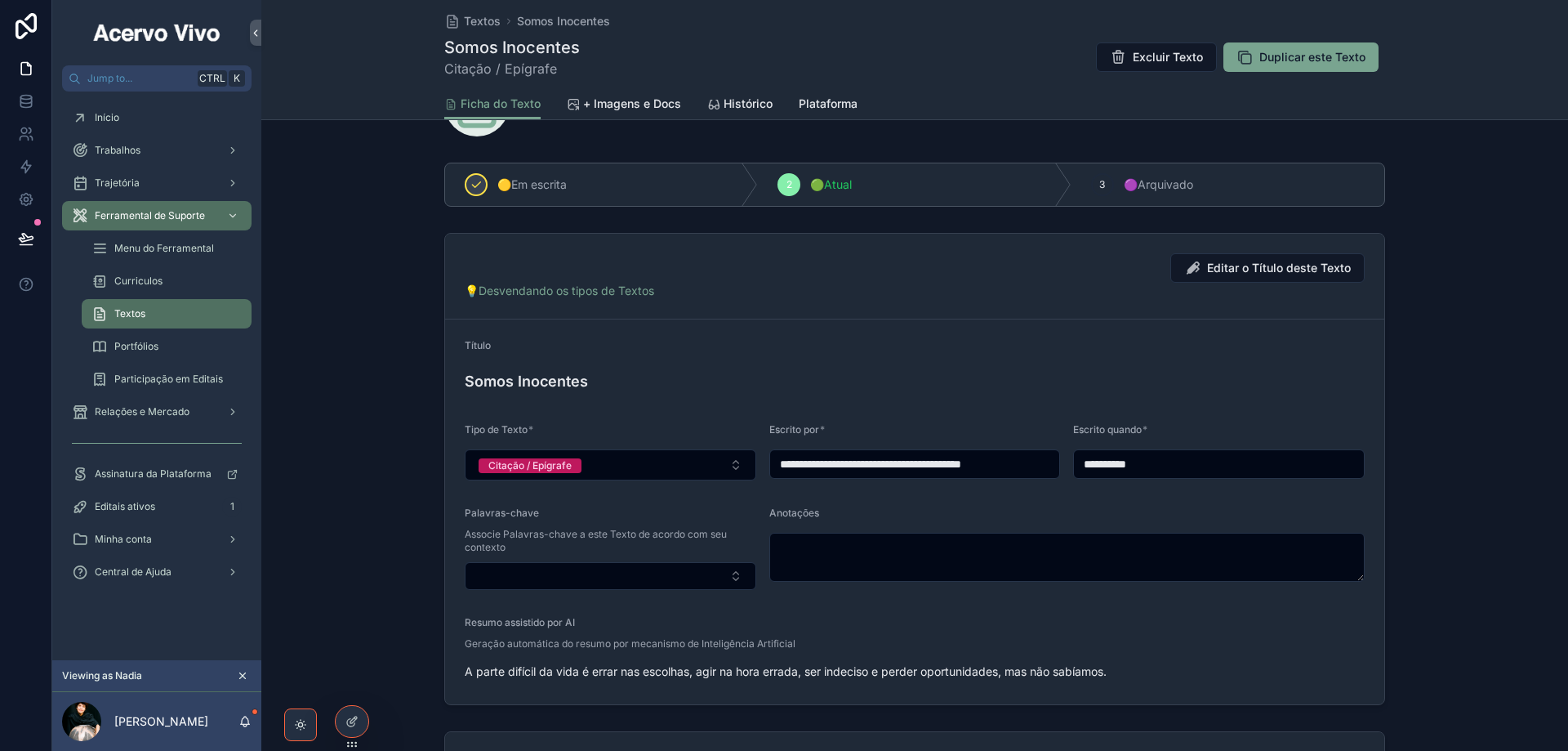
click at [480, 12] on div "Textos Somos Inocentes Somos Inocentes Citação / Epígrafe Excluir Texto Duplica…" at bounding box center [915, 44] width 941 height 88
click at [1160, 186] on span "🟣Arquivado" at bounding box center [1158, 184] width 69 height 16
click at [475, 22] on span "Textos" at bounding box center [482, 21] width 37 height 16
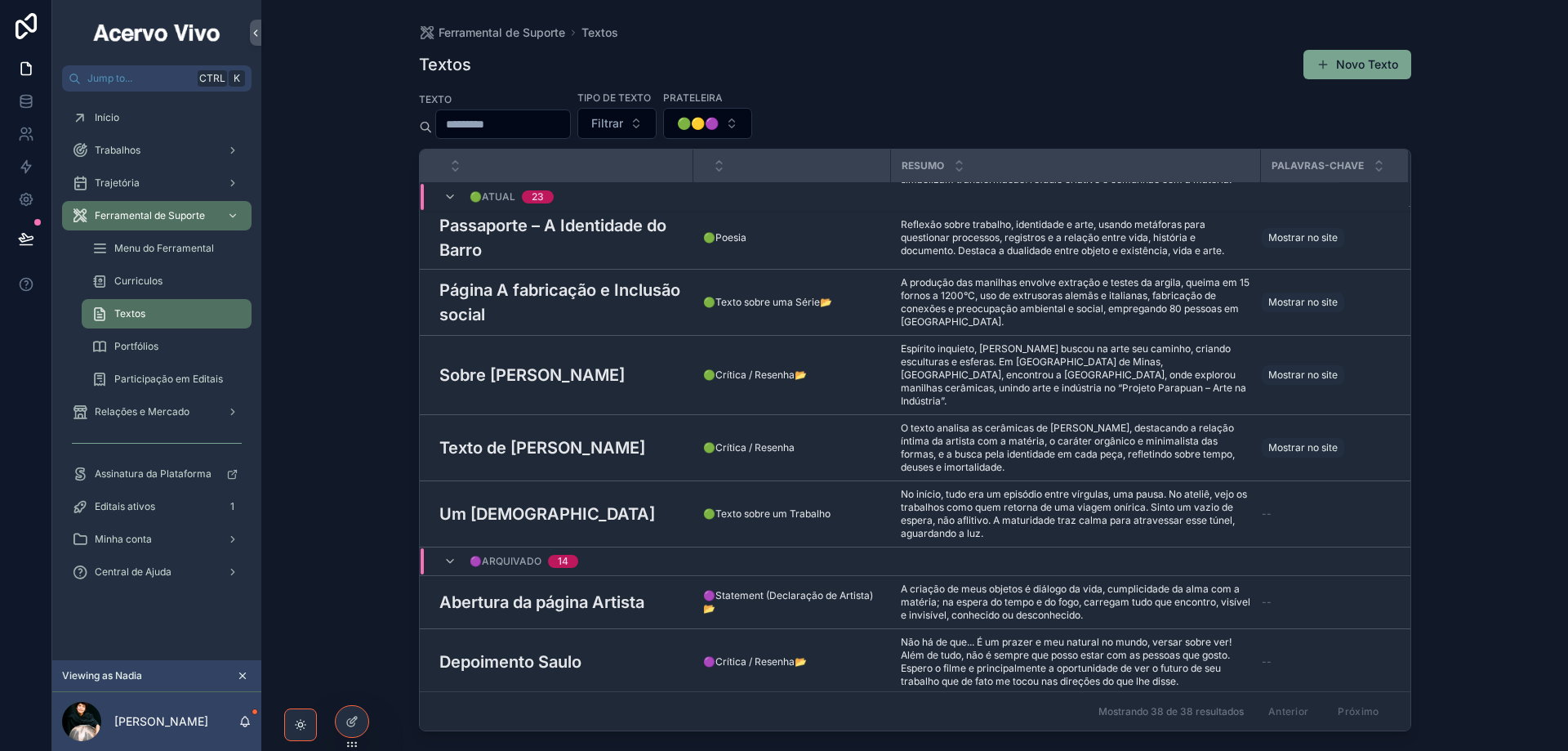
scroll to position [1406, 0]
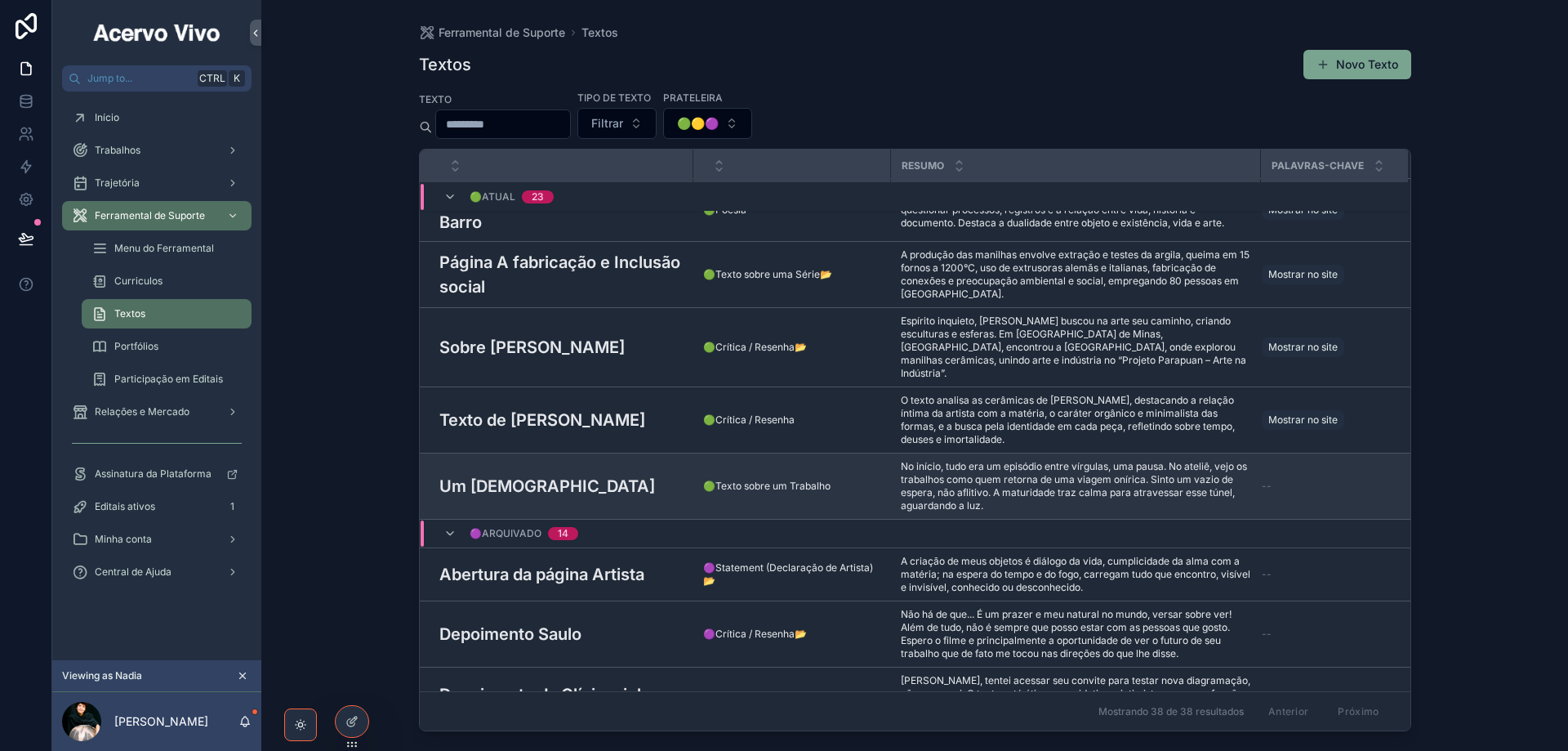
click at [616, 488] on td "Um [DEMOGRAPHIC_DATA] Um [DEMOGRAPHIC_DATA]" at bounding box center [557, 486] width 274 height 66
click at [531, 474] on div "Um [DEMOGRAPHIC_DATA] Um [DEMOGRAPHIC_DATA]" at bounding box center [561, 486] width 244 height 25
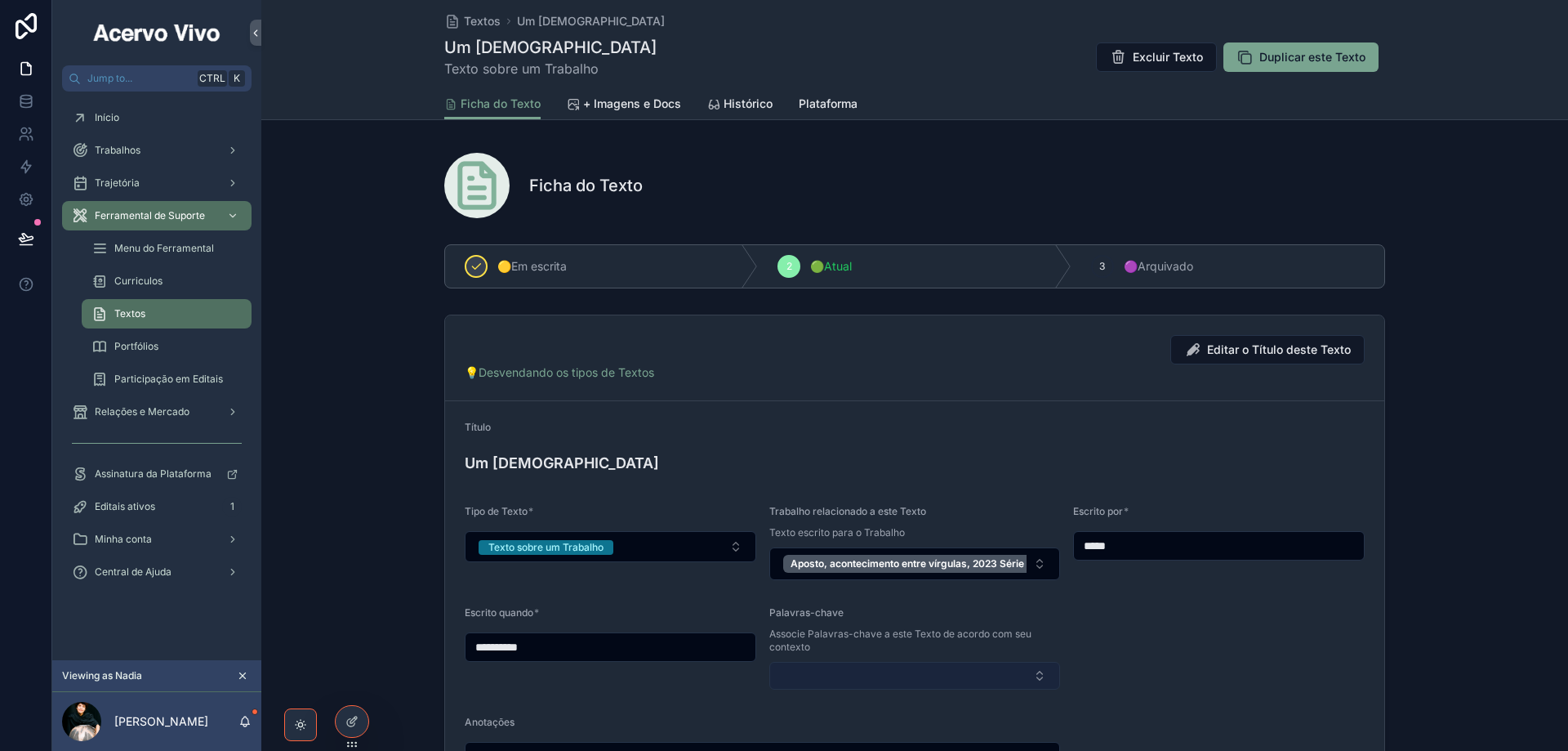
click at [840, 669] on button "Select Button" at bounding box center [915, 676] width 292 height 27
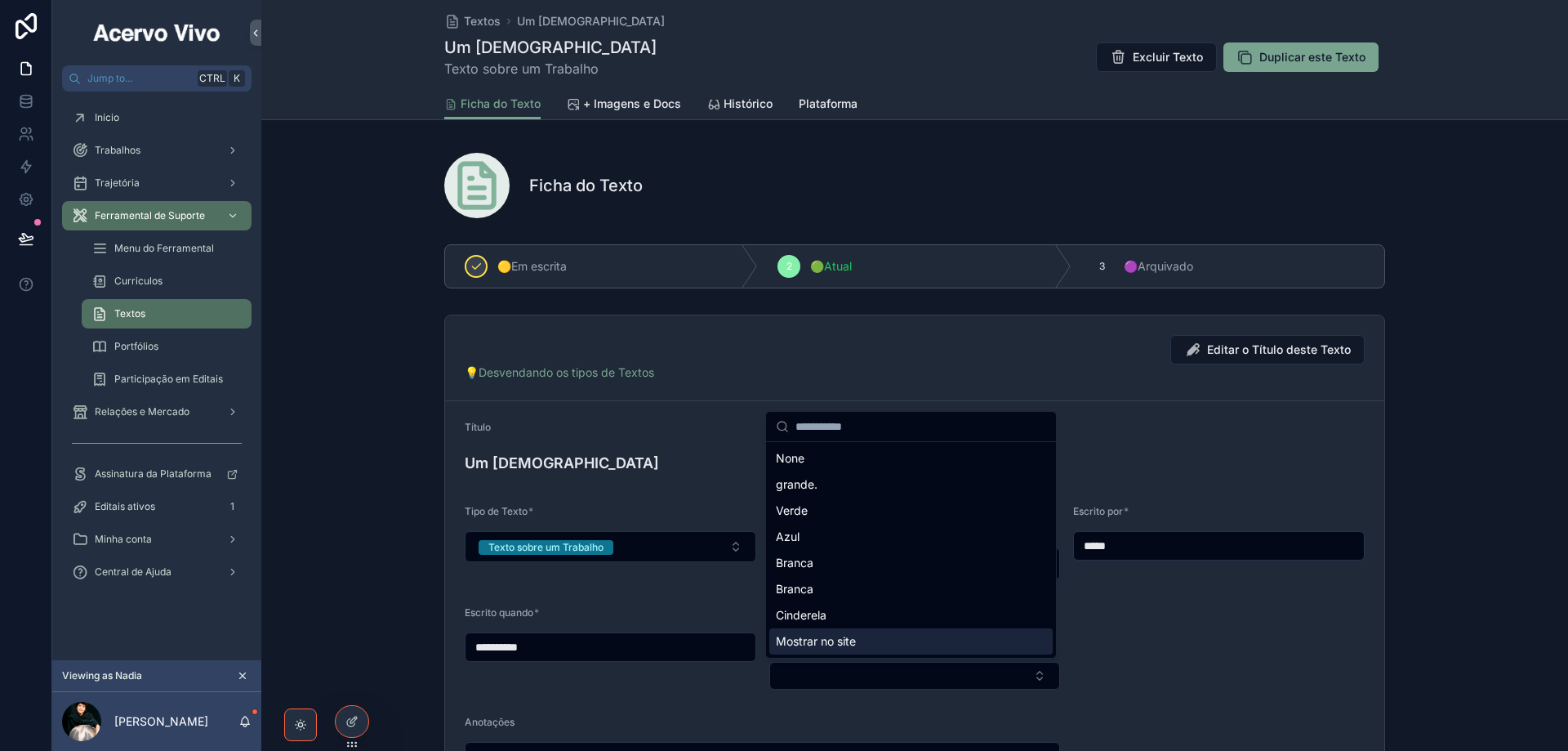
click at [835, 641] on span "Mostrar no site" at bounding box center [815, 641] width 80 height 16
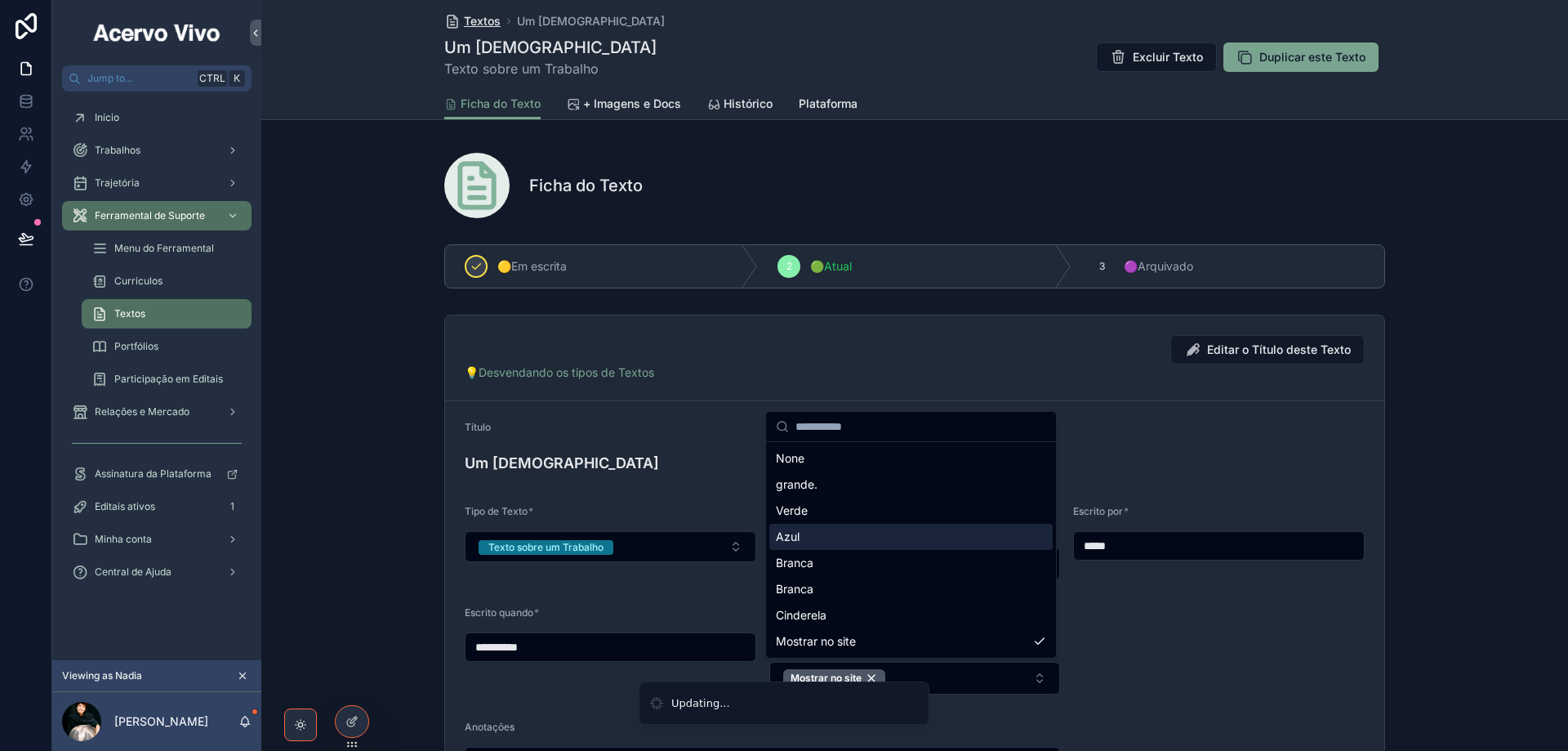
click at [479, 19] on span "Textos" at bounding box center [482, 21] width 37 height 16
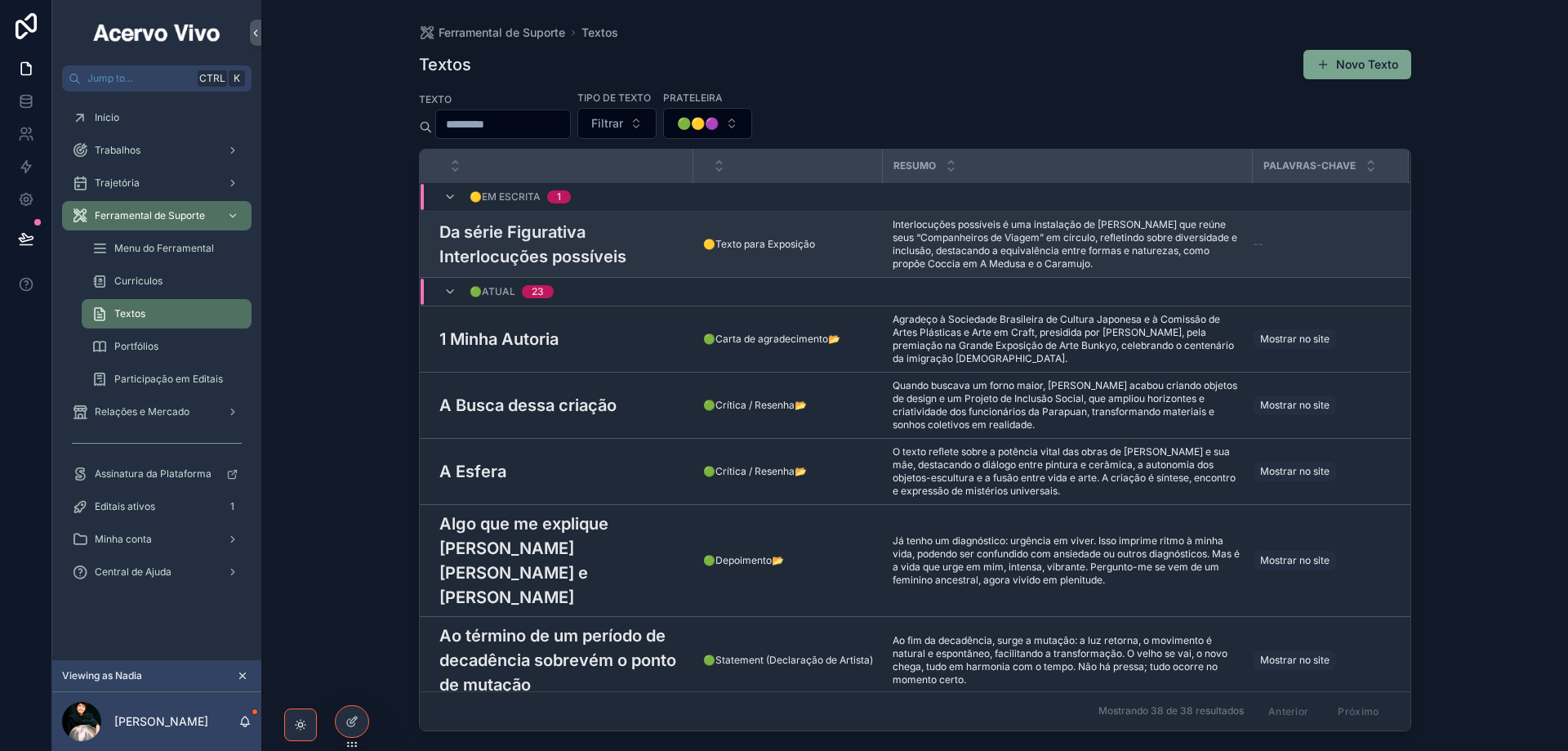
click at [506, 235] on h3 "Da série Figurativa Interlocuções possíveis" at bounding box center [561, 244] width 244 height 49
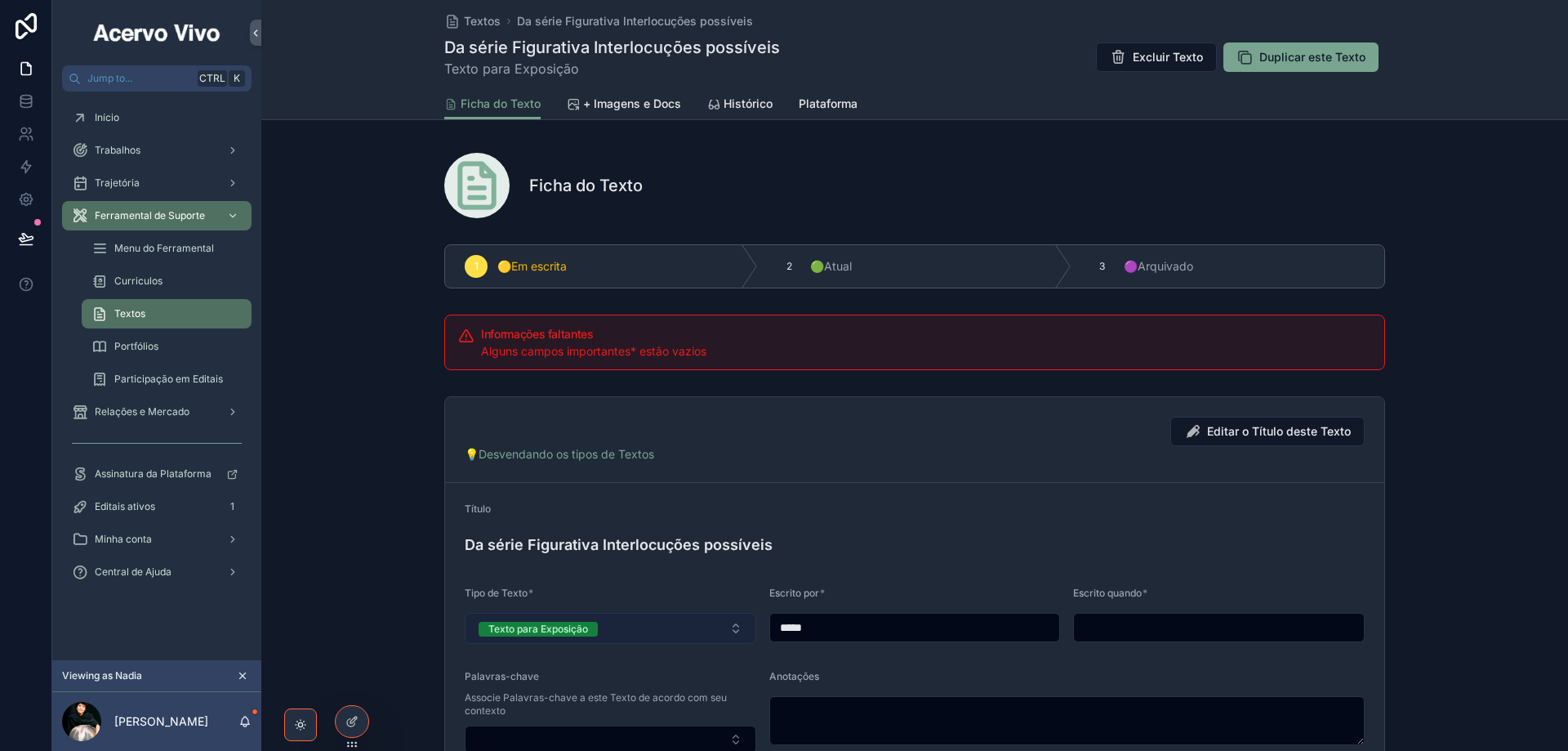
click at [704, 627] on button "Texto para Exposição" at bounding box center [611, 628] width 292 height 31
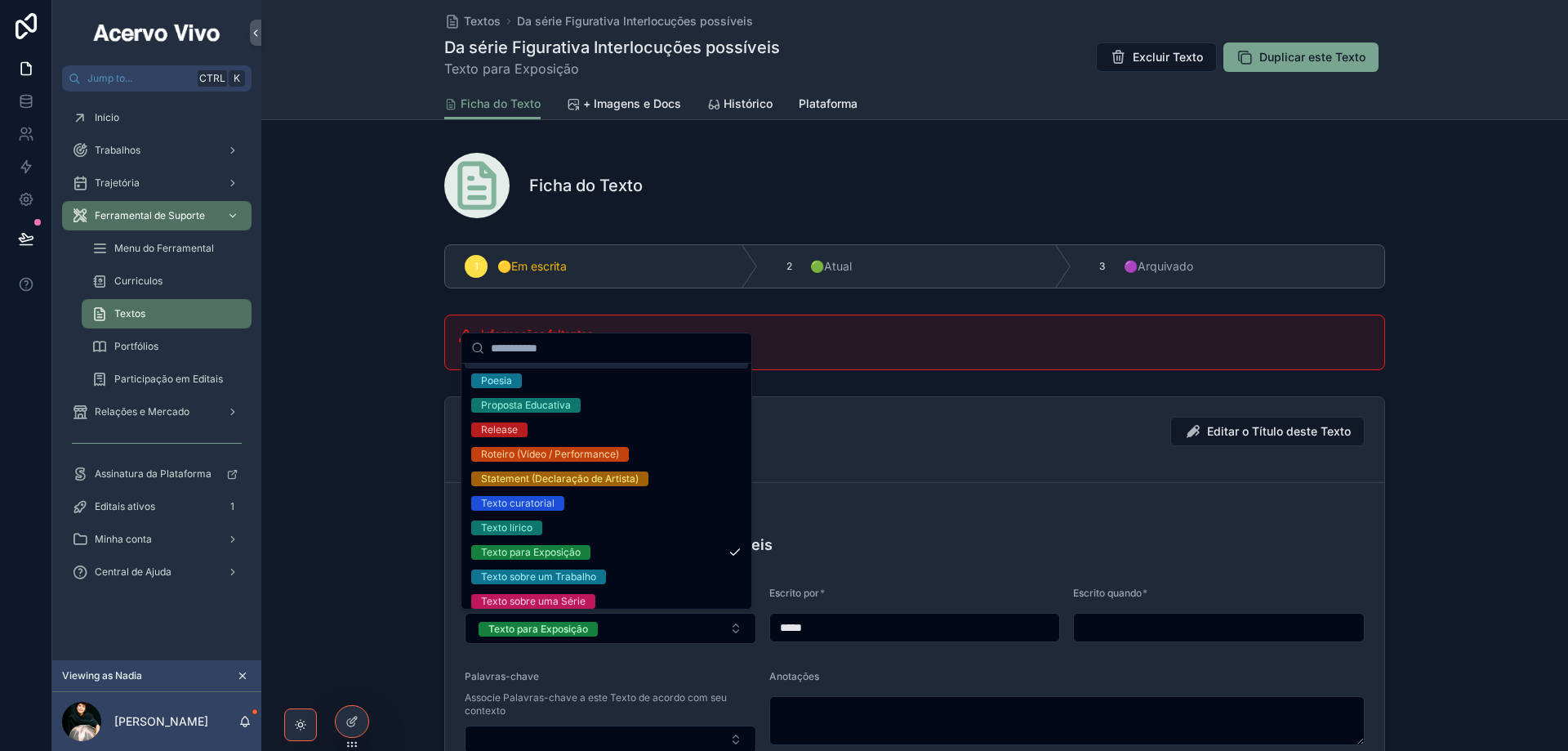
scroll to position [472, 0]
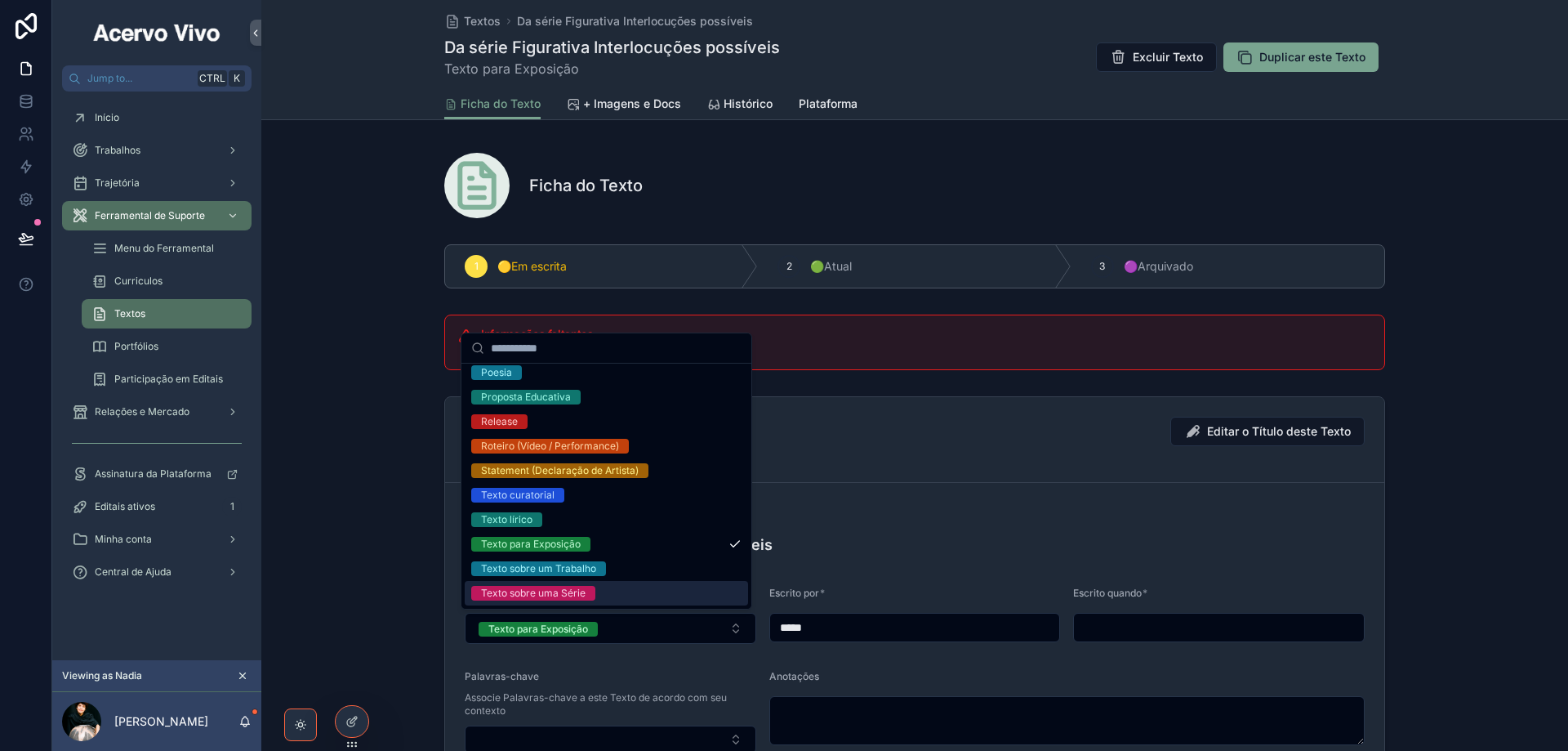
click at [635, 587] on div "Texto sobre uma Série" at bounding box center [606, 593] width 283 height 25
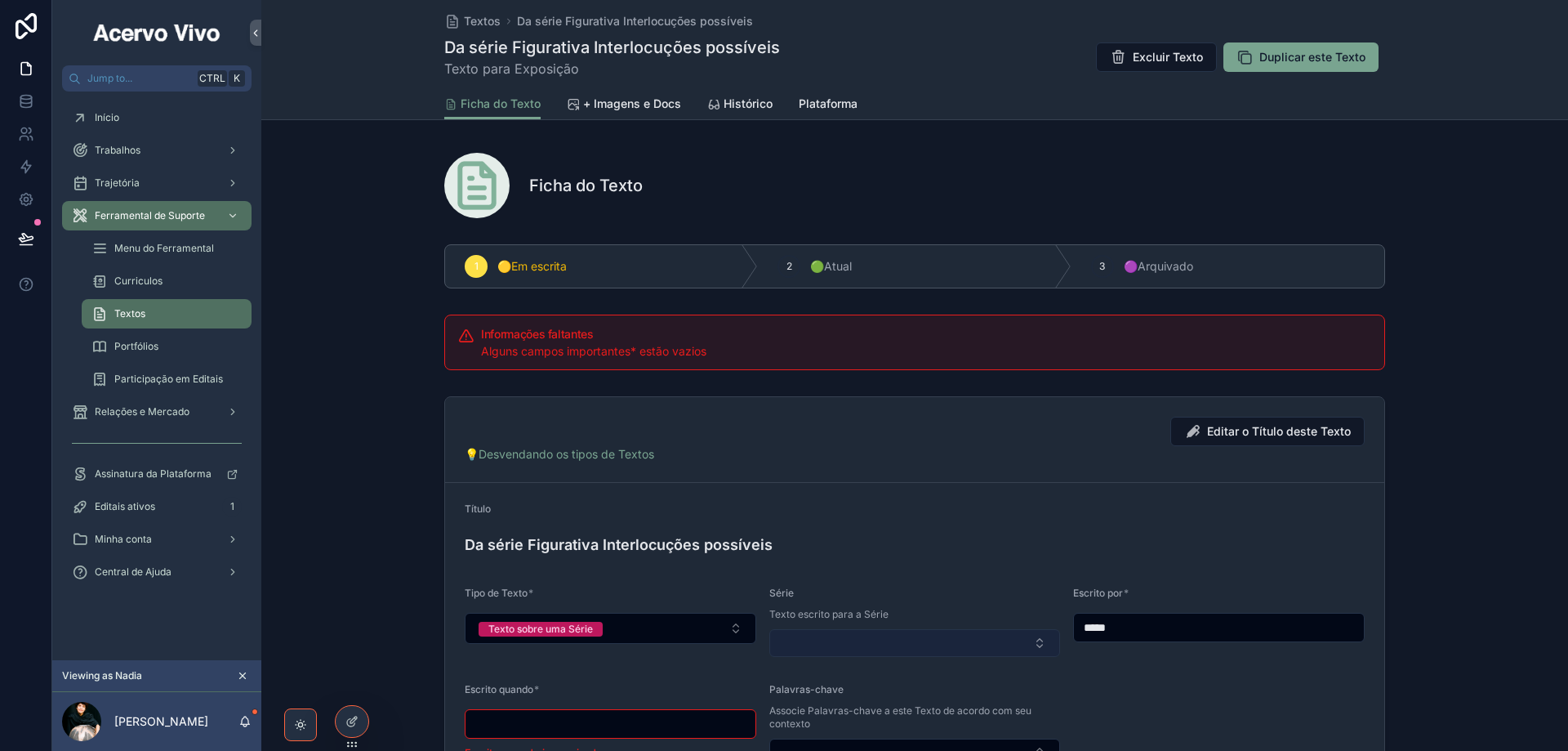
click at [880, 646] on button "Select Button" at bounding box center [915, 642] width 292 height 27
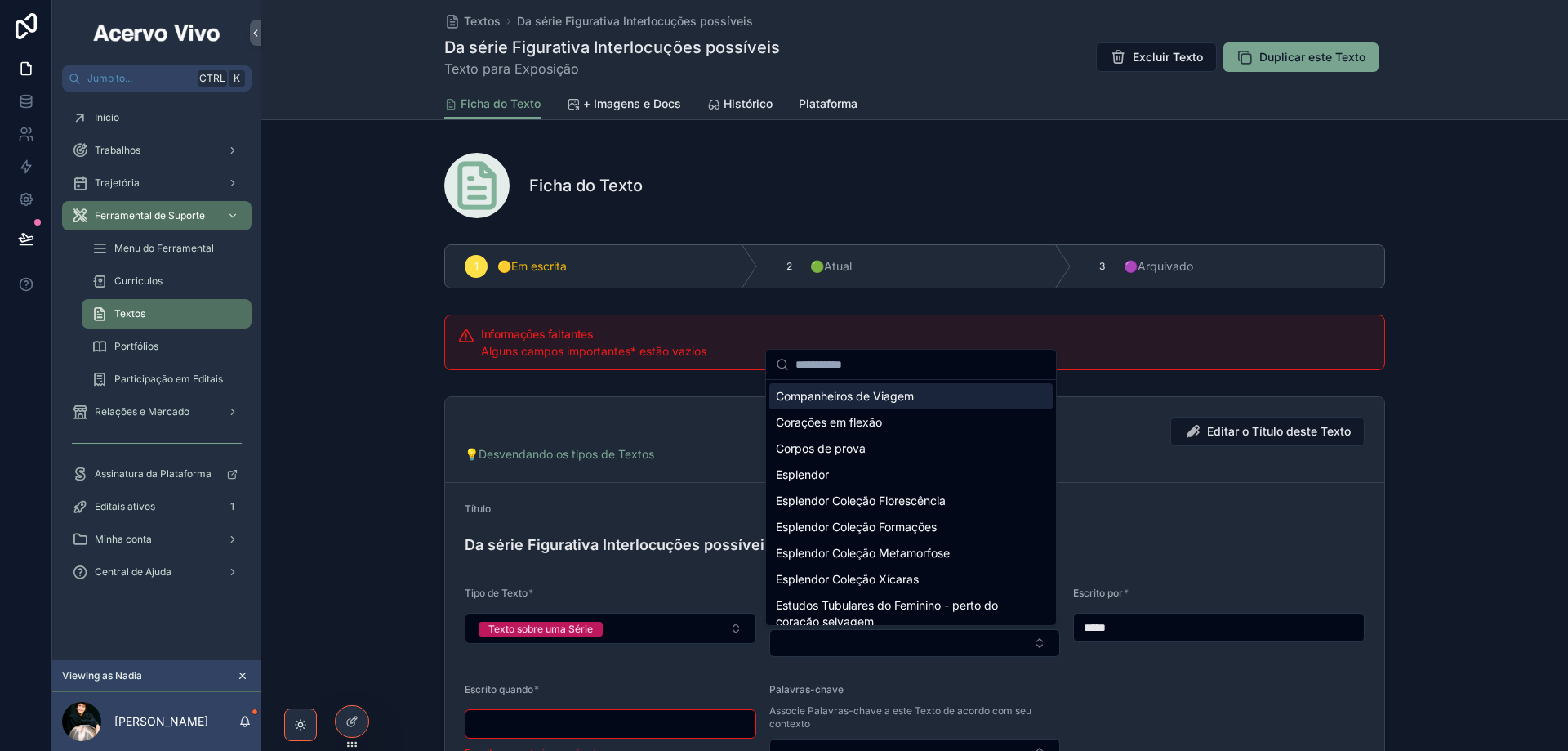
click at [864, 398] on span "Companheiros de Viagem" at bounding box center [844, 396] width 138 height 16
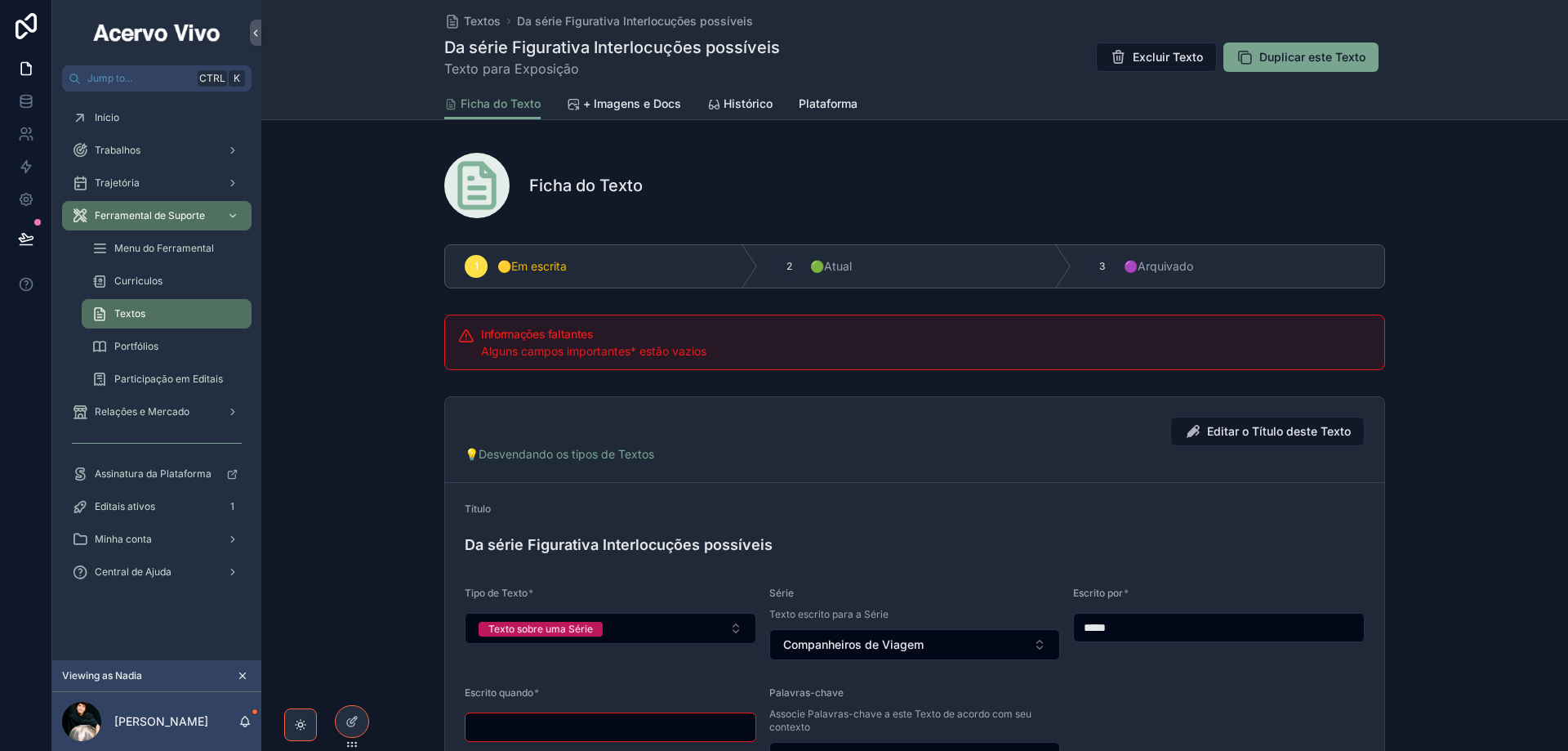
click at [692, 728] on input "scrollable content" at bounding box center [611, 727] width 290 height 23
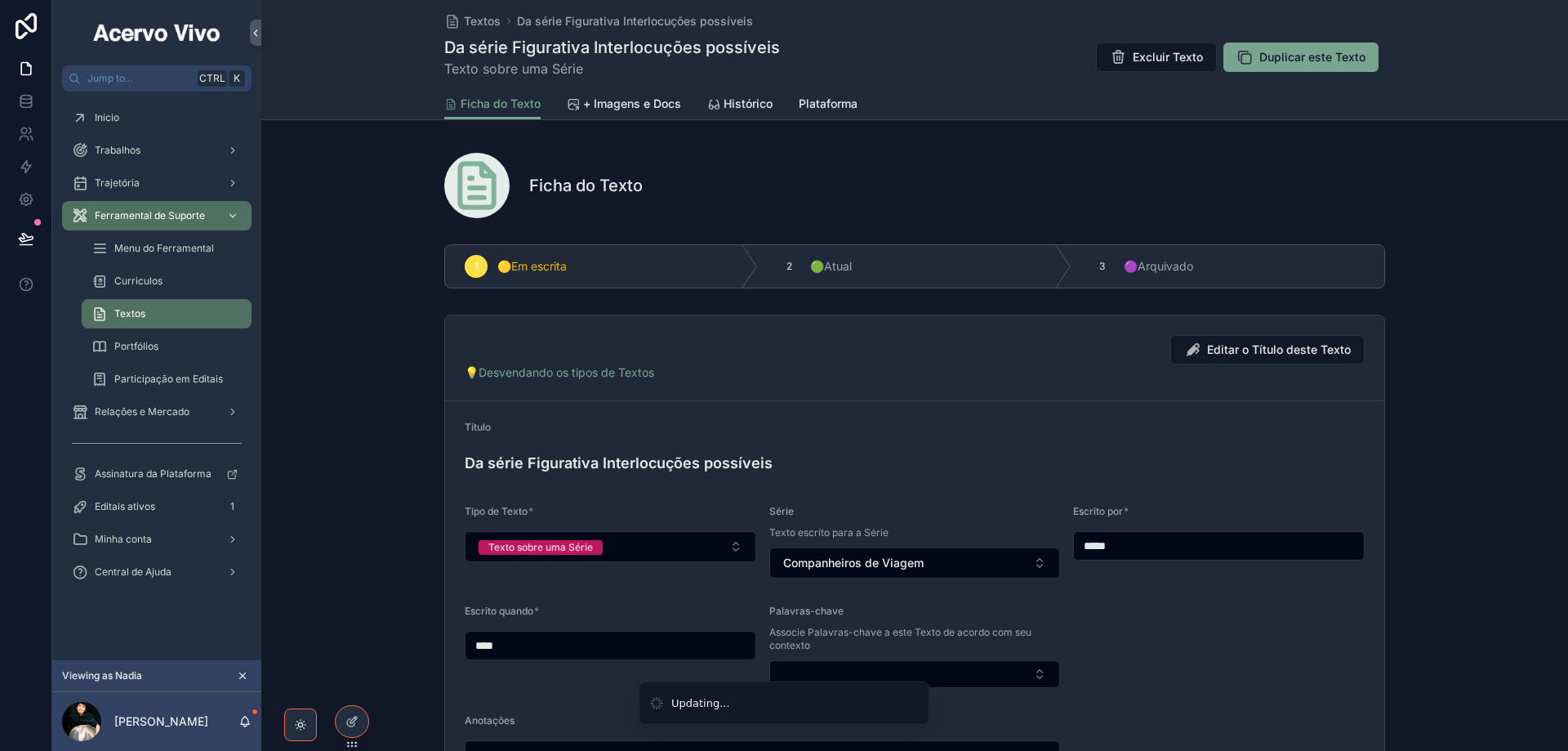
type input "****"
click at [894, 494] on form "Título Da série Figurativa Interlocuções possíveis Tipo de Texto * Texto sobre …" at bounding box center [915, 660] width 939 height 519
click at [1100, 269] on icon "scrollable content" at bounding box center [1102, 265] width 13 height 13
click at [873, 267] on div "🟢Atual" at bounding box center [914, 266] width 313 height 43
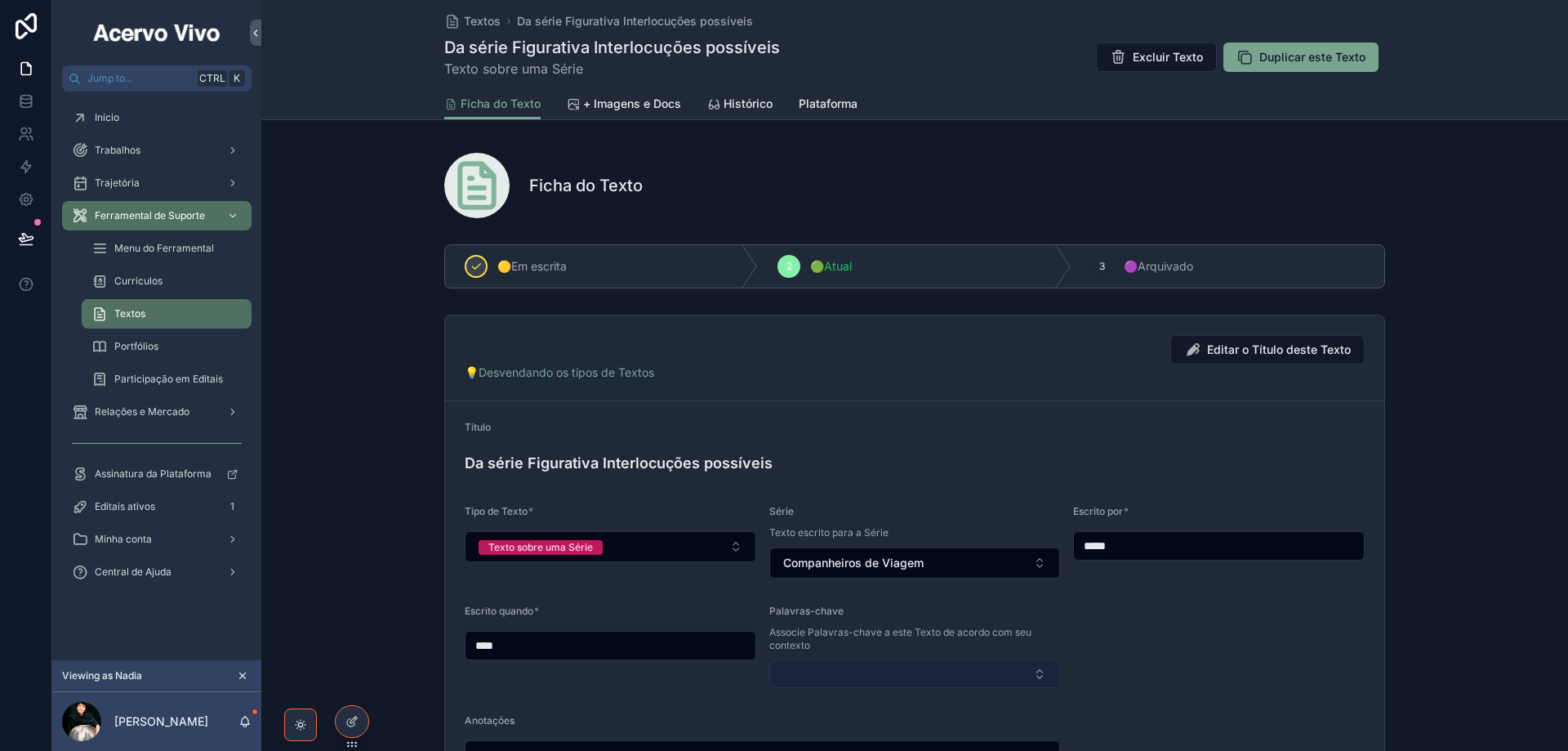
click at [894, 667] on button "Select Button" at bounding box center [915, 674] width 292 height 27
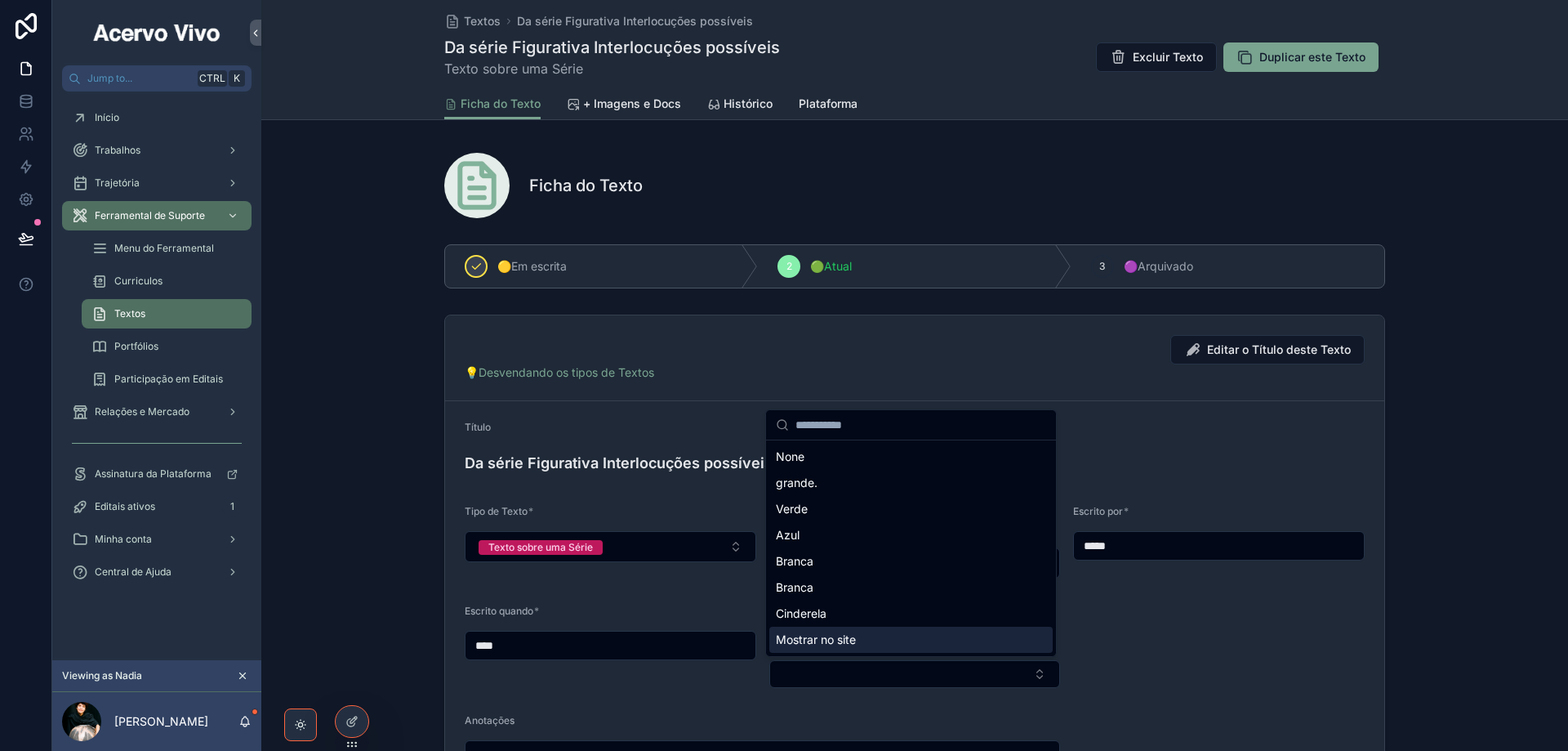
click at [852, 631] on span "Mostrar no site" at bounding box center [815, 639] width 80 height 16
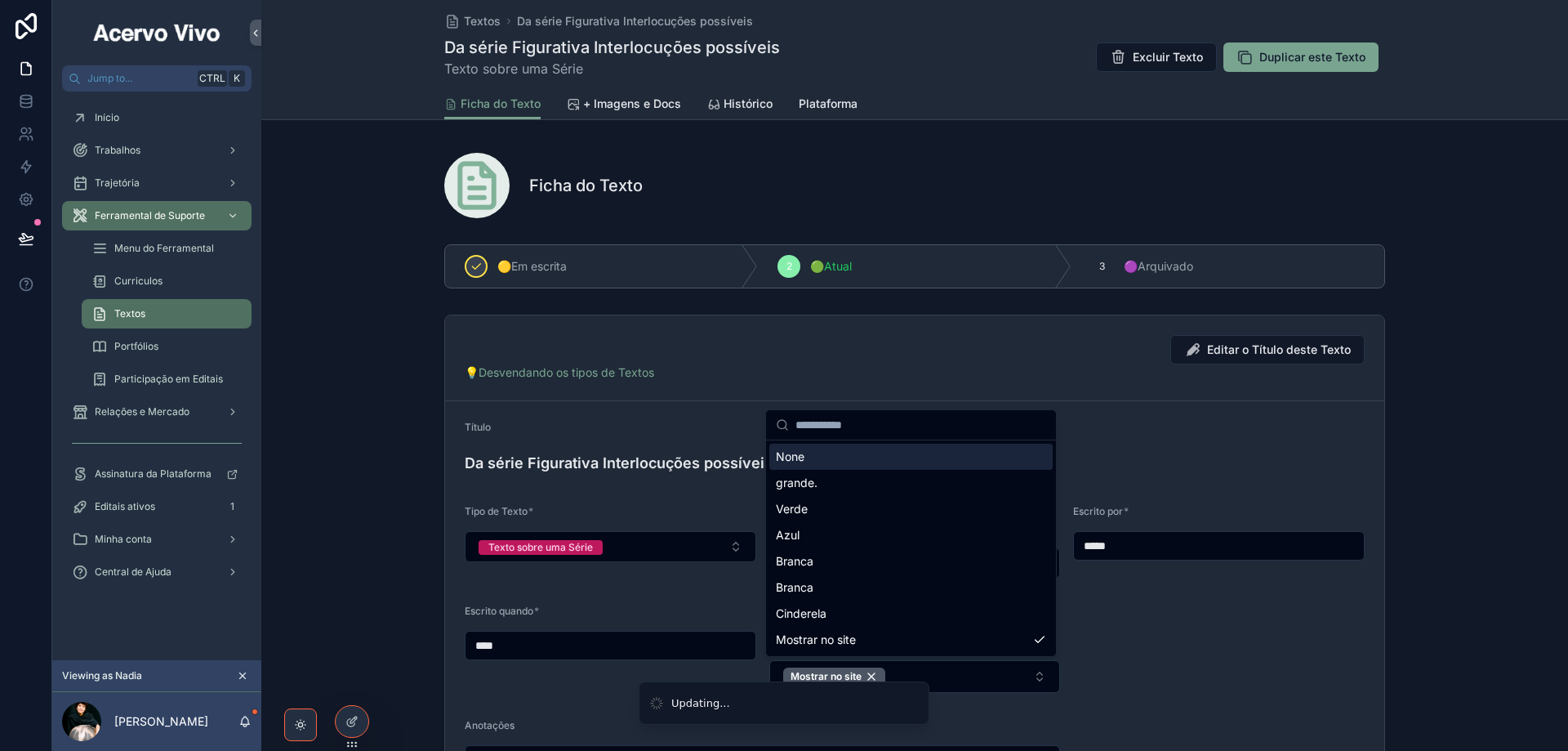
click at [669, 186] on div "Ficha do Texto" at bounding box center [957, 185] width 856 height 23
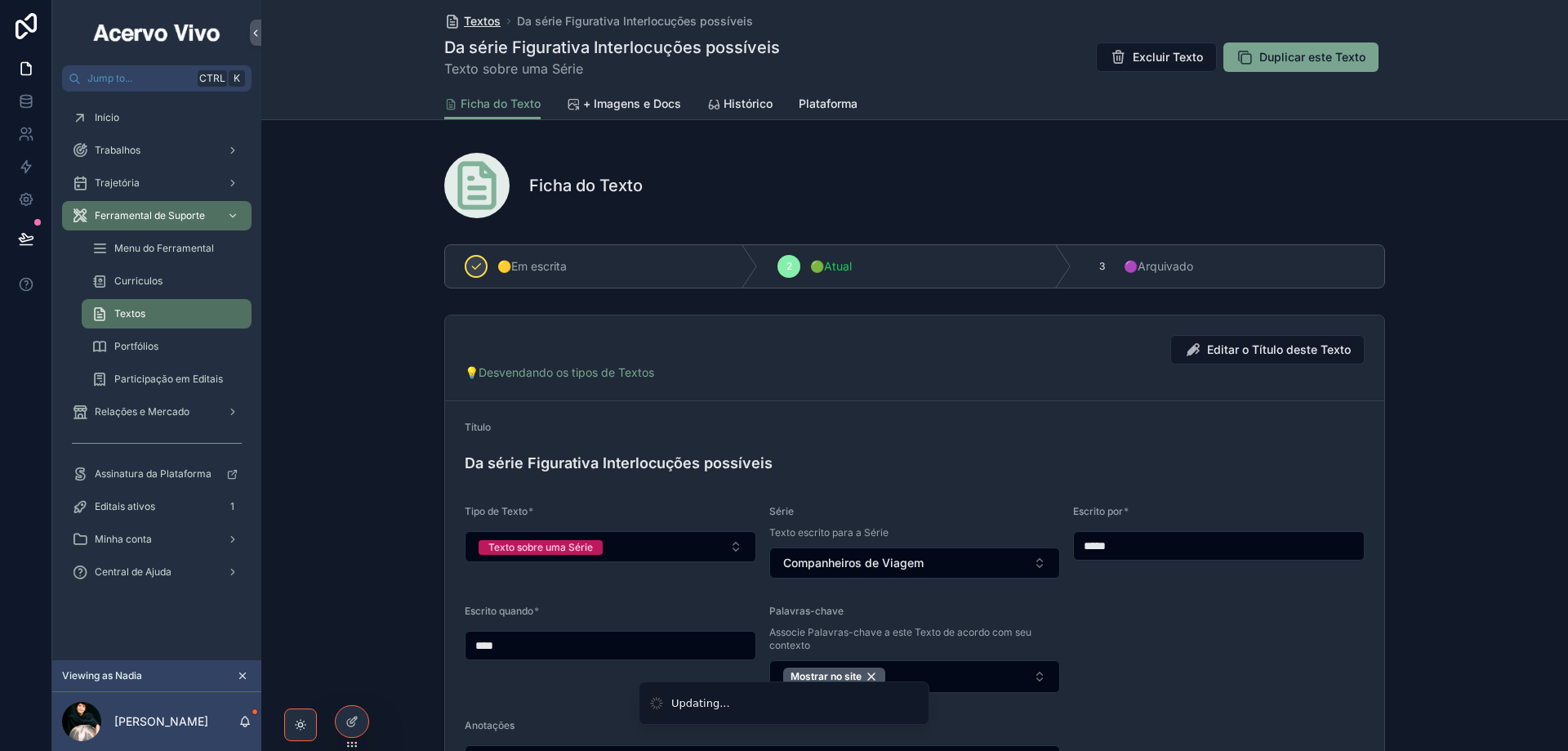
click at [476, 19] on span "Textos" at bounding box center [482, 21] width 37 height 16
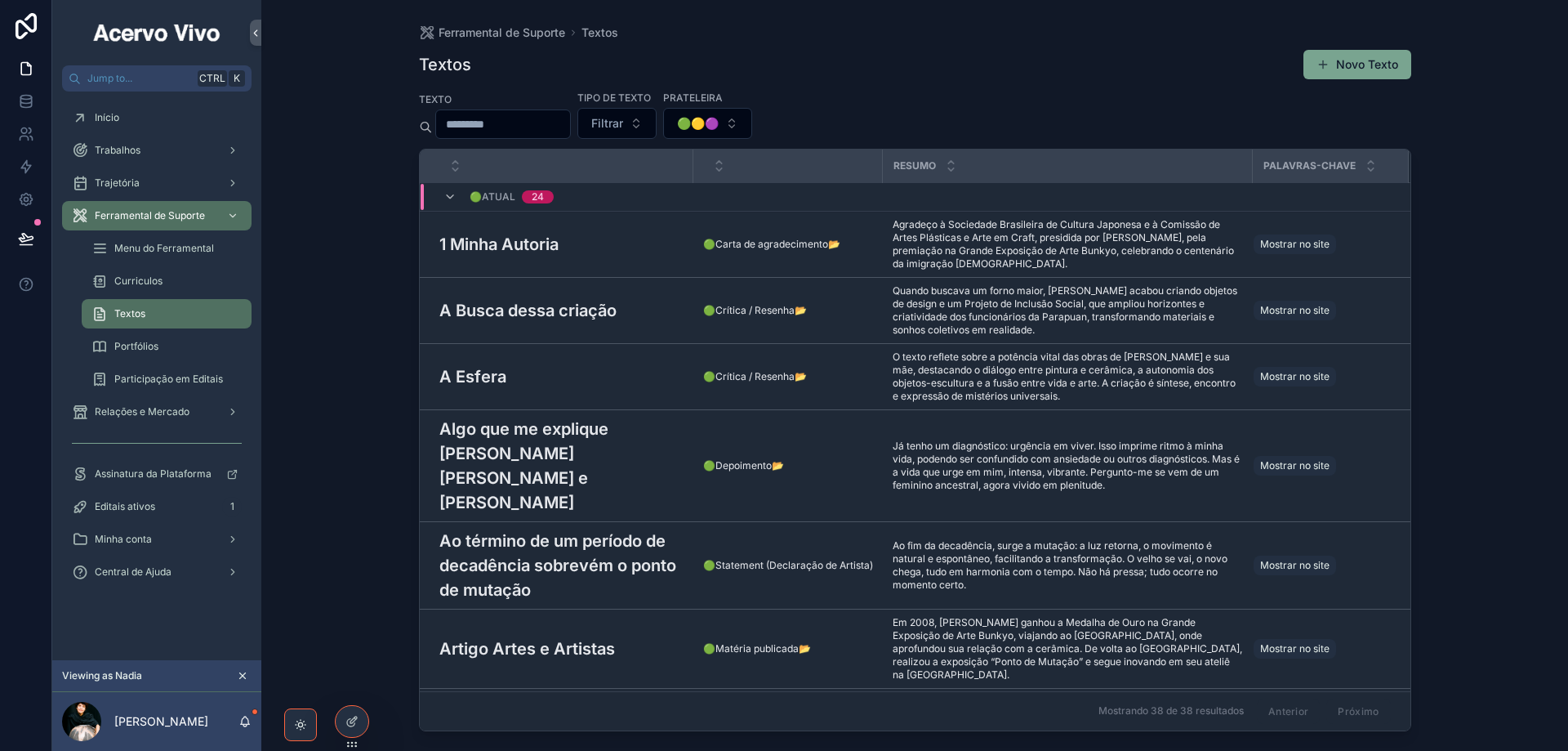
scroll to position [327, 0]
